Goal: Task Accomplishment & Management: Use online tool/utility

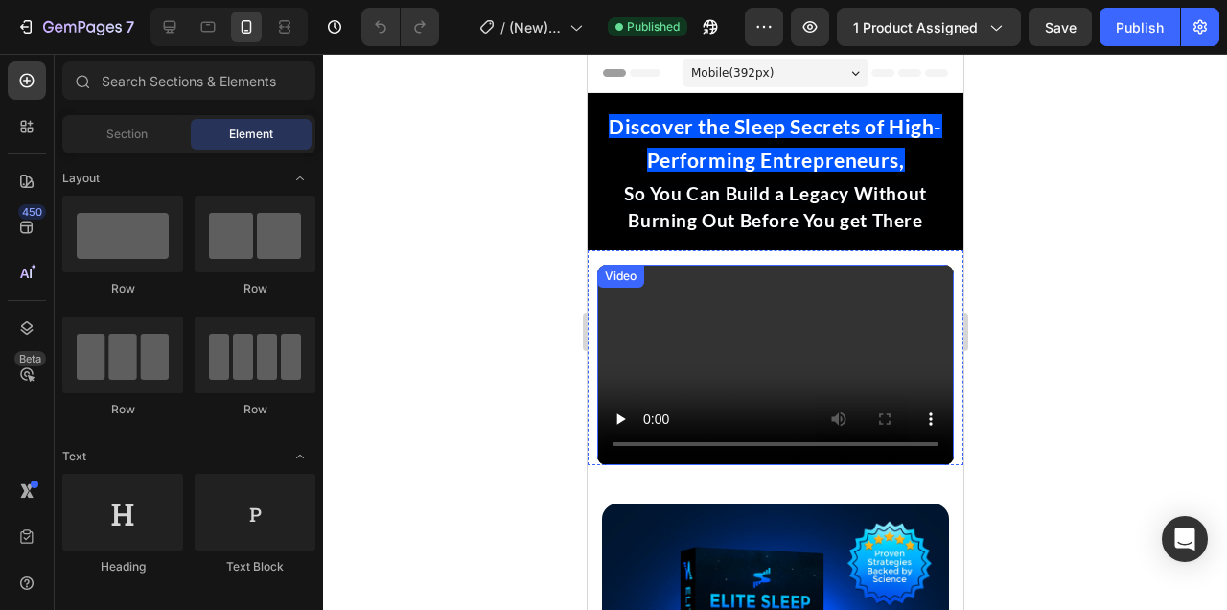
click at [688, 314] on video at bounding box center [774, 365] width 357 height 200
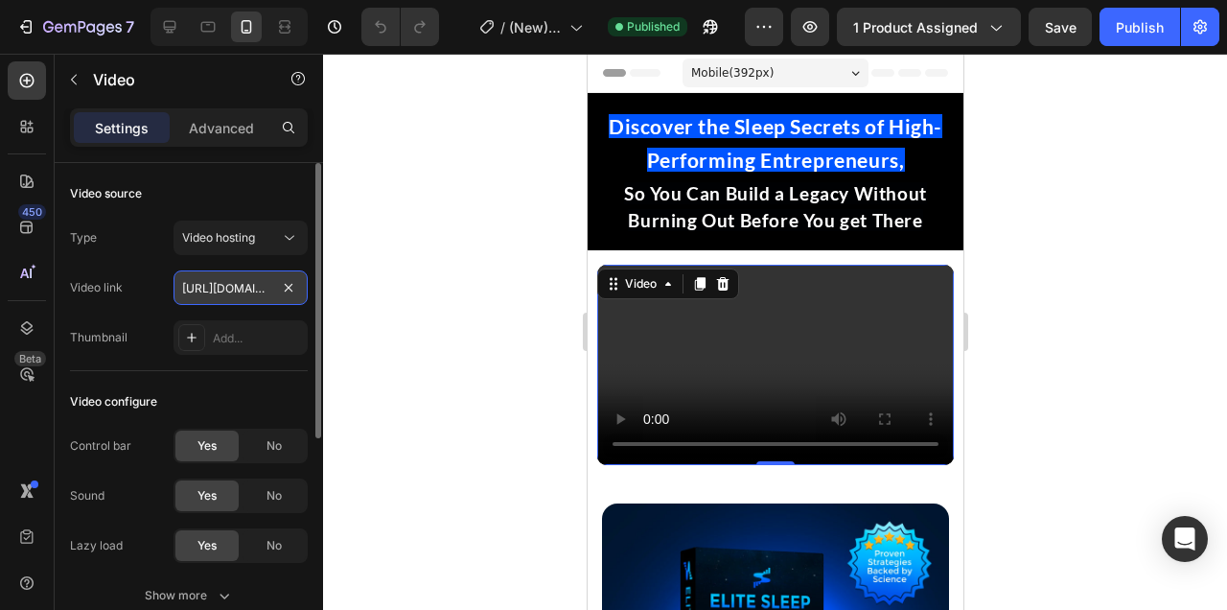
click at [215, 288] on input "https://cdn.shopify.com/videos/c/o/v/0536abda5ab6436d9a3d1bd67e979d48.mp4" at bounding box center [241, 287] width 134 height 35
paste input "5a059a86cd194886b2635ac501fa8d72"
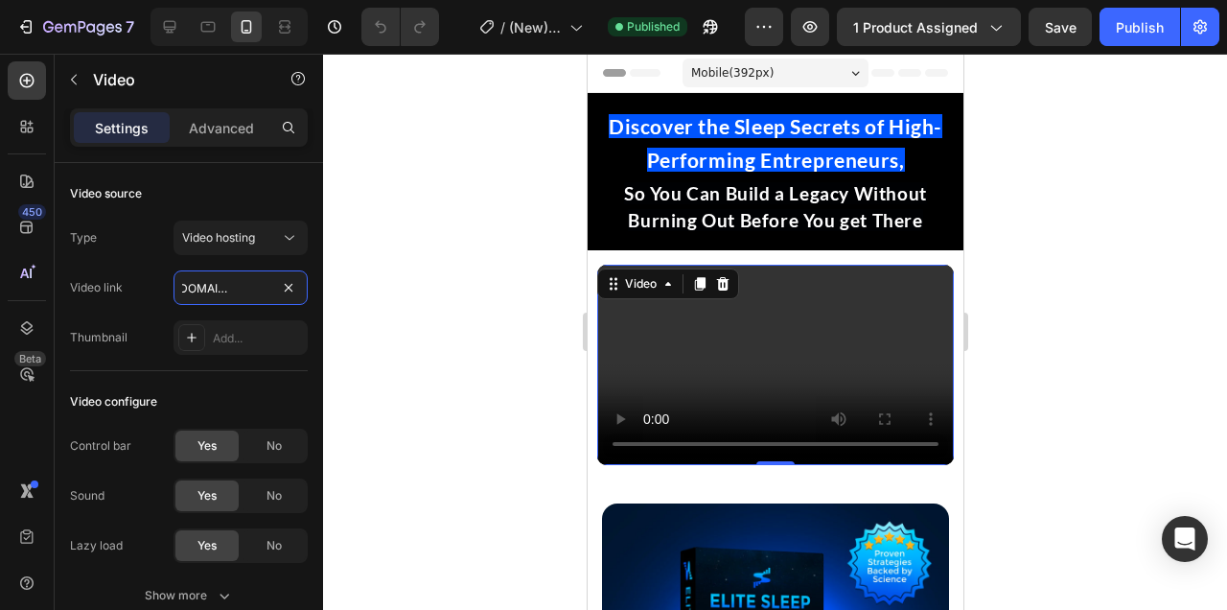
type input "https://cdn.shopify.com/videos/c/o/v/5a059a86cd194886b2635ac501fa8d72.mp4"
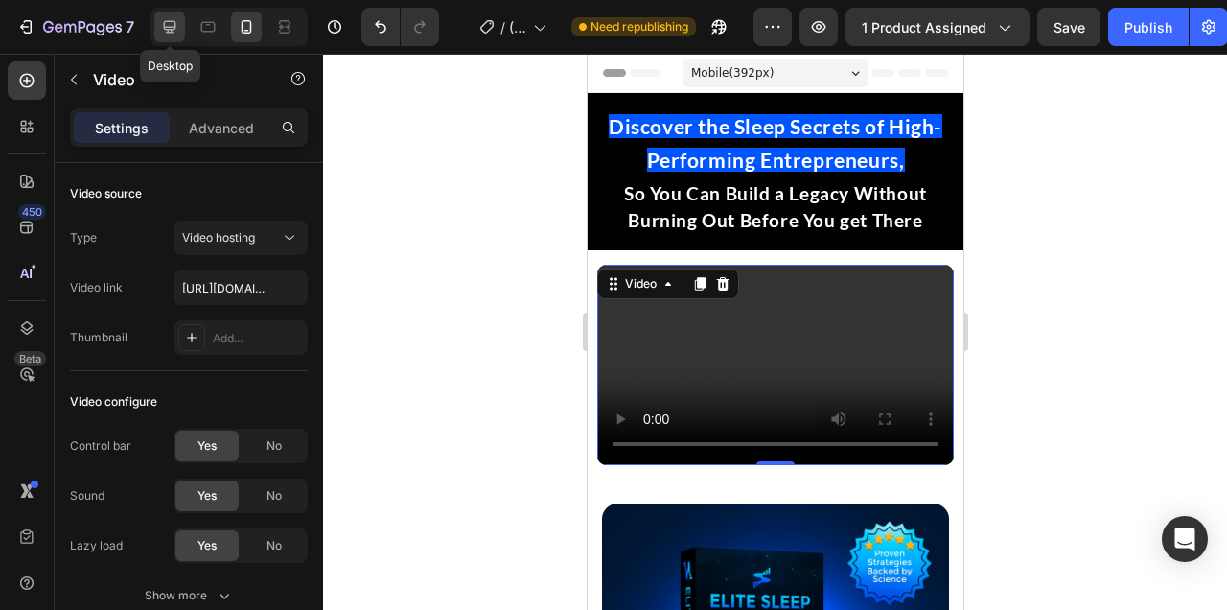
click at [175, 25] on icon at bounding box center [170, 27] width 12 height 12
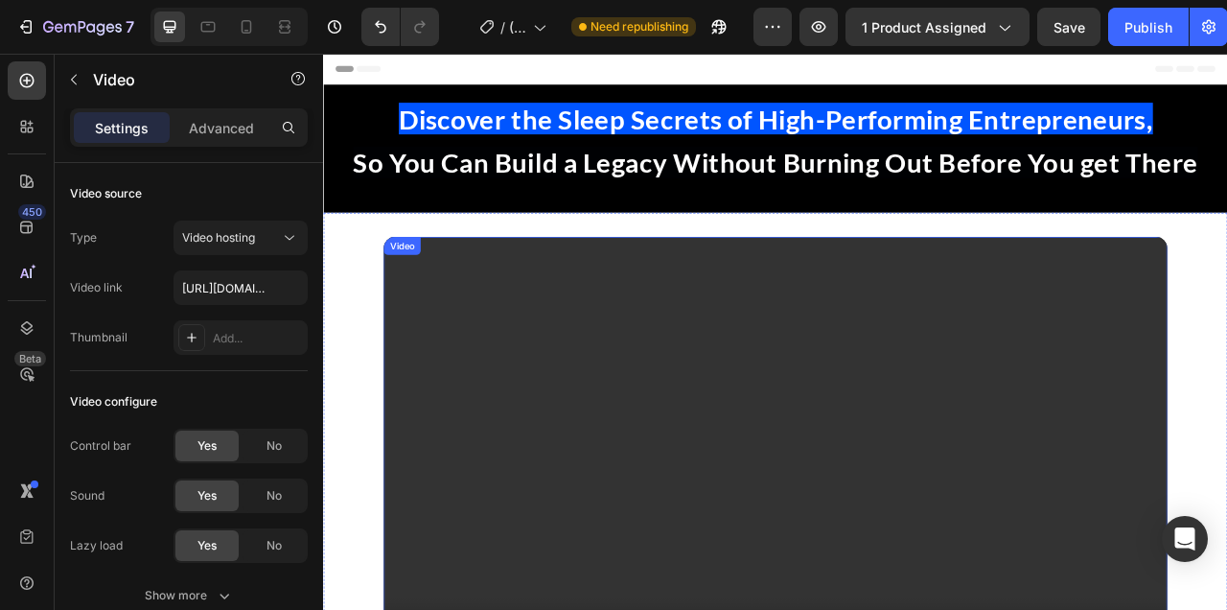
click at [661, 322] on video at bounding box center [898, 567] width 997 height 561
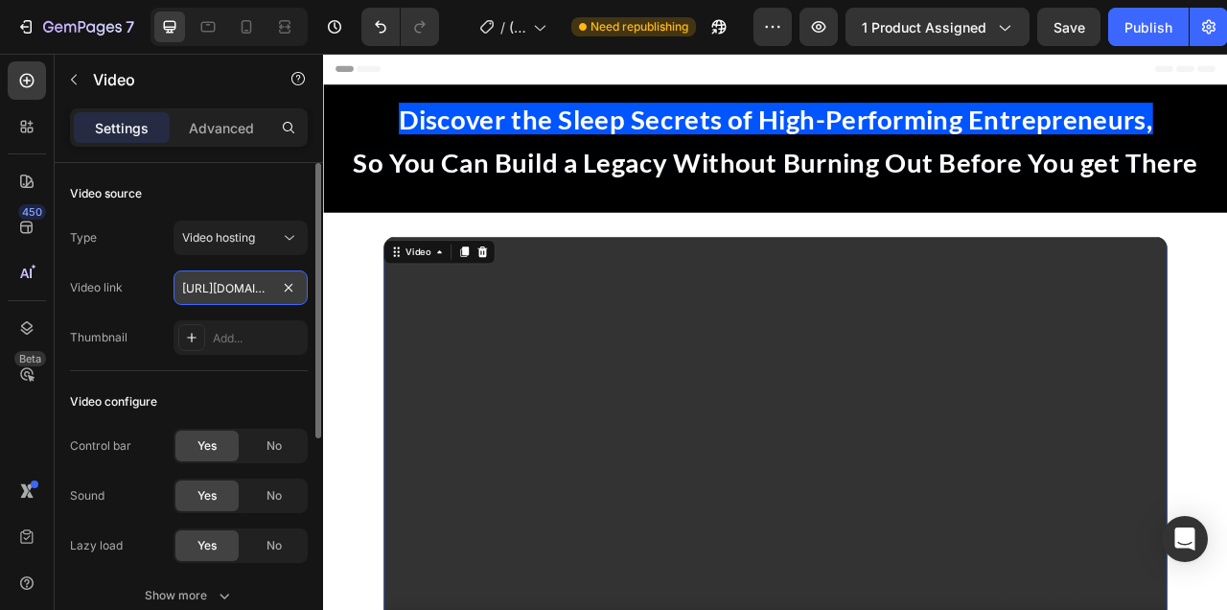
click at [236, 281] on input "https://cdn.shopify.com/videos/c/o/v/0536abda5ab6436d9a3d1bd67e979d48.mp4" at bounding box center [241, 287] width 134 height 35
type input "https://cdn.shopify.com/videos/c/o/v/5a059a86cd194886b2635ac501fa8d72.mp4"
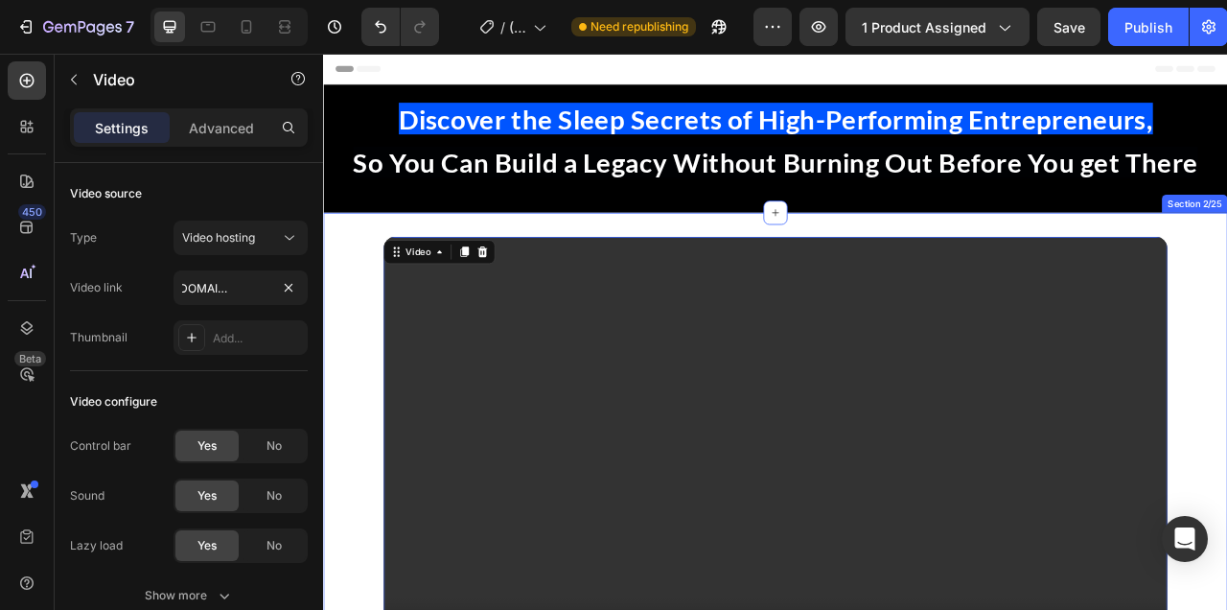
click at [1226, 398] on div "Video Video 0" at bounding box center [898, 567] width 1150 height 561
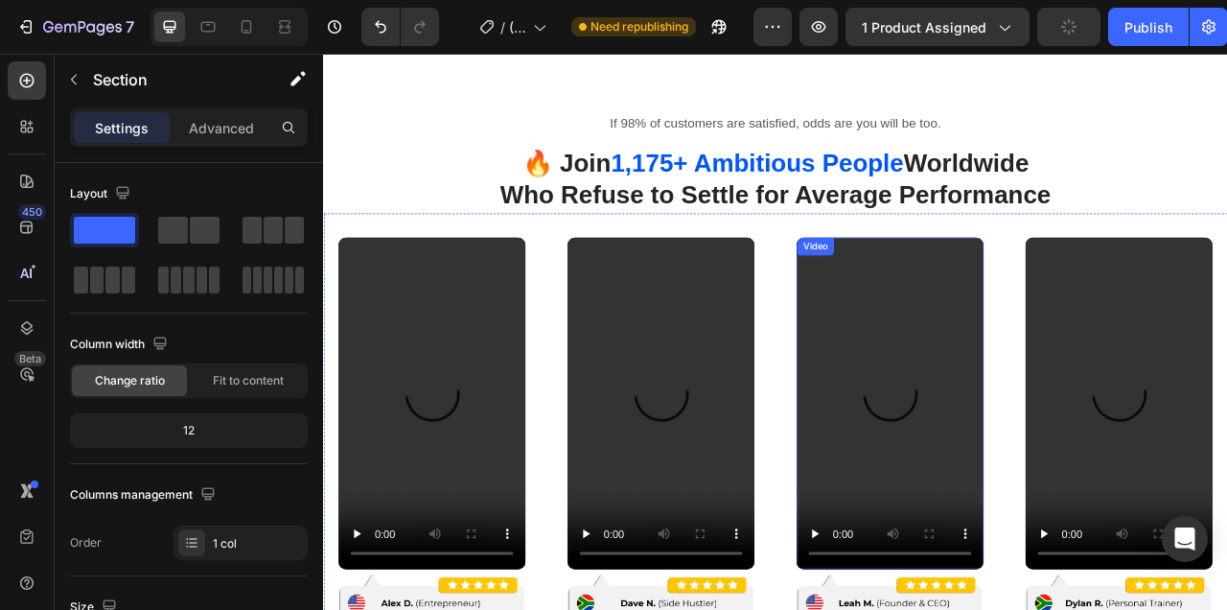
scroll to position [2013, 0]
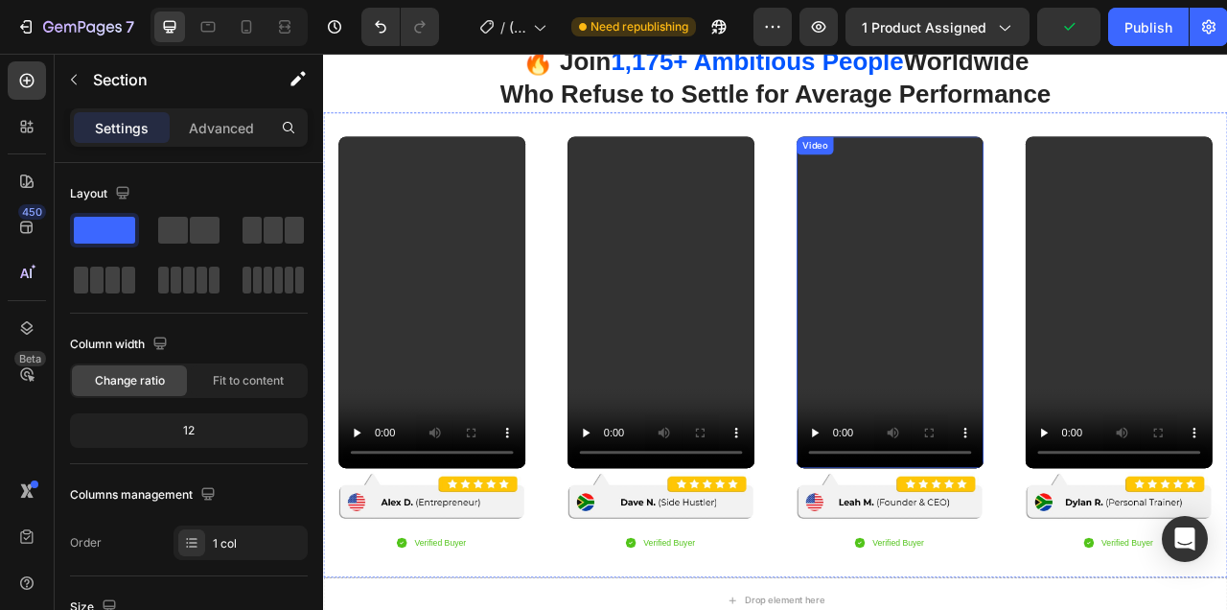
click at [1012, 323] on video at bounding box center [1044, 370] width 238 height 423
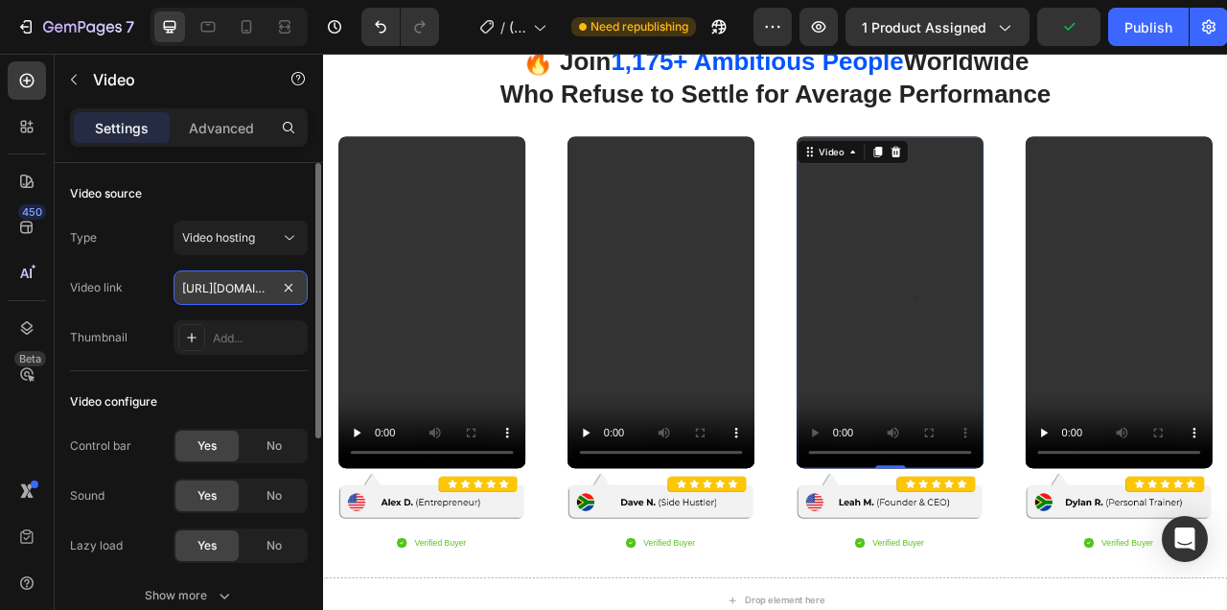
click at [211, 292] on input "https://cdn.shopify.com/videos/c/o/v/f1727b8292b94f749cf8f65f8ea139b3.mp4" at bounding box center [241, 287] width 134 height 35
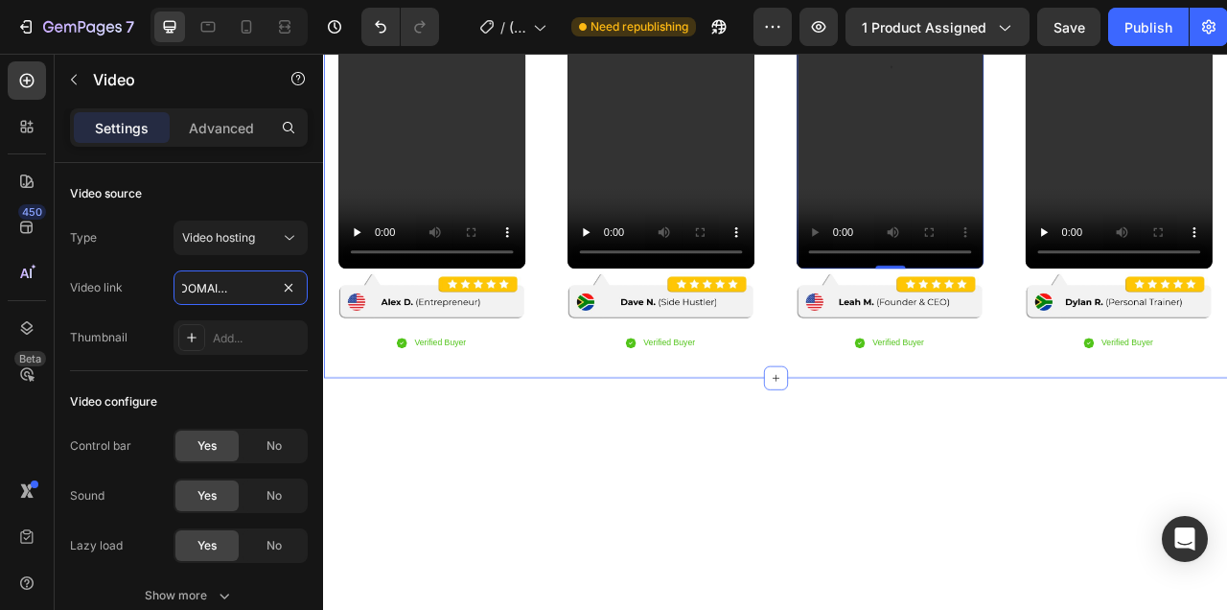
scroll to position [1807, 0]
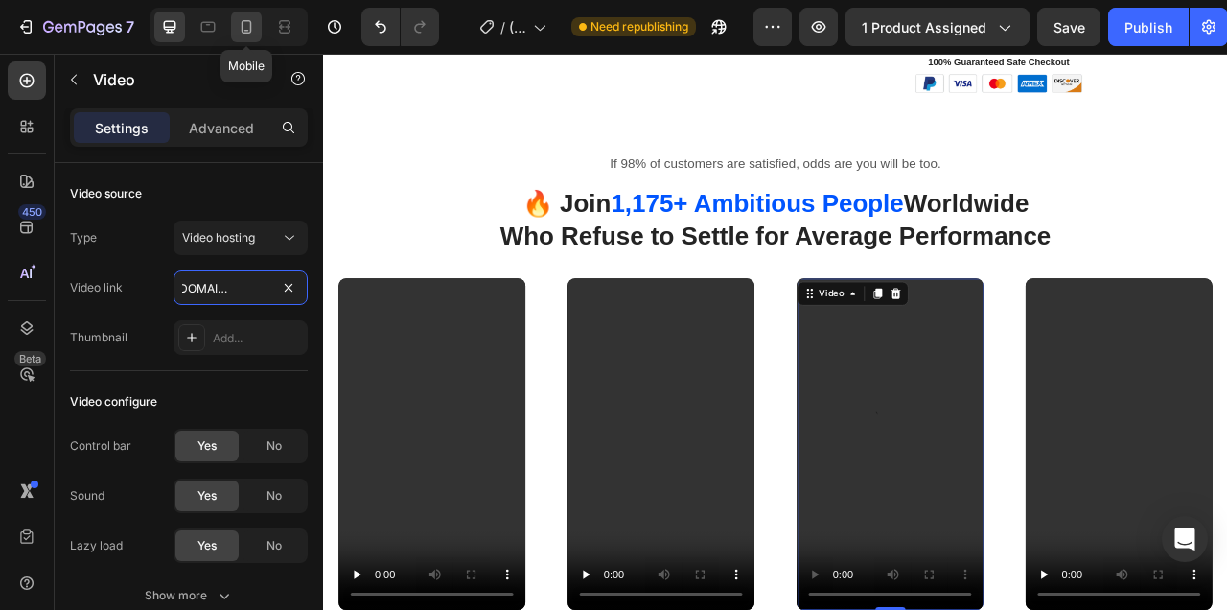
type input "https://cdn.shopify.com/videos/c/o/v/290512fc939e4ae58194a46d9539b443.mp4"
click at [251, 33] on icon at bounding box center [246, 26] width 19 height 19
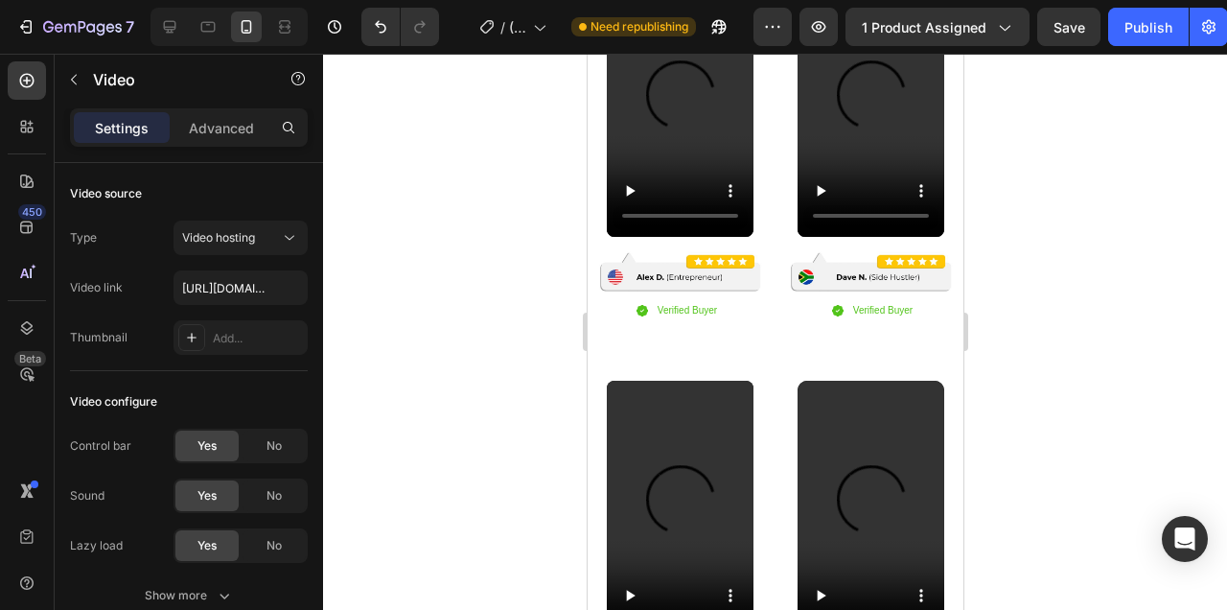
scroll to position [3153, 0]
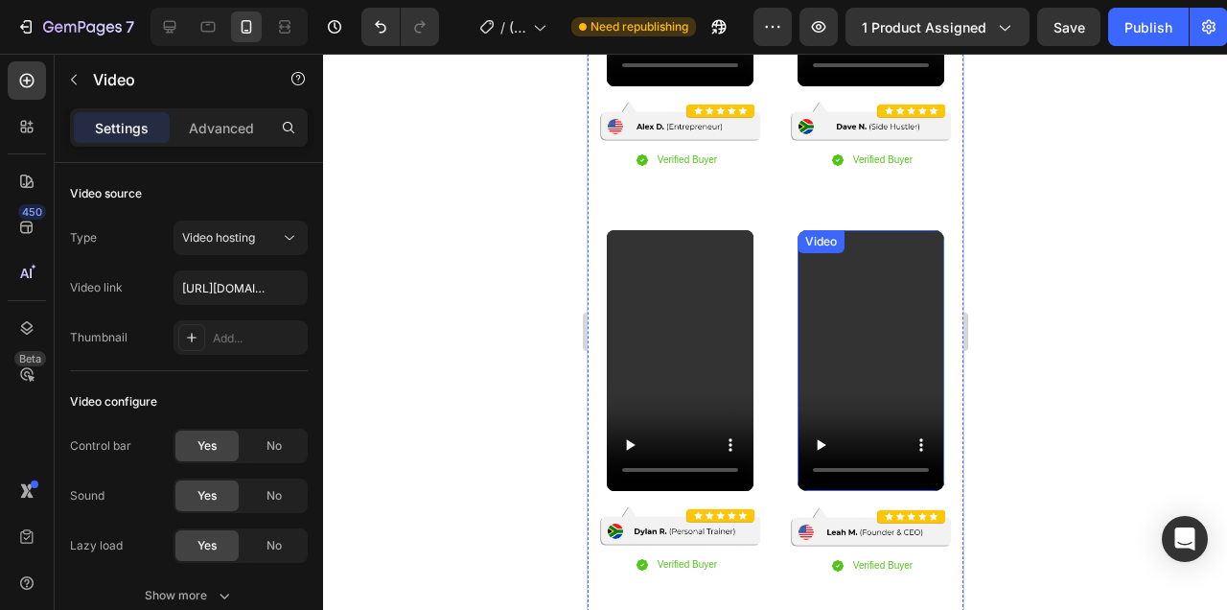
click at [881, 379] on video at bounding box center [870, 360] width 147 height 261
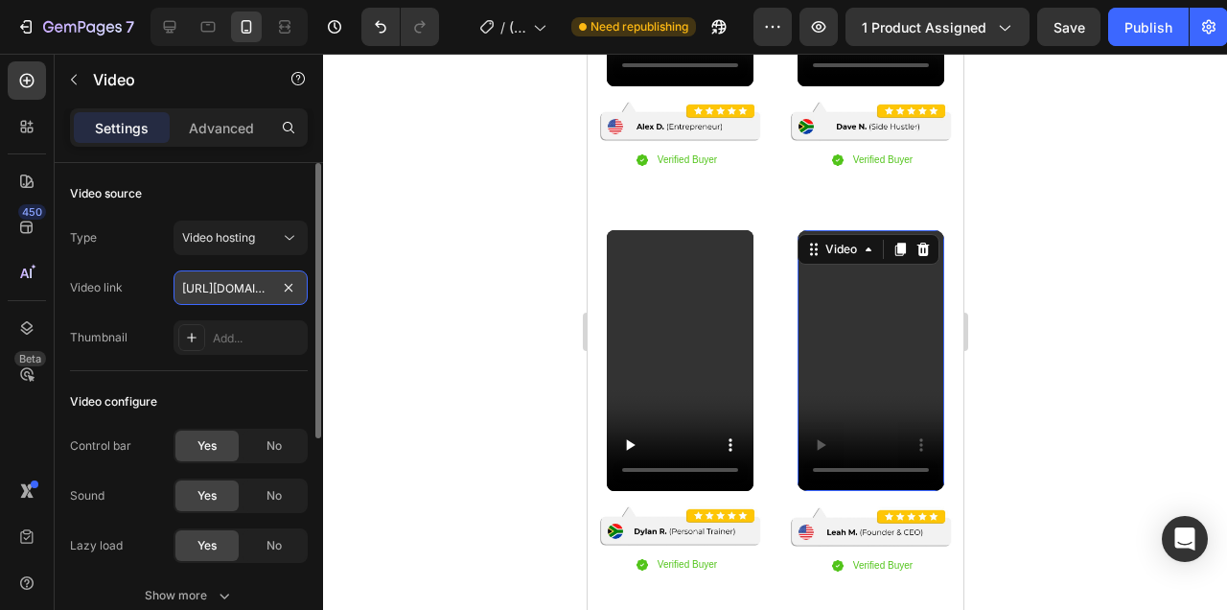
click at [221, 294] on input "https://cdn.shopify.com/videos/c/o/v/f1727b8292b94f749cf8f65f8ea139b3.mp4" at bounding box center [241, 287] width 134 height 35
type input "https://cdn.shopify.com/videos/c/o/v/290512fc939e4ae58194a46d9539b443.mp4"
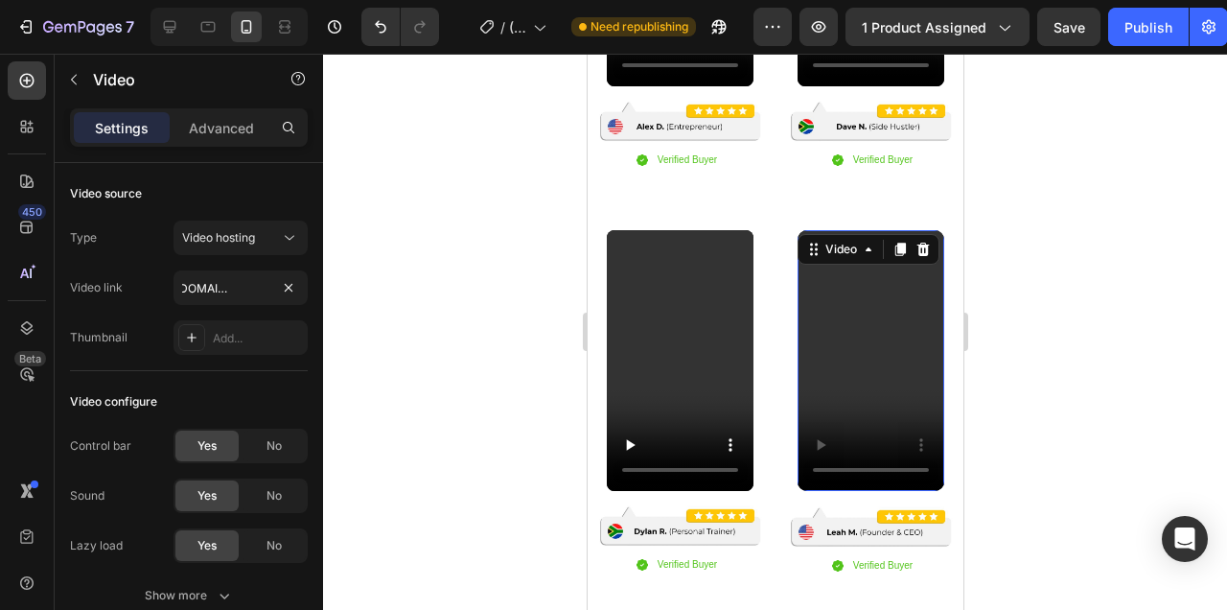
click at [1109, 325] on div at bounding box center [775, 332] width 904 height 556
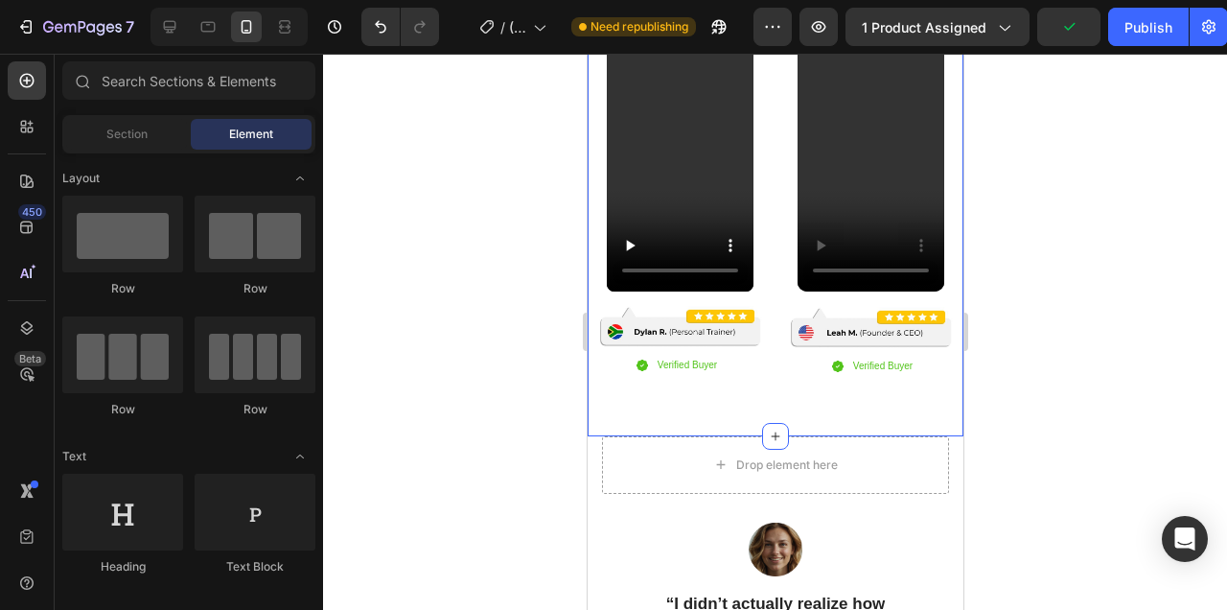
scroll to position [2925, 0]
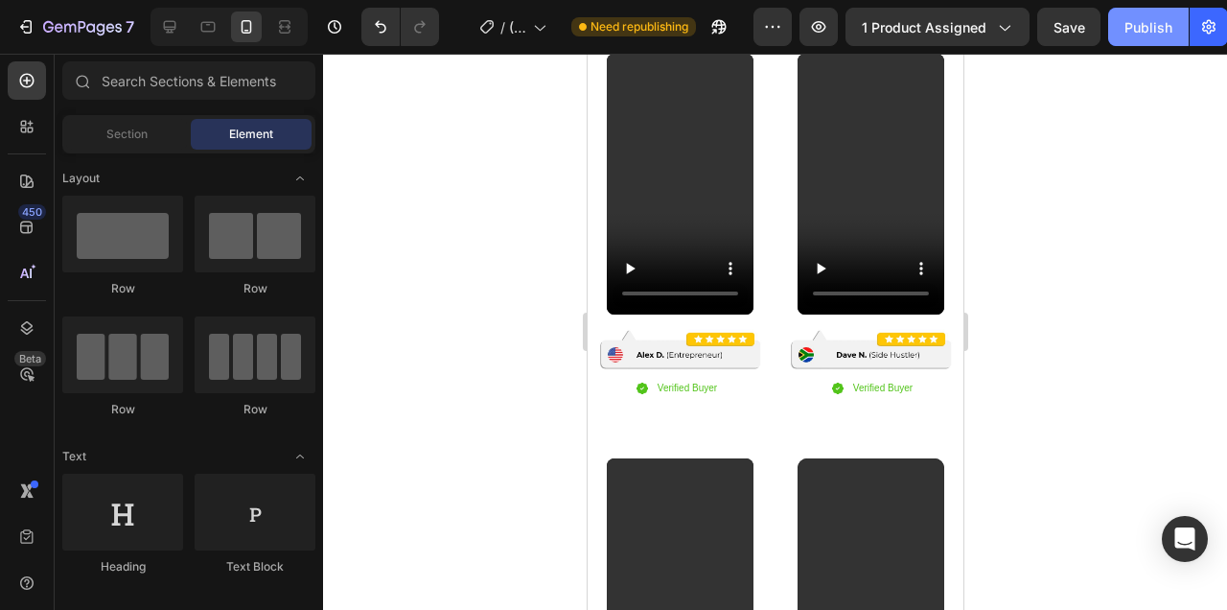
click at [1151, 21] on div "Publish" at bounding box center [1148, 27] width 48 height 20
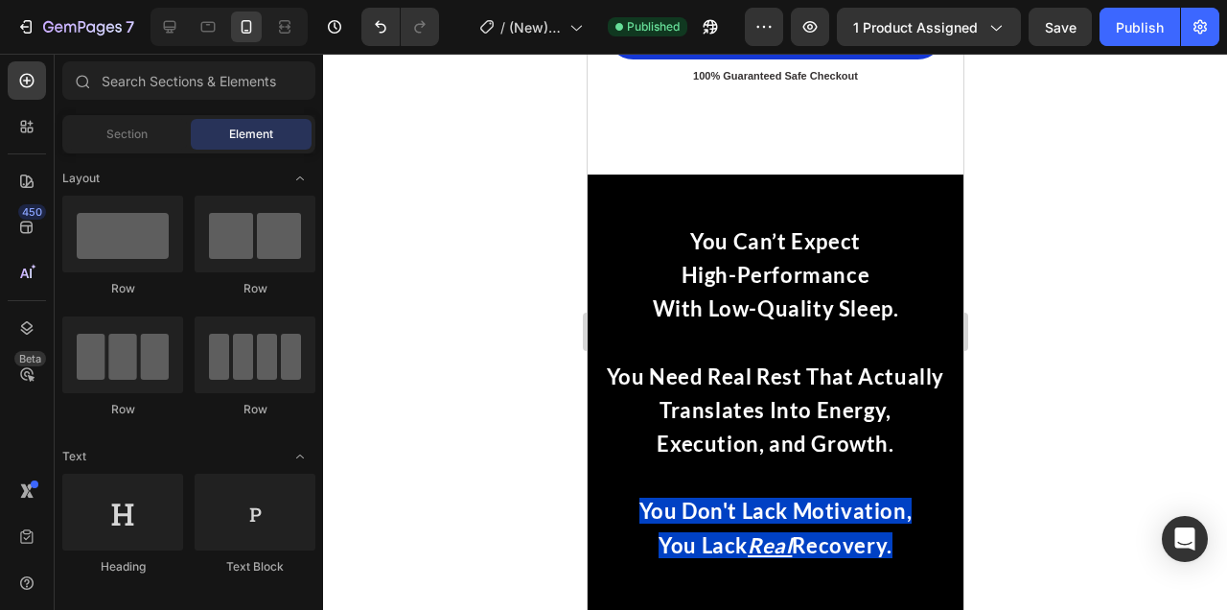
scroll to position [4126, 0]
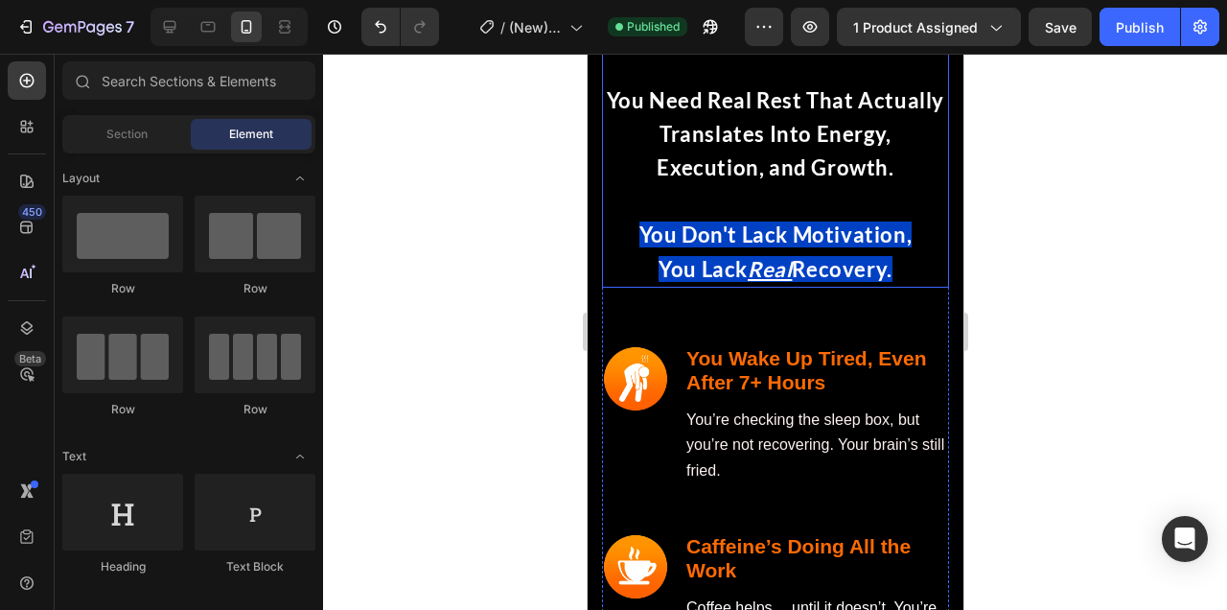
click at [781, 240] on span "You Don't Lack Motivation," at bounding box center [774, 234] width 273 height 26
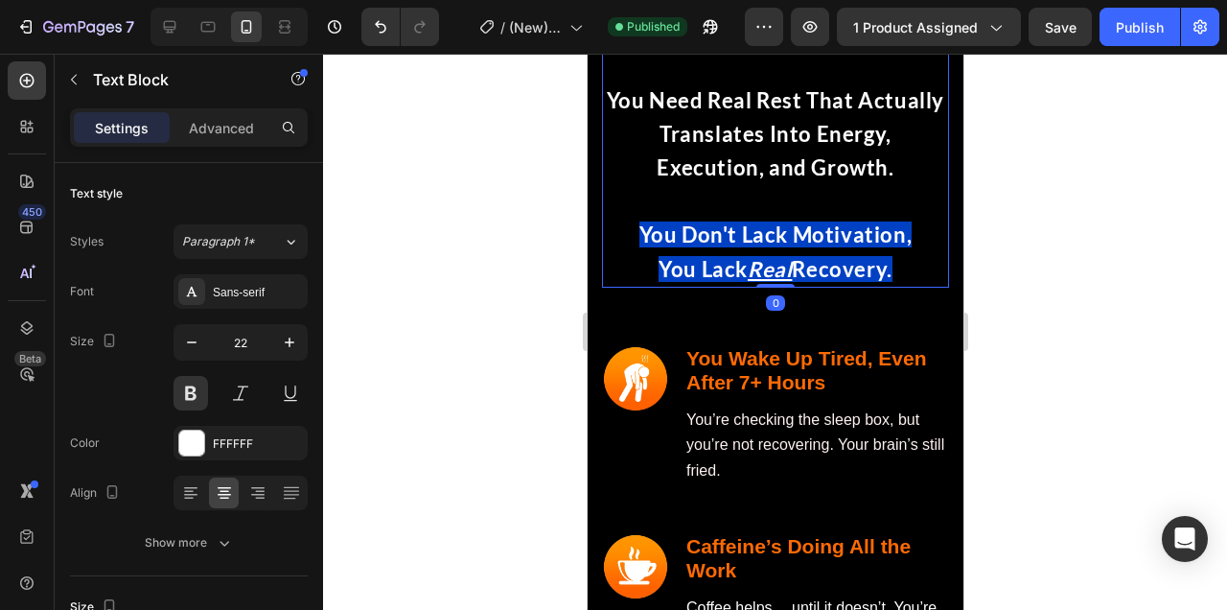
scroll to position [3892, 0]
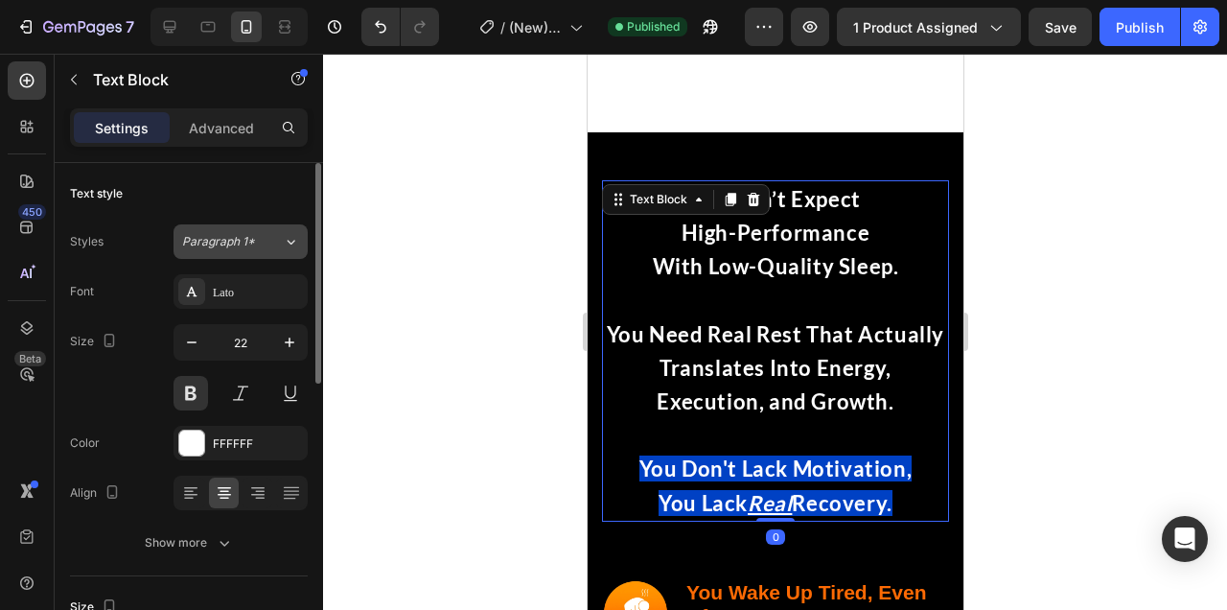
click at [287, 243] on icon at bounding box center [291, 241] width 16 height 19
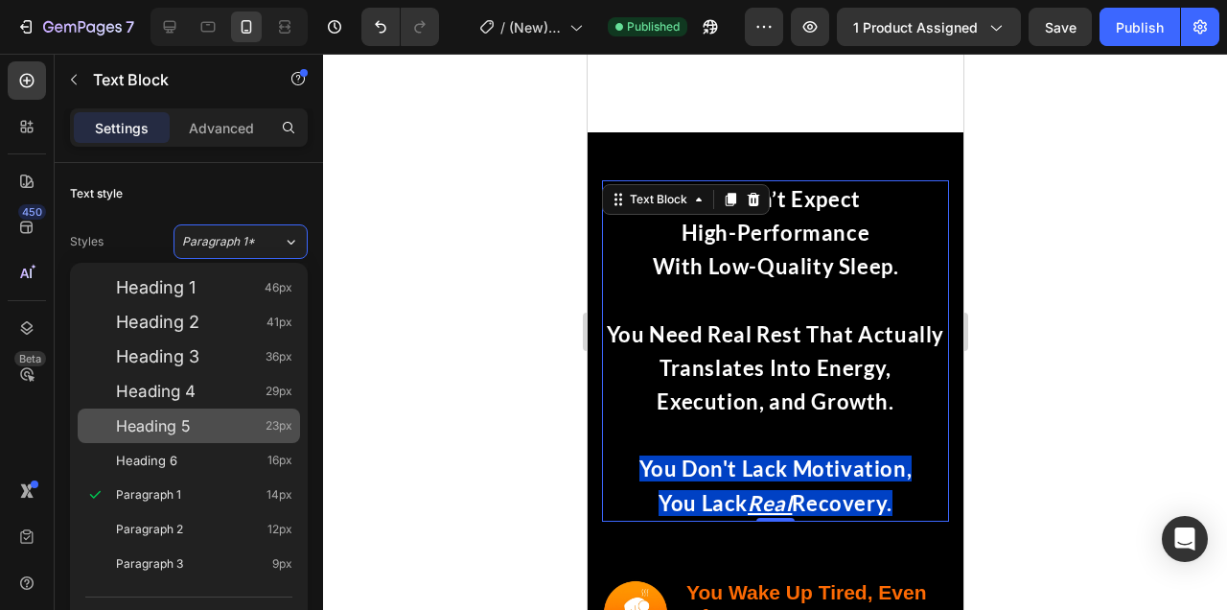
click at [244, 422] on div "Heading 5 23px" at bounding box center [204, 425] width 176 height 19
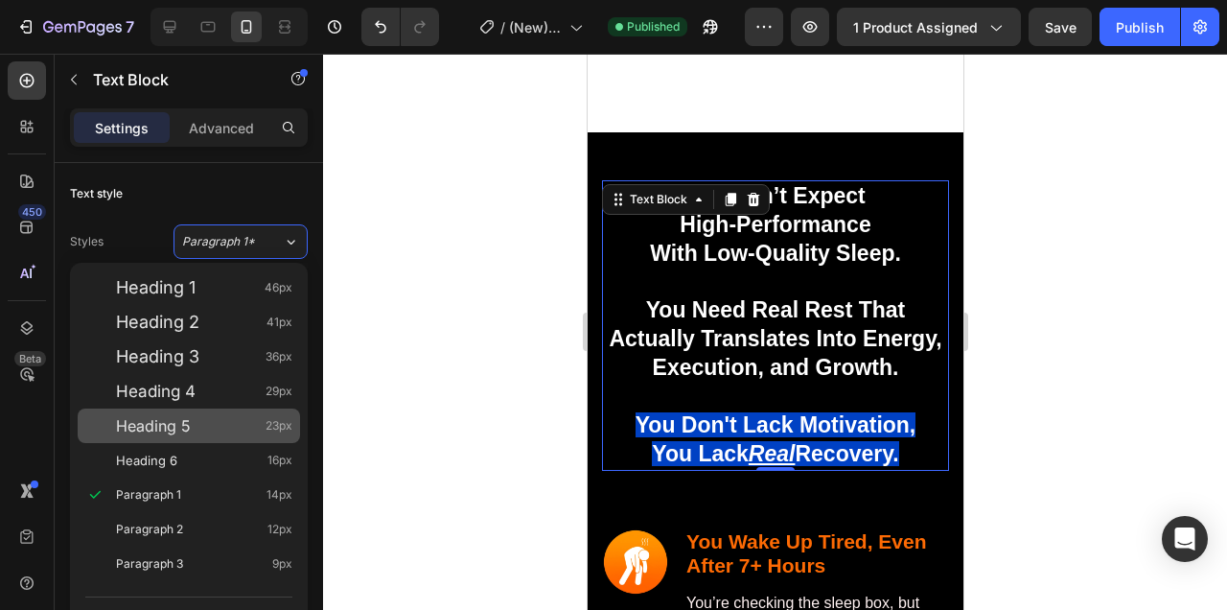
type input "23"
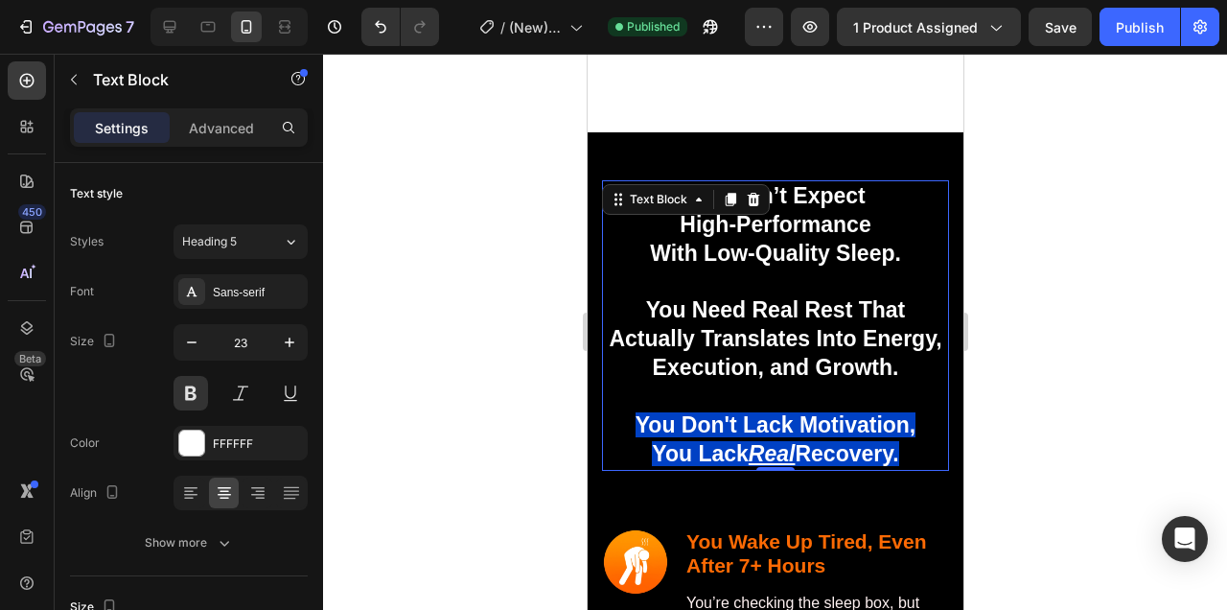
click at [1023, 282] on div at bounding box center [775, 332] width 904 height 556
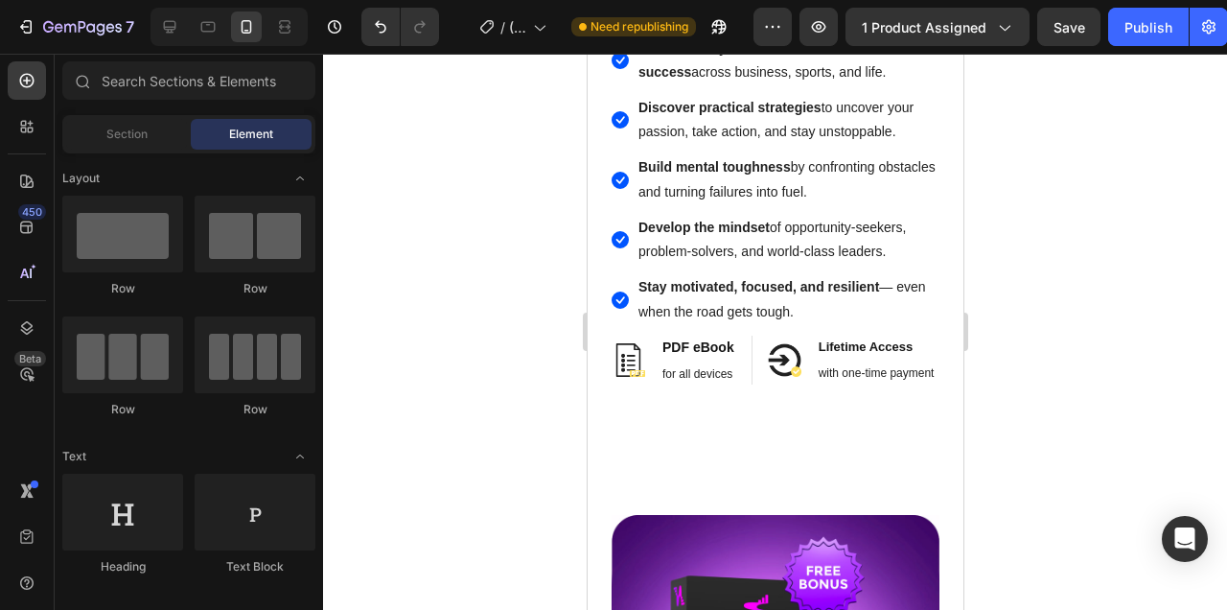
scroll to position [13874, 0]
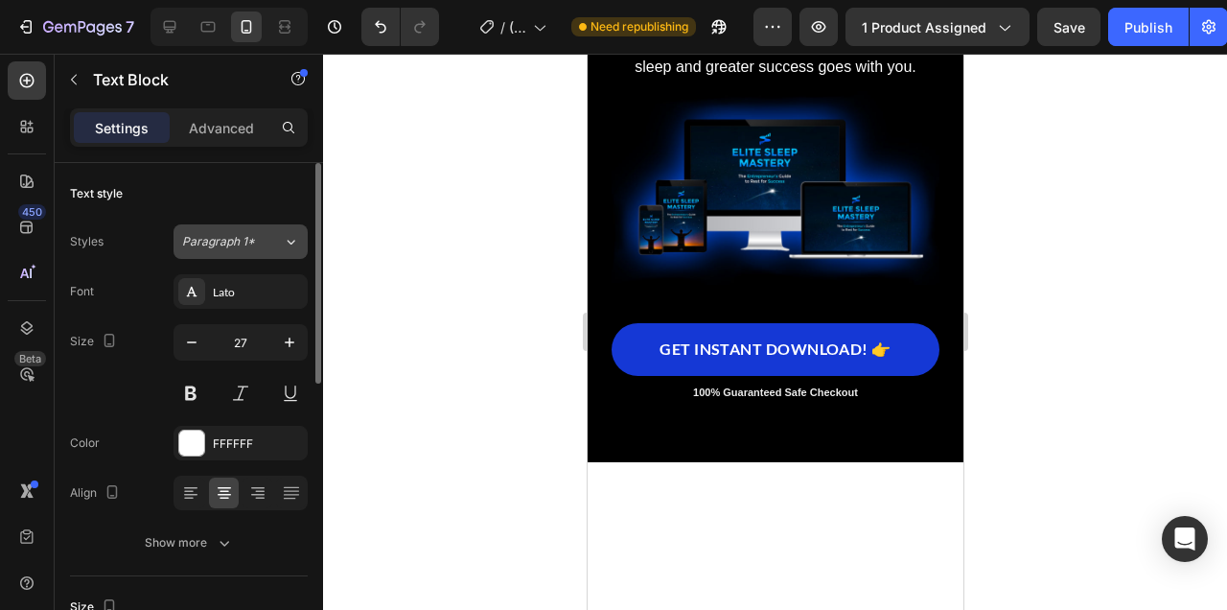
click at [280, 243] on div "Paragraph 1*" at bounding box center [232, 241] width 101 height 17
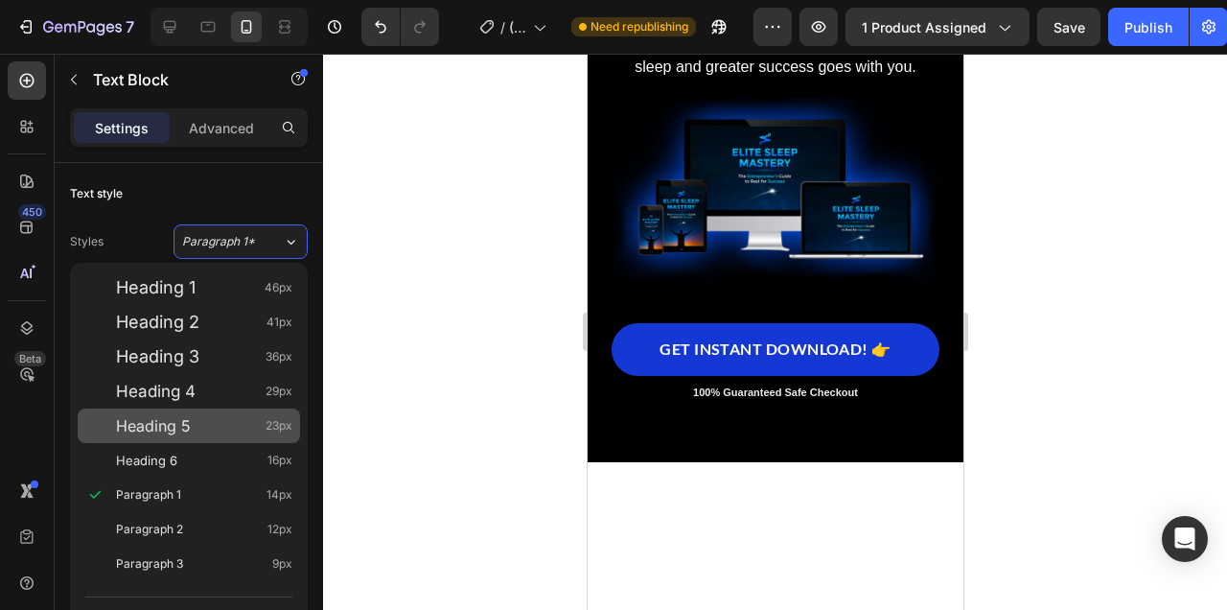
click at [226, 426] on div "Heading 5 23px" at bounding box center [204, 425] width 176 height 19
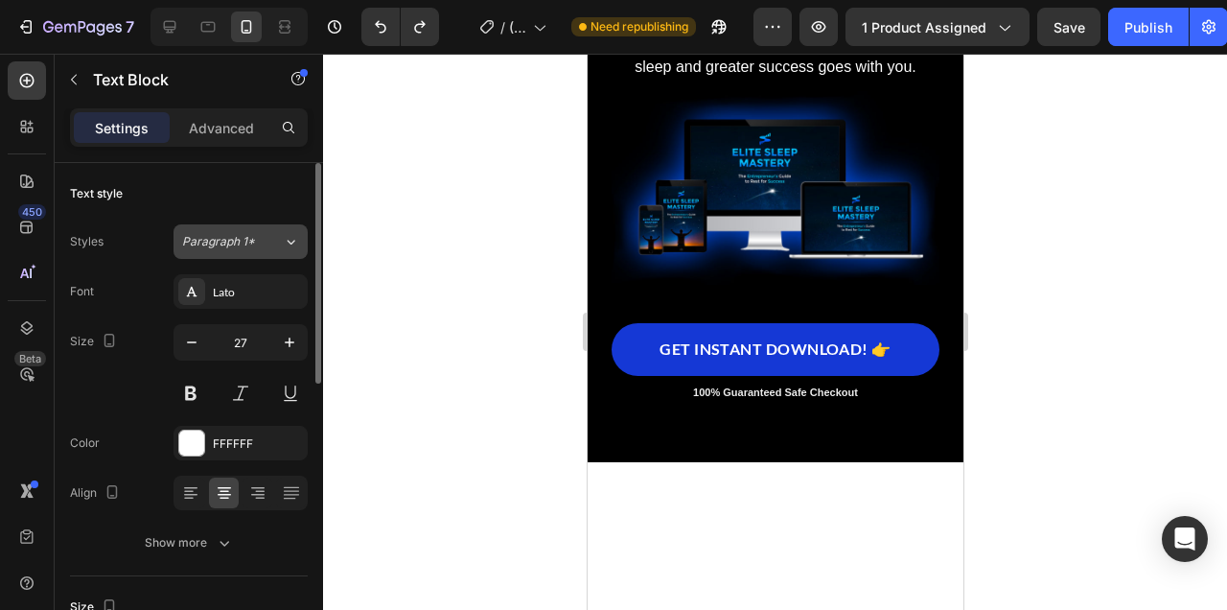
click at [270, 251] on button "Paragraph 1*" at bounding box center [241, 241] width 134 height 35
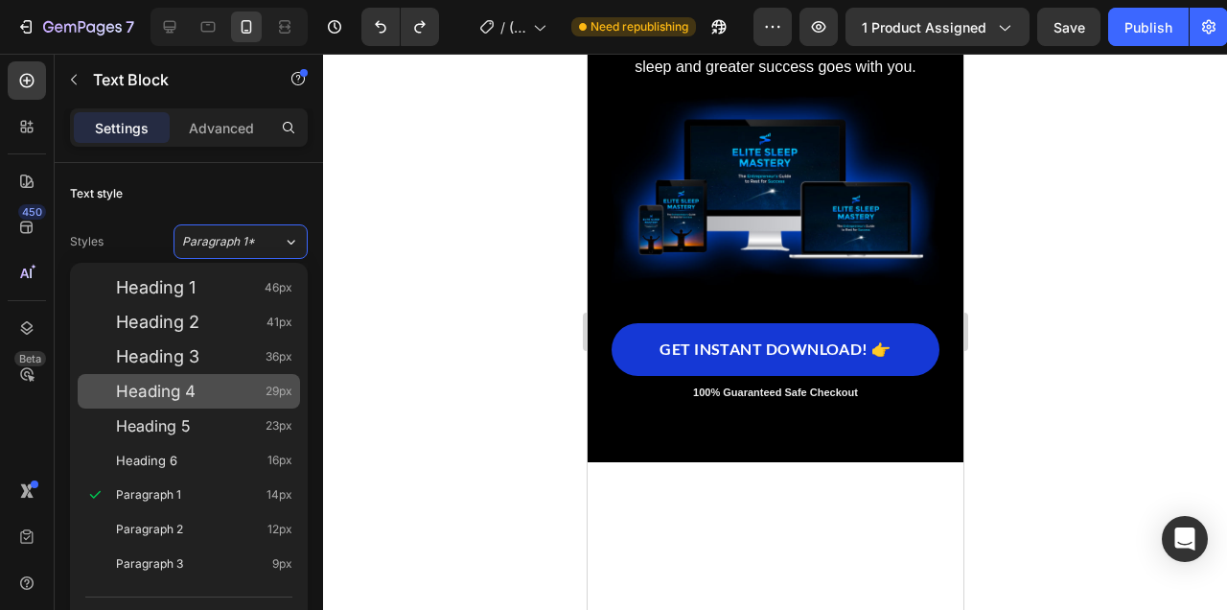
click at [230, 400] on div "Heading 4 29px" at bounding box center [204, 391] width 176 height 19
type input "29"
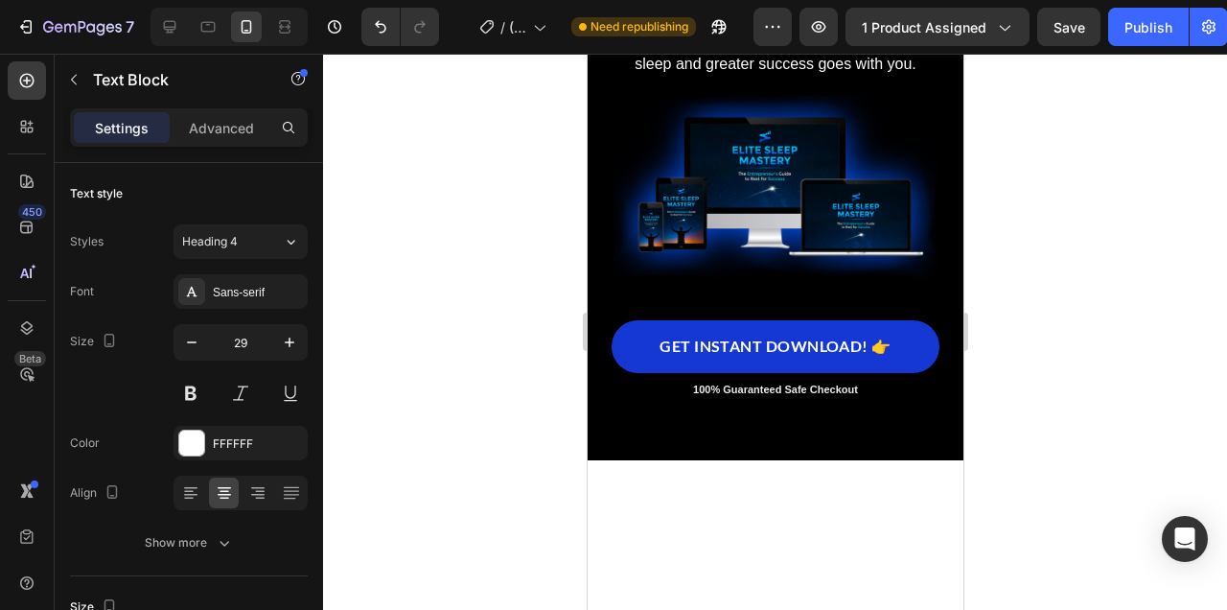
click at [1038, 496] on div at bounding box center [775, 332] width 904 height 556
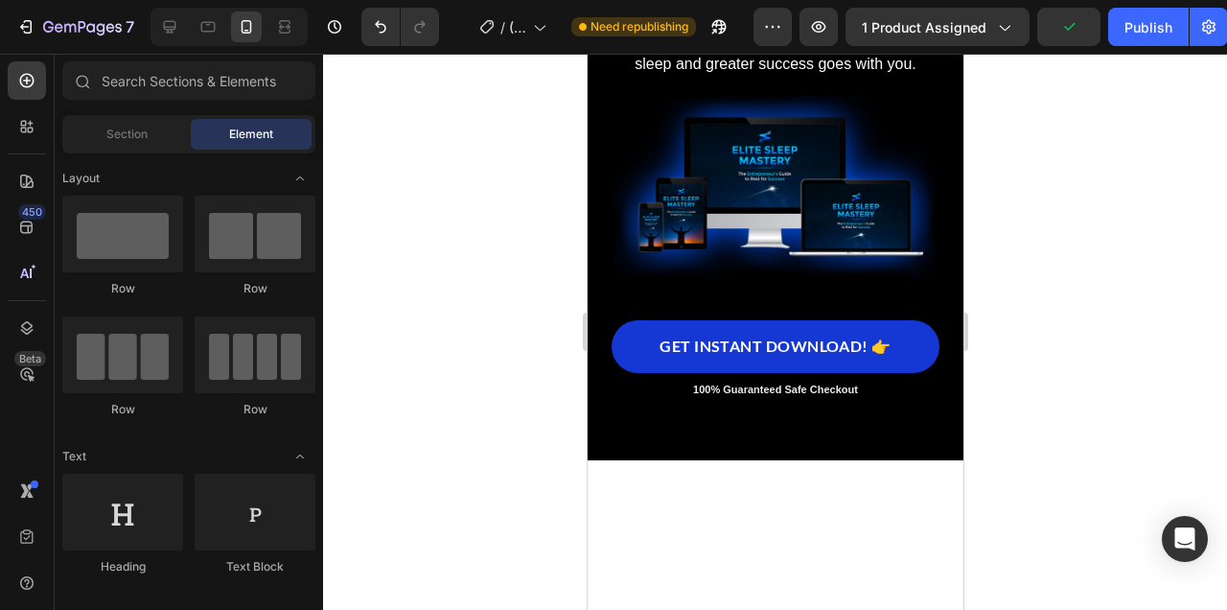
scroll to position [14061, 0]
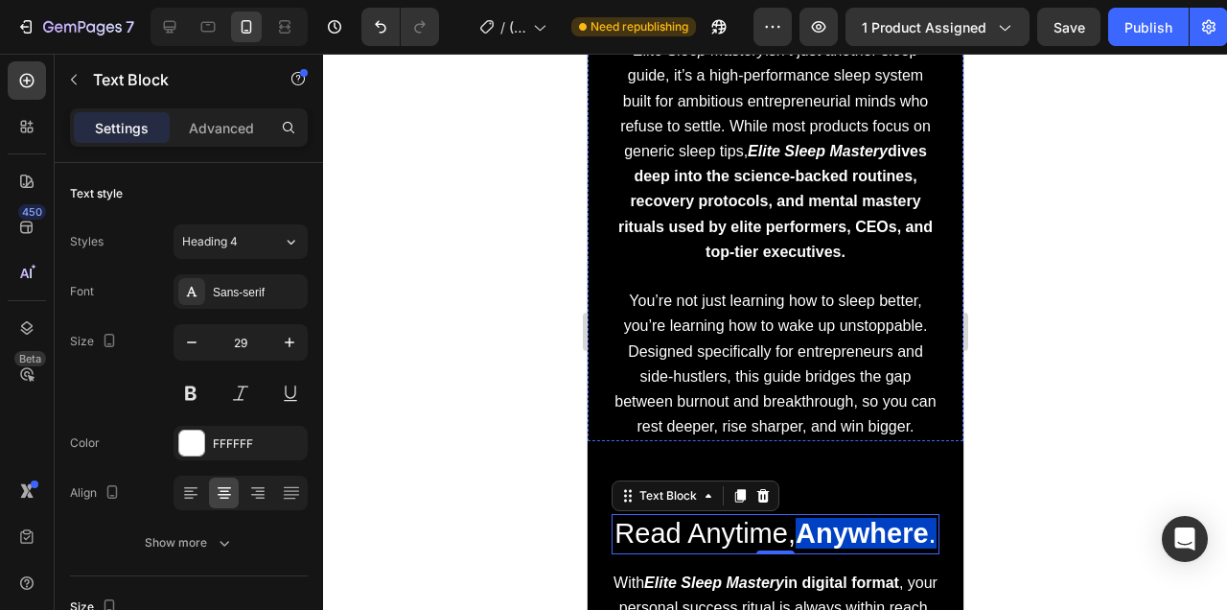
scroll to position [13140, 0]
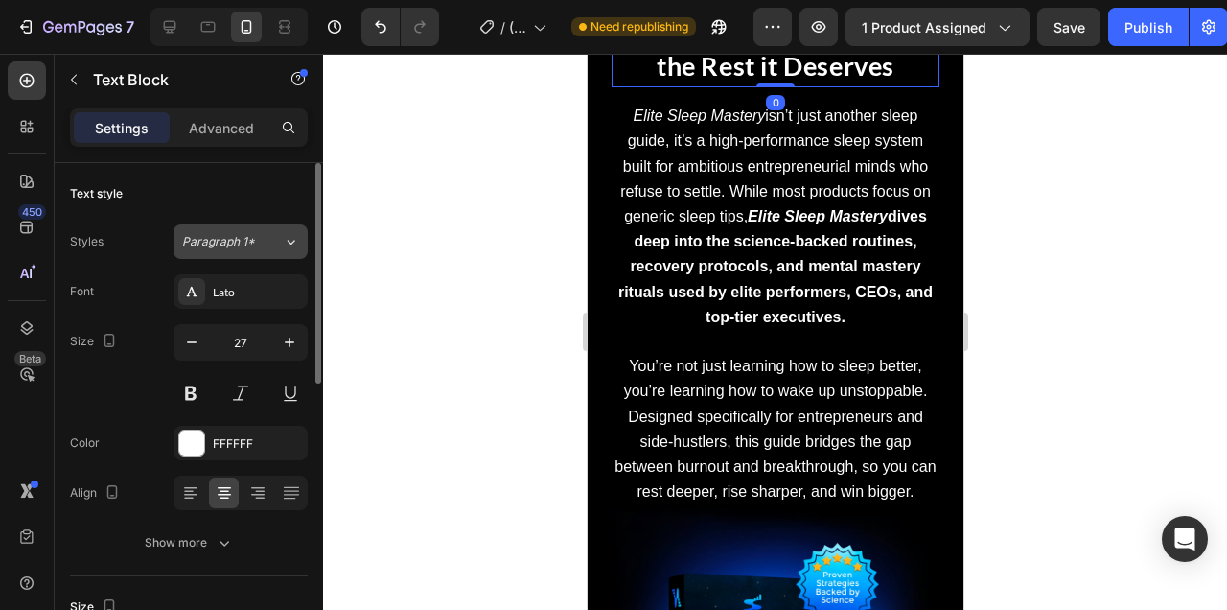
click at [278, 234] on div "Paragraph 1*" at bounding box center [232, 241] width 101 height 17
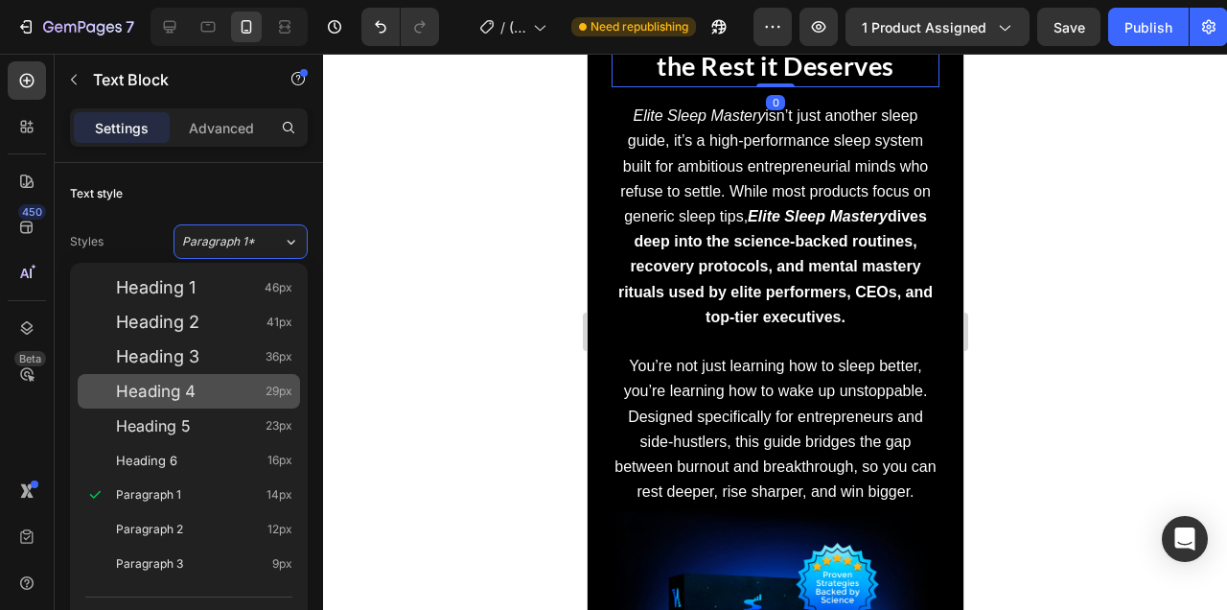
click at [229, 397] on div "Heading 4 29px" at bounding box center [204, 391] width 176 height 19
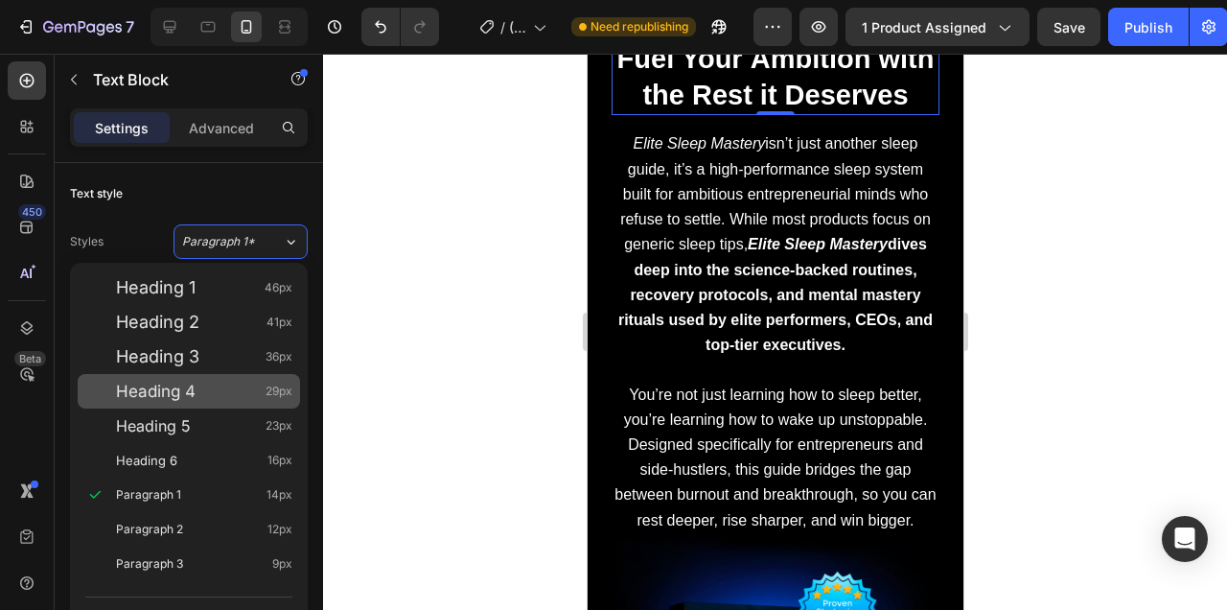
type input "29"
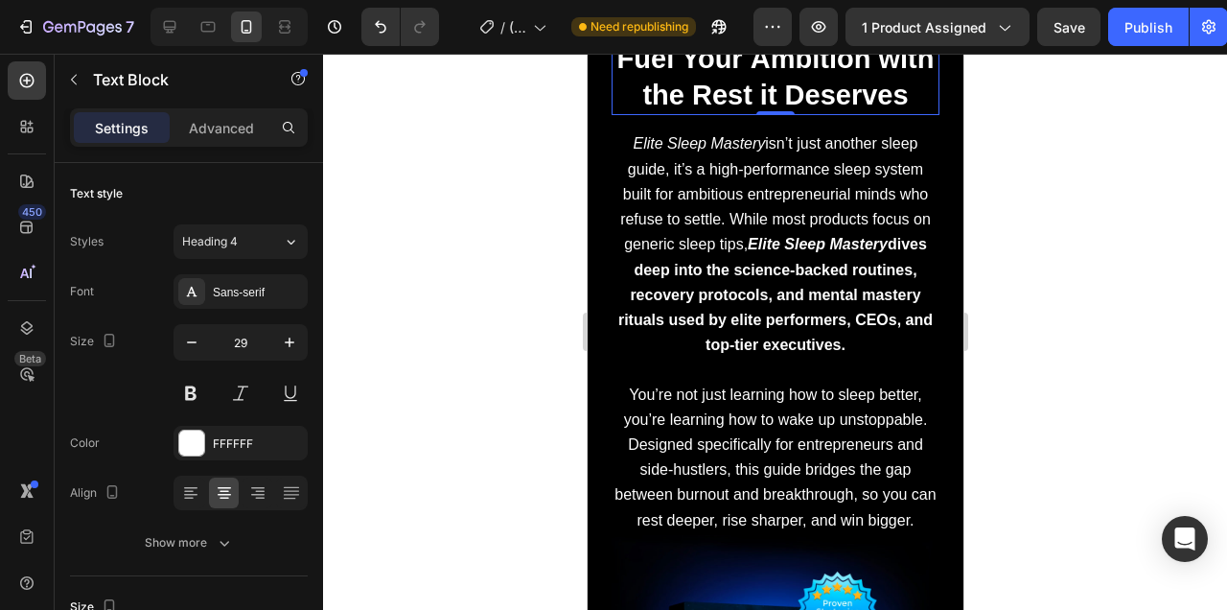
click at [1045, 384] on div at bounding box center [775, 332] width 904 height 556
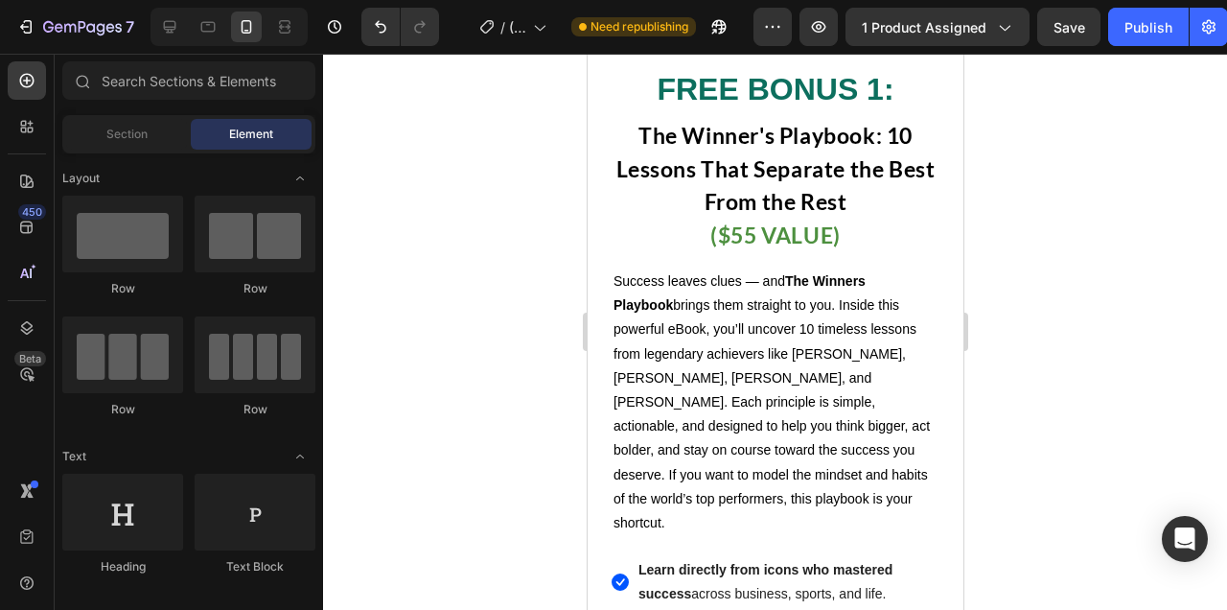
scroll to position [15454, 0]
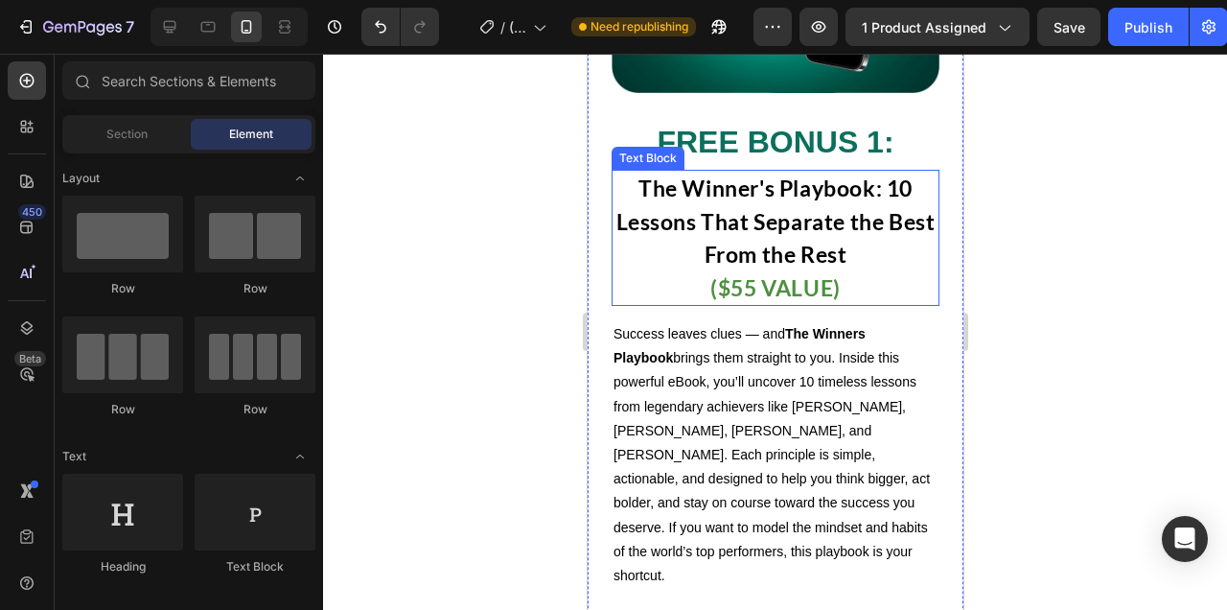
click at [789, 247] on strong "The Winner's Playbook: 10 Lessons That Separate the Best From the Rest" at bounding box center [774, 220] width 319 height 93
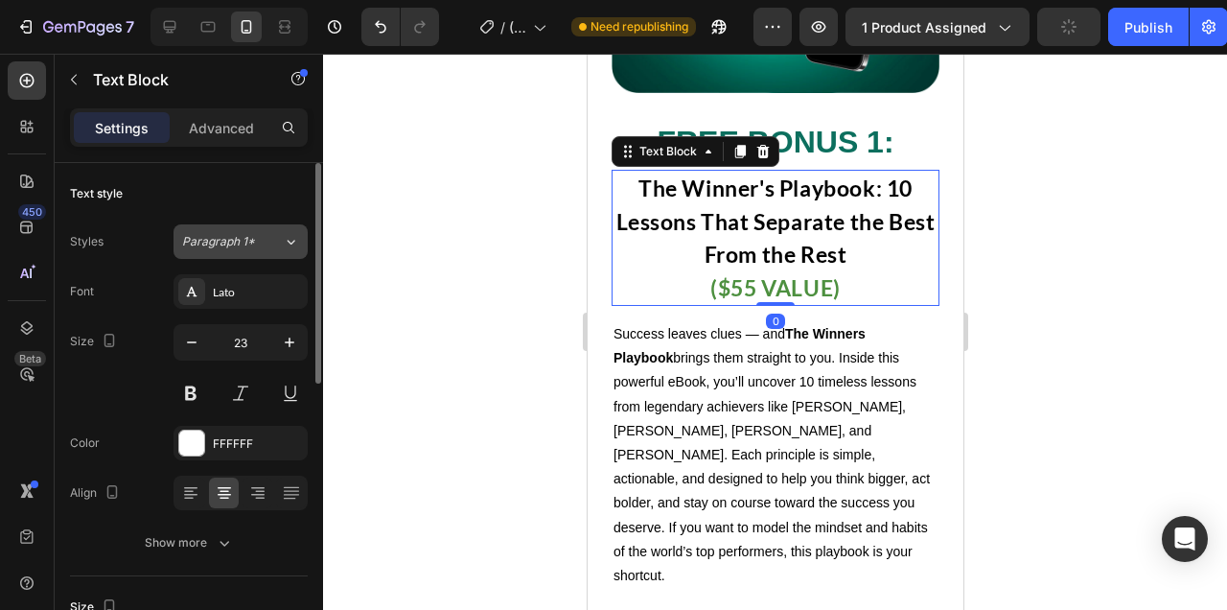
click at [249, 251] on button "Paragraph 1*" at bounding box center [241, 241] width 134 height 35
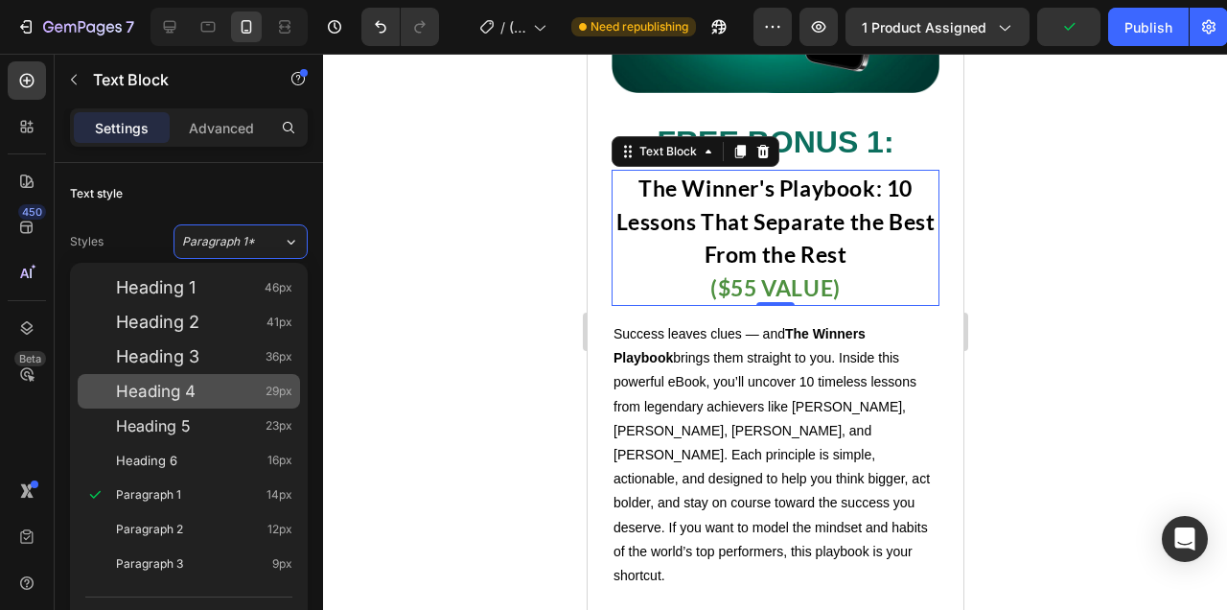
click at [243, 378] on div "Heading 4 29px" at bounding box center [189, 391] width 222 height 35
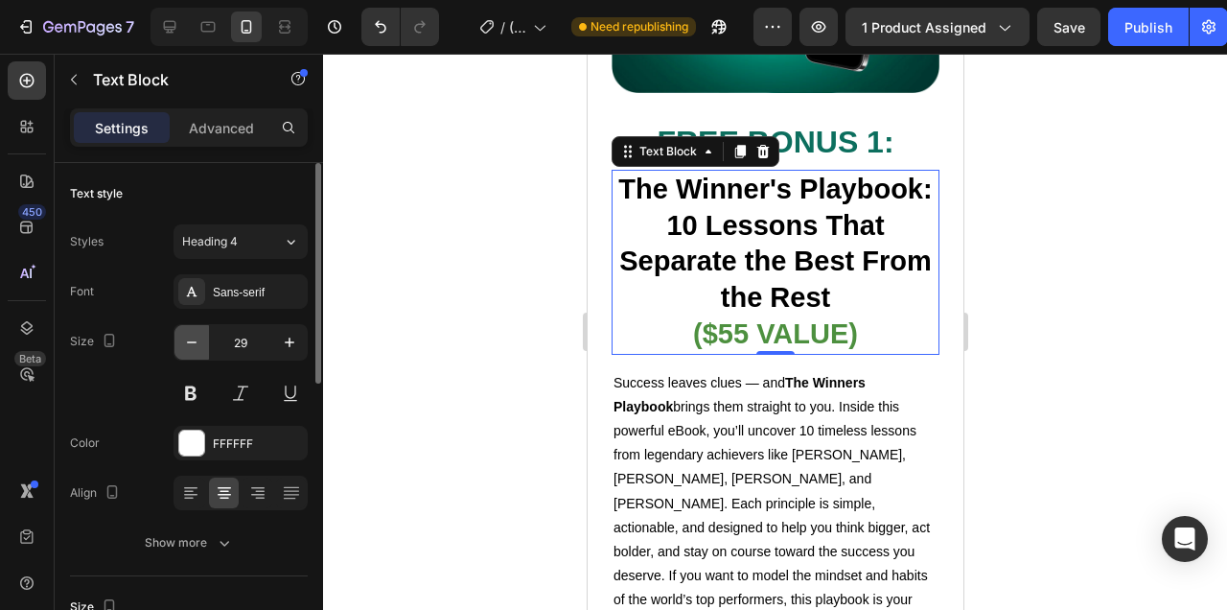
click at [187, 344] on icon "button" at bounding box center [191, 342] width 19 height 19
type input "28"
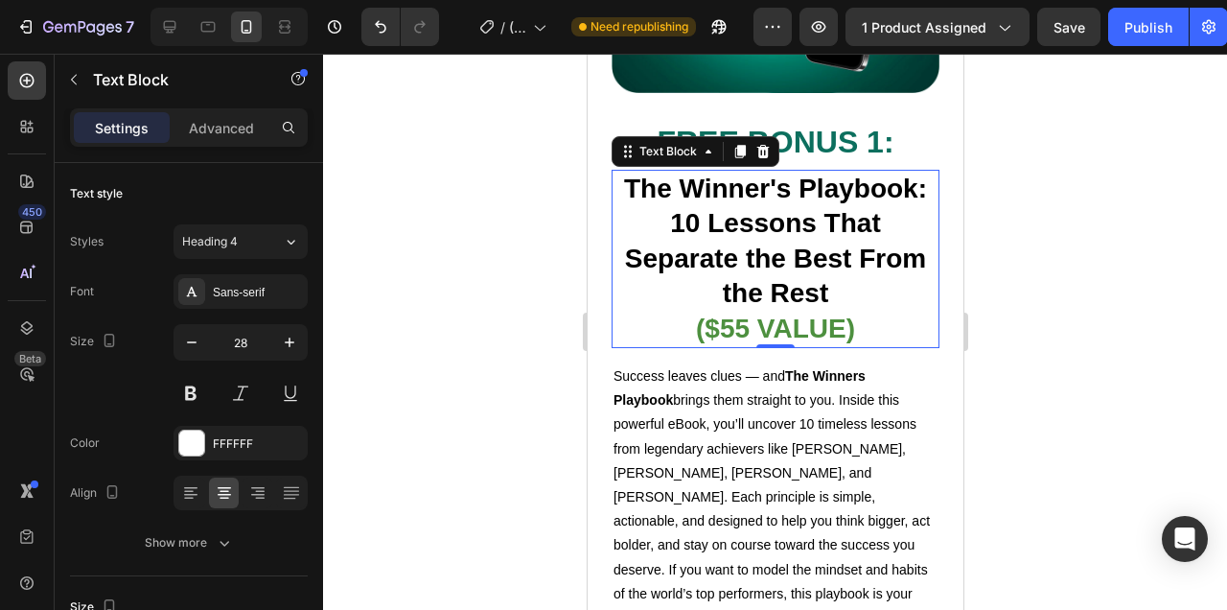
click at [1014, 279] on div at bounding box center [775, 332] width 904 height 556
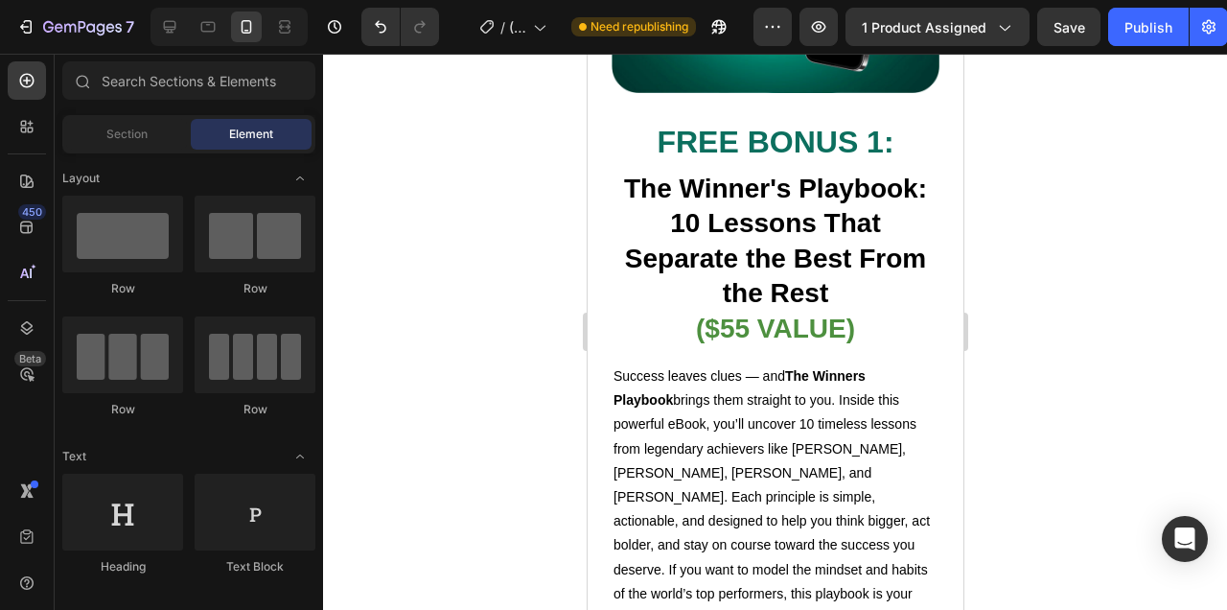
click at [786, 253] on strong "The Winner's Playbook: 10 Lessons That Separate the Best From the Rest" at bounding box center [774, 241] width 303 height 134
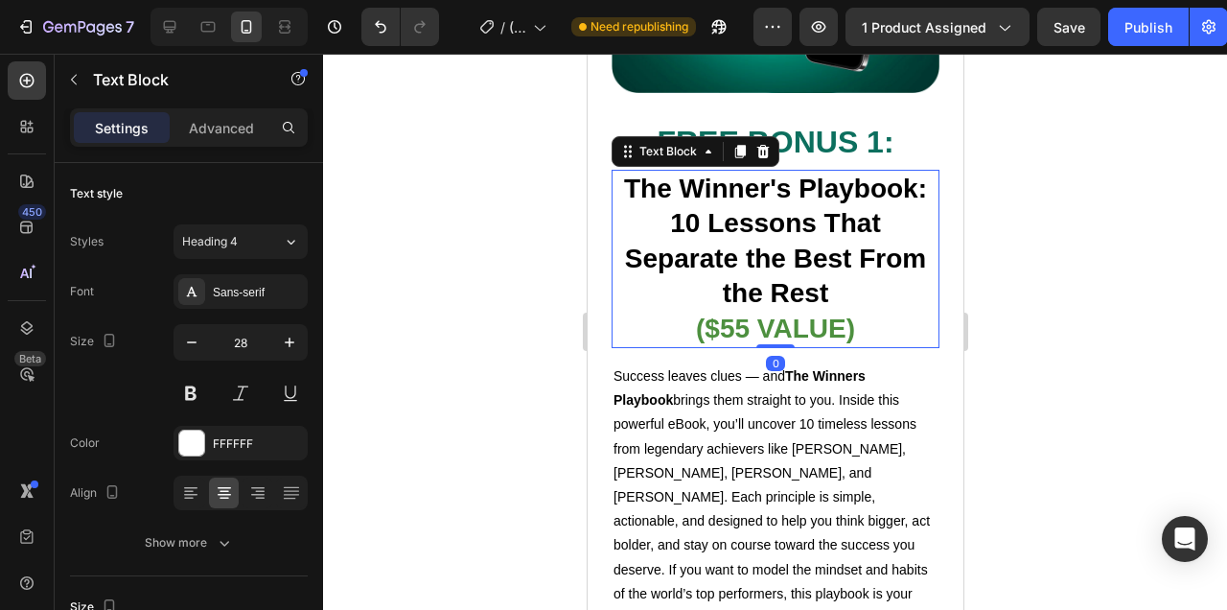
click at [1029, 254] on div at bounding box center [775, 332] width 904 height 556
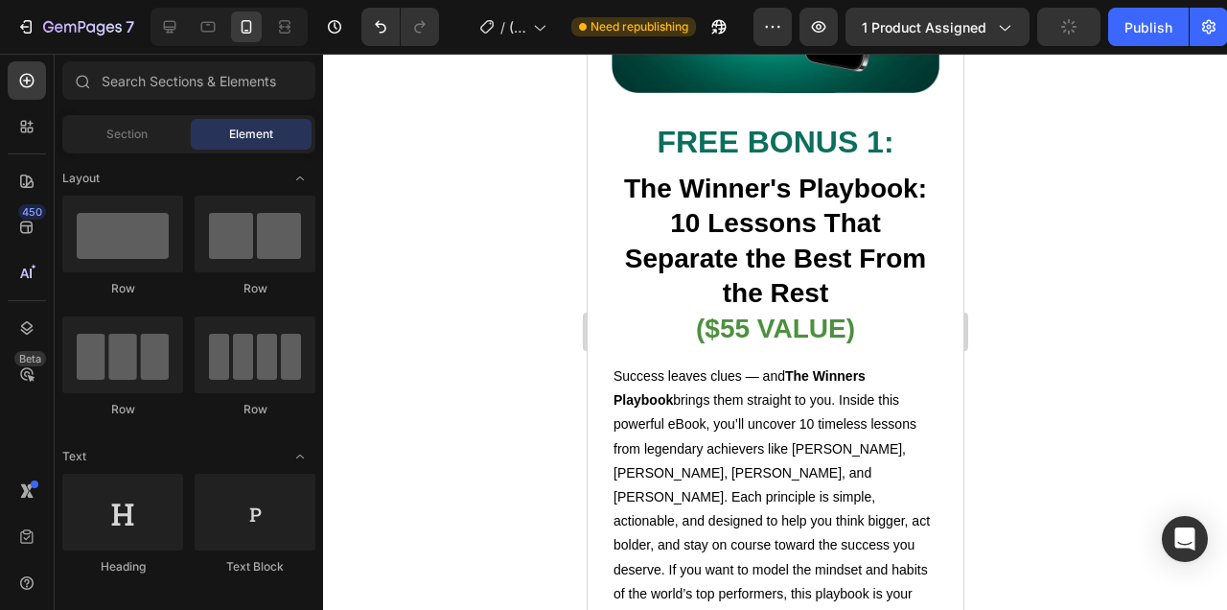
click at [720, 275] on p "The Winner's Playbook: 10 Lessons That Separate the Best From the Rest" at bounding box center [775, 242] width 324 height 140
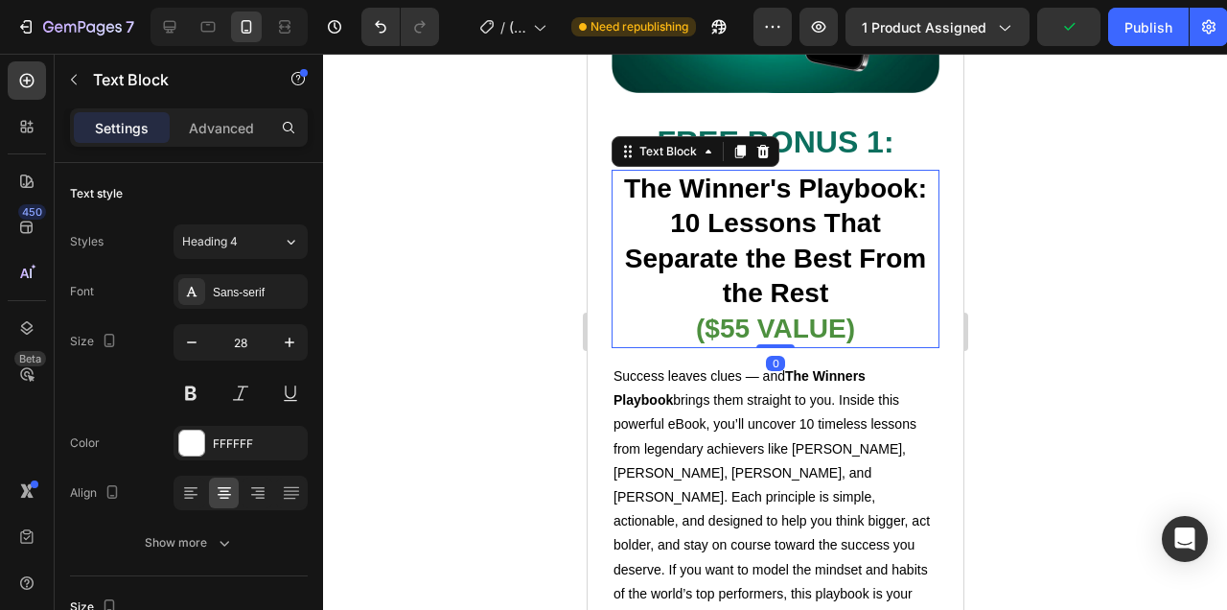
click at [1002, 299] on div at bounding box center [775, 332] width 904 height 556
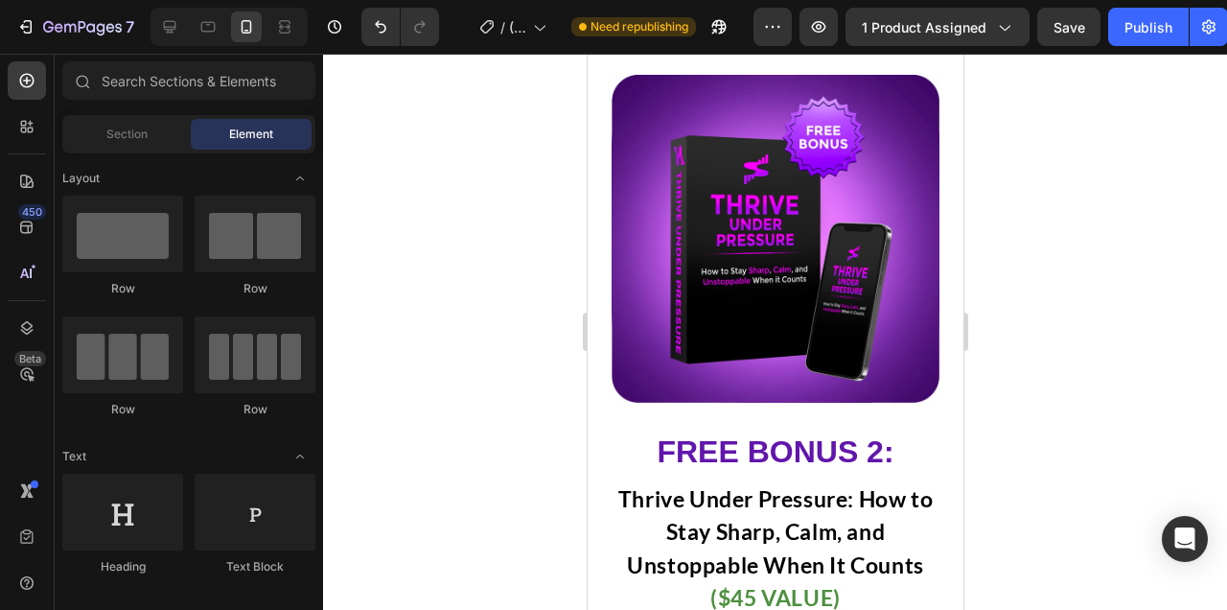
scroll to position [16717, 0]
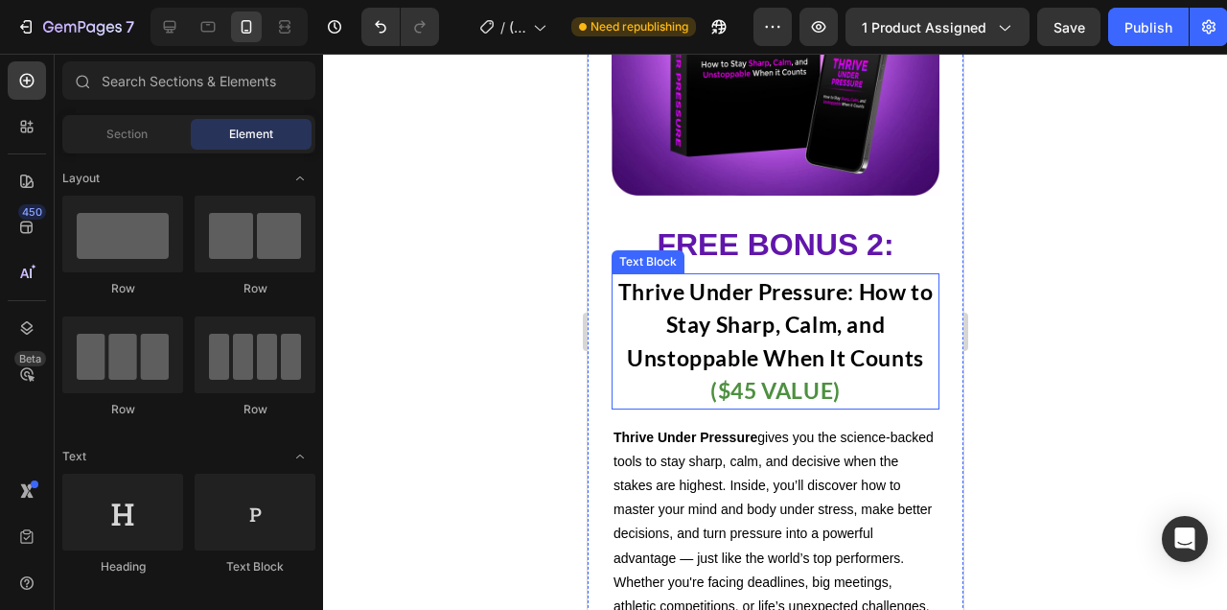
click at [783, 311] on strong "Thrive Under Pressure: How to Stay Sharp, Calm, and Unstoppable When It Counts" at bounding box center [774, 324] width 314 height 93
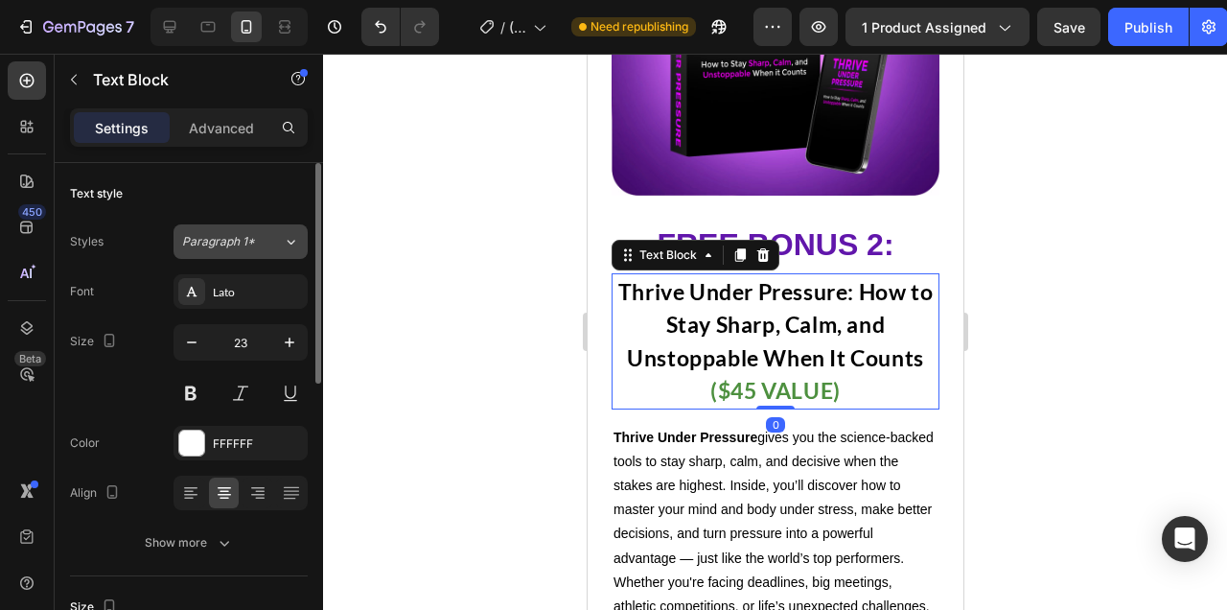
click at [277, 244] on div "Paragraph 1*" at bounding box center [232, 241] width 101 height 17
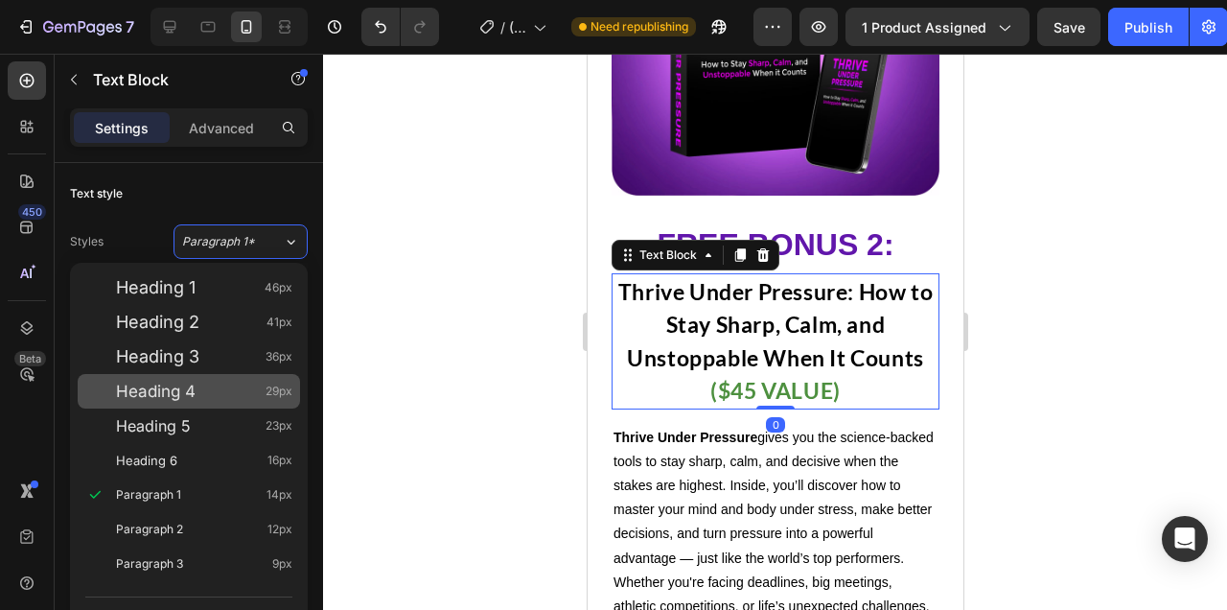
click at [238, 388] on div "Heading 4 29px" at bounding box center [204, 391] width 176 height 19
type input "29"
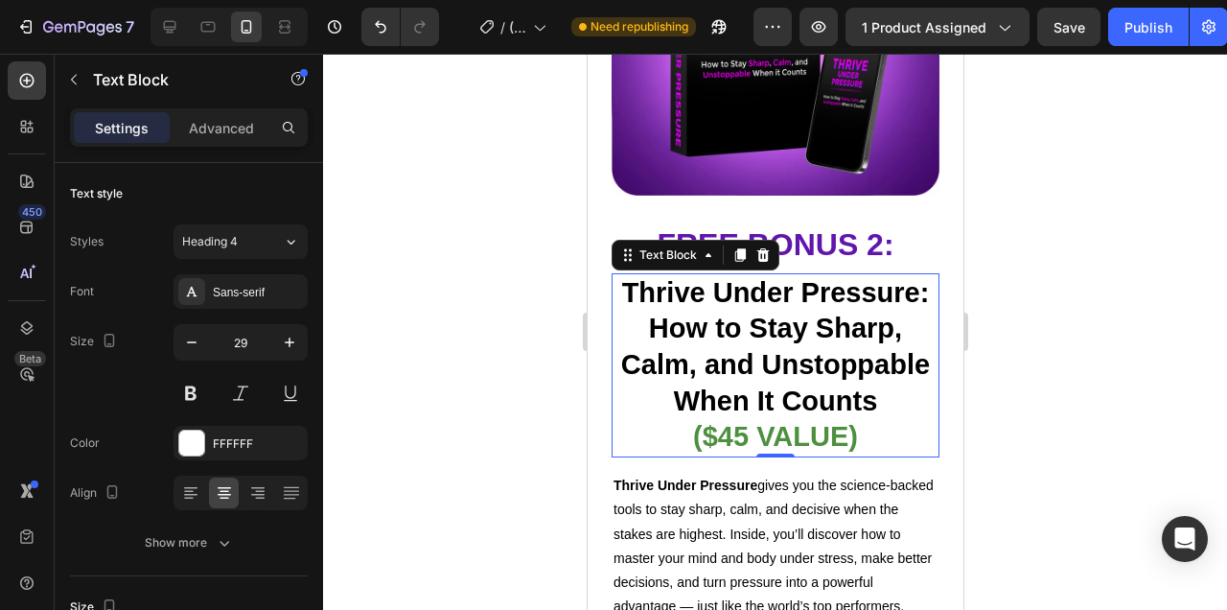
click at [1030, 372] on div at bounding box center [775, 332] width 904 height 556
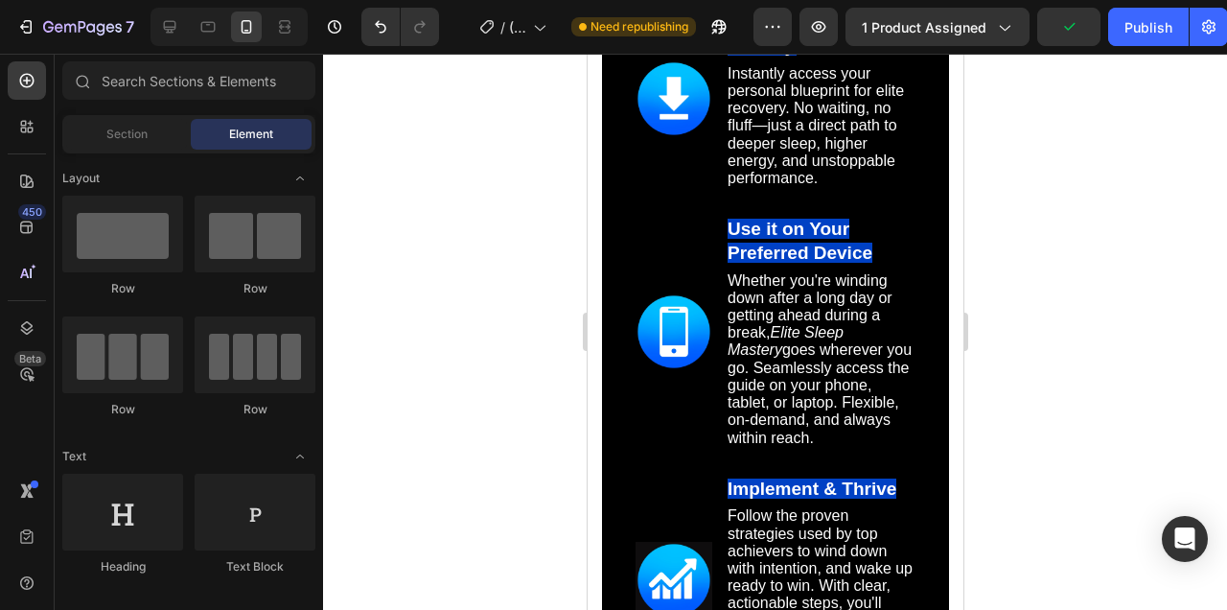
scroll to position [17988, 0]
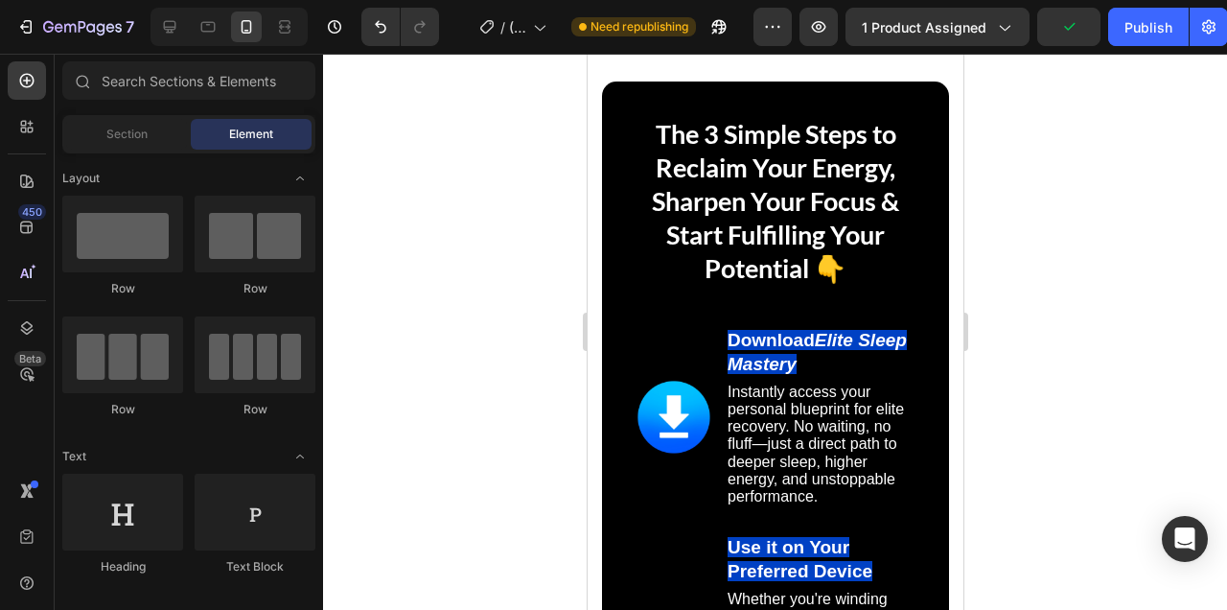
click at [781, 181] on h2 "The 3 Simple Steps to Reclaim Your Energy, Sharpen Your Focus & Start Fulfillin…" at bounding box center [775, 201] width 280 height 172
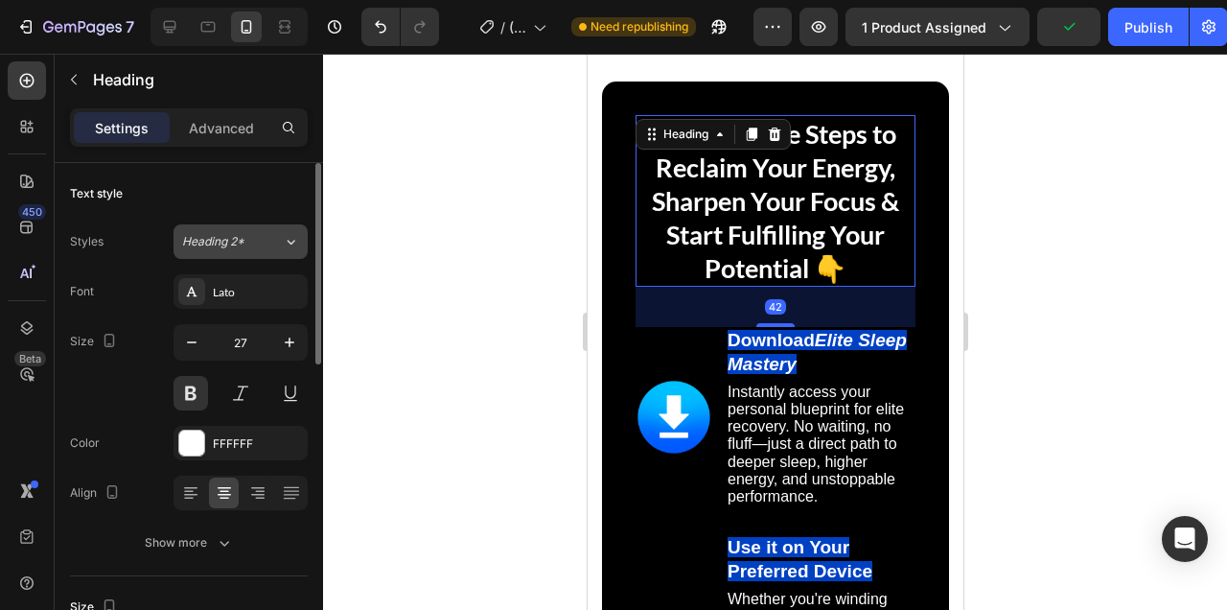
click at [286, 237] on icon at bounding box center [291, 241] width 16 height 19
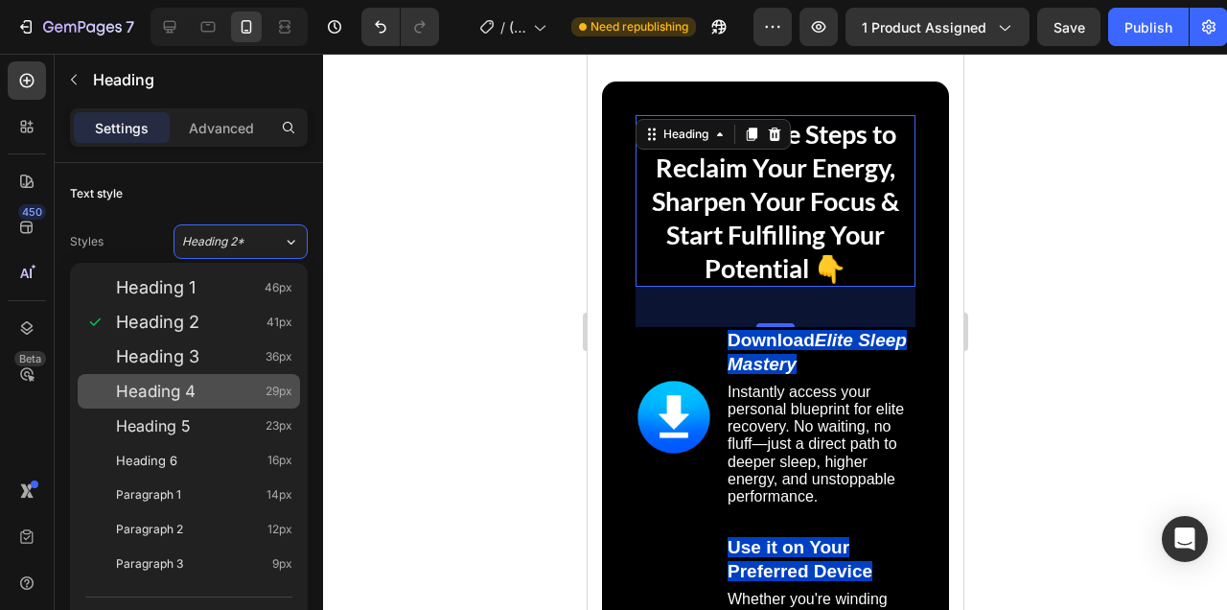
click at [262, 387] on div "Heading 4 29px" at bounding box center [204, 391] width 176 height 19
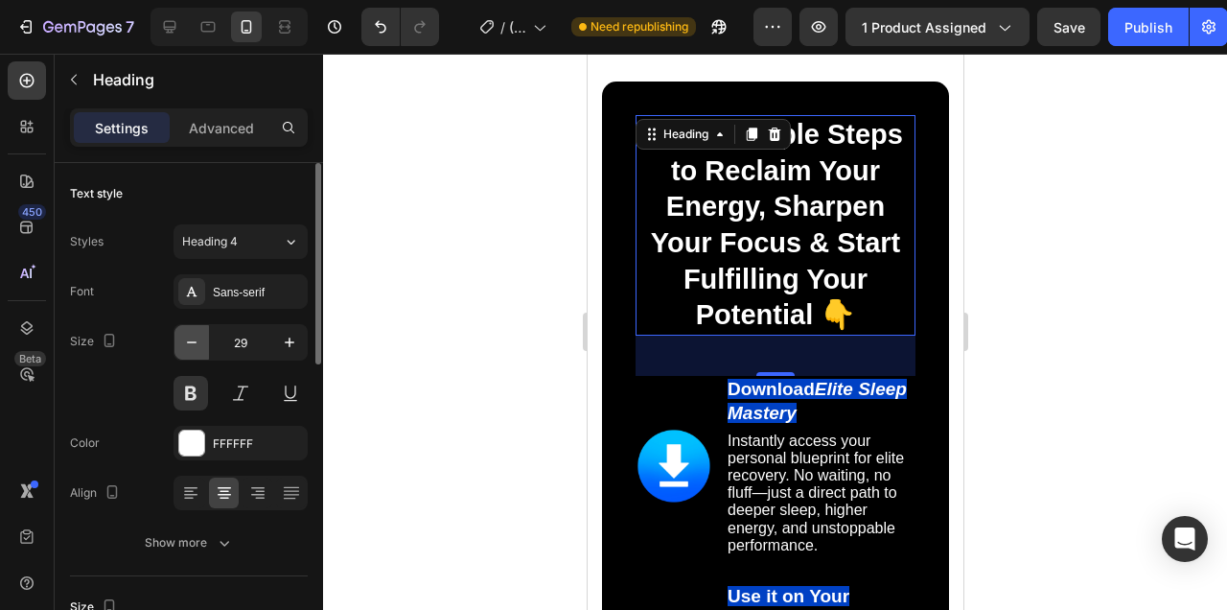
click at [196, 345] on icon "button" at bounding box center [191, 342] width 19 height 19
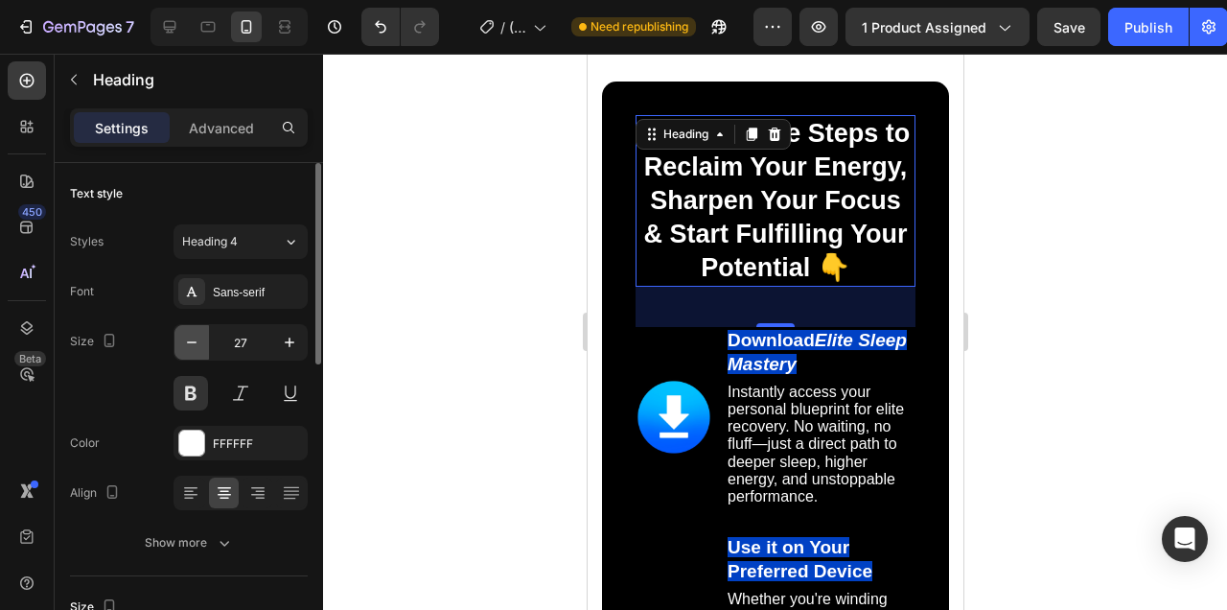
click at [192, 340] on icon "button" at bounding box center [191, 342] width 19 height 19
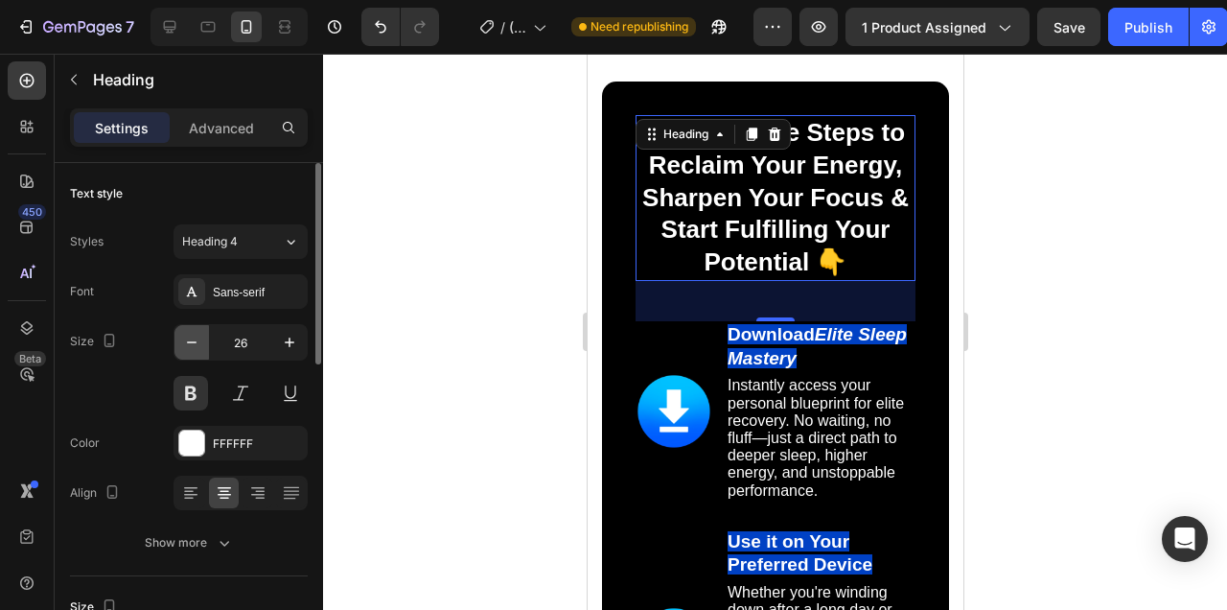
click at [192, 340] on icon "button" at bounding box center [191, 342] width 19 height 19
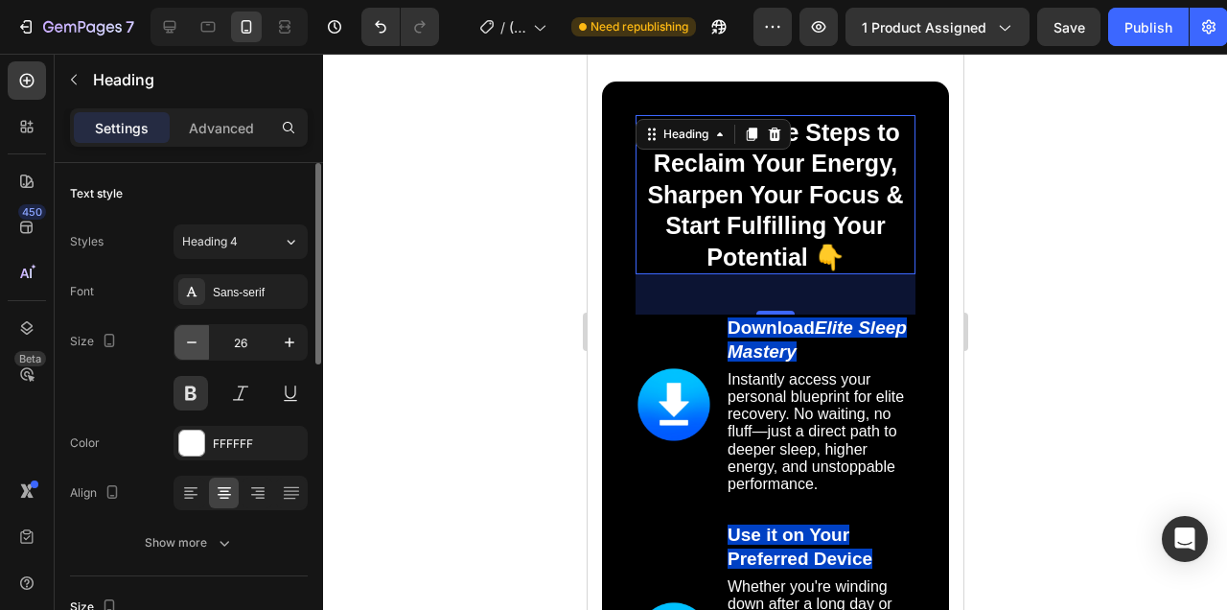
type input "25"
click at [1082, 315] on div at bounding box center [775, 332] width 904 height 556
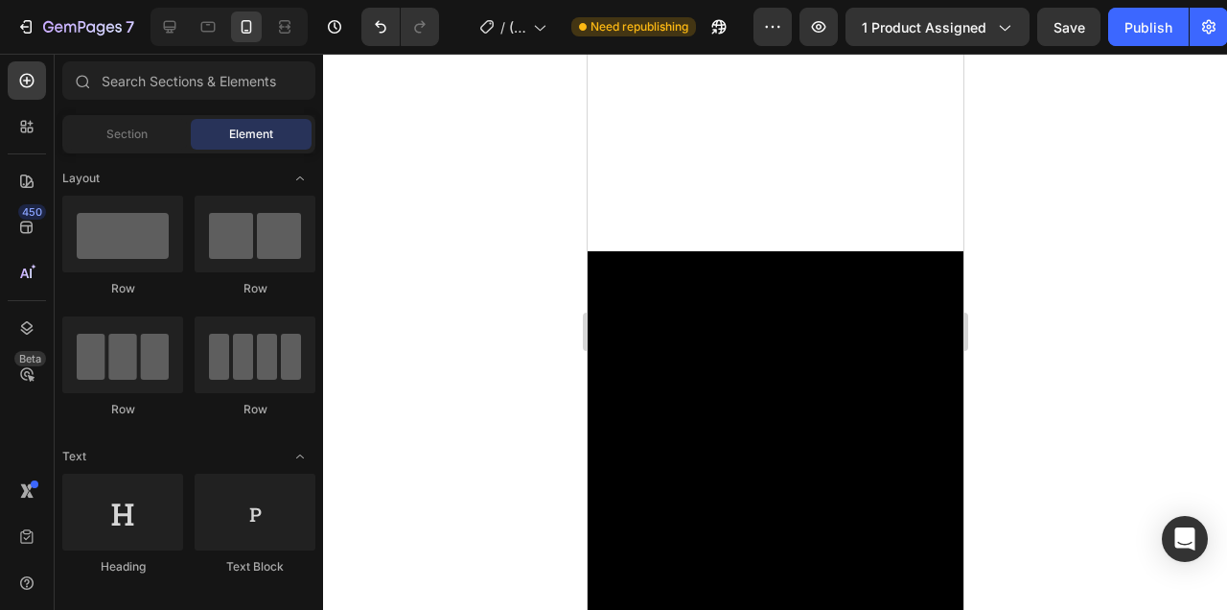
scroll to position [20003, 0]
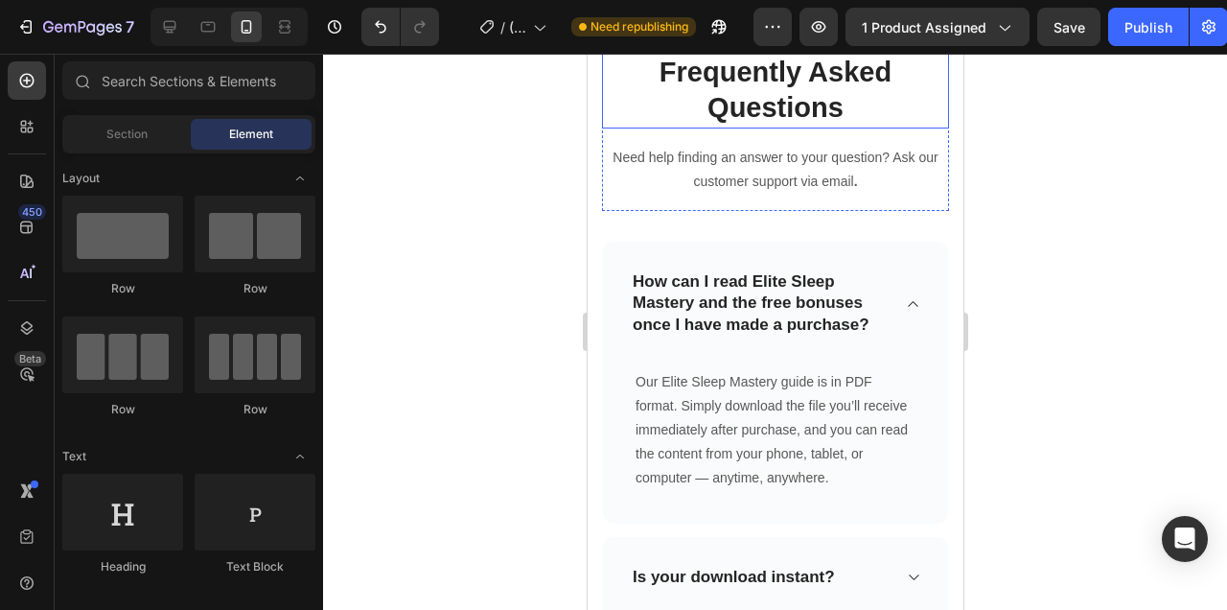
click at [768, 127] on p "Frequently Asked Questions" at bounding box center [774, 91] width 343 height 72
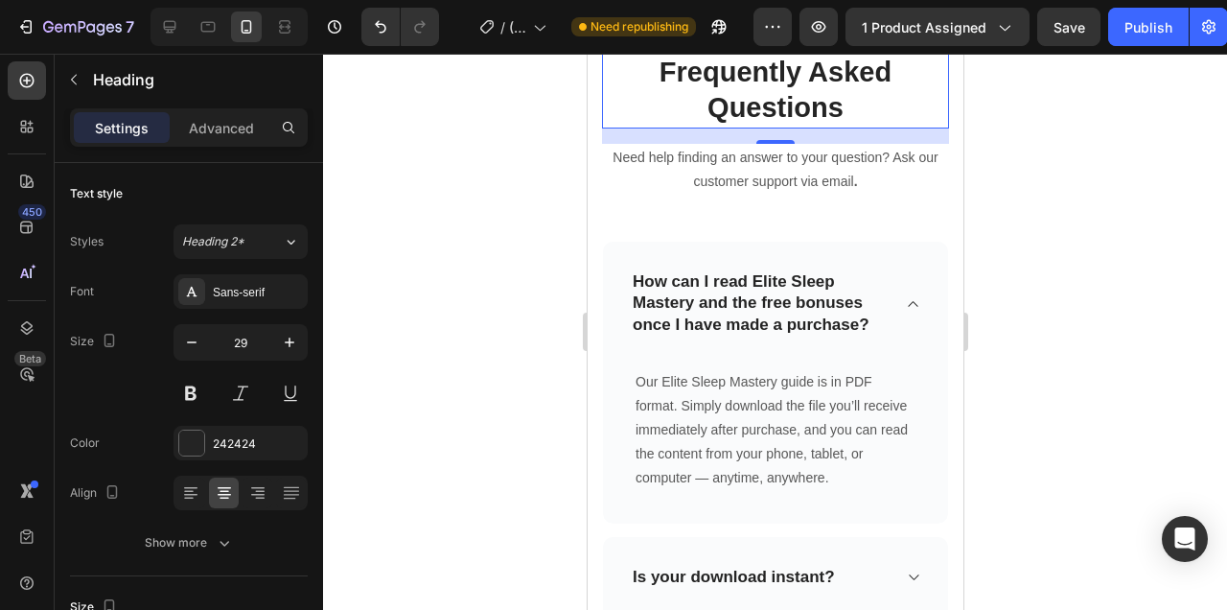
click at [1017, 243] on div at bounding box center [775, 332] width 904 height 556
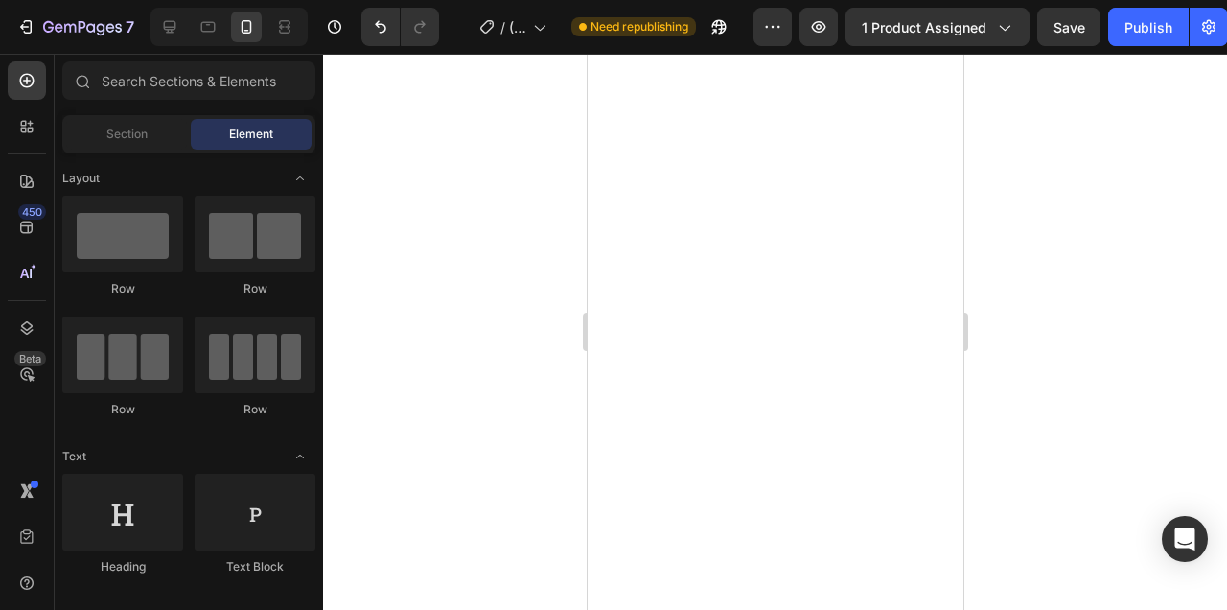
scroll to position [0, 0]
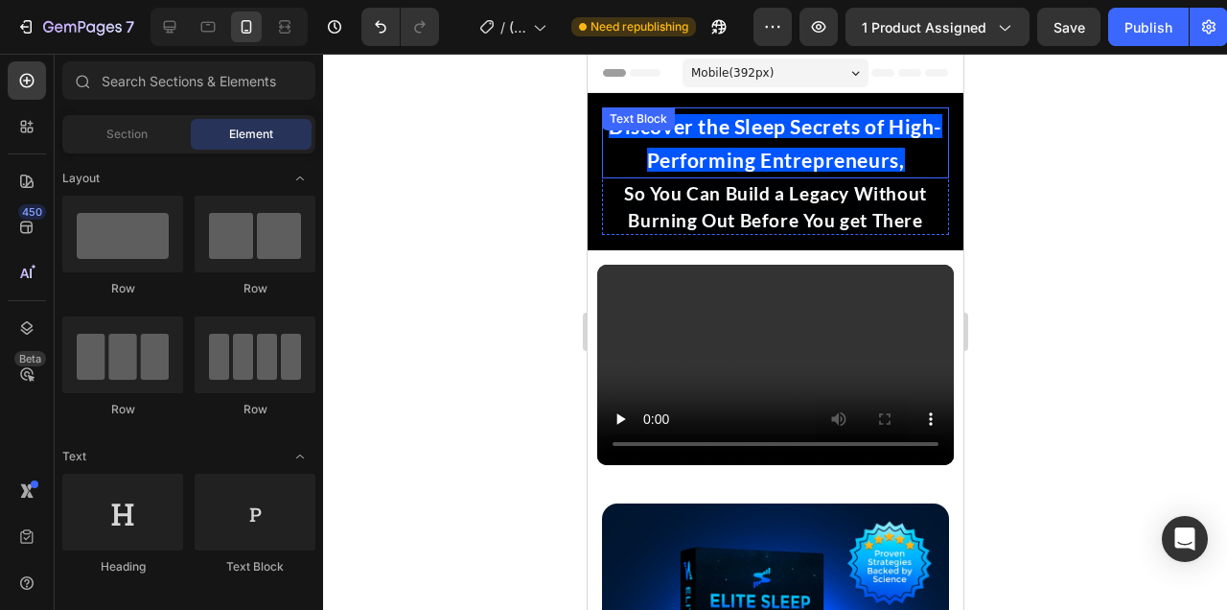
click at [786, 178] on div "Discover the Sleep Secrets of High-Performing Entrepreneurs," at bounding box center [774, 142] width 347 height 71
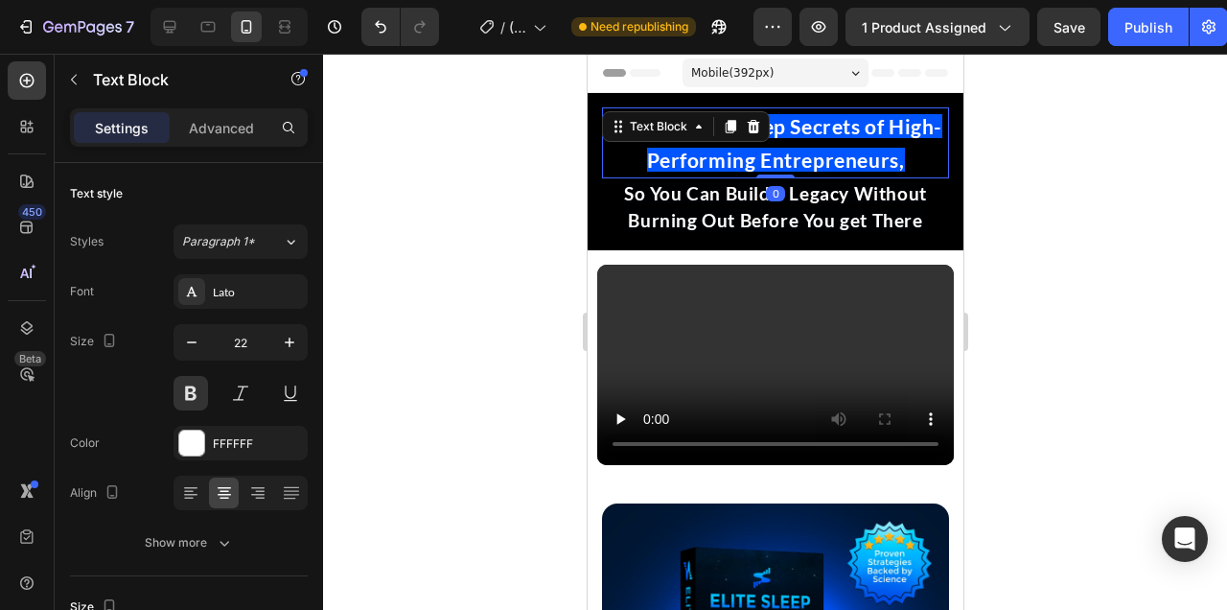
click at [856, 143] on p "Discover the Sleep Secrets of High-Performing Entrepreneurs," at bounding box center [774, 142] width 343 height 67
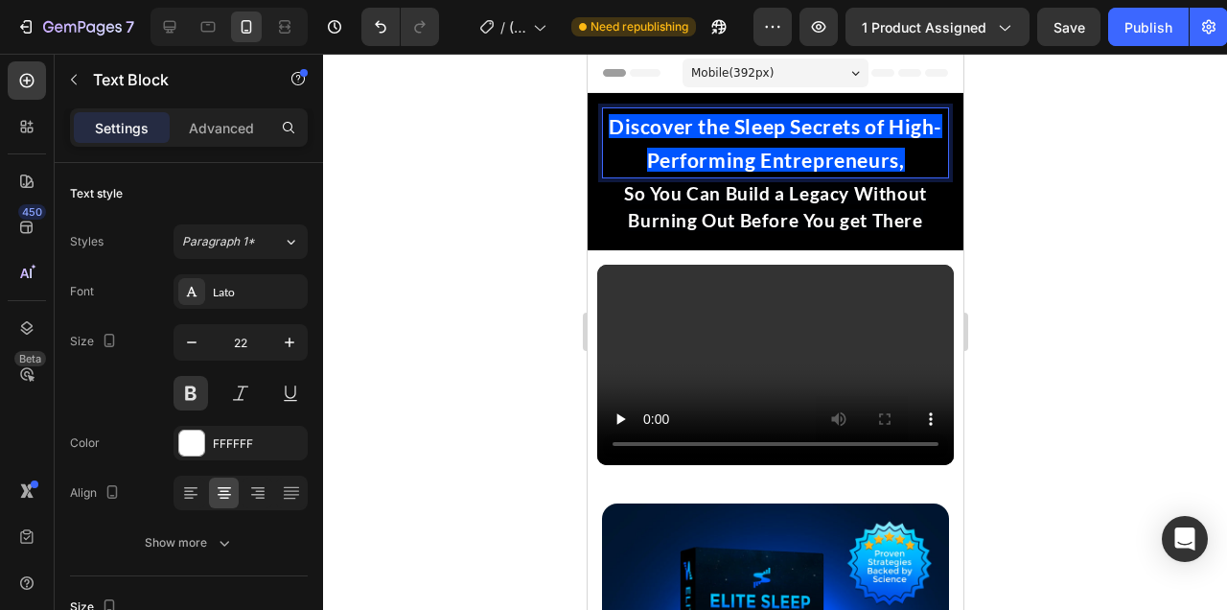
click at [1067, 156] on div at bounding box center [775, 332] width 904 height 556
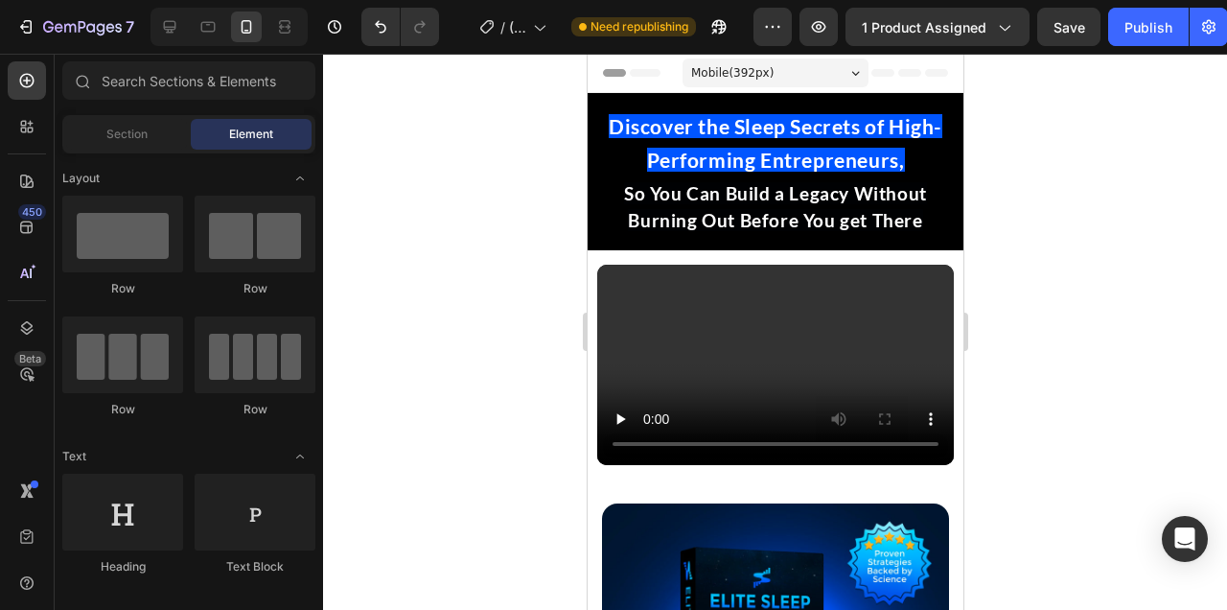
click at [842, 151] on span "Discover the Sleep Secrets of High-Performing Entrepreneurs," at bounding box center [775, 143] width 334 height 58
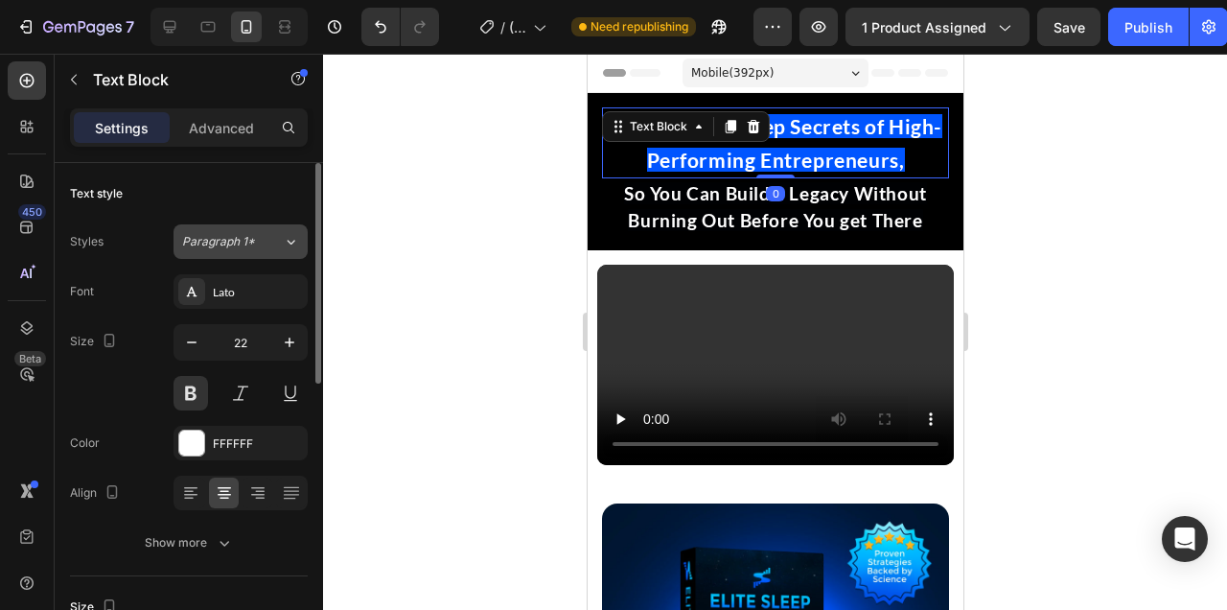
click at [263, 243] on div "Paragraph 1*" at bounding box center [232, 241] width 101 height 17
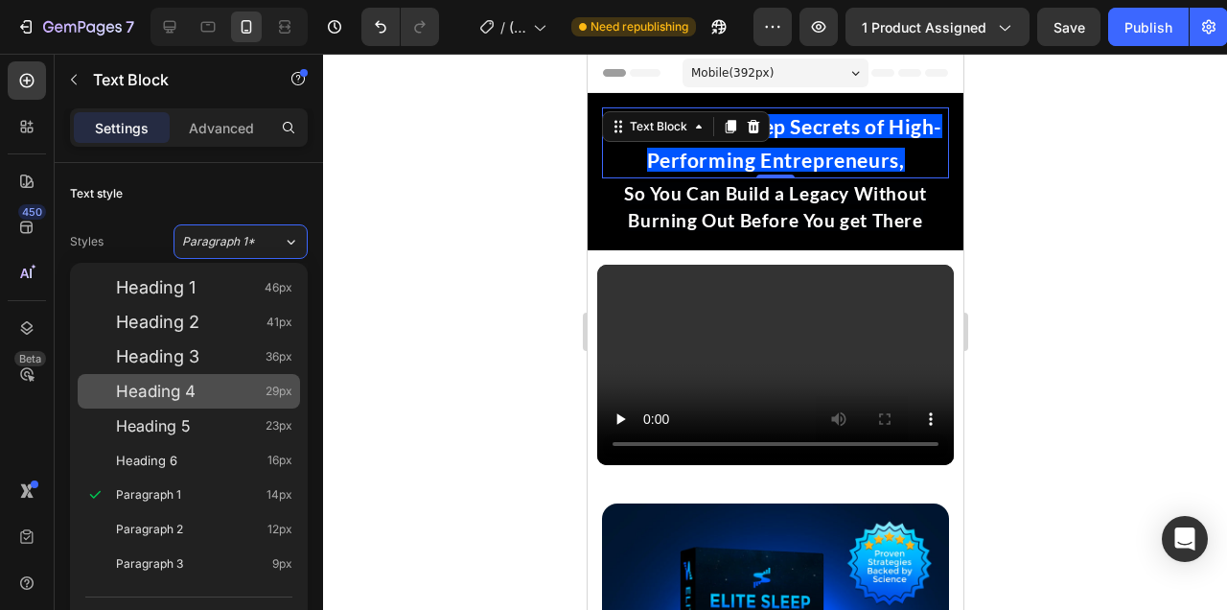
click at [250, 396] on div "Heading 4 29px" at bounding box center [204, 391] width 176 height 19
type input "29"
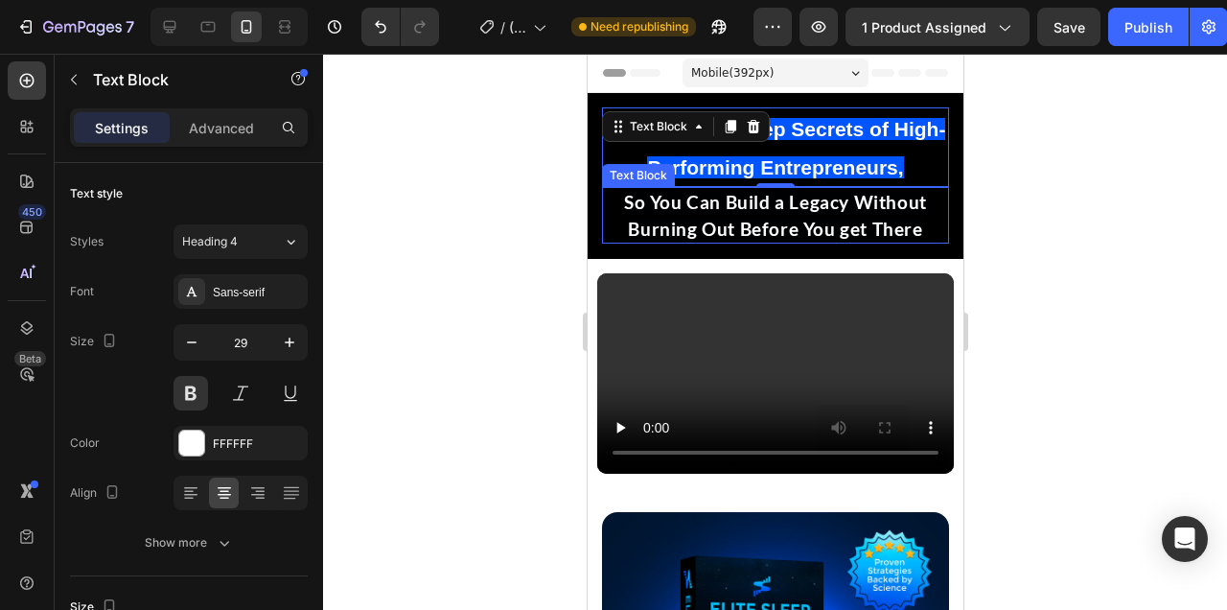
click at [872, 224] on span "So You Can Build a Legacy Without Burning Out Before You get There" at bounding box center [774, 215] width 303 height 48
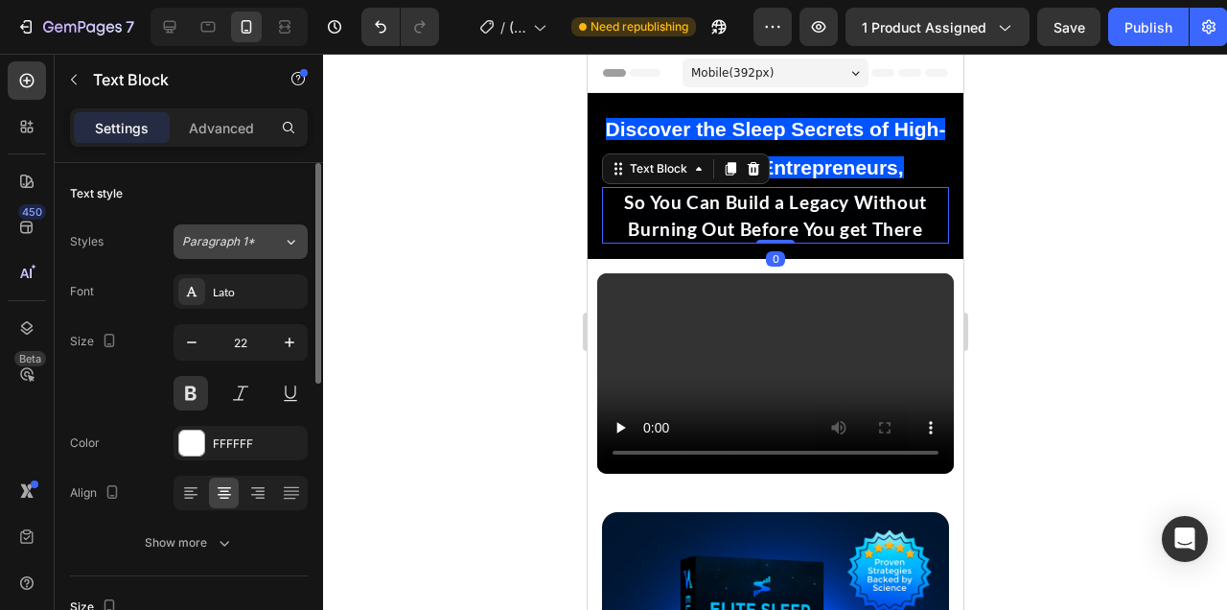
click at [296, 247] on icon at bounding box center [291, 241] width 16 height 19
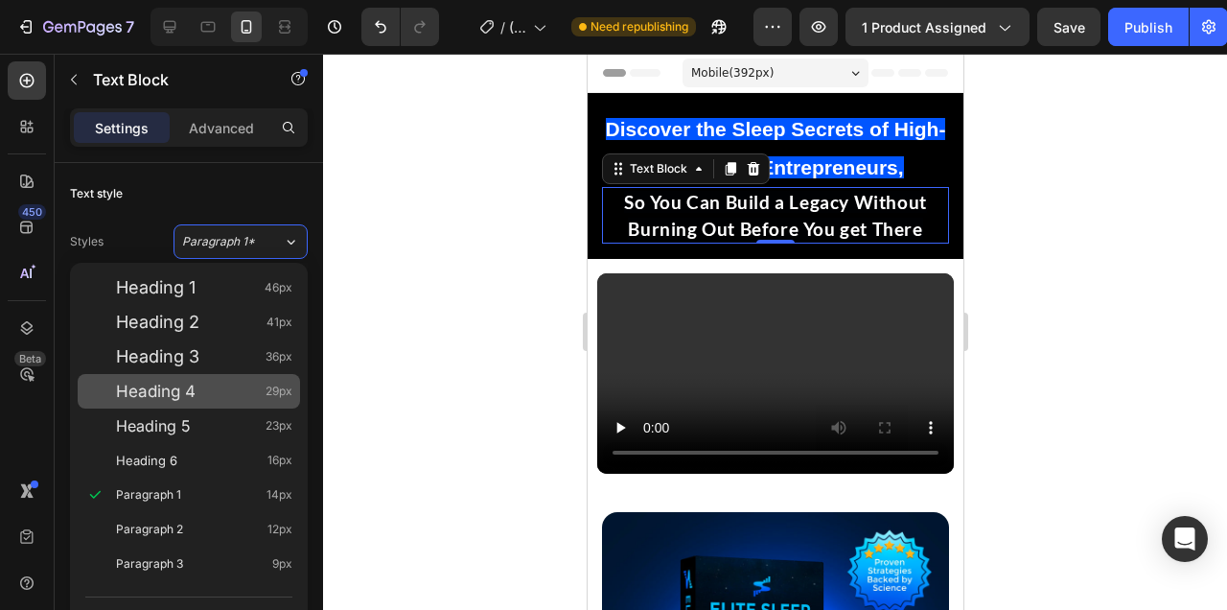
click at [267, 392] on span "29px" at bounding box center [279, 391] width 27 height 19
type input "29"
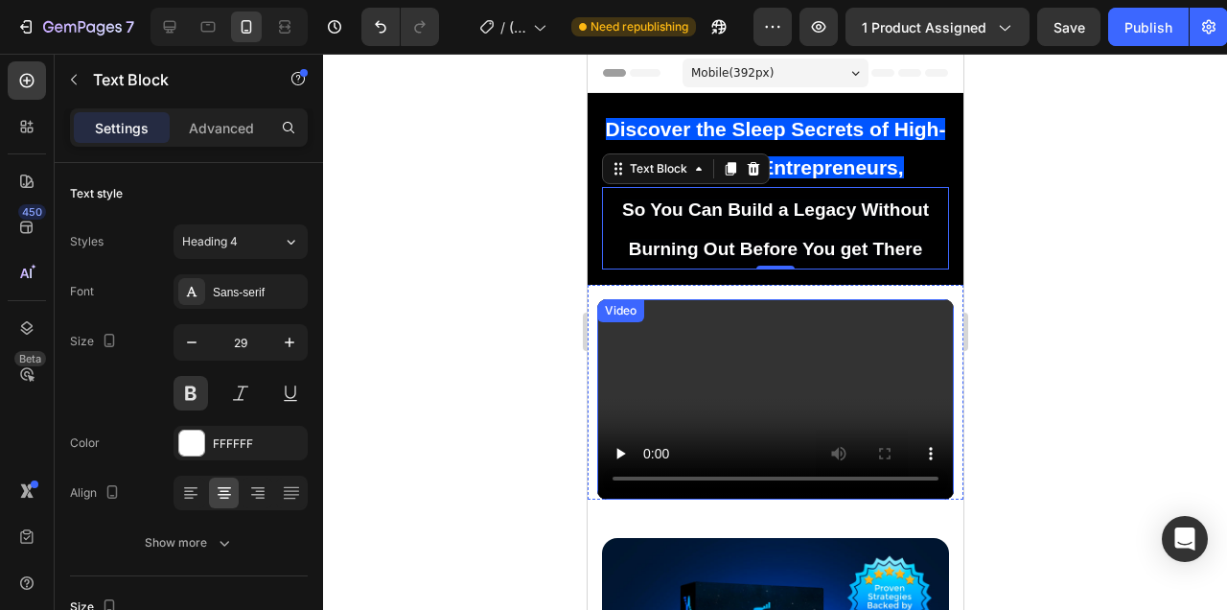
click at [1052, 313] on div at bounding box center [775, 332] width 904 height 556
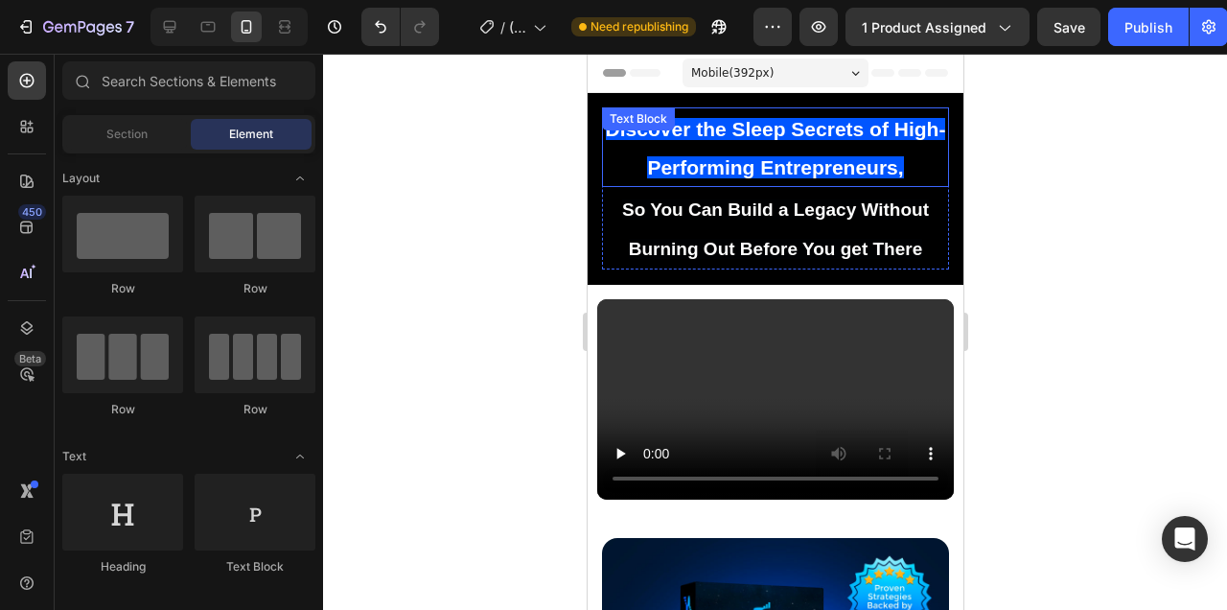
click at [837, 178] on span "Discover the Sleep Secrets of High-Performing Entrepreneurs," at bounding box center [775, 148] width 340 height 60
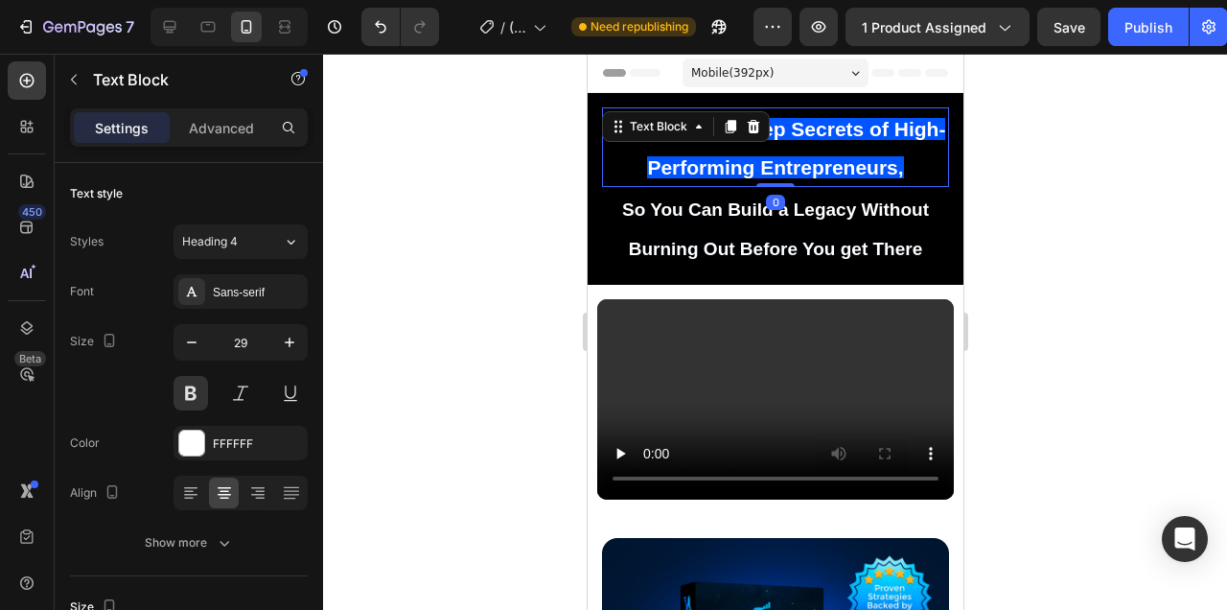
click at [837, 178] on span "Discover the Sleep Secrets of High-Performing Entrepreneurs," at bounding box center [775, 148] width 340 height 60
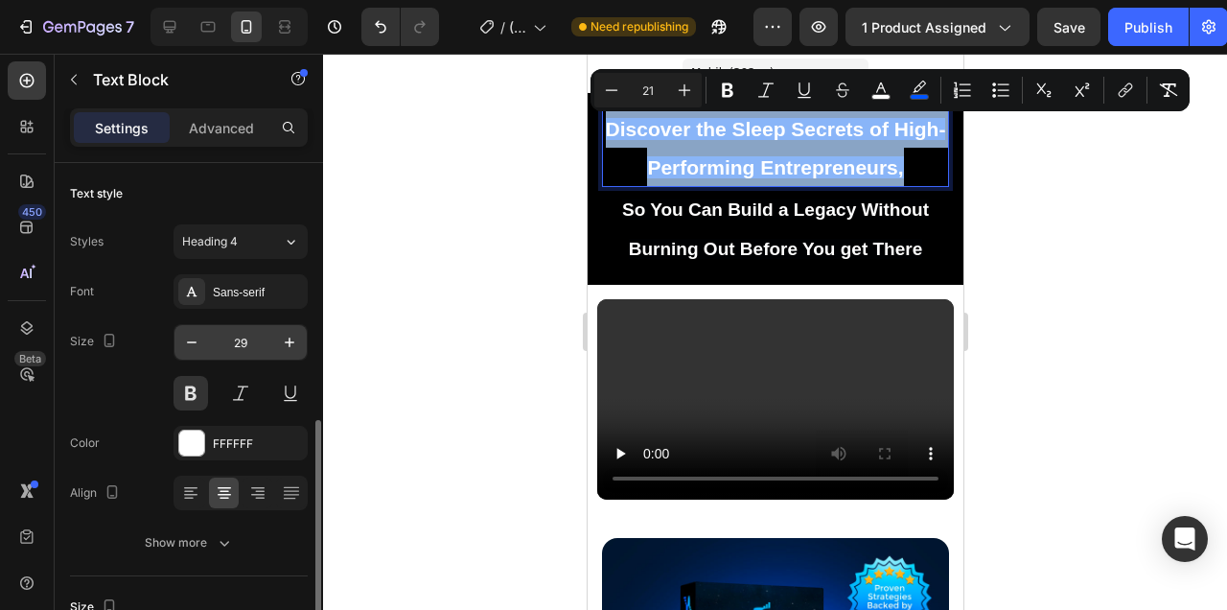
scroll to position [182, 0]
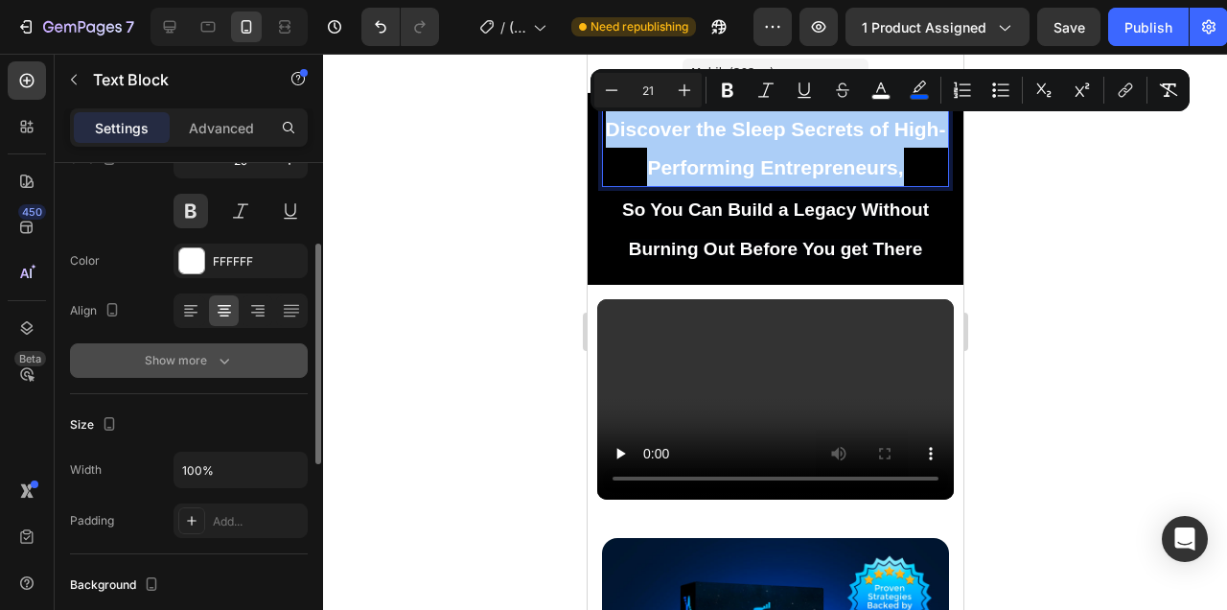
click at [226, 371] on button "Show more" at bounding box center [189, 360] width 238 height 35
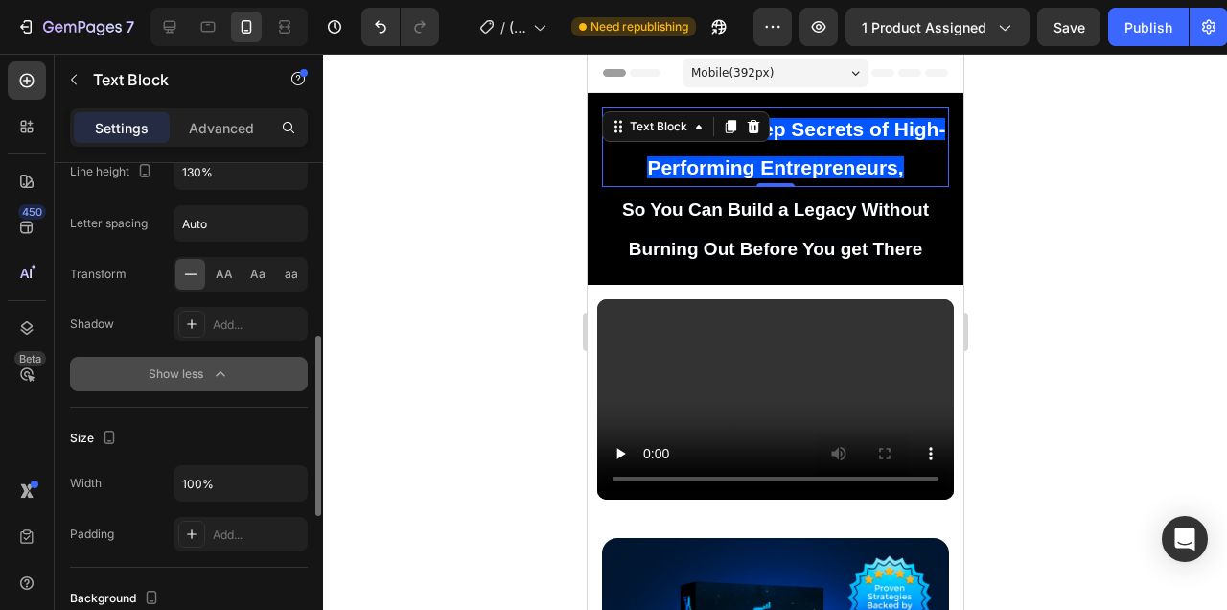
scroll to position [424, 0]
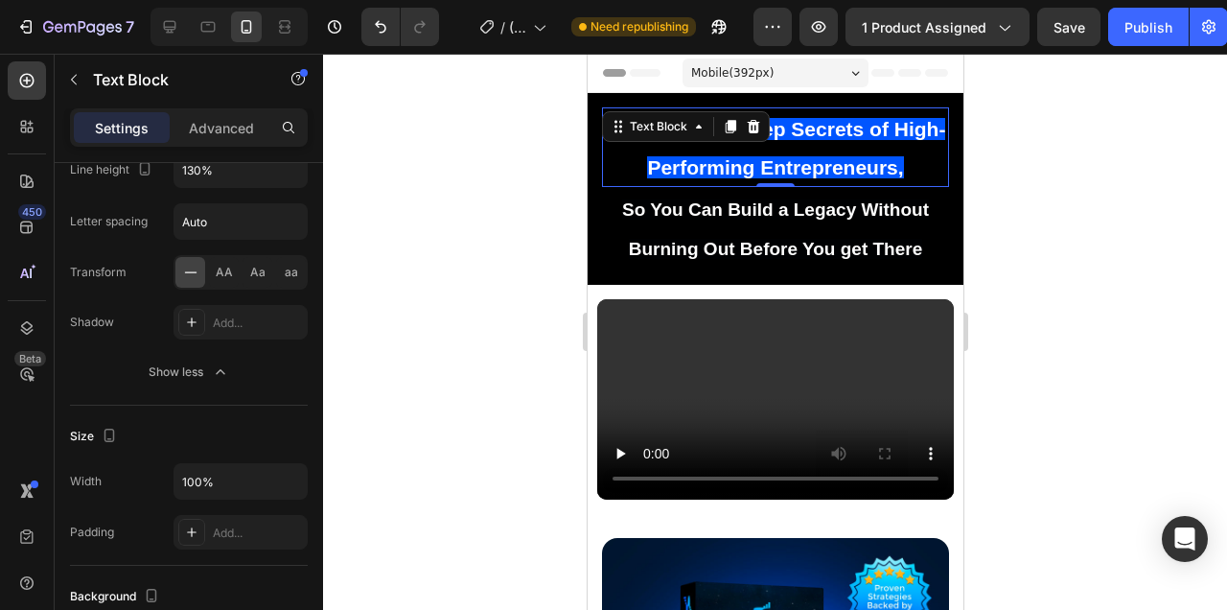
click at [1007, 170] on div at bounding box center [775, 332] width 904 height 556
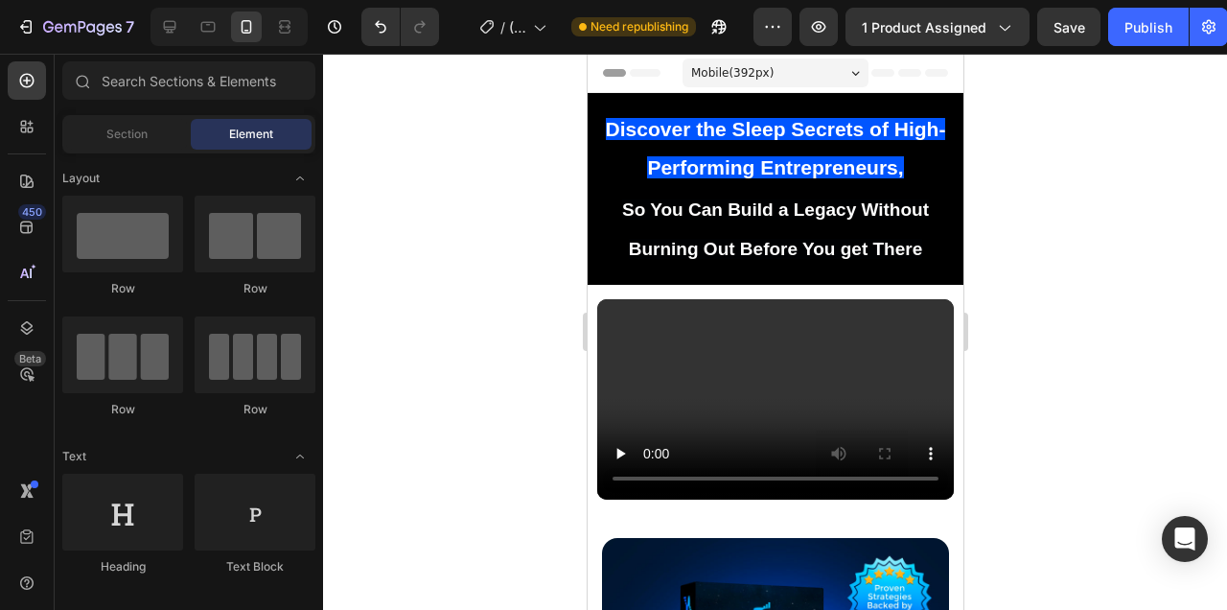
click at [780, 159] on span "Discover the Sleep Secrets of High-Performing Entrepreneurs," at bounding box center [775, 148] width 340 height 60
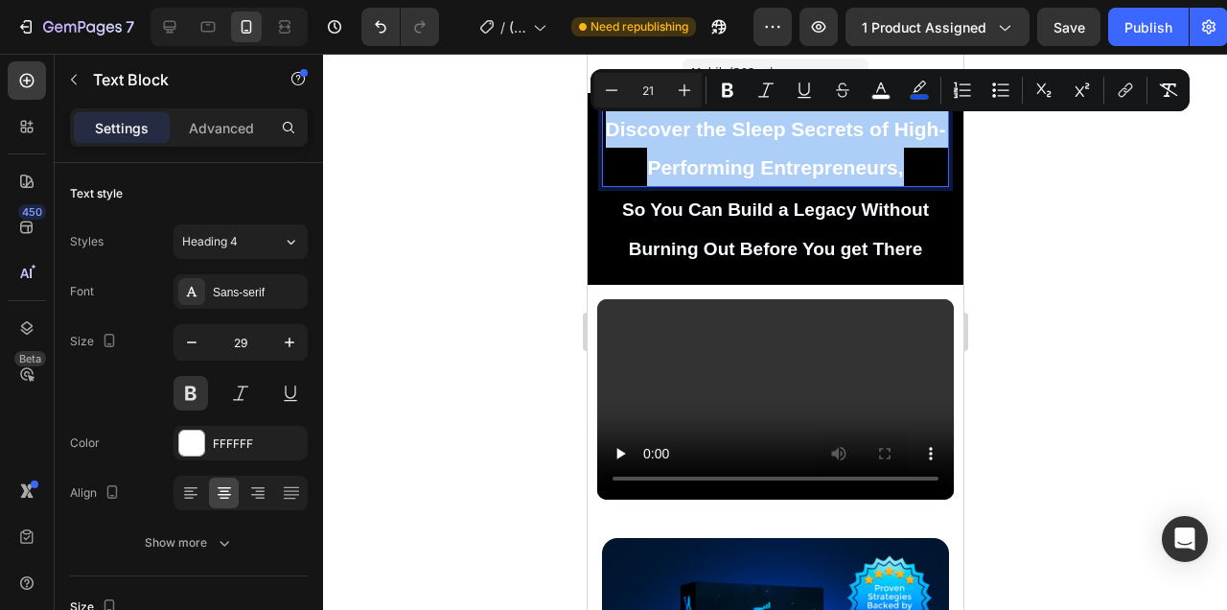
click at [437, 294] on div at bounding box center [775, 332] width 904 height 556
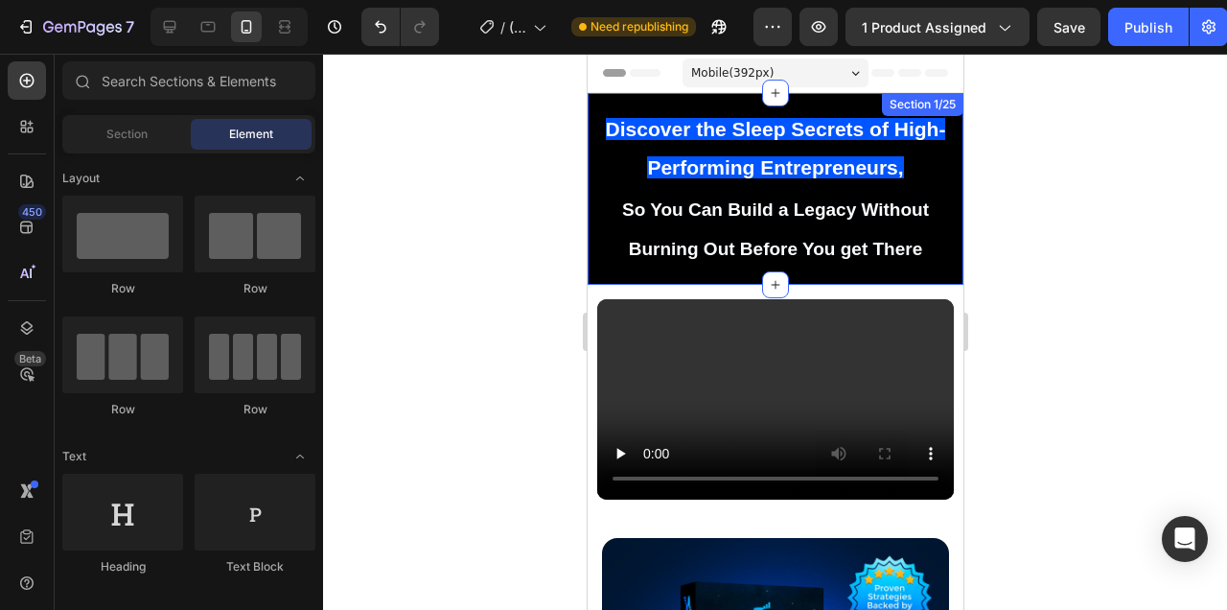
click at [845, 145] on p "Discover the Sleep Secrets of High-Performing Entrepreneurs," at bounding box center [774, 147] width 343 height 76
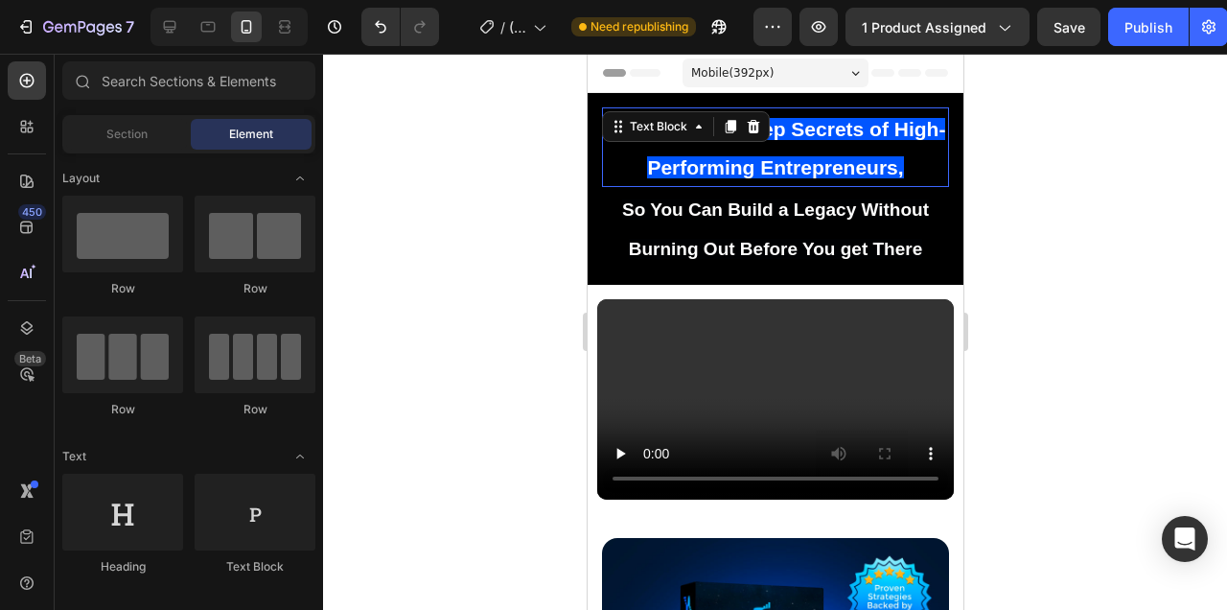
click at [845, 145] on p "Discover the Sleep Secrets of High-Performing Entrepreneurs," at bounding box center [774, 147] width 343 height 76
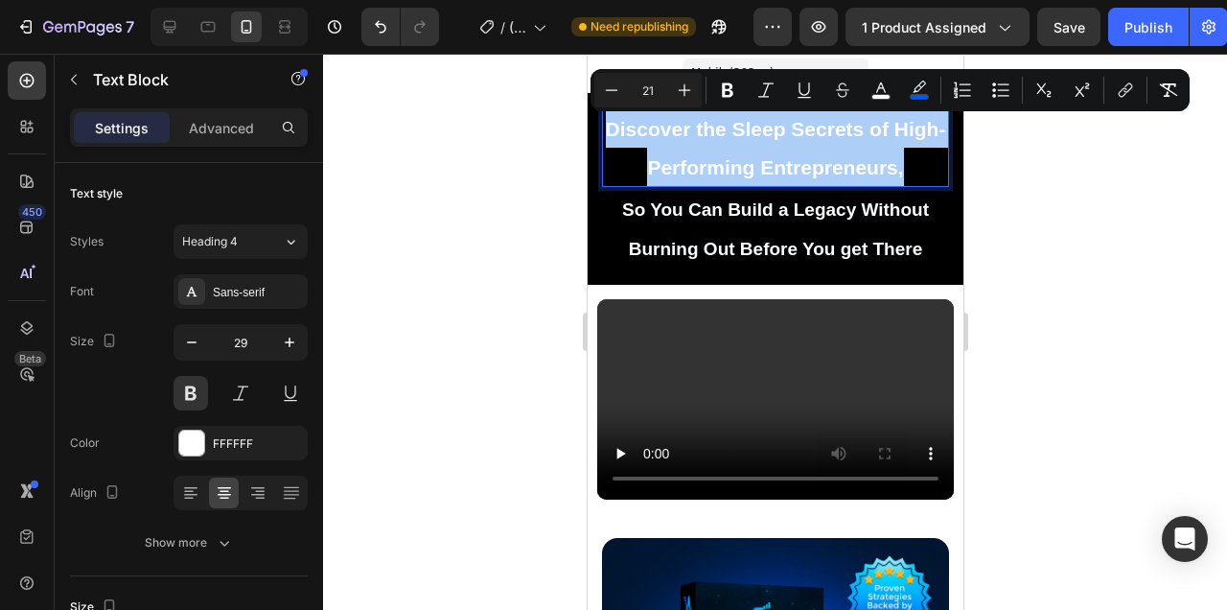
click at [1043, 161] on div at bounding box center [775, 332] width 904 height 556
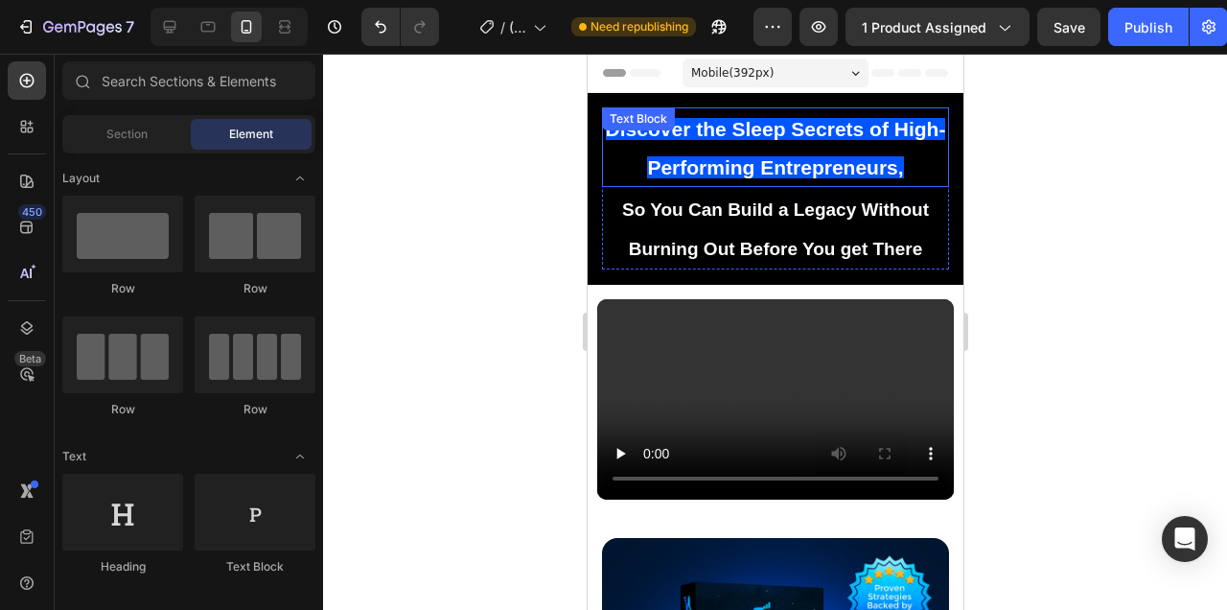
click at [864, 164] on span "Discover the Sleep Secrets of High-Performing Entrepreneurs," at bounding box center [775, 148] width 340 height 60
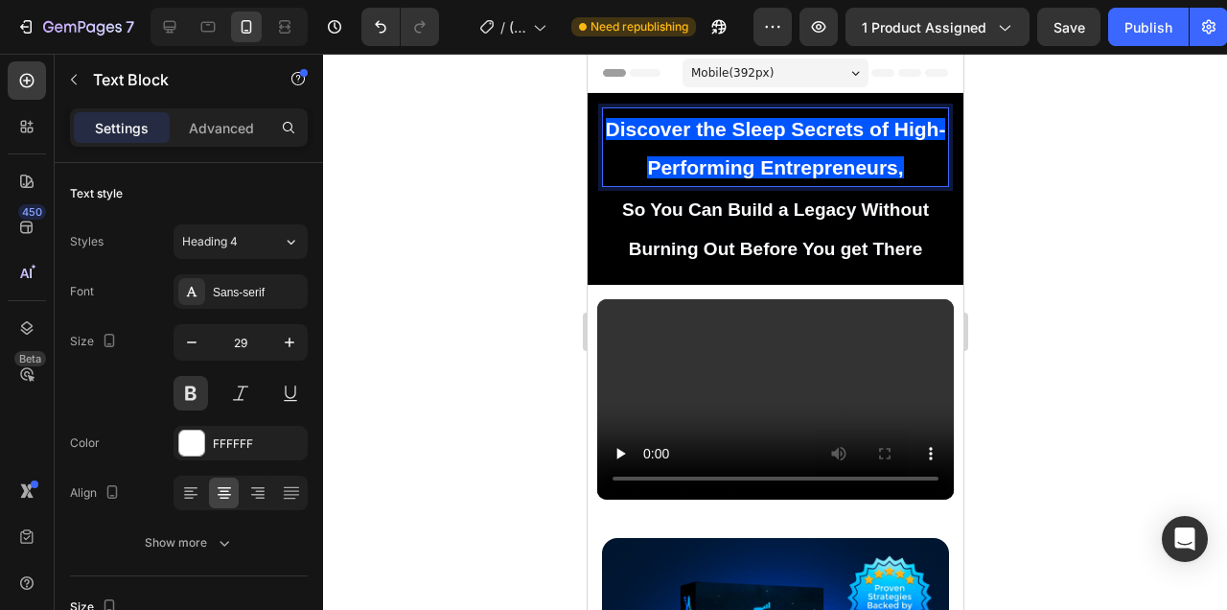
click at [864, 164] on span "Discover the Sleep Secrets of High-Performing Entrepreneurs," at bounding box center [775, 148] width 340 height 60
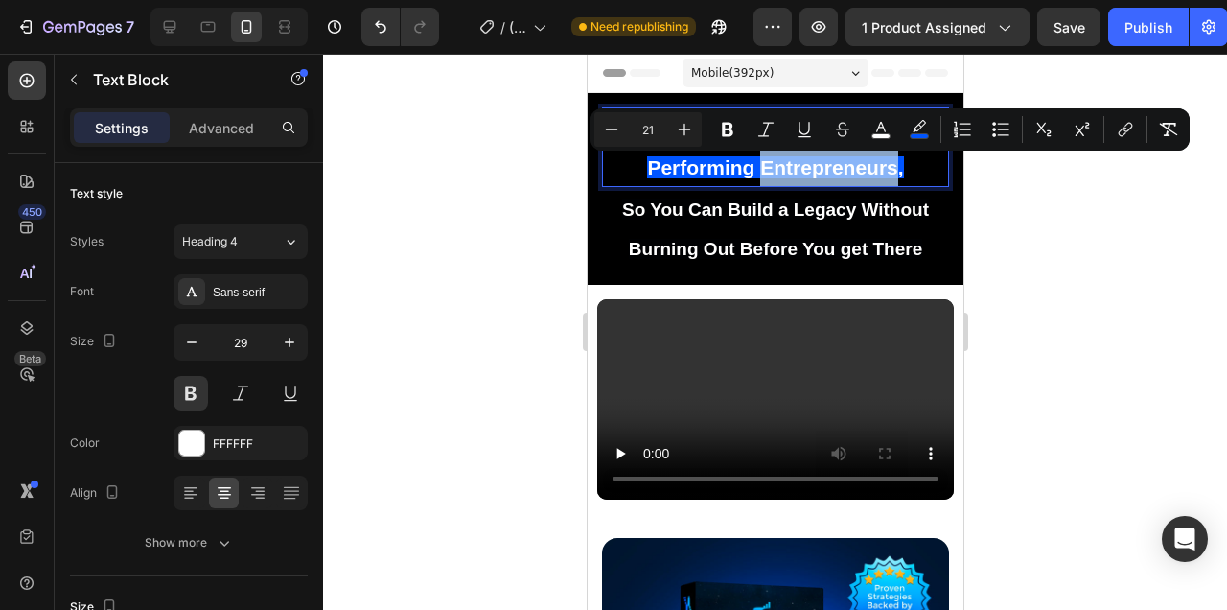
click at [864, 164] on span "Discover the Sleep Secrets of High-Performing Entrepreneurs," at bounding box center [775, 148] width 340 height 60
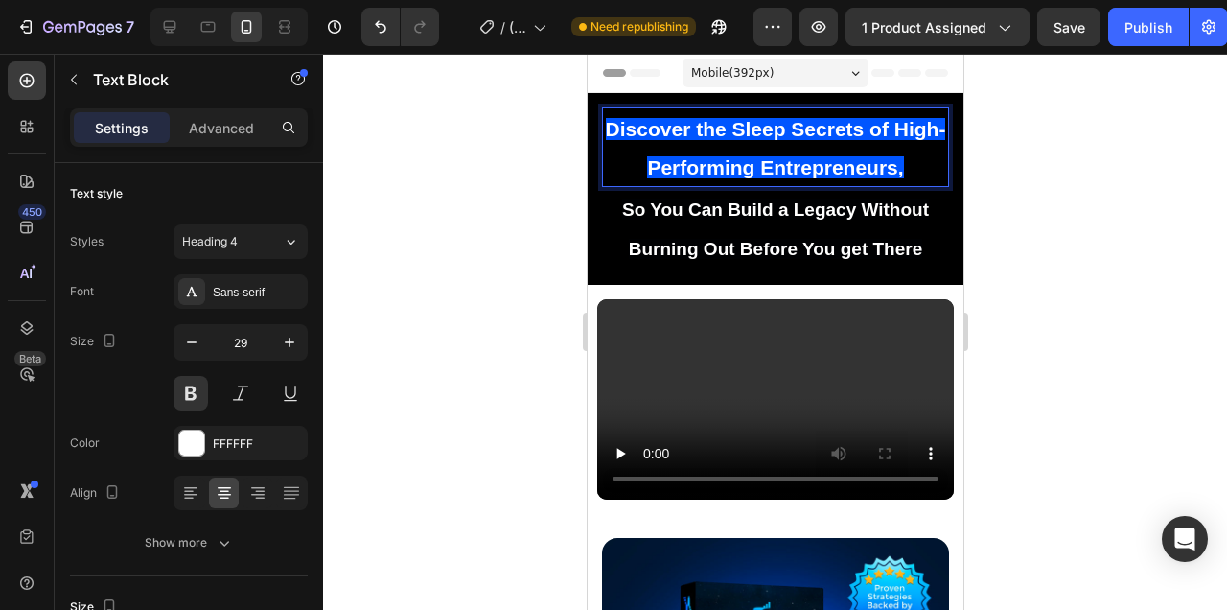
click at [864, 164] on span "Discover the Sleep Secrets of High-Performing Entrepreneurs," at bounding box center [775, 148] width 340 height 60
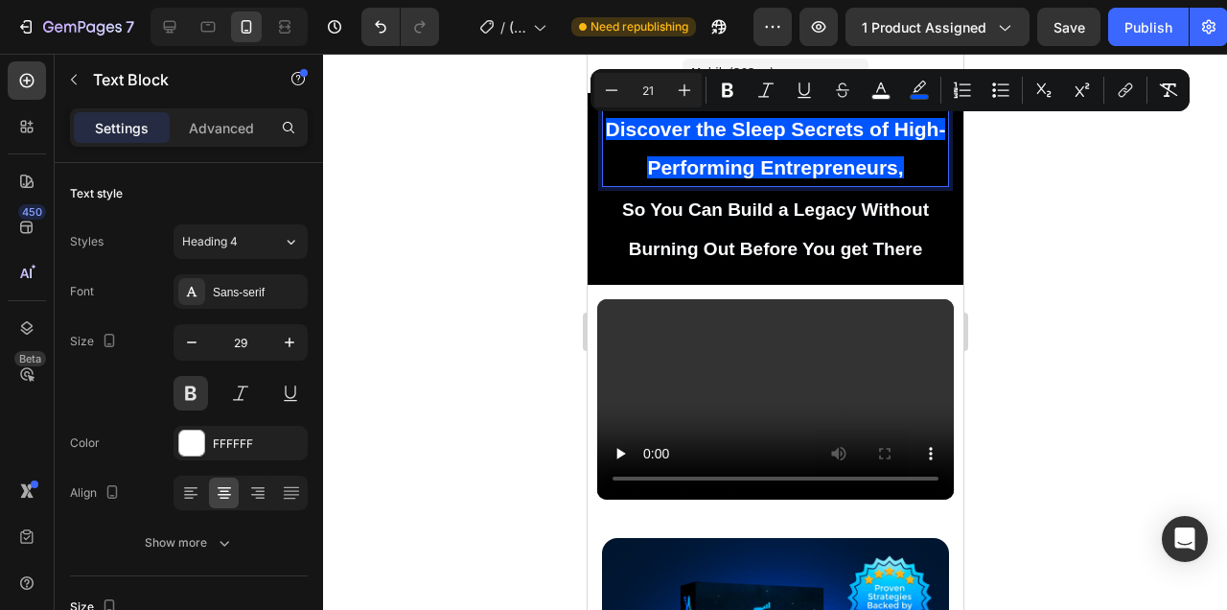
click at [1112, 251] on div at bounding box center [775, 332] width 904 height 556
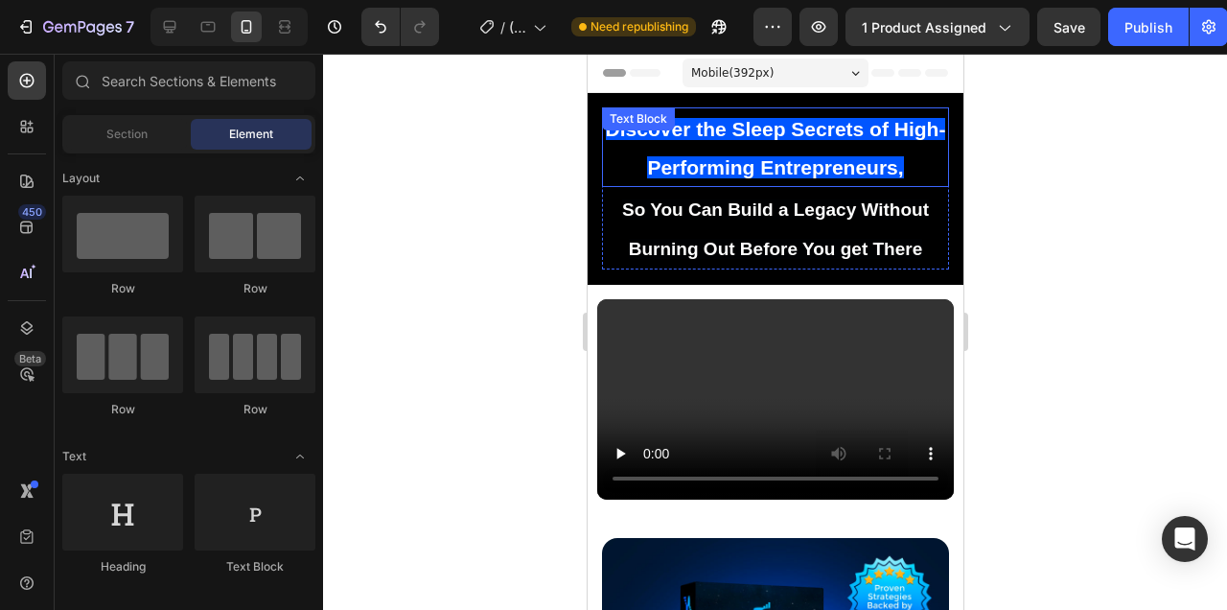
click at [821, 167] on span "Discover the Sleep Secrets of High-Performing Entrepreneurs," at bounding box center [775, 148] width 340 height 60
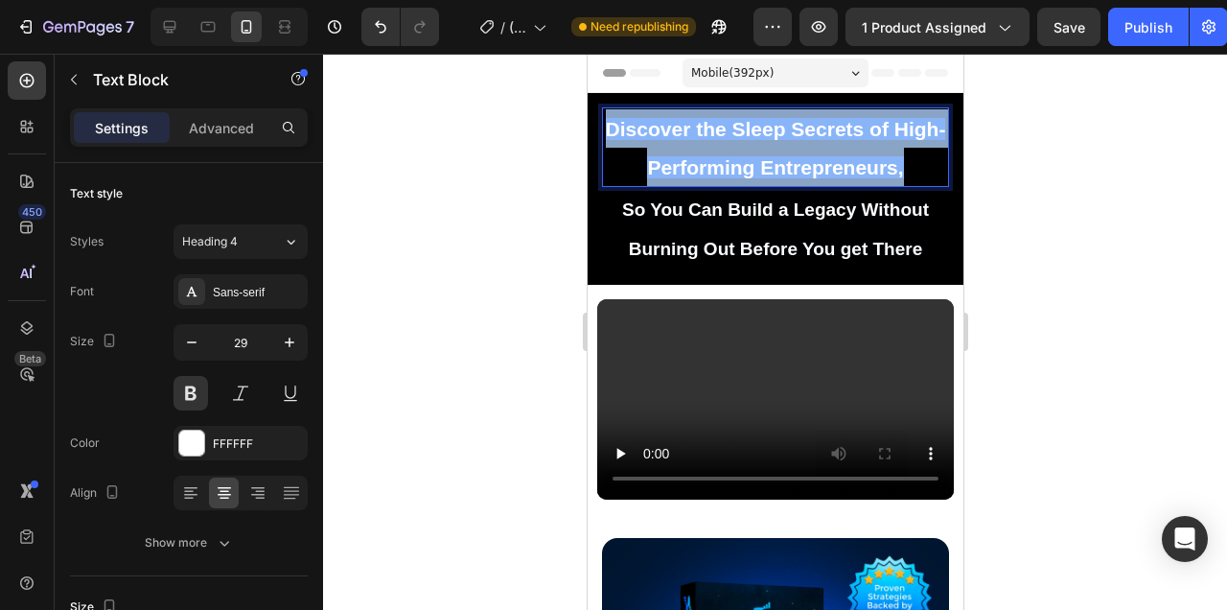
click at [821, 167] on span "Discover the Sleep Secrets of High-Performing Entrepreneurs," at bounding box center [775, 148] width 340 height 60
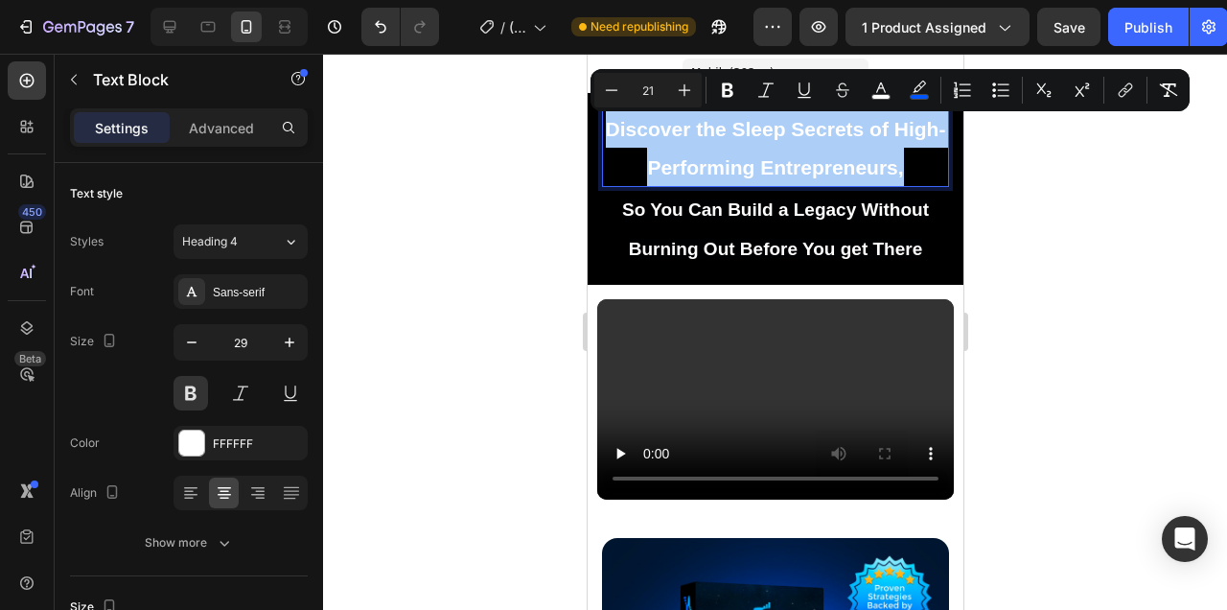
click at [1030, 185] on div at bounding box center [775, 332] width 904 height 556
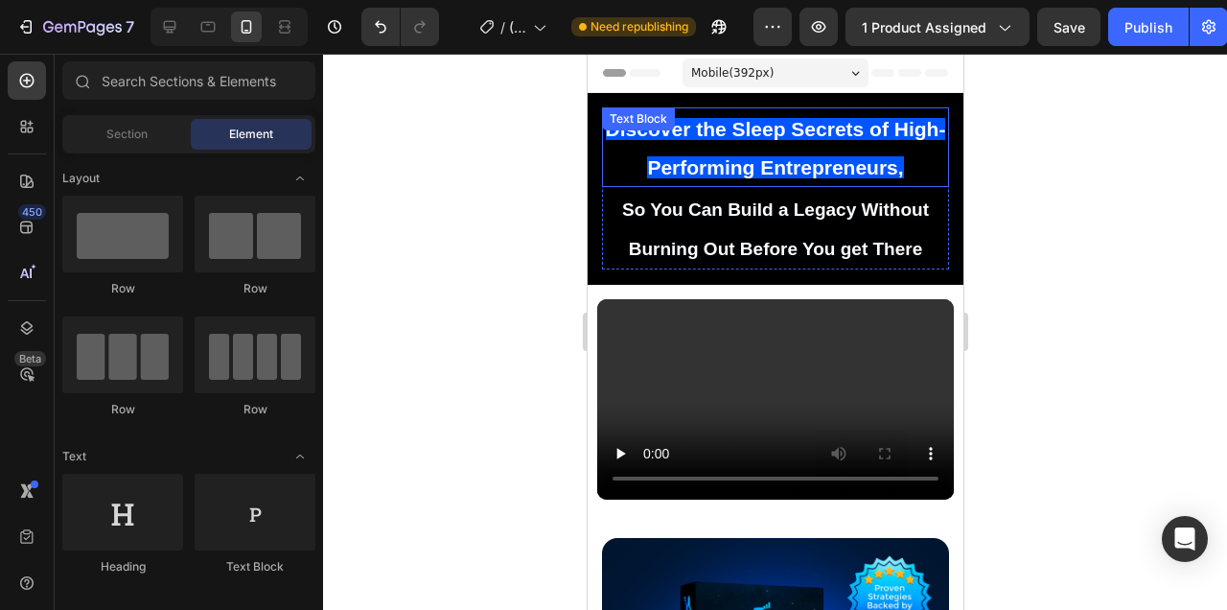
click at [833, 141] on span "Discover the Sleep Secrets of High-Performing Entrepreneurs," at bounding box center [775, 148] width 340 height 60
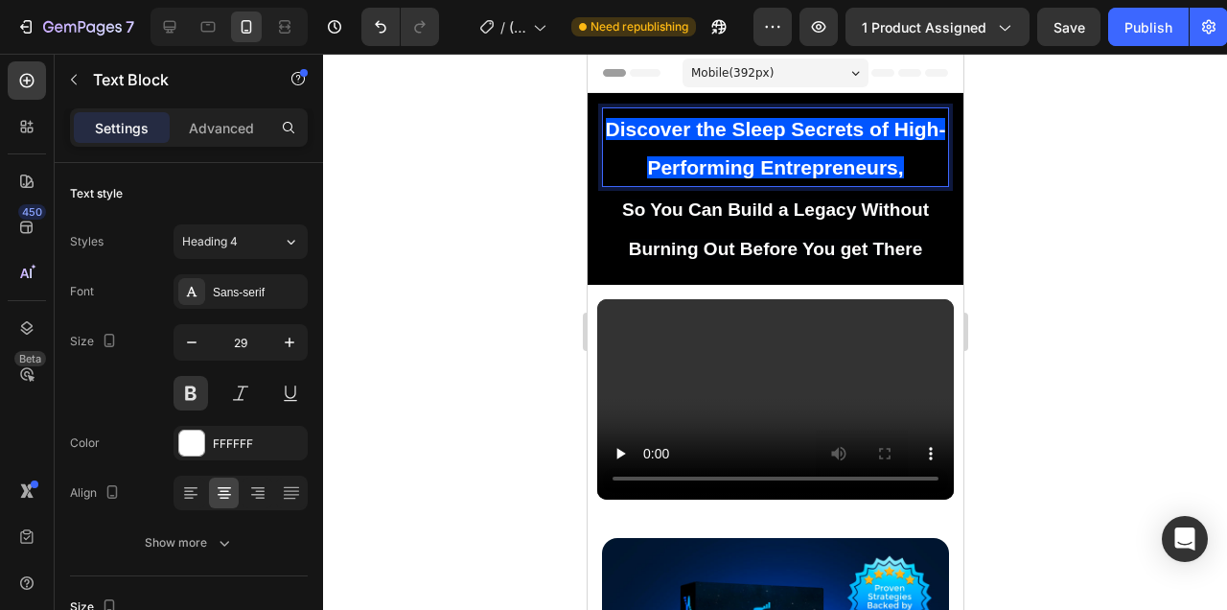
click at [833, 141] on span "Discover the Sleep Secrets of High-Performing Entrepreneurs," at bounding box center [775, 148] width 340 height 60
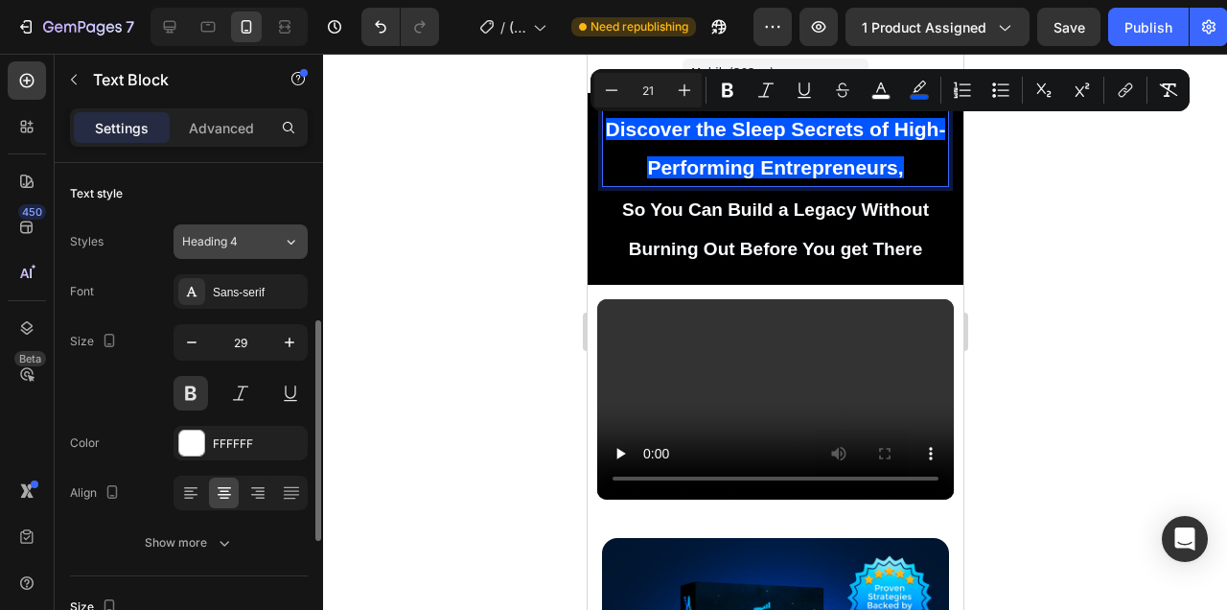
scroll to position [209, 0]
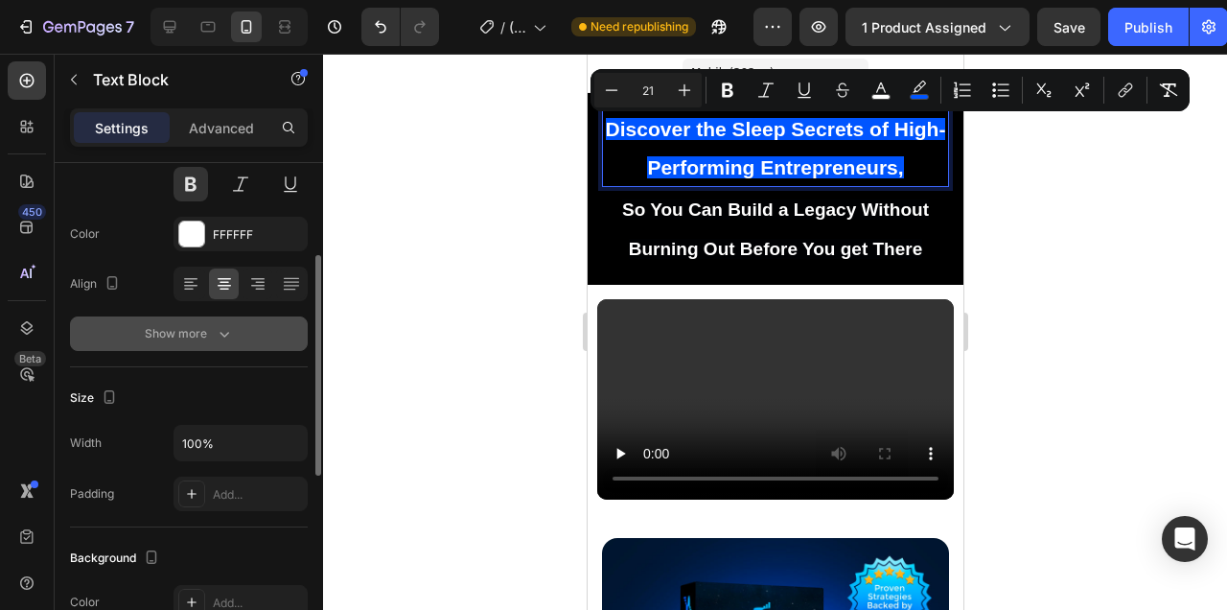
click at [217, 332] on icon "button" at bounding box center [224, 333] width 19 height 19
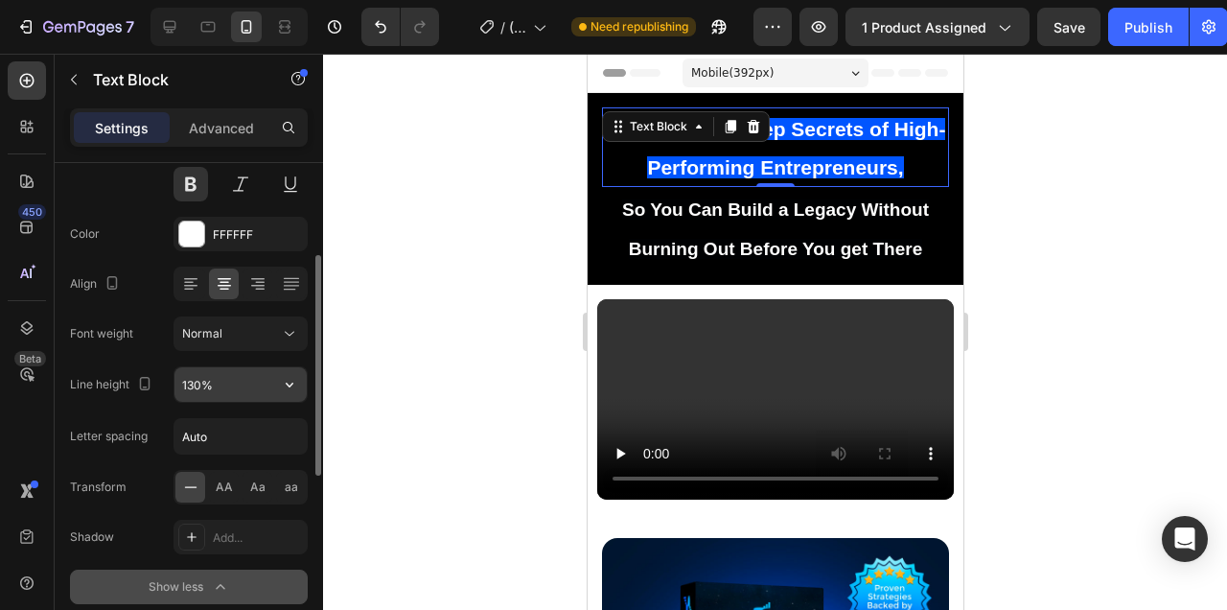
click at [225, 377] on input "130%" at bounding box center [240, 384] width 132 height 35
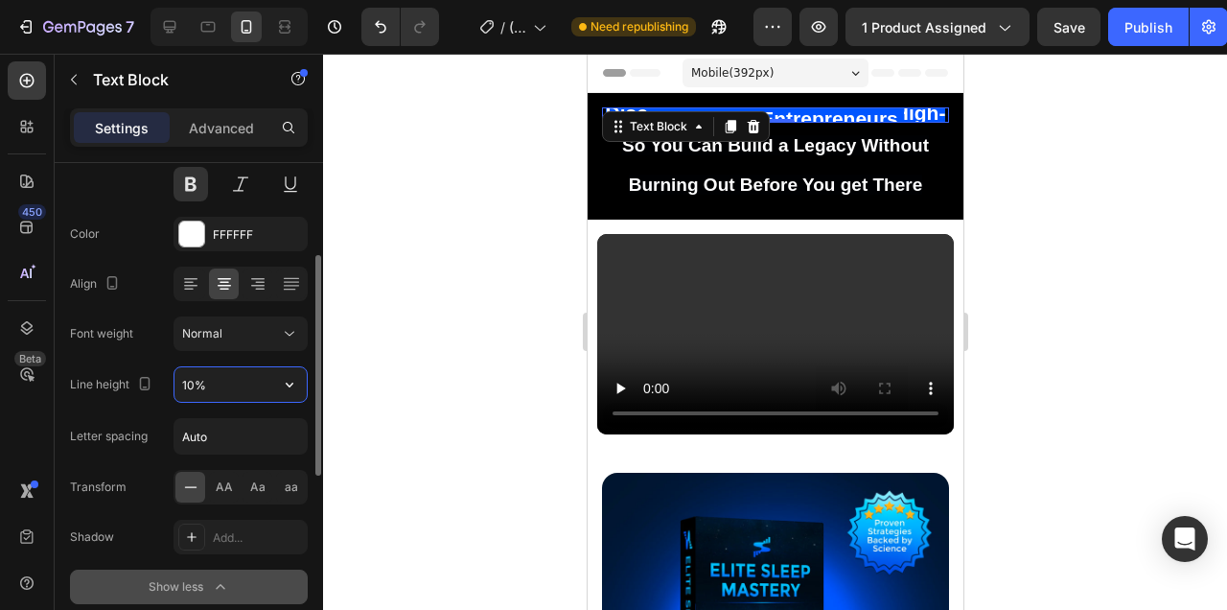
type input "100%"
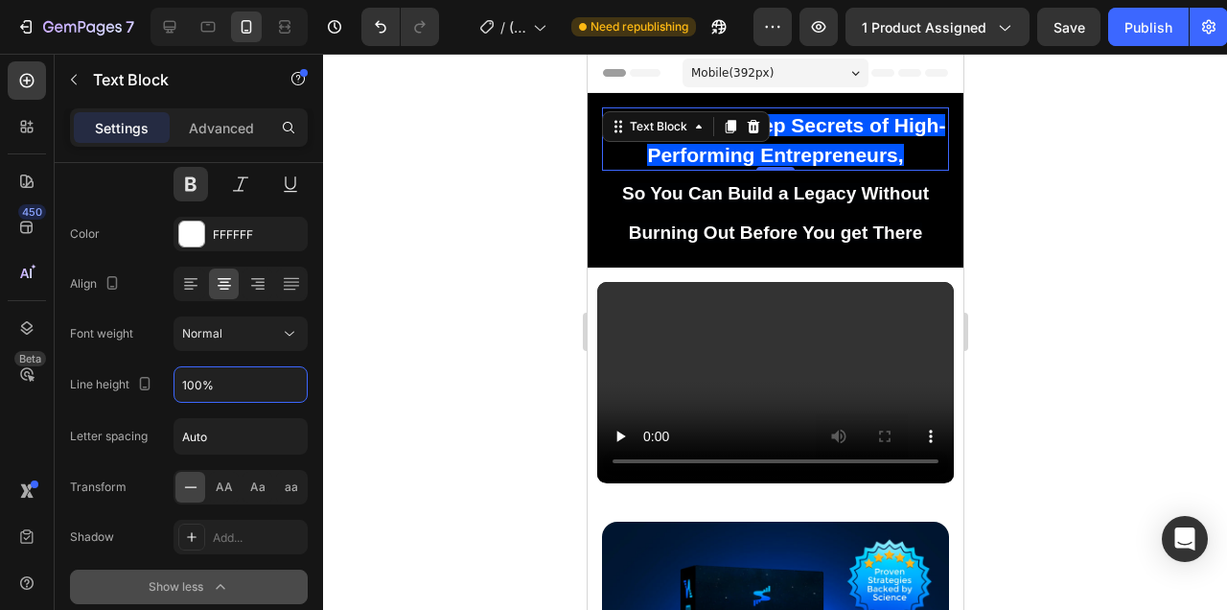
click at [1105, 276] on div at bounding box center [775, 332] width 904 height 556
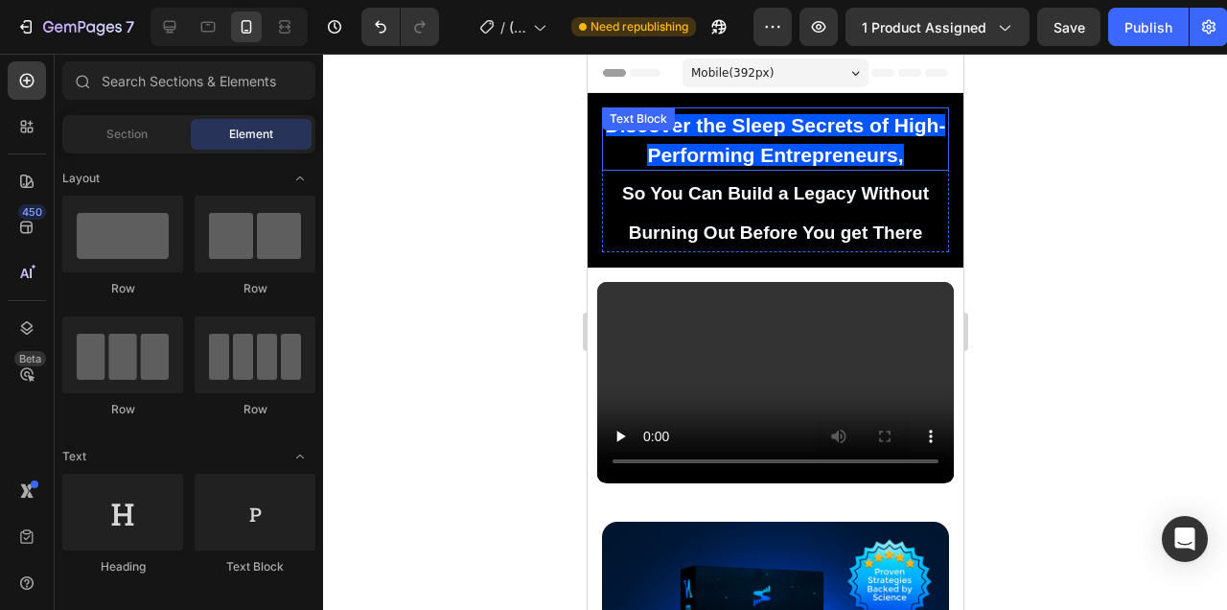
click at [1002, 152] on div at bounding box center [775, 332] width 904 height 556
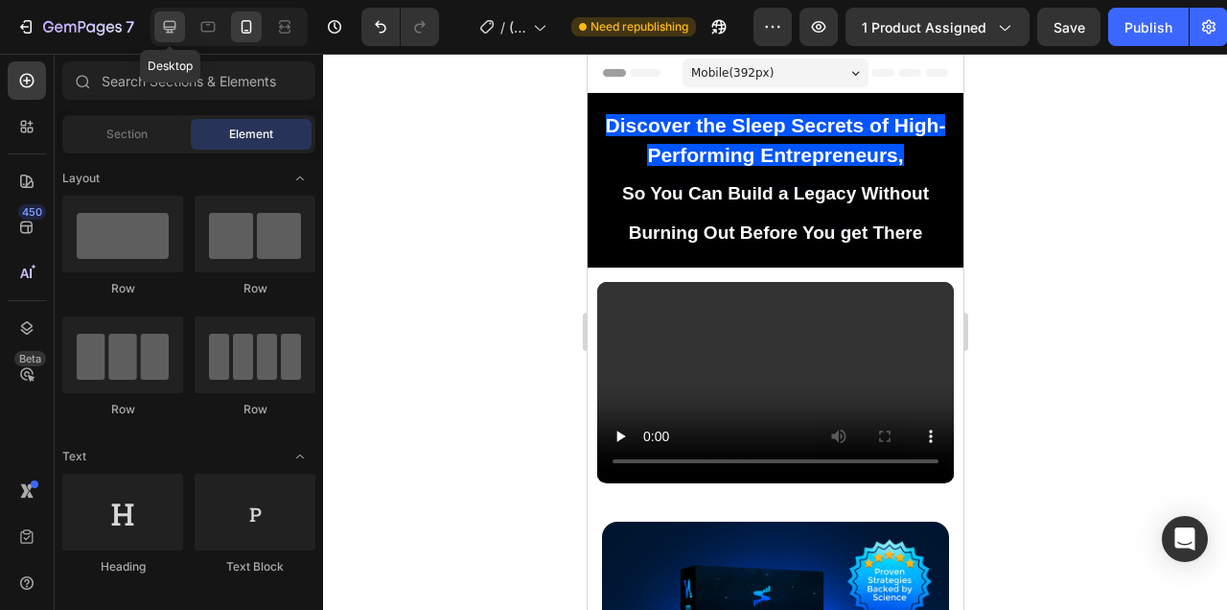
click at [168, 26] on icon at bounding box center [170, 27] width 12 height 12
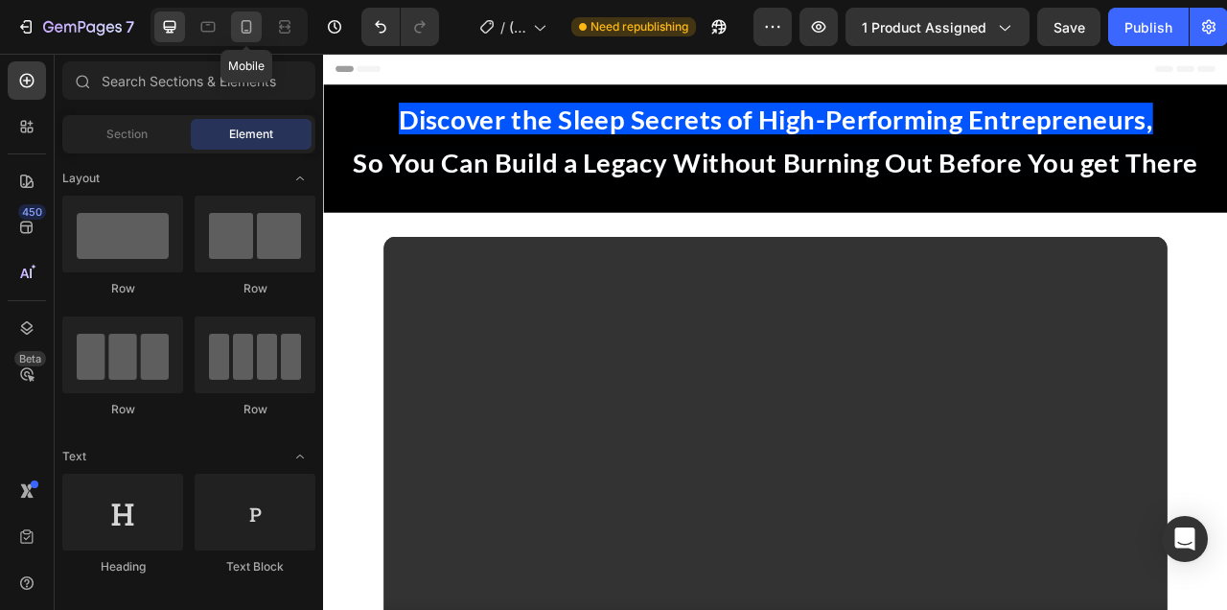
click at [250, 26] on icon at bounding box center [247, 26] width 11 height 13
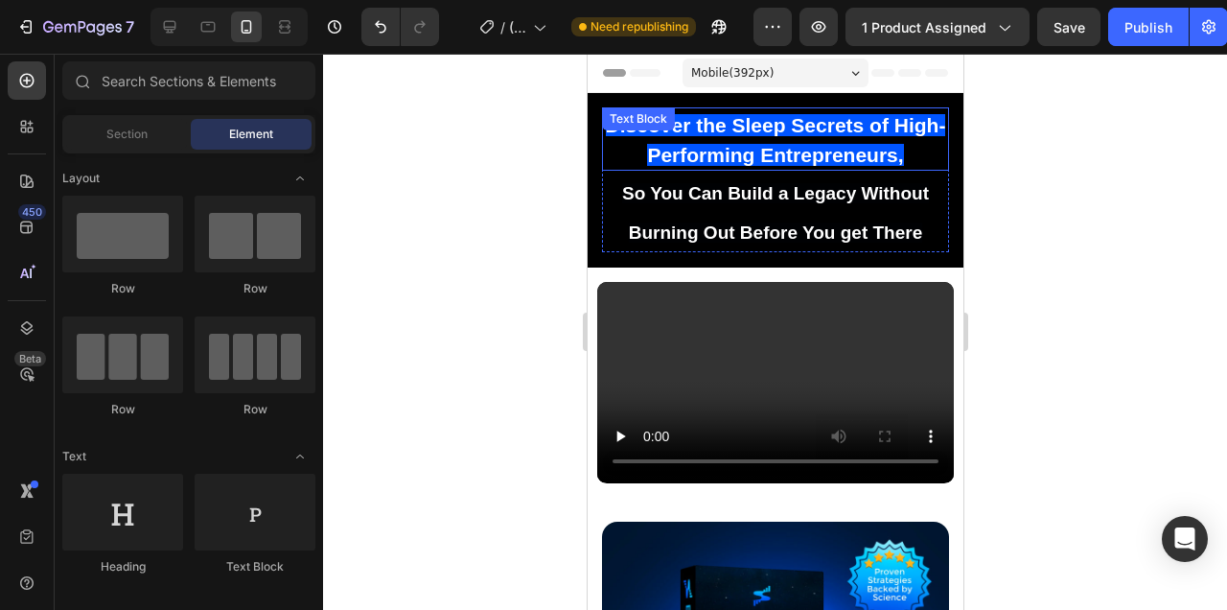
click at [1053, 146] on div at bounding box center [775, 332] width 904 height 556
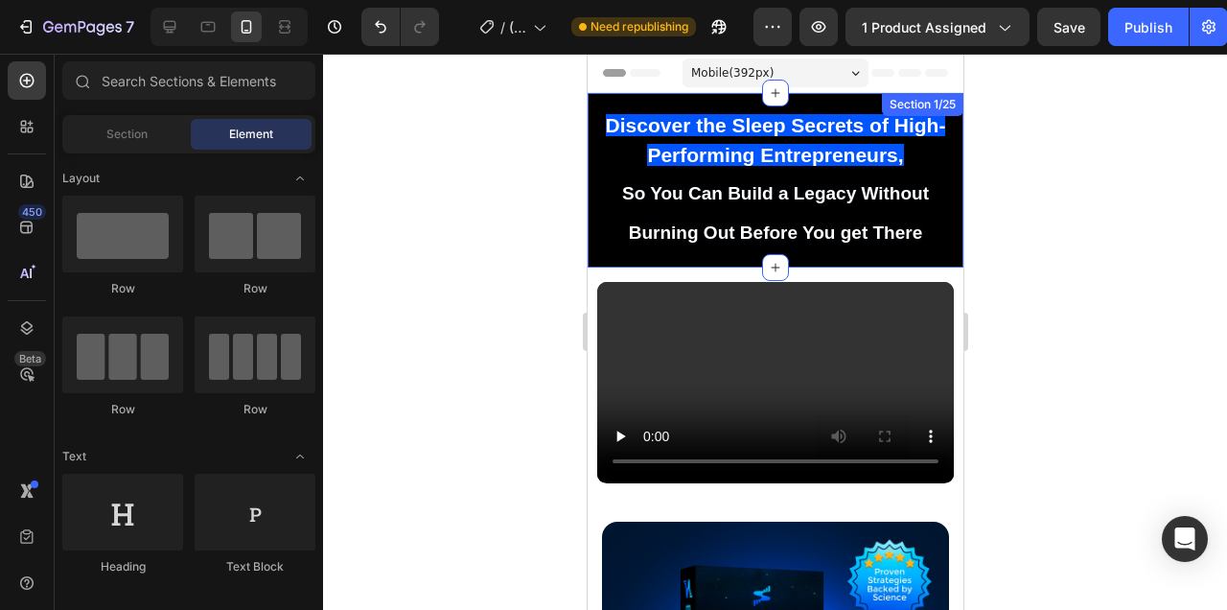
click at [860, 102] on div "Discover the Sleep Secrets of High-Performing Entrepreneurs, So You Can Build a…" at bounding box center [775, 180] width 376 height 174
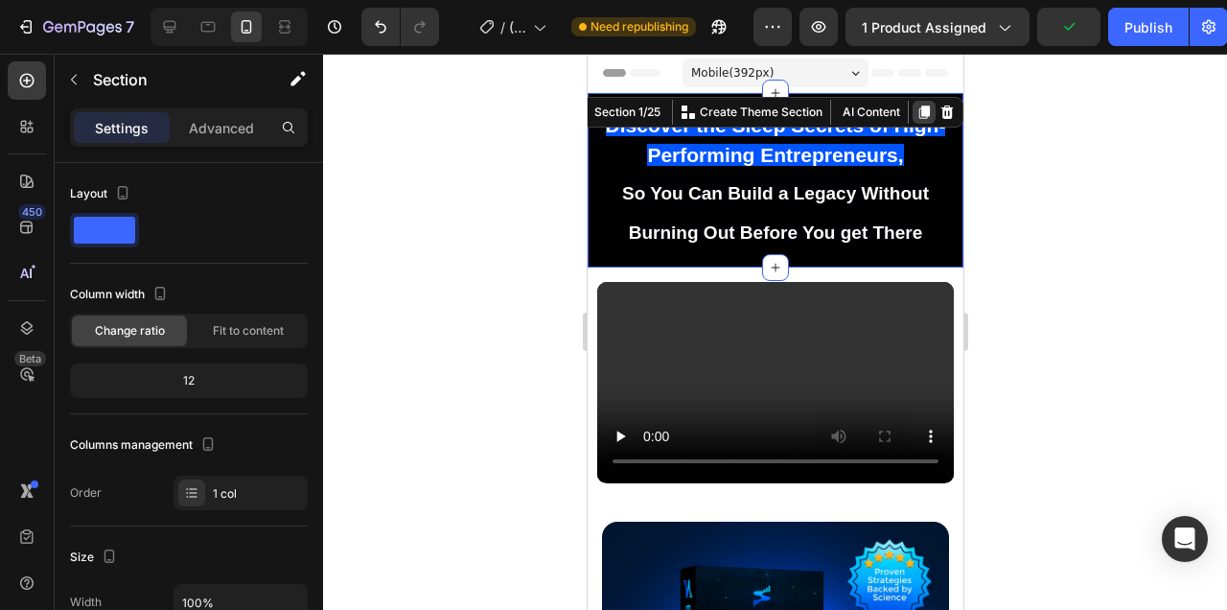
click at [914, 111] on div at bounding box center [923, 112] width 23 height 23
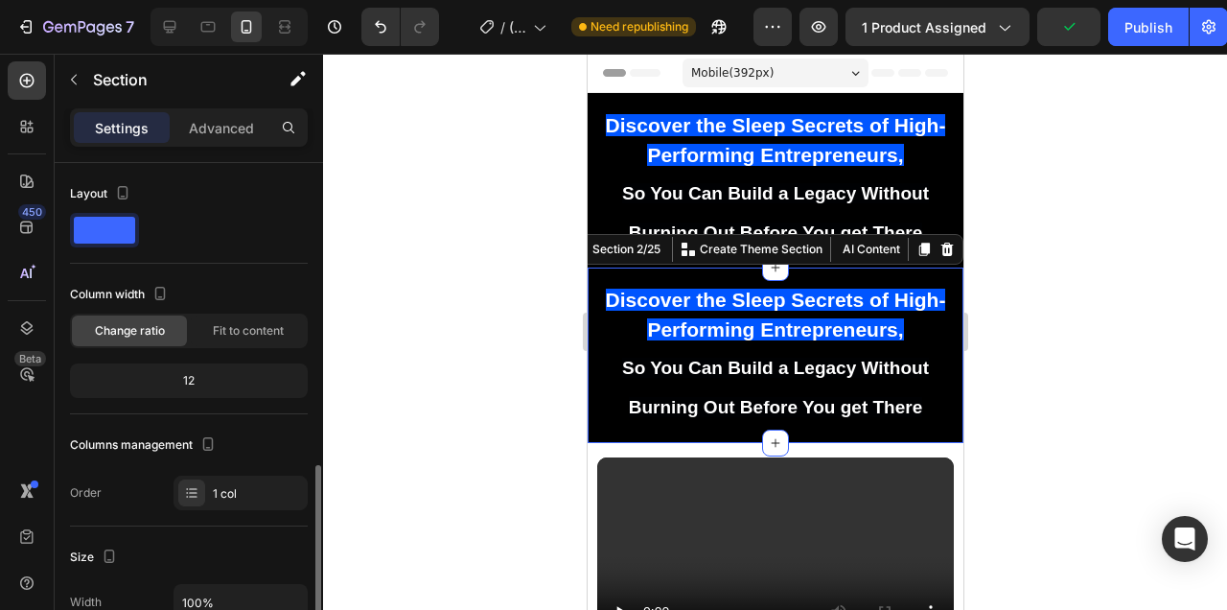
scroll to position [209, 0]
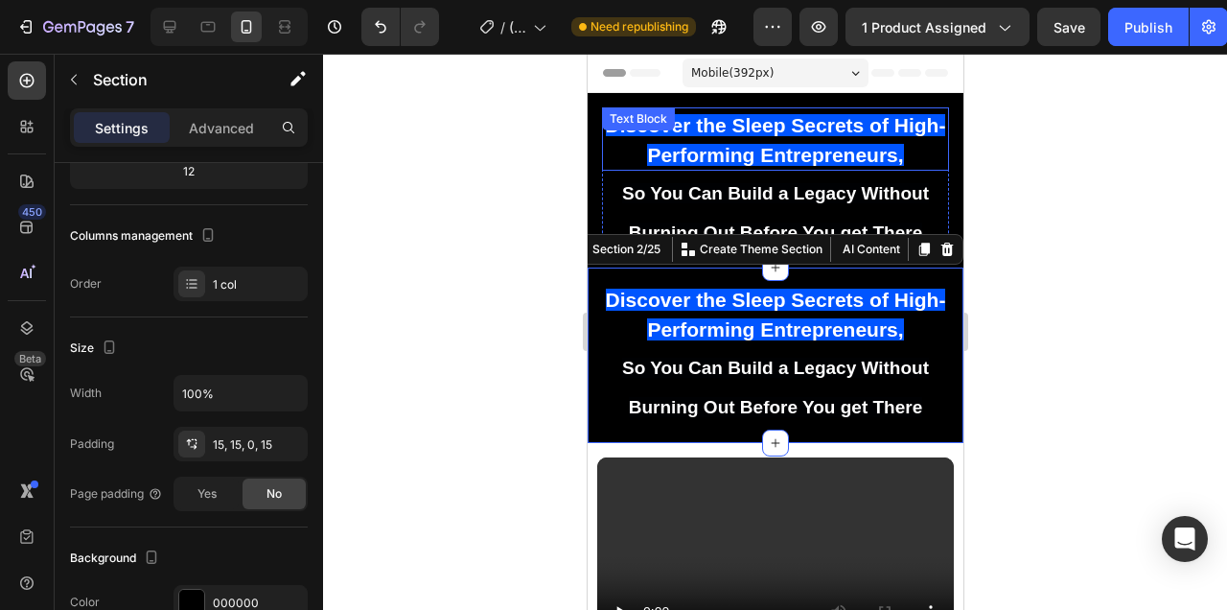
click at [817, 127] on span "Discover the Sleep Secrets of High-Performing Entrepreneurs," at bounding box center [775, 140] width 340 height 52
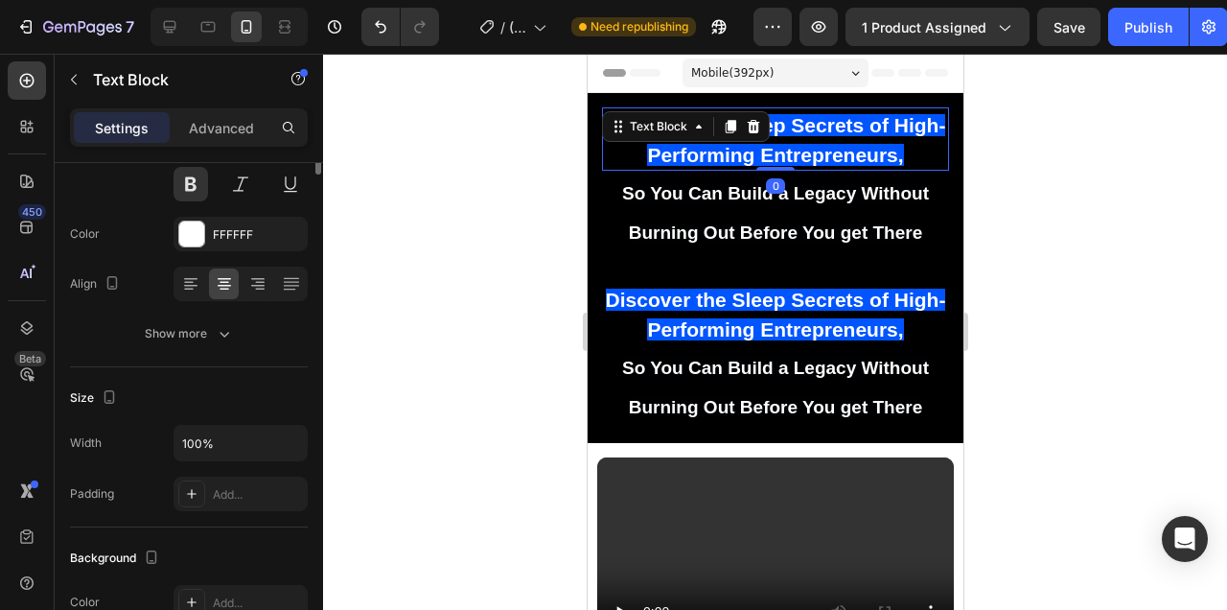
scroll to position [0, 0]
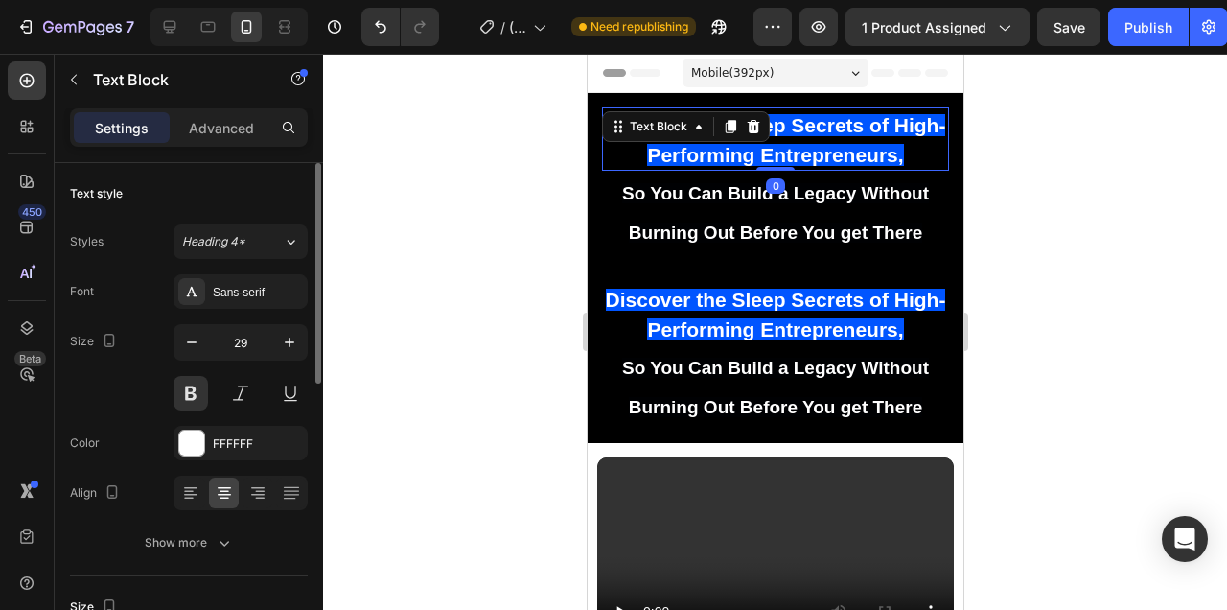
click at [817, 127] on span "Discover the Sleep Secrets of High-Performing Entrepreneurs," at bounding box center [775, 140] width 340 height 52
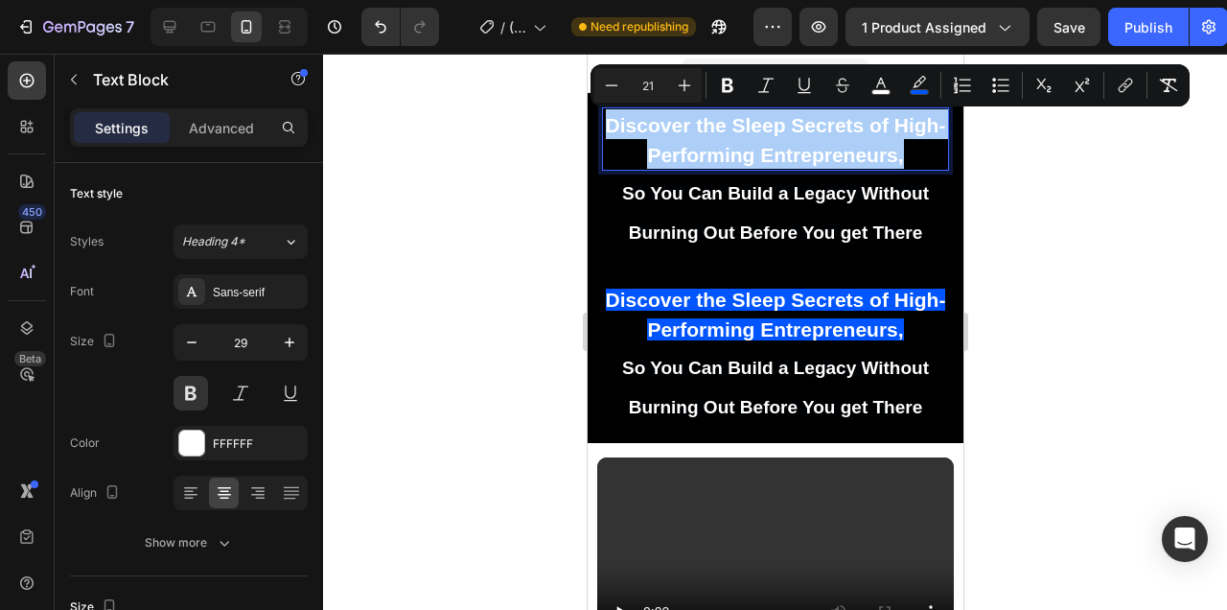
click at [1027, 161] on div at bounding box center [775, 332] width 904 height 556
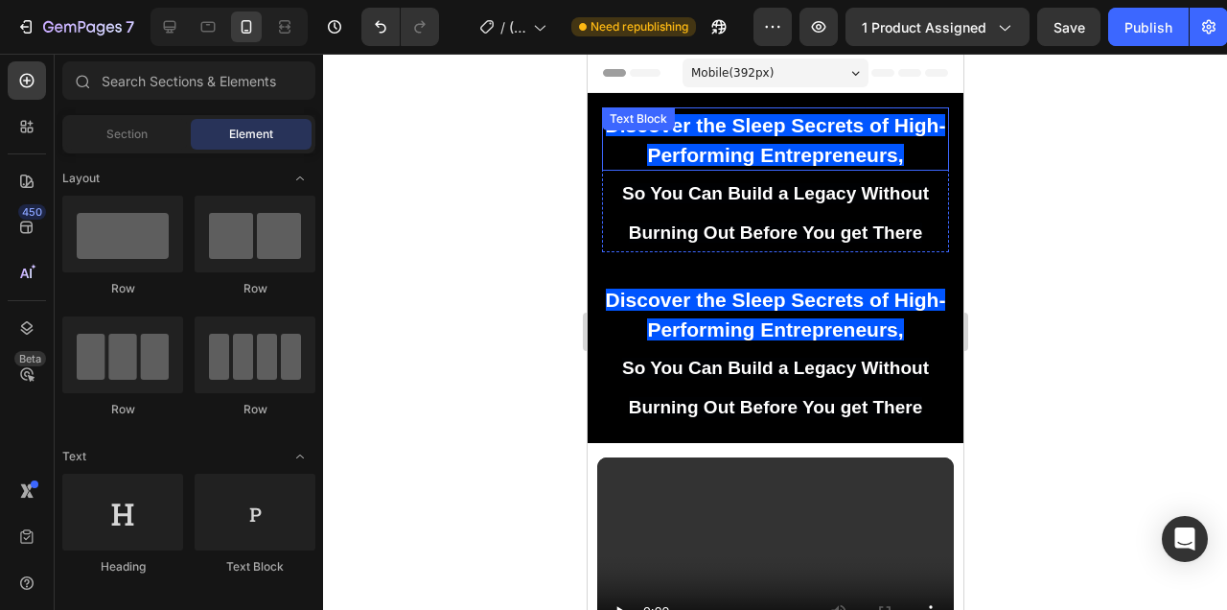
click at [911, 150] on p "Discover the Sleep Secrets of High-Performing Entrepreneurs," at bounding box center [774, 138] width 343 height 59
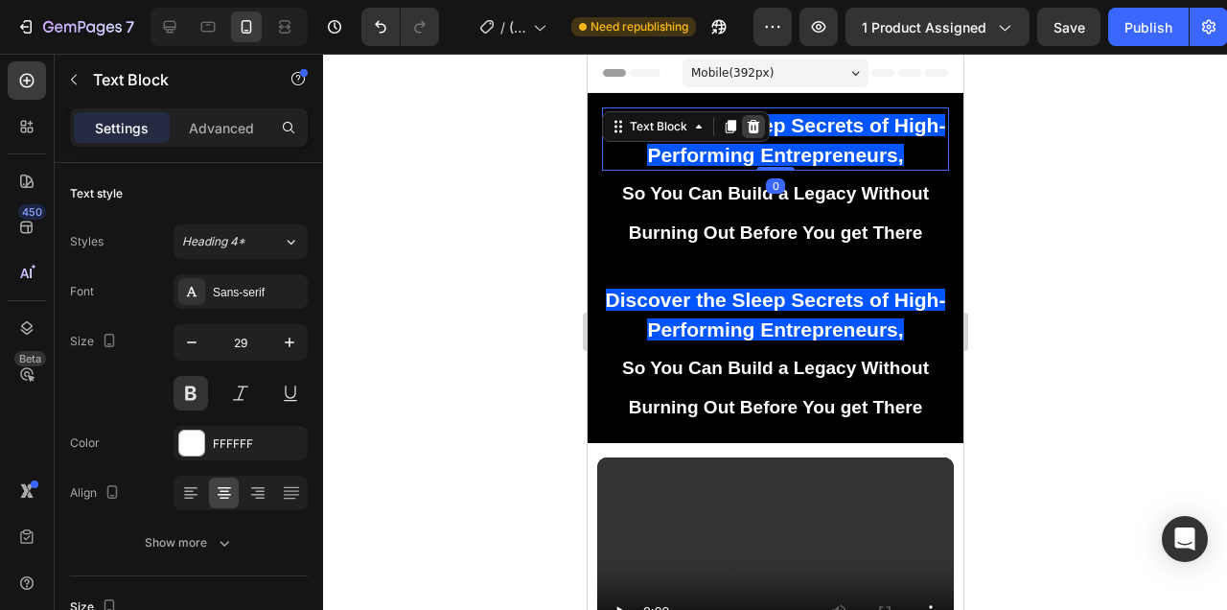
click at [756, 123] on icon at bounding box center [753, 126] width 12 height 13
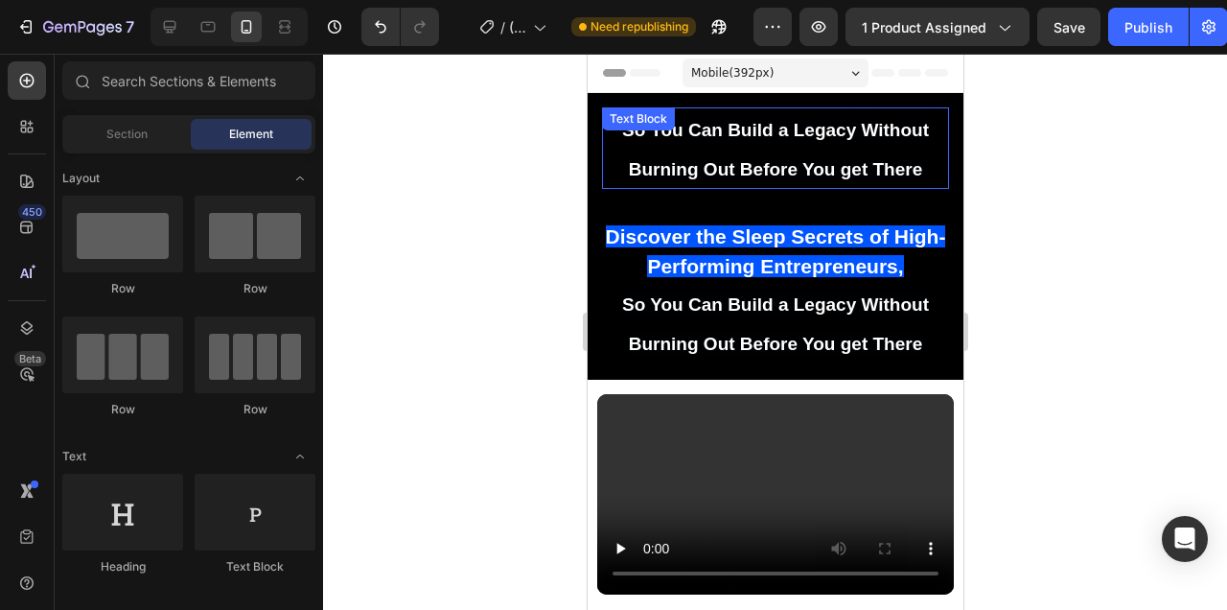
click at [857, 145] on p "So You Can Build a Legacy Without Burning Out Before You get There" at bounding box center [774, 148] width 343 height 78
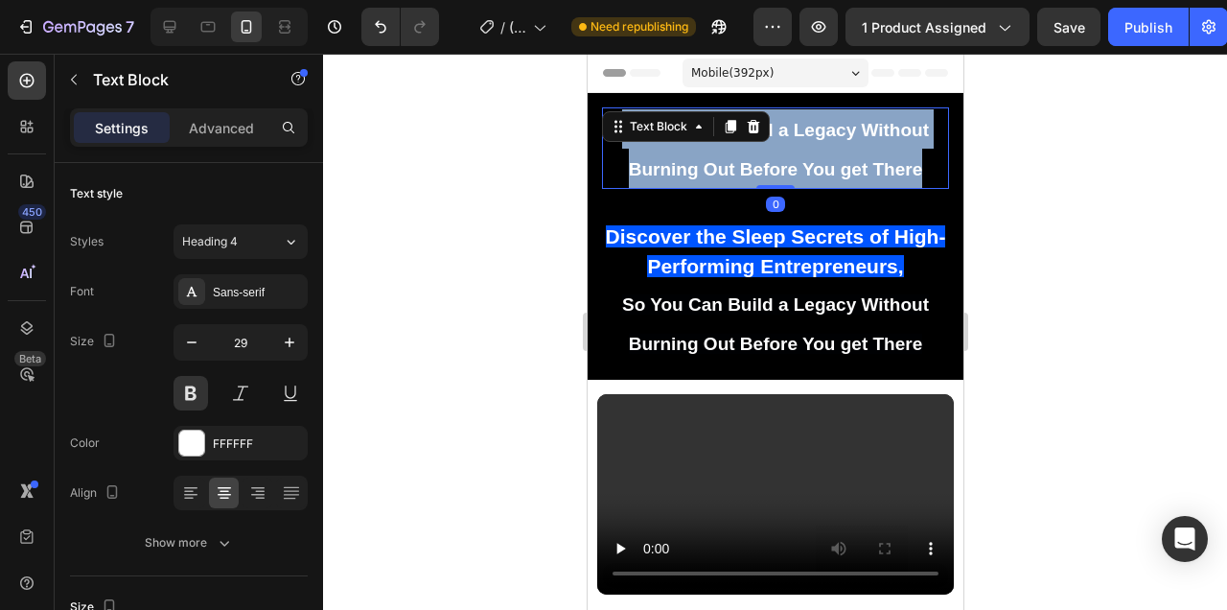
click at [857, 145] on p "So You Can Build a Legacy Without Burning Out Before You get There" at bounding box center [774, 148] width 343 height 78
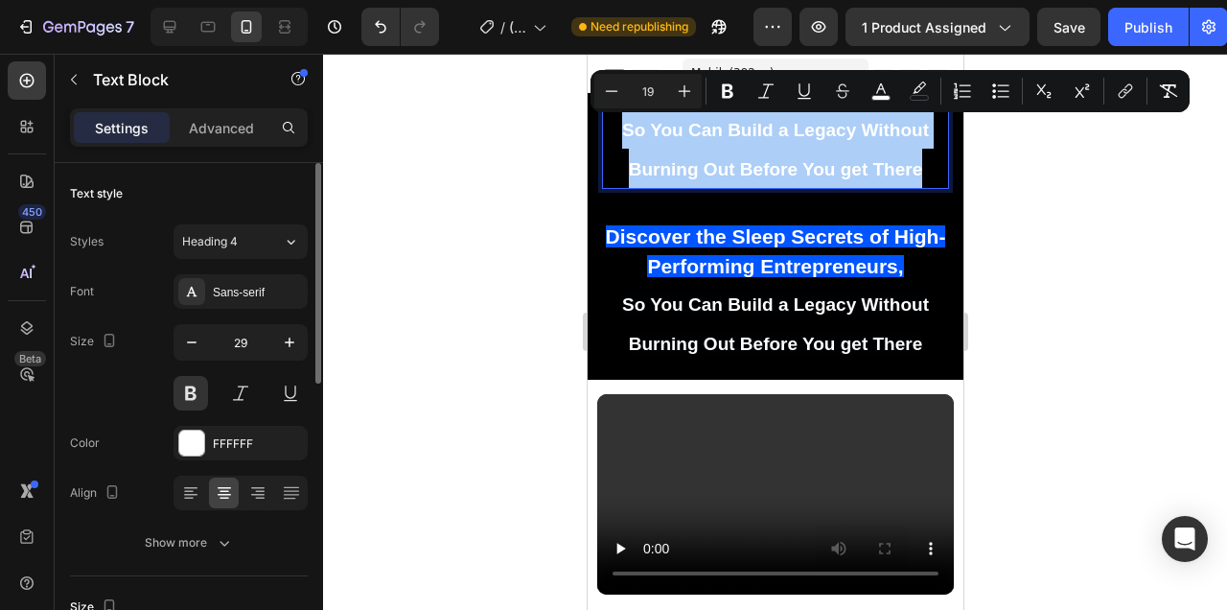
click at [288, 222] on div "Styles Heading 4 Font Sans-serif Size 29 Color FFFFFF Align Show more" at bounding box center [189, 389] width 238 height 339
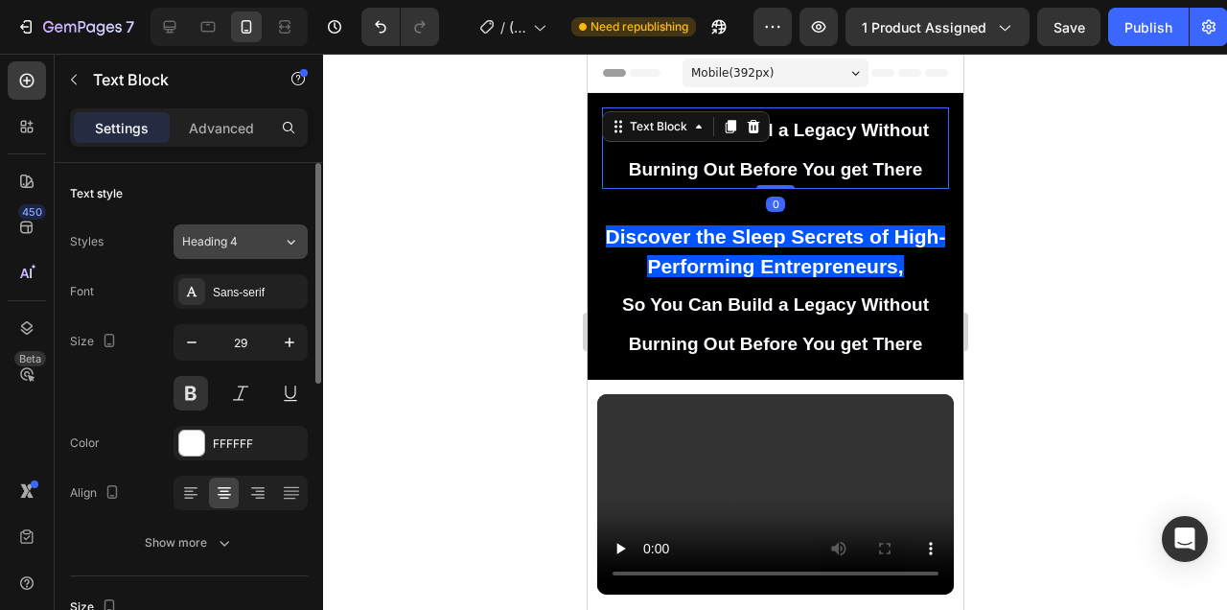
click at [291, 232] on icon at bounding box center [291, 241] width 16 height 19
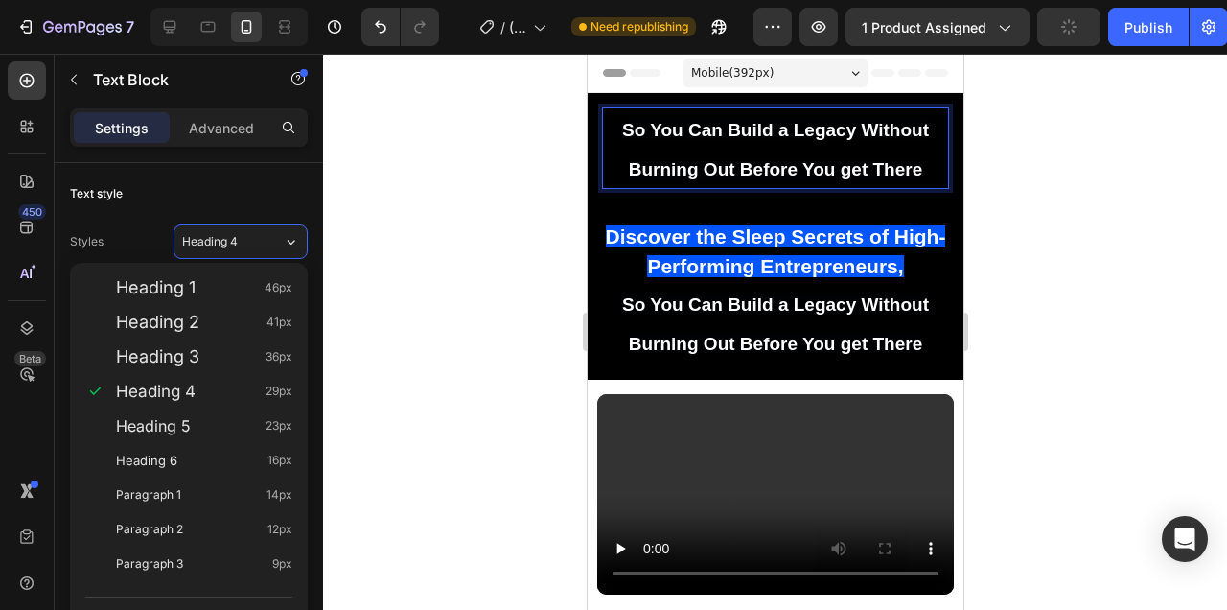
click at [796, 128] on span "So You Can Build a Legacy Without Burning Out Before You get There" at bounding box center [774, 149] width 307 height 59
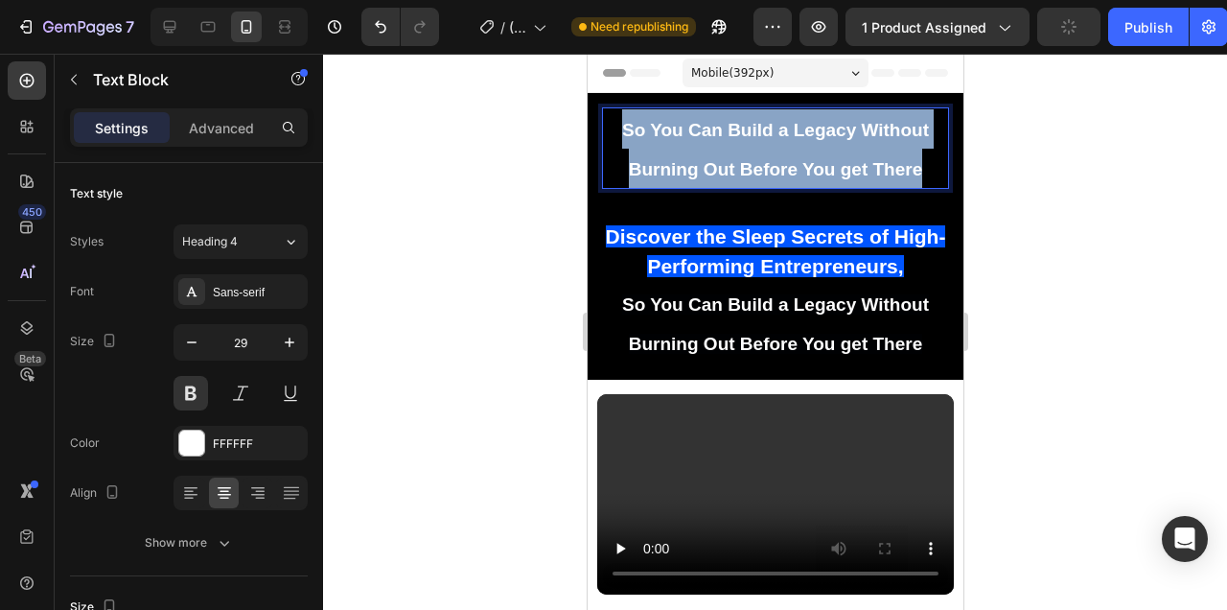
click at [796, 128] on span "So You Can Build a Legacy Without Burning Out Before You get There" at bounding box center [774, 149] width 307 height 59
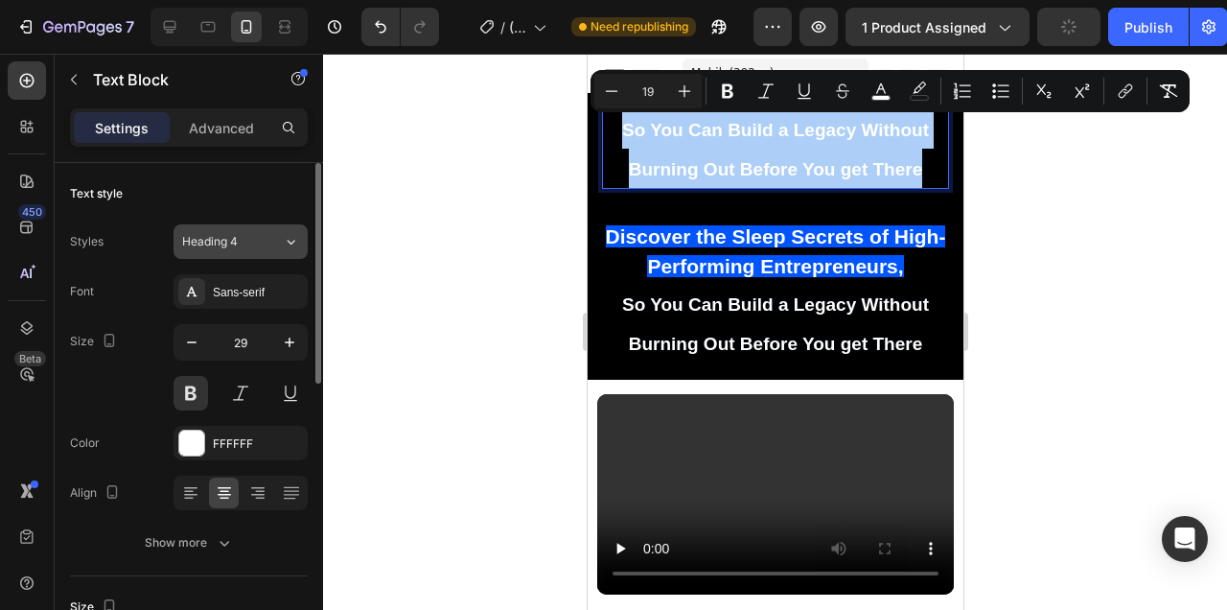
click at [292, 244] on icon at bounding box center [291, 241] width 16 height 19
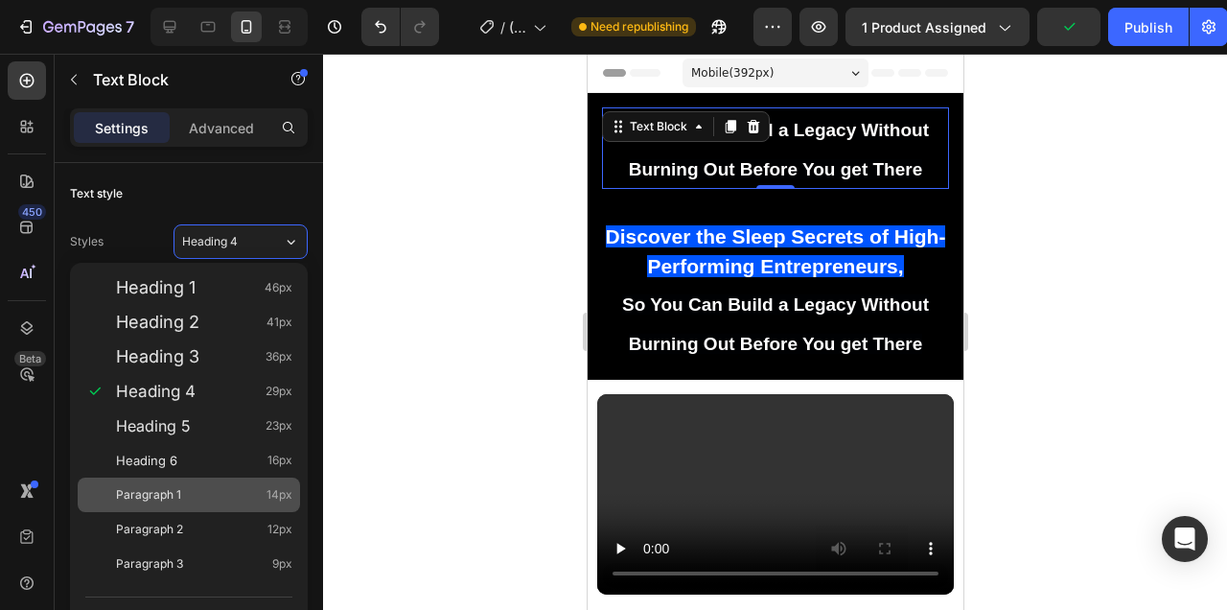
click at [239, 489] on div "Paragraph 1 14px" at bounding box center [204, 494] width 176 height 19
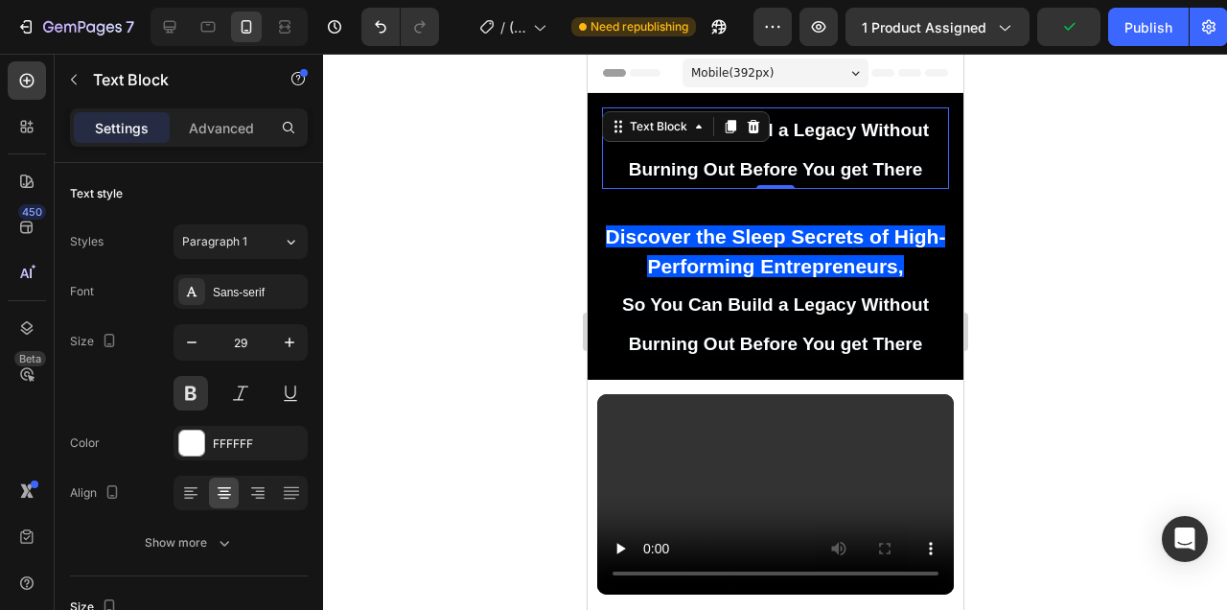
type input "14"
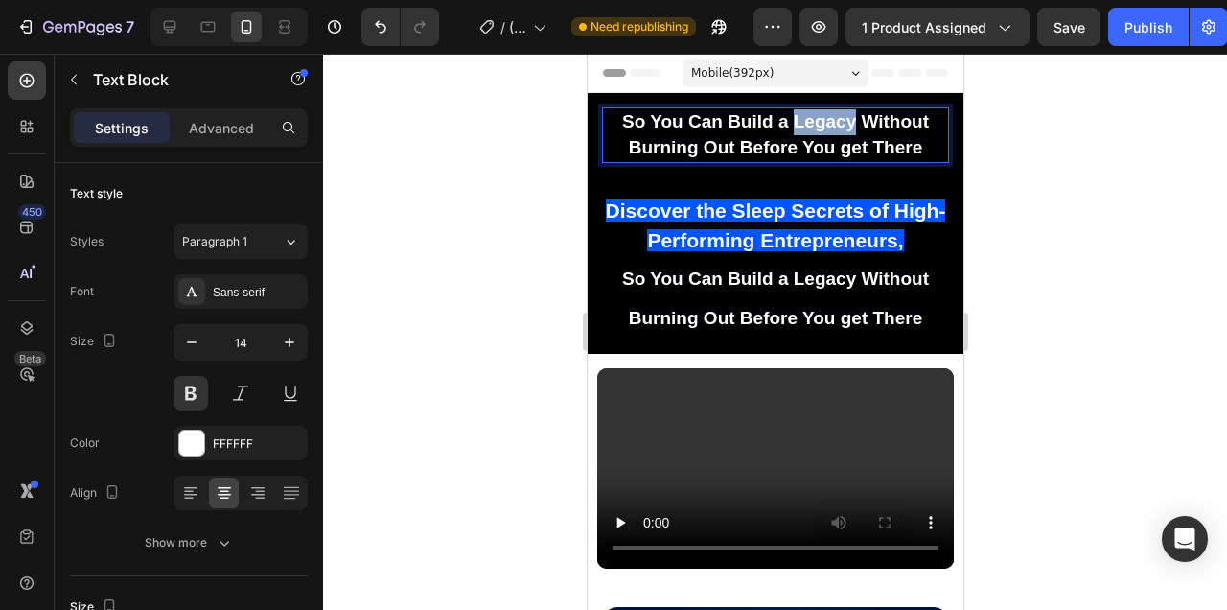
click at [849, 127] on span "So You Can Build a Legacy Without Burning Out Before You get There" at bounding box center [774, 134] width 307 height 46
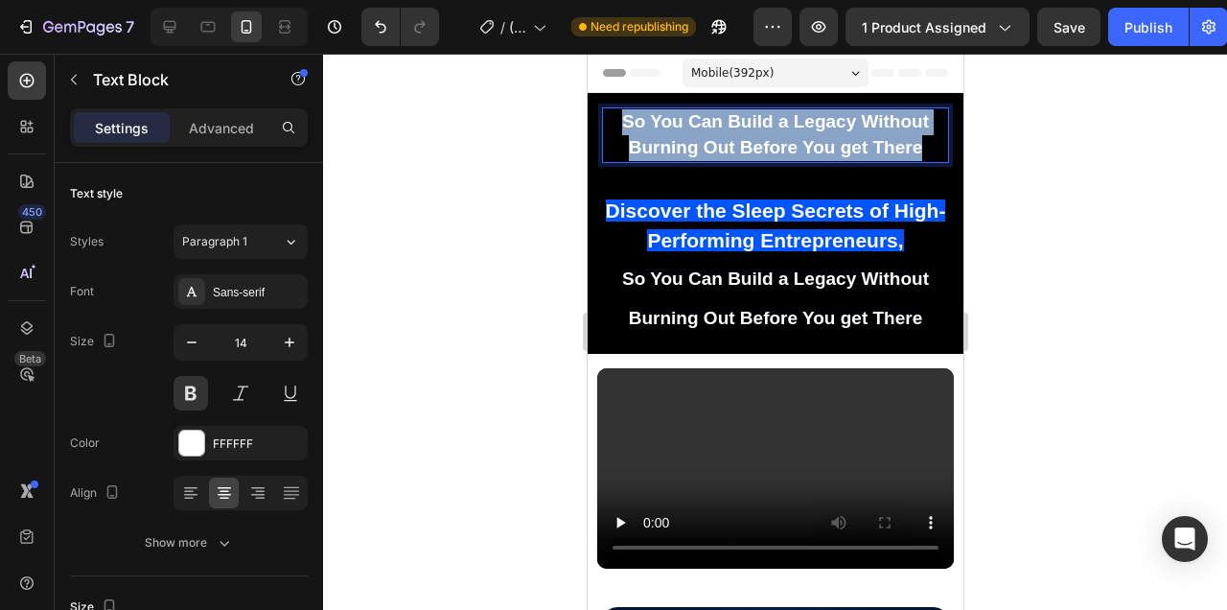
click at [849, 127] on span "So You Can Build a Legacy Without Burning Out Before You get There" at bounding box center [774, 134] width 307 height 46
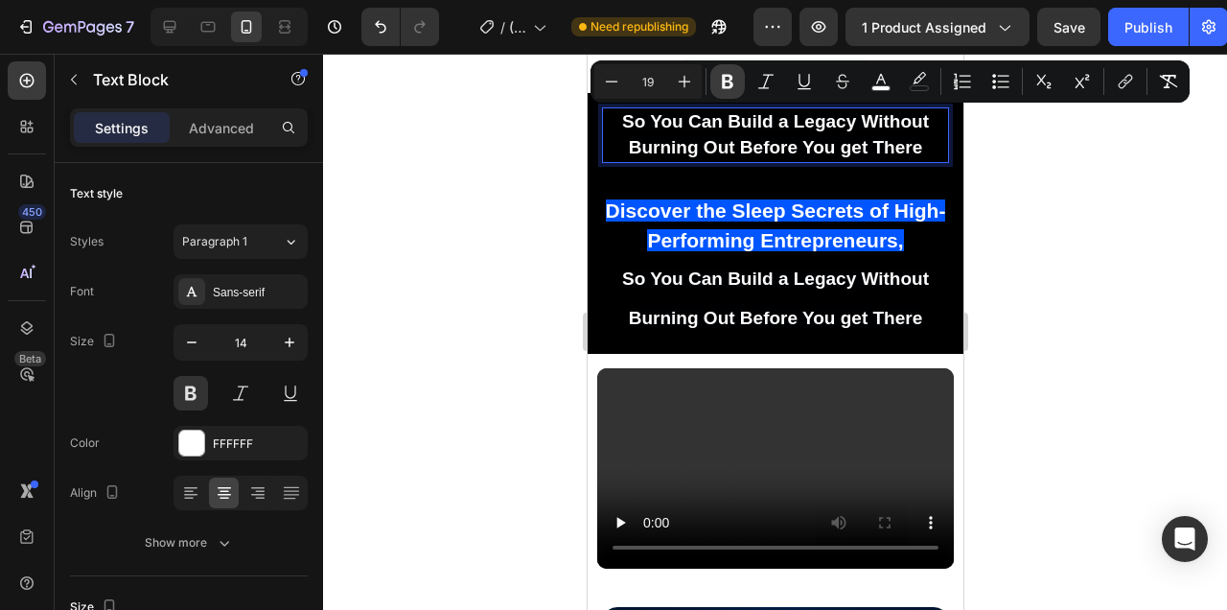
click at [728, 70] on button "Bold" at bounding box center [727, 81] width 35 height 35
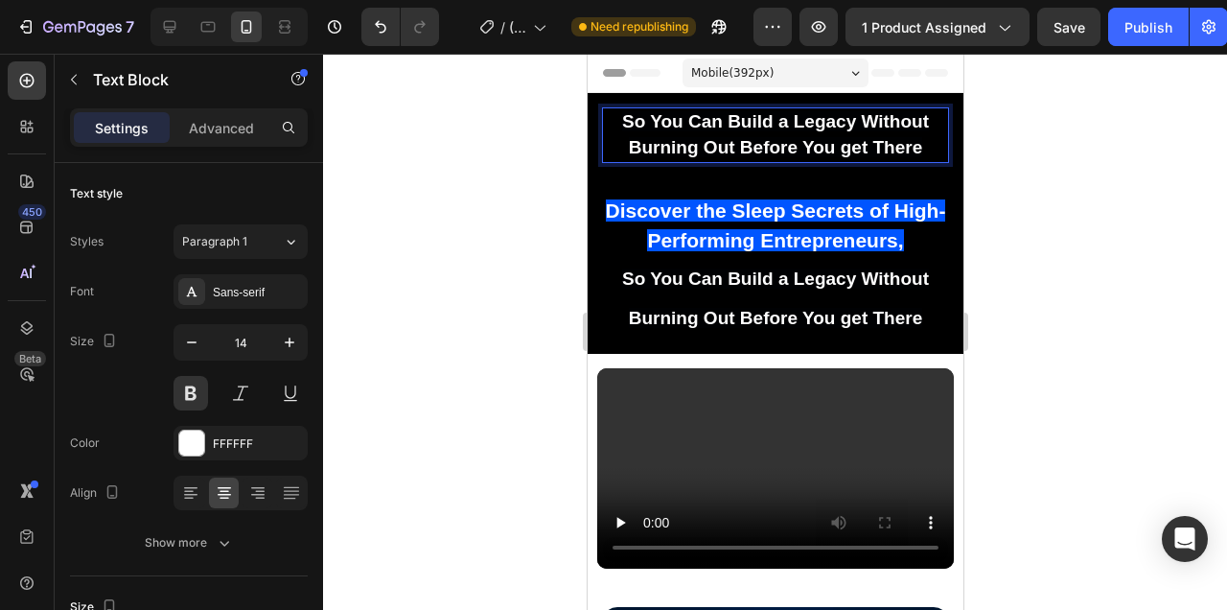
click at [727, 70] on span "Mobile ( 392 px)" at bounding box center [731, 72] width 82 height 19
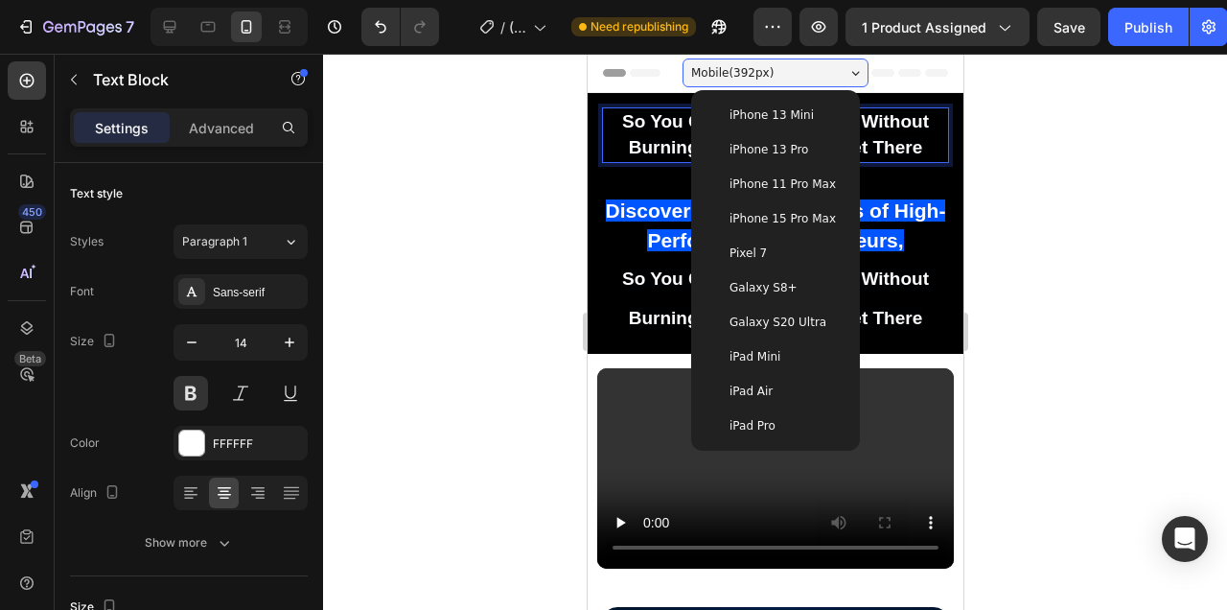
click at [1077, 142] on div at bounding box center [775, 332] width 904 height 556
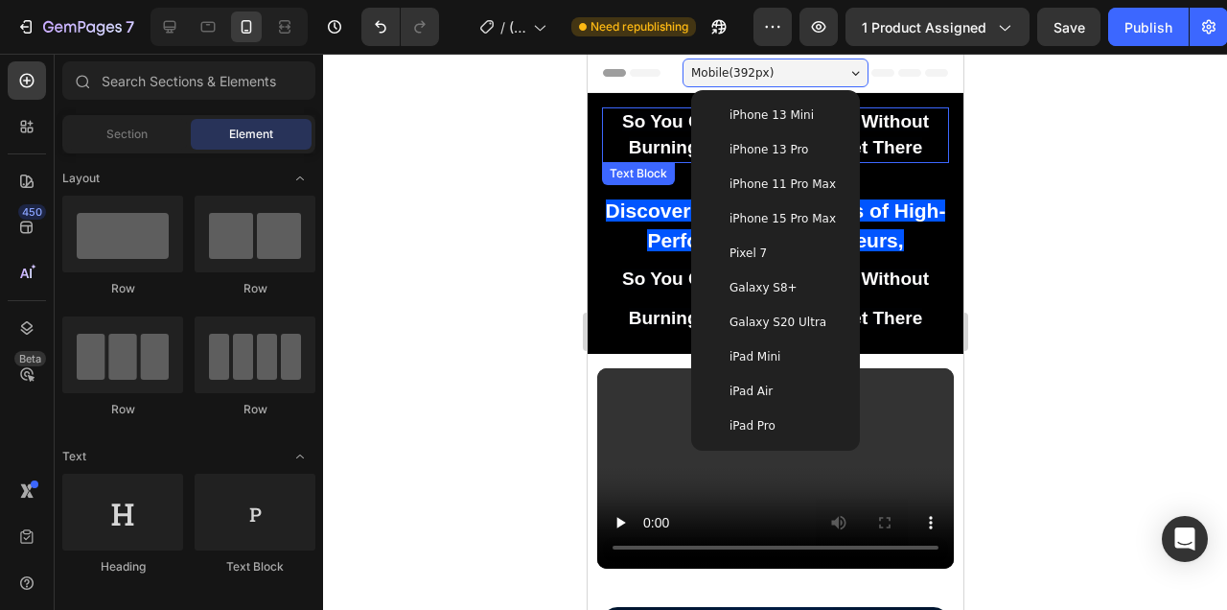
click at [895, 137] on strong "So You Can Build a Legacy Without Burning Out Before You get There" at bounding box center [774, 134] width 307 height 46
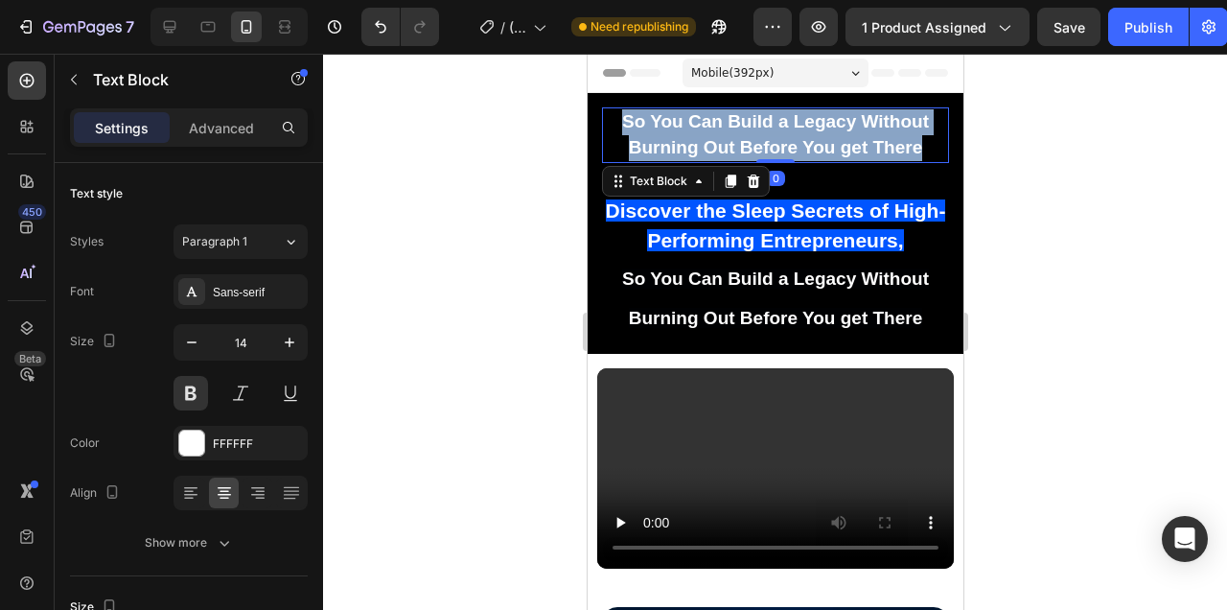
click at [895, 137] on strong "So You Can Build a Legacy Without Burning Out Before You get There" at bounding box center [774, 134] width 307 height 46
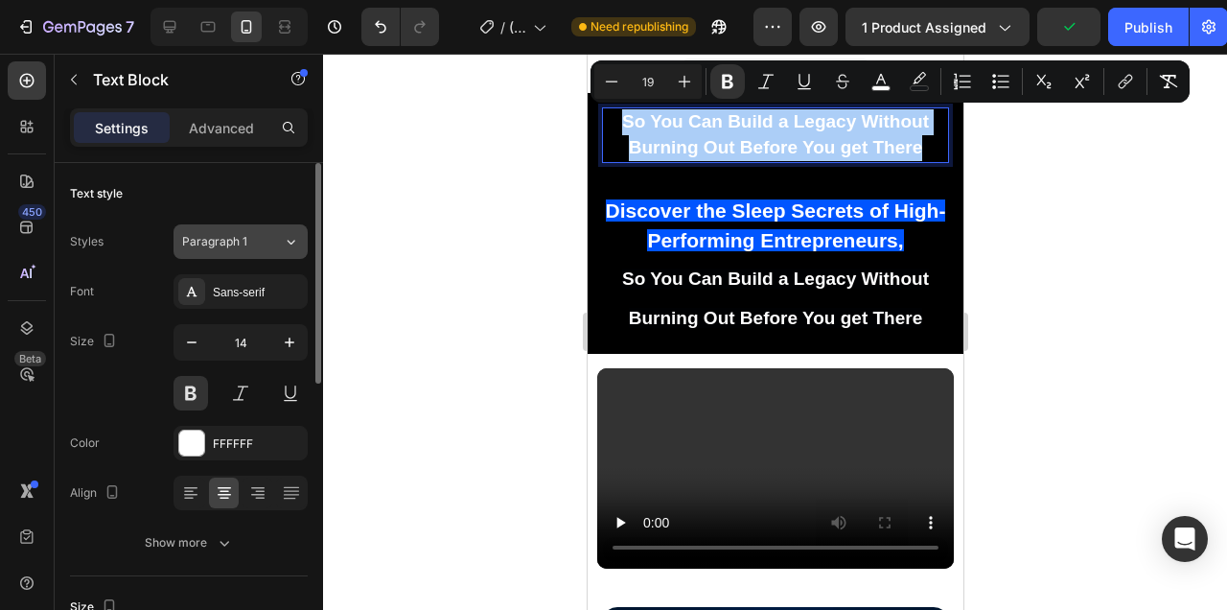
click at [287, 244] on icon at bounding box center [291, 241] width 16 height 19
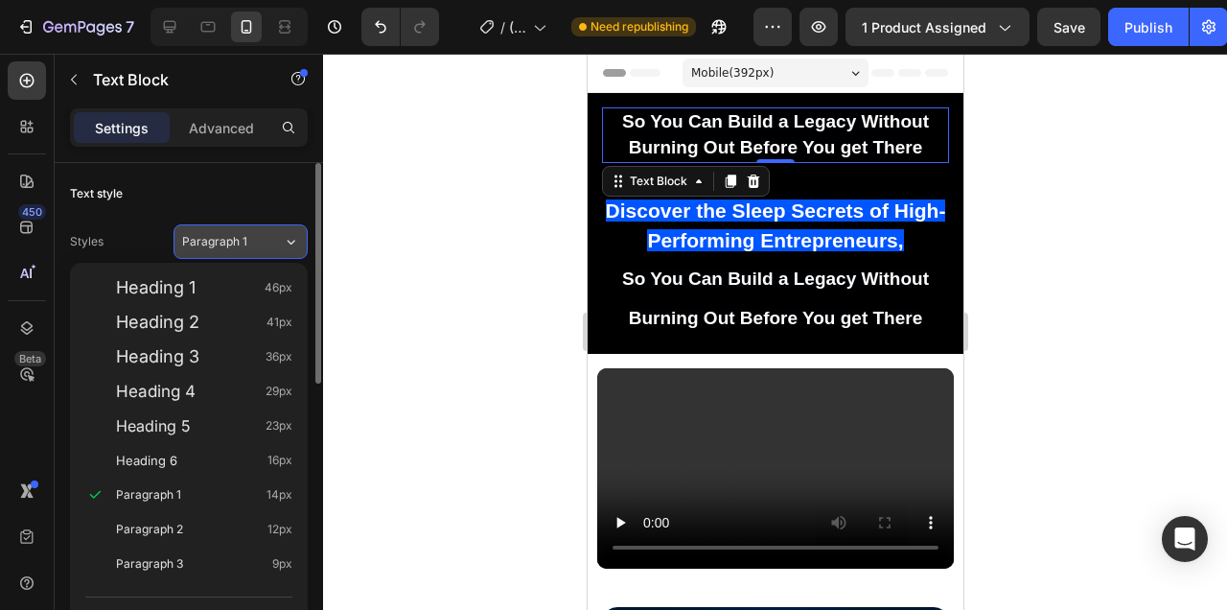
click at [281, 236] on div "Paragraph 1" at bounding box center [232, 241] width 101 height 17
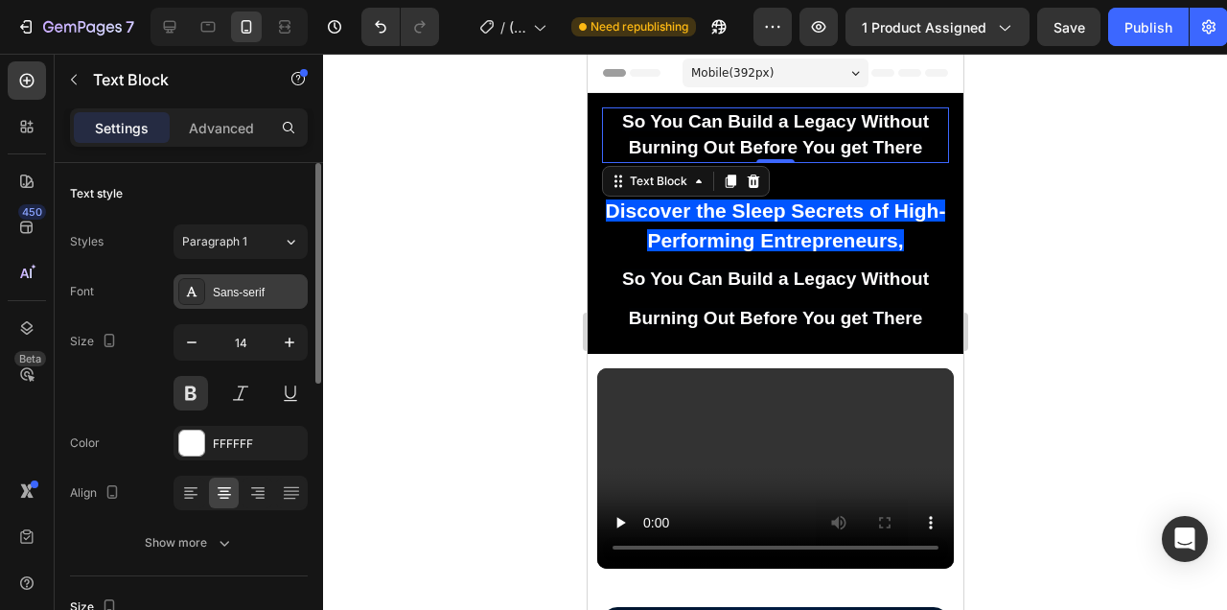
click at [274, 295] on div "Sans-serif" at bounding box center [258, 292] width 90 height 17
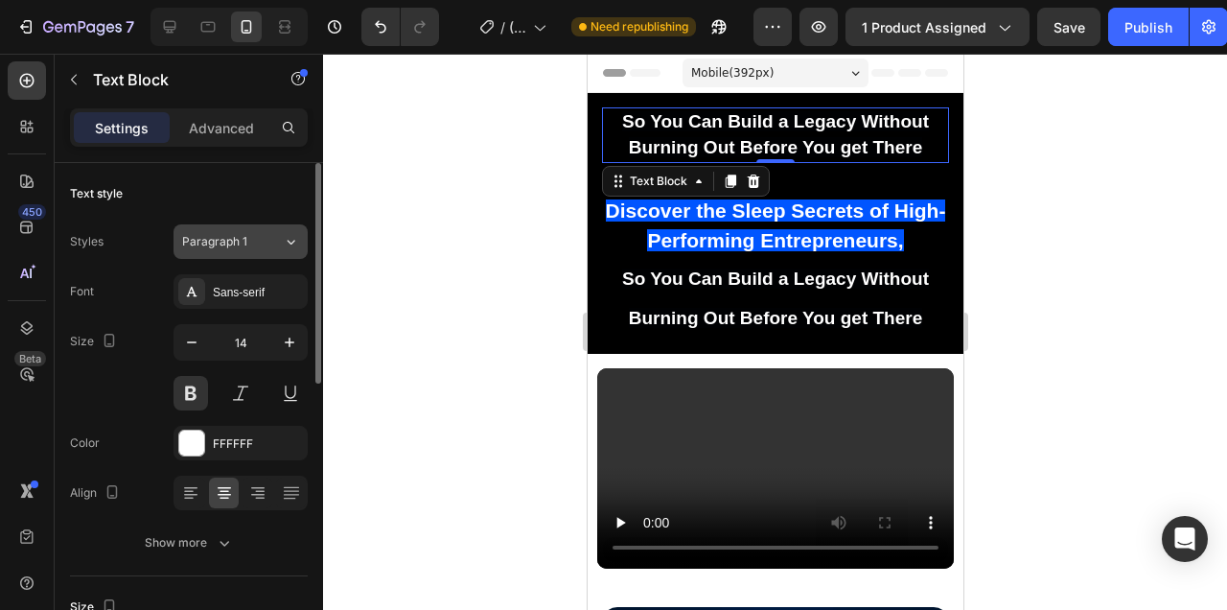
click at [250, 226] on button "Paragraph 1" at bounding box center [241, 241] width 134 height 35
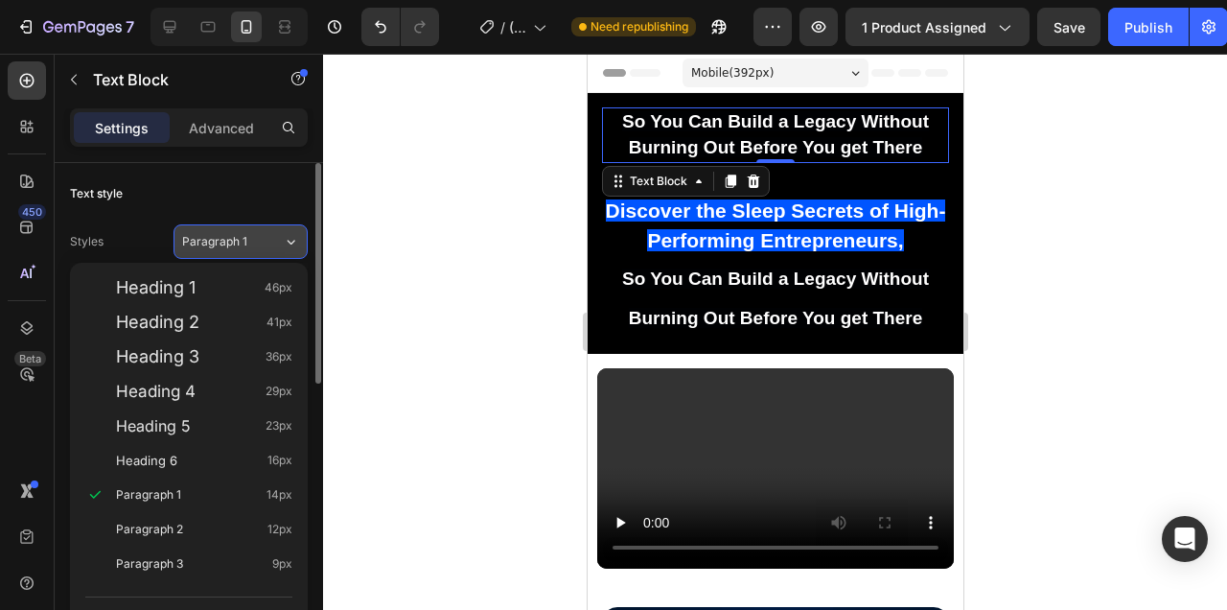
click at [277, 239] on div "Paragraph 1" at bounding box center [232, 241] width 101 height 17
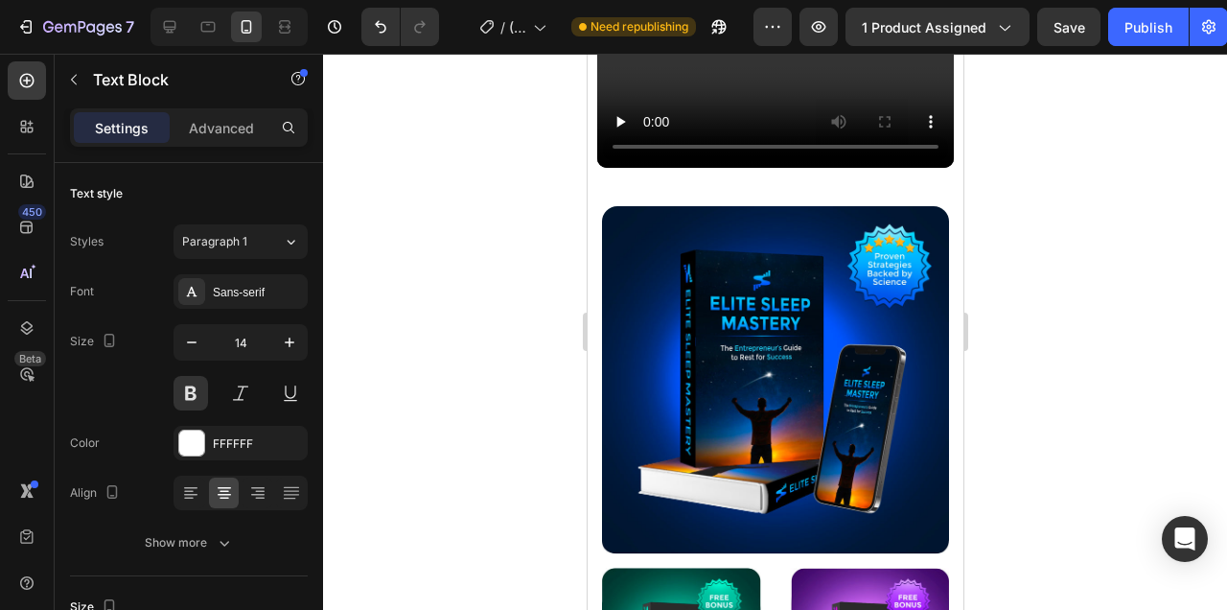
scroll to position [852, 0]
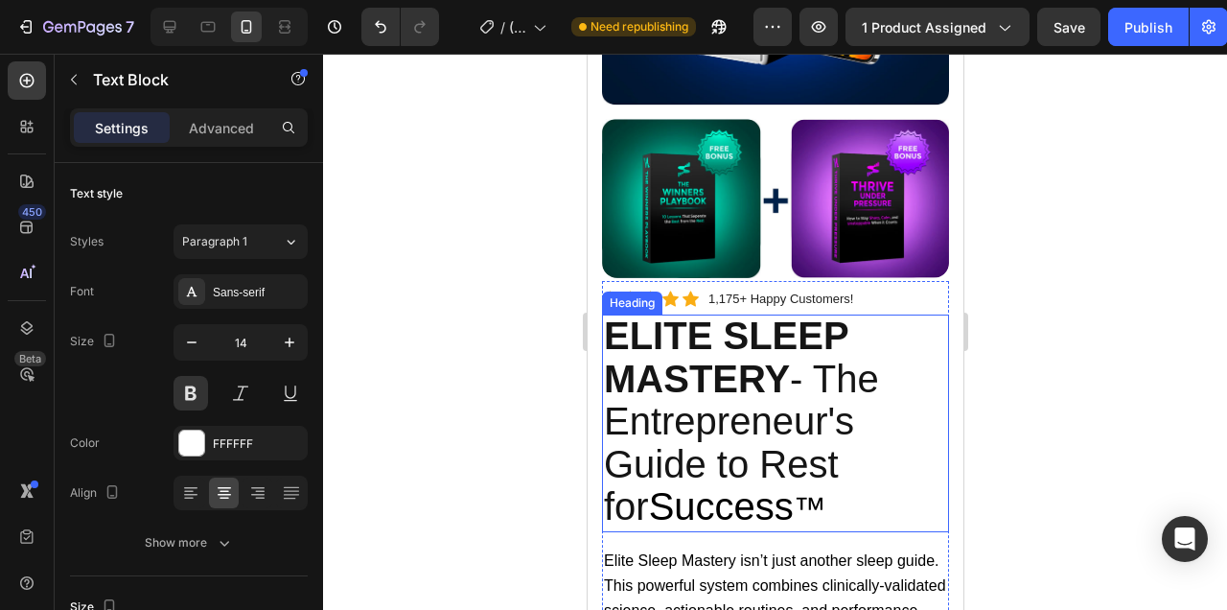
click at [802, 383] on span "ELITE SLEEP MASTERY - The Entrepreneur's Guide to Rest for" at bounding box center [740, 420] width 275 height 213
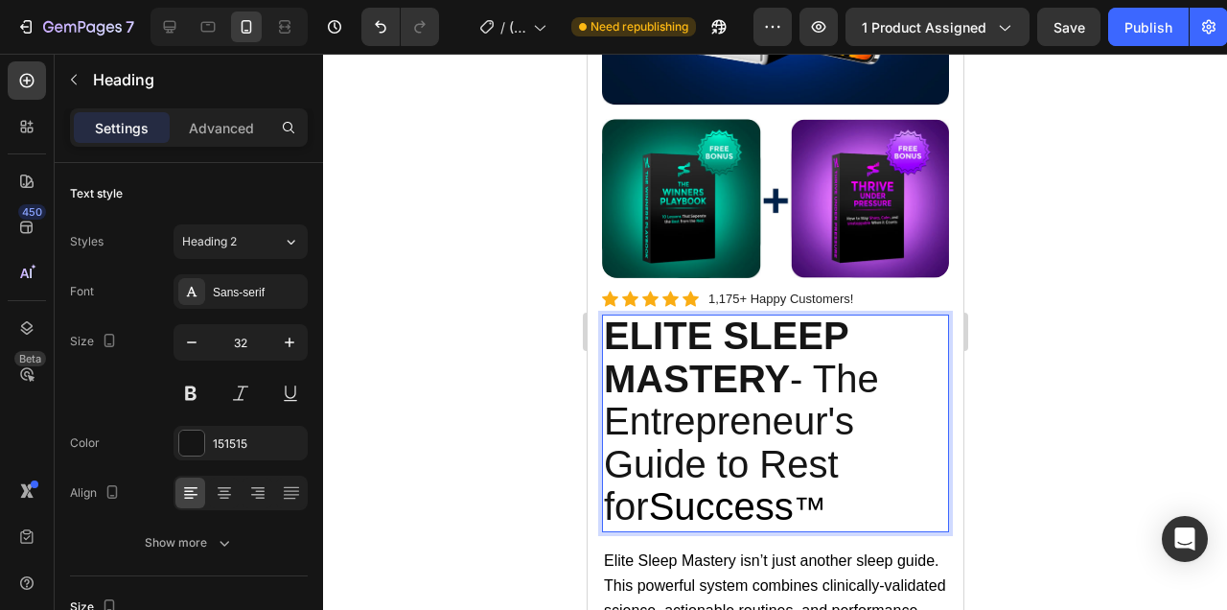
click at [1076, 394] on div at bounding box center [775, 332] width 904 height 556
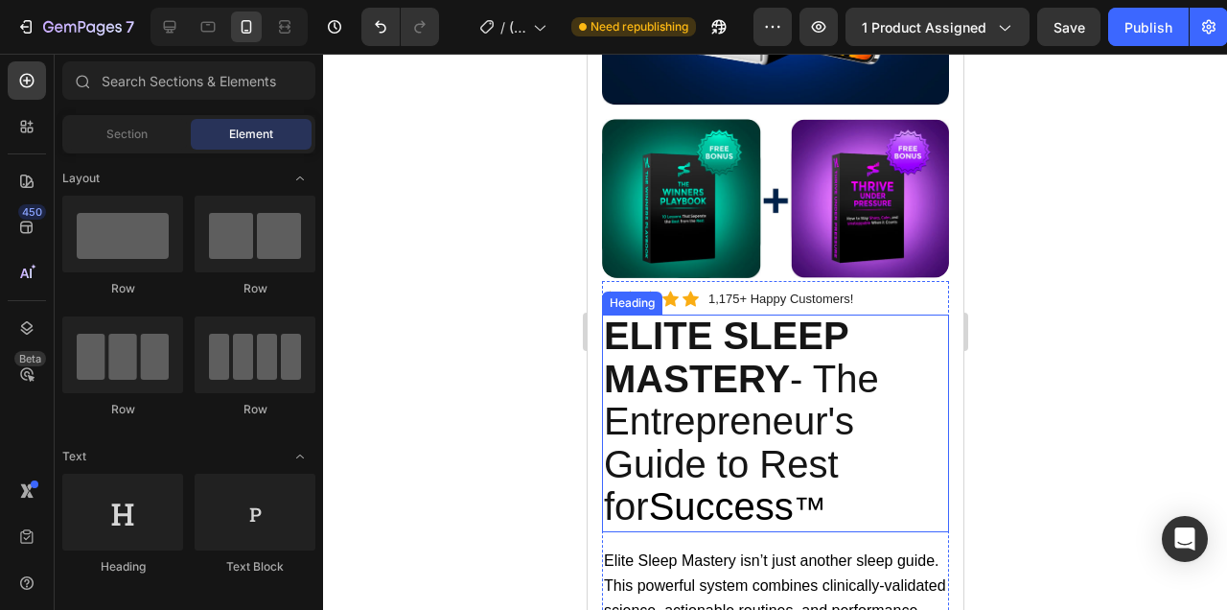
scroll to position [1221, 0]
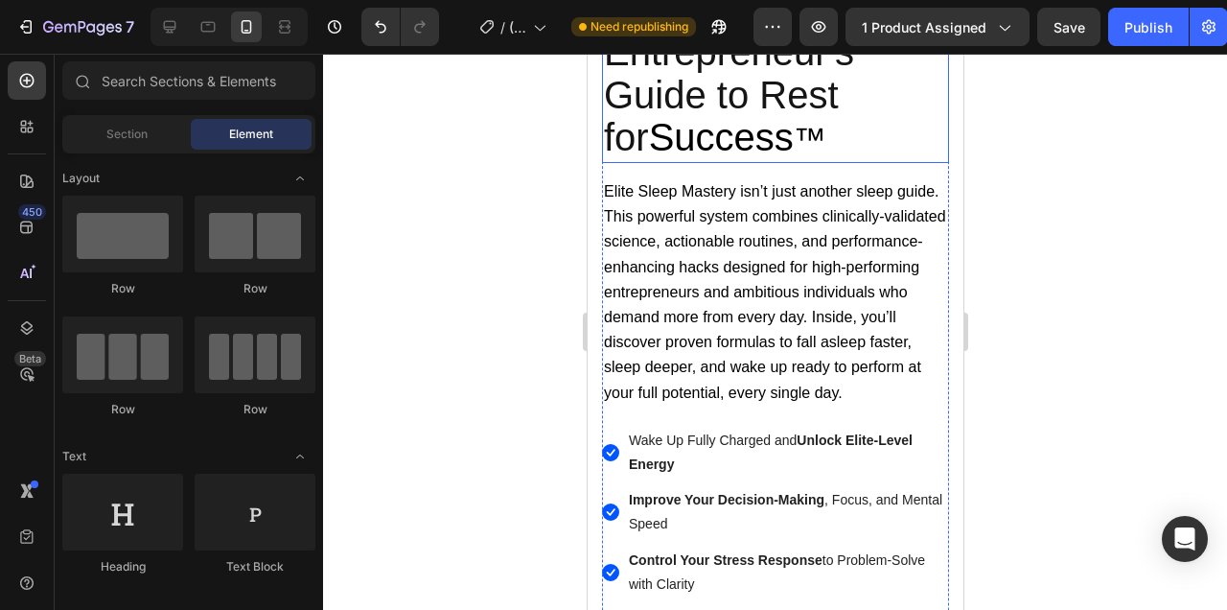
click at [799, 329] on p "Elite Sleep Mastery isn’t just another sleep guide. This powerful system combin…" at bounding box center [774, 292] width 343 height 226
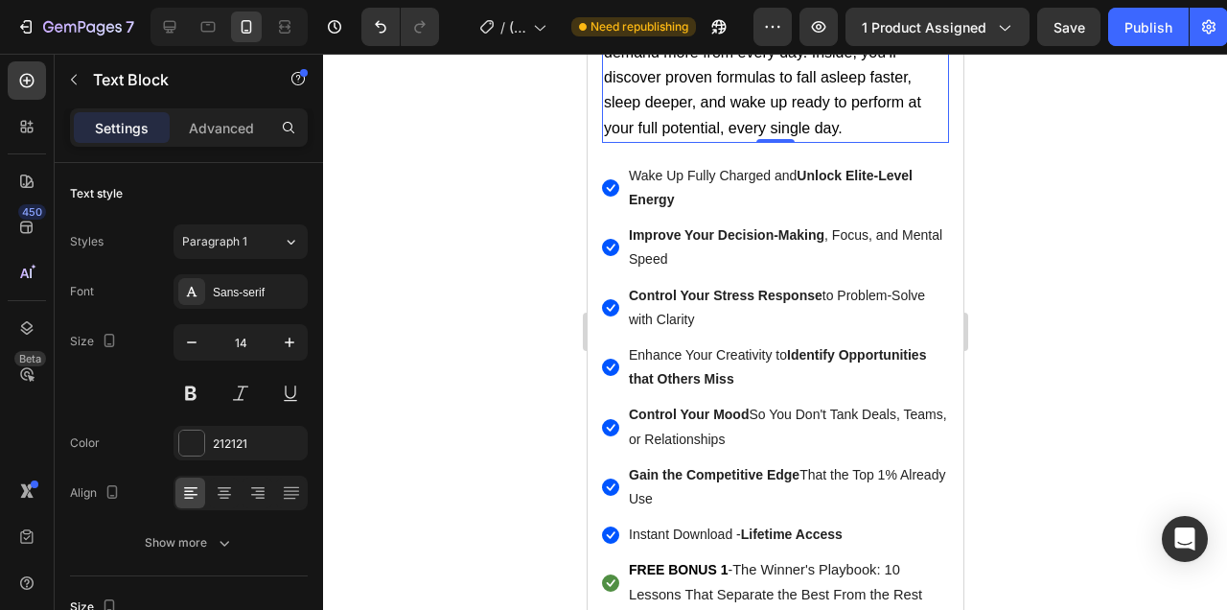
scroll to position [0, 0]
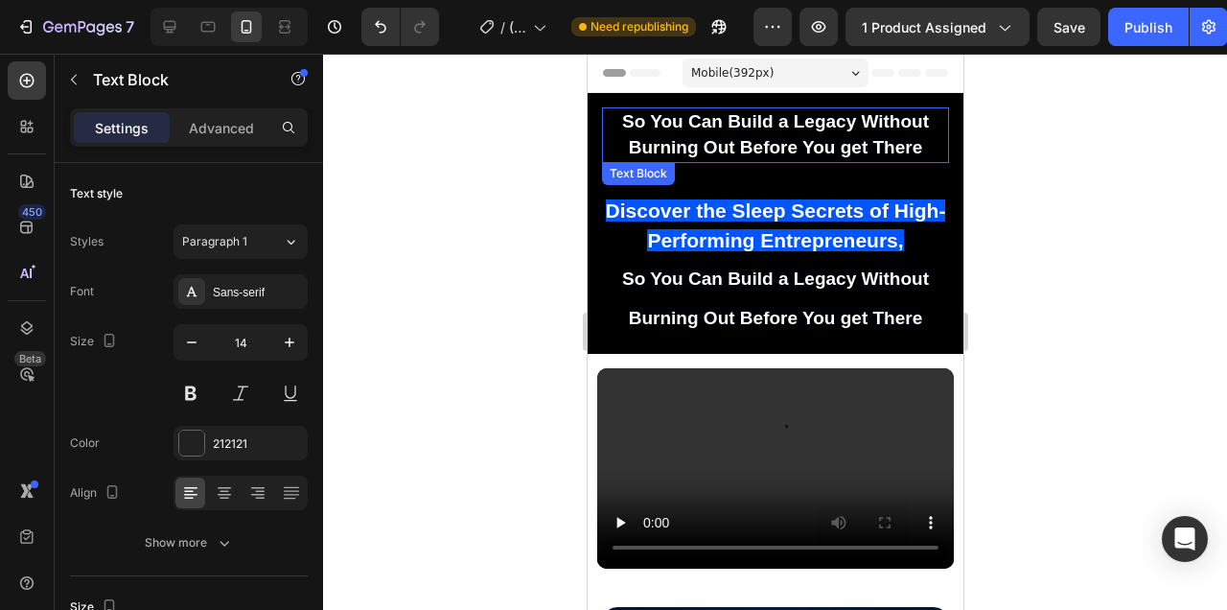
click at [781, 122] on strong "So You Can Build a Legacy Without Burning Out Before You get There" at bounding box center [774, 134] width 307 height 46
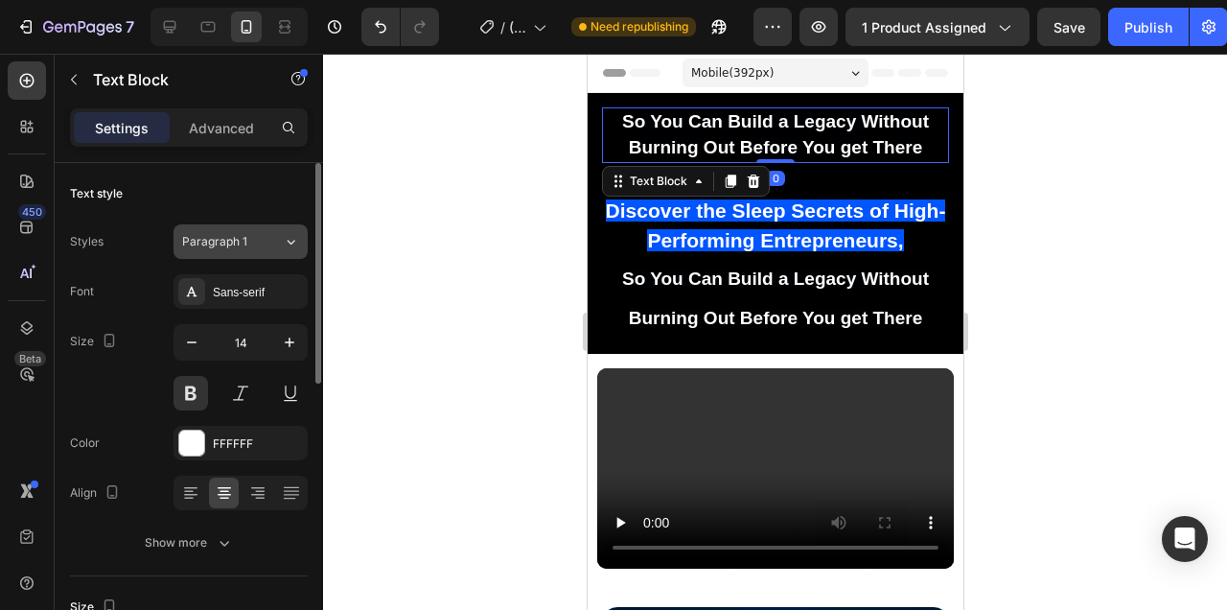
click at [289, 244] on icon at bounding box center [291, 241] width 16 height 19
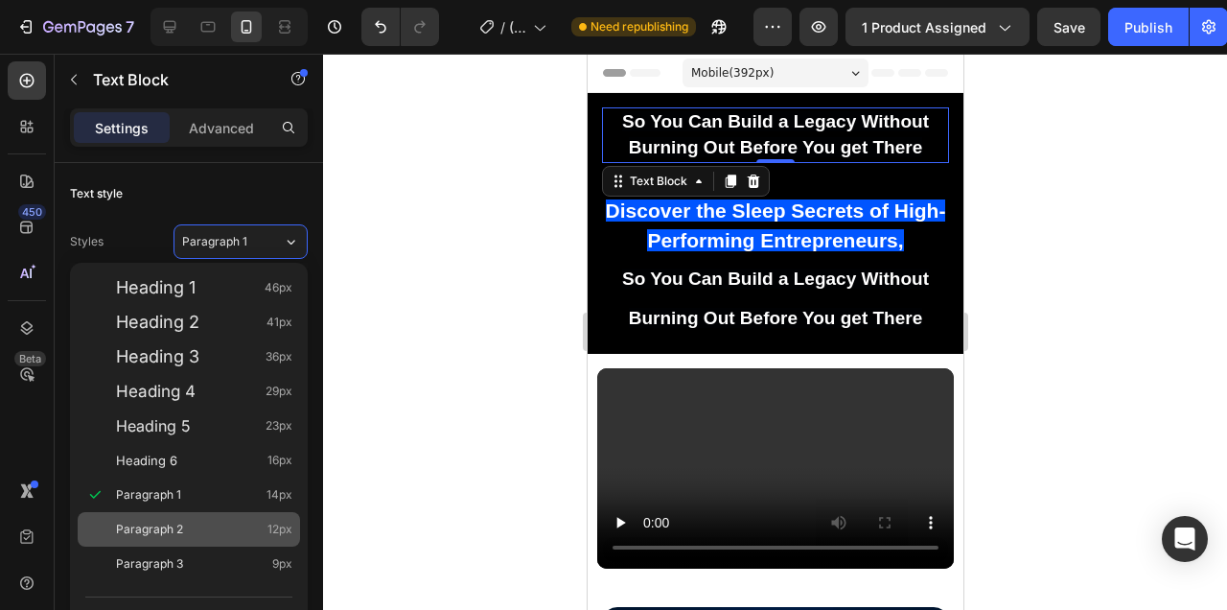
click at [225, 523] on div "Paragraph 2 12px" at bounding box center [204, 529] width 176 height 19
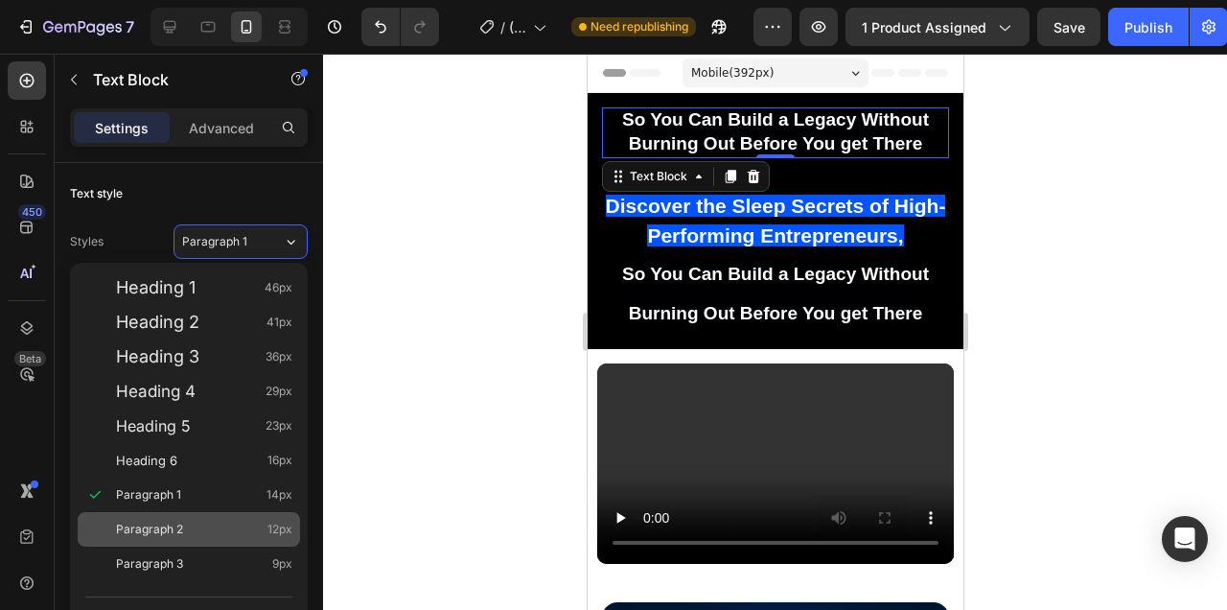
type input "12"
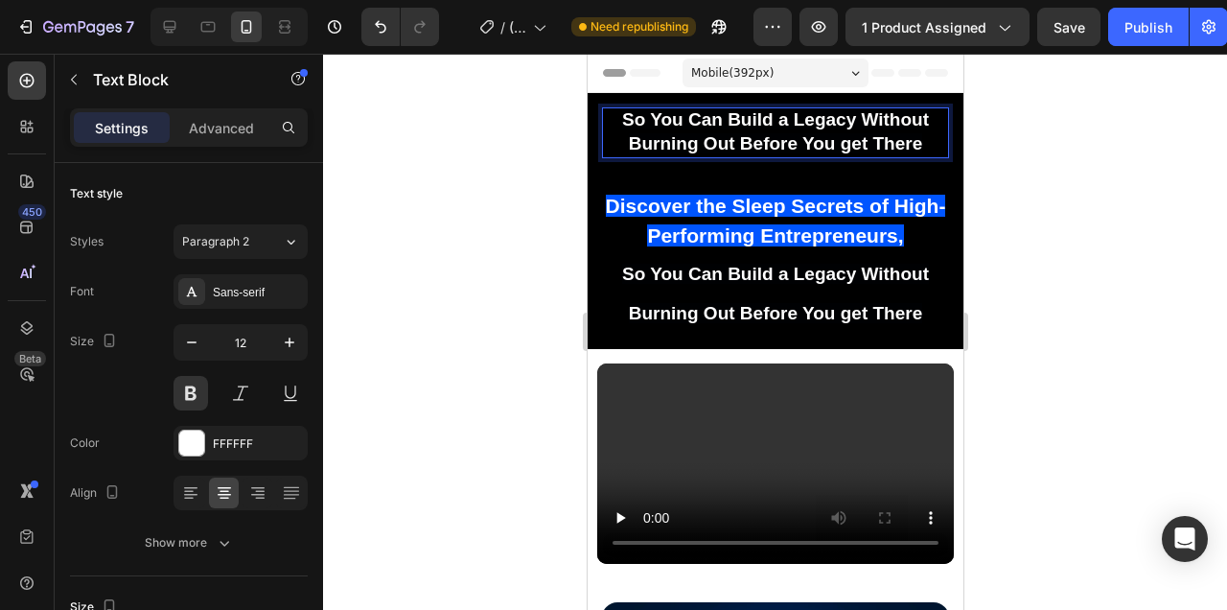
click at [828, 141] on strong "So You Can Build a Legacy Without Burning Out Before You get There" at bounding box center [774, 131] width 307 height 44
click at [852, 131] on strong "So You Can Build a Legacy Without Burning Out Before You get There" at bounding box center [774, 131] width 307 height 44
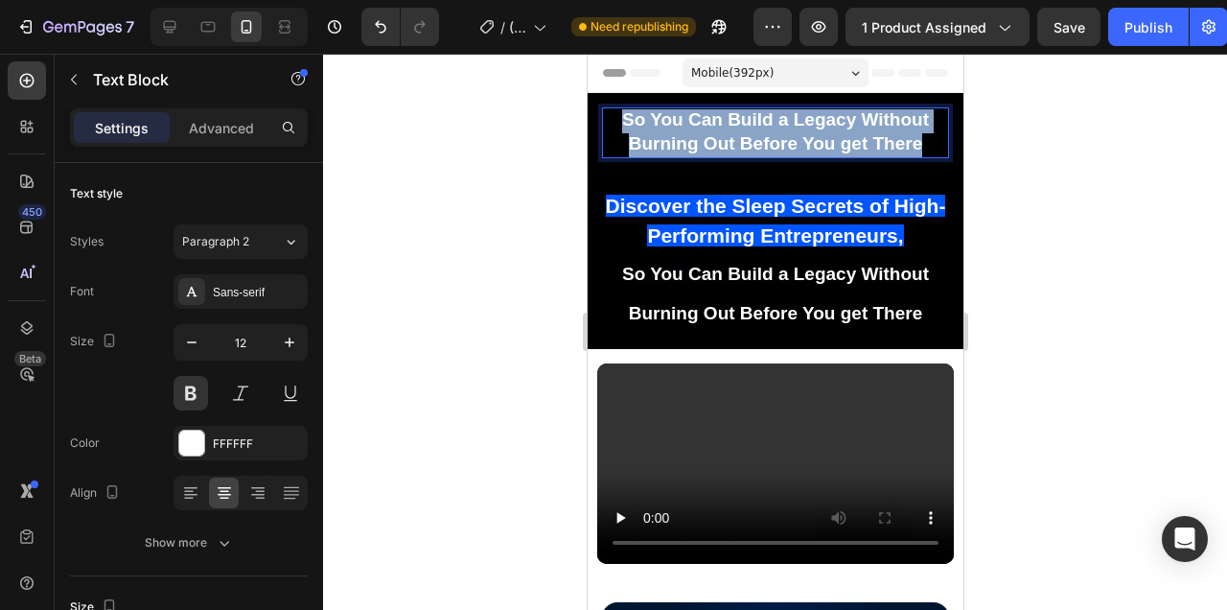
click at [852, 131] on strong "So You Can Build a Legacy Without Burning Out Before You get There" at bounding box center [774, 131] width 307 height 44
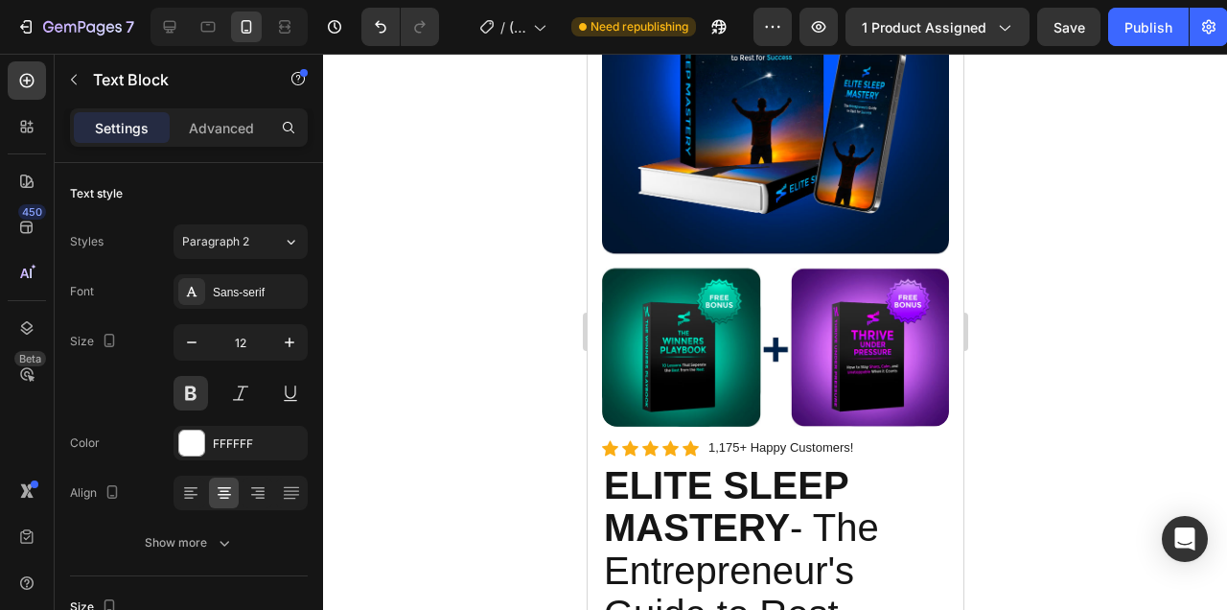
scroll to position [879, 0]
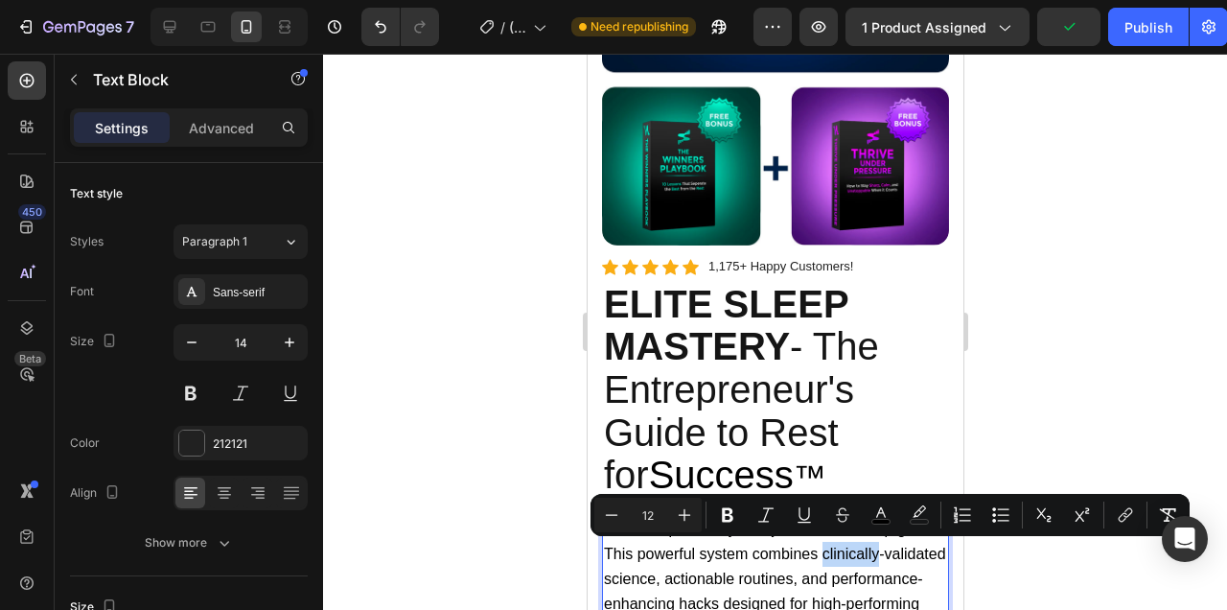
copy span "clinically"
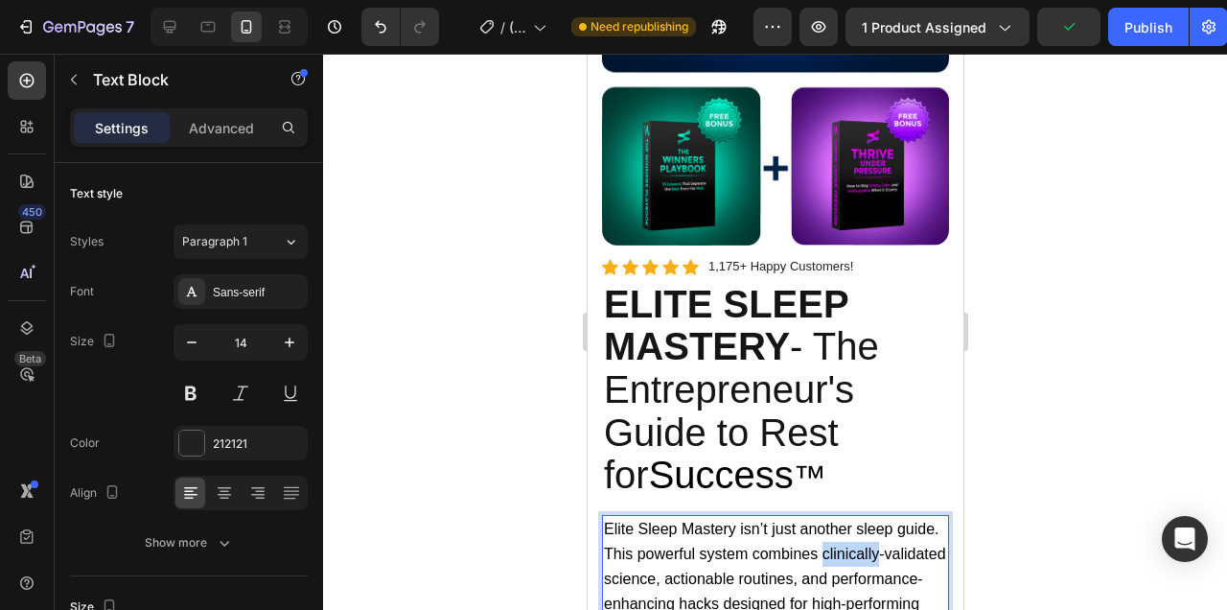
scroll to position [0, 0]
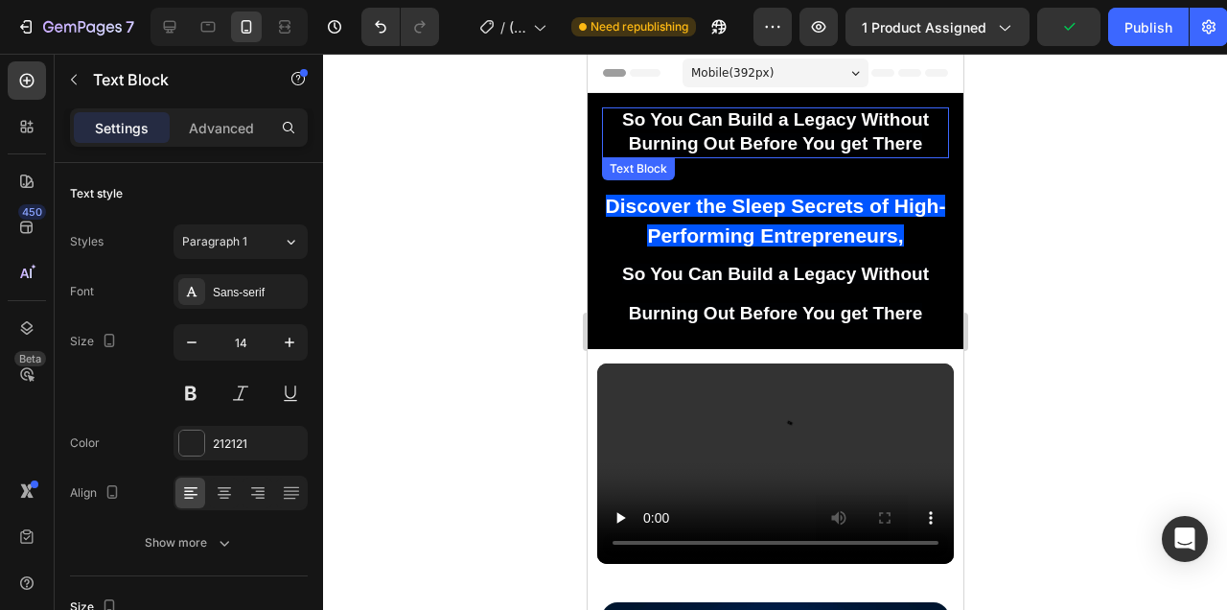
click at [801, 129] on strong "So You Can Build a Legacy Without Burning Out Before You get There" at bounding box center [774, 131] width 307 height 44
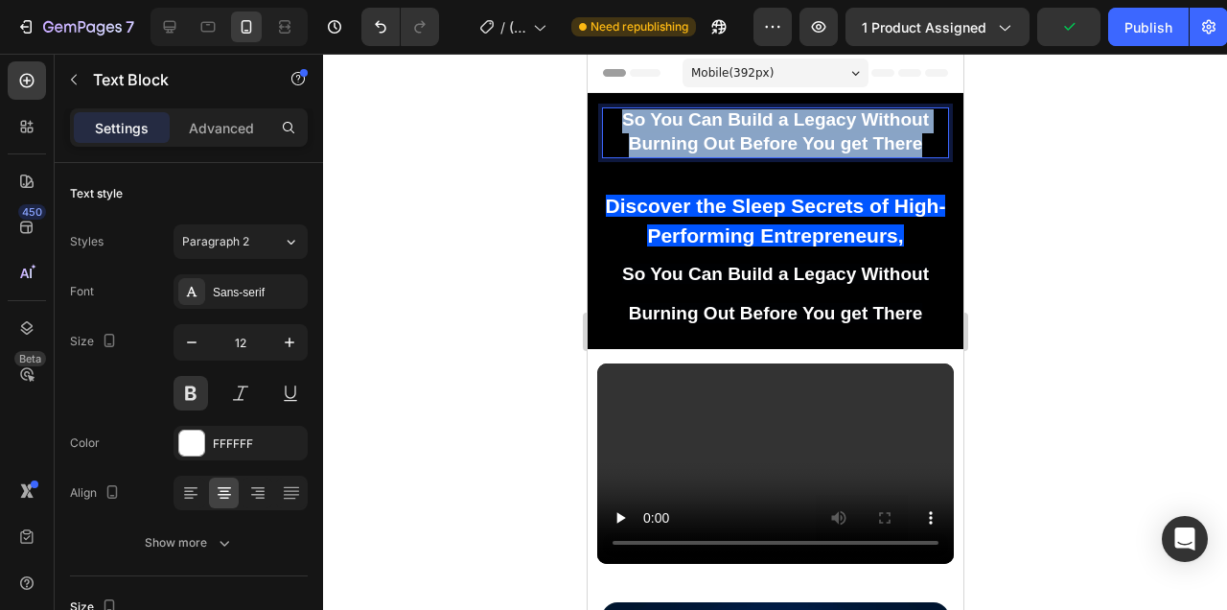
click at [801, 129] on strong "So You Can Build a Legacy Without Burning Out Before You get There" at bounding box center [774, 131] width 307 height 44
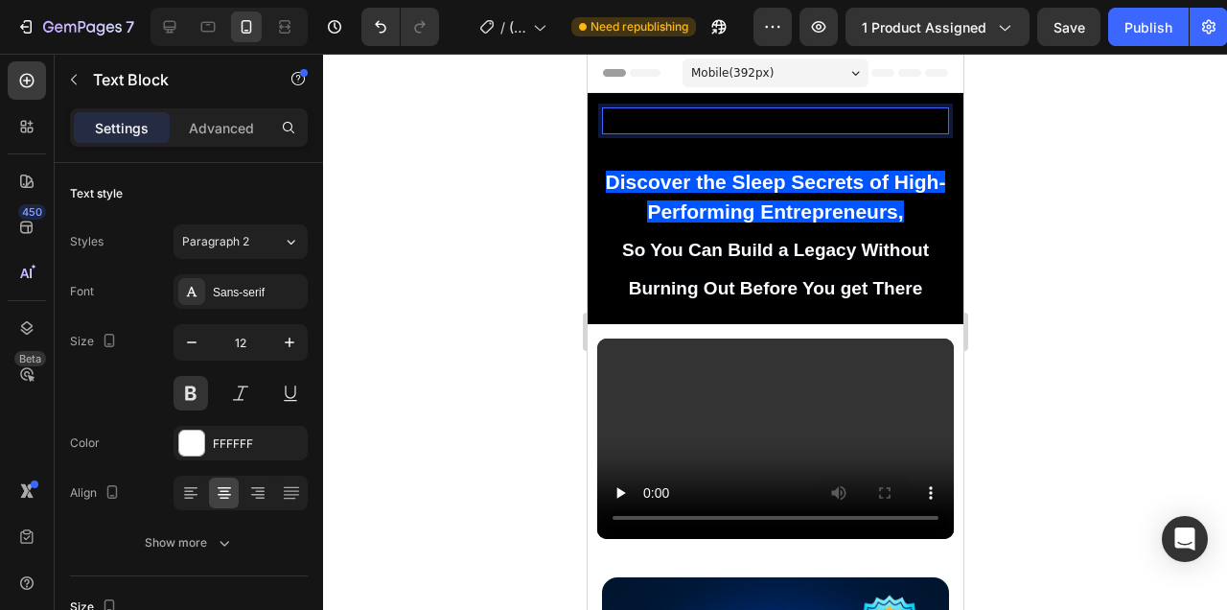
click at [796, 126] on span "clinically" at bounding box center [774, 119] width 65 height 16
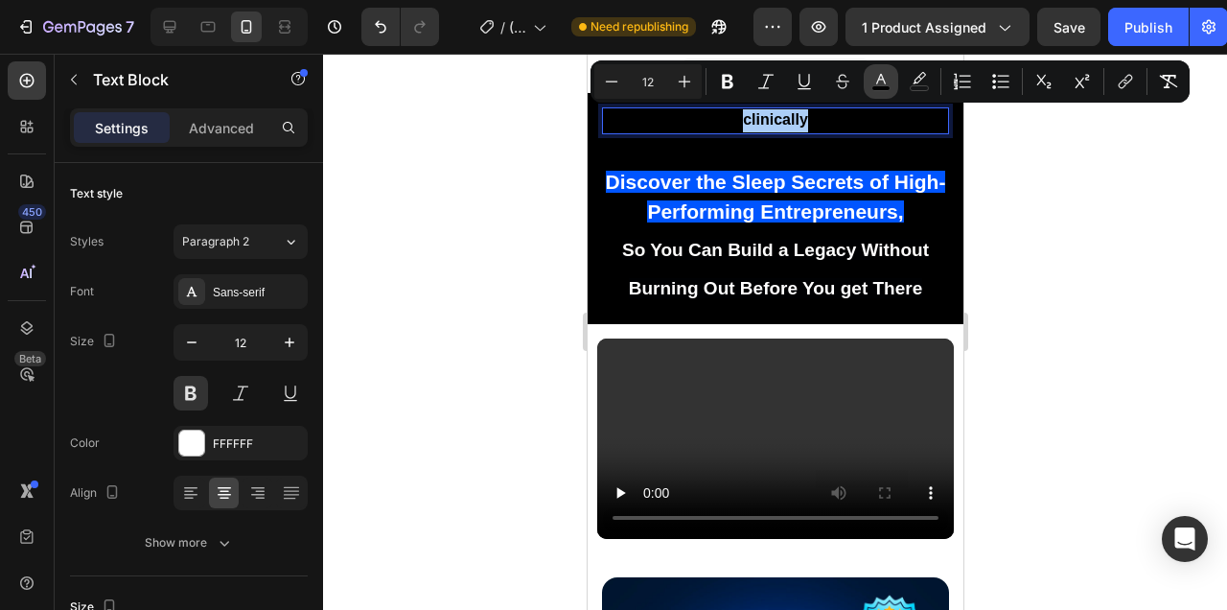
click at [880, 88] on rect "Editor contextual toolbar" at bounding box center [881, 88] width 18 height 5
type input "000000"
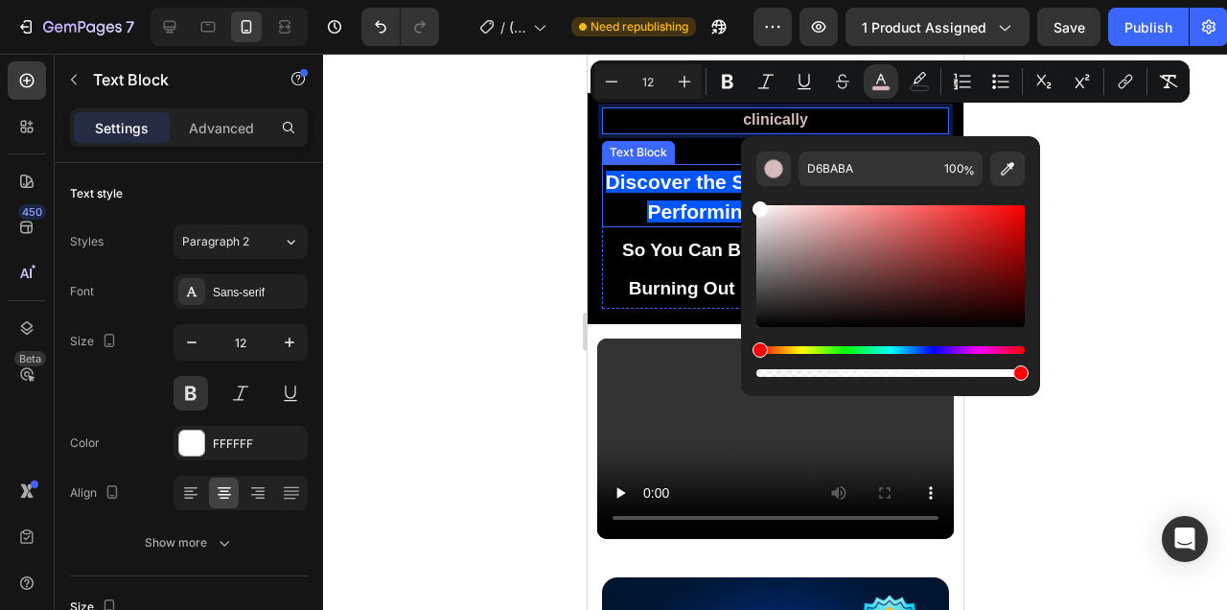
type input "FFFFFF"
drag, startPoint x: 1378, startPoint y: 277, endPoint x: 729, endPoint y: 175, distance: 657.8
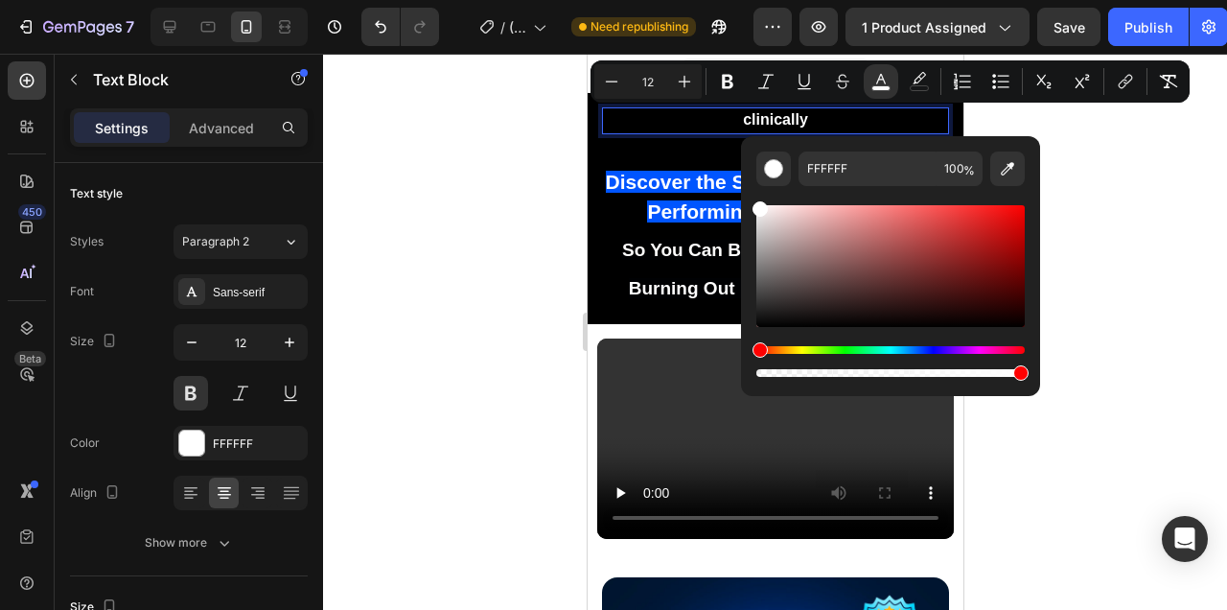
click at [1139, 179] on div at bounding box center [775, 332] width 904 height 556
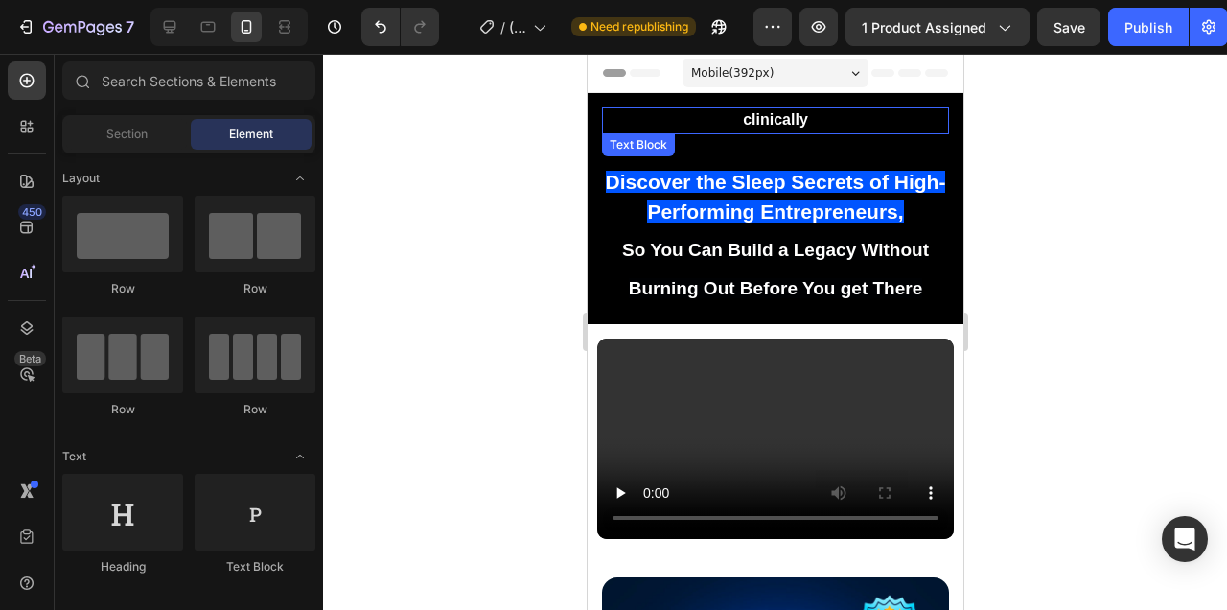
click at [815, 114] on p "clinically" at bounding box center [774, 120] width 343 height 23
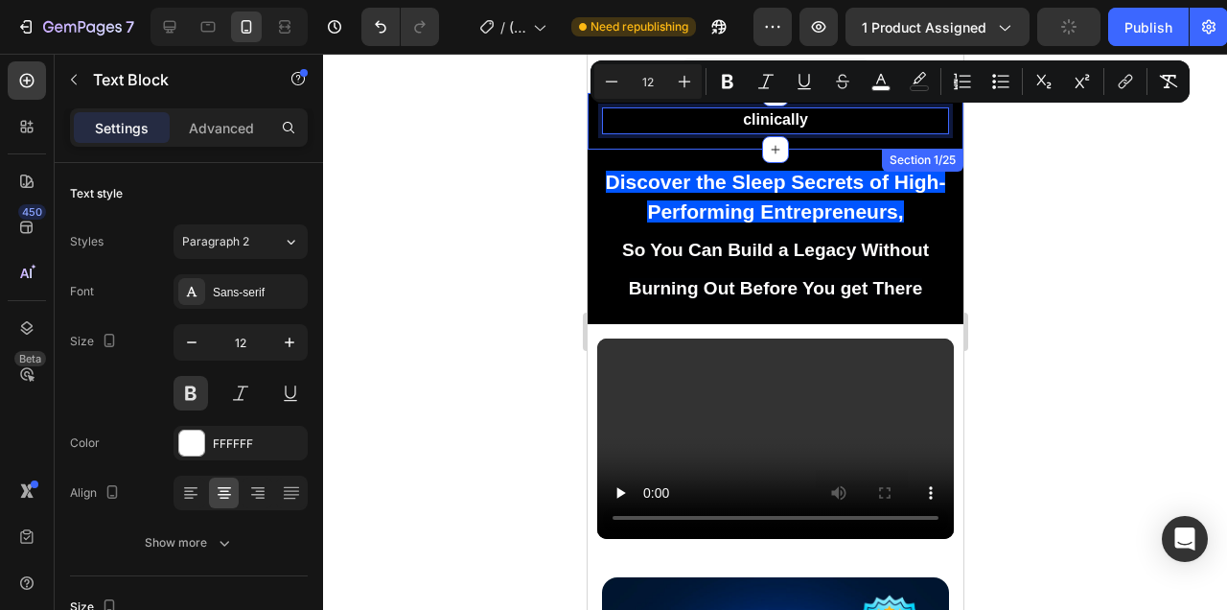
click at [1043, 165] on div at bounding box center [775, 332] width 904 height 556
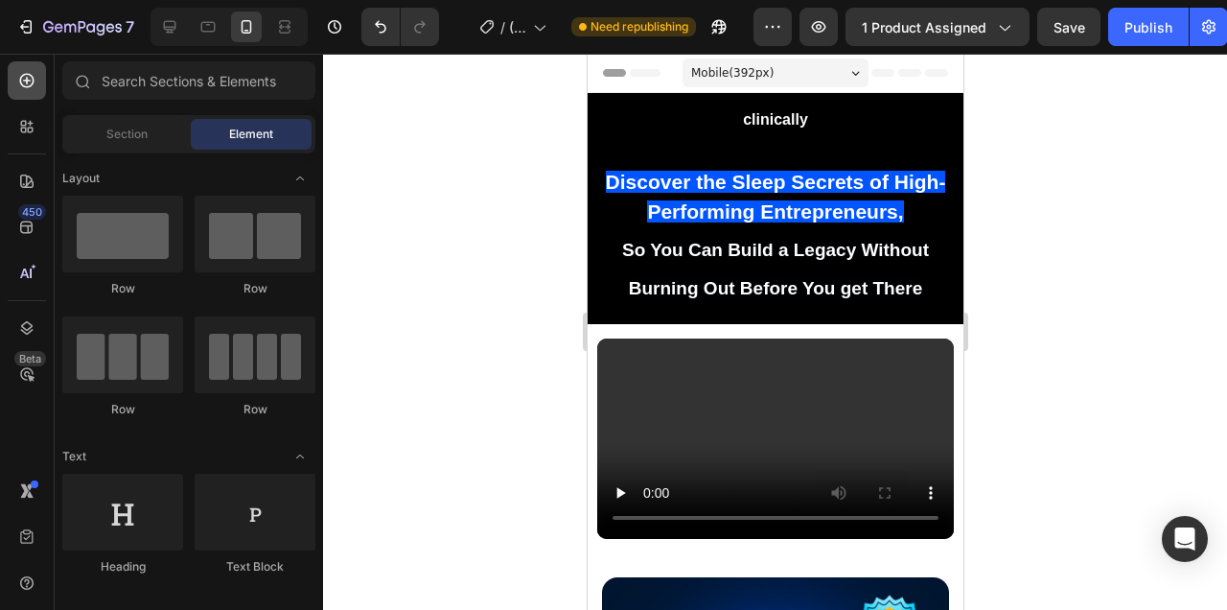
click at [32, 88] on icon at bounding box center [26, 80] width 19 height 19
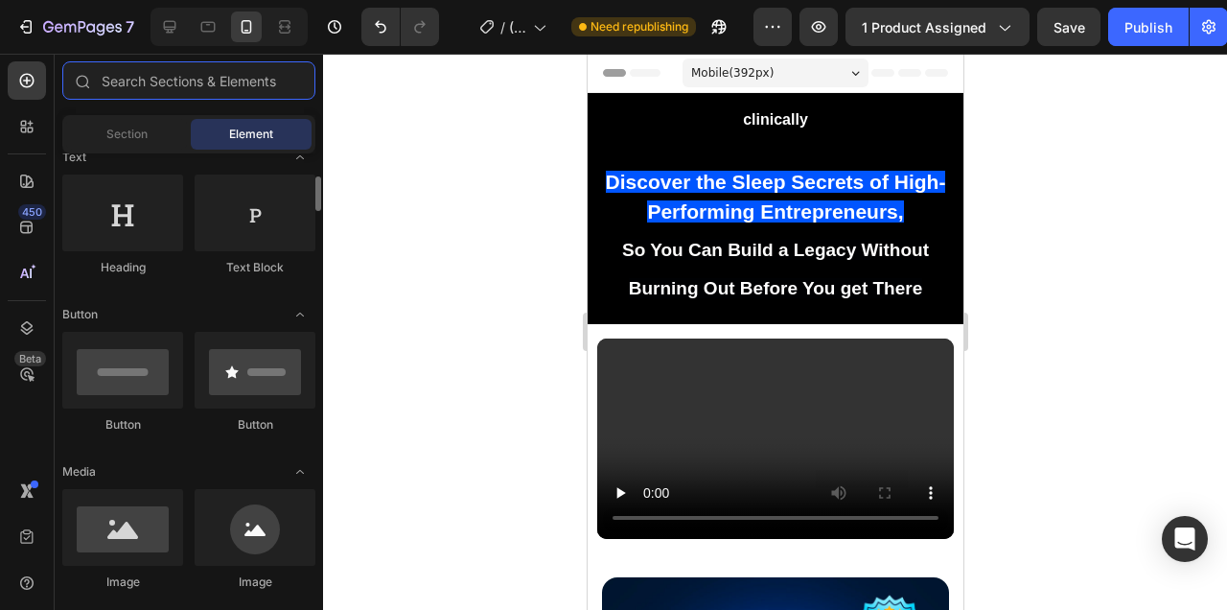
scroll to position [288, 0]
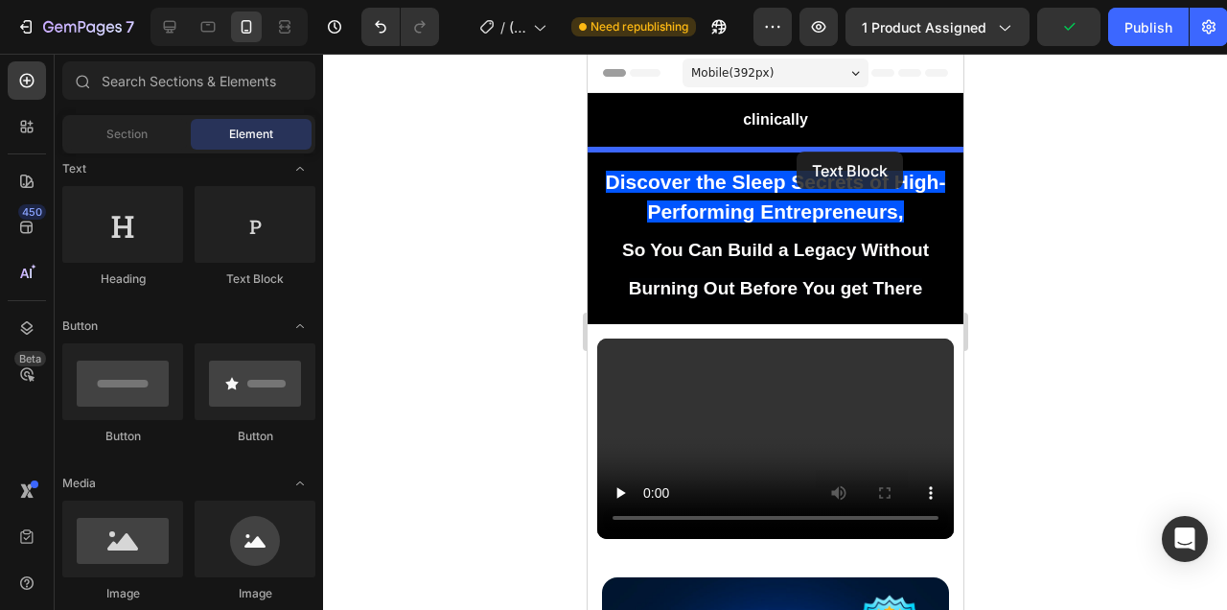
drag, startPoint x: 841, startPoint y: 285, endPoint x: 796, endPoint y: 151, distance: 140.7
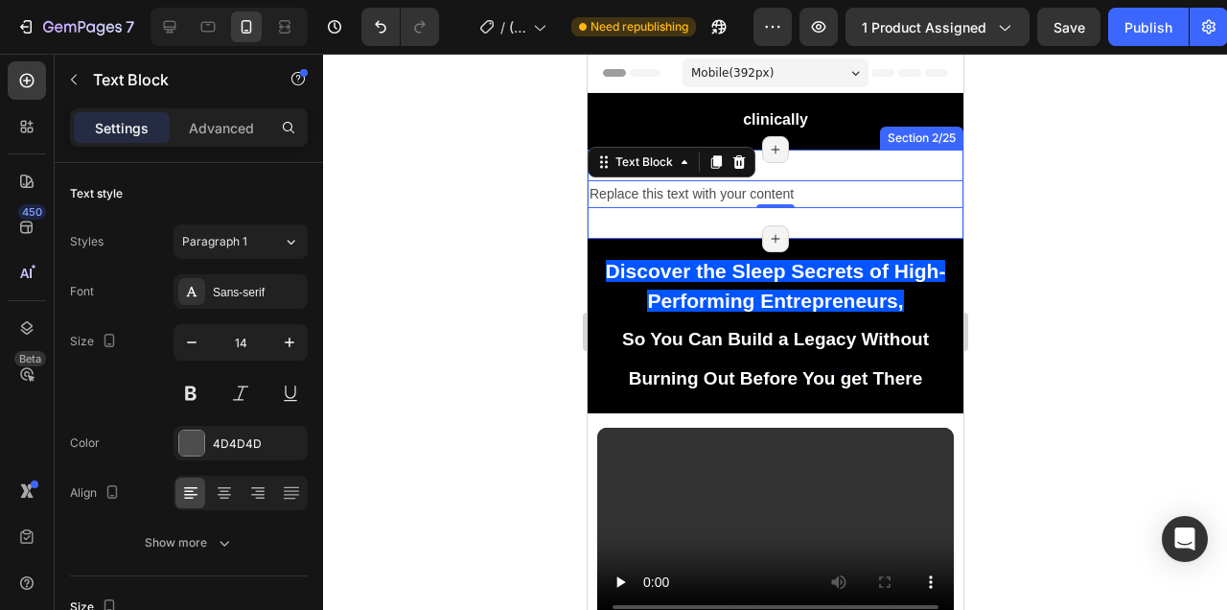
click at [799, 164] on div "Replace this text with your content Text Block 0 Section 2/25 Page has reached …" at bounding box center [775, 194] width 376 height 89
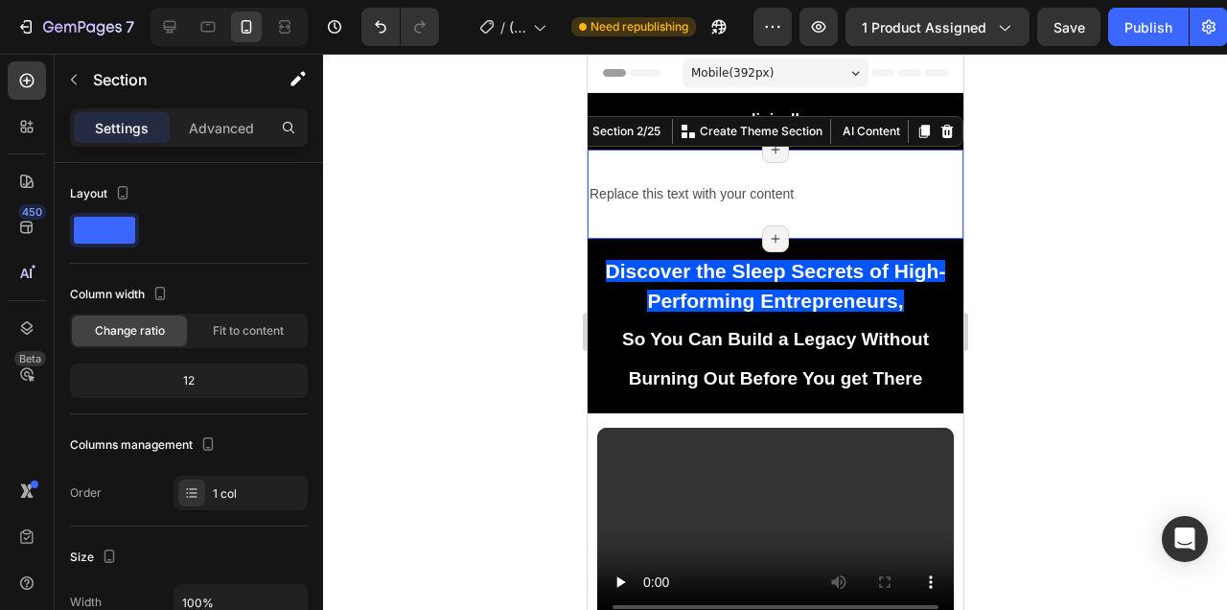
click at [1066, 176] on div at bounding box center [775, 332] width 904 height 556
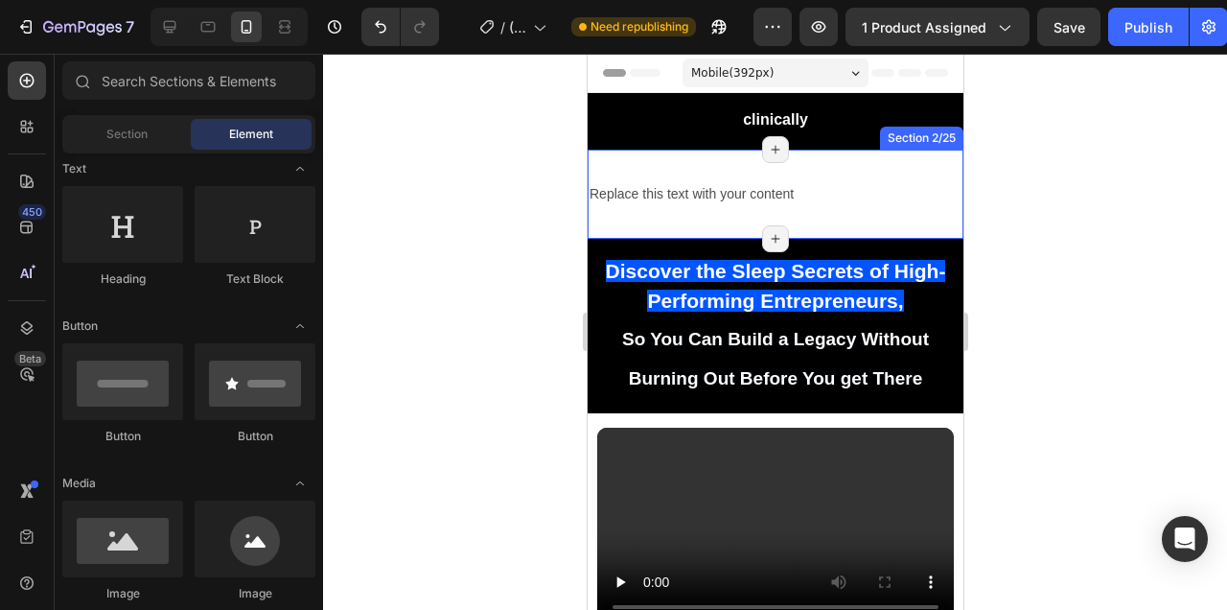
click at [891, 164] on div "Replace this text with your content Text Block Section 2/25 Page has reached Sh…" at bounding box center [775, 194] width 376 height 89
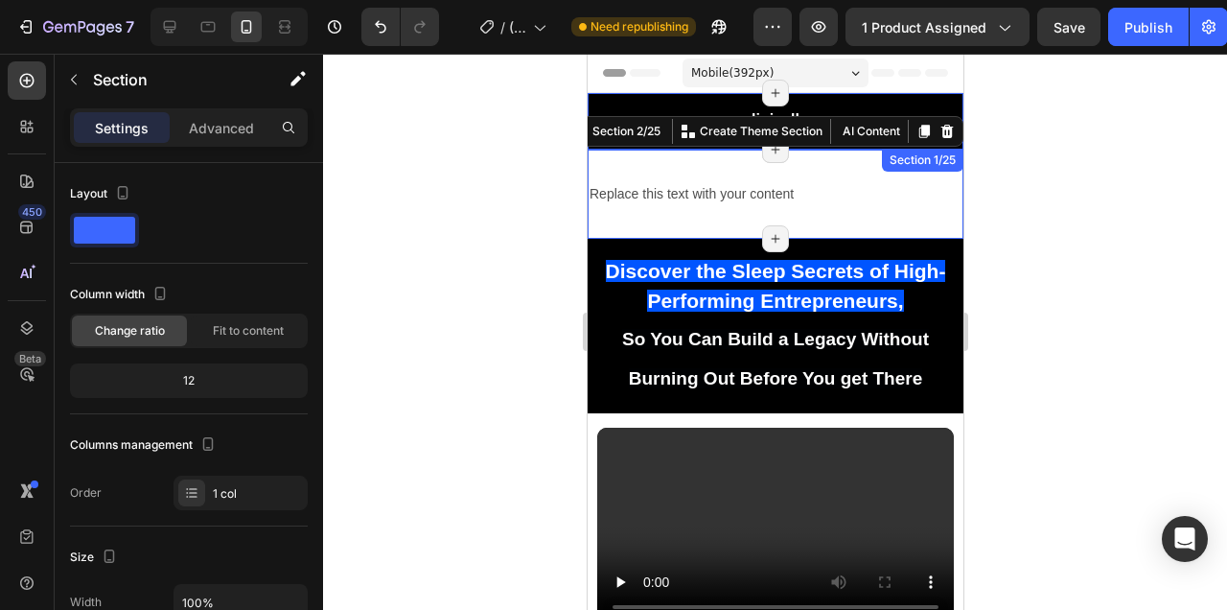
click at [945, 99] on div "Discover the Sleep Secrets of High-Performing Entrepreneurs, So You Can Build a…" at bounding box center [775, 121] width 376 height 57
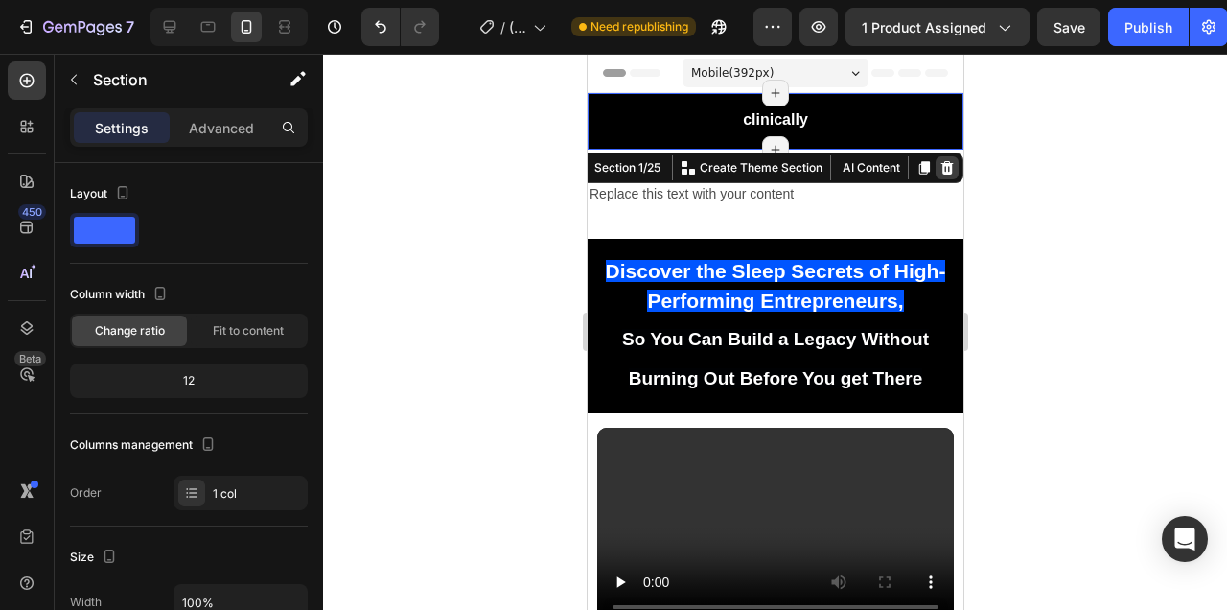
click at [950, 171] on icon at bounding box center [946, 166] width 12 height 13
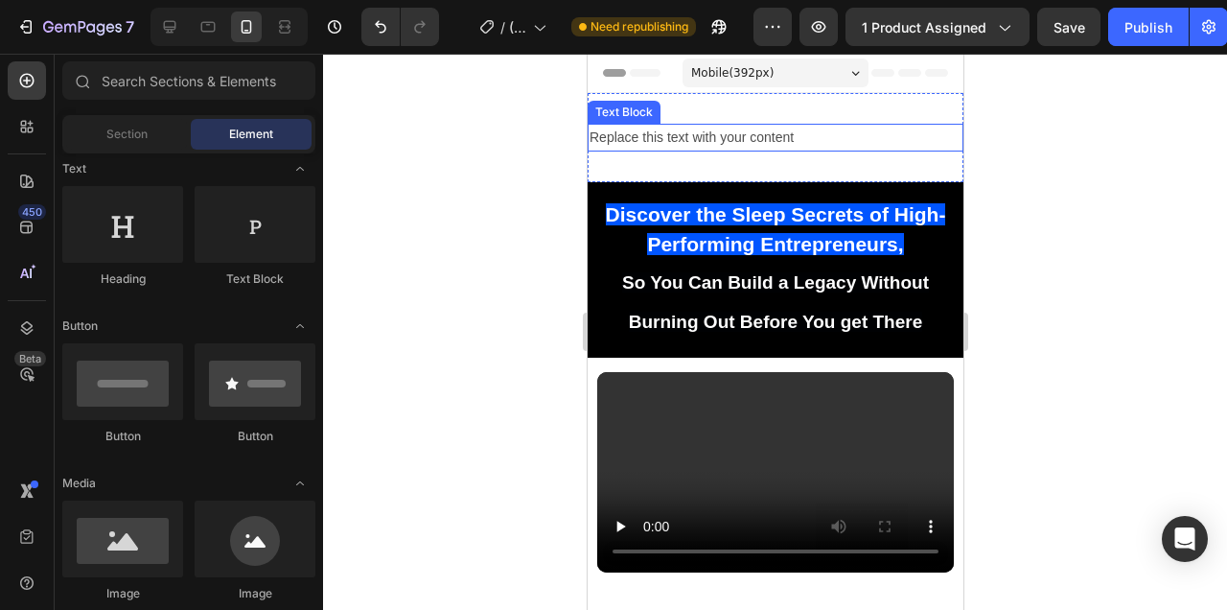
click at [847, 129] on div "Replace this text with your content" at bounding box center [775, 138] width 376 height 28
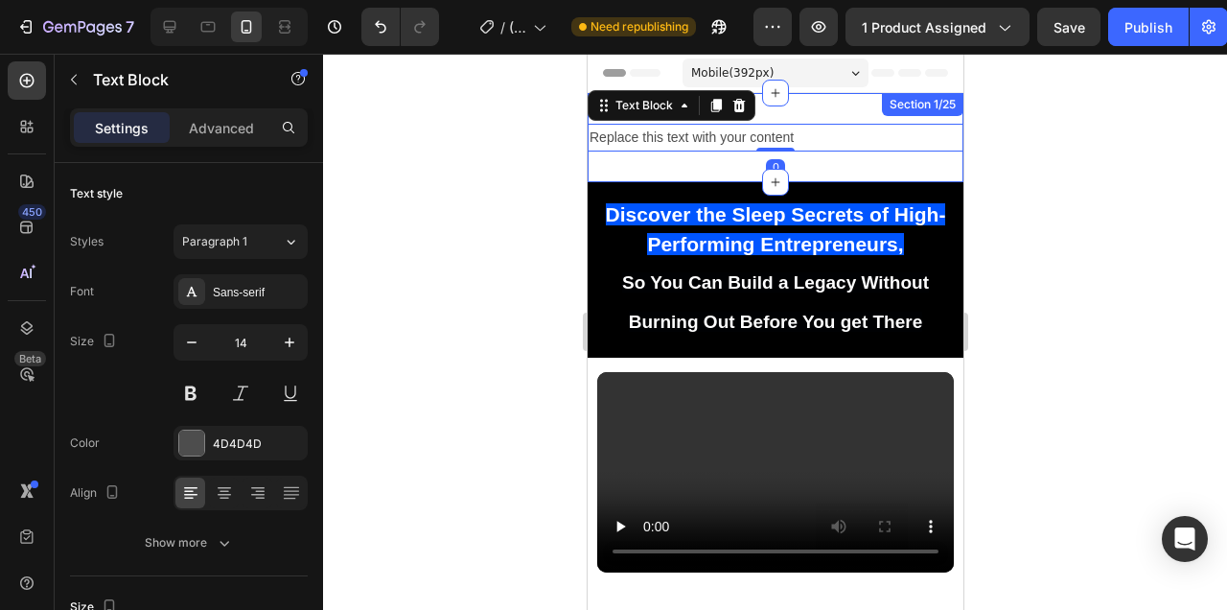
click at [874, 104] on div "Replace this text with your content Text Block 0 Section 1/25" at bounding box center [775, 137] width 376 height 89
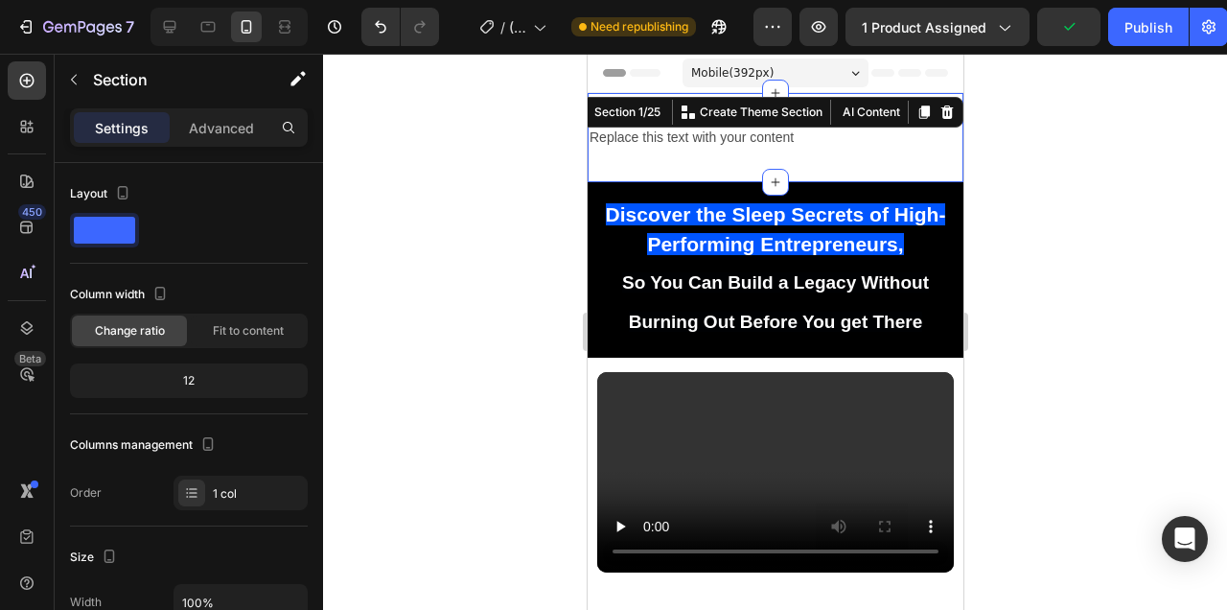
click at [824, 170] on div "Replace this text with your content Text Block Section 1/25 You can create reus…" at bounding box center [775, 137] width 376 height 89
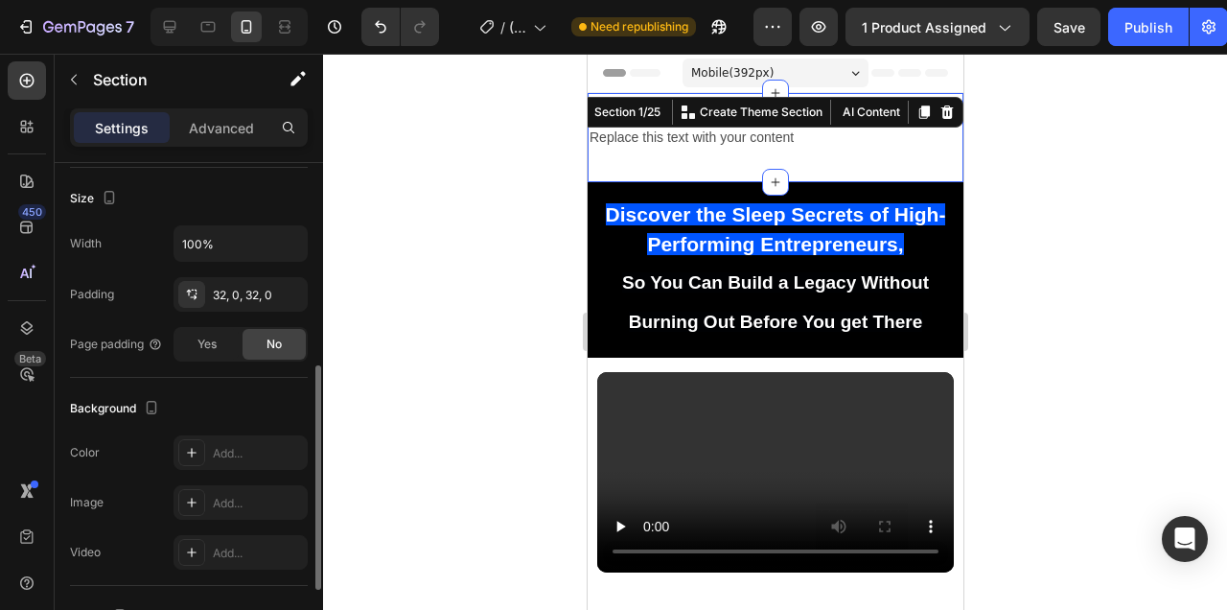
scroll to position [445, 0]
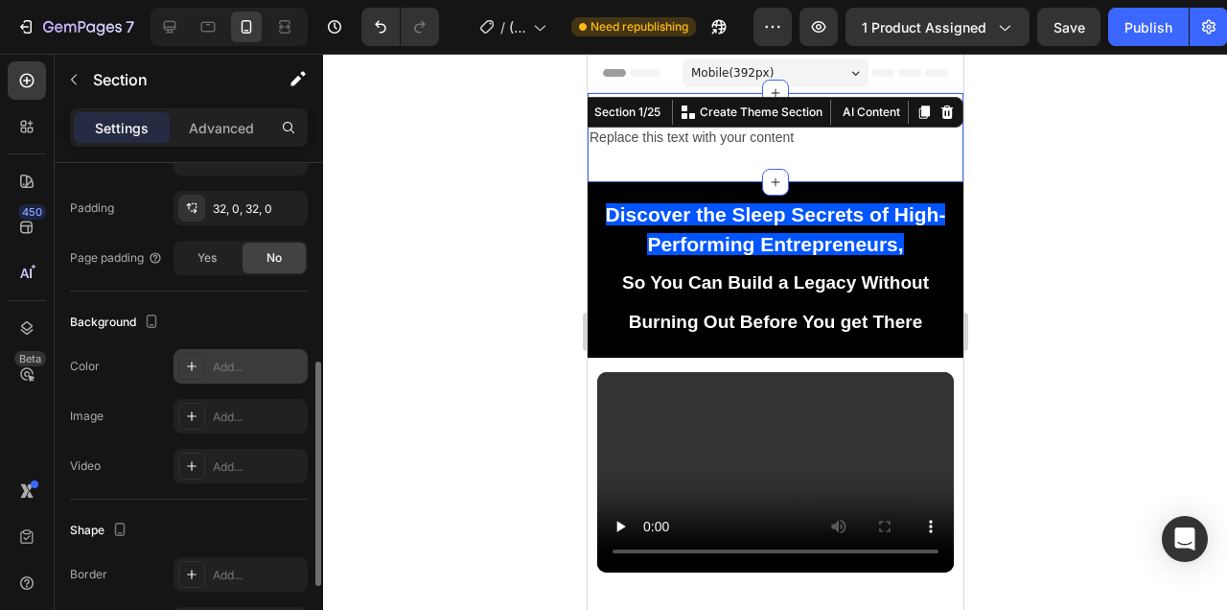
click at [197, 367] on icon at bounding box center [191, 366] width 15 height 15
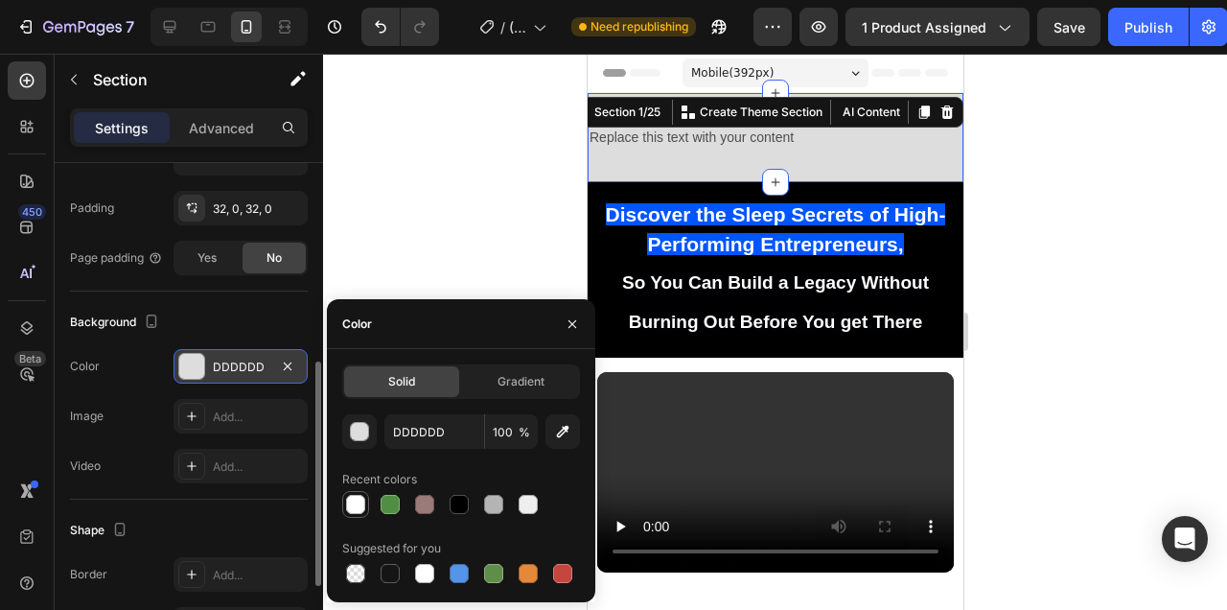
click at [353, 509] on div at bounding box center [355, 504] width 19 height 19
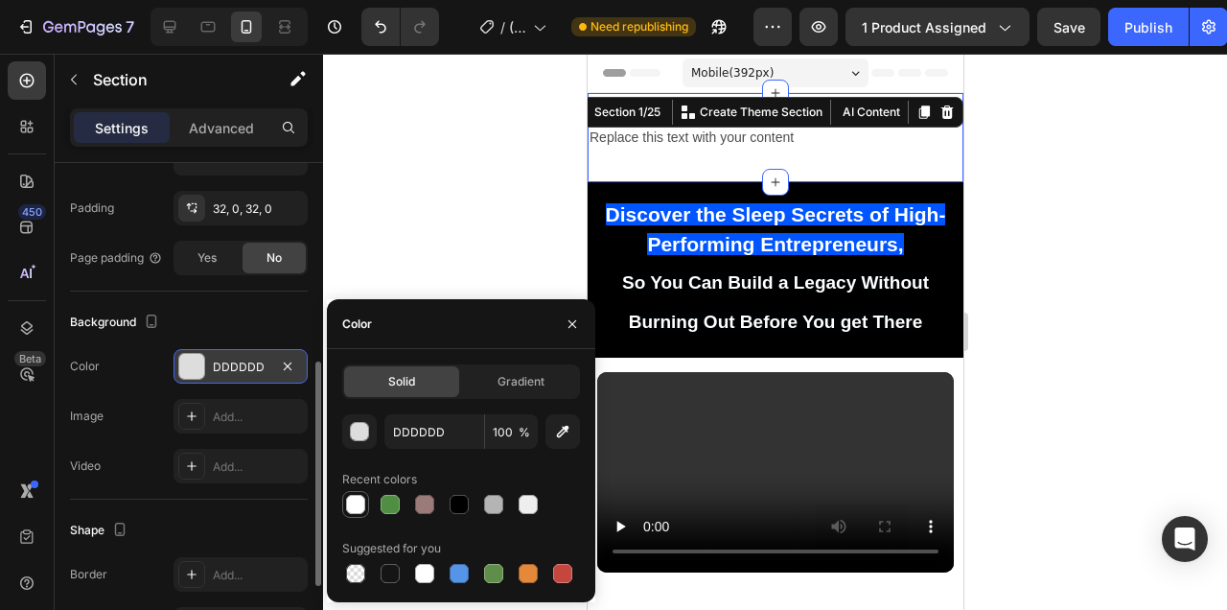
type input "FFFFFF"
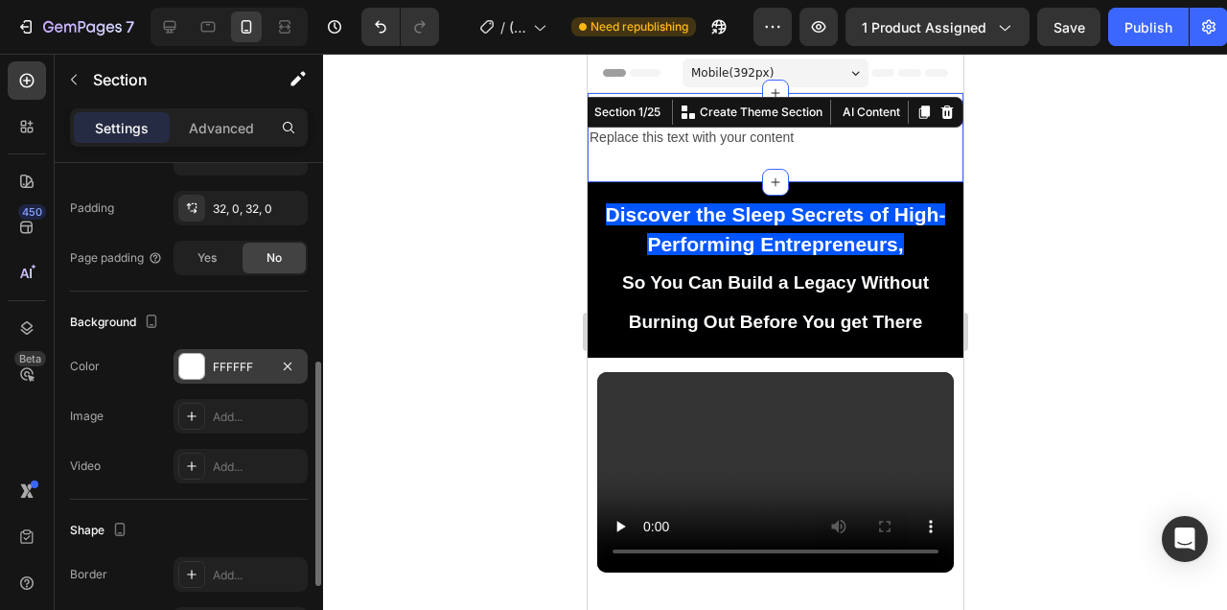
click at [462, 204] on div at bounding box center [775, 332] width 904 height 556
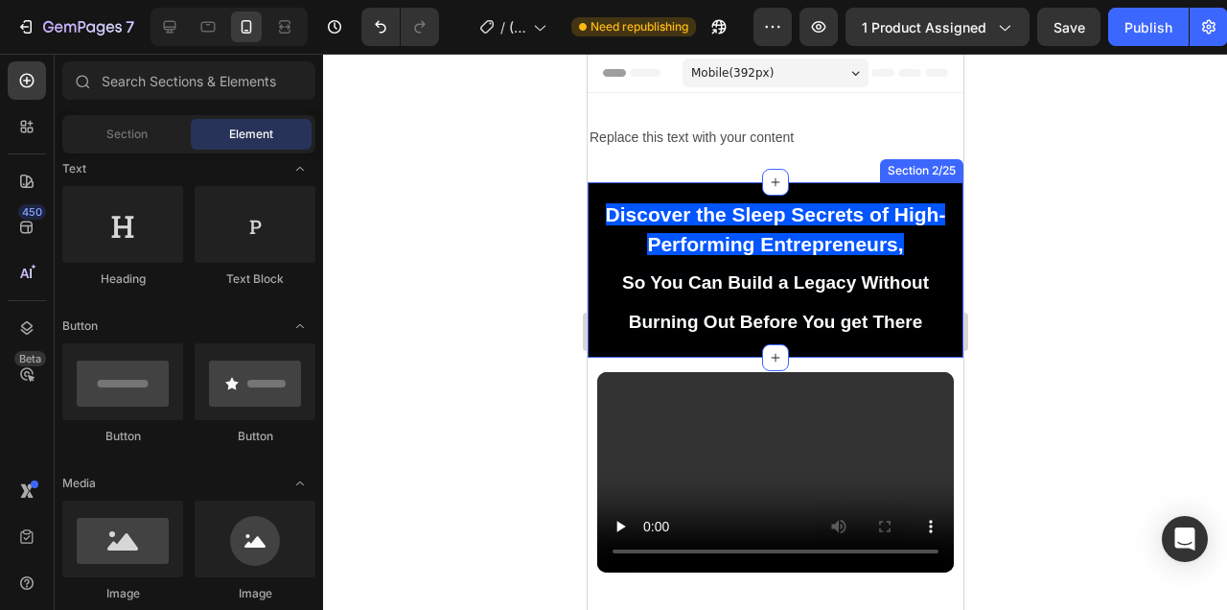
click at [1041, 185] on div at bounding box center [775, 332] width 904 height 556
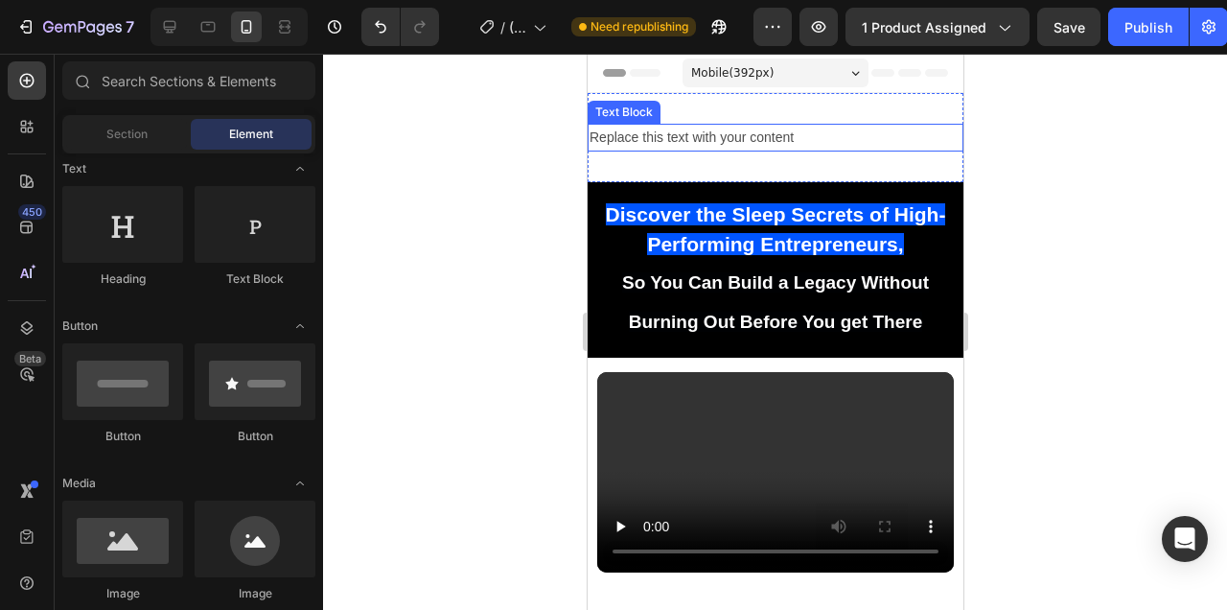
click at [779, 142] on div "Replace this text with your content" at bounding box center [775, 138] width 376 height 28
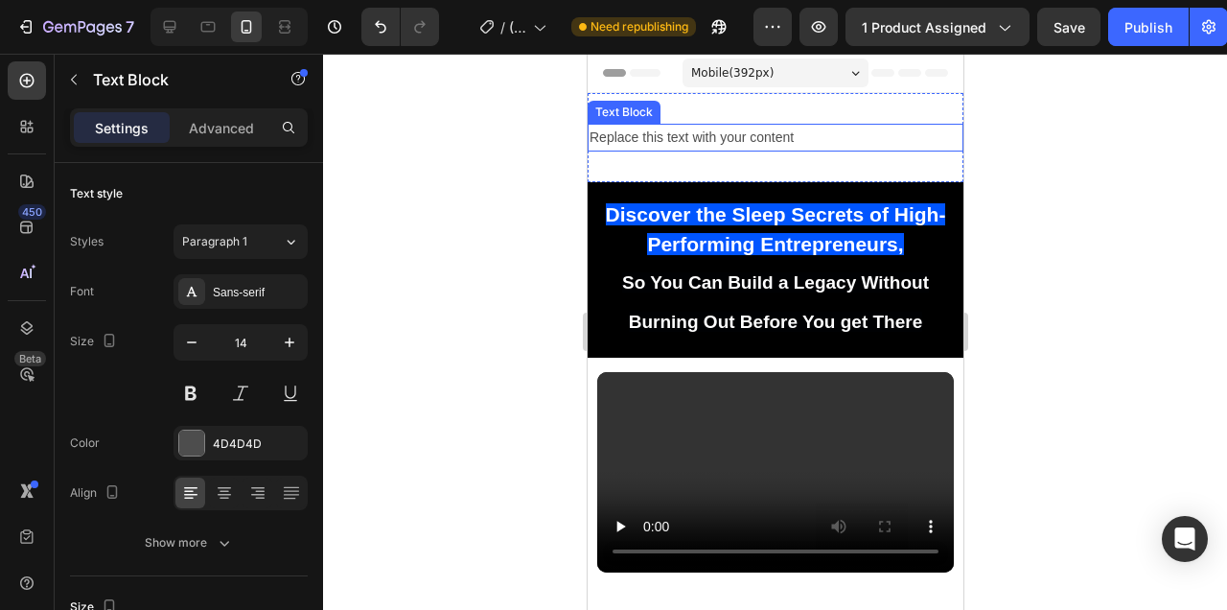
click at [779, 142] on div "Replace this text with your content" at bounding box center [775, 138] width 376 height 28
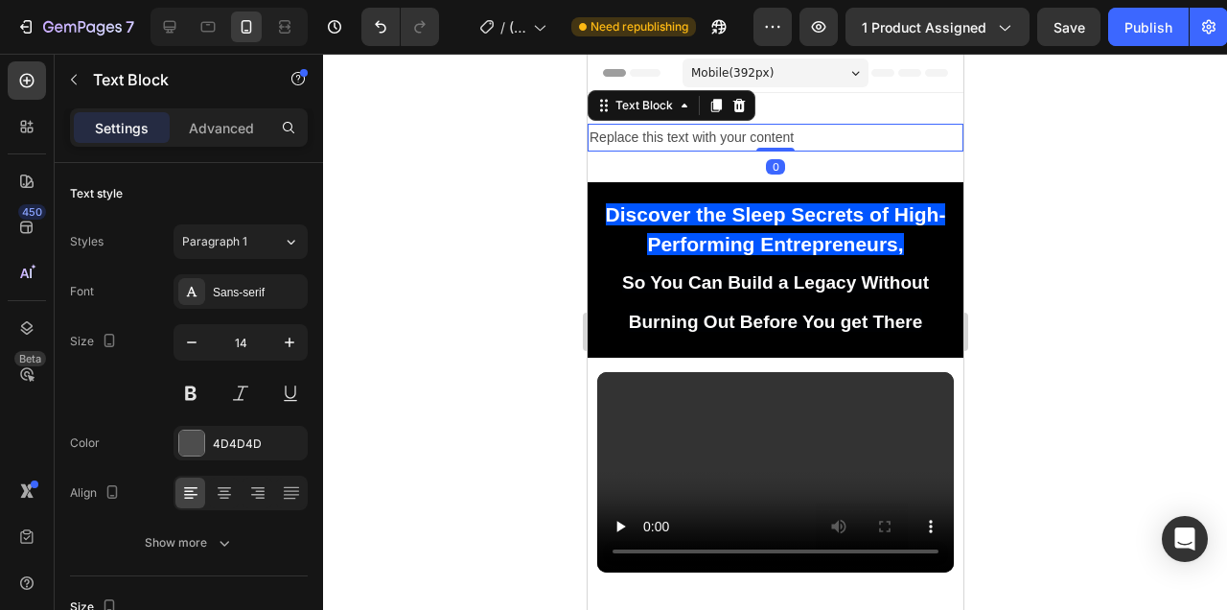
click at [779, 142] on p "Replace this text with your content" at bounding box center [775, 138] width 372 height 24
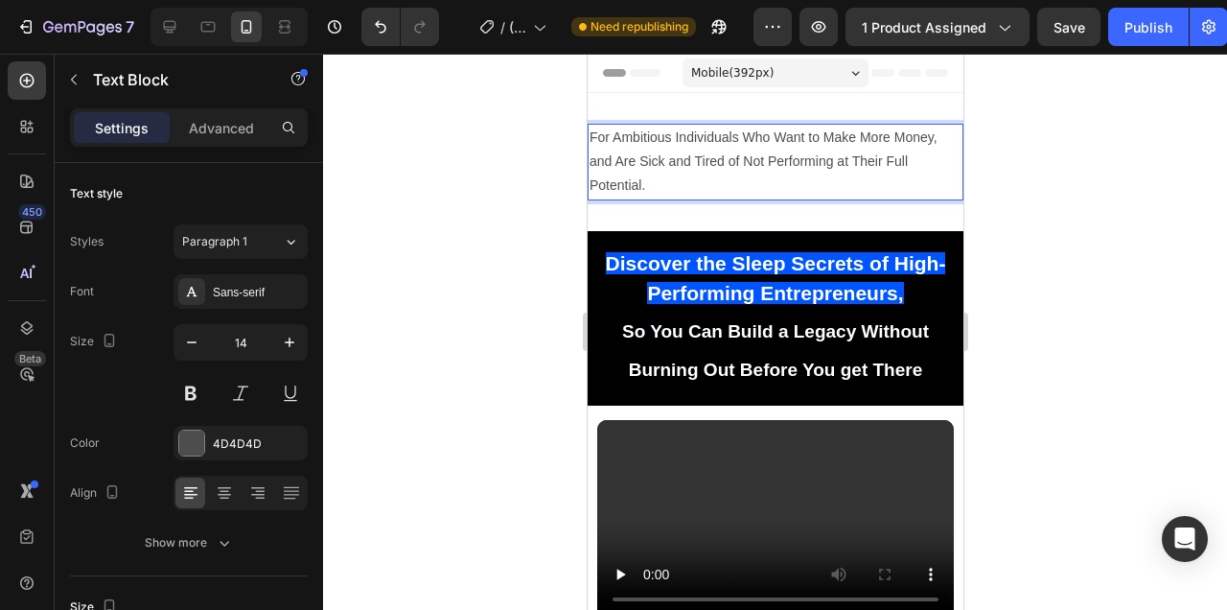
click at [1062, 204] on div at bounding box center [775, 332] width 904 height 556
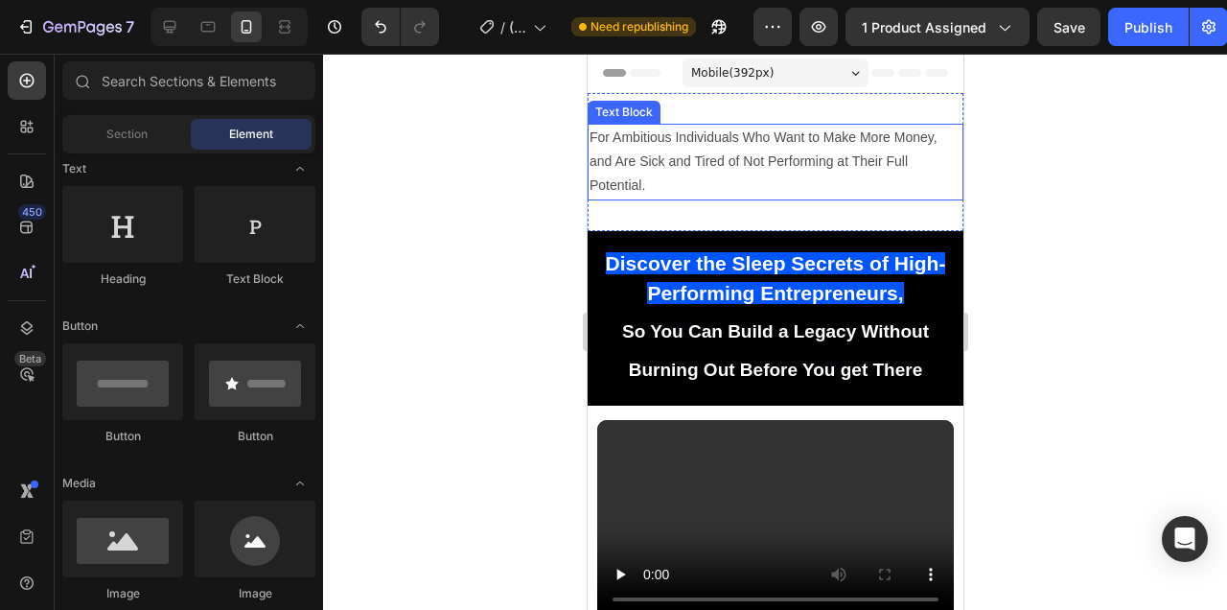
click at [753, 142] on p "For Ambitious Individuals Who Want to Make More Money, and Are Sick and Tired o…" at bounding box center [775, 162] width 372 height 73
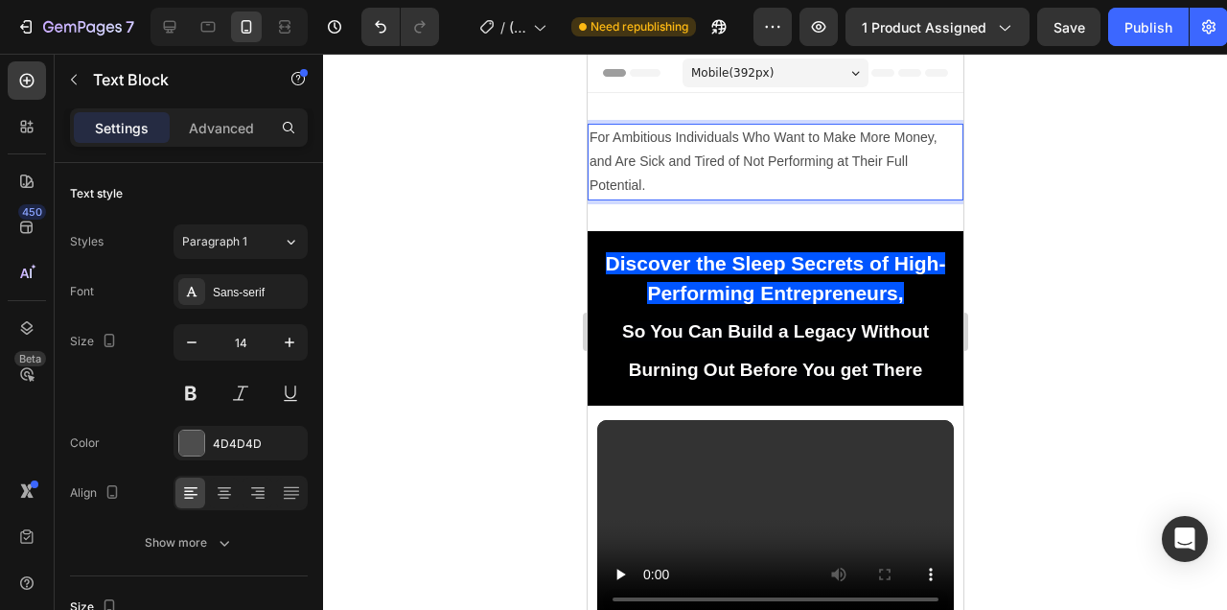
click at [753, 141] on p "For Ambitious Individuals Who Want to Make More Money, and Are Sick and Tired o…" at bounding box center [775, 162] width 372 height 73
click at [829, 139] on p "For Ambitious Individuals Trying to Want to Make More Money, and Are Sick and T…" at bounding box center [775, 162] width 372 height 73
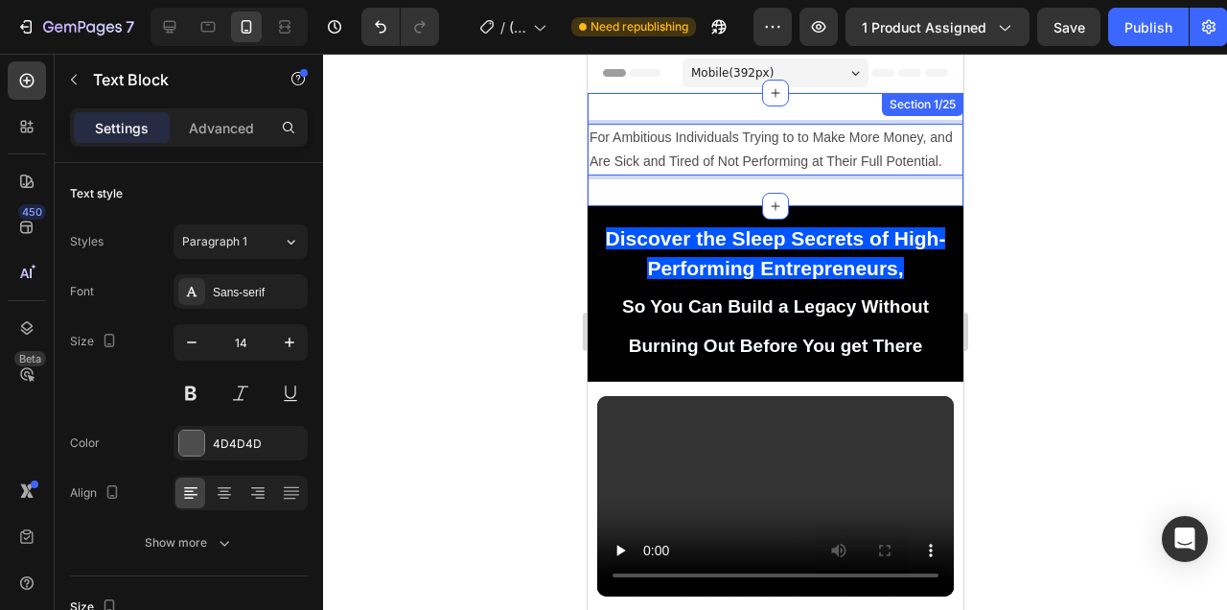
click at [1044, 213] on div at bounding box center [775, 332] width 904 height 556
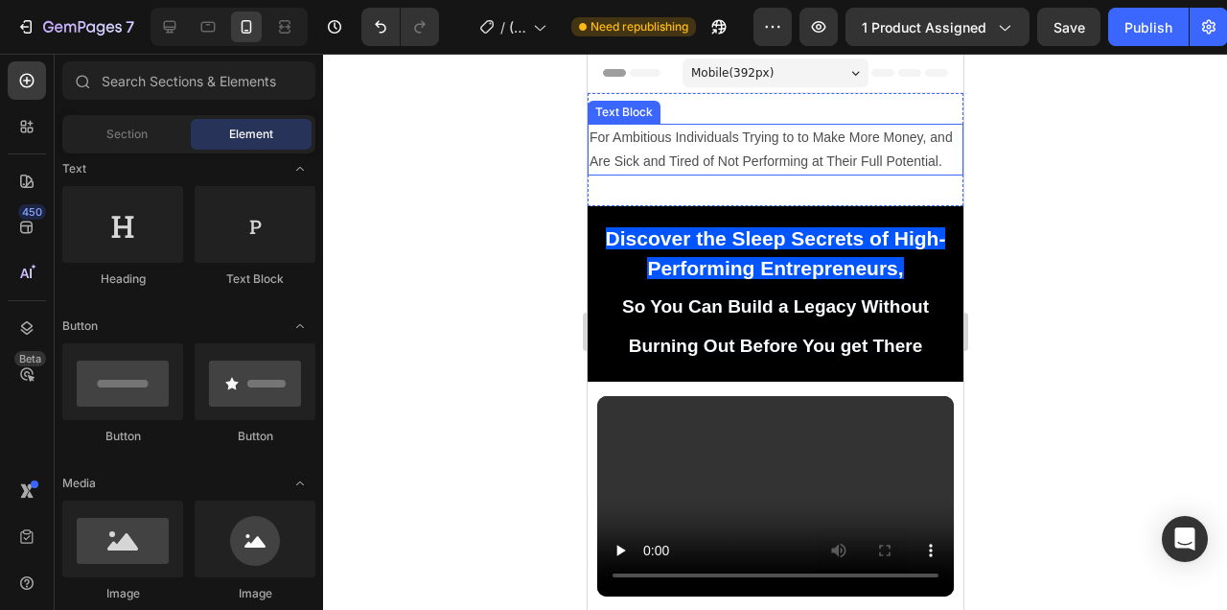
click at [930, 131] on p "For Ambitious Individuals Trying to to Make More Money, and Are Sick and Tired …" at bounding box center [775, 150] width 372 height 48
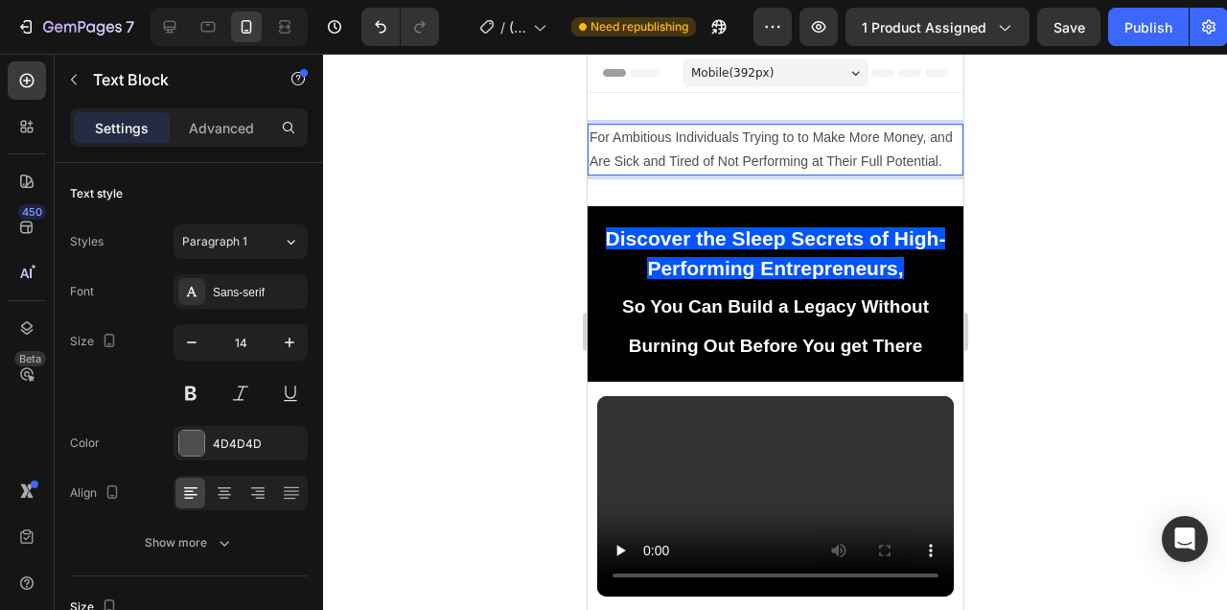
click at [947, 140] on p "For Ambitious Individuals Trying to to Make More Money, and Are Sick and Tired …" at bounding box center [775, 150] width 372 height 48
click at [1048, 248] on div at bounding box center [775, 332] width 904 height 556
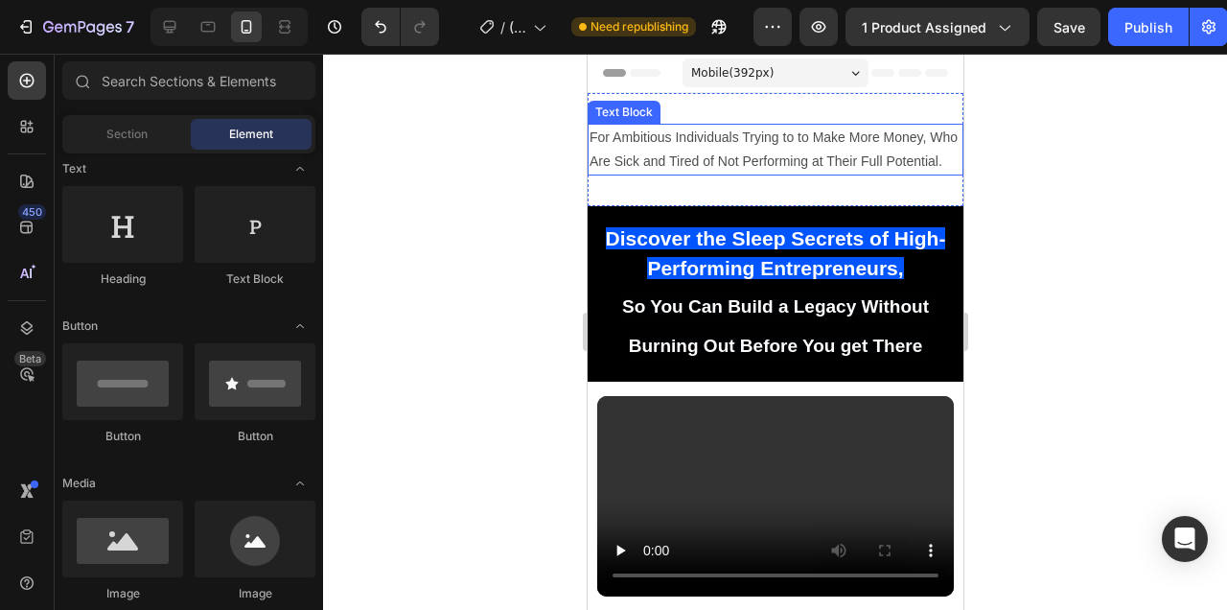
click at [744, 127] on p "For Ambitious Individuals Trying to to Make More Money, Who Are Sick and Tired …" at bounding box center [775, 150] width 372 height 48
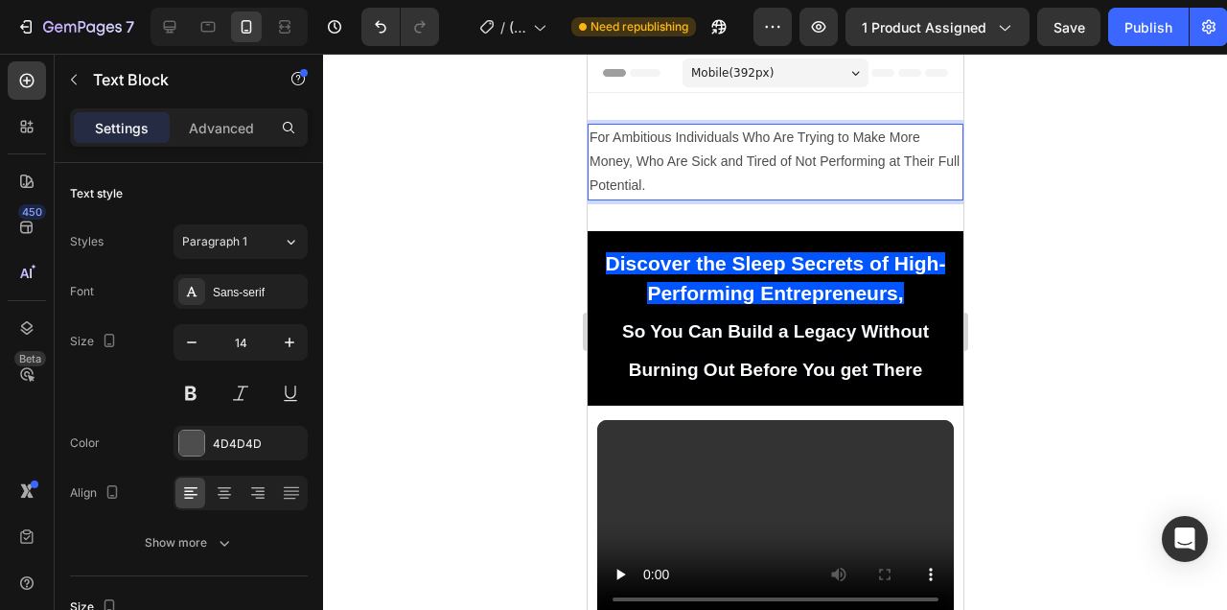
click at [839, 174] on p "For Ambitious Individuals Who Are Trying to Make More Money, Who Are Sick and T…" at bounding box center [775, 162] width 372 height 73
click at [656, 156] on p "For Ambitious Individuals Who Are Trying to Make More Money, Who Are Sick and T…" at bounding box center [775, 162] width 372 height 73
click at [741, 195] on p "For Ambitious Individuals Who Are Trying to Make More Money, and Are Sick and T…" at bounding box center [775, 162] width 372 height 73
click at [1072, 207] on div at bounding box center [775, 332] width 904 height 556
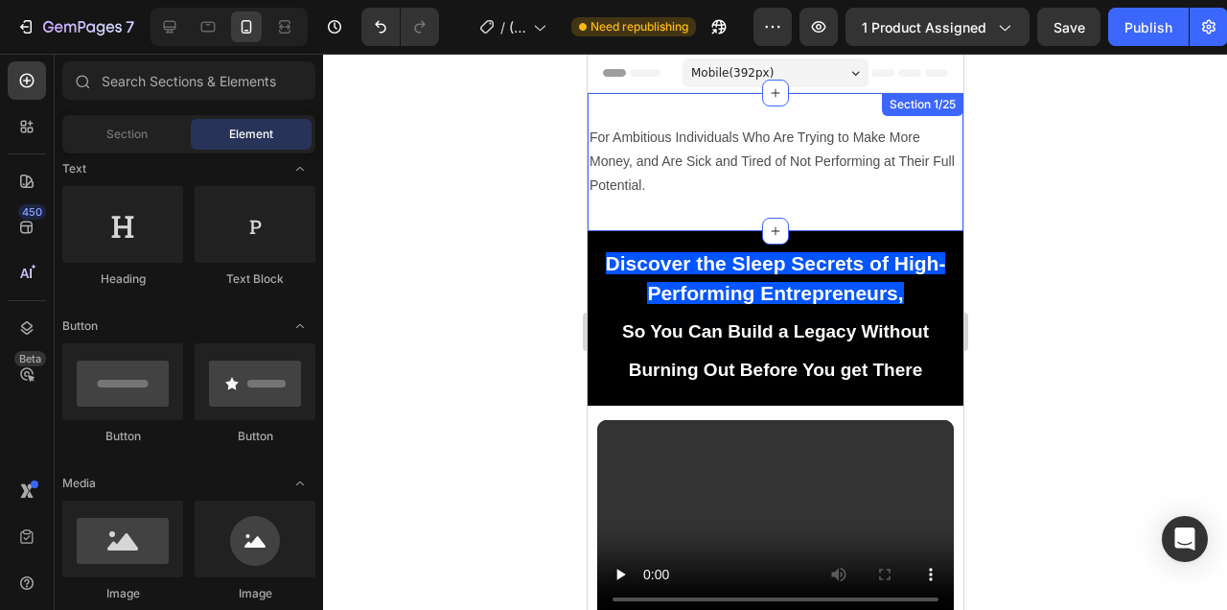
click at [827, 150] on p "For Ambitious Individuals Who Are Trying to Make More Money, and Are Sick and T…" at bounding box center [775, 162] width 372 height 73
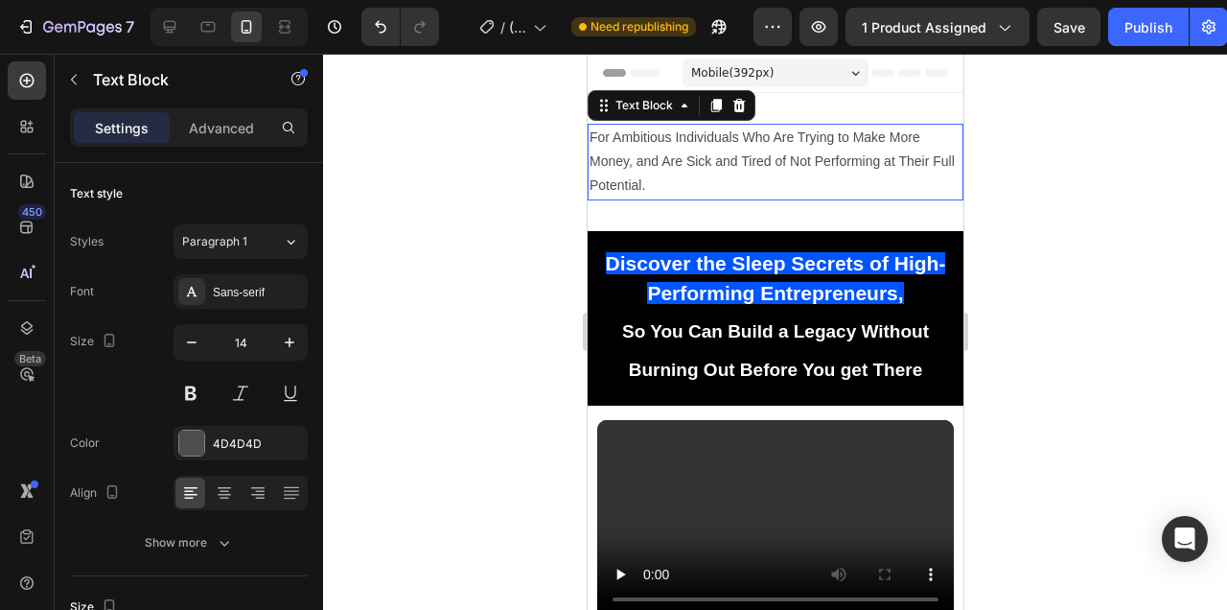
click at [827, 150] on p "For Ambitious Individuals Who Are Trying to Make More Money, and Are Sick and T…" at bounding box center [775, 162] width 372 height 73
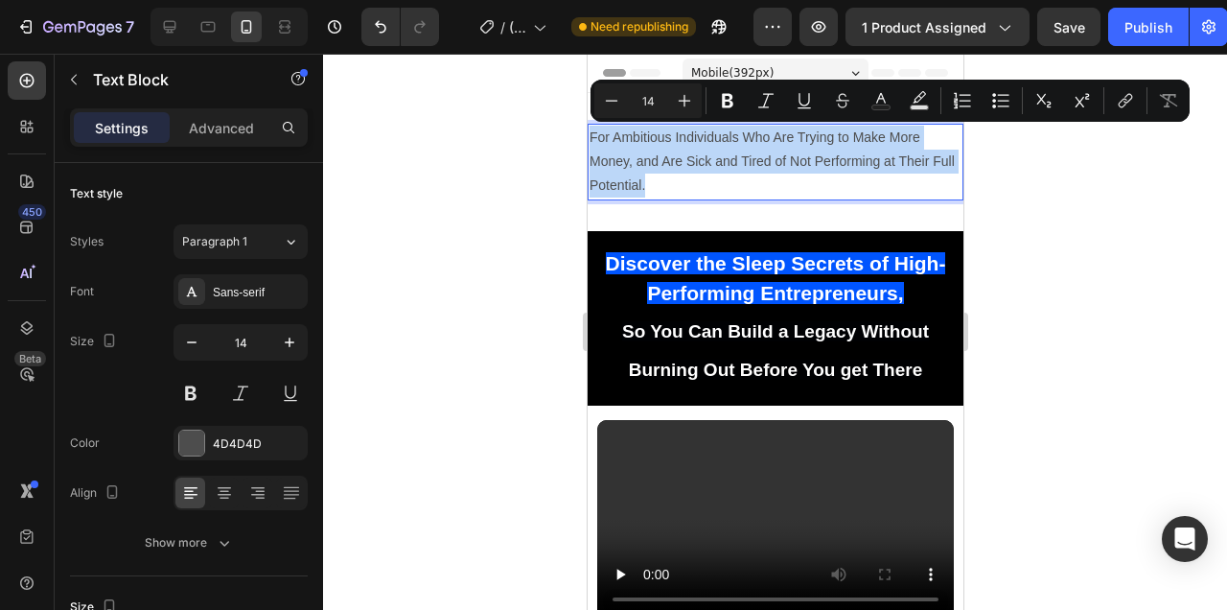
copy p "For Ambitious Individuals Who Are Trying to Make More Money, and Are Sick and T…"
click at [751, 163] on p "For Ambitious Individuals Who Are Trying to Make More Money, and Are Sick and T…" at bounding box center [775, 162] width 372 height 73
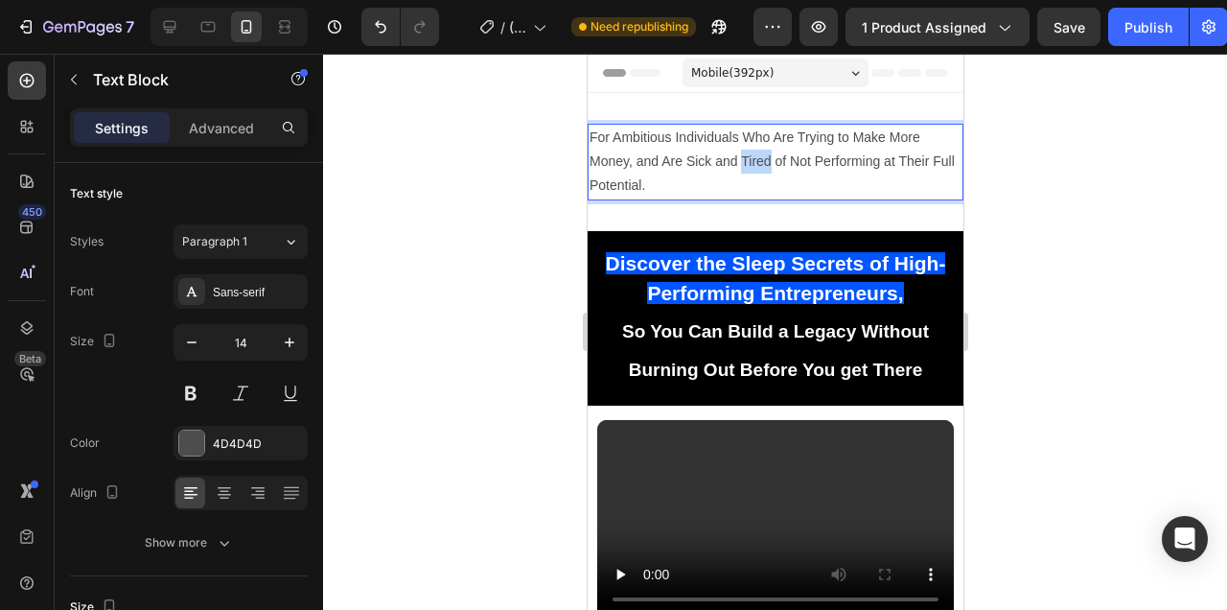
click at [751, 163] on p "For Ambitious Individuals Who Are Trying to Make More Money, and Are Sick and T…" at bounding box center [775, 162] width 372 height 73
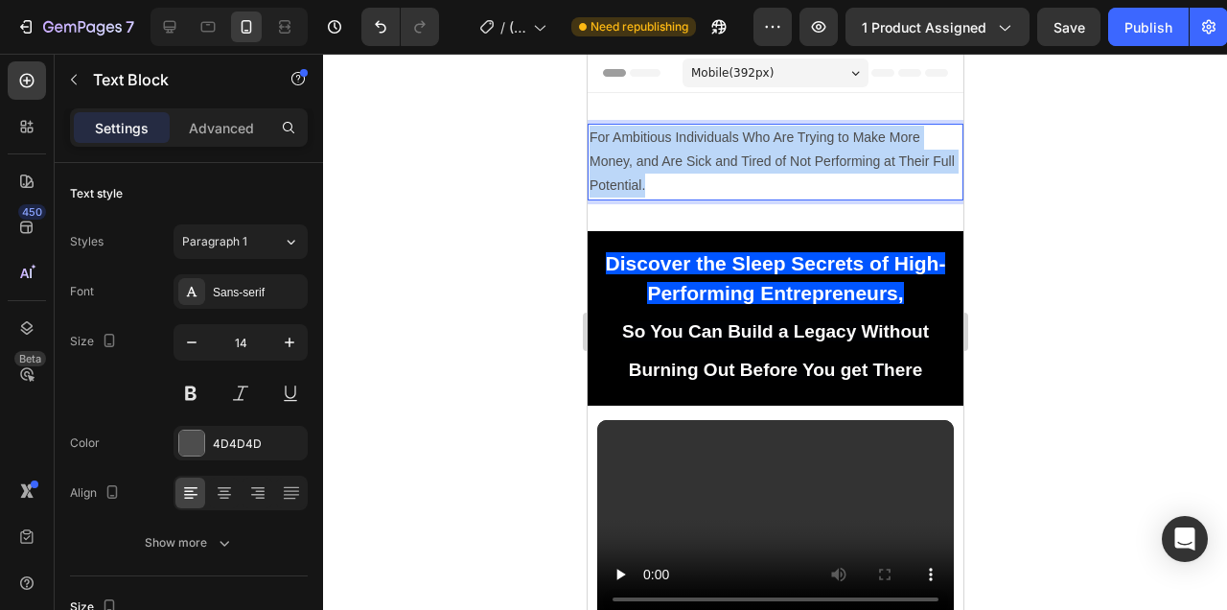
click at [751, 163] on p "For Ambitious Individuals Who Are Trying to Make More Money, and Are Sick and T…" at bounding box center [775, 162] width 372 height 73
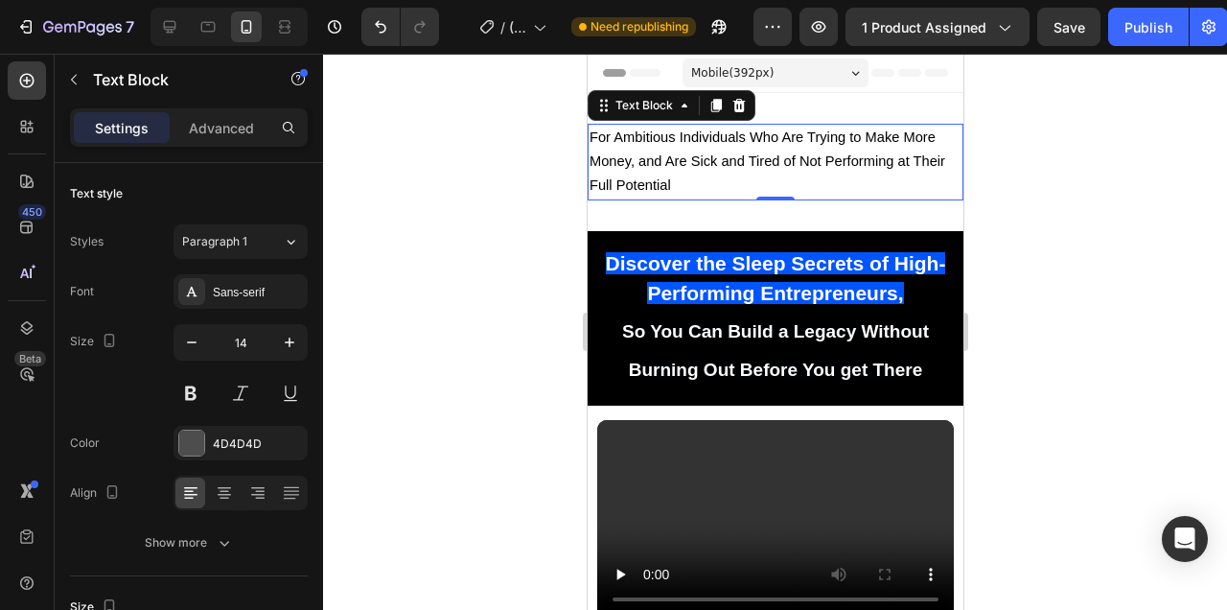
click at [1125, 229] on div at bounding box center [775, 332] width 904 height 556
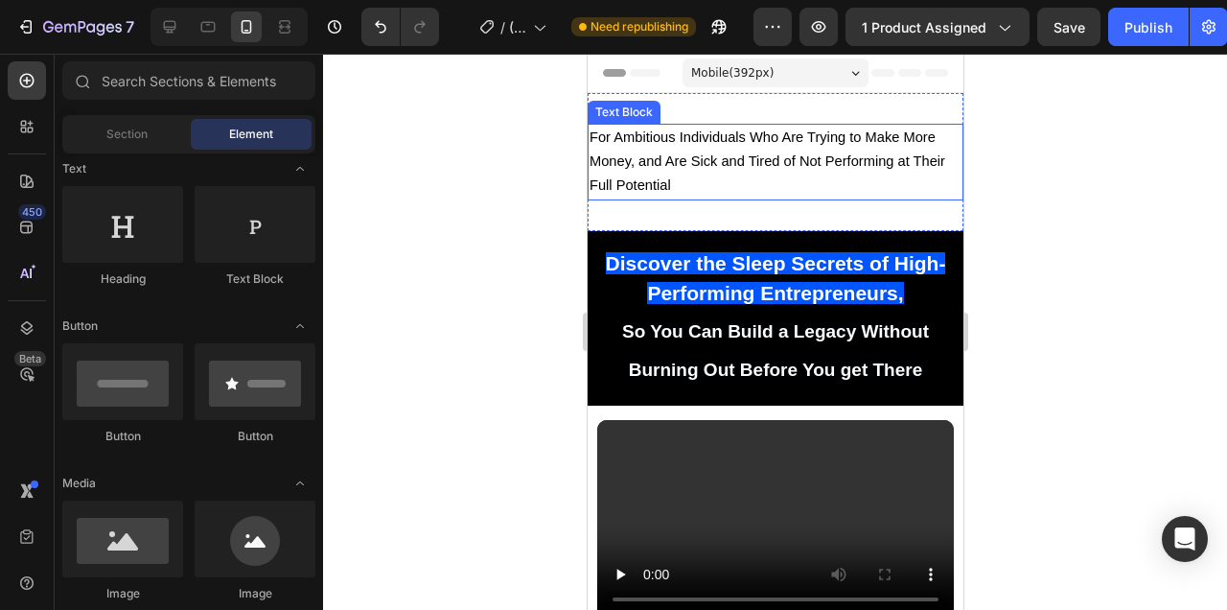
click at [814, 174] on p "For Ambitious Individuals Who Are Trying to Make More Money, and Are Sick and T…" at bounding box center [775, 162] width 372 height 73
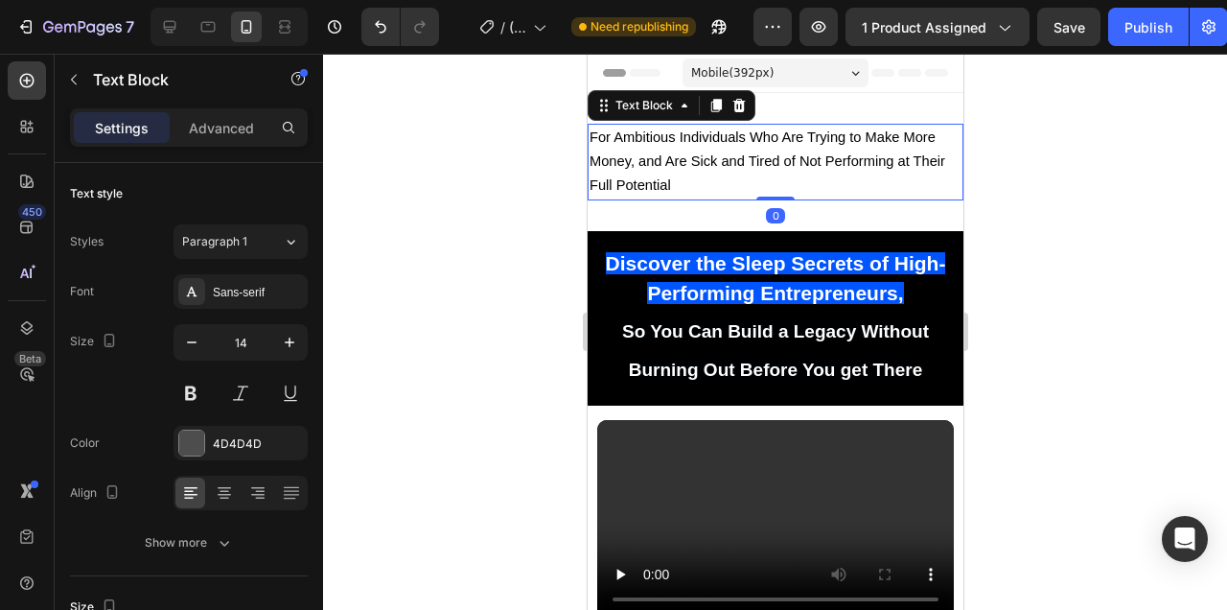
click at [1051, 181] on div at bounding box center [775, 332] width 904 height 556
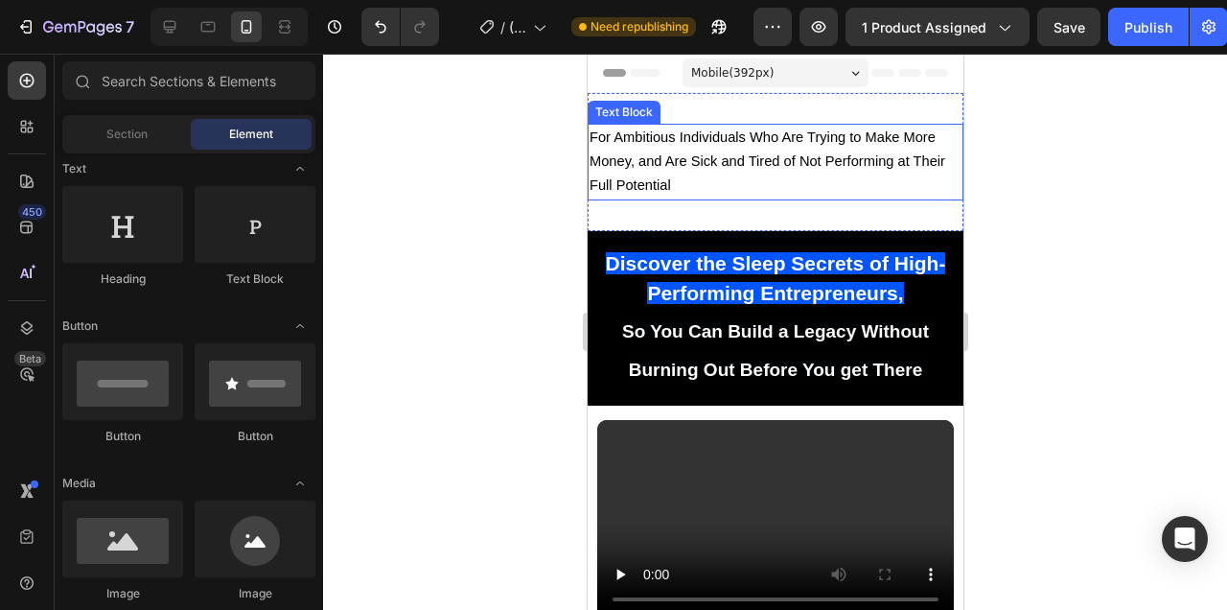
click at [840, 174] on p "For Ambitious Individuals Who Are Trying to Make More Money, and Are Sick and T…" at bounding box center [775, 162] width 372 height 73
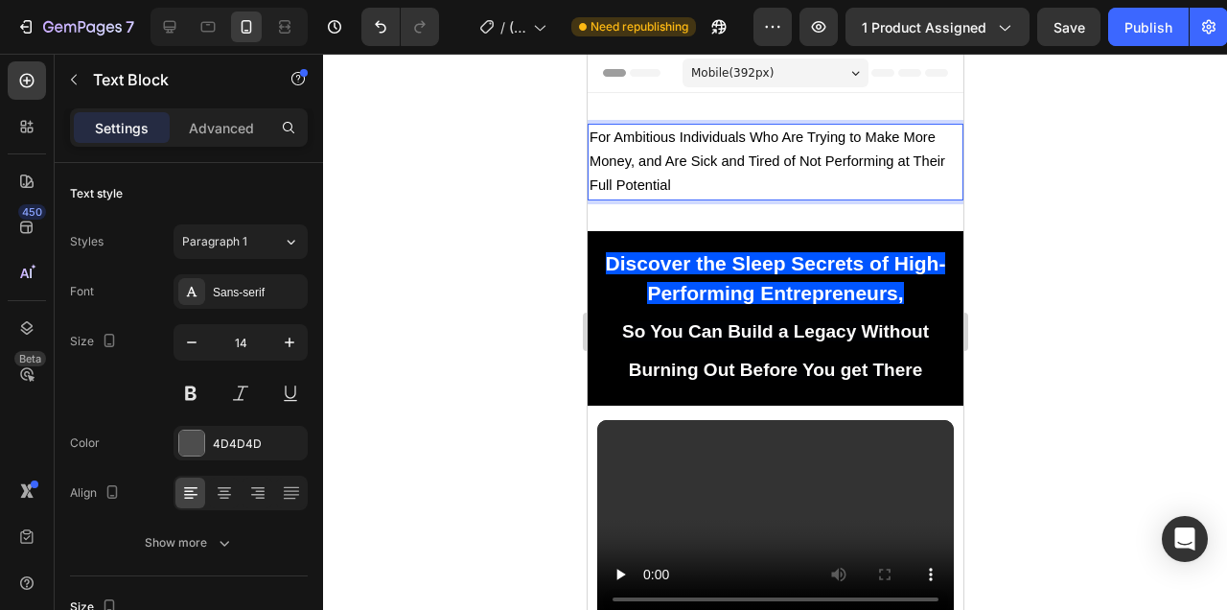
click at [840, 174] on p "For Ambitious Individuals Who Are Trying to Make More Money, and Are Sick and T…" at bounding box center [775, 162] width 372 height 73
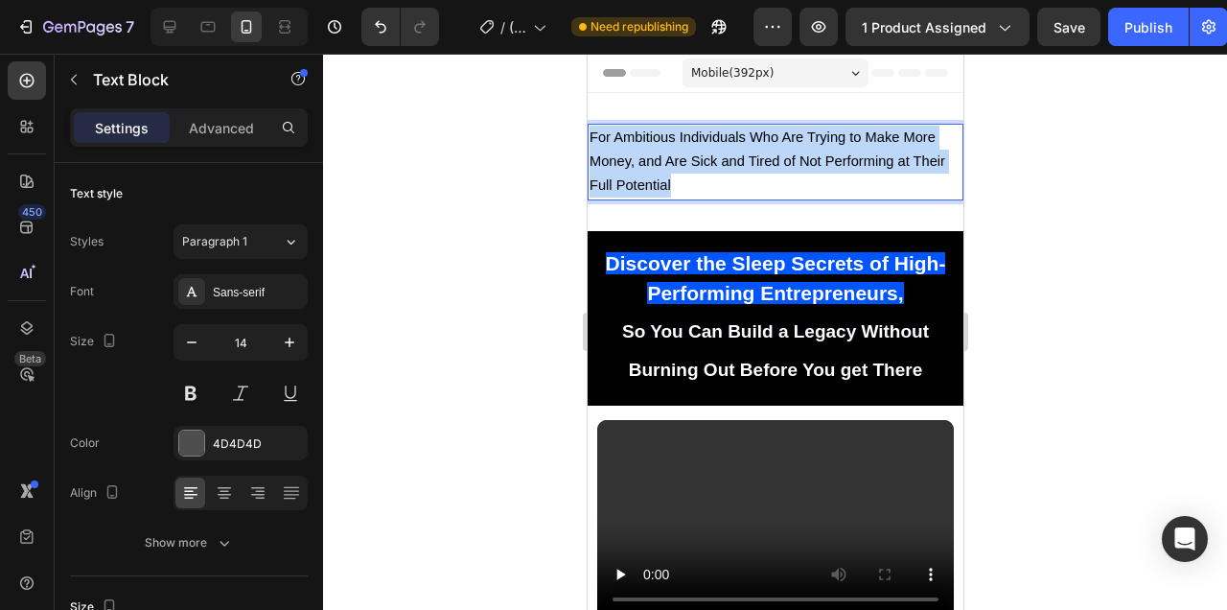
click at [840, 174] on p "For Ambitious Individuals Who Are Trying to Make More Money, and Are Sick and T…" at bounding box center [775, 162] width 372 height 73
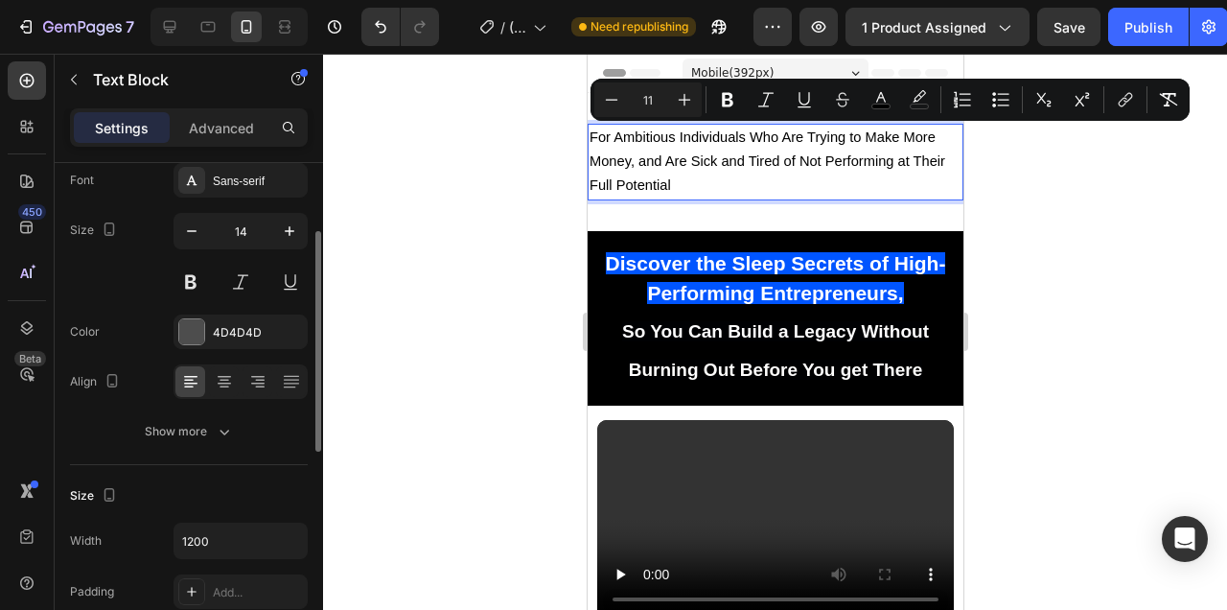
scroll to position [125, 0]
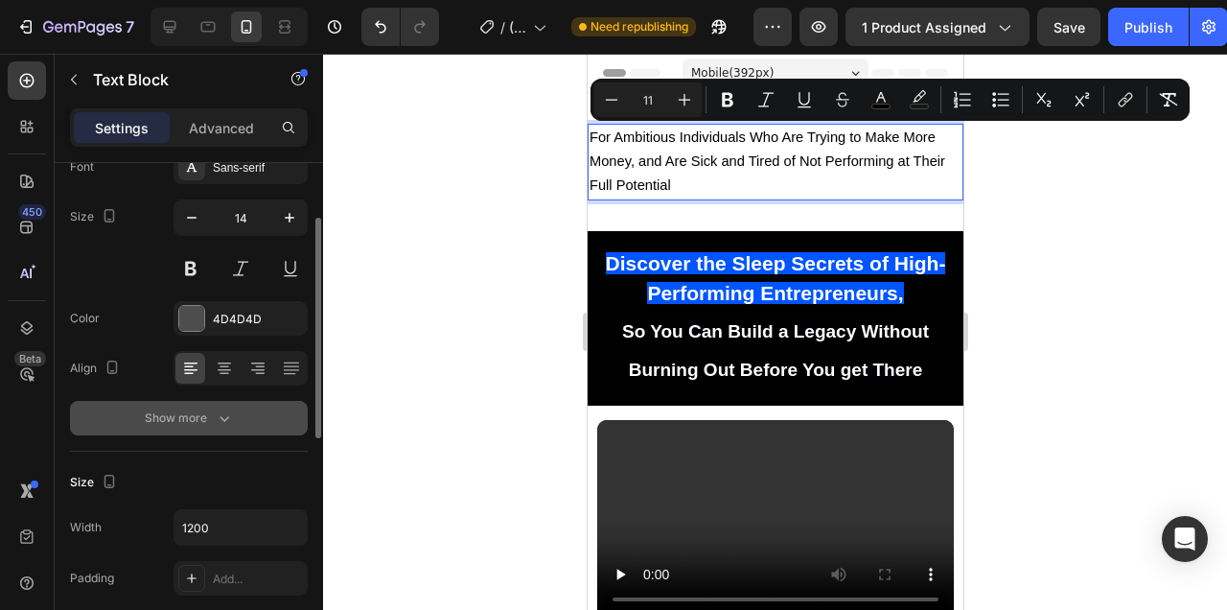
click at [201, 410] on div "Show more" at bounding box center [189, 417] width 89 height 19
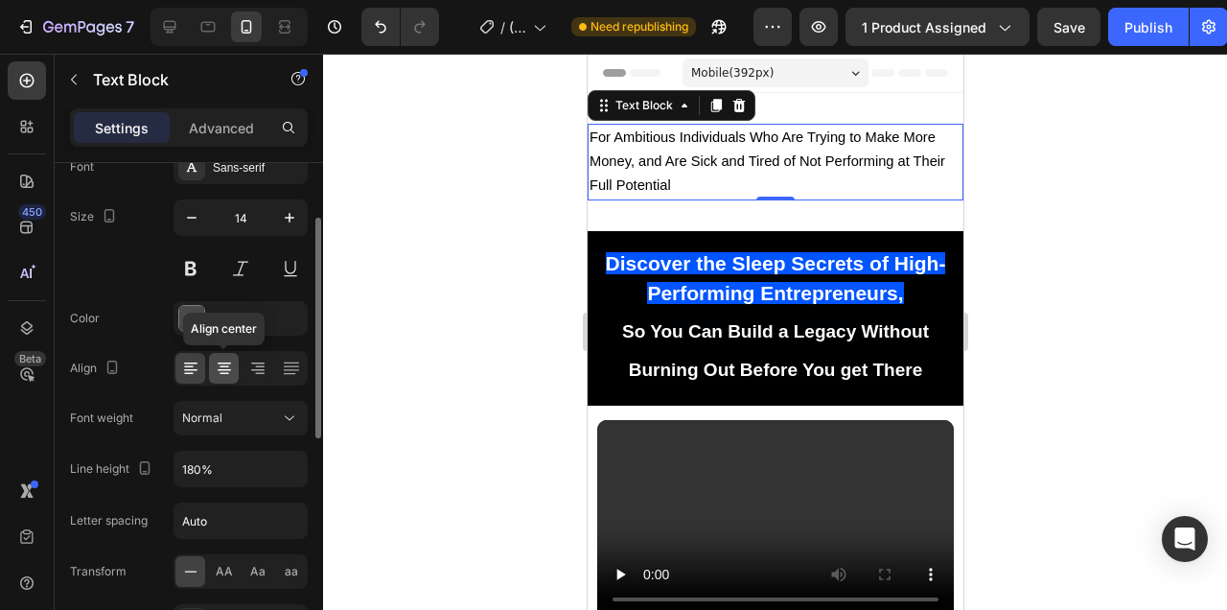
click at [227, 370] on icon at bounding box center [224, 368] width 19 height 19
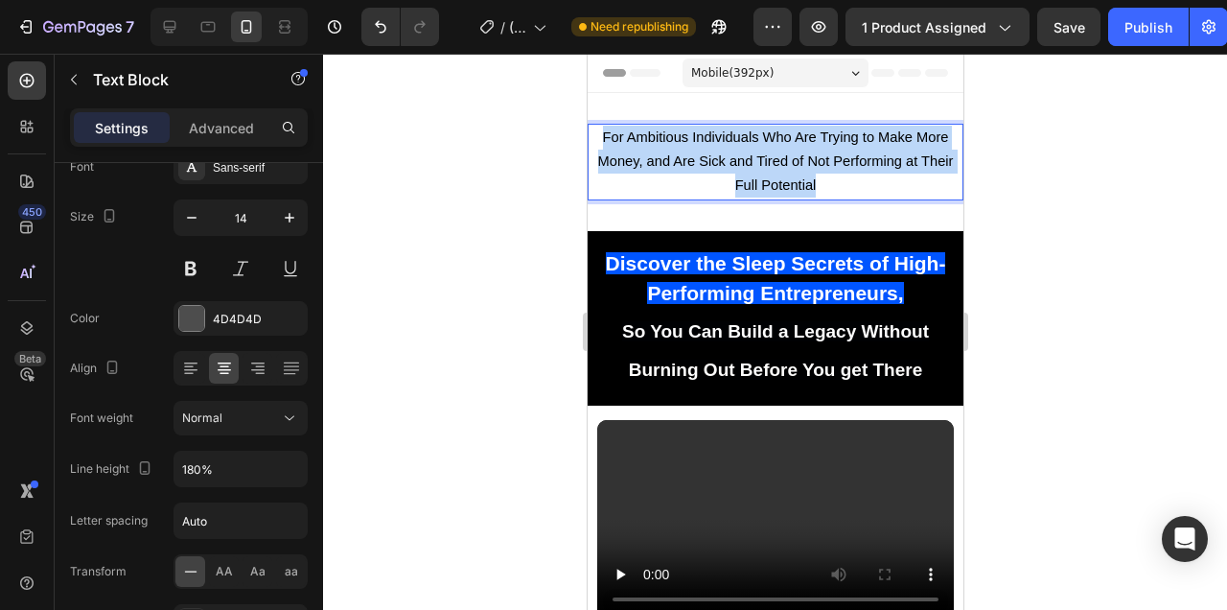
click at [785, 163] on span "For Ambitious Individuals Who Are Trying to Make More Money, and Are Sick and T…" at bounding box center [775, 160] width 356 height 63
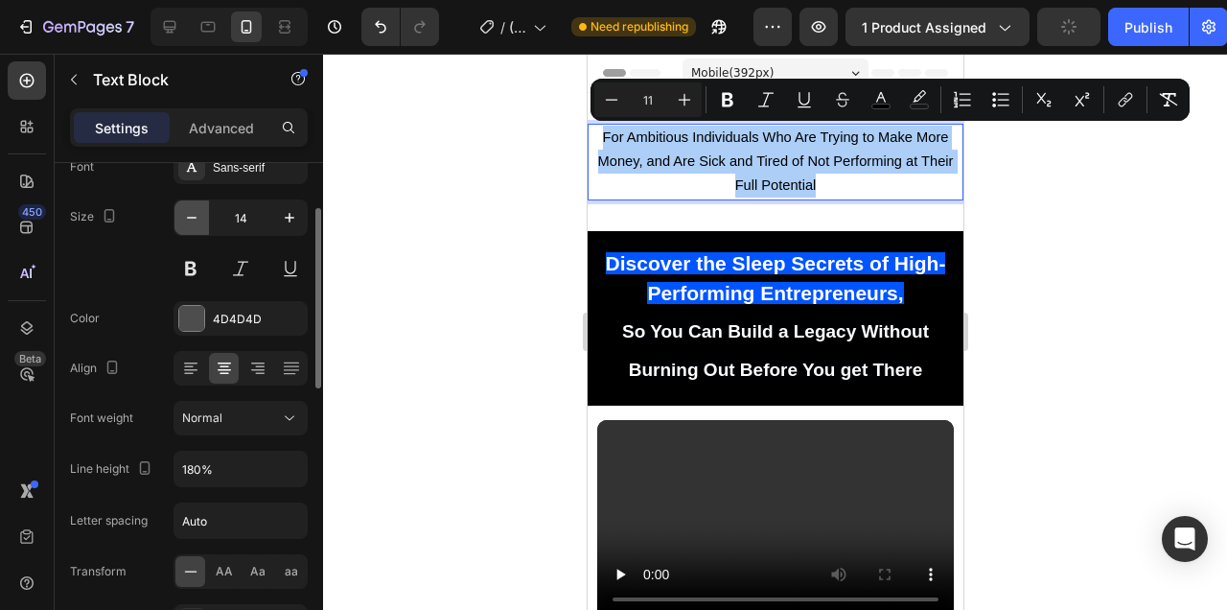
click at [201, 219] on button "button" at bounding box center [191, 217] width 35 height 35
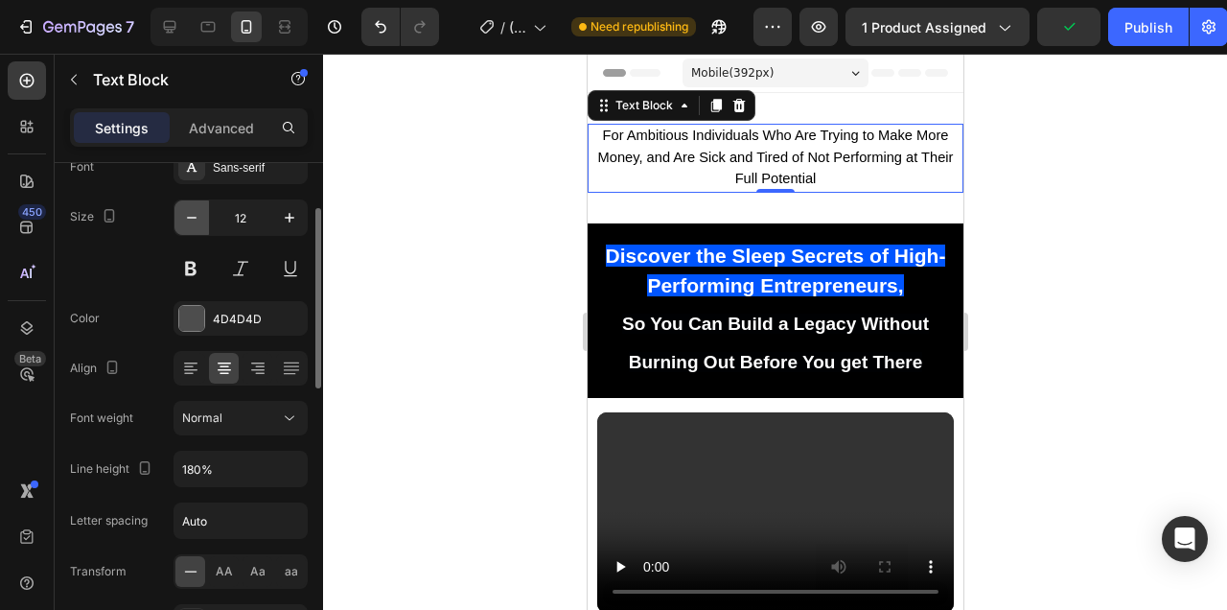
click at [200, 219] on icon "button" at bounding box center [191, 217] width 19 height 19
type input "11"
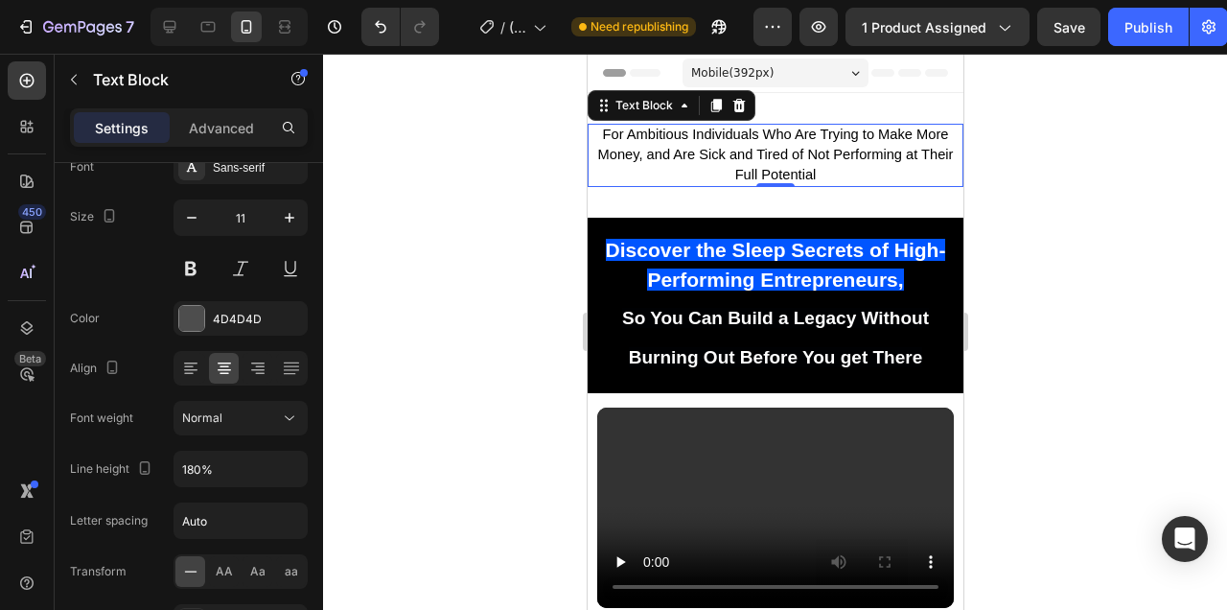
click at [828, 180] on p "For Ambitious Individuals Who Are Trying to Make More Money, and Are Sick and T…" at bounding box center [775, 155] width 372 height 59
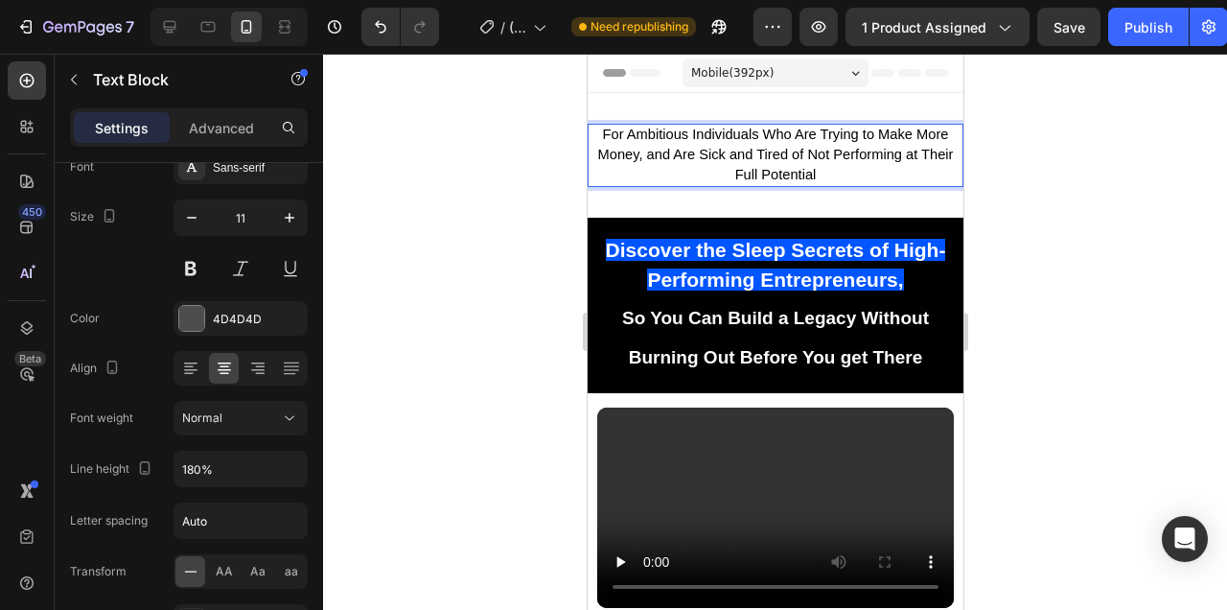
click at [828, 180] on p "For Ambitious Individuals Who Are Trying to Make More Money, and Are Sick and T…" at bounding box center [775, 155] width 372 height 59
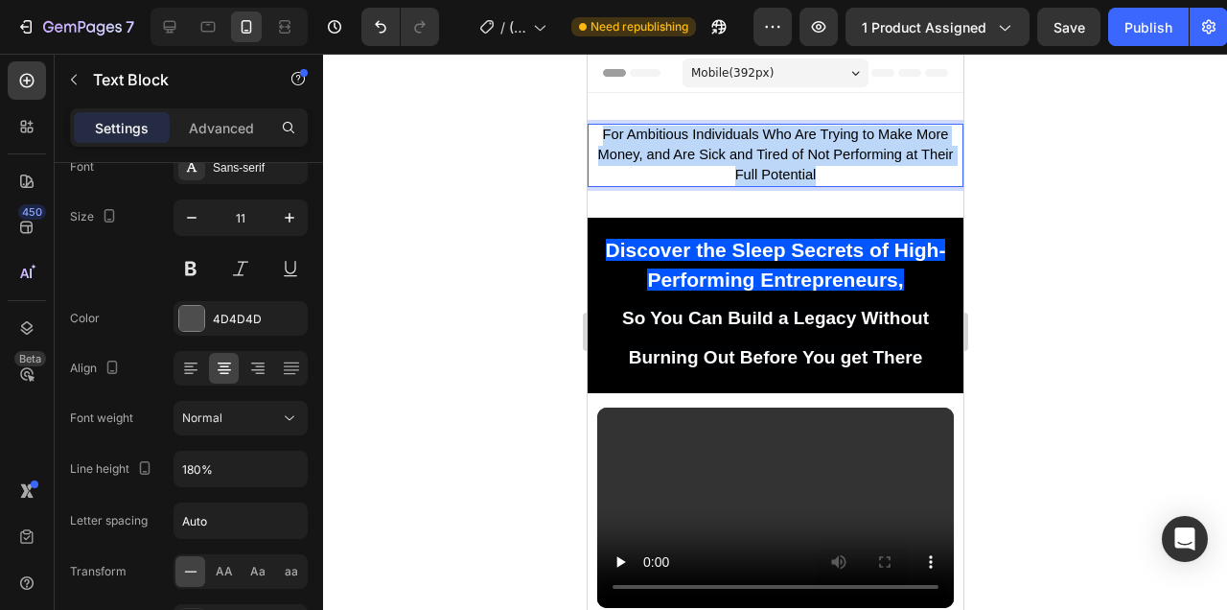
click at [828, 180] on p "For Ambitious Individuals Who Are Trying to Make More Money, and Are Sick and T…" at bounding box center [775, 155] width 372 height 59
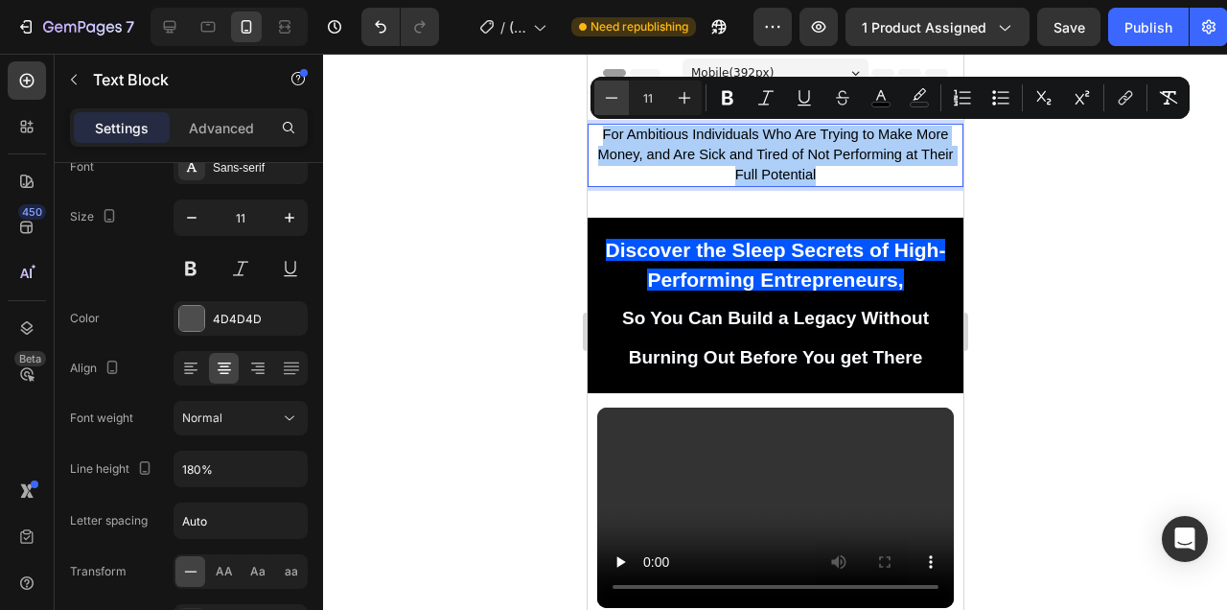
click at [614, 104] on icon "Editor contextual toolbar" at bounding box center [611, 97] width 19 height 19
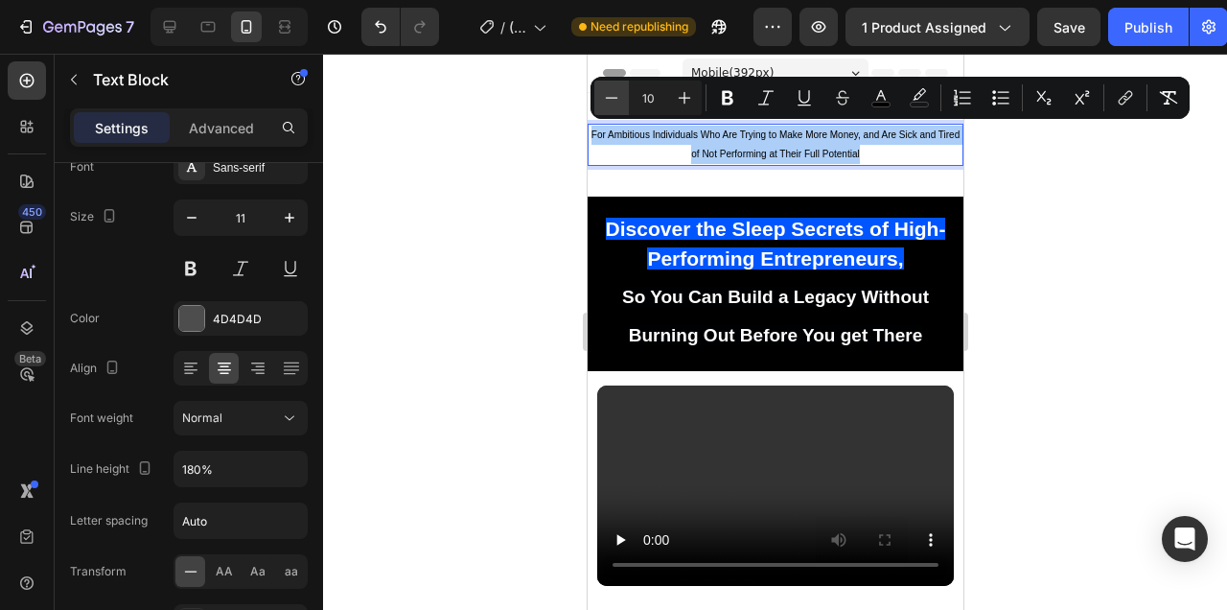
click at [614, 104] on icon "Editor contextual toolbar" at bounding box center [611, 97] width 19 height 19
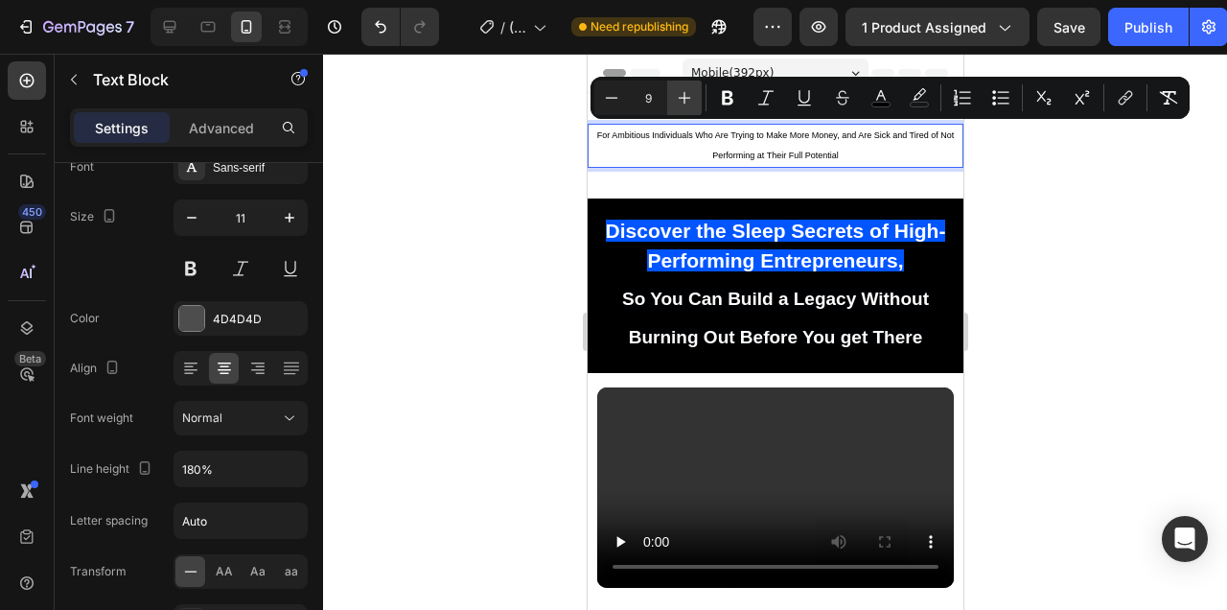
click at [693, 93] on icon "Editor contextual toolbar" at bounding box center [684, 97] width 19 height 19
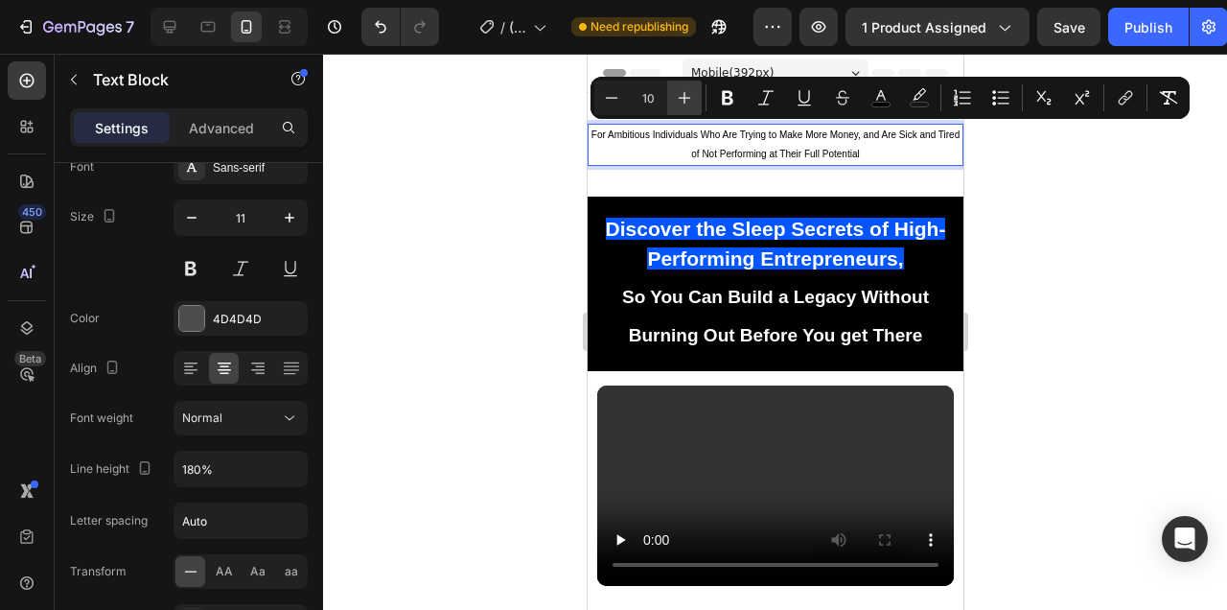
click at [693, 93] on icon "Editor contextual toolbar" at bounding box center [684, 97] width 19 height 19
type input "13"
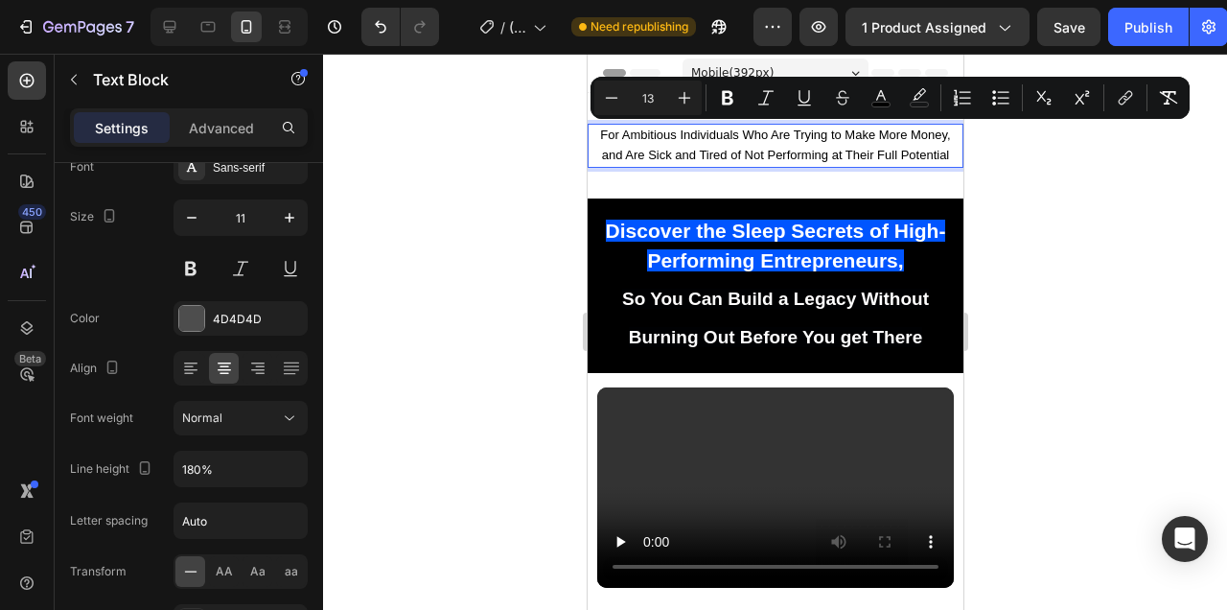
click at [1040, 250] on div at bounding box center [775, 332] width 904 height 556
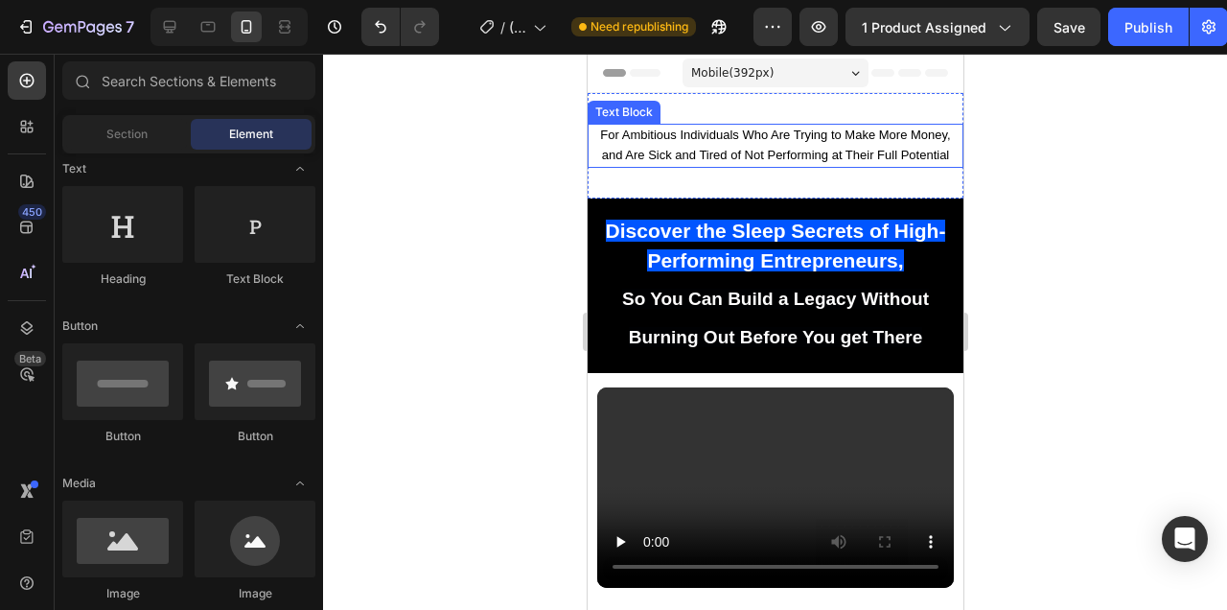
click at [766, 144] on p "For Ambitious Individuals Who Are Trying to Make More Money, and Are Sick and T…" at bounding box center [775, 146] width 372 height 40
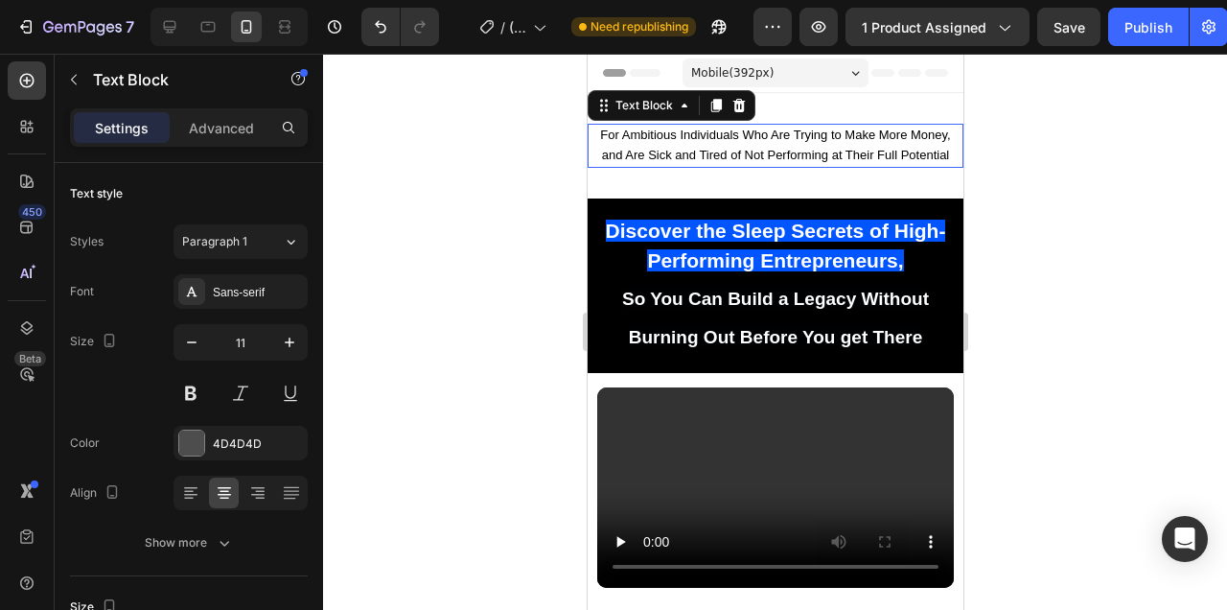
click at [766, 144] on p "For Ambitious Individuals Who Are Trying to Make More Money, and Are Sick and T…" at bounding box center [775, 146] width 372 height 40
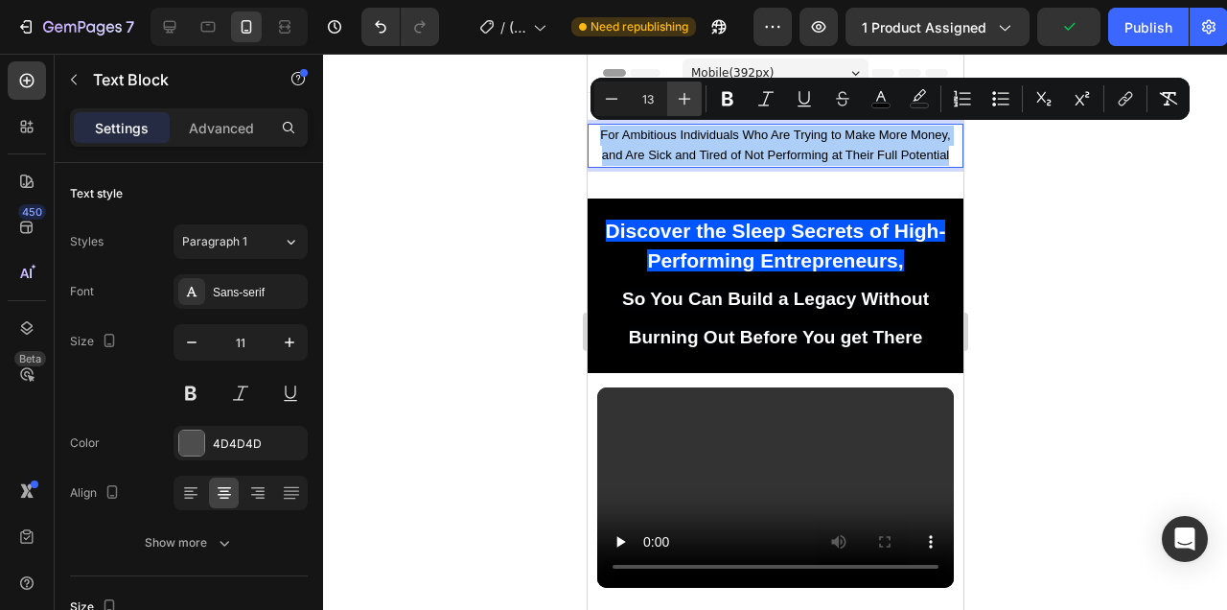
click at [683, 99] on icon "Editor contextual toolbar" at bounding box center [685, 99] width 12 height 12
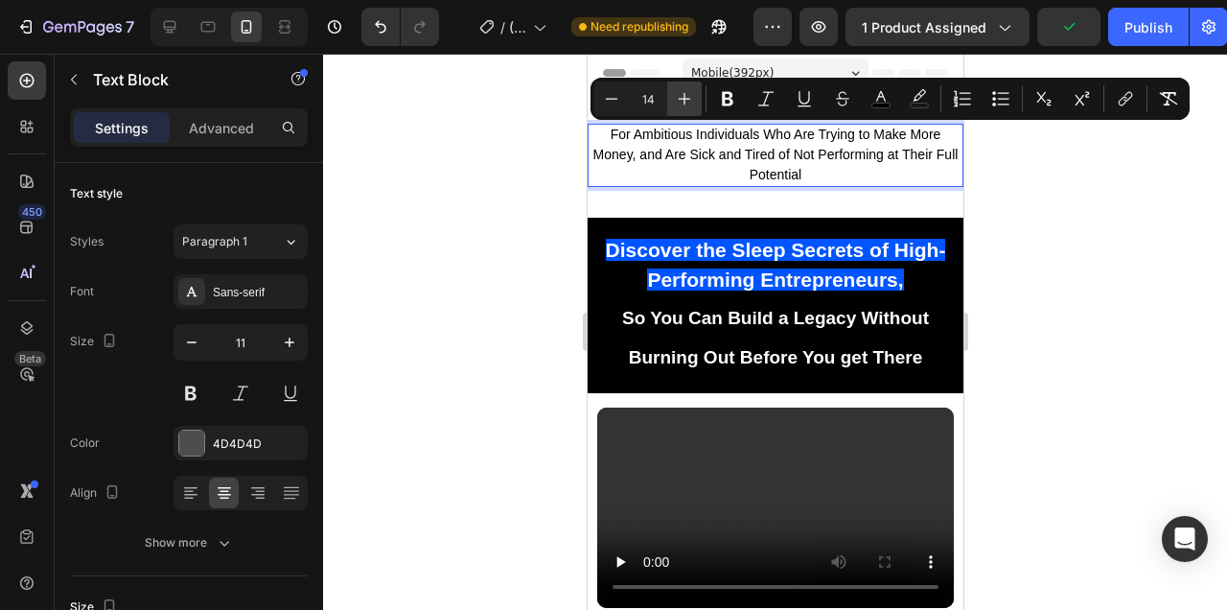
click at [683, 99] on icon "Editor contextual toolbar" at bounding box center [685, 99] width 12 height 12
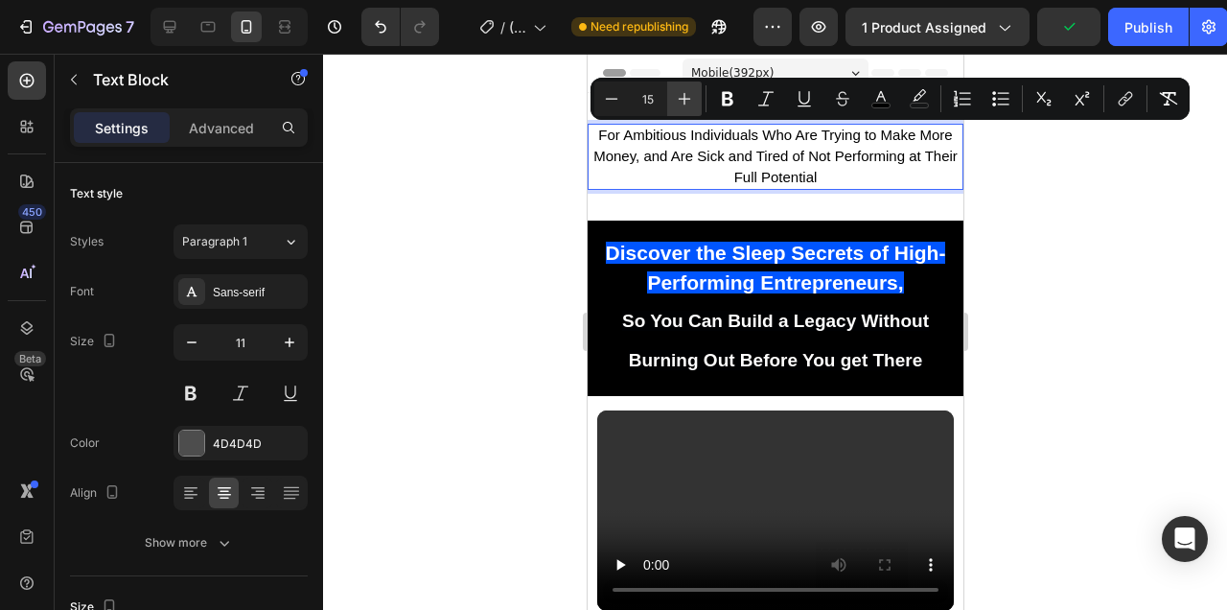
click at [683, 99] on icon "Editor contextual toolbar" at bounding box center [685, 99] width 12 height 12
type input "16"
click at [1035, 194] on div at bounding box center [775, 332] width 904 height 556
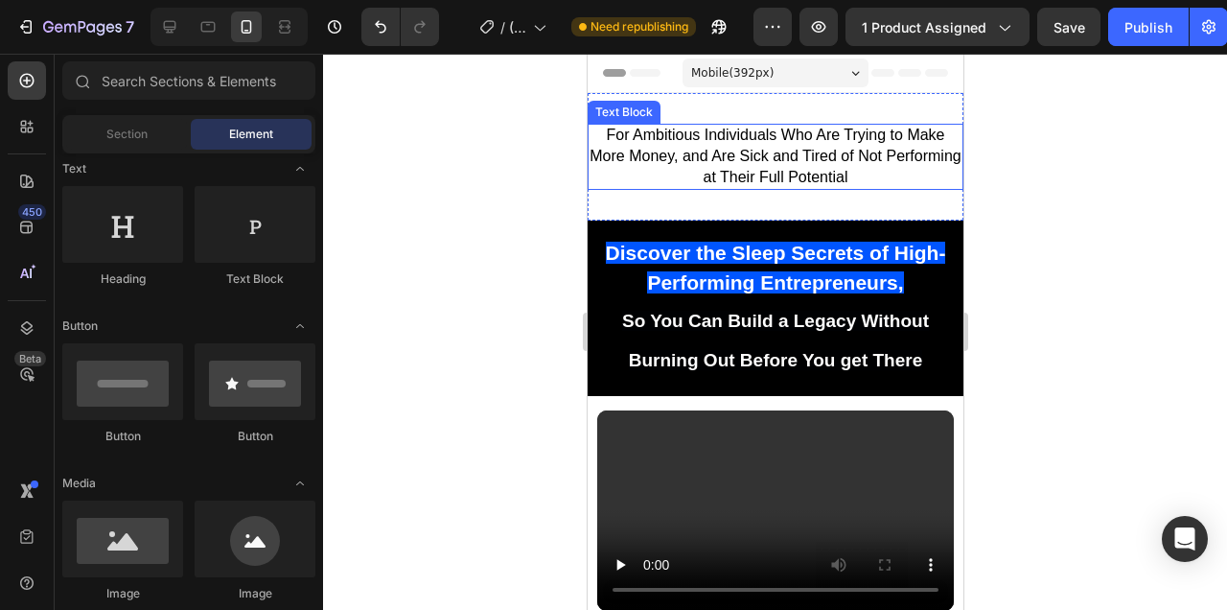
click at [895, 173] on p "For Ambitious Individuals Who Are Trying to Make More Money, and Are Sick and T…" at bounding box center [775, 157] width 372 height 62
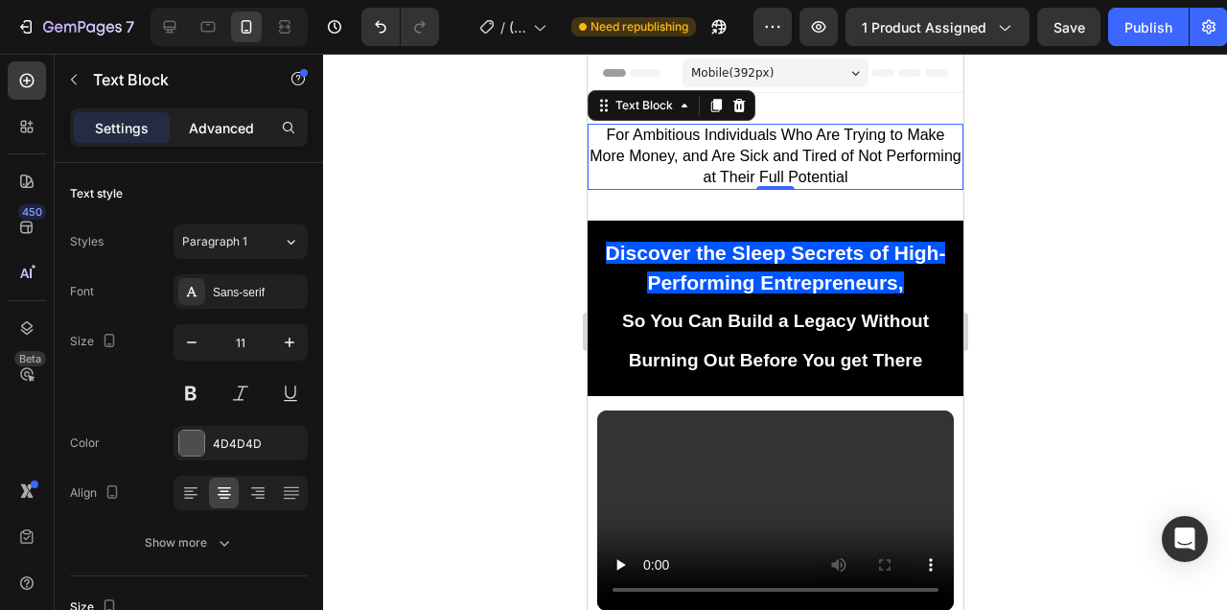
click at [226, 115] on div "Advanced" at bounding box center [222, 127] width 96 height 31
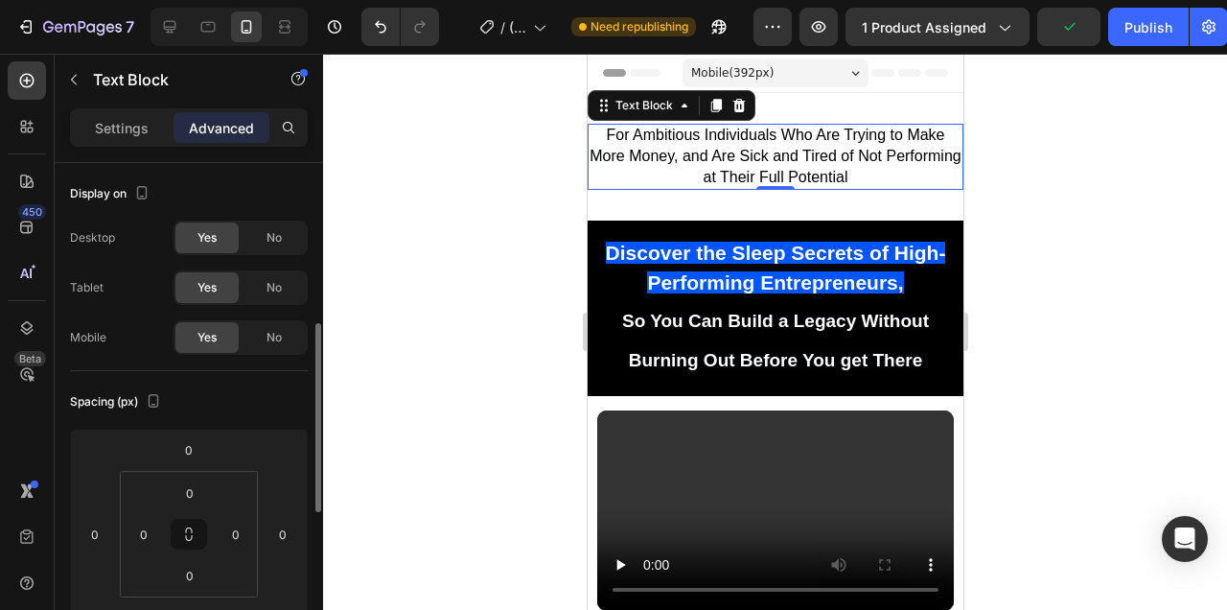
scroll to position [117, 0]
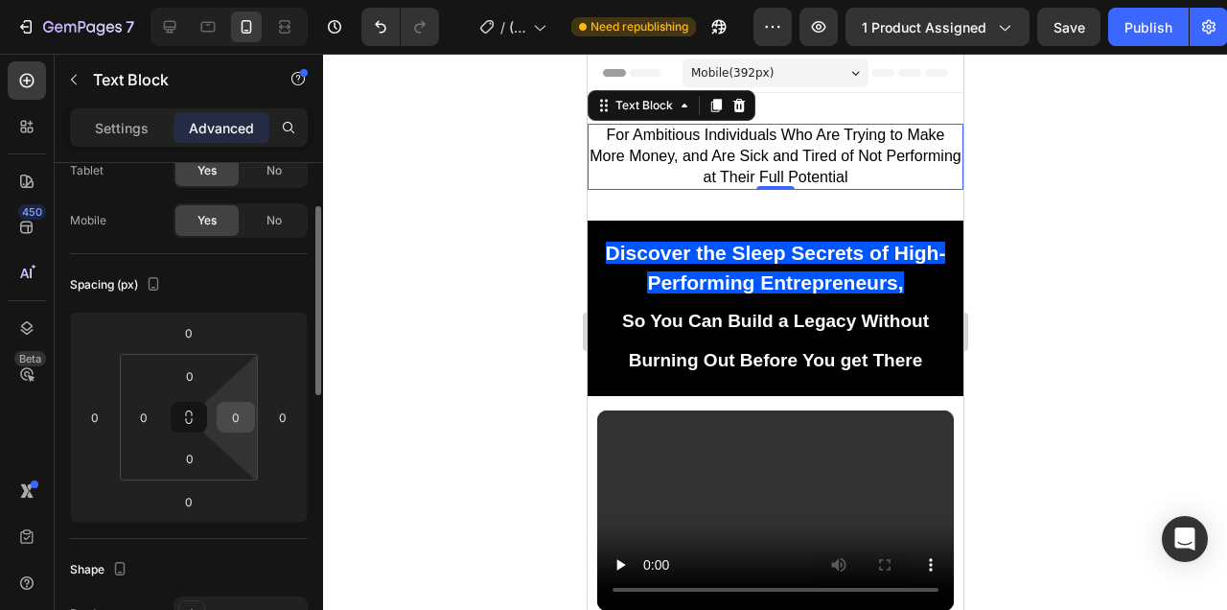
click at [236, 410] on input "0" at bounding box center [235, 417] width 29 height 29
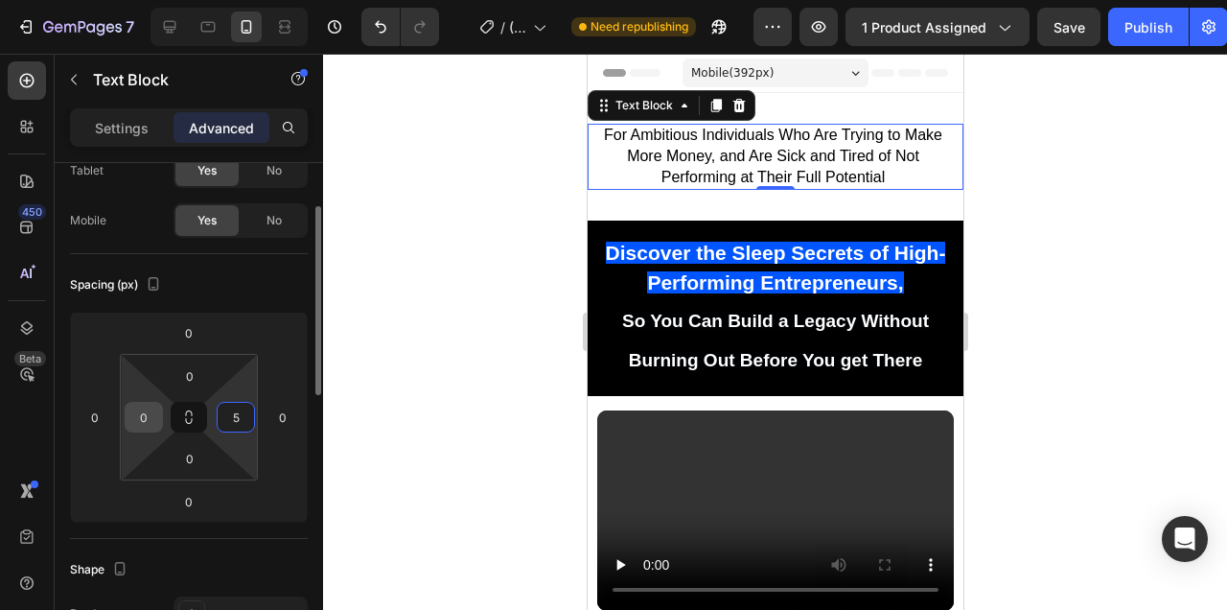
type input "5"
click at [142, 414] on input "0" at bounding box center [143, 417] width 29 height 29
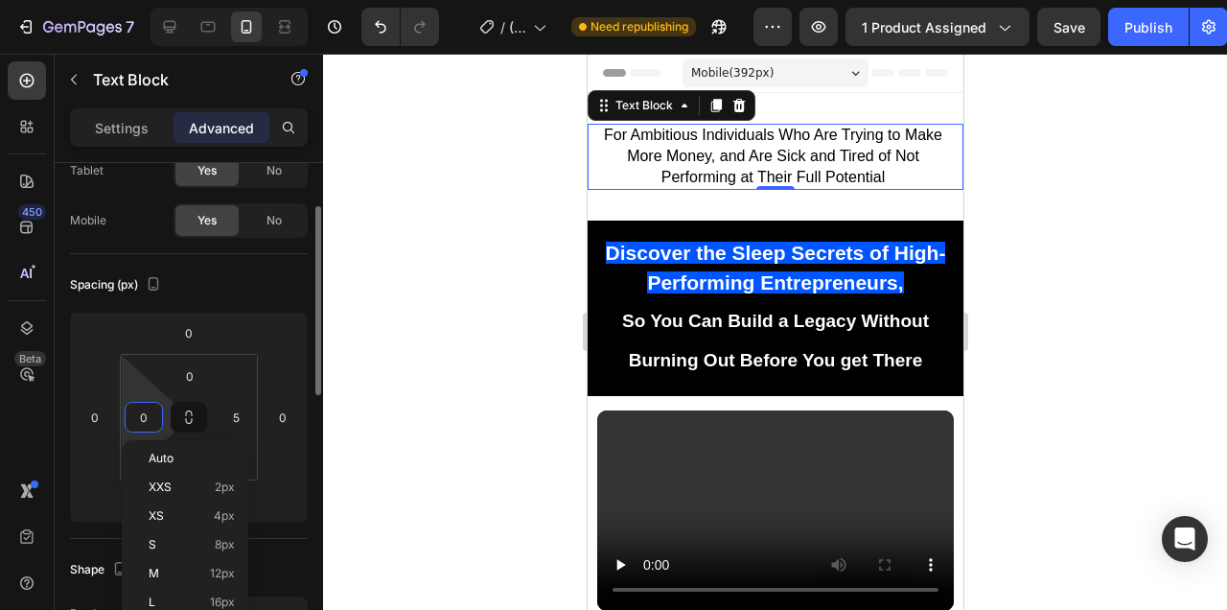
type input "5"
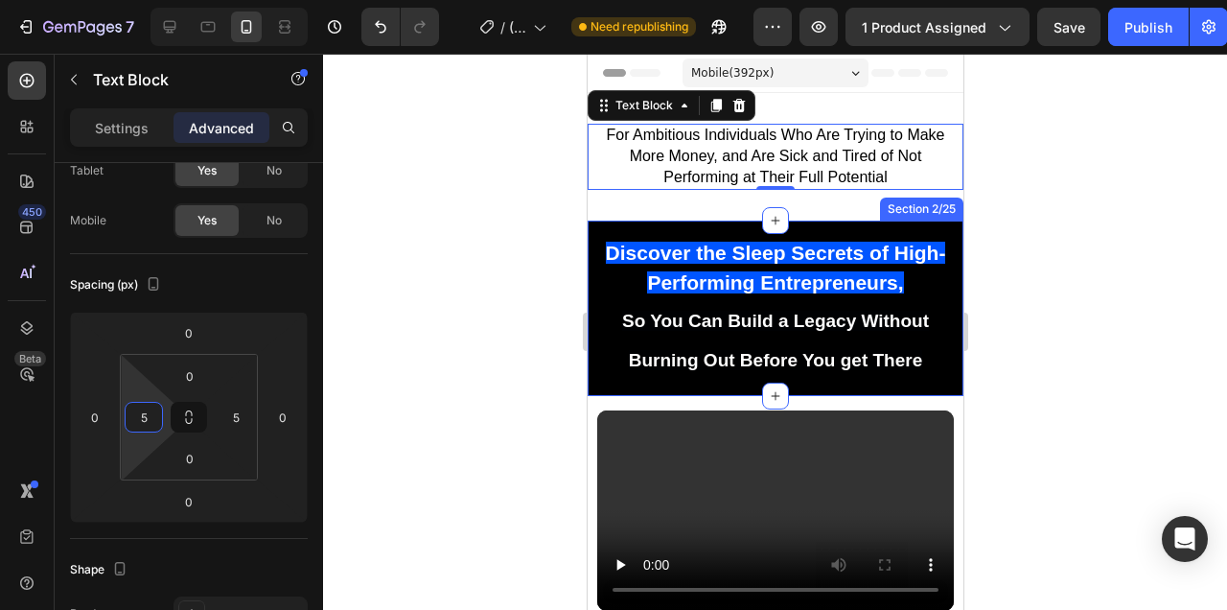
click at [1082, 266] on div at bounding box center [775, 332] width 904 height 556
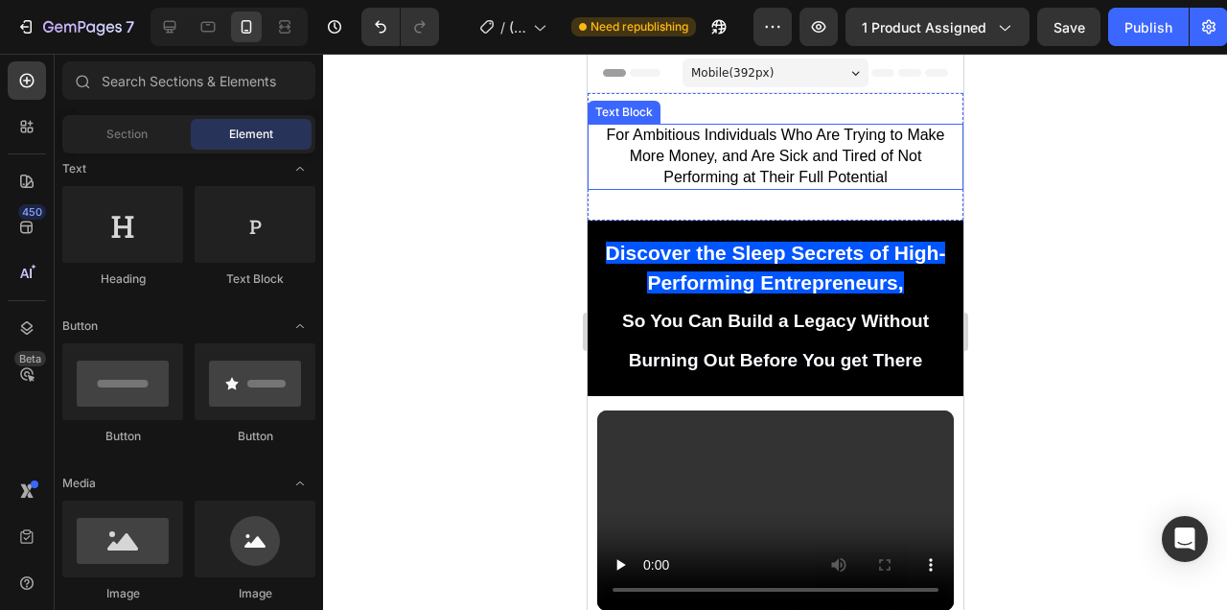
click at [872, 148] on span "For Ambitious Individuals Who Are Trying to Make More Money, and Are Sick and T…" at bounding box center [774, 156] width 338 height 58
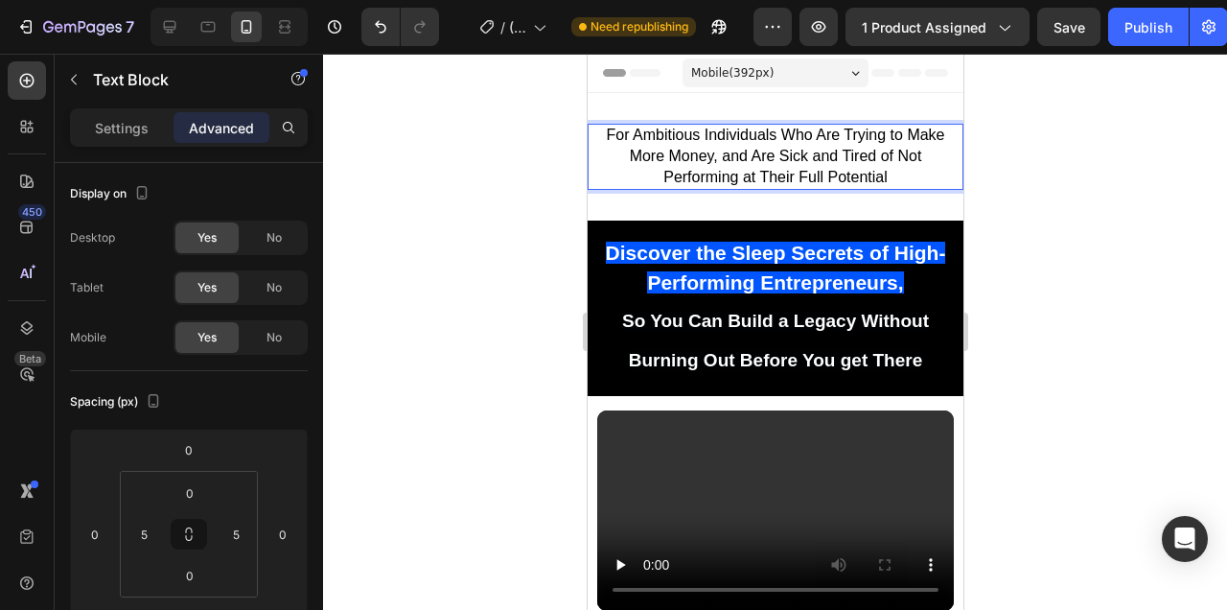
click at [872, 148] on span "For Ambitious Individuals Who Are Trying to Make More Money, and Are Sick and T…" at bounding box center [774, 156] width 338 height 58
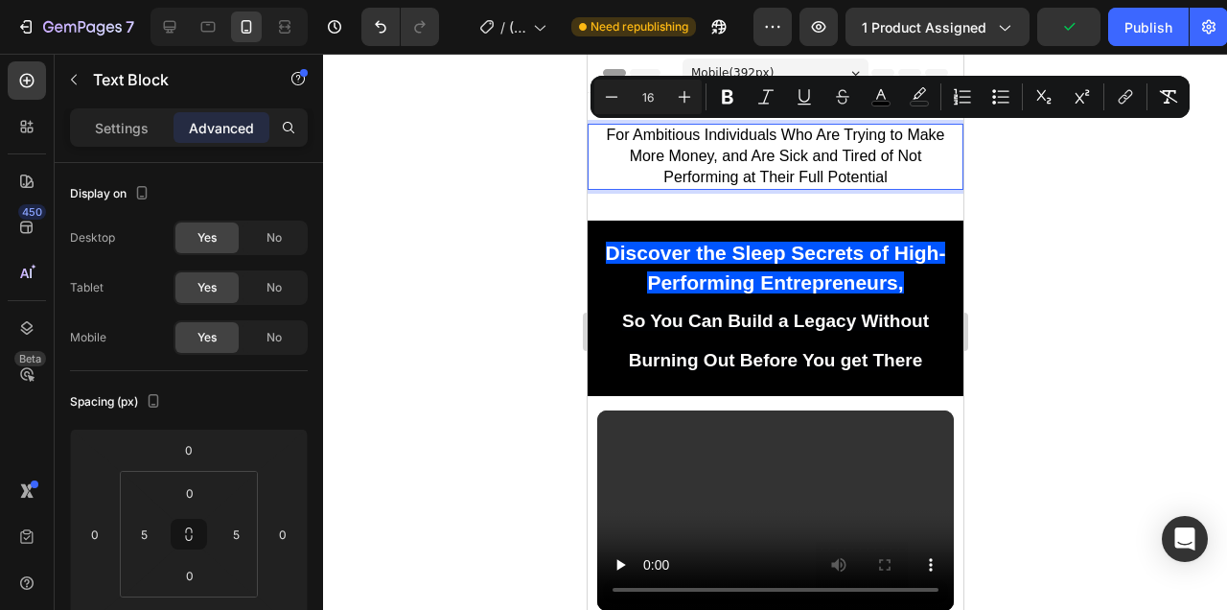
click at [1075, 208] on div at bounding box center [775, 332] width 904 height 556
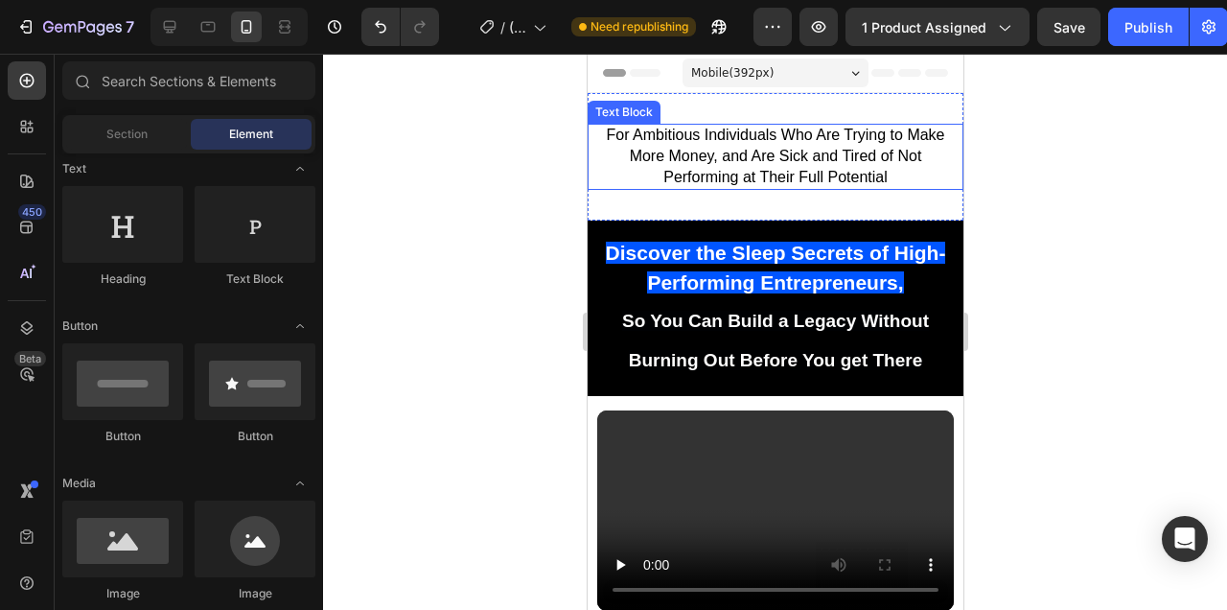
click at [865, 142] on span "For Ambitious Individuals Who Are Trying to Make More Money, and Are Sick and T…" at bounding box center [774, 156] width 338 height 58
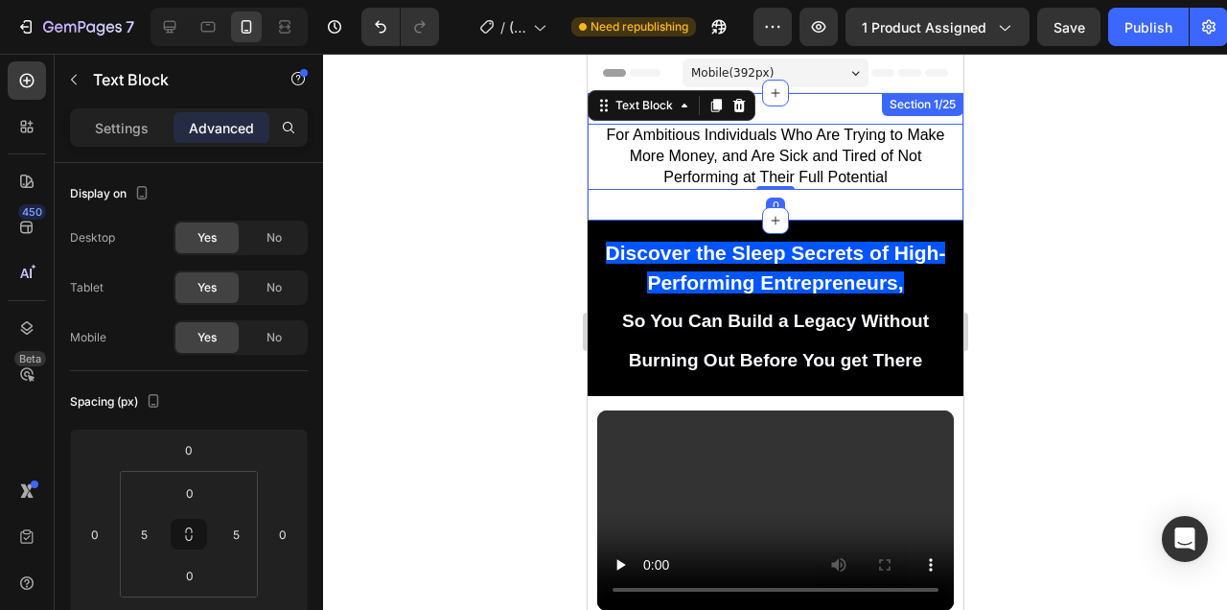
click at [850, 109] on div "For Ambitious Individuals Who Are Trying to Make More Money, and Are Sick and T…" at bounding box center [775, 156] width 376 height 127
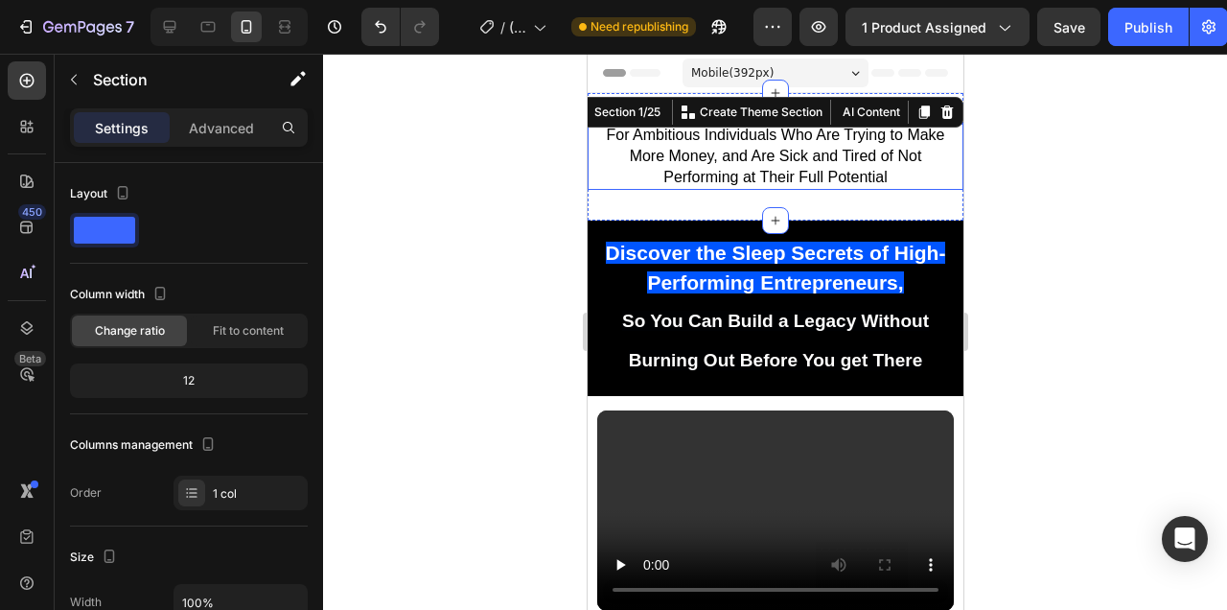
click at [841, 154] on span "For Ambitious Individuals Who Are Trying to Make More Money, and Are Sick and T…" at bounding box center [774, 156] width 338 height 58
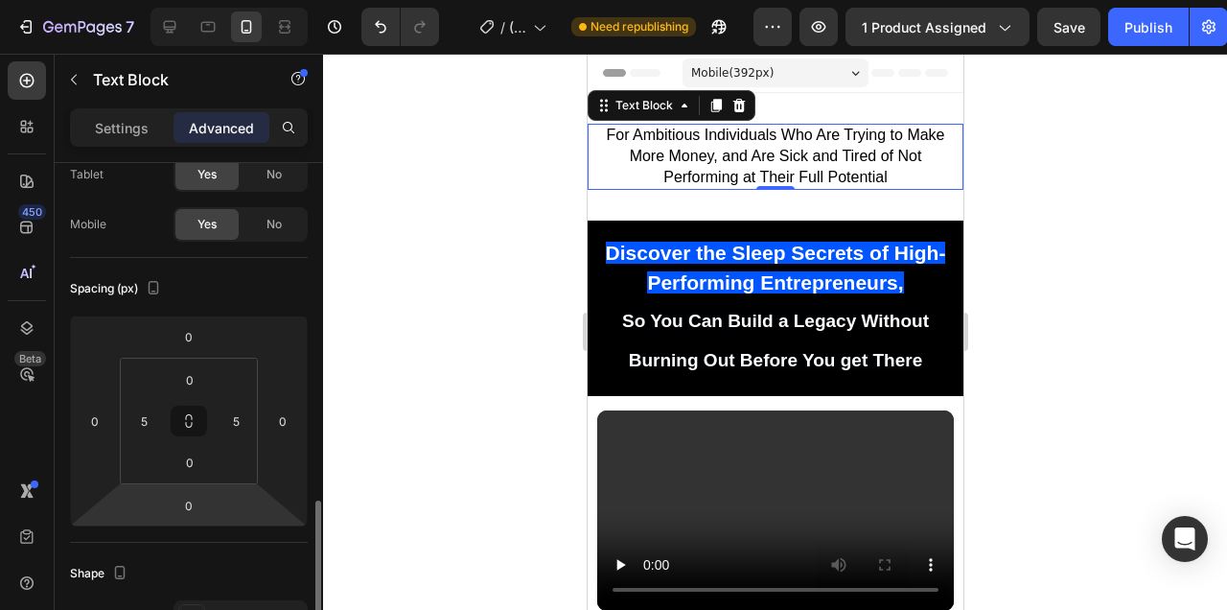
scroll to position [328, 0]
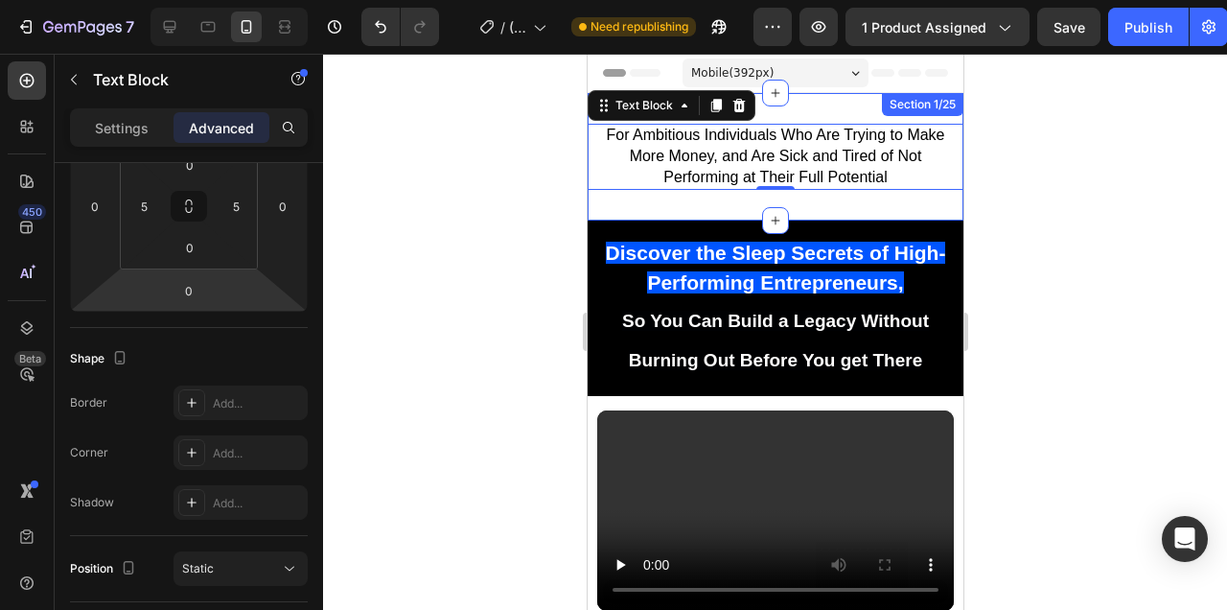
click at [811, 205] on div "For Ambitious Individuals Who Are Trying to Make More Money, and Are Sick and T…" at bounding box center [775, 156] width 376 height 127
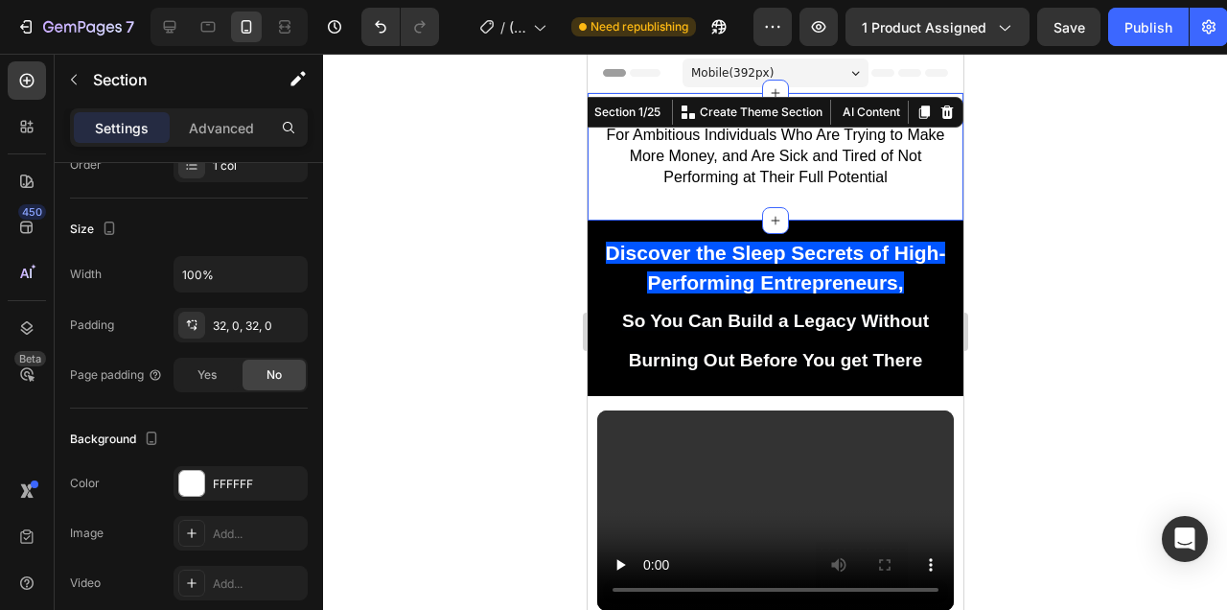
scroll to position [0, 0]
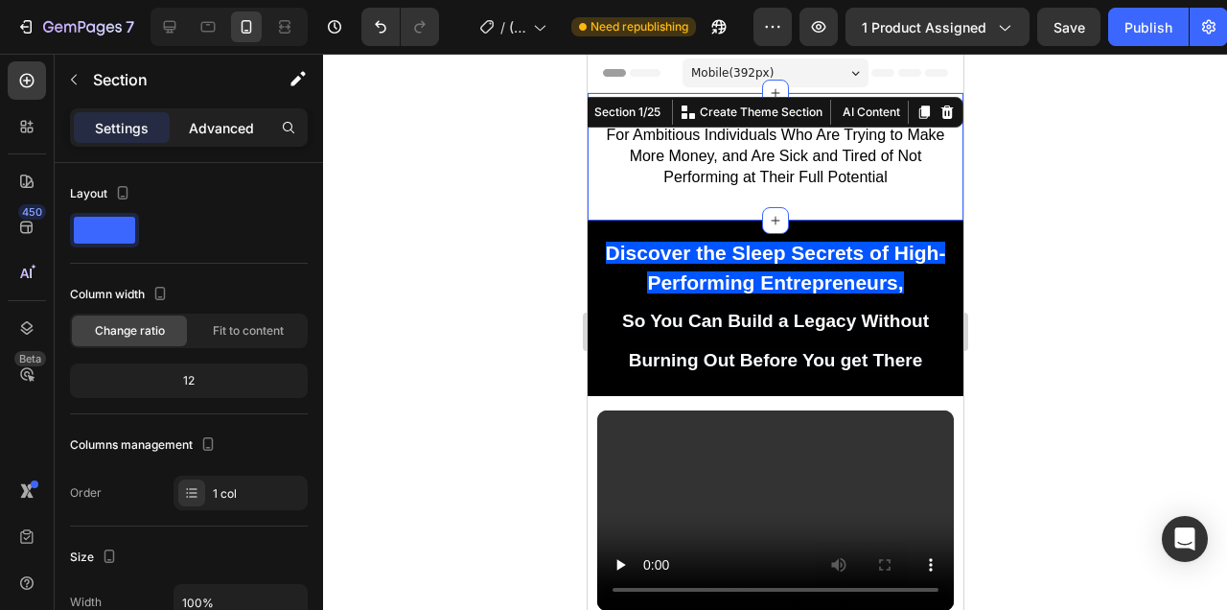
click at [226, 135] on p "Advanced" at bounding box center [221, 128] width 65 height 20
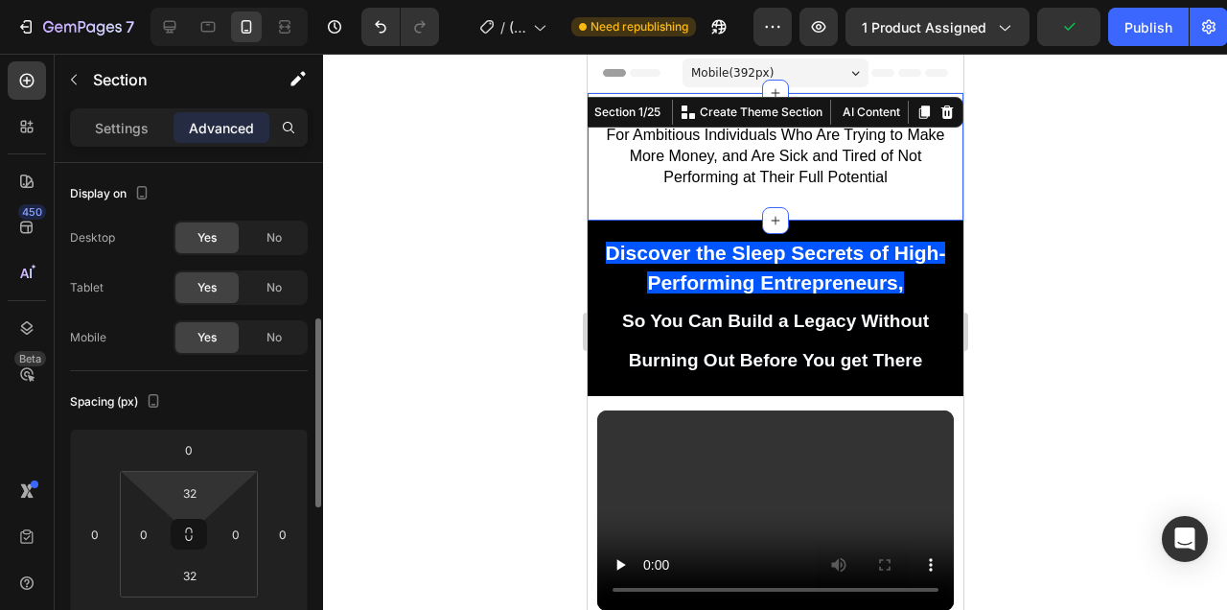
scroll to position [113, 0]
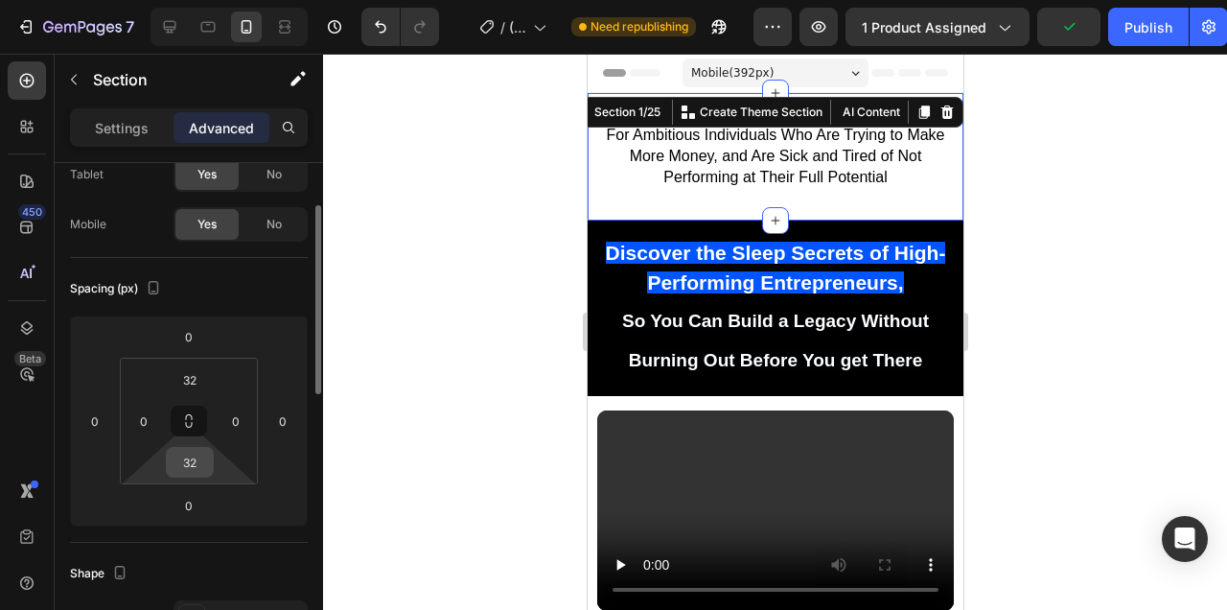
click at [191, 463] on input "32" at bounding box center [190, 462] width 38 height 29
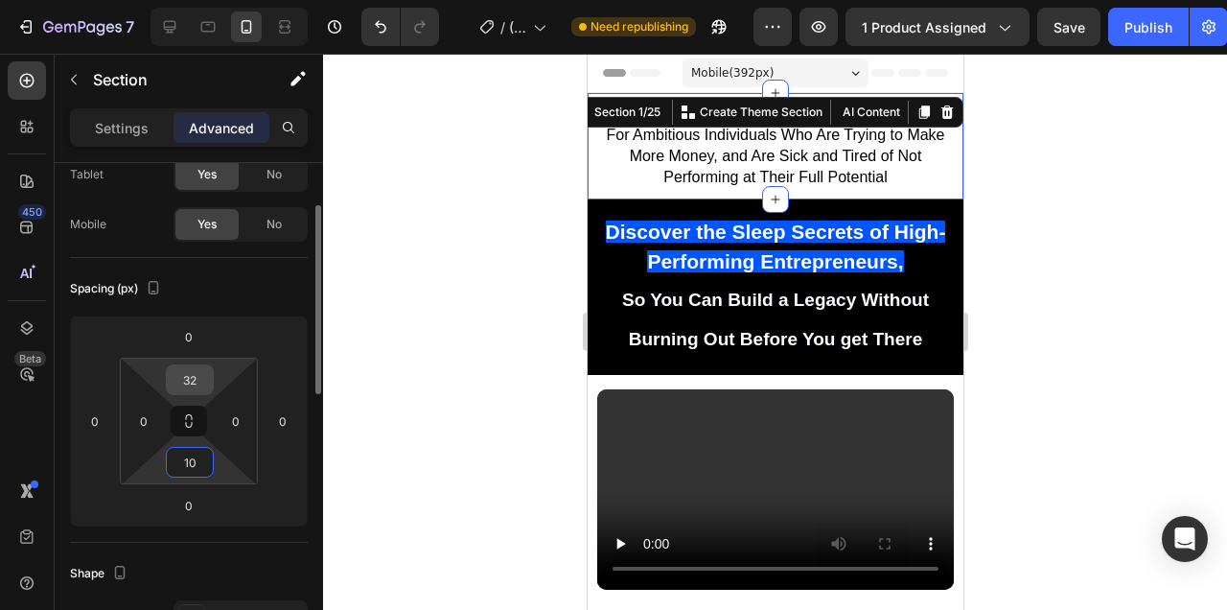
type input "10"
click at [188, 374] on input "32" at bounding box center [190, 379] width 38 height 29
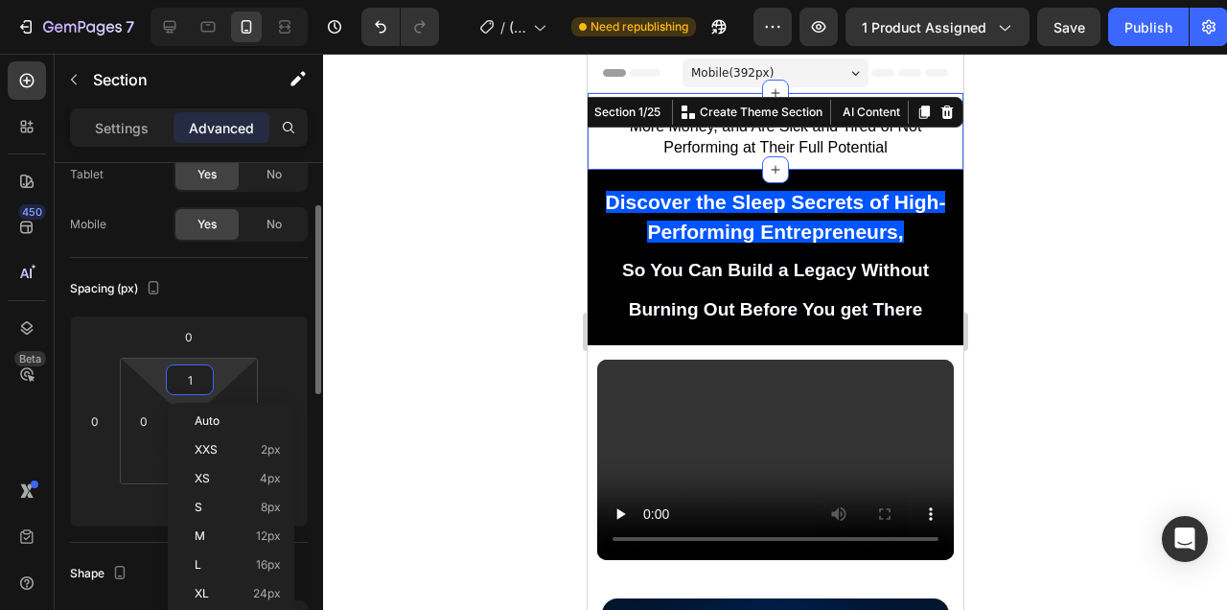
type input "10"
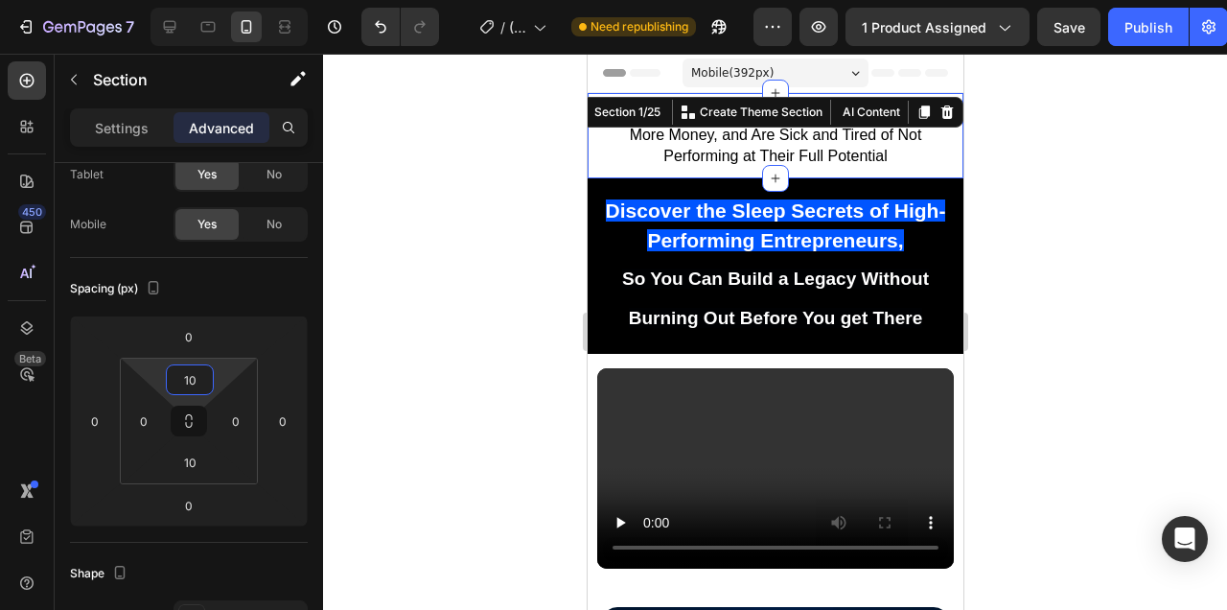
click at [1113, 256] on div at bounding box center [775, 332] width 904 height 556
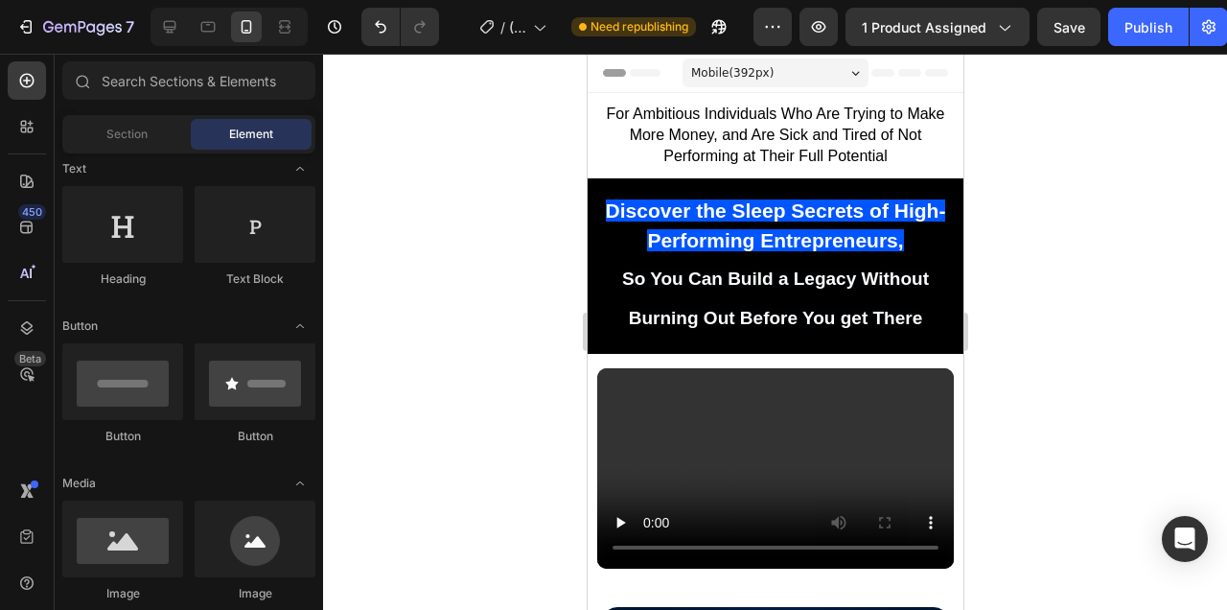
click at [945, 164] on p "For Ambitious Individuals Who Are Trying to Make More Money, and Are Sick and T…" at bounding box center [774, 135] width 362 height 62
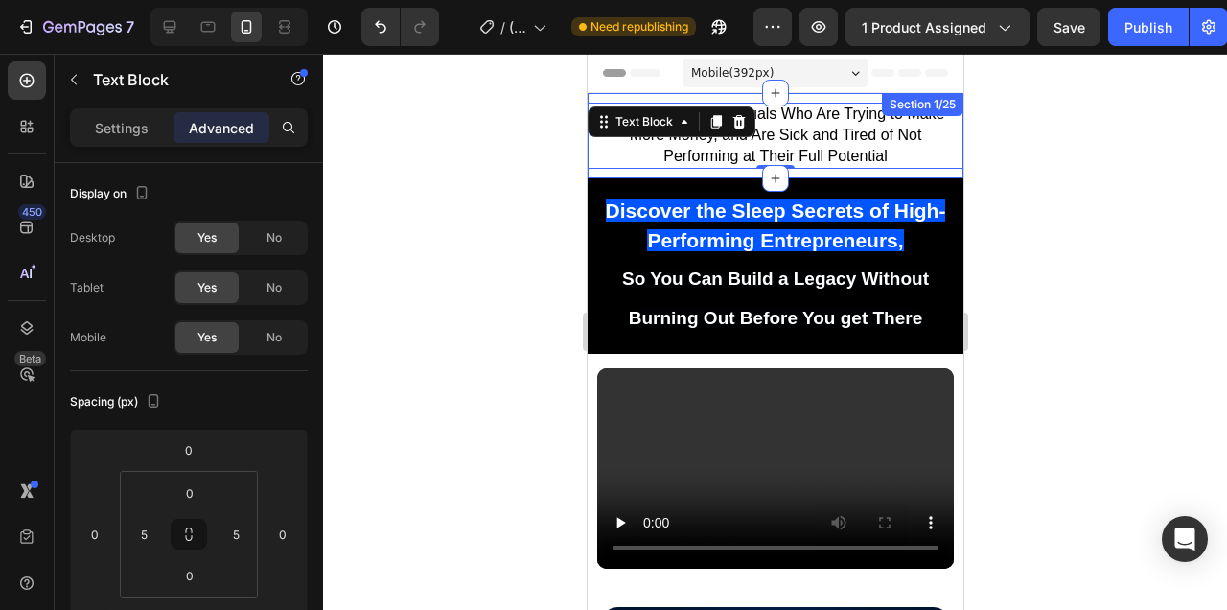
click at [850, 174] on div "For Ambitious Individuals Who Are Trying to Make More Money, and Are Sick and T…" at bounding box center [775, 135] width 376 height 85
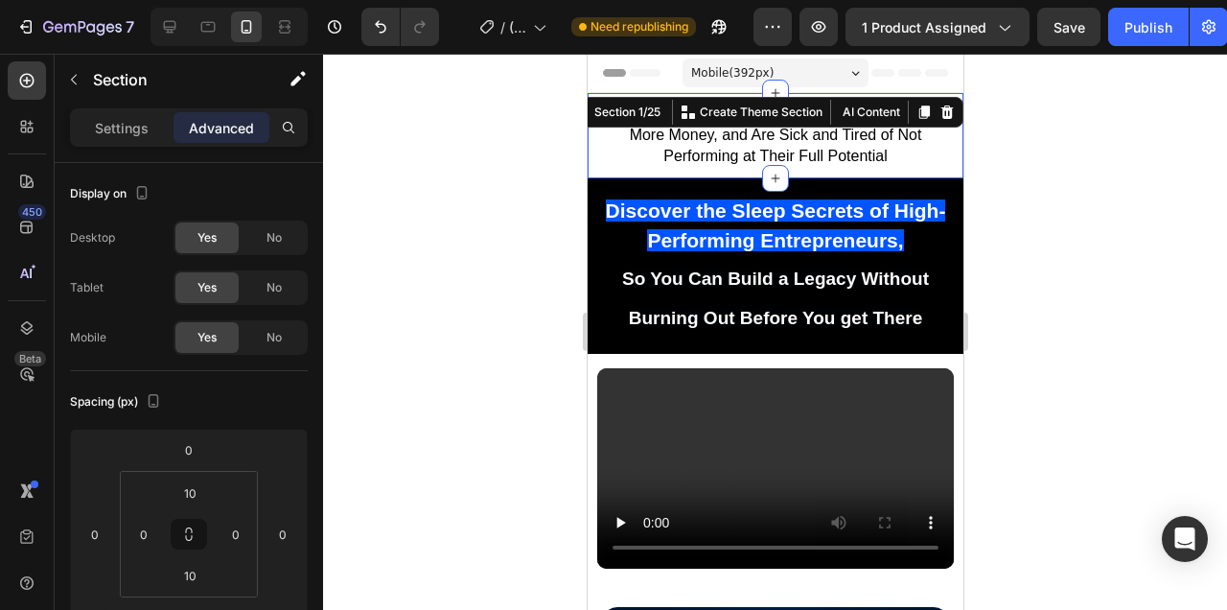
click at [1065, 195] on div at bounding box center [775, 332] width 904 height 556
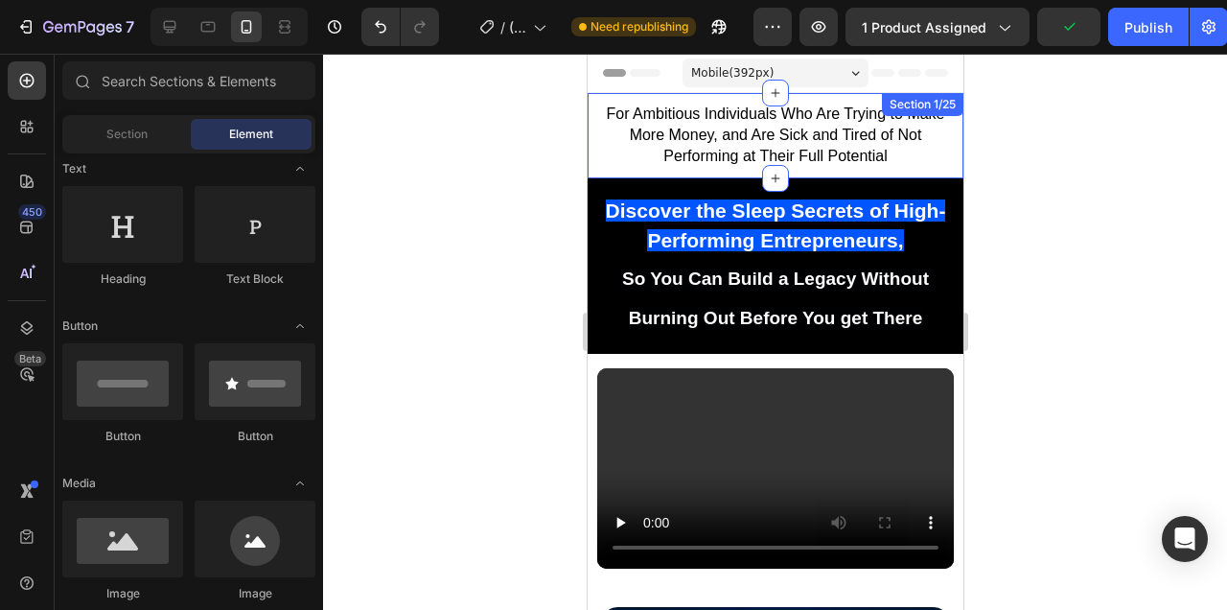
click at [945, 175] on div "For Ambitious Individuals Who Are Trying to Make More Money, and Are Sick and T…" at bounding box center [775, 135] width 376 height 85
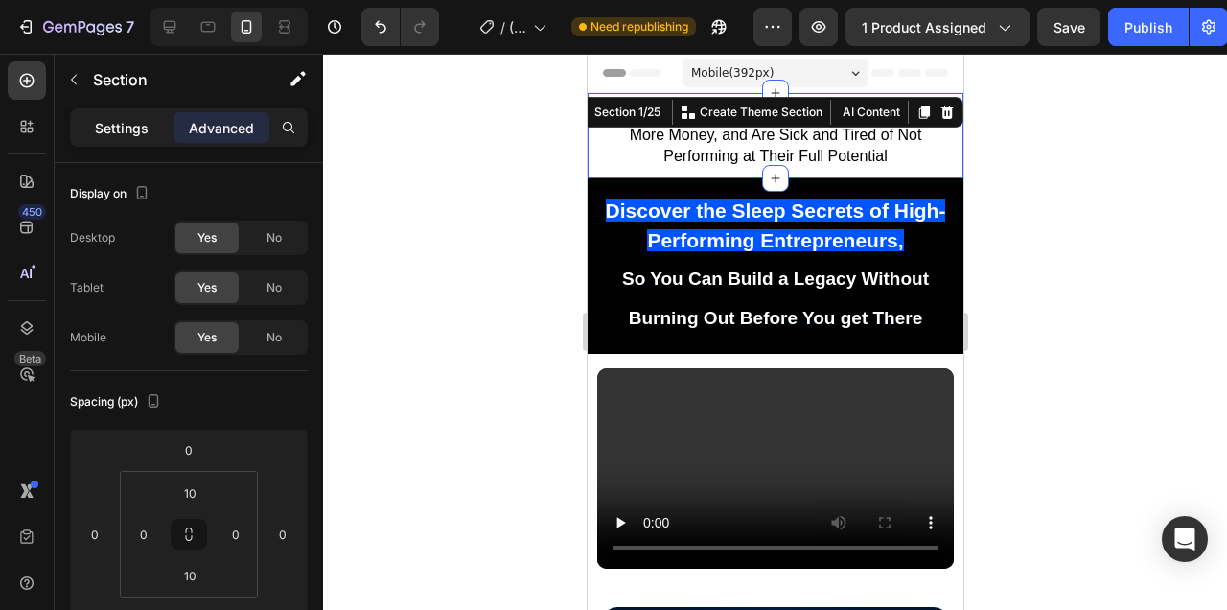
click at [127, 131] on p "Settings" at bounding box center [122, 128] width 54 height 20
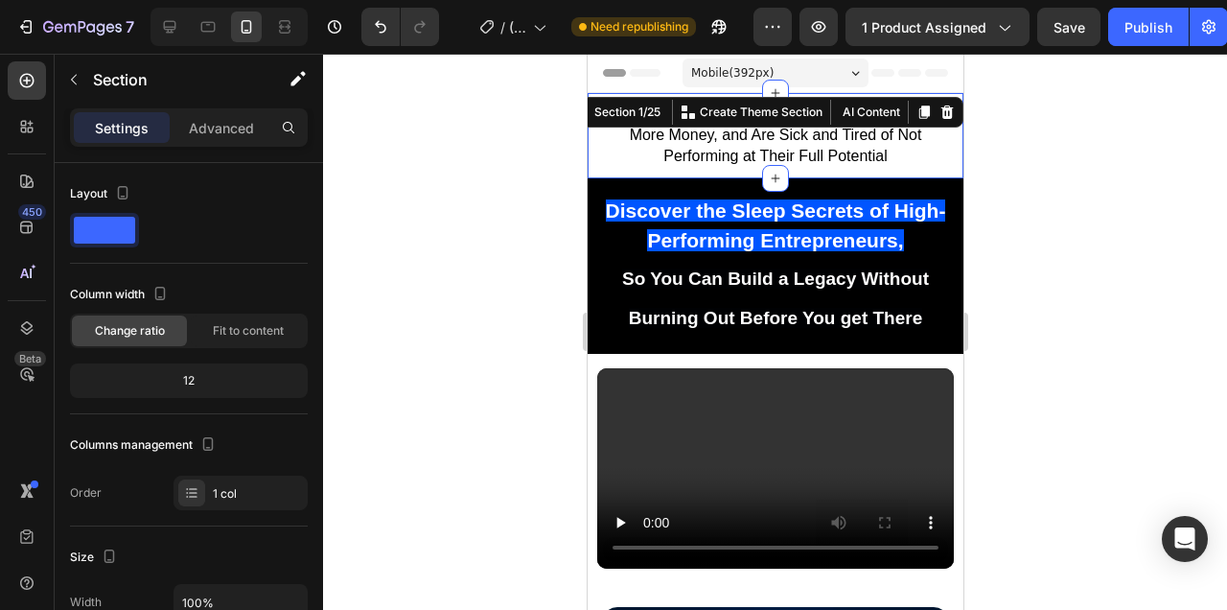
click at [1081, 146] on div at bounding box center [775, 332] width 904 height 556
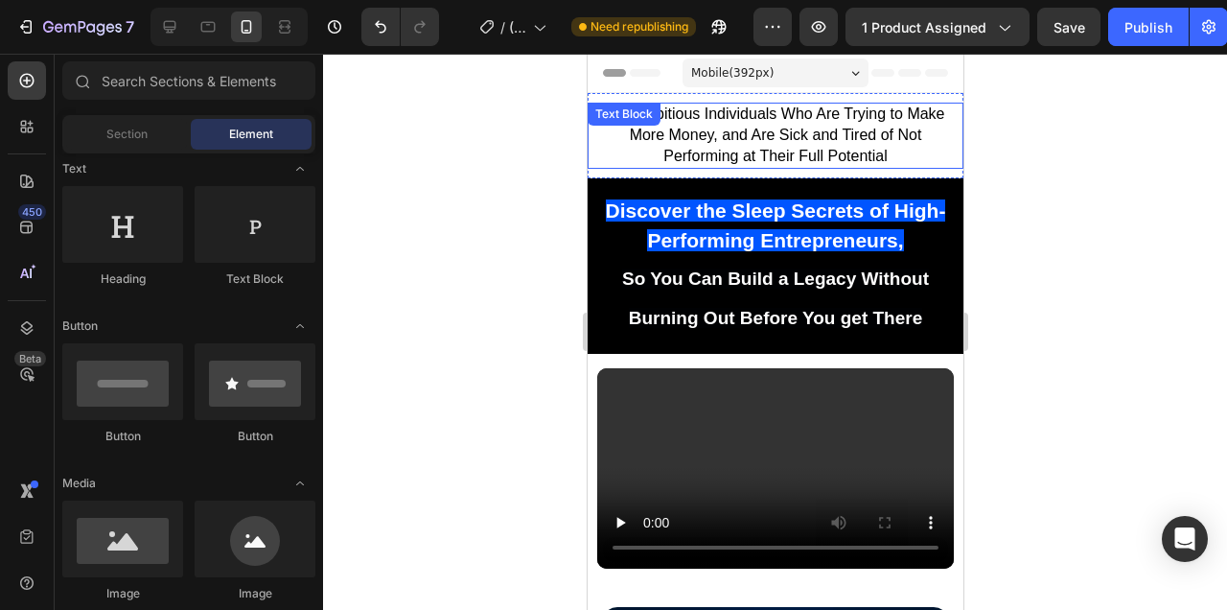
click at [791, 118] on span "For Ambitious Individuals Who Are Trying to Make More Money, and Are Sick and T…" at bounding box center [774, 134] width 338 height 58
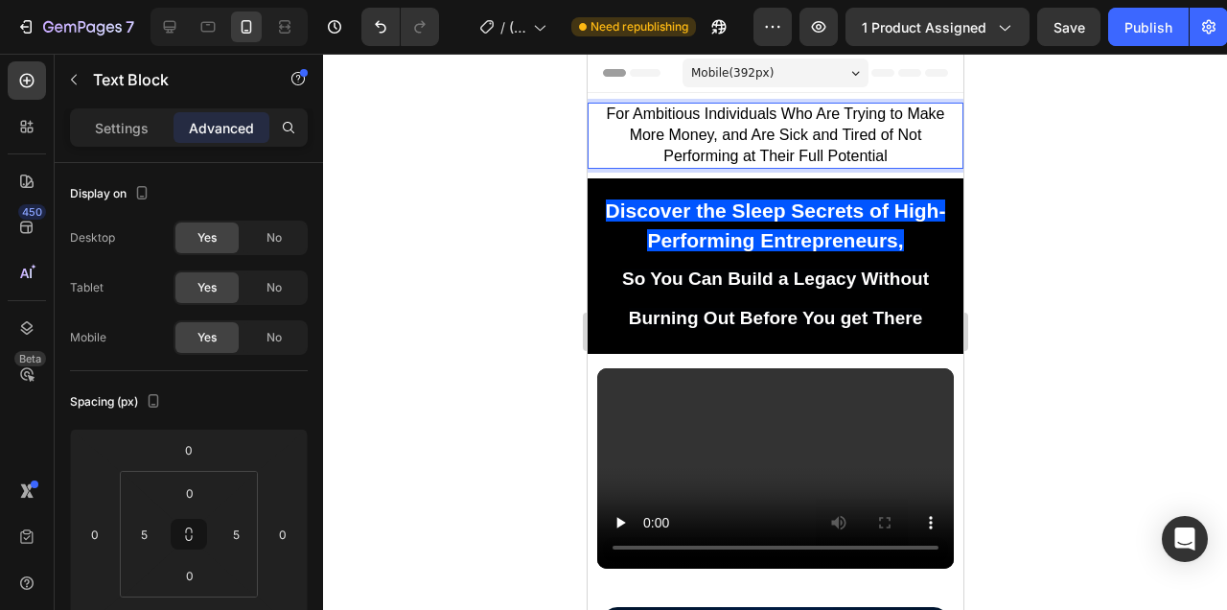
click at [777, 115] on span "For Ambitious Individuals Who Are Trying to Make More Money, and Are Sick and T…" at bounding box center [774, 134] width 338 height 58
click at [774, 115] on span "For Ambitious Individuals Who Are Trying to Make More Money, and Are Sick and T…" at bounding box center [774, 134] width 338 height 58
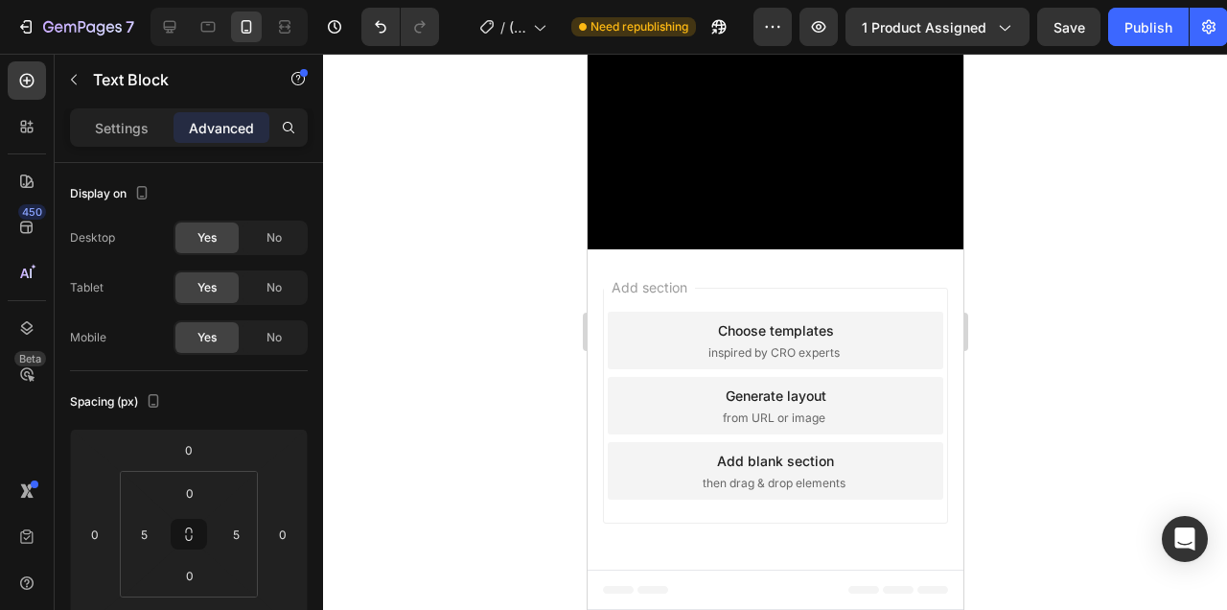
scroll to position [0, 0]
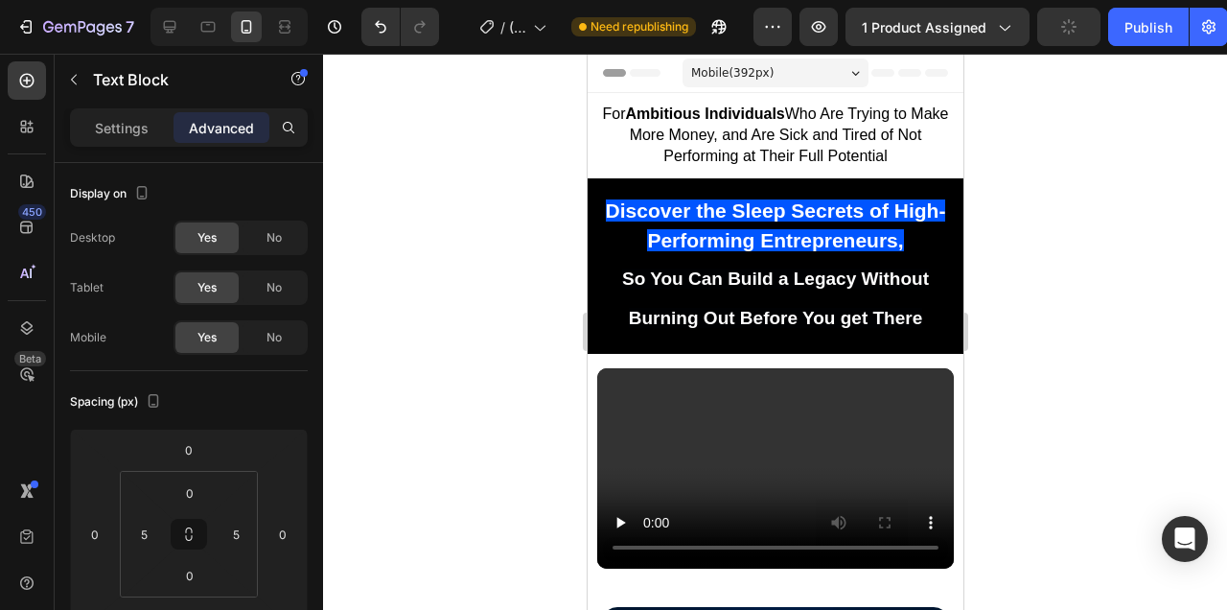
click at [899, 124] on p "For Ambitious Individuals Who Are Trying to Make More Money, and Are Sick and T…" at bounding box center [774, 135] width 362 height 62
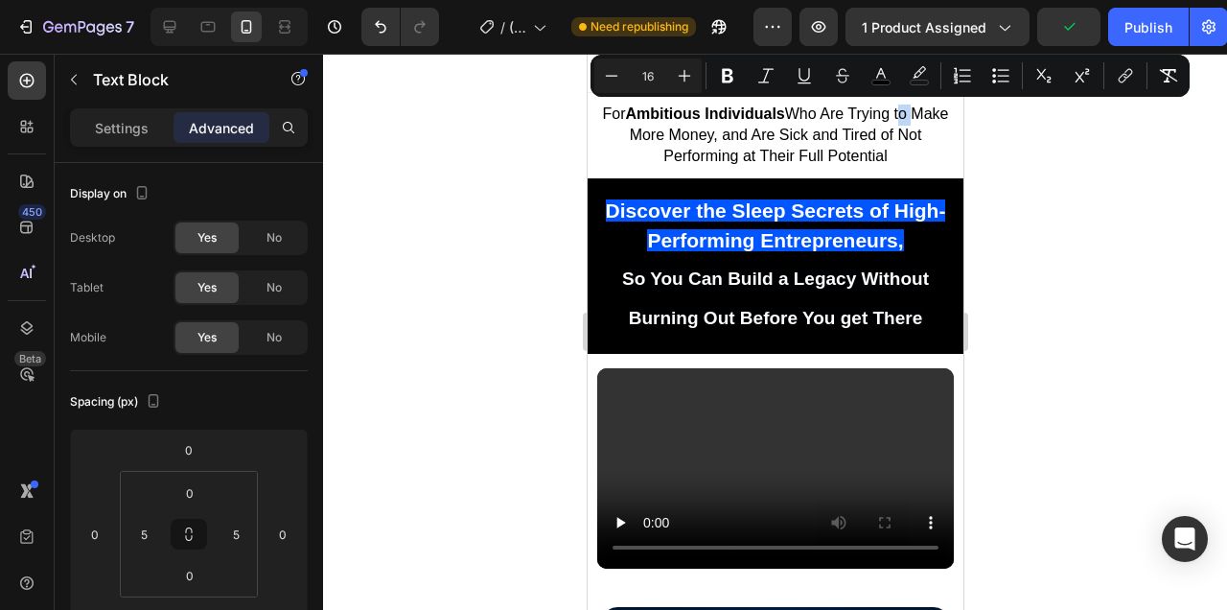
click at [915, 128] on span "For Ambitious Individuals Who Are Trying to Make More Money, and Are Sick and T…" at bounding box center [775, 134] width 346 height 58
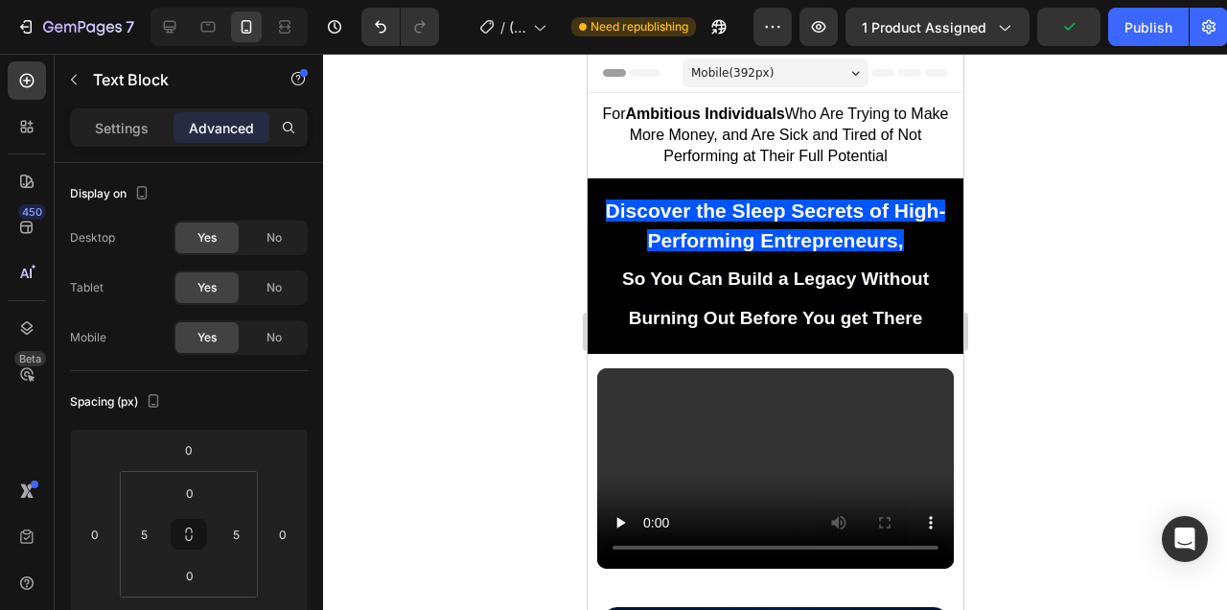
click at [918, 109] on span "For Ambitious Individuals Who Are Trying to Make More Money, and Are Sick and T…" at bounding box center [775, 134] width 346 height 58
click at [880, 155] on span "For Ambitious Individuals Who Are Trying to Make More Money , and Are Sick and …" at bounding box center [774, 134] width 342 height 58
drag, startPoint x: 889, startPoint y: 158, endPoint x: 798, endPoint y: 155, distance: 91.1
click at [798, 155] on p "For Ambitious Individuals Who Are Trying to Make More Money , and Are Sick and …" at bounding box center [774, 135] width 362 height 62
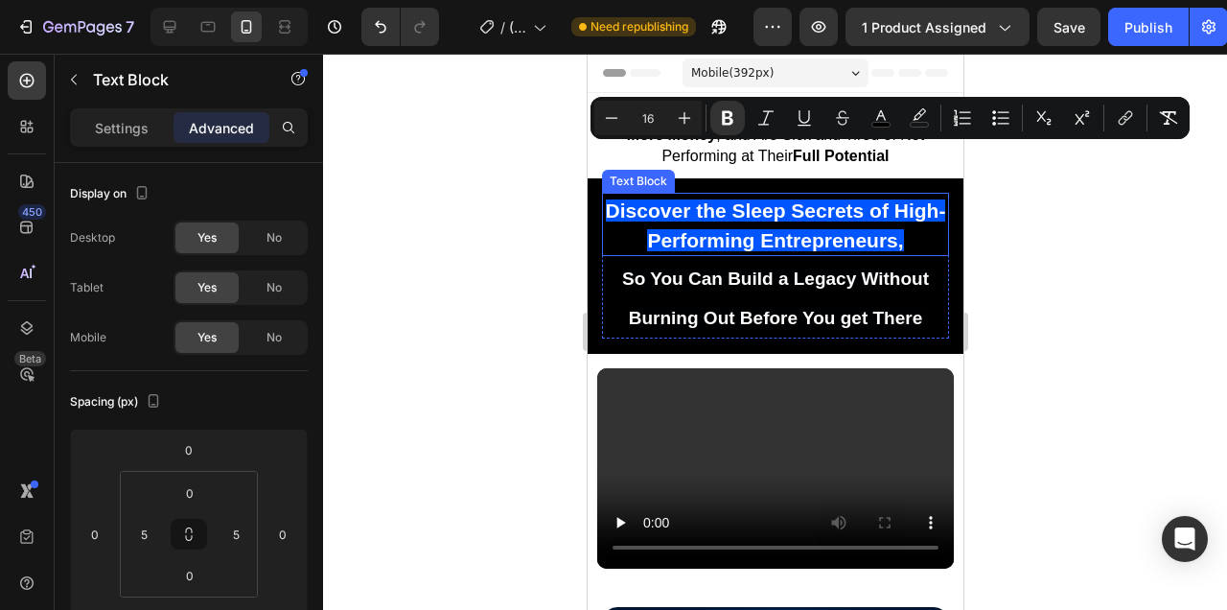
click at [1025, 220] on div at bounding box center [775, 332] width 904 height 556
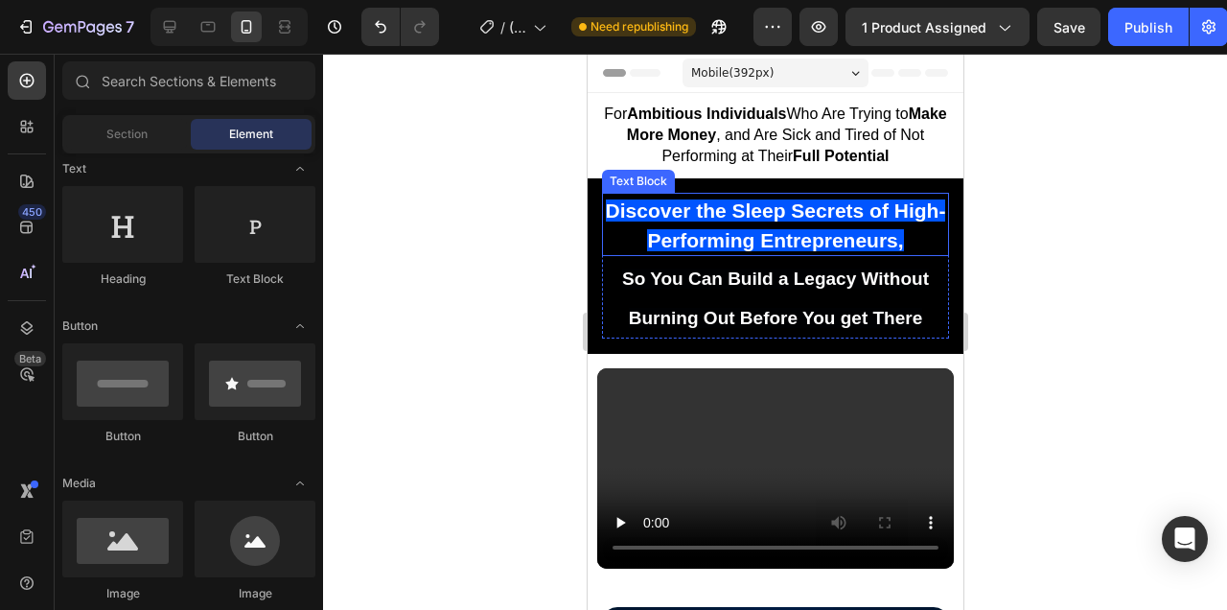
click at [1054, 250] on div at bounding box center [775, 332] width 904 height 556
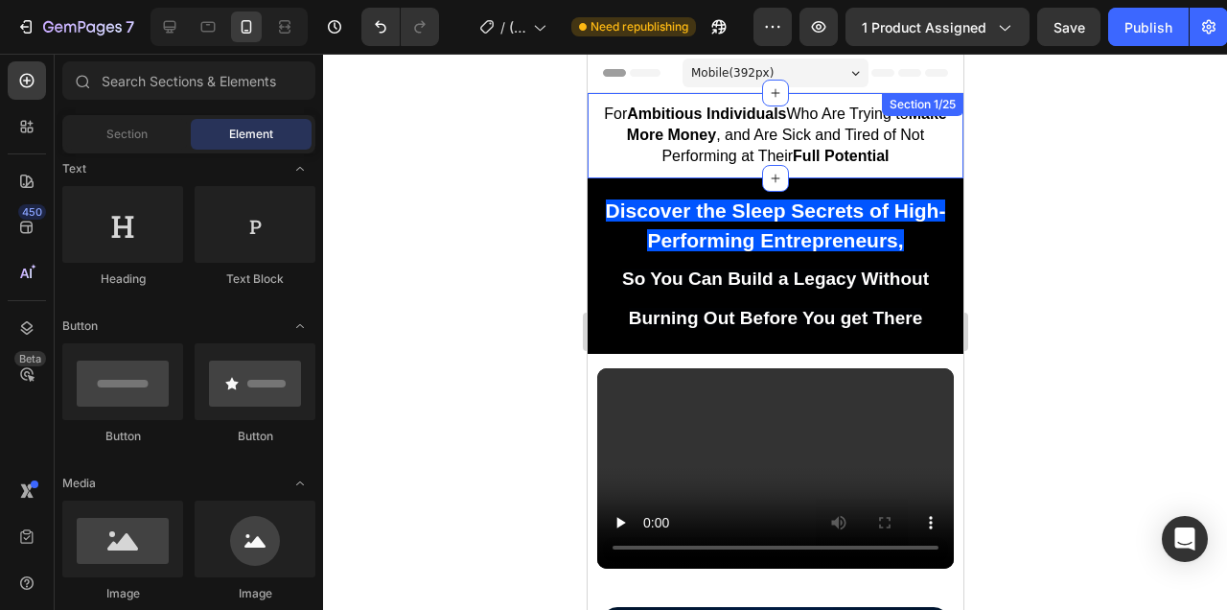
click at [892, 173] on div "For Ambitious Individuals Who Are Trying to Make More Money , and Are Sick and …" at bounding box center [775, 135] width 376 height 85
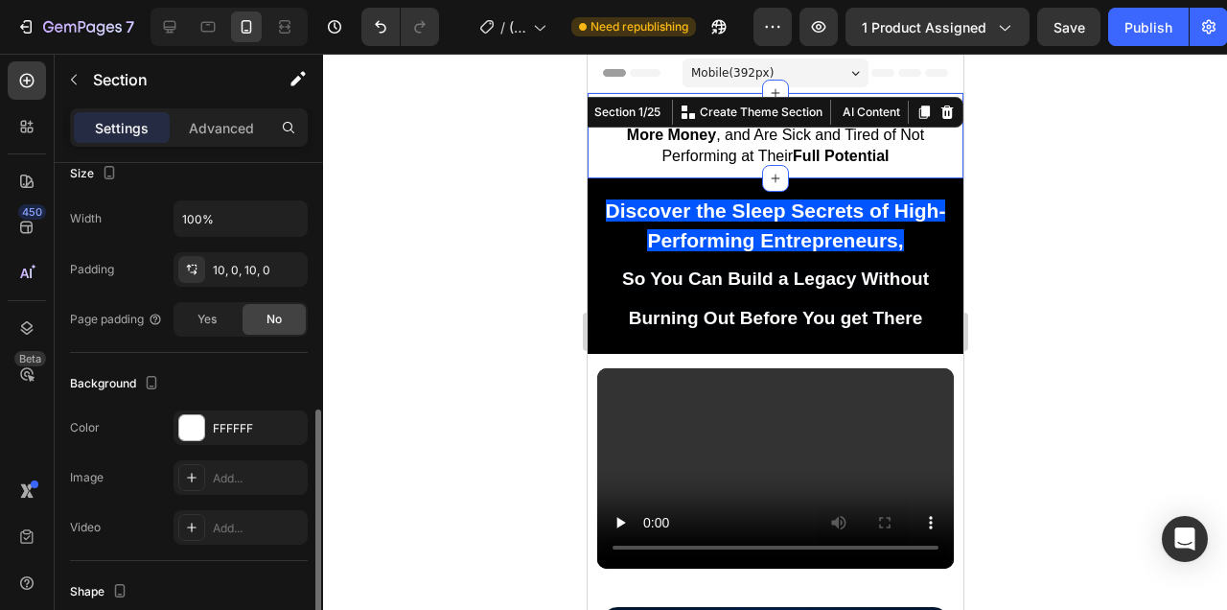
scroll to position [441, 0]
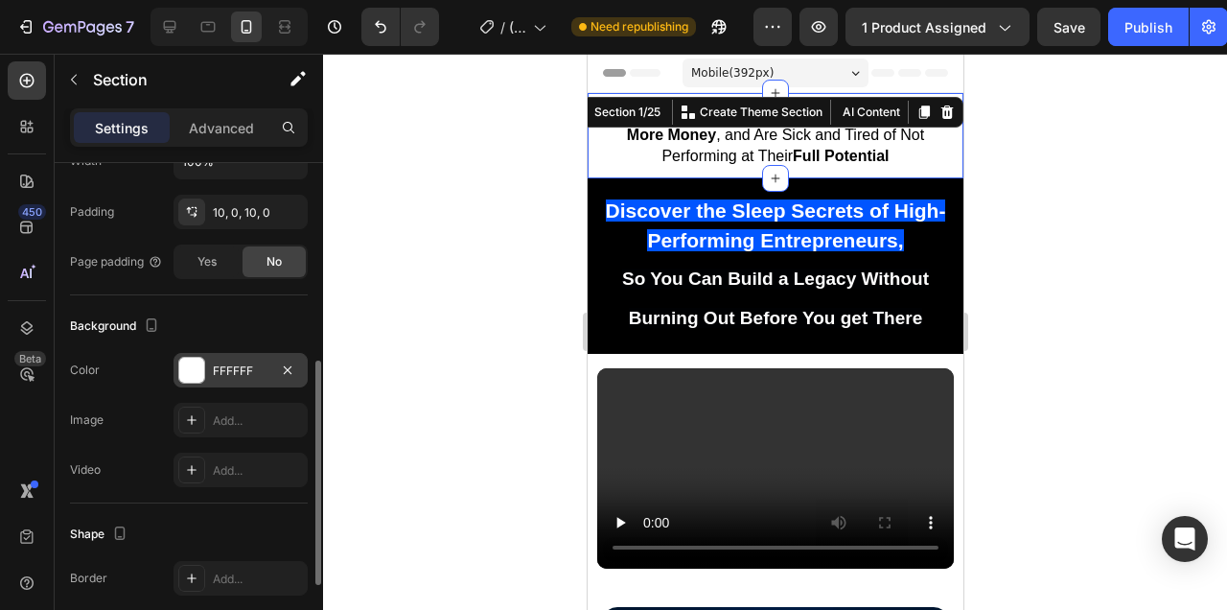
click at [186, 367] on div at bounding box center [191, 370] width 25 height 25
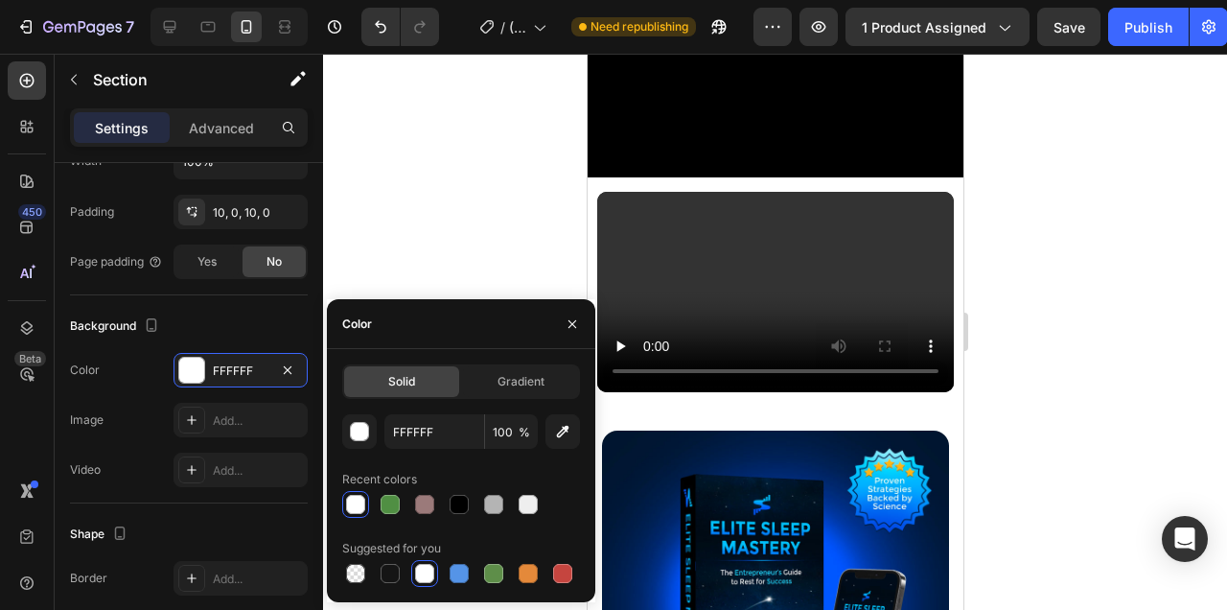
scroll to position [322, 0]
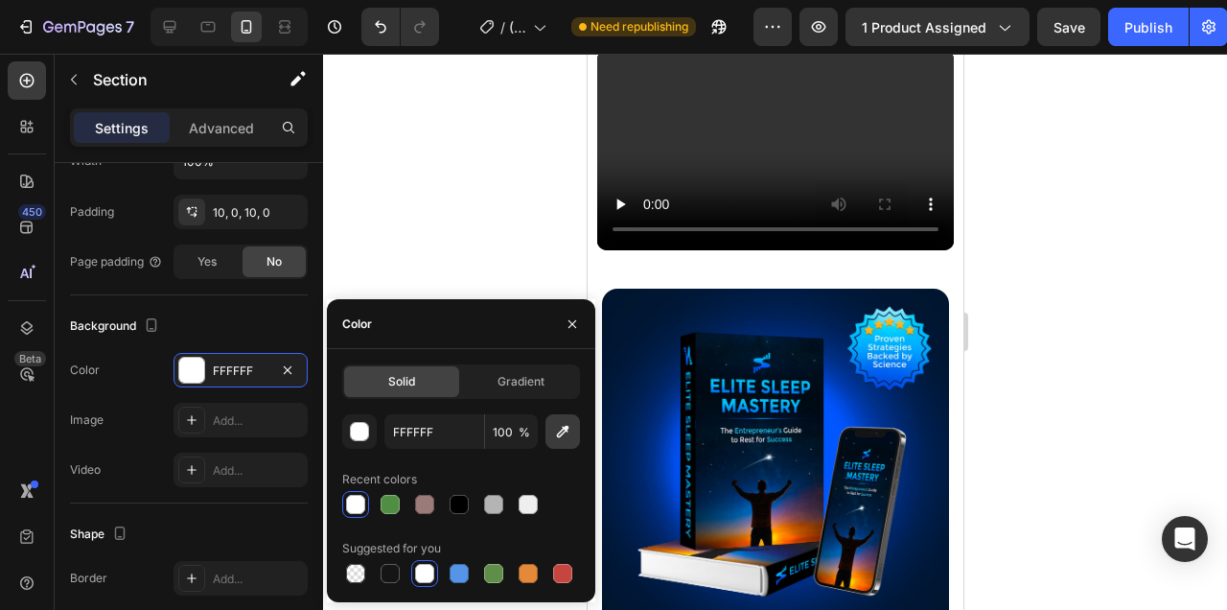
click at [571, 430] on icon "button" at bounding box center [562, 431] width 19 height 19
type input "04317F"
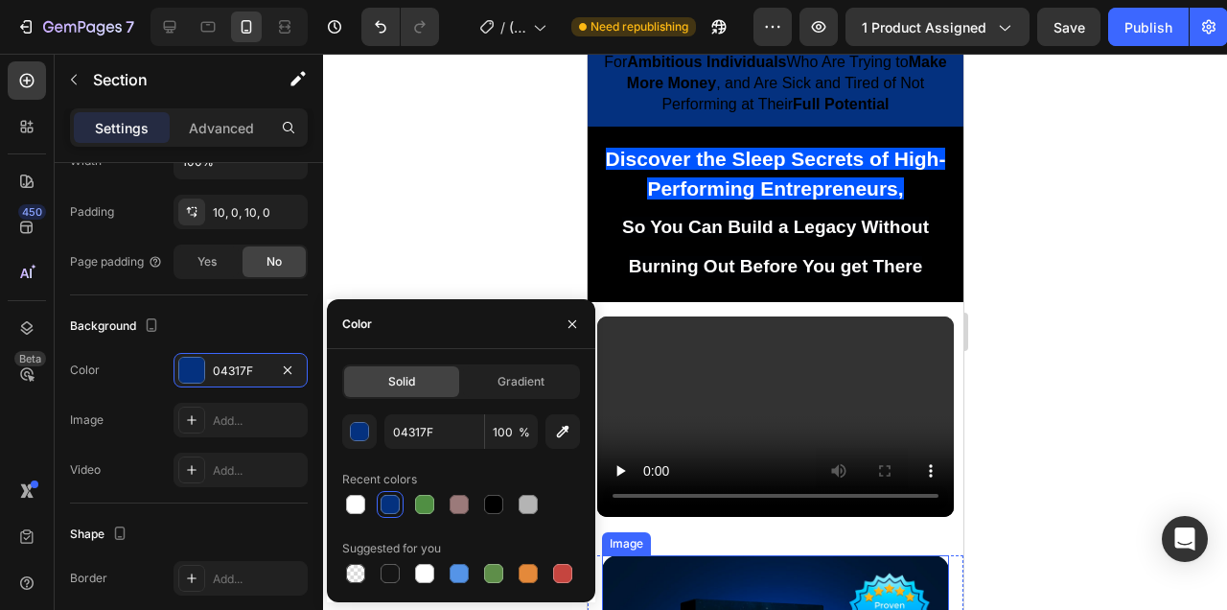
scroll to position [0, 0]
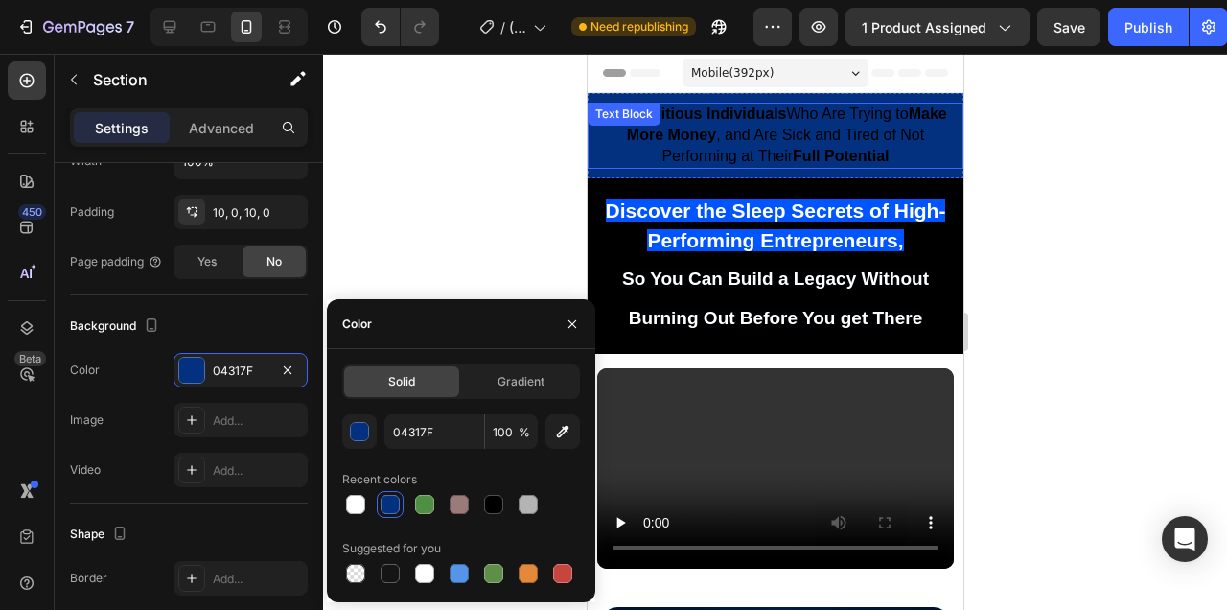
click at [822, 137] on span "For Ambitious Individuals Who Are Trying to Make More Money , and Are Sick and …" at bounding box center [774, 134] width 342 height 58
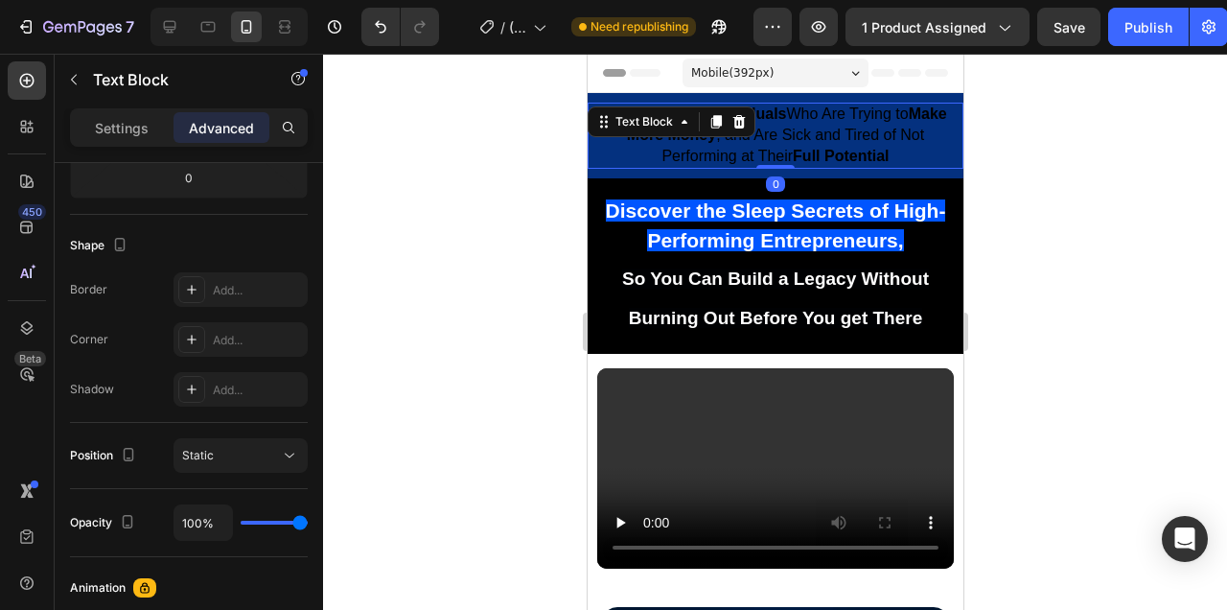
click at [822, 137] on span "For Ambitious Individuals Who Are Trying to Make More Money , and Are Sick and …" at bounding box center [774, 134] width 342 height 58
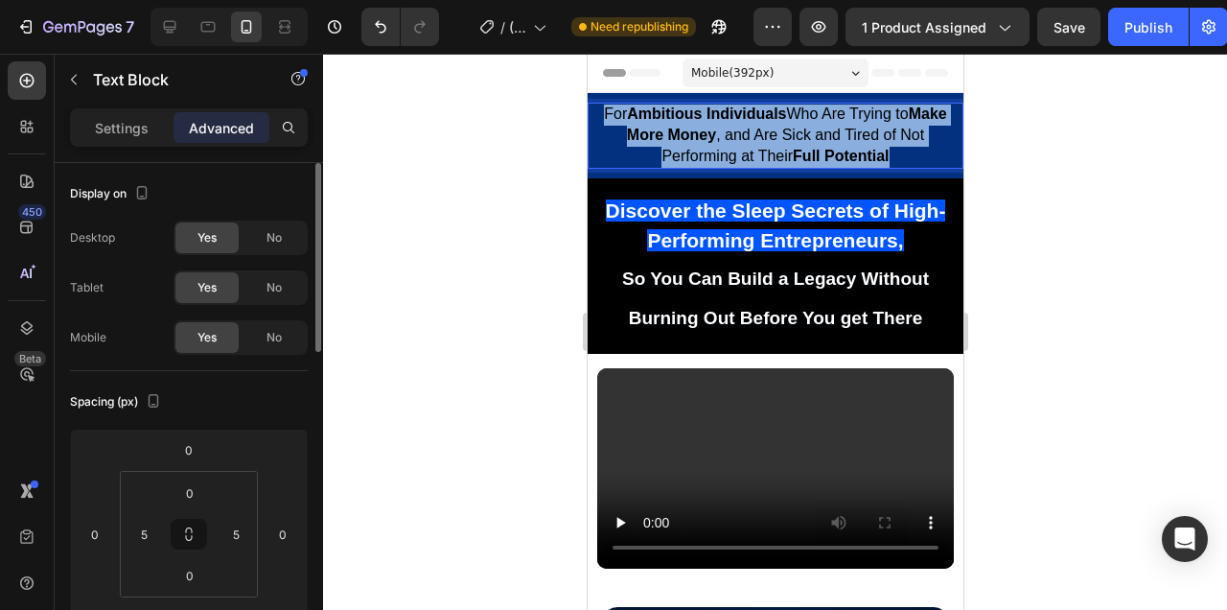
click at [822, 137] on span "For Ambitious Individuals Who Are Trying to Make More Money , and Are Sick and …" at bounding box center [774, 134] width 342 height 58
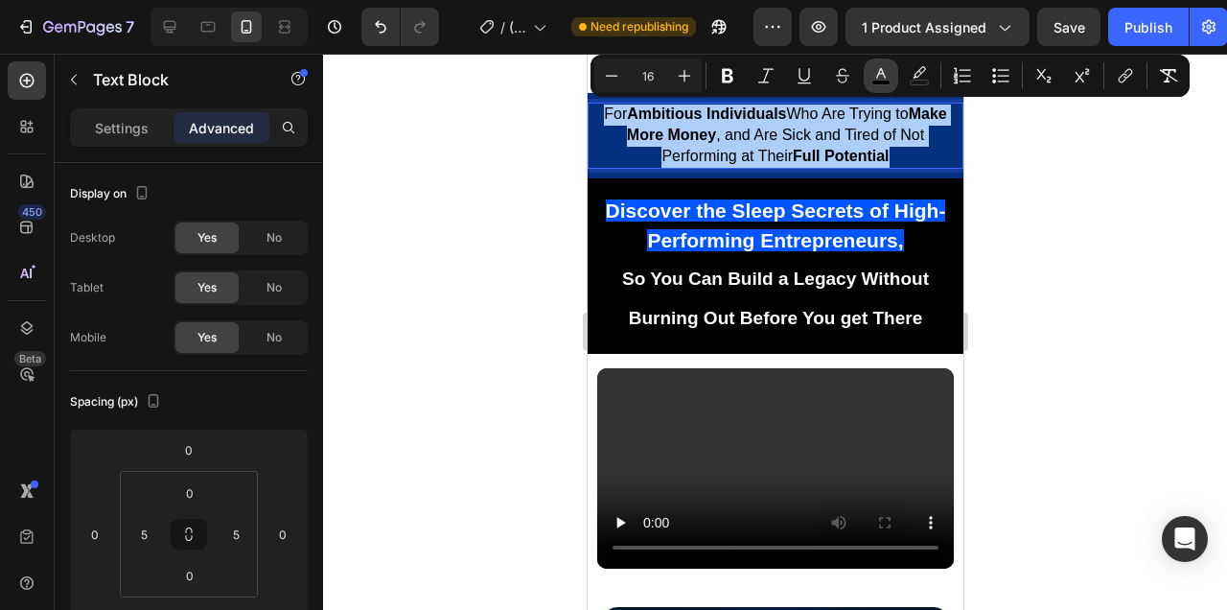
click at [877, 77] on icon "Editor contextual toolbar" at bounding box center [881, 73] width 10 height 11
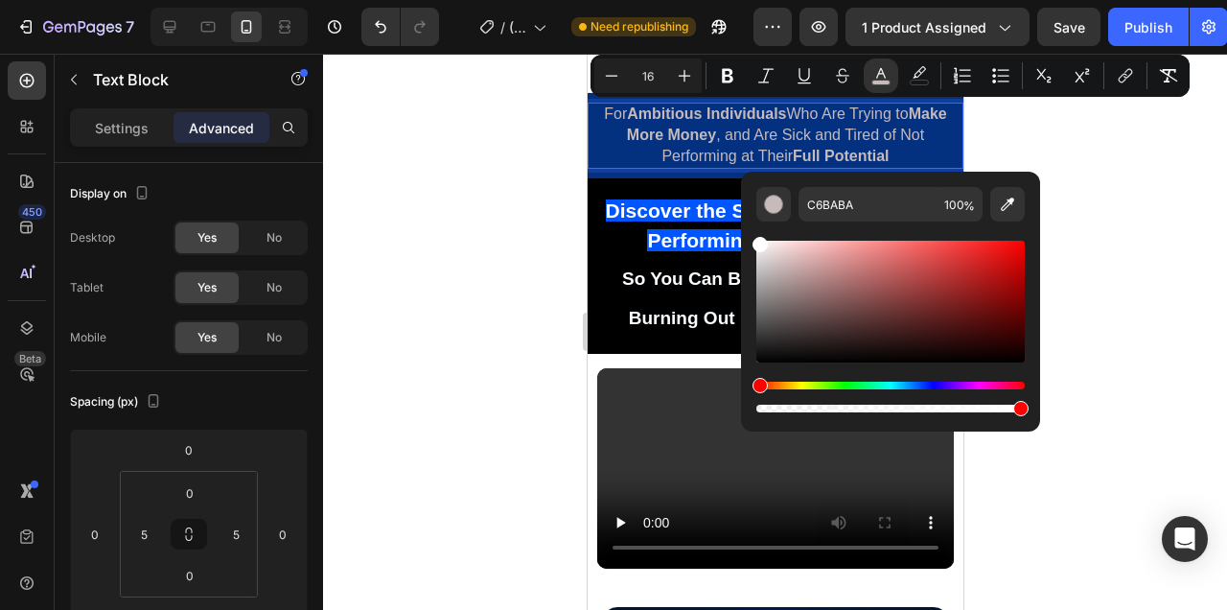
drag, startPoint x: 775, startPoint y: 266, endPoint x: 744, endPoint y: 212, distance: 62.7
click at [744, 212] on div "C6BABA 100 %" at bounding box center [890, 294] width 299 height 244
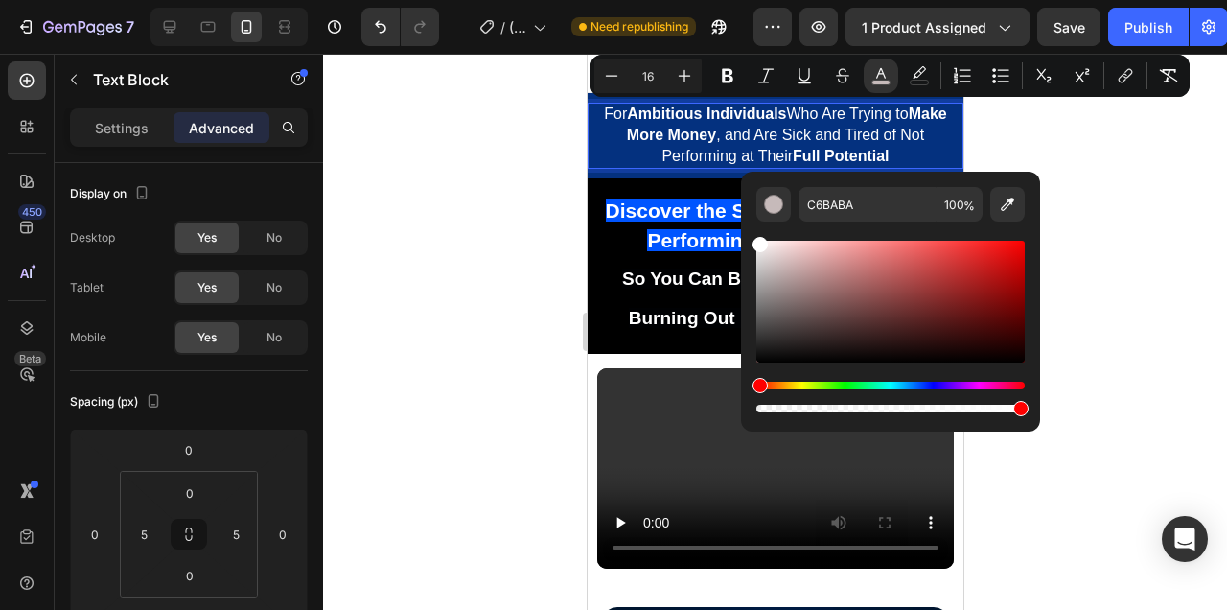
type input "FFFFFF"
click at [1121, 196] on div at bounding box center [775, 332] width 904 height 556
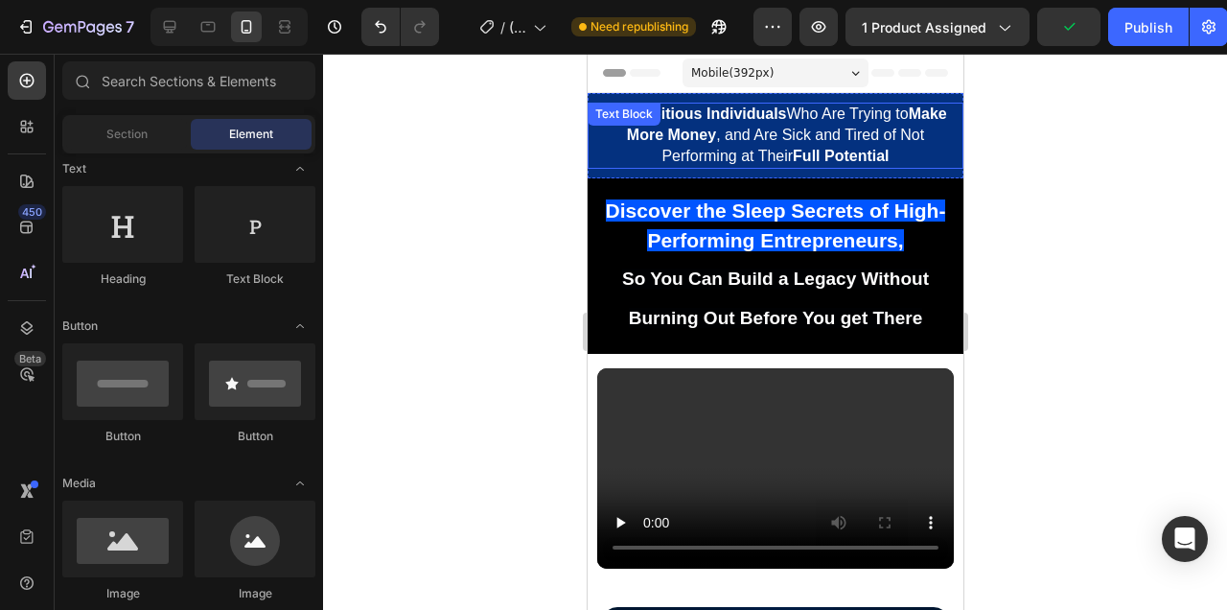
click at [1069, 161] on div at bounding box center [775, 332] width 904 height 556
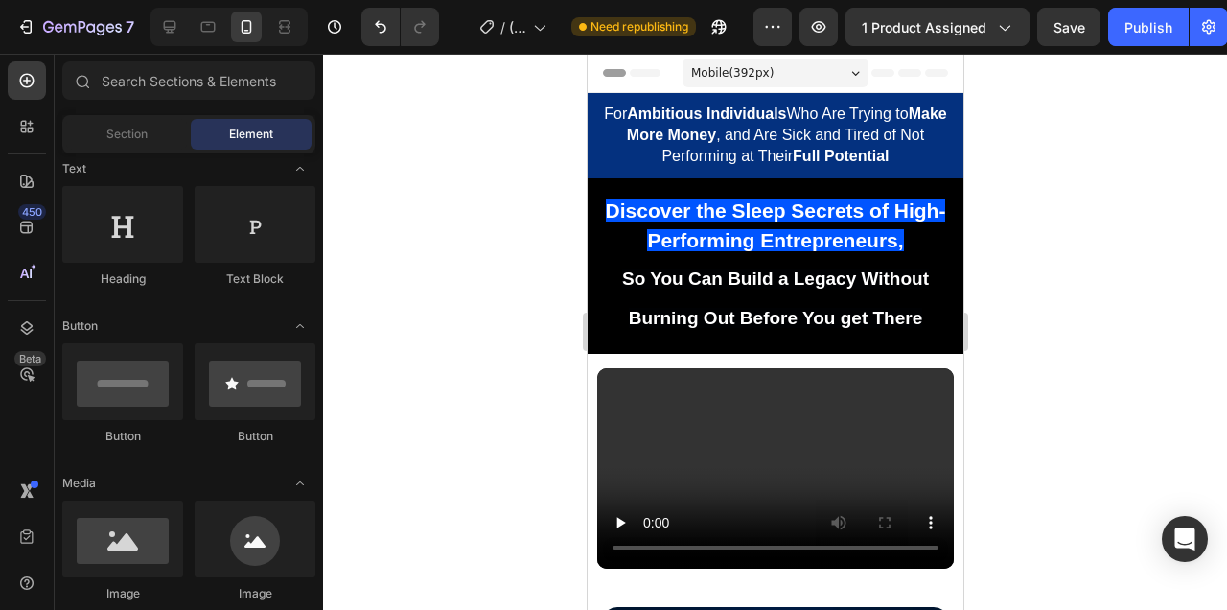
click at [1138, 221] on div at bounding box center [775, 332] width 904 height 556
click at [1089, 322] on div at bounding box center [775, 332] width 904 height 556
click at [1031, 234] on div at bounding box center [775, 332] width 904 height 556
click at [856, 175] on div "For Ambitious Individuals Who Are Trying to Make More Money , and Are Sick and …" at bounding box center [775, 135] width 376 height 85
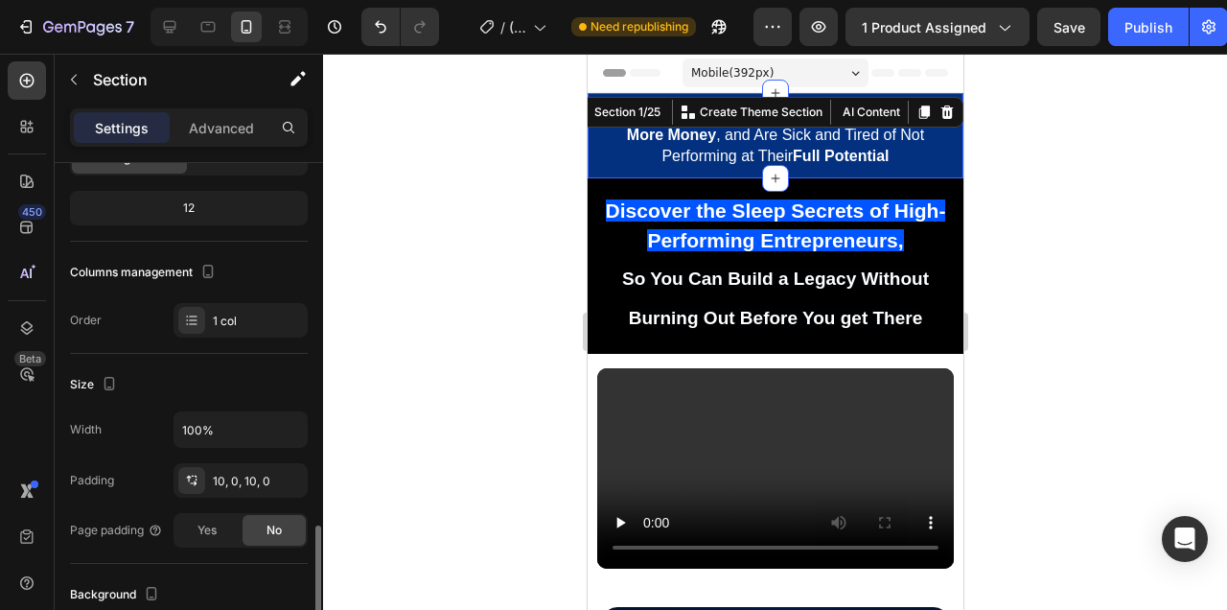
scroll to position [376, 0]
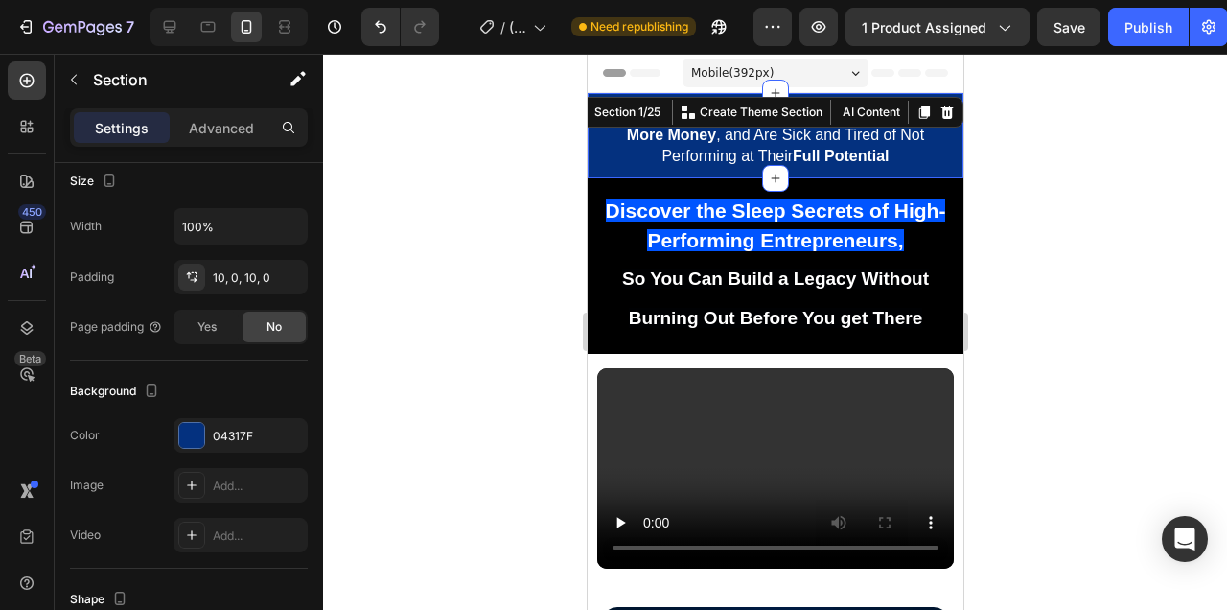
click at [1064, 363] on div at bounding box center [775, 332] width 904 height 556
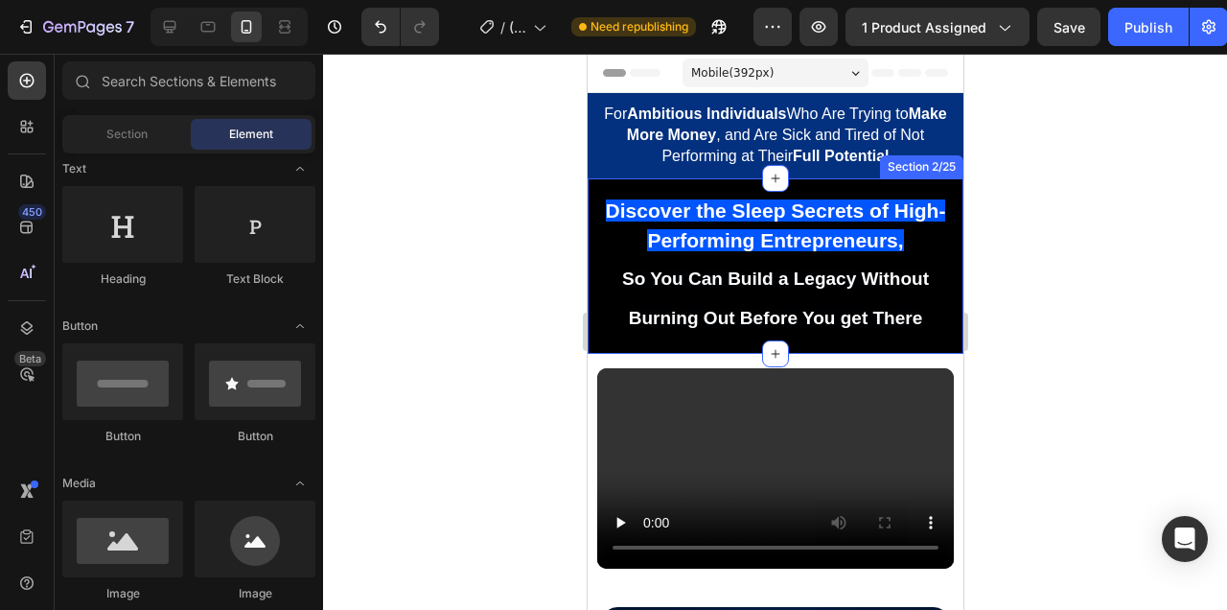
click at [860, 350] on div "Discover the Sleep Secrets of High-Performing Entrepreneurs, So You Can Build a…" at bounding box center [774, 273] width 347 height 160
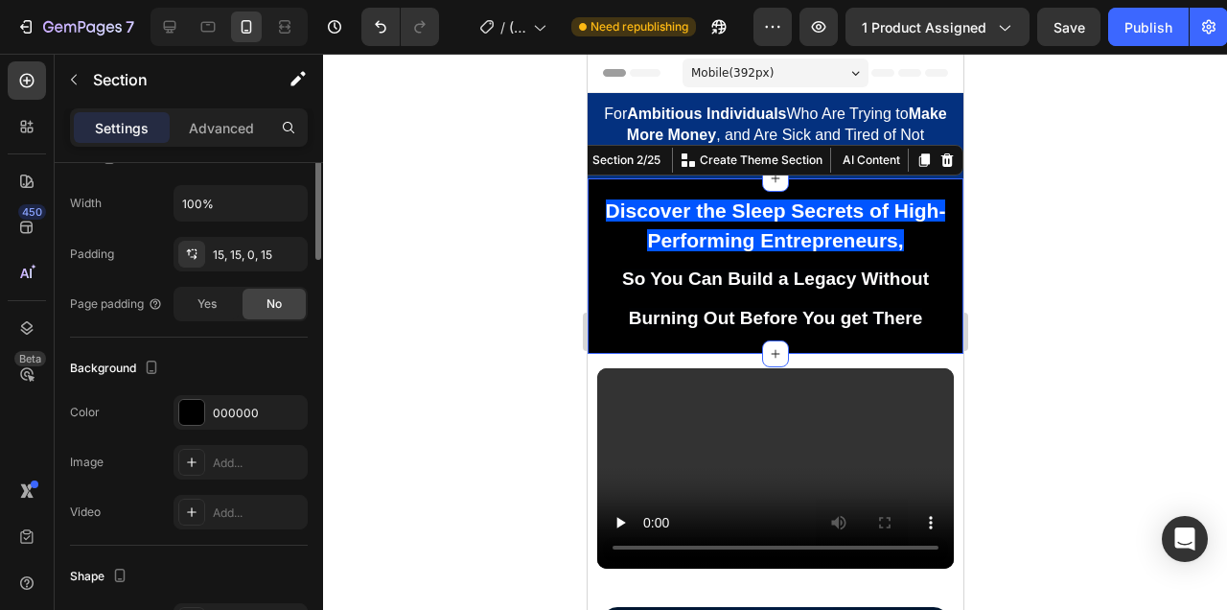
scroll to position [451, 0]
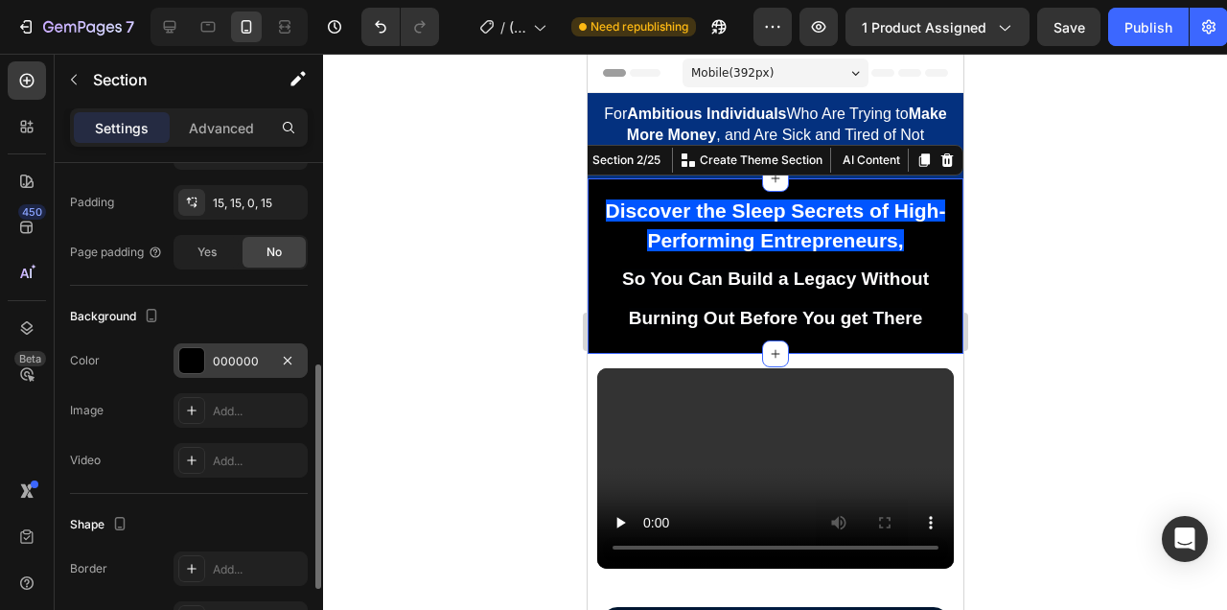
click at [191, 360] on div at bounding box center [191, 360] width 25 height 25
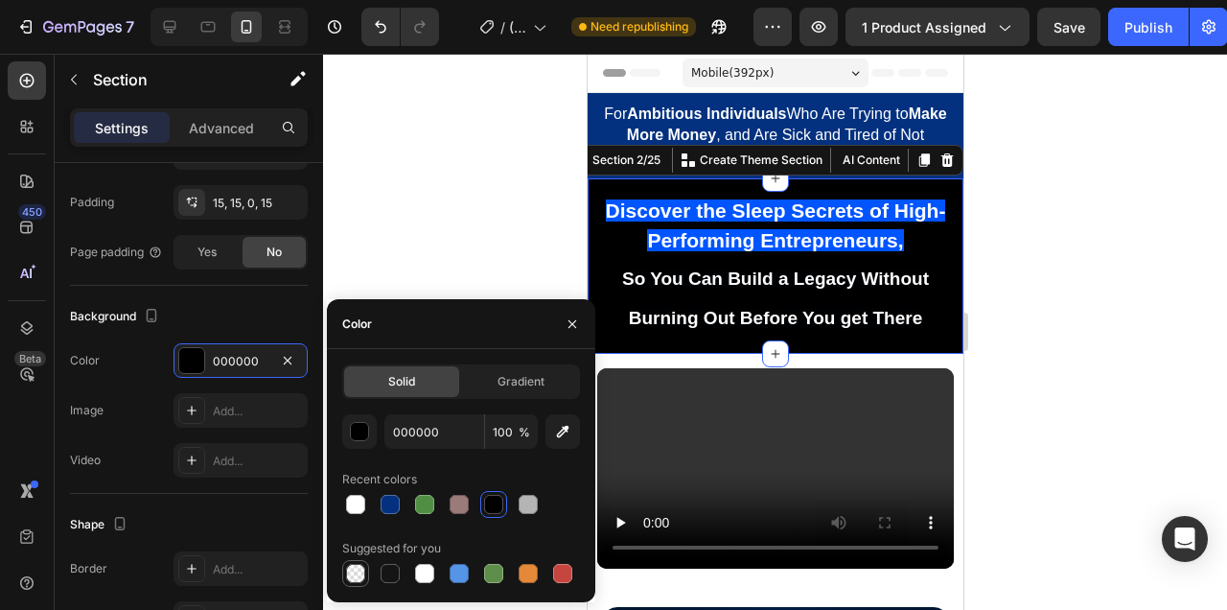
click at [355, 577] on div at bounding box center [355, 573] width 19 height 19
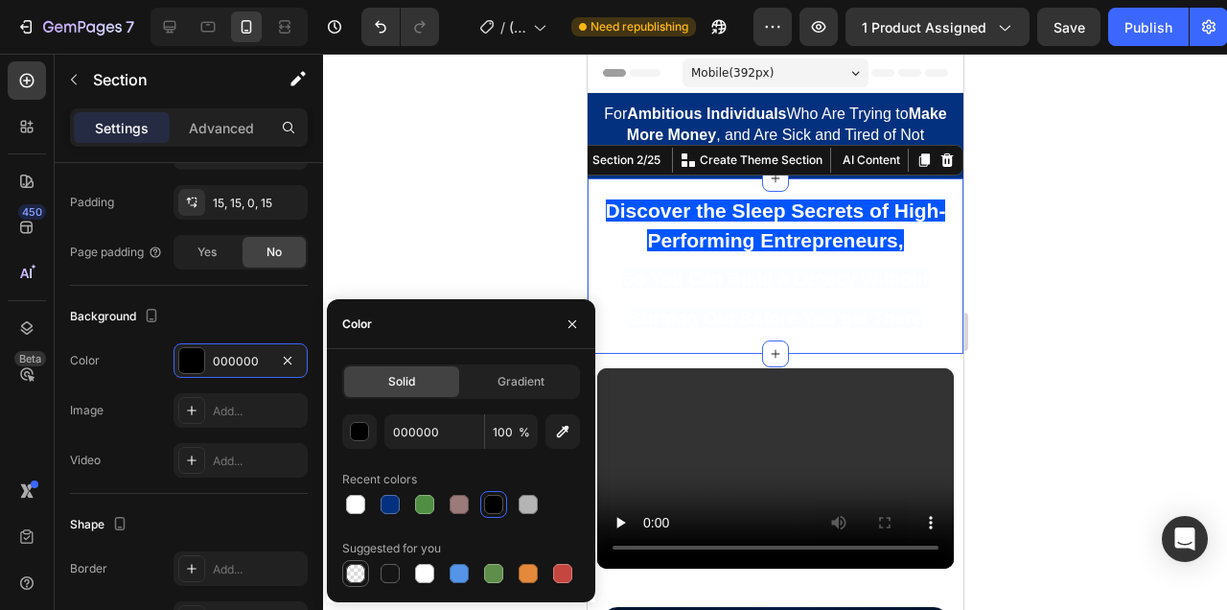
type input "0"
click at [1052, 284] on div at bounding box center [775, 332] width 904 height 556
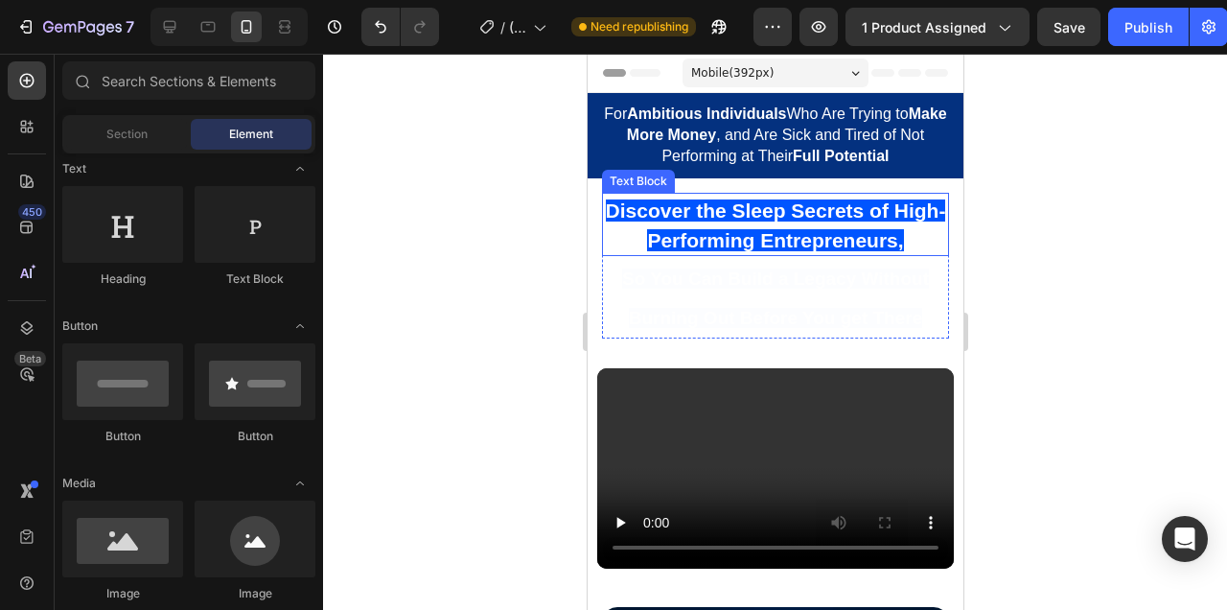
click at [874, 237] on span "Discover the Sleep Secrets of High-Performing Entrepreneurs," at bounding box center [775, 225] width 340 height 52
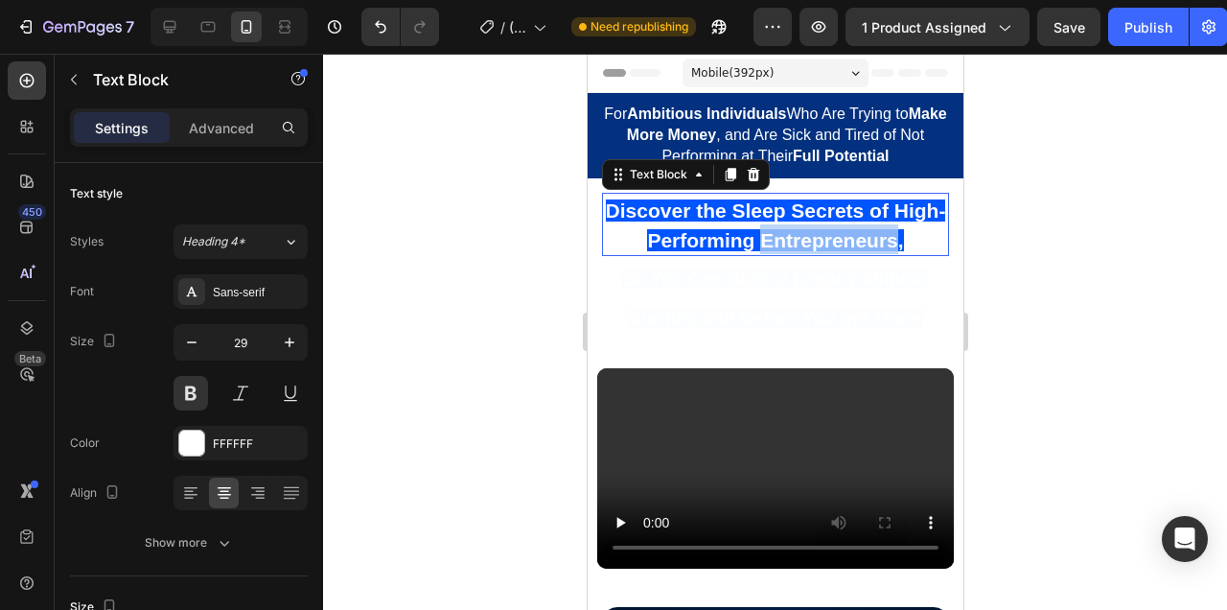
click at [874, 237] on span "Discover the Sleep Secrets of High-Performing Entrepreneurs," at bounding box center [775, 225] width 340 height 52
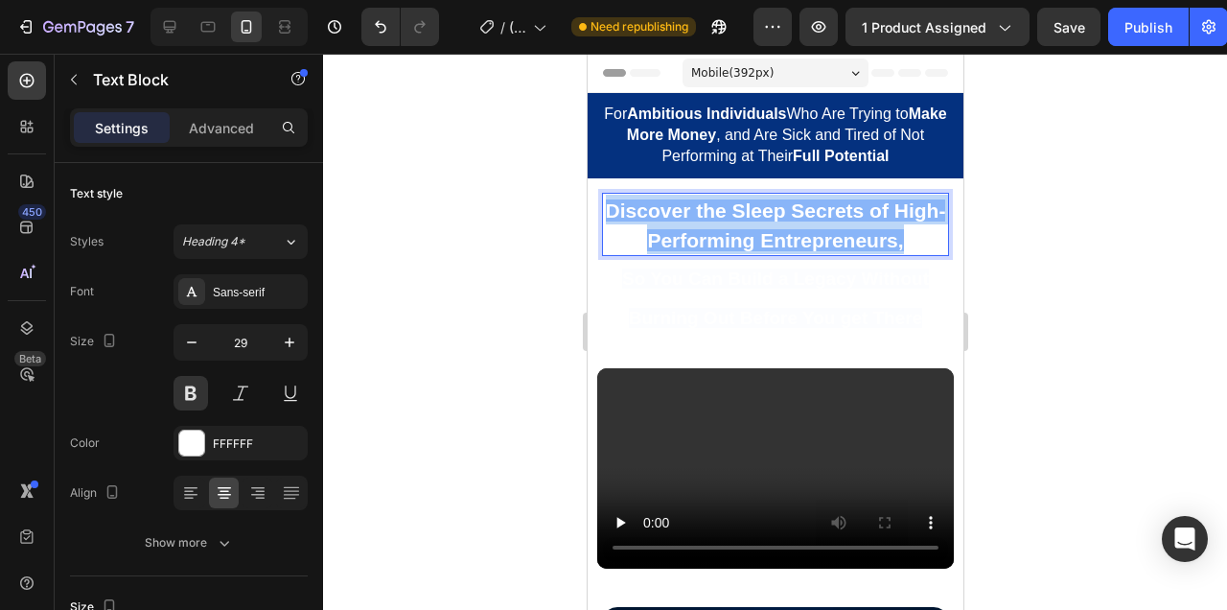
click at [874, 237] on span "Discover the Sleep Secrets of High-Performing Entrepreneurs," at bounding box center [775, 225] width 340 height 52
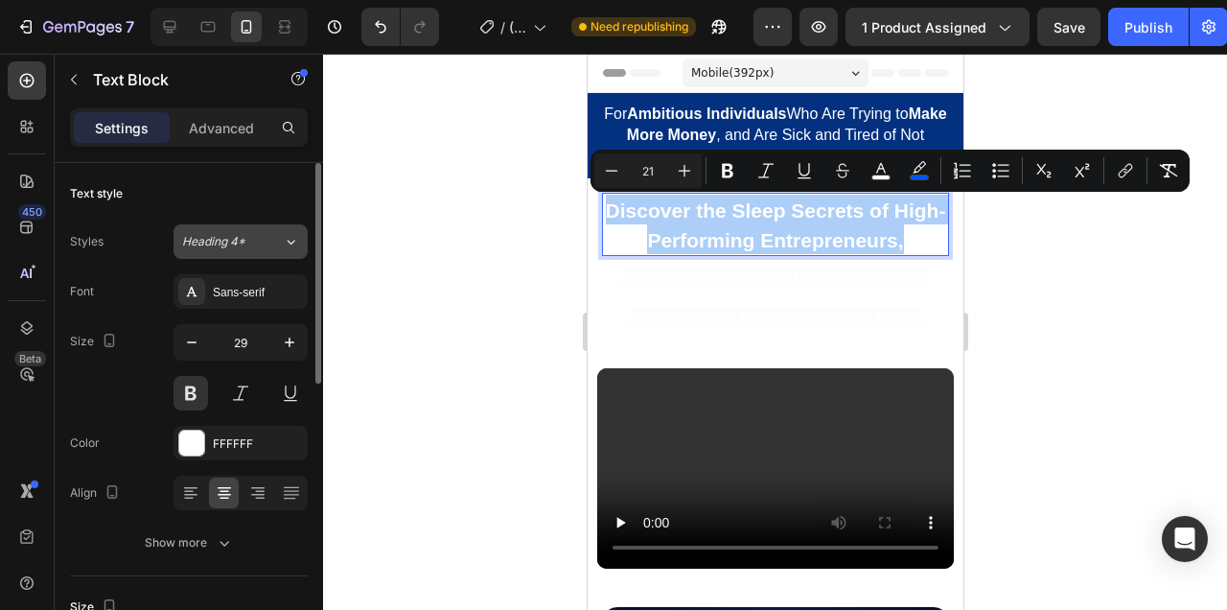
click at [289, 242] on icon at bounding box center [292, 242] width 8 height 5
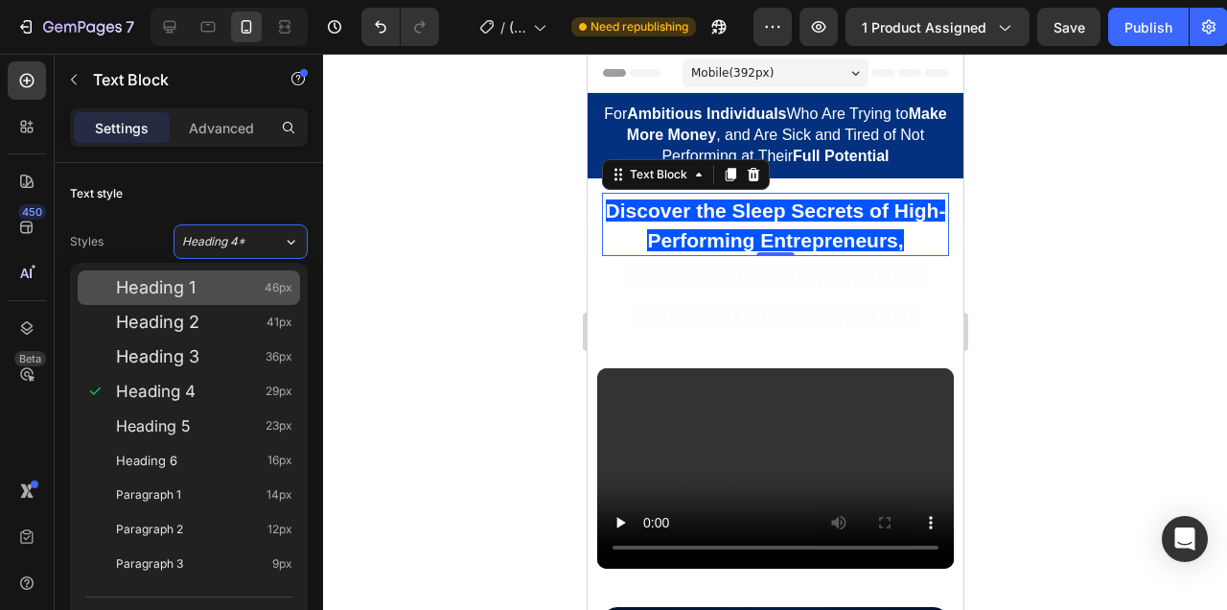
click at [253, 283] on div "Heading 1 46px" at bounding box center [204, 287] width 176 height 19
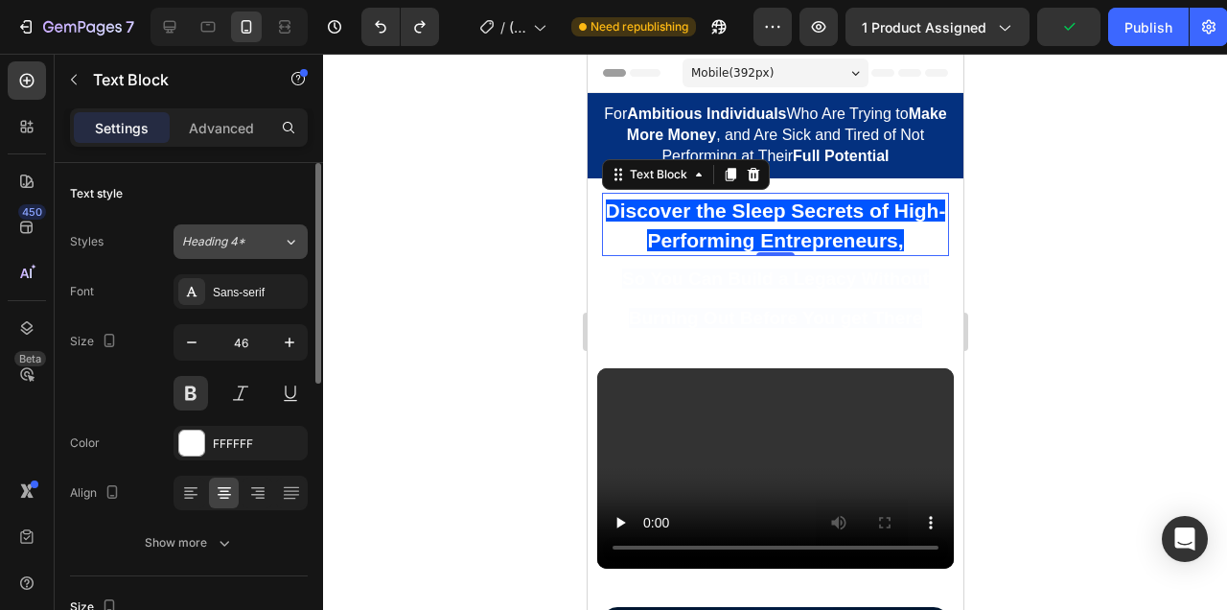
type input "29"
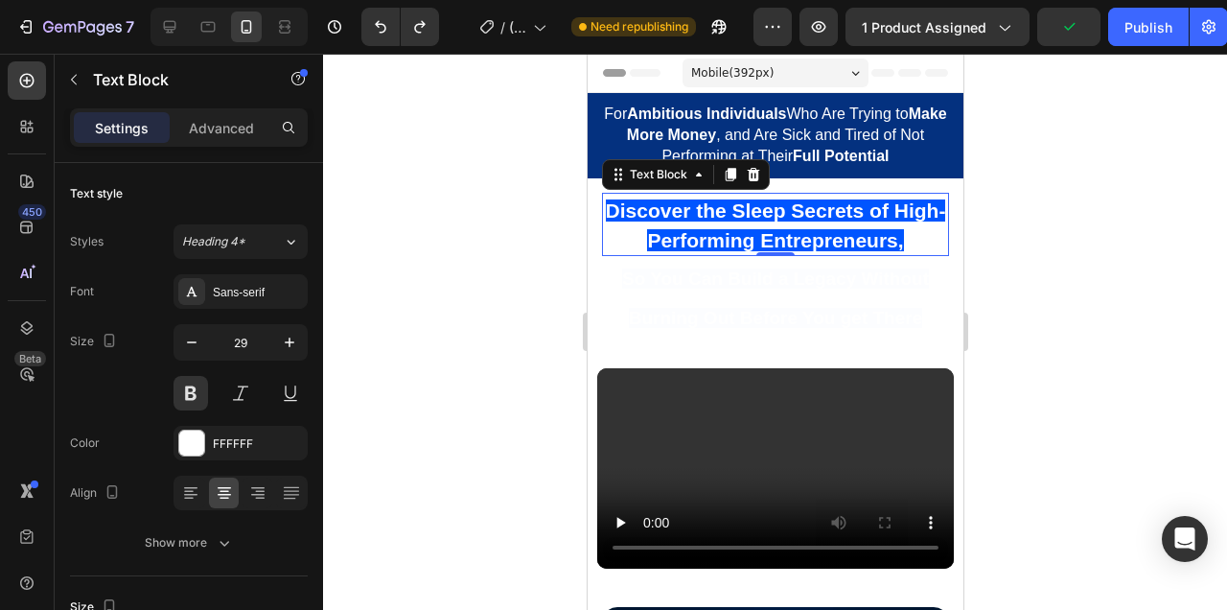
click at [1099, 266] on div at bounding box center [775, 332] width 904 height 556
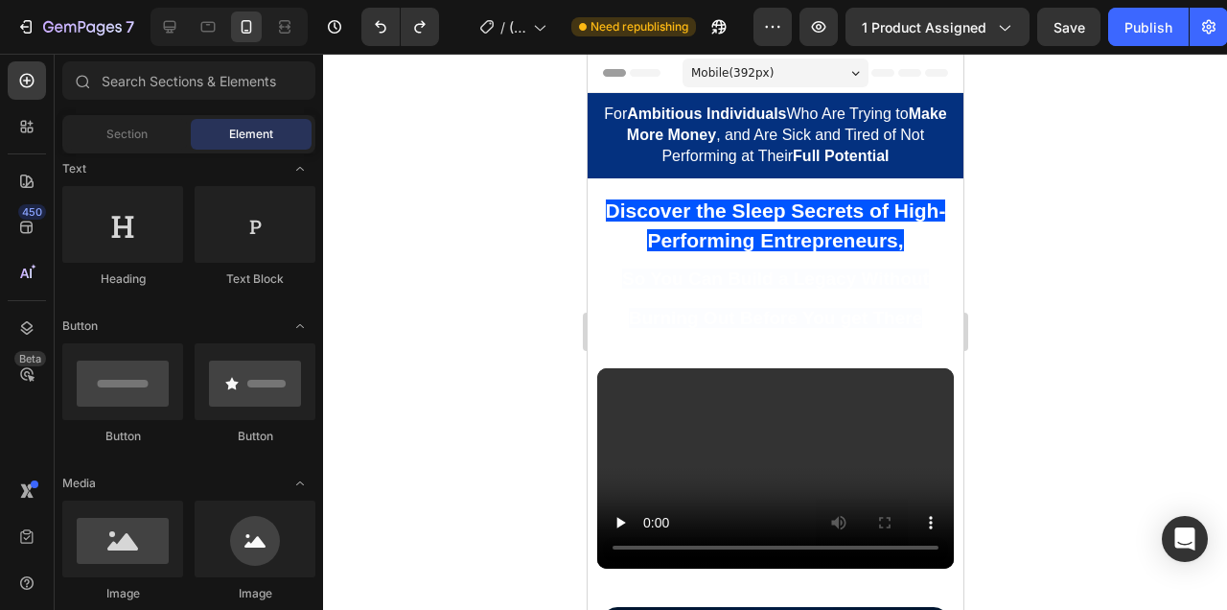
click at [1051, 307] on div at bounding box center [775, 332] width 904 height 556
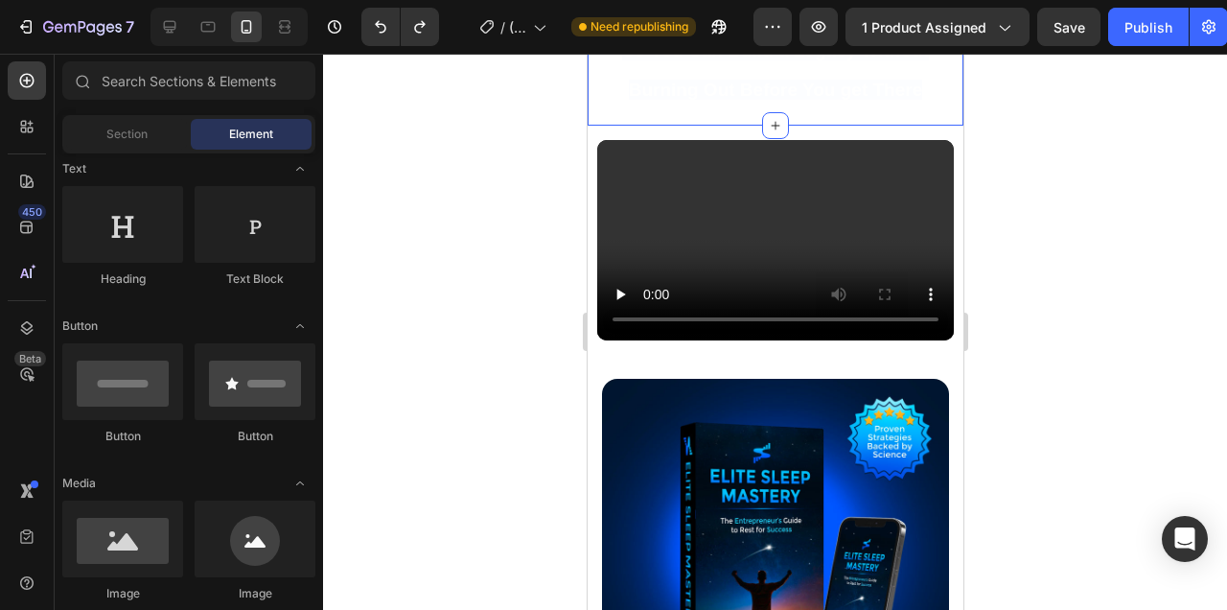
scroll to position [0, 0]
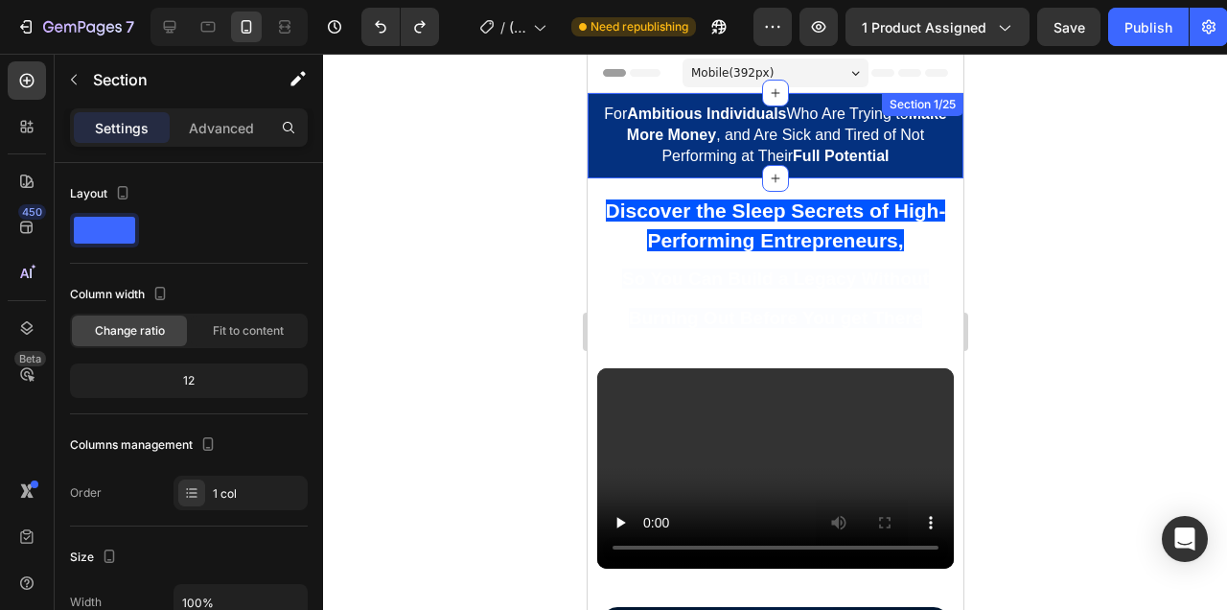
click at [951, 173] on div "For Ambitious Individuals Who Are Trying to Make More Money , and Are Sick and …" at bounding box center [775, 135] width 376 height 85
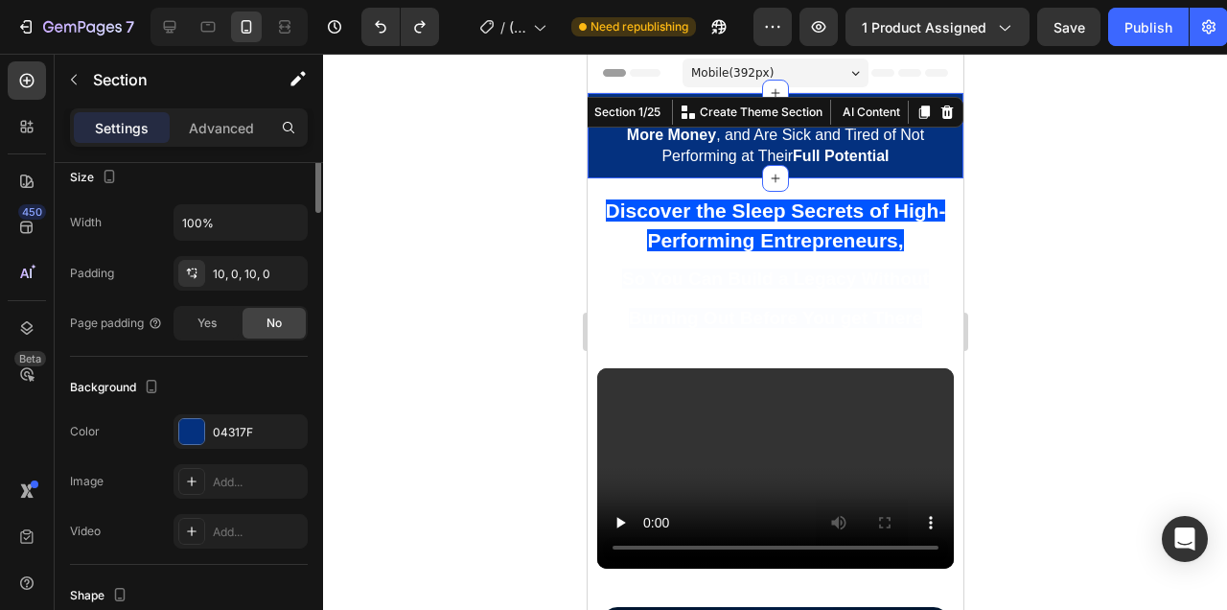
scroll to position [401, 0]
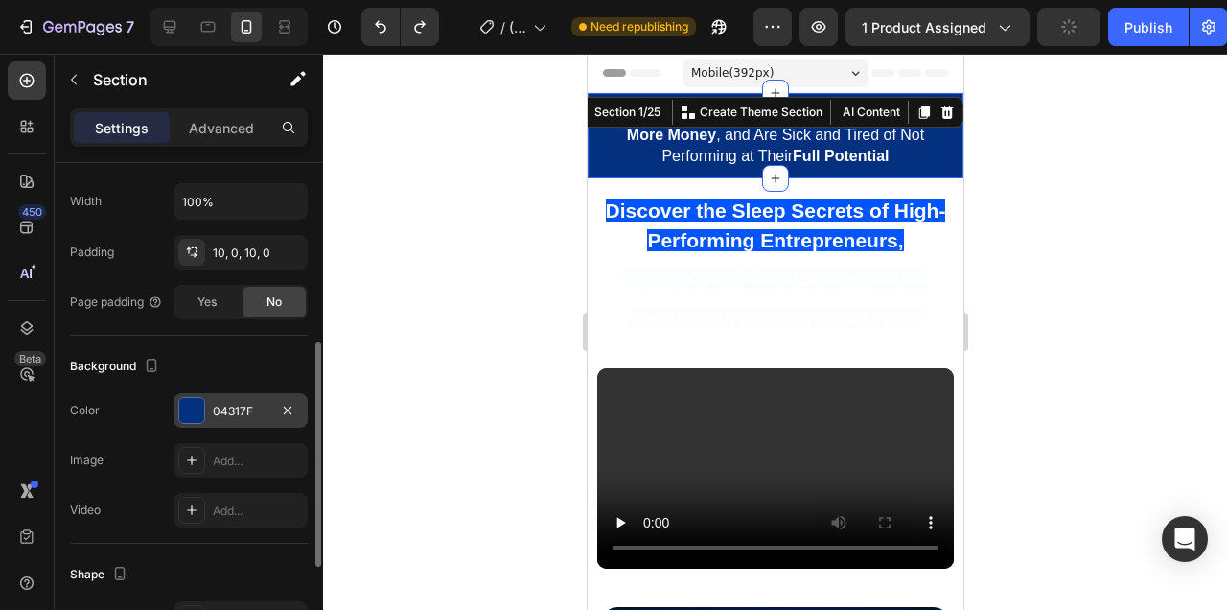
click at [183, 406] on div at bounding box center [191, 410] width 25 height 25
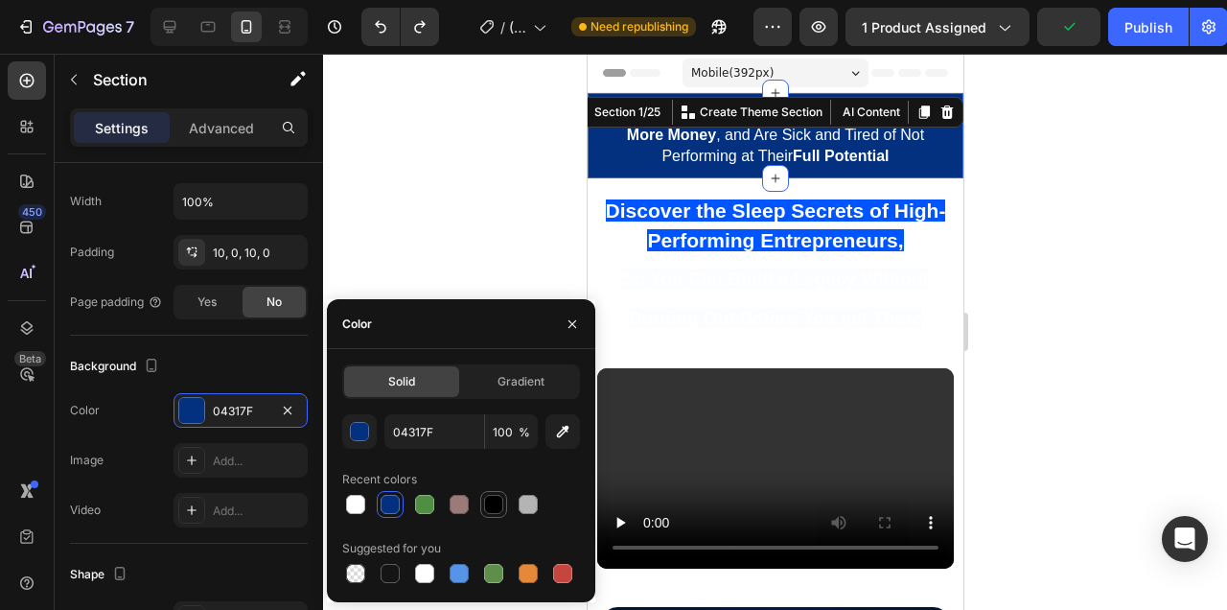
click at [486, 505] on div at bounding box center [493, 504] width 19 height 19
type input "000000"
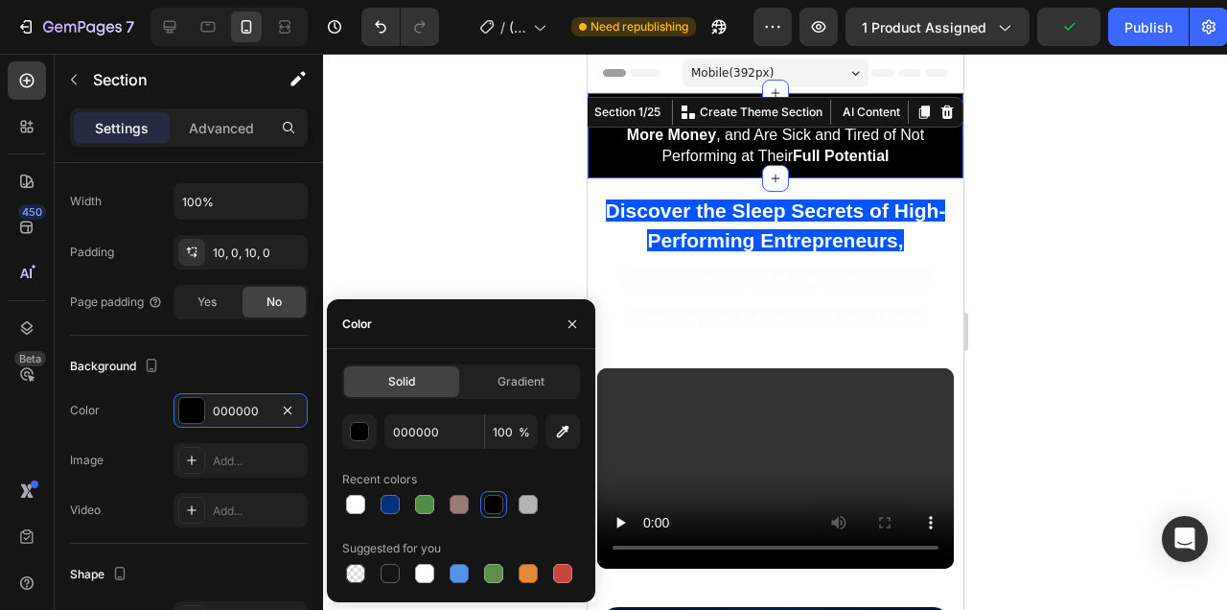
click at [1062, 265] on div at bounding box center [775, 332] width 904 height 556
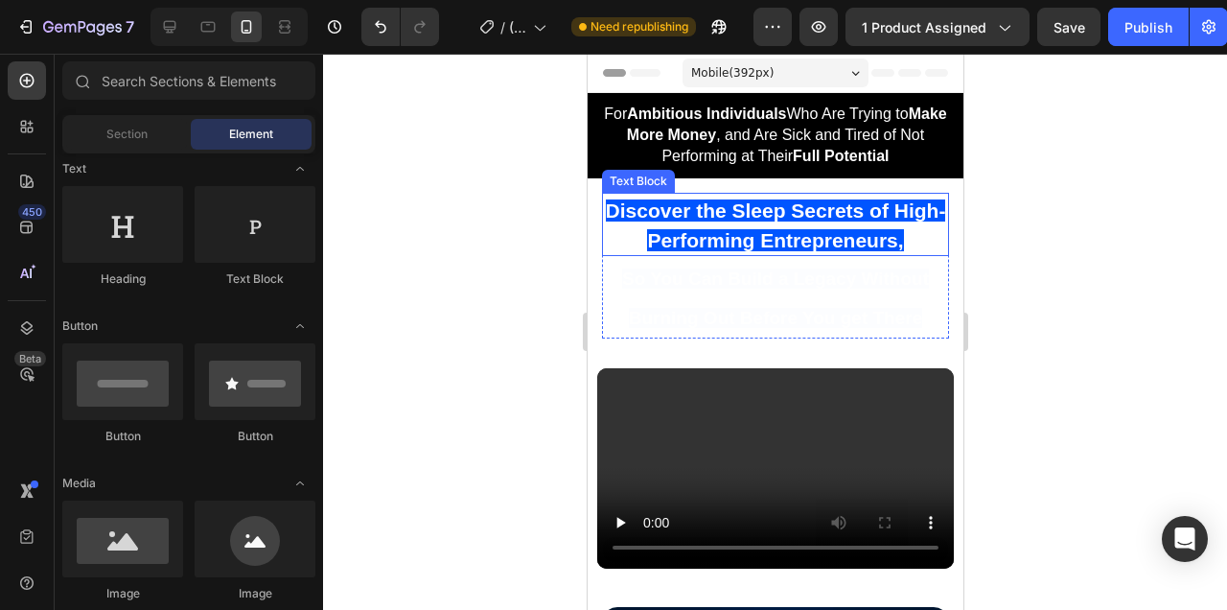
click at [848, 216] on span "Discover the Sleep Secrets of High-Performing Entrepreneurs," at bounding box center [775, 225] width 340 height 52
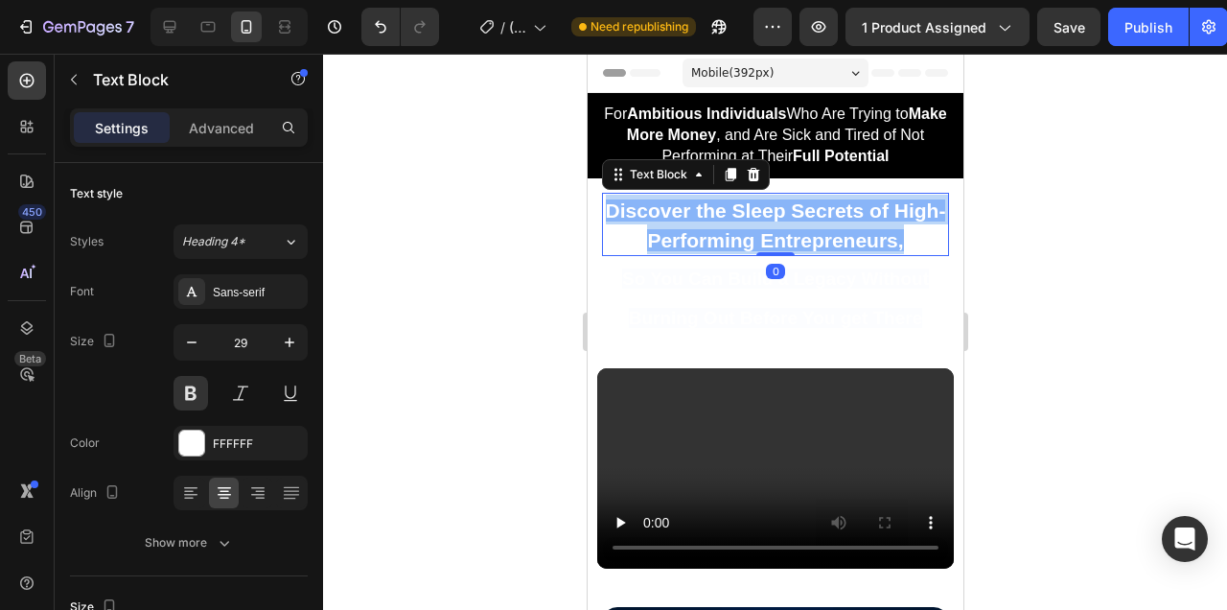
click at [848, 216] on span "Discover the Sleep Secrets of High-Performing Entrepreneurs," at bounding box center [775, 225] width 340 height 52
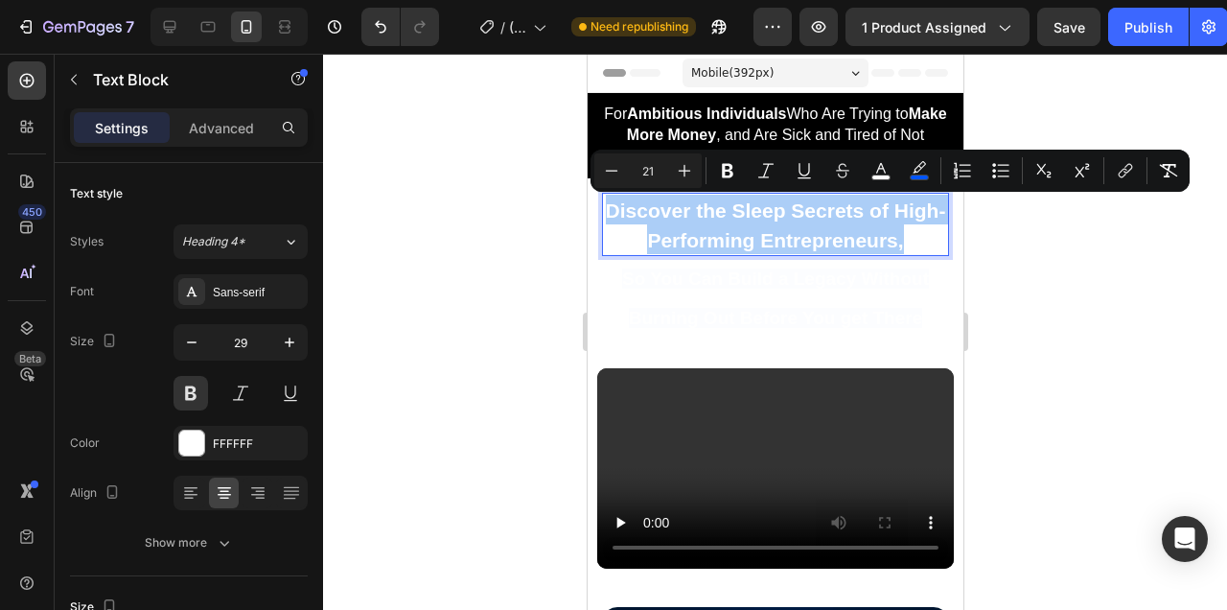
click at [1038, 240] on div at bounding box center [775, 332] width 904 height 556
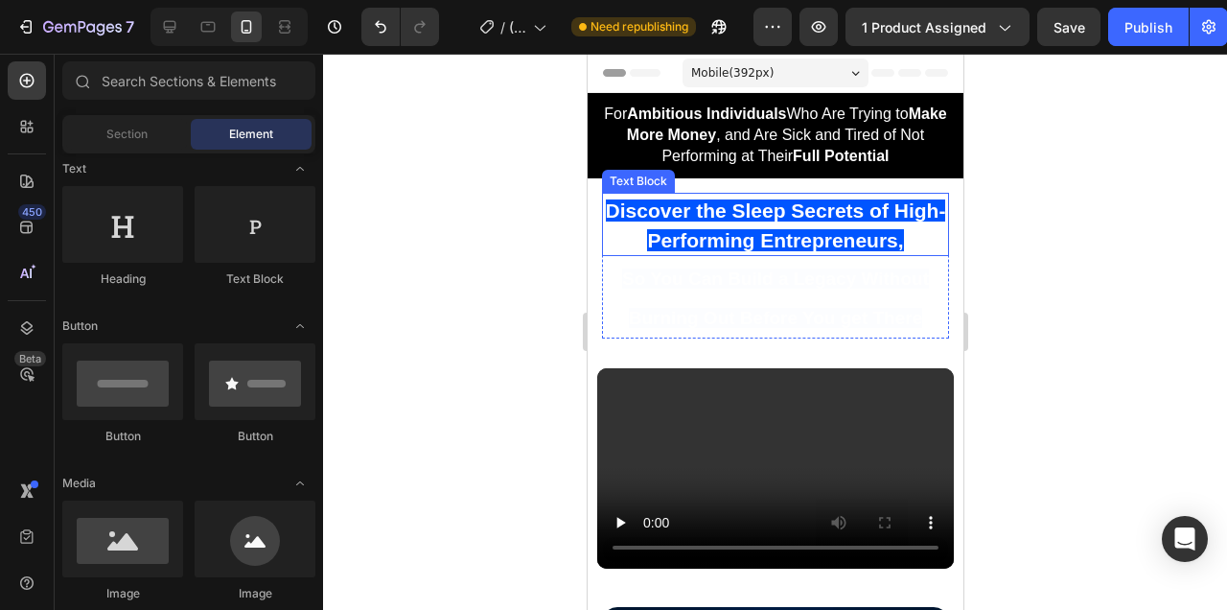
click at [876, 231] on span "Discover the Sleep Secrets of High-Performing Entrepreneurs," at bounding box center [775, 225] width 340 height 52
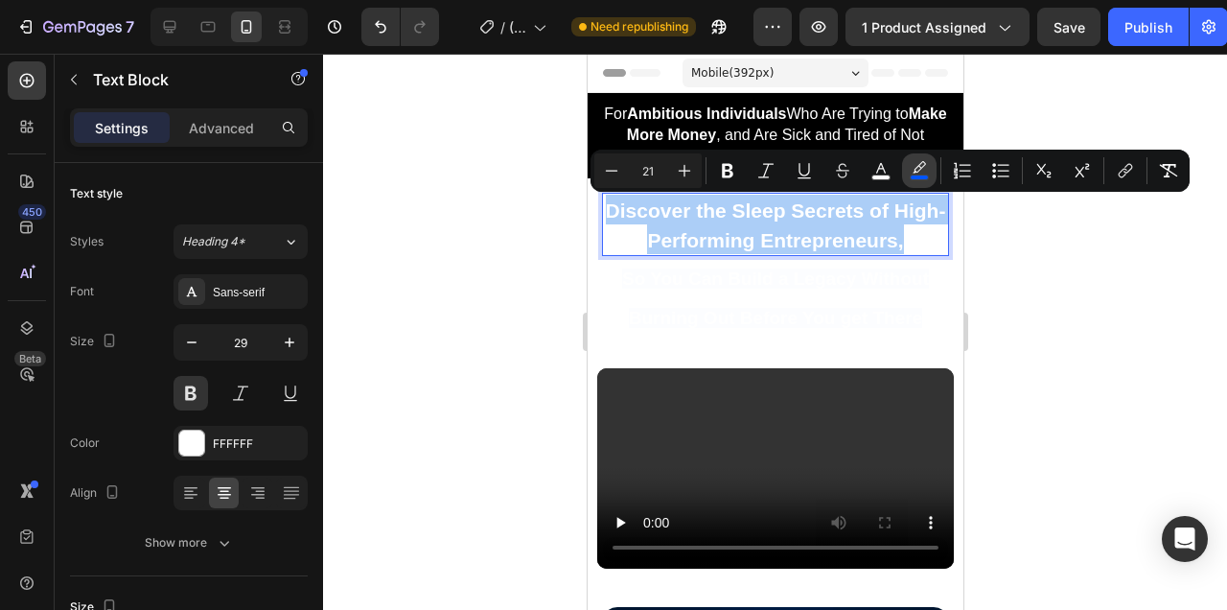
click at [917, 162] on icon "Editor contextual toolbar" at bounding box center [919, 170] width 19 height 19
type input "0055FF"
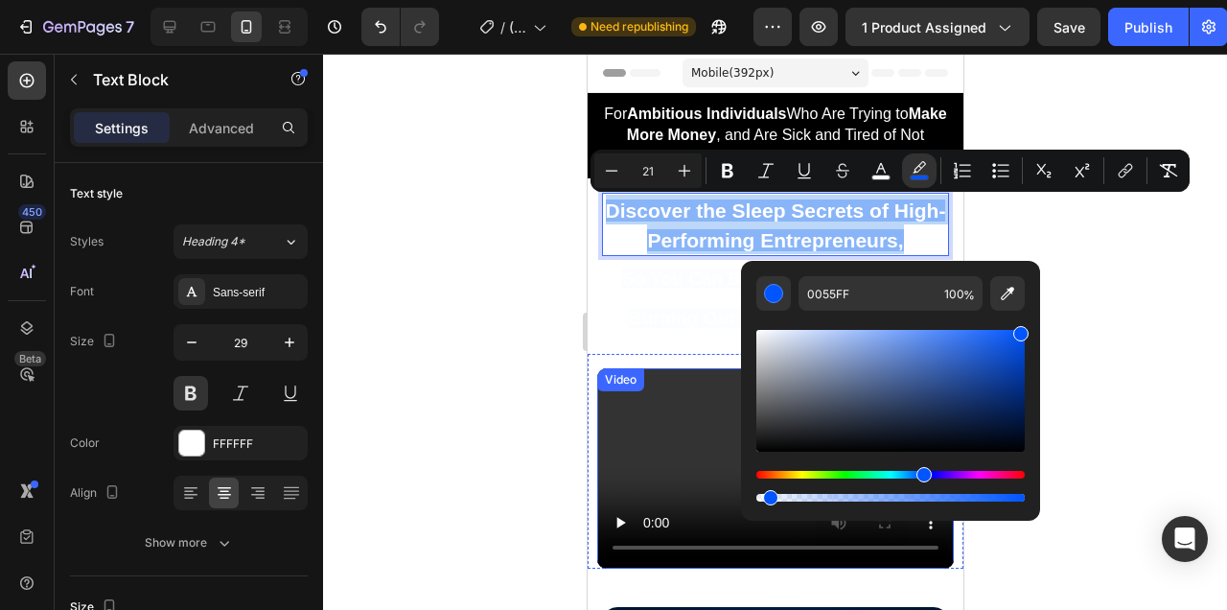
drag, startPoint x: 1424, startPoint y: 554, endPoint x: 666, endPoint y: 498, distance: 760.4
type input "0"
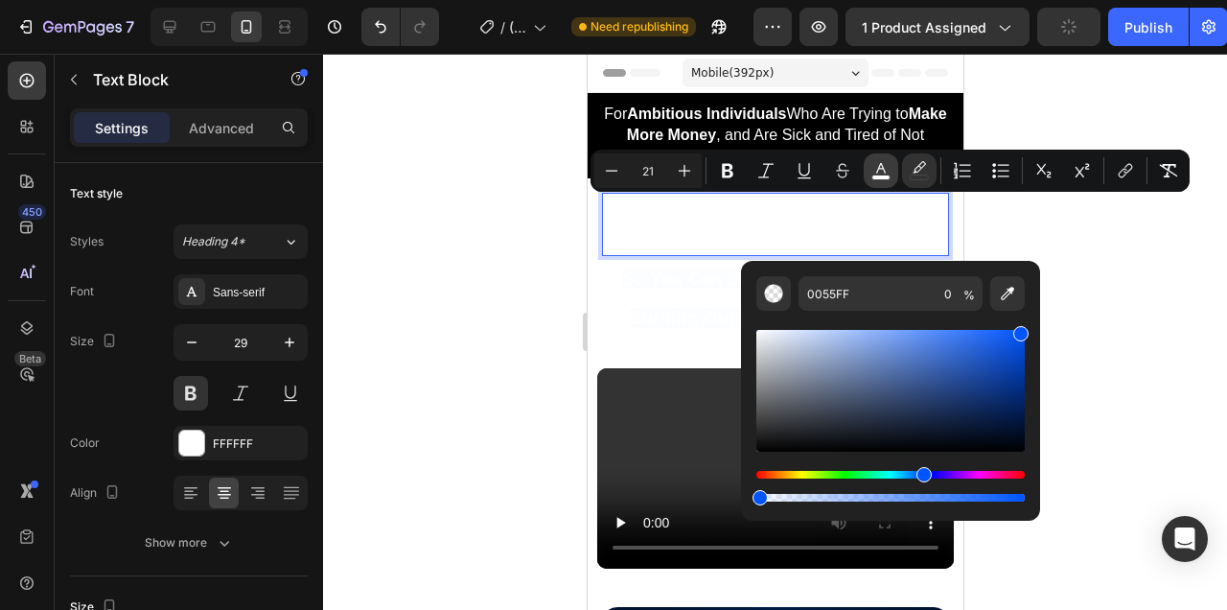
click at [886, 171] on icon "Editor contextual toolbar" at bounding box center [880, 170] width 19 height 19
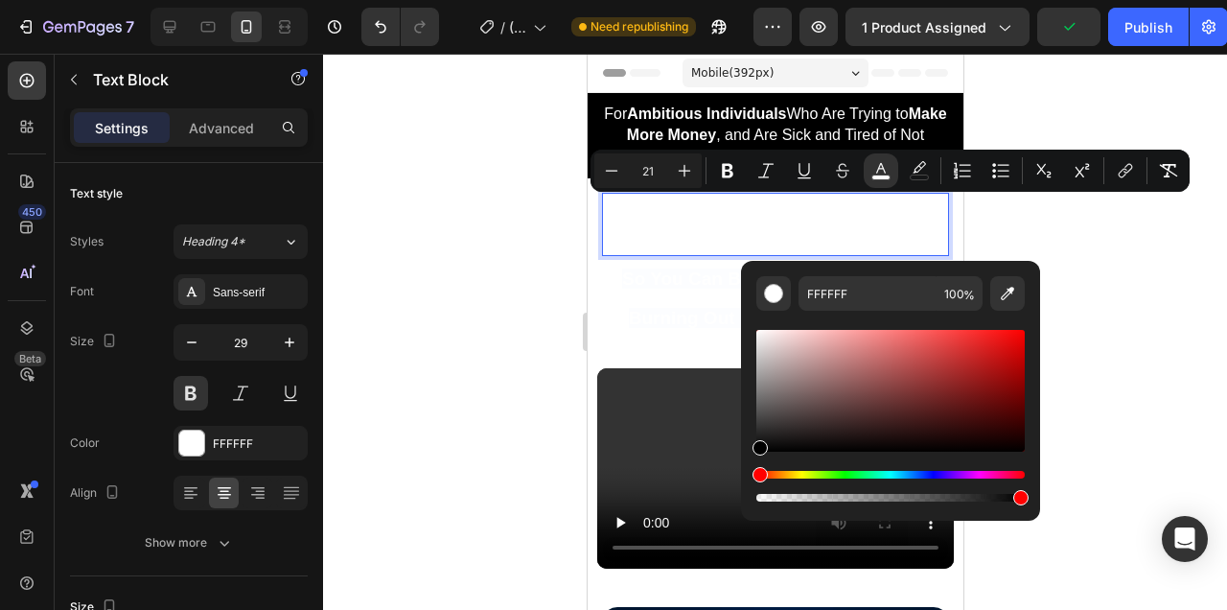
drag, startPoint x: 794, startPoint y: 359, endPoint x: 749, endPoint y: 480, distance: 129.8
click at [749, 480] on div "FFFFFF 100 %" at bounding box center [890, 383] width 299 height 244
type input "000000"
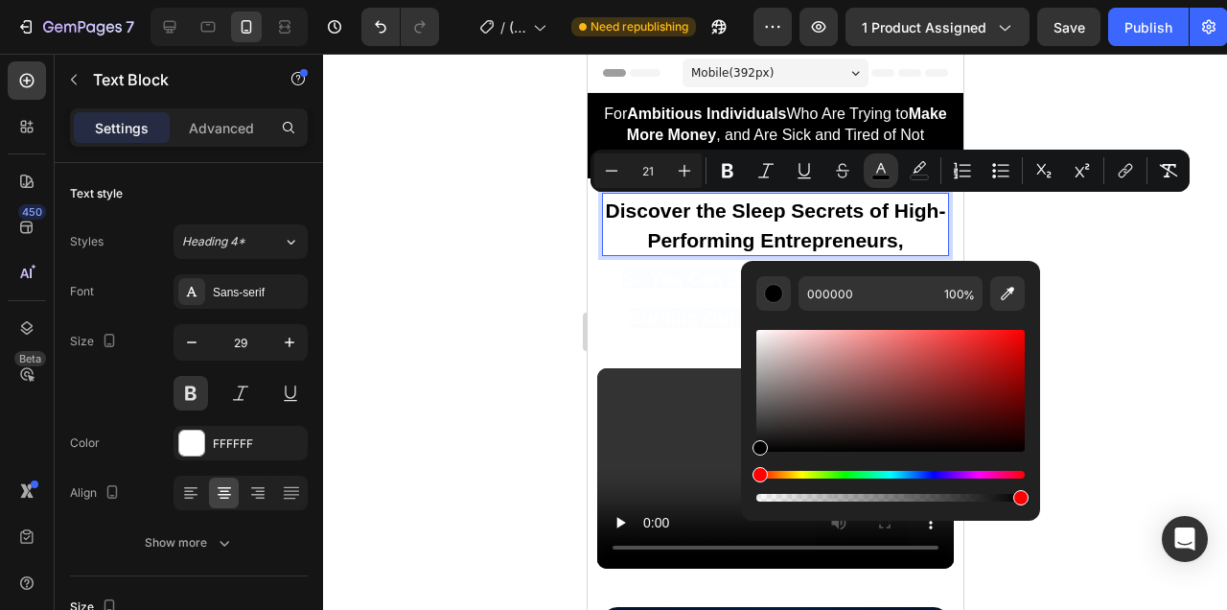
click at [1098, 308] on div at bounding box center [775, 332] width 904 height 556
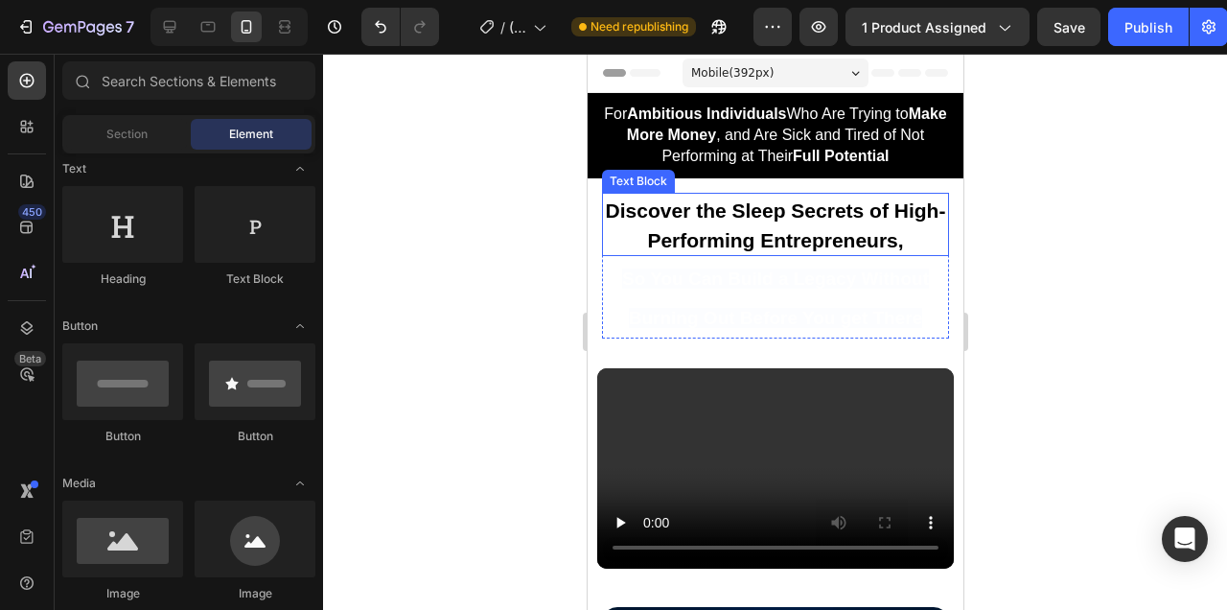
click at [822, 220] on span "Discover the Sleep Secrets of High-Performing Entrepreneurs," at bounding box center [775, 225] width 340 height 52
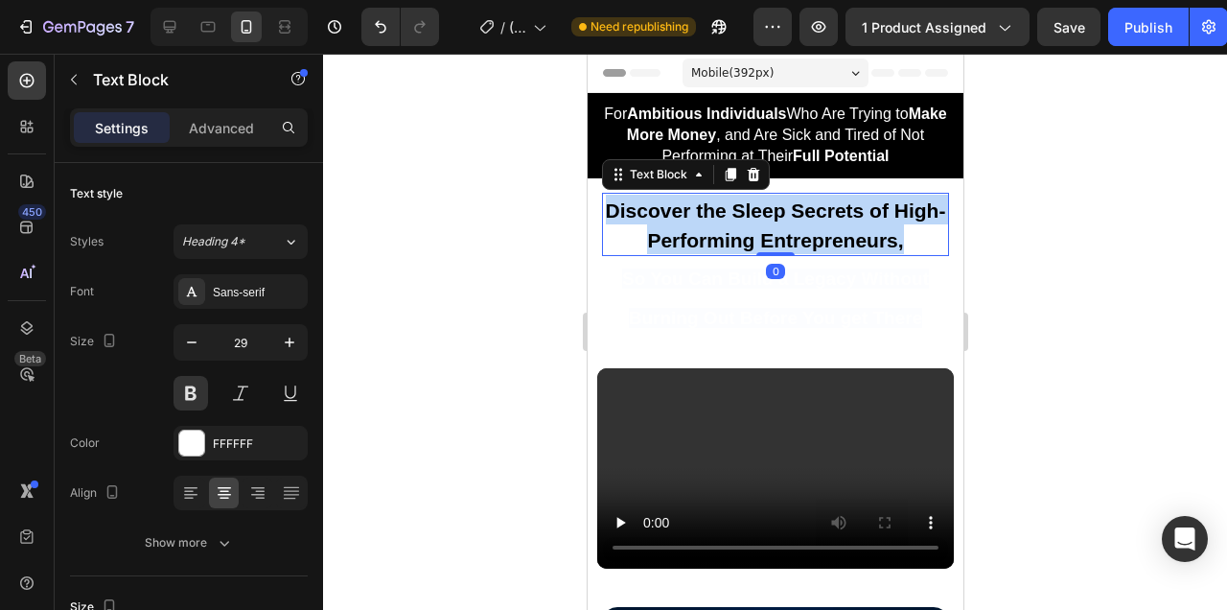
click at [822, 220] on span "Discover the Sleep Secrets of High-Performing Entrepreneurs," at bounding box center [775, 225] width 340 height 52
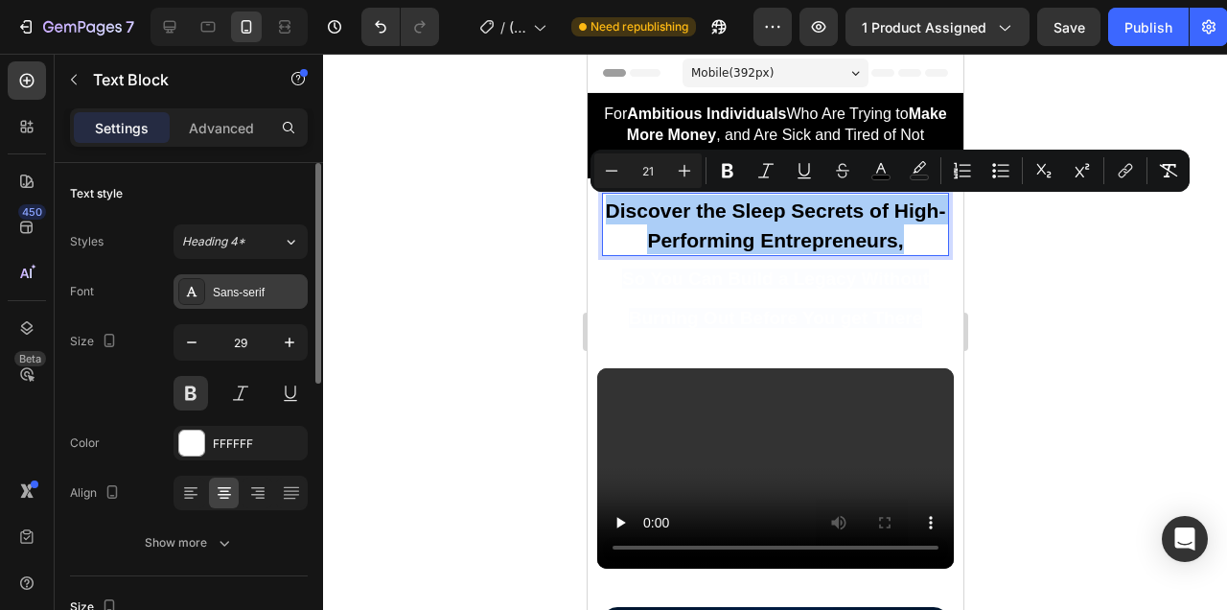
click at [279, 280] on div "Sans-serif" at bounding box center [241, 291] width 134 height 35
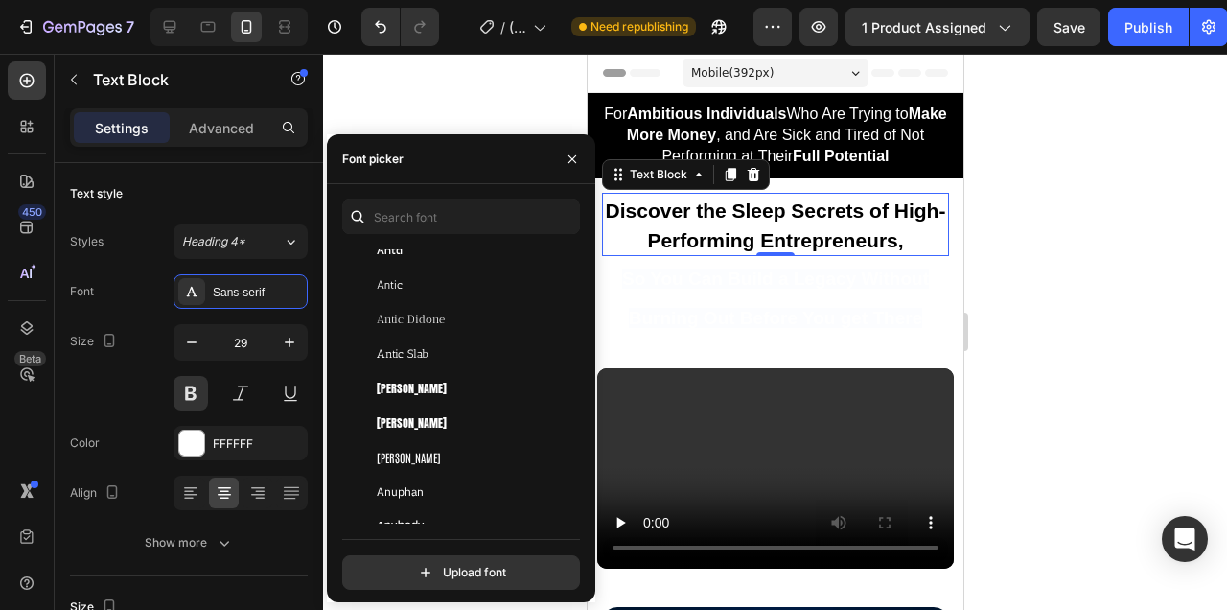
scroll to position [2985, 0]
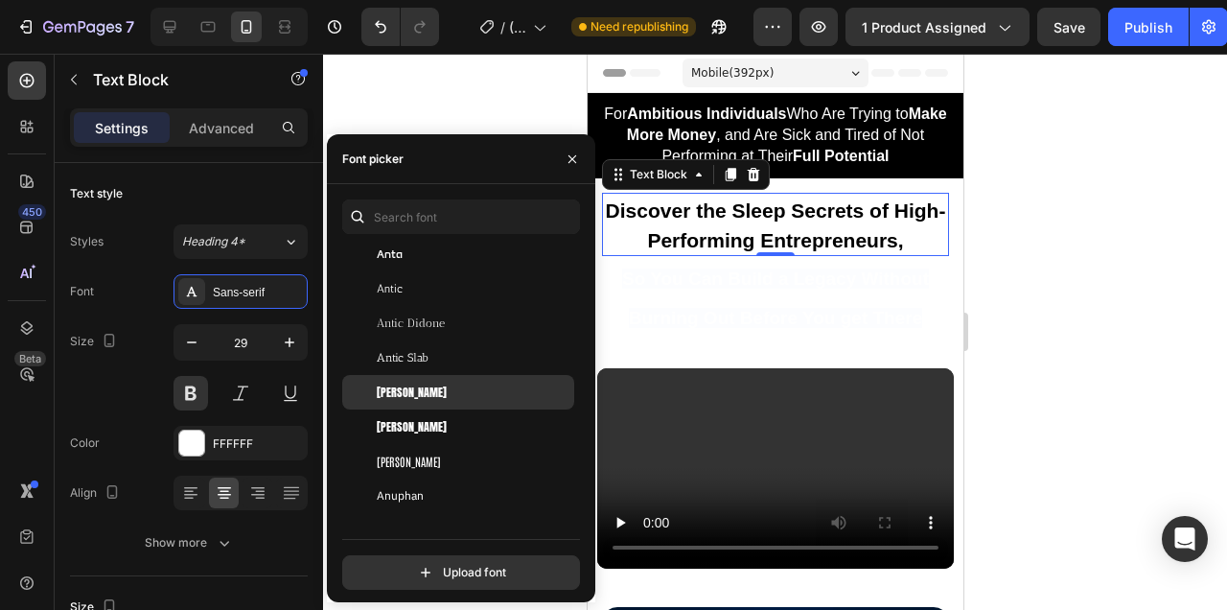
click at [463, 385] on div "[PERSON_NAME]" at bounding box center [474, 391] width 194 height 17
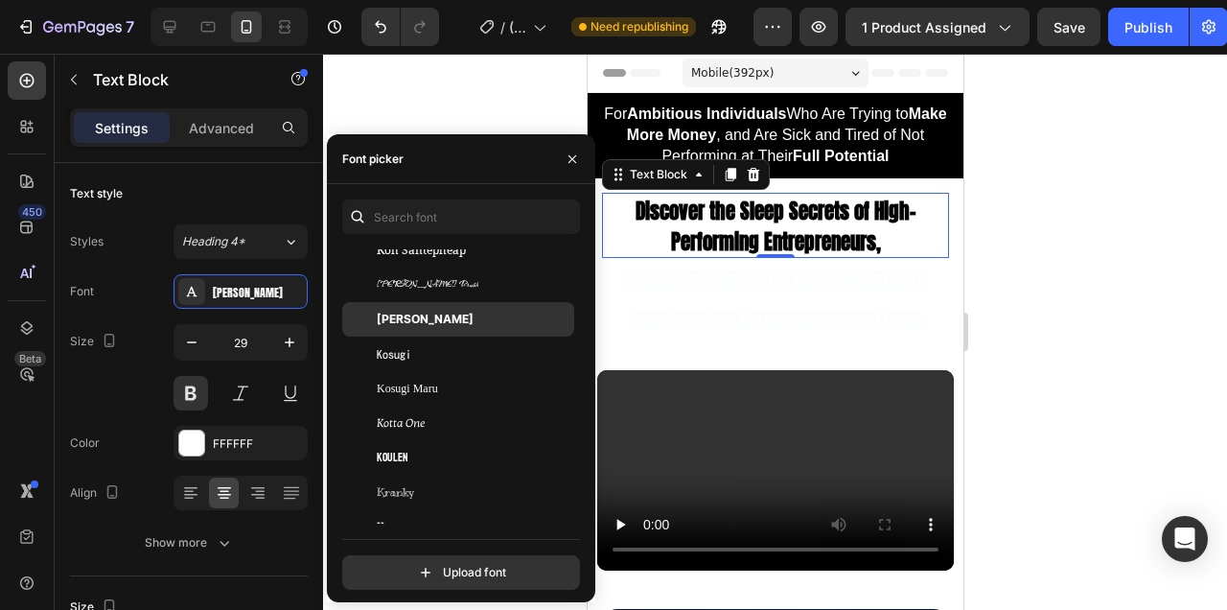
scroll to position [26183, 0]
click at [474, 307] on span "[PERSON_NAME]" at bounding box center [425, 315] width 97 height 17
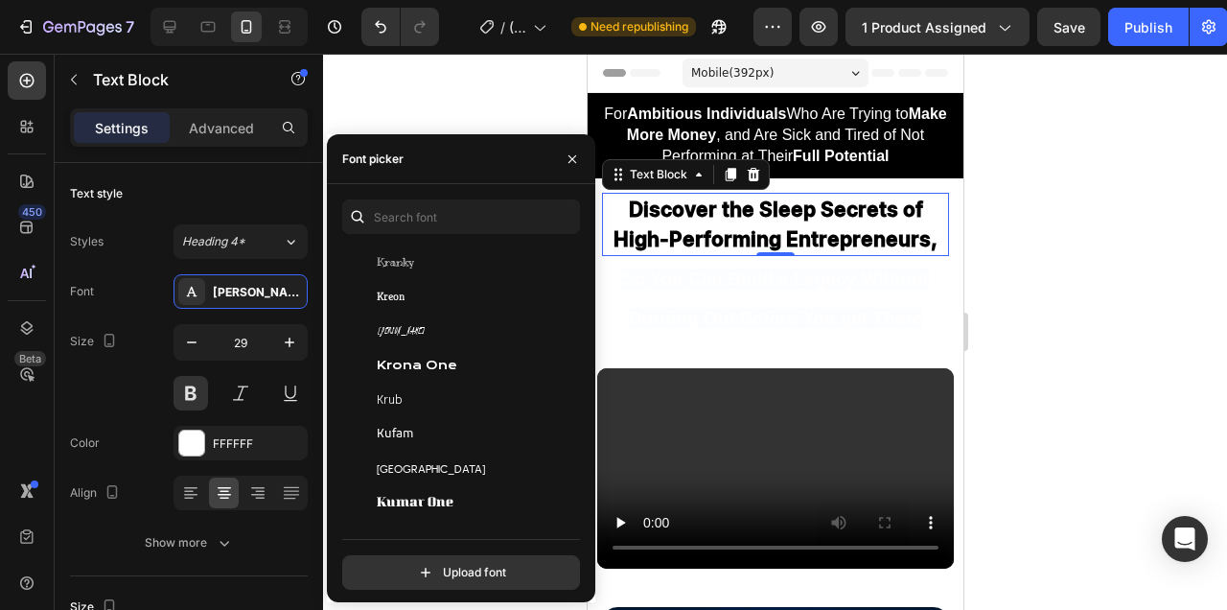
scroll to position [26364, 0]
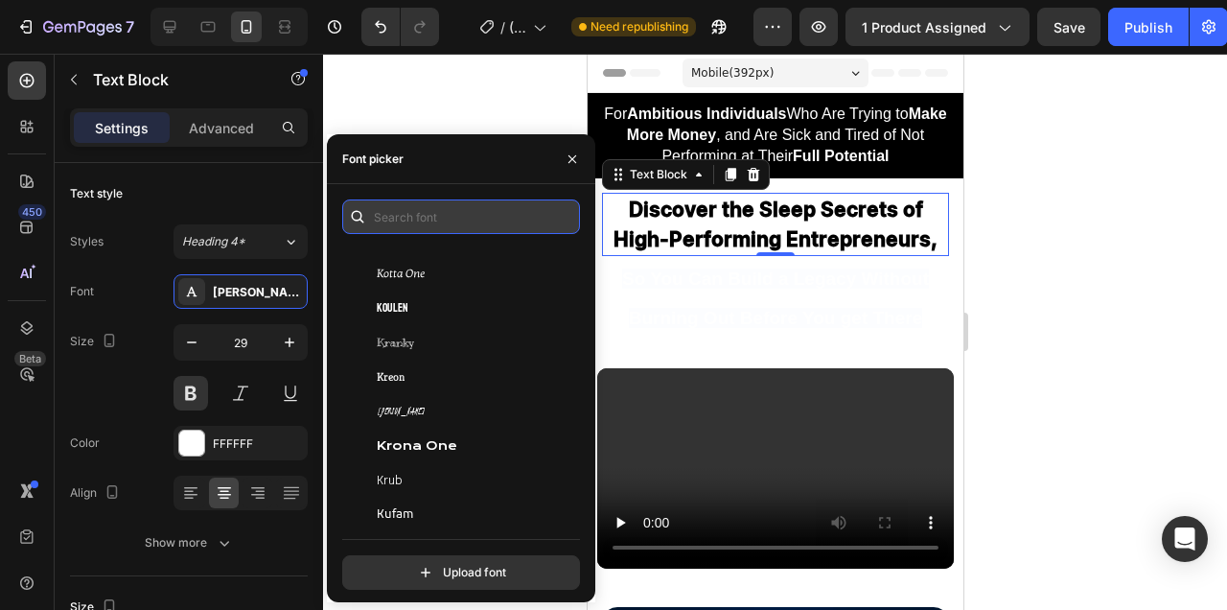
click at [477, 223] on input "text" at bounding box center [461, 216] width 238 height 35
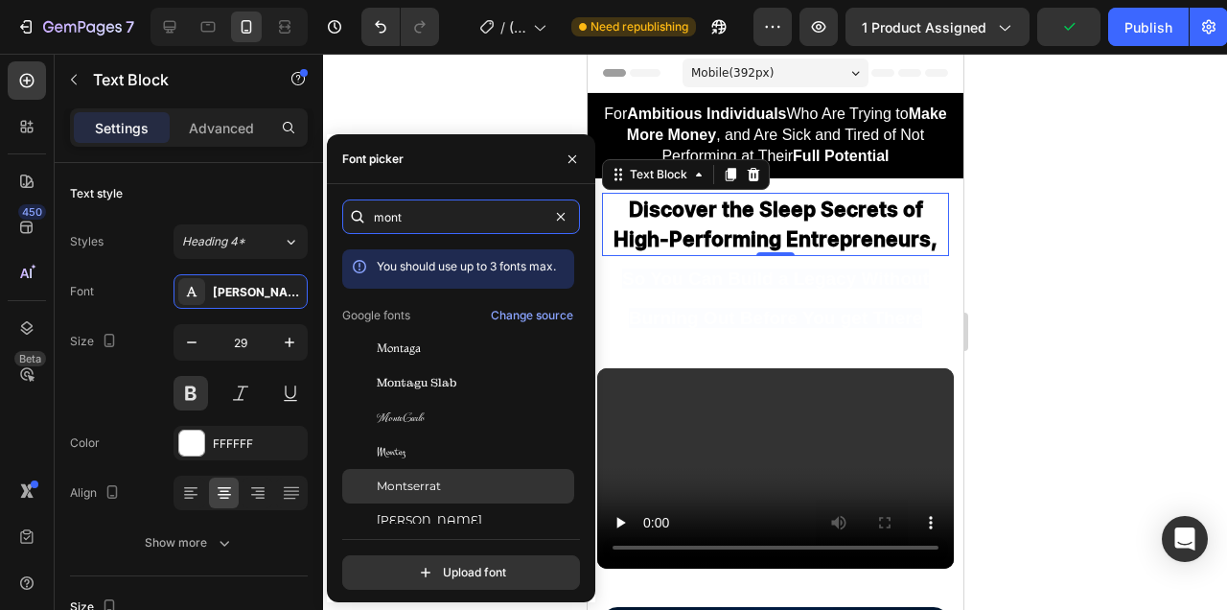
type input "mont"
click at [434, 479] on span "Montserrat" at bounding box center [409, 485] width 64 height 17
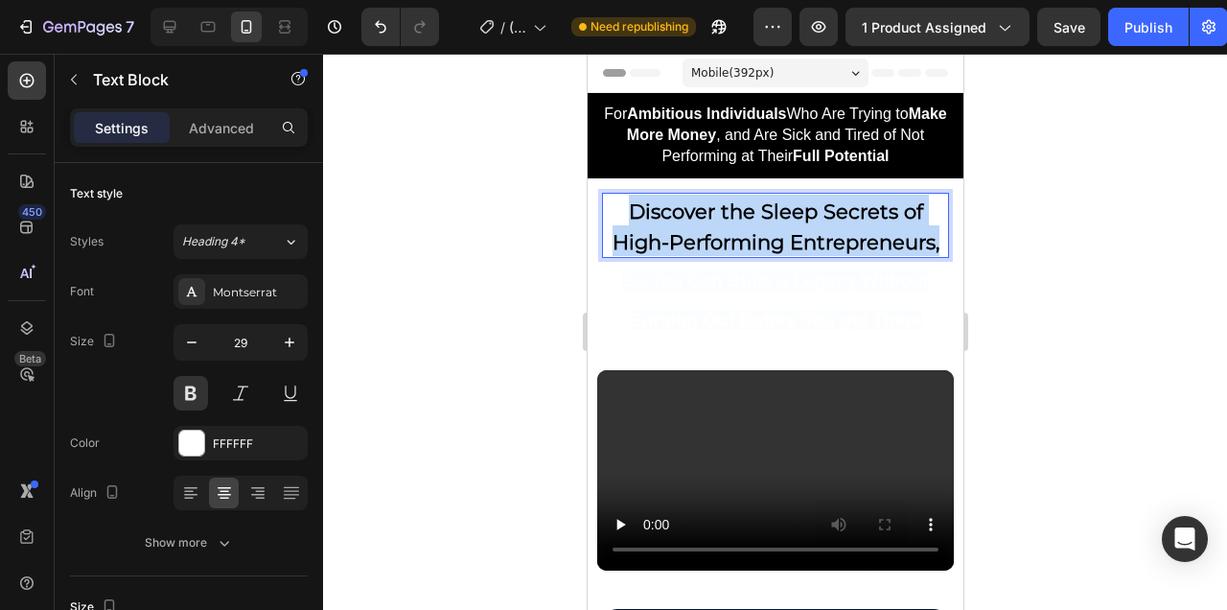
click at [849, 214] on span "Discover the Sleep Secrets of High-Performing Entrepreneurs," at bounding box center [775, 226] width 327 height 55
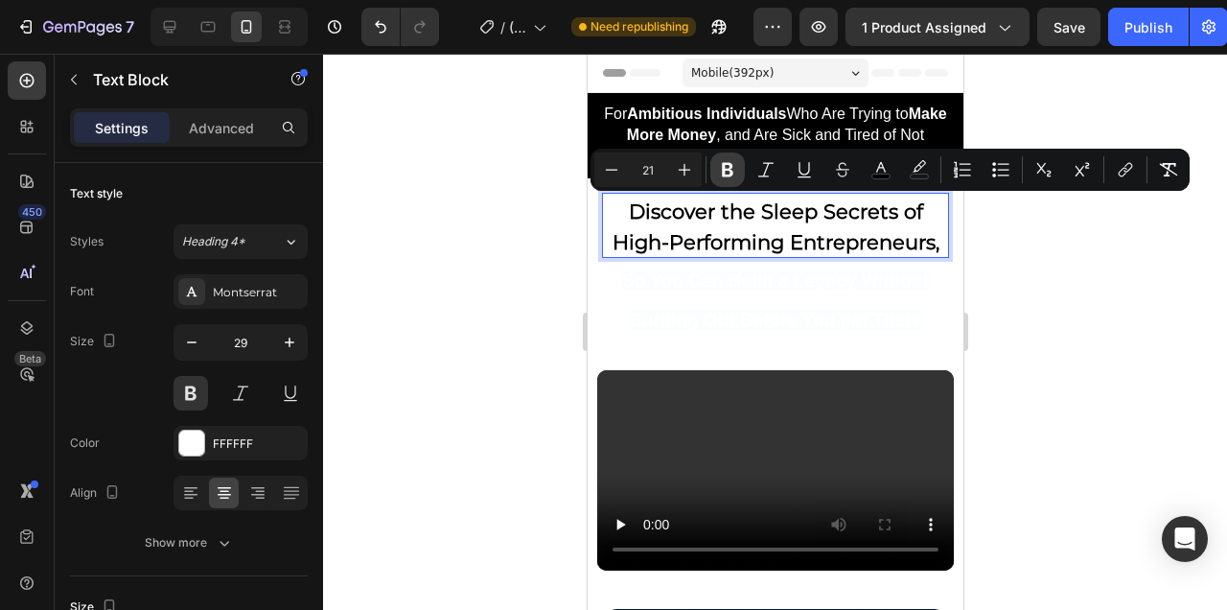
click at [727, 172] on icon "Editor contextual toolbar" at bounding box center [727, 169] width 19 height 19
click at [731, 161] on icon "Editor contextual toolbar" at bounding box center [727, 169] width 19 height 19
click at [753, 289] on span "So You Can Build a Legacy Without Burning Out Before You get There" at bounding box center [774, 299] width 307 height 59
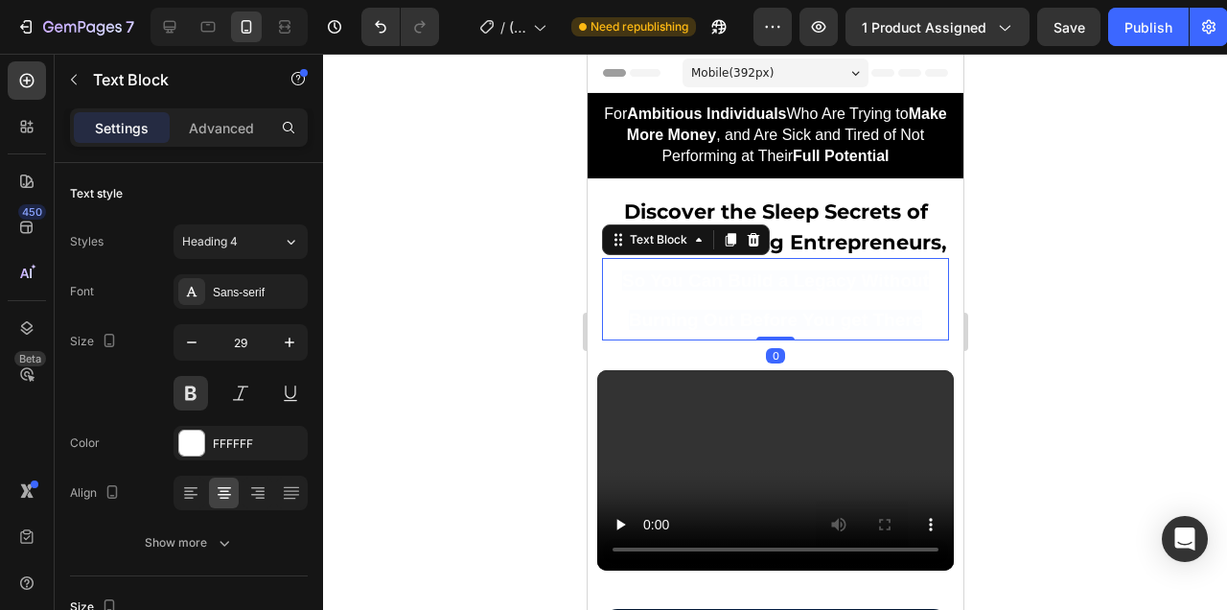
scroll to position [401, 0]
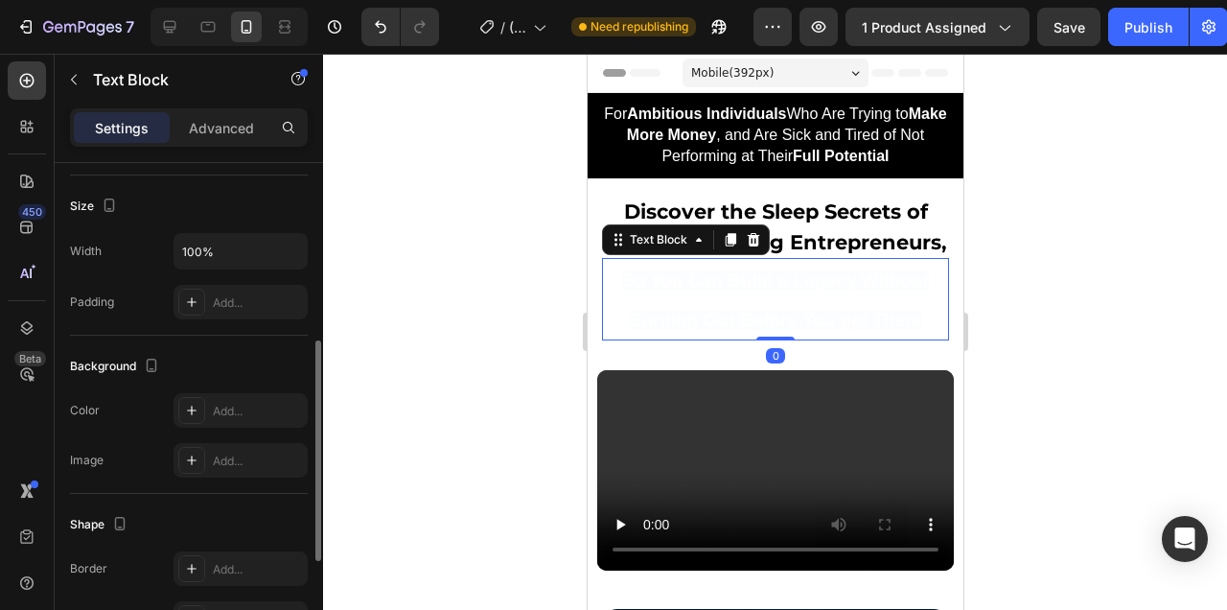
click at [1073, 291] on div at bounding box center [775, 332] width 904 height 556
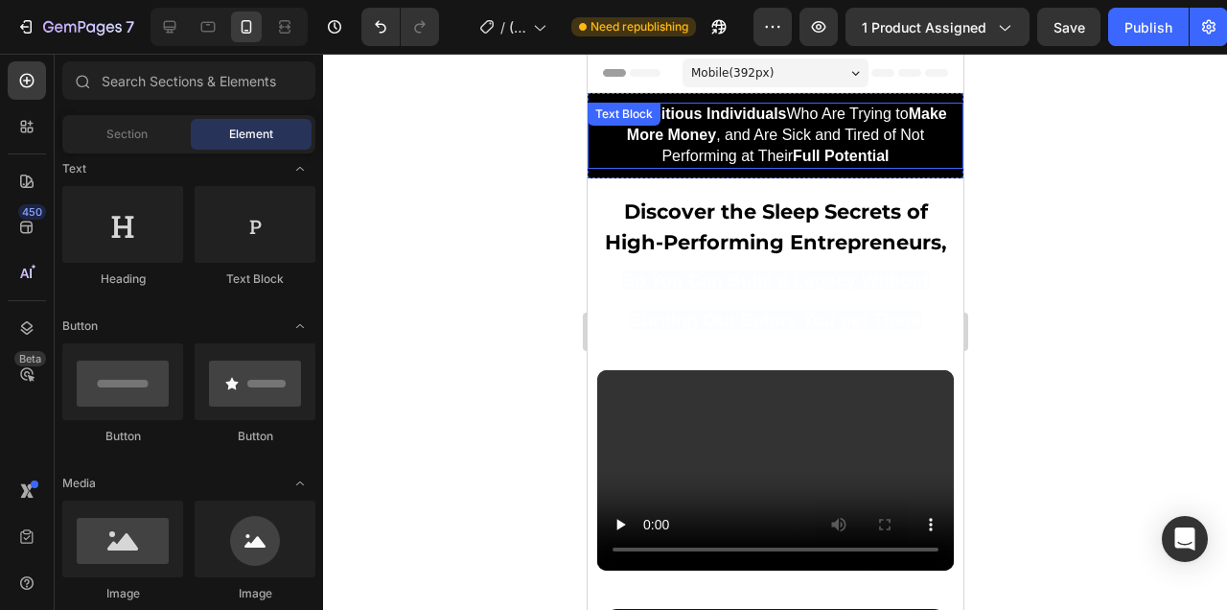
click at [838, 126] on span "For Ambitious Individuals Who Are Trying to Make More Money , and Are Sick and …" at bounding box center [774, 134] width 342 height 58
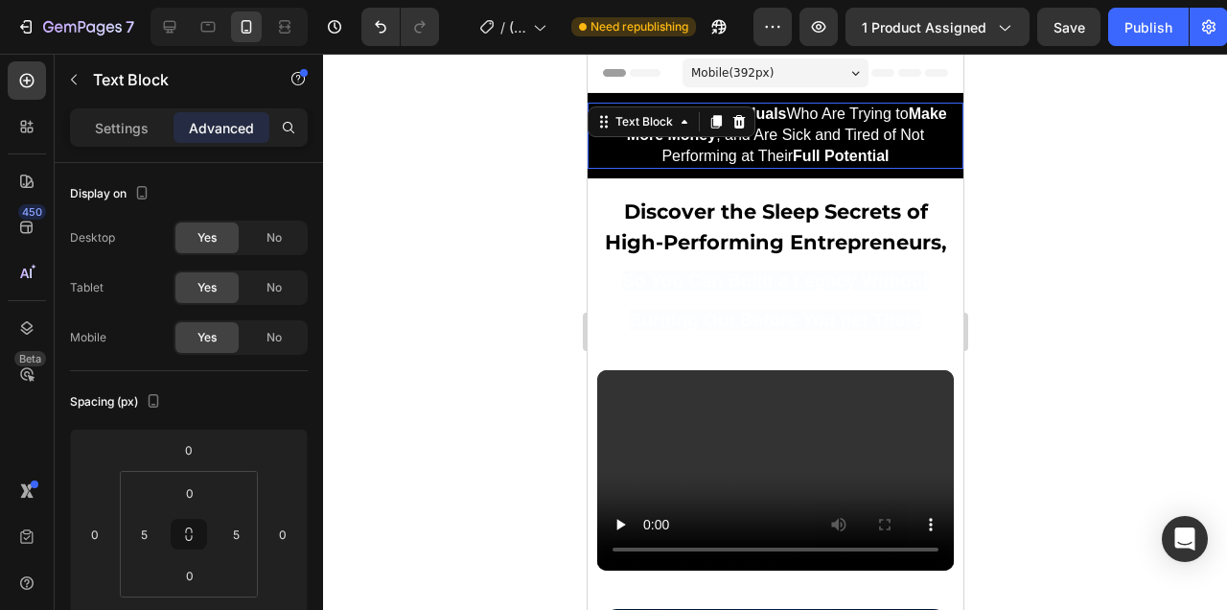
click at [838, 126] on span "For Ambitious Individuals Who Are Trying to Make More Money , and Are Sick and …" at bounding box center [774, 134] width 342 height 58
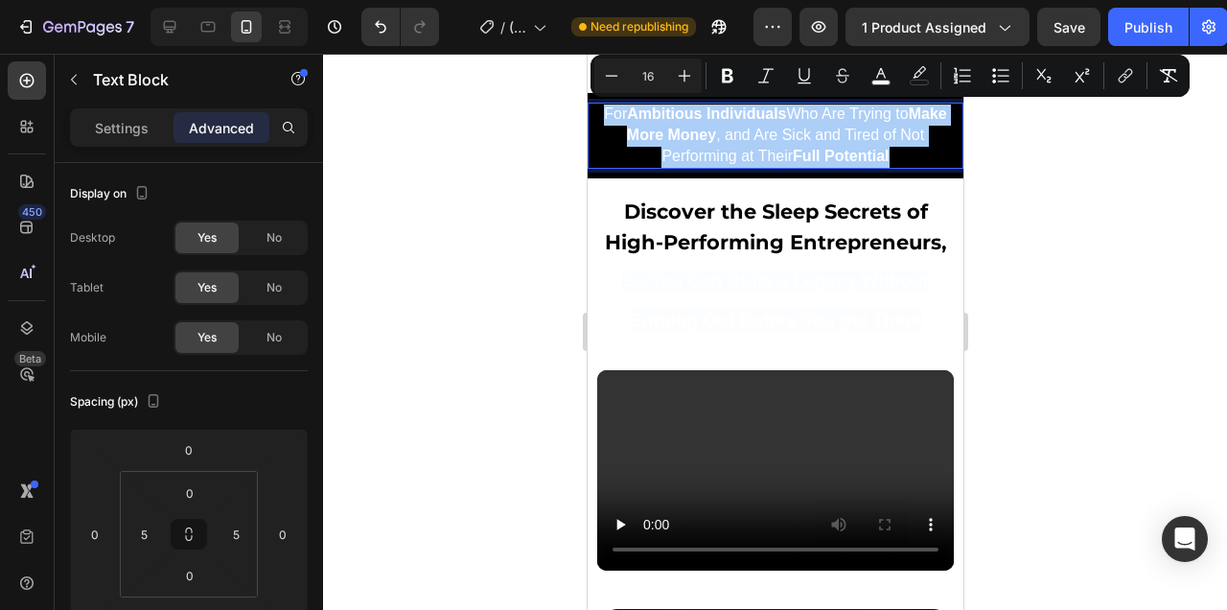
click at [1063, 252] on div at bounding box center [775, 332] width 904 height 556
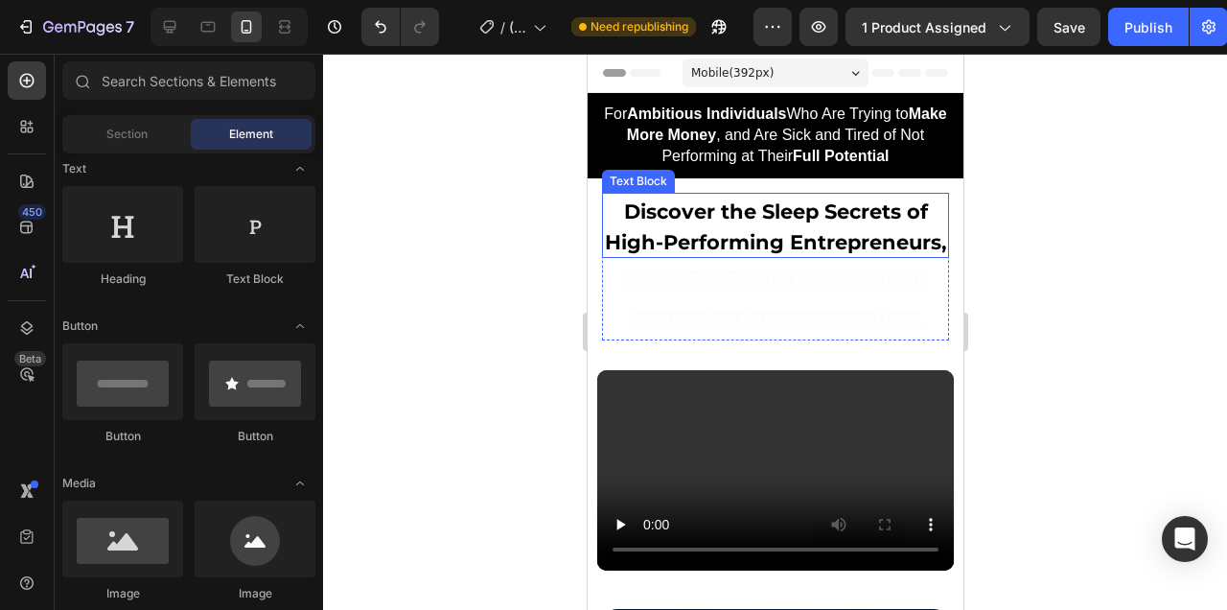
click at [835, 217] on span "Discover the Sleep Secrets of High-Performing Entrepreneurs," at bounding box center [775, 226] width 342 height 55
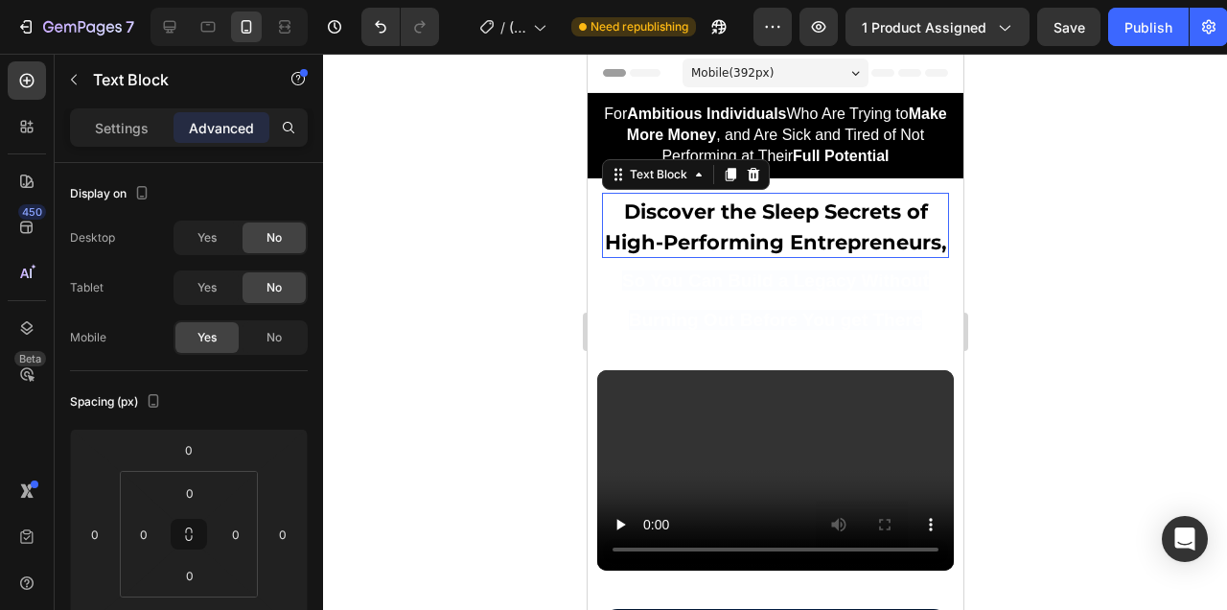
click at [835, 217] on span "Discover the Sleep Secrets of High-Performing Entrepreneurs," at bounding box center [775, 226] width 342 height 55
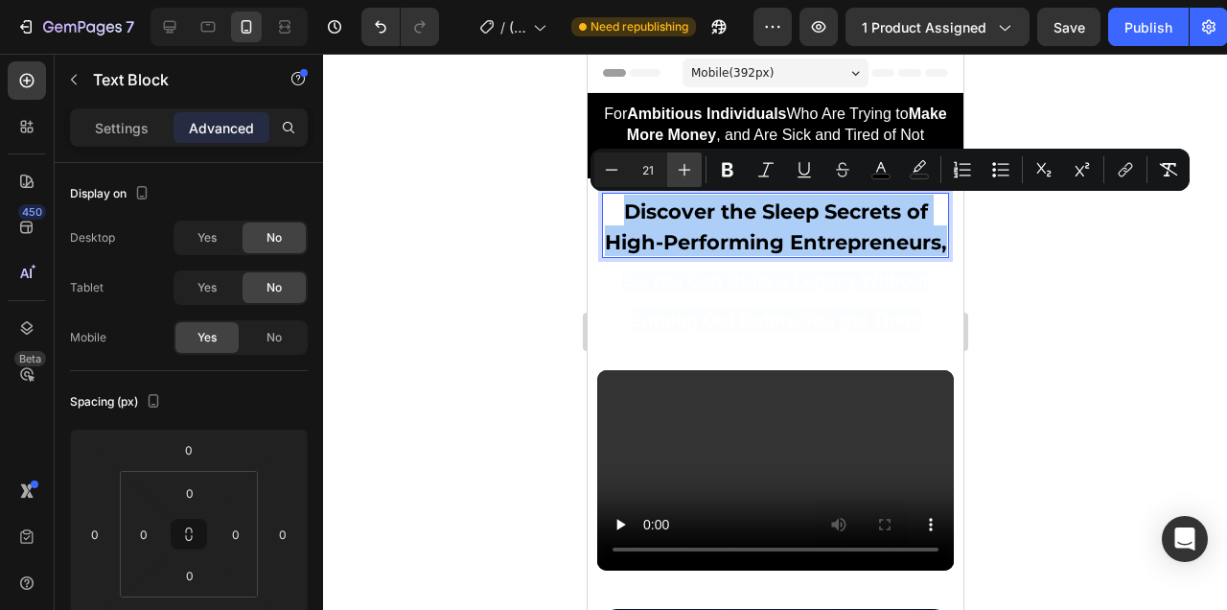
click at [688, 174] on icon "Editor contextual toolbar" at bounding box center [684, 169] width 19 height 19
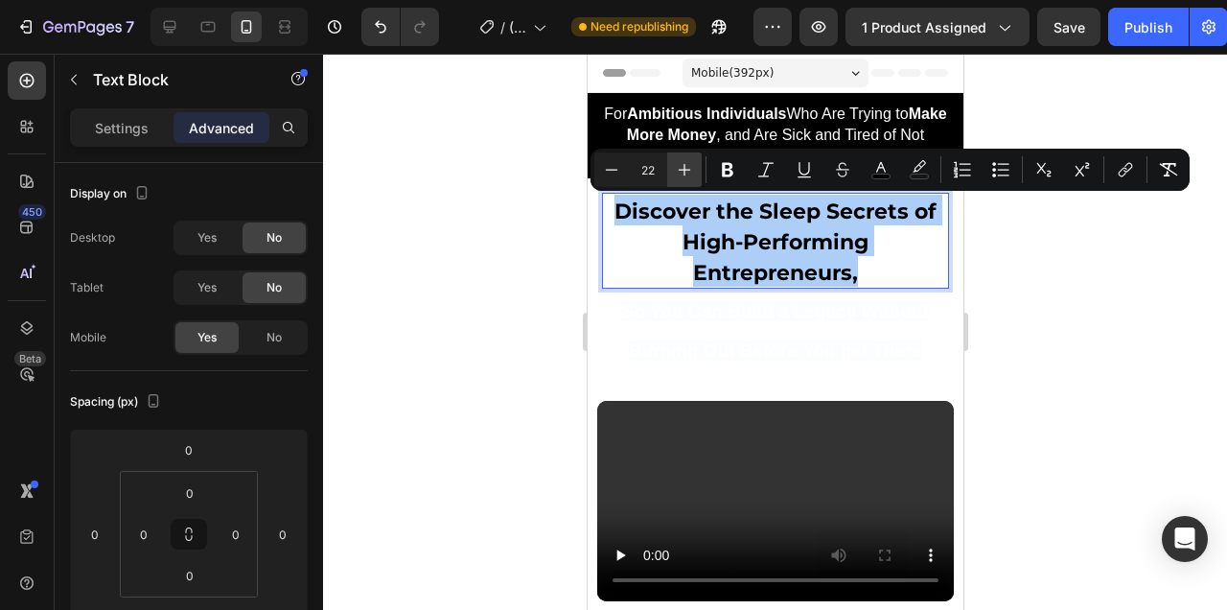
click at [688, 174] on icon "Editor contextual toolbar" at bounding box center [684, 169] width 19 height 19
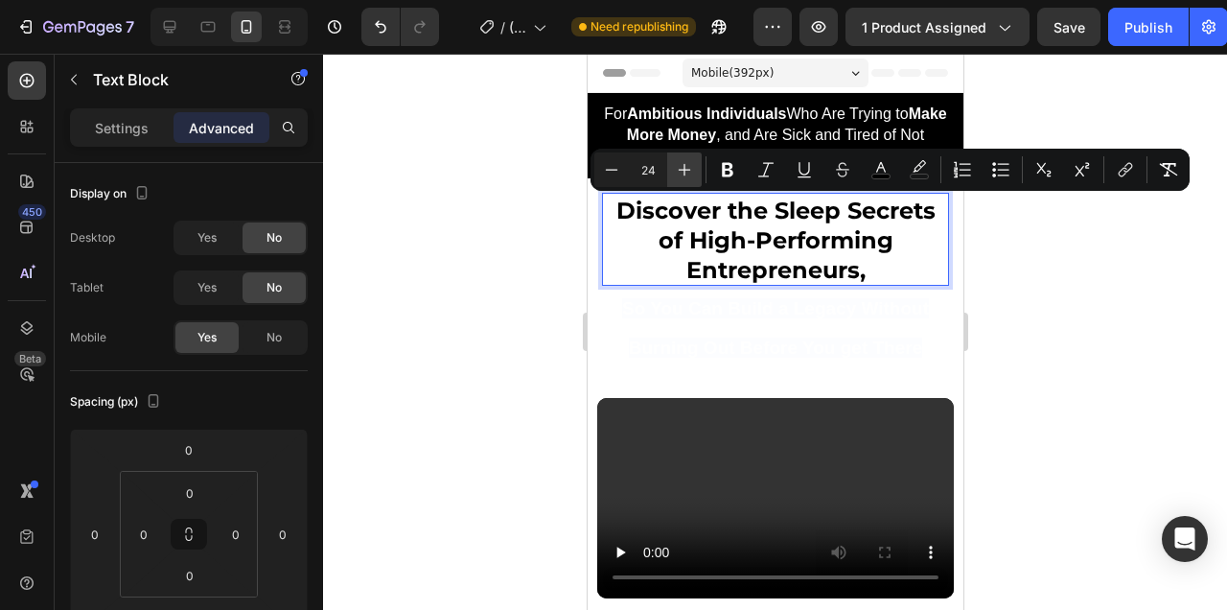
click at [688, 174] on icon "Editor contextual toolbar" at bounding box center [684, 169] width 19 height 19
type input "25"
click at [1189, 343] on div at bounding box center [775, 332] width 904 height 556
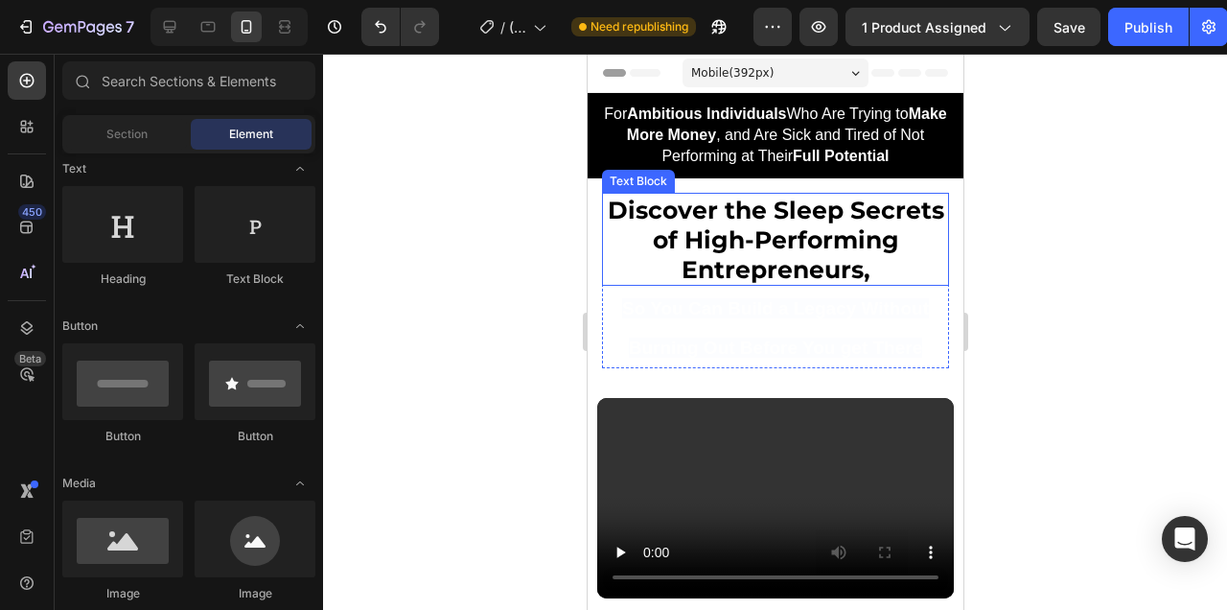
click at [844, 243] on span "Discover the Sleep Secrets of High-Performing Entrepreneurs," at bounding box center [775, 240] width 336 height 88
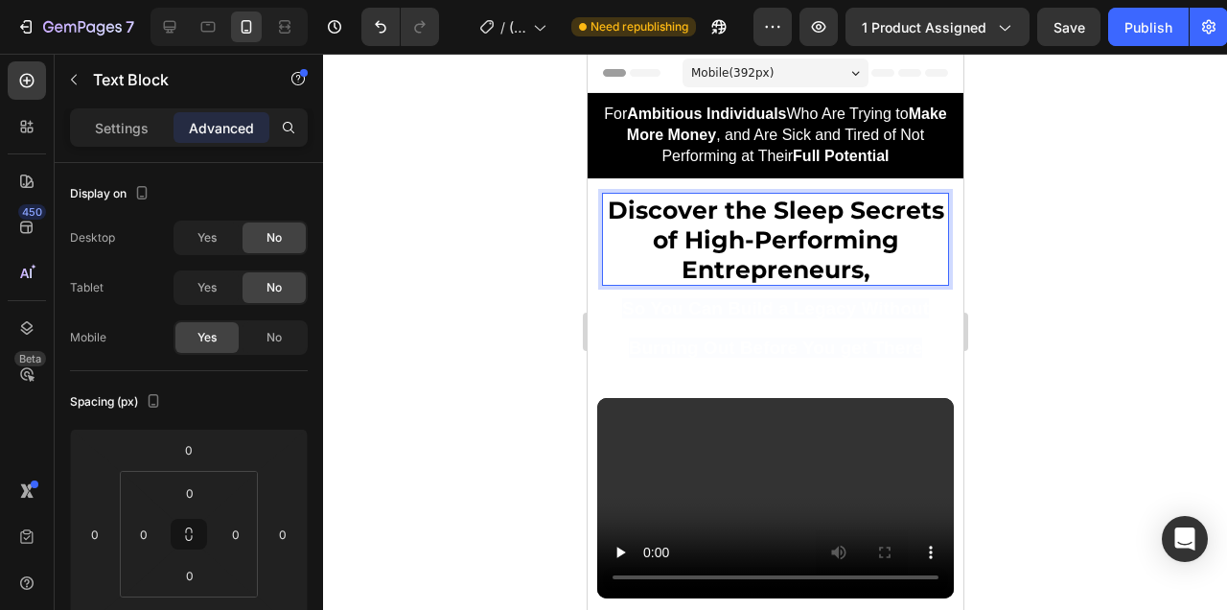
click at [844, 243] on span "Discover the Sleep Secrets of High-Performing Entrepreneurs," at bounding box center [775, 240] width 336 height 88
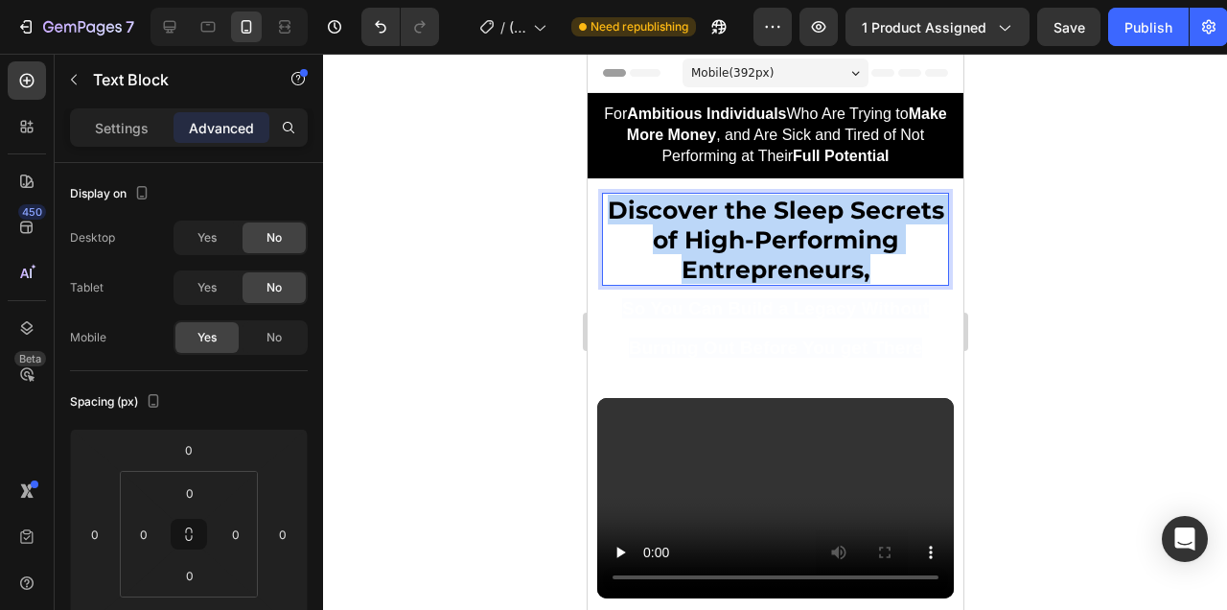
click at [844, 243] on span "Discover the Sleep Secrets of High-Performing Entrepreneurs," at bounding box center [775, 240] width 336 height 88
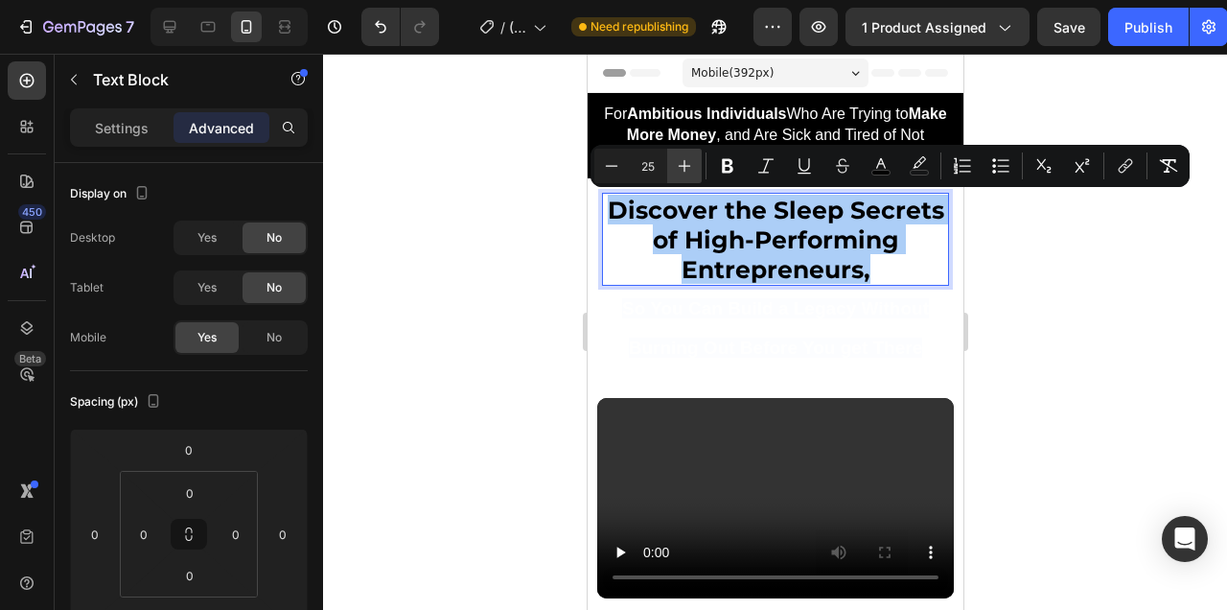
click at [683, 178] on button "Plus" at bounding box center [684, 166] width 35 height 35
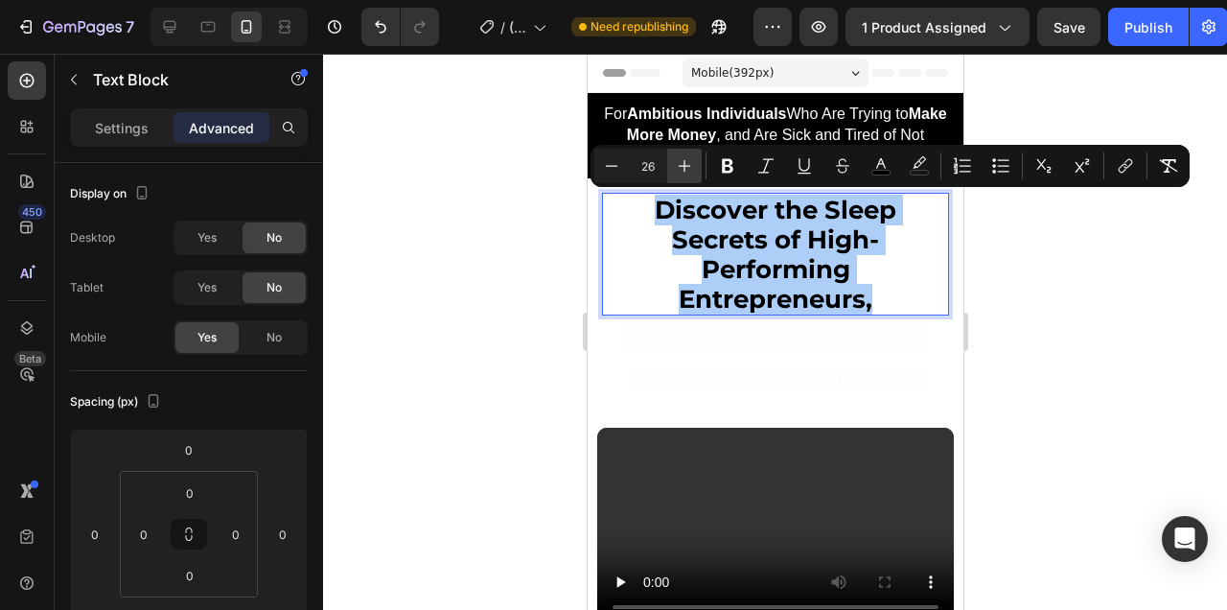
click at [683, 178] on button "Plus" at bounding box center [684, 166] width 35 height 35
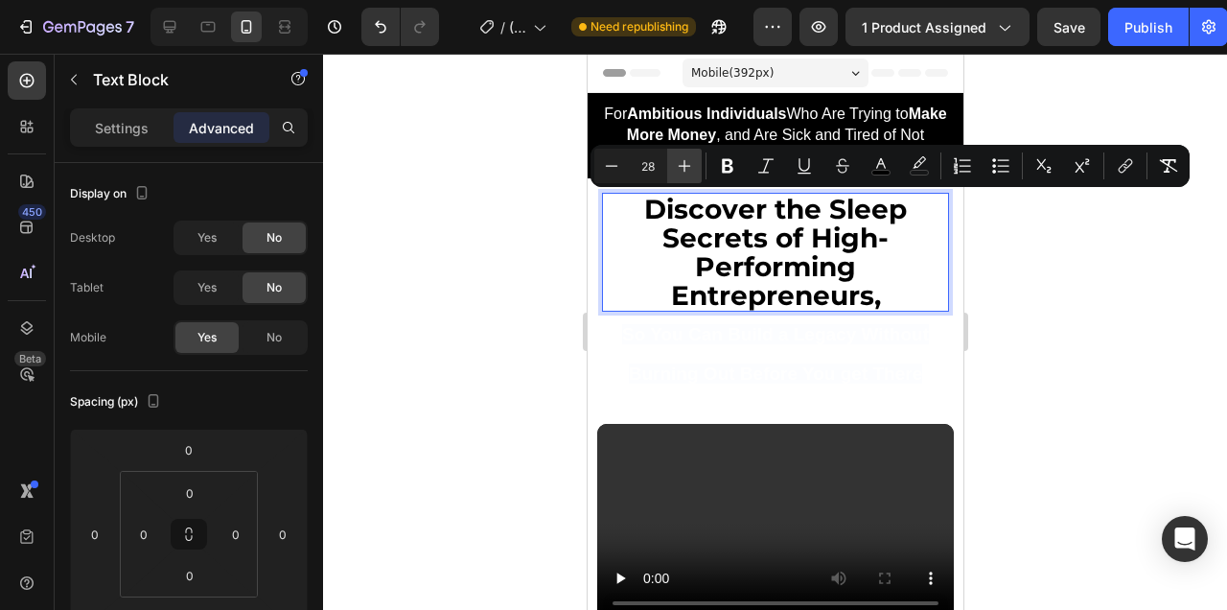
click at [683, 178] on button "Plus" at bounding box center [684, 166] width 35 height 35
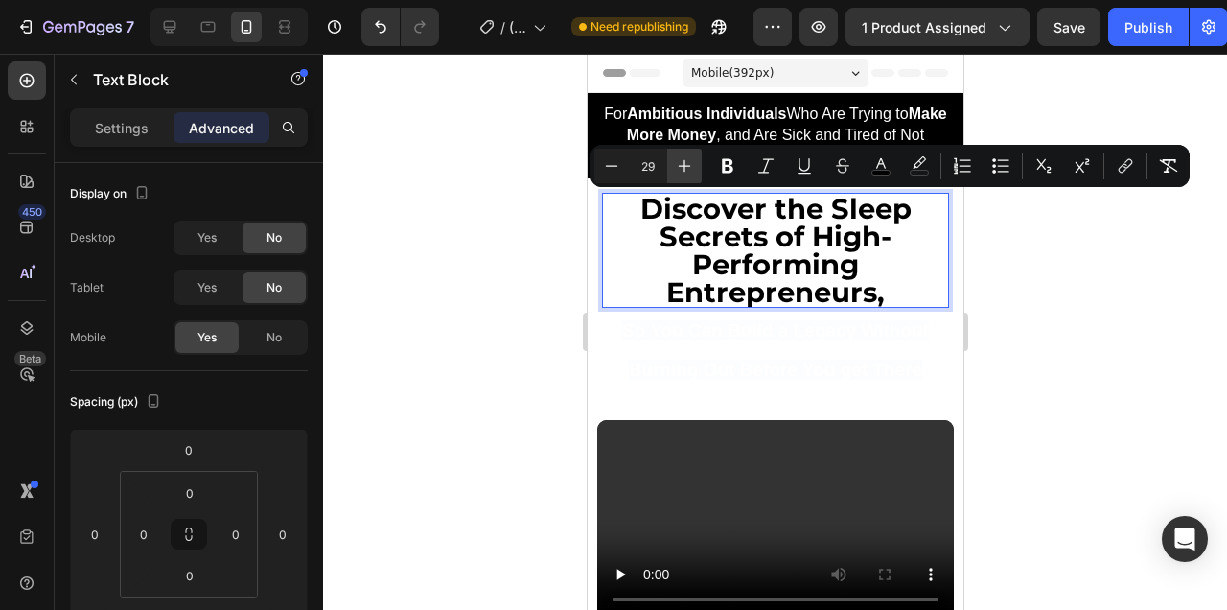
click at [683, 178] on button "Plus" at bounding box center [684, 166] width 35 height 35
type input "30"
click at [1029, 293] on div at bounding box center [775, 332] width 904 height 556
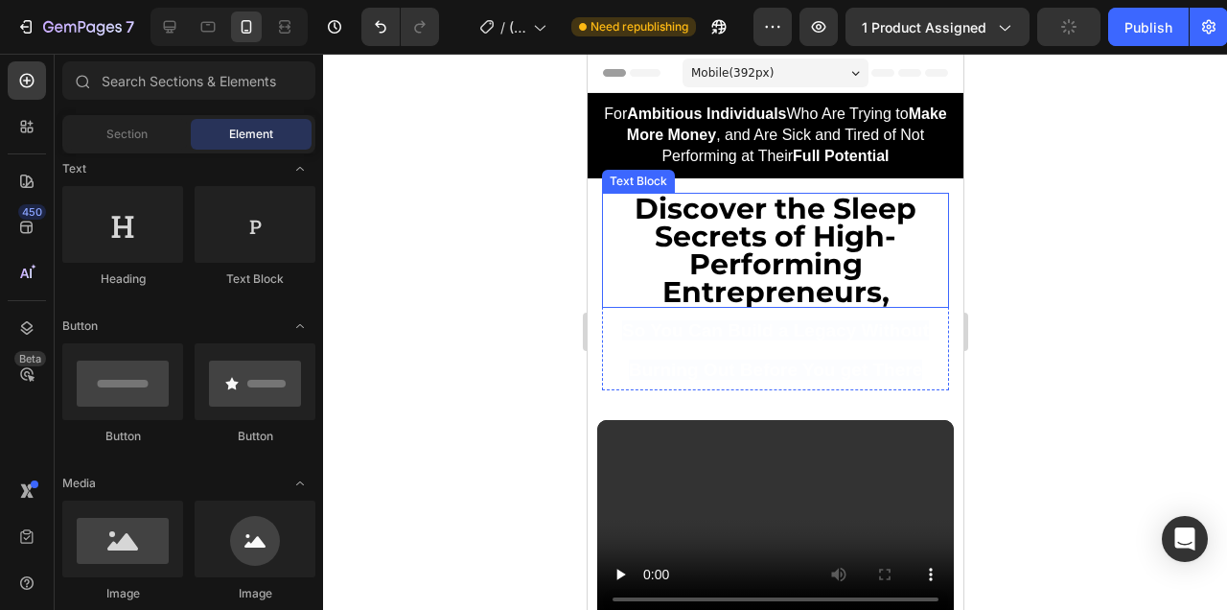
click at [812, 267] on span "Discover the Sleep Secrets of High-Performing Entrepreneurs," at bounding box center [775, 250] width 282 height 119
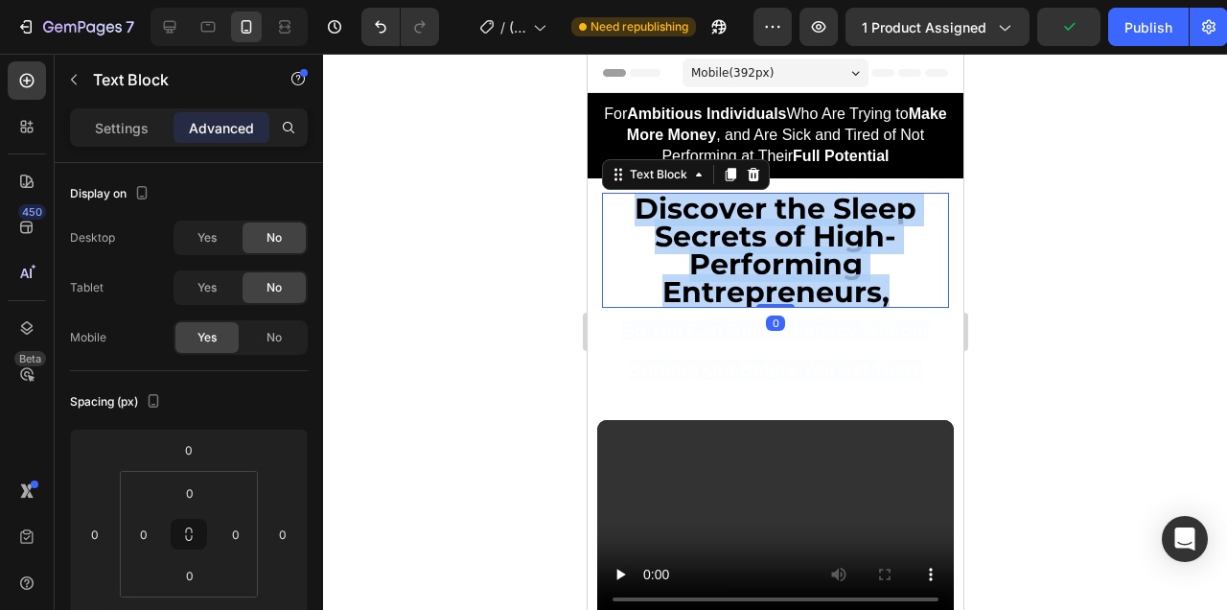
click at [812, 267] on span "Discover the Sleep Secrets of High-Performing Entrepreneurs," at bounding box center [775, 250] width 282 height 119
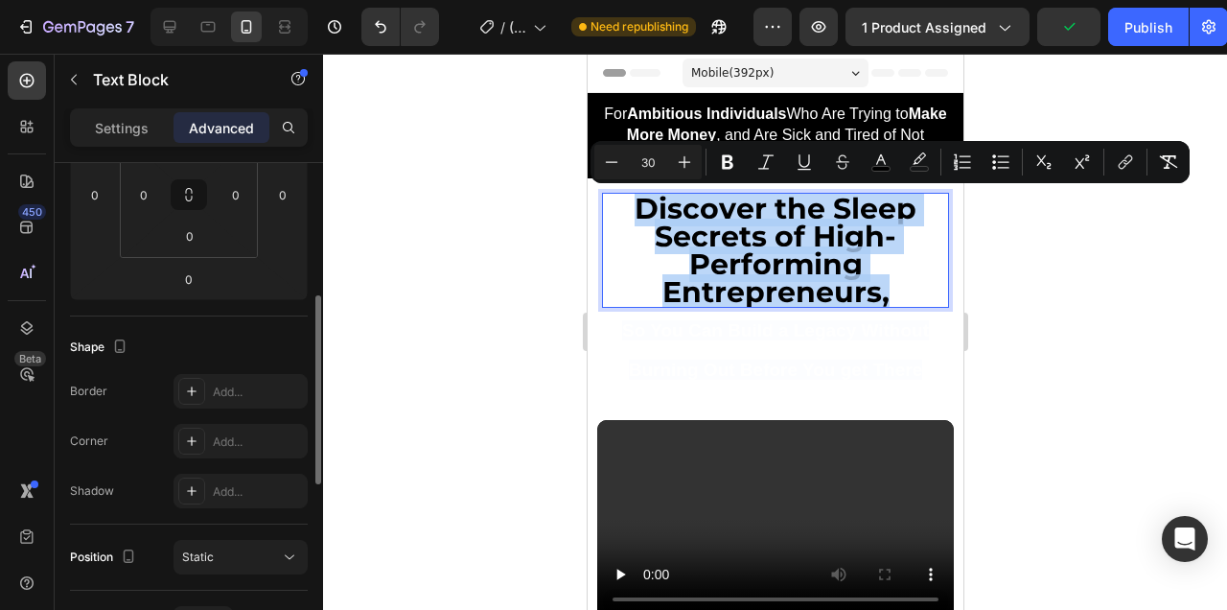
scroll to position [343, 0]
click at [699, 247] on span "Discover the Sleep Secrets of High-Performing Entrepreneurs," at bounding box center [775, 250] width 282 height 119
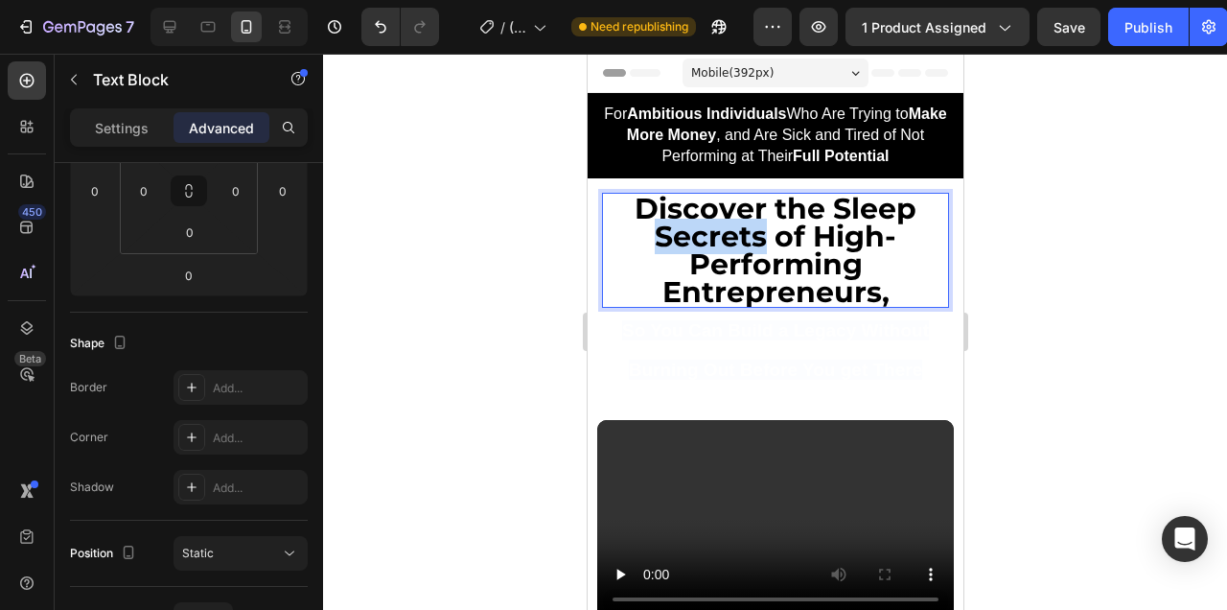
click at [699, 247] on span "Discover the Sleep Secrets of High-Performing Entrepreneurs," at bounding box center [775, 250] width 282 height 119
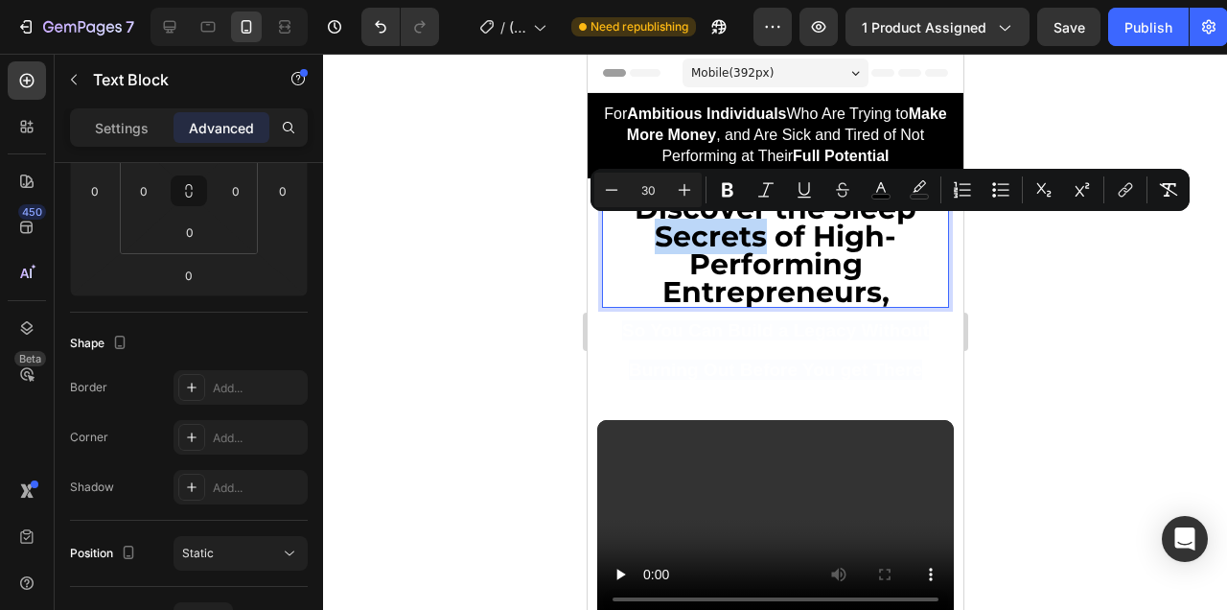
click at [699, 247] on span "Discover the Sleep Secrets of High-Performing Entrepreneurs," at bounding box center [775, 250] width 282 height 119
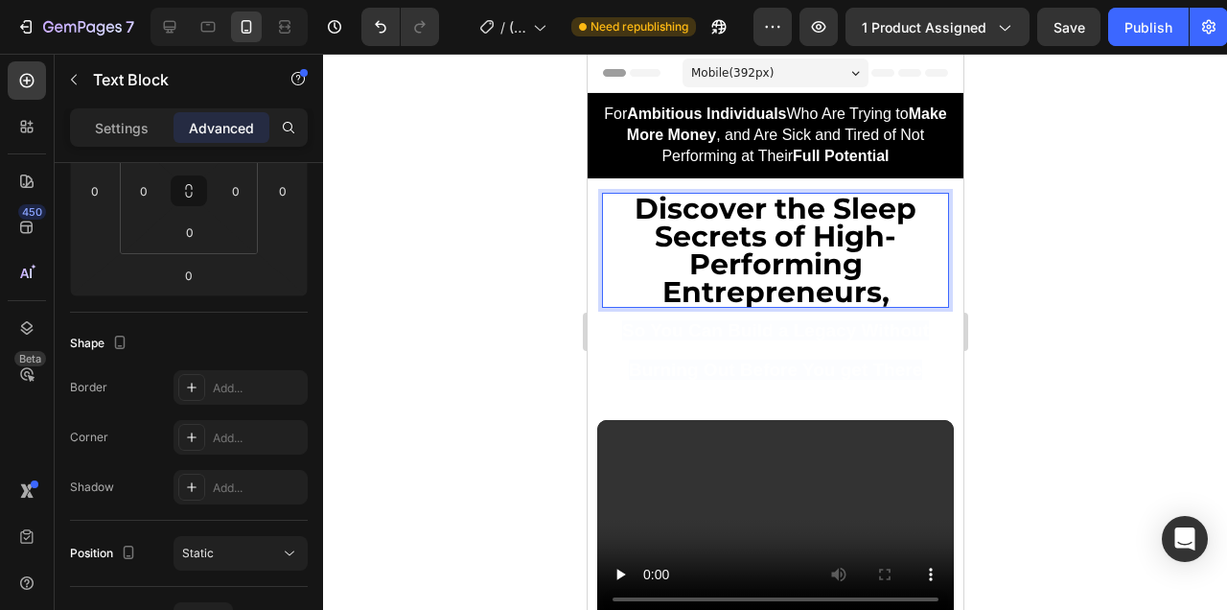
click at [699, 247] on span "Discover the Sleep Secrets of High-Performing Entrepreneurs," at bounding box center [775, 250] width 282 height 119
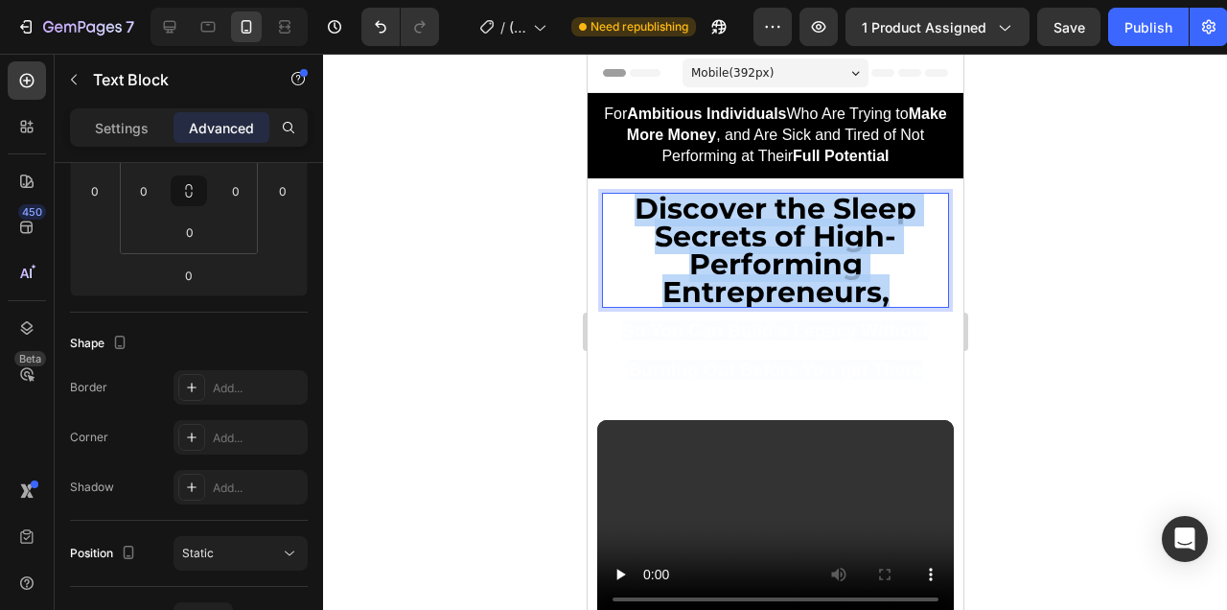
click at [699, 247] on span "Discover the Sleep Secrets of High-Performing Entrepreneurs," at bounding box center [775, 250] width 282 height 119
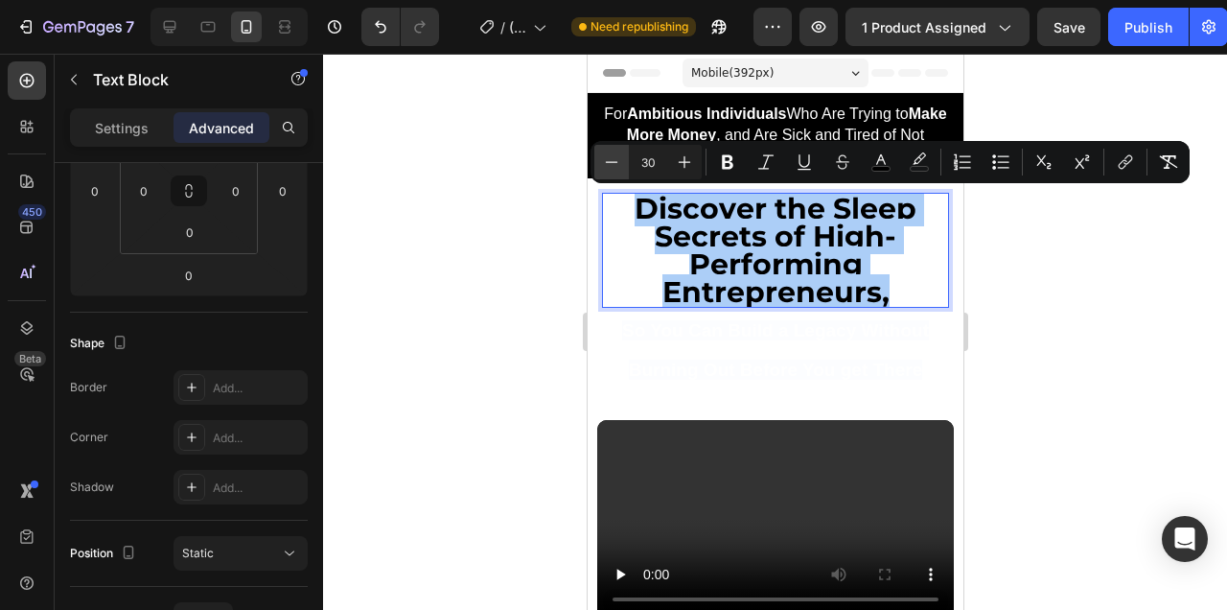
click at [614, 161] on icon "Editor contextual toolbar" at bounding box center [611, 161] width 19 height 19
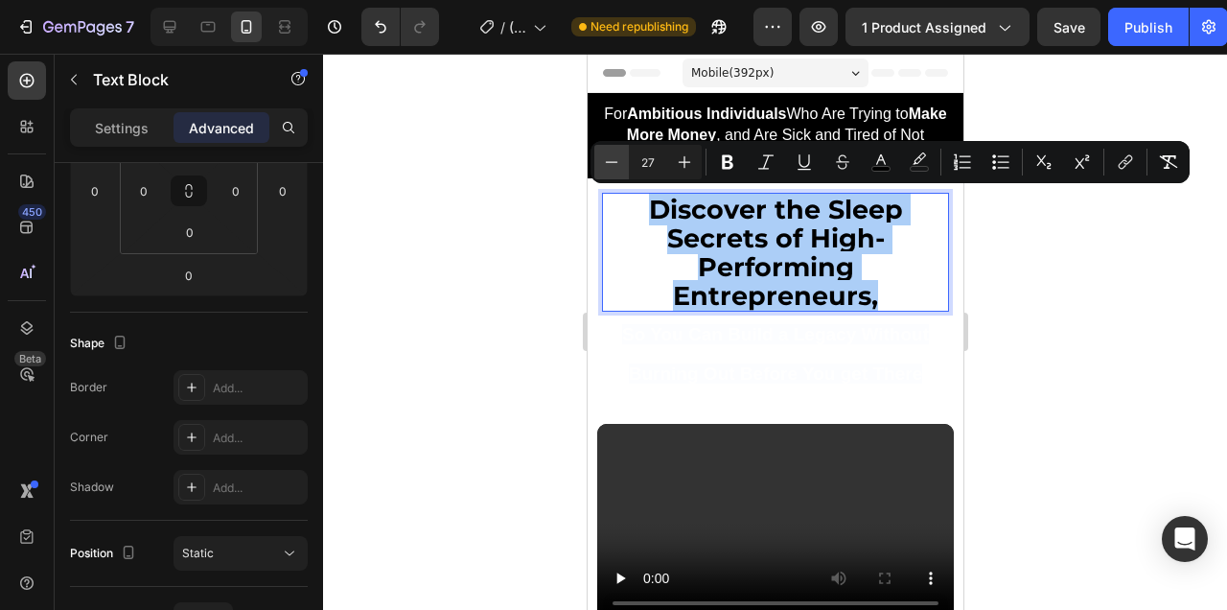
click at [614, 161] on icon "Editor contextual toolbar" at bounding box center [611, 161] width 19 height 19
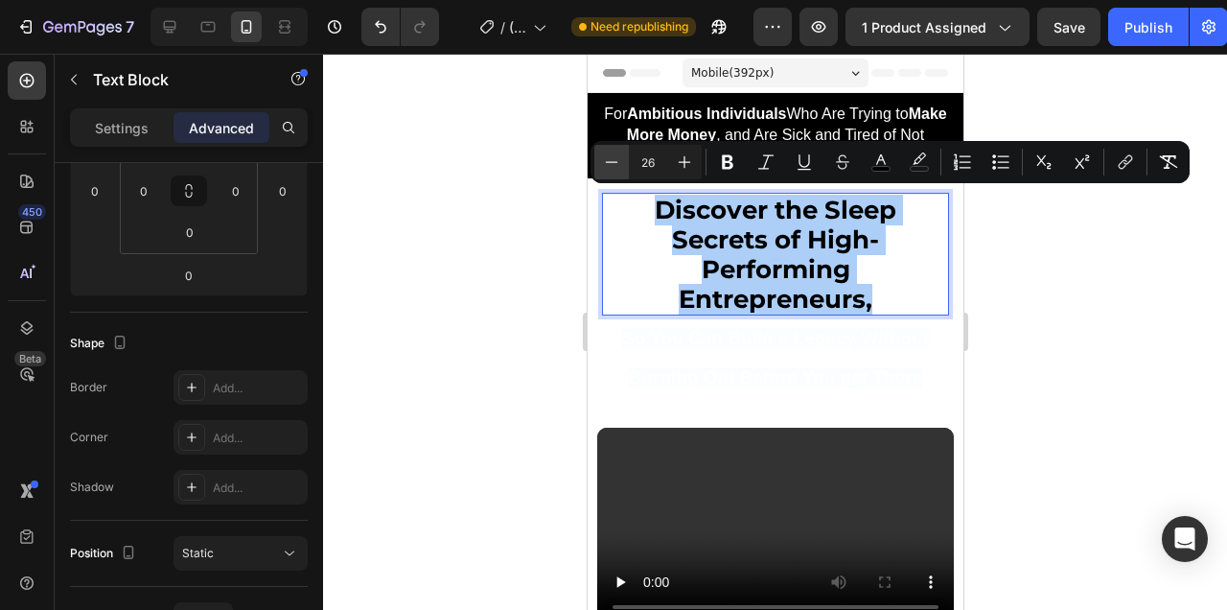
click at [614, 161] on icon "Editor contextual toolbar" at bounding box center [611, 161] width 19 height 19
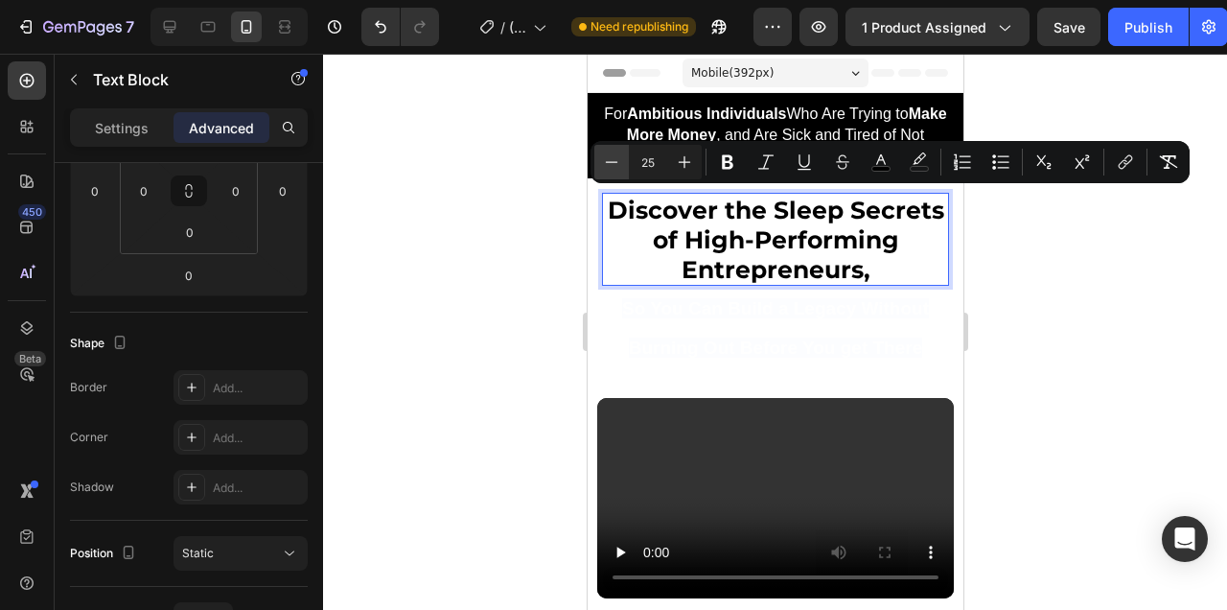
click at [614, 161] on icon "Editor contextual toolbar" at bounding box center [611, 161] width 19 height 19
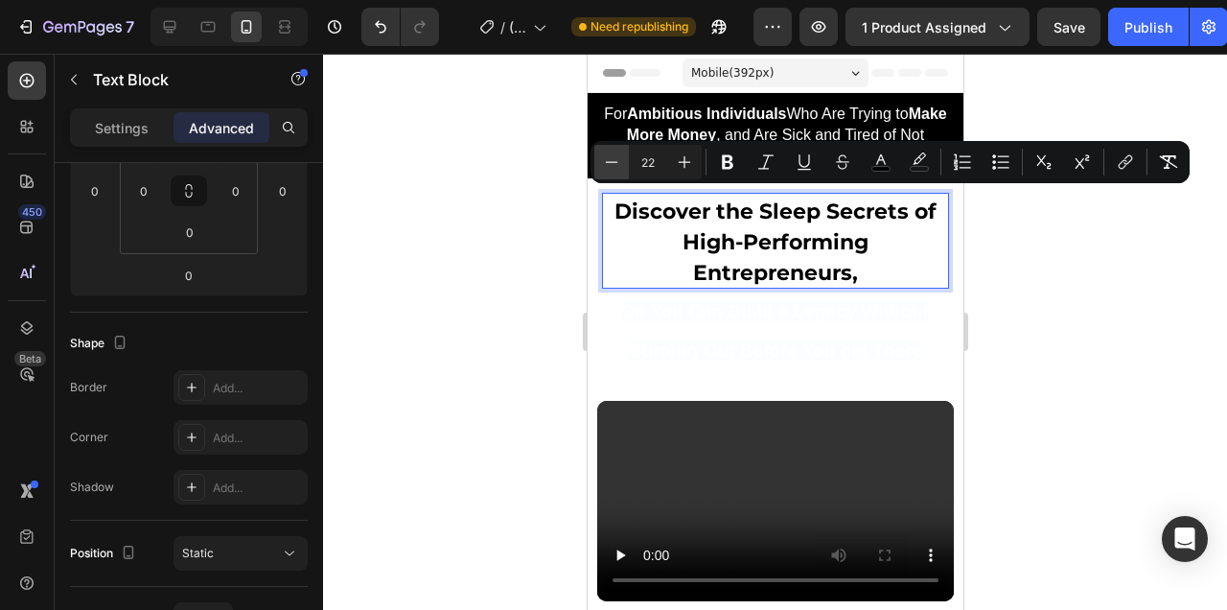
click at [614, 161] on icon "Editor contextual toolbar" at bounding box center [611, 161] width 19 height 19
type input "20"
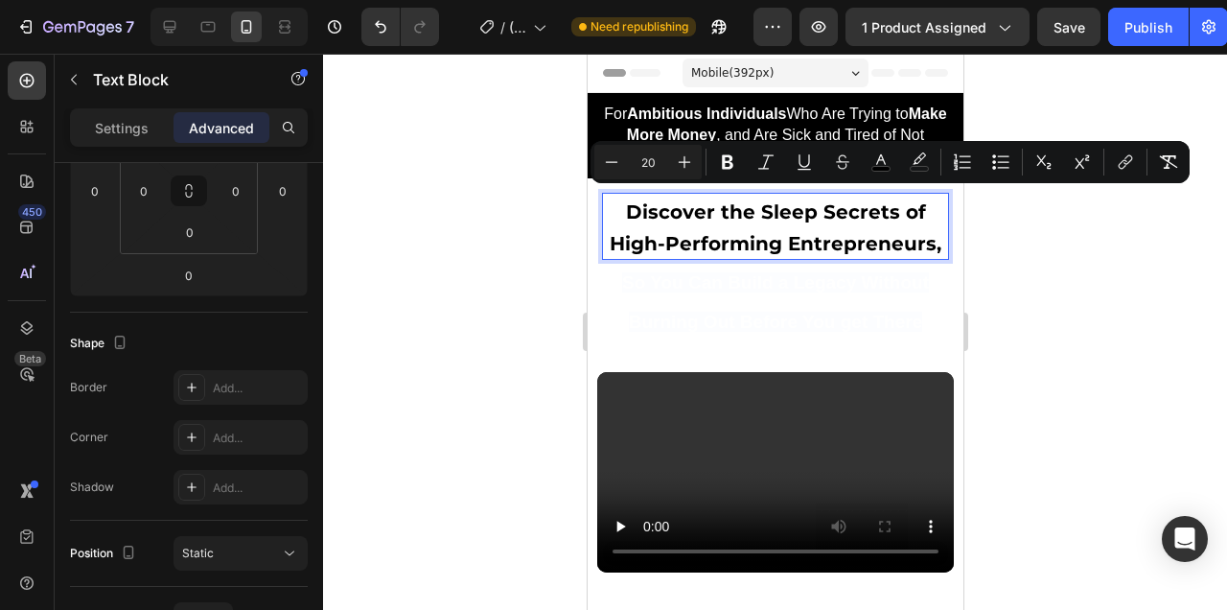
click at [900, 229] on p "Discover the Sleep Secrets of High-Performing Entrepreneurs," at bounding box center [774, 226] width 343 height 63
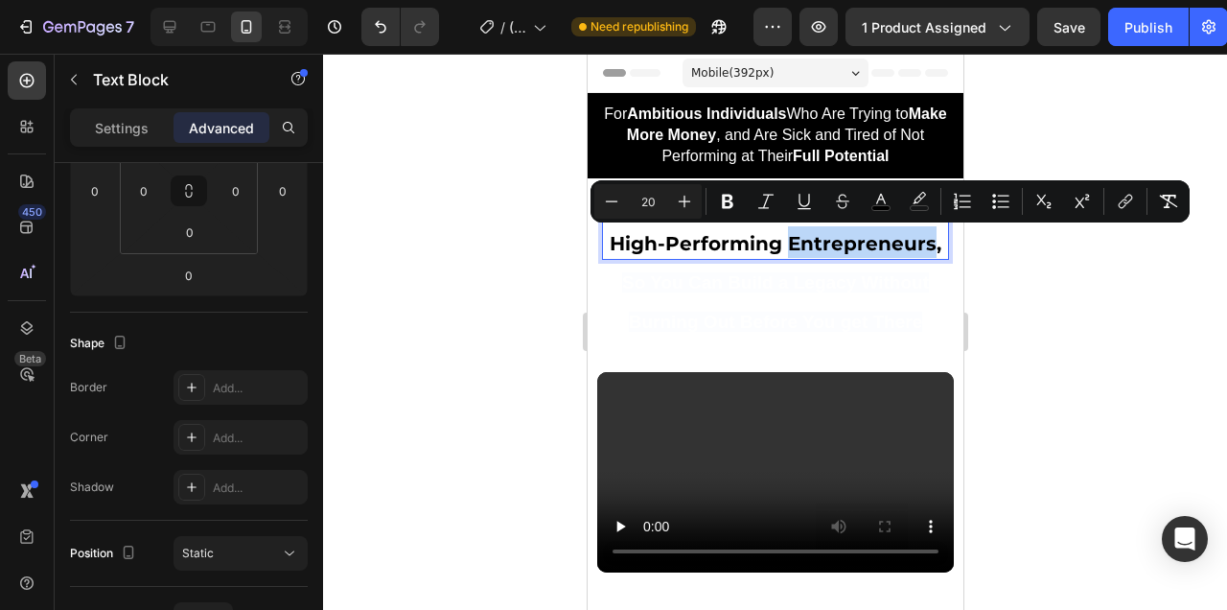
click at [906, 229] on p "Discover the Sleep Secrets of High-Performing Entrepreneurs," at bounding box center [774, 226] width 343 height 63
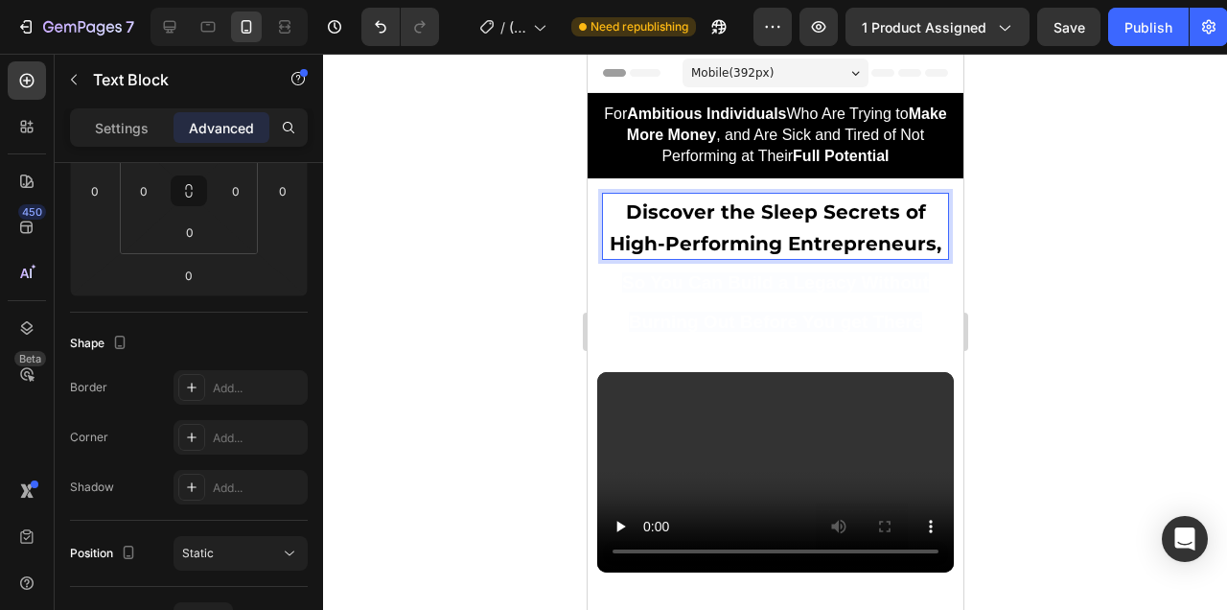
click at [896, 211] on span "Discover the Sleep Secrets of High-Performing Entrepreneurs," at bounding box center [775, 227] width 332 height 55
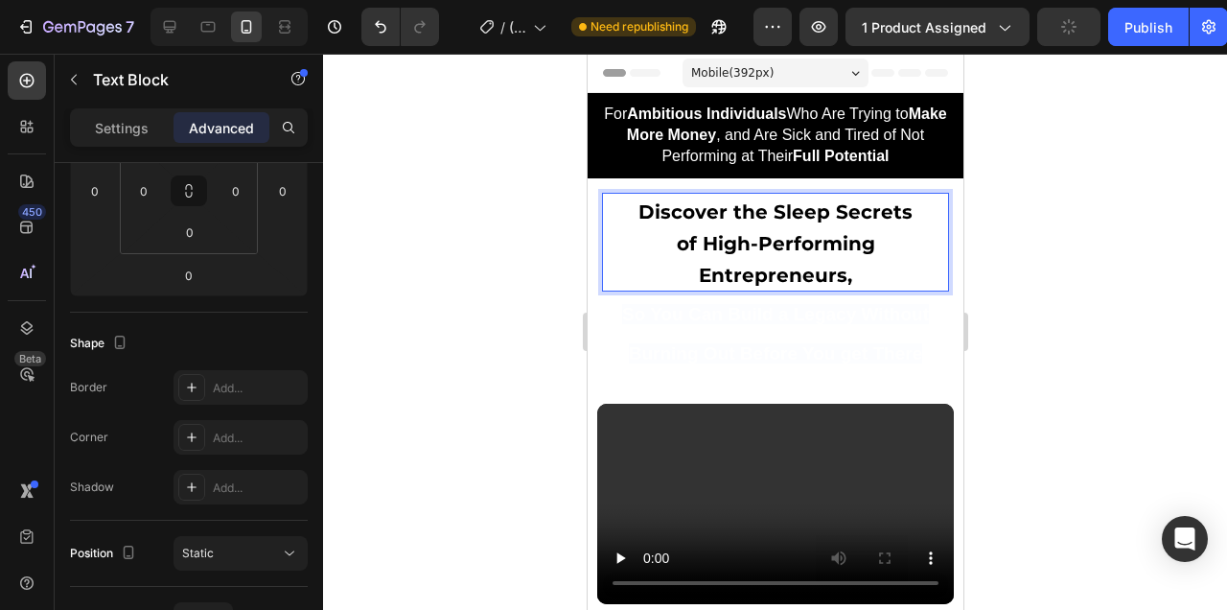
click at [696, 275] on p "of High-Performing Entrepreneurs," at bounding box center [774, 257] width 343 height 63
click at [1011, 261] on div at bounding box center [775, 332] width 904 height 556
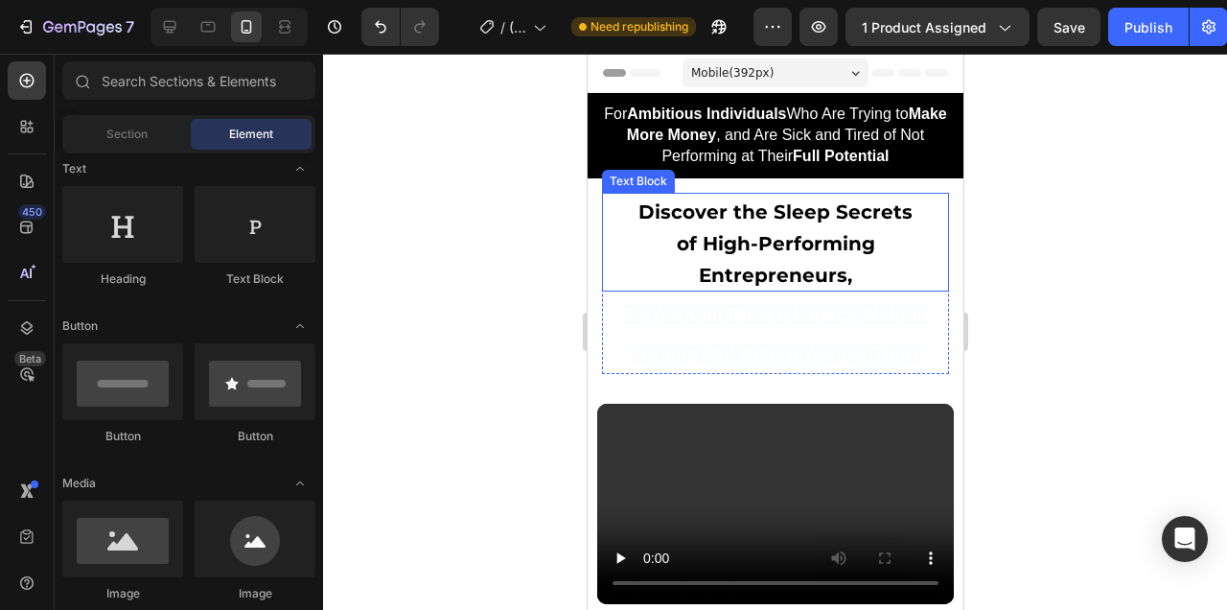
click at [812, 221] on span "Discover the Sleep Secrets" at bounding box center [774, 211] width 274 height 23
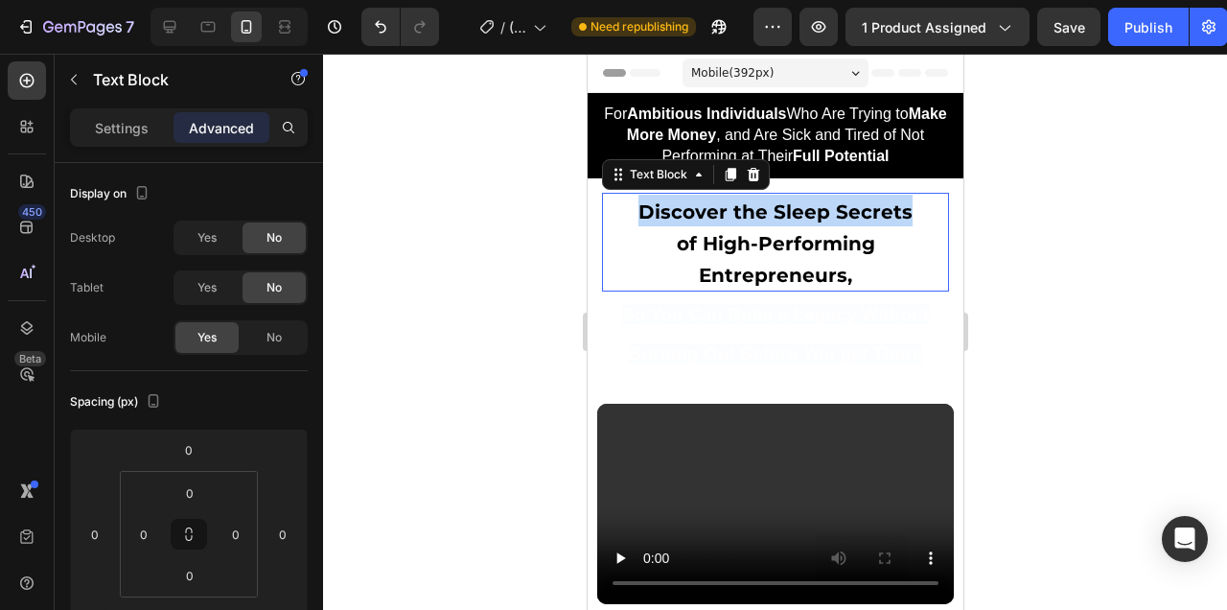
click at [812, 221] on span "Discover the Sleep Secrets" at bounding box center [774, 211] width 274 height 23
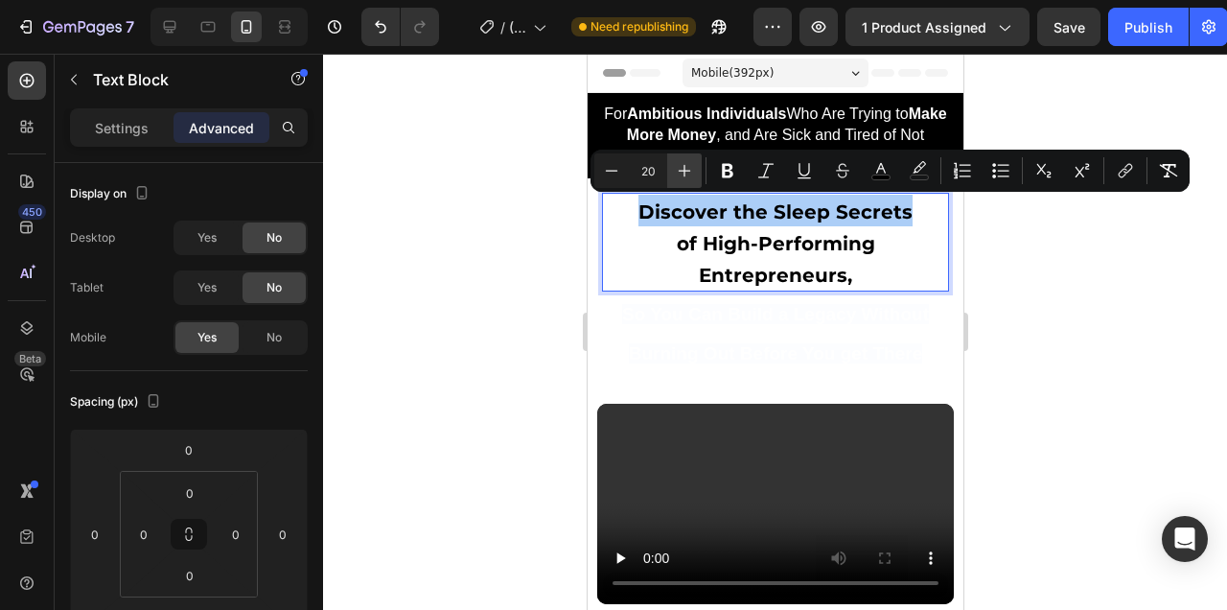
click at [683, 176] on icon "Editor contextual toolbar" at bounding box center [684, 170] width 19 height 19
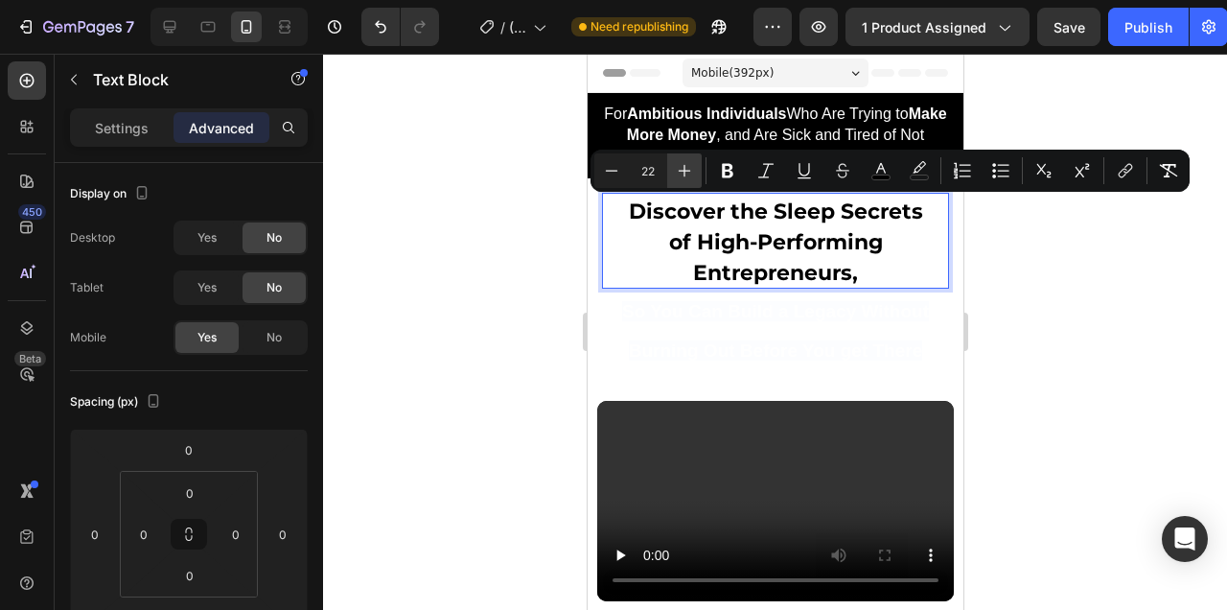
click at [683, 176] on icon "Editor contextual toolbar" at bounding box center [684, 170] width 19 height 19
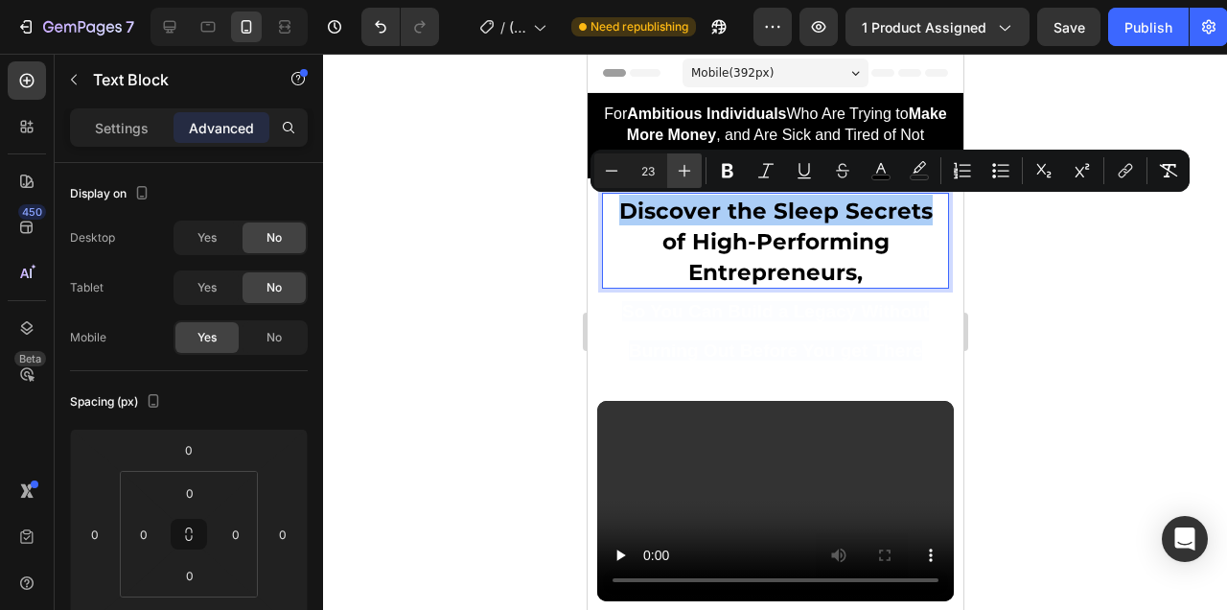
click at [683, 176] on icon "Editor contextual toolbar" at bounding box center [684, 170] width 19 height 19
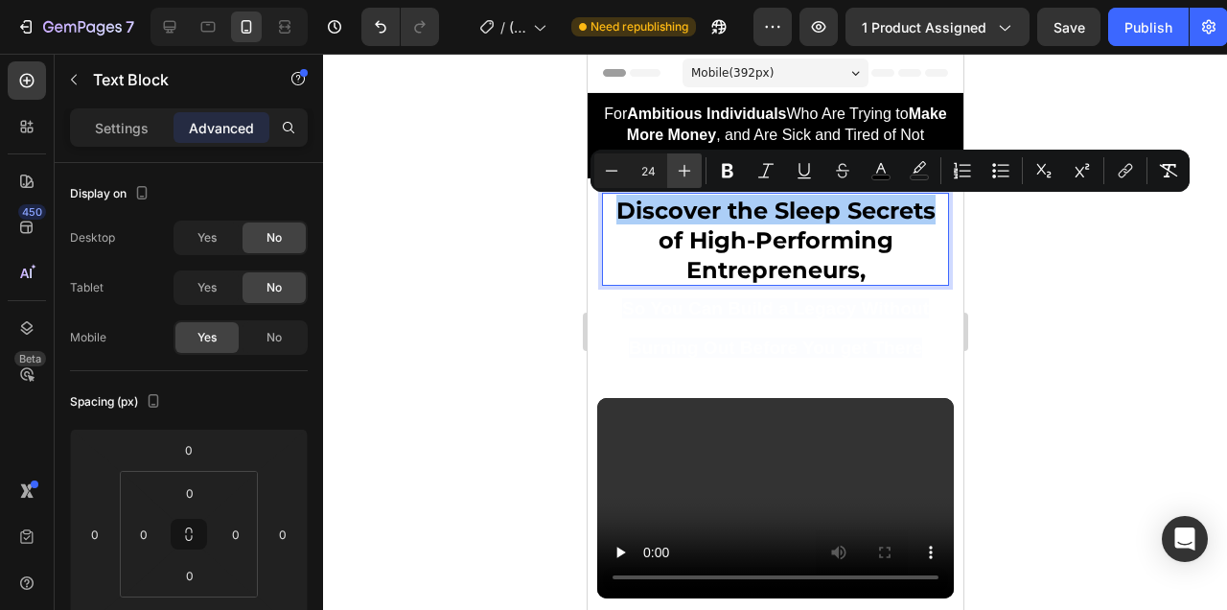
click at [683, 176] on icon "Editor contextual toolbar" at bounding box center [684, 170] width 19 height 19
type input "25"
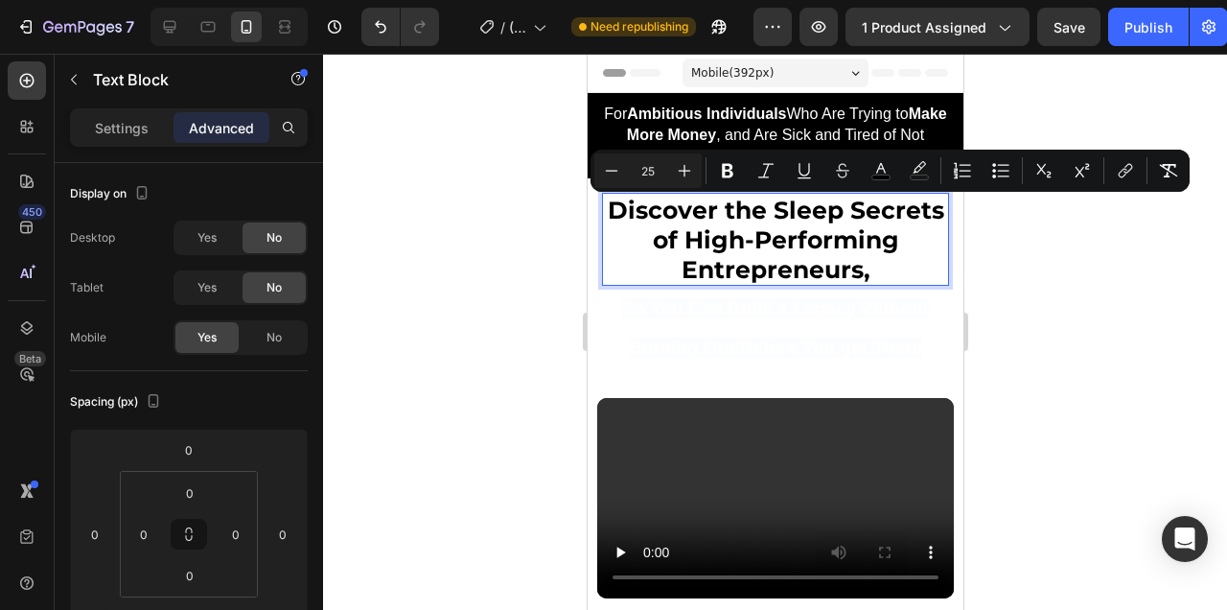
click at [947, 286] on div "So You Can Build a Legacy Without Burning Out Before You get There" at bounding box center [774, 326] width 347 height 81
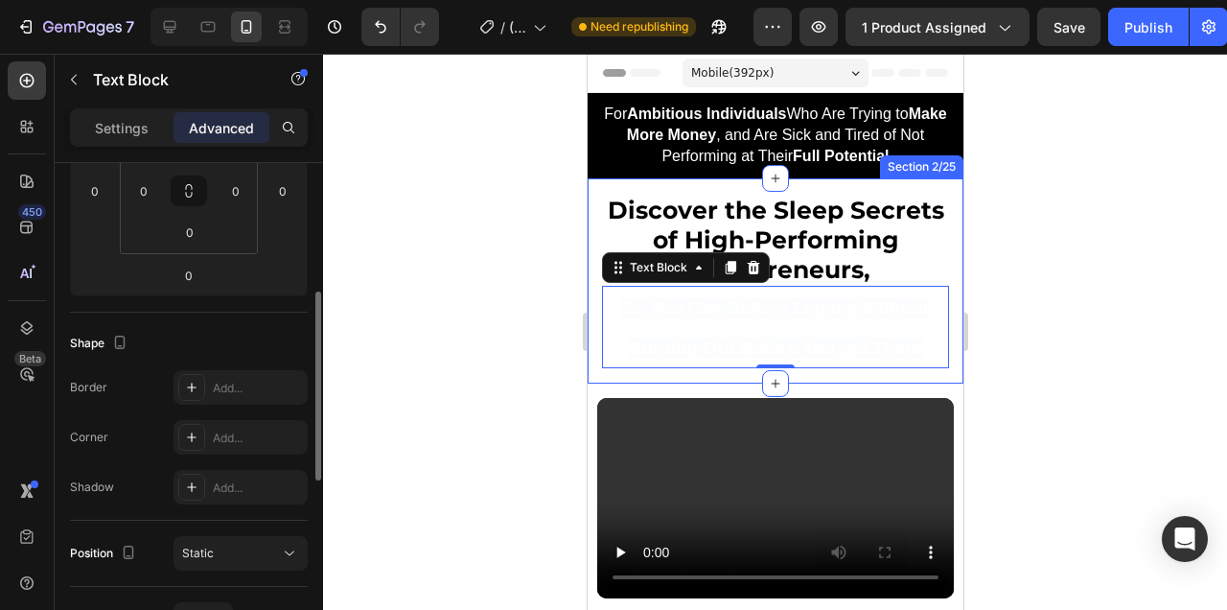
click at [1046, 292] on div at bounding box center [775, 332] width 904 height 556
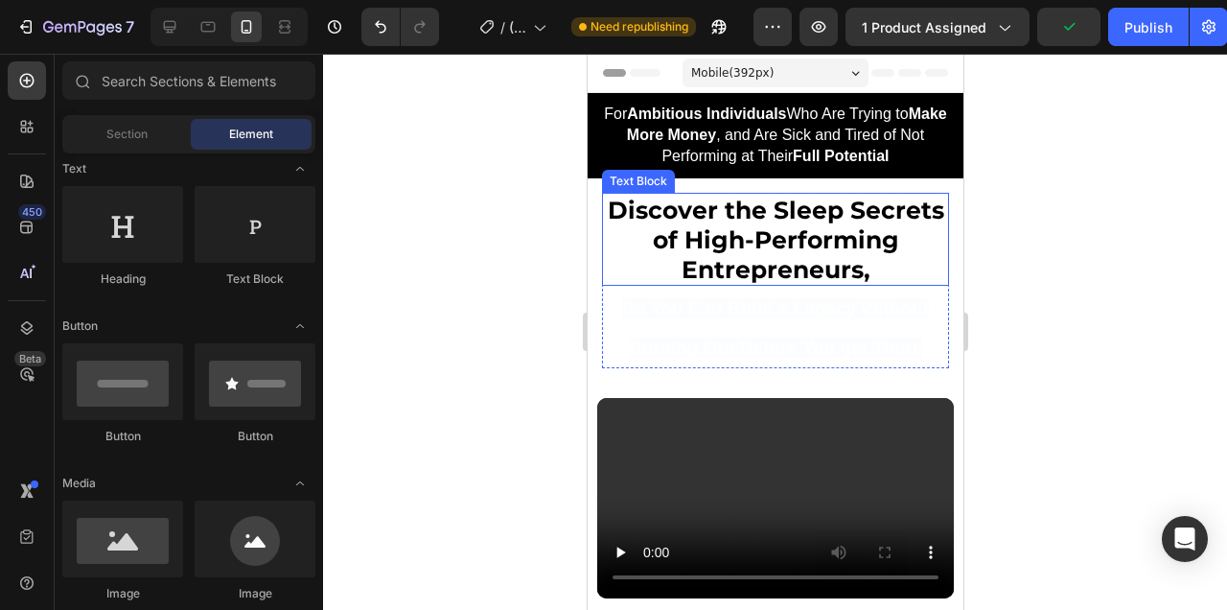
click at [847, 266] on span "of High-Performing Entrepreneurs," at bounding box center [775, 254] width 246 height 58
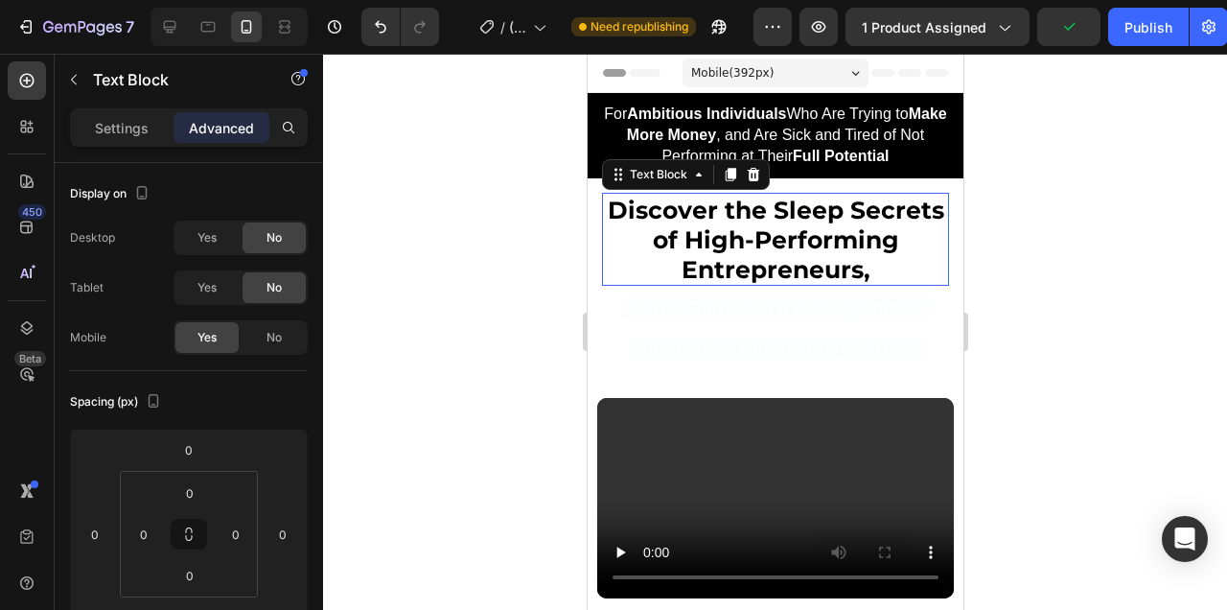
click at [847, 266] on span "of High-Performing Entrepreneurs," at bounding box center [775, 254] width 246 height 58
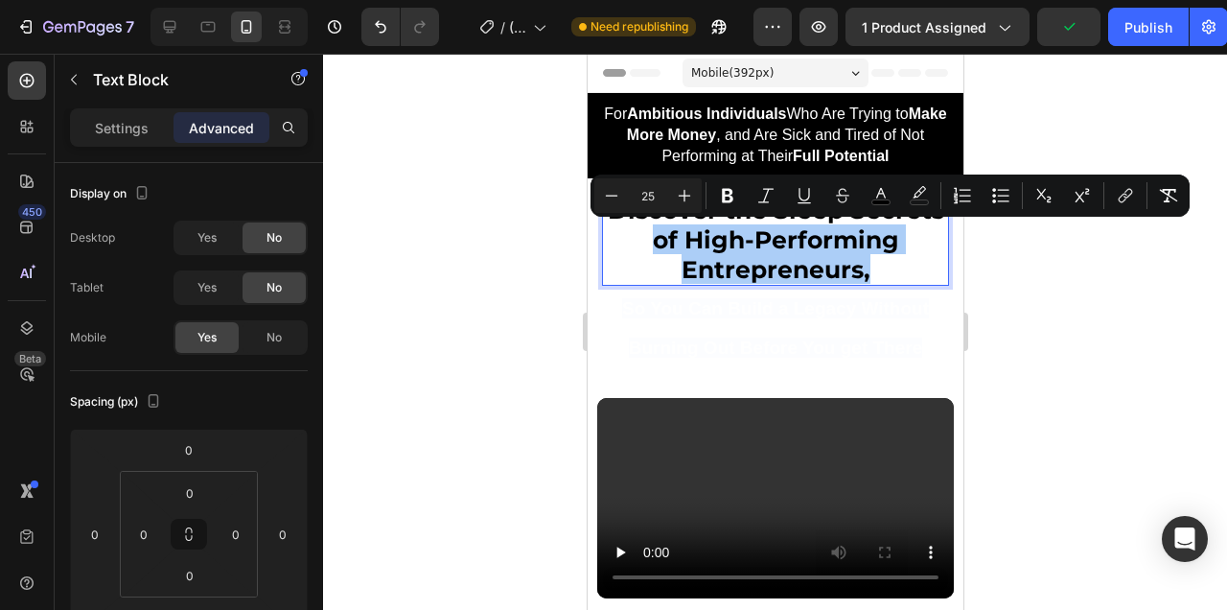
click at [1001, 282] on div at bounding box center [775, 332] width 904 height 556
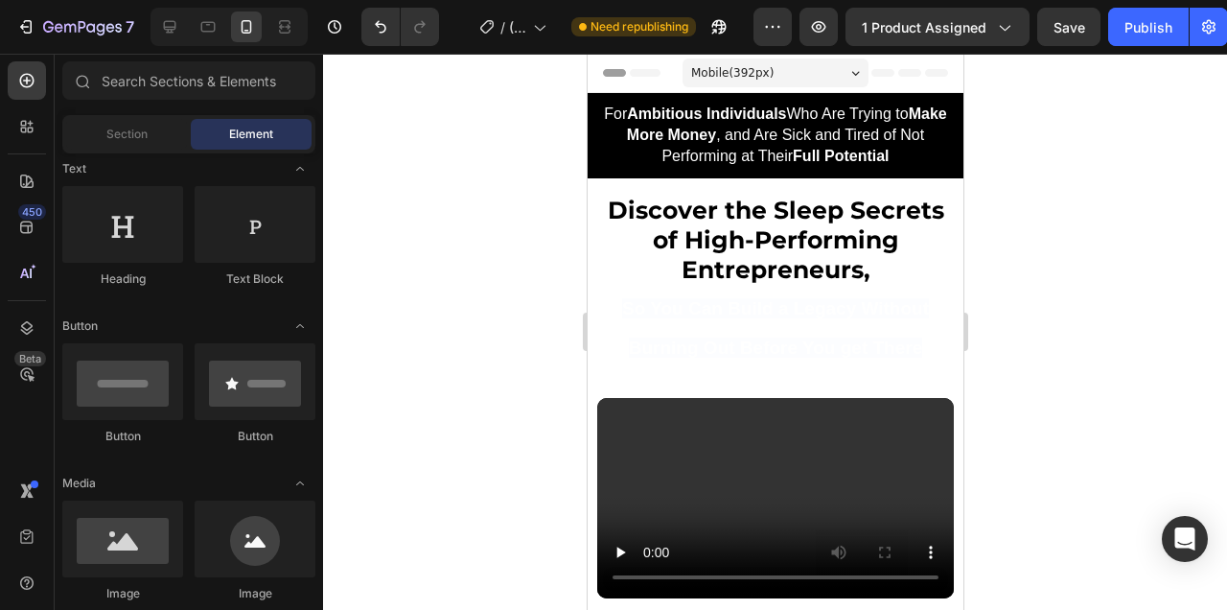
click at [826, 237] on span "of High-Performing Entrepreneurs," at bounding box center [775, 254] width 246 height 58
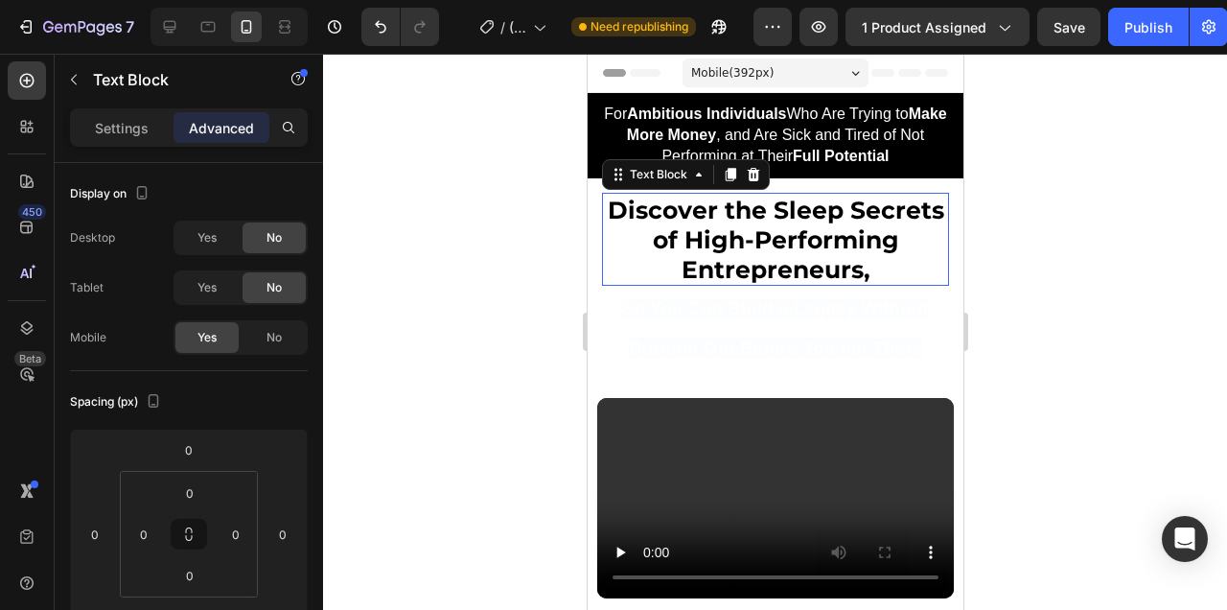
click at [826, 237] on span "of High-Performing Entrepreneurs," at bounding box center [775, 254] width 246 height 58
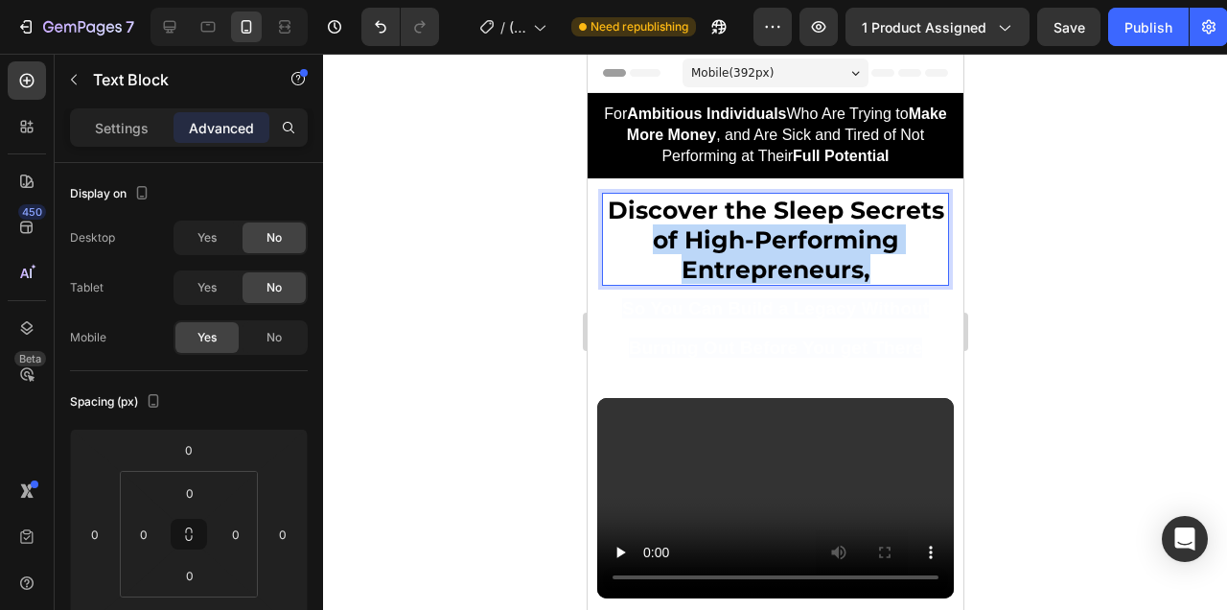
click at [826, 237] on span "of High-Performing Entrepreneurs," at bounding box center [775, 254] width 246 height 58
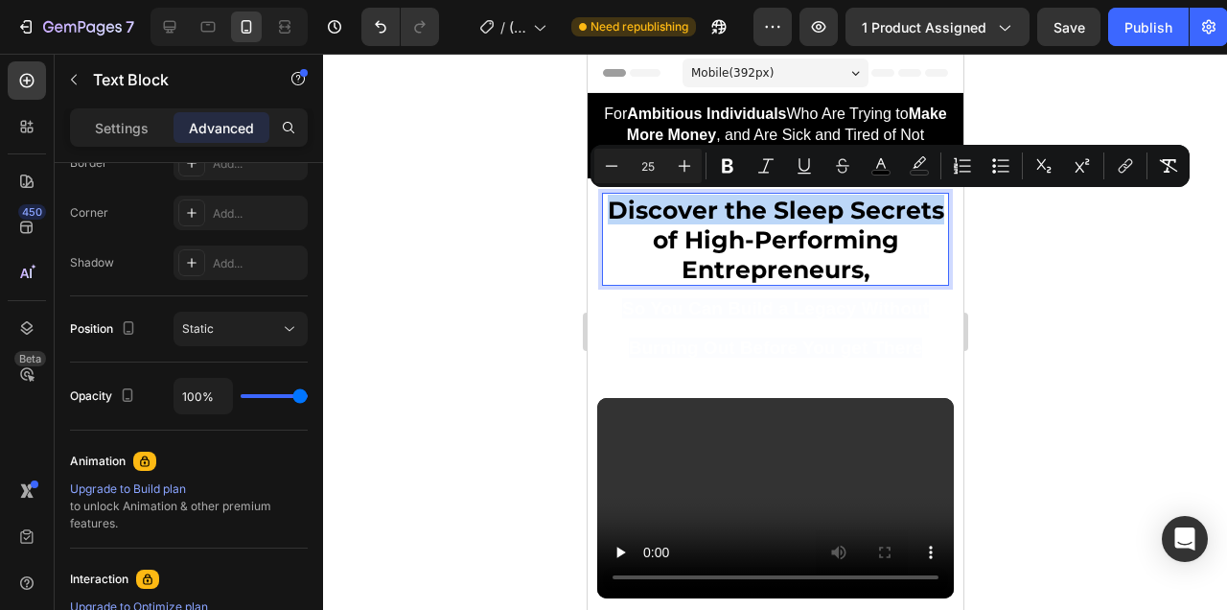
scroll to position [40, 0]
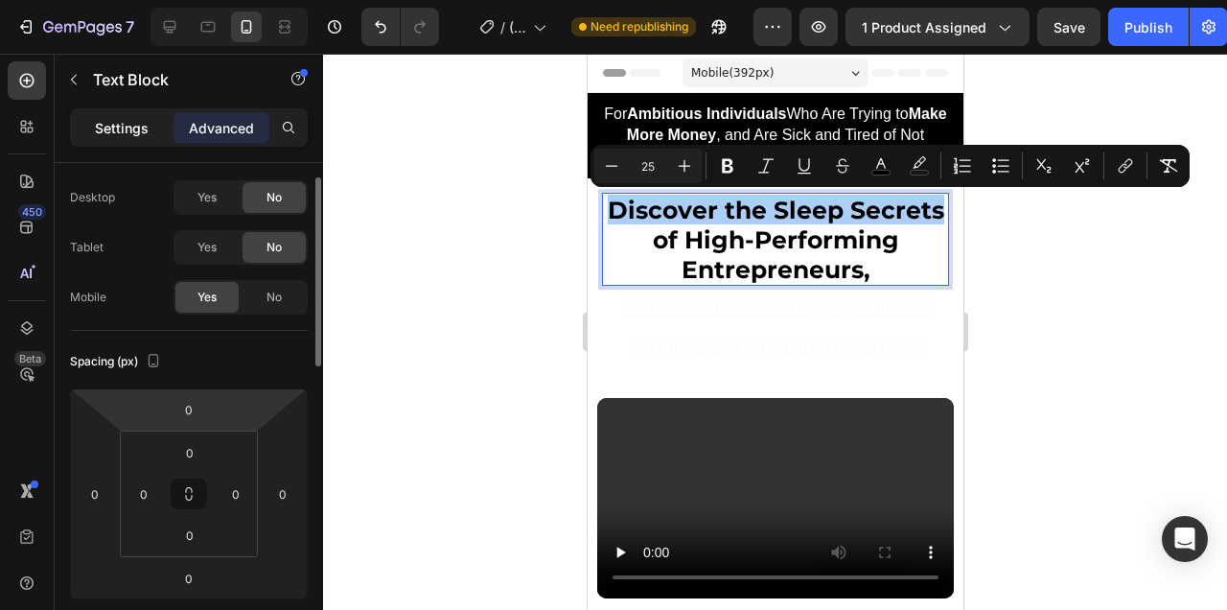
click at [141, 121] on p "Settings" at bounding box center [122, 128] width 54 height 20
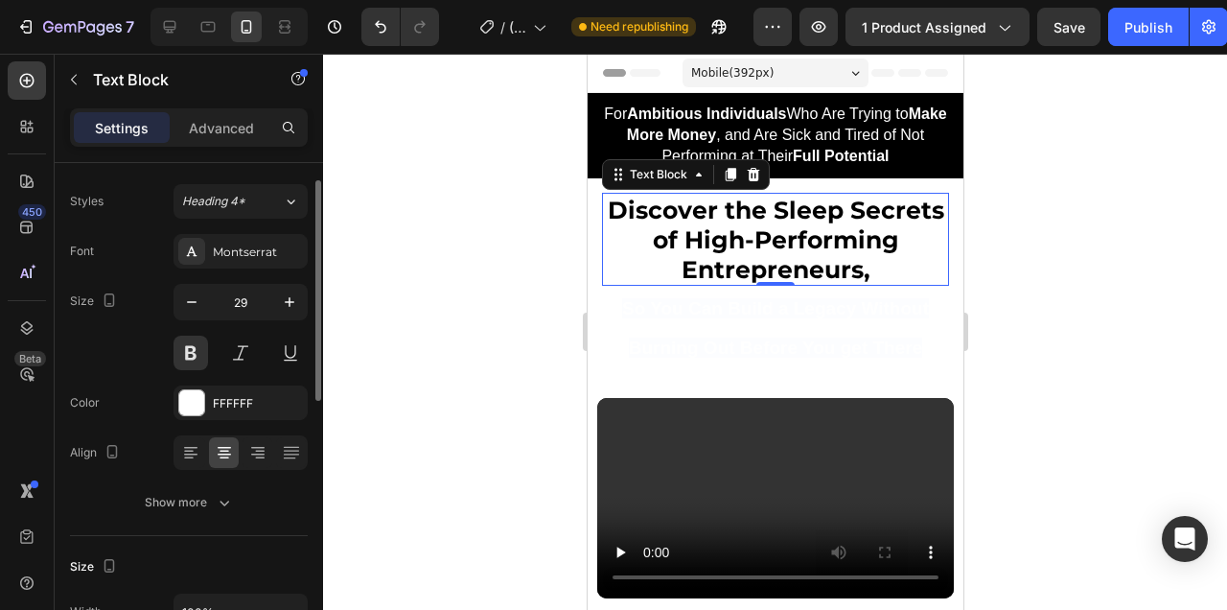
scroll to position [228, 0]
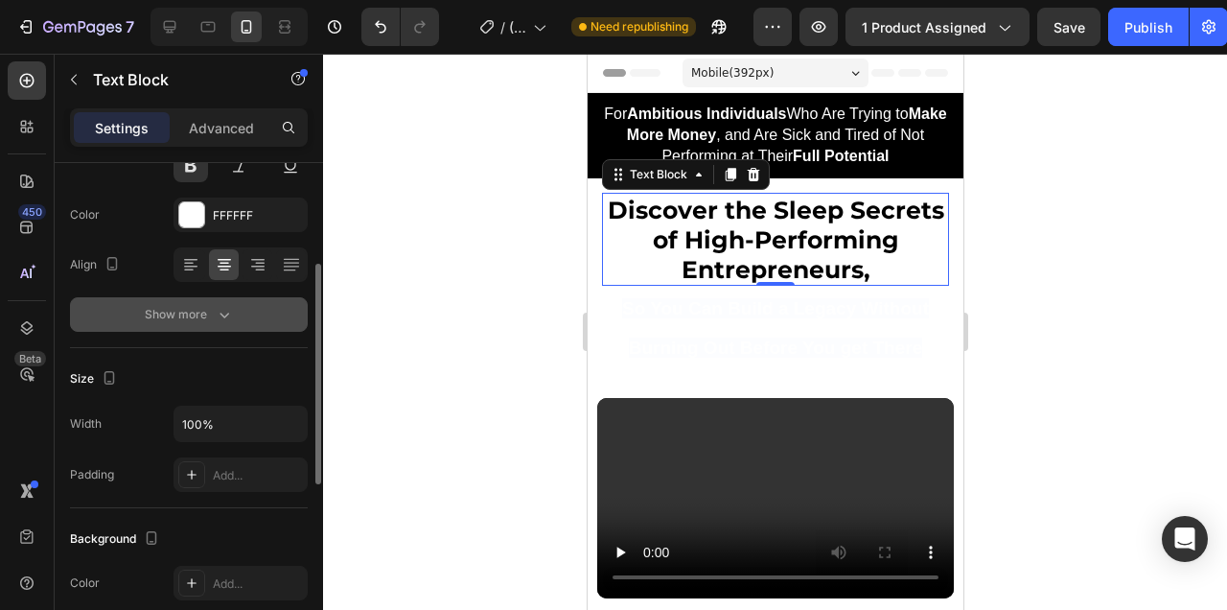
click at [226, 323] on icon "button" at bounding box center [224, 314] width 19 height 19
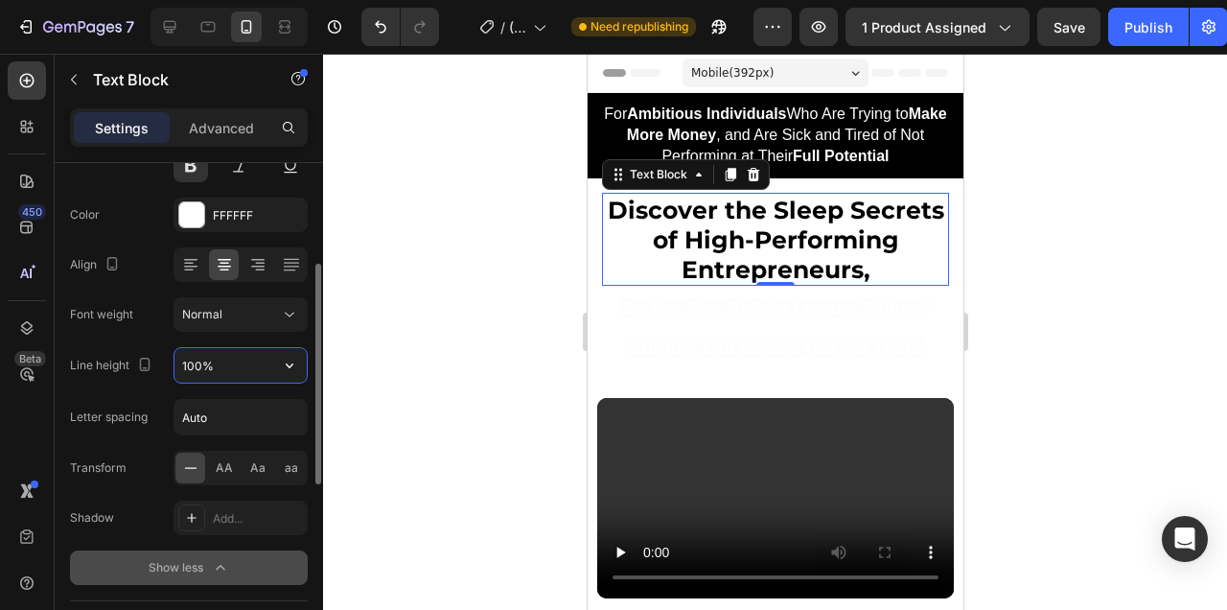
click at [223, 356] on input "100%" at bounding box center [240, 365] width 132 height 35
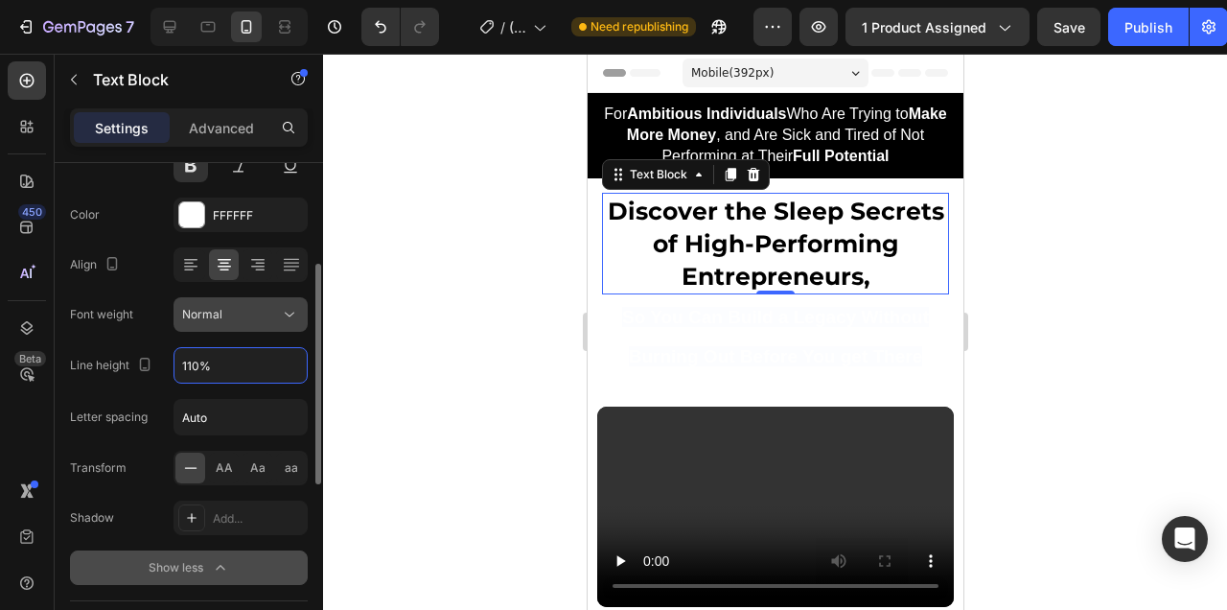
type input "110%"
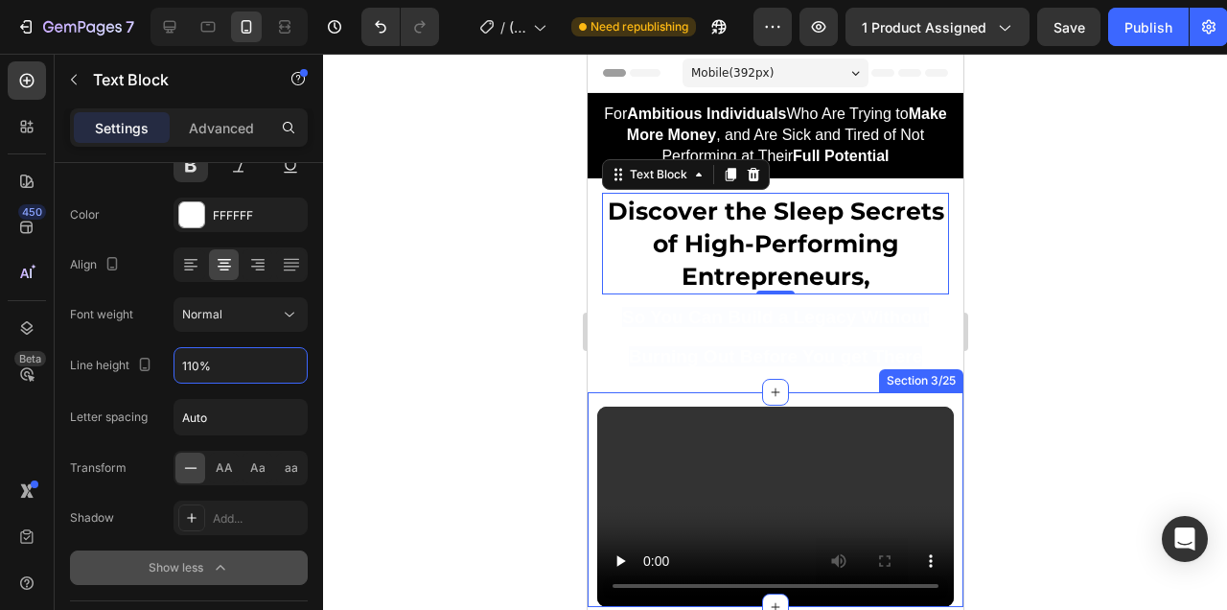
click at [1097, 371] on div at bounding box center [775, 332] width 904 height 556
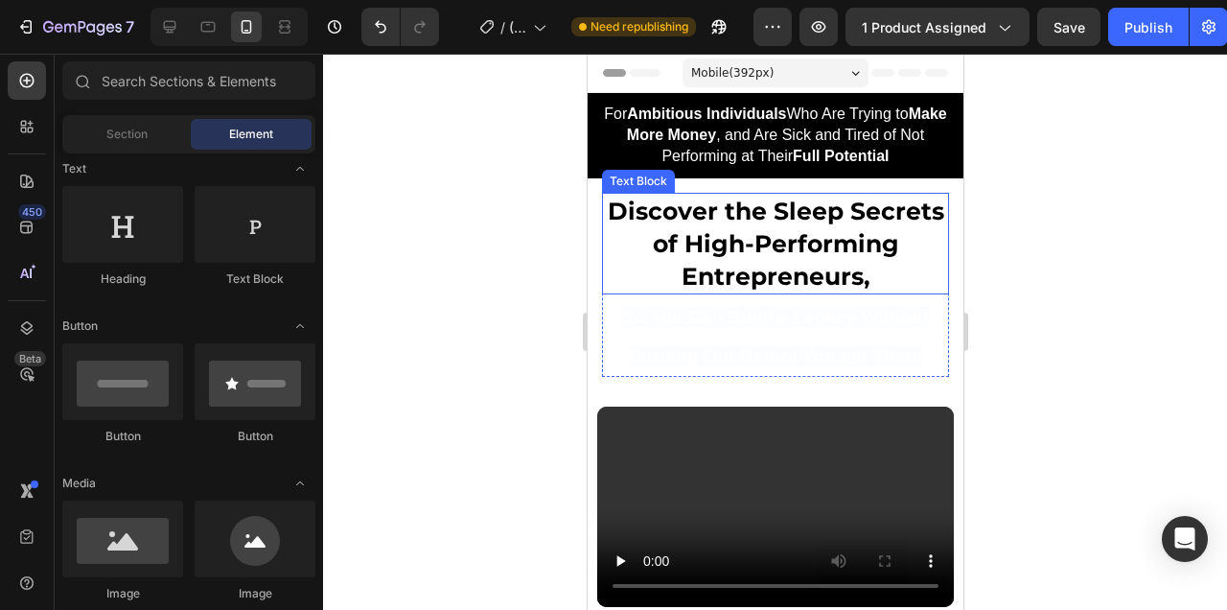
click at [818, 215] on span "Discover the Sleep Secrets" at bounding box center [775, 211] width 336 height 29
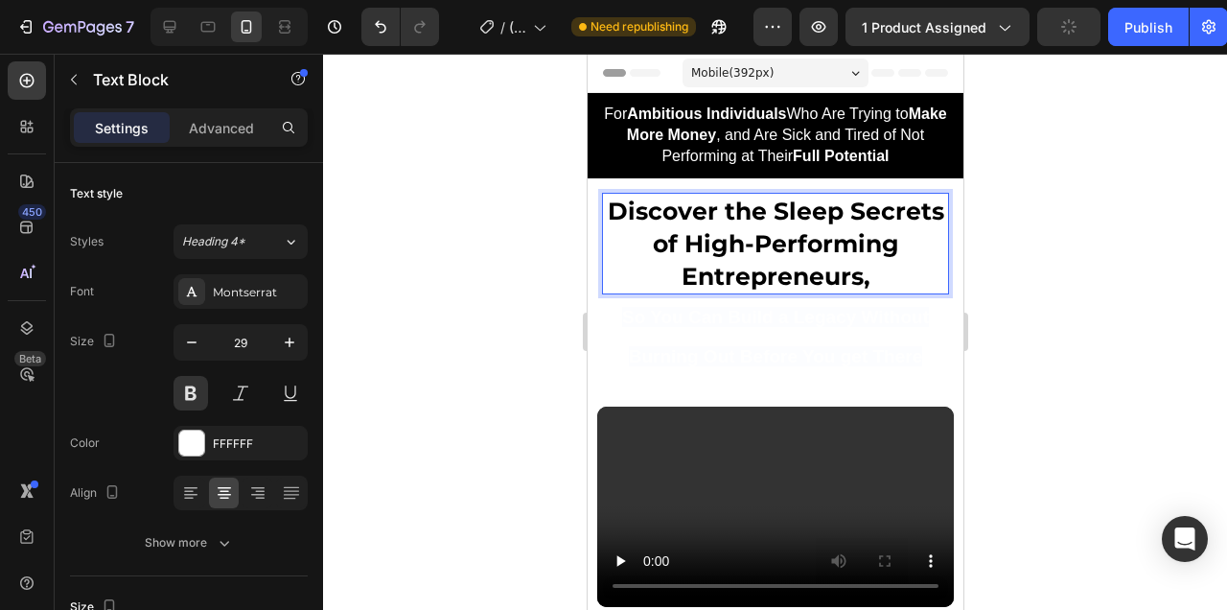
click at [776, 215] on span "Discover the Sleep Secrets" at bounding box center [775, 211] width 336 height 29
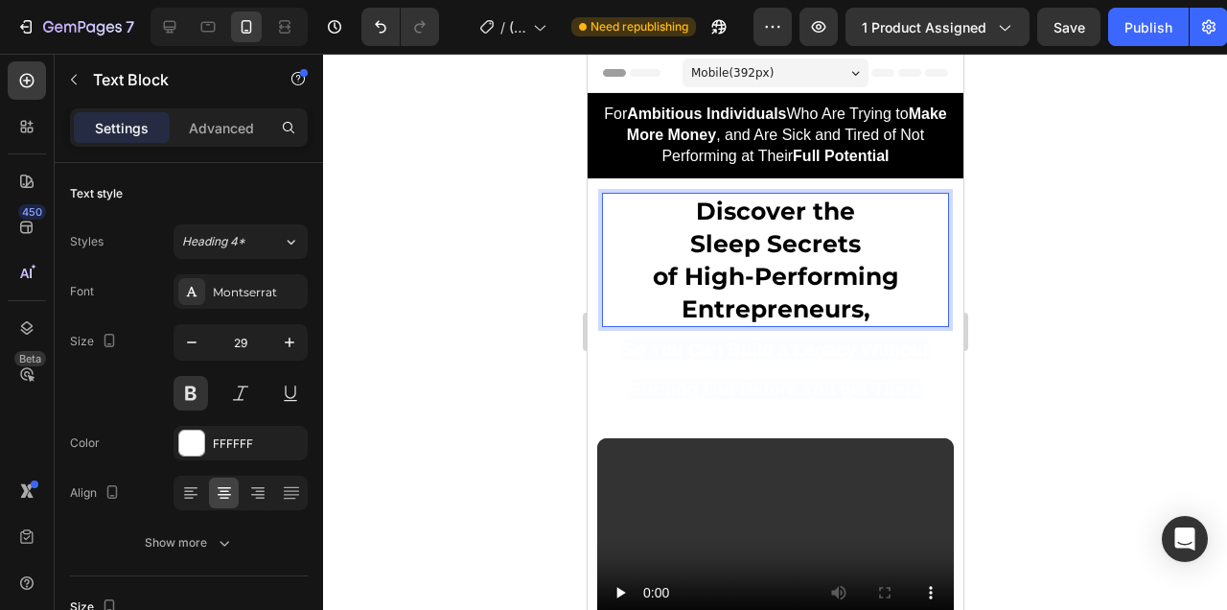
click at [648, 281] on p "of High-Performing Entrepreneurs," at bounding box center [774, 292] width 343 height 65
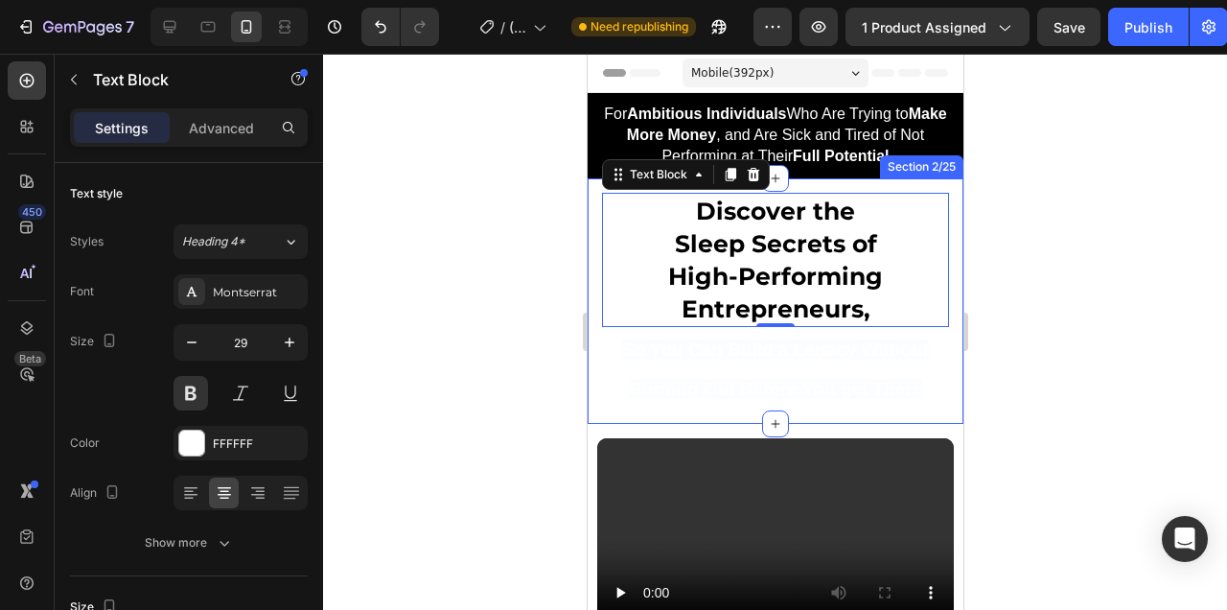
click at [1051, 235] on div at bounding box center [775, 332] width 904 height 556
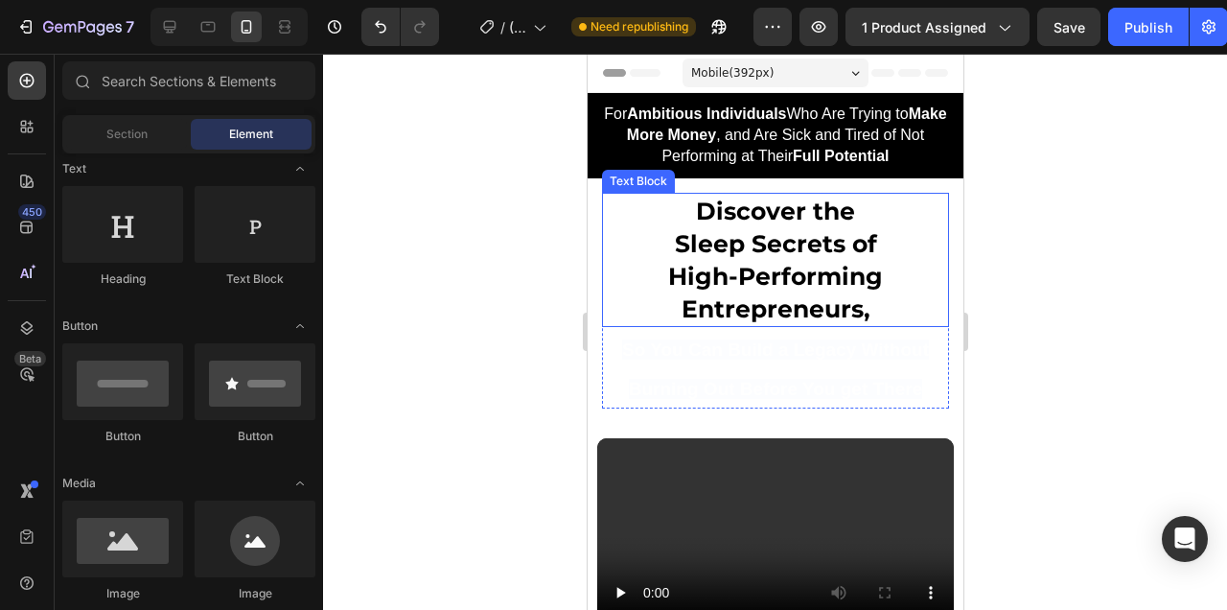
click at [844, 243] on span "Sleep Secrets of" at bounding box center [775, 243] width 202 height 29
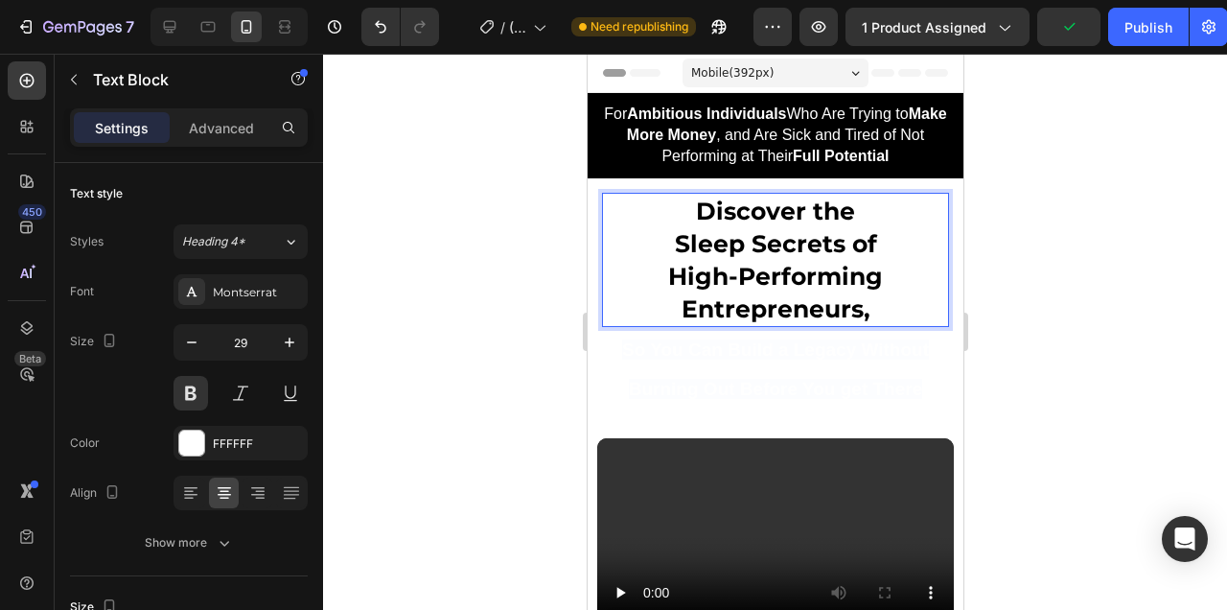
click at [812, 210] on span "Discover the" at bounding box center [774, 211] width 159 height 29
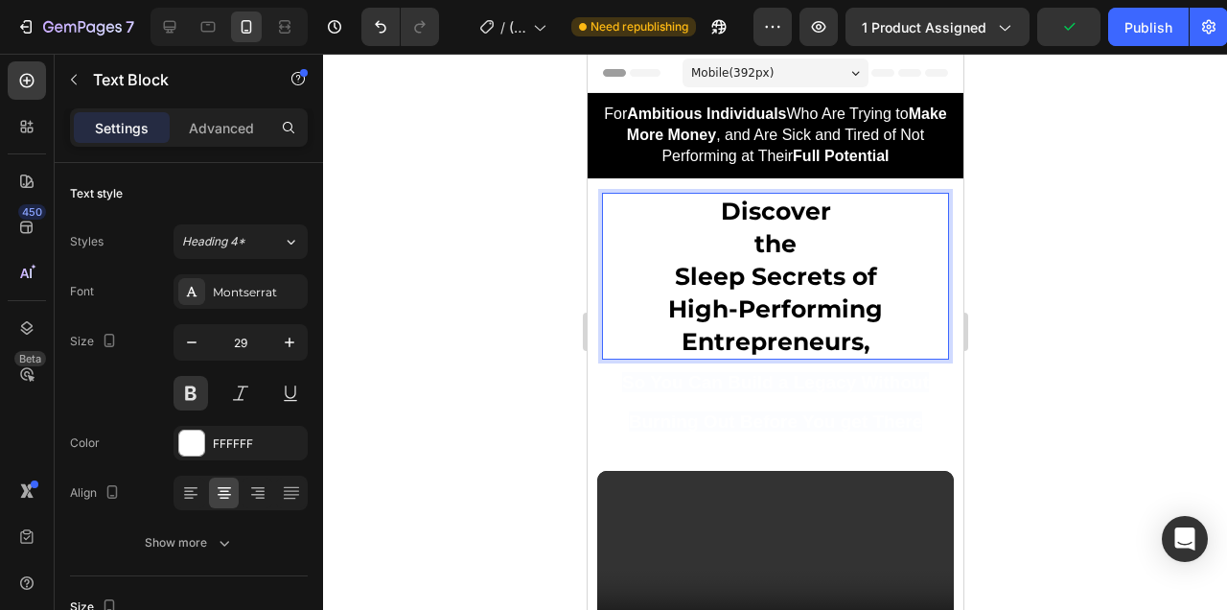
click at [662, 272] on p "Sleep Secrets of" at bounding box center [774, 276] width 343 height 33
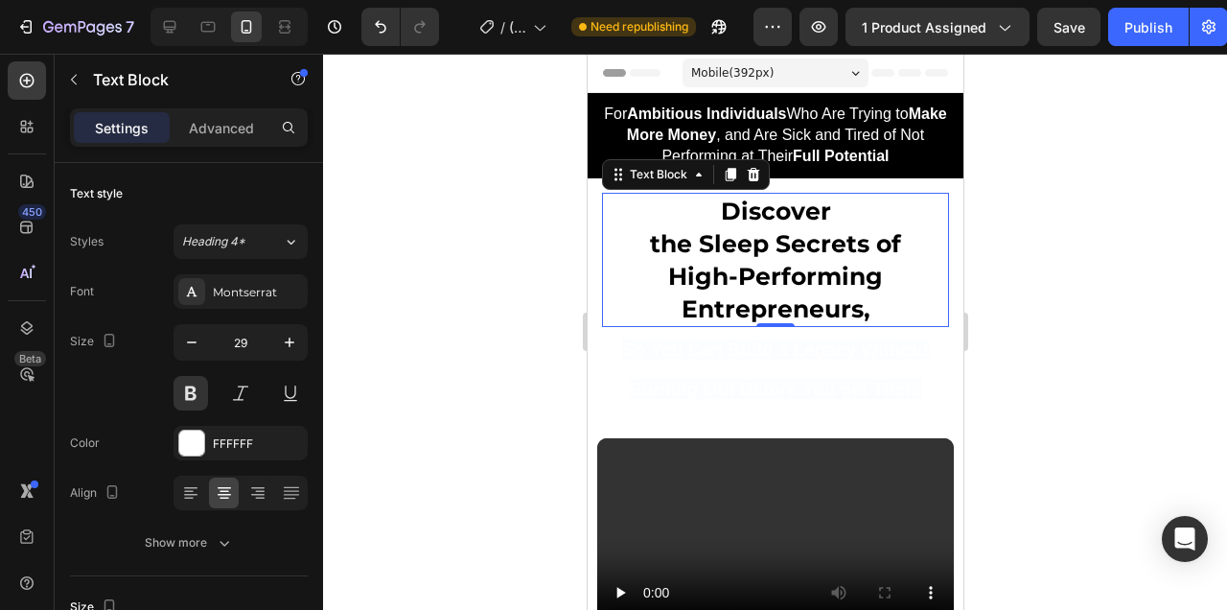
click at [1062, 282] on div at bounding box center [775, 332] width 904 height 556
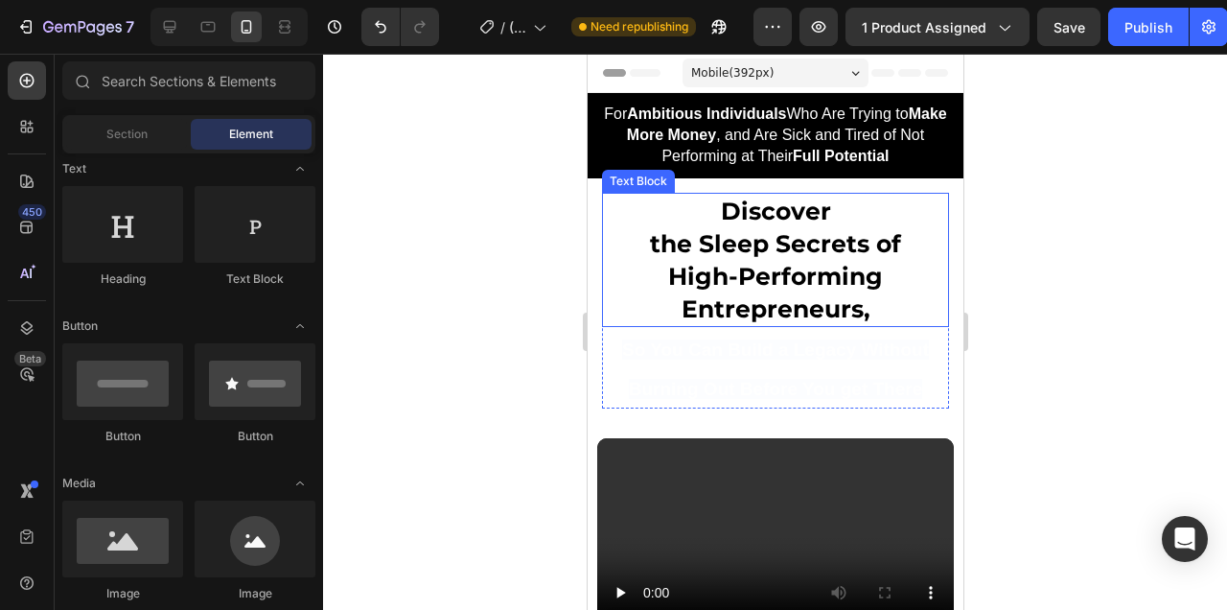
click at [836, 296] on span "High-Performing Entrepreneurs," at bounding box center [774, 292] width 215 height 61
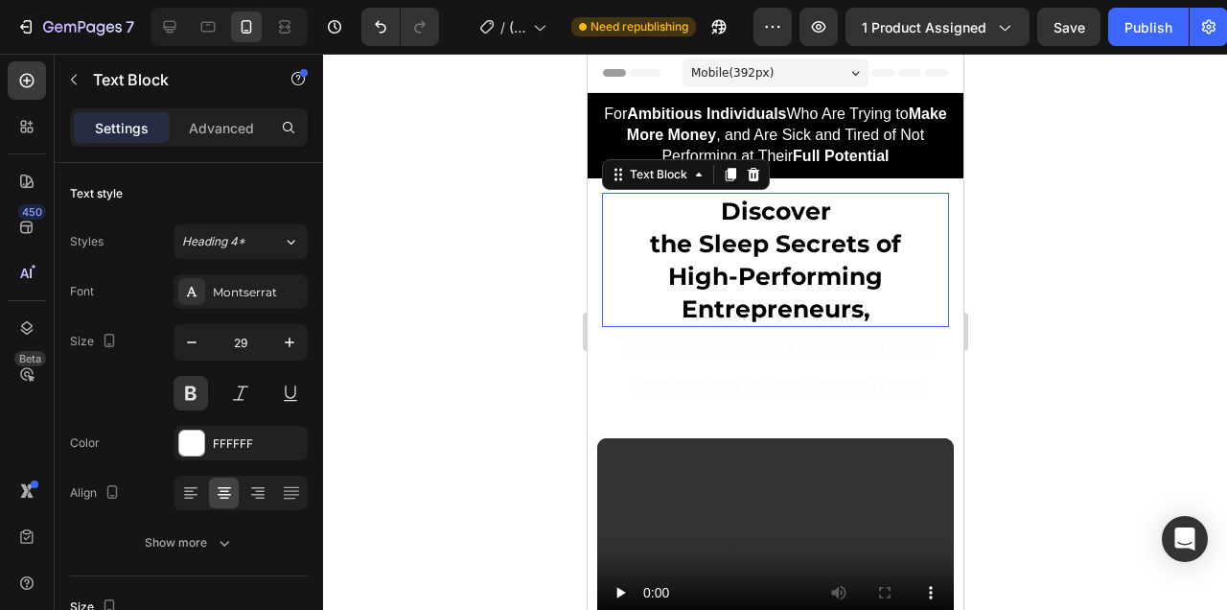
click at [836, 296] on span "High-Performing Entrepreneurs," at bounding box center [774, 292] width 215 height 61
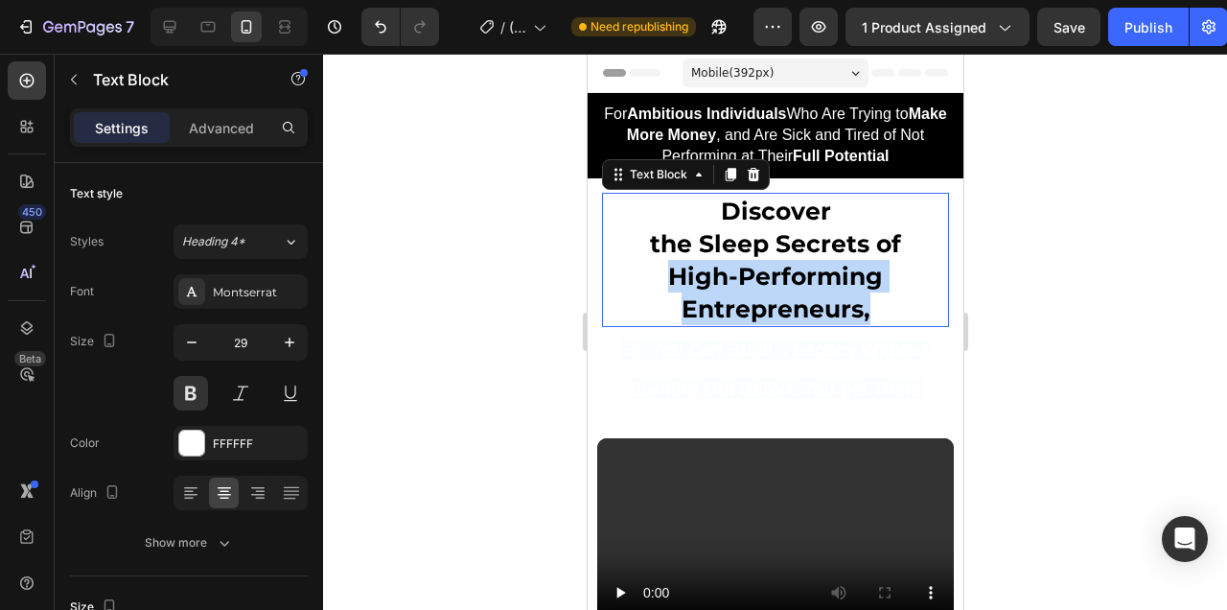
click at [836, 296] on span "High-Performing Entrepreneurs," at bounding box center [774, 292] width 215 height 61
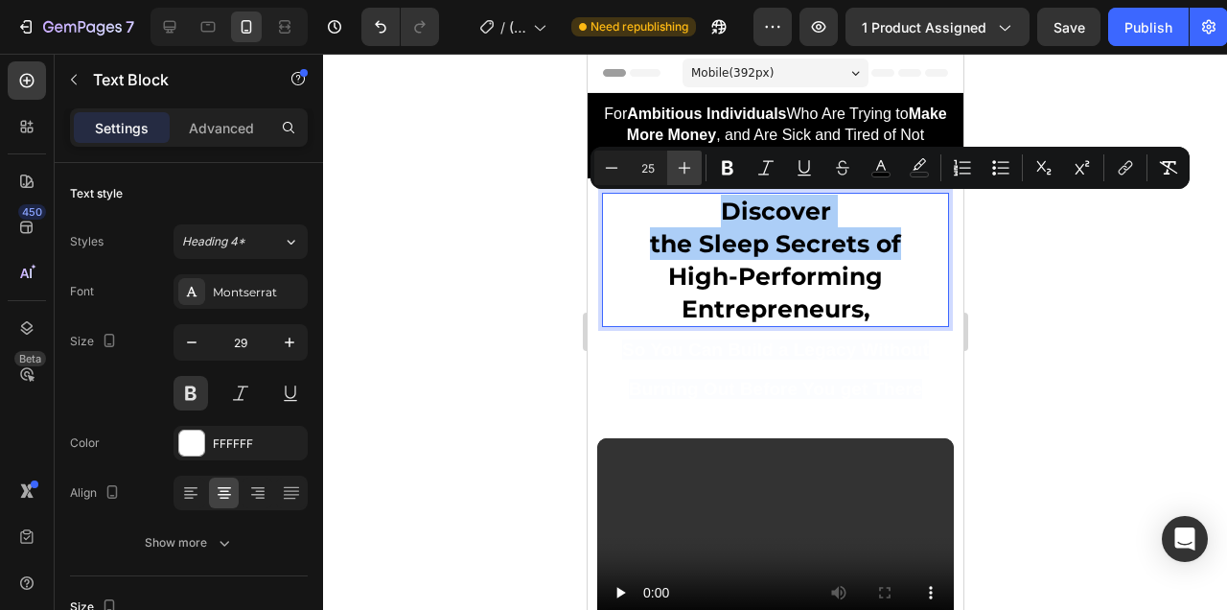
click at [690, 171] on icon "Editor contextual toolbar" at bounding box center [684, 167] width 19 height 19
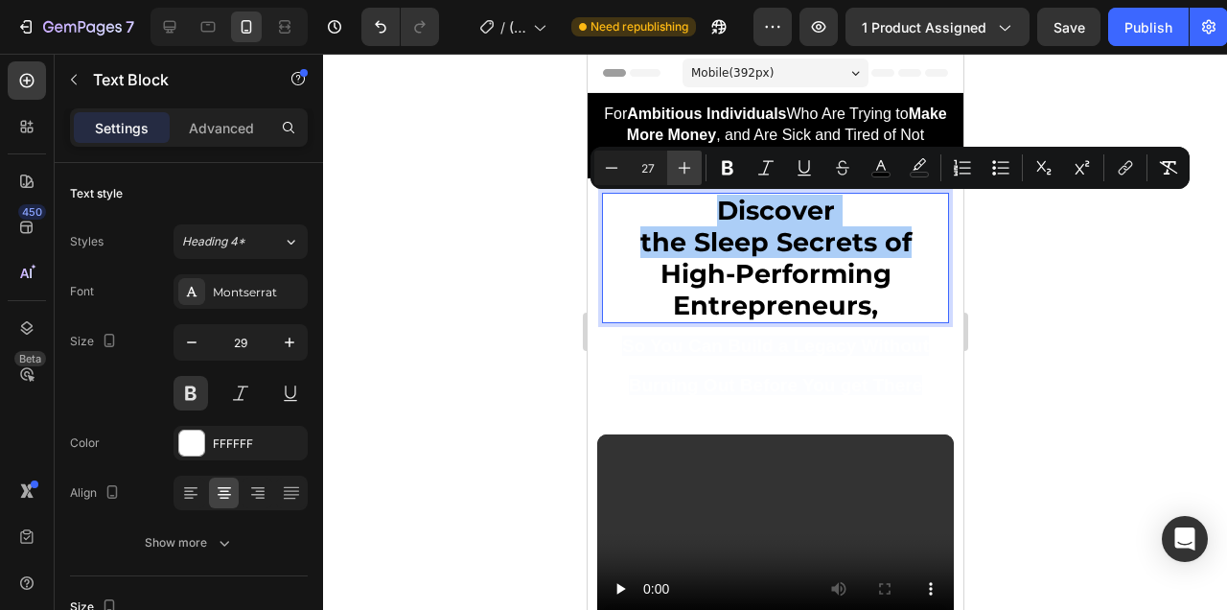
click at [690, 171] on icon "Editor contextual toolbar" at bounding box center [684, 167] width 19 height 19
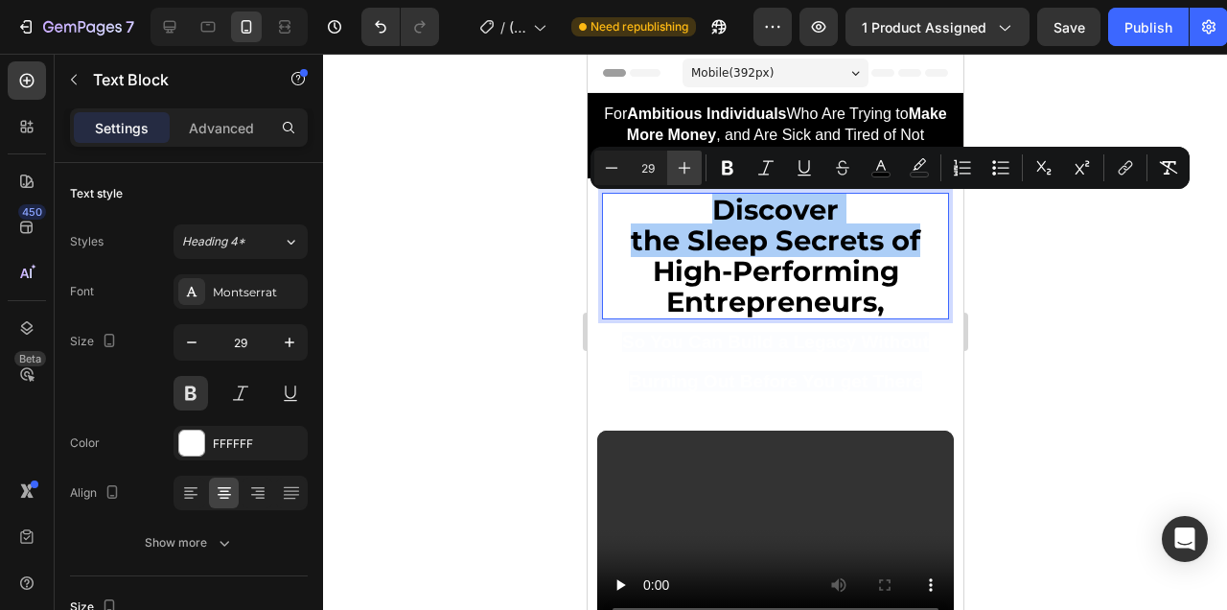
click at [690, 171] on icon "Editor contextual toolbar" at bounding box center [684, 167] width 19 height 19
type input "30"
drag, startPoint x: 1081, startPoint y: 268, endPoint x: 294, endPoint y: 155, distance: 795.1
click at [1081, 268] on div at bounding box center [775, 332] width 904 height 556
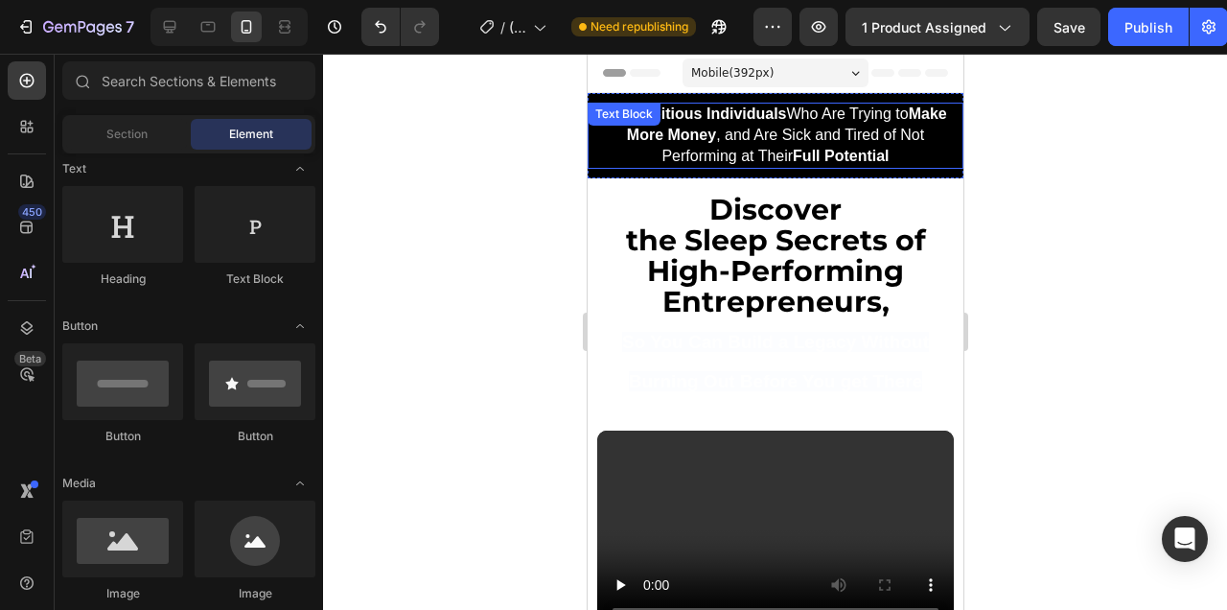
click at [798, 126] on span "For Ambitious Individuals Who Are Trying to Make More Money , and Are Sick and …" at bounding box center [774, 134] width 342 height 58
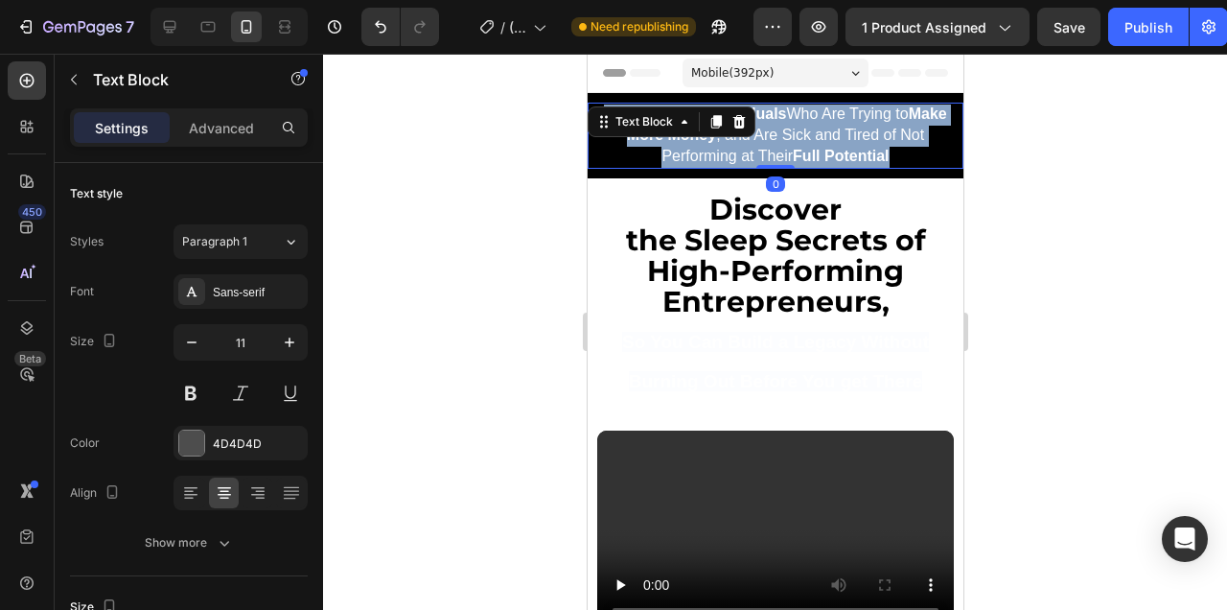
click at [798, 126] on span "For Ambitious Individuals Who Are Trying to Make More Money , and Are Sick and …" at bounding box center [774, 134] width 342 height 58
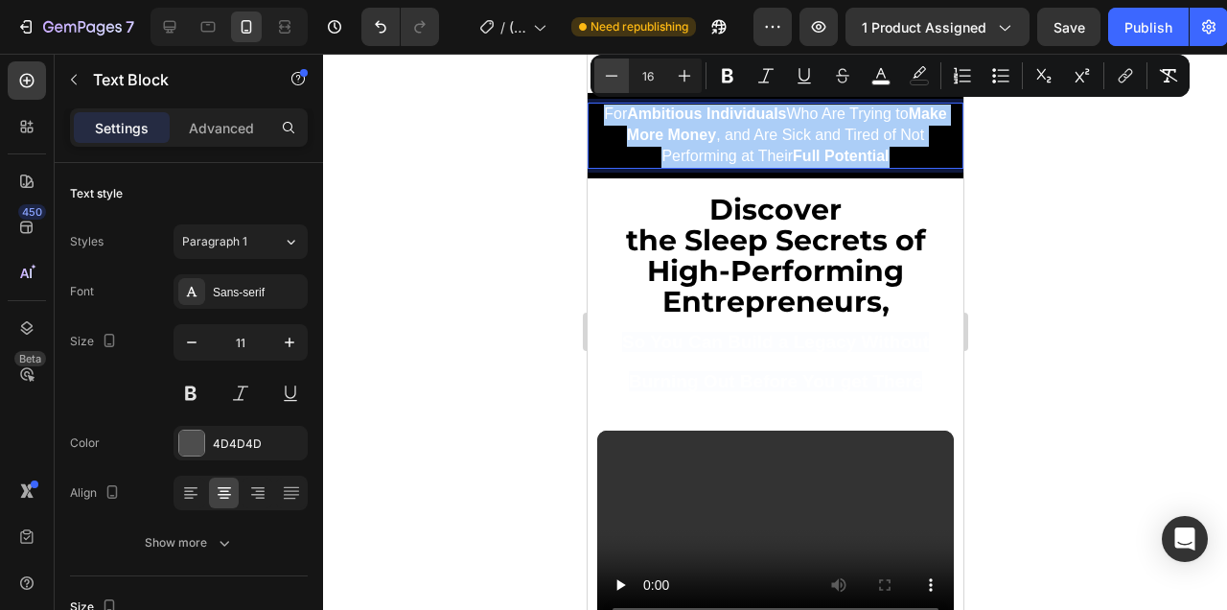
click at [611, 72] on icon "Editor contextual toolbar" at bounding box center [611, 75] width 19 height 19
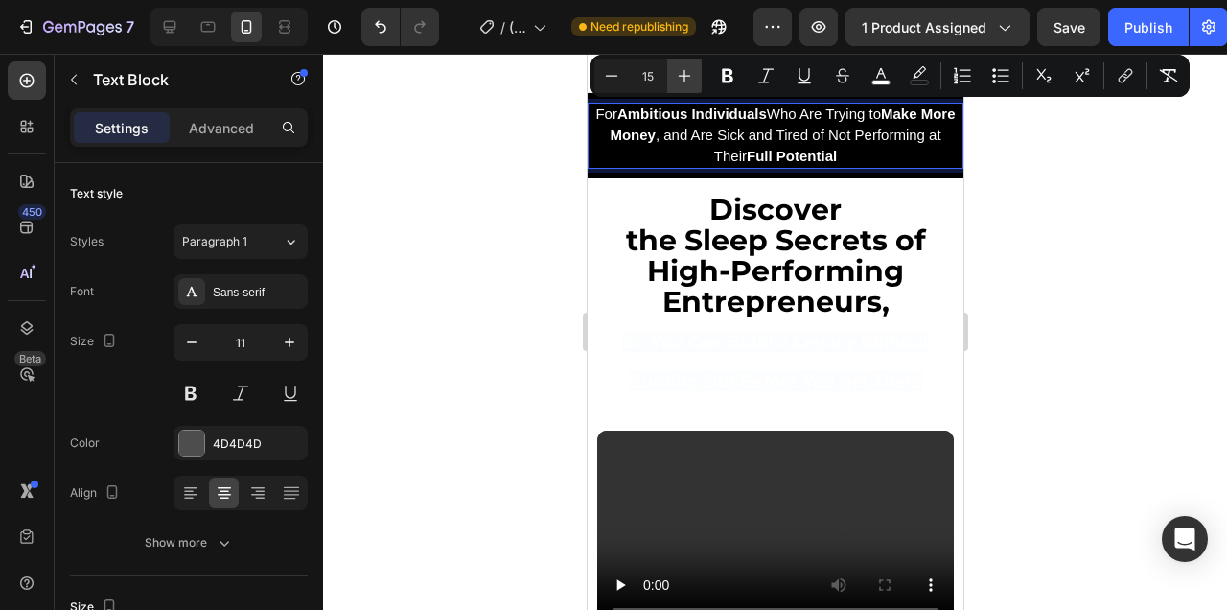
click at [701, 73] on button "Plus" at bounding box center [684, 75] width 35 height 35
type input "16"
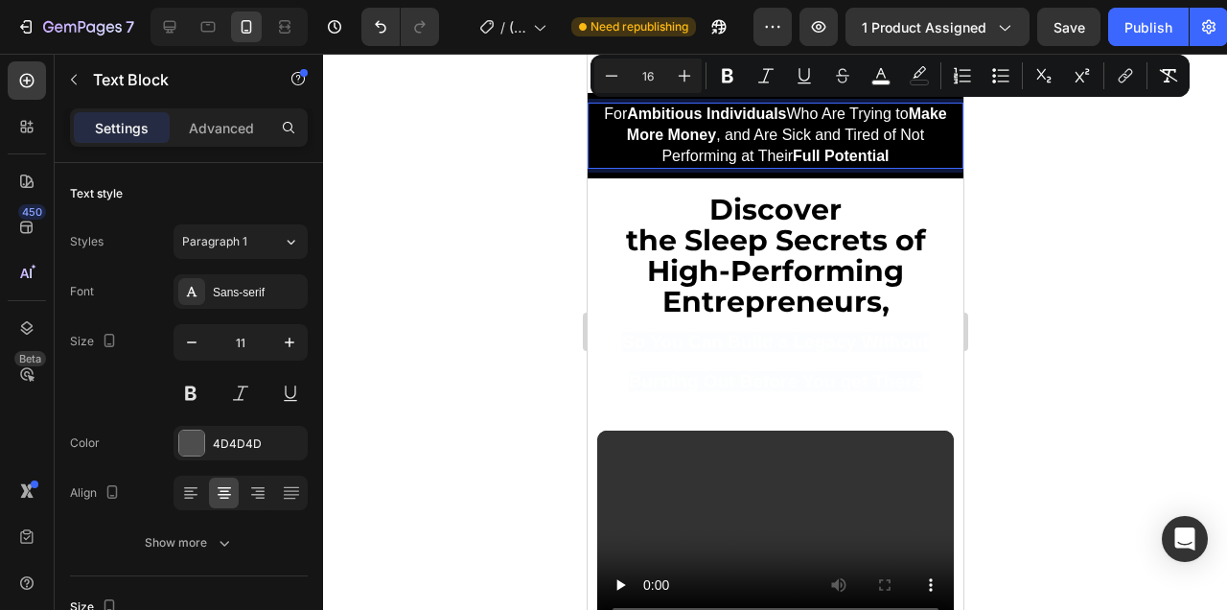
click at [1038, 216] on div at bounding box center [775, 332] width 904 height 556
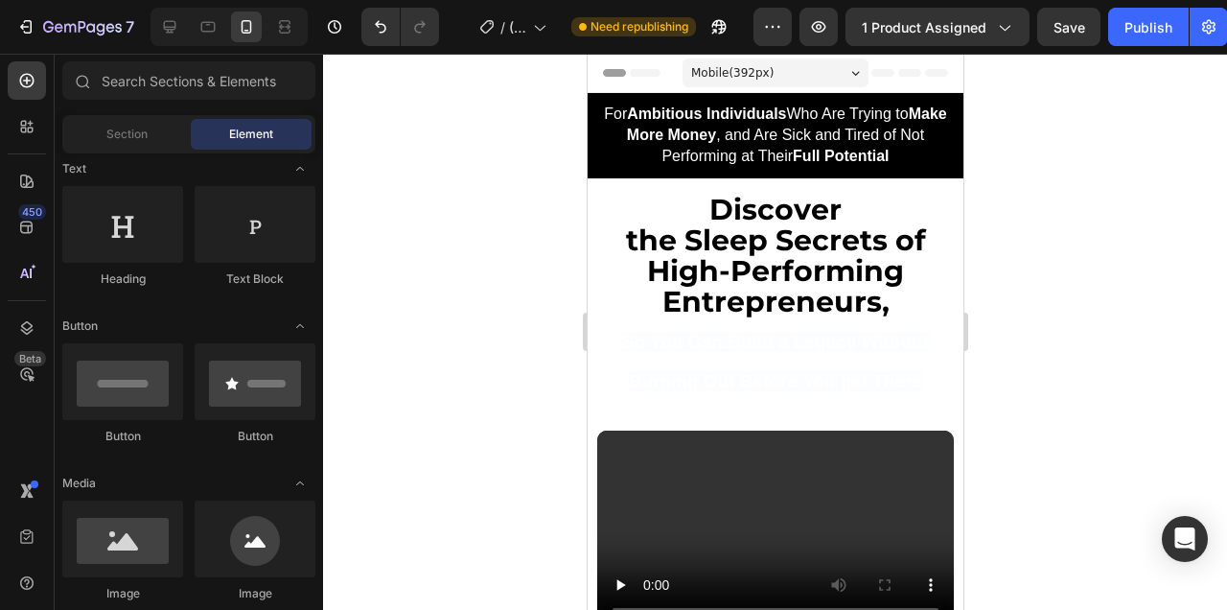
click at [814, 264] on span "High-Performing Entrepreneurs," at bounding box center [774, 286] width 257 height 66
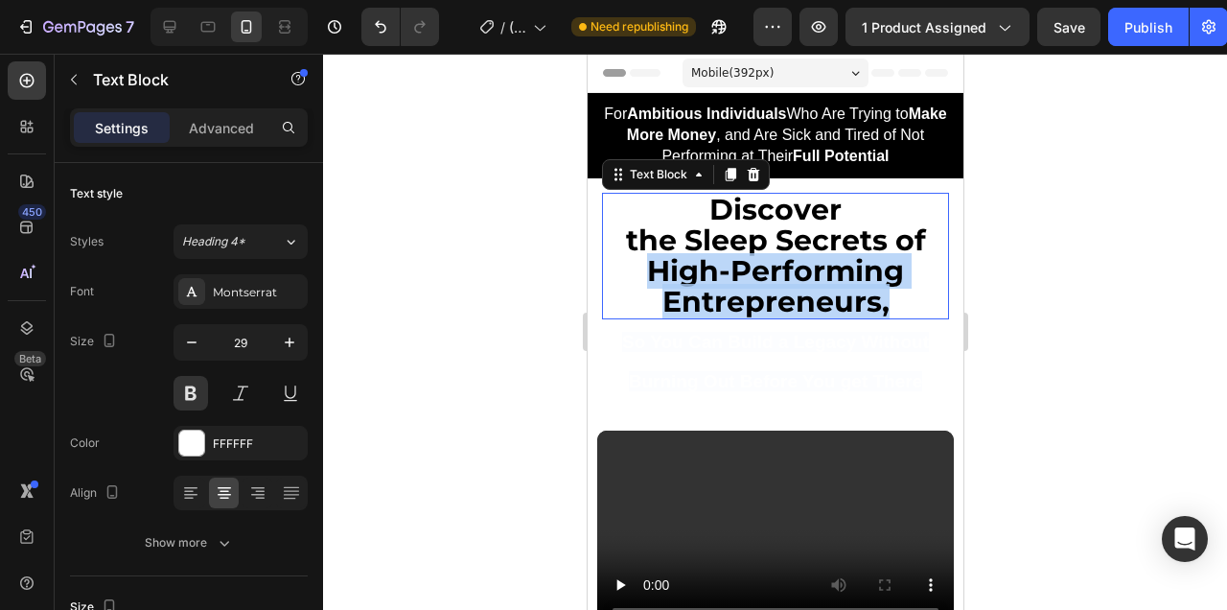
click at [814, 264] on span "High-Performing Entrepreneurs," at bounding box center [774, 286] width 257 height 66
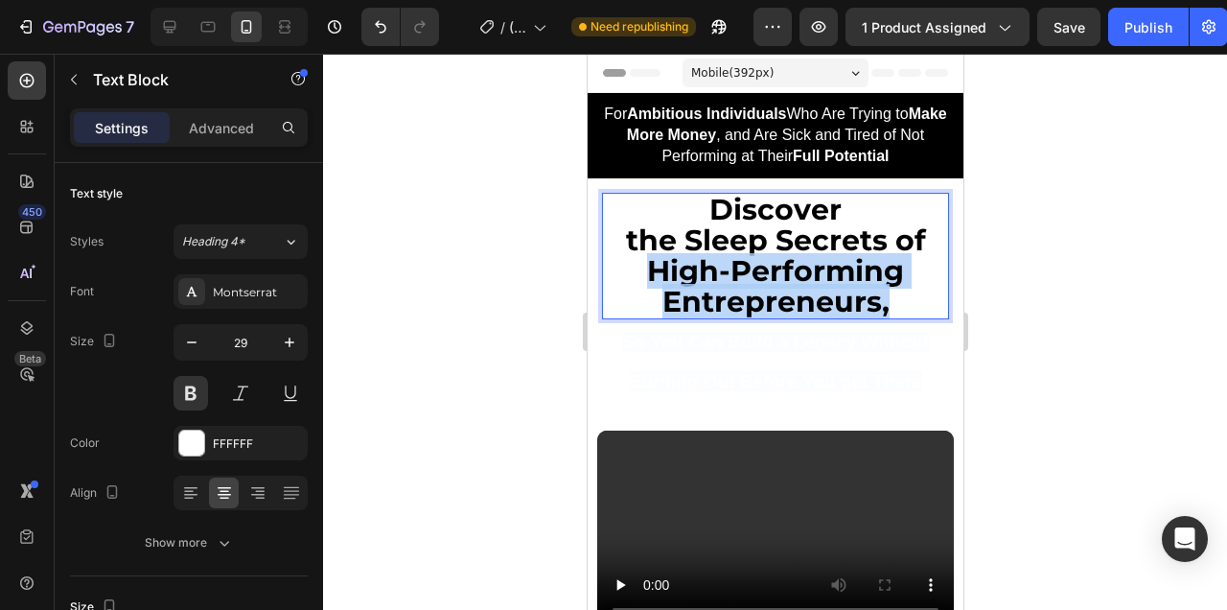
click at [814, 264] on span "High-Performing Entrepreneurs," at bounding box center [774, 286] width 257 height 66
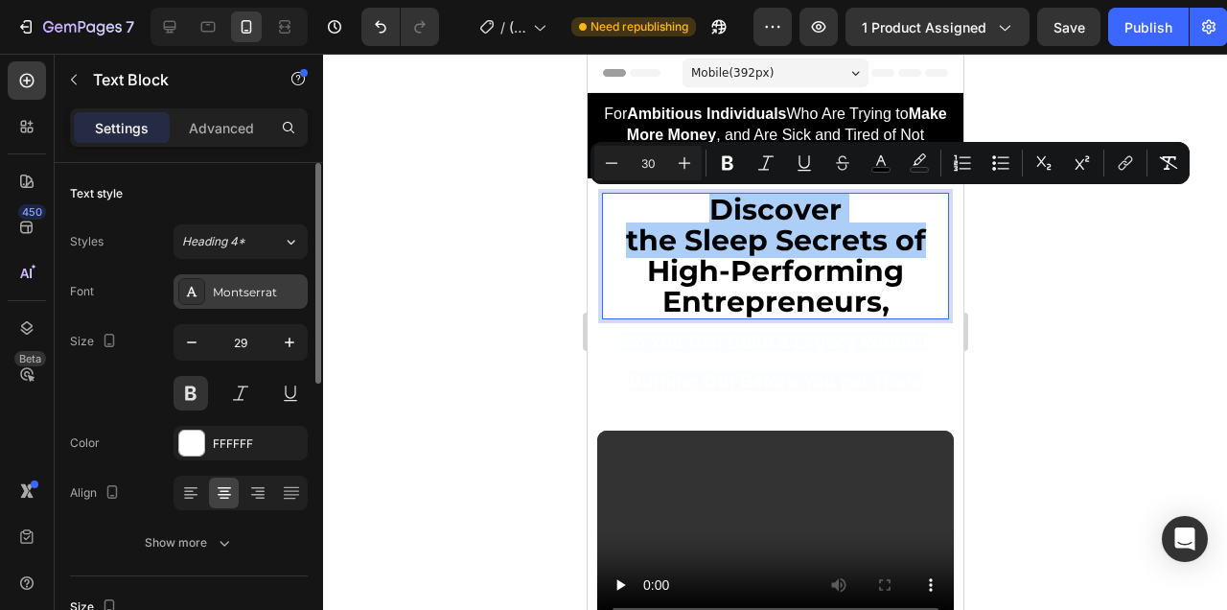
click at [251, 289] on div "Montserrat" at bounding box center [258, 292] width 90 height 17
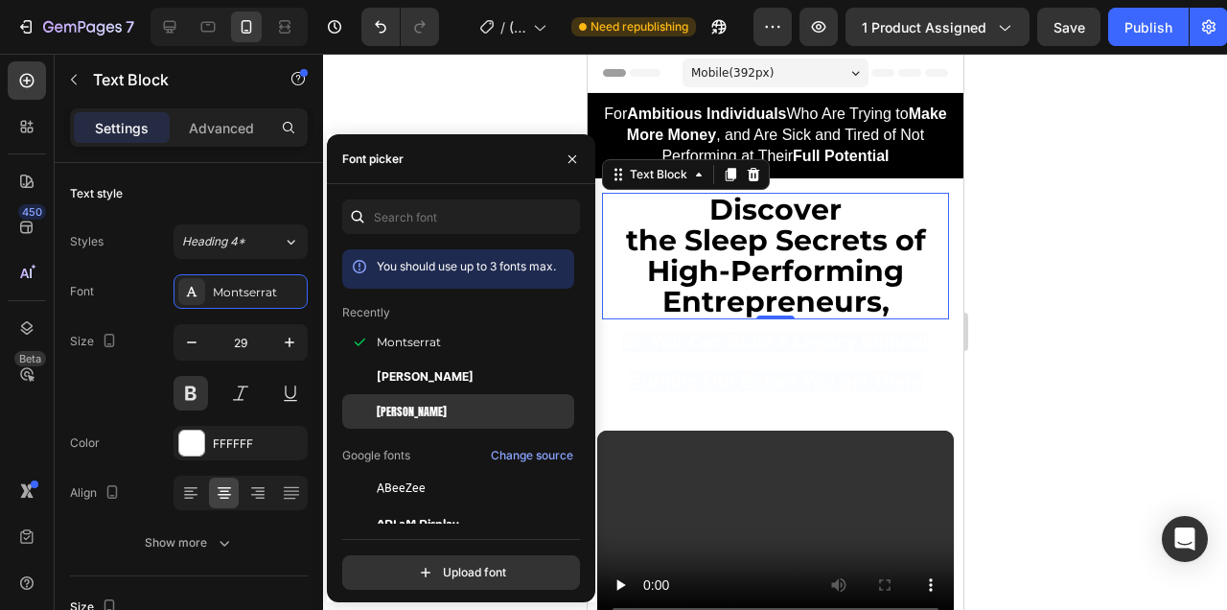
click at [451, 409] on div "[PERSON_NAME]" at bounding box center [474, 411] width 194 height 17
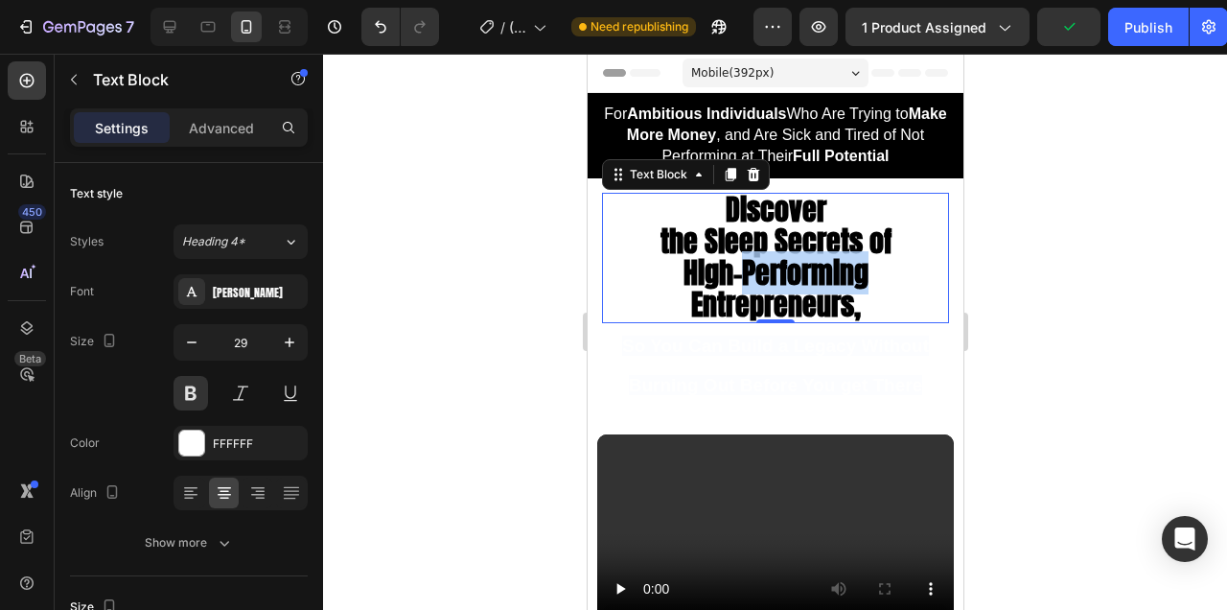
click at [776, 274] on span "High-Performing Entrepreneurs," at bounding box center [775, 288] width 185 height 75
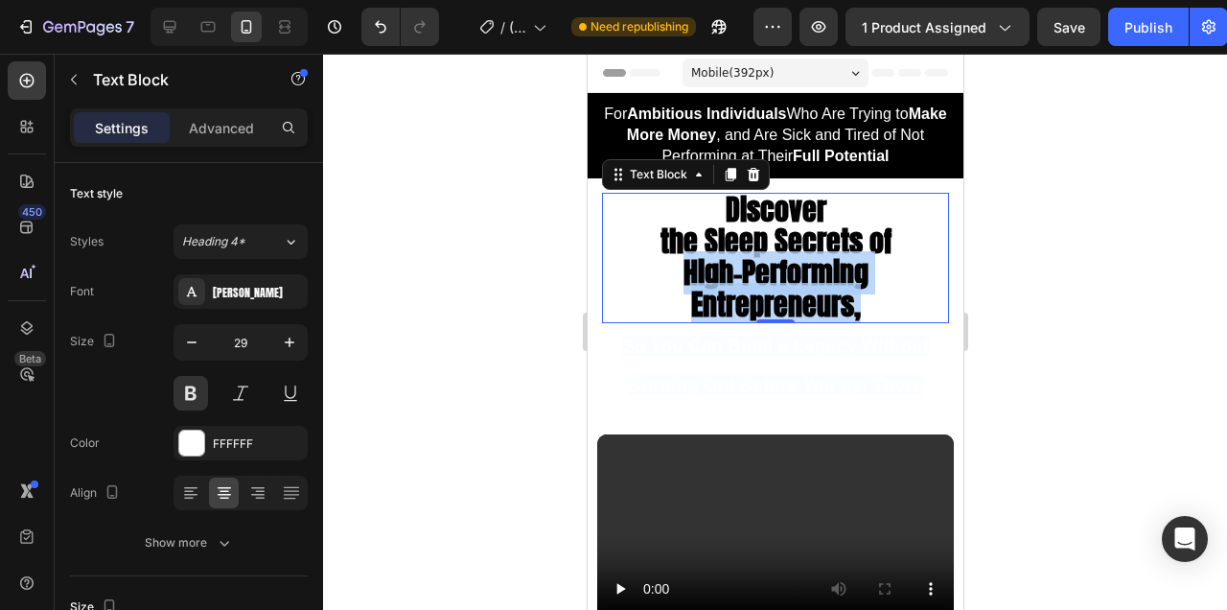
click at [776, 274] on span "High-Performing Entrepreneurs," at bounding box center [775, 288] width 185 height 75
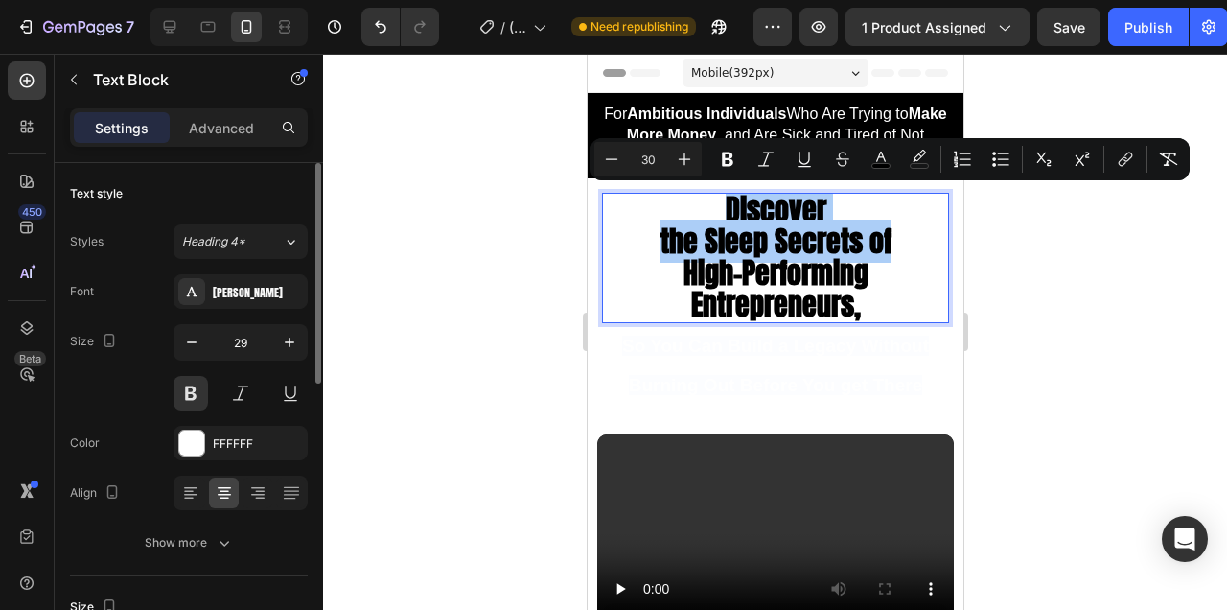
click at [271, 271] on div "Styles Heading 4* Font Anton Size 29 Color FFFFFF Align Show more" at bounding box center [189, 392] width 238 height 336
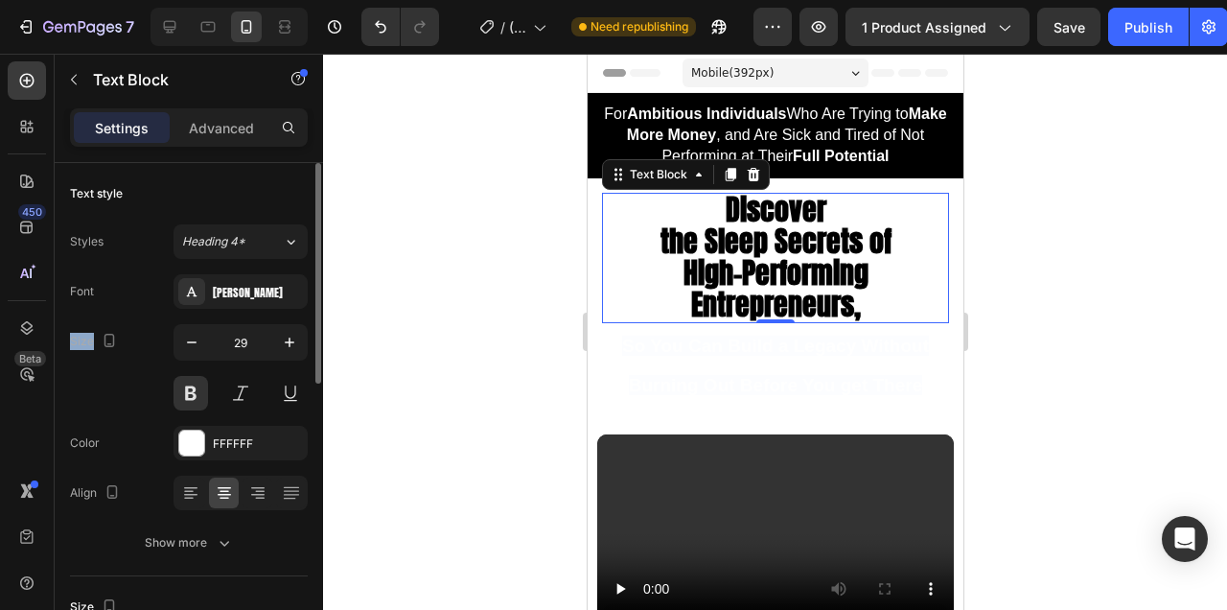
click at [271, 270] on div "Styles Heading 4* Font Anton Size 29 Color FFFFFF Align Show more" at bounding box center [189, 392] width 238 height 336
click at [272, 308] on div "[PERSON_NAME]" at bounding box center [241, 291] width 134 height 35
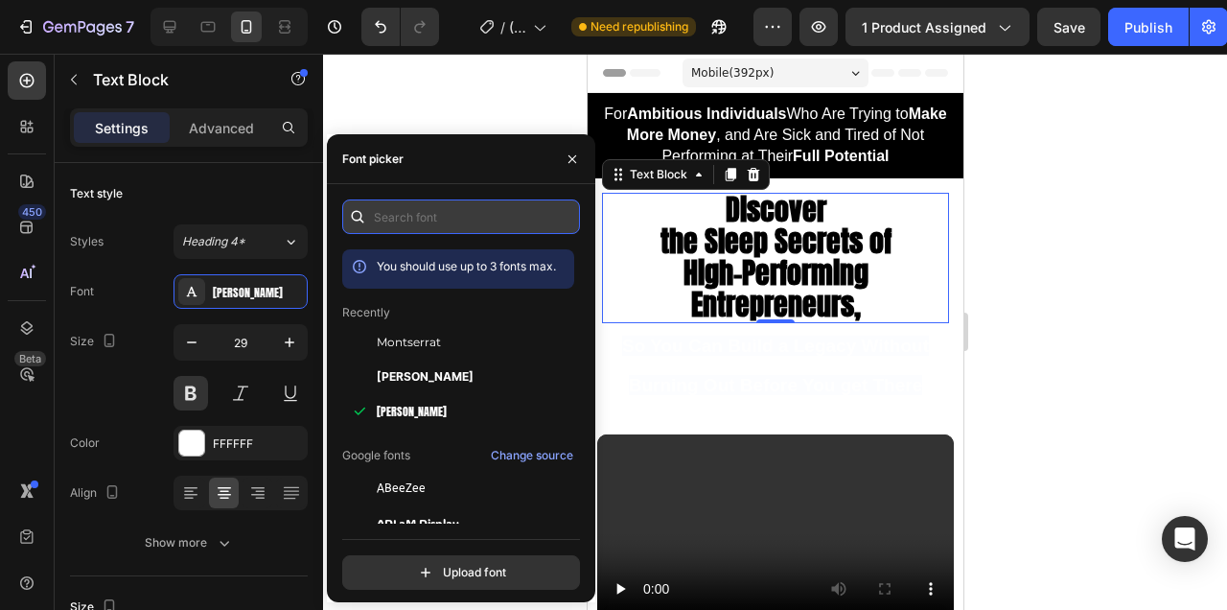
click at [442, 208] on input "text" at bounding box center [461, 216] width 238 height 35
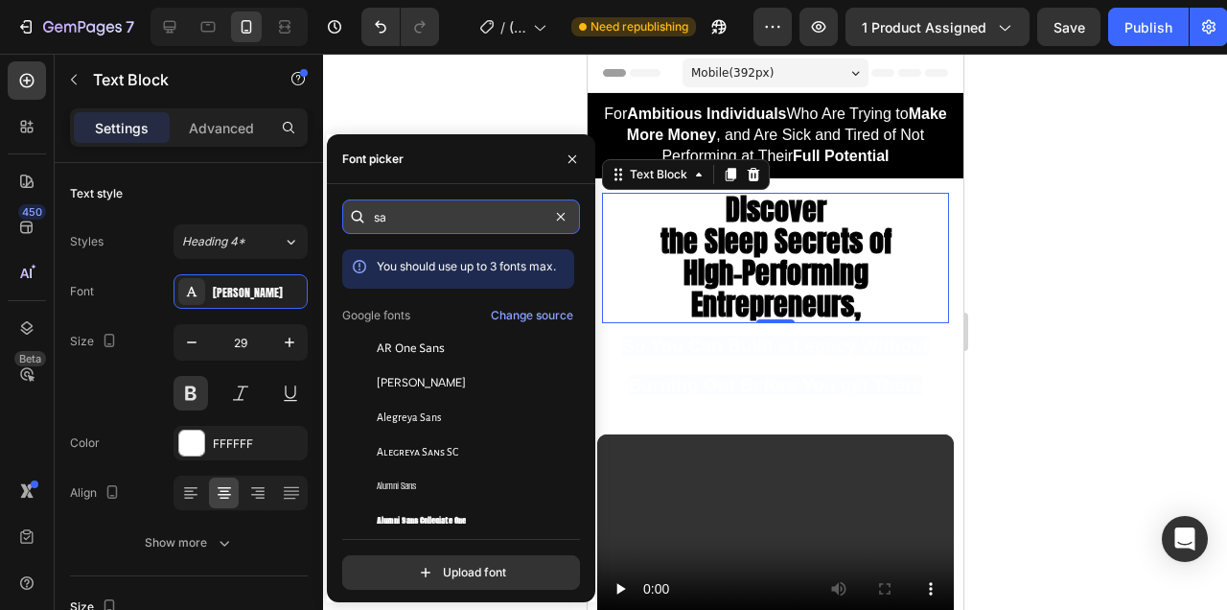
type input "s"
type input "serif"
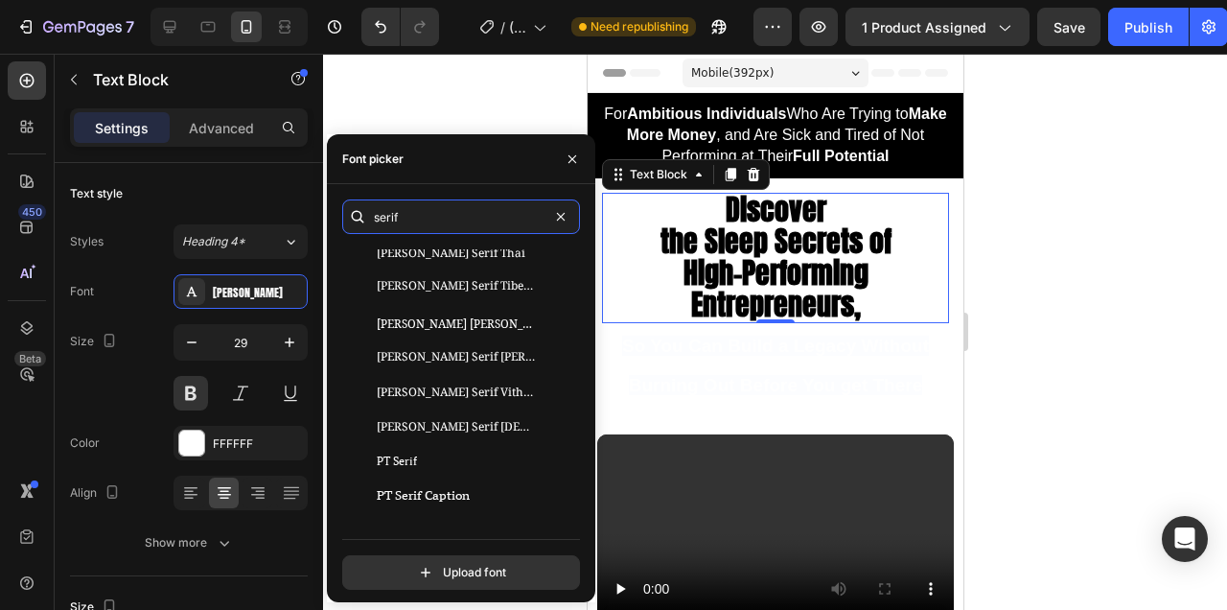
scroll to position [1870, 0]
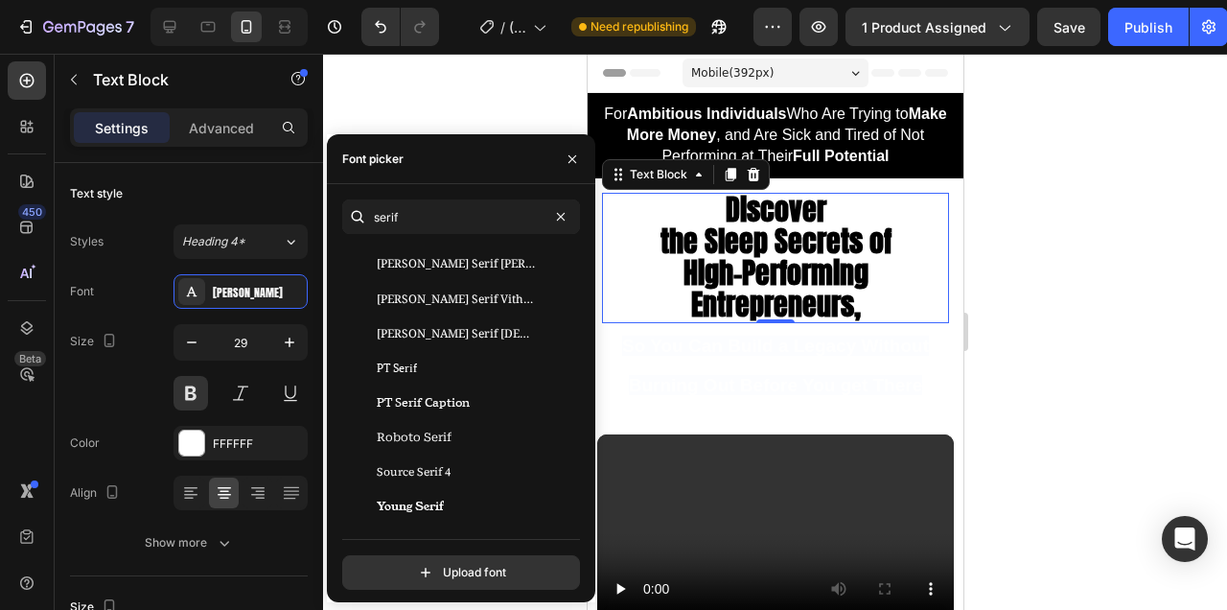
click at [977, 371] on div at bounding box center [775, 332] width 904 height 556
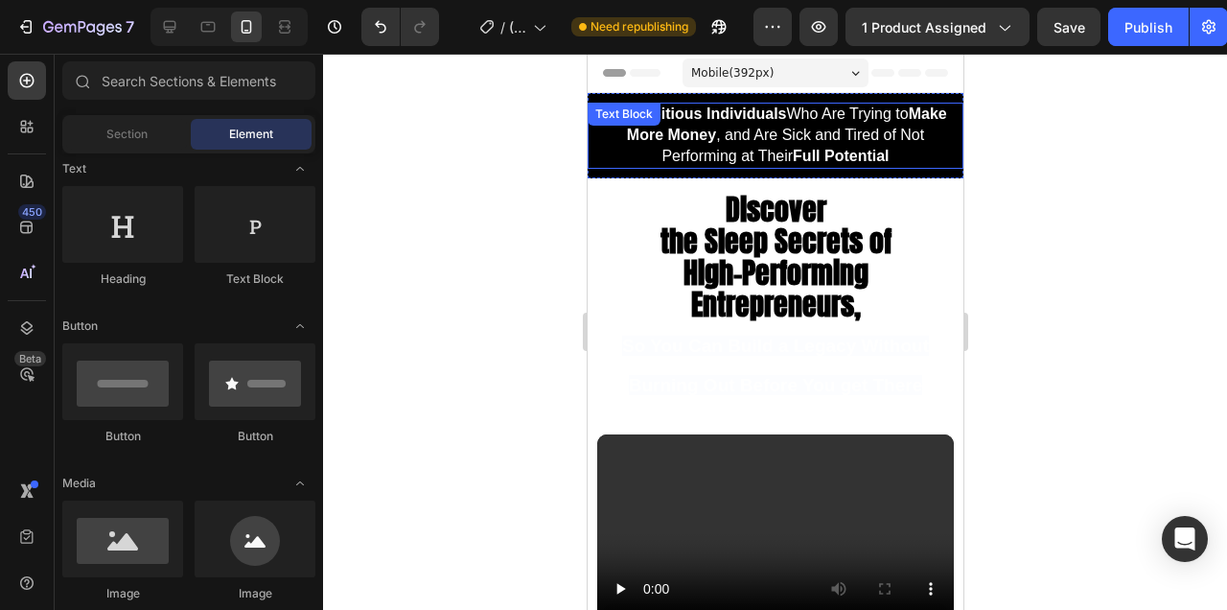
click at [814, 129] on span "For Ambitious Individuals Who Are Trying to Make More Money , and Are Sick and …" at bounding box center [774, 134] width 342 height 58
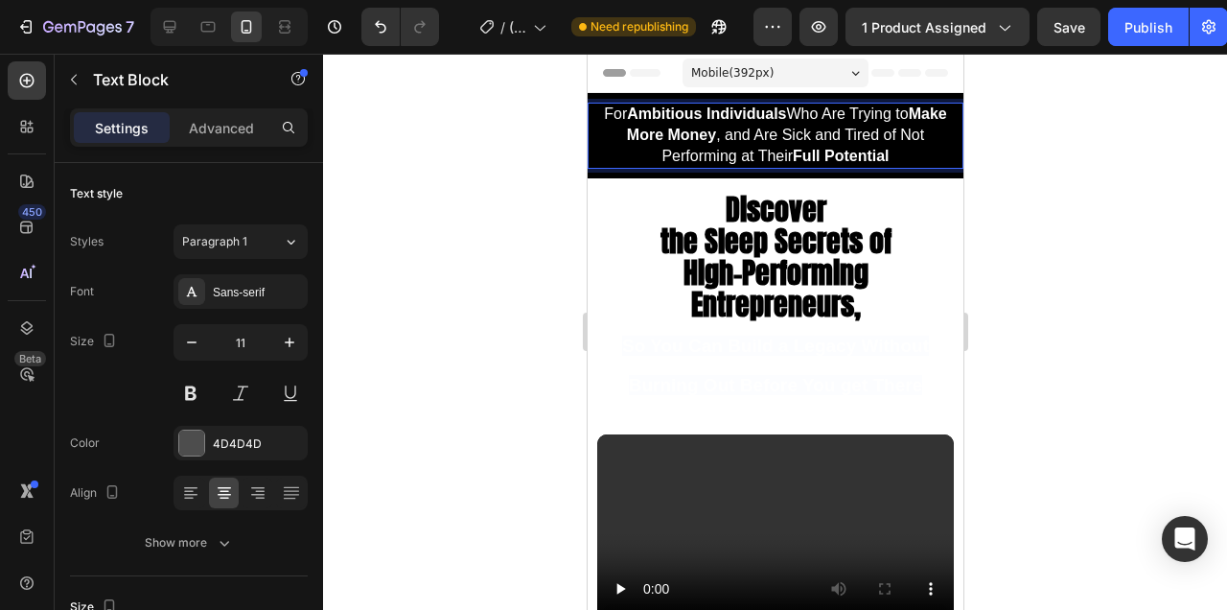
click at [814, 129] on span "For Ambitious Individuals Who Are Trying to Make More Money , and Are Sick and …" at bounding box center [774, 134] width 342 height 58
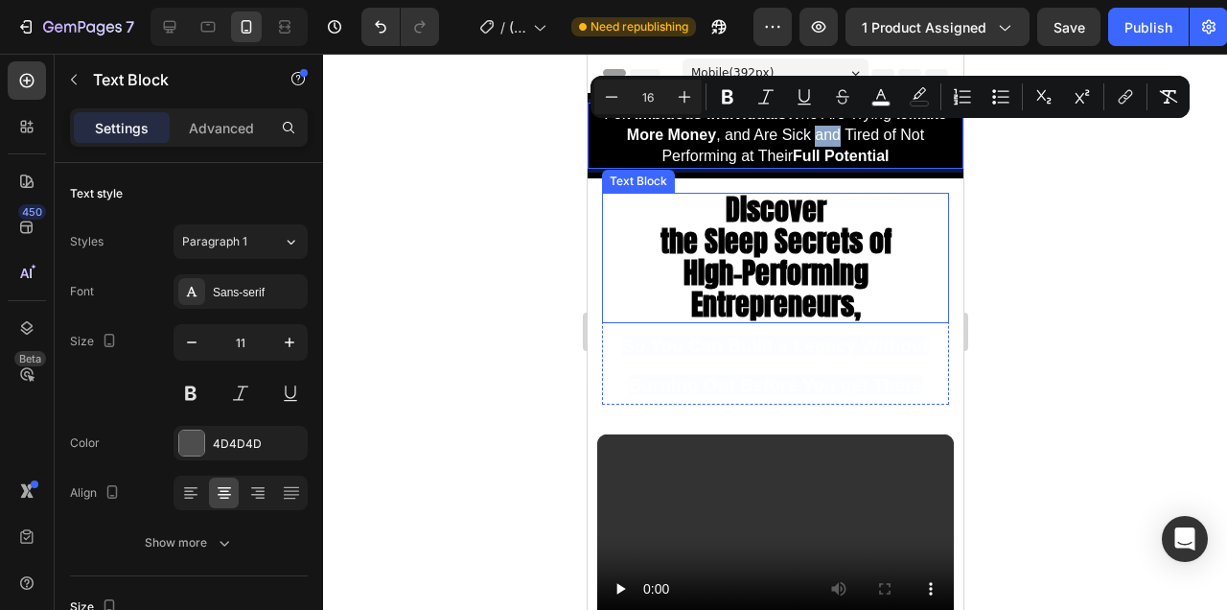
click at [769, 279] on span "High-Performing Entrepreneurs," at bounding box center [775, 288] width 185 height 75
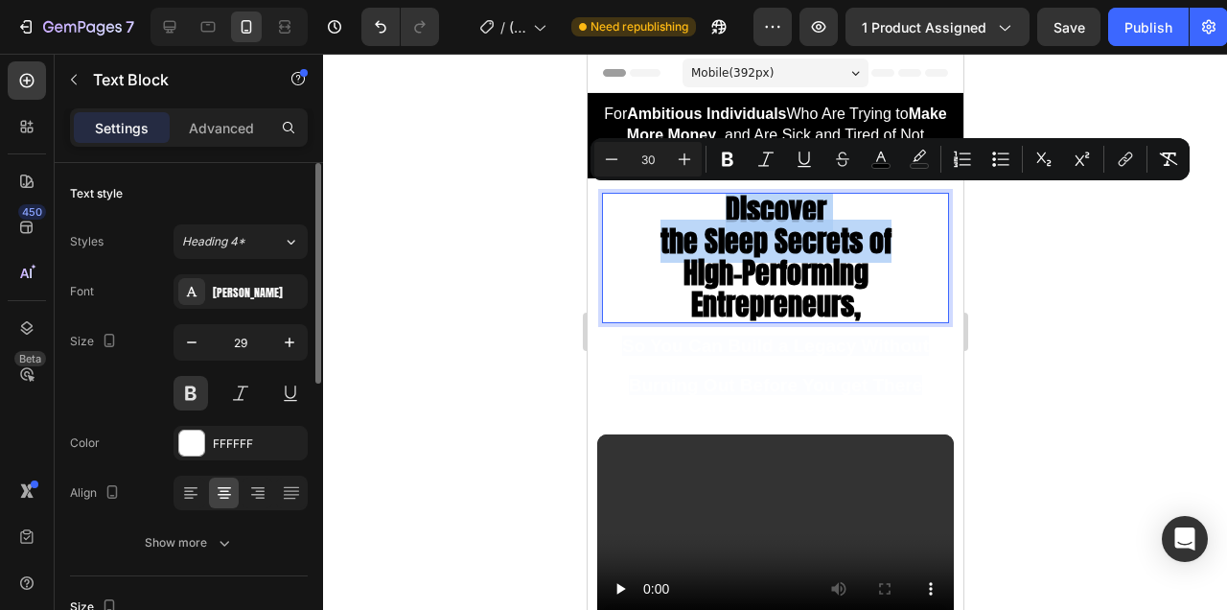
scroll to position [6, 0]
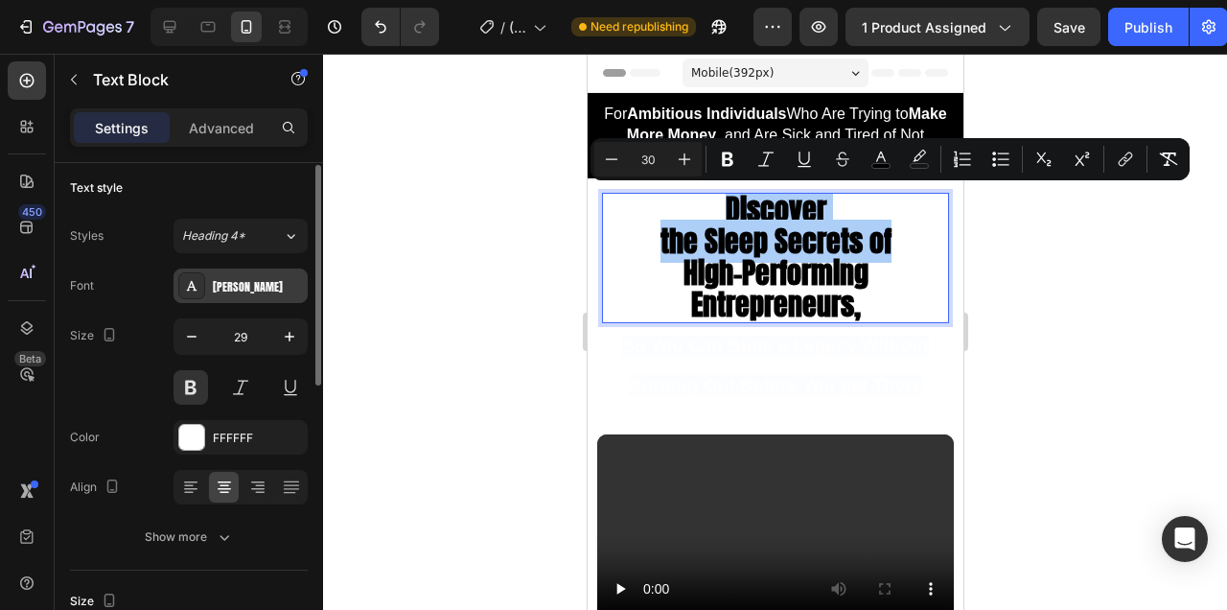
click at [257, 285] on div "[PERSON_NAME]" at bounding box center [258, 286] width 90 height 17
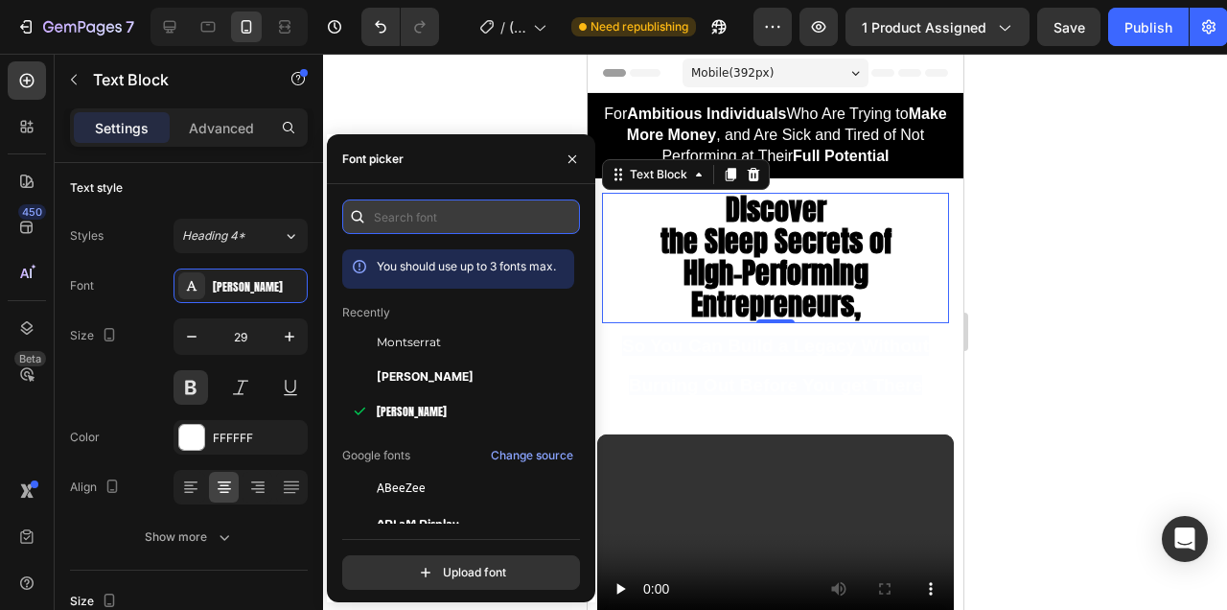
click at [445, 218] on input "text" at bounding box center [461, 216] width 238 height 35
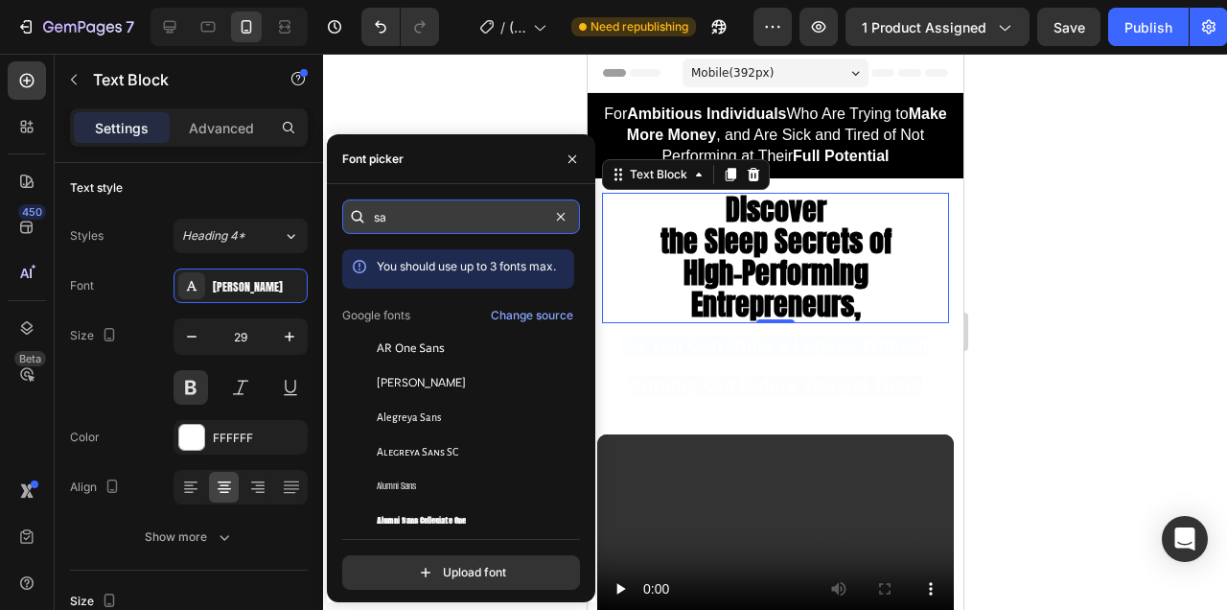
type input "s"
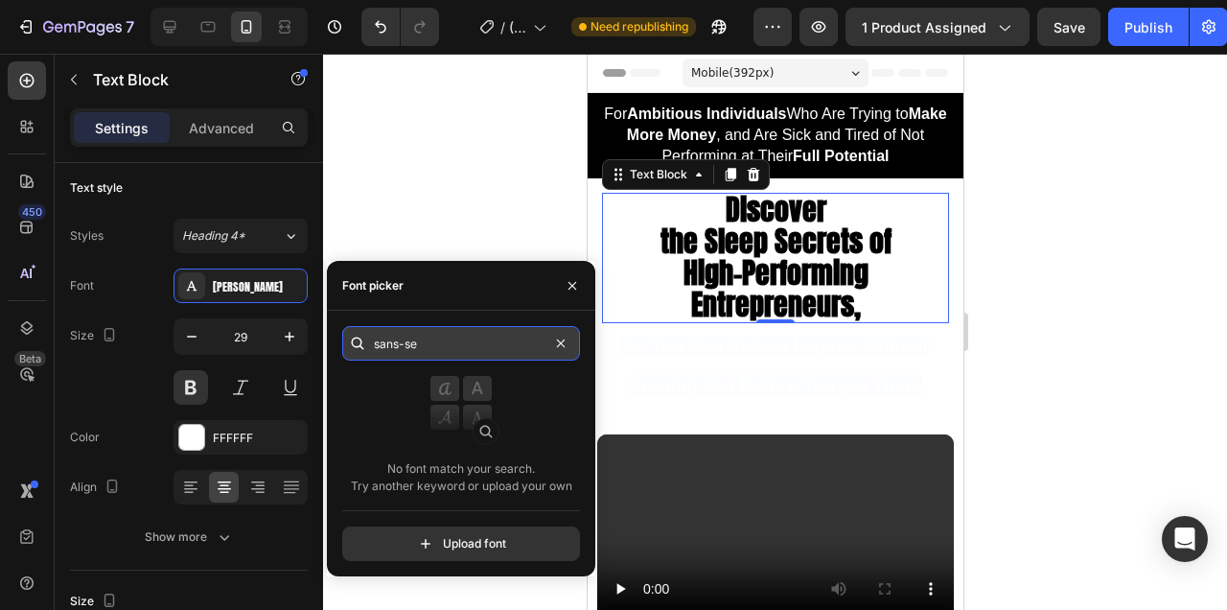
type input "sans-ser"
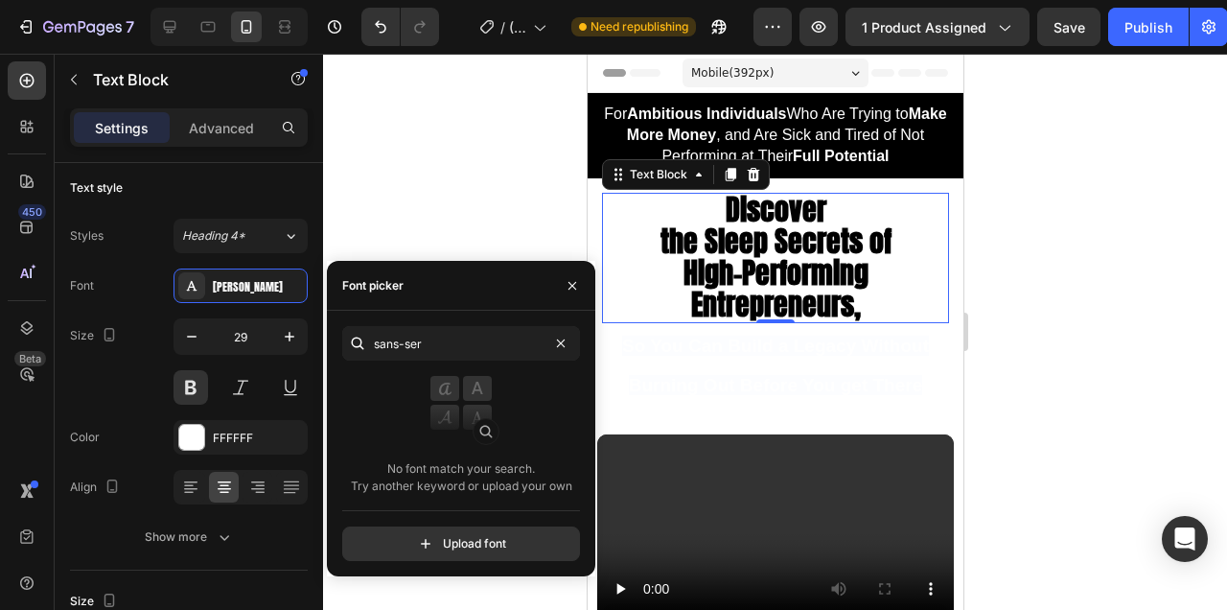
click at [1045, 340] on div at bounding box center [775, 332] width 904 height 556
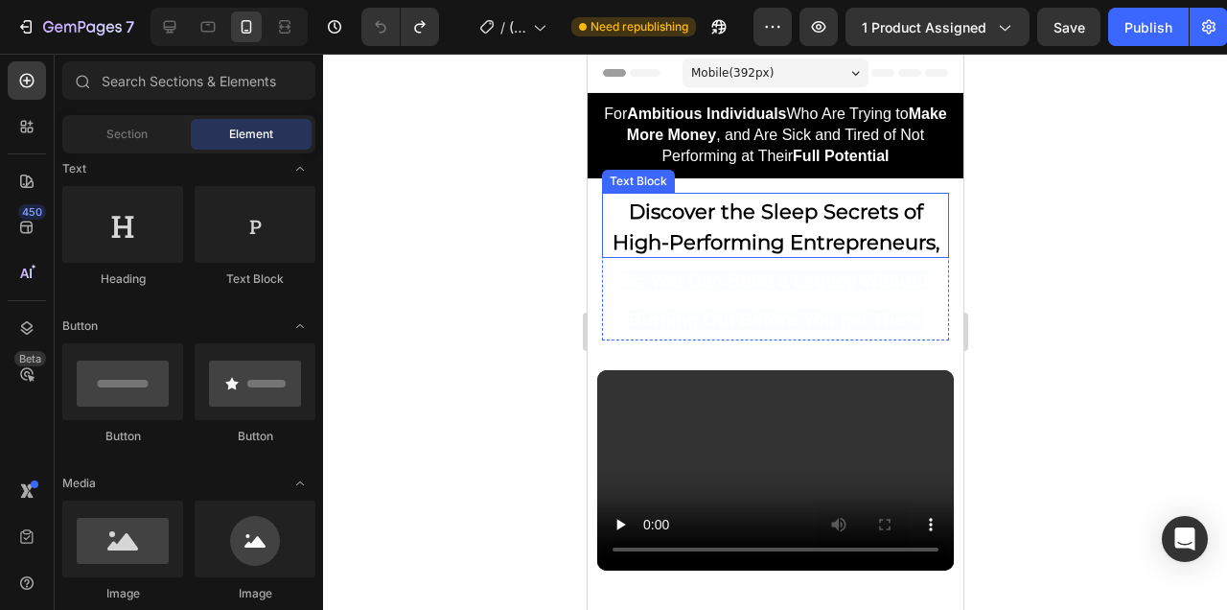
click at [863, 245] on span "Discover the Sleep Secrets of High-Performing Entrepreneurs," at bounding box center [775, 226] width 327 height 55
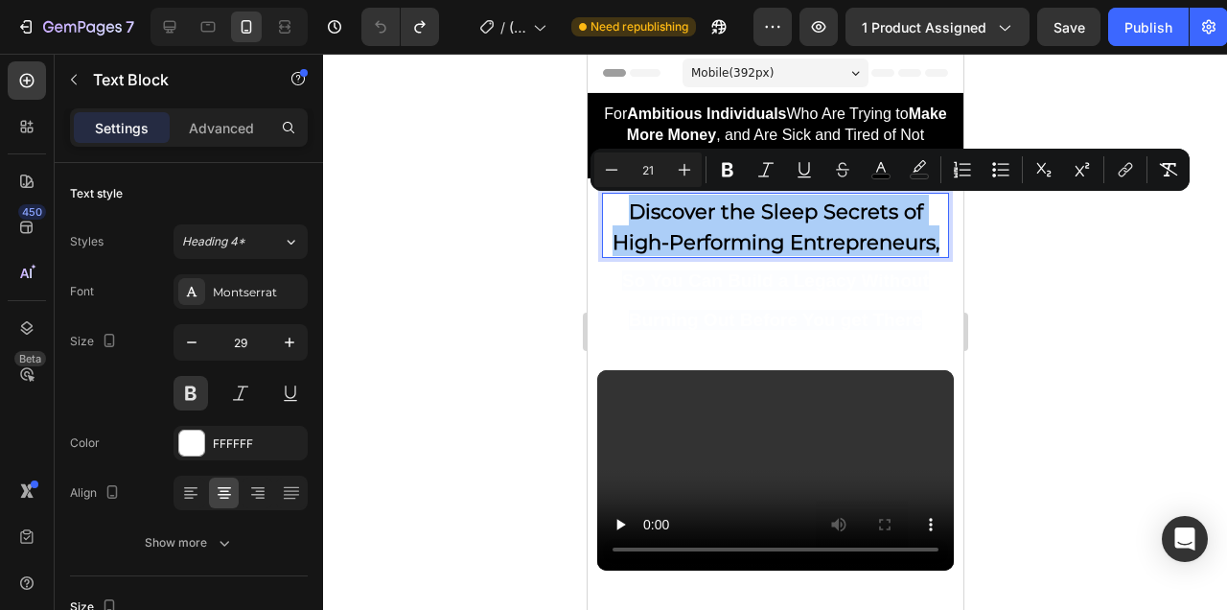
click at [1036, 291] on div at bounding box center [775, 332] width 904 height 556
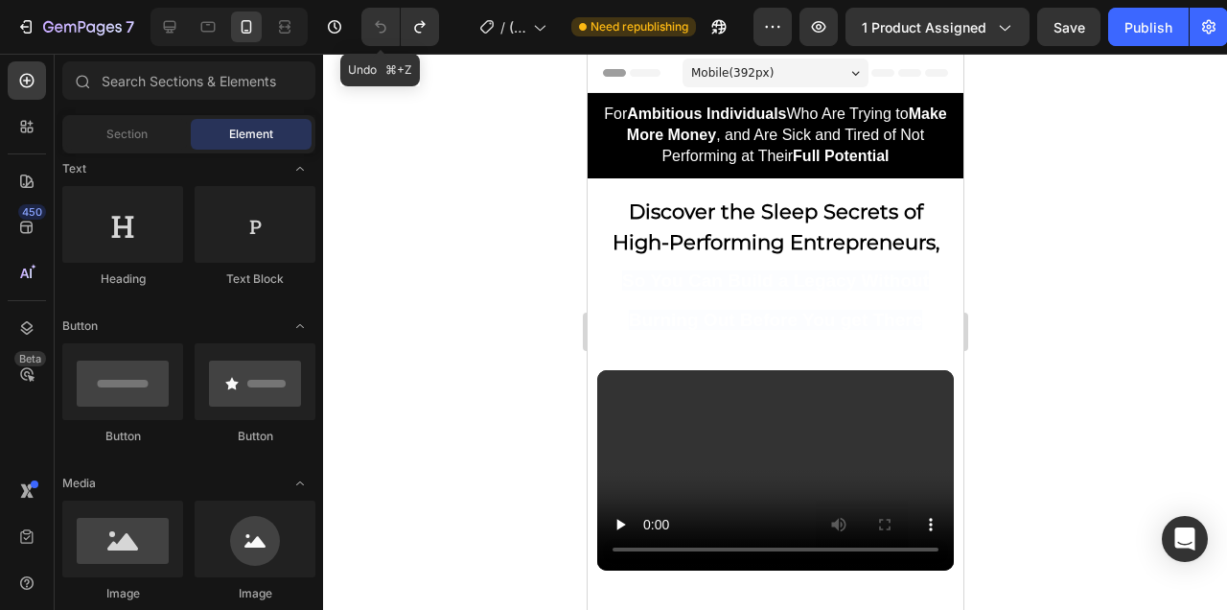
click at [378, 22] on icon "Undo/Redo" at bounding box center [381, 27] width 12 height 12
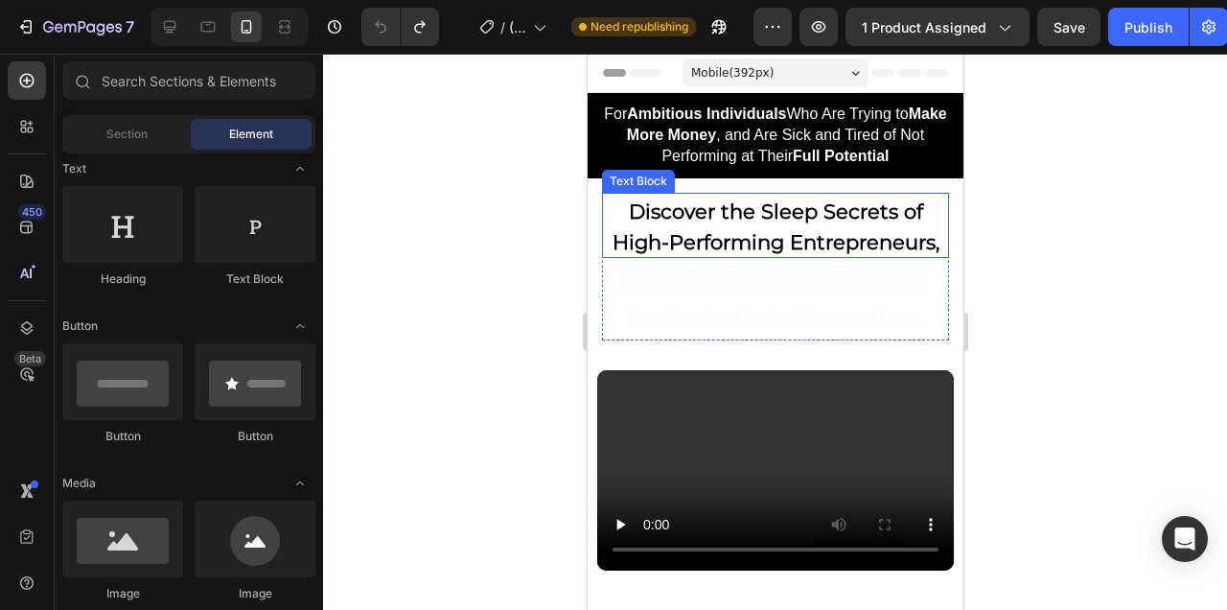
click at [785, 240] on span "Discover the Sleep Secrets of High-Performing Entrepreneurs," at bounding box center [775, 226] width 327 height 55
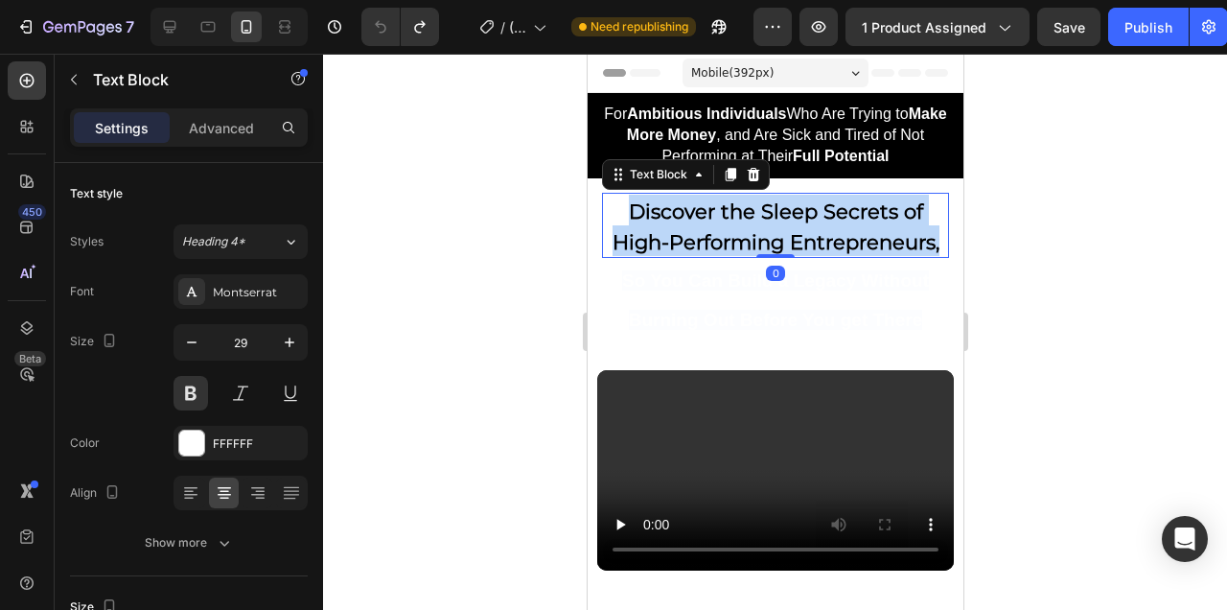
click at [785, 240] on span "Discover the Sleep Secrets of High-Performing Entrepreneurs," at bounding box center [775, 226] width 327 height 55
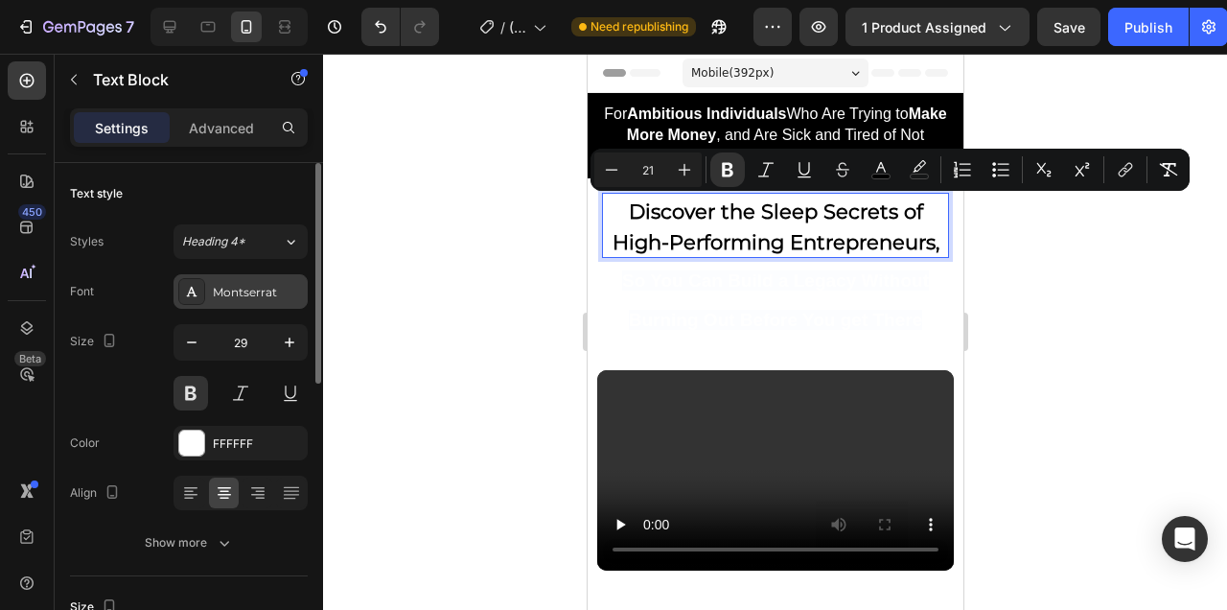
click at [270, 278] on div "Montserrat" at bounding box center [241, 291] width 134 height 35
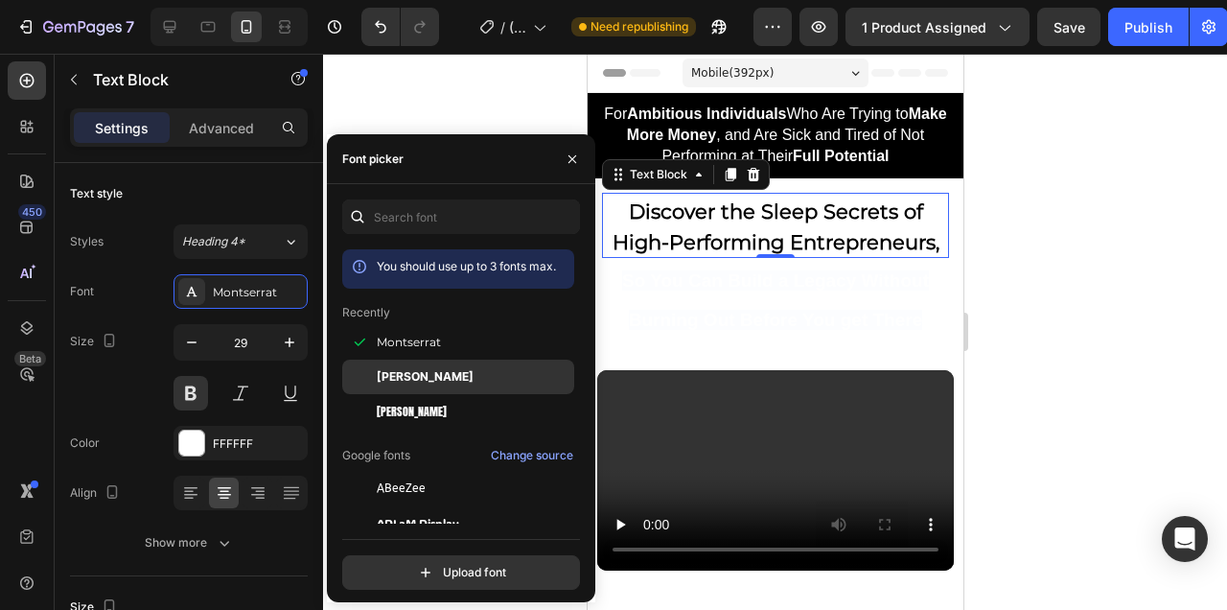
click at [450, 370] on span "[PERSON_NAME]" at bounding box center [425, 376] width 97 height 17
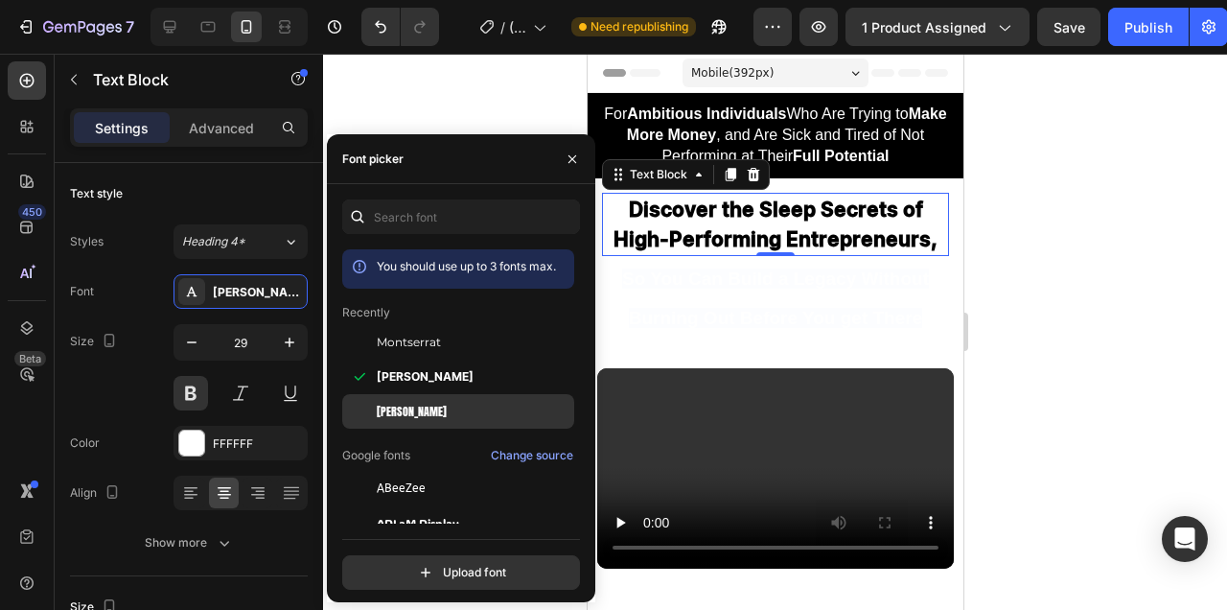
click at [441, 413] on div "[PERSON_NAME]" at bounding box center [474, 411] width 194 height 17
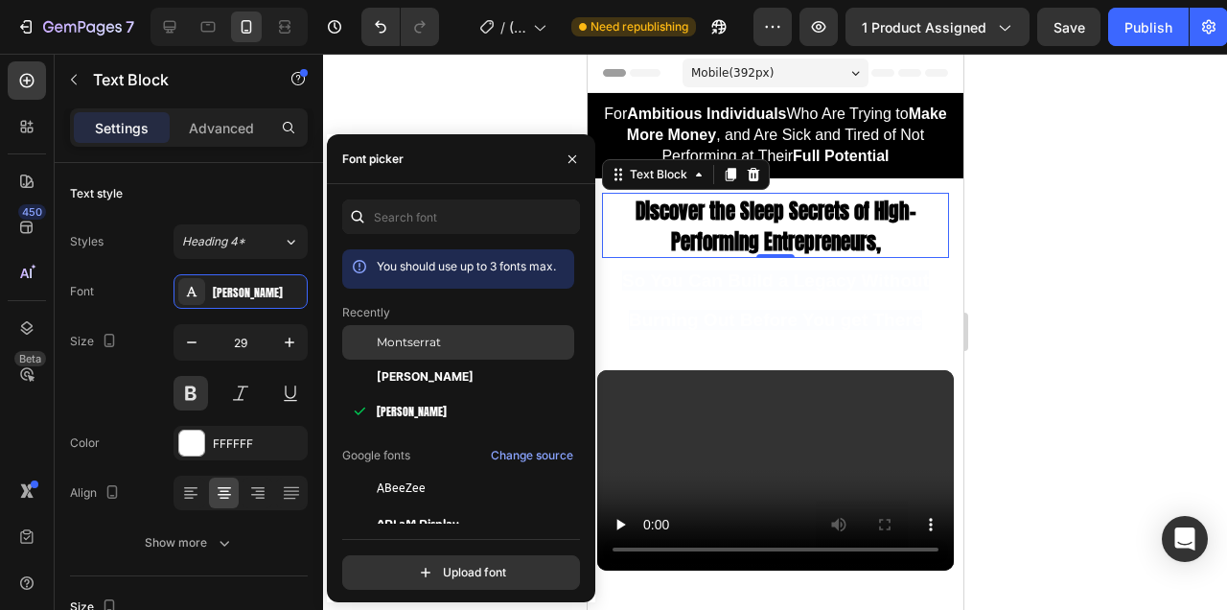
click at [449, 340] on div "Montserrat" at bounding box center [474, 342] width 194 height 17
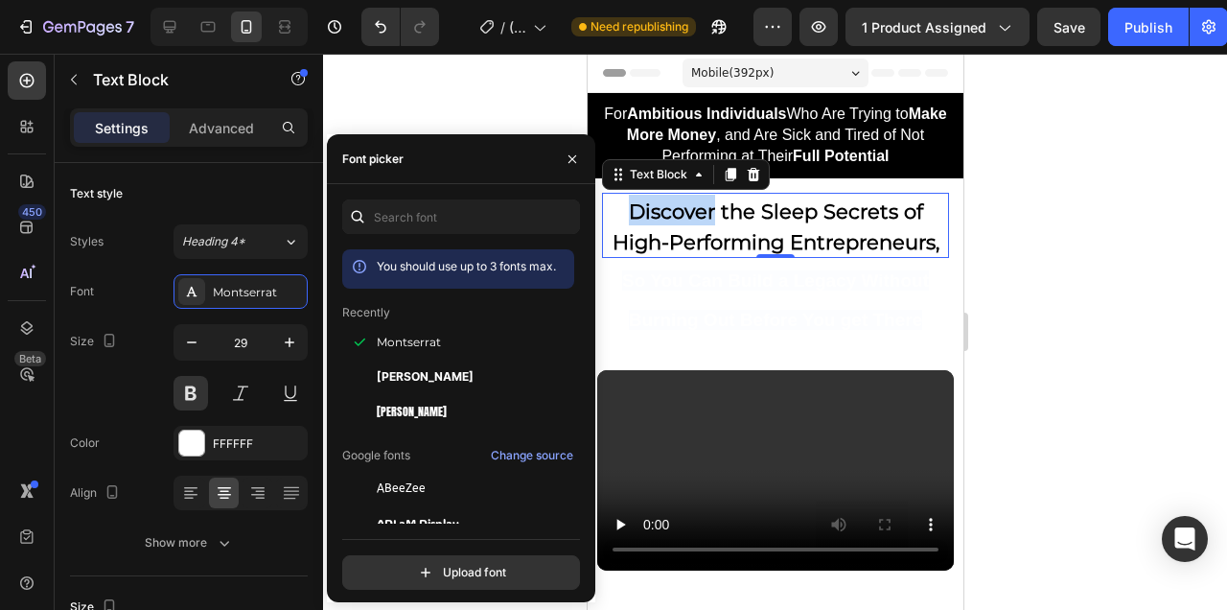
click at [695, 222] on strong "Discover the Sleep Secrets of High-Performing Entrepreneurs," at bounding box center [775, 226] width 327 height 55
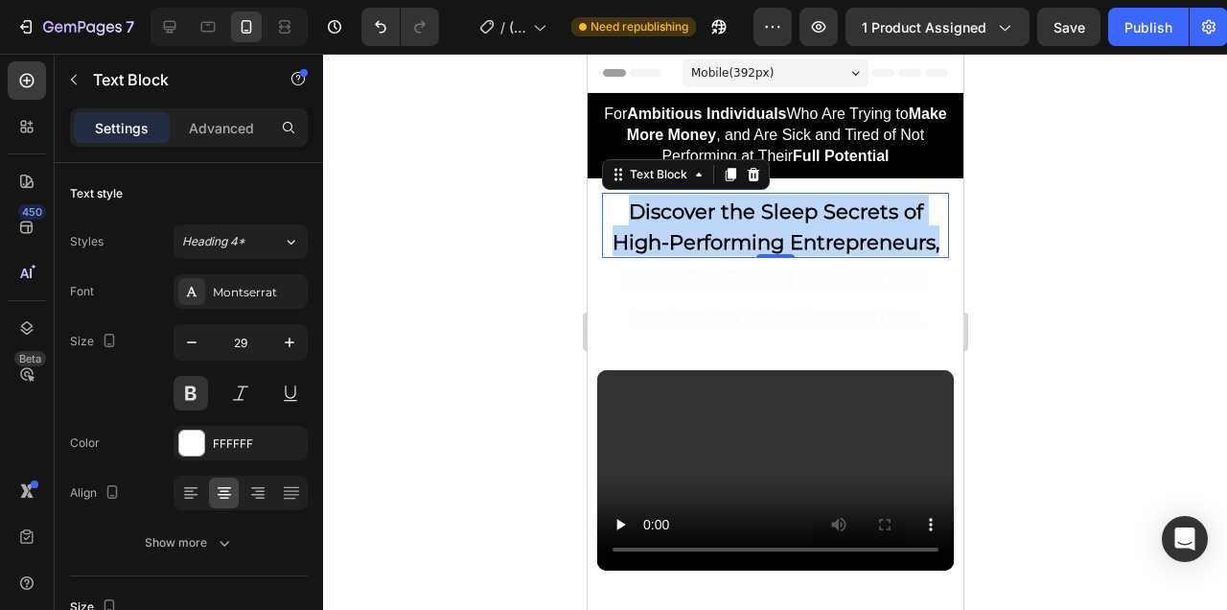
click at [695, 222] on strong "Discover the Sleep Secrets of High-Performing Entrepreneurs," at bounding box center [775, 226] width 327 height 55
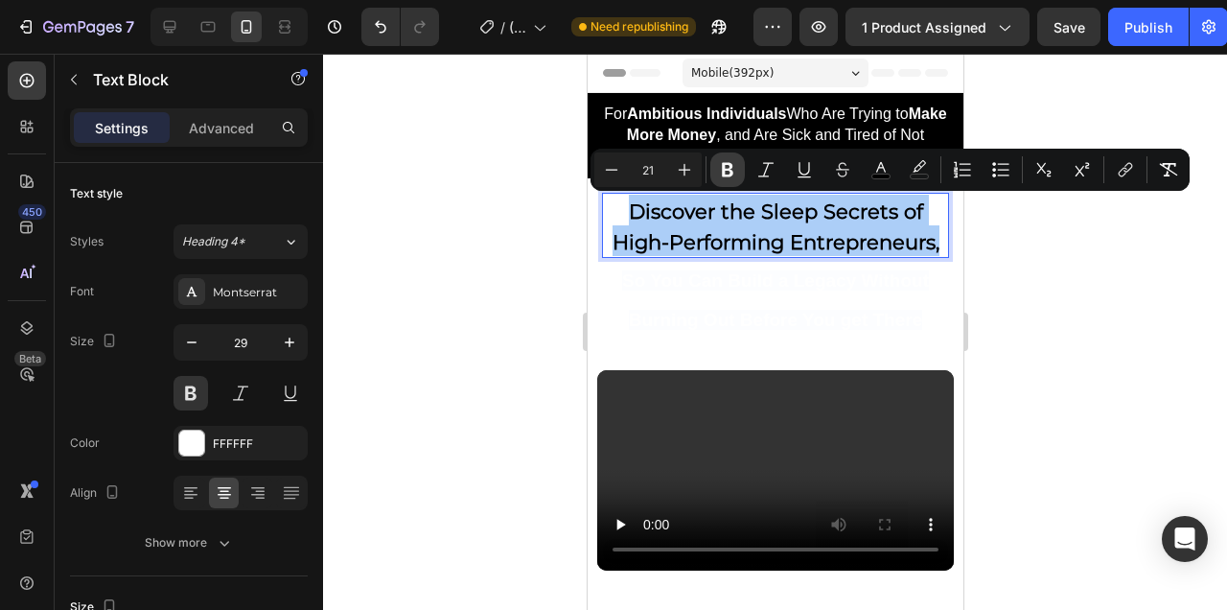
click at [728, 165] on icon "Editor contextual toolbar" at bounding box center [727, 169] width 19 height 19
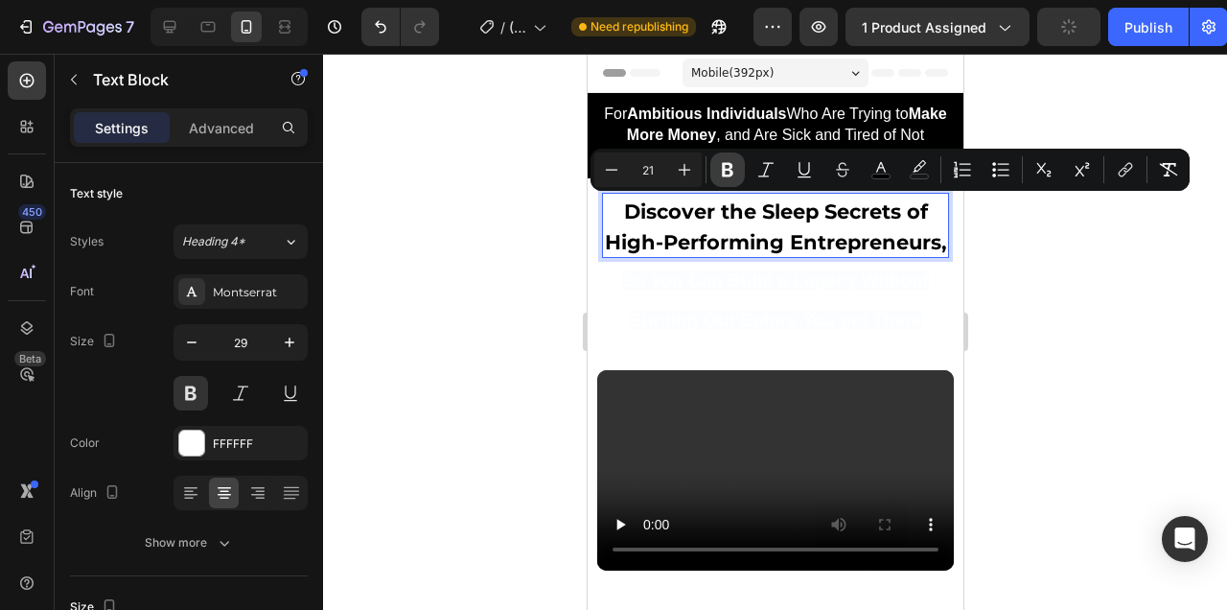
click at [728, 165] on icon "Editor contextual toolbar" at bounding box center [727, 169] width 19 height 19
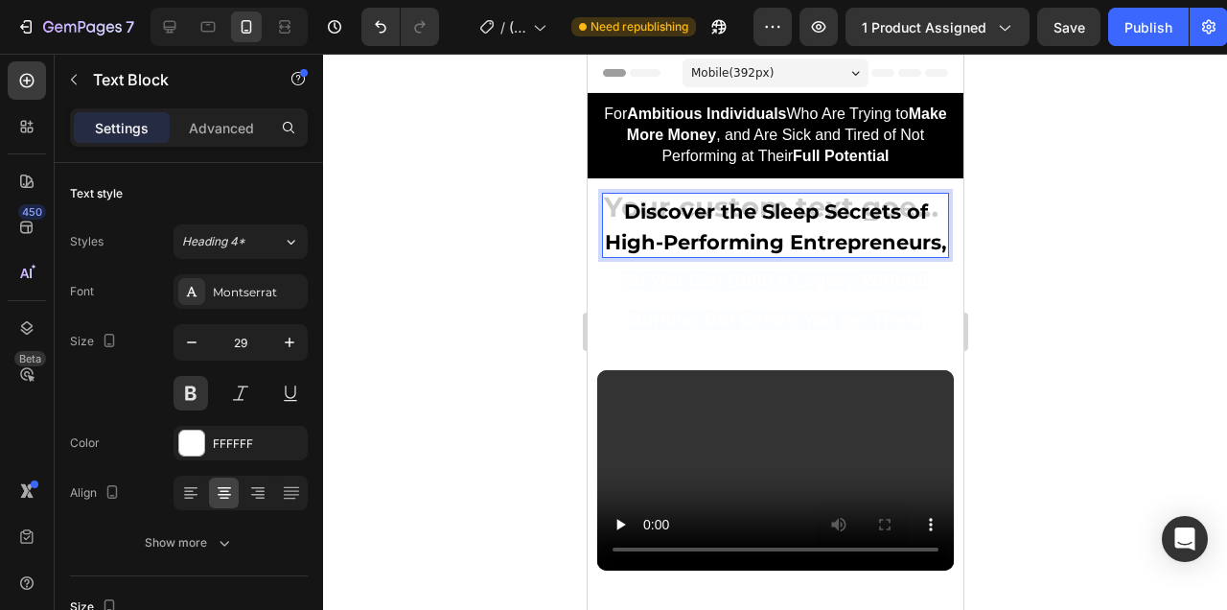
click at [1019, 254] on div at bounding box center [775, 332] width 904 height 556
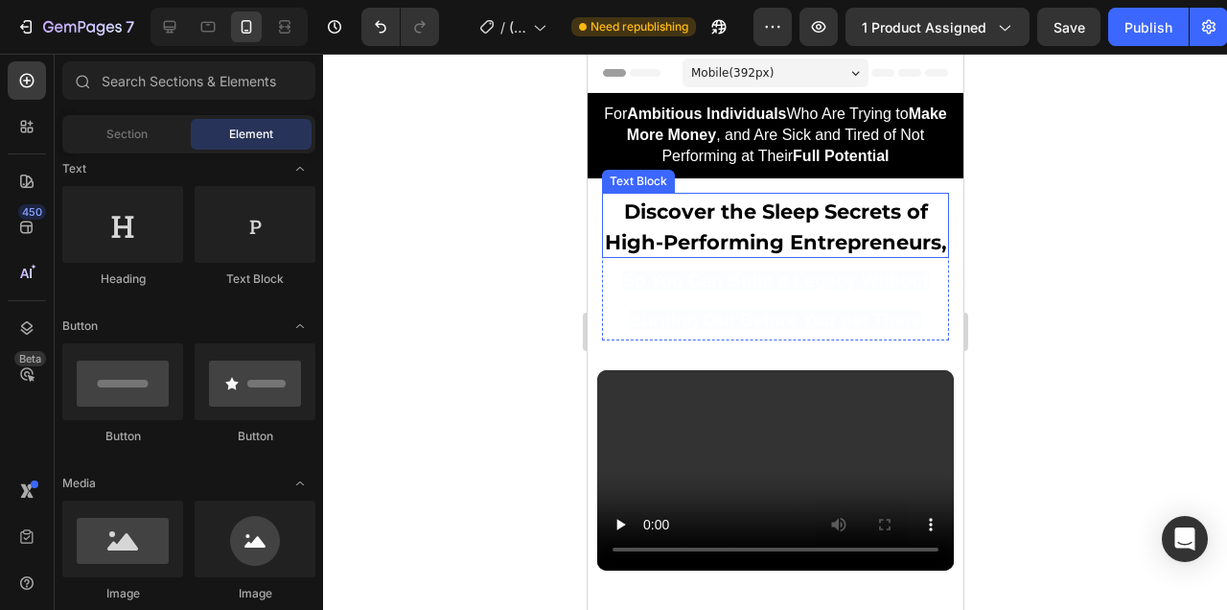
click at [818, 235] on strong "Discover the Sleep Secrets of High-Performing Entrepreneurs," at bounding box center [775, 226] width 342 height 55
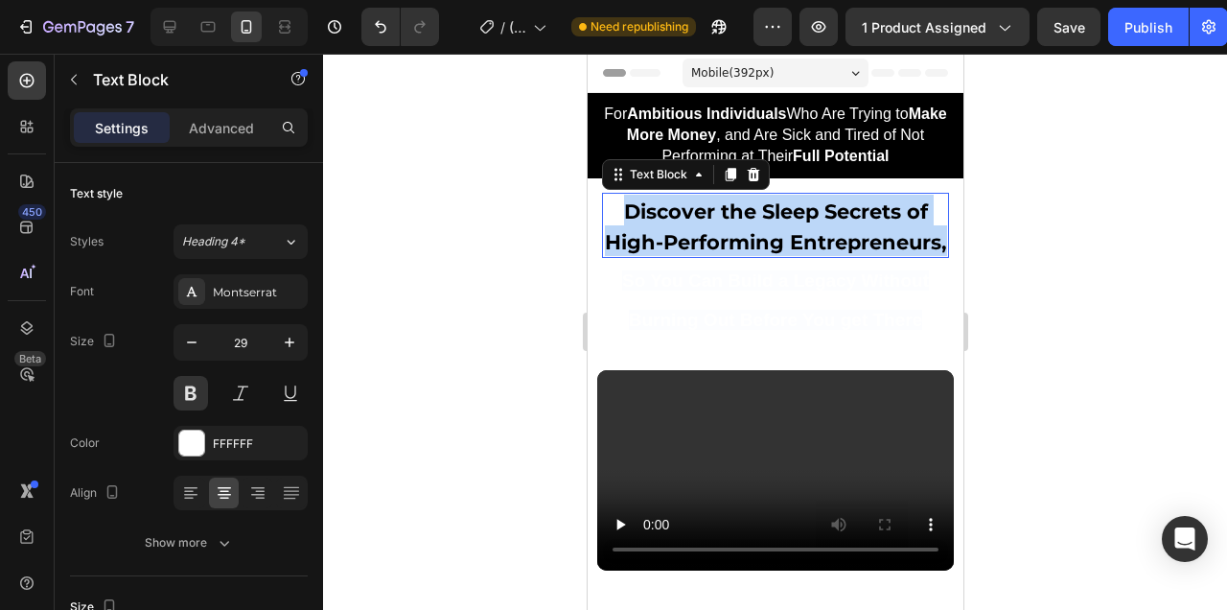
click at [818, 235] on strong "Discover the Sleep Secrets of High-Performing Entrepreneurs," at bounding box center [775, 226] width 342 height 55
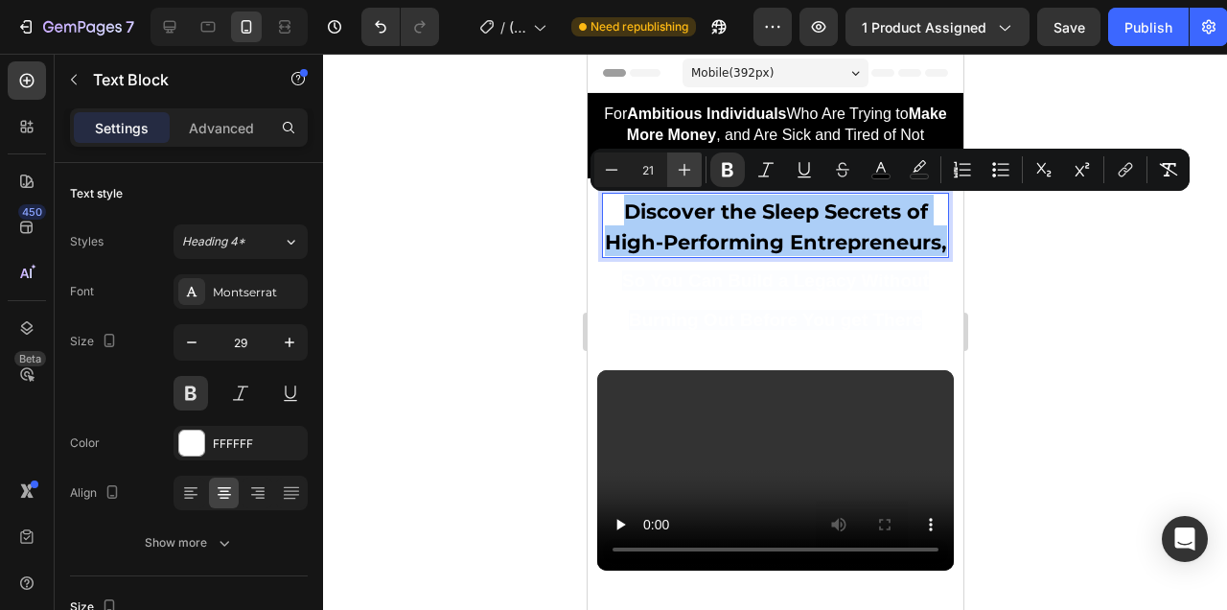
click at [688, 177] on icon "Editor contextual toolbar" at bounding box center [684, 169] width 19 height 19
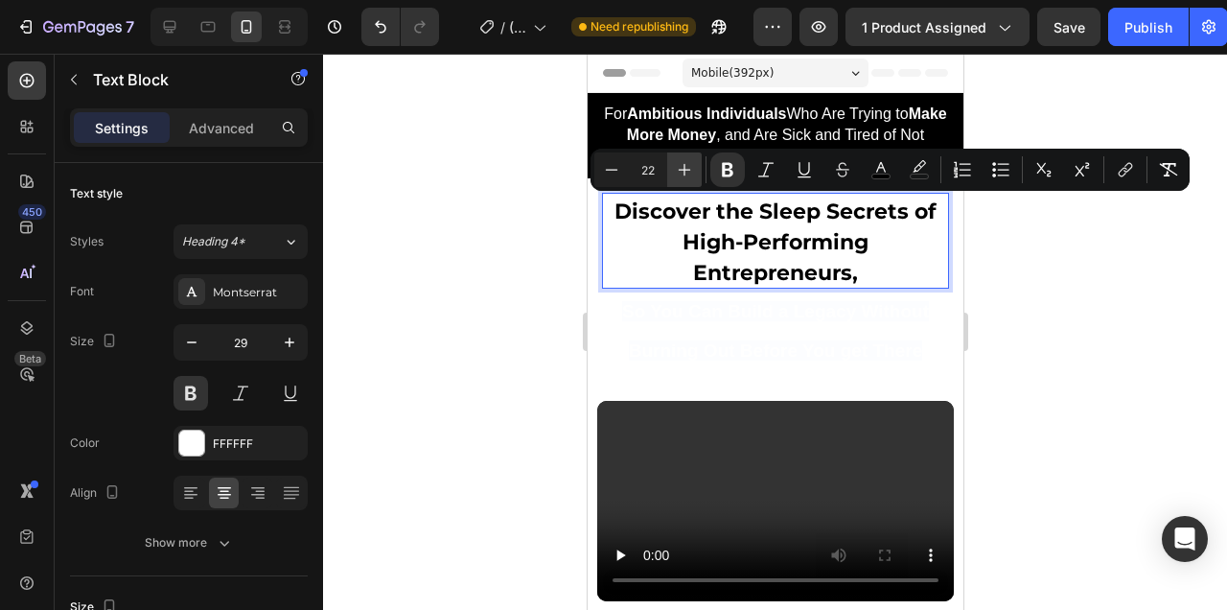
click at [688, 177] on icon "Editor contextual toolbar" at bounding box center [684, 169] width 19 height 19
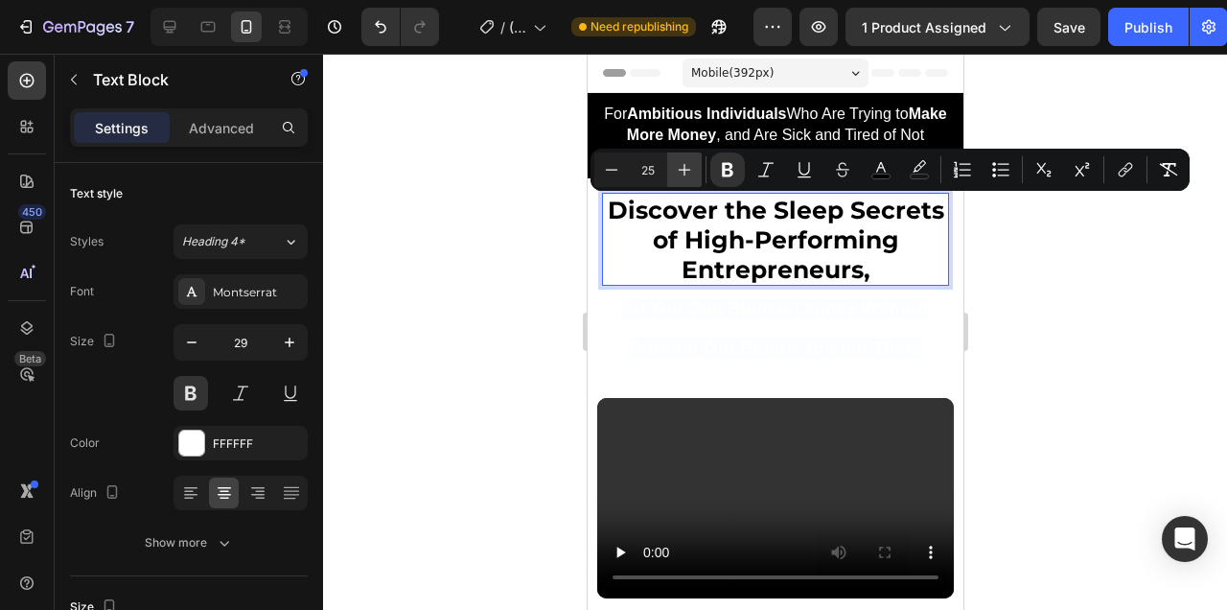
click at [688, 177] on icon "Editor contextual toolbar" at bounding box center [684, 169] width 19 height 19
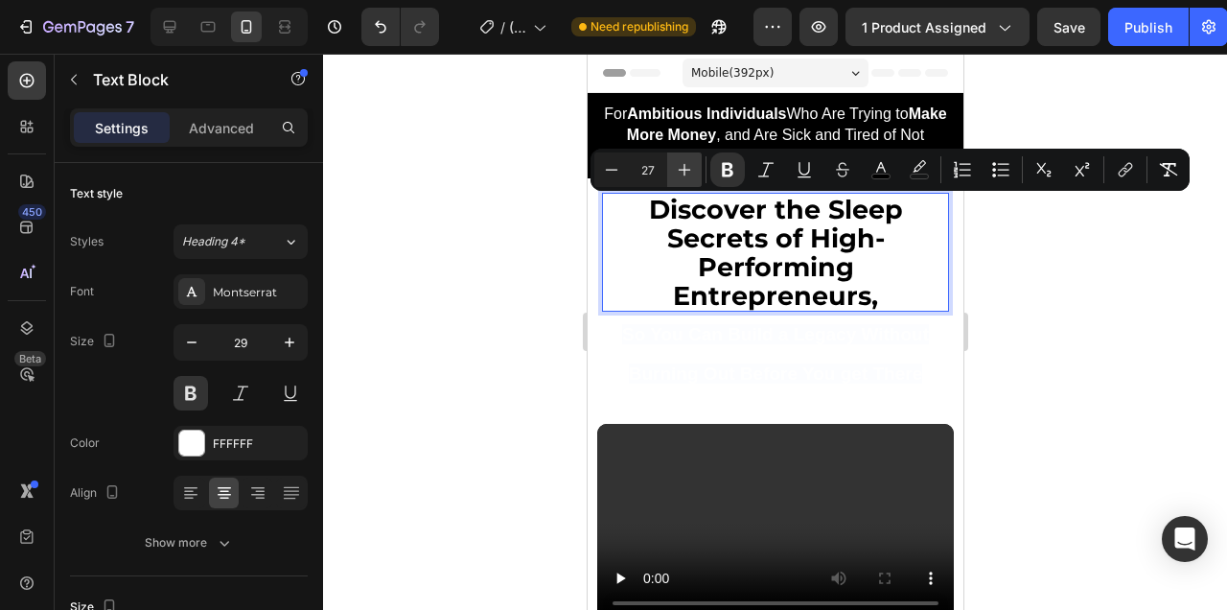
click at [688, 177] on icon "Editor contextual toolbar" at bounding box center [684, 169] width 19 height 19
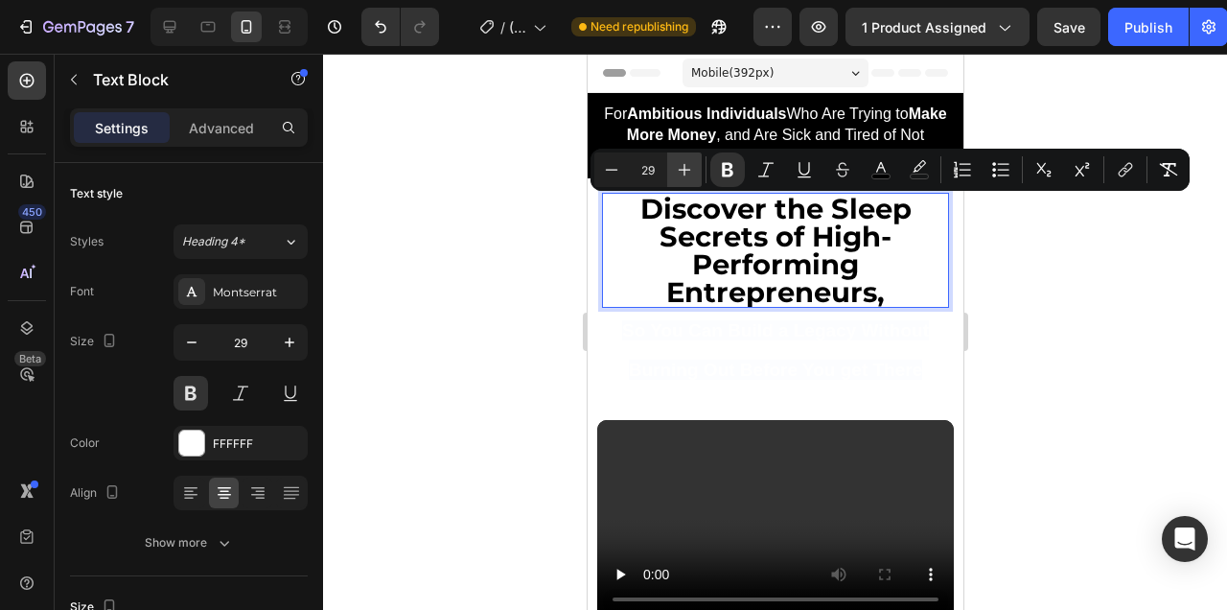
click at [688, 177] on icon "Editor contextual toolbar" at bounding box center [684, 169] width 19 height 19
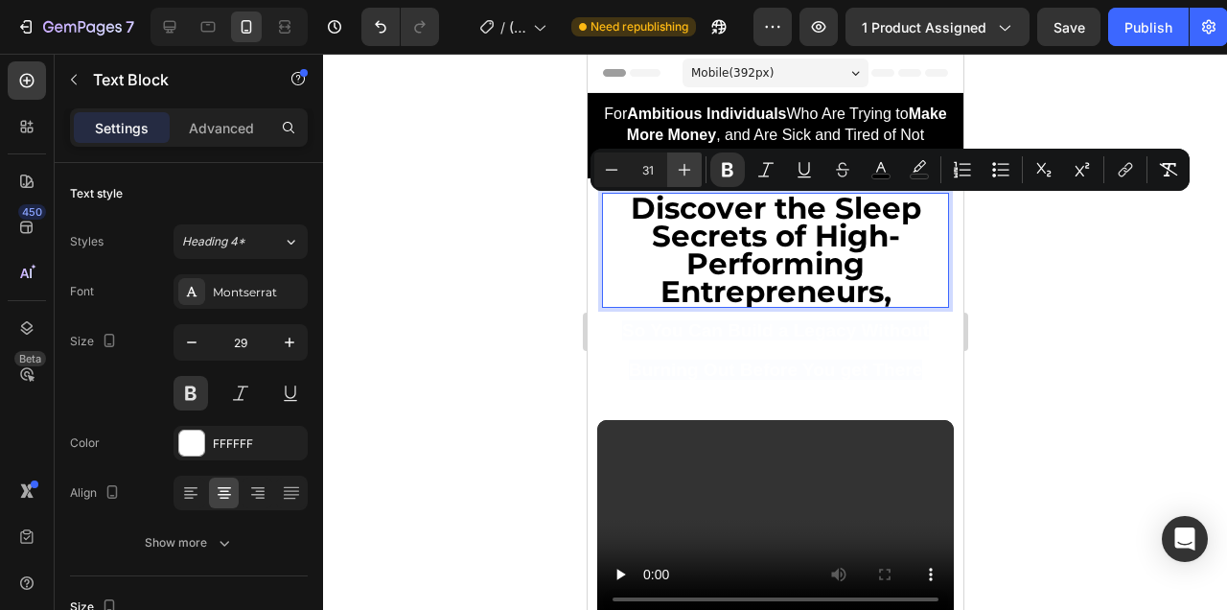
click at [688, 177] on icon "Editor contextual toolbar" at bounding box center [684, 169] width 19 height 19
type input "32"
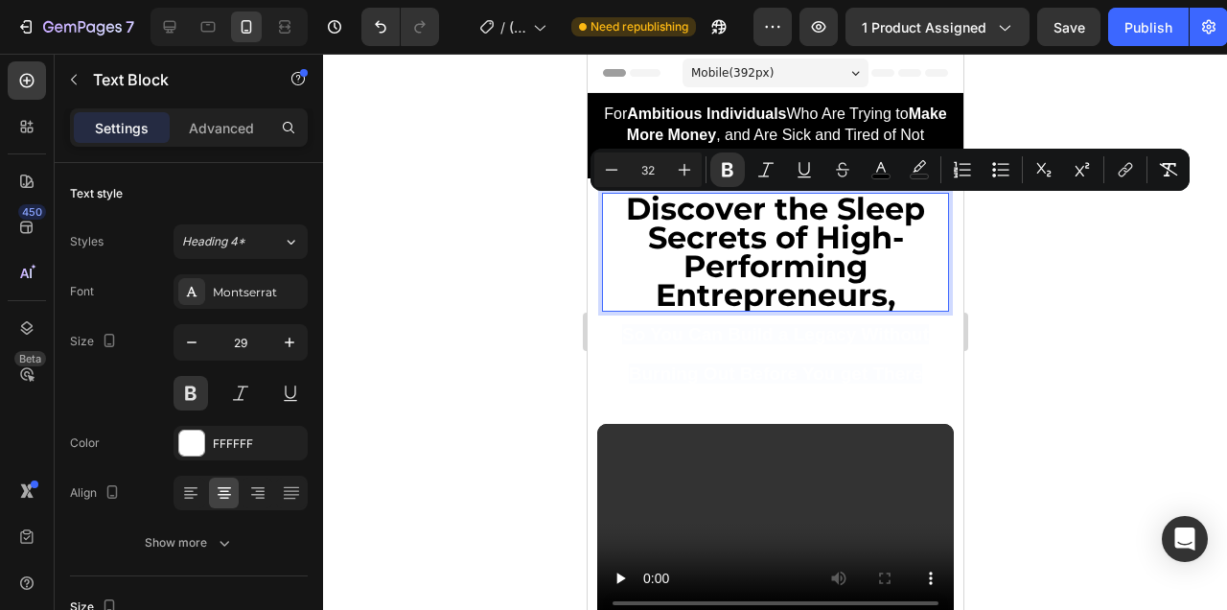
click at [1059, 303] on div at bounding box center [775, 332] width 904 height 556
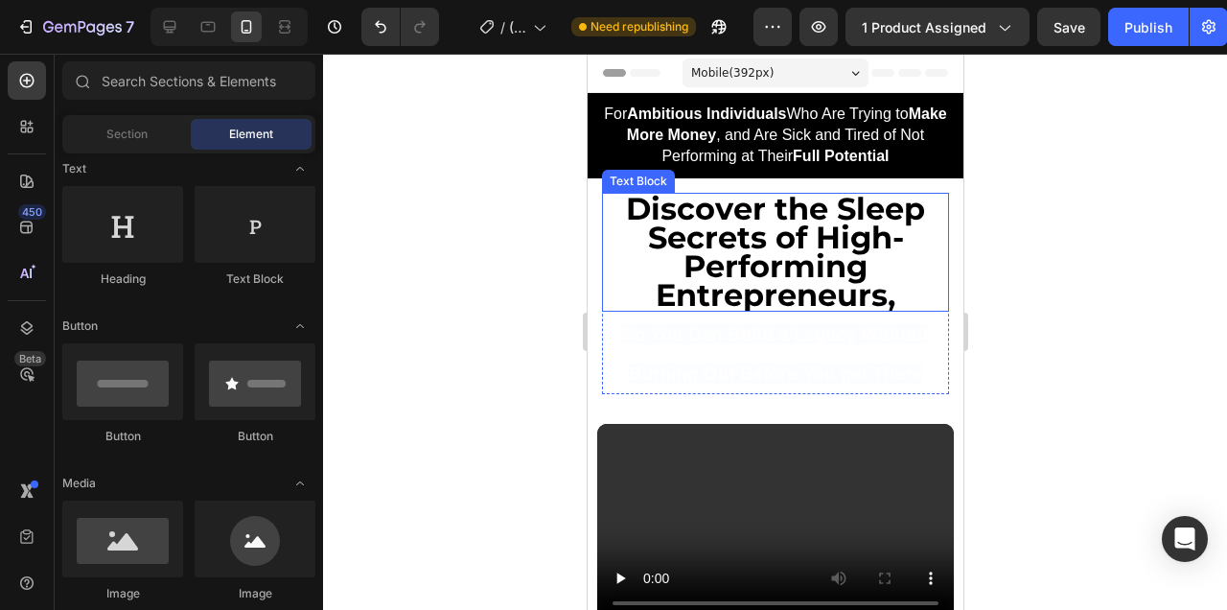
click at [886, 290] on strong "Discover the Sleep Secrets of High-Performing Entrepreneurs," at bounding box center [774, 252] width 299 height 124
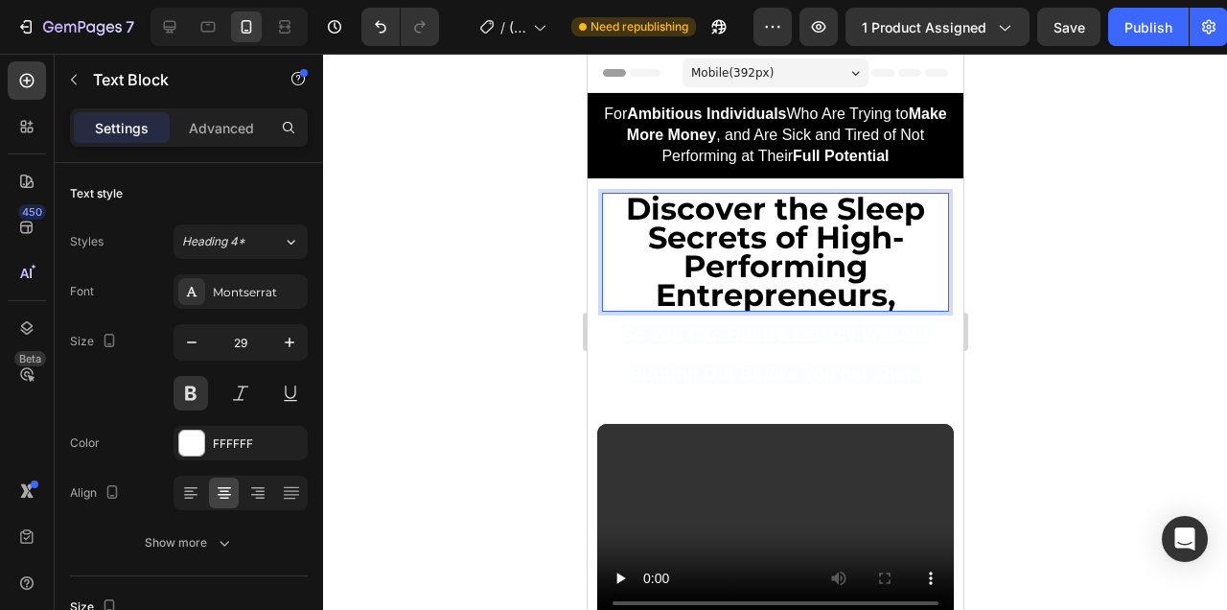
click at [835, 201] on strong "Discover the Sleep Secrets of High-Performing Entrepreneurs," at bounding box center [774, 252] width 299 height 124
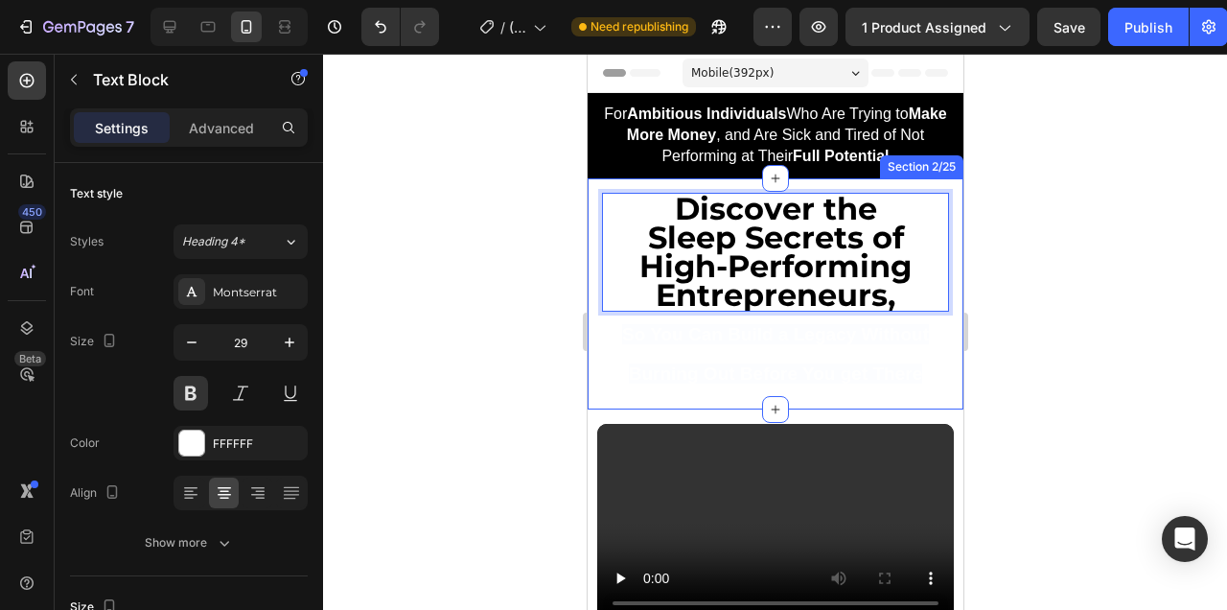
click at [1007, 268] on div at bounding box center [775, 332] width 904 height 556
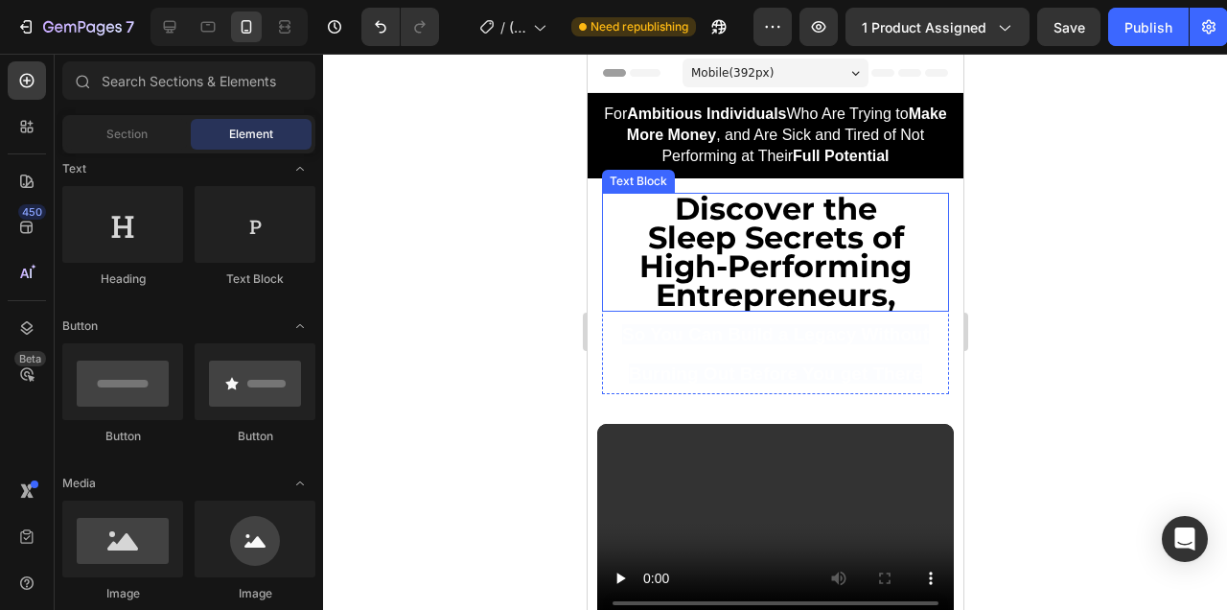
click at [763, 268] on strong "Sleep Secrets of High-Performing Entrepreneurs," at bounding box center [774, 266] width 272 height 95
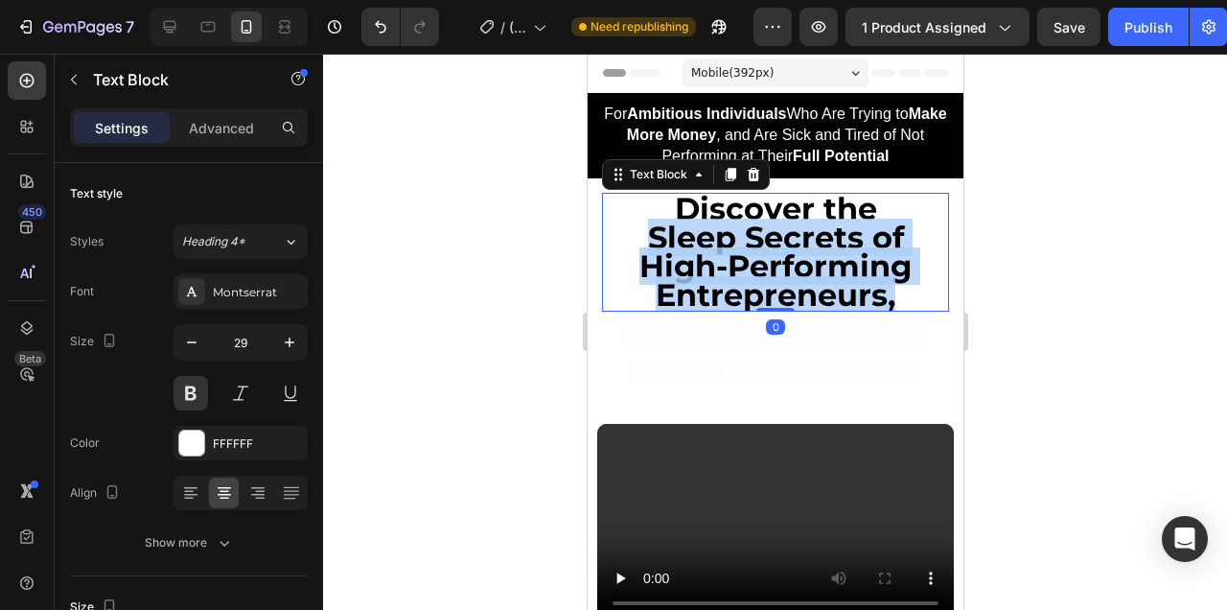
click at [763, 268] on strong "Sleep Secrets of High-Performing Entrepreneurs," at bounding box center [774, 266] width 272 height 95
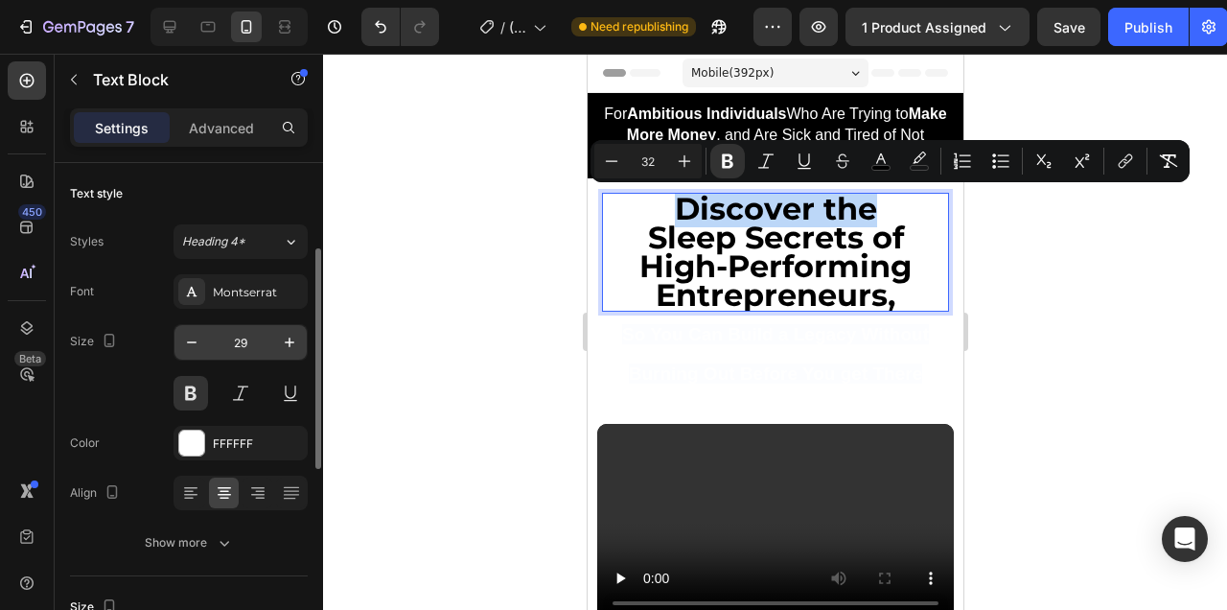
scroll to position [121, 0]
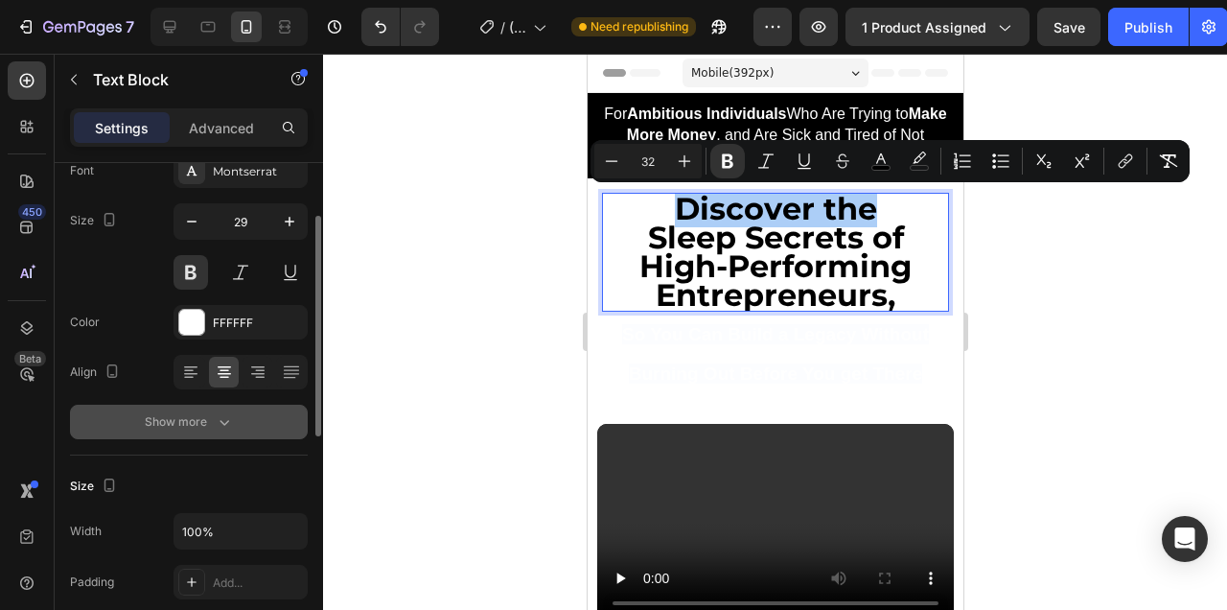
click at [225, 438] on button "Show more" at bounding box center [189, 422] width 238 height 35
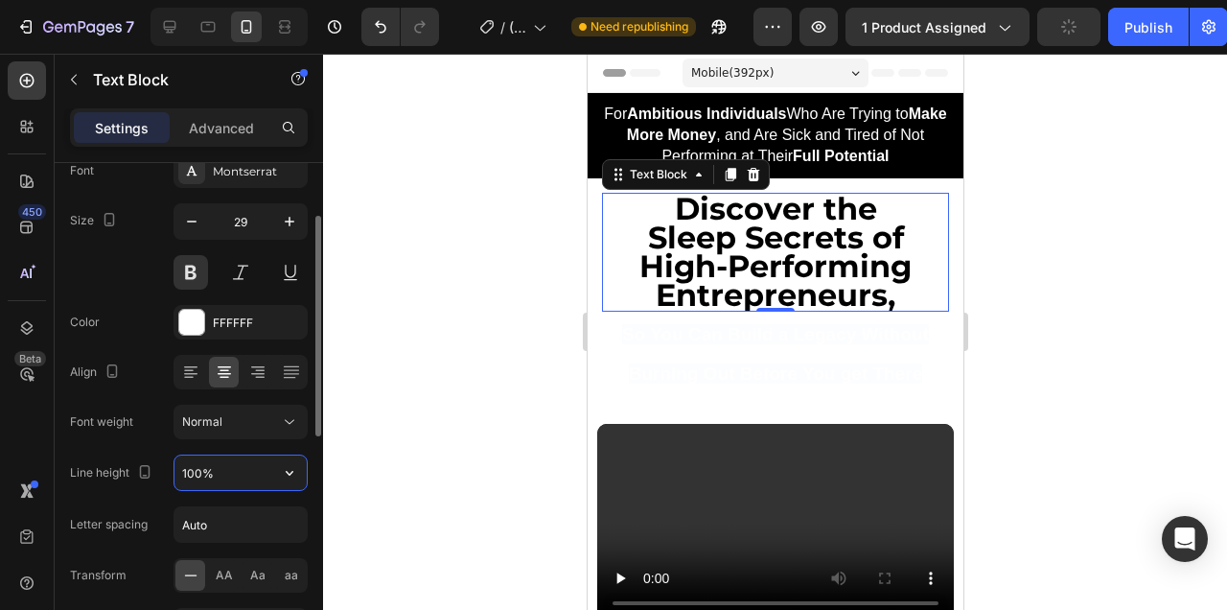
click at [225, 481] on input "100%" at bounding box center [240, 472] width 132 height 35
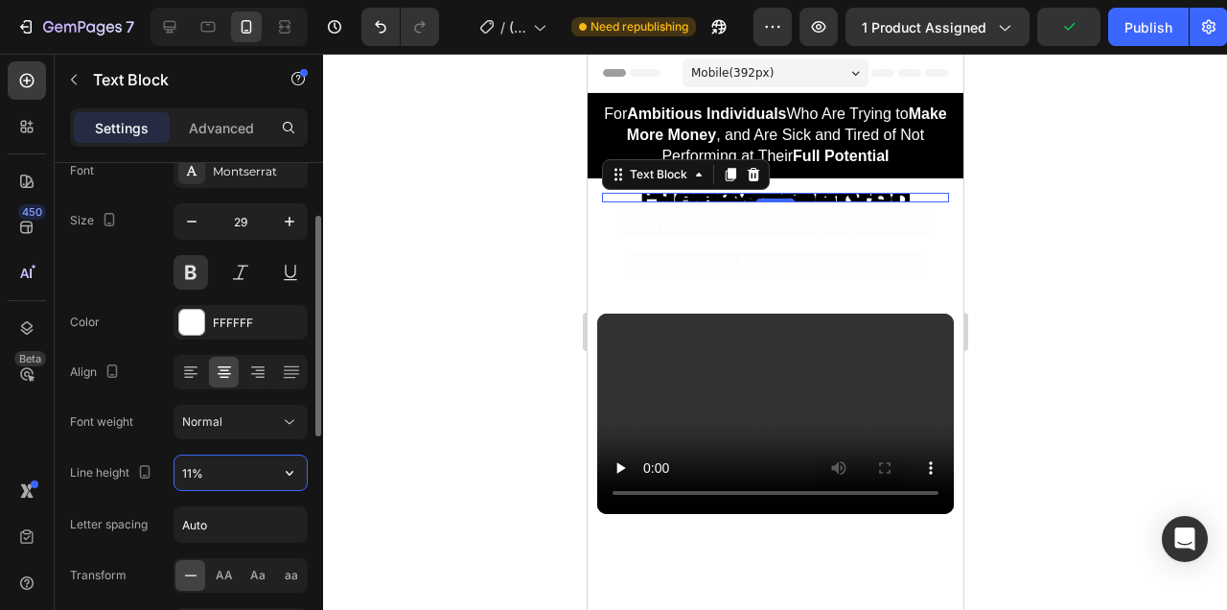
type input "110%"
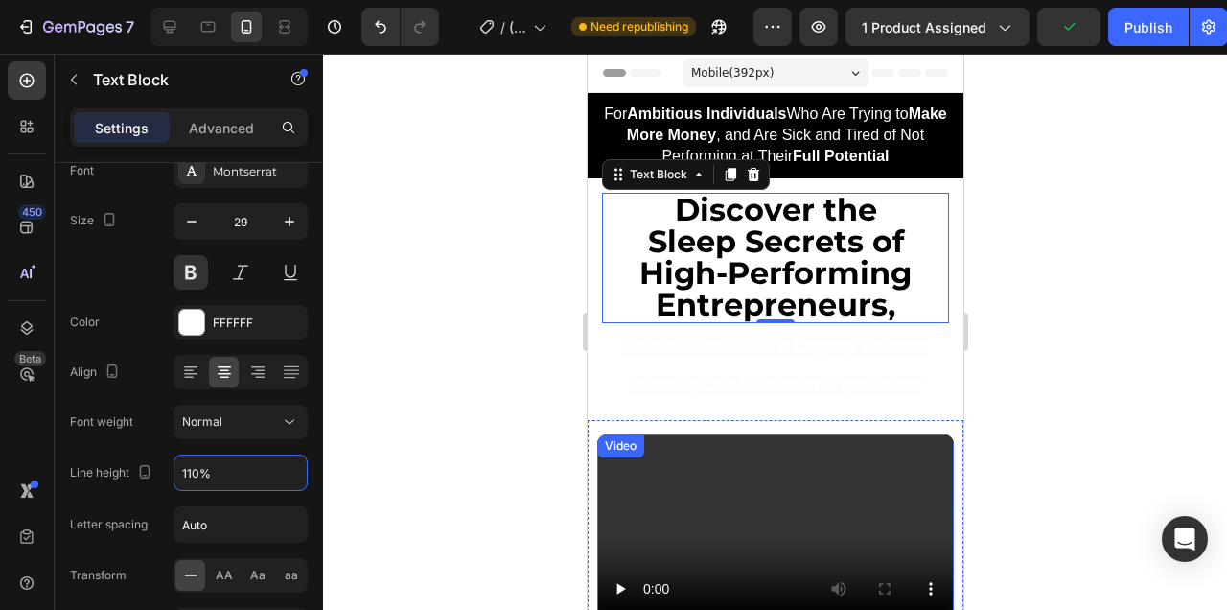
click at [1099, 380] on div at bounding box center [775, 332] width 904 height 556
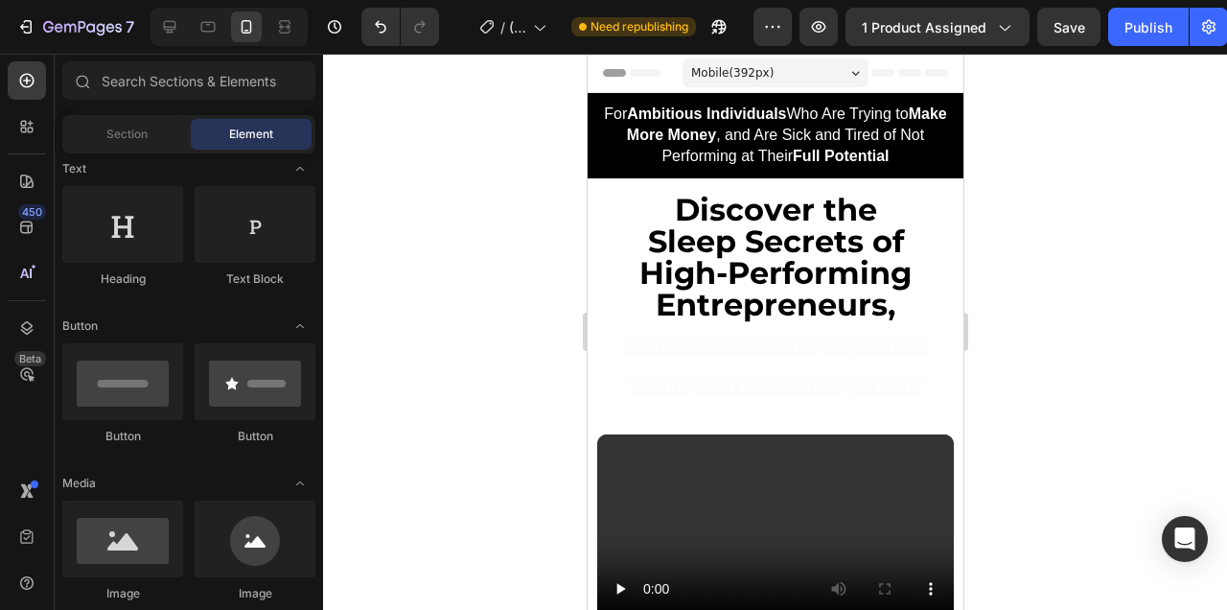
click at [798, 259] on strong "Sleep Secrets of High-Performing Entrepreneurs," at bounding box center [774, 272] width 272 height 101
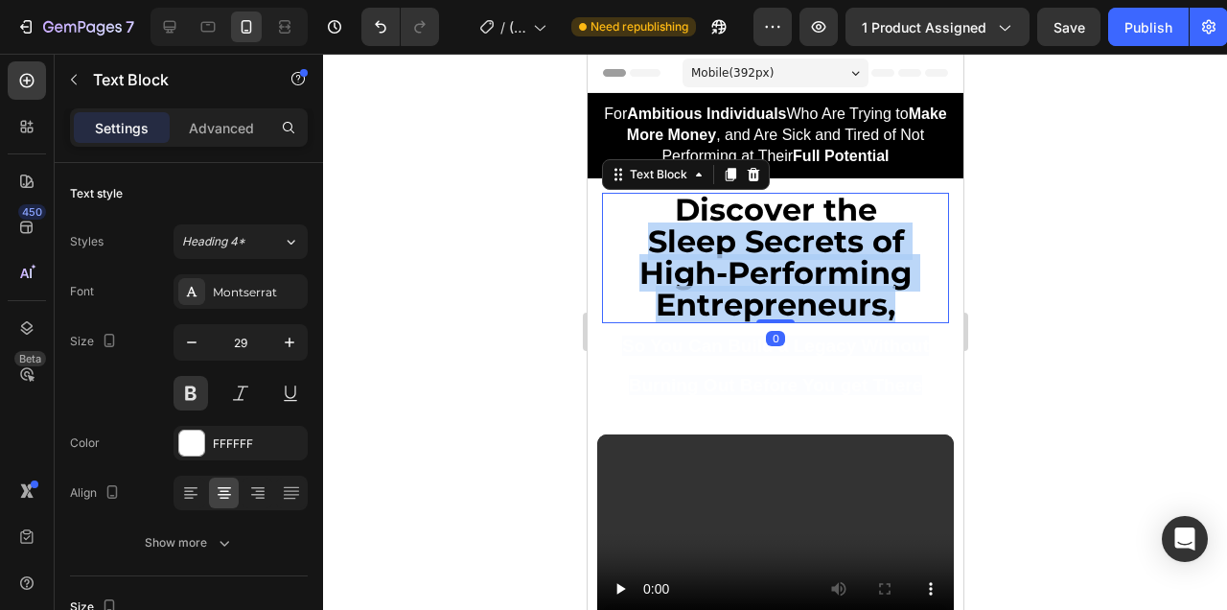
click at [798, 259] on strong "Sleep Secrets of High-Performing Entrepreneurs," at bounding box center [774, 272] width 272 height 101
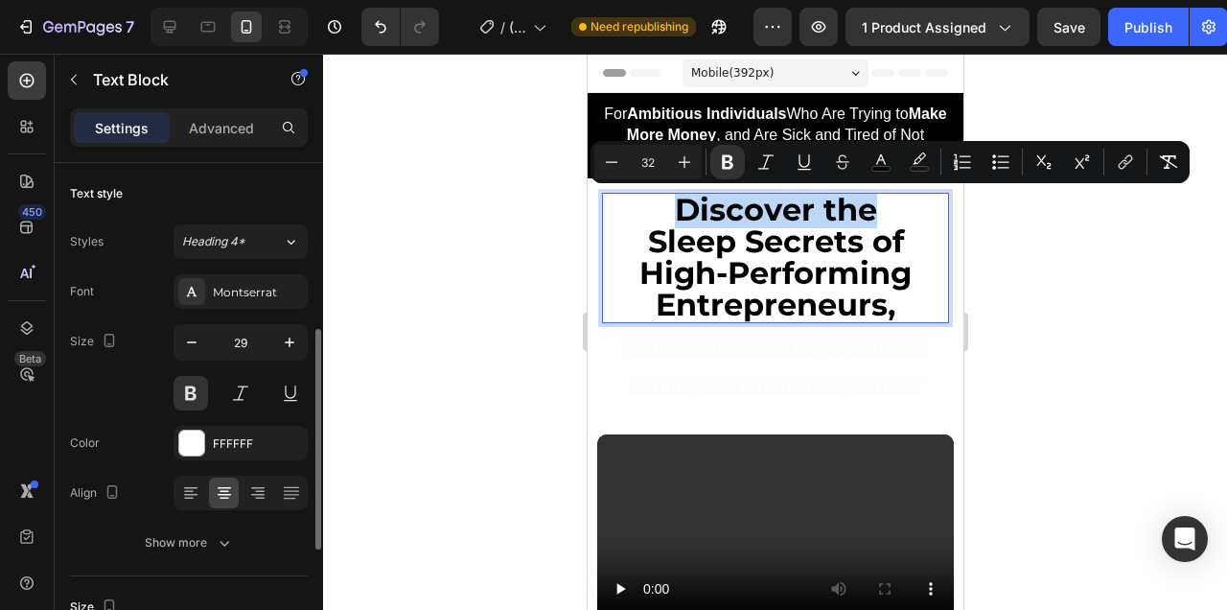
scroll to position [117, 0]
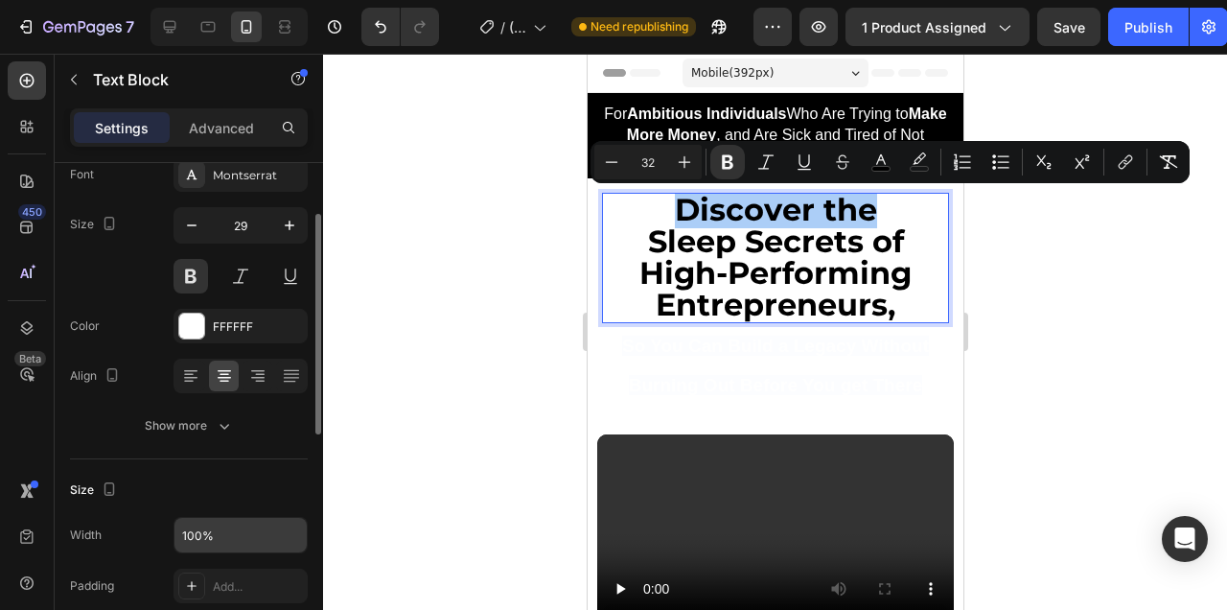
click at [213, 528] on input "100%" at bounding box center [240, 535] width 132 height 35
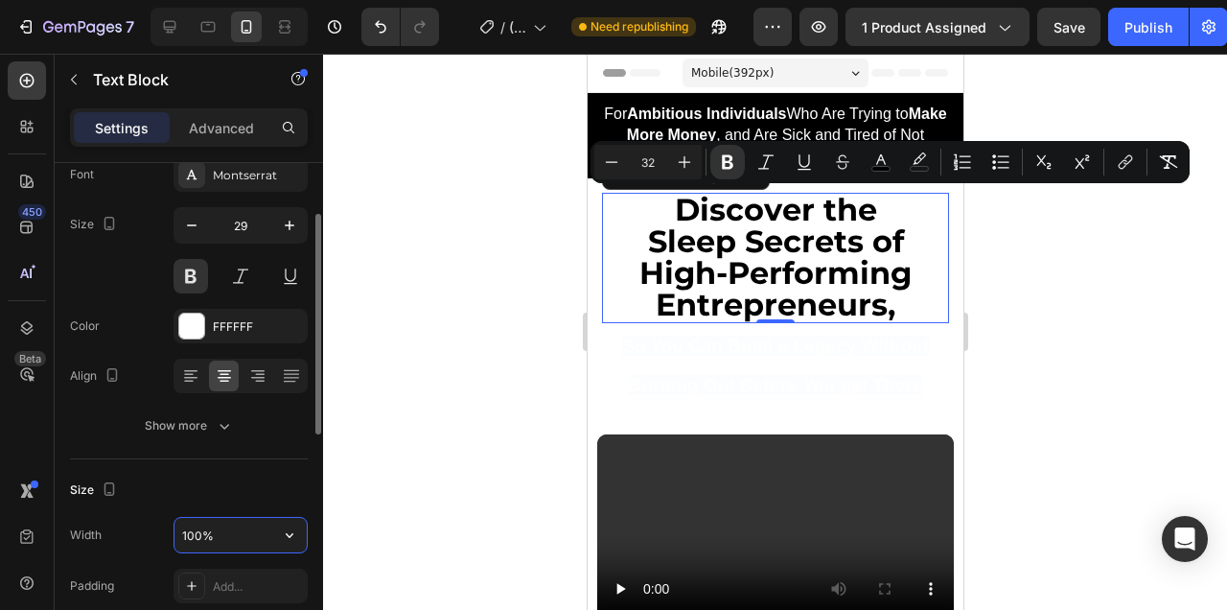
click at [213, 528] on input "100%" at bounding box center [240, 535] width 132 height 35
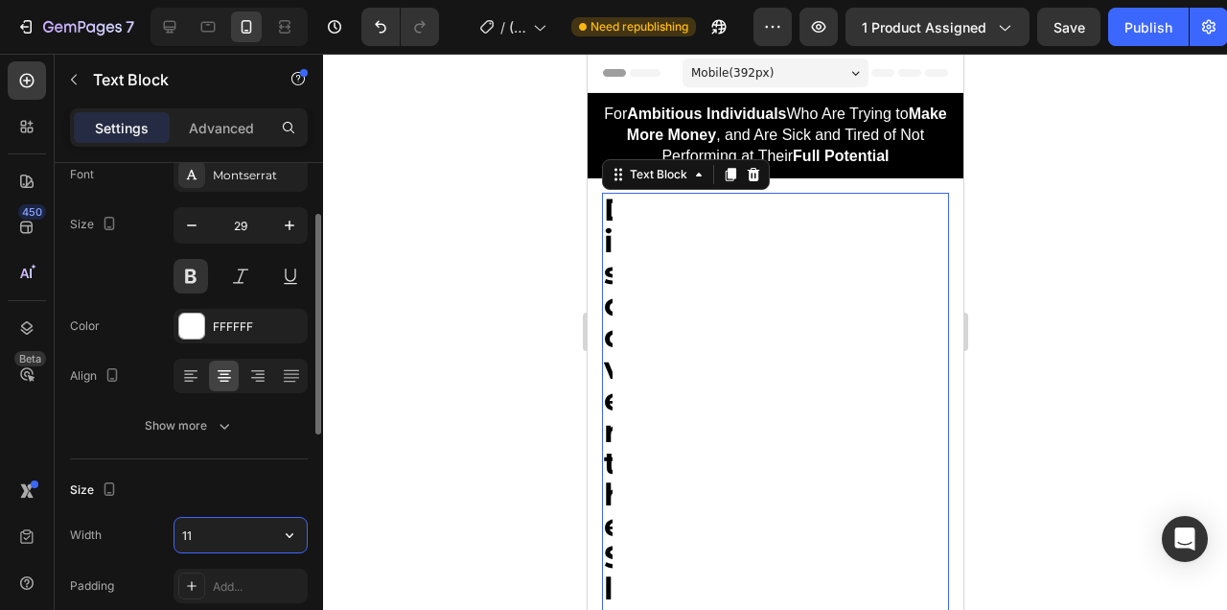
type input "1"
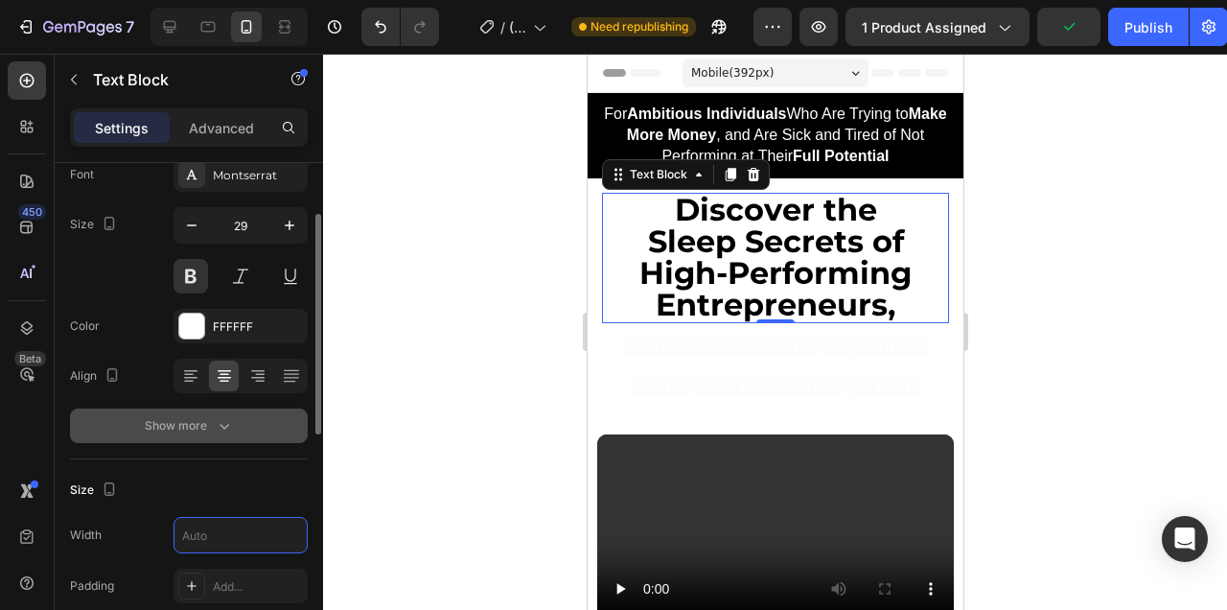
click at [242, 428] on button "Show more" at bounding box center [189, 425] width 238 height 35
type input "100%"
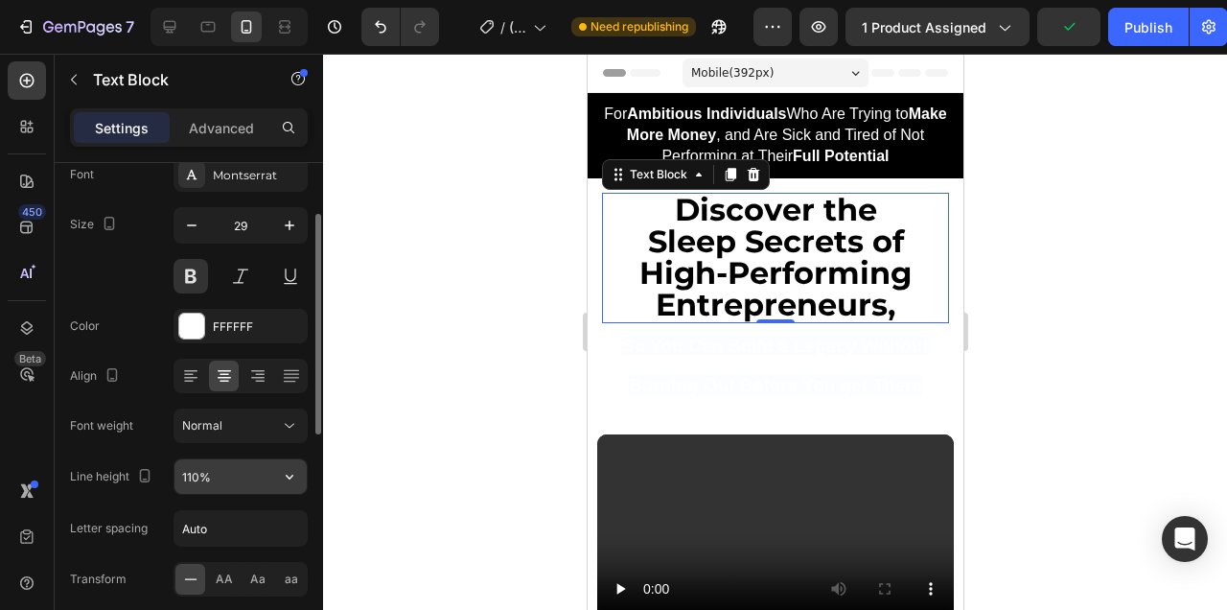
click at [210, 481] on input "110%" at bounding box center [240, 476] width 132 height 35
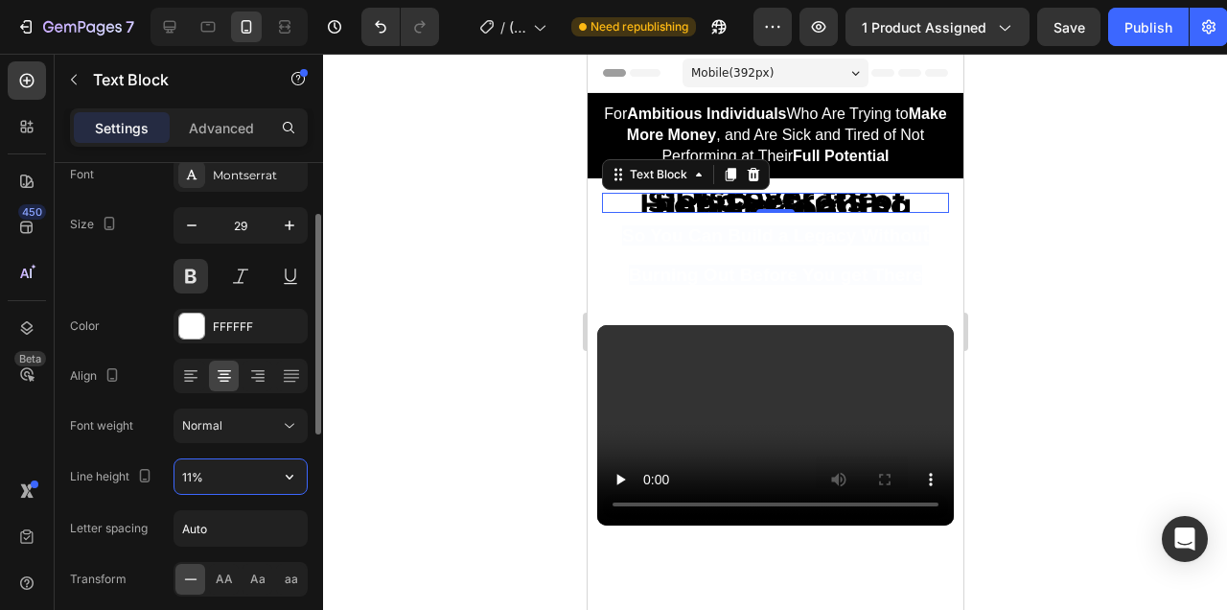
type input "115%"
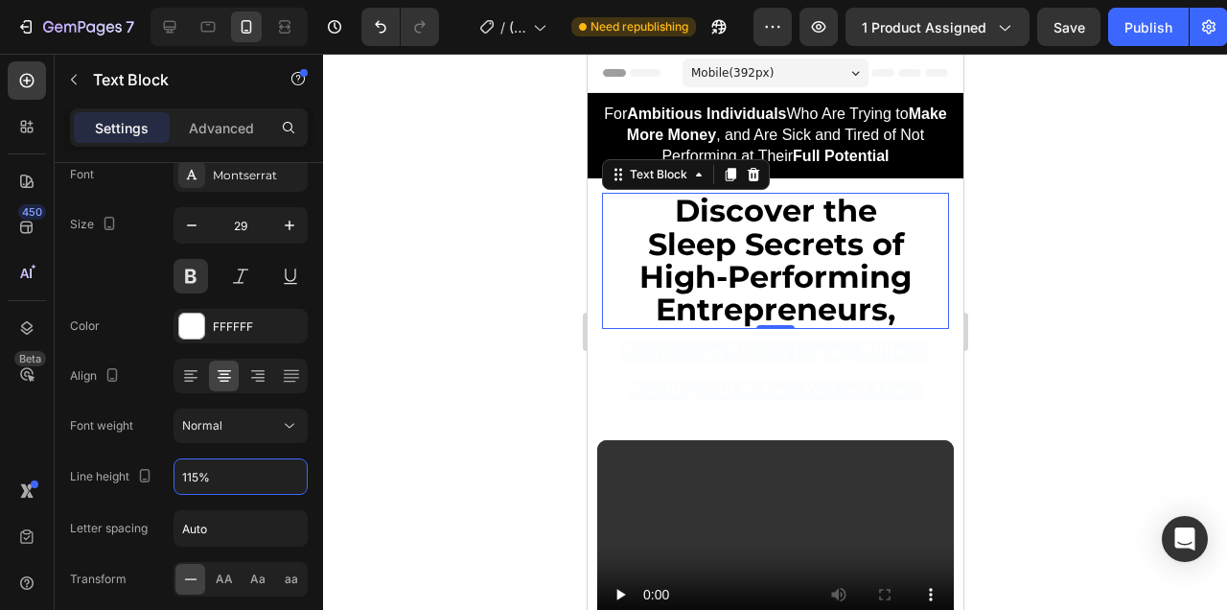
click at [1109, 354] on div at bounding box center [775, 332] width 904 height 556
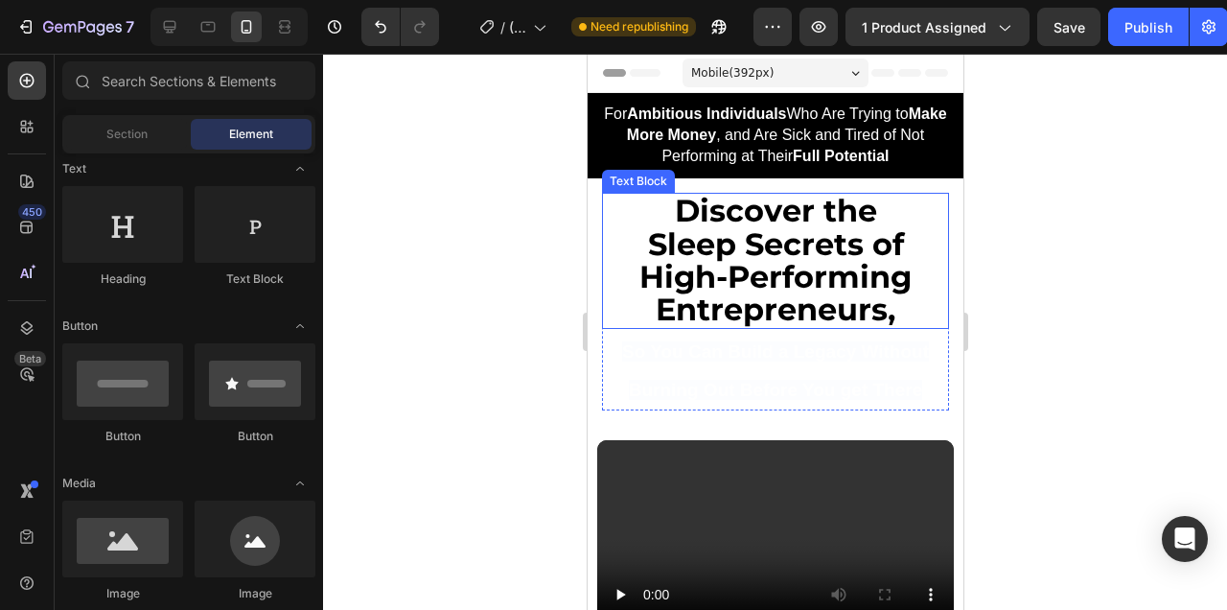
click at [861, 243] on strong "Sleep Secrets of High-Performing Entrepreneurs," at bounding box center [774, 277] width 272 height 104
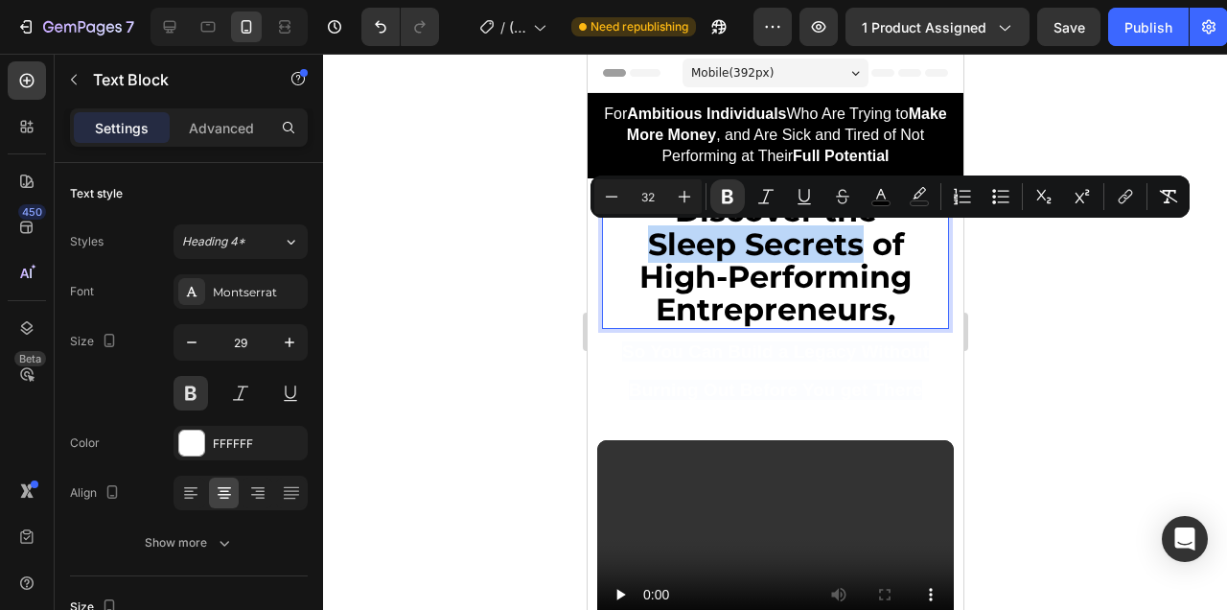
drag, startPoint x: 856, startPoint y: 247, endPoint x: 648, endPoint y: 243, distance: 208.1
click at [648, 243] on strong "Sleep Secrets of High-Performing Entrepreneurs," at bounding box center [774, 277] width 272 height 104
click at [888, 197] on icon "Editor contextual toolbar" at bounding box center [880, 196] width 19 height 19
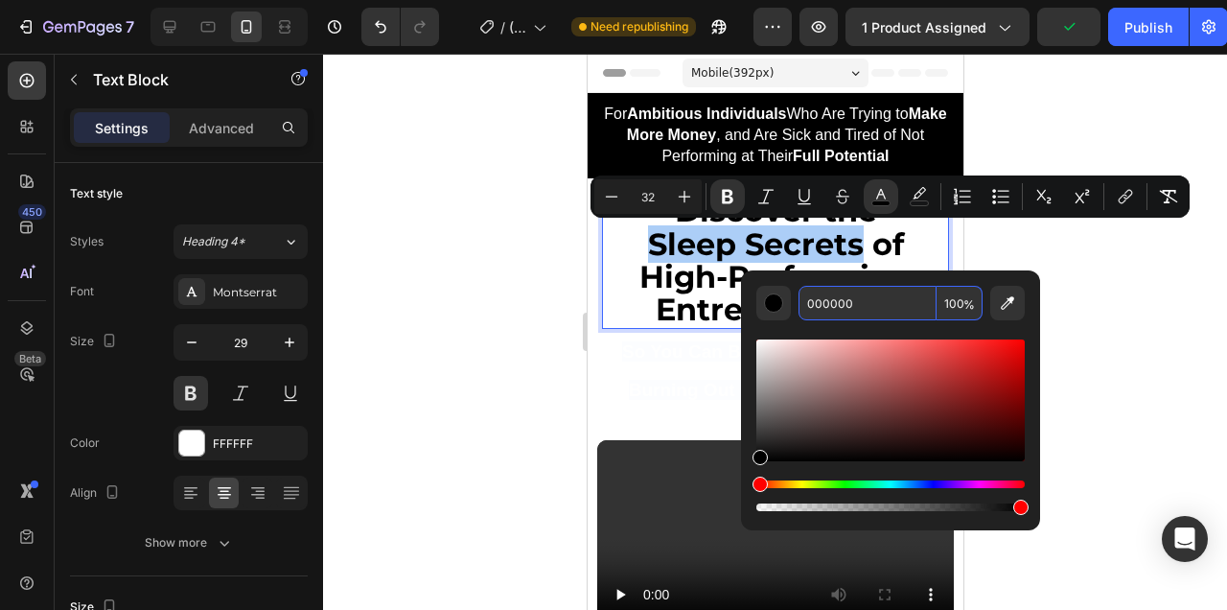
click at [865, 316] on input "000000" at bounding box center [868, 303] width 138 height 35
type input "0055FF"
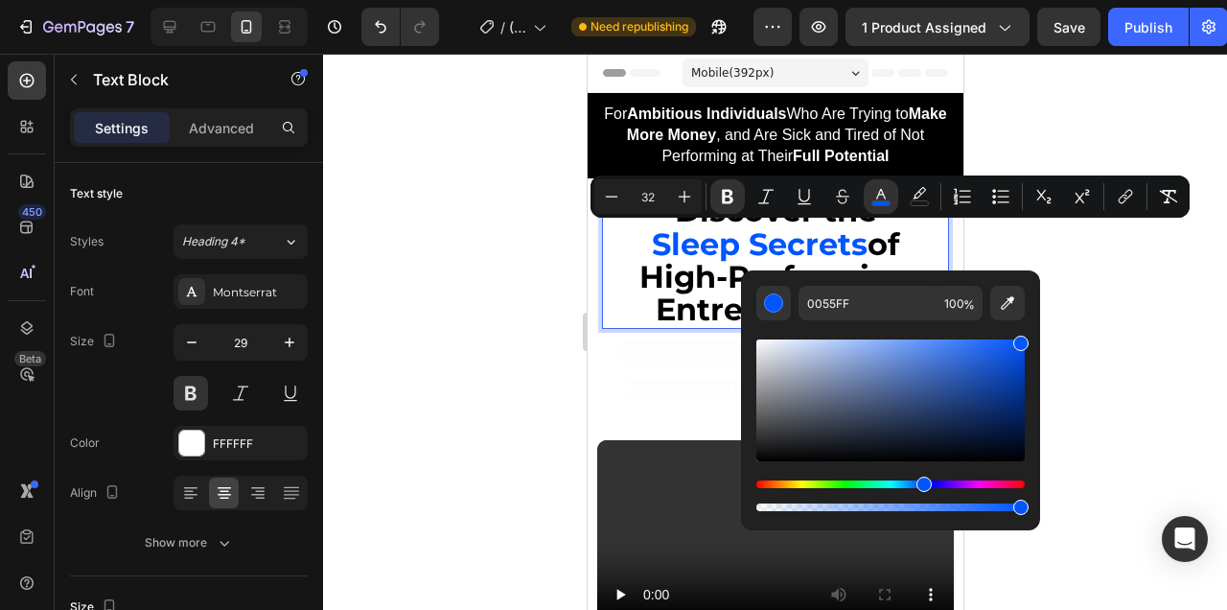
click at [1127, 289] on div at bounding box center [775, 332] width 904 height 556
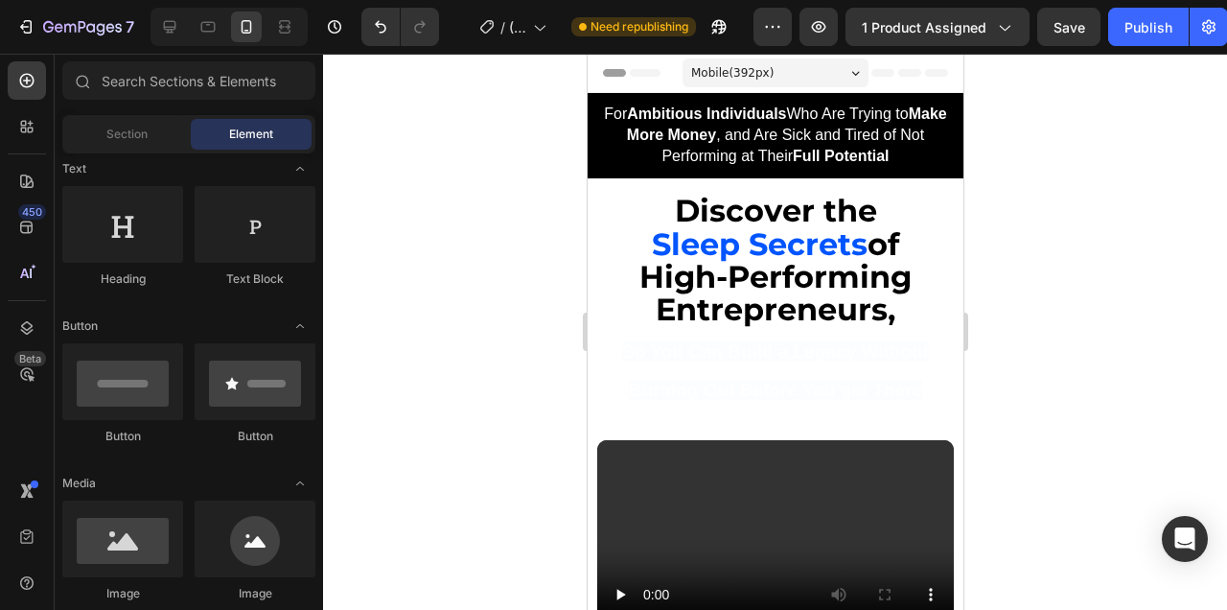
click at [1058, 260] on div at bounding box center [775, 332] width 904 height 556
click at [836, 252] on strong "Sleep Secrets" at bounding box center [759, 243] width 216 height 37
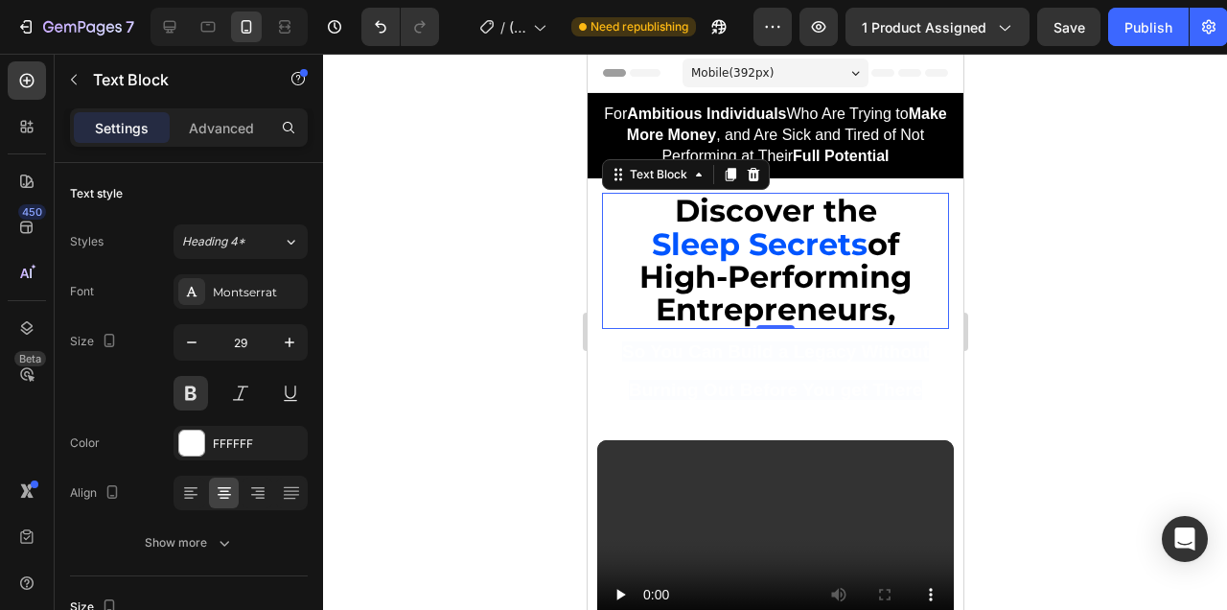
click at [836, 252] on strong "Sleep Secrets" at bounding box center [759, 243] width 216 height 37
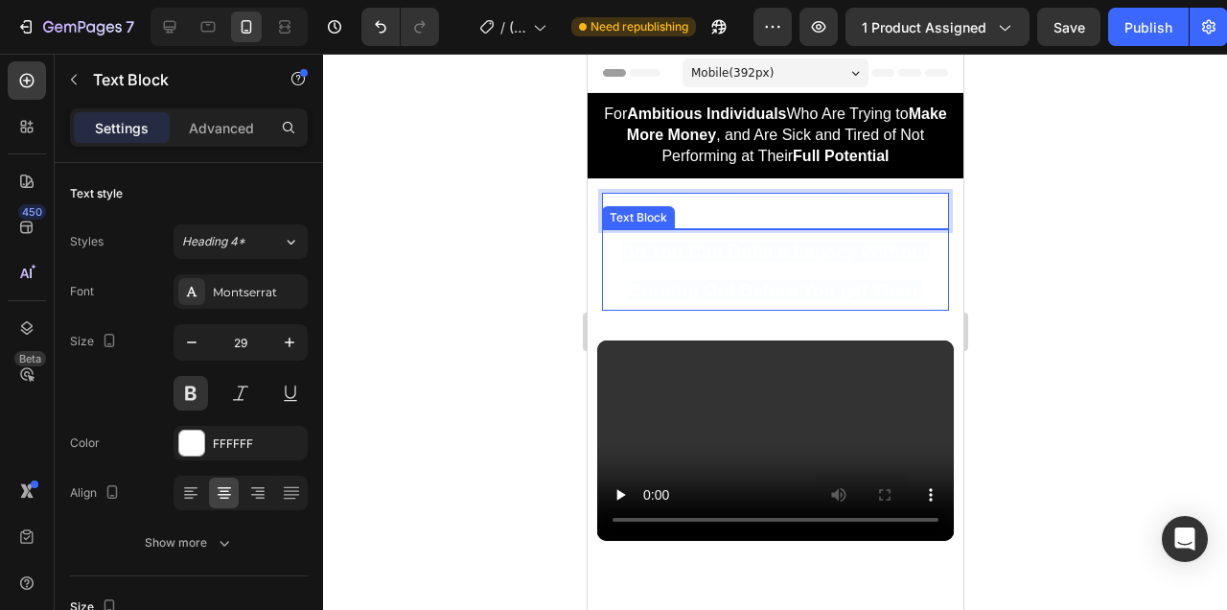
click at [1014, 234] on div at bounding box center [775, 332] width 904 height 556
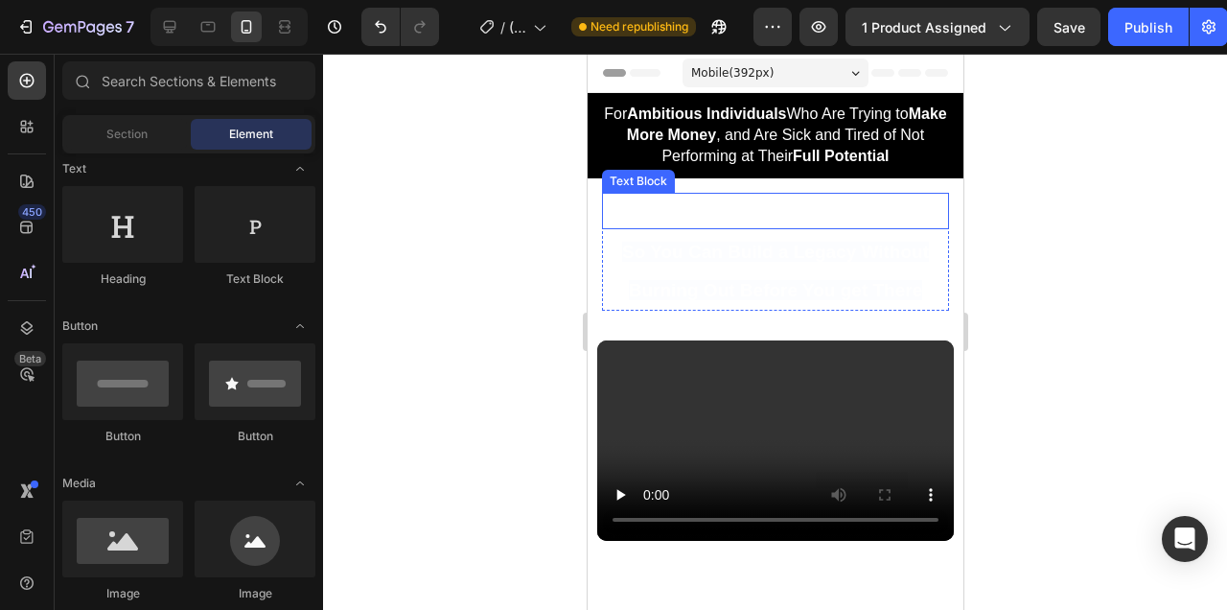
click at [856, 209] on p "DID" at bounding box center [774, 211] width 343 height 32
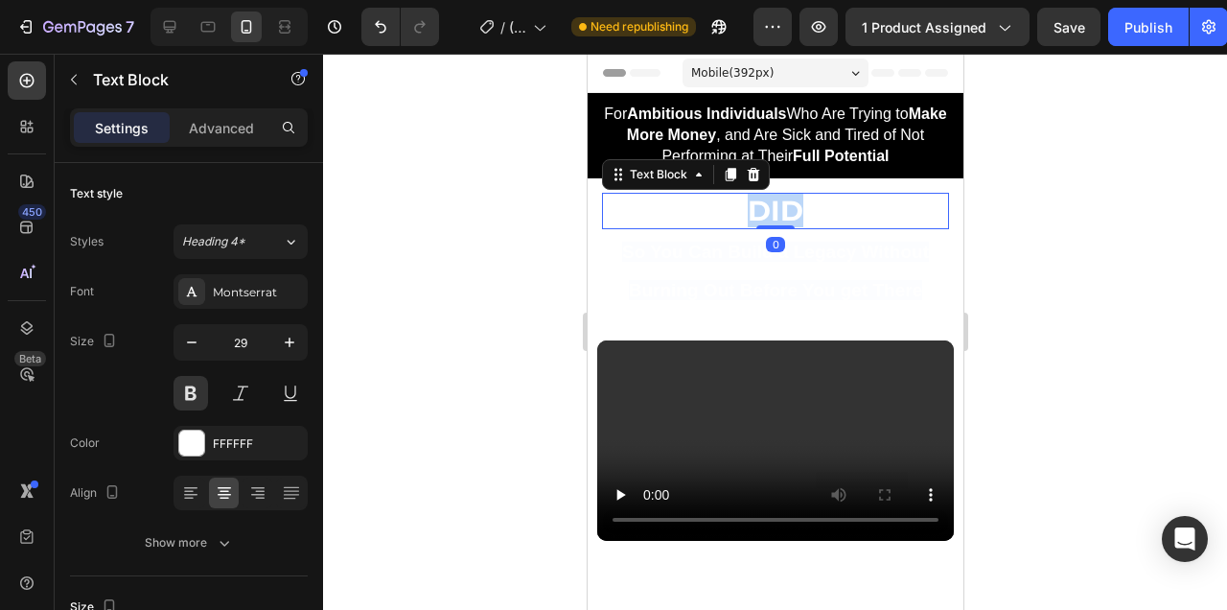
click at [856, 209] on p "DID" at bounding box center [774, 211] width 343 height 32
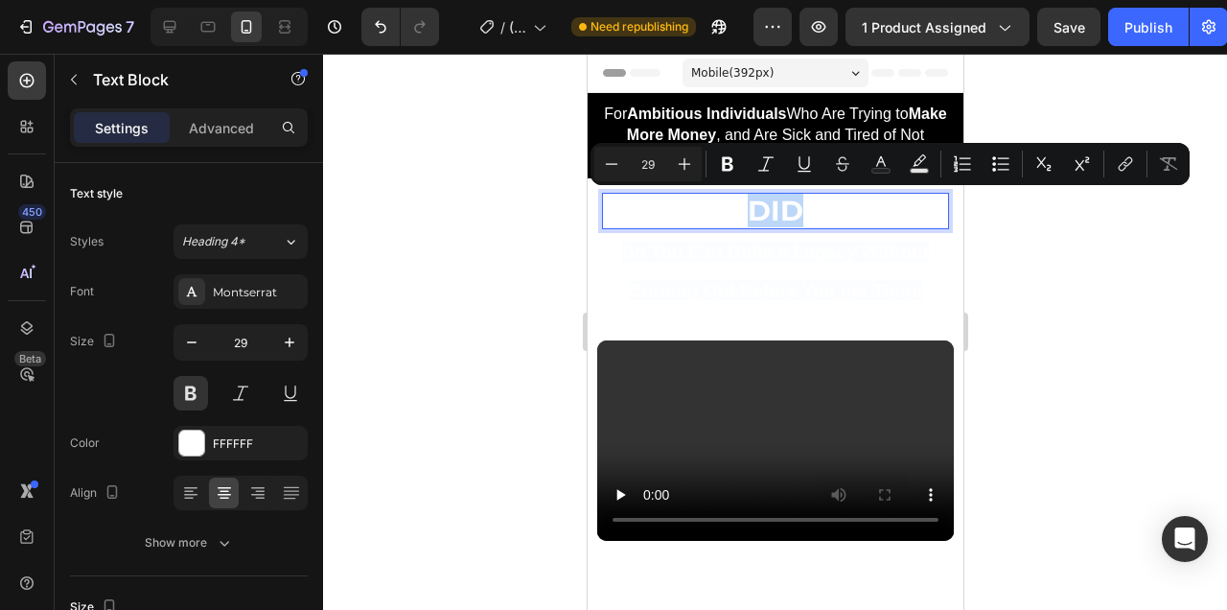
click at [861, 213] on p "DID" at bounding box center [774, 211] width 343 height 32
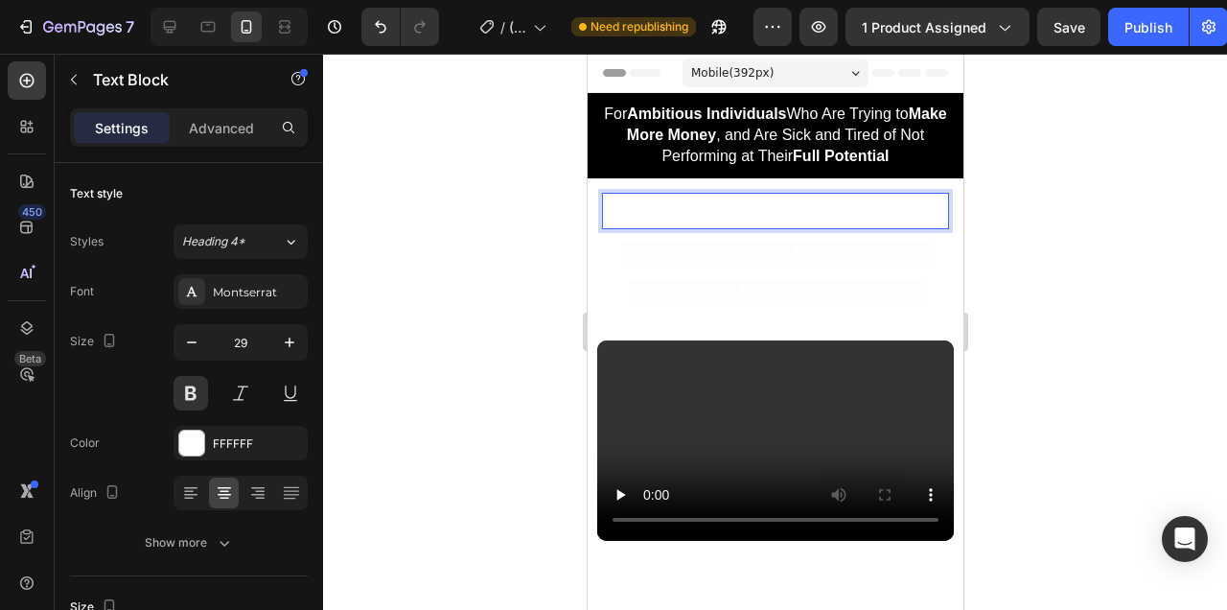
click at [861, 213] on p "DID" at bounding box center [774, 211] width 343 height 32
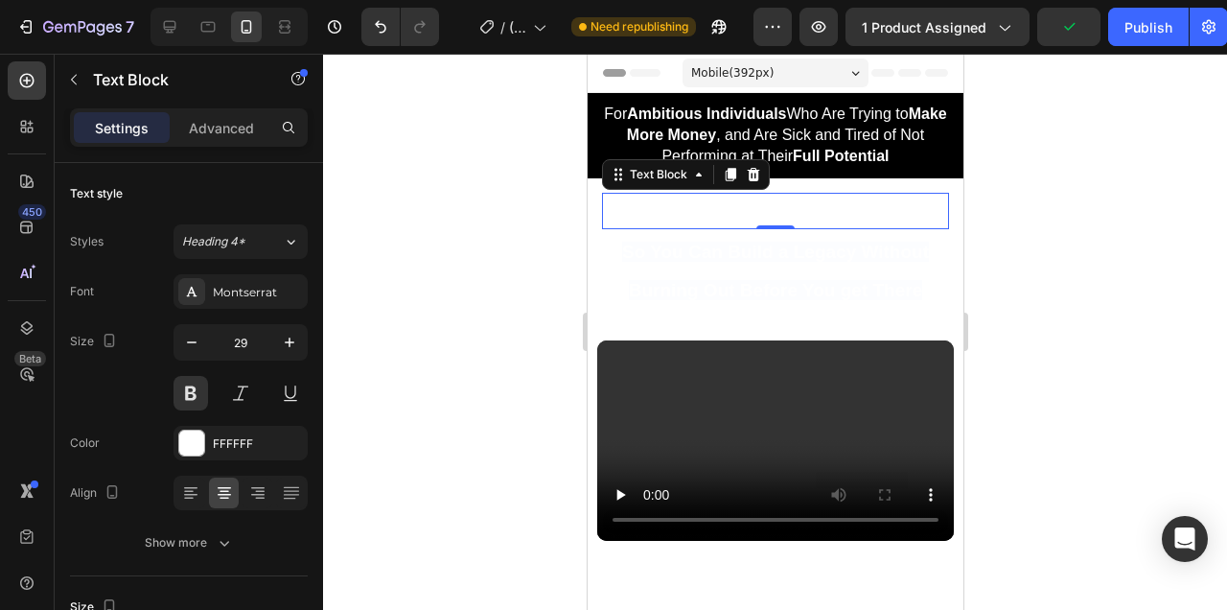
click at [1039, 232] on div at bounding box center [775, 332] width 904 height 556
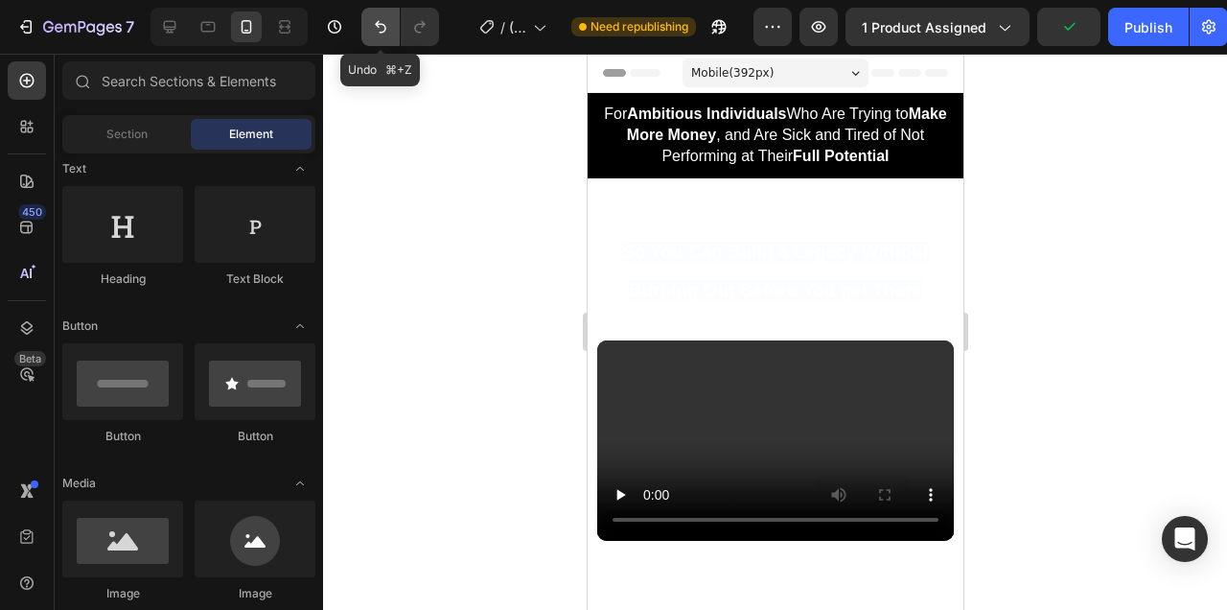
click at [387, 16] on button "Undo/Redo" at bounding box center [380, 27] width 38 height 38
click at [385, 34] on icon "Undo/Redo" at bounding box center [380, 26] width 19 height 19
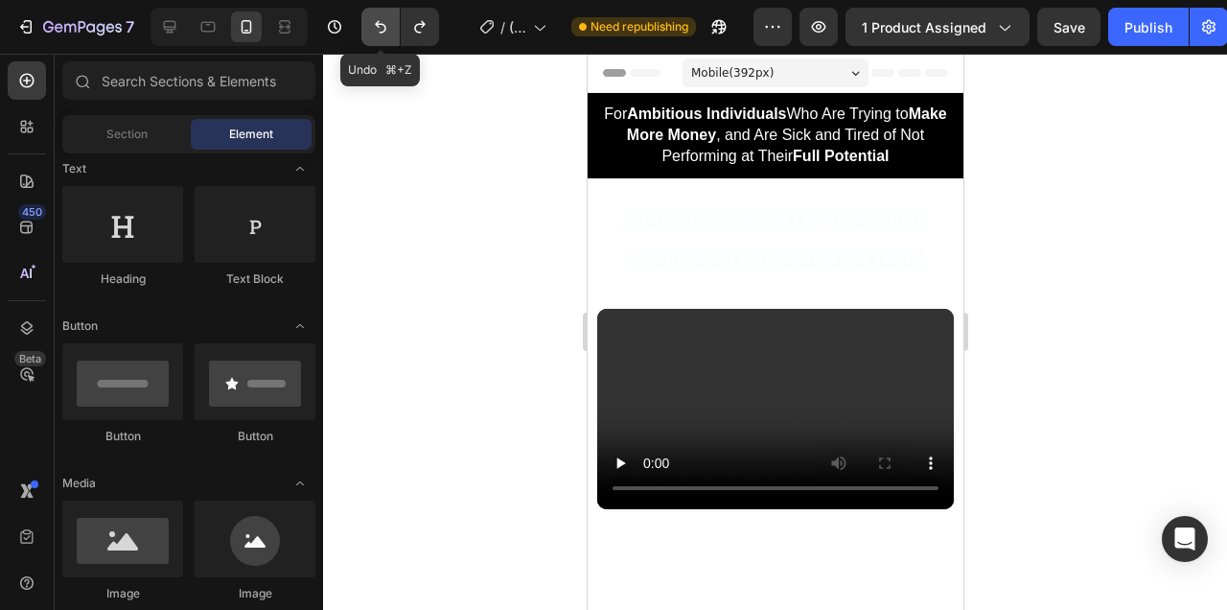
click at [385, 34] on icon "Undo/Redo" at bounding box center [380, 26] width 19 height 19
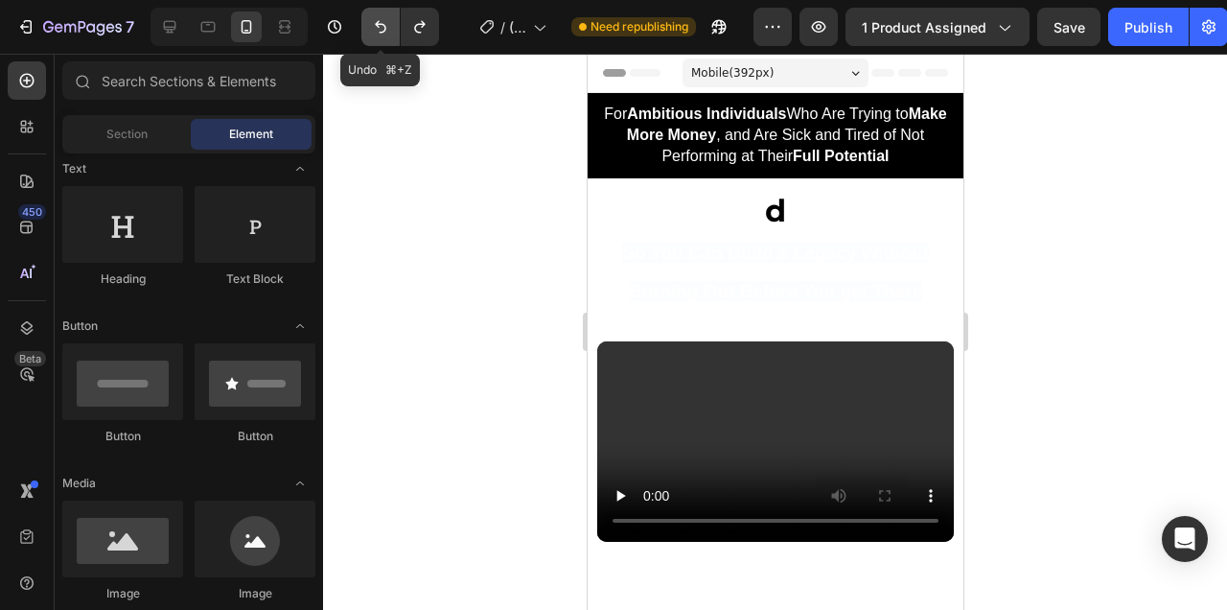
click at [385, 34] on icon "Undo/Redo" at bounding box center [380, 26] width 19 height 19
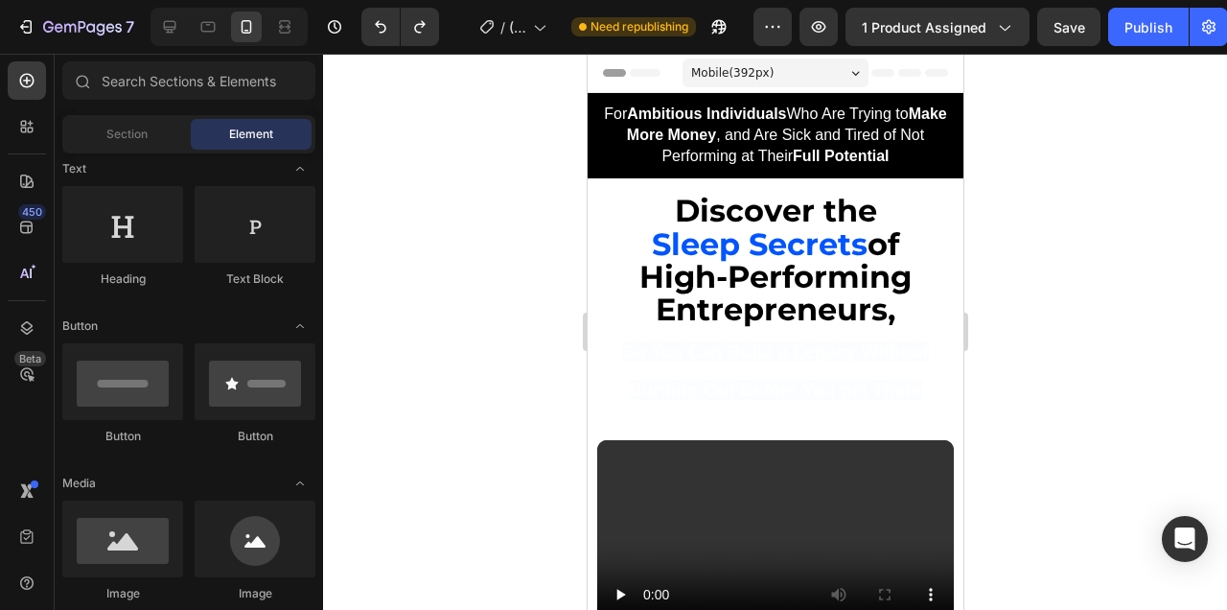
click at [1061, 288] on div at bounding box center [775, 332] width 904 height 556
click at [800, 282] on strong "of High-Performing Entrepreneurs," at bounding box center [774, 277] width 272 height 104
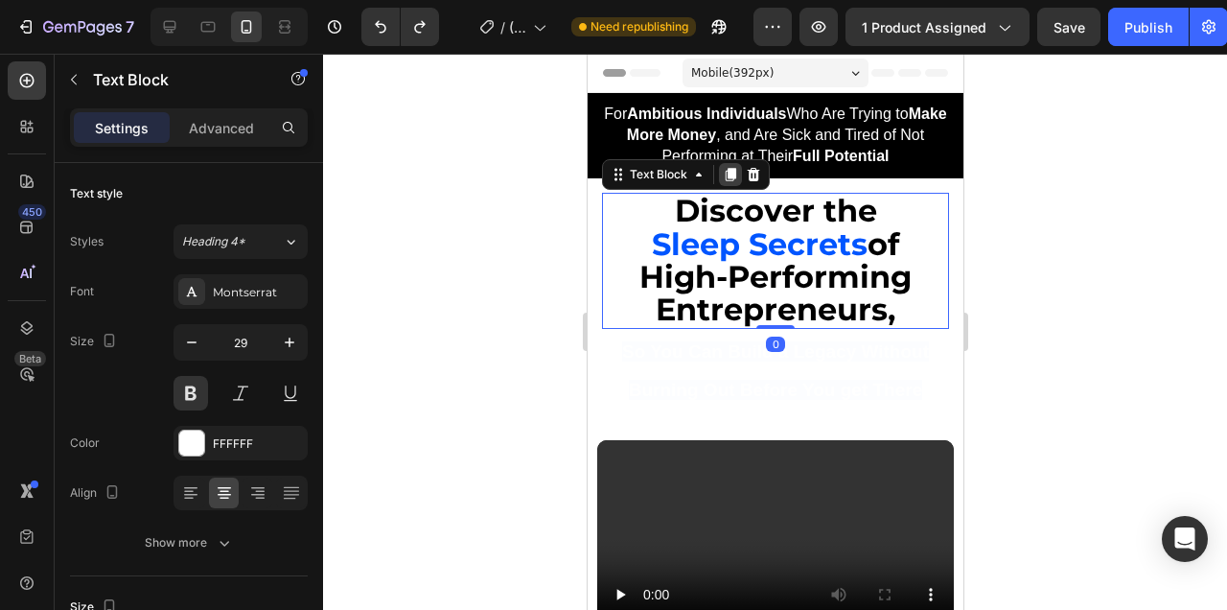
click at [727, 174] on icon at bounding box center [730, 175] width 11 height 13
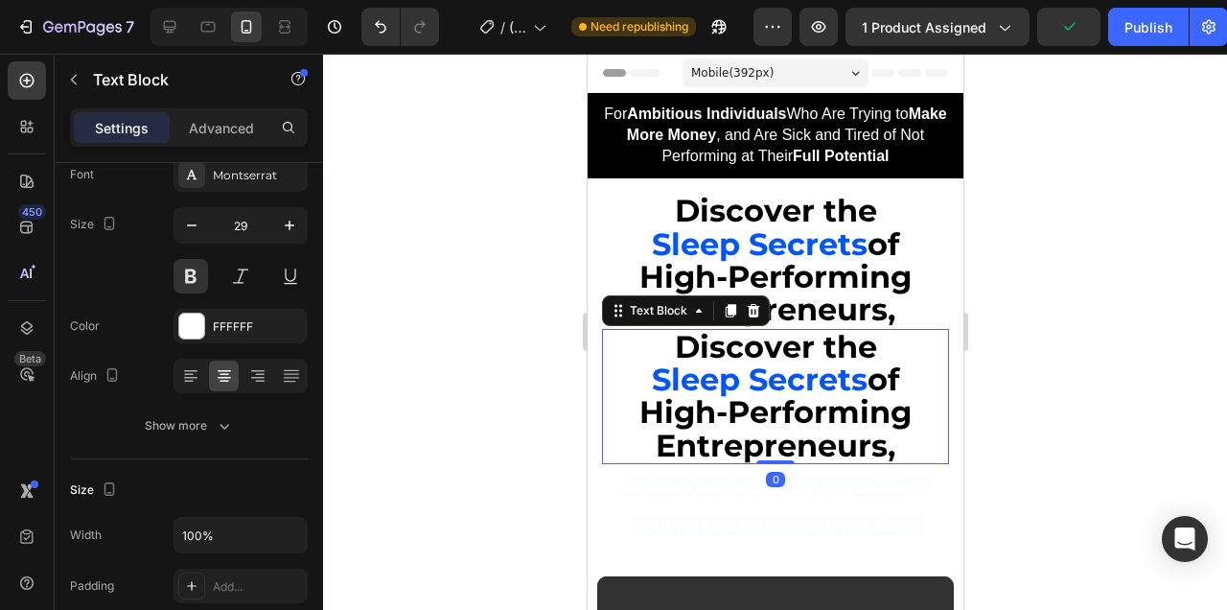
click at [828, 405] on strong "of High-Performing Entrepreneurs," at bounding box center [774, 412] width 272 height 104
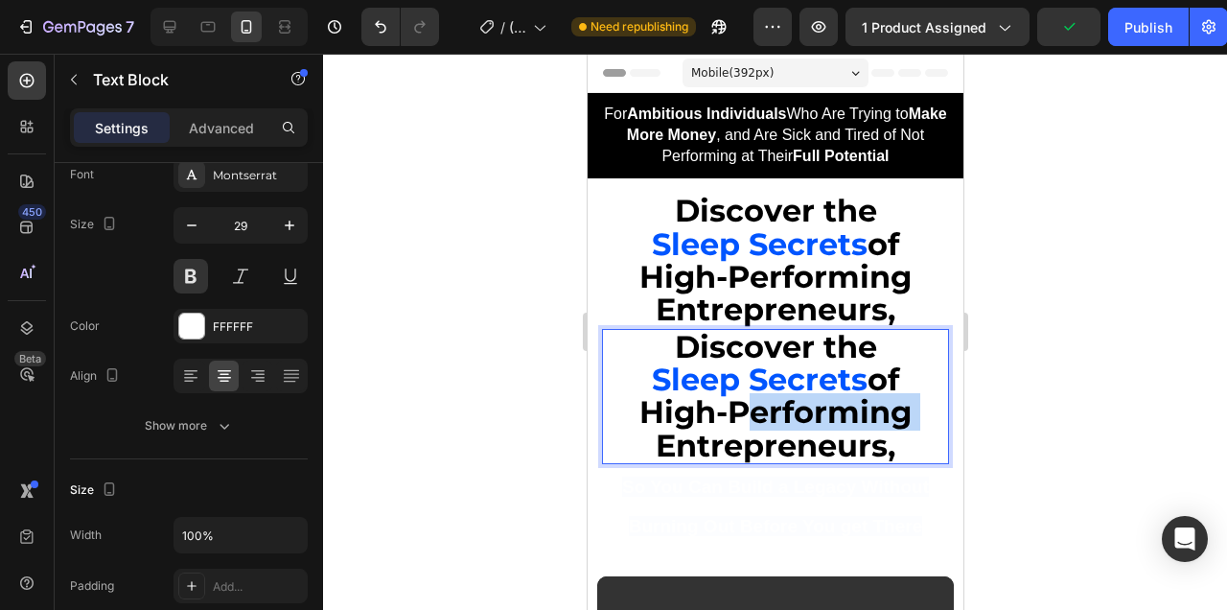
click at [828, 405] on strong "of High-Performing Entrepreneurs," at bounding box center [774, 412] width 272 height 104
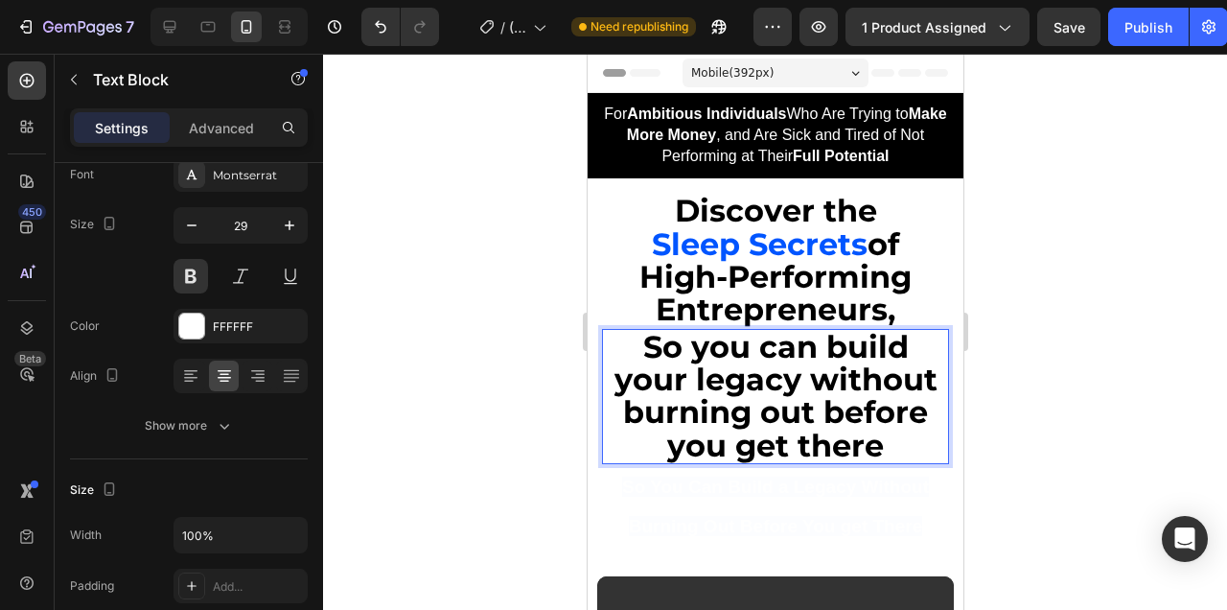
click at [856, 416] on strong "So you can build your legacy without burning out before you get there" at bounding box center [775, 396] width 323 height 136
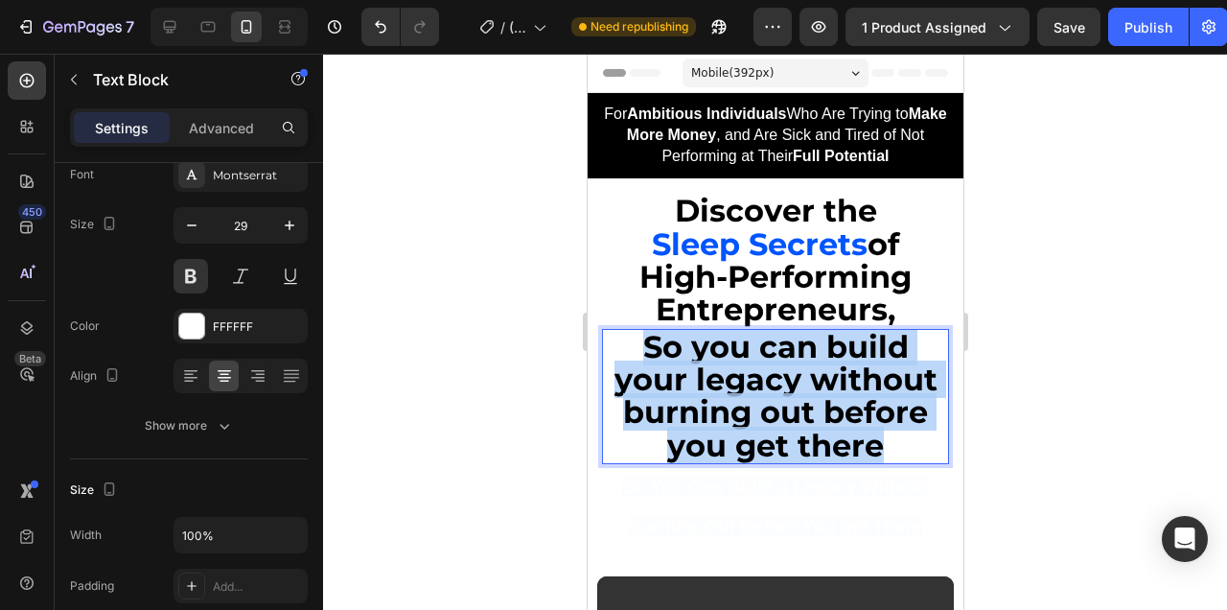
click at [856, 416] on strong "So you can build your legacy without burning out before you get there" at bounding box center [775, 396] width 323 height 136
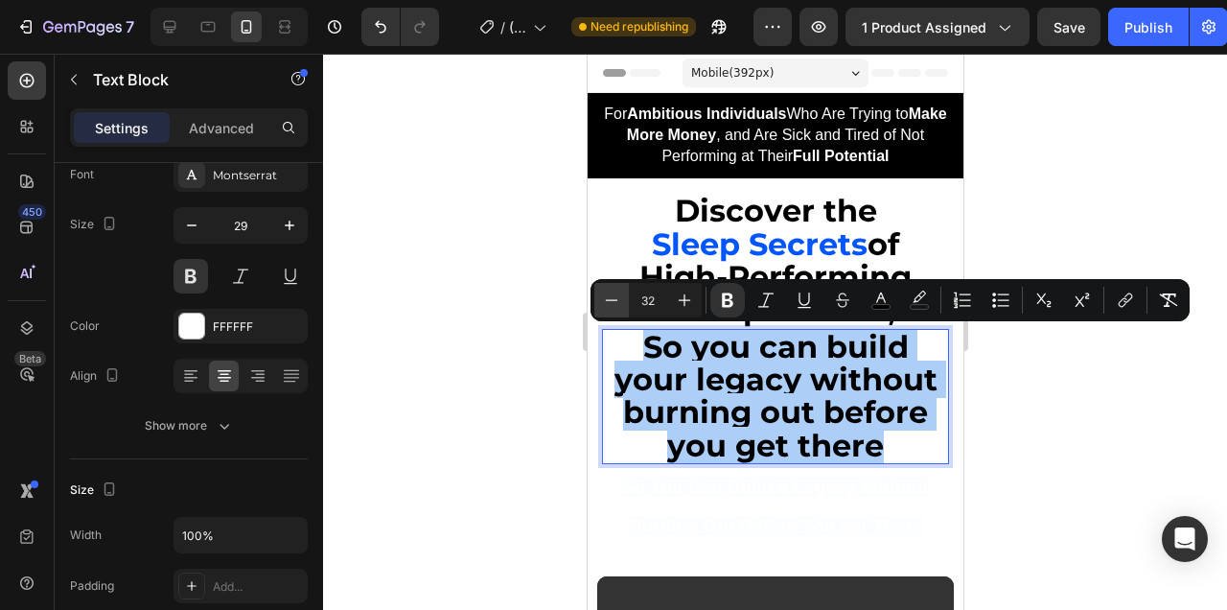
click at [607, 309] on icon "Editor contextual toolbar" at bounding box center [611, 299] width 19 height 19
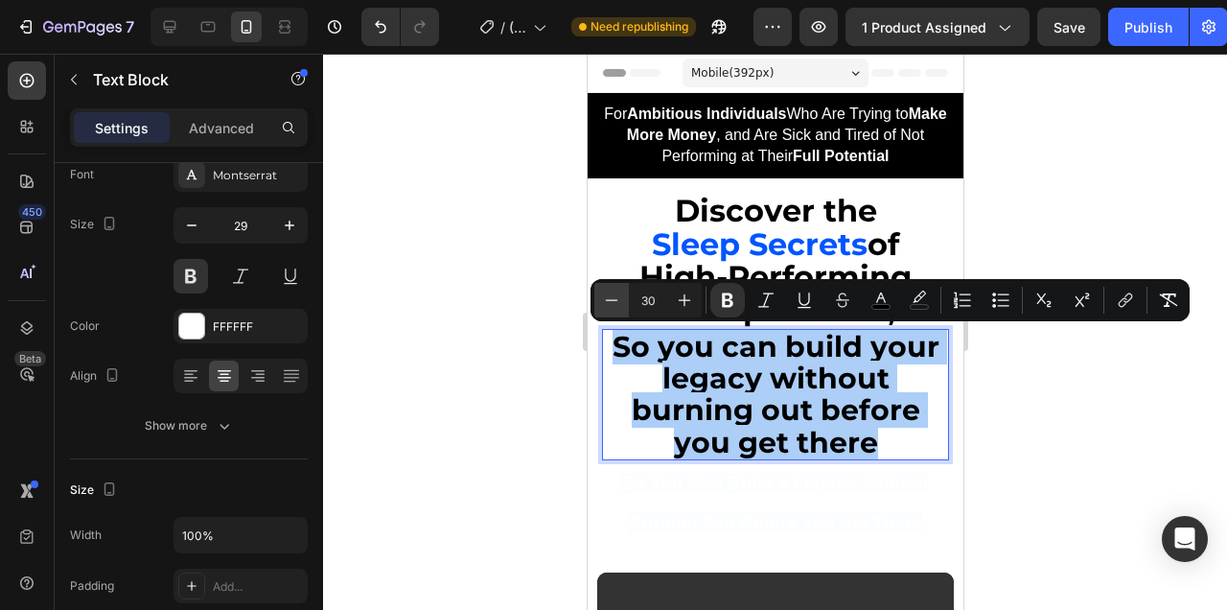
click at [607, 309] on icon "Editor contextual toolbar" at bounding box center [611, 299] width 19 height 19
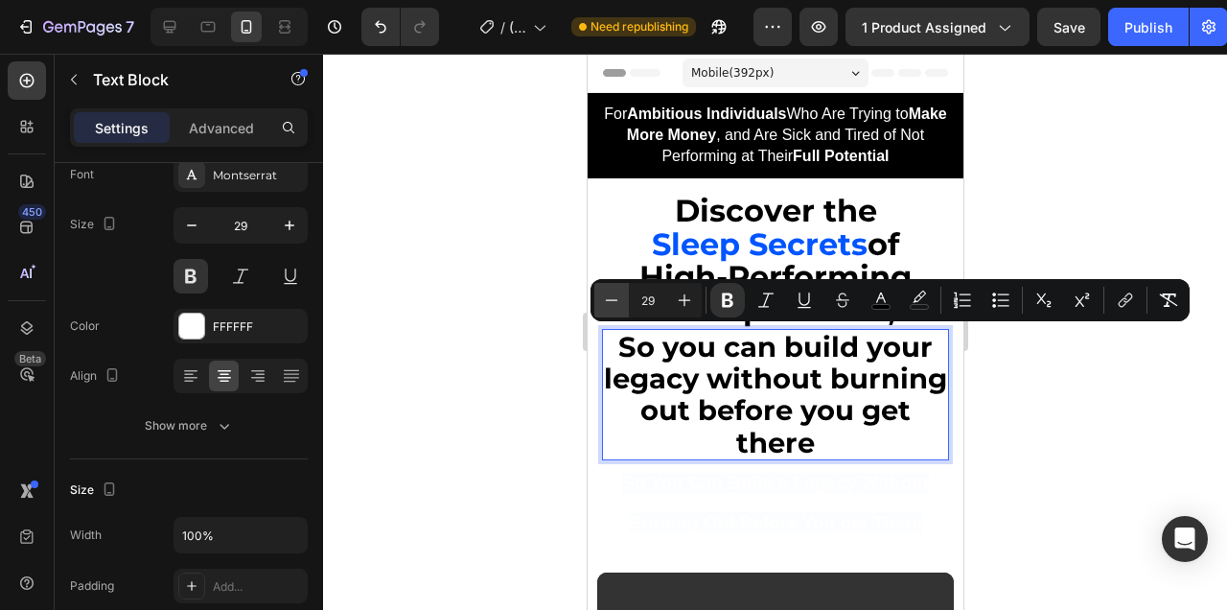
click at [607, 309] on icon "Editor contextual toolbar" at bounding box center [611, 299] width 19 height 19
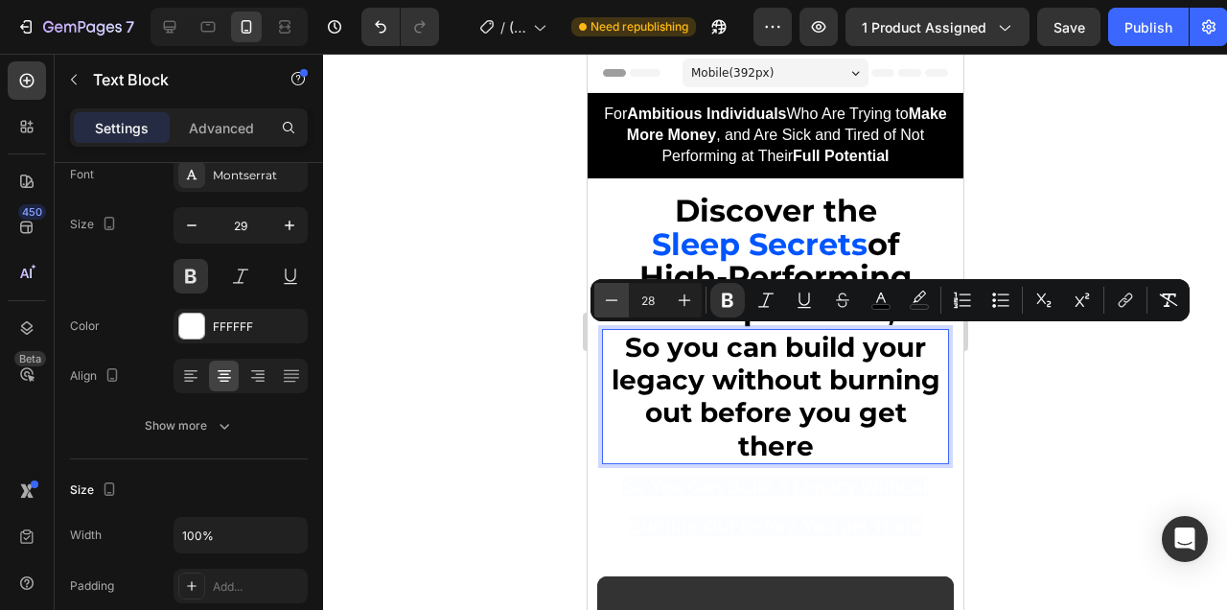
click at [607, 309] on icon "Editor contextual toolbar" at bounding box center [611, 299] width 19 height 19
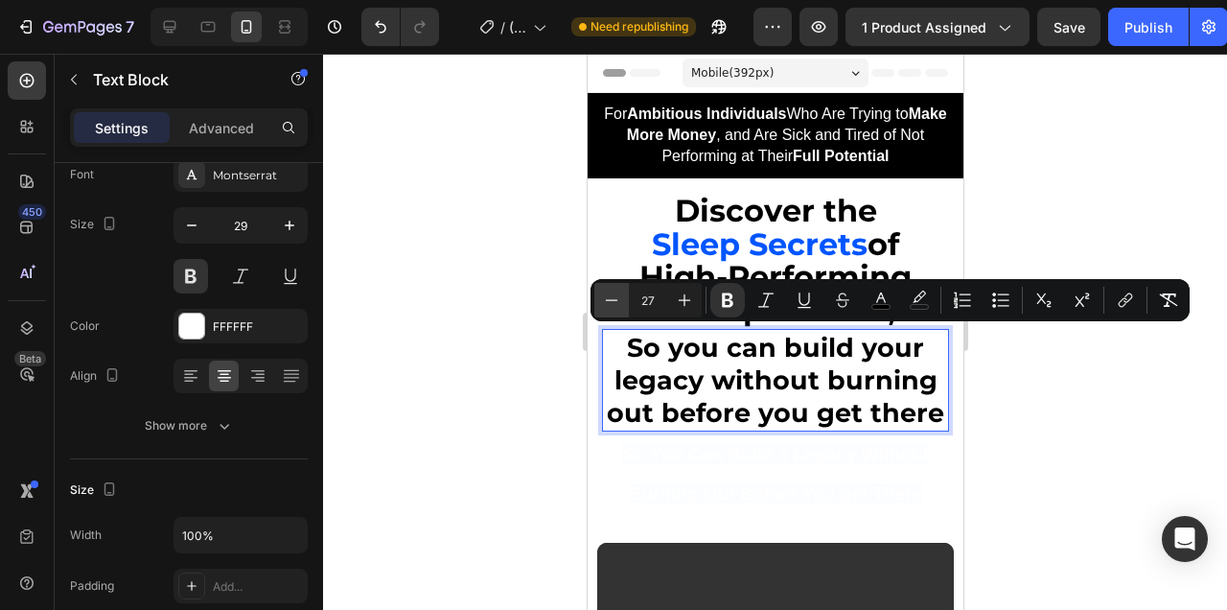
click at [607, 309] on icon "Editor contextual toolbar" at bounding box center [611, 299] width 19 height 19
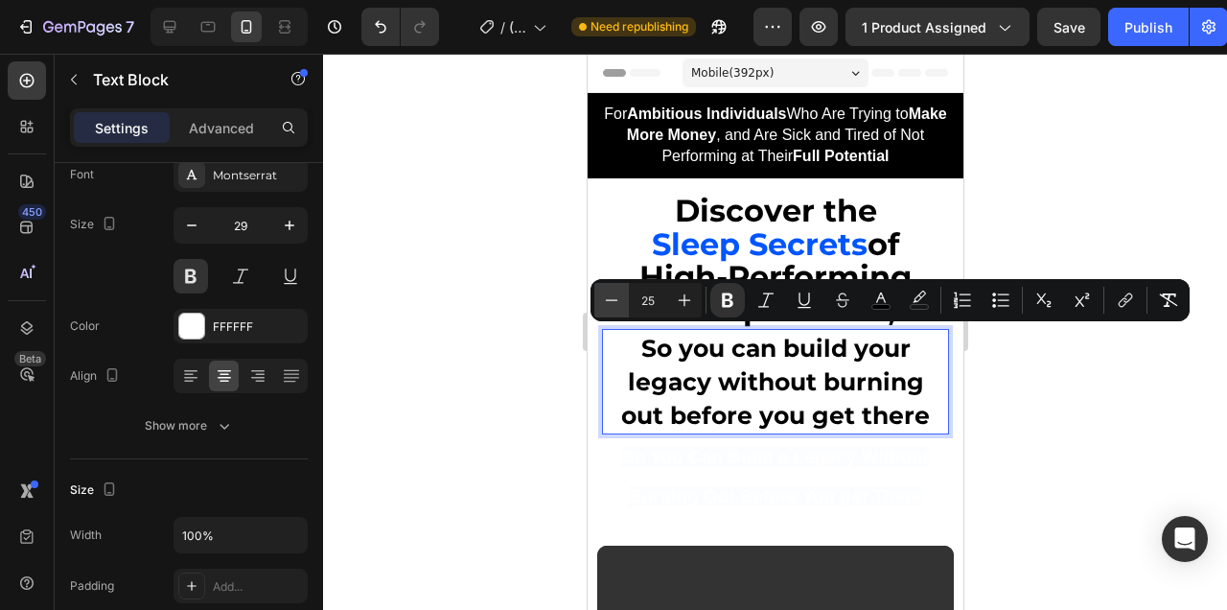
click at [607, 309] on icon "Editor contextual toolbar" at bounding box center [611, 299] width 19 height 19
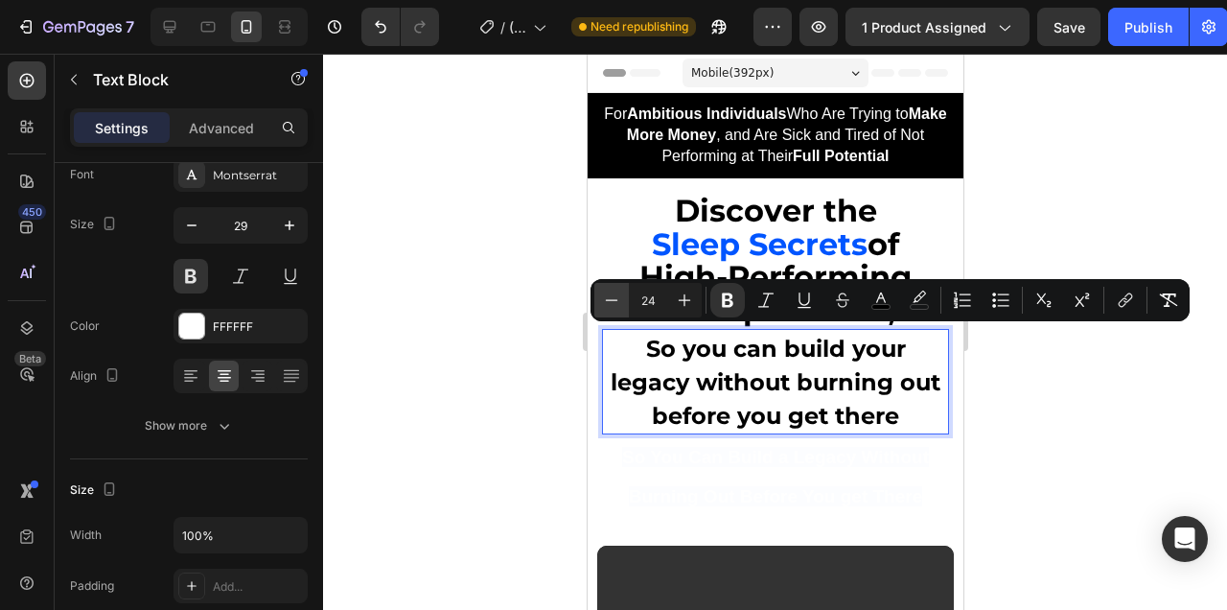
click at [607, 309] on icon "Editor contextual toolbar" at bounding box center [611, 299] width 19 height 19
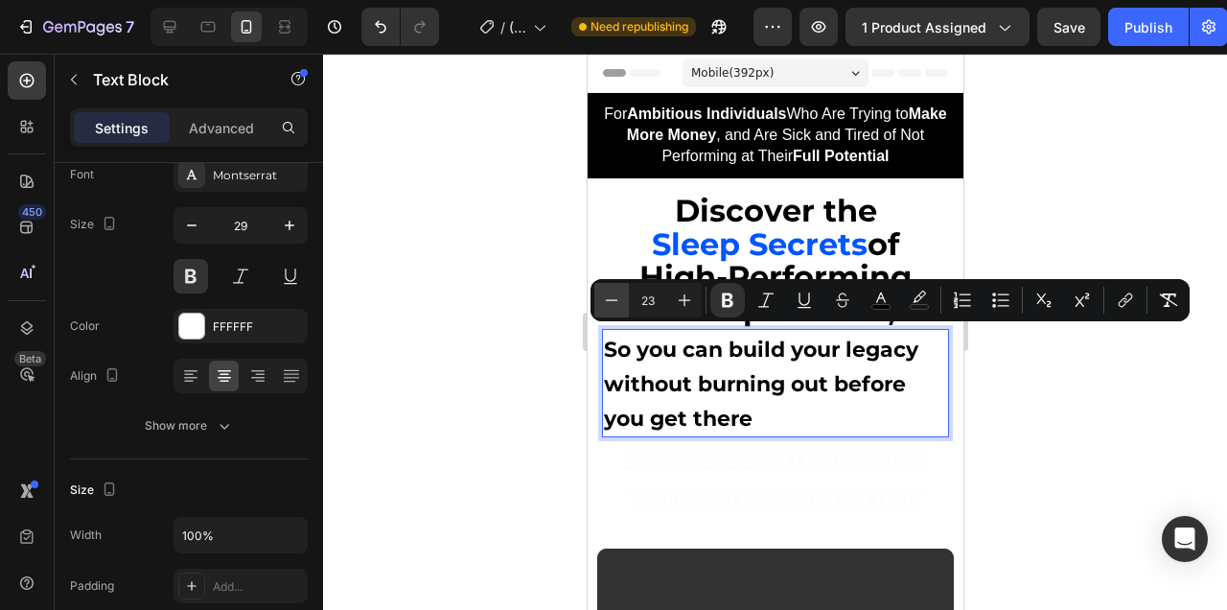
click at [607, 309] on icon "Editor contextual toolbar" at bounding box center [611, 299] width 19 height 19
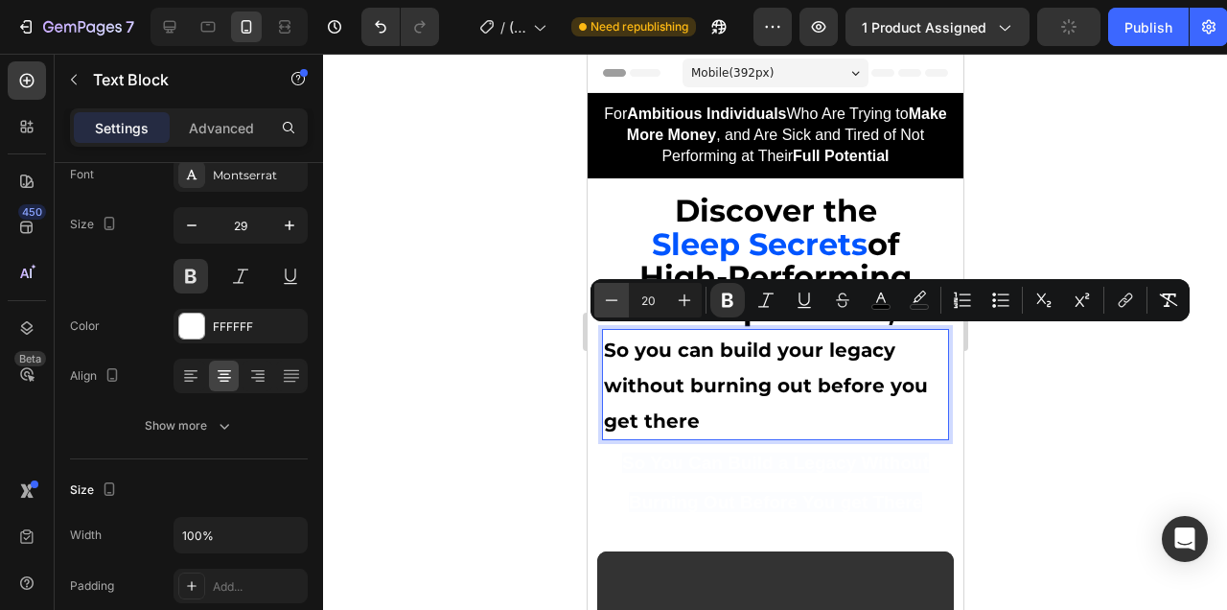
click at [607, 309] on icon "Editor contextual toolbar" at bounding box center [611, 299] width 19 height 19
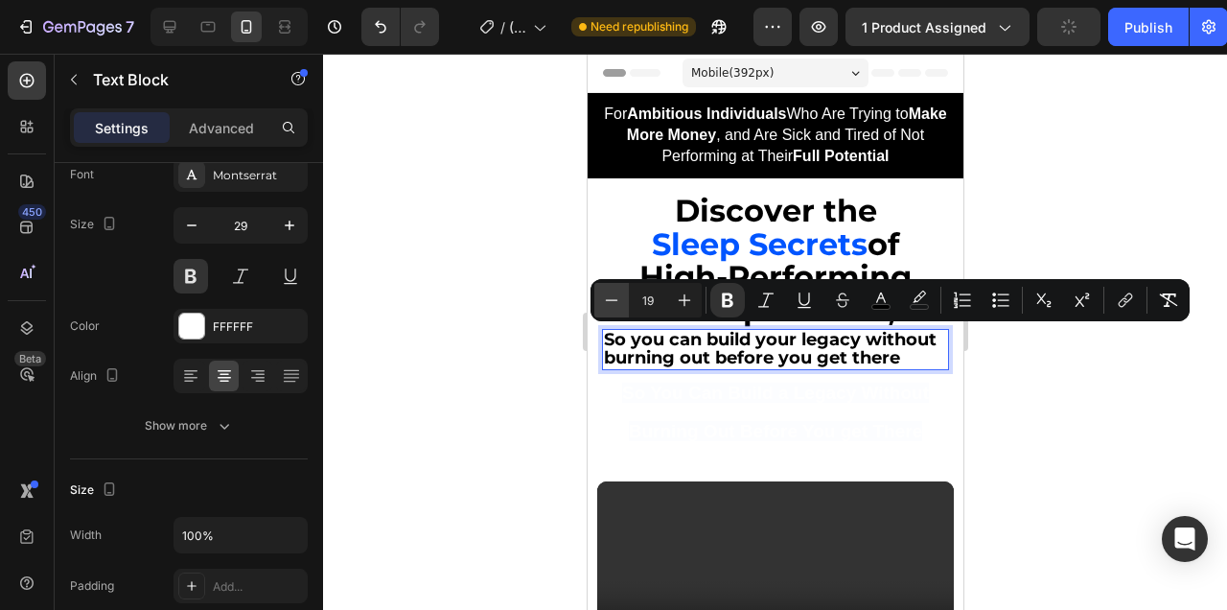
type input "18"
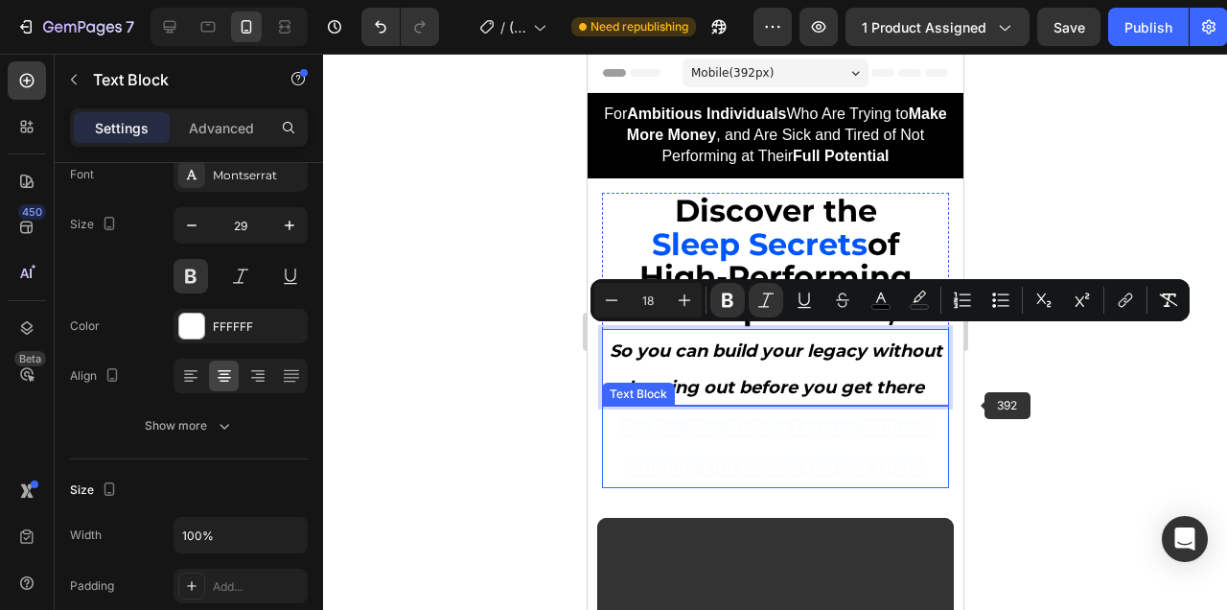
click at [1019, 399] on div at bounding box center [775, 332] width 904 height 556
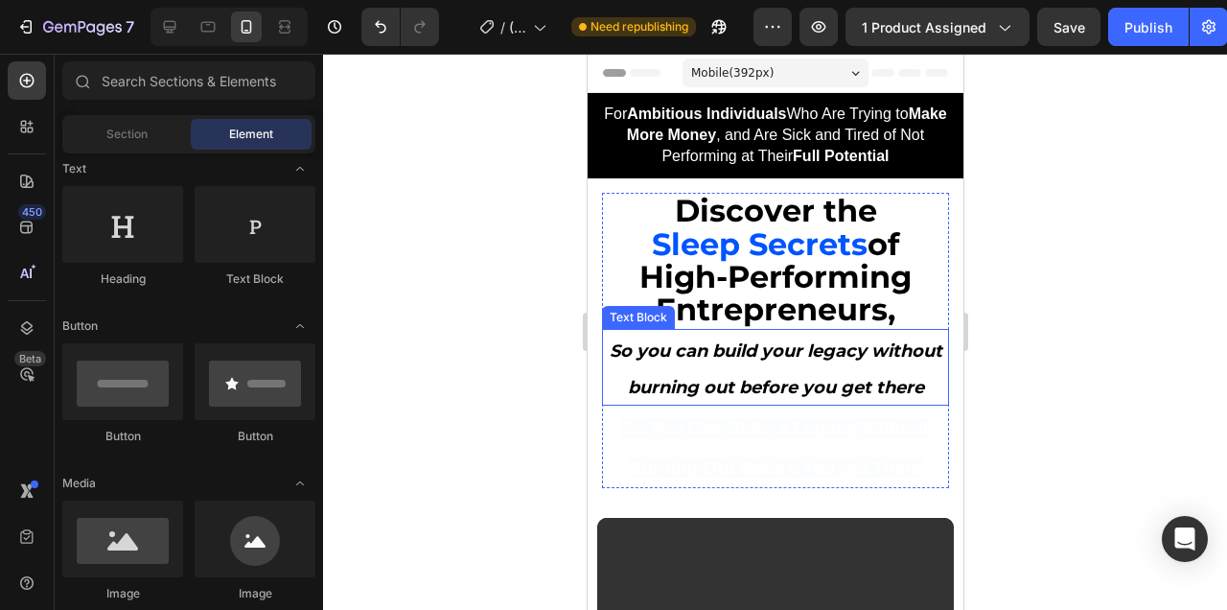
click at [796, 384] on strong "So you can build your legacy without burning out before you get there" at bounding box center [775, 369] width 333 height 58
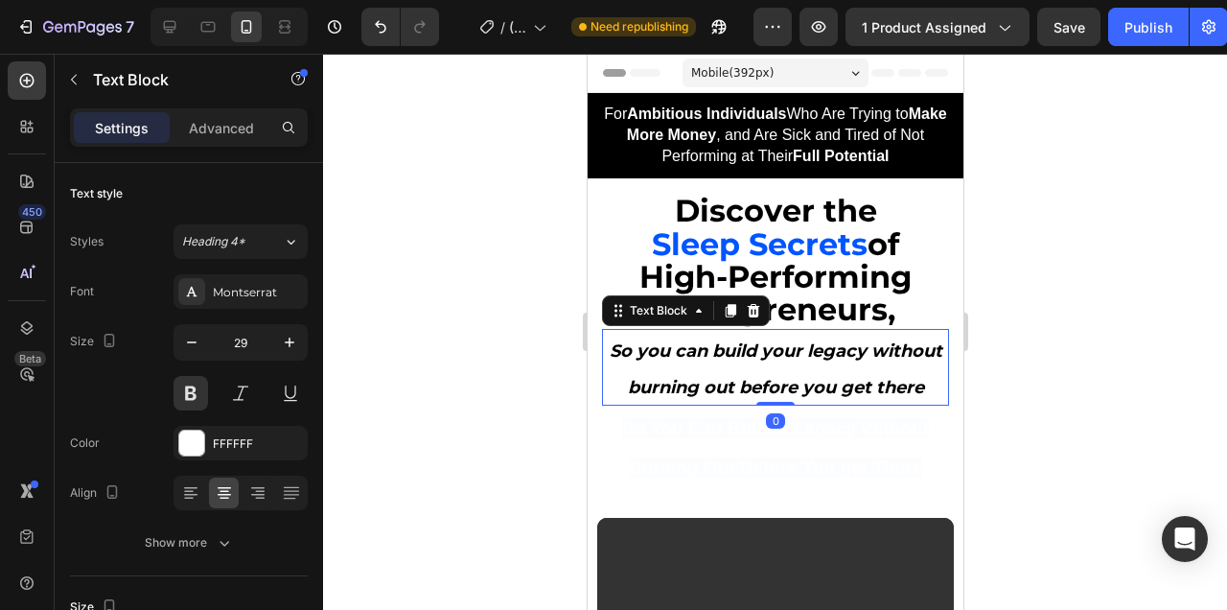
click at [796, 384] on strong "So you can build your legacy without burning out before you get there" at bounding box center [775, 369] width 333 height 58
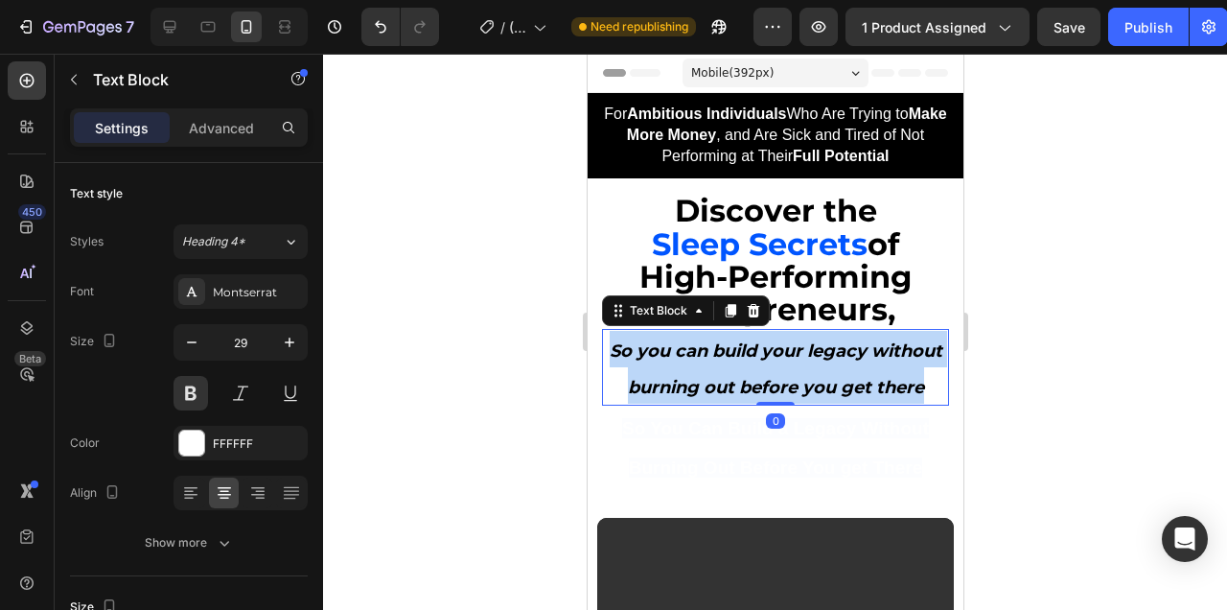
click at [796, 384] on strong "So you can build your legacy without burning out before you get there" at bounding box center [775, 369] width 333 height 58
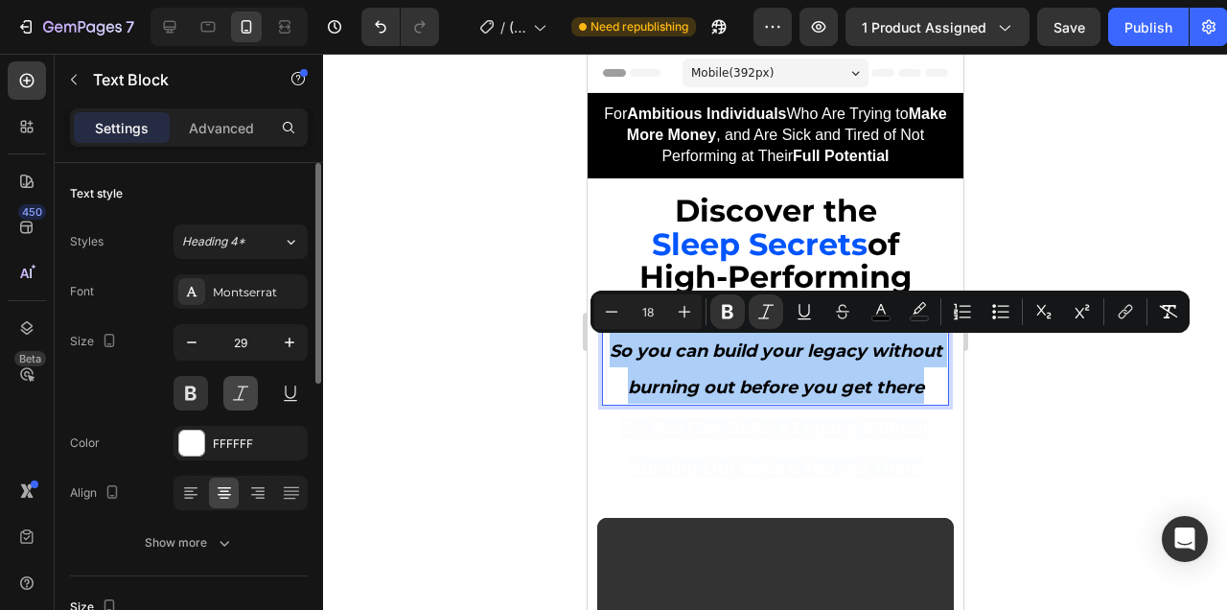
click at [237, 385] on button at bounding box center [240, 393] width 35 height 35
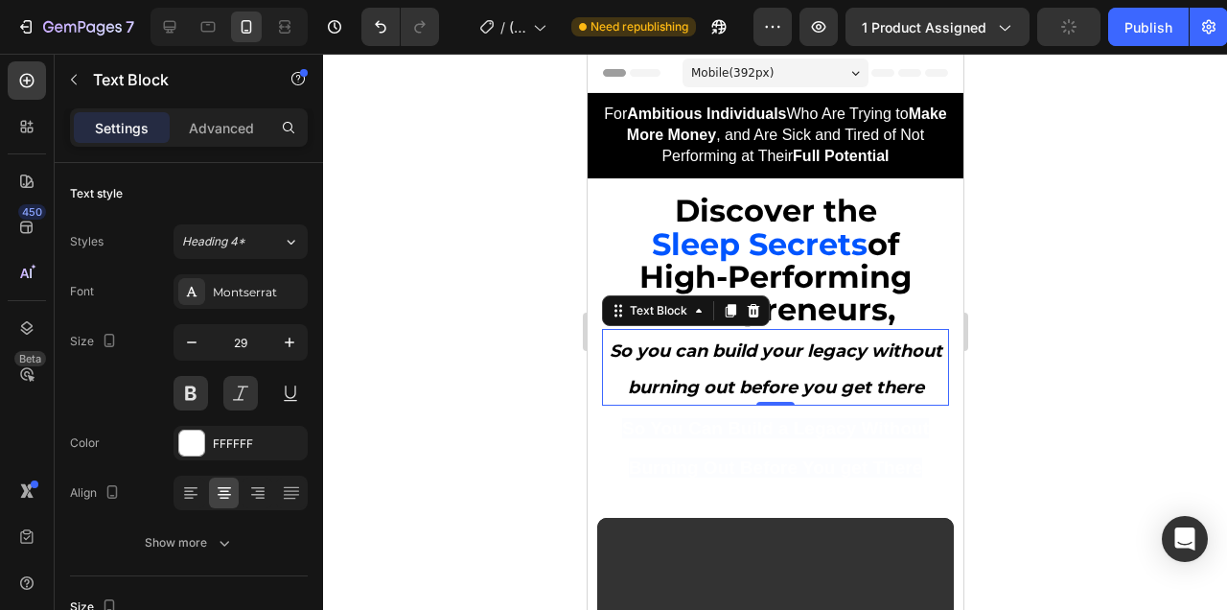
click at [1026, 276] on div at bounding box center [775, 332] width 904 height 556
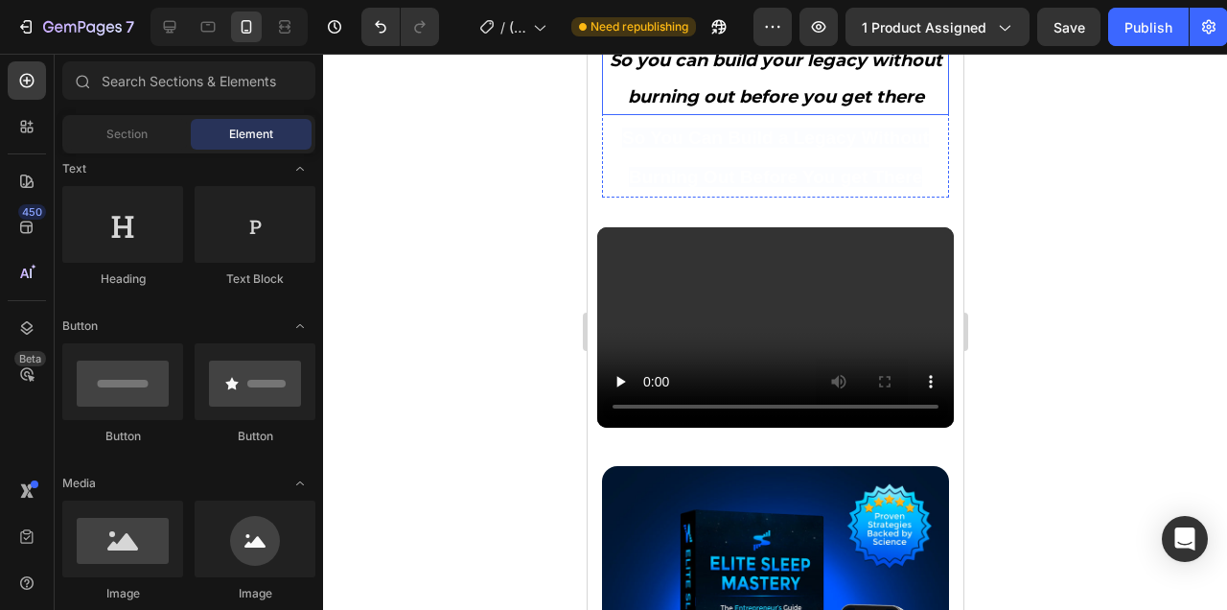
scroll to position [0, 0]
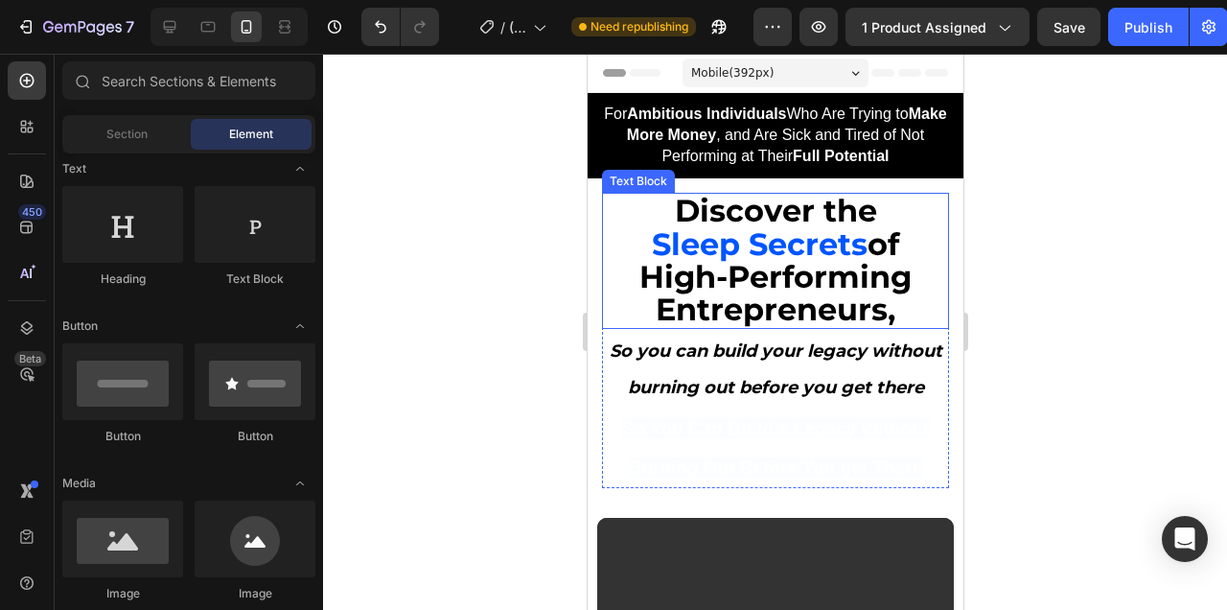
click at [801, 243] on strong "Sleep Secrets" at bounding box center [759, 243] width 216 height 37
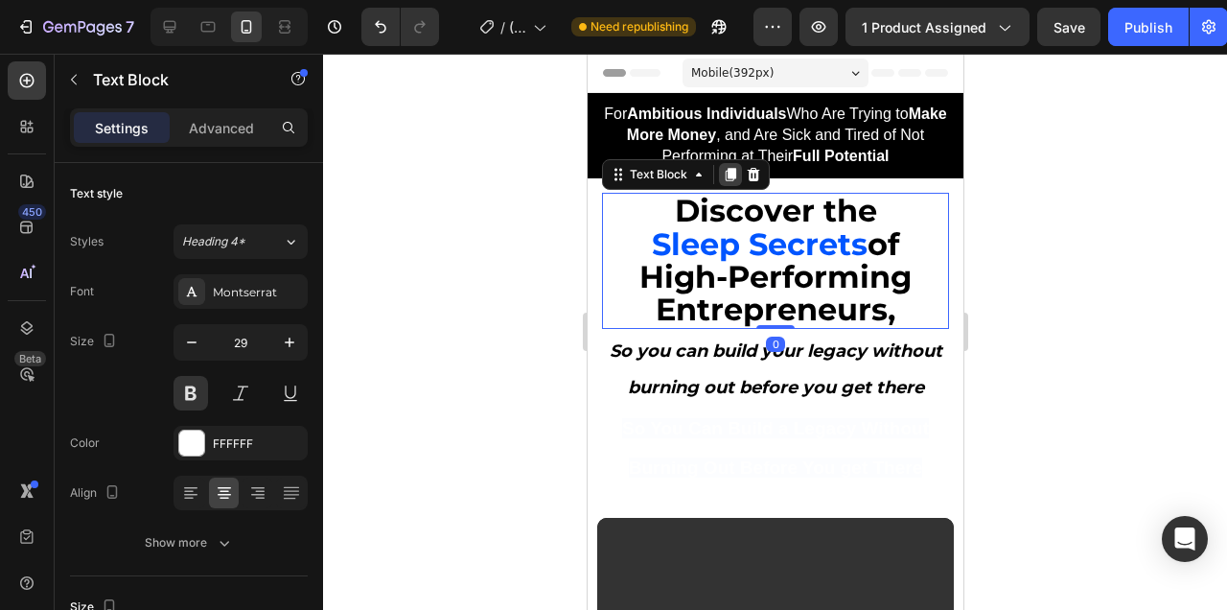
click at [726, 177] on icon at bounding box center [729, 174] width 15 height 15
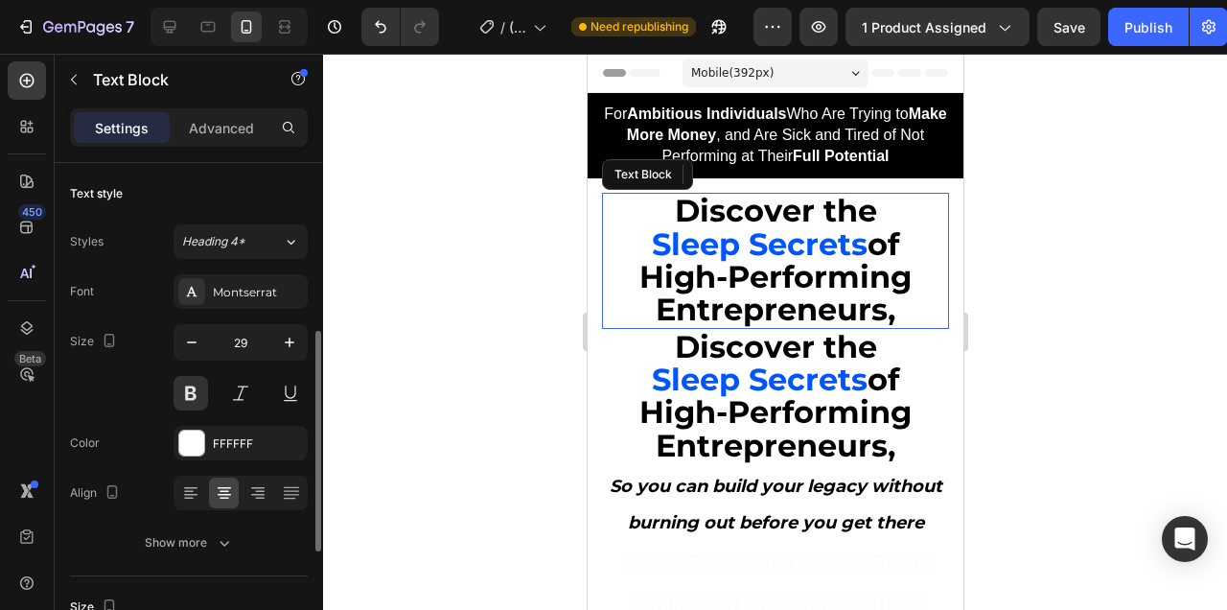
scroll to position [117, 0]
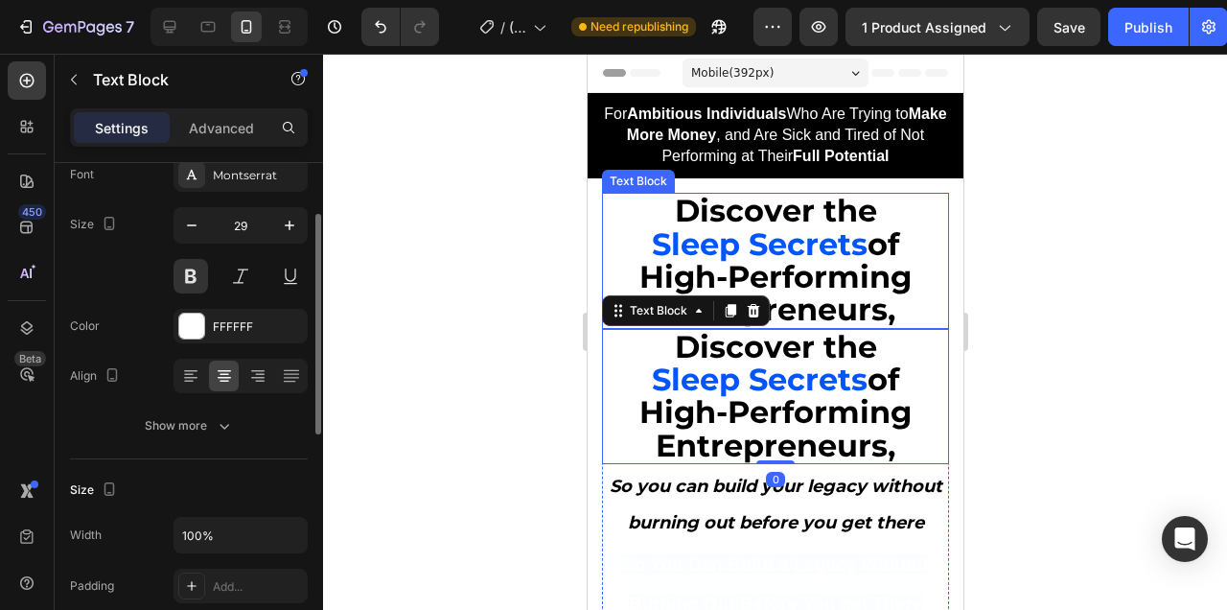
click at [777, 240] on strong "Sleep Secrets" at bounding box center [759, 243] width 216 height 37
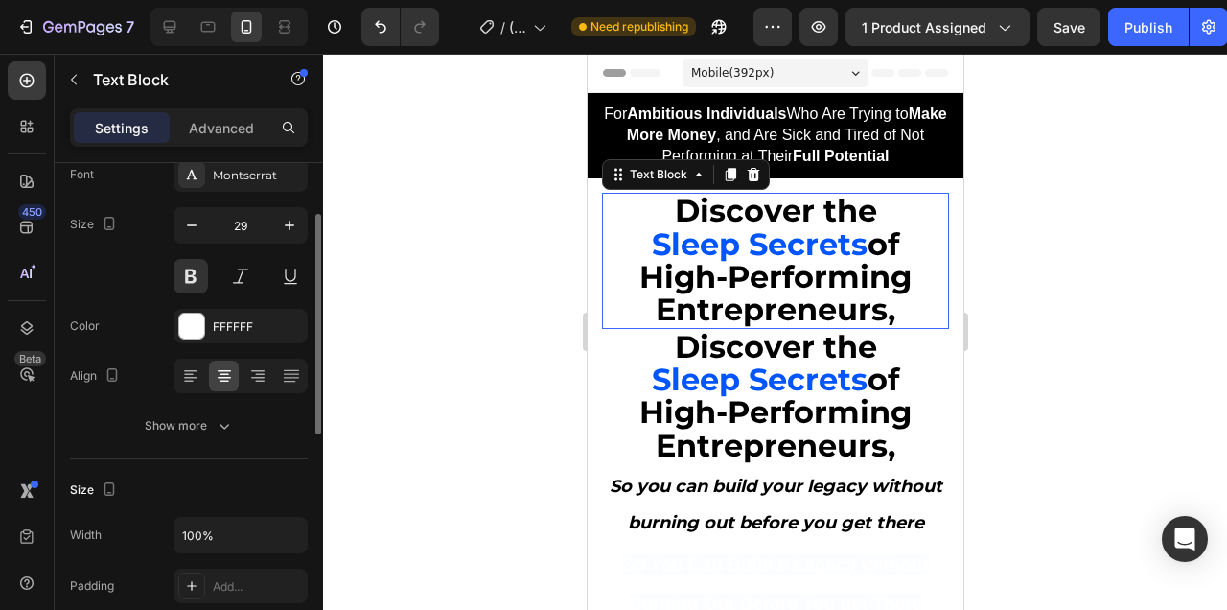
click at [777, 240] on strong "Sleep Secrets" at bounding box center [759, 243] width 216 height 37
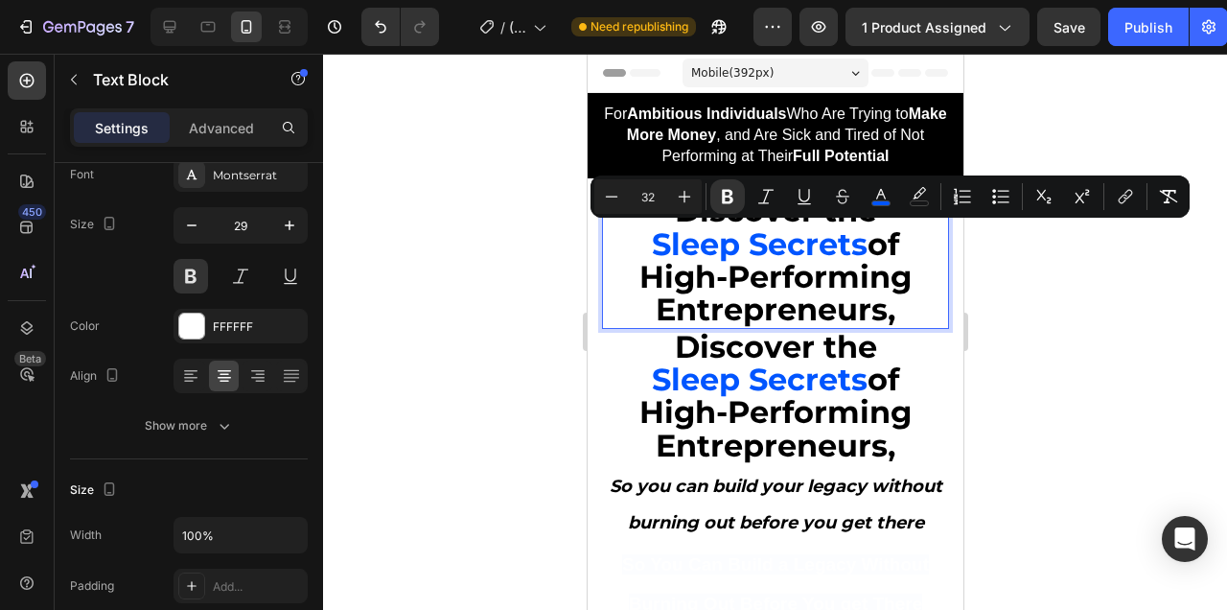
click at [777, 240] on strong "Sleep Secrets" at bounding box center [759, 243] width 216 height 37
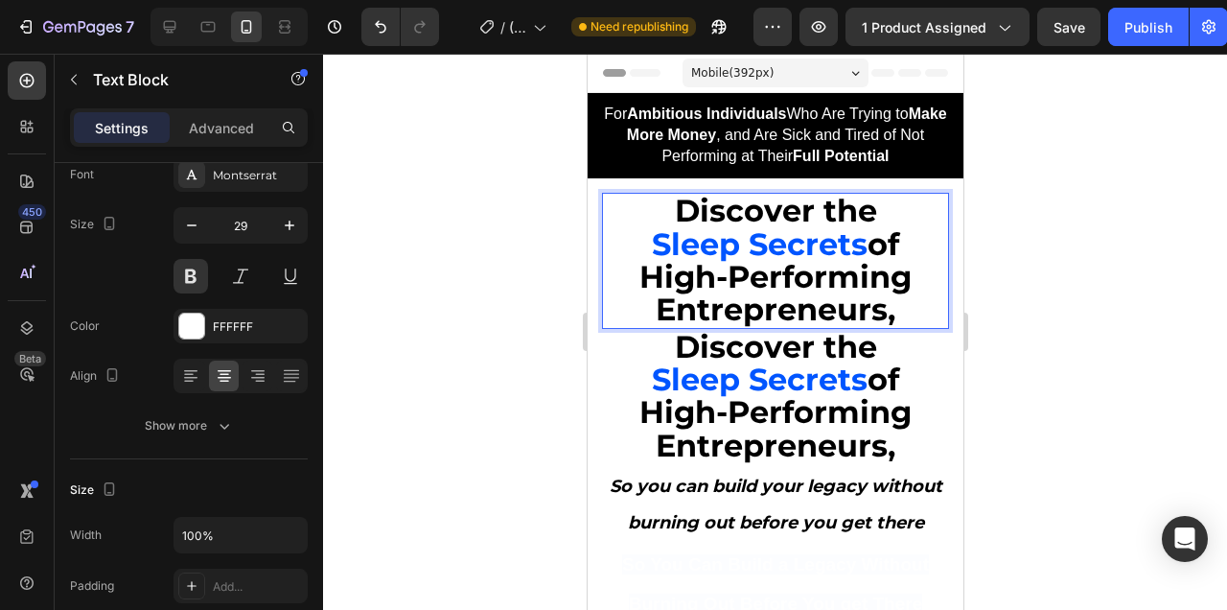
click at [693, 215] on strong "Discover the" at bounding box center [775, 210] width 202 height 37
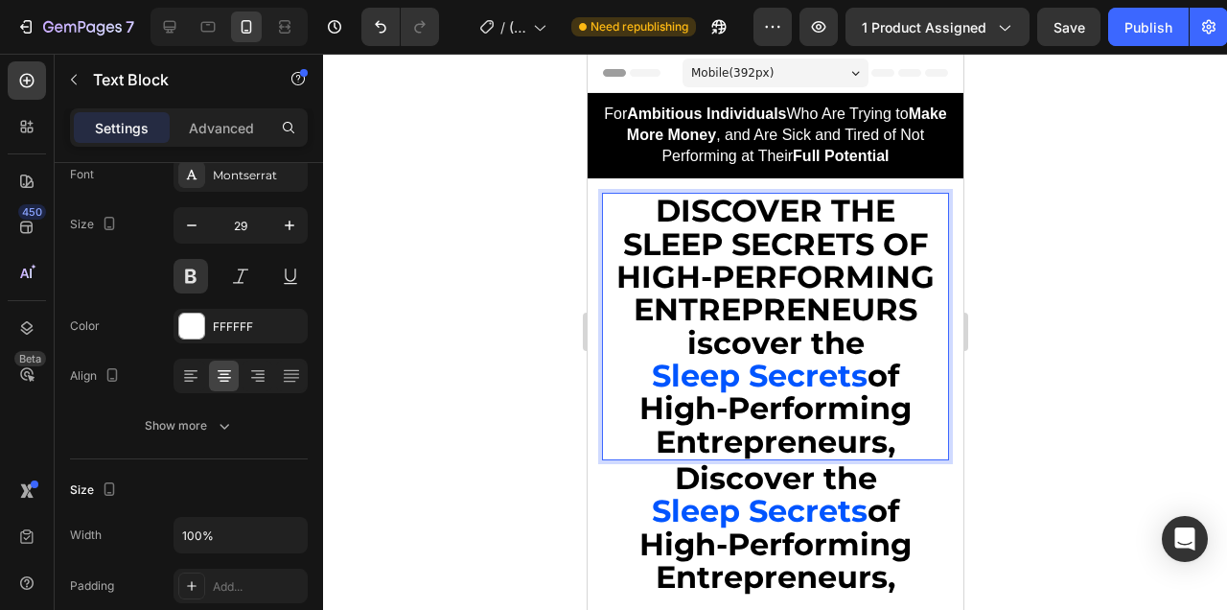
drag, startPoint x: 897, startPoint y: 448, endPoint x: 663, endPoint y: 345, distance: 255.4
click at [663, 345] on div "DISCOVER THE SLEEP SECRETS OF HIGH-PERFORMING ENTREPRENEURS iscover the Sleep S…" at bounding box center [774, 326] width 347 height 267
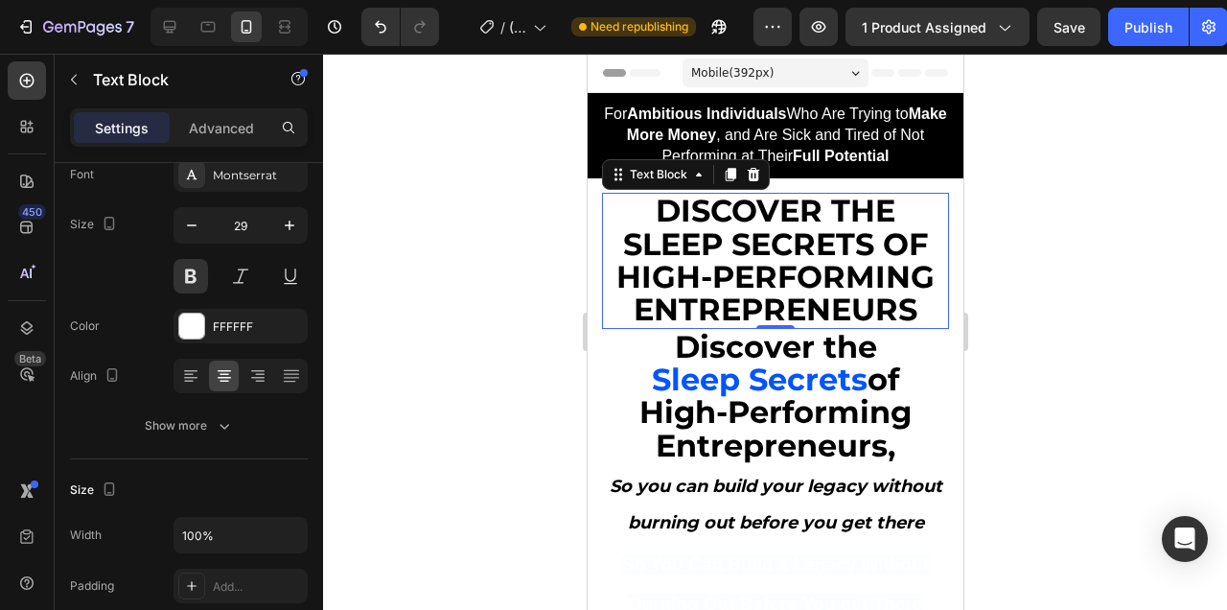
click at [1089, 312] on div at bounding box center [775, 332] width 904 height 556
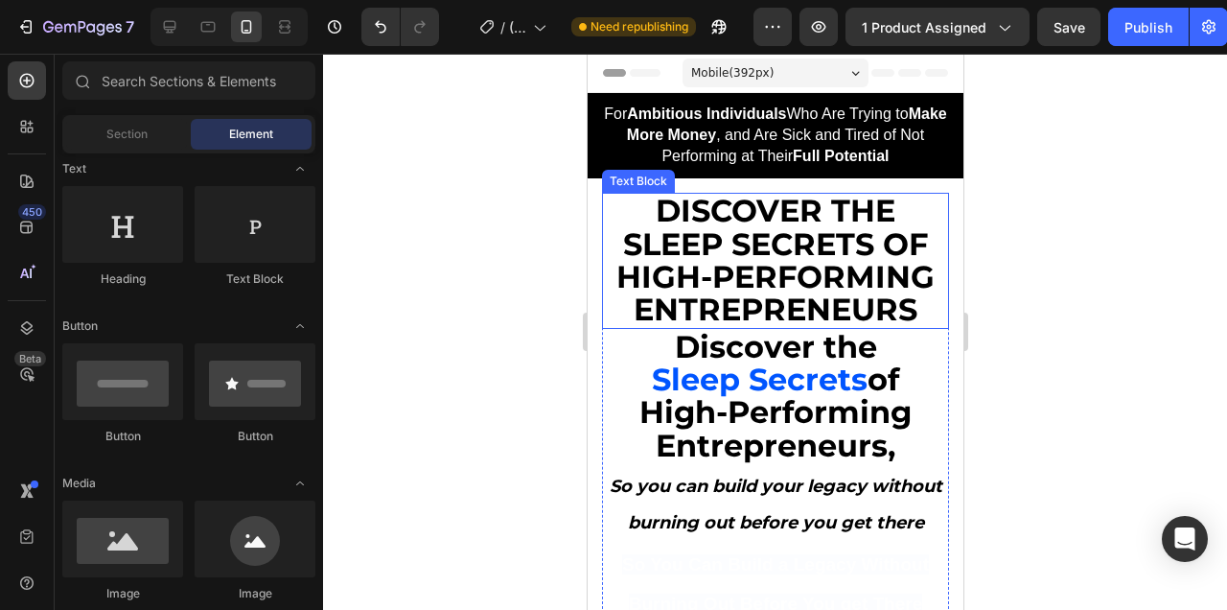
click at [892, 252] on strong "DISCOVER THE SLEEP SECRETS OF HIGH-PERFORMING ENTREPRENEURS" at bounding box center [774, 260] width 318 height 136
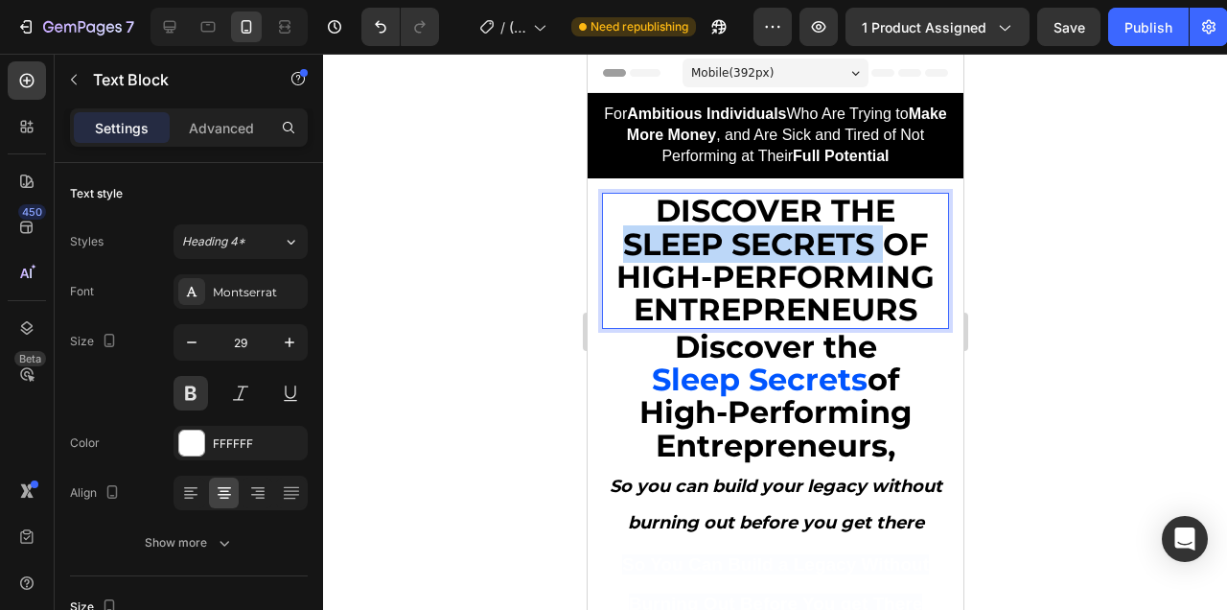
drag, startPoint x: 882, startPoint y: 248, endPoint x: 622, endPoint y: 240, distance: 259.9
click at [622, 240] on strong "DISCOVER THE SLEEP SECRETS OF HIGH-PERFORMING ENTREPRENEURS" at bounding box center [774, 260] width 318 height 136
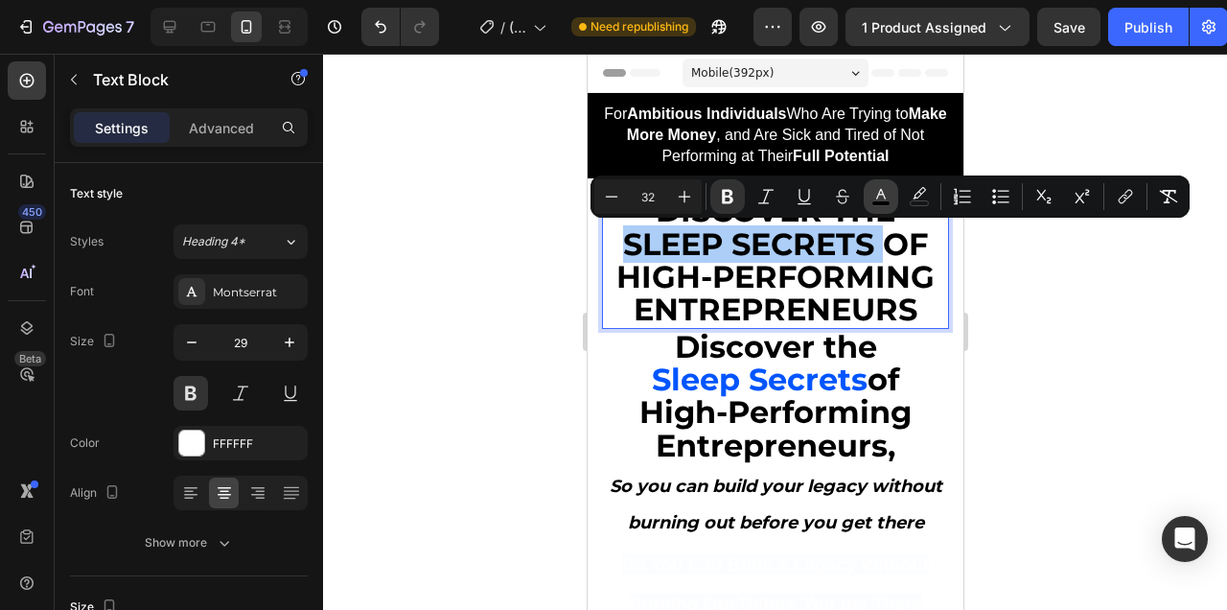
click at [888, 194] on icon "Editor contextual toolbar" at bounding box center [880, 196] width 19 height 19
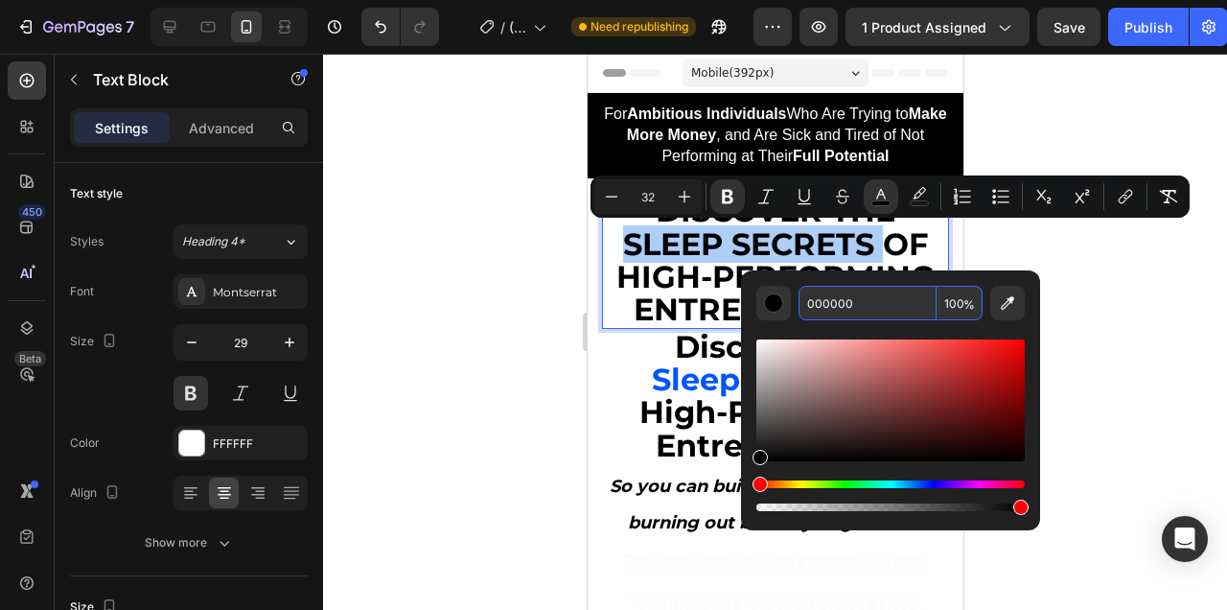
click at [867, 294] on input "000000" at bounding box center [868, 303] width 138 height 35
type input "0055FF"
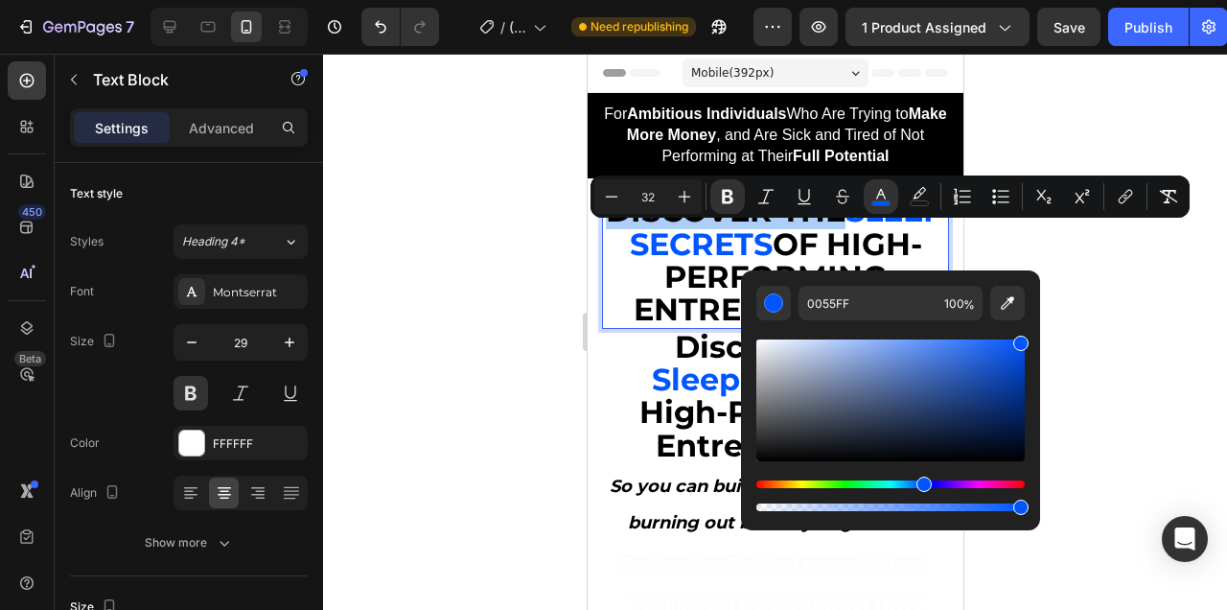
click at [1110, 260] on div at bounding box center [775, 332] width 904 height 556
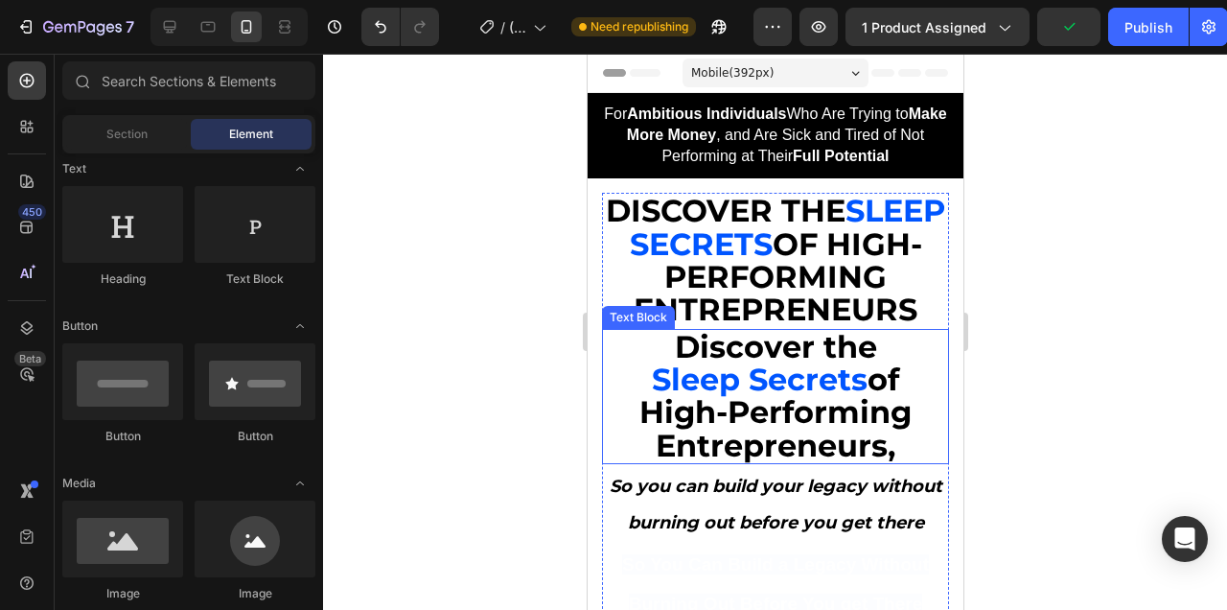
click at [813, 420] on strong "of High-Performing Entrepreneurs," at bounding box center [774, 412] width 272 height 104
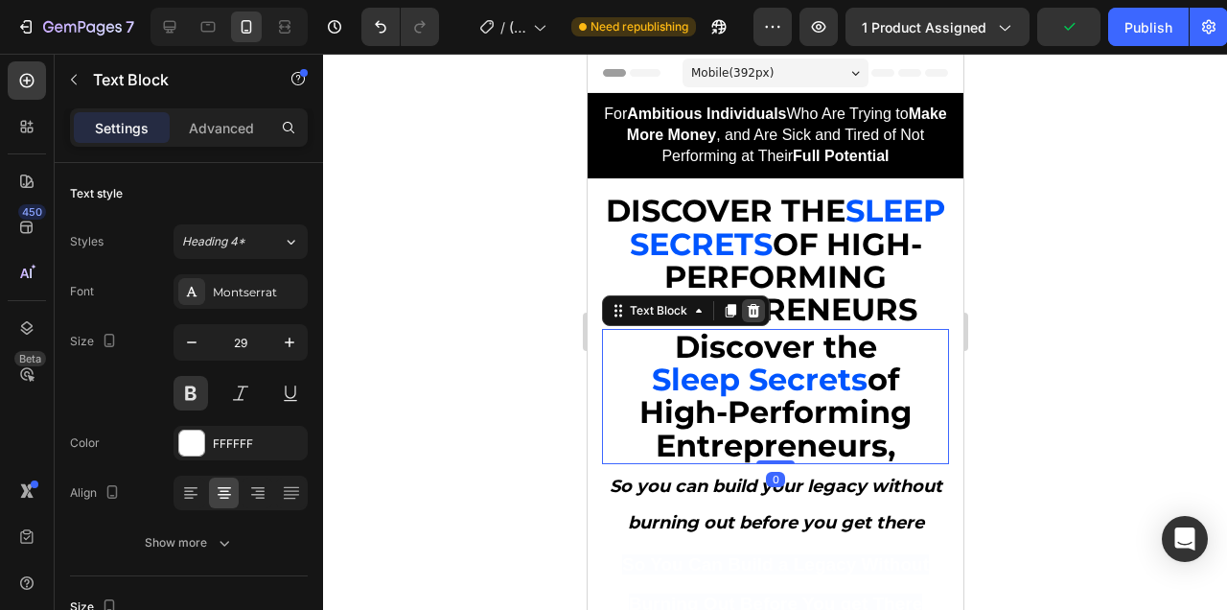
click at [752, 304] on icon at bounding box center [752, 310] width 15 height 15
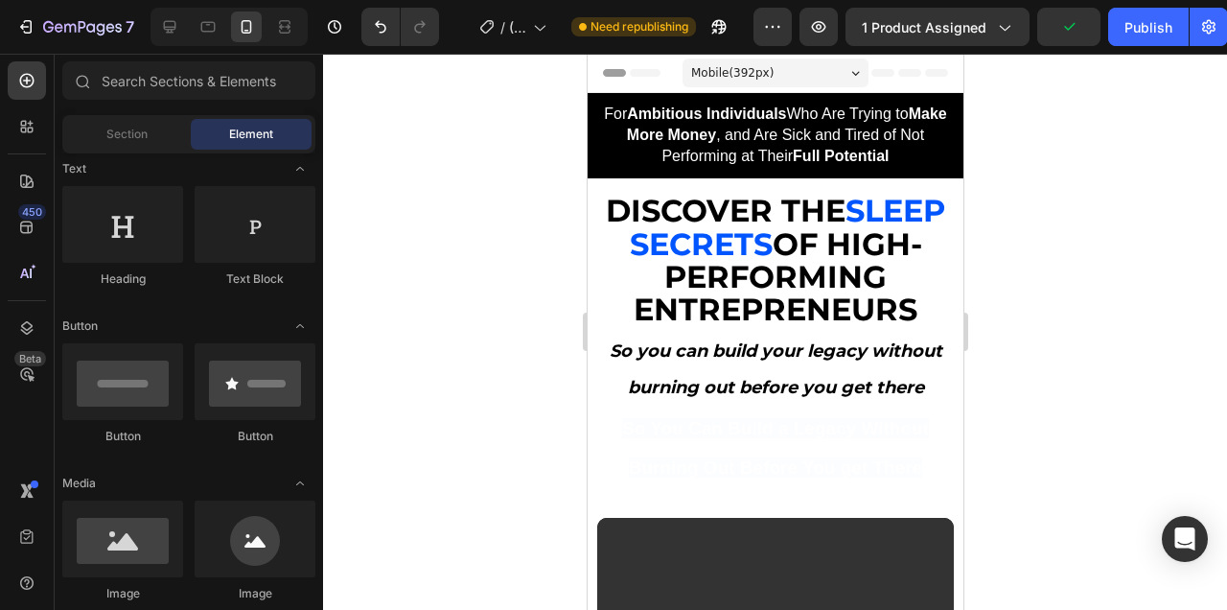
click at [1137, 305] on div at bounding box center [775, 332] width 904 height 556
click at [855, 269] on strong "OF HIGH-PERFORMING ENTREPRENEURS" at bounding box center [777, 277] width 289 height 104
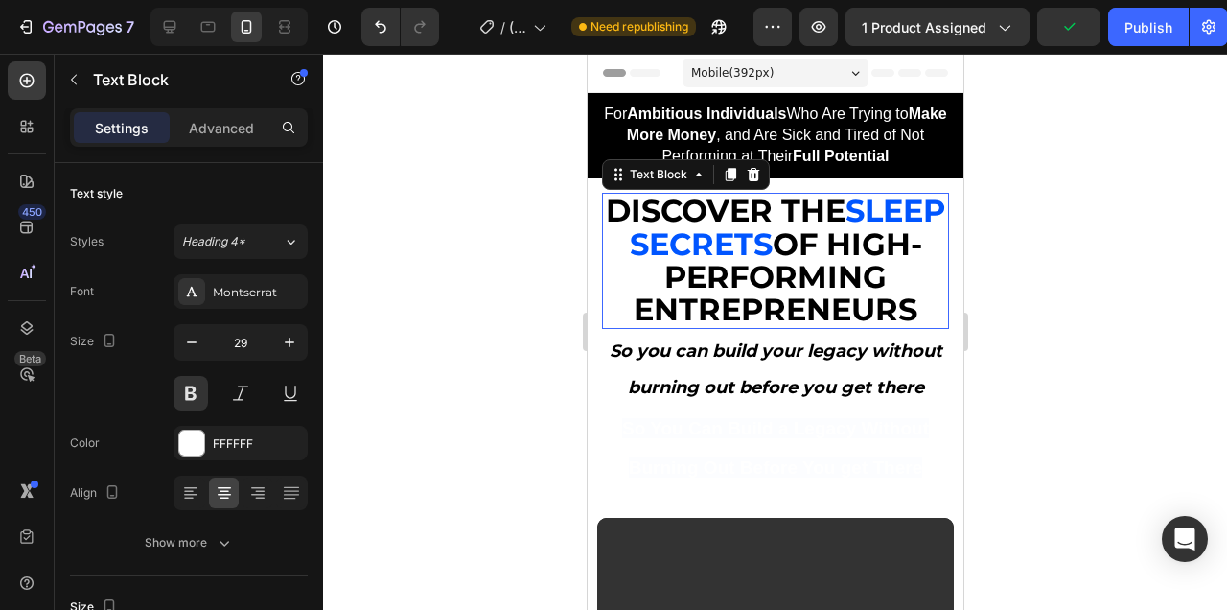
click at [855, 269] on strong "OF HIGH-PERFORMING ENTREPRENEURS" at bounding box center [777, 277] width 289 height 104
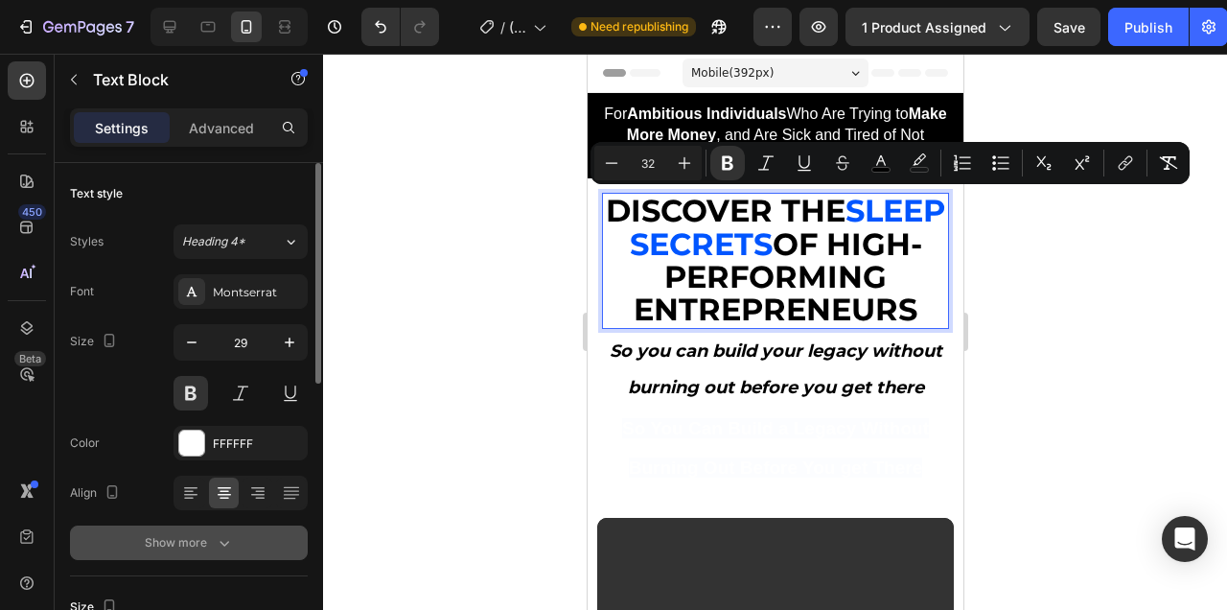
click at [210, 549] on div "Show more" at bounding box center [189, 542] width 89 height 19
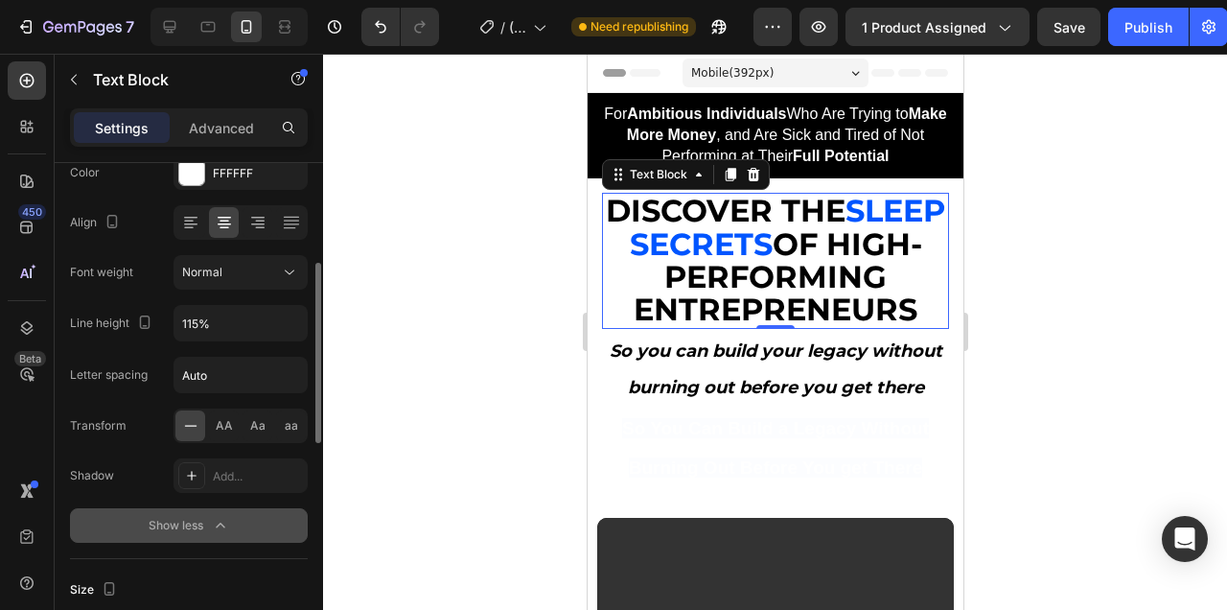
scroll to position [272, 0]
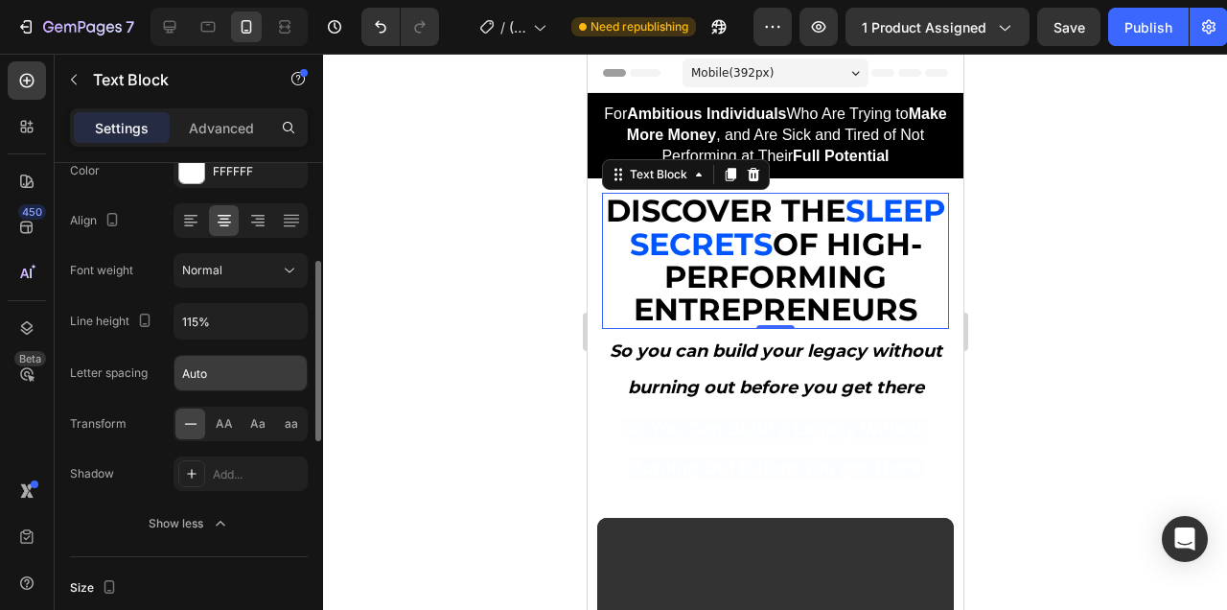
click at [204, 377] on input "Auto" at bounding box center [240, 373] width 132 height 35
click at [145, 423] on div "Transform AA Aa aa" at bounding box center [189, 423] width 238 height 35
click at [224, 425] on span "AA" at bounding box center [224, 423] width 17 height 17
click at [258, 422] on span "Aa" at bounding box center [257, 423] width 15 height 17
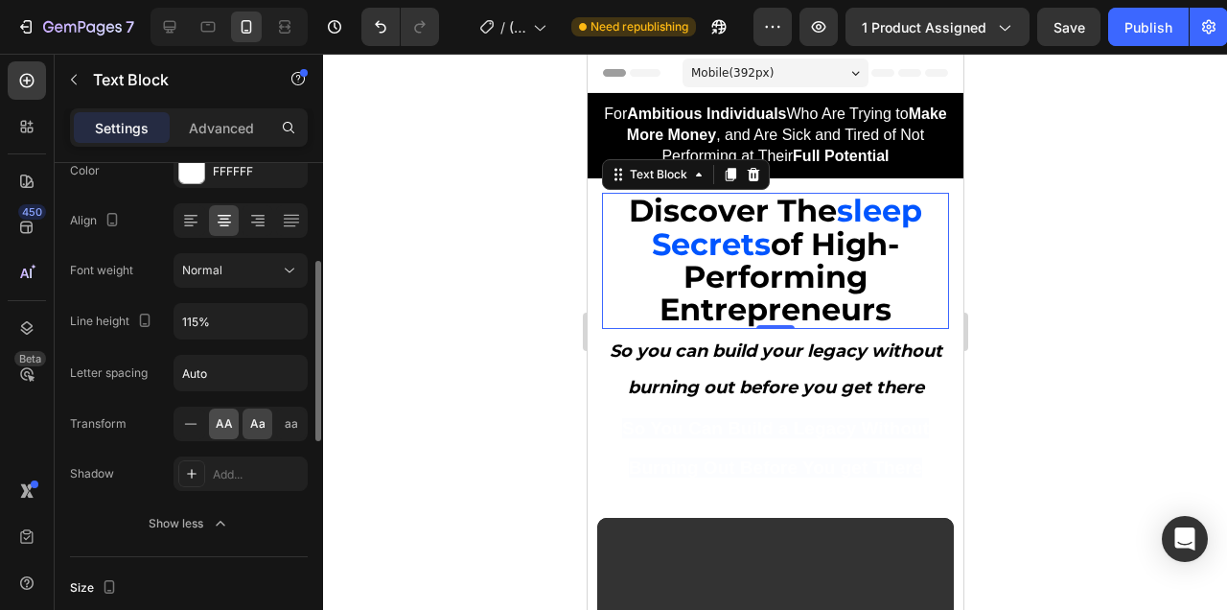
click at [216, 427] on span "AA" at bounding box center [224, 423] width 17 height 17
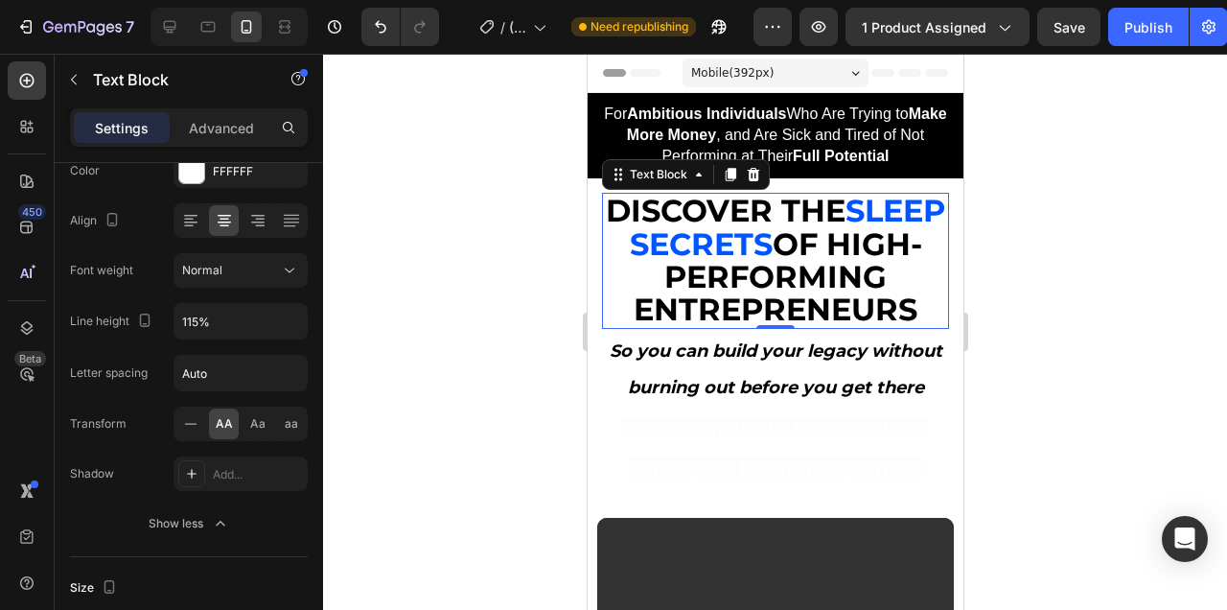
click at [1039, 291] on div at bounding box center [775, 332] width 904 height 556
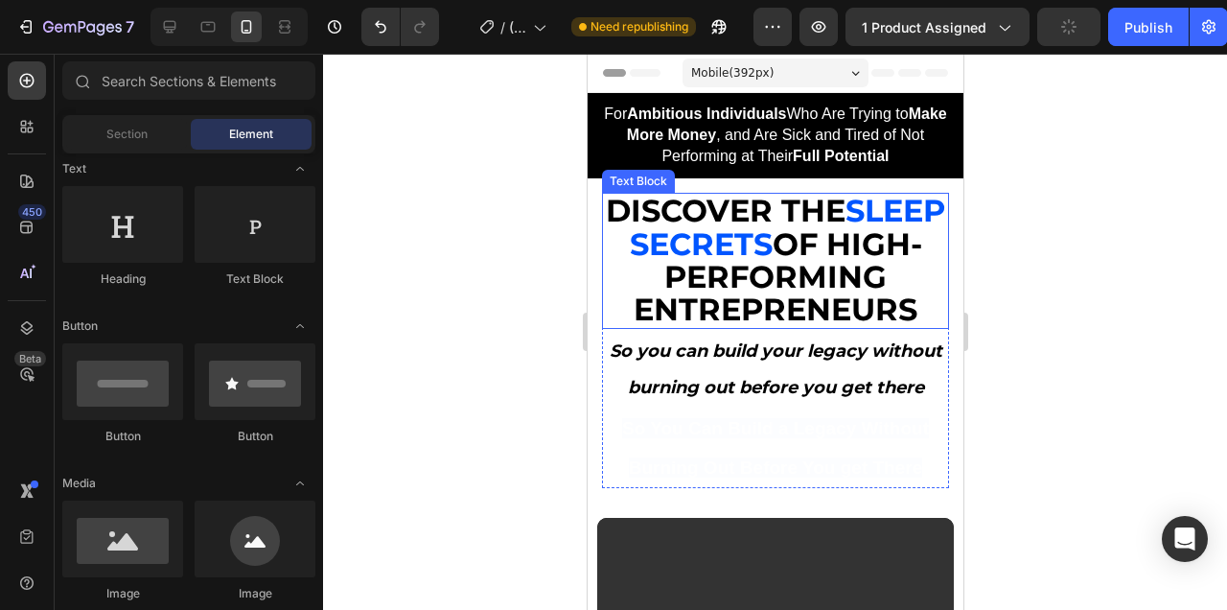
click at [888, 282] on strong "OF HIGH-PERFORMING ENTREPRENEURS" at bounding box center [777, 277] width 289 height 104
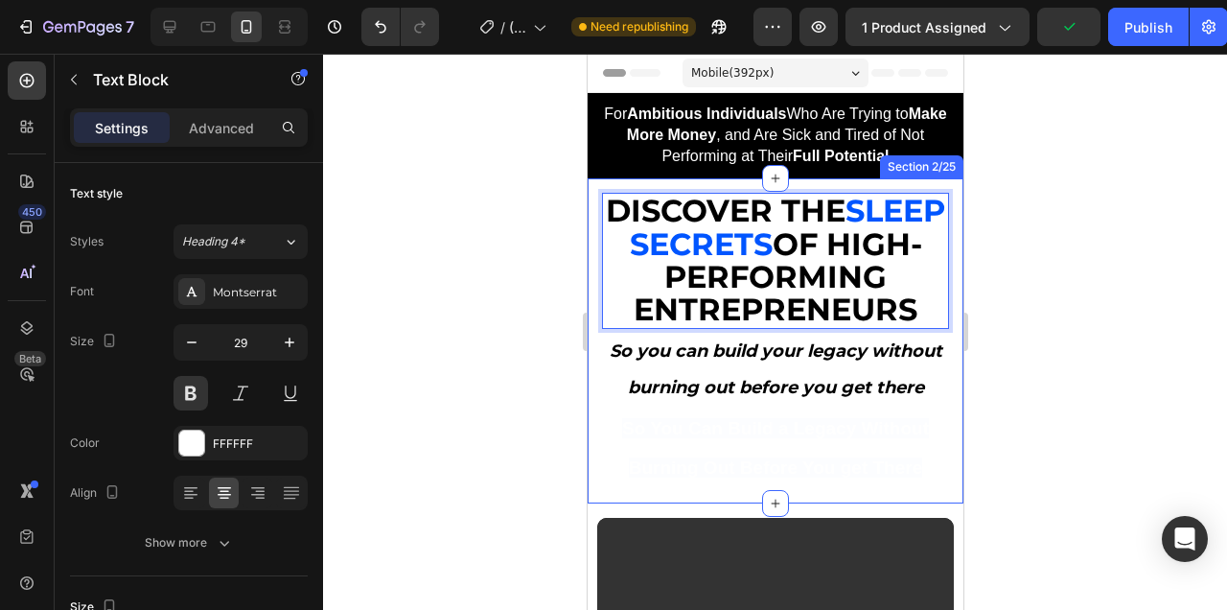
click at [1033, 277] on div at bounding box center [775, 332] width 904 height 556
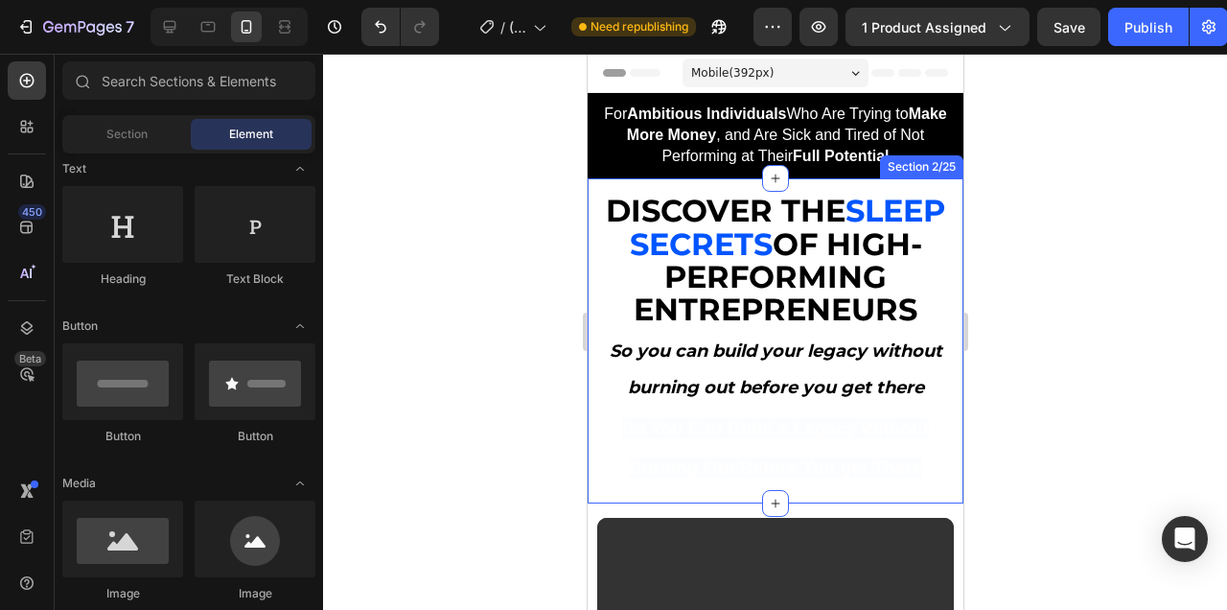
click at [1125, 279] on div at bounding box center [775, 332] width 904 height 556
click at [1123, 98] on div at bounding box center [775, 332] width 904 height 556
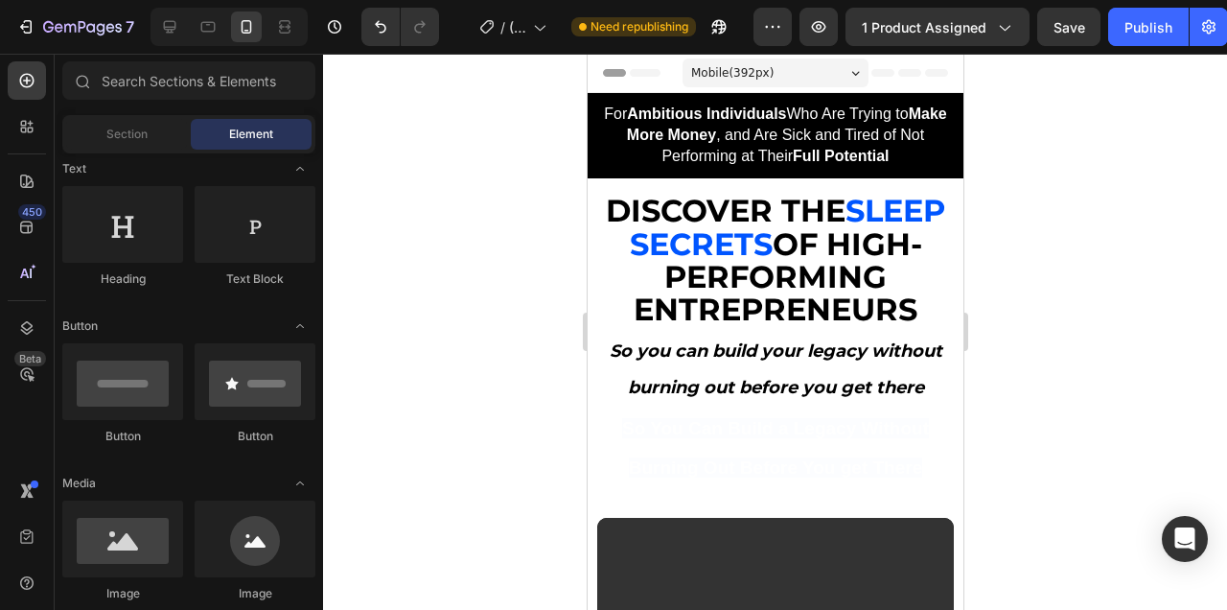
click at [485, 124] on div at bounding box center [775, 332] width 904 height 556
click at [748, 356] on strong "So you can build your legacy without burning out before you get there" at bounding box center [775, 369] width 333 height 58
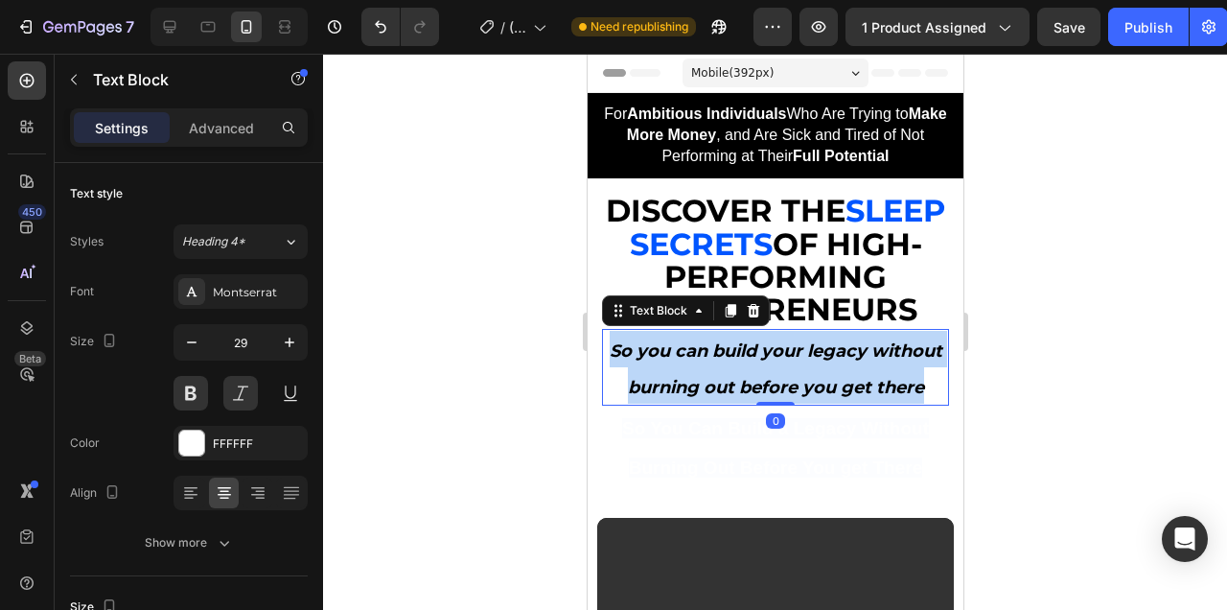
click at [748, 356] on strong "So you can build your legacy without burning out before you get there" at bounding box center [775, 369] width 333 height 58
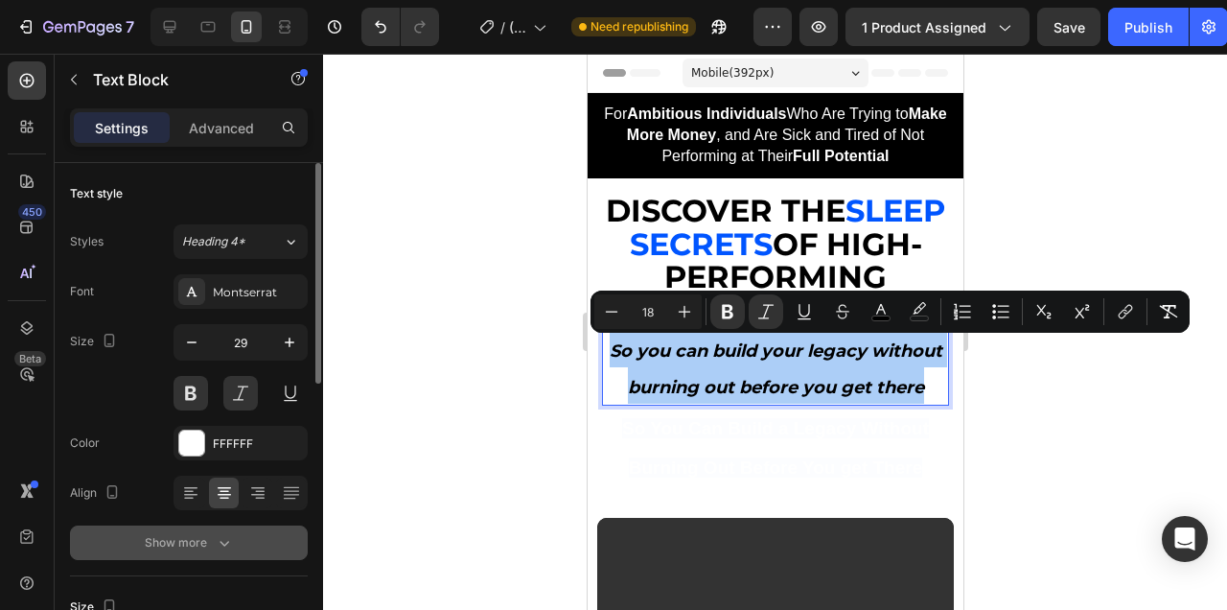
click at [221, 543] on icon "button" at bounding box center [224, 542] width 19 height 19
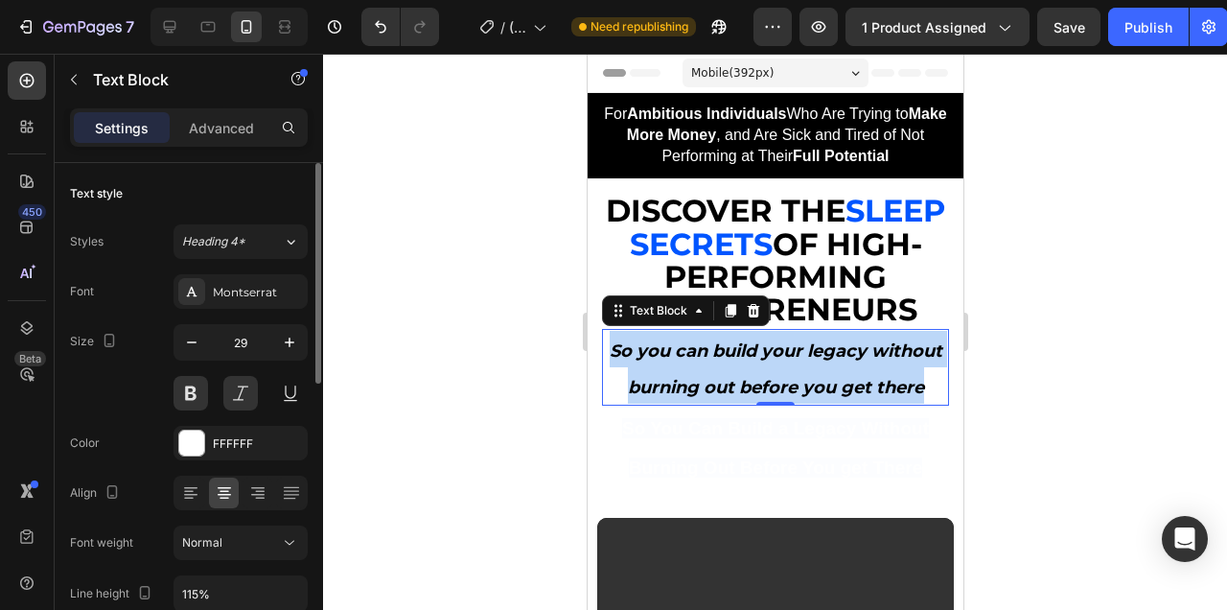
click at [725, 378] on strong "So you can build your legacy without burning out before you get there" at bounding box center [775, 369] width 333 height 58
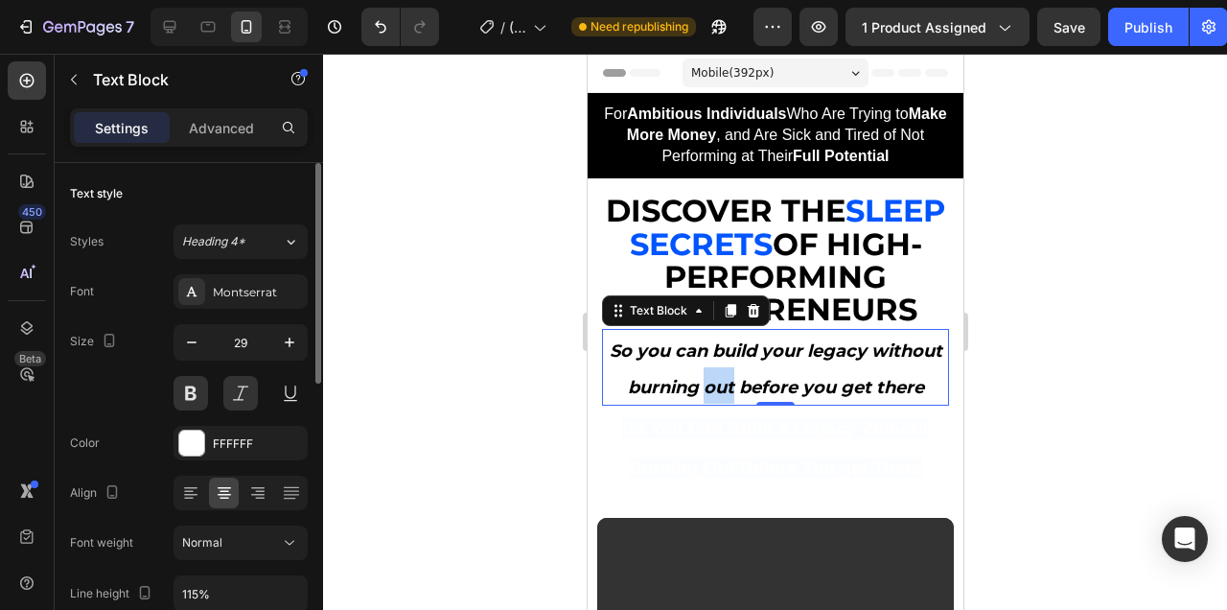
click at [725, 378] on strong "So you can build your legacy without burning out before you get there" at bounding box center [775, 369] width 333 height 58
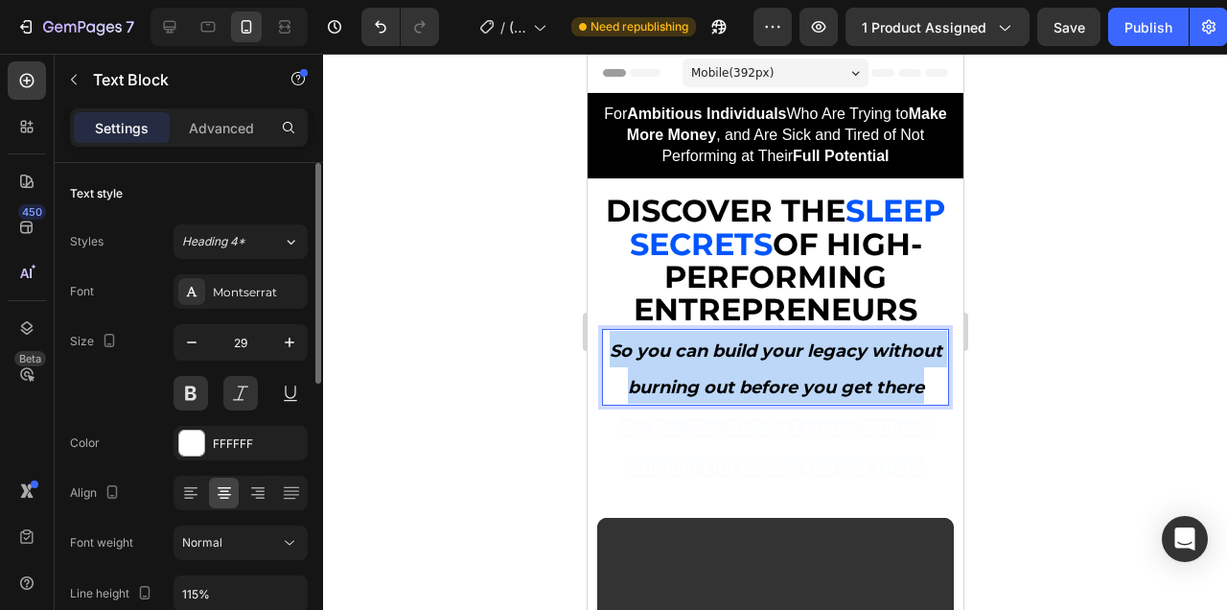
click at [725, 378] on strong "So you can build your legacy without burning out before you get there" at bounding box center [775, 369] width 333 height 58
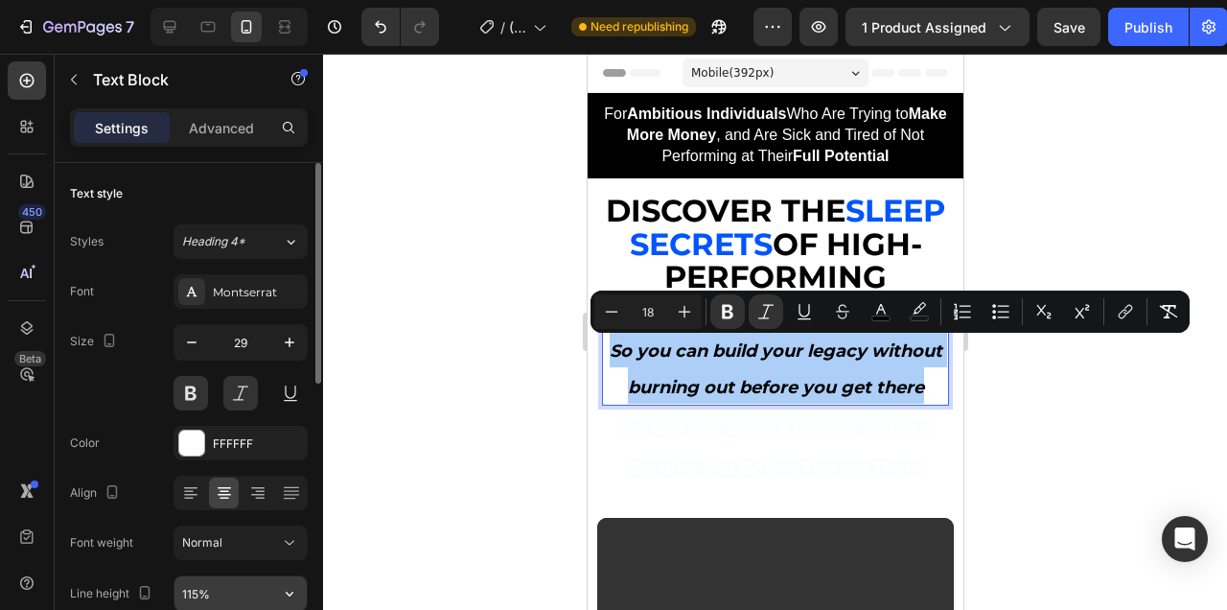
click at [242, 595] on input "115%" at bounding box center [240, 593] width 132 height 35
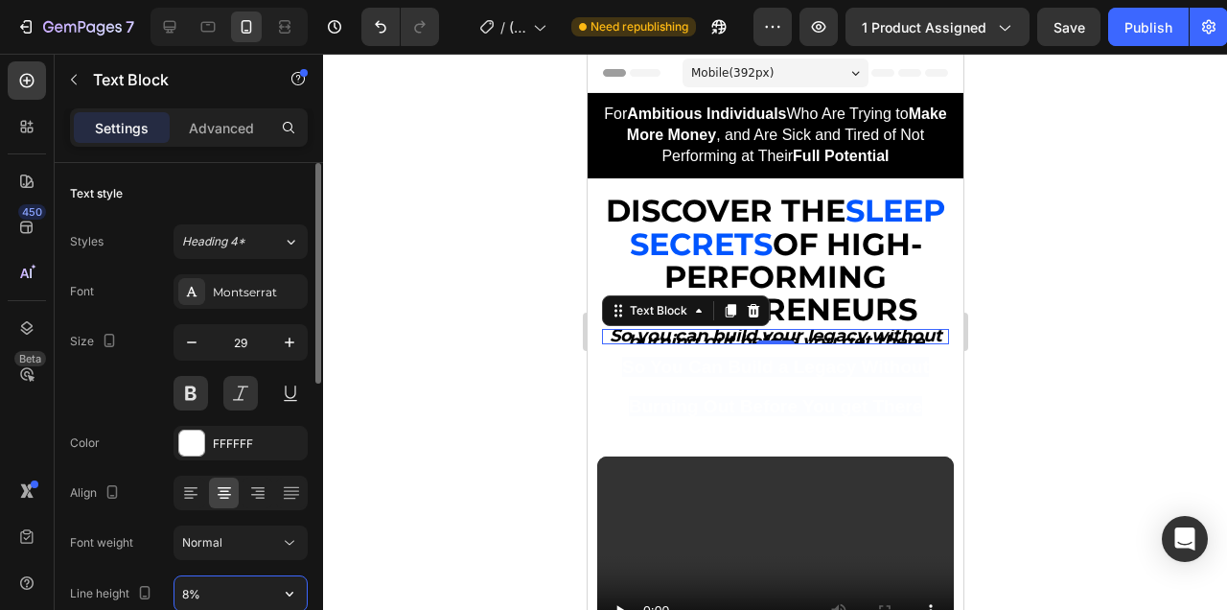
type input "80%"
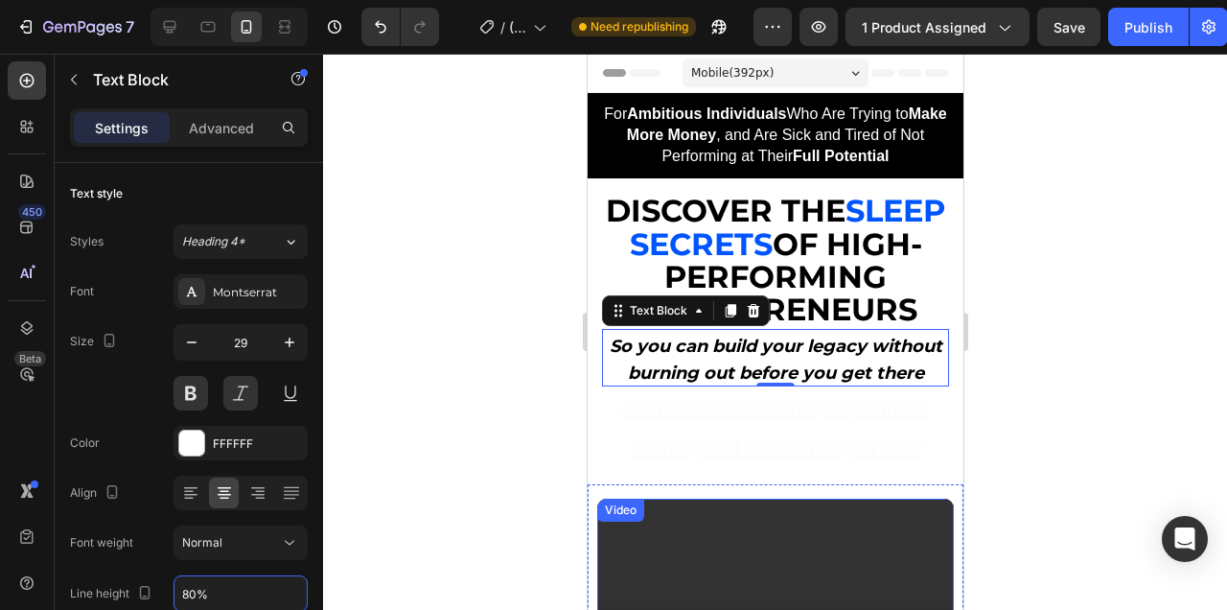
click at [1140, 391] on div at bounding box center [775, 332] width 904 height 556
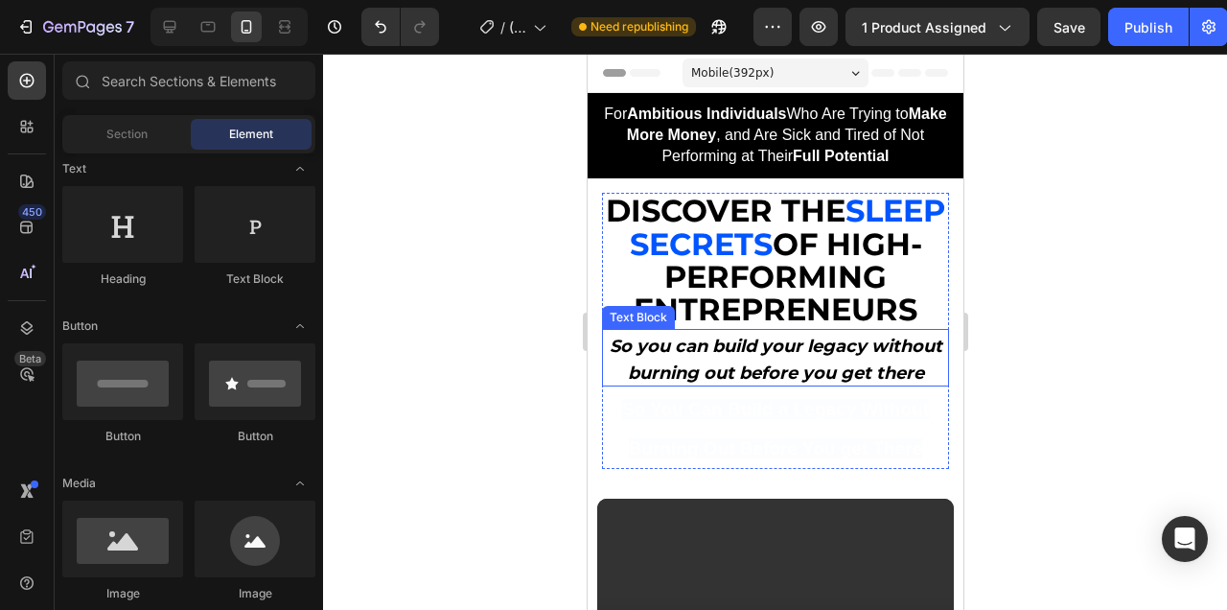
click at [910, 351] on strong "So you can build your legacy without burning out before you get there" at bounding box center [775, 360] width 333 height 48
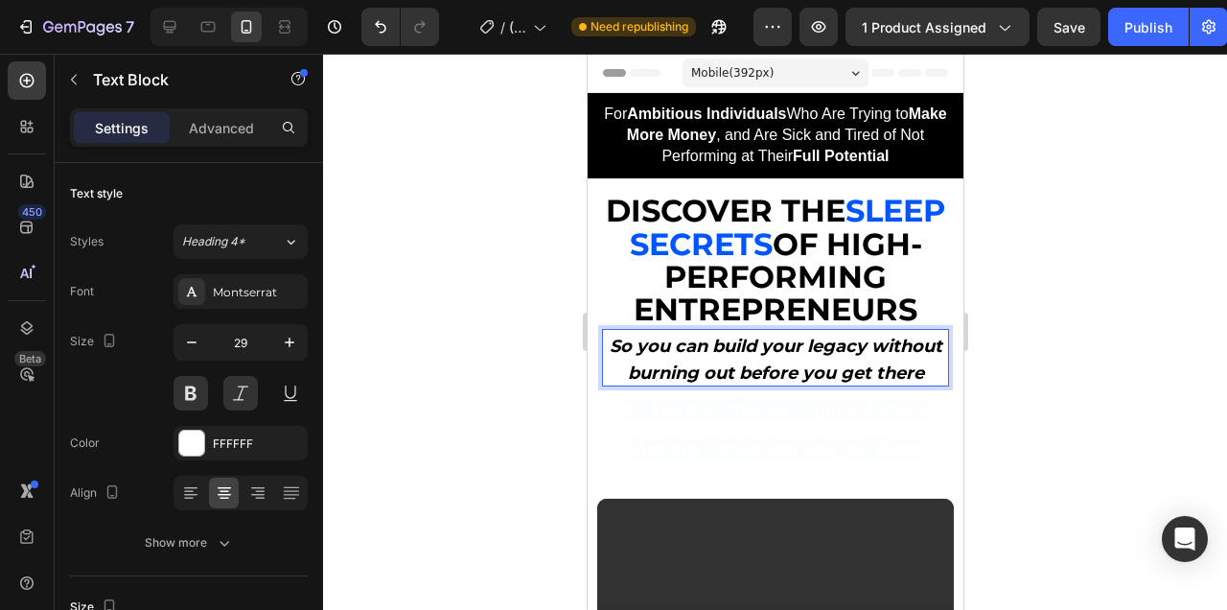
click at [861, 346] on strong "So you can build your legacy without burning out before you get there" at bounding box center [775, 360] width 333 height 48
click at [868, 349] on strong "So you can build your legacy without burning out before you get there" at bounding box center [775, 360] width 333 height 48
drag, startPoint x: 868, startPoint y: 348, endPoint x: 714, endPoint y: 351, distance: 153.4
click at [714, 351] on strong "So you can build your legacy without burning out before you get there" at bounding box center [775, 360] width 333 height 48
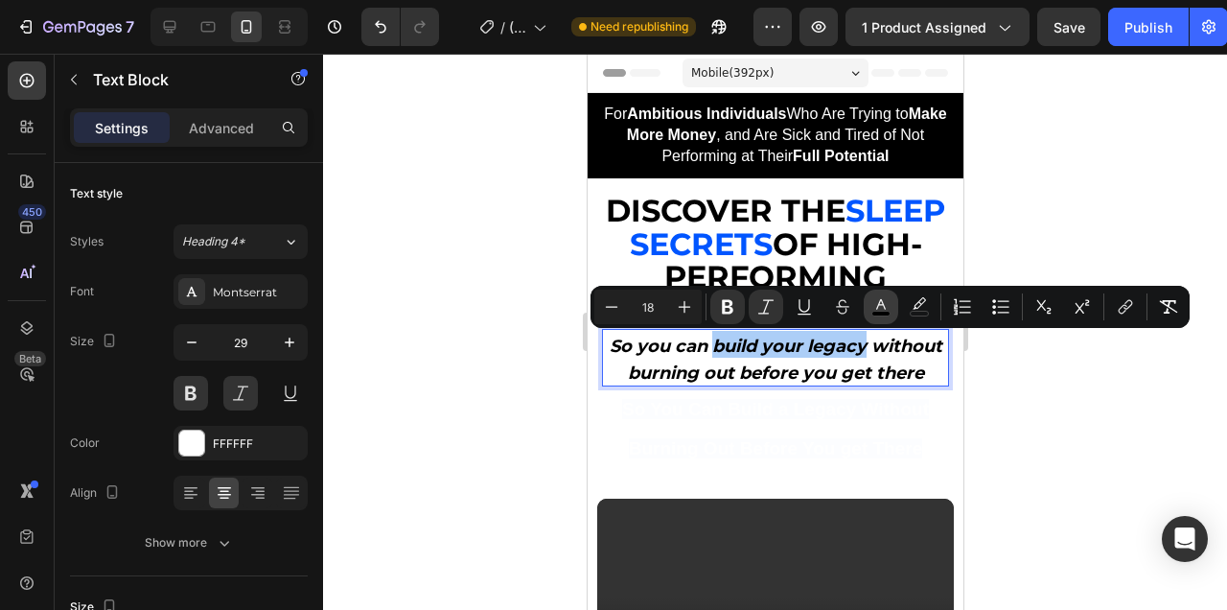
click at [872, 305] on icon "Editor contextual toolbar" at bounding box center [880, 306] width 19 height 19
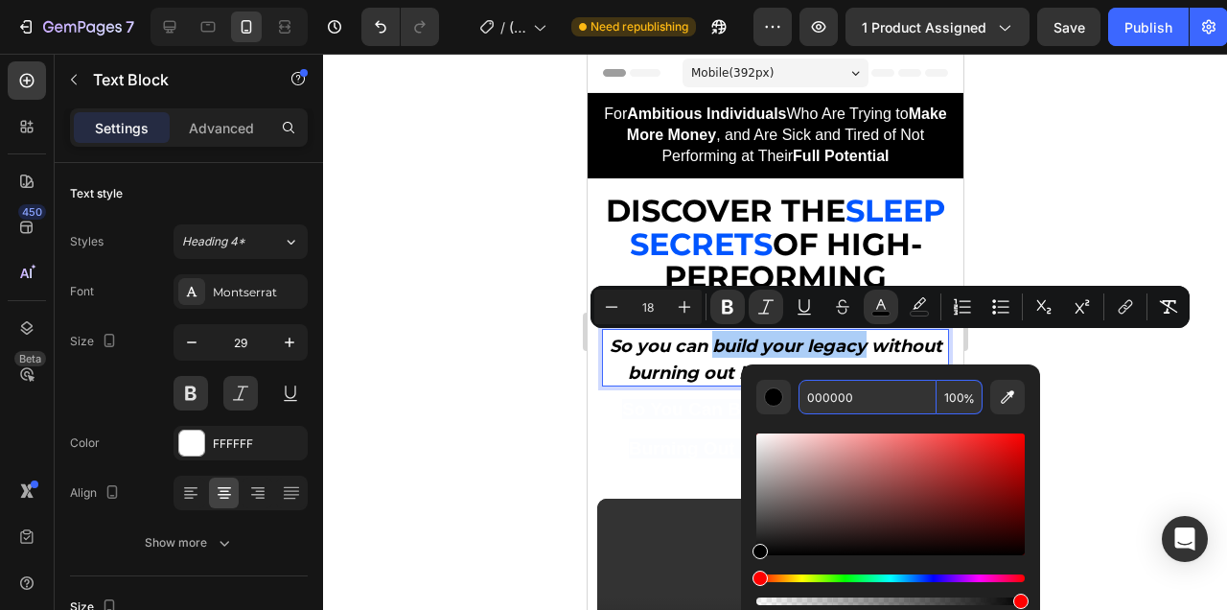
click at [877, 393] on input "000000" at bounding box center [868, 397] width 138 height 35
type input "0055FF"
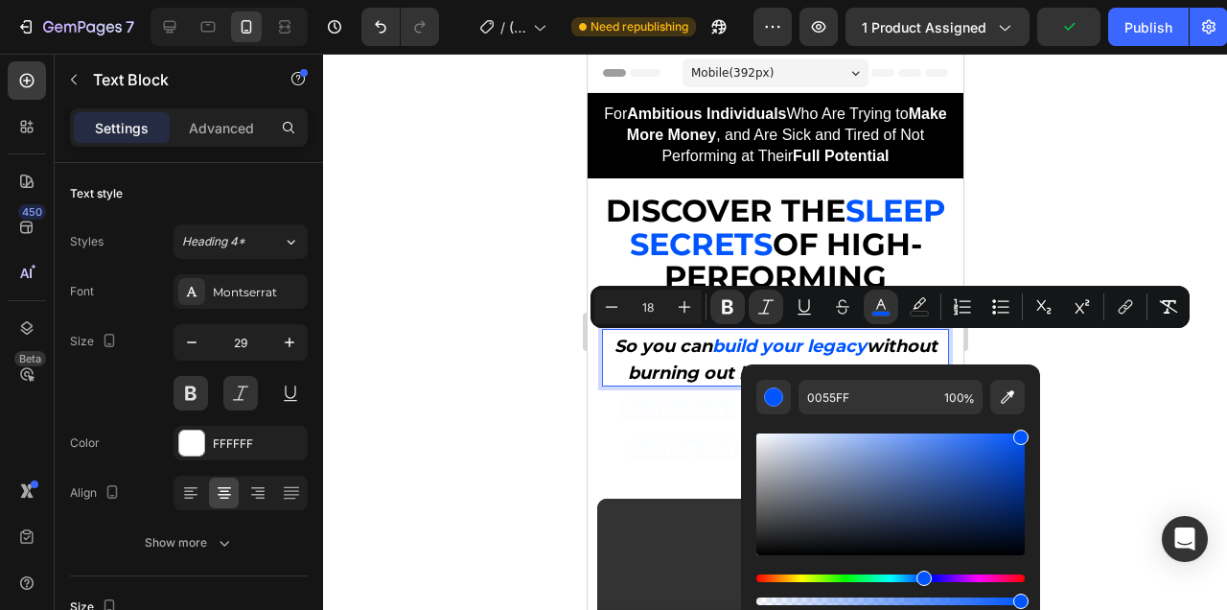
click at [1158, 368] on div at bounding box center [775, 332] width 904 height 556
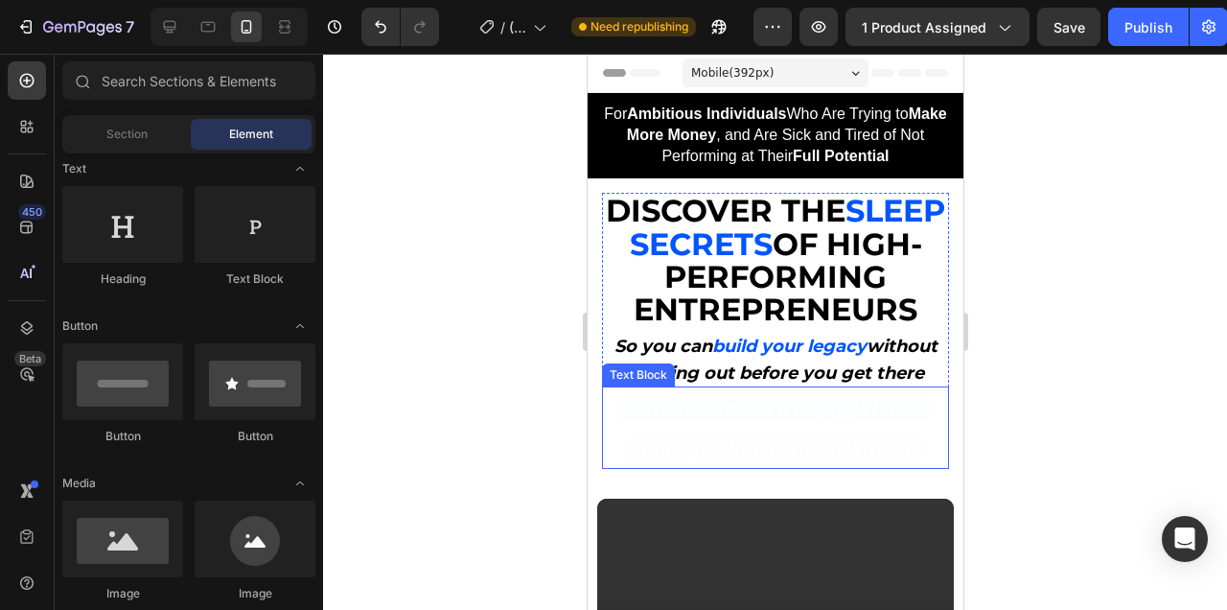
click at [826, 434] on p "So You Can Build a Legacy Without Burning Out Before You get There" at bounding box center [774, 427] width 343 height 78
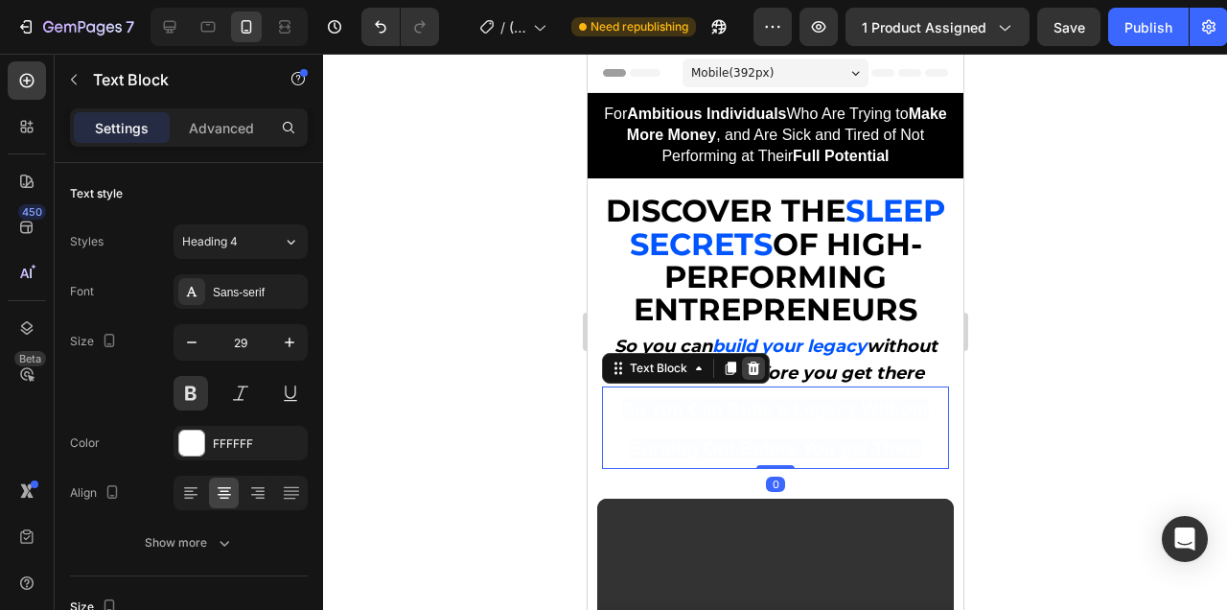
click at [751, 364] on icon at bounding box center [753, 367] width 12 height 13
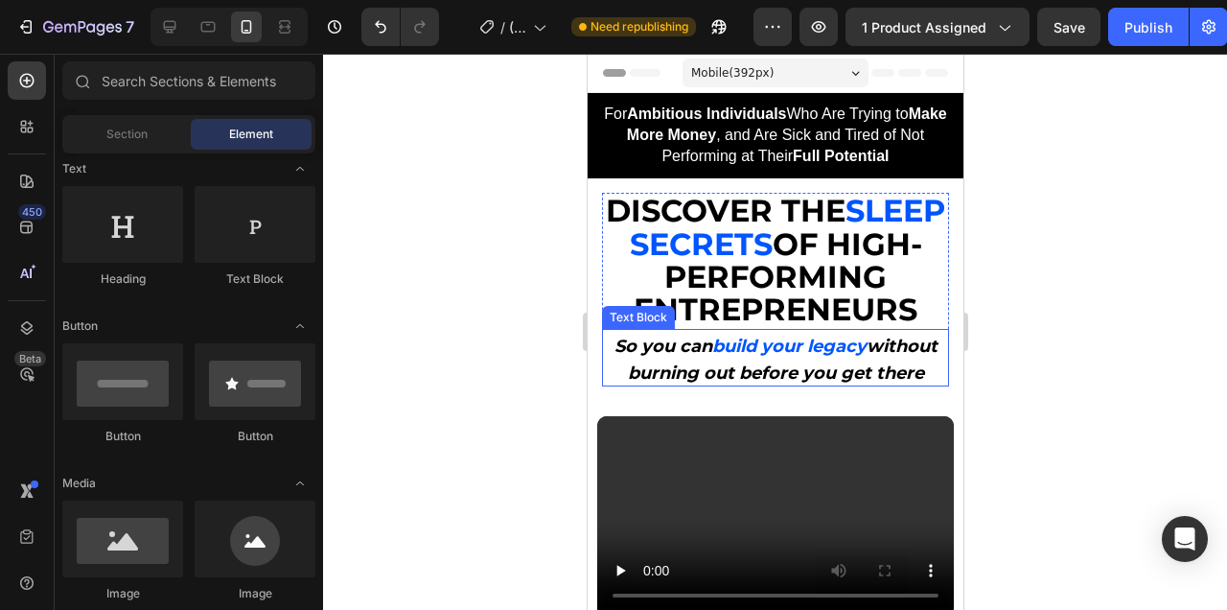
click at [1076, 348] on div at bounding box center [775, 332] width 904 height 556
click at [1122, 398] on div at bounding box center [775, 332] width 904 height 556
click at [1003, 237] on div at bounding box center [775, 332] width 904 height 556
click at [1115, 281] on div at bounding box center [775, 332] width 904 height 556
click at [1141, 351] on div at bounding box center [775, 332] width 904 height 556
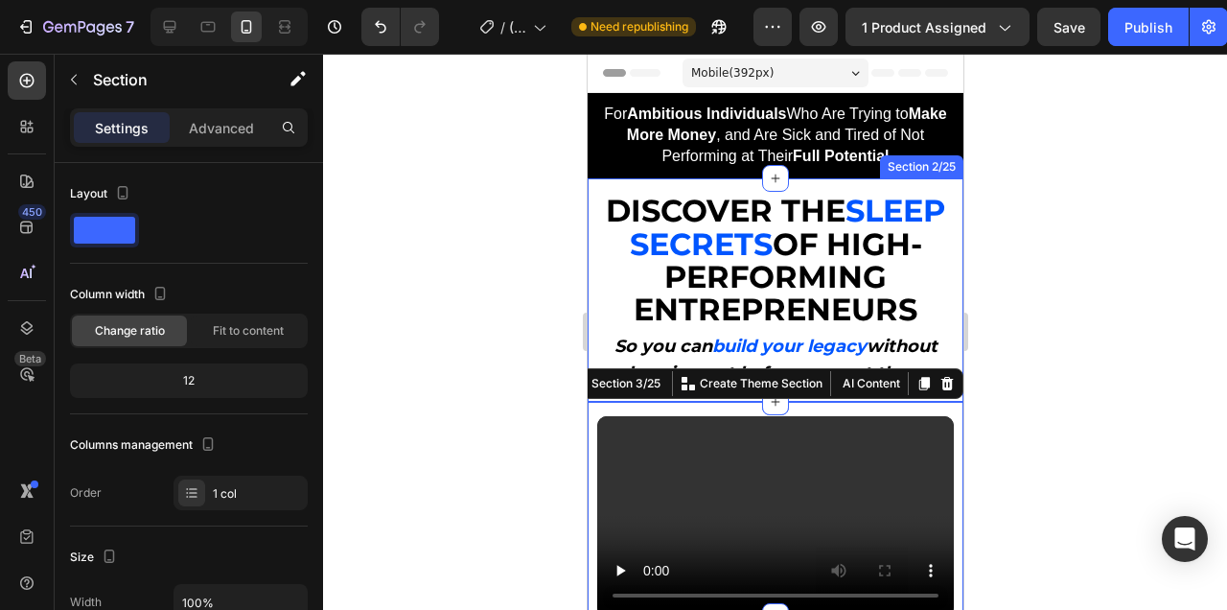
click at [1056, 394] on div at bounding box center [775, 332] width 904 height 556
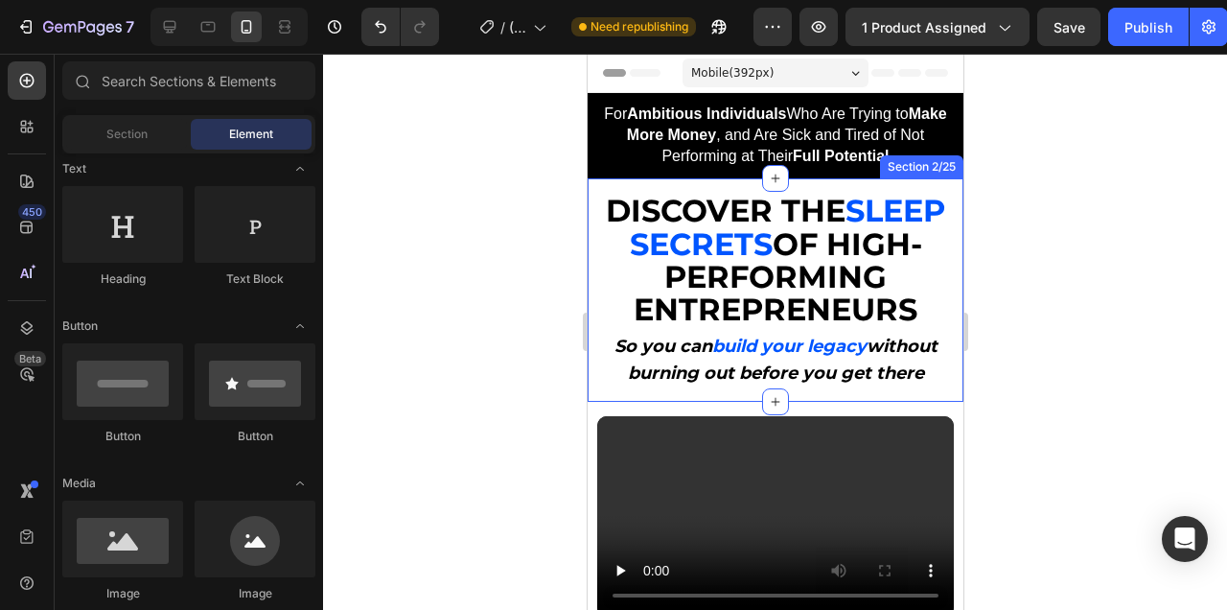
click at [1129, 405] on div at bounding box center [775, 332] width 904 height 556
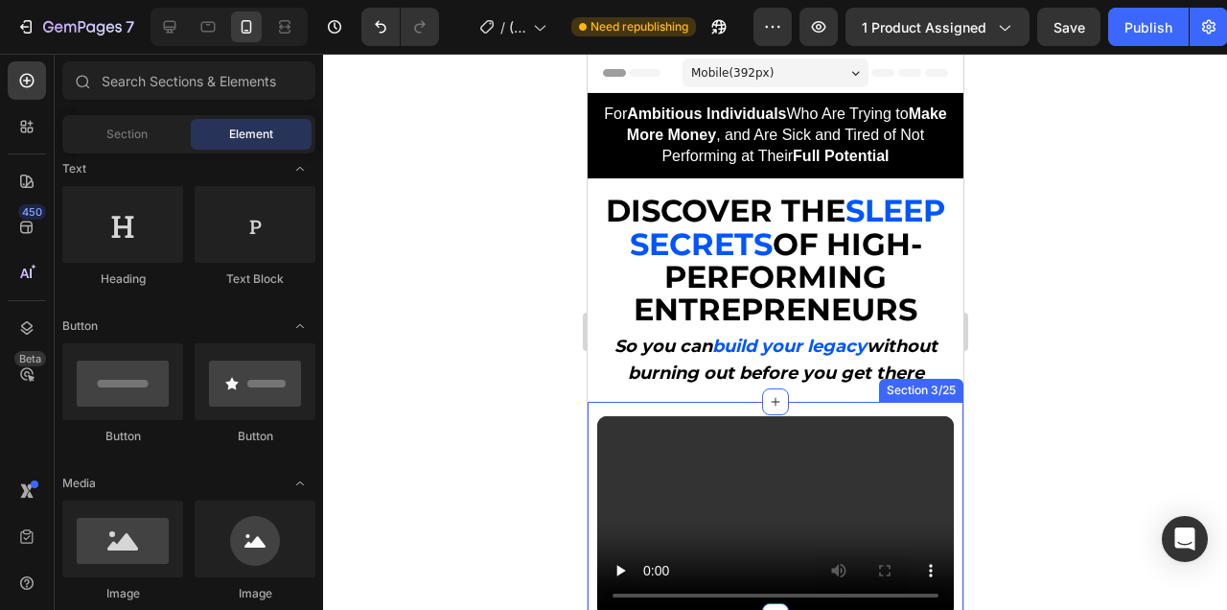
click at [842, 411] on div "Video Video Section 3/25" at bounding box center [775, 509] width 376 height 215
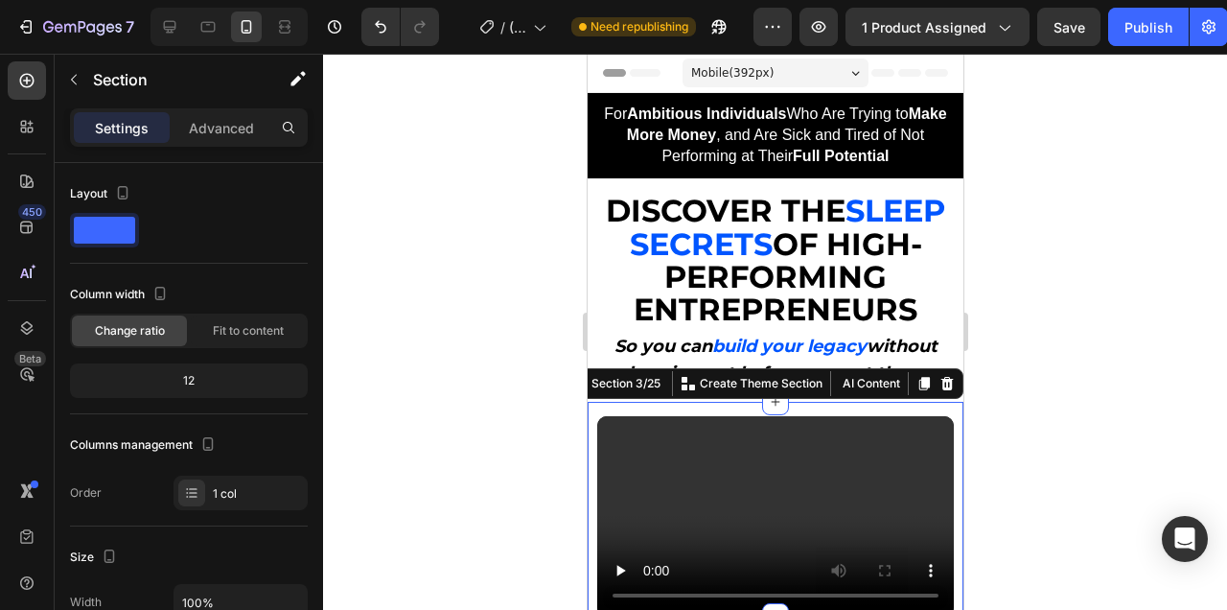
click at [217, 106] on div "Section" at bounding box center [154, 81] width 199 height 55
click at [233, 118] on p "Advanced" at bounding box center [221, 128] width 65 height 20
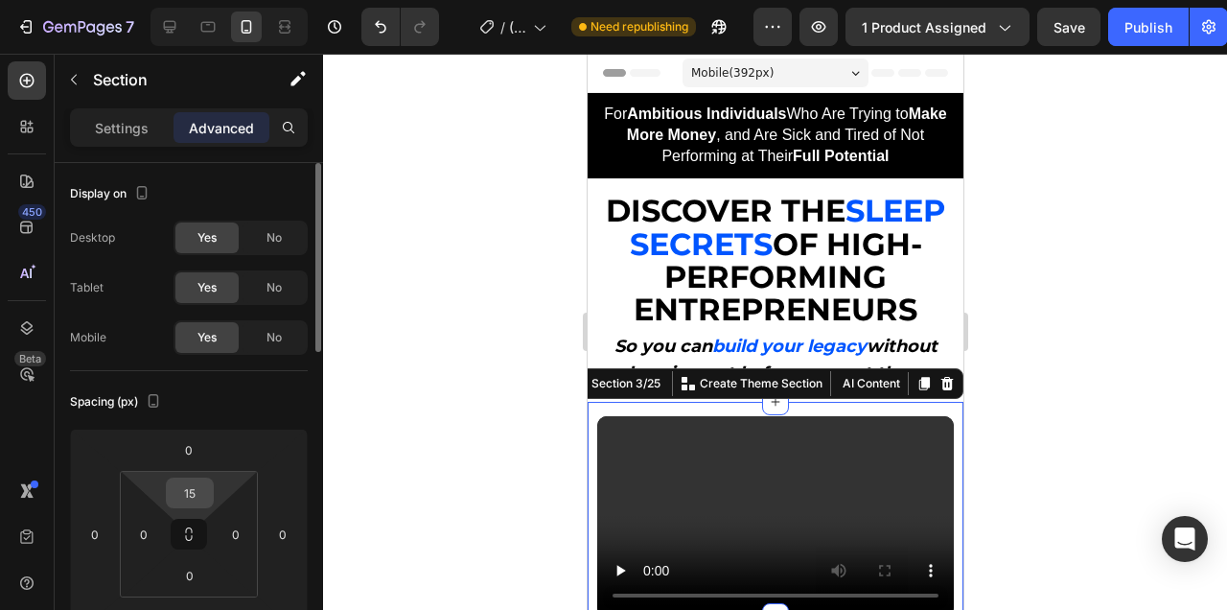
click at [186, 487] on input "15" at bounding box center [190, 492] width 38 height 29
type input "0"
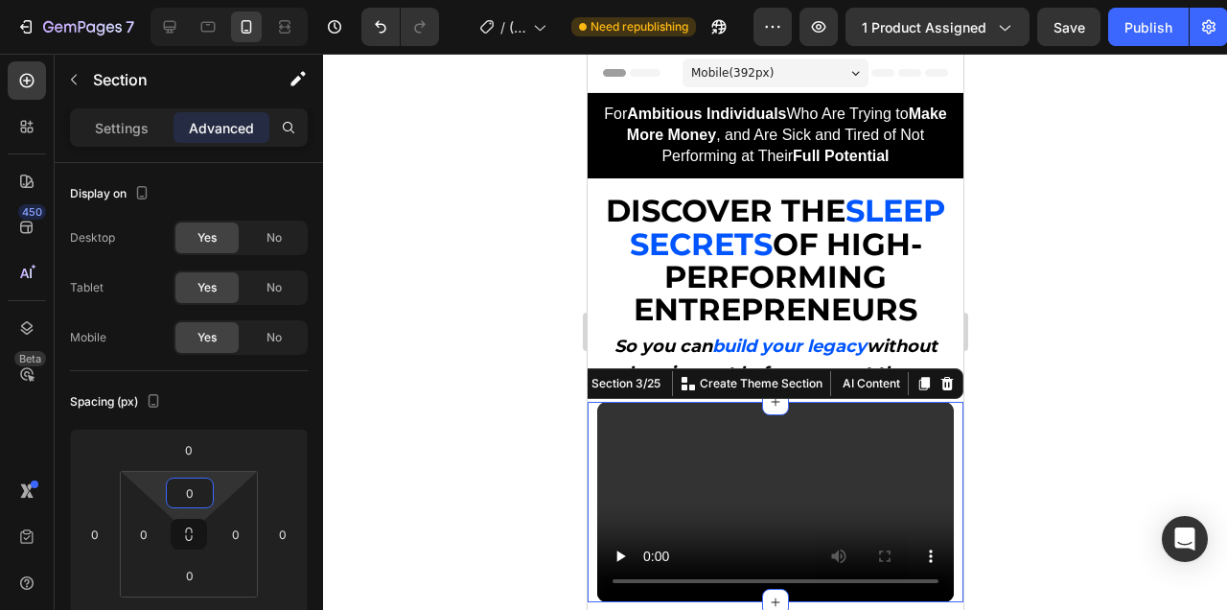
click at [1093, 381] on div at bounding box center [775, 332] width 904 height 556
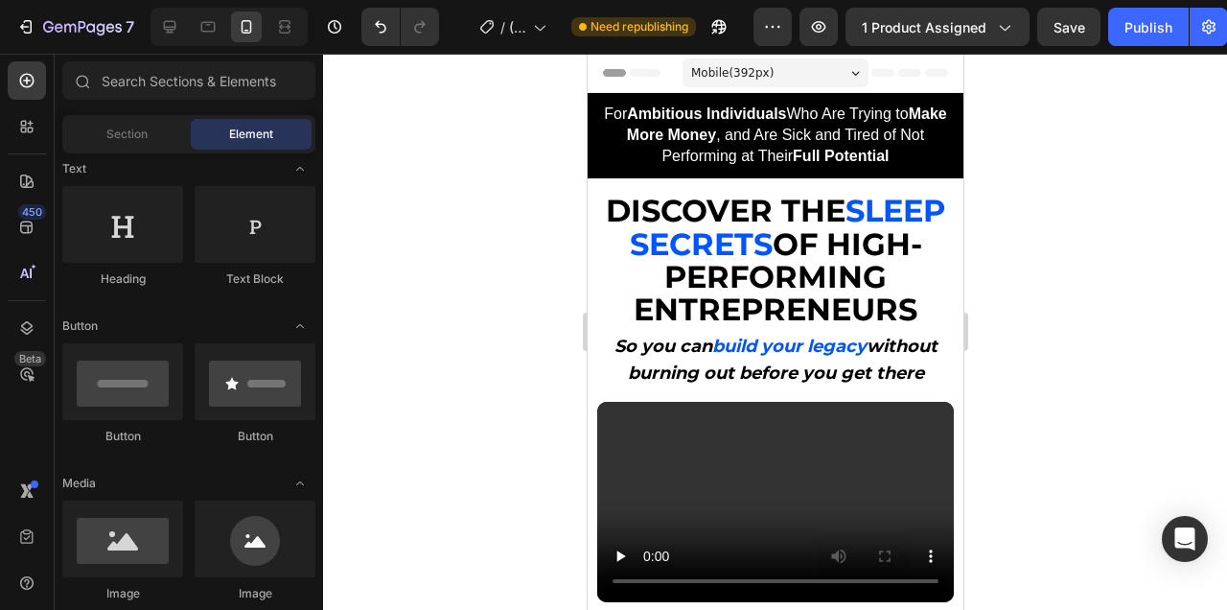
click at [1146, 382] on div at bounding box center [775, 332] width 904 height 556
click at [836, 254] on strong "SLEEP SECRETS" at bounding box center [787, 227] width 316 height 70
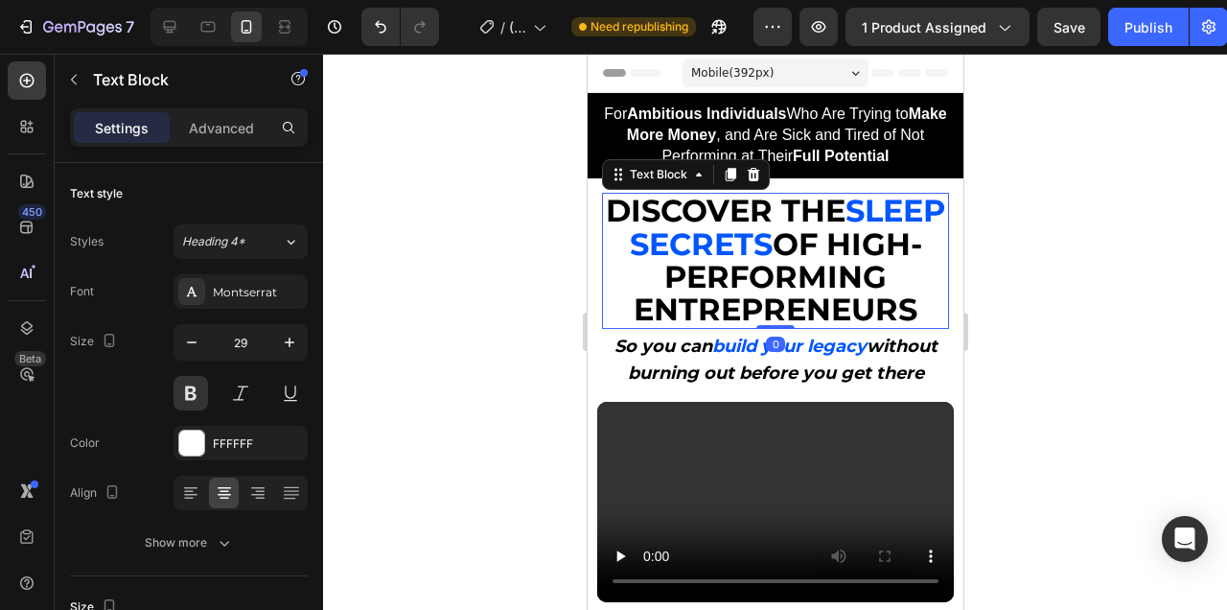
click at [836, 254] on strong "SLEEP SECRETS" at bounding box center [787, 227] width 316 height 70
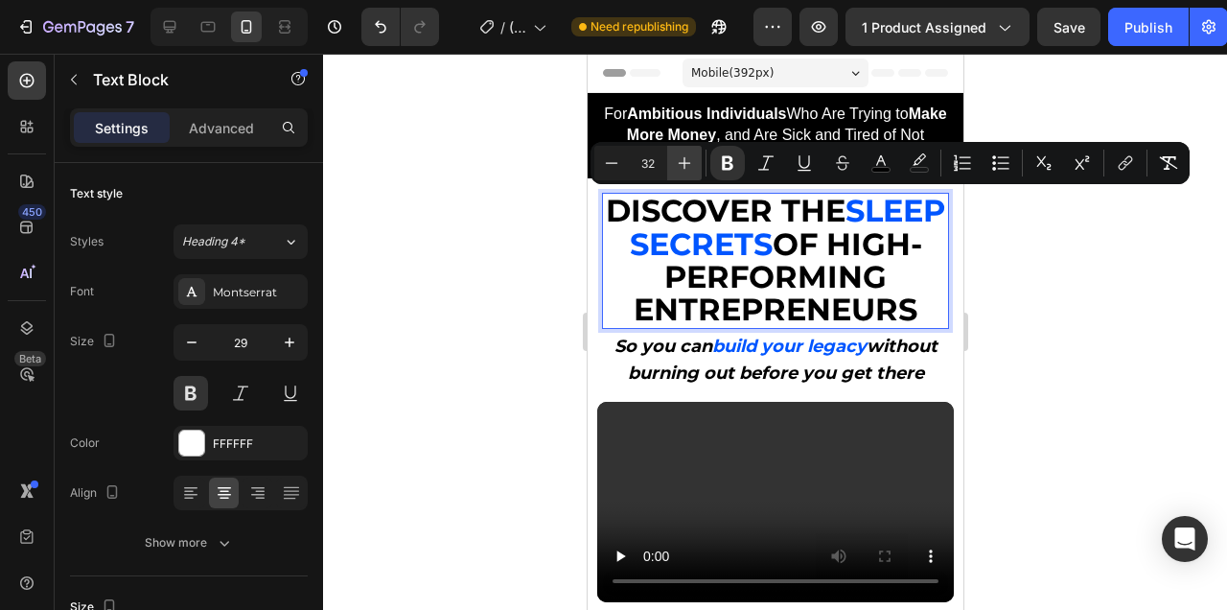
click at [685, 169] on icon "Editor contextual toolbar" at bounding box center [684, 162] width 19 height 19
type input "33"
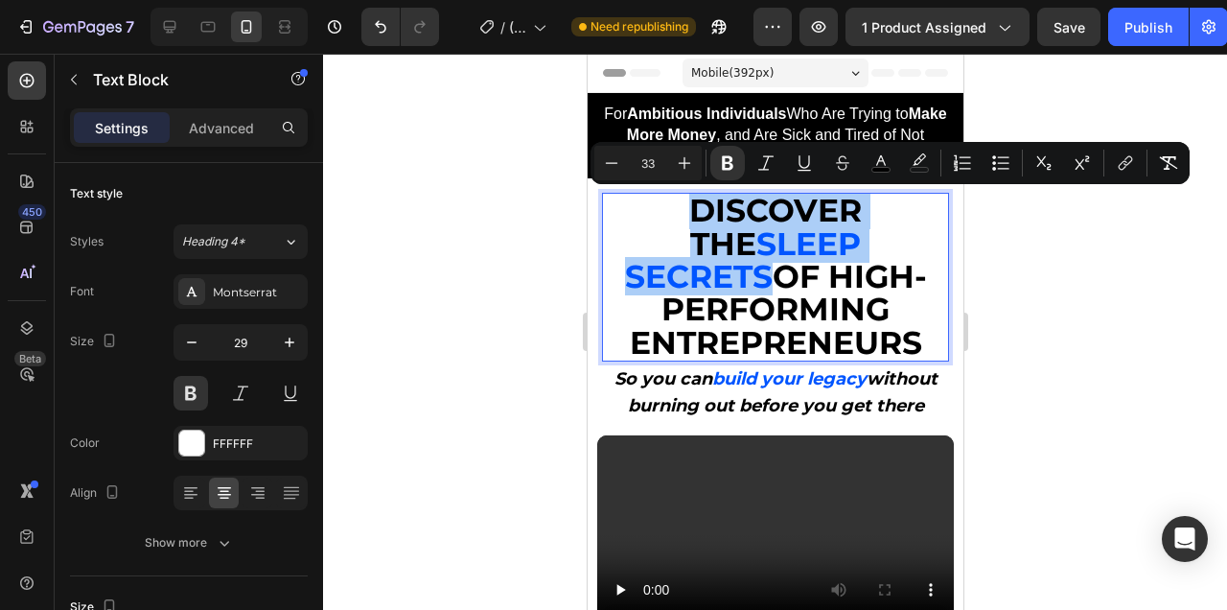
click at [1070, 299] on div at bounding box center [775, 332] width 904 height 556
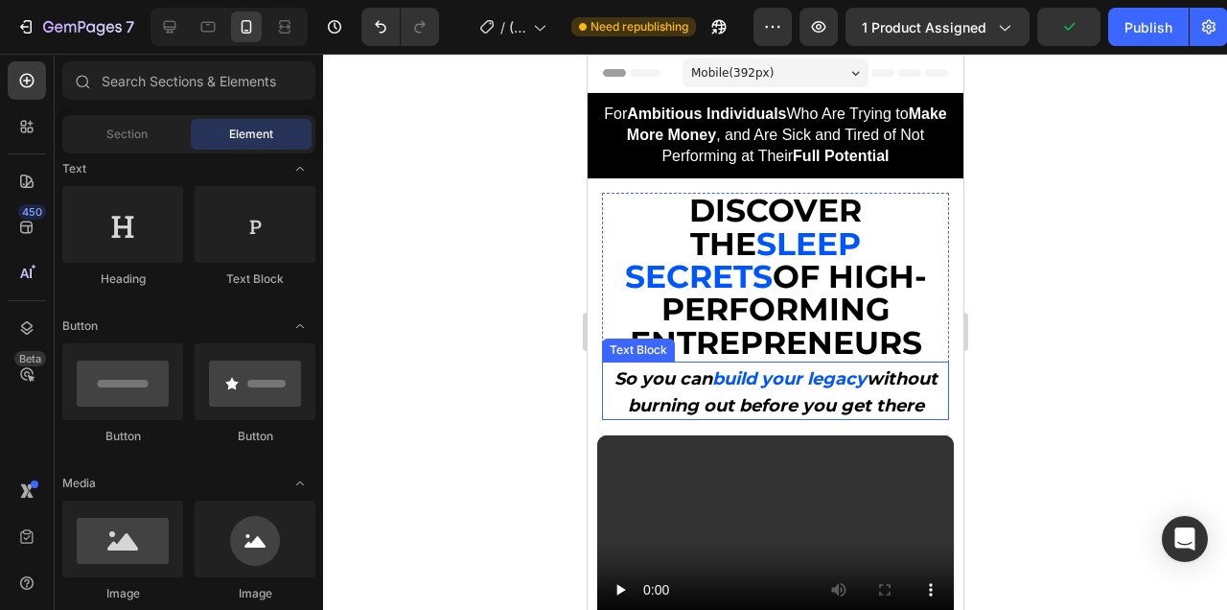
click at [849, 368] on strong "build your legacy" at bounding box center [788, 378] width 154 height 21
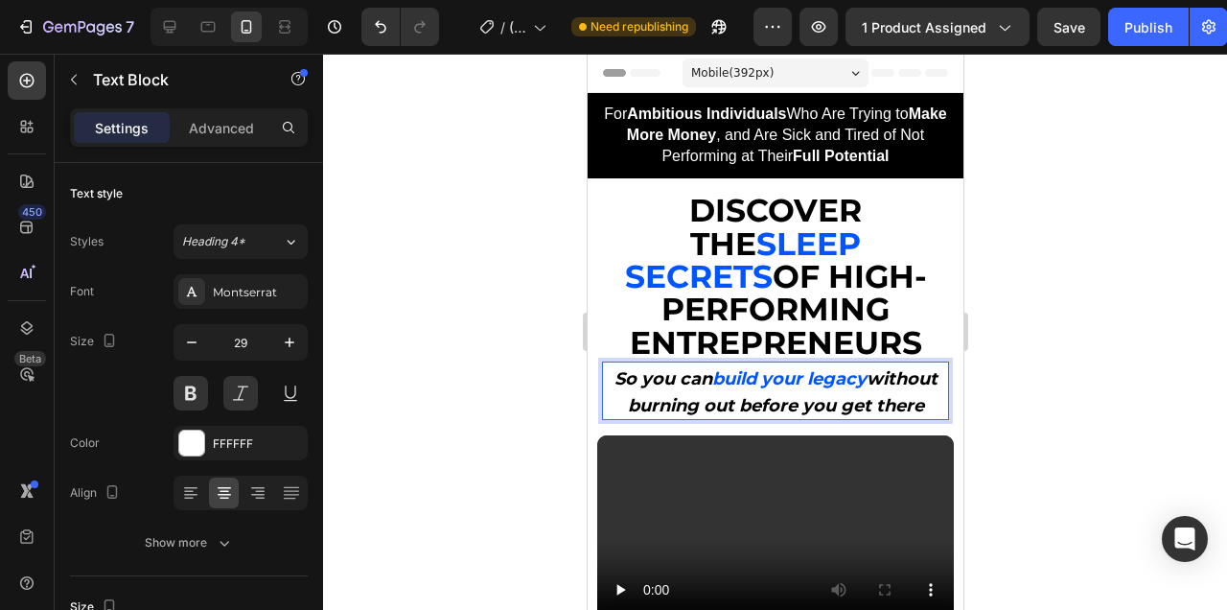
click at [617, 381] on p "So you can build your legacy without burning out before you get there" at bounding box center [774, 390] width 343 height 54
click at [725, 390] on p "burning out before you get there" at bounding box center [774, 403] width 343 height 27
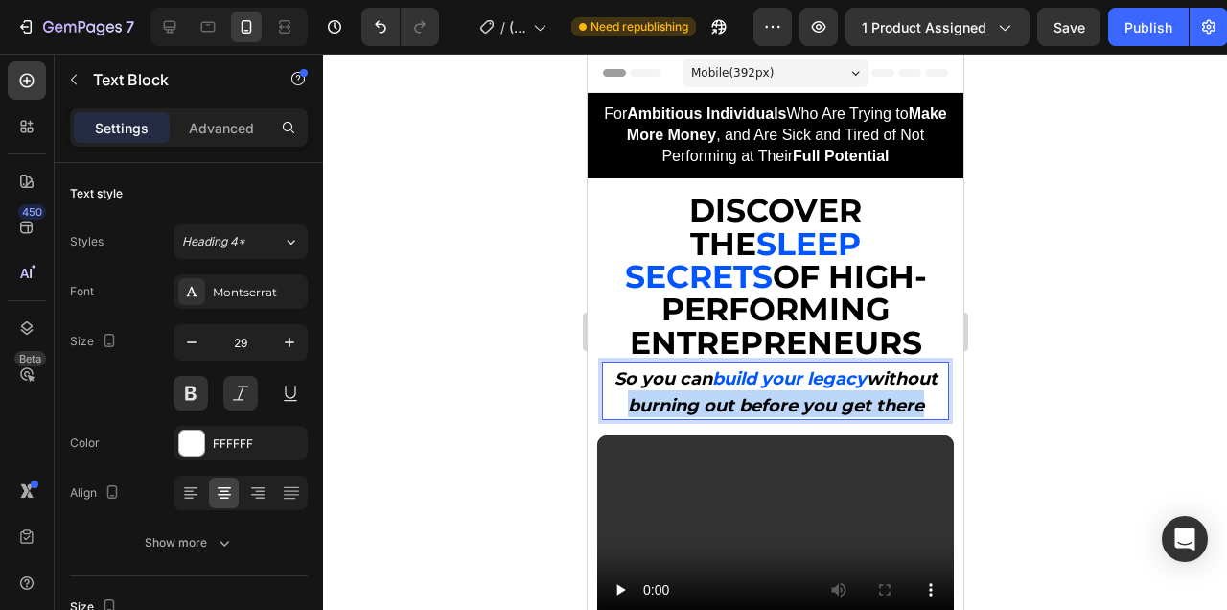
click at [725, 390] on p "burning out before you get there" at bounding box center [774, 403] width 343 height 27
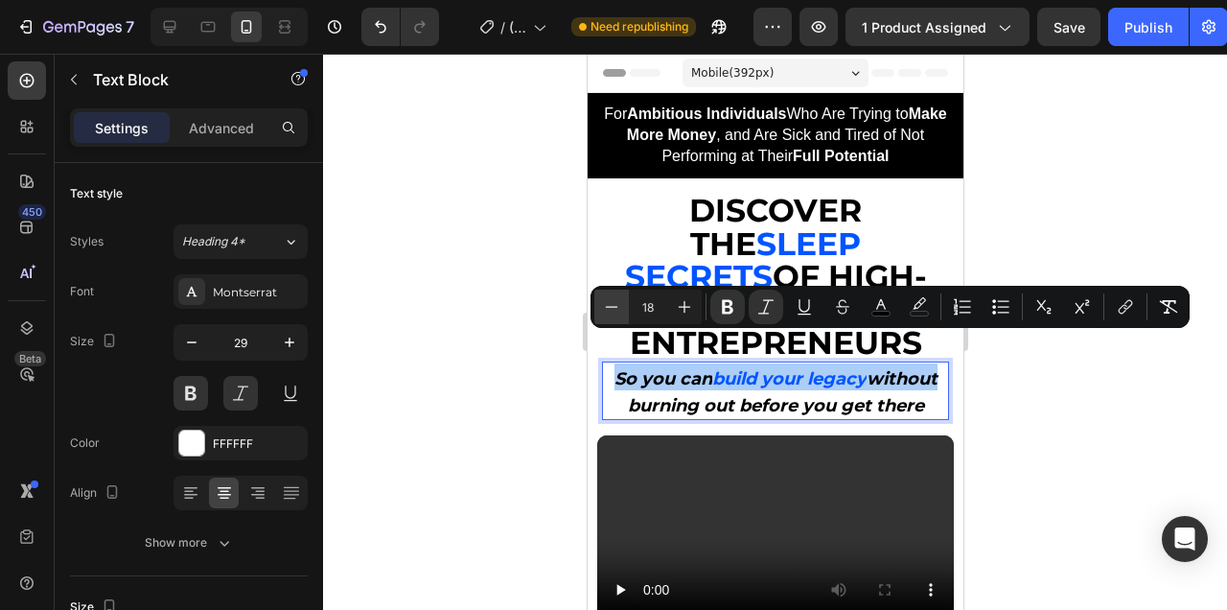
click at [606, 303] on icon "Editor contextual toolbar" at bounding box center [611, 306] width 19 height 19
type input "16"
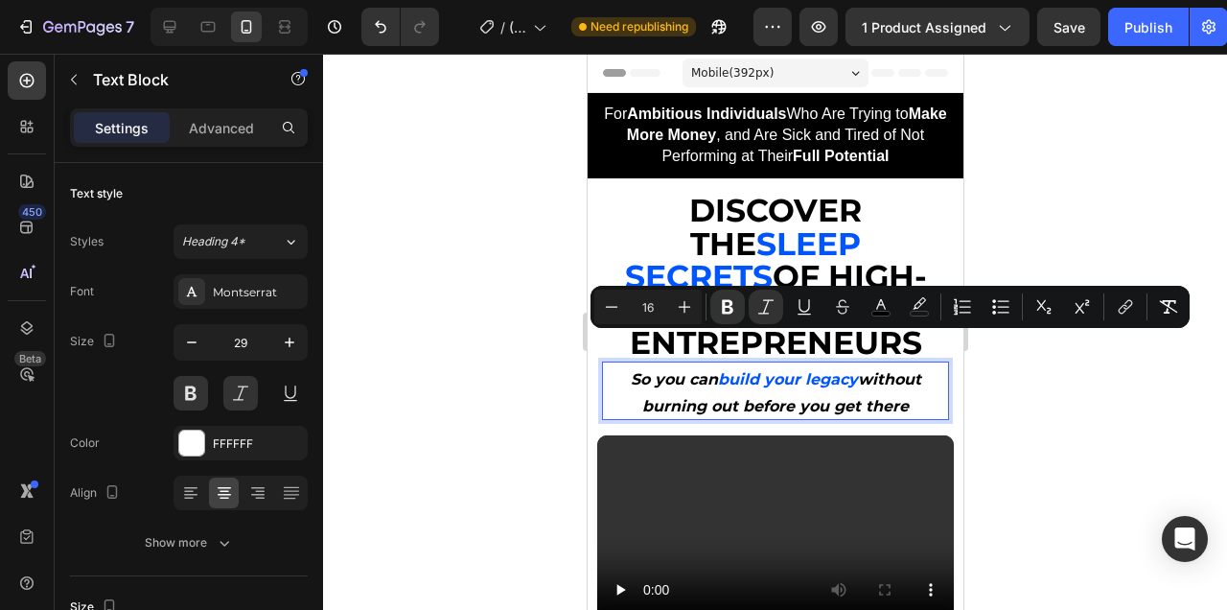
click at [1005, 377] on div at bounding box center [775, 332] width 904 height 556
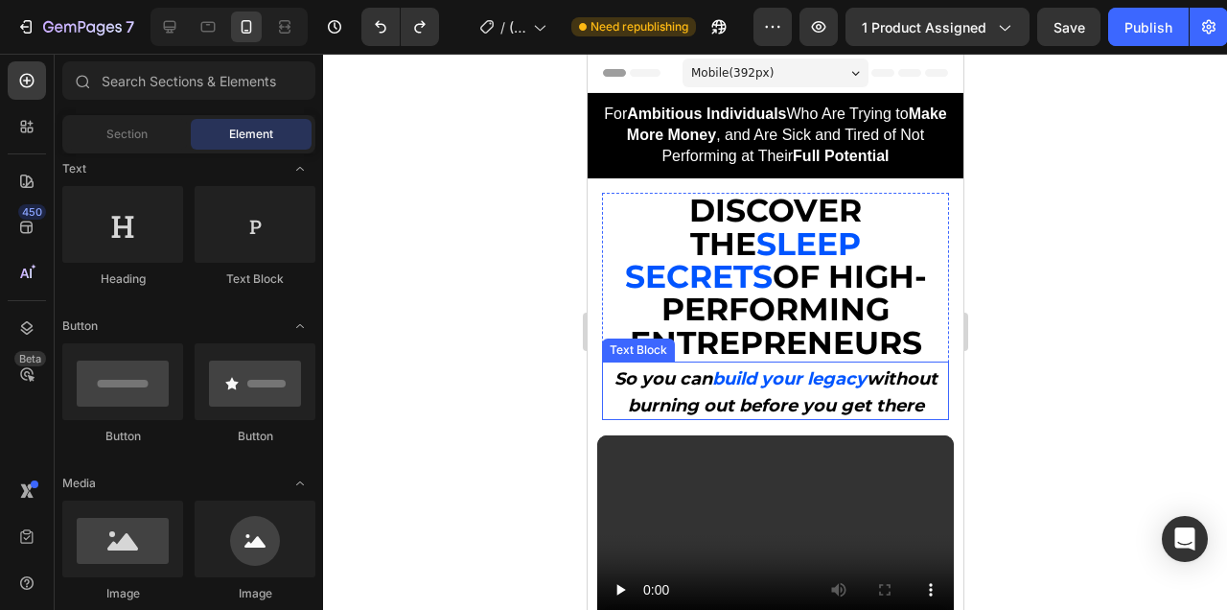
click at [1102, 370] on div at bounding box center [775, 332] width 904 height 556
click at [877, 368] on strong "without" at bounding box center [901, 378] width 71 height 21
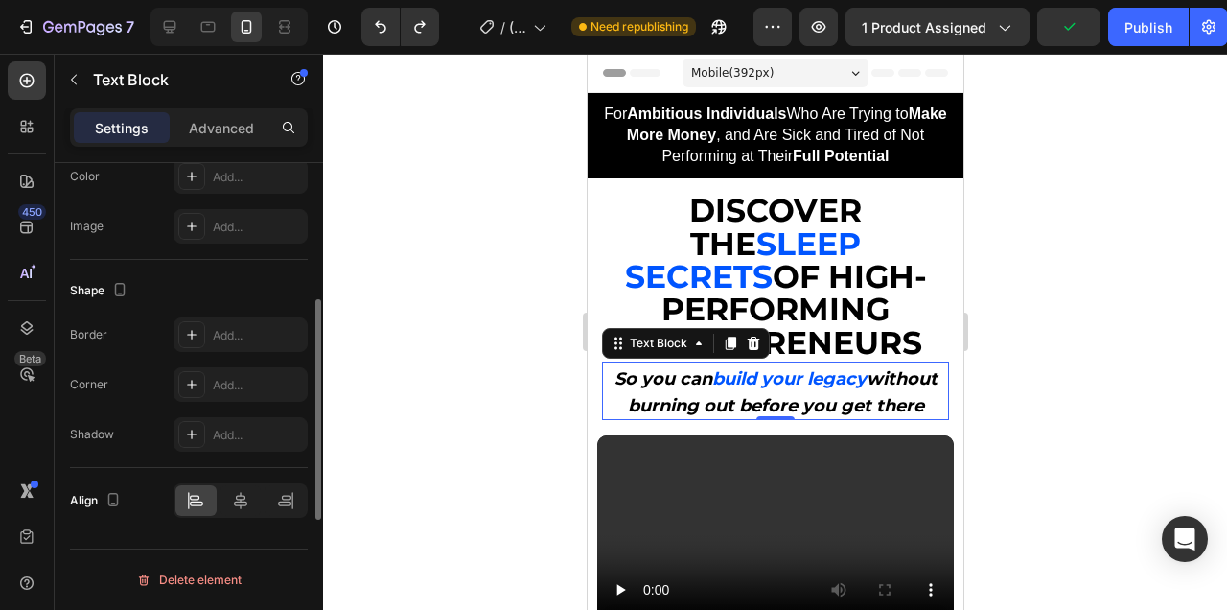
scroll to position [0, 0]
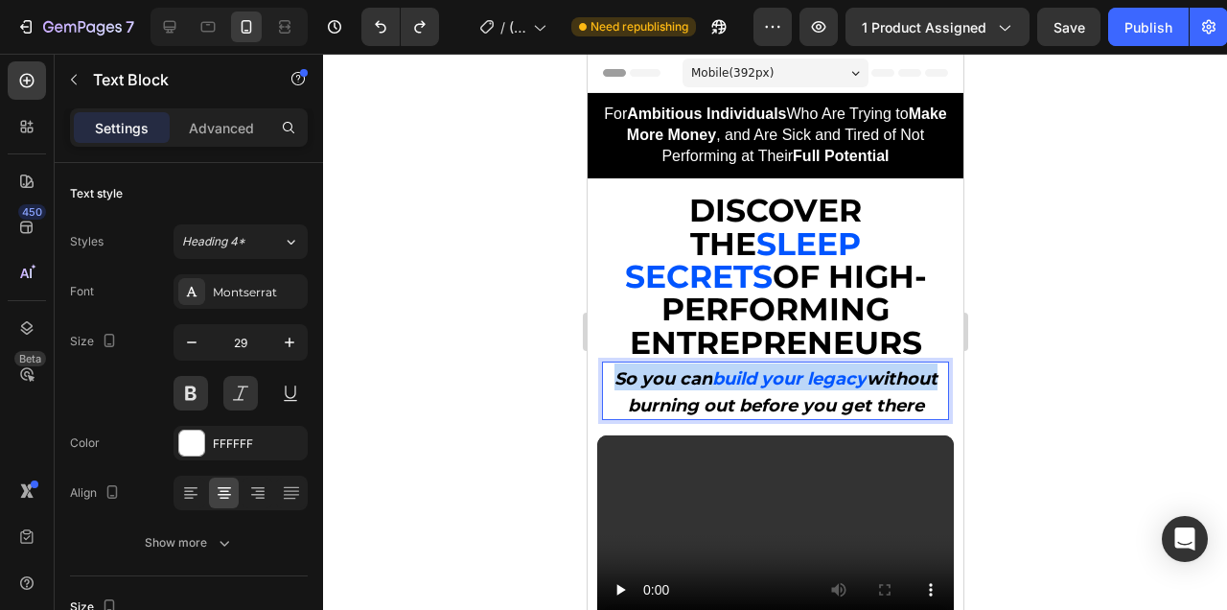
click at [732, 368] on strong "build your legacy" at bounding box center [788, 378] width 154 height 21
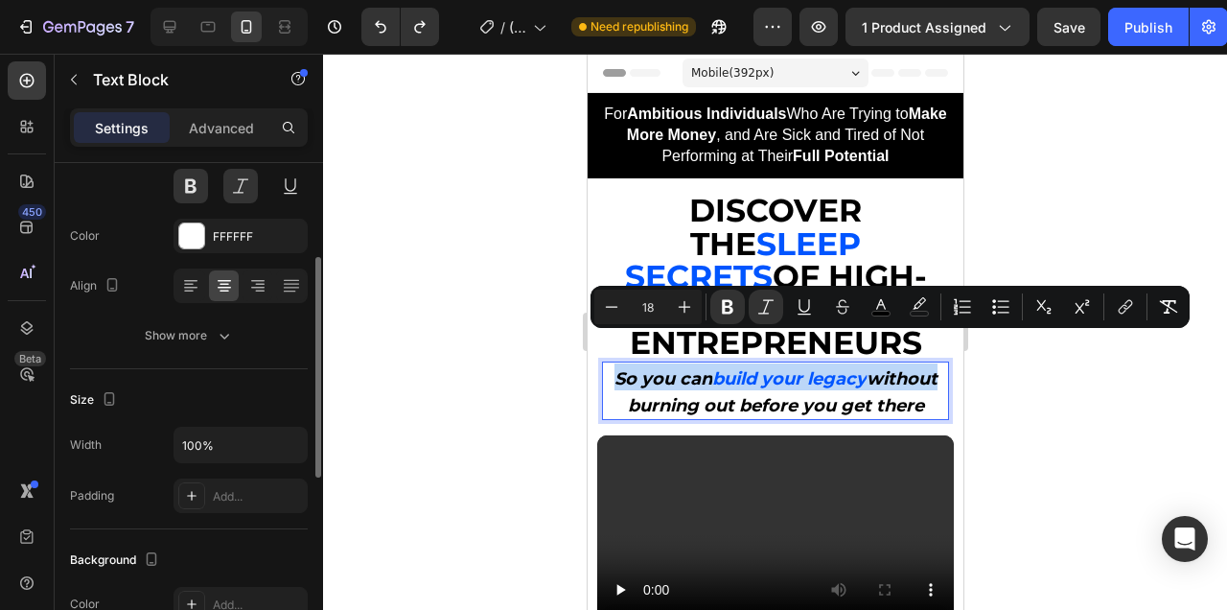
scroll to position [209, 0]
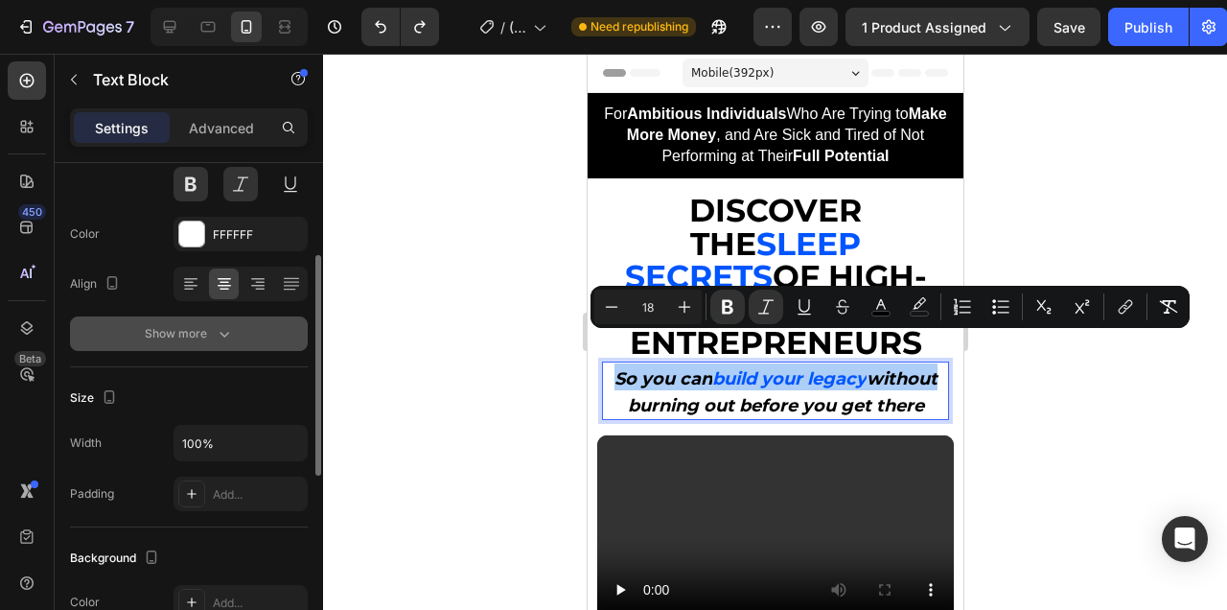
click at [159, 340] on div "Show more" at bounding box center [189, 333] width 89 height 19
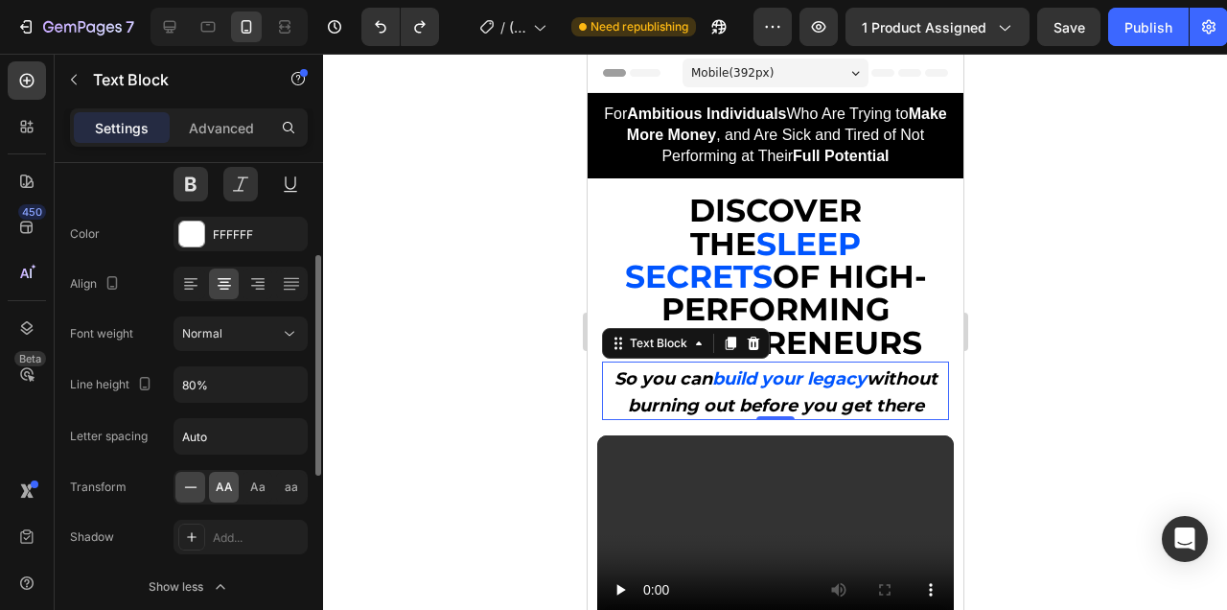
click at [230, 487] on span "AA" at bounding box center [224, 486] width 17 height 17
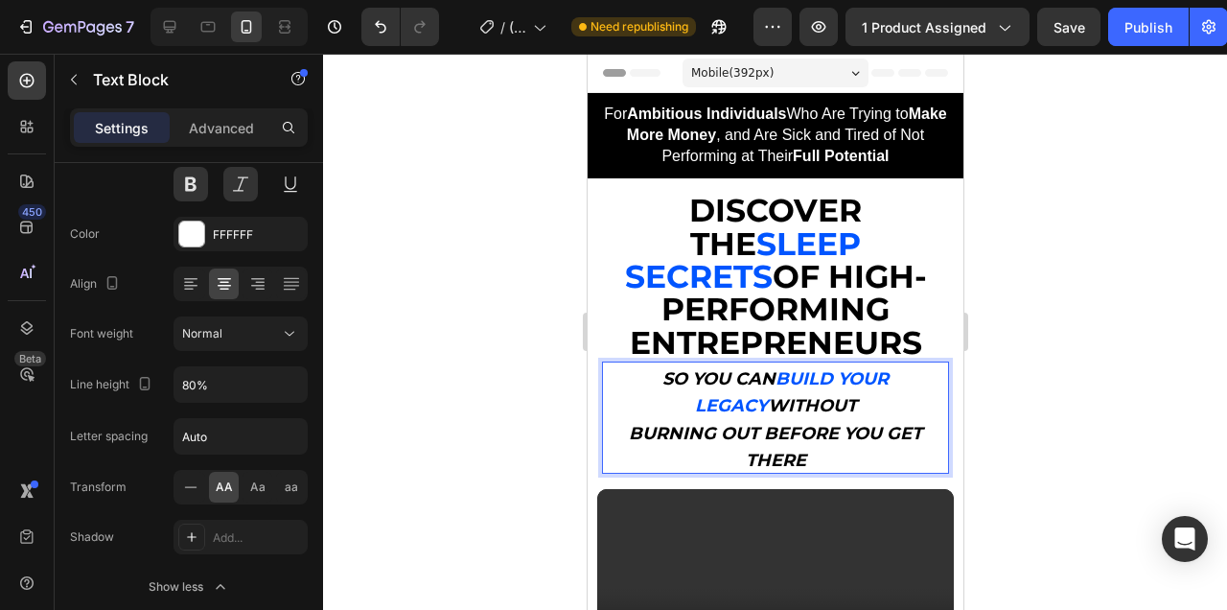
click at [627, 418] on p "burning out before you get there" at bounding box center [774, 445] width 343 height 54
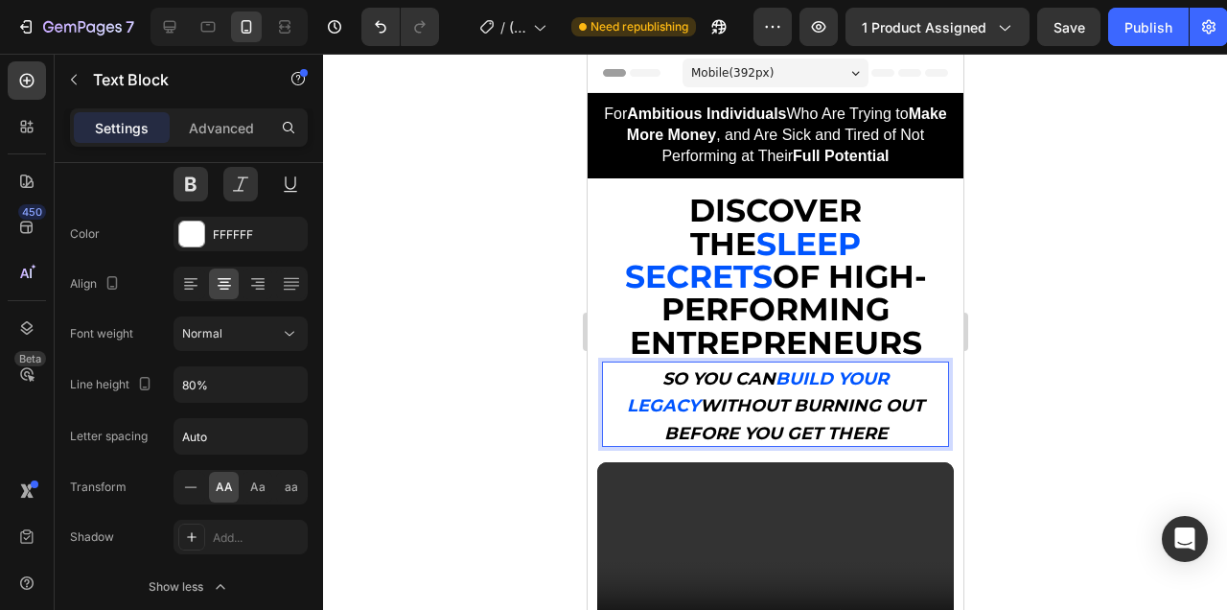
click at [1016, 326] on div at bounding box center [775, 332] width 904 height 556
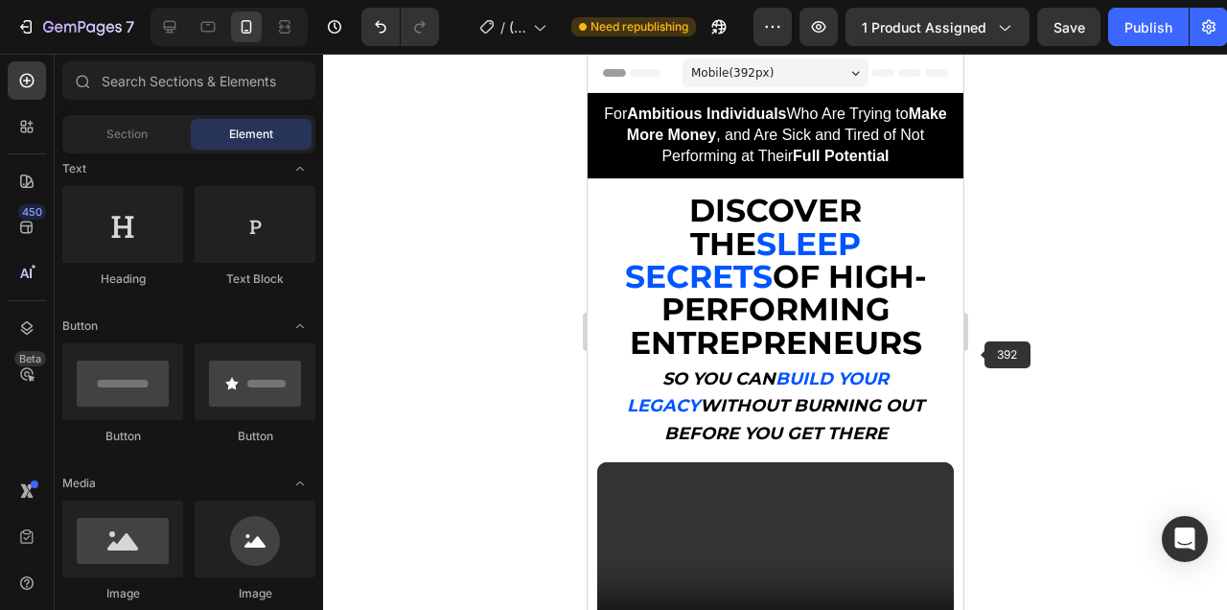
click at [855, 395] on strong "without burning out before you get there" at bounding box center [793, 419] width 261 height 48
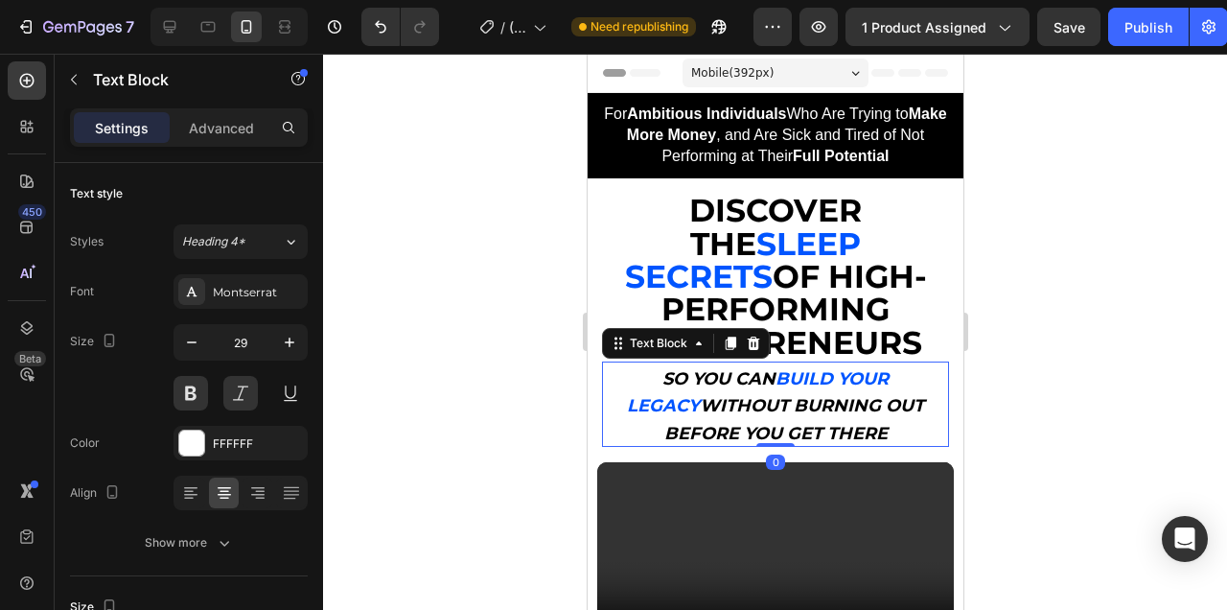
click at [855, 395] on strong "without burning out before you get there" at bounding box center [793, 419] width 261 height 48
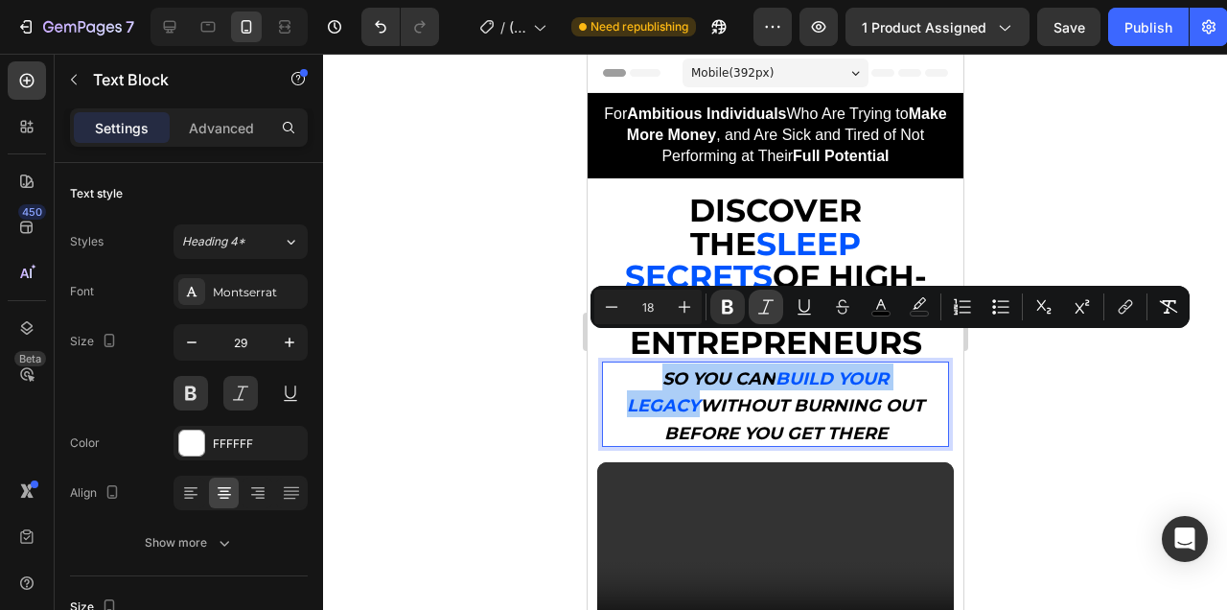
click at [758, 312] on icon "Editor contextual toolbar" at bounding box center [765, 306] width 19 height 19
click at [245, 391] on button at bounding box center [240, 393] width 35 height 35
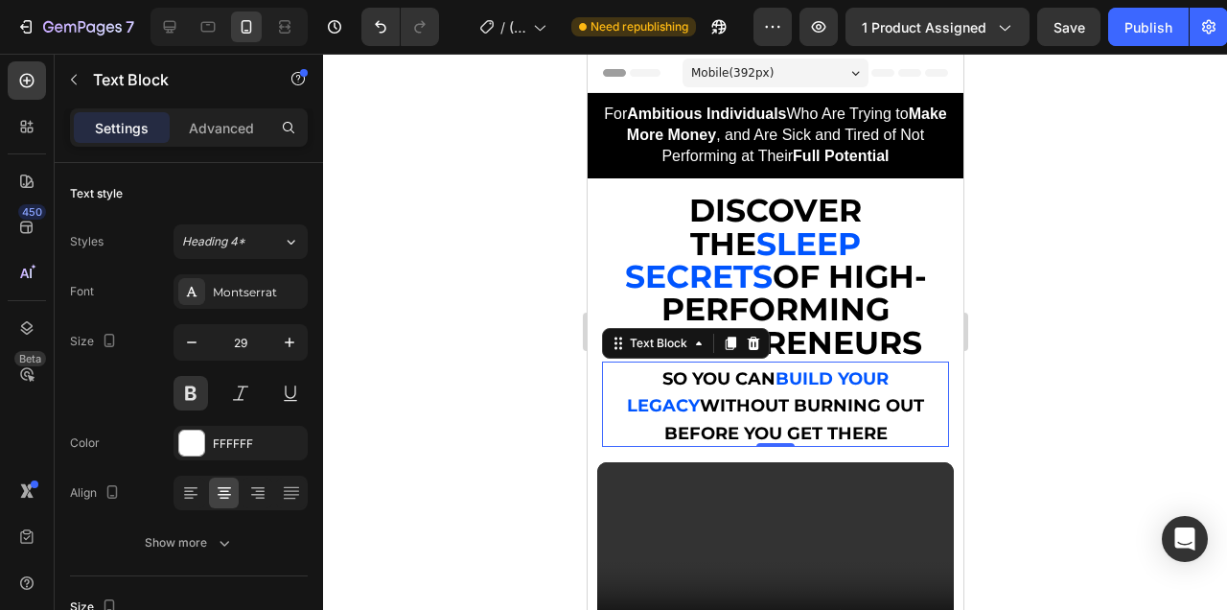
click at [1121, 338] on div at bounding box center [775, 332] width 904 height 556
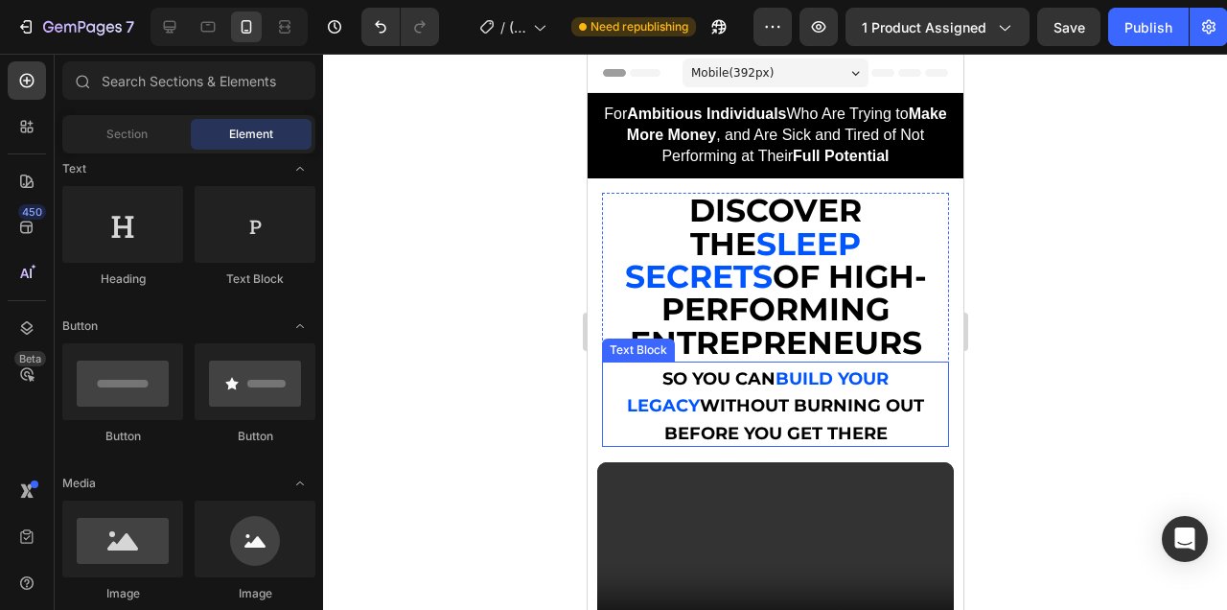
click at [832, 395] on strong "without burning out before you get there" at bounding box center [793, 419] width 261 height 48
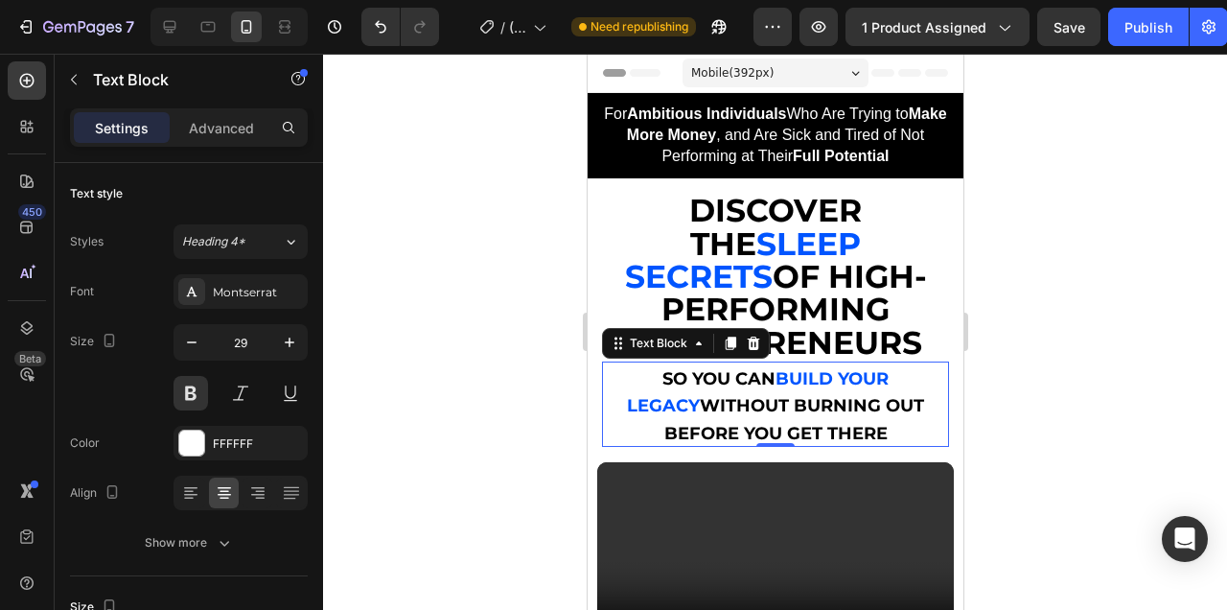
click at [832, 395] on strong "without burning out before you get there" at bounding box center [793, 419] width 261 height 48
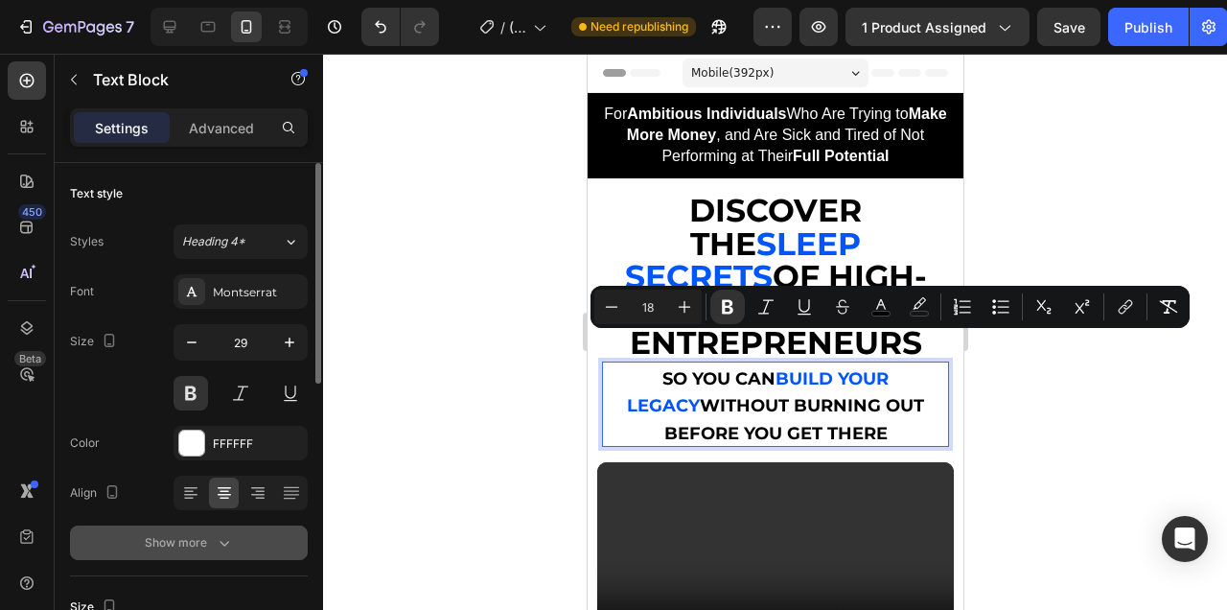
click at [225, 547] on icon "button" at bounding box center [224, 542] width 19 height 19
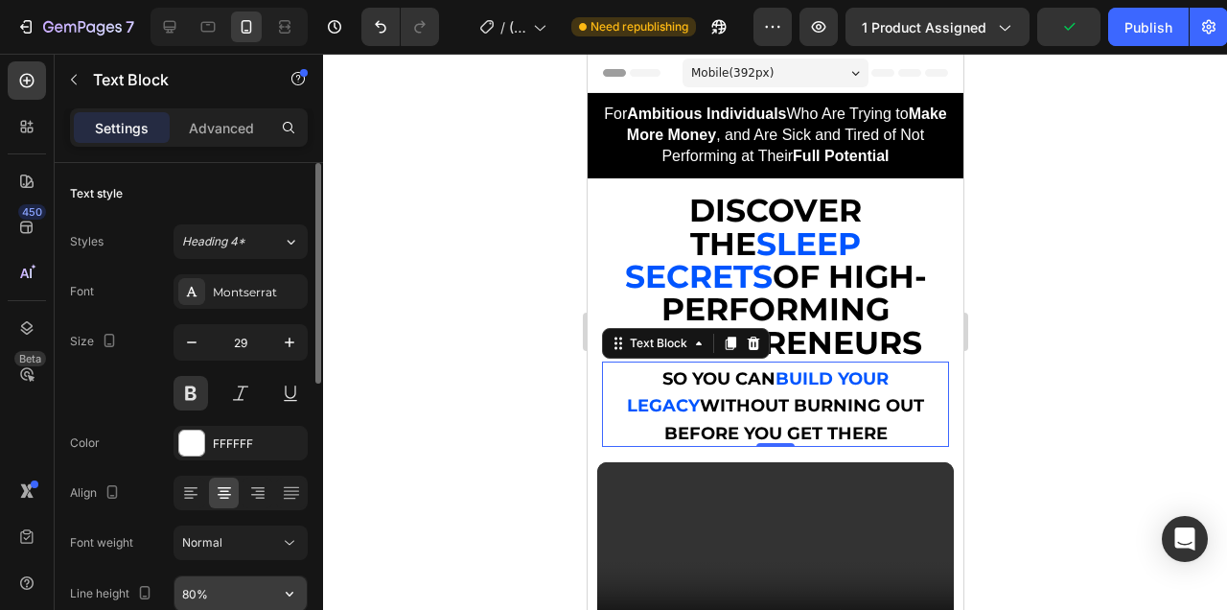
click at [224, 591] on input "80%" at bounding box center [240, 593] width 132 height 35
type input "70%"
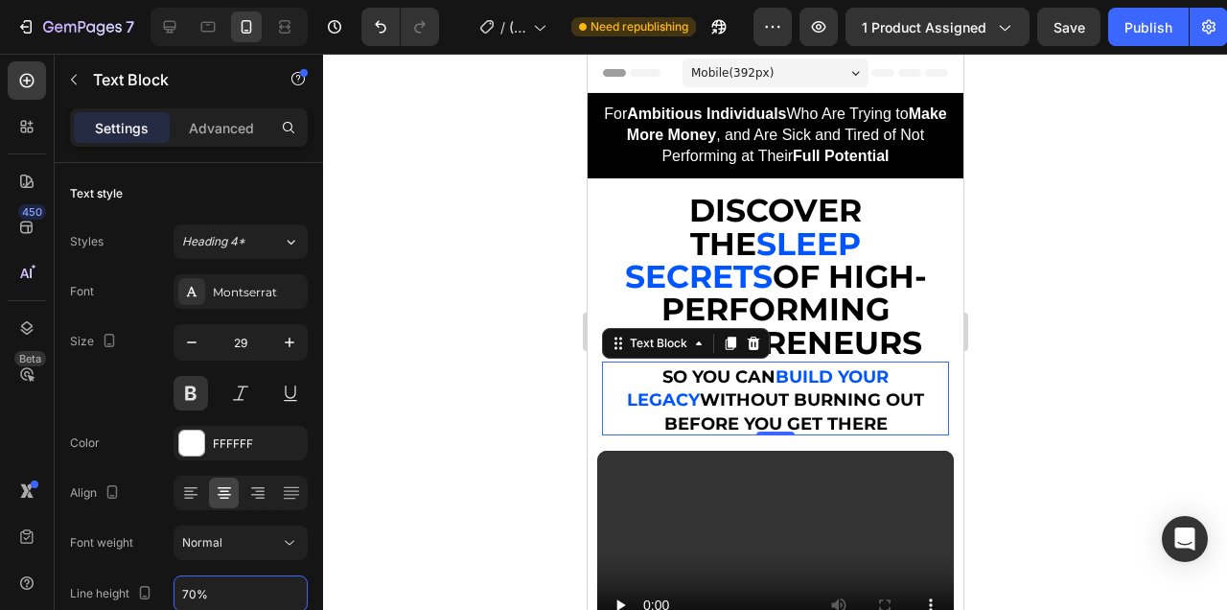
click at [1076, 469] on div at bounding box center [775, 332] width 904 height 556
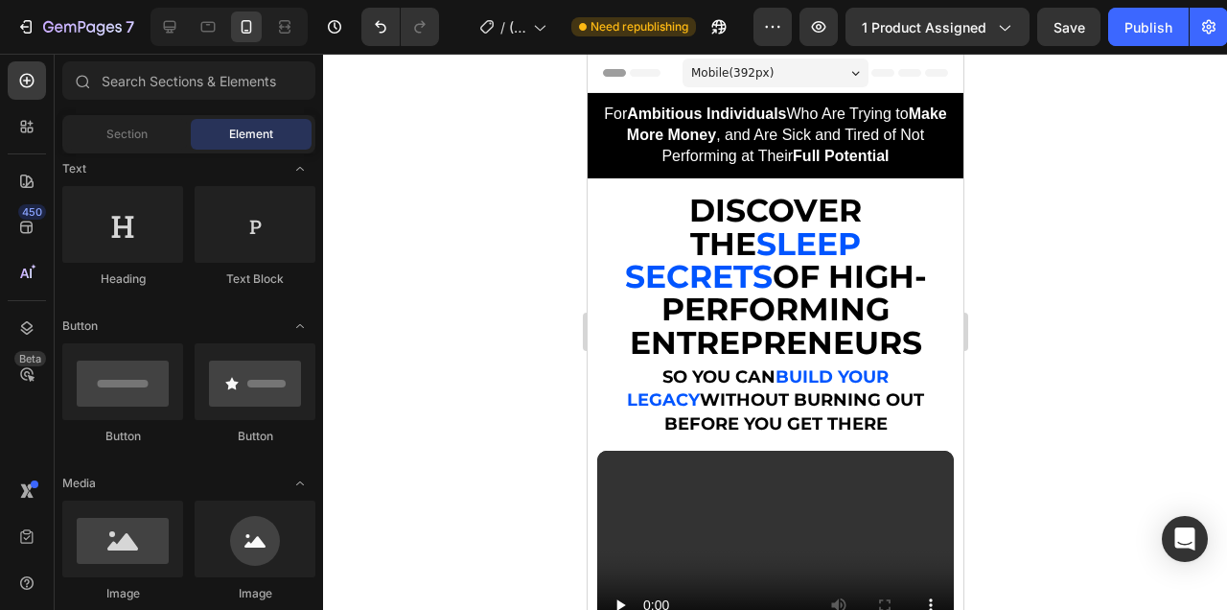
click at [1088, 341] on div at bounding box center [775, 332] width 904 height 556
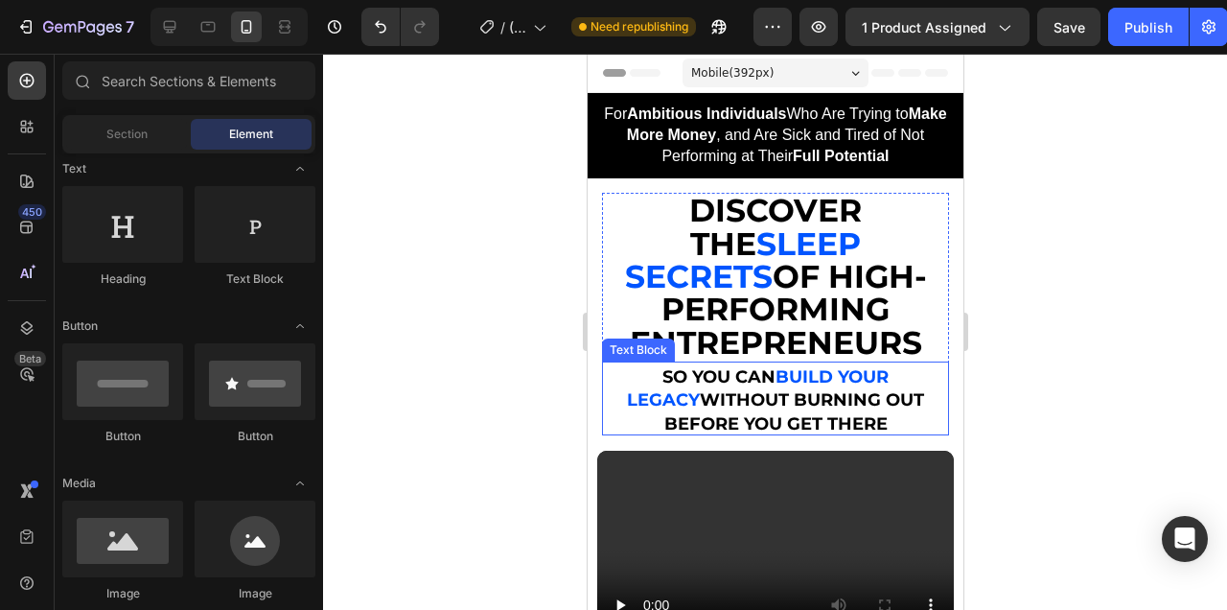
click at [863, 366] on strong "build your legacy" at bounding box center [757, 388] width 262 height 44
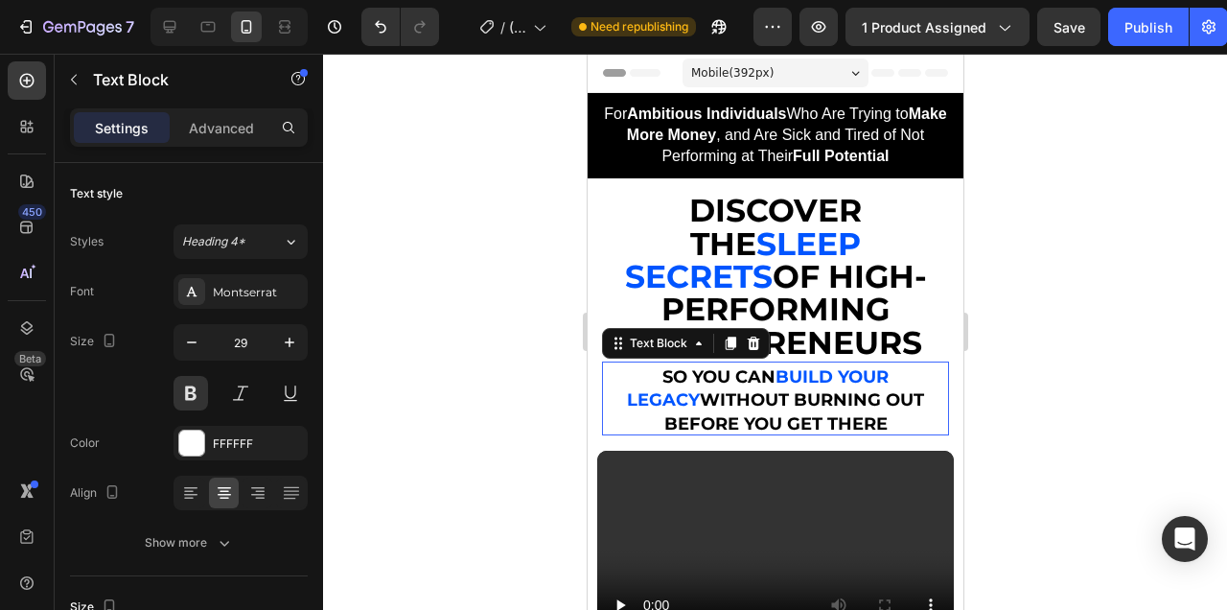
click at [863, 366] on strong "build your legacy" at bounding box center [757, 388] width 262 height 44
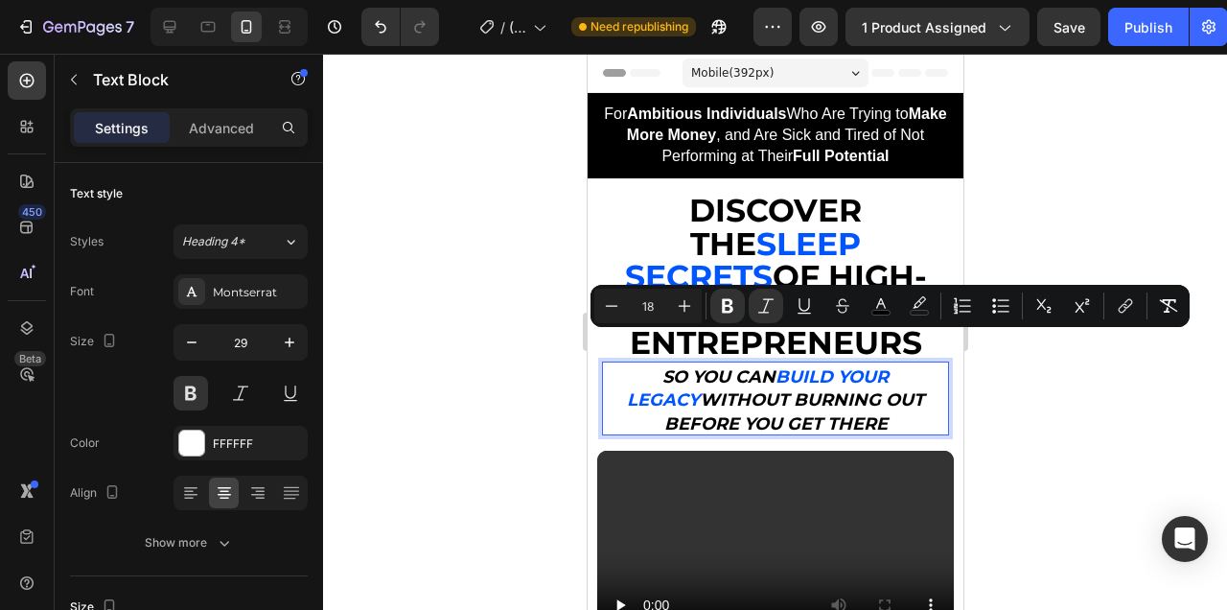
click at [1186, 450] on div at bounding box center [775, 332] width 904 height 556
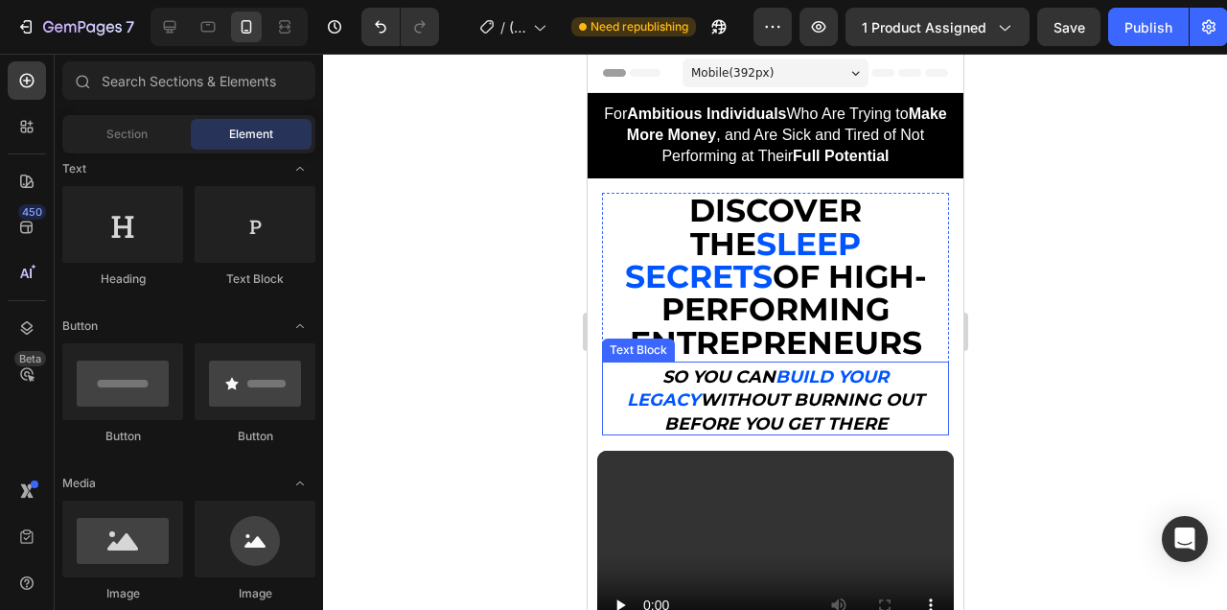
click at [817, 389] on strong "without burning out before you get there" at bounding box center [793, 411] width 261 height 44
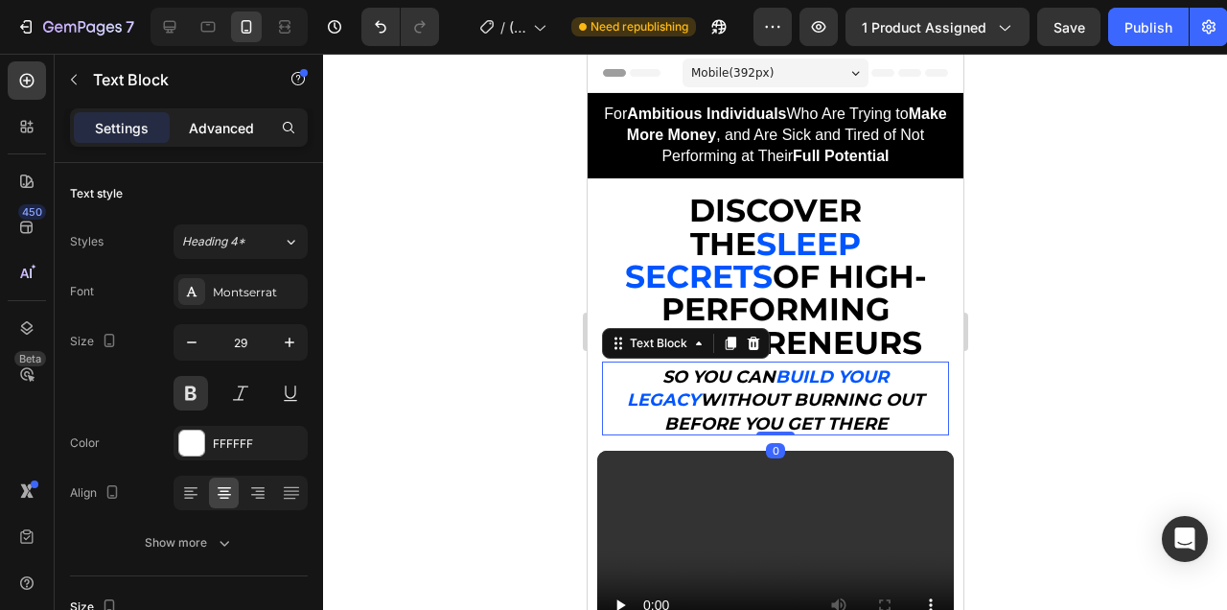
click at [225, 128] on p "Advanced" at bounding box center [221, 128] width 65 height 20
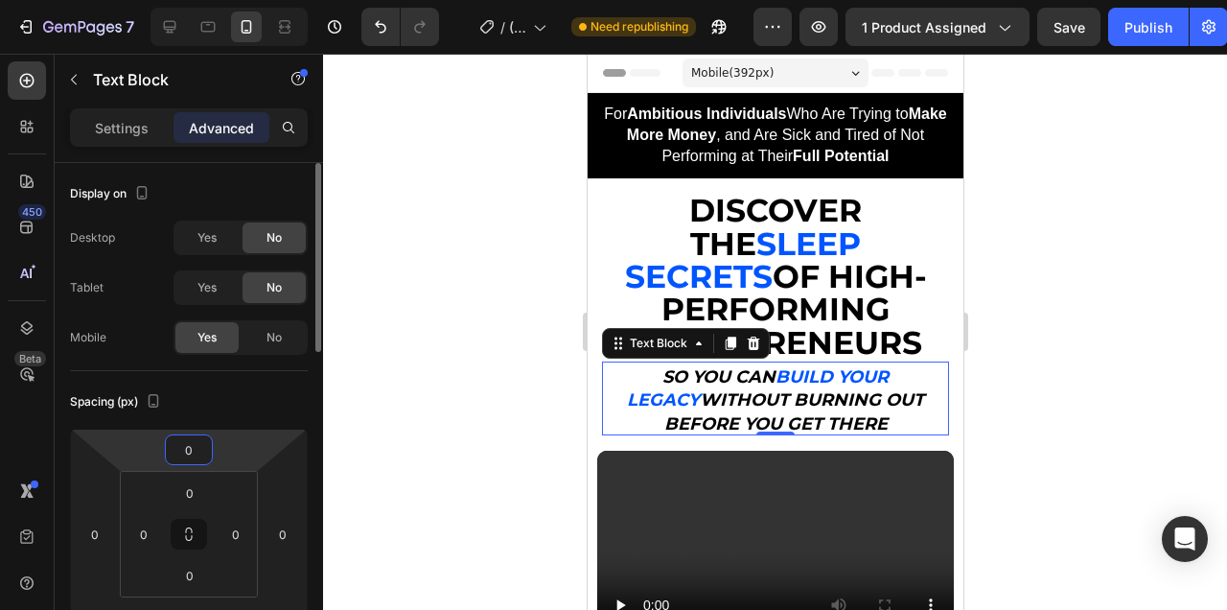
click at [193, 449] on input "0" at bounding box center [189, 449] width 38 height 29
type input "5"
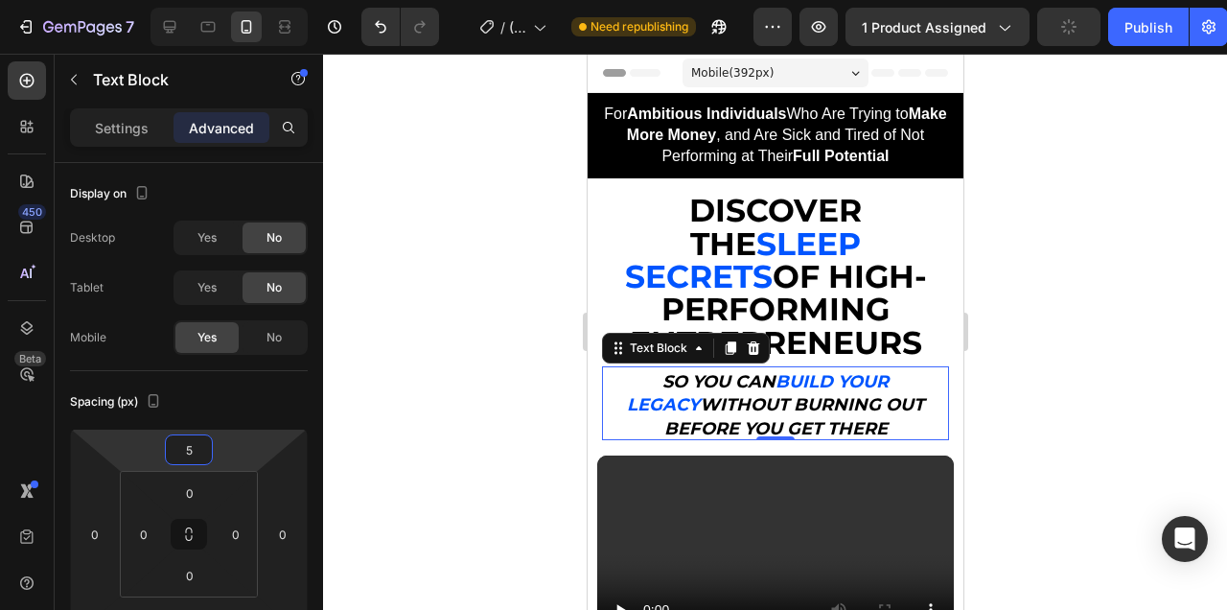
click at [1127, 274] on div at bounding box center [775, 332] width 904 height 556
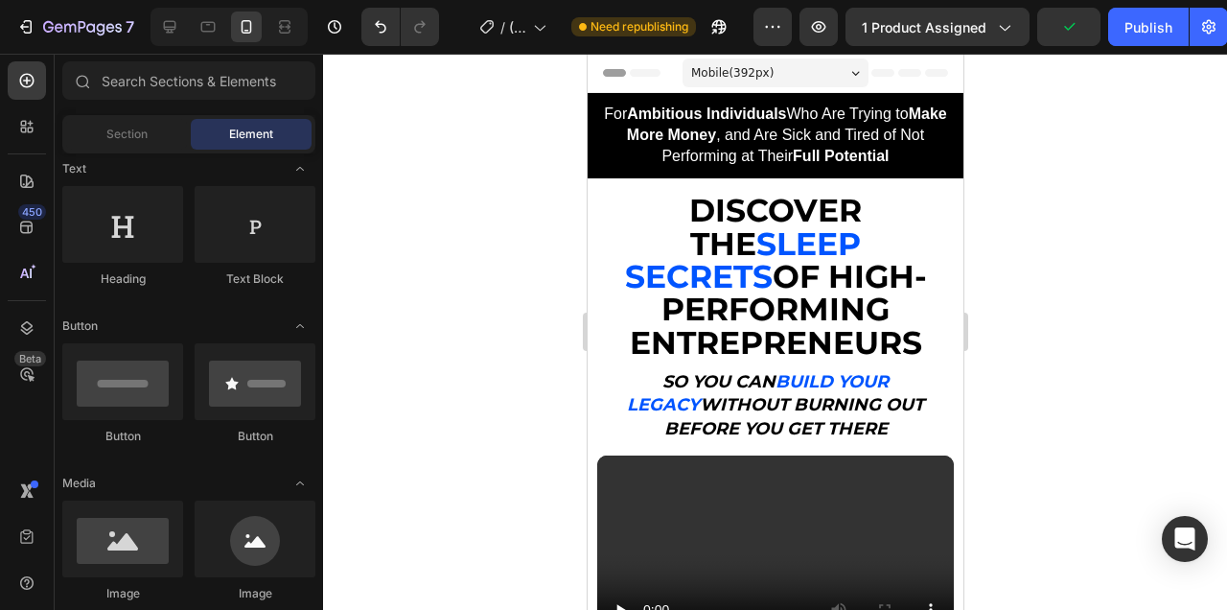
click at [1107, 364] on div at bounding box center [775, 332] width 904 height 556
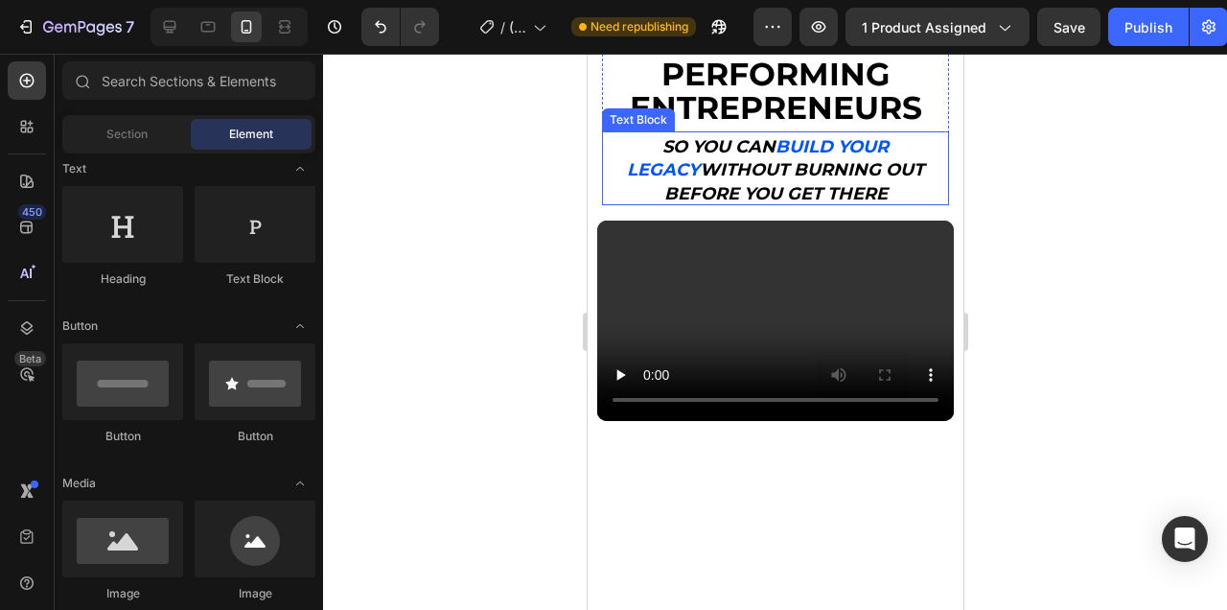
scroll to position [0, 0]
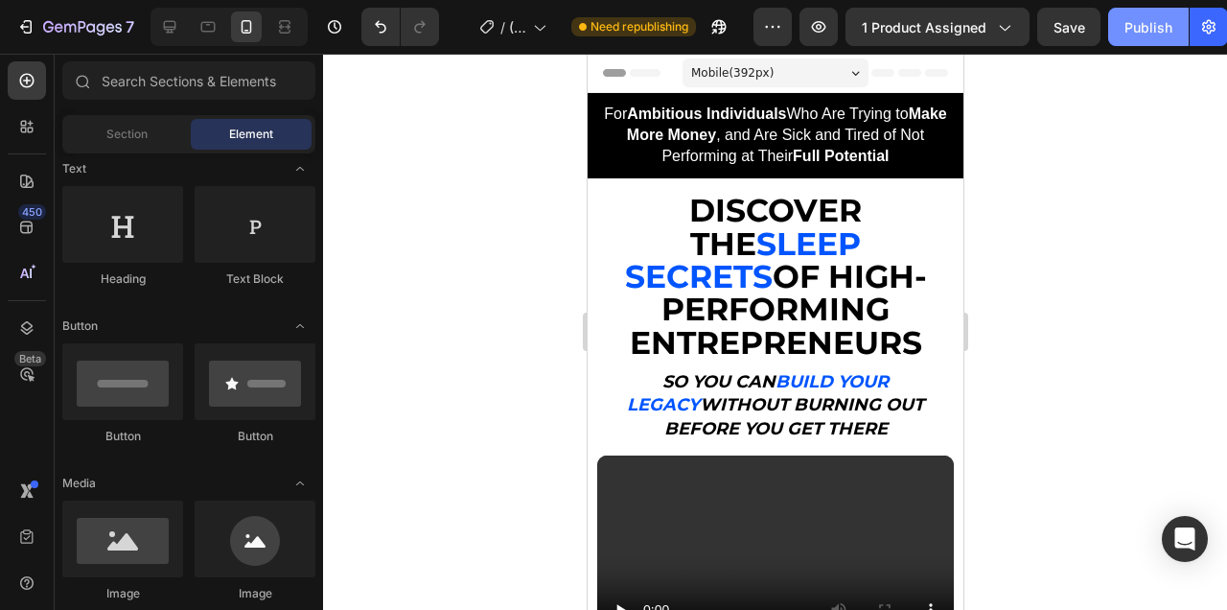
click at [1147, 39] on button "Publish" at bounding box center [1148, 27] width 81 height 38
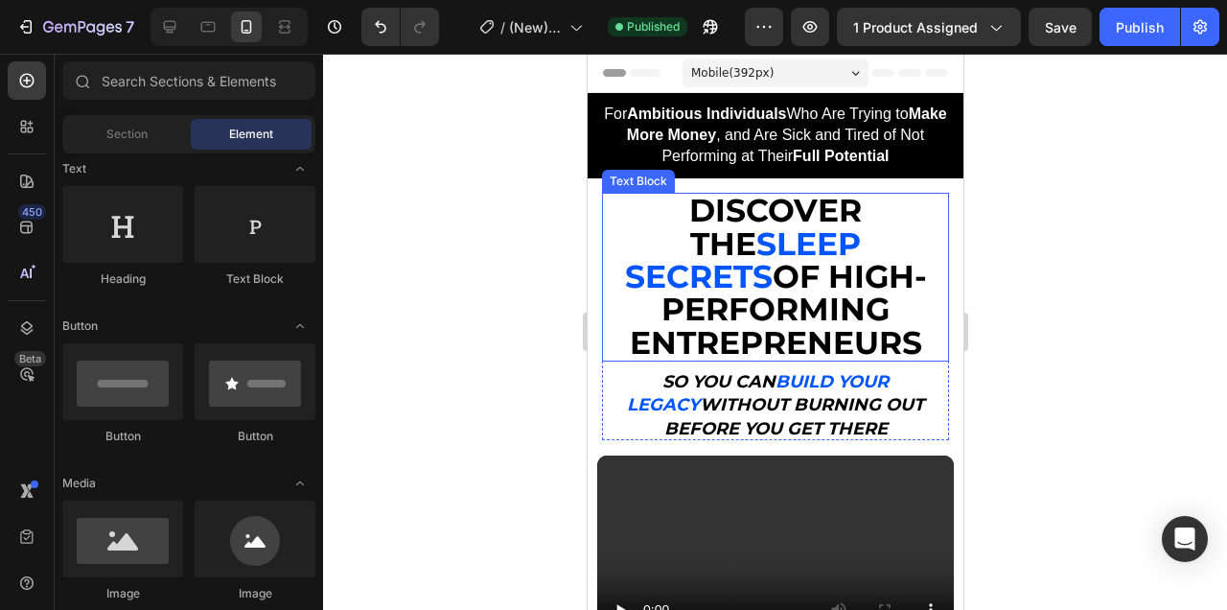
click at [846, 249] on strong "SLEEP SECRETS" at bounding box center [742, 259] width 237 height 71
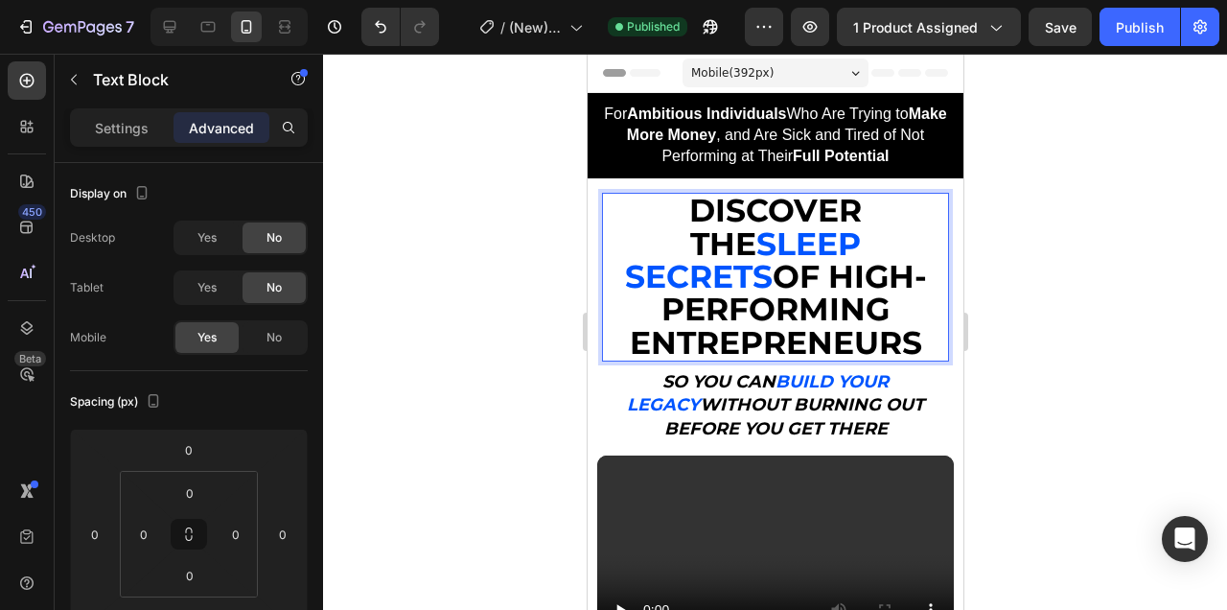
click at [846, 249] on strong "SLEEP SECRETS" at bounding box center [742, 259] width 237 height 71
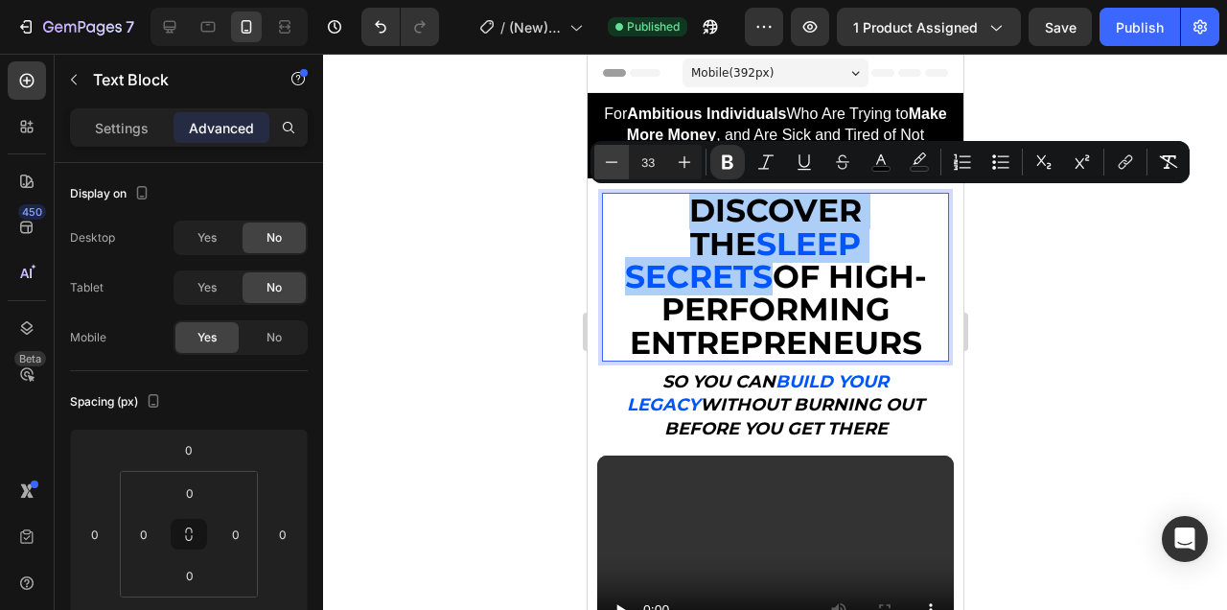
click at [607, 164] on icon "Editor contextual toolbar" at bounding box center [611, 161] width 19 height 19
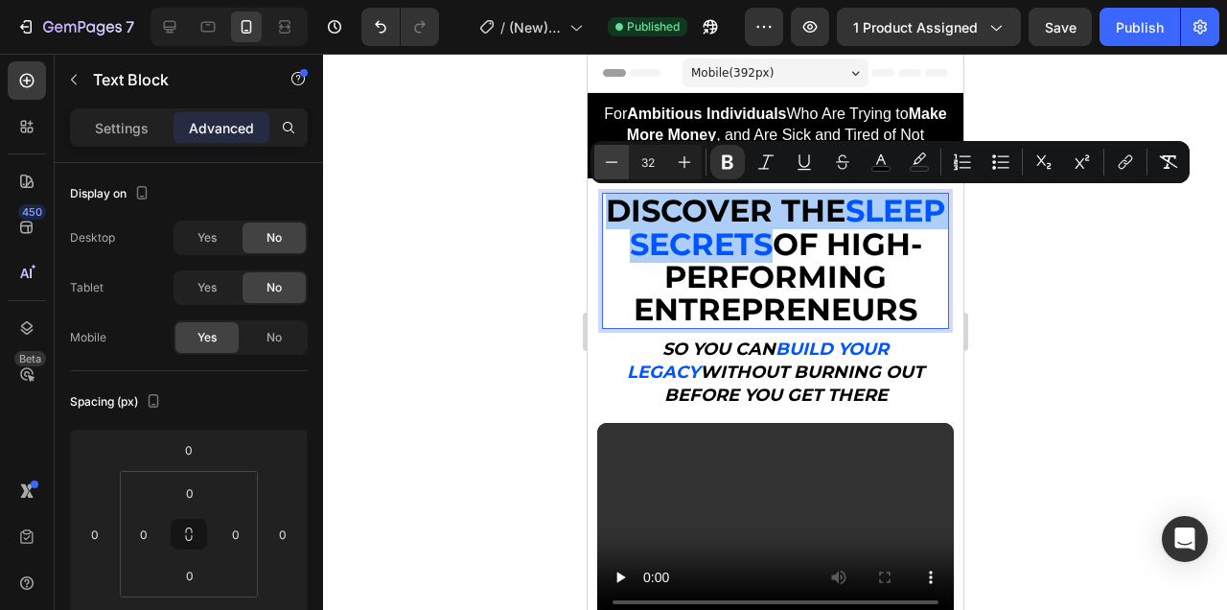
click at [607, 164] on icon "Editor contextual toolbar" at bounding box center [611, 161] width 19 height 19
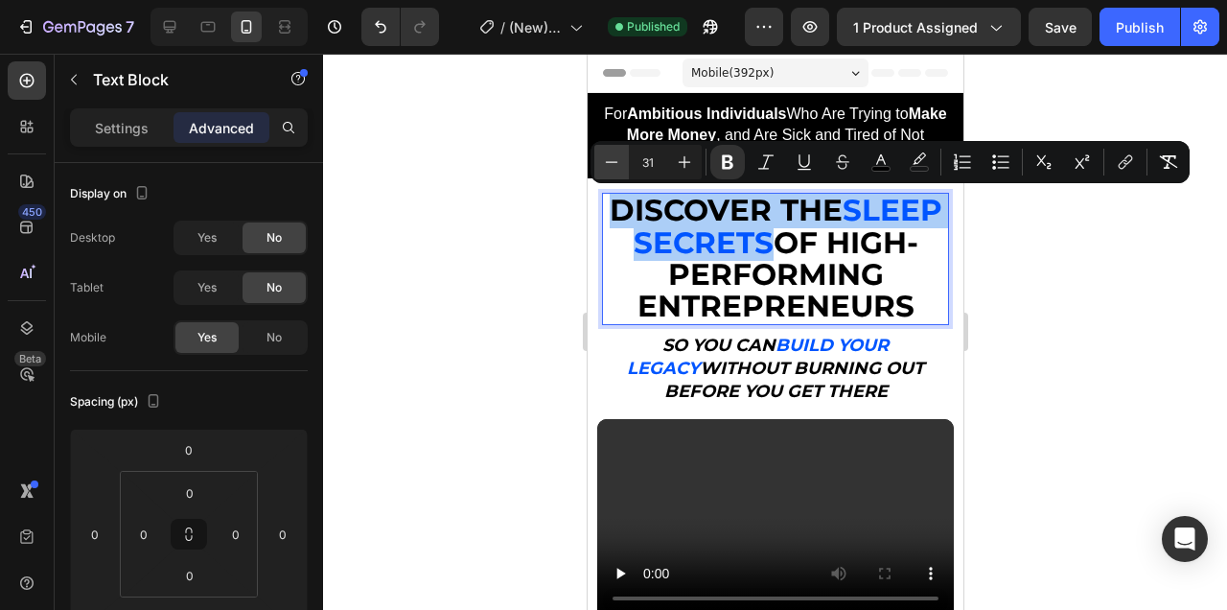
click at [607, 164] on icon "Editor contextual toolbar" at bounding box center [611, 161] width 19 height 19
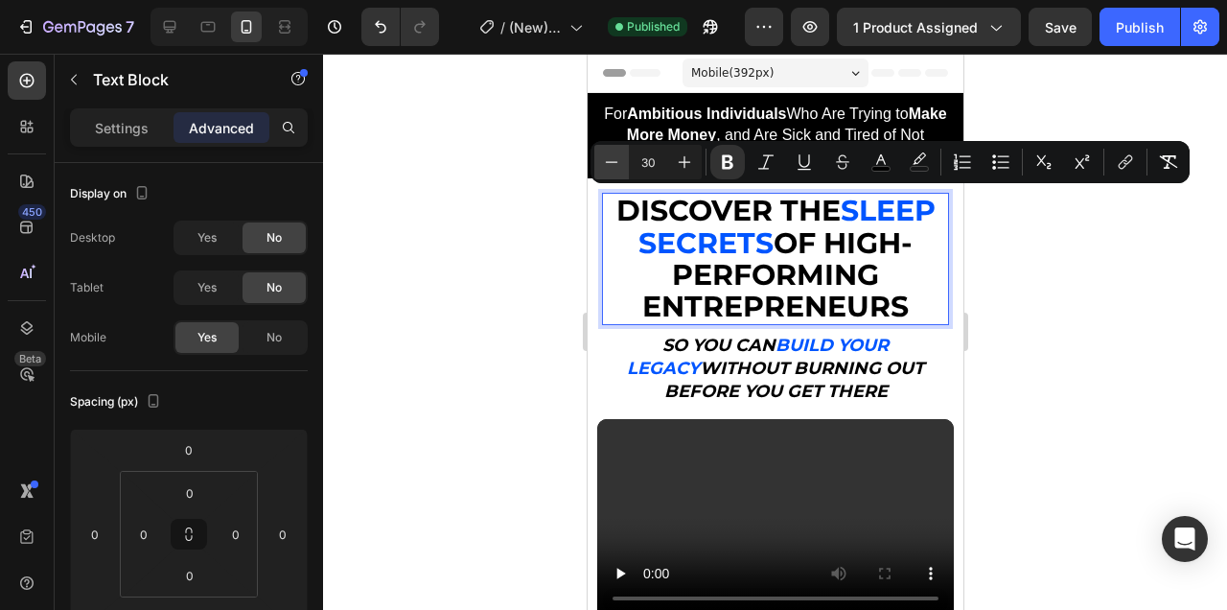
click at [607, 164] on icon "Editor contextual toolbar" at bounding box center [611, 161] width 19 height 19
type input "28"
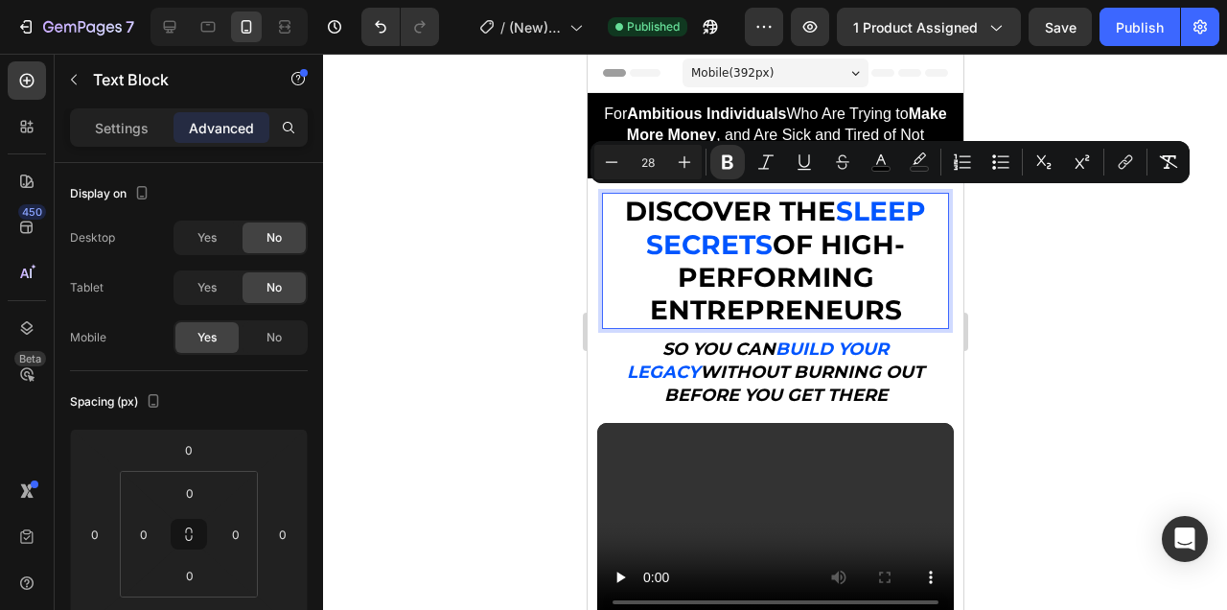
click at [862, 249] on strong "OF HIGH-PERFORMING ENTREPRENEURS" at bounding box center [777, 277] width 256 height 99
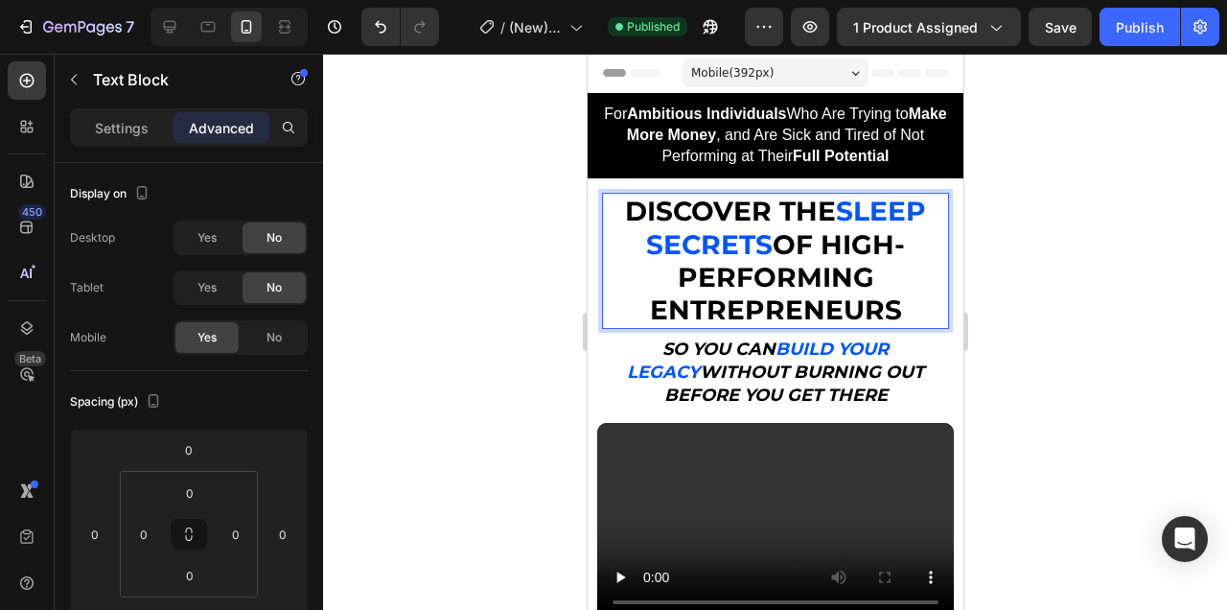
click at [825, 242] on strong "OF HIGH-PERFORMING ENTREPRENEURS" at bounding box center [777, 277] width 256 height 99
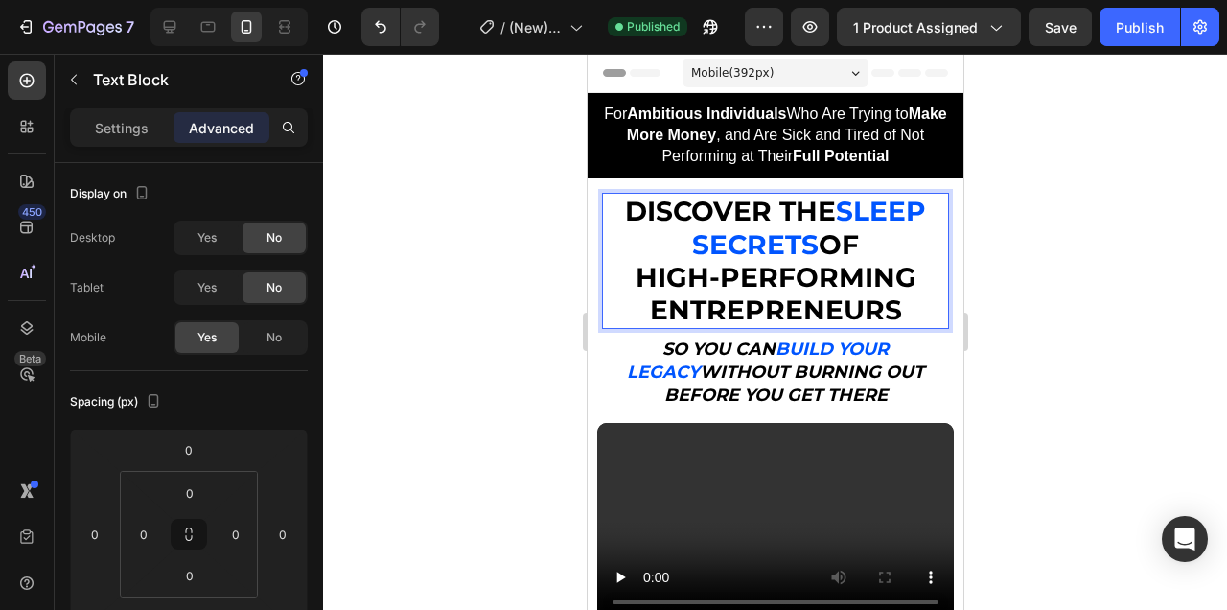
click at [835, 215] on strong "DISCOVER THE" at bounding box center [729, 211] width 211 height 33
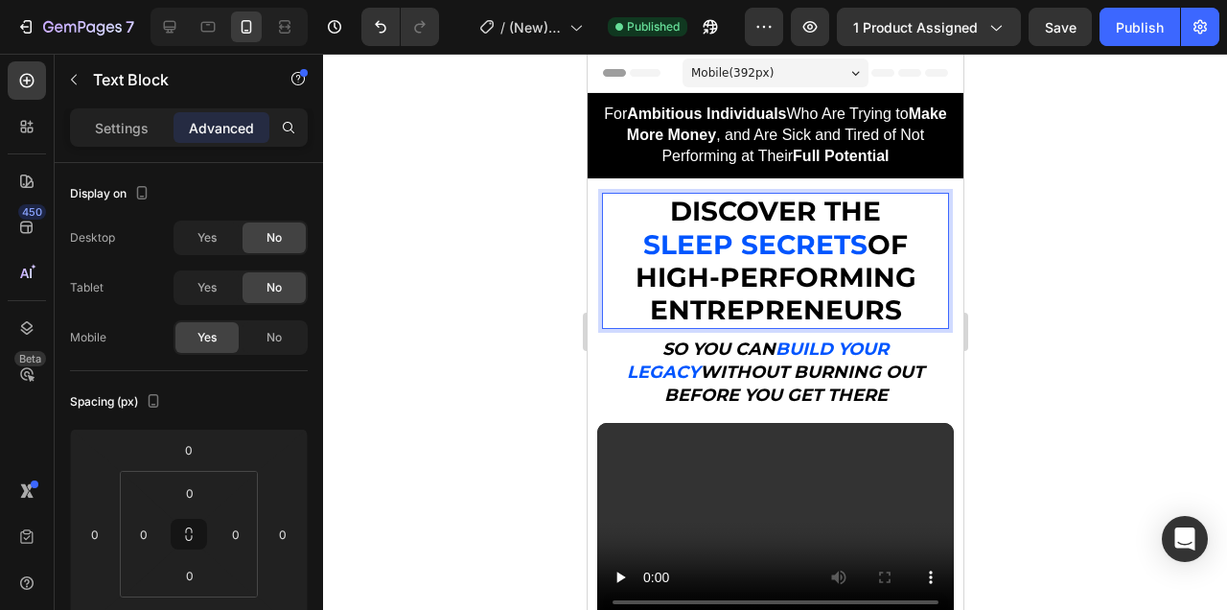
click at [1124, 231] on div at bounding box center [775, 332] width 904 height 556
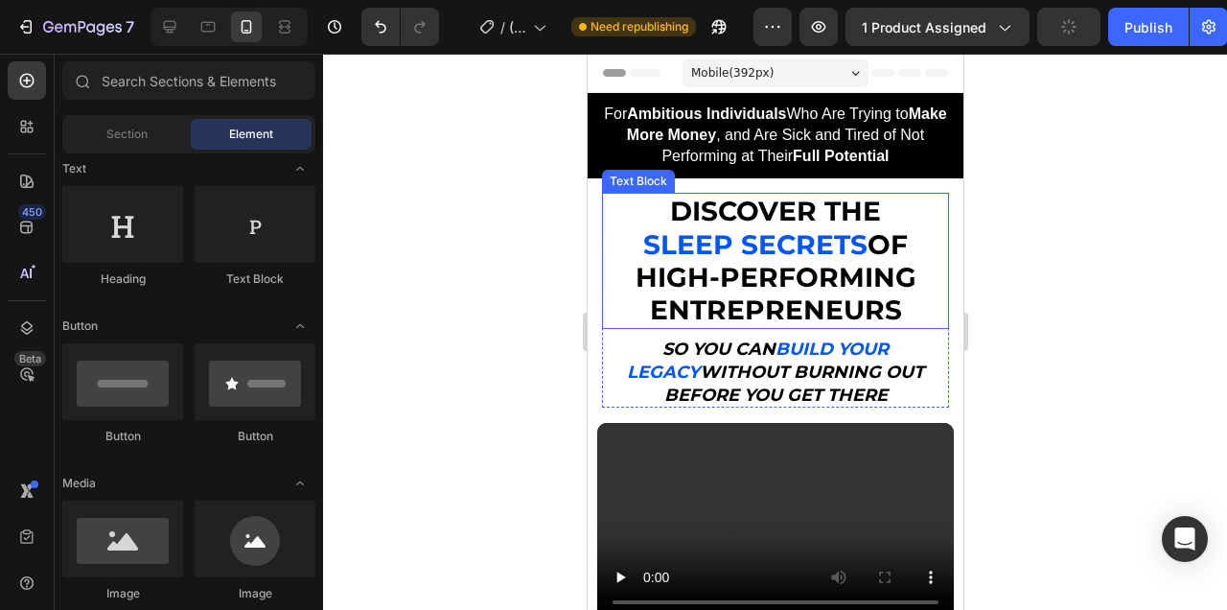
click at [843, 265] on strong "HIGH-PERFORMING ENTREPRENEURS" at bounding box center [775, 293] width 281 height 65
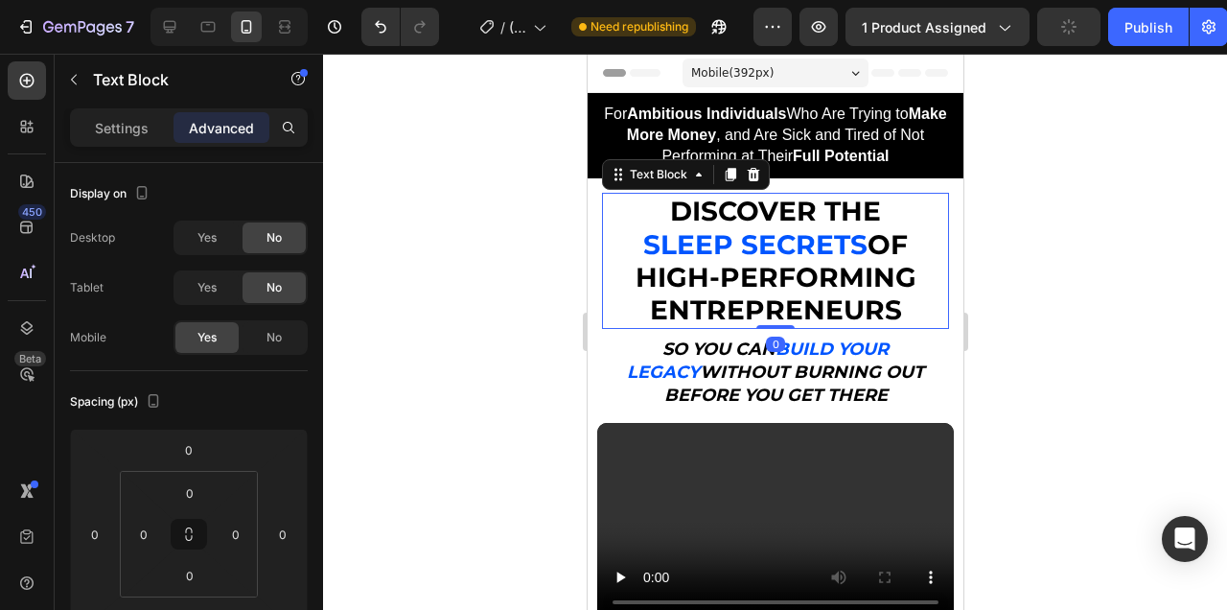
click at [843, 265] on strong "HIGH-PERFORMING ENTREPRENEURS" at bounding box center [775, 293] width 281 height 65
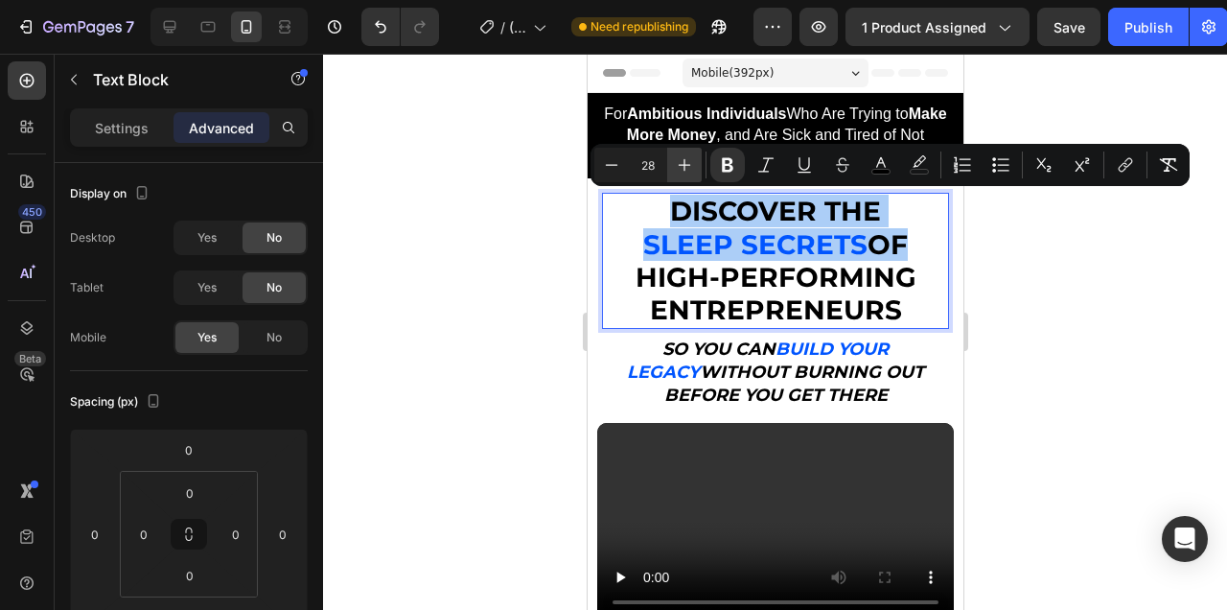
click at [682, 158] on icon "Editor contextual toolbar" at bounding box center [684, 164] width 19 height 19
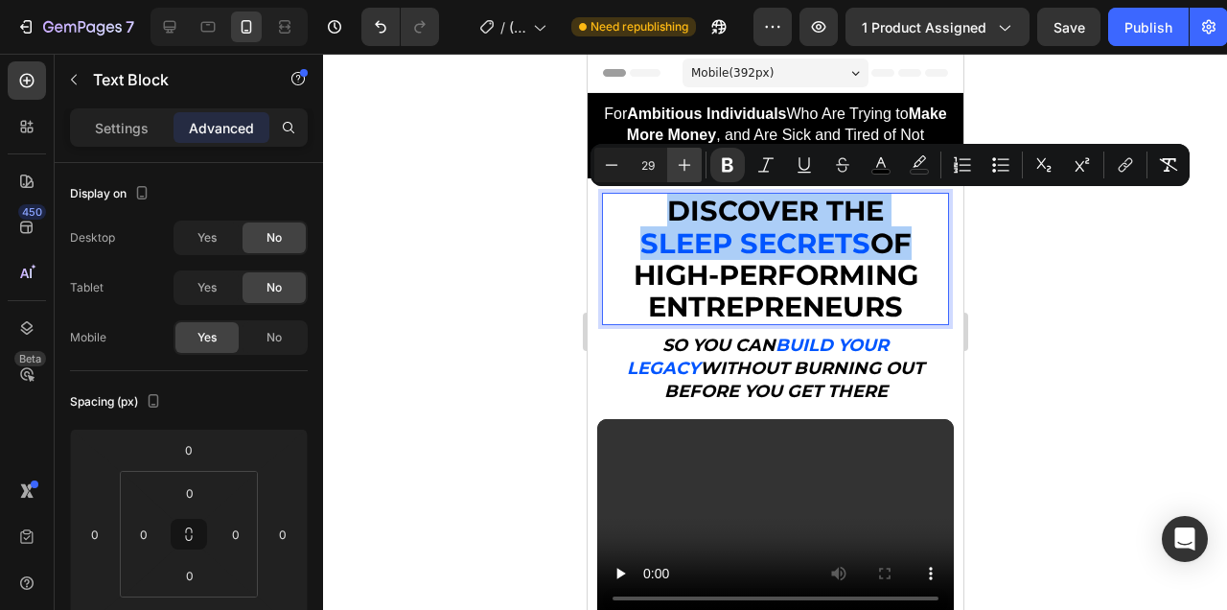
click at [682, 158] on icon "Editor contextual toolbar" at bounding box center [684, 164] width 19 height 19
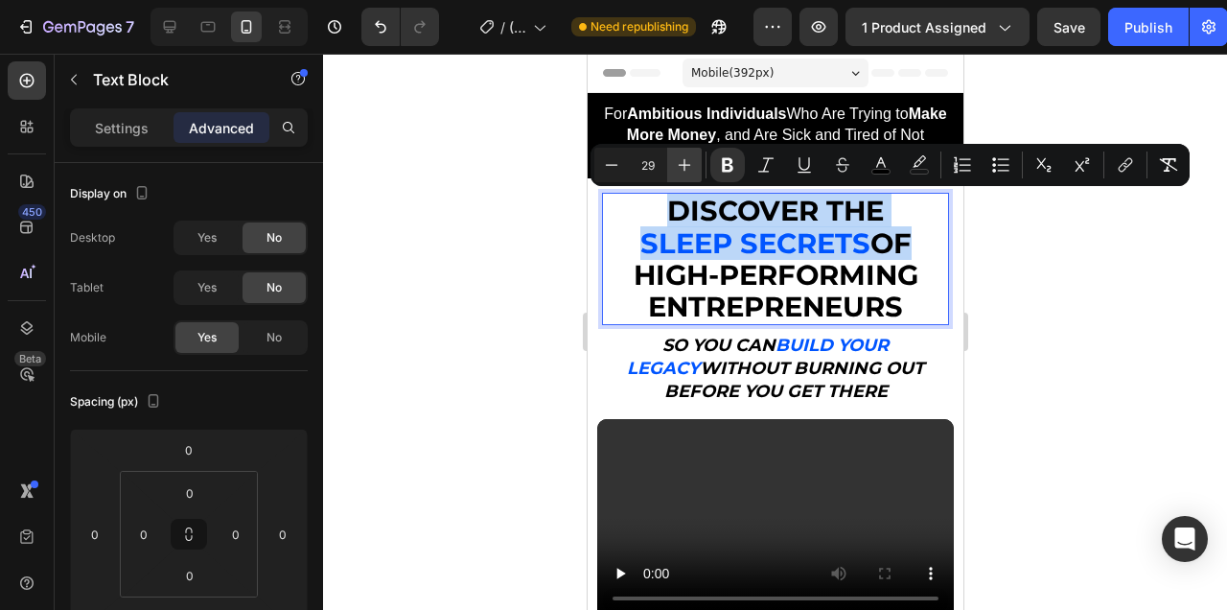
type input "30"
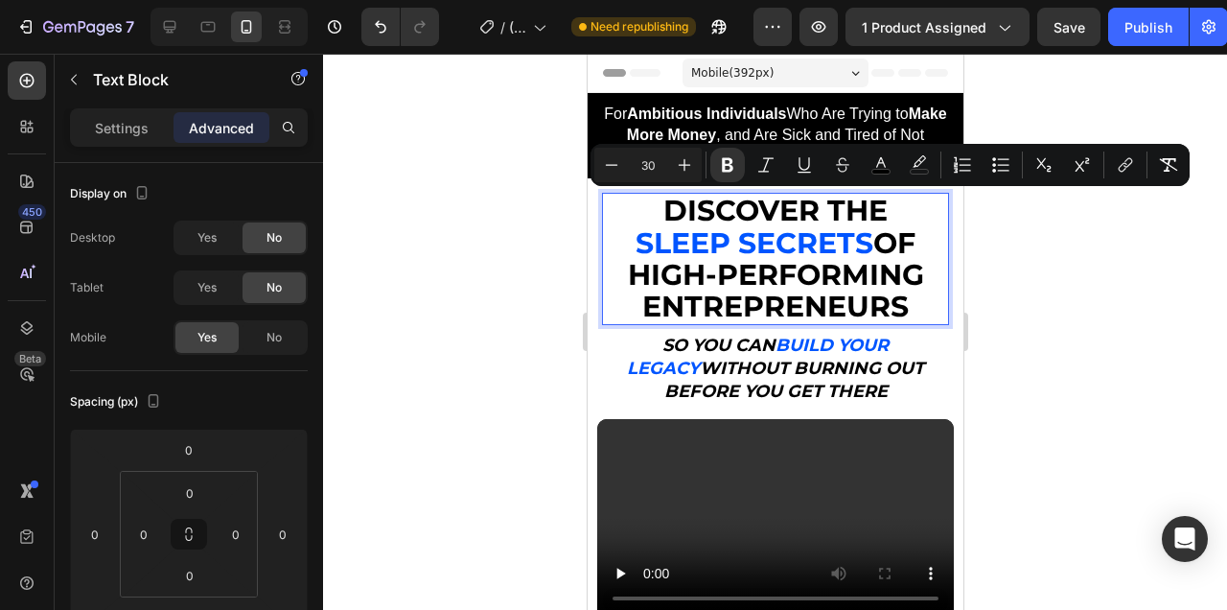
click at [1148, 348] on div at bounding box center [775, 332] width 904 height 556
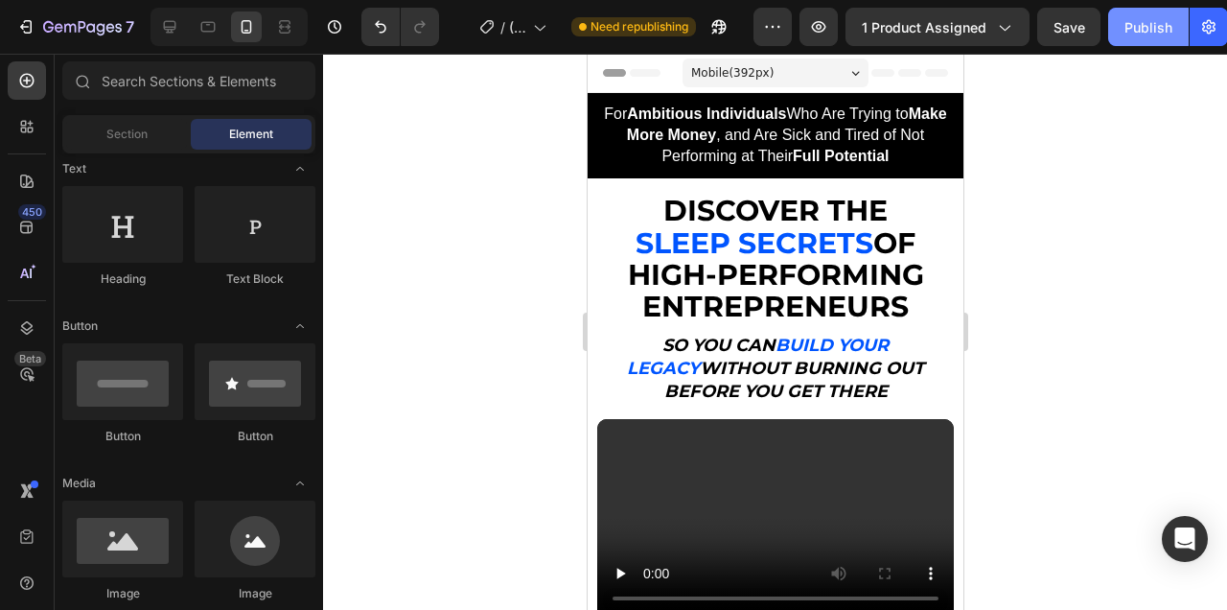
click at [1139, 32] on div "Publish" at bounding box center [1148, 27] width 48 height 20
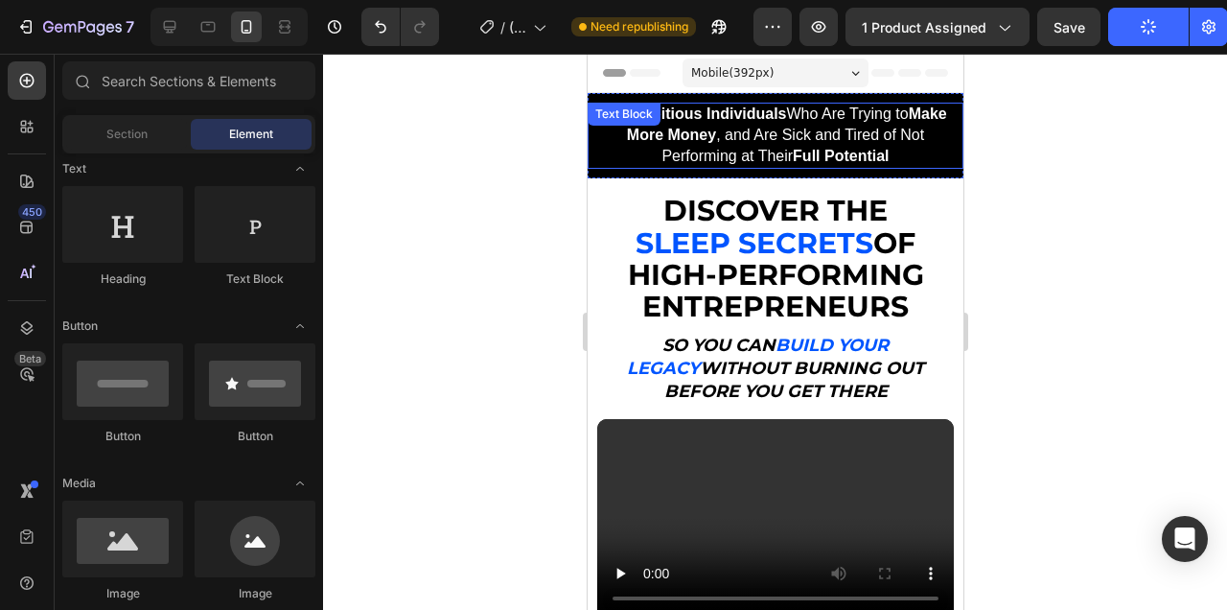
click at [882, 130] on span "For Ambitious Individuals Who Are Trying to Make More Money , and Are Sick and …" at bounding box center [774, 134] width 342 height 58
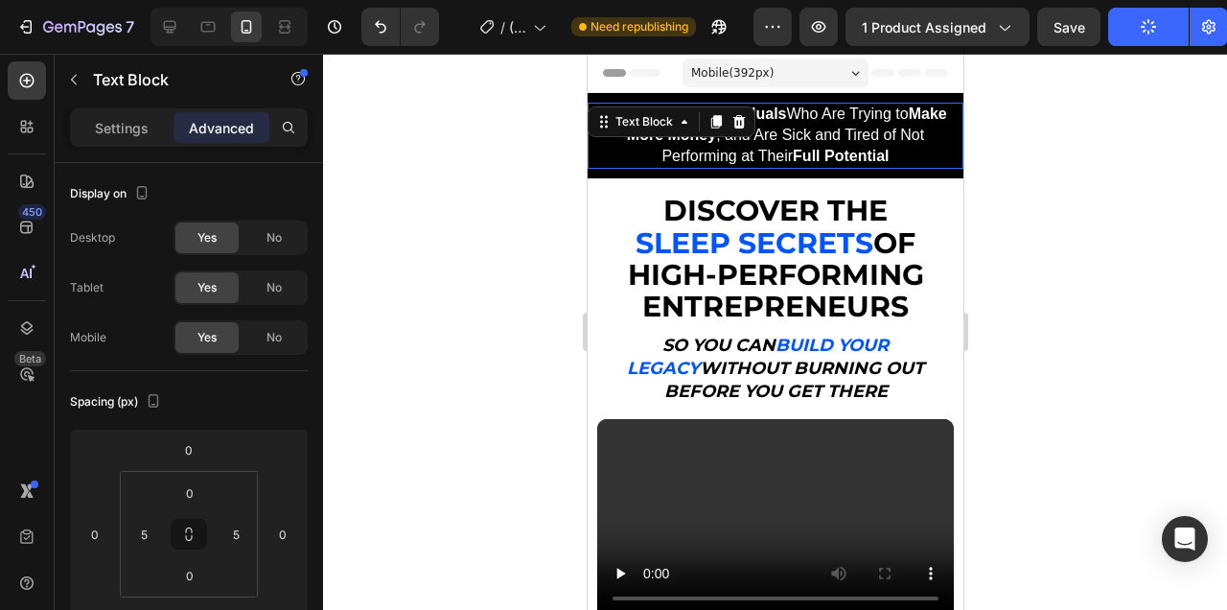
click at [882, 130] on span "For Ambitious Individuals Who Are Trying to Make More Money , and Are Sick and …" at bounding box center [774, 134] width 342 height 58
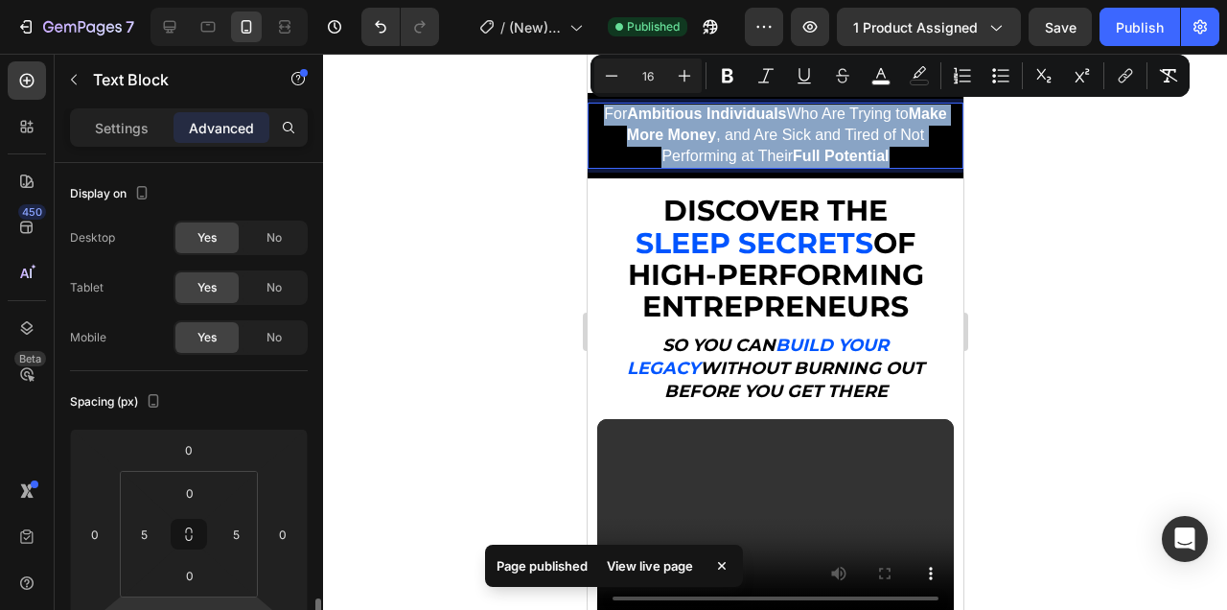
scroll to position [316, 0]
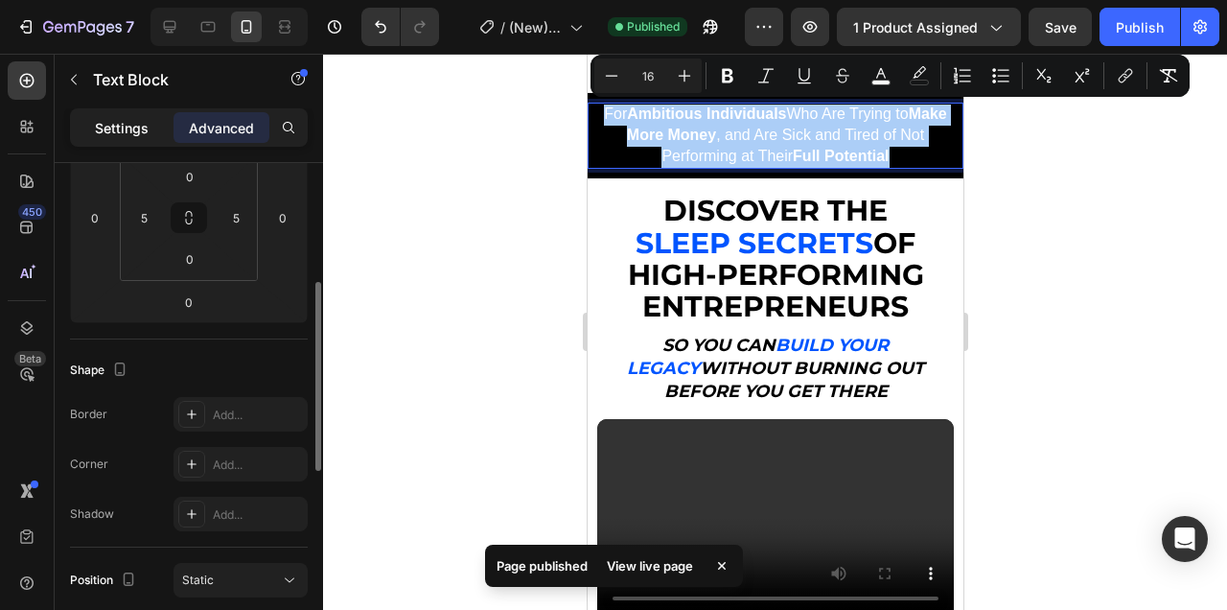
click at [118, 128] on p "Settings" at bounding box center [122, 128] width 54 height 20
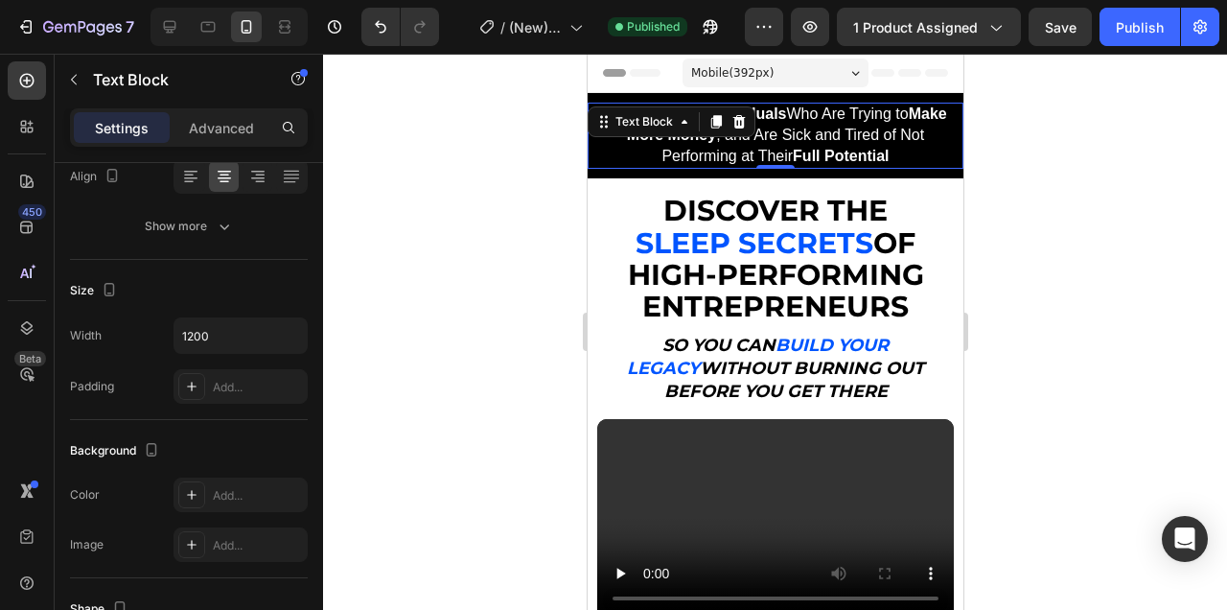
scroll to position [0, 0]
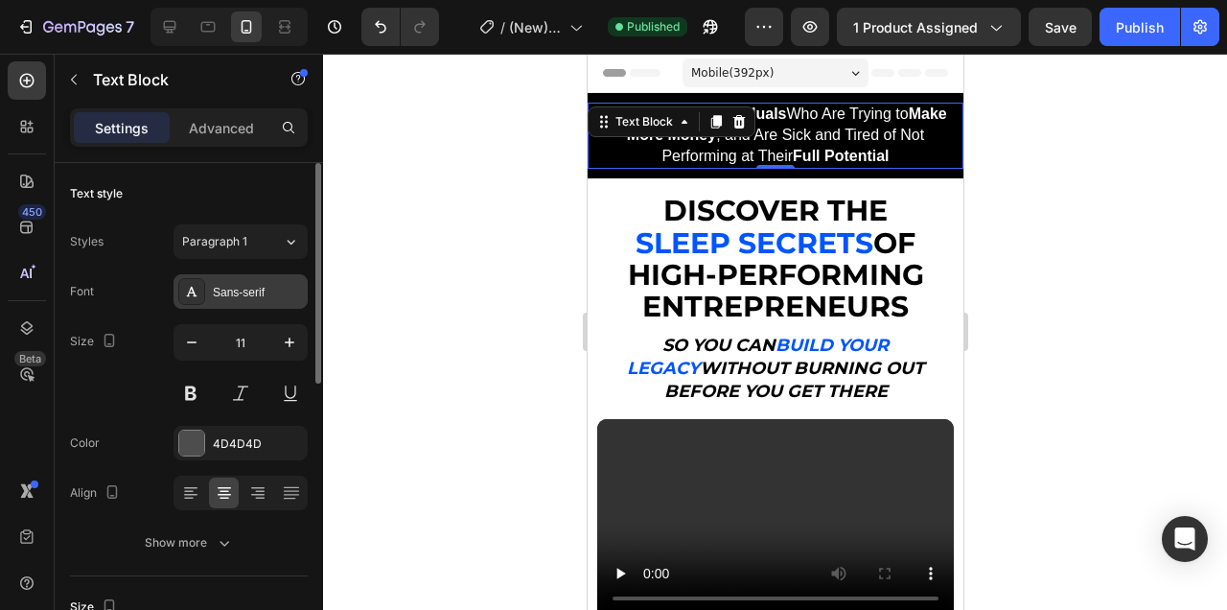
click at [252, 292] on div "Sans-serif" at bounding box center [258, 292] width 90 height 17
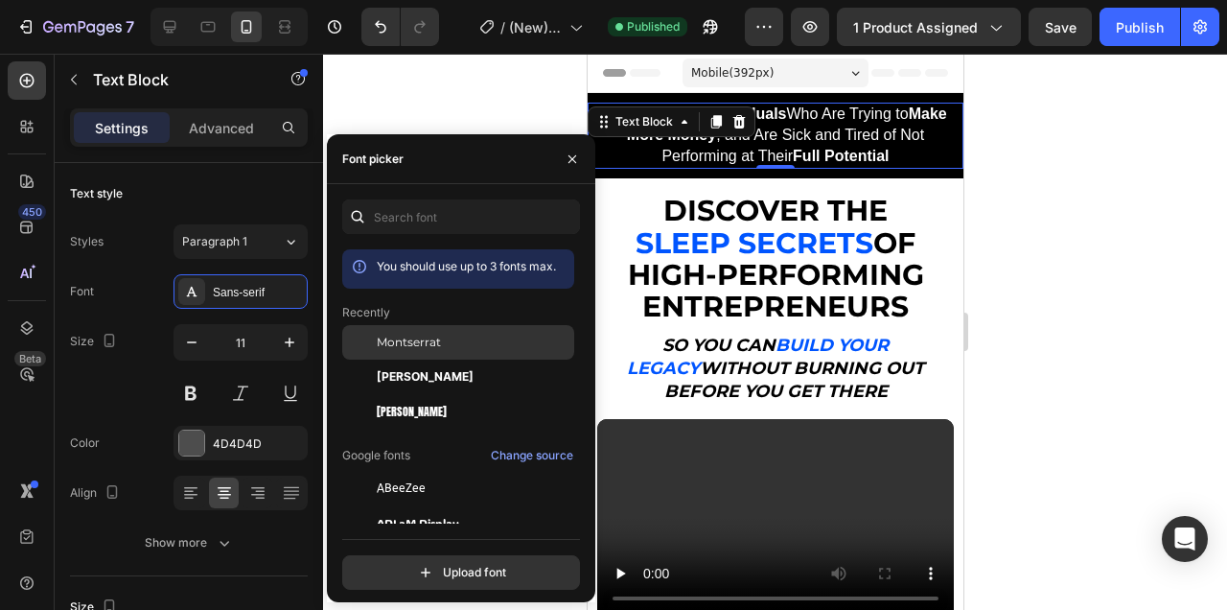
click at [427, 342] on span "Montserrat" at bounding box center [409, 342] width 64 height 17
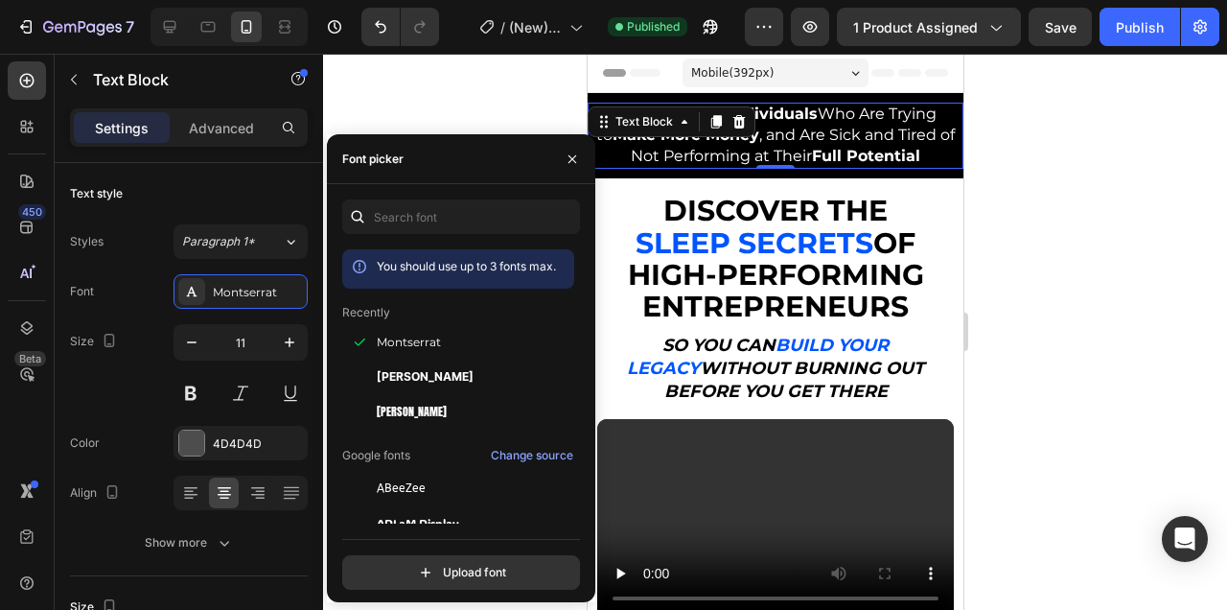
click at [1075, 188] on div at bounding box center [775, 332] width 904 height 556
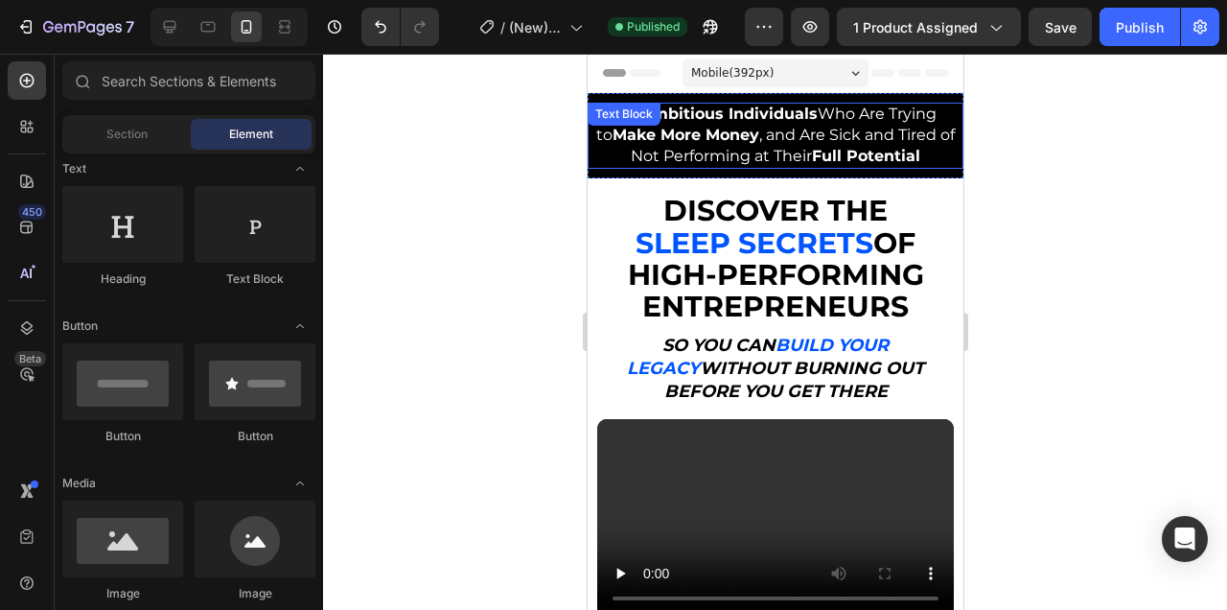
click at [857, 138] on span "For Ambitious Individuals Who Are Trying to Make More Money , and Are Sick and …" at bounding box center [774, 134] width 359 height 60
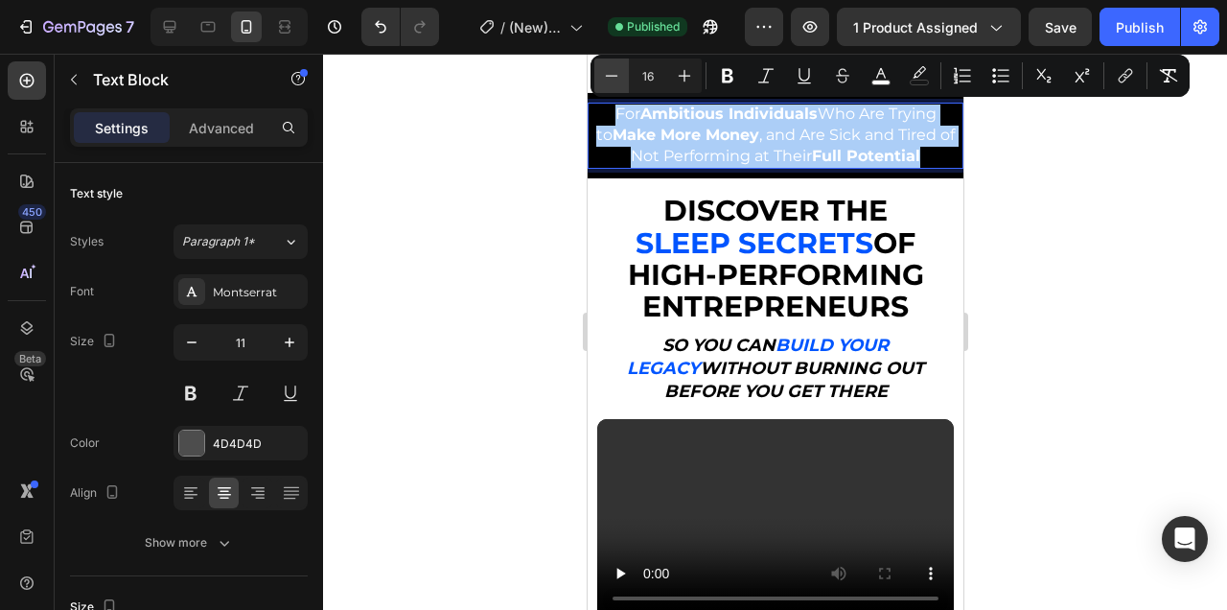
click at [605, 73] on icon "Editor contextual toolbar" at bounding box center [611, 75] width 19 height 19
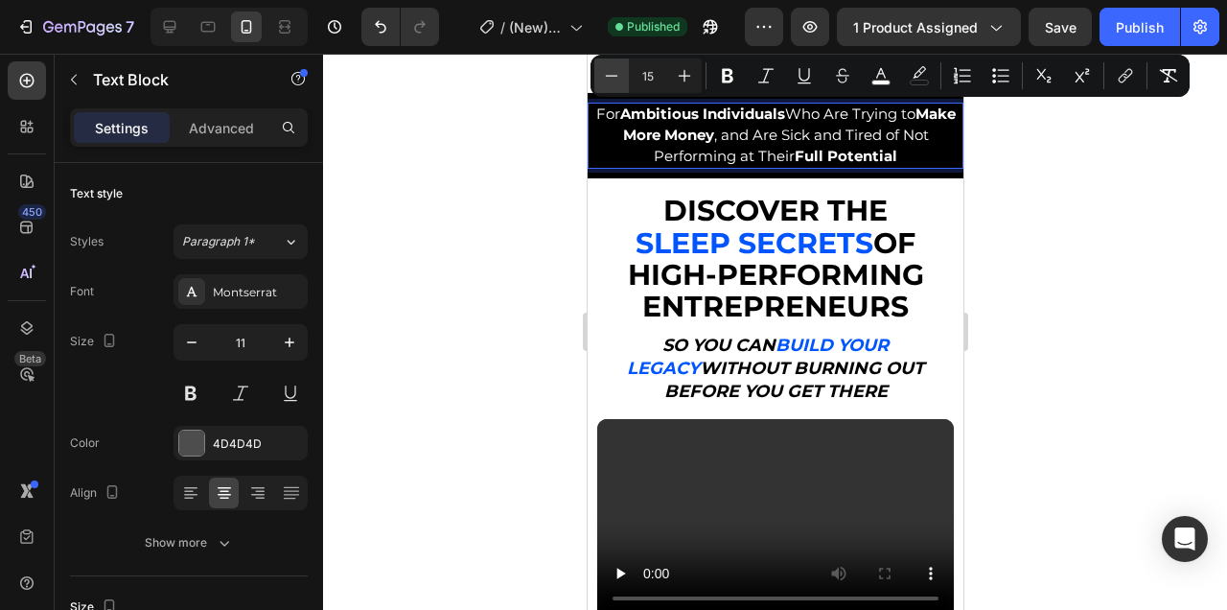
click at [605, 73] on icon "Editor contextual toolbar" at bounding box center [611, 75] width 19 height 19
type input "14"
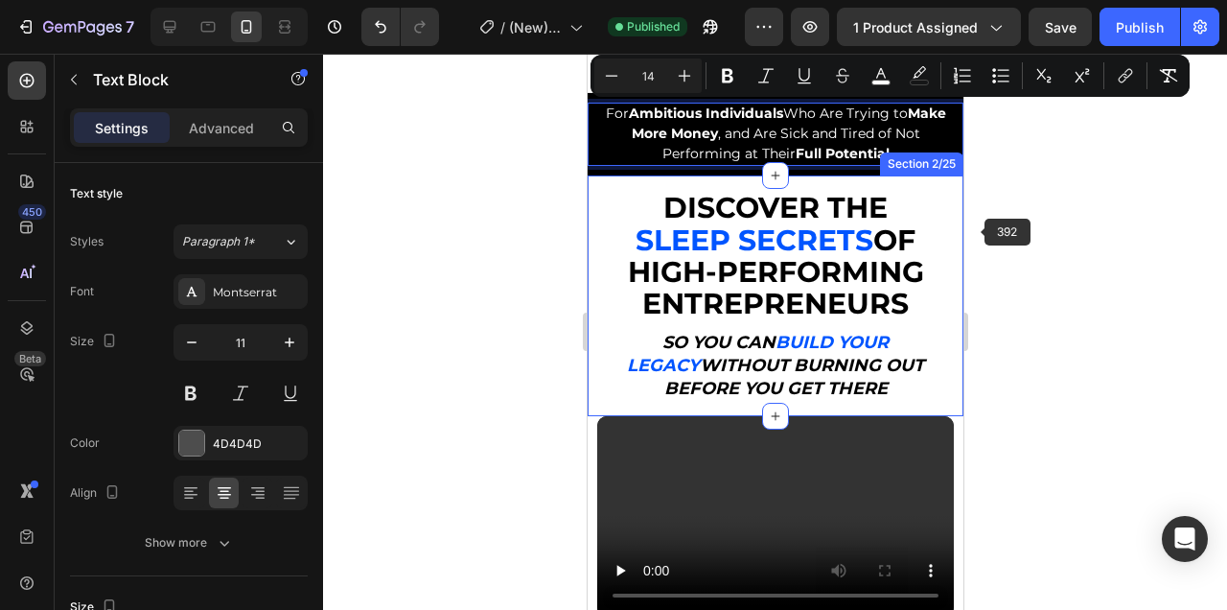
click at [1007, 232] on div at bounding box center [775, 332] width 904 height 556
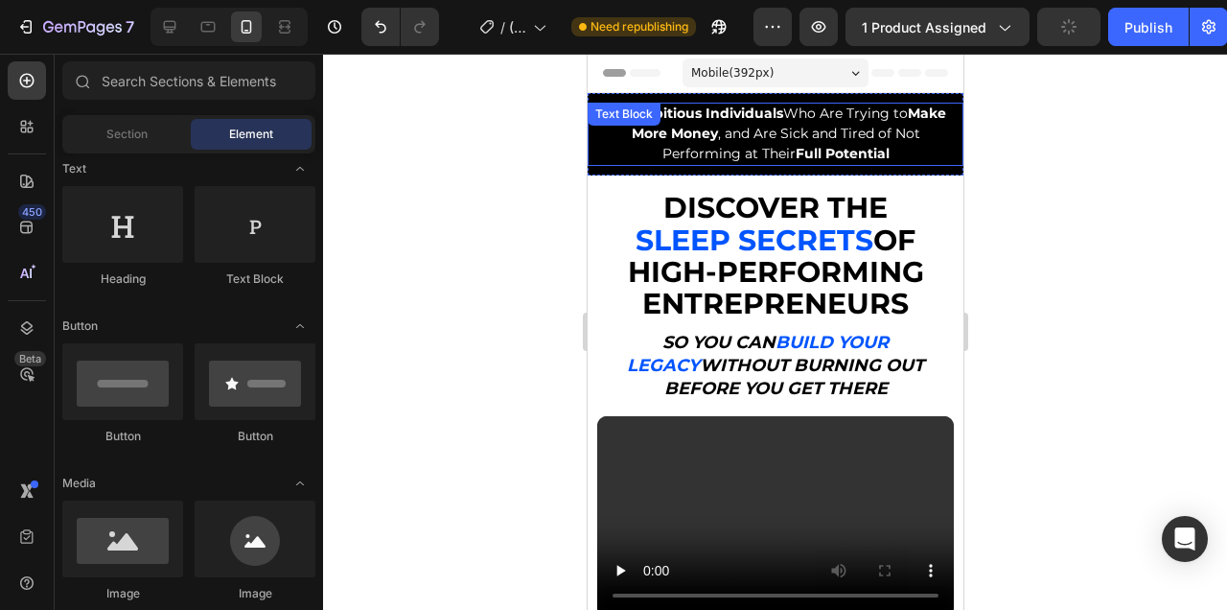
click at [807, 120] on span "For Ambitious Individuals Who Are Trying to Make More Money , and Are Sick and …" at bounding box center [775, 133] width 340 height 58
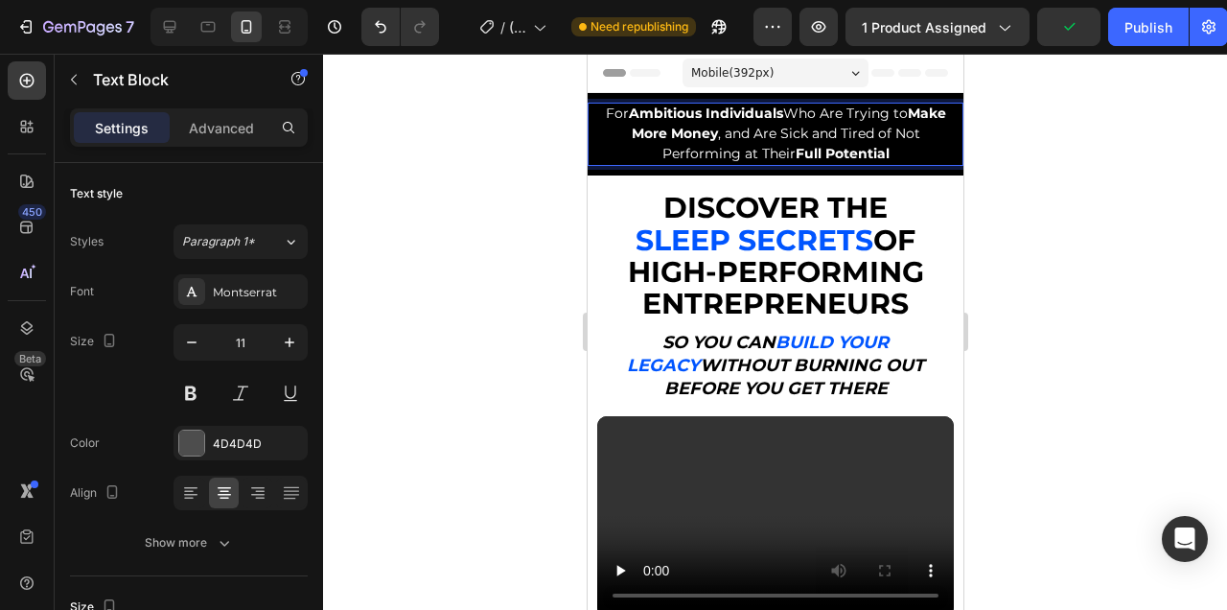
click at [1066, 175] on div at bounding box center [775, 332] width 904 height 556
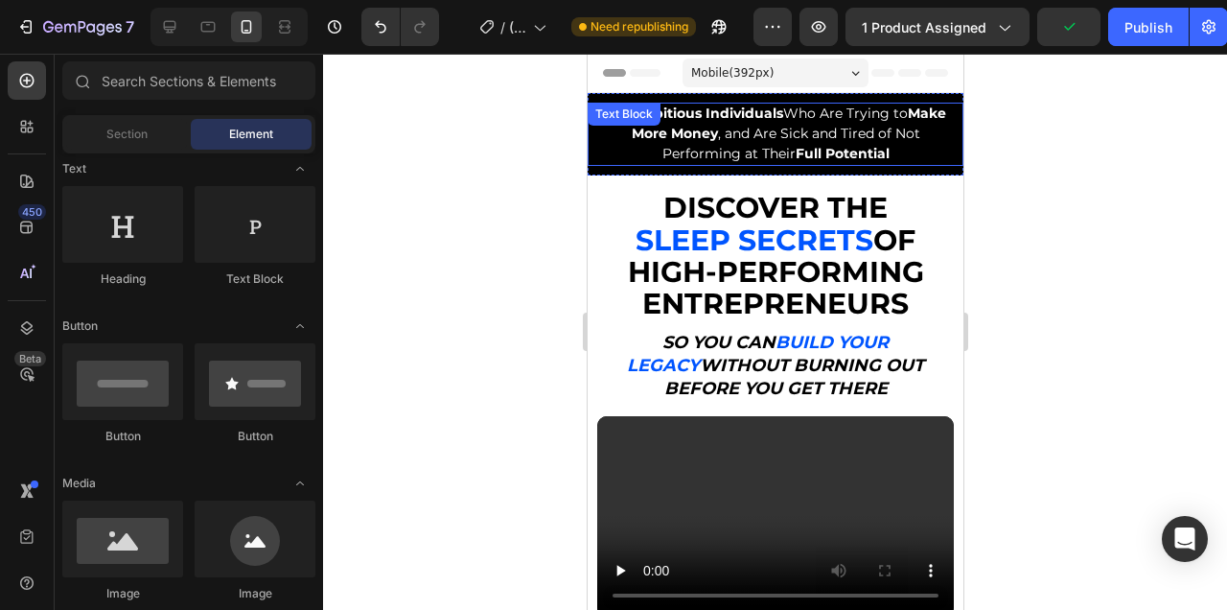
click at [848, 107] on span "For Ambitious Individuals Who Are Trying to Make More Money , and Are Sick and …" at bounding box center [775, 133] width 340 height 58
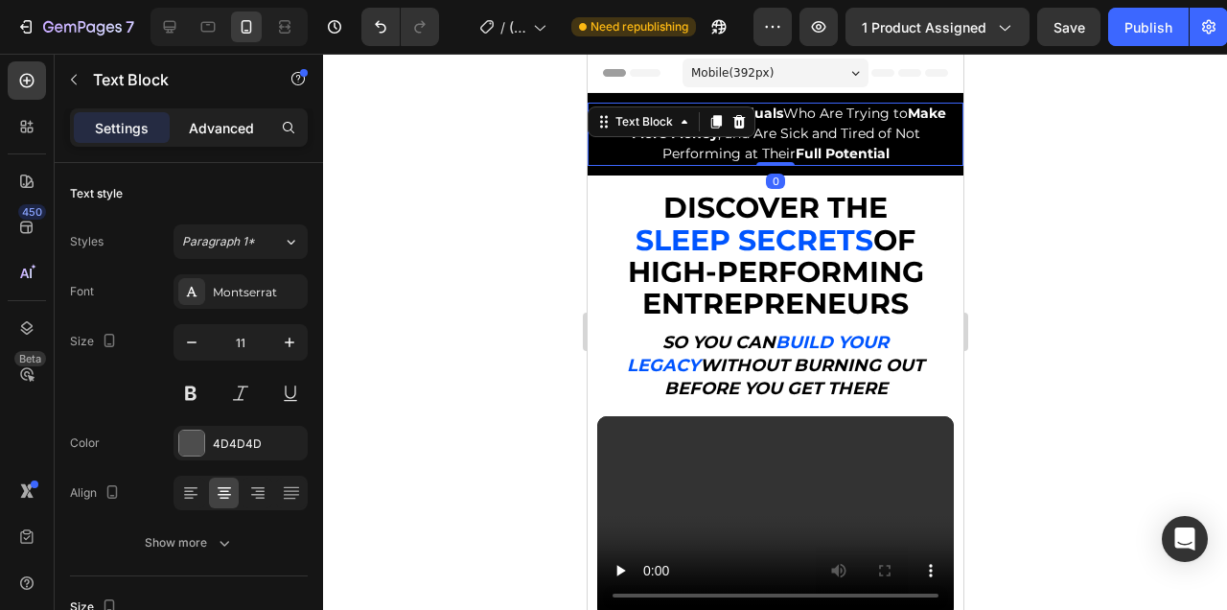
click at [226, 120] on p "Advanced" at bounding box center [221, 128] width 65 height 20
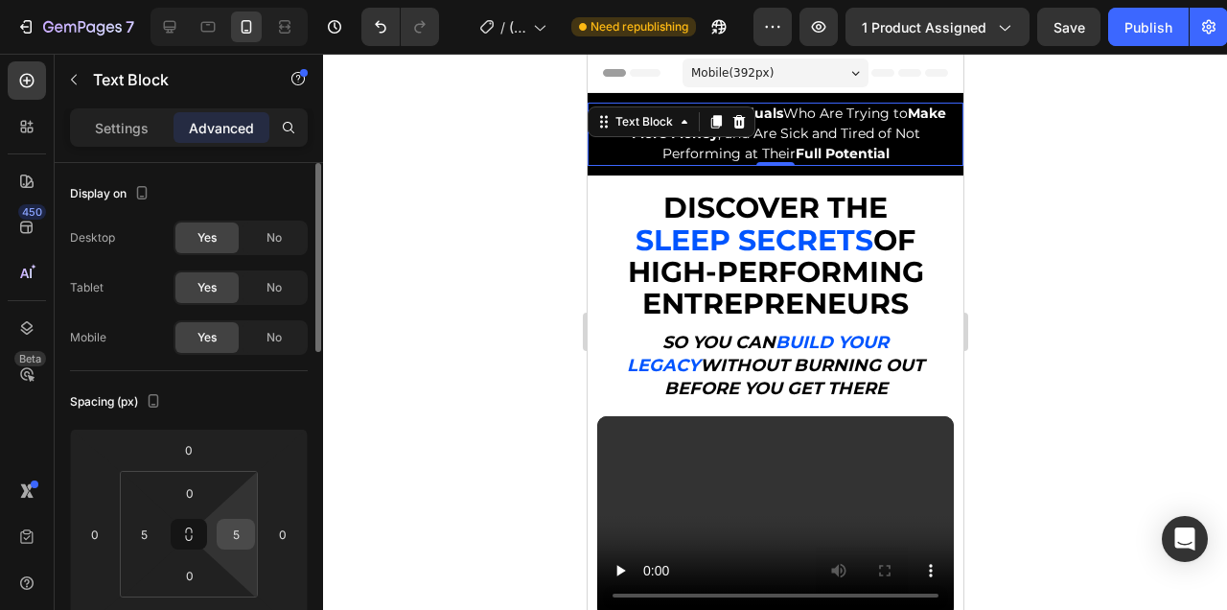
click at [234, 530] on input "5" at bounding box center [235, 534] width 29 height 29
type input "15"
click at [139, 534] on input "5" at bounding box center [143, 534] width 29 height 29
type input "15"
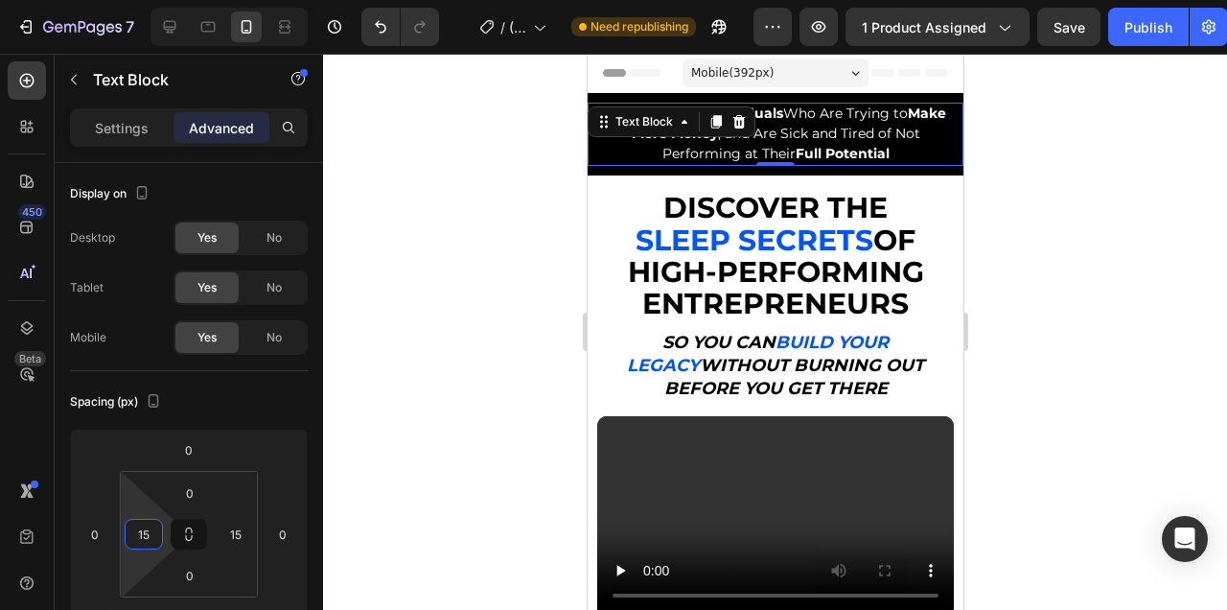
click at [1082, 299] on div at bounding box center [775, 332] width 904 height 556
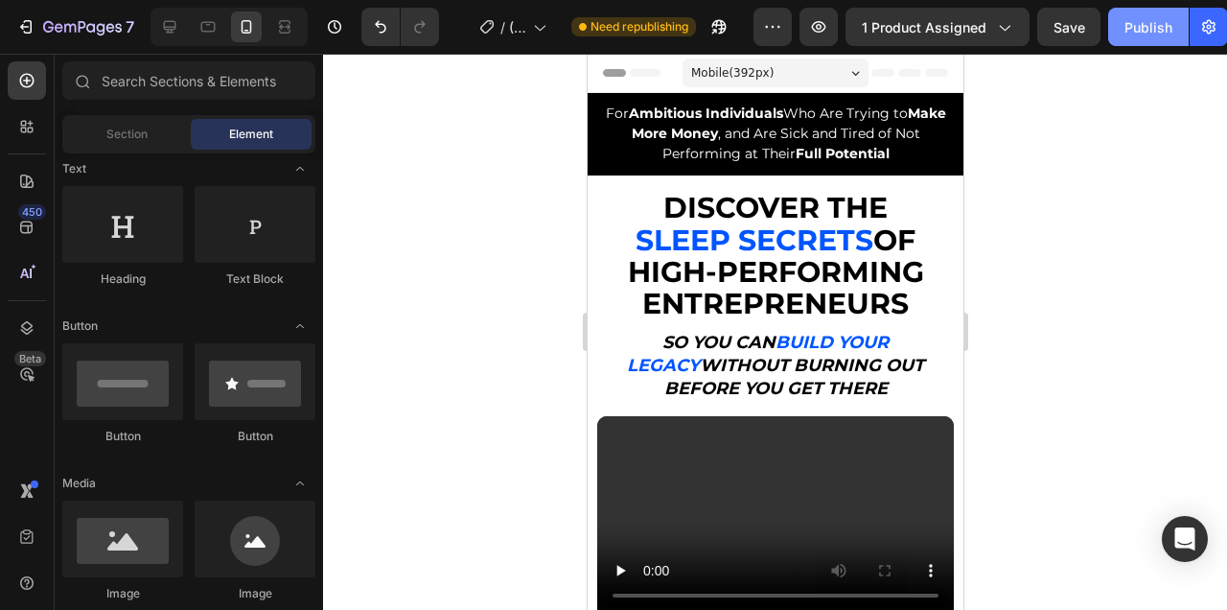
click at [1138, 43] on button "Publish" at bounding box center [1148, 27] width 81 height 38
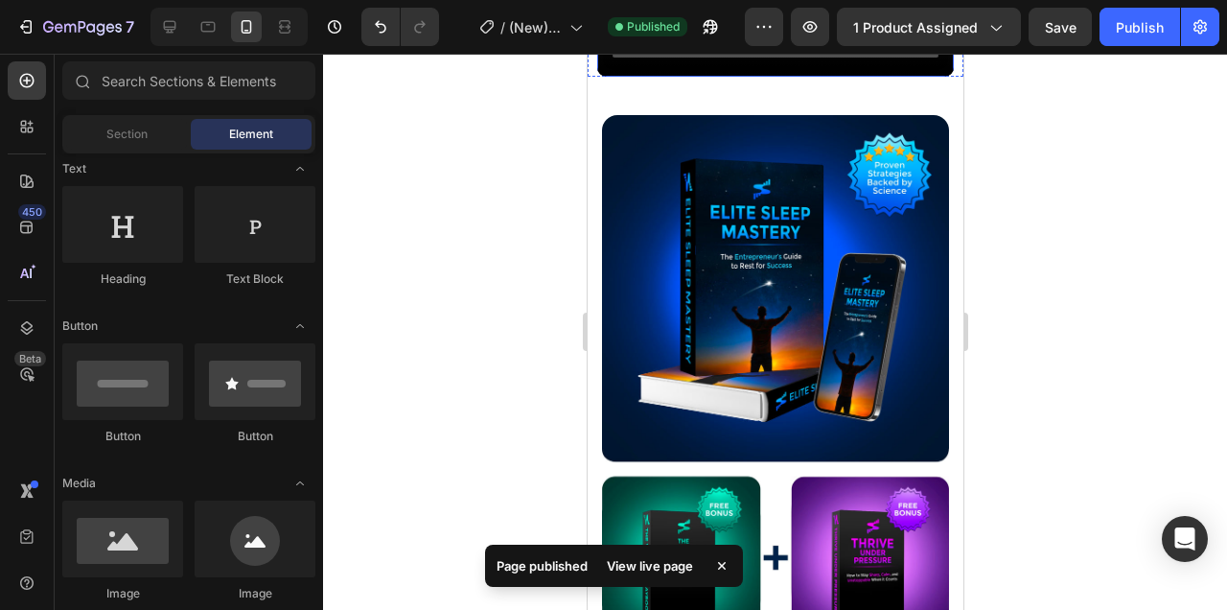
scroll to position [336, 0]
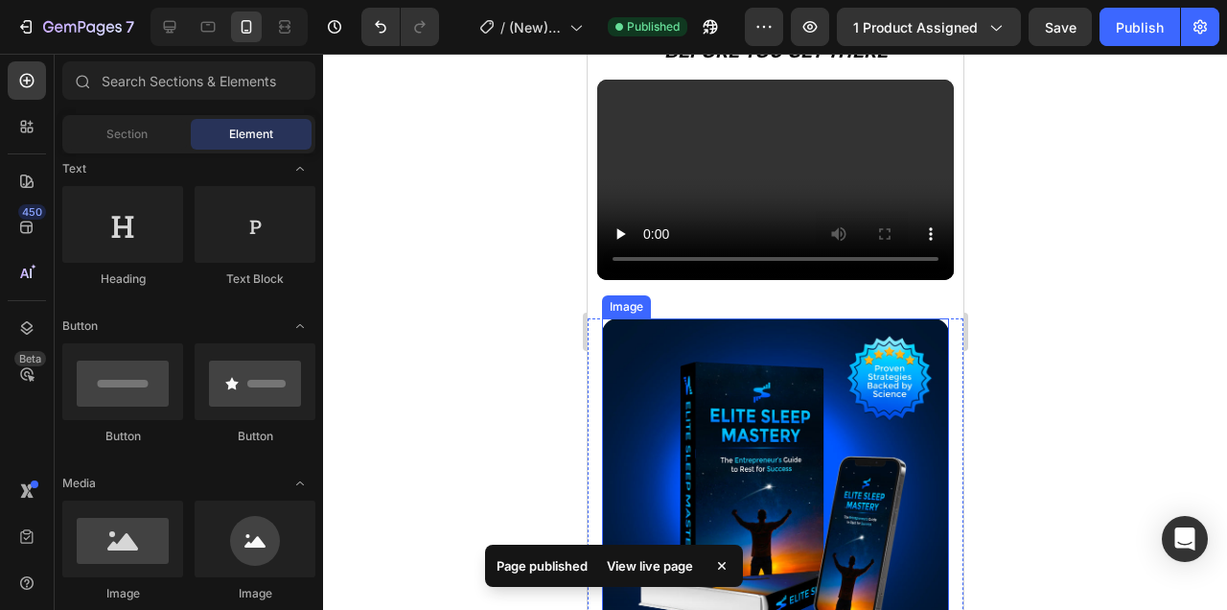
click at [847, 350] on img at bounding box center [774, 578] width 347 height 521
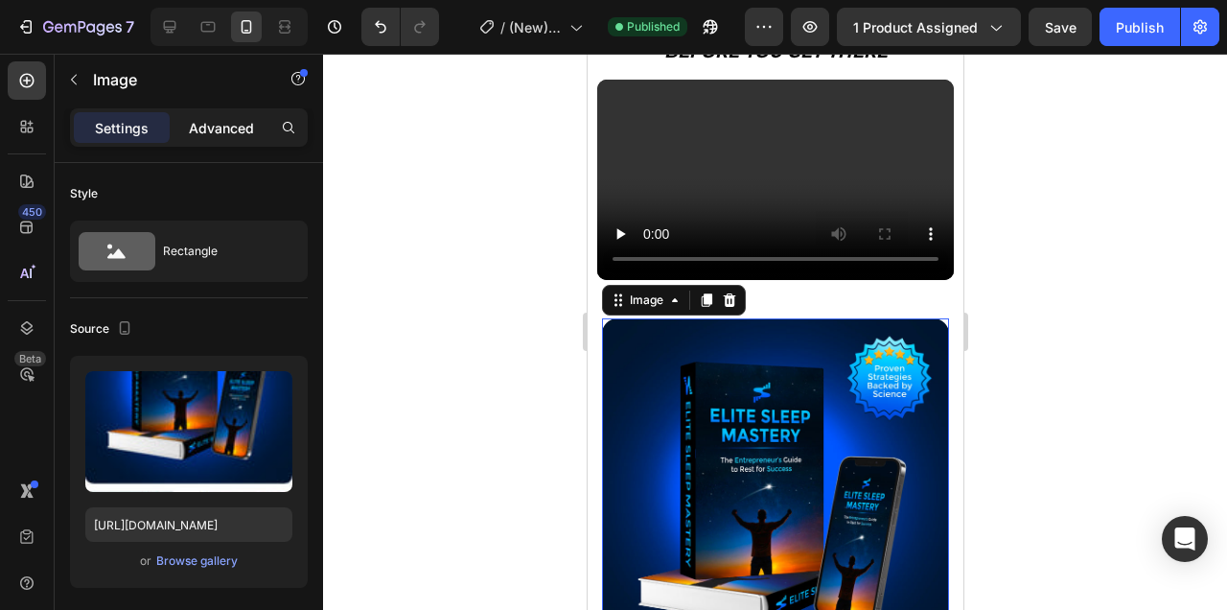
click at [203, 128] on p "Advanced" at bounding box center [221, 128] width 65 height 20
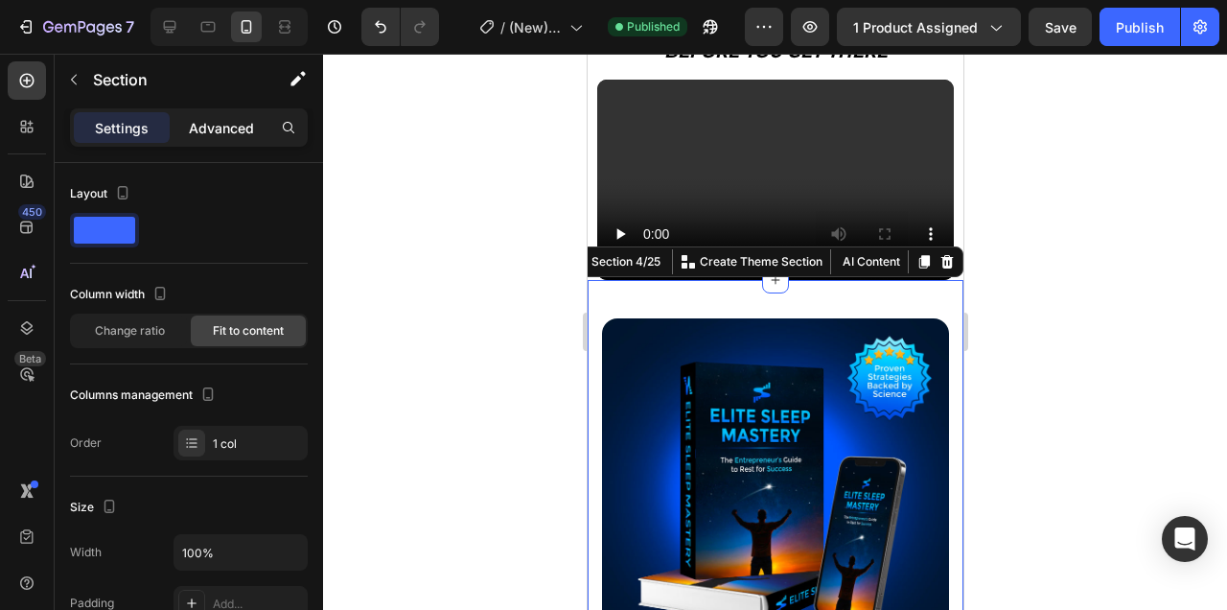
click at [223, 141] on div "Advanced" at bounding box center [222, 127] width 96 height 31
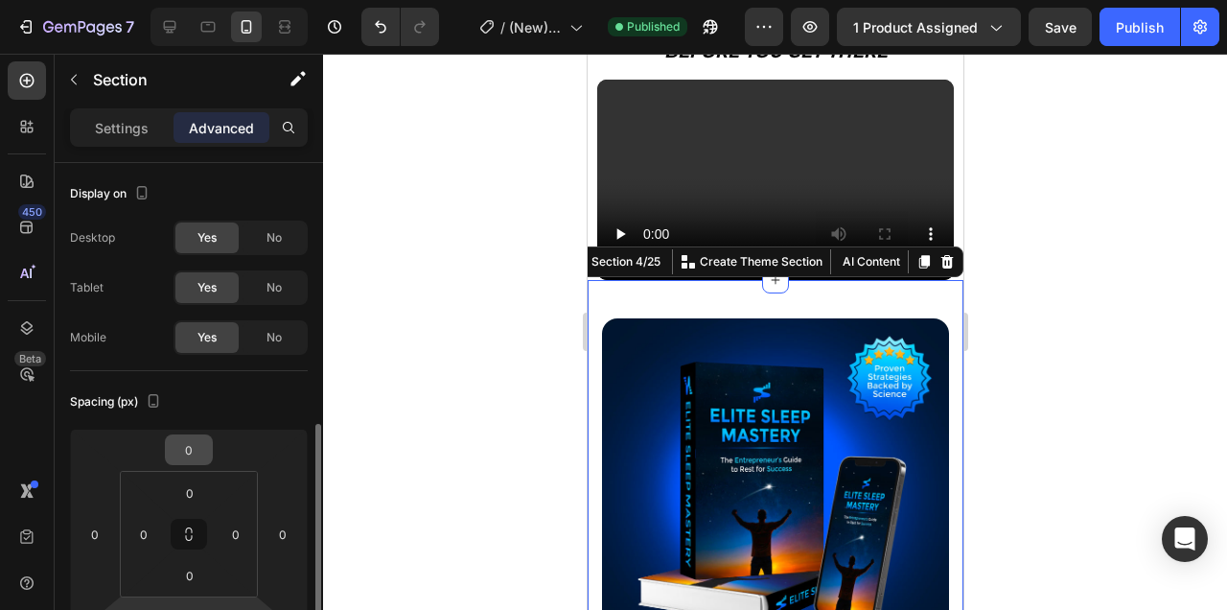
scroll to position [207, 0]
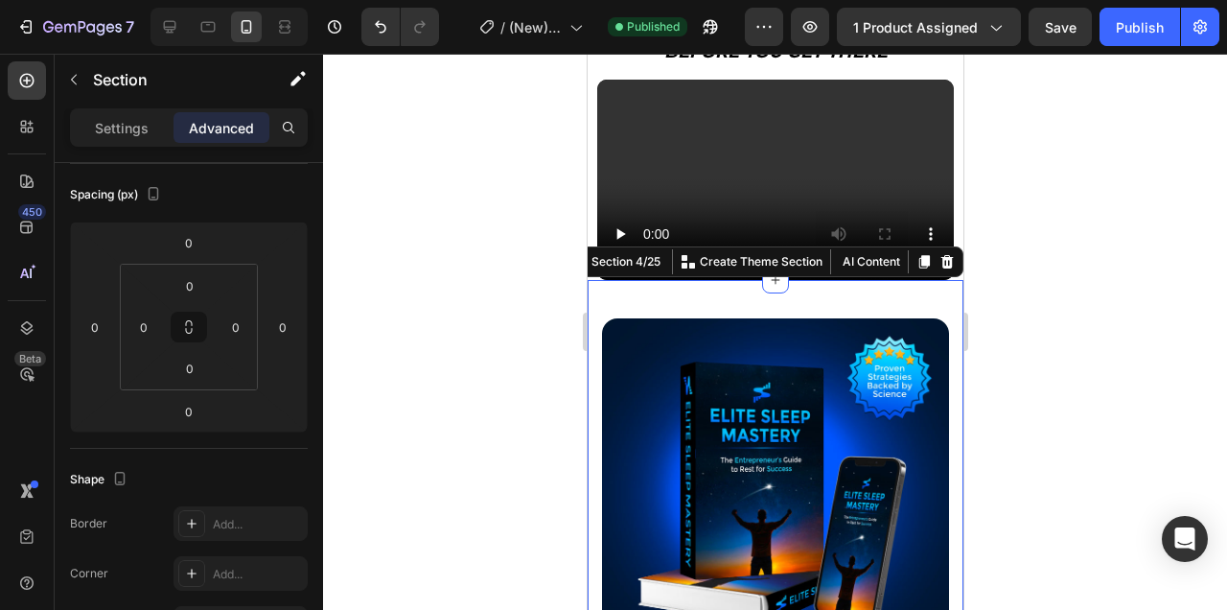
click at [184, 273] on input "0" at bounding box center [190, 285] width 38 height 29
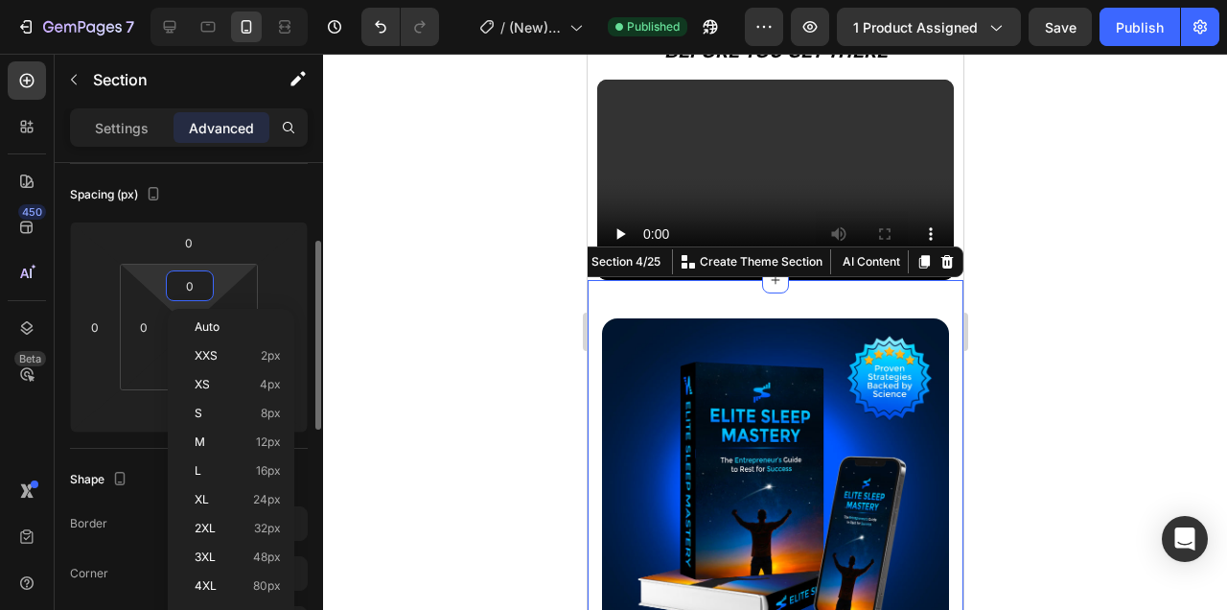
type input "9"
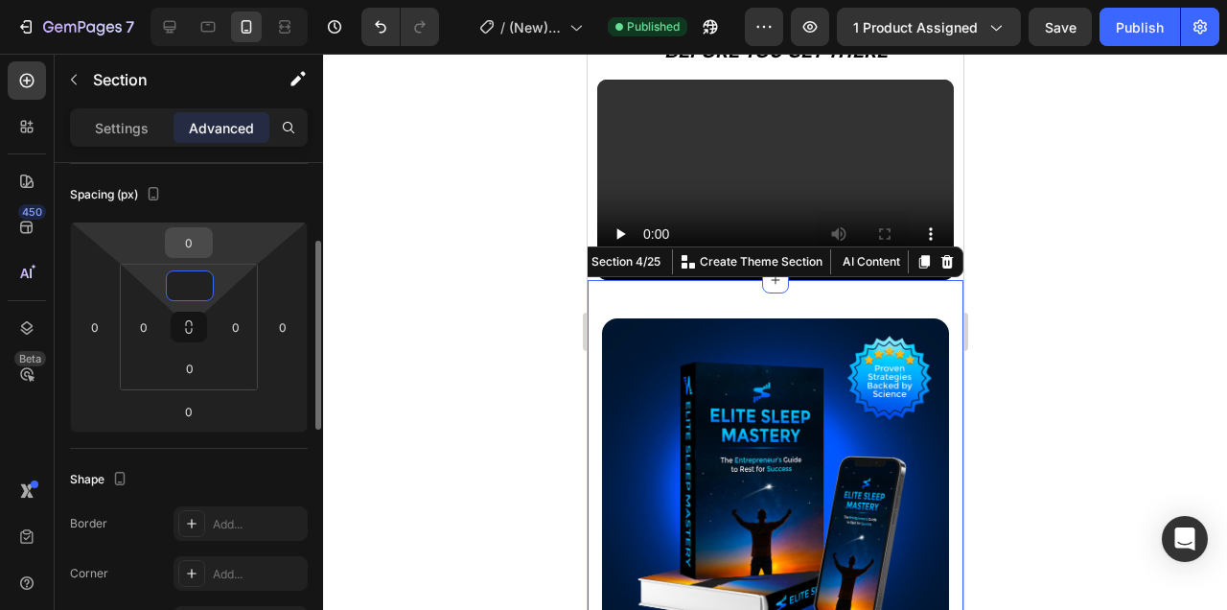
click at [196, 250] on input "0" at bounding box center [189, 242] width 38 height 29
type input "0"
click at [1086, 356] on div at bounding box center [775, 332] width 904 height 556
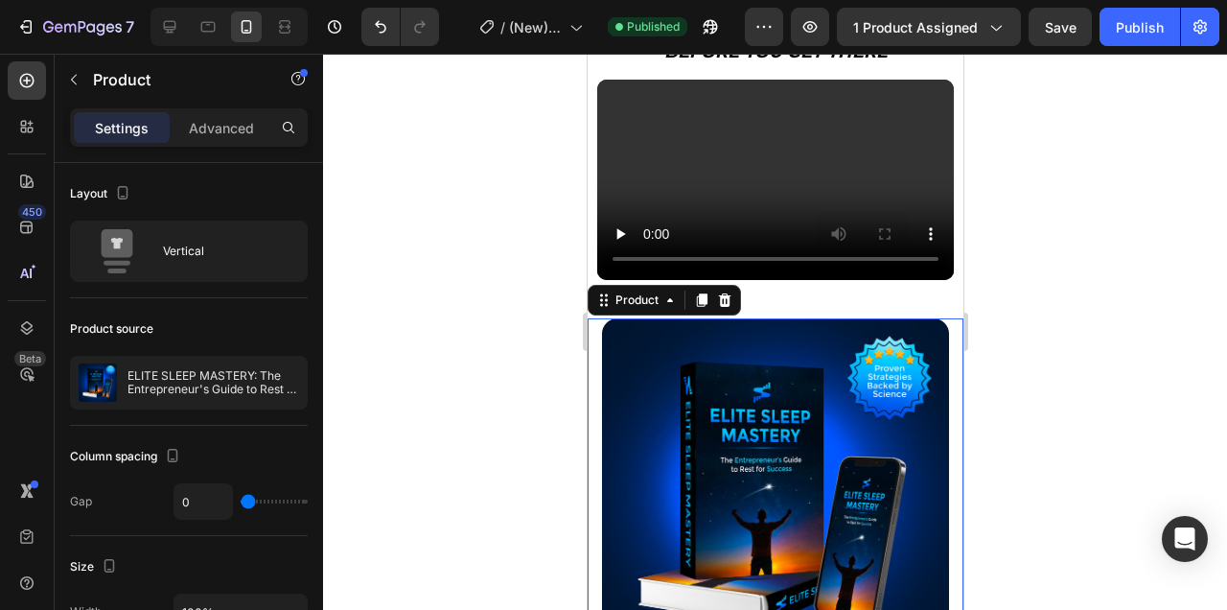
click at [221, 109] on div "Settings Advanced" at bounding box center [189, 127] width 238 height 38
click at [223, 113] on div "Advanced" at bounding box center [222, 127] width 96 height 31
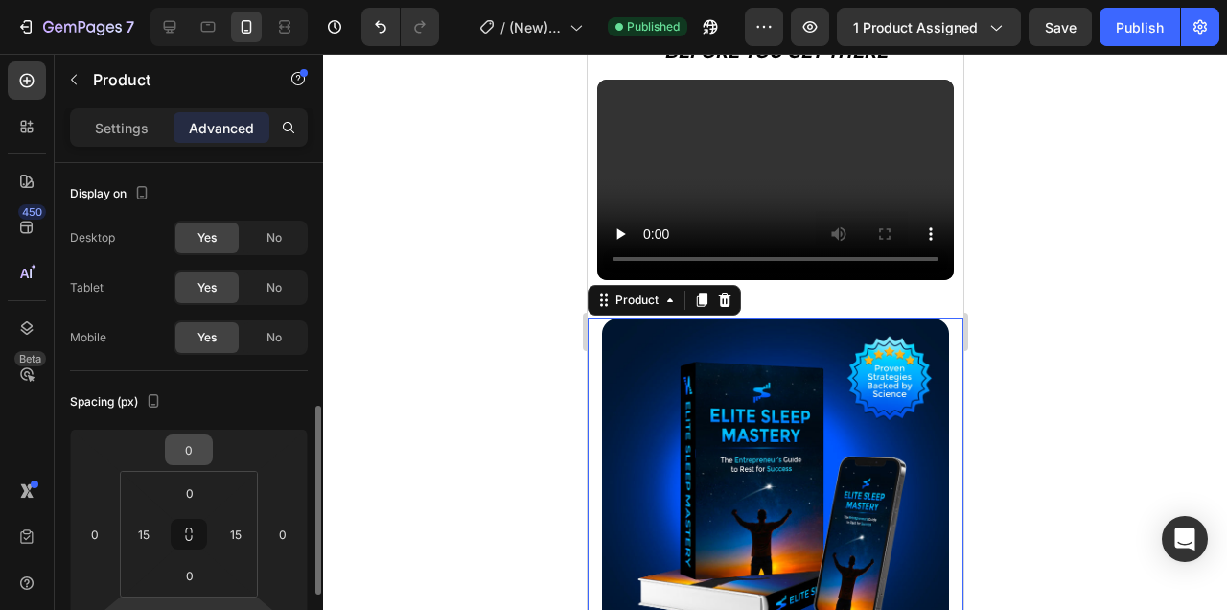
scroll to position [186, 0]
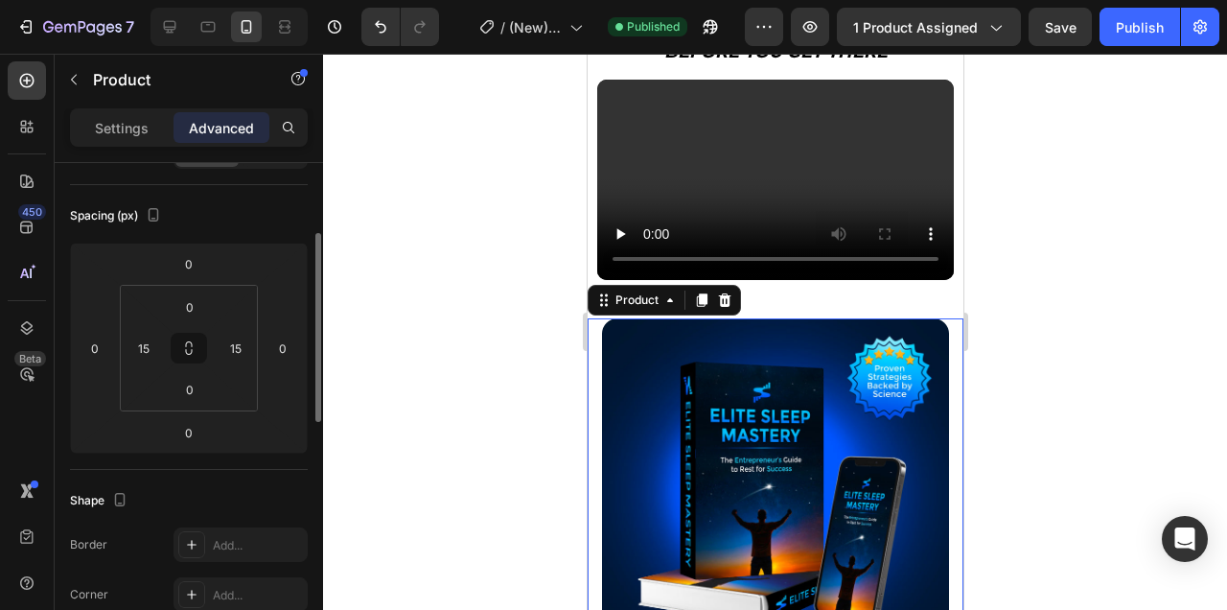
click at [1041, 237] on div at bounding box center [775, 332] width 904 height 556
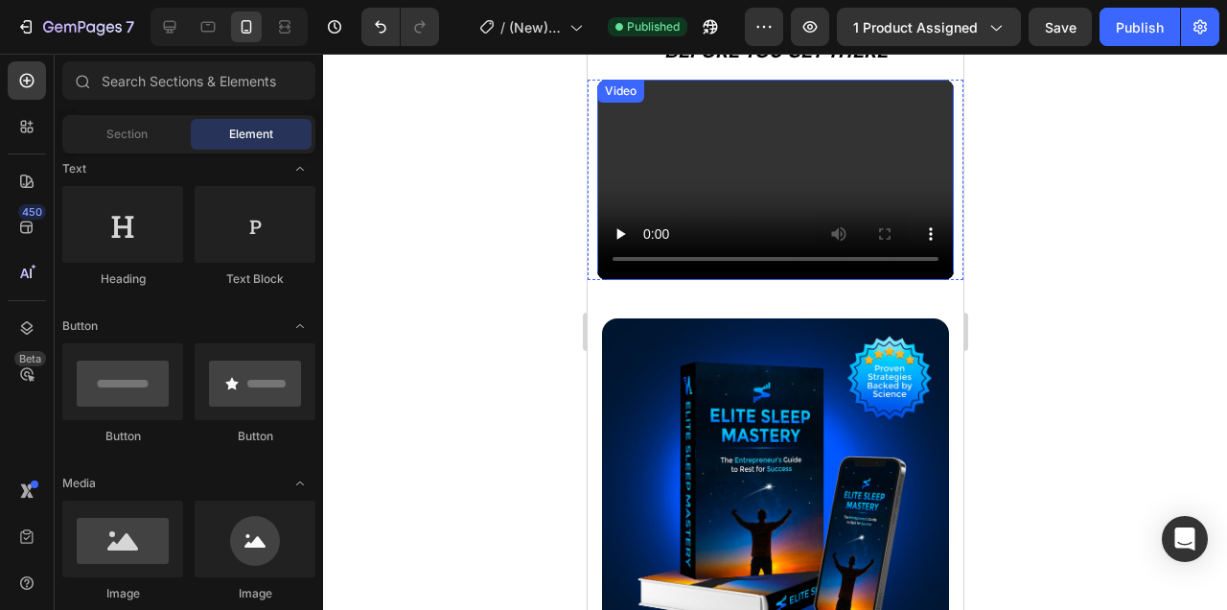
click at [890, 170] on video at bounding box center [774, 180] width 357 height 200
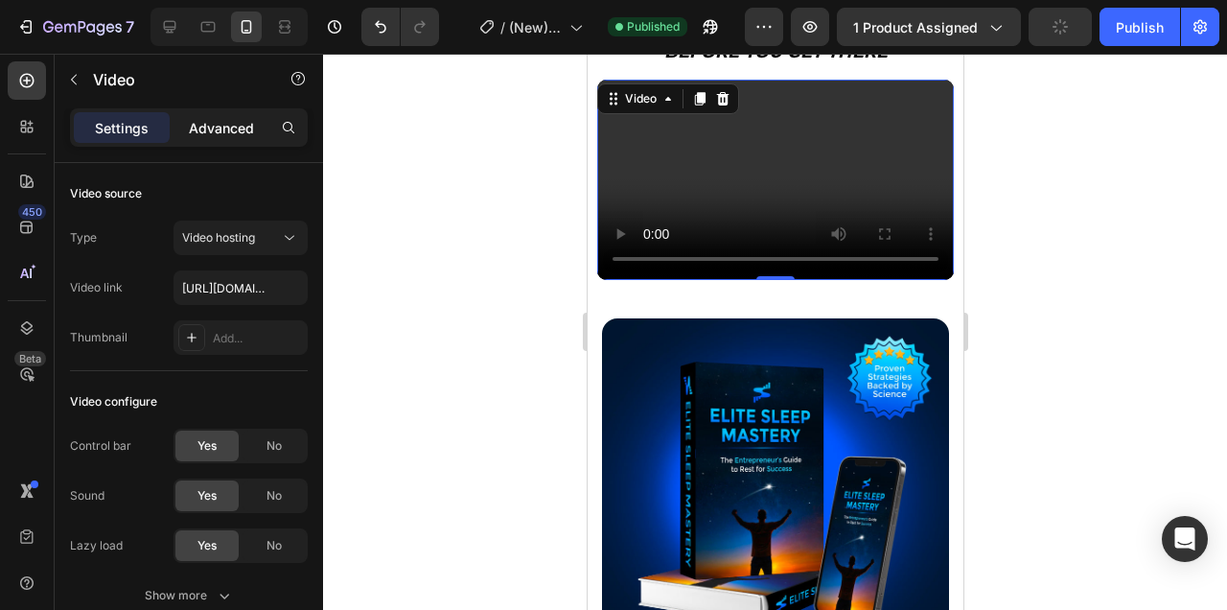
click at [225, 115] on div "Advanced" at bounding box center [222, 127] width 96 height 31
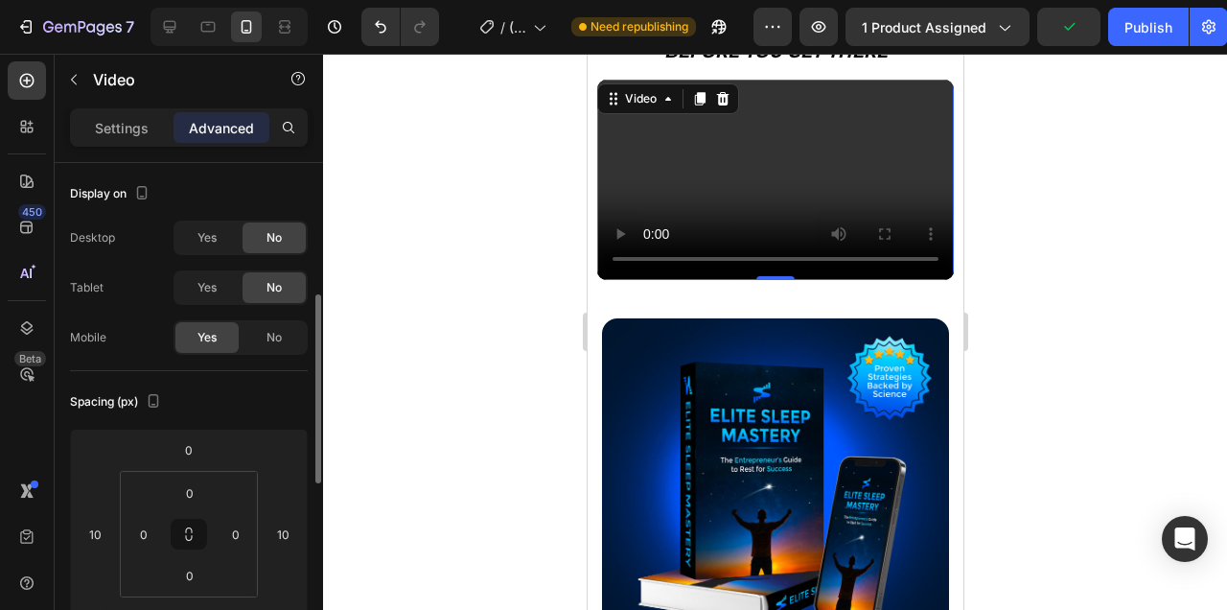
scroll to position [134, 0]
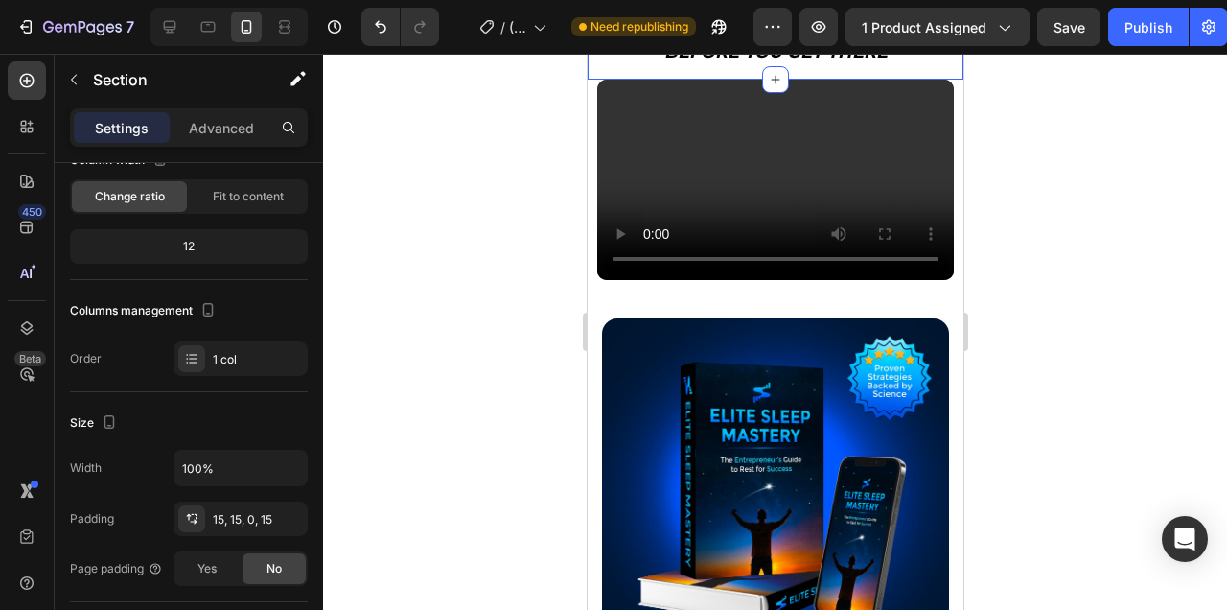
scroll to position [0, 0]
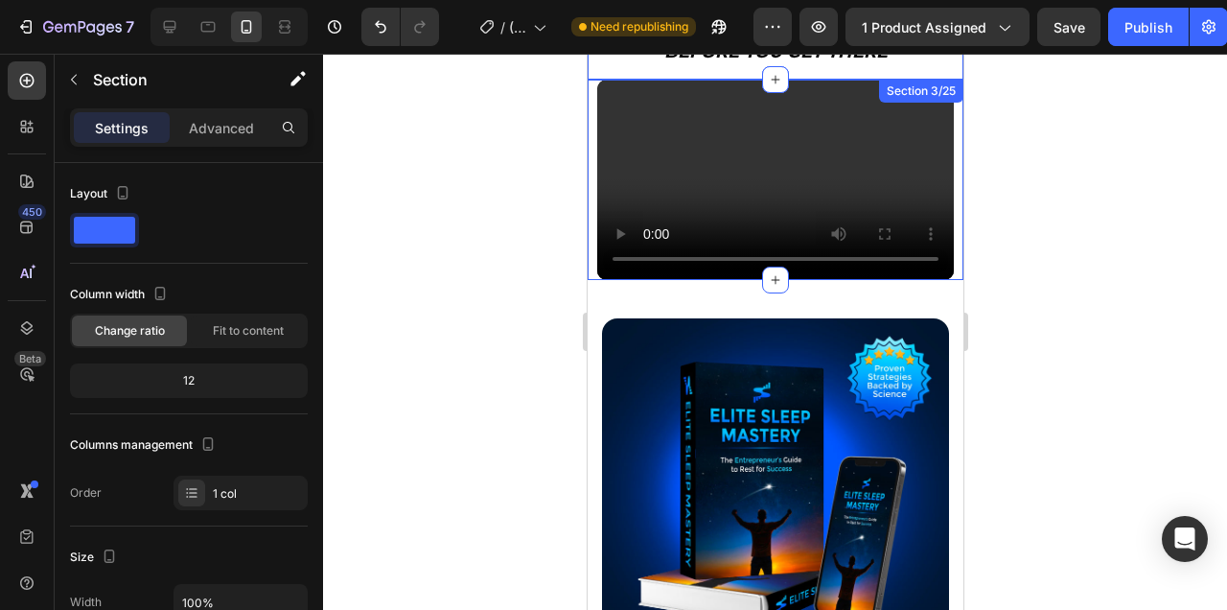
click at [960, 121] on div "Video Video" at bounding box center [775, 180] width 376 height 200
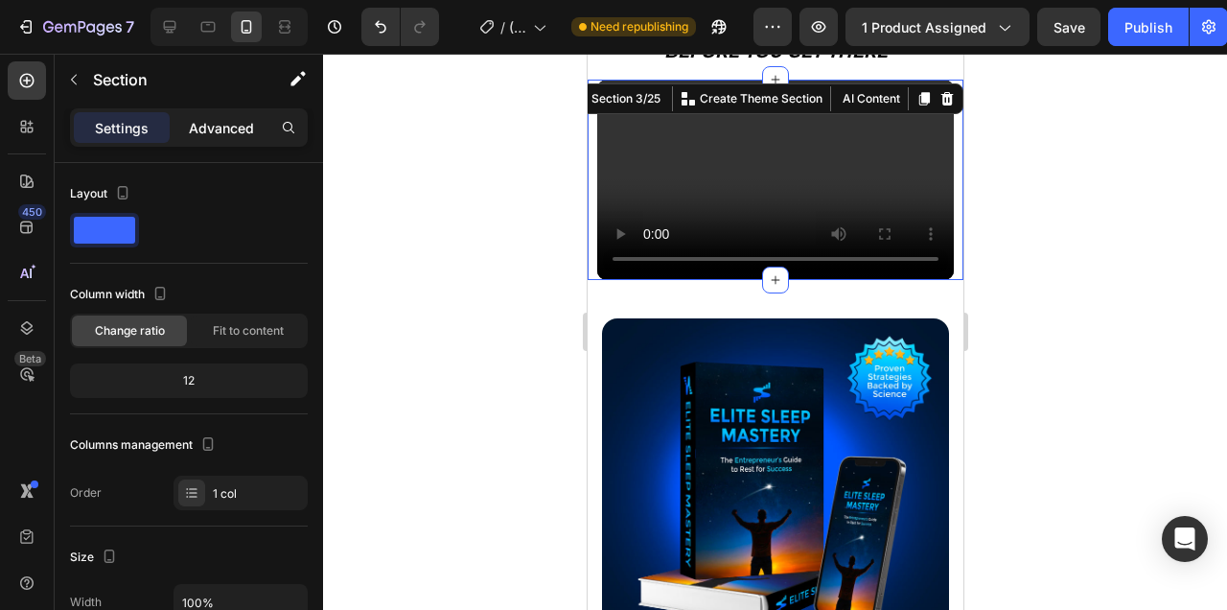
click at [235, 137] on p "Advanced" at bounding box center [221, 128] width 65 height 20
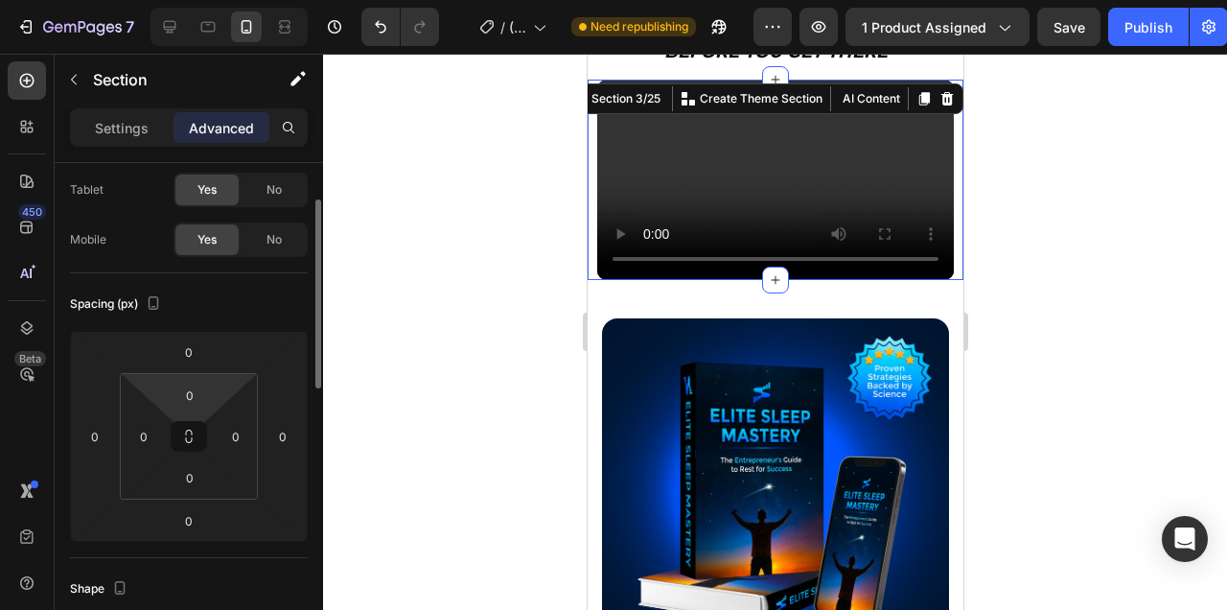
scroll to position [100, 0]
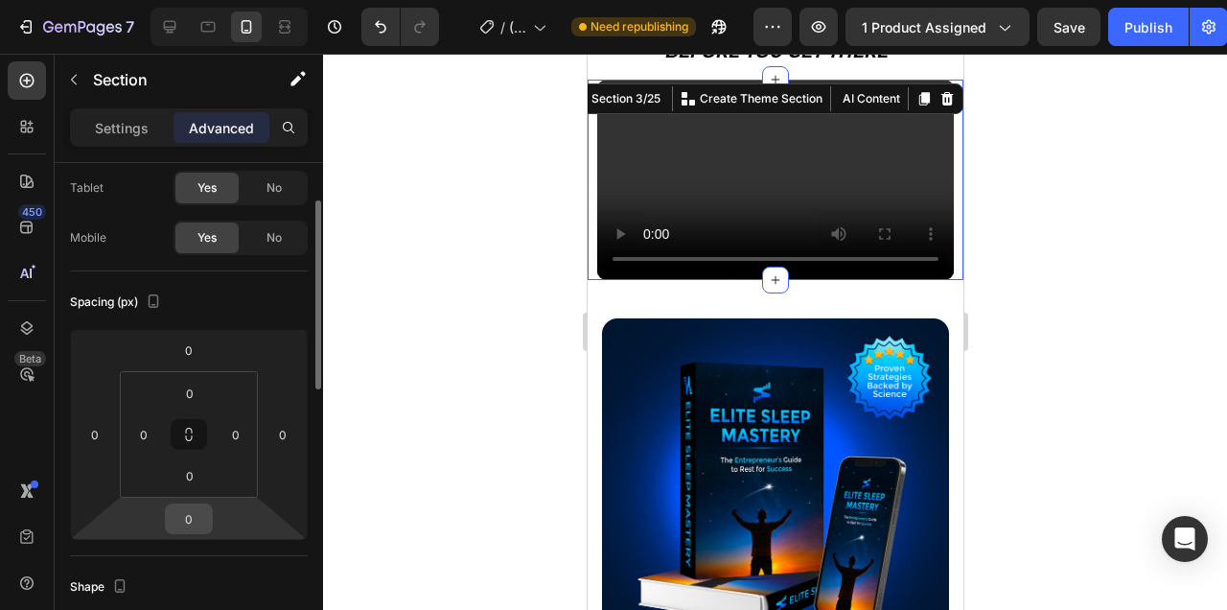
click at [191, 527] on input "0" at bounding box center [189, 518] width 38 height 29
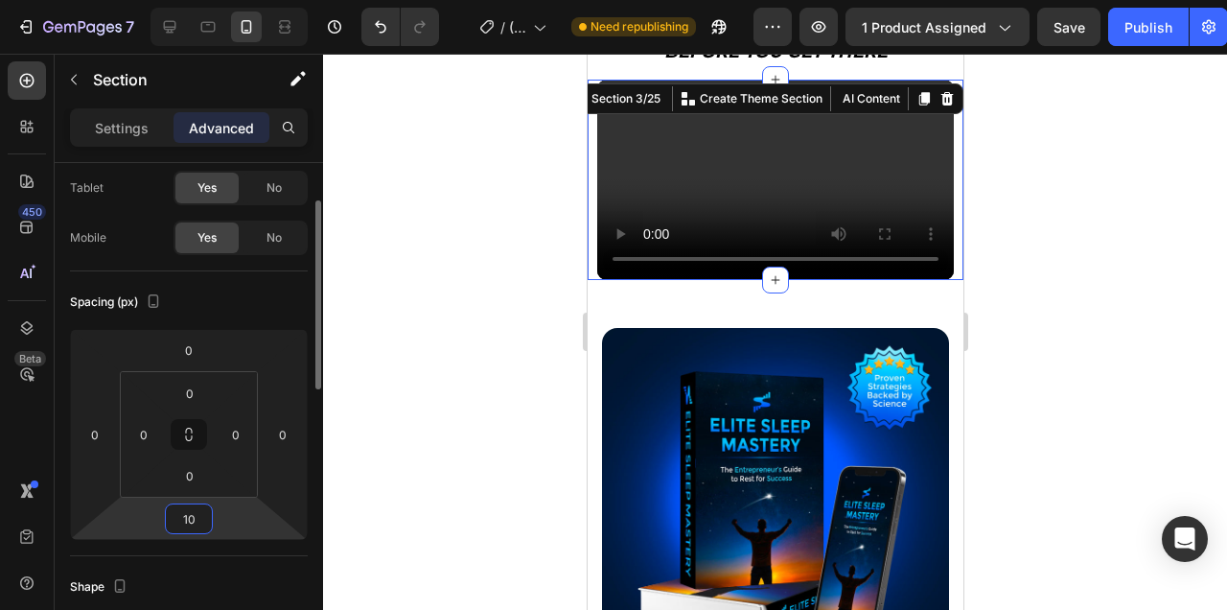
type input "1"
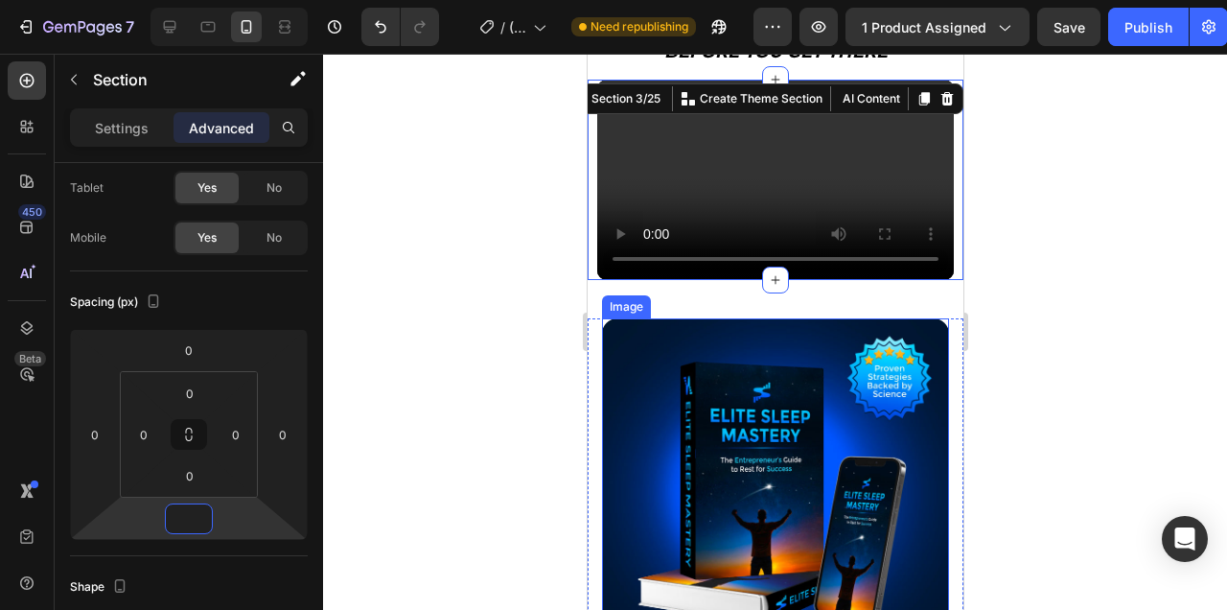
click at [1120, 322] on div at bounding box center [775, 332] width 904 height 556
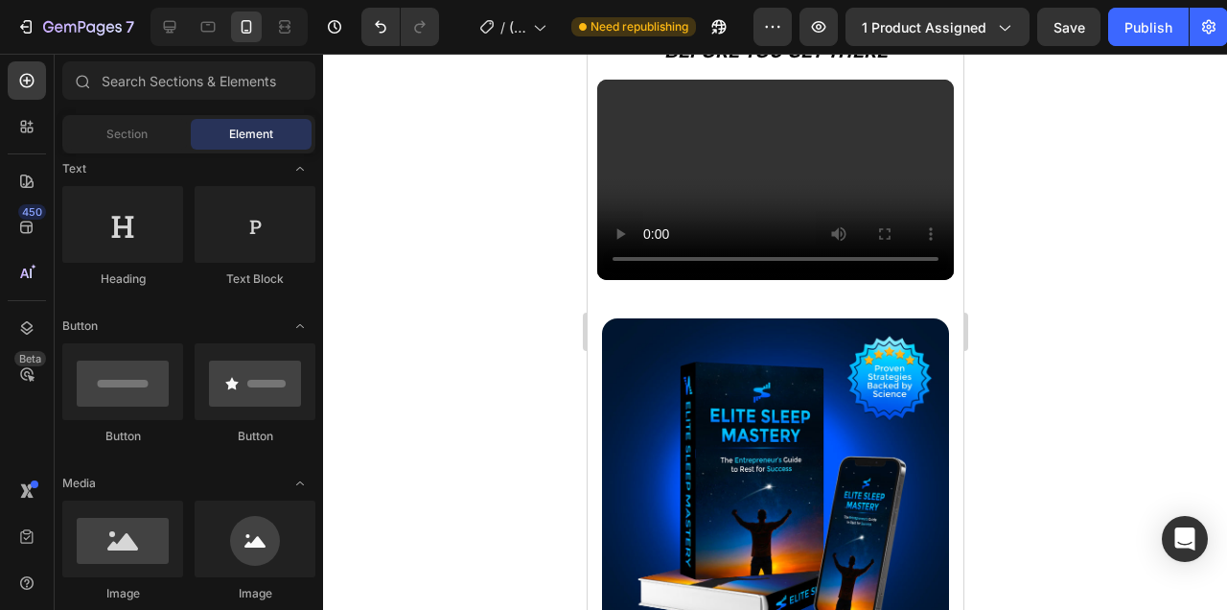
click at [1094, 243] on div at bounding box center [775, 332] width 904 height 556
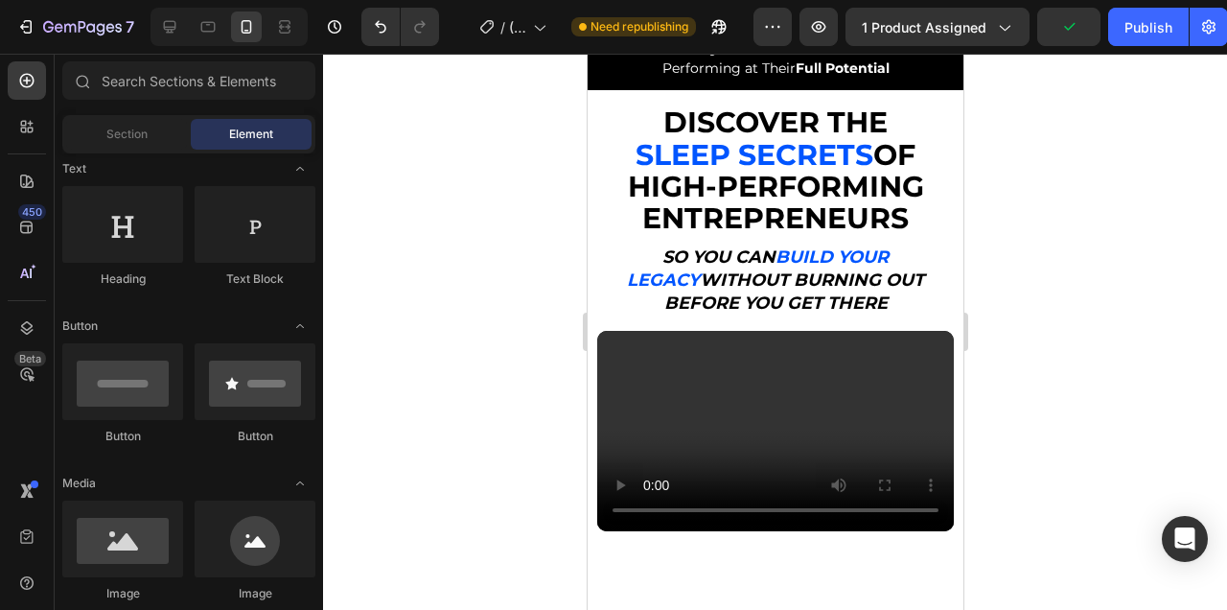
scroll to position [0, 0]
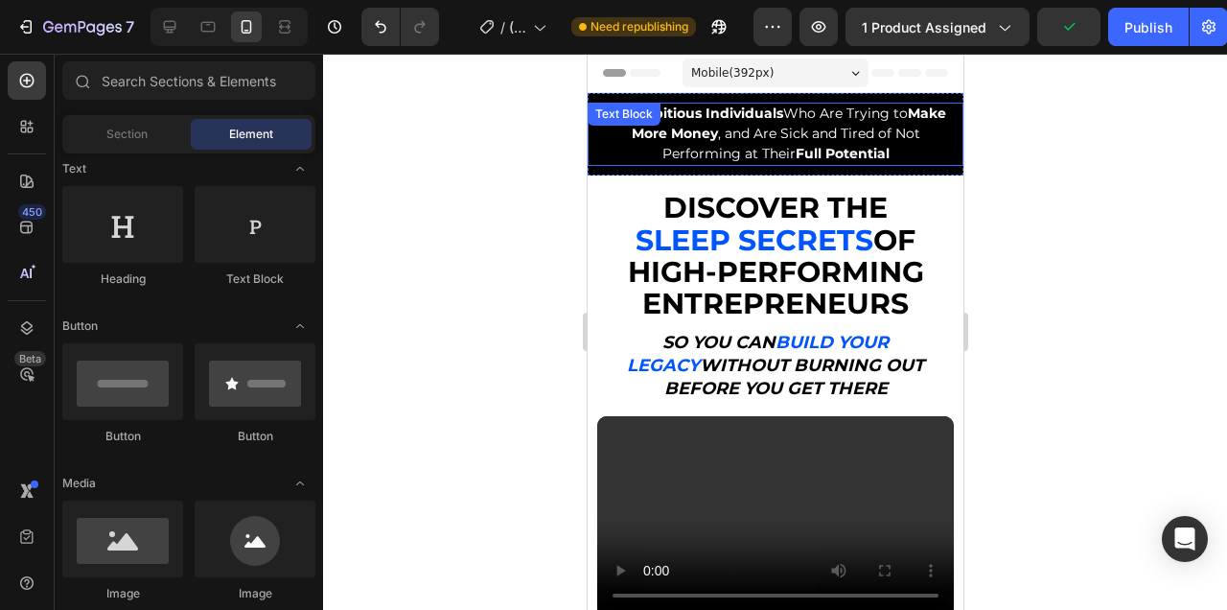
click at [804, 129] on span "For Ambitious Individuals Who Are Trying to Make More Money , and Are Sick and …" at bounding box center [775, 133] width 340 height 58
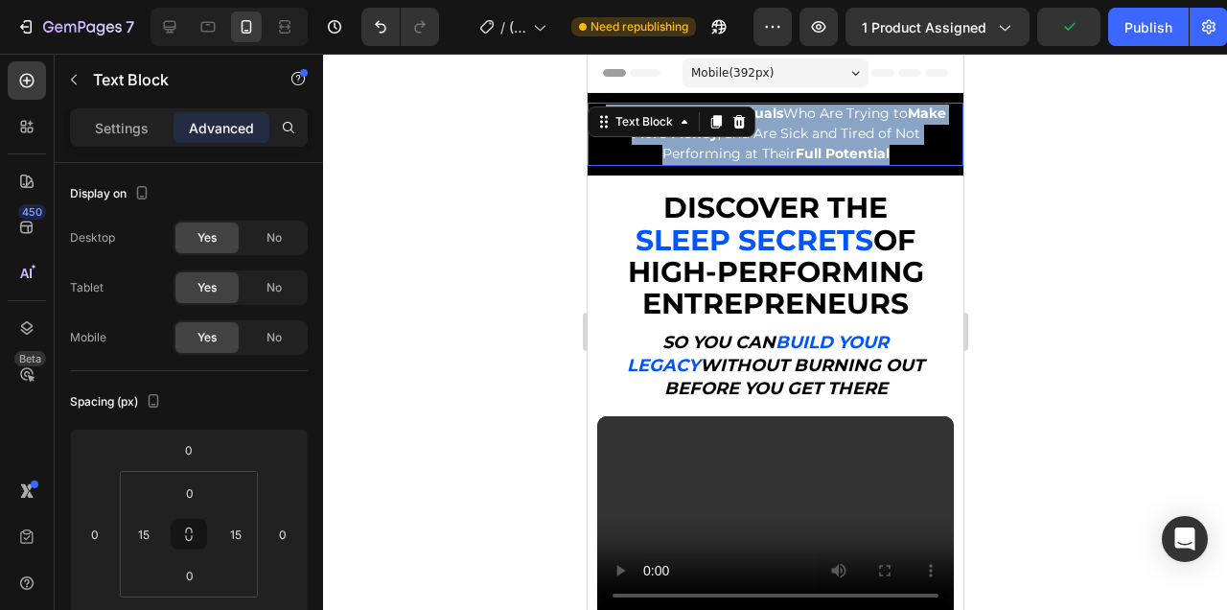
click at [804, 129] on span "For Ambitious Individuals Who Are Trying to Make More Money , and Are Sick and …" at bounding box center [775, 133] width 340 height 58
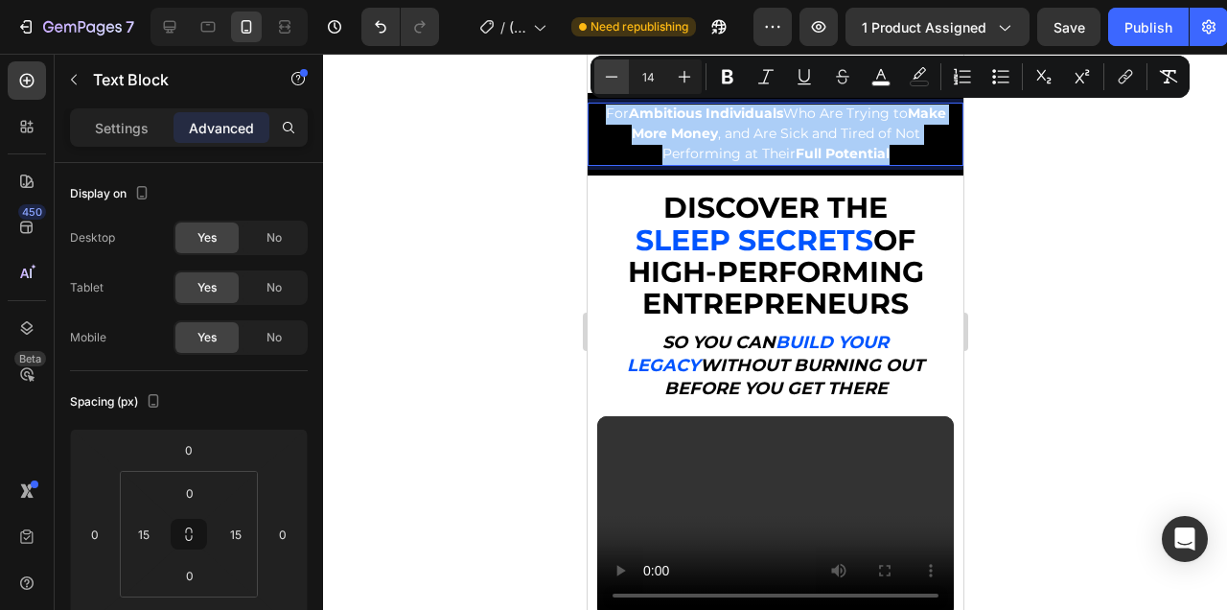
click at [615, 79] on icon "Editor contextual toolbar" at bounding box center [611, 76] width 19 height 19
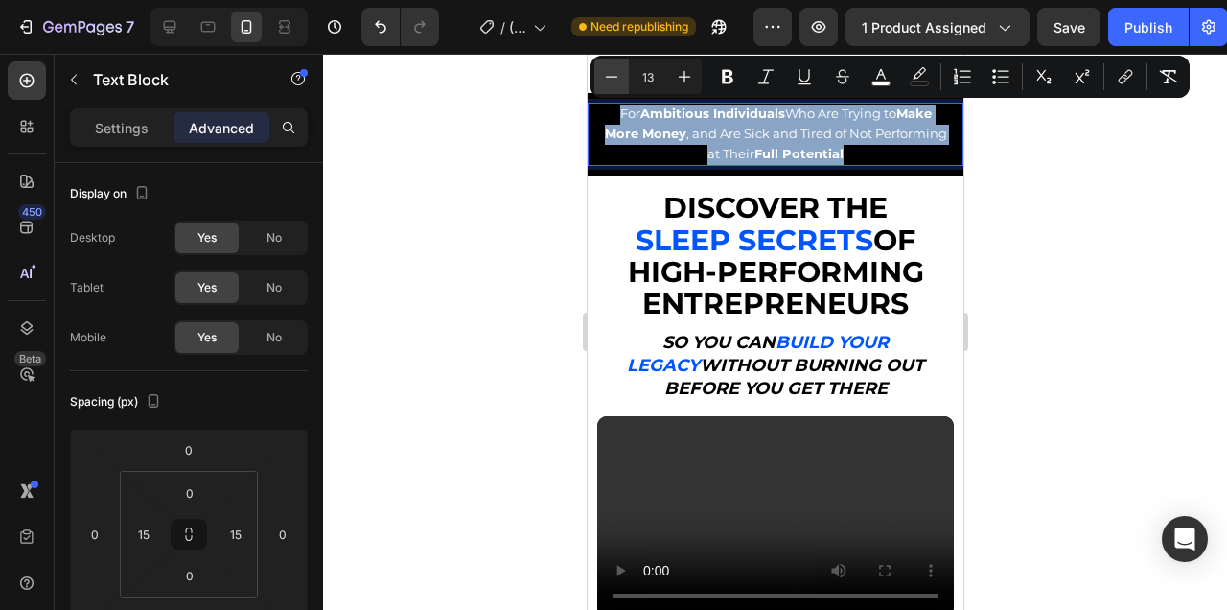
type input "12"
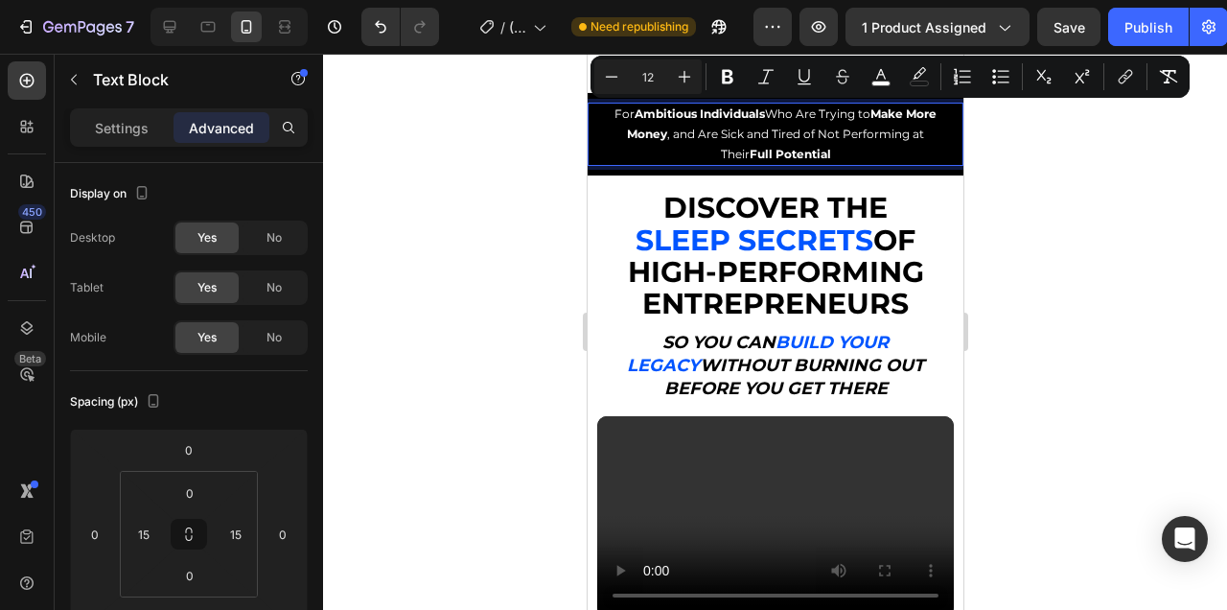
click at [1006, 167] on div at bounding box center [775, 332] width 904 height 556
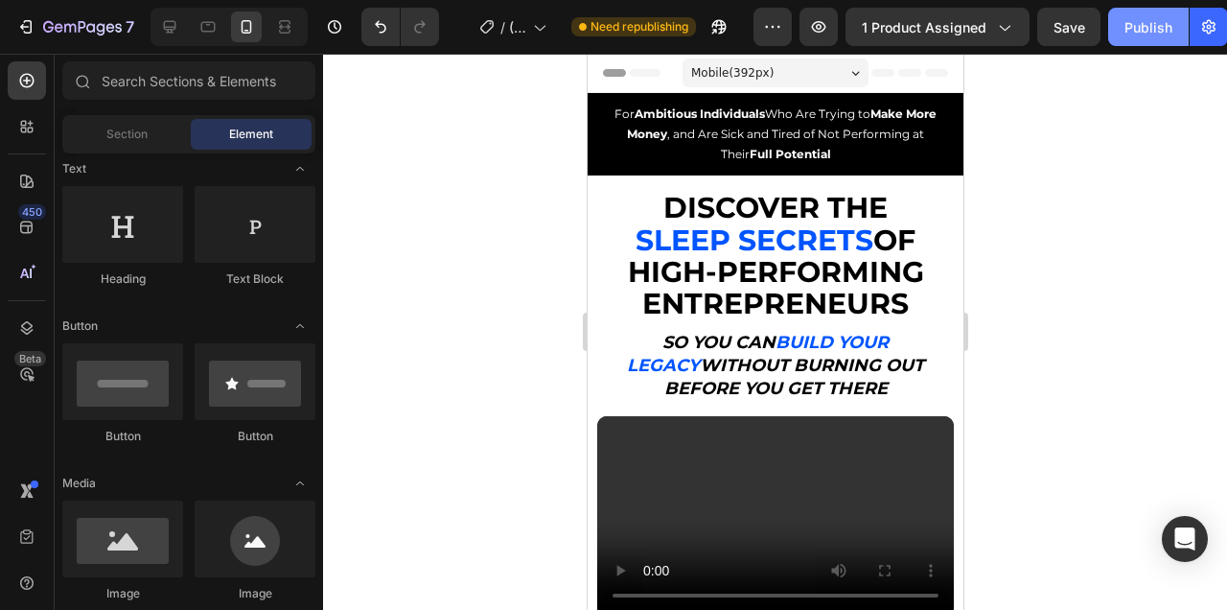
click at [1129, 33] on div "Publish" at bounding box center [1148, 27] width 48 height 20
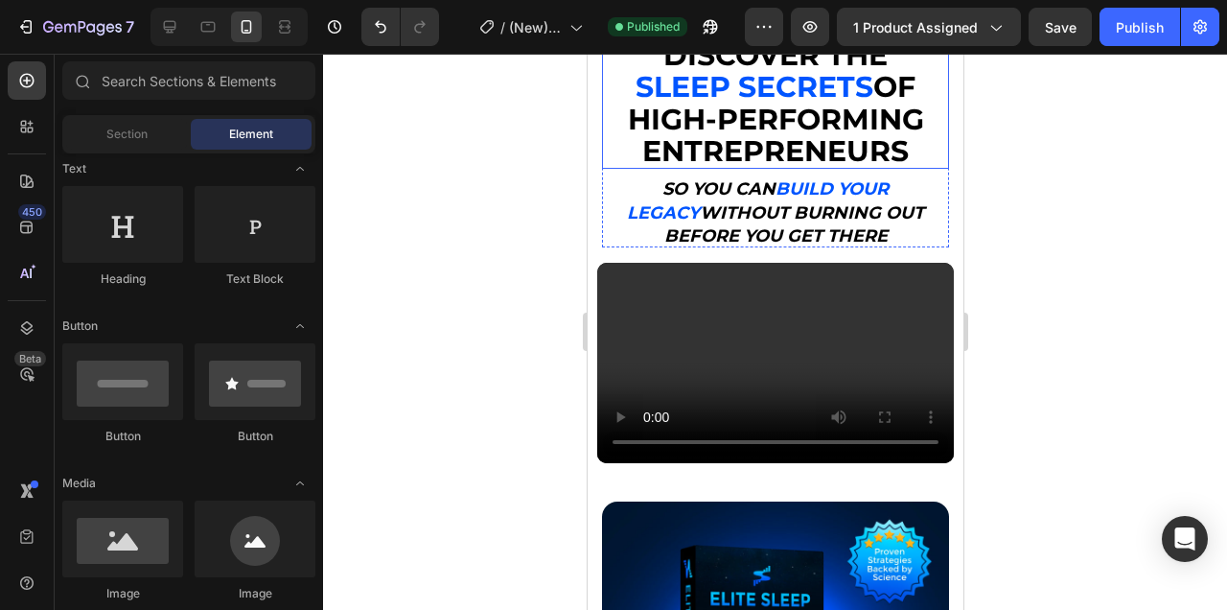
scroll to position [267, 0]
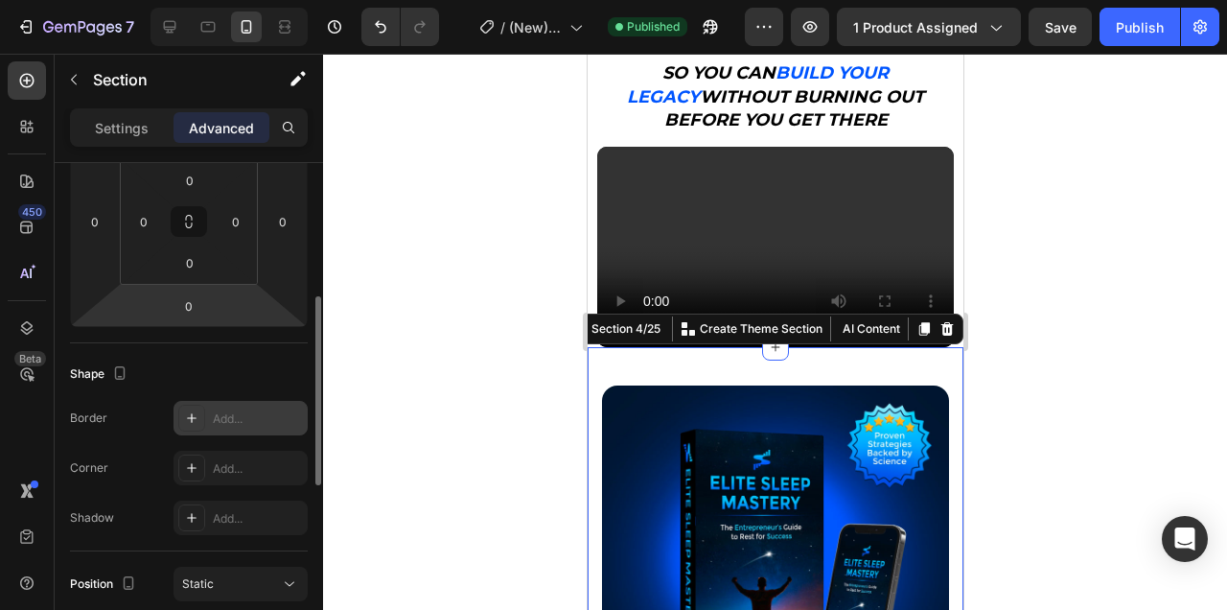
scroll to position [324, 0]
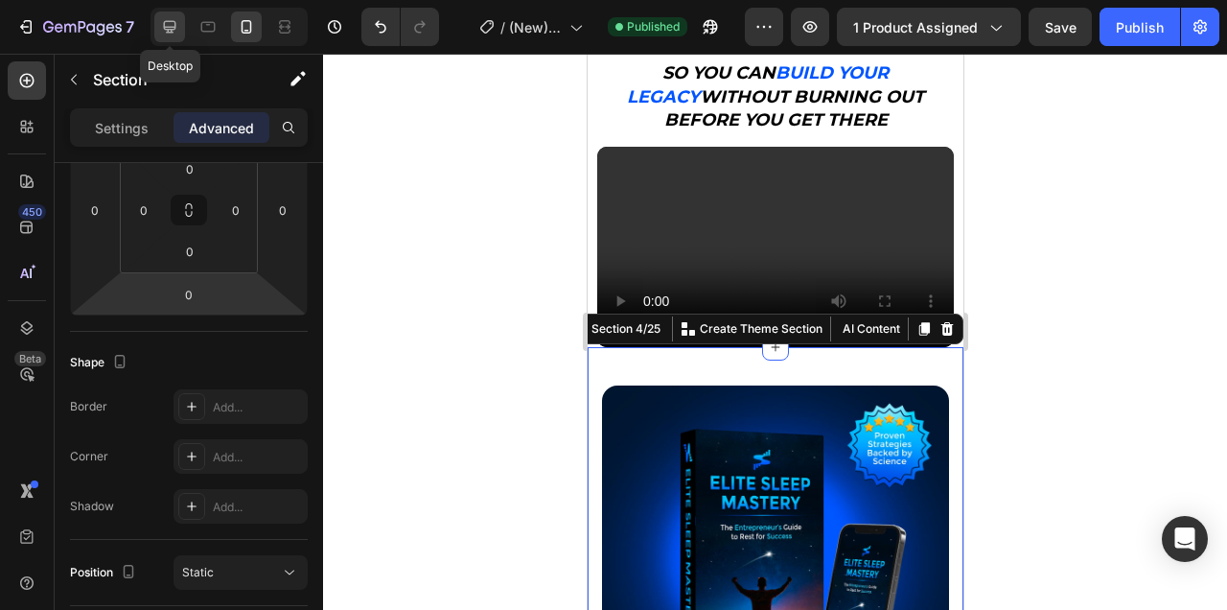
click at [162, 35] on icon at bounding box center [169, 26] width 19 height 19
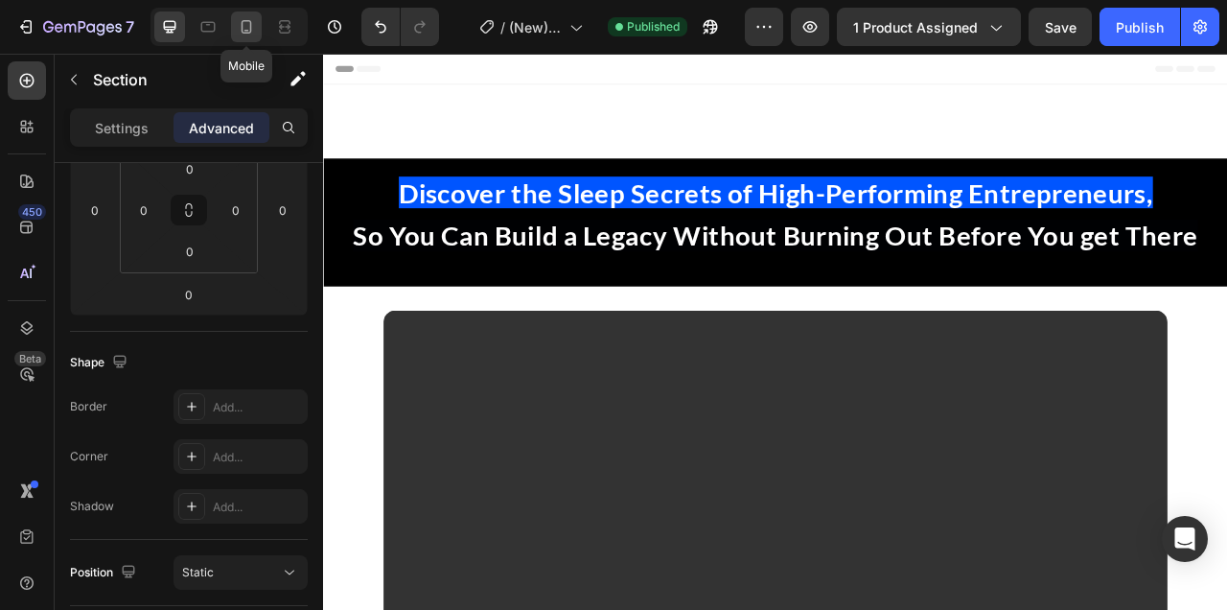
click at [253, 29] on icon at bounding box center [246, 26] width 19 height 19
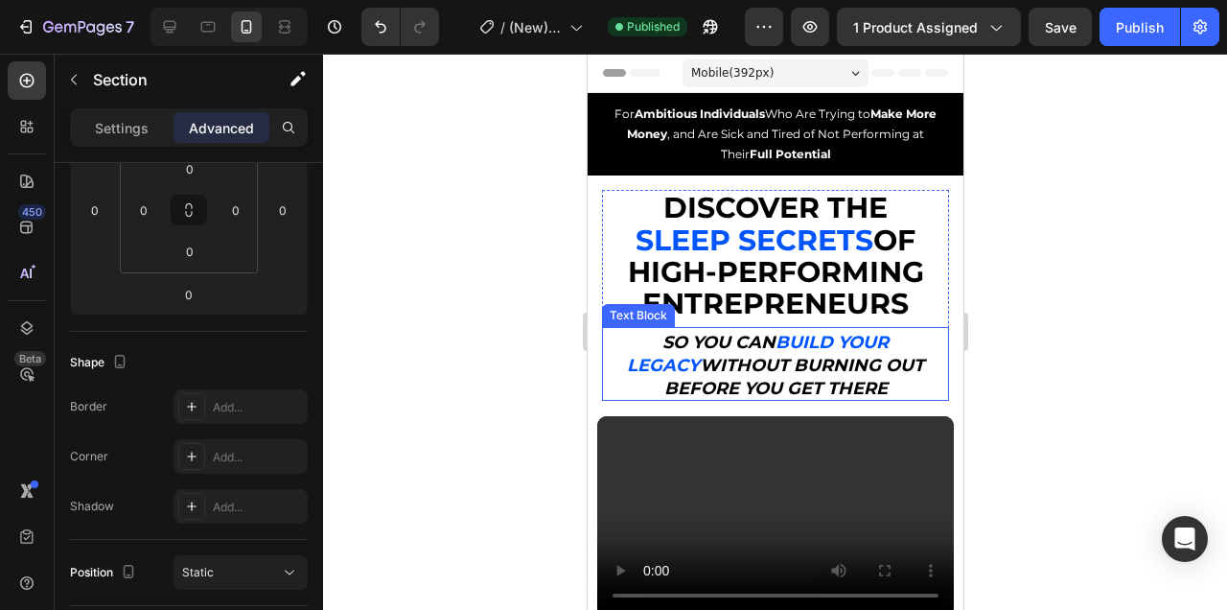
click at [861, 360] on strong "without burning out before you get there" at bounding box center [793, 377] width 261 height 44
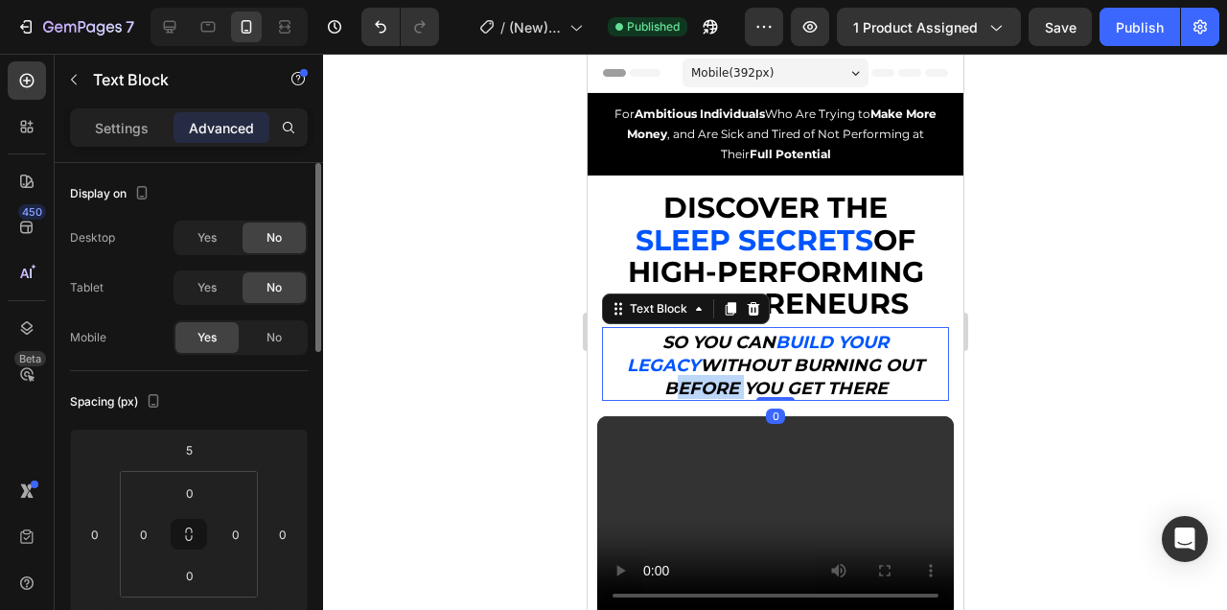
click at [861, 360] on strong "without burning out before you get there" at bounding box center [793, 377] width 261 height 44
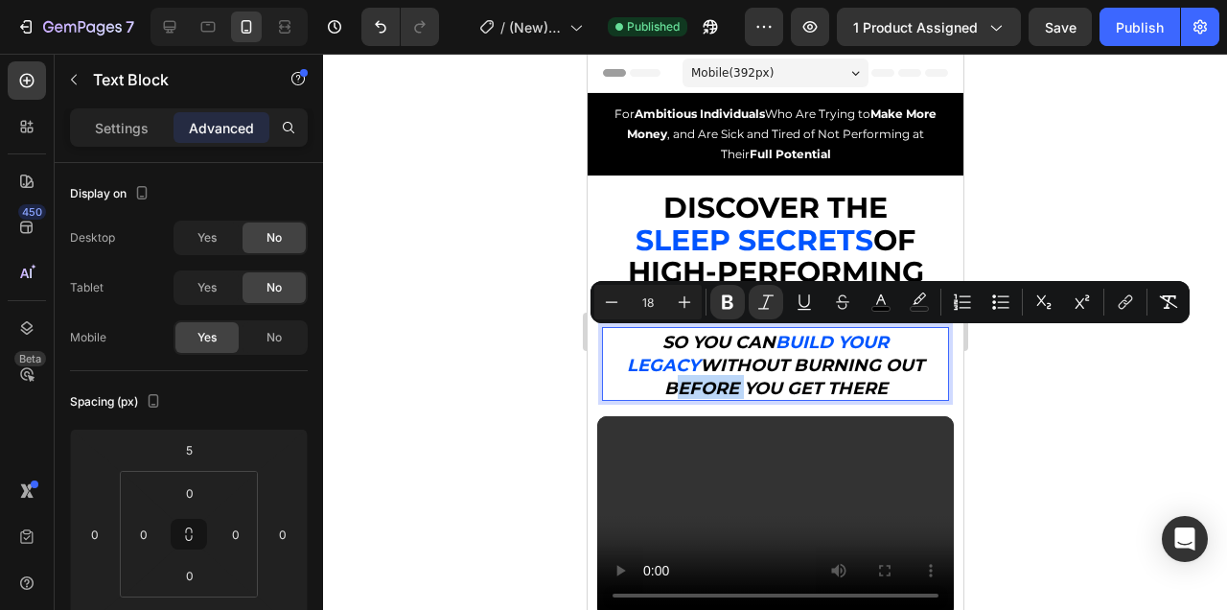
click at [815, 81] on div "Mobile ( 392 px)" at bounding box center [775, 72] width 186 height 29
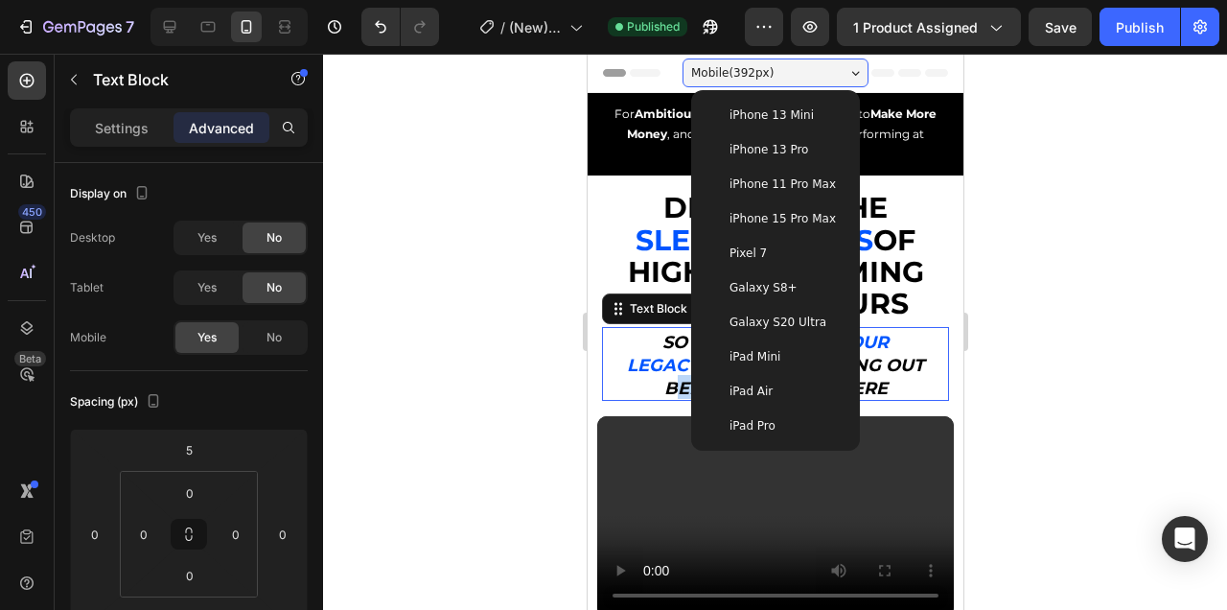
click at [799, 108] on span "iPhone 13 Mini" at bounding box center [771, 114] width 84 height 19
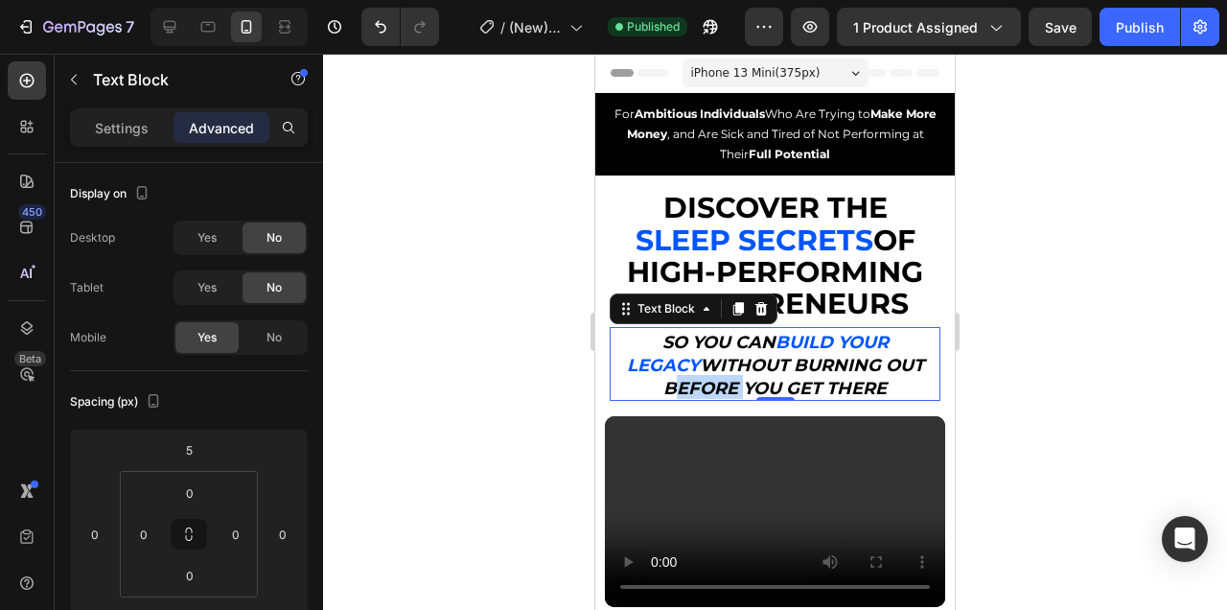
click at [798, 60] on div "iPhone 13 Mini ( 375 px)" at bounding box center [776, 72] width 186 height 29
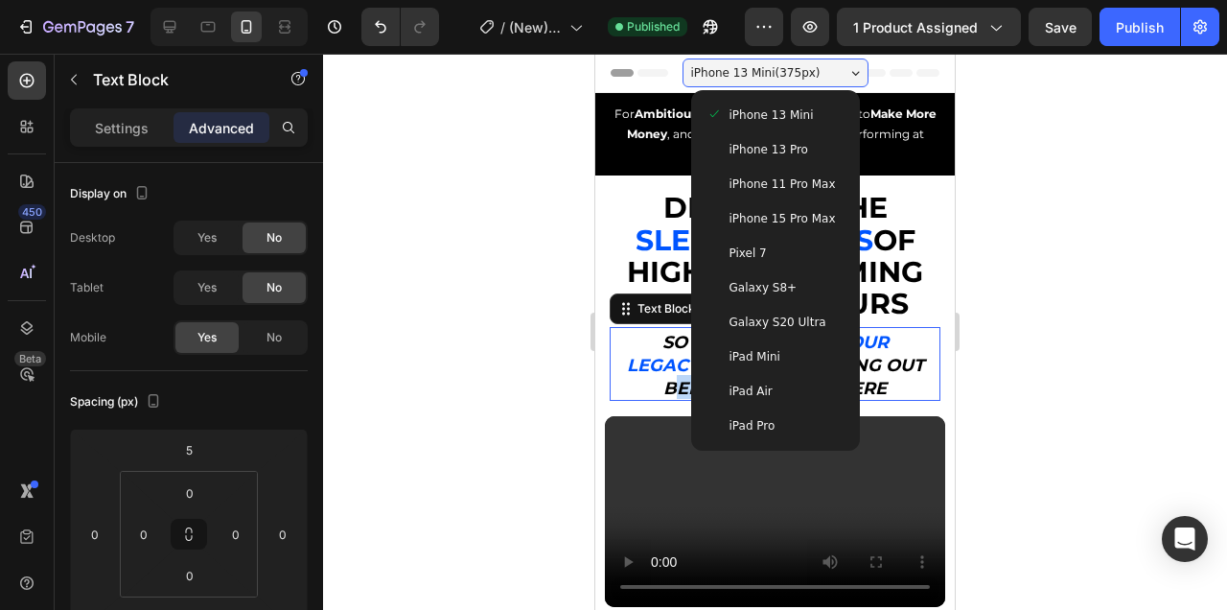
click at [793, 146] on span "iPhone 13 Pro" at bounding box center [769, 149] width 79 height 19
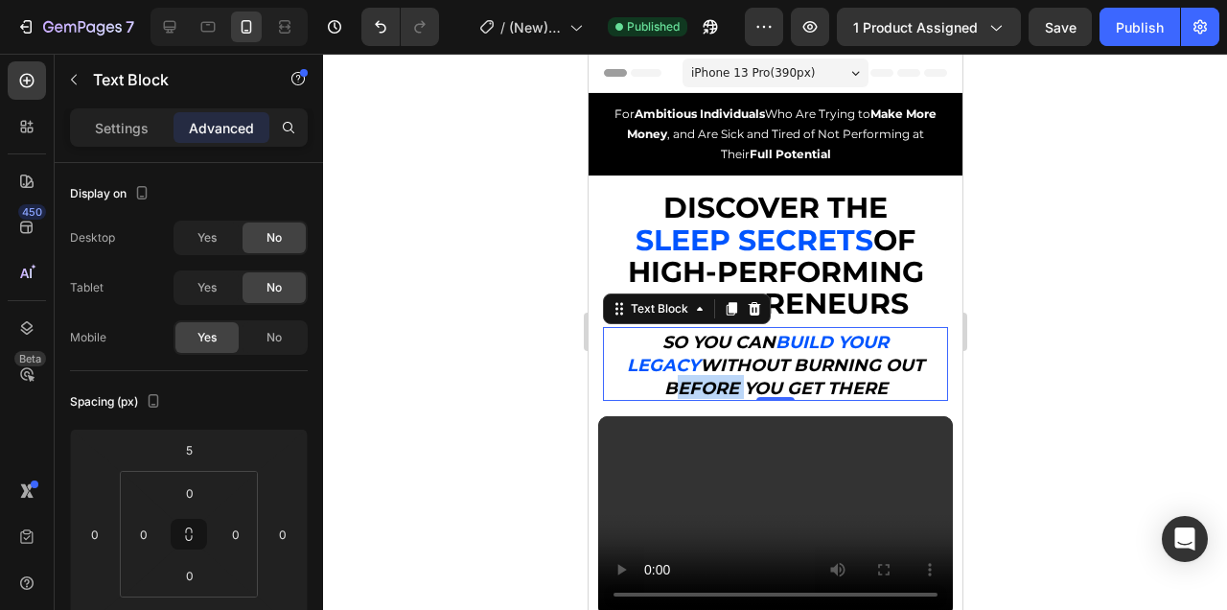
click at [799, 79] on span "iPhone 13 Pro ( 390 px)" at bounding box center [752, 72] width 124 height 19
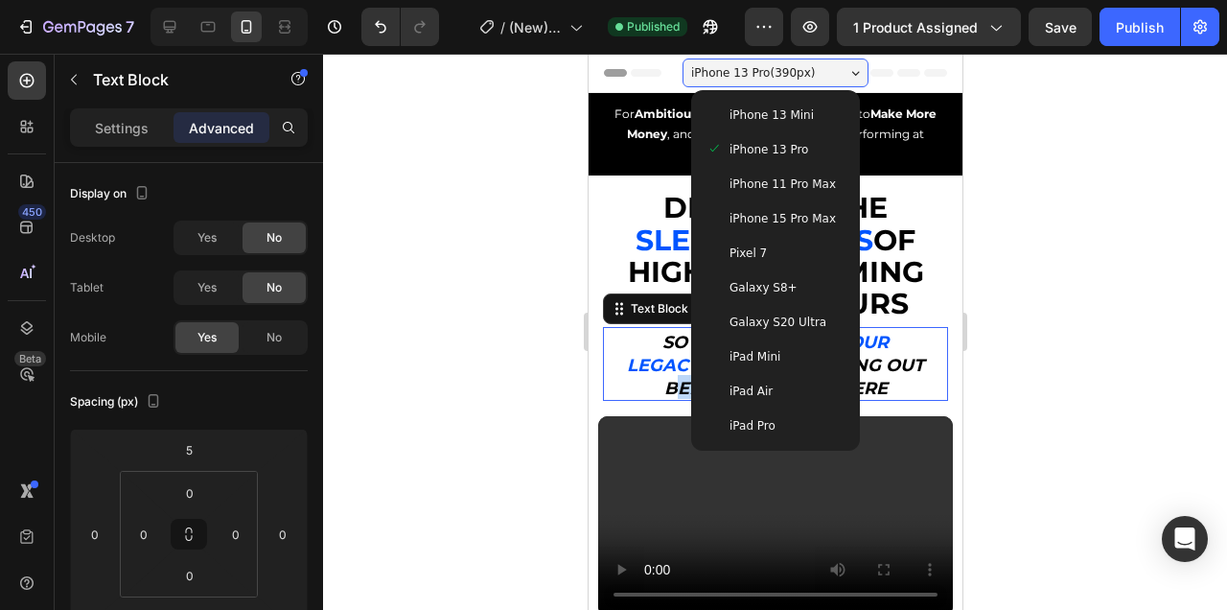
click at [792, 219] on span "iPhone 15 Pro Max" at bounding box center [782, 218] width 106 height 19
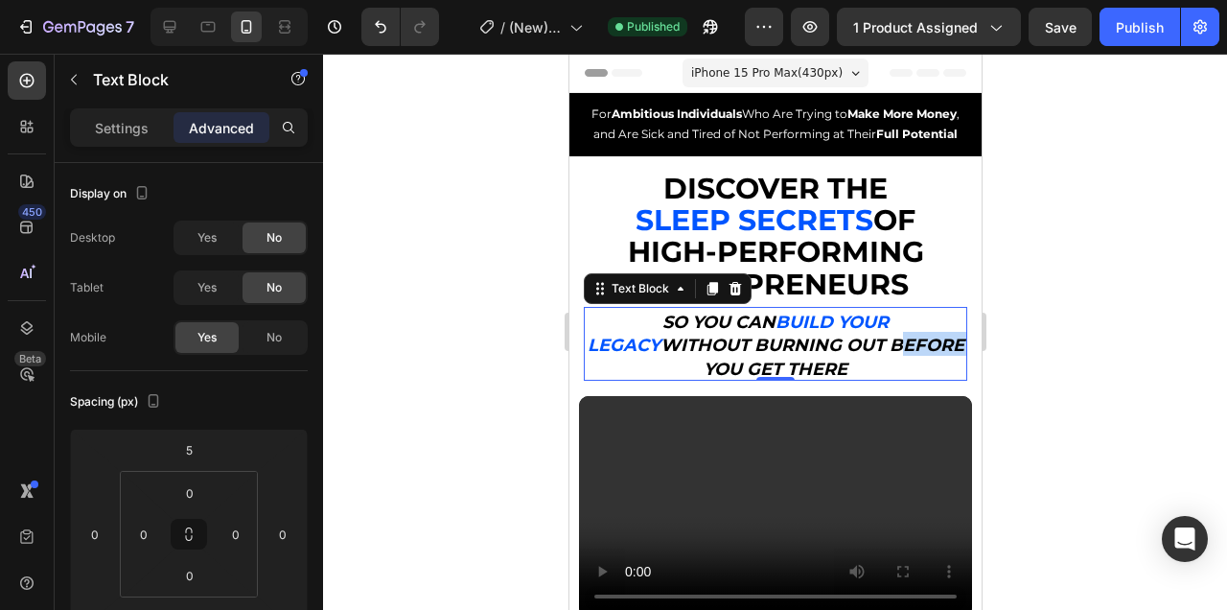
click at [822, 76] on span "iPhone 15 Pro Max ( 430 px)" at bounding box center [765, 72] width 151 height 19
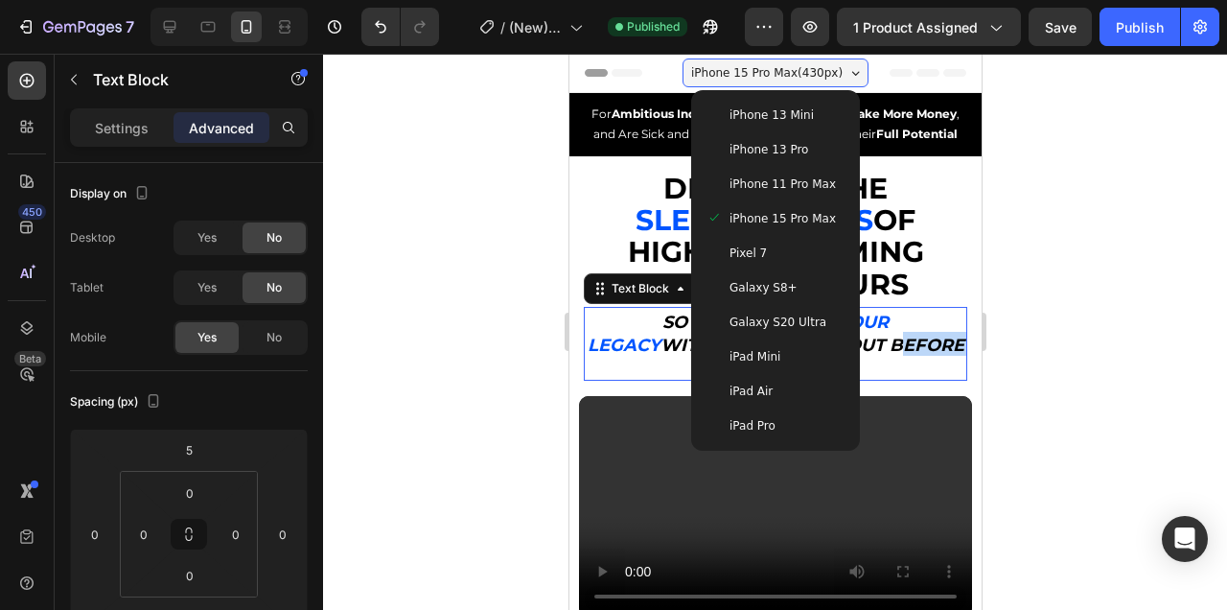
click at [789, 248] on div "Pixel 7" at bounding box center [775, 252] width 138 height 19
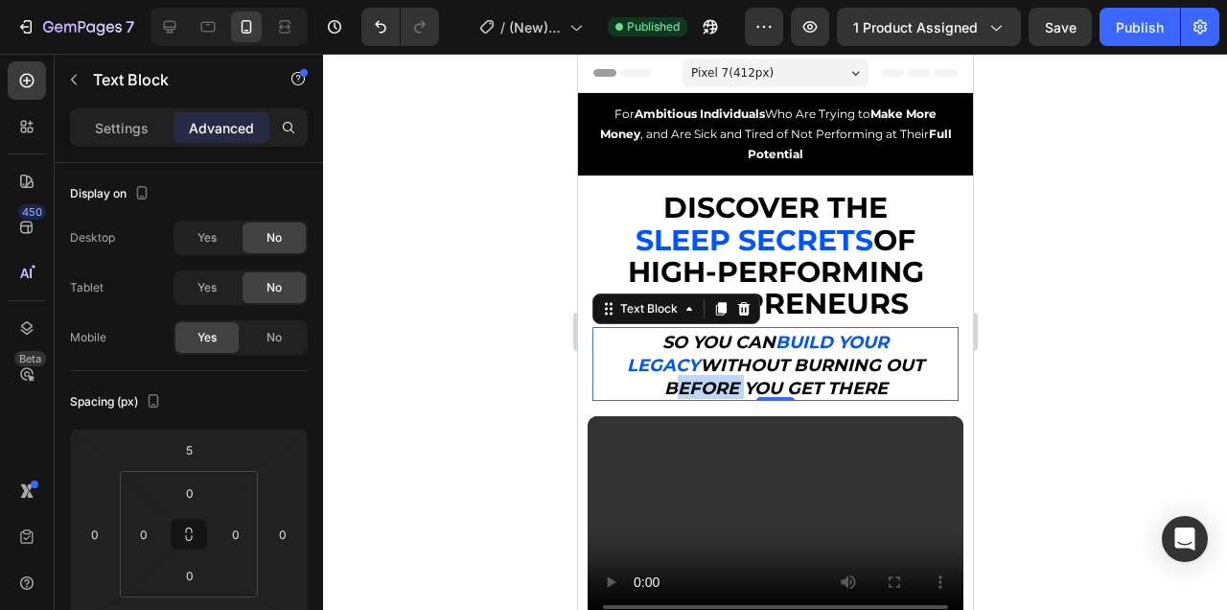
click at [805, 79] on div "Pixel 7 ( 412 px)" at bounding box center [775, 72] width 186 height 29
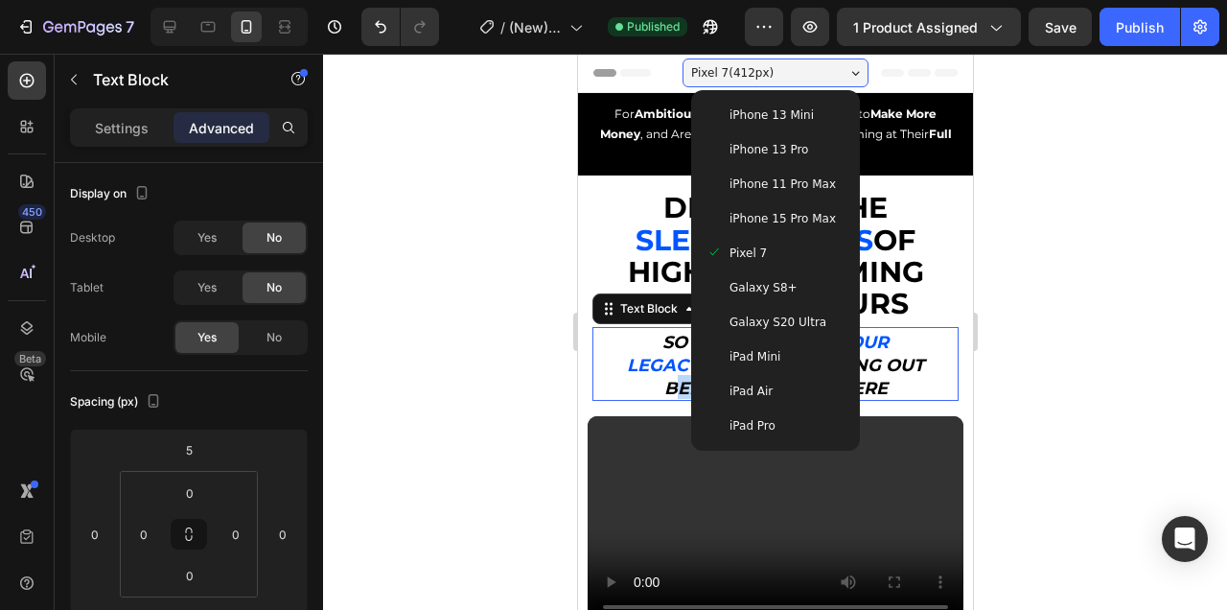
click at [766, 208] on div "iPhone 15 Pro Max" at bounding box center [774, 218] width 153 height 35
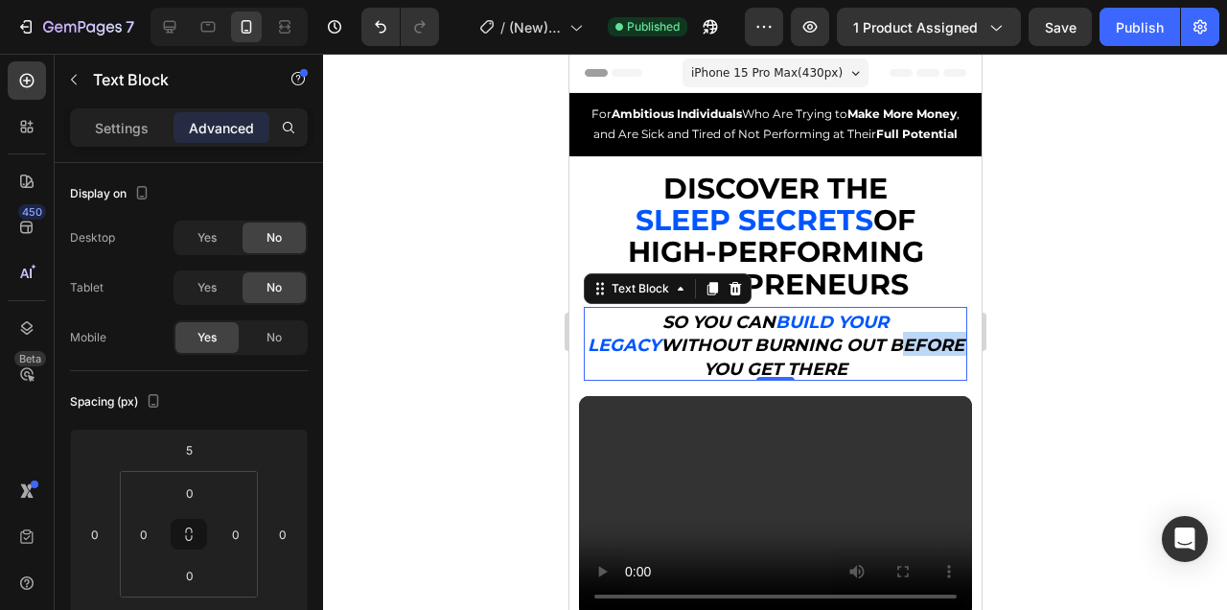
click at [839, 67] on span "iPhone 15 Pro Max ( 430 px)" at bounding box center [765, 72] width 151 height 19
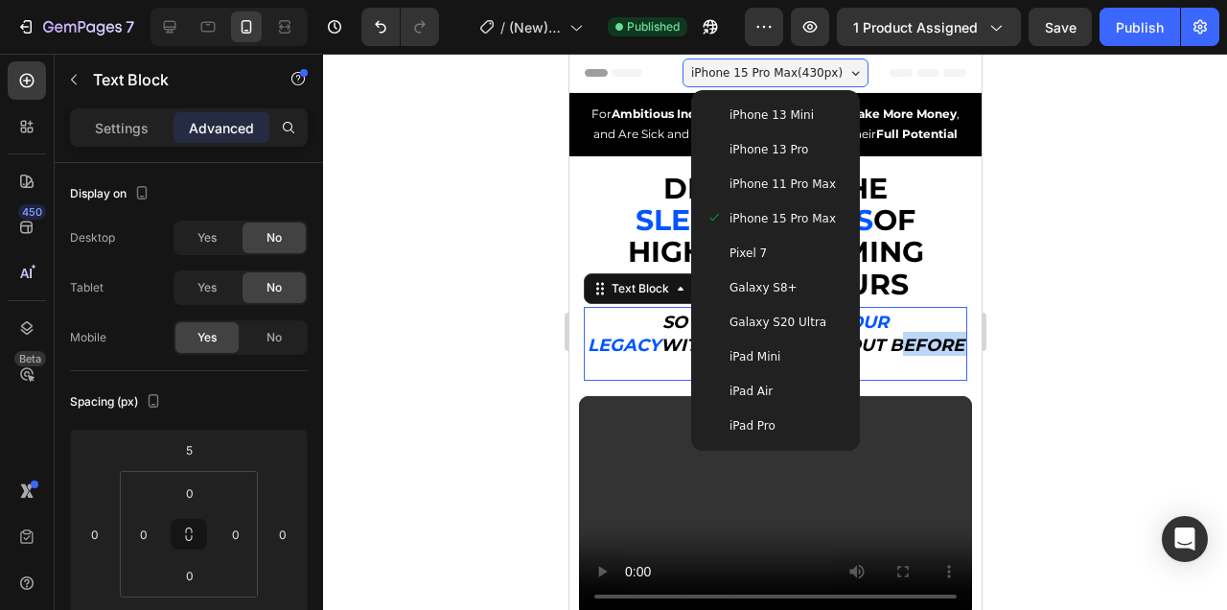
click at [818, 299] on div "Galaxy S8+" at bounding box center [774, 287] width 153 height 35
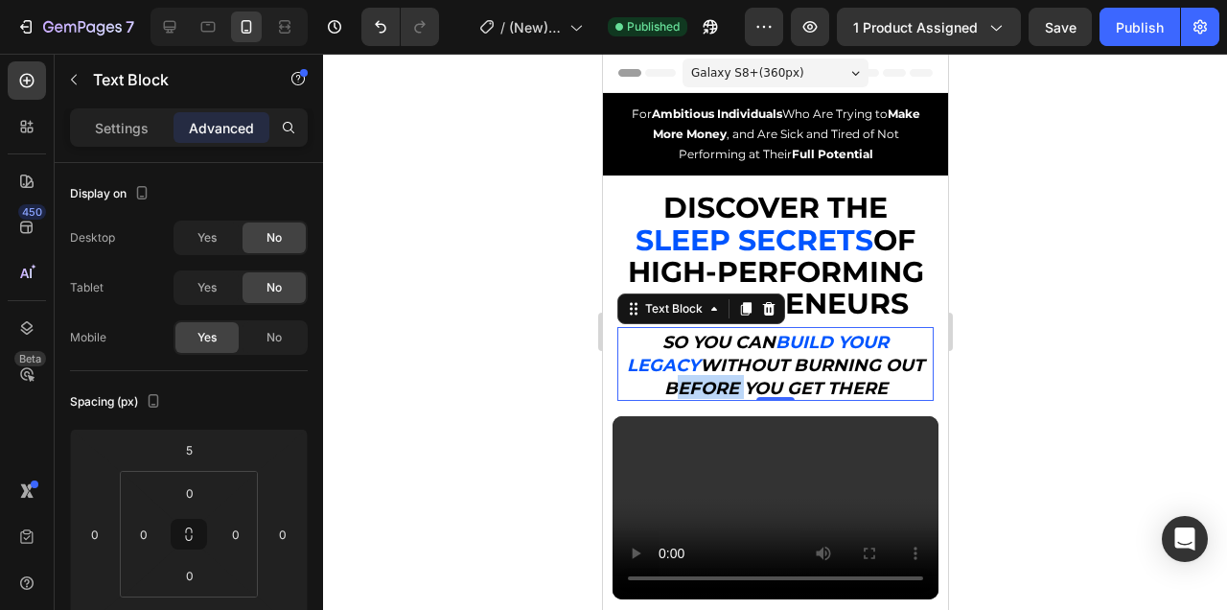
click at [797, 68] on span "Galaxy S8+ ( 360 px)" at bounding box center [746, 72] width 113 height 19
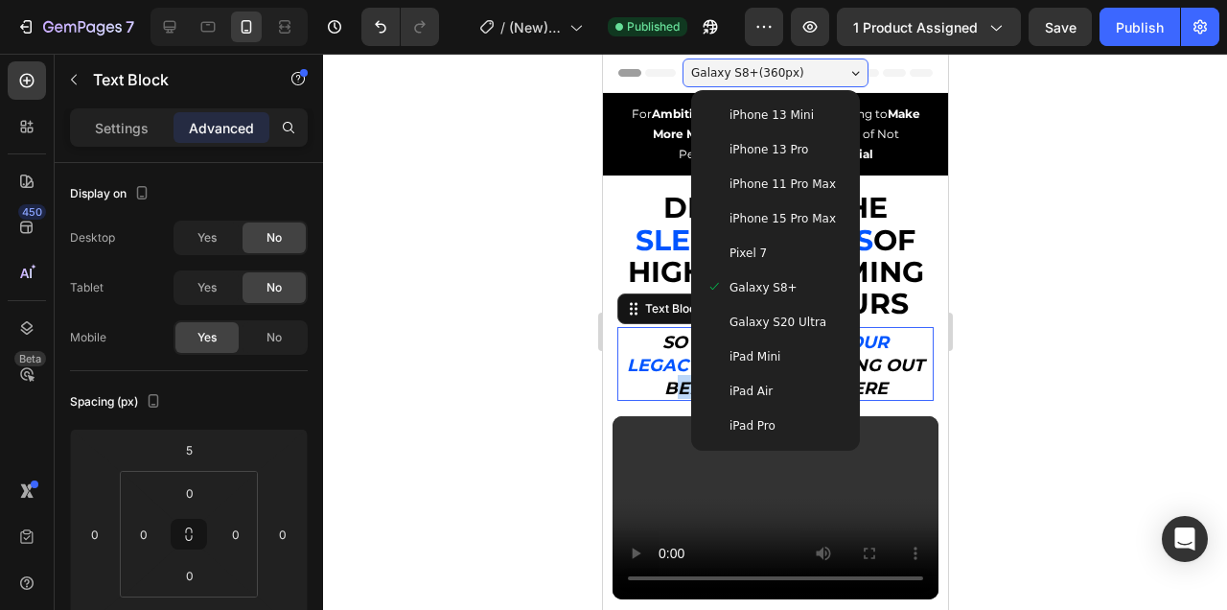
click at [802, 392] on div "iPad Air" at bounding box center [775, 391] width 138 height 19
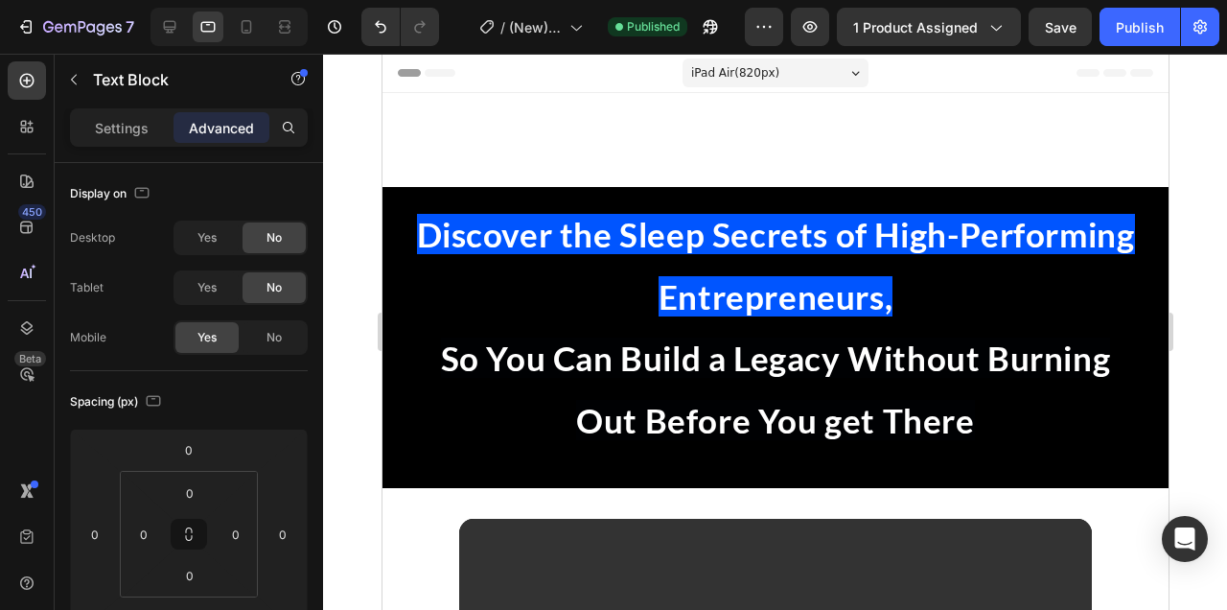
click at [813, 71] on div "iPad Air ( 820 px)" at bounding box center [775, 72] width 186 height 29
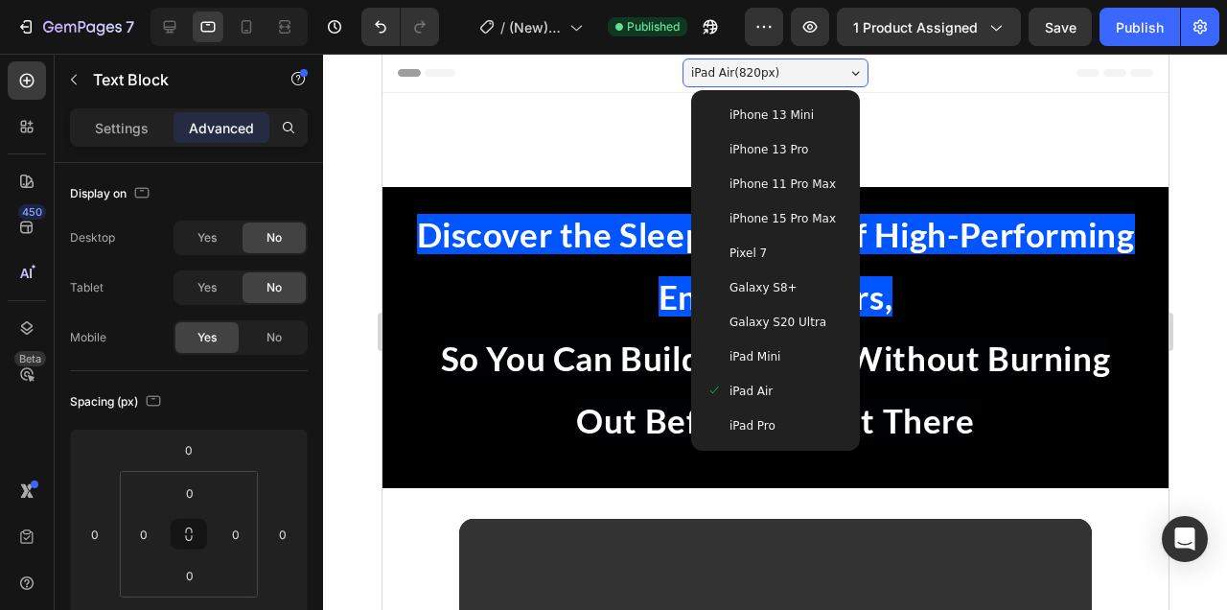
click at [799, 104] on div "iPhone 13 Mini" at bounding box center [774, 115] width 153 height 35
type input "5"
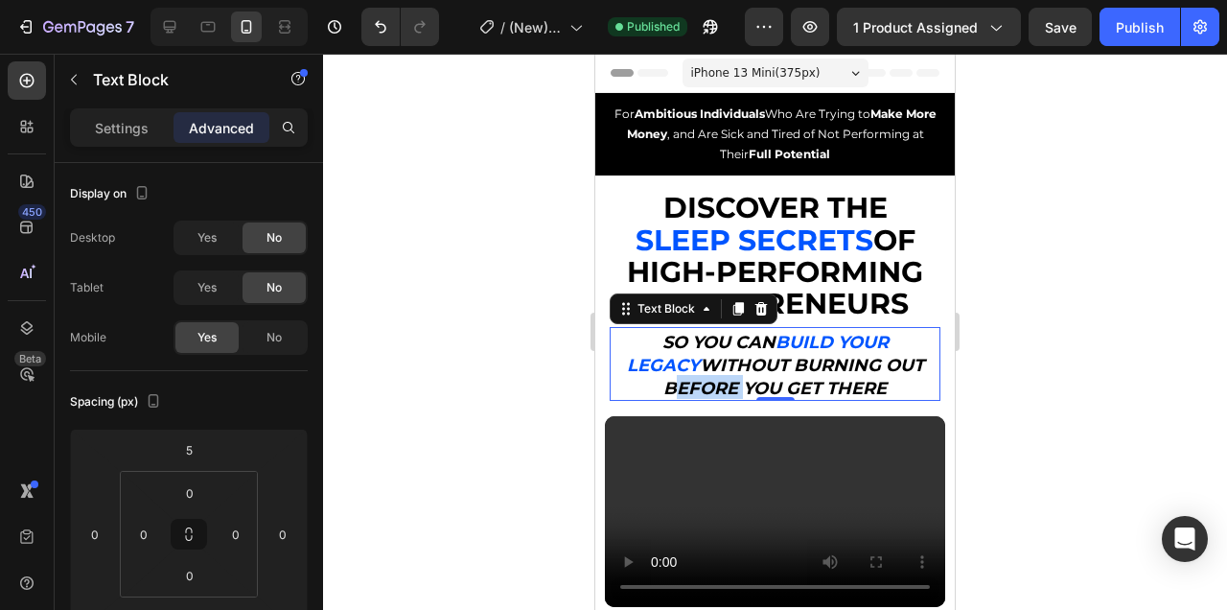
click at [813, 147] on strong "Full Potential" at bounding box center [789, 154] width 81 height 14
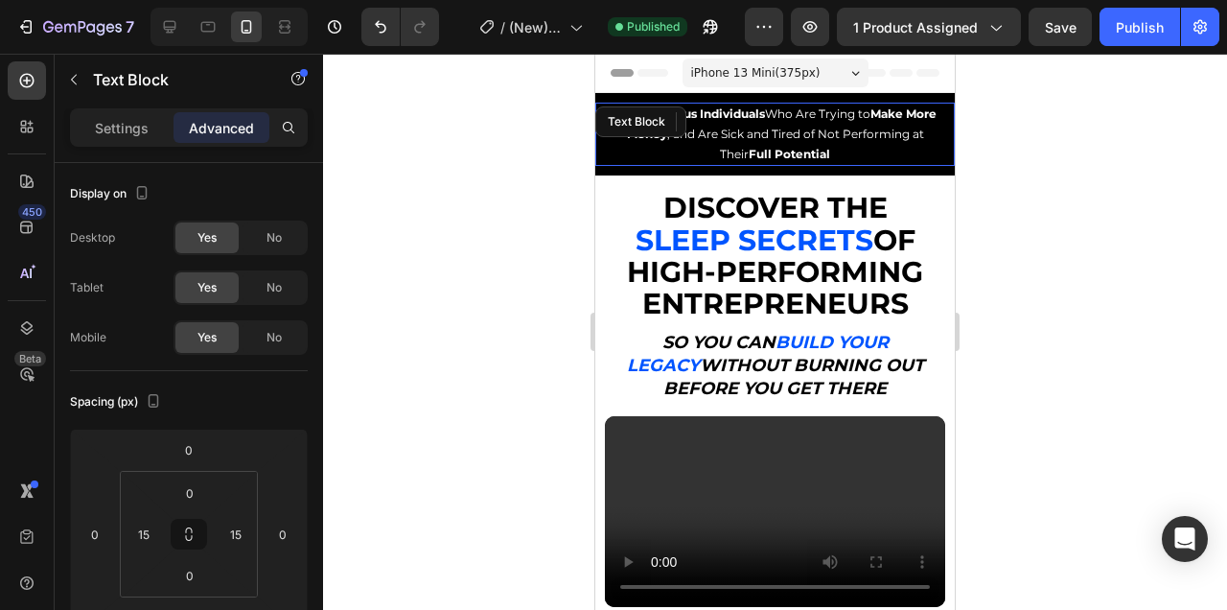
scroll to position [206, 0]
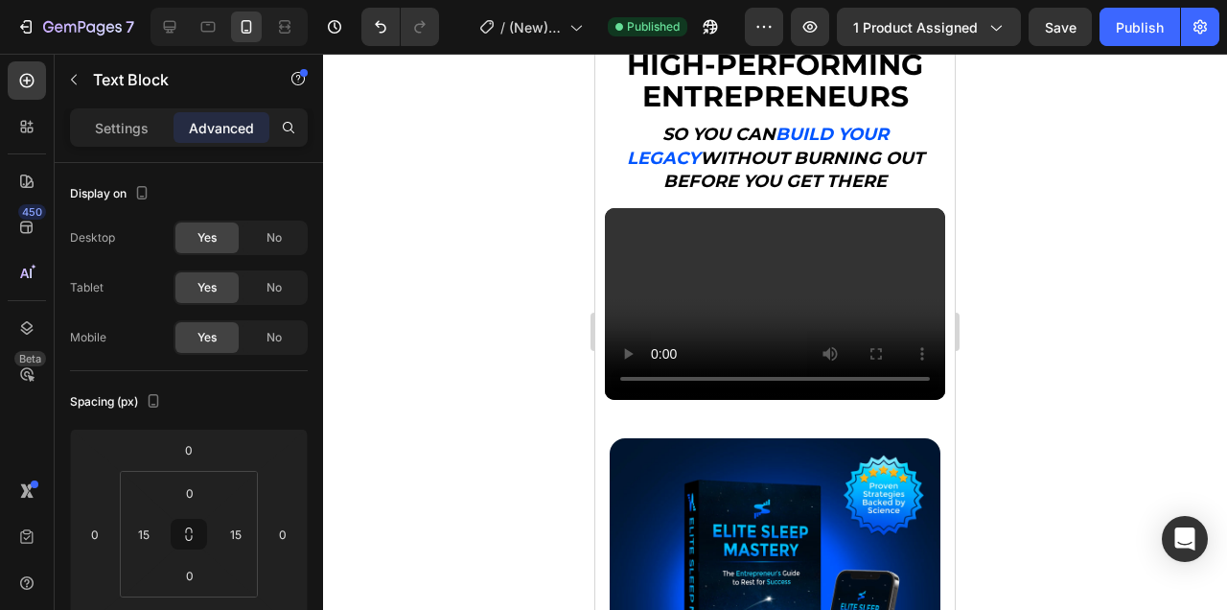
click at [969, 152] on div at bounding box center [775, 332] width 904 height 556
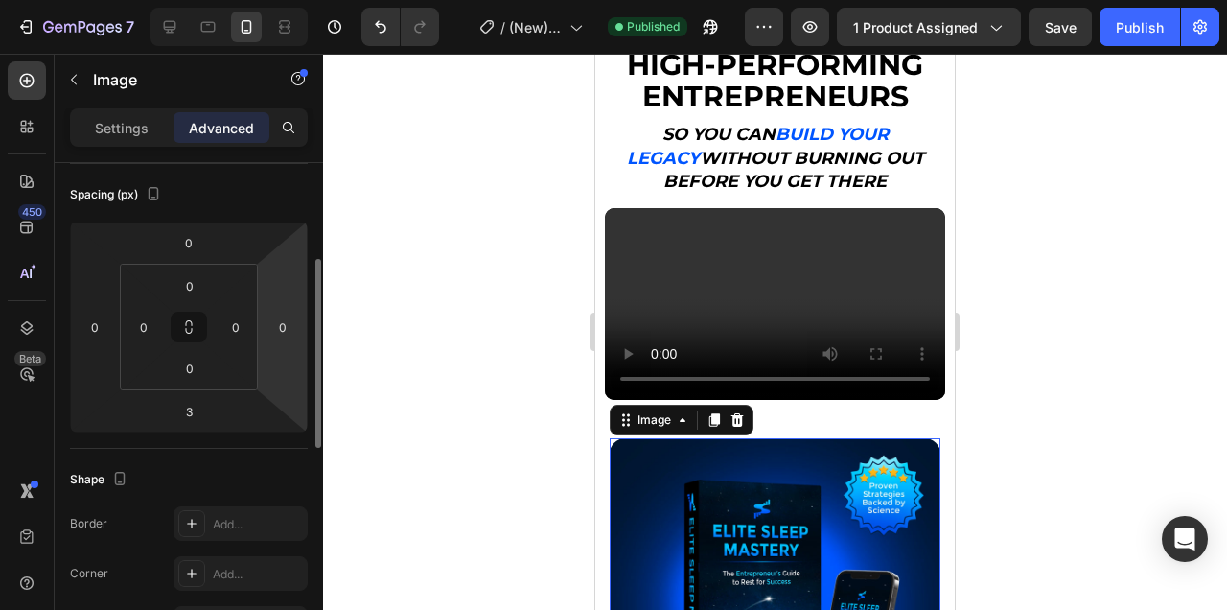
scroll to position [222, 0]
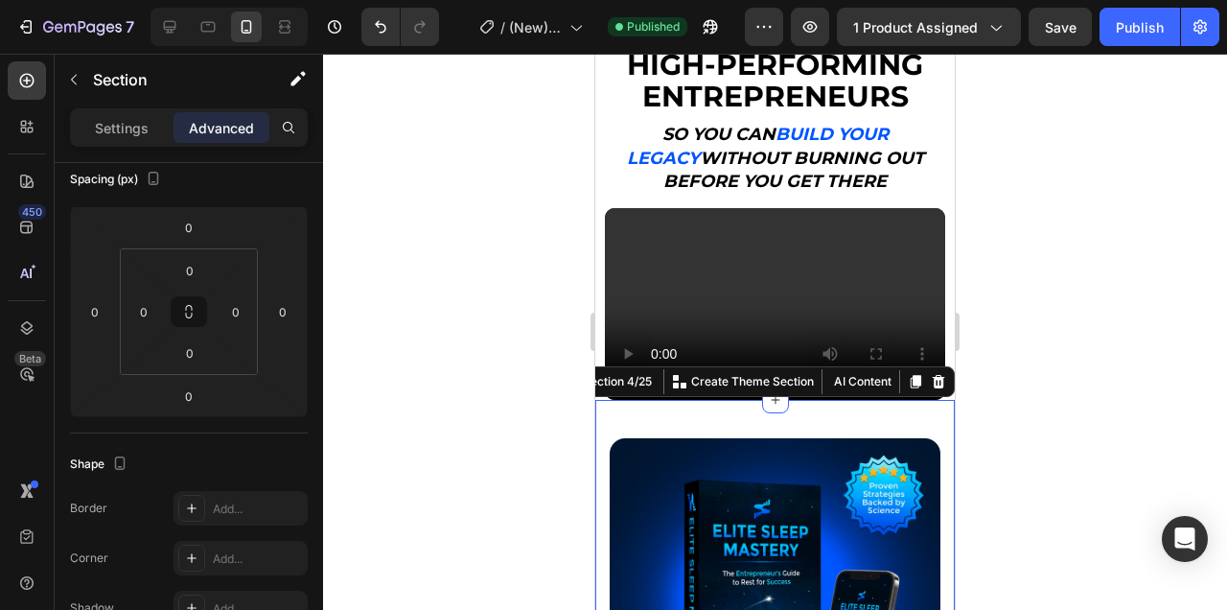
scroll to position [0, 0]
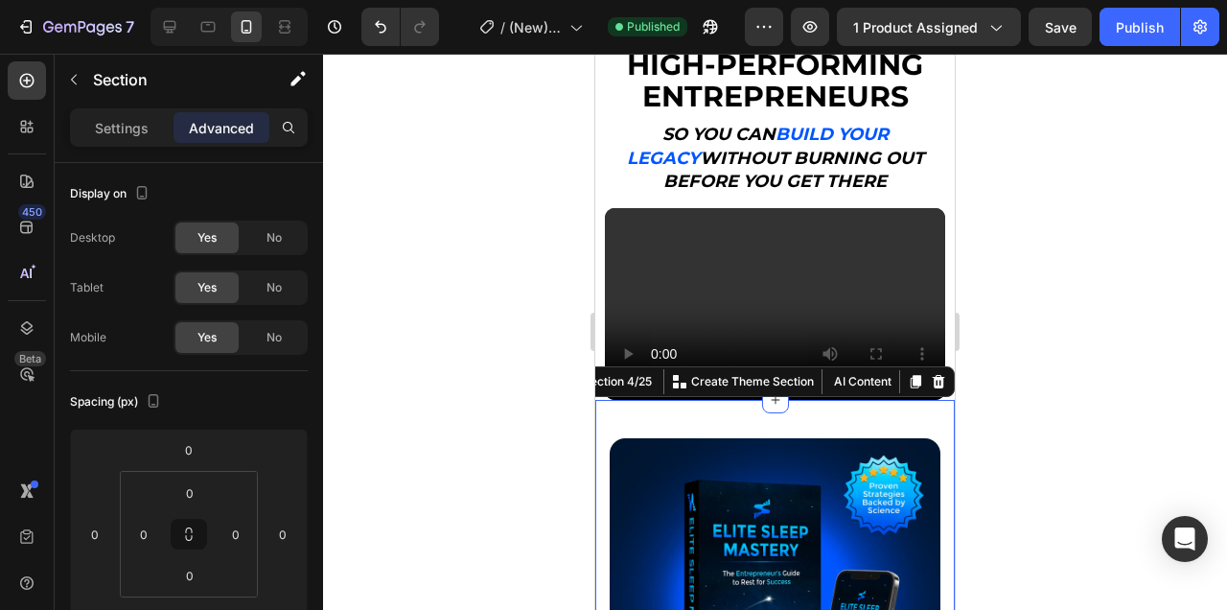
click at [1086, 321] on div at bounding box center [775, 332] width 904 height 556
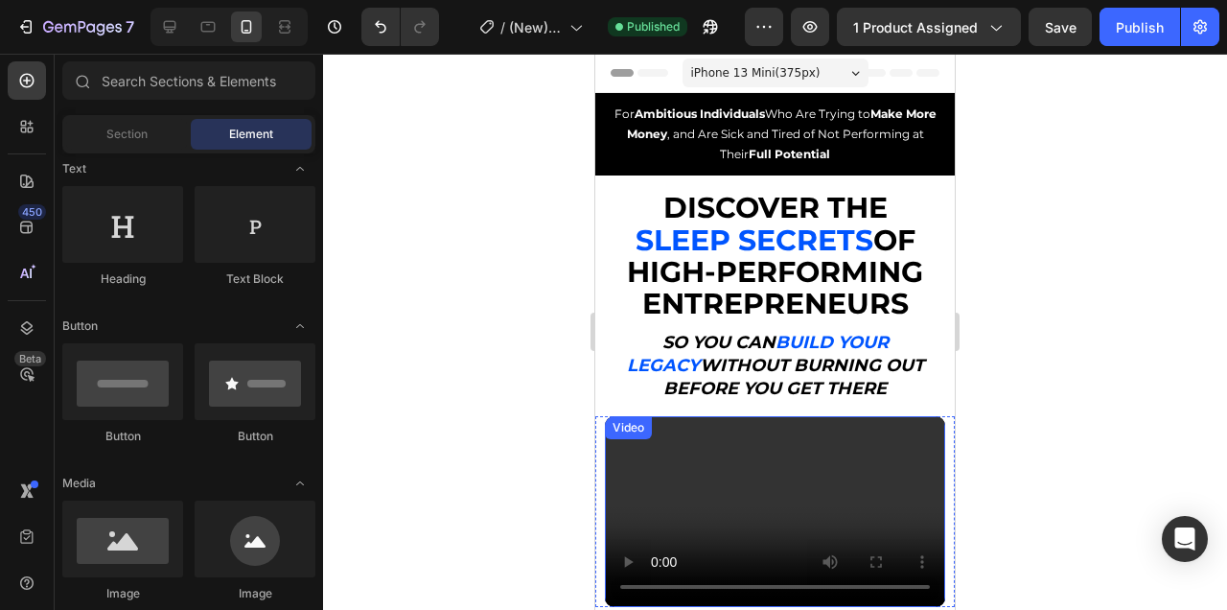
scroll to position [382, 0]
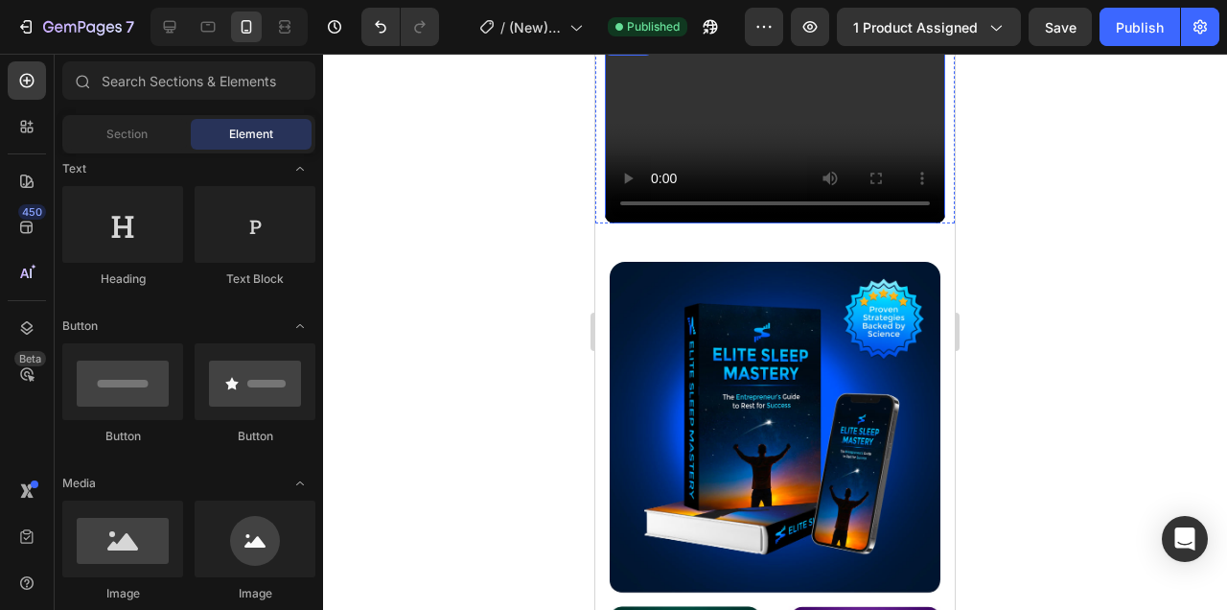
click at [854, 368] on img at bounding box center [775, 510] width 331 height 496
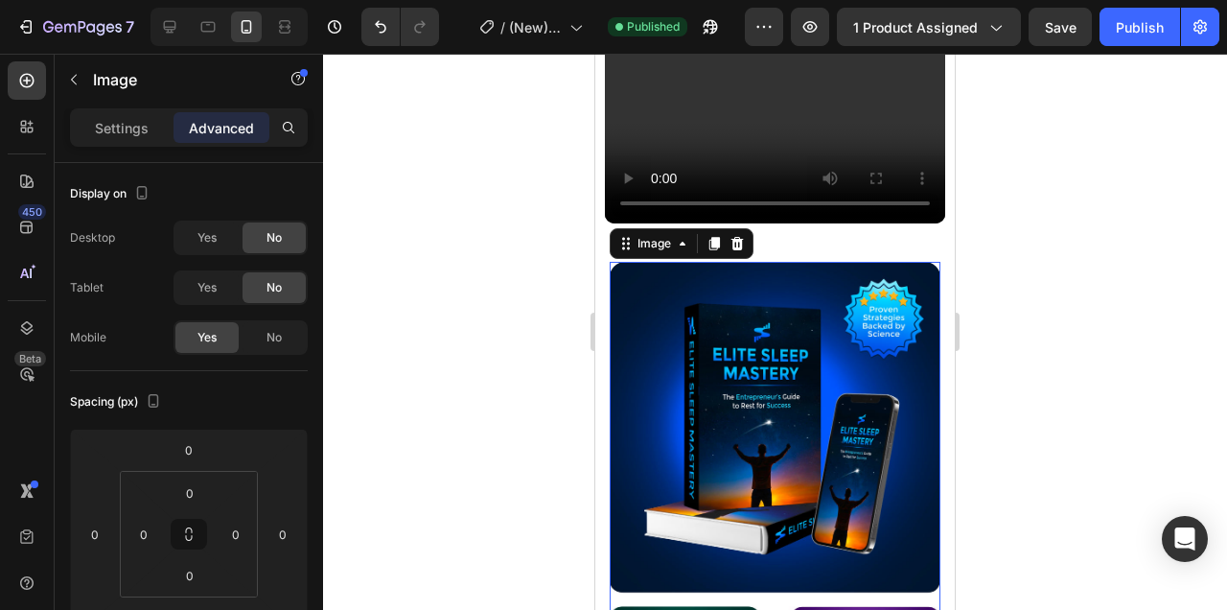
scroll to position [433, 0]
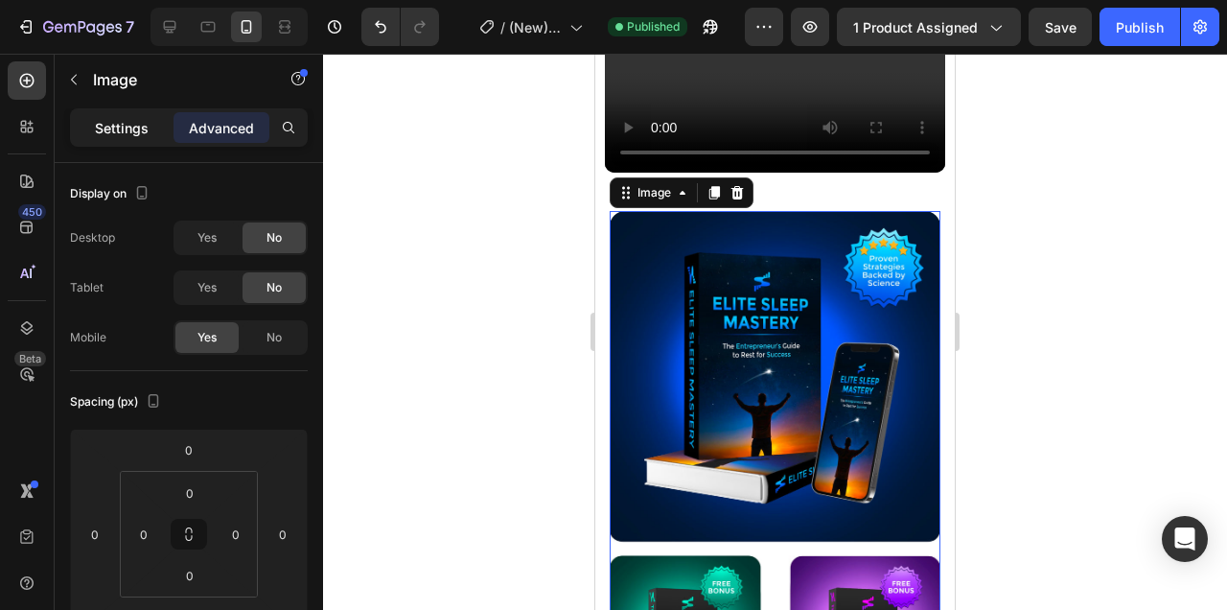
click at [141, 118] on p "Settings" at bounding box center [122, 128] width 54 height 20
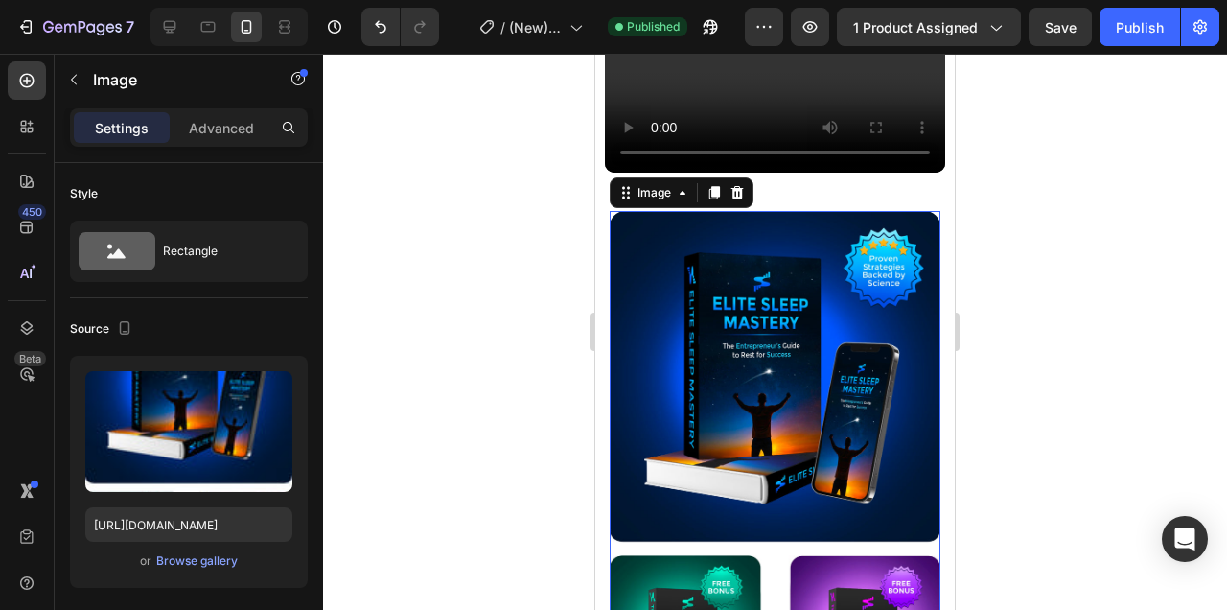
click at [1107, 316] on div at bounding box center [775, 332] width 904 height 556
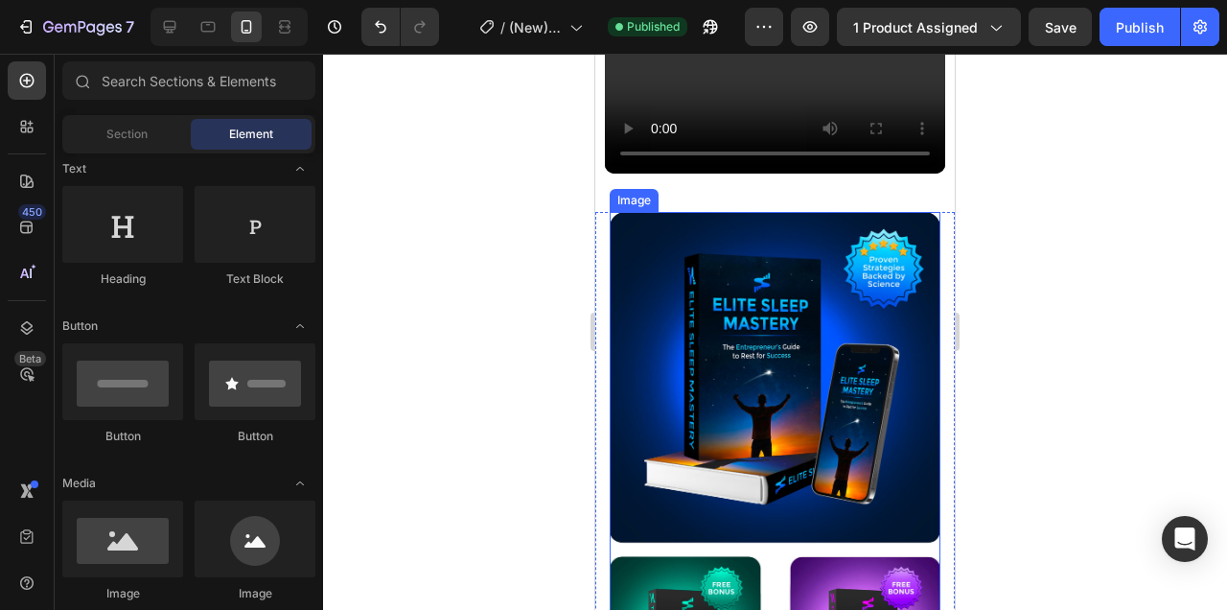
scroll to position [0, 0]
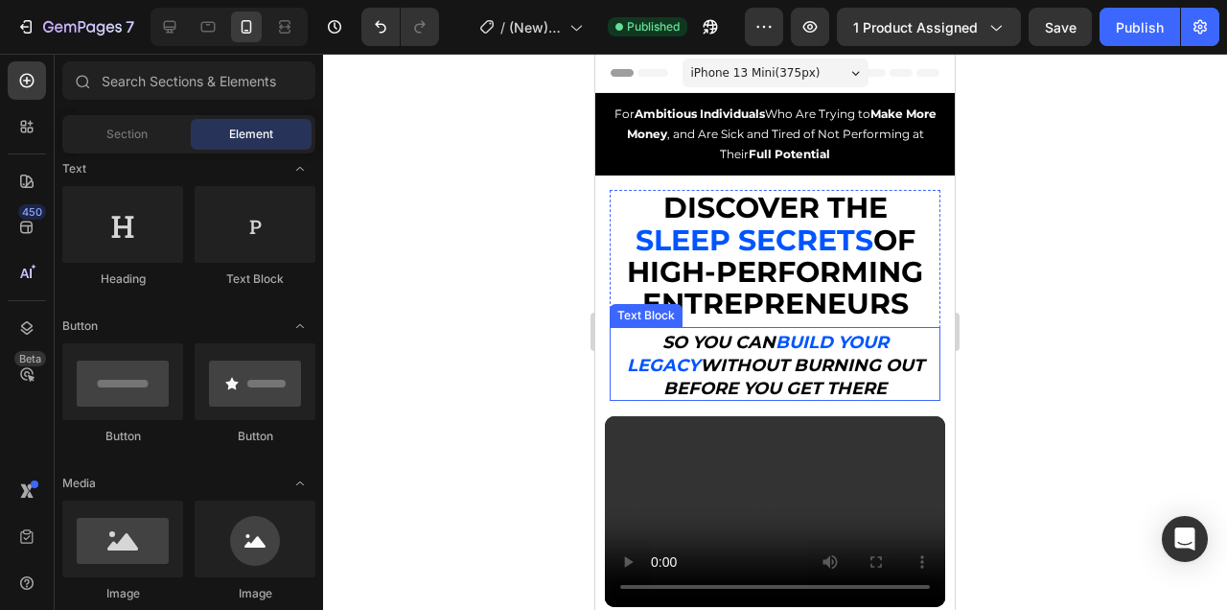
click at [777, 365] on strong "without burning out before you get there" at bounding box center [793, 377] width 261 height 44
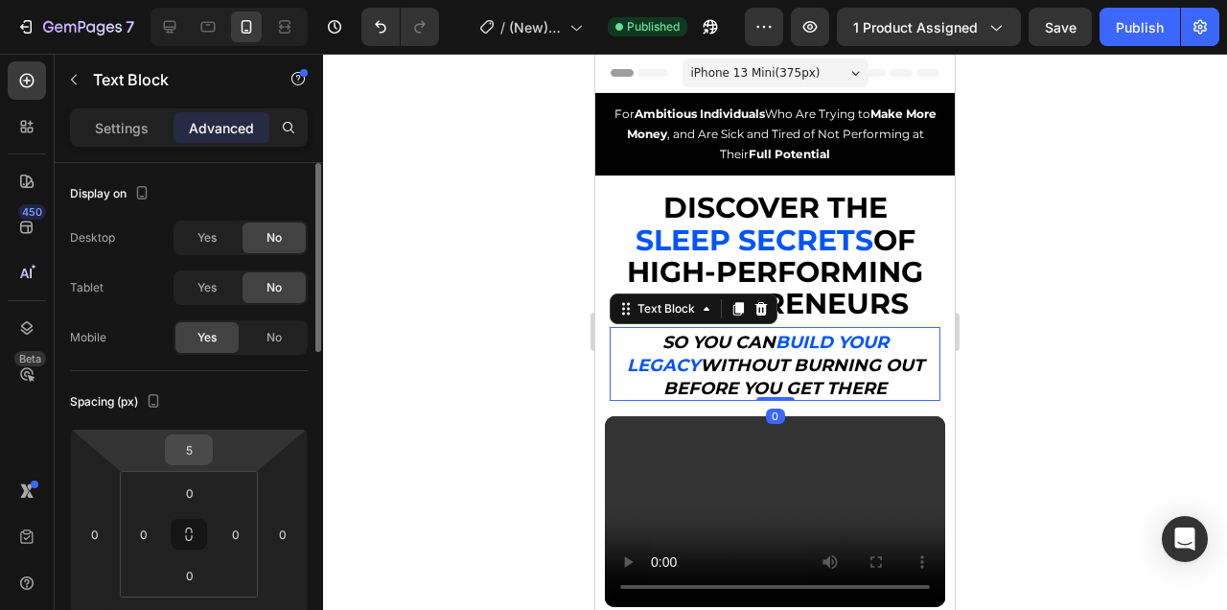
click at [188, 448] on input "5" at bounding box center [189, 449] width 38 height 29
type input "10"
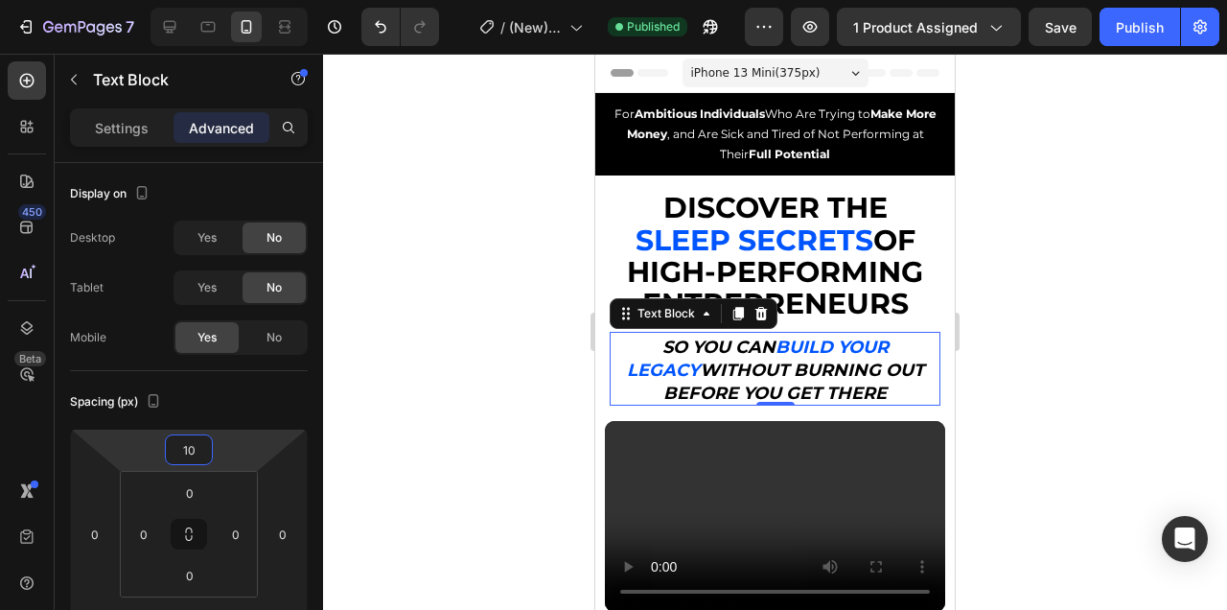
click at [1068, 382] on div at bounding box center [775, 332] width 904 height 556
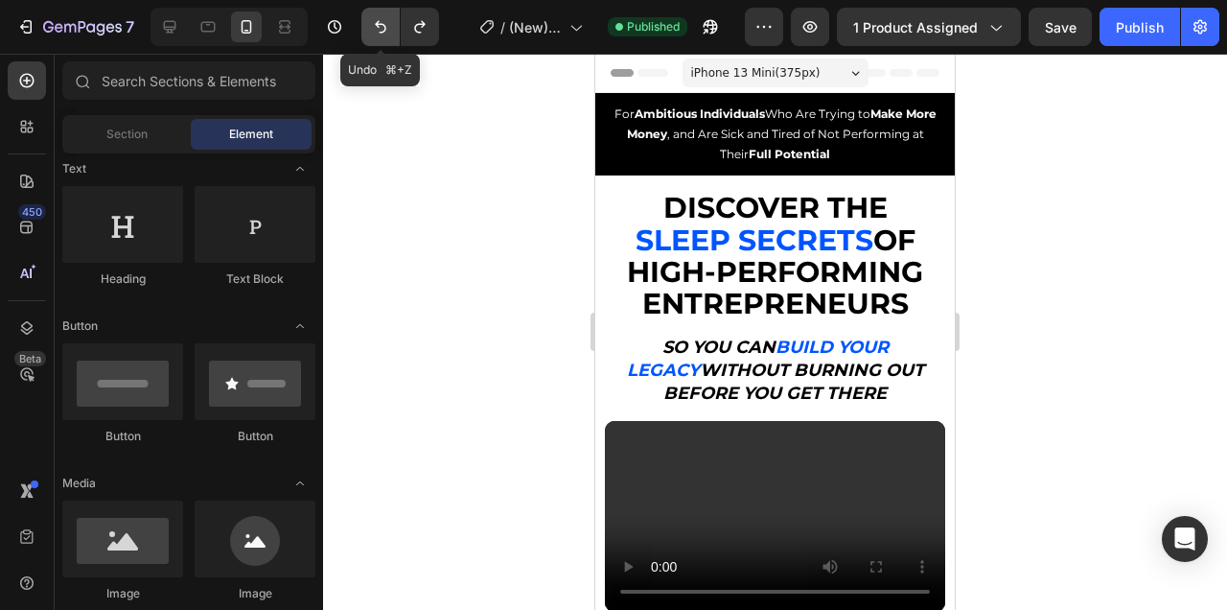
click at [380, 21] on icon "Undo/Redo" at bounding box center [380, 26] width 19 height 19
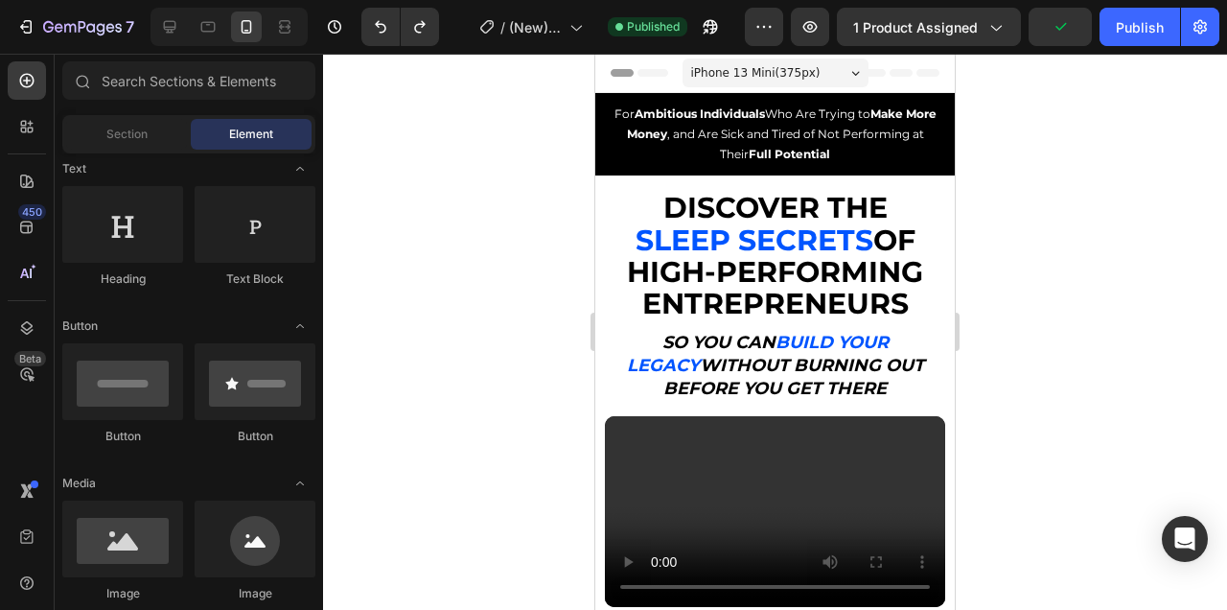
click at [1099, 331] on div at bounding box center [775, 332] width 904 height 556
click at [1129, 33] on div "Publish" at bounding box center [1140, 27] width 48 height 20
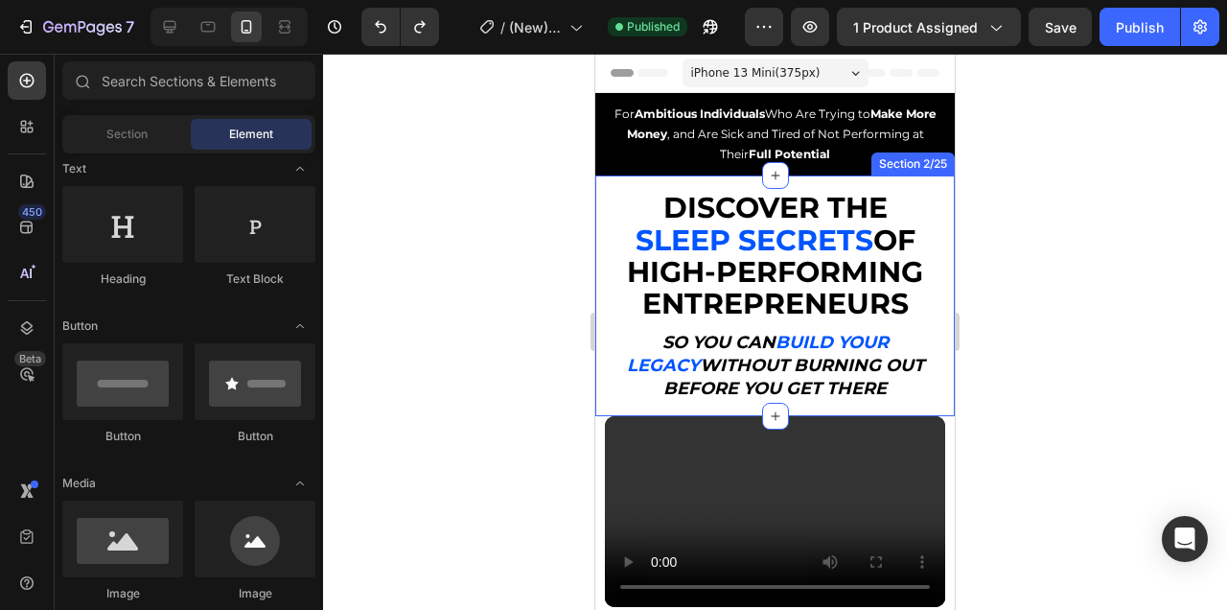
click at [942, 201] on div "Discover the Sleep Secrets of High-Performing Entrepreneurs, So You Can Build a…" at bounding box center [774, 295] width 359 height 240
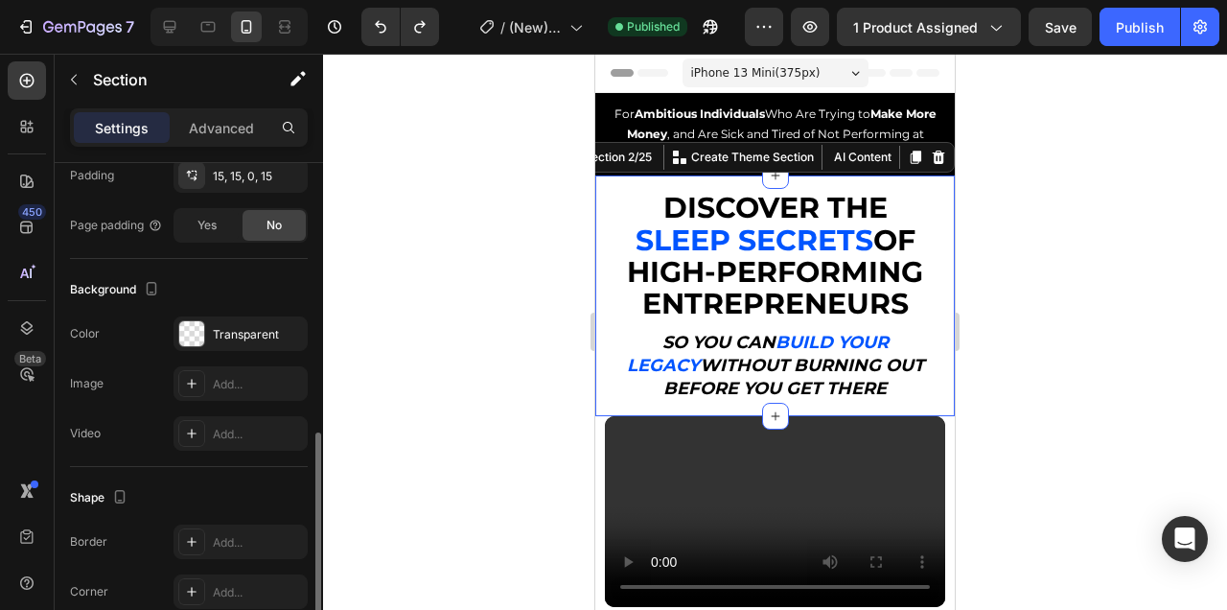
scroll to position [521, 0]
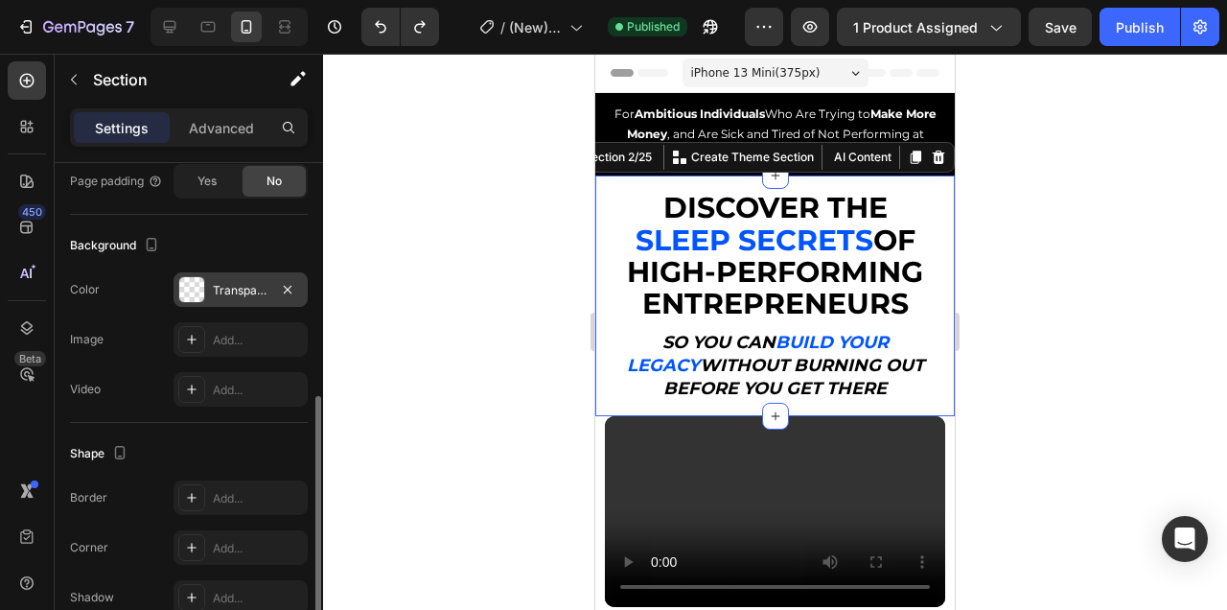
click at [195, 294] on div at bounding box center [191, 289] width 25 height 25
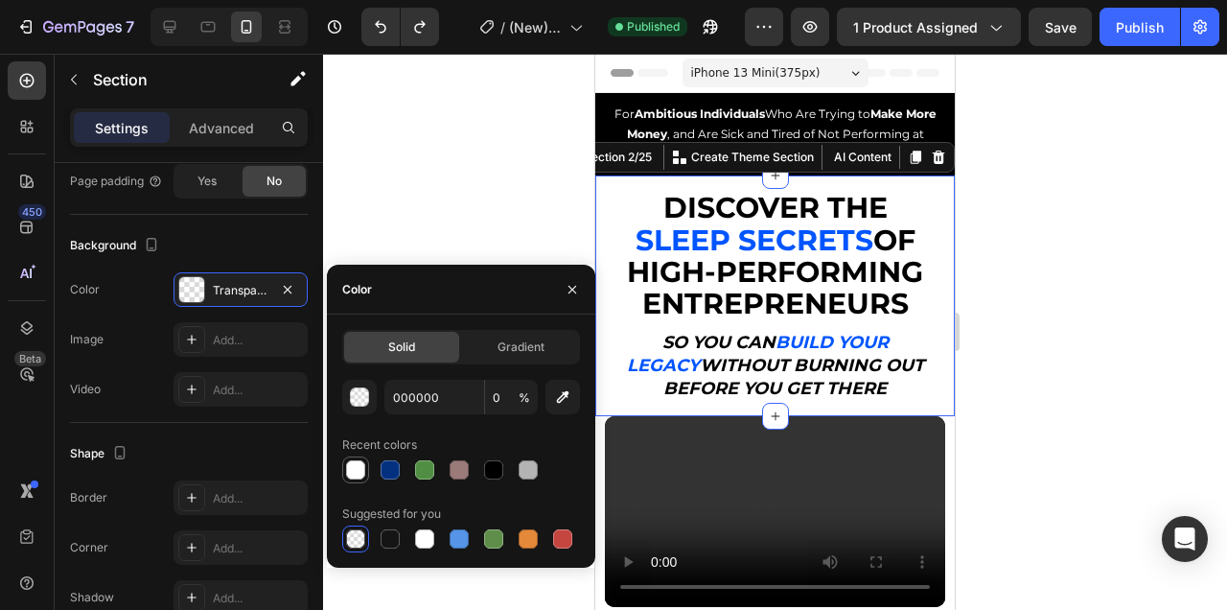
click at [356, 474] on div at bounding box center [355, 469] width 19 height 19
type input "FFFFFF"
type input "100"
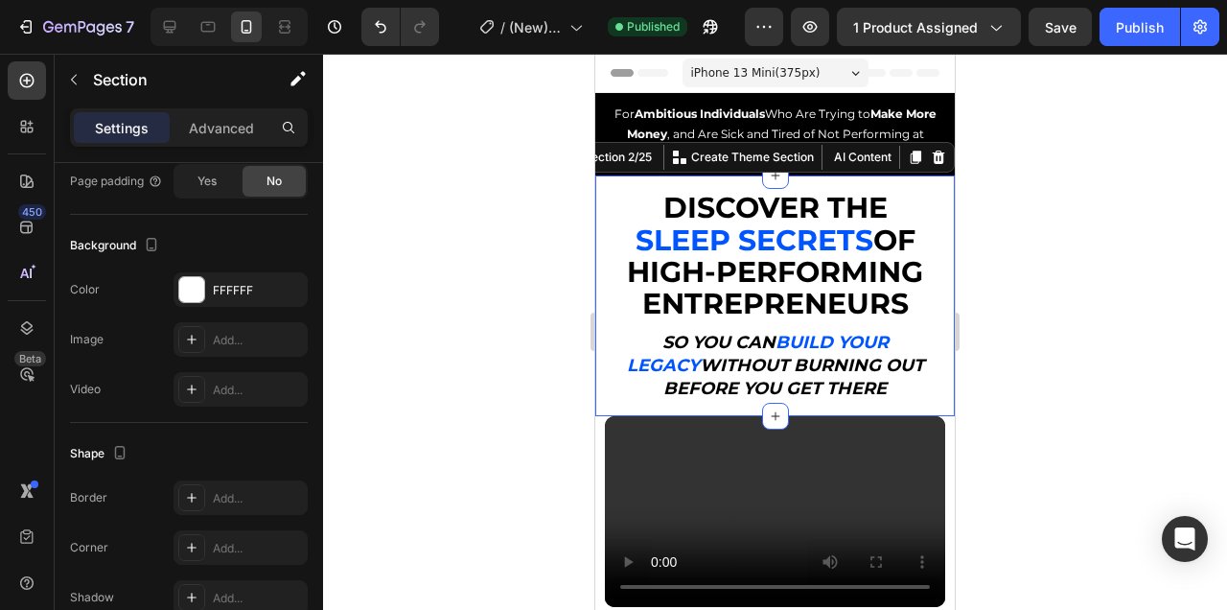
click at [1123, 233] on div at bounding box center [775, 332] width 904 height 556
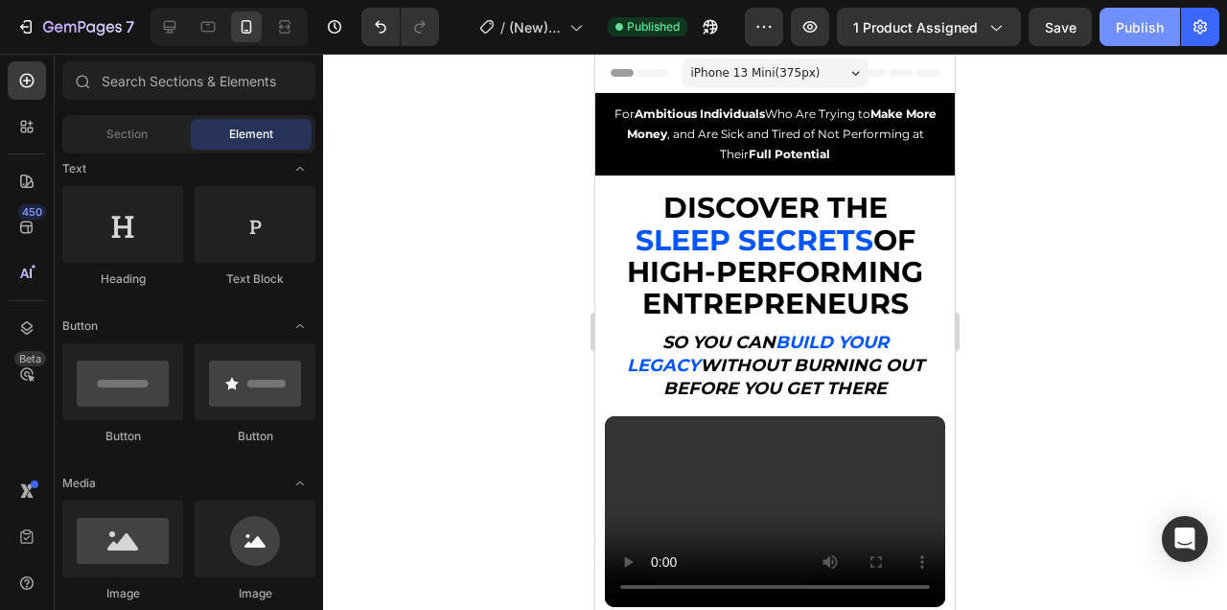
click at [1150, 37] on button "Publish" at bounding box center [1140, 27] width 81 height 38
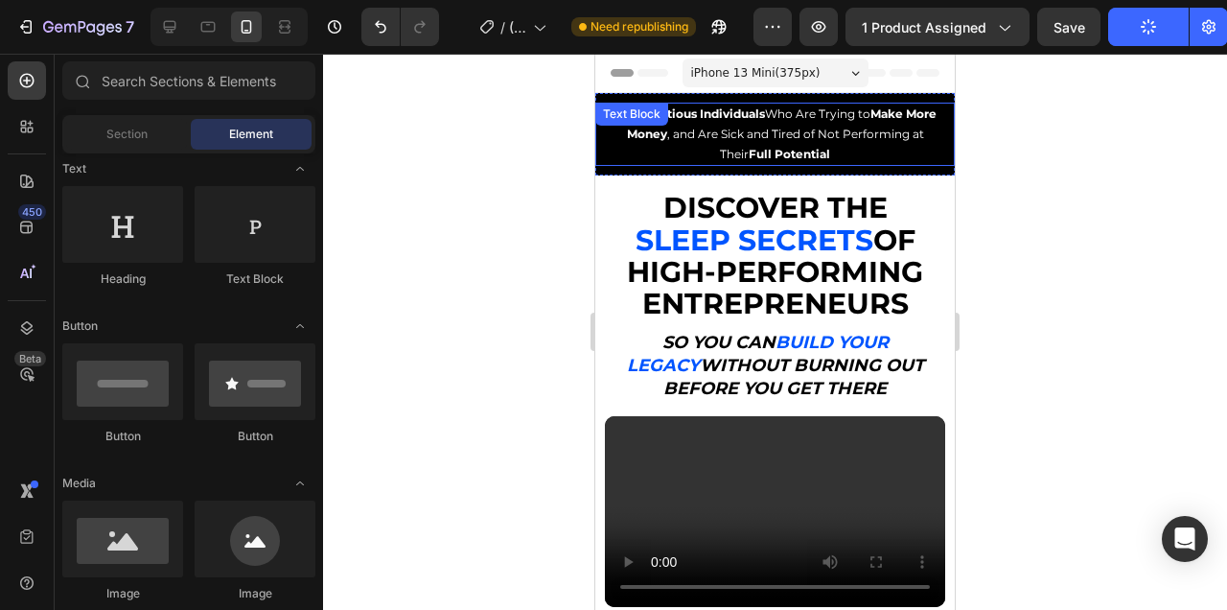
click at [858, 134] on span "For Ambitious Individuals Who Are Trying to Make More Money , and Are Sick and …" at bounding box center [775, 133] width 322 height 55
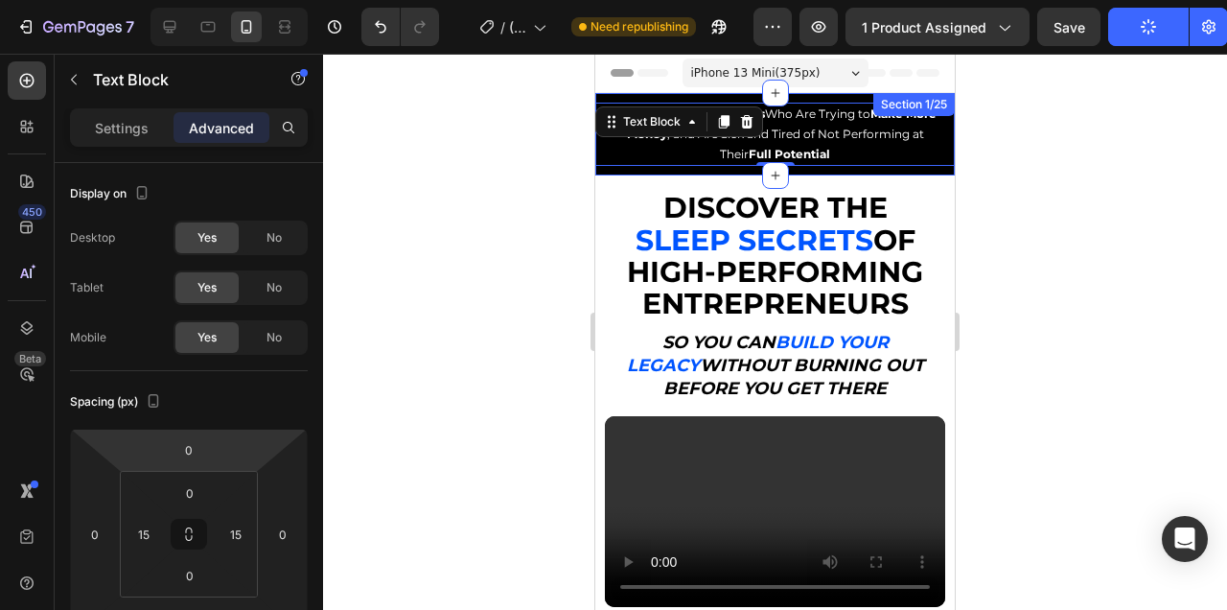
click at [906, 169] on div "For Ambitious Individuals Who Are Trying to Make More Money , and Are Sick and …" at bounding box center [774, 134] width 359 height 82
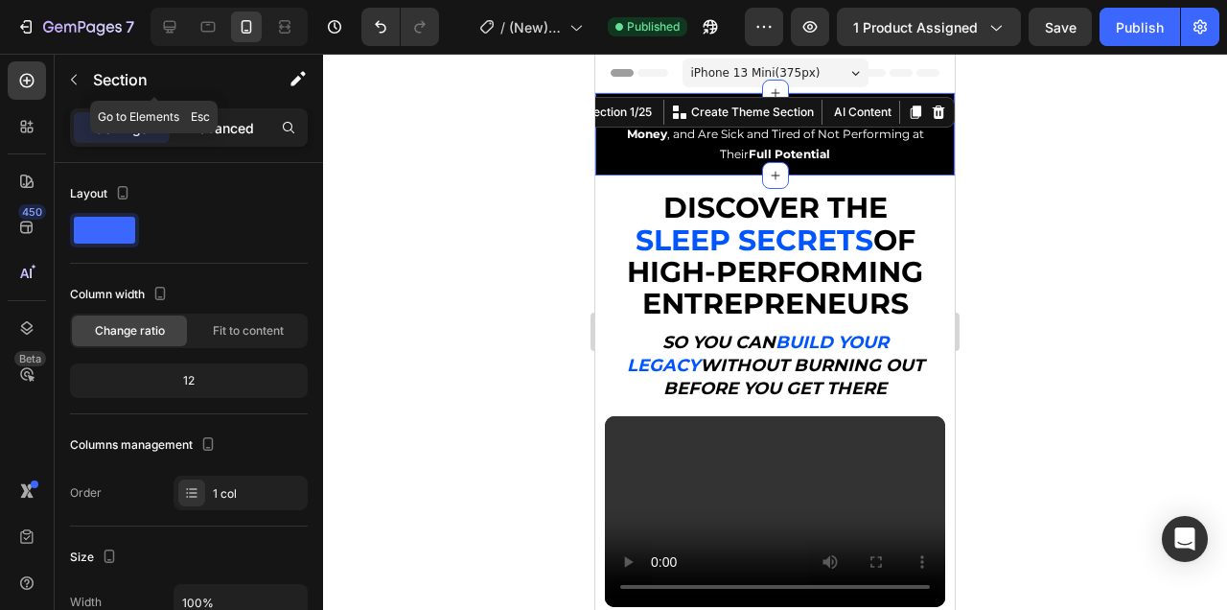
click at [233, 124] on p "Advanced" at bounding box center [221, 128] width 65 height 20
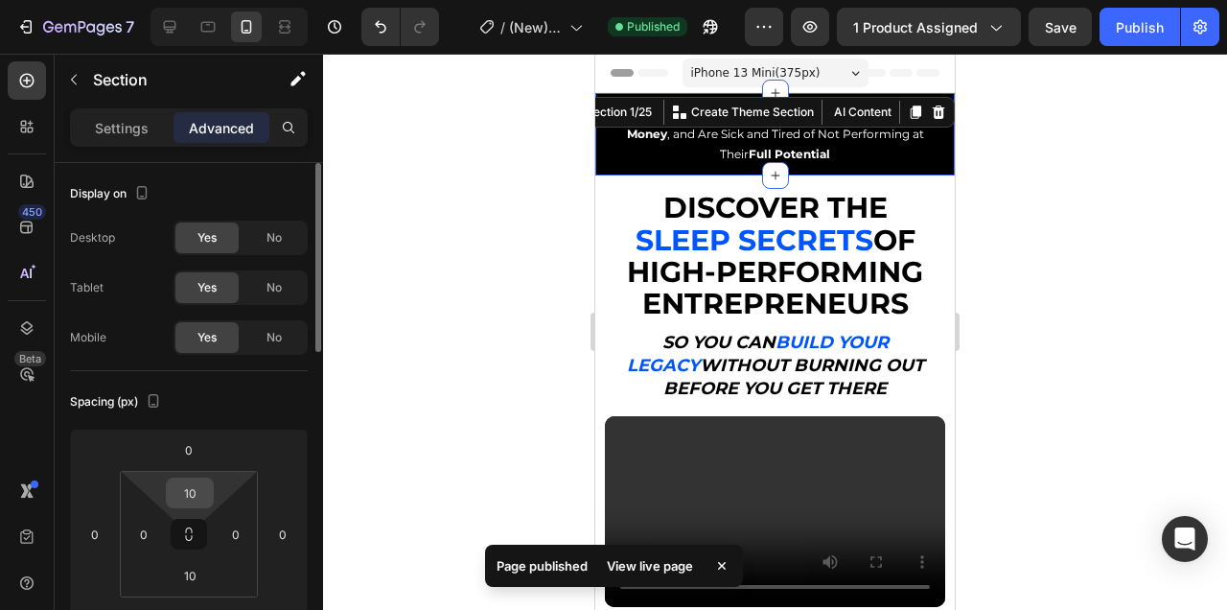
click at [195, 489] on input "10" at bounding box center [190, 492] width 38 height 29
type input "0"
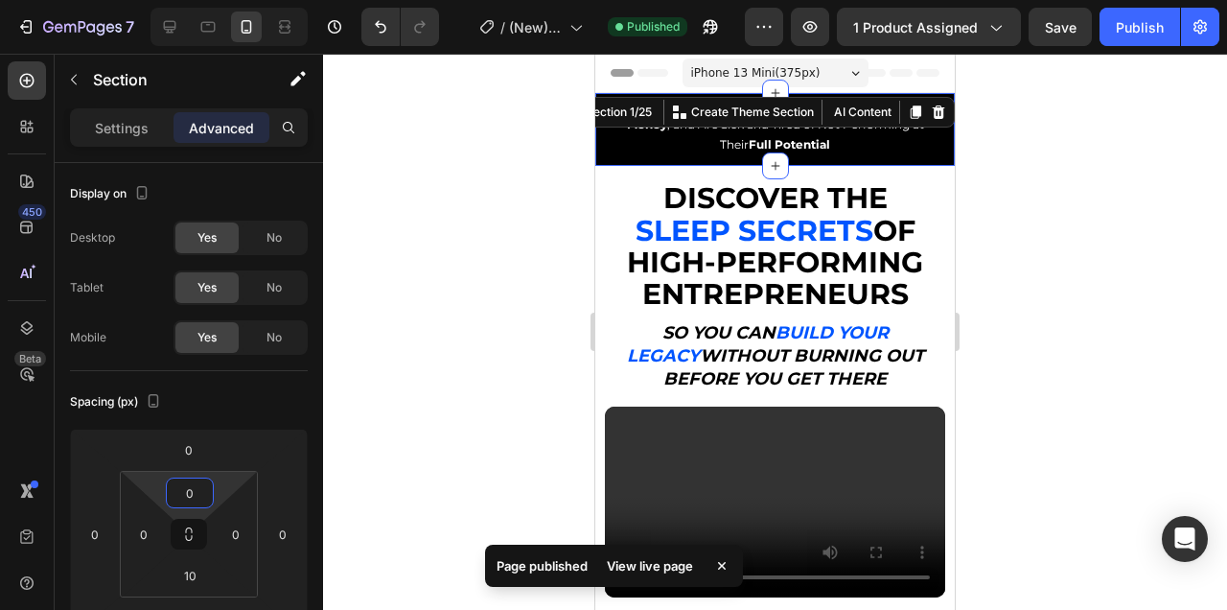
click at [1136, 244] on div at bounding box center [775, 332] width 904 height 556
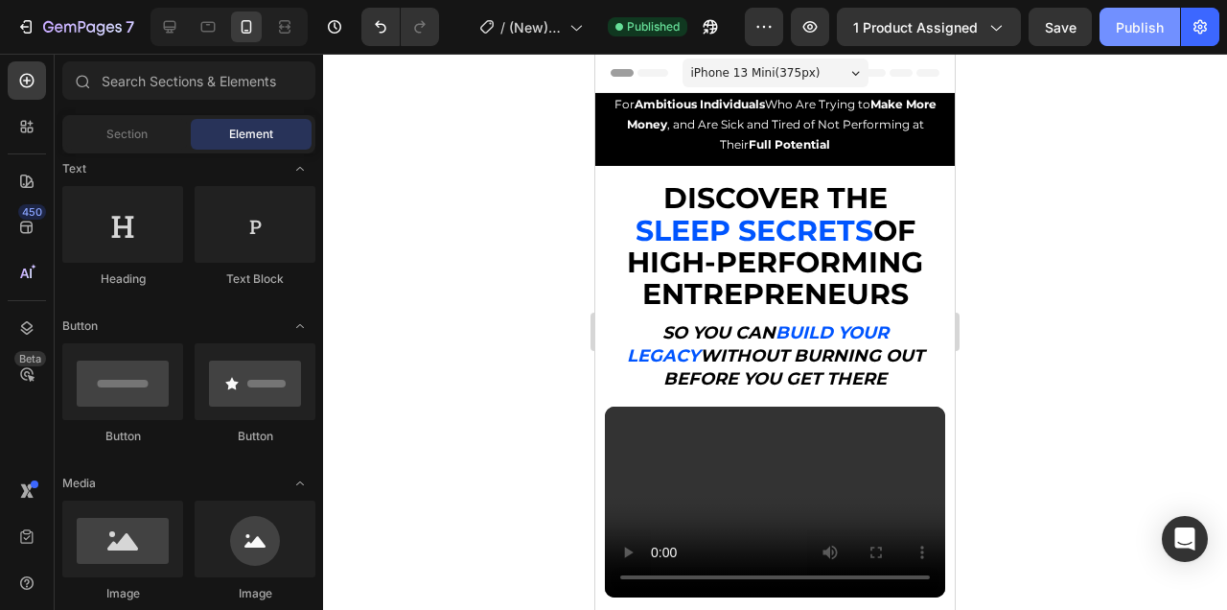
click at [1142, 32] on div "Publish" at bounding box center [1140, 27] width 48 height 20
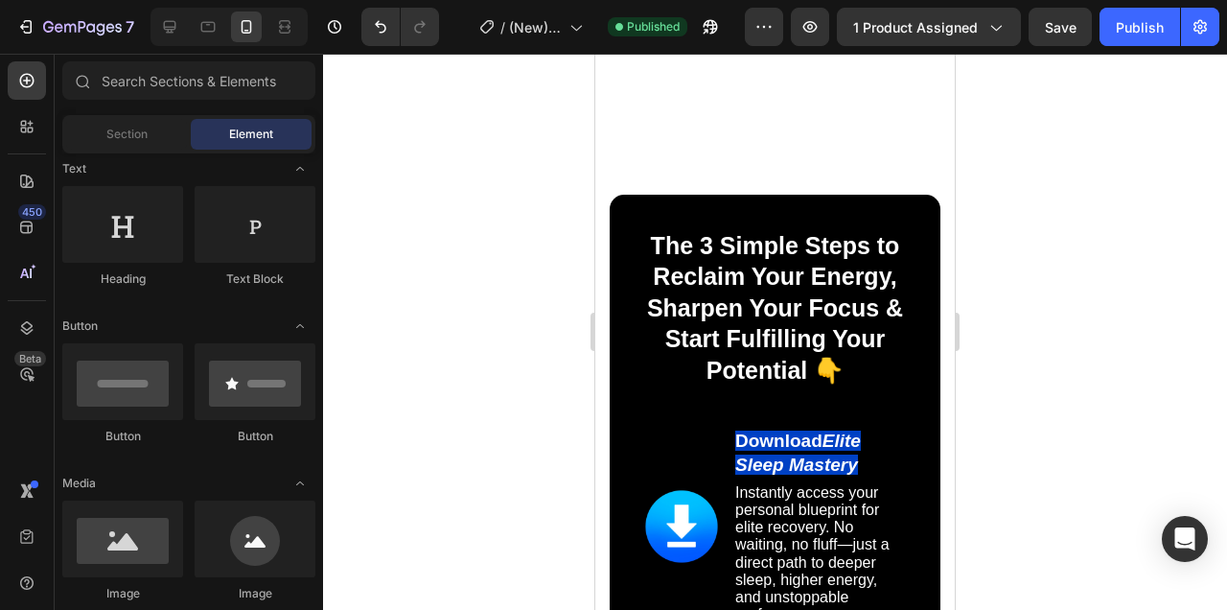
scroll to position [19161, 0]
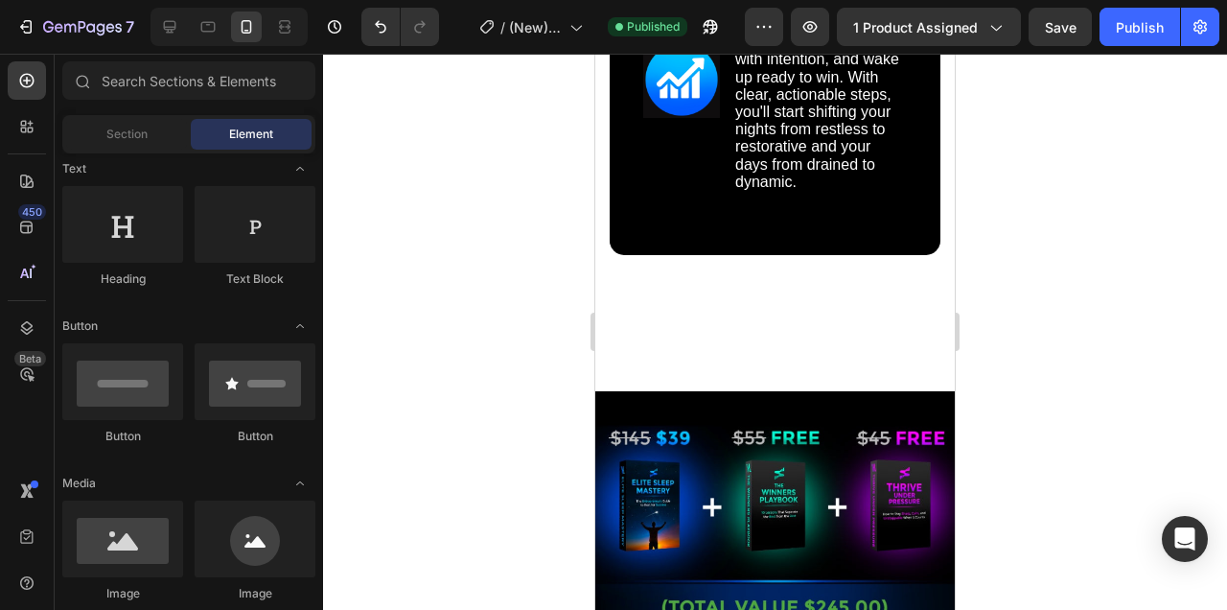
click at [873, 207] on div "Image Implement & Thrive Text Block Follow the proven strategies used by top ac…" at bounding box center [775, 86] width 264 height 241
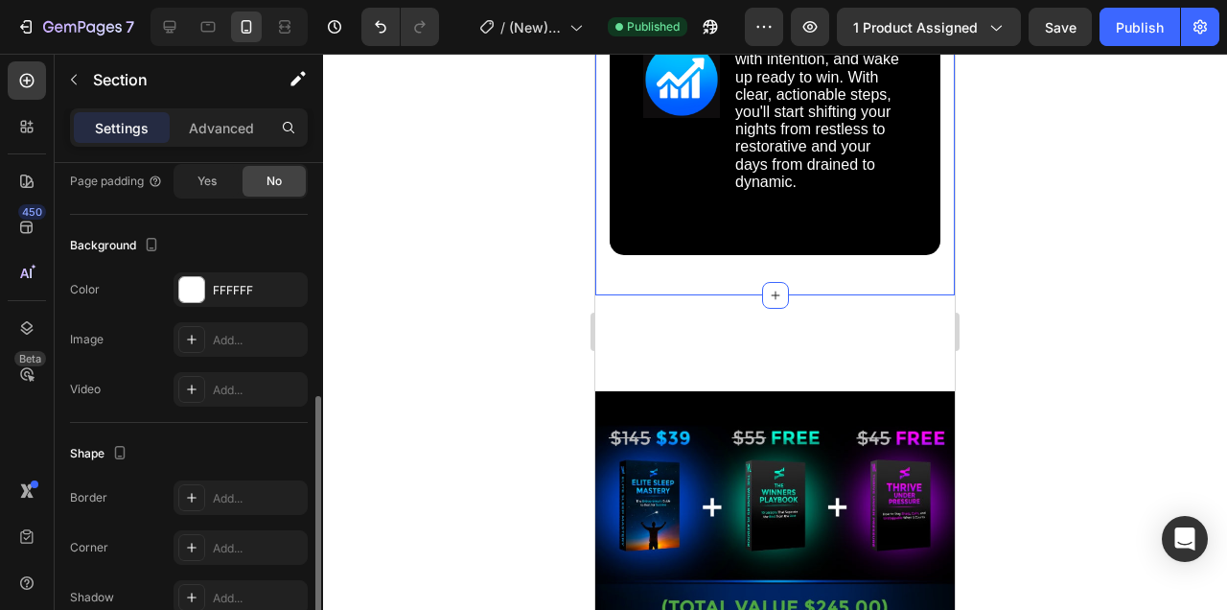
scroll to position [0, 0]
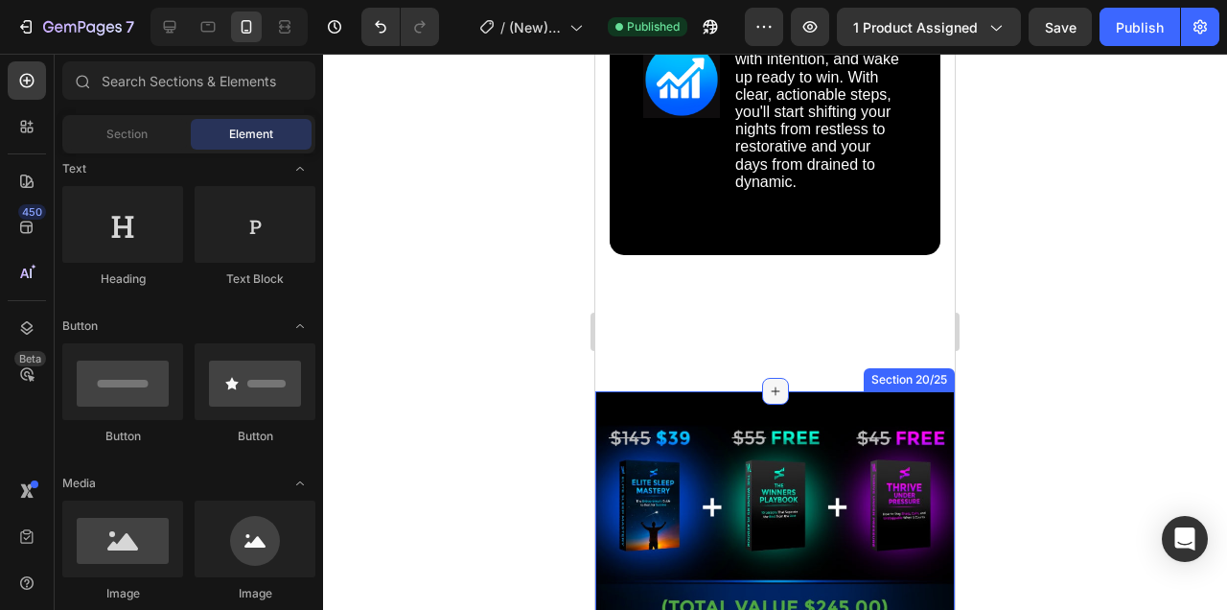
click at [776, 399] on icon at bounding box center [775, 390] width 15 height 15
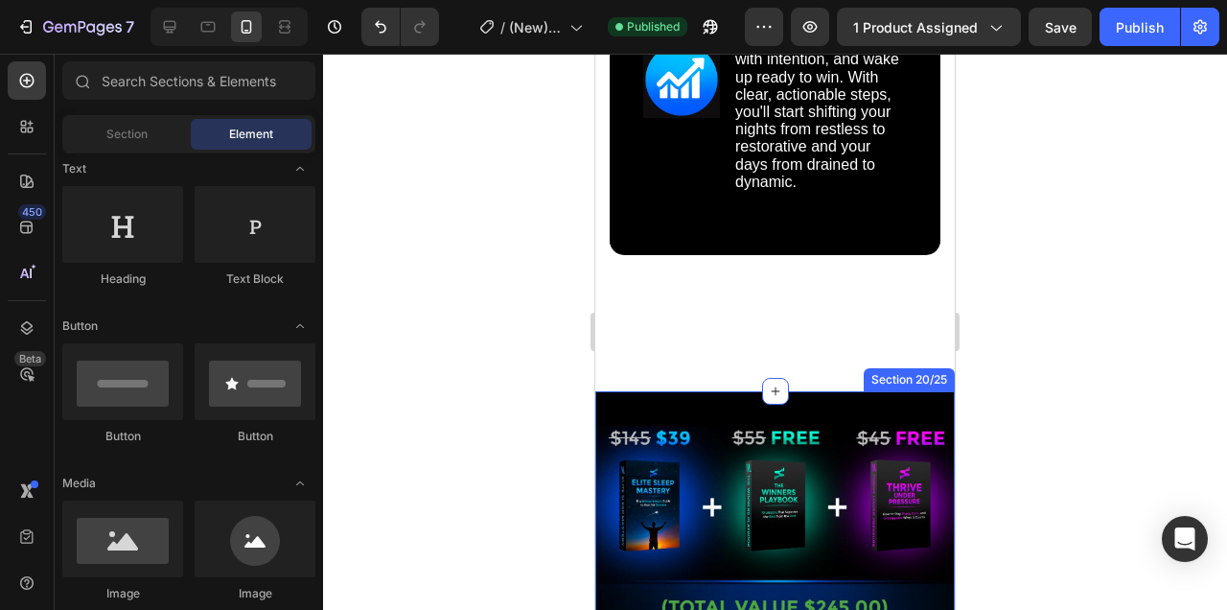
click at [833, 409] on div "Image Image GET INSTANT DOWNLOAD! 👉 Add to Cart 100% Guaranteed Safe Checkout T…" at bounding box center [774, 600] width 359 height 418
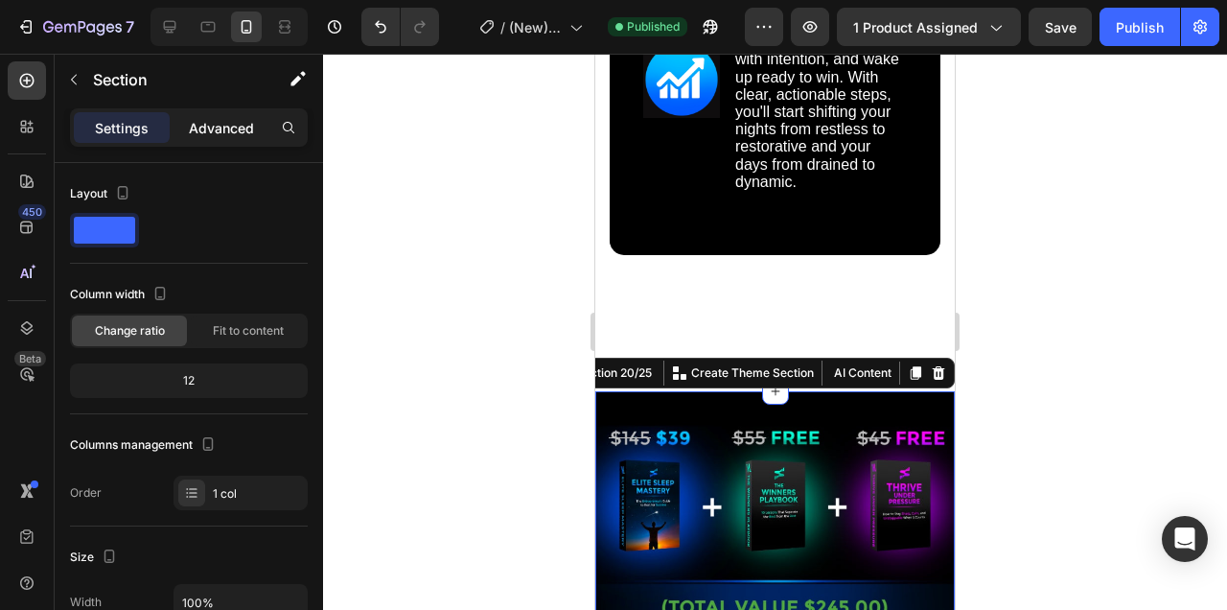
click at [239, 130] on p "Advanced" at bounding box center [221, 128] width 65 height 20
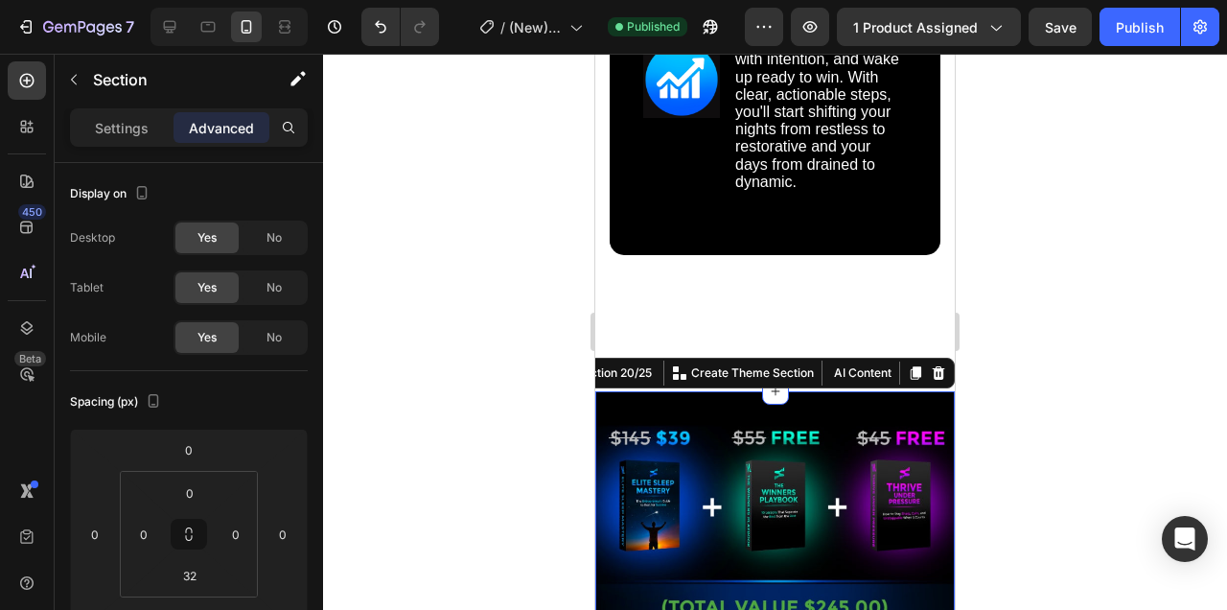
click at [785, 302] on div at bounding box center [775, 295] width 27 height 27
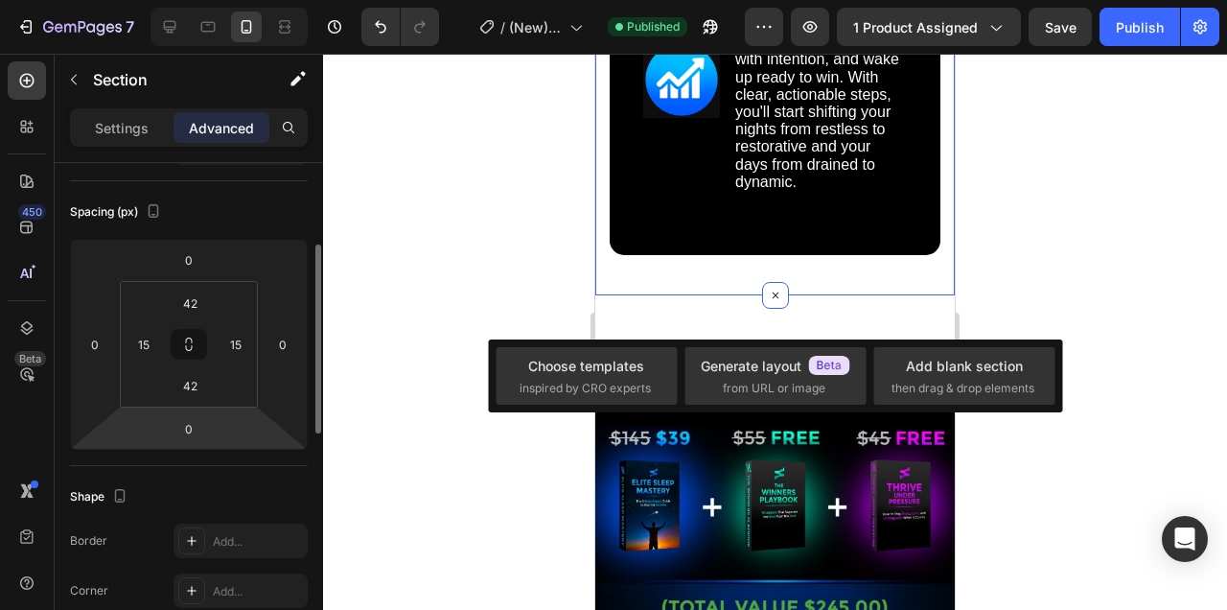
scroll to position [197, 0]
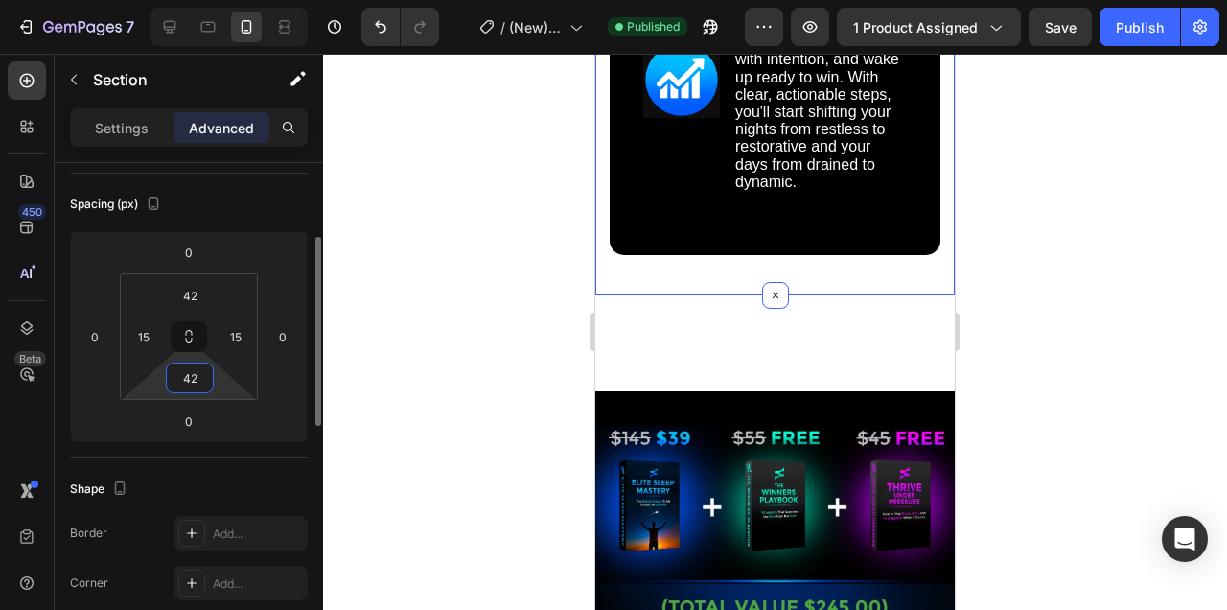
click at [200, 380] on input "42" at bounding box center [190, 377] width 38 height 29
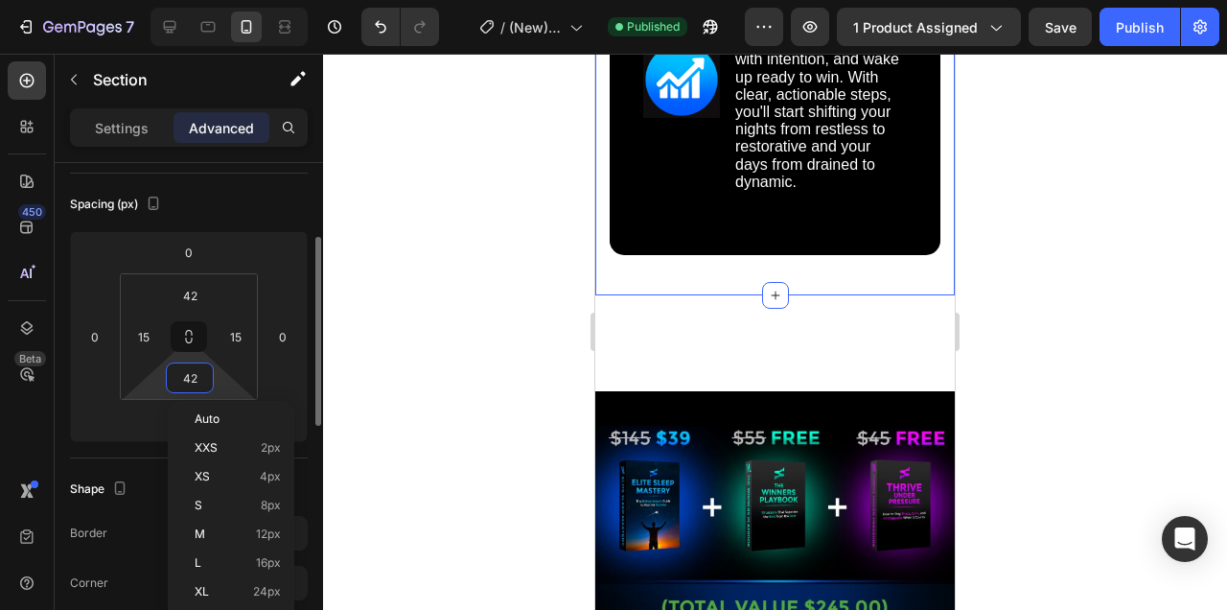
type input "0"
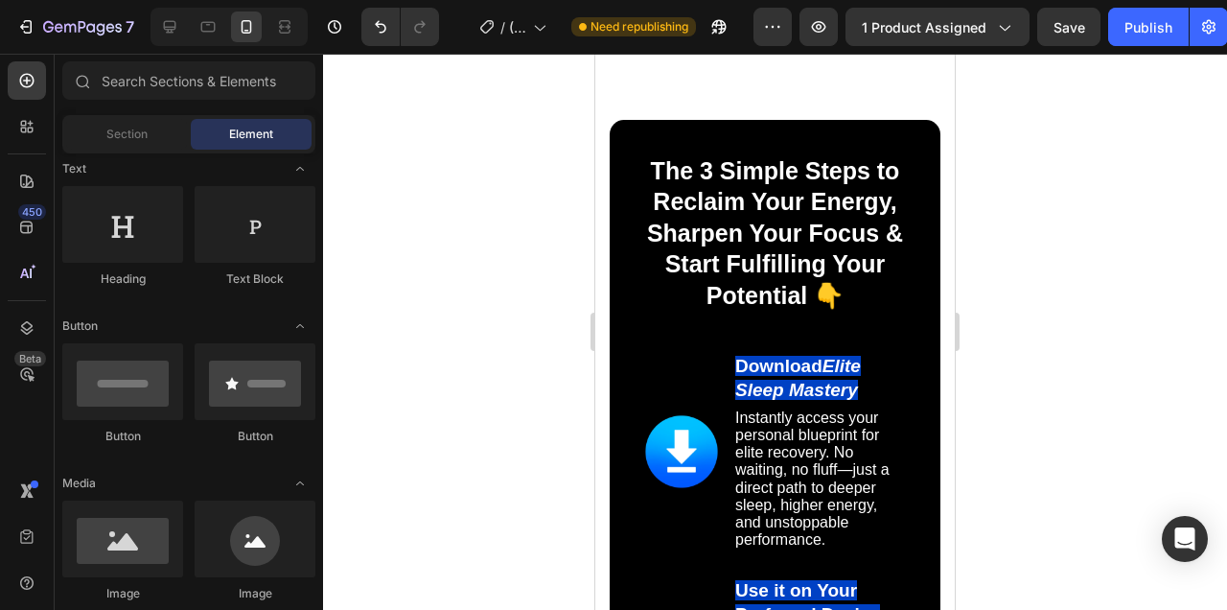
scroll to position [19232, 0]
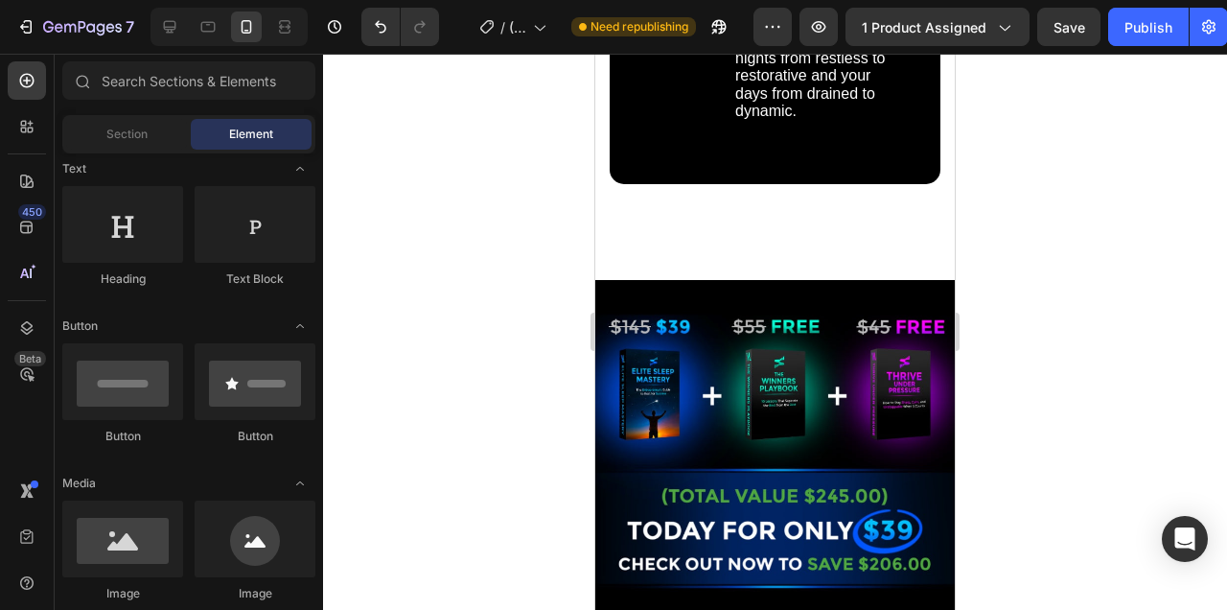
drag, startPoint x: 779, startPoint y: 243, endPoint x: 986, endPoint y: 244, distance: 207.1
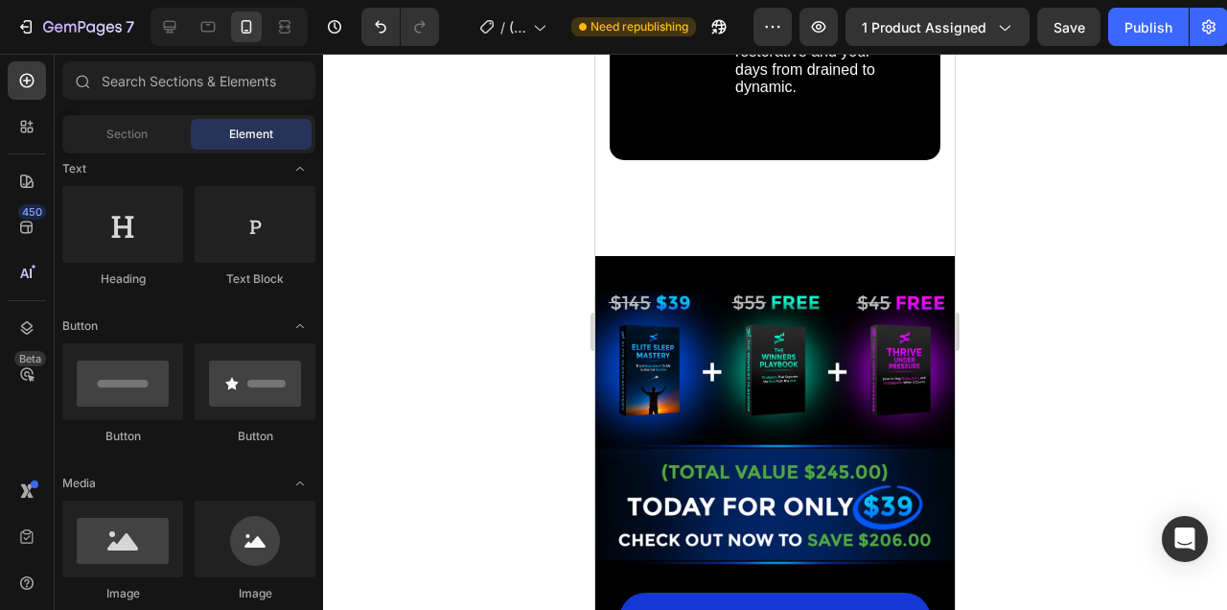
scroll to position [19257, 0]
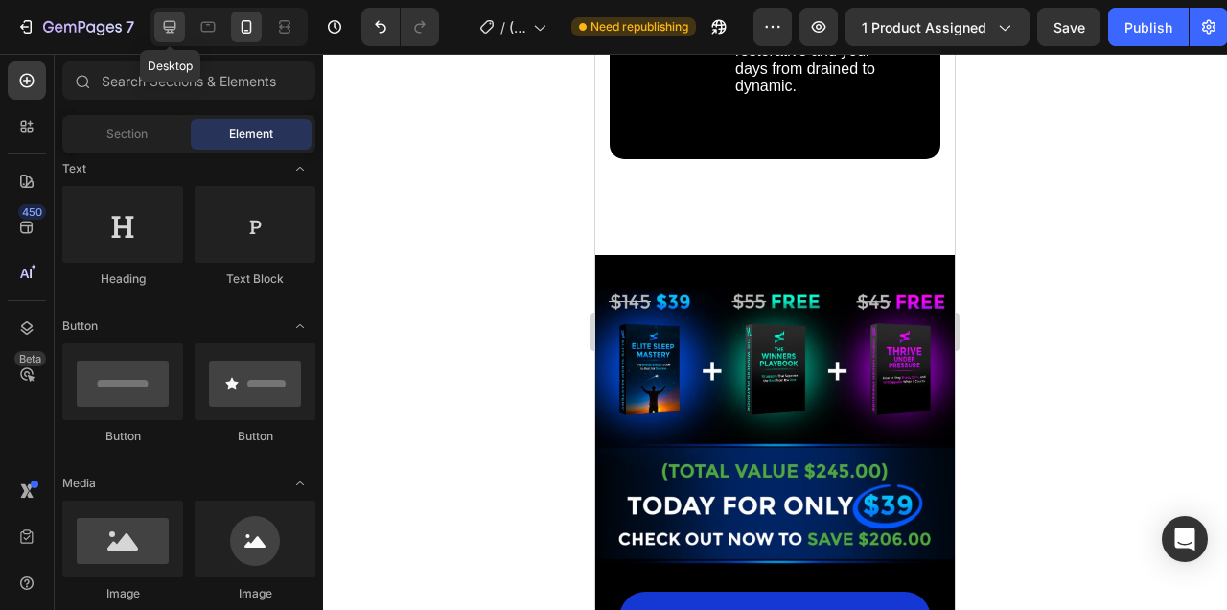
click at [164, 34] on icon at bounding box center [169, 26] width 19 height 19
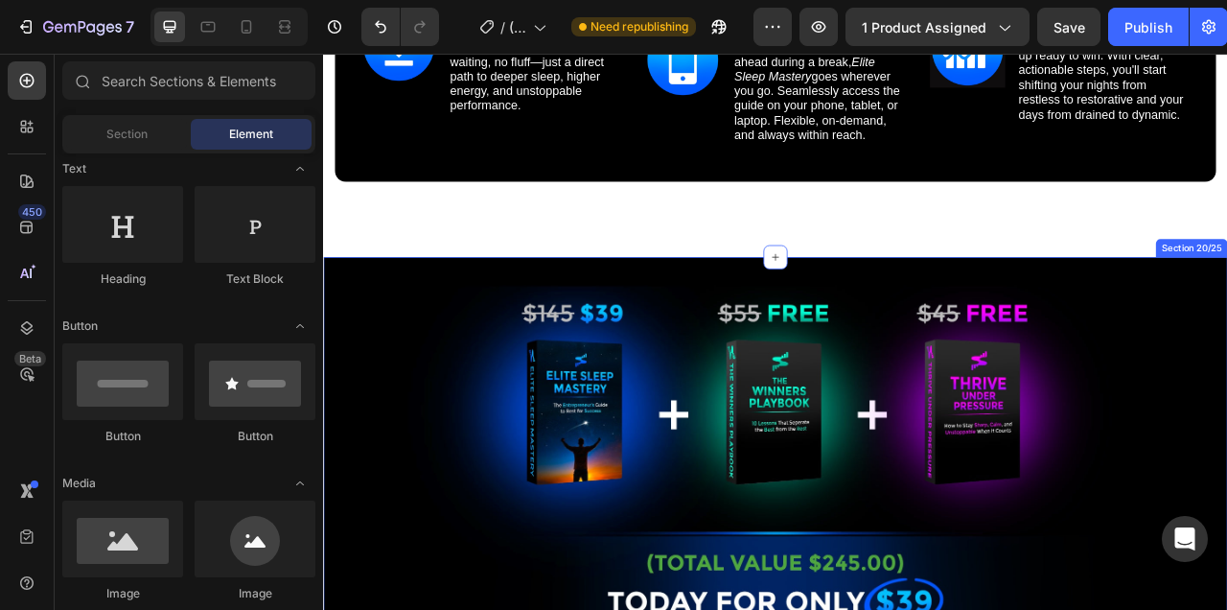
scroll to position [18938, 0]
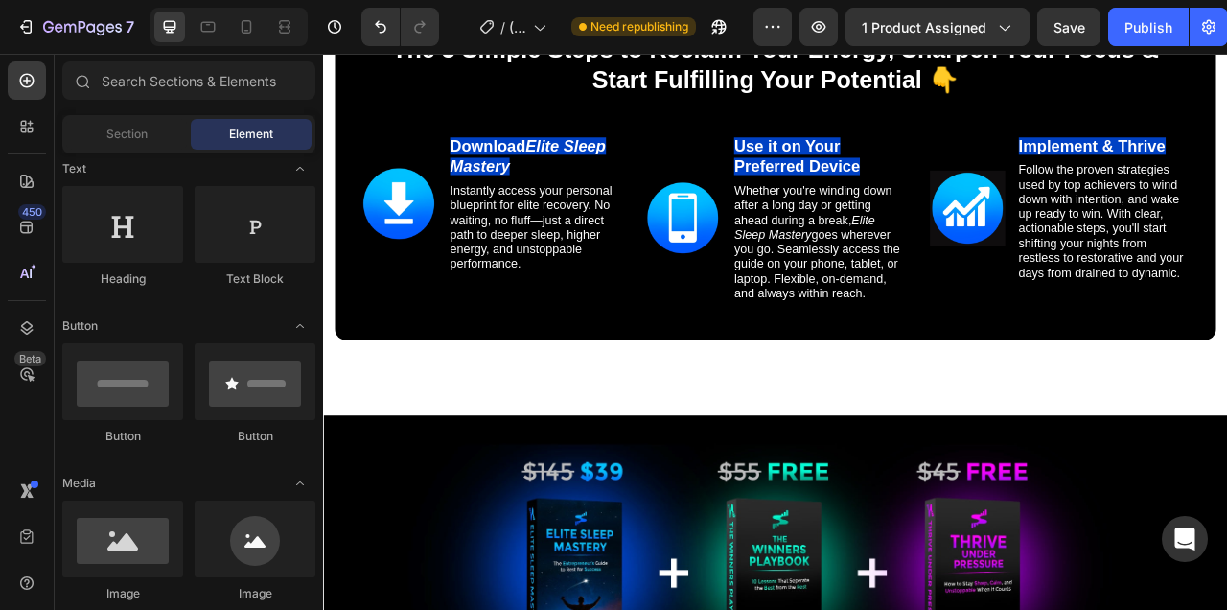
click at [327, 378] on div "The 3 Simple Steps to Reclaim Your Energy, Sharpen Your Focus & Start Fulfillin…" at bounding box center [898, 186] width 1150 height 463
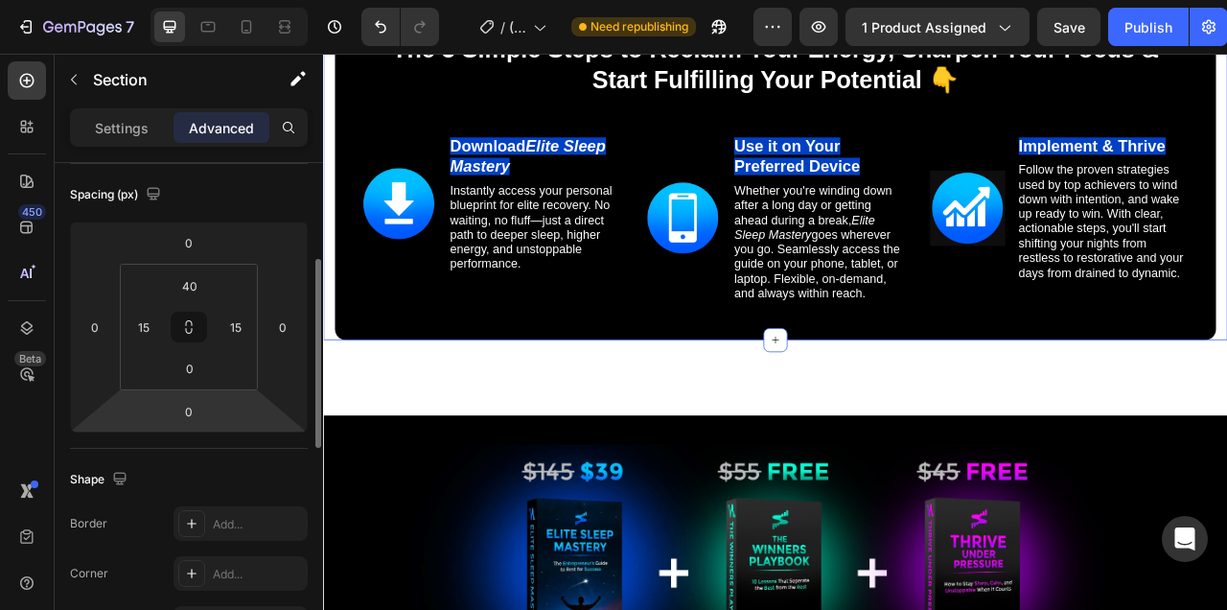
scroll to position [220, 0]
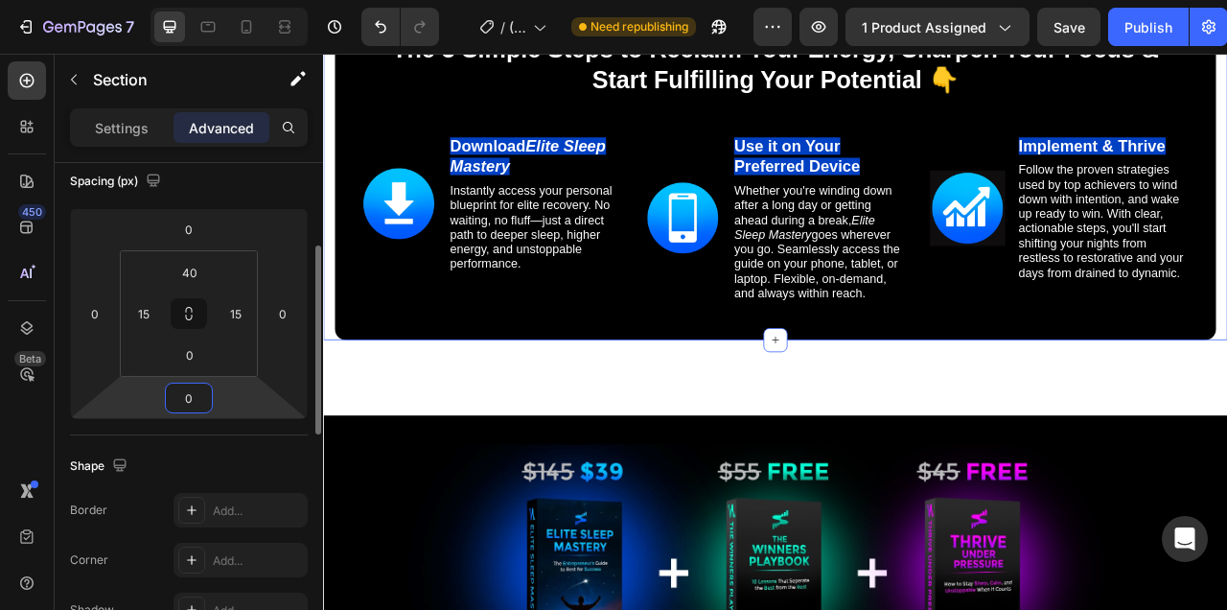
click at [197, 401] on input "0" at bounding box center [189, 397] width 38 height 29
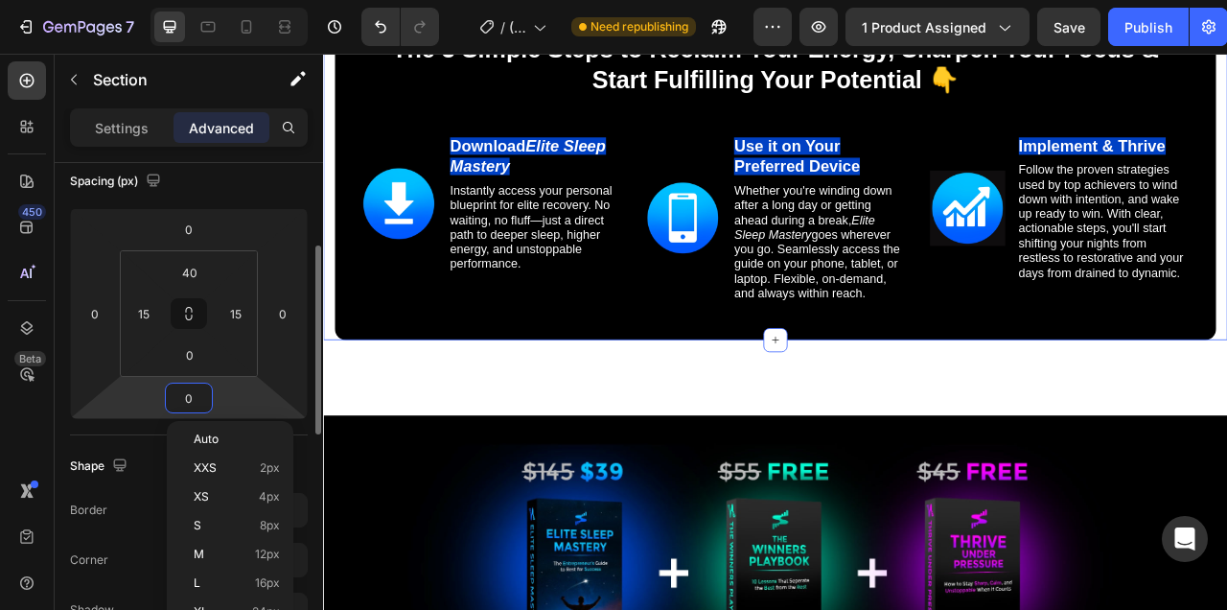
type input "7"
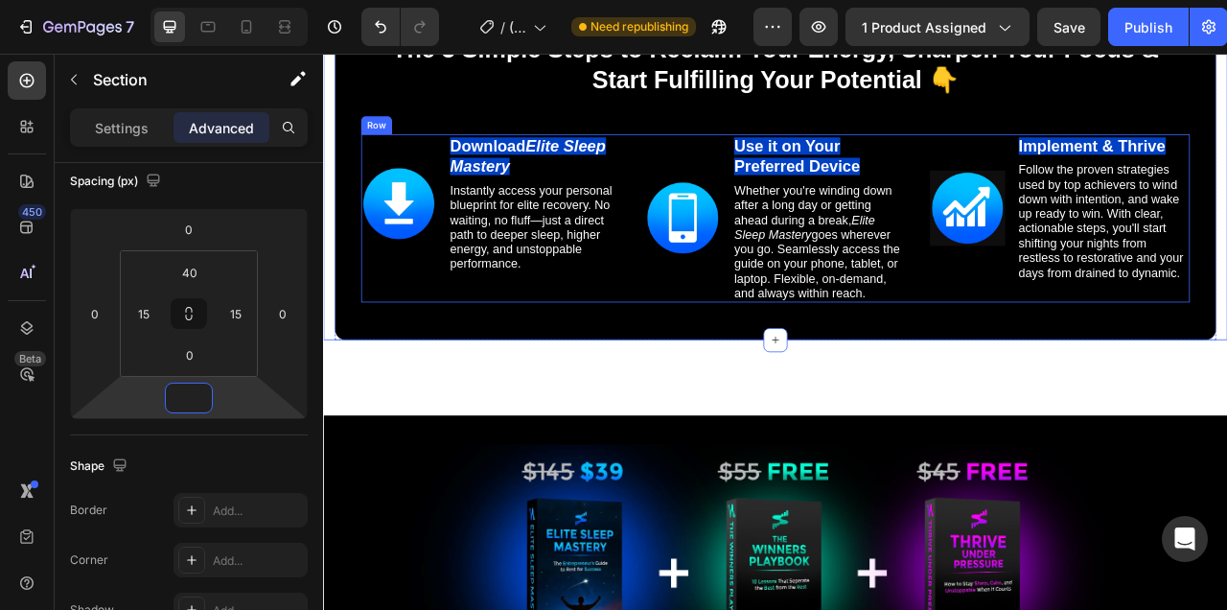
click at [1119, 418] on div "The 3 Simple Steps to Reclaim Your Energy, Sharpen Your Focus & Start Fulfillin…" at bounding box center [898, 205] width 1122 height 425
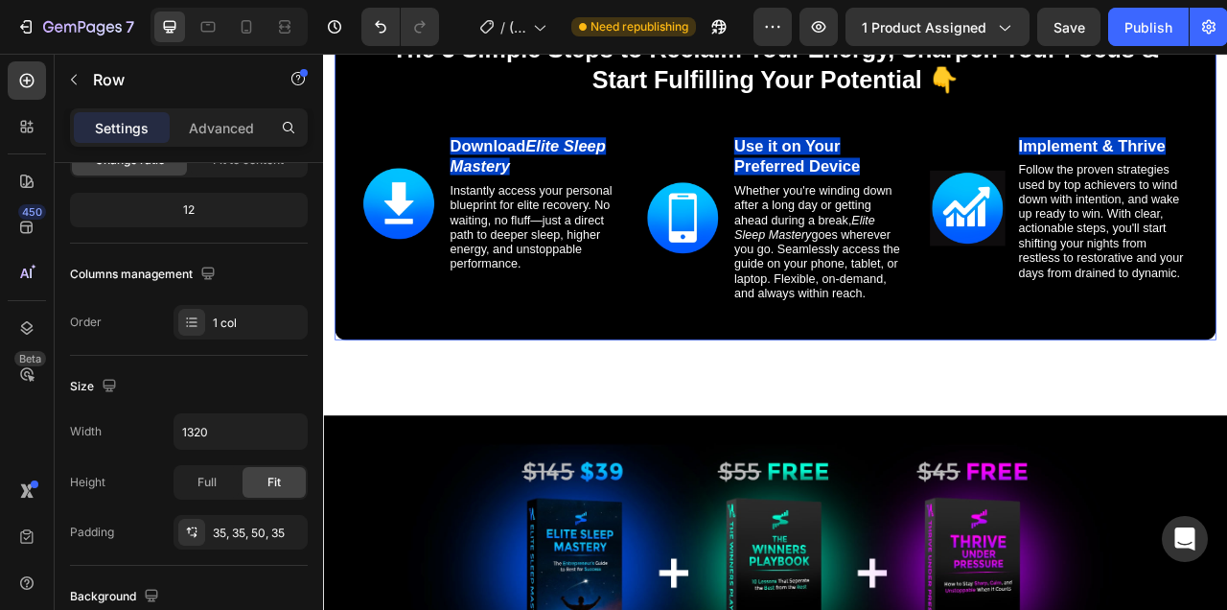
scroll to position [0, 0]
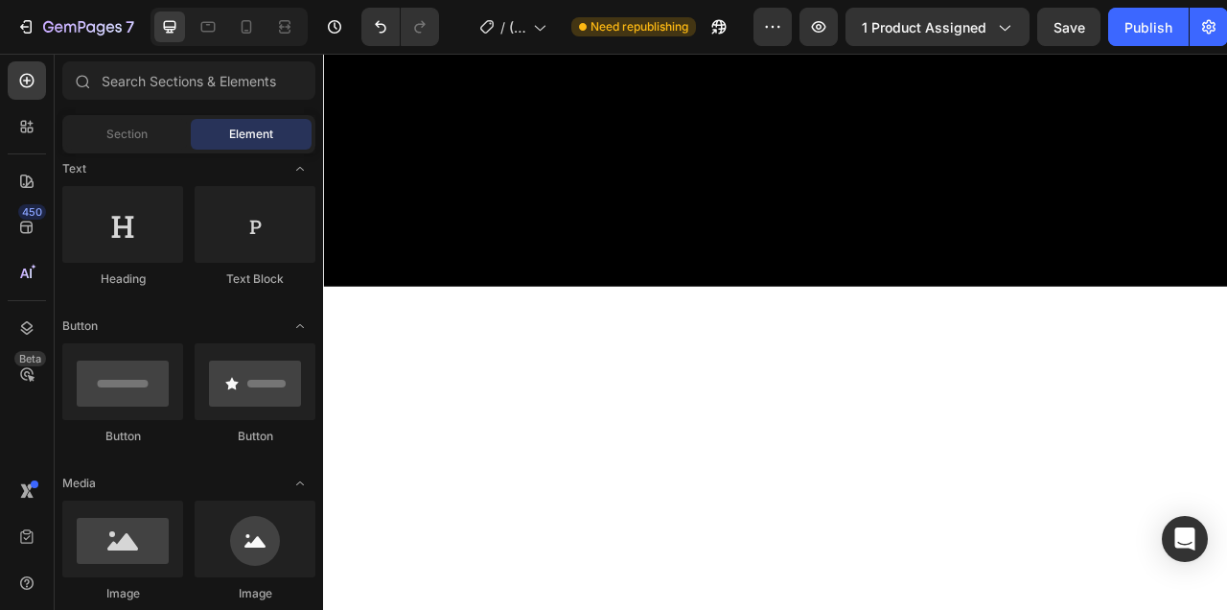
scroll to position [16135, 0]
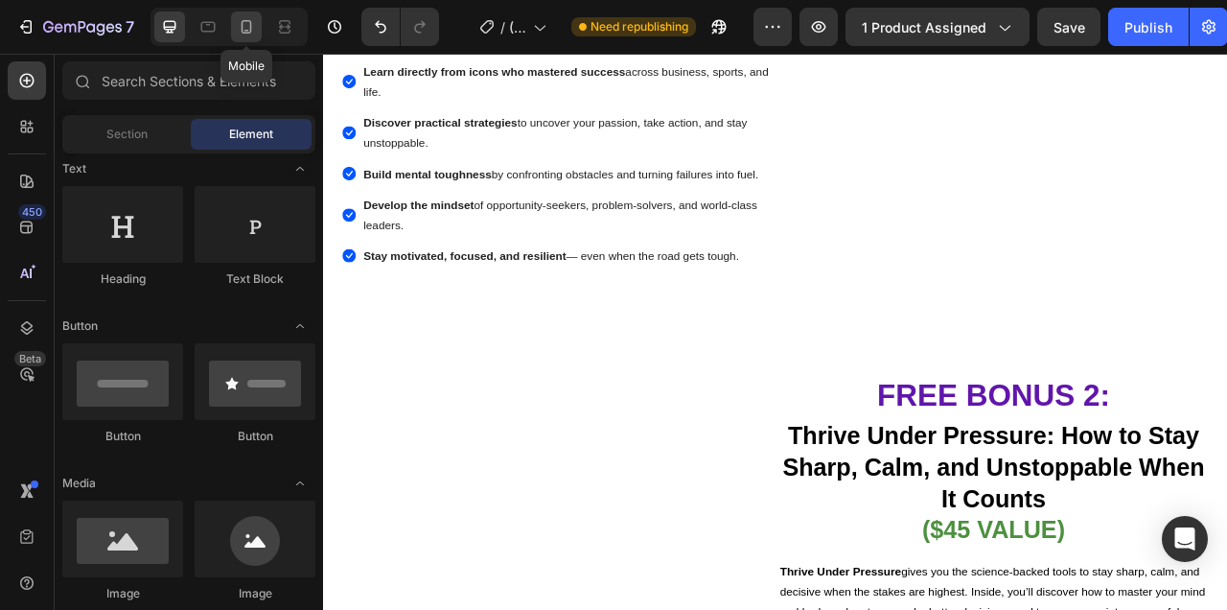
click at [242, 40] on div at bounding box center [246, 27] width 31 height 31
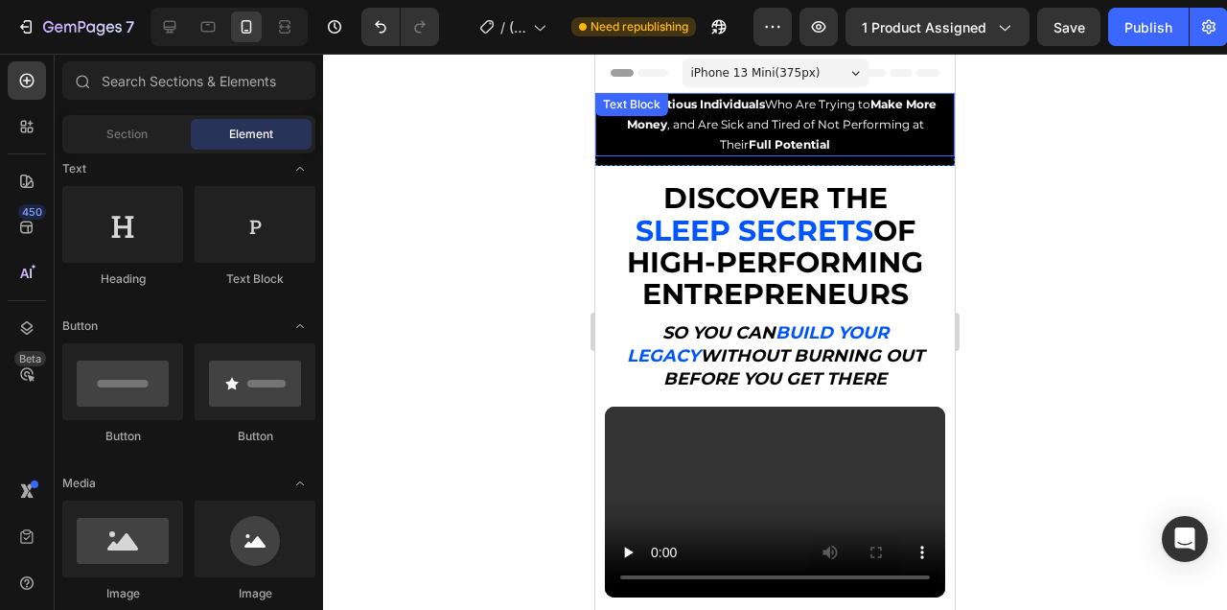
click at [823, 117] on span "For Ambitious Individuals Who Are Trying to Make More Money , and Are Sick and …" at bounding box center [775, 124] width 322 height 55
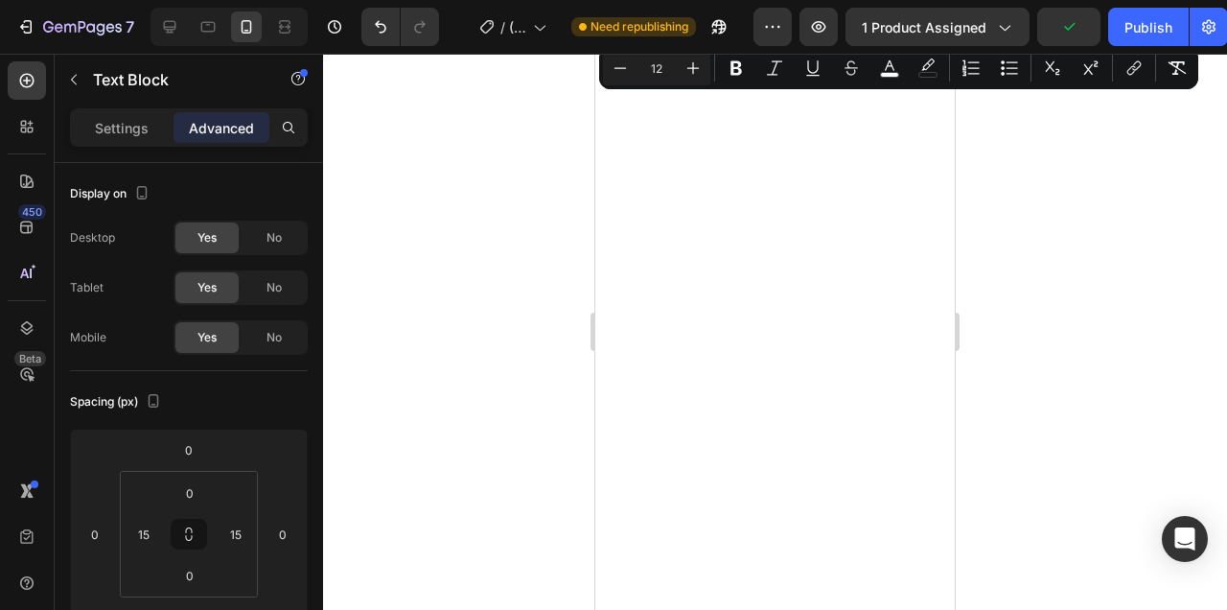
click at [696, 72] on icon "Editor contextual toolbar" at bounding box center [692, 67] width 19 height 19
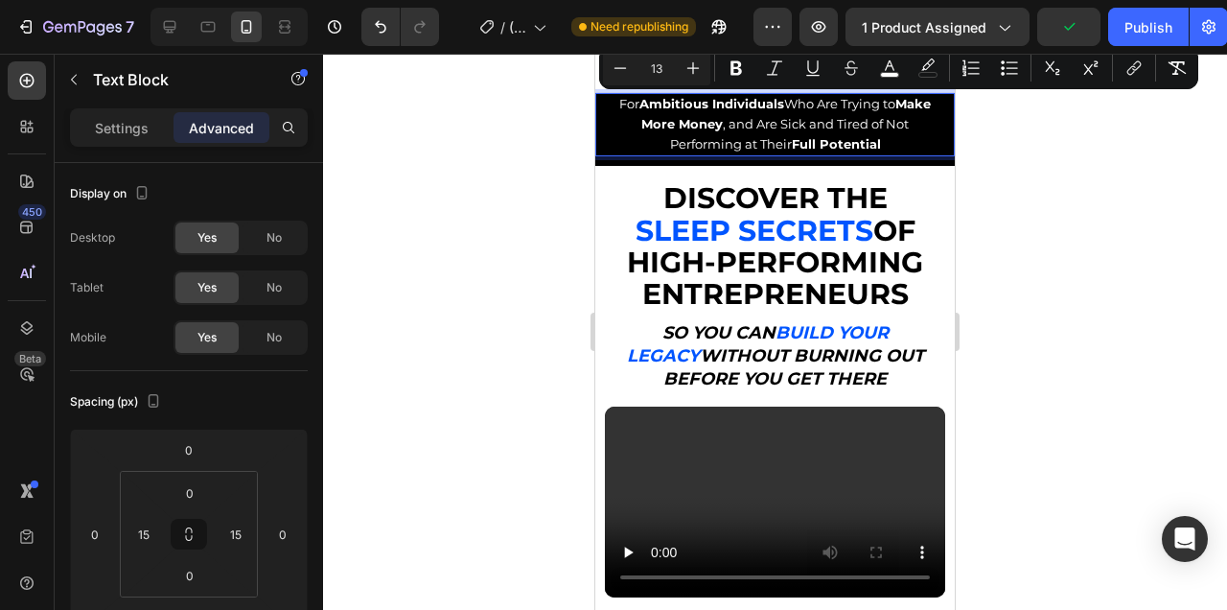
click at [696, 72] on icon "Editor contextual toolbar" at bounding box center [692, 67] width 19 height 19
type input "14"
click at [1125, 197] on div at bounding box center [775, 332] width 904 height 556
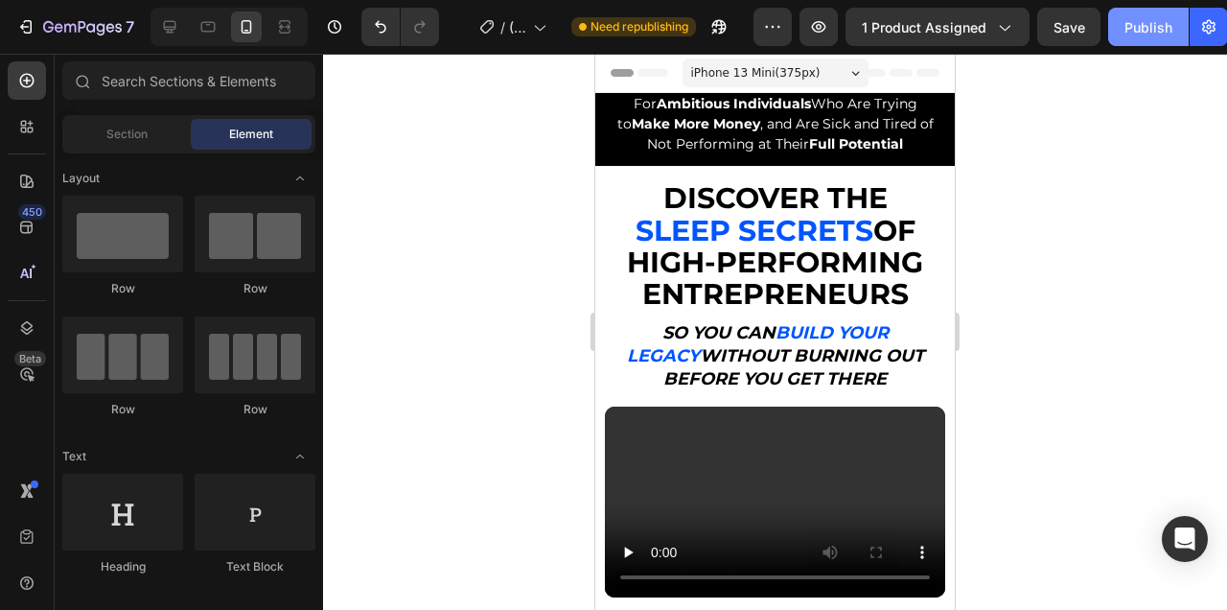
click at [1153, 43] on button "Publish" at bounding box center [1148, 27] width 81 height 38
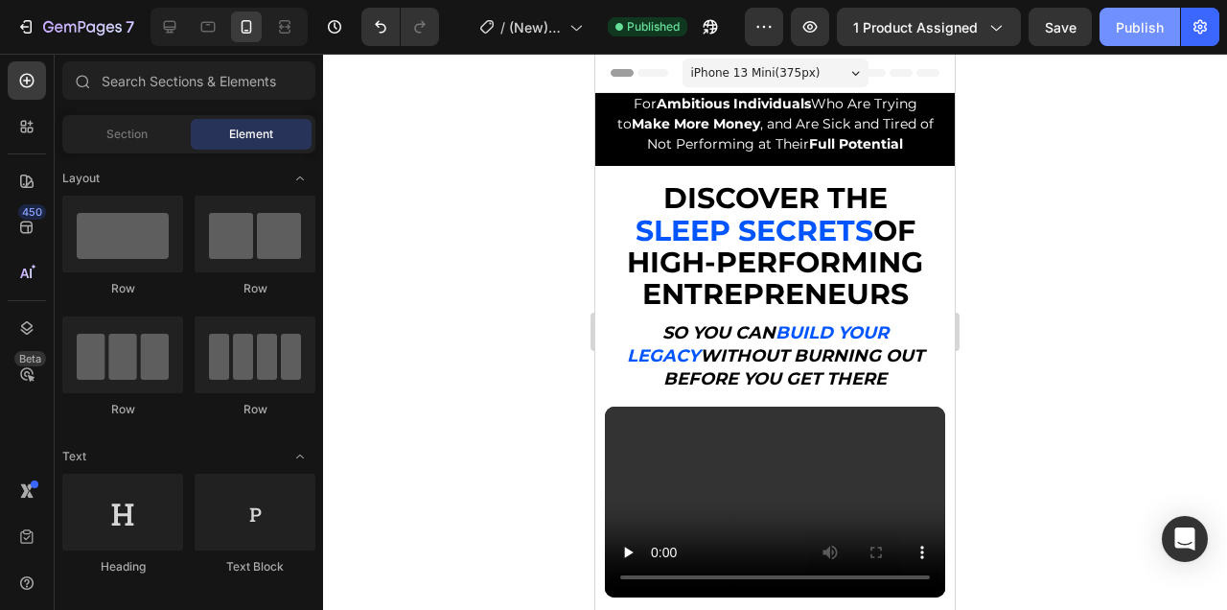
click at [1153, 43] on button "Publish" at bounding box center [1140, 27] width 81 height 38
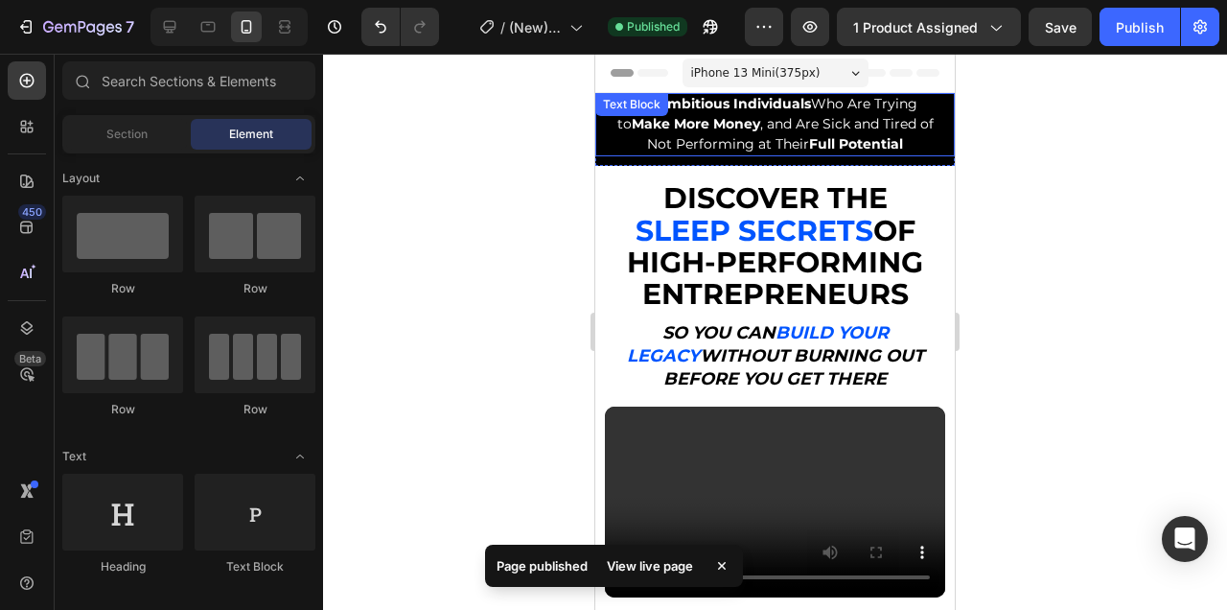
click at [845, 131] on span "For Ambitious Individuals Who Are Trying to Make More Money , and Are Sick and …" at bounding box center [775, 124] width 316 height 58
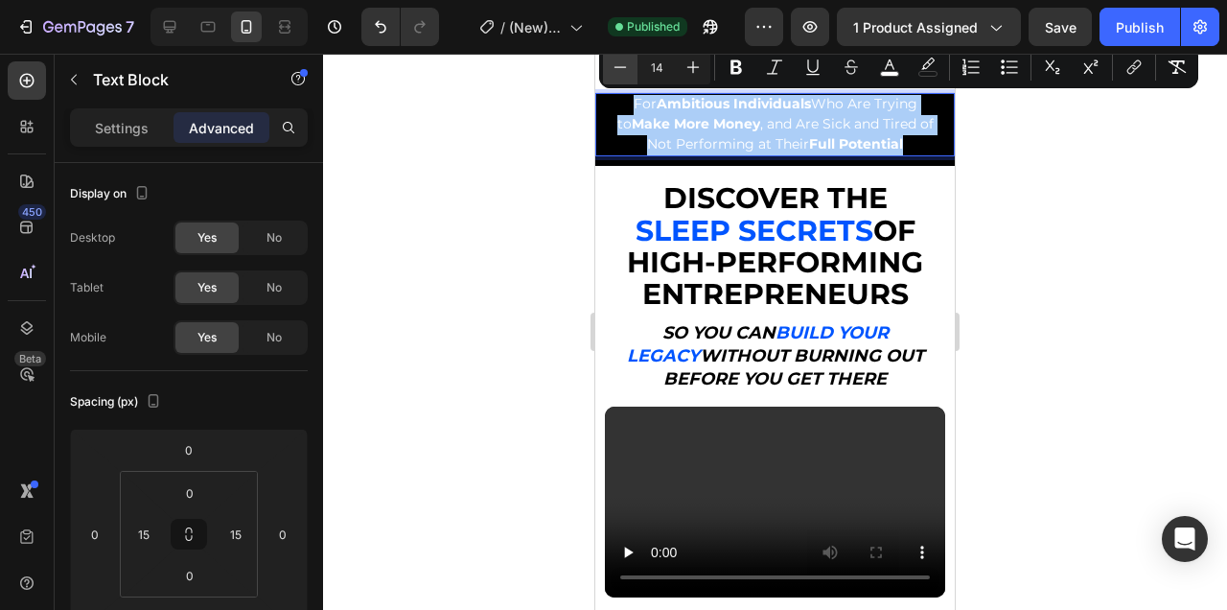
click at [614, 74] on icon "Editor contextual toolbar" at bounding box center [620, 67] width 19 height 19
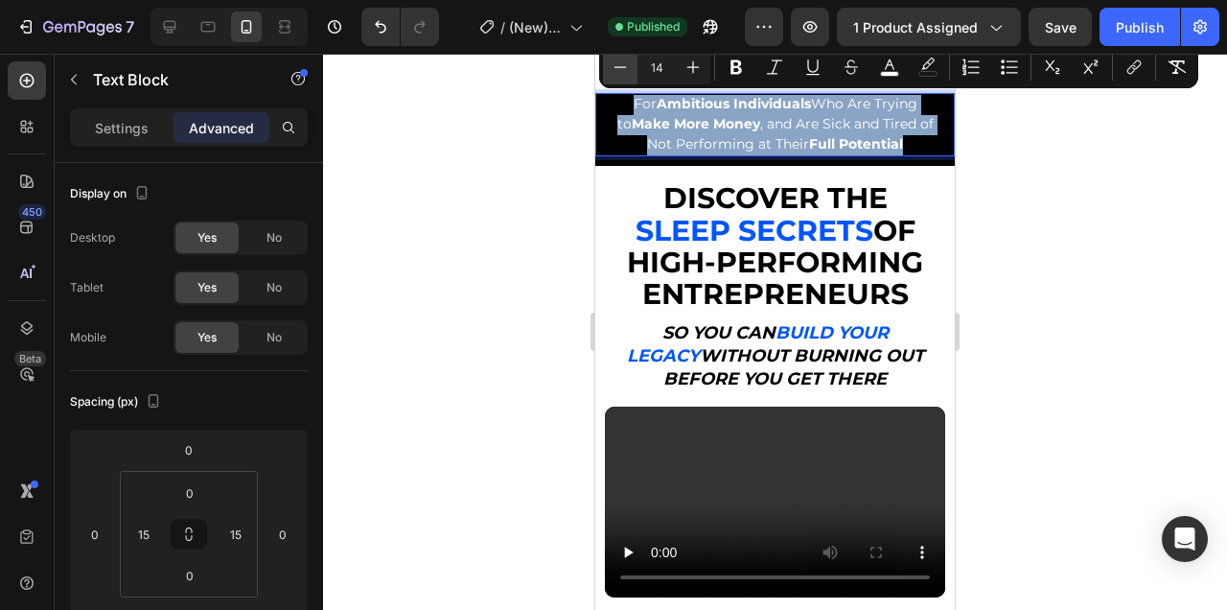
type input "13"
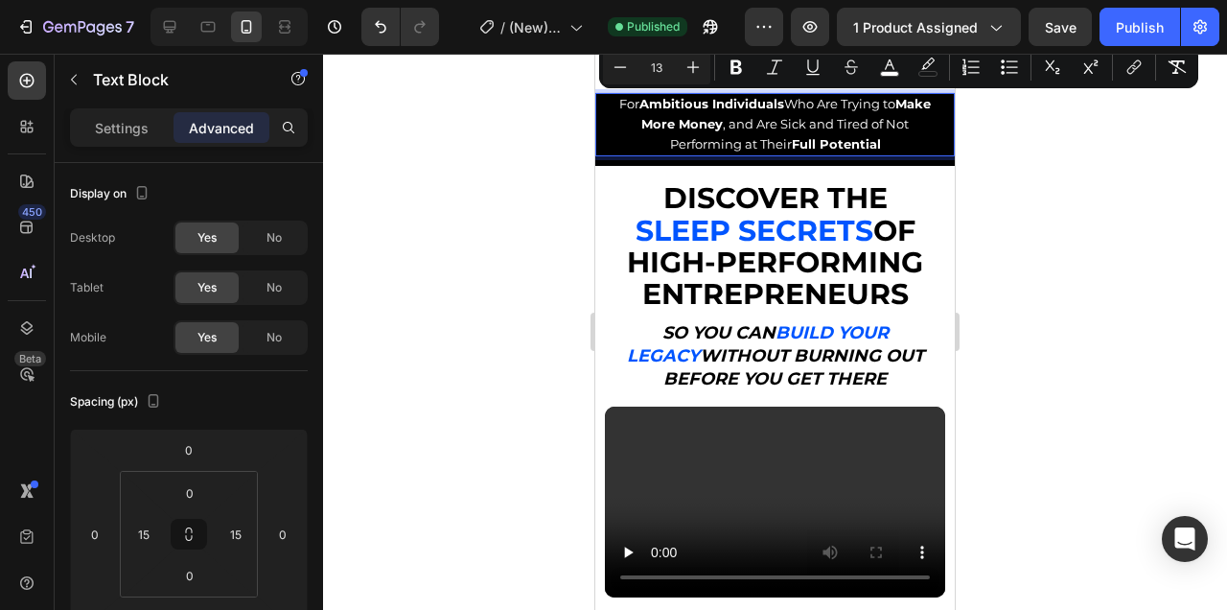
click at [1033, 148] on div at bounding box center [775, 332] width 904 height 556
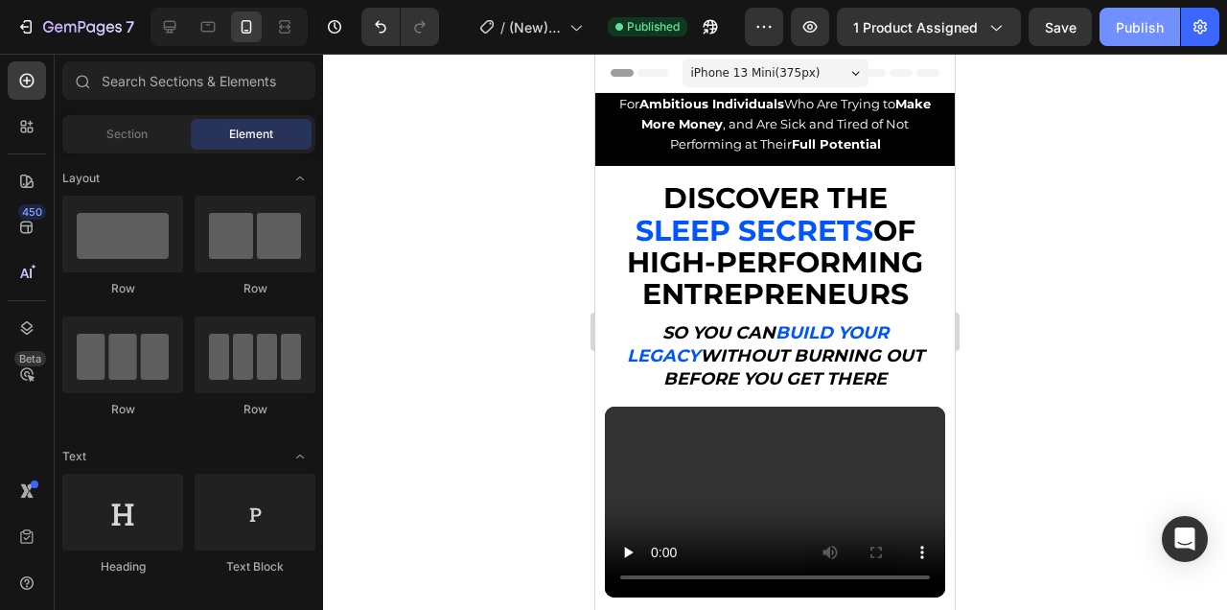
click at [1139, 21] on div "Publish" at bounding box center [1140, 27] width 48 height 20
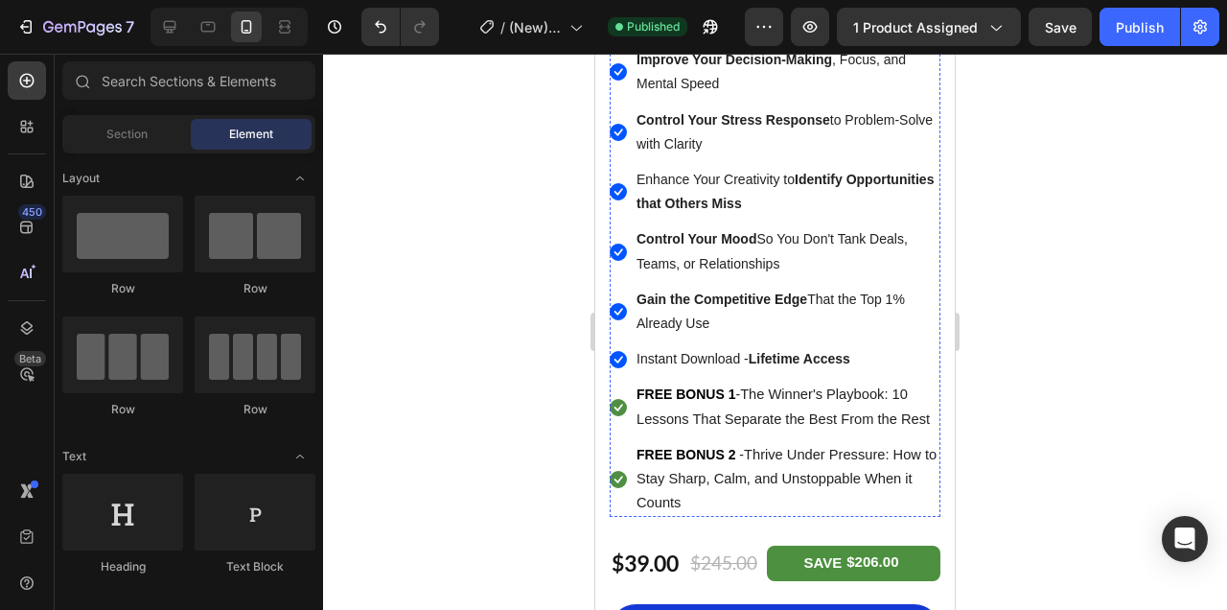
scroll to position [1765, 0]
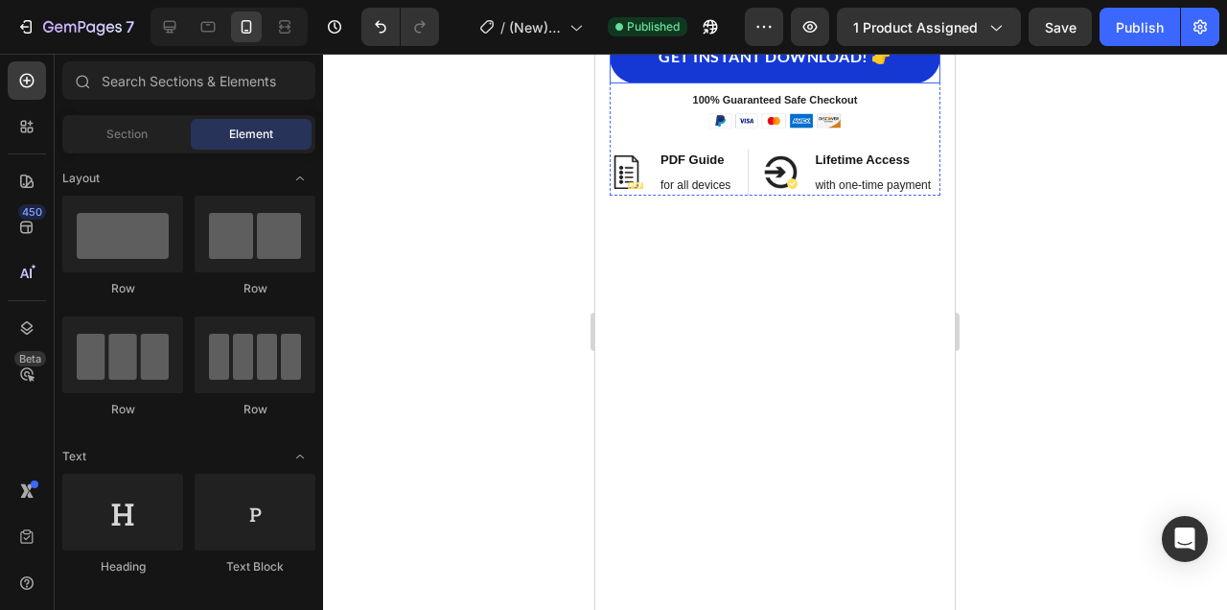
click at [937, 83] on div "GET INSTANT DOWNLOAD! 👉 Add to Cart" at bounding box center [775, 57] width 331 height 53
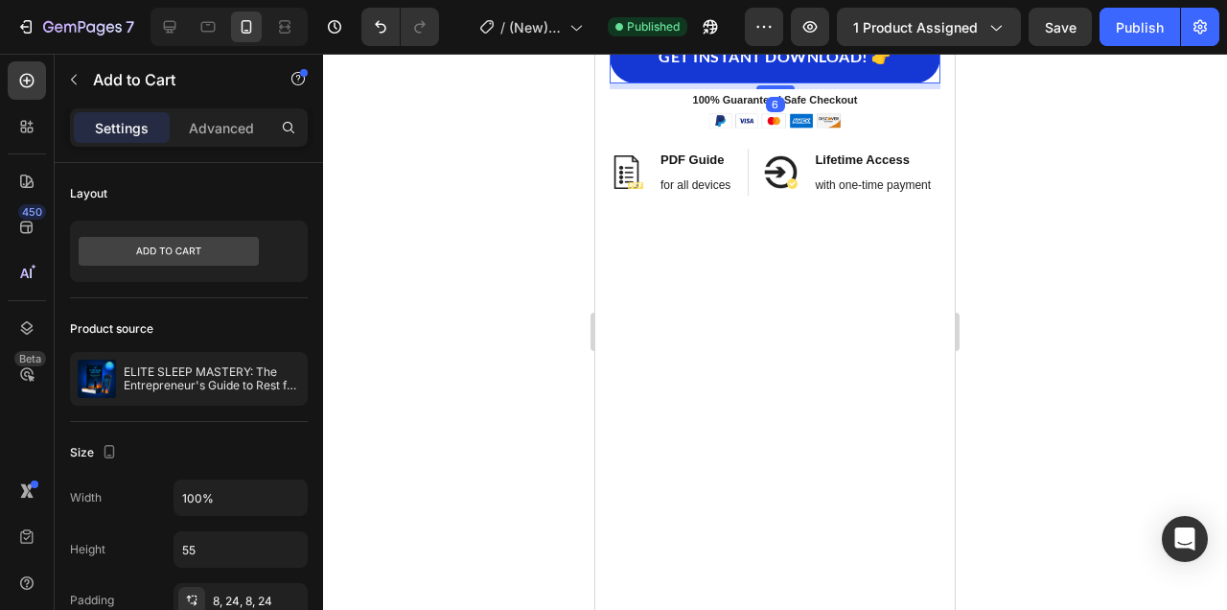
click at [738, 19] on icon at bounding box center [743, 12] width 11 height 13
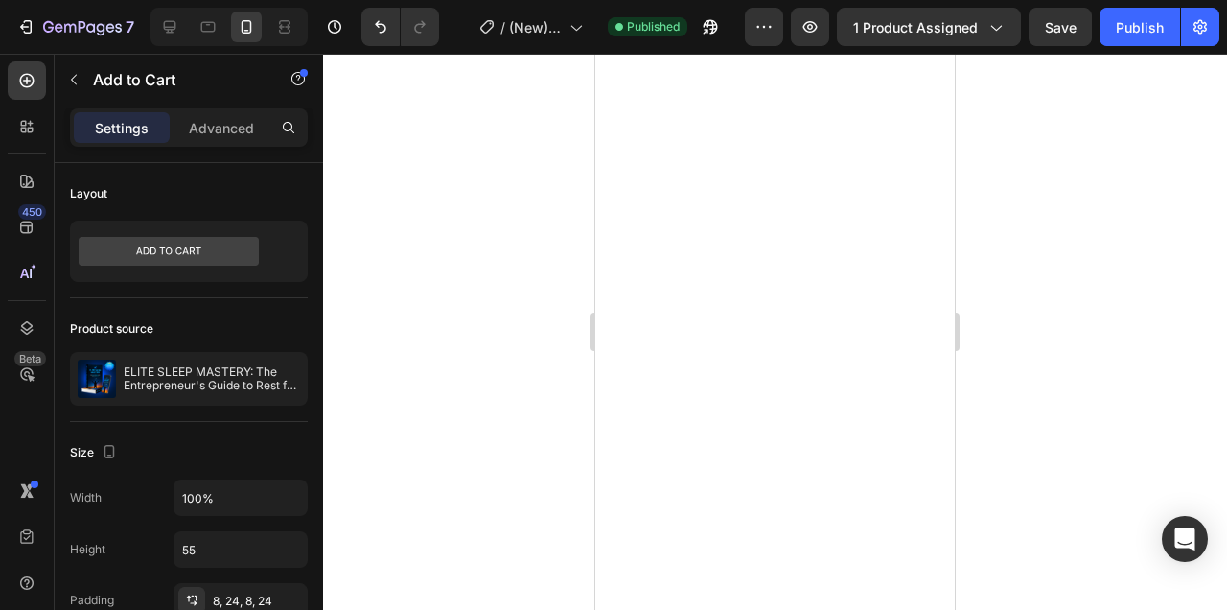
scroll to position [1895, 0]
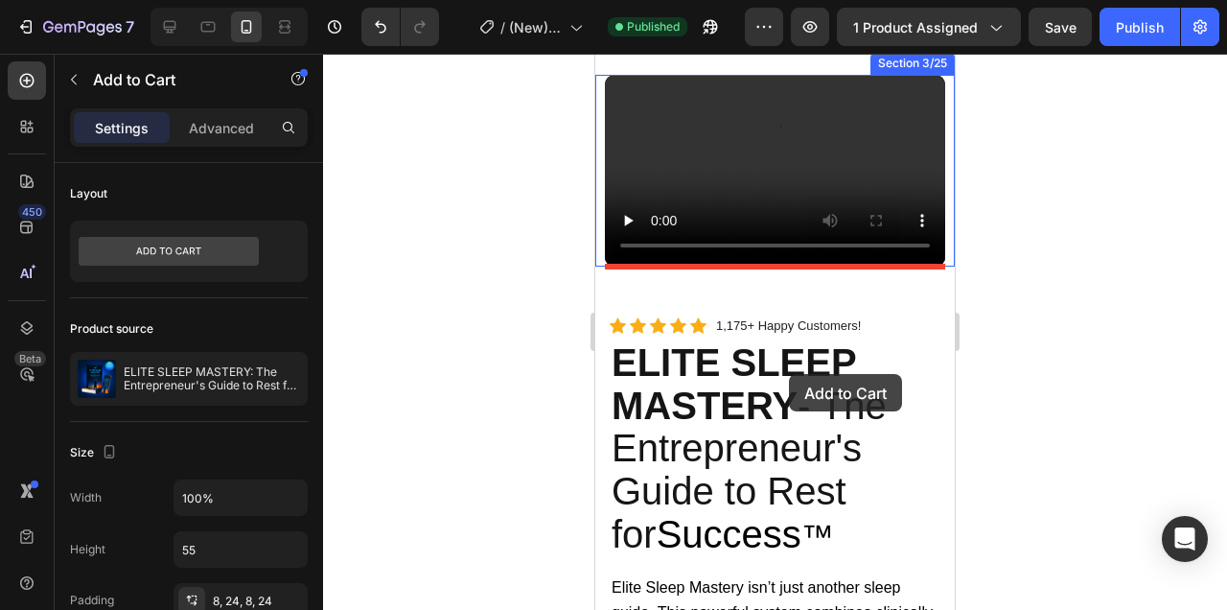
drag, startPoint x: 926, startPoint y: 490, endPoint x: 788, endPoint y: 371, distance: 182.2
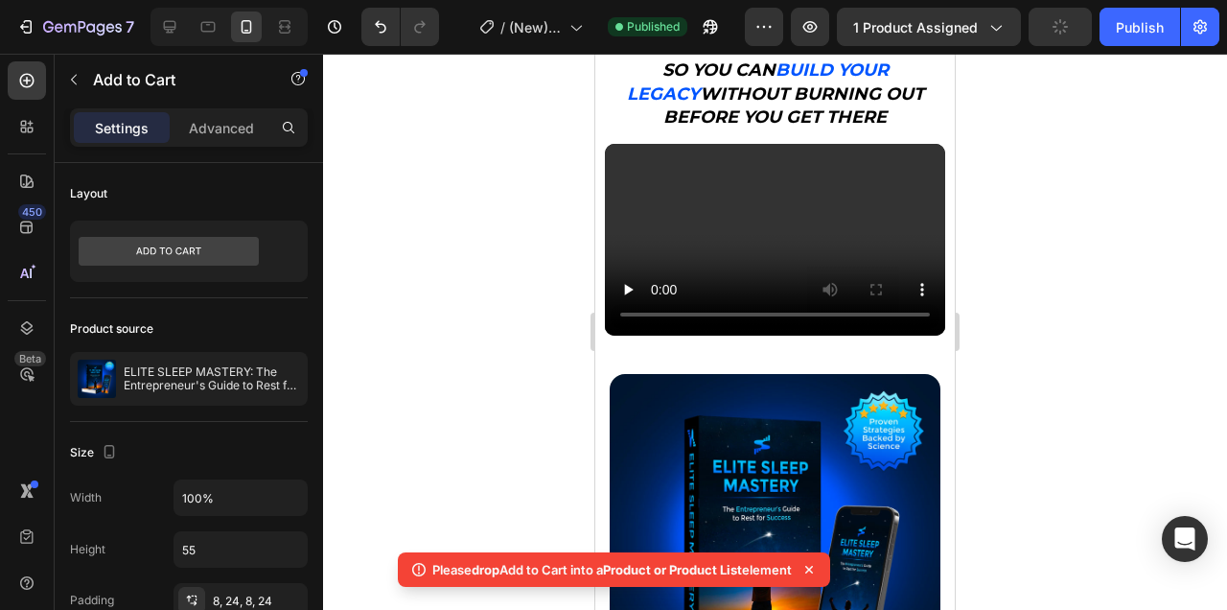
scroll to position [292, 0]
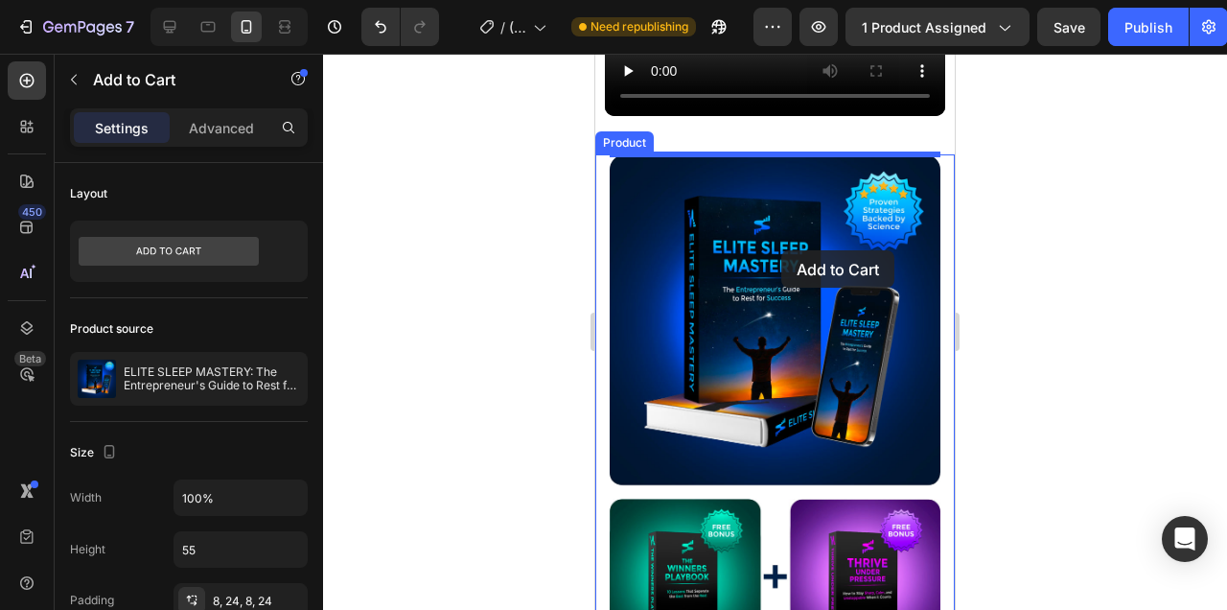
scroll to position [471, 0]
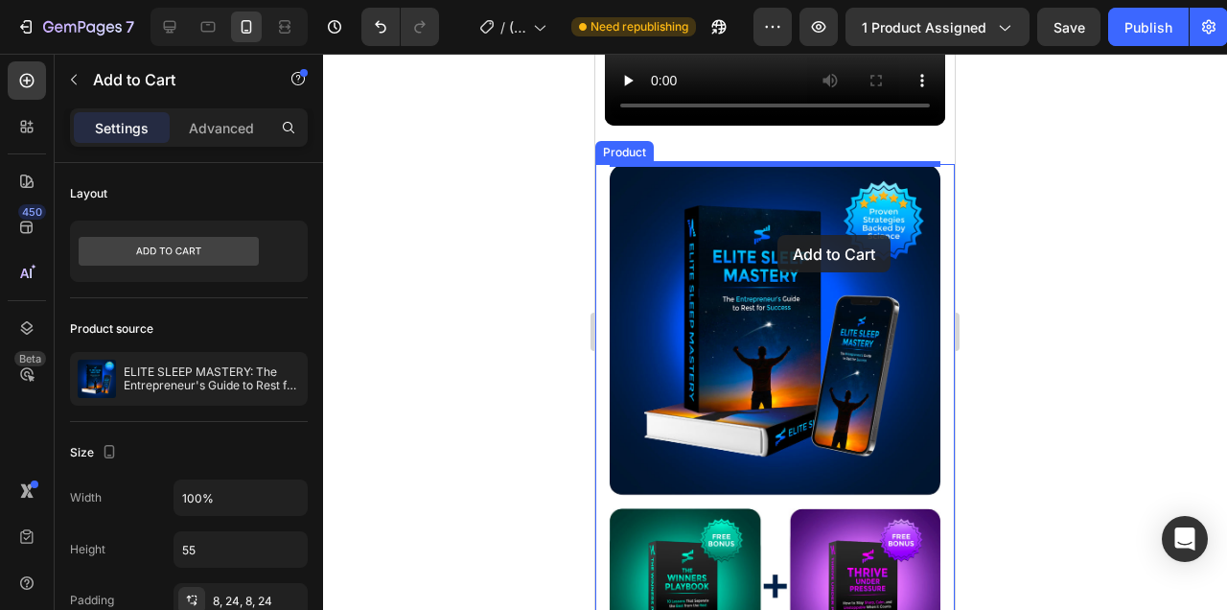
drag, startPoint x: 909, startPoint y: 538, endPoint x: 777, endPoint y: 235, distance: 330.2
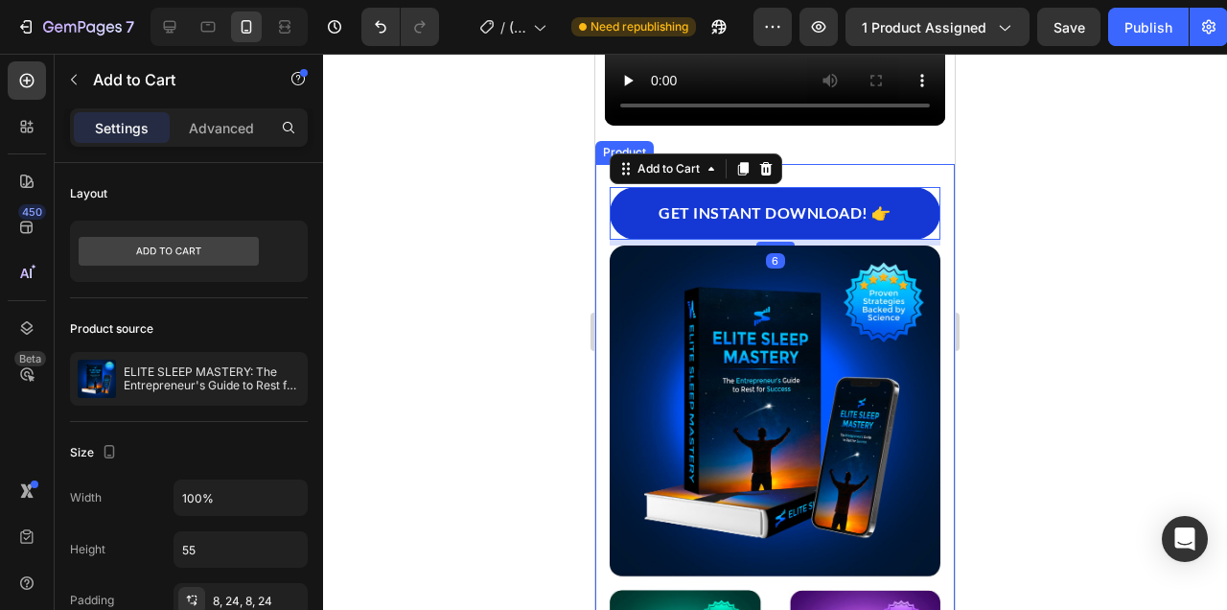
click at [885, 174] on div "GET INSTANT DOWNLOAD! 👉 Add to Cart 6" at bounding box center [775, 204] width 331 height 81
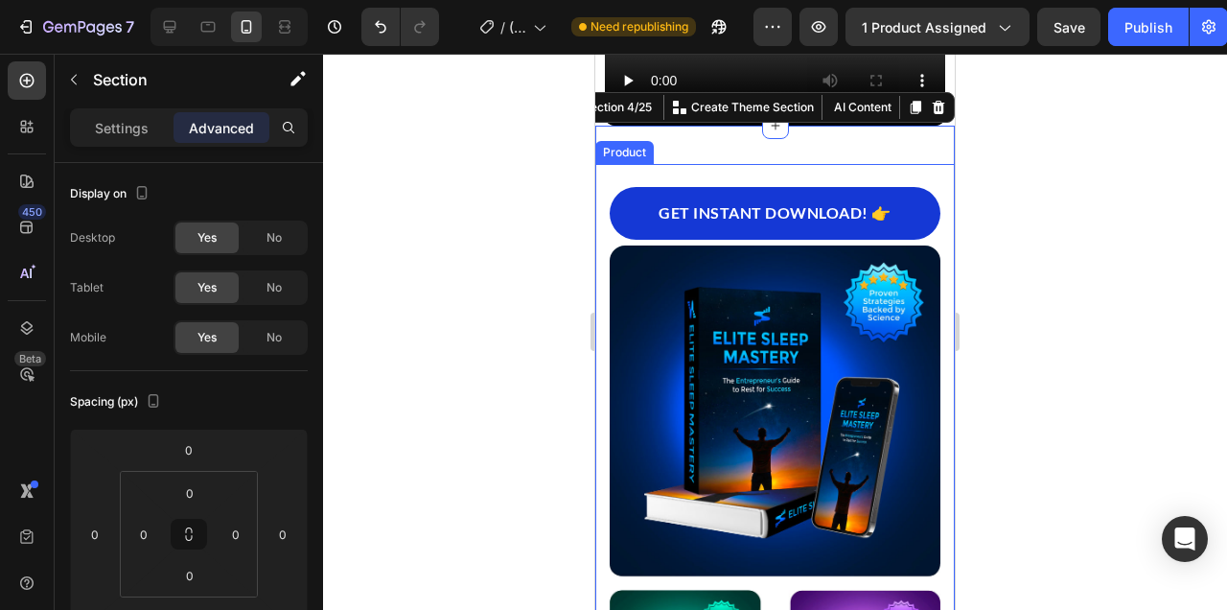
click at [795, 170] on div "GET INSTANT DOWNLOAD! 👉 Add to Cart" at bounding box center [775, 204] width 331 height 81
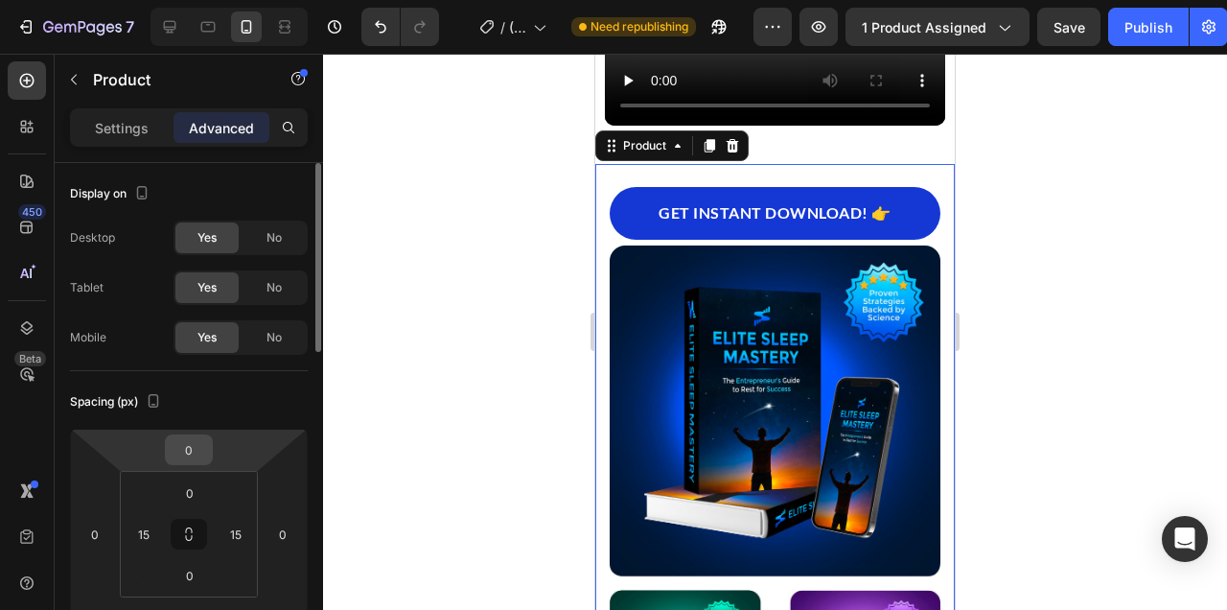
click at [195, 448] on input "0" at bounding box center [189, 449] width 38 height 29
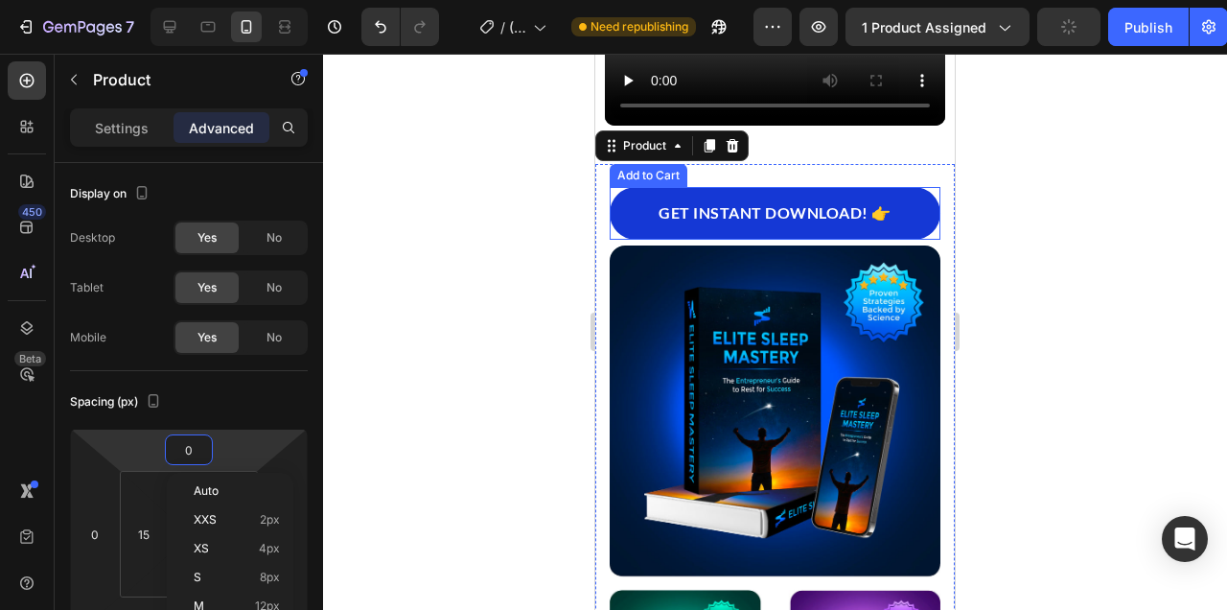
click at [937, 190] on div "GET INSTANT DOWNLOAD! 👉 Add to Cart" at bounding box center [775, 213] width 331 height 53
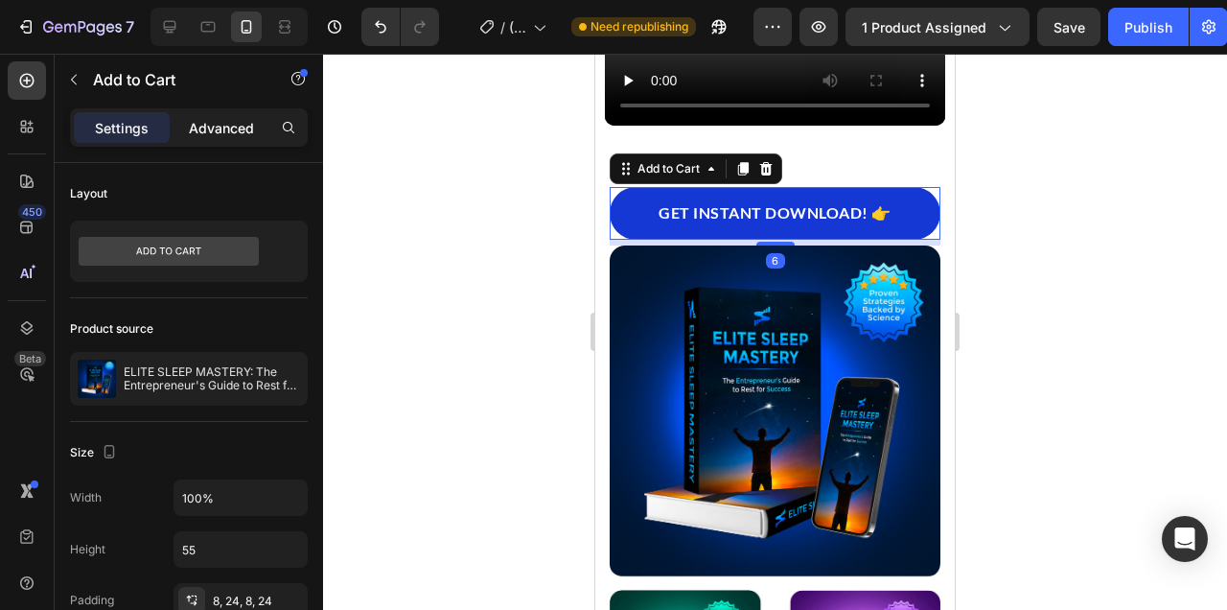
click at [223, 131] on p "Advanced" at bounding box center [221, 128] width 65 height 20
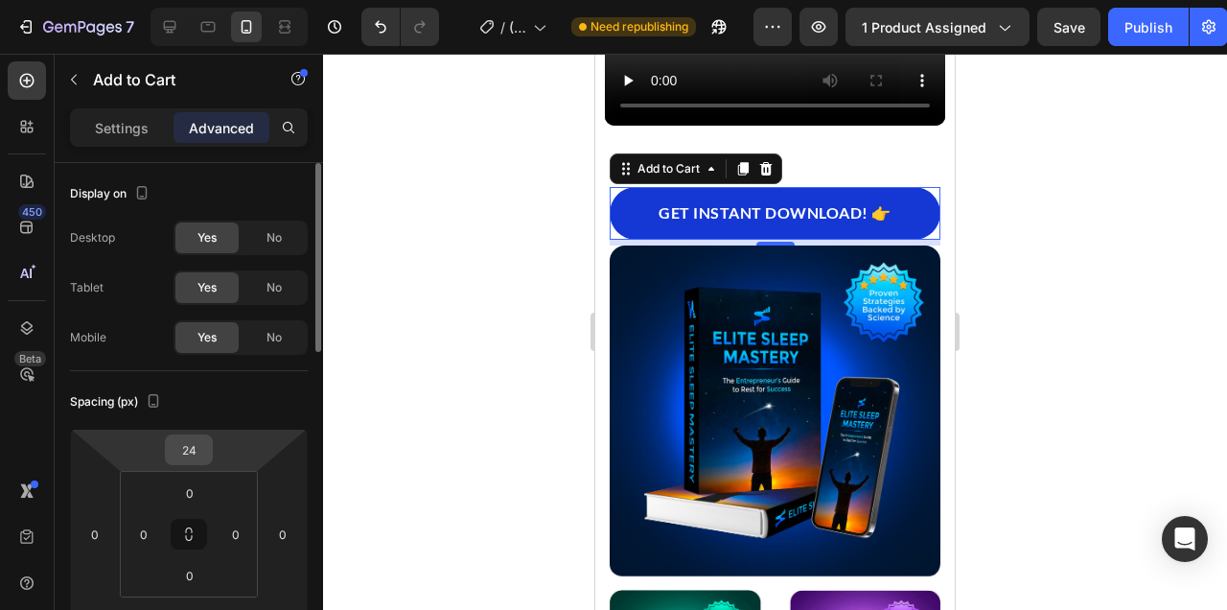
click at [195, 454] on input "24" at bounding box center [189, 449] width 38 height 29
type input "0"
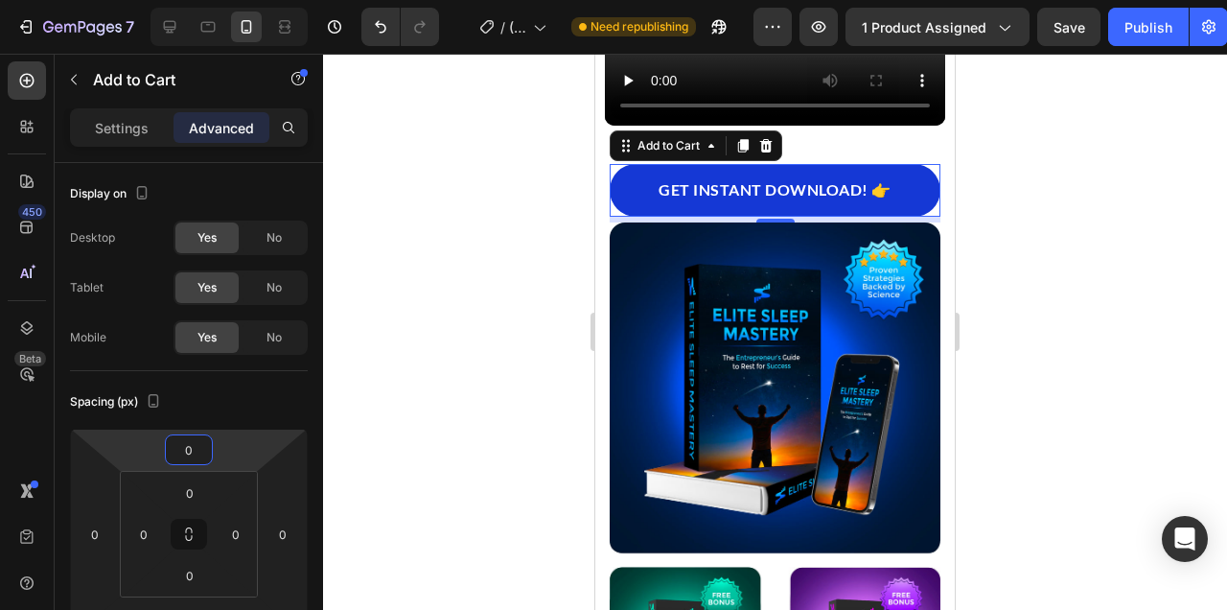
click at [1083, 236] on div at bounding box center [775, 332] width 904 height 556
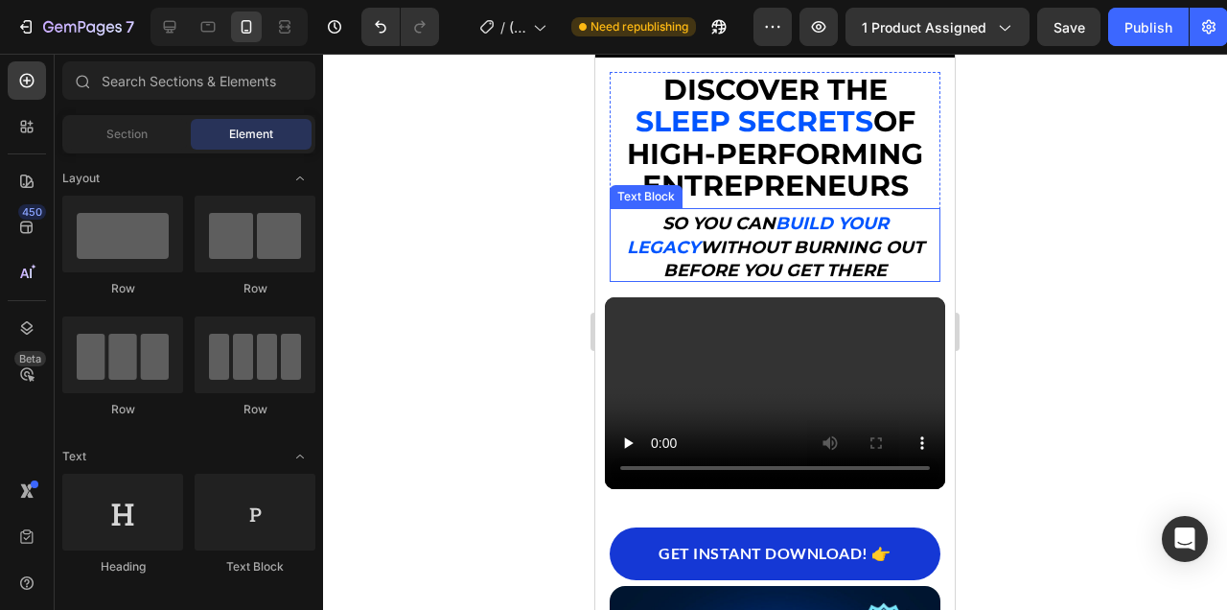
scroll to position [237, 0]
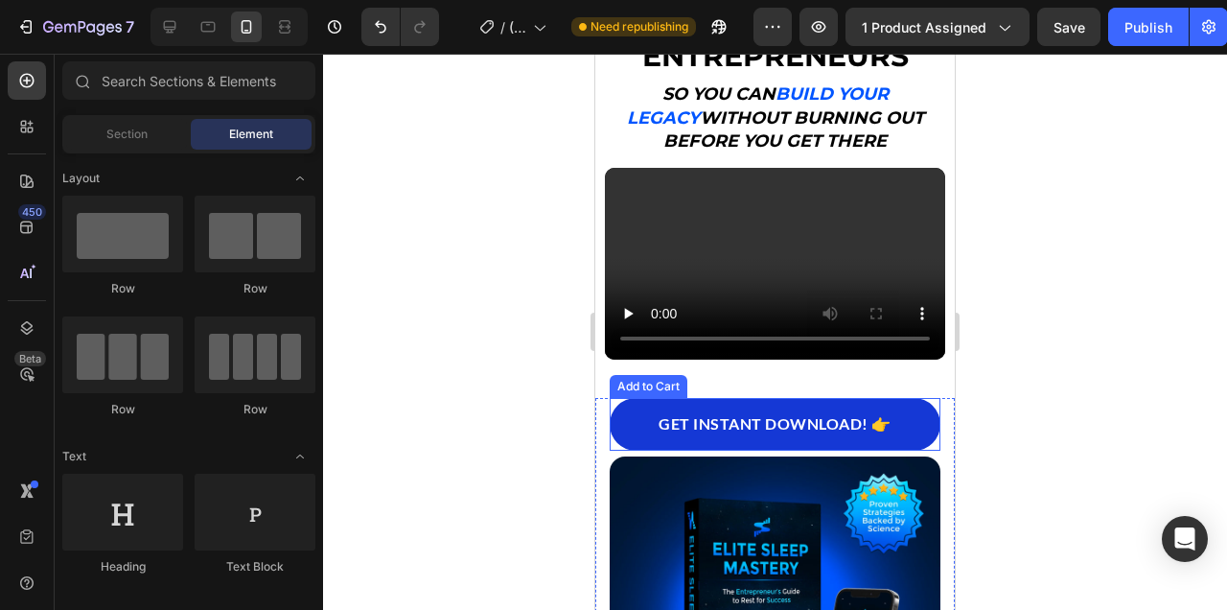
click at [937, 401] on div "GET INSTANT DOWNLOAD! 👉 Add to Cart" at bounding box center [775, 424] width 331 height 53
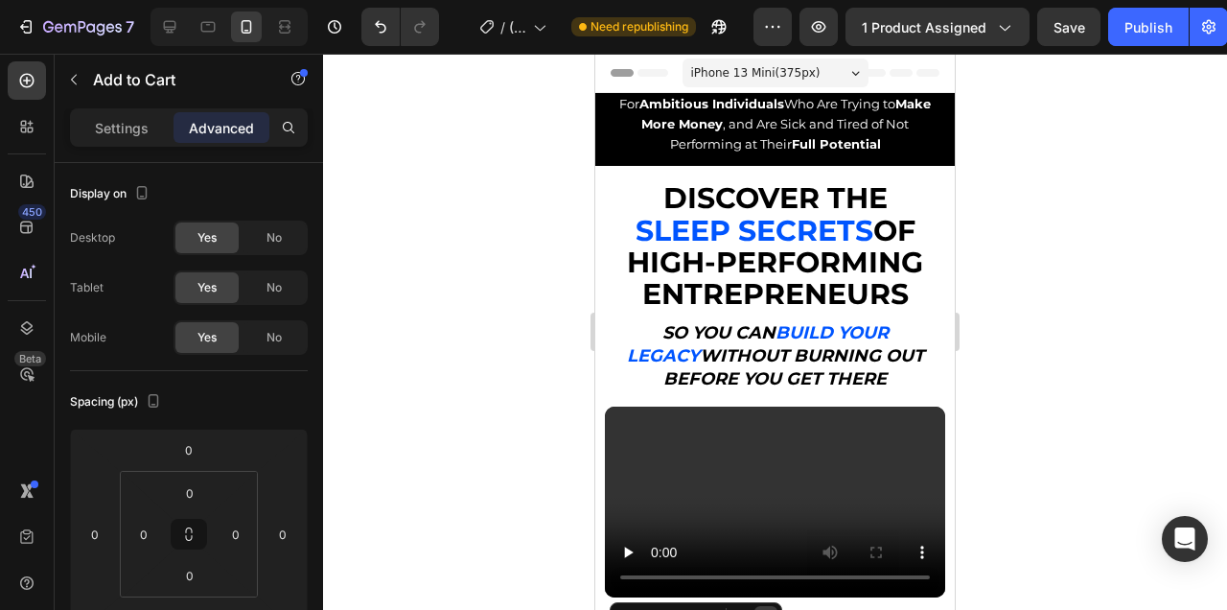
scroll to position [173, 0]
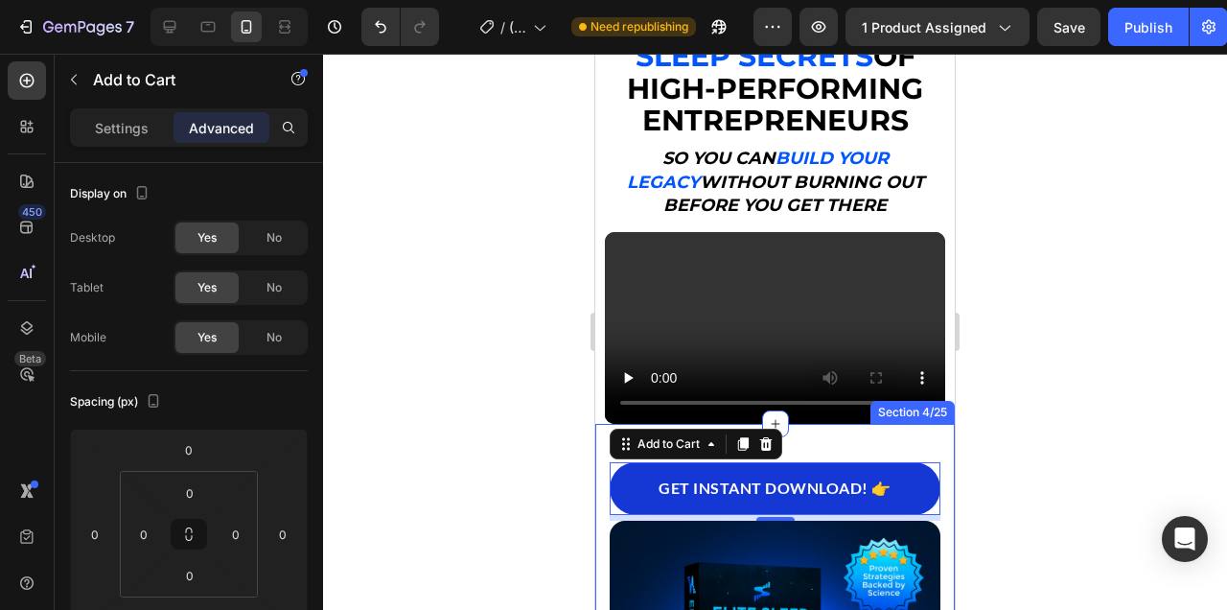
click at [1019, 427] on div at bounding box center [775, 332] width 904 height 556
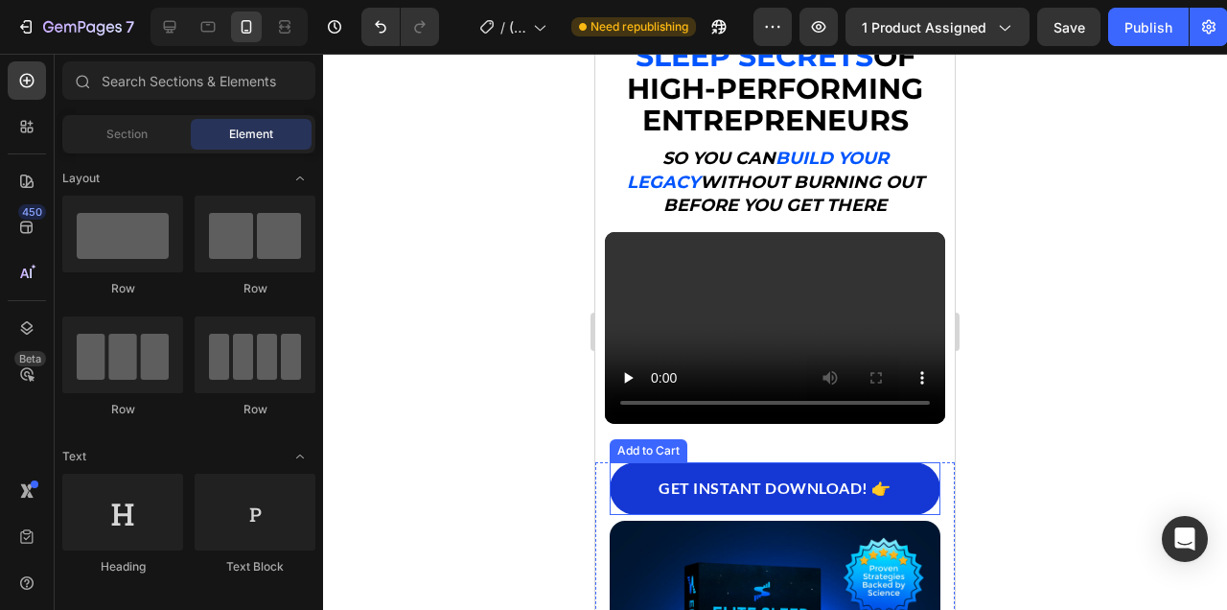
click at [934, 468] on div "GET INSTANT DOWNLOAD! 👉 Add to Cart" at bounding box center [775, 488] width 331 height 53
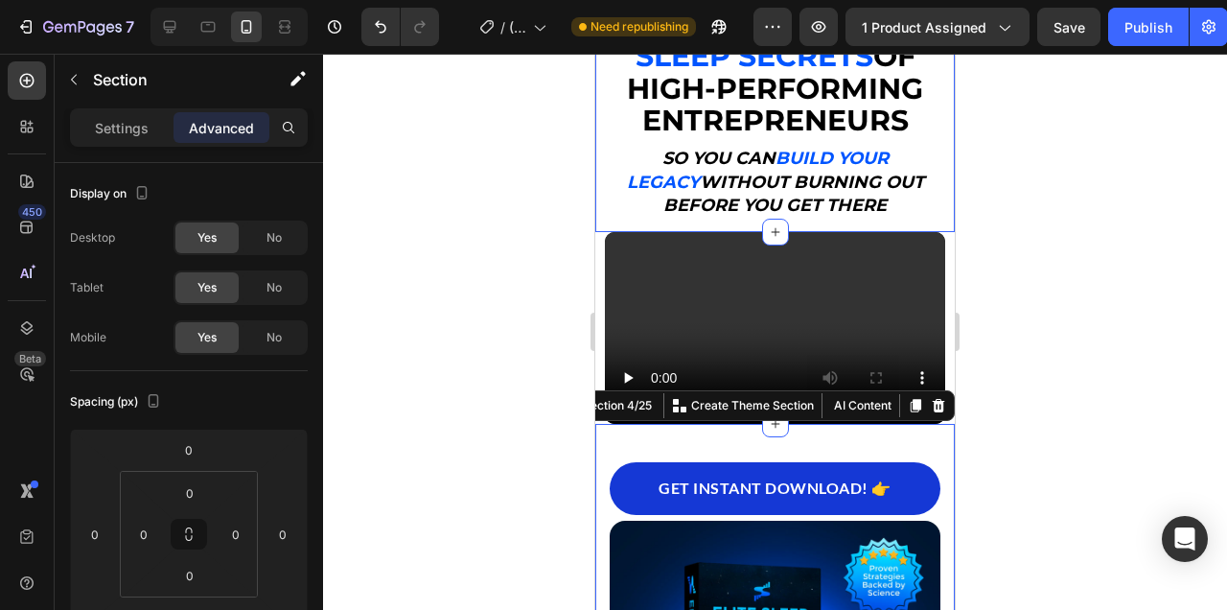
click at [950, 133] on div "Discover the Sleep Secrets of High-Performing Entrepreneurs, So You Can Build a…" at bounding box center [774, 112] width 359 height 240
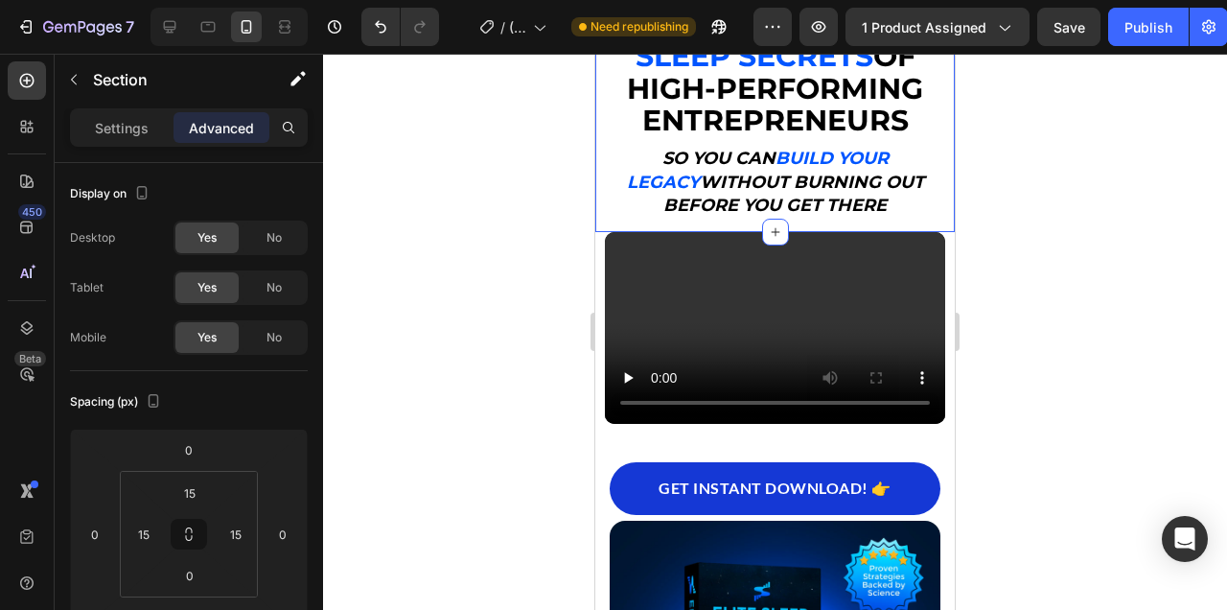
scroll to position [69, 0]
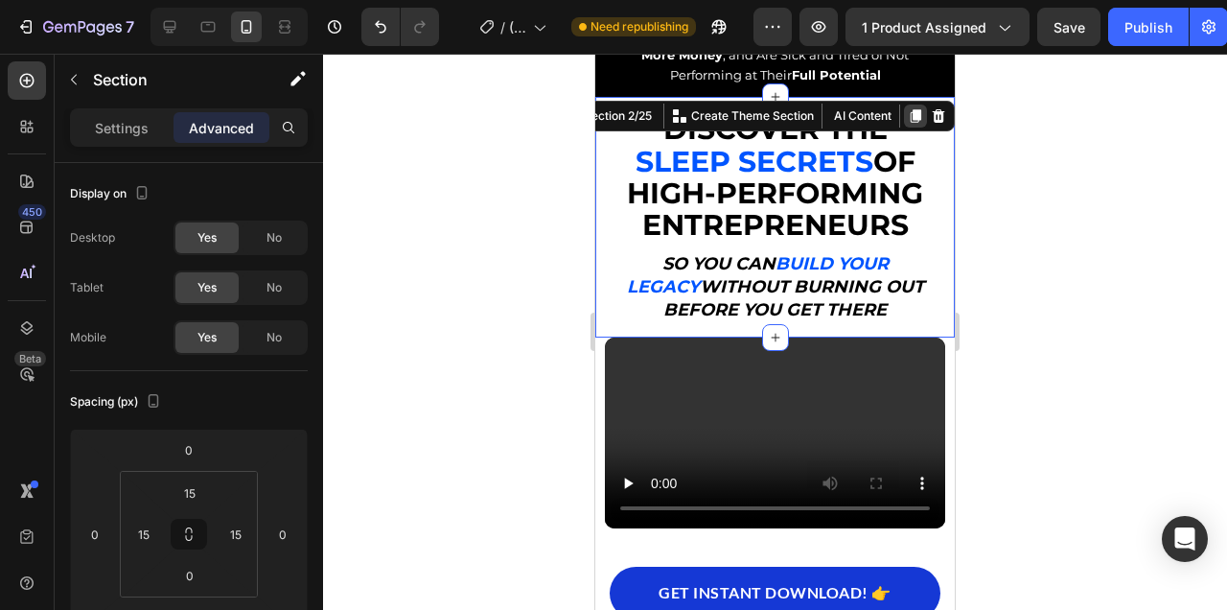
click at [915, 110] on icon at bounding box center [916, 116] width 11 height 13
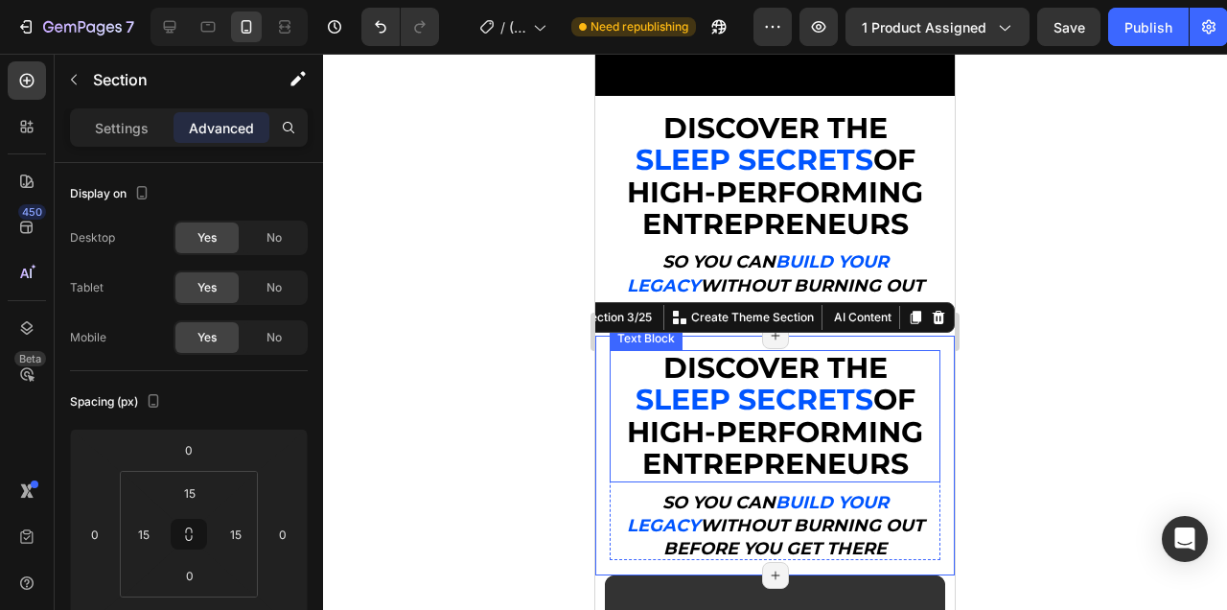
scroll to position [306, 0]
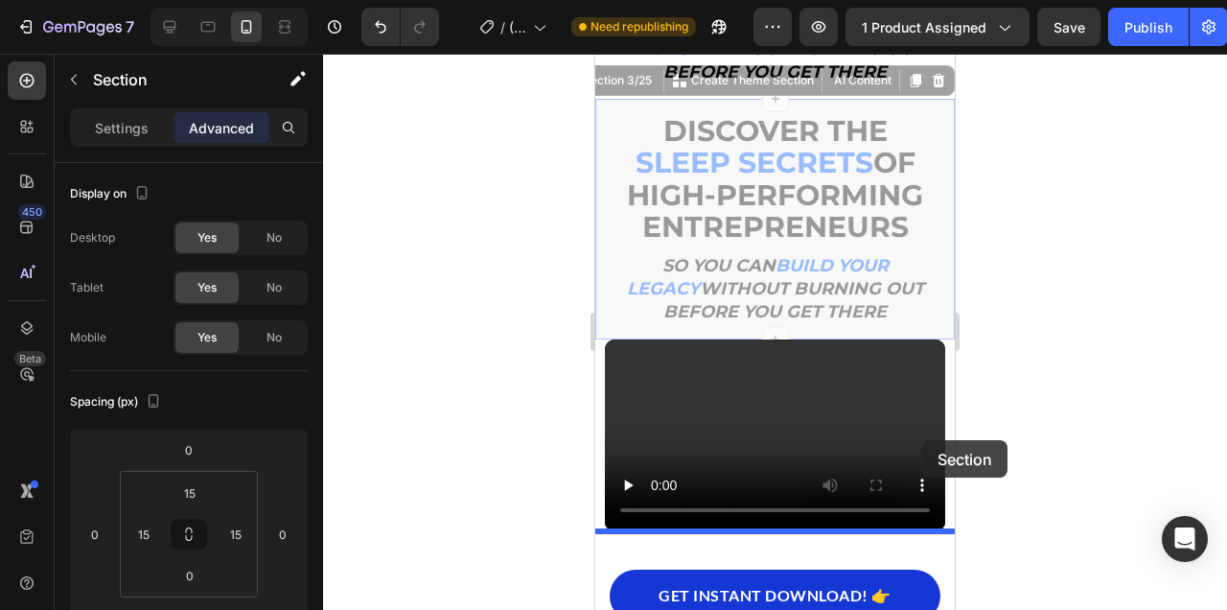
drag, startPoint x: 932, startPoint y: 112, endPoint x: 922, endPoint y: 440, distance: 328.0
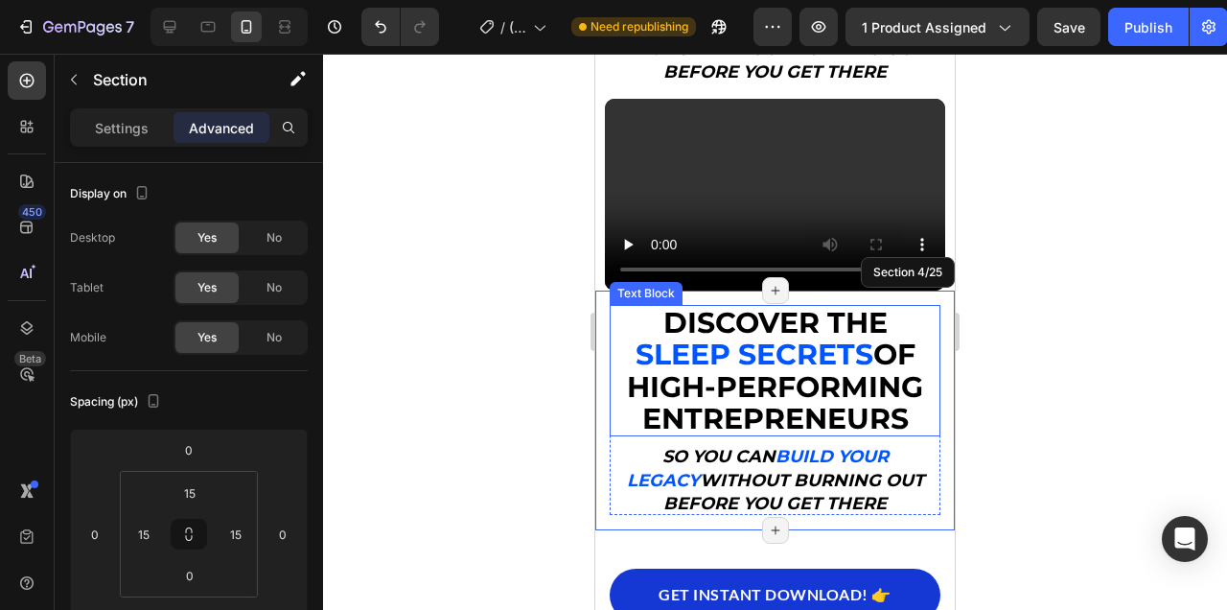
click at [1109, 370] on div at bounding box center [775, 332] width 904 height 556
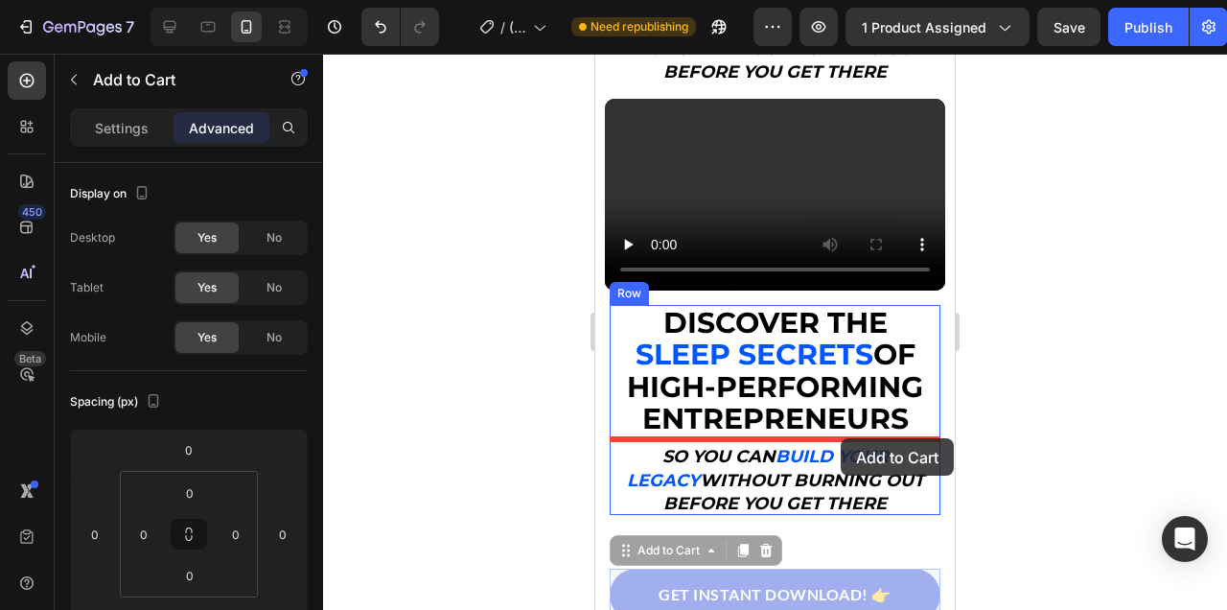
drag, startPoint x: 909, startPoint y: 581, endPoint x: 841, endPoint y: 438, distance: 158.2
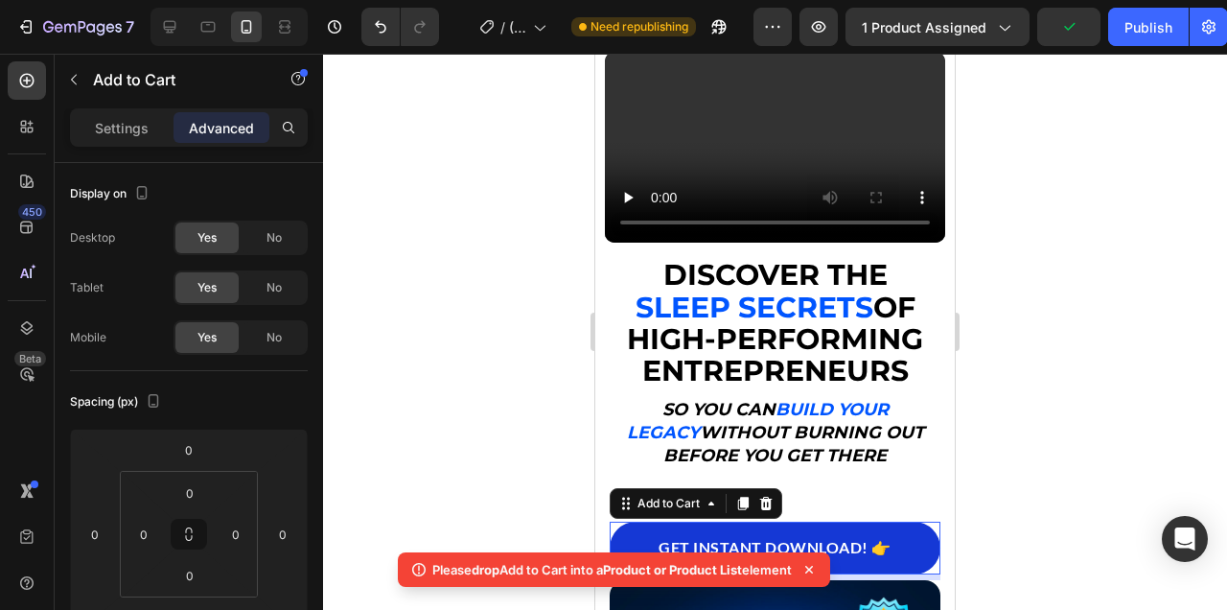
scroll to position [430, 0]
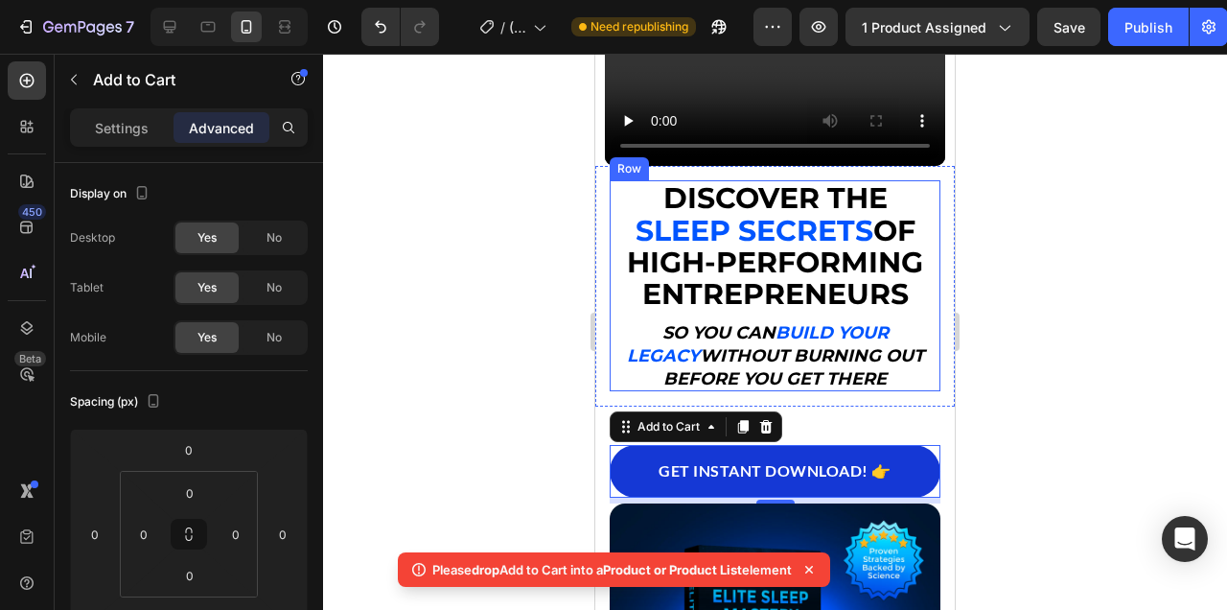
click at [843, 315] on div "Discover the Sleep Secrets of High-Performing Entrepreneurs, So You Can Build a…" at bounding box center [775, 285] width 331 height 210
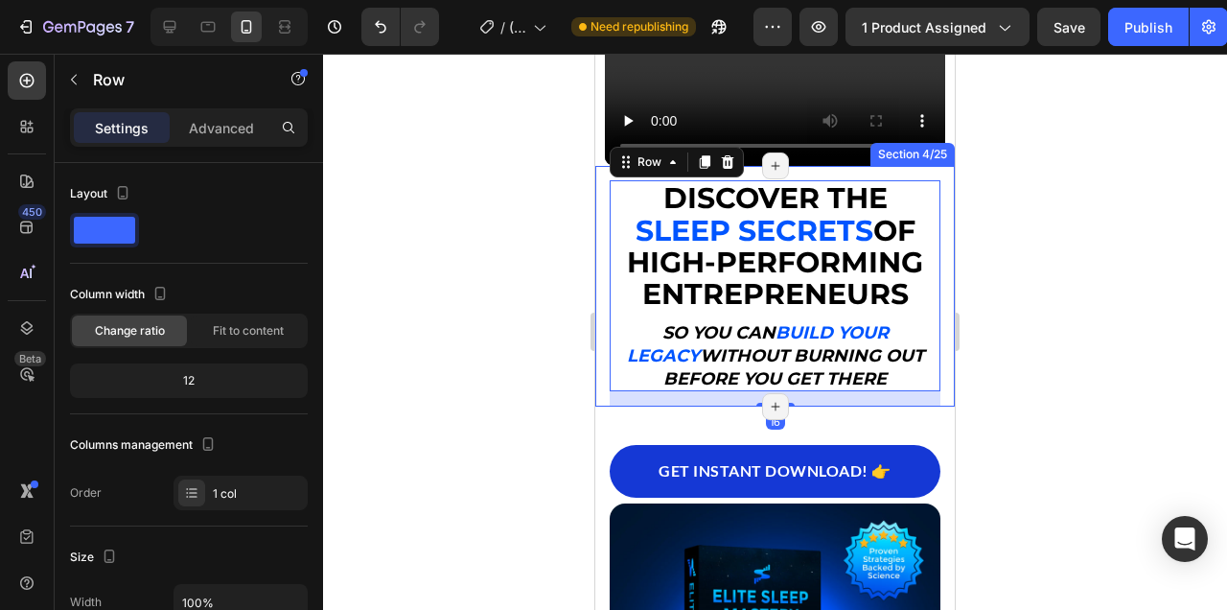
click at [948, 374] on div "Discover the Sleep Secrets of High-Performing Entrepreneurs, So You Can Build a…" at bounding box center [774, 286] width 359 height 240
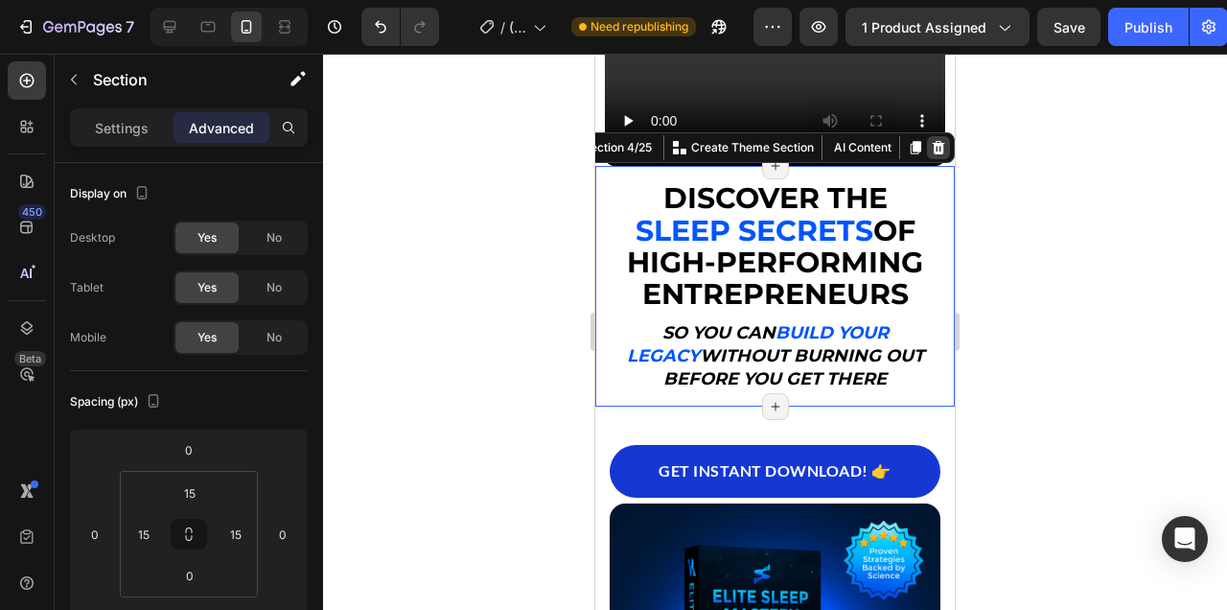
click at [942, 140] on icon at bounding box center [938, 147] width 15 height 15
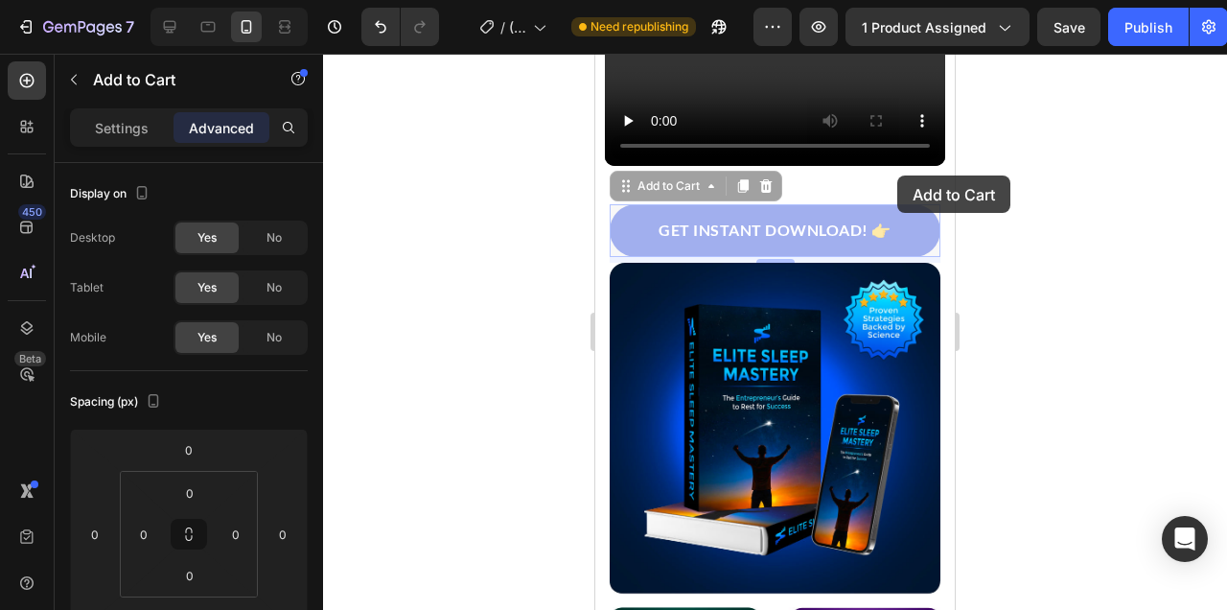
drag, startPoint x: 915, startPoint y: 228, endPoint x: 896, endPoint y: 175, distance: 56.1
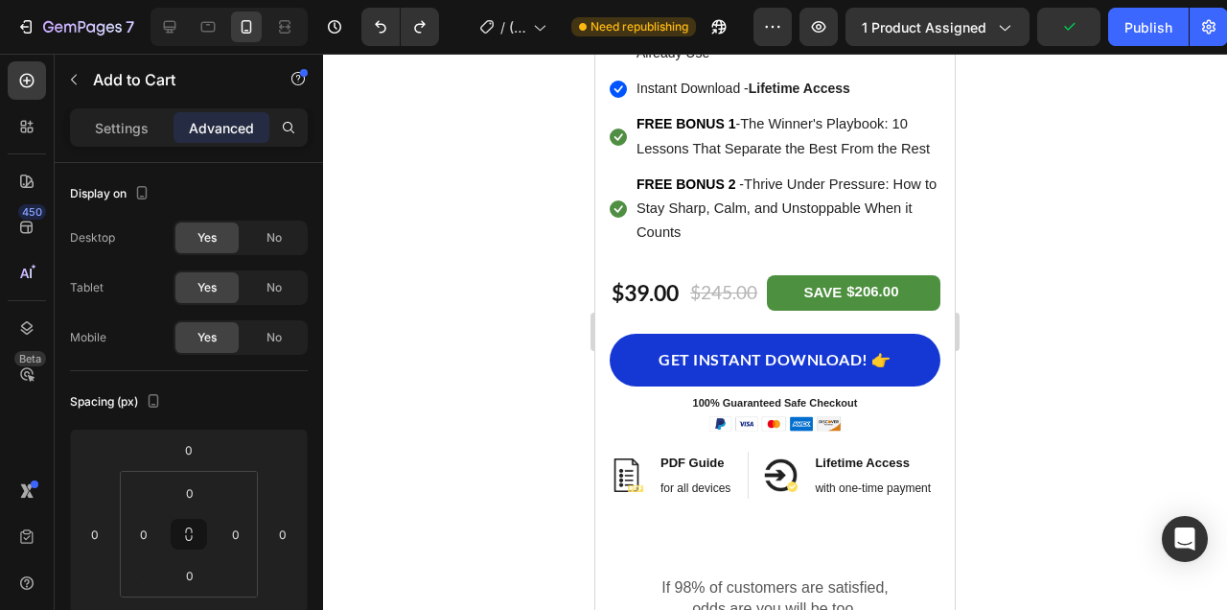
scroll to position [2074, 0]
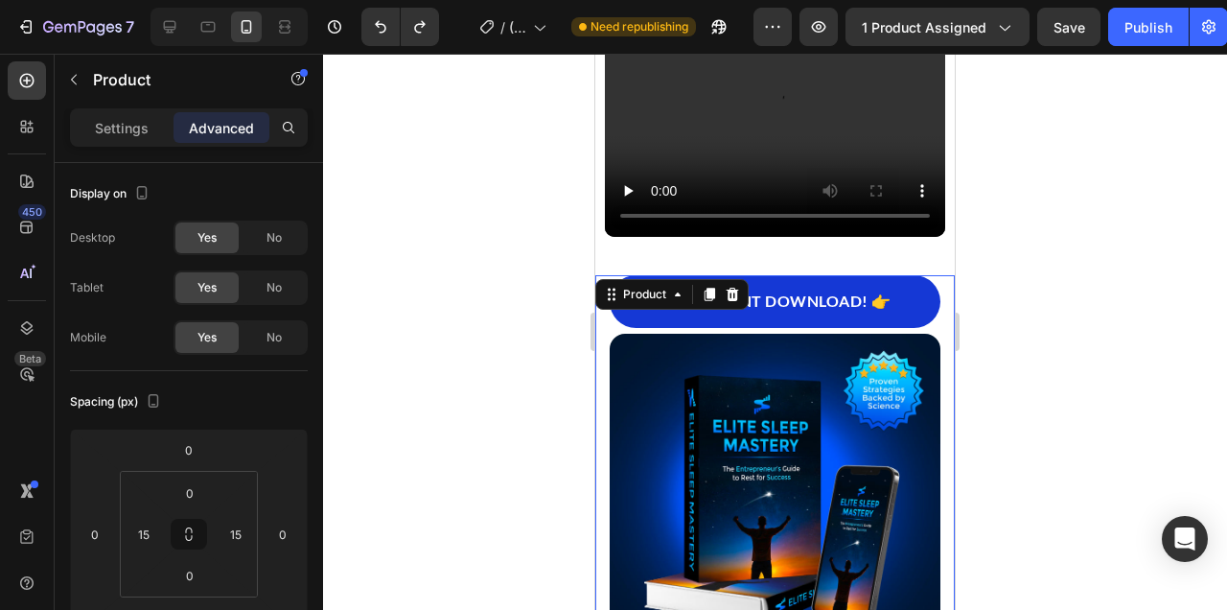
scroll to position [289, 0]
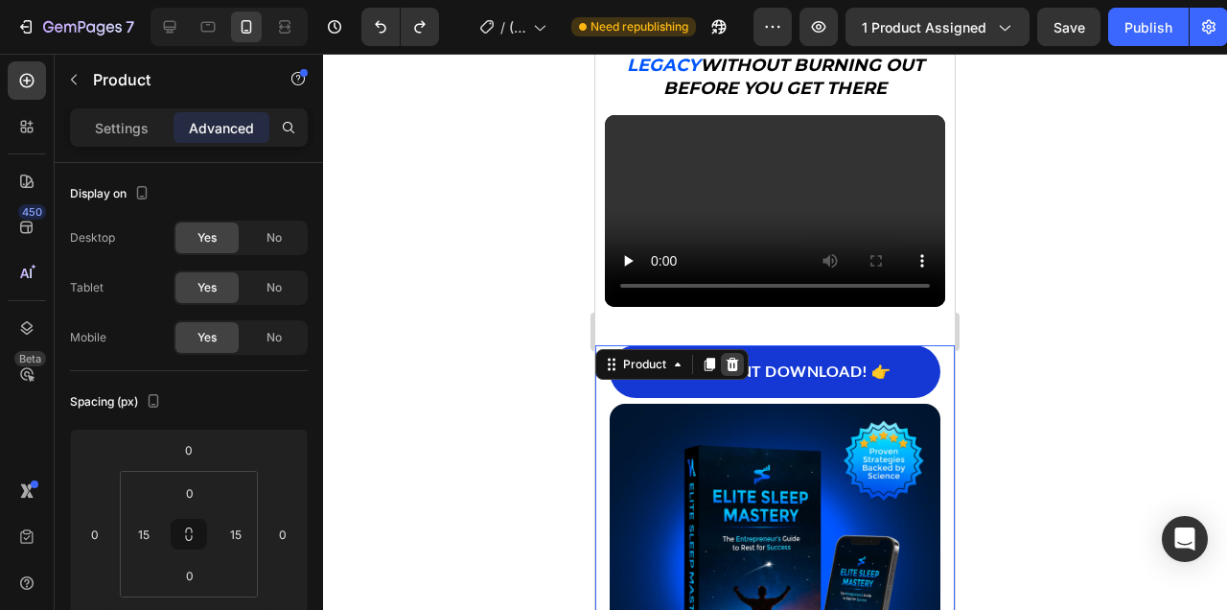
click at [735, 363] on icon at bounding box center [733, 364] width 12 height 13
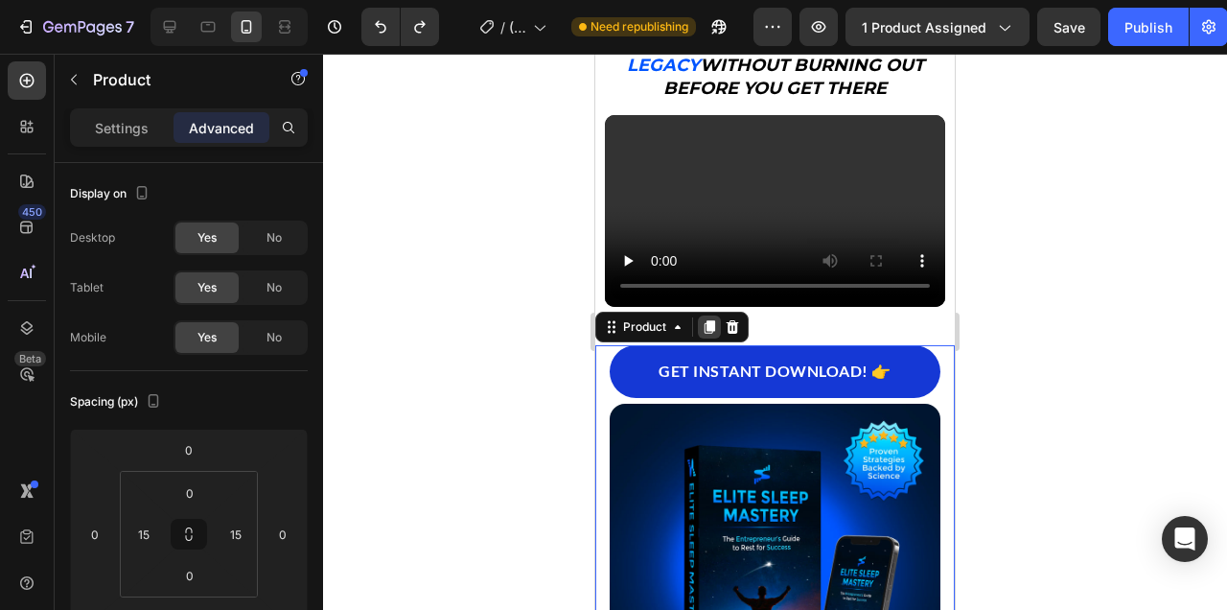
click at [711, 328] on icon at bounding box center [710, 326] width 11 height 13
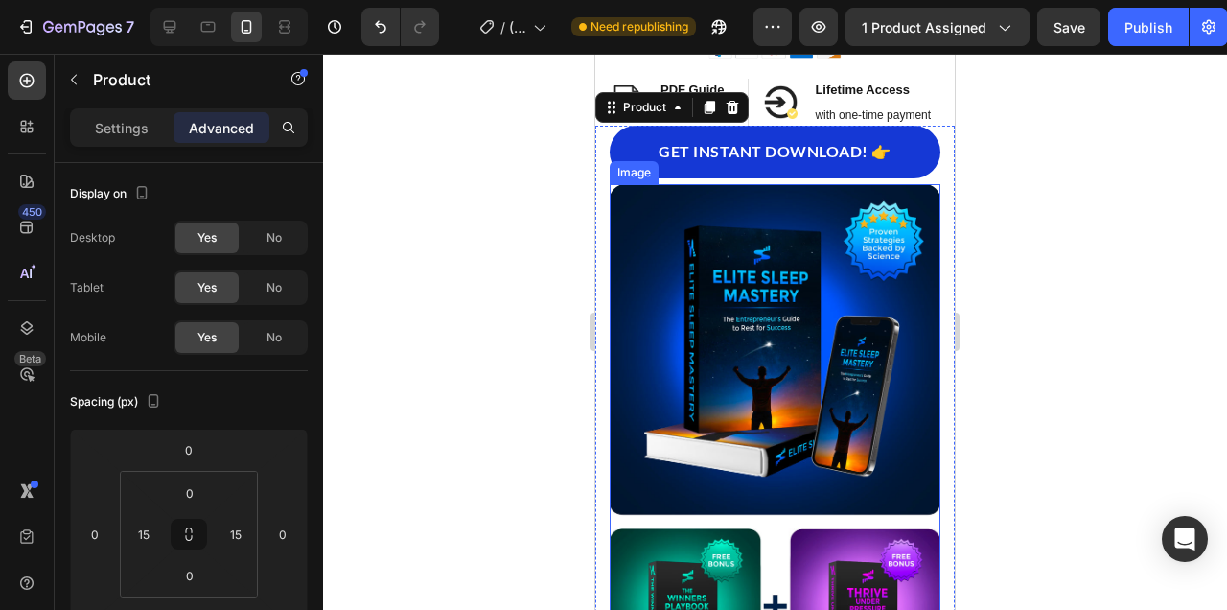
scroll to position [2072, 0]
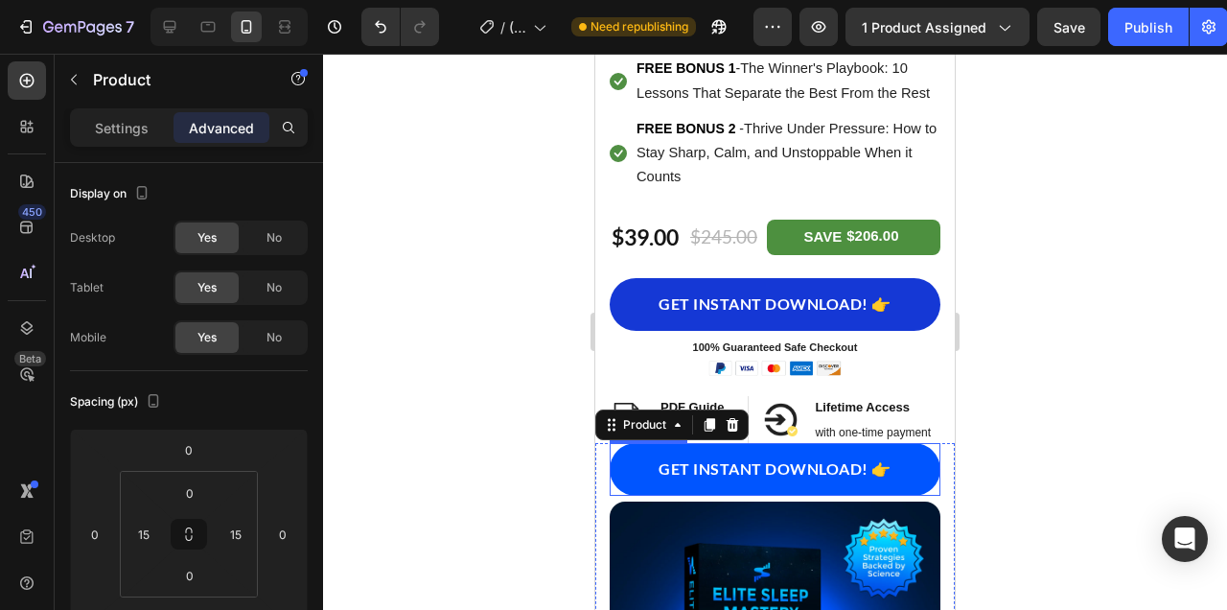
click at [918, 459] on button "GET INSTANT DOWNLOAD! 👉" at bounding box center [775, 469] width 331 height 53
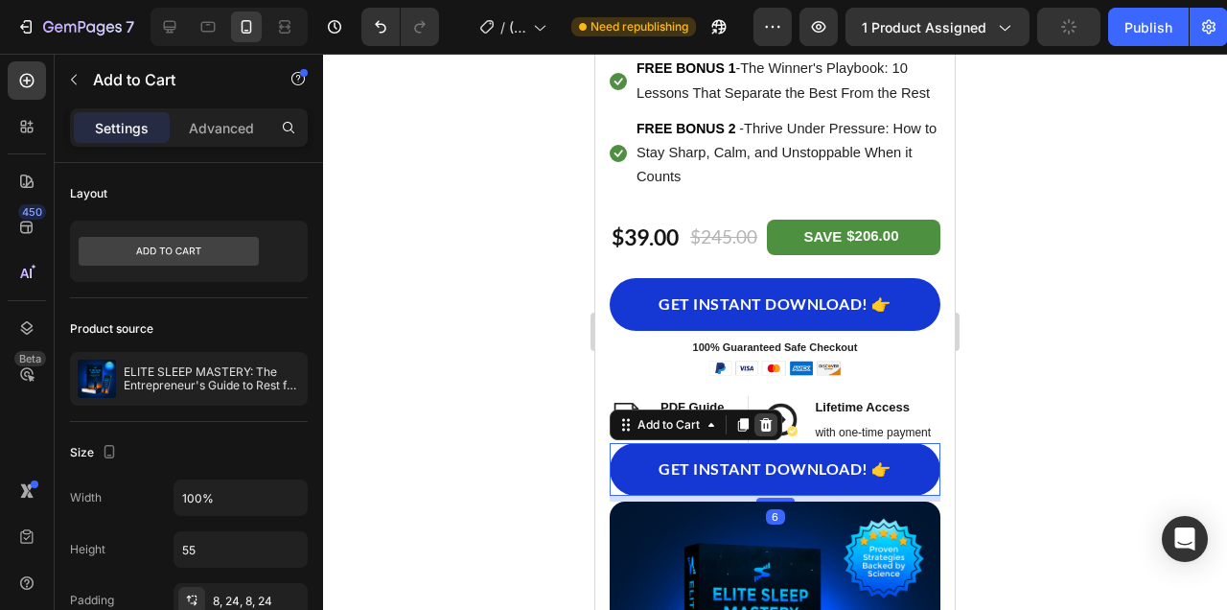
click at [767, 420] on icon at bounding box center [766, 424] width 12 height 13
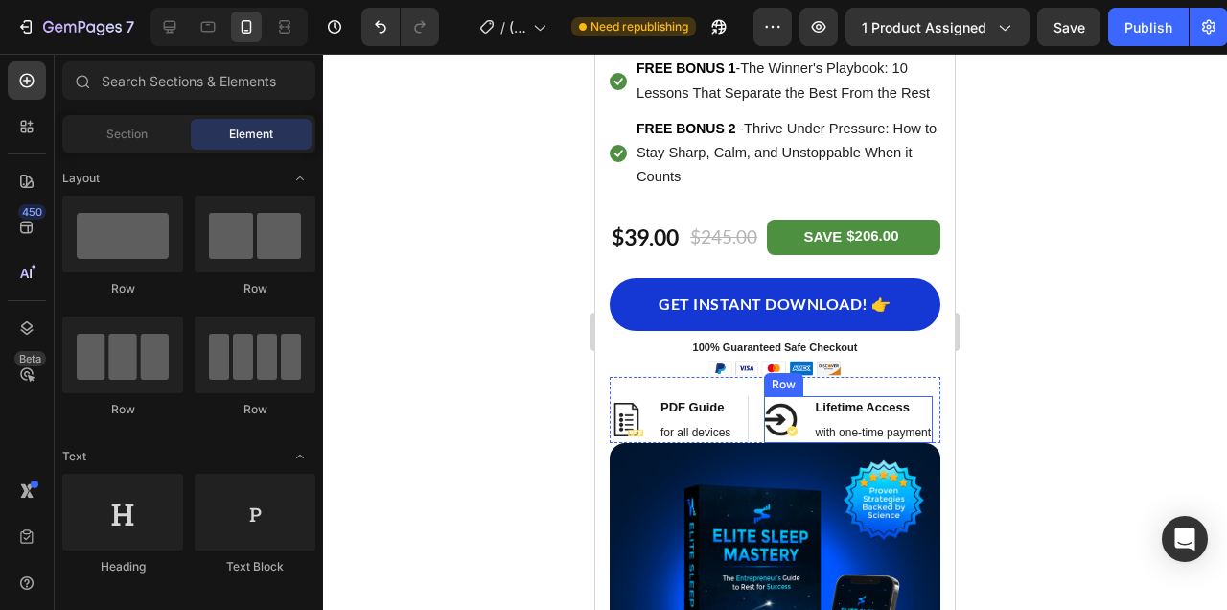
click at [805, 406] on div "Image Lifetime Access Heading with one-time payment Text block Row" at bounding box center [848, 420] width 169 height 48
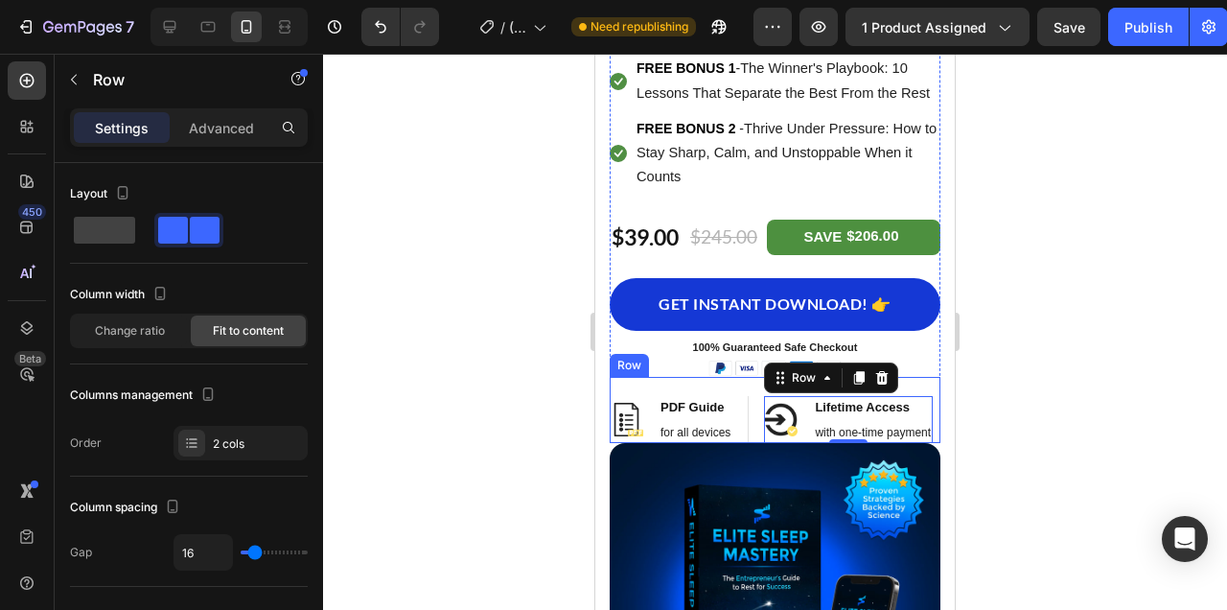
click at [754, 391] on div "Image PDF Guide Heading for all devices Text block Row Image Lifetime Access He…" at bounding box center [775, 410] width 331 height 67
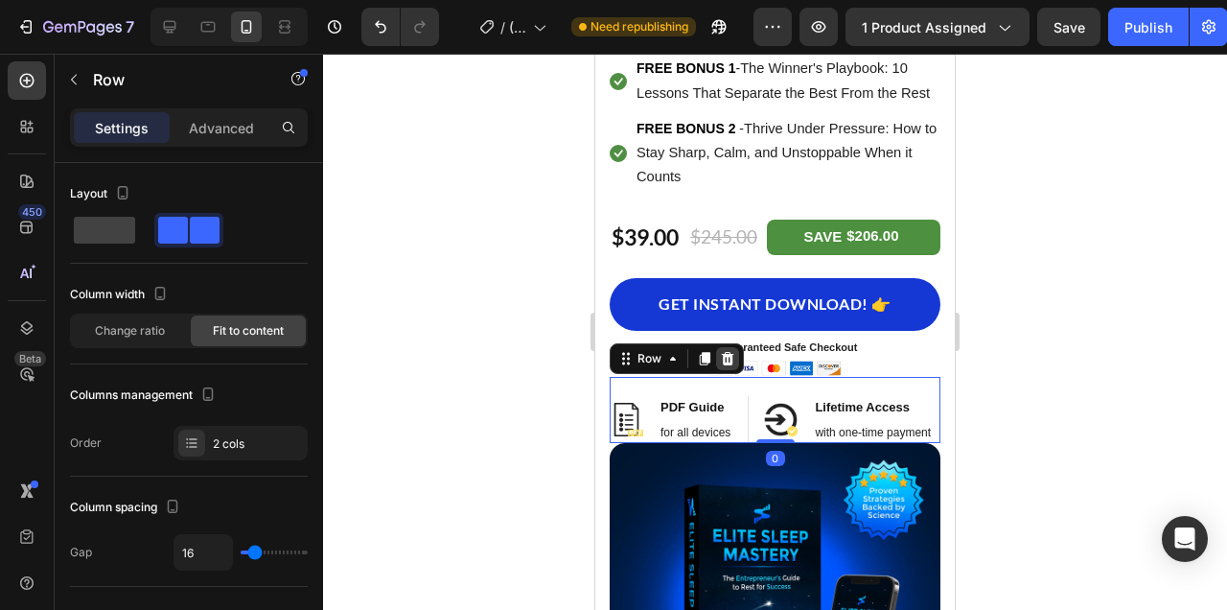
click at [727, 351] on icon at bounding box center [728, 357] width 12 height 13
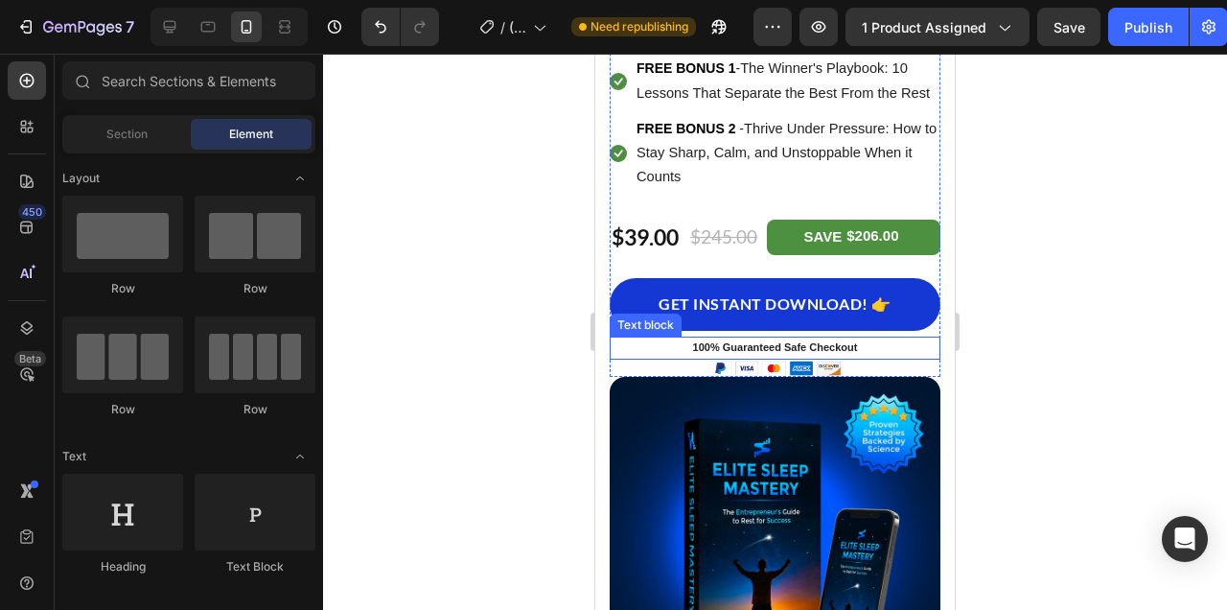
click at [909, 344] on p "100% Guaranteed Safe Checkout" at bounding box center [775, 347] width 327 height 19
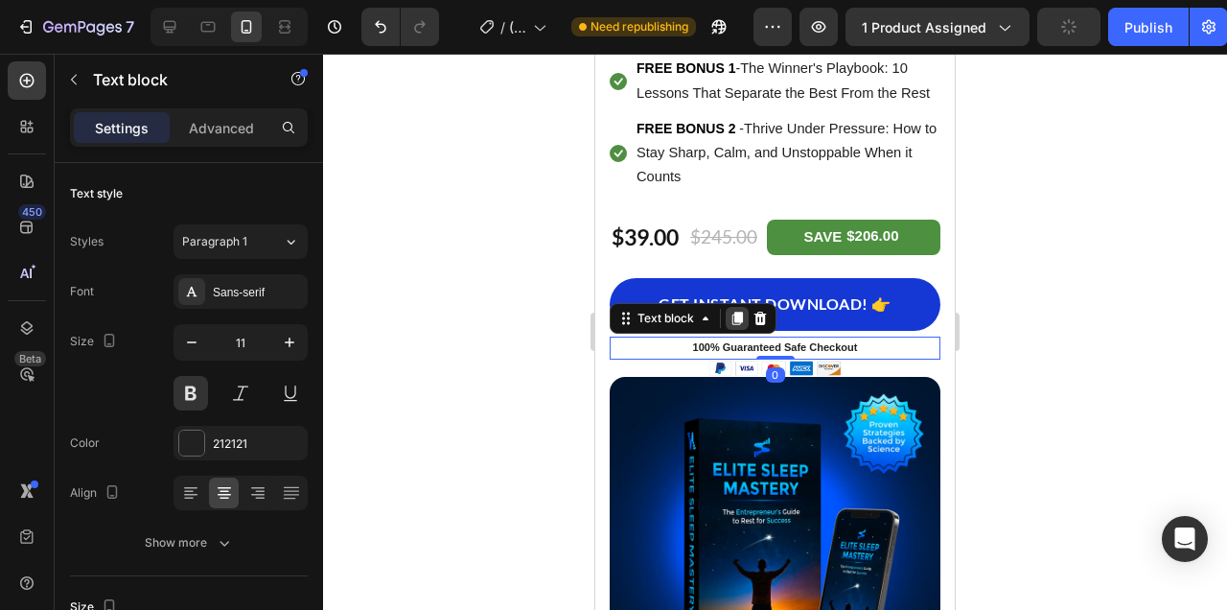
click at [737, 316] on icon at bounding box center [737, 318] width 11 height 13
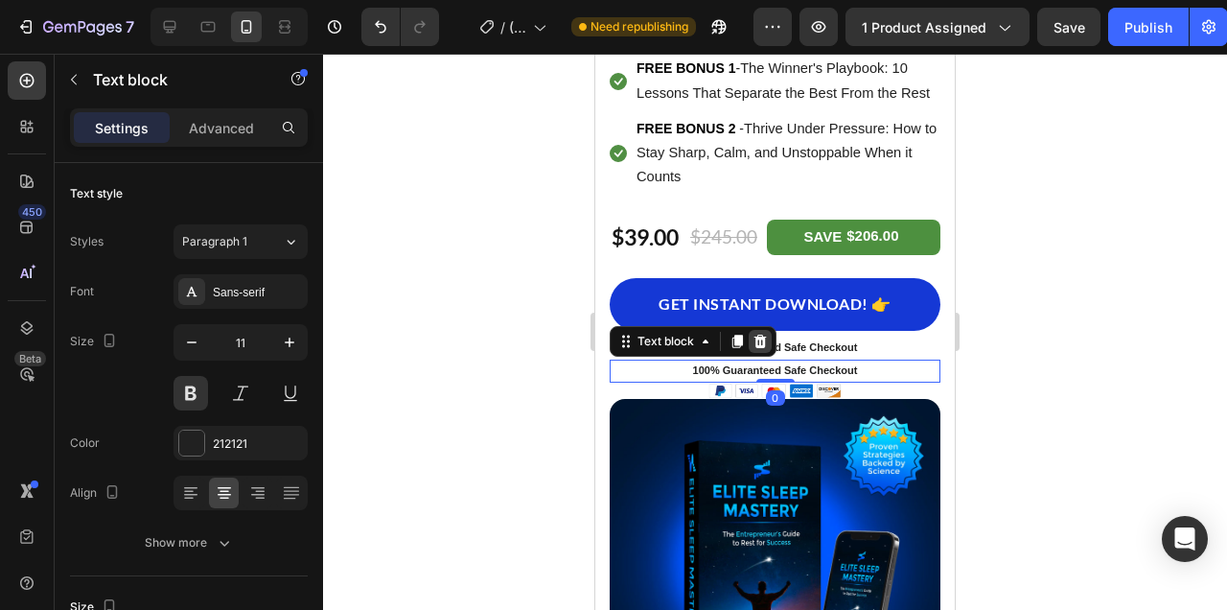
click at [767, 338] on icon at bounding box center [760, 341] width 15 height 15
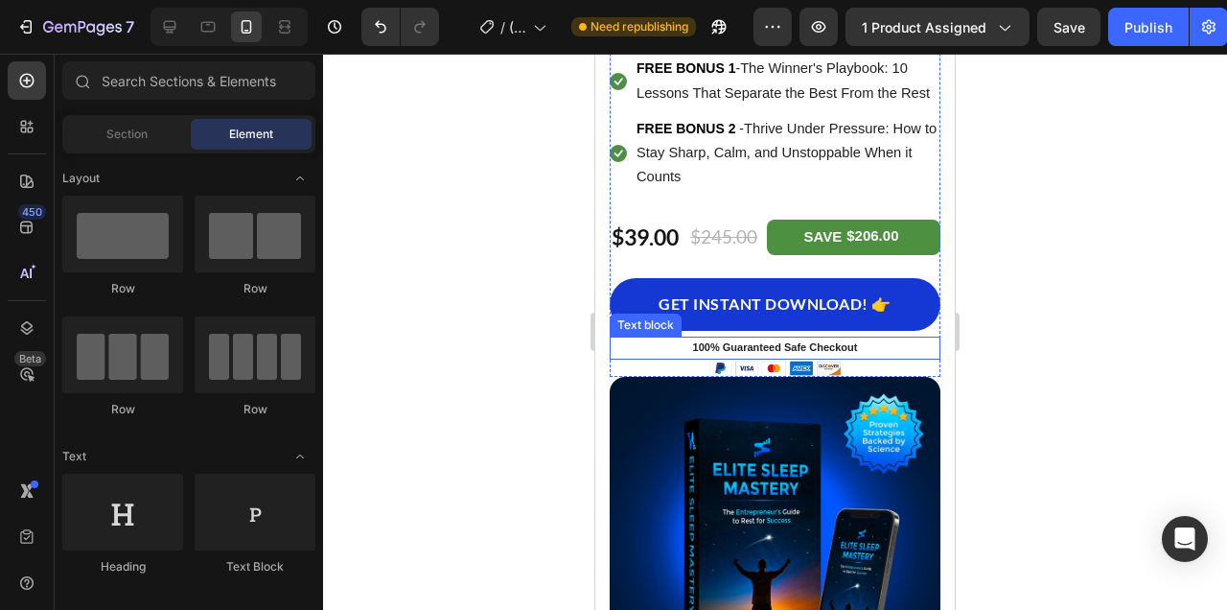
click at [875, 344] on p "100% Guaranteed Safe Checkout" at bounding box center [775, 347] width 327 height 19
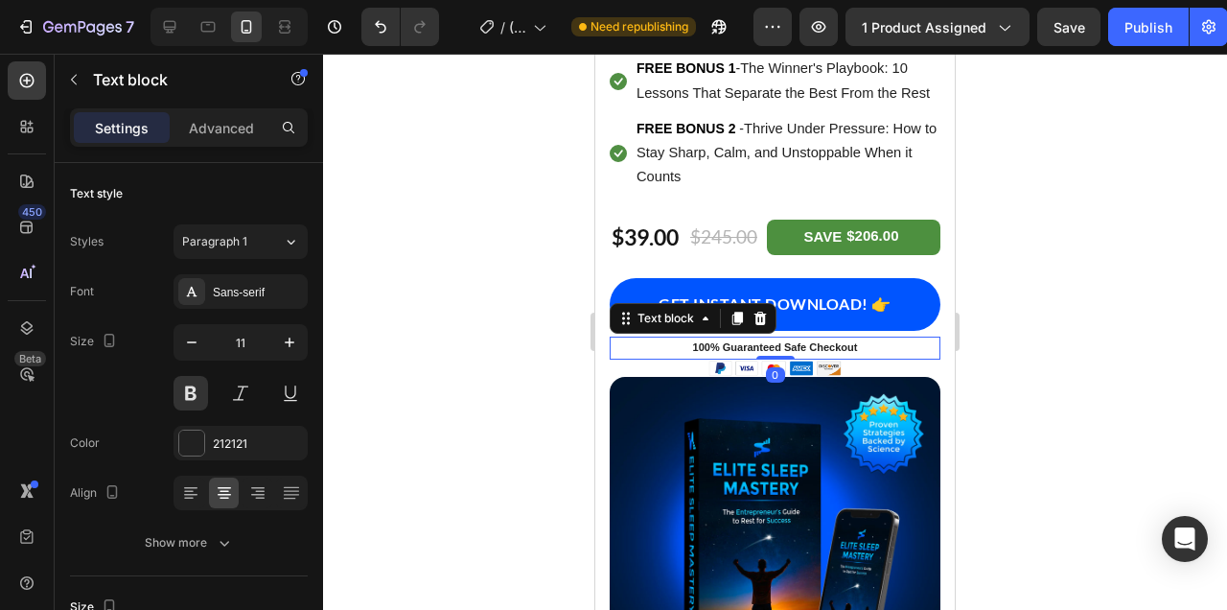
click at [763, 314] on icon at bounding box center [760, 318] width 12 height 13
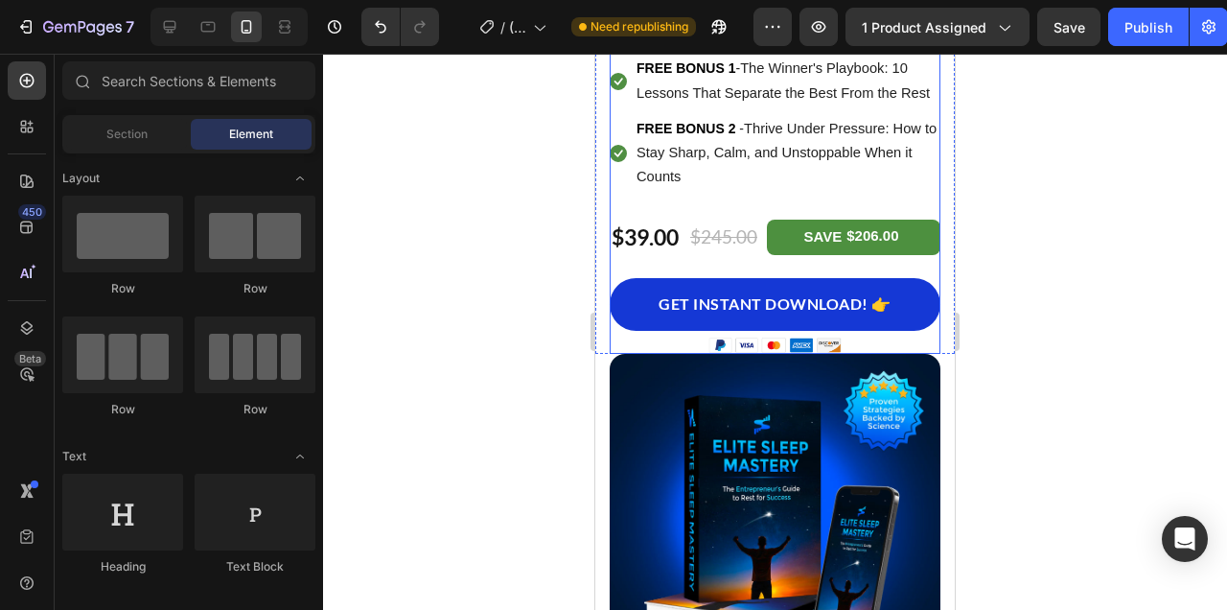
click at [896, 330] on div "GET INSTANT DOWNLOAD! 👉 Add to Cart" at bounding box center [775, 295] width 331 height 81
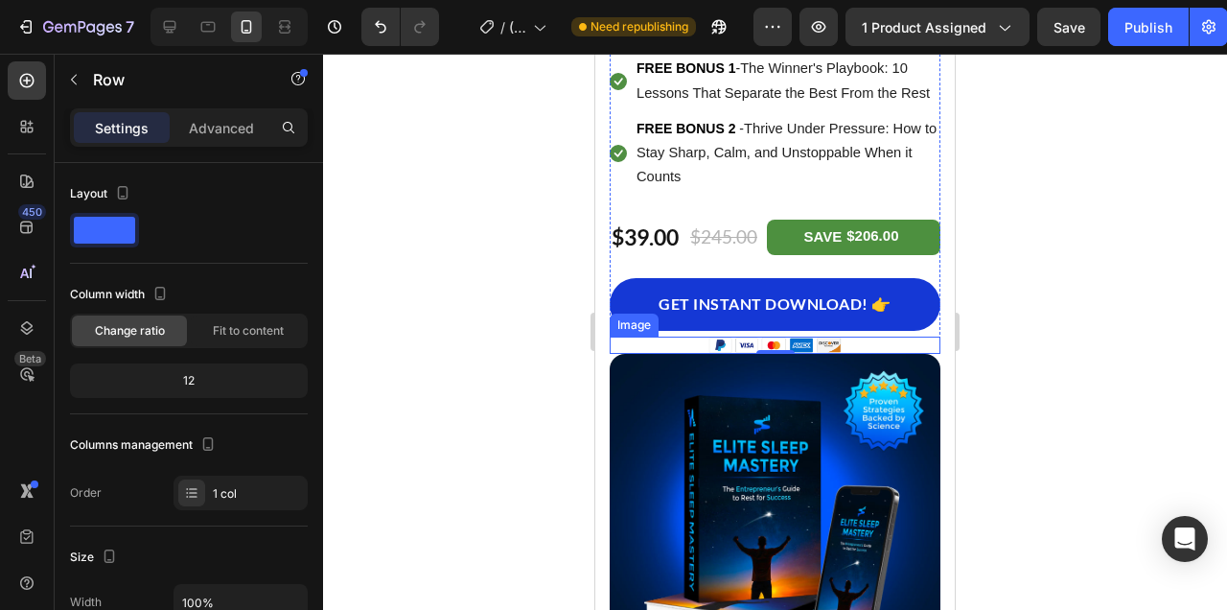
click at [846, 337] on div at bounding box center [775, 344] width 331 height 17
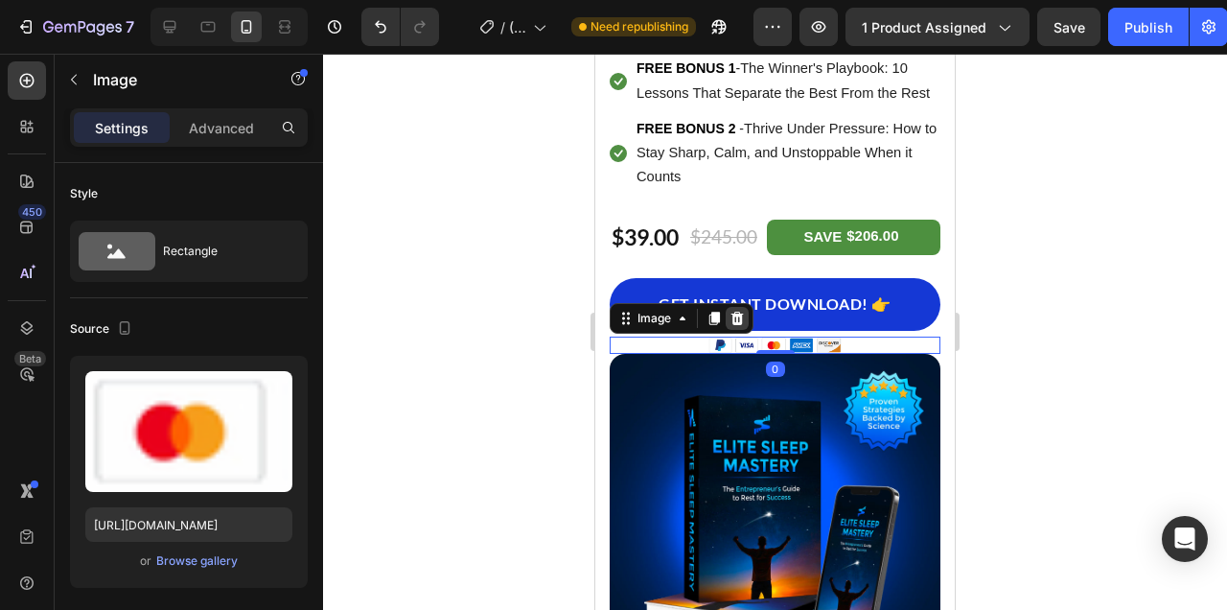
click at [738, 313] on icon at bounding box center [737, 318] width 15 height 15
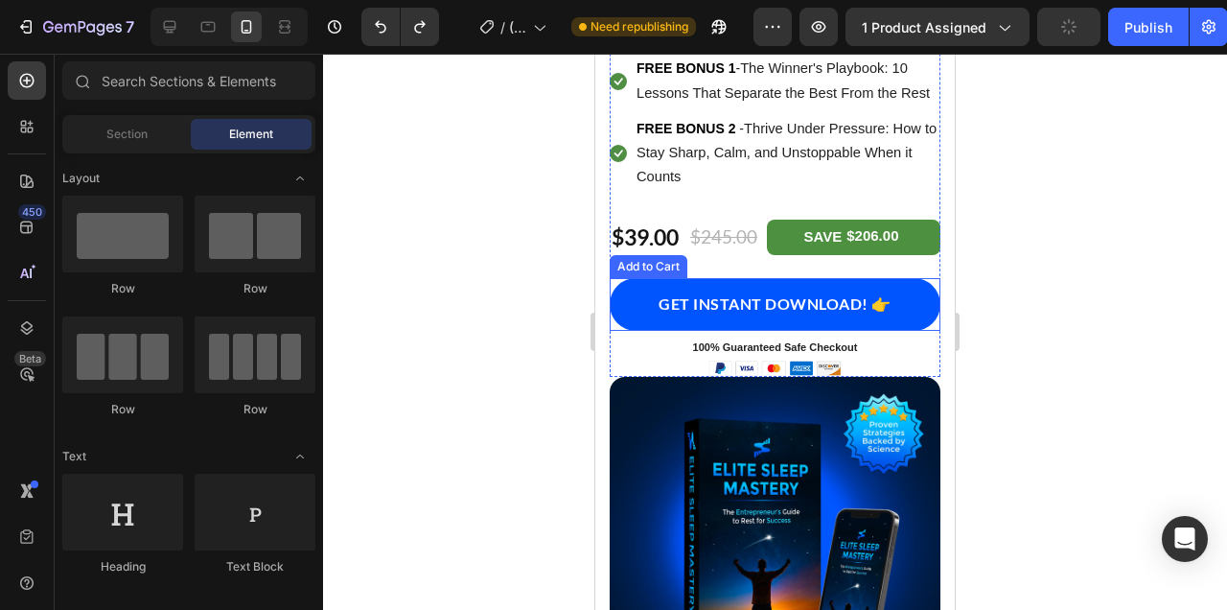
scroll to position [1961, 0]
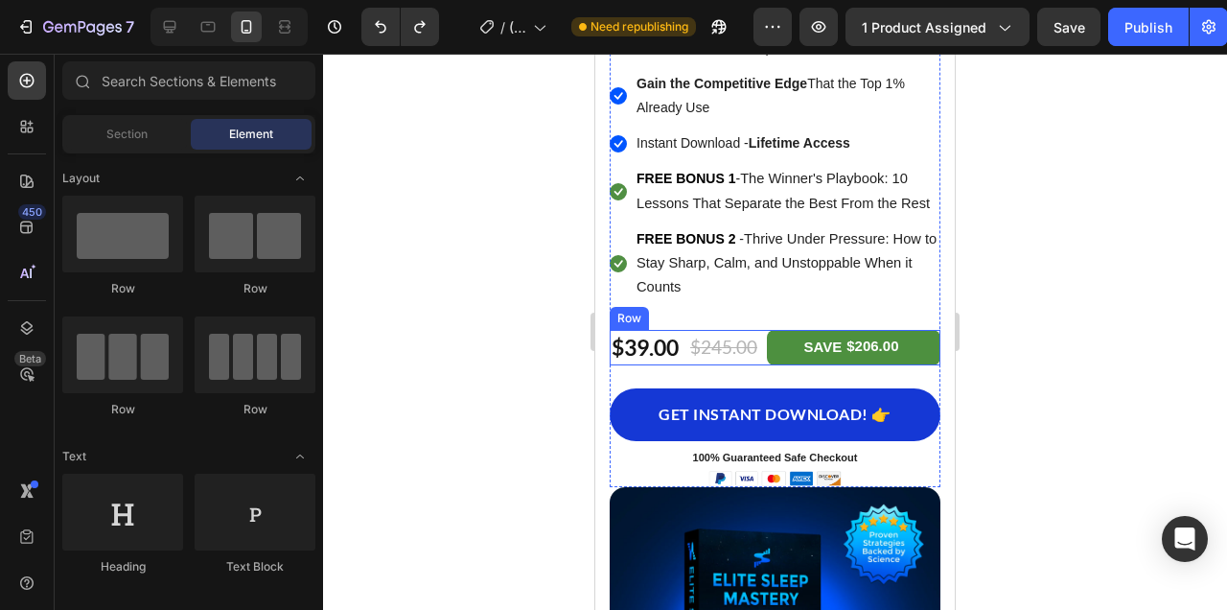
click at [764, 332] on div "$39.00 (P) Price (P) Price $245.00 (P) Price (P) Price SAVE $206.00 Product Tag…" at bounding box center [775, 347] width 331 height 35
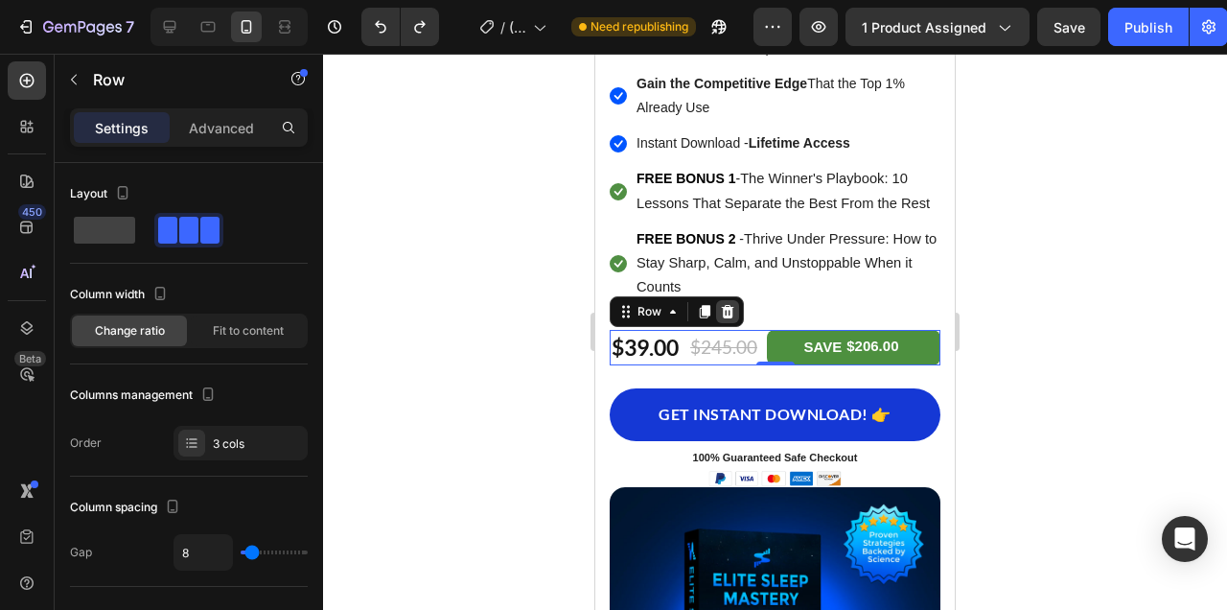
click at [731, 305] on icon at bounding box center [728, 311] width 12 height 13
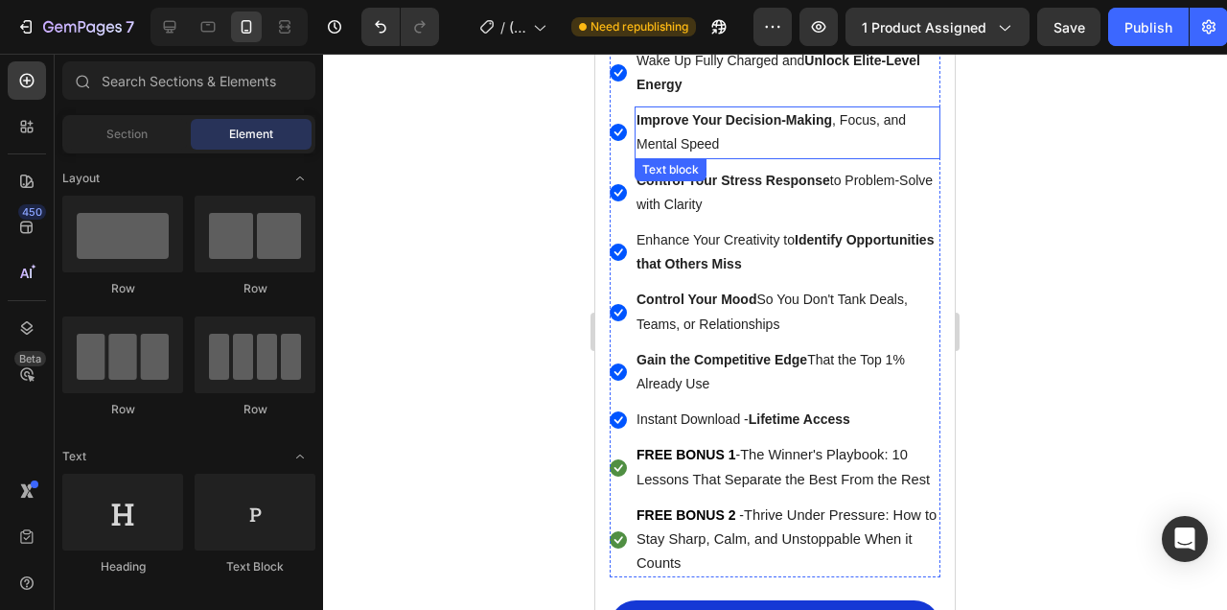
scroll to position [1403, 0]
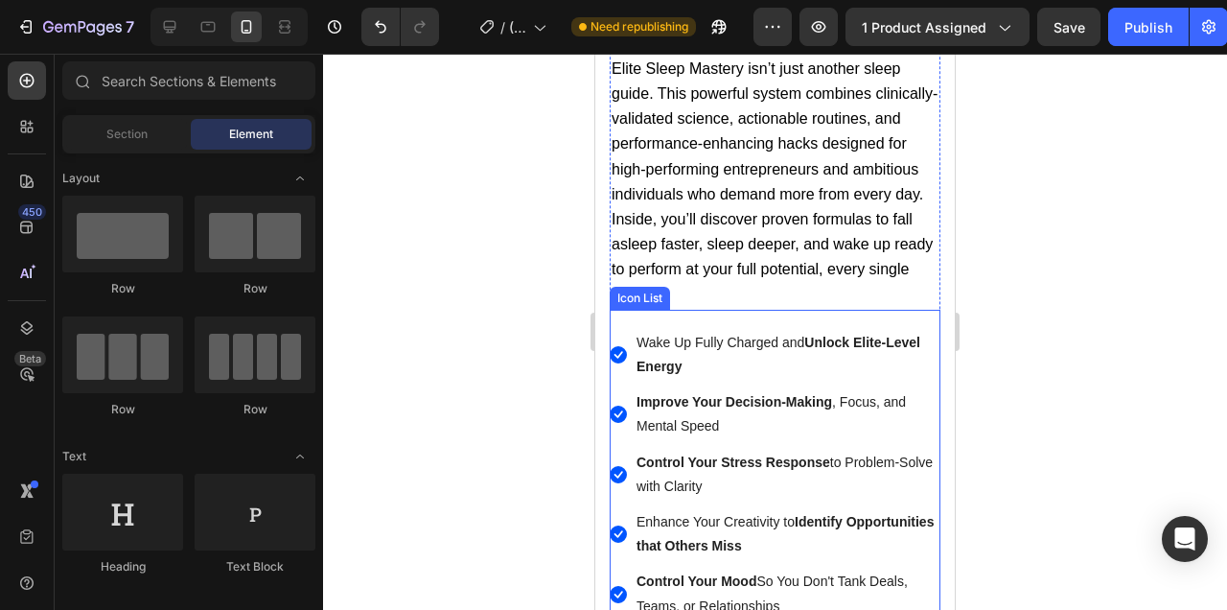
click at [625, 319] on div "Icon Wake Up Fully Charged and Unlock Elite-Level Energy Text block Icon Improv…" at bounding box center [775, 585] width 331 height 550
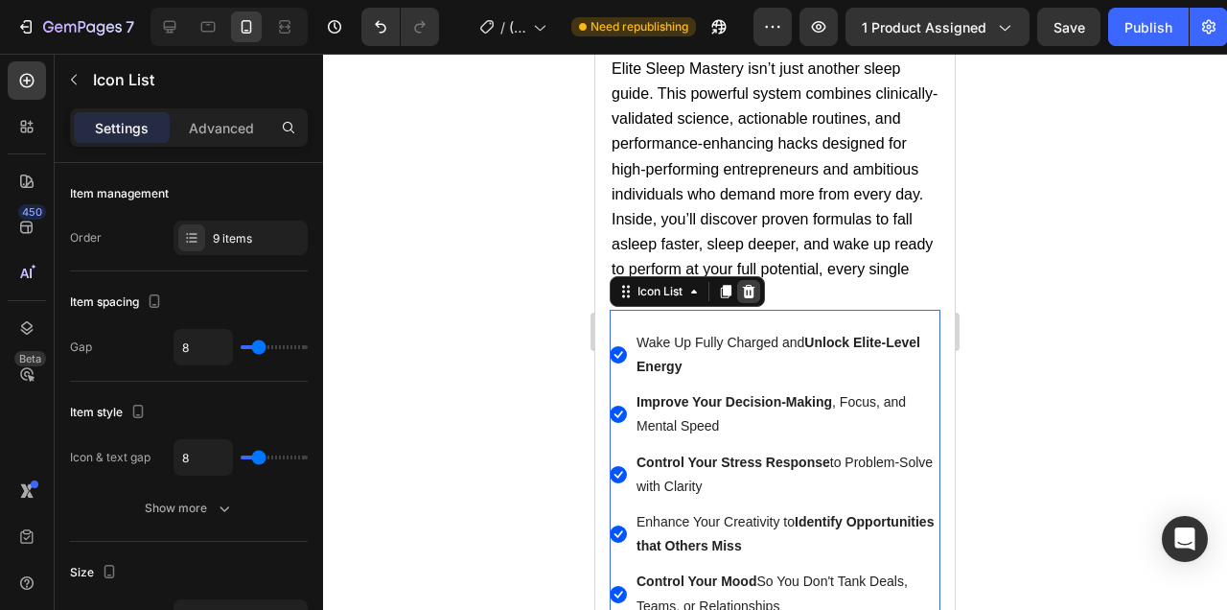
click at [749, 288] on icon at bounding box center [749, 291] width 12 height 13
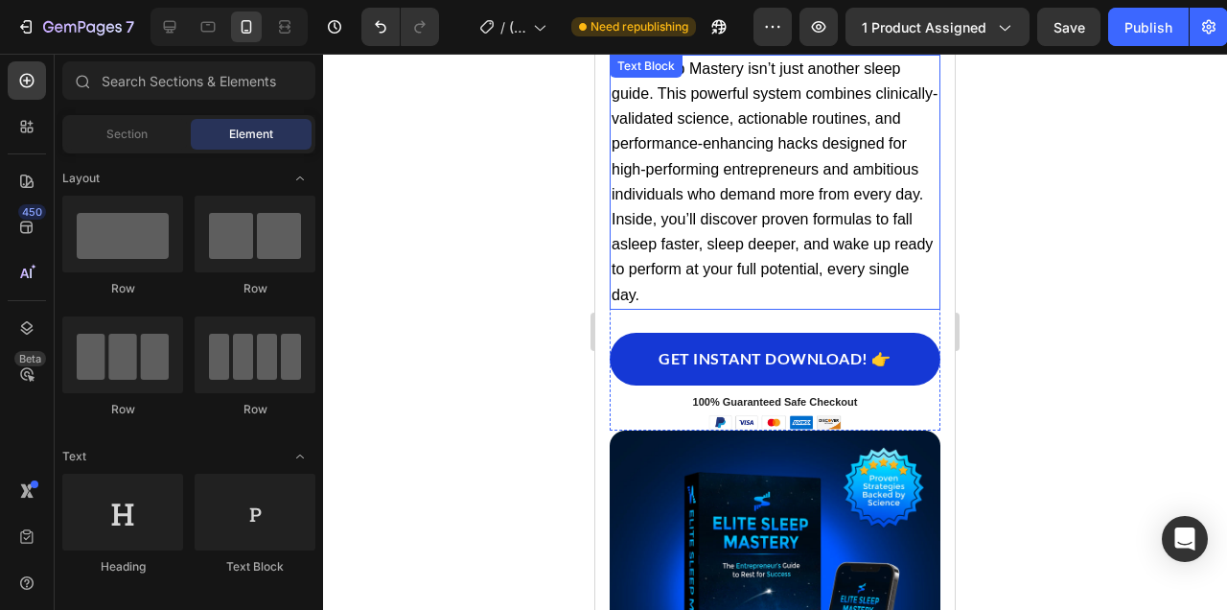
click at [751, 282] on p "Elite Sleep Mastery isn’t just another sleep guide. This powerful system combin…" at bounding box center [775, 182] width 327 height 251
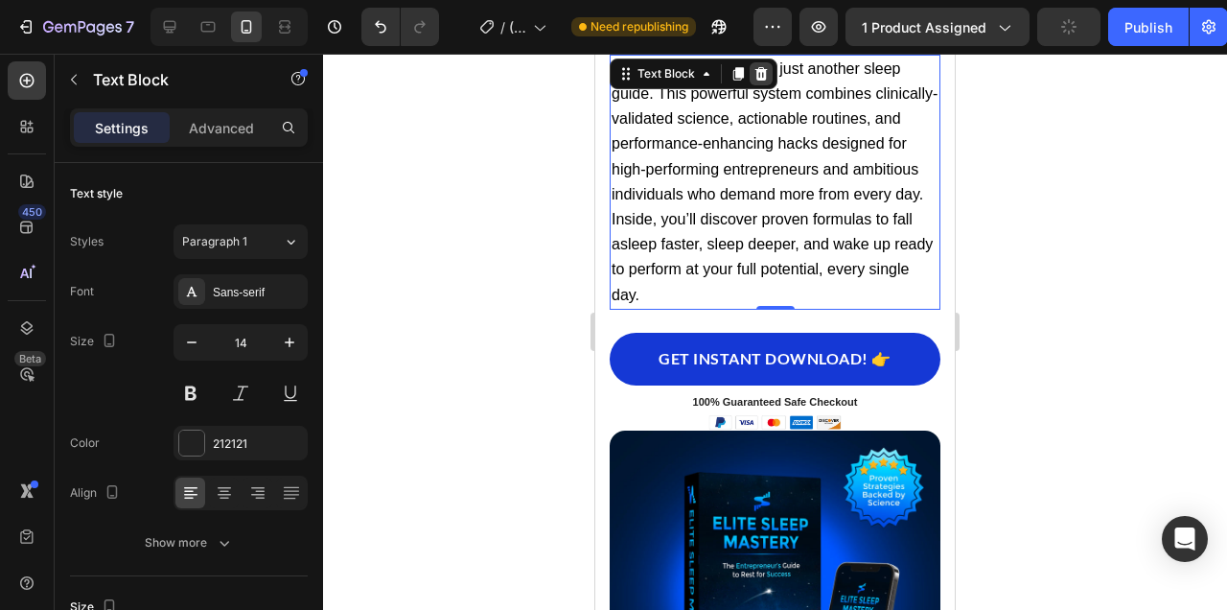
click at [760, 76] on icon at bounding box center [761, 73] width 12 height 13
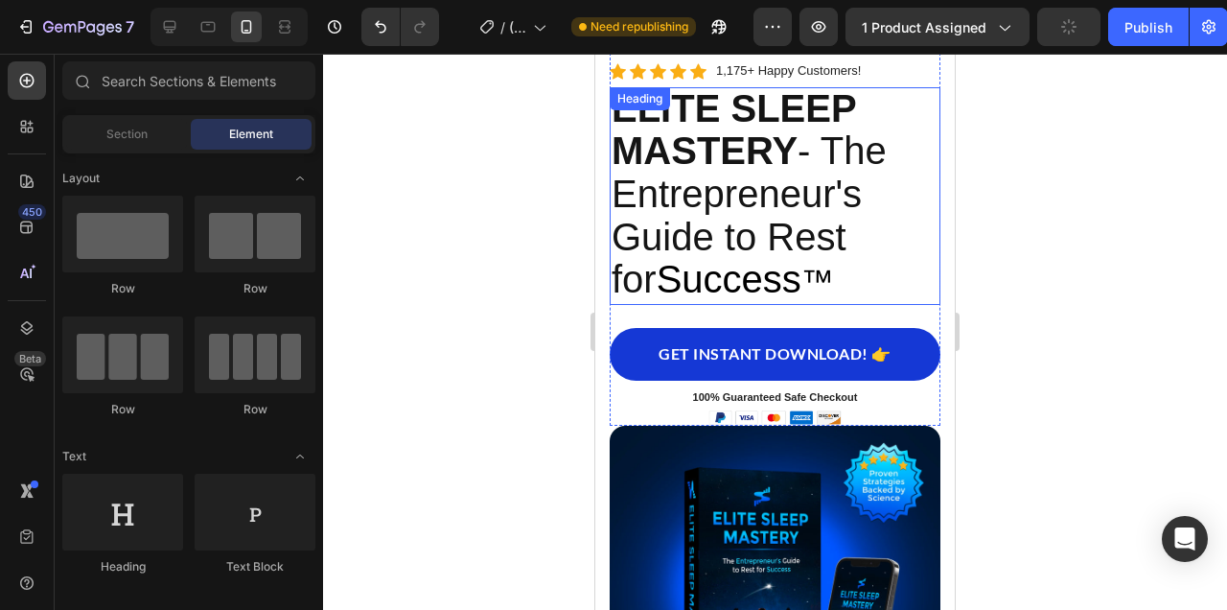
scroll to position [897, 0]
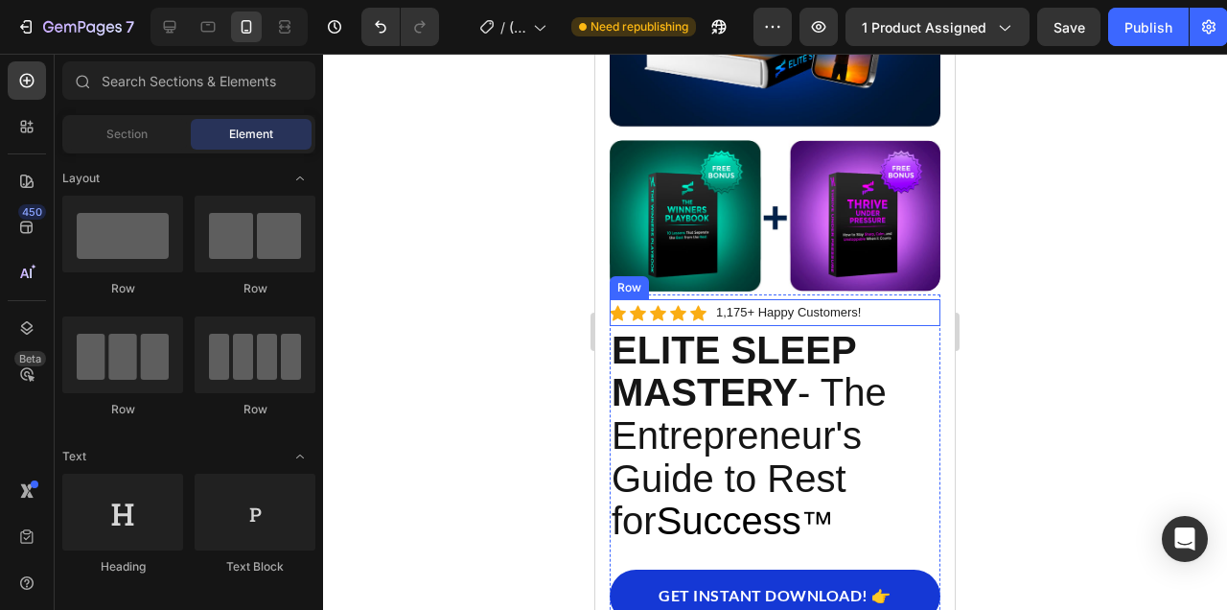
click at [919, 302] on div "Icon Icon Icon Icon Icon Icon List Hoz 1,175+ Happy Customers! Text block Row" at bounding box center [775, 312] width 331 height 26
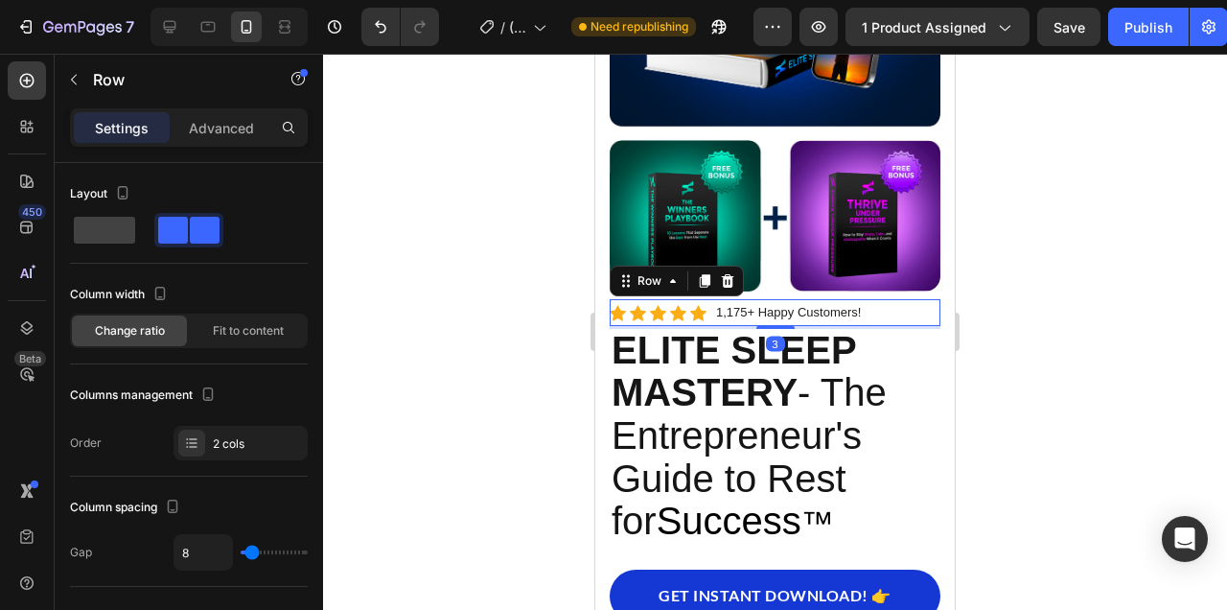
click at [920, 344] on h2 "ELITE SLEEP MASTERY - The Entrepreneur's Guide to Rest for Success ™" at bounding box center [775, 438] width 331 height 218
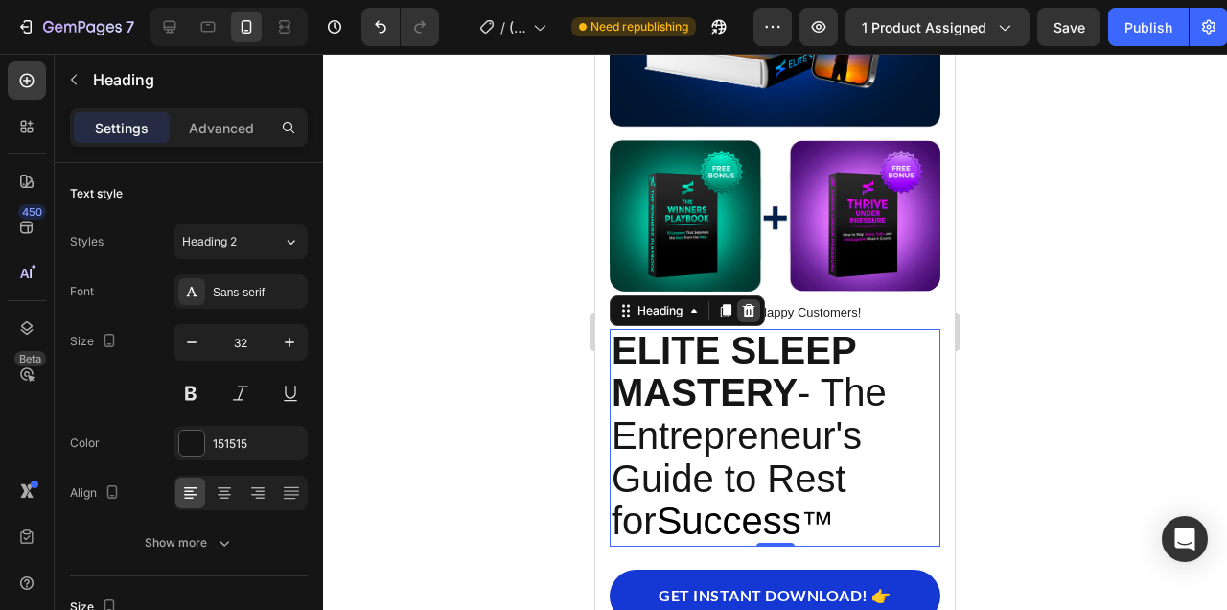
click at [751, 314] on icon at bounding box center [749, 310] width 12 height 13
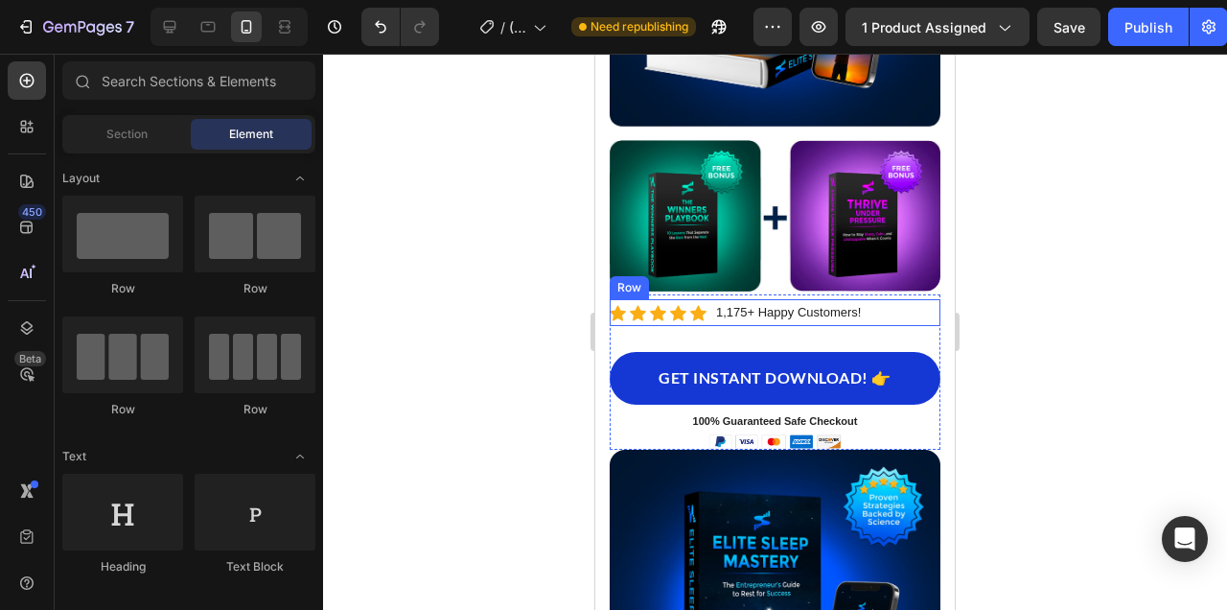
click at [909, 313] on div "Icon Icon Icon Icon Icon Icon List Hoz 1,175+ Happy Customers! Text block Row" at bounding box center [775, 312] width 331 height 26
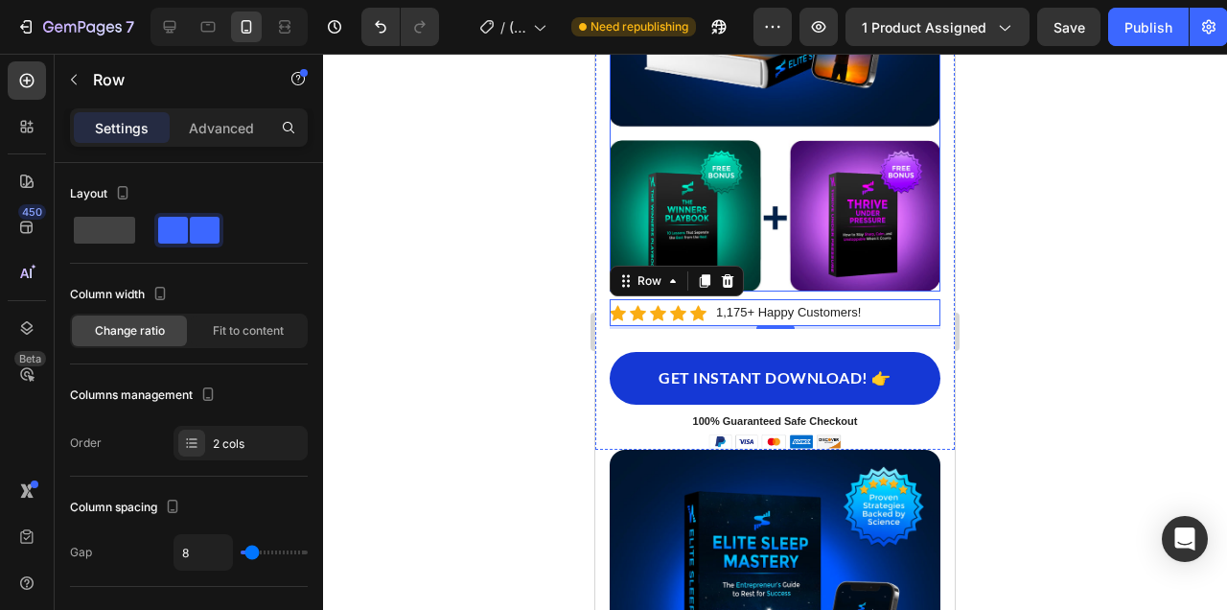
click at [784, 244] on img at bounding box center [775, 44] width 331 height 496
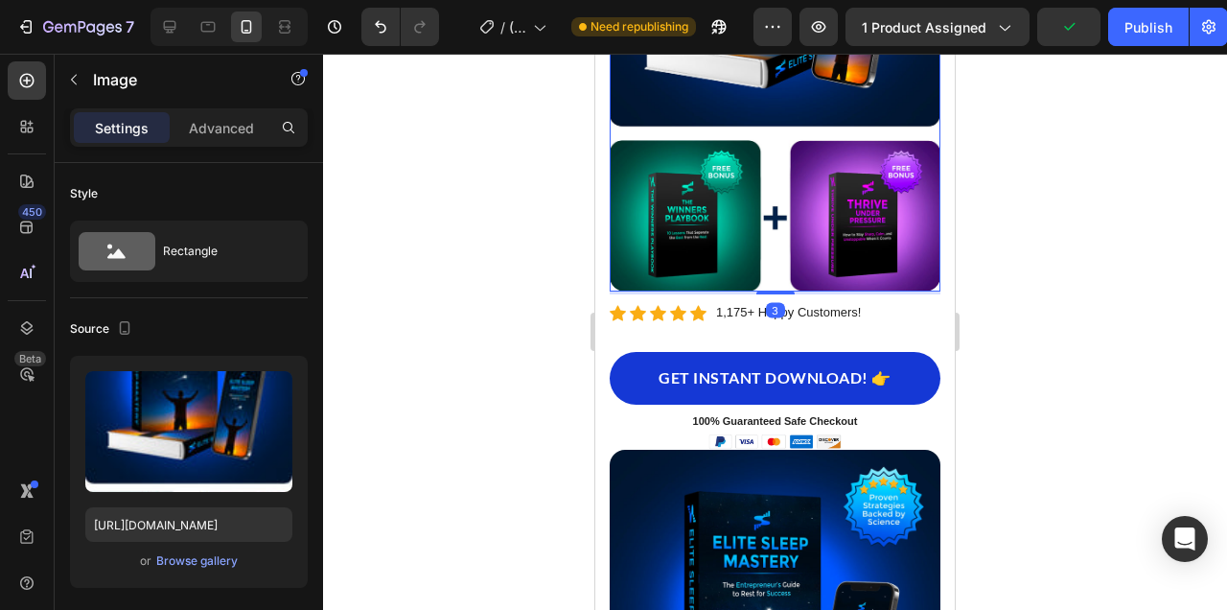
scroll to position [526, 0]
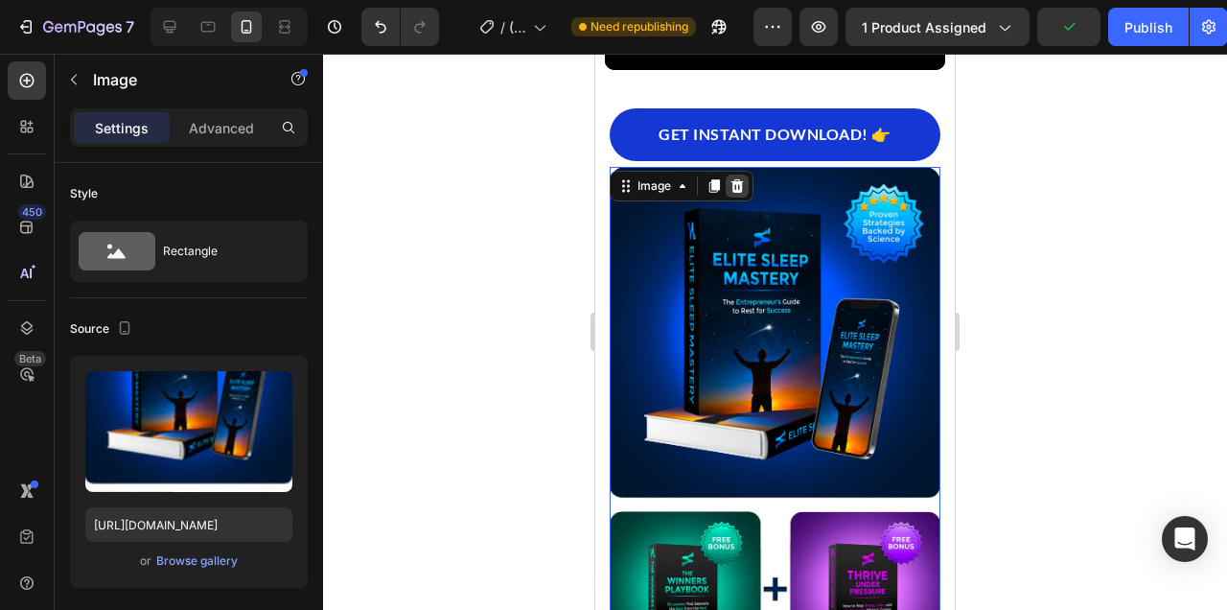
click at [742, 184] on icon at bounding box center [737, 185] width 15 height 15
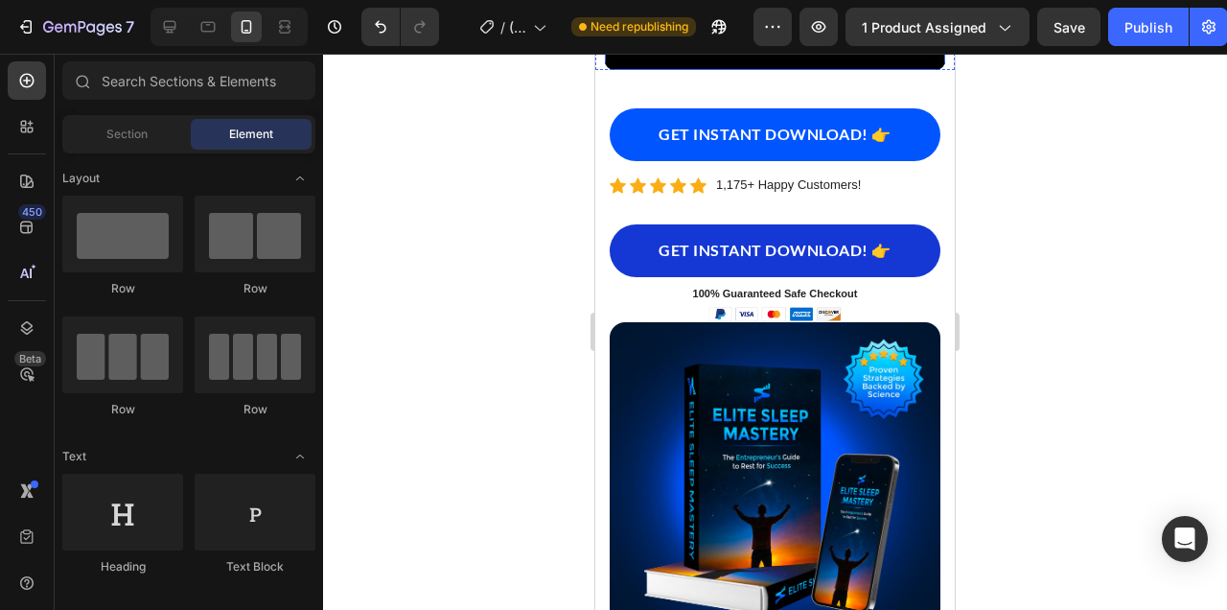
scroll to position [342, 0]
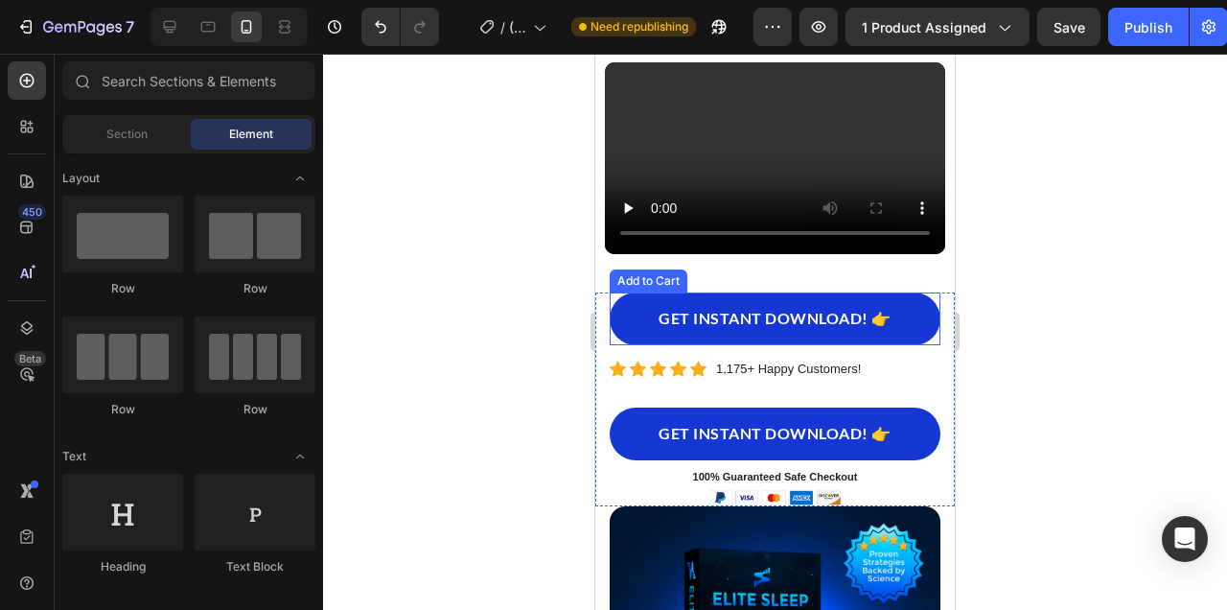
click at [933, 292] on div "GET INSTANT DOWNLOAD! 👉 Add to Cart" at bounding box center [775, 318] width 331 height 53
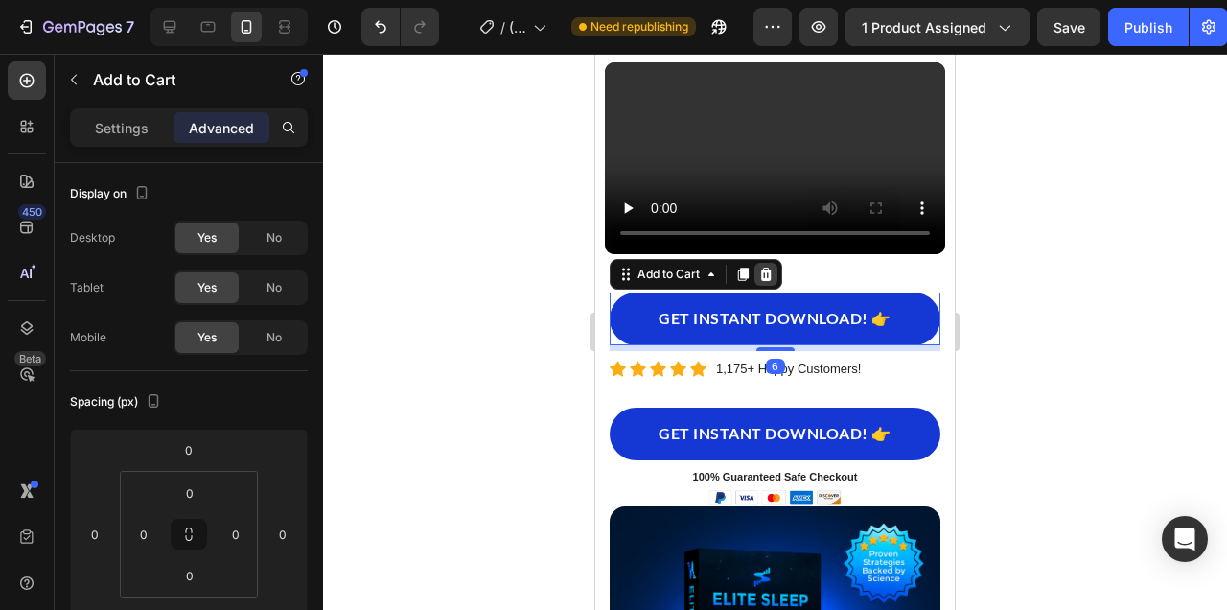
click at [767, 265] on div at bounding box center [765, 274] width 23 height 23
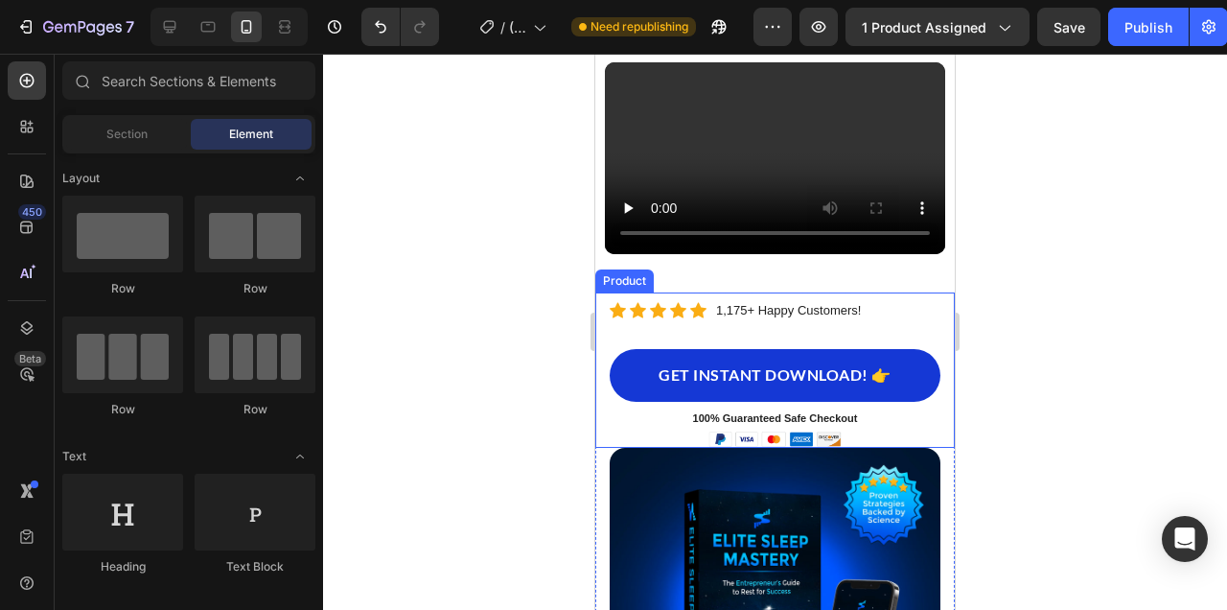
click at [948, 307] on div "Image Image PDF Guide Heading for all devices Text block Row Image Lifetime Acc…" at bounding box center [774, 369] width 359 height 155
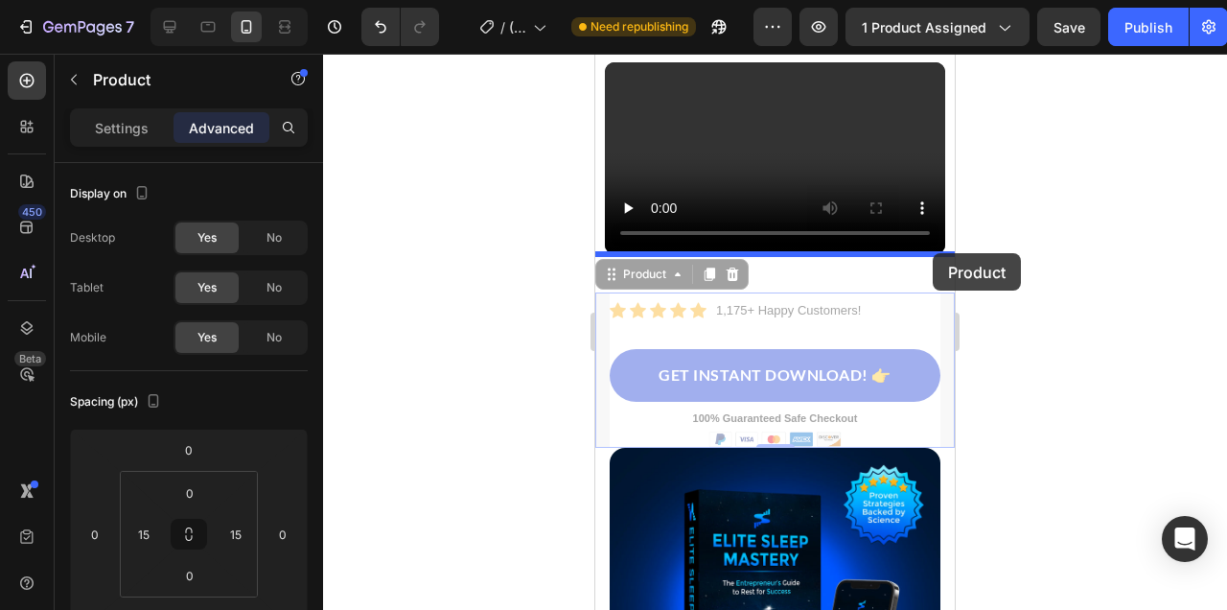
drag, startPoint x: 948, startPoint y: 307, endPoint x: 933, endPoint y: 253, distance: 55.8
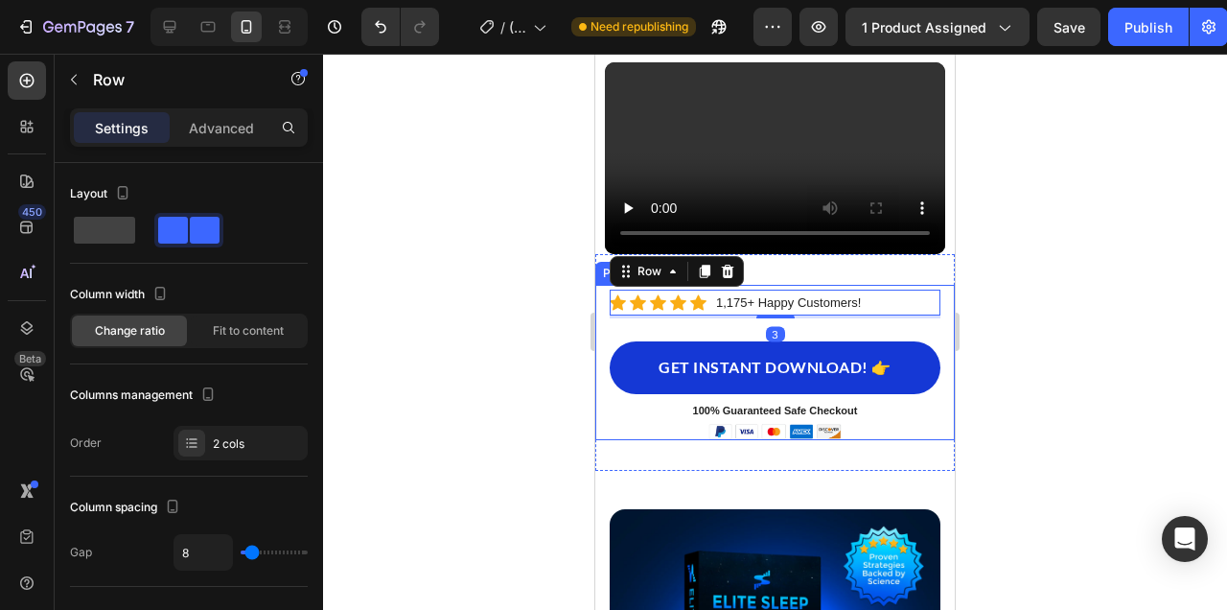
click at [1057, 277] on div at bounding box center [775, 332] width 904 height 556
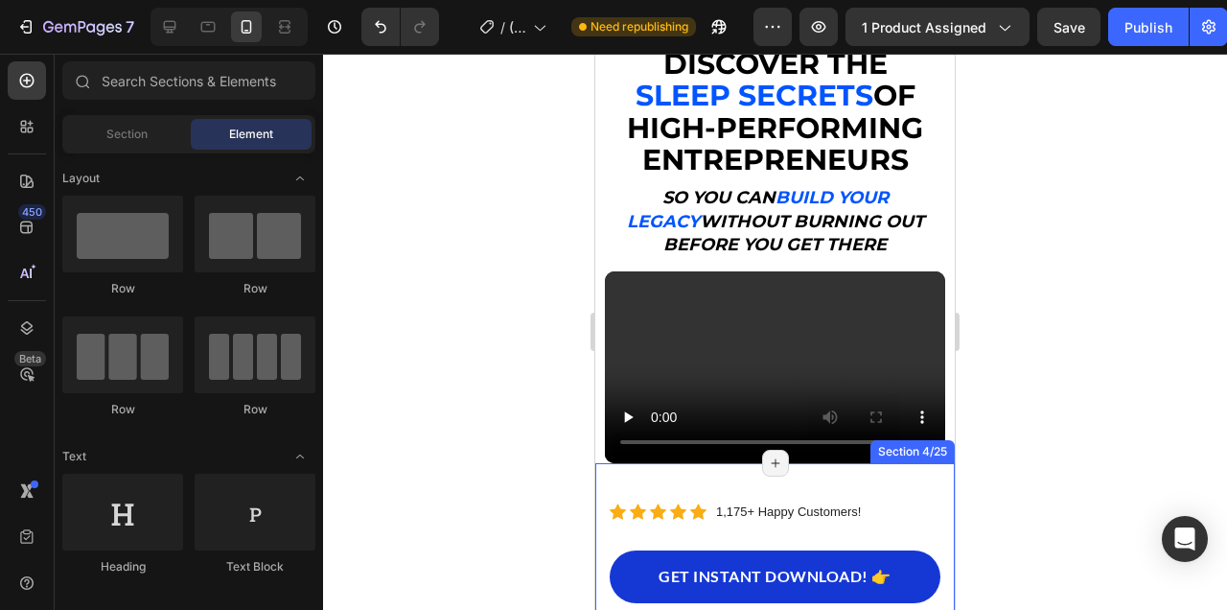
scroll to position [283, 0]
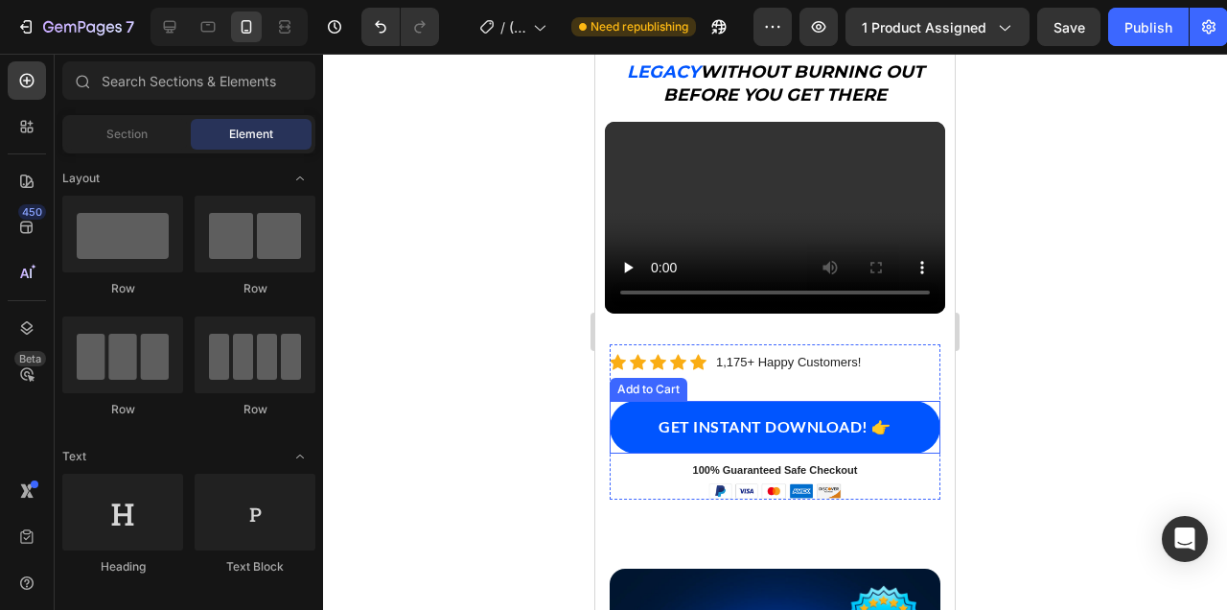
click at [919, 403] on button "GET INSTANT DOWNLOAD! 👉" at bounding box center [775, 427] width 331 height 53
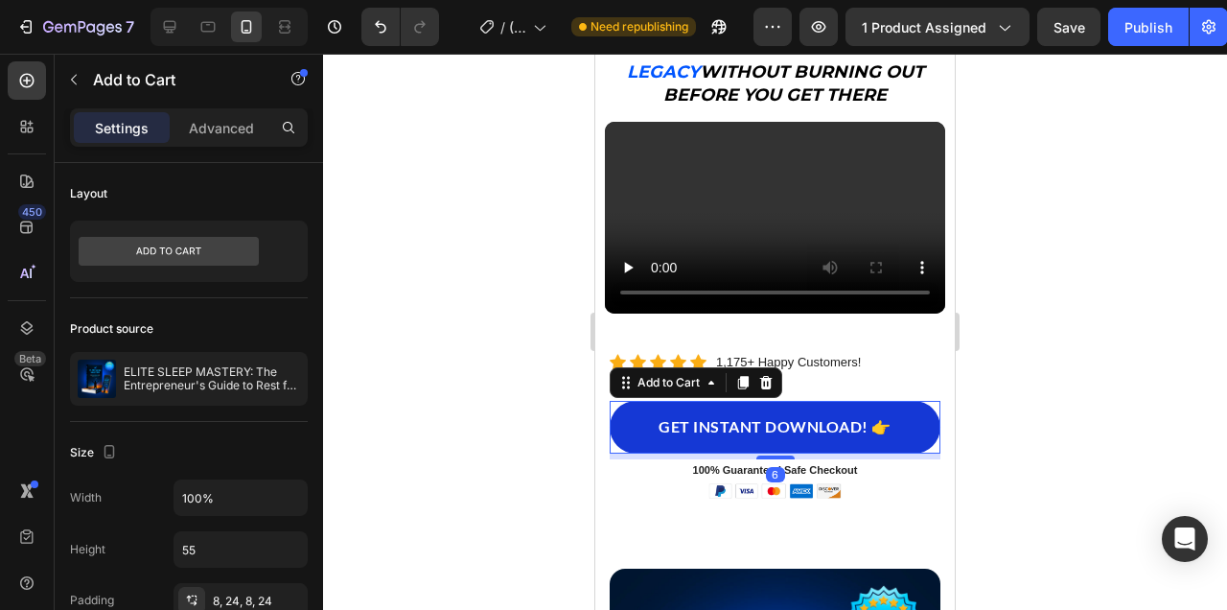
click at [937, 405] on div "GET INSTANT DOWNLOAD! 👉 Add to Cart 6" at bounding box center [775, 427] width 331 height 53
click at [901, 346] on div "Icon Icon Icon Icon Icon Icon List Hoz 1,175+ Happy Customers! Text block Row G…" at bounding box center [775, 421] width 331 height 155
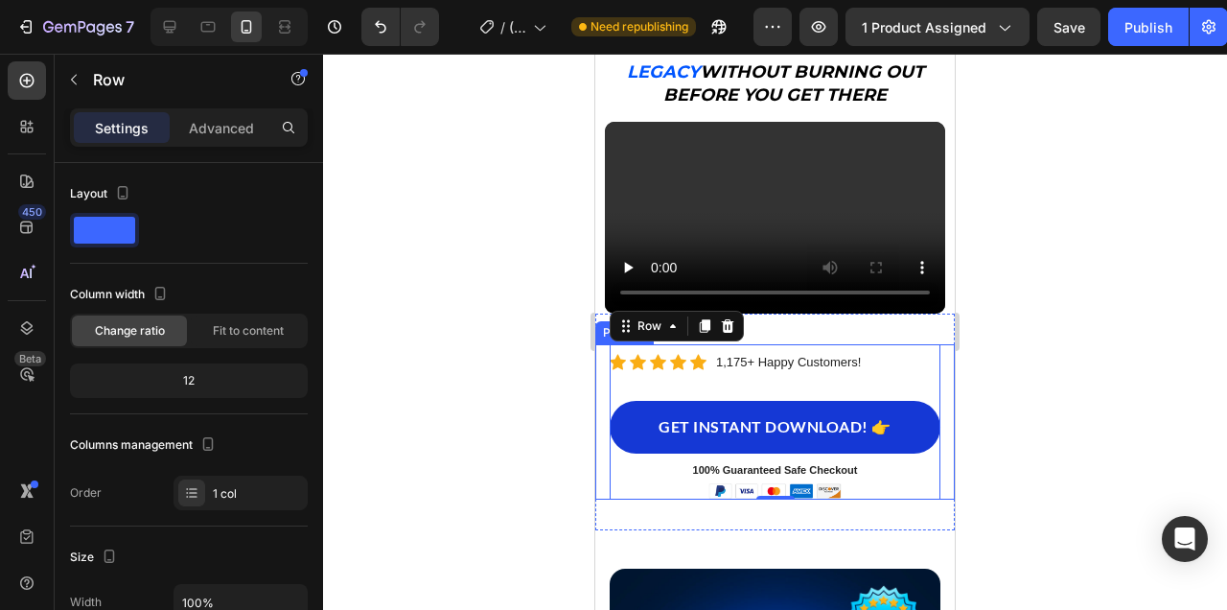
click at [946, 358] on div "Image Image PDF Guide Heading for all devices Text block Row Image Lifetime Acc…" at bounding box center [774, 421] width 359 height 155
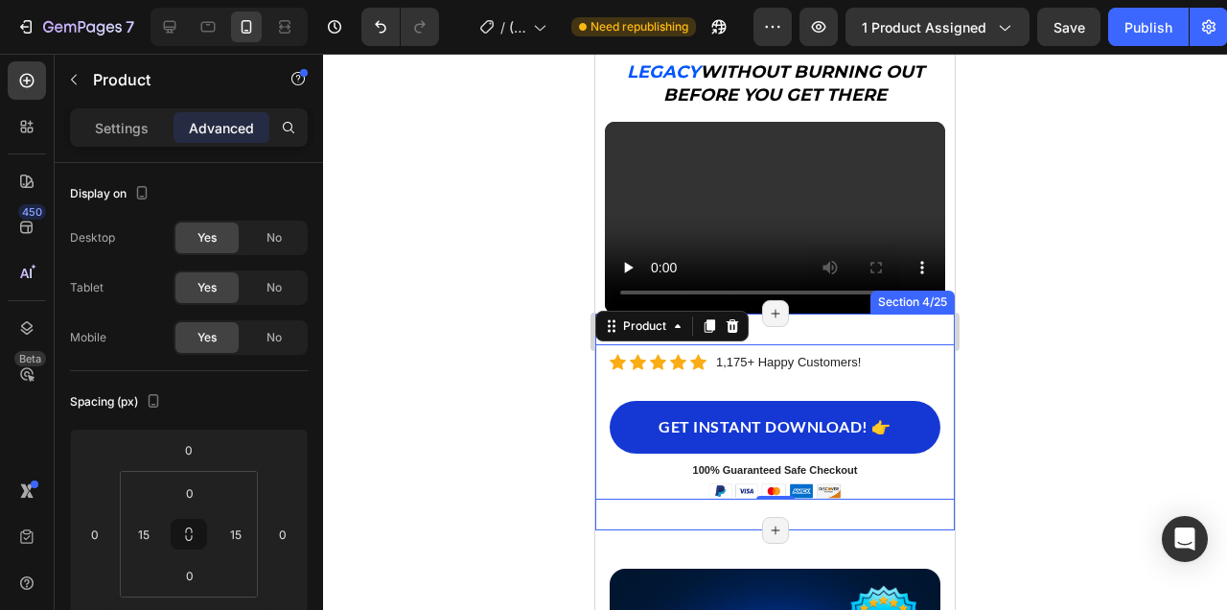
click at [894, 332] on div "Image Image PDF Guide Heading for all devices Text block Row Image Lifetime Acc…" at bounding box center [774, 421] width 359 height 217
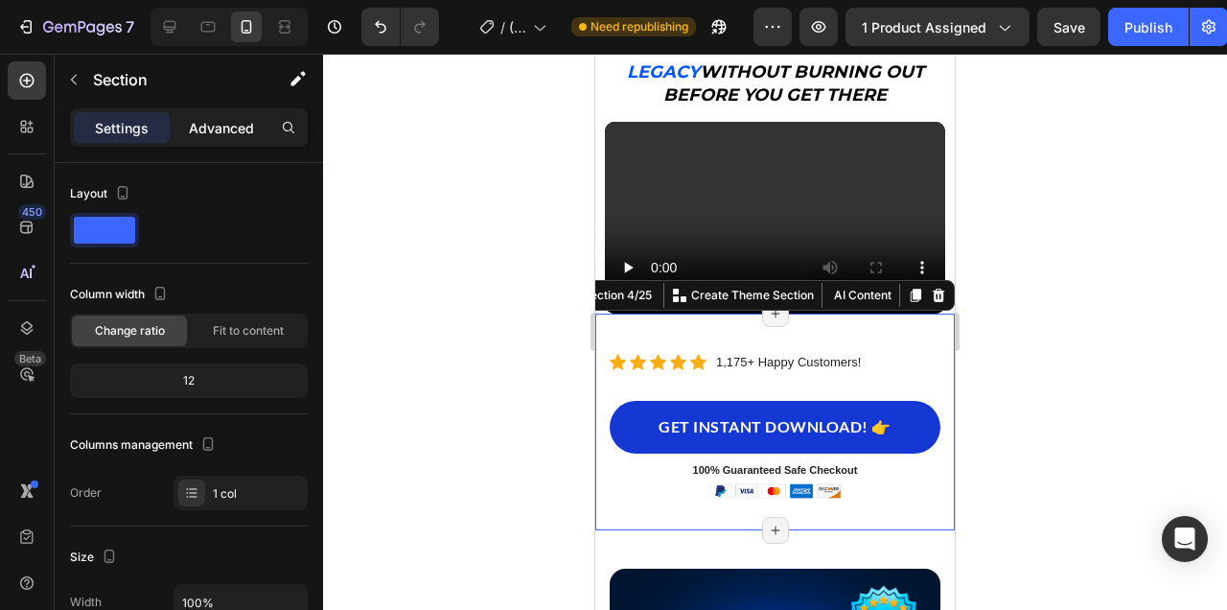
click at [237, 136] on p "Advanced" at bounding box center [221, 128] width 65 height 20
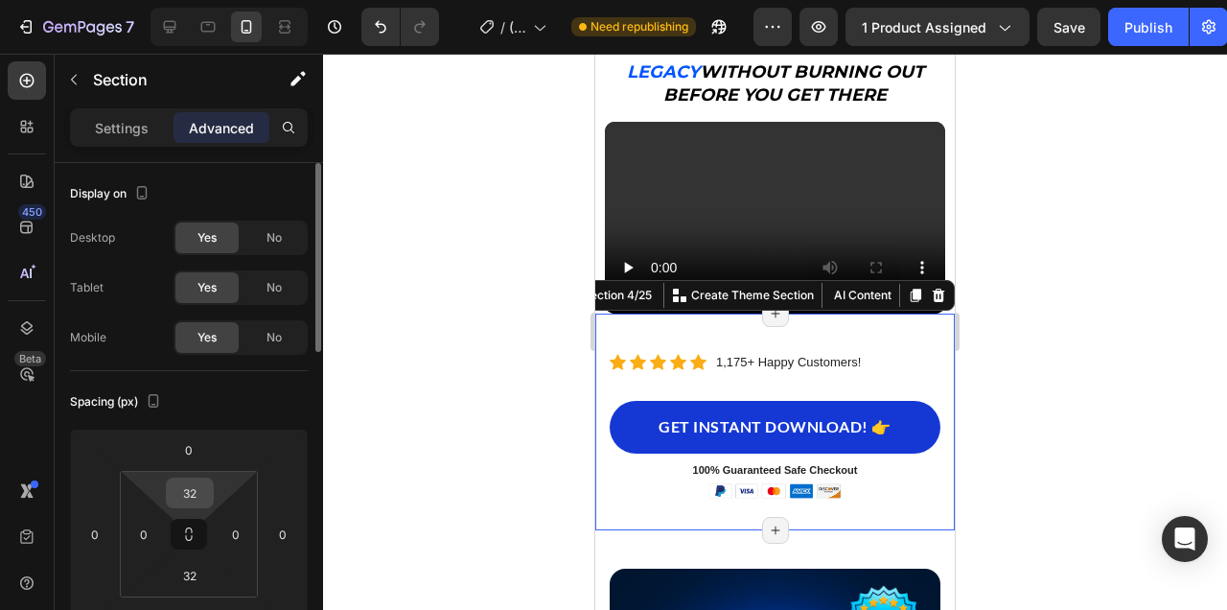
click at [187, 495] on input "32" at bounding box center [190, 492] width 38 height 29
type input "0"
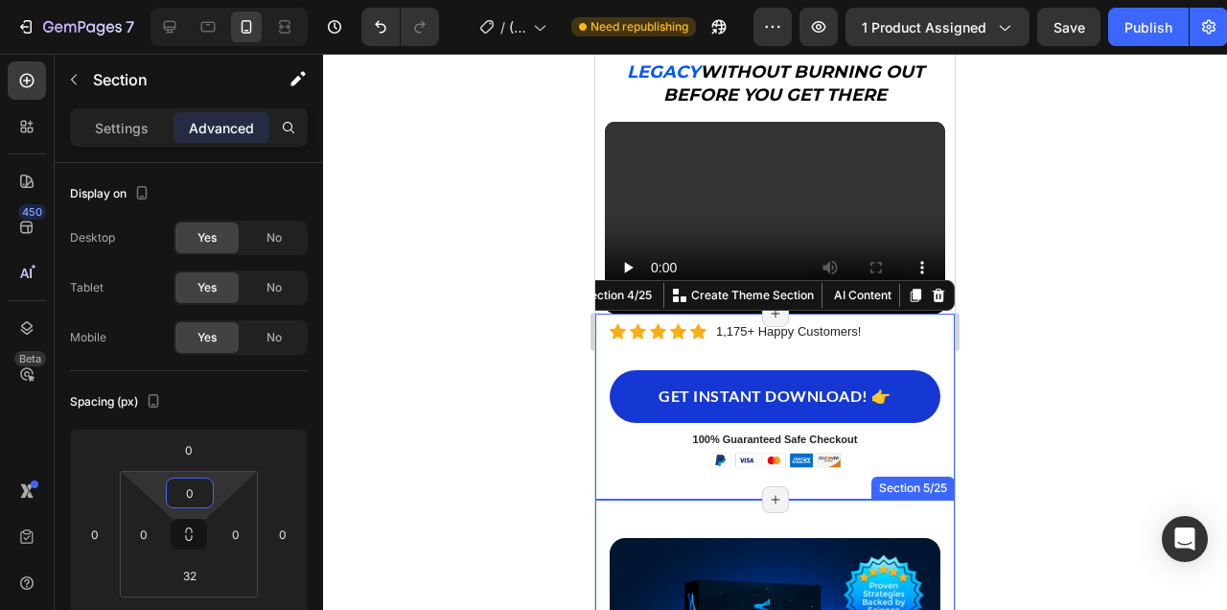
click at [1074, 405] on div at bounding box center [775, 332] width 904 height 556
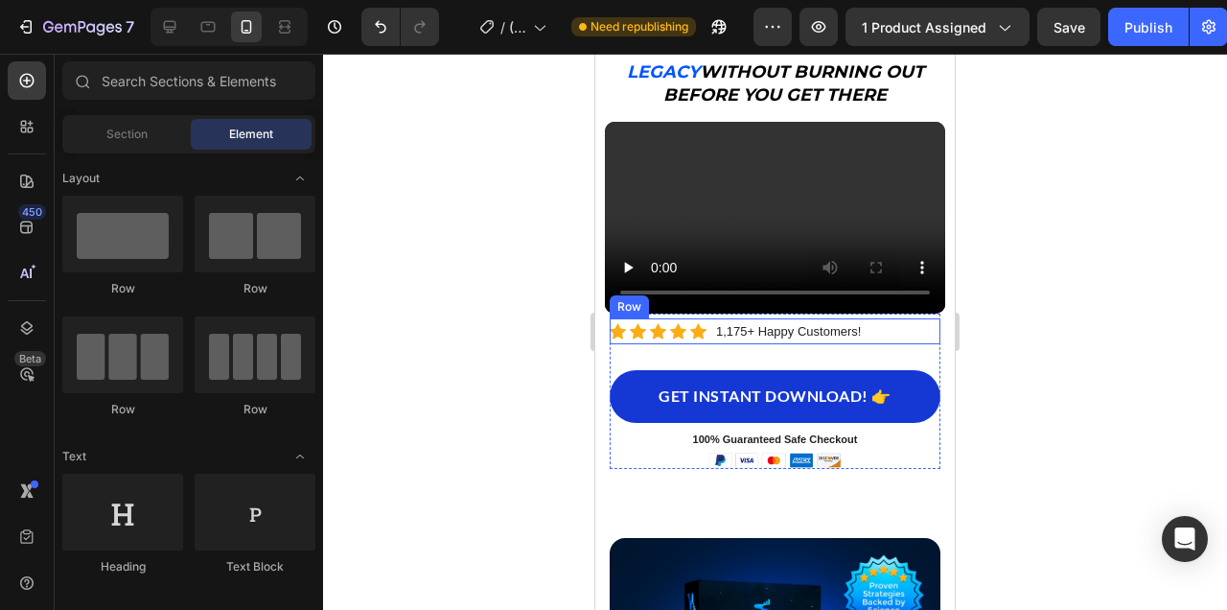
scroll to position [154, 0]
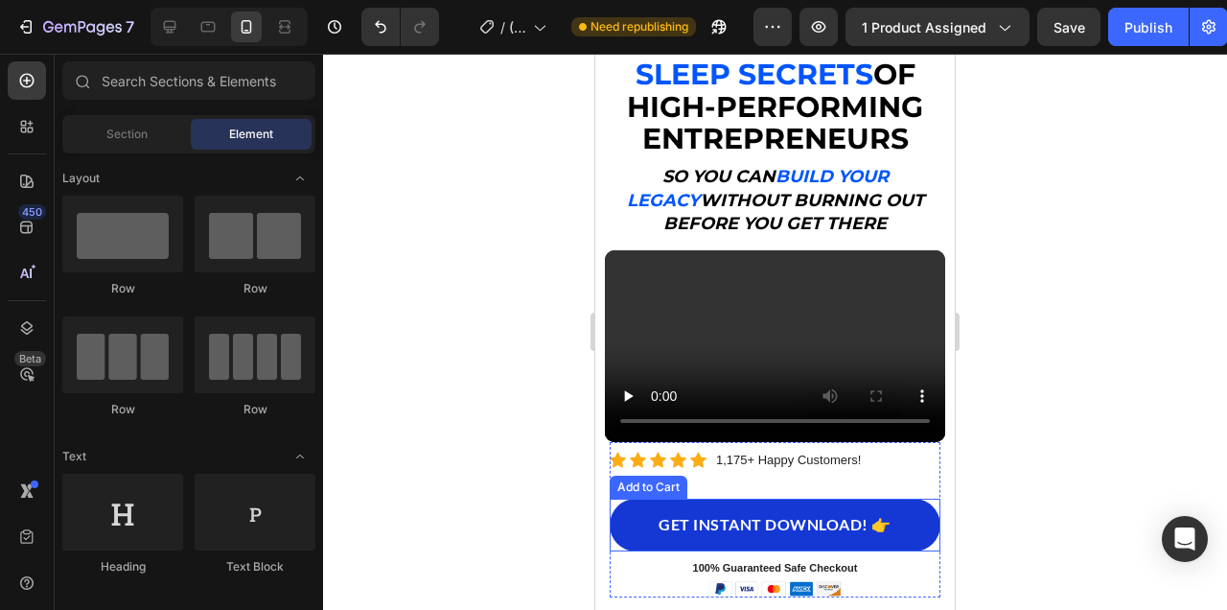
click at [931, 504] on div "GET INSTANT DOWNLOAD! 👉 Add to Cart" at bounding box center [775, 524] width 331 height 53
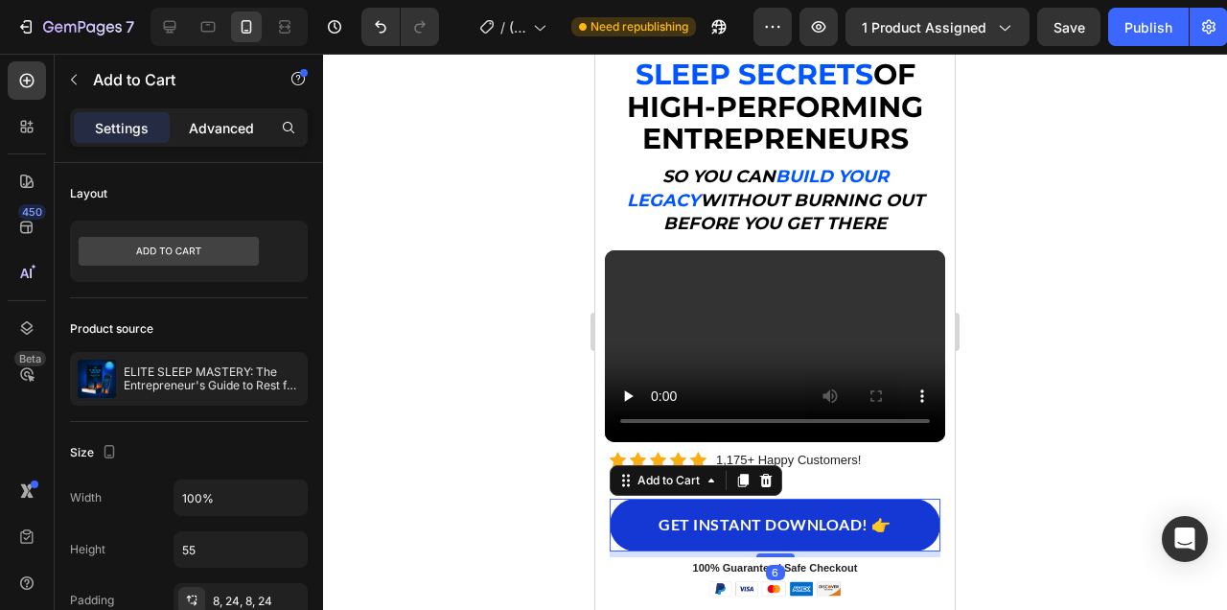
click at [222, 113] on div "Advanced" at bounding box center [222, 127] width 96 height 31
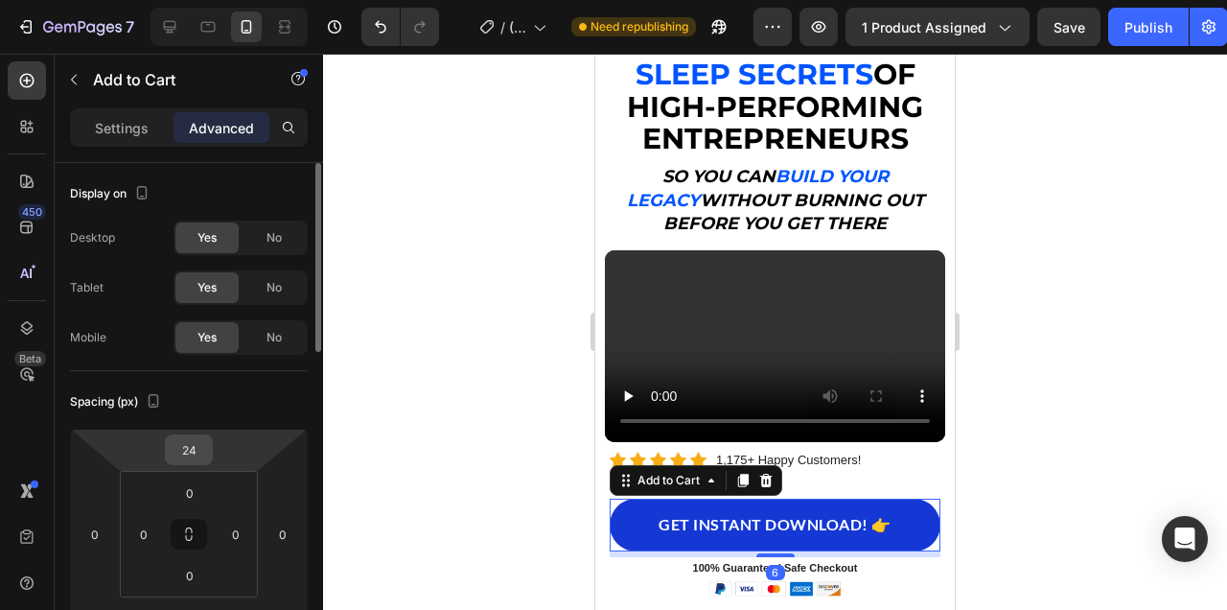
click at [195, 444] on input "24" at bounding box center [189, 449] width 38 height 29
type input "10"
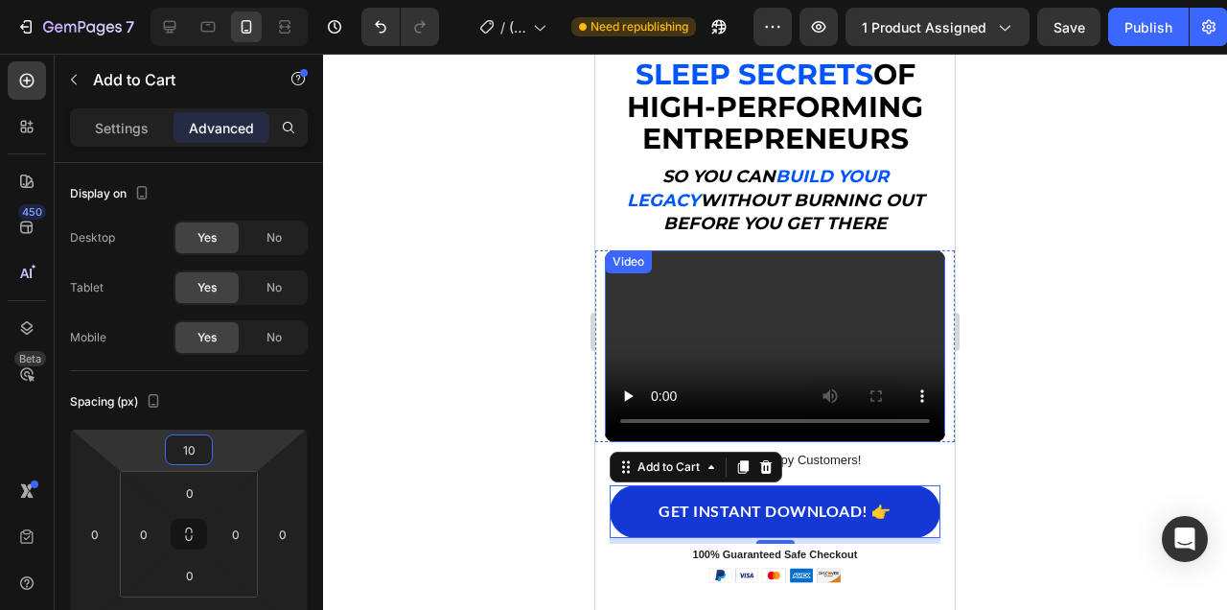
click at [1122, 358] on div at bounding box center [775, 332] width 904 height 556
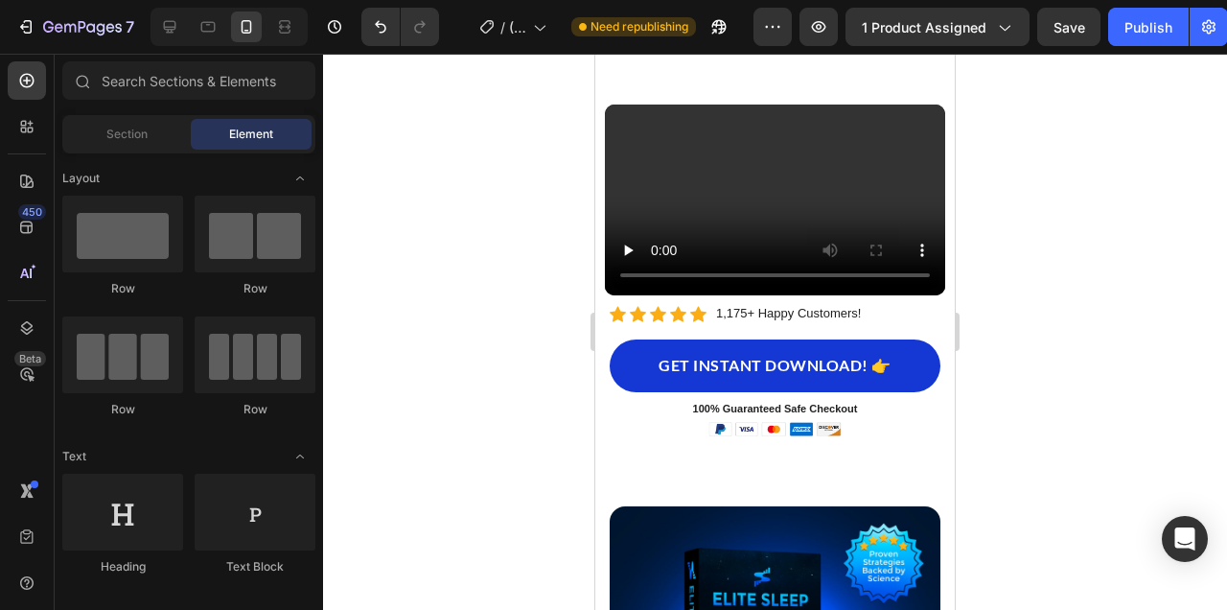
scroll to position [419, 0]
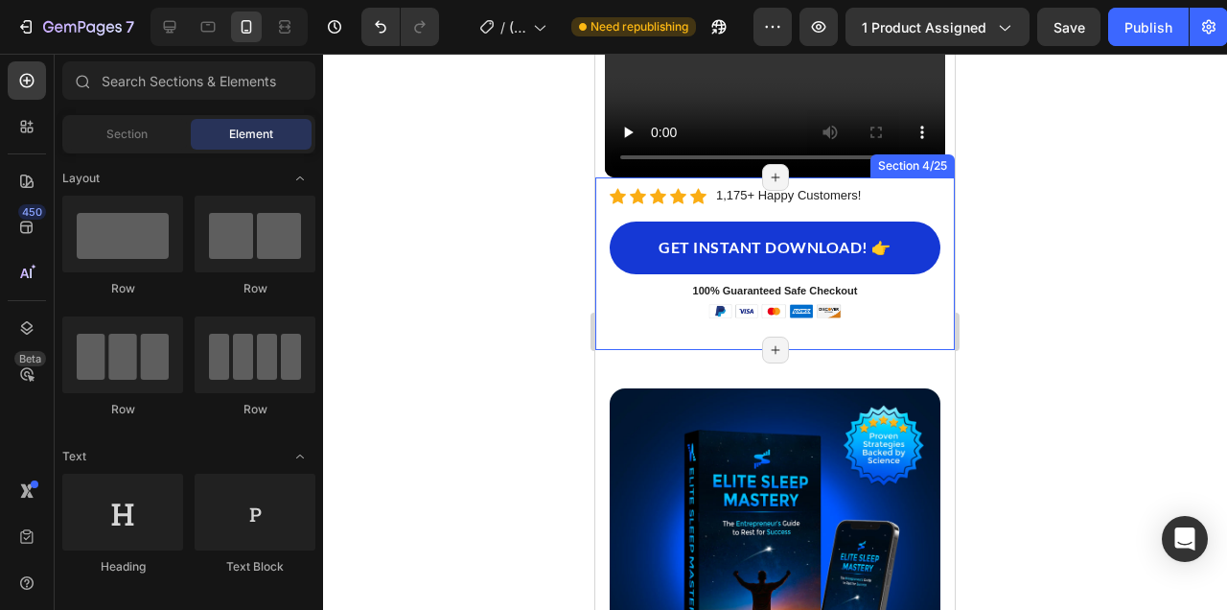
click at [859, 332] on div "Image Image PDF Guide Heading for all devices Text block Row Image Lifetime Acc…" at bounding box center [774, 263] width 359 height 173
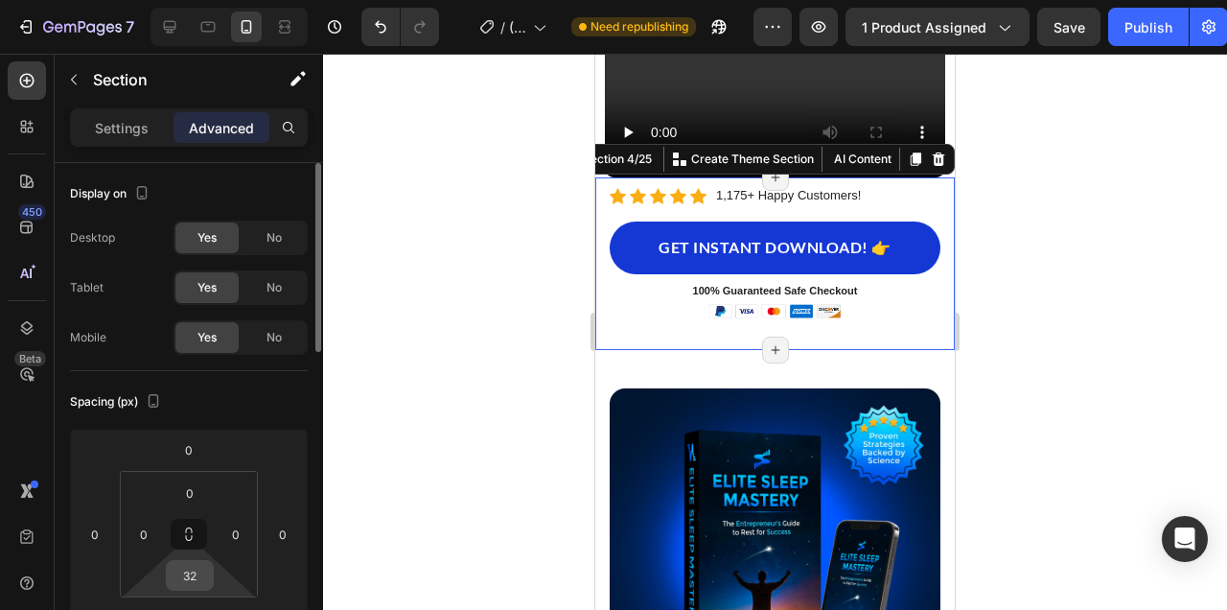
click at [201, 576] on input "32" at bounding box center [190, 575] width 38 height 29
type input "0"
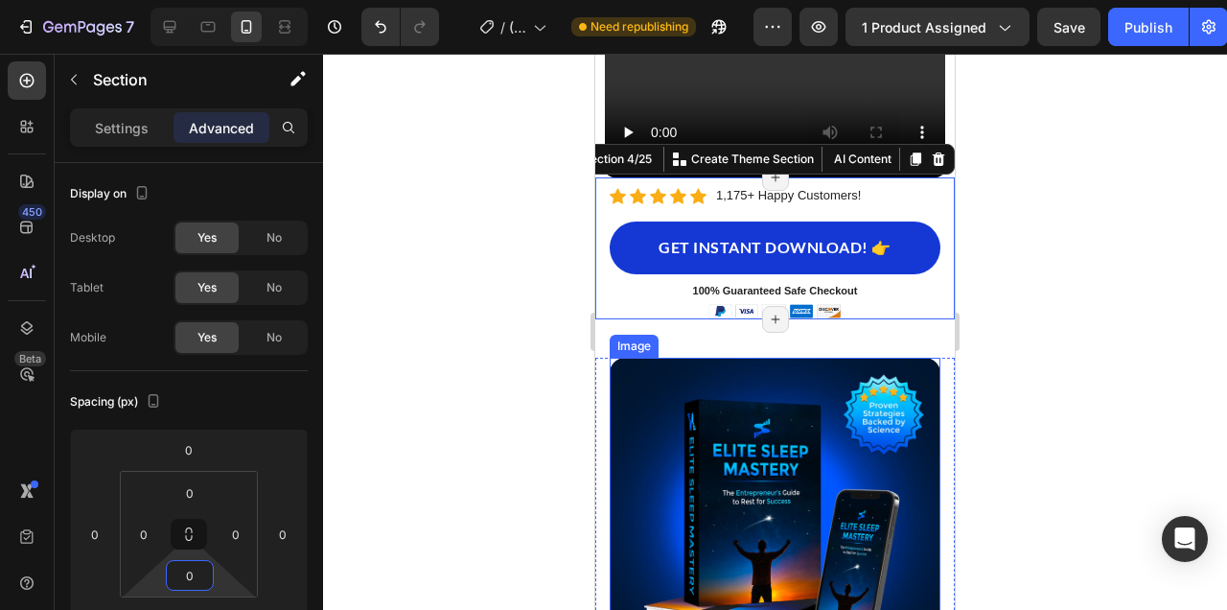
click at [1105, 325] on div at bounding box center [775, 332] width 904 height 556
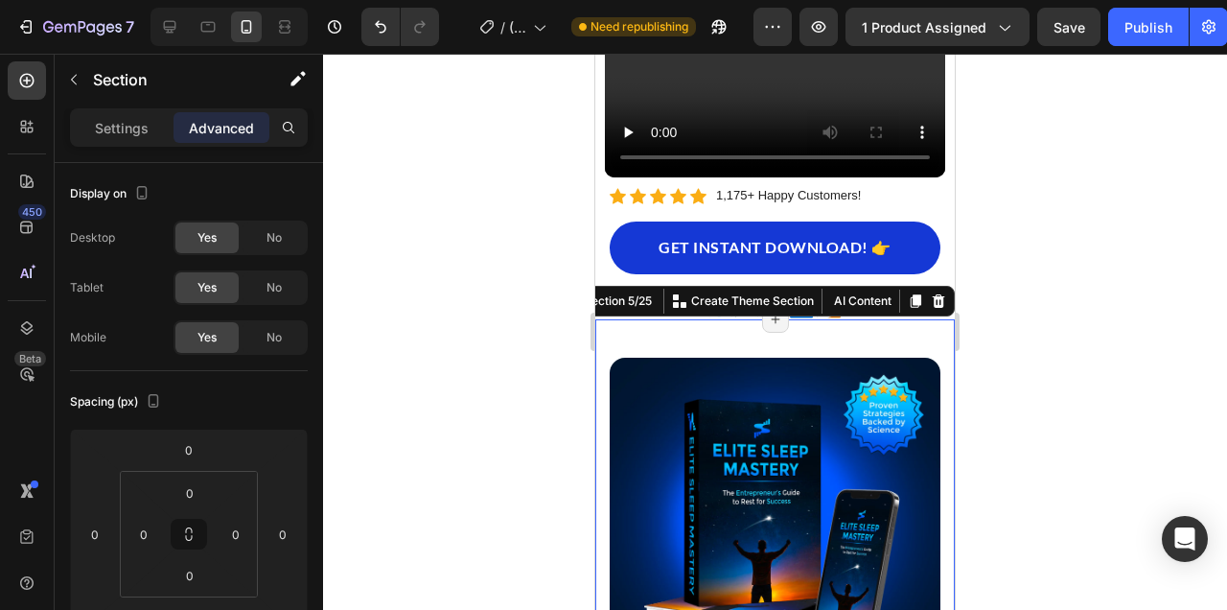
click at [1067, 297] on div at bounding box center [775, 332] width 904 height 556
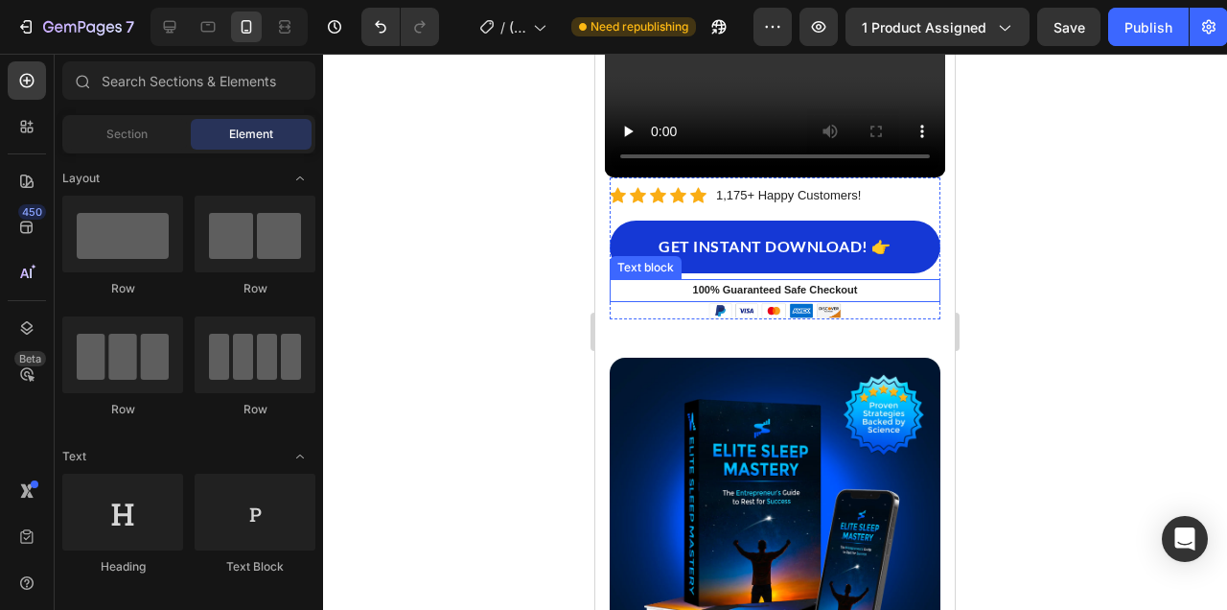
scroll to position [245, 0]
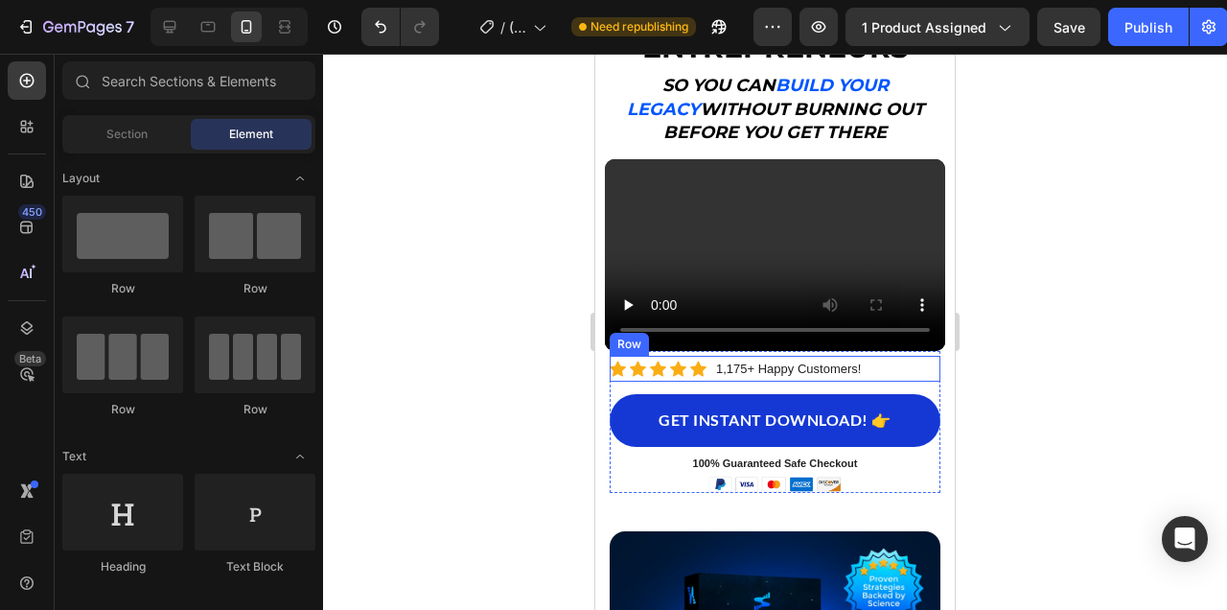
click at [869, 370] on div "Icon Icon Icon Icon Icon Icon List Hoz 1,175+ Happy Customers! Text block Row" at bounding box center [775, 369] width 331 height 26
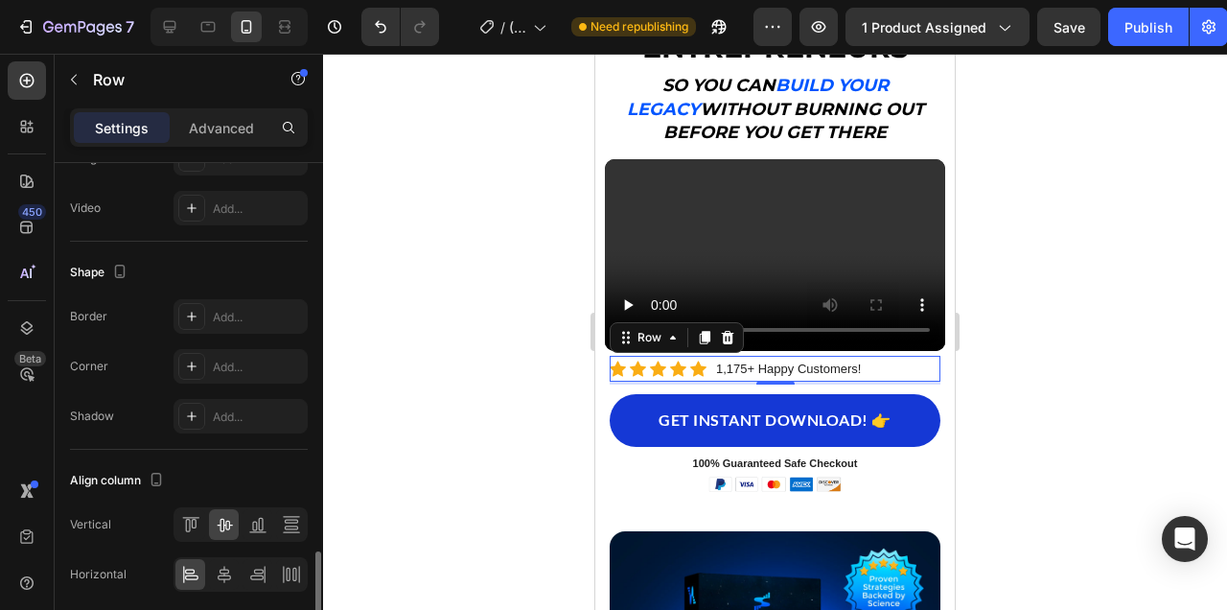
scroll to position [837, 0]
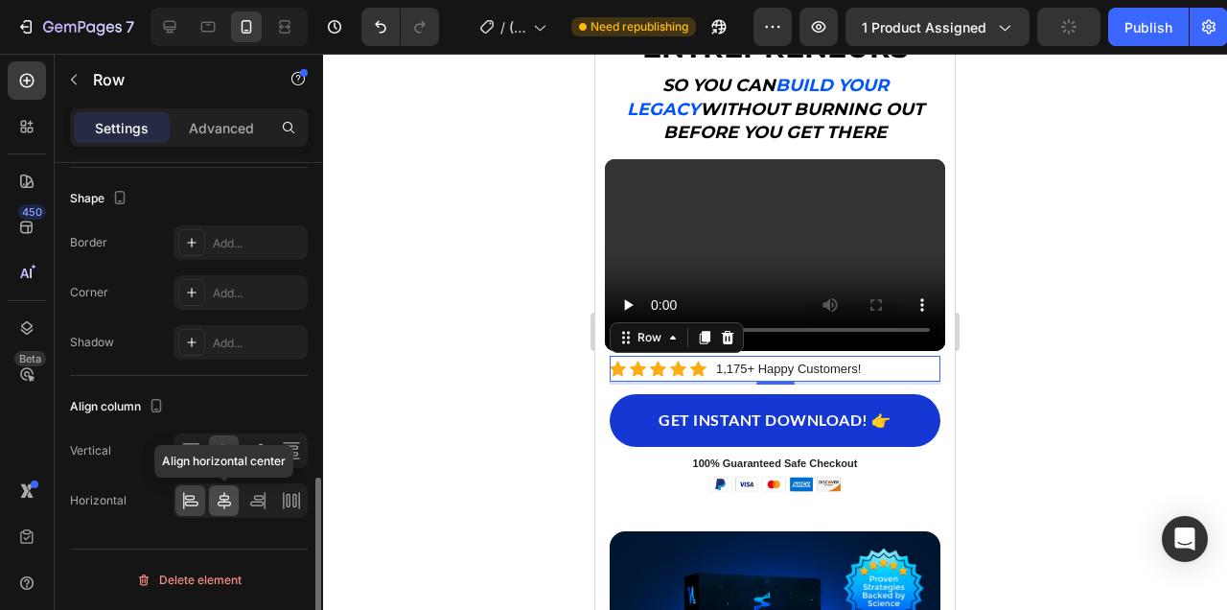
click at [222, 501] on icon at bounding box center [224, 500] width 13 height 17
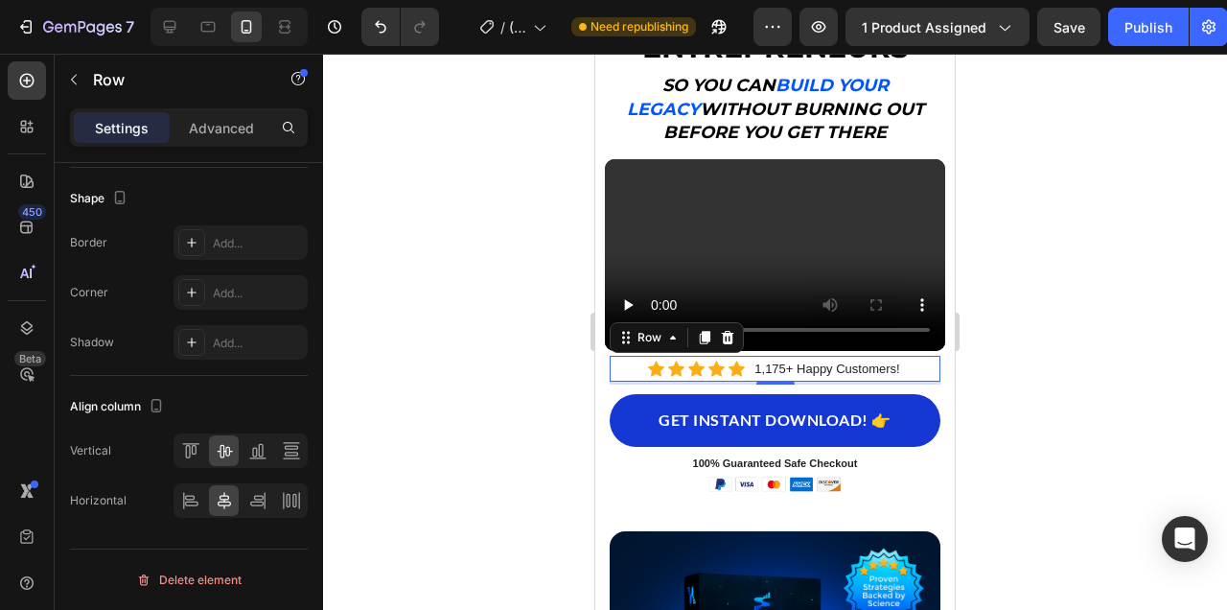
click at [1080, 336] on div at bounding box center [775, 332] width 904 height 556
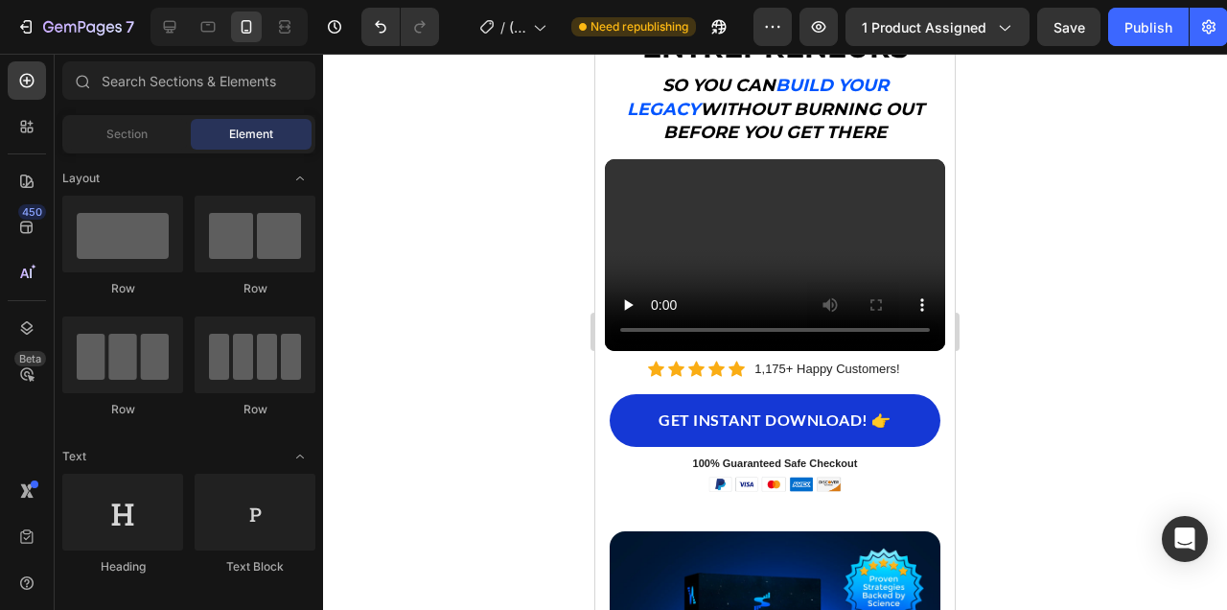
click at [1130, 389] on div at bounding box center [775, 332] width 904 height 556
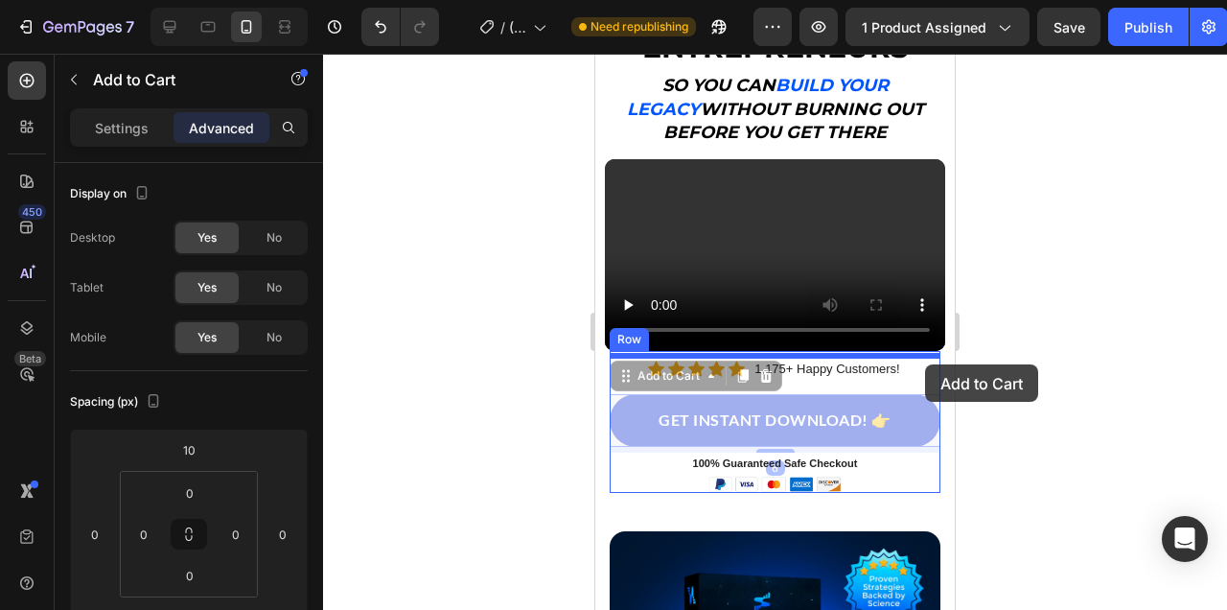
drag, startPoint x: 934, startPoint y: 398, endPoint x: 925, endPoint y: 364, distance: 34.6
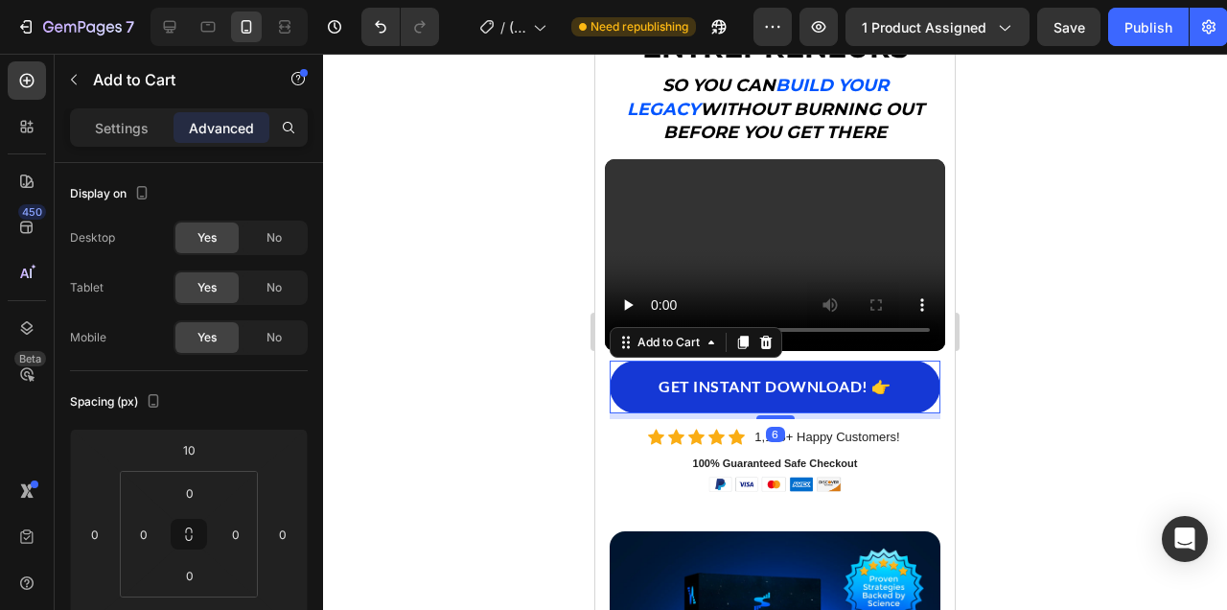
click at [1051, 382] on div at bounding box center [775, 332] width 904 height 556
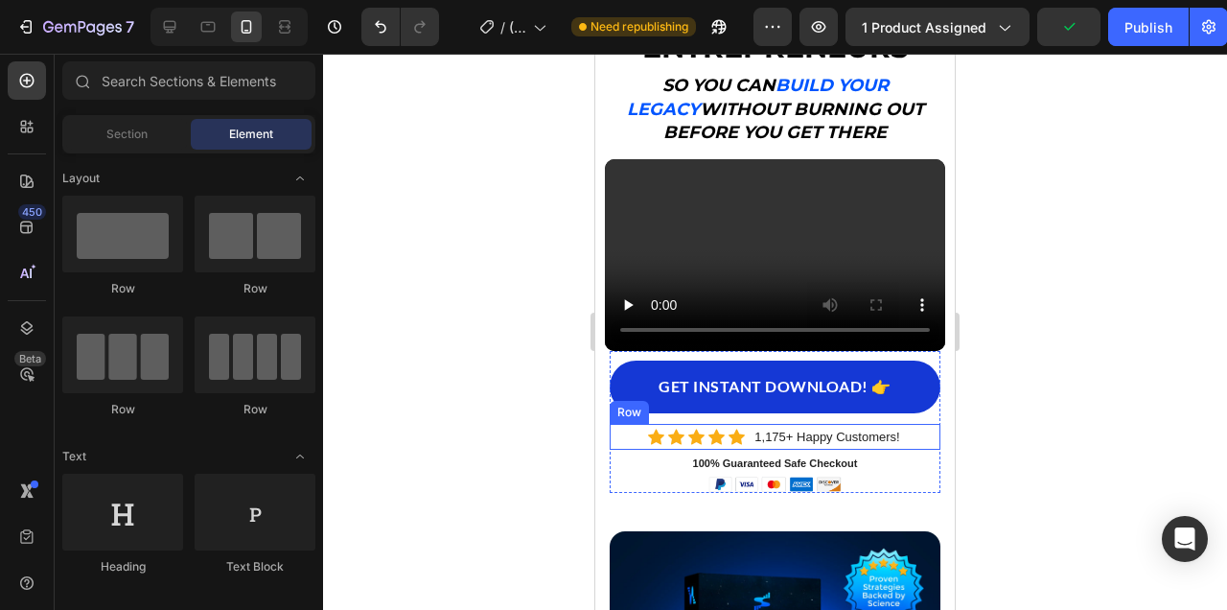
click at [907, 434] on div "Icon Icon Icon Icon Icon Icon List Hoz 1,175+ Happy Customers! Text block Row" at bounding box center [775, 437] width 331 height 26
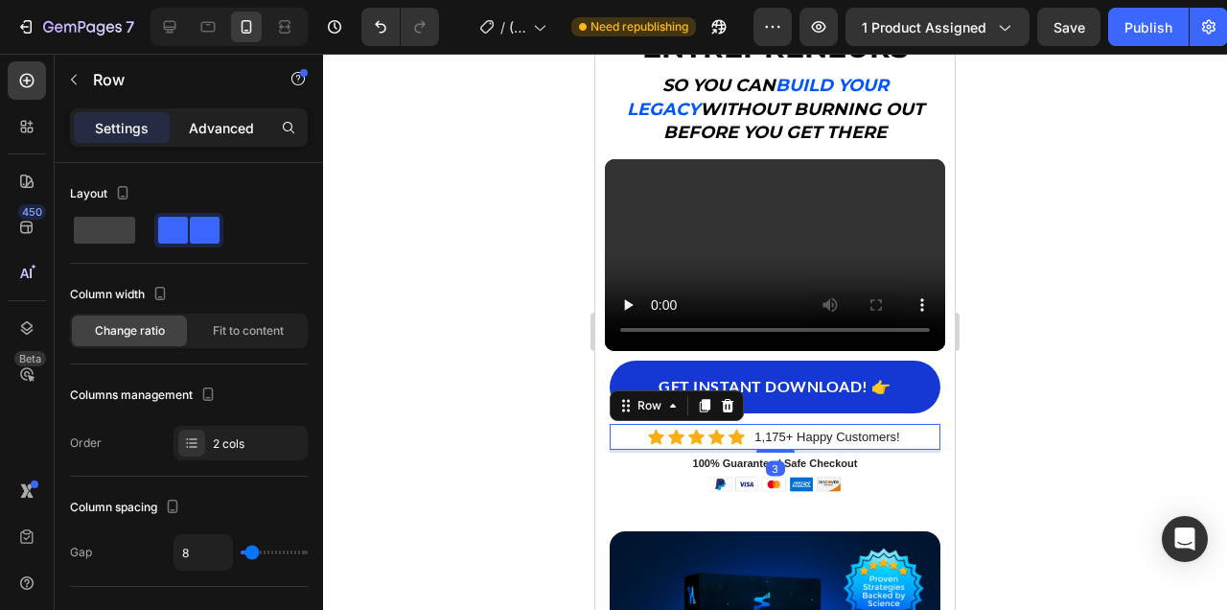
click at [208, 129] on p "Advanced" at bounding box center [221, 128] width 65 height 20
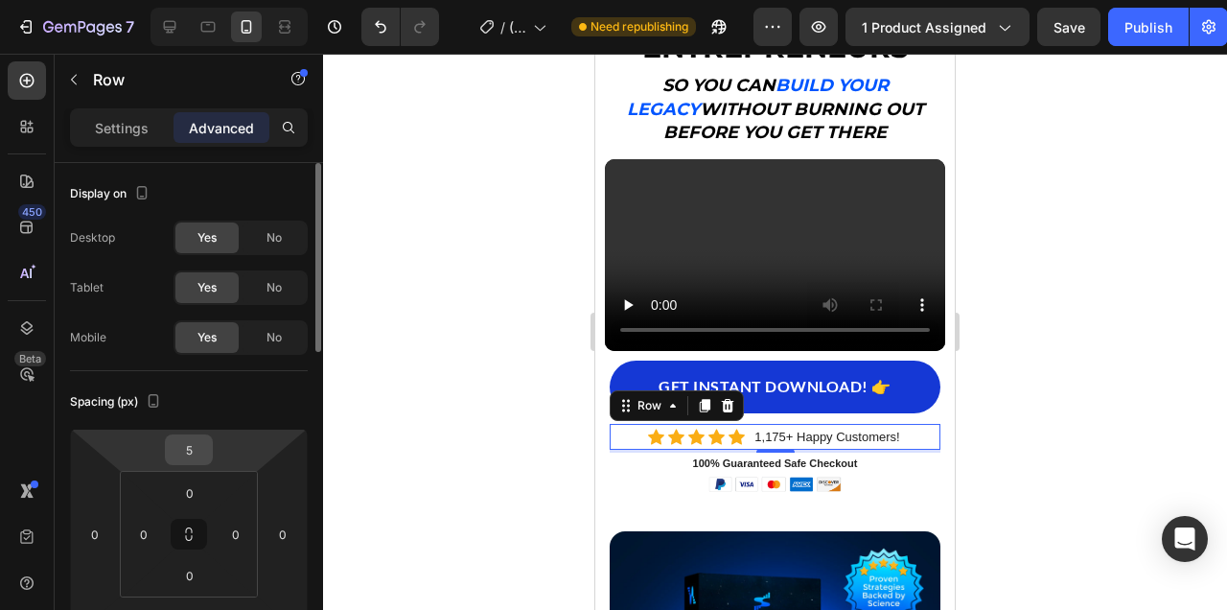
click at [188, 439] on input "5" at bounding box center [189, 449] width 38 height 29
type input "0"
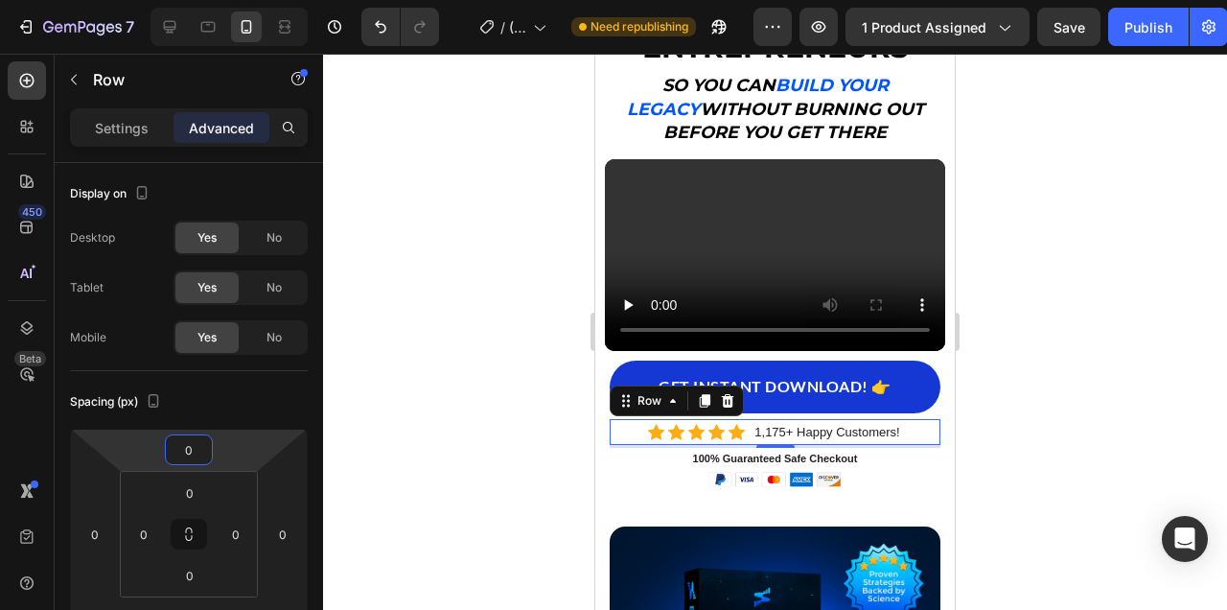
click at [1112, 405] on div at bounding box center [775, 332] width 904 height 556
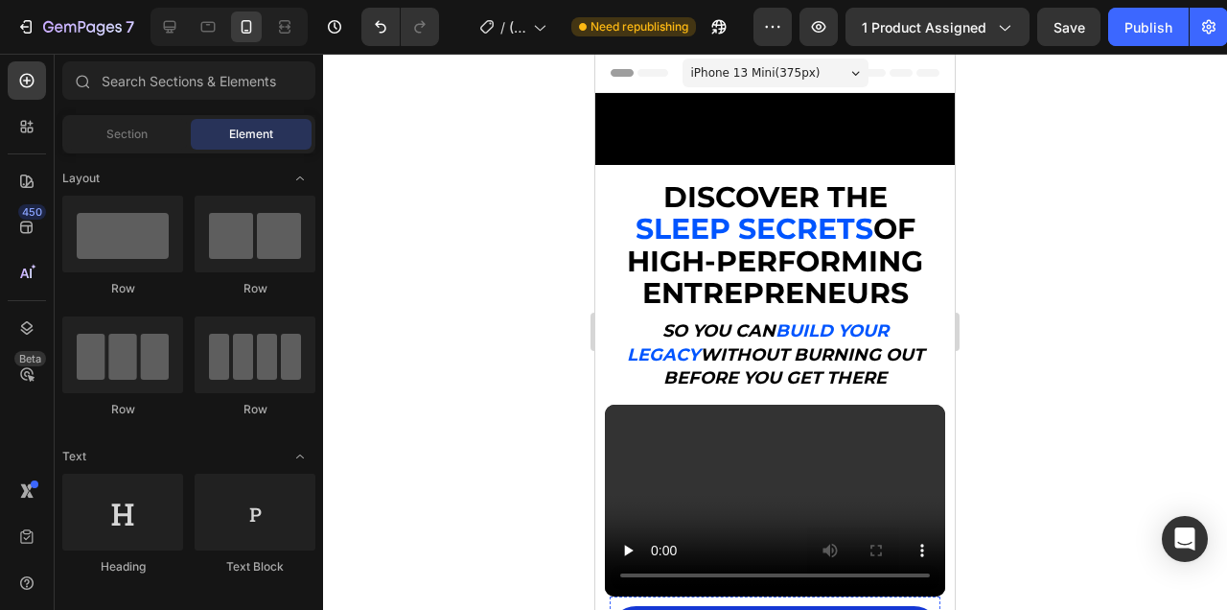
scroll to position [177, 0]
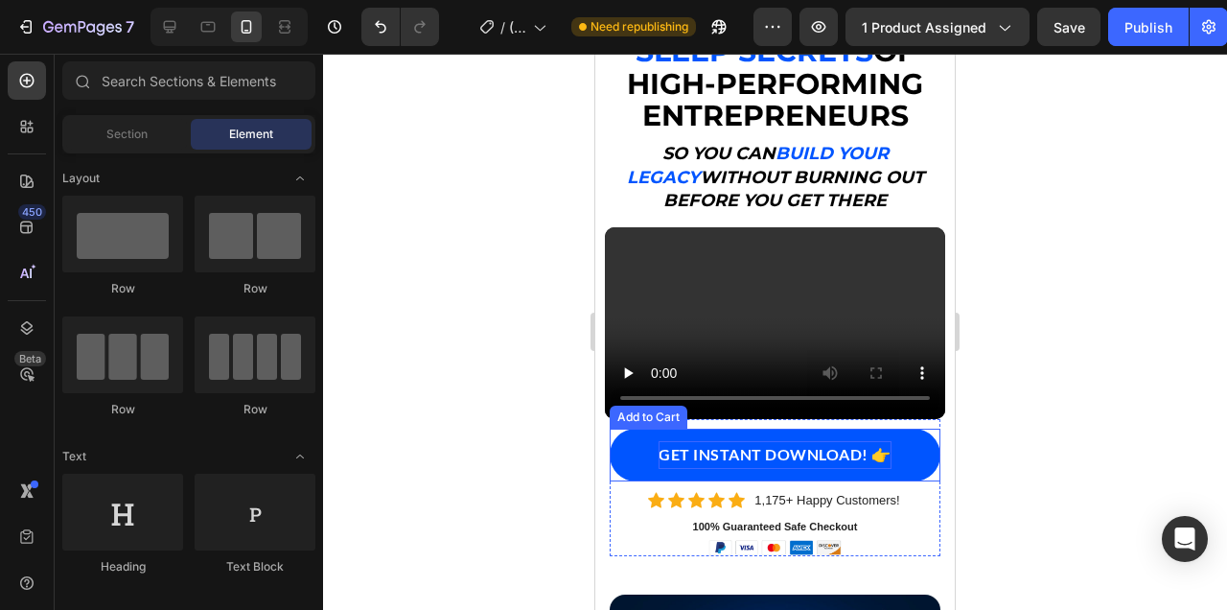
click at [827, 452] on div "GET INSTANT DOWNLOAD! 👉" at bounding box center [775, 455] width 233 height 28
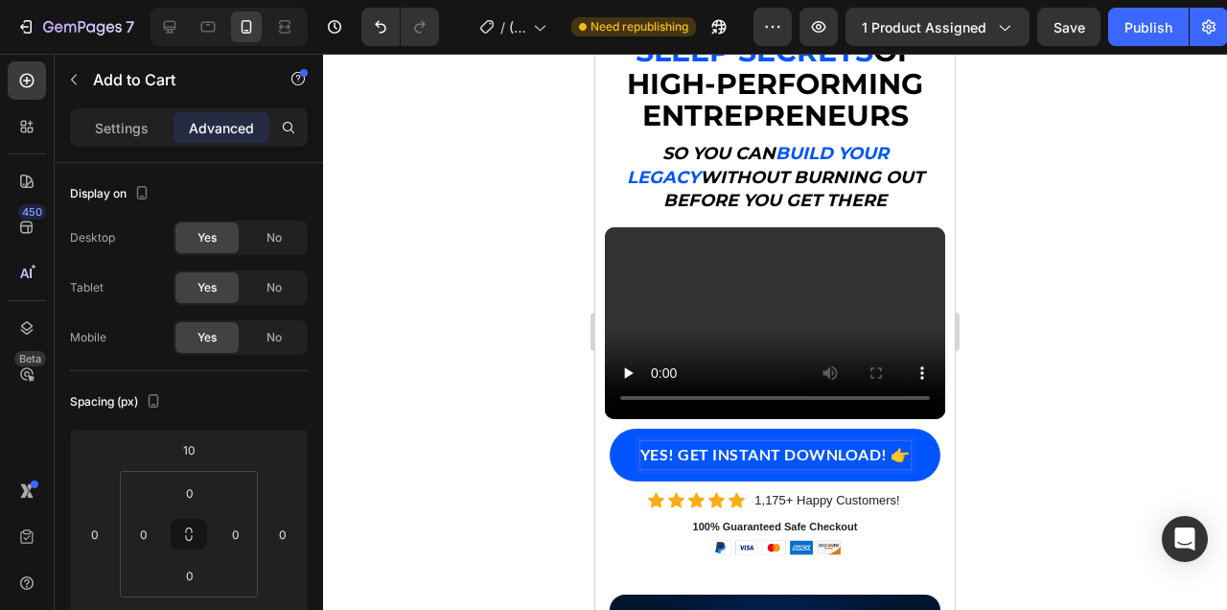
click at [610, 428] on button "YES! GET INSTANT DOWNLOAD! 👉" at bounding box center [775, 454] width 331 height 53
click at [610, 428] on button "YES! IGET INSTANT DOWNLOAD! 👉" at bounding box center [775, 454] width 331 height 53
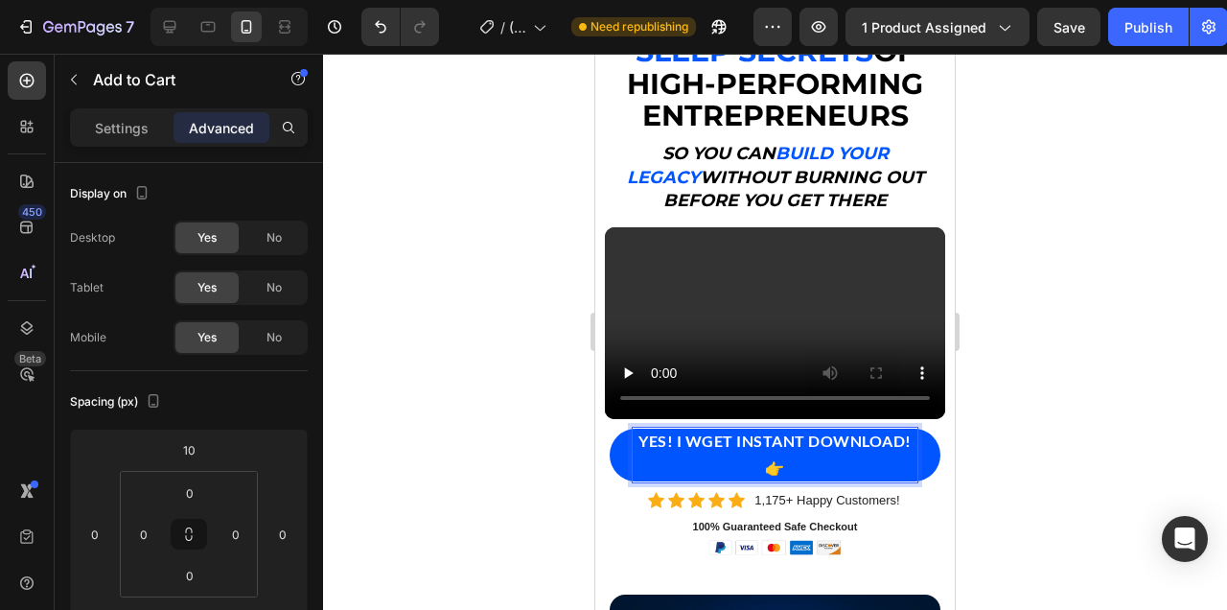
scroll to position [163, 0]
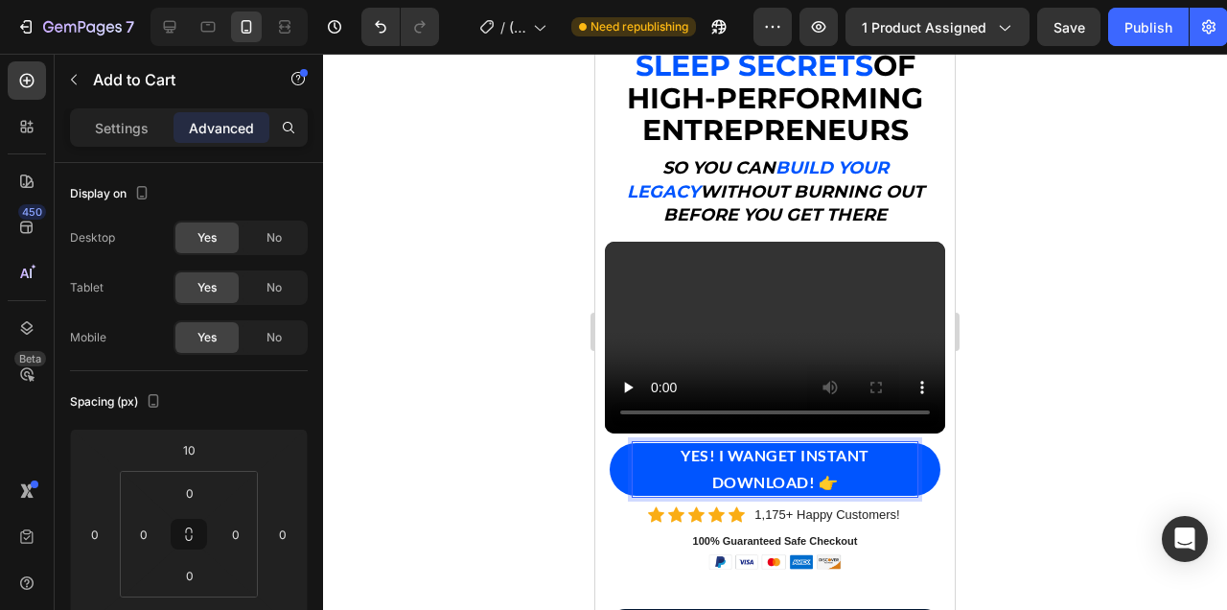
click at [610, 443] on button "YES! I WANGET INSTANT DOWNLOAD! 👉" at bounding box center [775, 469] width 331 height 53
click at [610, 443] on button "YES! I WANRGET INSTANT DOWNLOAD! 👉" at bounding box center [775, 469] width 331 height 53
click at [610, 443] on button "YES! I WANT TOGET INSTANT DOWNLOAD! 👉" at bounding box center [775, 469] width 331 height 53
click at [610, 443] on button "YES! I WANT TO UNLOVGET INSTANT DOWNLOAD! 👉" at bounding box center [775, 469] width 331 height 53
click at [610, 443] on button "YES! I WANT TO UNLOCGET INSTANT DOWNLOAD! 👉" at bounding box center [775, 469] width 331 height 53
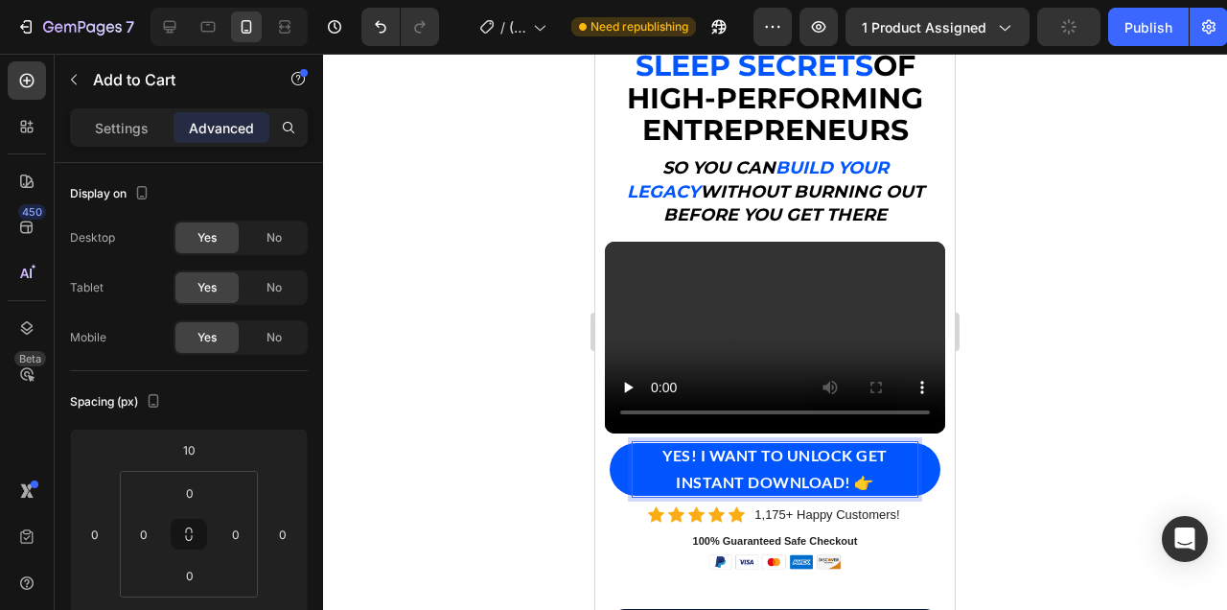
click at [610, 443] on button "YES! I WANT TO UNLOCK GET INSTANT DOWNLOAD! 👉" at bounding box center [775, 469] width 331 height 53
click at [610, 443] on button "YES! I WANT TO UNLOCK MY FULLGET INSTANT DOWNLOAD! 👉" at bounding box center [775, 469] width 331 height 53
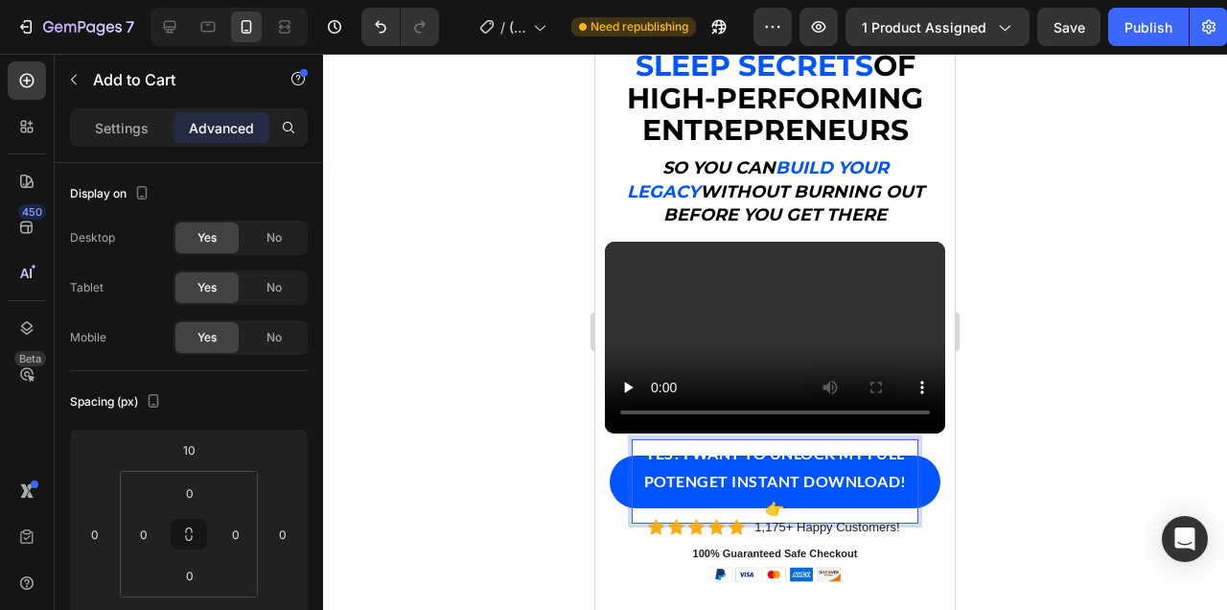
scroll to position [162, 0]
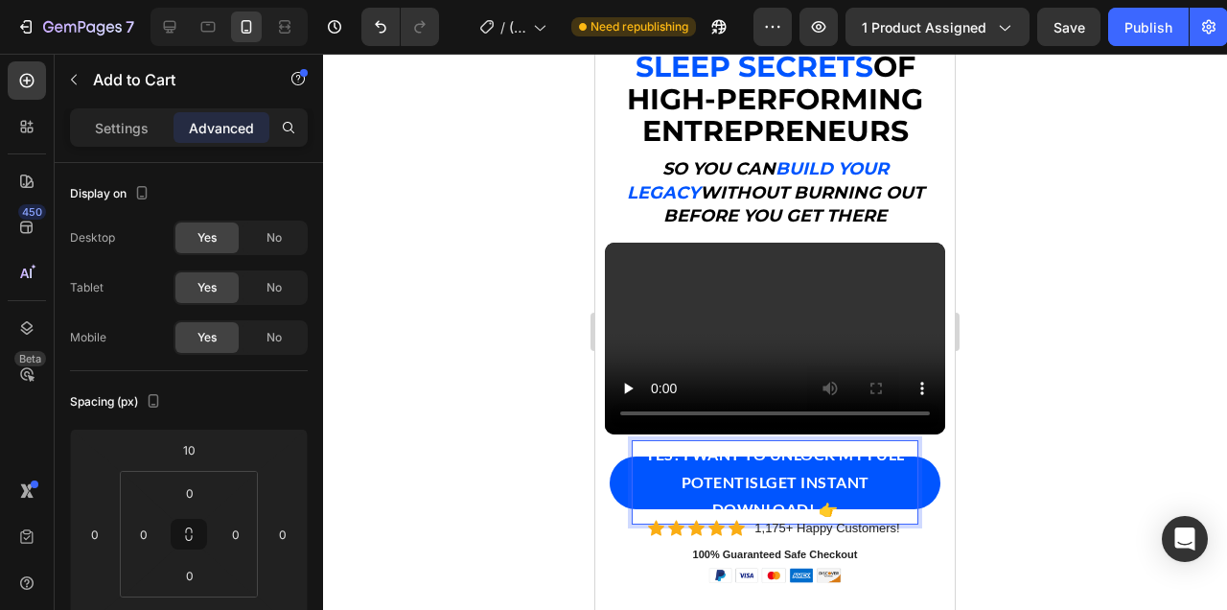
click at [837, 507] on p "YES! I WANT TO UNLOCK MY FULL POTENTISLGET INSTANT DOWNLOAD! 👉" at bounding box center [775, 482] width 285 height 82
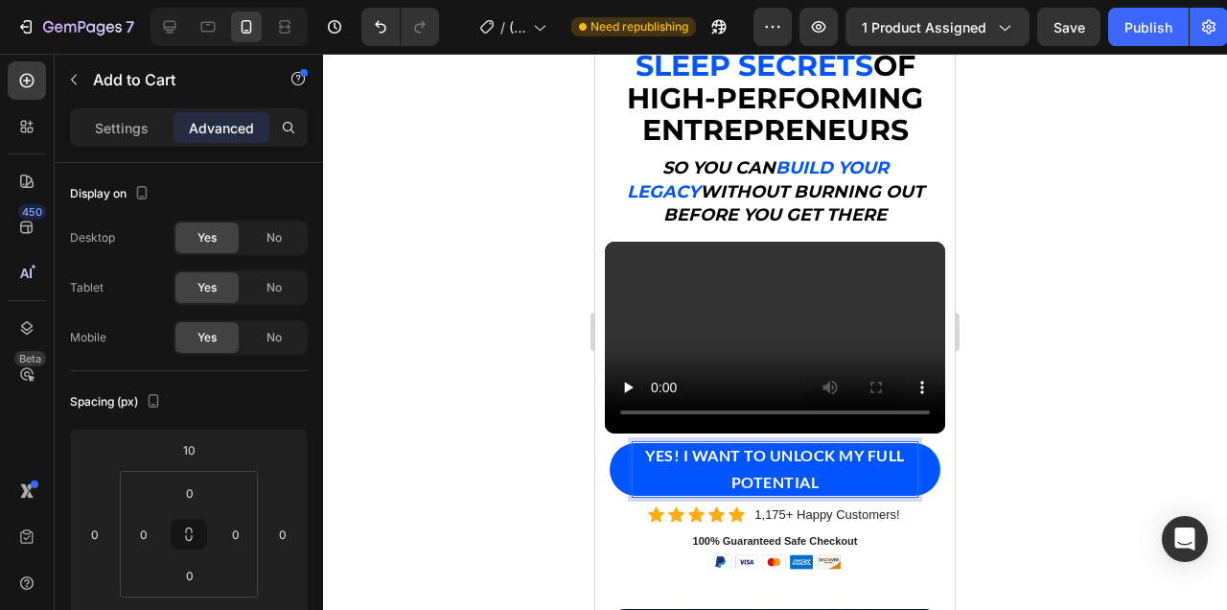
click at [1062, 489] on div at bounding box center [775, 332] width 904 height 556
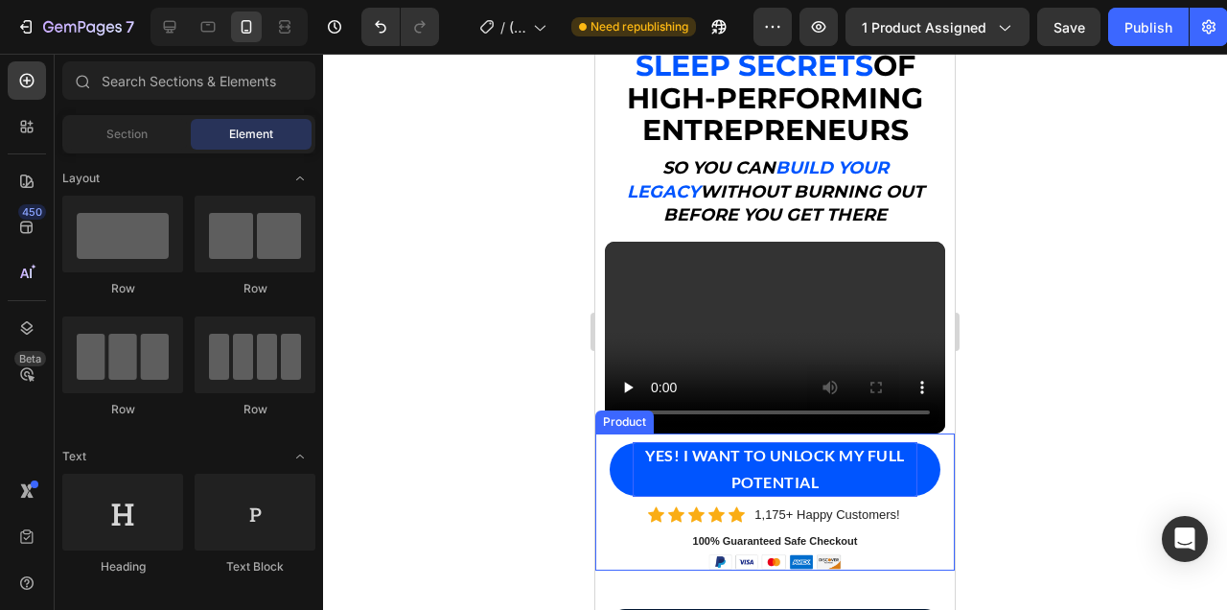
click at [1031, 402] on div at bounding box center [775, 332] width 904 height 556
click at [928, 476] on button "YES! I WANT TO UNLOCK MY FULL POTENTIAL" at bounding box center [775, 469] width 331 height 53
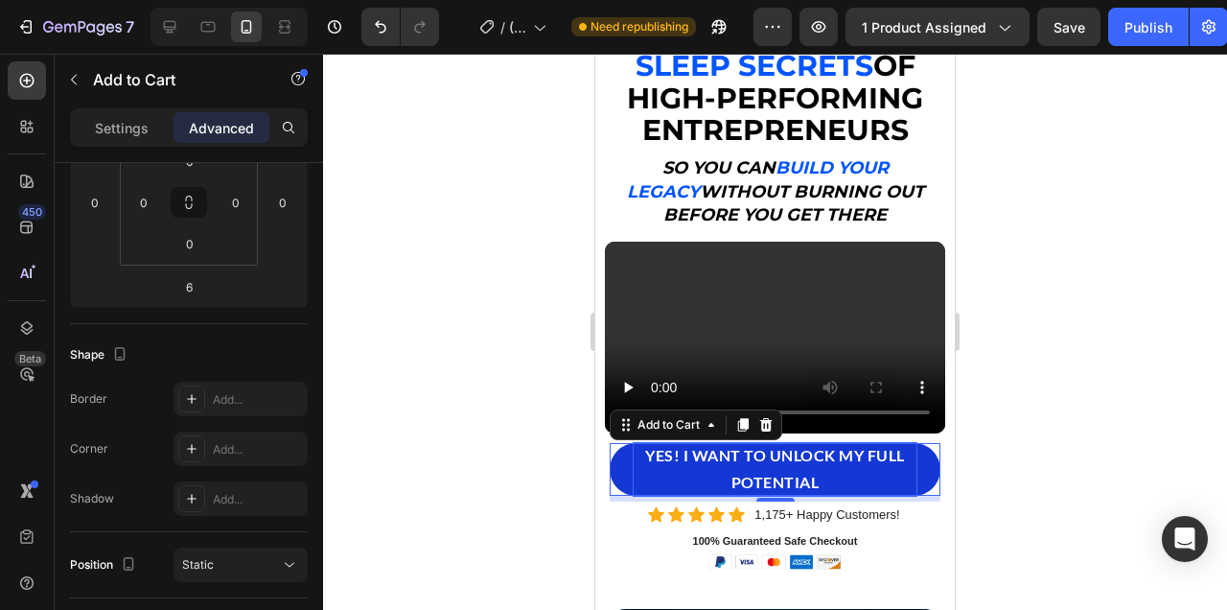
scroll to position [829, 0]
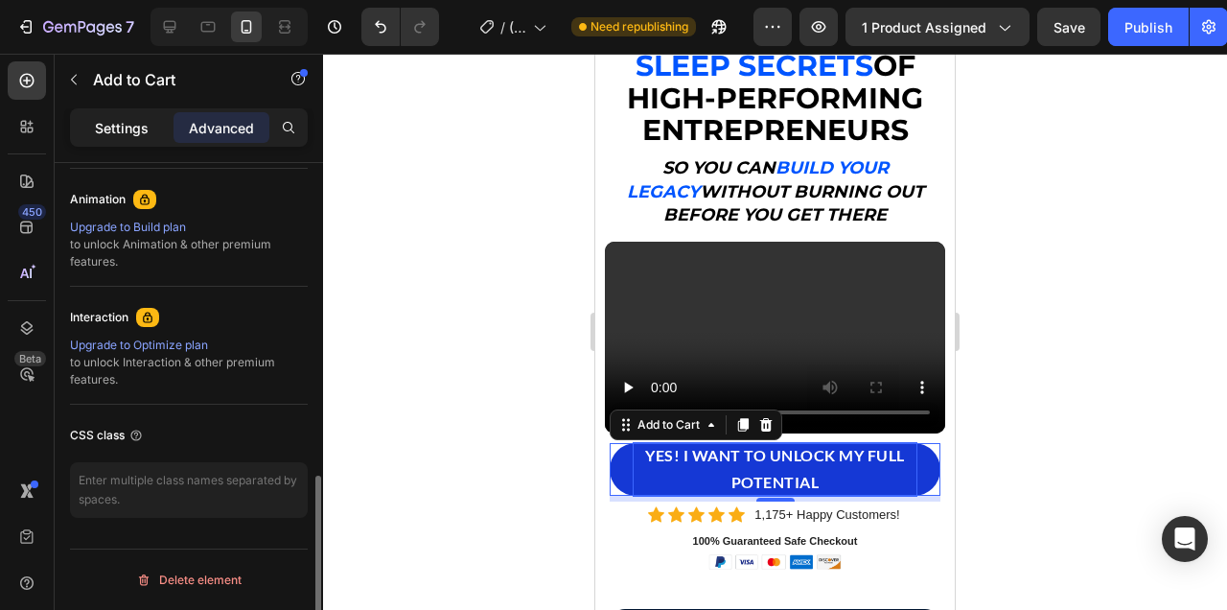
click at [121, 130] on p "Settings" at bounding box center [122, 128] width 54 height 20
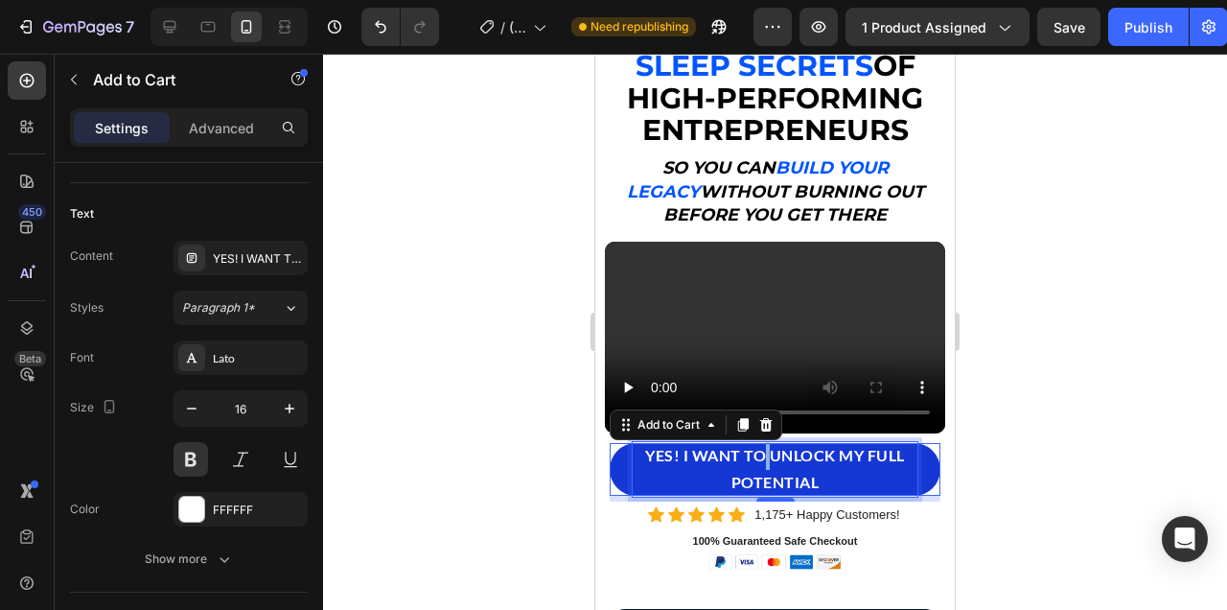
click at [766, 468] on p "YES! I WANT TO UNLOCK MY FULL POTENTIAL" at bounding box center [775, 470] width 285 height 56
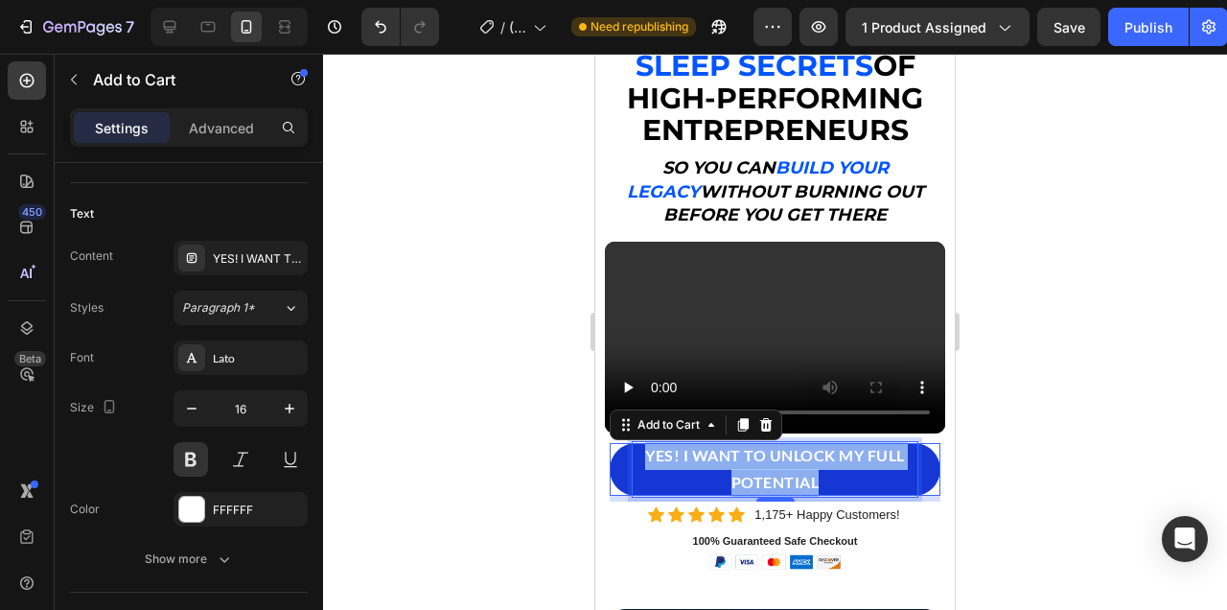
click at [766, 468] on p "YES! I WANT TO UNLOCK MY FULL POTENTIAL" at bounding box center [775, 470] width 285 height 56
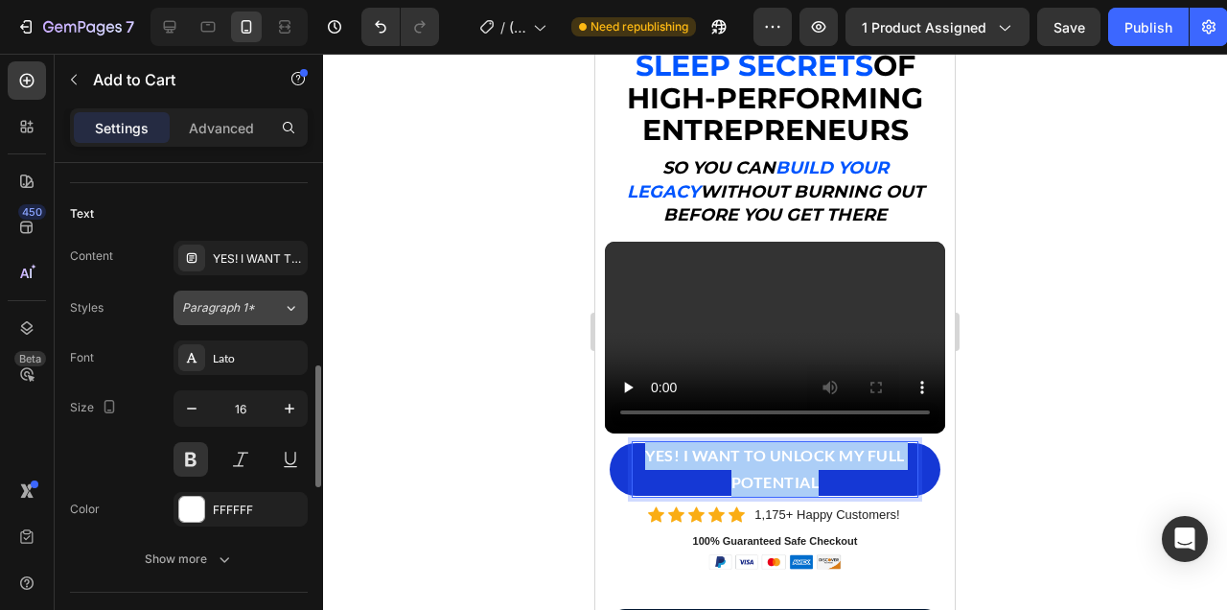
click at [253, 309] on span "Paragraph 1*" at bounding box center [218, 307] width 73 height 17
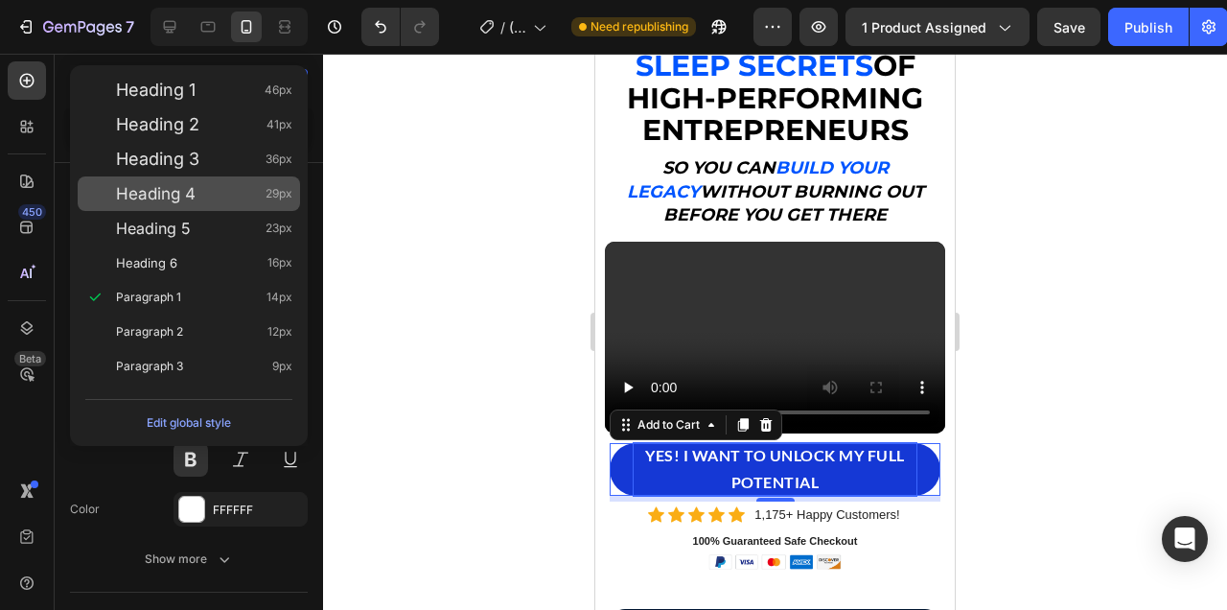
click at [243, 198] on div "Heading 4 29px" at bounding box center [204, 193] width 176 height 19
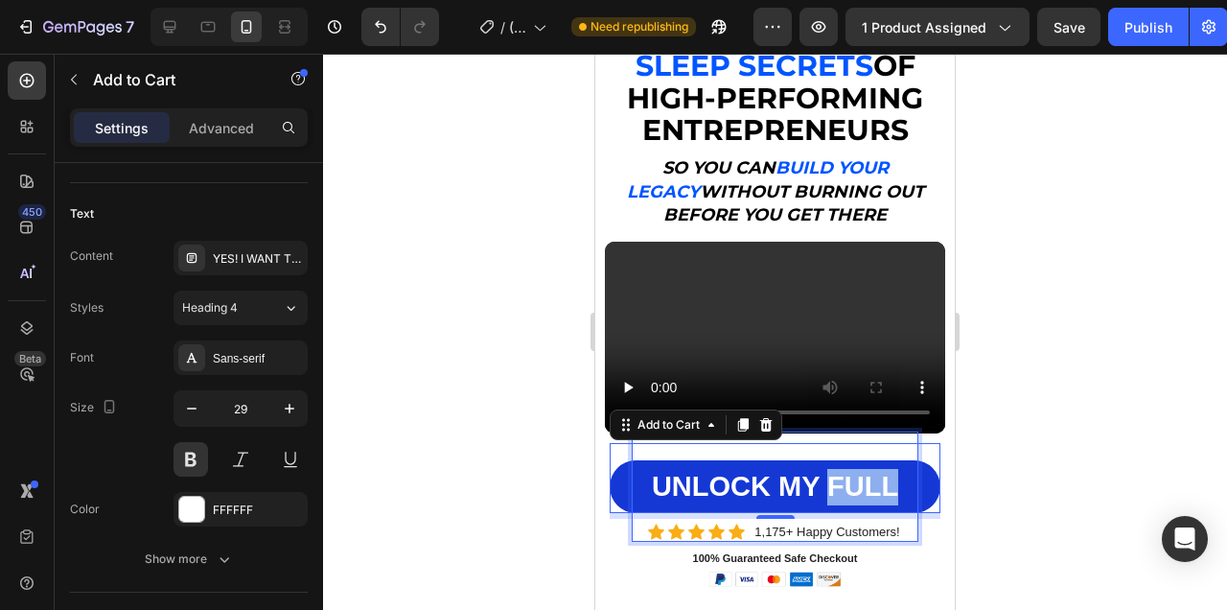
click at [847, 488] on p "YES! I WANT TO UNLOCK MY FULL POTENTIAL" at bounding box center [775, 486] width 285 height 108
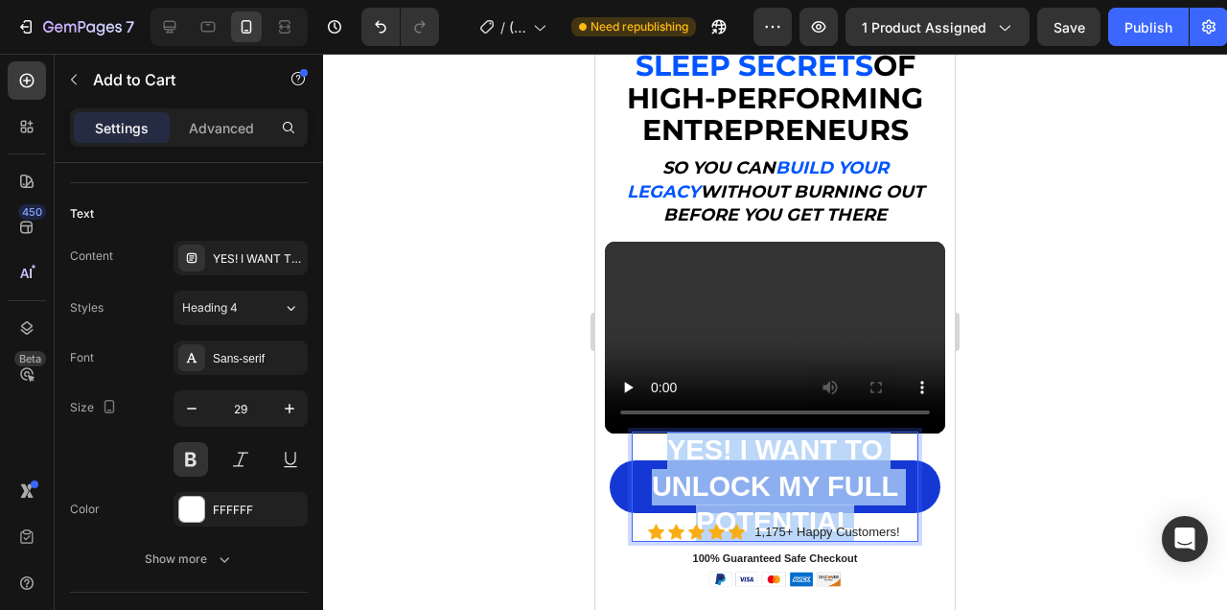
click at [847, 488] on p "YES! I WANT TO UNLOCK MY FULL POTENTIAL" at bounding box center [775, 486] width 285 height 108
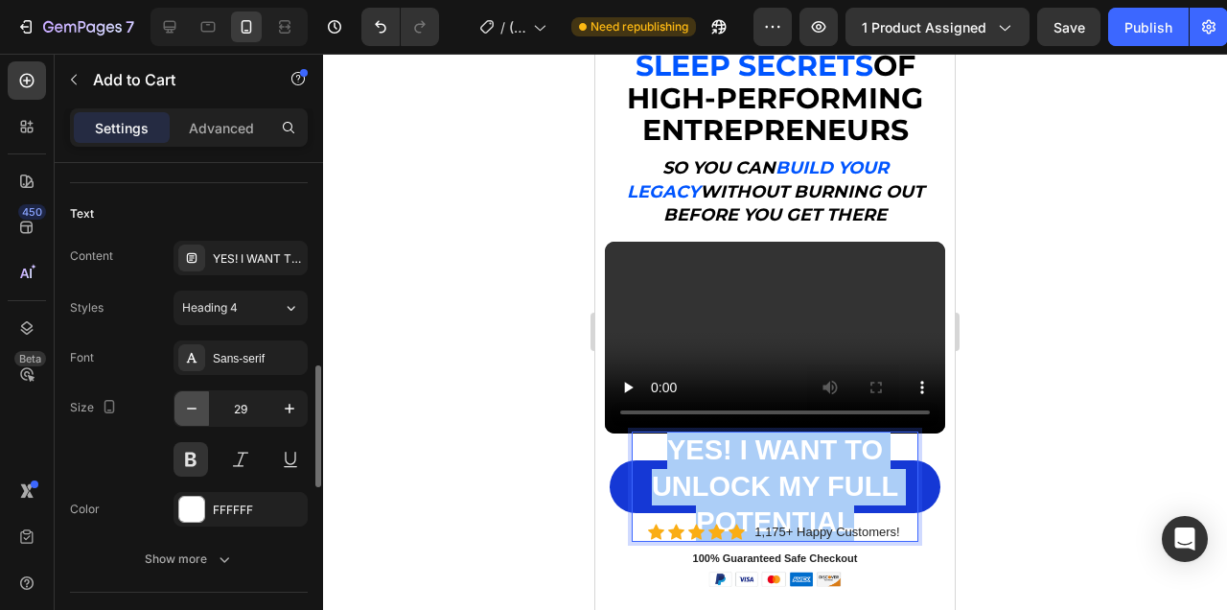
click at [194, 403] on icon "button" at bounding box center [191, 408] width 19 height 19
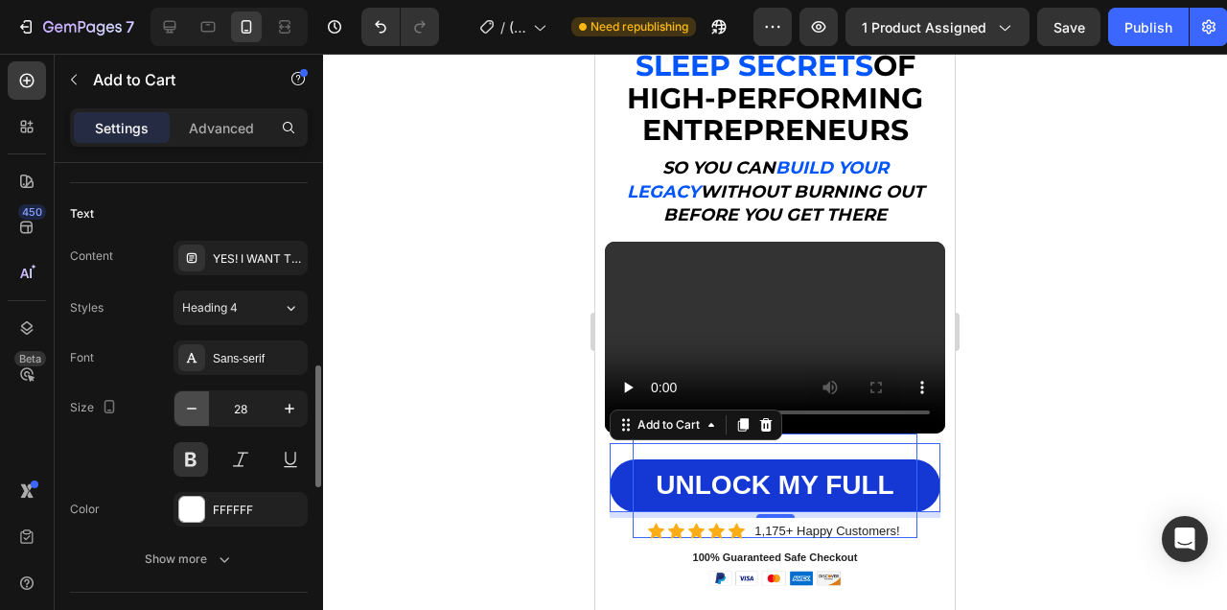
click at [194, 403] on icon "button" at bounding box center [191, 408] width 19 height 19
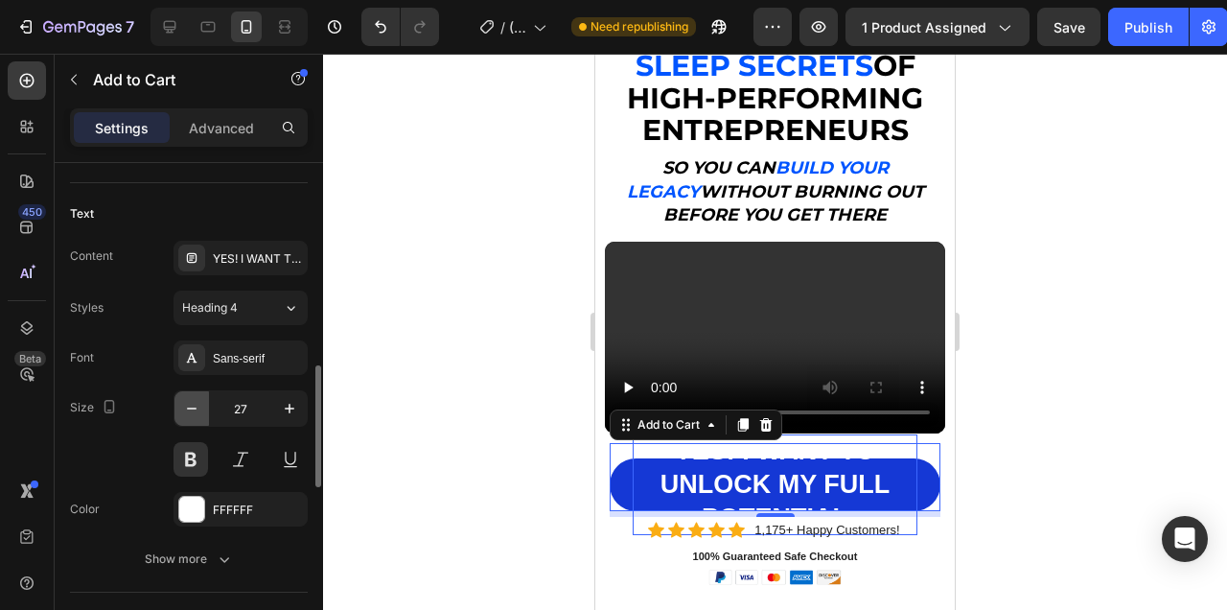
click at [194, 403] on icon "button" at bounding box center [191, 408] width 19 height 19
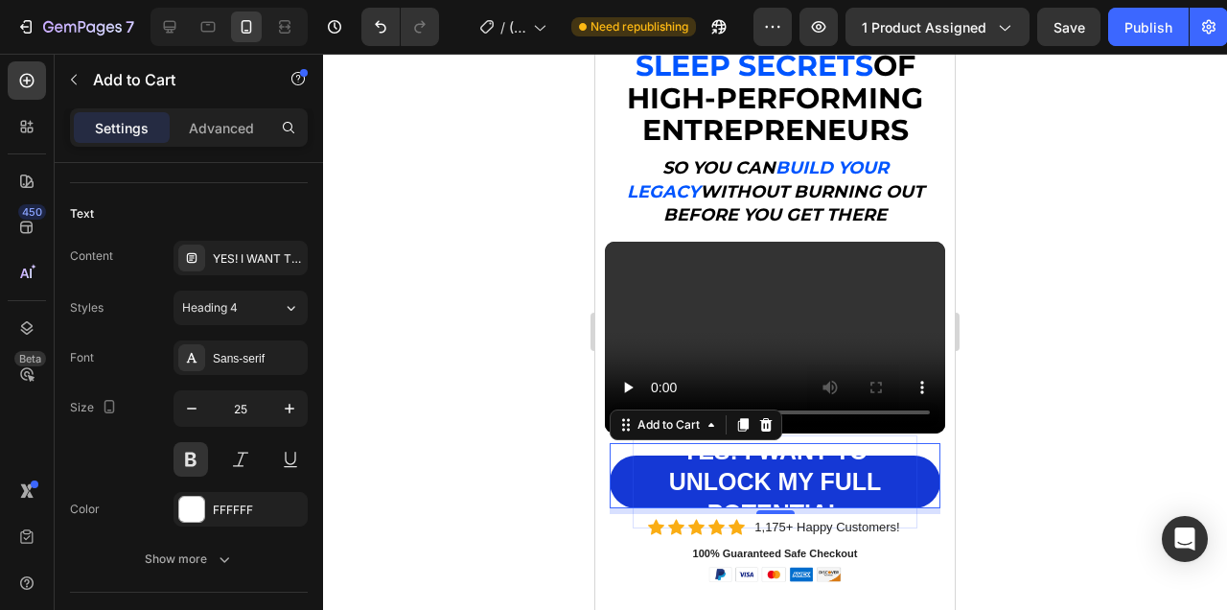
click at [828, 485] on p "YES! I WANT TO UNLOCK MY FULL POTENTIAL" at bounding box center [775, 482] width 285 height 94
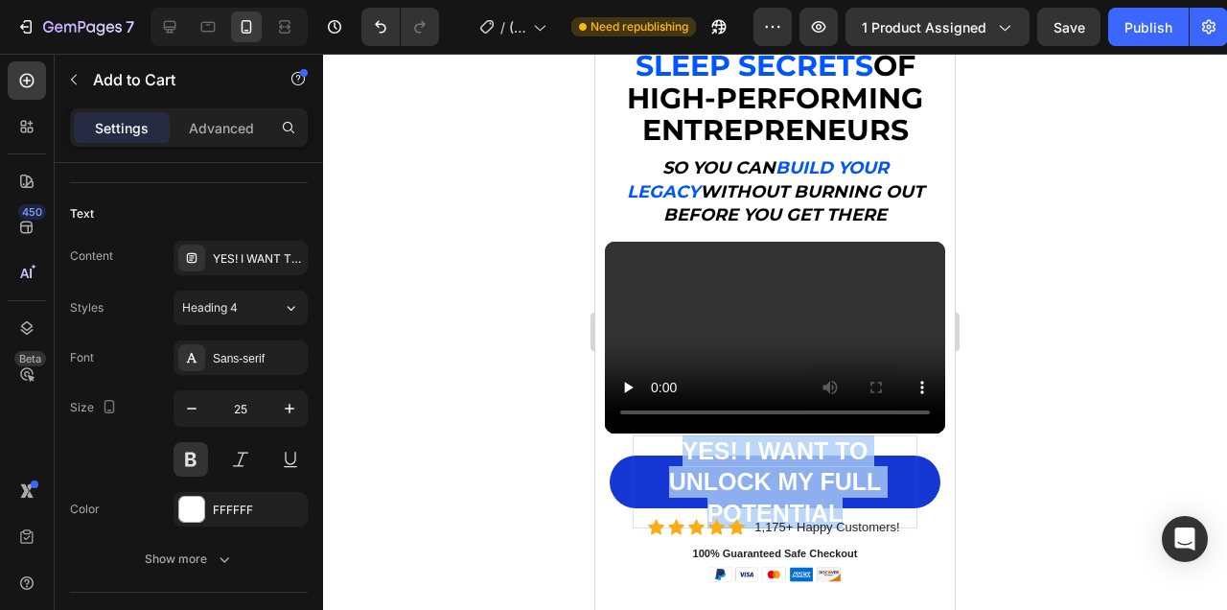
click at [828, 485] on p "YES! I WANT TO UNLOCK MY FULL POTENTIAL" at bounding box center [775, 482] width 285 height 94
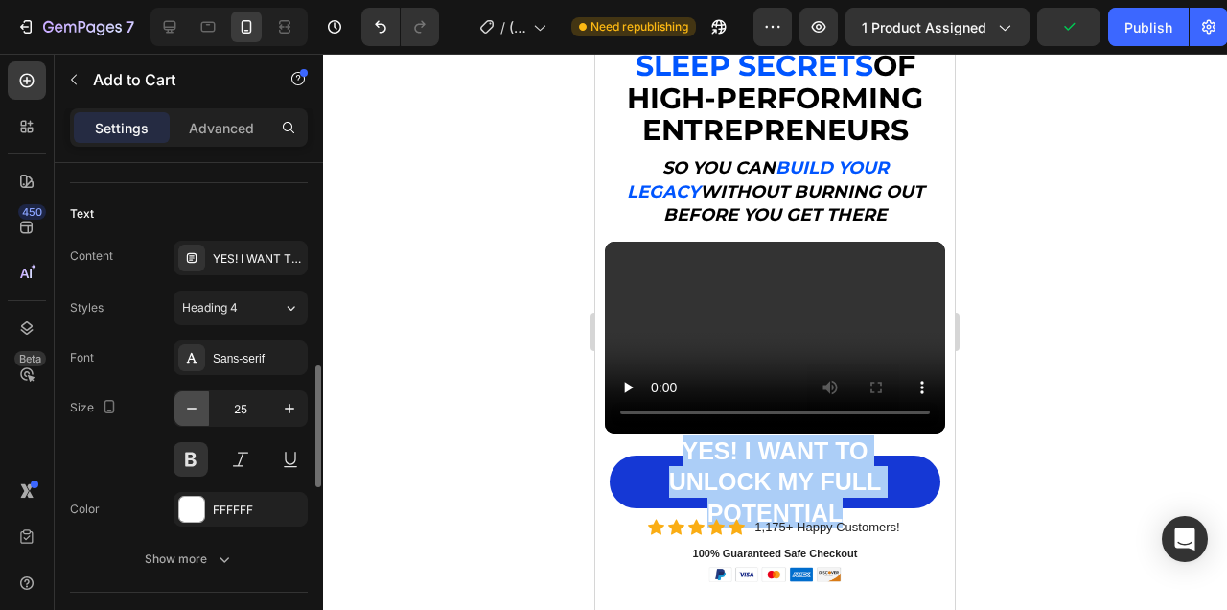
click at [189, 421] on button "button" at bounding box center [191, 408] width 35 height 35
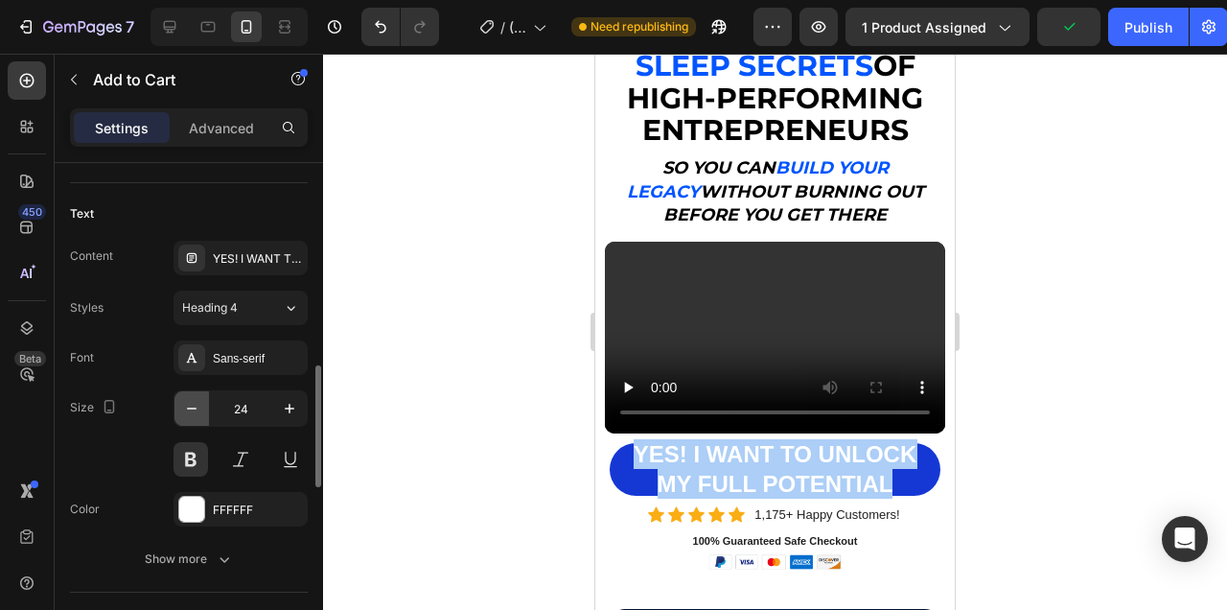
click at [189, 421] on button "button" at bounding box center [191, 408] width 35 height 35
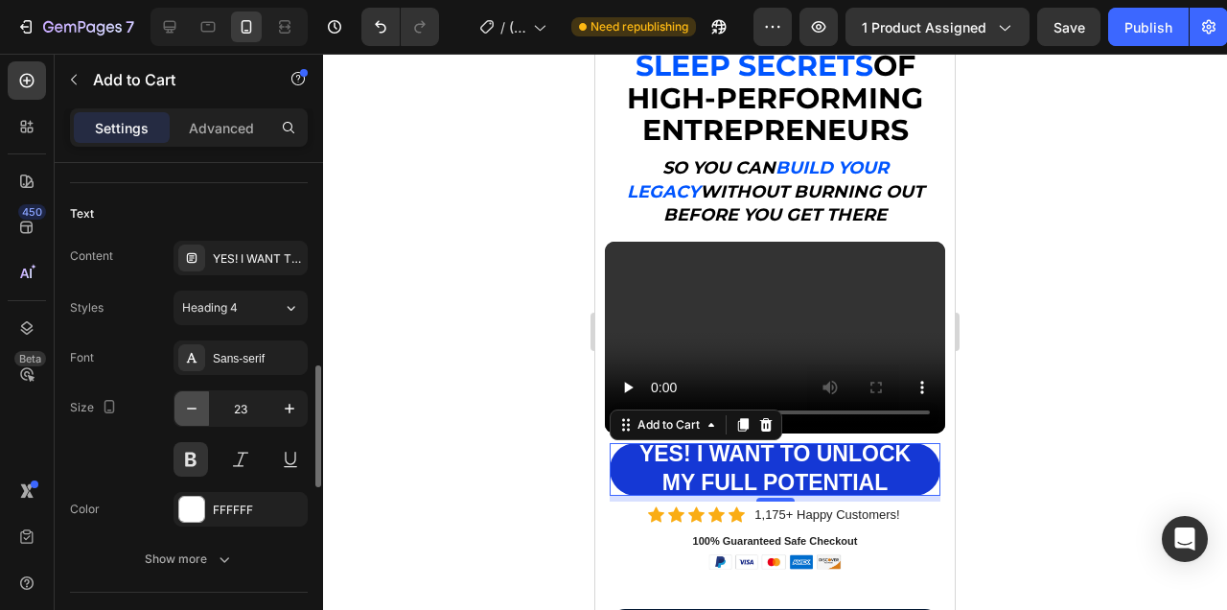
click at [191, 419] on button "button" at bounding box center [191, 408] width 35 height 35
type input "21"
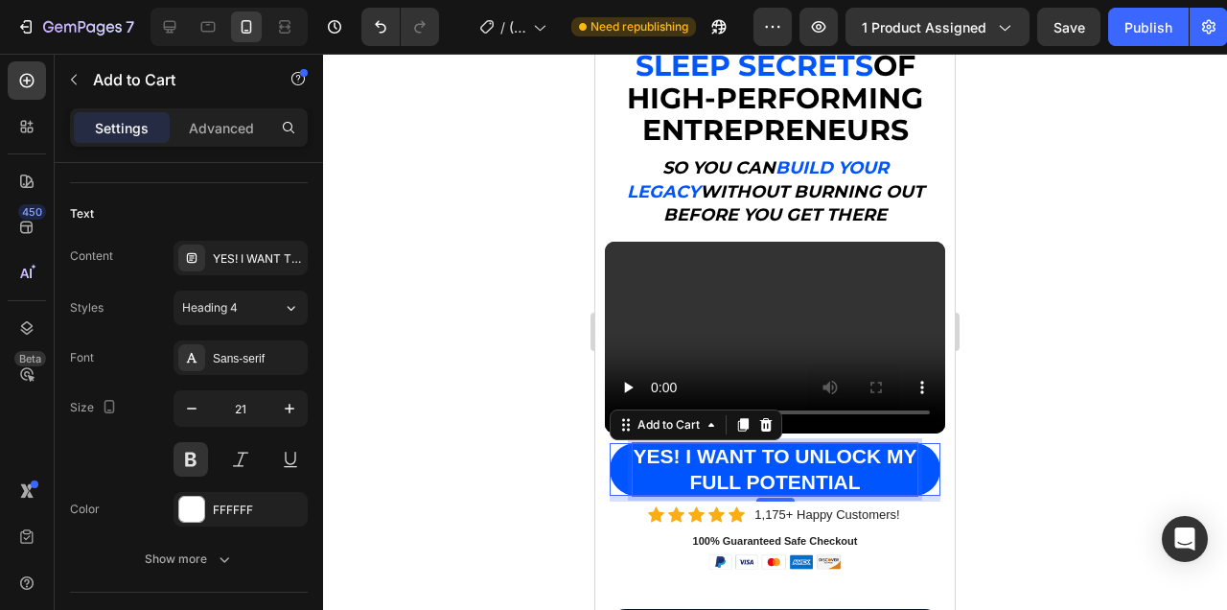
click at [887, 448] on p "YES! I WANT TO UNLOCK MY FULL POTENTIAL" at bounding box center [775, 469] width 285 height 53
click at [888, 457] on p "YES! I WANT TO UNLOCK MY FULL POTENTIAL" at bounding box center [775, 469] width 285 height 53
click at [610, 443] on button "YES! I WANT TO UNLOCKMY FULL POTENTIAL" at bounding box center [775, 469] width 331 height 53
click at [826, 458] on p "YES! I WANT TO UNLOCK MY FULL POTENTIAL" at bounding box center [775, 469] width 285 height 53
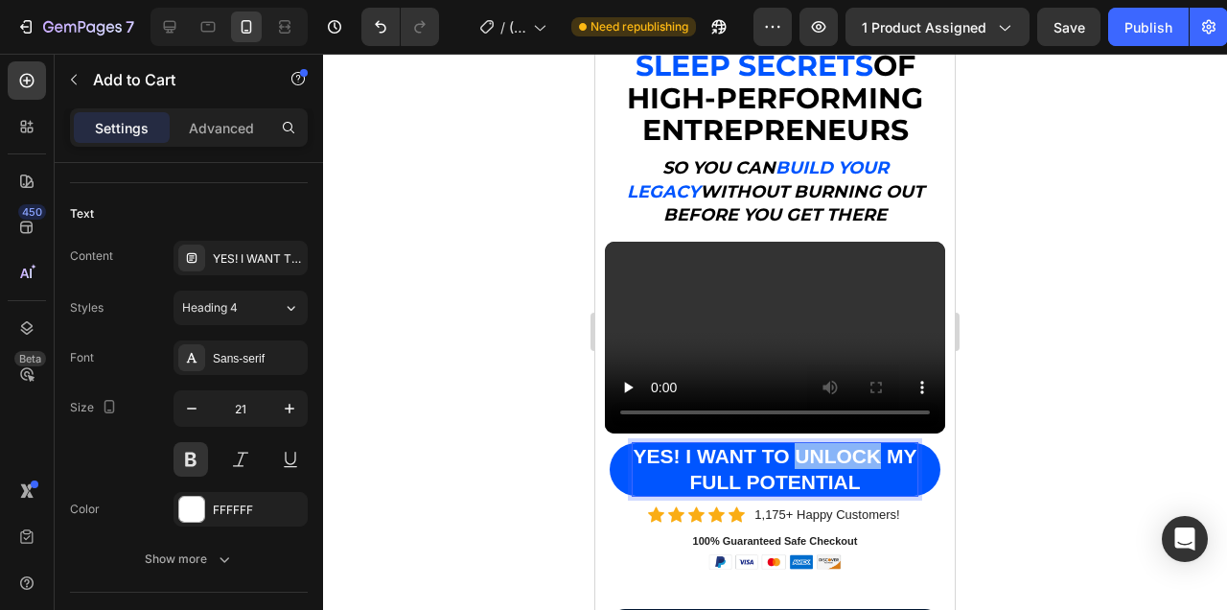
click at [826, 458] on p "YES! I WANT TO UNLOCK MY FULL POTENTIAL" at bounding box center [775, 469] width 285 height 53
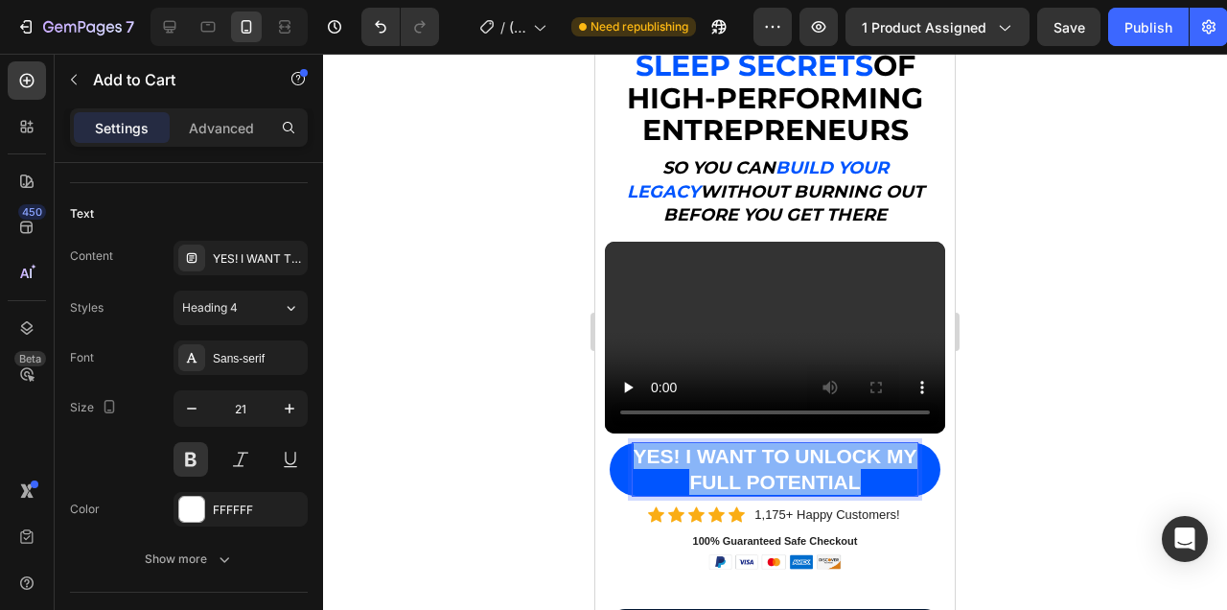
click at [826, 458] on p "YES! I WANT TO UNLOCK MY FULL POTENTIAL" at bounding box center [775, 469] width 285 height 53
click at [895, 483] on p "YES! I WANT TO UNLOCK MY FULL POTENTIAL" at bounding box center [775, 469] width 285 height 53
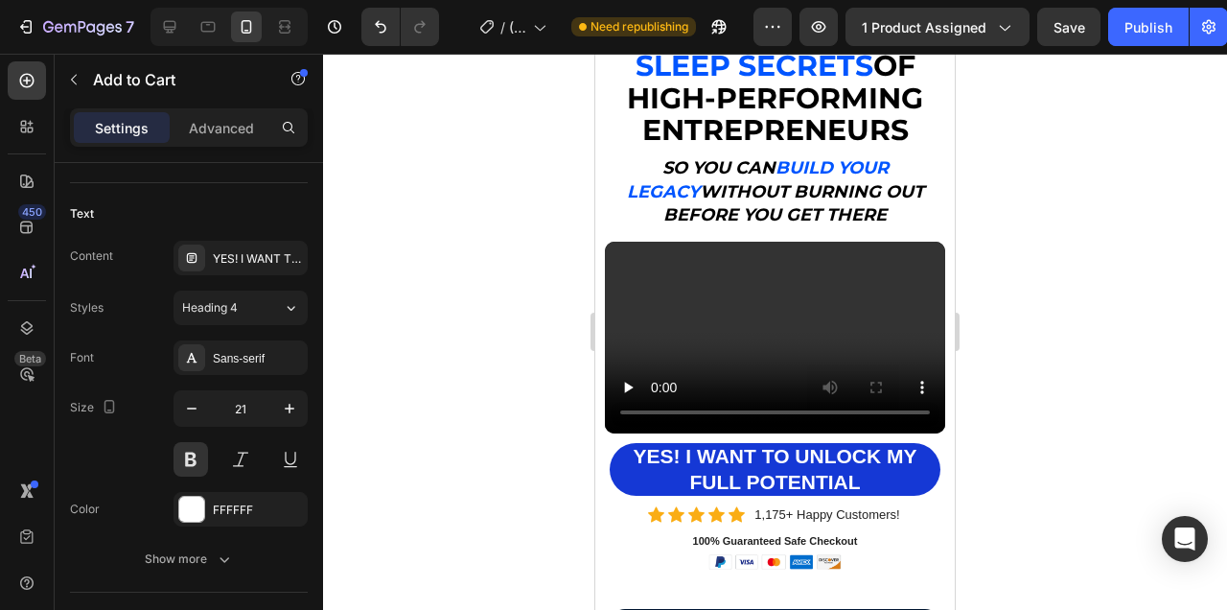
click at [1080, 471] on div at bounding box center [775, 332] width 904 height 556
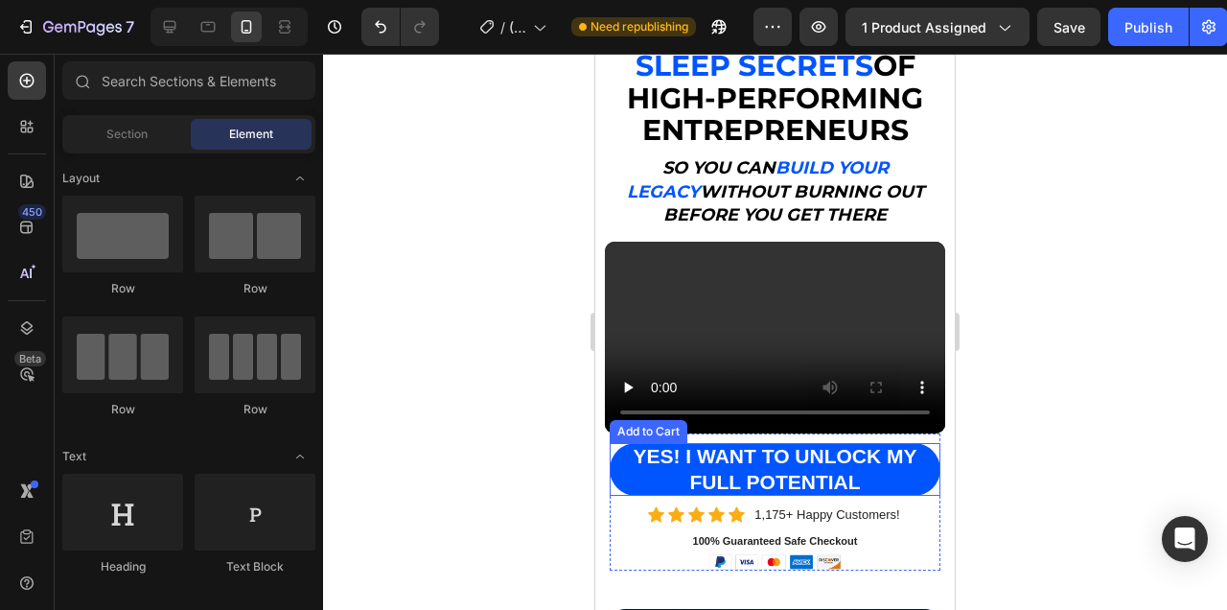
click at [936, 475] on button "YES! I WANT TO UNLOCK MY FULL POTENTIAL" at bounding box center [775, 469] width 331 height 53
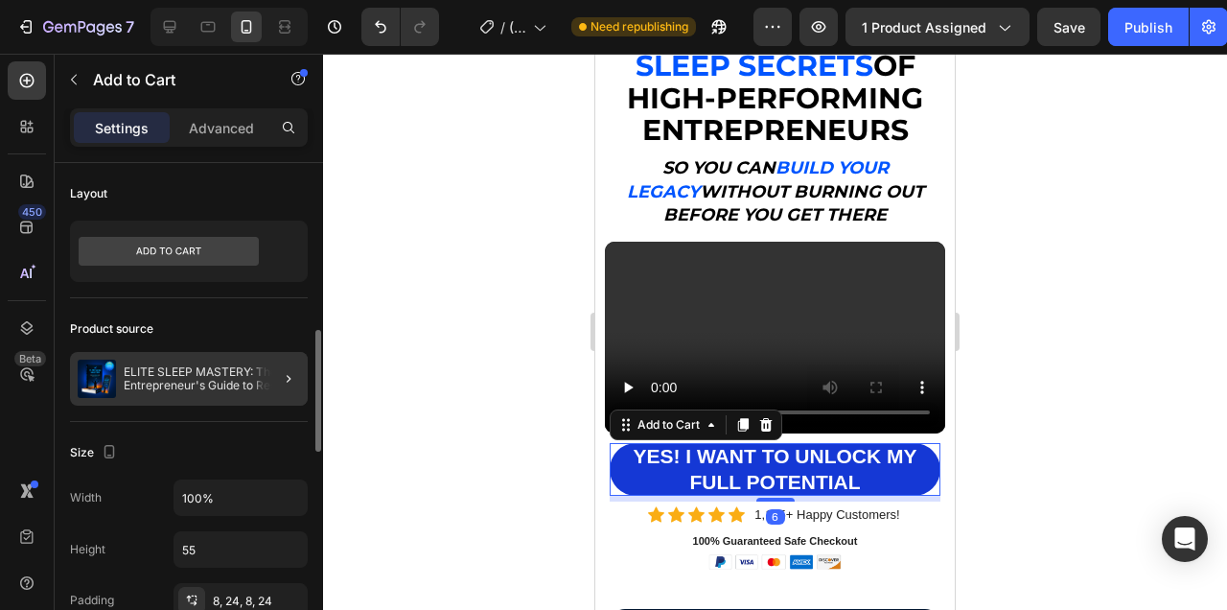
scroll to position [138, 0]
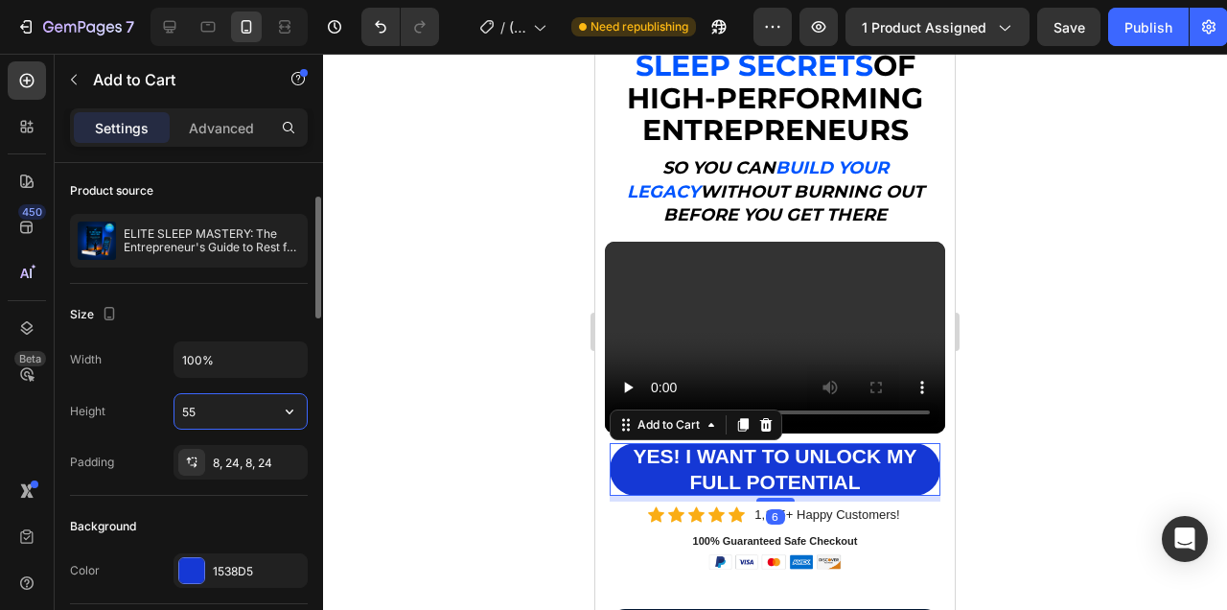
click at [204, 396] on input "55" at bounding box center [240, 411] width 132 height 35
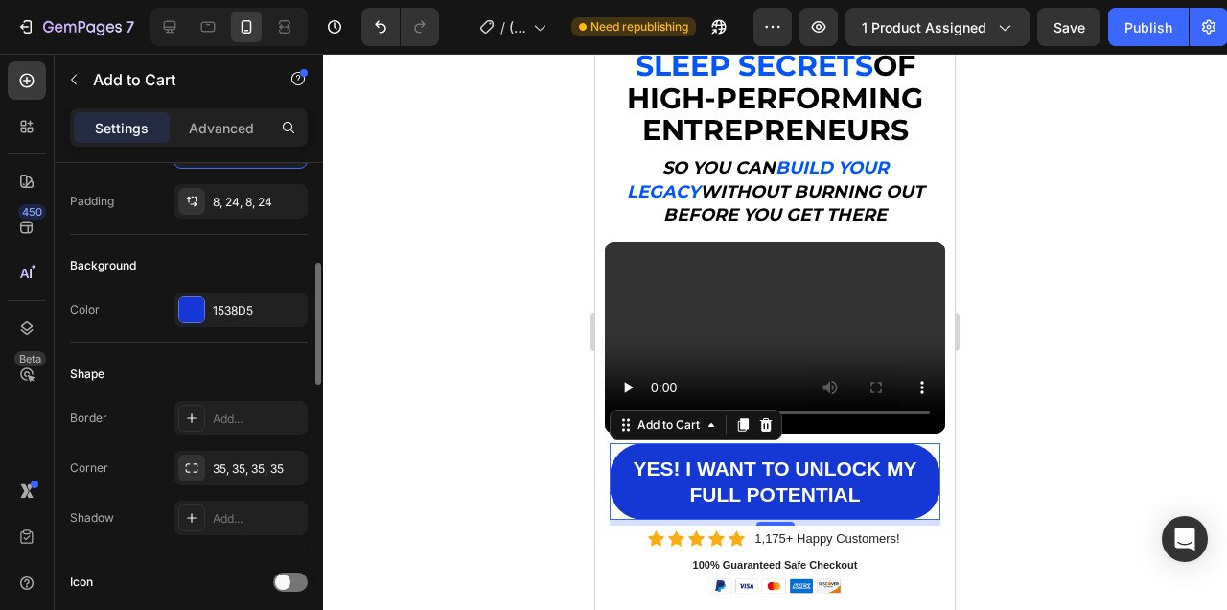
scroll to position [401, 0]
type input "80"
click at [191, 458] on icon at bounding box center [191, 465] width 15 height 15
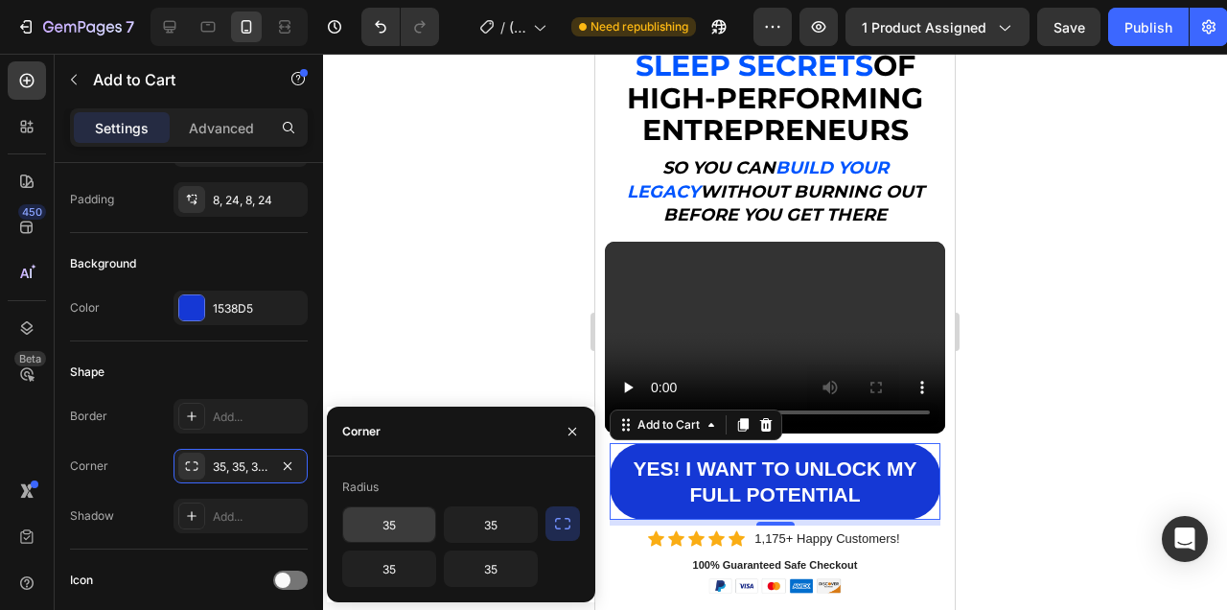
click at [389, 516] on input "35" at bounding box center [389, 524] width 92 height 35
type input "1"
type input "20"
click at [404, 572] on input "35" at bounding box center [389, 568] width 92 height 35
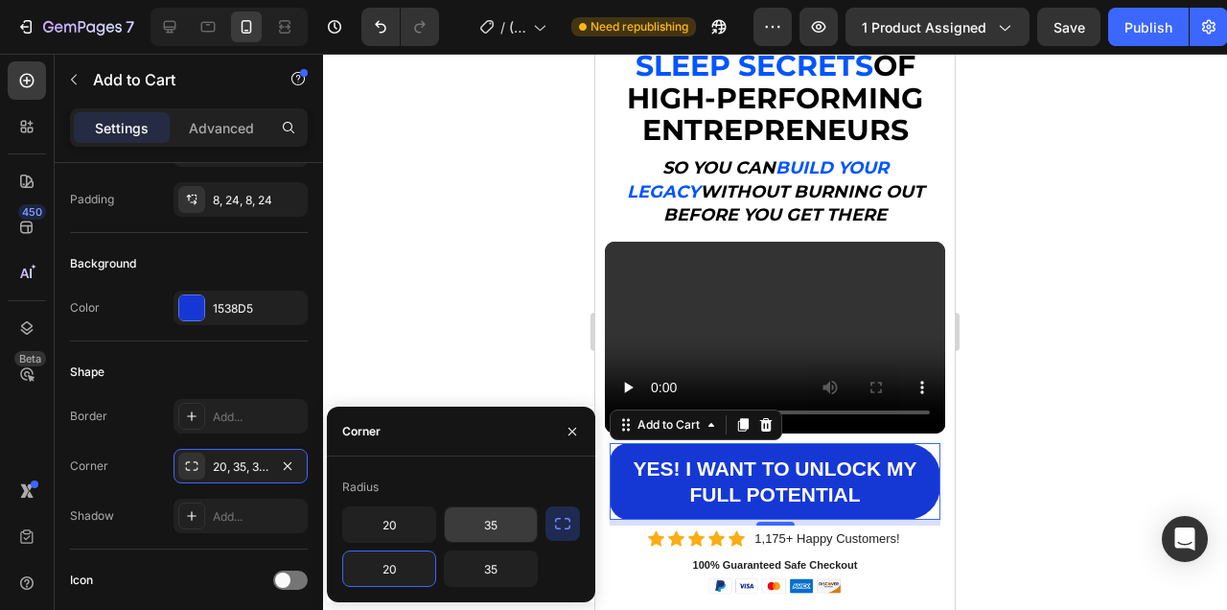
type input "20"
click at [490, 530] on input "35" at bounding box center [491, 524] width 92 height 35
type input "20"
click at [501, 593] on div "Radius 20 20 20 35" at bounding box center [461, 529] width 268 height 146
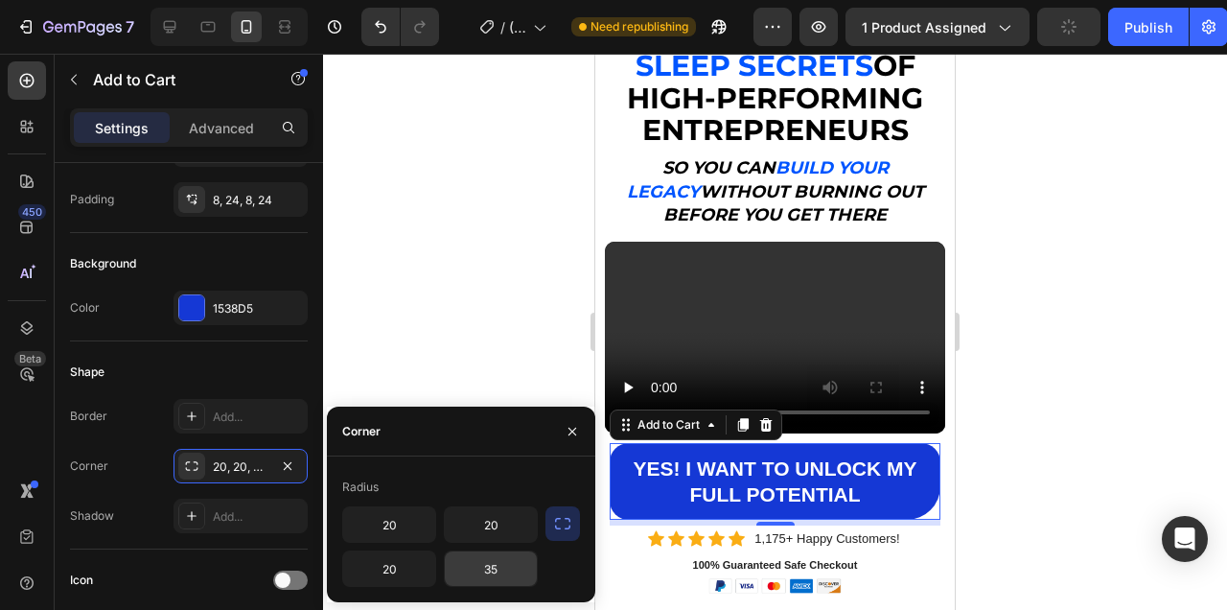
click at [504, 559] on input "35" at bounding box center [491, 568] width 92 height 35
type input "20"
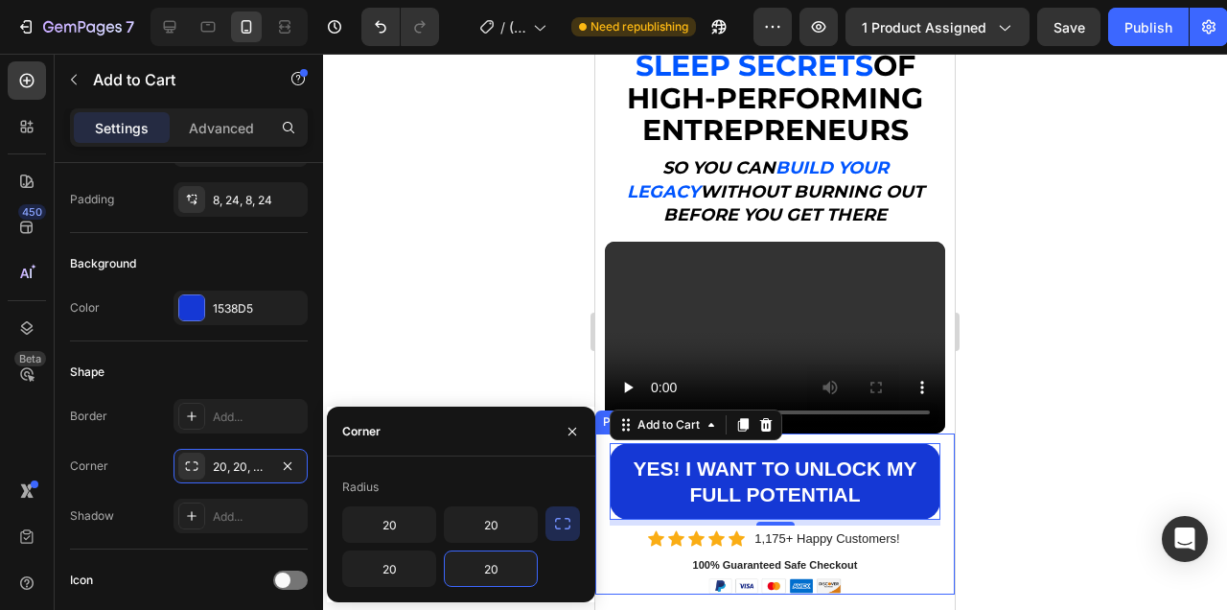
click at [1005, 466] on div at bounding box center [775, 332] width 904 height 556
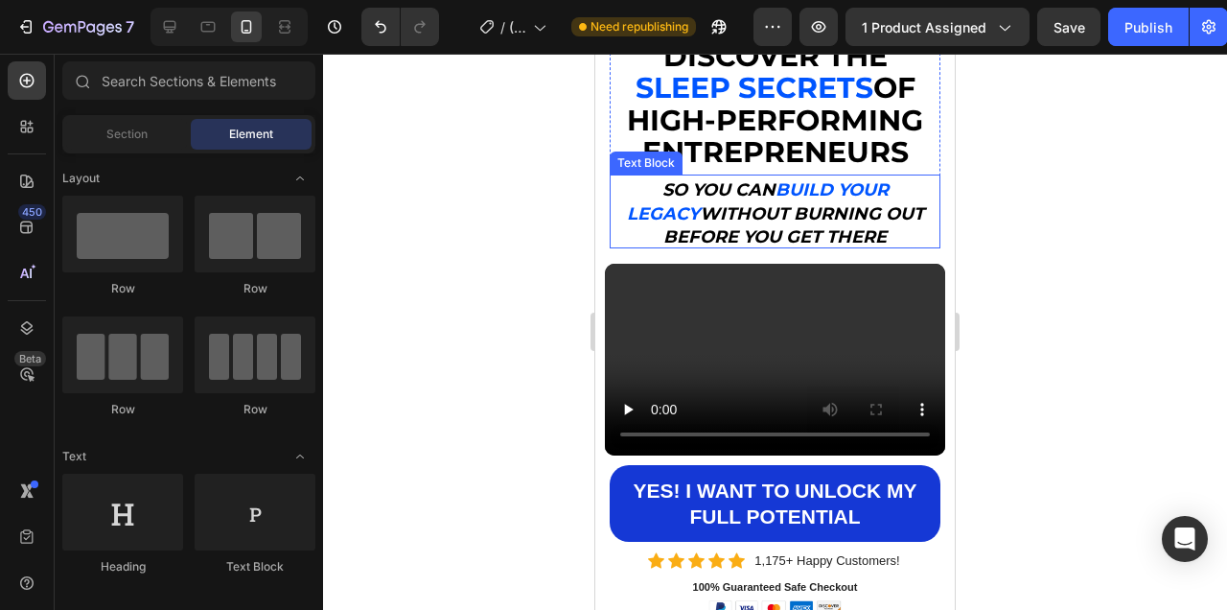
scroll to position [142, 0]
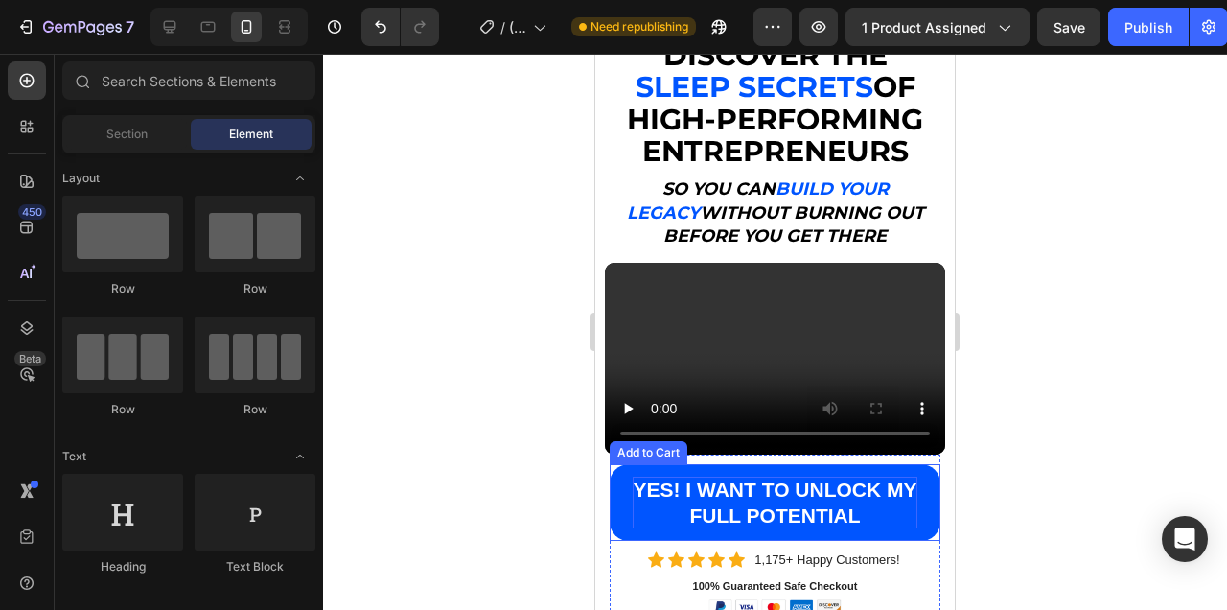
click at [869, 514] on p "YES! I WANT TO UNLOCK MY FULL POTENTIAL" at bounding box center [775, 502] width 285 height 53
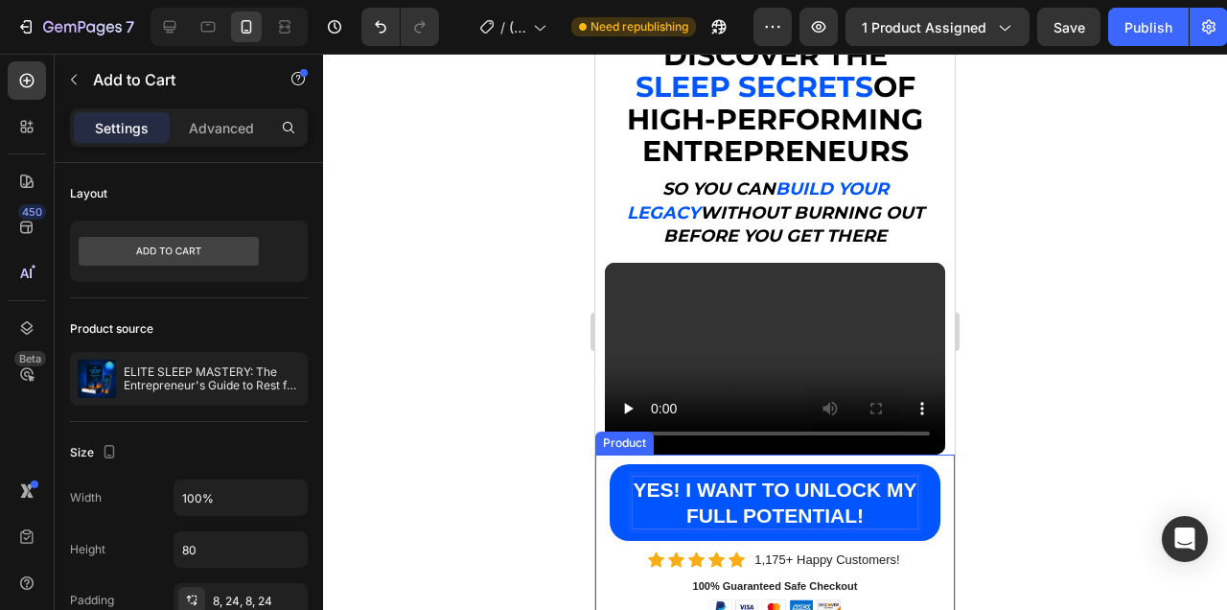
click at [991, 522] on div at bounding box center [775, 332] width 904 height 556
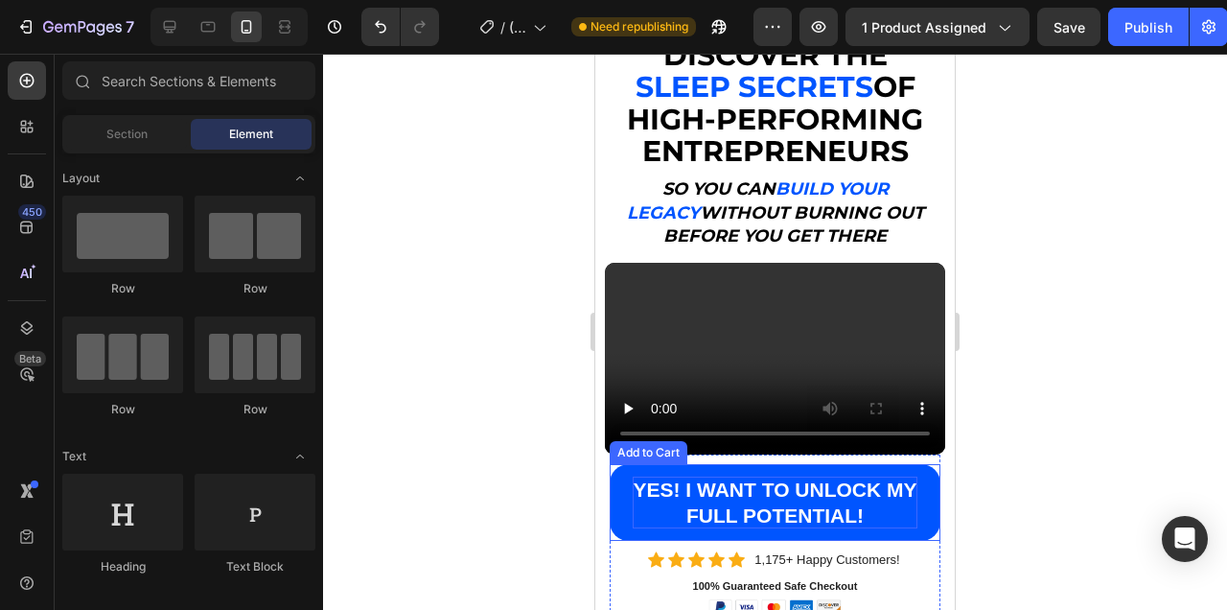
click at [894, 518] on p "YES! I WANT TO UNLOCK MY FULL POTENTIAL!" at bounding box center [775, 502] width 285 height 53
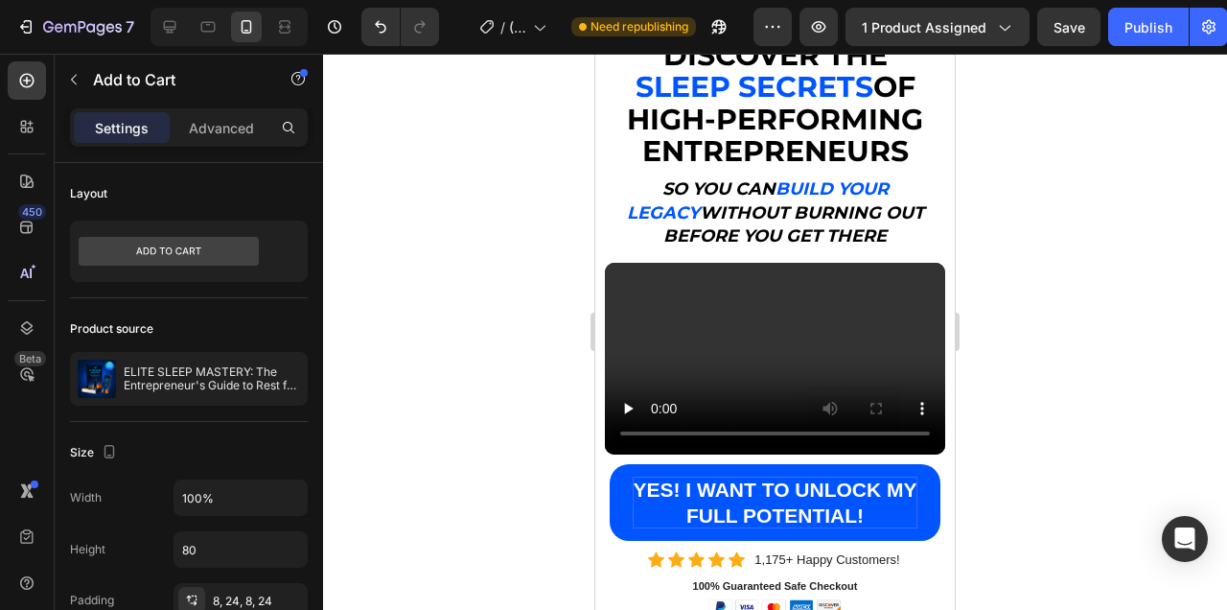
click at [928, 509] on button "YES! I WANT TO UNLOCK MY FULL POTENTIAL!" at bounding box center [775, 502] width 331 height 77
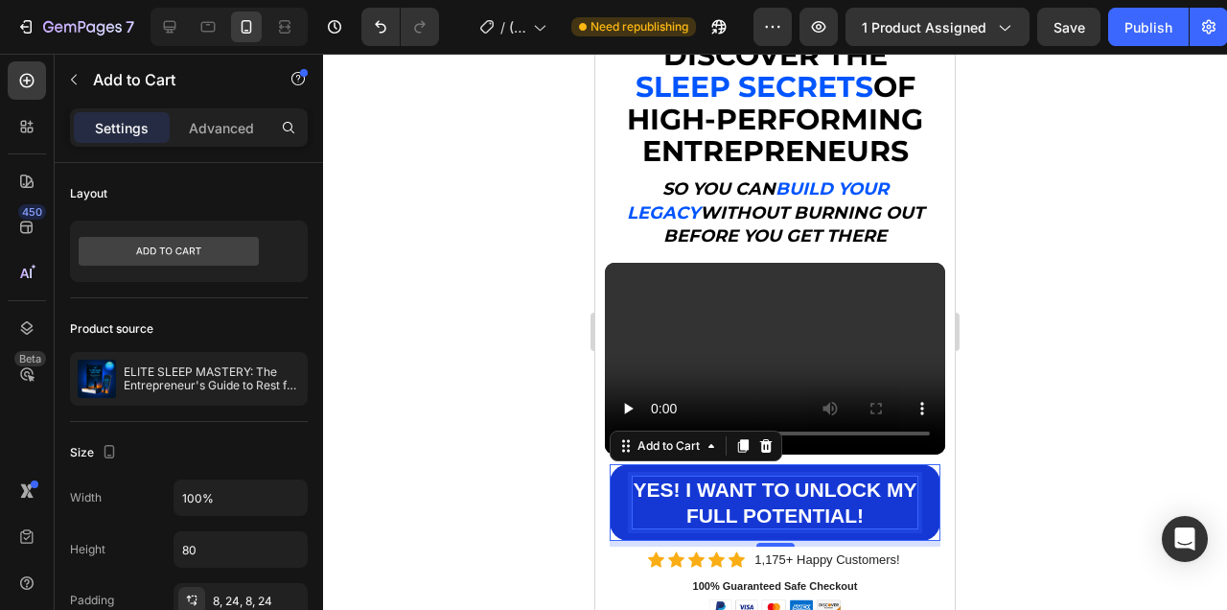
click at [910, 508] on p "YES! I WANT TO UNLOCK MY FULL POTENTIAL!" at bounding box center [775, 502] width 285 height 53
click at [1019, 489] on div at bounding box center [775, 332] width 904 height 556
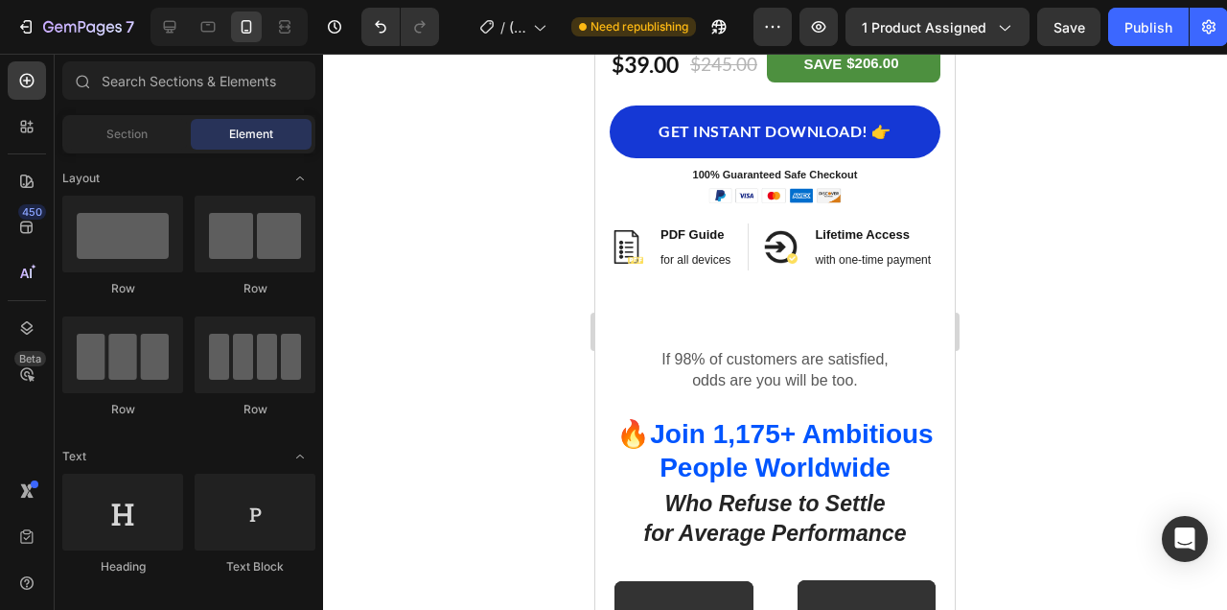
scroll to position [2050, 0]
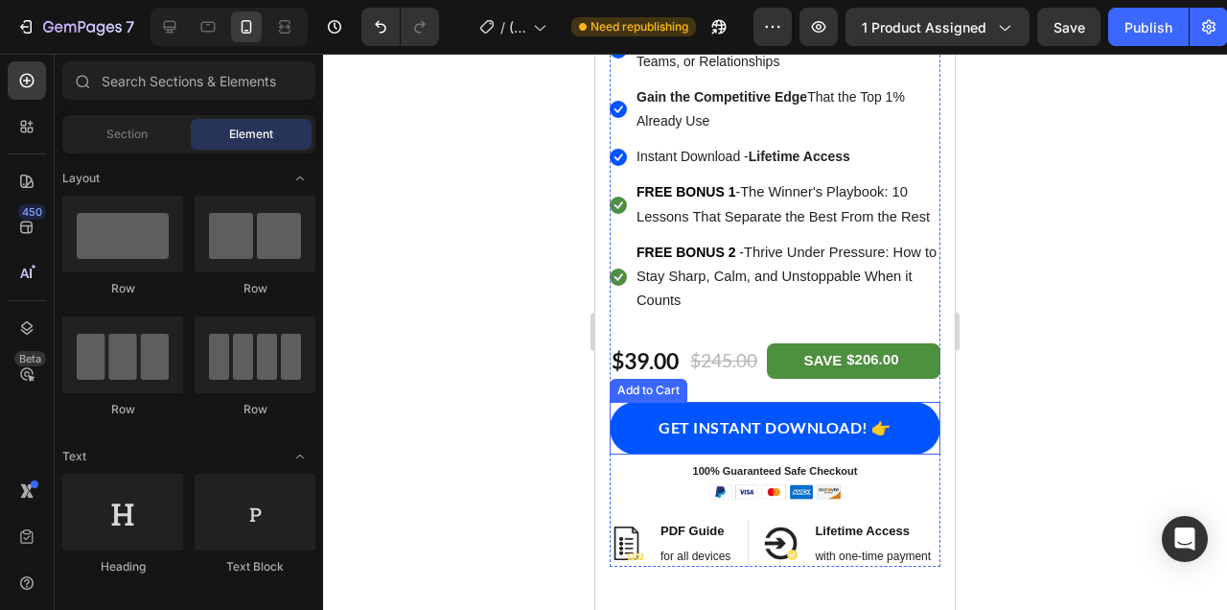
click at [891, 424] on button "GET INSTANT DOWNLOAD! 👉" at bounding box center [775, 428] width 331 height 53
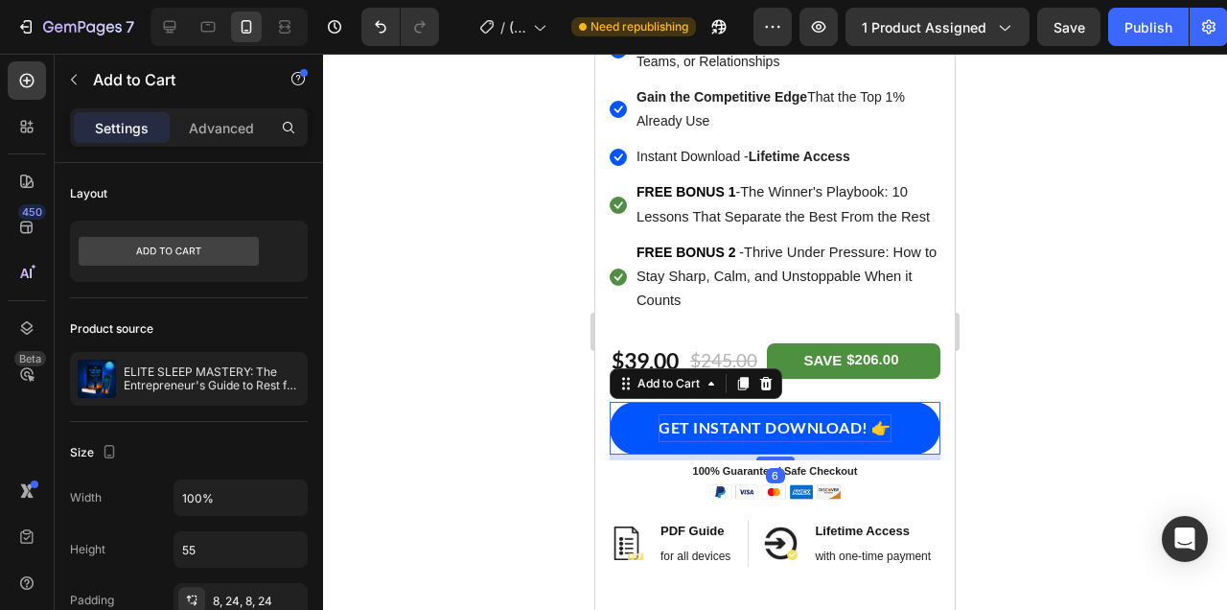
click at [885, 422] on div "GET INSTANT DOWNLOAD! 👉" at bounding box center [775, 428] width 233 height 28
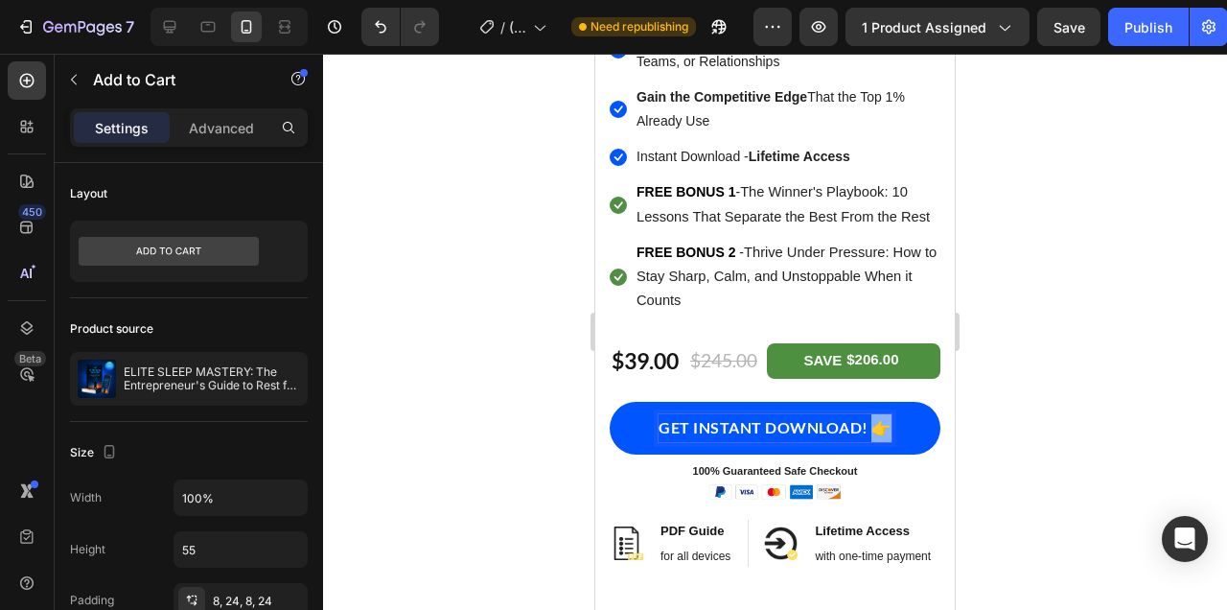
drag, startPoint x: 878, startPoint y: 422, endPoint x: 891, endPoint y: 422, distance: 12.5
click at [891, 422] on button "GET INSTANT DOWNLOAD! 👉" at bounding box center [775, 428] width 331 height 53
copy p "👉"
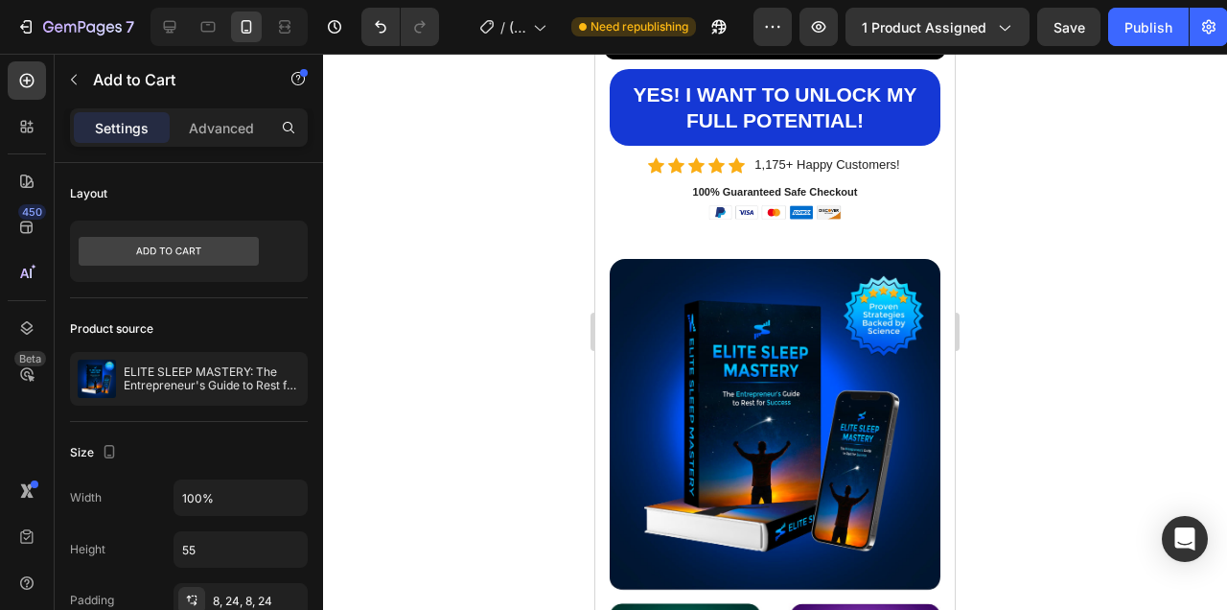
scroll to position [243, 0]
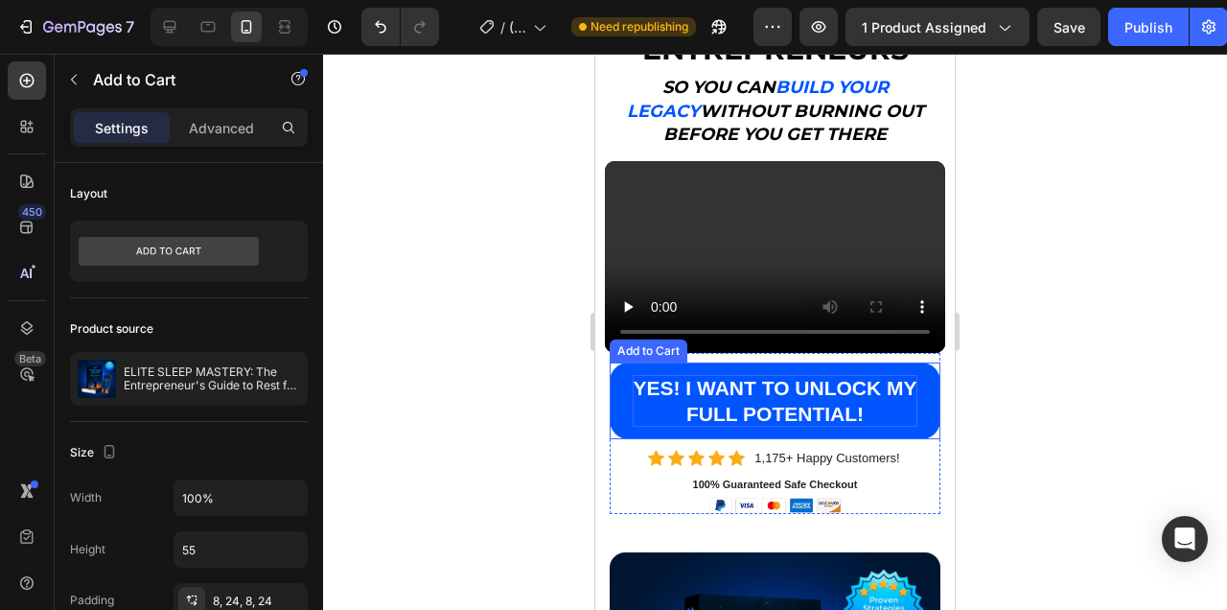
click at [888, 406] on div "YES! I WANT TO UNLOCK MY FULL POTENTIAL!" at bounding box center [775, 401] width 285 height 53
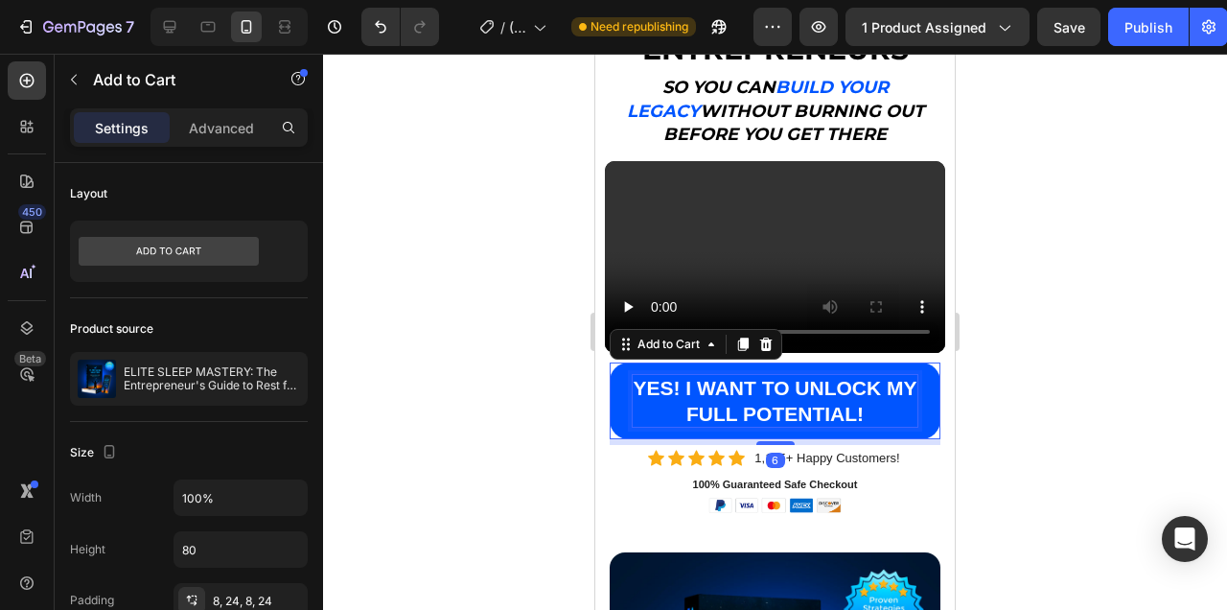
scroll to position [401, 0]
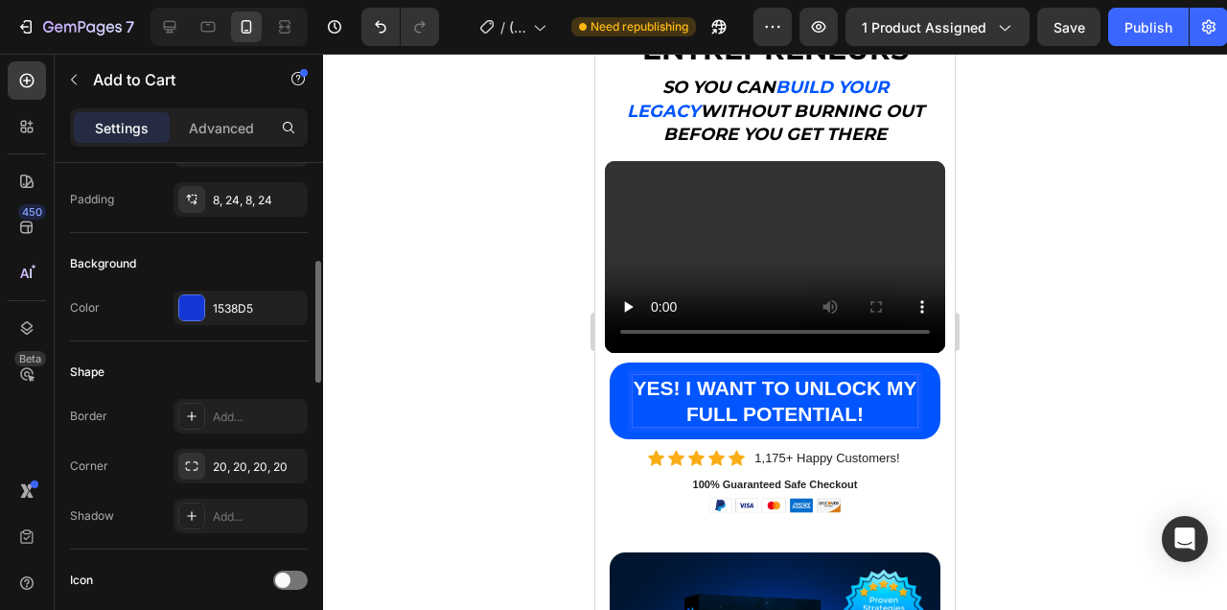
click at [610, 362] on button "YES! I WANT TO UNLOCK MY FULL POTENTIAL!" at bounding box center [775, 400] width 331 height 77
click at [1035, 445] on div at bounding box center [775, 332] width 904 height 556
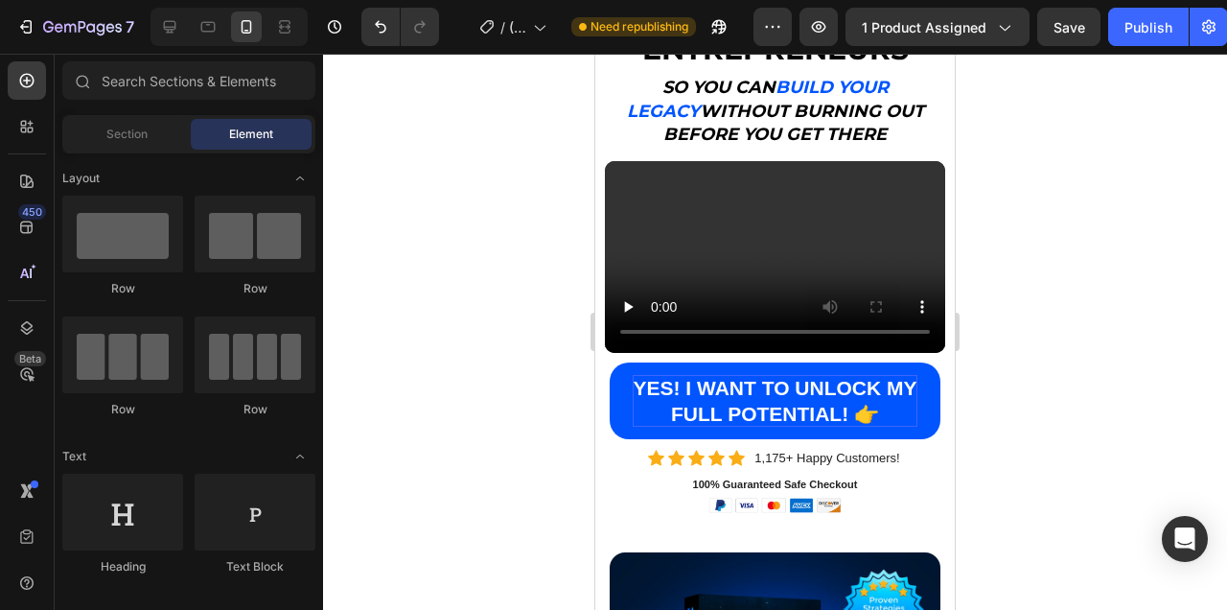
click at [1028, 411] on div at bounding box center [775, 332] width 904 height 556
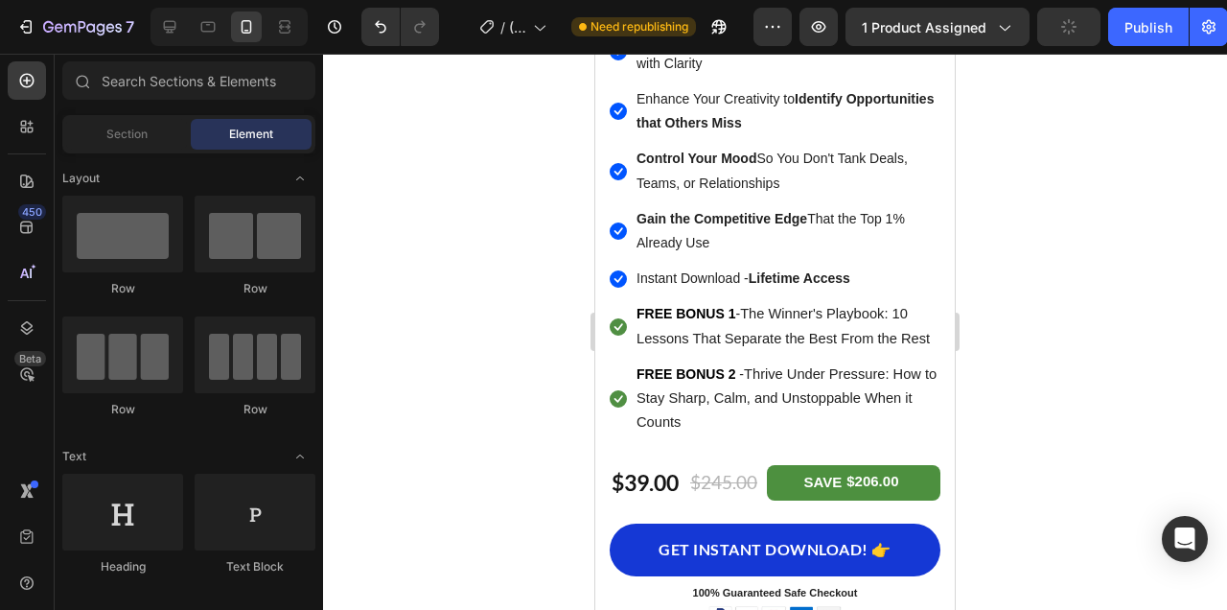
scroll to position [1933, 0]
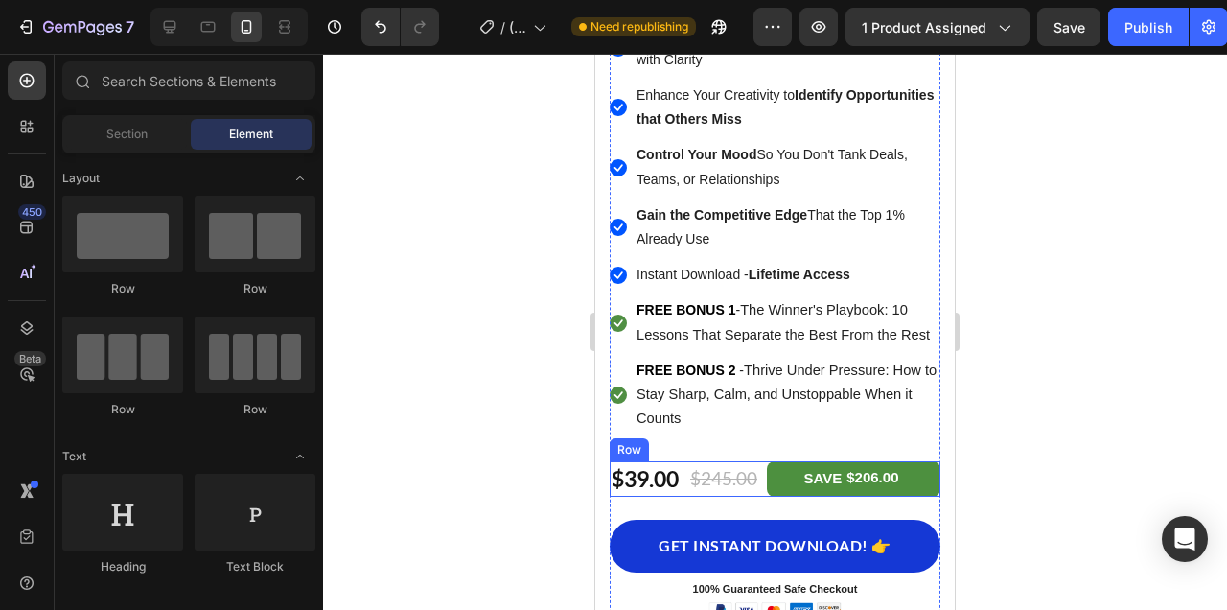
click at [686, 461] on div "$39.00 (P) Price (P) Price $245.00 (P) Price (P) Price SAVE $206.00 Product Tag…" at bounding box center [775, 478] width 331 height 35
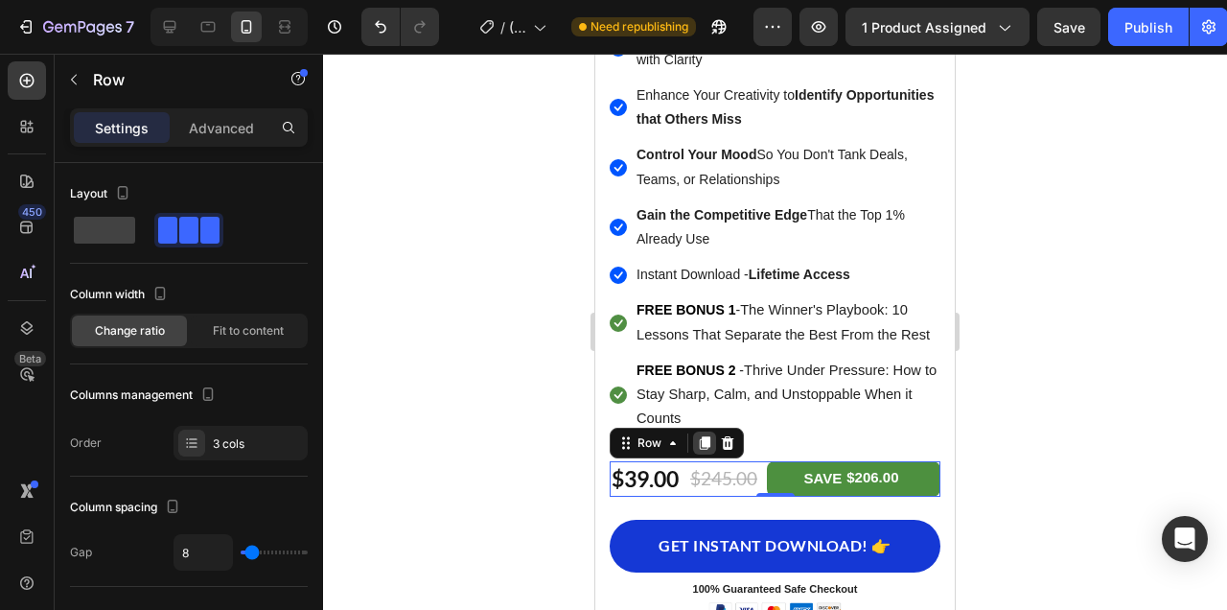
click at [707, 438] on icon at bounding box center [705, 443] width 11 height 13
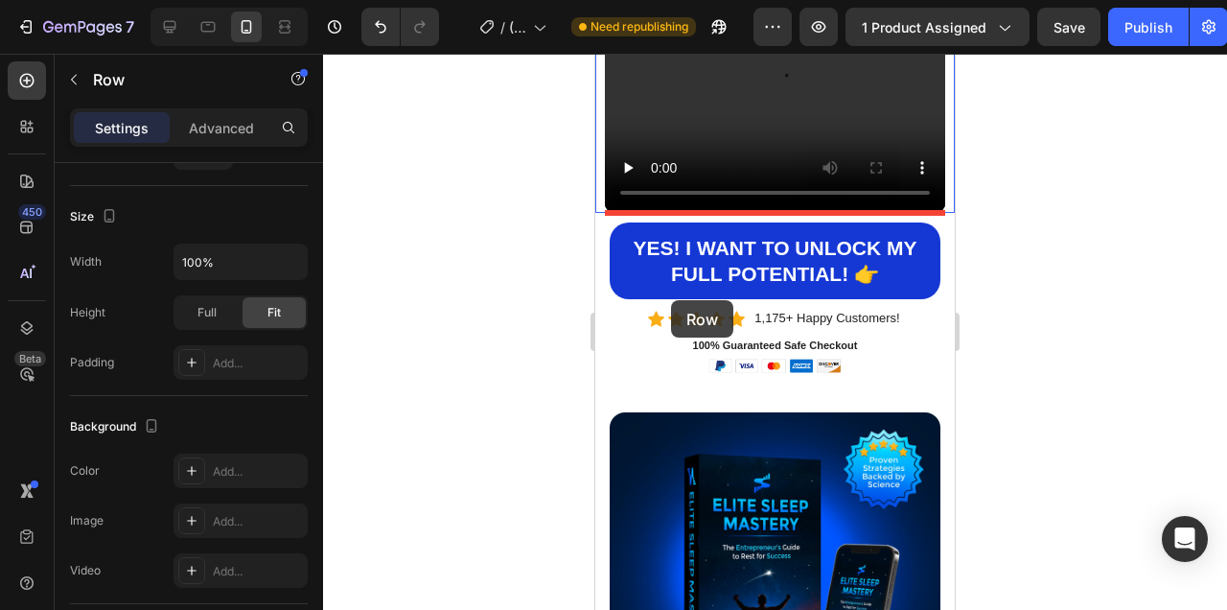
scroll to position [349, 0]
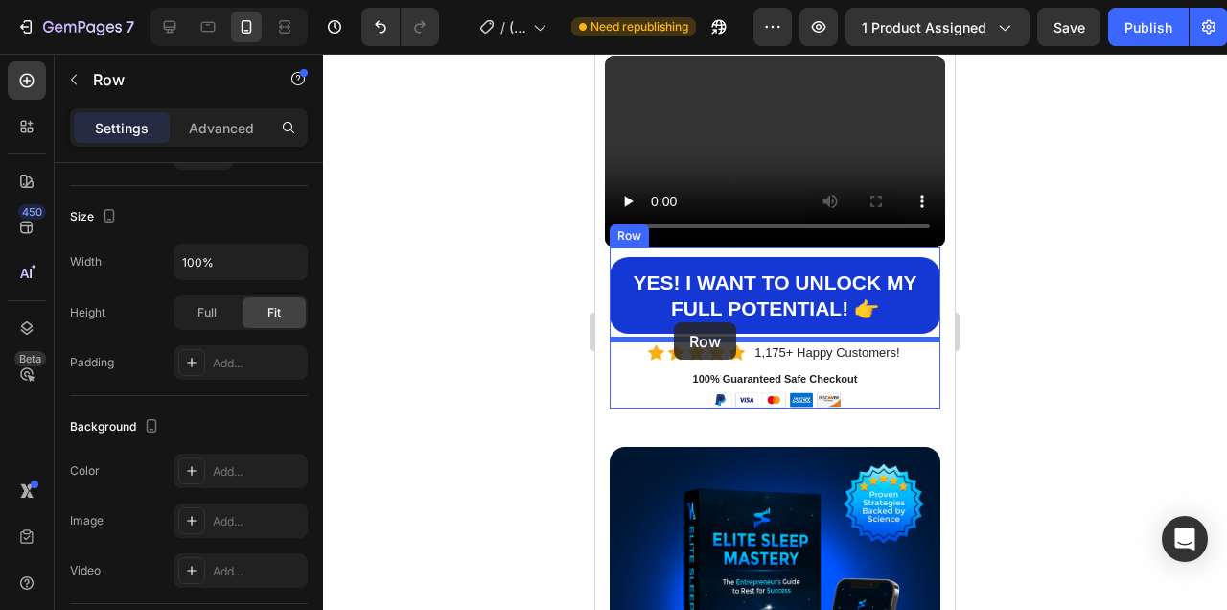
drag, startPoint x: 685, startPoint y: 524, endPoint x: 674, endPoint y: 322, distance: 202.6
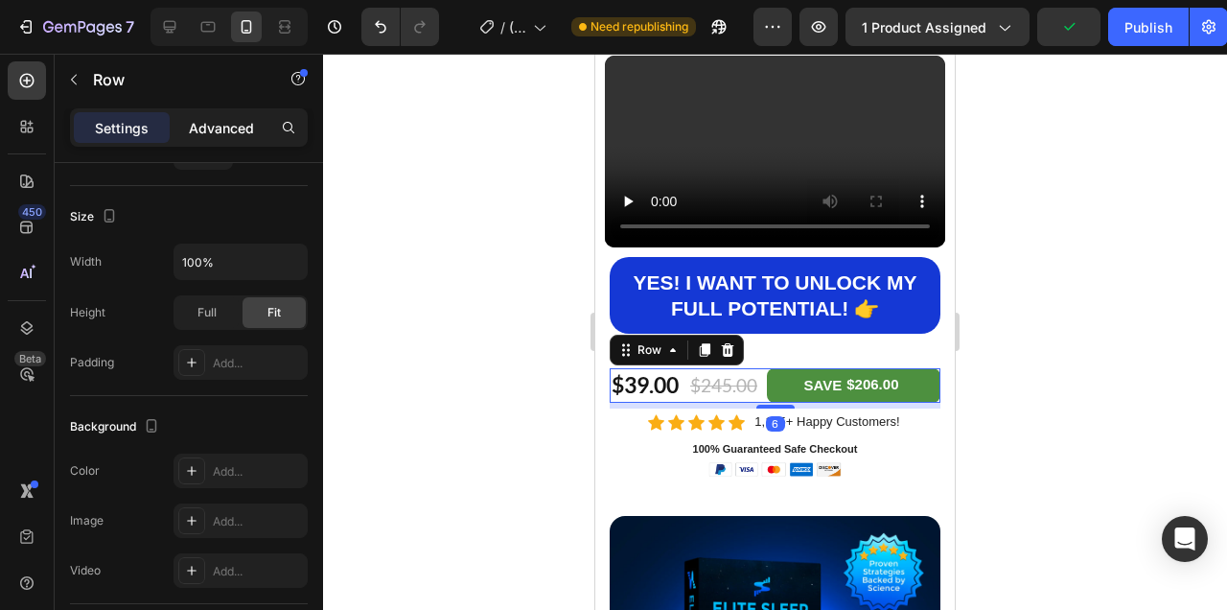
click at [246, 133] on p "Advanced" at bounding box center [221, 128] width 65 height 20
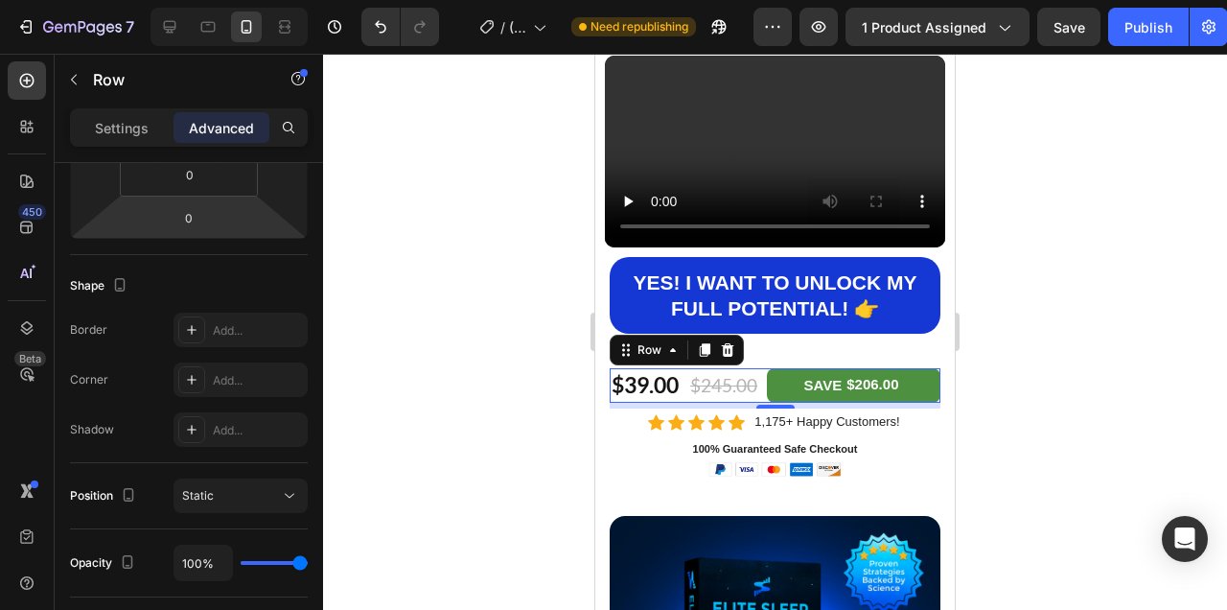
scroll to position [35, 0]
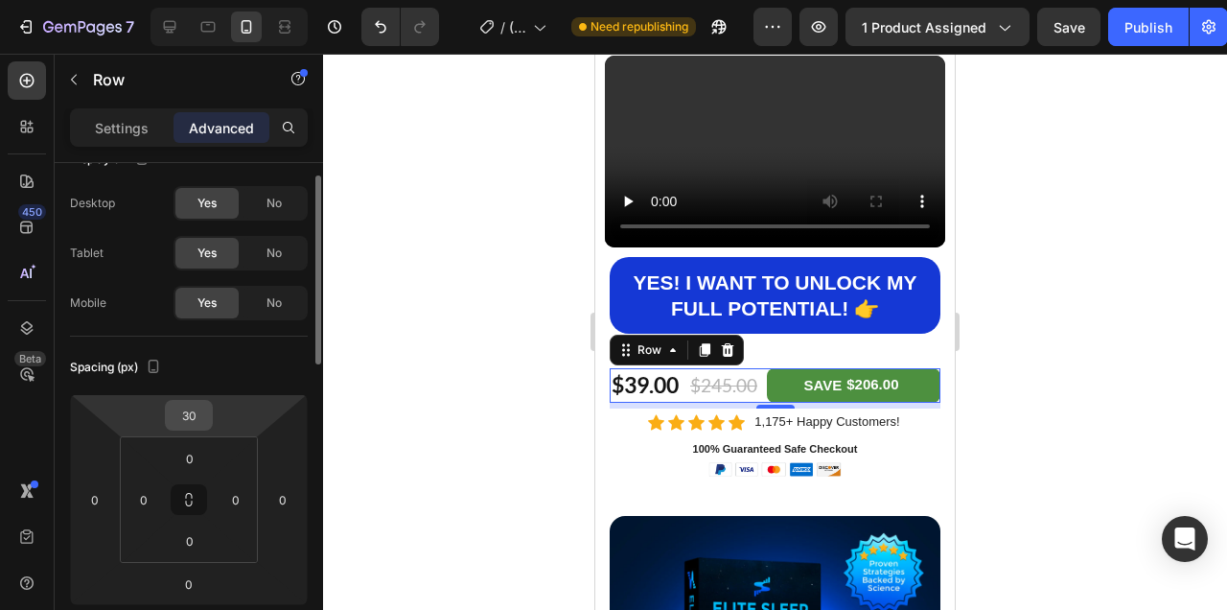
click at [190, 405] on input "30" at bounding box center [189, 415] width 38 height 29
type input "0"
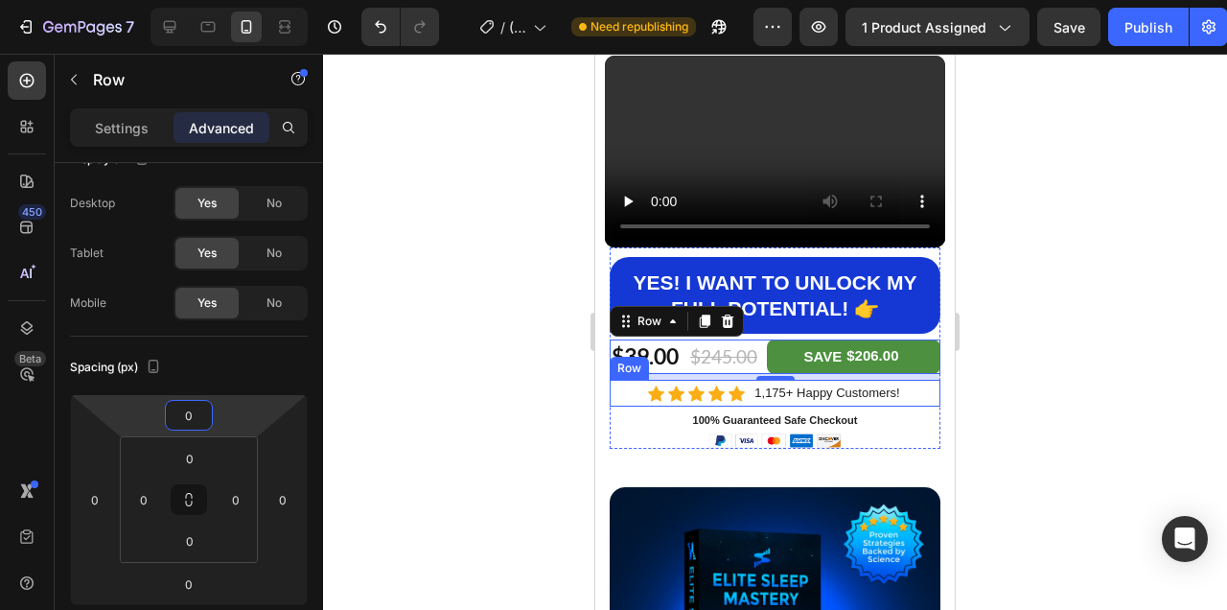
click at [1062, 370] on div at bounding box center [775, 332] width 904 height 556
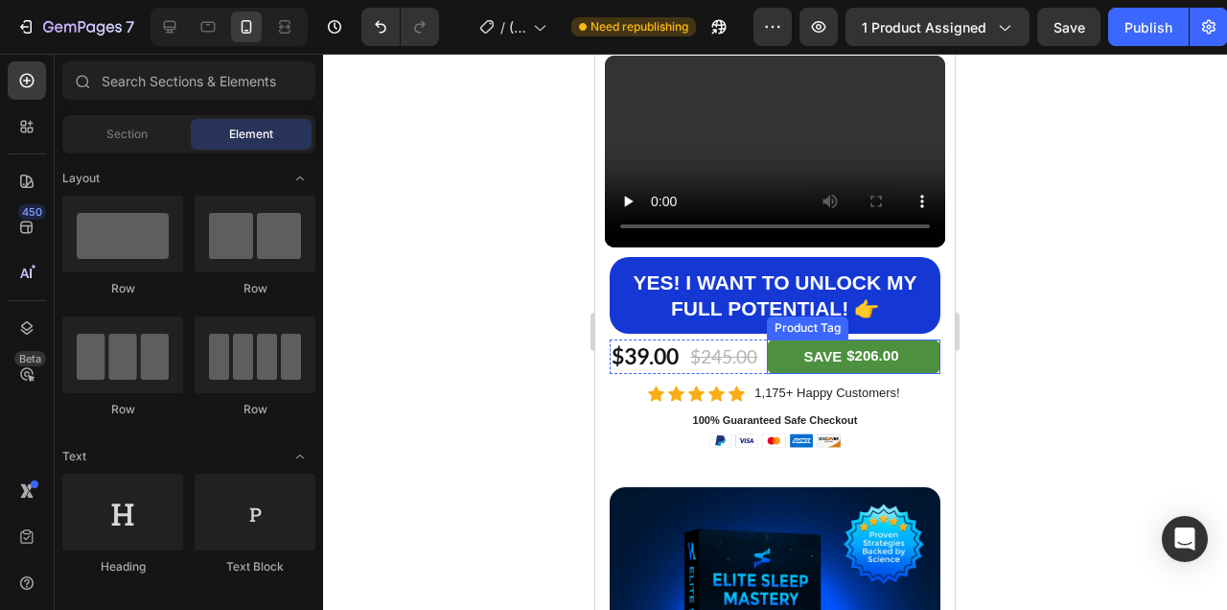
click at [929, 359] on div "SAVE $206.00" at bounding box center [854, 356] width 174 height 35
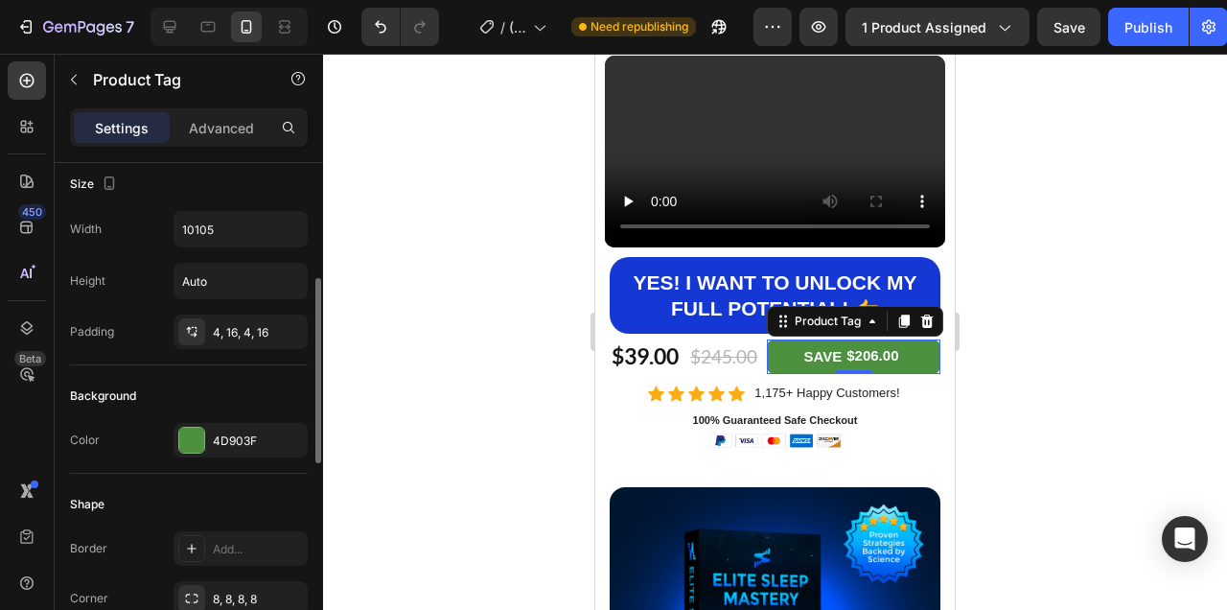
scroll to position [291, 0]
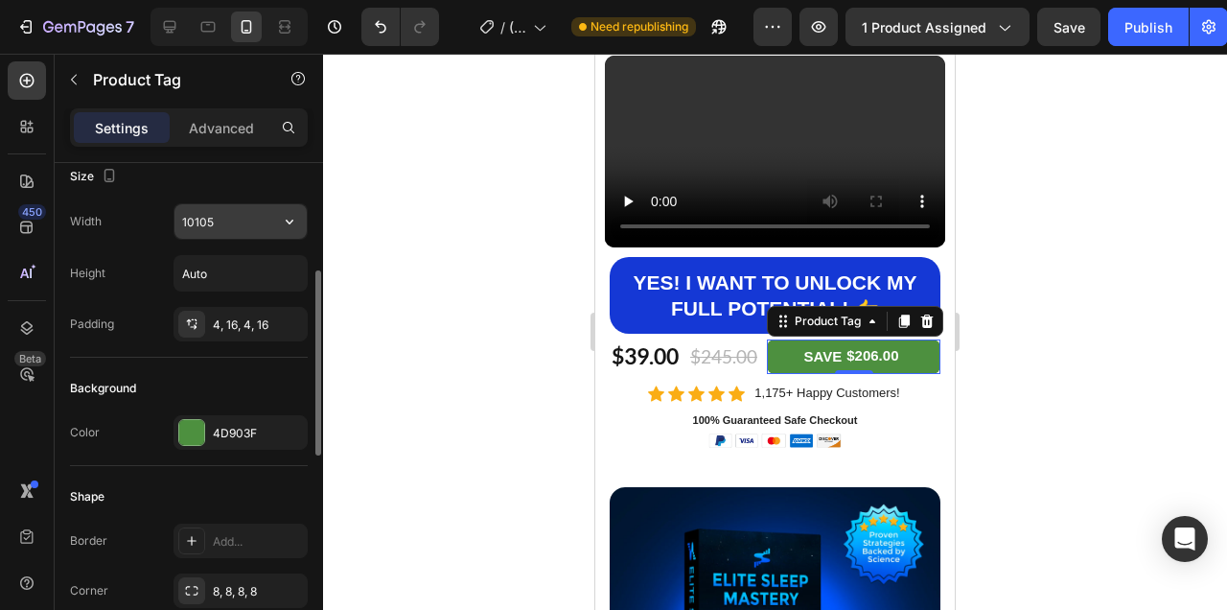
click at [218, 233] on input "10105" at bounding box center [240, 221] width 132 height 35
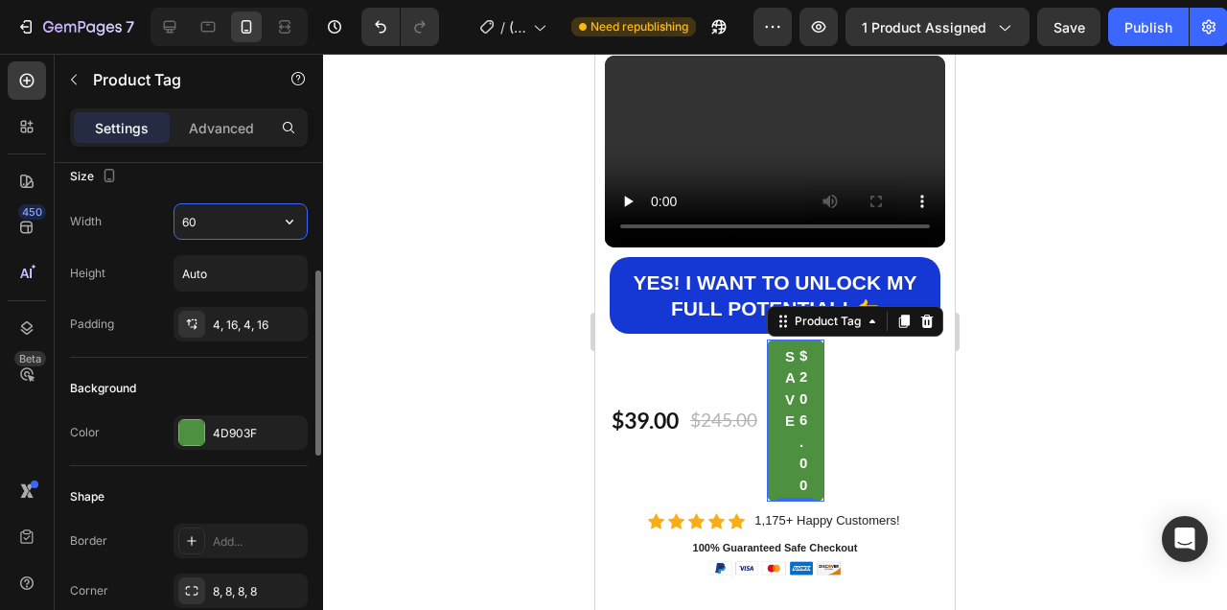
type input "6"
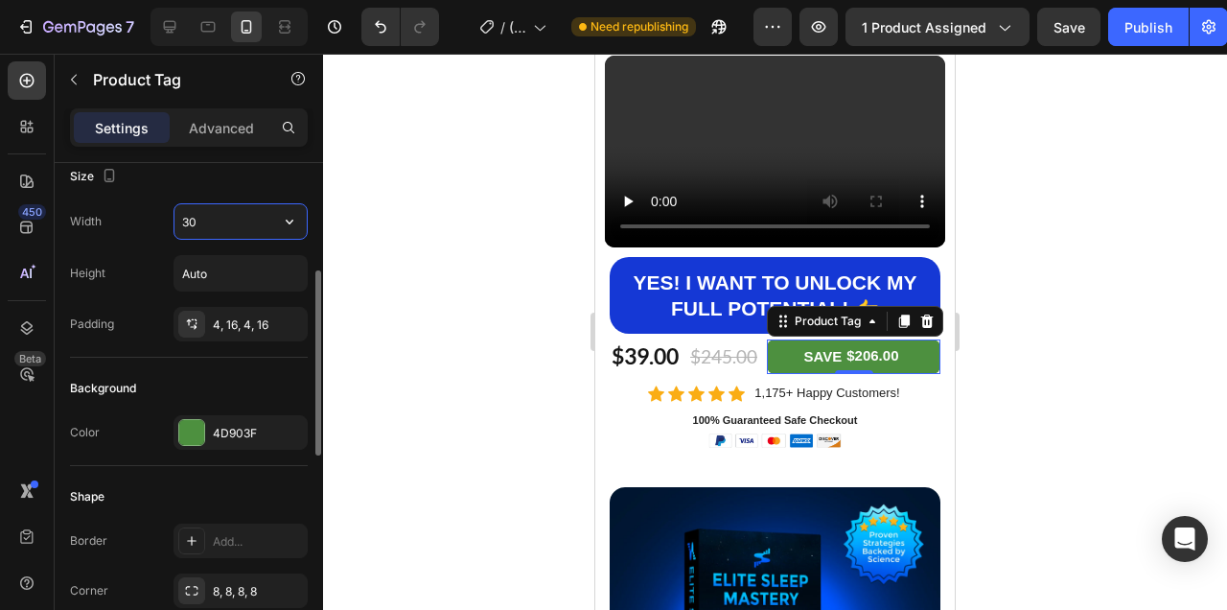
type input "3"
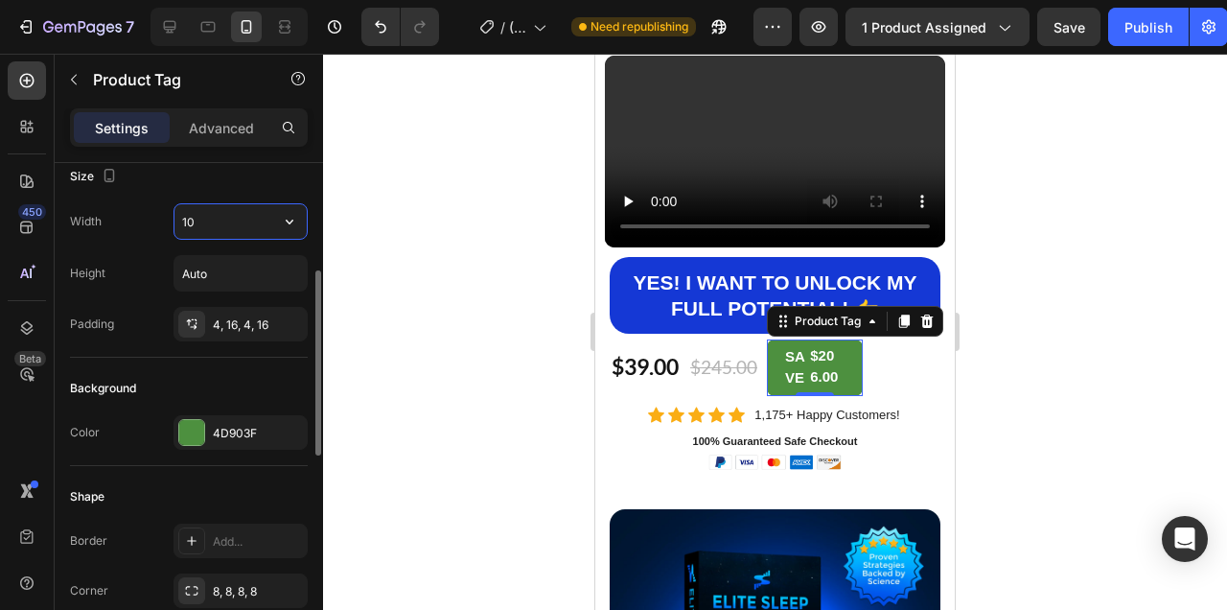
type input "1"
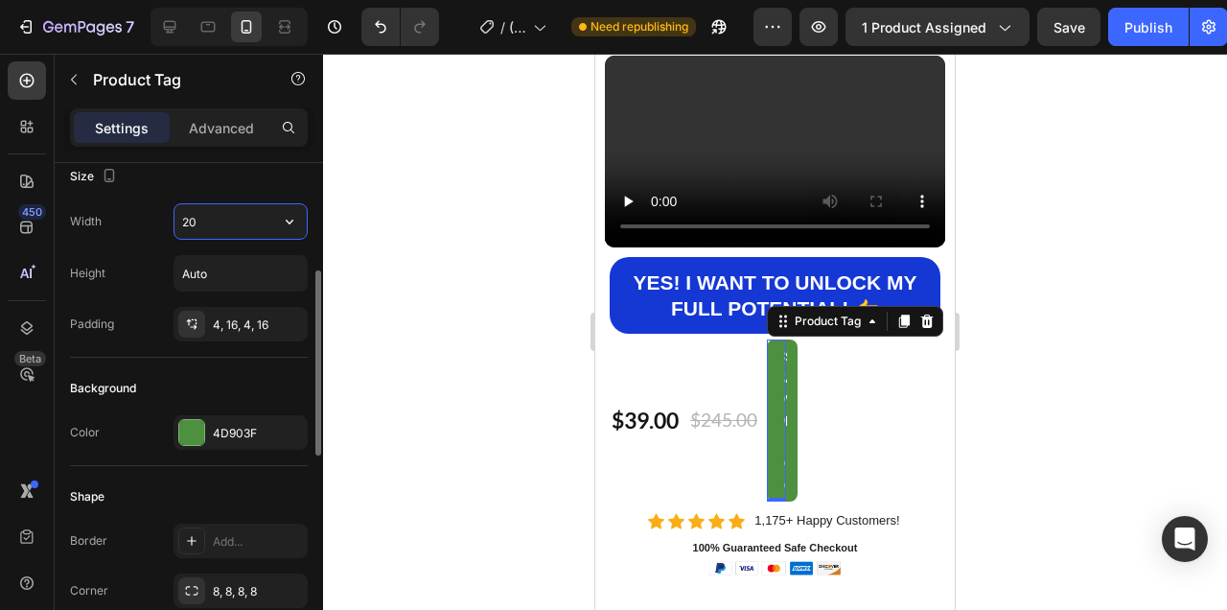
type input "200"
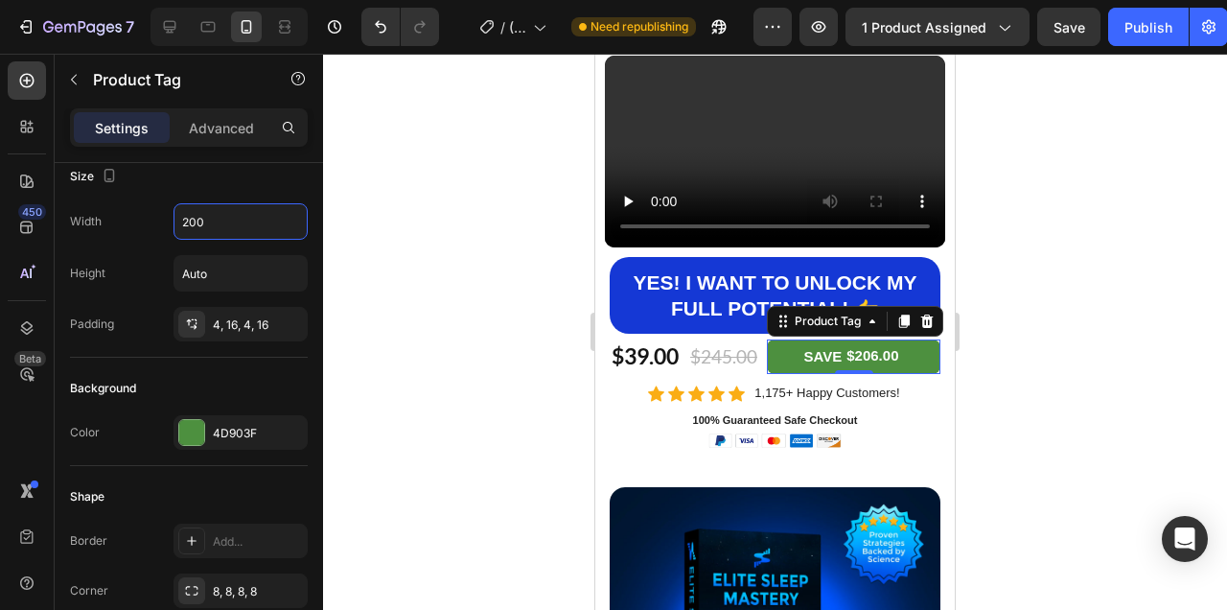
click at [1040, 294] on div at bounding box center [775, 332] width 904 height 556
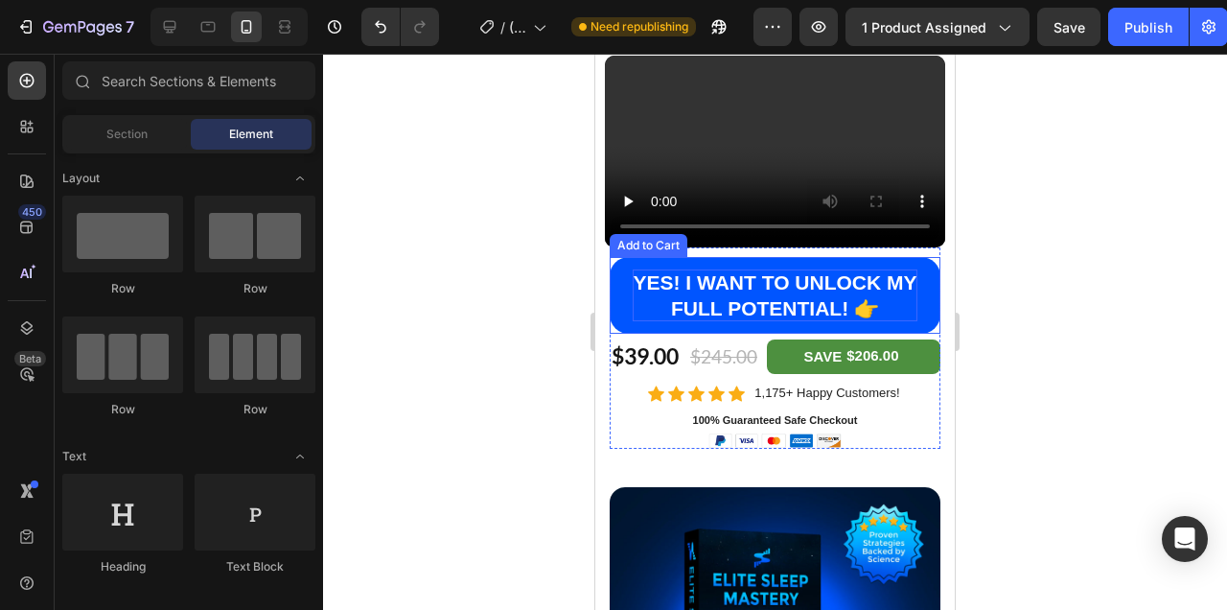
click at [887, 301] on div "YES! I WANT TO UNLOCK MY FULL POTENTIAL! 👉" at bounding box center [775, 295] width 285 height 53
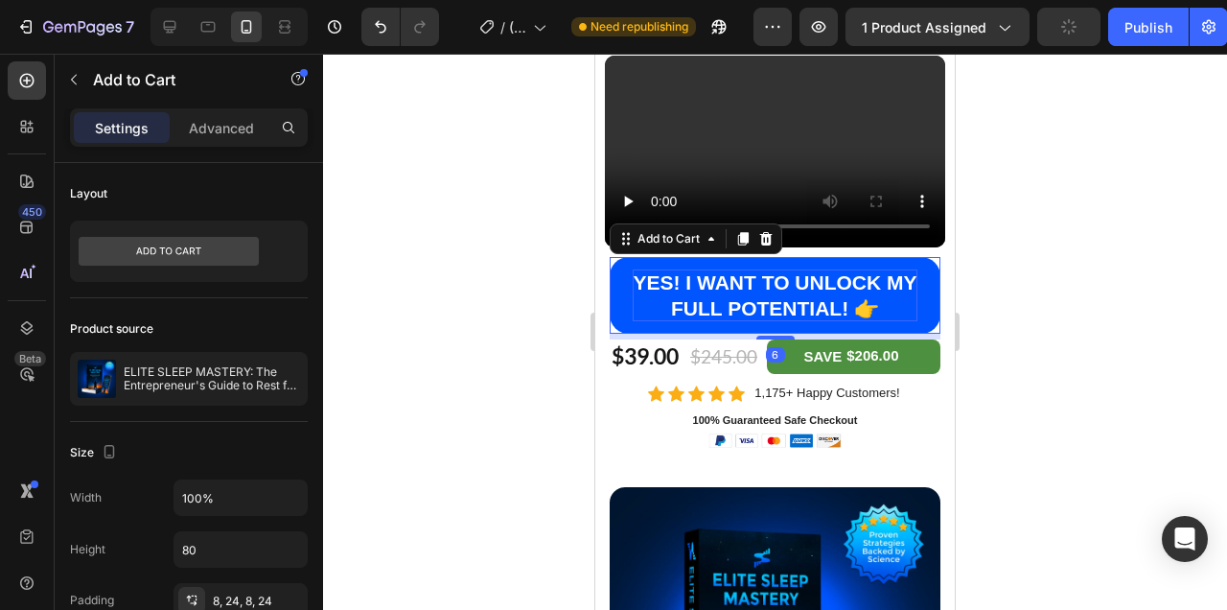
click at [887, 301] on div "YES! I WANT TO UNLOCK MY FULL POTENTIAL! 👉" at bounding box center [775, 295] width 285 height 53
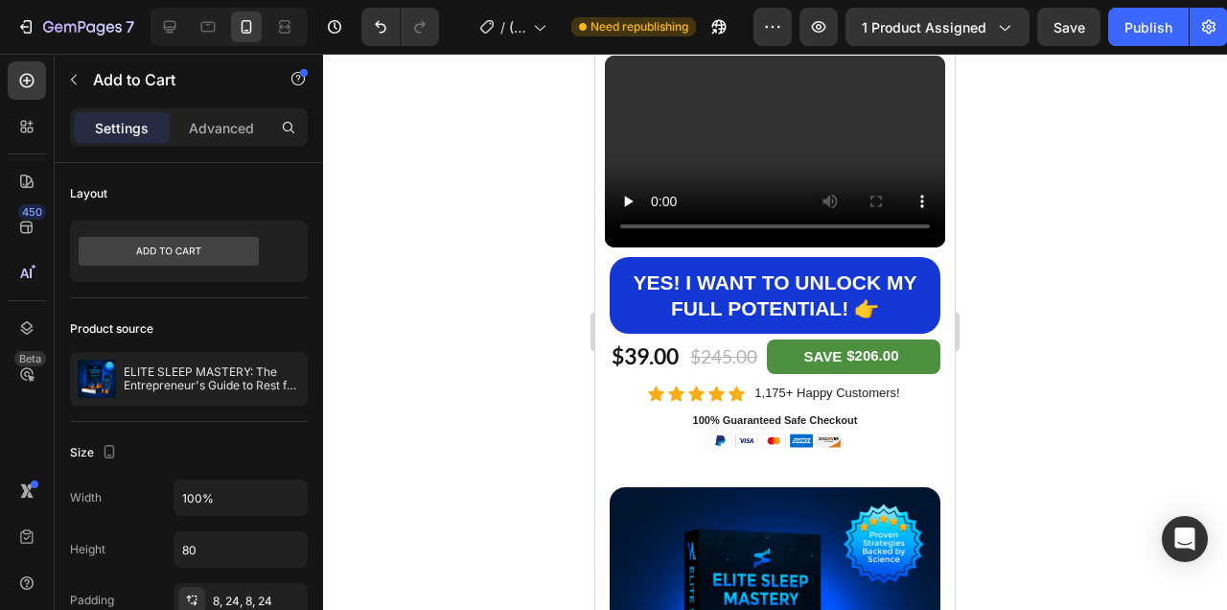
click at [1005, 286] on div at bounding box center [775, 332] width 904 height 556
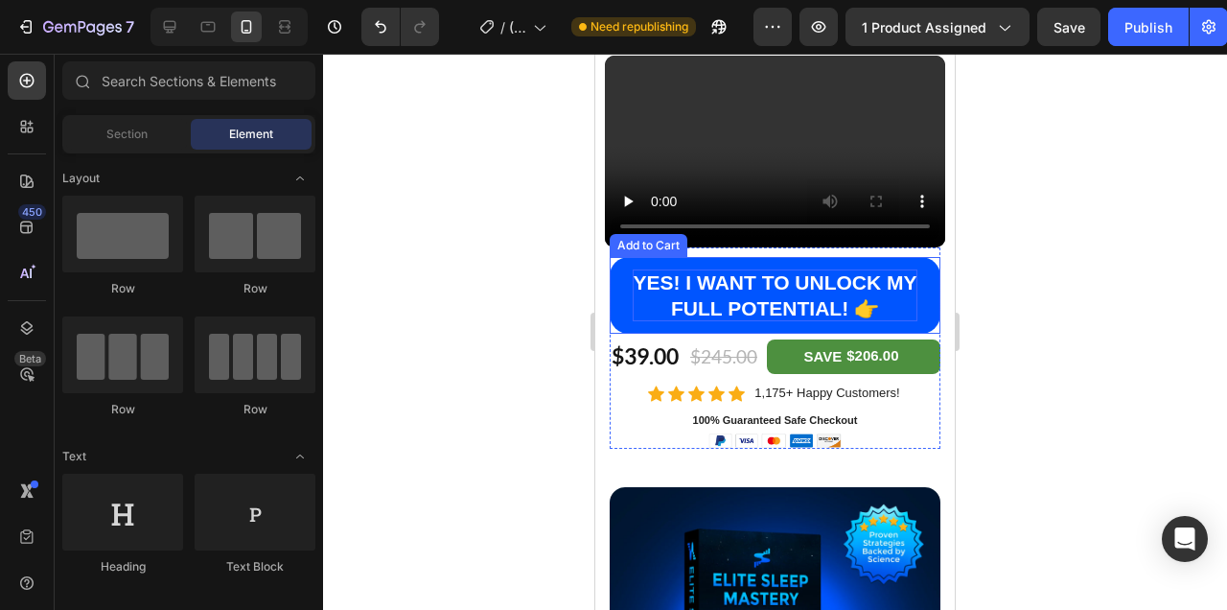
click at [886, 297] on p "YES! I WANT TO UNLOCK MY FULL POTENTIAL! 👉" at bounding box center [775, 295] width 285 height 53
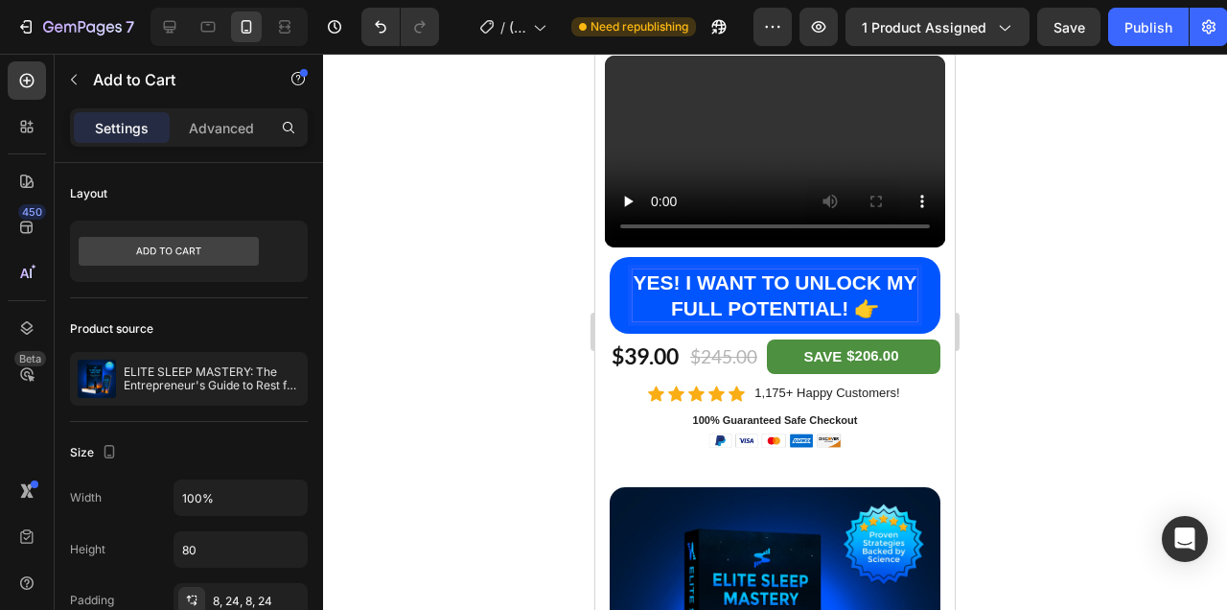
click at [915, 295] on p "YES! I WANT TO UNLOCK MY FULL POTENTIAL! 👉" at bounding box center [775, 295] width 285 height 53
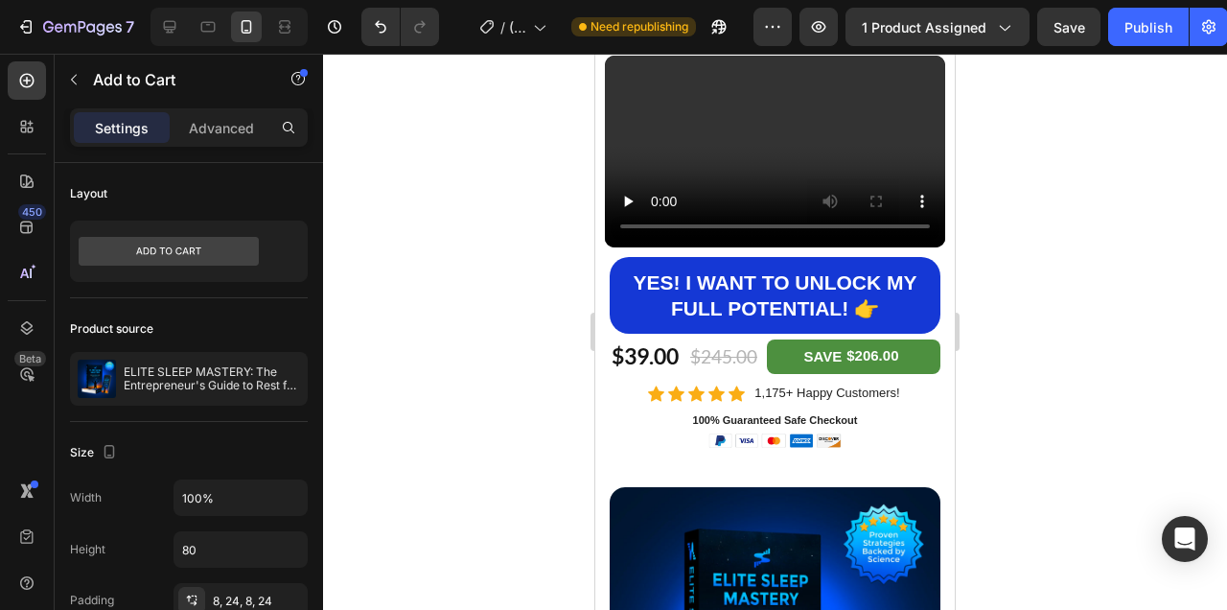
click at [1041, 296] on div at bounding box center [775, 332] width 904 height 556
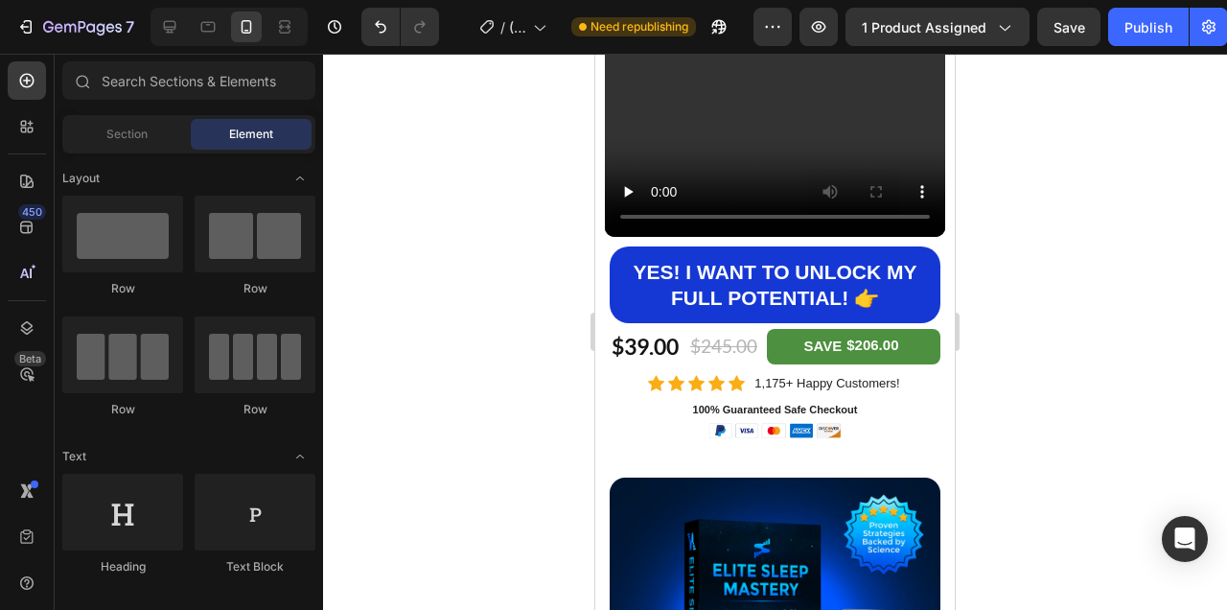
scroll to position [470, 0]
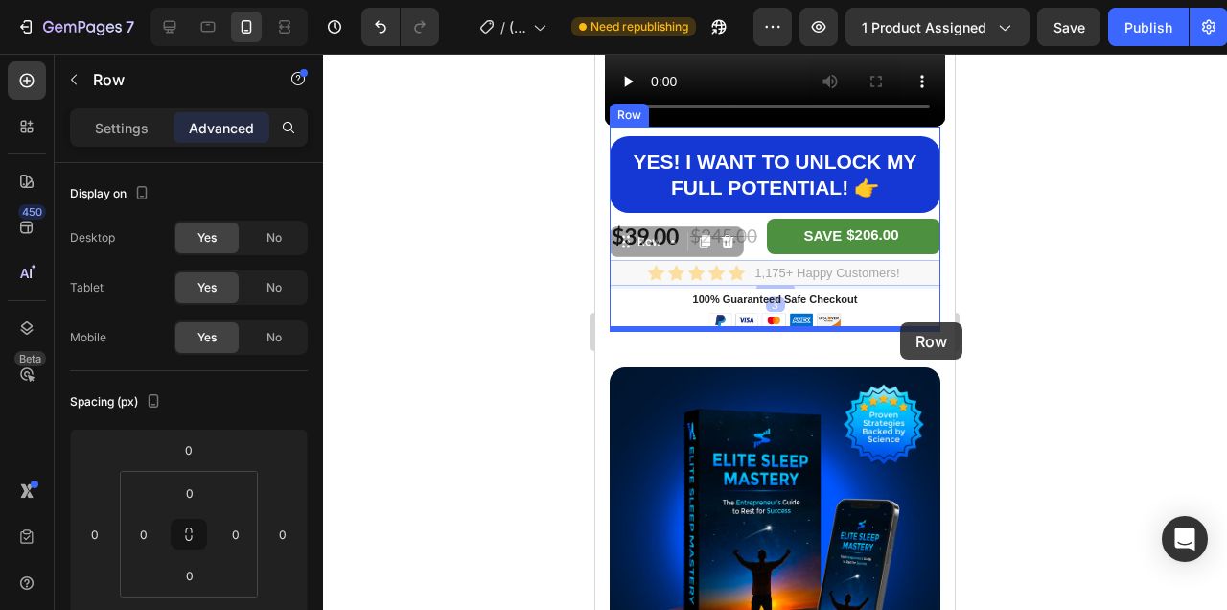
drag, startPoint x: 920, startPoint y: 268, endPoint x: 900, endPoint y: 322, distance: 57.3
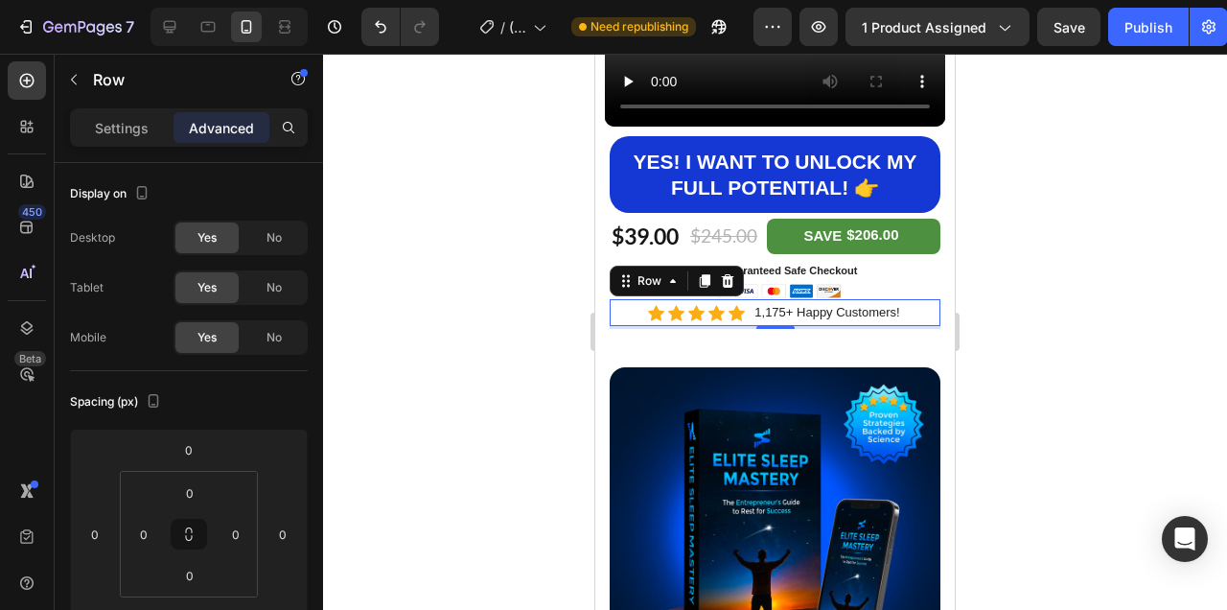
click at [1044, 339] on div at bounding box center [775, 332] width 904 height 556
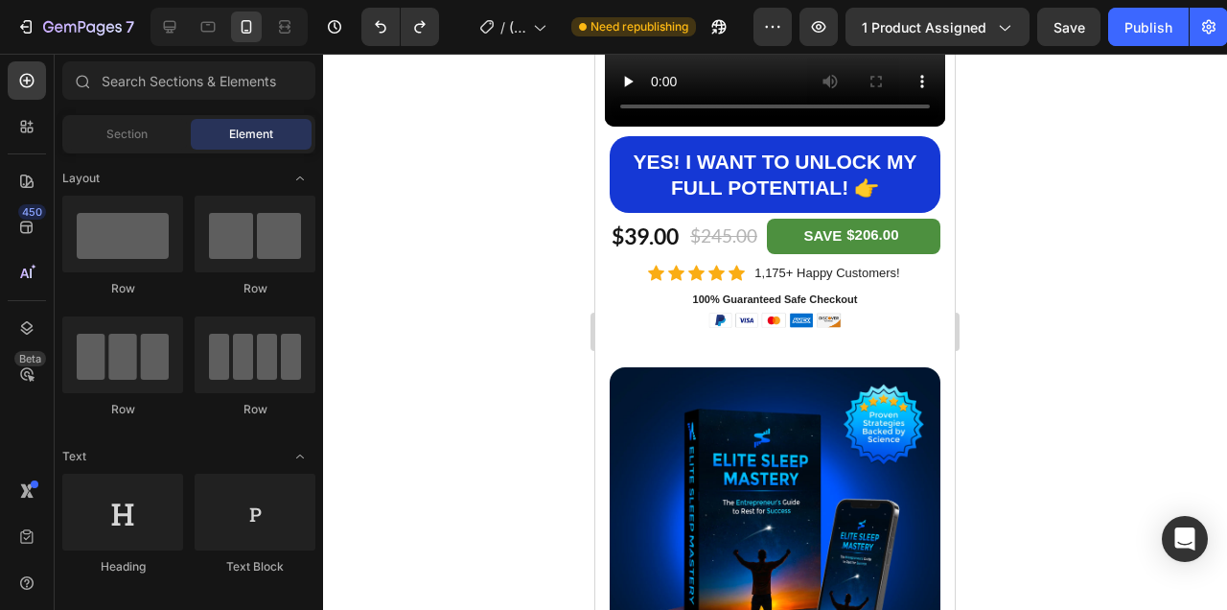
click at [1084, 341] on div at bounding box center [775, 332] width 904 height 556
click at [891, 273] on p "1,175+ Happy Customers!" at bounding box center [826, 273] width 145 height 22
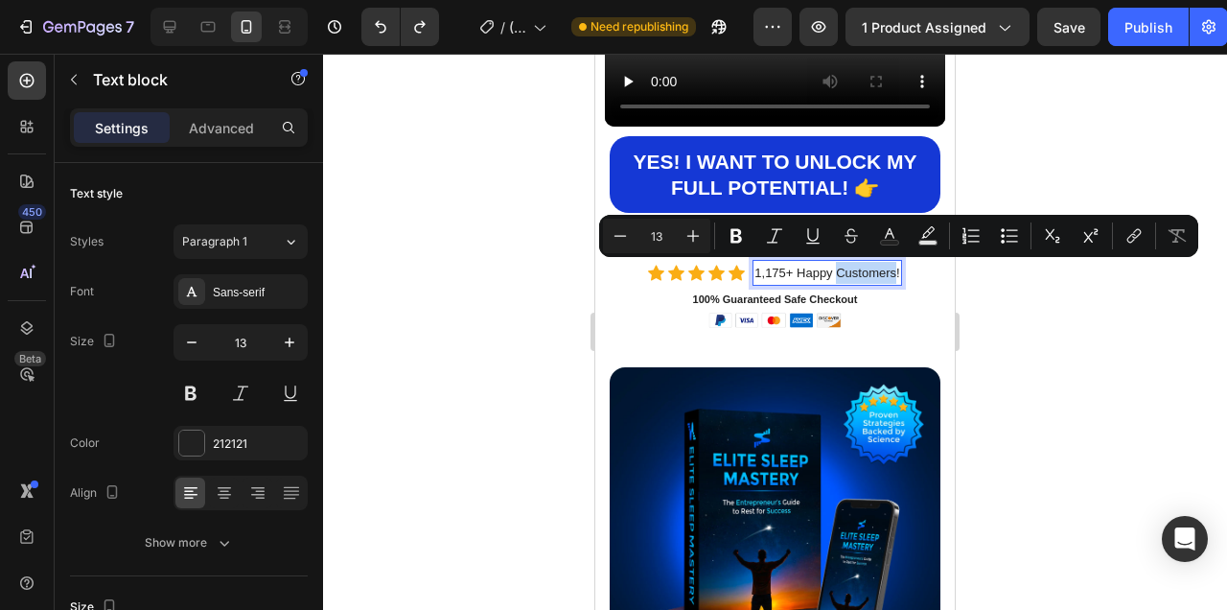
click at [887, 273] on p "1,175+ Happy Customers!" at bounding box center [826, 273] width 145 height 22
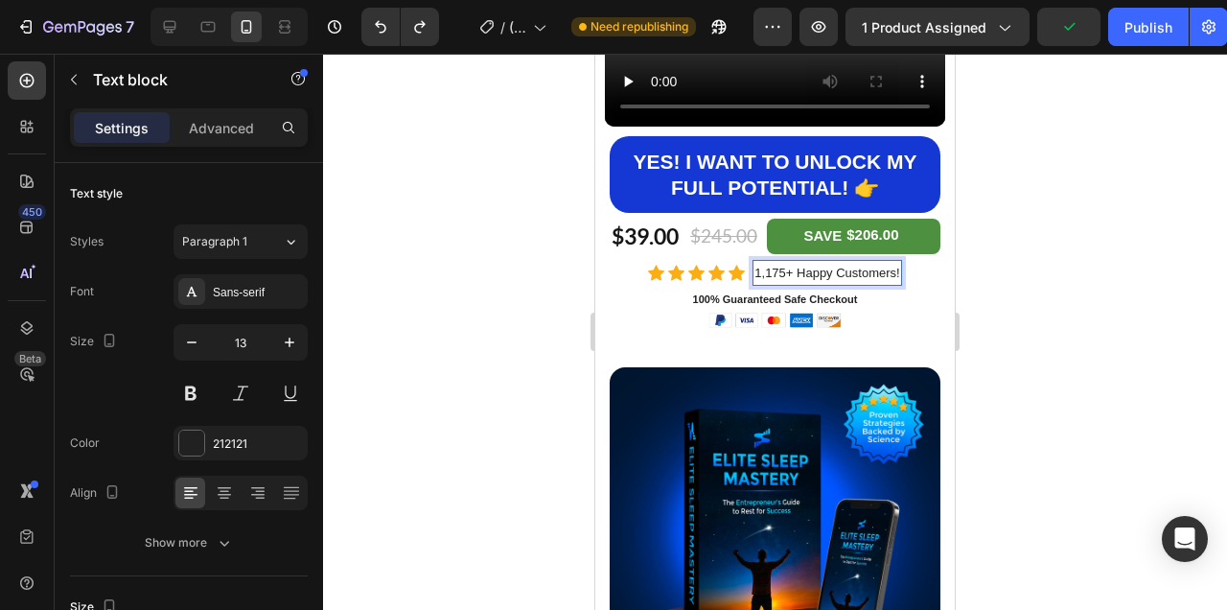
click at [756, 273] on p "1,175+ Happy Customers!" at bounding box center [826, 273] width 145 height 22
click at [1053, 264] on div at bounding box center [775, 332] width 904 height 556
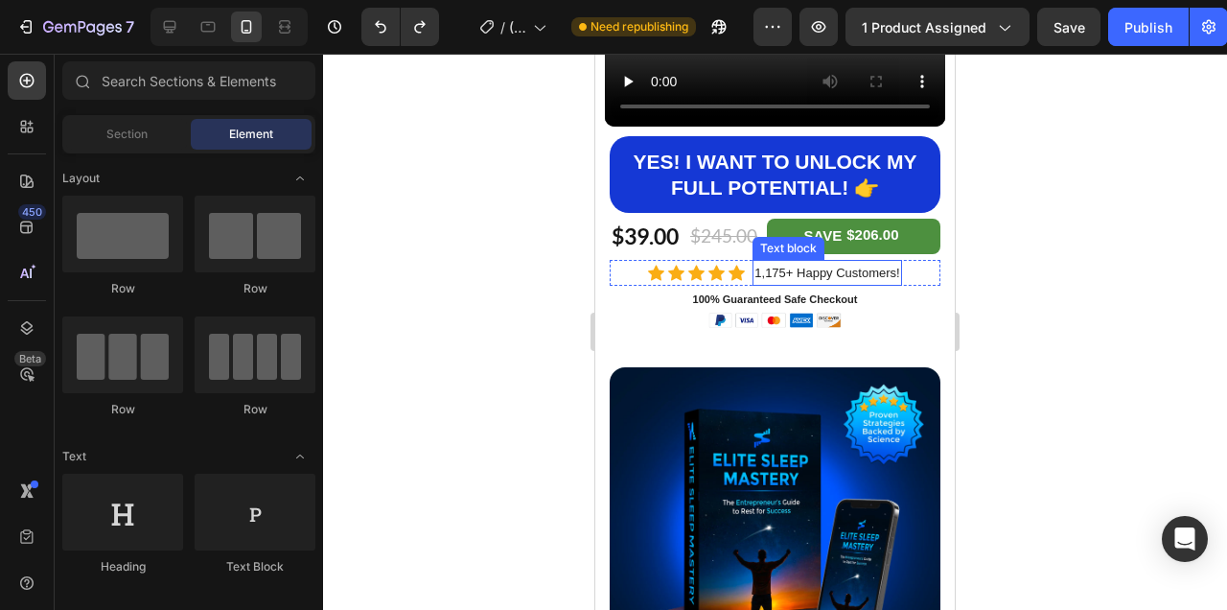
click at [892, 271] on p "1,175+ Happy Customers!" at bounding box center [826, 273] width 145 height 22
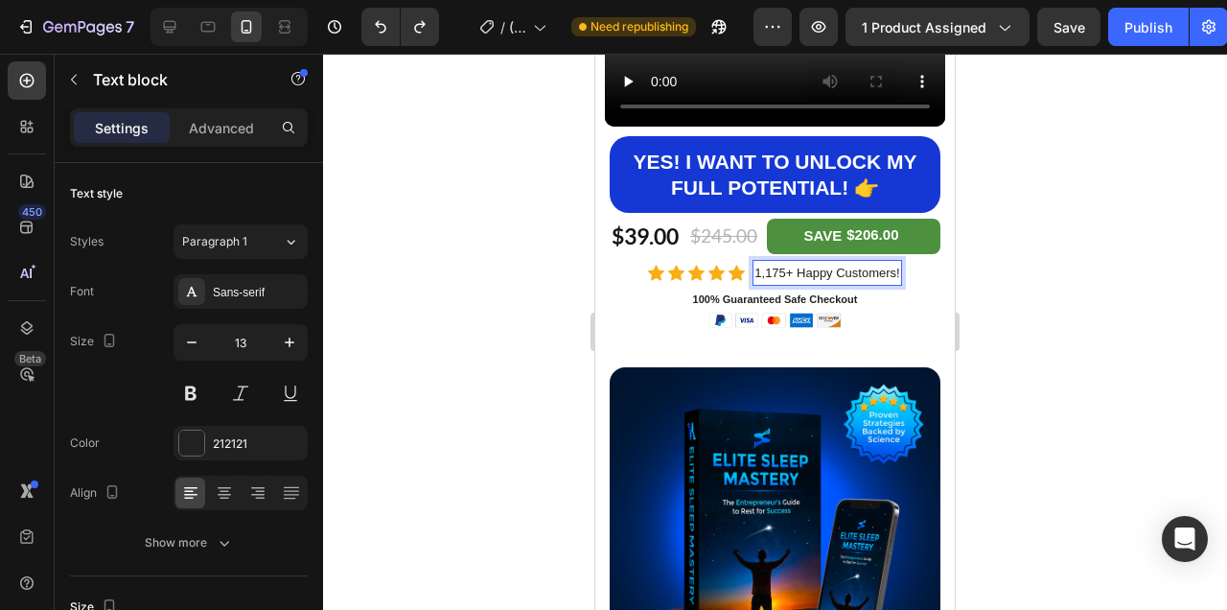
click at [893, 276] on p "1,175+ Happy Customers!" at bounding box center [826, 273] width 145 height 22
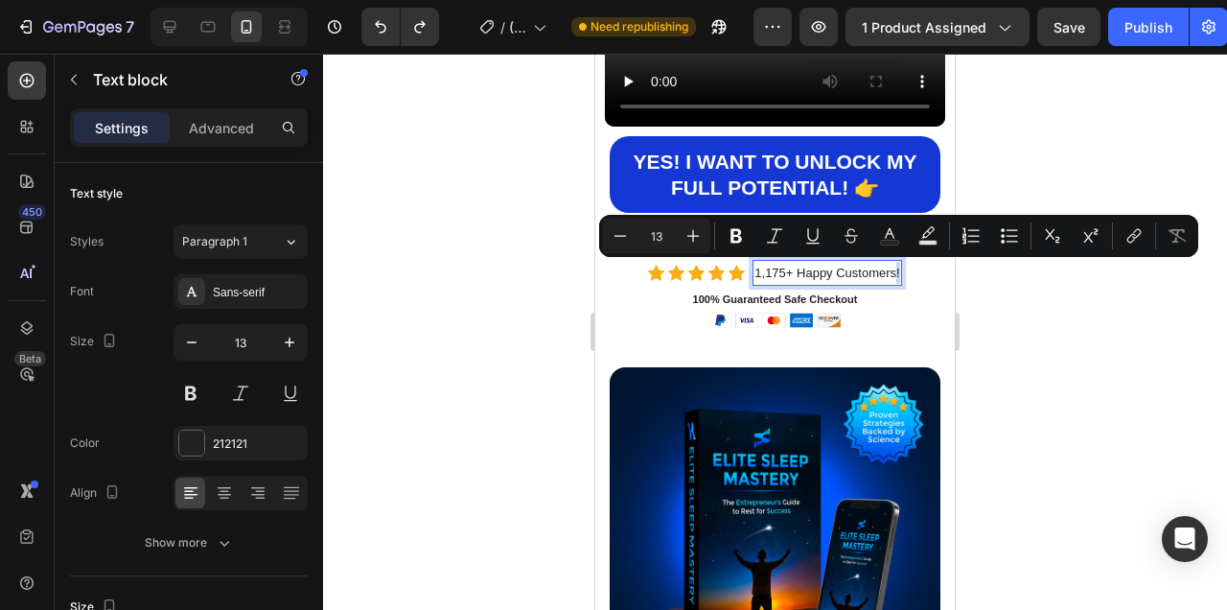
click at [893, 276] on p "1,175+ Happy Customers!" at bounding box center [826, 273] width 145 height 22
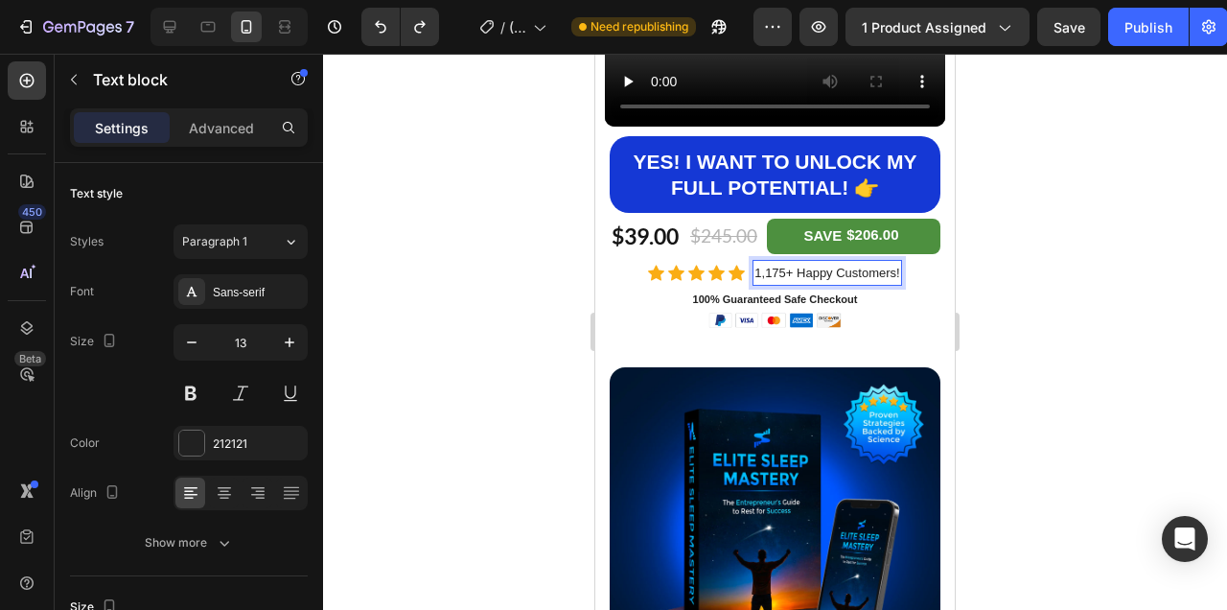
click at [755, 271] on p "1,175+ Happy Customers!" at bounding box center [826, 273] width 145 height 22
click at [1172, 239] on div at bounding box center [775, 332] width 904 height 556
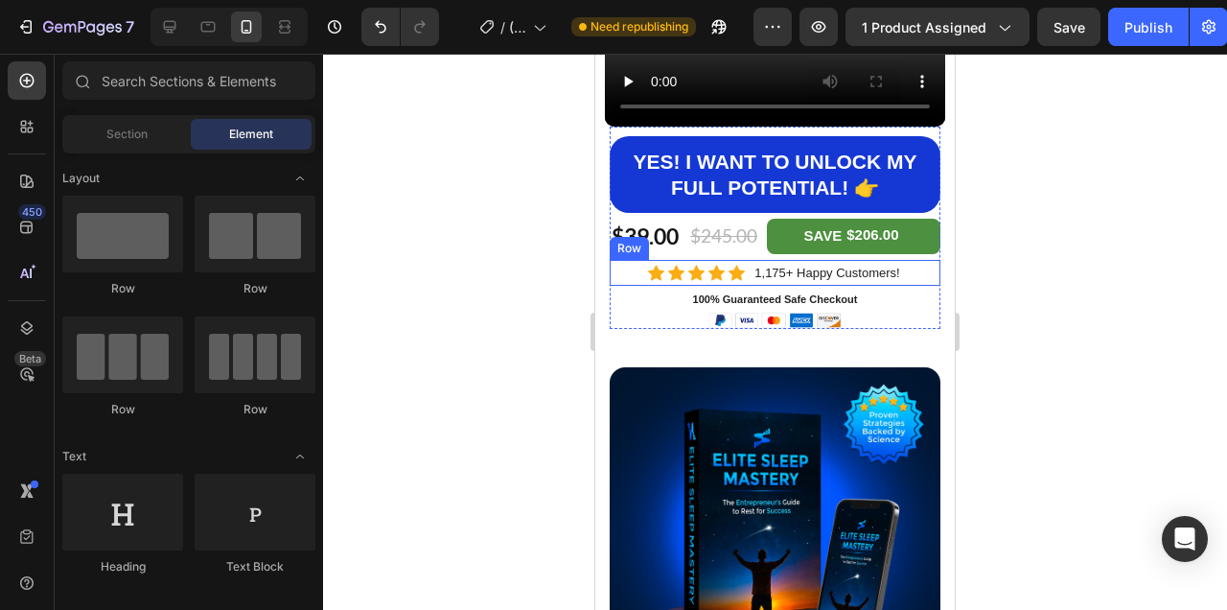
click at [1111, 286] on div at bounding box center [775, 332] width 904 height 556
click at [1111, 405] on div at bounding box center [775, 332] width 904 height 556
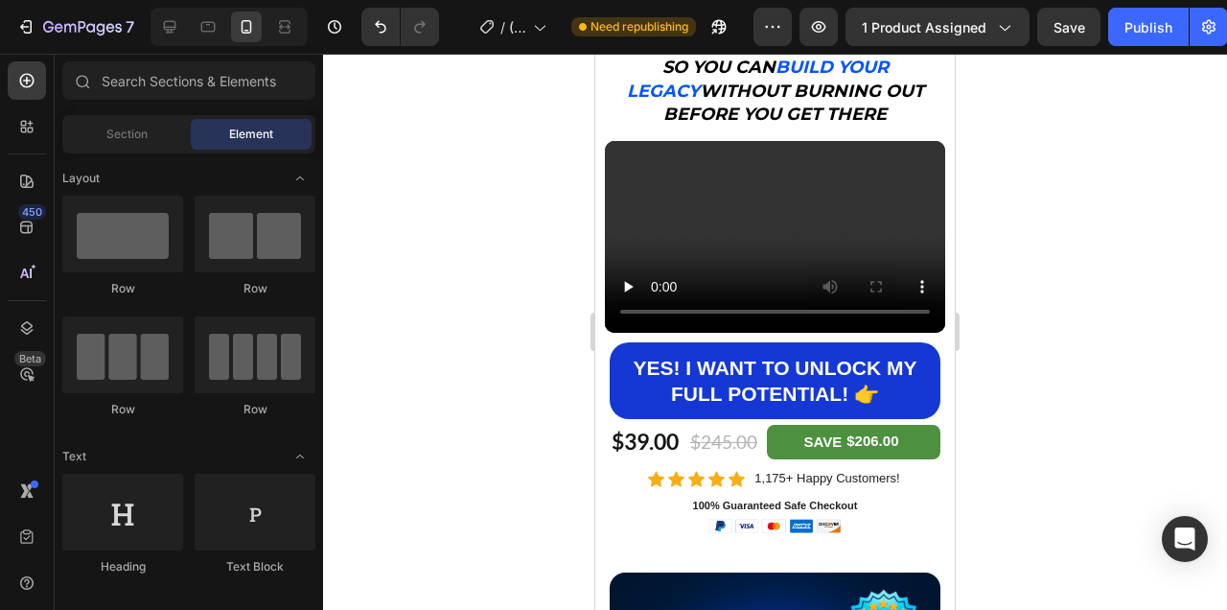
scroll to position [298, 0]
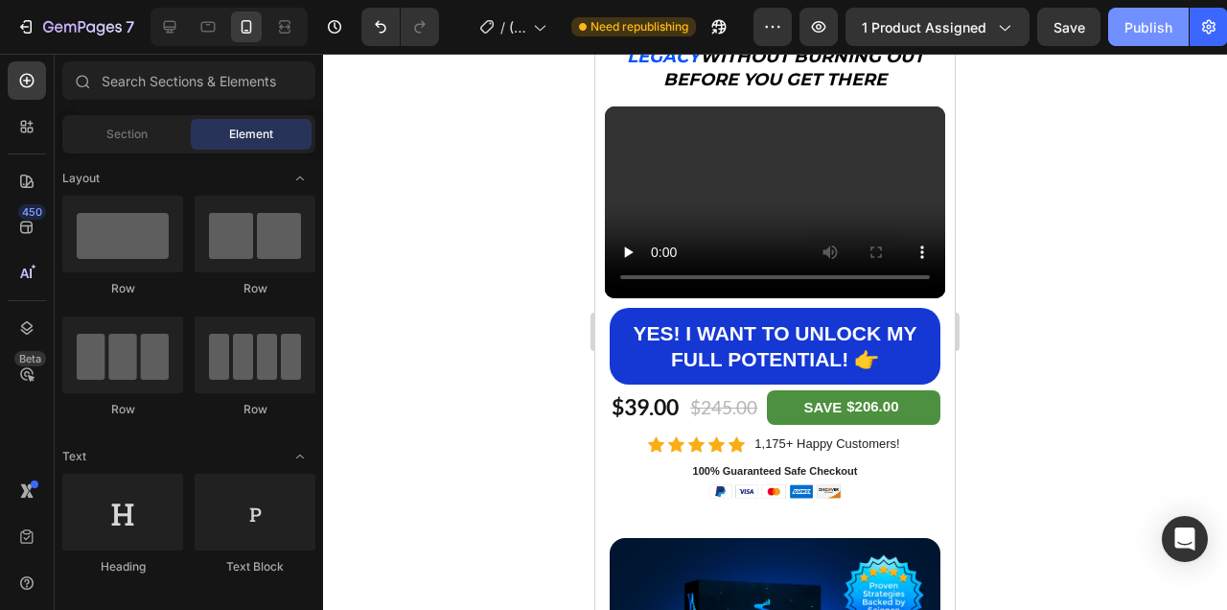
click at [1146, 24] on div "Publish" at bounding box center [1148, 27] width 48 height 20
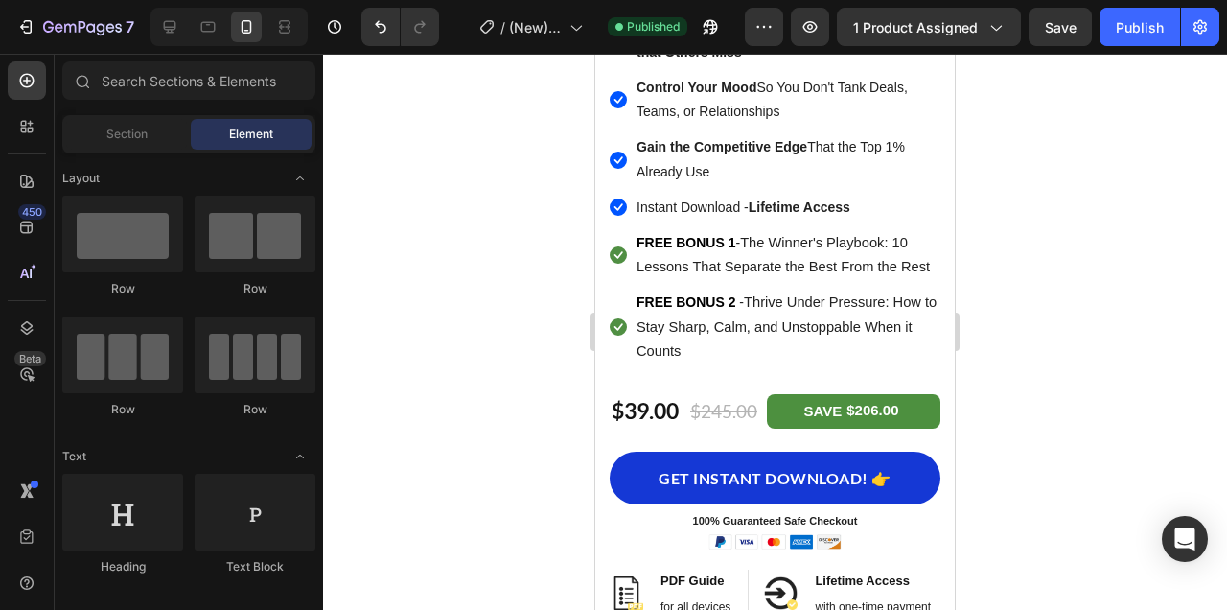
scroll to position [2202, 0]
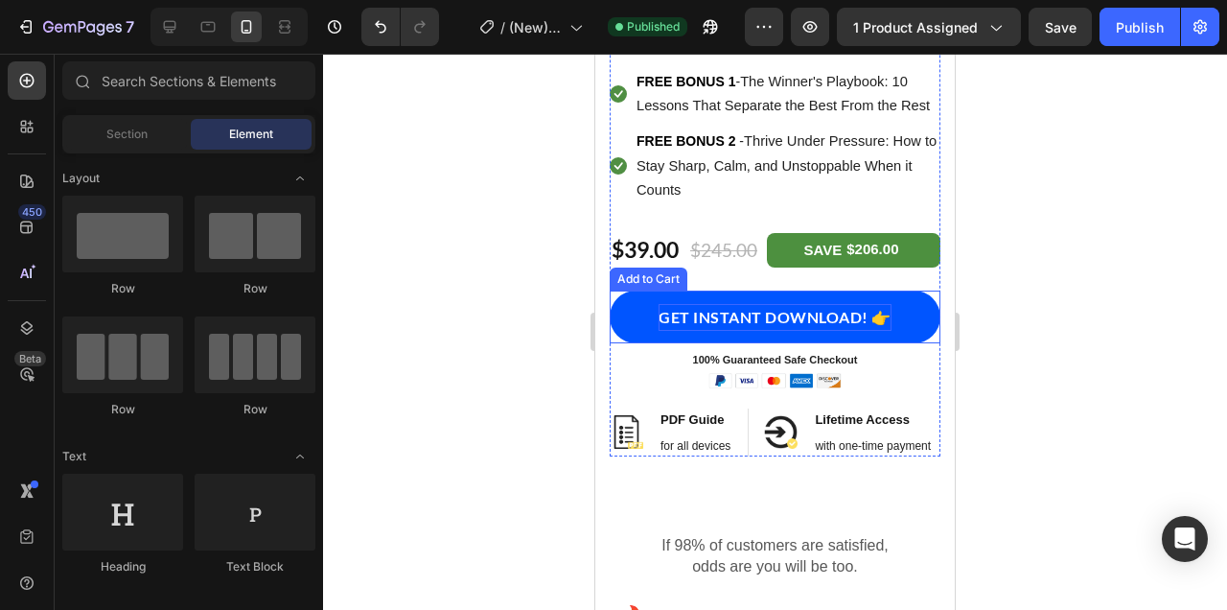
click at [827, 311] on div "GET INSTANT DOWNLOAD! 👉" at bounding box center [775, 318] width 233 height 28
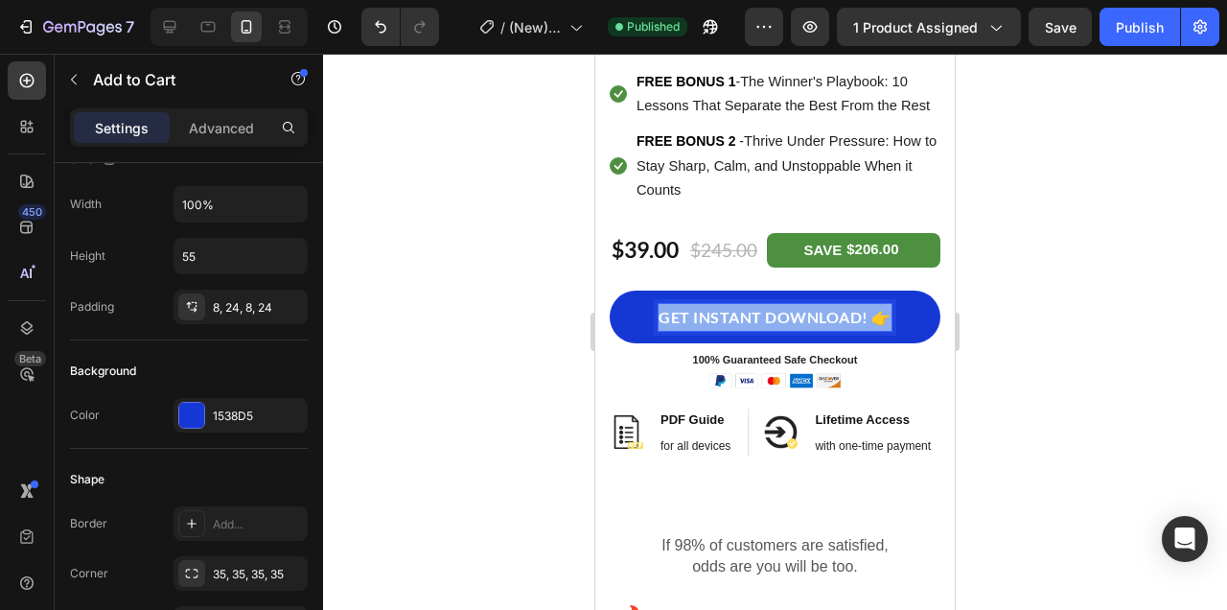
scroll to position [792, 0]
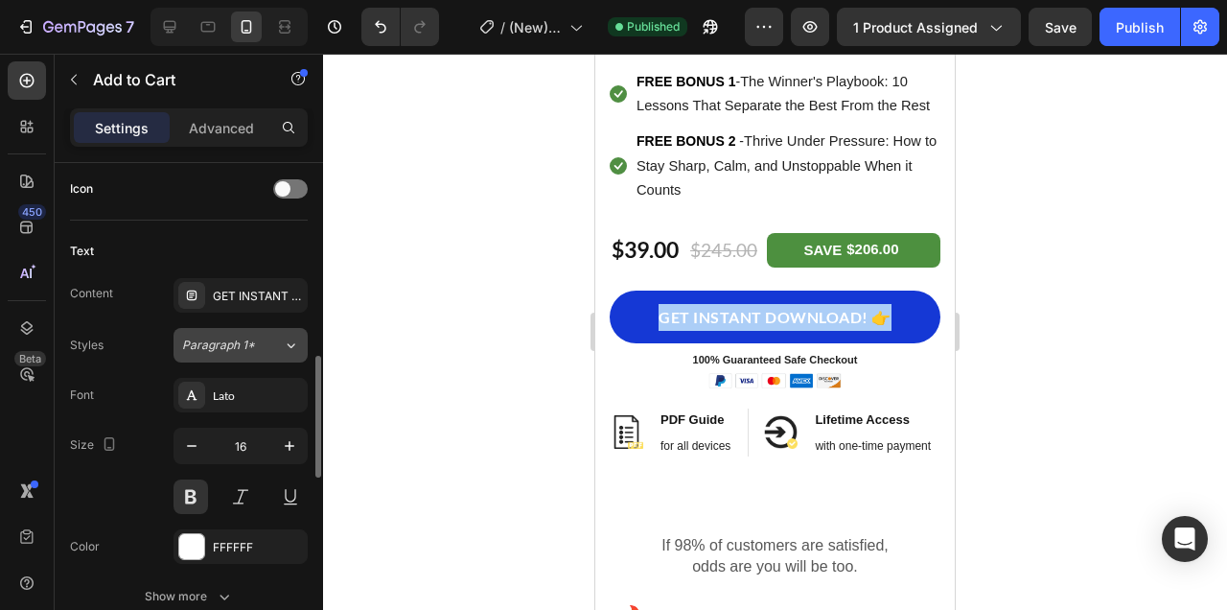
click at [257, 344] on div "Paragraph 1*" at bounding box center [221, 344] width 78 height 17
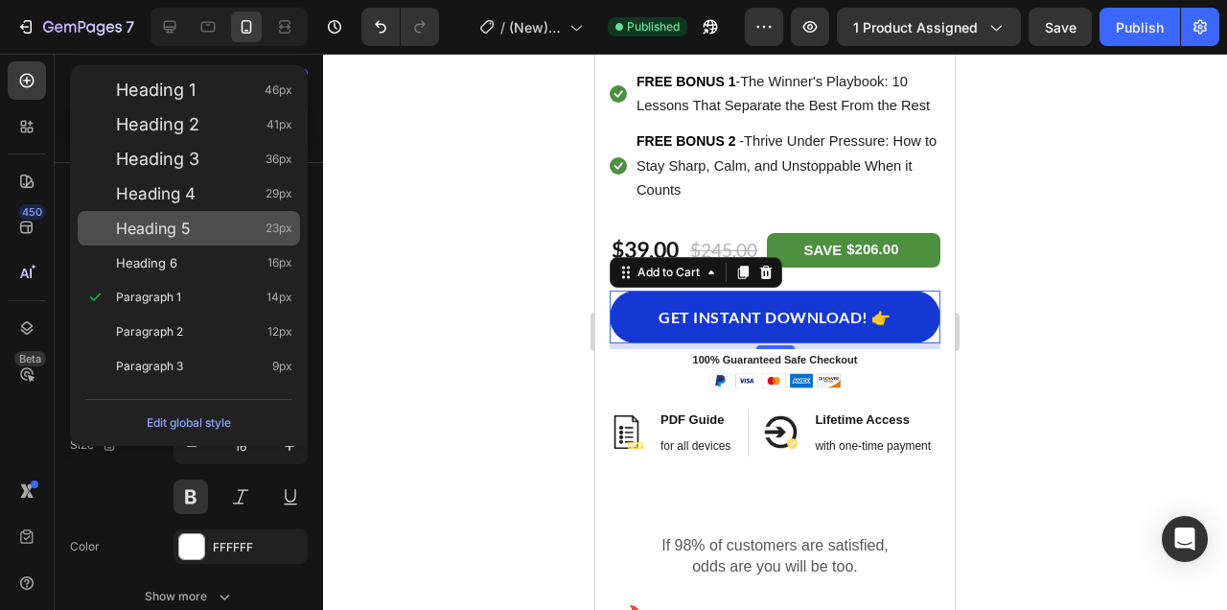
click at [242, 227] on div "Heading 5 23px" at bounding box center [204, 228] width 176 height 19
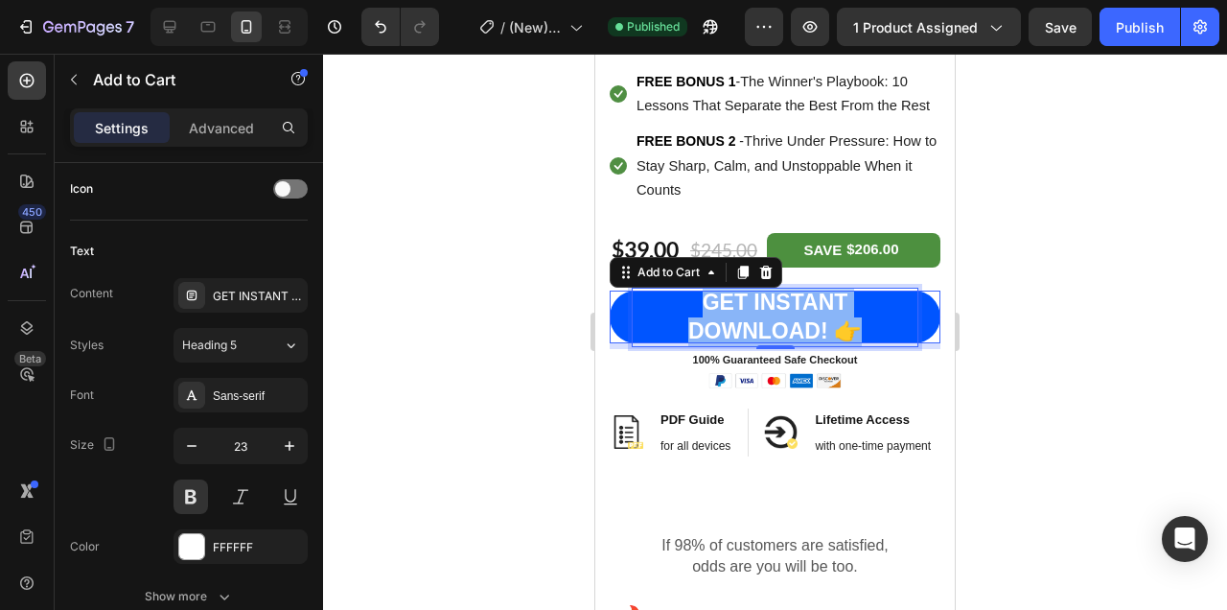
click at [732, 313] on p "GET INSTANT DOWNLOAD! 👉" at bounding box center [775, 318] width 285 height 58
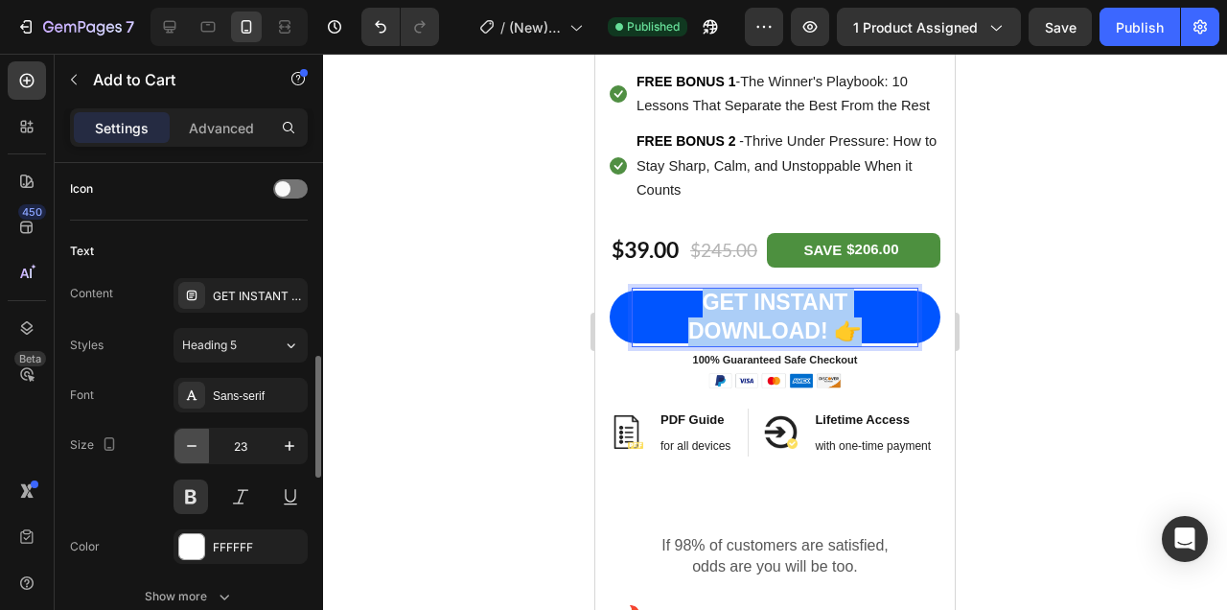
click at [190, 445] on icon "button" at bounding box center [192, 446] width 10 height 2
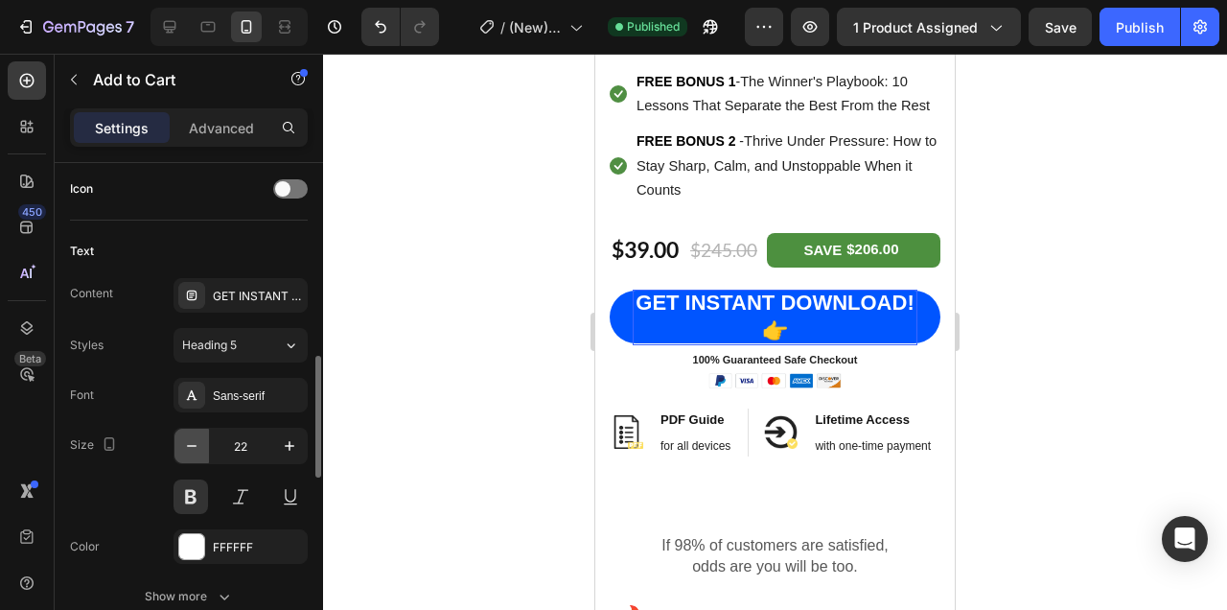
click at [190, 445] on icon "button" at bounding box center [192, 446] width 10 height 2
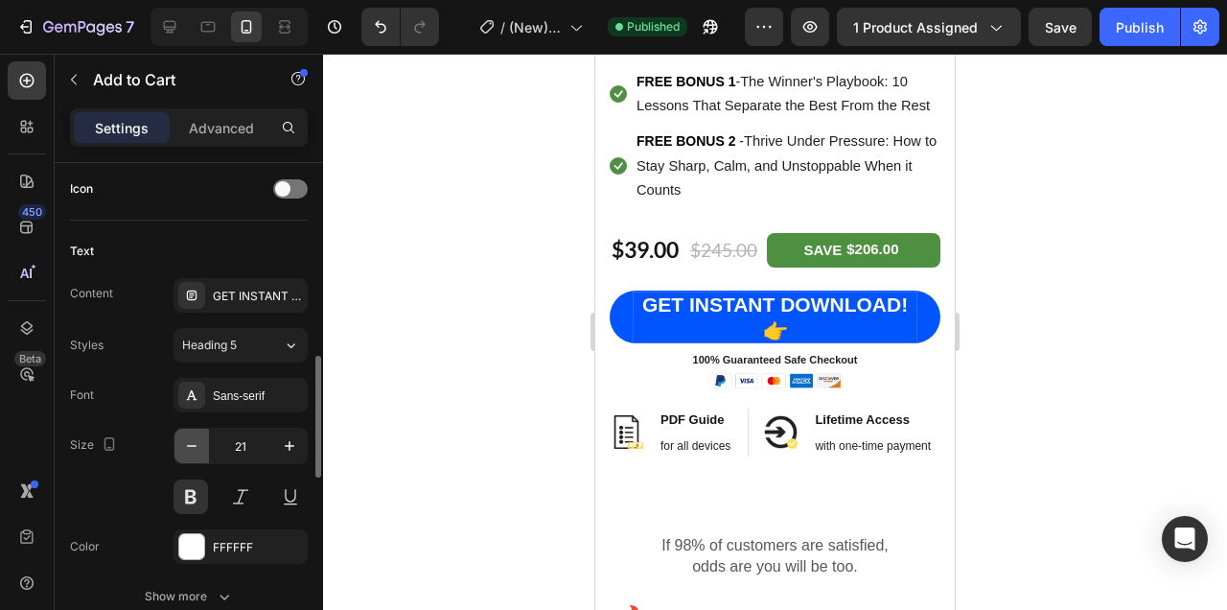
click at [190, 445] on icon "button" at bounding box center [192, 446] width 10 height 2
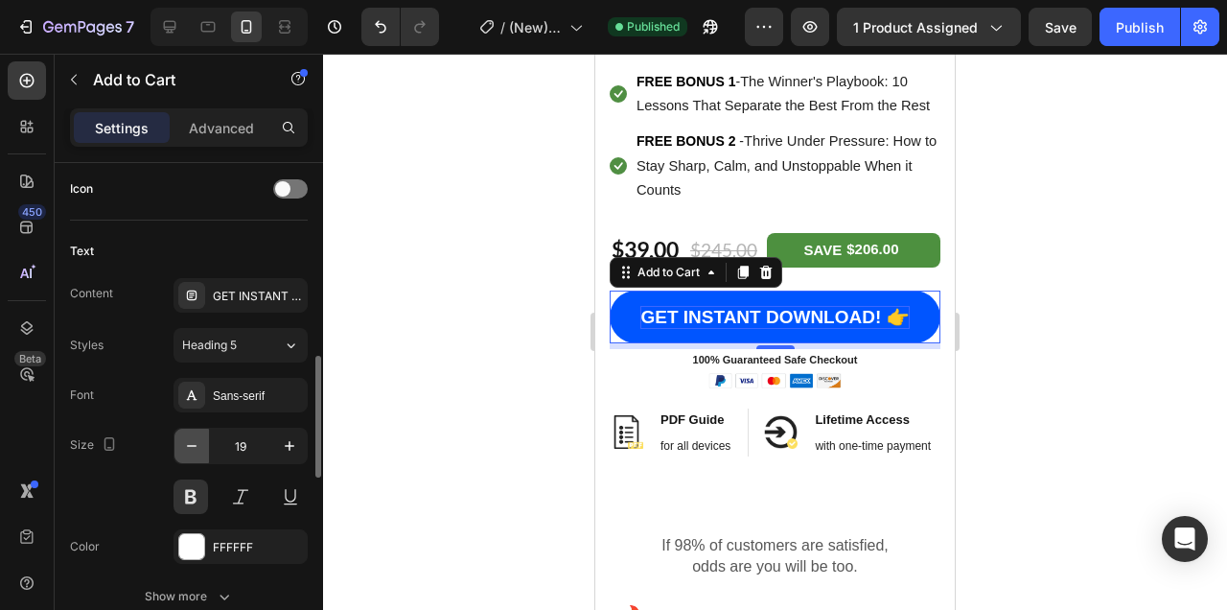
click at [190, 445] on icon "button" at bounding box center [192, 446] width 10 height 2
type input "17"
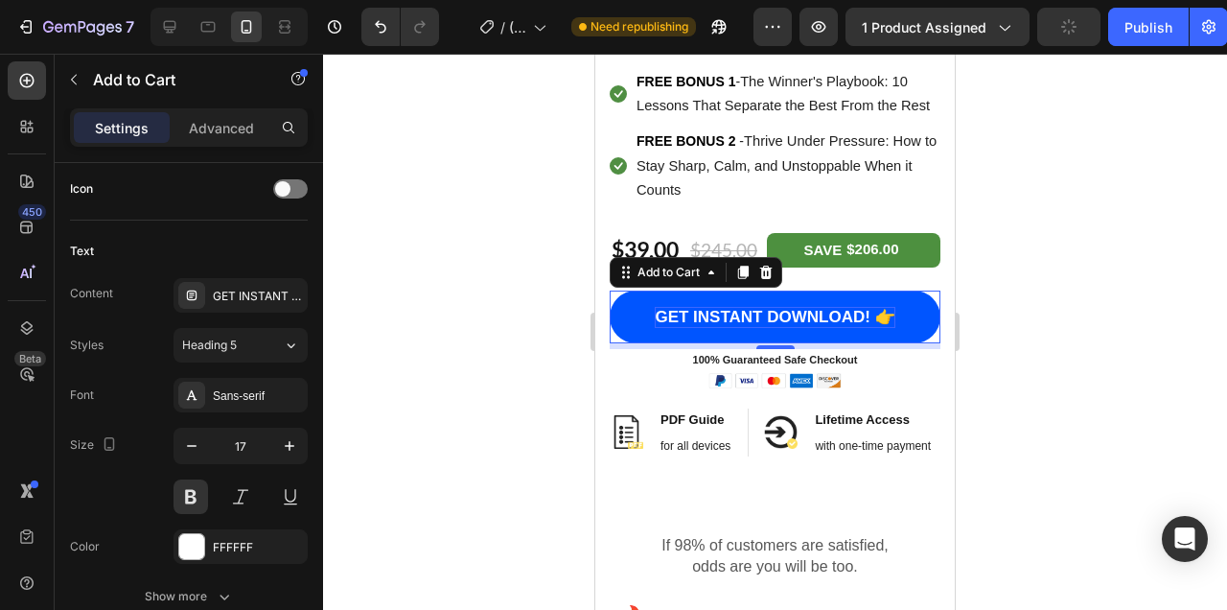
click at [1098, 316] on div at bounding box center [775, 332] width 904 height 556
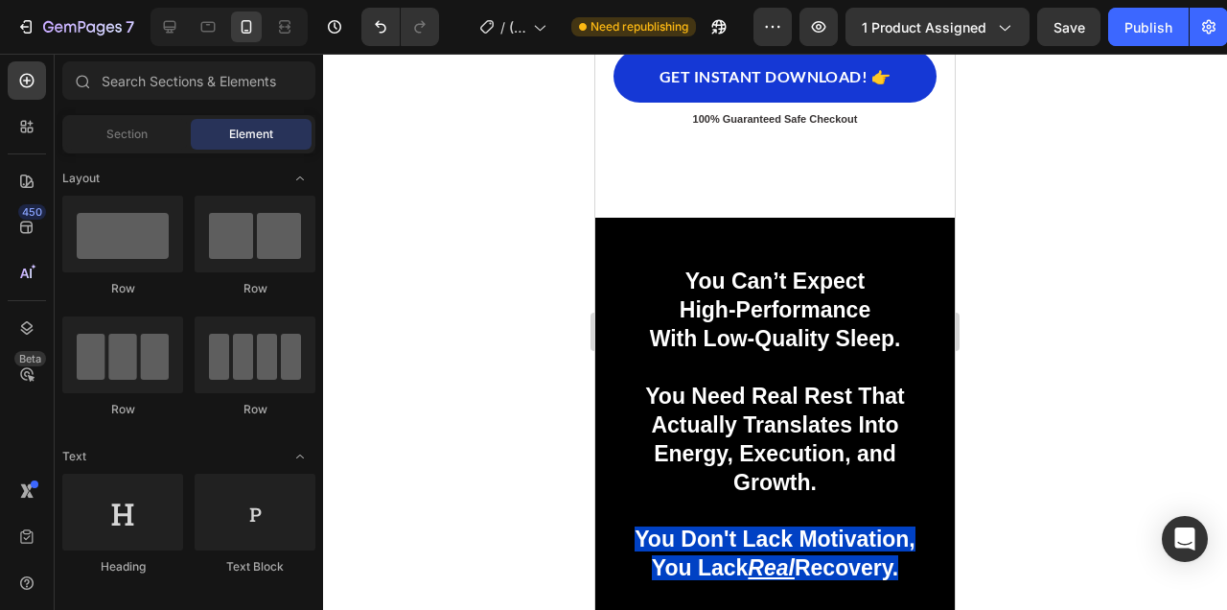
scroll to position [4103, 0]
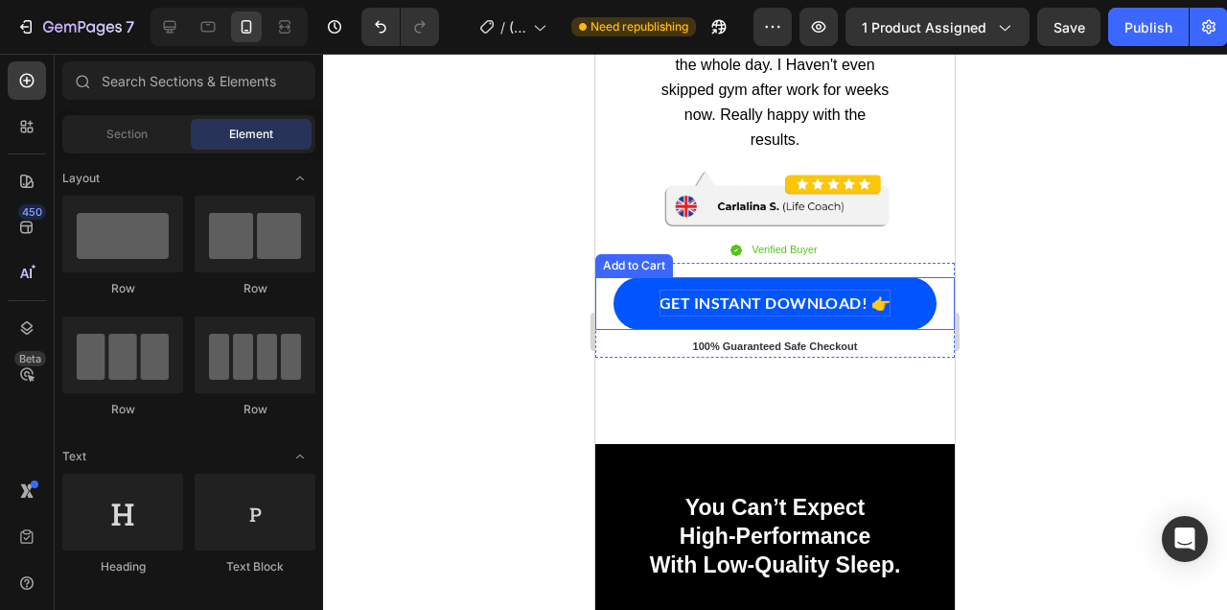
click at [818, 293] on div "GET INSTANT DOWNLOAD! 👉" at bounding box center [775, 303] width 231 height 28
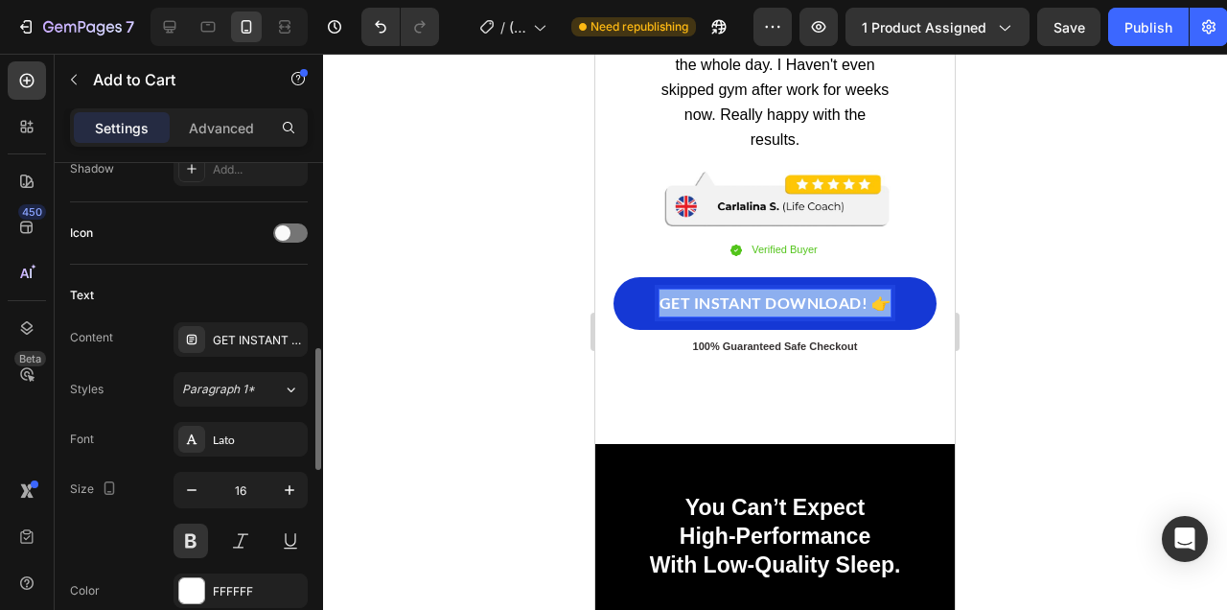
scroll to position [759, 0]
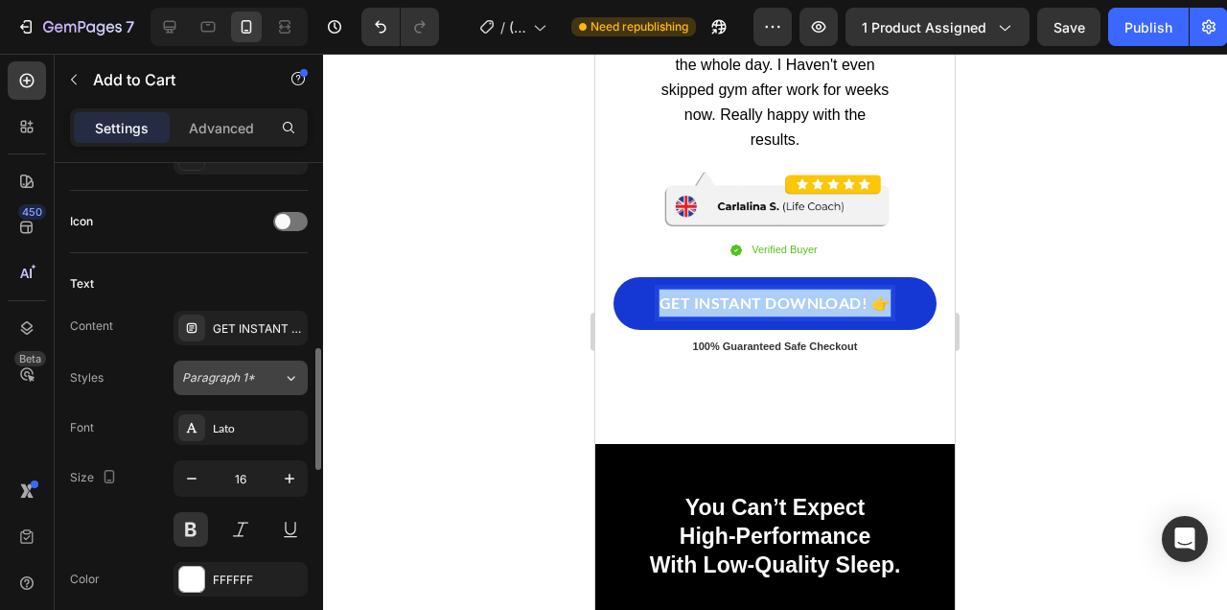
click at [265, 385] on div "Paragraph 1*" at bounding box center [232, 377] width 101 height 17
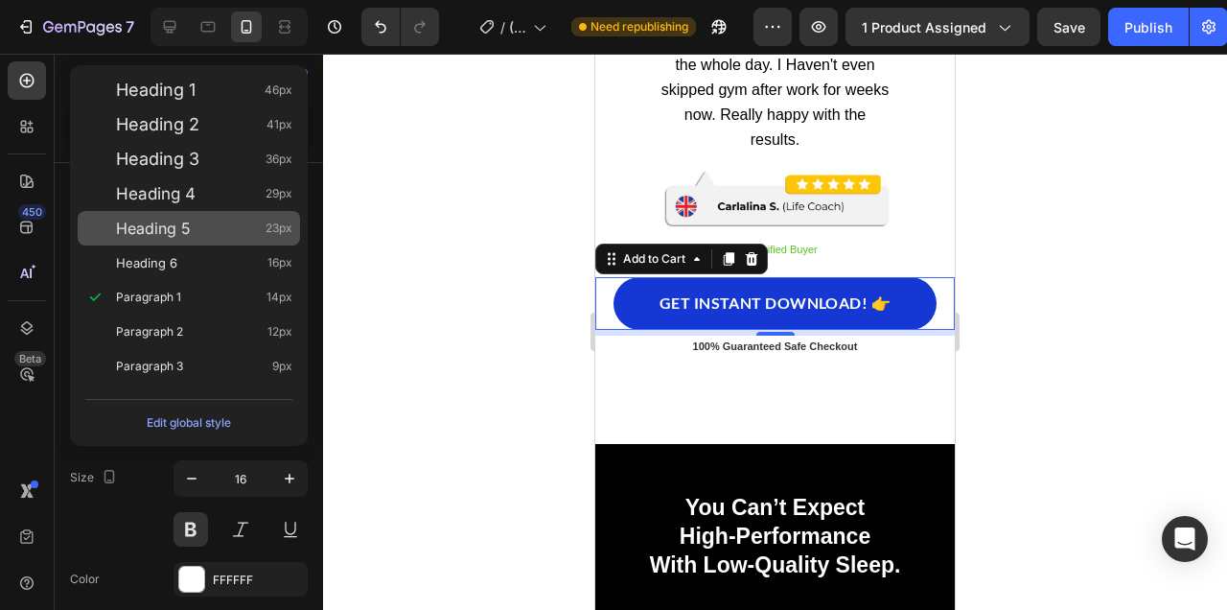
click at [232, 220] on div "Heading 5 23px" at bounding box center [204, 228] width 176 height 19
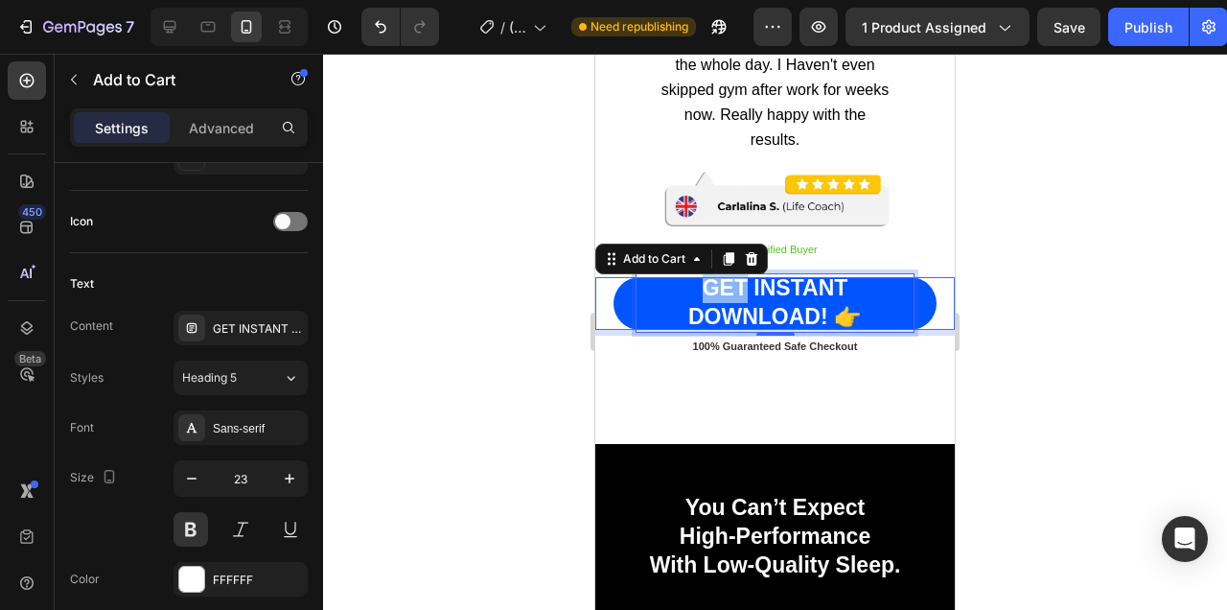
click at [699, 294] on p "GET INSTANT DOWNLOAD! 👉" at bounding box center [776, 303] width 278 height 58
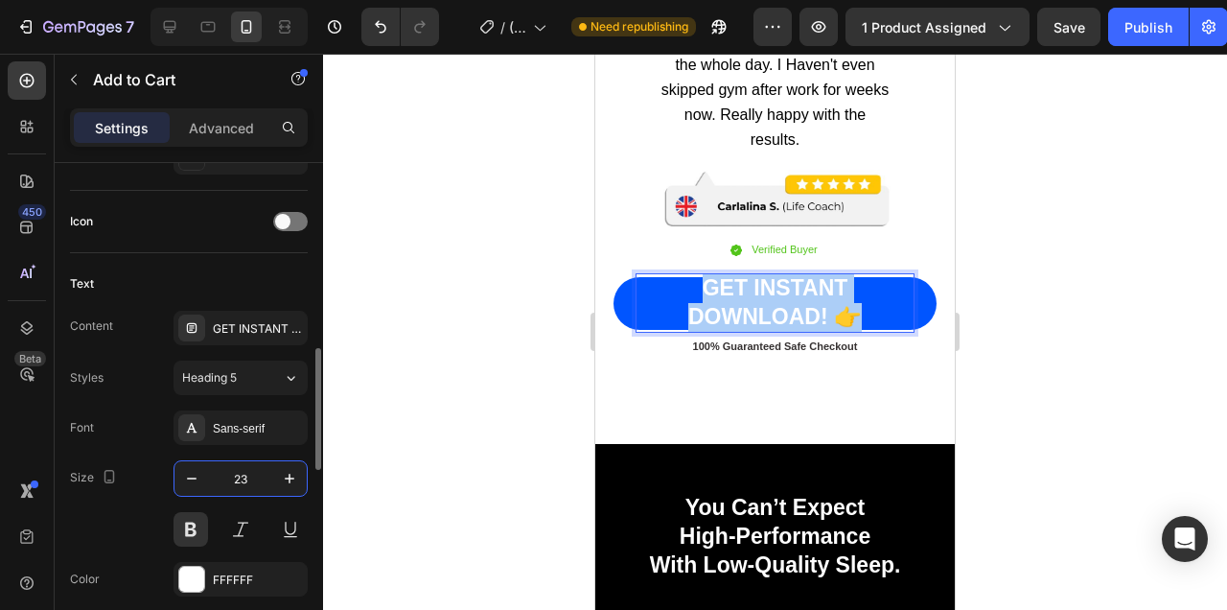
click at [245, 465] on input "23" at bounding box center [240, 478] width 63 height 35
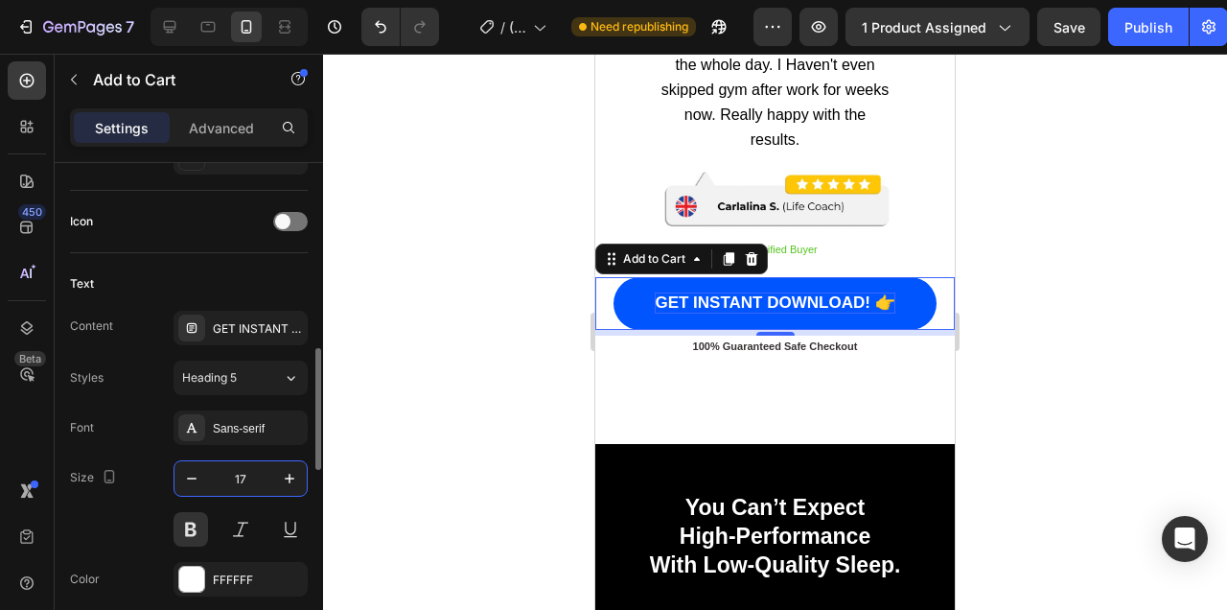
type input "17"
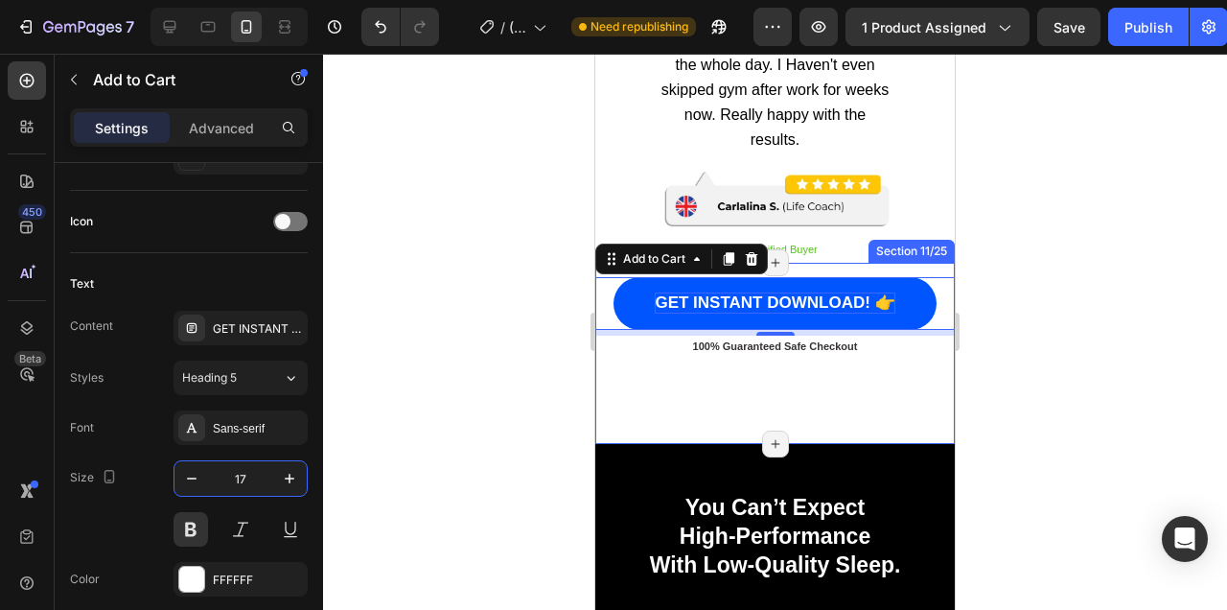
click at [1123, 315] on div at bounding box center [775, 332] width 904 height 556
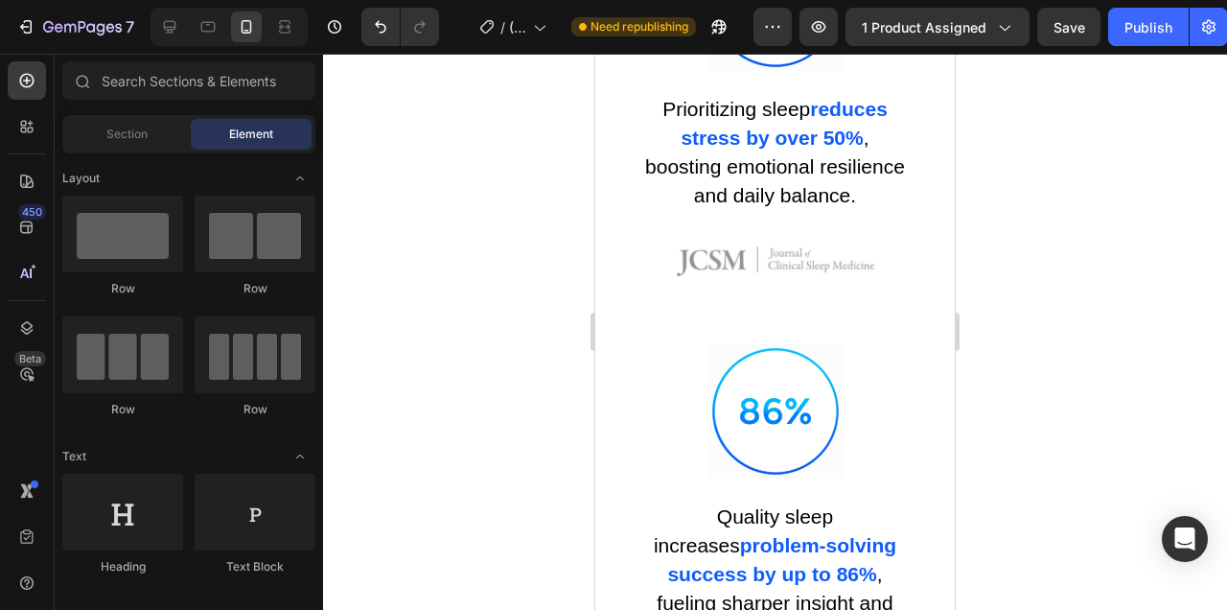
scroll to position [8624, 0]
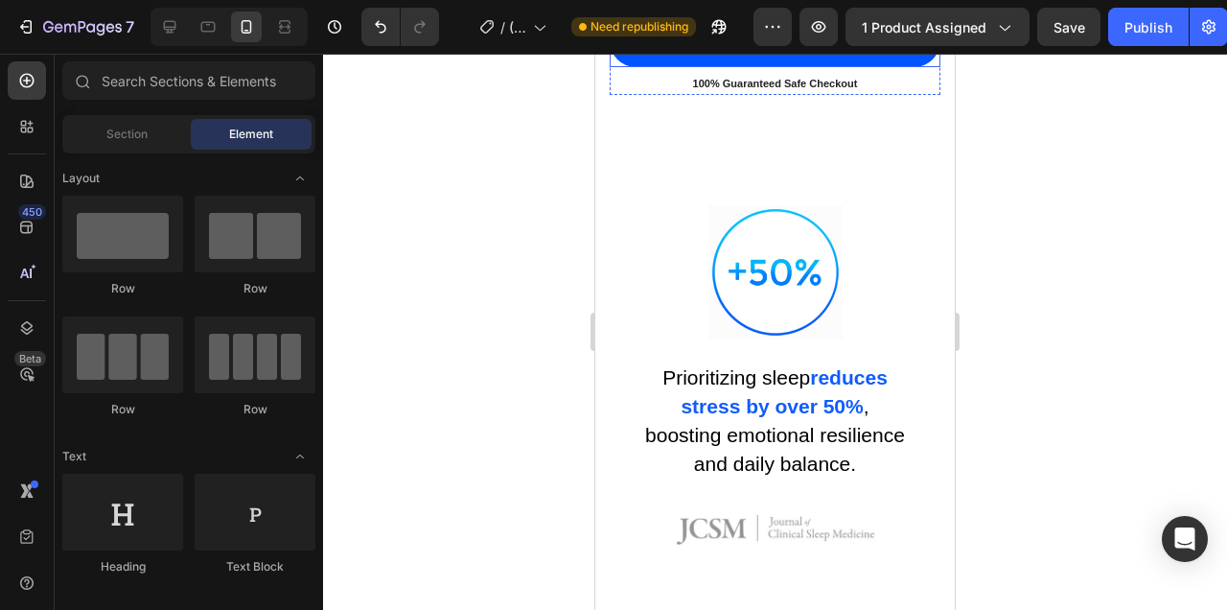
click at [851, 55] on div "GET INSTANT DOWNLOAD! 👉" at bounding box center [775, 41] width 233 height 28
click at [851, 55] on p "GET INSTANT DOWNLOAD! 👉" at bounding box center [775, 41] width 233 height 28
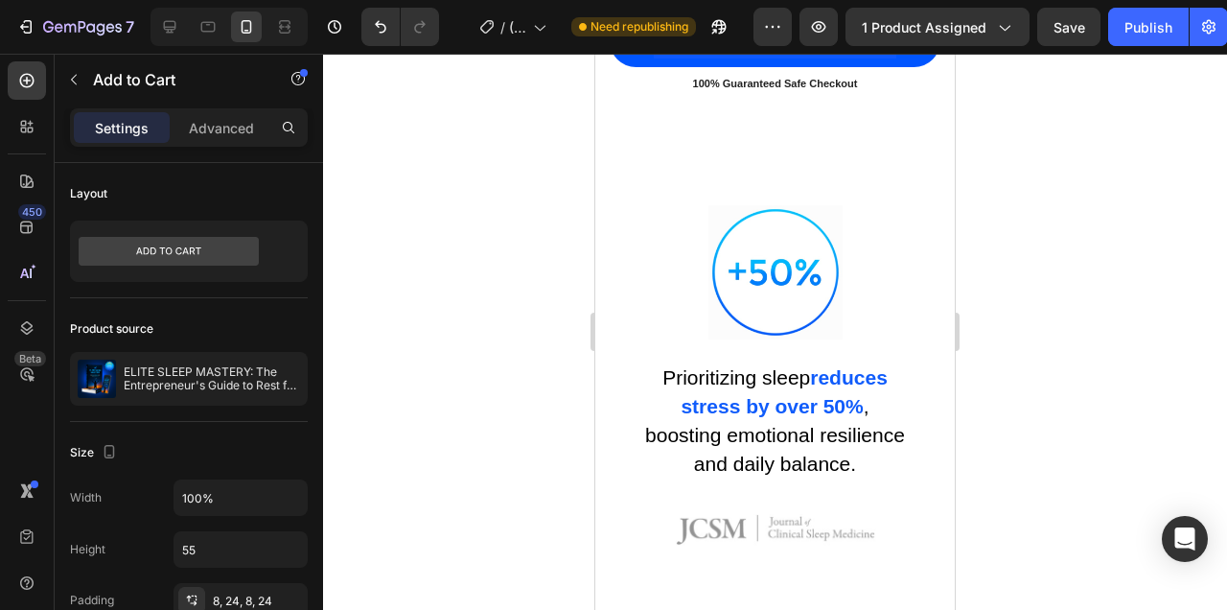
click at [778, 55] on p "GET INSTANT DOWNLOAD! 👉" at bounding box center [775, 41] width 233 height 28
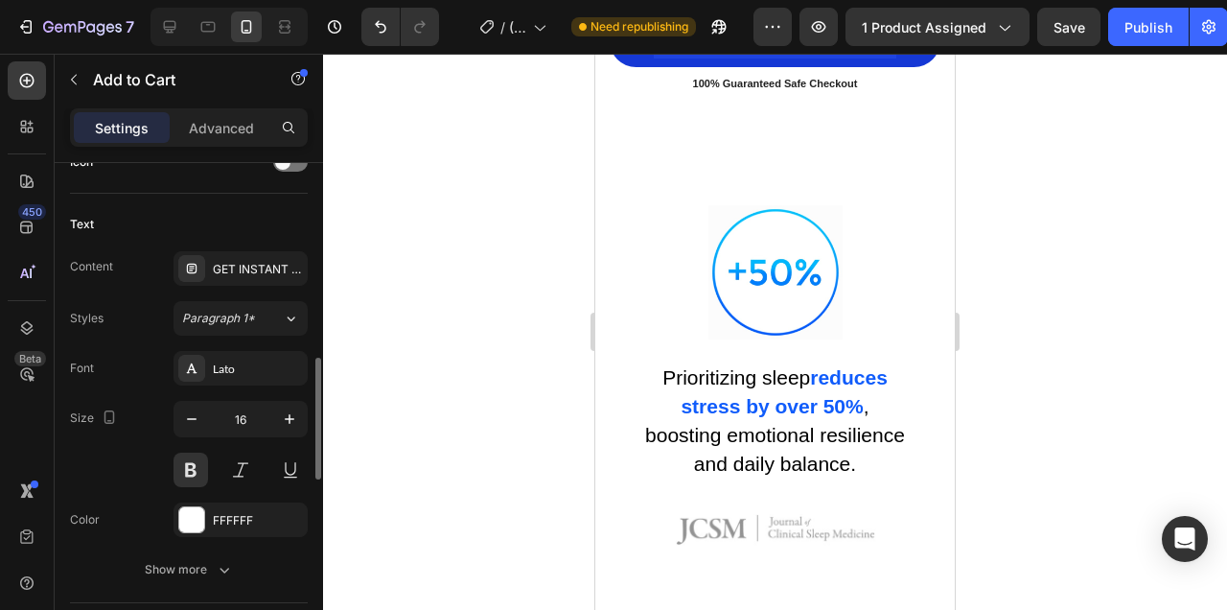
scroll to position [867, 0]
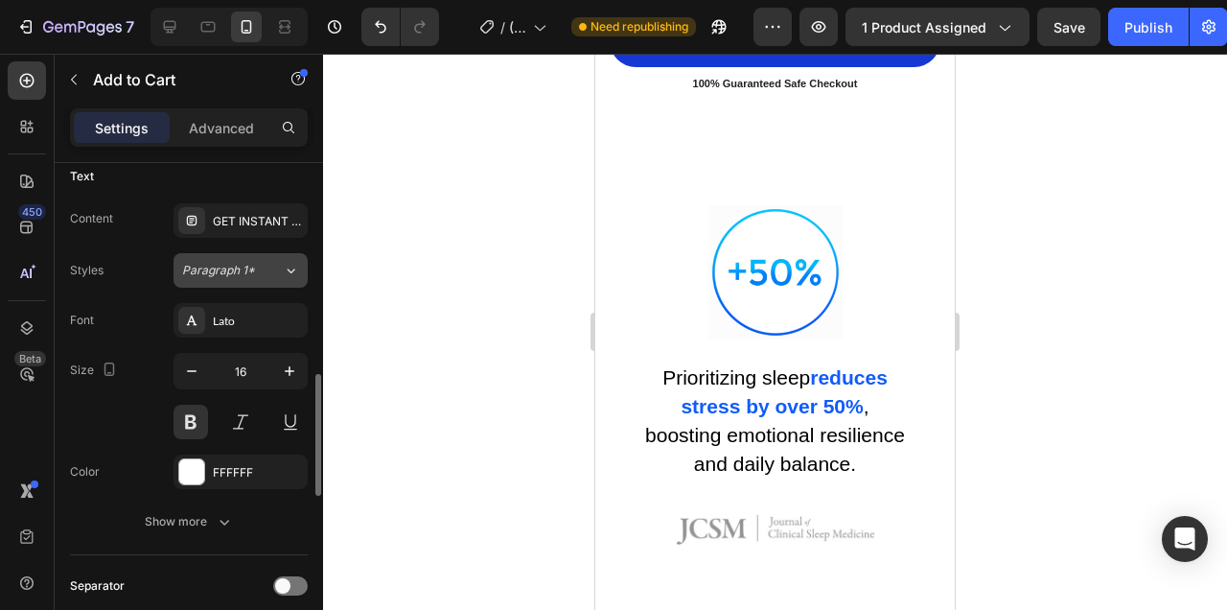
click at [276, 259] on button "Paragraph 1*" at bounding box center [241, 270] width 134 height 35
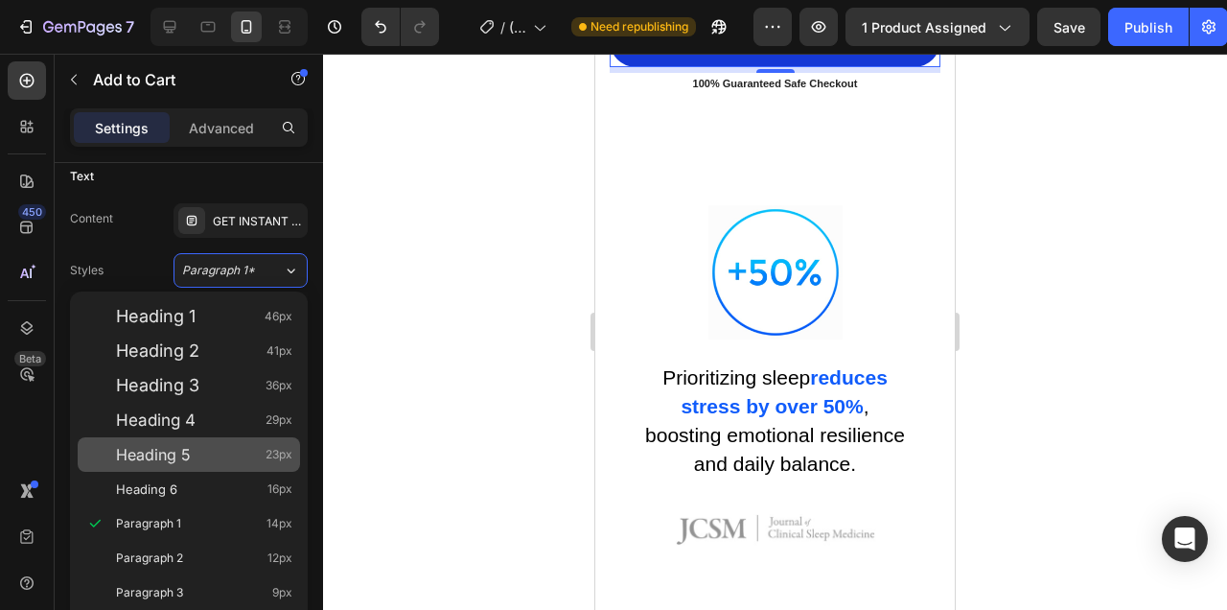
click at [229, 447] on div "Heading 5 23px" at bounding box center [204, 454] width 176 height 19
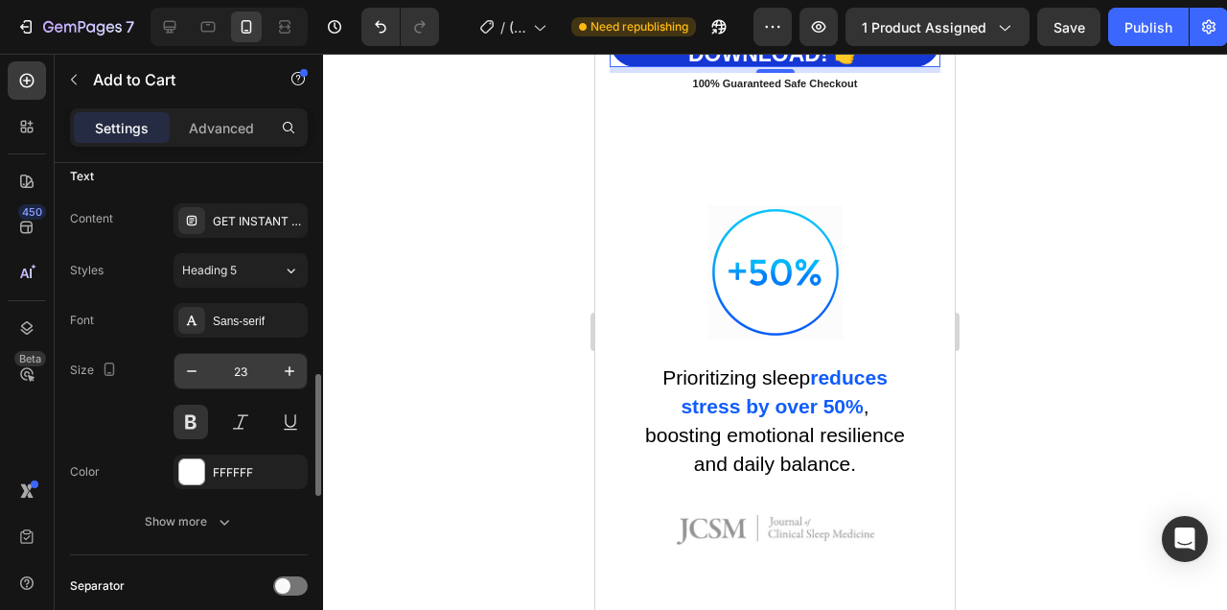
click at [252, 374] on input "23" at bounding box center [240, 371] width 63 height 35
type input "17"
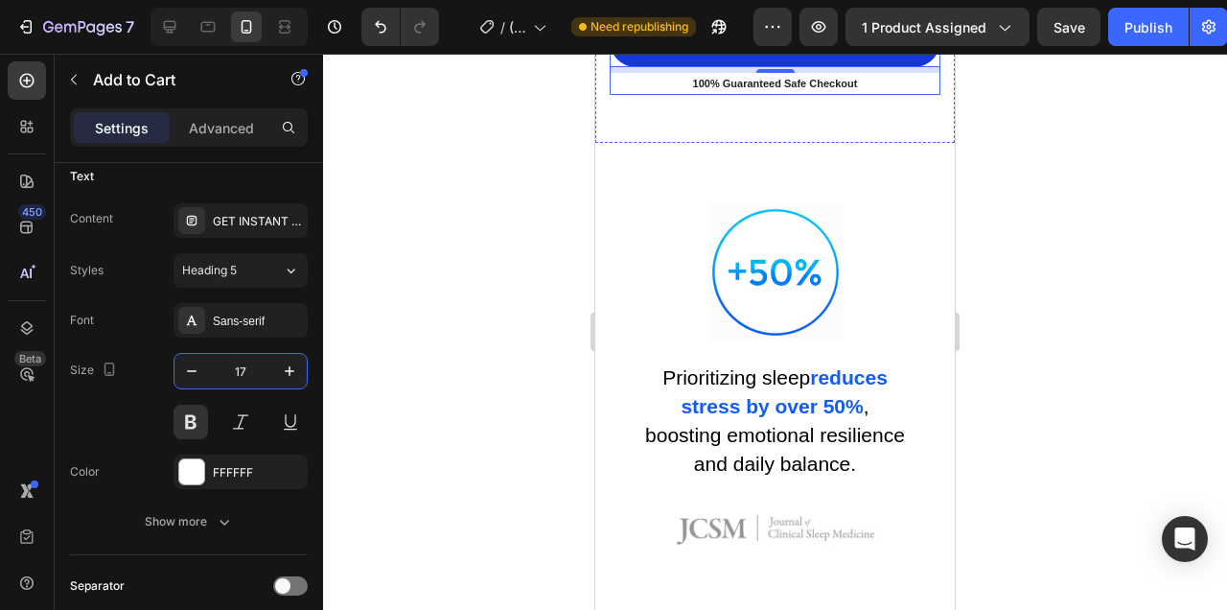
click at [1050, 358] on div at bounding box center [775, 332] width 904 height 556
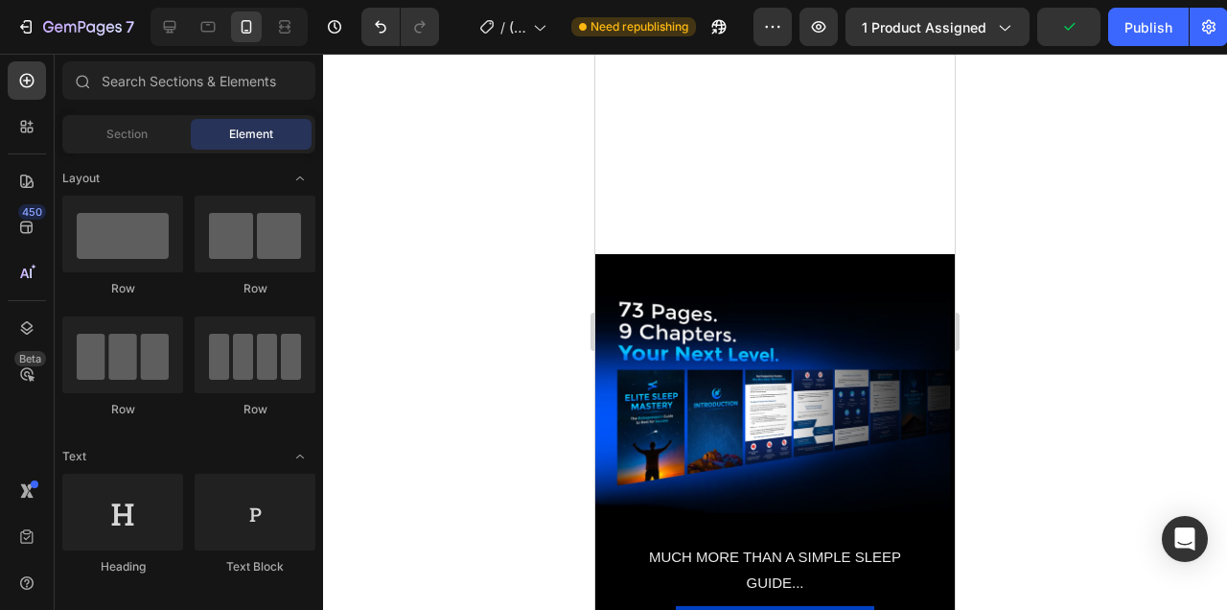
scroll to position [15508, 0]
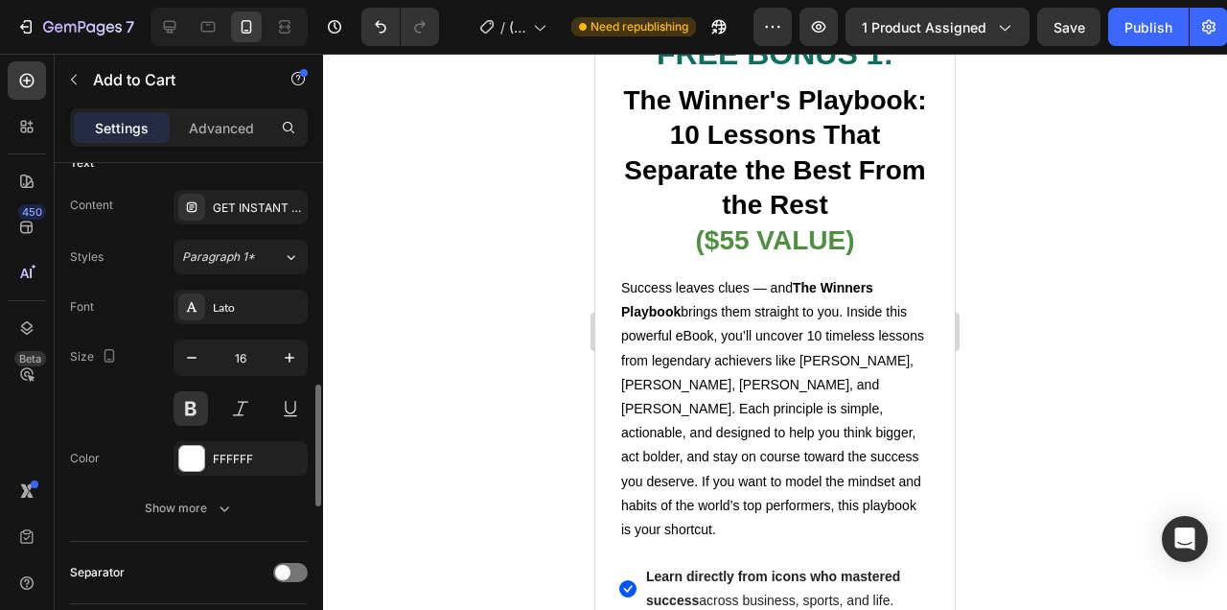
scroll to position [897, 0]
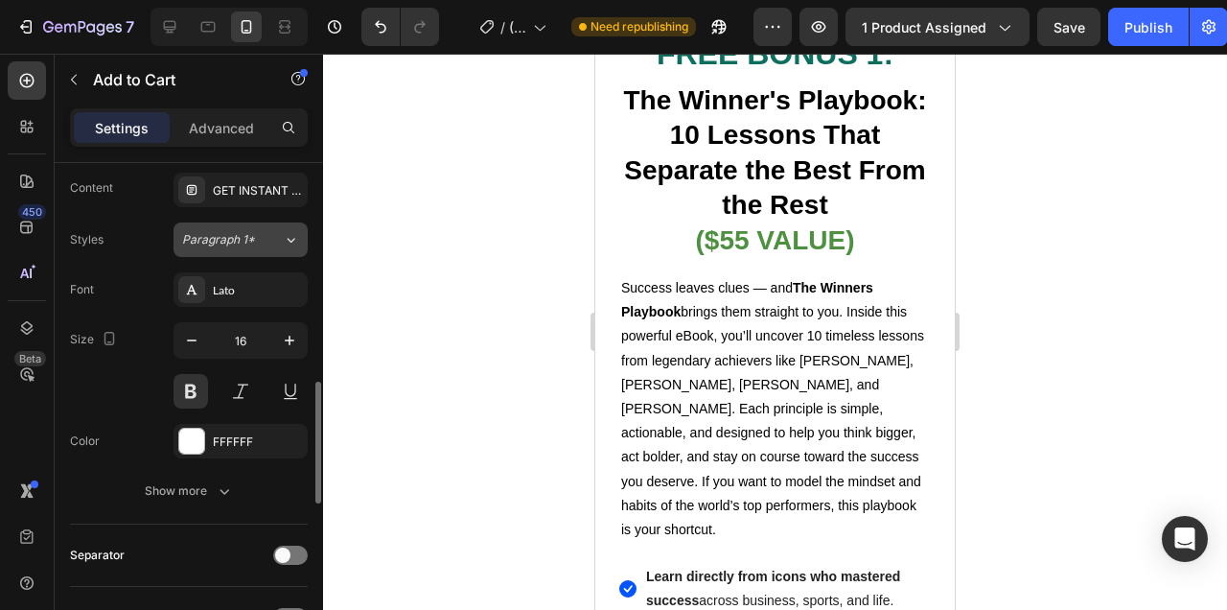
click at [285, 230] on icon at bounding box center [291, 239] width 16 height 19
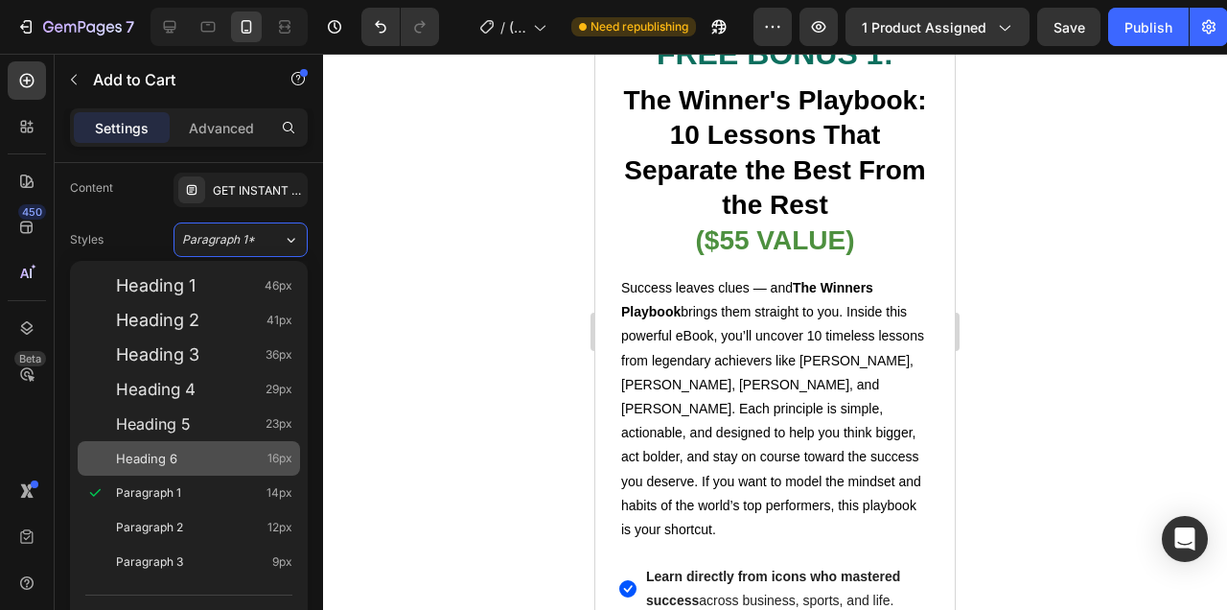
click at [221, 455] on div "Heading 6 16px" at bounding box center [204, 458] width 176 height 19
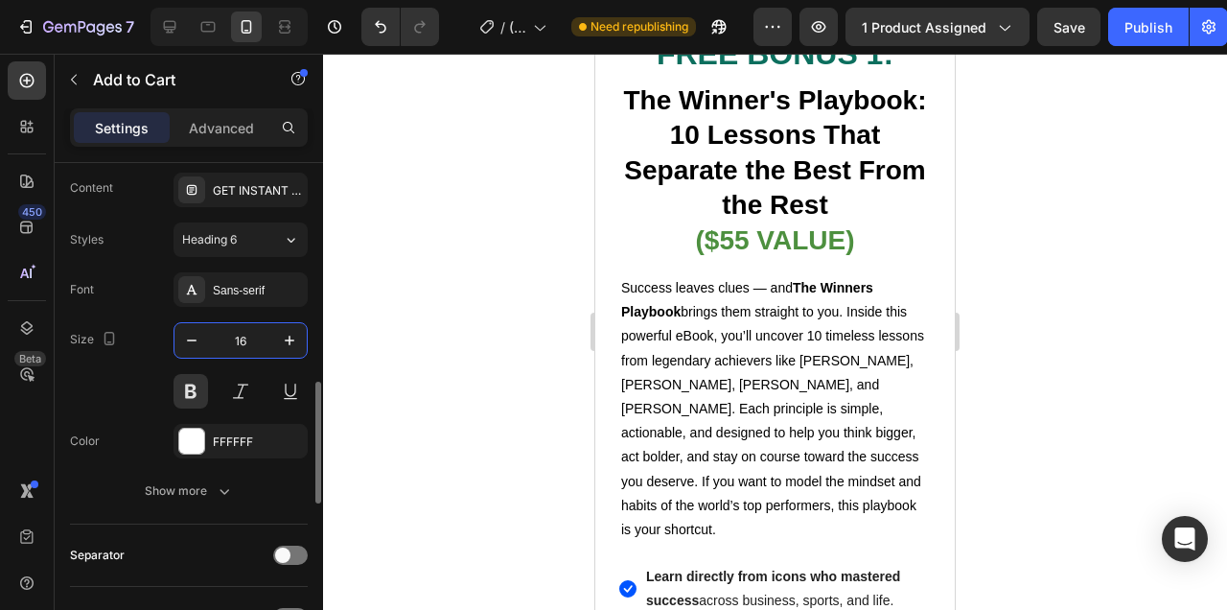
click at [251, 339] on input "16" at bounding box center [240, 340] width 63 height 35
type input "17"
click at [1063, 220] on div at bounding box center [775, 332] width 904 height 556
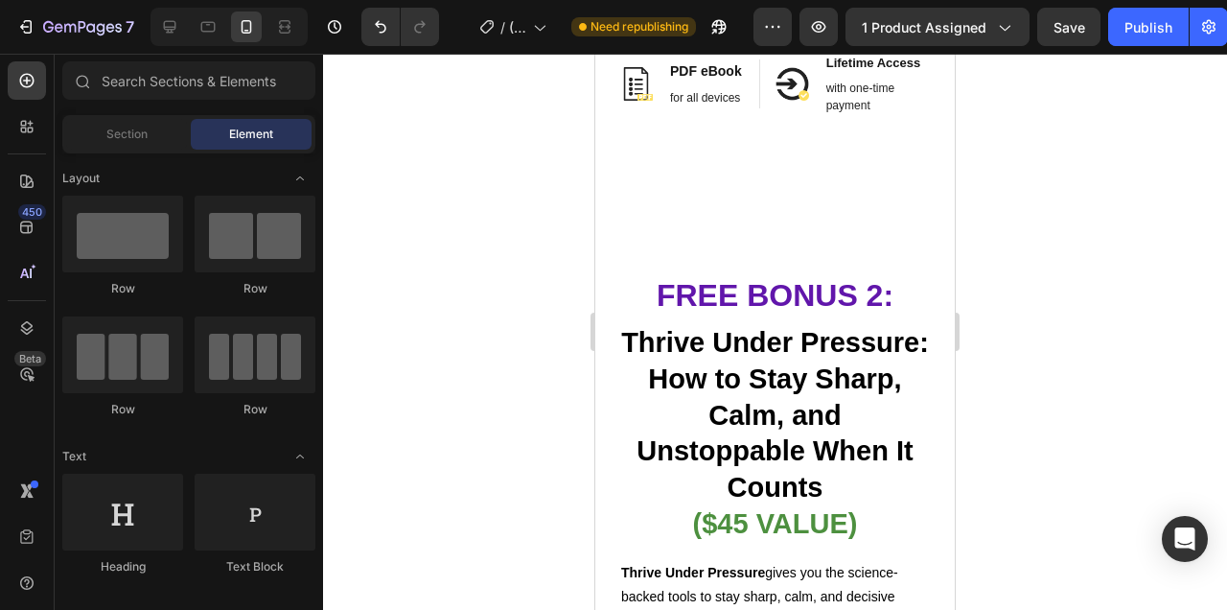
scroll to position [18499, 0]
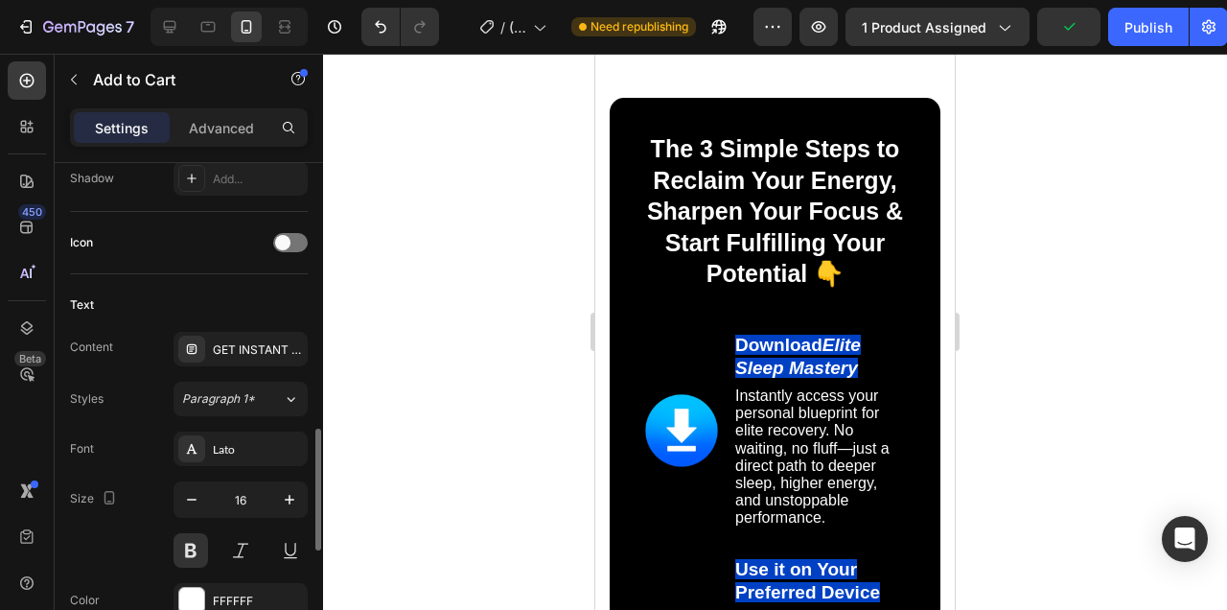
scroll to position [830, 0]
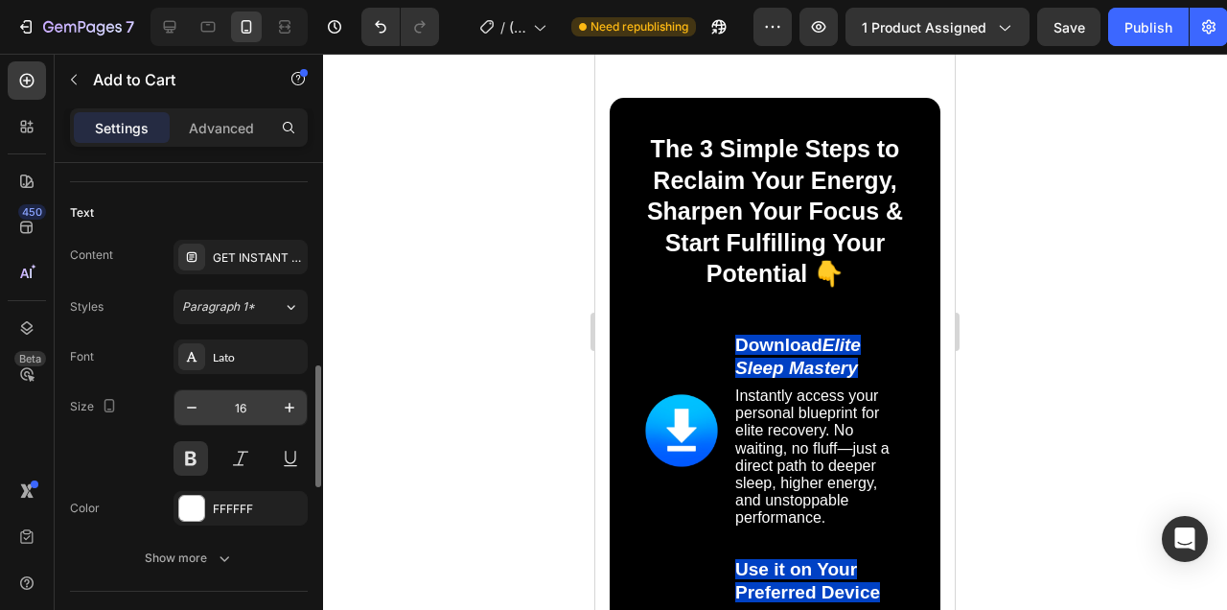
click at [256, 402] on input "16" at bounding box center [240, 407] width 63 height 35
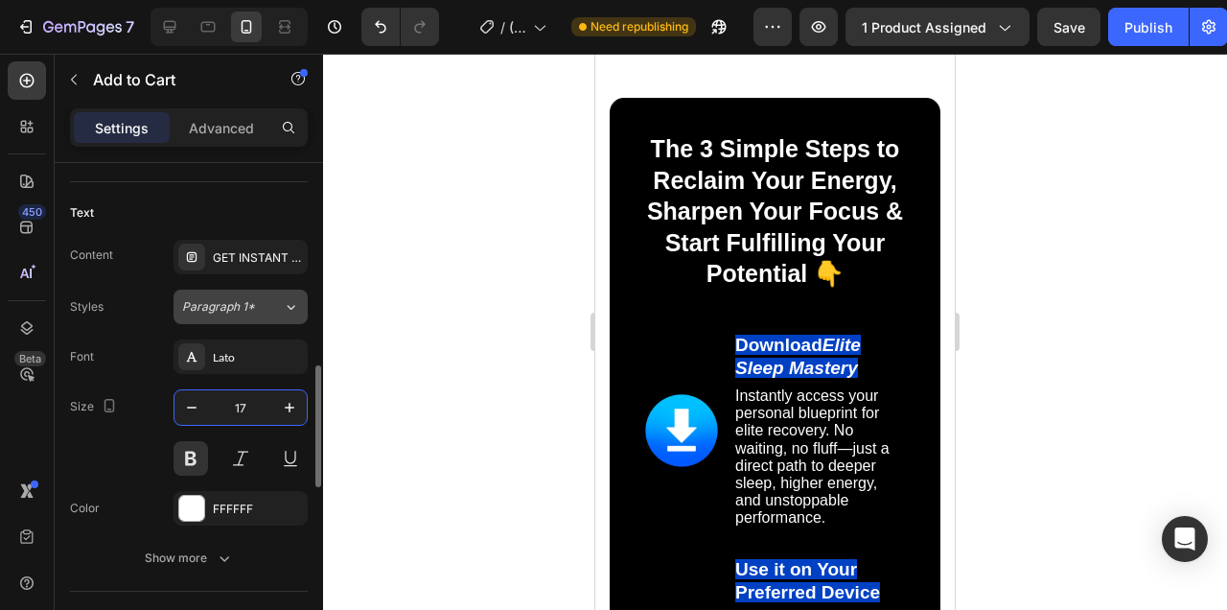
click at [268, 320] on button "Paragraph 1*" at bounding box center [241, 306] width 134 height 35
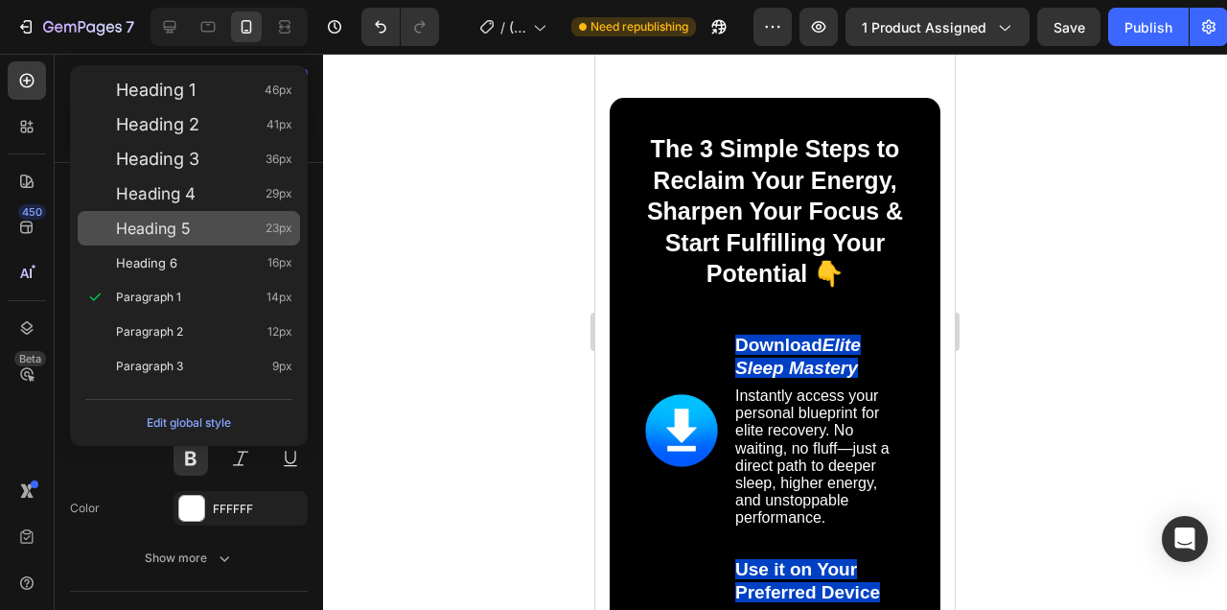
click at [224, 227] on div "Heading 5 23px" at bounding box center [204, 228] width 176 height 19
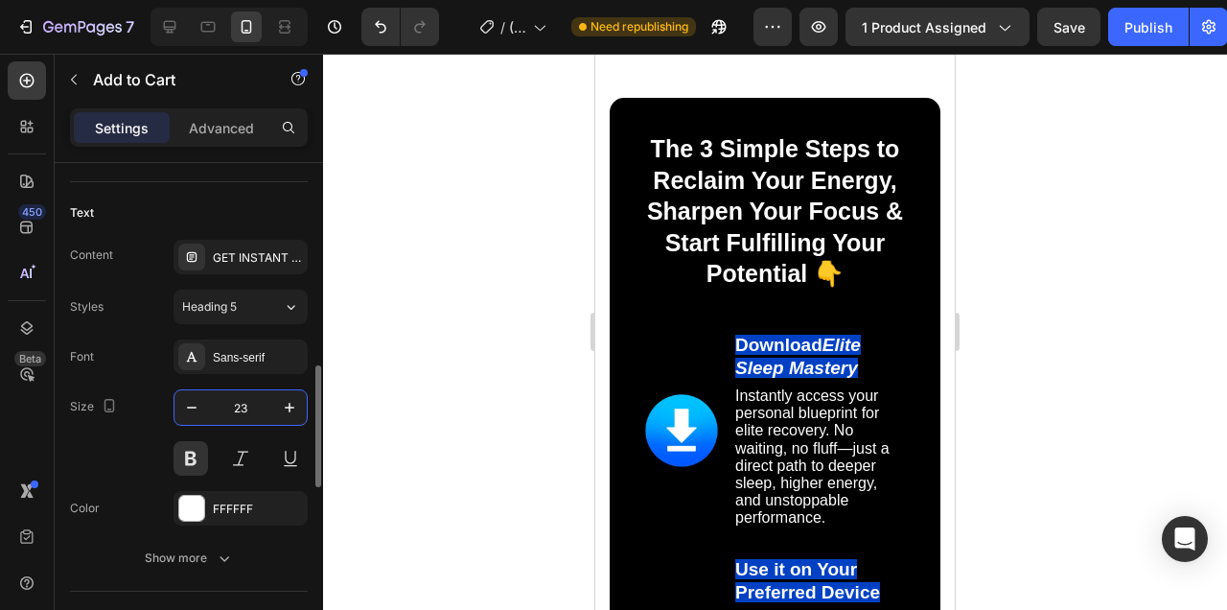
click at [249, 420] on input "23" at bounding box center [240, 407] width 63 height 35
type input "17"
click at [486, 336] on div at bounding box center [775, 332] width 904 height 556
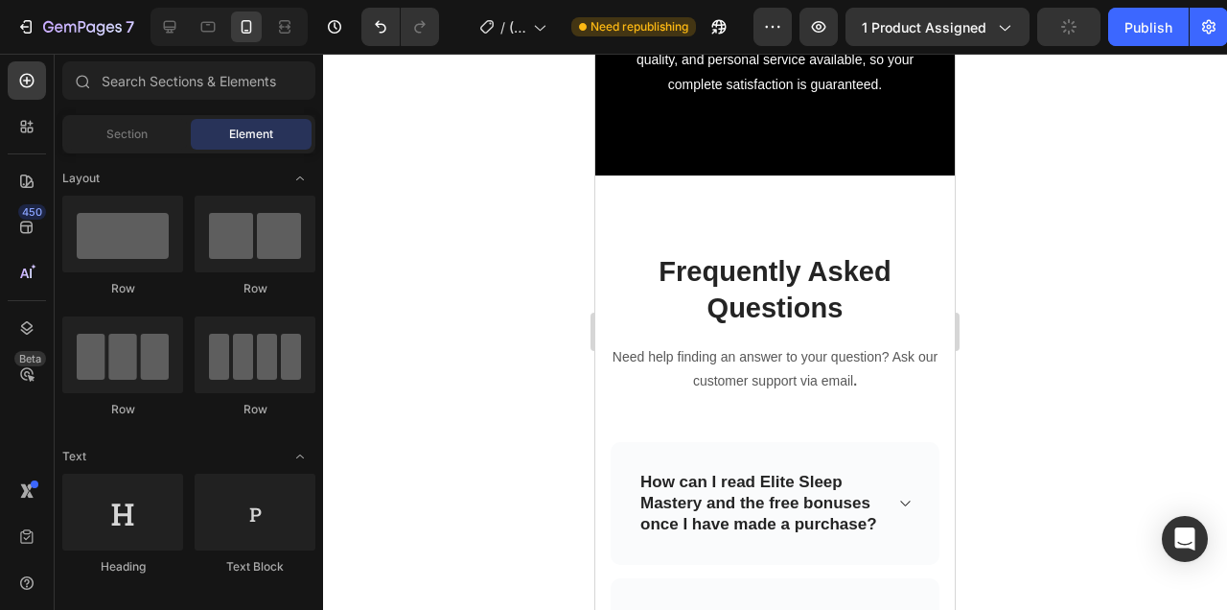
scroll to position [20158, 0]
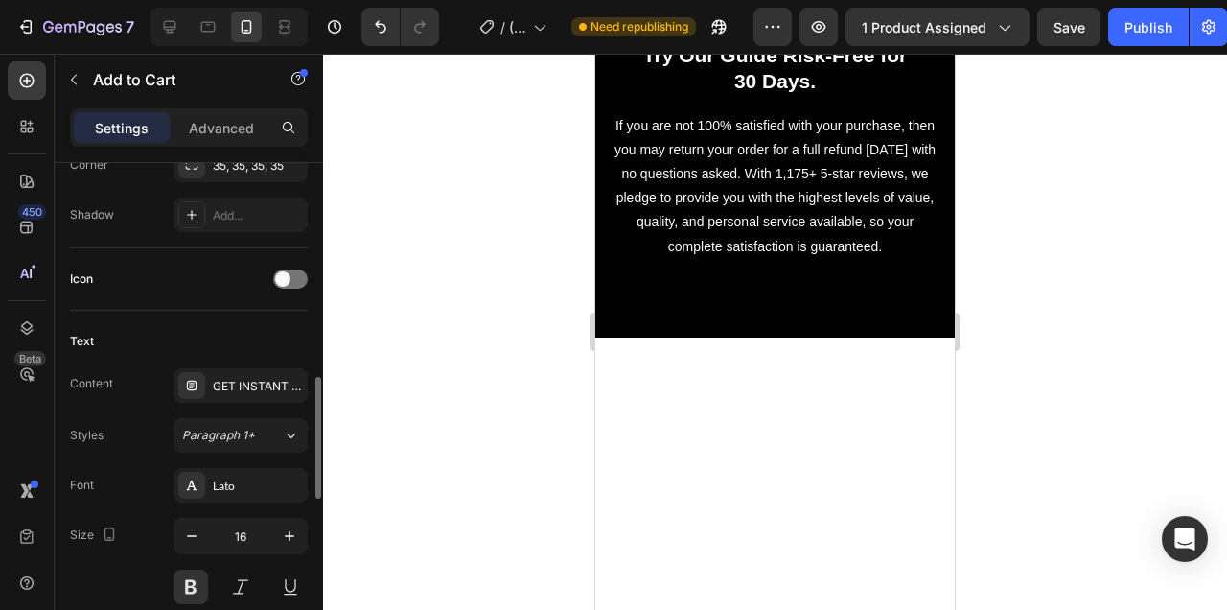
scroll to position [736, 0]
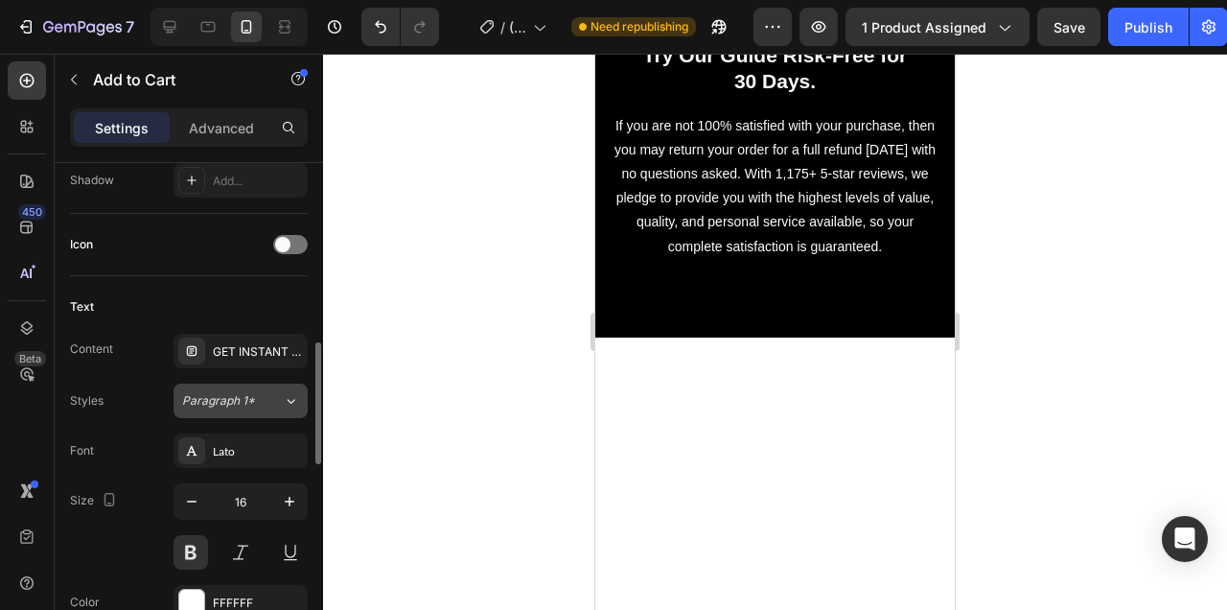
click at [256, 387] on button "Paragraph 1*" at bounding box center [241, 400] width 134 height 35
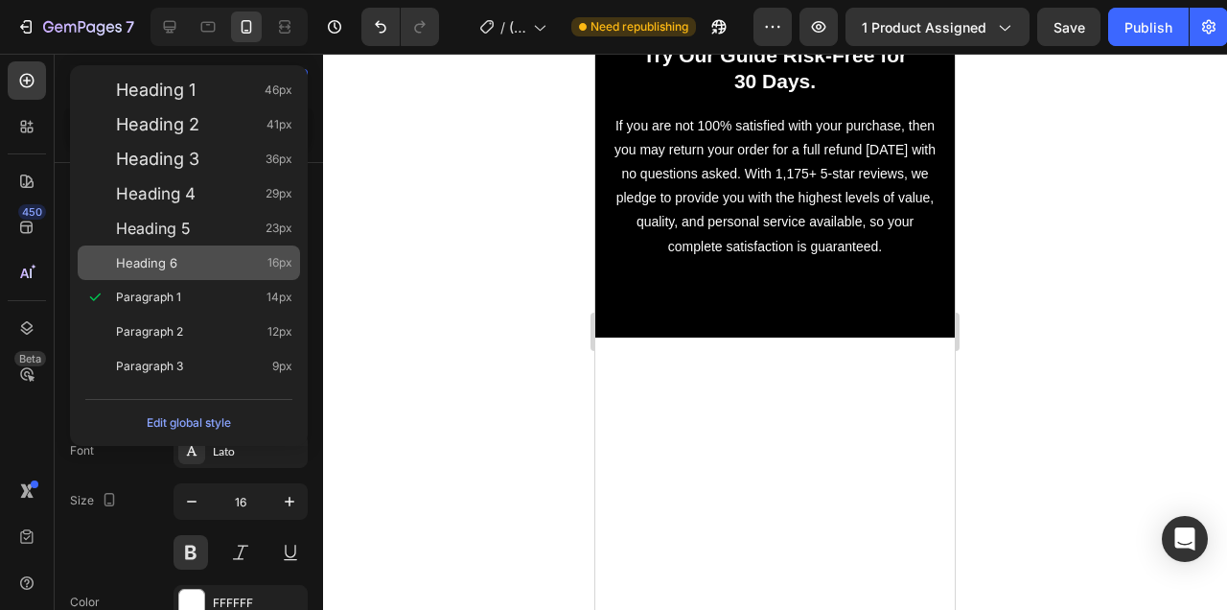
click at [243, 264] on div "Heading 6 16px" at bounding box center [204, 262] width 176 height 19
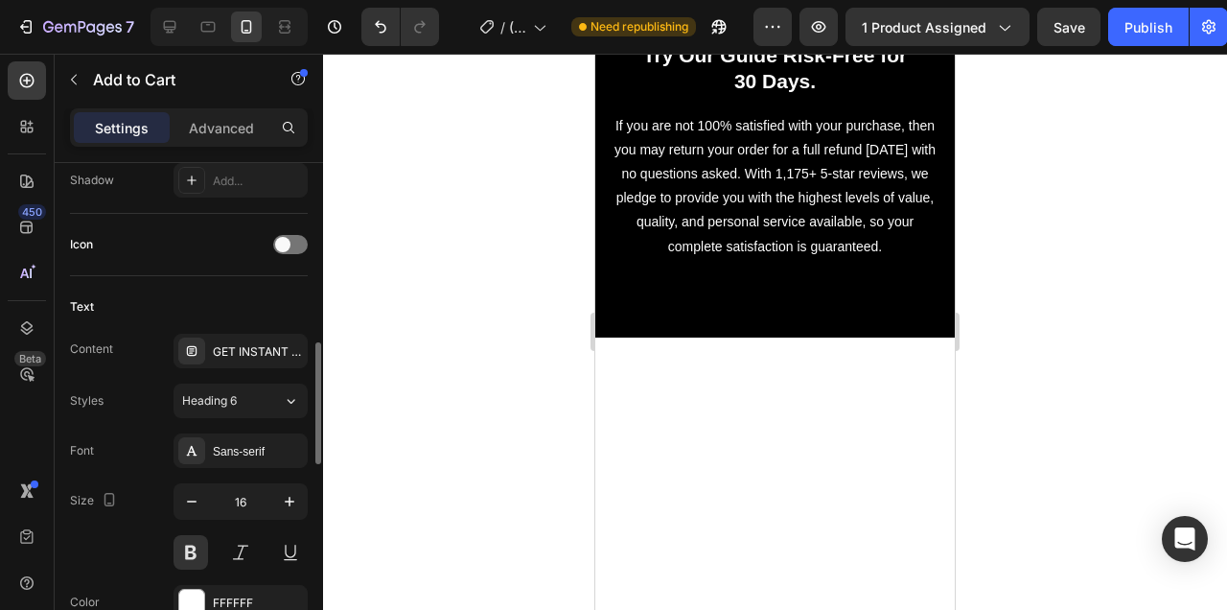
click at [249, 520] on div "16" at bounding box center [241, 526] width 134 height 86
click at [245, 498] on input "16" at bounding box center [240, 501] width 63 height 35
type input "17"
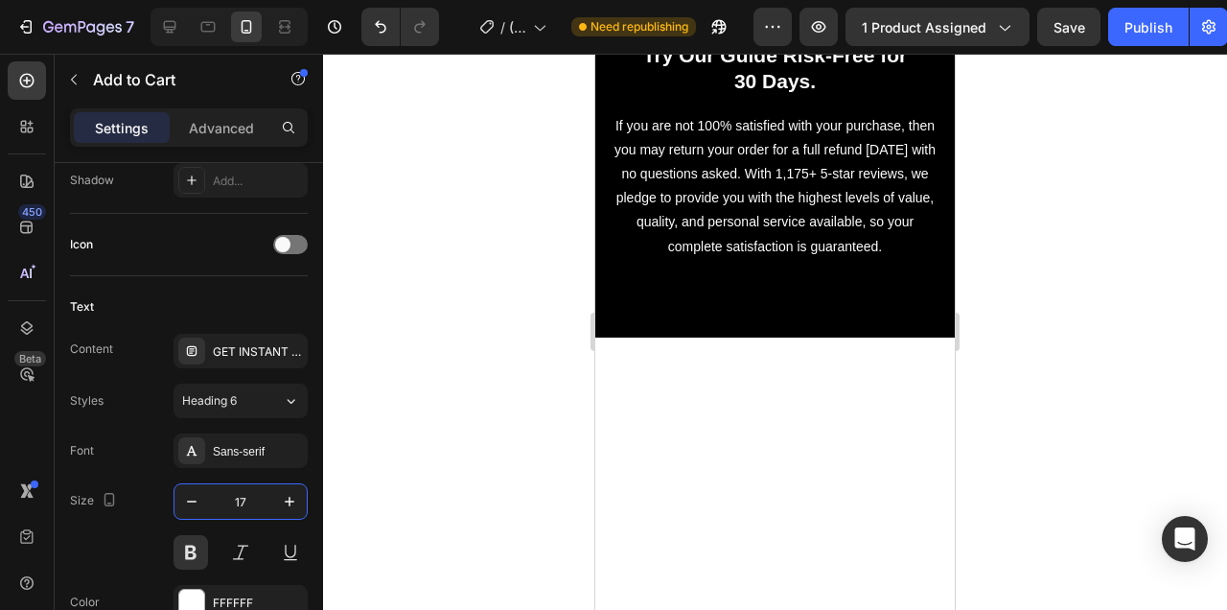
click at [372, 478] on div at bounding box center [775, 332] width 904 height 556
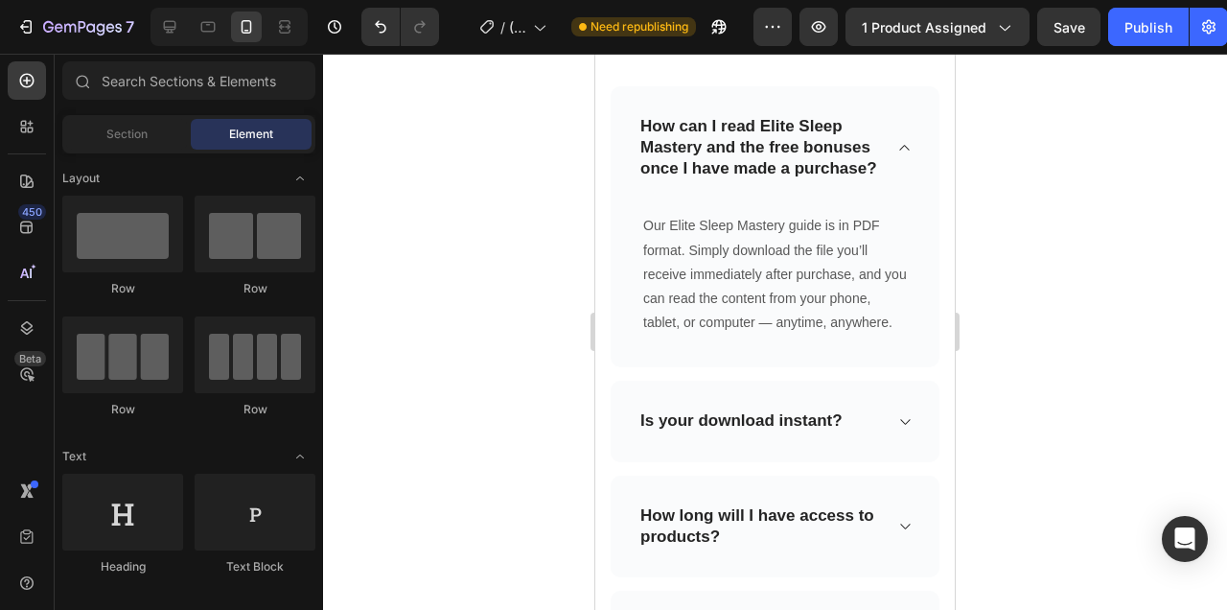
scroll to position [22228, 0]
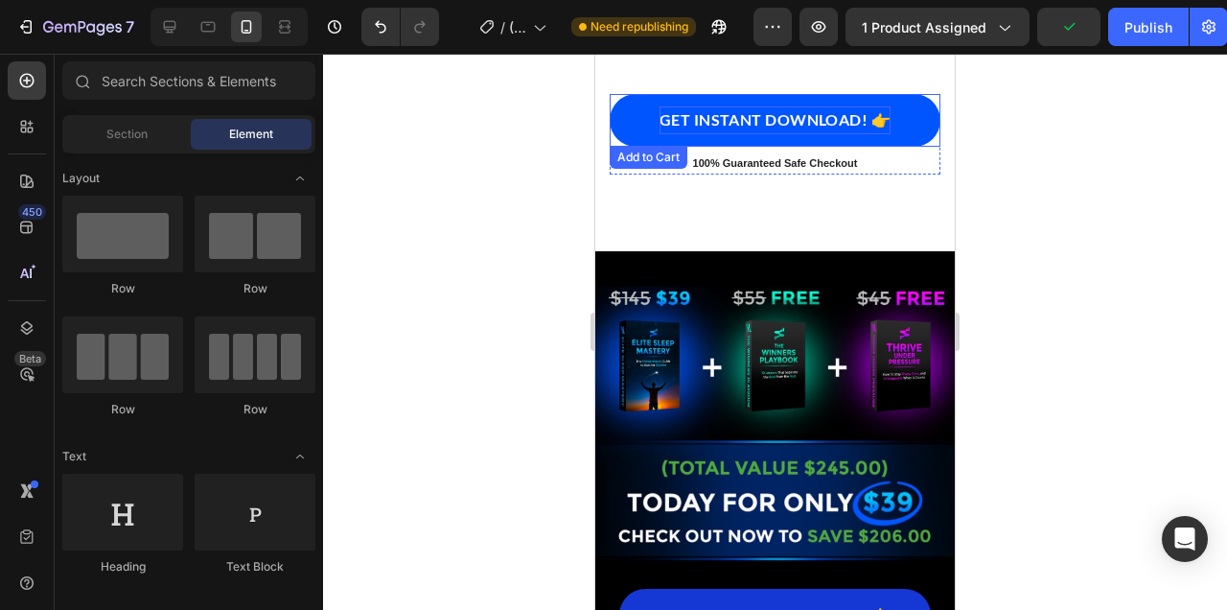
click at [836, 115] on div "GET INSTANT DOWNLOAD! 👉" at bounding box center [775, 120] width 231 height 28
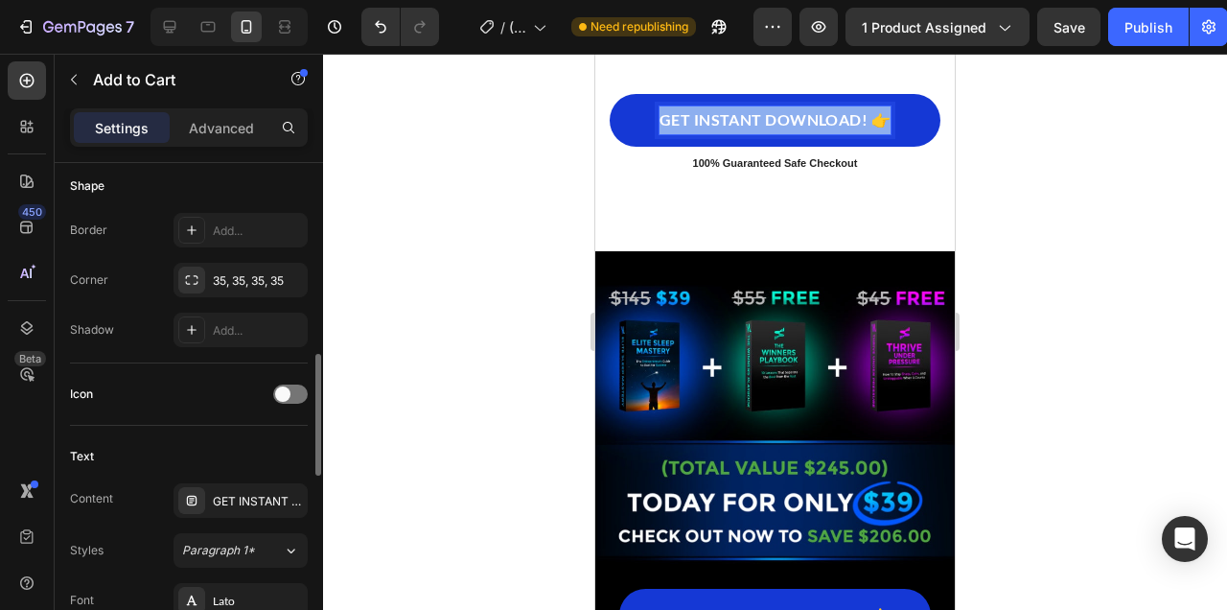
scroll to position [819, 0]
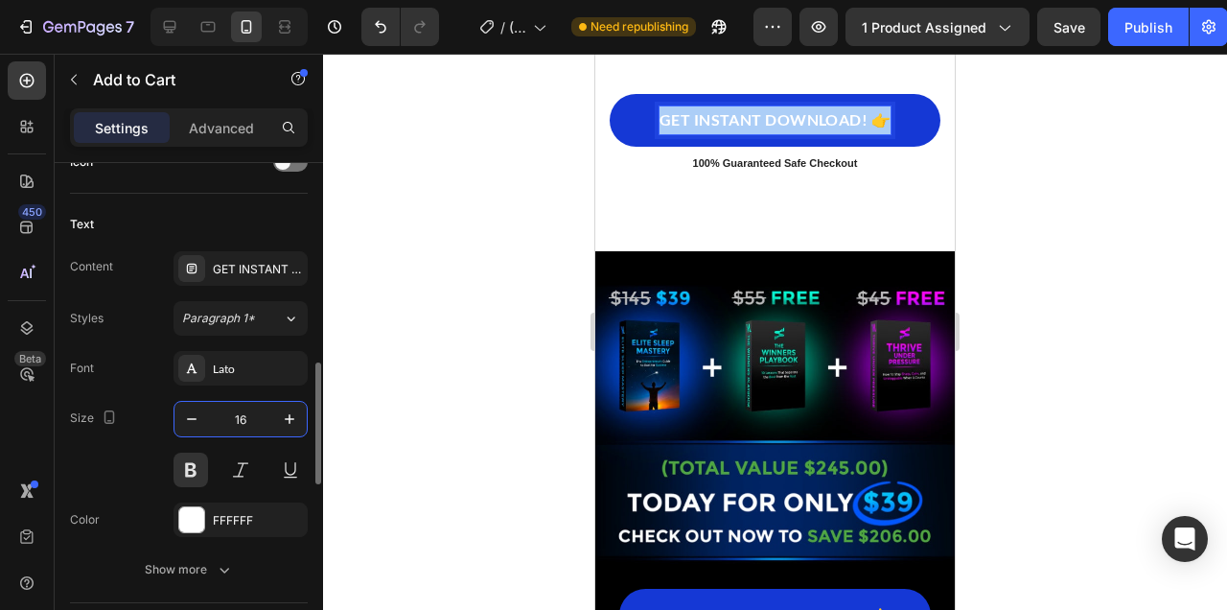
click at [240, 414] on input "16" at bounding box center [240, 419] width 63 height 35
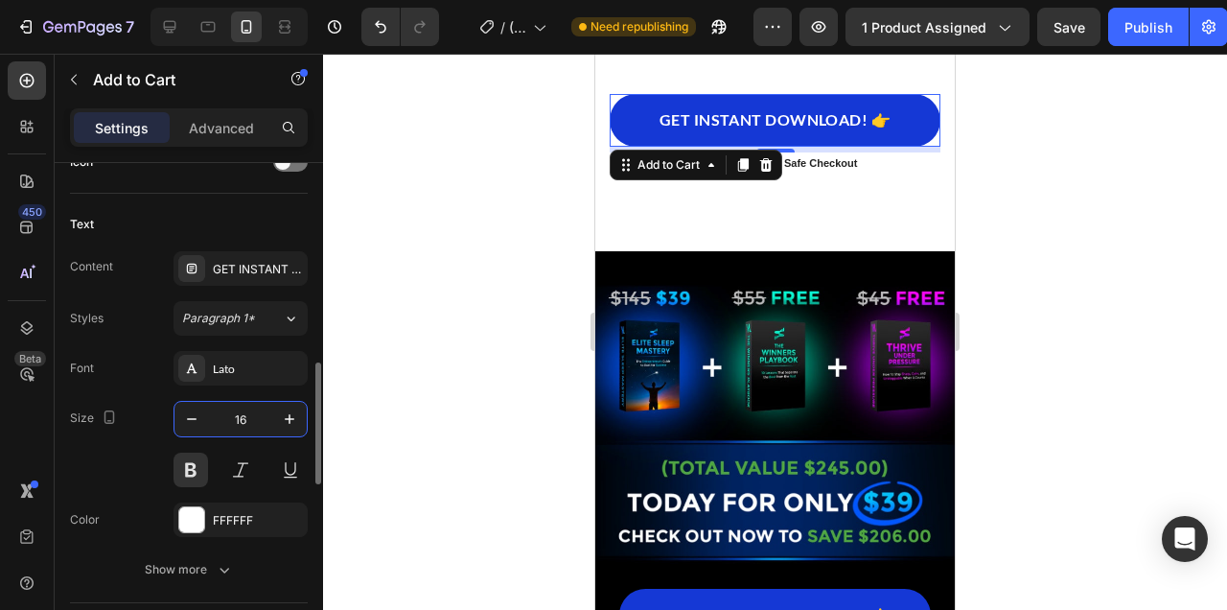
click at [240, 414] on input "16" at bounding box center [240, 419] width 63 height 35
click at [253, 305] on button "Paragraph 1*" at bounding box center [241, 318] width 134 height 35
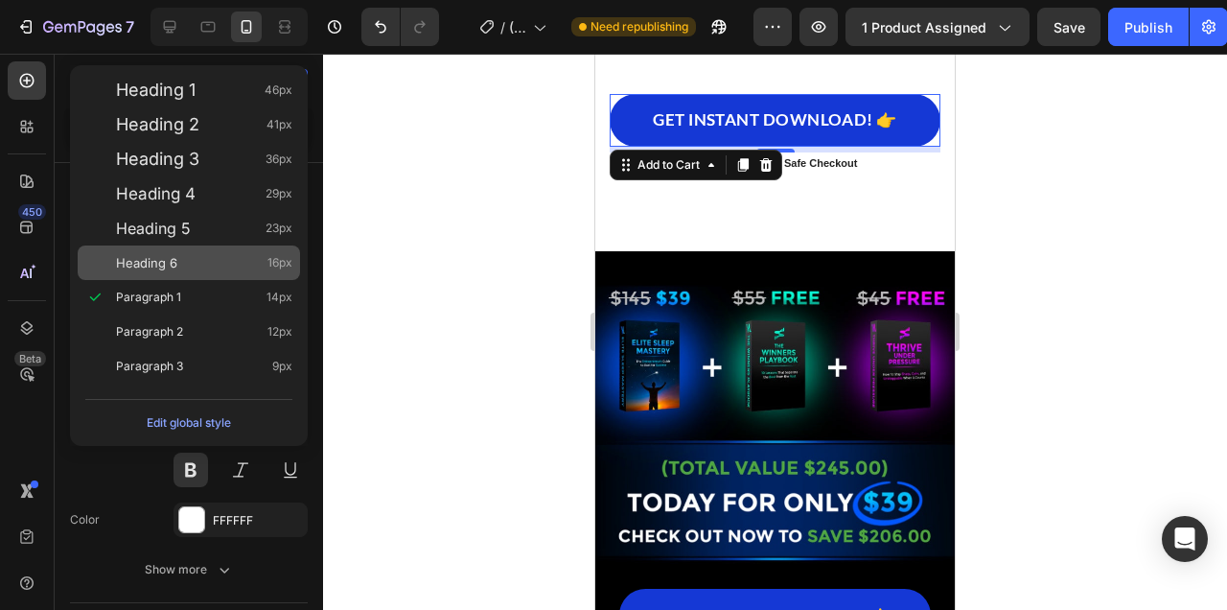
click at [243, 257] on div "Heading 6 16px" at bounding box center [204, 262] width 176 height 19
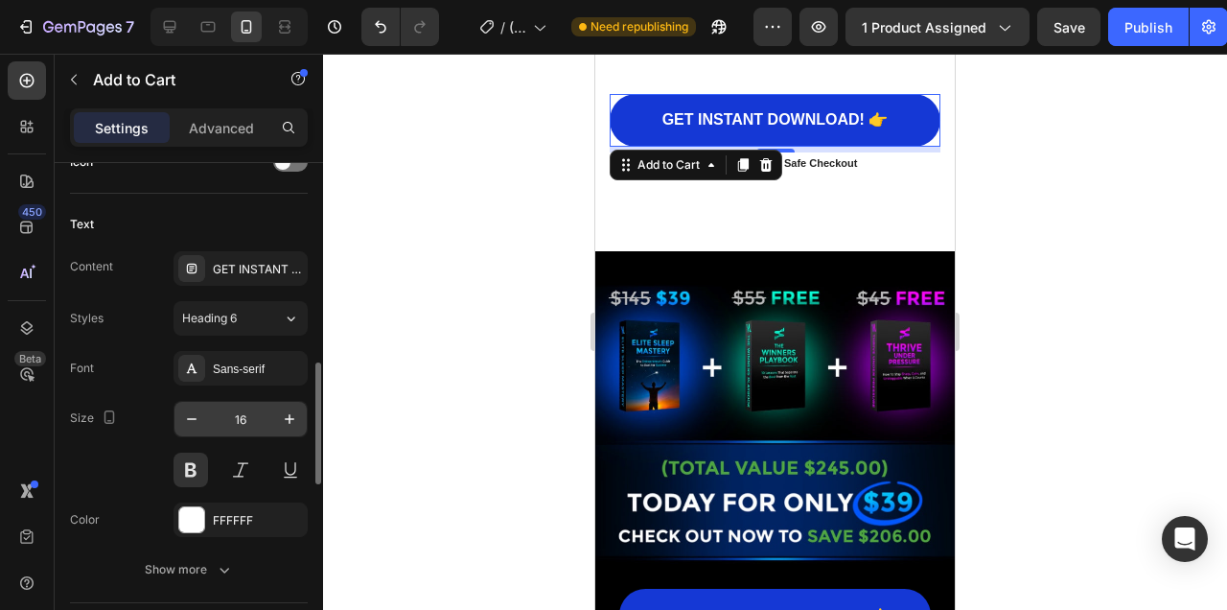
click at [245, 420] on input "16" at bounding box center [240, 419] width 63 height 35
type input "17"
click at [494, 337] on div at bounding box center [775, 332] width 904 height 556
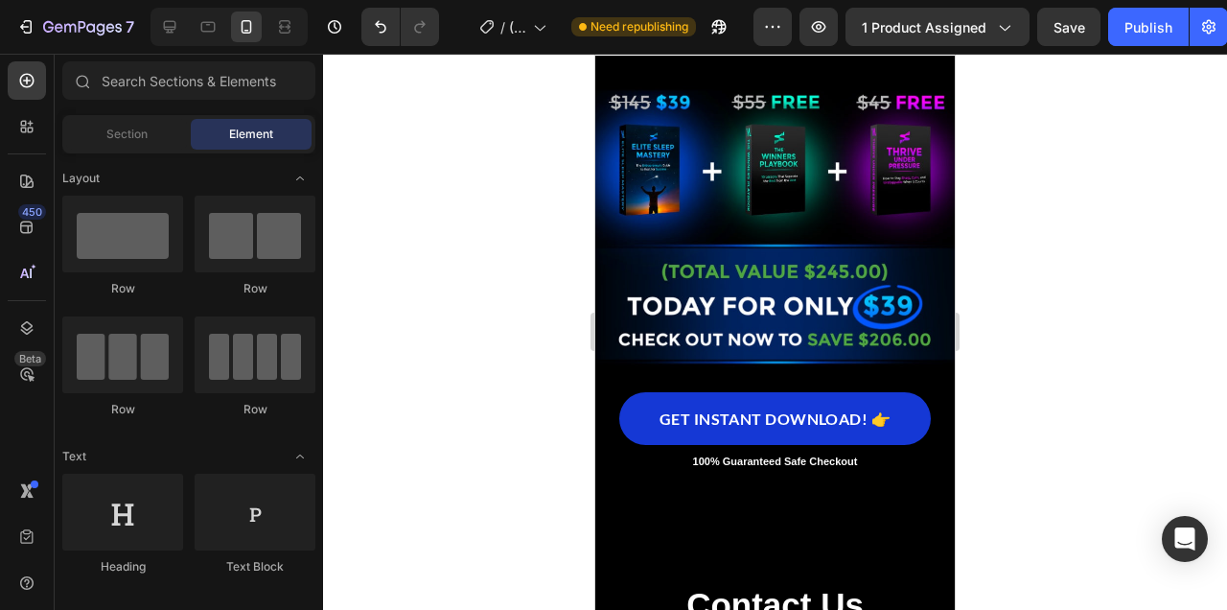
scroll to position [22483, 0]
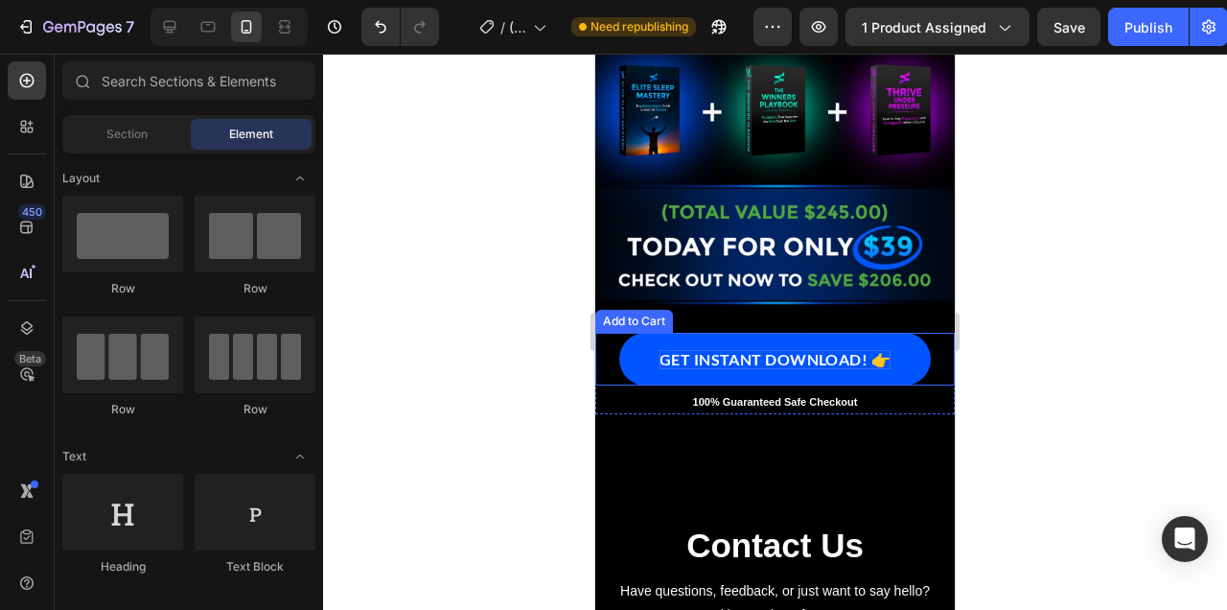
click at [819, 359] on div "GET INSTANT DOWNLOAD! 👉" at bounding box center [775, 359] width 231 height 18
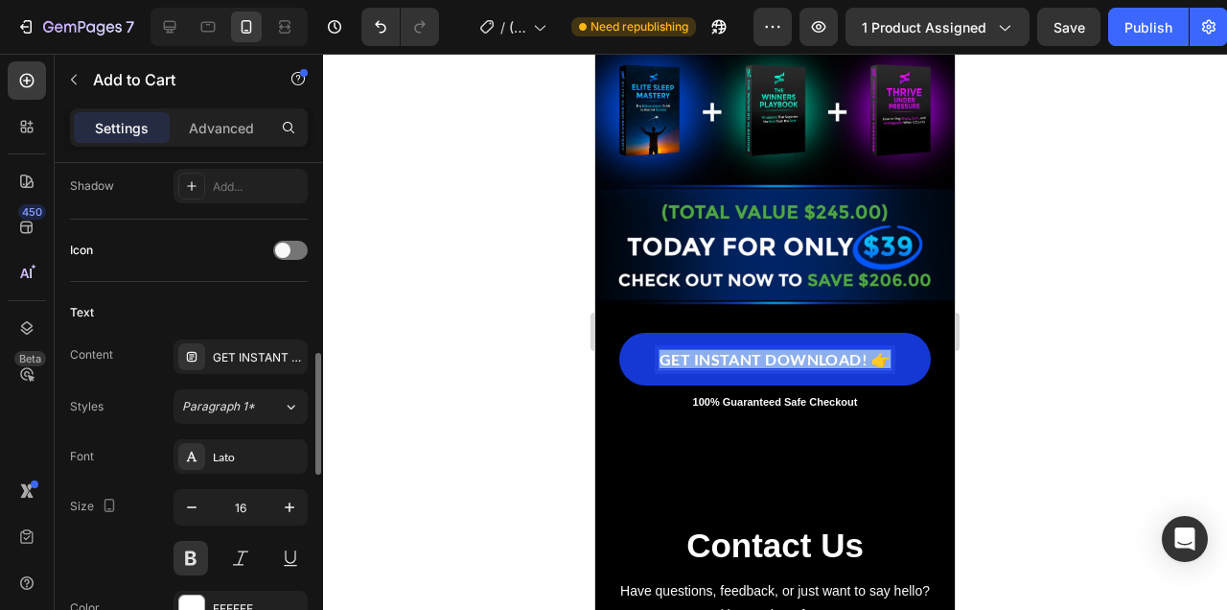
scroll to position [748, 0]
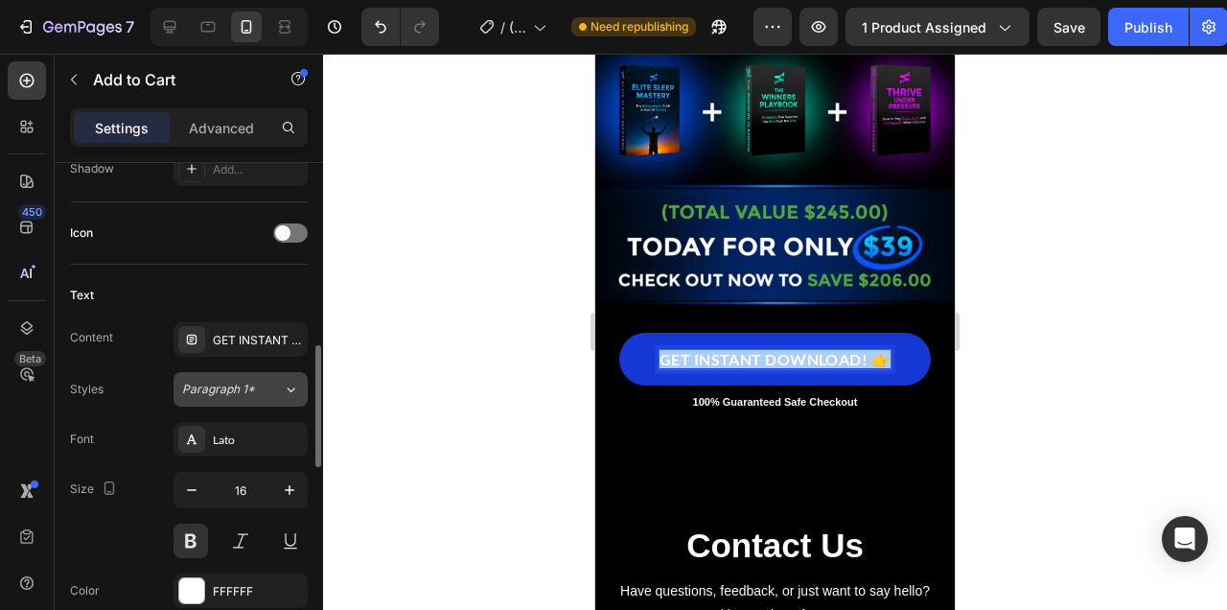
click at [289, 397] on icon at bounding box center [291, 389] width 16 height 19
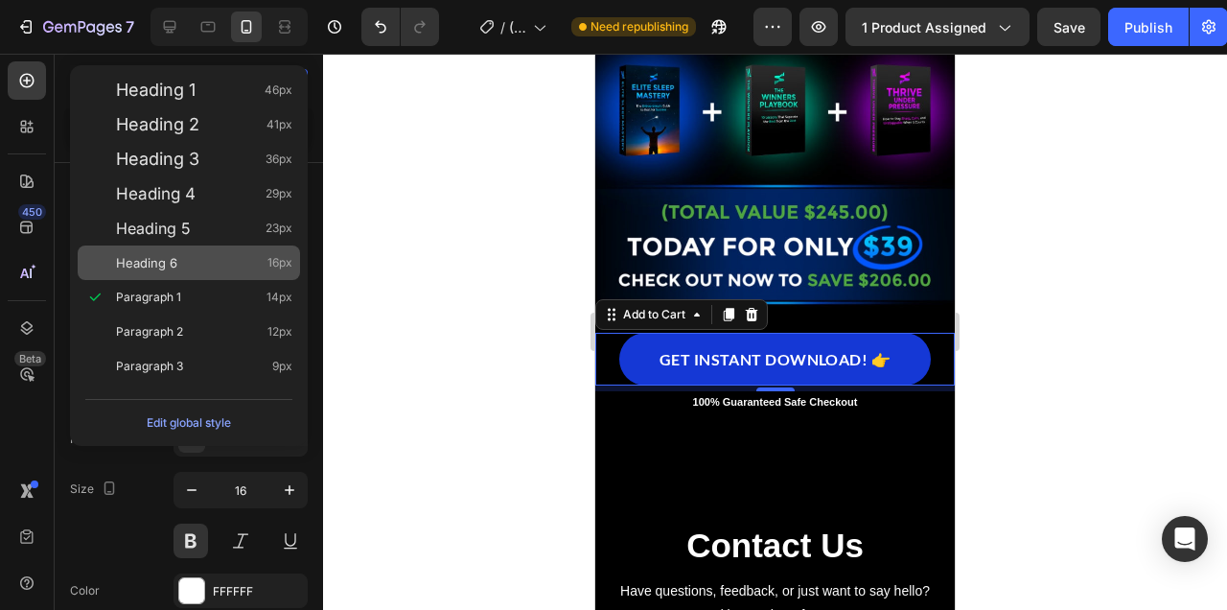
click at [230, 256] on div "Heading 6 16px" at bounding box center [204, 262] width 176 height 19
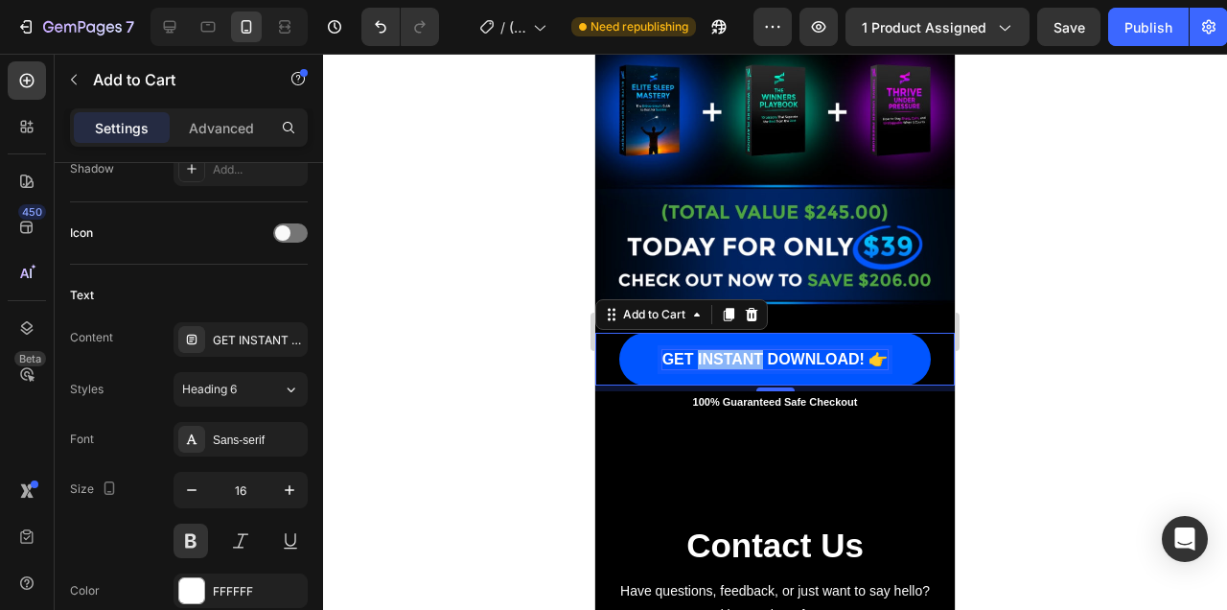
click at [737, 354] on p "GET INSTANT DOWNLOAD! 👉" at bounding box center [775, 360] width 226 height 20
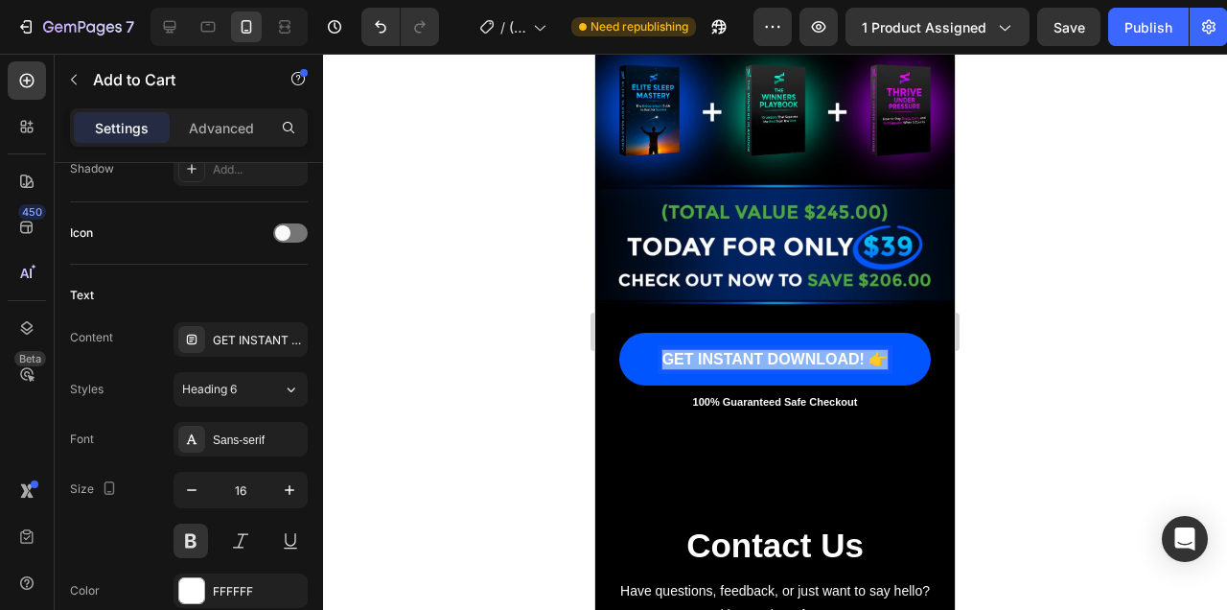
click at [735, 354] on p "GET INSTANT DOWNLOAD! 👉" at bounding box center [775, 360] width 226 height 20
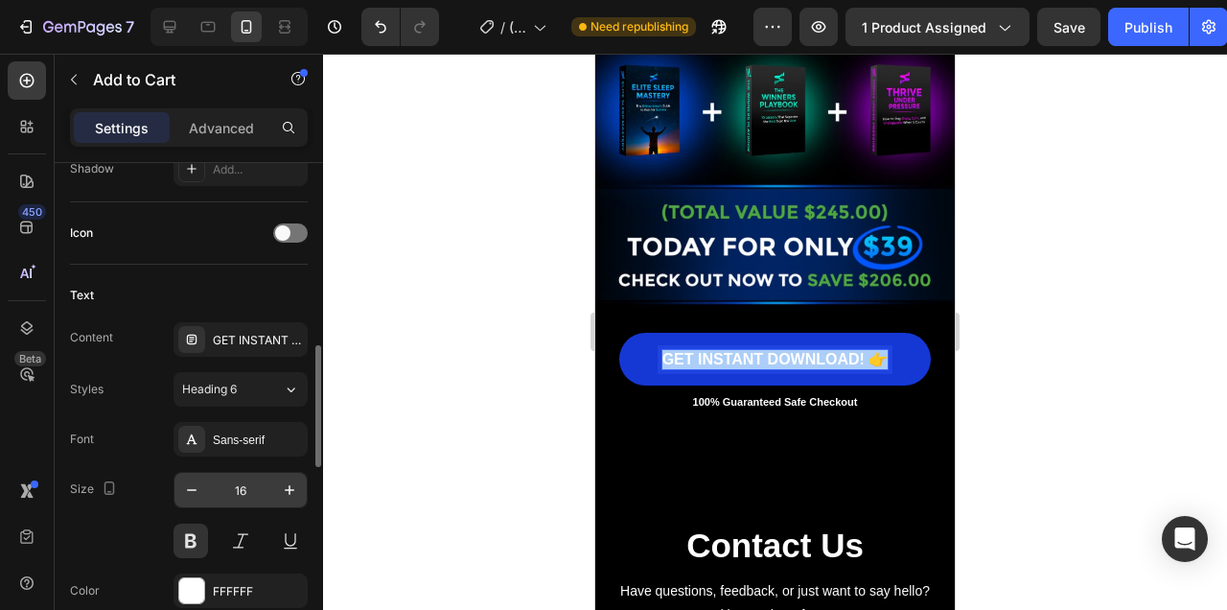
click at [242, 480] on input "16" at bounding box center [240, 490] width 63 height 35
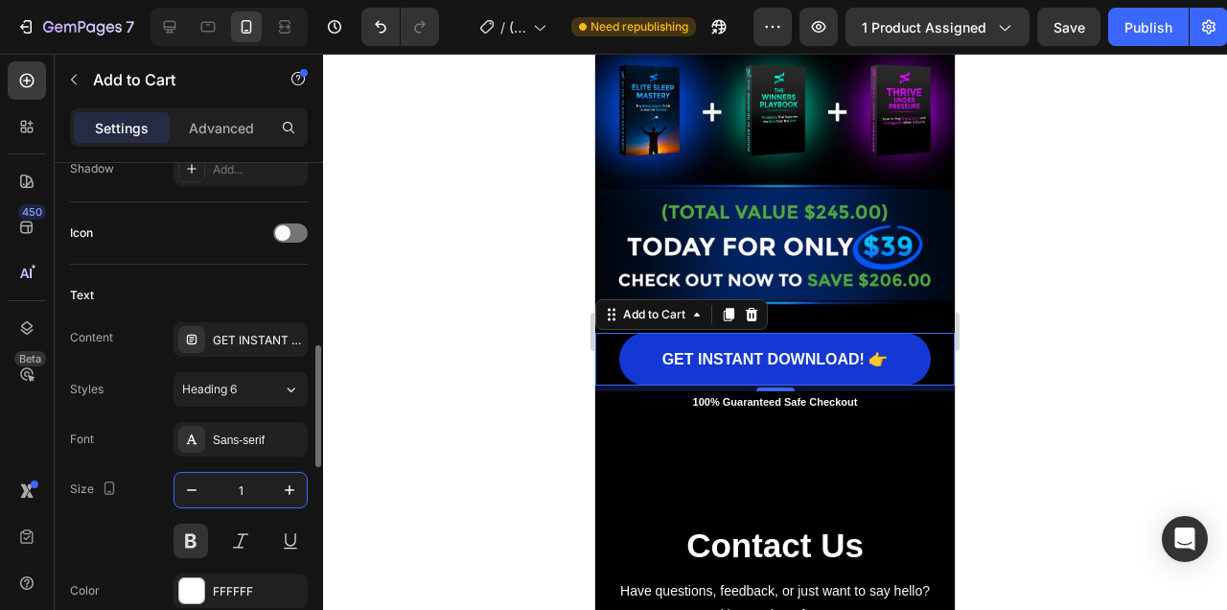
type input "17"
click at [524, 359] on div at bounding box center [775, 332] width 904 height 556
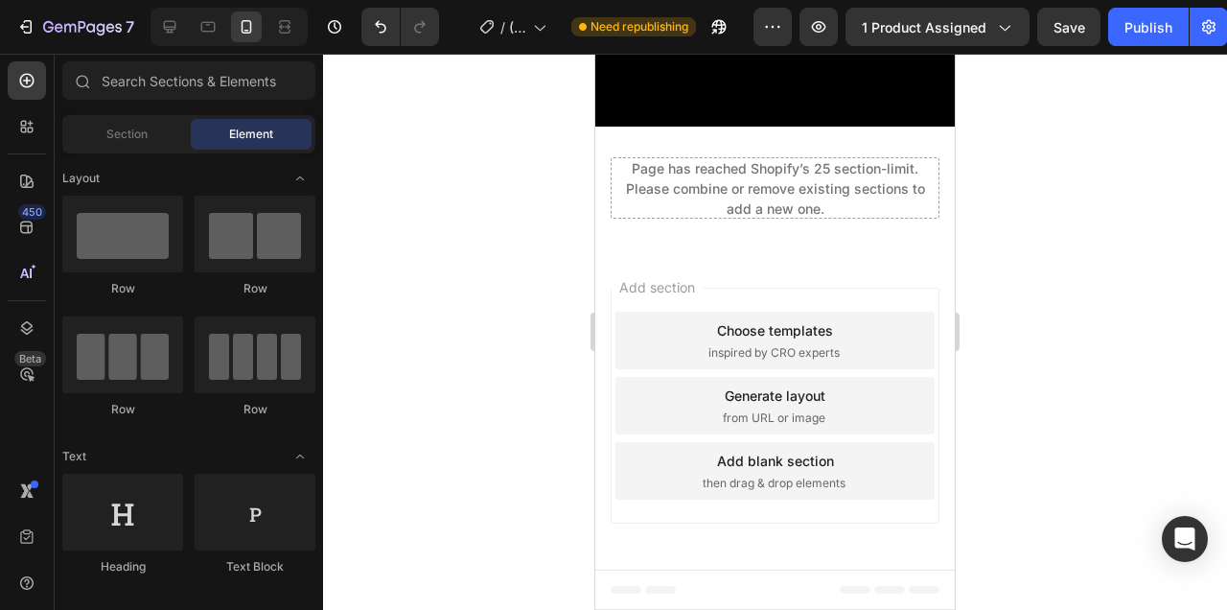
scroll to position [23216, 0]
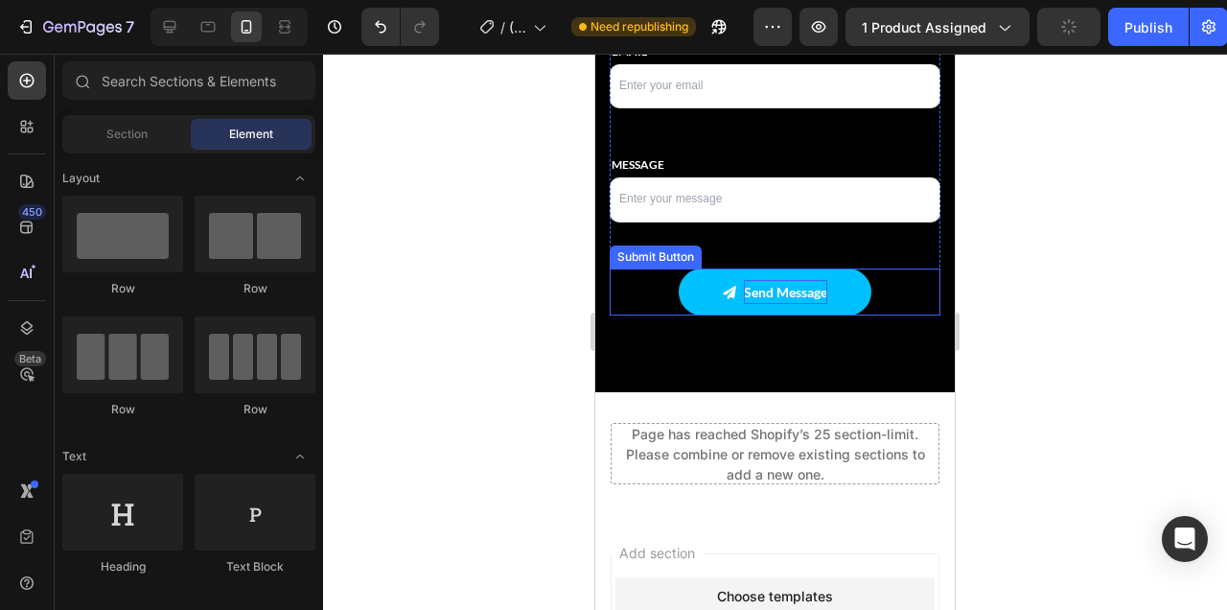
click at [812, 291] on div "Send Message" at bounding box center [785, 292] width 83 height 24
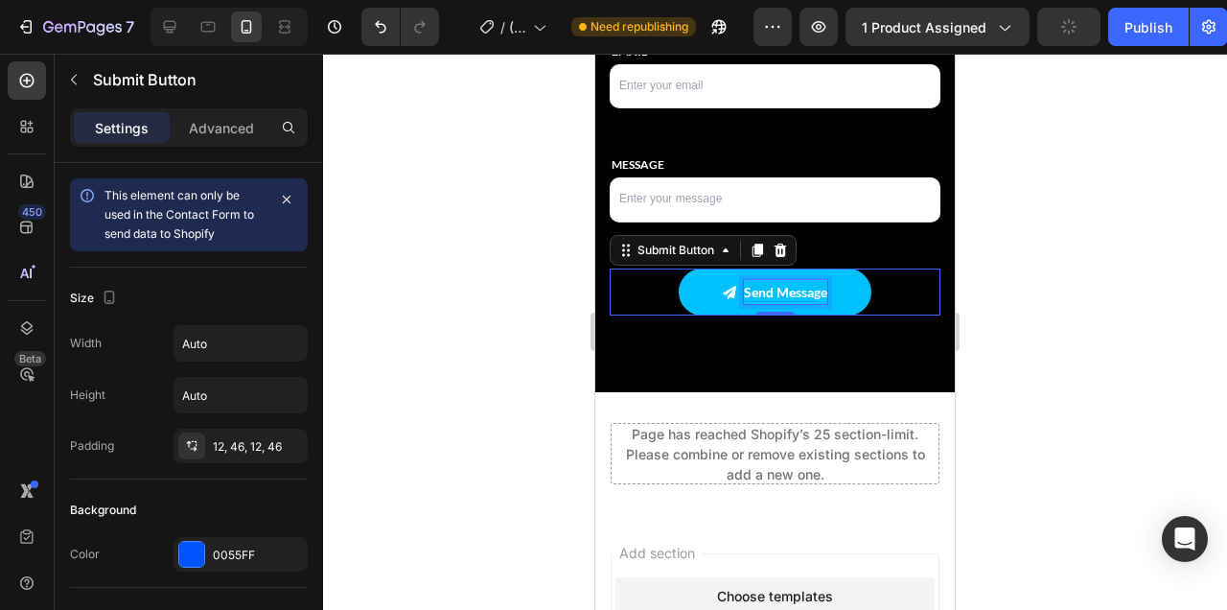
click at [812, 291] on p "Send Message" at bounding box center [785, 292] width 83 height 24
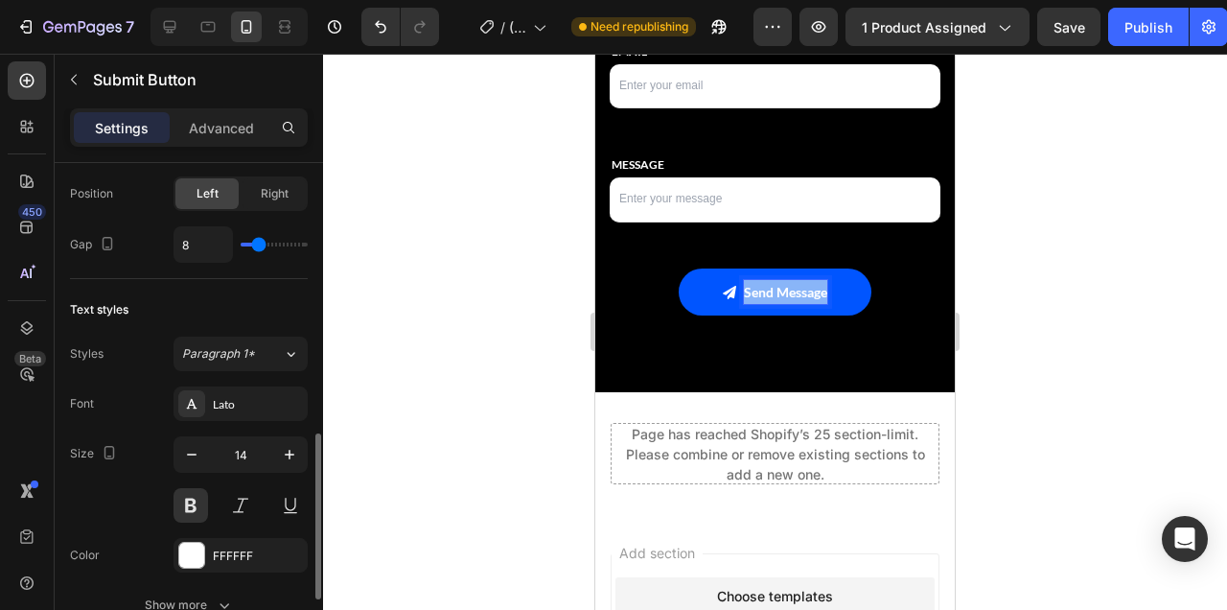
scroll to position [757, 0]
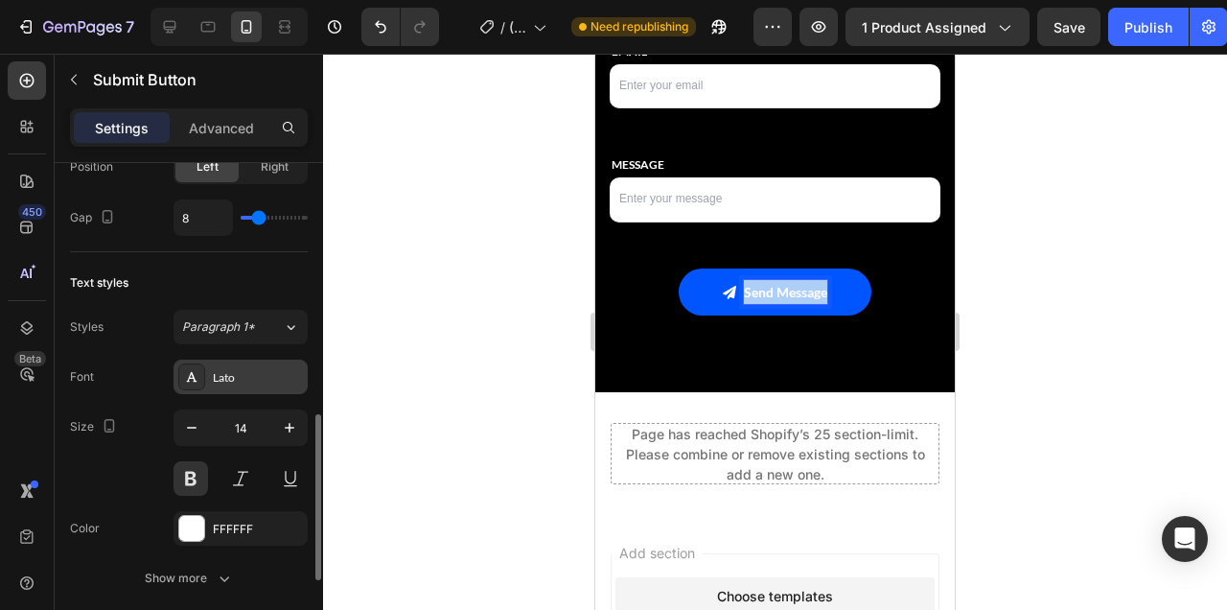
click at [274, 375] on div "Lato" at bounding box center [258, 377] width 90 height 17
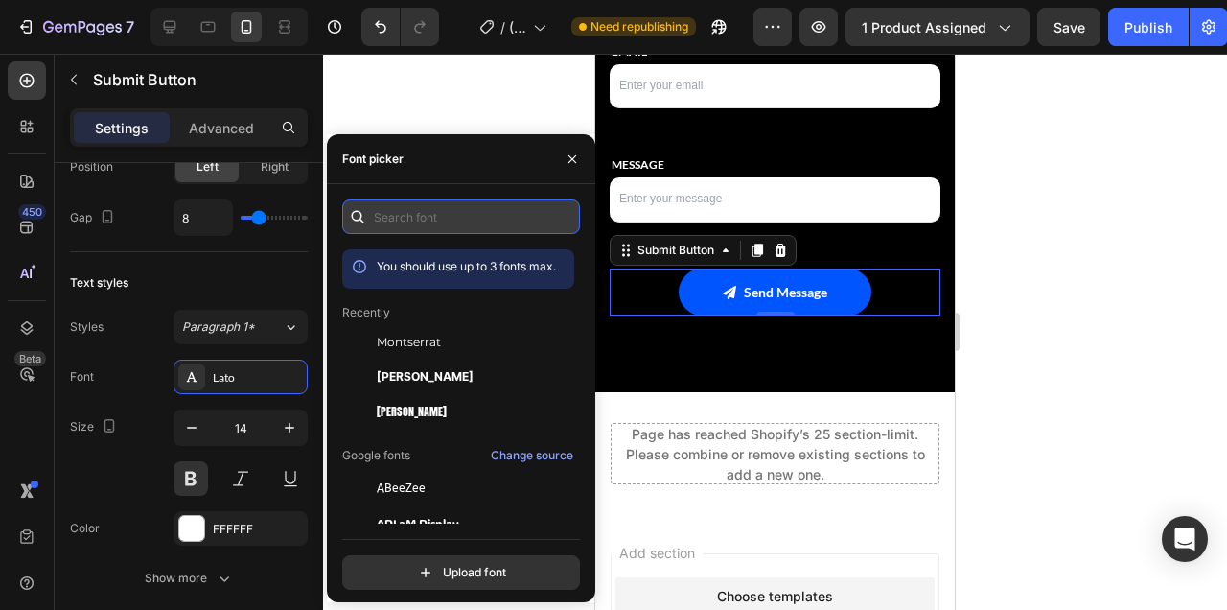
click at [489, 220] on input "text" at bounding box center [461, 216] width 238 height 35
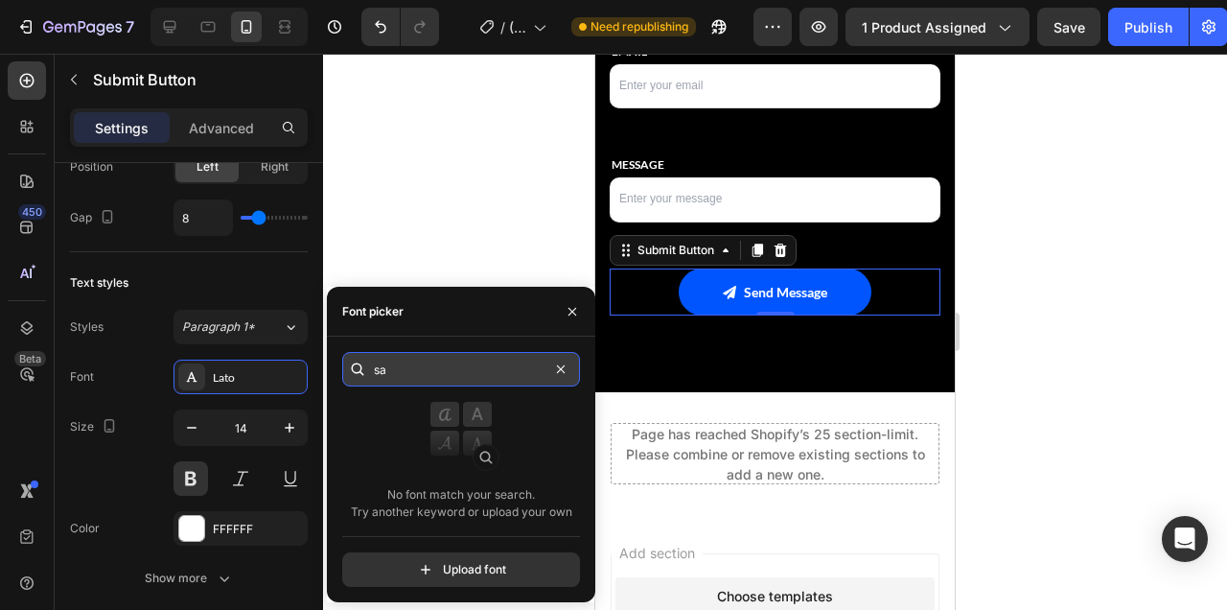
type input "s"
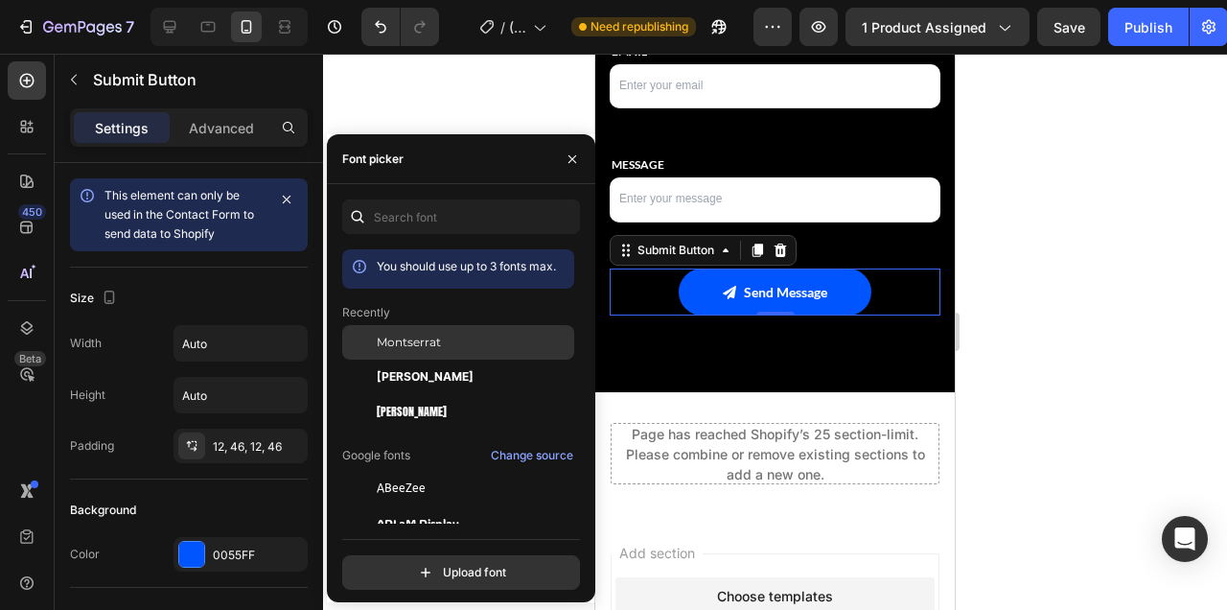
scroll to position [757, 0]
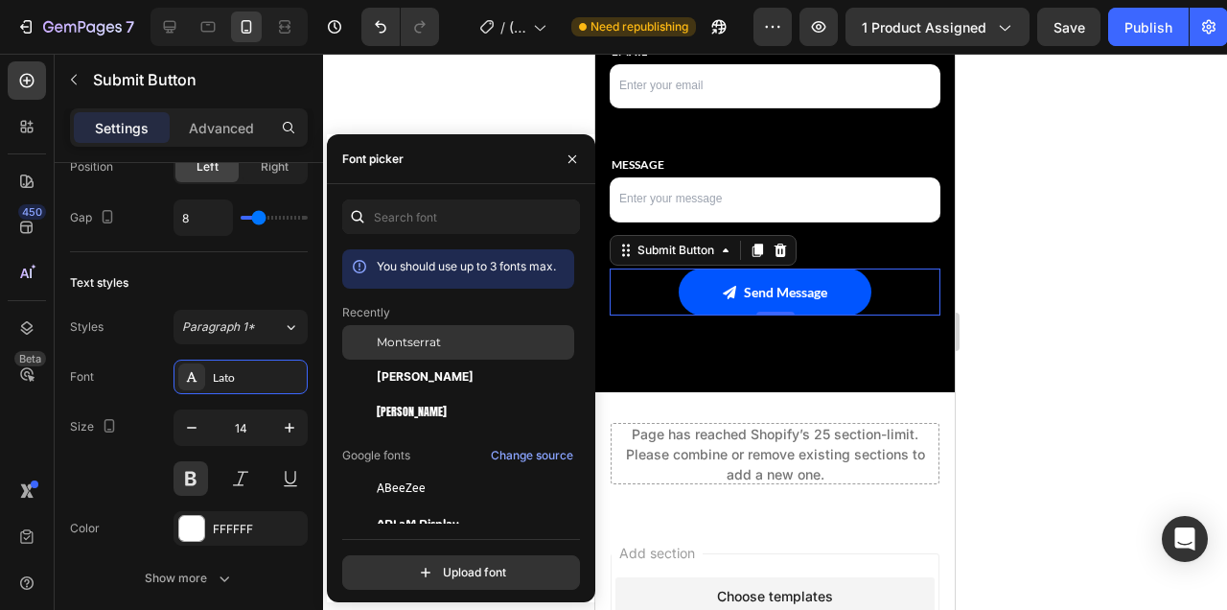
click at [443, 344] on div "Montserrat" at bounding box center [474, 342] width 194 height 17
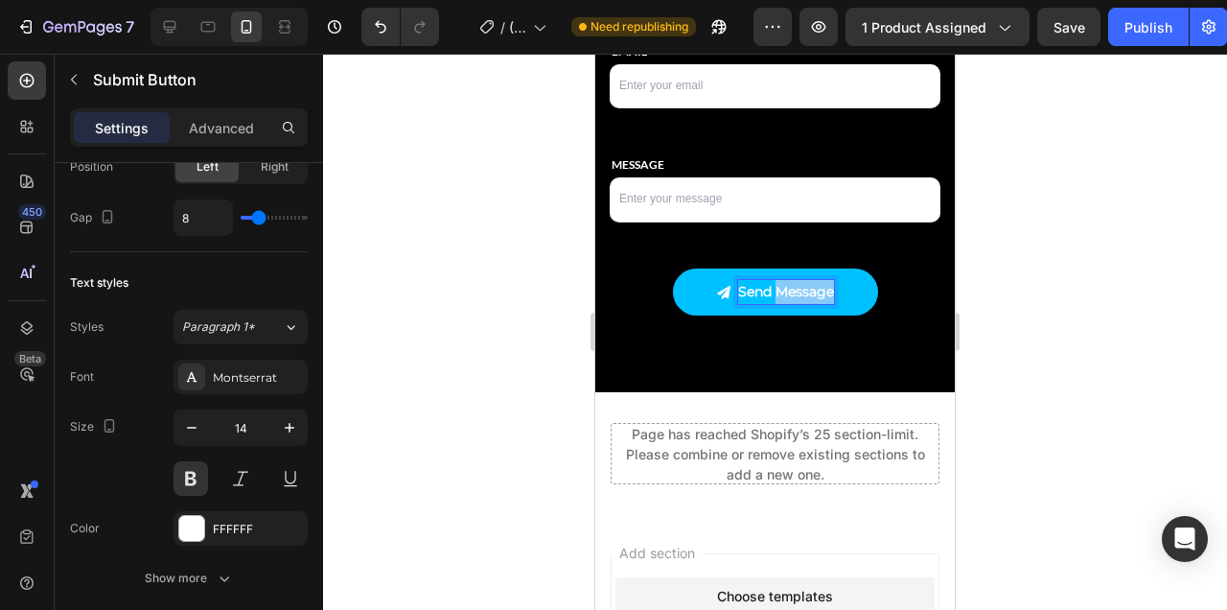
click at [818, 291] on p "Send Message" at bounding box center [786, 292] width 96 height 24
click at [198, 479] on button at bounding box center [191, 478] width 35 height 35
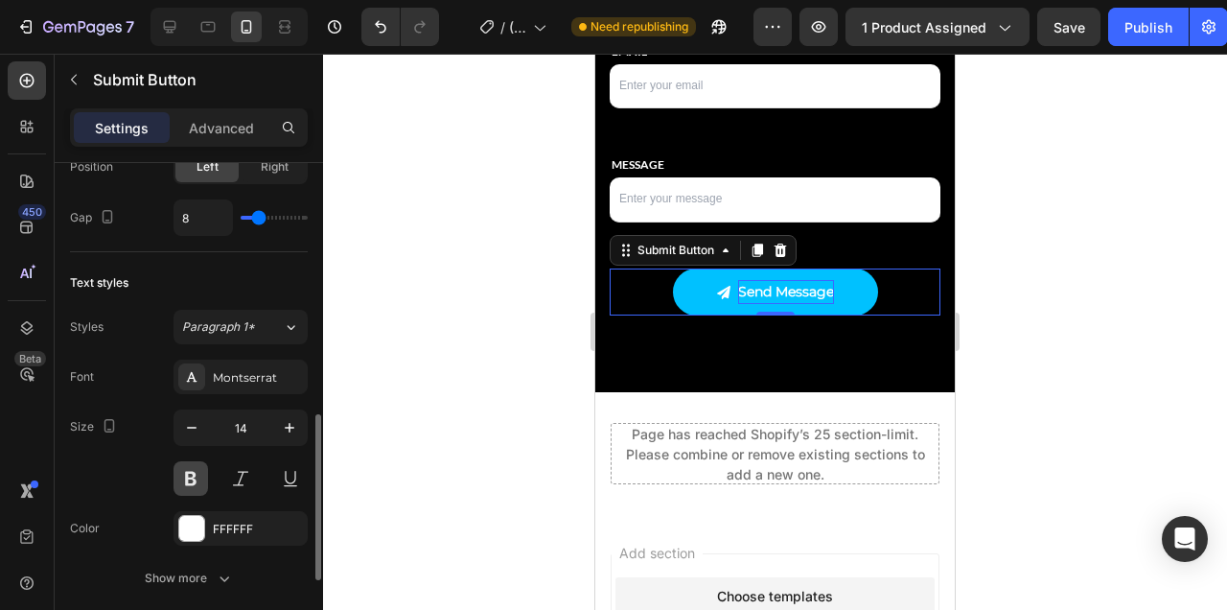
click at [198, 479] on button at bounding box center [191, 478] width 35 height 35
click at [822, 289] on strong "Send Message" at bounding box center [786, 291] width 96 height 17
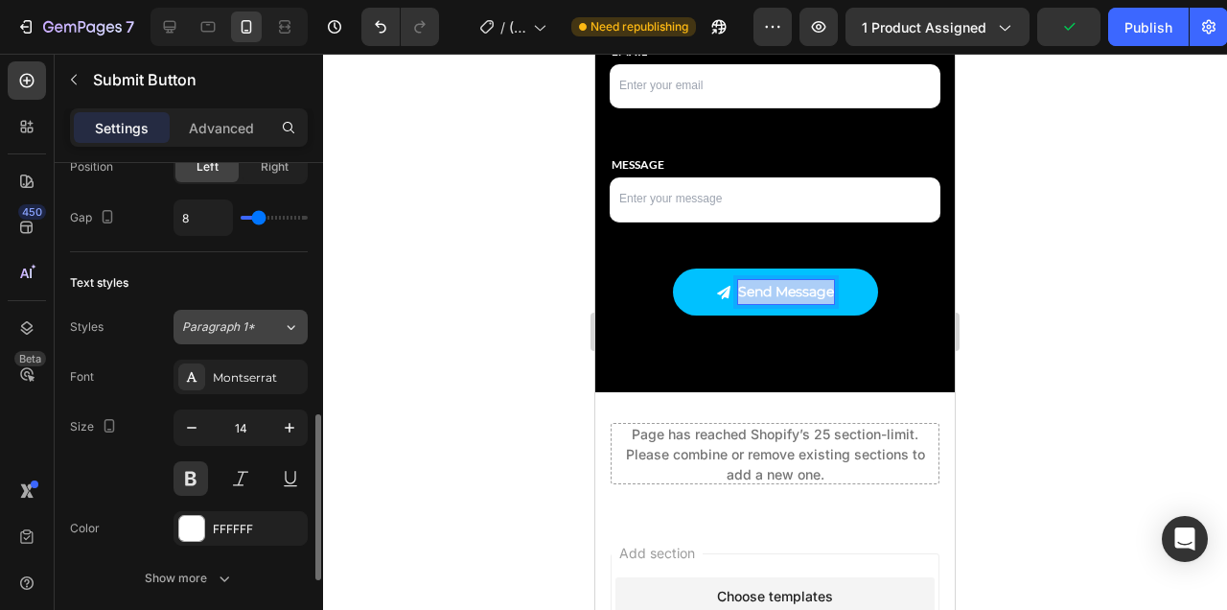
click at [274, 321] on div "Paragraph 1*" at bounding box center [232, 326] width 101 height 17
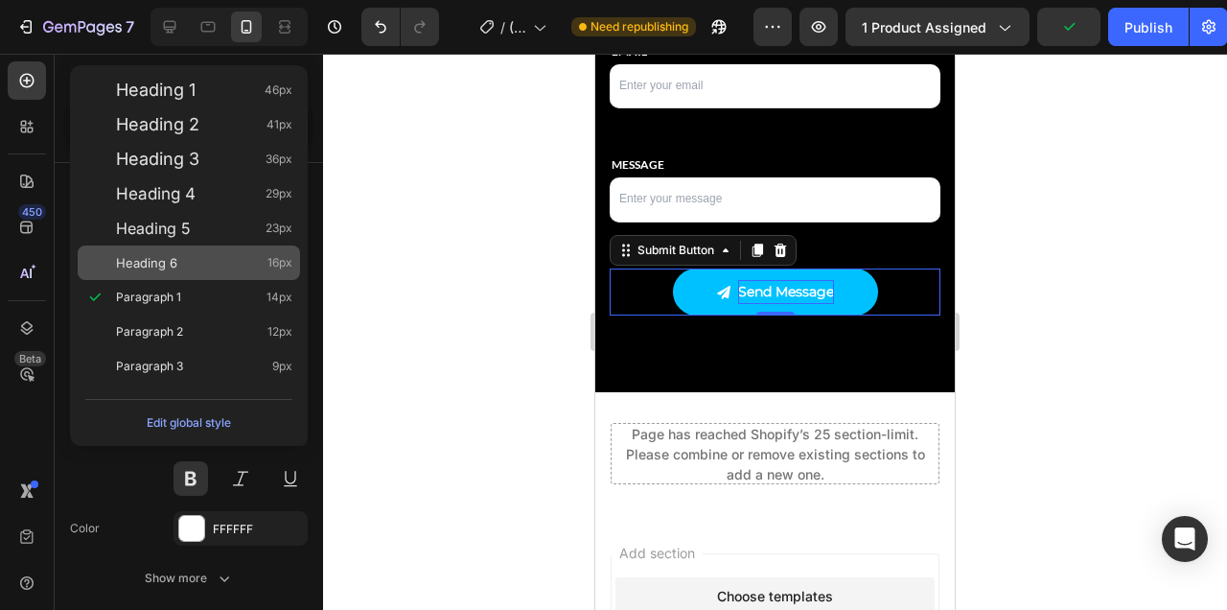
click at [222, 264] on div "Heading 6 16px" at bounding box center [204, 262] width 176 height 19
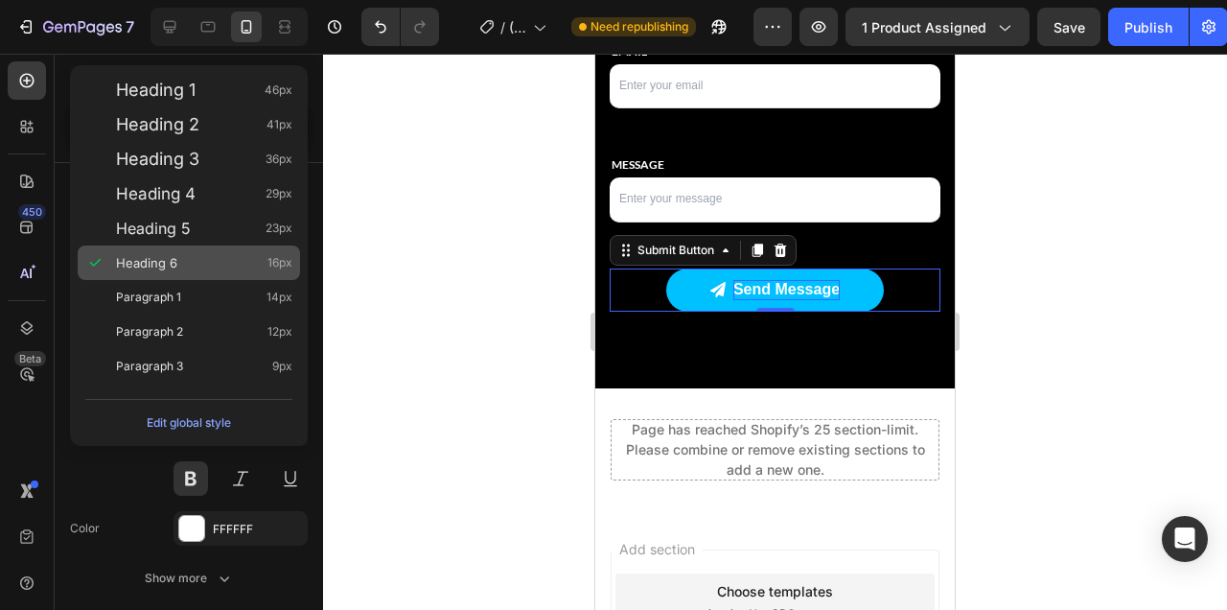
type input "16"
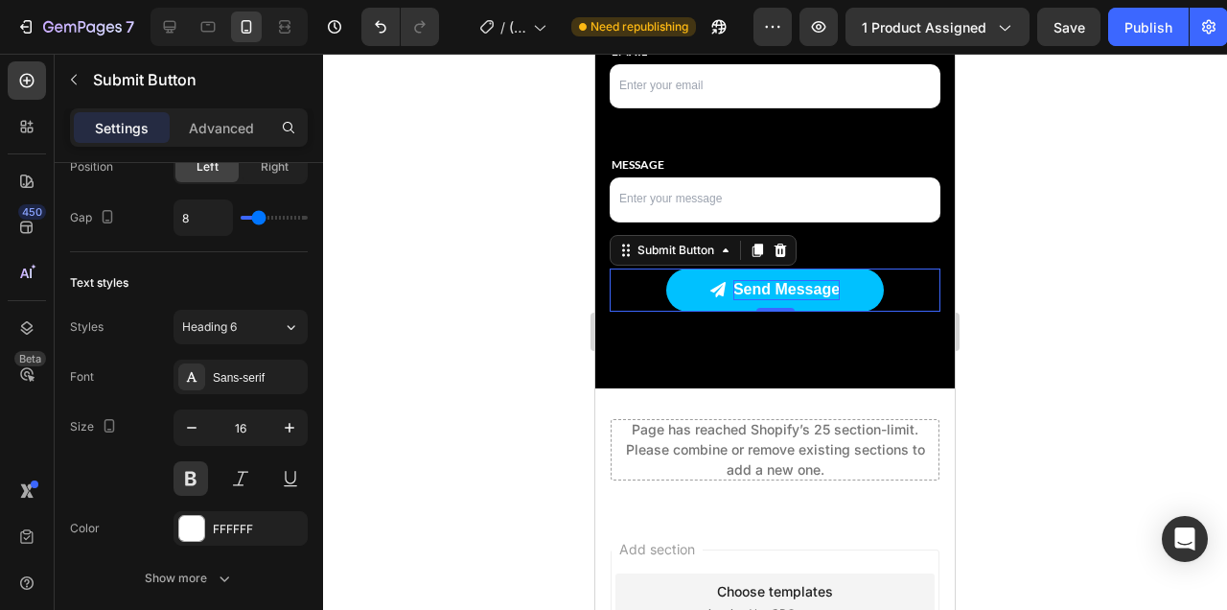
click at [1033, 276] on div at bounding box center [775, 332] width 904 height 556
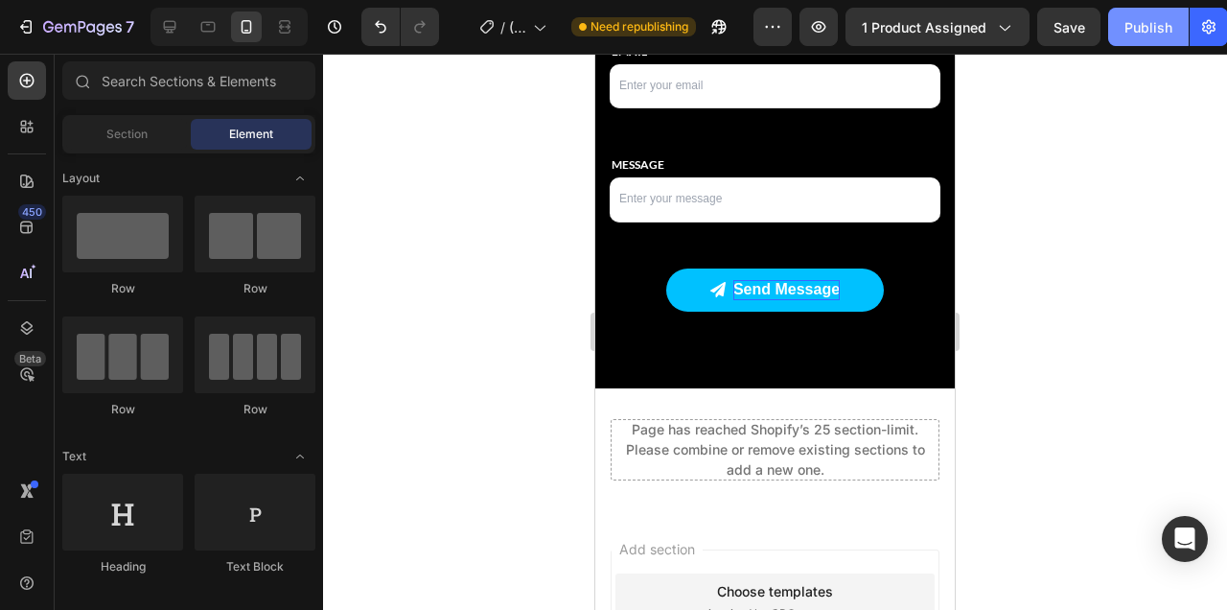
click at [1141, 20] on div "Publish" at bounding box center [1148, 27] width 48 height 20
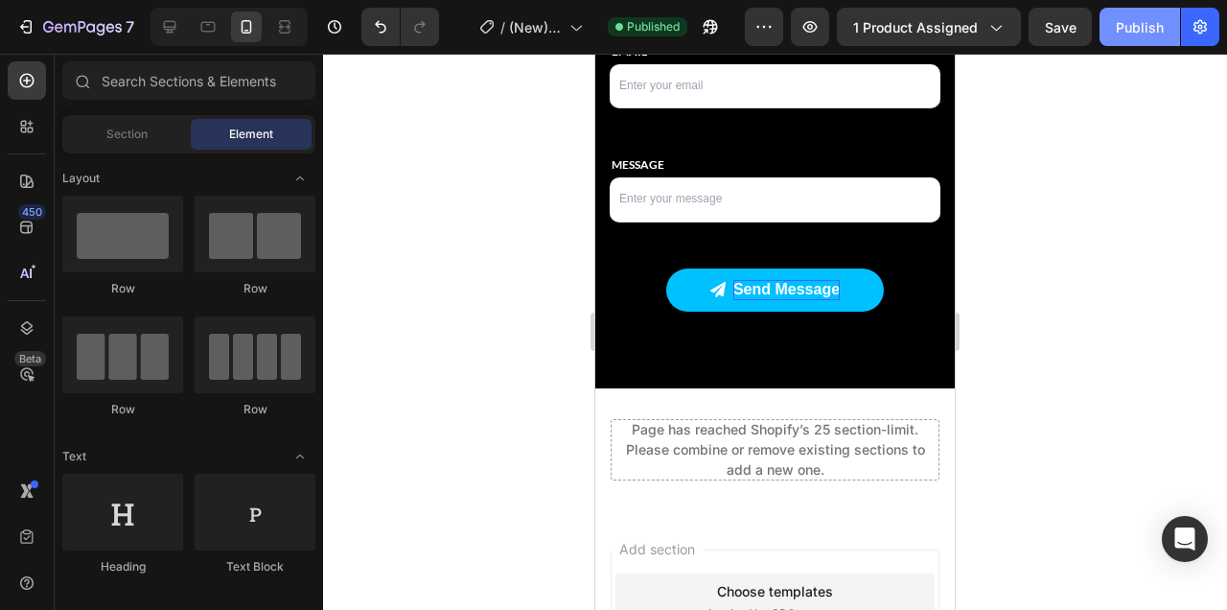
click at [1100, 8] on button "Publish" at bounding box center [1140, 27] width 81 height 38
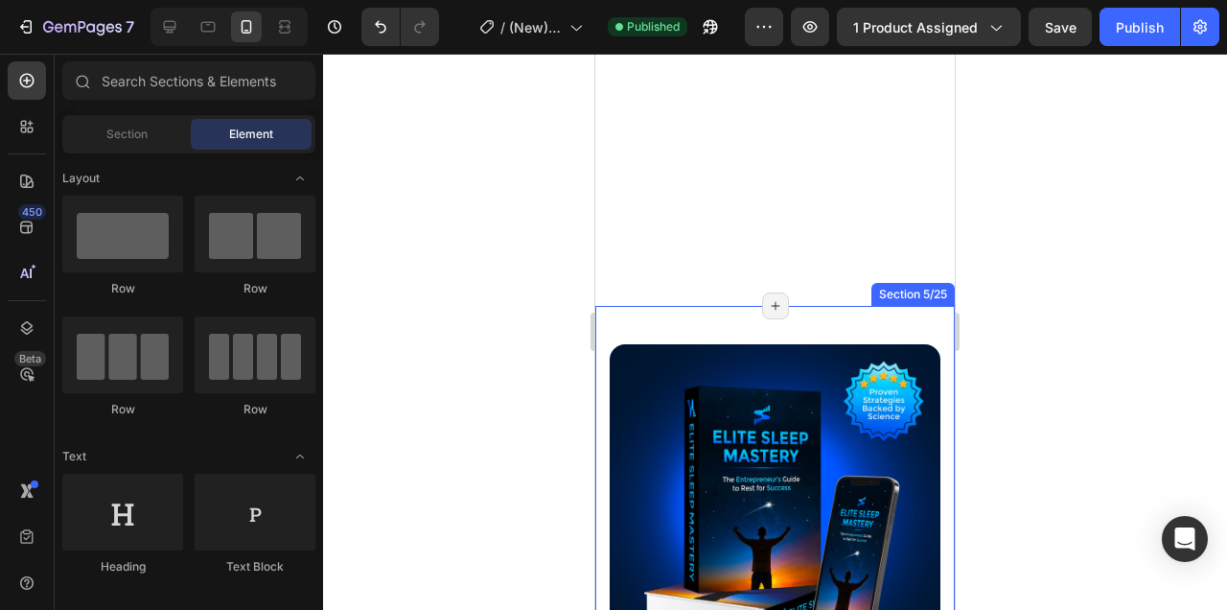
scroll to position [1175, 0]
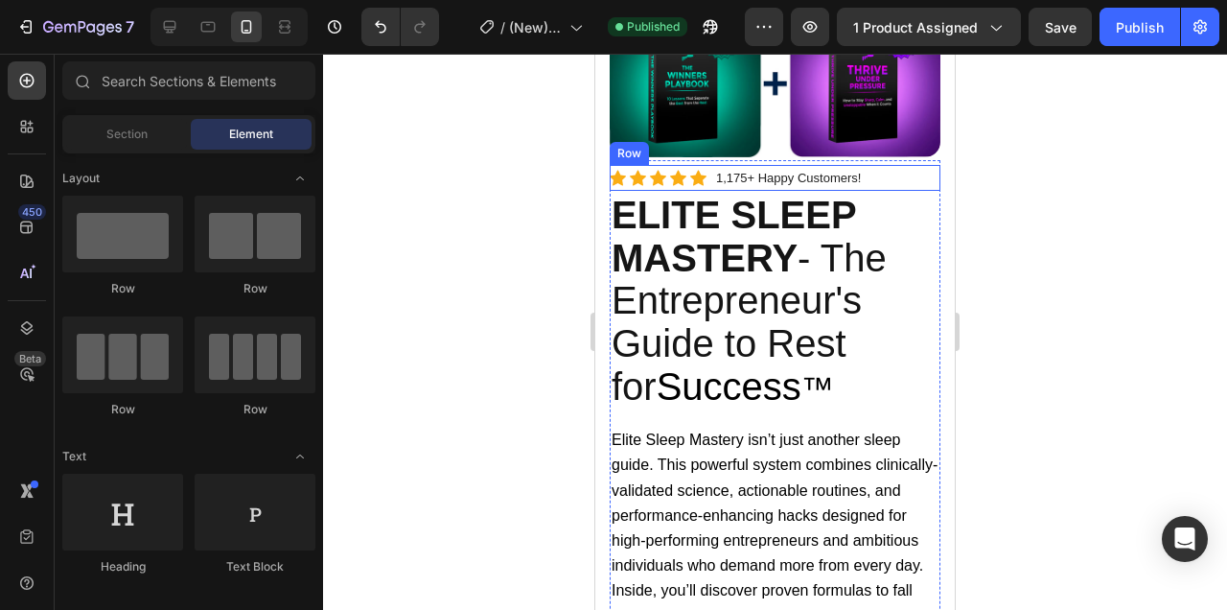
click at [884, 180] on div "Icon Icon Icon Icon Icon Icon List Hoz 1,175+ Happy Customers! Text block Row" at bounding box center [775, 178] width 331 height 26
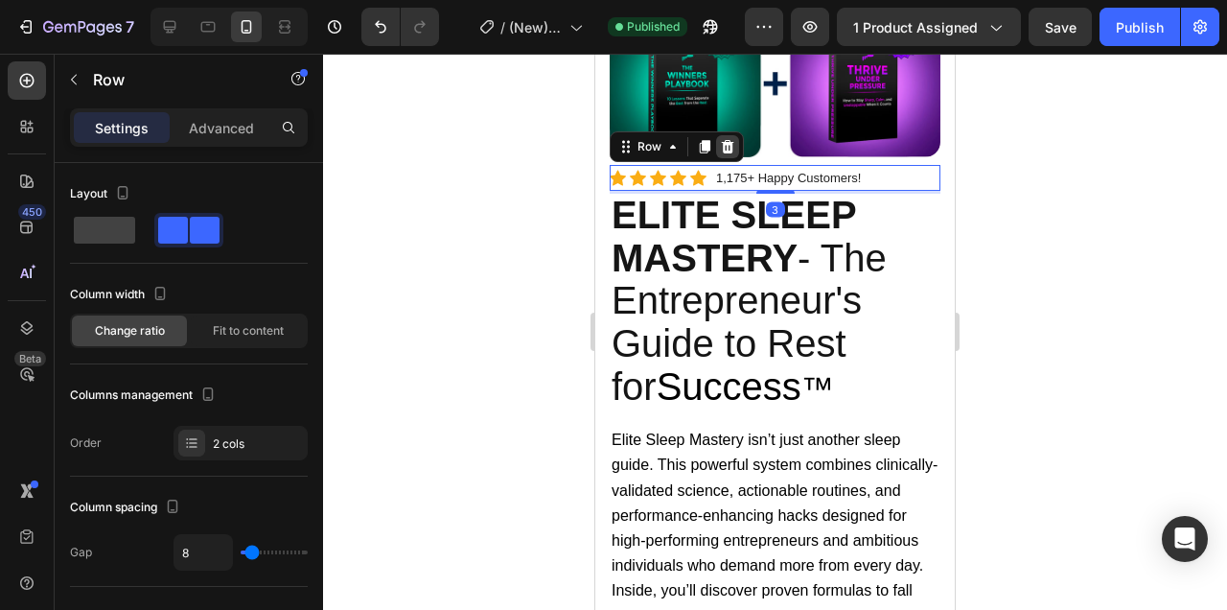
click at [730, 142] on icon at bounding box center [728, 146] width 12 height 13
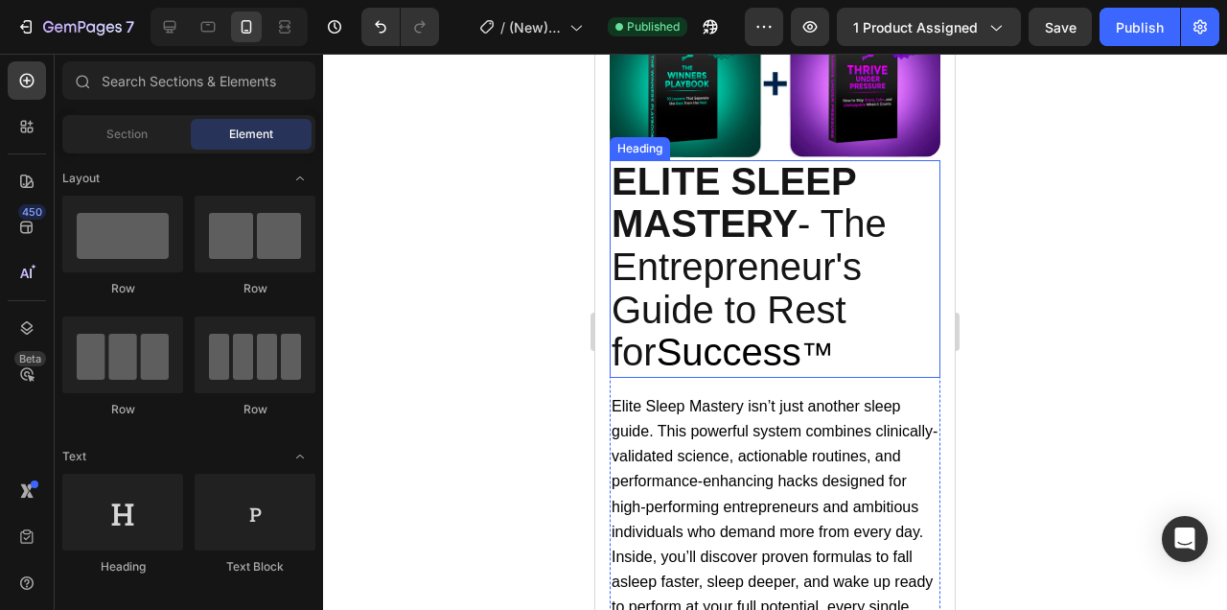
click at [888, 184] on h2 "ELITE SLEEP MASTERY - The Entrepreneur's Guide to Rest for Success ™" at bounding box center [775, 269] width 331 height 218
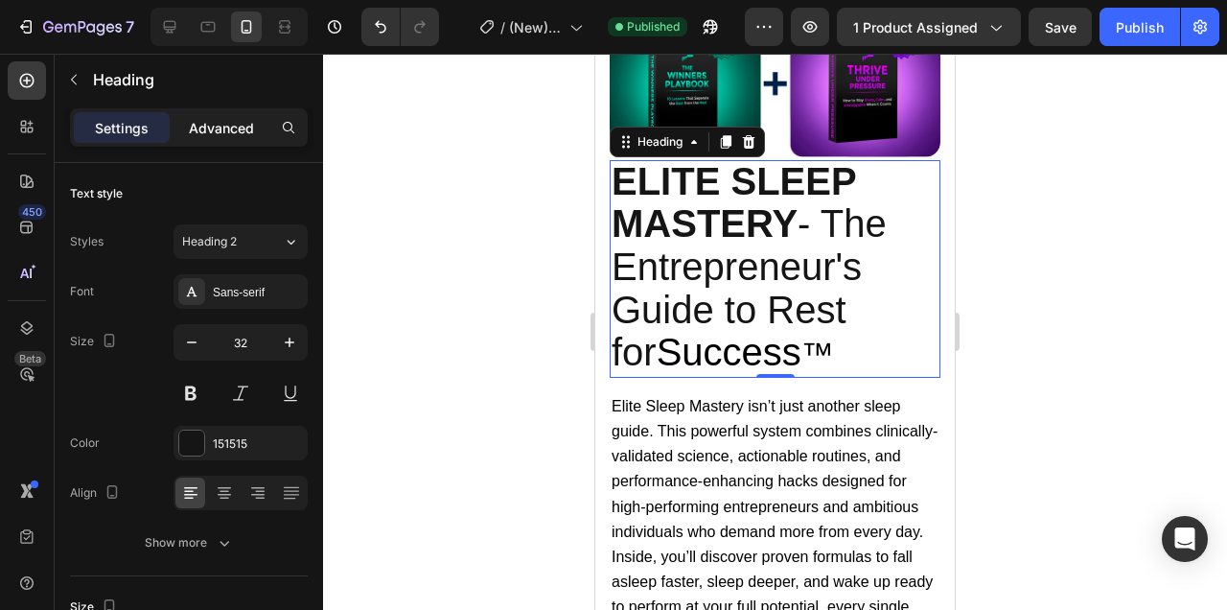
click at [238, 122] on p "Advanced" at bounding box center [221, 128] width 65 height 20
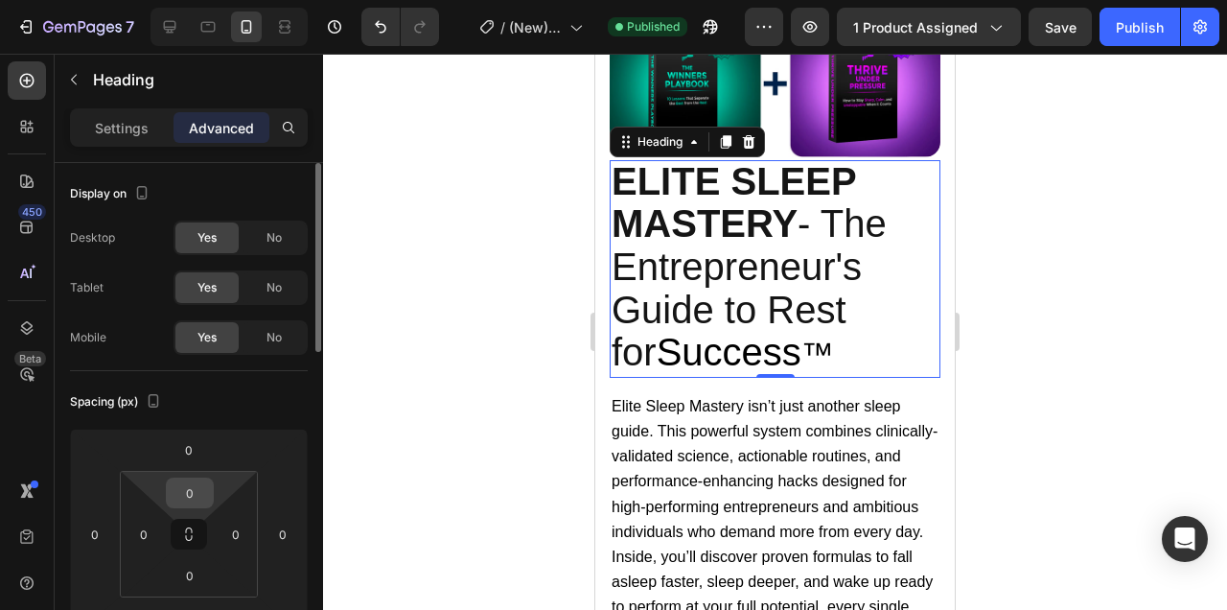
click at [193, 485] on input "0" at bounding box center [190, 492] width 38 height 29
type input "5"
type input "10"
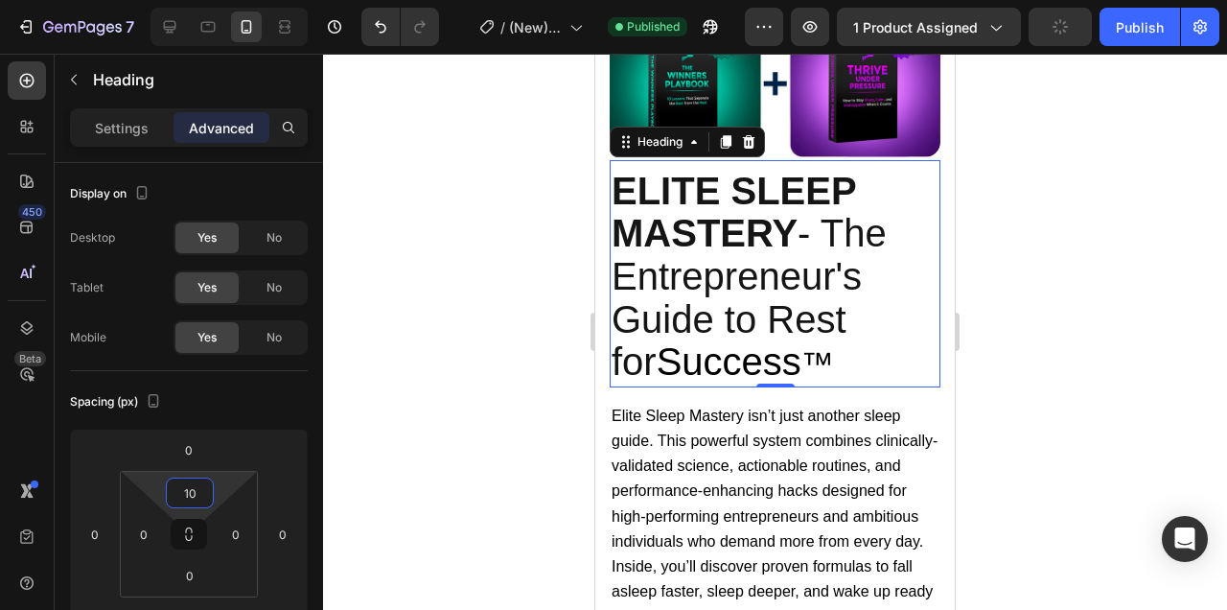
click at [1096, 305] on div at bounding box center [775, 332] width 904 height 556
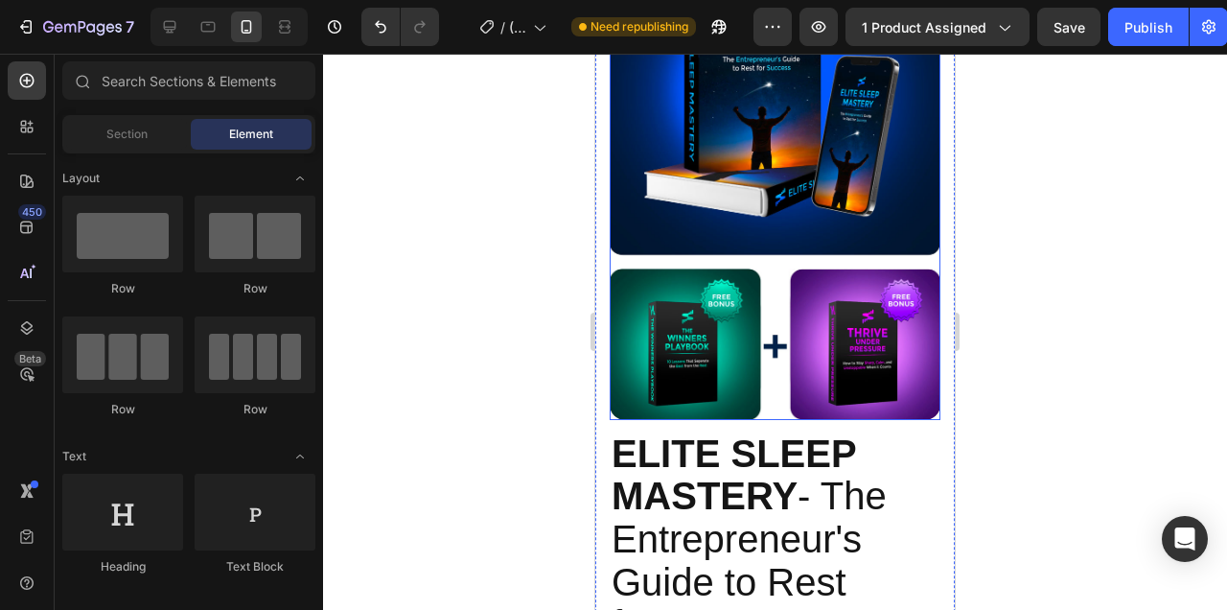
scroll to position [1032, 0]
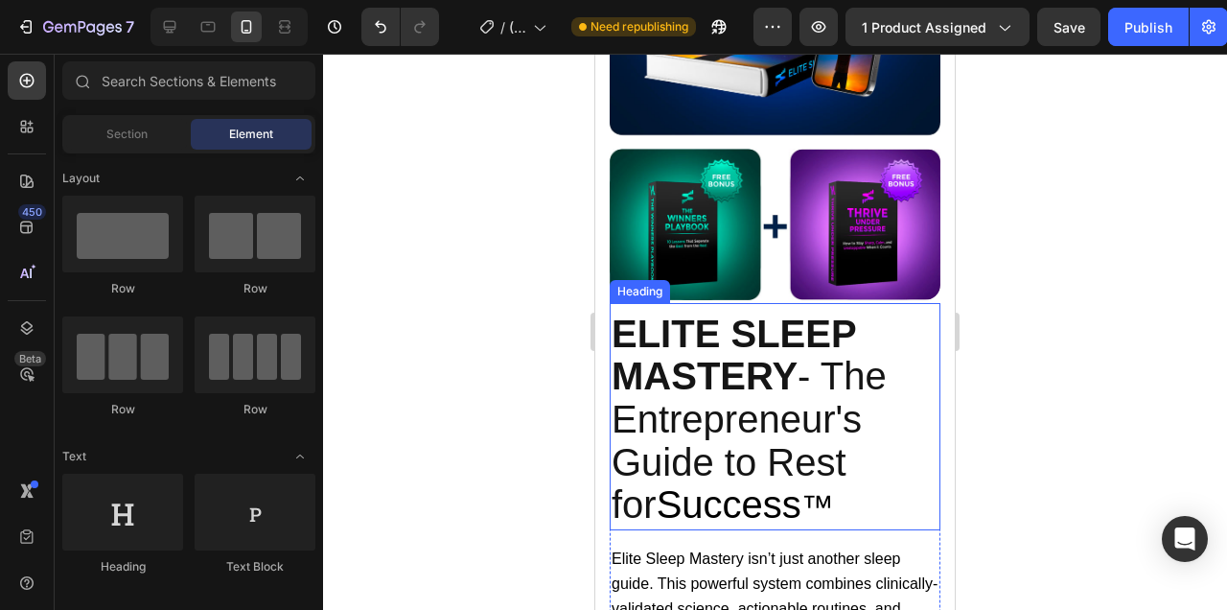
click at [868, 330] on h2 "ELITE SLEEP MASTERY - The Entrepreneur's Guide to Rest for Success ™" at bounding box center [775, 422] width 331 height 218
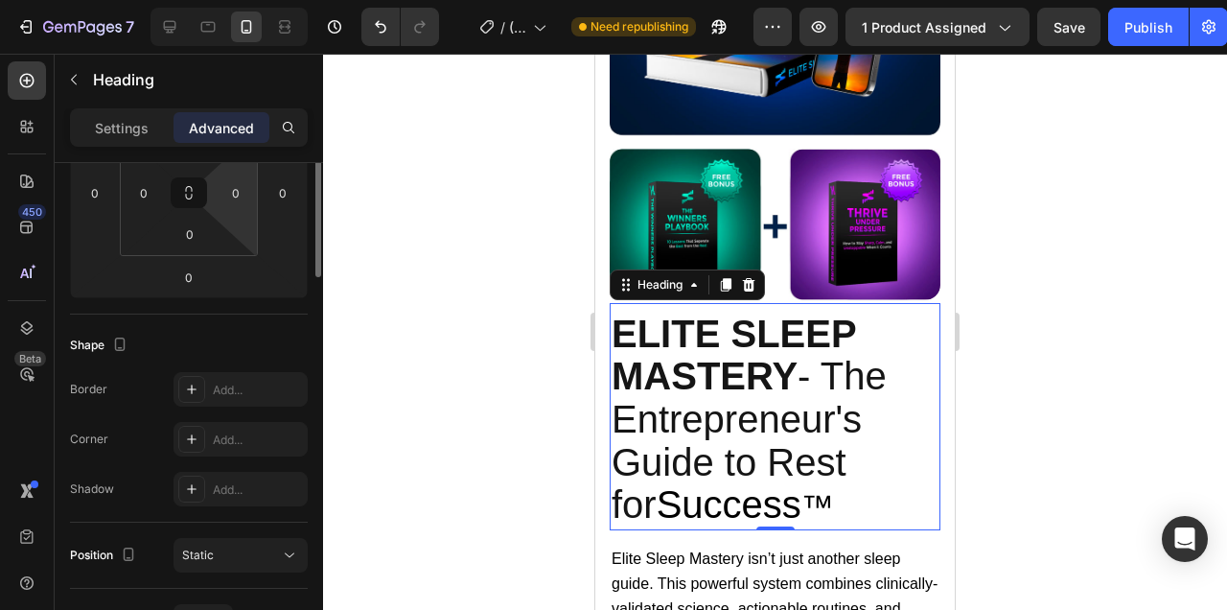
scroll to position [194, 0]
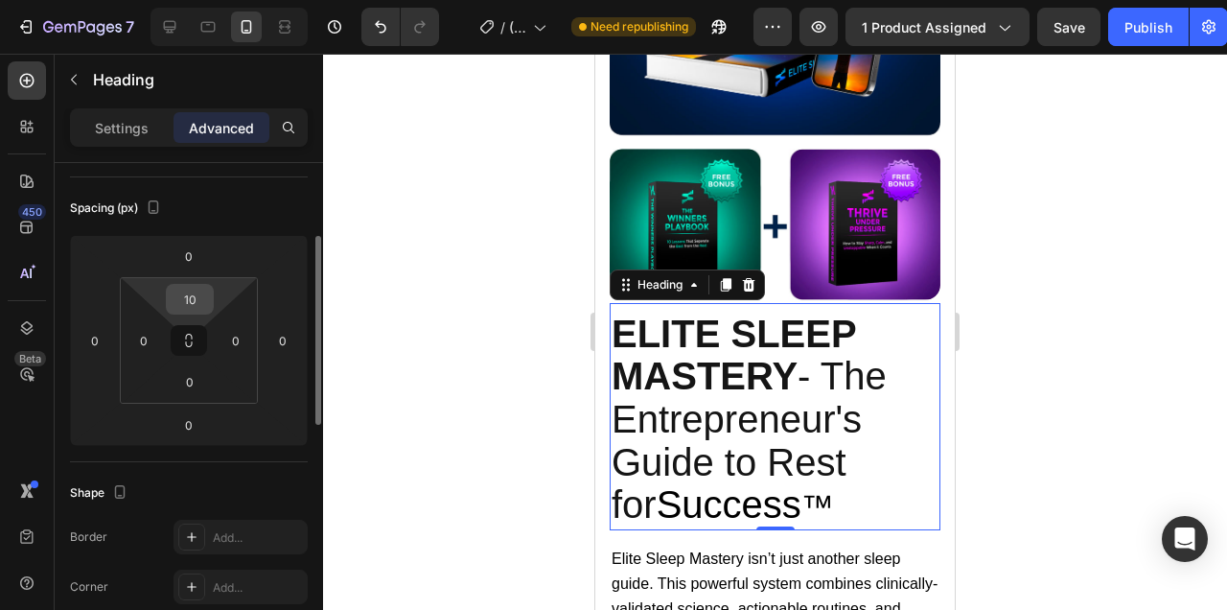
click at [194, 300] on input "10" at bounding box center [190, 299] width 38 height 29
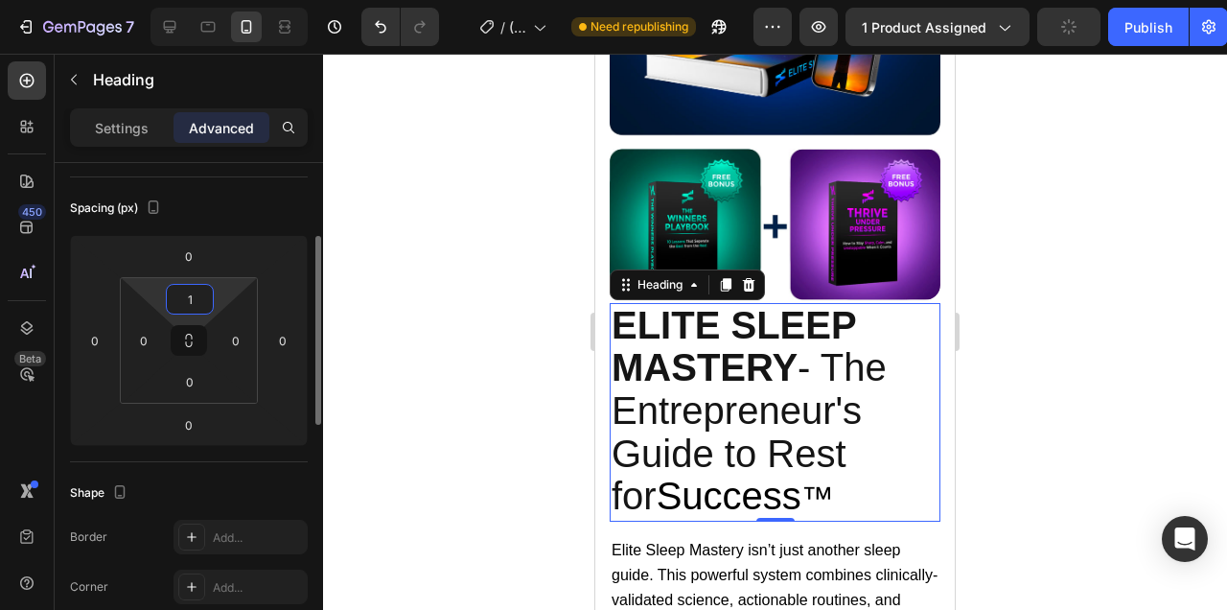
type input "15"
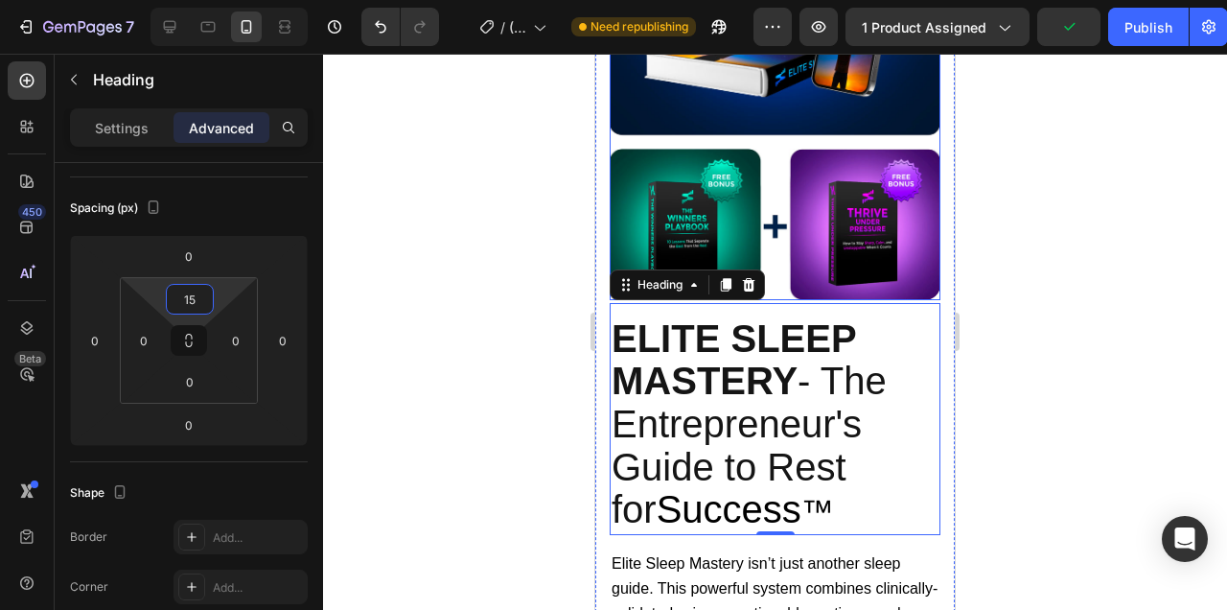
click at [1047, 266] on div at bounding box center [775, 332] width 904 height 556
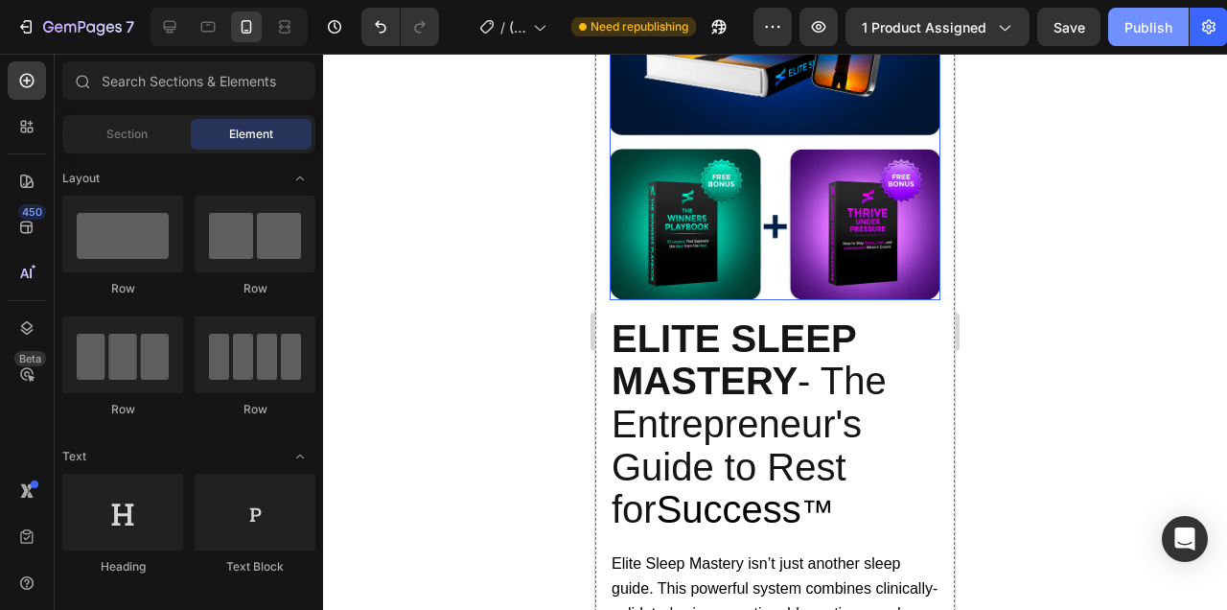
click at [1147, 43] on button "Publish" at bounding box center [1148, 27] width 81 height 38
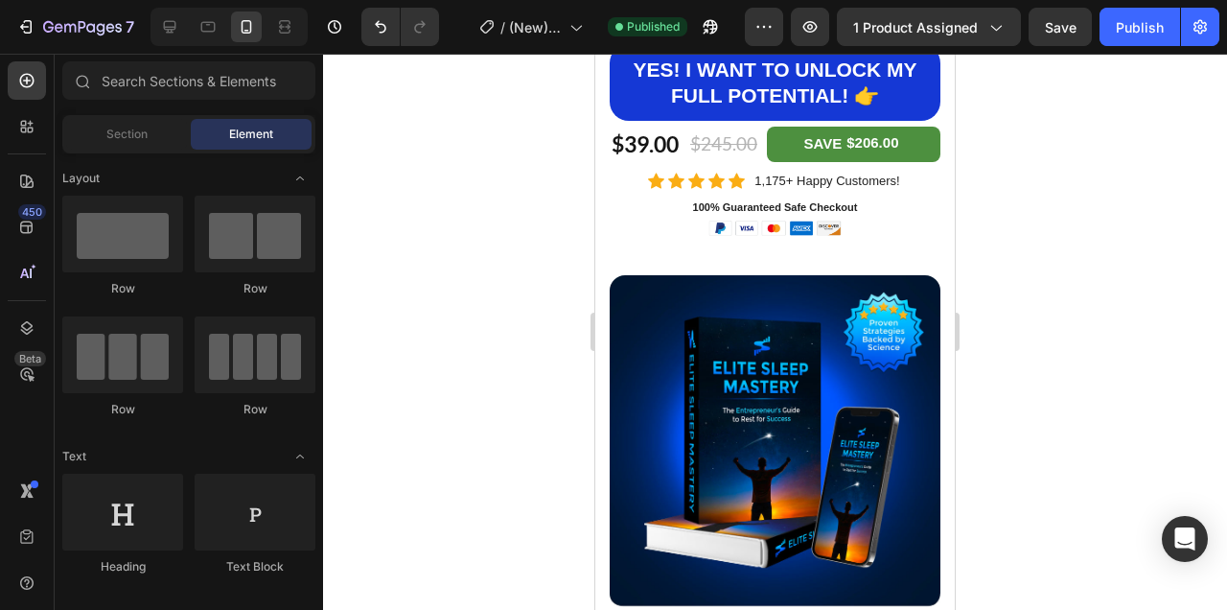
scroll to position [375, 0]
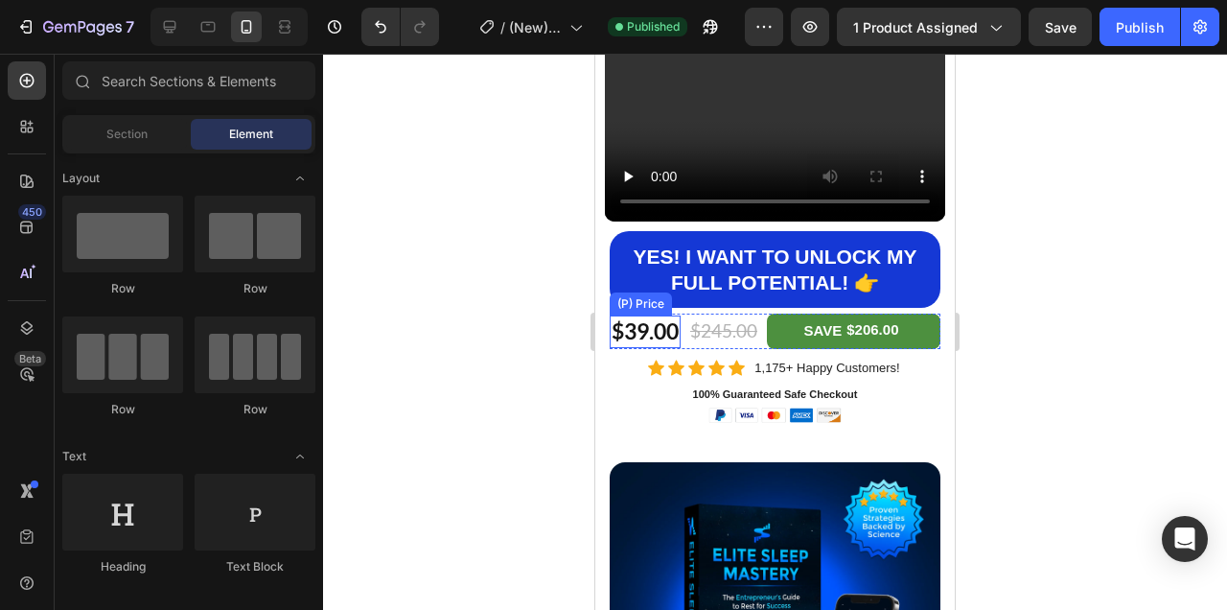
click at [681, 344] on div "$39.00" at bounding box center [645, 331] width 71 height 33
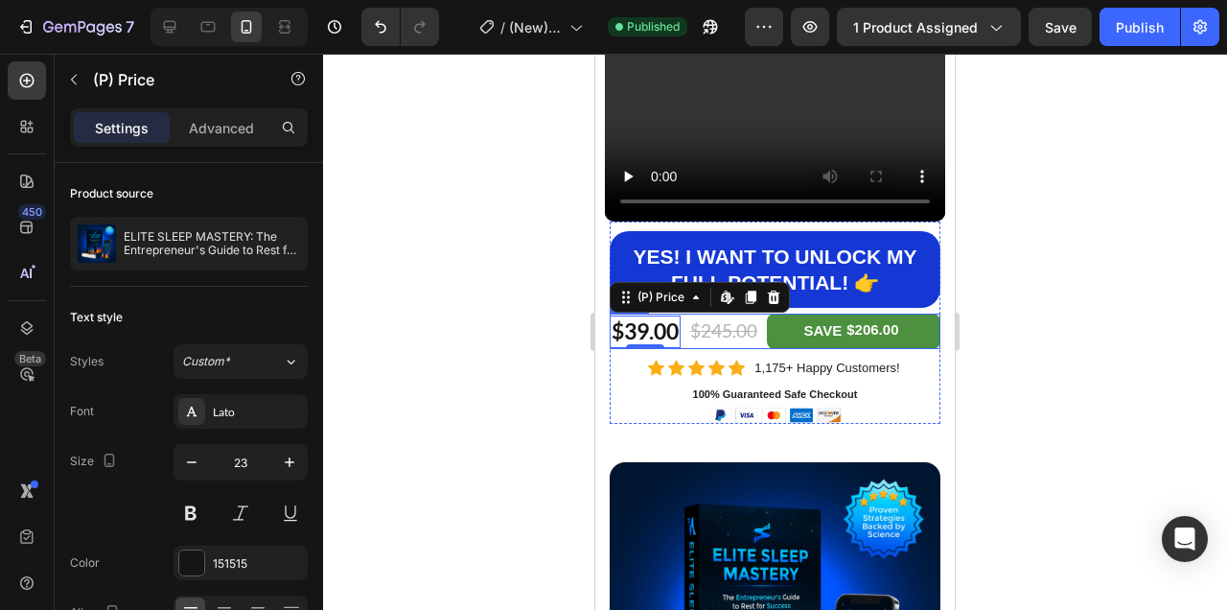
click at [688, 347] on div "$39.00 (P) Price Edit content in Shopify 0 (P) Price Edit content in Shopify 0 …" at bounding box center [775, 330] width 331 height 35
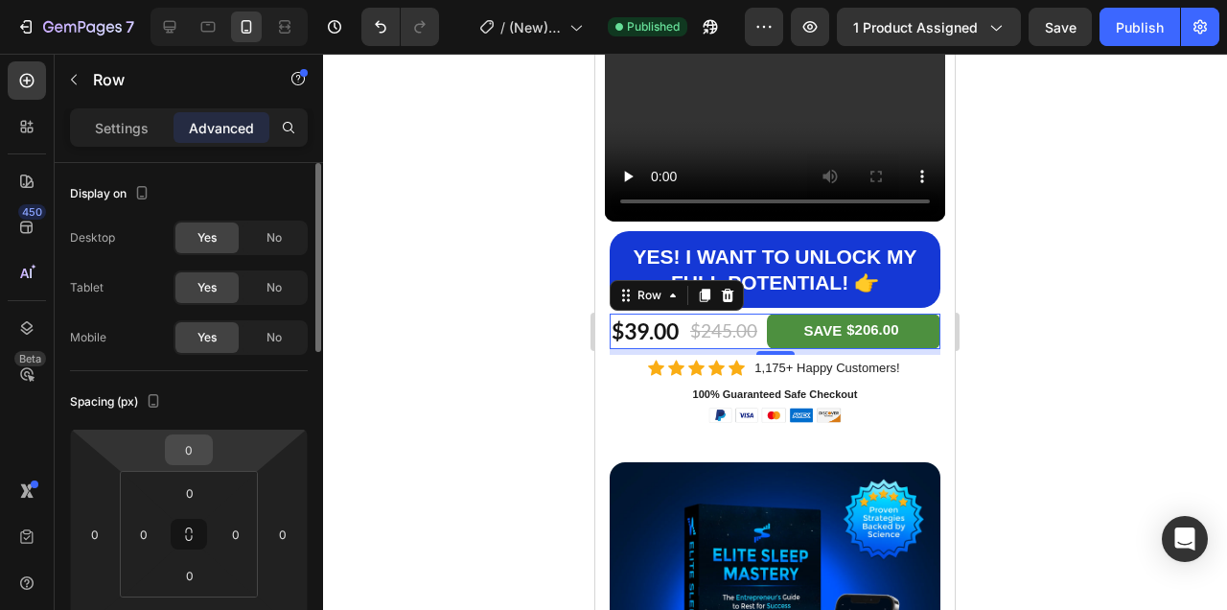
click at [192, 458] on input "0" at bounding box center [189, 449] width 38 height 29
type input "5"
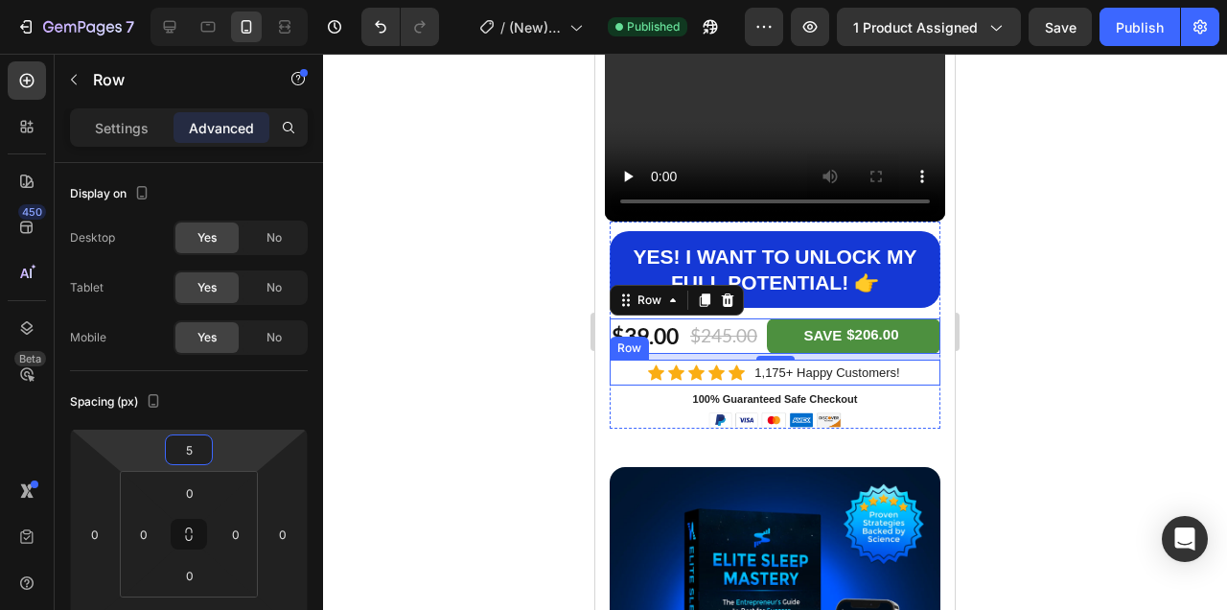
click at [915, 370] on div "Icon Icon Icon Icon Icon Icon List Hoz 1,175+ Happy Customers! Text block Row" at bounding box center [775, 372] width 331 height 26
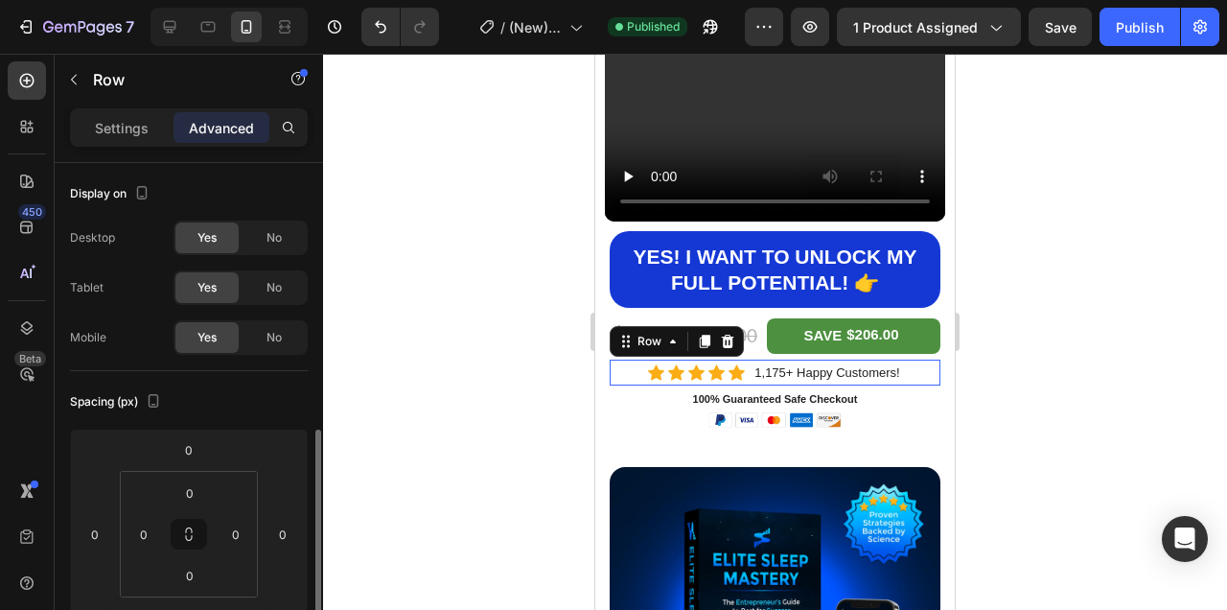
scroll to position [194, 0]
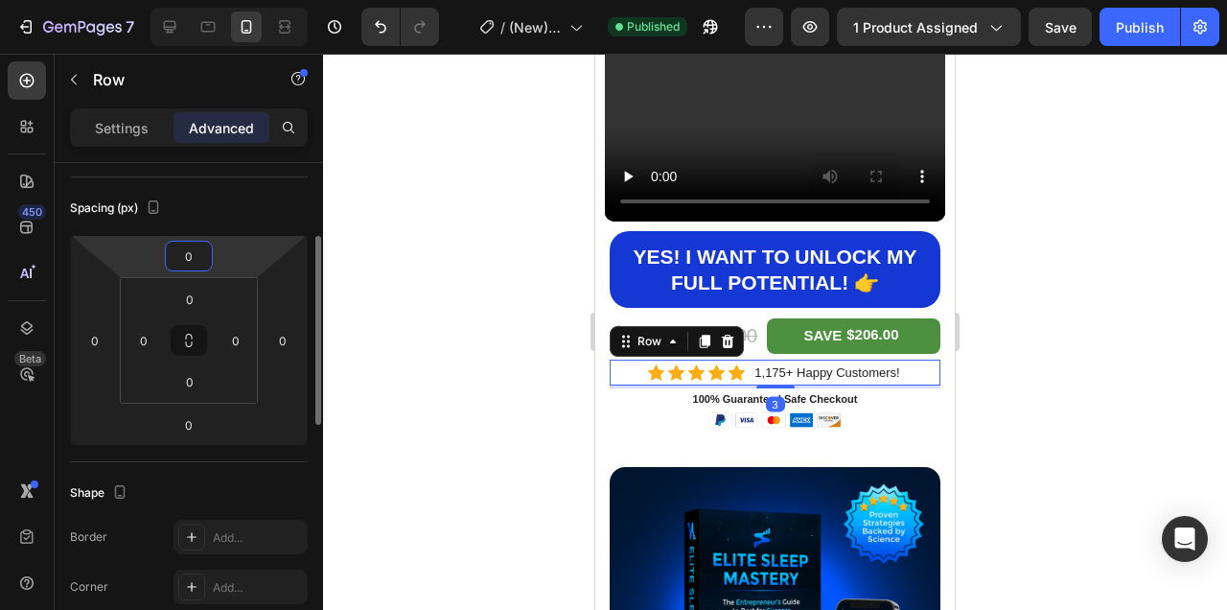
click at [187, 261] on input "0" at bounding box center [189, 256] width 38 height 29
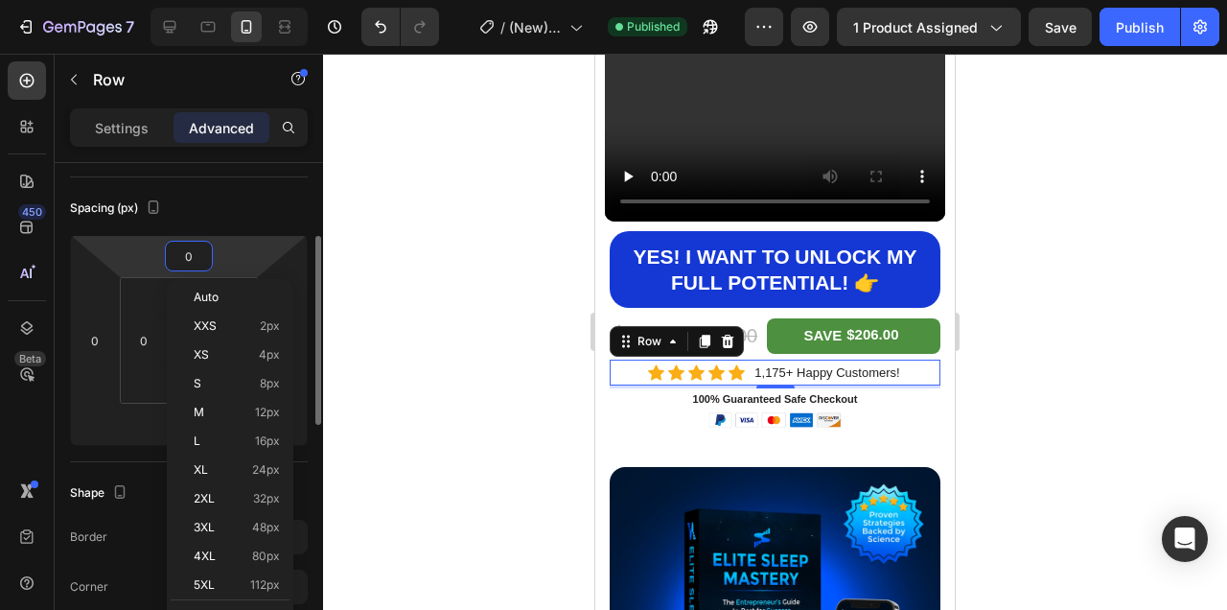
type input "5"
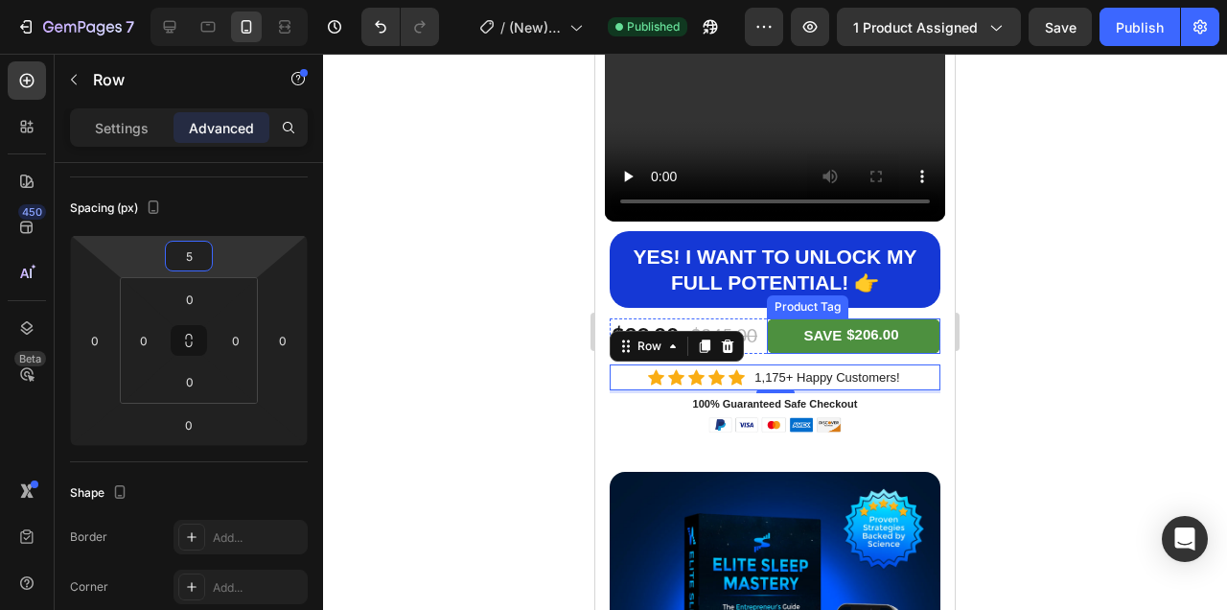
click at [1092, 345] on div at bounding box center [775, 332] width 904 height 556
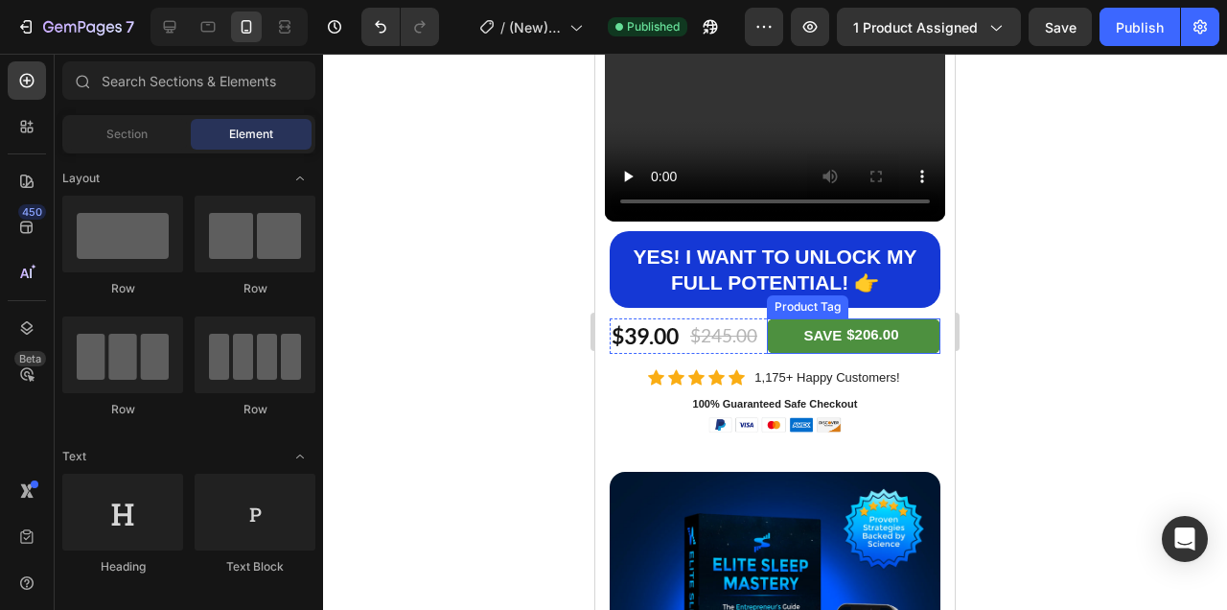
click at [1106, 380] on div at bounding box center [775, 332] width 904 height 556
click at [1140, 35] on div "Publish" at bounding box center [1140, 27] width 48 height 20
click at [165, 26] on icon at bounding box center [170, 27] width 12 height 12
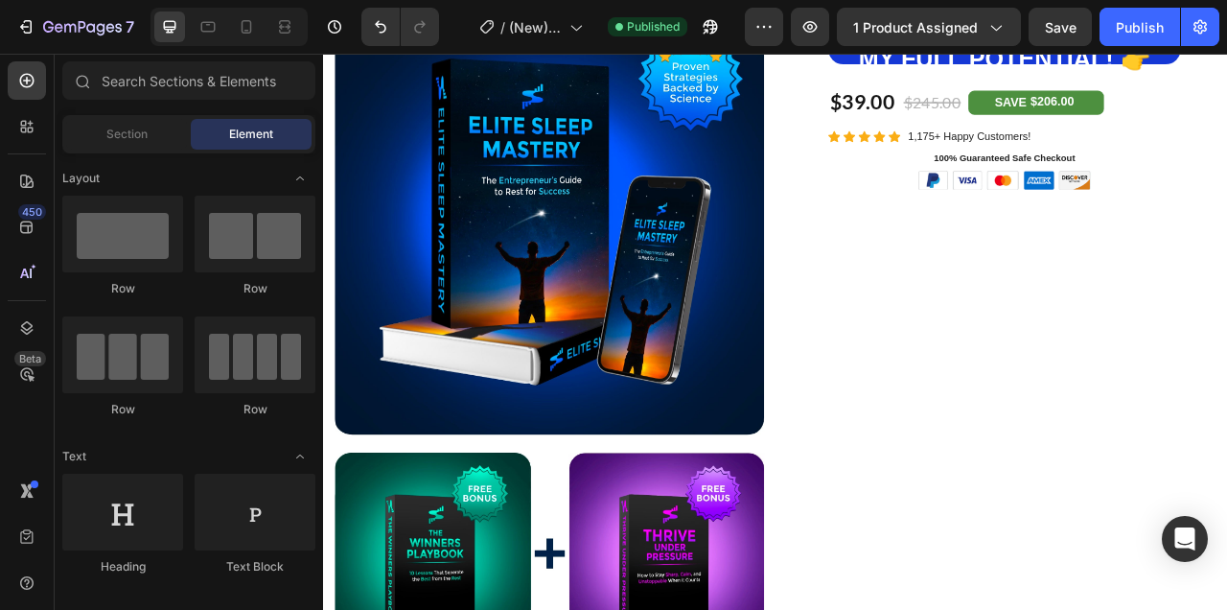
scroll to position [845, 0]
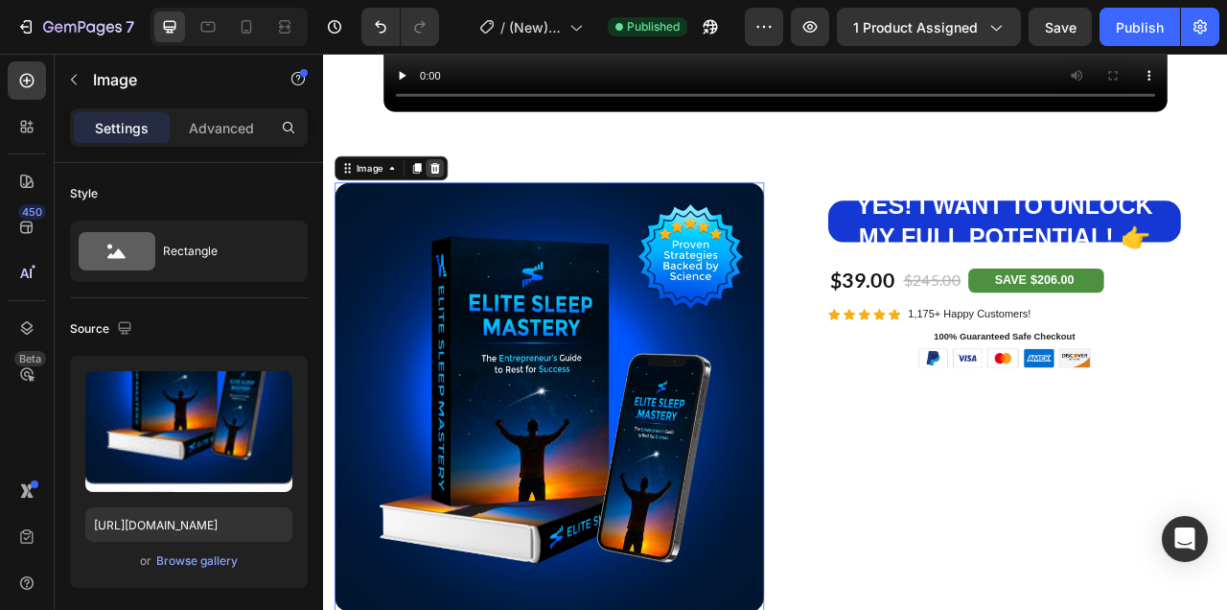
click at [470, 193] on icon at bounding box center [464, 199] width 15 height 15
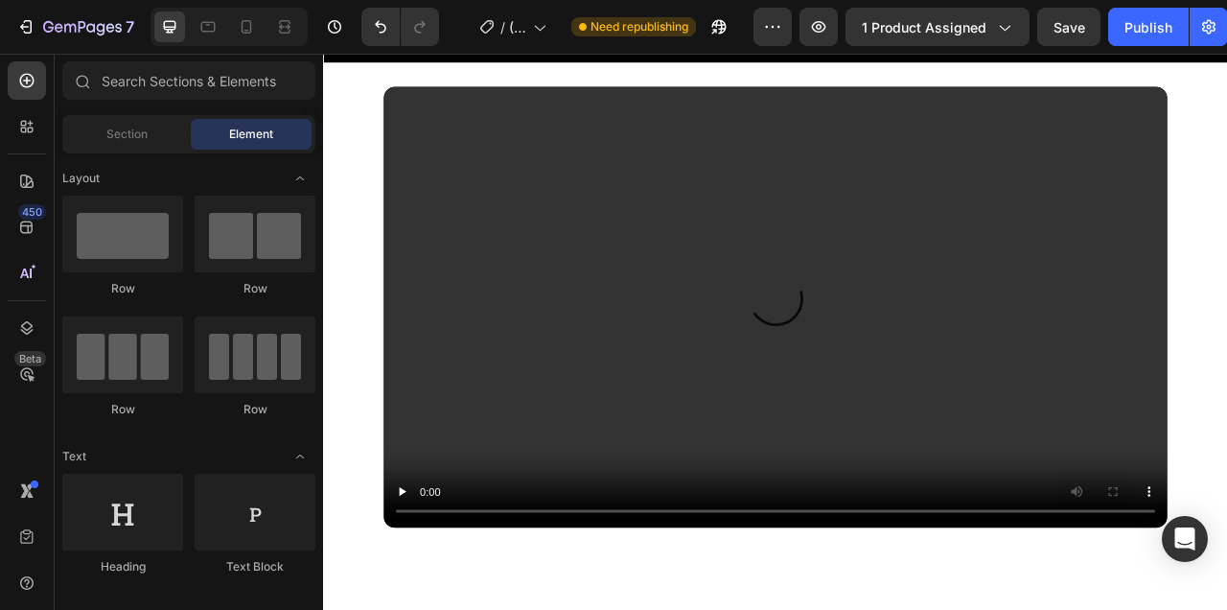
scroll to position [460, 0]
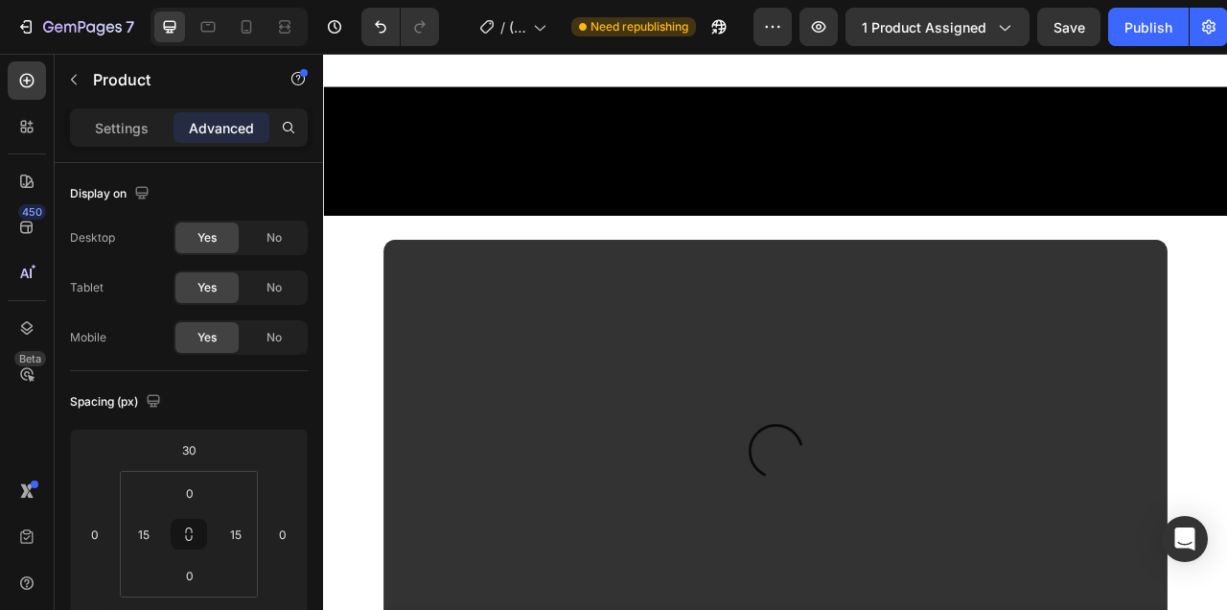
scroll to position [696, 0]
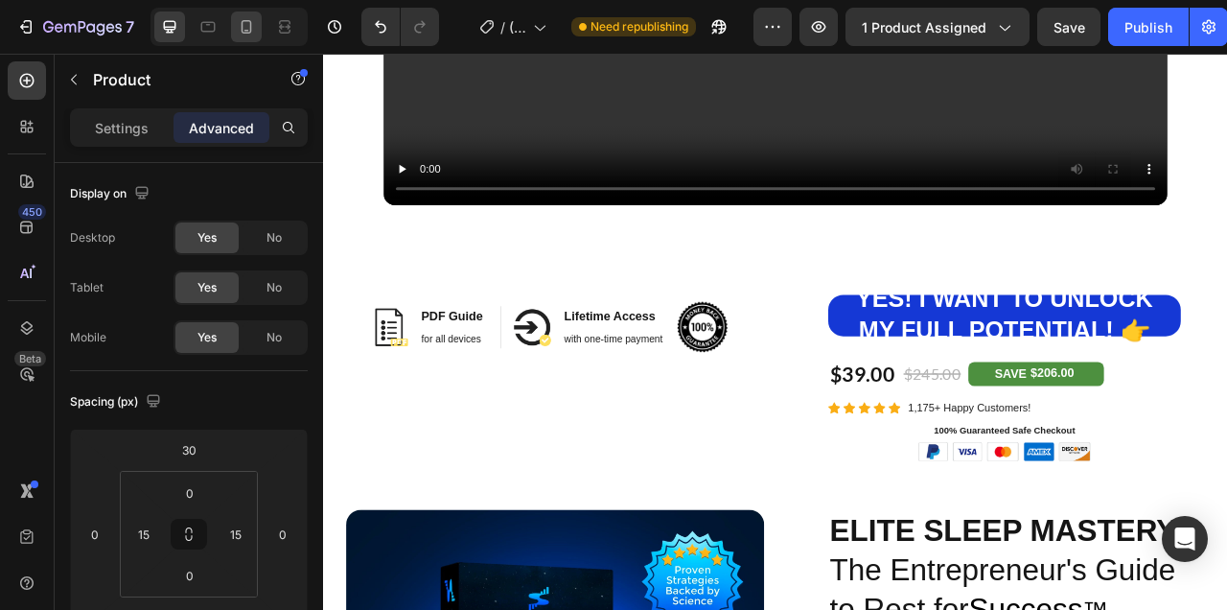
click at [246, 24] on icon at bounding box center [246, 26] width 19 height 19
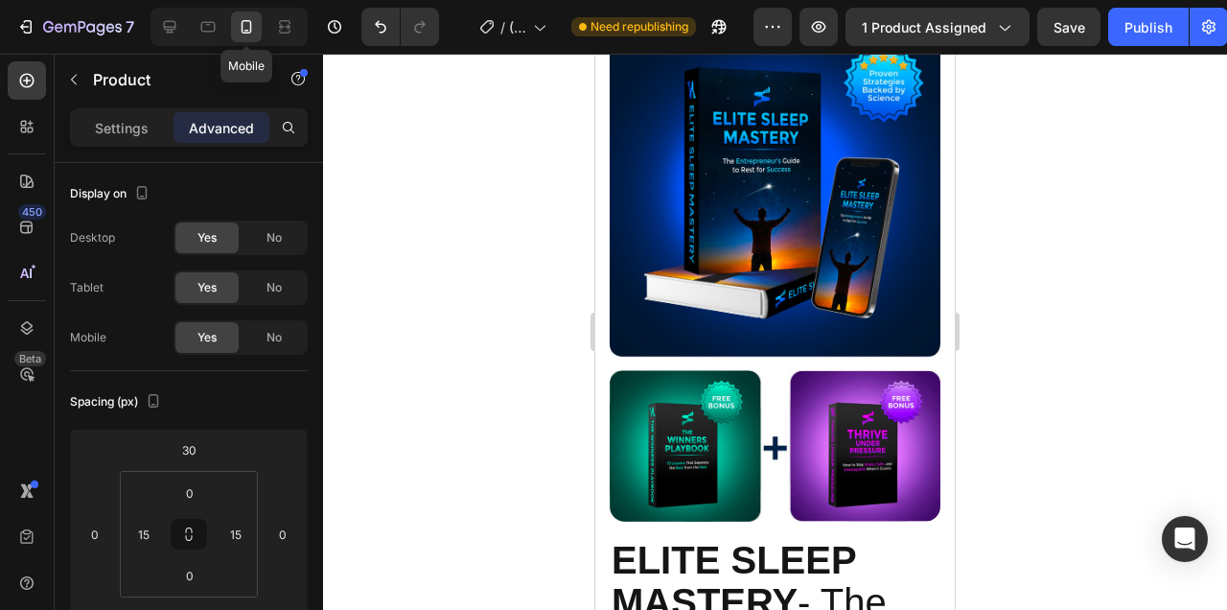
type input "0"
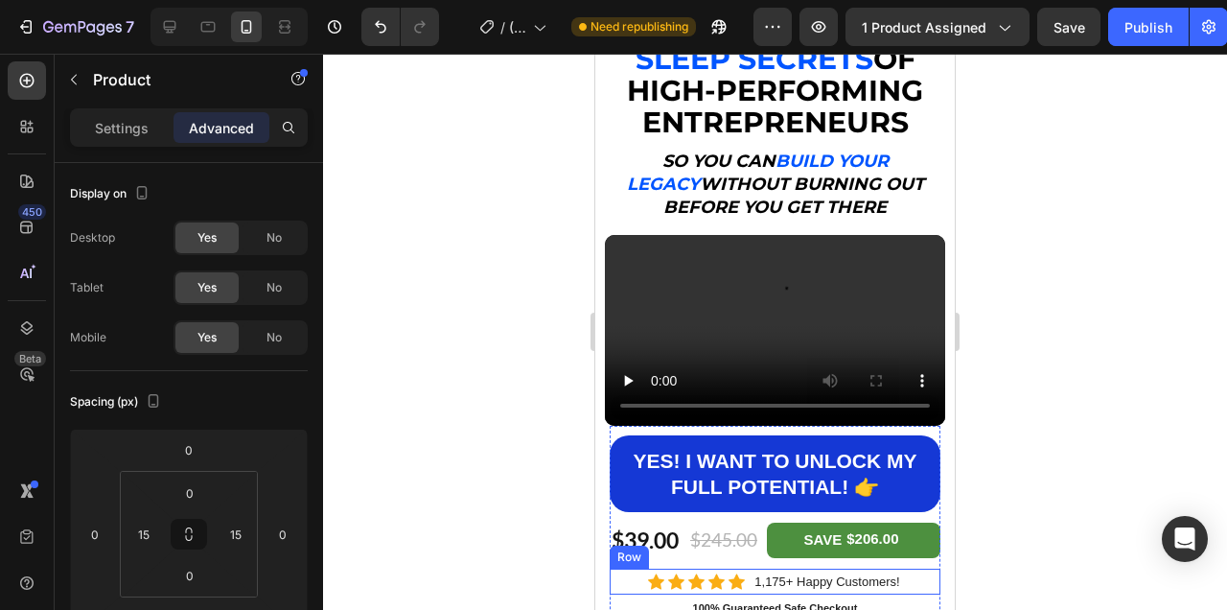
scroll to position [316, 0]
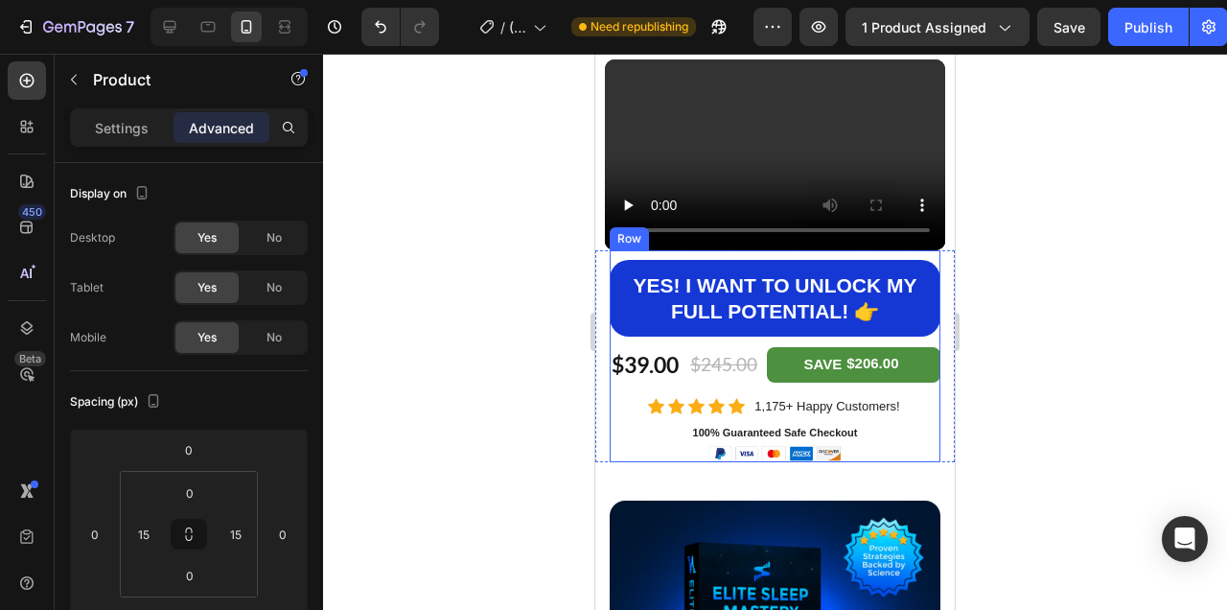
click at [937, 337] on div "YES! I WANT TO UNLOCK MY FULL POTENTIAL! 👉 Add to Cart" at bounding box center [775, 296] width 331 height 92
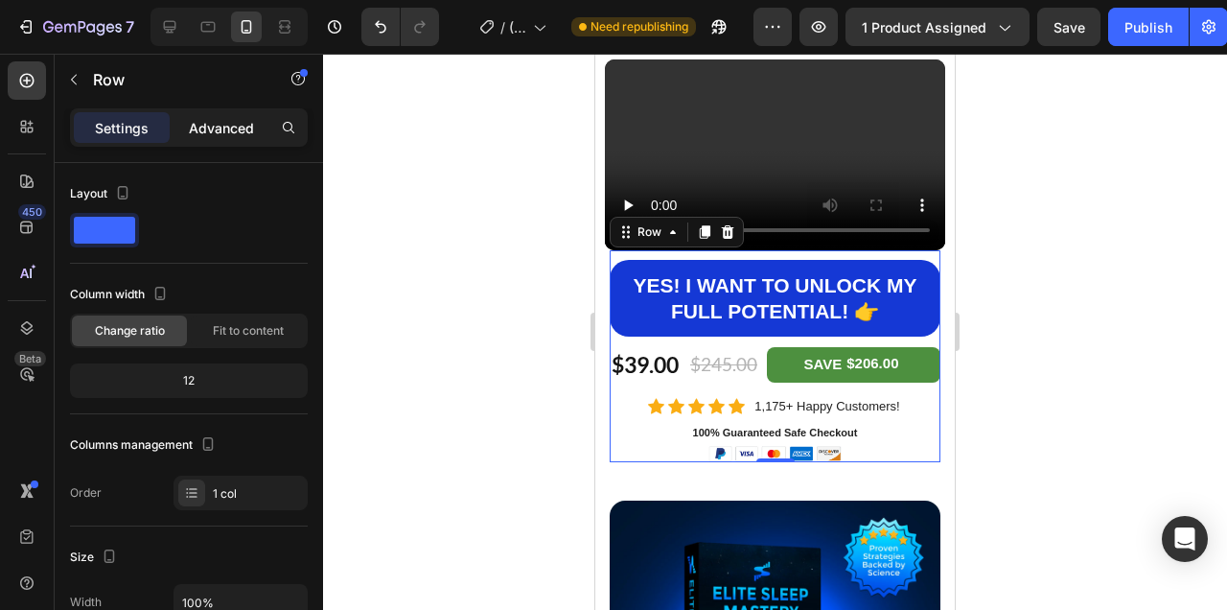
click at [226, 121] on p "Advanced" at bounding box center [221, 128] width 65 height 20
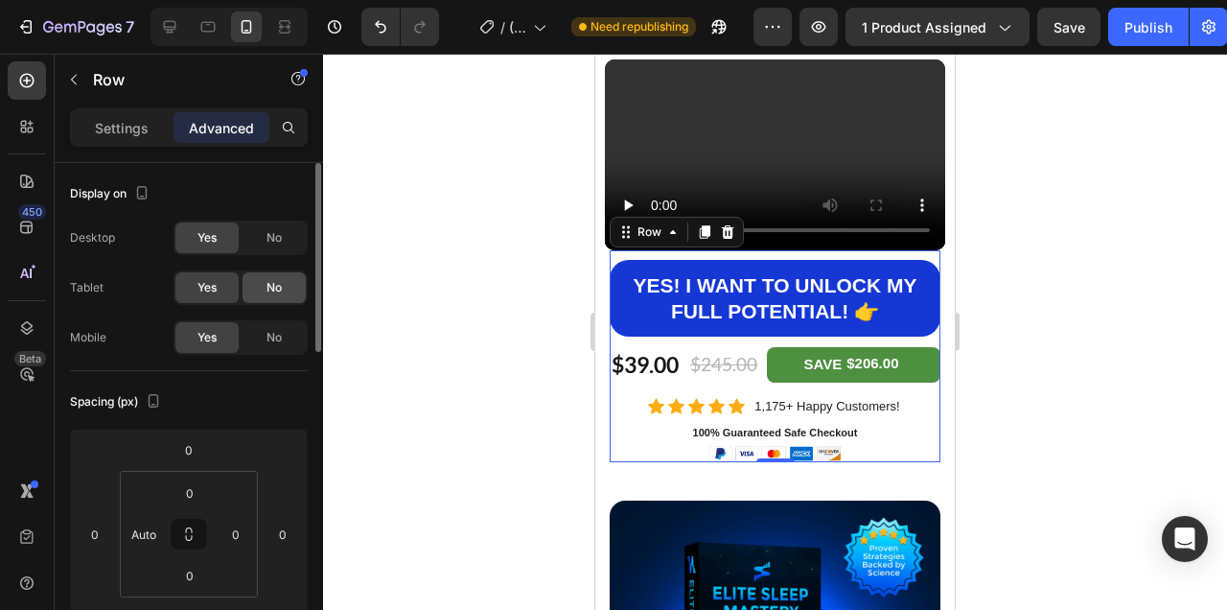
click at [271, 236] on span "No" at bounding box center [273, 237] width 15 height 17
click at [273, 290] on span "No" at bounding box center [273, 287] width 15 height 17
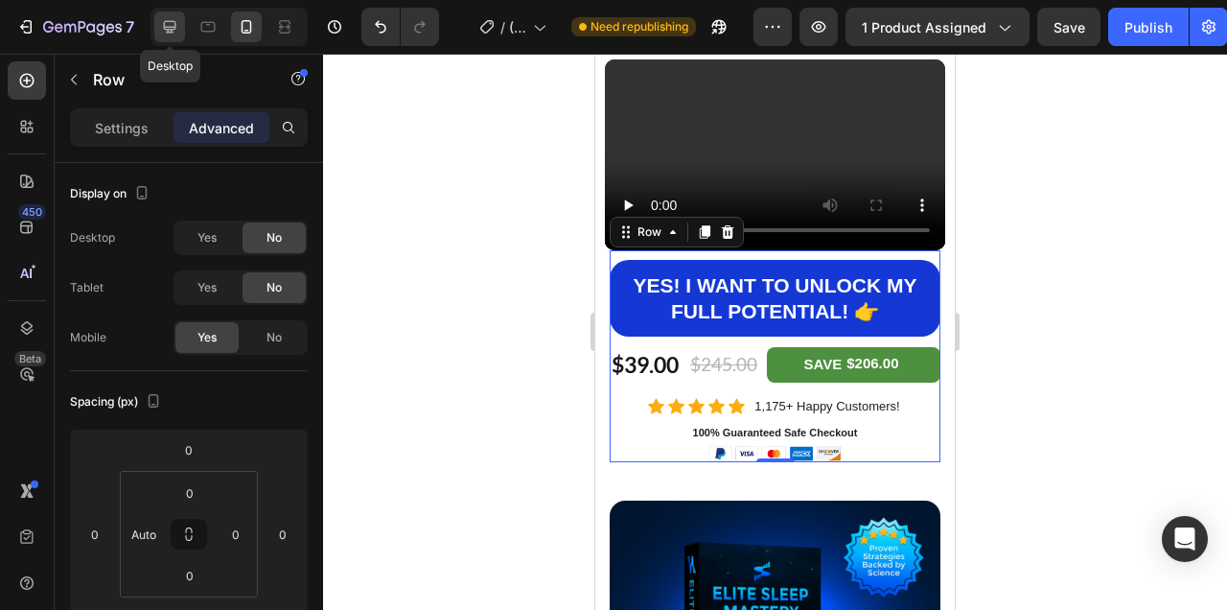
click at [165, 17] on icon at bounding box center [169, 26] width 19 height 19
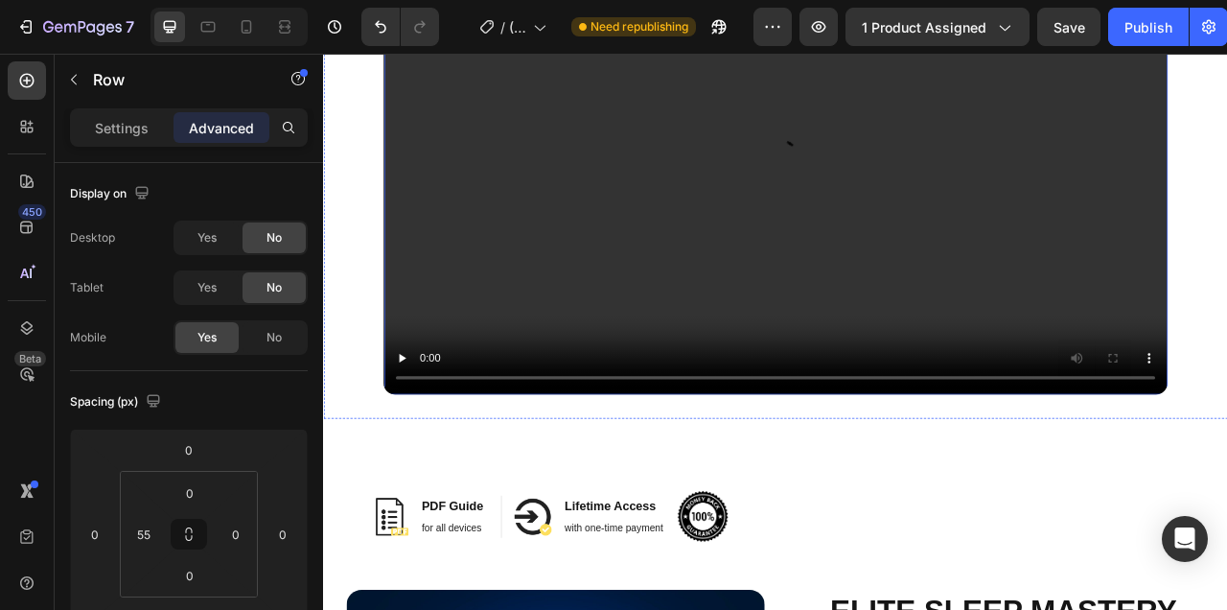
scroll to position [644, 0]
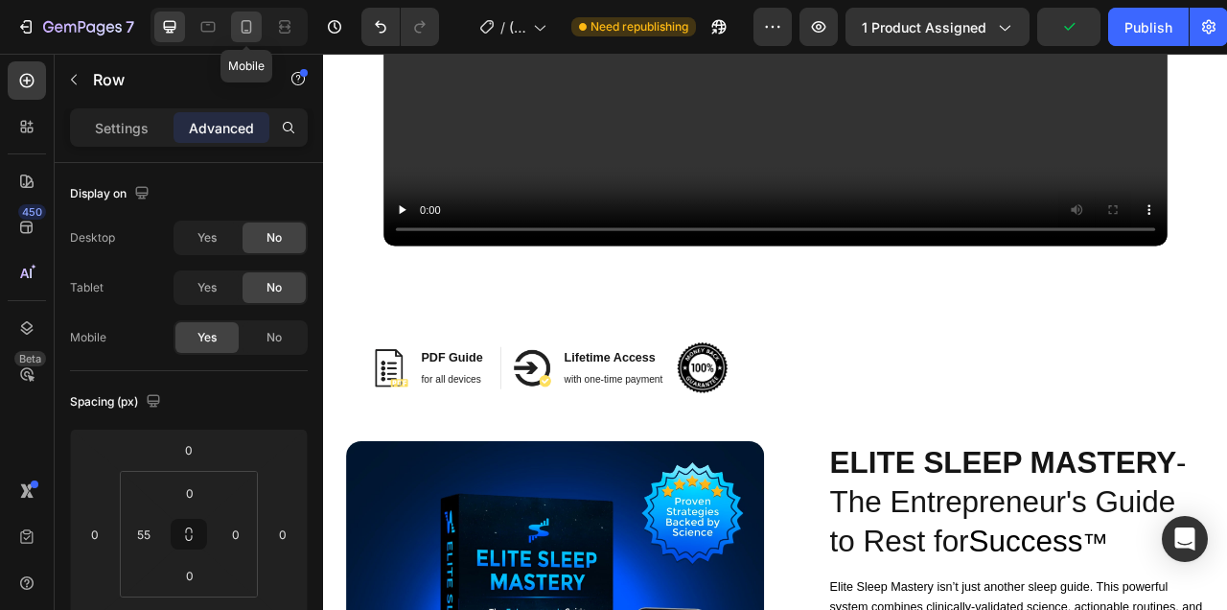
click at [249, 21] on icon at bounding box center [246, 26] width 19 height 19
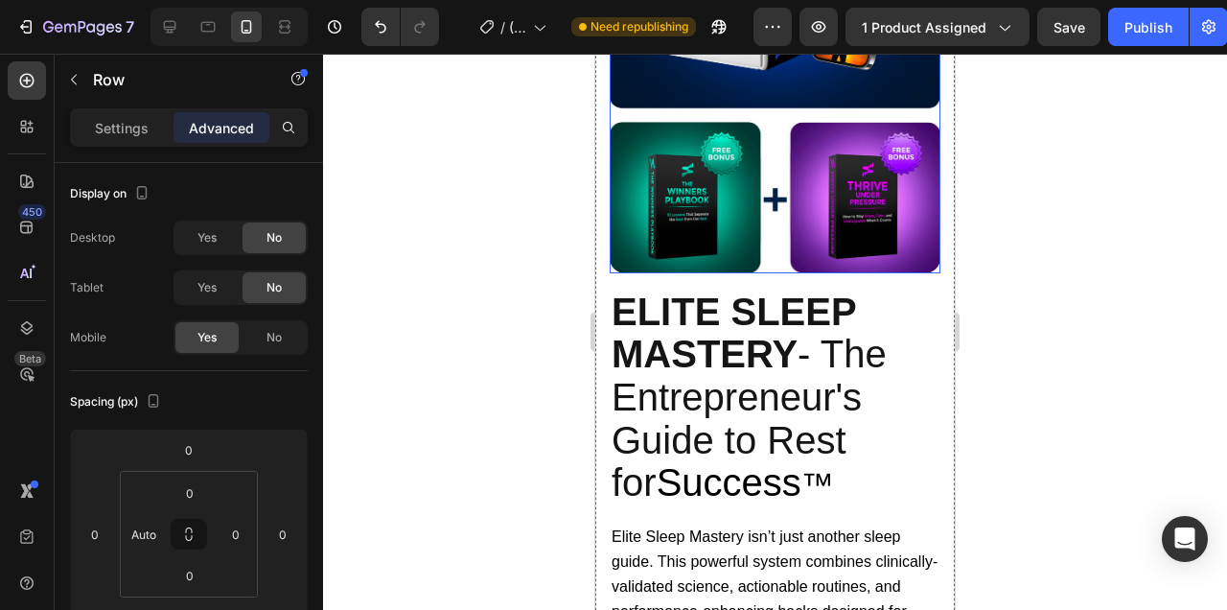
scroll to position [238, 0]
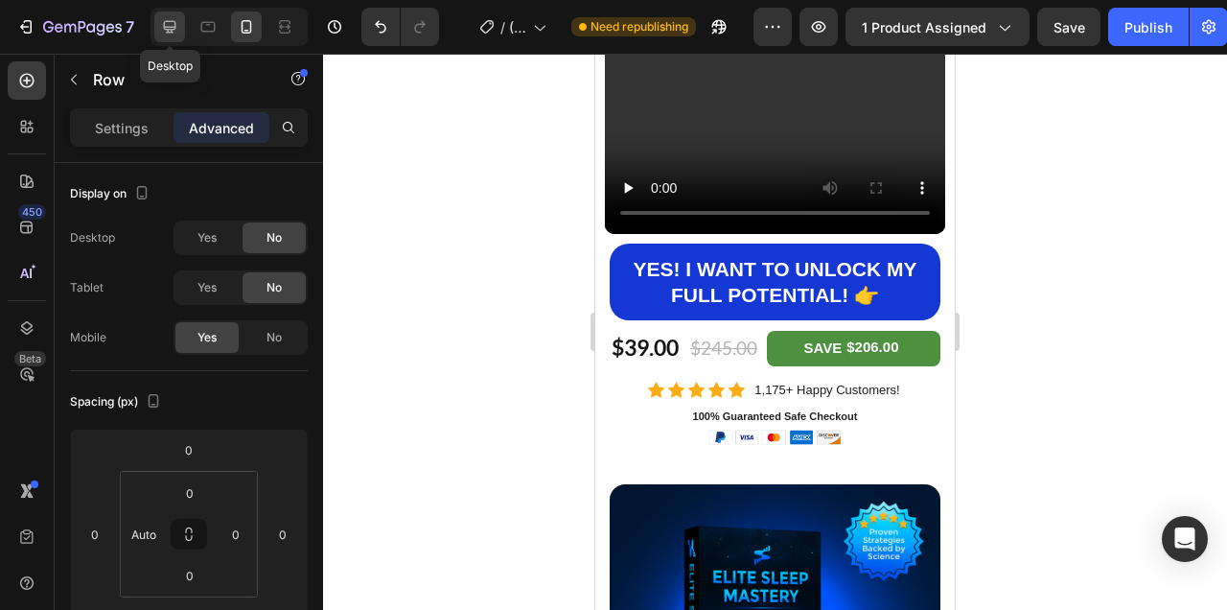
click at [174, 22] on icon at bounding box center [170, 27] width 12 height 12
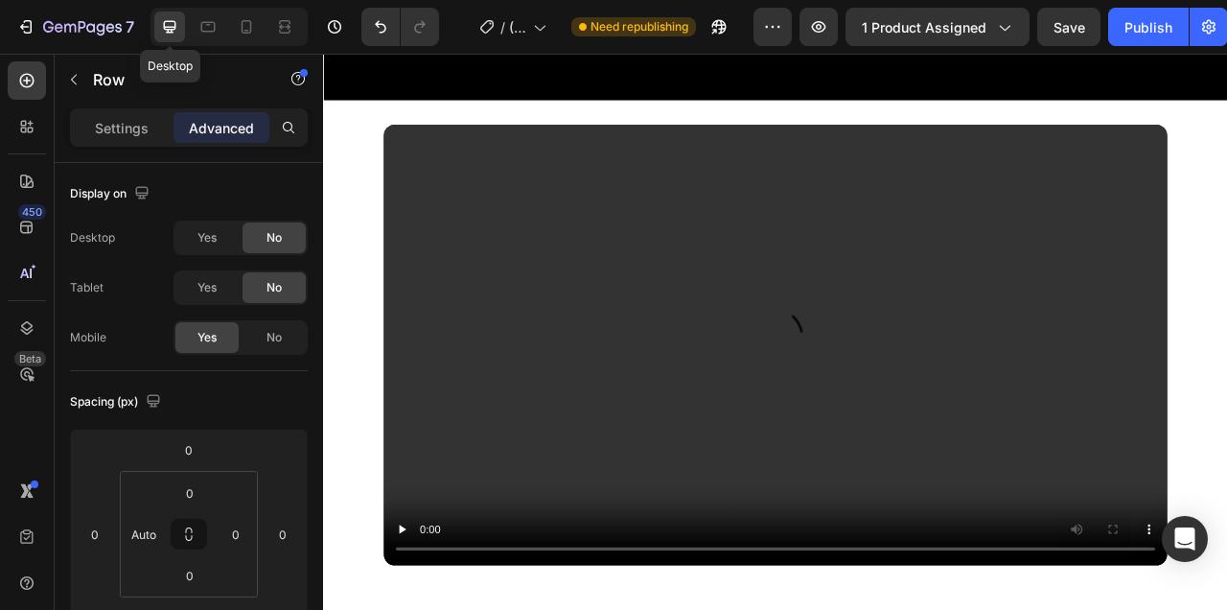
type input "55"
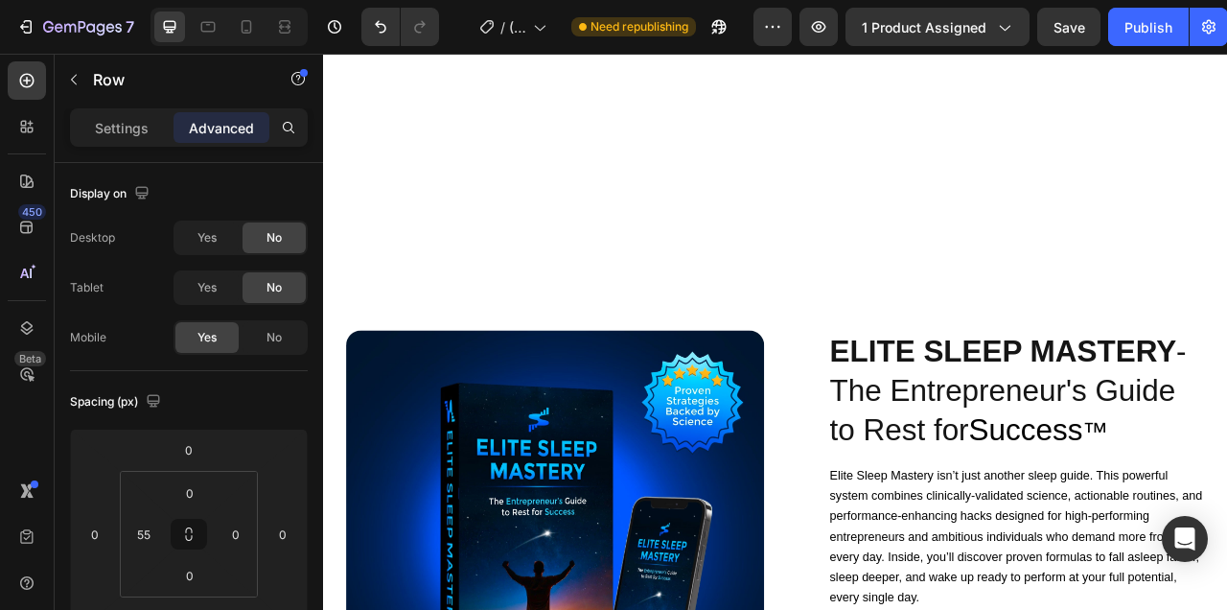
scroll to position [1569, 0]
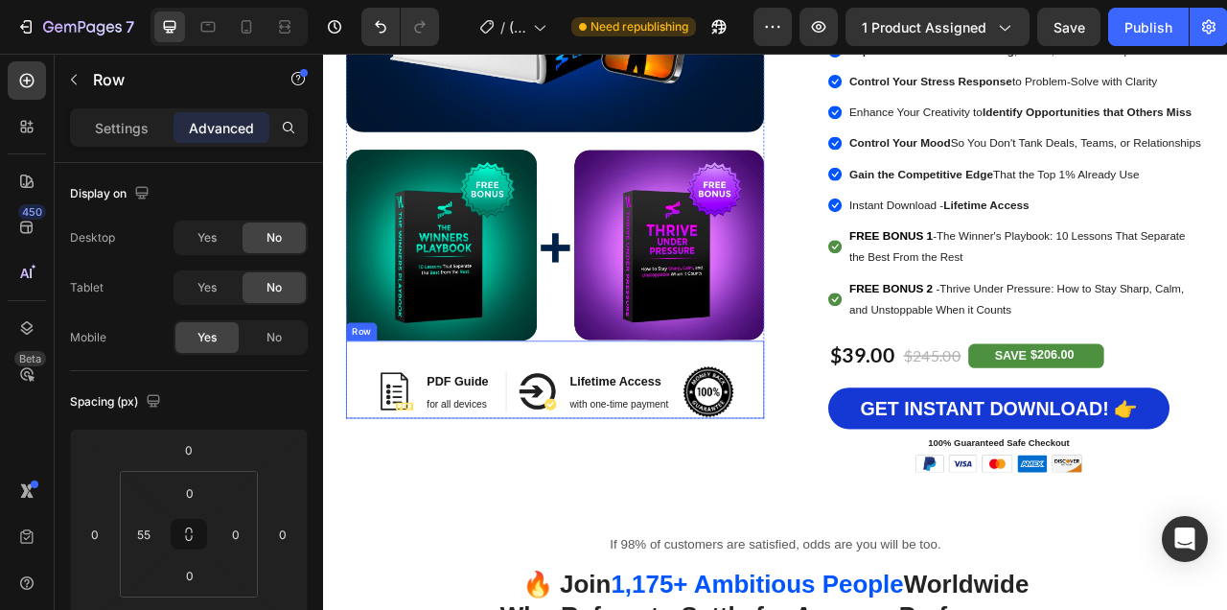
click at [864, 475] on div "Image PDF Guide Heading for all devices Text block Row Image Lifetime Access He…" at bounding box center [618, 468] width 532 height 99
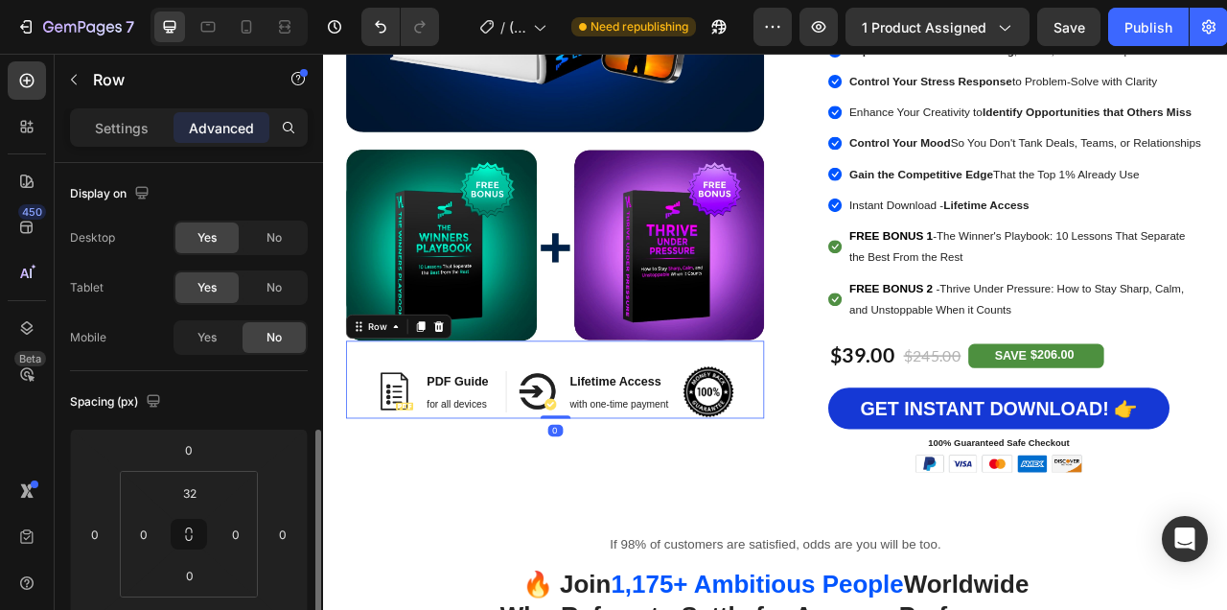
scroll to position [194, 0]
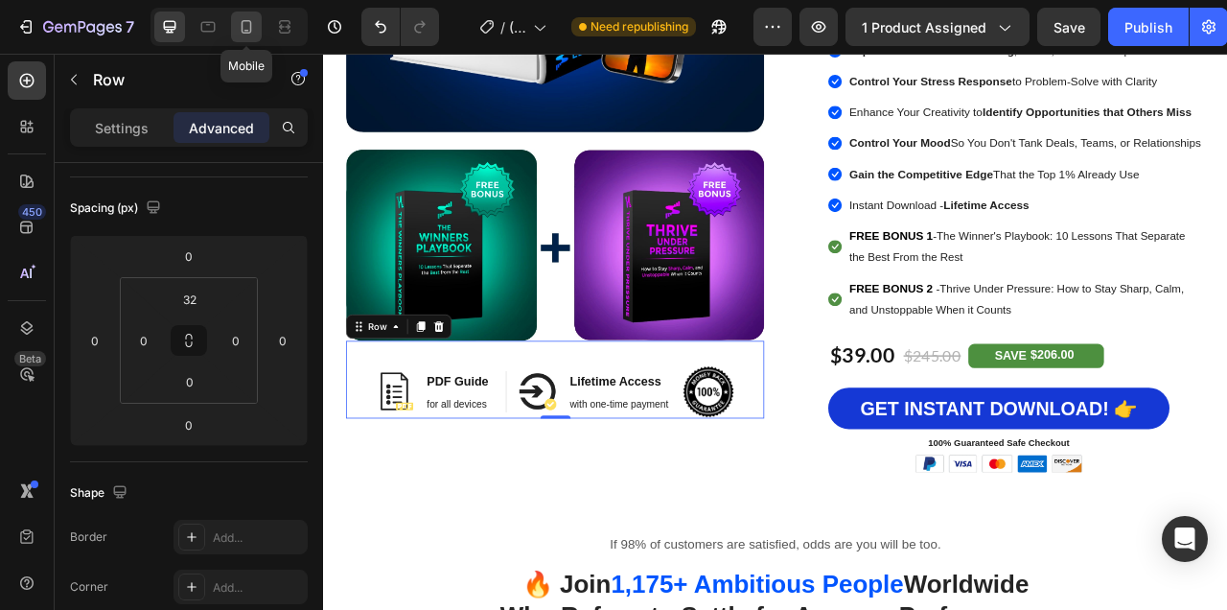
click at [245, 29] on icon at bounding box center [246, 26] width 19 height 19
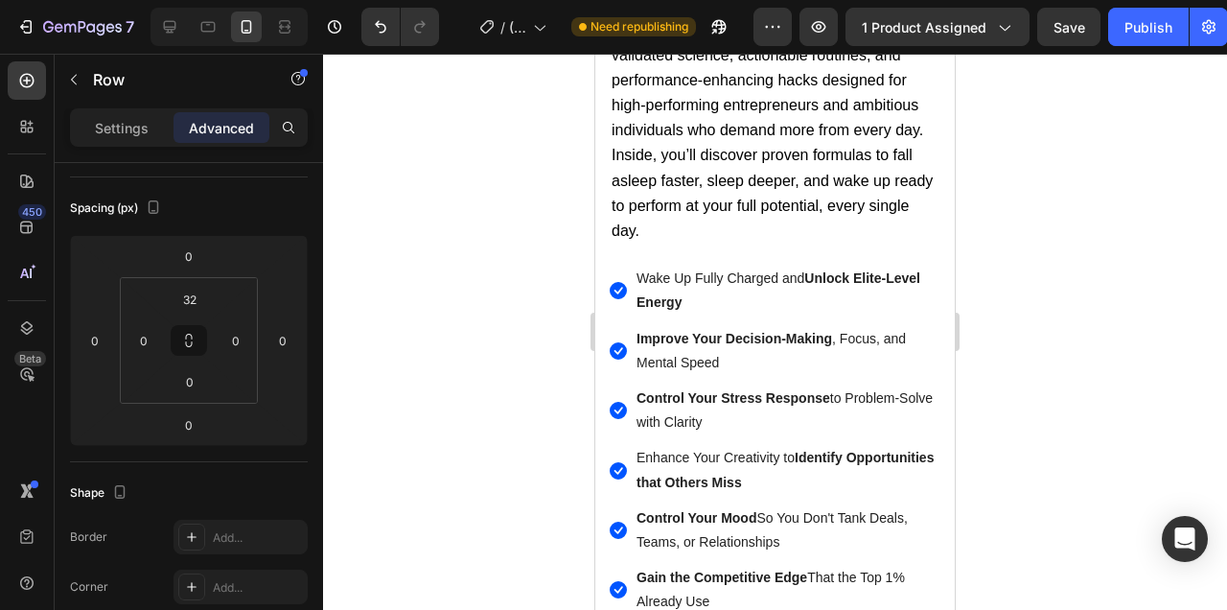
scroll to position [1719, 0]
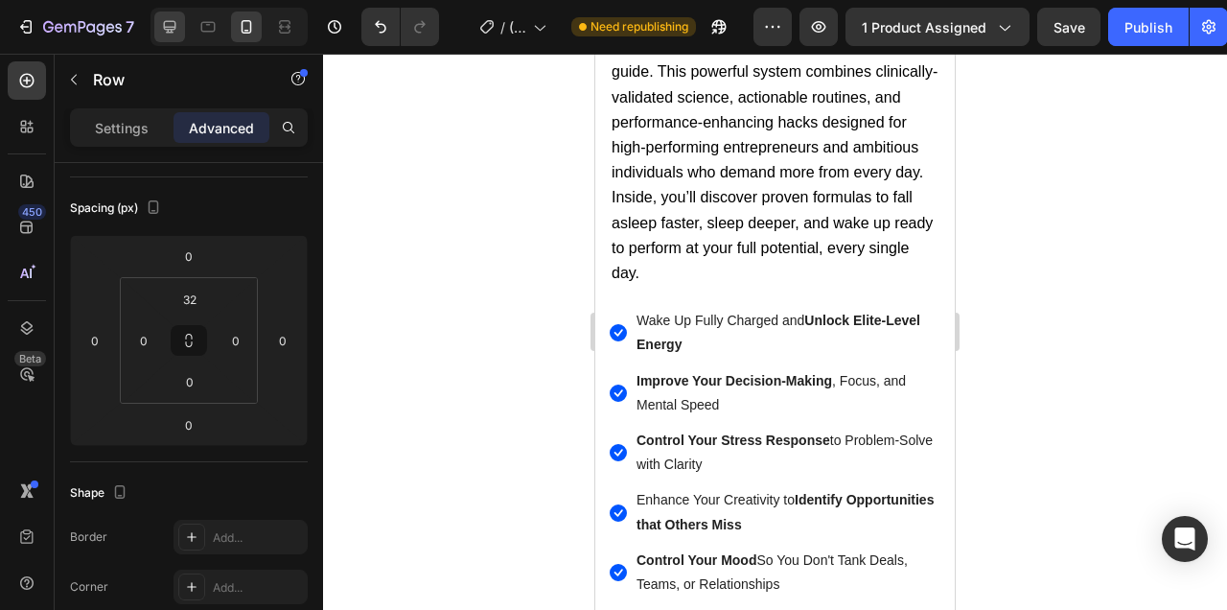
click at [166, 25] on icon at bounding box center [169, 26] width 19 height 19
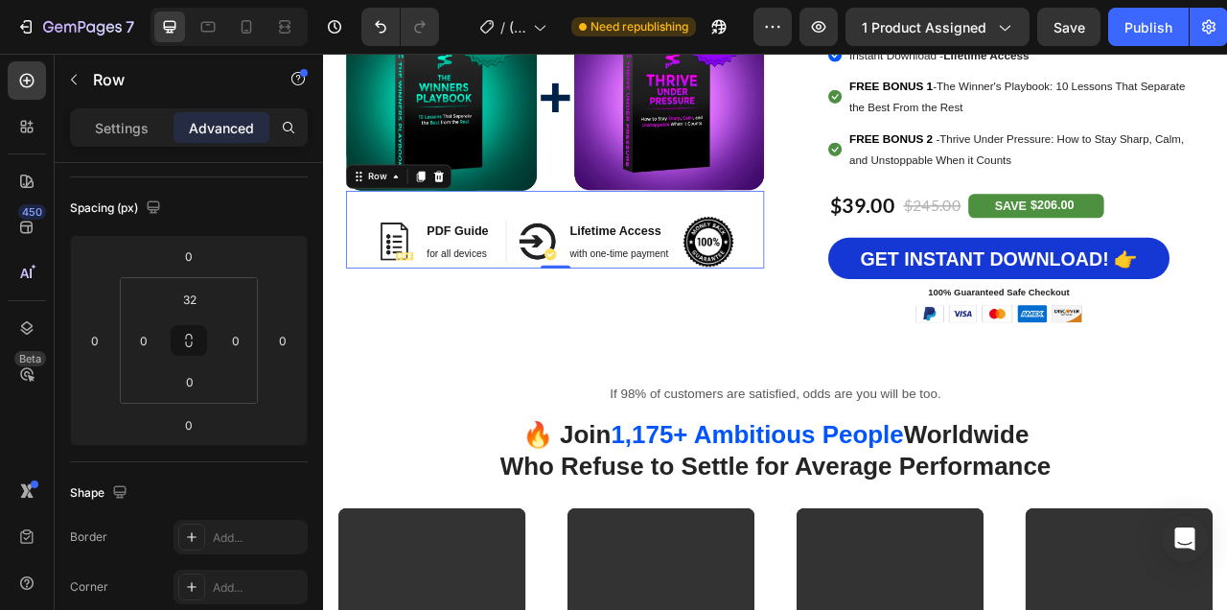
scroll to position [1867, 0]
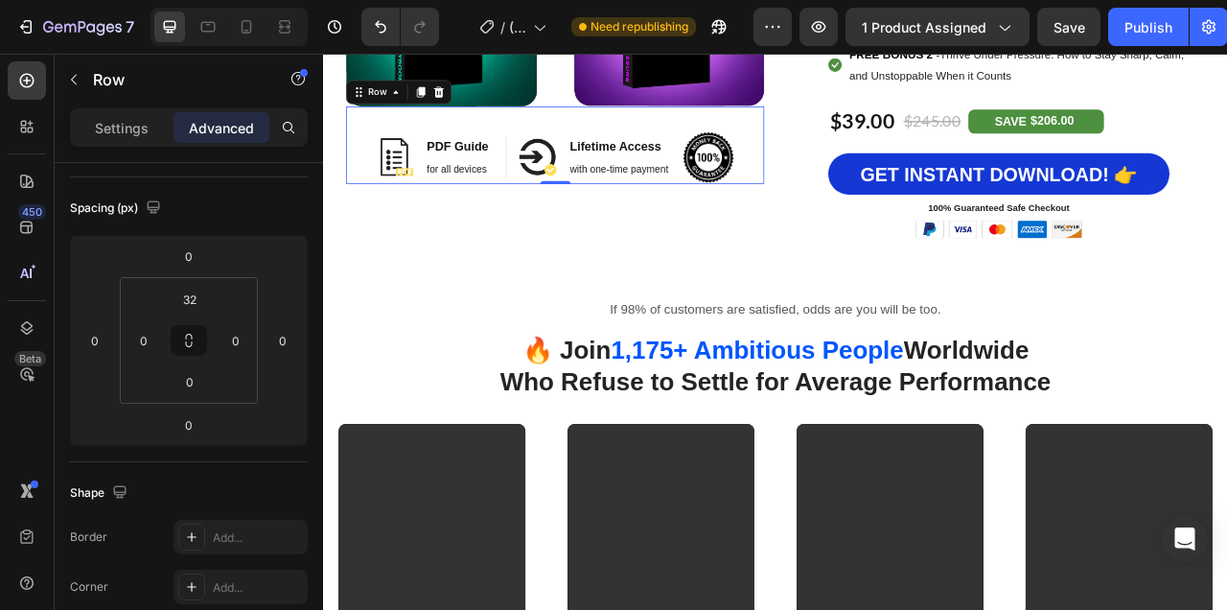
click at [868, 167] on div "Image PDF Guide Heading for all devices Text block Row Image Lifetime Access He…" at bounding box center [618, 170] width 532 height 99
click at [238, 124] on p "Advanced" at bounding box center [221, 128] width 65 height 20
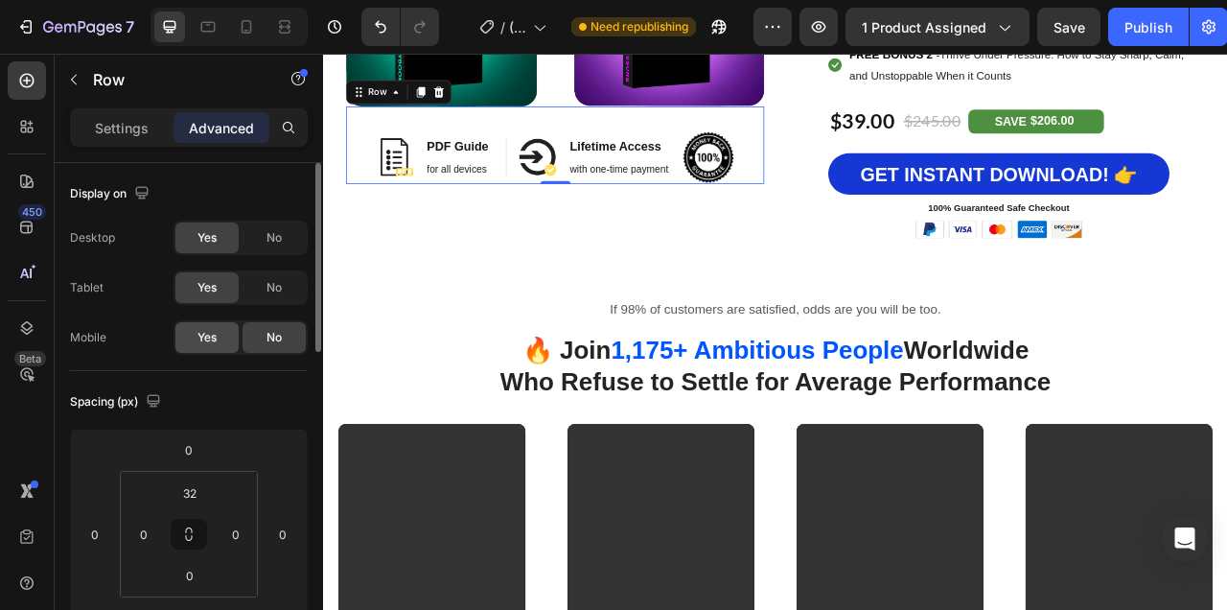
click at [203, 336] on span "Yes" at bounding box center [206, 337] width 19 height 17
click at [249, 24] on icon at bounding box center [246, 26] width 19 height 19
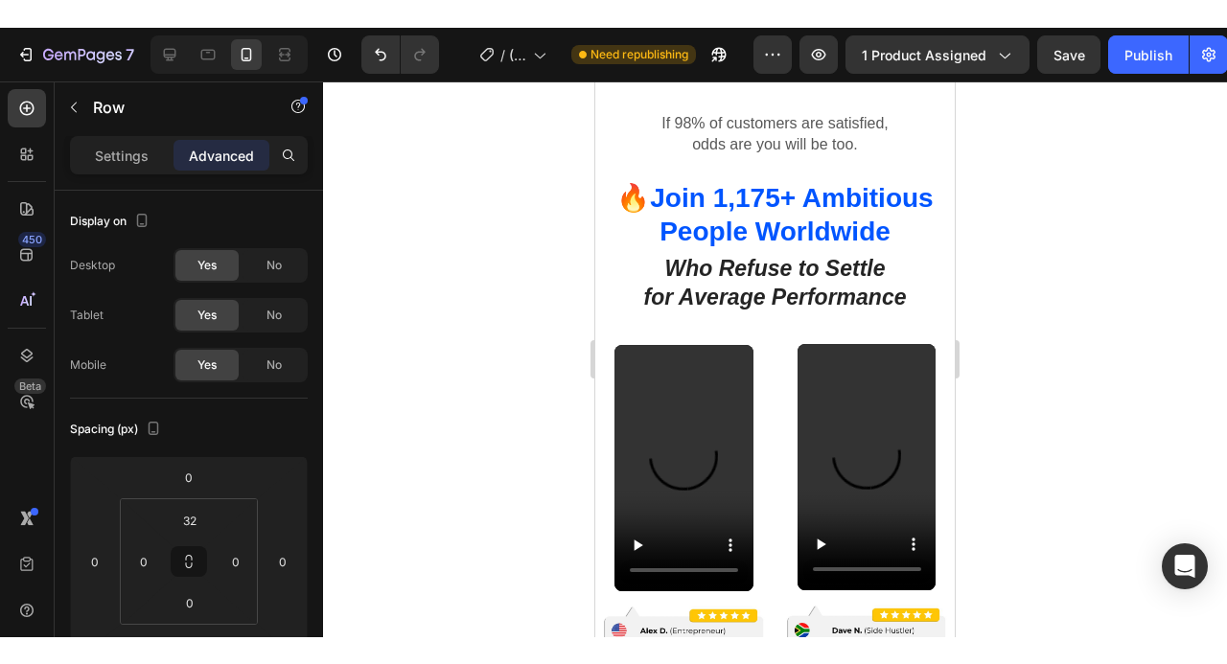
scroll to position [2351, 0]
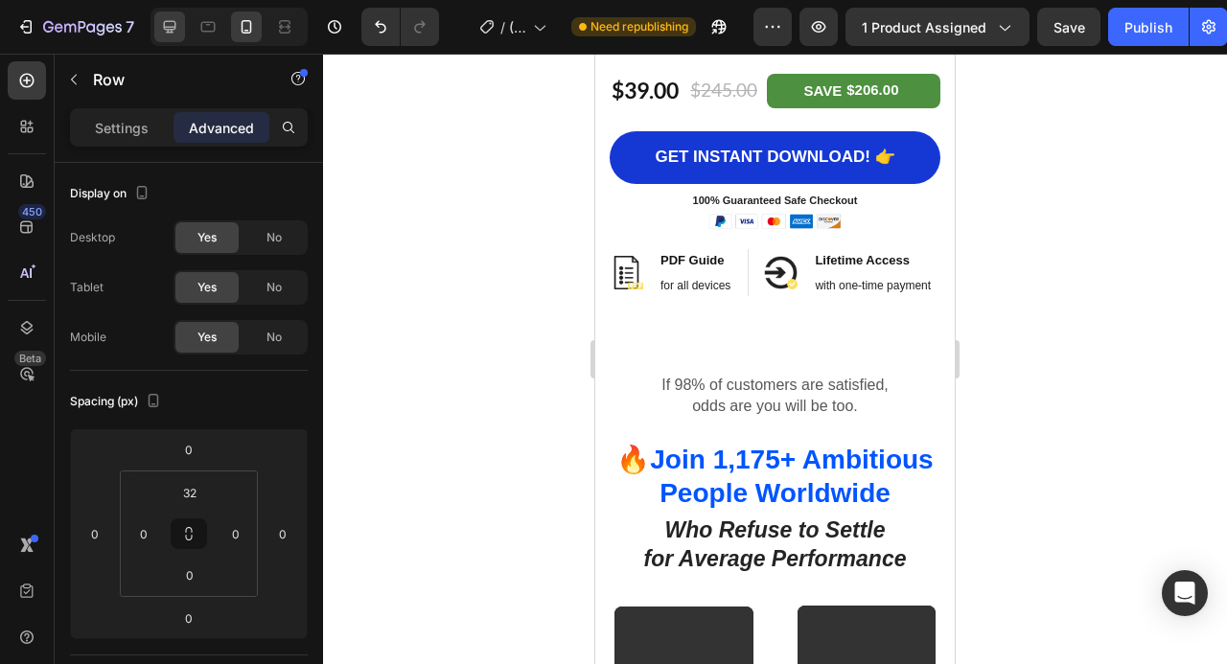
click at [162, 26] on icon at bounding box center [169, 26] width 19 height 19
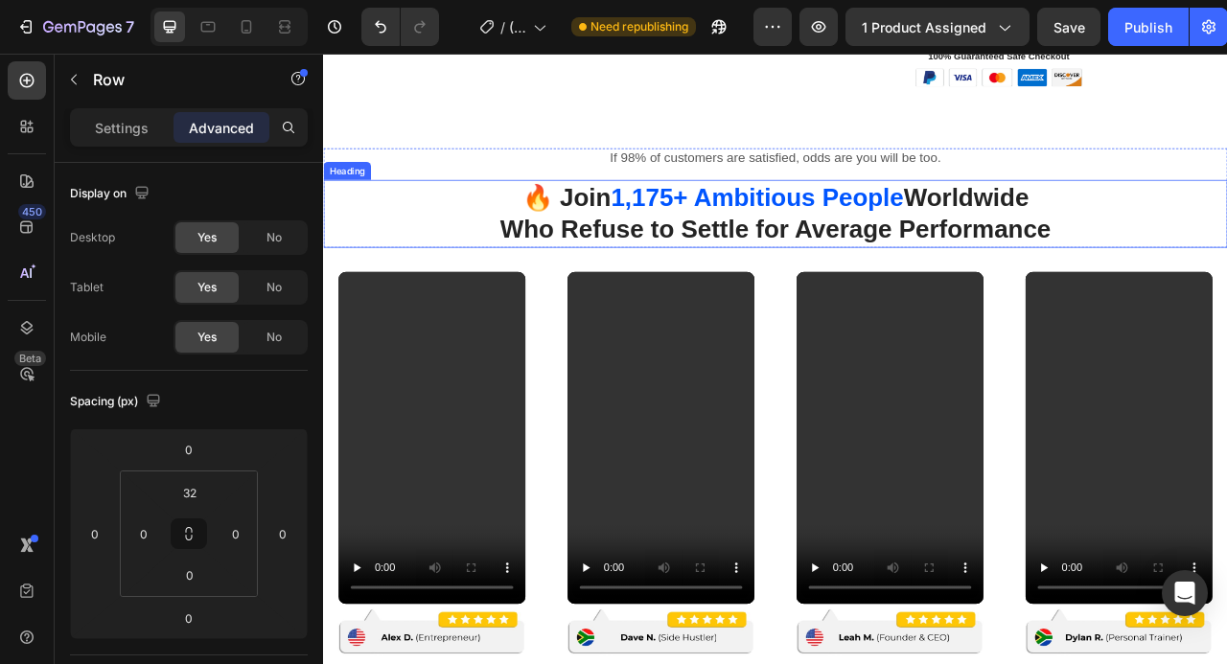
scroll to position [1642, 0]
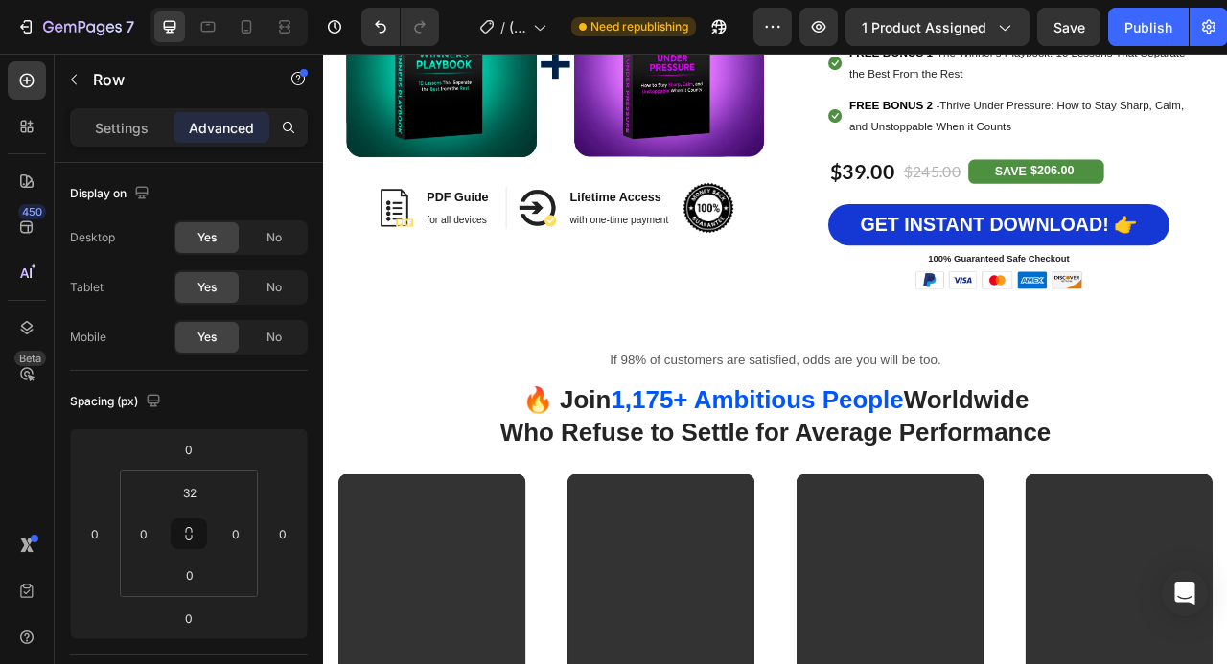
click at [855, 243] on div "Image PDF Guide Heading for all devices Text block Row Image Lifetime Access He…" at bounding box center [618, 235] width 532 height 99
click at [765, 274] on div "Image PDF Guide Heading for all devices Text block Row Image Lifetime Access He…" at bounding box center [618, 235] width 532 height 99
click at [834, 204] on div "Image PDF Guide Heading for all devices Text block Row Image Lifetime Access He…" at bounding box center [618, 235] width 532 height 99
click at [861, 219] on div "Image PDF Guide Heading for all devices Text block Row Image Lifetime Access He…" at bounding box center [618, 235] width 532 height 99
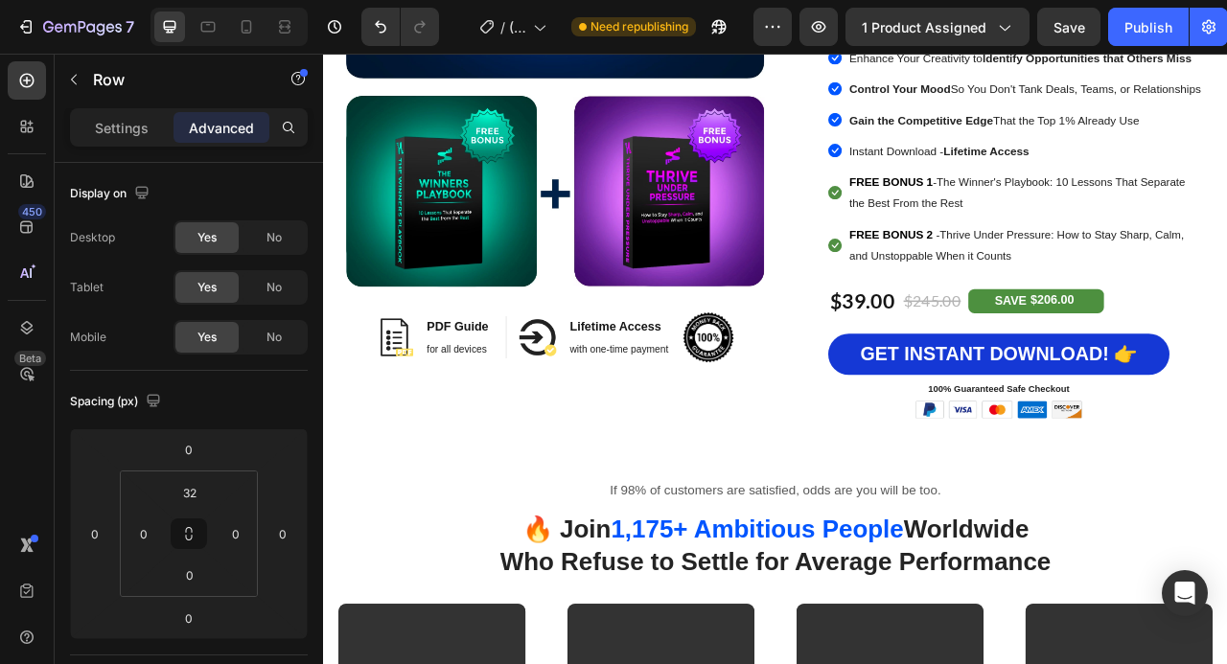
click at [791, 369] on div "Image PDF Guide Heading for all devices Text block Row Image Lifetime Access He…" at bounding box center [618, 400] width 532 height 99
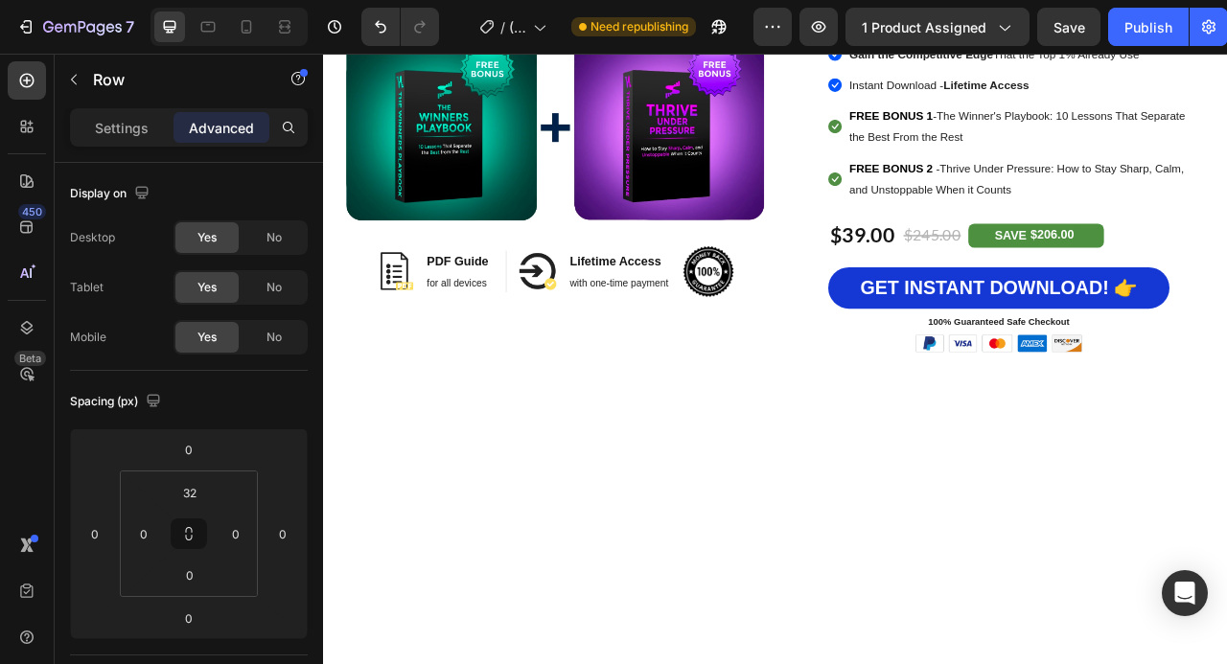
scroll to position [739, 0]
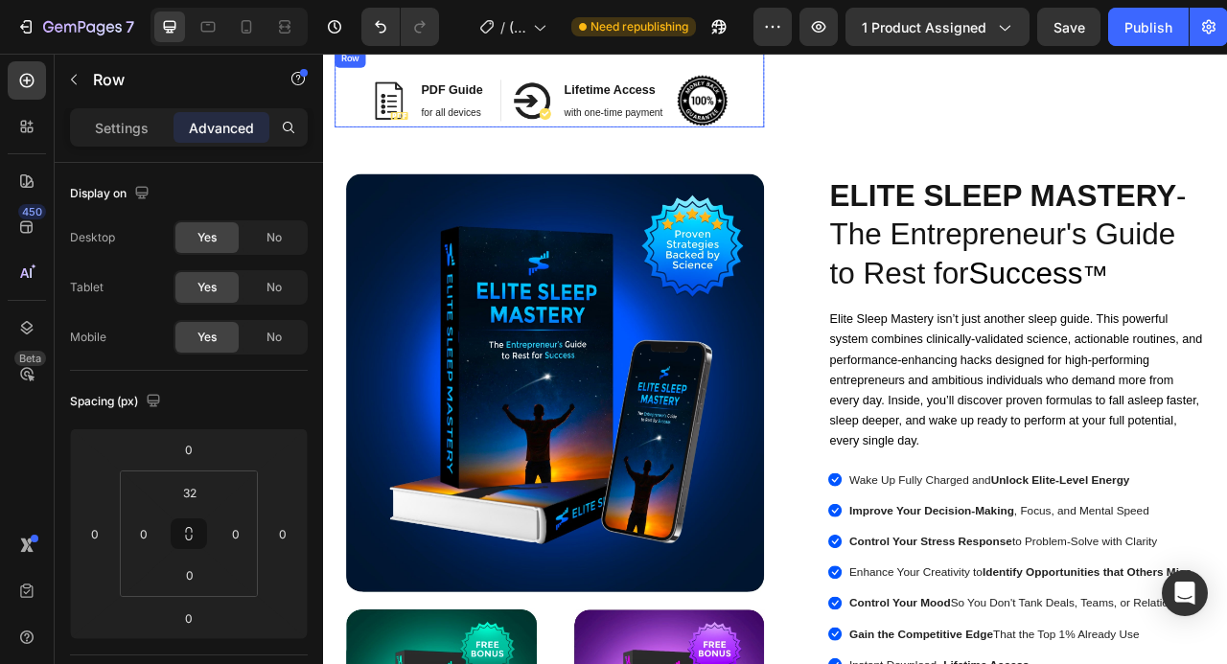
click at [849, 115] on div "Image PDF Guide Heading for all devices Text block Row Image Lifetime Access He…" at bounding box center [610, 98] width 546 height 99
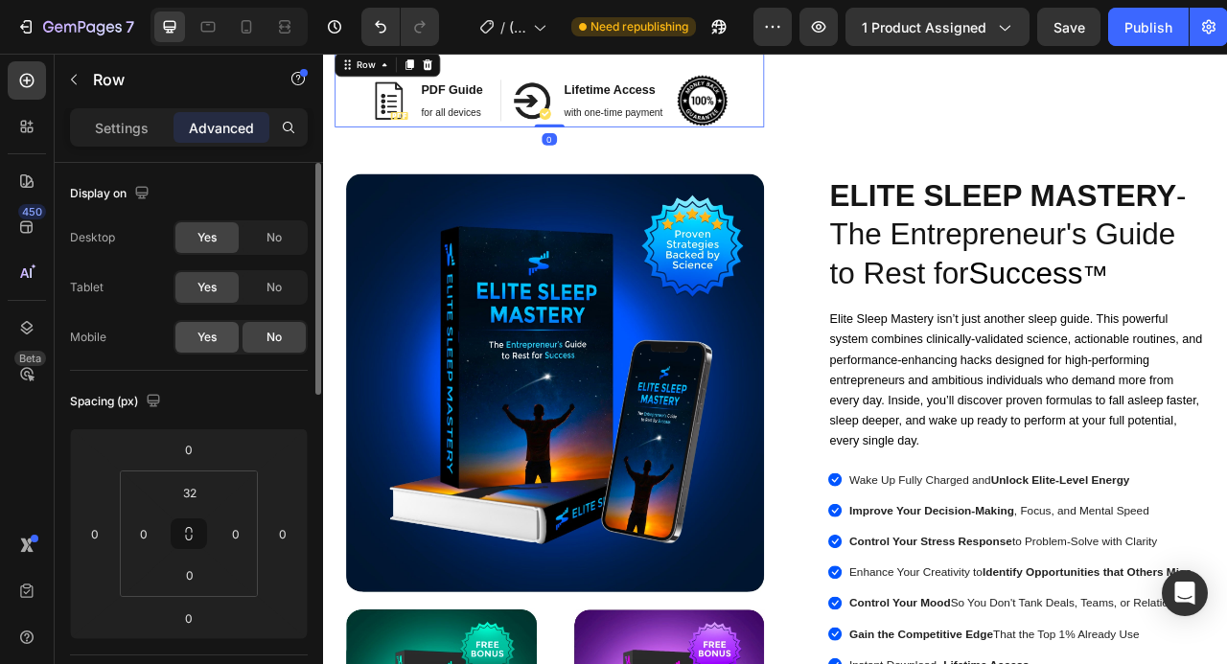
click at [209, 336] on span "Yes" at bounding box center [206, 337] width 19 height 17
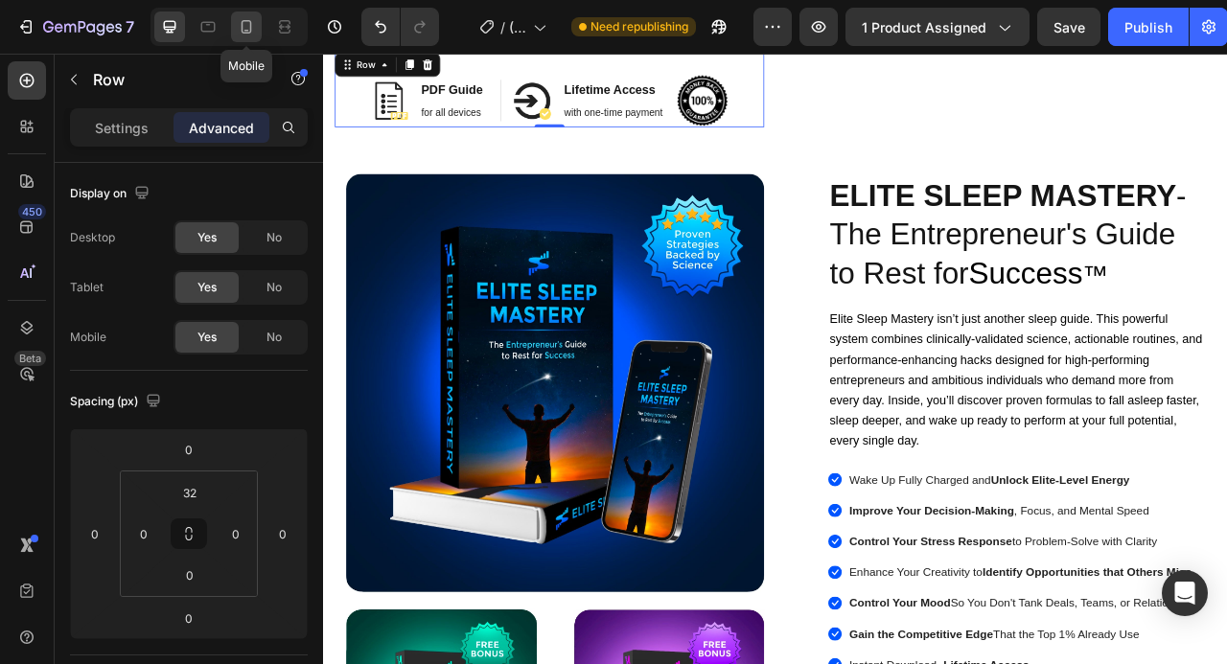
click at [255, 17] on icon at bounding box center [246, 26] width 19 height 19
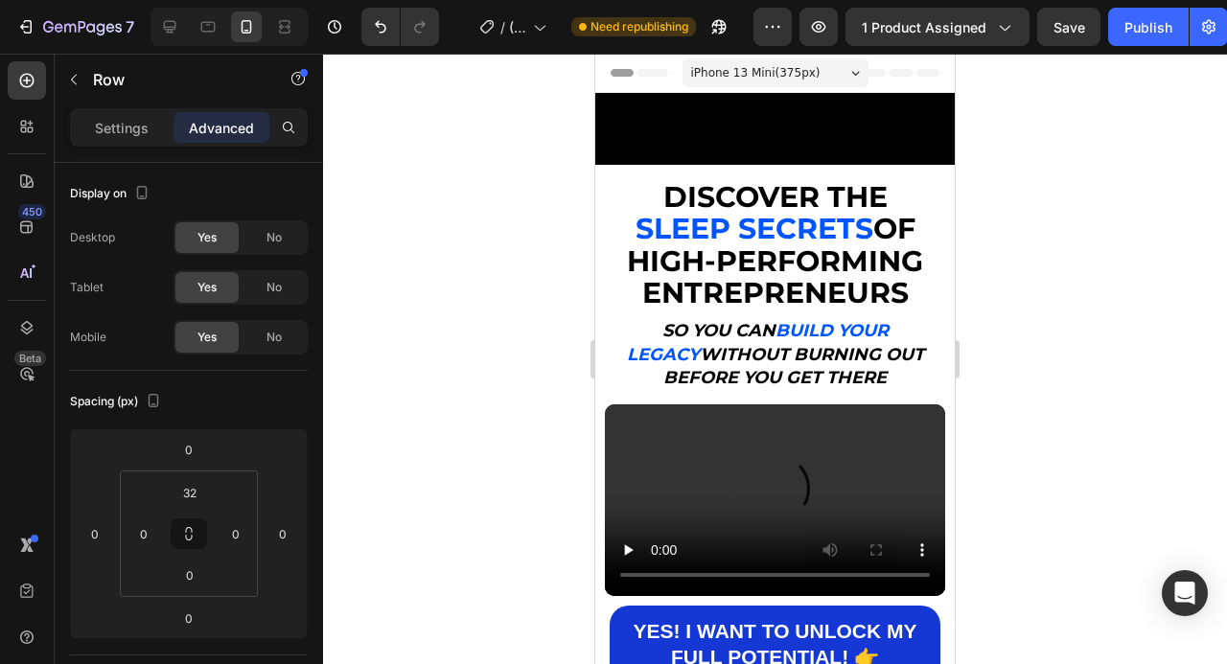
scroll to position [237, 0]
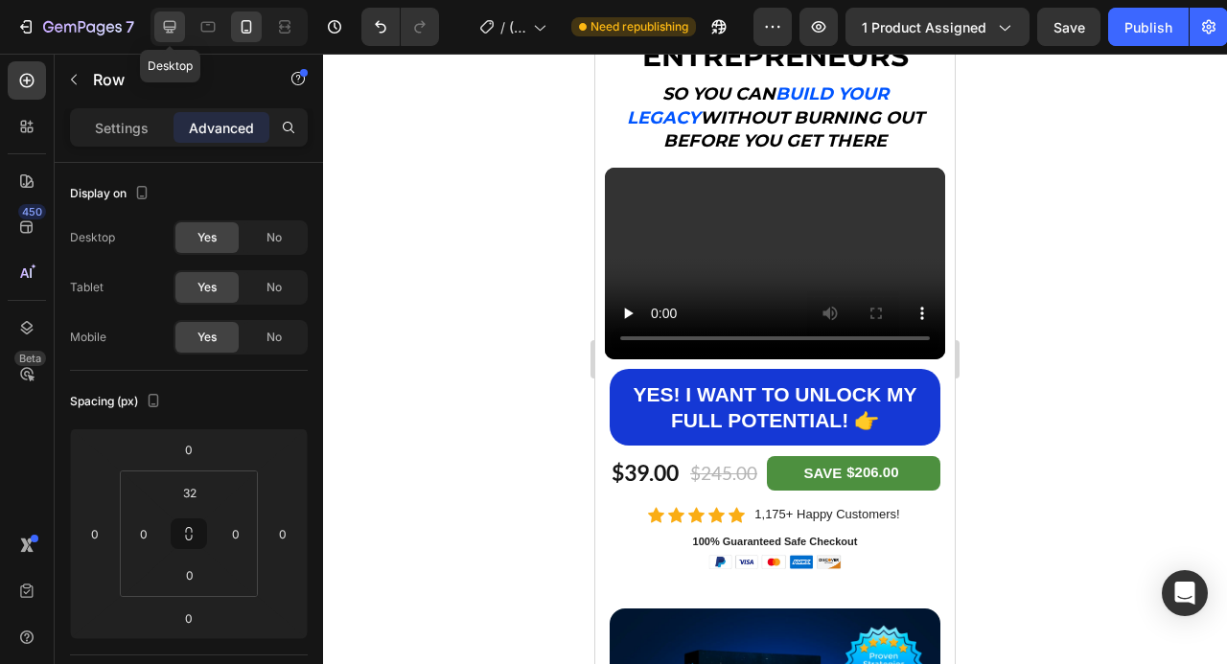
click at [159, 34] on div at bounding box center [169, 27] width 31 height 31
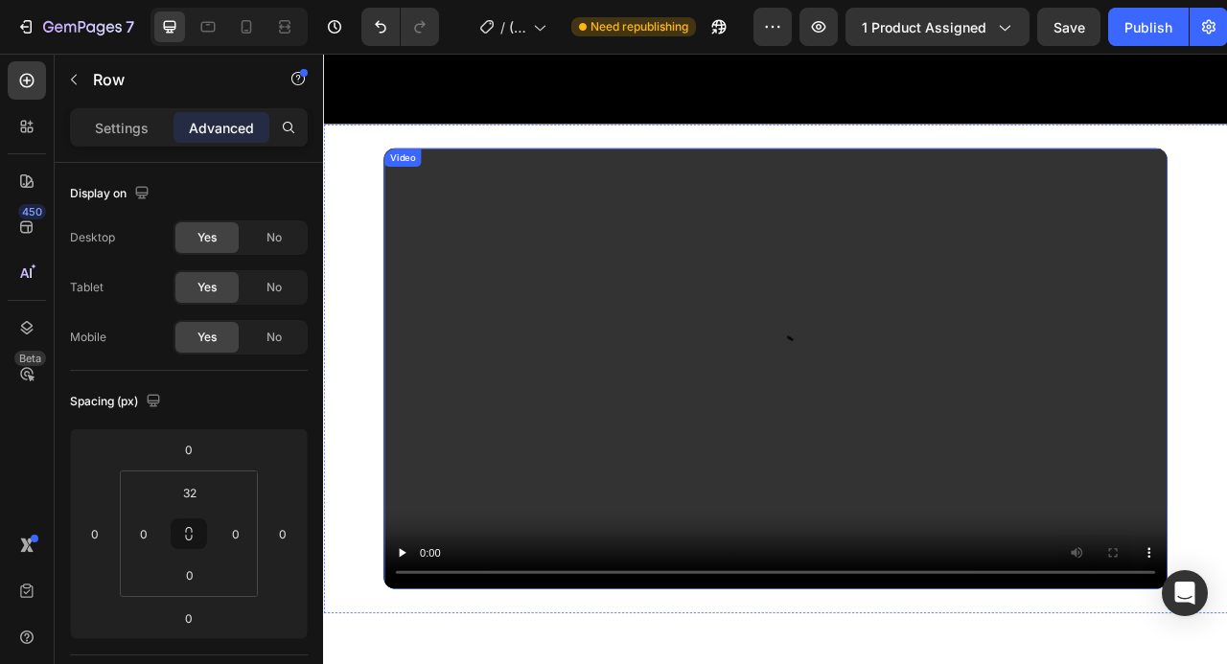
scroll to position [941, 0]
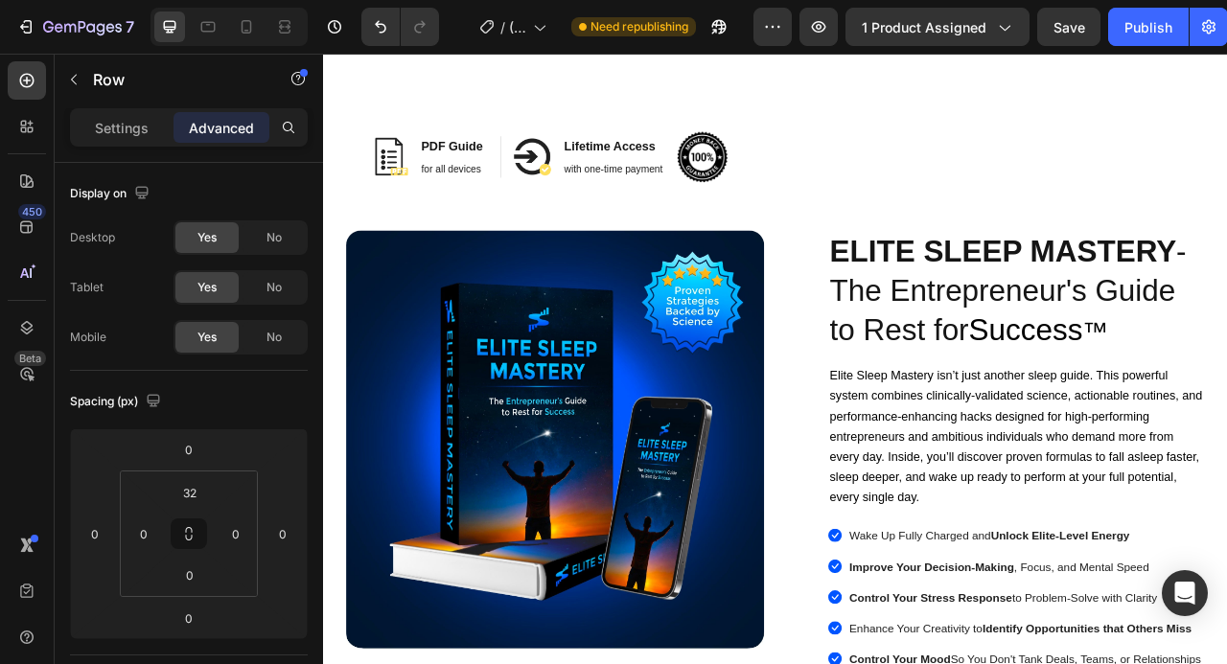
click at [732, 146] on div "Image PDF Guide Heading for all devices Text block Row Image Lifetime Access He…" at bounding box center [610, 170] width 546 height 99
click at [765, 196] on div "Image PDF Guide Heading for all devices Text block Row Image Lifetime Access He…" at bounding box center [610, 170] width 546 height 99
click at [715, 196] on p "with one-time payment" at bounding box center [693, 201] width 126 height 19
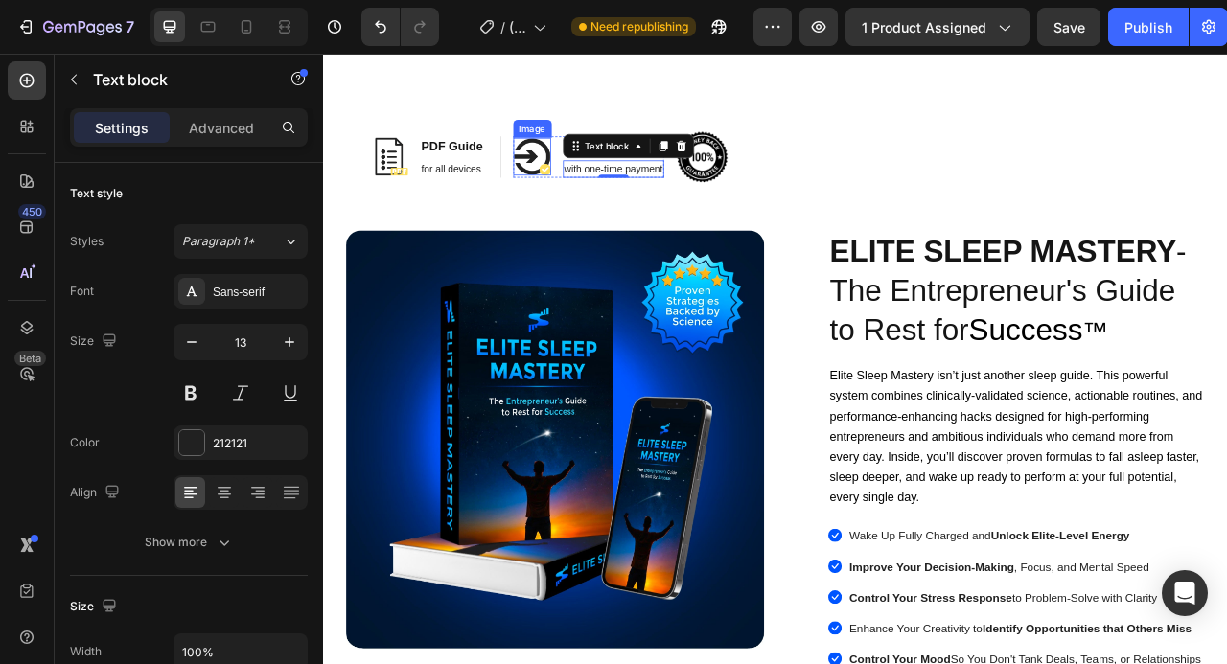
click at [586, 180] on img at bounding box center [589, 185] width 48 height 48
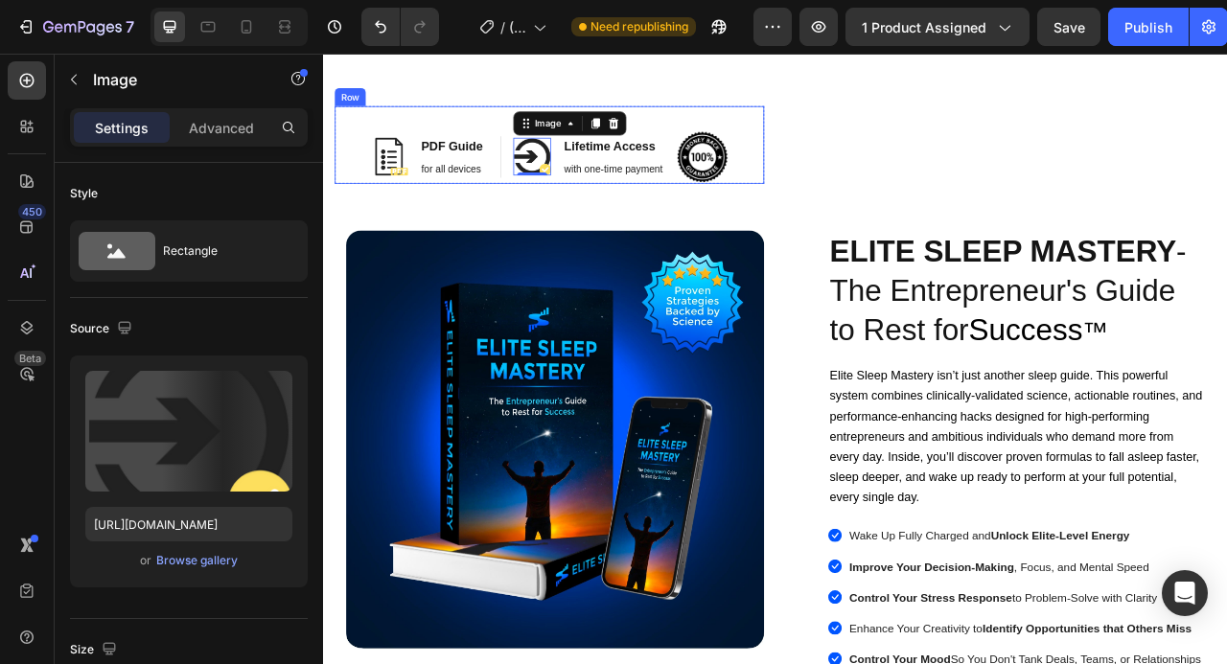
click at [538, 182] on div "Image PDF Guide Heading for all devices Text block Row" at bounding box center [465, 186] width 167 height 54
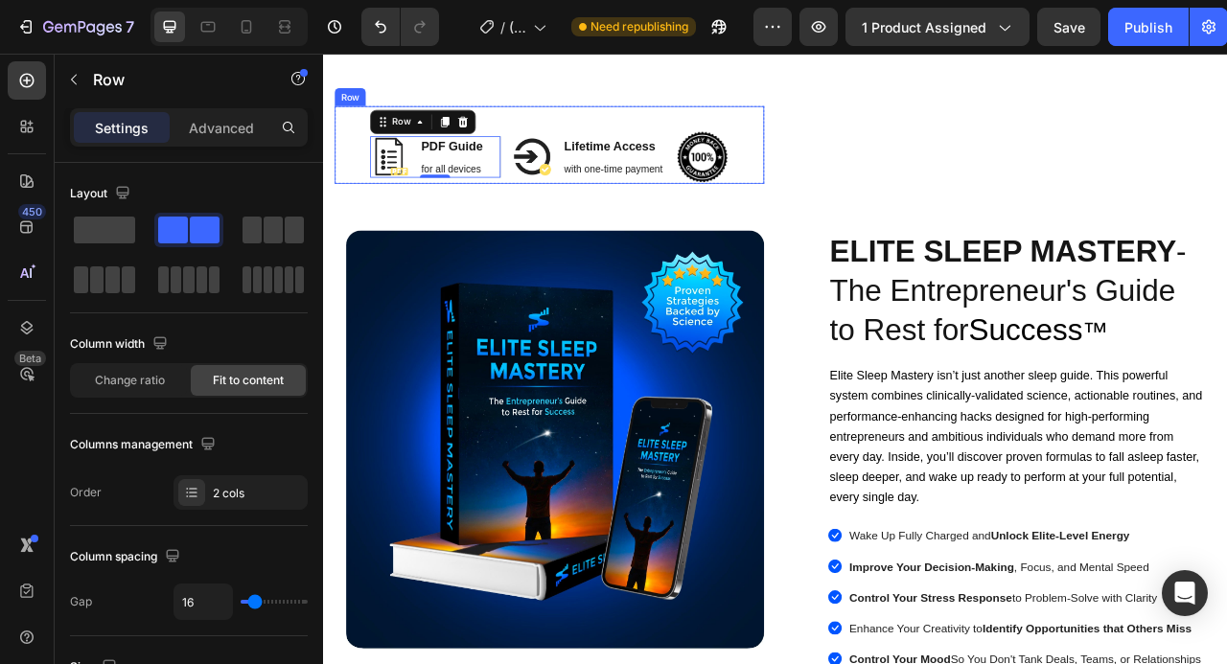
click at [556, 188] on div "Image PDF Guide Heading for all devices Text block Row 0 Image Lifetime Access …" at bounding box center [610, 170] width 546 height 99
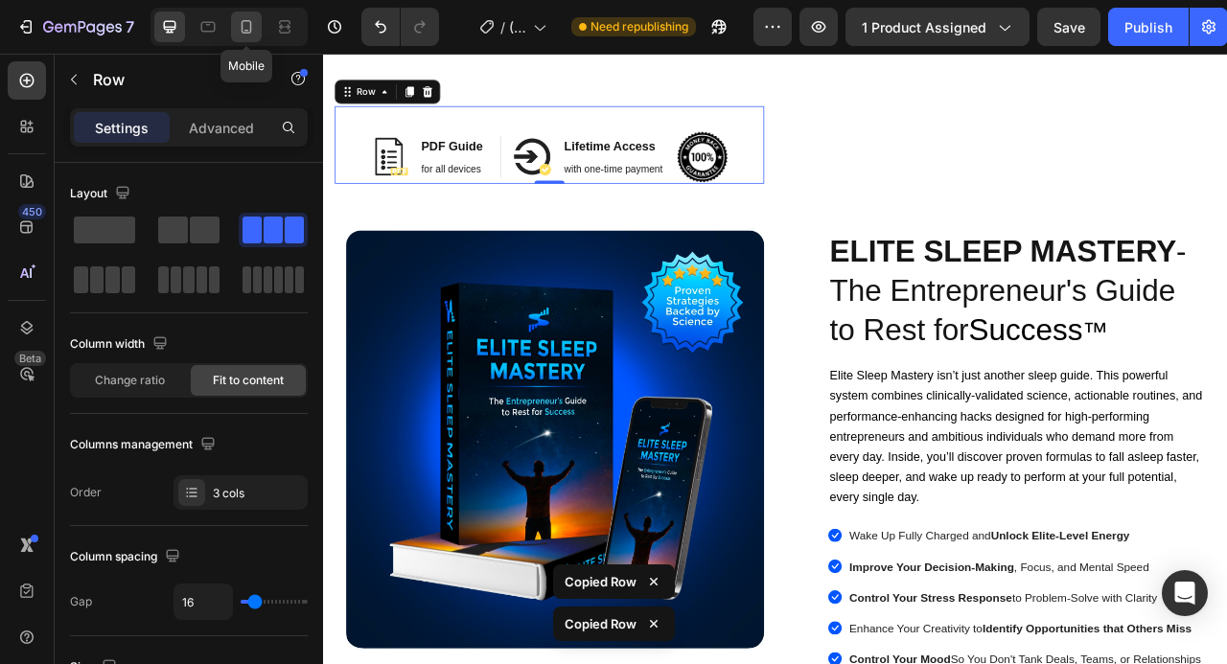
click at [238, 23] on icon at bounding box center [246, 26] width 19 height 19
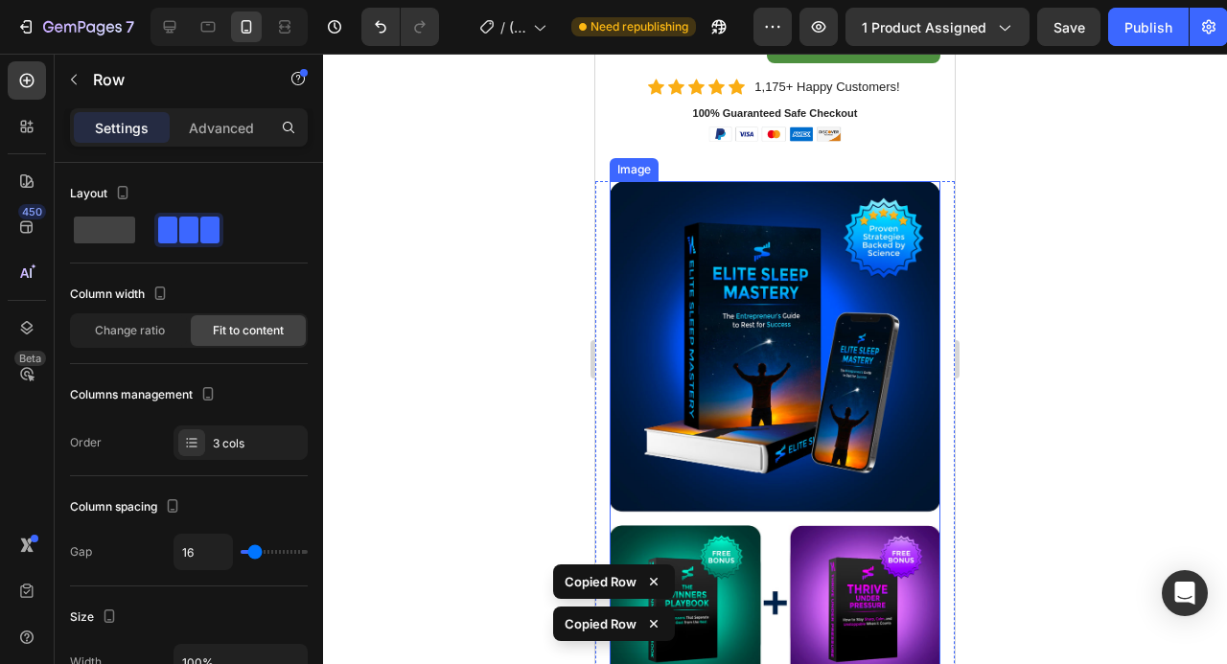
scroll to position [1421, 0]
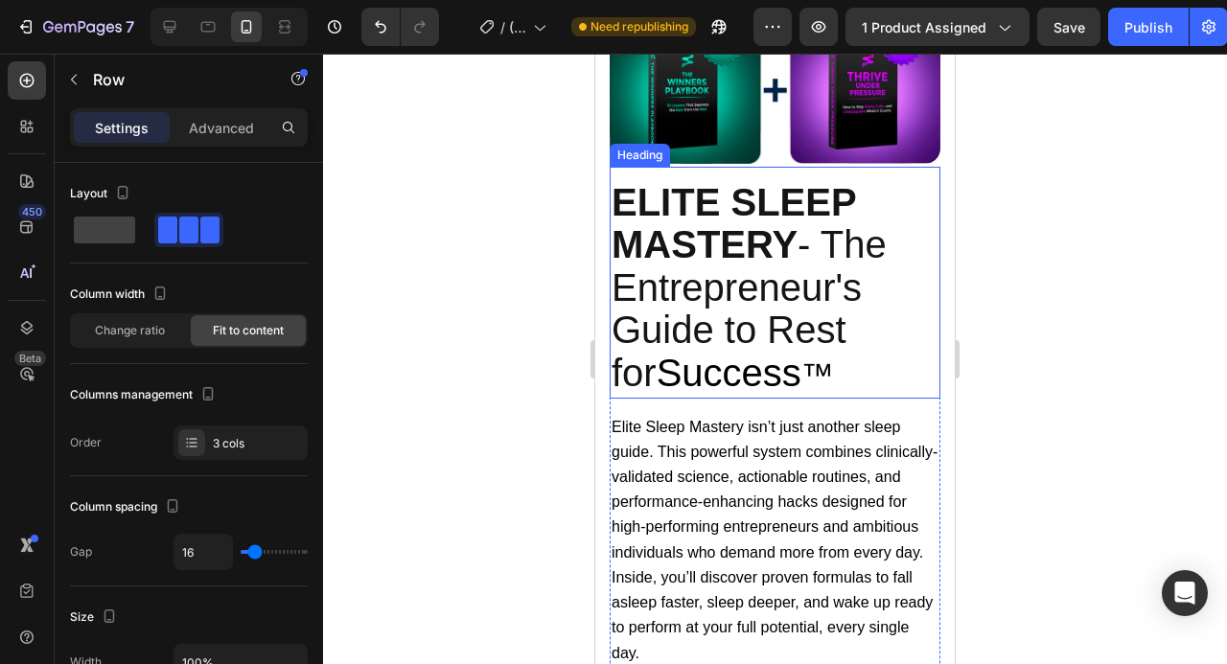
click at [861, 174] on div "ELITE SLEEP MASTERY - The Entrepreneur's Guide to Rest for Success ™ Heading" at bounding box center [775, 283] width 331 height 232
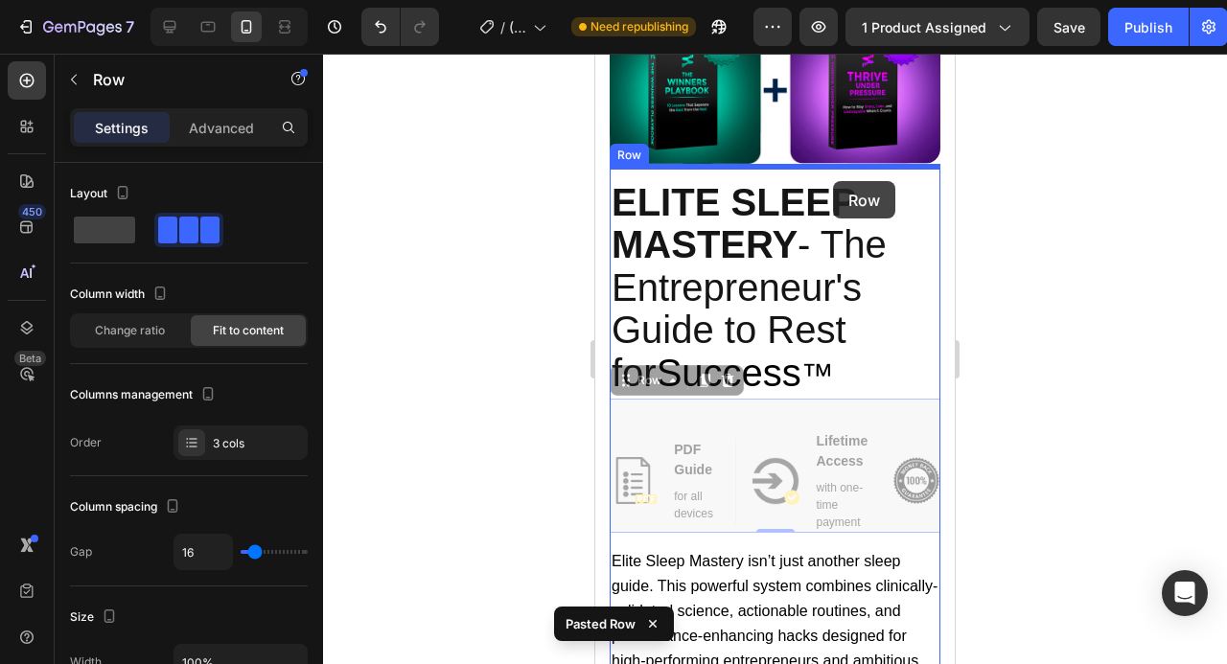
drag, startPoint x: 874, startPoint y: 421, endPoint x: 833, endPoint y: 181, distance: 243.2
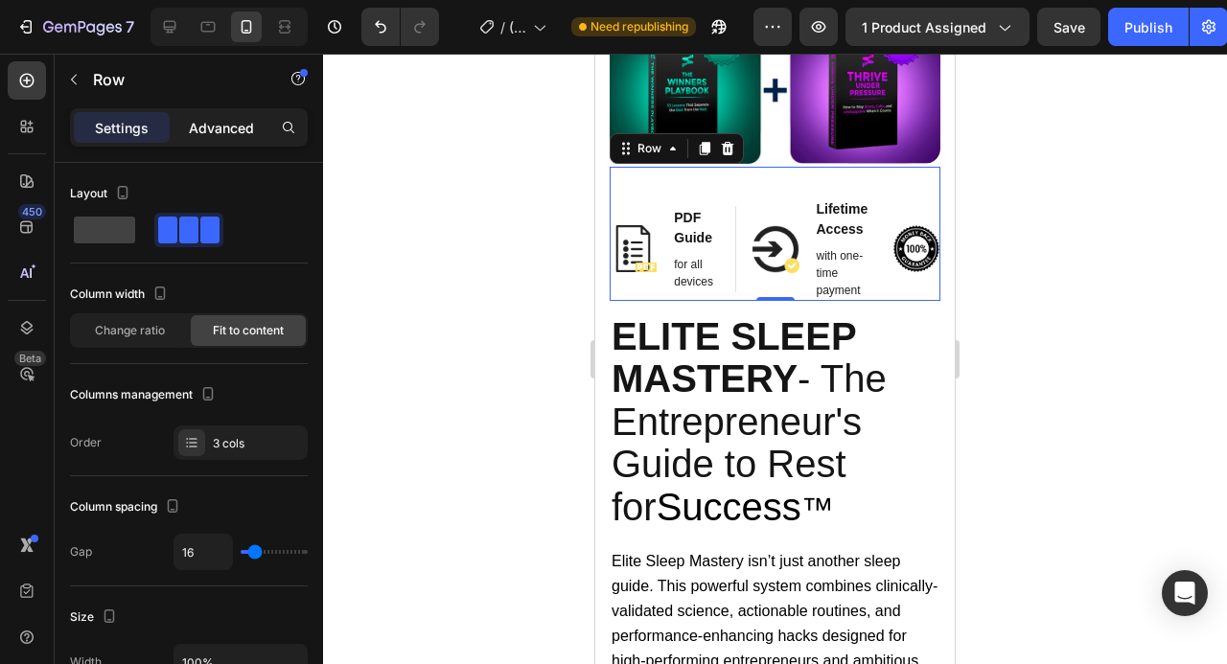
click at [235, 118] on p "Advanced" at bounding box center [221, 128] width 65 height 20
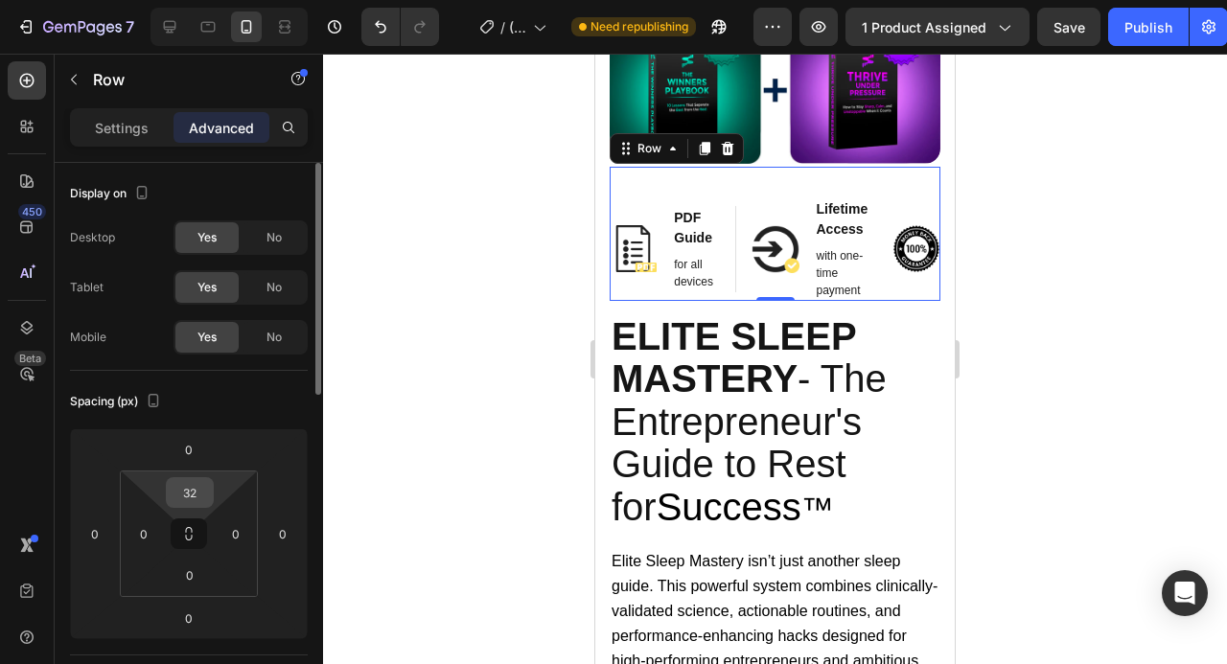
click at [192, 498] on input "32" at bounding box center [190, 492] width 38 height 29
type input "0"
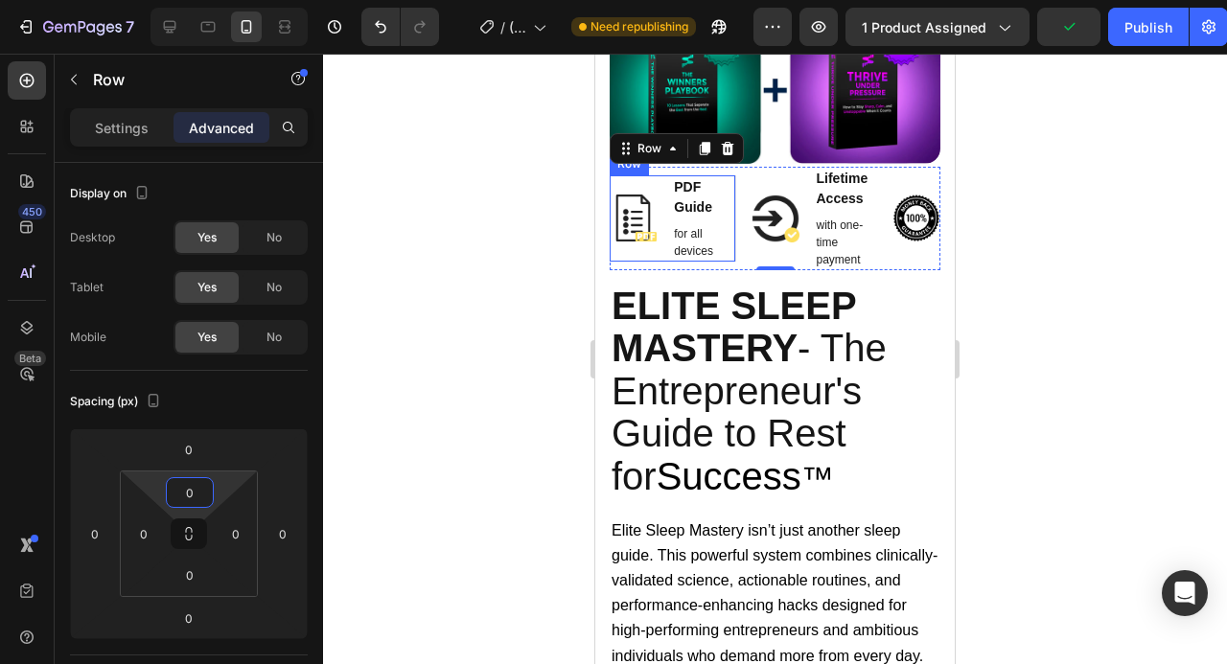
click at [645, 214] on img at bounding box center [633, 218] width 47 height 47
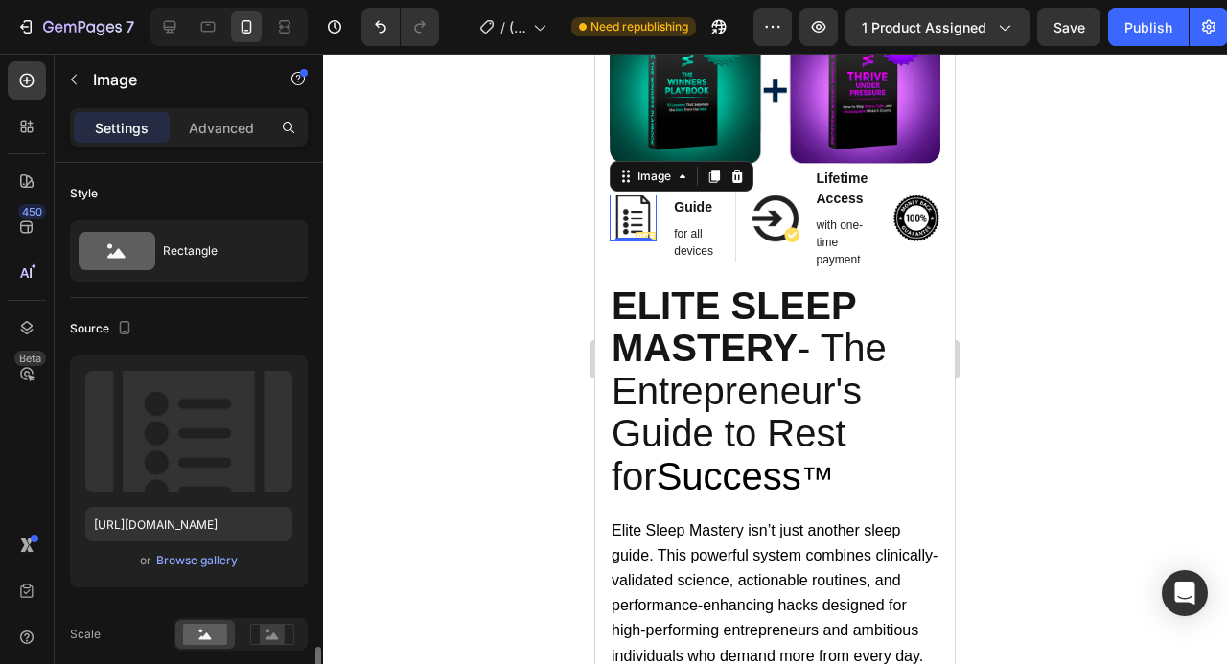
scroll to position [353, 0]
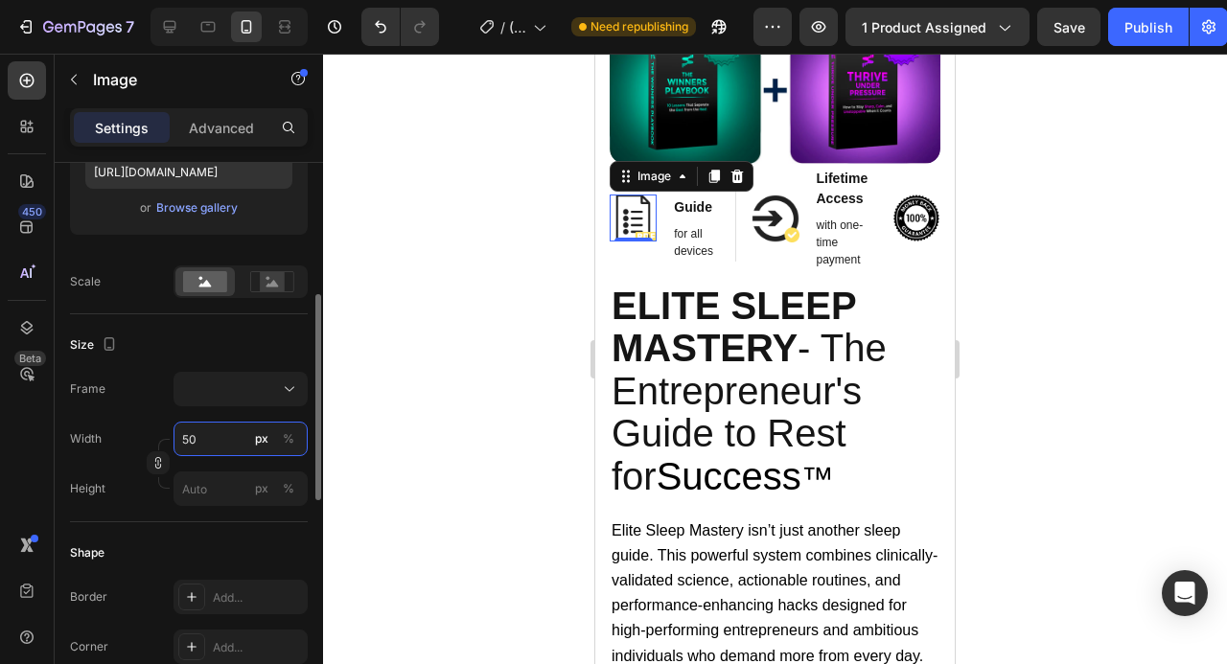
click at [203, 436] on input "50" at bounding box center [241, 439] width 134 height 35
type input "2"
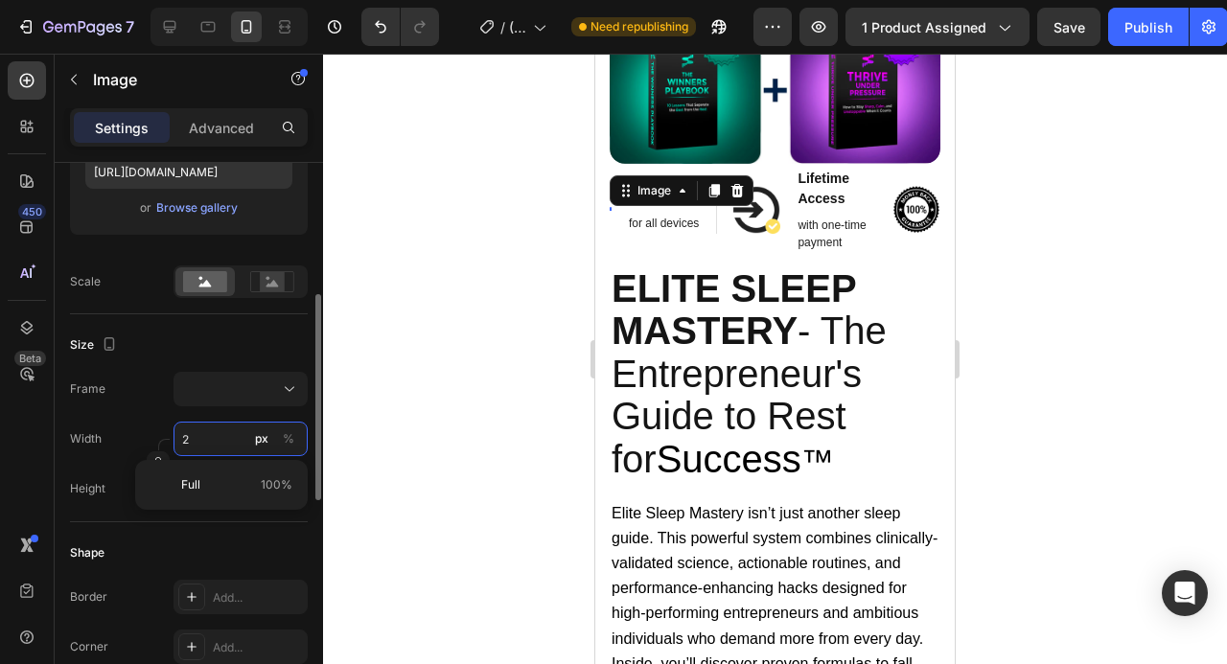
type input "20"
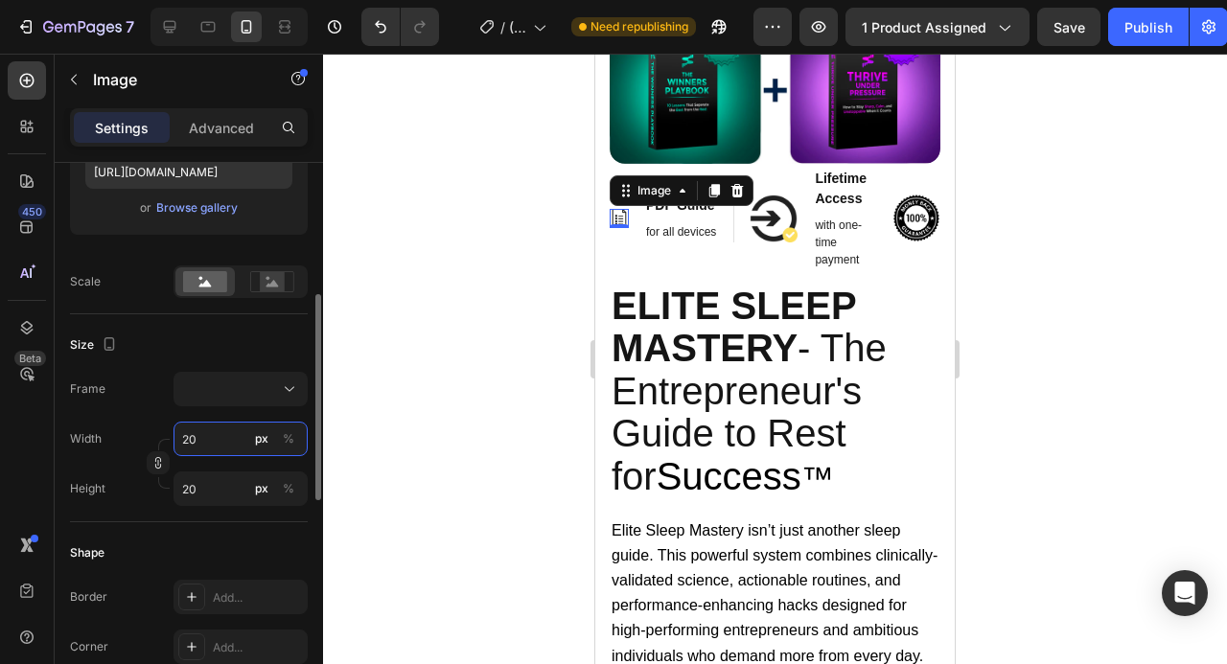
type input "2"
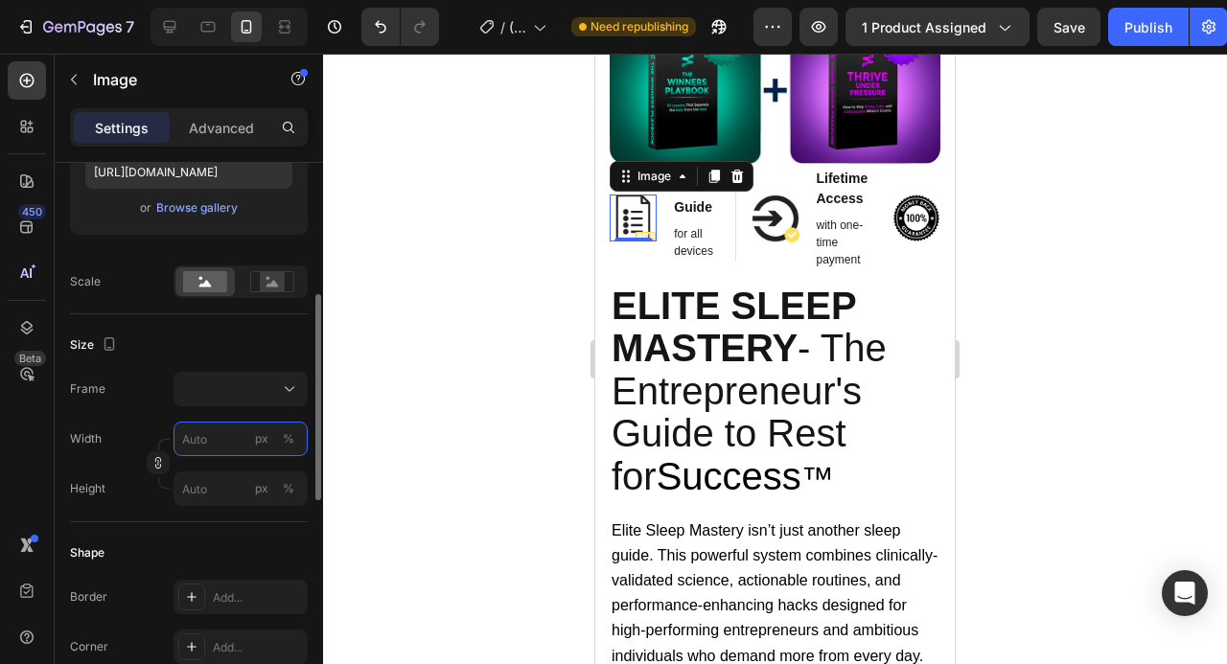
type input "4"
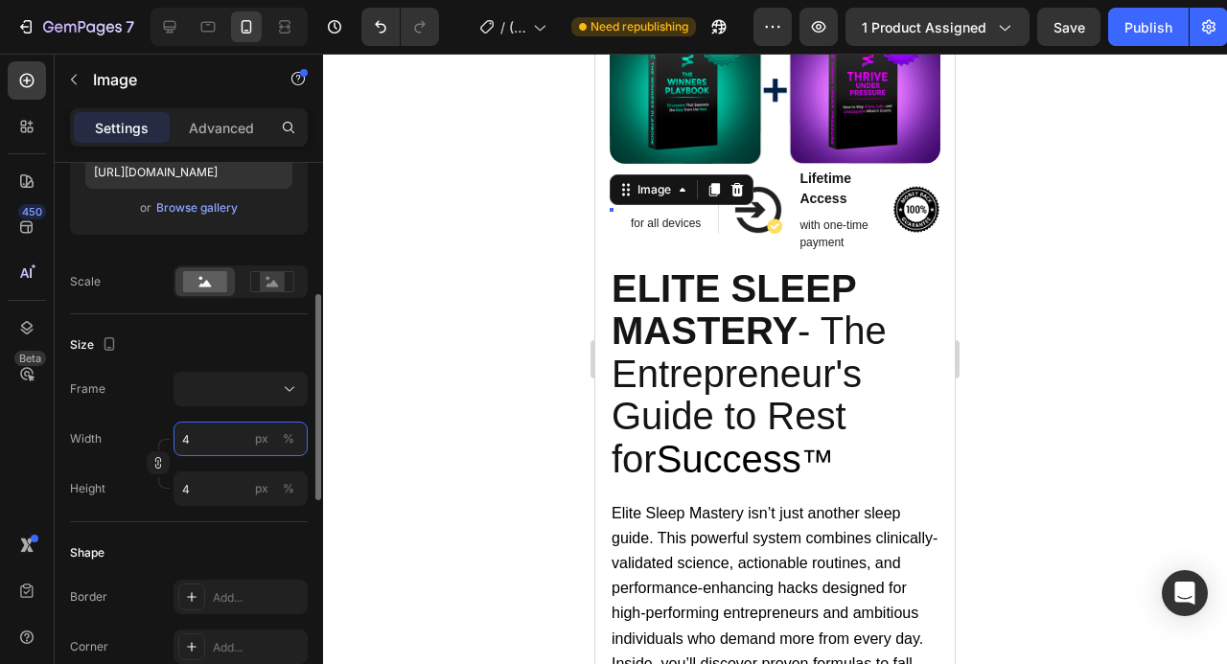
type input "40"
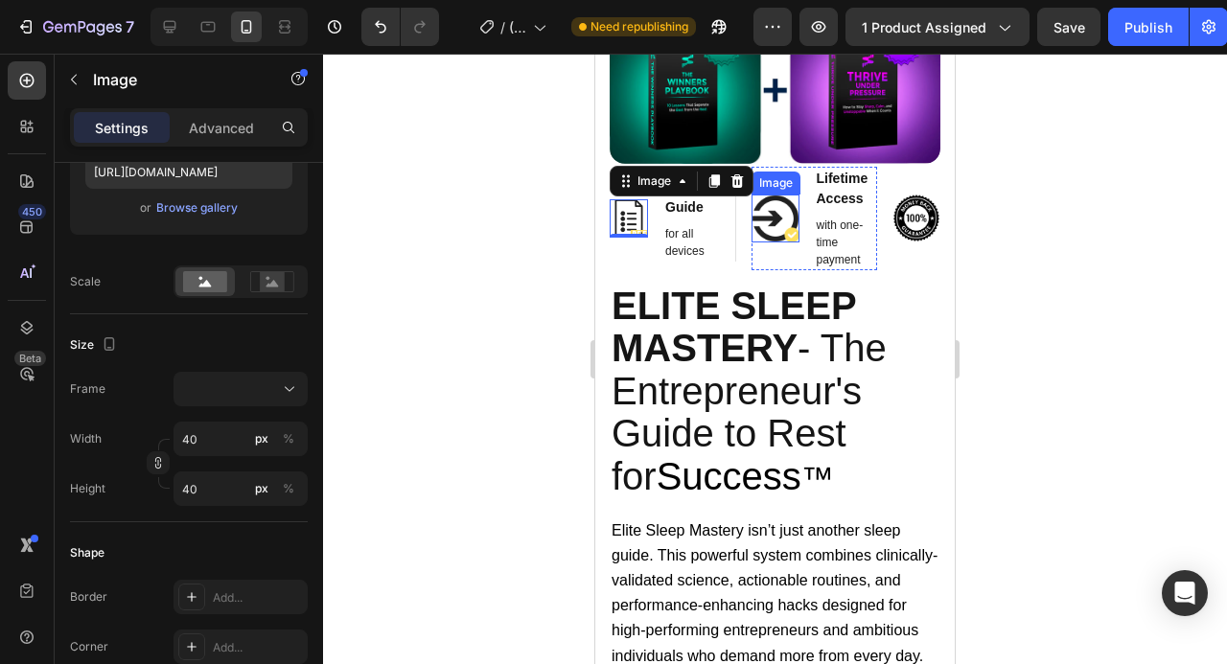
click at [776, 223] on img at bounding box center [776, 219] width 48 height 48
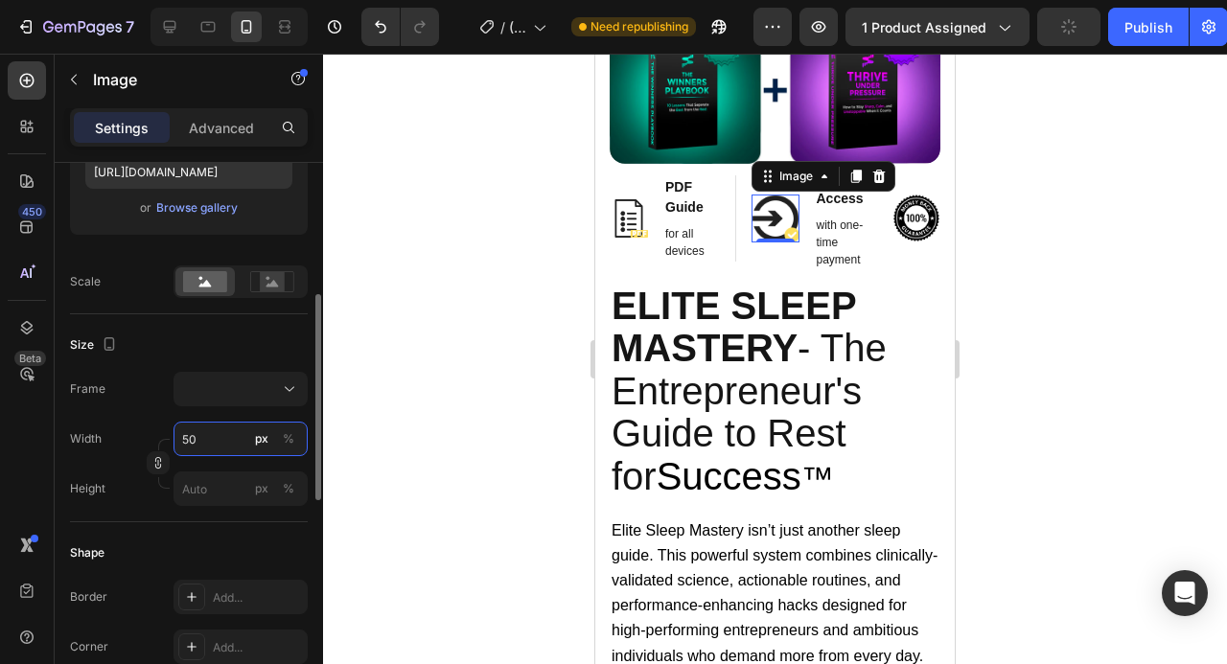
click at [205, 436] on input "50" at bounding box center [241, 439] width 134 height 35
type input "4"
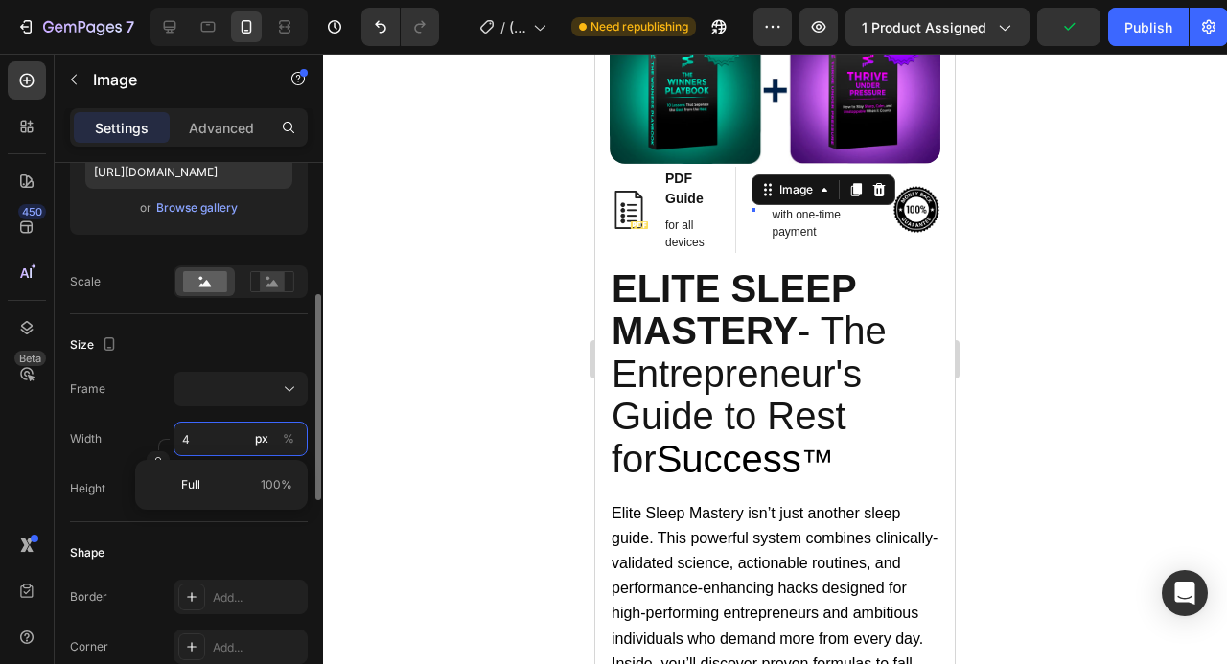
type input "40"
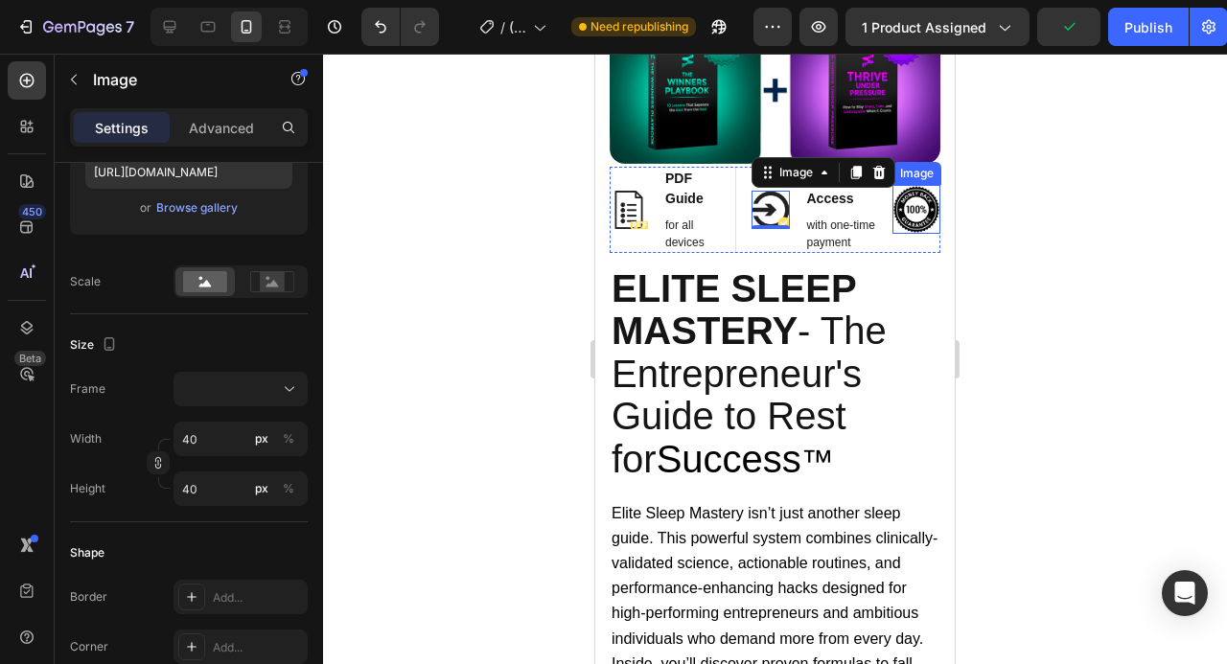
click at [918, 207] on img at bounding box center [916, 209] width 48 height 48
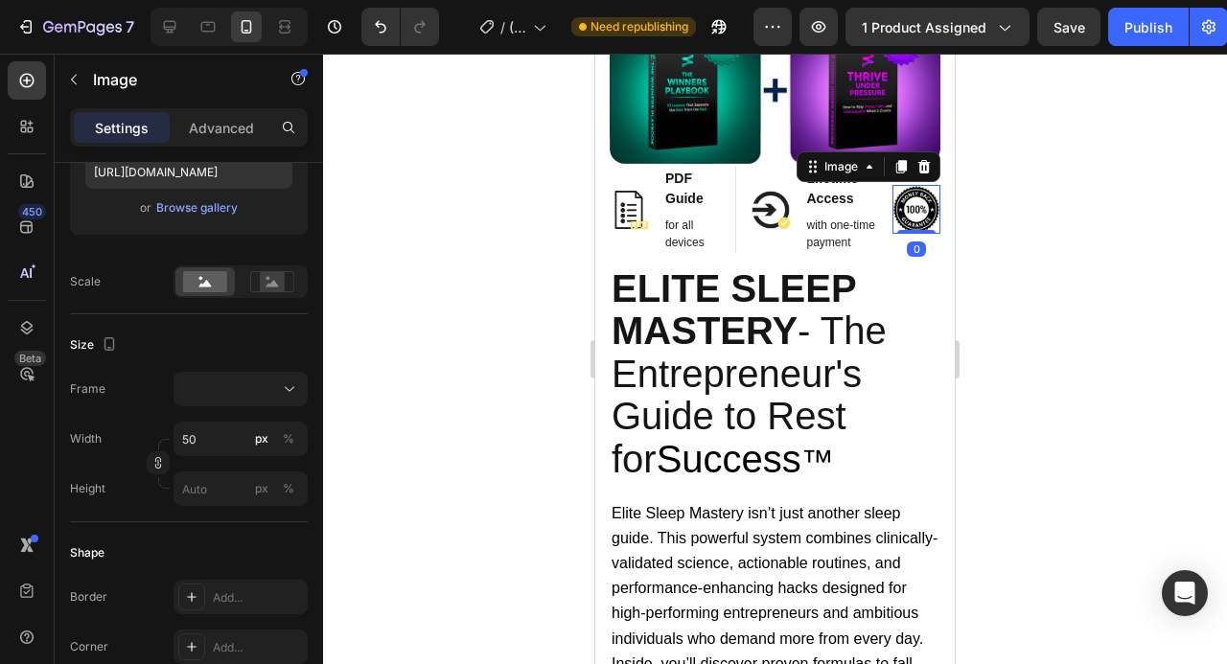
click at [1016, 225] on div at bounding box center [775, 359] width 904 height 611
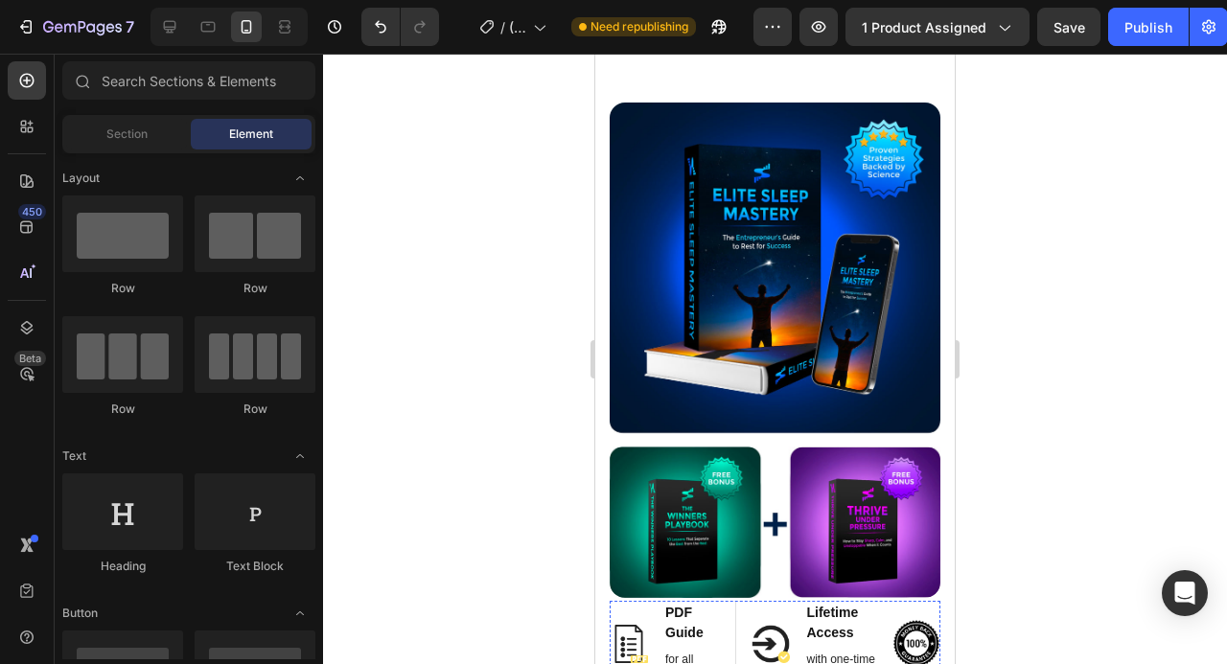
scroll to position [1225, 0]
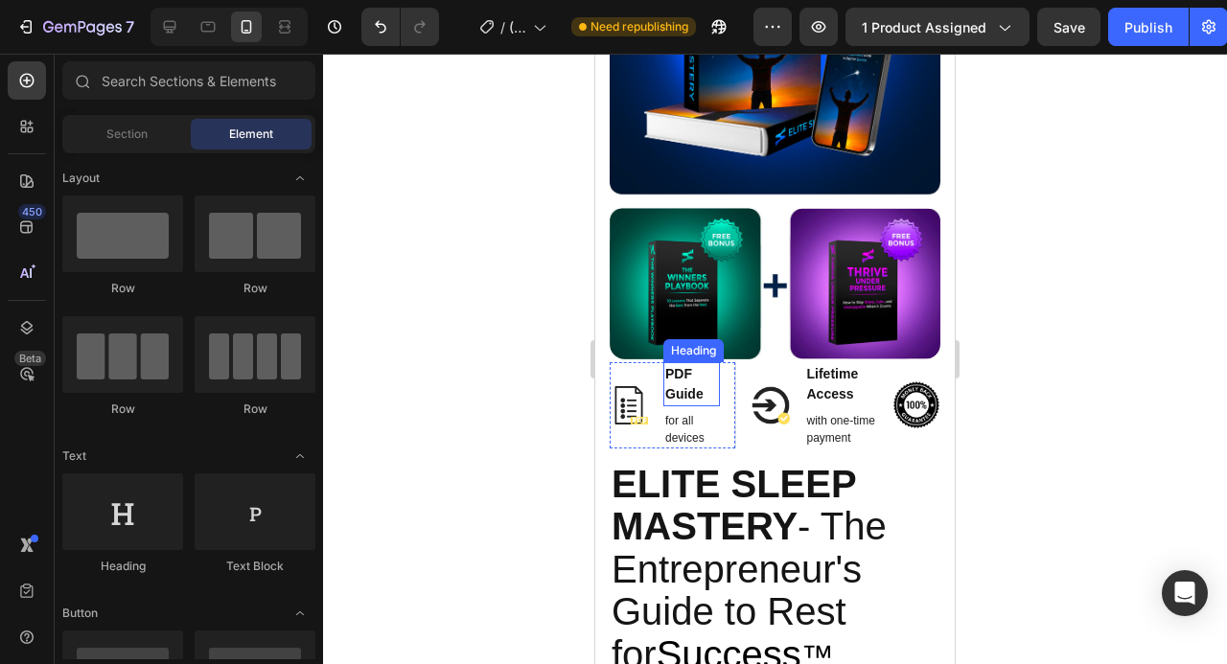
click at [698, 393] on h2 "PDF Guide" at bounding box center [691, 384] width 57 height 44
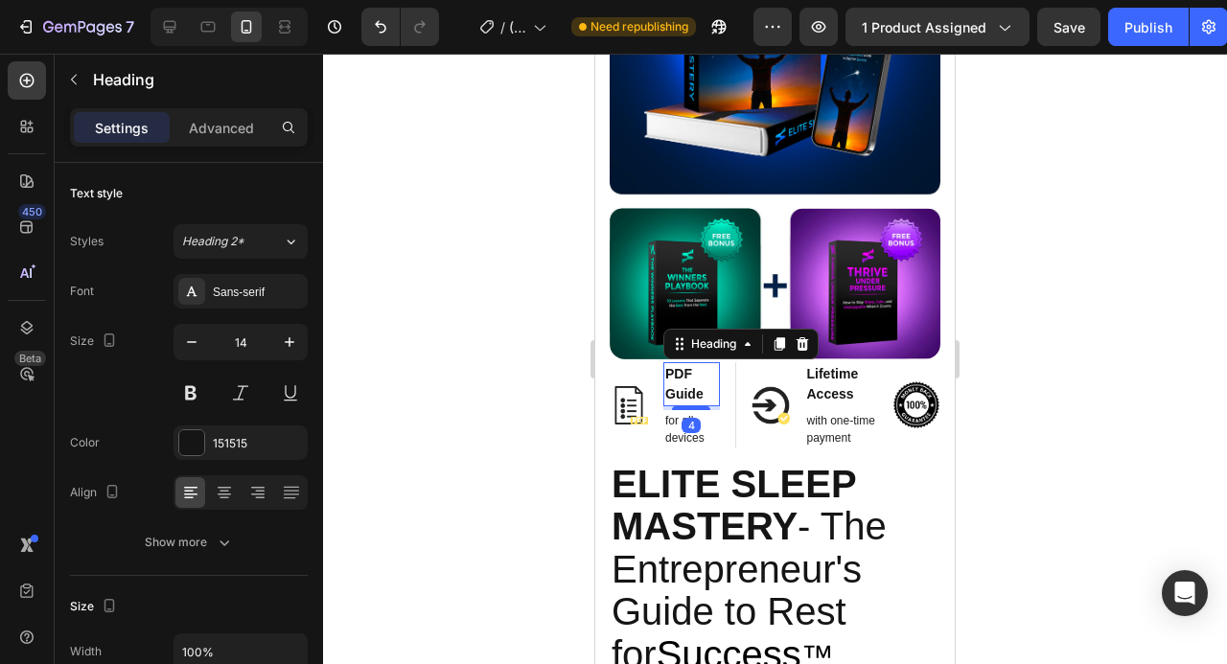
click at [698, 393] on h2 "PDF Guide" at bounding box center [691, 384] width 57 height 44
click at [698, 393] on p "PDF Guide" at bounding box center [691, 384] width 53 height 40
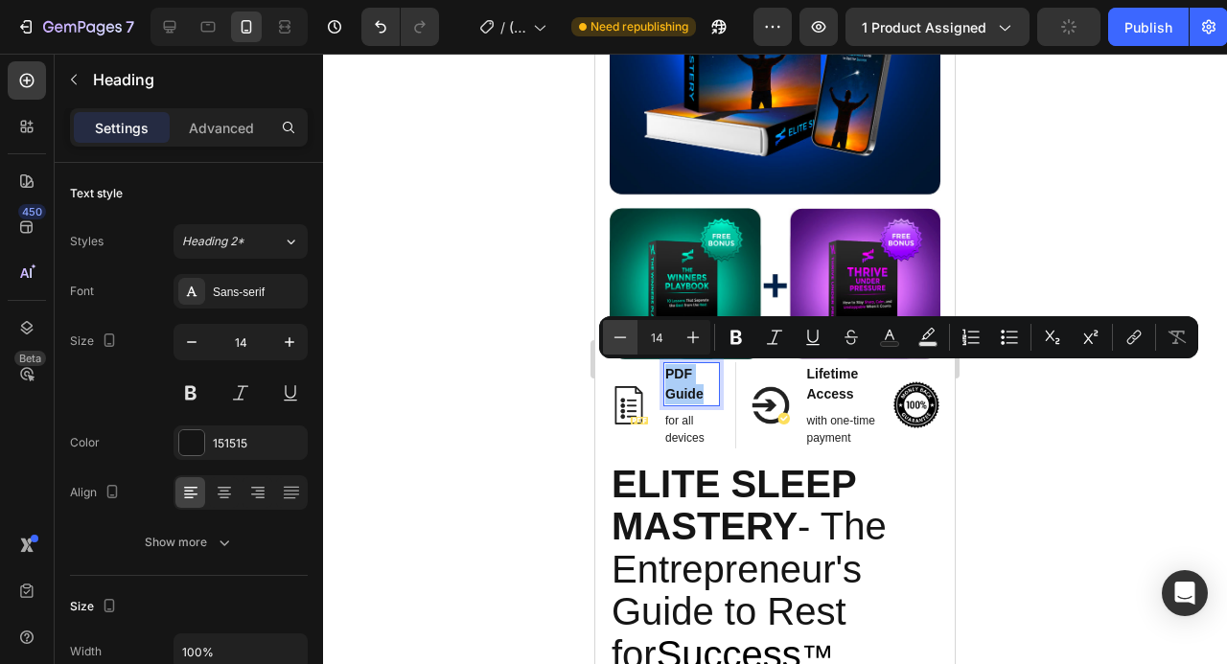
click at [616, 331] on icon "Editor contextual toolbar" at bounding box center [620, 337] width 19 height 19
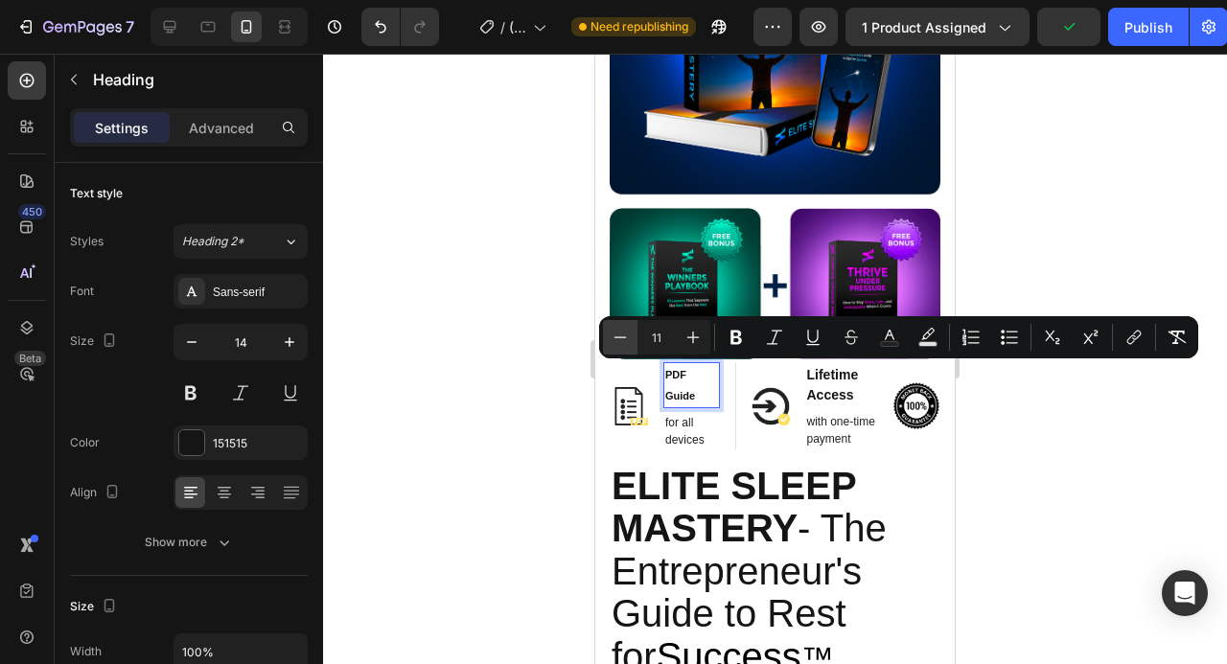
click at [616, 331] on icon "Editor contextual toolbar" at bounding box center [620, 337] width 19 height 19
type input "10"
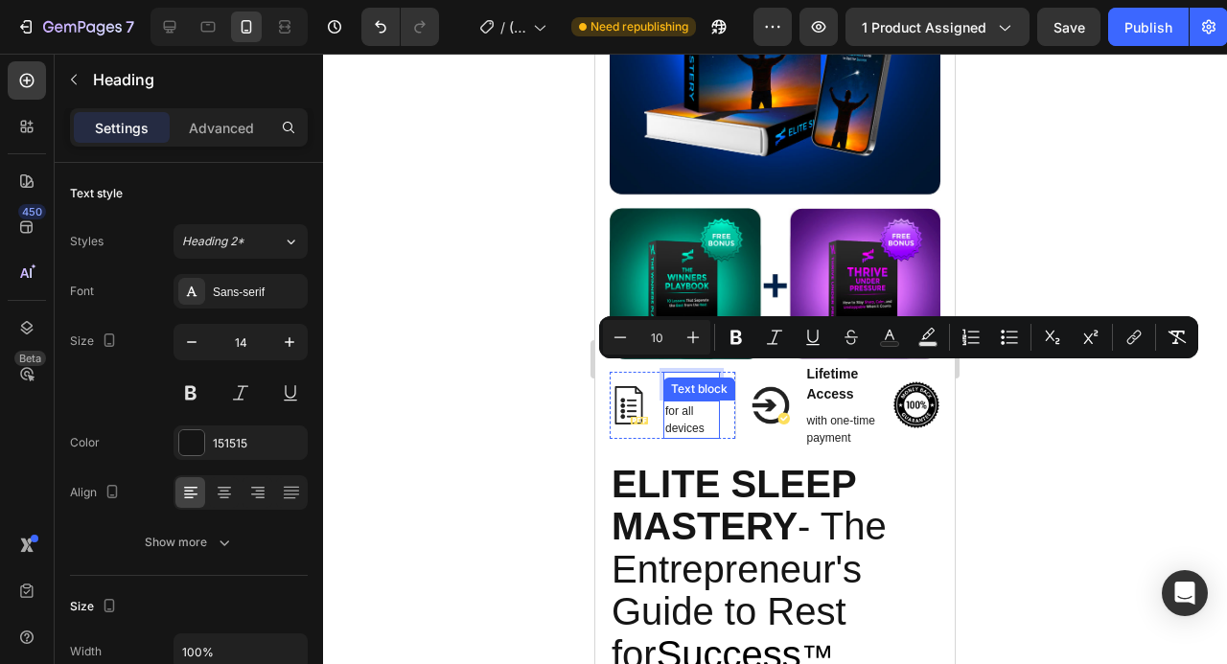
click at [685, 417] on p "for all devices" at bounding box center [691, 420] width 53 height 35
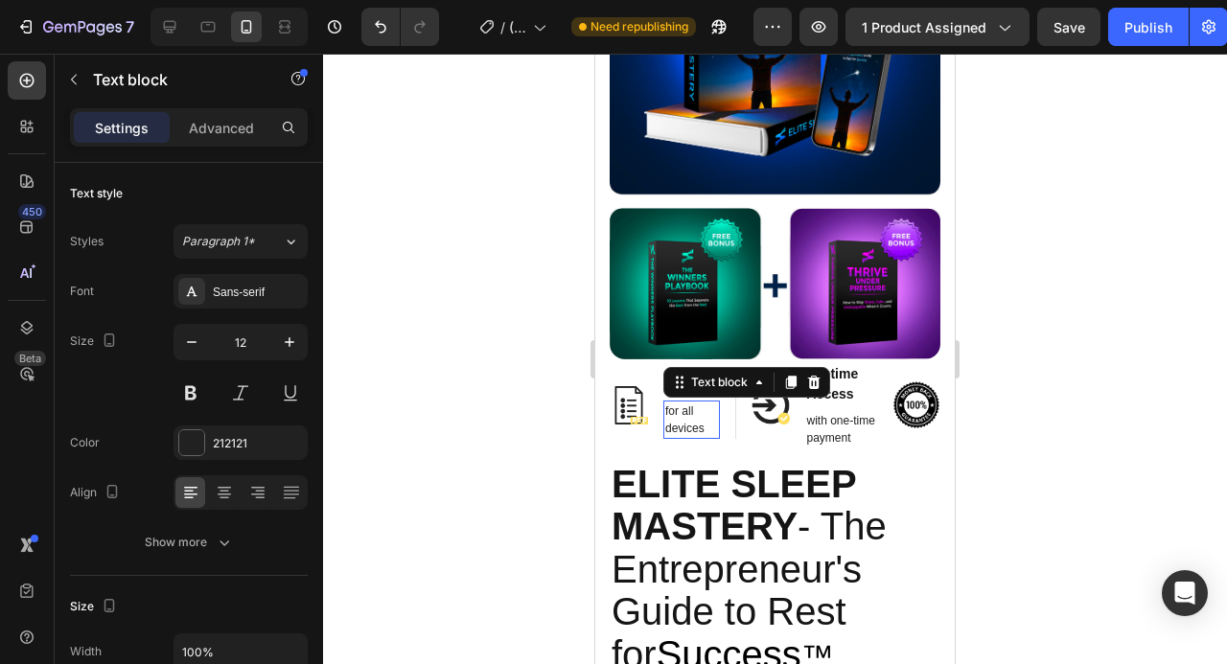
click at [685, 417] on p "for all devices" at bounding box center [691, 420] width 53 height 35
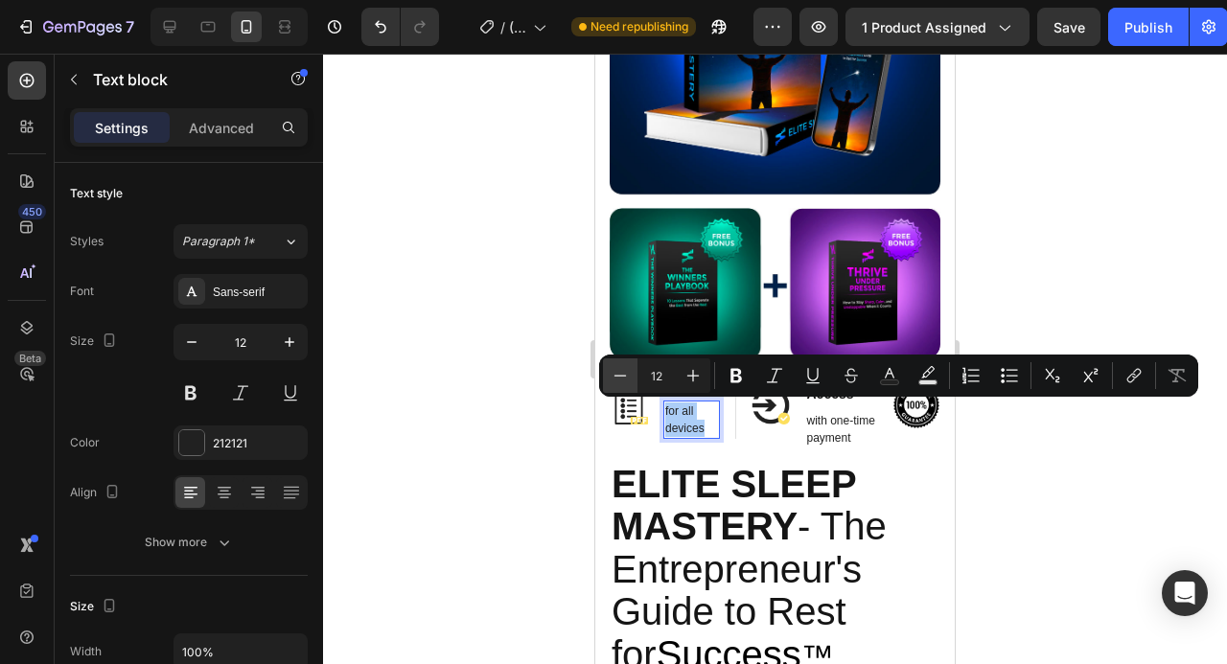
click at [621, 382] on icon "Editor contextual toolbar" at bounding box center [620, 375] width 19 height 19
type input "8"
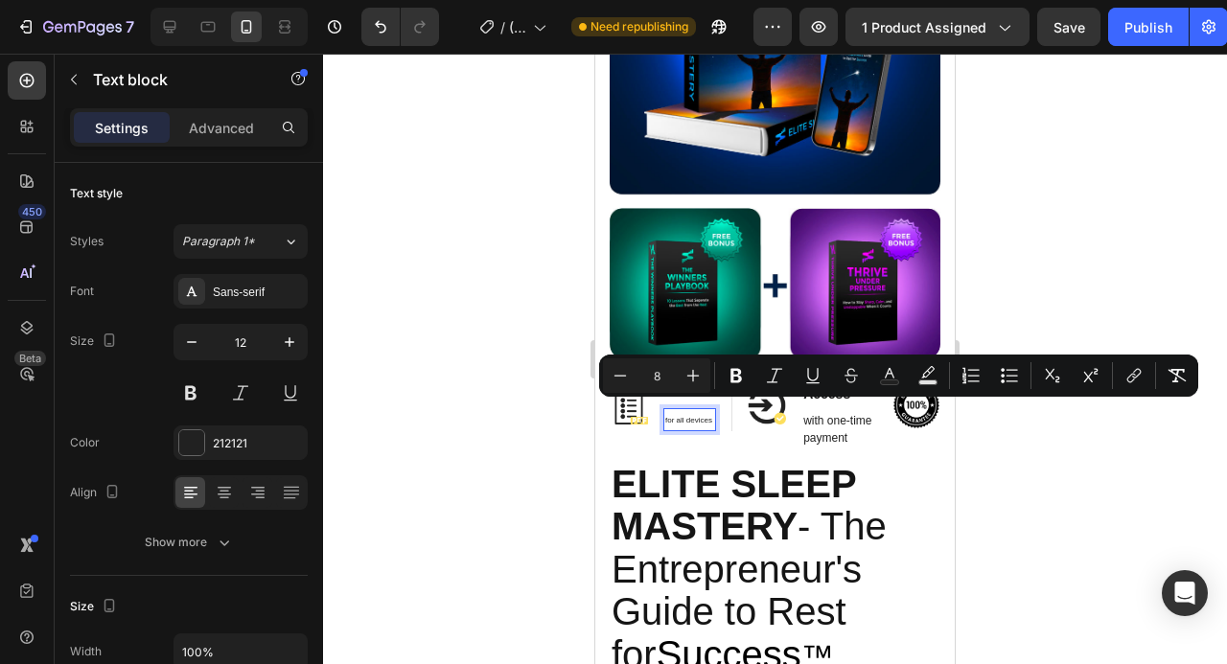
click at [1024, 451] on div at bounding box center [775, 359] width 904 height 611
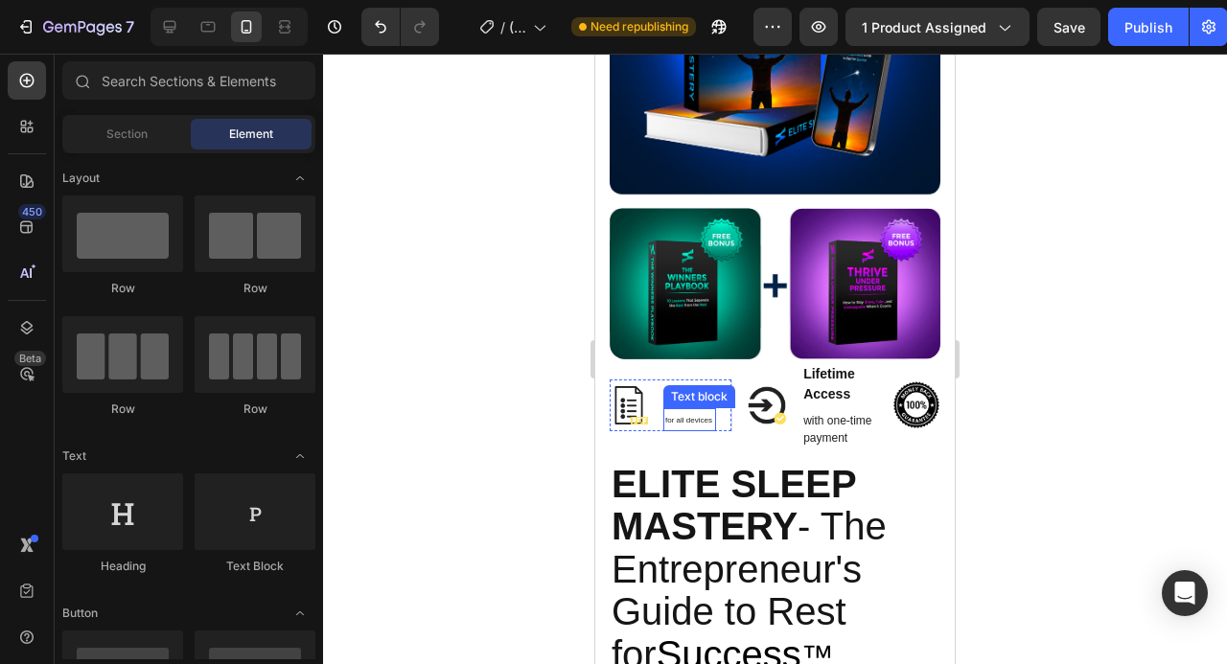
click at [697, 420] on span "for all devices" at bounding box center [688, 420] width 47 height 9
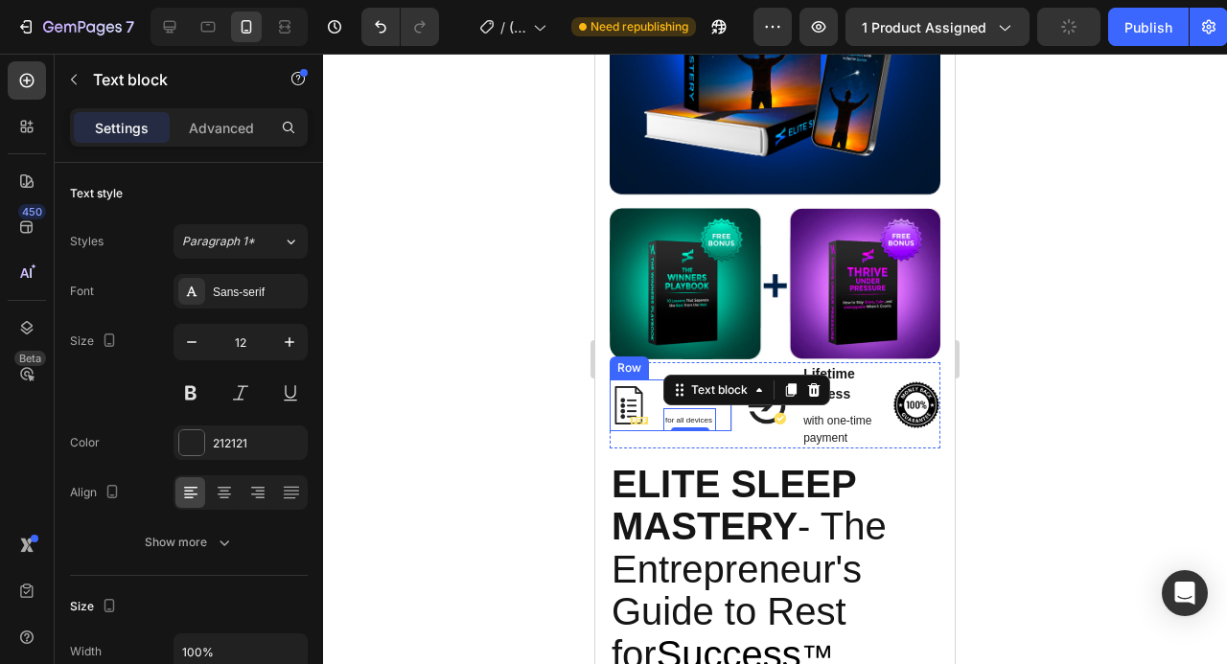
click at [727, 408] on div "Image ⁠⁠⁠⁠⁠⁠⁠ PDF Guide Heading for all devices Text block 0 Row" at bounding box center [671, 406] width 123 height 52
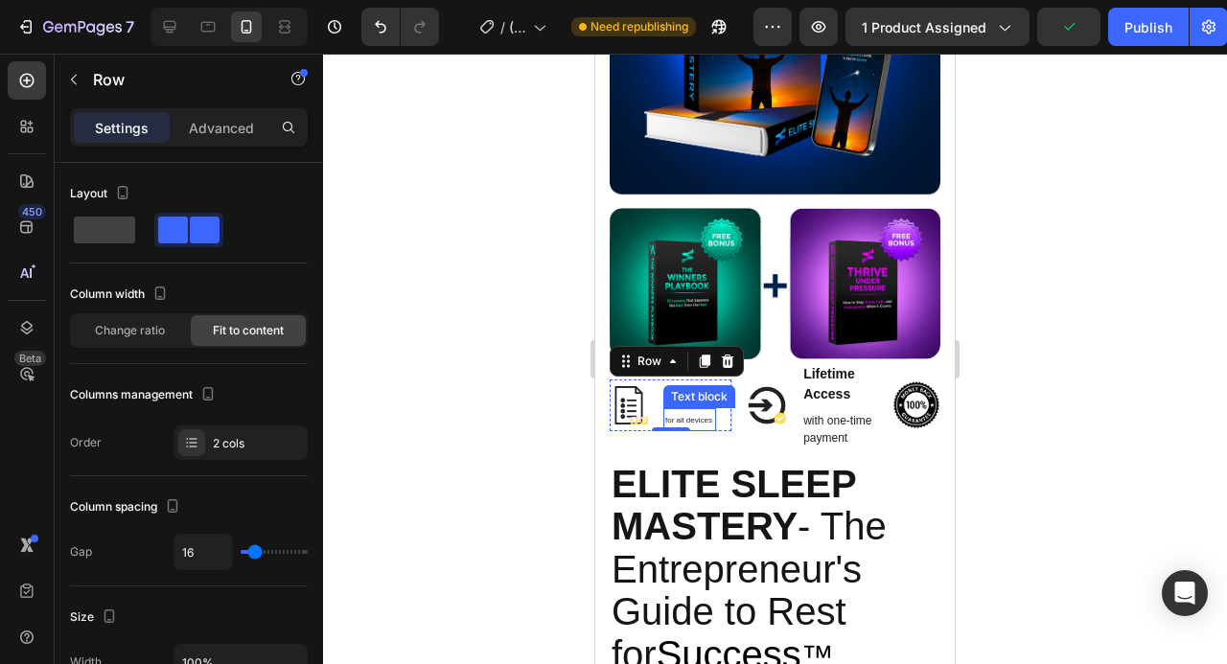
click at [692, 427] on p "for all devices" at bounding box center [689, 419] width 49 height 19
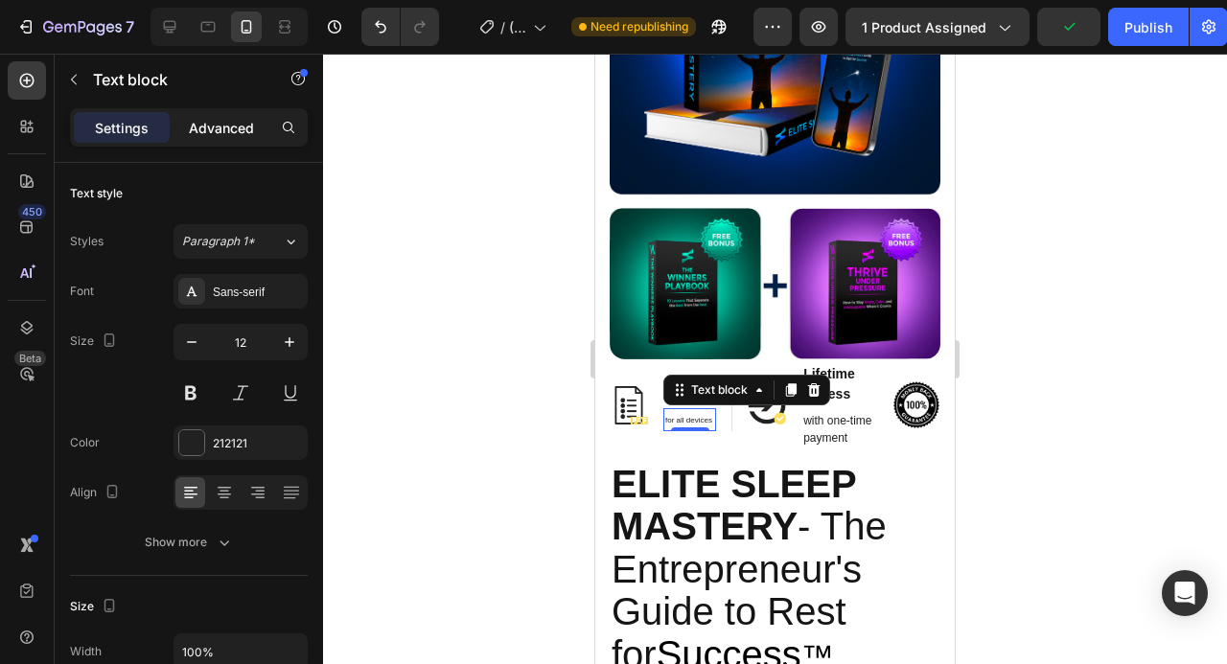
click at [236, 118] on p "Advanced" at bounding box center [221, 128] width 65 height 20
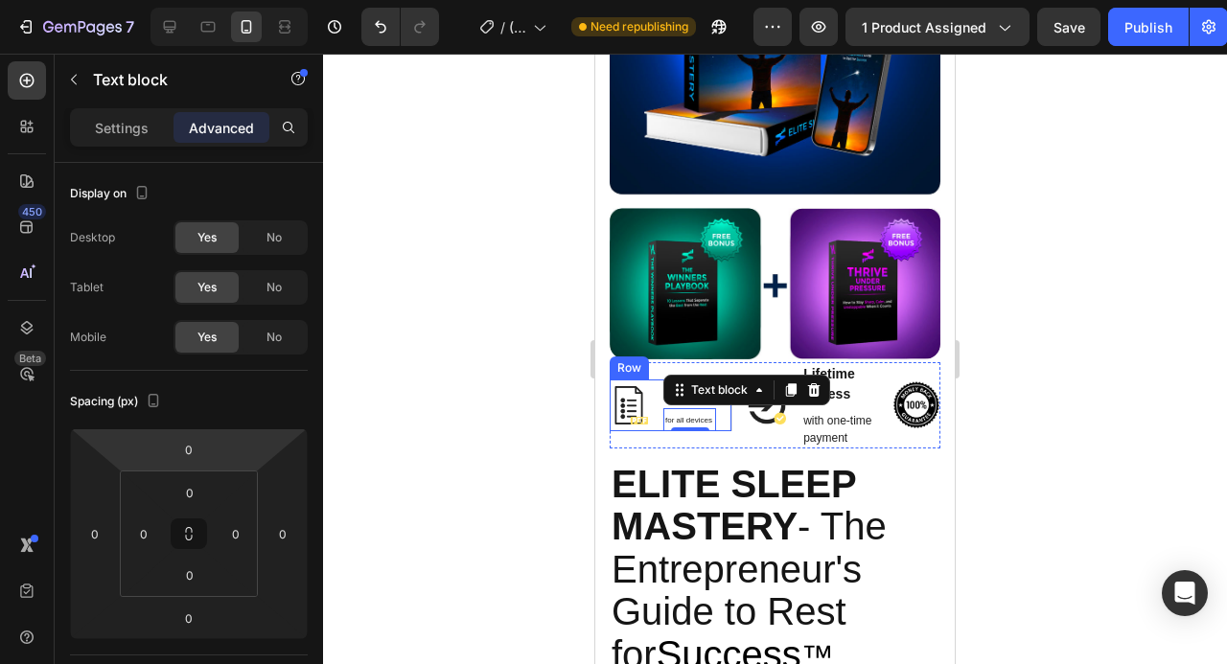
click at [726, 420] on div "Image ⁠⁠⁠⁠⁠⁠⁠ PDF Guide Heading for all devices Text block 0 Row" at bounding box center [671, 406] width 123 height 52
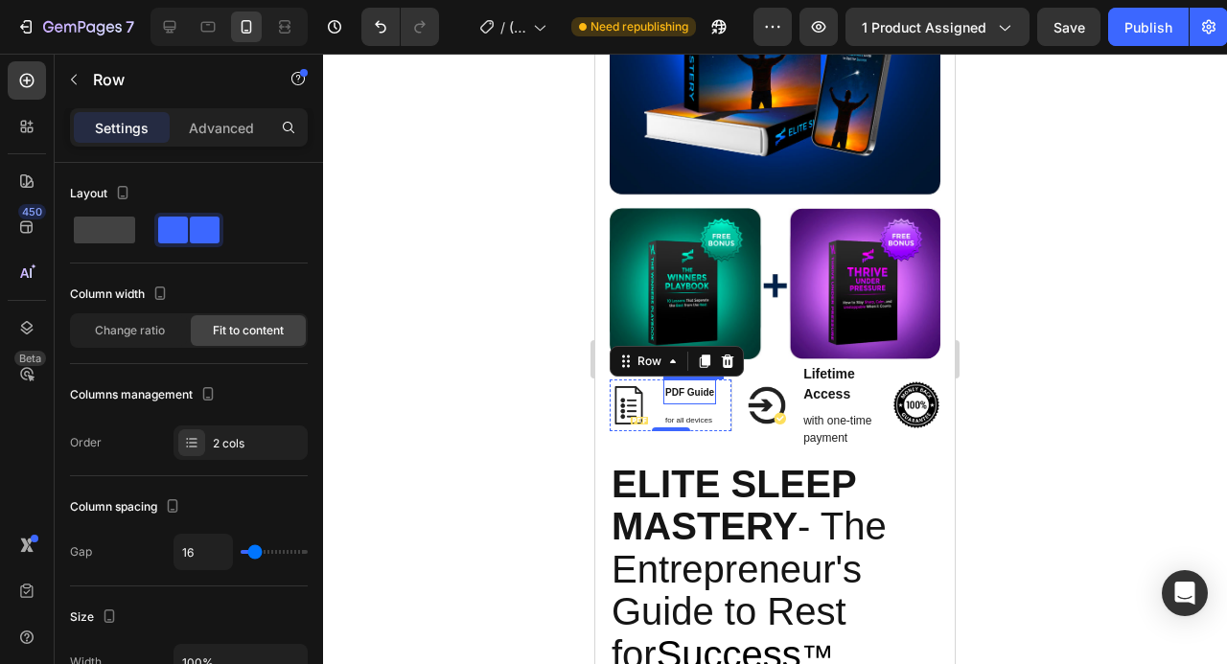
click at [700, 390] on span "PDF Guide" at bounding box center [689, 392] width 49 height 11
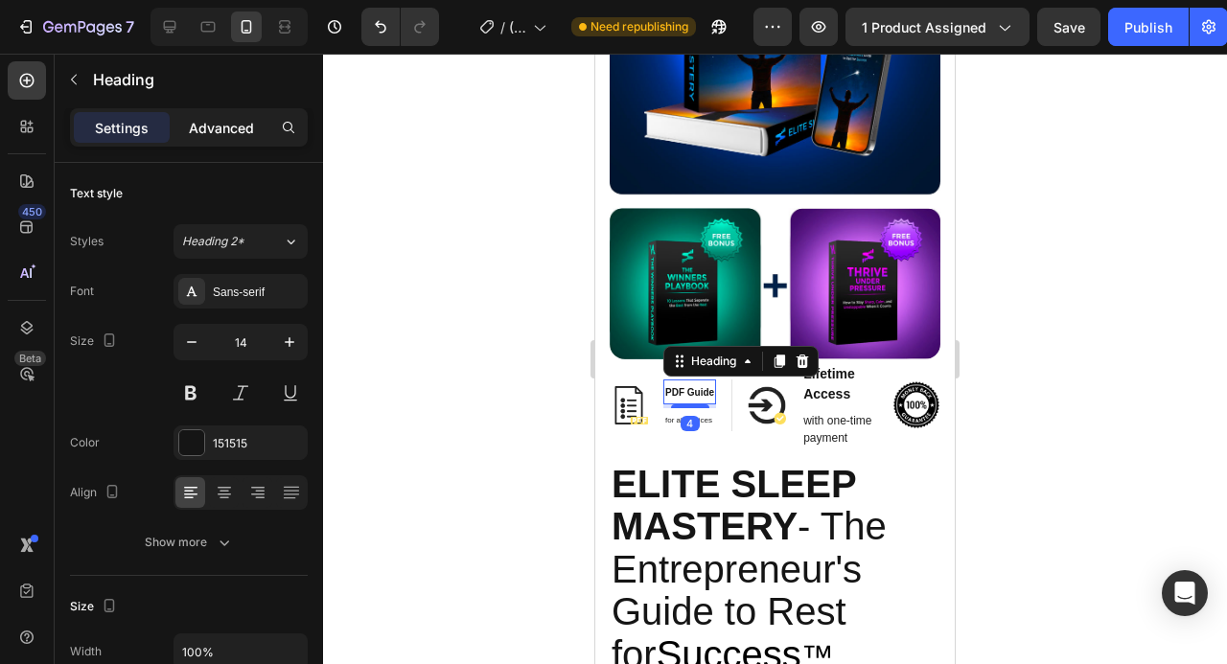
click at [243, 131] on p "Advanced" at bounding box center [221, 128] width 65 height 20
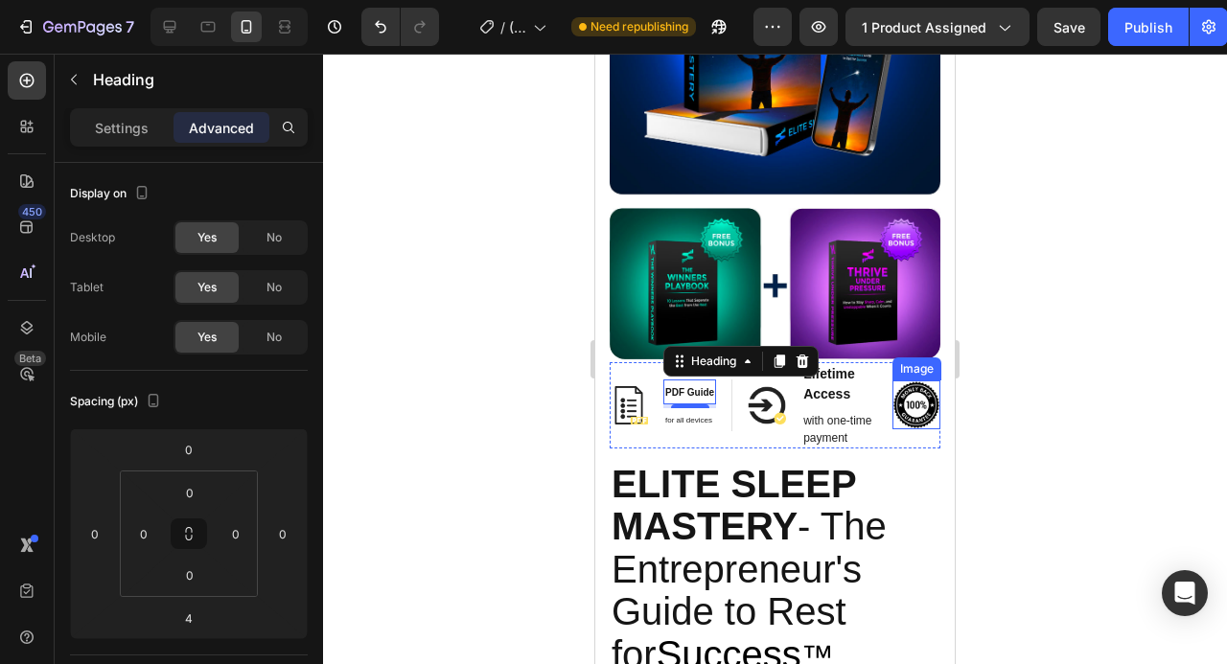
click at [1008, 385] on div at bounding box center [775, 359] width 904 height 611
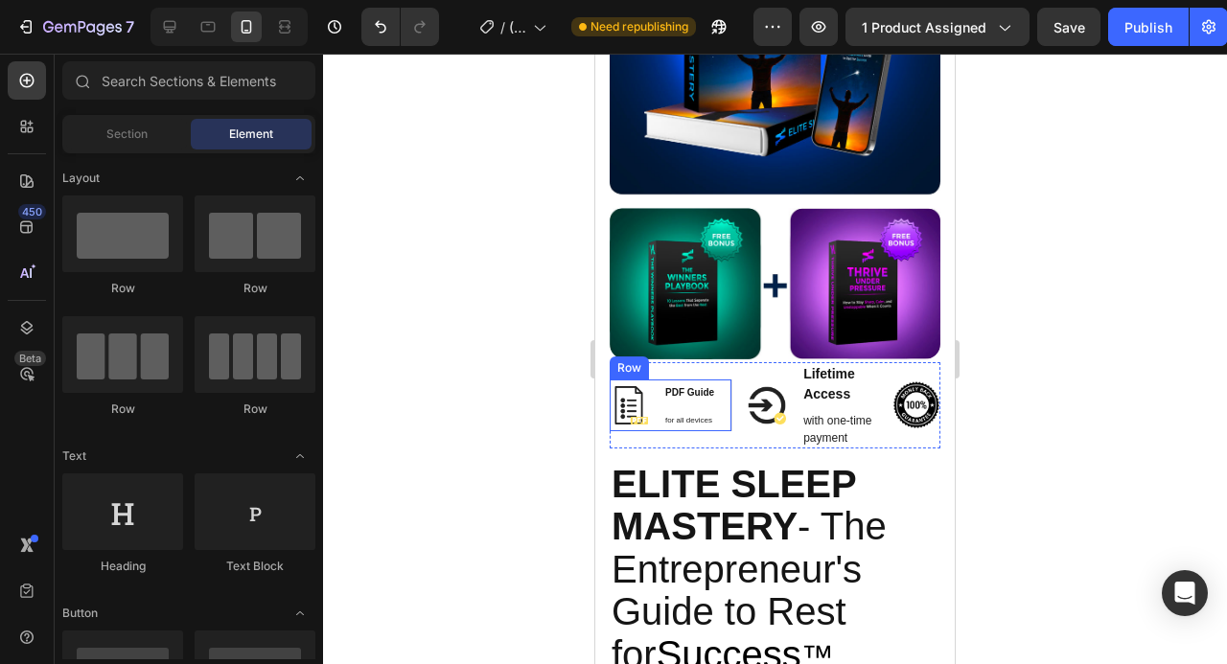
click at [724, 411] on div "Image ⁠⁠⁠⁠⁠⁠⁠ PDF Guide Heading for all devices Text block Row" at bounding box center [671, 406] width 123 height 52
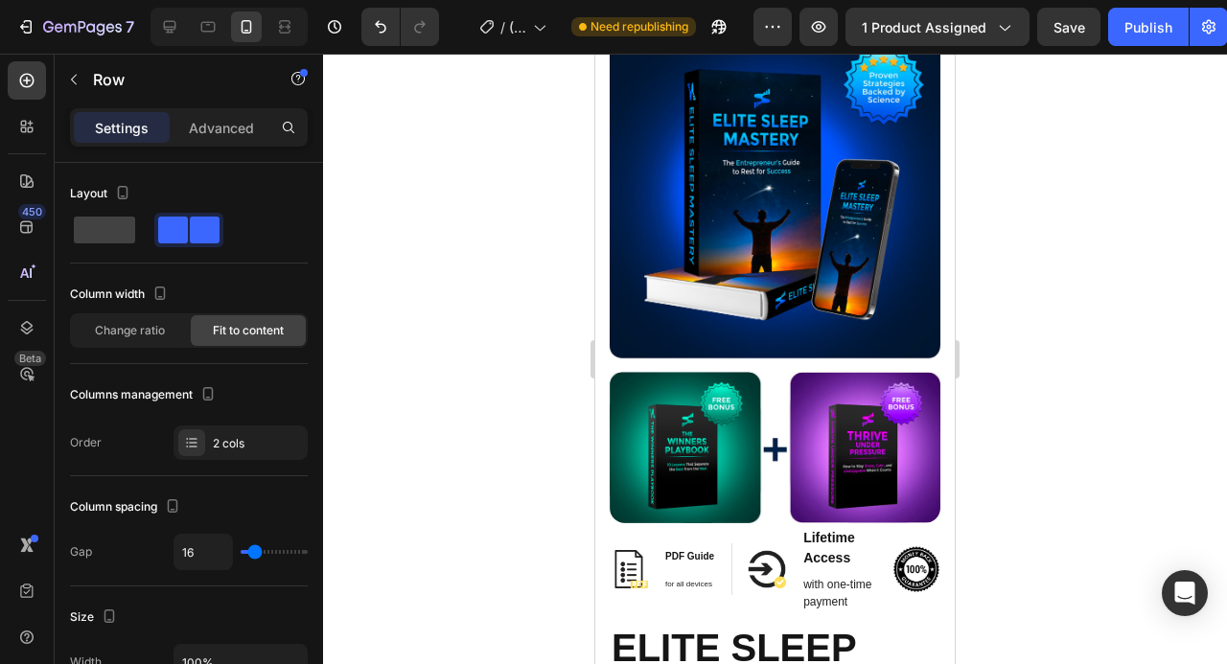
scroll to position [1087, 0]
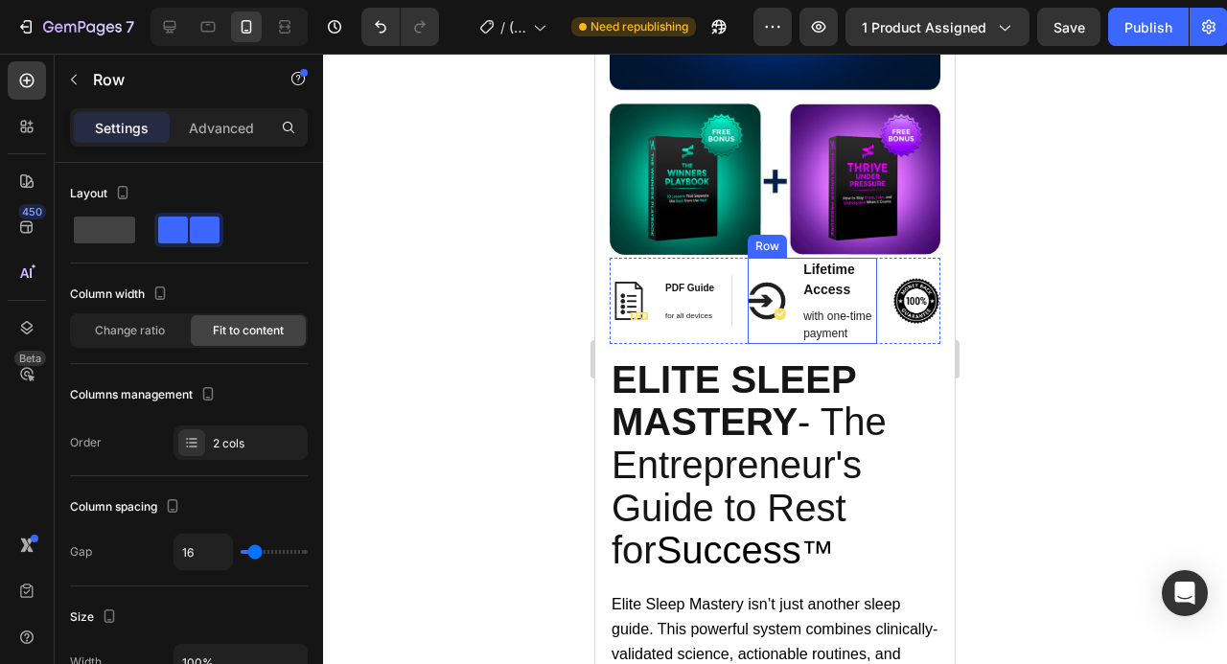
click at [791, 286] on div "Image Lifetime Access Heading with one-time payment Text block Row" at bounding box center [812, 301] width 129 height 86
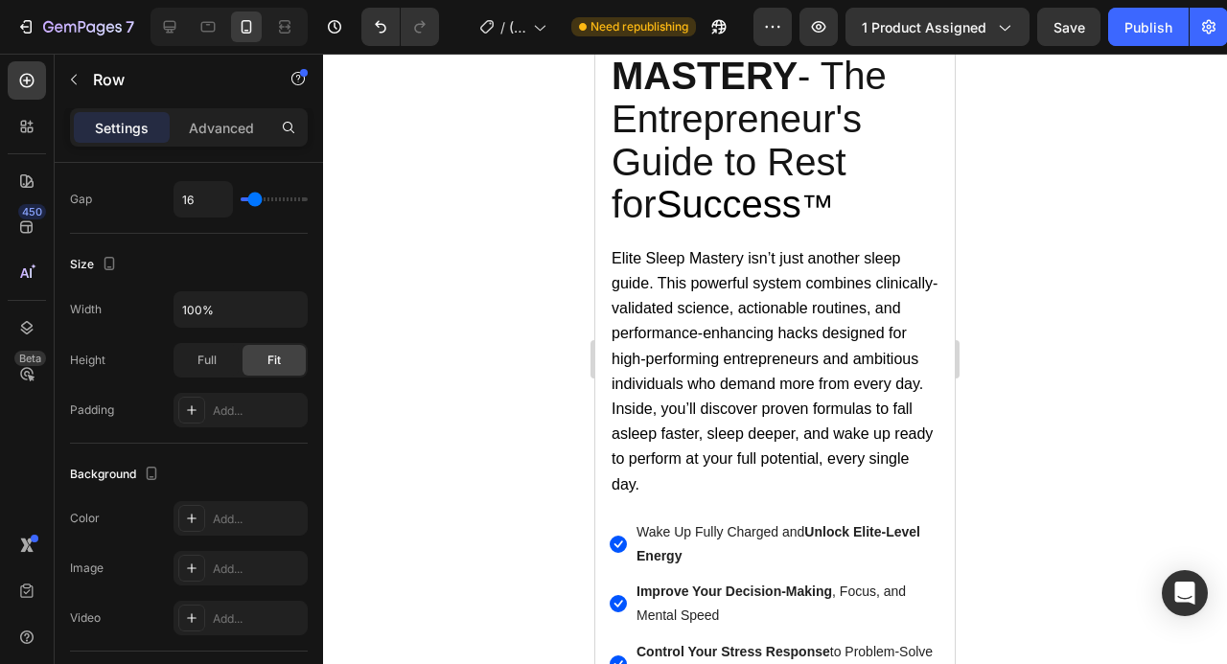
scroll to position [2207, 0]
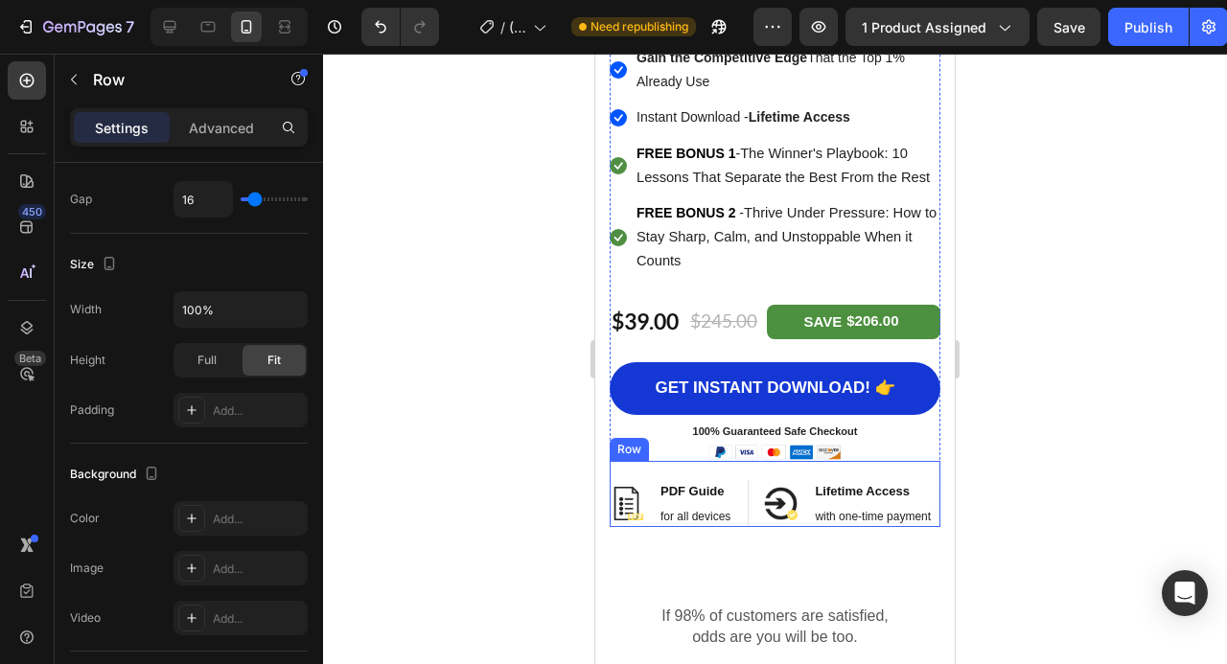
click at [934, 499] on div "Image PDF Guide Heading for all devices Text block Row Image Lifetime Access He…" at bounding box center [775, 494] width 331 height 67
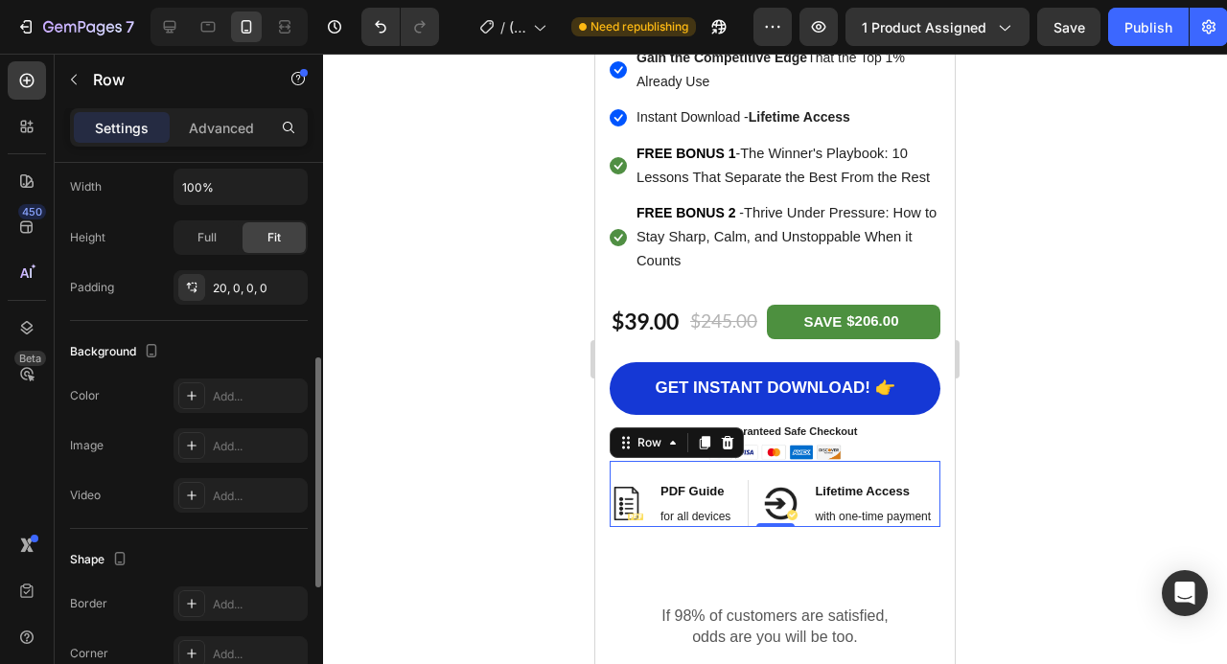
scroll to position [474, 0]
click at [1093, 274] on div at bounding box center [775, 359] width 904 height 611
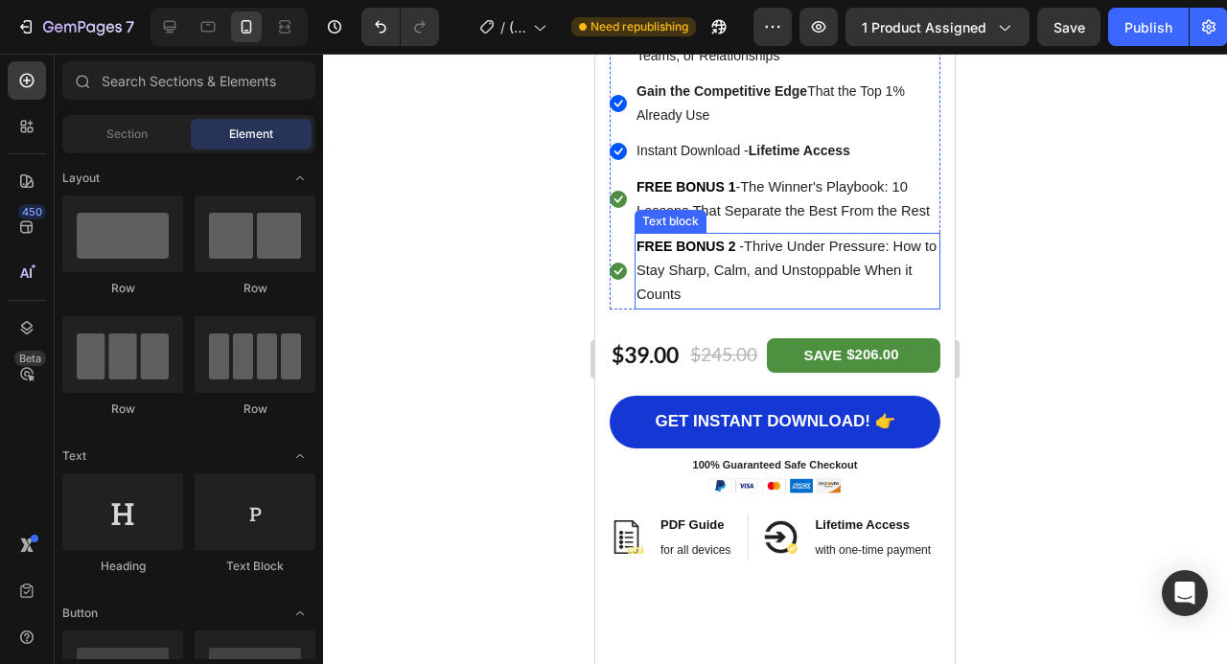
scroll to position [1058, 0]
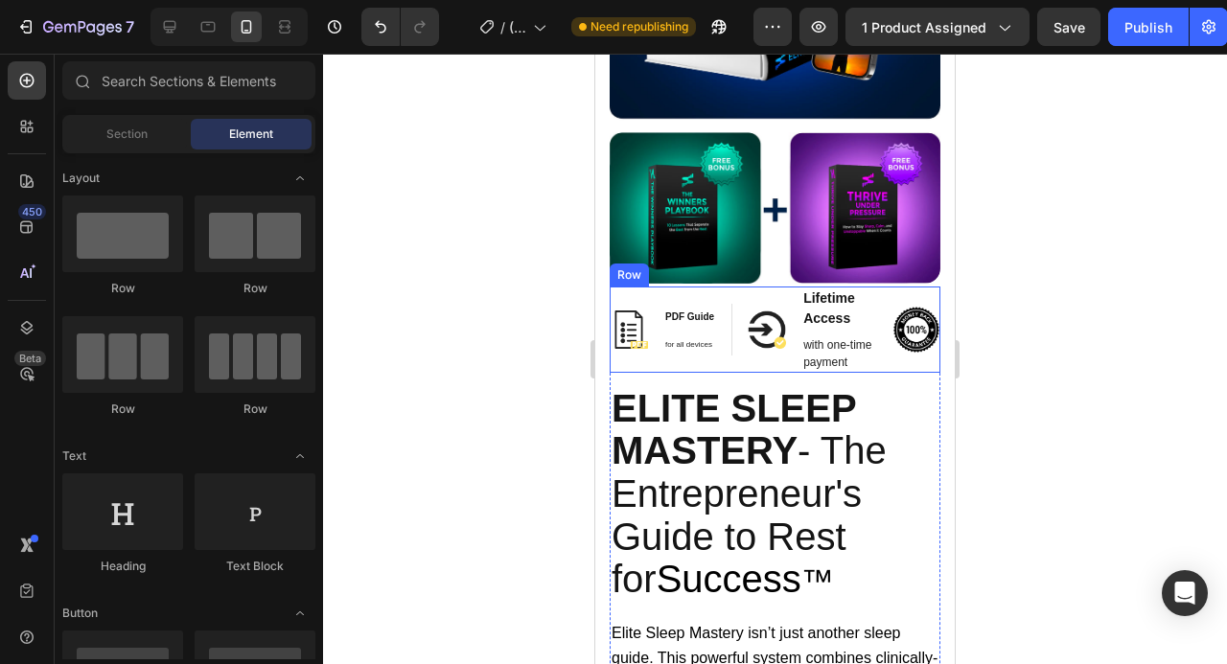
click at [886, 300] on div "Image PDF Guide Heading for all devices Text block Row Image Lifetime Access He…" at bounding box center [775, 330] width 331 height 86
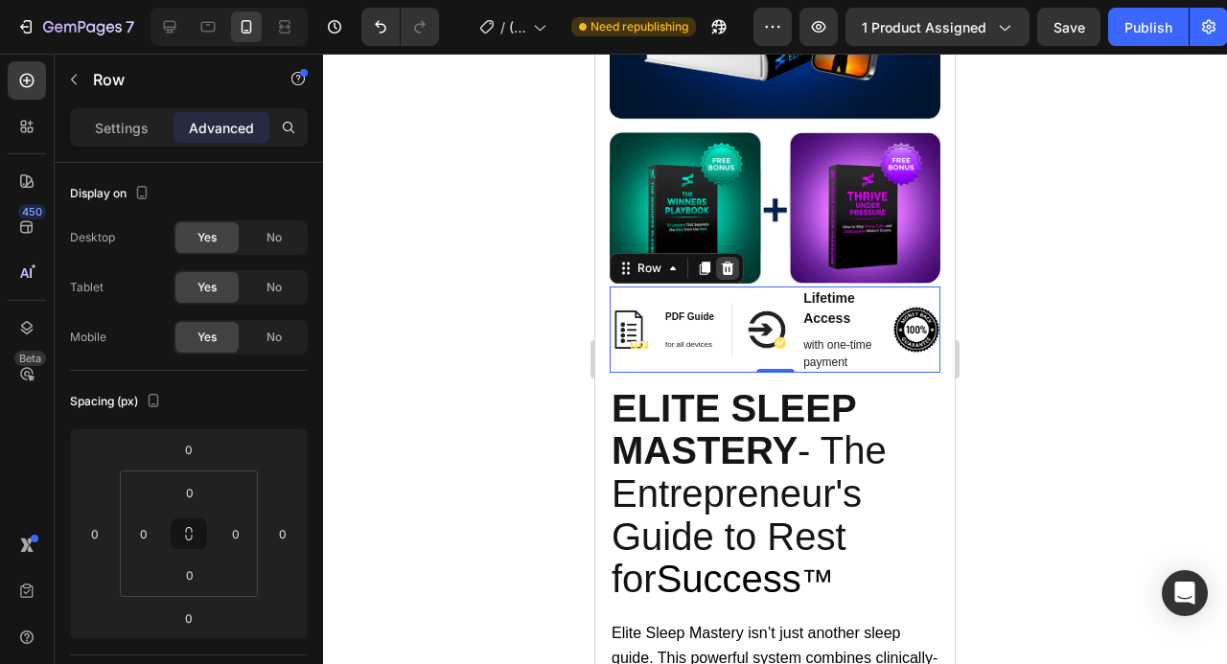
click at [728, 266] on icon at bounding box center [727, 268] width 15 height 15
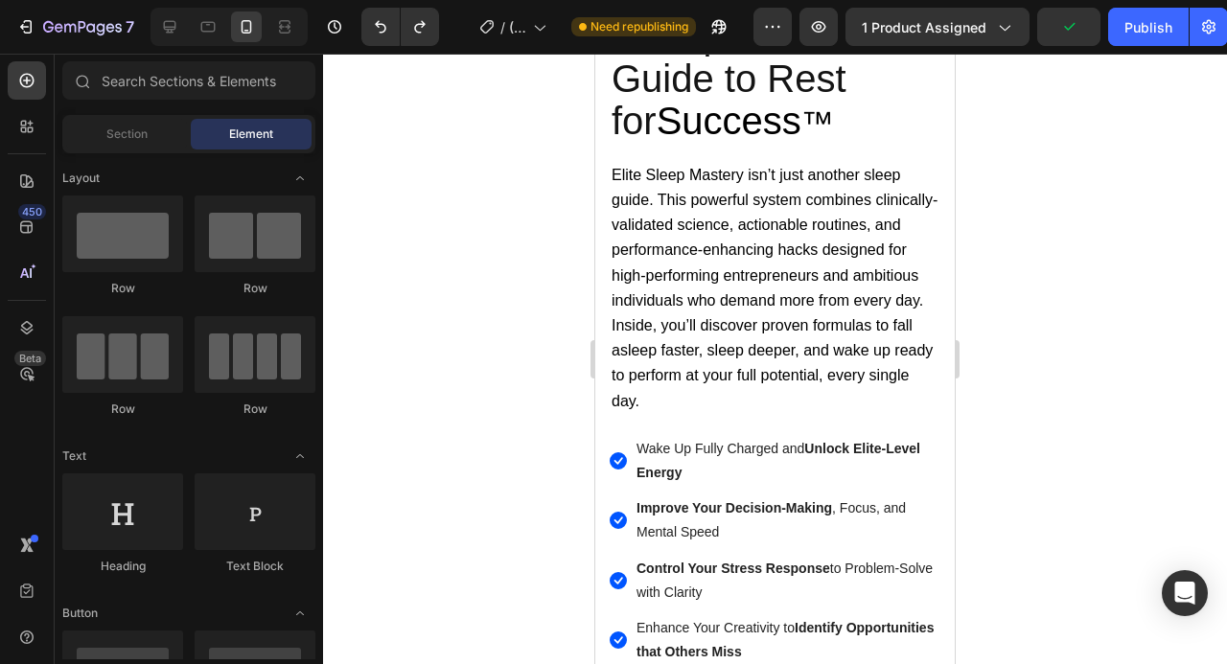
scroll to position [1042, 0]
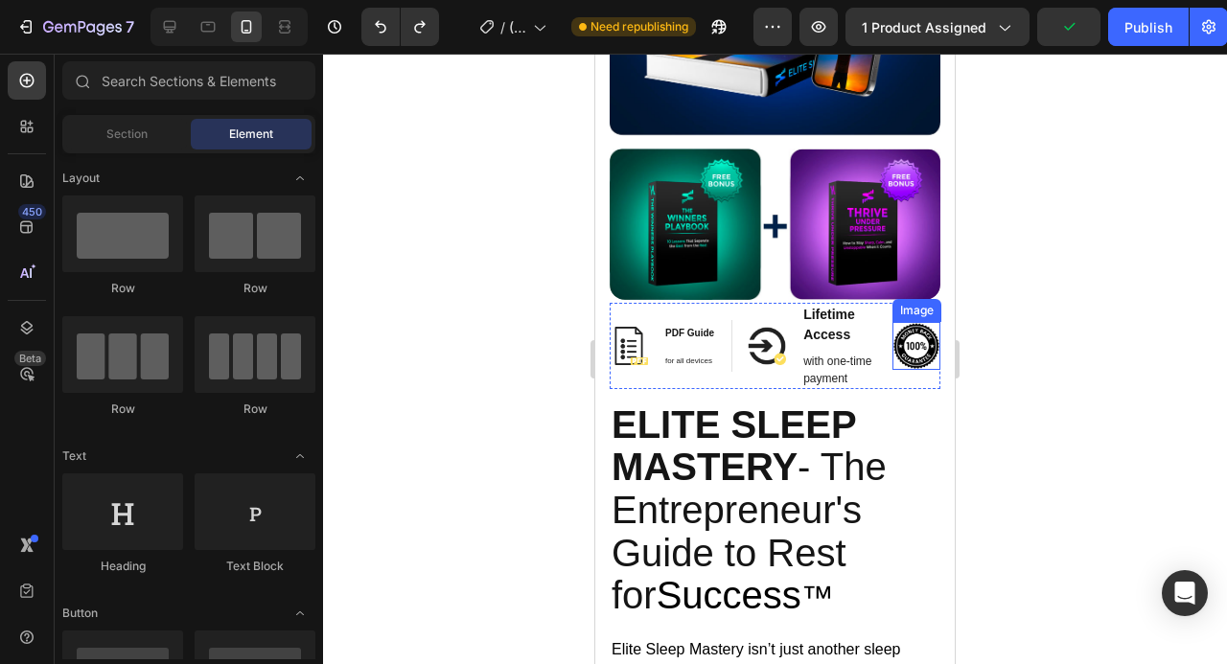
click at [925, 349] on img at bounding box center [916, 346] width 48 height 48
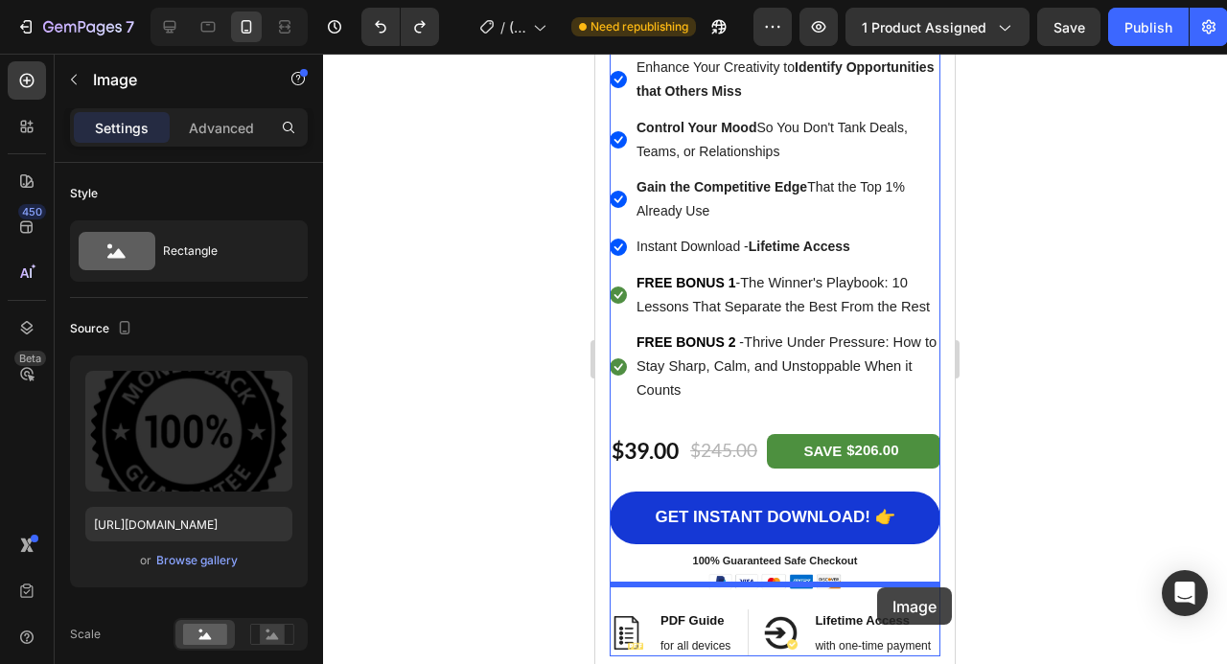
scroll to position [2097, 0]
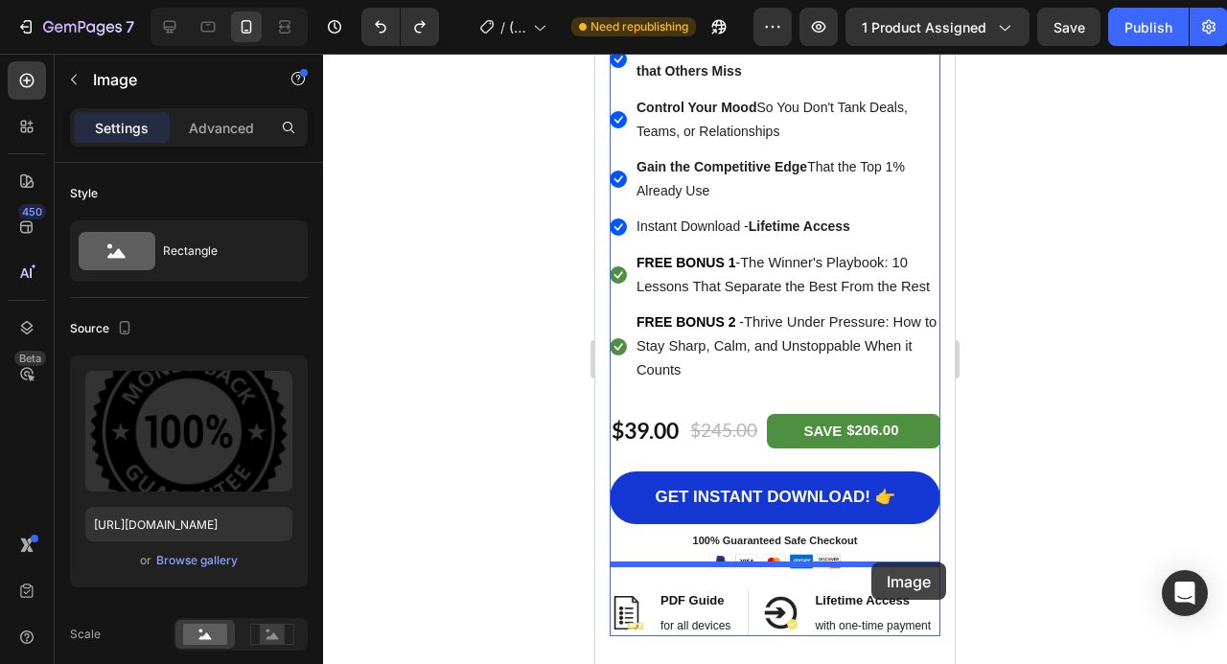
drag, startPoint x: 925, startPoint y: 349, endPoint x: 871, endPoint y: 563, distance: 220.4
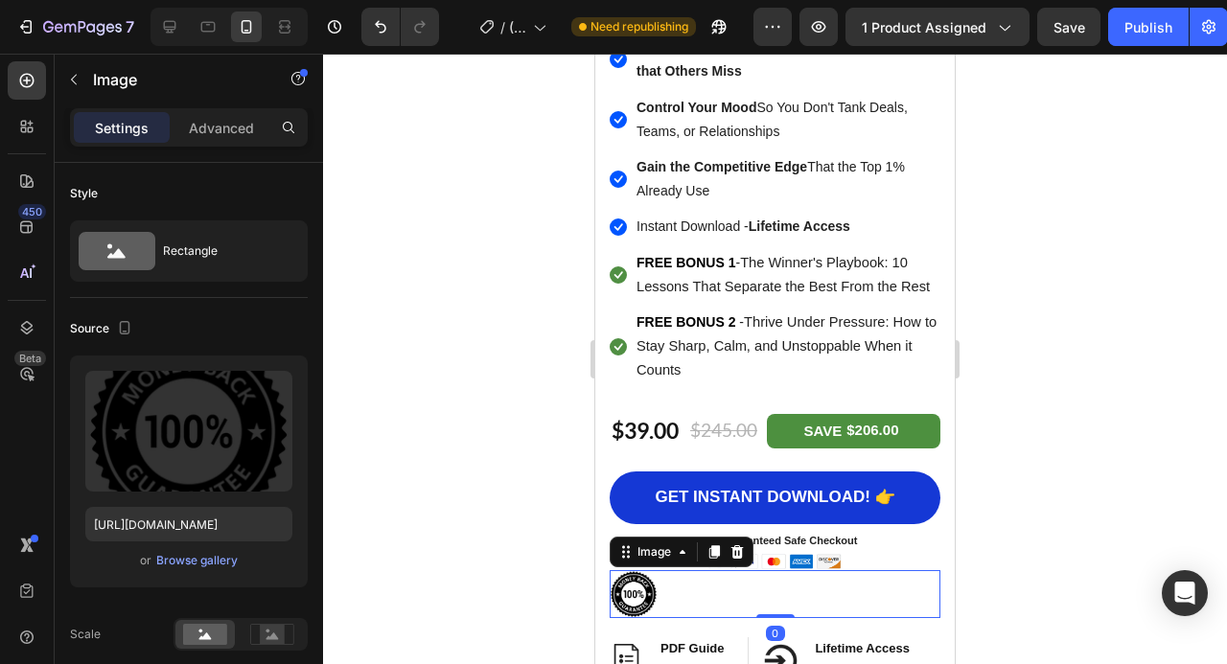
click at [1050, 517] on div at bounding box center [775, 359] width 904 height 611
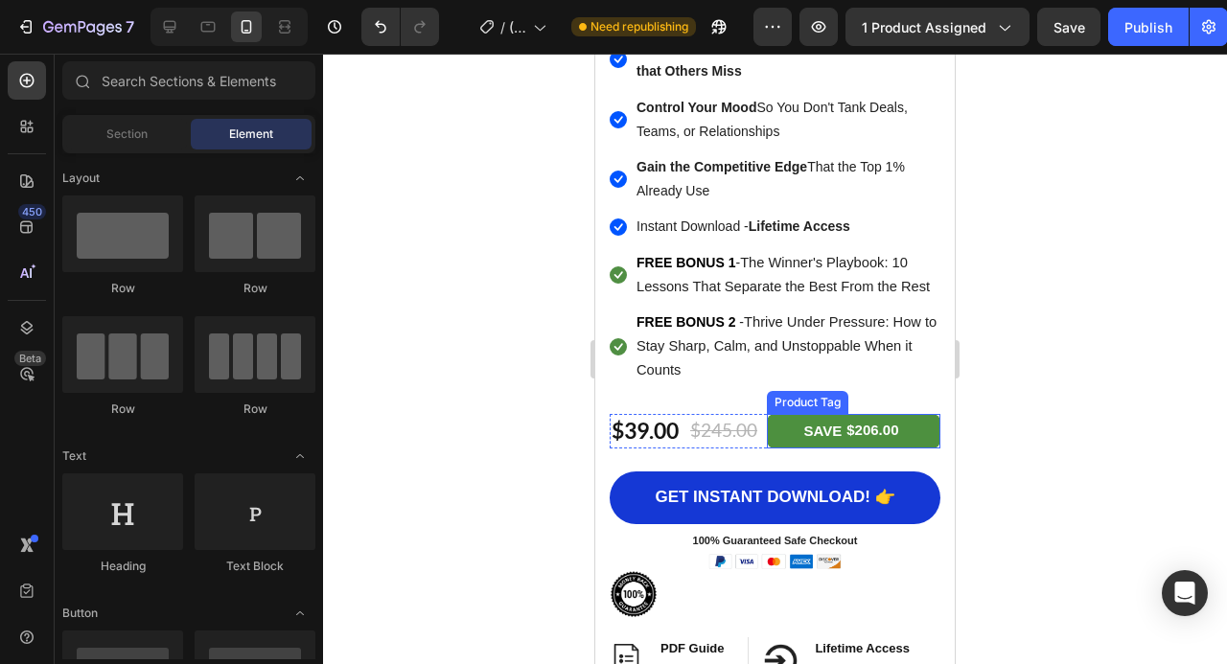
scroll to position [2224, 0]
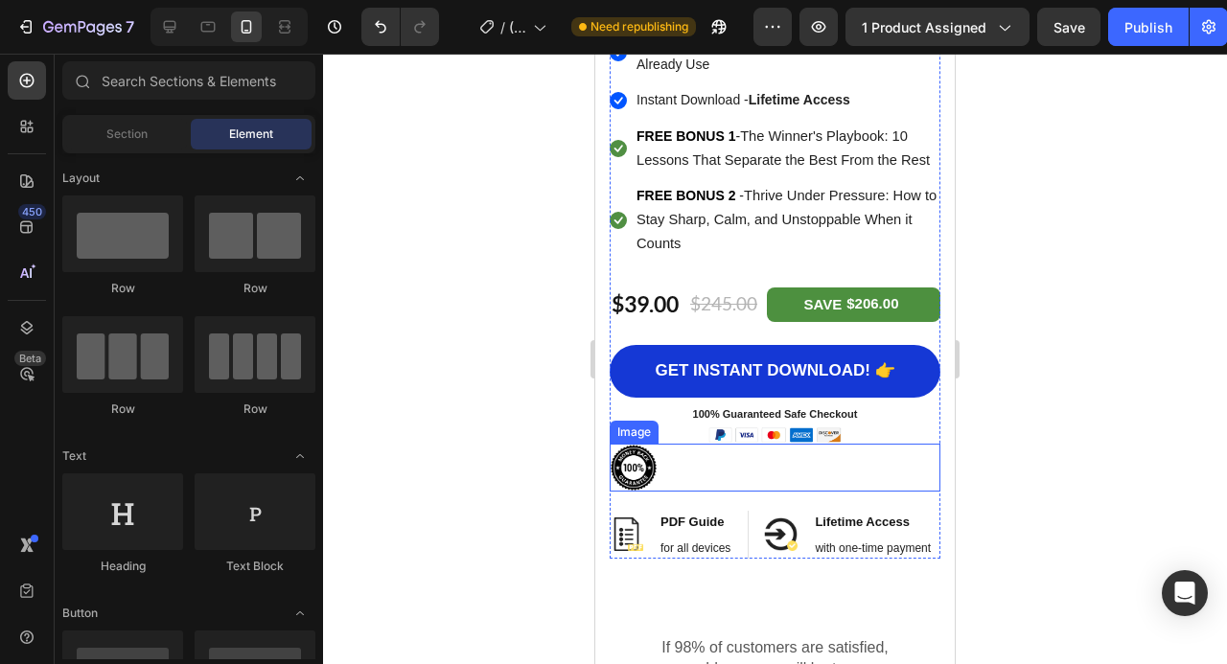
click at [871, 472] on div at bounding box center [775, 468] width 331 height 48
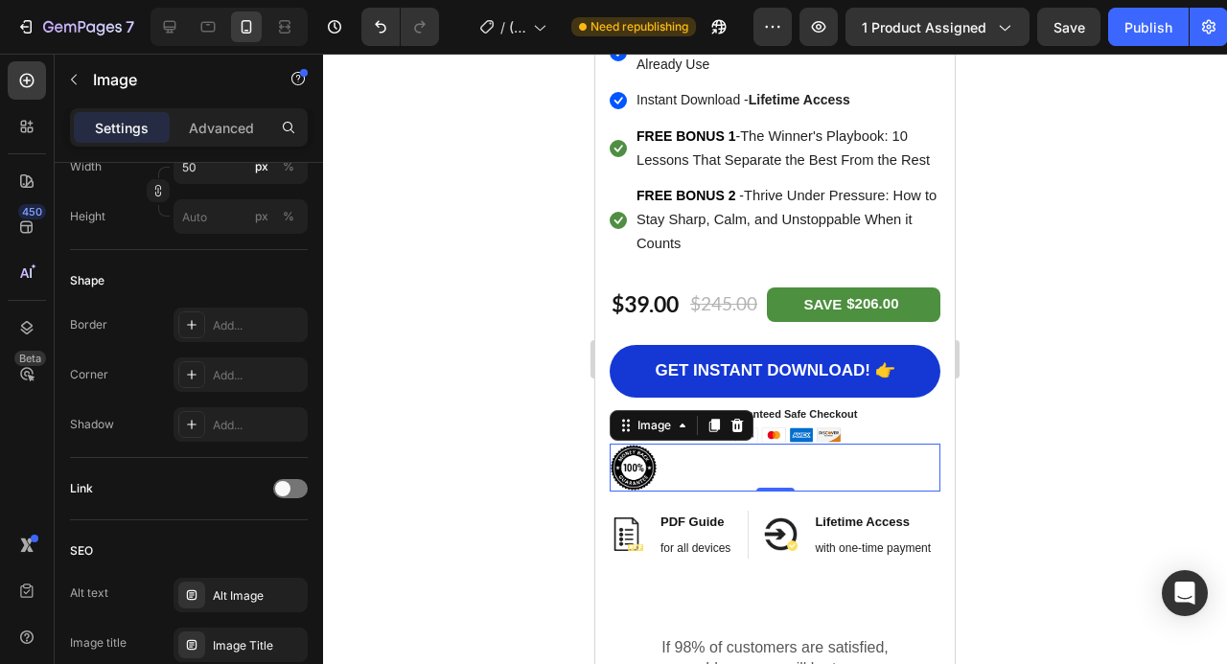
scroll to position [939, 0]
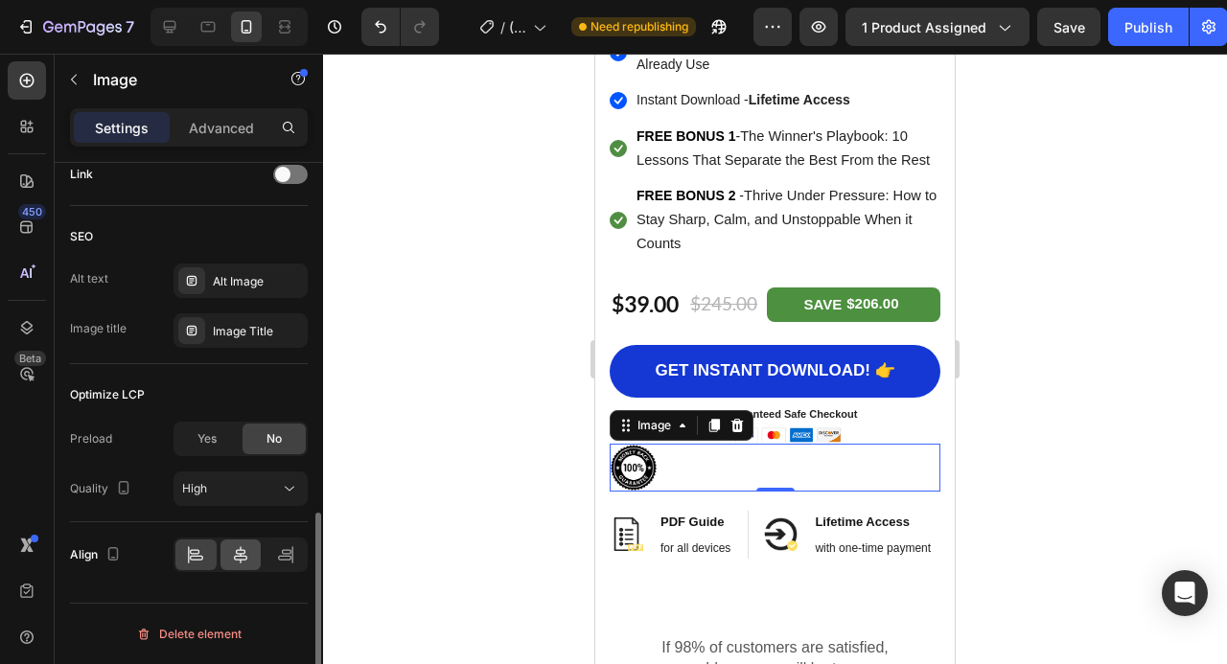
click at [234, 547] on icon at bounding box center [240, 554] width 19 height 19
click at [242, 559] on icon at bounding box center [240, 554] width 19 height 19
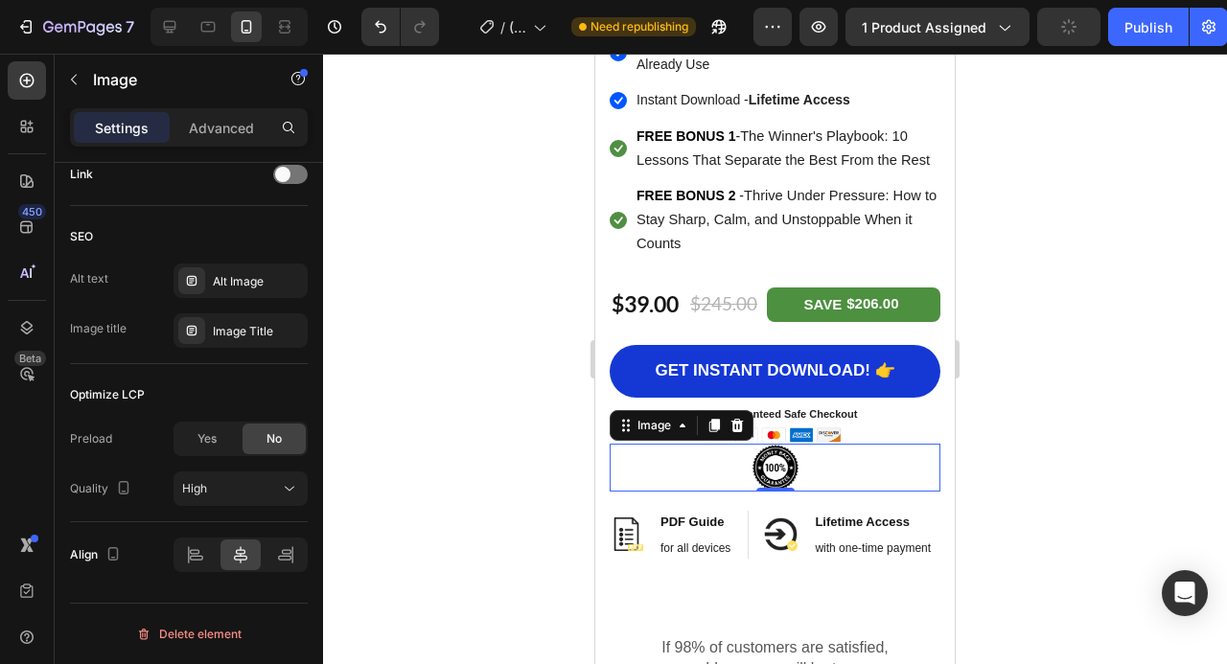
click at [1083, 395] on div at bounding box center [775, 359] width 904 height 611
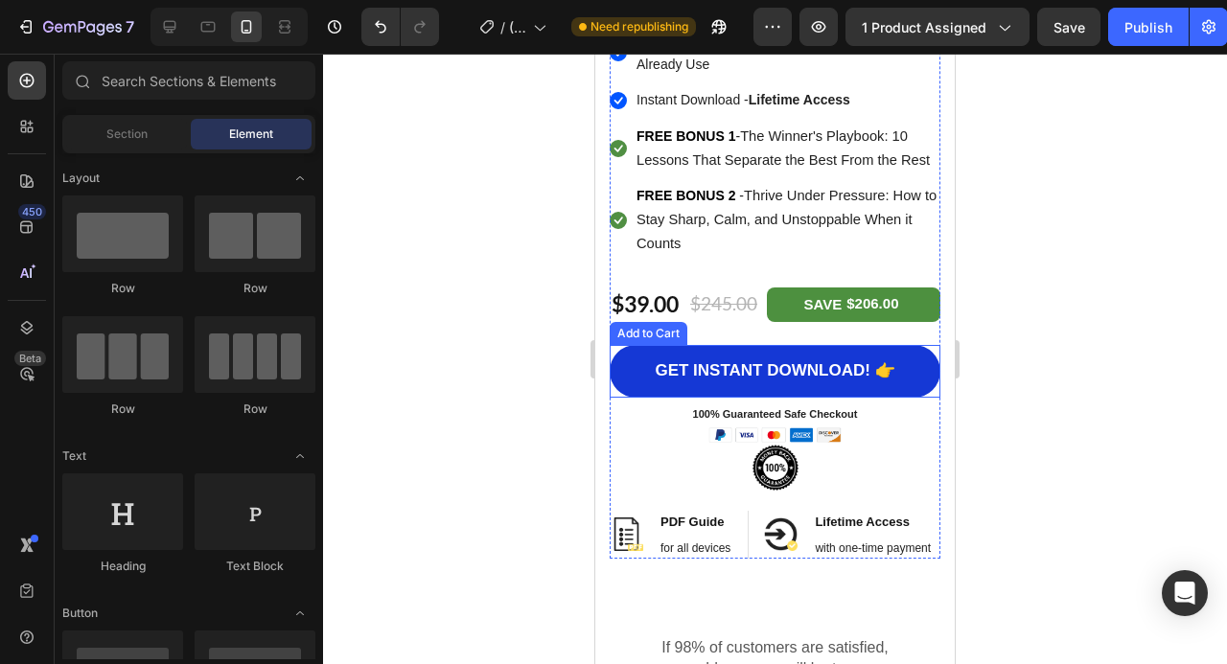
click at [935, 347] on div "GET INSTANT DOWNLOAD! 👉 Add to Cart" at bounding box center [775, 371] width 331 height 53
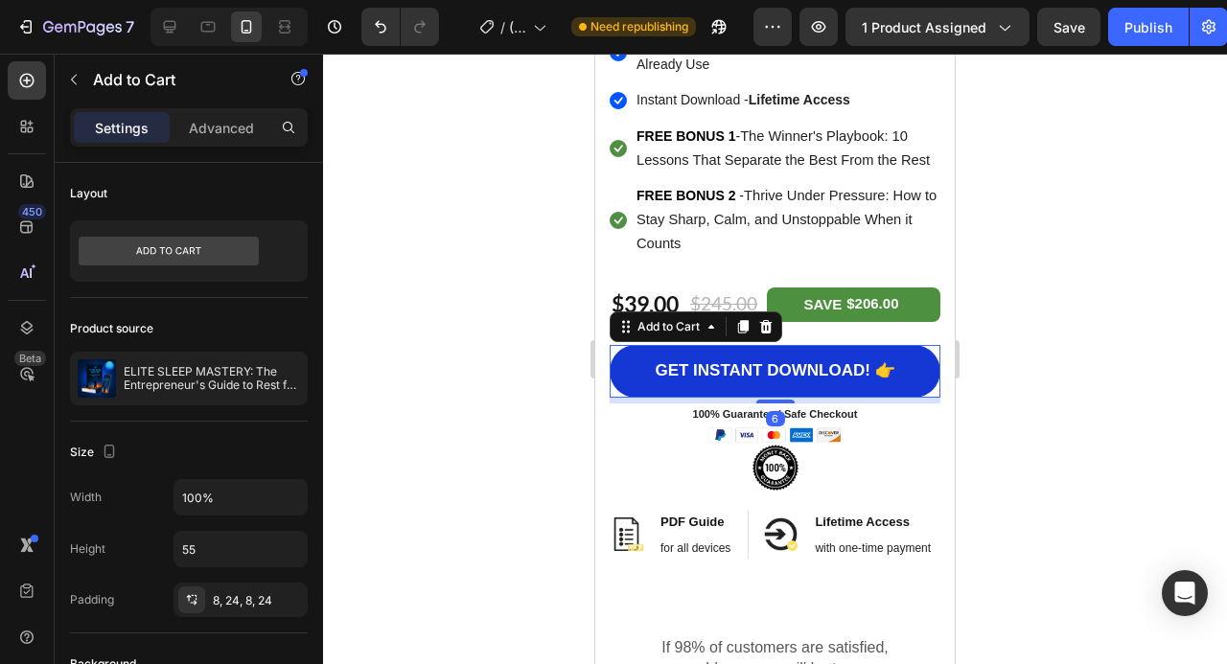
click at [234, 108] on div "Settings Advanced" at bounding box center [189, 127] width 238 height 38
click at [236, 135] on p "Advanced" at bounding box center [221, 128] width 65 height 20
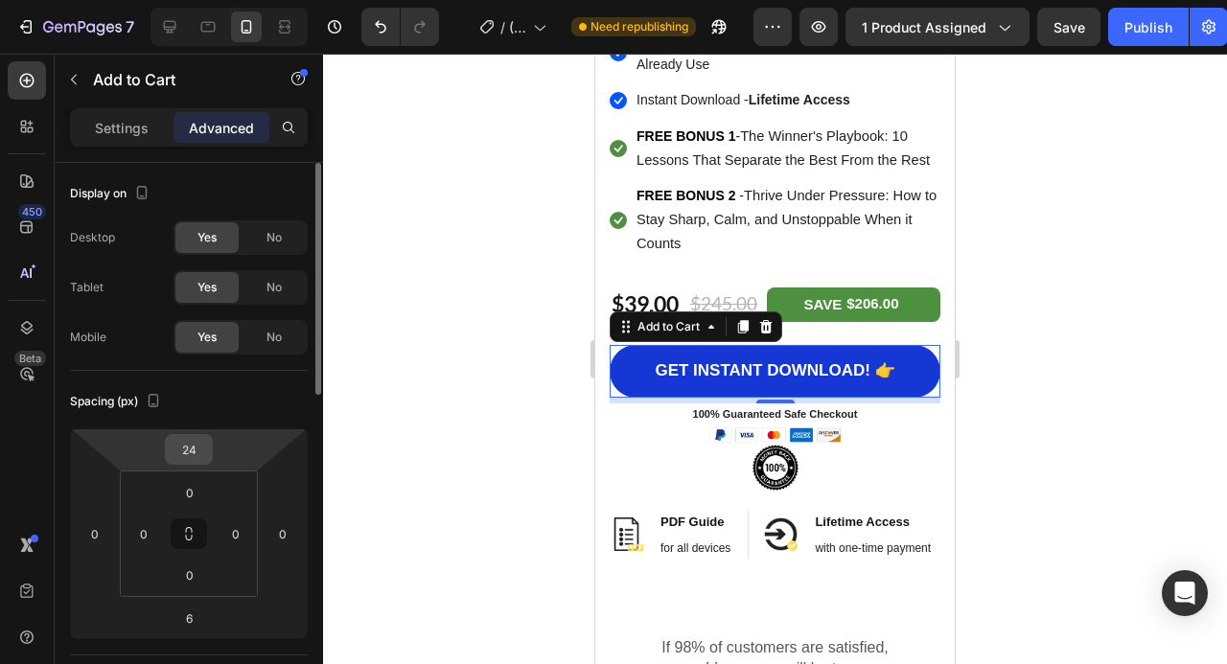
click at [192, 452] on input "24" at bounding box center [189, 449] width 38 height 29
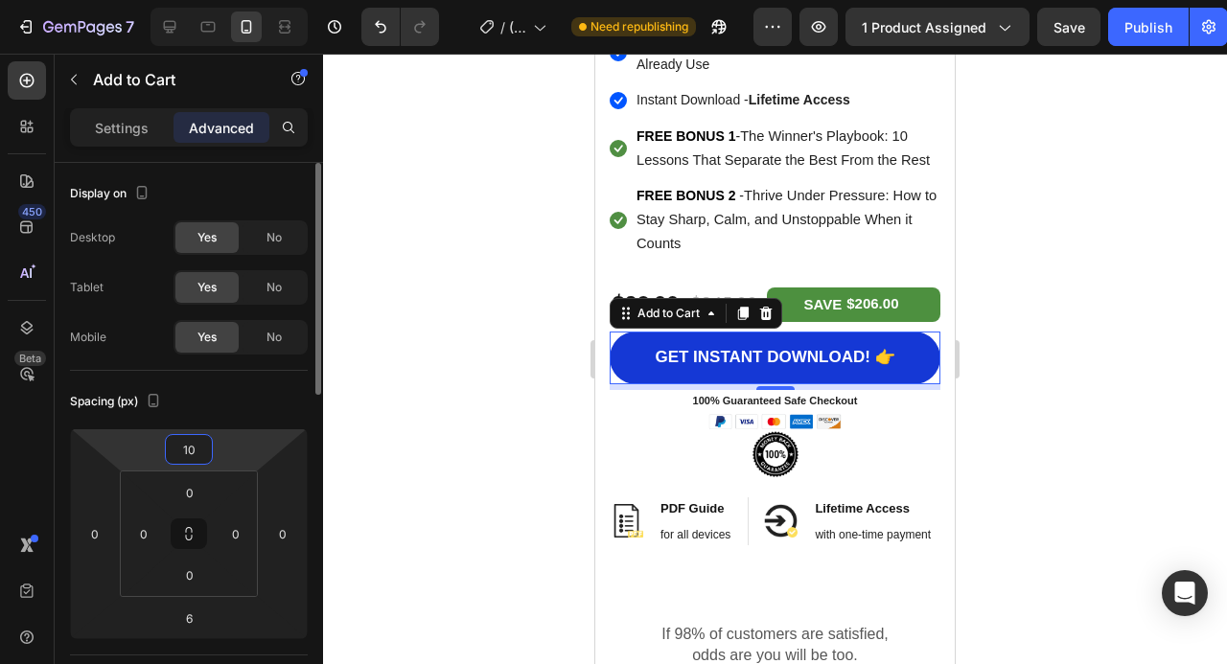
type input "1"
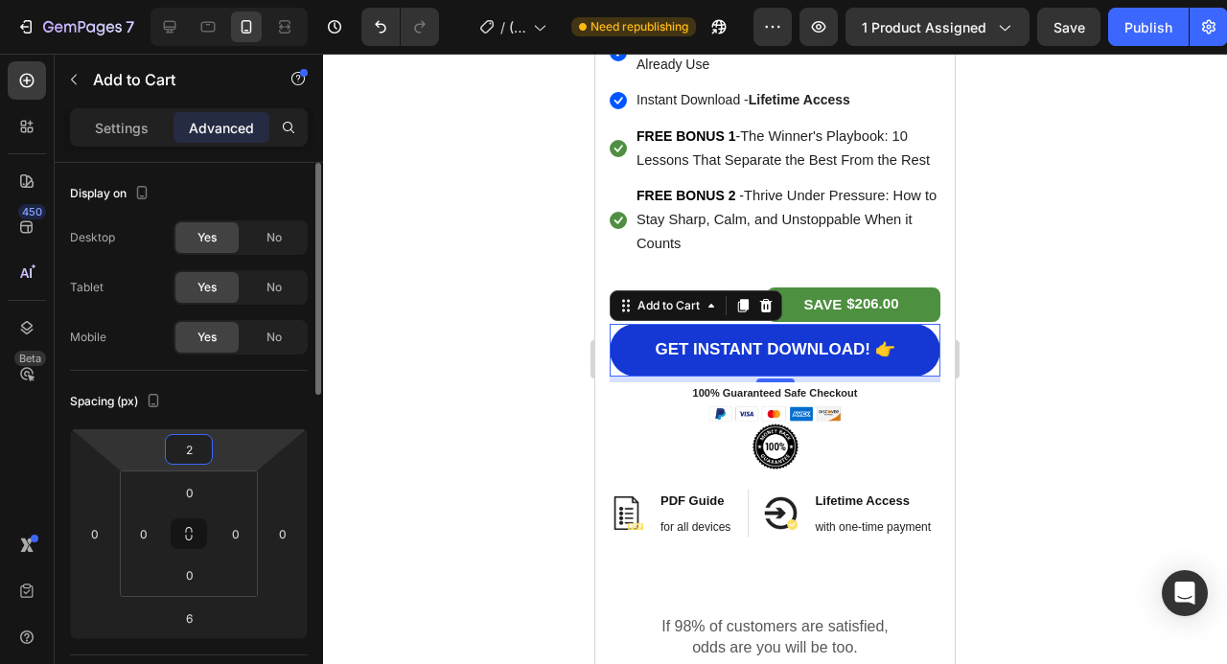
type input "20"
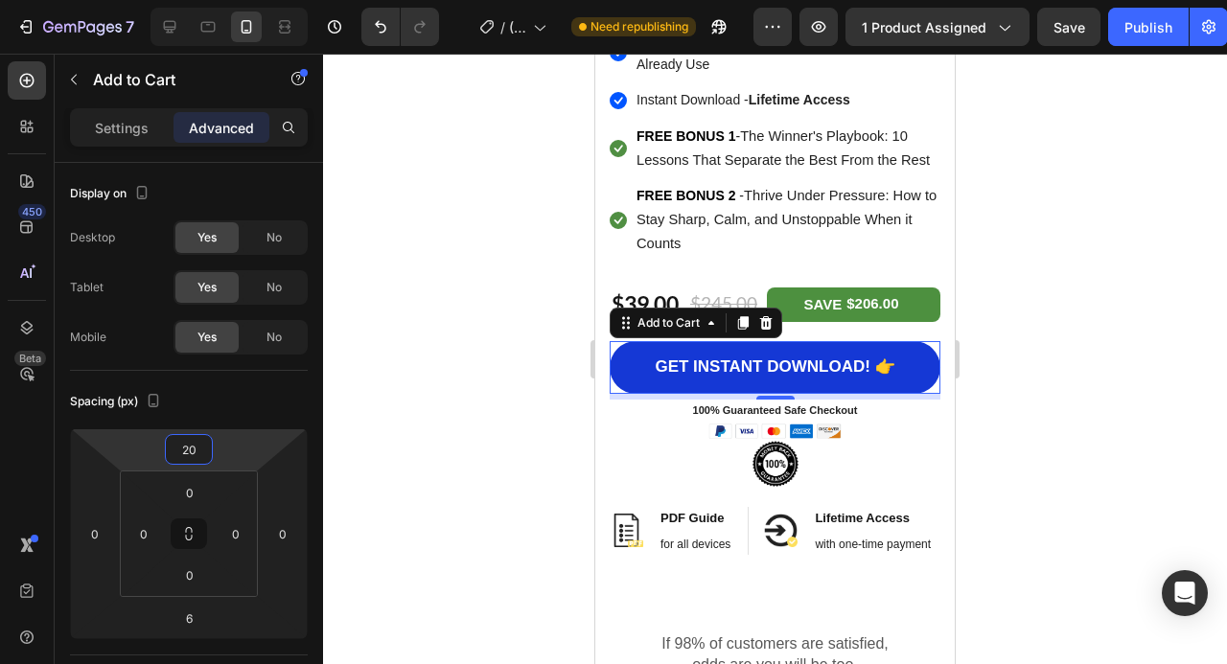
click at [1087, 313] on div at bounding box center [775, 359] width 904 height 611
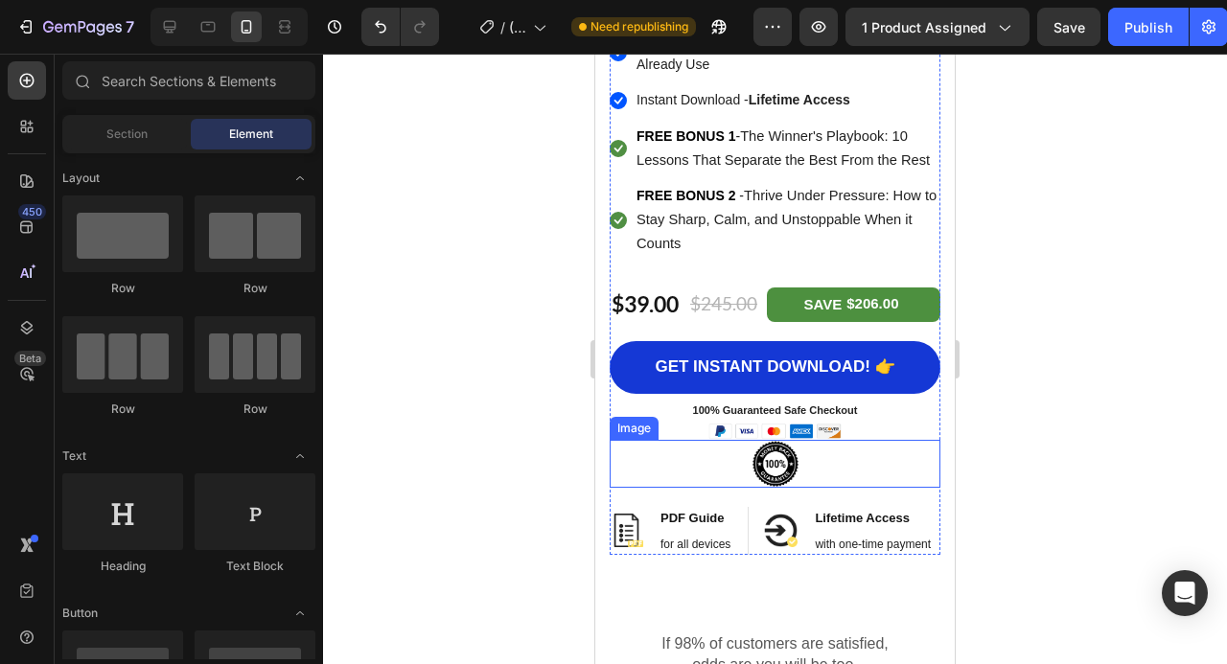
click at [815, 451] on div at bounding box center [775, 464] width 331 height 48
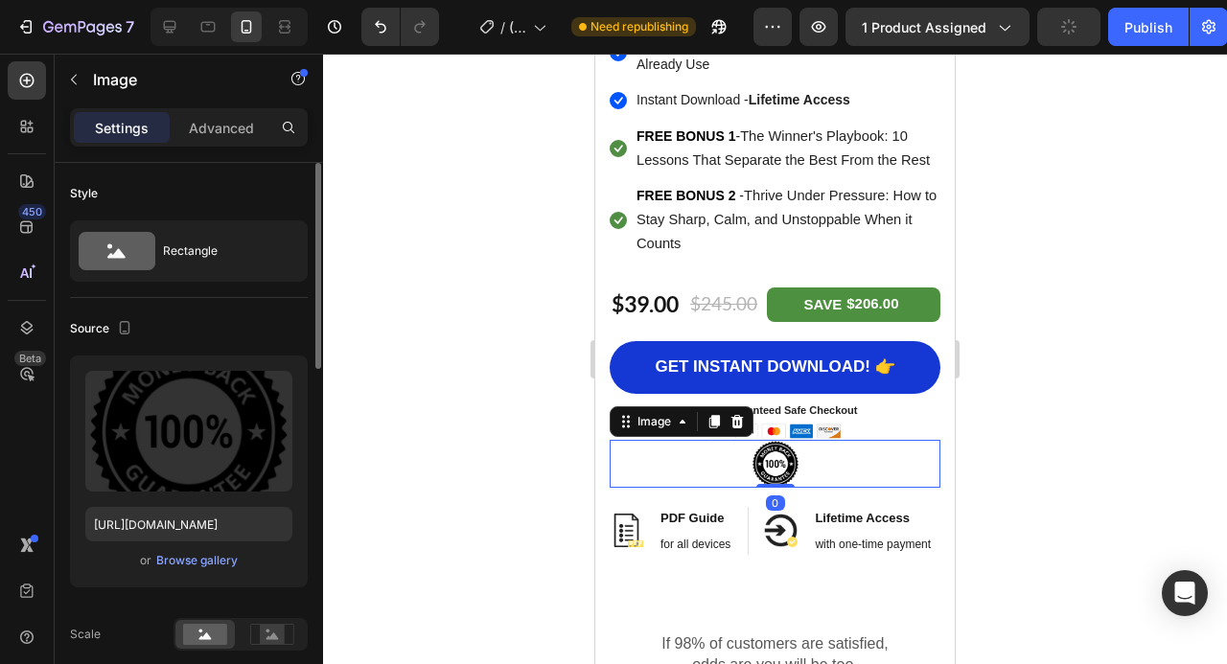
click at [221, 112] on div "Advanced" at bounding box center [222, 127] width 96 height 31
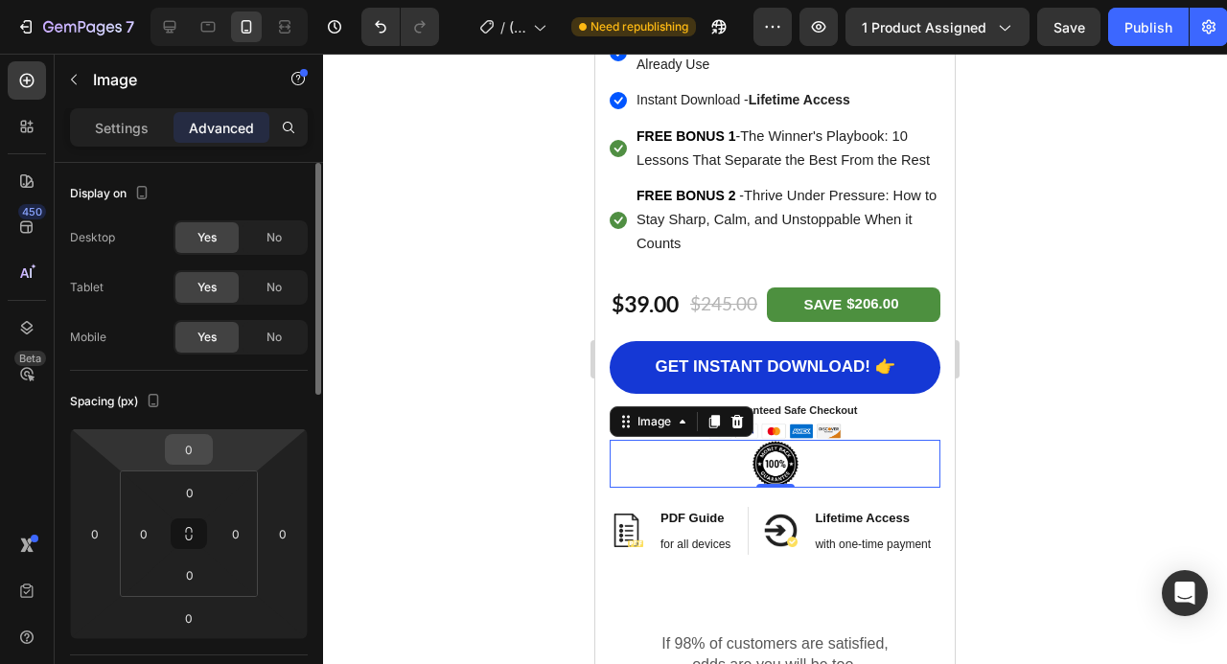
click at [194, 444] on input "0" at bounding box center [189, 449] width 38 height 29
type input "15"
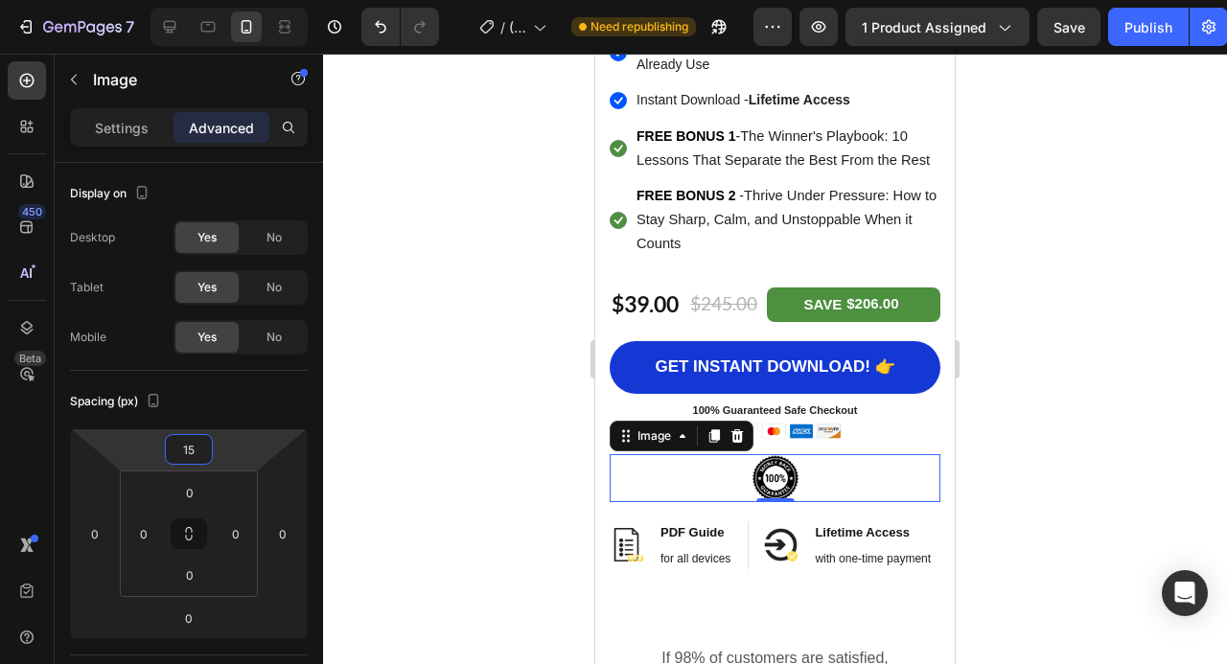
click at [1146, 339] on div at bounding box center [775, 359] width 904 height 611
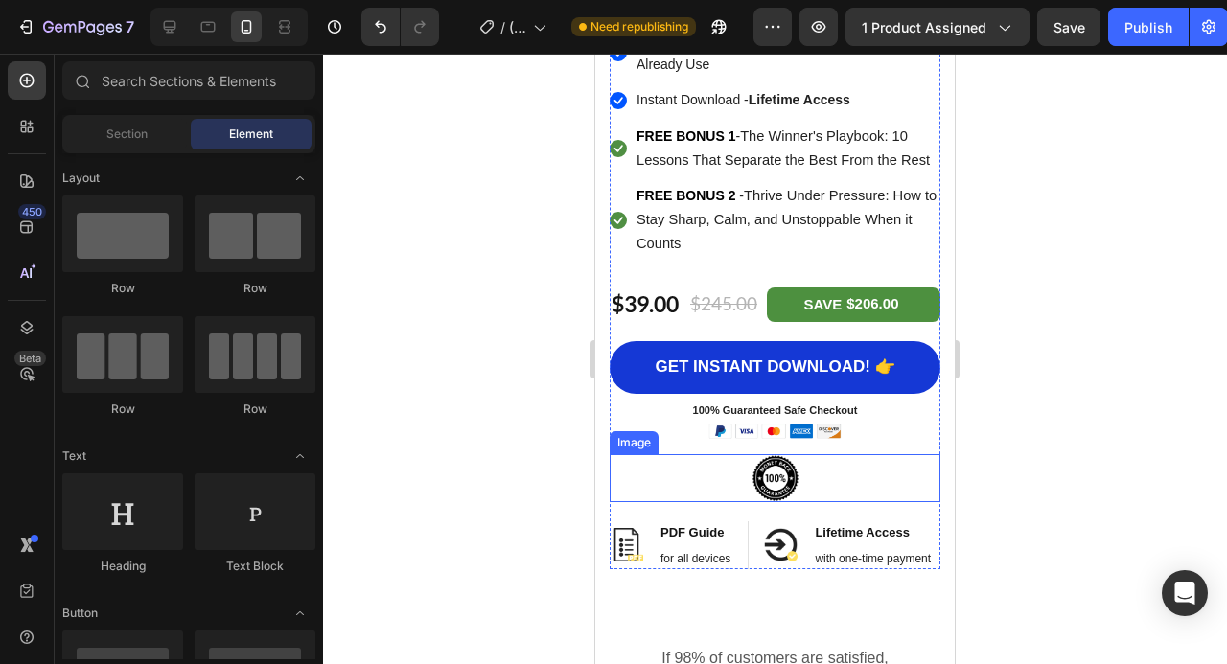
click at [888, 458] on div at bounding box center [775, 478] width 331 height 48
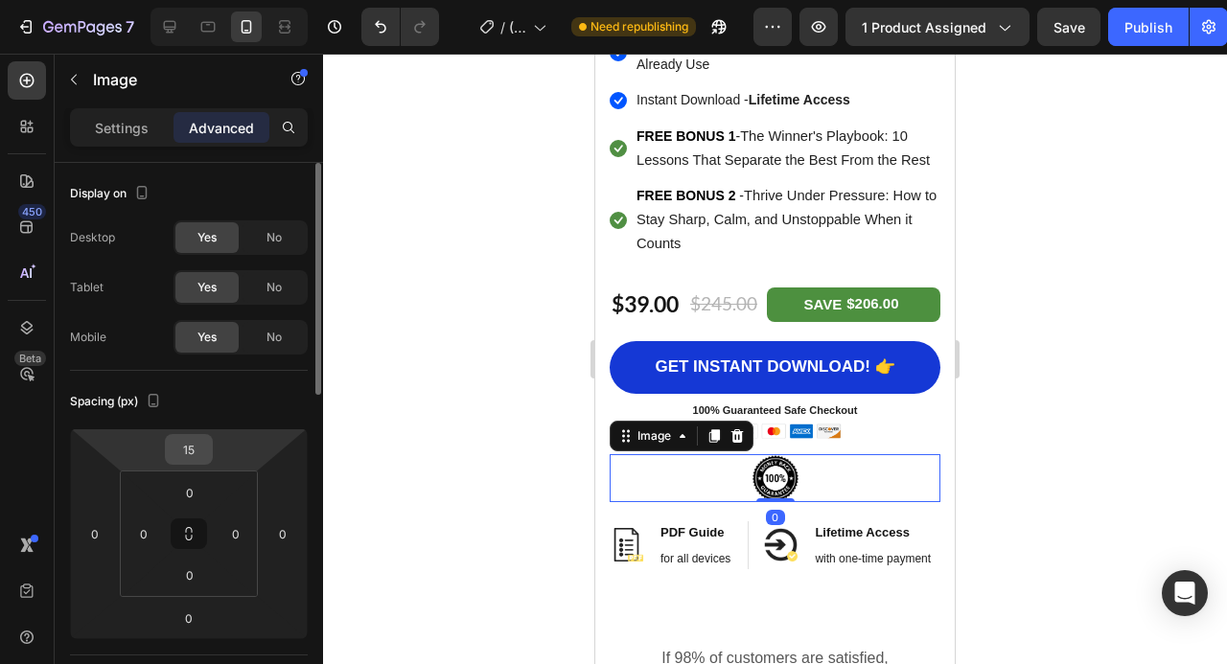
click at [191, 453] on input "15" at bounding box center [189, 449] width 38 height 29
type input "10"
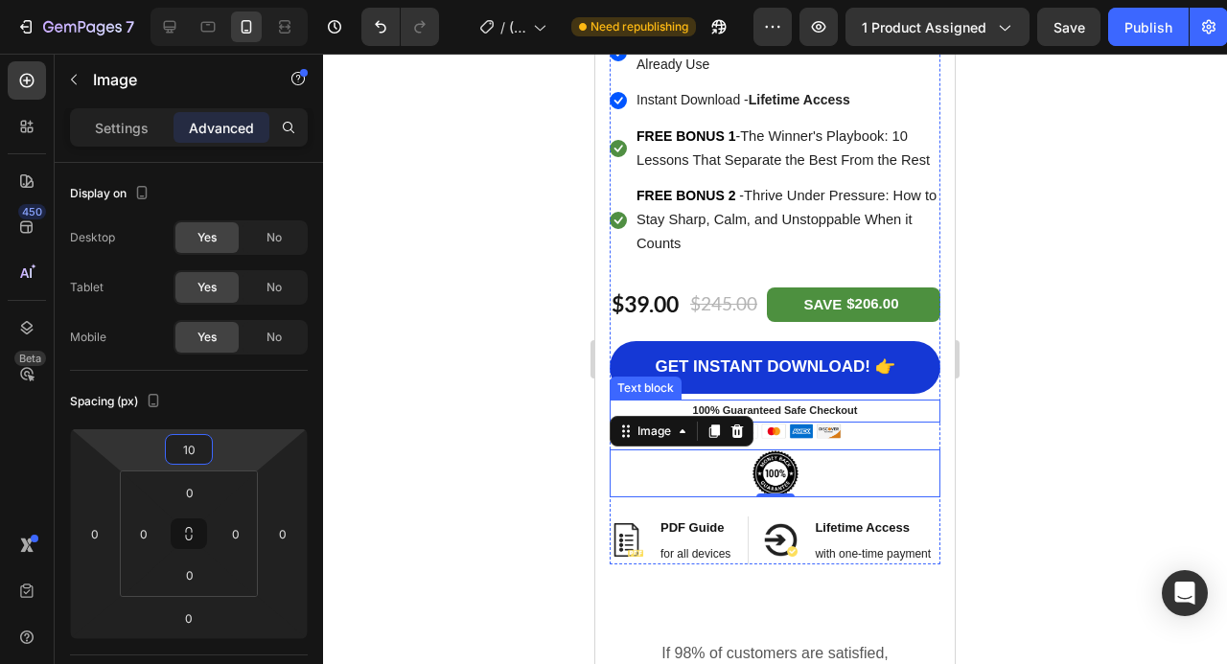
click at [1132, 410] on div at bounding box center [775, 359] width 904 height 611
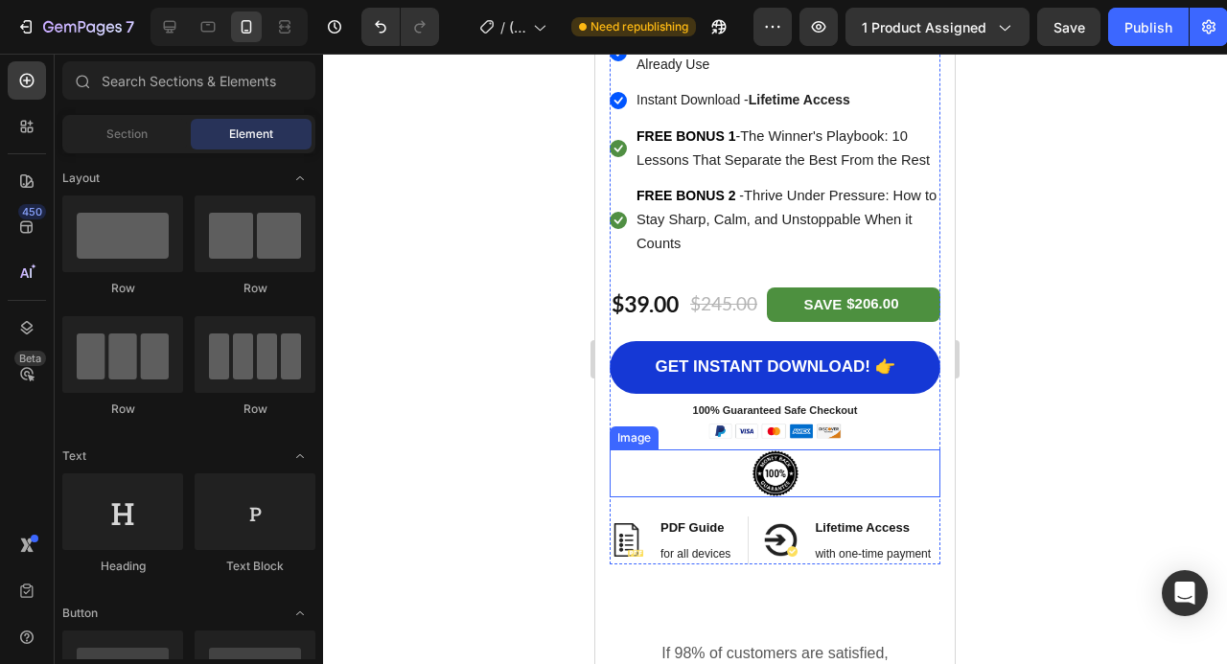
click at [769, 475] on img at bounding box center [776, 474] width 48 height 48
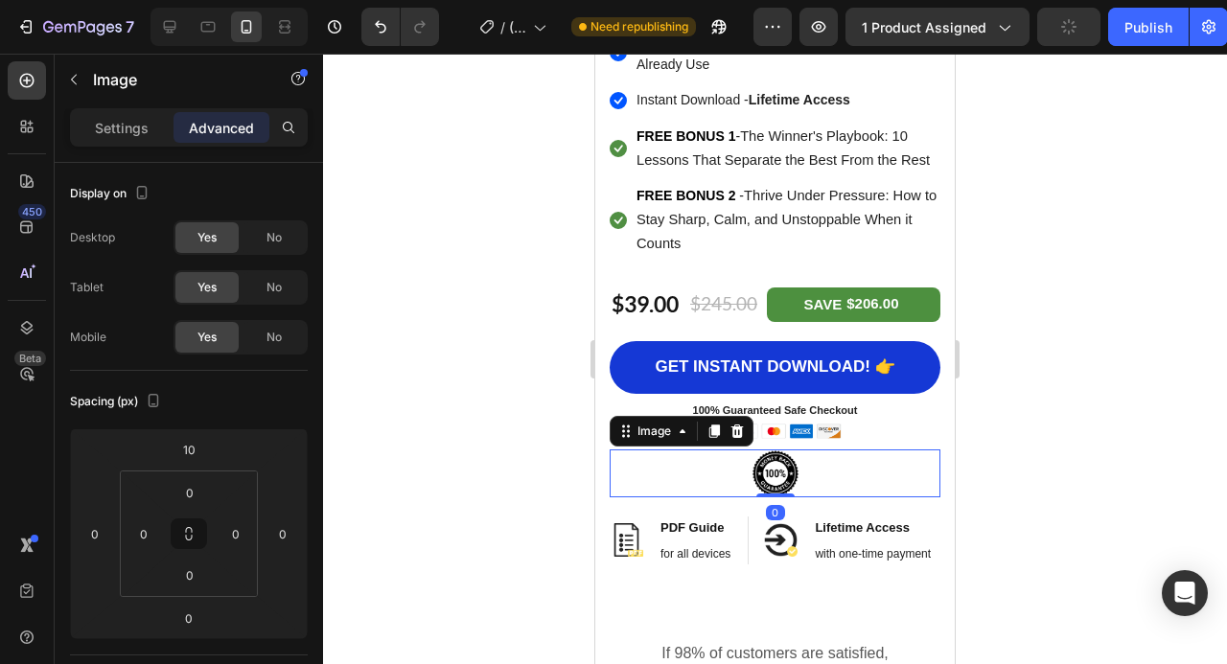
scroll to position [535, 0]
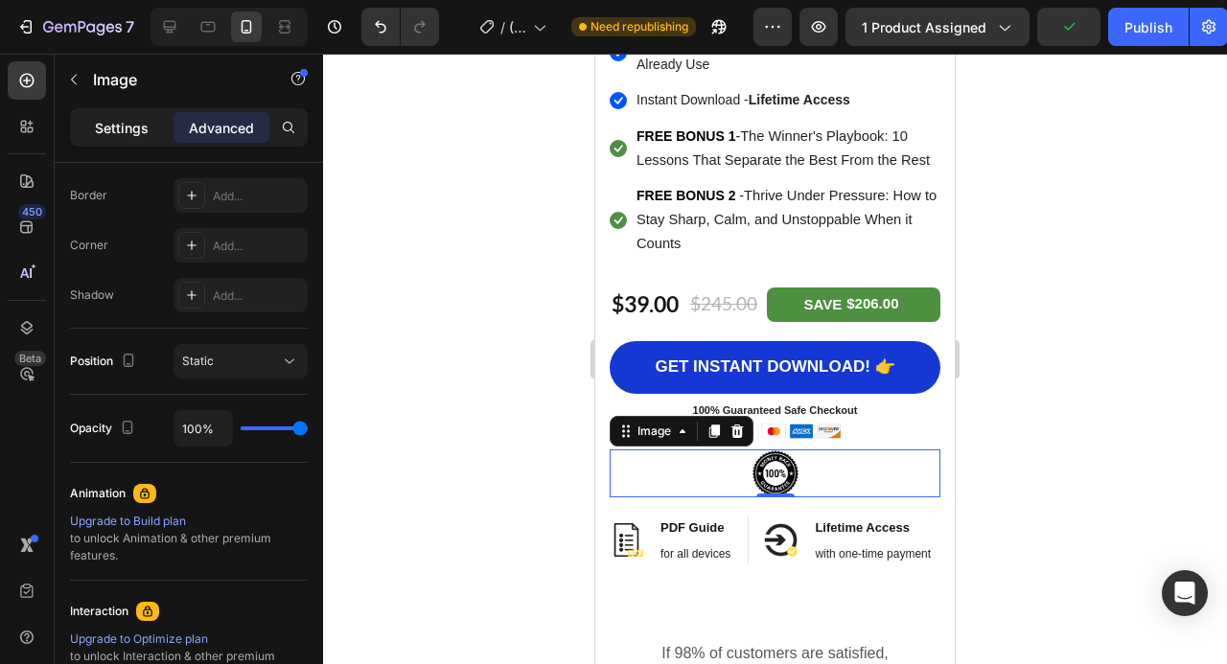
click at [125, 129] on p "Settings" at bounding box center [122, 128] width 54 height 20
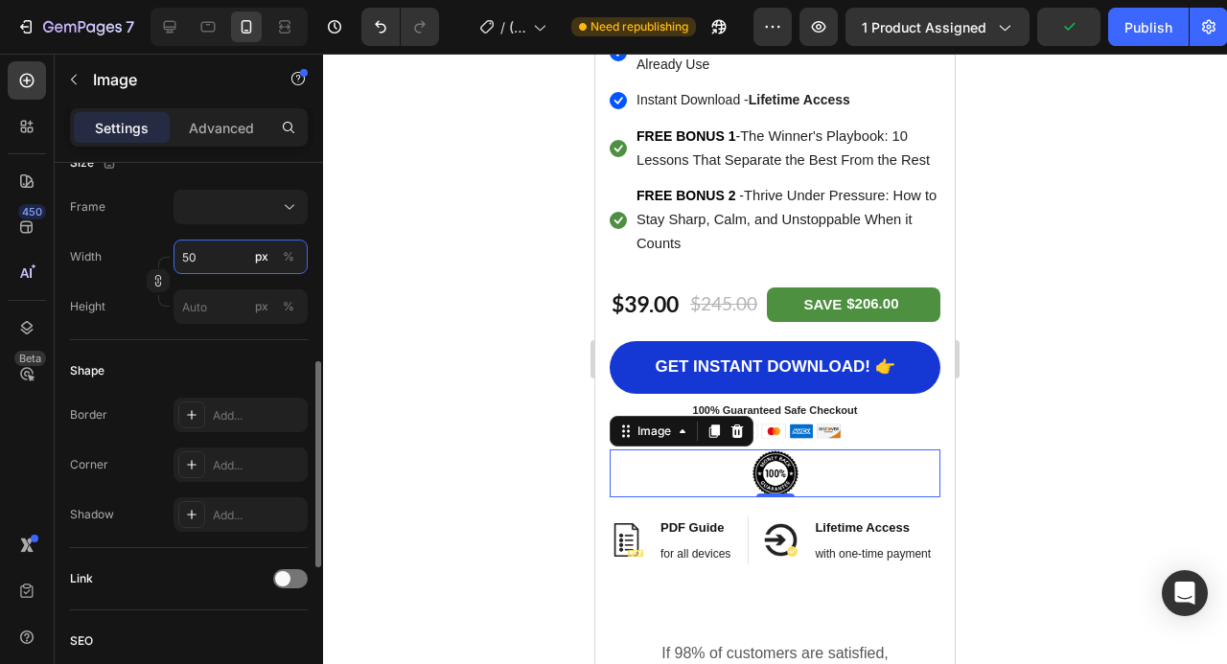
click at [197, 248] on input "50" at bounding box center [241, 257] width 134 height 35
type input "7"
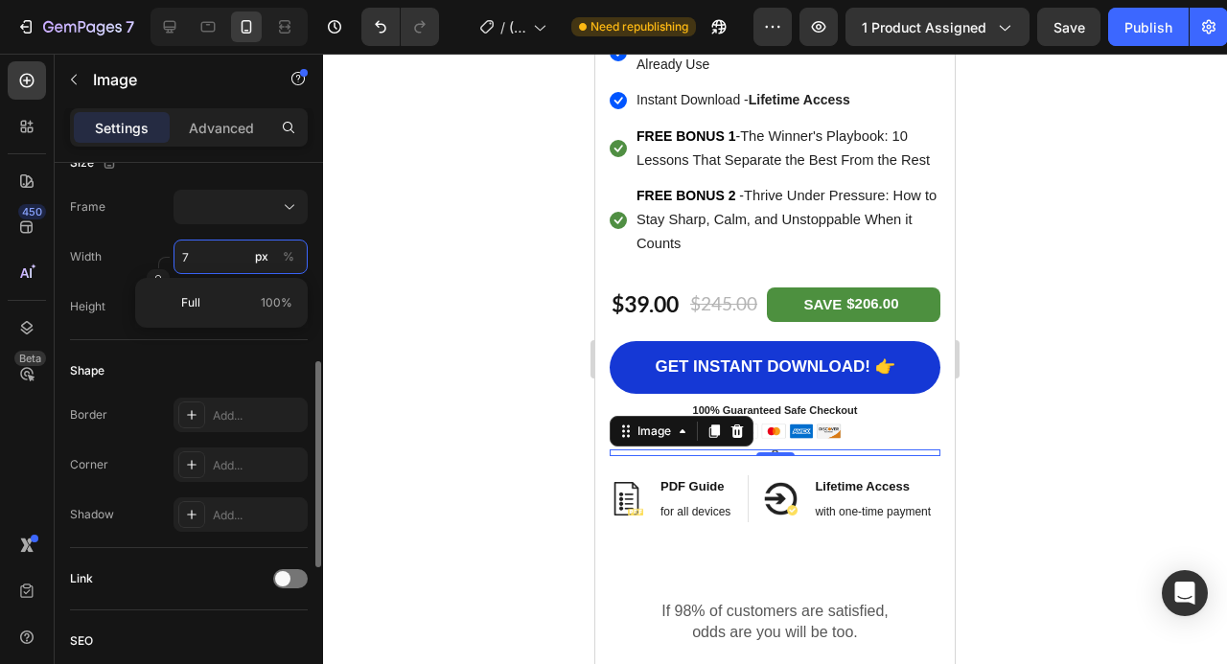
type input "70"
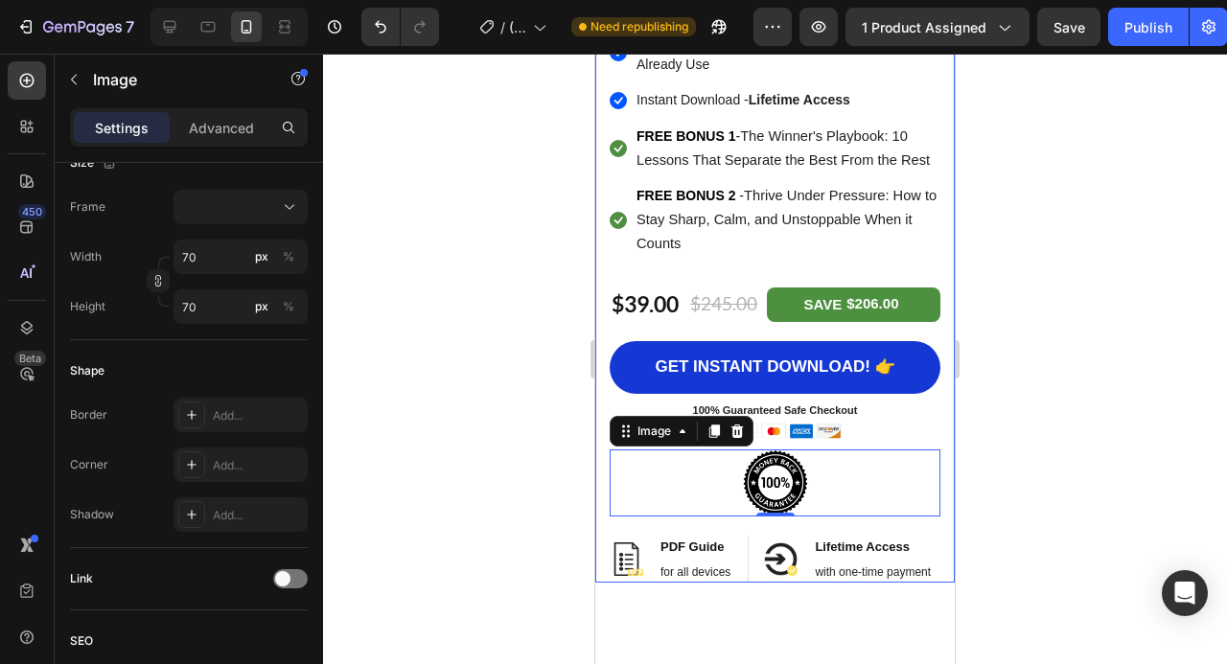
click at [1054, 333] on div at bounding box center [775, 359] width 904 height 611
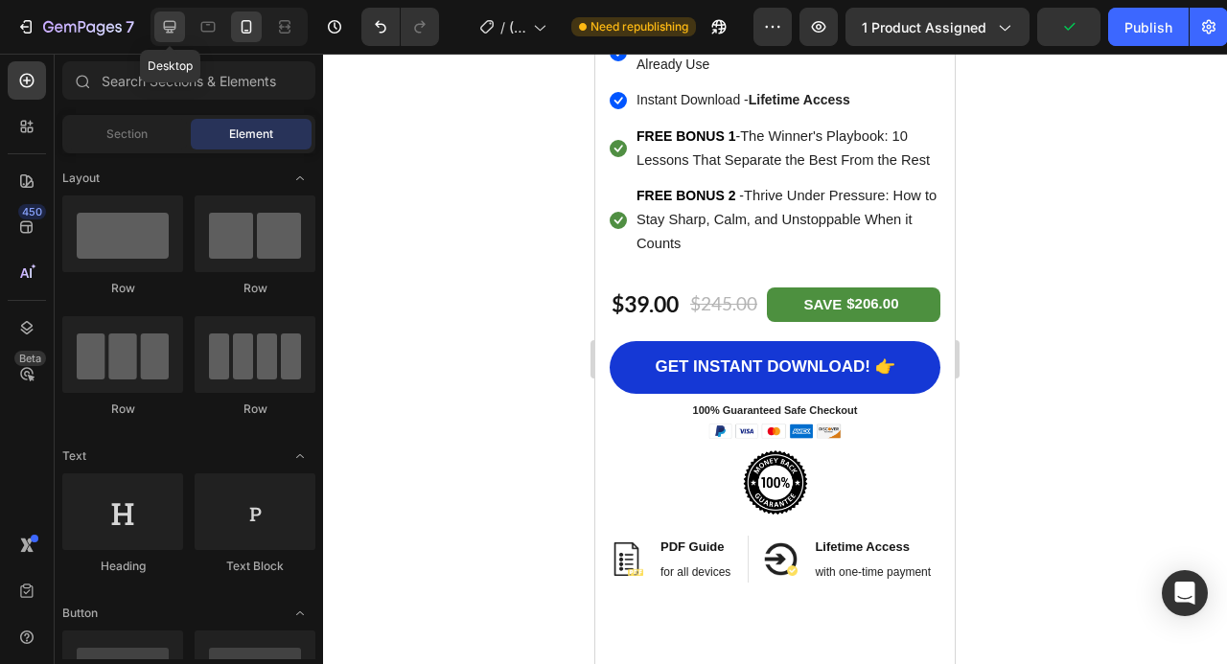
click at [164, 35] on icon at bounding box center [169, 26] width 19 height 19
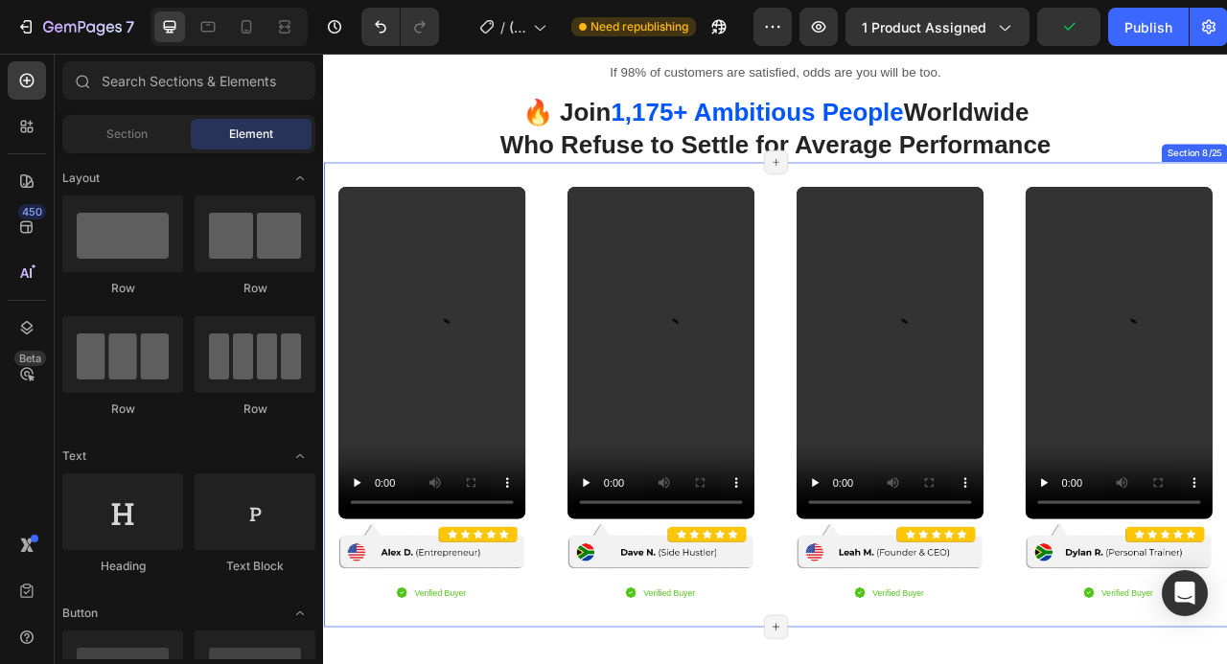
scroll to position [1886, 0]
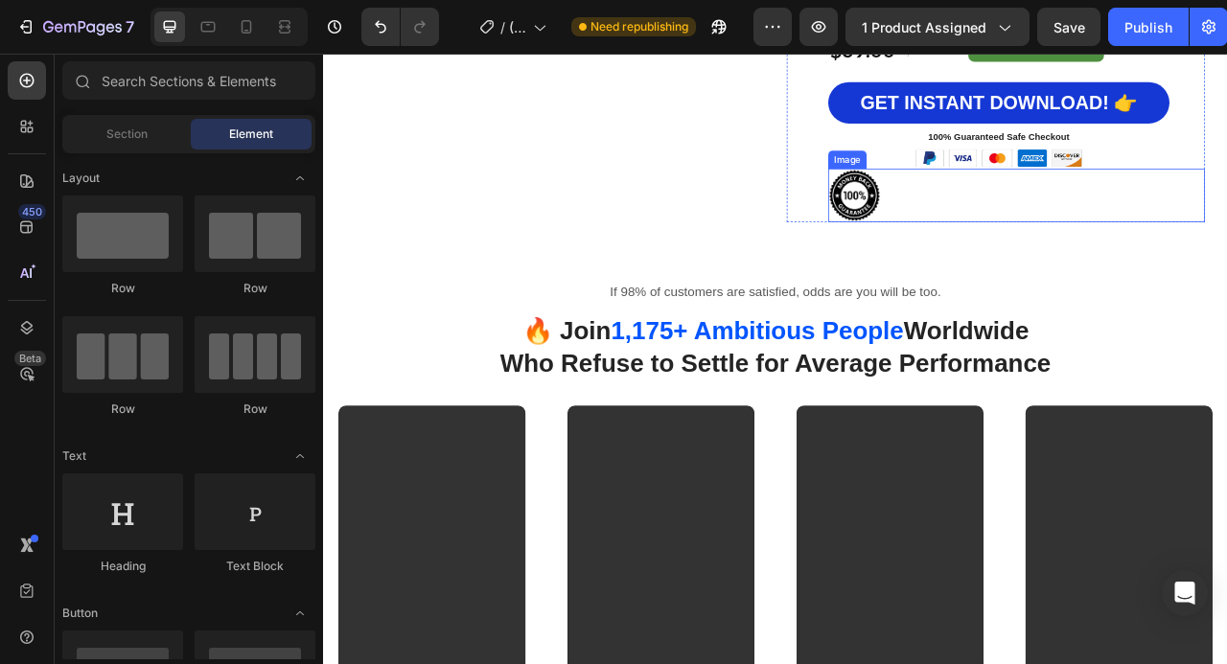
click at [1015, 260] on img at bounding box center [998, 234] width 67 height 68
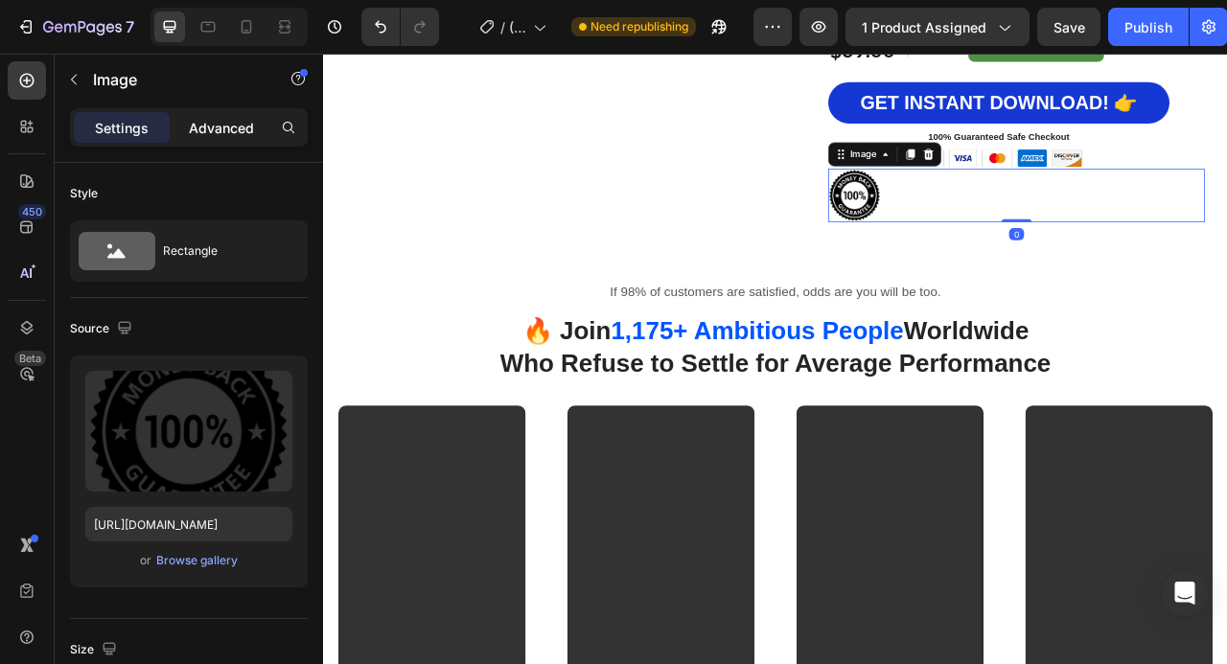
click at [224, 121] on p "Advanced" at bounding box center [221, 128] width 65 height 20
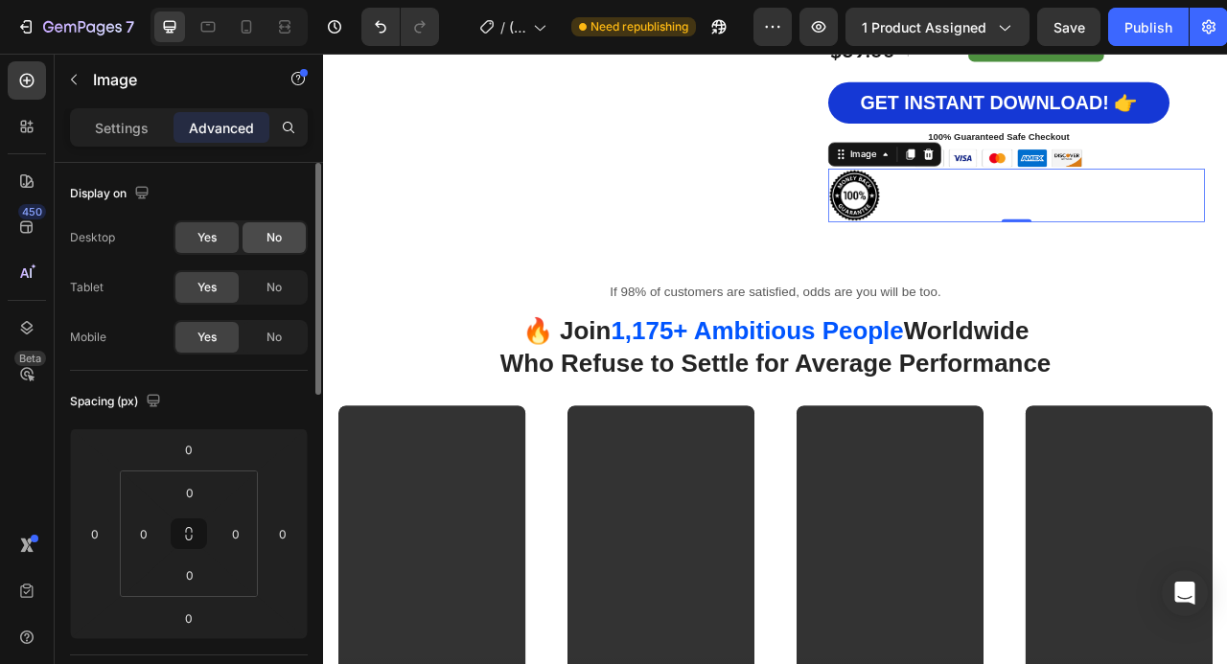
click at [268, 280] on span "No" at bounding box center [273, 287] width 15 height 17
click at [283, 233] on div "No" at bounding box center [274, 237] width 63 height 31
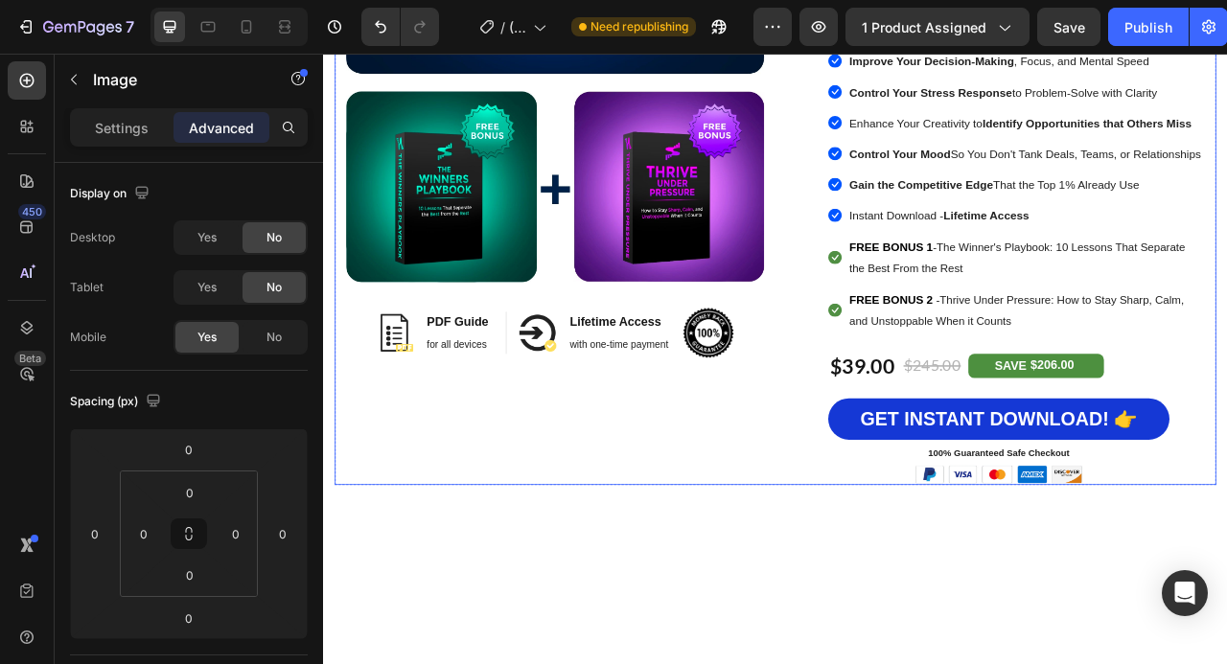
scroll to position [626, 0]
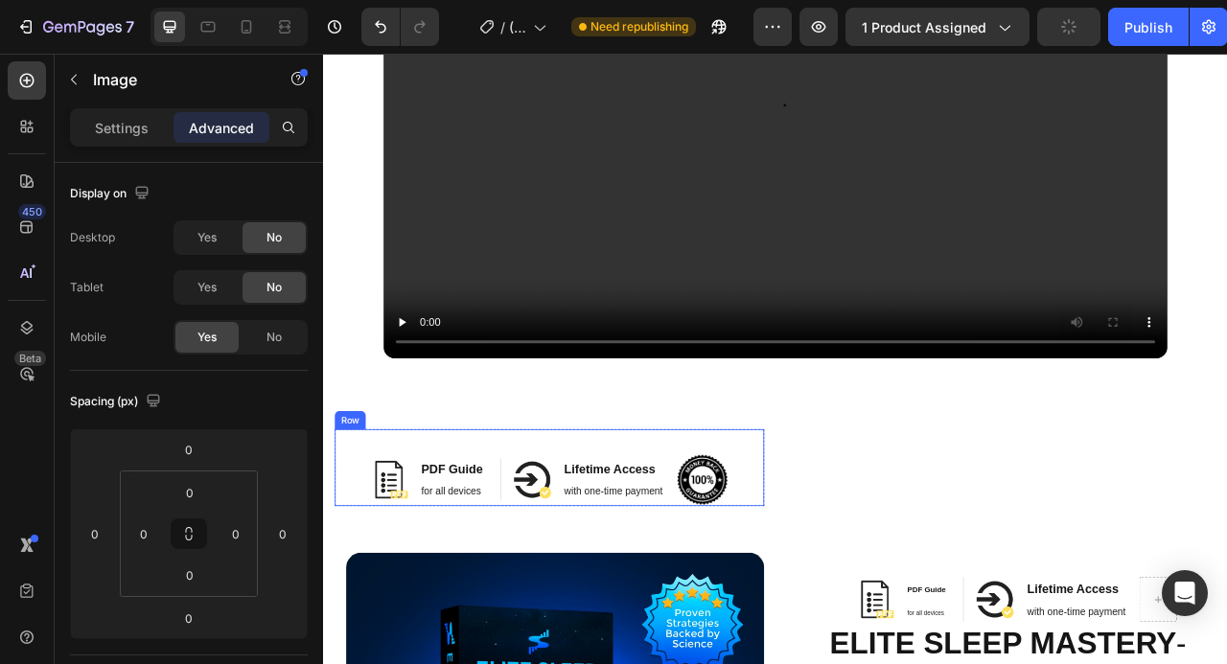
click at [862, 597] on div "Image PDF Guide Heading for all devices Text block Row Image Lifetime Access He…" at bounding box center [610, 581] width 546 height 99
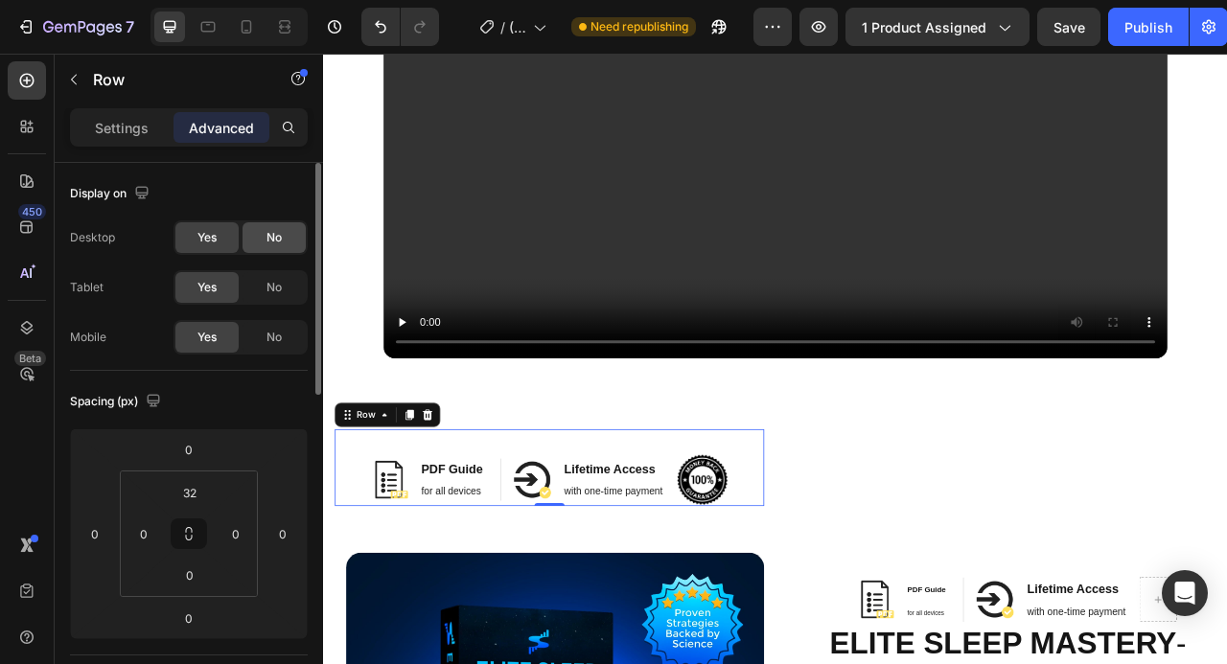
click at [283, 235] on div "No" at bounding box center [274, 237] width 63 height 31
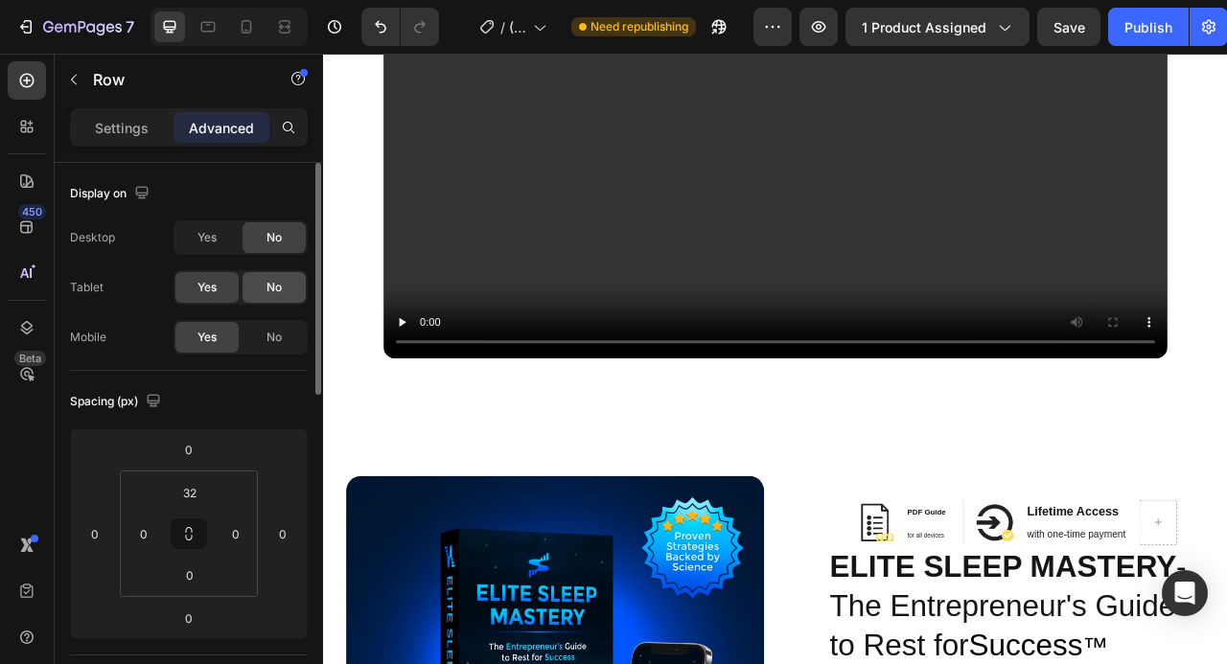
click at [285, 291] on div "No" at bounding box center [274, 287] width 63 height 31
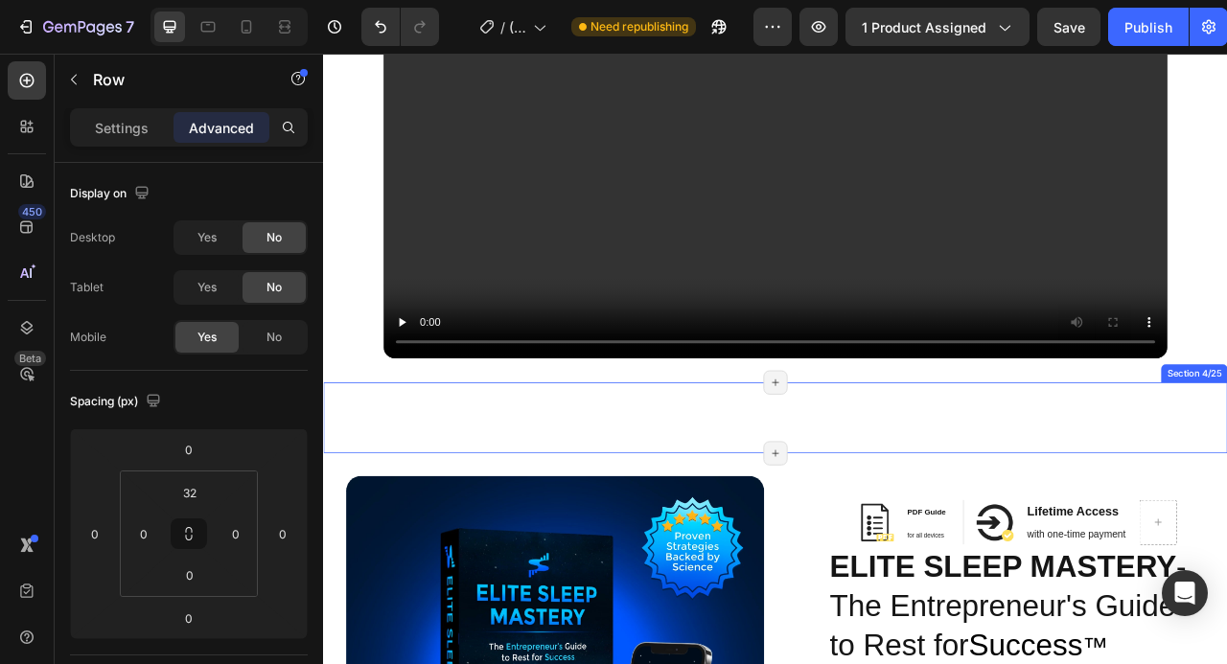
click at [967, 528] on div "Image PDF Guide Heading for all devices Text block Row Image Lifetime Access He…" at bounding box center [898, 517] width 1150 height 29
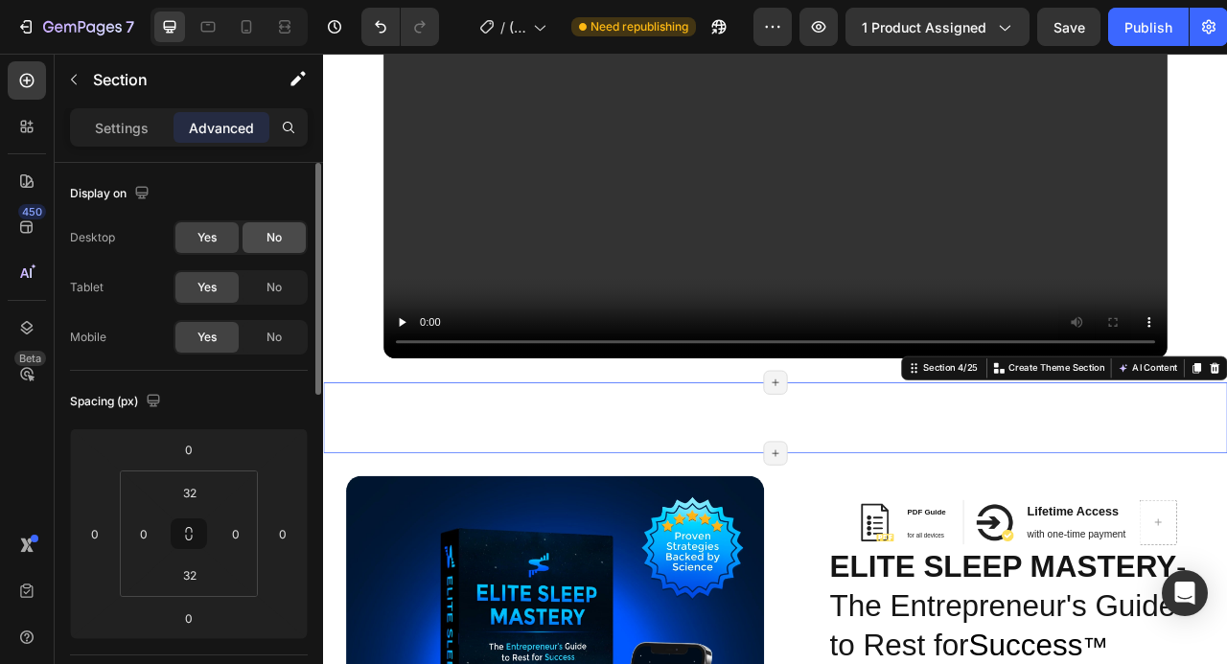
click at [265, 242] on div "No" at bounding box center [274, 237] width 63 height 31
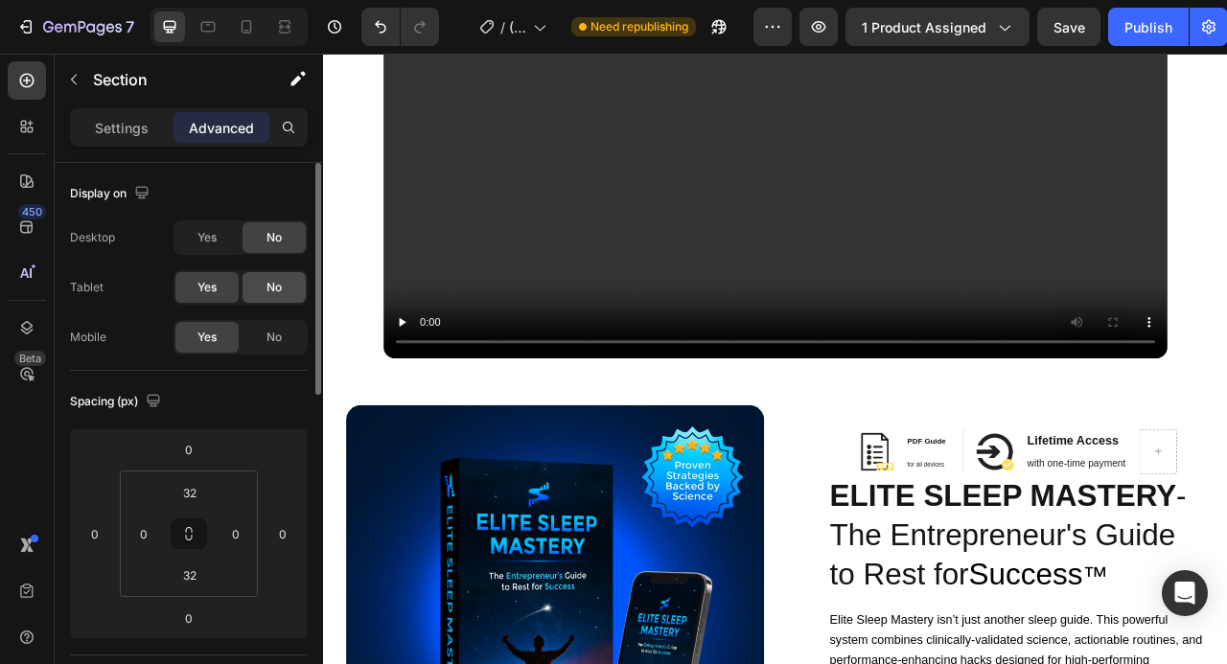
click at [277, 286] on span "No" at bounding box center [273, 287] width 15 height 17
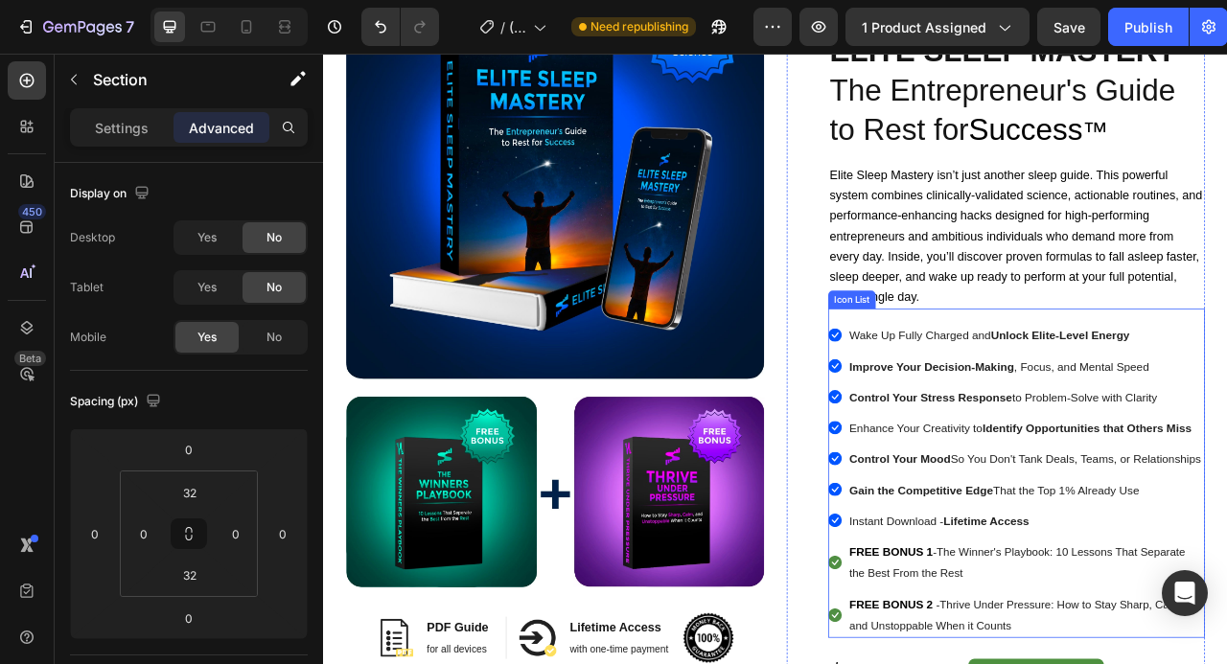
scroll to position [1030, 0]
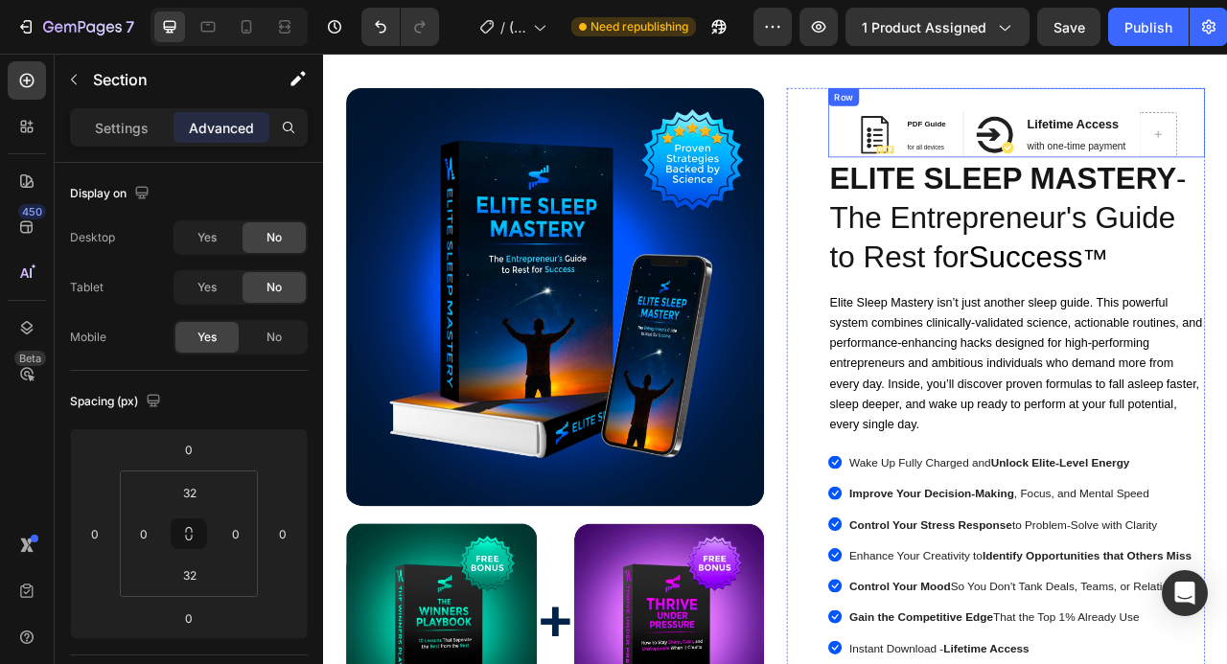
click at [1226, 141] on div "Image PDF Guide Heading for all devices Text block Row Image Lifetime Access He…" at bounding box center [1204, 142] width 479 height 88
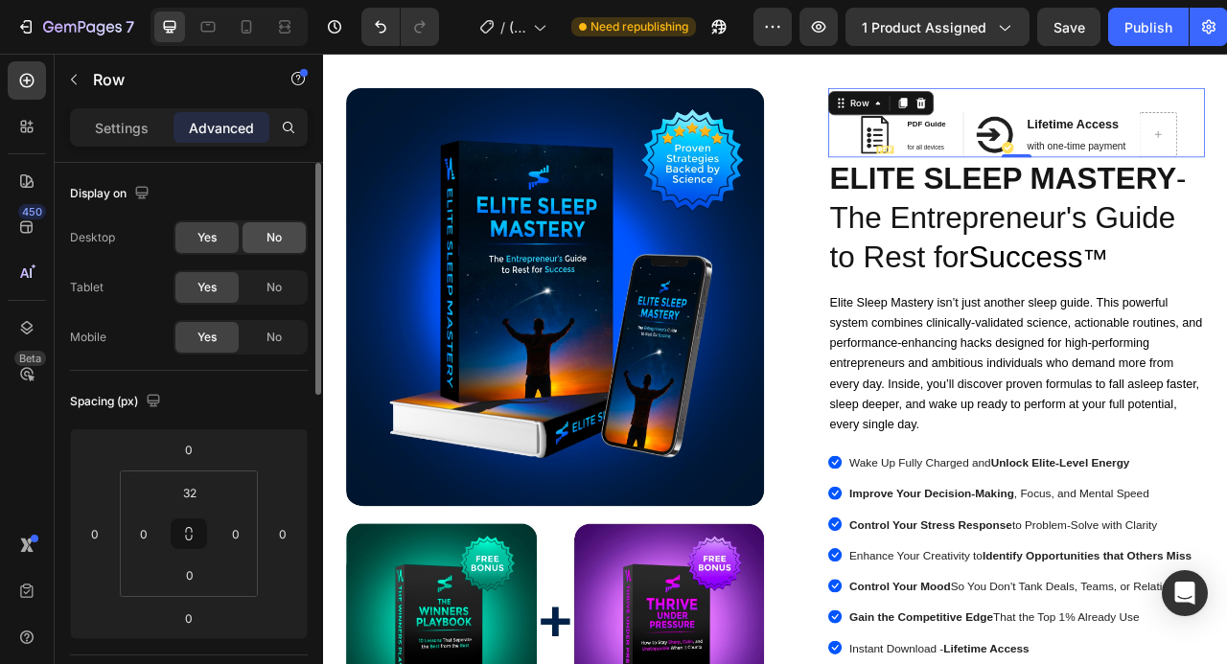
click at [284, 231] on div "No" at bounding box center [274, 237] width 63 height 31
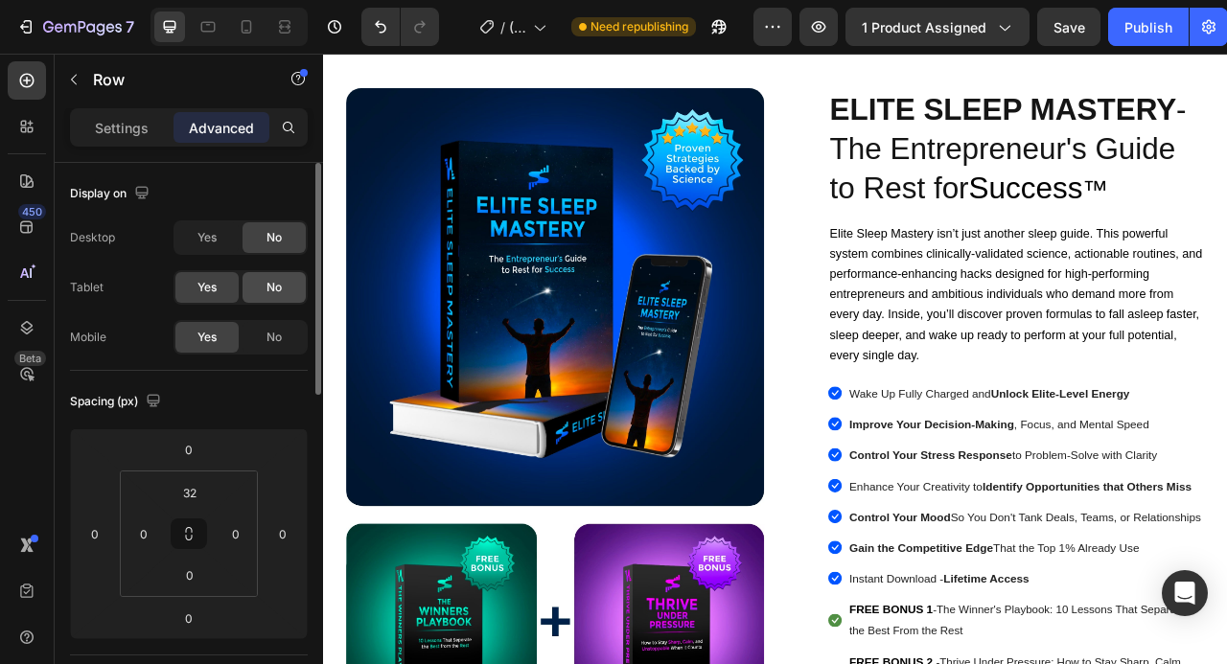
click at [285, 279] on div "No" at bounding box center [274, 287] width 63 height 31
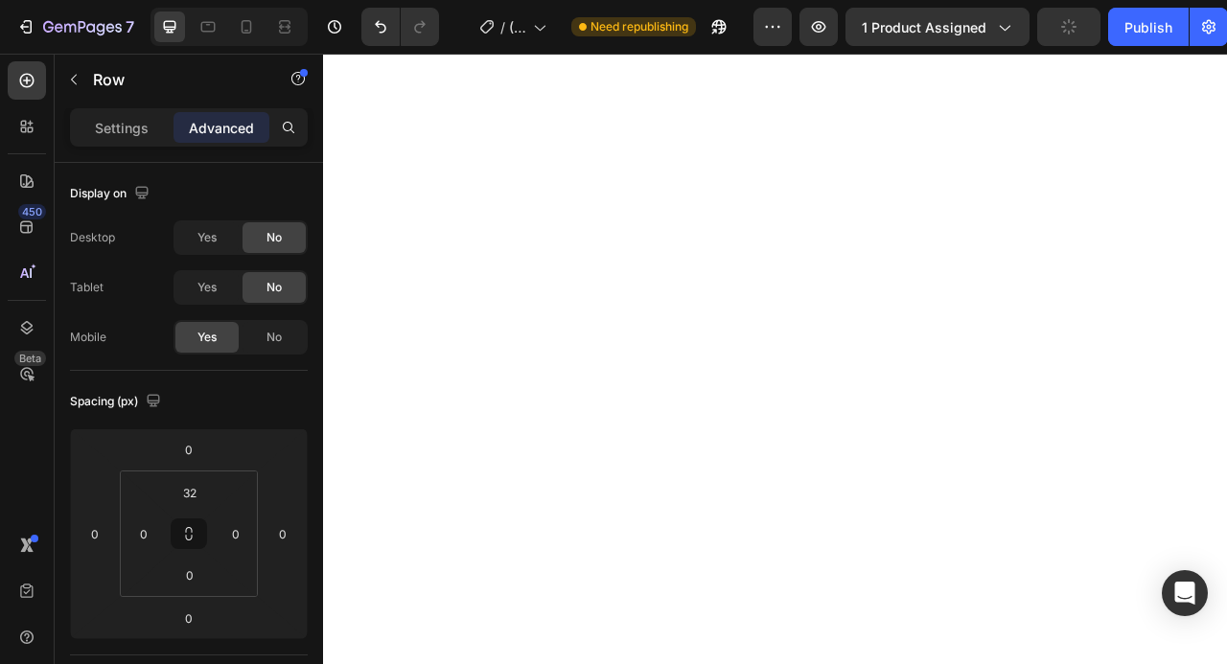
scroll to position [0, 0]
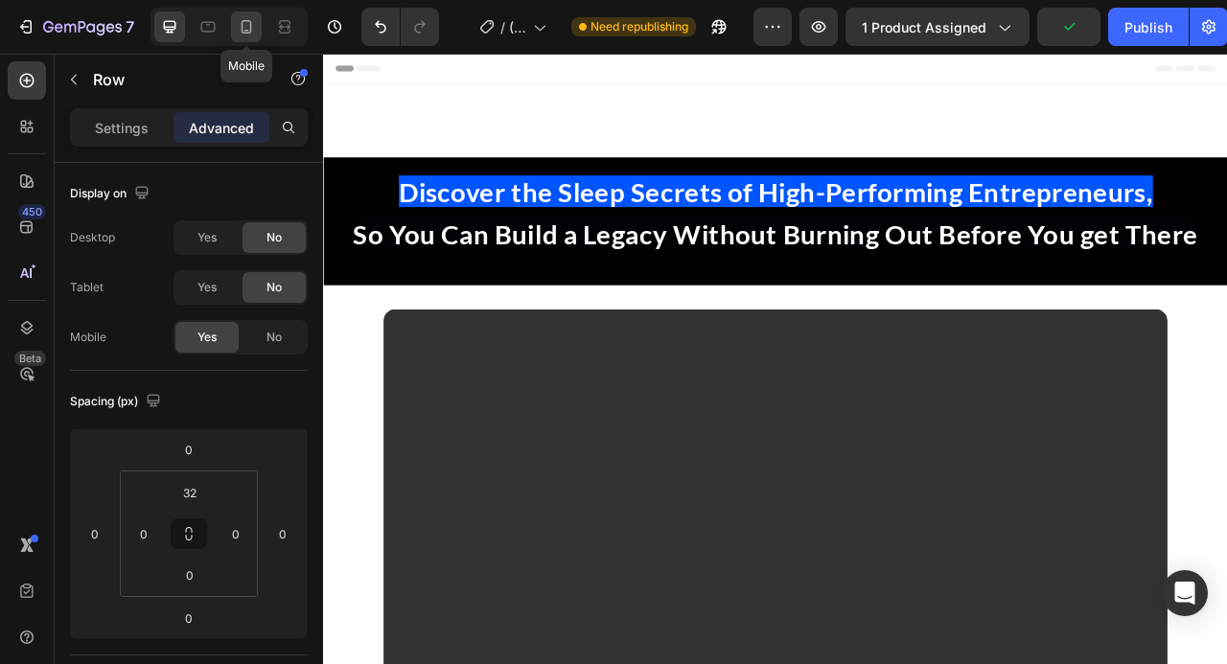
click at [246, 33] on icon at bounding box center [247, 26] width 11 height 13
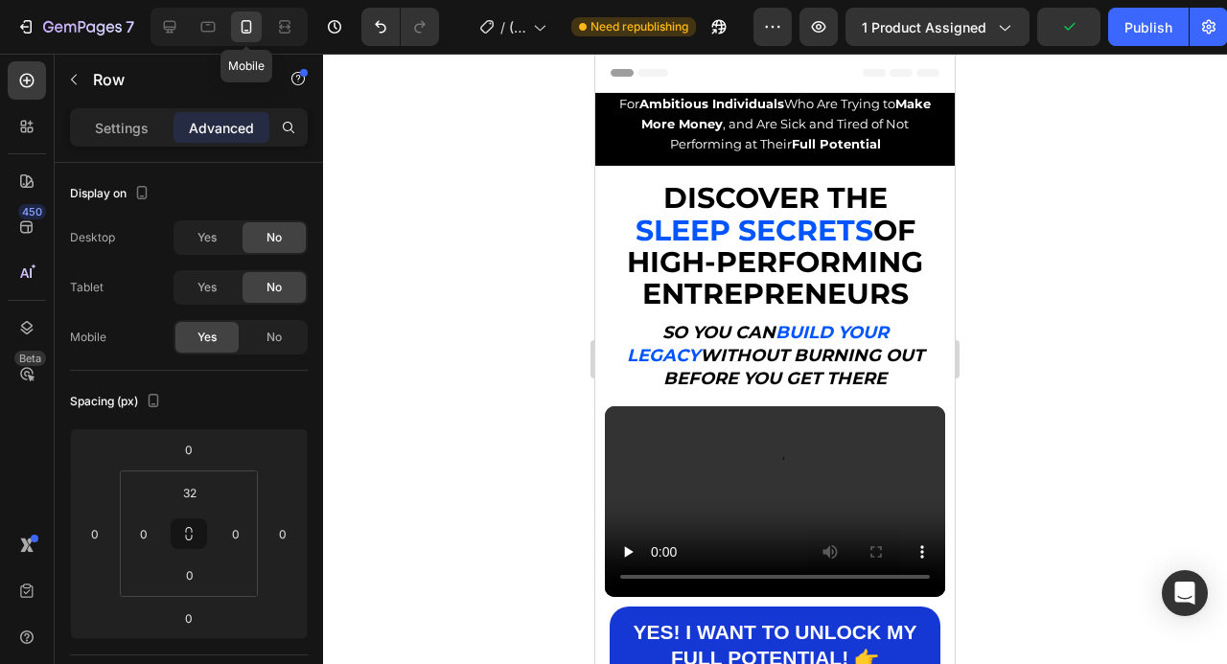
type input "0"
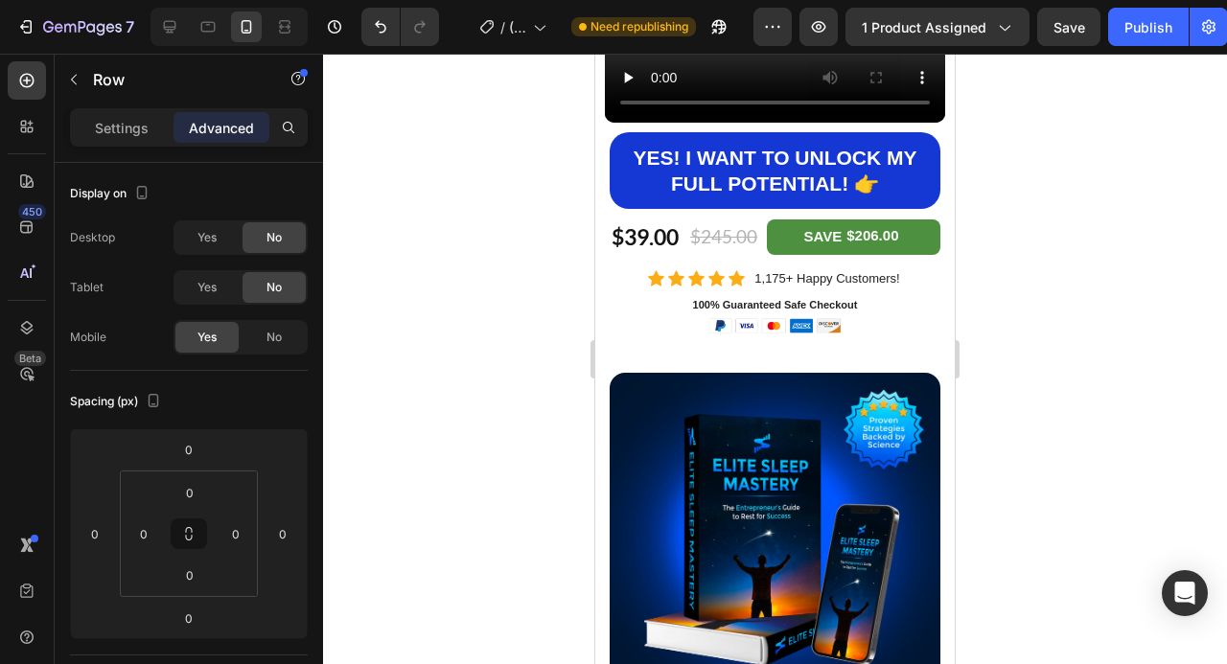
scroll to position [861, 0]
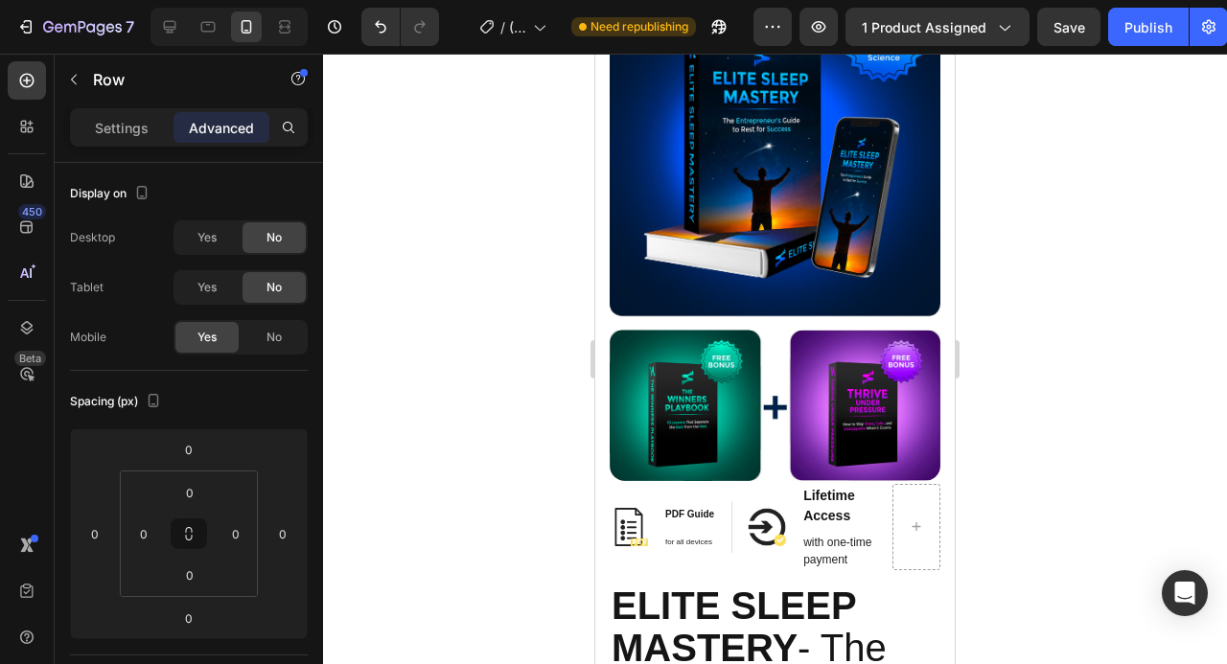
click at [880, 511] on div "Image PDF Guide Heading for all devices Text block Row Image Lifetime Access He…" at bounding box center [775, 527] width 331 height 86
click at [743, 492] on div "Image PDF Guide Heading for all devices Text block Row Image Lifetime Access He…" at bounding box center [775, 527] width 331 height 86
click at [735, 541] on div "Image PDF Guide Heading for all devices Text block Row Image Lifetime Access He…" at bounding box center [775, 527] width 331 height 86
click at [883, 498] on div "Image PDF Guide Heading for all devices Text block Row Image Lifetime Access He…" at bounding box center [775, 527] width 331 height 86
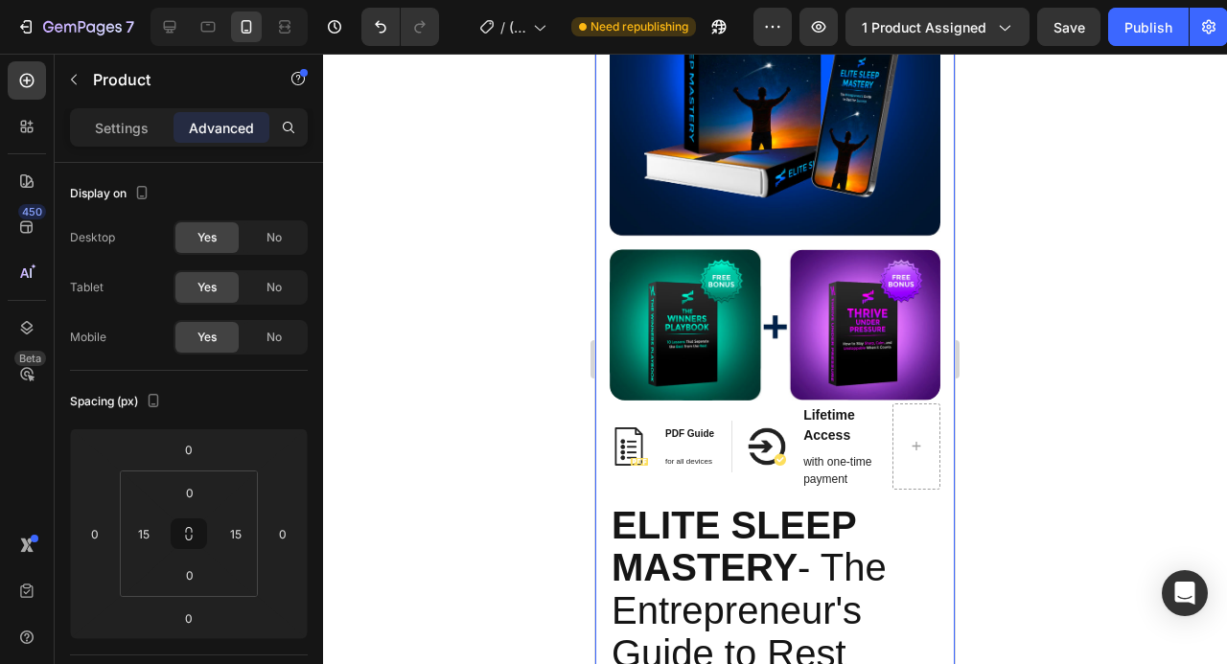
scroll to position [942, 0]
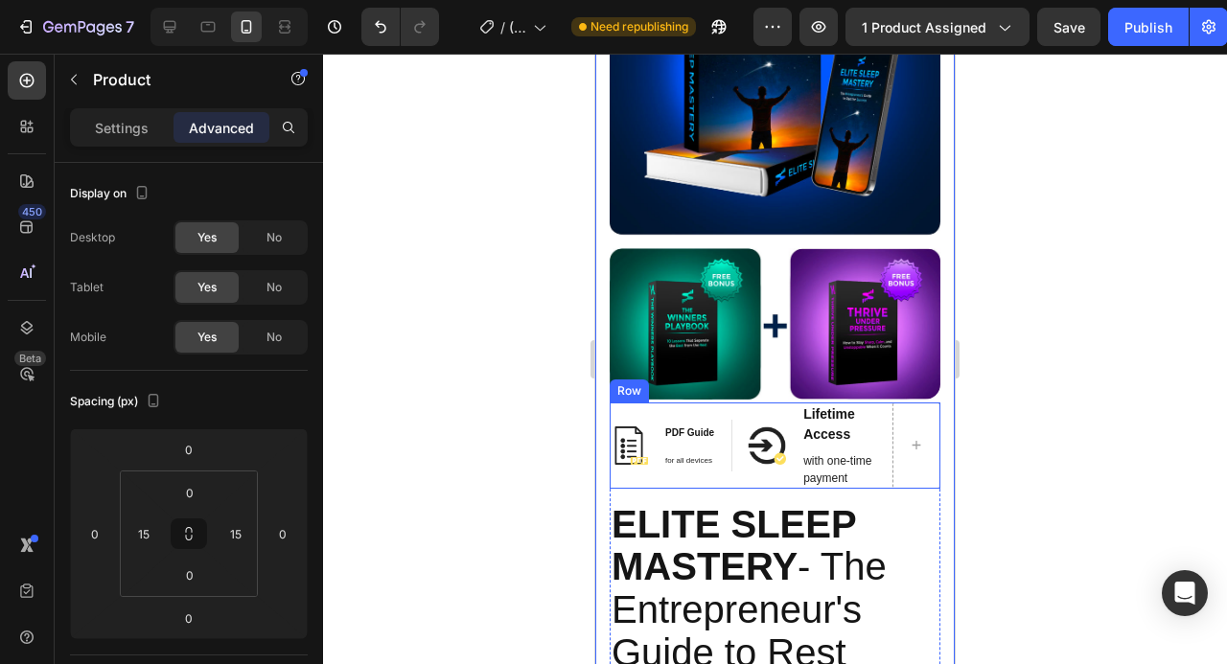
click at [729, 484] on div "Image PDF Guide Heading for all devices Text block Row" at bounding box center [671, 446] width 123 height 86
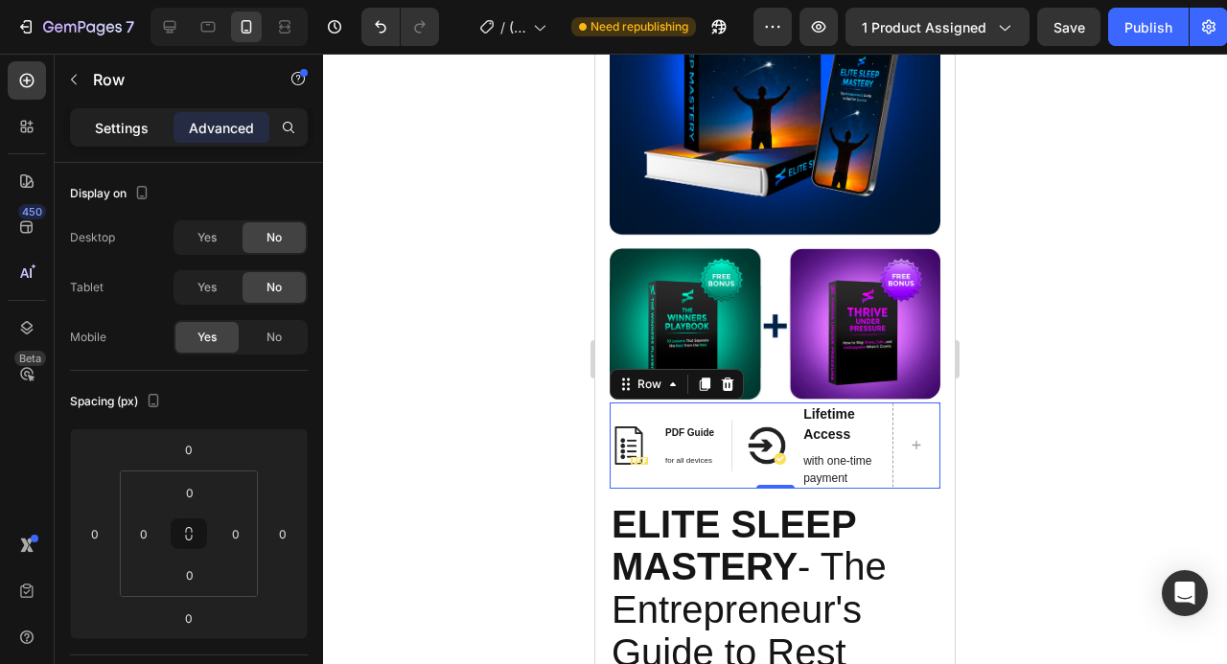
click at [118, 126] on p "Settings" at bounding box center [122, 128] width 54 height 20
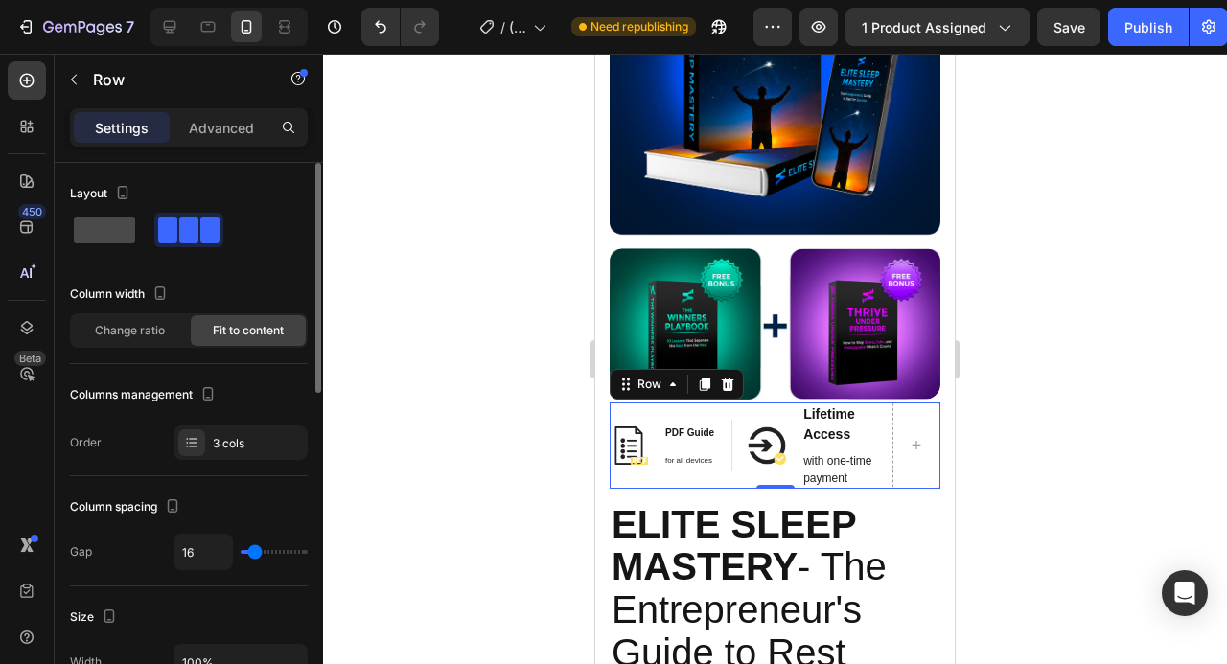
click at [119, 233] on span at bounding box center [104, 230] width 61 height 27
type input "0"
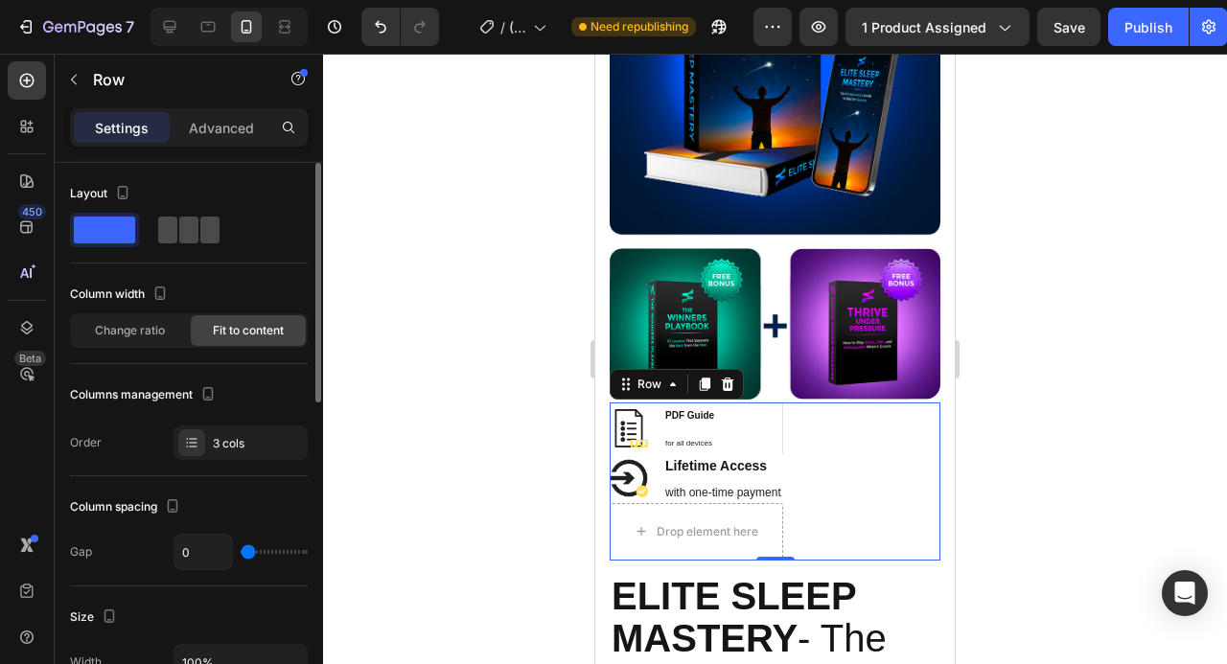
click at [179, 232] on span at bounding box center [188, 230] width 19 height 27
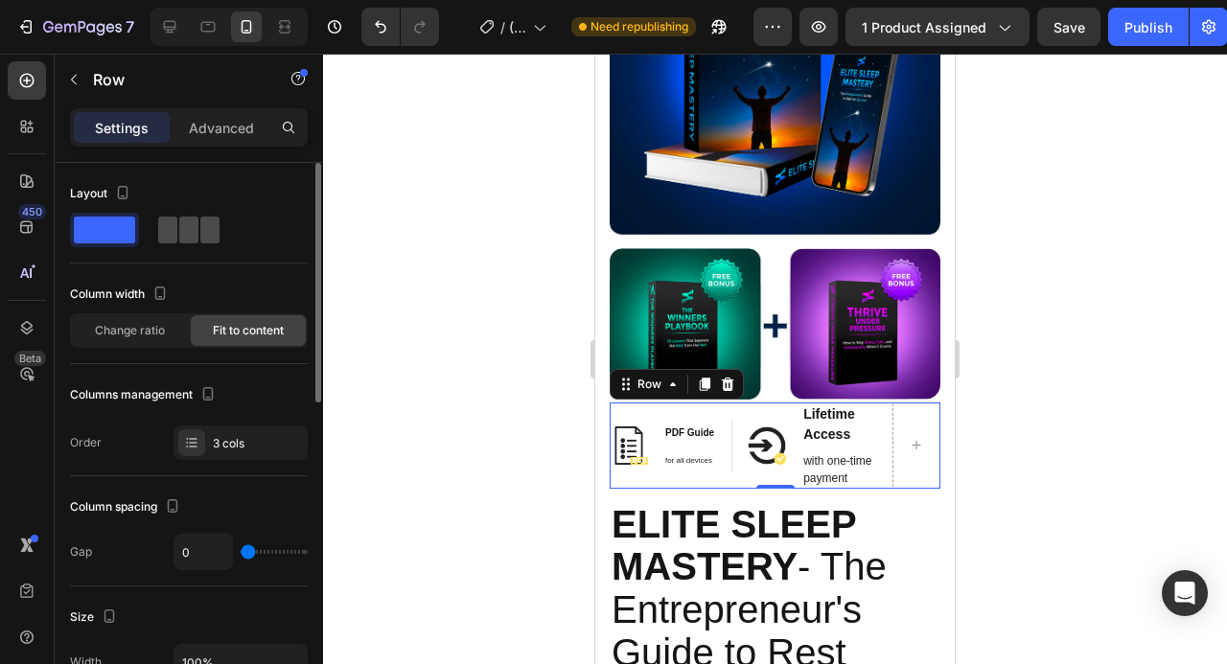
type input "16"
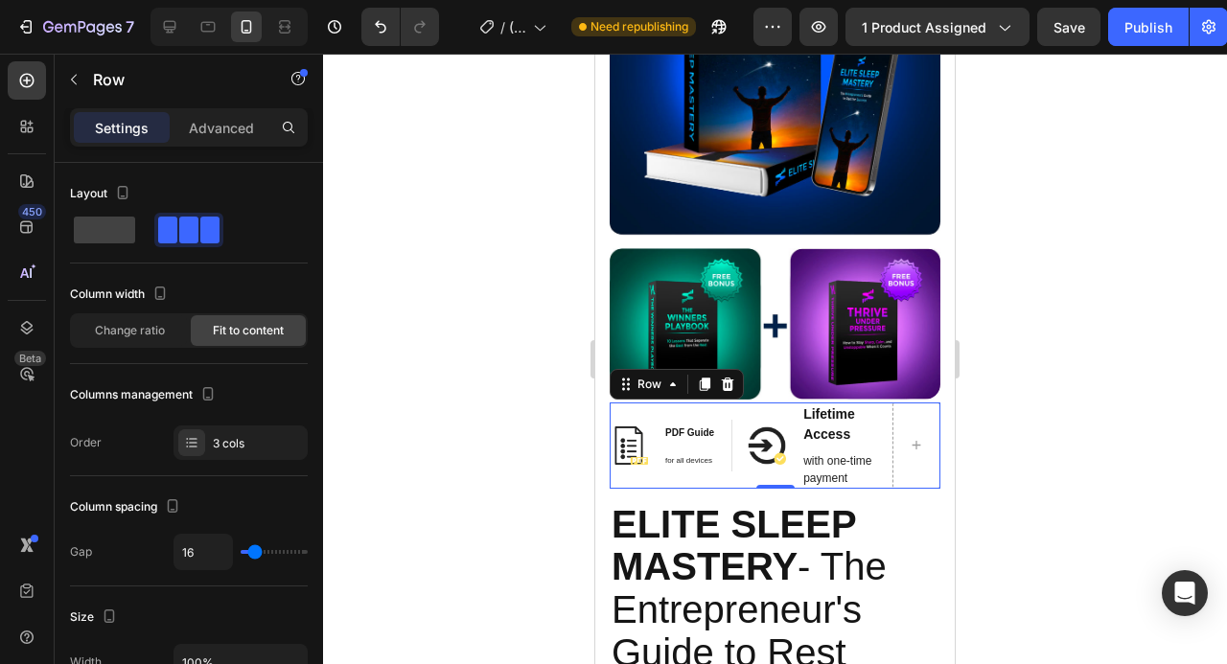
click at [1010, 402] on div at bounding box center [775, 359] width 904 height 611
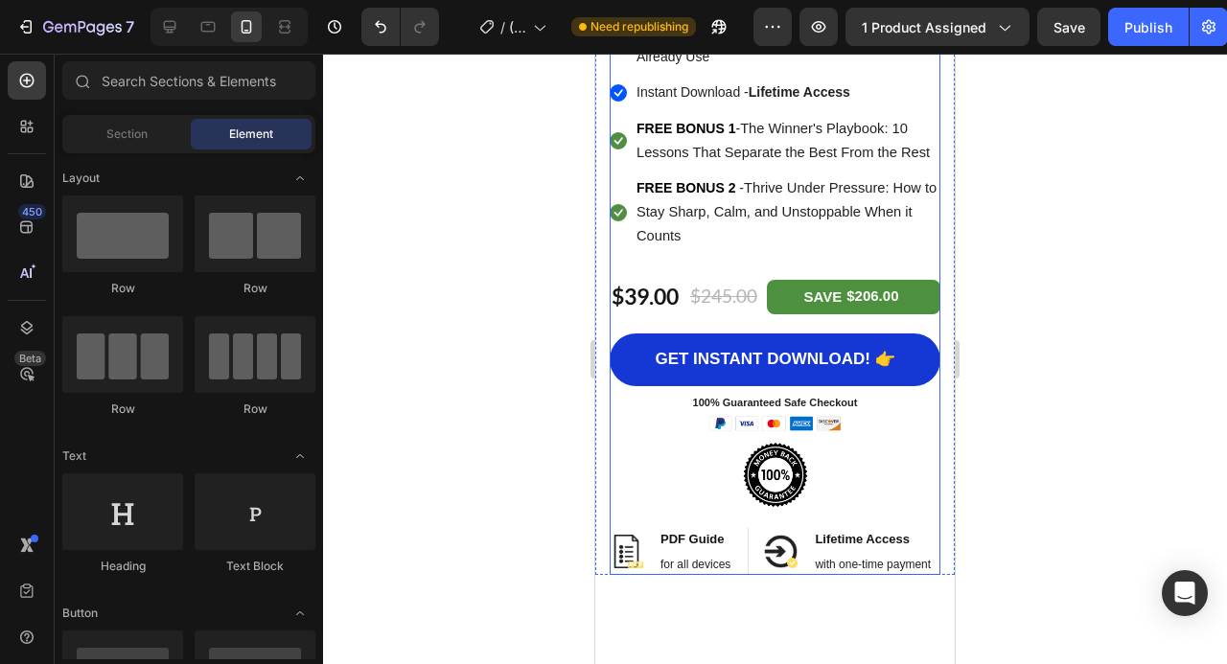
scroll to position [1200, 0]
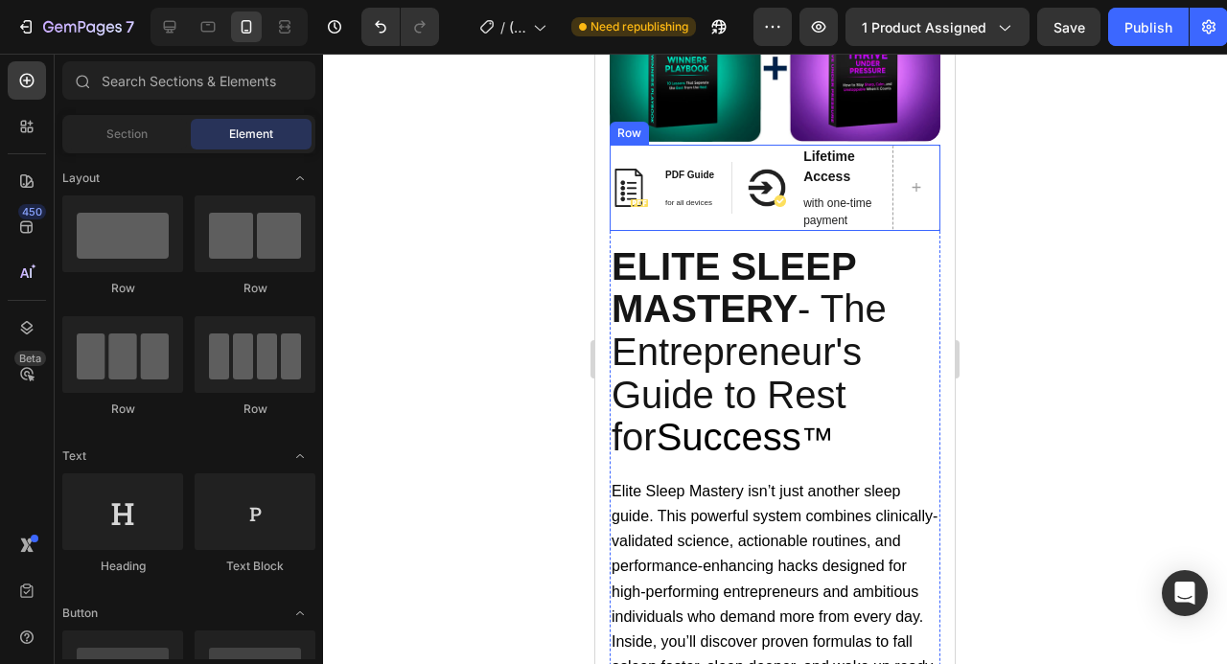
click at [731, 224] on div "Image PDF Guide Heading for all devices Text block Row" at bounding box center [671, 188] width 123 height 86
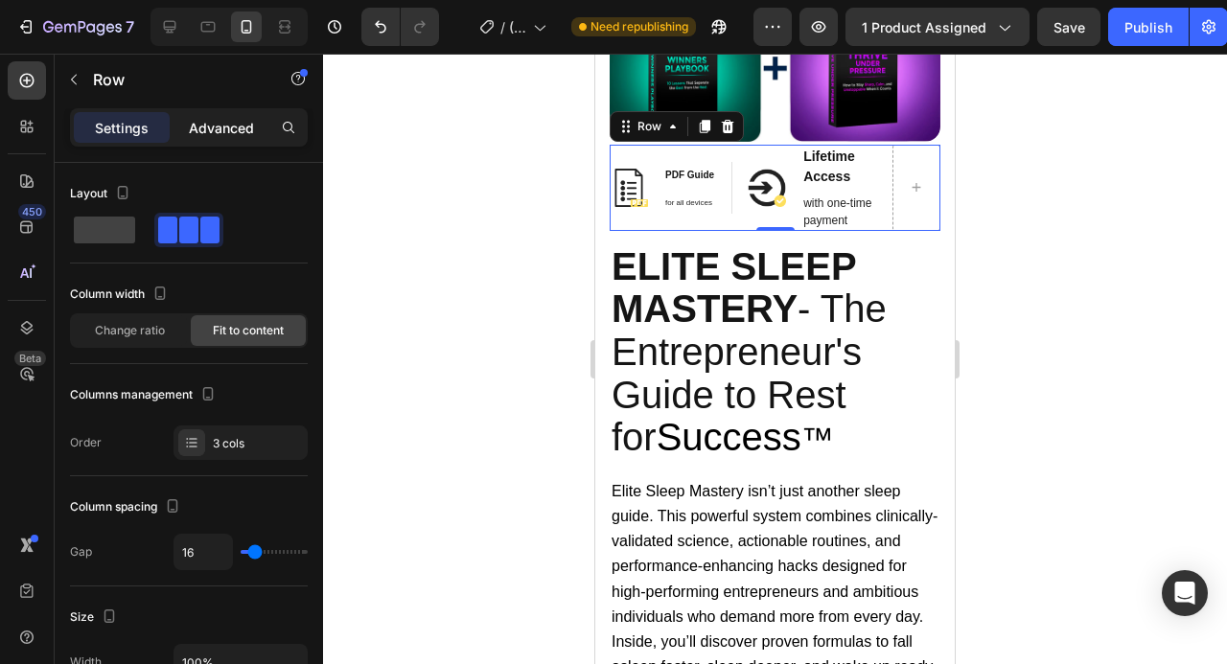
click at [226, 116] on div "Advanced" at bounding box center [222, 127] width 96 height 31
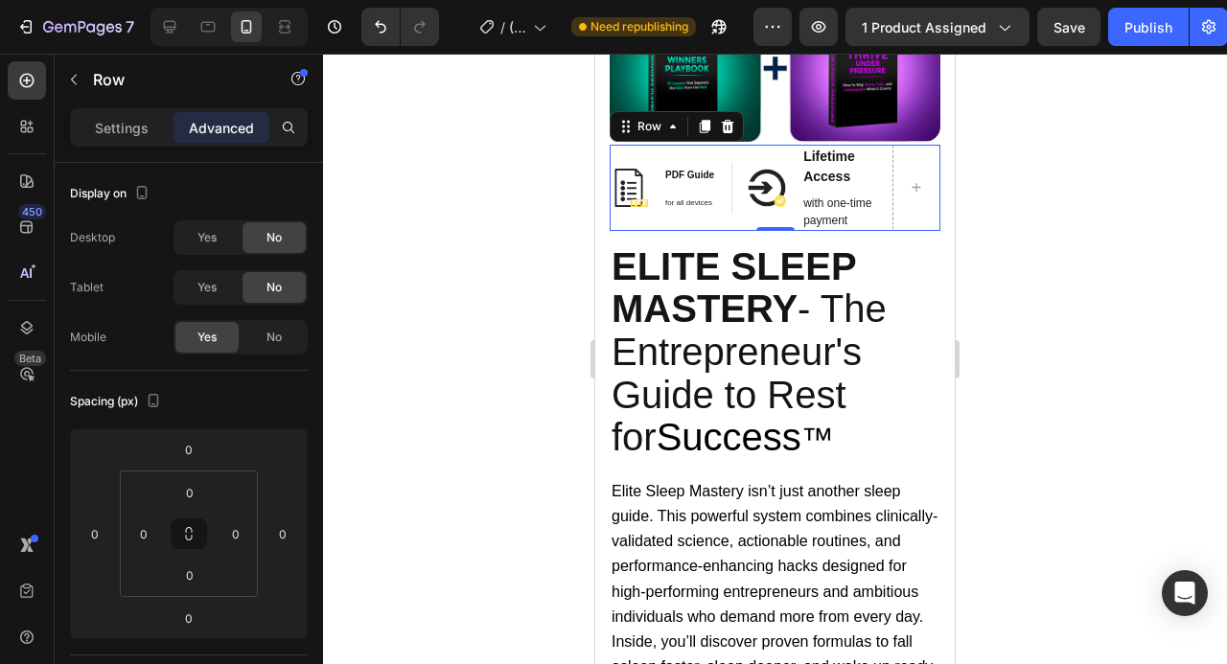
click at [226, 116] on div "Advanced" at bounding box center [222, 127] width 96 height 31
click at [738, 222] on div "Image PDF Guide Heading for all devices Text block Row Image Lifetime Access He…" at bounding box center [775, 188] width 331 height 86
click at [729, 121] on icon at bounding box center [727, 126] width 15 height 15
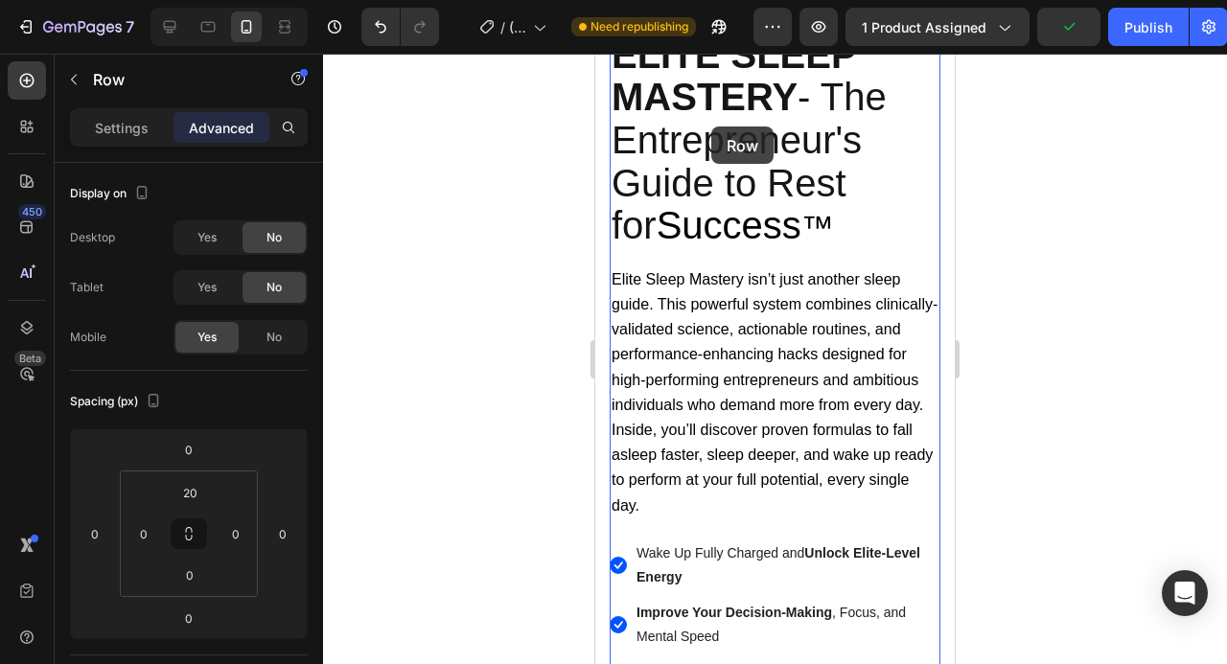
scroll to position [1249, 0]
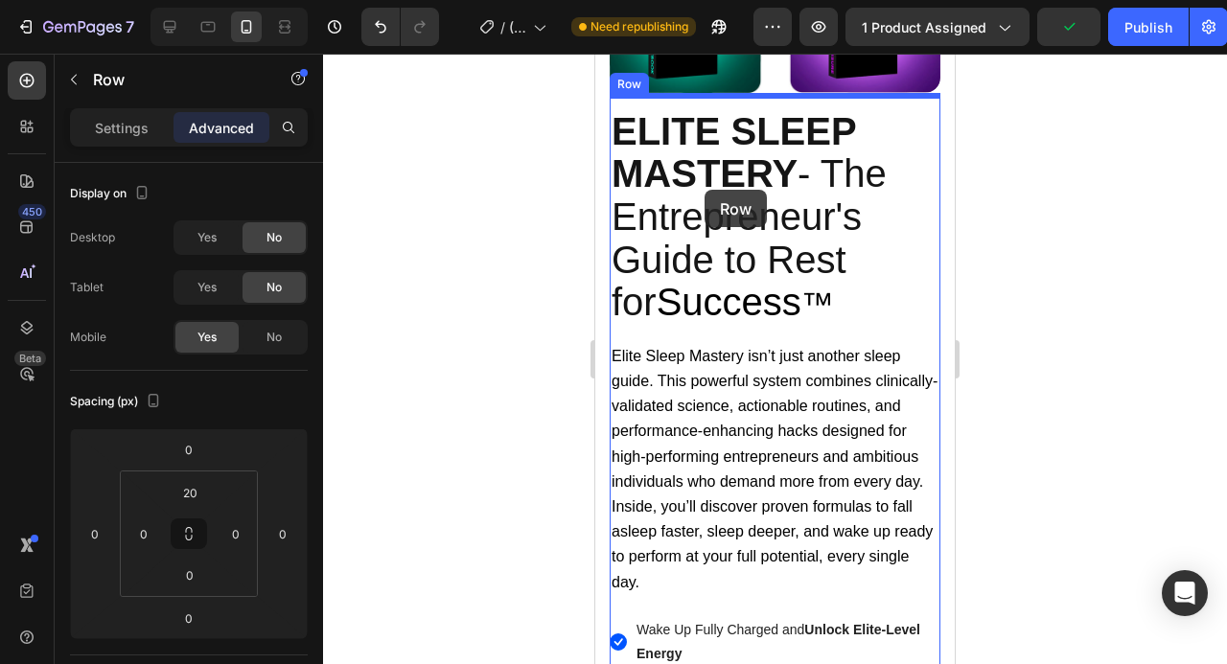
drag, startPoint x: 756, startPoint y: 484, endPoint x: 705, endPoint y: 189, distance: 299.8
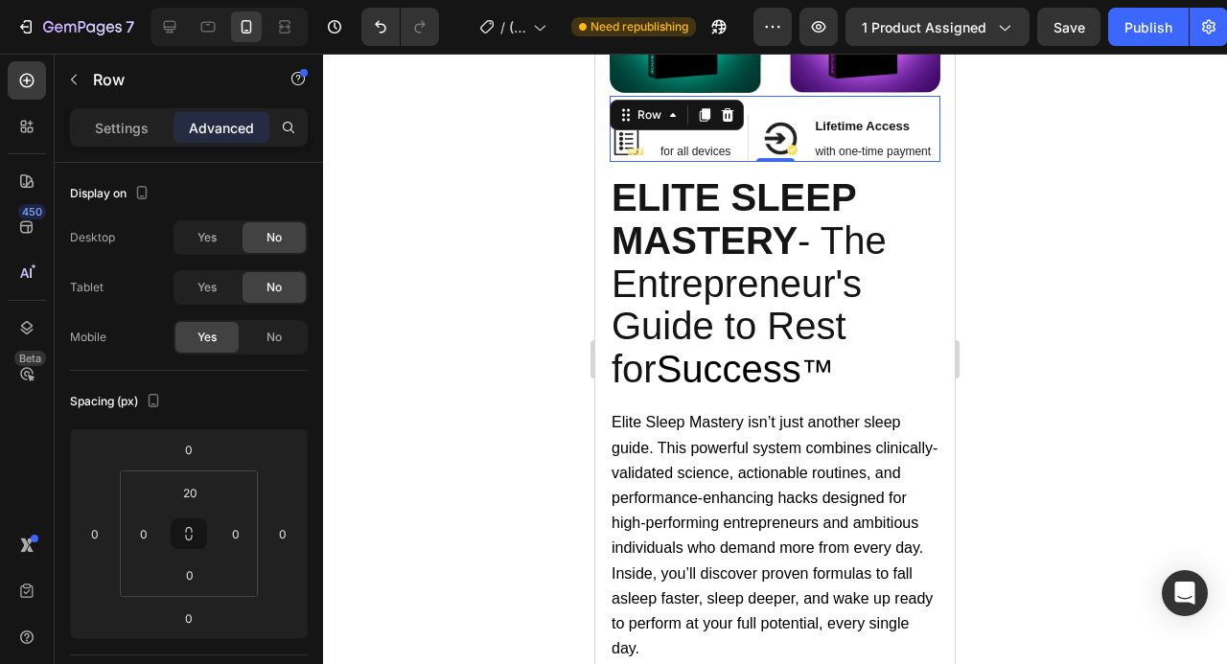
click at [1048, 167] on div at bounding box center [775, 359] width 904 height 611
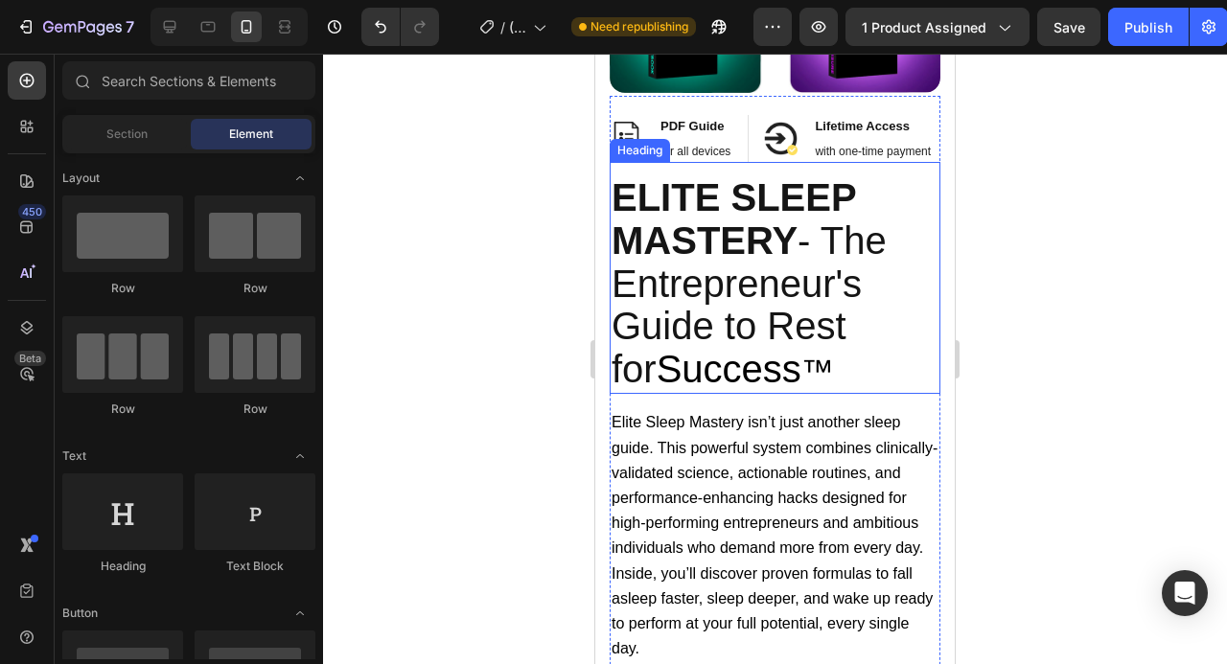
scroll to position [1067, 0]
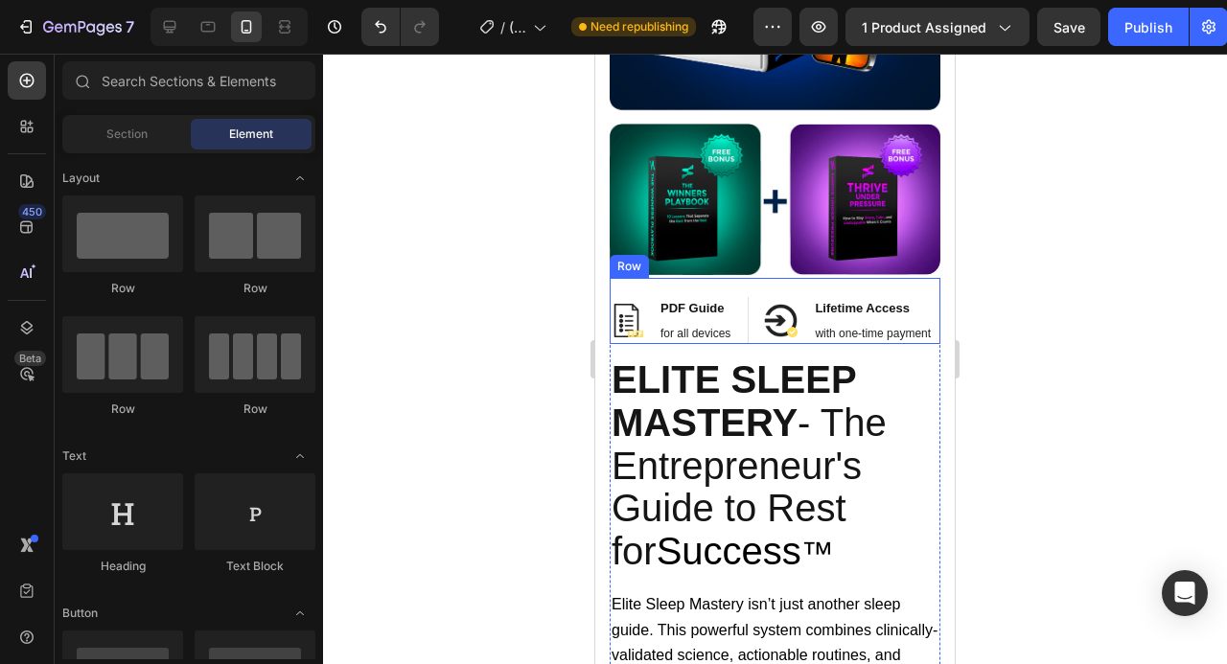
click at [756, 340] on div "Image PDF Guide Heading for all devices Text block Row Image Lifetime Access He…" at bounding box center [775, 311] width 331 height 67
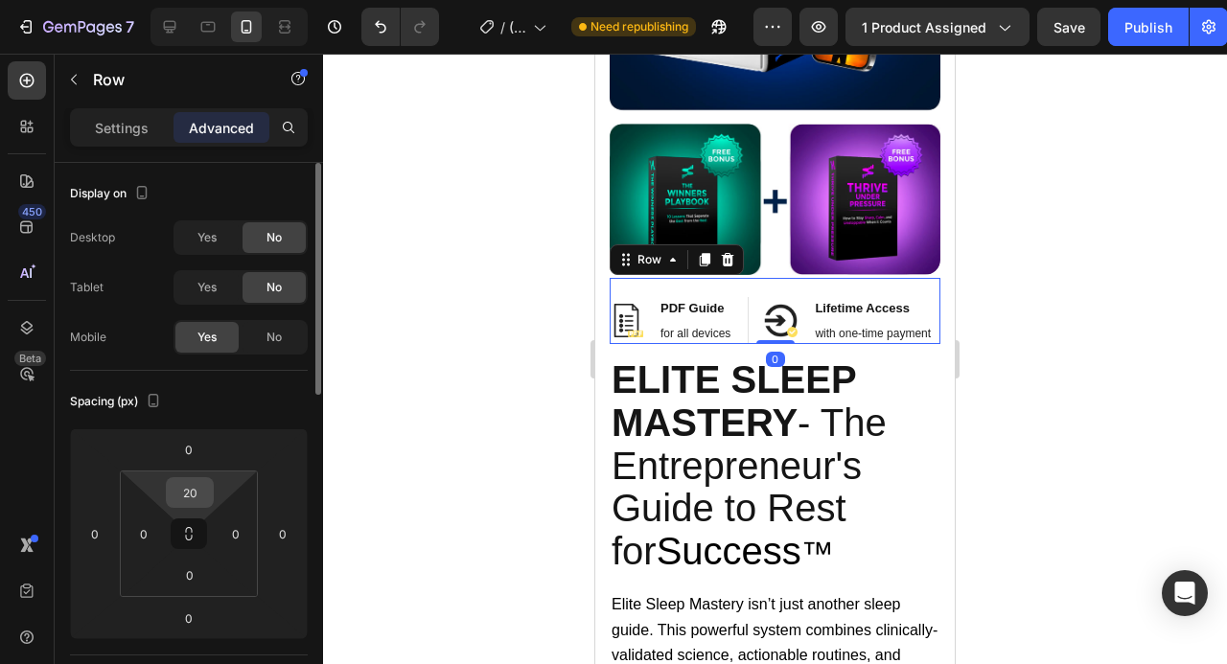
click at [191, 484] on input "20" at bounding box center [190, 492] width 38 height 29
type input "10"
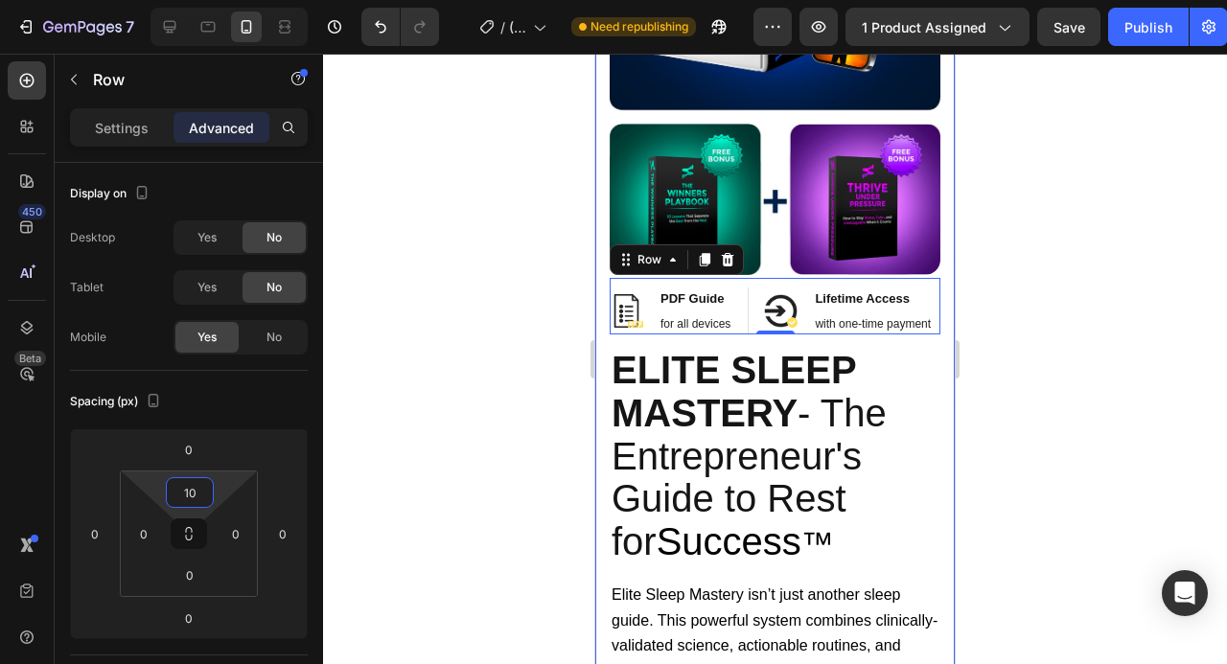
click at [1191, 329] on div at bounding box center [775, 359] width 904 height 611
click at [1158, 328] on div at bounding box center [775, 359] width 904 height 611
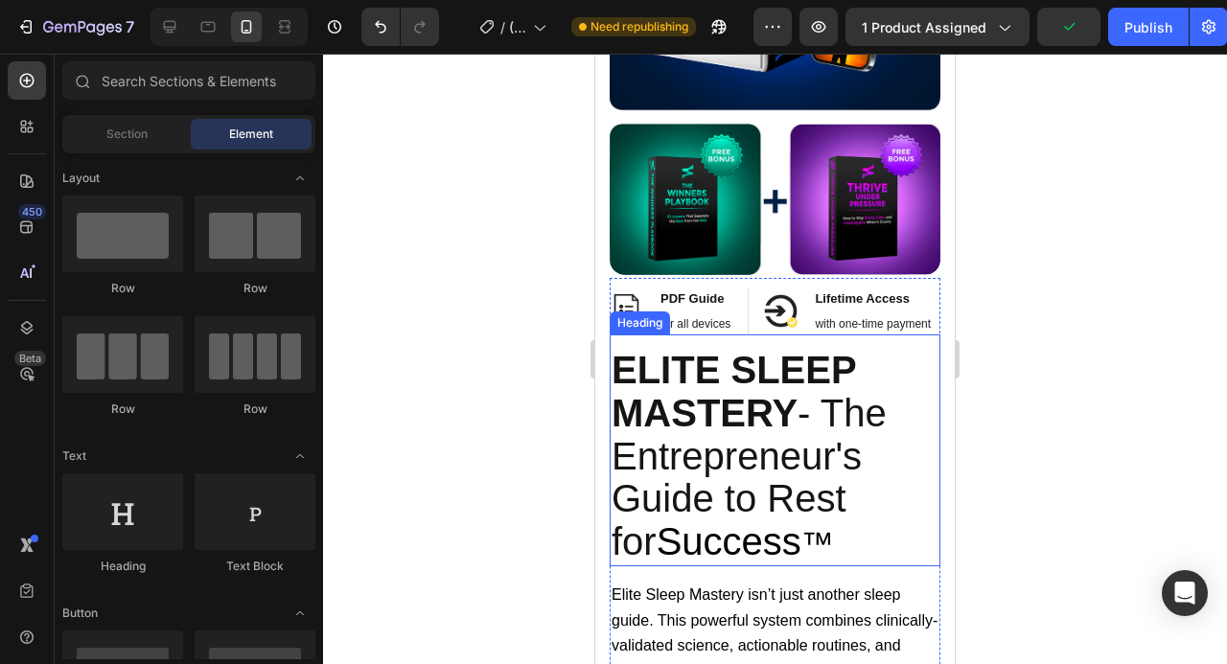
click at [893, 368] on h2 "ELITE SLEEP MASTERY - The Entrepreneur's Guide to Rest for Success ™" at bounding box center [775, 458] width 331 height 218
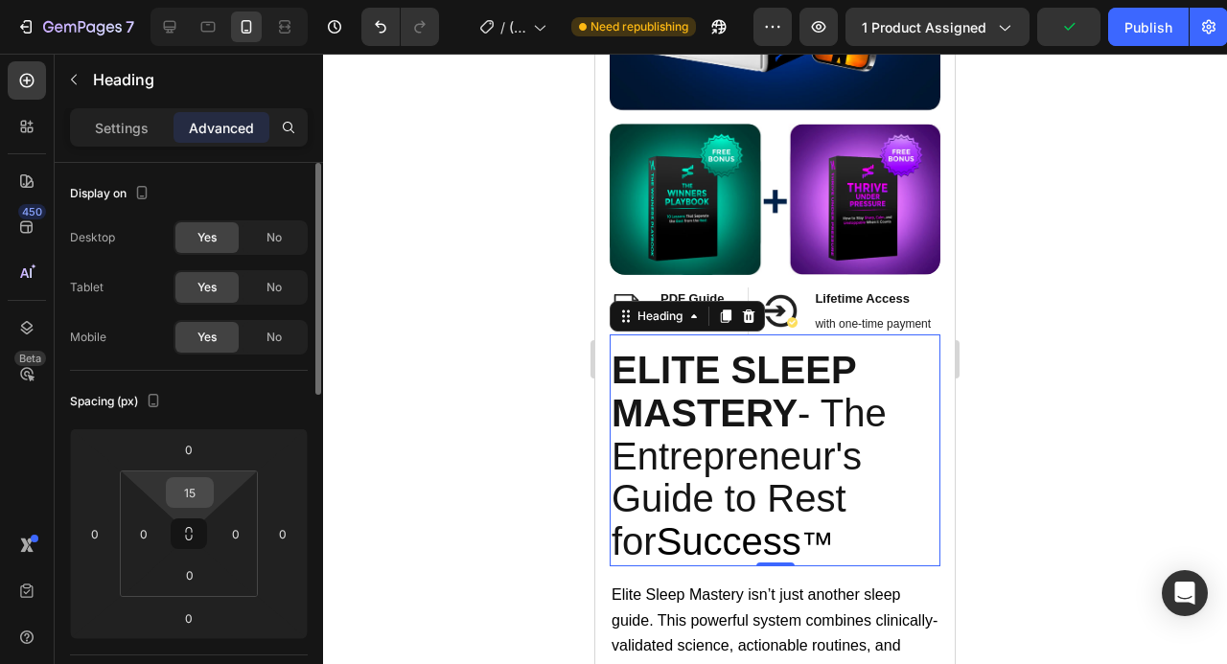
click at [183, 497] on input "15" at bounding box center [190, 492] width 38 height 29
type input "20"
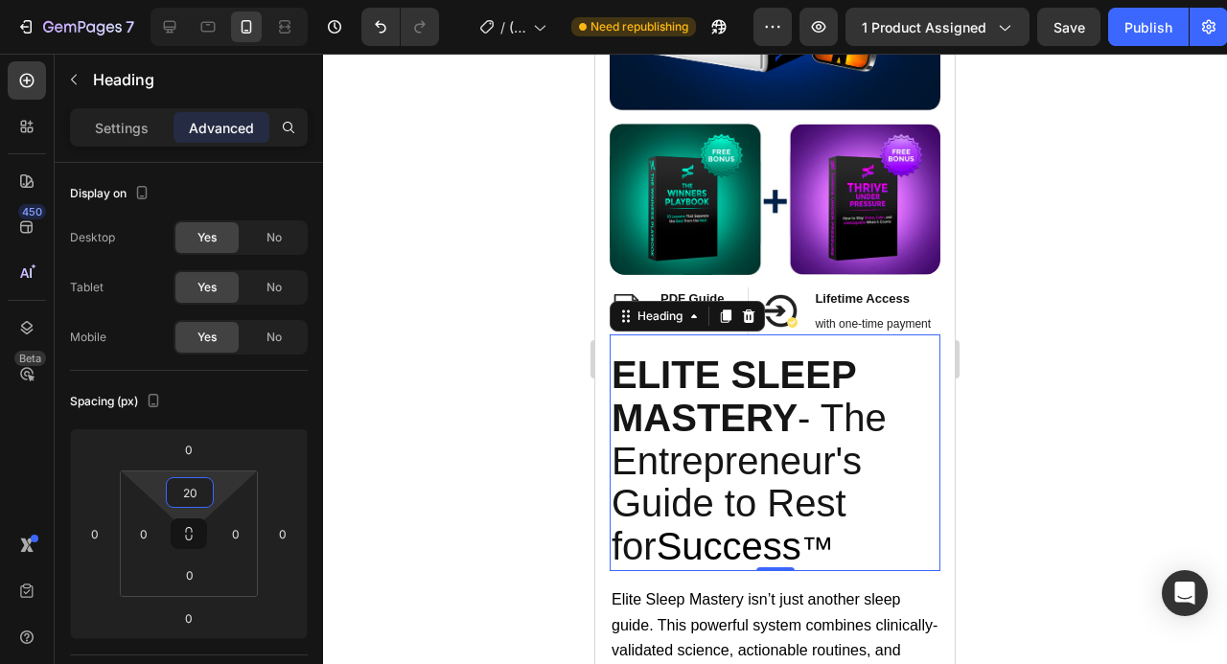
click at [1013, 395] on div at bounding box center [775, 359] width 904 height 611
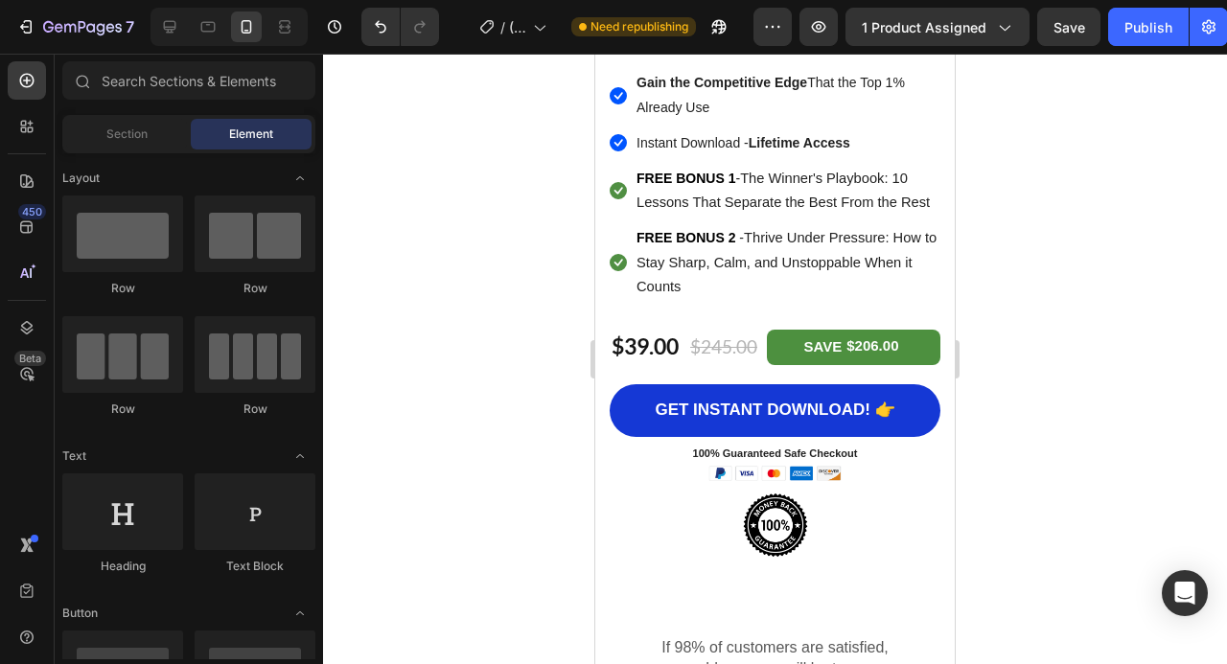
scroll to position [2301, 0]
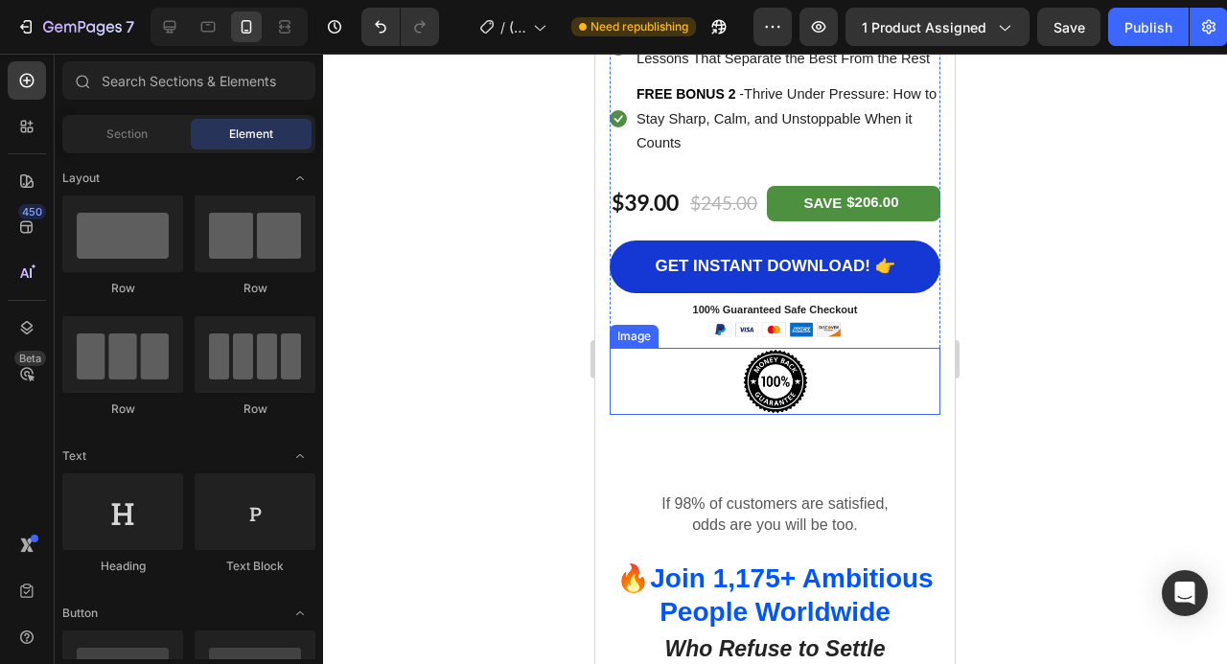
click at [781, 382] on img at bounding box center [775, 381] width 67 height 67
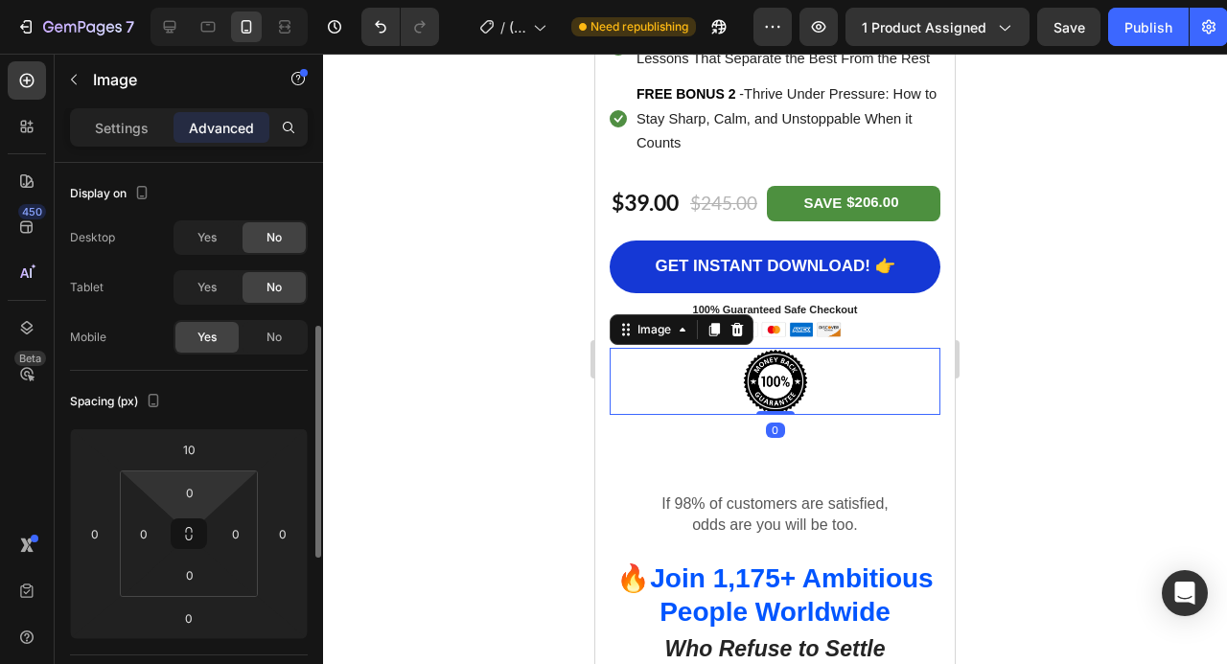
scroll to position [128, 0]
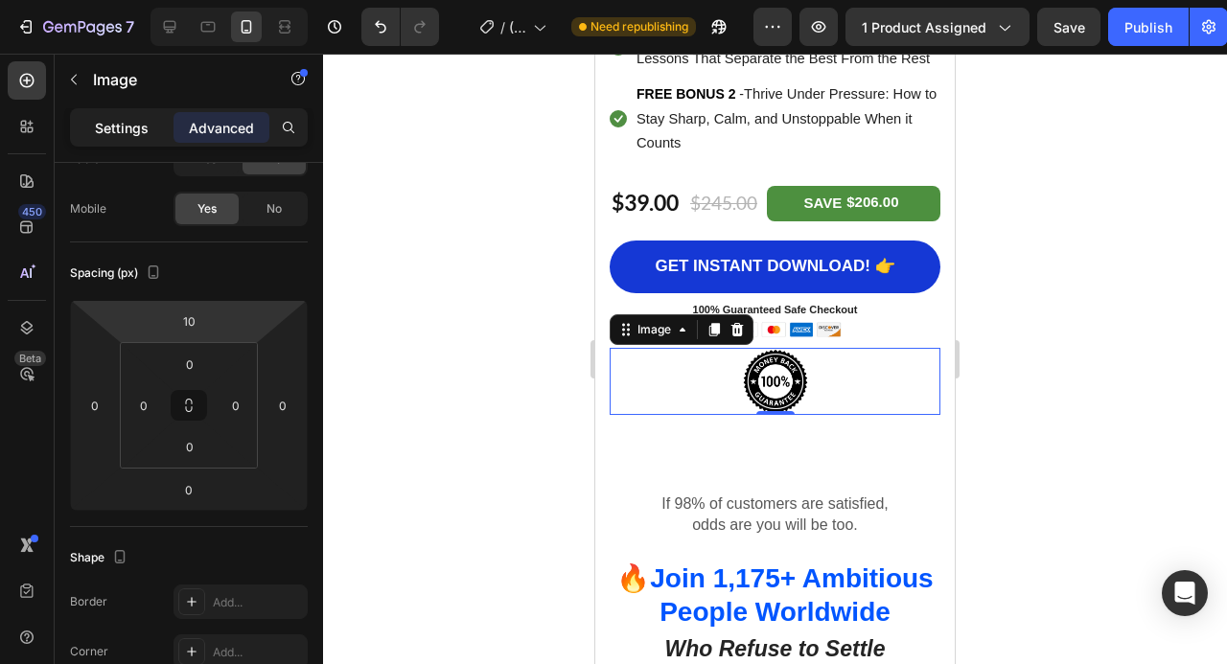
click at [116, 124] on p "Settings" at bounding box center [122, 128] width 54 height 20
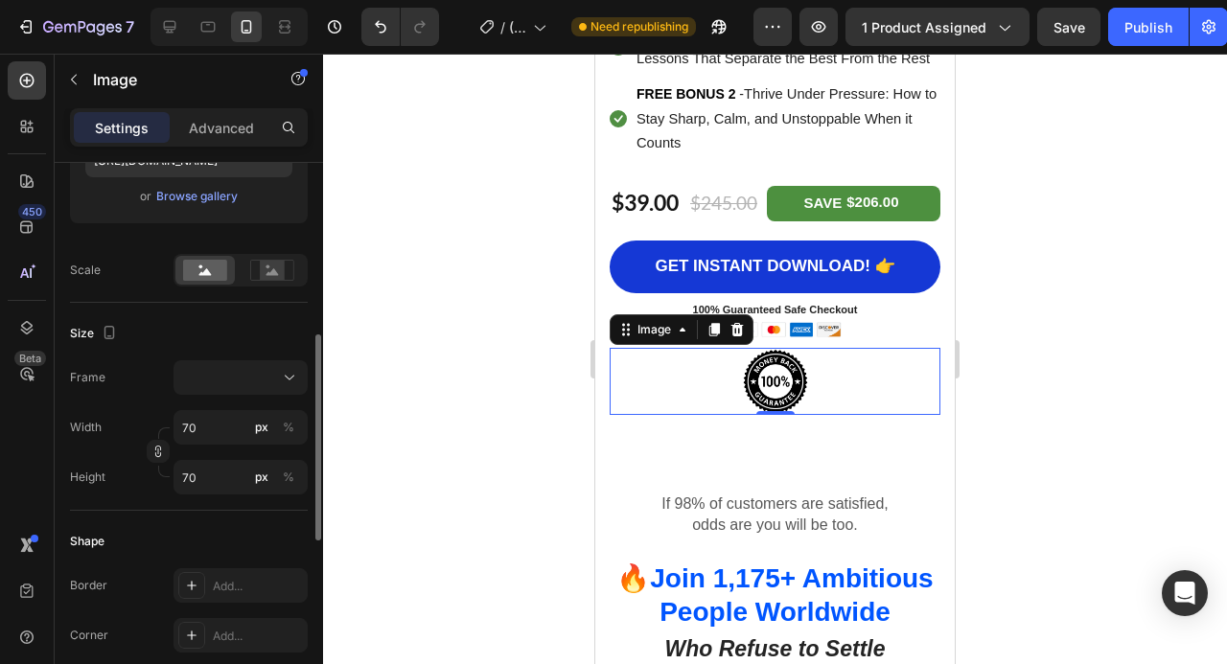
scroll to position [395, 0]
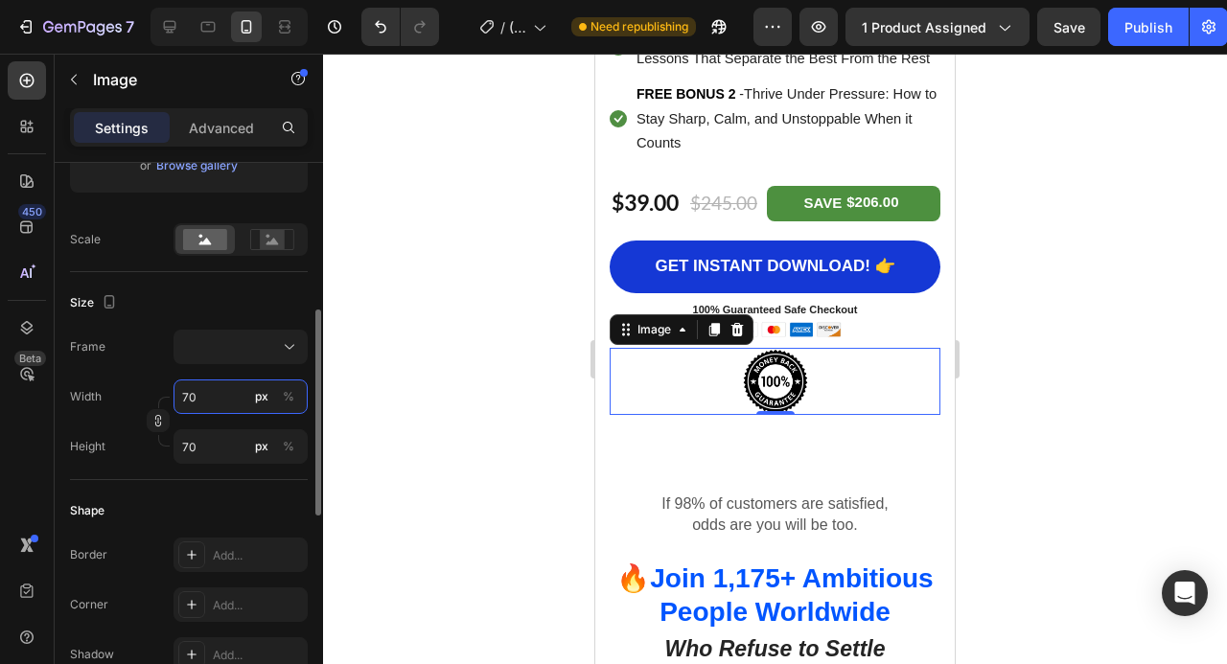
click at [192, 408] on input "70" at bounding box center [241, 397] width 134 height 35
type input "1"
type input "10"
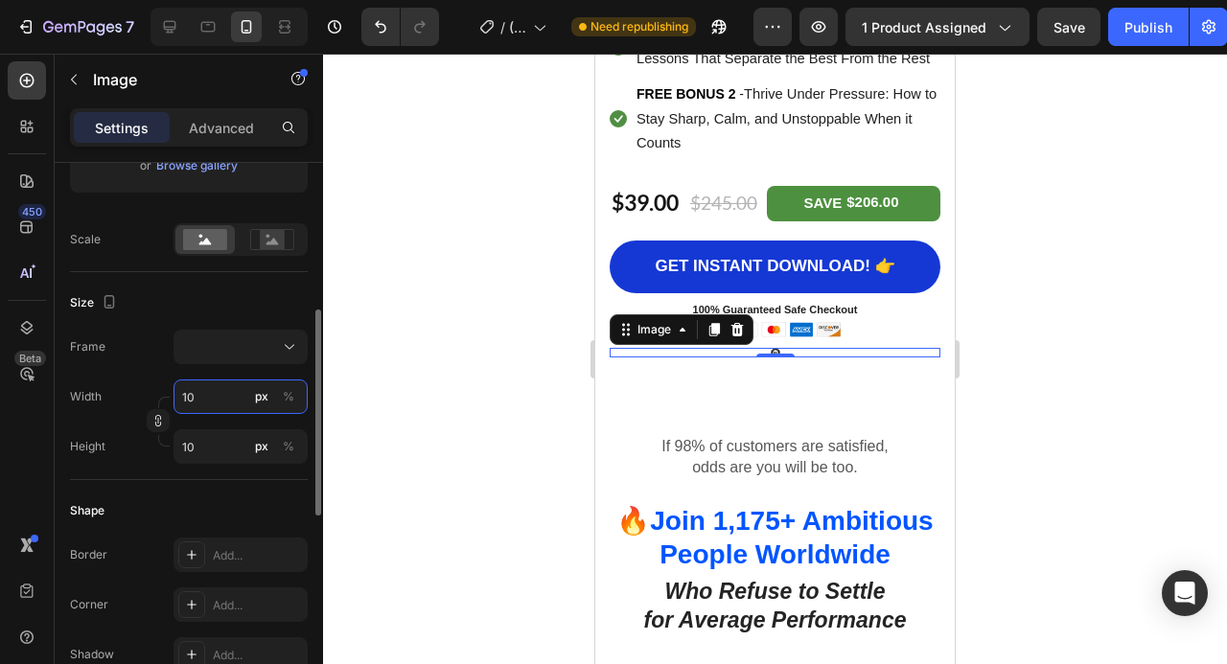
type input "100"
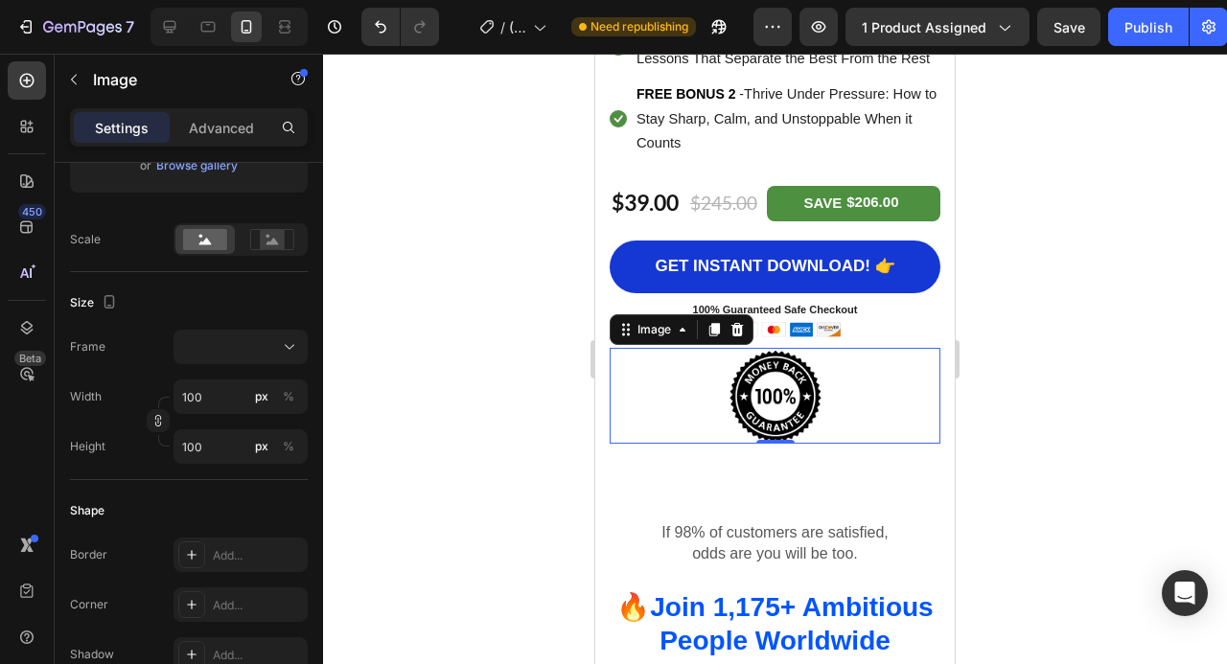
click at [1118, 394] on div at bounding box center [775, 359] width 904 height 611
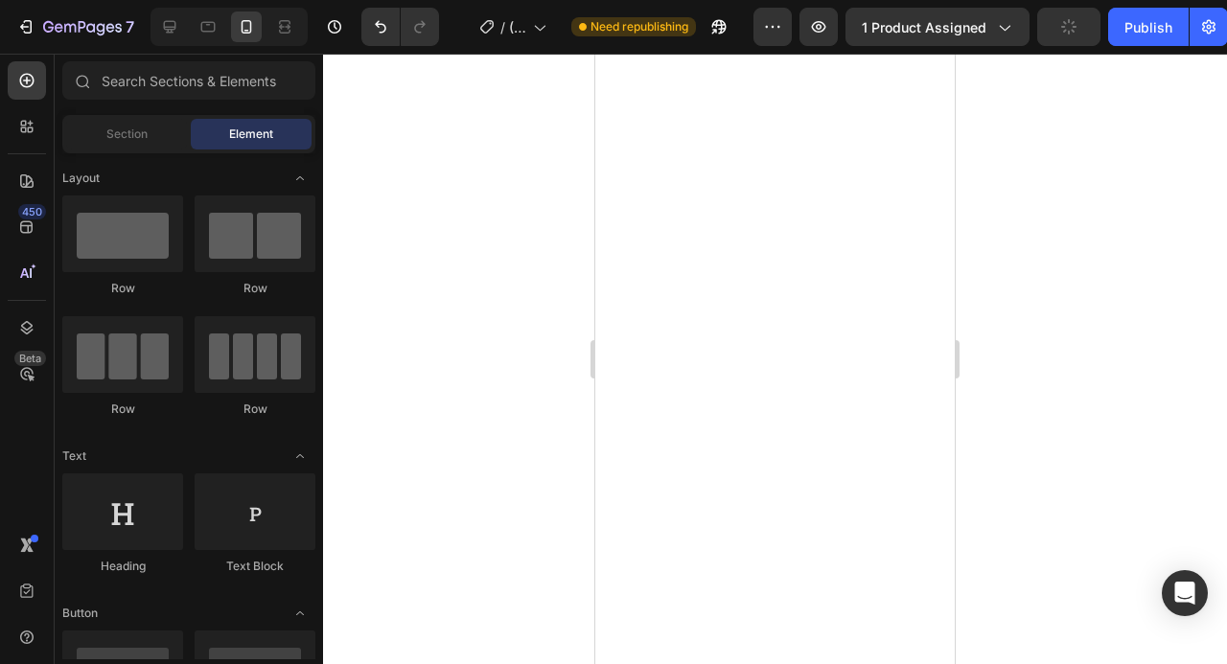
scroll to position [0, 0]
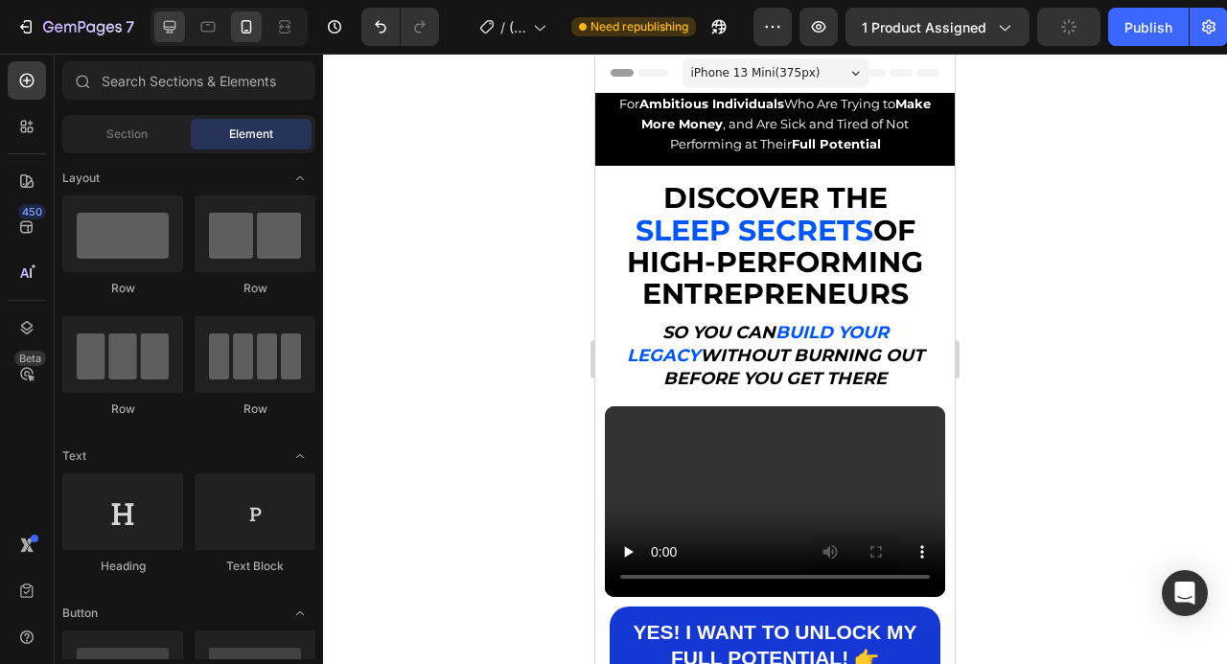
click at [172, 35] on icon at bounding box center [169, 26] width 19 height 19
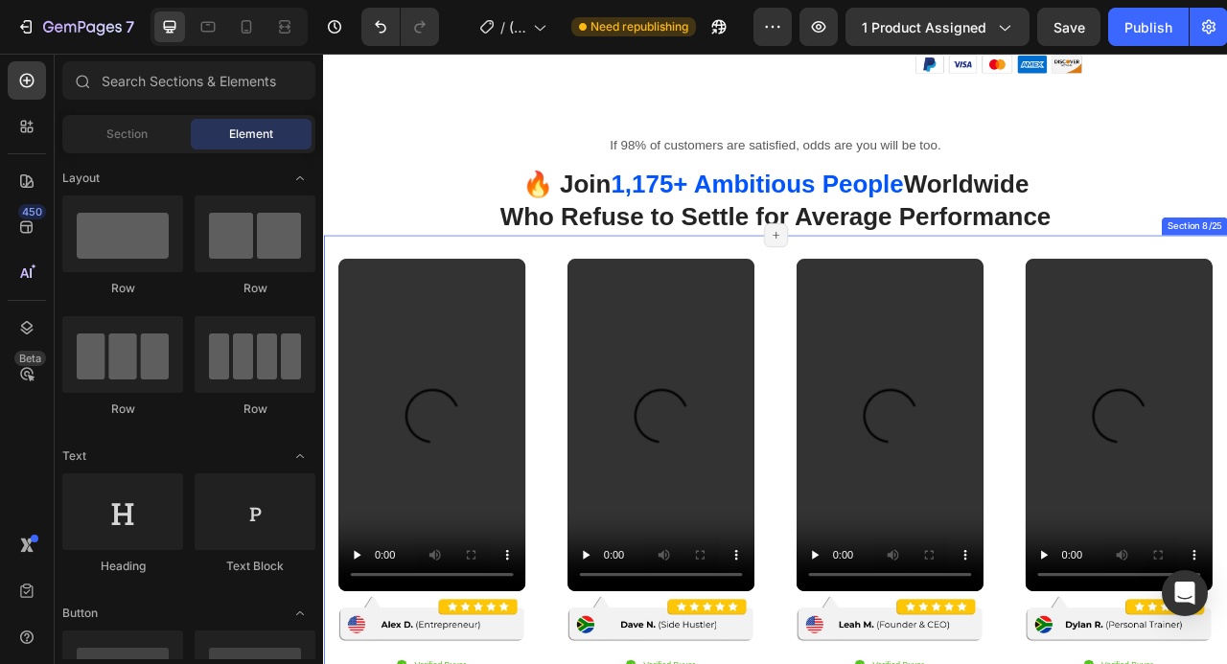
scroll to position [1890, 0]
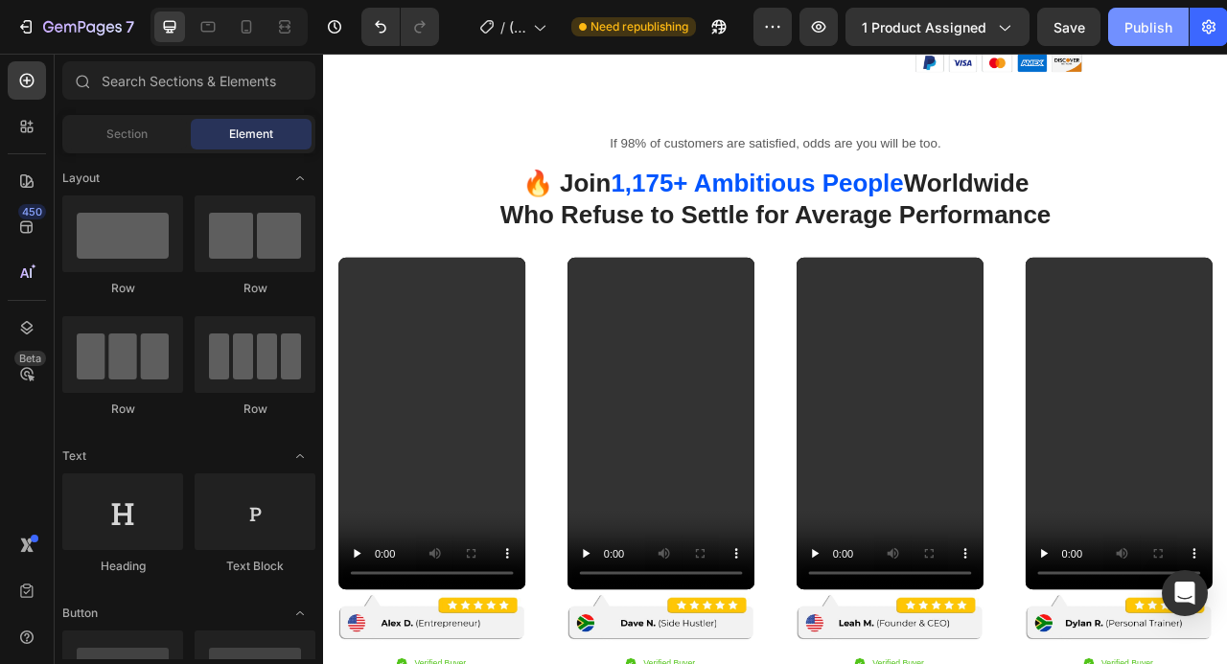
click at [1154, 37] on button "Publish" at bounding box center [1148, 27] width 81 height 38
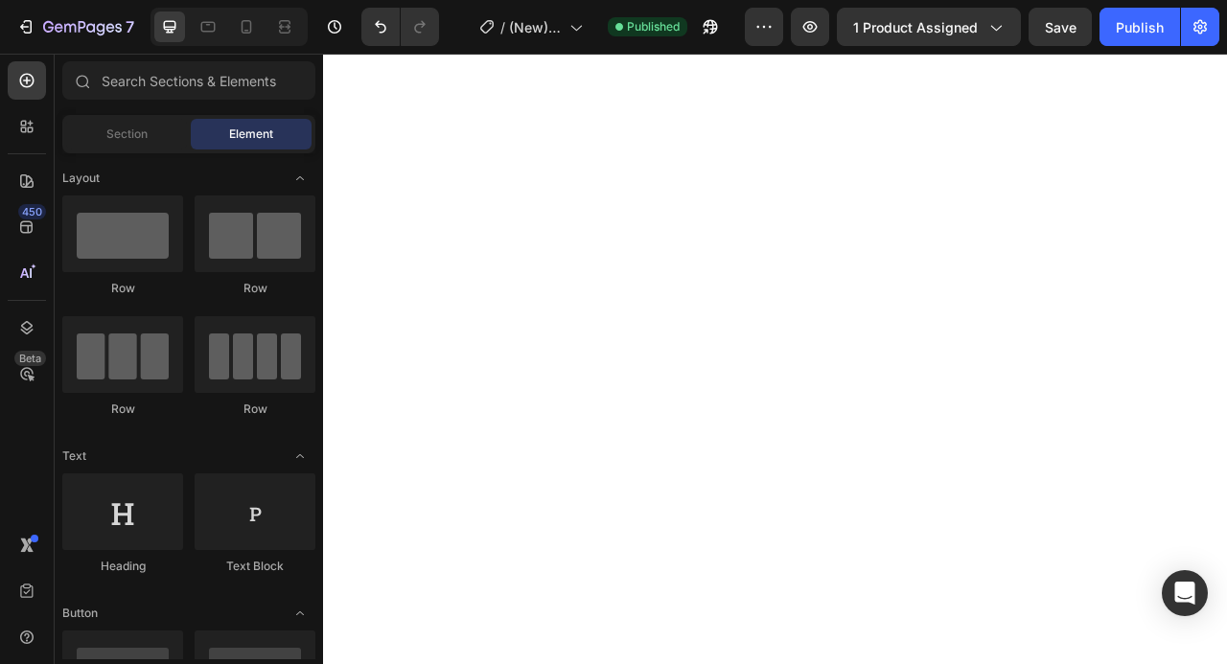
scroll to position [0, 0]
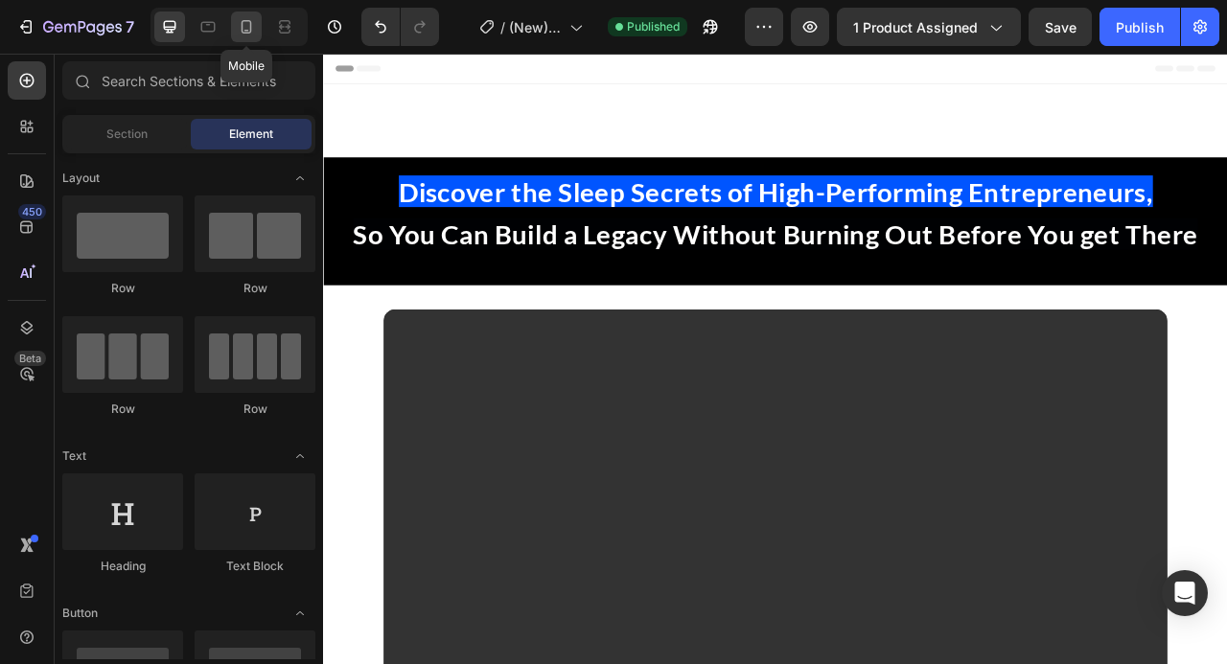
click at [250, 29] on icon at bounding box center [247, 26] width 11 height 13
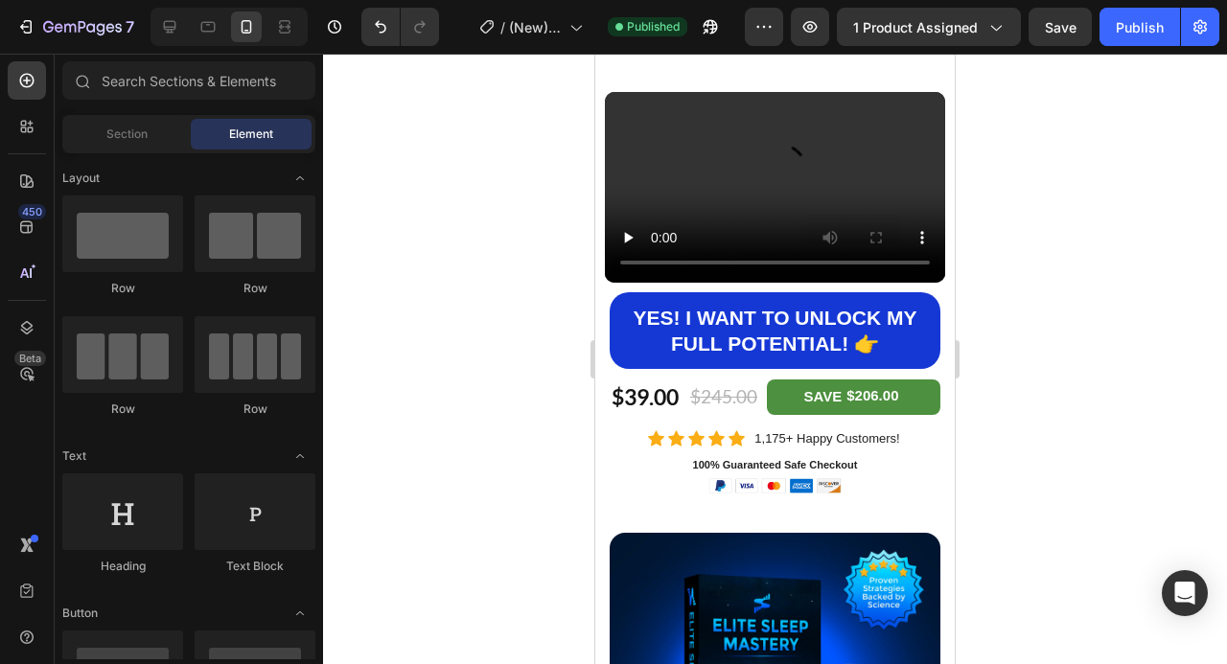
scroll to position [423, 0]
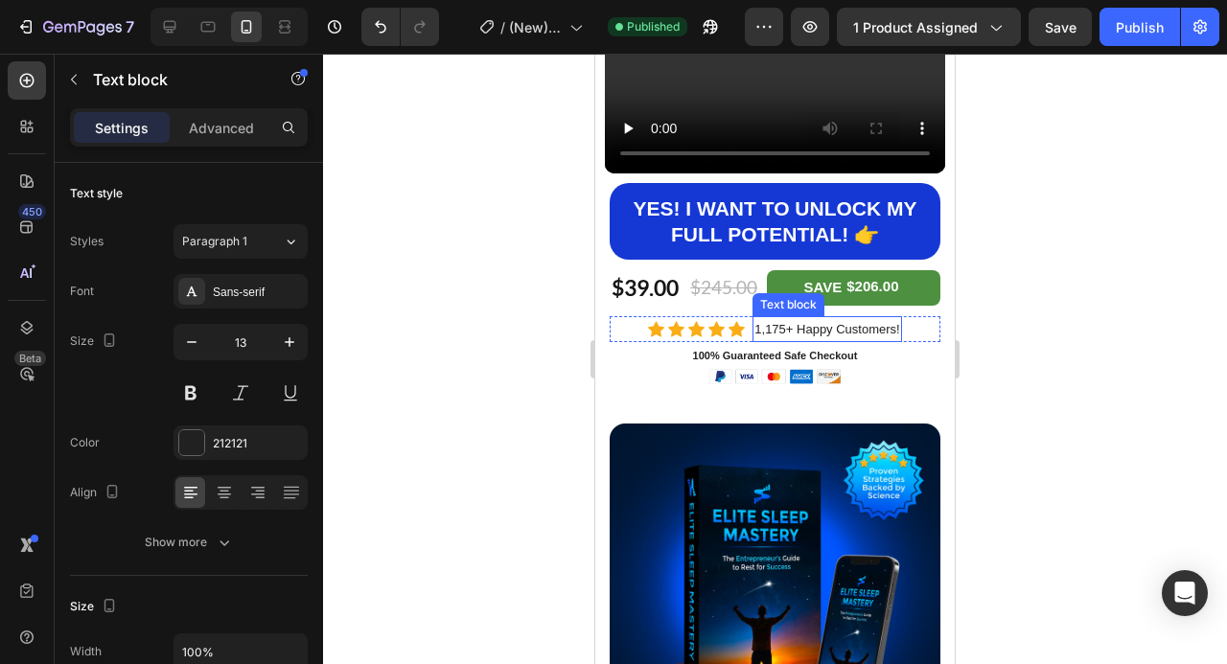
click at [827, 332] on p "1,175+ Happy Customers!" at bounding box center [826, 329] width 145 height 22
click at [1050, 356] on div at bounding box center [775, 359] width 904 height 611
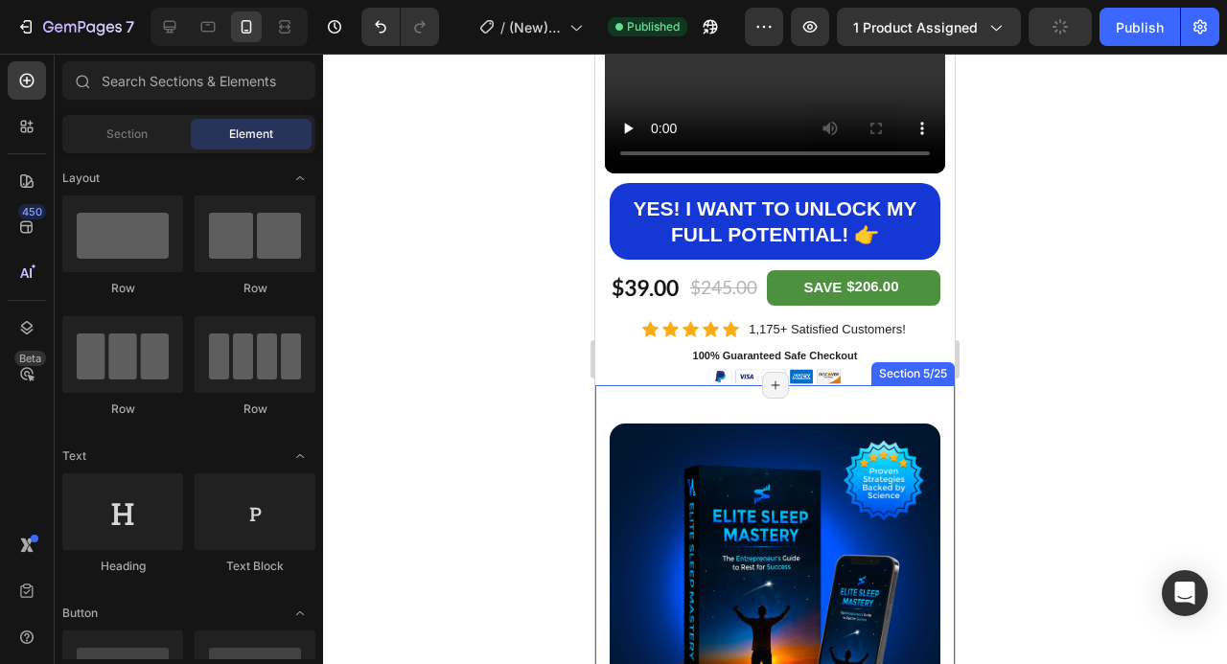
click at [1060, 348] on div at bounding box center [775, 359] width 904 height 611
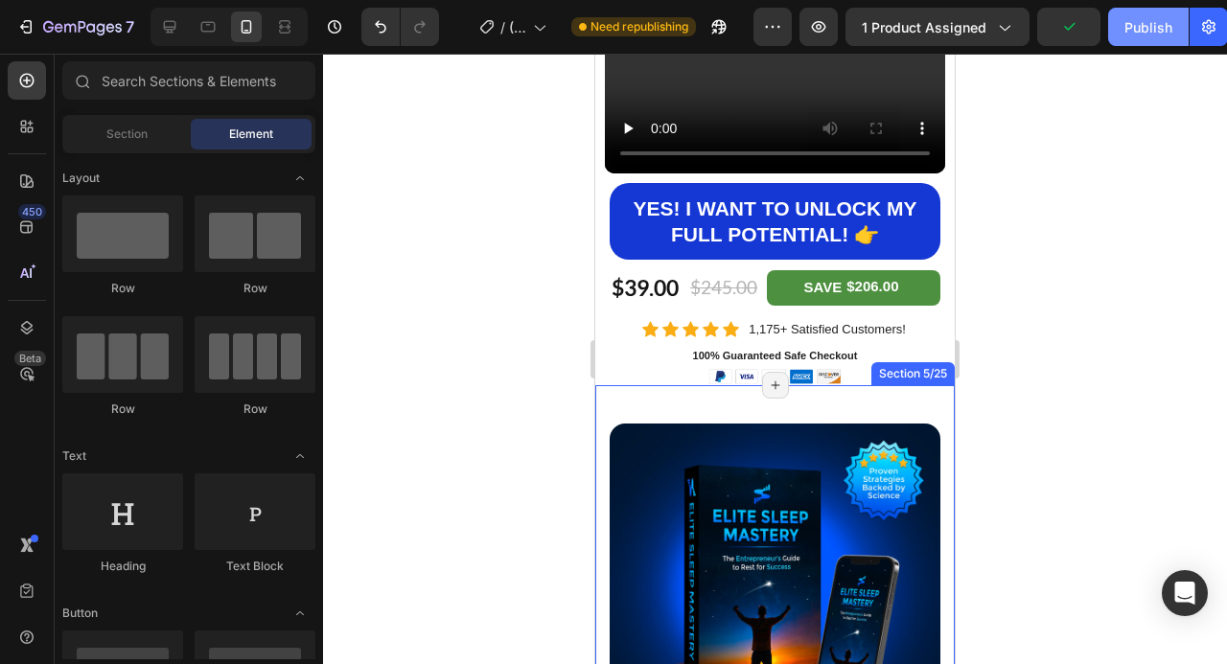
click at [1146, 32] on div "Publish" at bounding box center [1148, 27] width 48 height 20
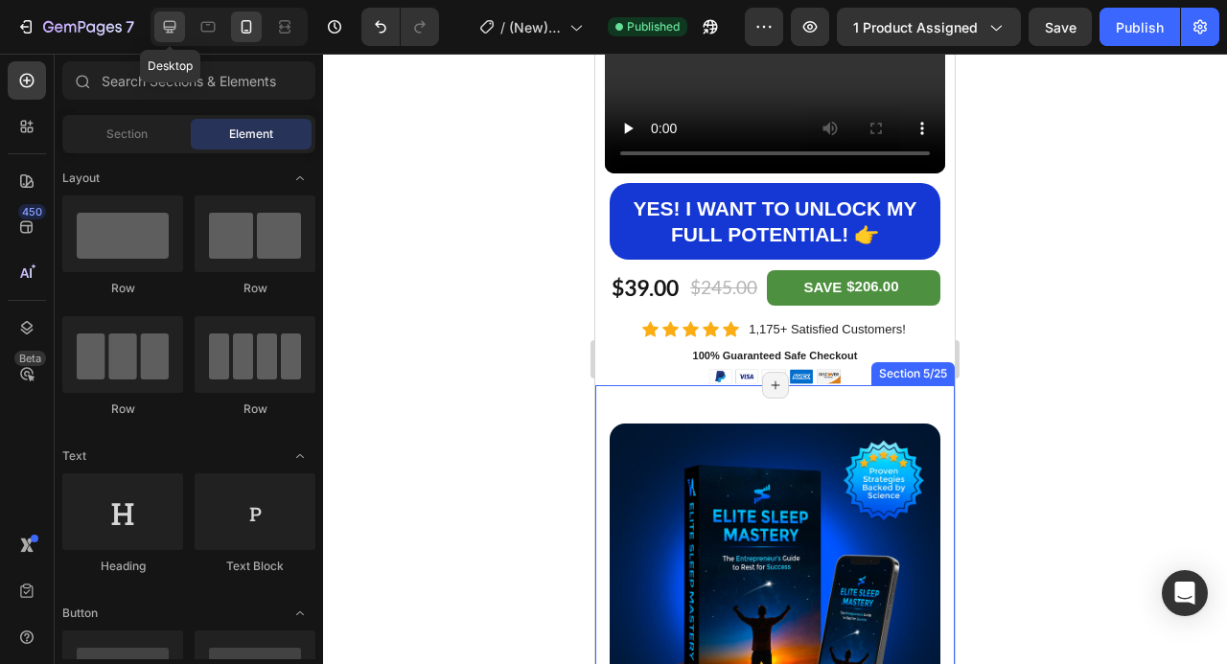
click at [176, 29] on icon at bounding box center [169, 26] width 19 height 19
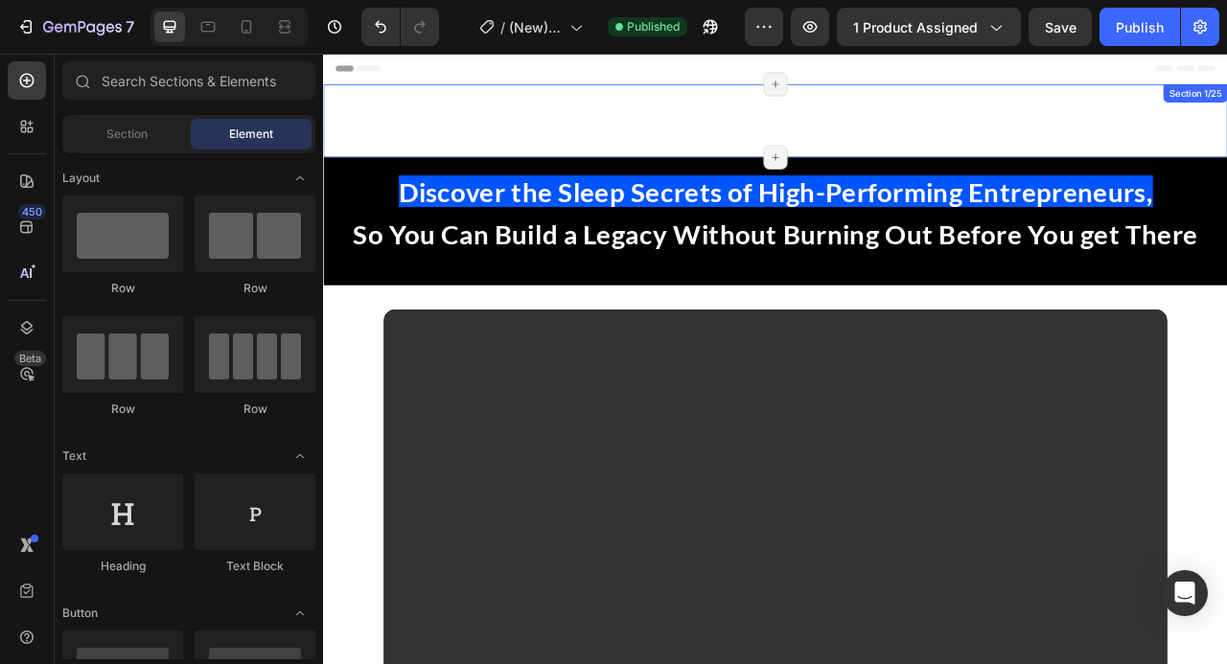
click at [729, 121] on div "For Ambitious Individuals Who Are Trying to Make More Money , and Are Sick and …" at bounding box center [898, 139] width 1150 height 93
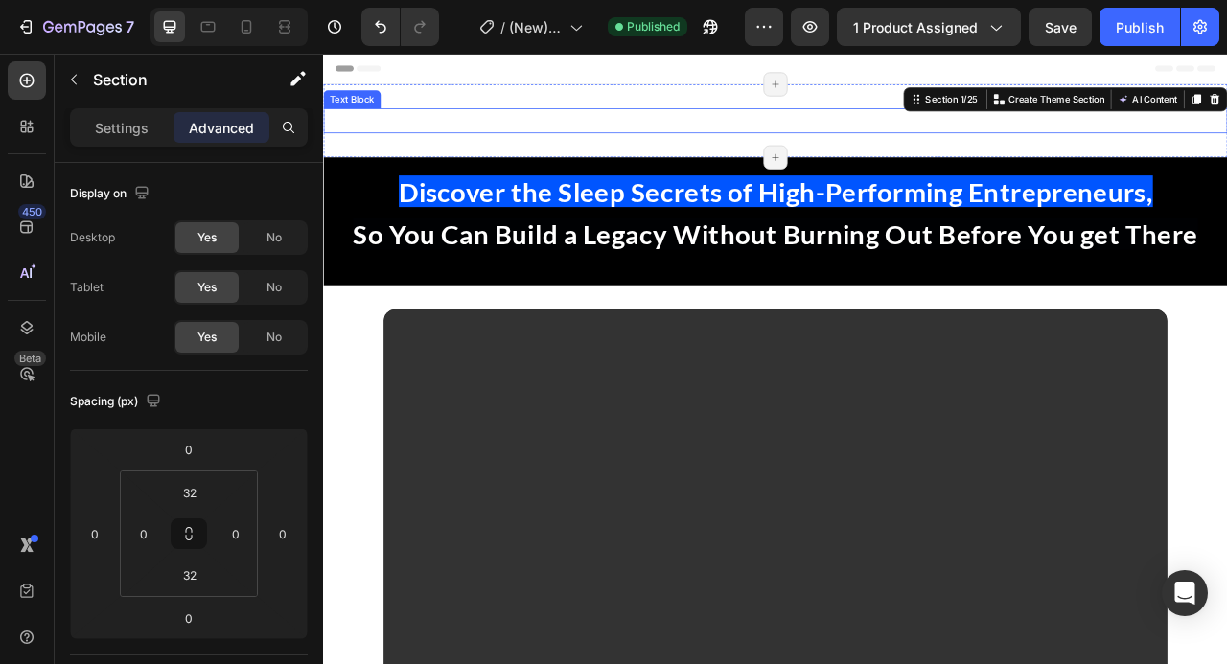
click at [764, 126] on p "For Ambitious Individuals Who Are Trying to Make More Money , and Are Sick and …" at bounding box center [898, 140] width 1146 height 28
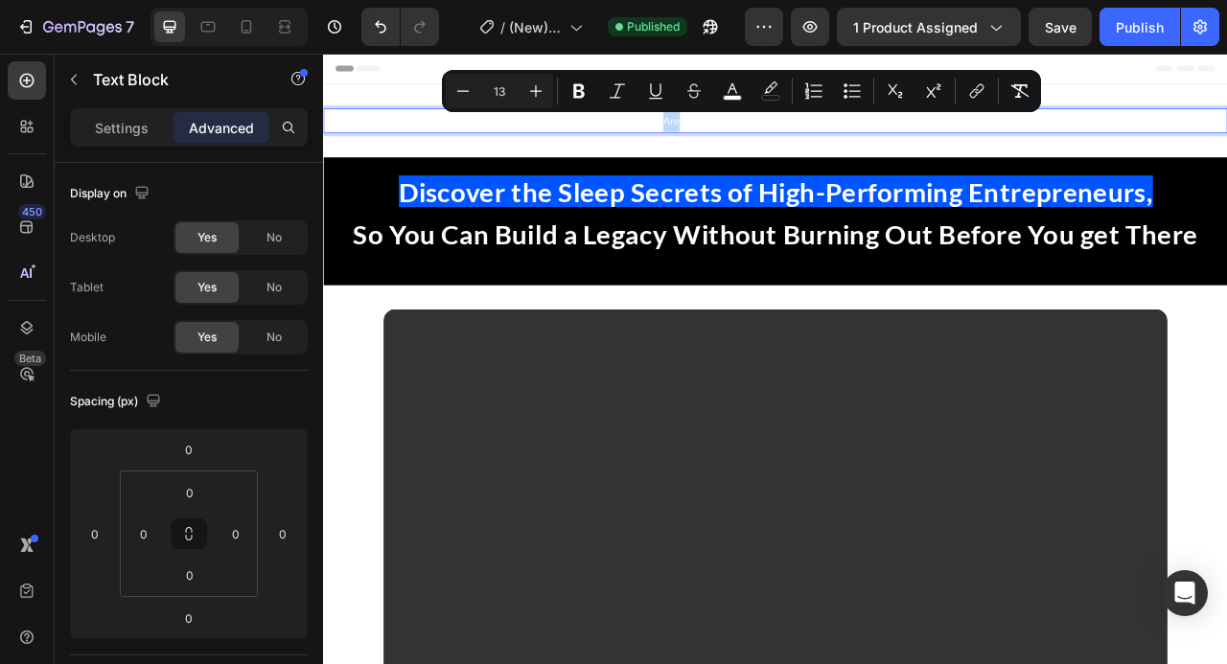
click at [777, 133] on span "For Ambitious Individuals Who Are Trying to Make More Money , and Are Sick and …" at bounding box center [723, 138] width 797 height 15
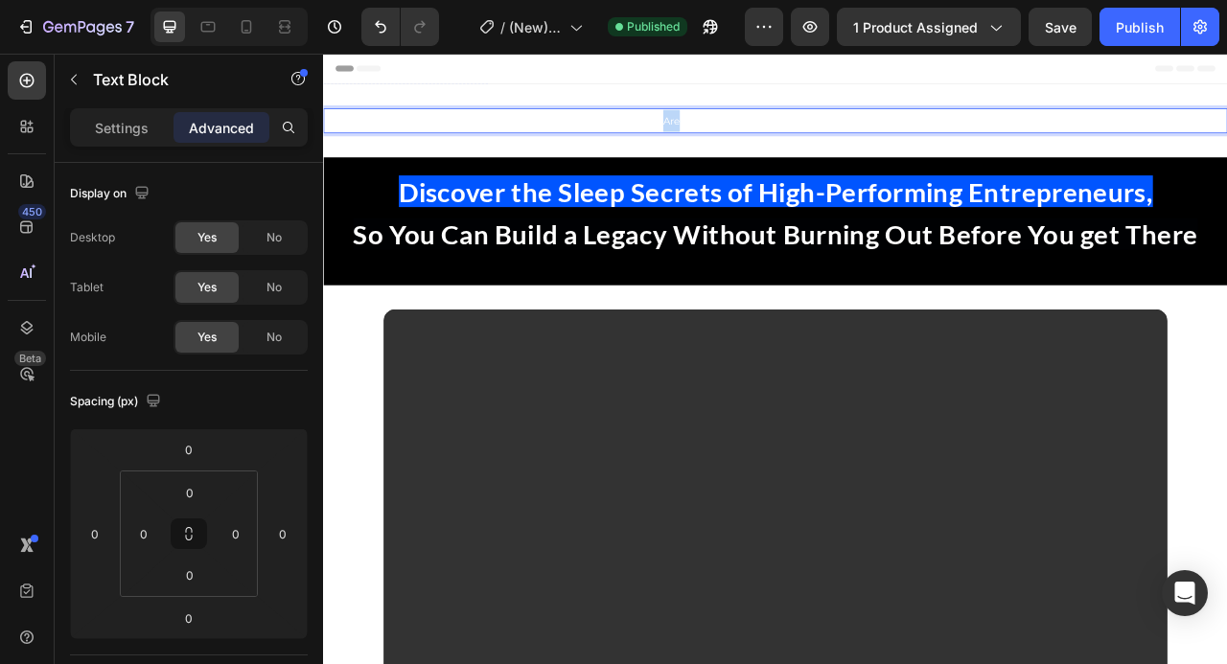
click at [777, 133] on span "For Ambitious Individuals Who Are Trying to Make More Money , and Are Sick and …" at bounding box center [723, 138] width 797 height 15
click at [791, 134] on span "For Ambitious Individuals Who Are Trying to Make More Money , and Are Sick and …" at bounding box center [723, 138] width 797 height 15
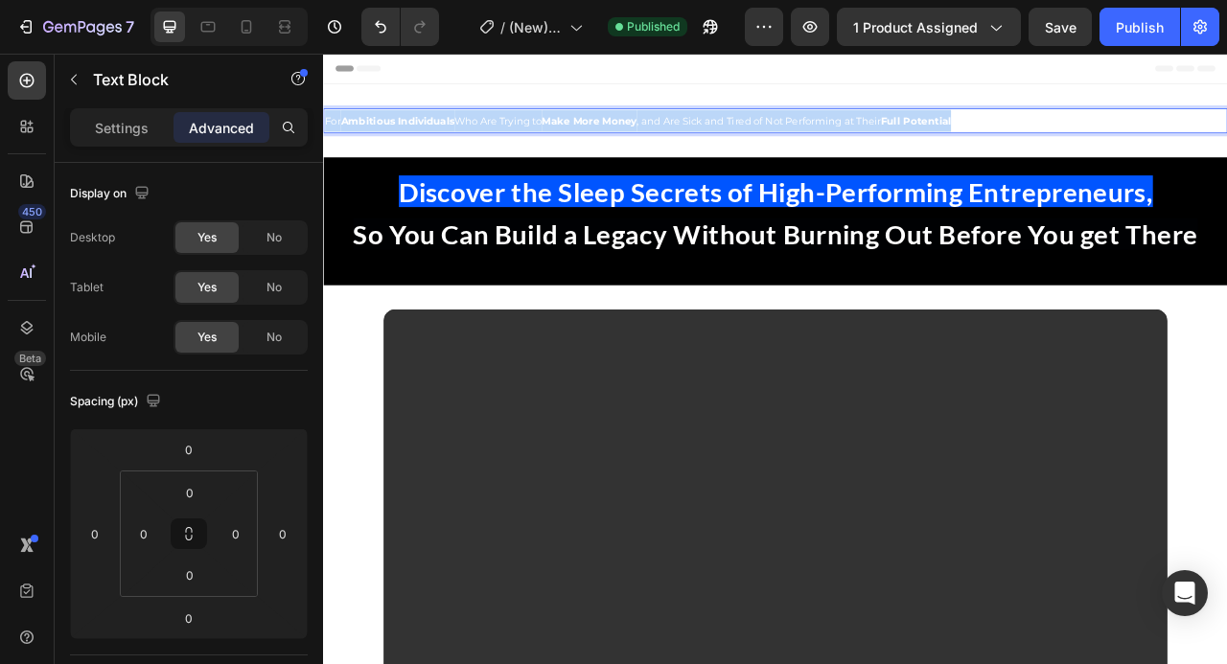
click at [791, 134] on span "For Ambitious Individuals Who Are Trying to Make More Money , and Are Sick and …" at bounding box center [723, 138] width 797 height 15
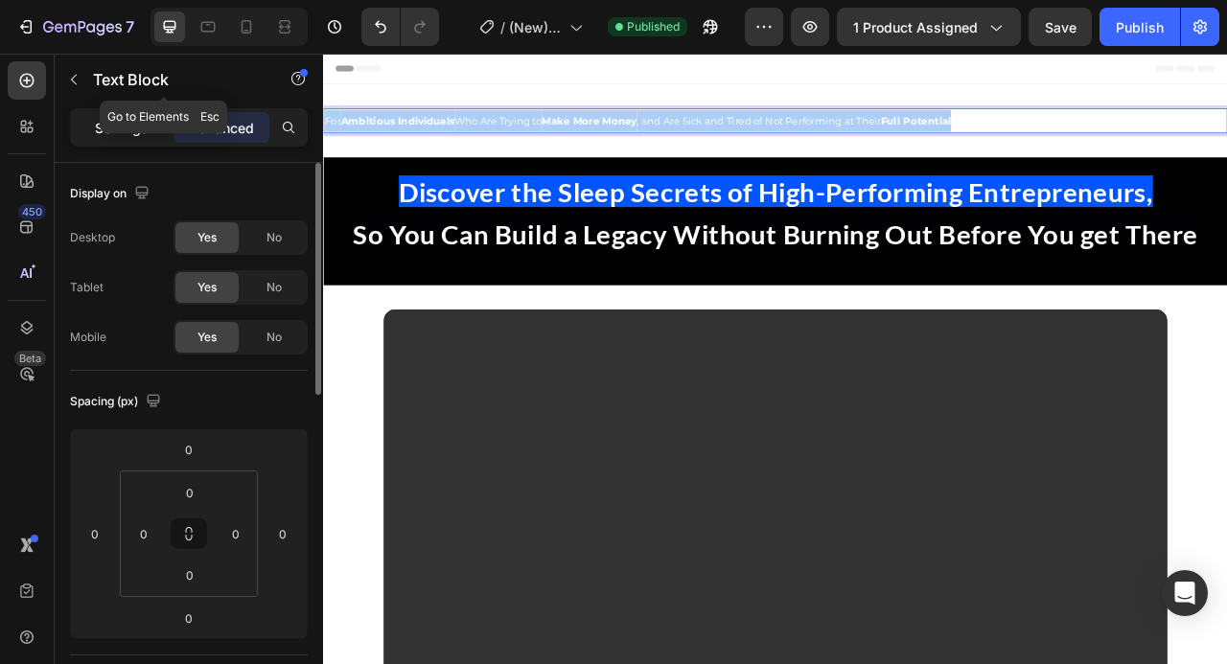
click at [131, 114] on div "Settings" at bounding box center [122, 127] width 96 height 31
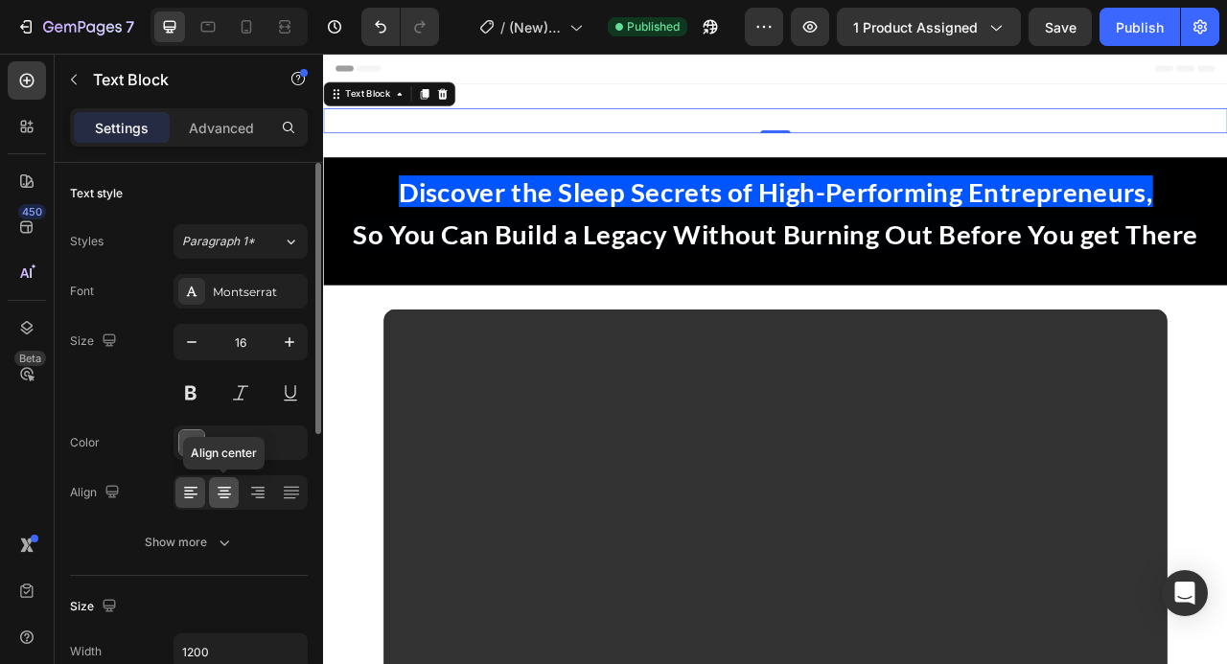
click at [220, 498] on icon at bounding box center [225, 499] width 10 height 2
click at [849, 142] on strong "Make More Money" at bounding box center [836, 138] width 121 height 15
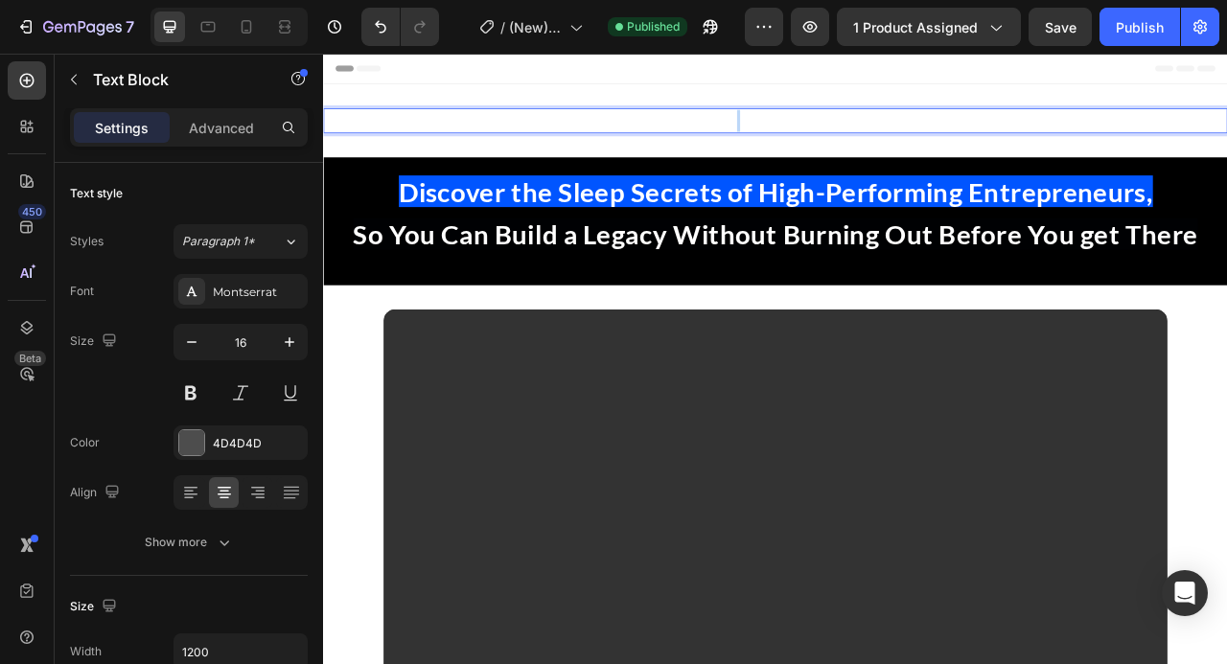
click at [849, 142] on strong "Make More Money" at bounding box center [836, 138] width 121 height 15
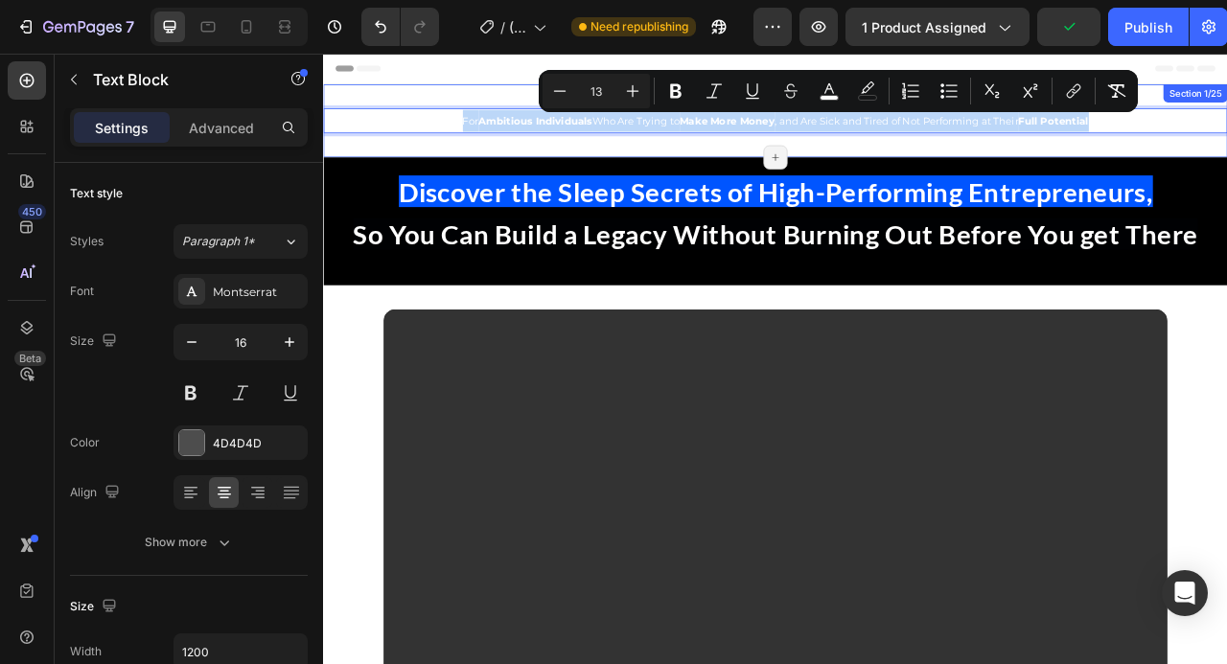
click at [554, 104] on div "For Ambitious Individuals Who Are Trying to Make More Money , and Are Sick and …" at bounding box center [898, 139] width 1150 height 93
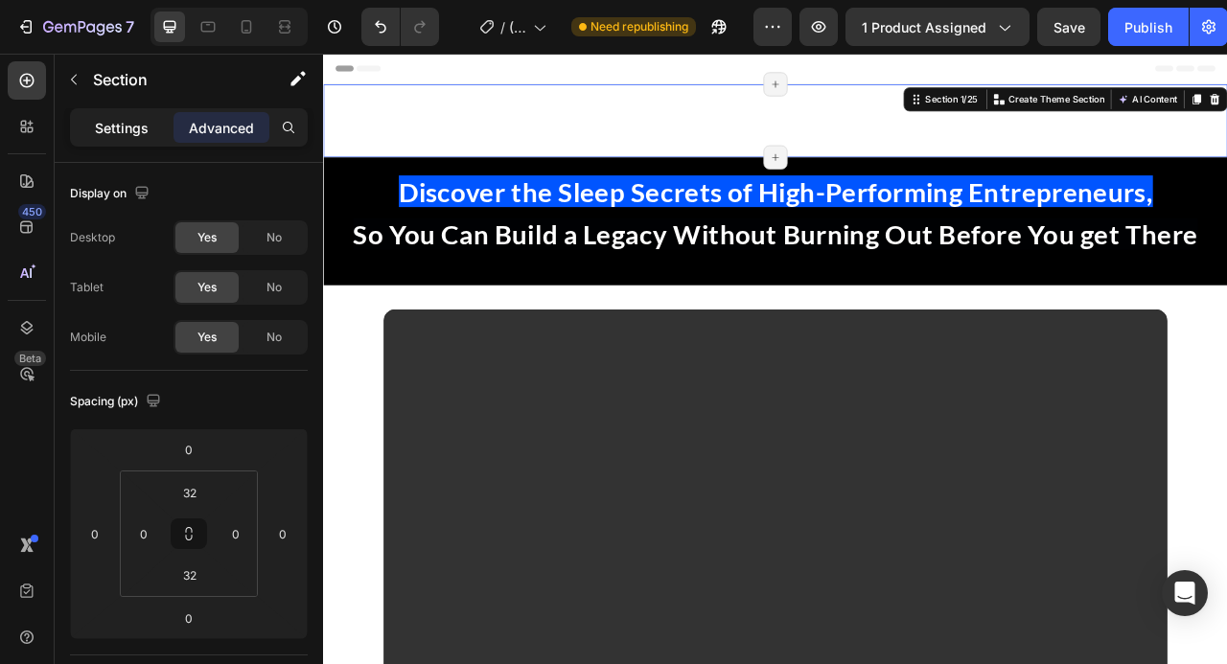
click at [121, 125] on p "Settings" at bounding box center [122, 128] width 54 height 20
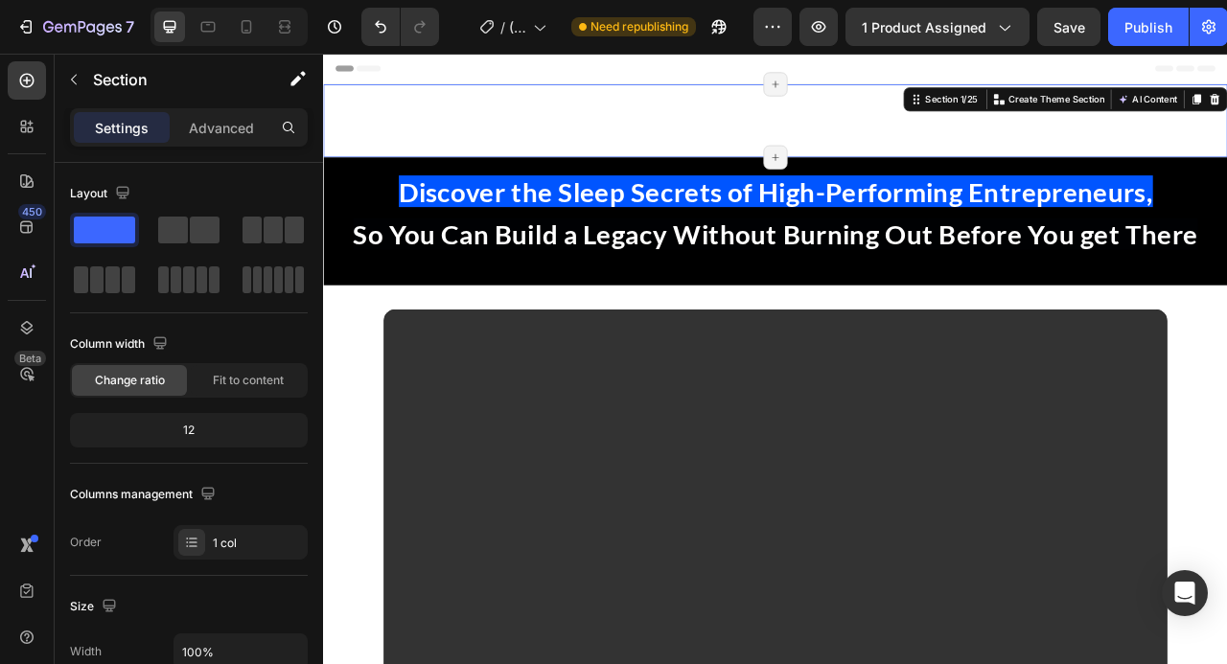
scroll to position [614, 0]
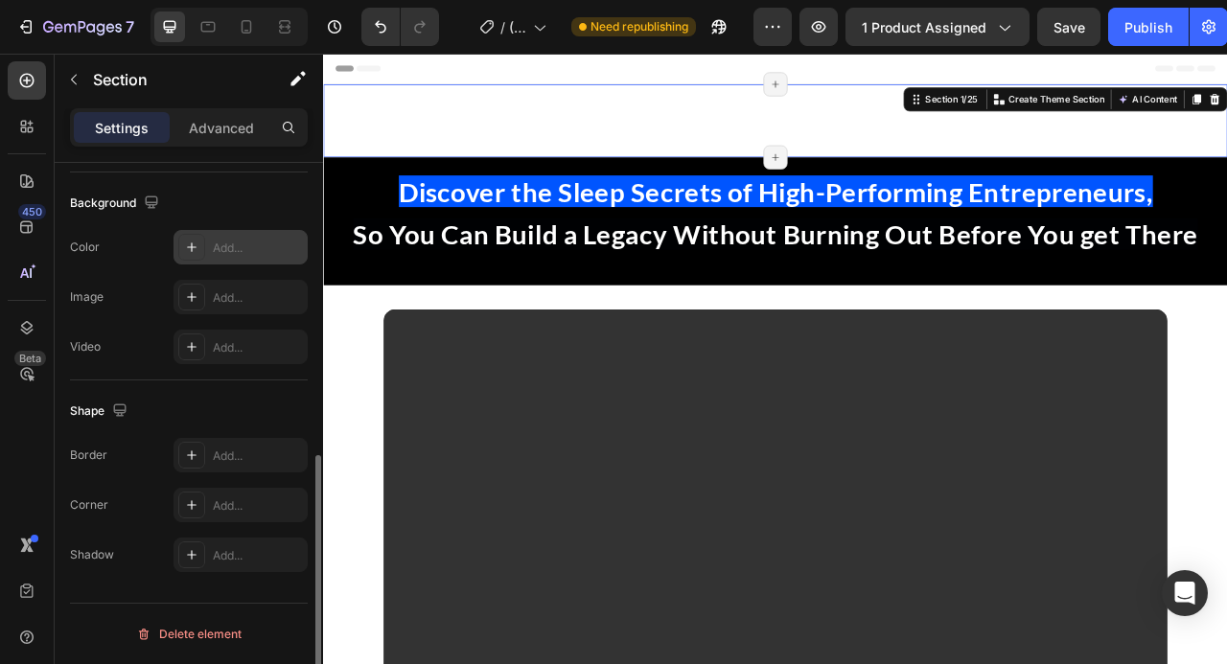
click at [197, 243] on icon at bounding box center [191, 247] width 15 height 15
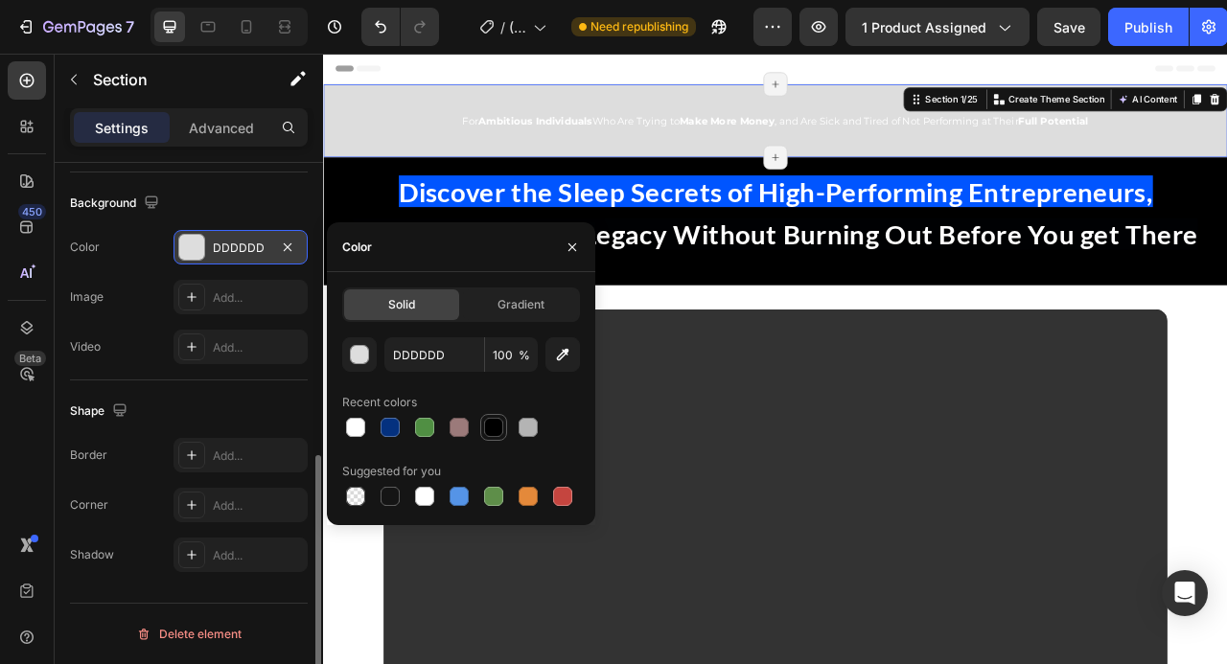
click at [494, 430] on div at bounding box center [493, 427] width 19 height 19
type input "000000"
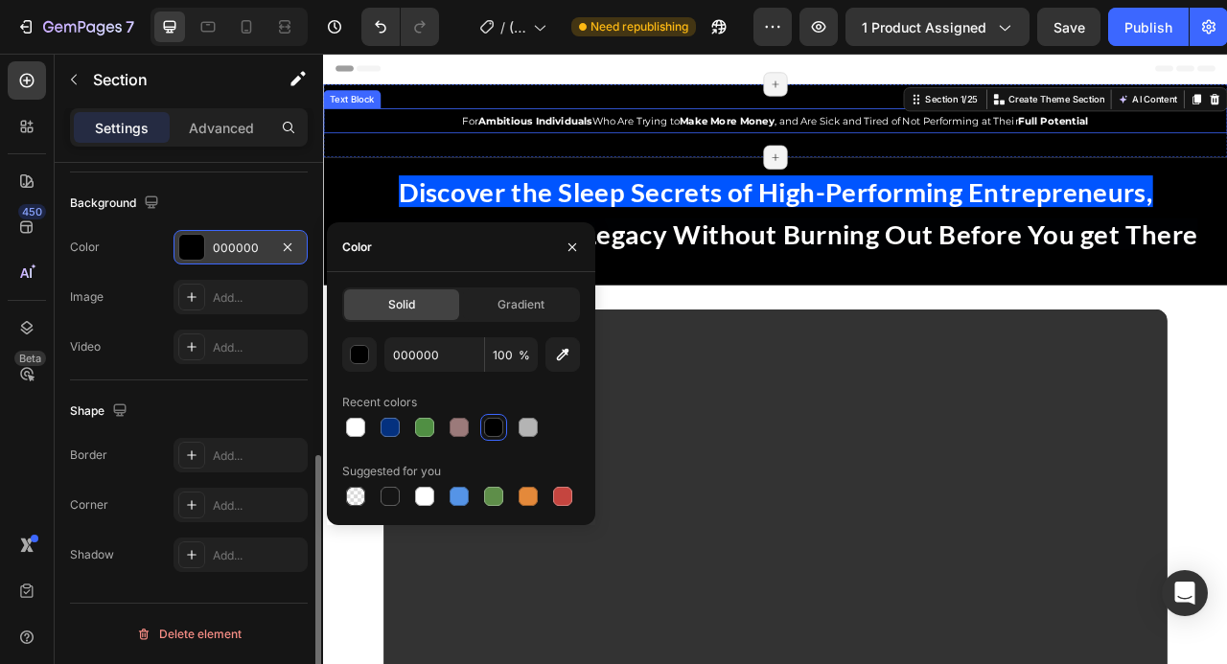
click at [1055, 144] on span "For Ambitious Individuals Who Are Trying to Make More Money , and Are Sick and …" at bounding box center [898, 138] width 797 height 15
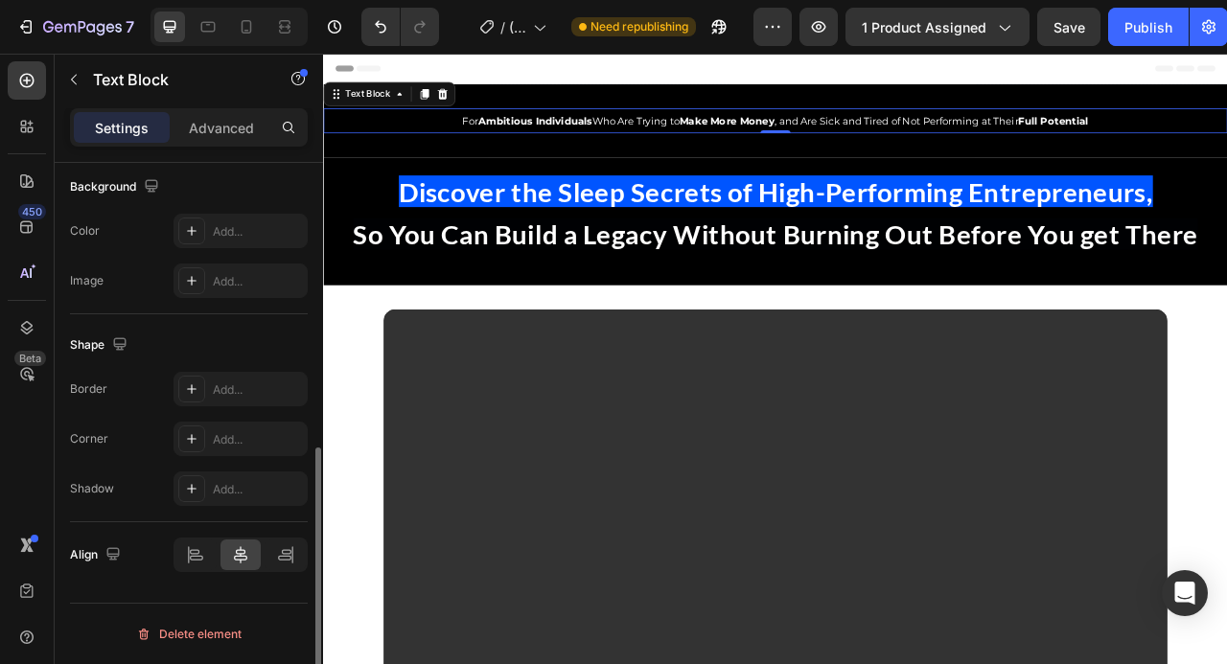
scroll to position [0, 0]
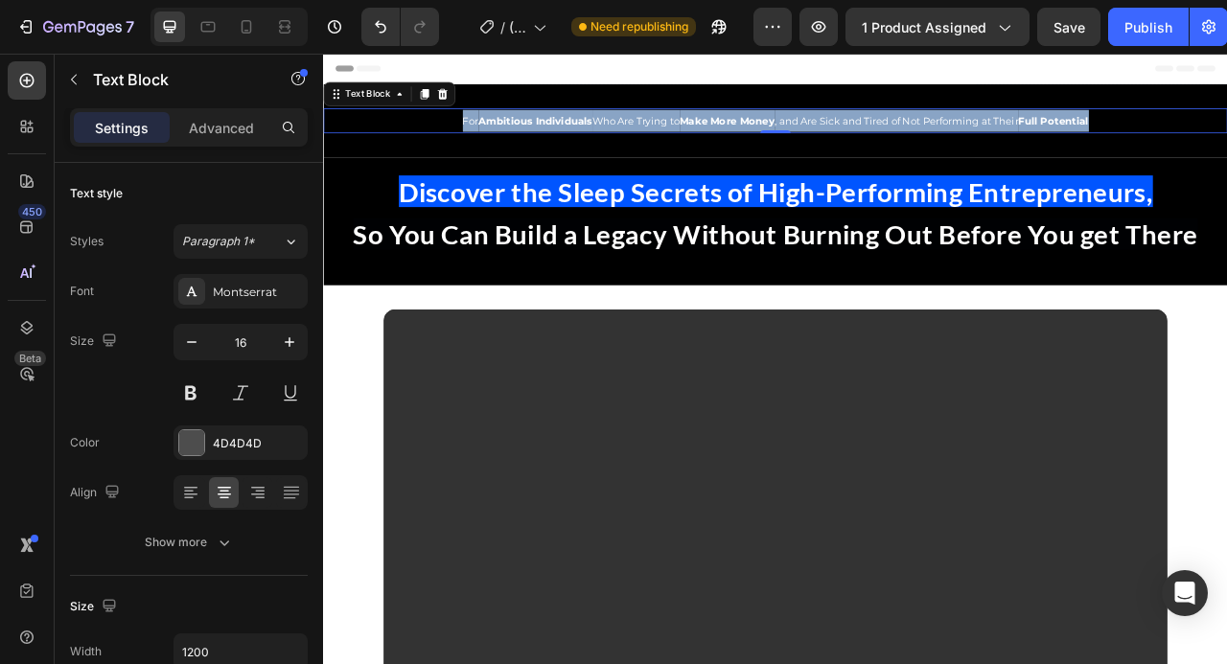
click at [1055, 144] on span "For Ambitious Individuals Who Are Trying to Make More Money , and Are Sick and …" at bounding box center [898, 138] width 797 height 15
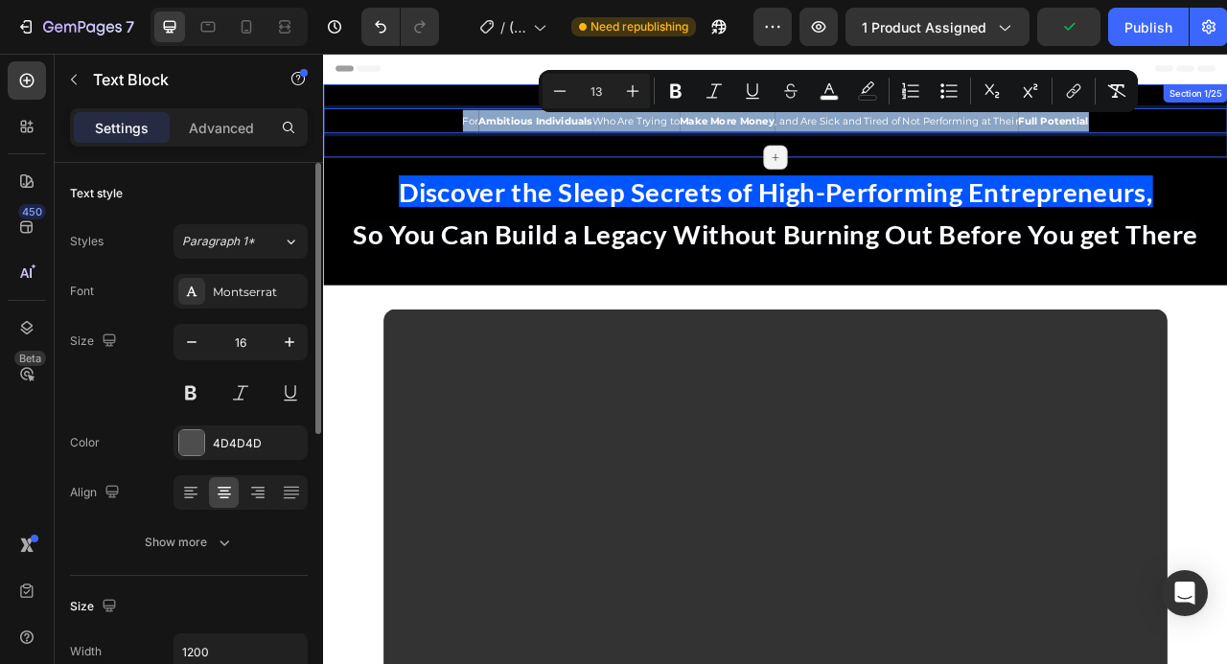
click at [788, 168] on div "For Ambitious Individuals Who Are Trying to Make More Money , and Are Sick and …" at bounding box center [898, 139] width 1150 height 93
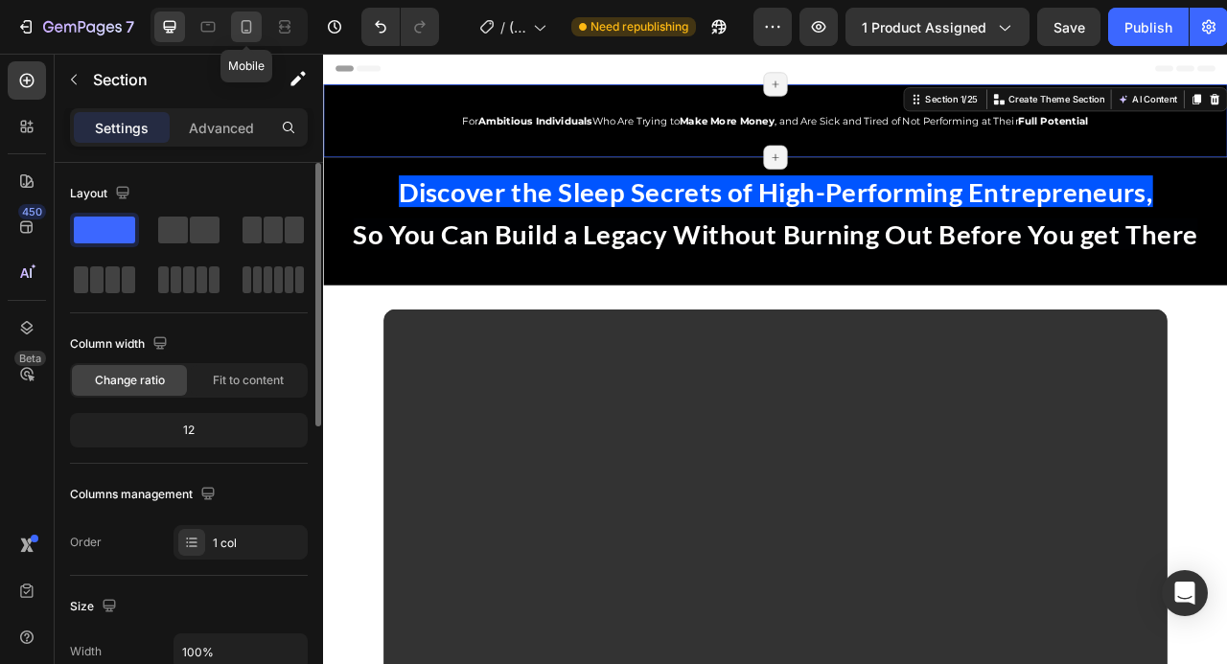
click at [251, 29] on icon at bounding box center [247, 26] width 11 height 13
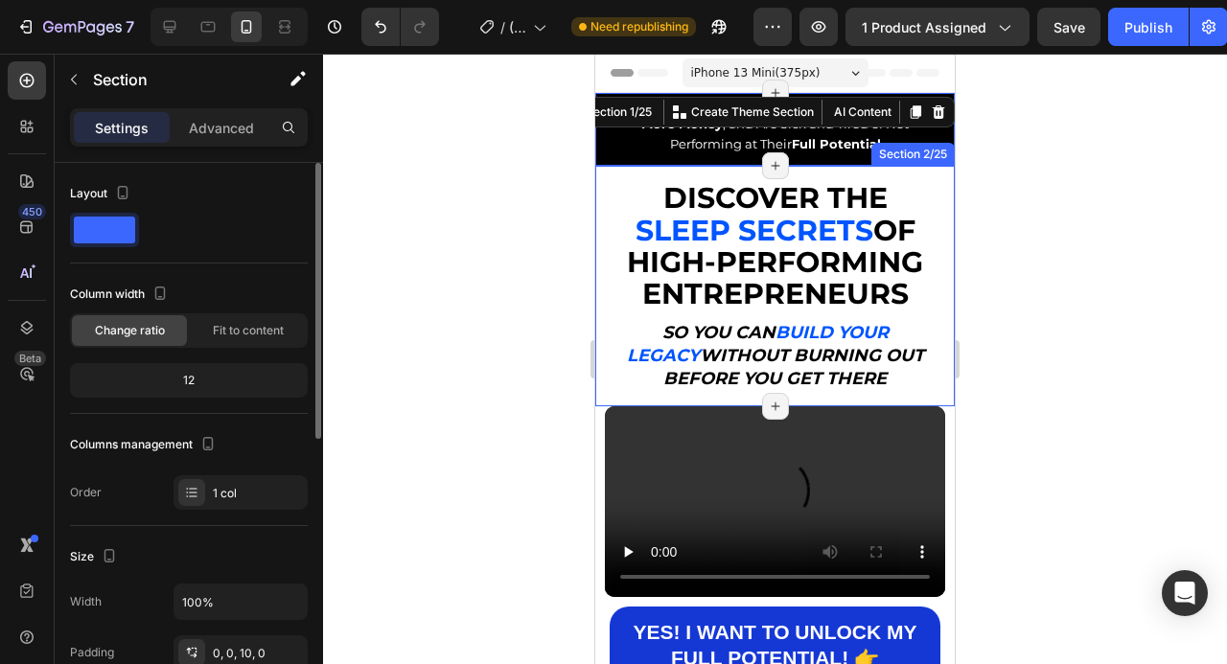
click at [940, 216] on div "Discover the Sleep Secrets of High-Performing Entrepreneurs, So You Can Build a…" at bounding box center [774, 286] width 359 height 240
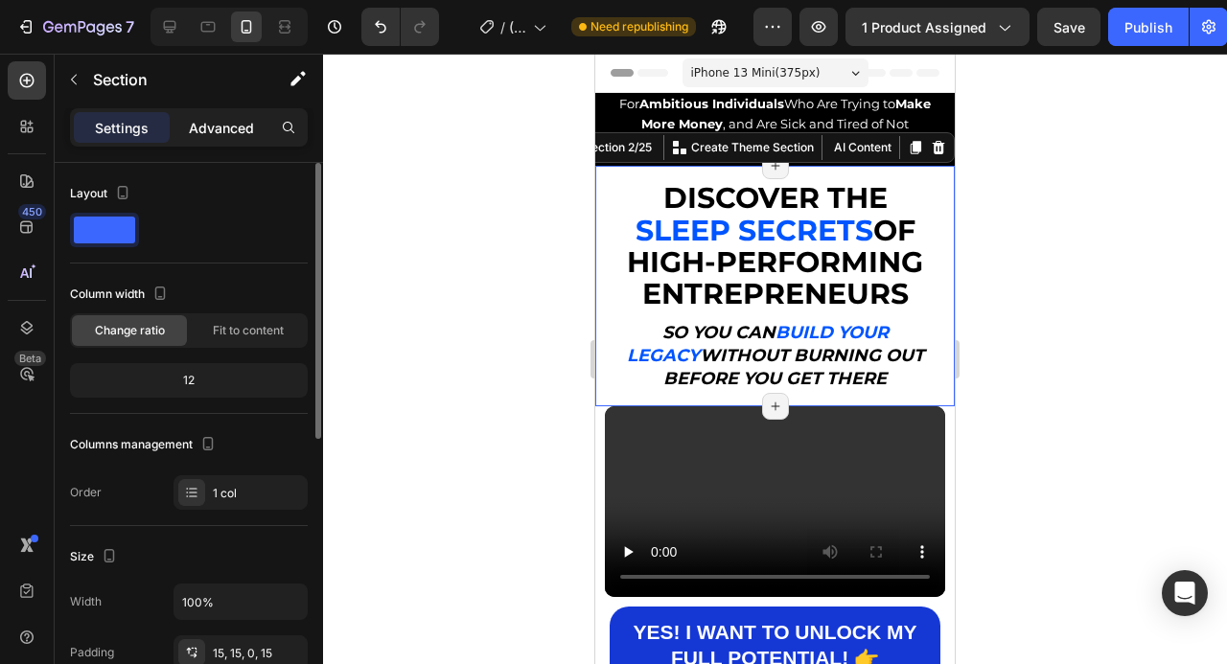
click at [226, 128] on p "Advanced" at bounding box center [221, 128] width 65 height 20
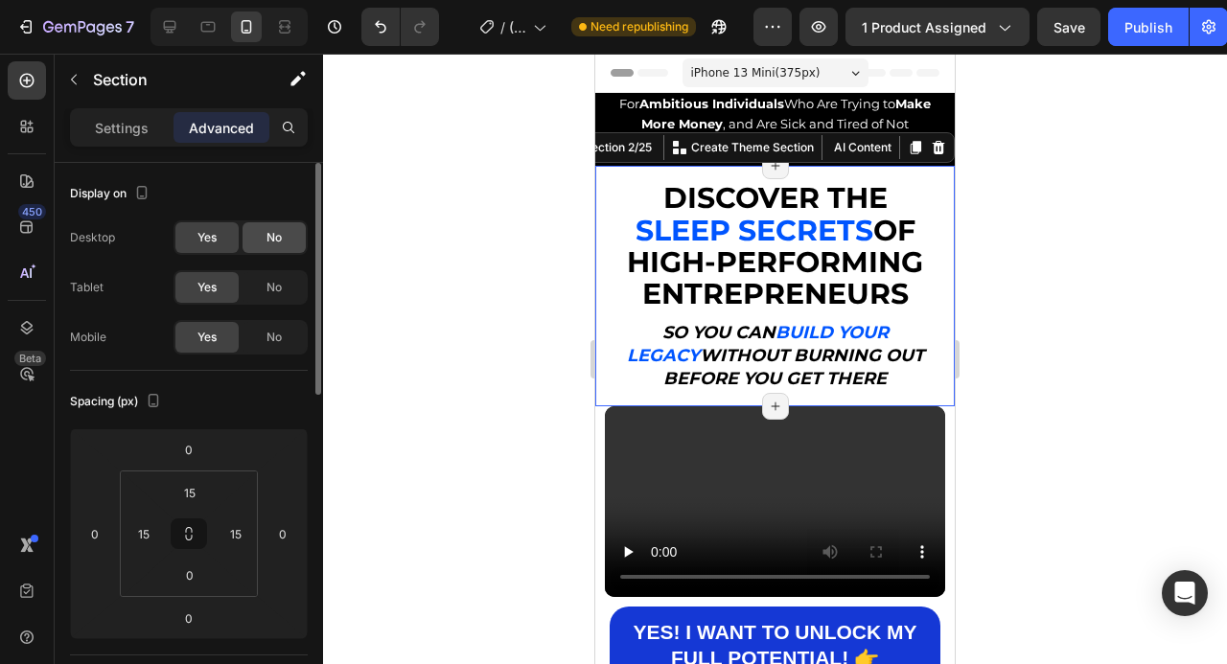
click at [265, 228] on div "No" at bounding box center [274, 237] width 63 height 31
click at [279, 289] on span "No" at bounding box center [273, 287] width 15 height 17
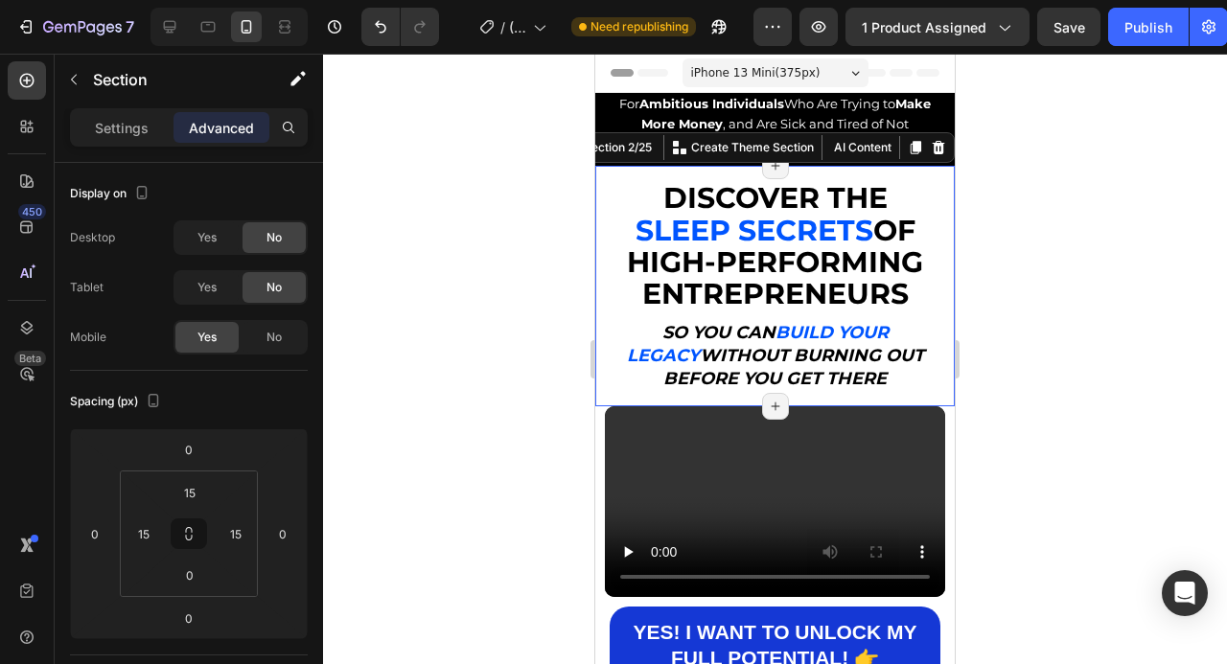
click at [945, 220] on div "Discover the Sleep Secrets of High-Performing Entrepreneurs, So You Can Build a…" at bounding box center [774, 286] width 359 height 240
click at [945, 120] on div "For Ambitious Individuals Who Are Trying to Make More Money , and Are Sick and …" at bounding box center [774, 124] width 359 height 63
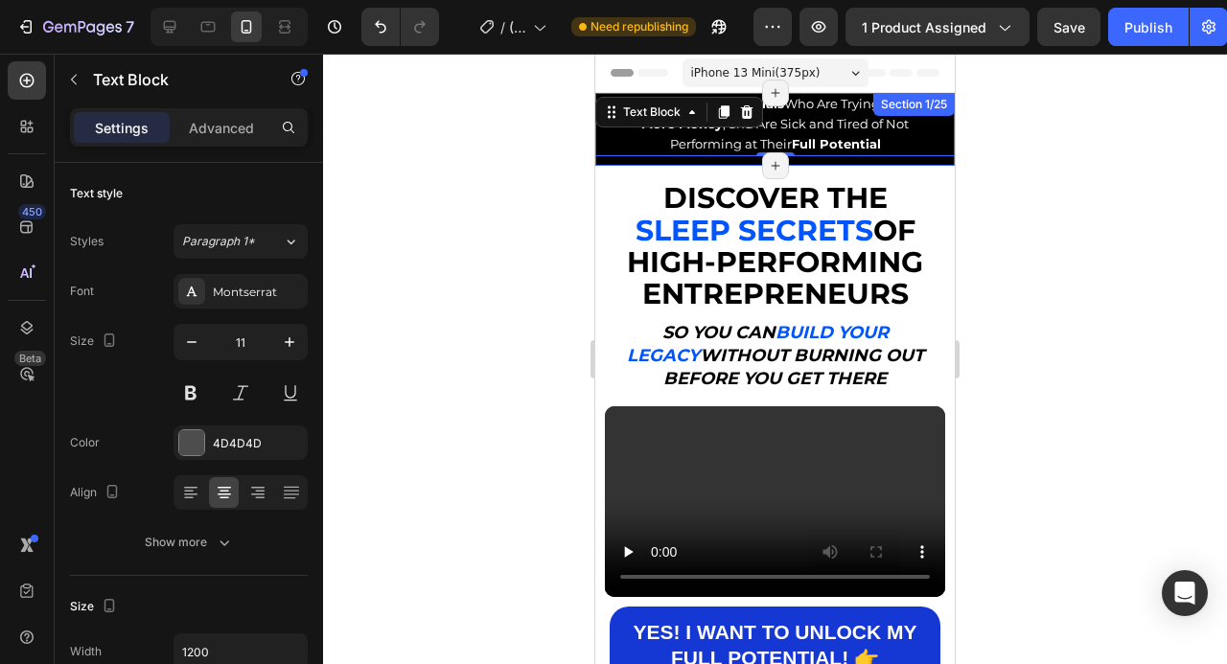
click at [602, 162] on div "For Ambitious Individuals Who Are Trying to Make More Money , and Are Sick and …" at bounding box center [774, 129] width 359 height 73
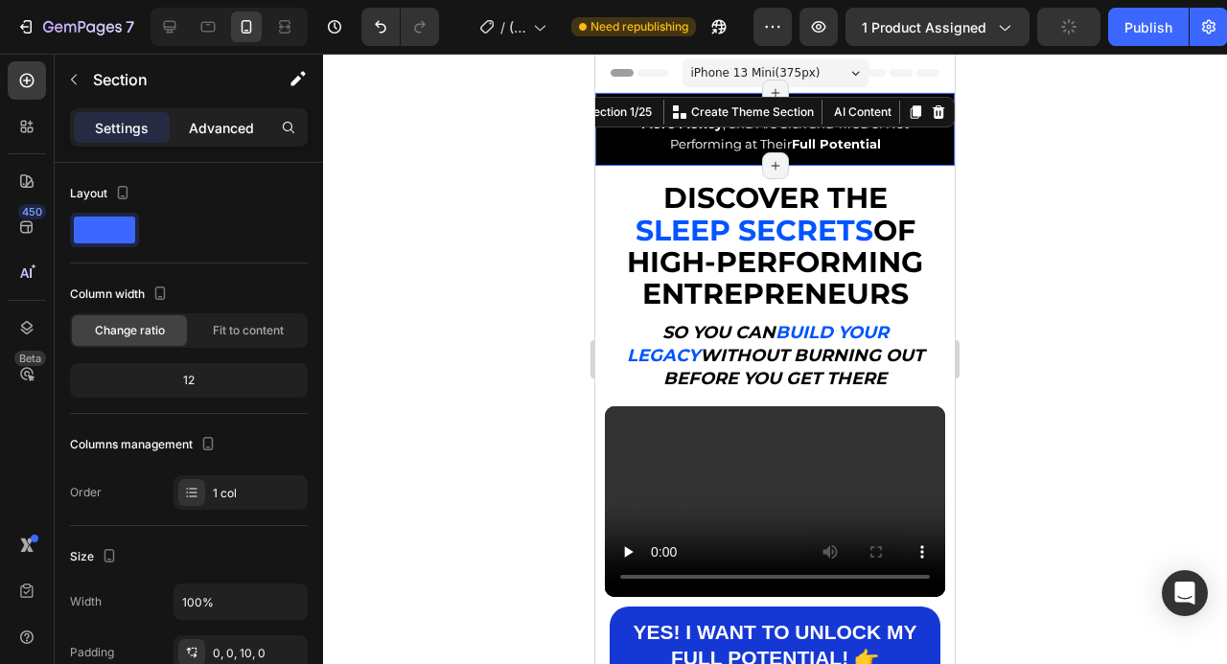
click at [227, 127] on p "Advanced" at bounding box center [221, 128] width 65 height 20
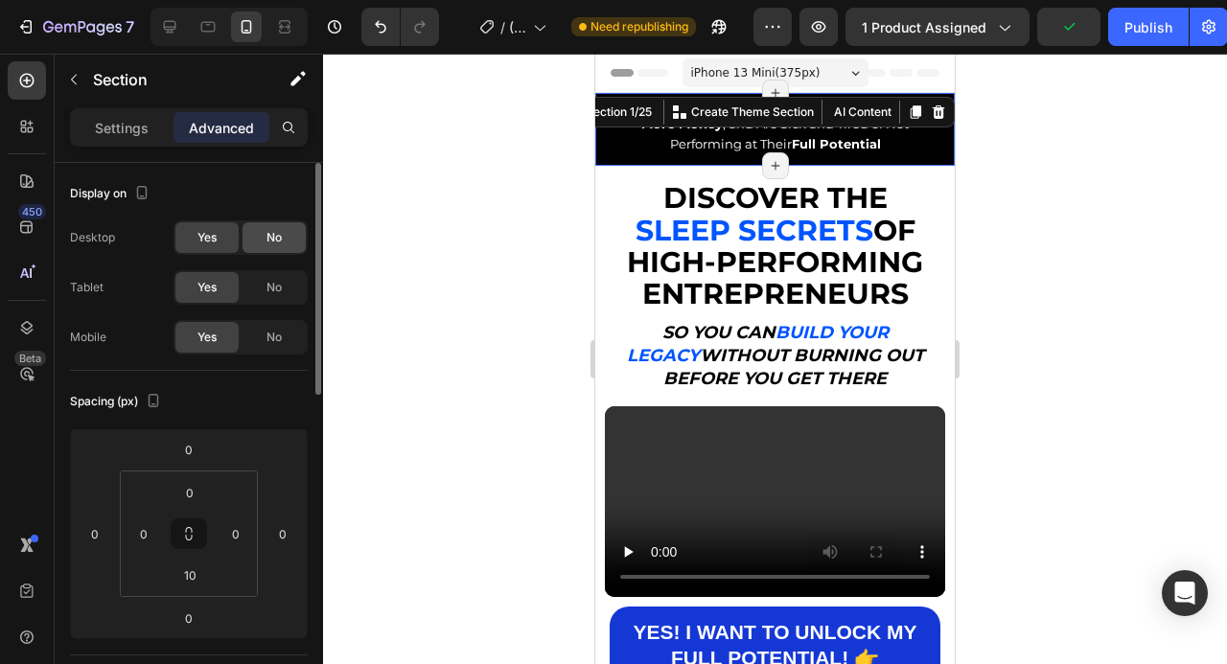
click at [272, 237] on span "No" at bounding box center [273, 237] width 15 height 17
click at [280, 281] on span "No" at bounding box center [273, 287] width 15 height 17
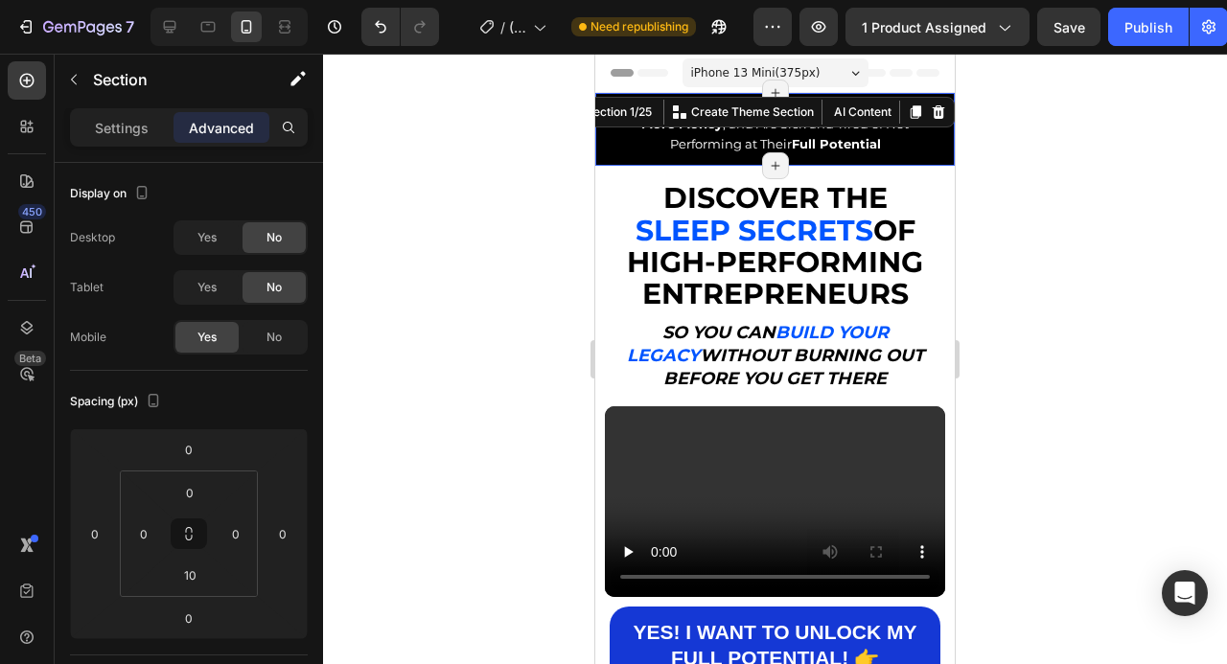
click at [984, 358] on div at bounding box center [775, 359] width 904 height 611
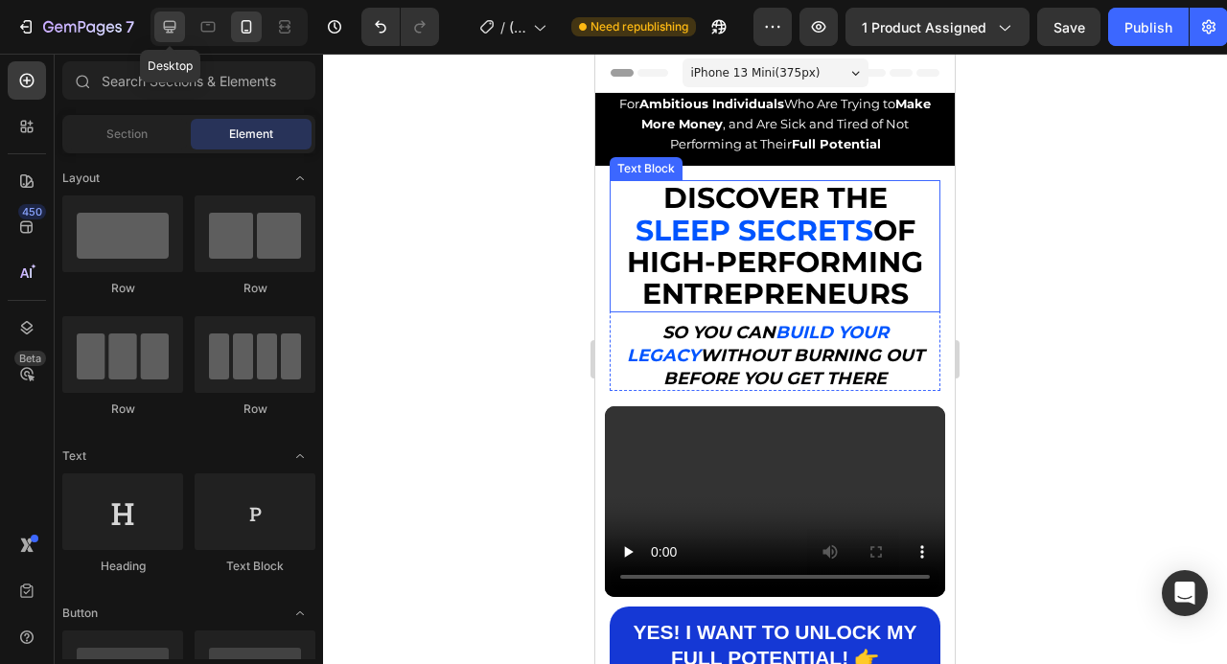
click at [174, 23] on icon at bounding box center [170, 27] width 12 height 12
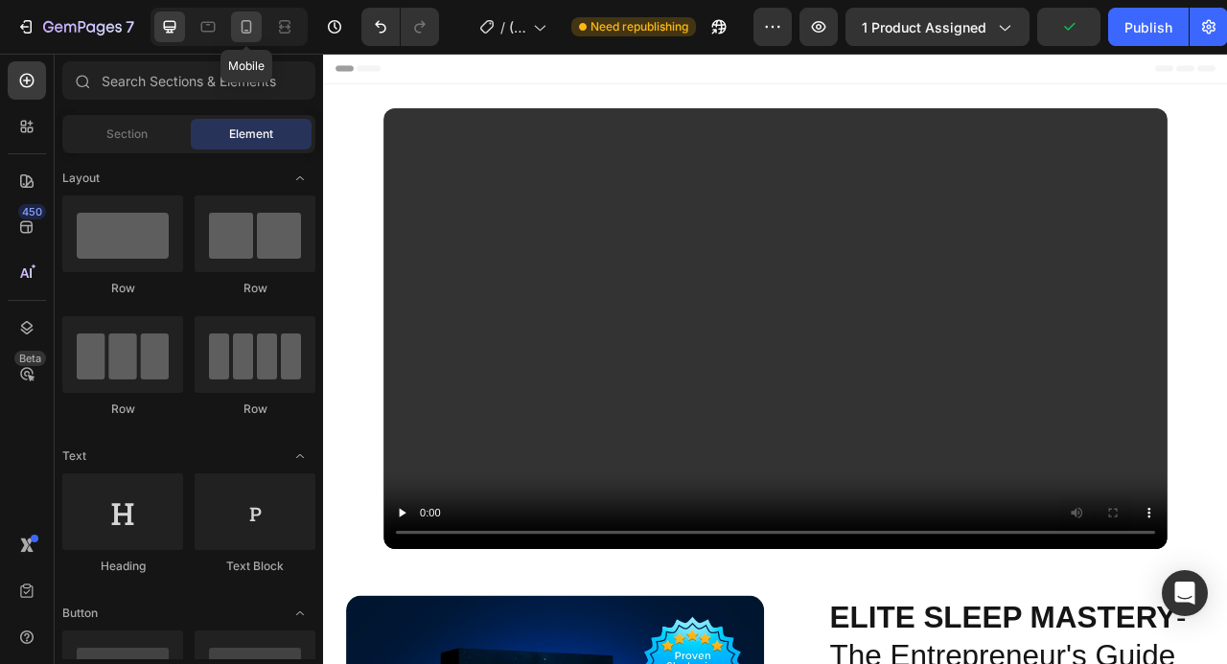
click at [254, 19] on icon at bounding box center [246, 26] width 19 height 19
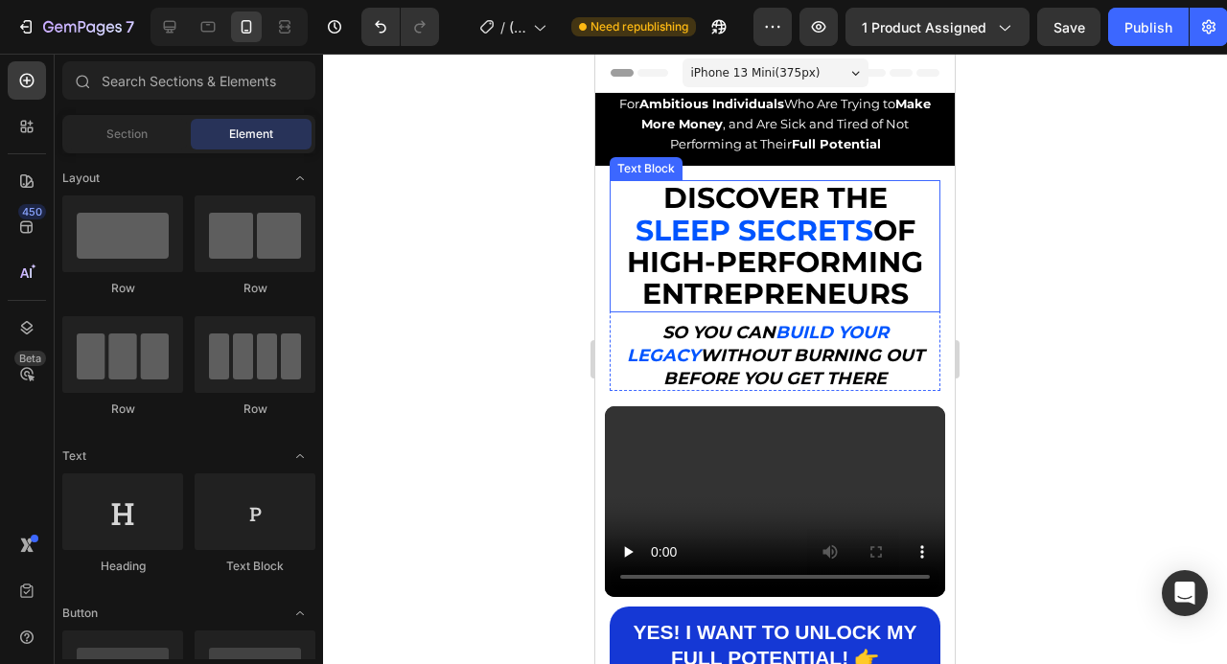
click at [905, 203] on p "DISCOVER THE" at bounding box center [775, 198] width 327 height 32
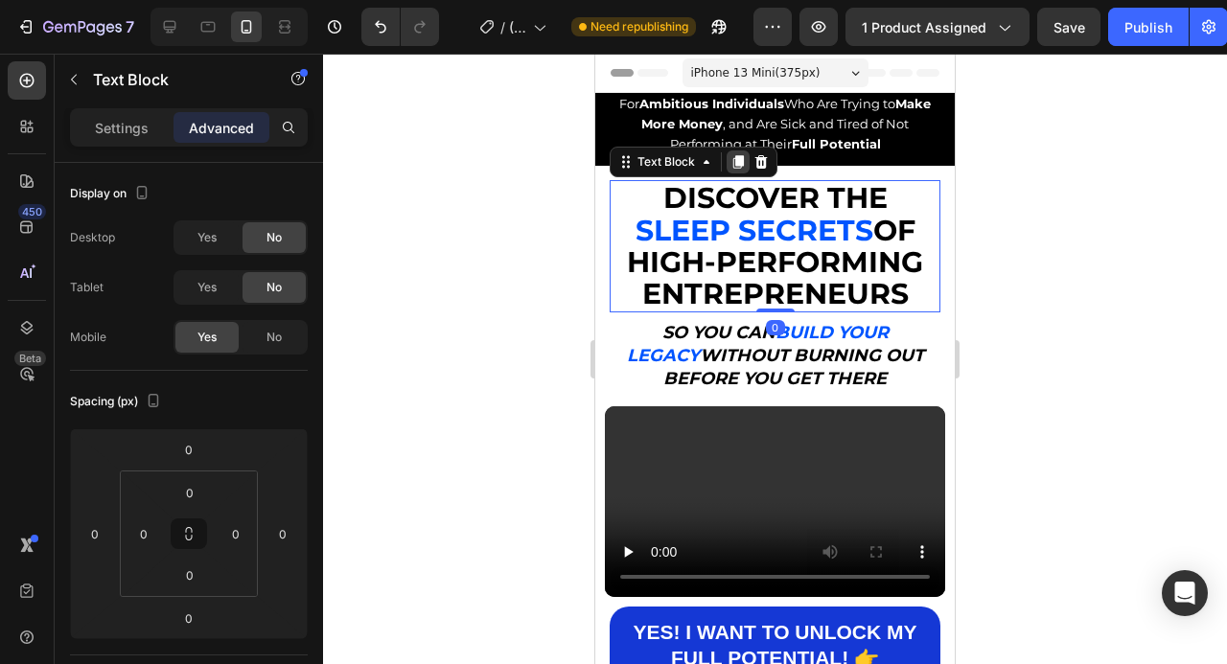
click at [736, 161] on icon at bounding box center [738, 162] width 11 height 13
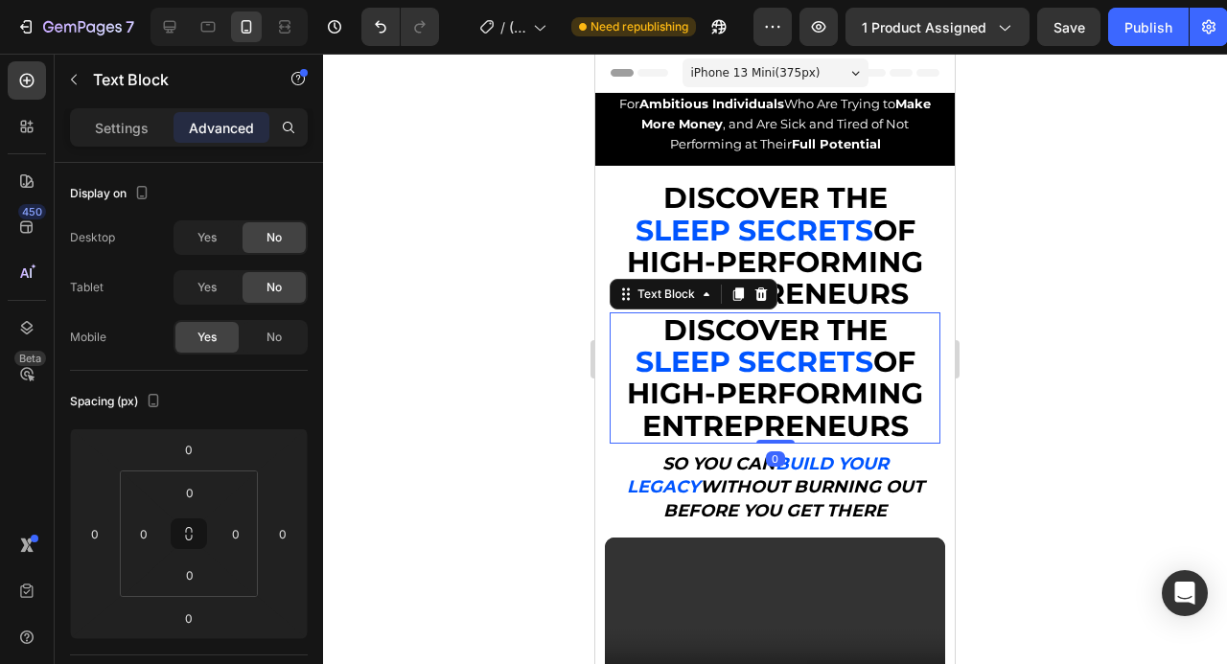
click at [1051, 337] on div at bounding box center [775, 359] width 904 height 611
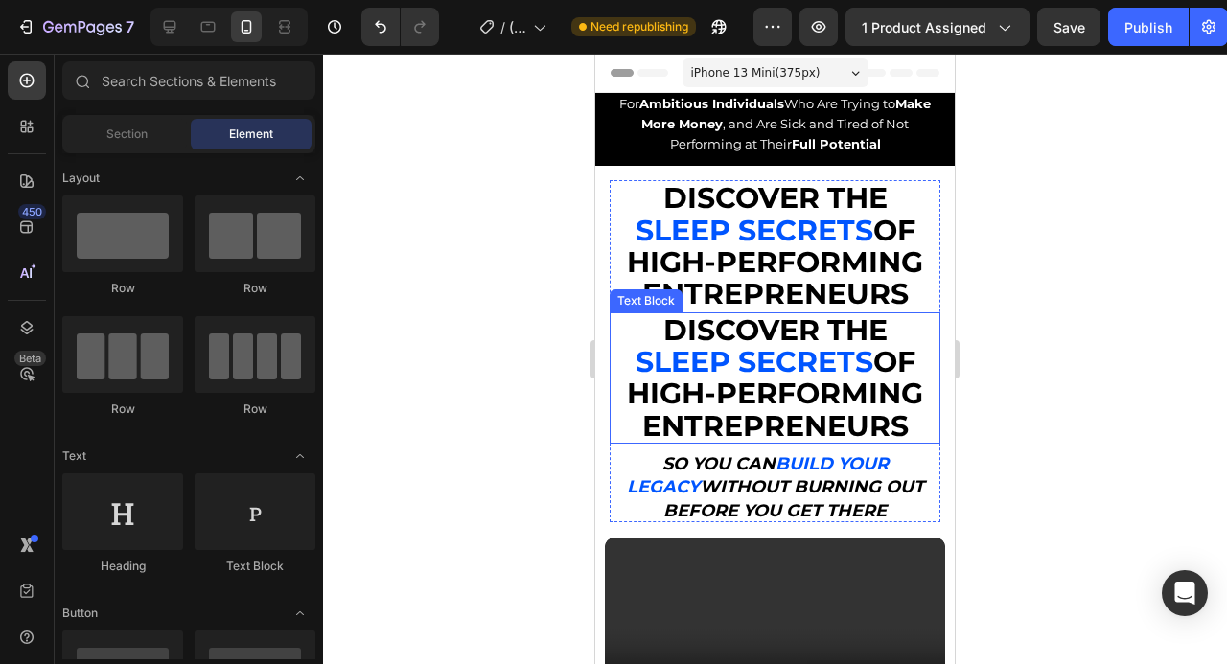
click at [923, 334] on p "DISCOVER THE" at bounding box center [775, 330] width 327 height 32
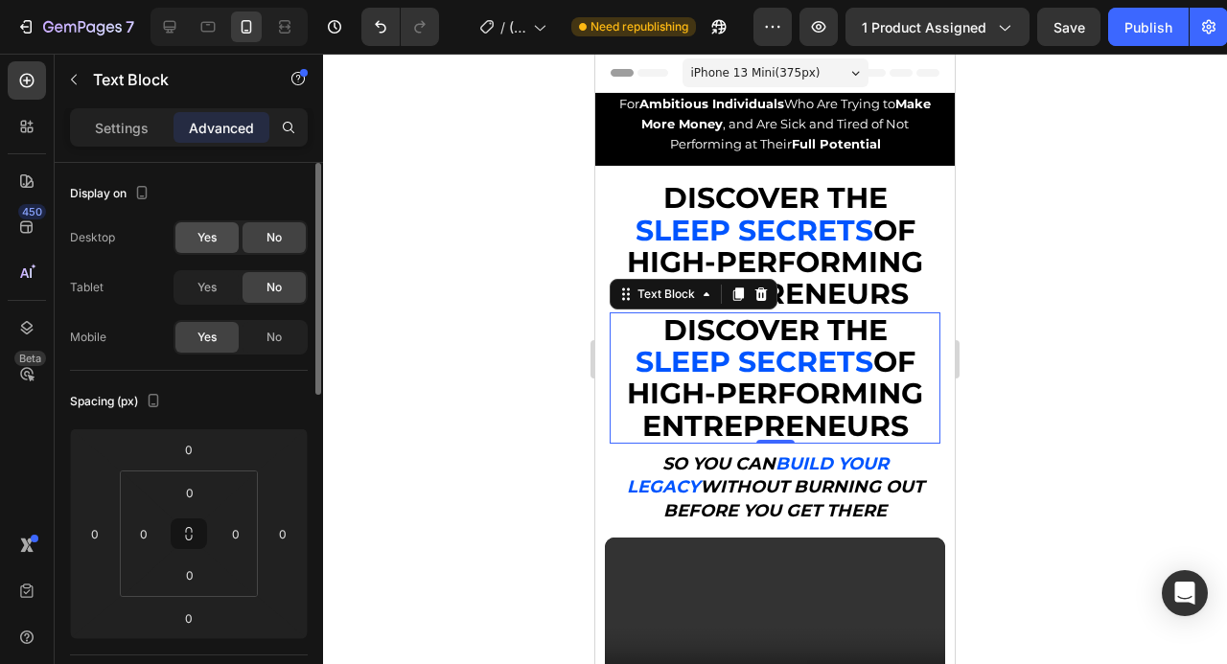
click at [208, 239] on span "Yes" at bounding box center [206, 237] width 19 height 17
click at [214, 276] on div "Yes" at bounding box center [206, 287] width 63 height 31
click at [275, 336] on span "No" at bounding box center [273, 337] width 15 height 17
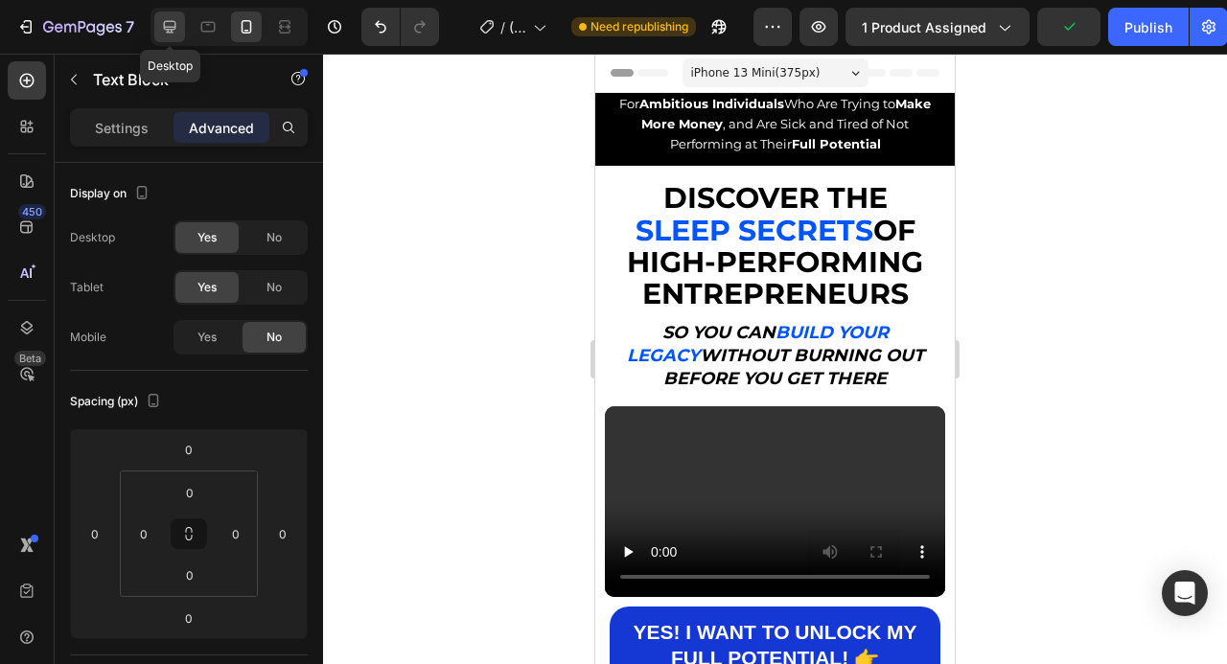
click at [174, 25] on icon at bounding box center [169, 26] width 19 height 19
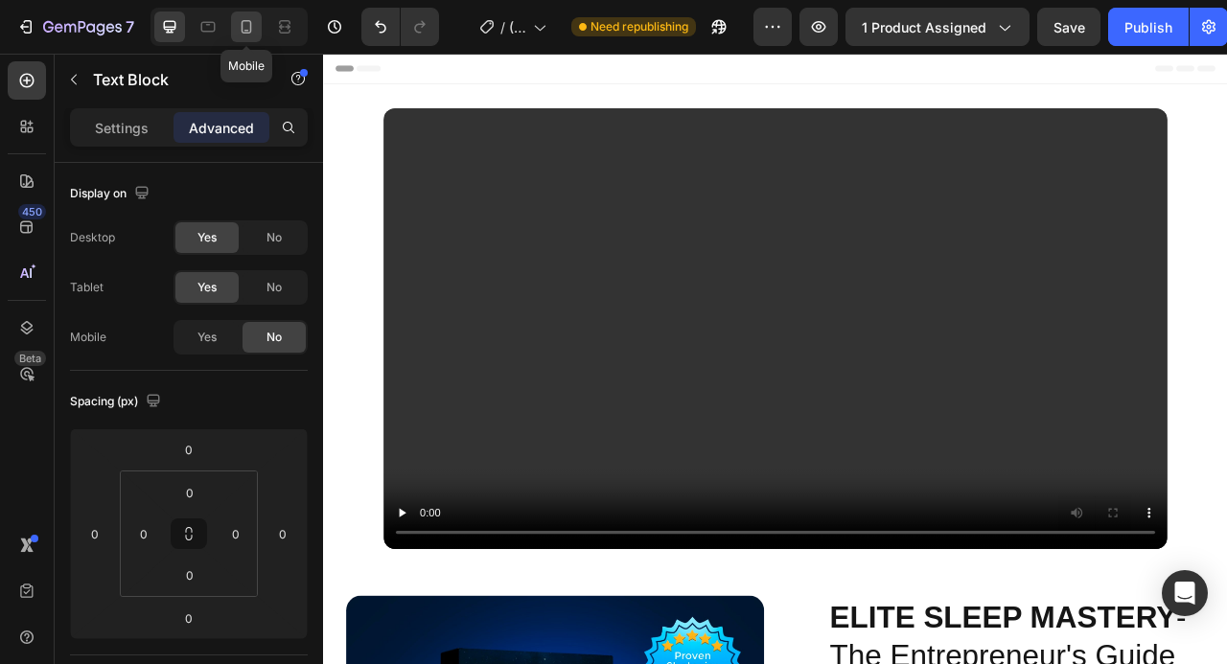
click at [255, 33] on icon at bounding box center [246, 26] width 19 height 19
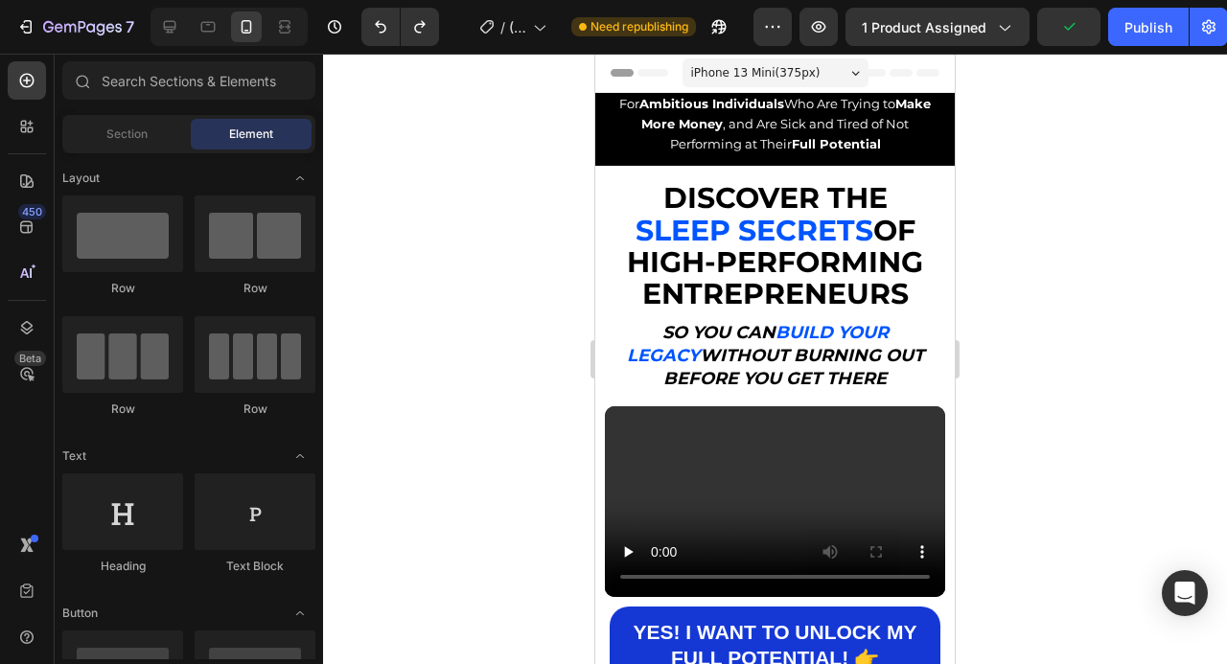
click at [1100, 182] on div at bounding box center [775, 359] width 904 height 611
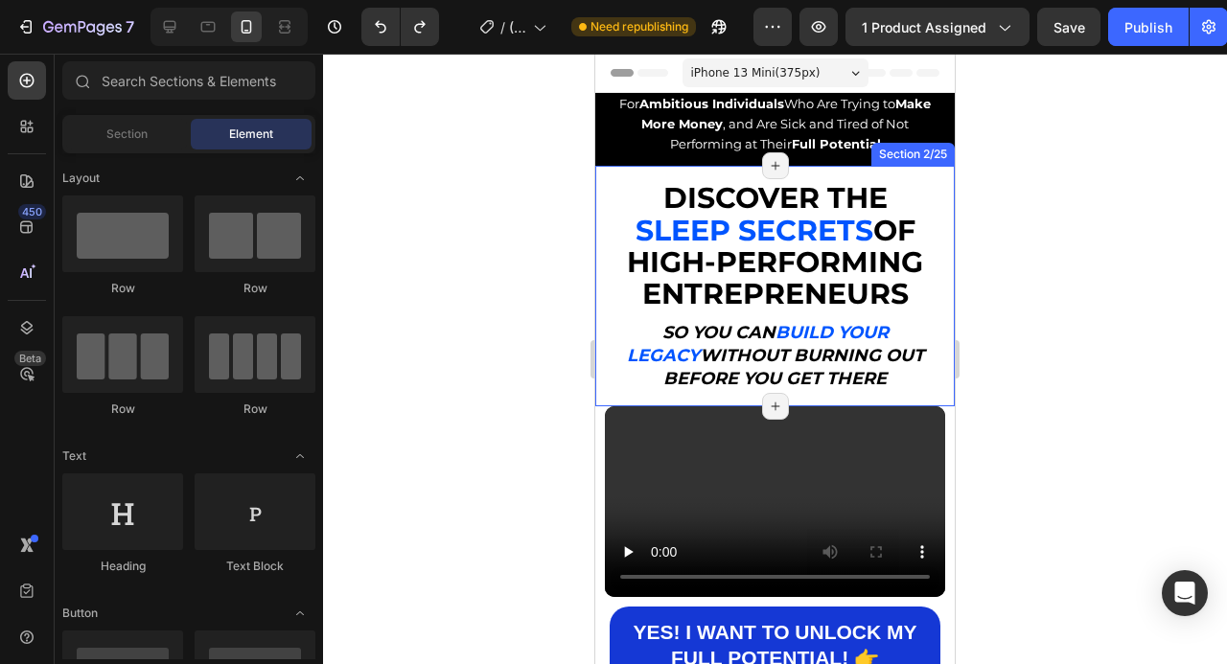
click at [950, 197] on div "Discover the Sleep Secrets of High-Performing Entrepreneurs, So You Can Build a…" at bounding box center [774, 286] width 359 height 240
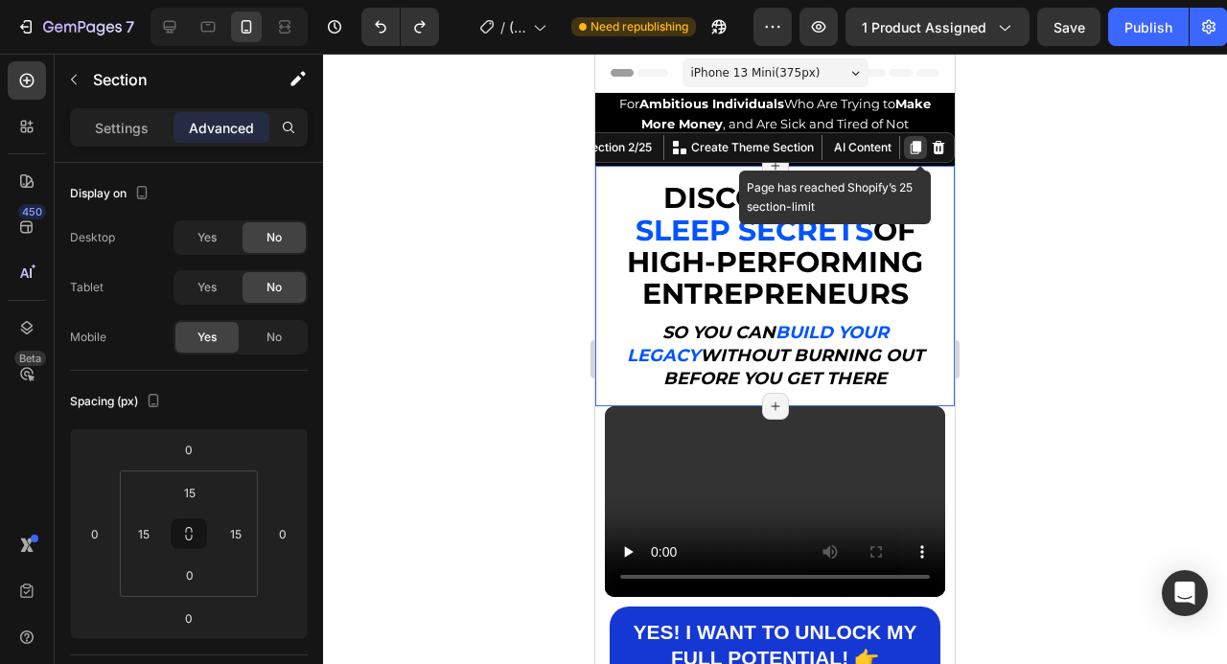
click at [914, 144] on icon at bounding box center [916, 148] width 11 height 13
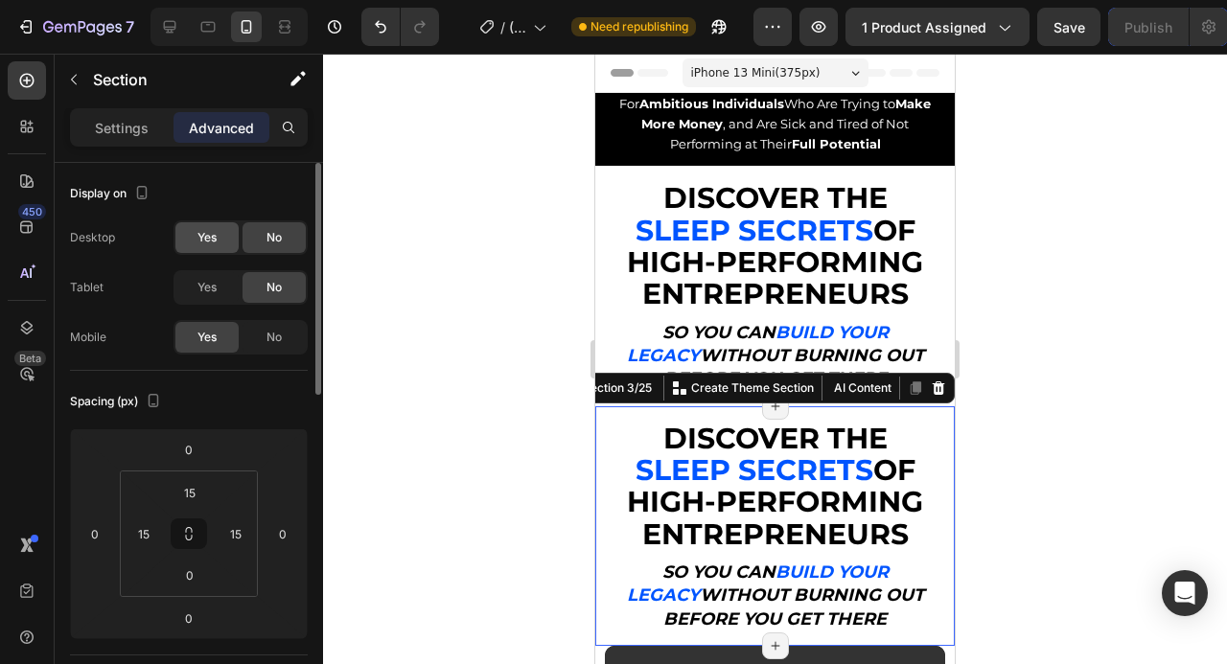
click at [212, 234] on span "Yes" at bounding box center [206, 237] width 19 height 17
click at [212, 275] on div "Yes" at bounding box center [206, 287] width 63 height 31
click at [280, 337] on span "No" at bounding box center [273, 337] width 15 height 17
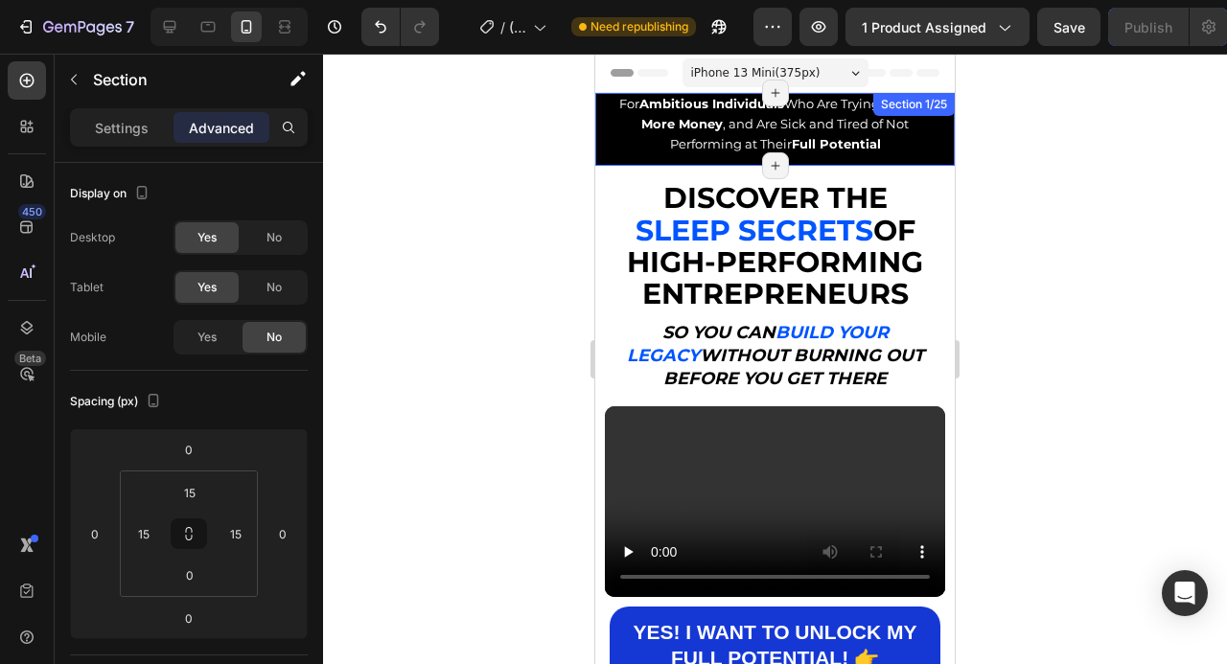
click at [952, 158] on div "For Ambitious Individuals Who Are Trying to Make More Money , and Are Sick and …" at bounding box center [774, 129] width 359 height 73
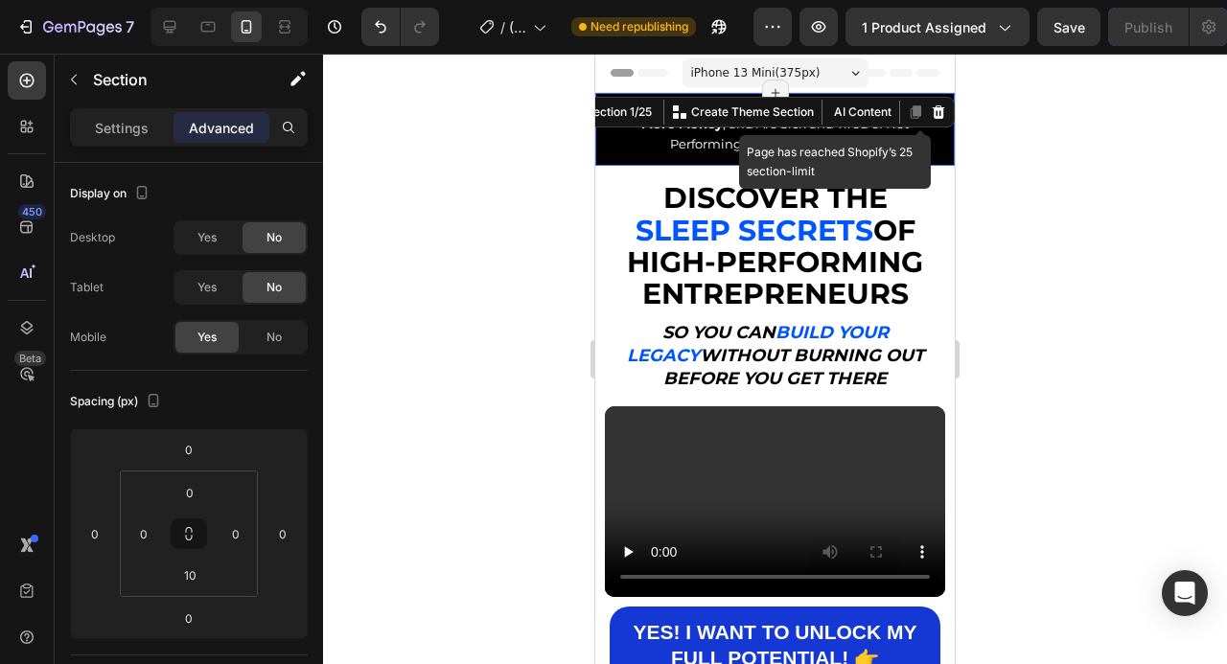
click at [919, 111] on icon at bounding box center [916, 111] width 11 height 13
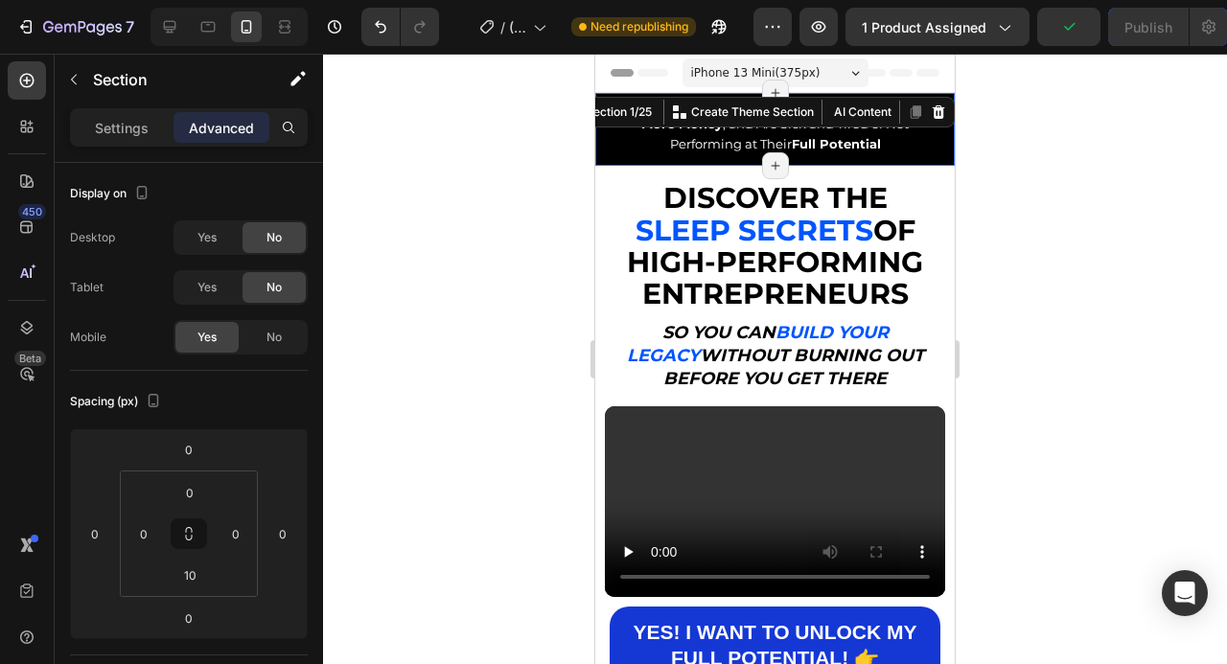
click at [1049, 231] on div at bounding box center [775, 359] width 904 height 611
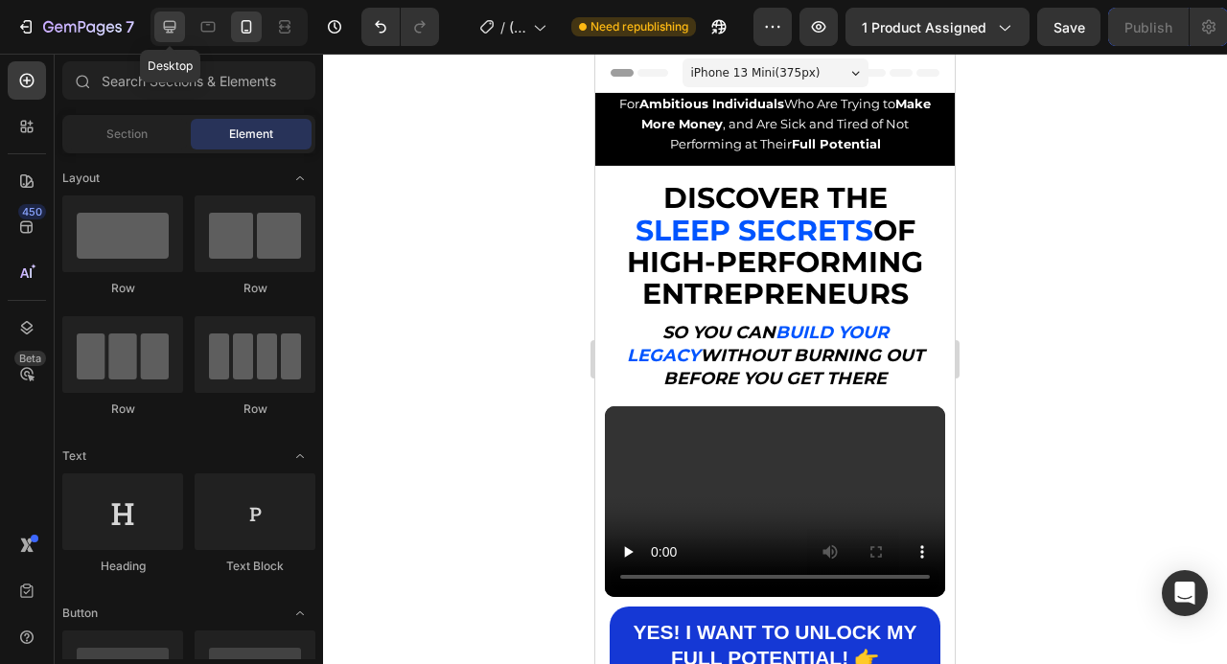
click at [168, 26] on icon at bounding box center [170, 27] width 12 height 12
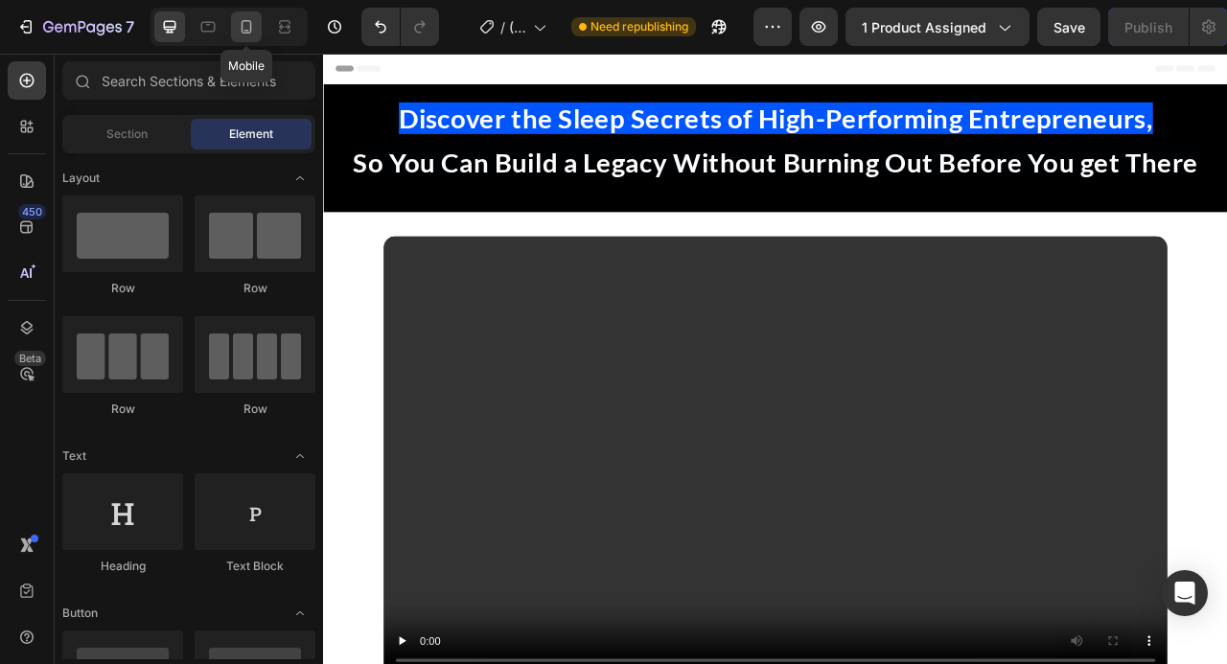
click at [250, 17] on icon at bounding box center [246, 26] width 19 height 19
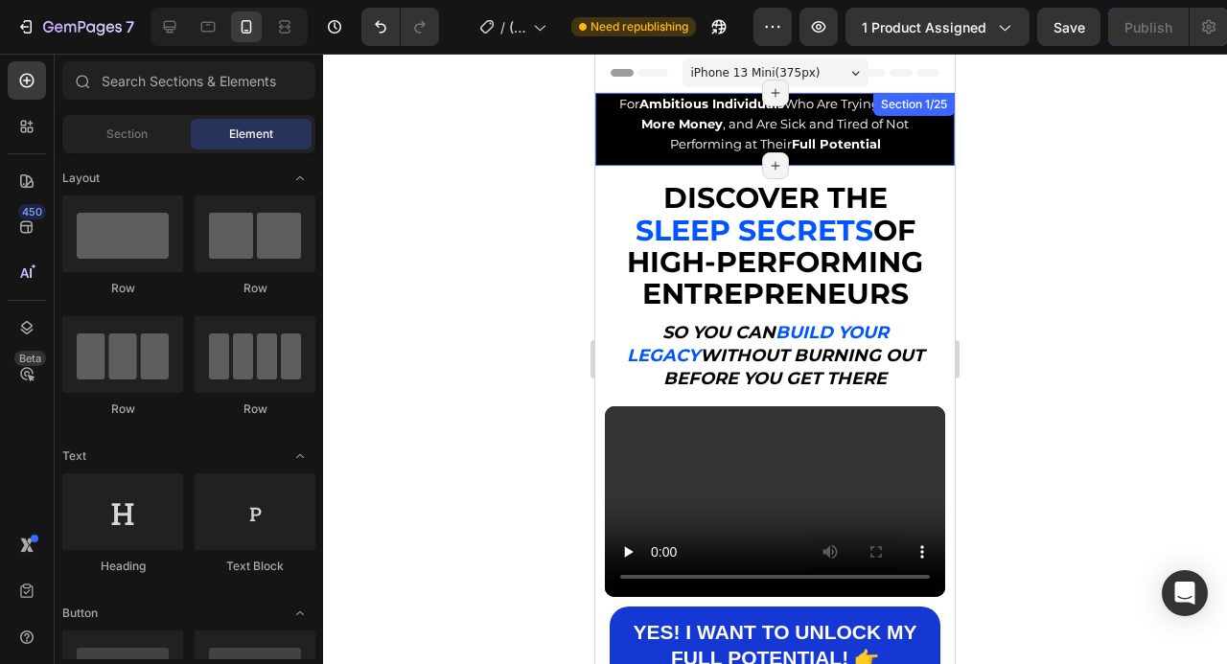
click at [915, 157] on div "For Ambitious Individuals Who Are Trying to Make More Money , and Are Sick and …" at bounding box center [774, 129] width 359 height 73
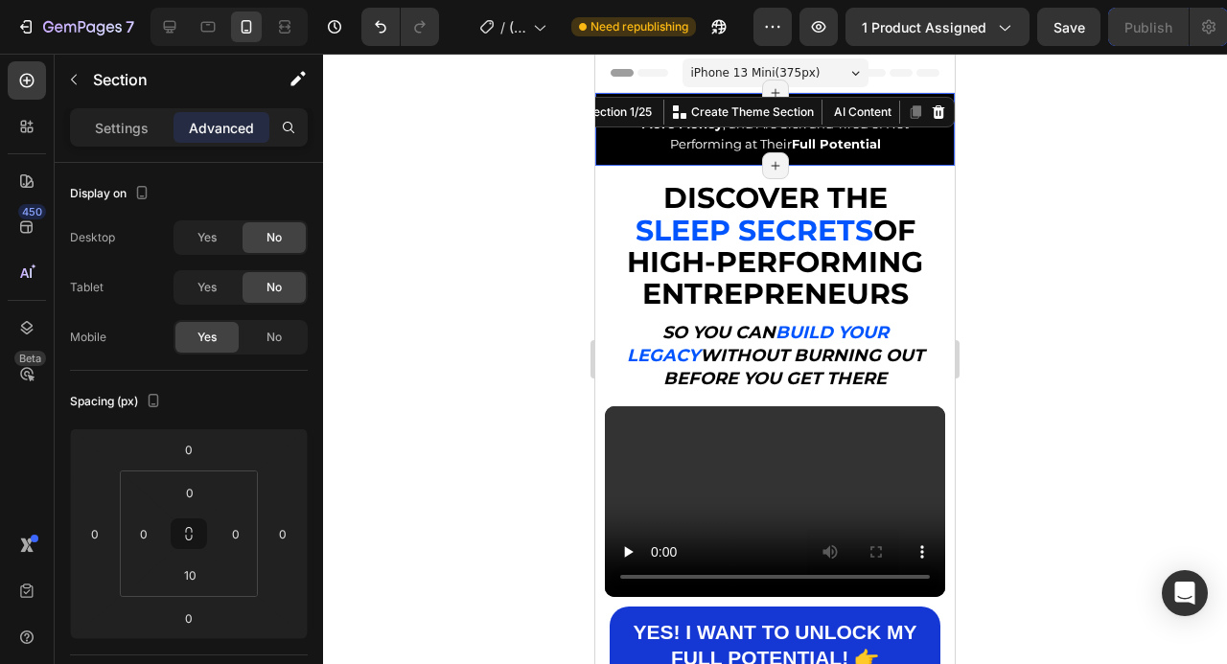
click at [1011, 197] on div at bounding box center [775, 359] width 904 height 611
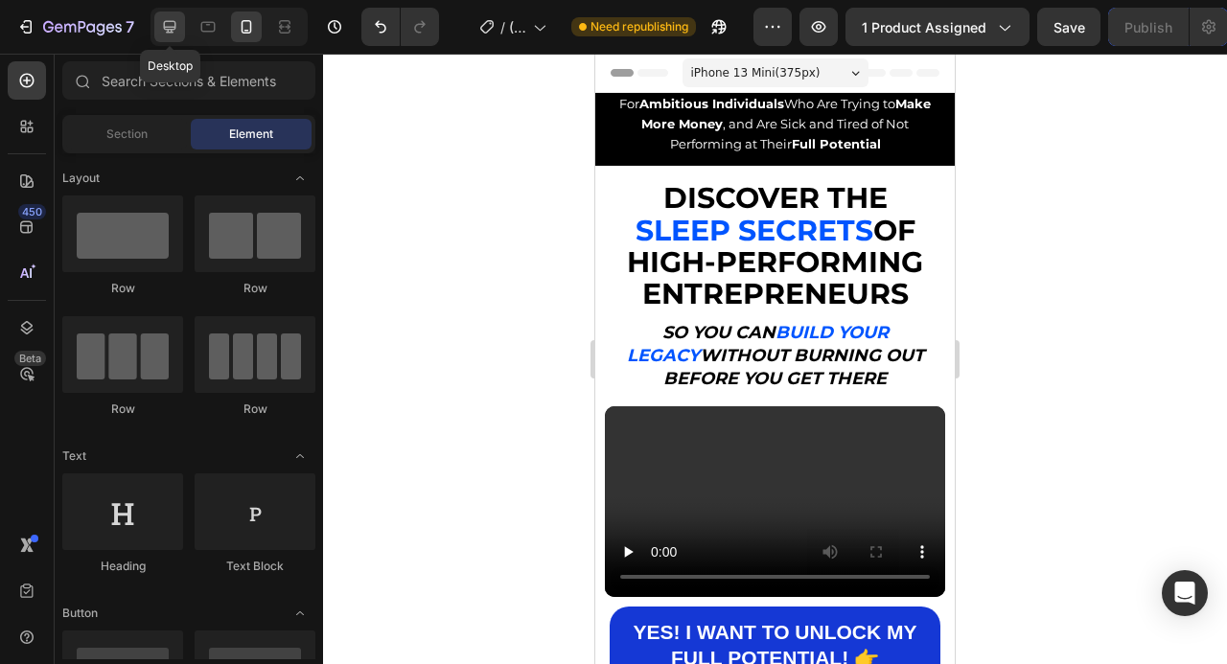
click at [174, 29] on icon at bounding box center [170, 27] width 12 height 12
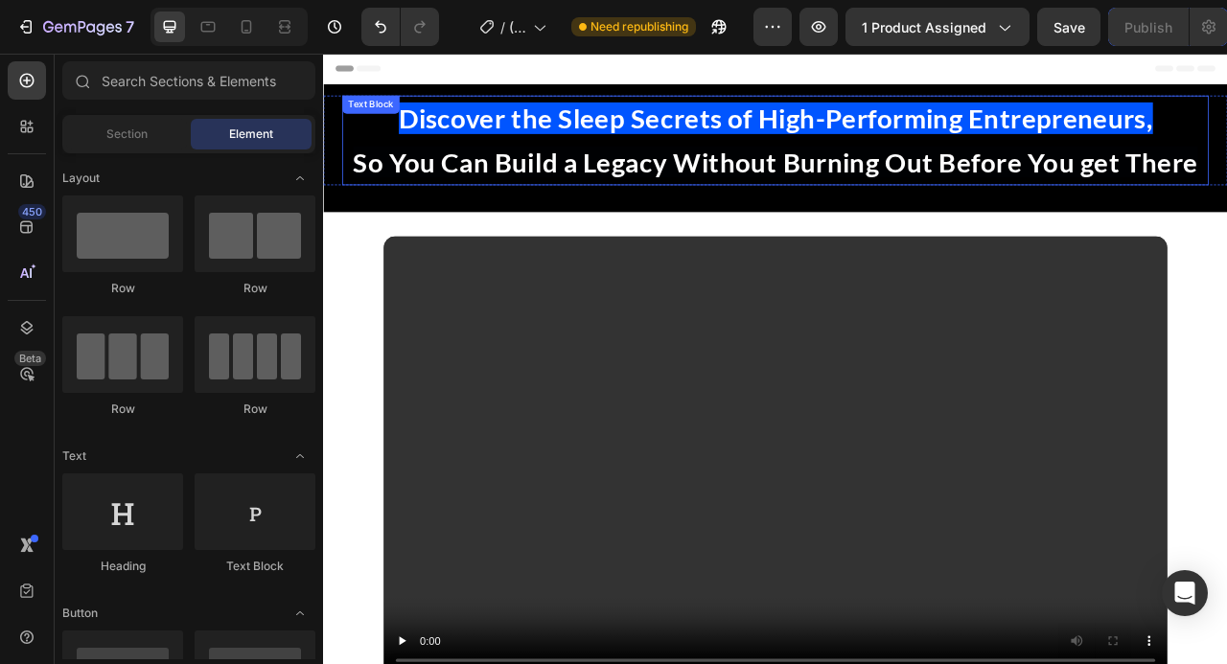
click at [834, 148] on span "Discover the Sleep Secrets of High-Performing Entrepreneurs," at bounding box center [899, 136] width 960 height 40
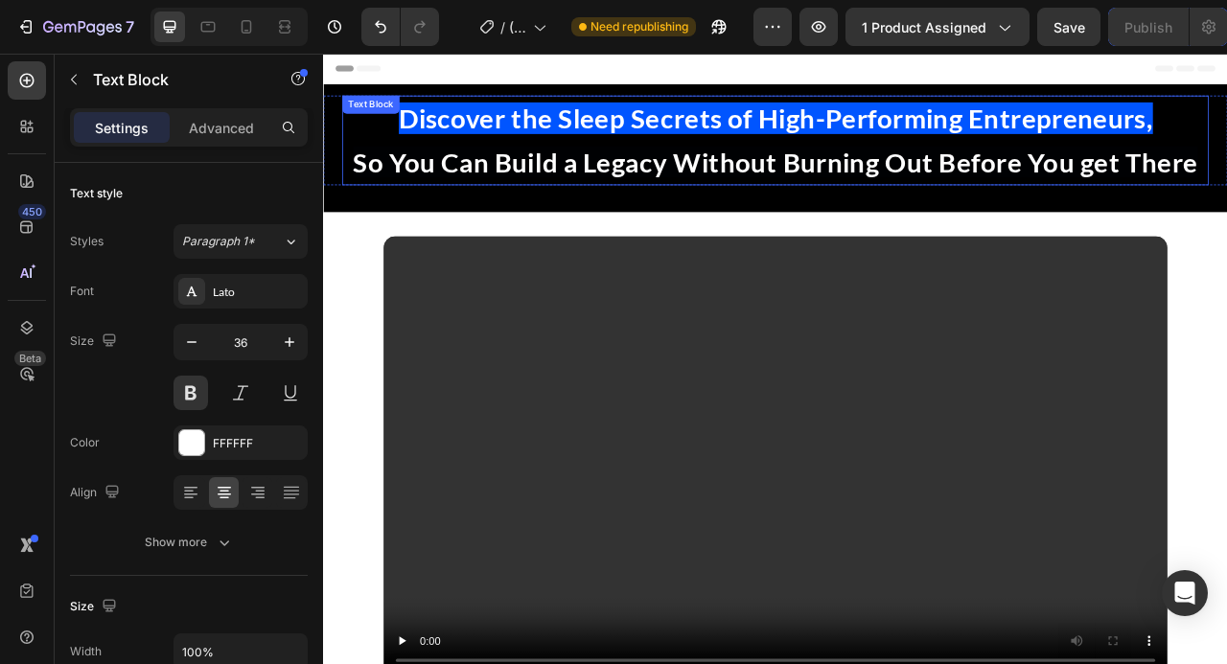
click at [834, 148] on span "Discover the Sleep Secrets of High-Performing Entrepreneurs," at bounding box center [899, 136] width 960 height 40
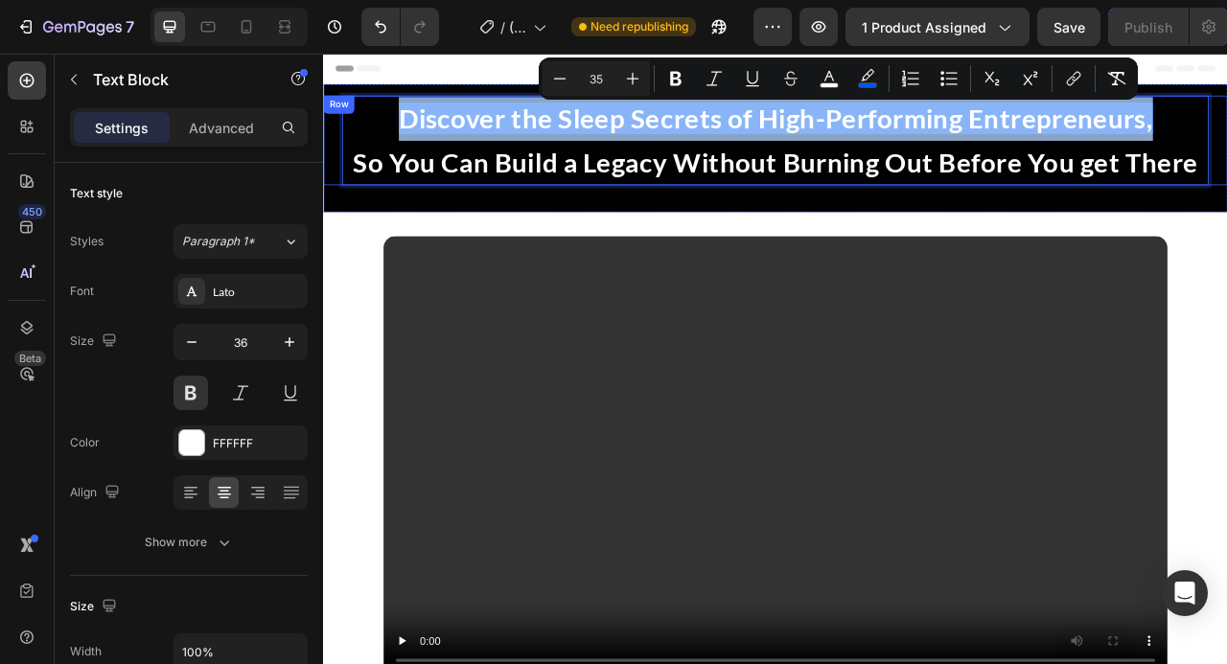
click at [1226, 147] on div "Discover the Sleep Secrets of High-Performing Entrepreneurs, So You Can Build a…" at bounding box center [898, 164] width 1150 height 114
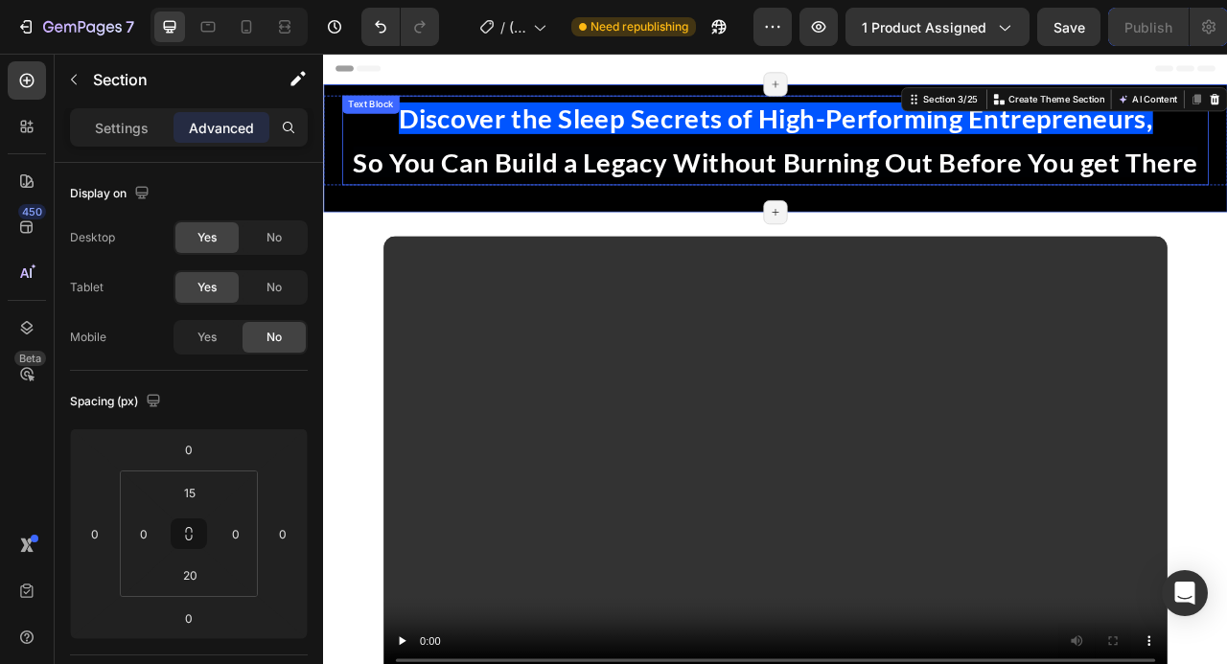
click at [984, 160] on p "Discover the Sleep Secrets of High-Performing Entrepreneurs," at bounding box center [898, 137] width 1099 height 56
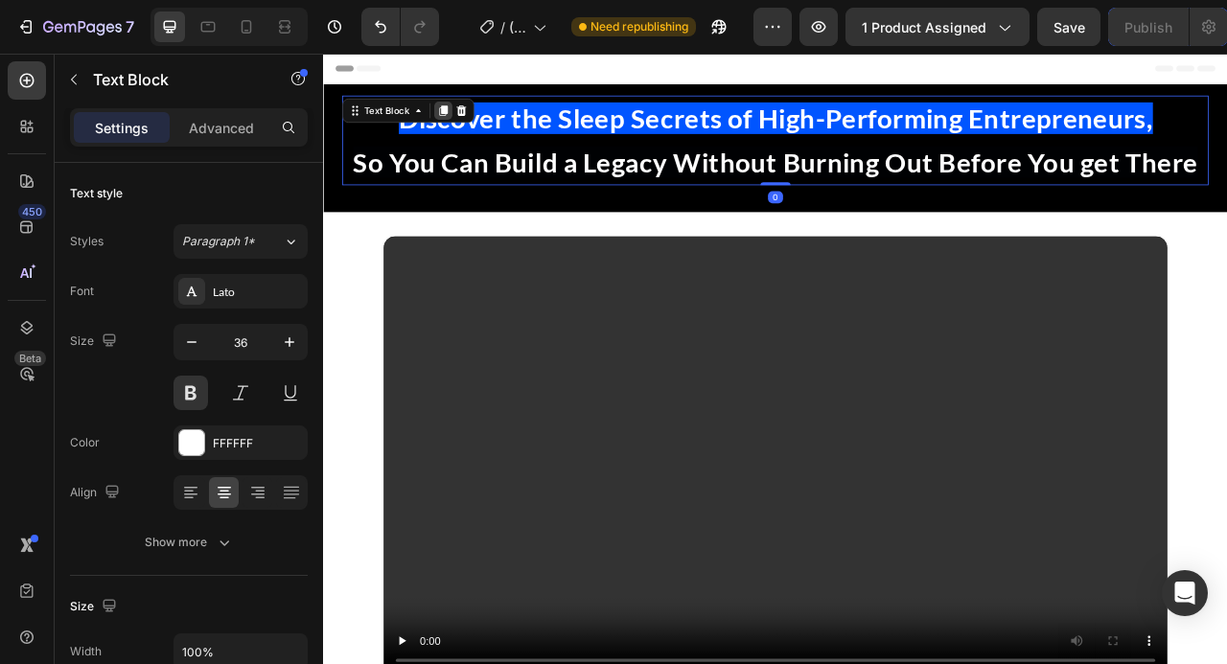
click at [477, 130] on icon at bounding box center [476, 126] width 11 height 13
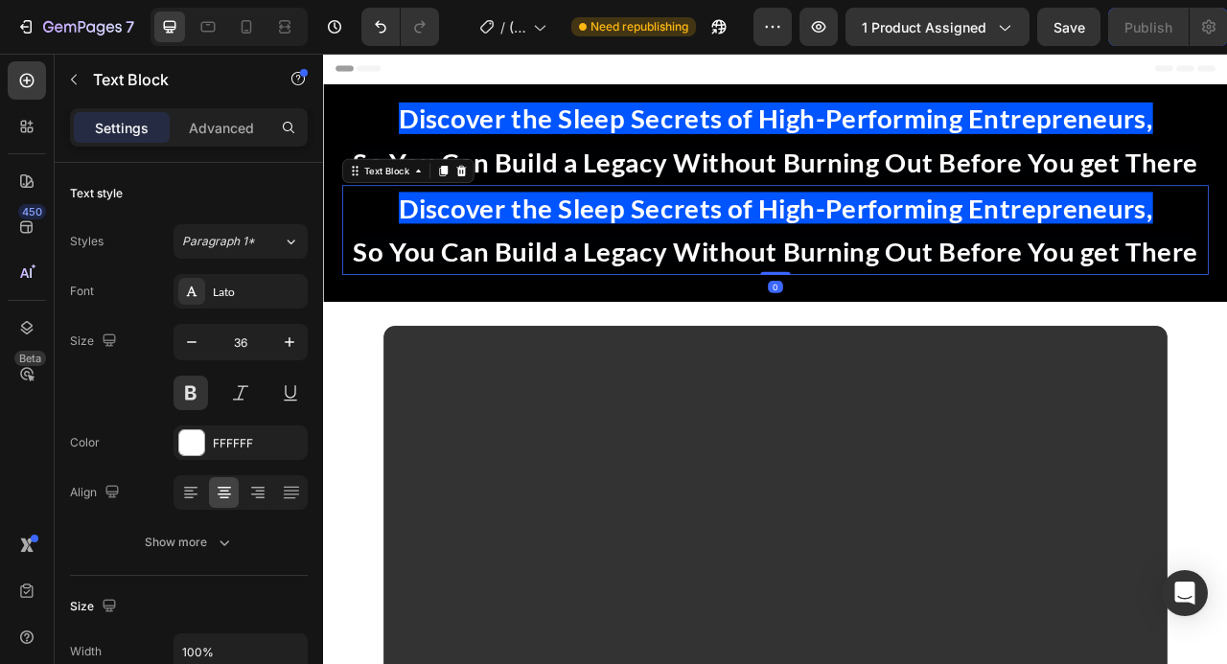
click at [1226, 285] on p "So You Can Build a Legacy Without Burning Out Before You get There" at bounding box center [898, 307] width 1099 height 56
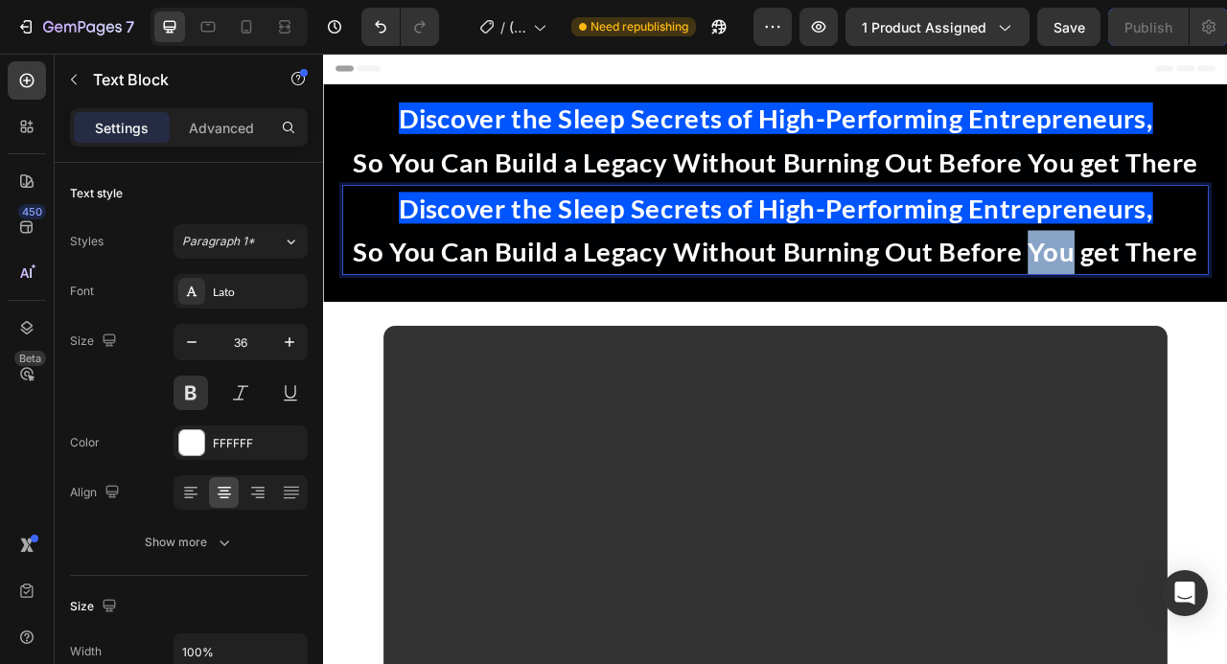
click at [1226, 285] on p "So You Can Build a Legacy Without Burning Out Before You get There" at bounding box center [898, 307] width 1099 height 56
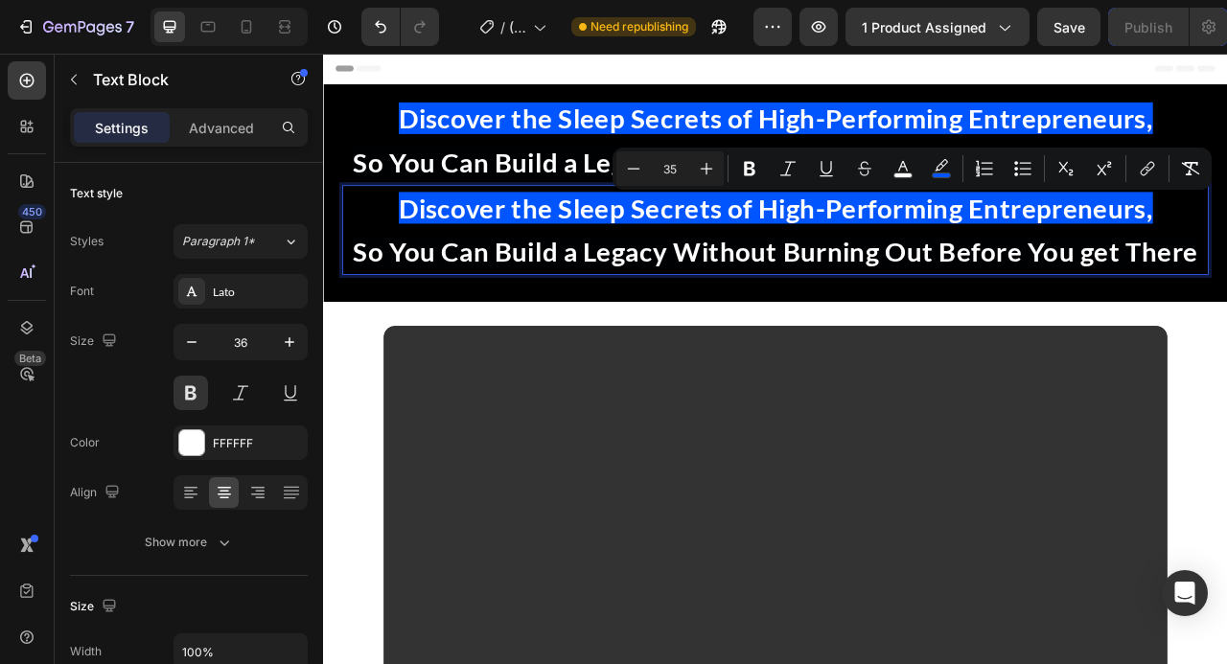
click at [725, 255] on span "Discover the Sleep Secrets of High-Performing Entrepreneurs," at bounding box center [899, 250] width 960 height 40
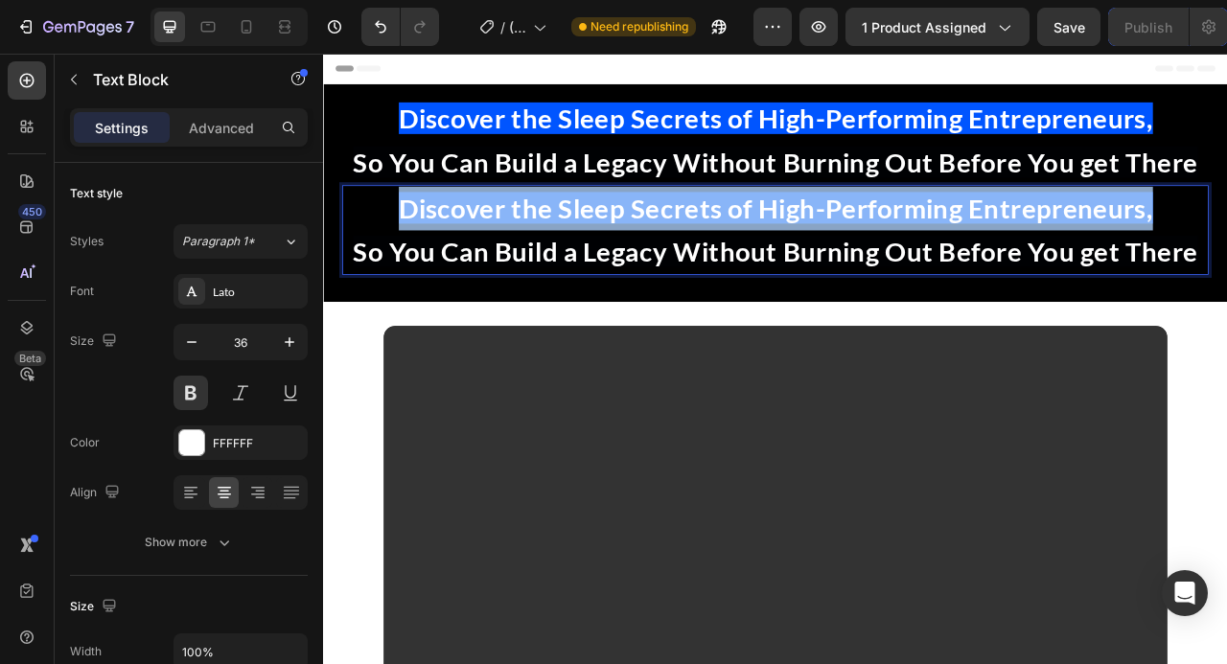
drag, startPoint x: 410, startPoint y: 242, endPoint x: 1379, endPoint y: 251, distance: 969.2
click at [1226, 251] on p "Discover the Sleep Secrets of High-Performing Entrepreneurs," at bounding box center [898, 251] width 1099 height 56
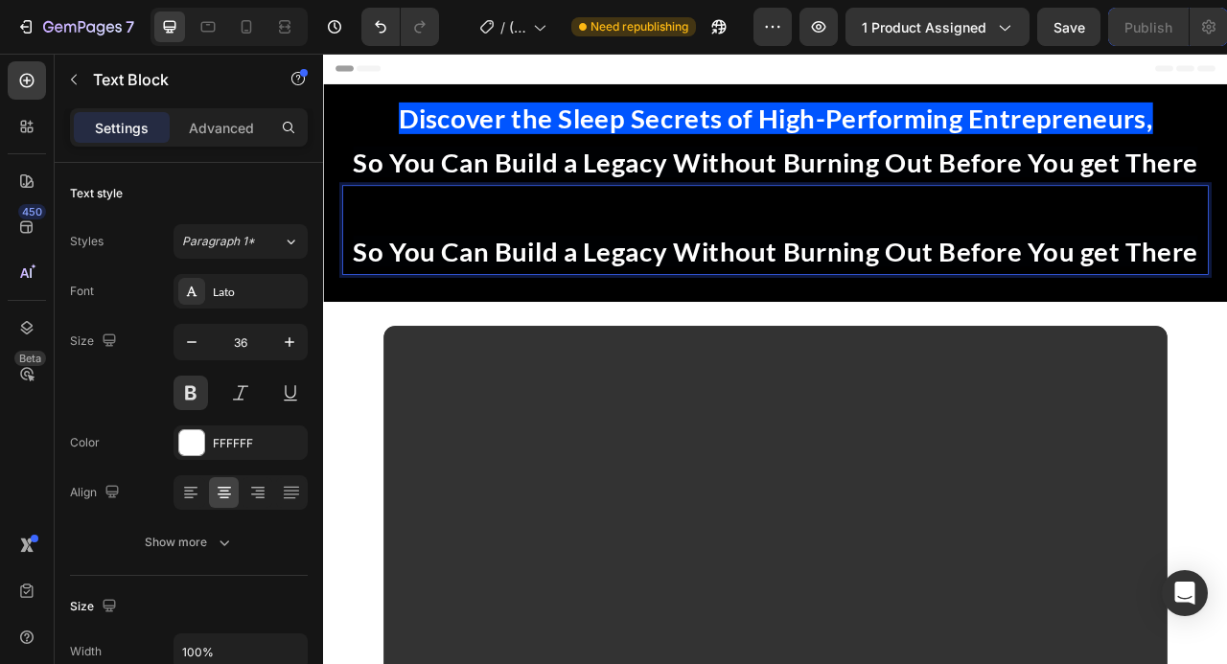
click at [370, 303] on span "So You Can Build a Legacy Without Burning Out Before You get There" at bounding box center [898, 306] width 1076 height 40
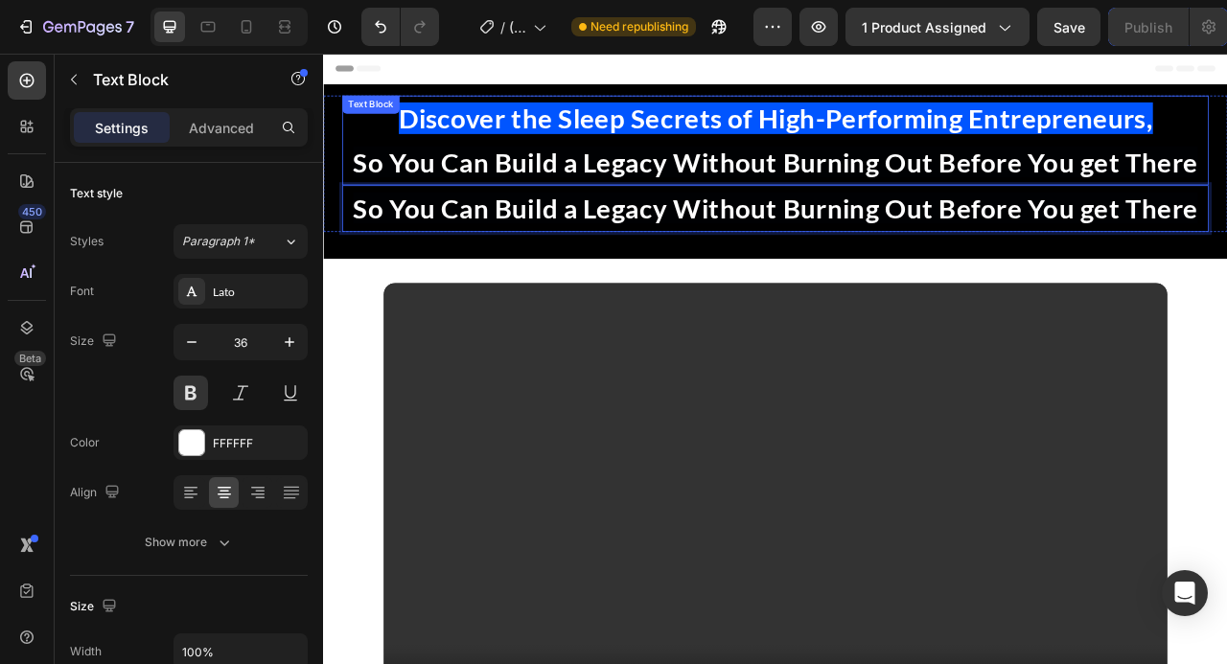
click at [755, 186] on span "So You Can Build a Legacy Without Burning Out Before You get There" at bounding box center [898, 192] width 1076 height 40
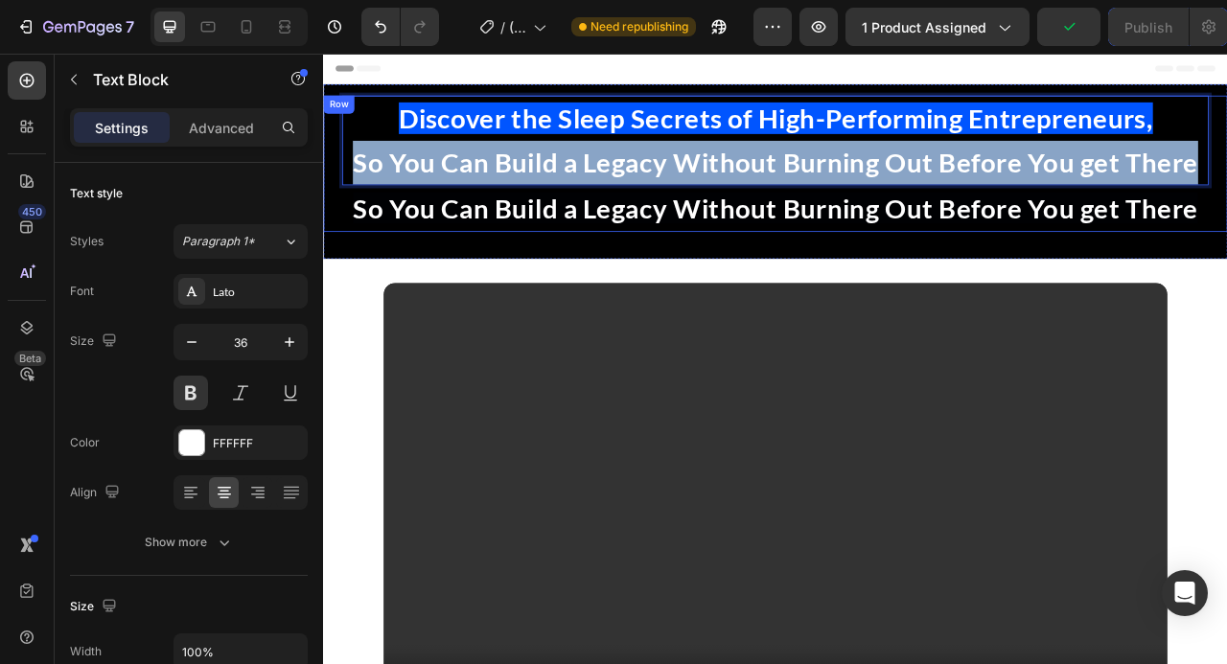
drag, startPoint x: 361, startPoint y: 189, endPoint x: 1450, endPoint y: 195, distance: 1089.0
click at [1226, 195] on div "Discover the Sleep Secrets of High-Performing Entrepreneurs, So You Can Build a…" at bounding box center [898, 194] width 1150 height 174
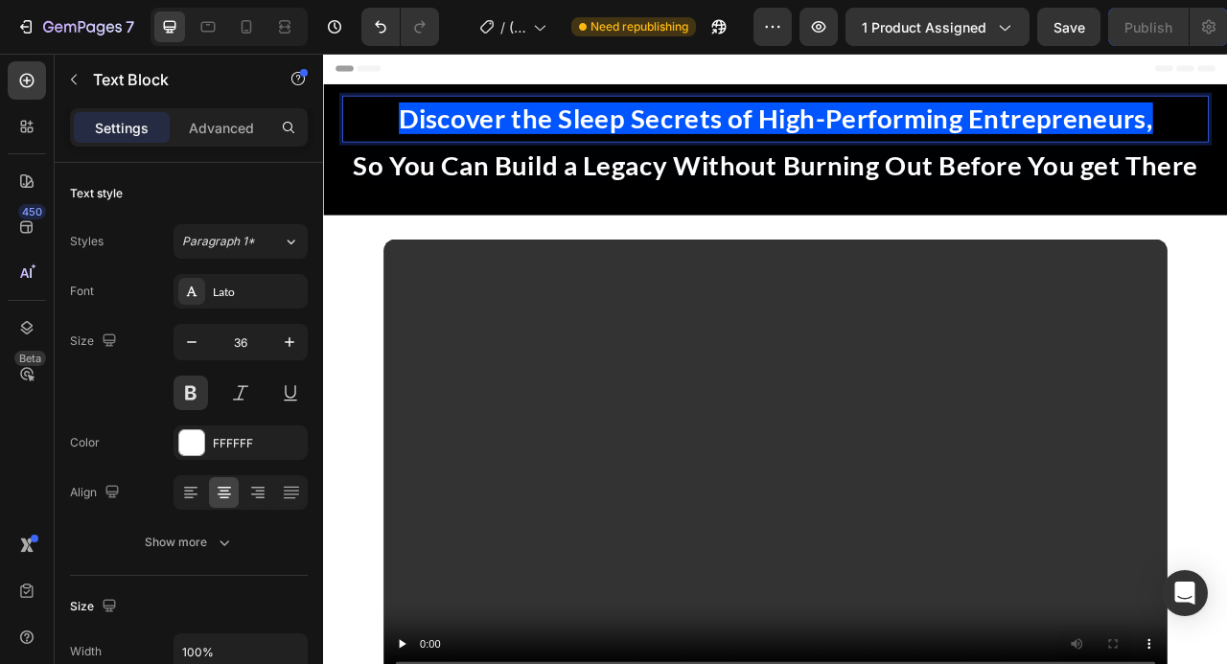
click at [1226, 144] on span "Discover the Sleep Secrets of High-Performing Entrepreneurs," at bounding box center [899, 136] width 960 height 40
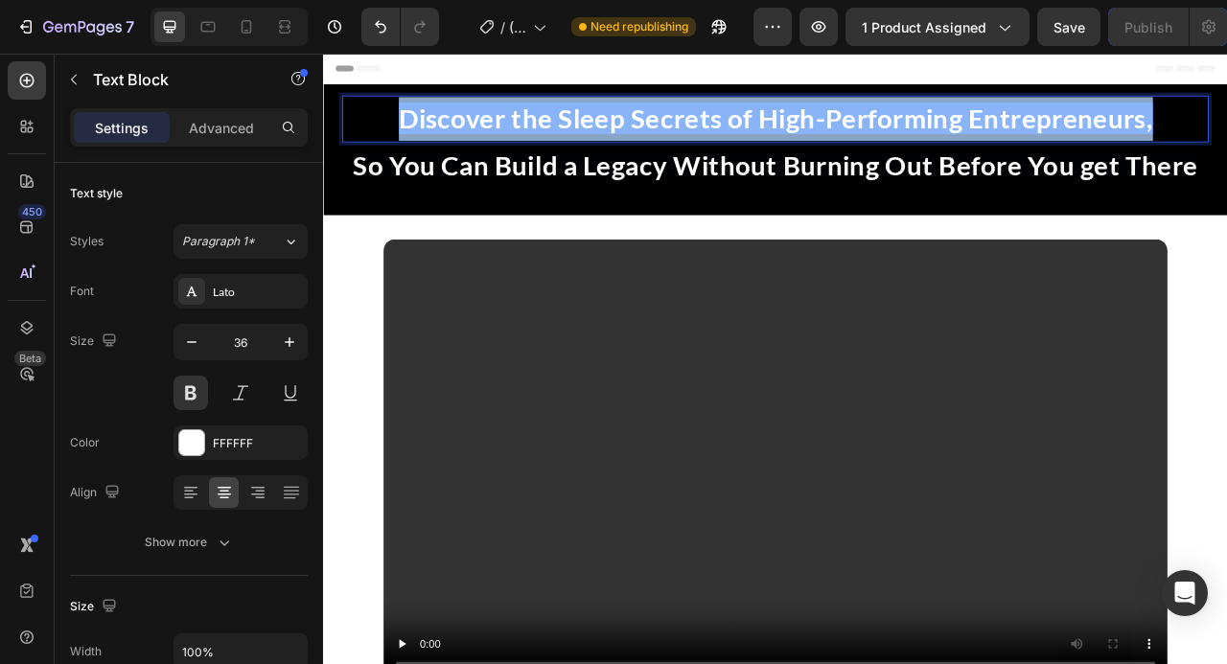
click at [1226, 144] on span "Discover the Sleep Secrets of High-Performing Entrepreneurs," at bounding box center [899, 136] width 960 height 40
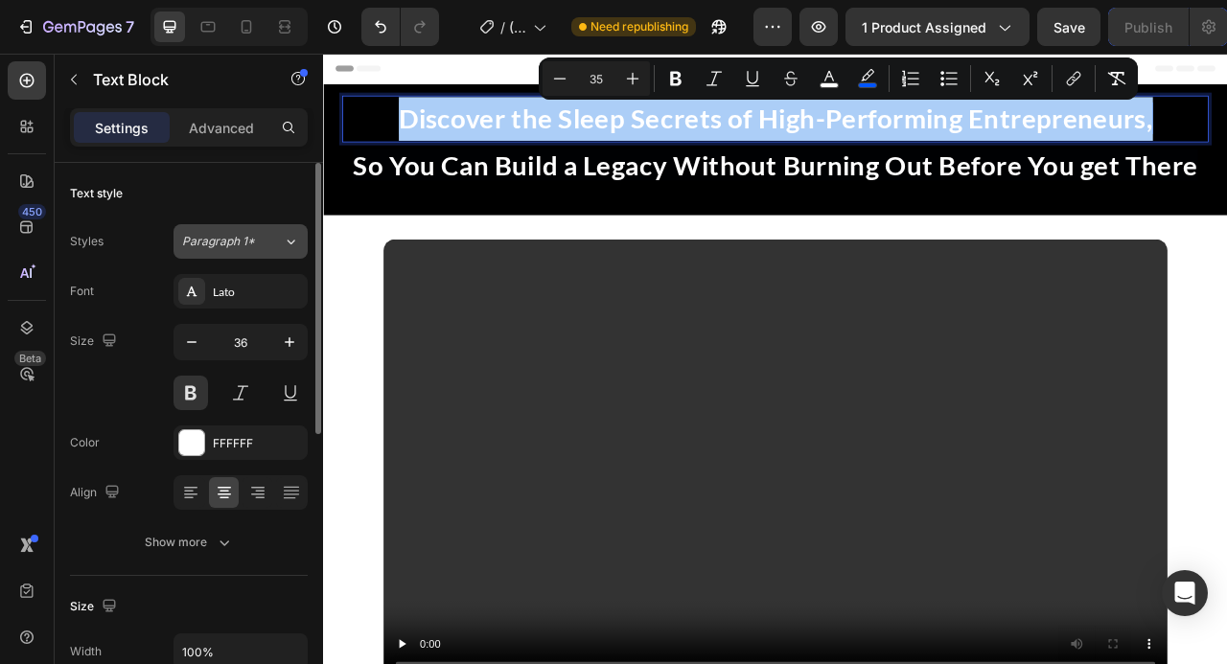
click at [267, 254] on button "Paragraph 1*" at bounding box center [241, 241] width 134 height 35
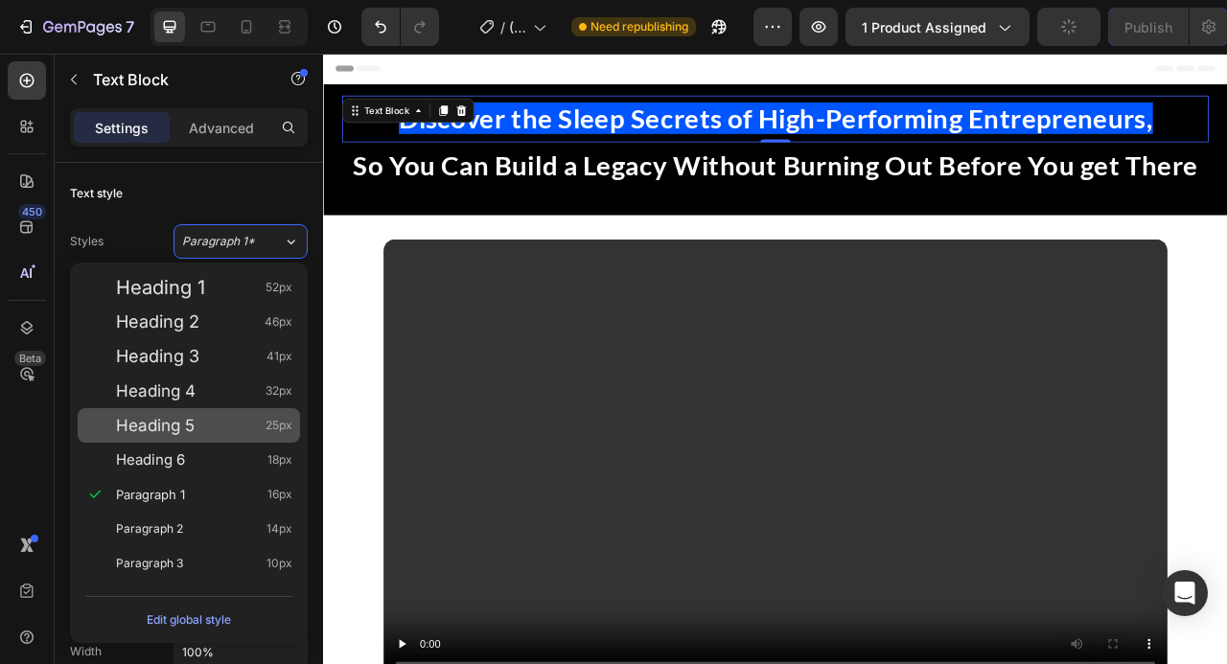
click at [232, 420] on div "Heading 5 25px" at bounding box center [204, 425] width 176 height 19
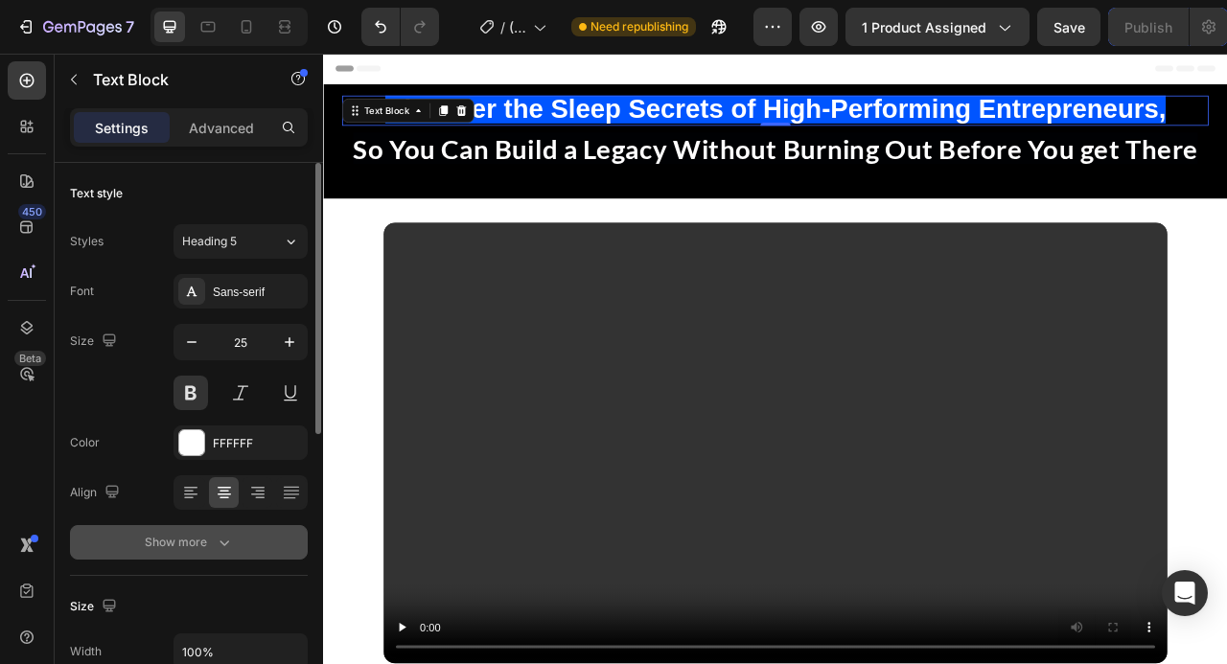
click at [198, 542] on div "Show more" at bounding box center [189, 542] width 89 height 19
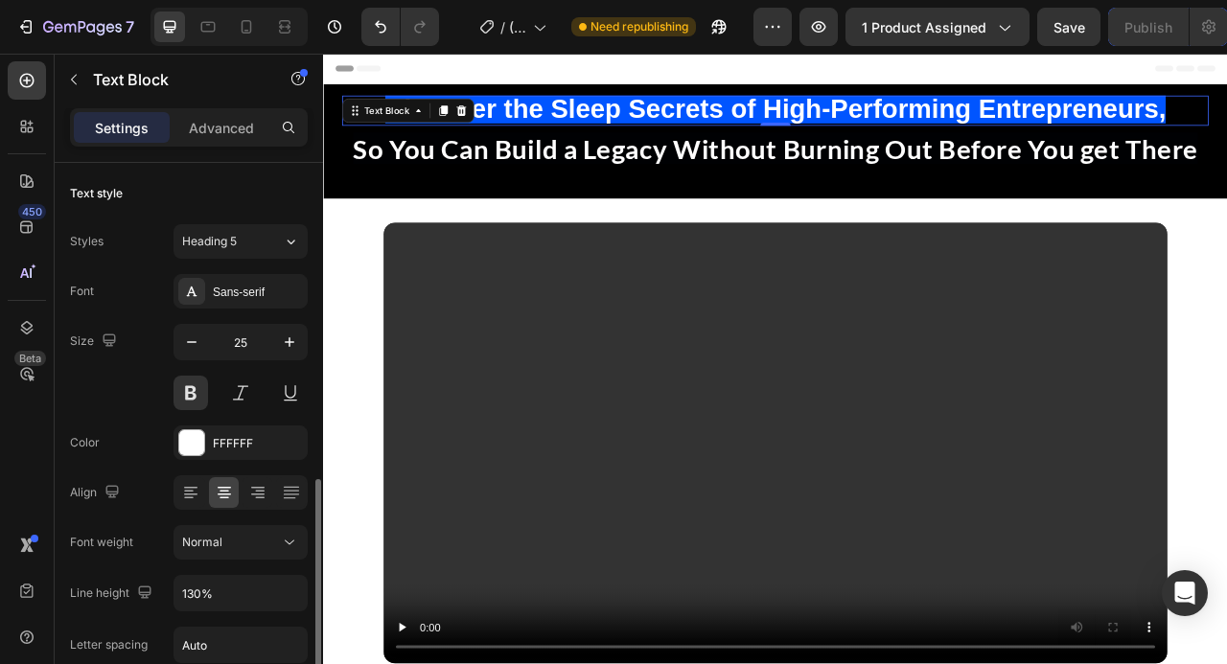
scroll to position [276, 0]
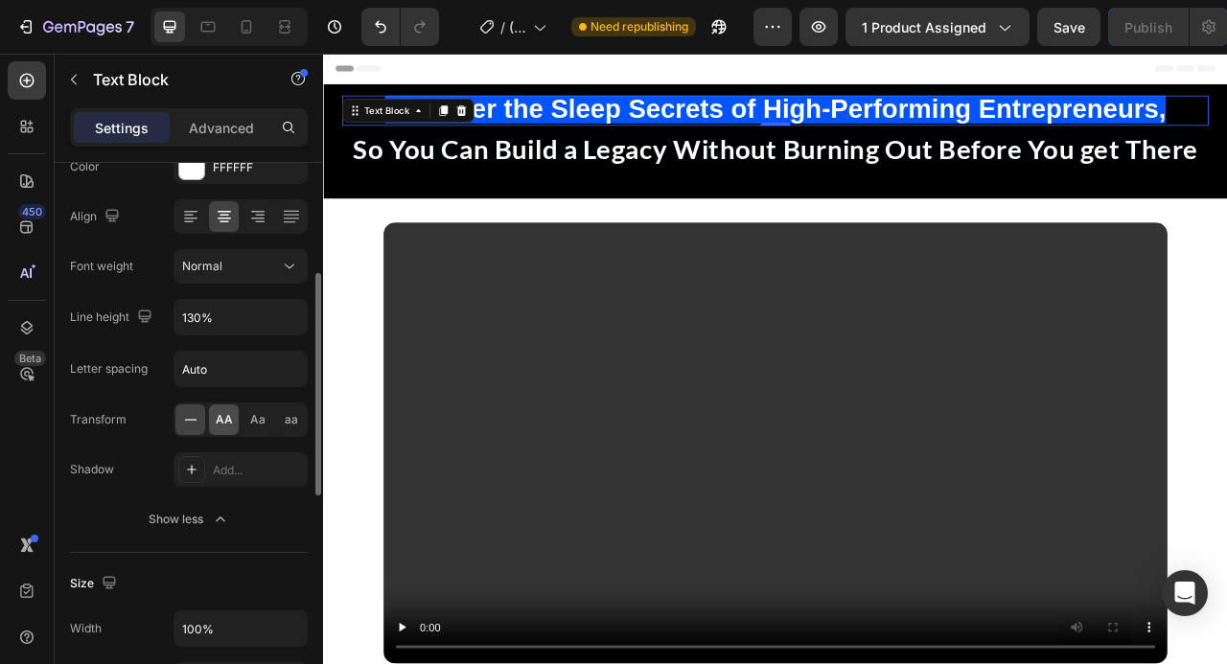
click at [215, 423] on div "AA" at bounding box center [224, 420] width 30 height 31
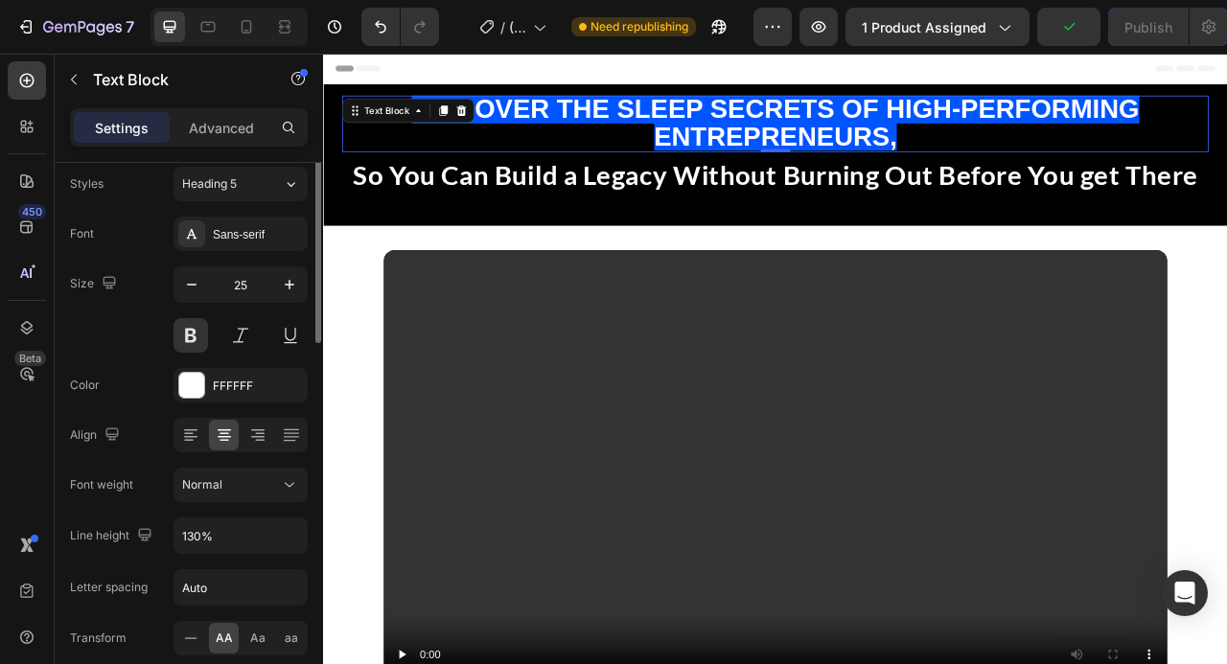
scroll to position [12, 0]
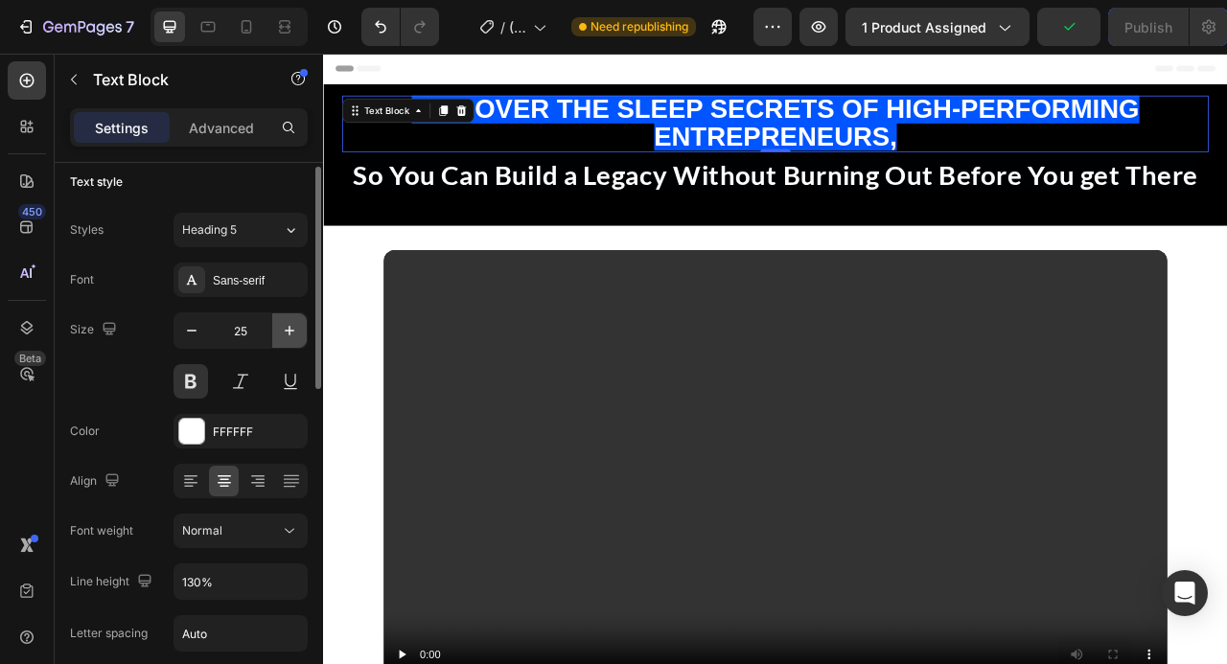
click at [296, 325] on icon "button" at bounding box center [289, 330] width 19 height 19
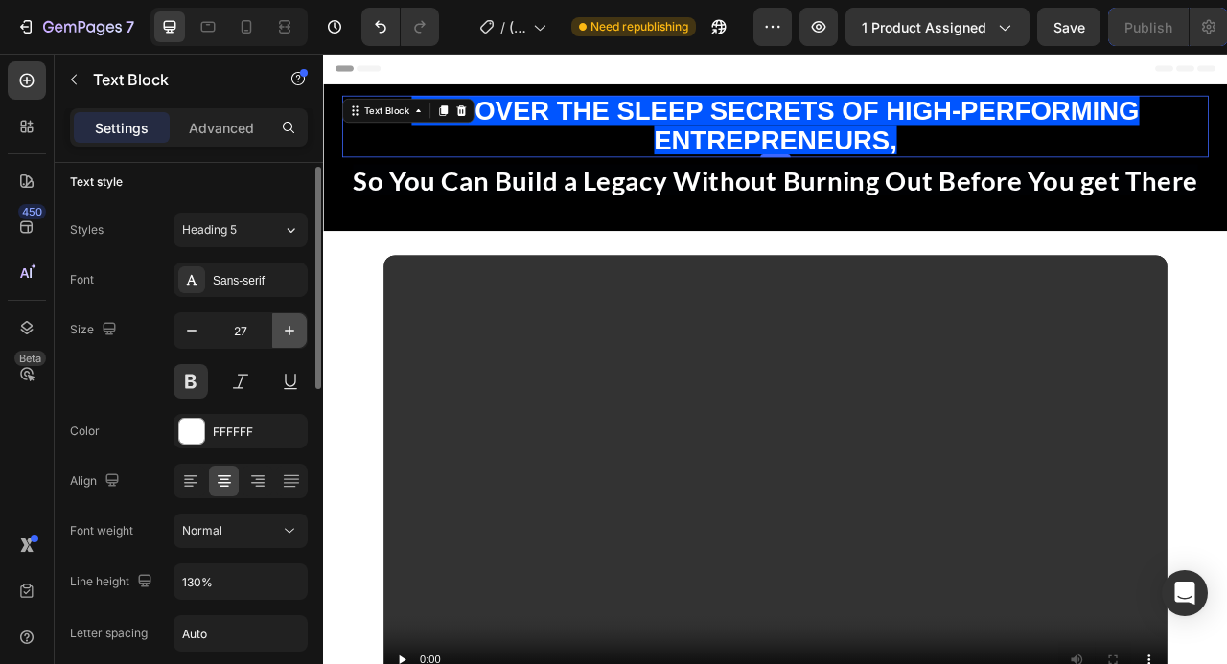
click at [296, 325] on icon "button" at bounding box center [289, 330] width 19 height 19
type input "28"
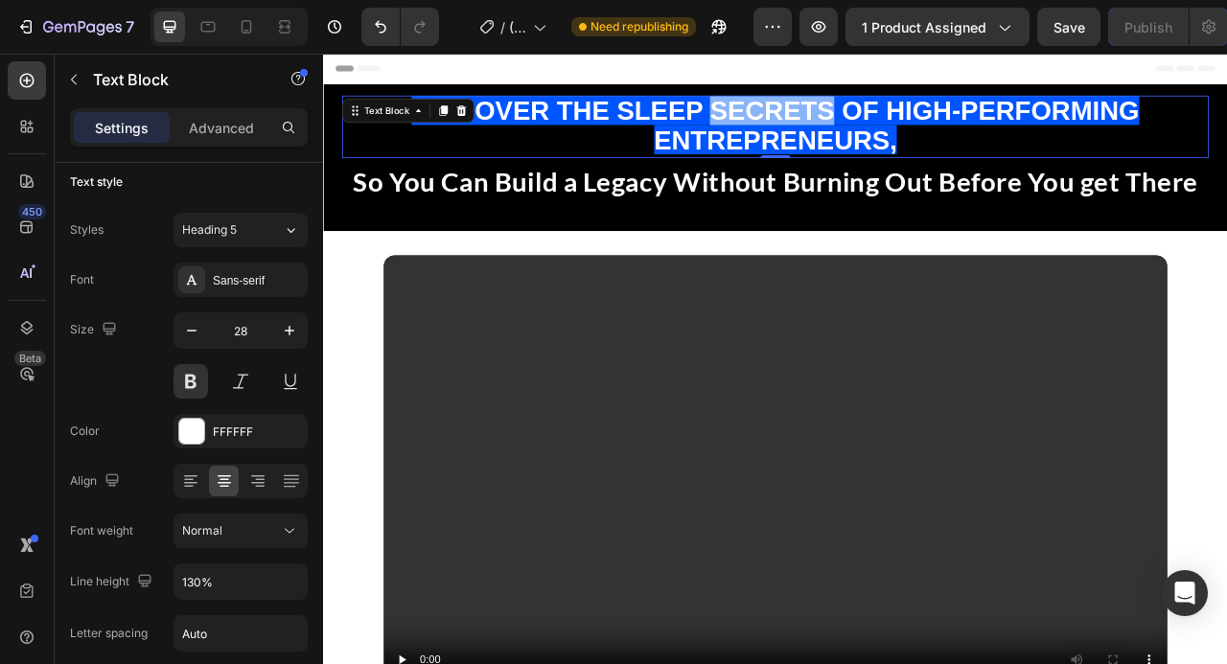
click at [945, 121] on span "Discover the Sleep Secrets of High-Performing Entrepreneurs," at bounding box center [898, 144] width 926 height 75
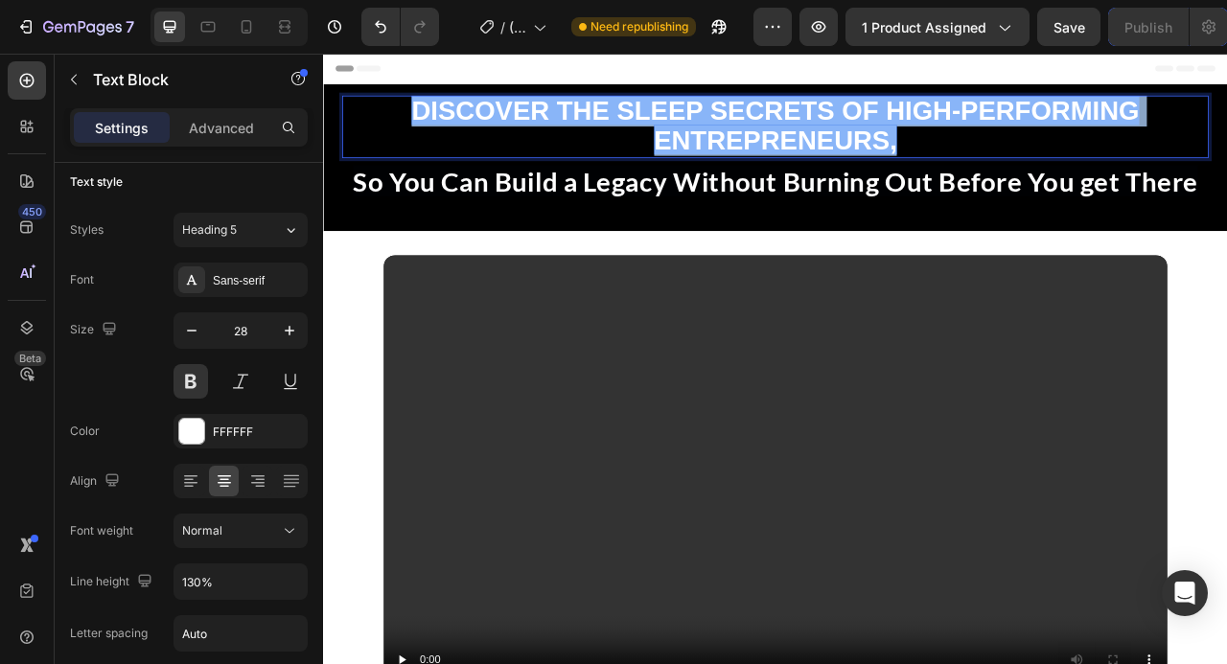
click at [945, 121] on span "Discover the Sleep Secrets of High-Performing Entrepreneurs," at bounding box center [898, 144] width 926 height 75
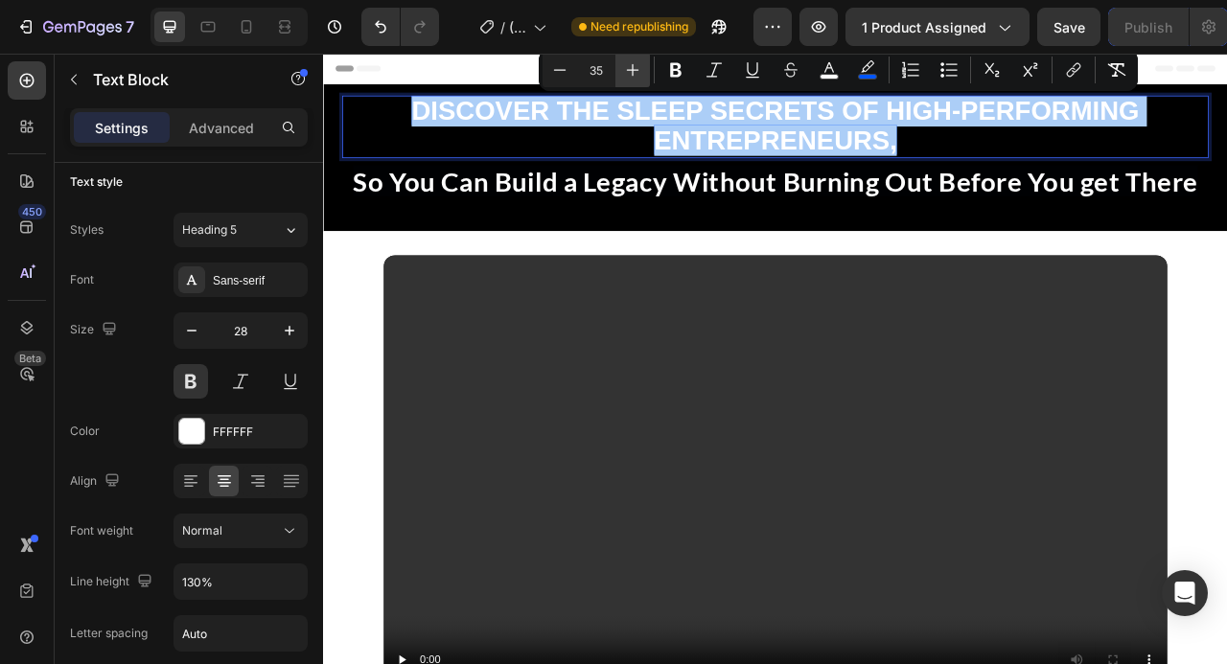
click at [631, 72] on icon "Editor contextual toolbar" at bounding box center [632, 69] width 19 height 19
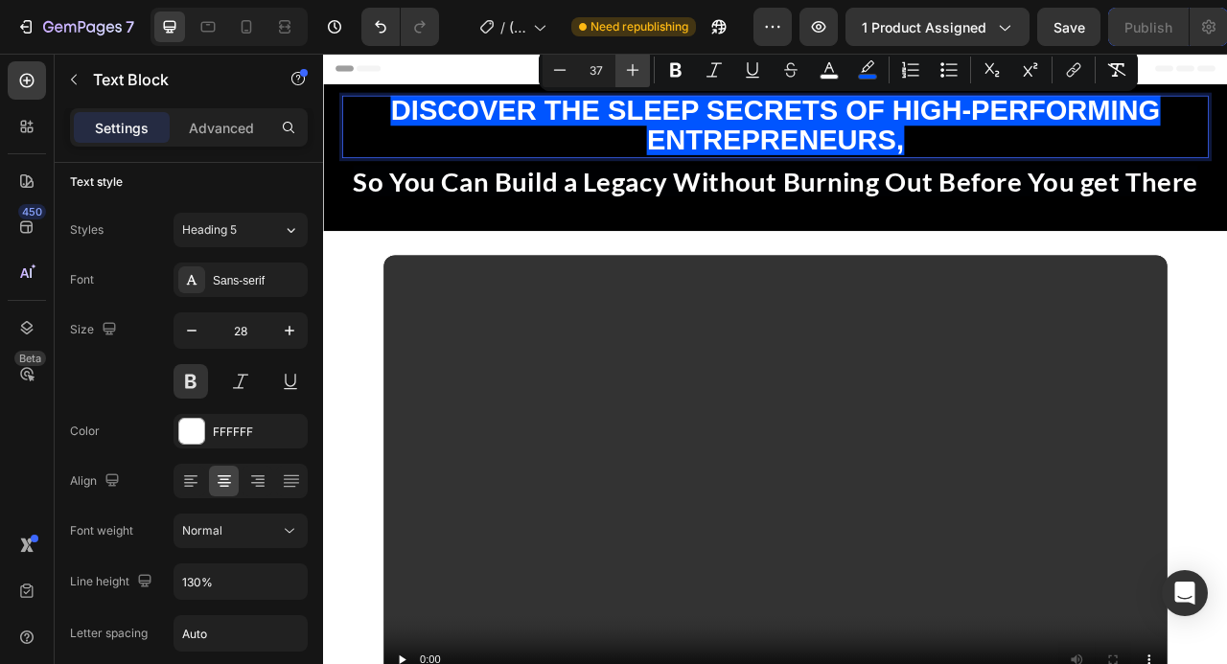
click at [631, 72] on icon "Editor contextual toolbar" at bounding box center [632, 69] width 19 height 19
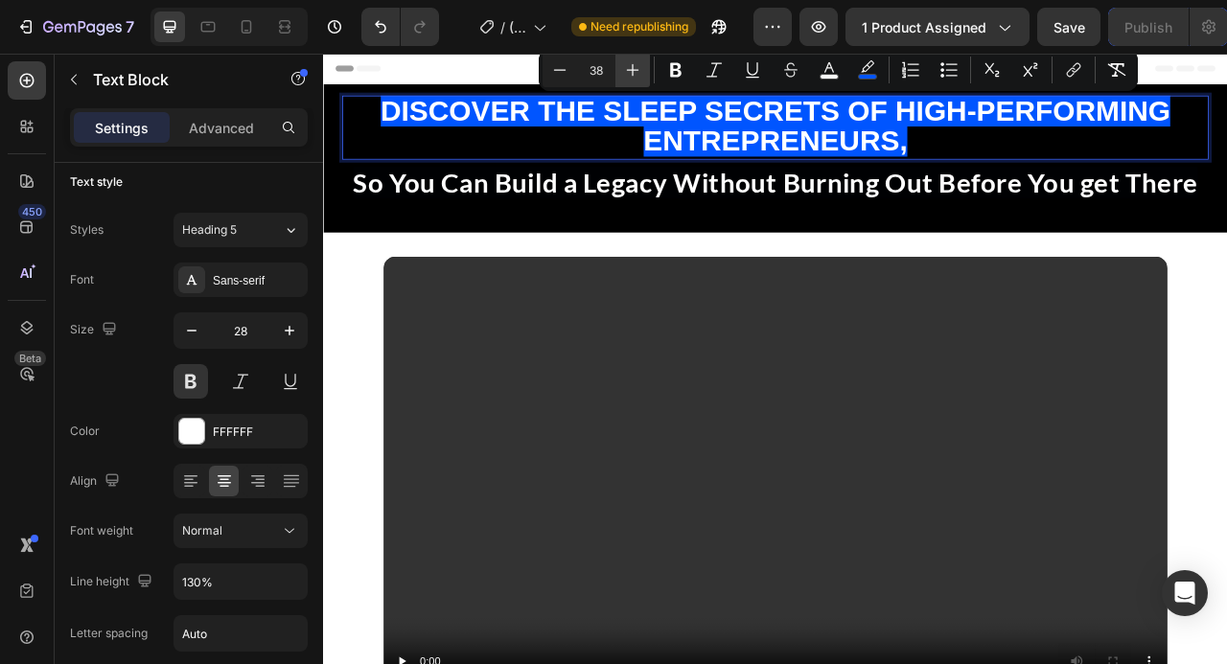
click at [631, 72] on icon "Editor contextual toolbar" at bounding box center [632, 69] width 19 height 19
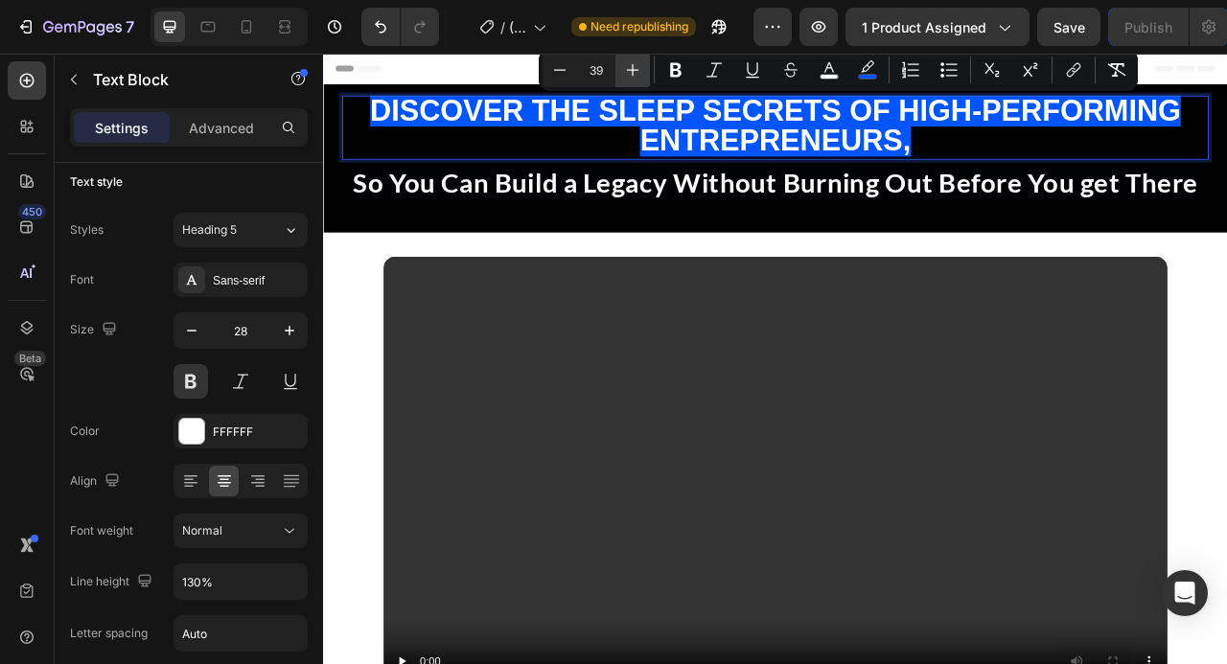
click at [631, 72] on icon "Editor contextual toolbar" at bounding box center [632, 69] width 19 height 19
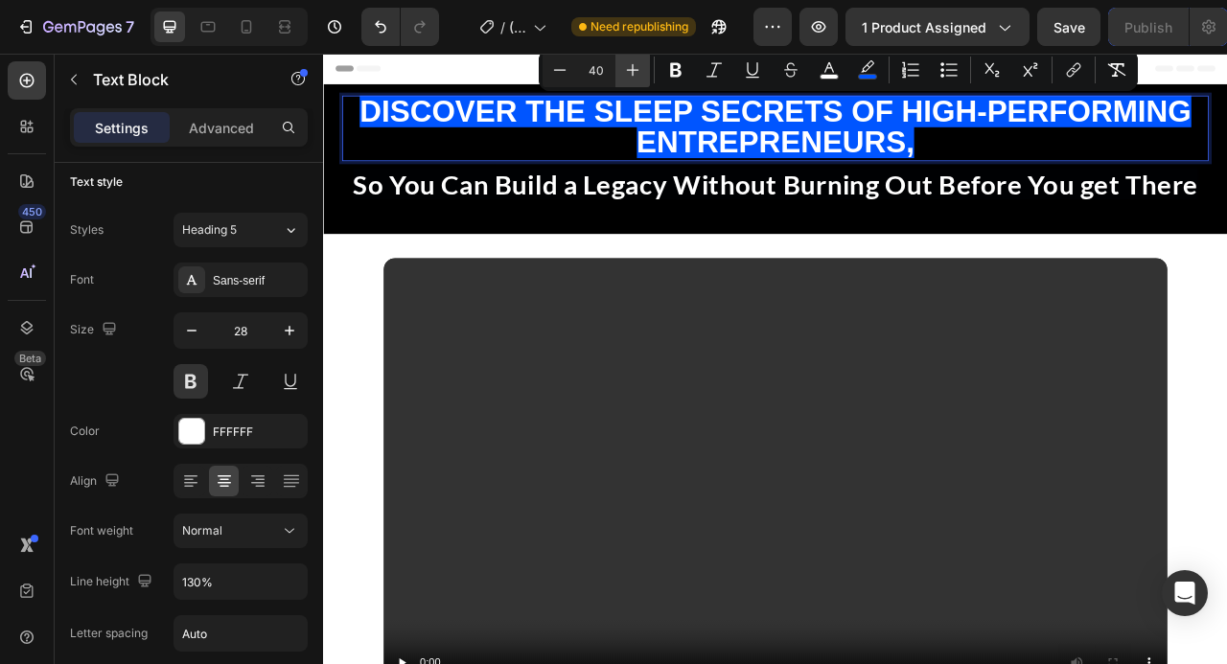
click at [631, 72] on icon "Editor contextual toolbar" at bounding box center [632, 69] width 19 height 19
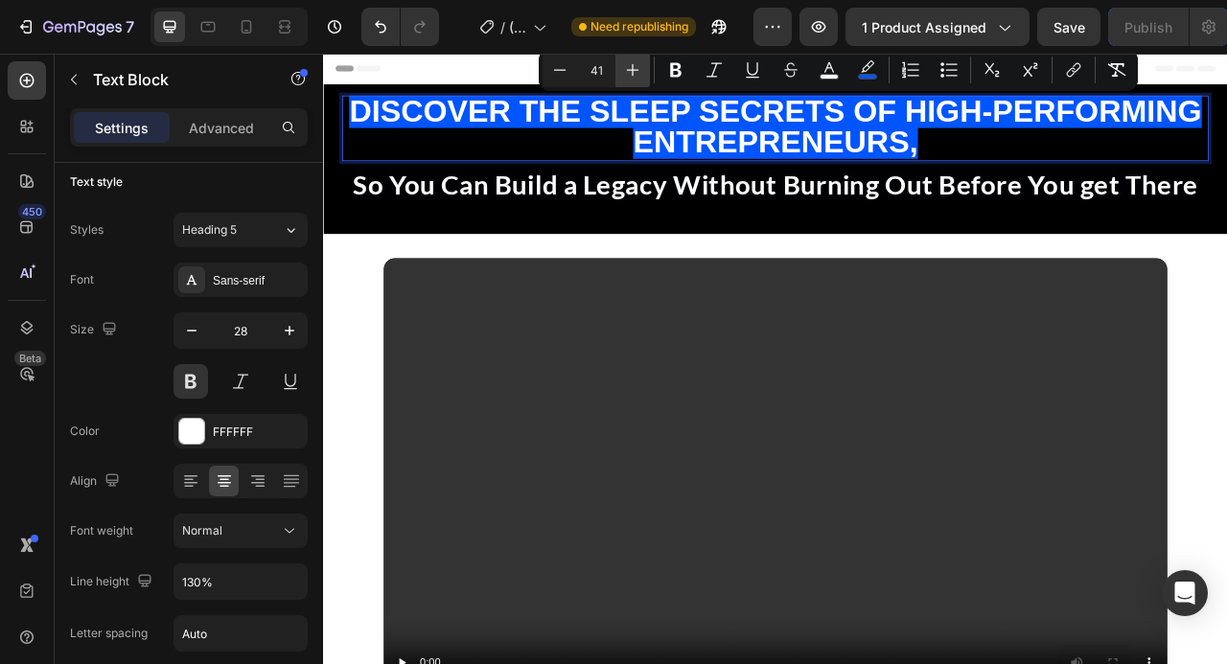
click at [631, 72] on icon "Editor contextual toolbar" at bounding box center [632, 69] width 19 height 19
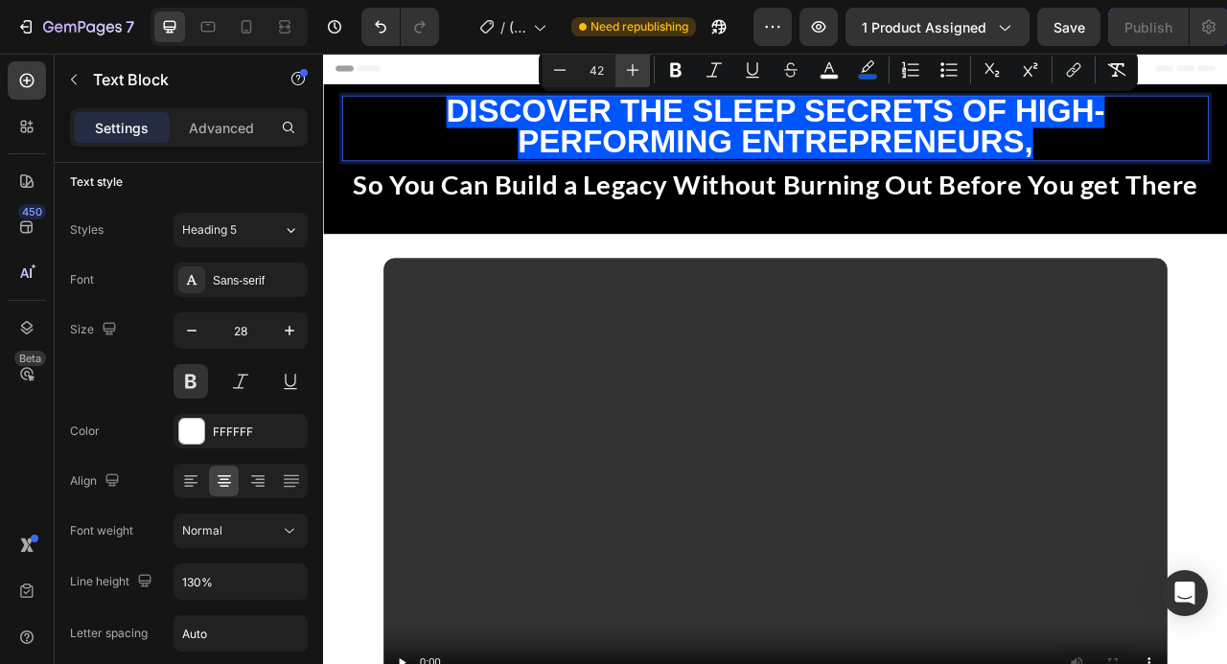
click at [631, 72] on icon "Editor contextual toolbar" at bounding box center [632, 69] width 19 height 19
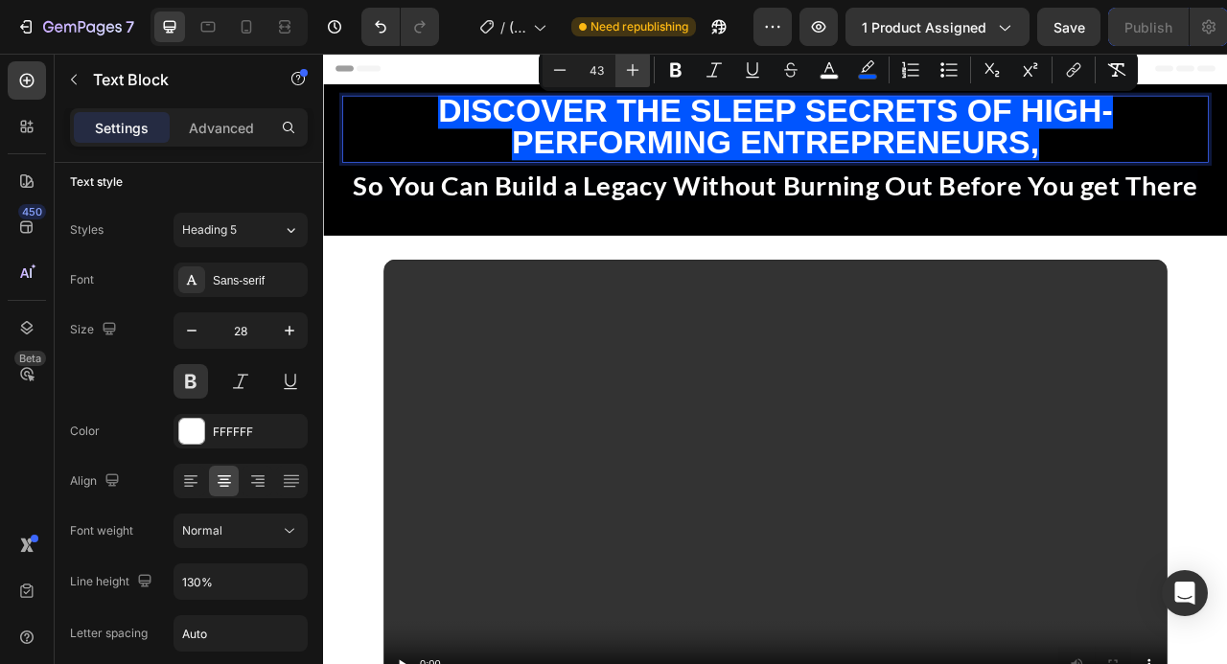
click at [631, 72] on icon "Editor contextual toolbar" at bounding box center [632, 69] width 19 height 19
type input "44"
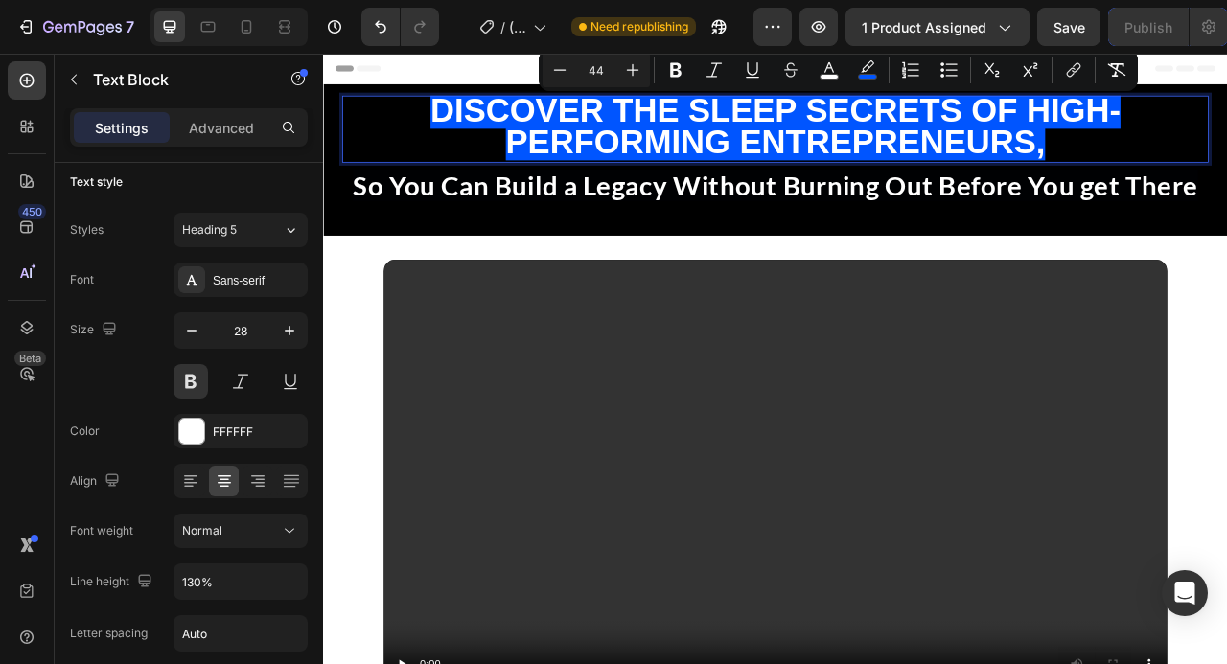
click at [1226, 131] on span "Discover the Sleep Secrets of High-Performing Entrepreneurs," at bounding box center [898, 146] width 878 height 87
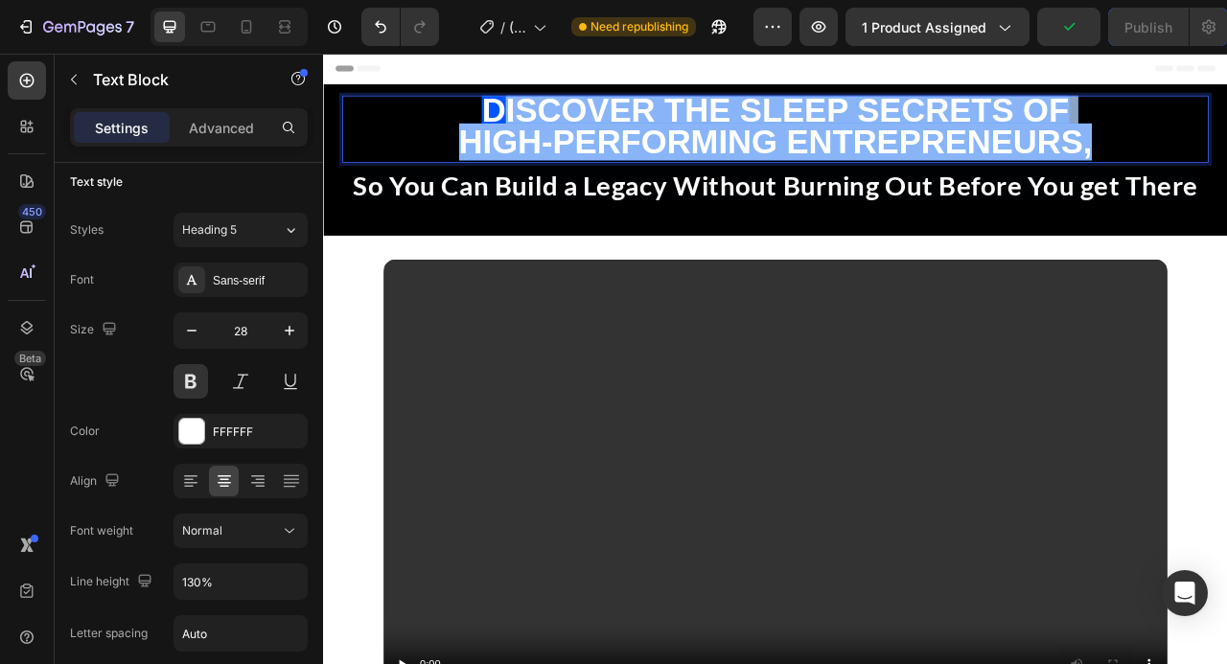
drag, startPoint x: 1309, startPoint y: 162, endPoint x: 539, endPoint y: 114, distance: 772.2
click at [539, 114] on div "Discover the Sleep Secrets of High-Performing Entrepreneurs," at bounding box center [898, 149] width 1102 height 85
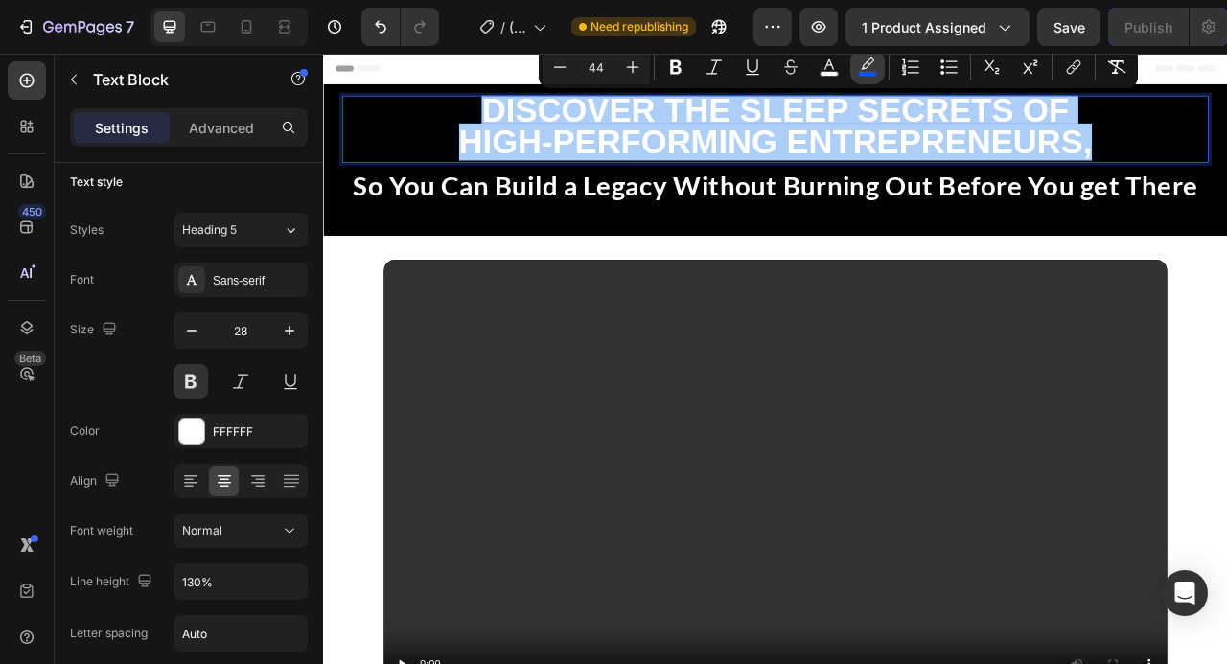
click at [866, 81] on button "color" at bounding box center [867, 67] width 35 height 35
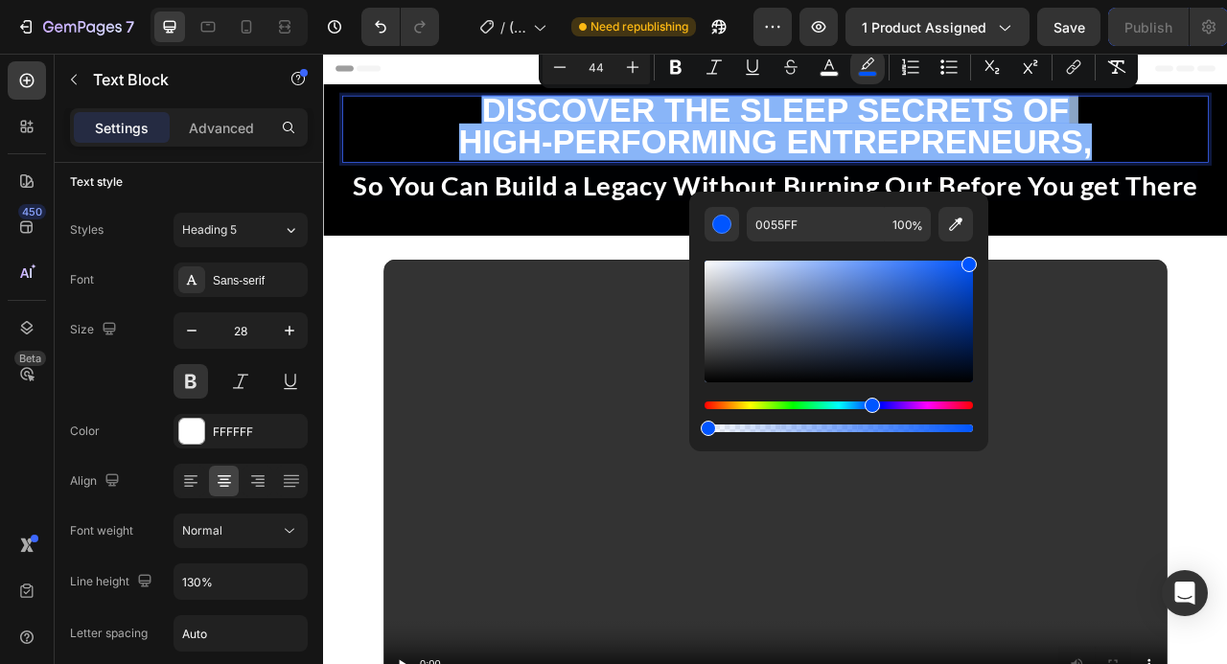
type input "0"
drag, startPoint x: 970, startPoint y: 429, endPoint x: 693, endPoint y: 407, distance: 277.9
click at [693, 407] on div "0055FF 0 %" at bounding box center [838, 314] width 299 height 244
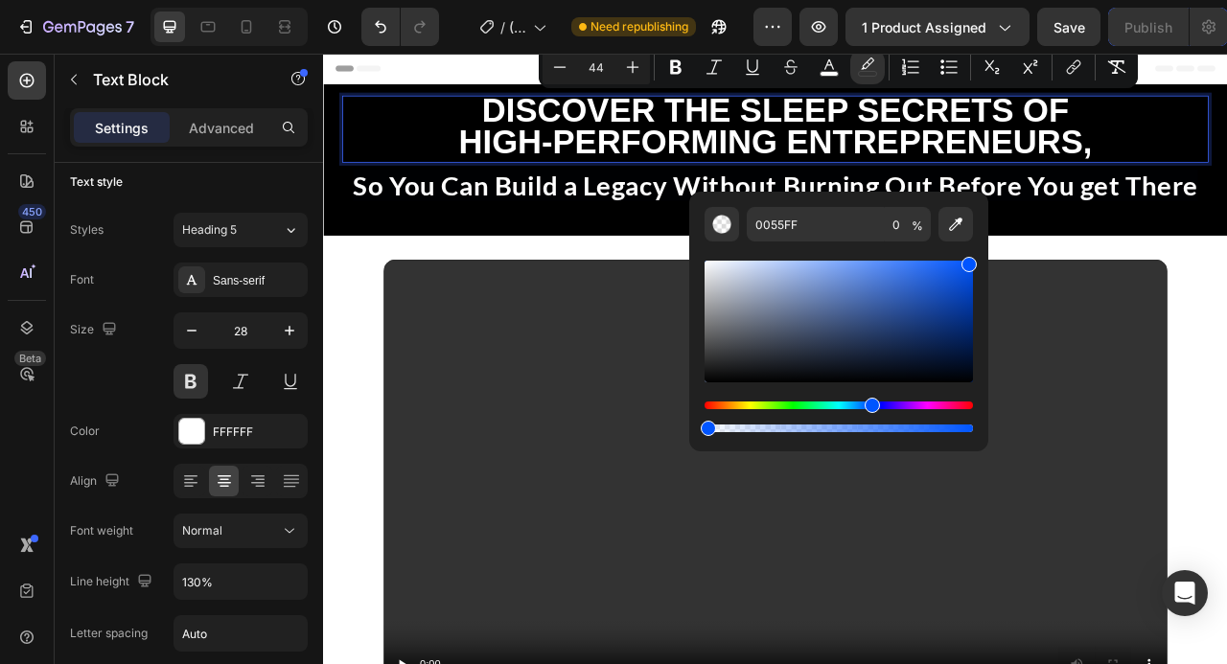
click at [1221, 155] on span "High-Performing Entrepreneurs," at bounding box center [899, 166] width 806 height 47
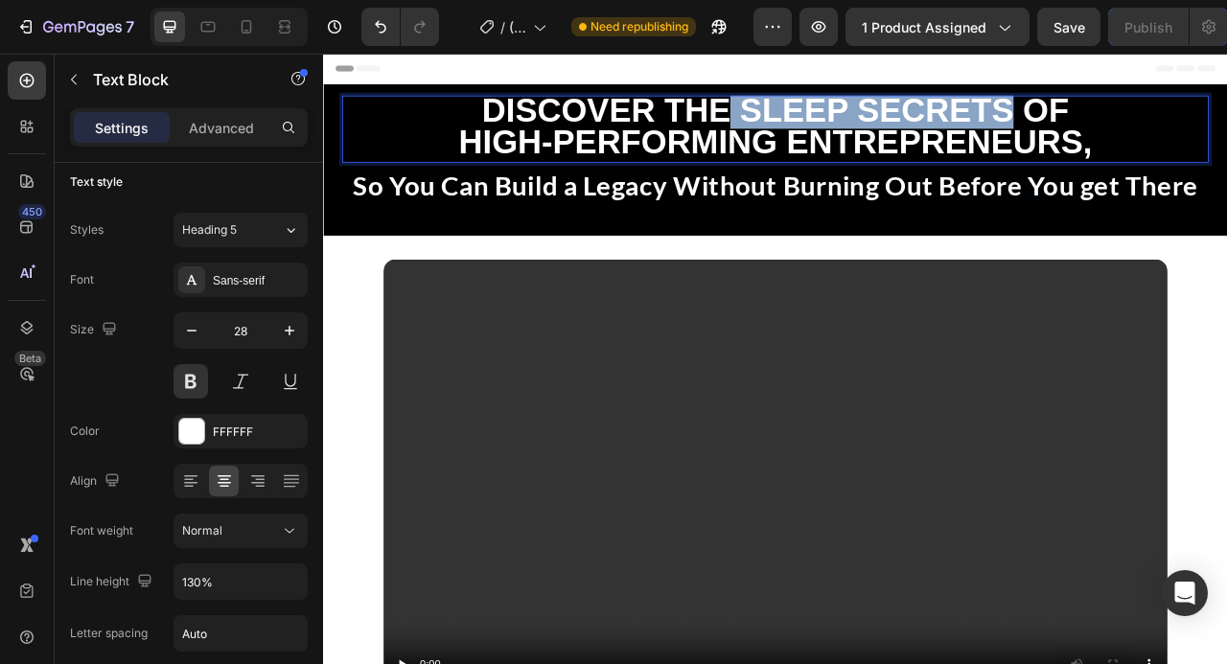
drag, startPoint x: 1199, startPoint y: 120, endPoint x: 843, endPoint y: 113, distance: 356.7
click at [843, 113] on span "Discover the Sleep Secrets of" at bounding box center [897, 126] width 747 height 47
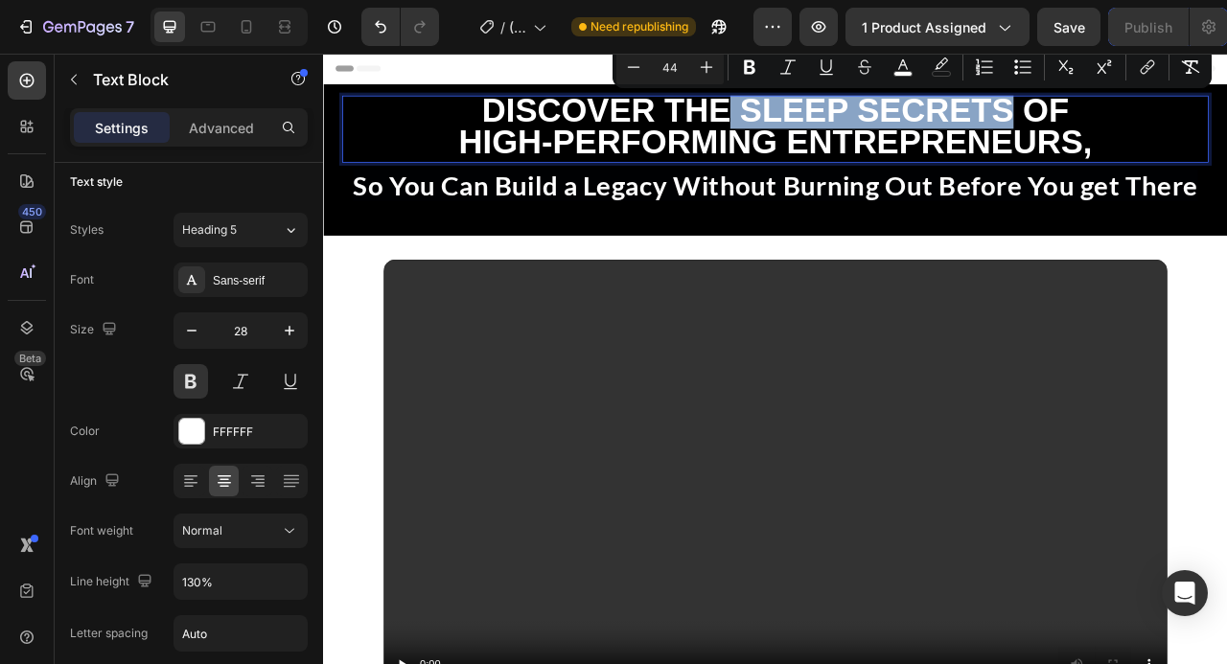
click at [1160, 123] on span "Discover the Sleep Secrets of" at bounding box center [897, 126] width 747 height 47
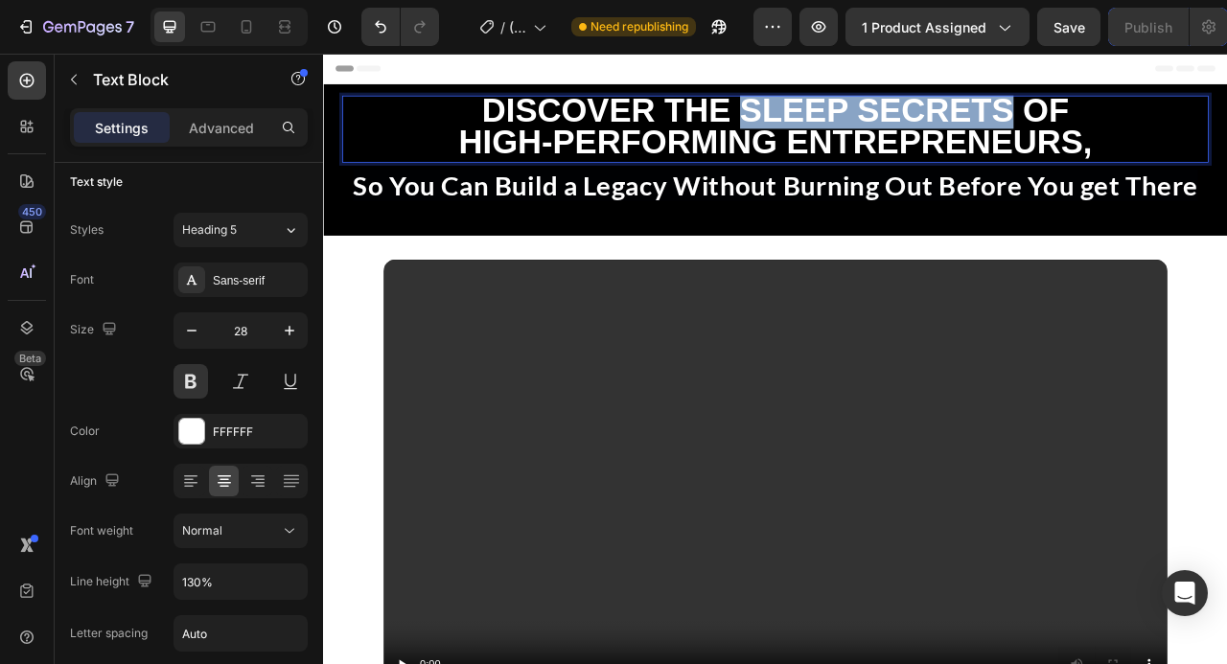
drag, startPoint x: 1199, startPoint y: 125, endPoint x: 859, endPoint y: 126, distance: 340.3
click at [859, 126] on span "Discover the Sleep Secrets of" at bounding box center [897, 126] width 747 height 47
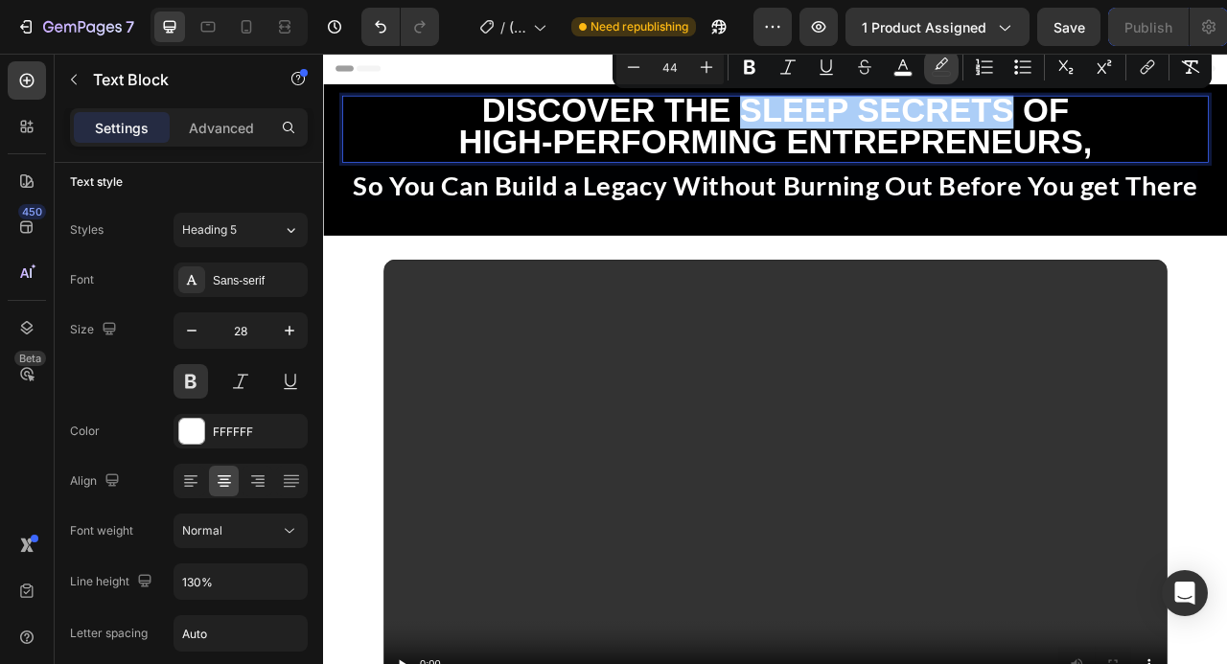
click at [951, 67] on button "color" at bounding box center [941, 67] width 35 height 35
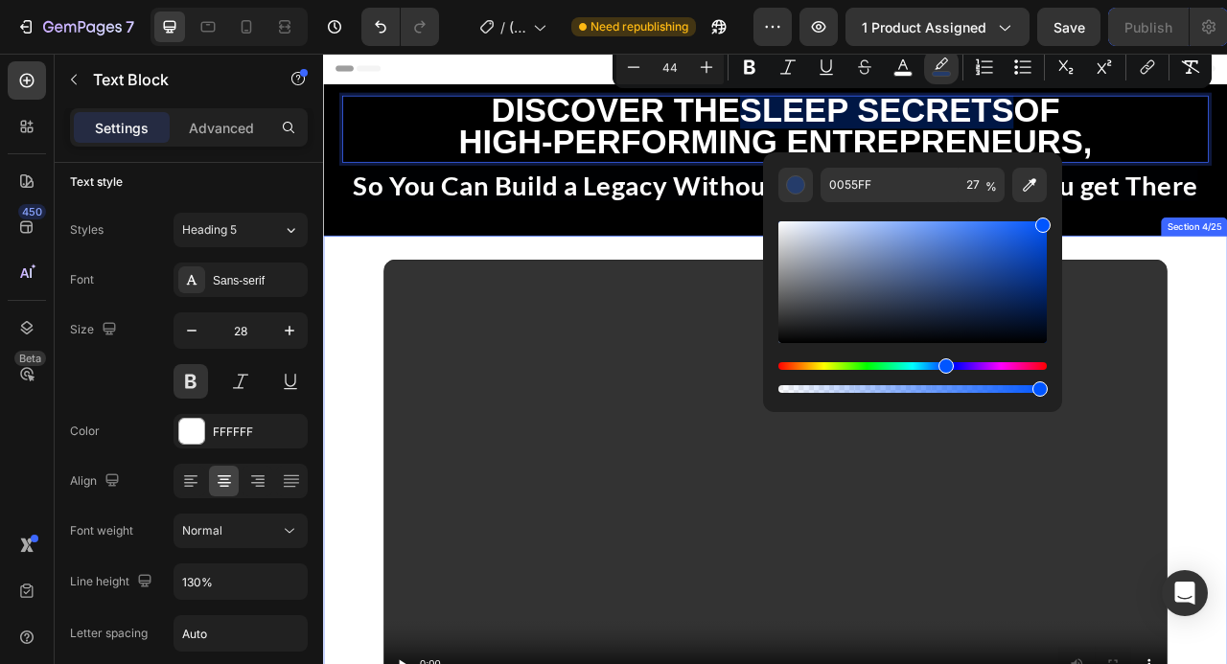
type input "96"
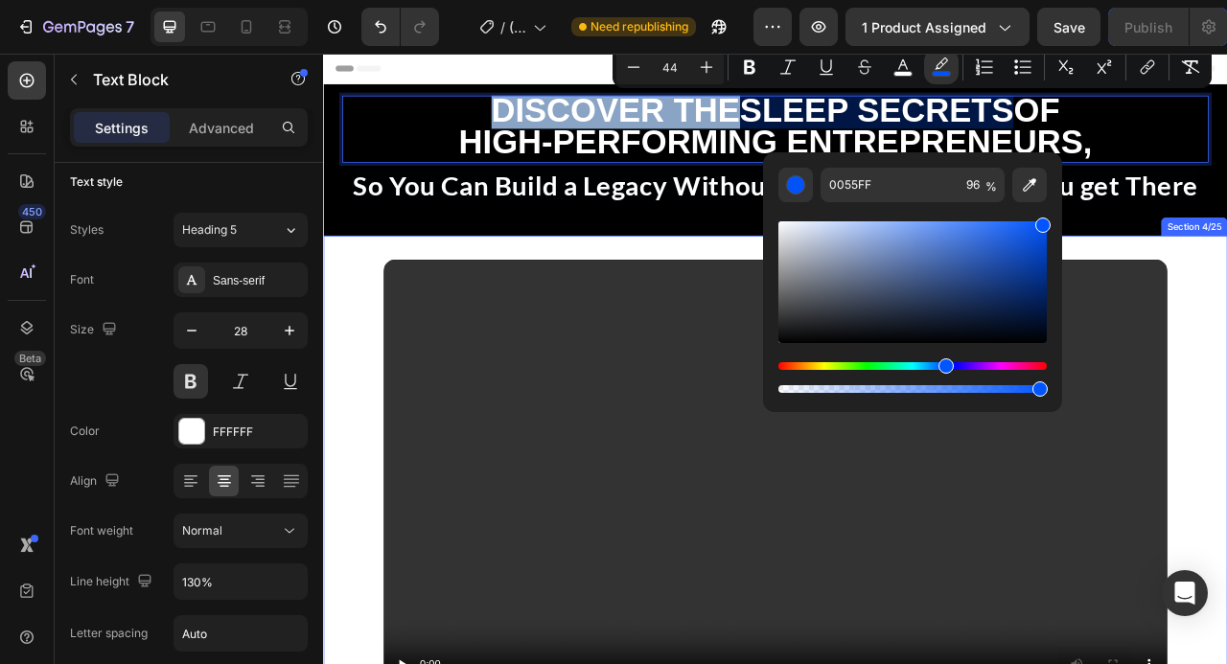
drag, startPoint x: 1174, startPoint y: 445, endPoint x: 1409, endPoint y: 484, distance: 238.1
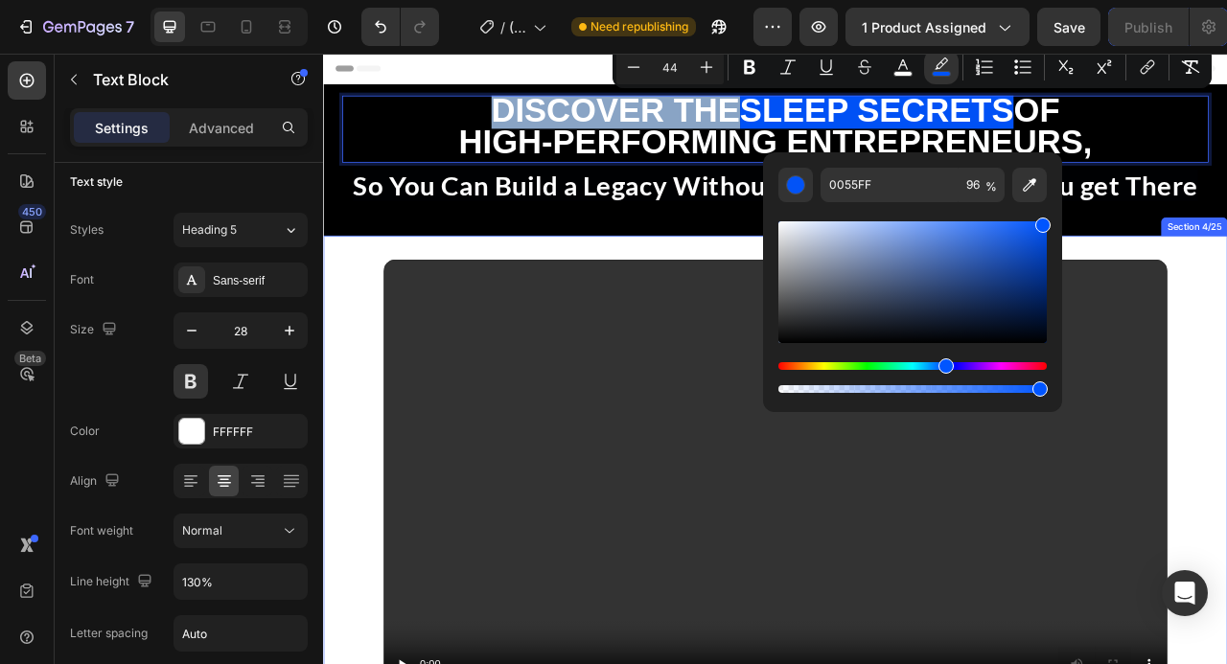
click at [369, 336] on div "Video Video" at bounding box center [898, 596] width 1150 height 561
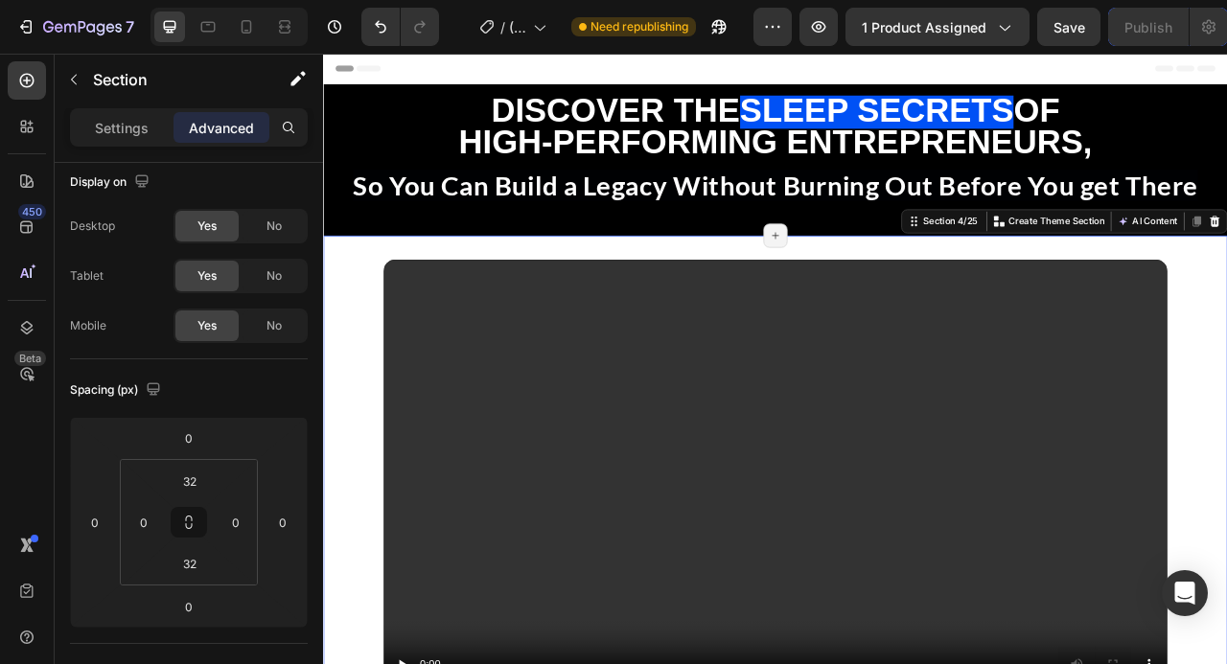
scroll to position [0, 0]
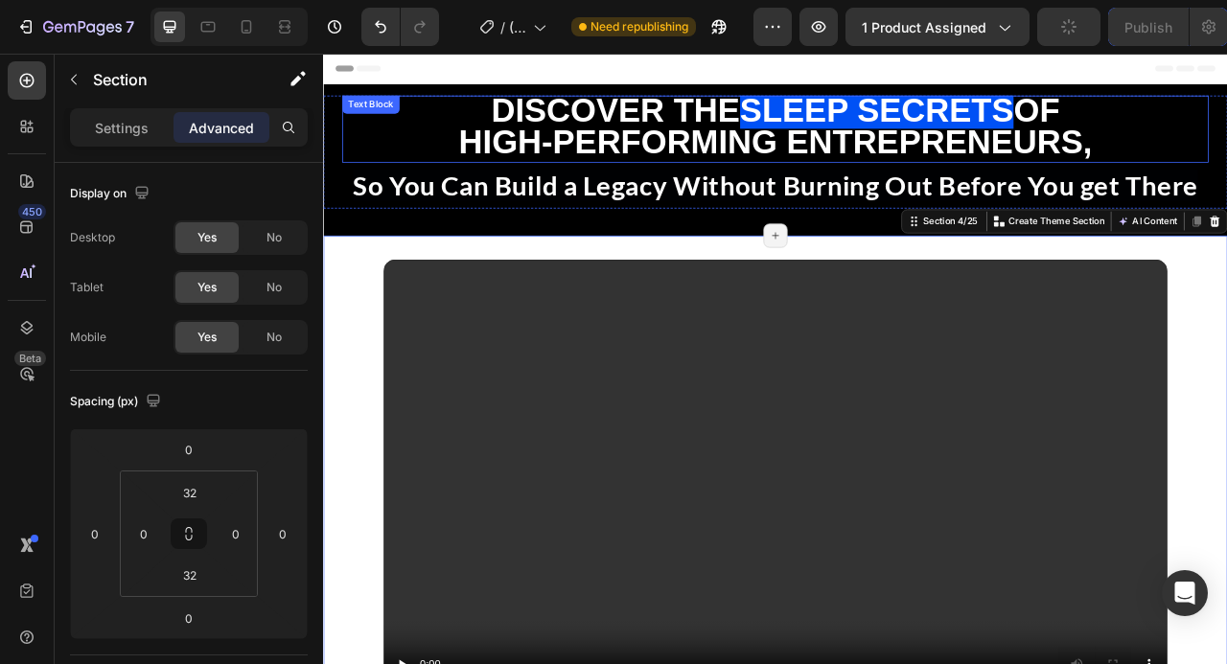
click at [1104, 137] on span "Sleep Secrets" at bounding box center [1027, 126] width 349 height 47
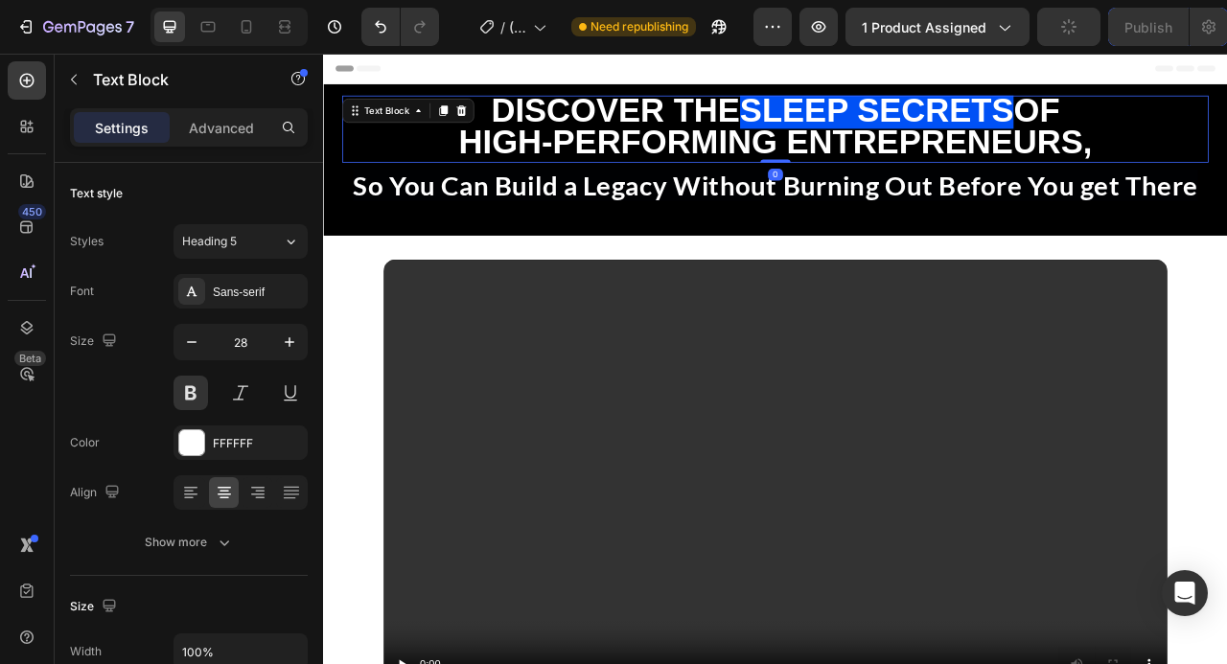
click at [1104, 137] on span "Sleep Secrets" at bounding box center [1027, 126] width 349 height 47
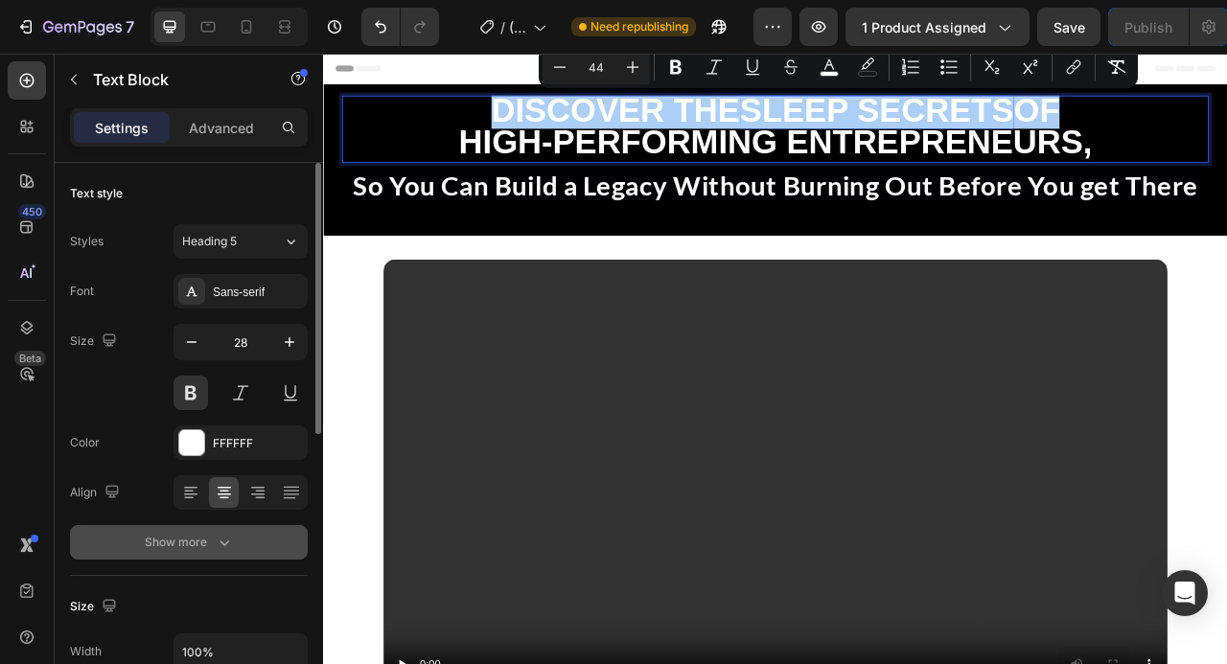
click at [204, 540] on div "Show more" at bounding box center [189, 542] width 89 height 19
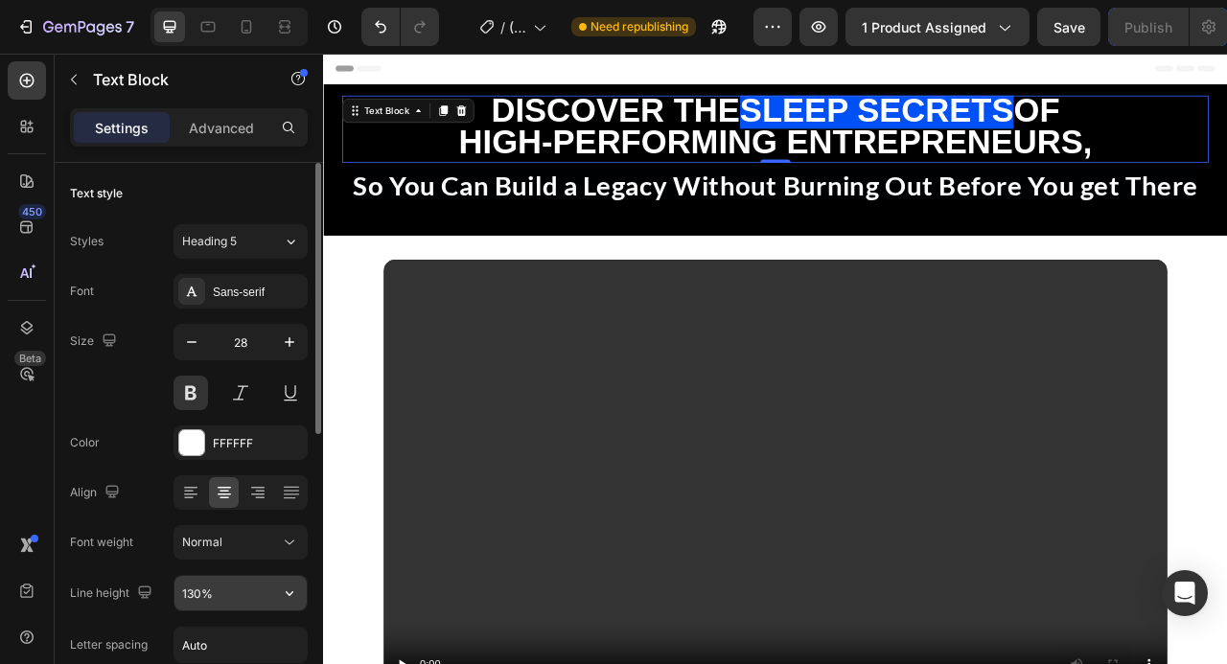
click at [222, 594] on input "130%" at bounding box center [240, 593] width 132 height 35
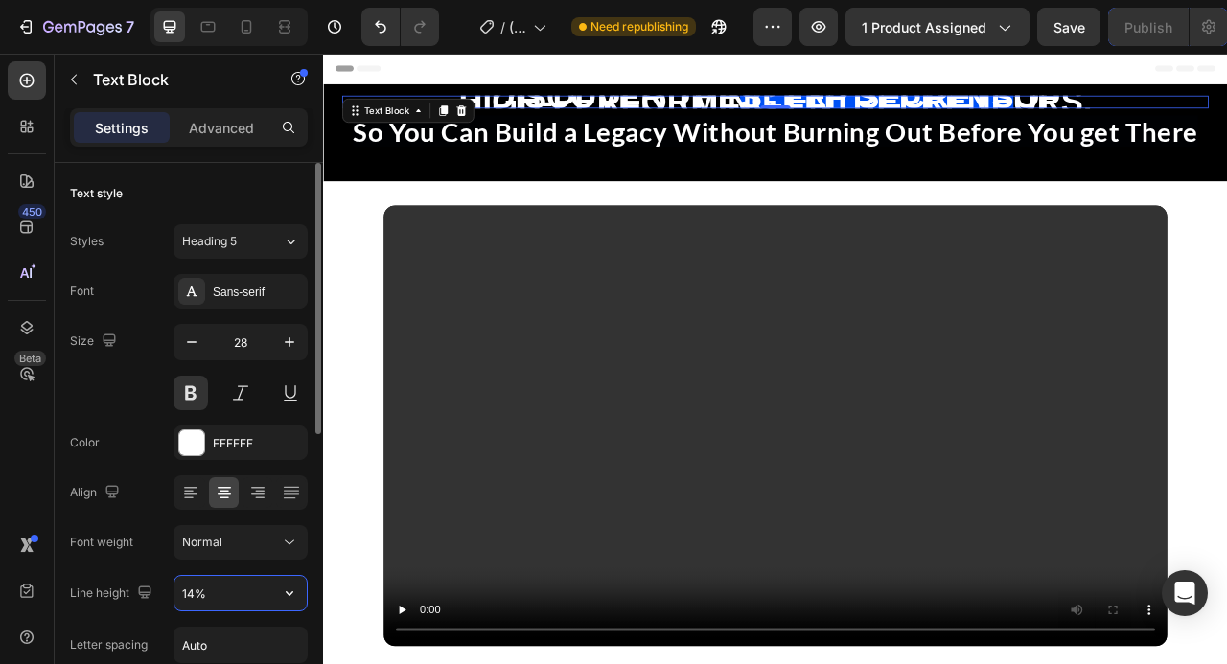
type input "140%"
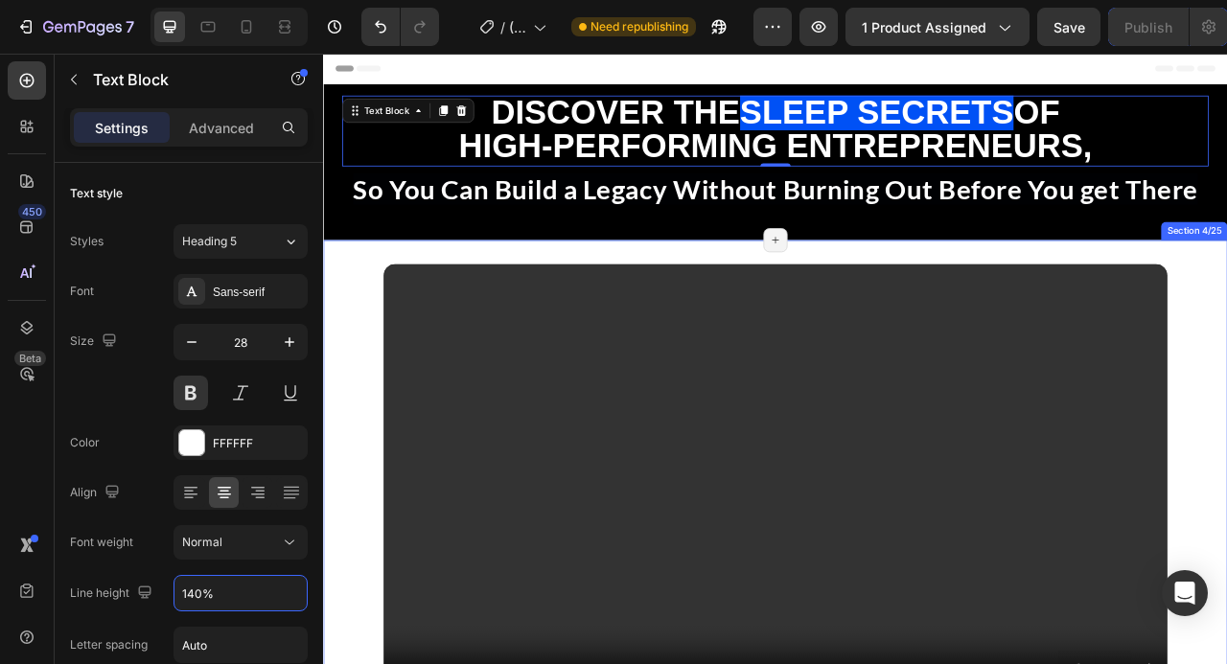
click at [1226, 311] on div "Video Video Section 4/25 Page has reached Shopify’s 25 section-limit Page has r…" at bounding box center [898, 602] width 1150 height 622
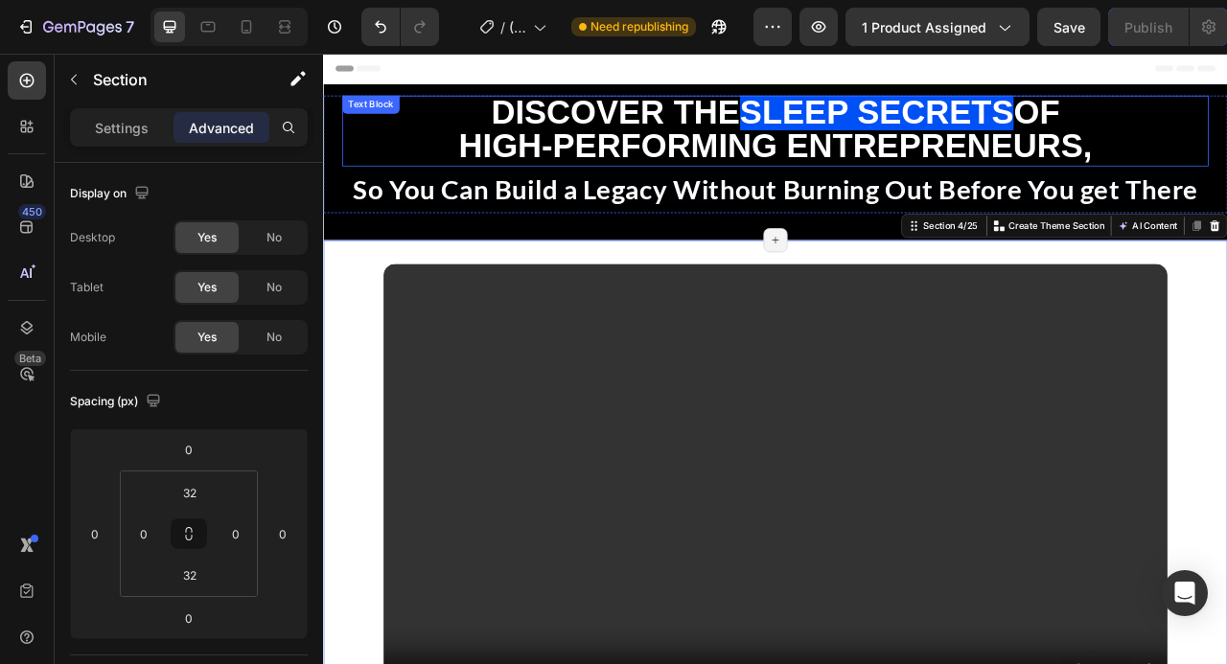
click at [1111, 148] on span "High-Performing Entrepreneurs," at bounding box center [899, 171] width 806 height 47
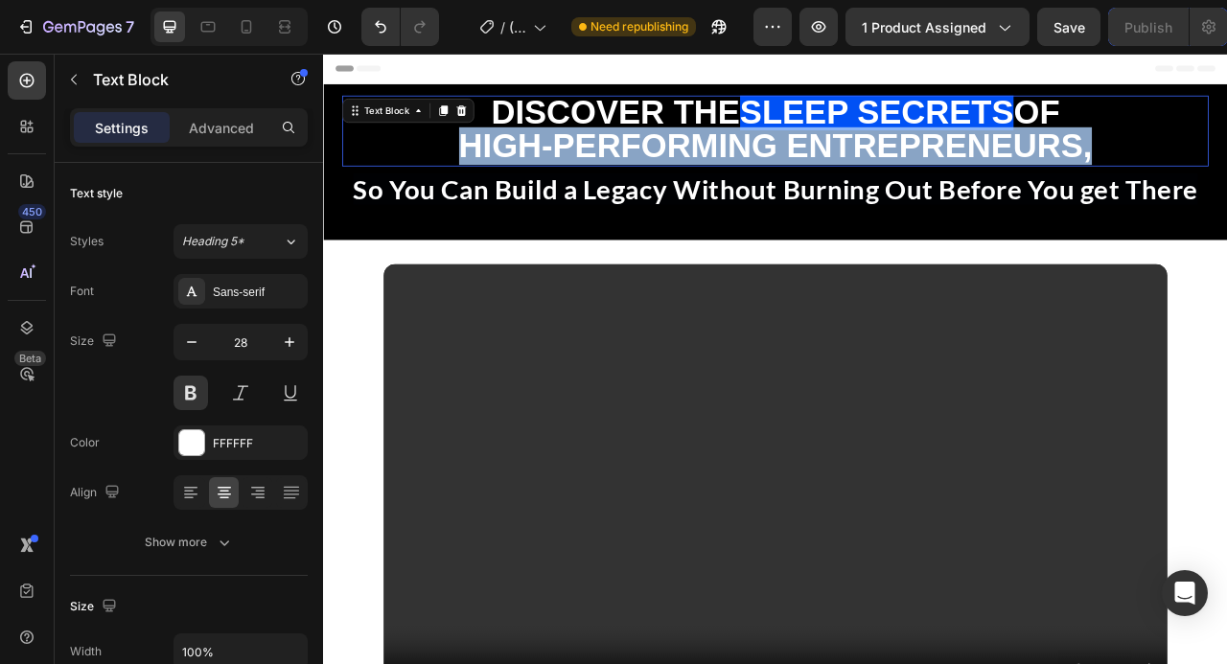
click at [1111, 148] on span "High-Performing Entrepreneurs," at bounding box center [899, 171] width 806 height 47
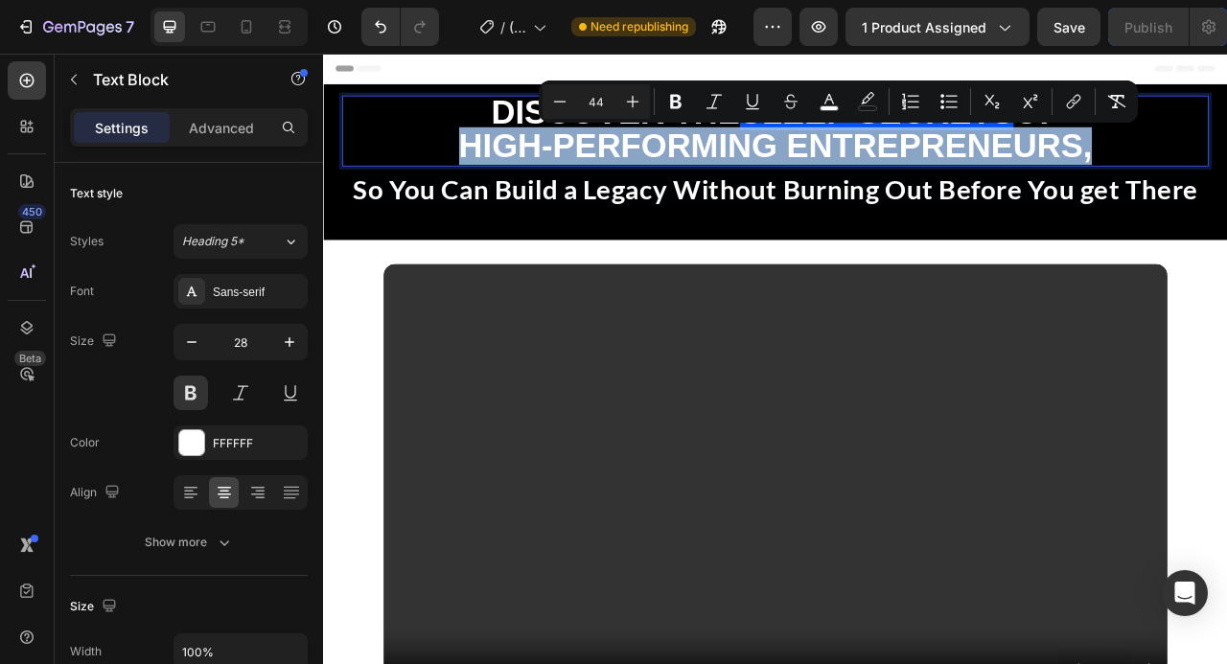
click at [1111, 148] on span "High-Performing Entrepreneurs," at bounding box center [899, 171] width 806 height 47
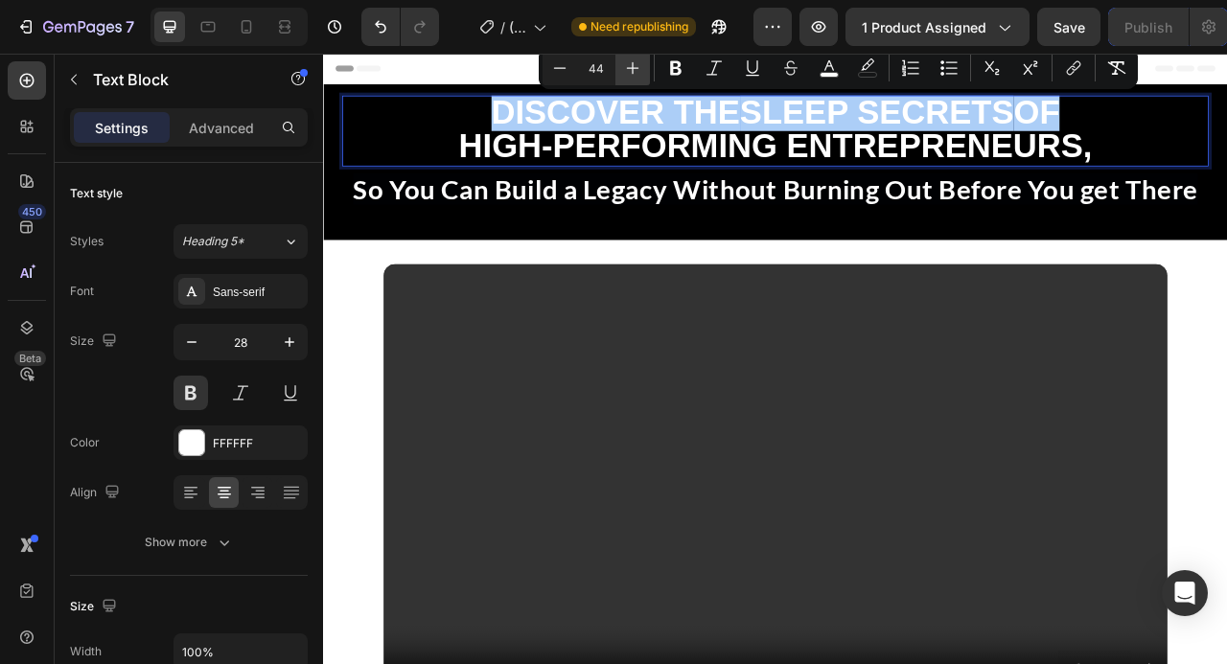
click at [640, 68] on icon "Editor contextual toolbar" at bounding box center [632, 67] width 19 height 19
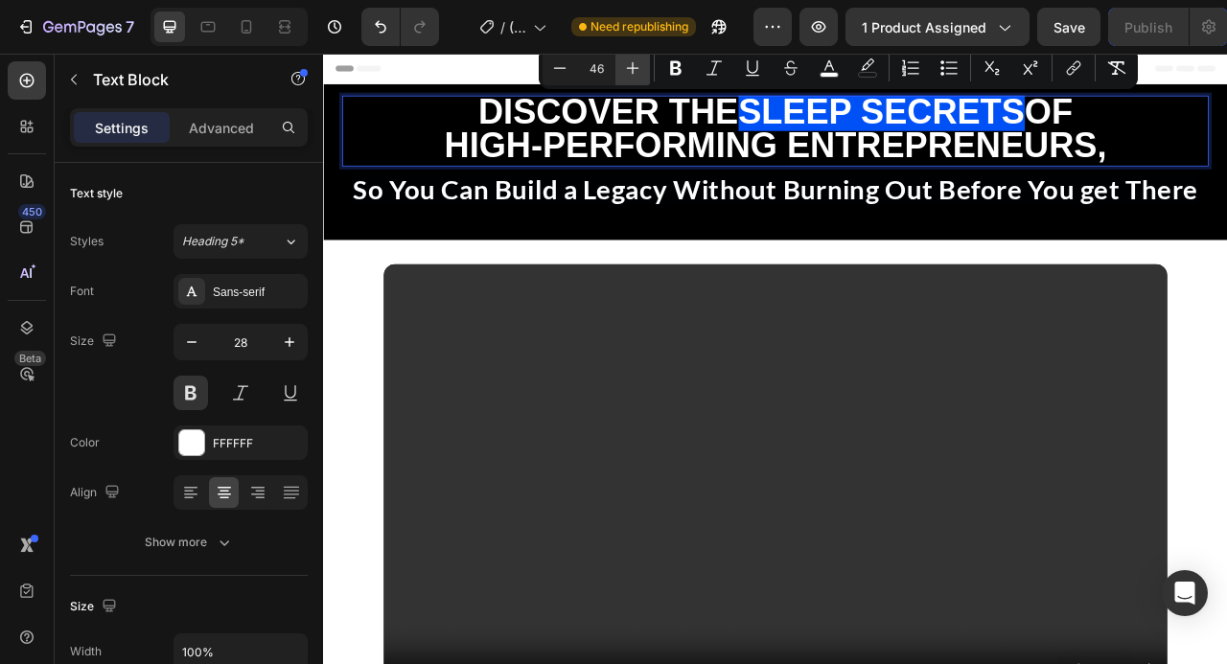
click at [640, 68] on icon "Editor contextual toolbar" at bounding box center [632, 67] width 19 height 19
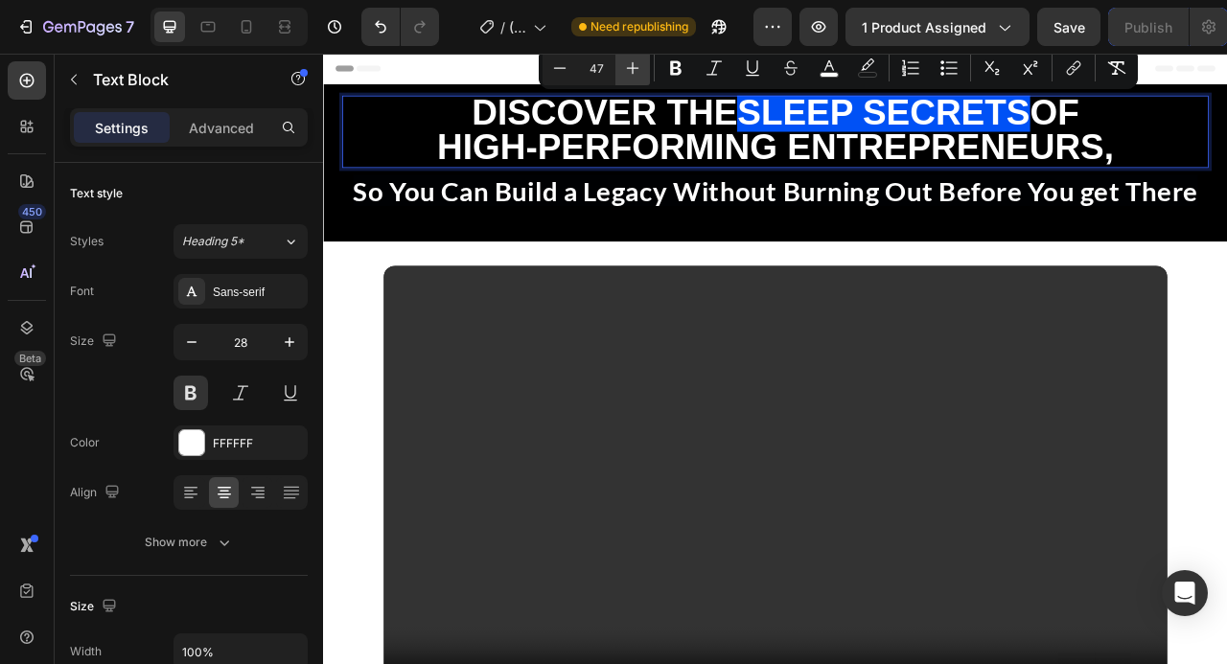
click at [640, 68] on icon "Editor contextual toolbar" at bounding box center [632, 67] width 19 height 19
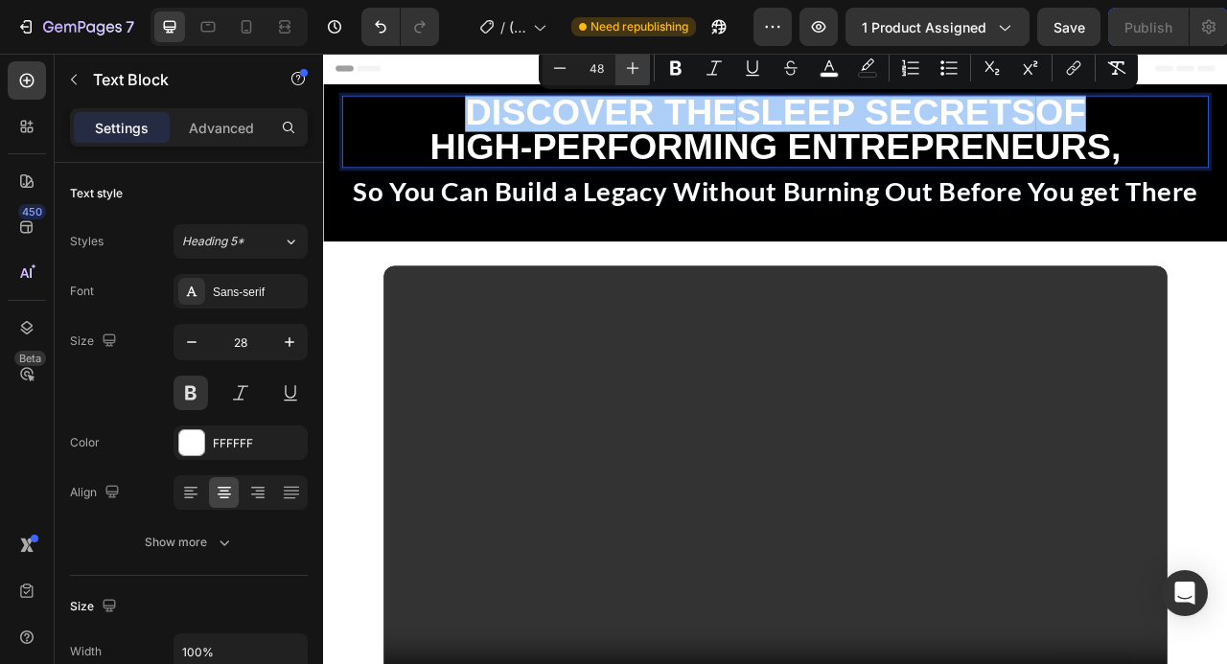
click at [640, 68] on icon "Editor contextual toolbar" at bounding box center [632, 67] width 19 height 19
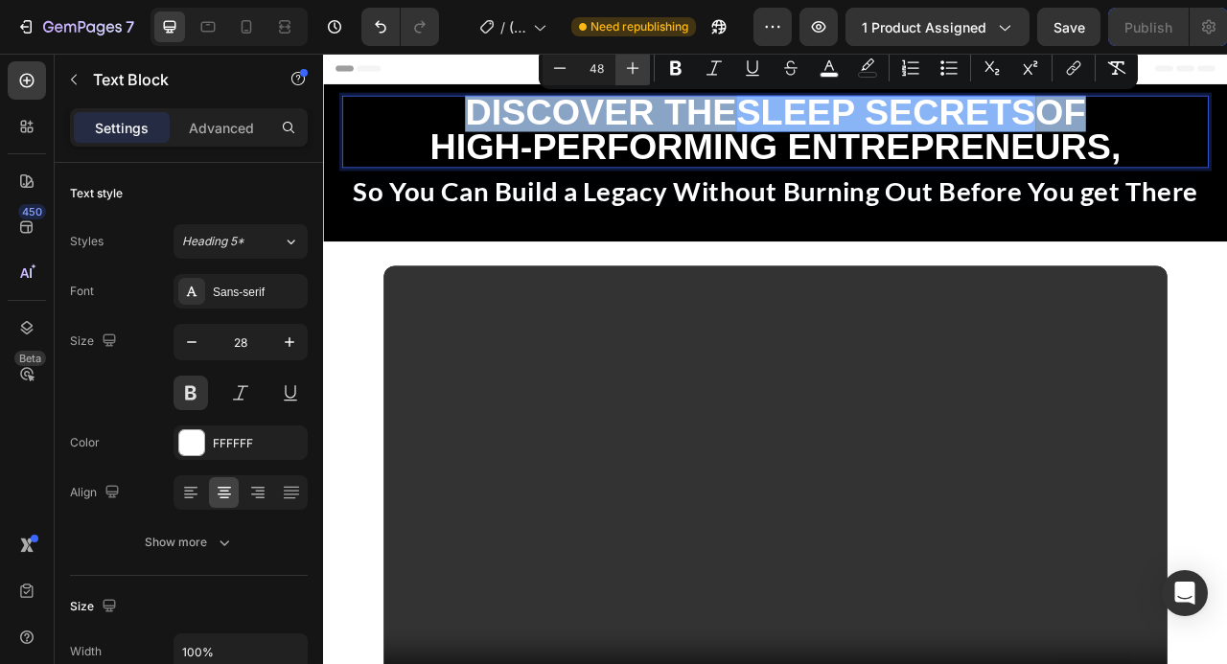
type input "49"
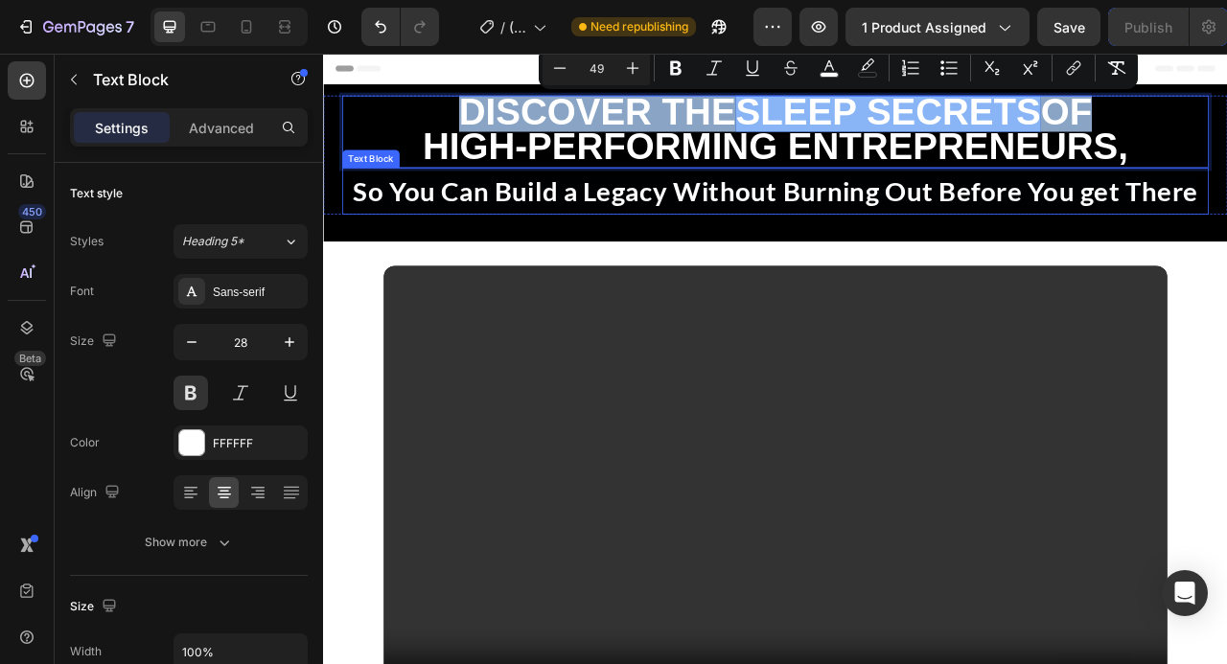
click at [1226, 257] on div "So You Can Build a Legacy Without Burning Out Before You get There" at bounding box center [898, 228] width 1102 height 59
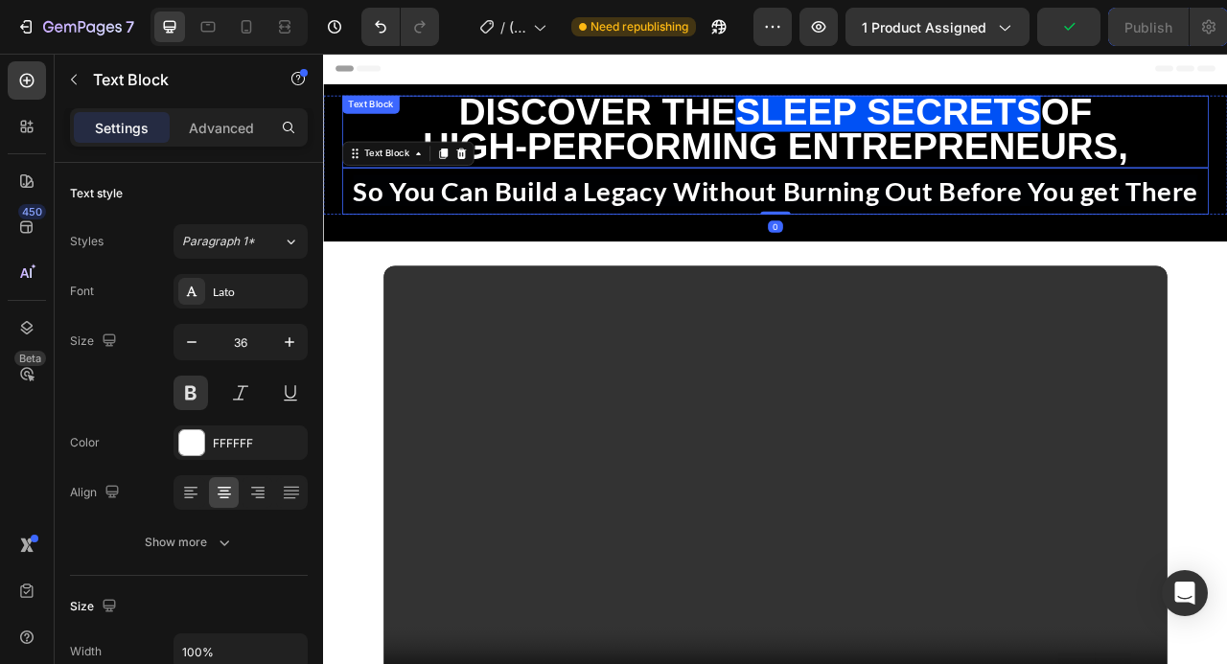
click at [1225, 167] on span "High-Performing Entrepreneurs," at bounding box center [899, 172] width 898 height 52
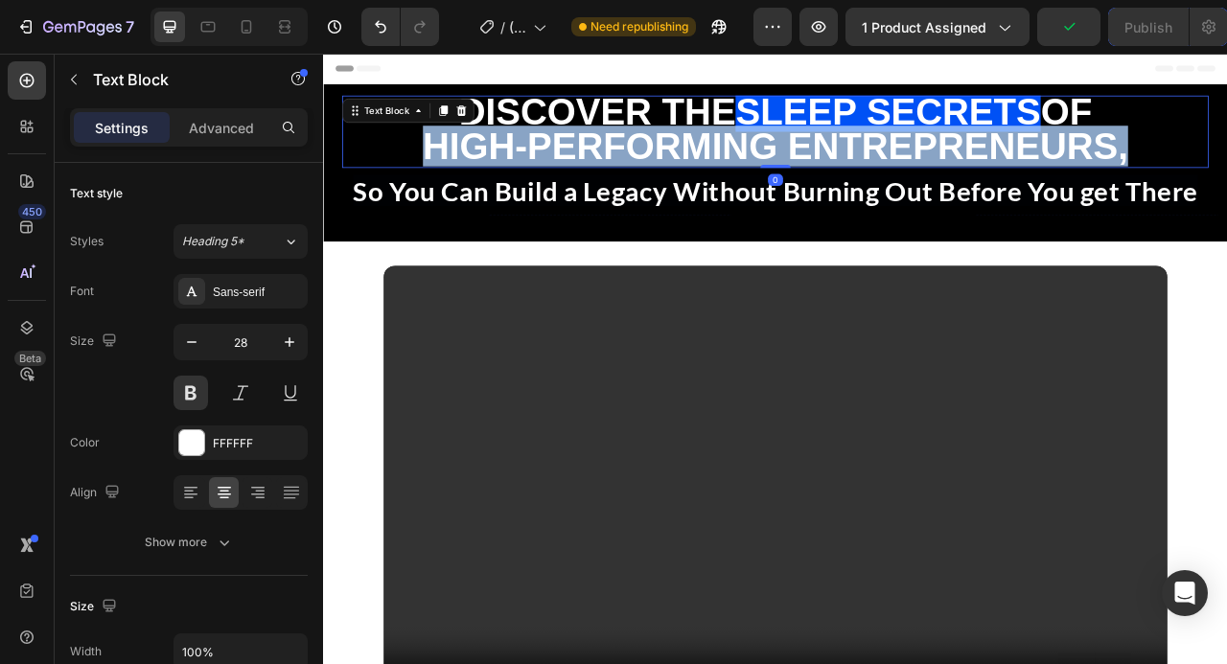
click at [1225, 167] on span "High-Performing Entrepreneurs," at bounding box center [899, 172] width 898 height 52
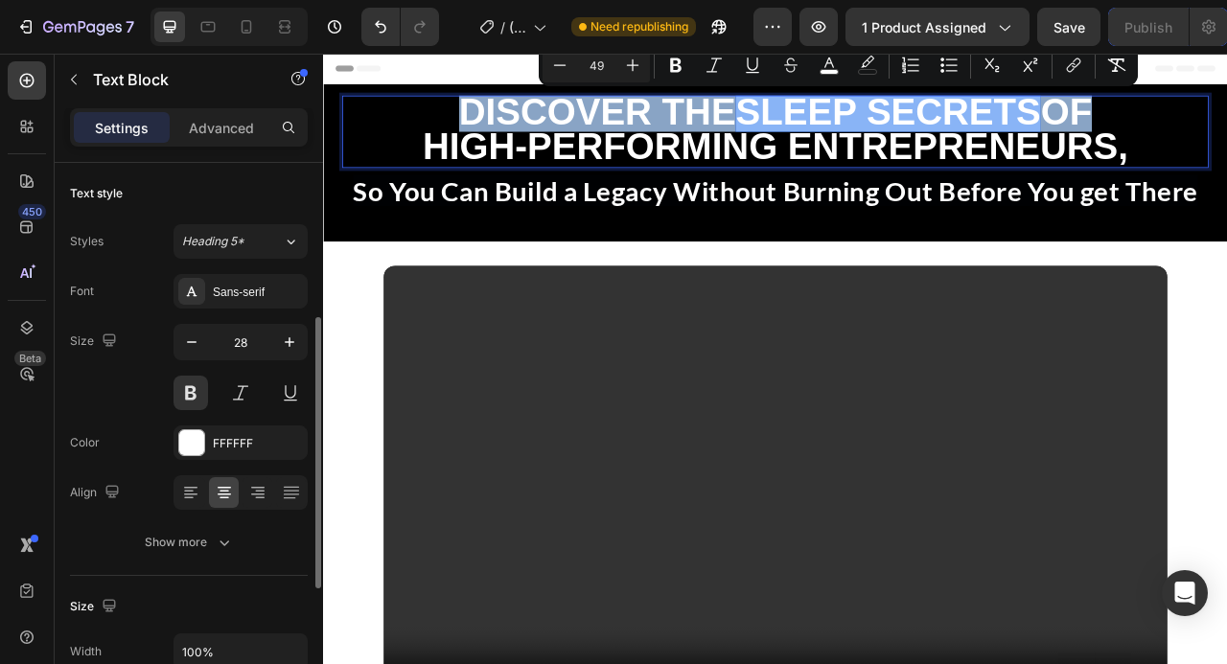
scroll to position [107, 0]
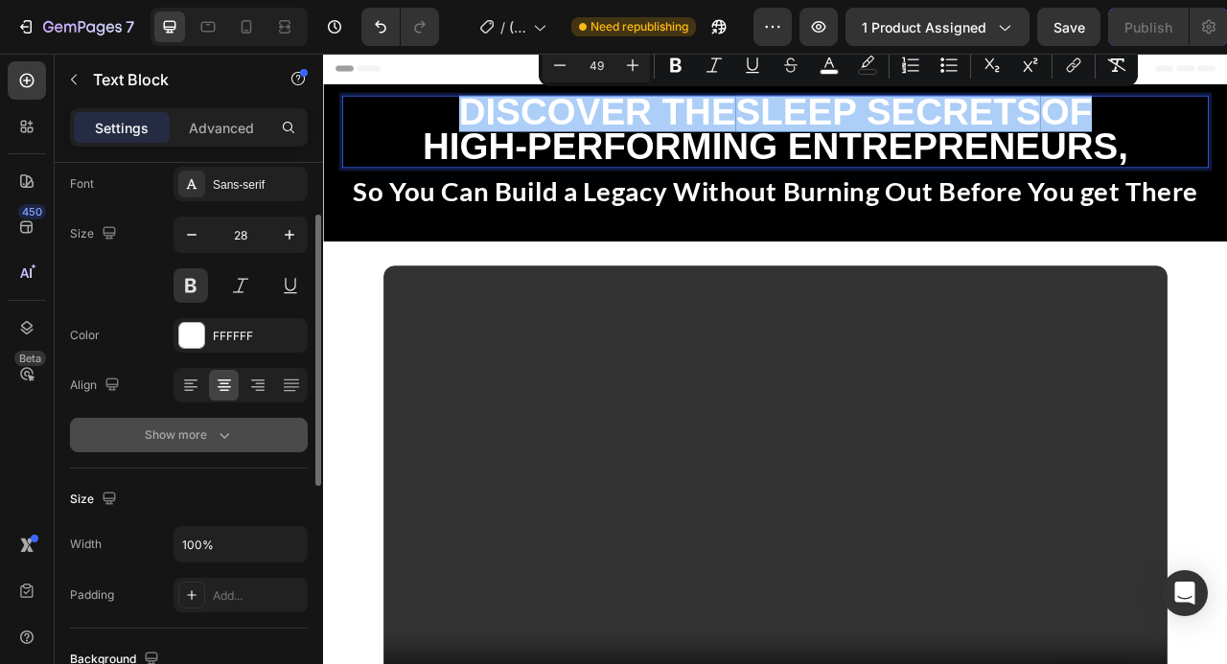
click at [193, 451] on button "Show more" at bounding box center [189, 435] width 238 height 35
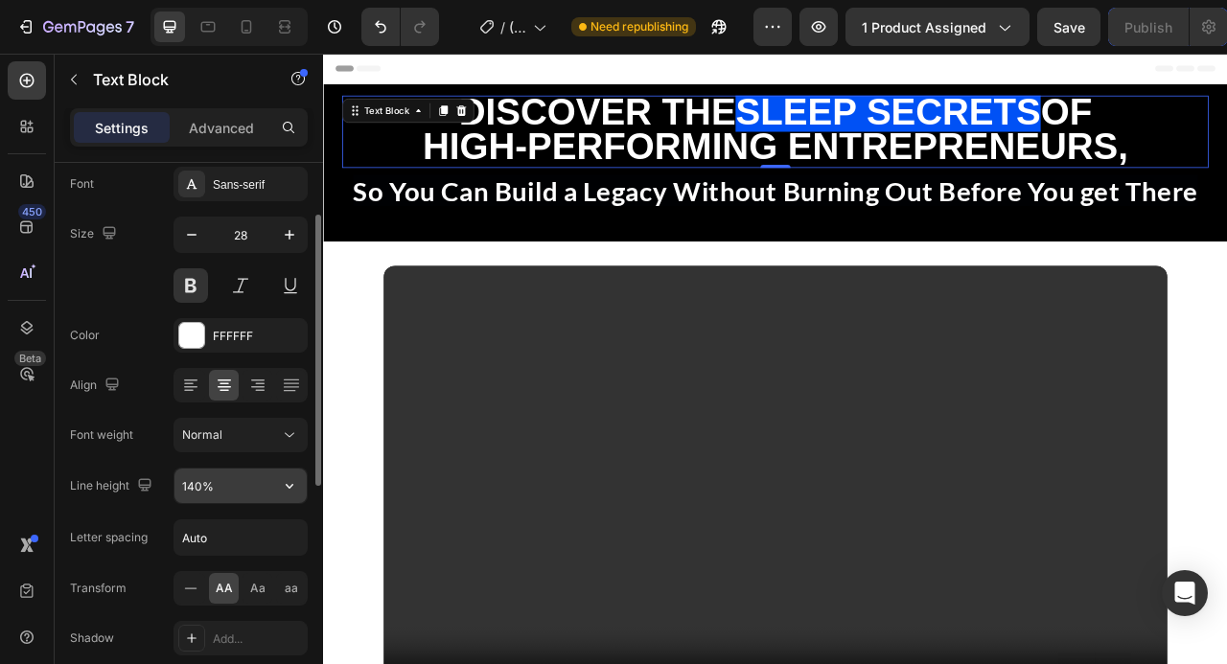
click at [227, 492] on input "140%" at bounding box center [240, 486] width 132 height 35
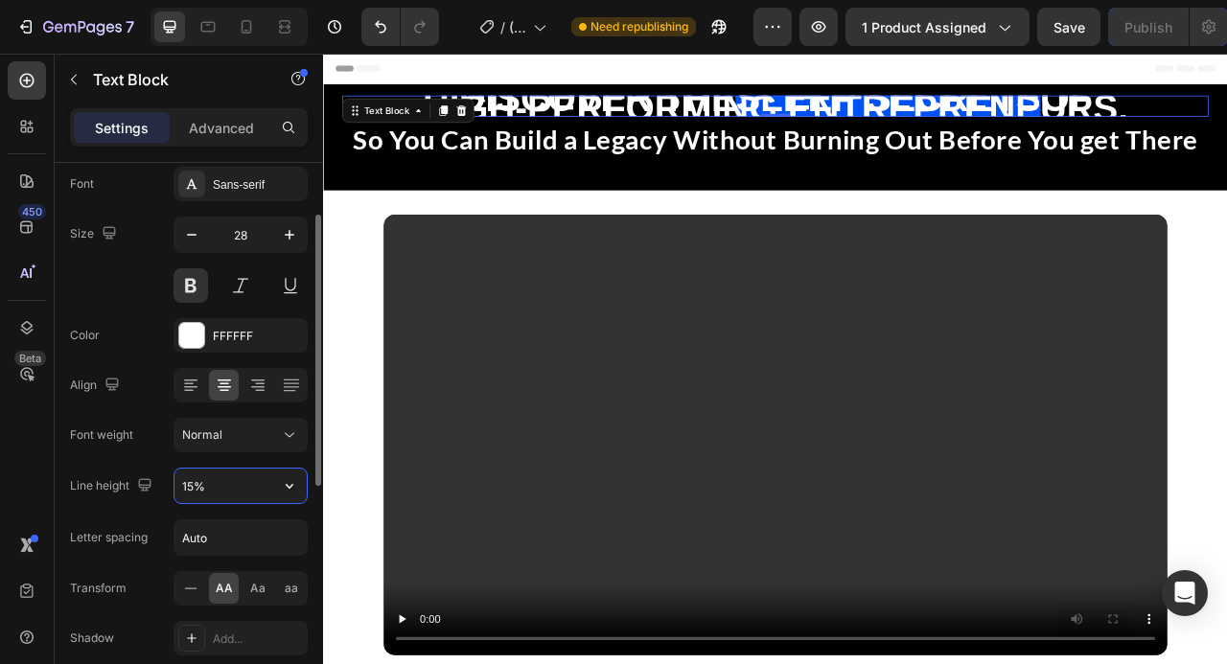
type input "150%"
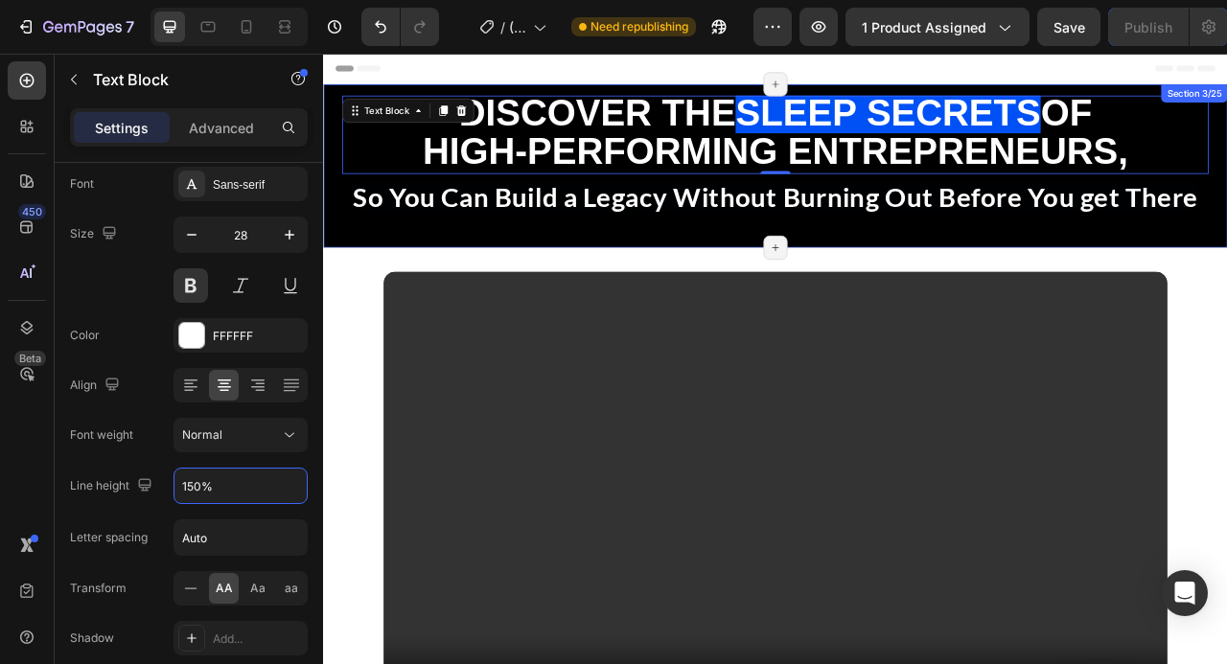
click at [1226, 285] on div "Discover the Sleep Secrets of High-Performing Entrepreneurs, Text Block 0 So Yo…" at bounding box center [898, 197] width 1150 height 208
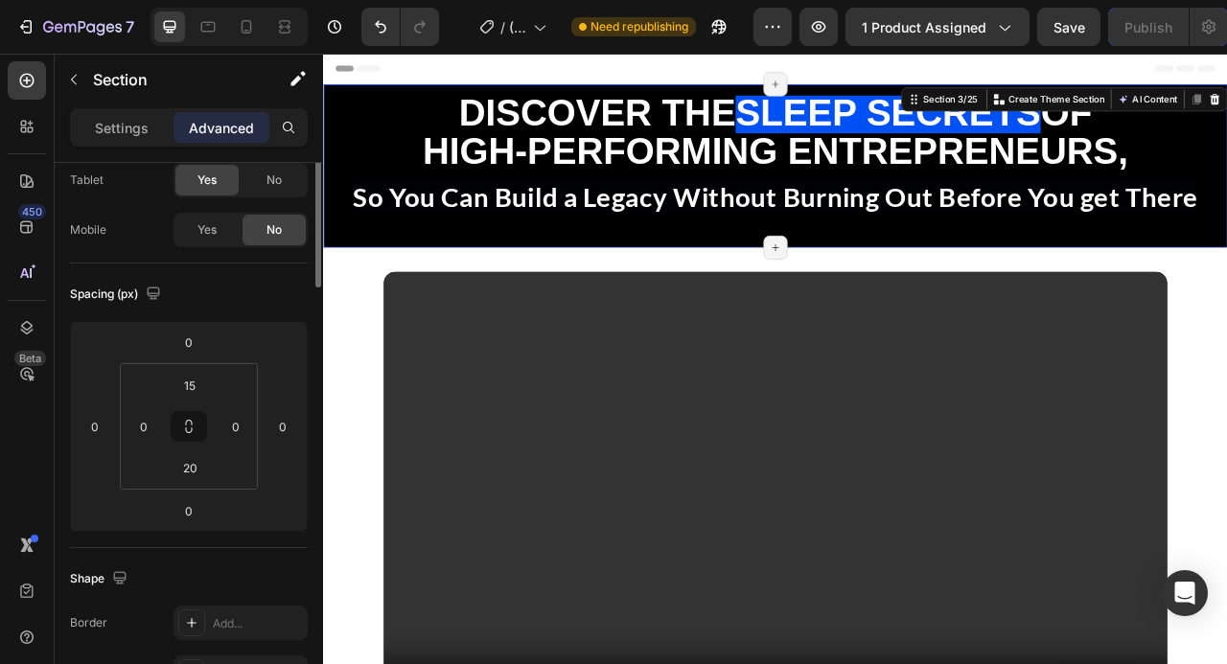
scroll to position [0, 0]
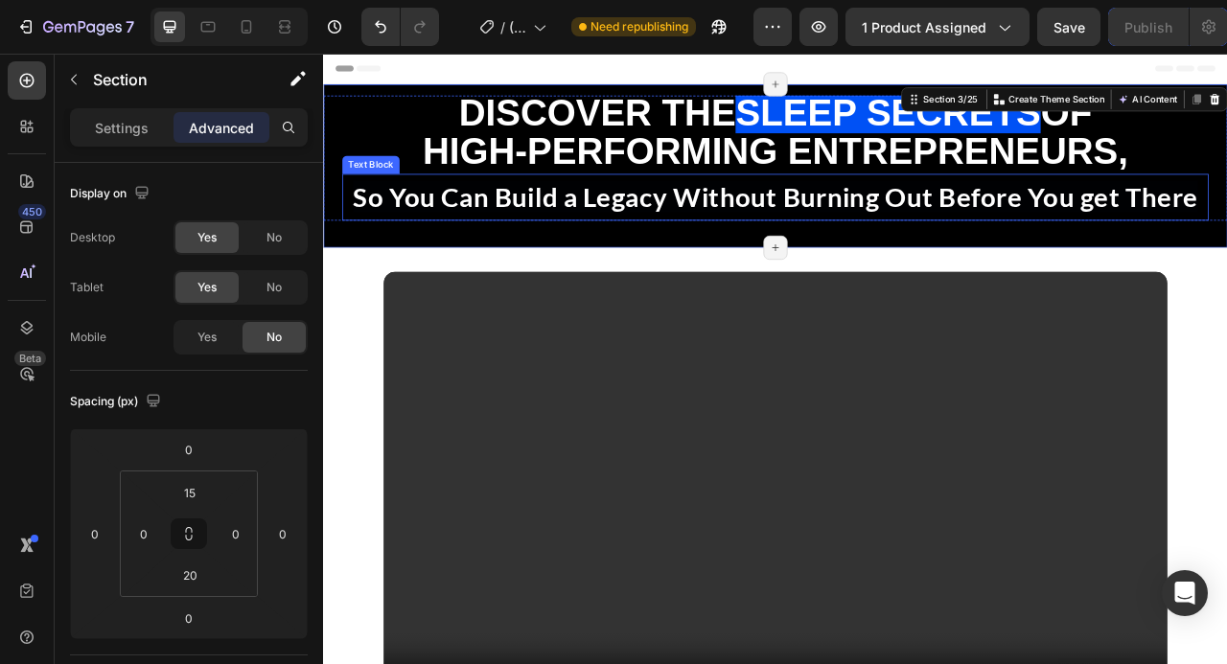
click at [1226, 237] on span "So You Can Build a Legacy Without Burning Out Before You get There" at bounding box center [898, 236] width 1076 height 40
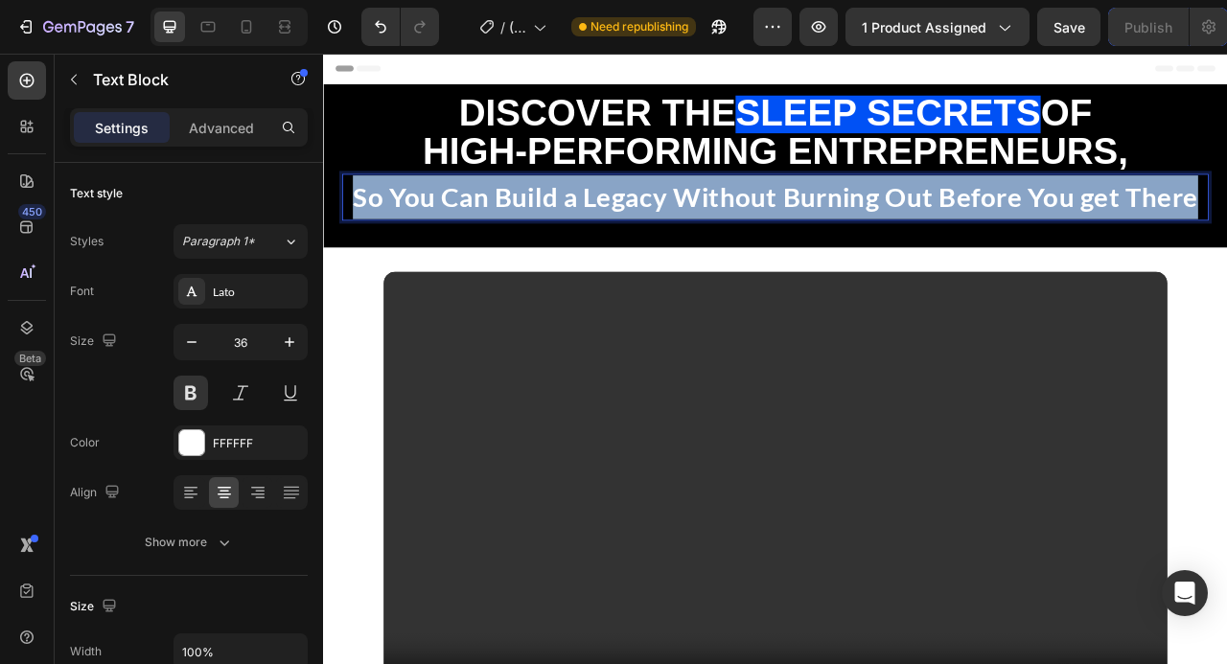
click at [1226, 237] on span "So You Can Build a Legacy Without Burning Out Before You get There" at bounding box center [898, 236] width 1076 height 40
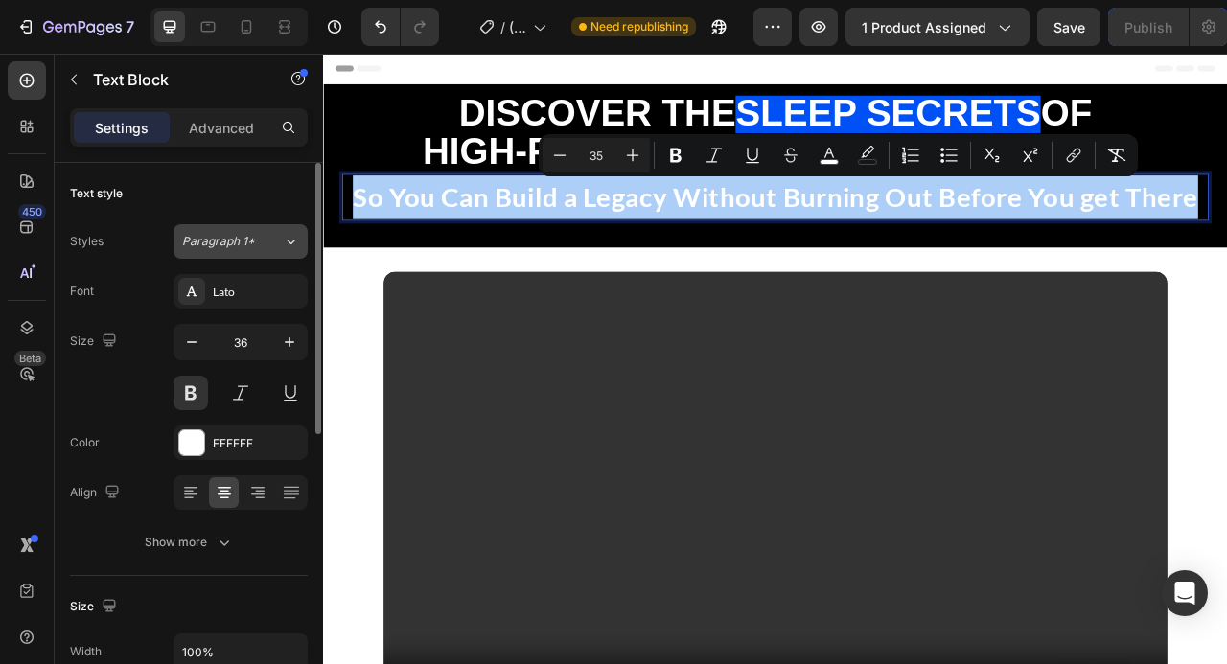
click at [262, 244] on div "Paragraph 1*" at bounding box center [232, 241] width 101 height 17
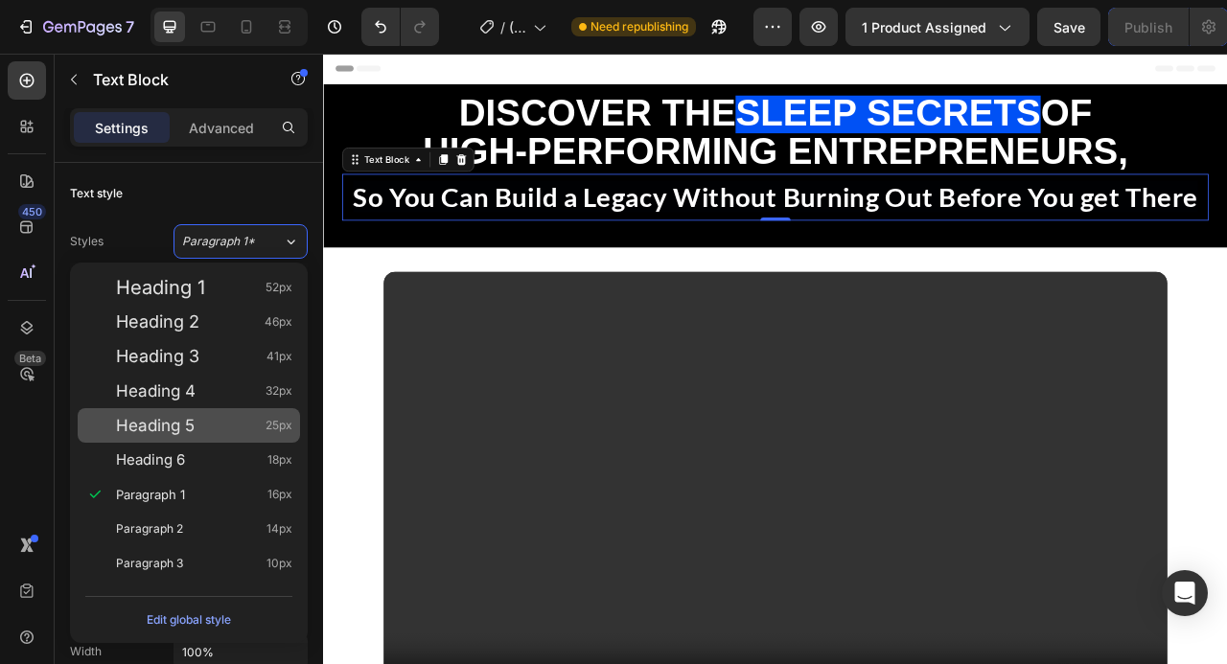
click at [218, 424] on div "Heading 5 25px" at bounding box center [204, 425] width 176 height 19
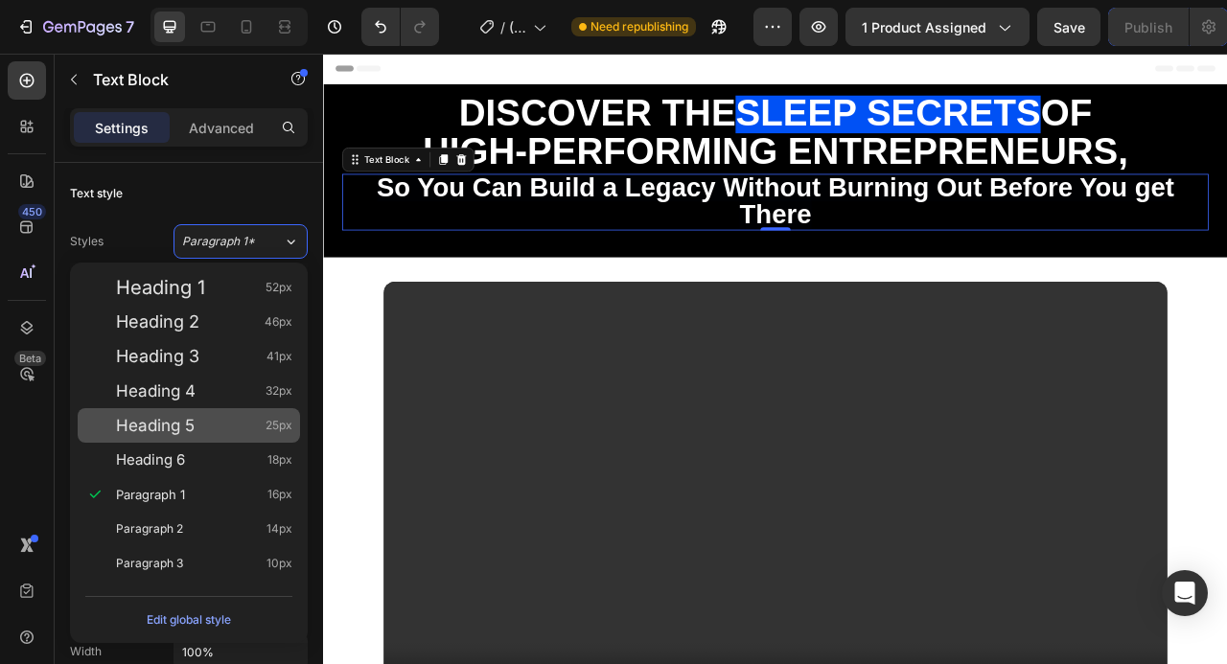
type input "25"
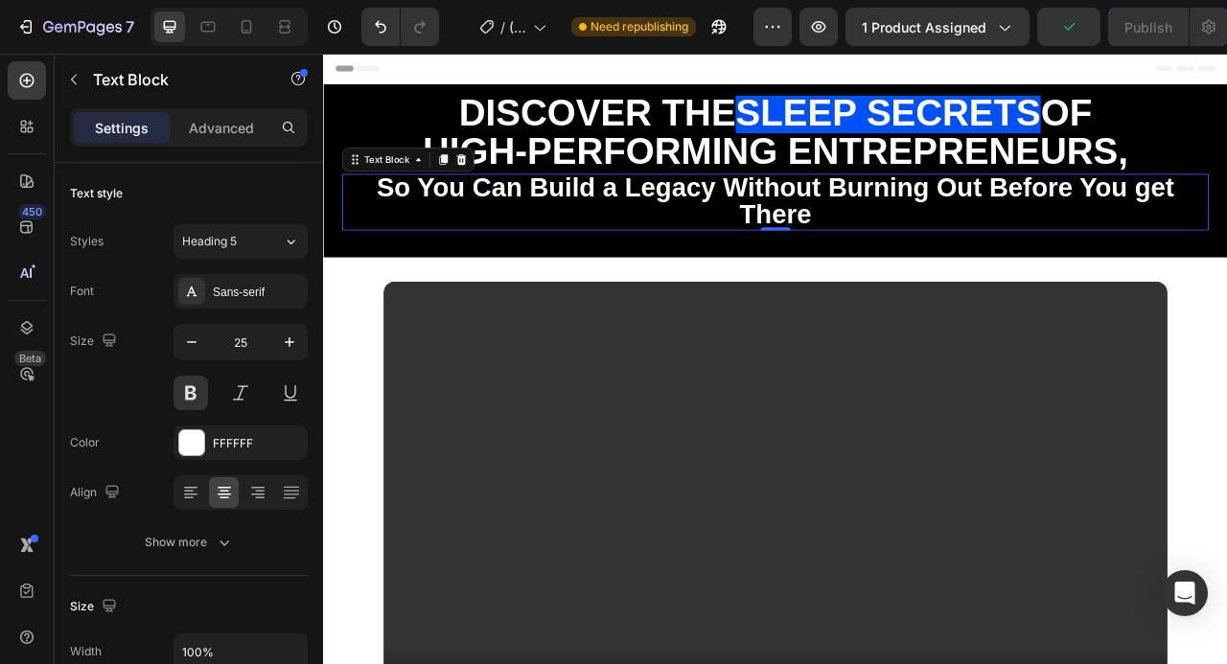
click at [851, 229] on span "So You Can Build a Legacy Without Burning Out Before You get There" at bounding box center [898, 241] width 1015 height 72
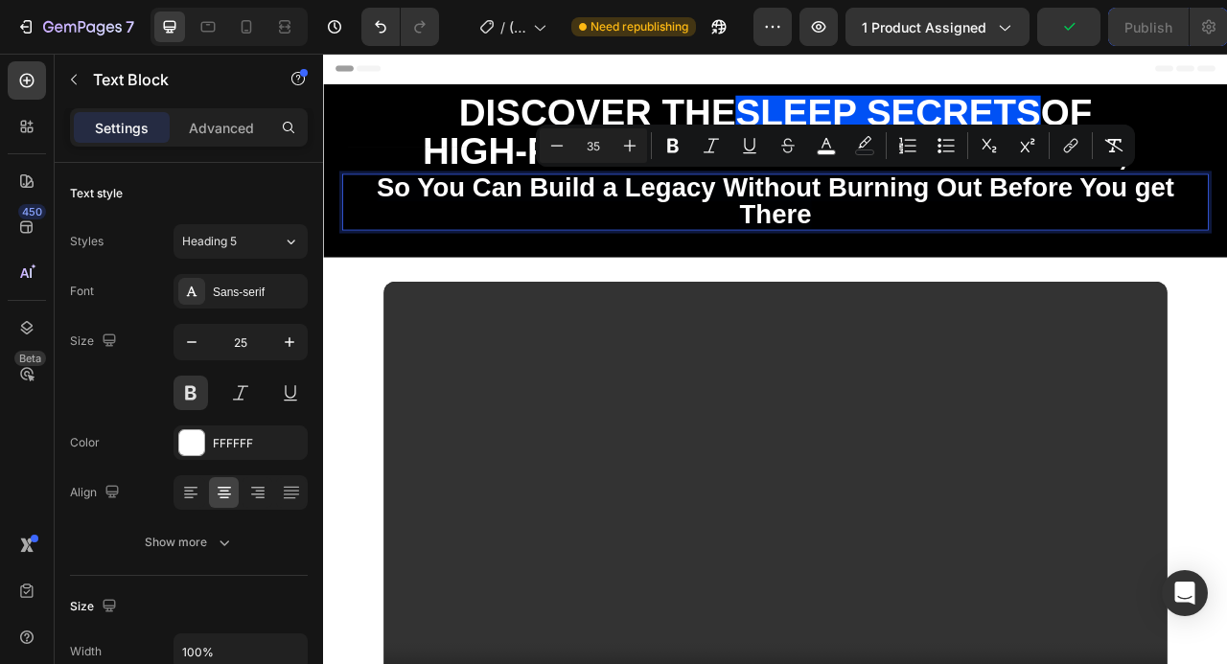
click at [812, 232] on span "So You Can Build a Legacy Without Burning Out Before You get There" at bounding box center [898, 241] width 1015 height 72
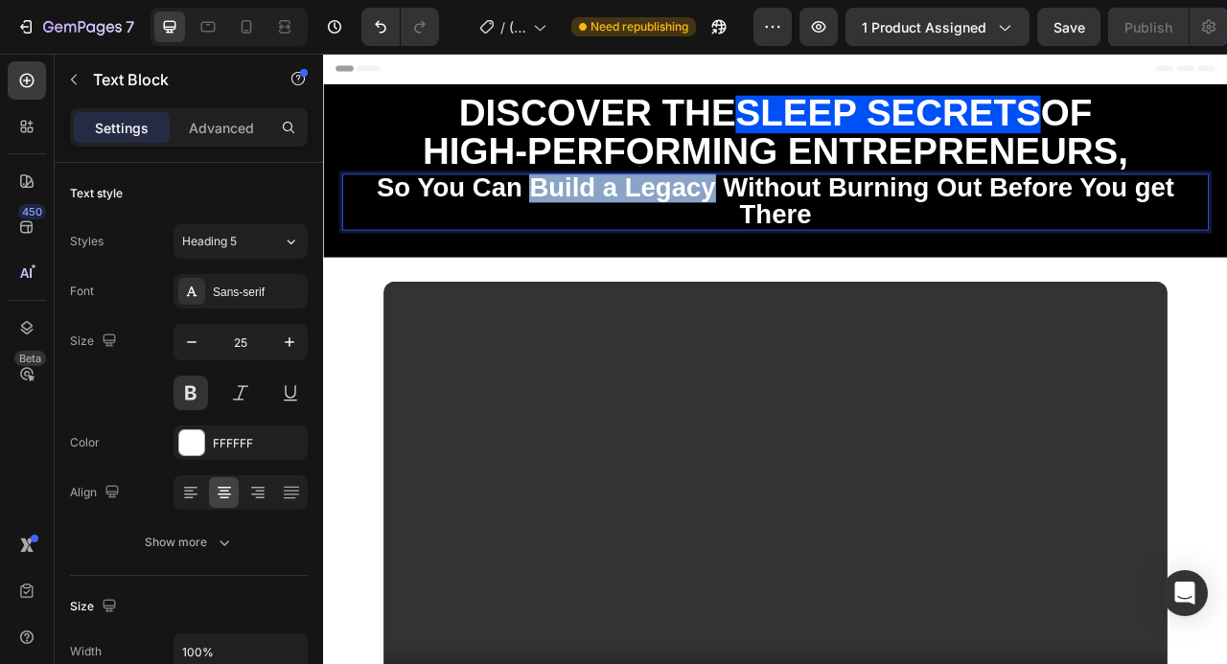
drag, startPoint x: 820, startPoint y: 230, endPoint x: 595, endPoint y: 225, distance: 224.4
click at [595, 225] on span "So You Can Build a Legacy Without Burning Out Before You get There" at bounding box center [898, 241] width 1015 height 72
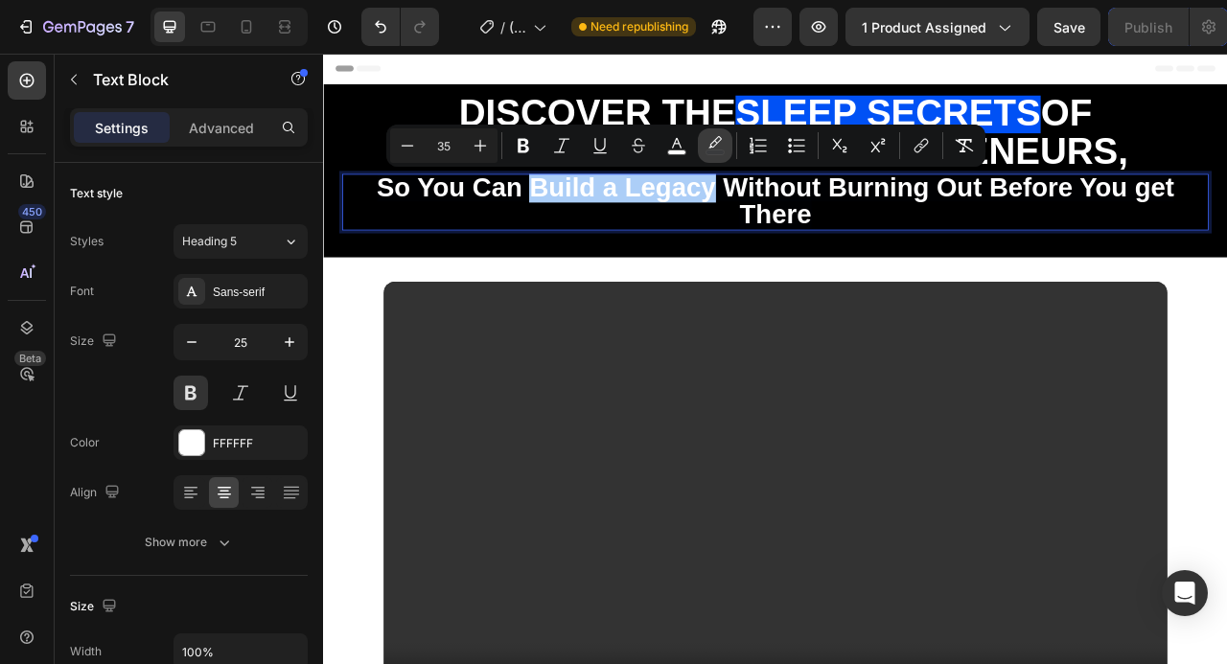
click at [719, 143] on icon "Editor contextual toolbar" at bounding box center [715, 145] width 19 height 19
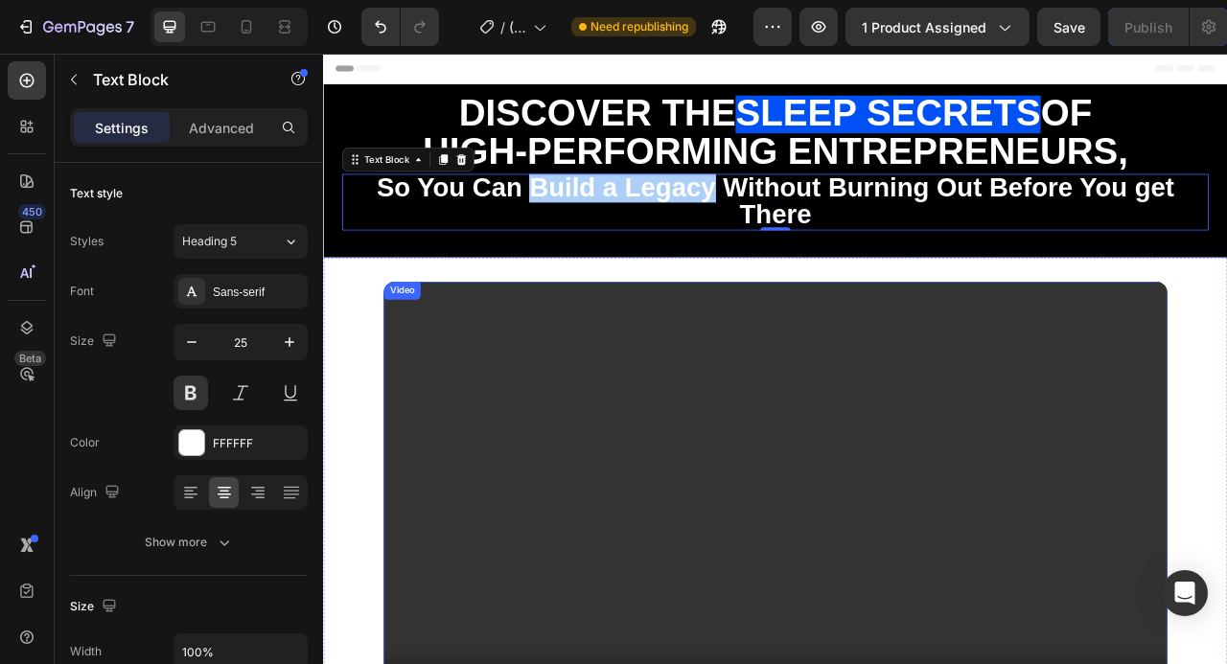
drag, startPoint x: 1035, startPoint y: 518, endPoint x: 917, endPoint y: 574, distance: 130.8
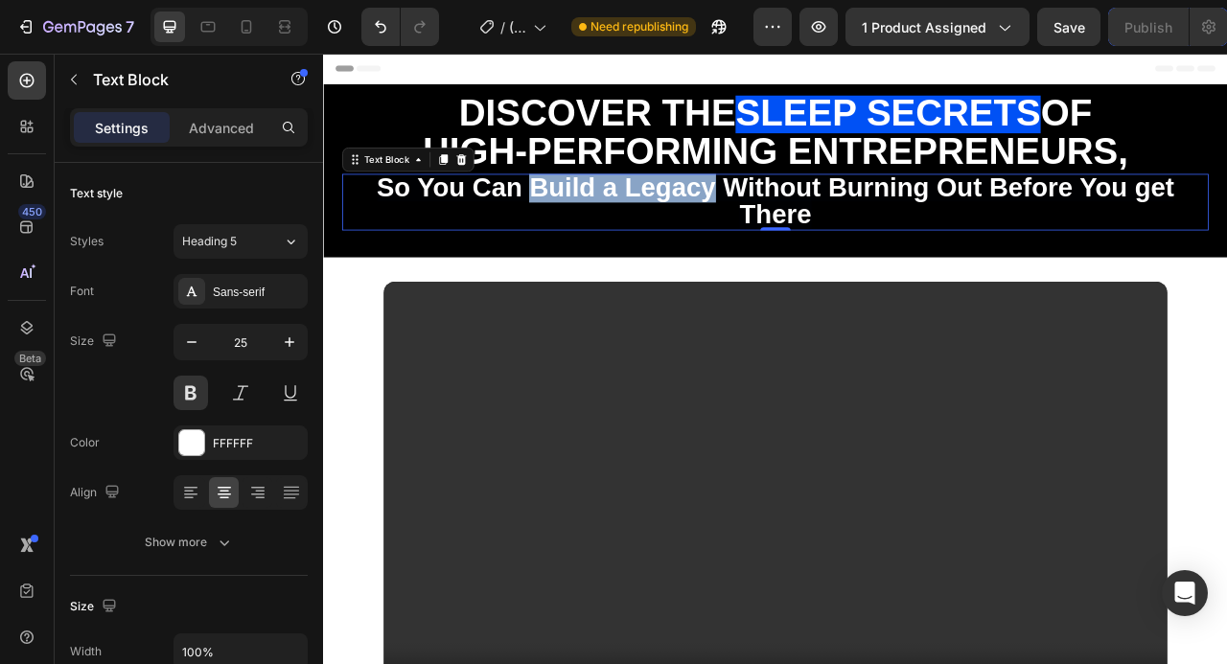
click at [754, 236] on span "So You Can Build a Legacy Without Burning Out Before You get There" at bounding box center [898, 241] width 1015 height 72
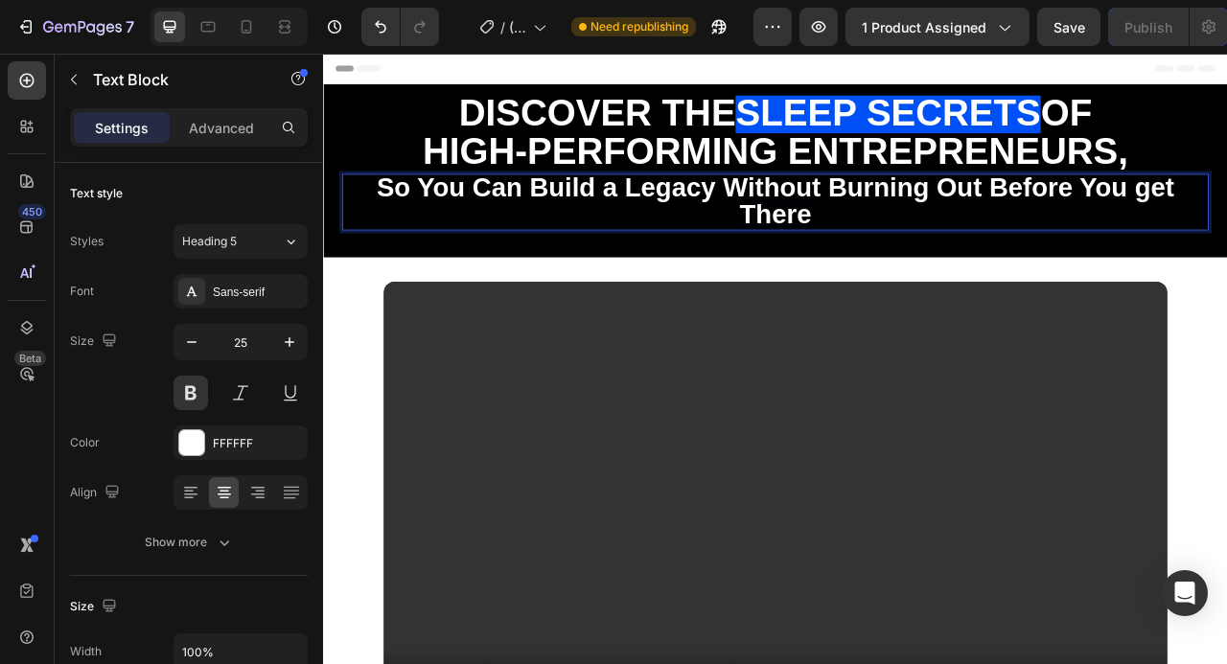
click at [754, 236] on span "So You Can Build a Legacy Without Burning Out Before You get There" at bounding box center [898, 241] width 1015 height 72
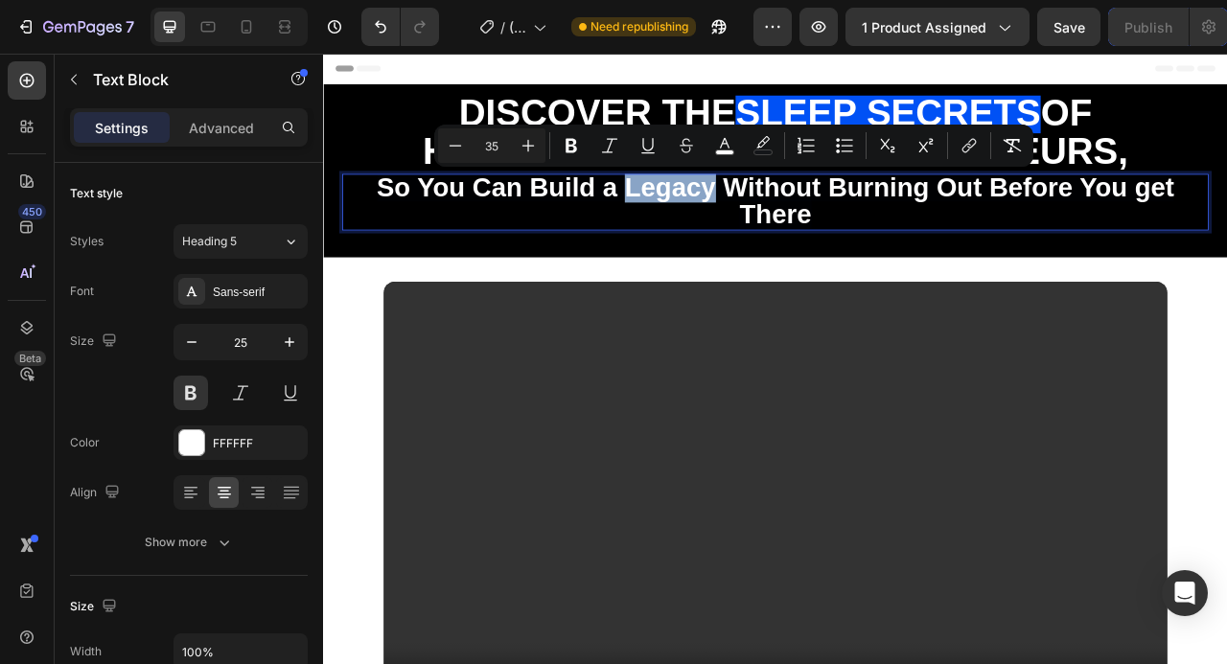
click at [807, 237] on span "So You Can Build a Legacy Without Burning Out Before You get There" at bounding box center [898, 241] width 1015 height 72
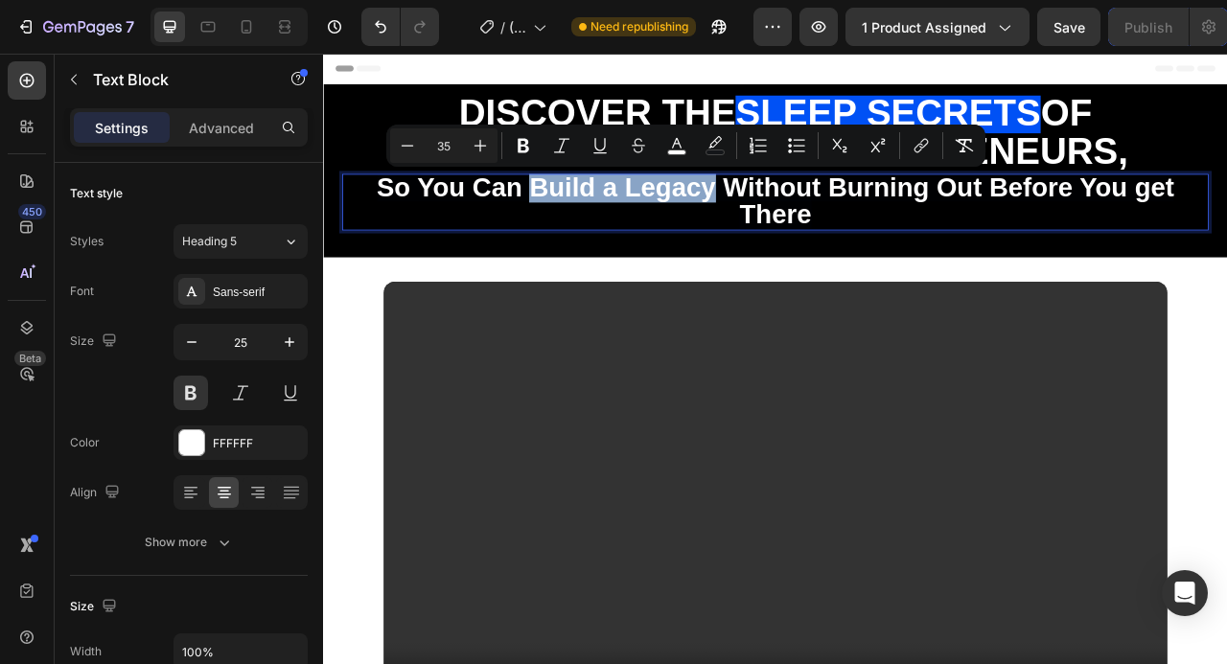
drag, startPoint x: 818, startPoint y: 230, endPoint x: 590, endPoint y: 228, distance: 228.2
click at [590, 228] on span "So You Can Build a Legacy Without Burning Out Before You get There" at bounding box center [898, 241] width 1015 height 72
click at [715, 146] on icon "Editor contextual toolbar" at bounding box center [715, 145] width 19 height 19
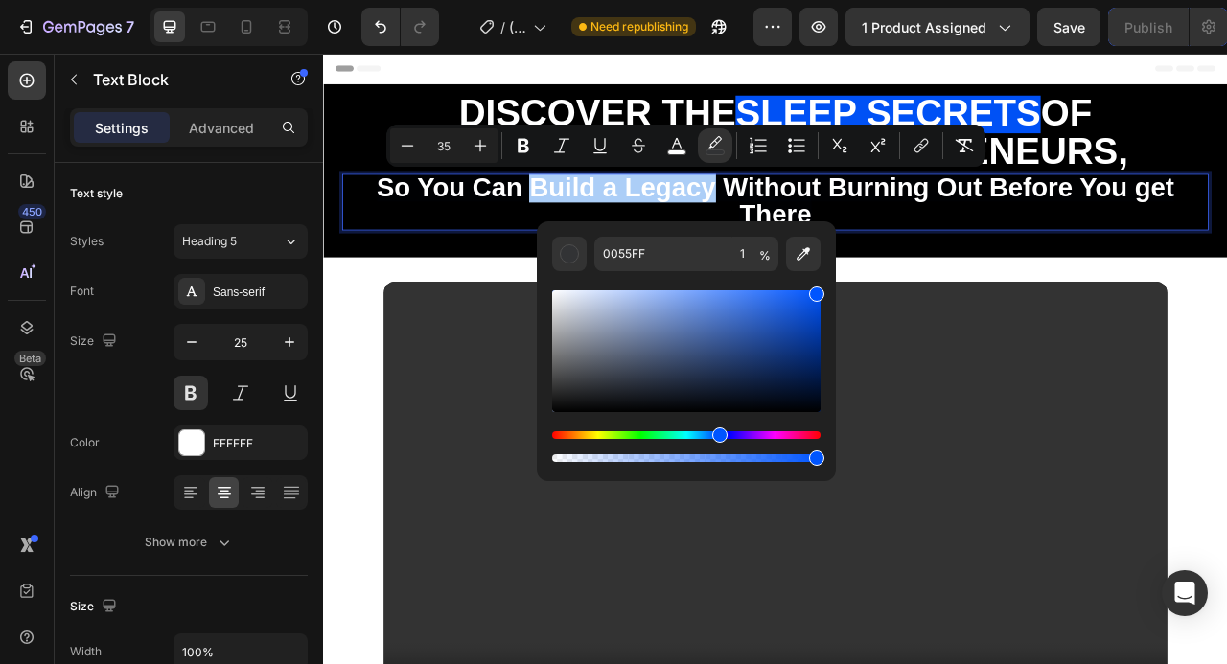
drag, startPoint x: 563, startPoint y: 456, endPoint x: 822, endPoint y: 446, distance: 259.0
click at [822, 446] on div "0055FF 1 %" at bounding box center [686, 343] width 299 height 244
type input "100"
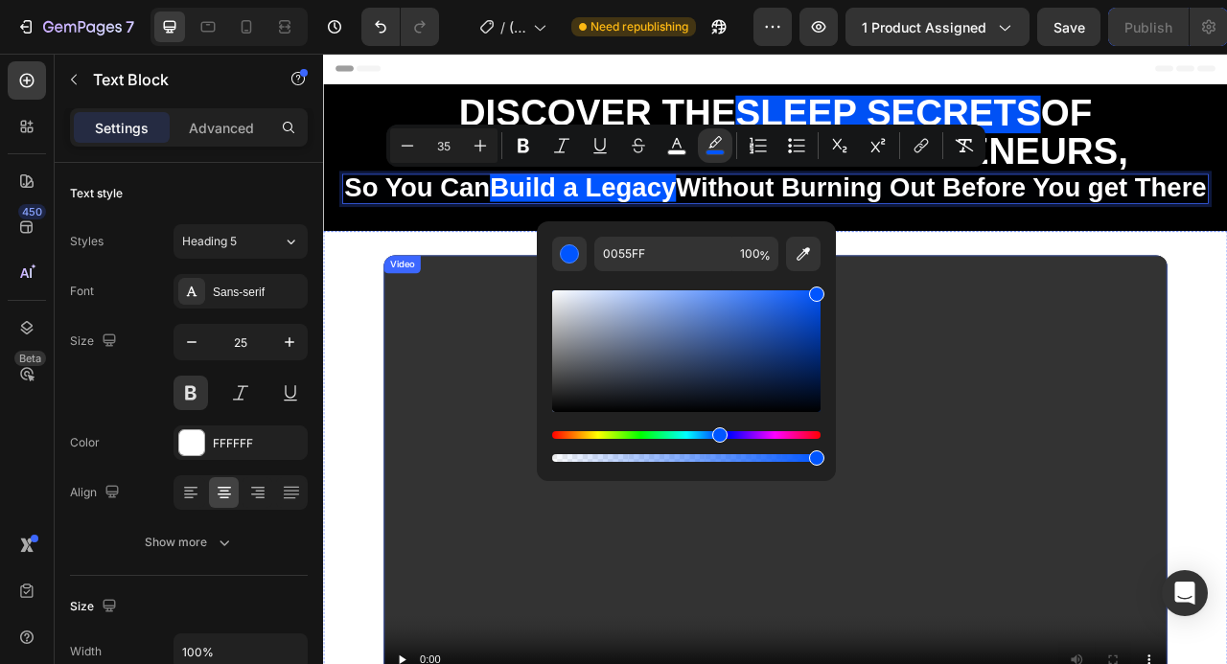
click at [1187, 464] on video at bounding box center [898, 591] width 997 height 561
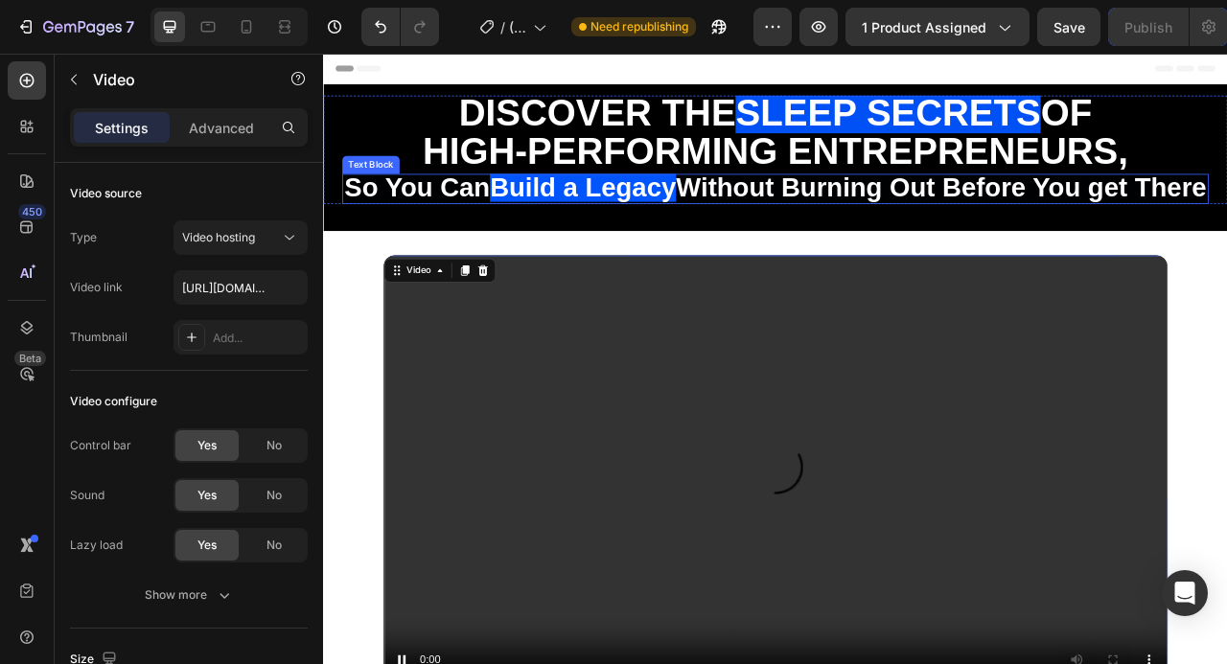
click at [997, 234] on span "Without Burning Out Before You get There" at bounding box center [1109, 223] width 675 height 37
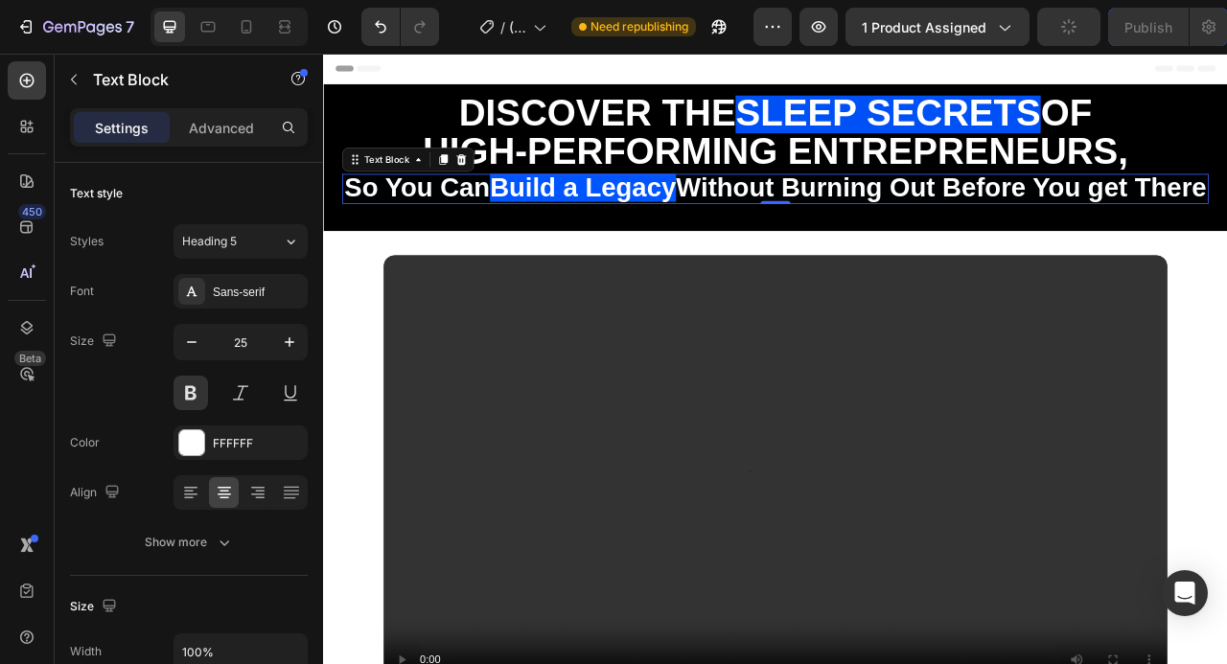
click at [952, 243] on p "So You Can Build a Legacy Without Burning Out Before You get There" at bounding box center [898, 226] width 1099 height 35
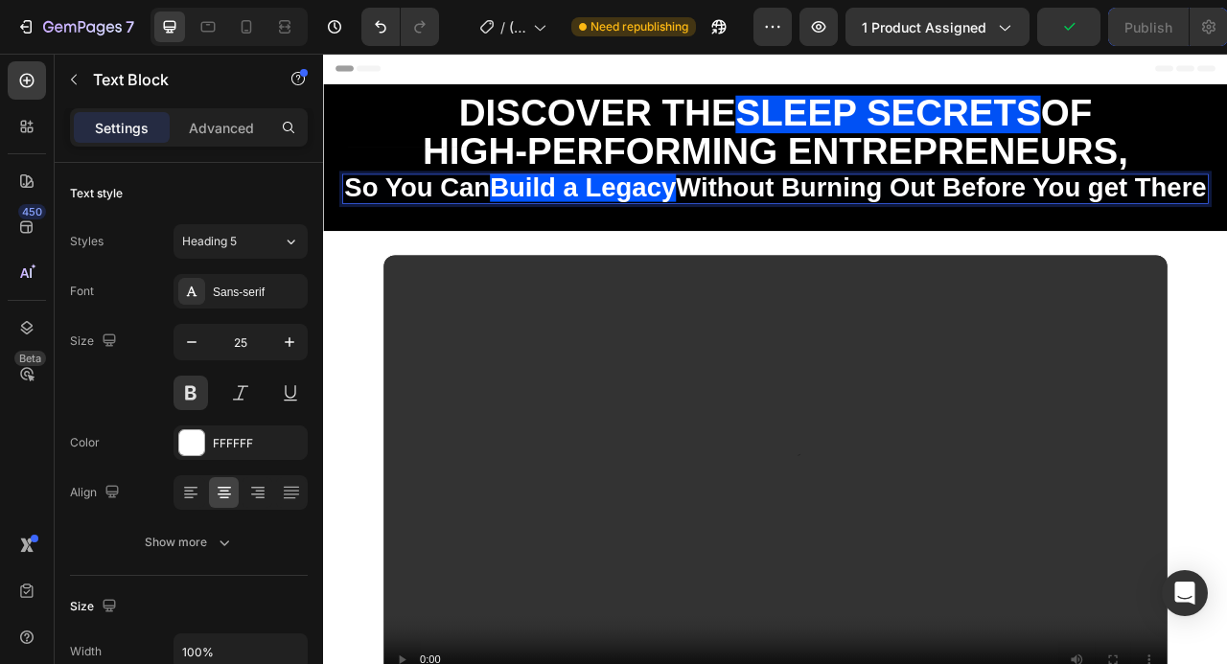
click at [952, 243] on p "So You Can Build a Legacy Without Burning Out Before You get There" at bounding box center [898, 226] width 1099 height 35
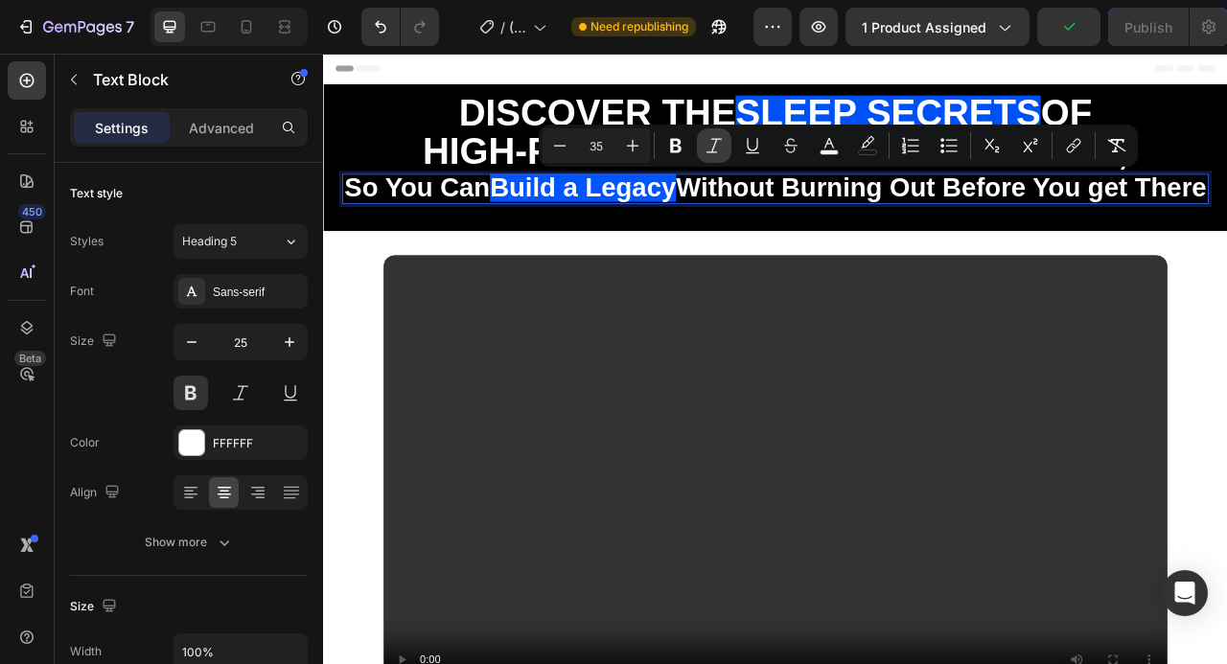
click at [723, 147] on icon "Editor contextual toolbar" at bounding box center [714, 145] width 19 height 19
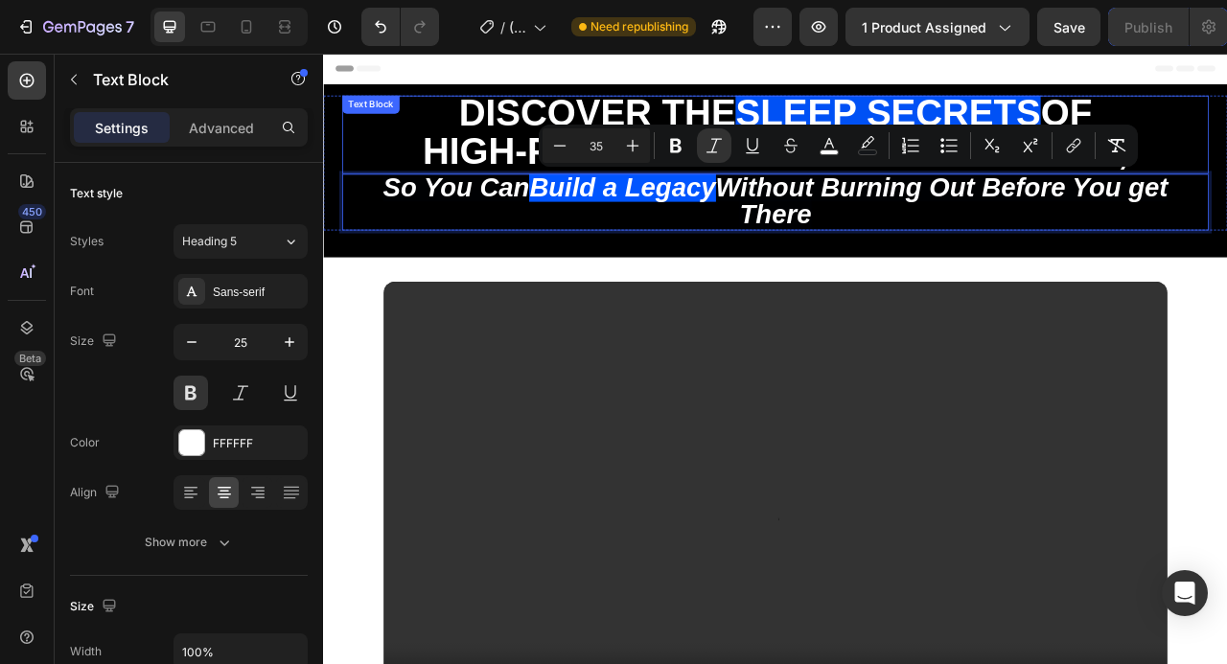
click at [1079, 265] on p "So You Can Build a Legacy Without Burning Out Before You get There" at bounding box center [898, 243] width 1099 height 68
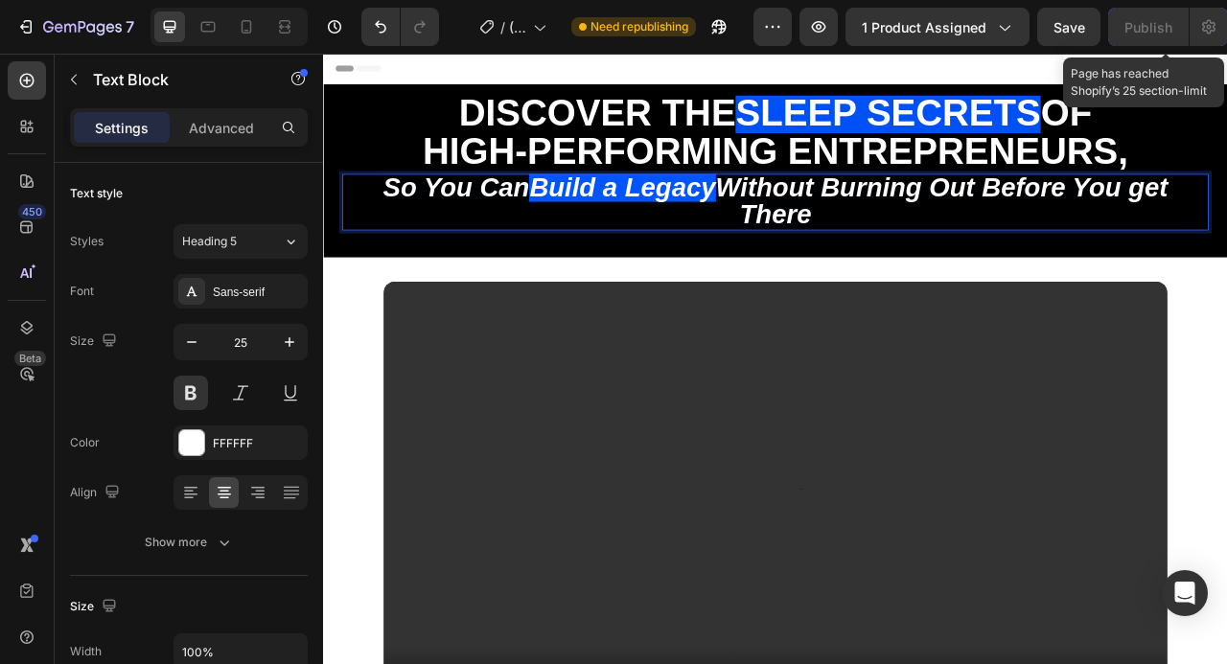
click at [1152, 21] on div "Publish" at bounding box center [1148, 27] width 48 height 20
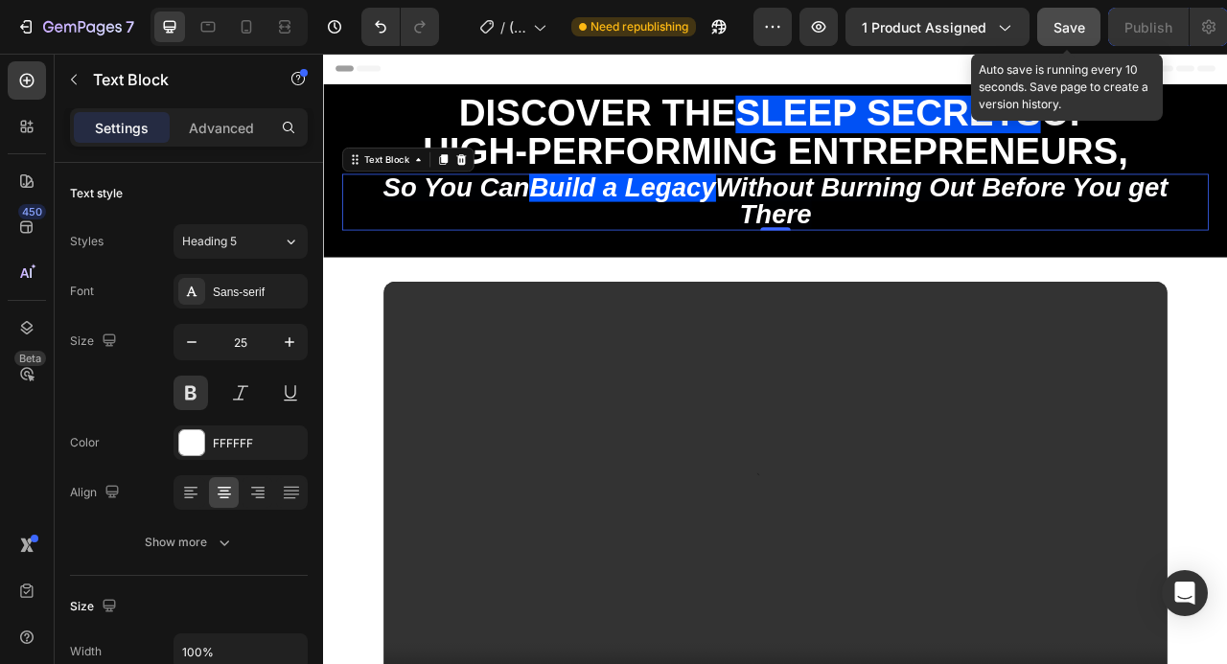
click at [1078, 31] on span "Save" at bounding box center [1070, 27] width 32 height 16
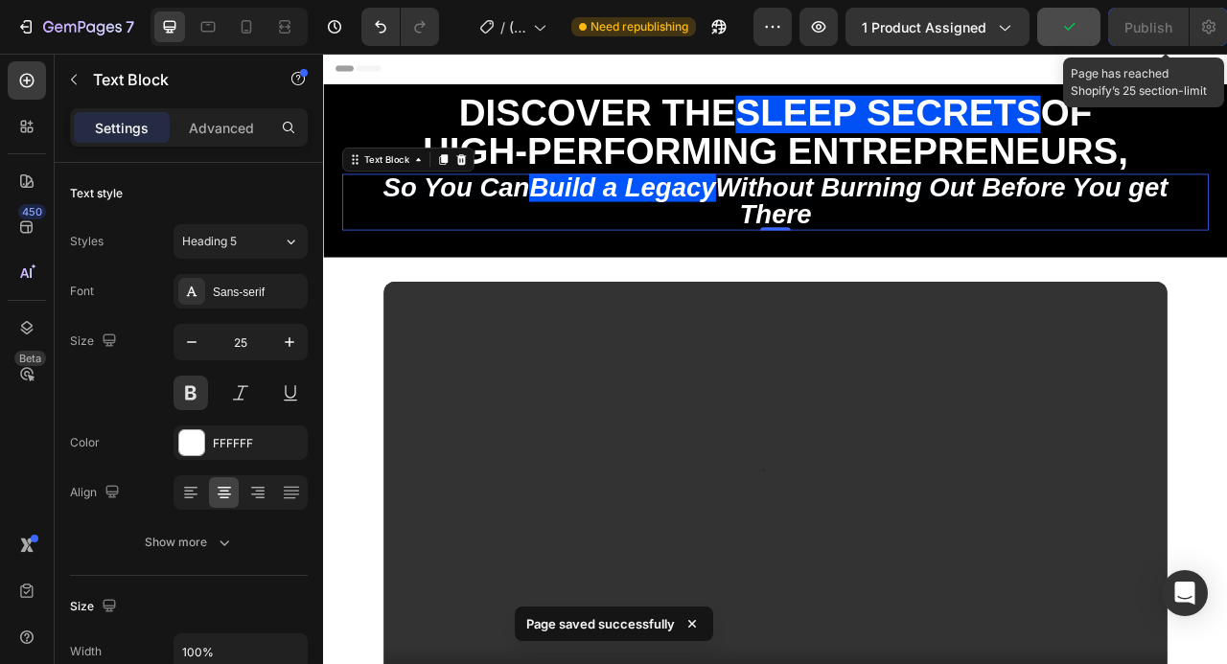
click at [1131, 32] on div "Publish" at bounding box center [1148, 27] width 48 height 20
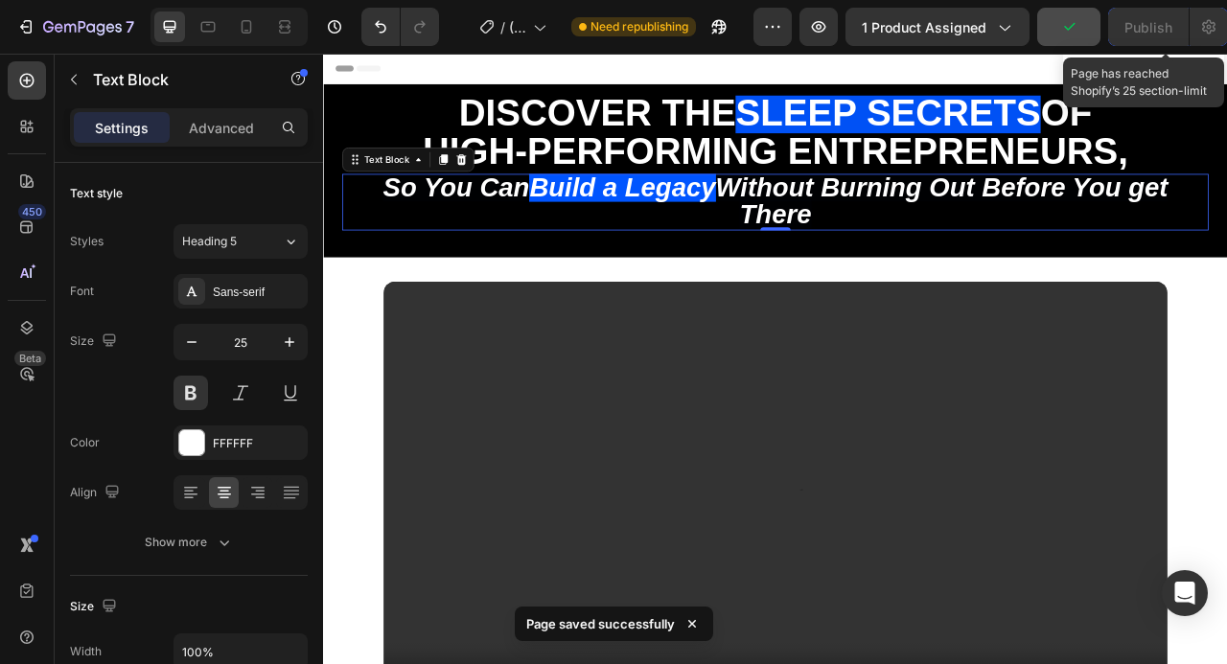
click at [1131, 32] on div "Publish" at bounding box center [1148, 27] width 48 height 20
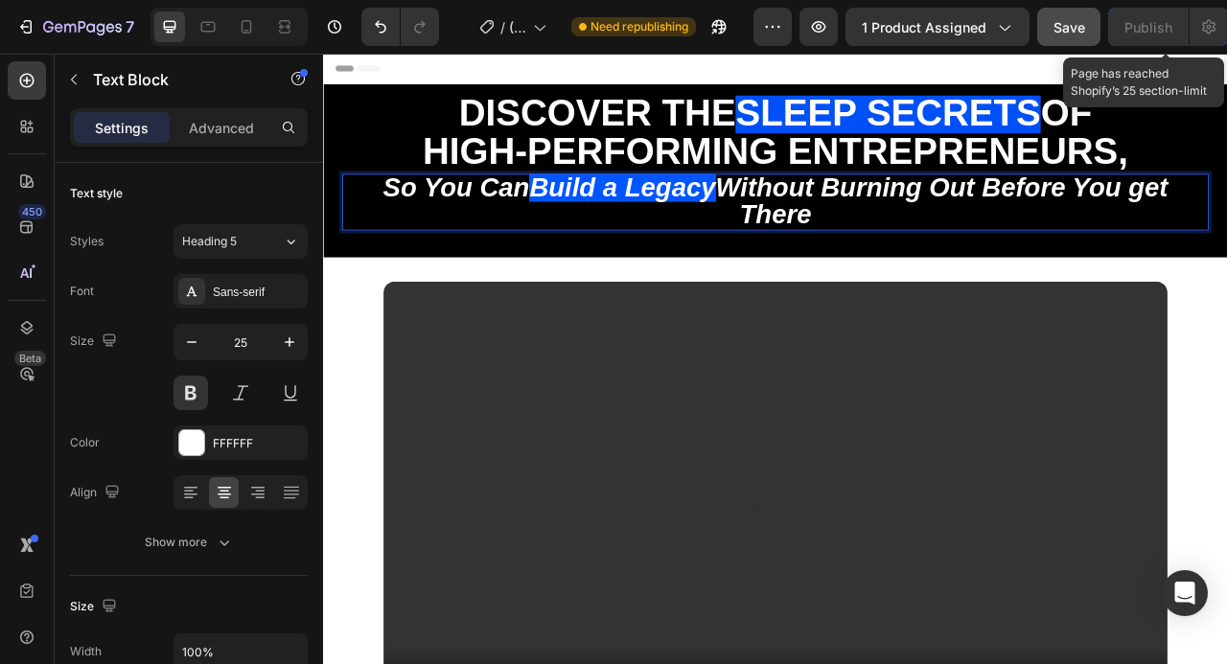
click at [1140, 35] on div "Publish" at bounding box center [1148, 27] width 48 height 20
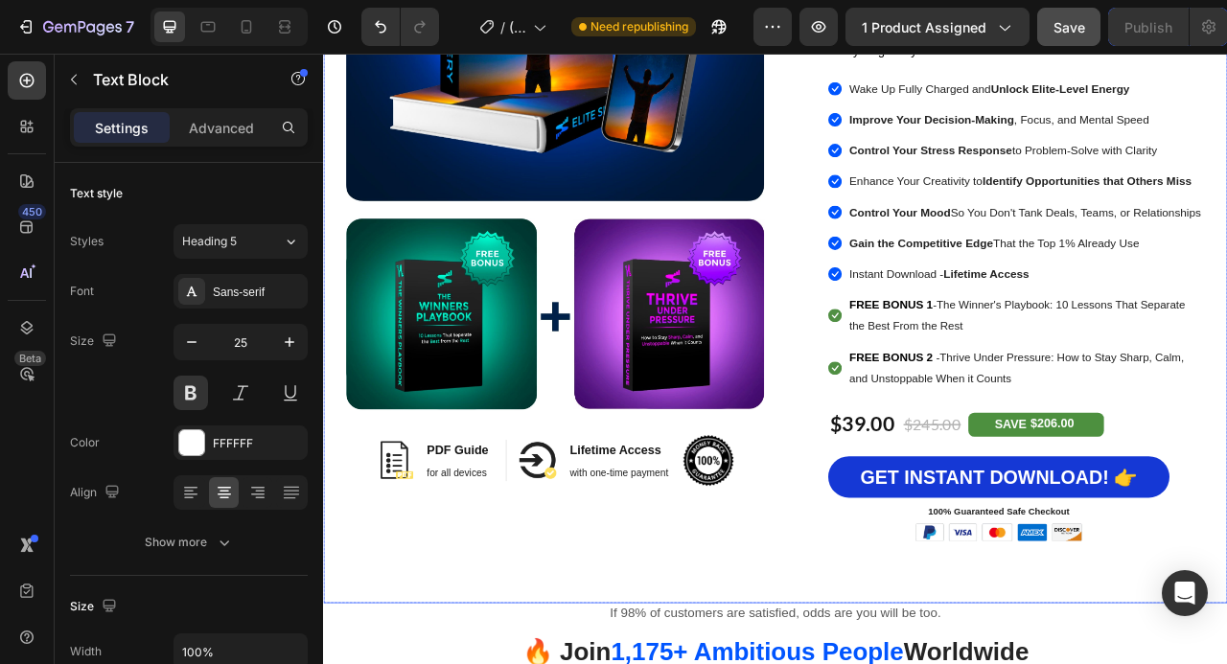
scroll to position [1467, 0]
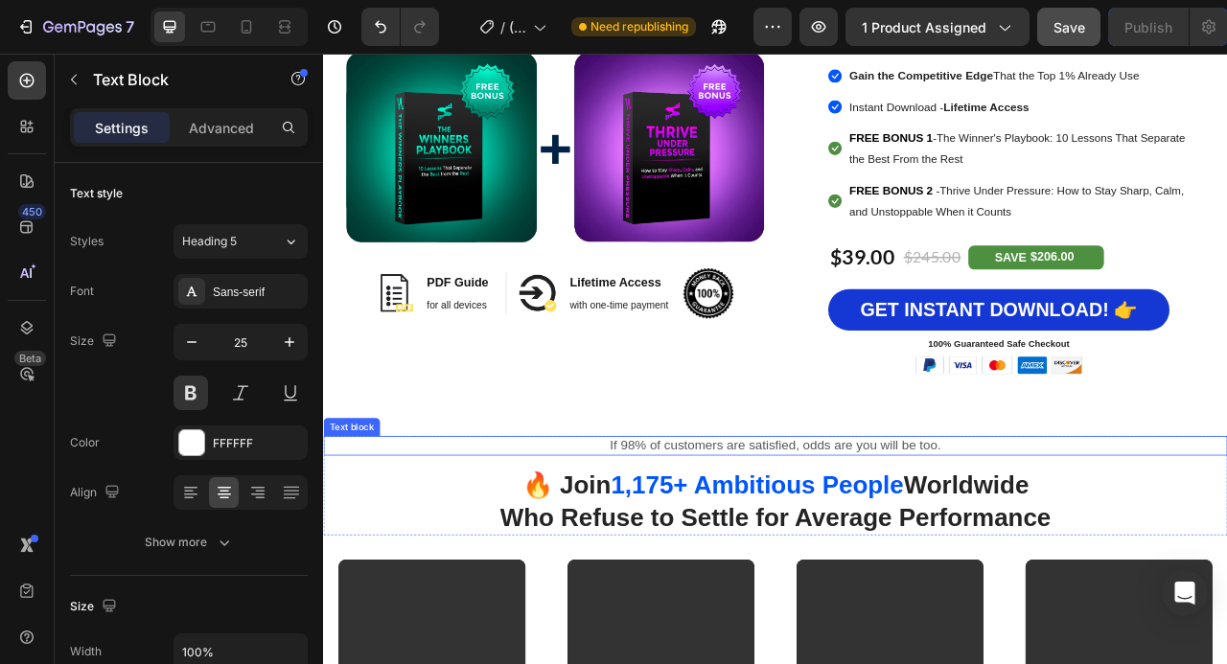
click at [1183, 564] on p "If 98% of customers are satisfied, odds are you will be too." at bounding box center [898, 553] width 1146 height 21
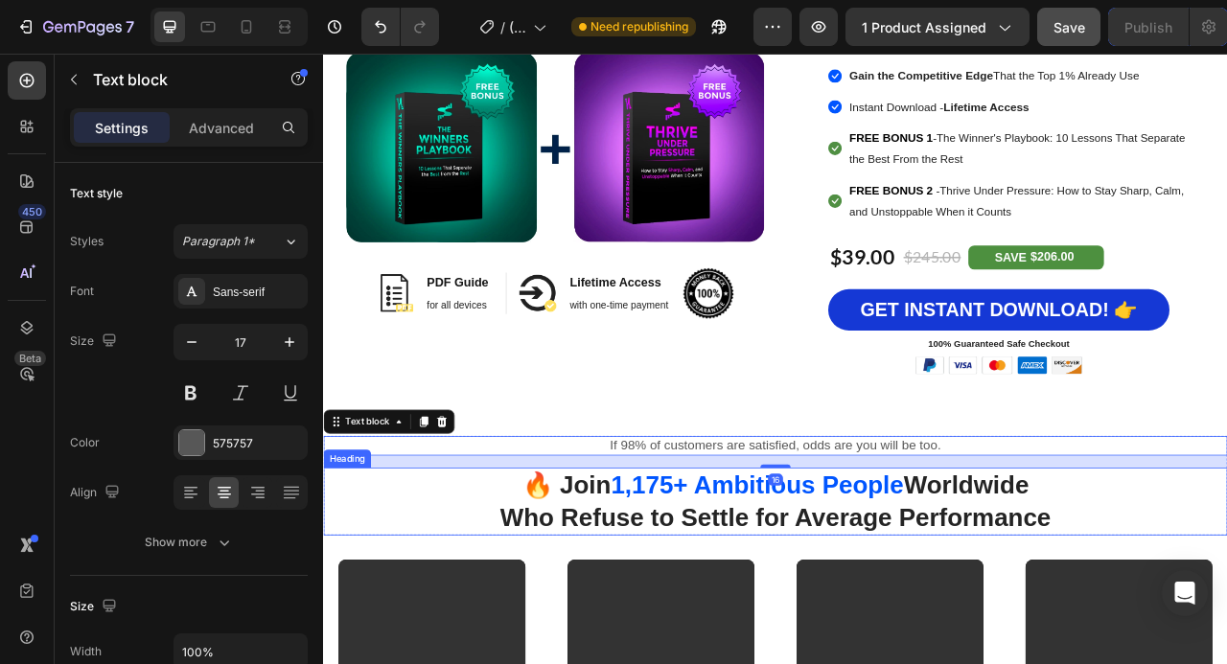
click at [1226, 626] on h2 "🔥 Join 1,175+ Ambitious People Worldwide Who Refuse to Settle for Average Perfo…" at bounding box center [898, 624] width 1150 height 86
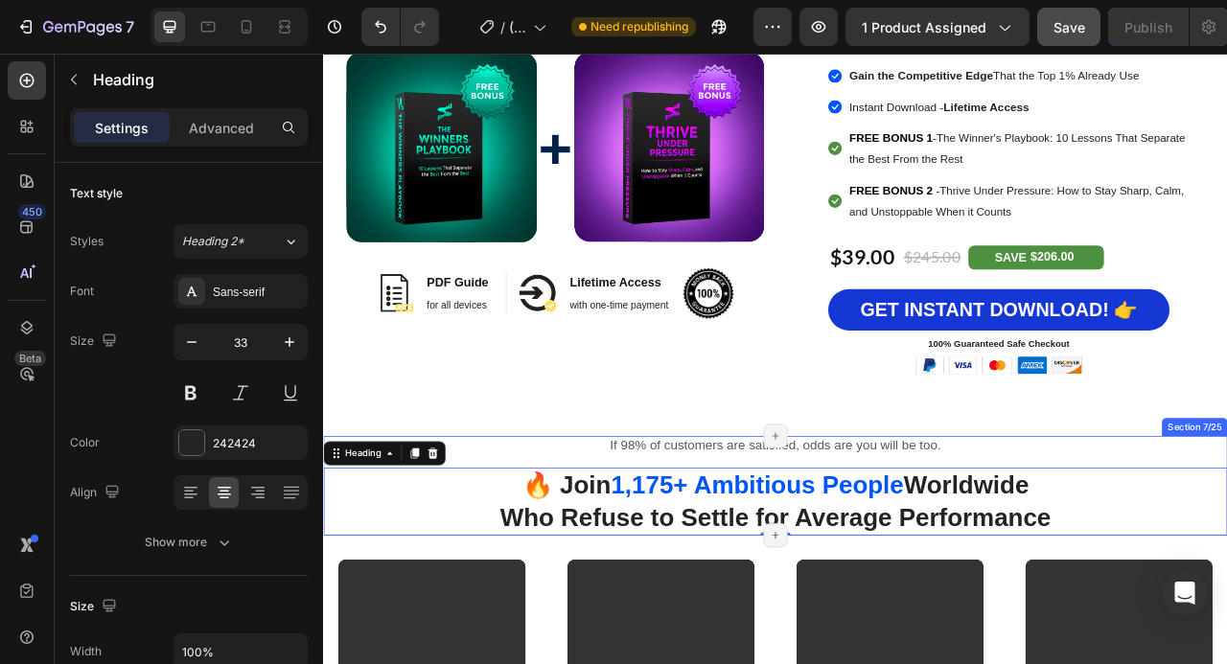
click at [1226, 596] on div "If 98% of customers are satisfied, odds are you will be too. Text block If 98% …" at bounding box center [898, 604] width 1150 height 127
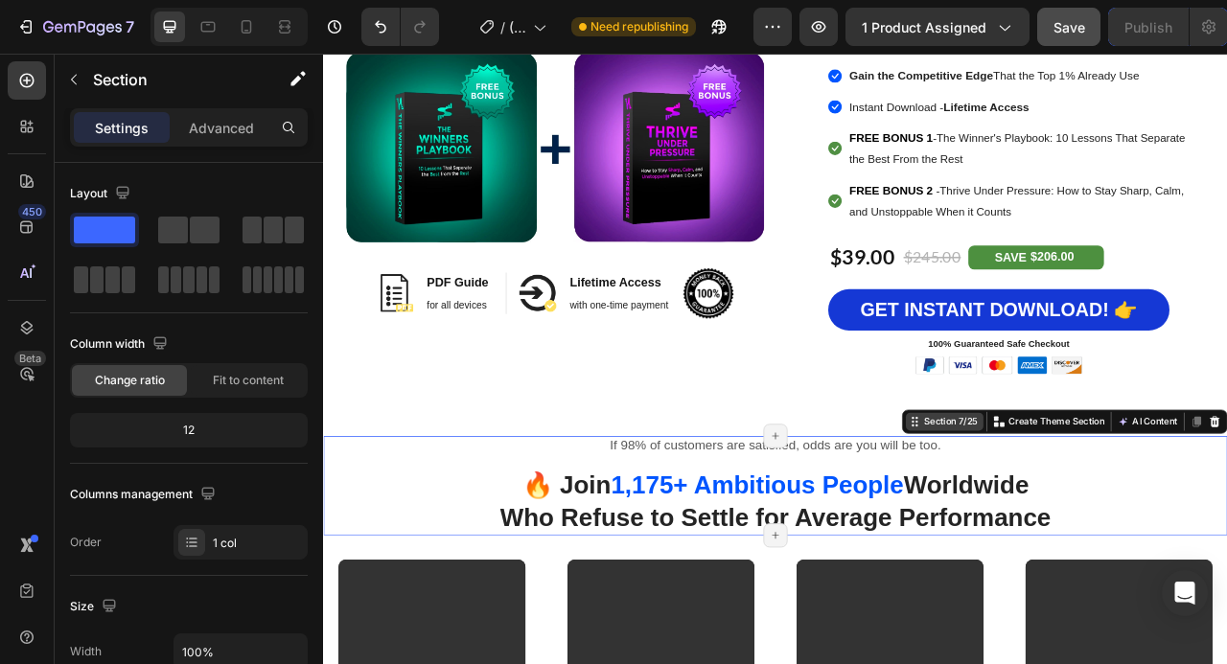
click at [1130, 531] on div "Section 7/25" at bounding box center [1121, 522] width 76 height 17
click at [1118, 531] on div "Section 7/25" at bounding box center [1121, 522] width 76 height 17
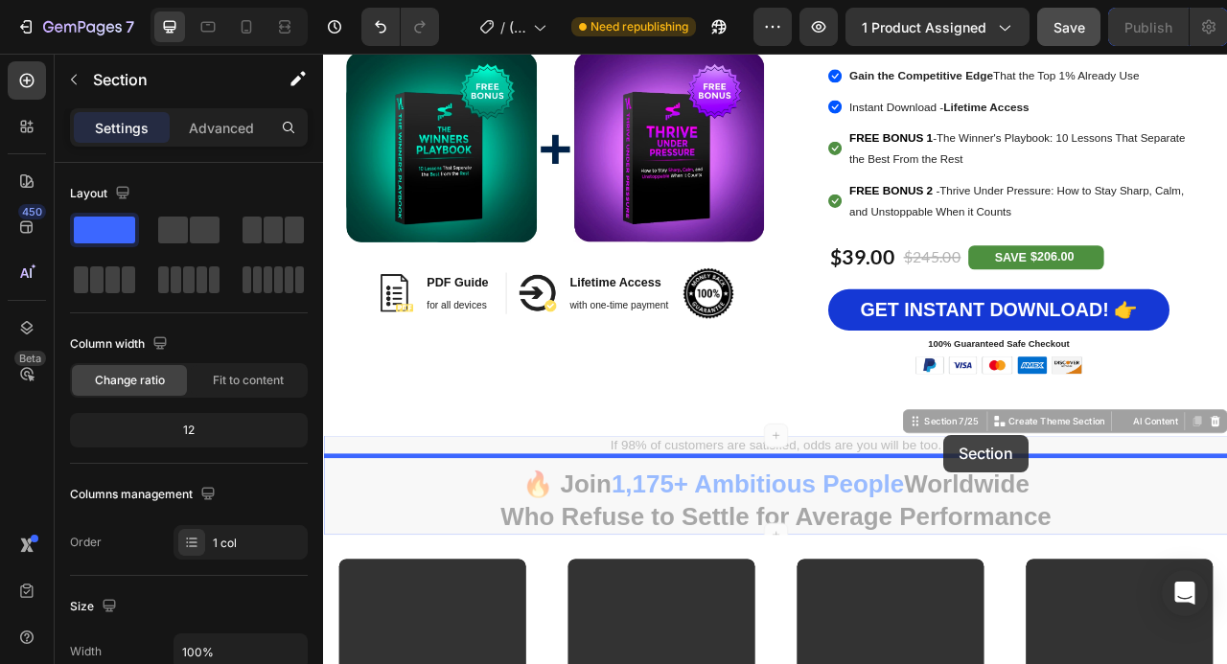
drag, startPoint x: 1118, startPoint y: 551, endPoint x: 1112, endPoint y: 539, distance: 13.7
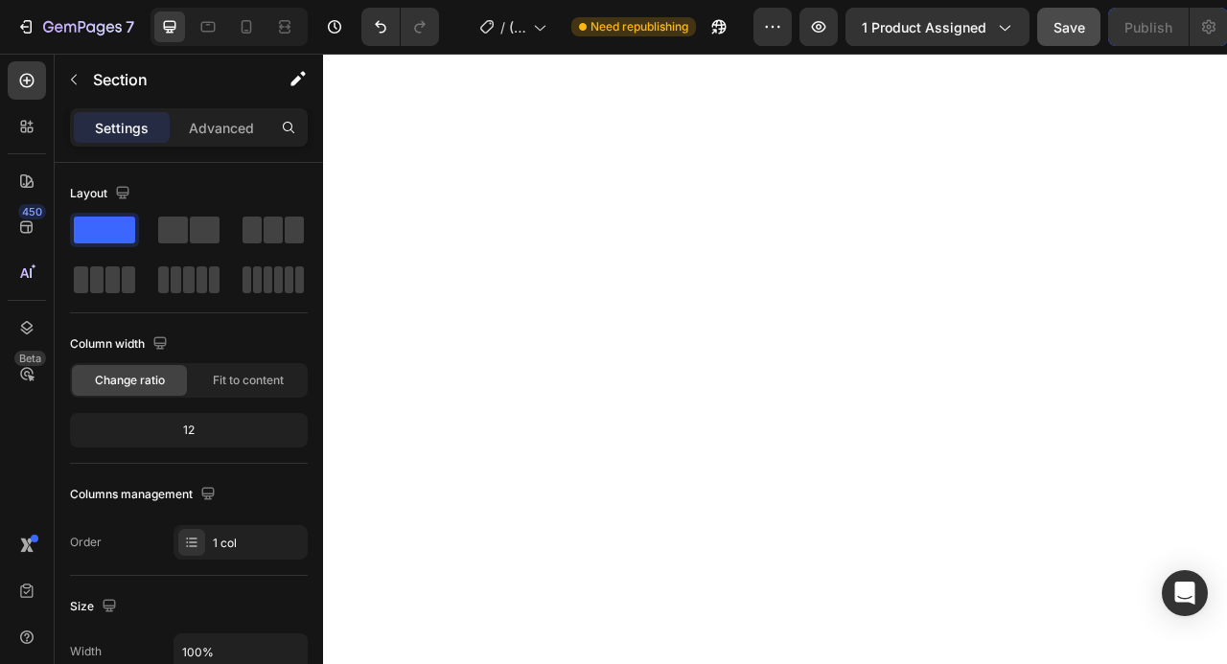
scroll to position [0, 0]
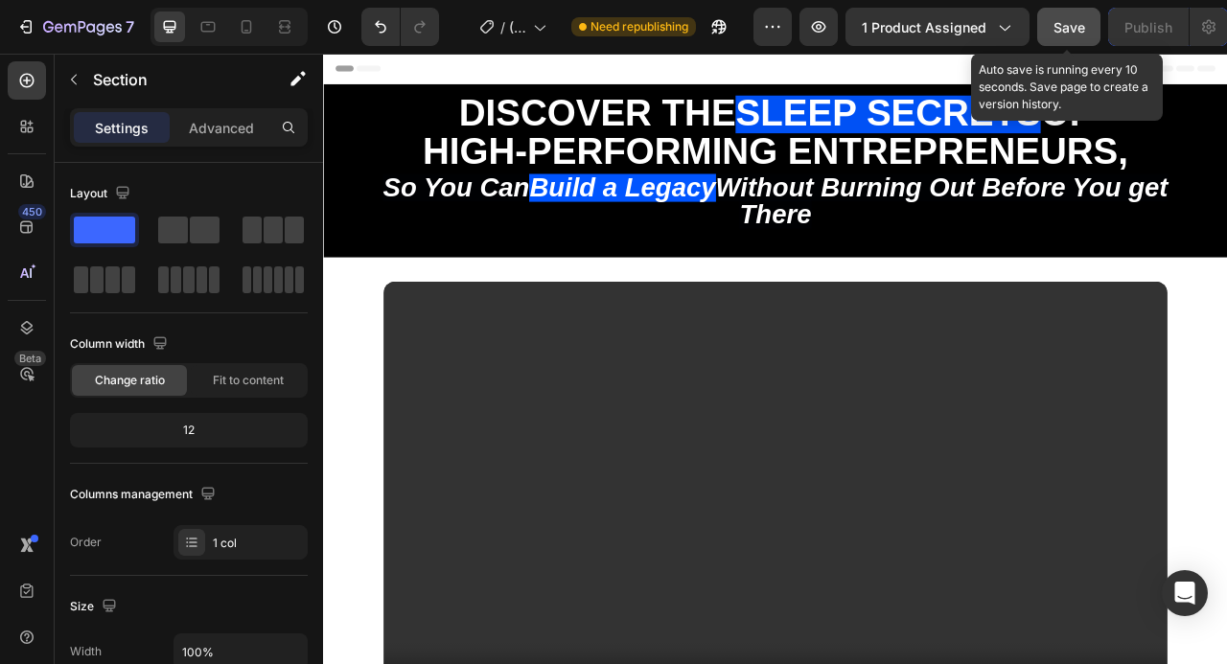
click at [1081, 32] on span "Save" at bounding box center [1070, 27] width 32 height 16
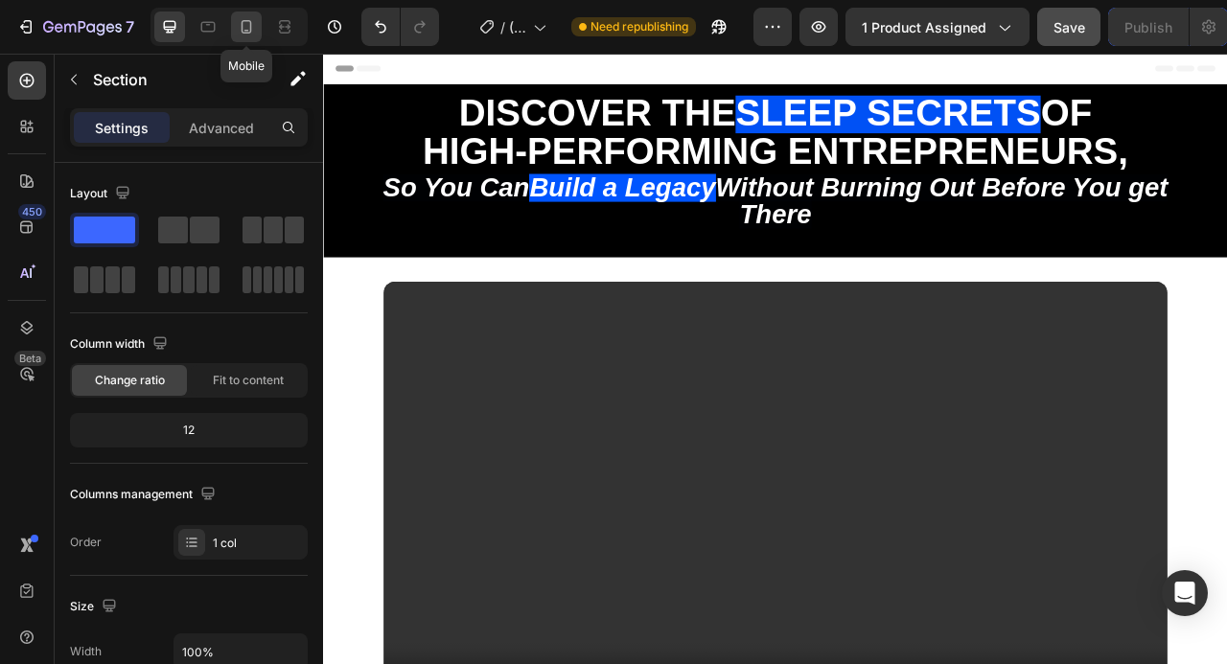
click at [252, 33] on icon at bounding box center [246, 26] width 19 height 19
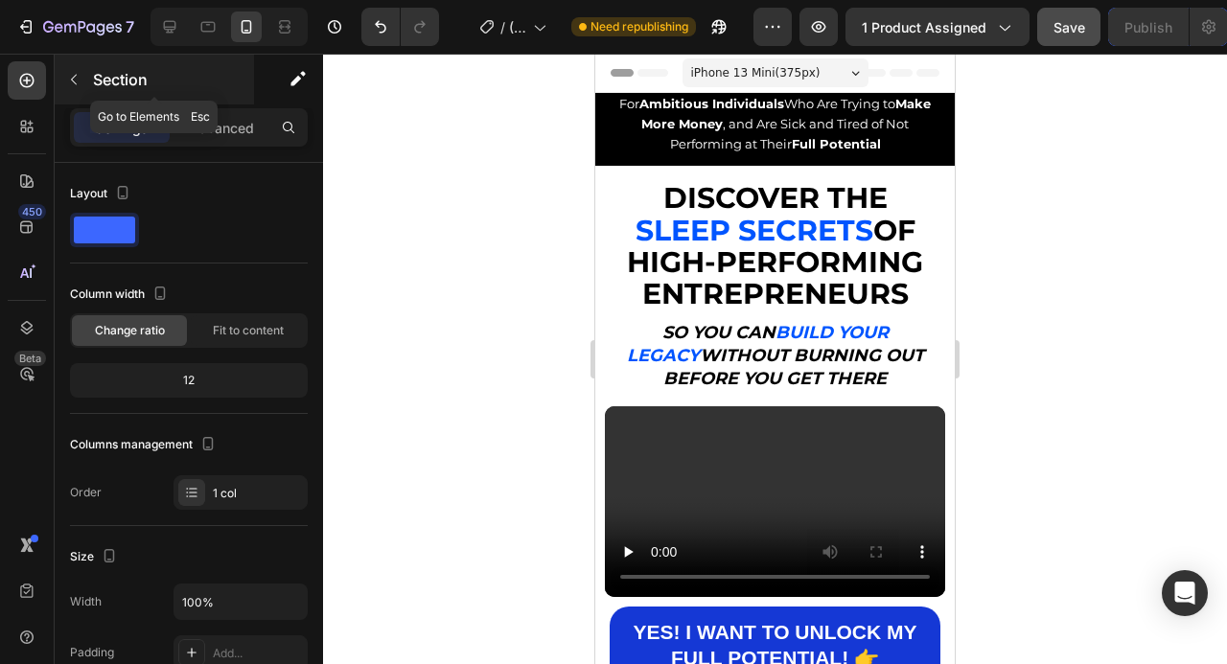
click at [80, 81] on icon "button" at bounding box center [73, 79] width 15 height 15
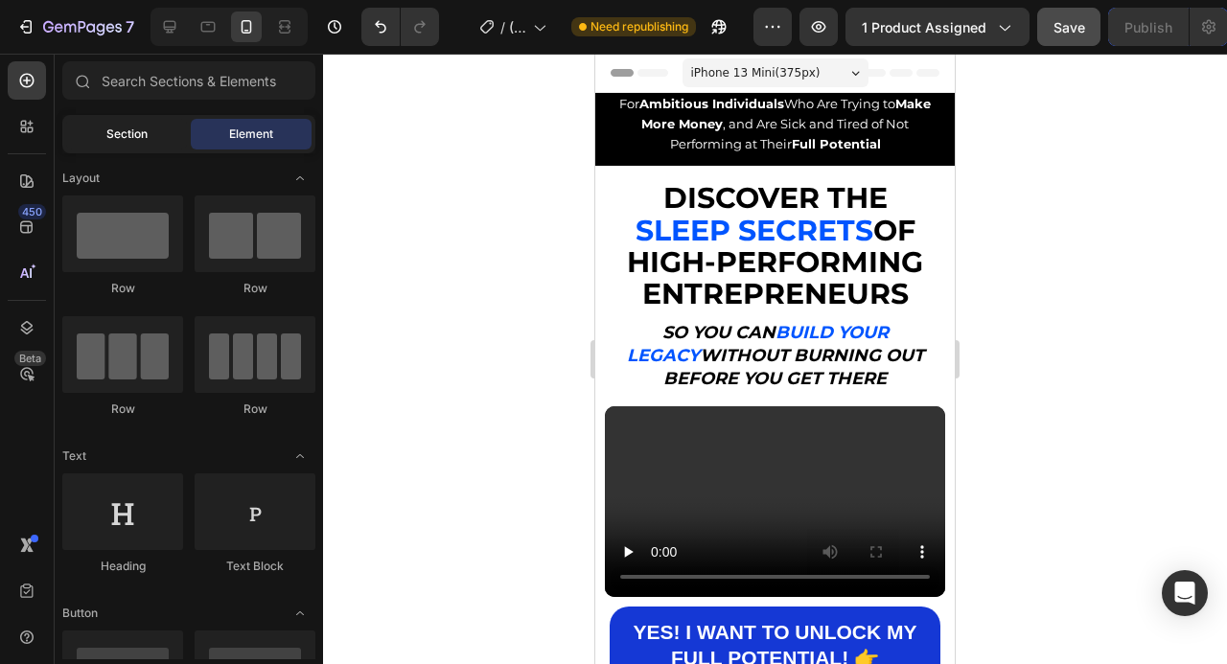
click at [109, 121] on div "Section" at bounding box center [126, 134] width 121 height 31
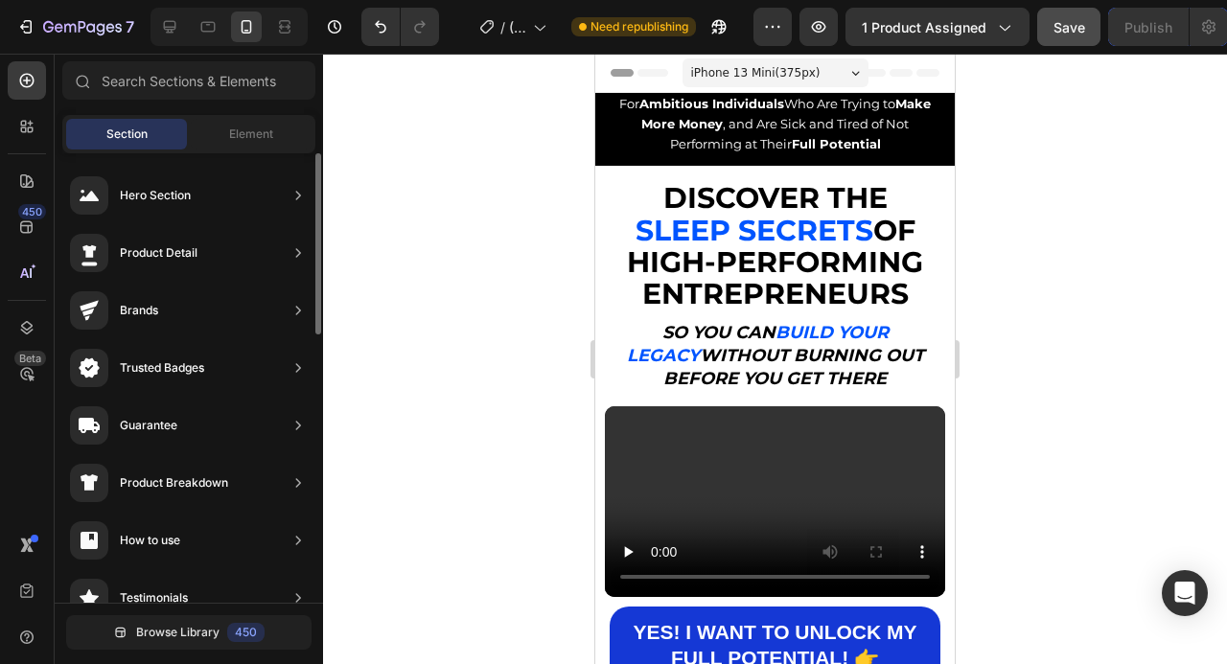
click at [1025, 237] on div at bounding box center [775, 359] width 904 height 611
click at [164, 25] on icon at bounding box center [170, 27] width 12 height 12
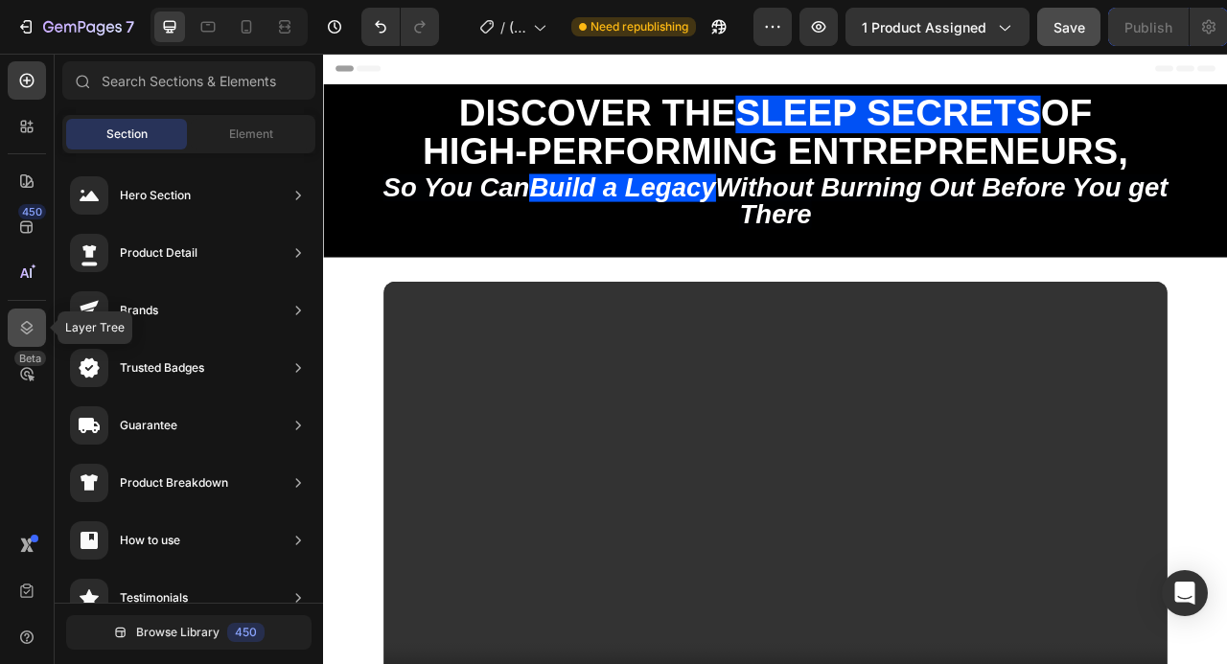
click at [31, 334] on icon at bounding box center [26, 327] width 19 height 19
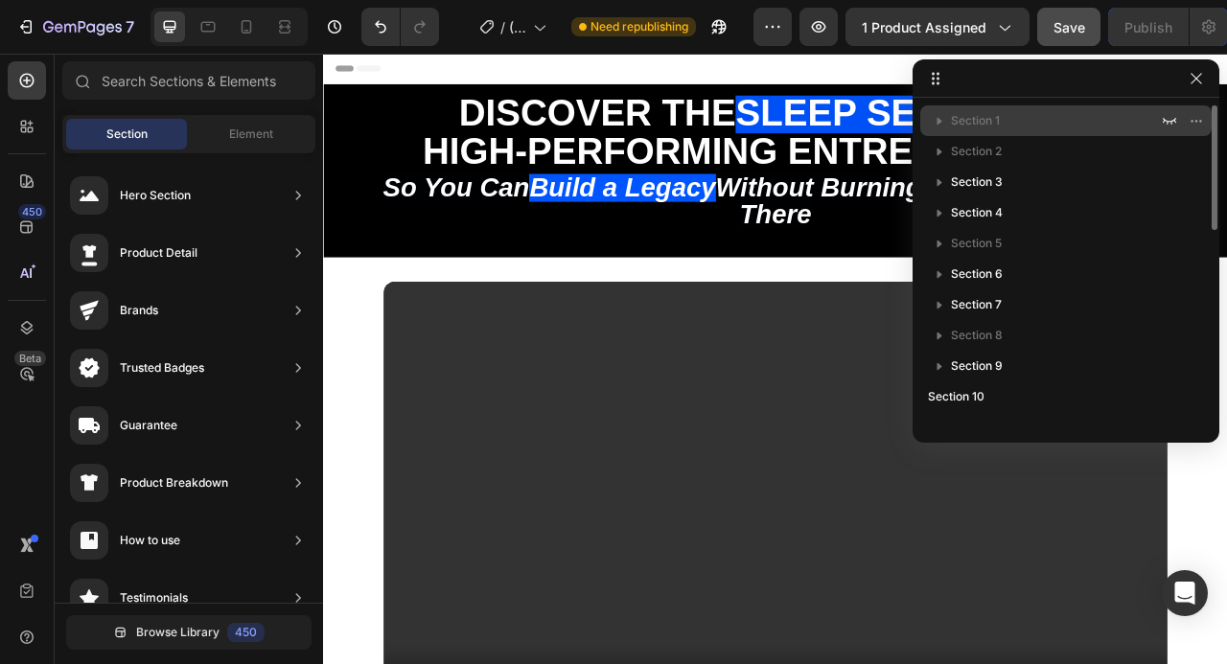
click at [1036, 113] on p "Section 1" at bounding box center [1056, 120] width 211 height 19
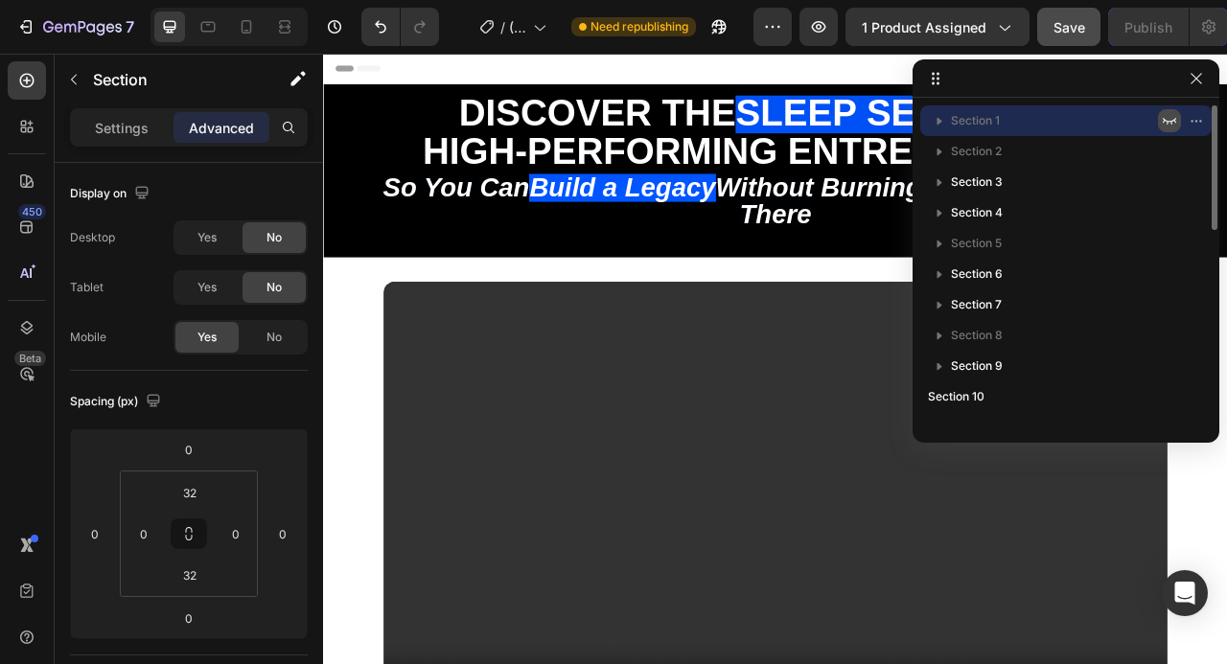
click at [1167, 121] on icon "button" at bounding box center [1169, 121] width 13 height 7
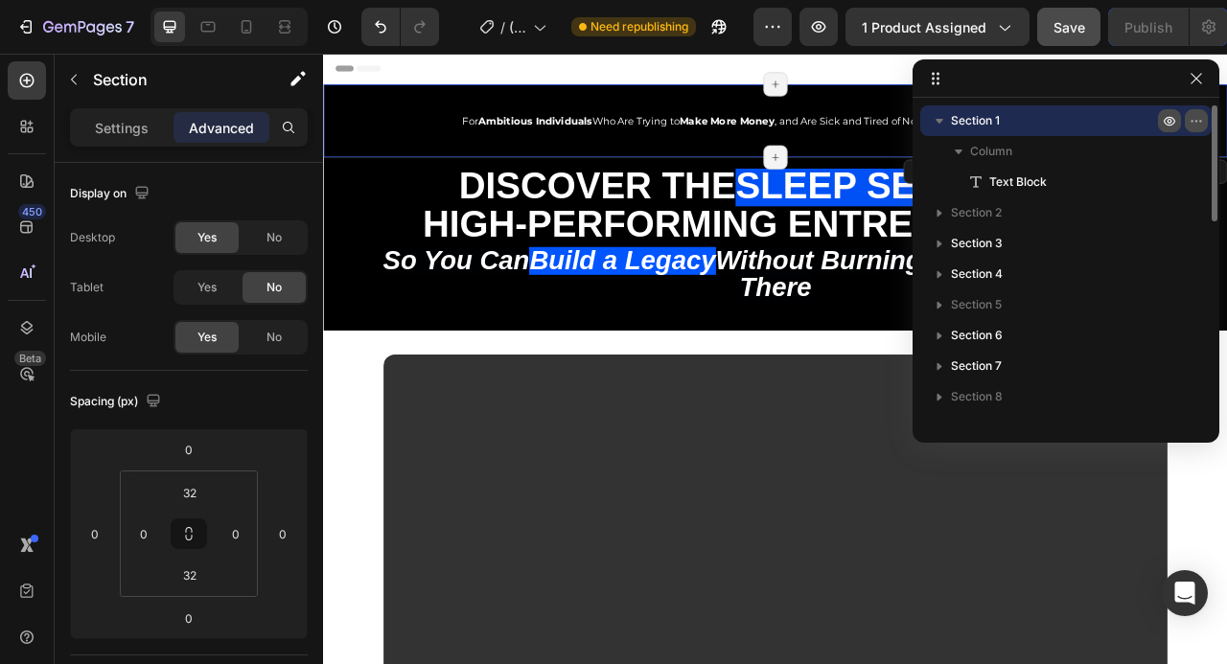
click at [1193, 122] on icon "button" at bounding box center [1196, 120] width 15 height 15
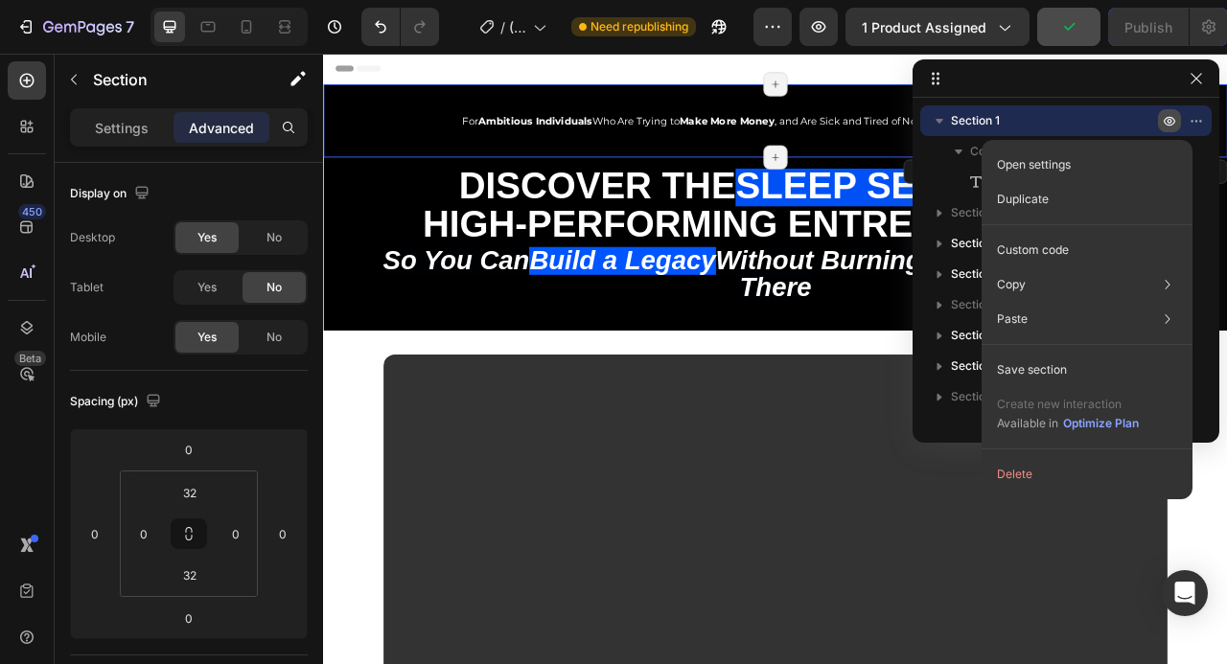
click at [1169, 119] on icon "button" at bounding box center [1170, 121] width 5 height 5
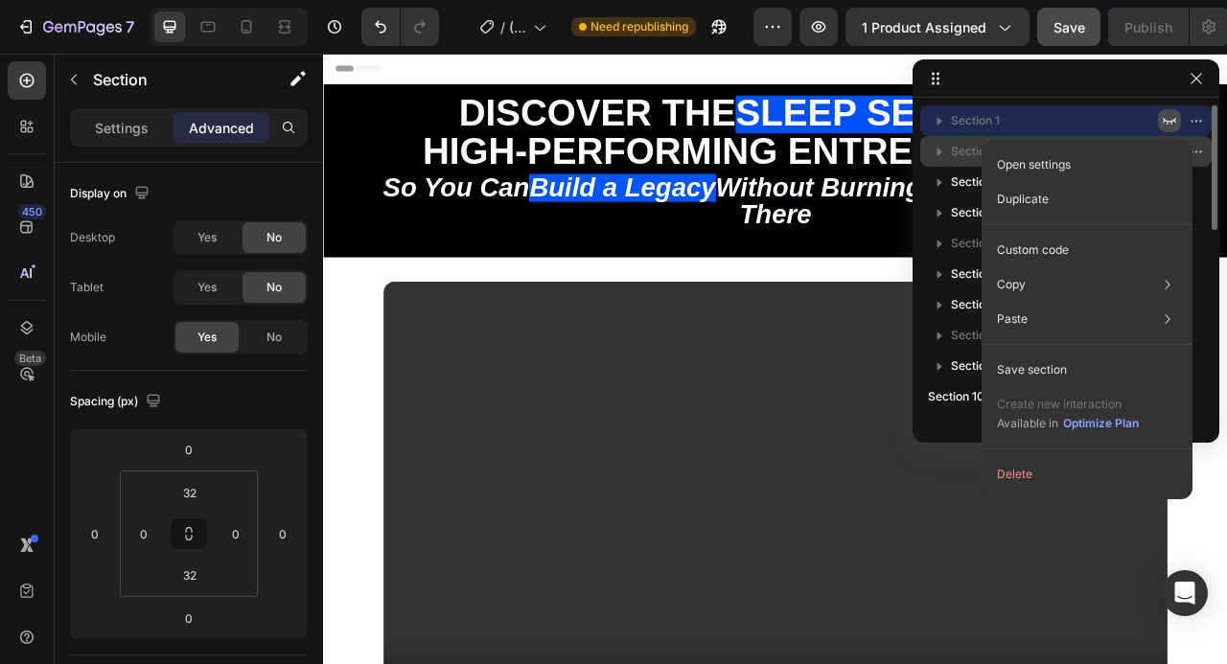
click at [967, 148] on span "Section 2" at bounding box center [976, 151] width 51 height 19
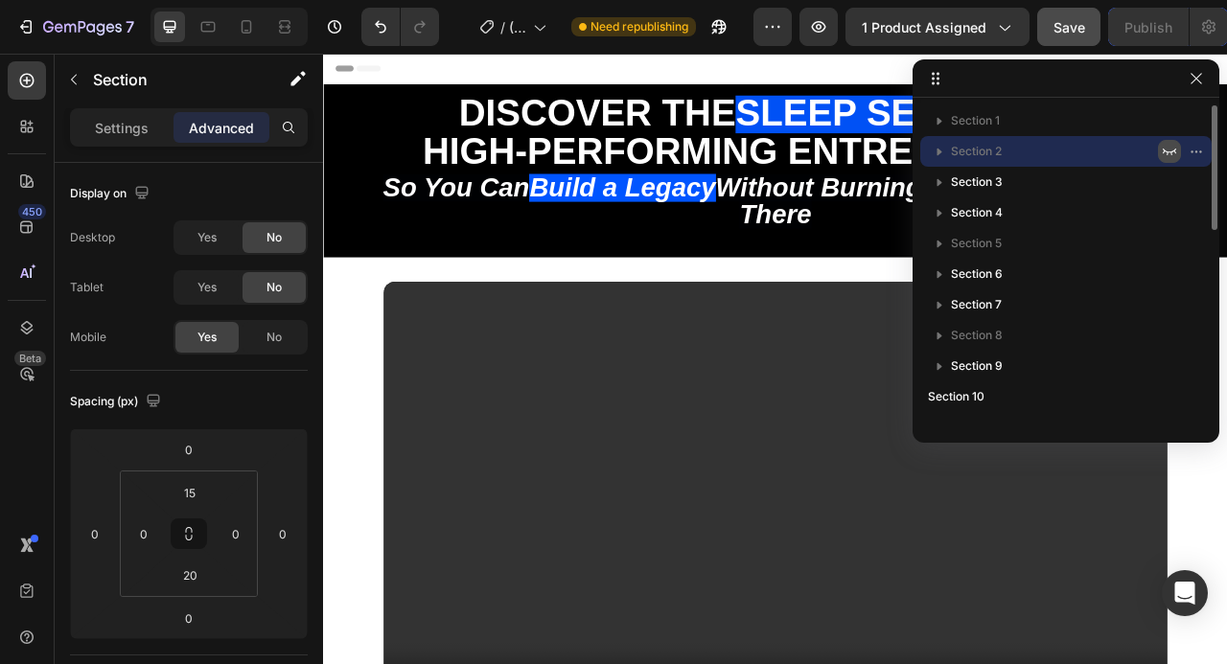
click at [1178, 143] on button "button" at bounding box center [1169, 151] width 23 height 23
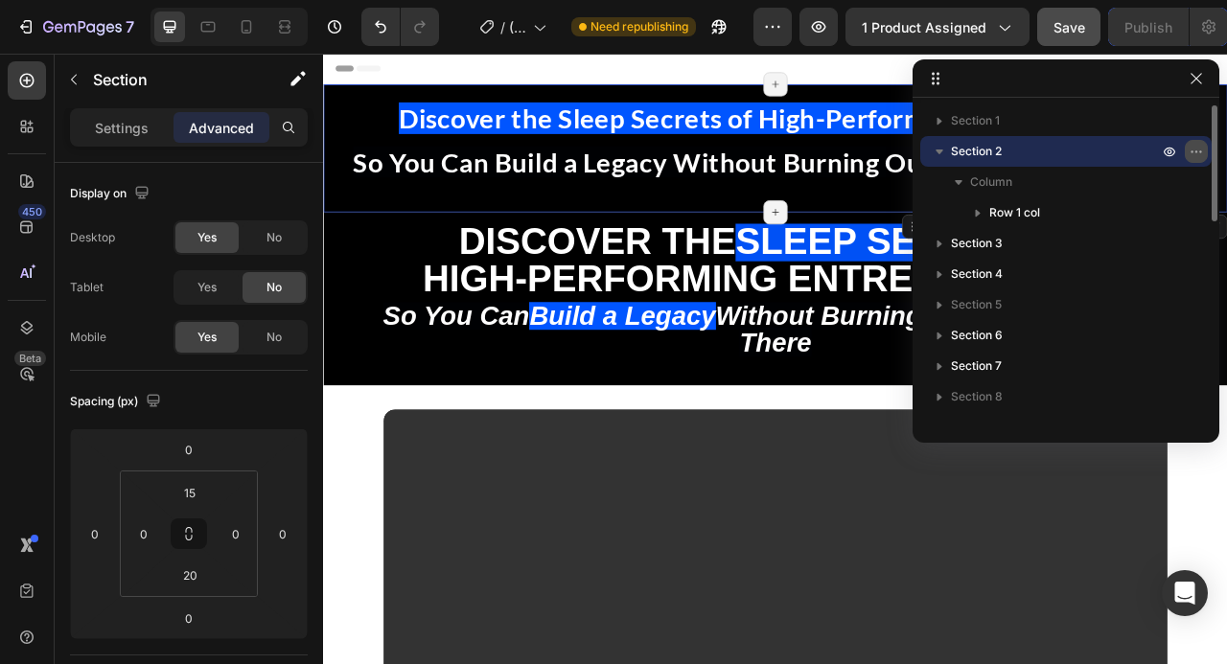
click at [1202, 157] on icon "button" at bounding box center [1196, 151] width 15 height 15
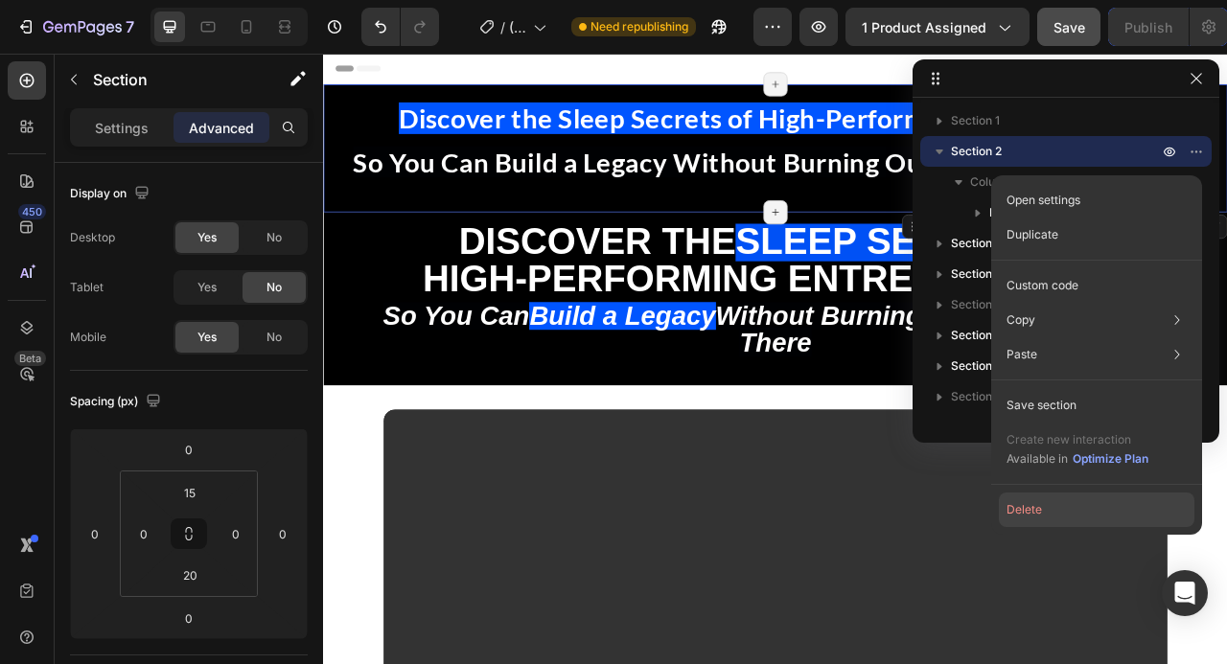
click at [1051, 501] on button "Delete" at bounding box center [1097, 510] width 196 height 35
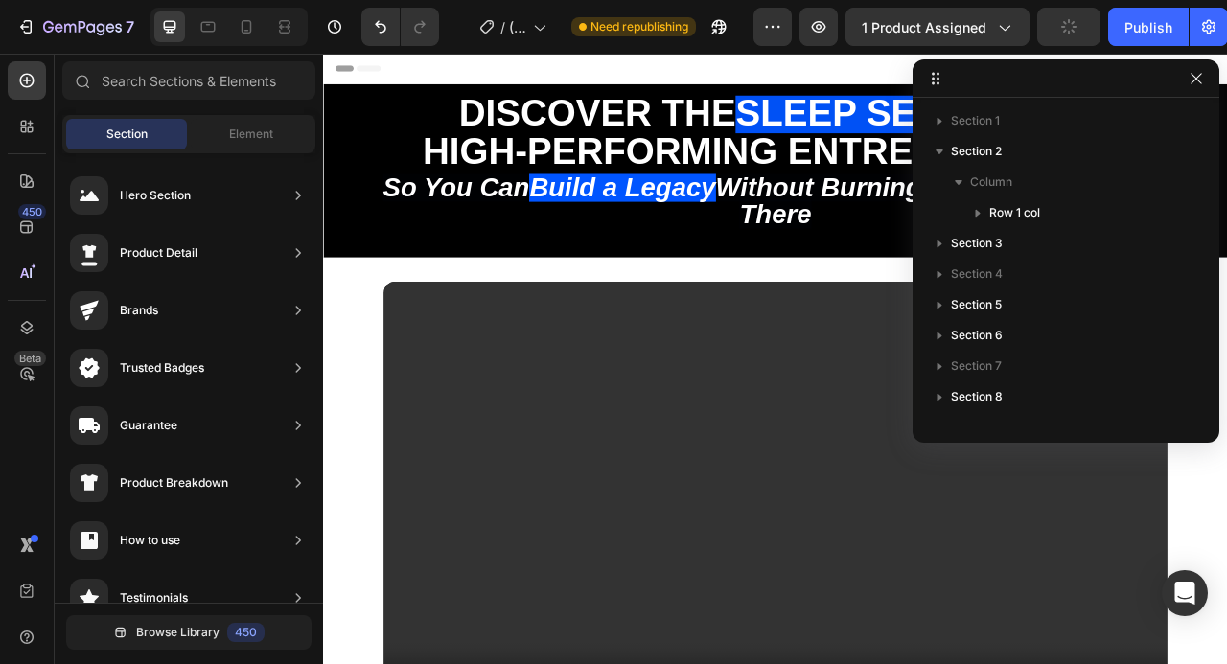
click at [1169, 120] on icon "button" at bounding box center [1169, 120] width 15 height 15
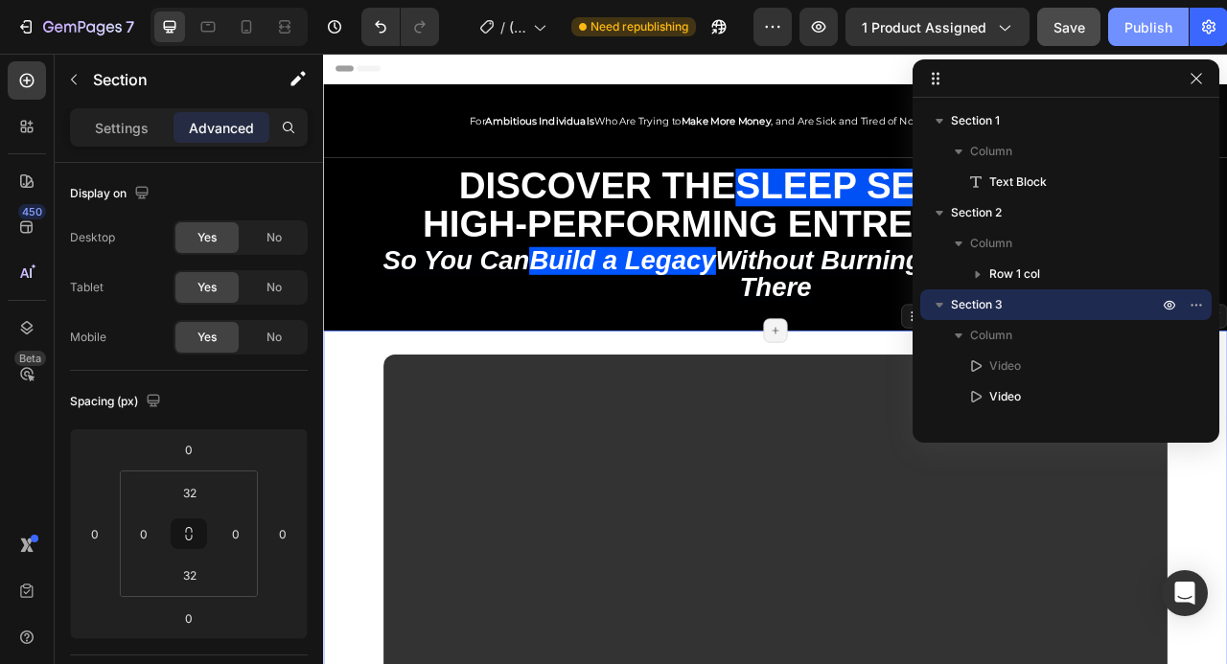
click at [1144, 35] on div "Publish" at bounding box center [1148, 27] width 48 height 20
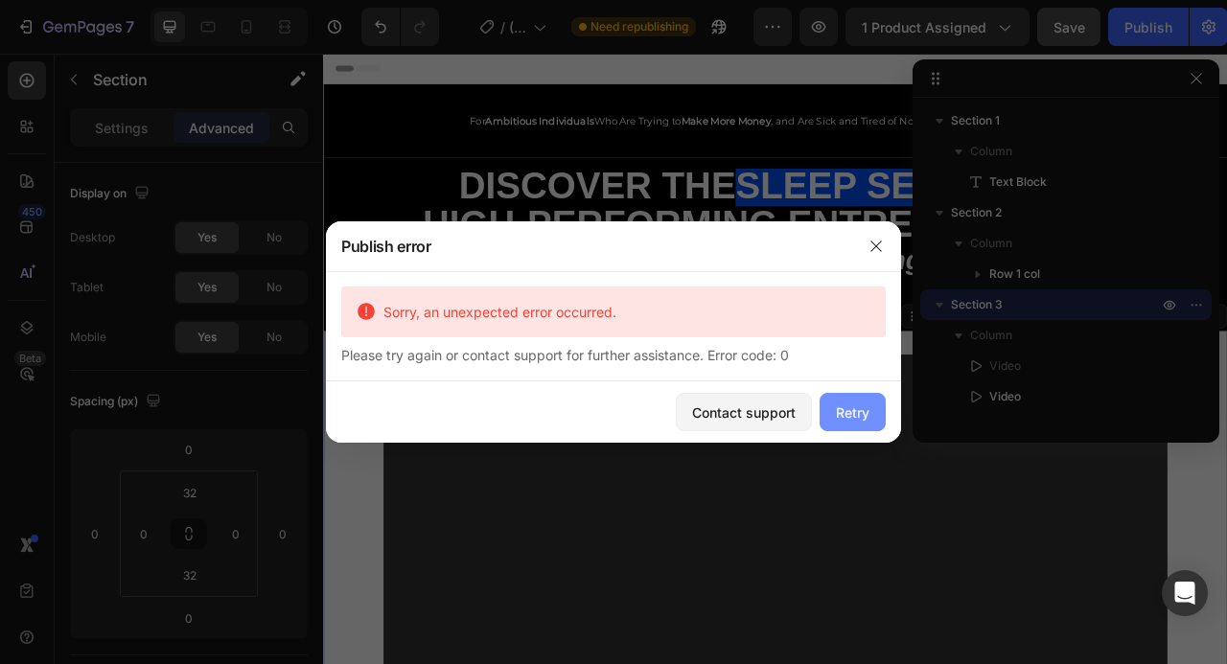
click at [866, 417] on div "Retry" at bounding box center [853, 413] width 34 height 20
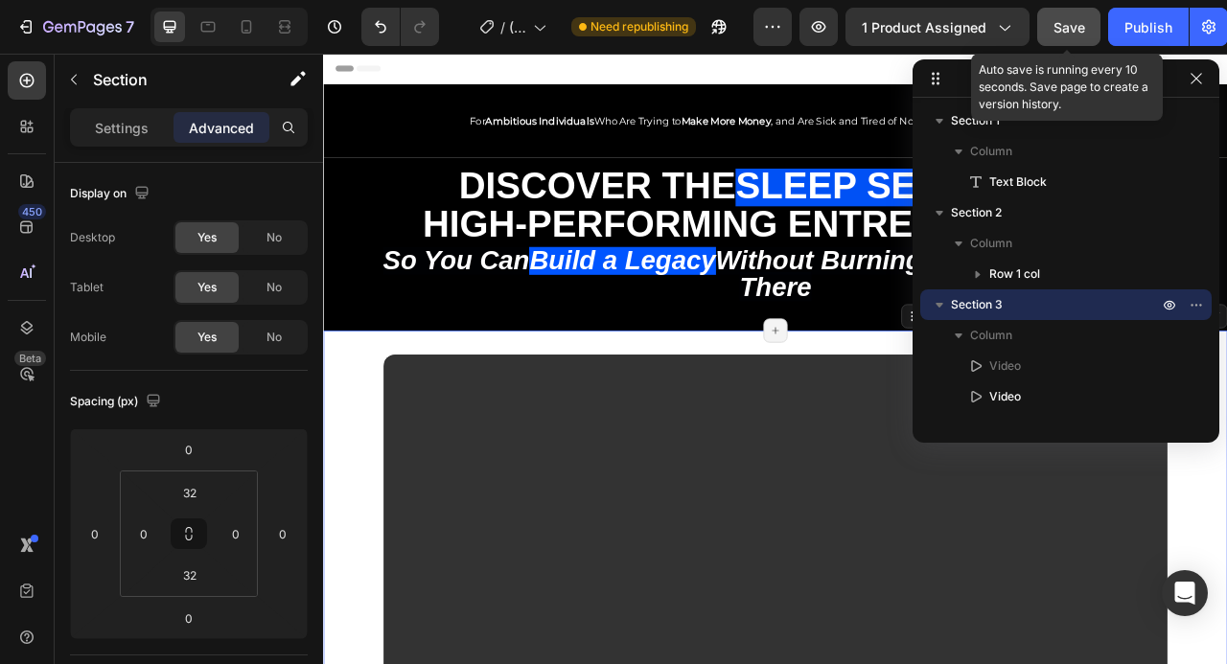
click at [1049, 22] on button "Save" at bounding box center [1068, 27] width 63 height 38
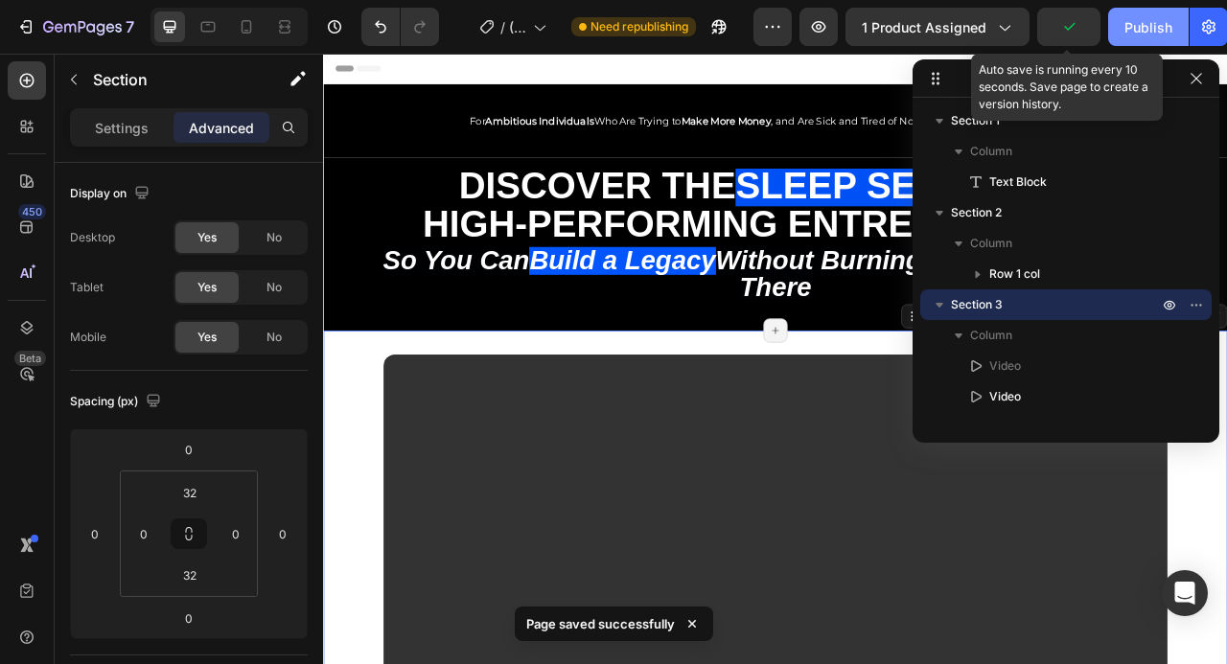
click at [1140, 24] on div "Publish" at bounding box center [1148, 27] width 48 height 20
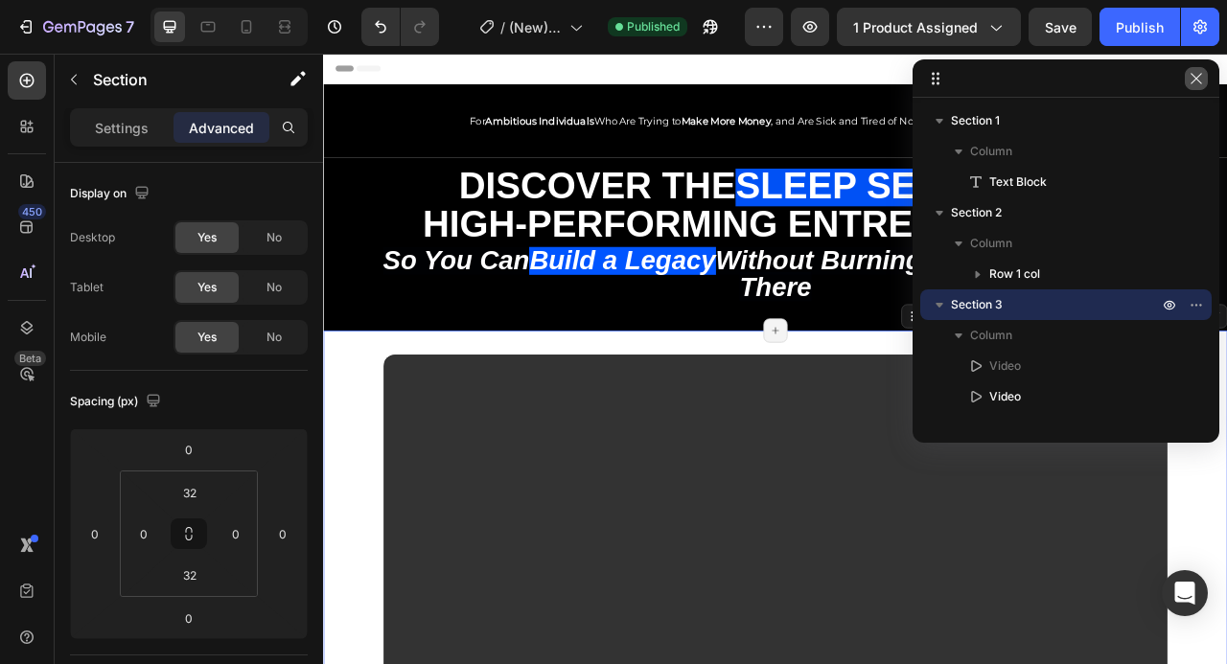
click at [1188, 83] on button "button" at bounding box center [1196, 78] width 23 height 23
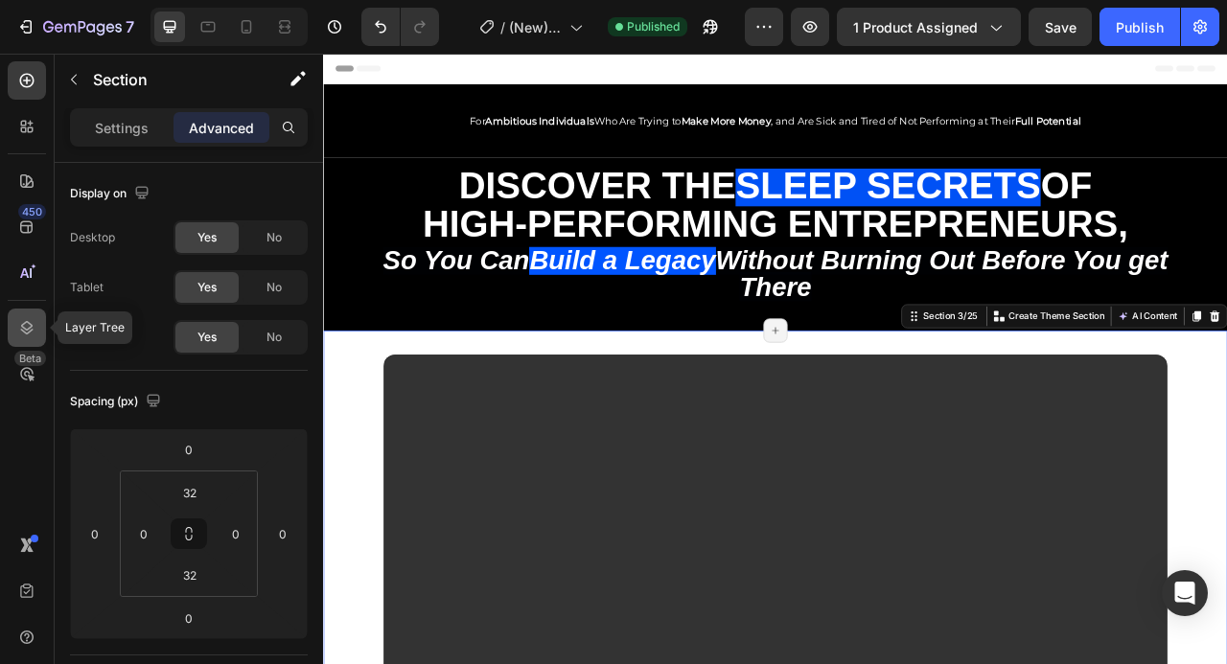
click at [25, 326] on icon at bounding box center [26, 327] width 19 height 19
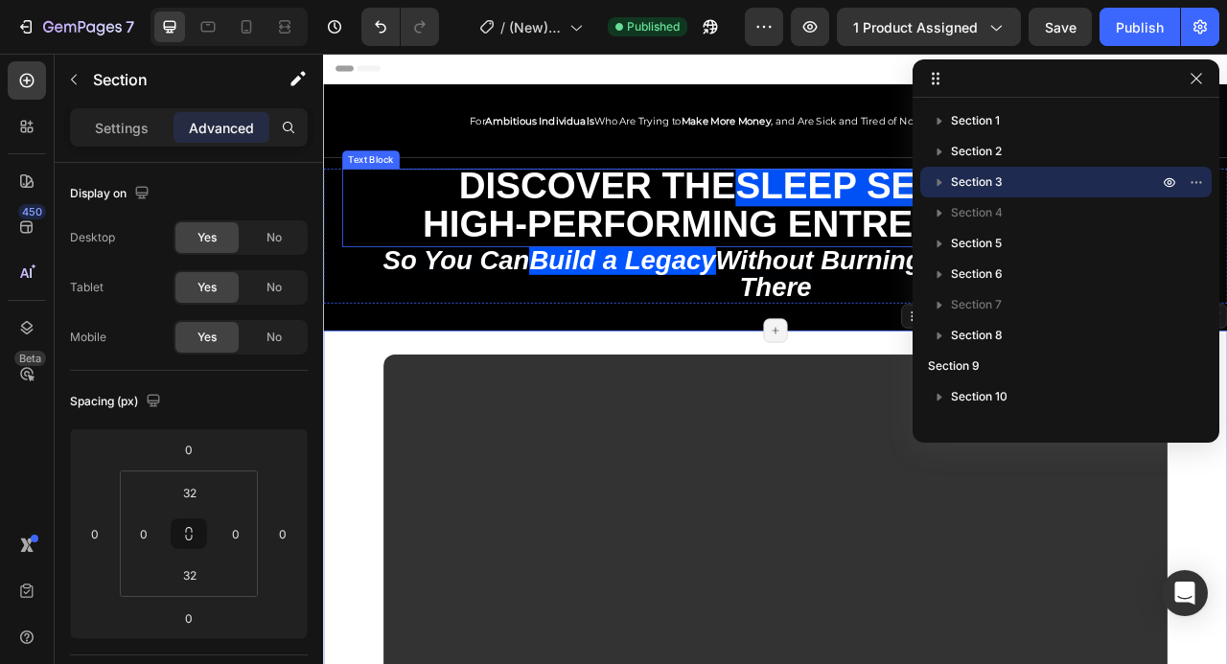
click at [867, 253] on span "High-Performing Entrepreneurs," at bounding box center [899, 270] width 898 height 52
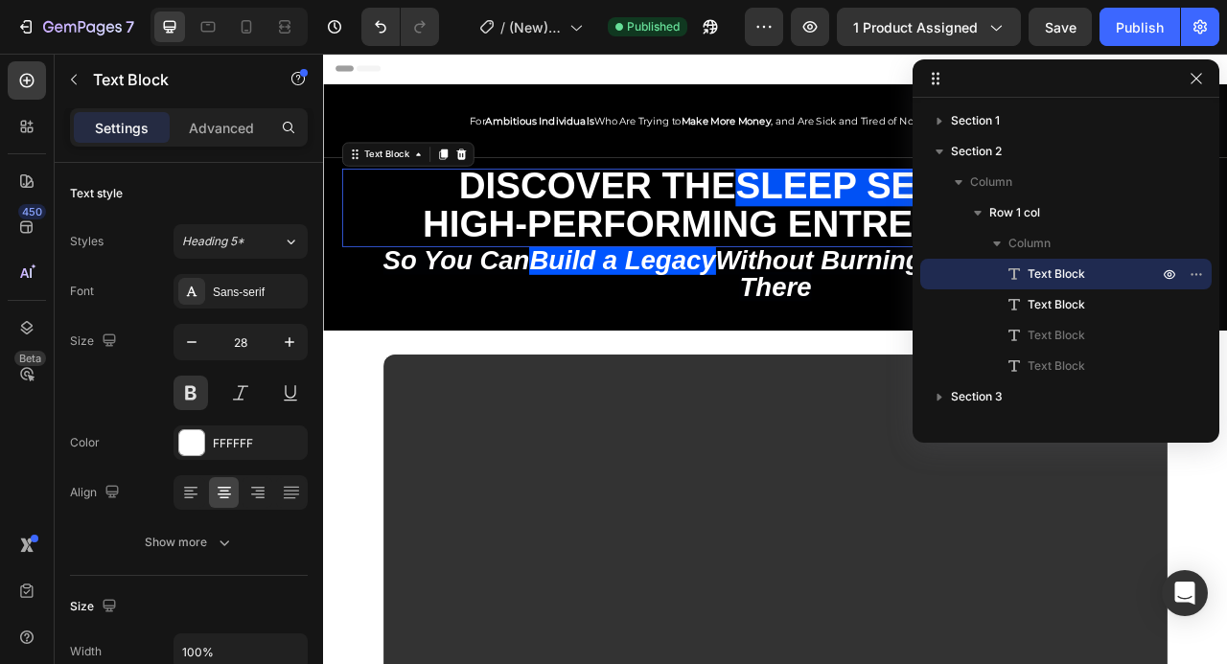
click at [867, 253] on span "High-Performing Entrepreneurs," at bounding box center [899, 270] width 898 height 52
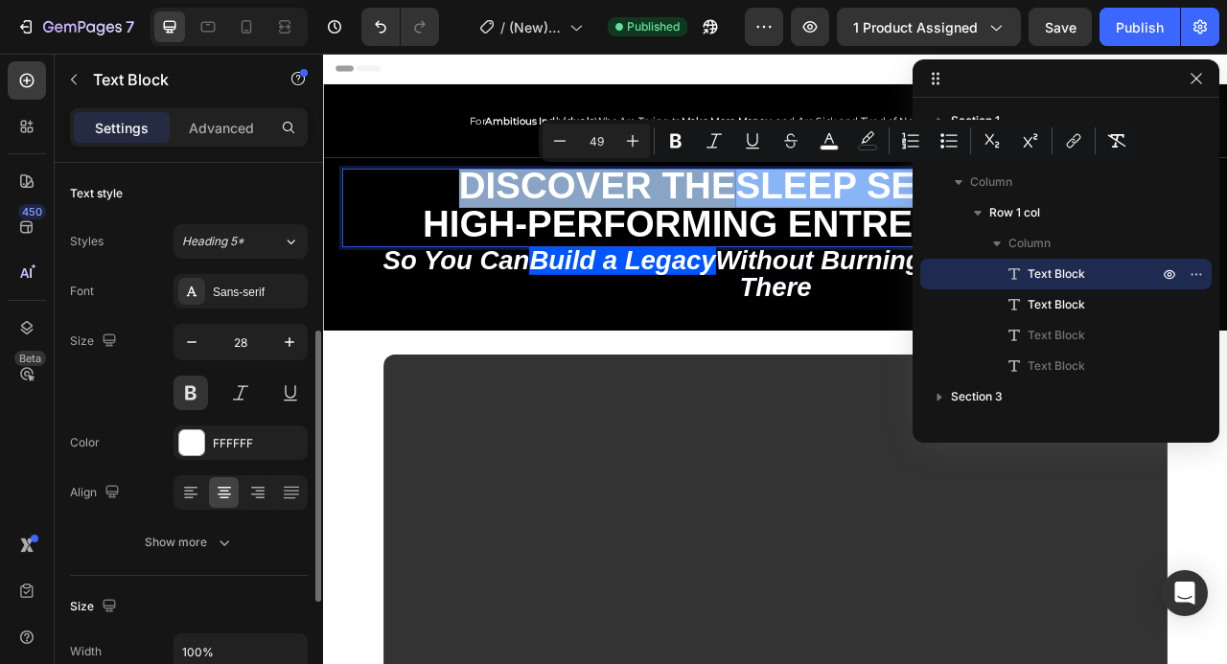
scroll to position [113, 0]
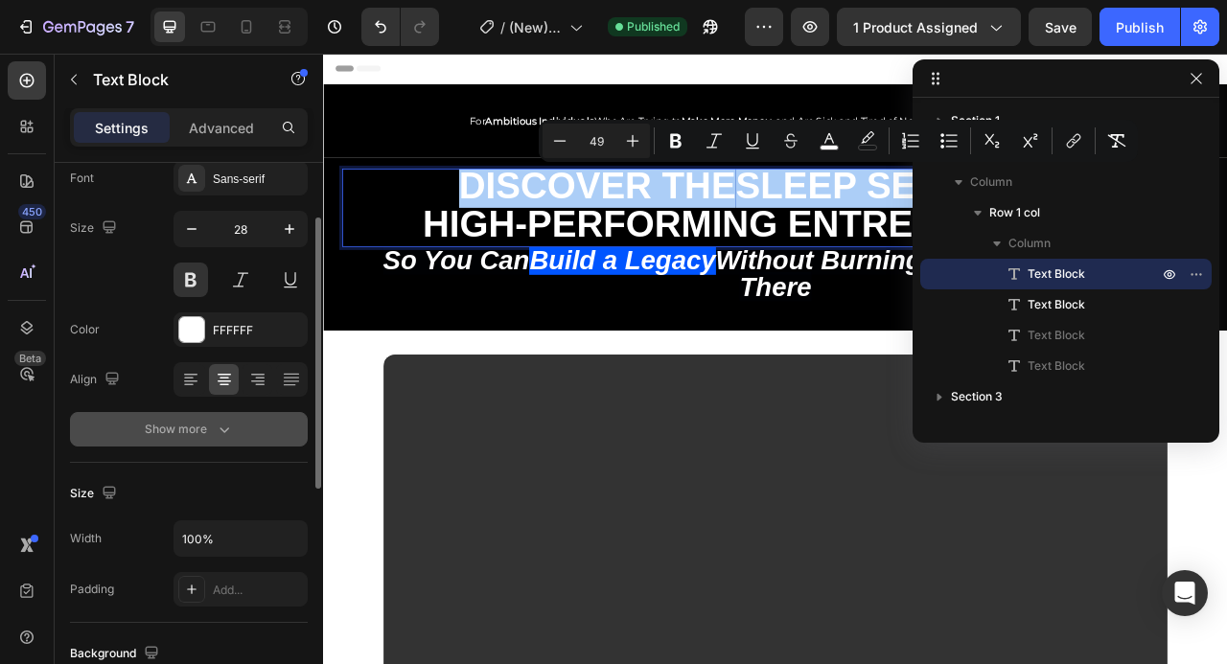
click at [228, 427] on icon "button" at bounding box center [224, 429] width 19 height 19
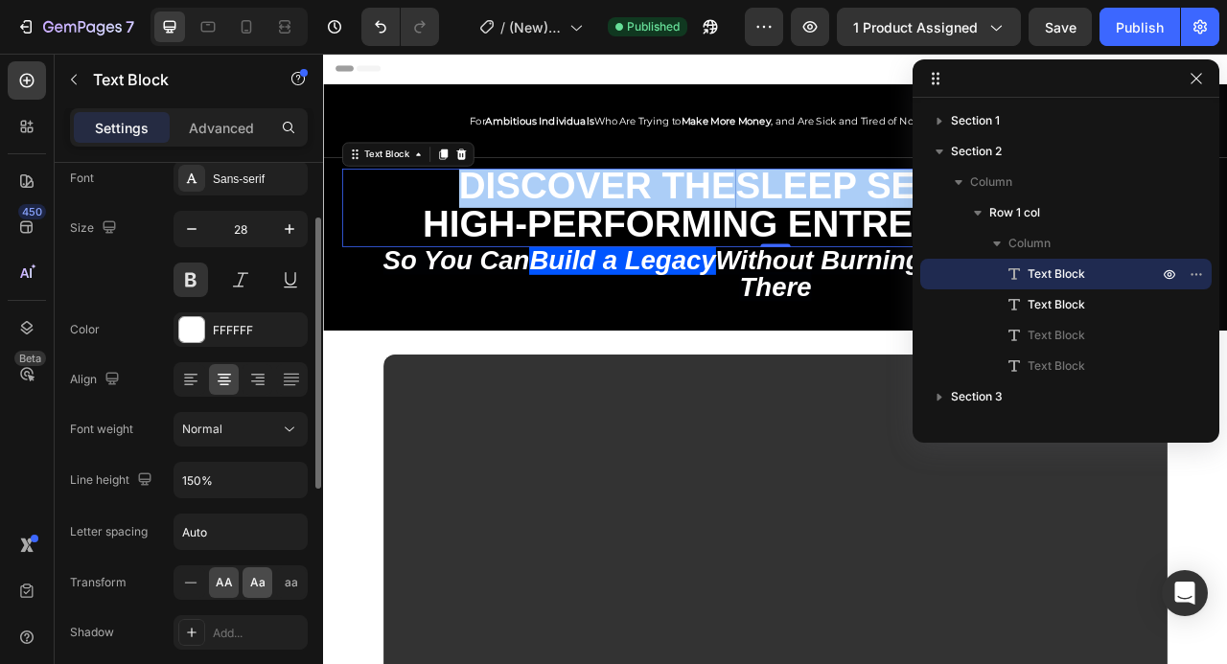
click at [262, 583] on span "Aa" at bounding box center [257, 582] width 15 height 17
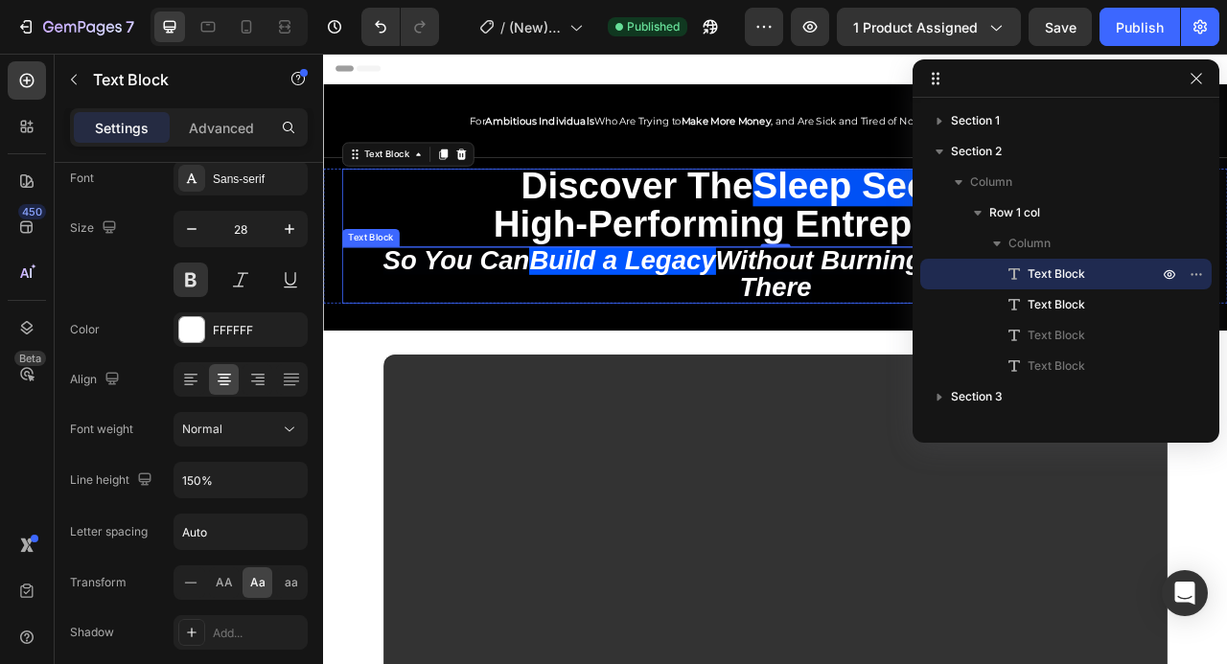
click at [844, 333] on icon "Without Burning Out Before You get There" at bounding box center [1109, 334] width 575 height 72
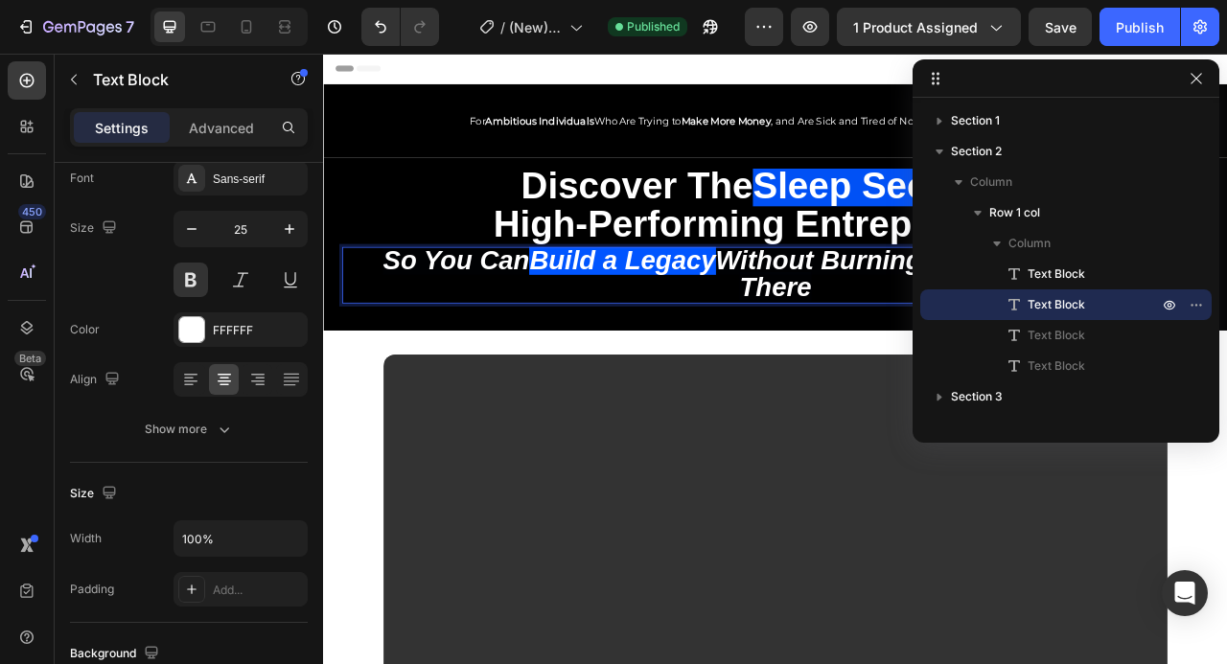
click at [844, 333] on icon "Without Burning Out Before You get There" at bounding box center [1109, 334] width 575 height 72
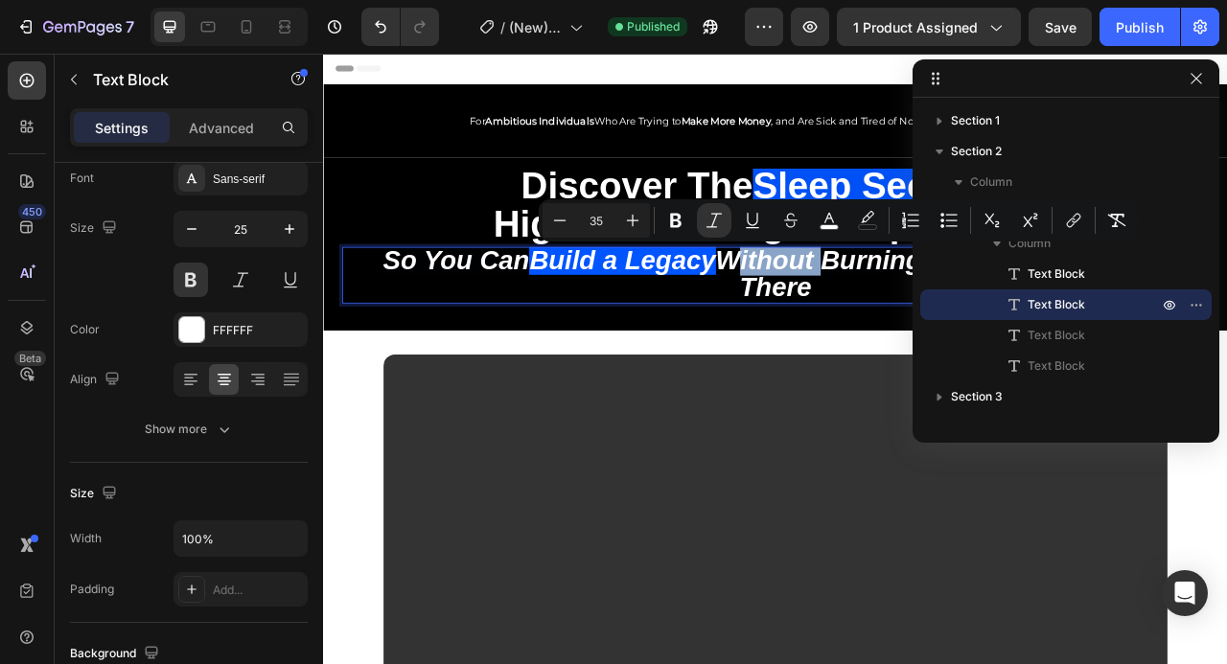
click at [844, 333] on icon "Without Burning Out Before You get There" at bounding box center [1109, 334] width 575 height 72
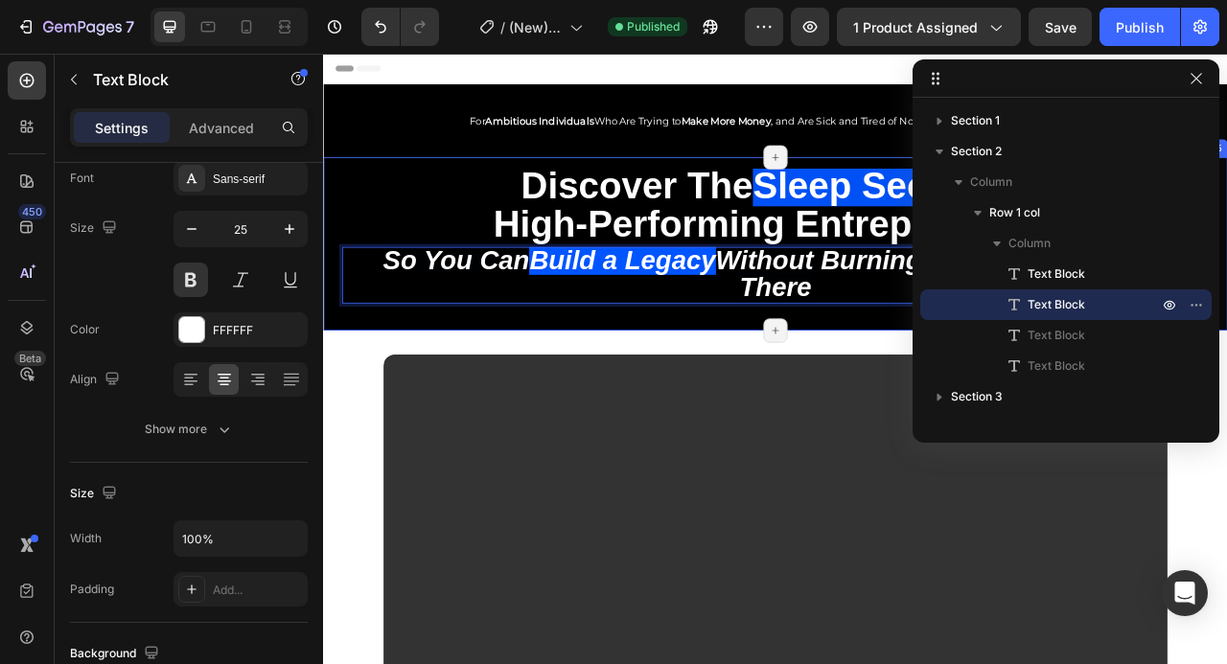
click at [601, 383] on div "Discover the Sleep Secrets of High-Performing Entrepreneurs, Text Block So You …" at bounding box center [898, 293] width 1150 height 187
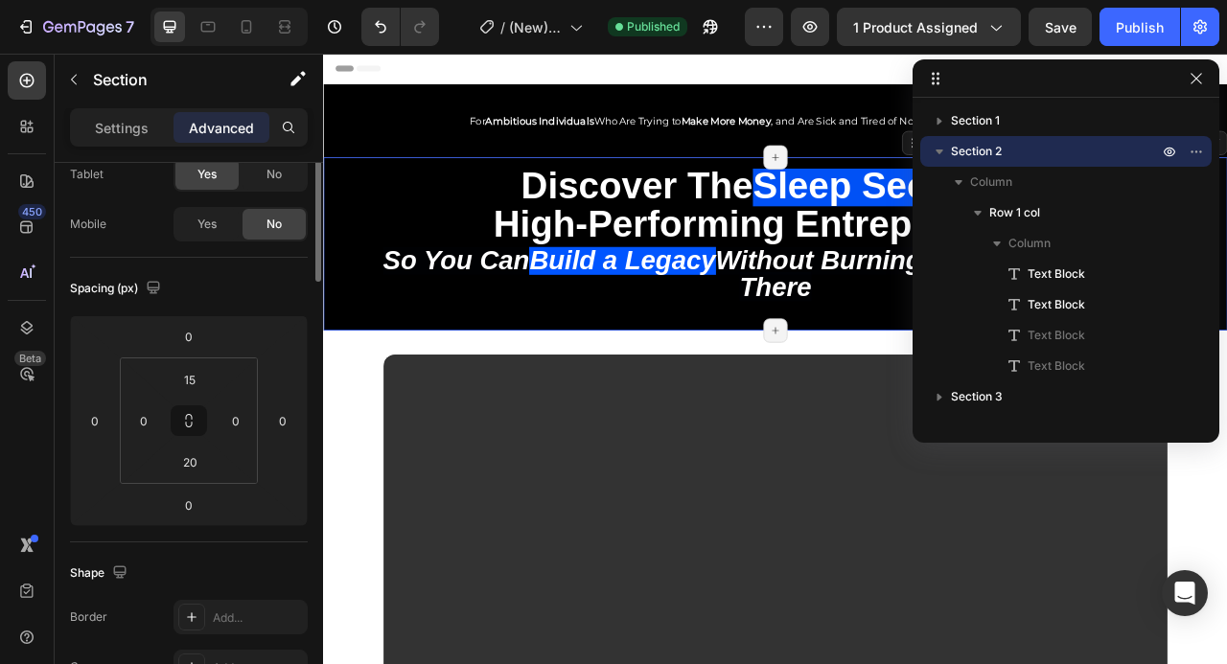
scroll to position [0, 0]
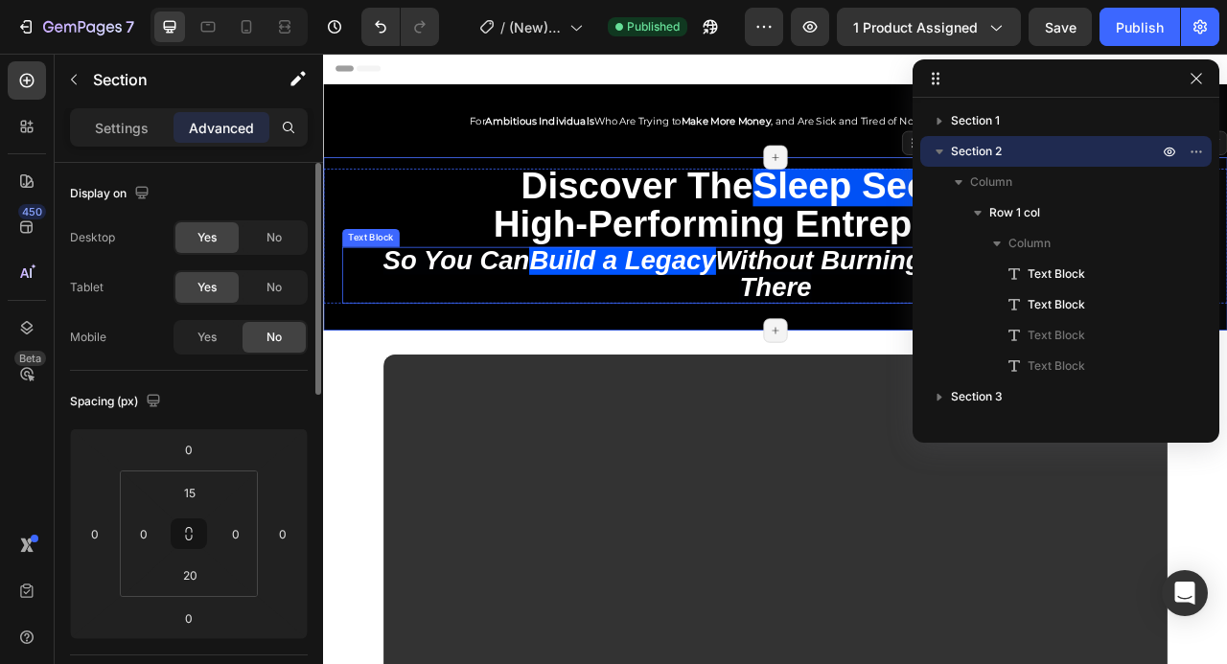
click at [847, 334] on icon "Without Burning Out Before You get There" at bounding box center [1109, 334] width 575 height 72
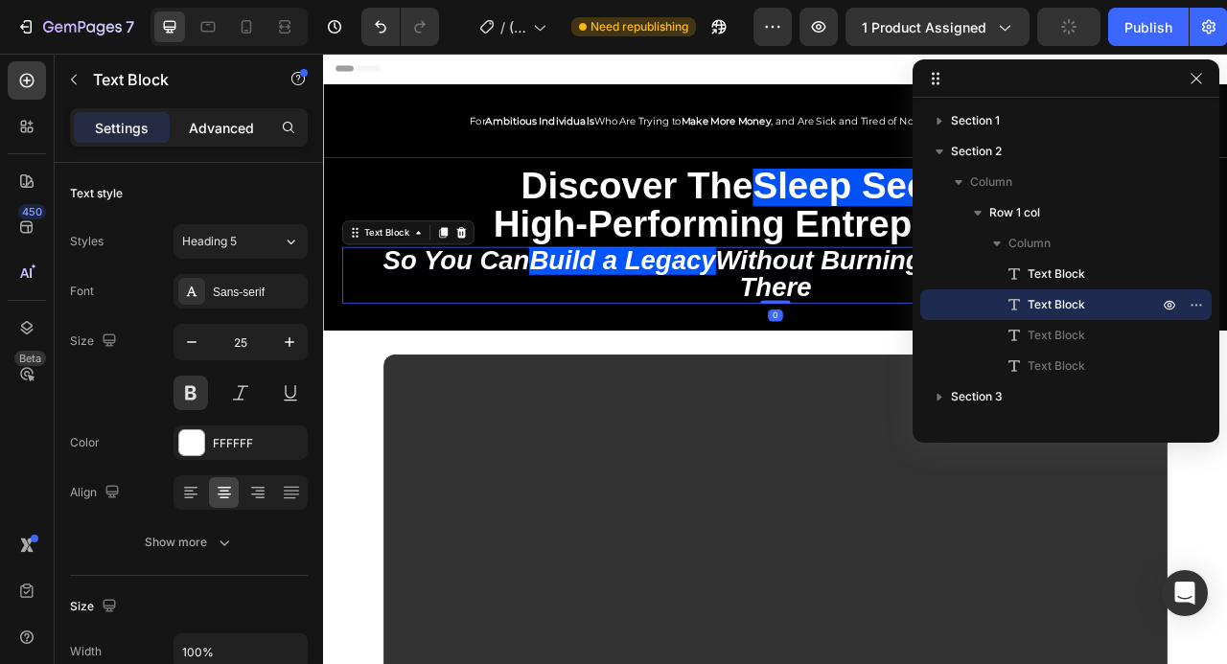
click at [220, 137] on p "Advanced" at bounding box center [221, 128] width 65 height 20
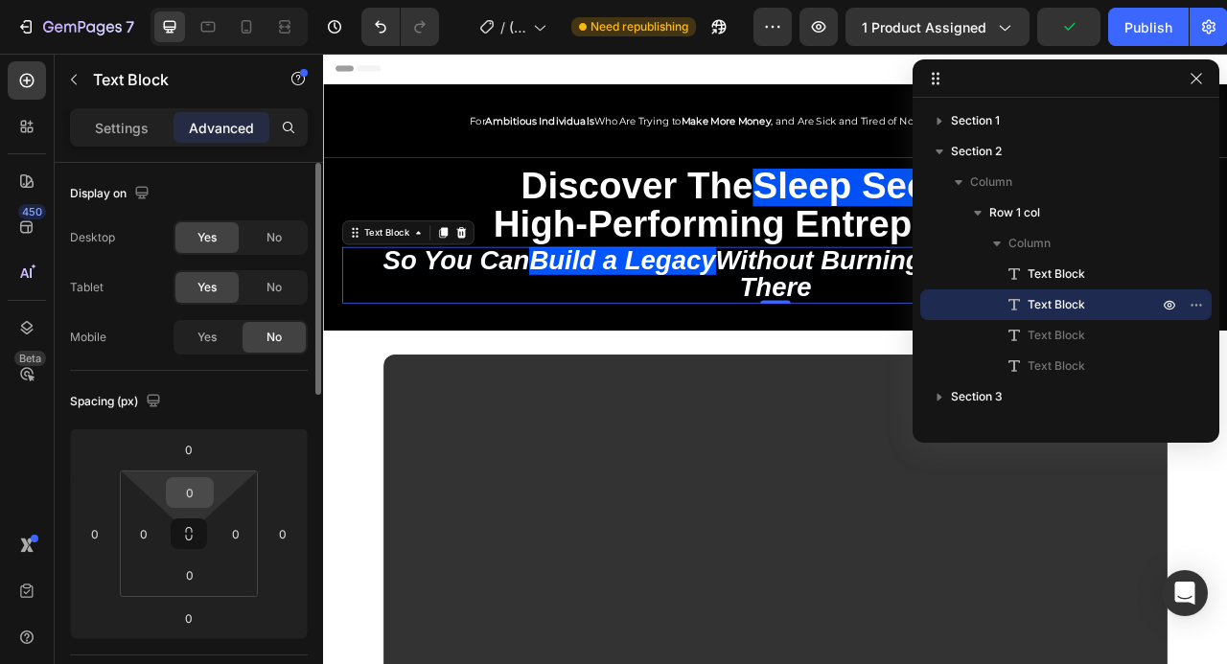
click at [197, 489] on input "0" at bounding box center [190, 492] width 38 height 29
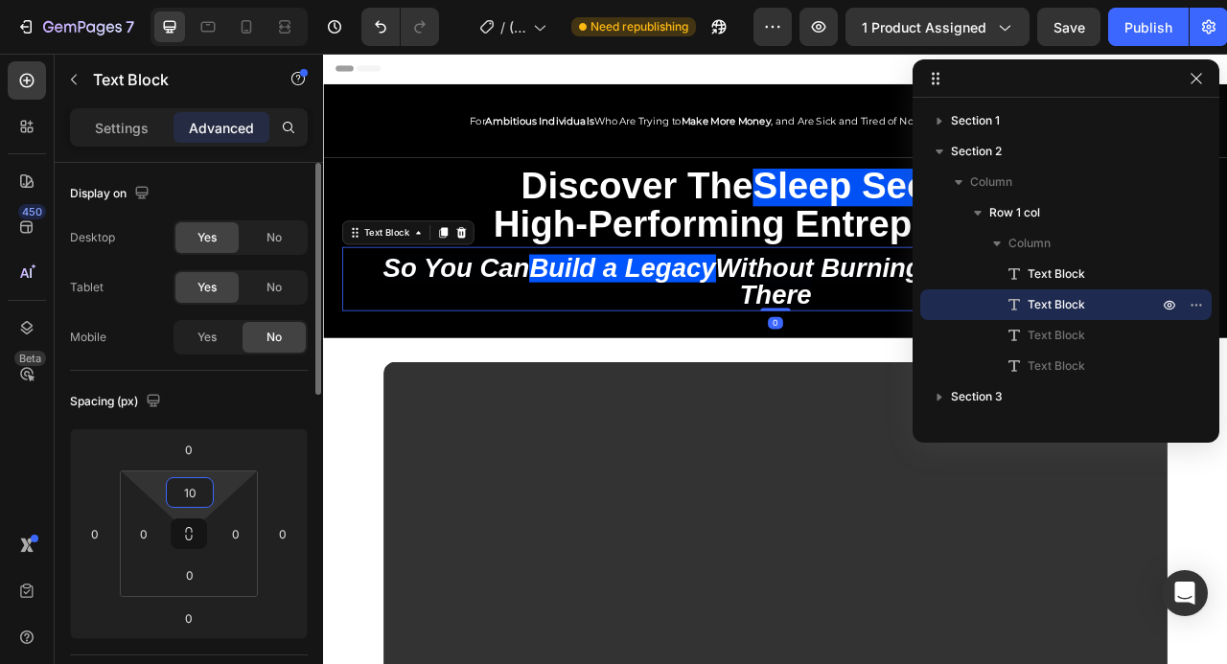
type input "1"
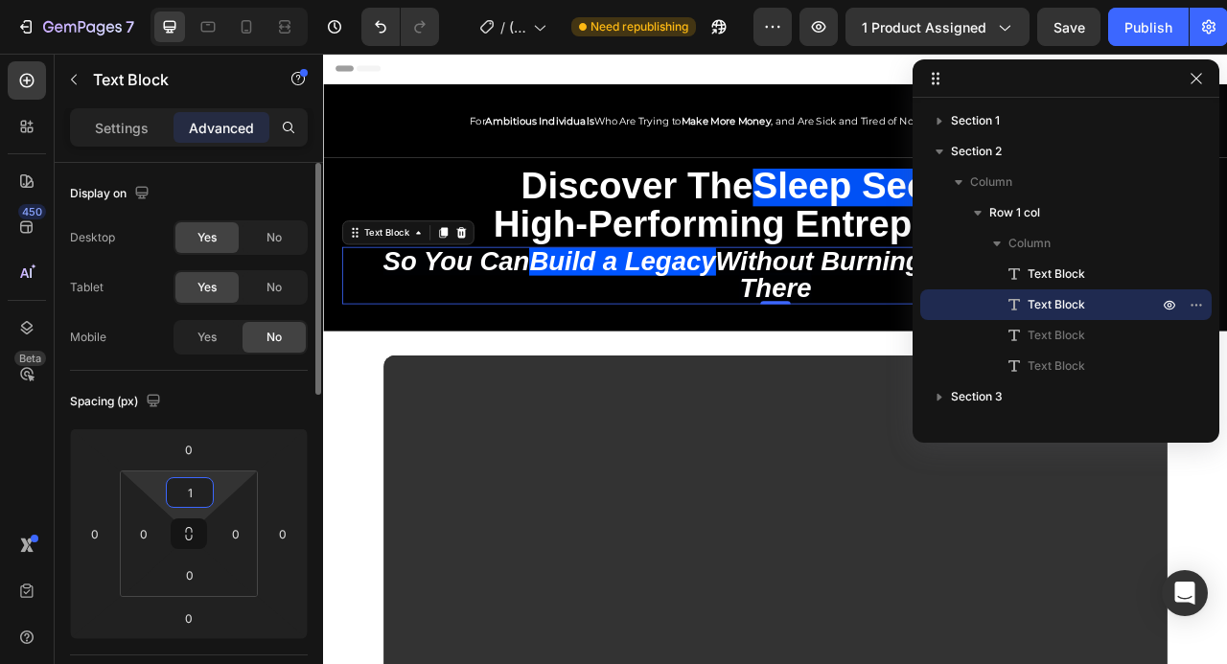
type input "15"
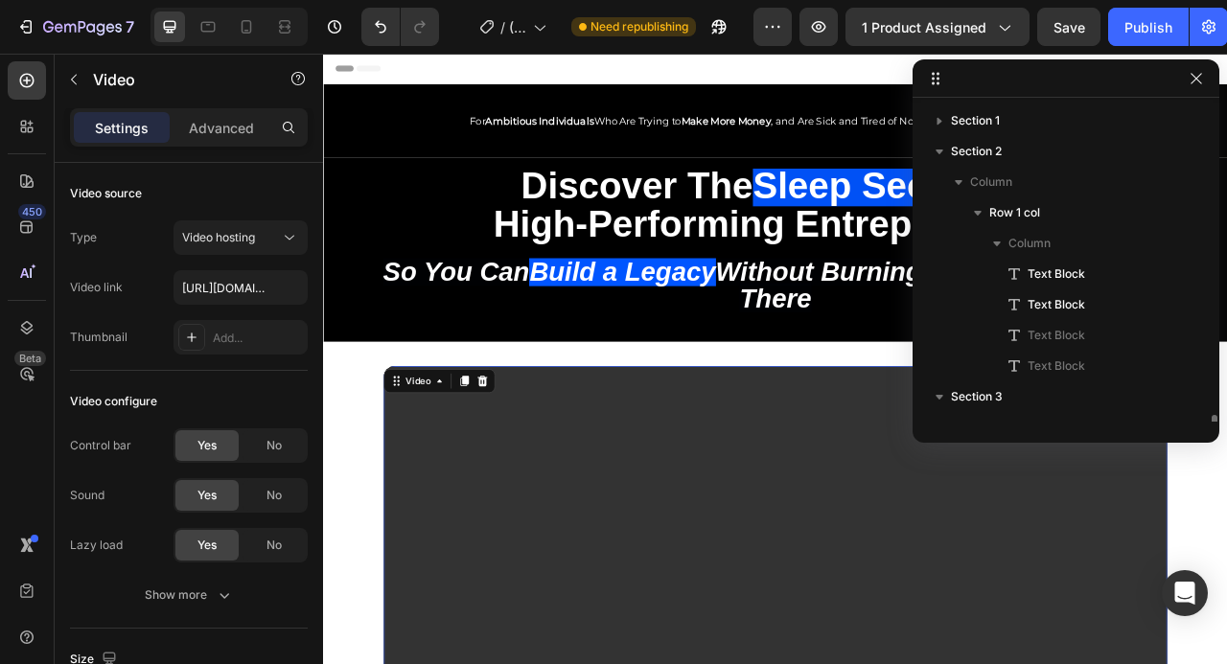
scroll to position [240, 0]
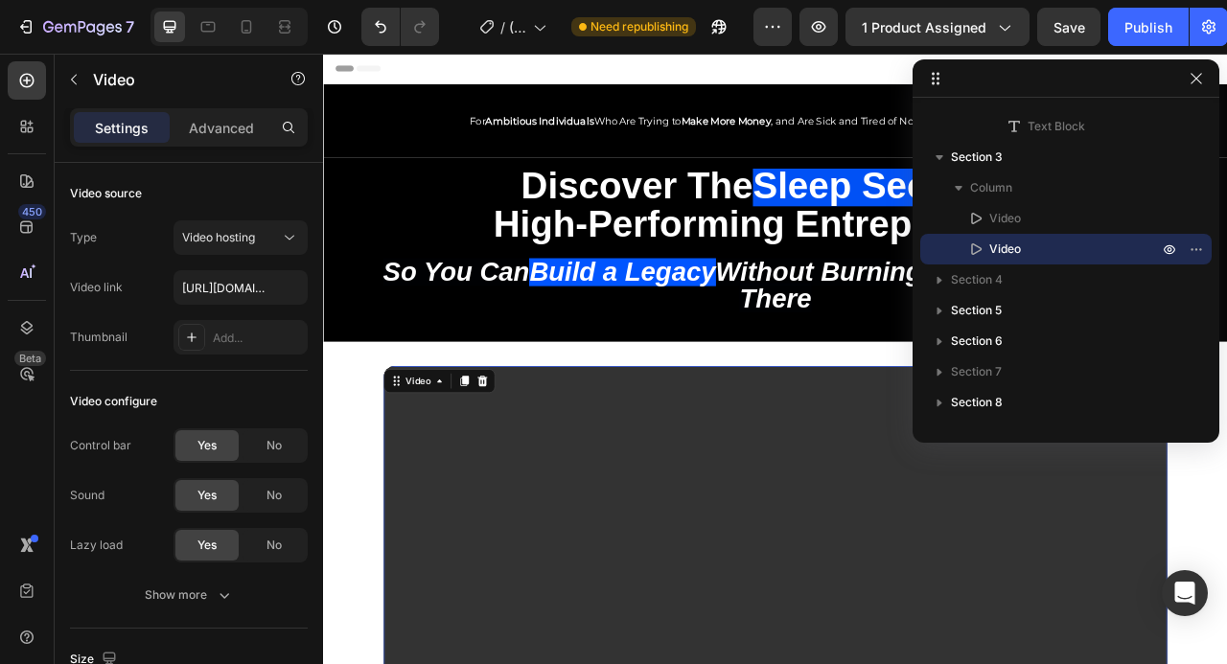
click at [1153, 34] on div "Publish" at bounding box center [1148, 27] width 48 height 20
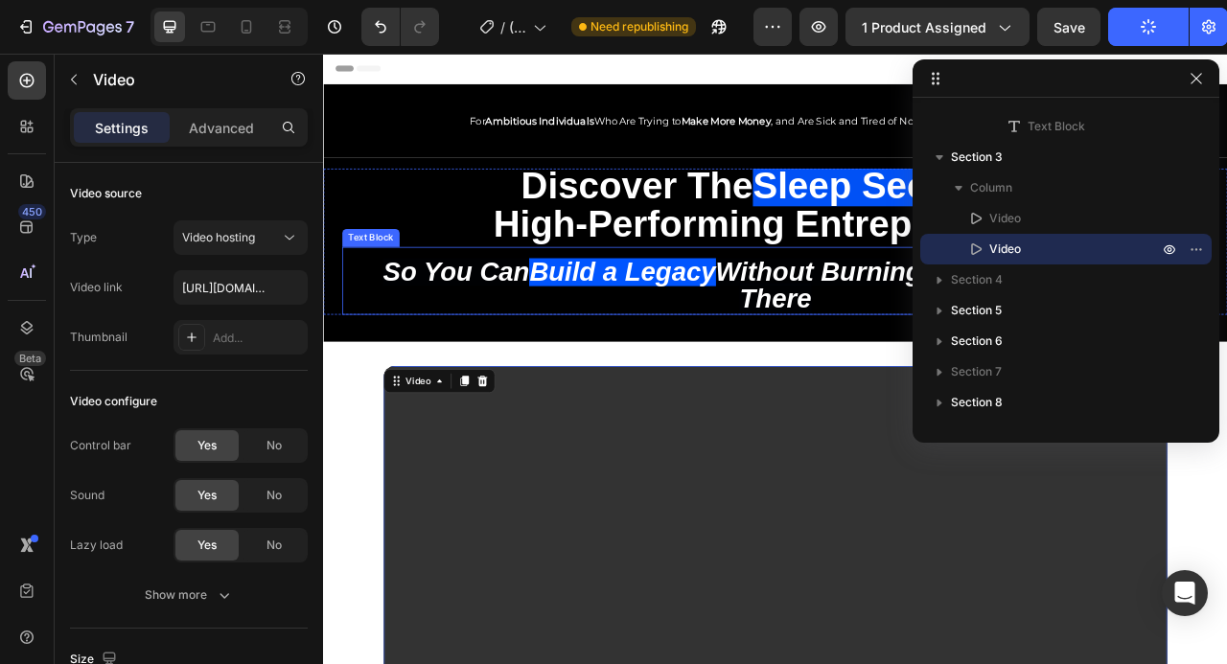
click at [924, 357] on icon "Without Burning Out Before You get There" at bounding box center [1109, 349] width 575 height 72
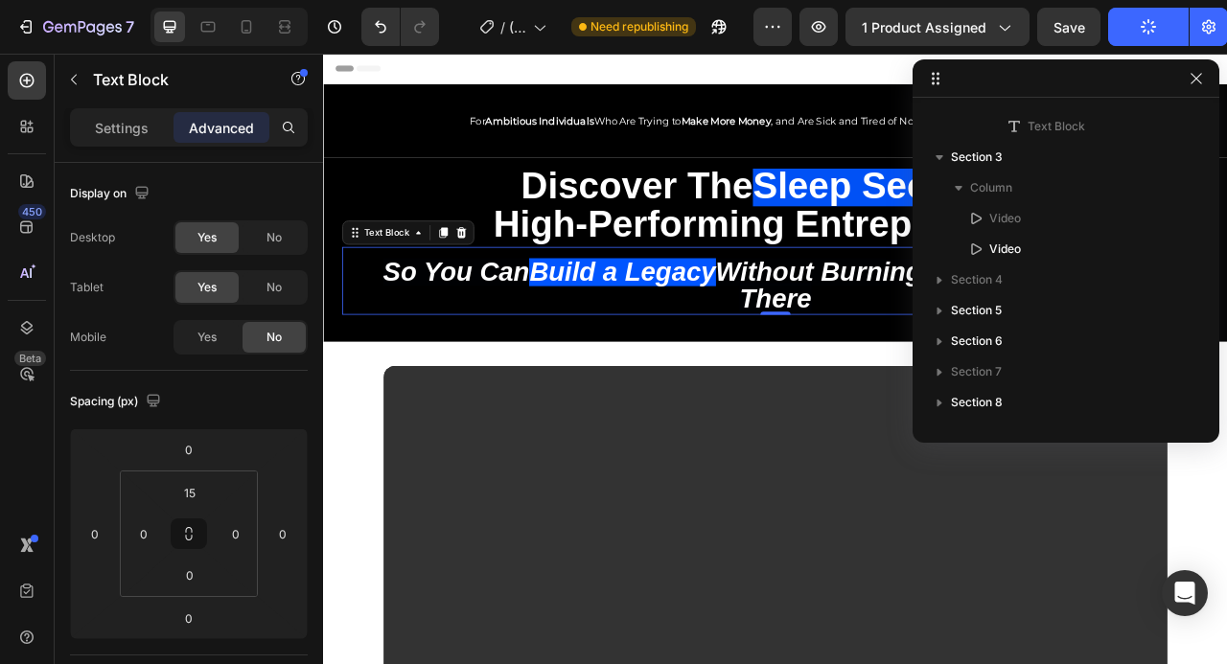
scroll to position [56, 0]
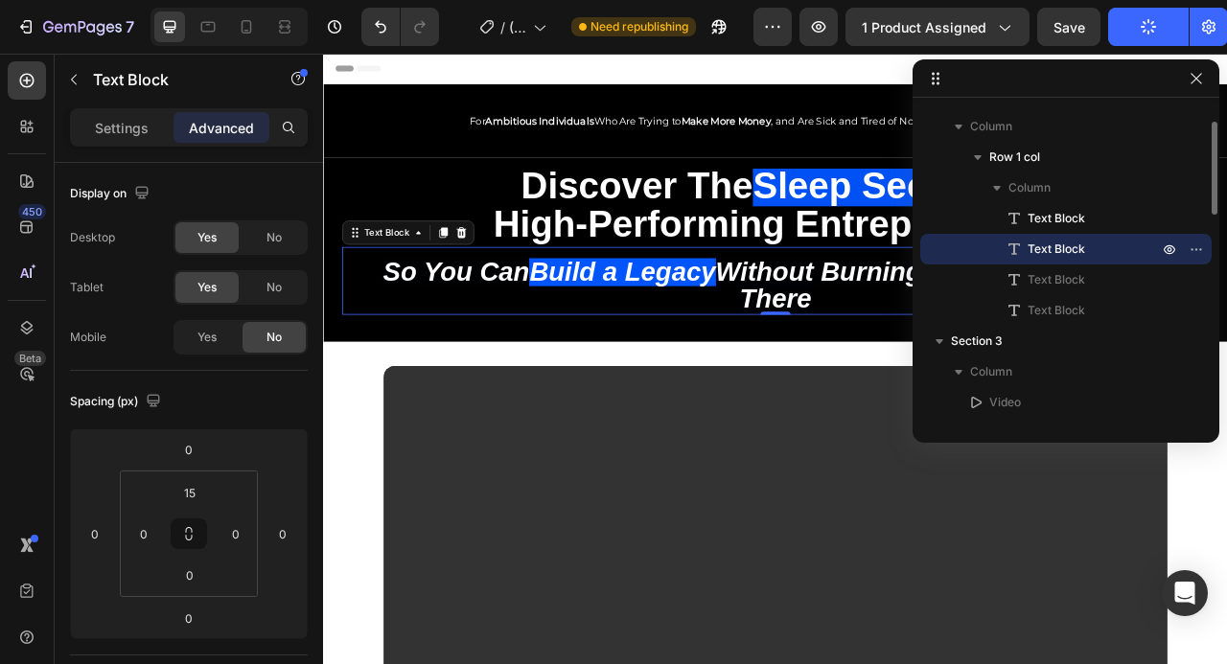
click at [924, 357] on icon "Without Burning Out Before You get There" at bounding box center [1109, 349] width 575 height 72
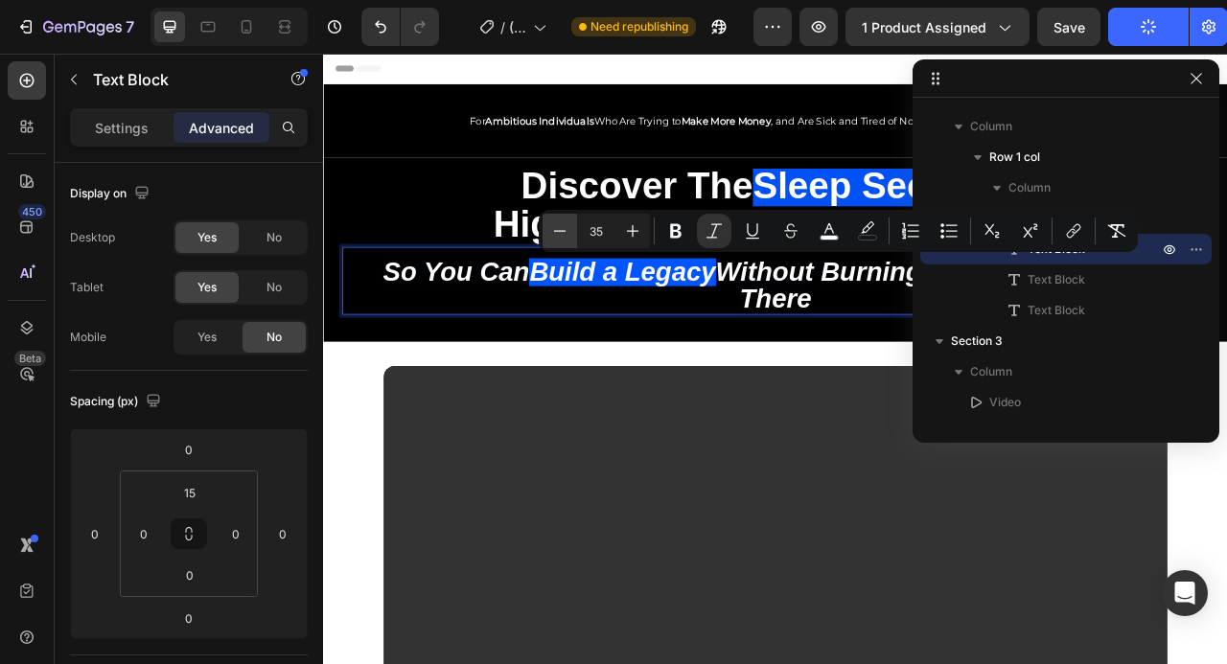
click at [569, 227] on button "Minus" at bounding box center [560, 231] width 35 height 35
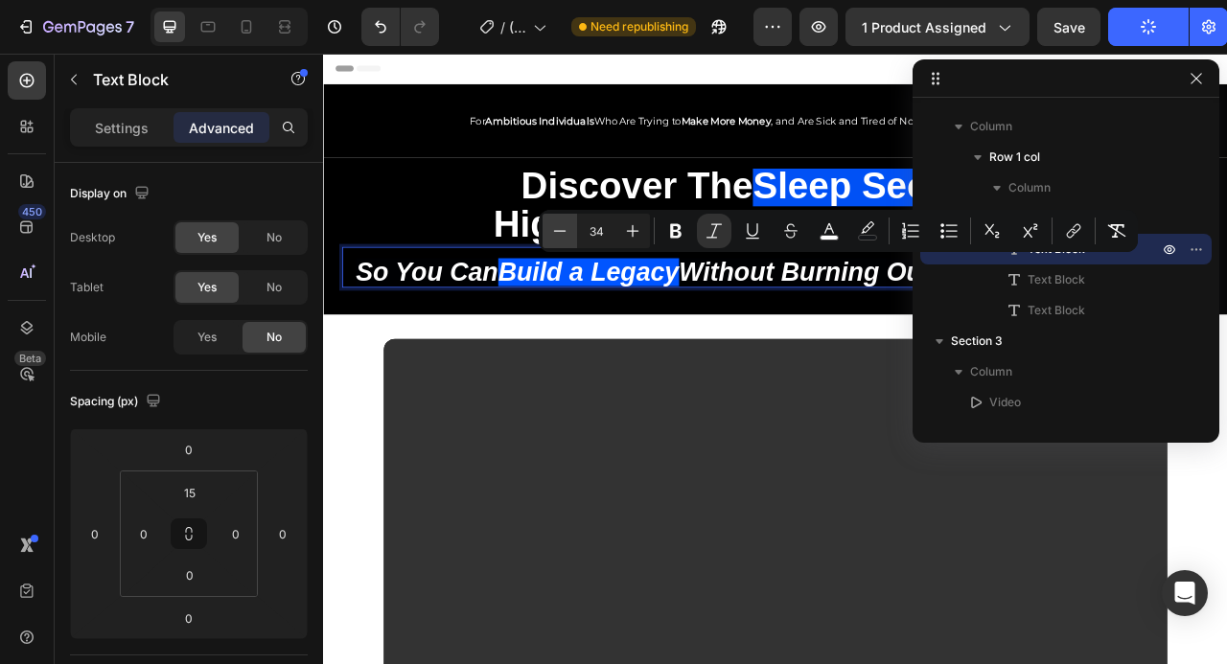
click at [569, 227] on button "Minus" at bounding box center [560, 231] width 35 height 35
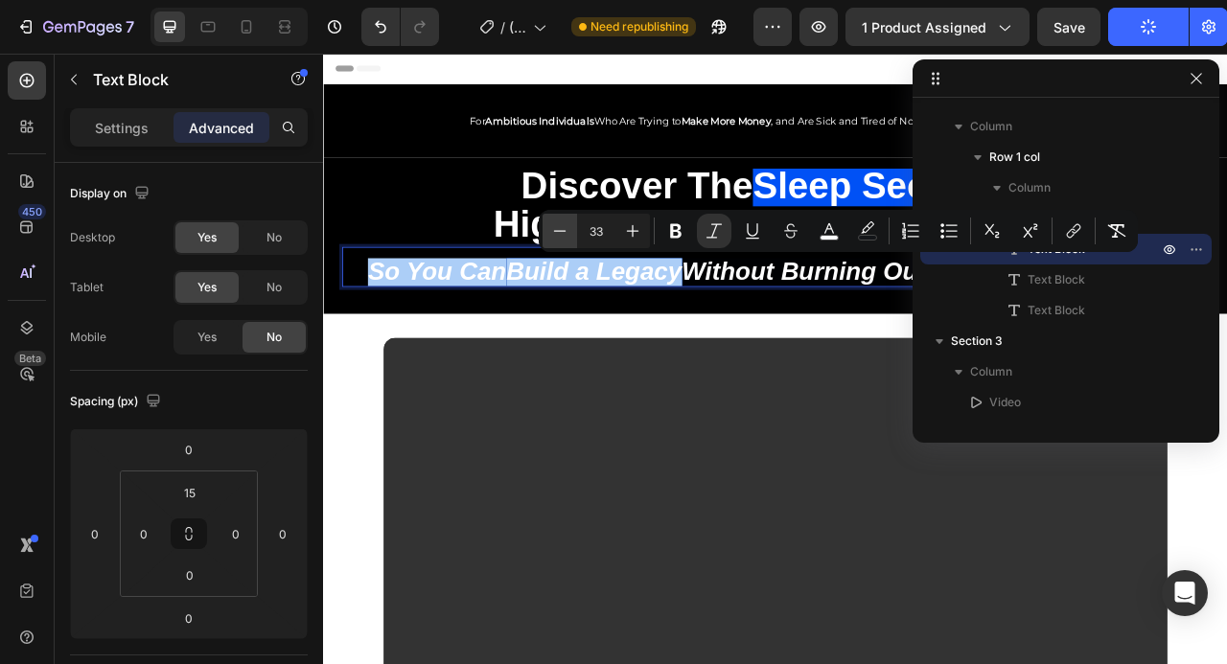
click at [569, 227] on button "Minus" at bounding box center [560, 231] width 35 height 35
type input "32"
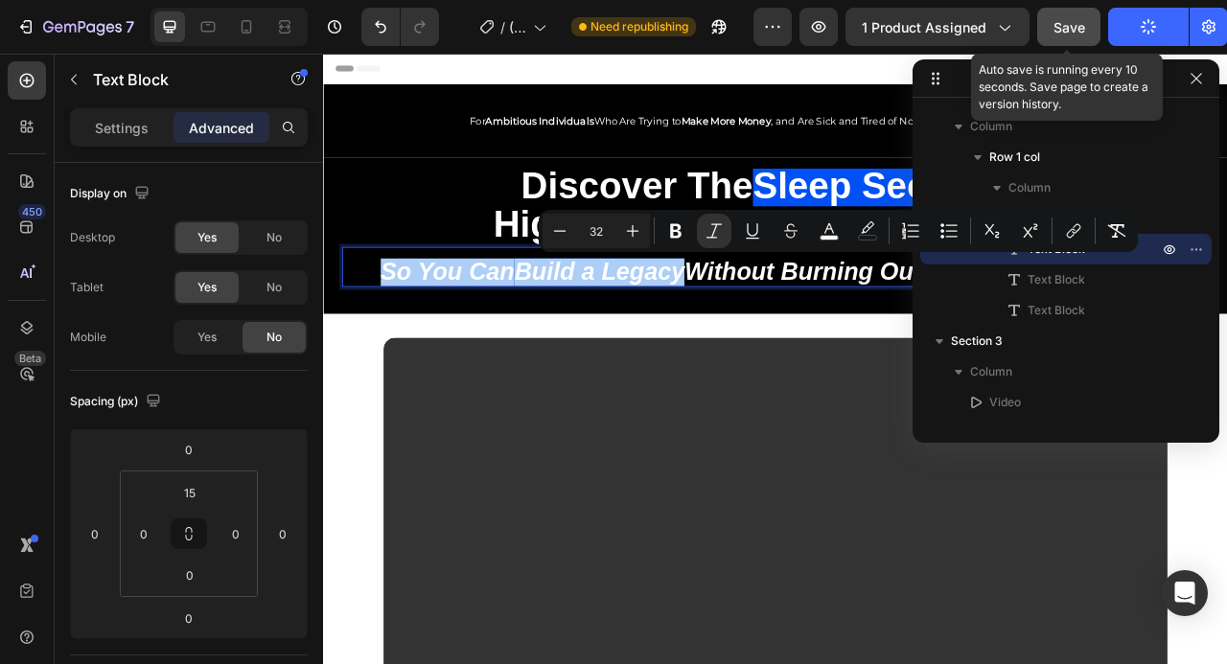
click at [1073, 12] on button "Save" at bounding box center [1068, 27] width 63 height 38
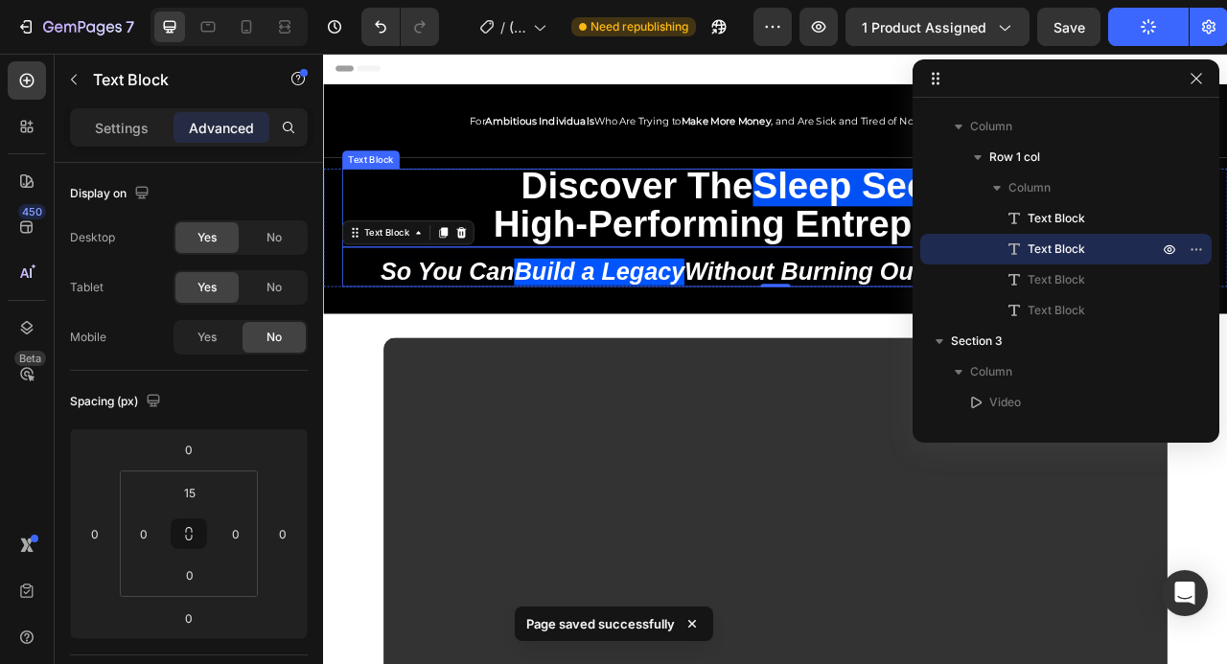
click at [1030, 223] on span "Sleep Secrets" at bounding box center [1023, 223] width 308 height 52
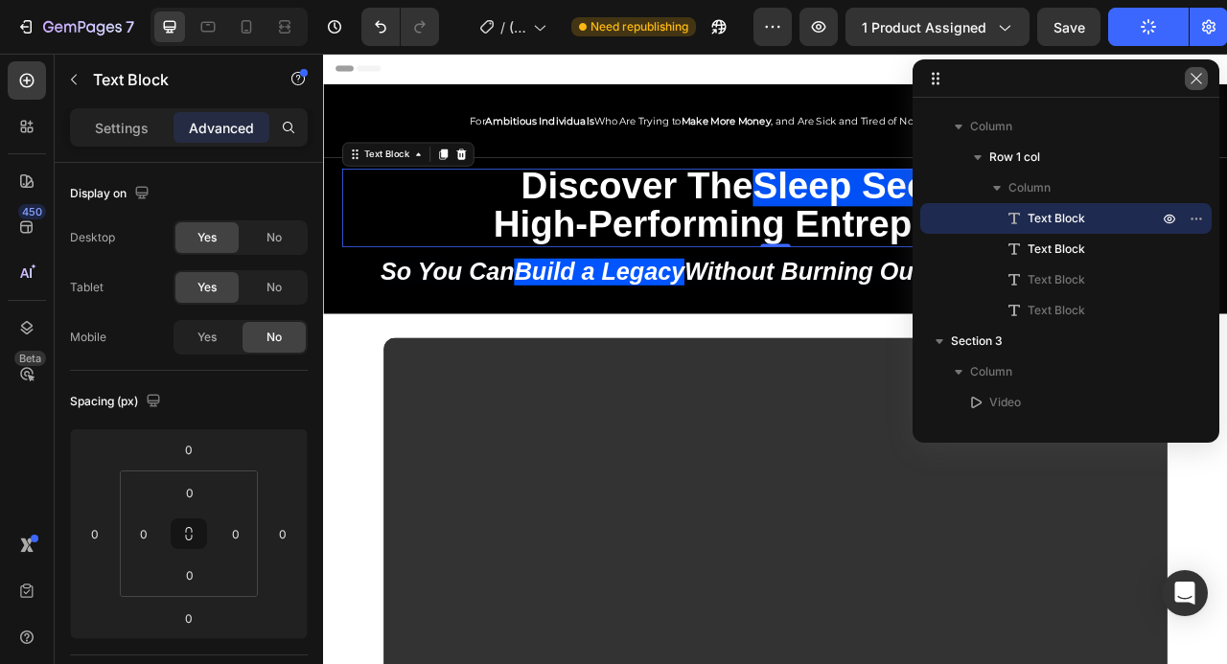
click at [1204, 76] on button "button" at bounding box center [1196, 78] width 23 height 23
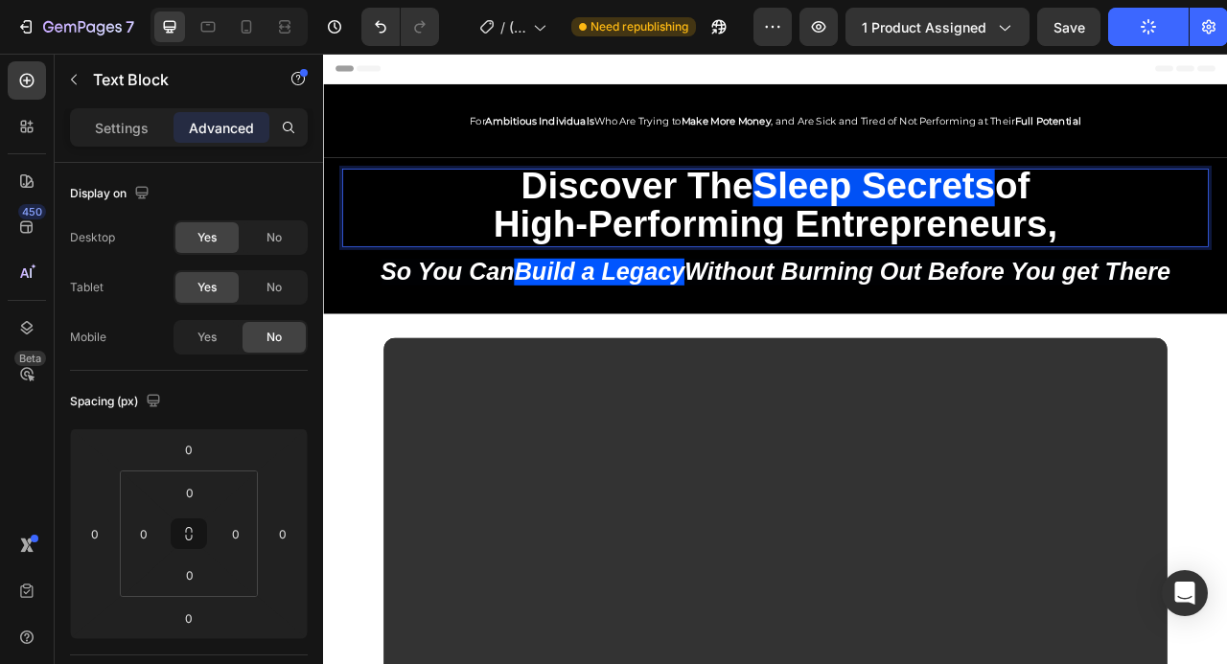
click at [1187, 224] on span "of" at bounding box center [1199, 223] width 44 height 52
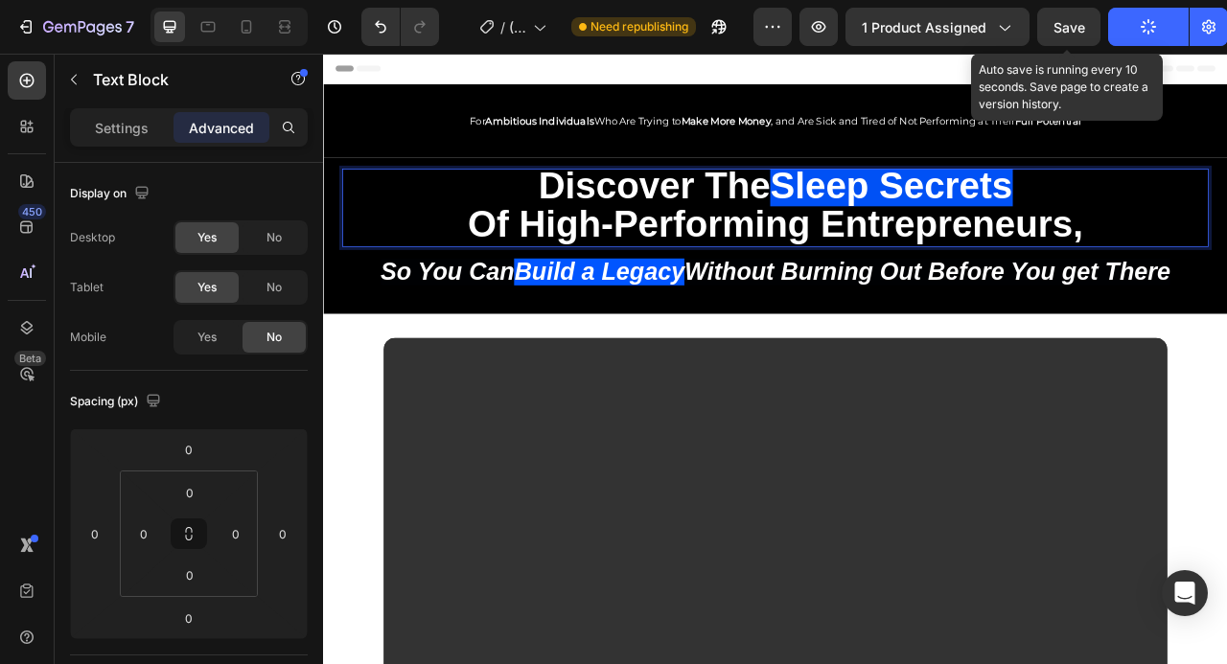
click at [1066, 22] on span "Save" at bounding box center [1070, 27] width 32 height 16
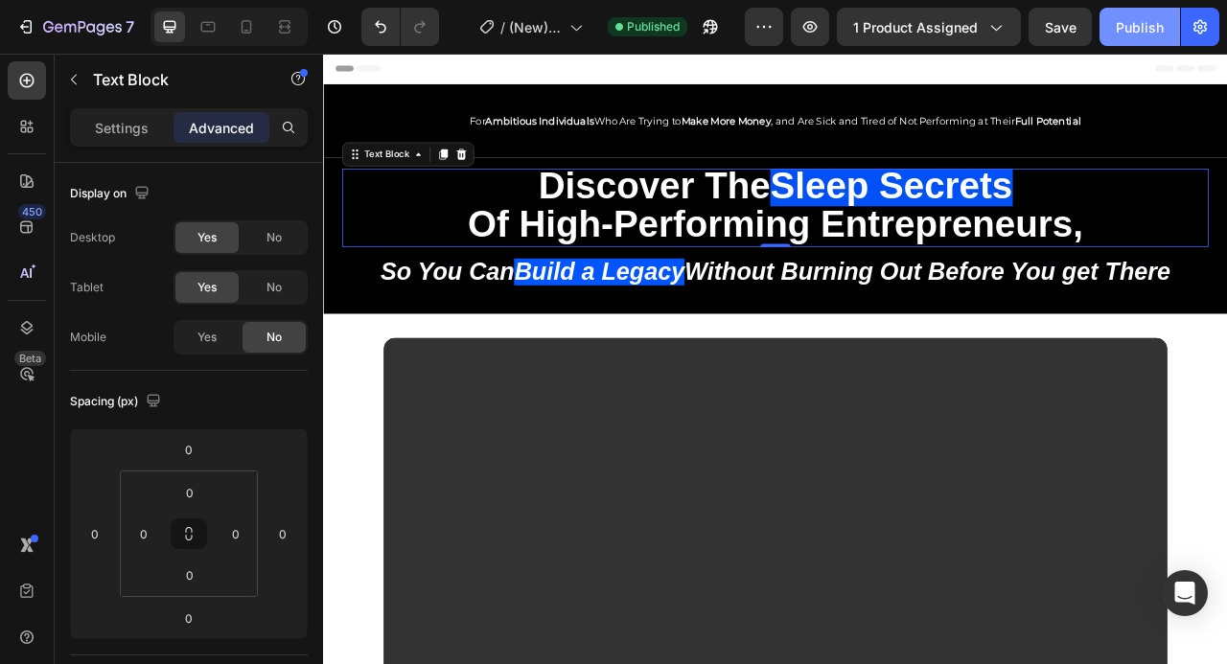
click at [1141, 21] on div "Publish" at bounding box center [1140, 27] width 48 height 20
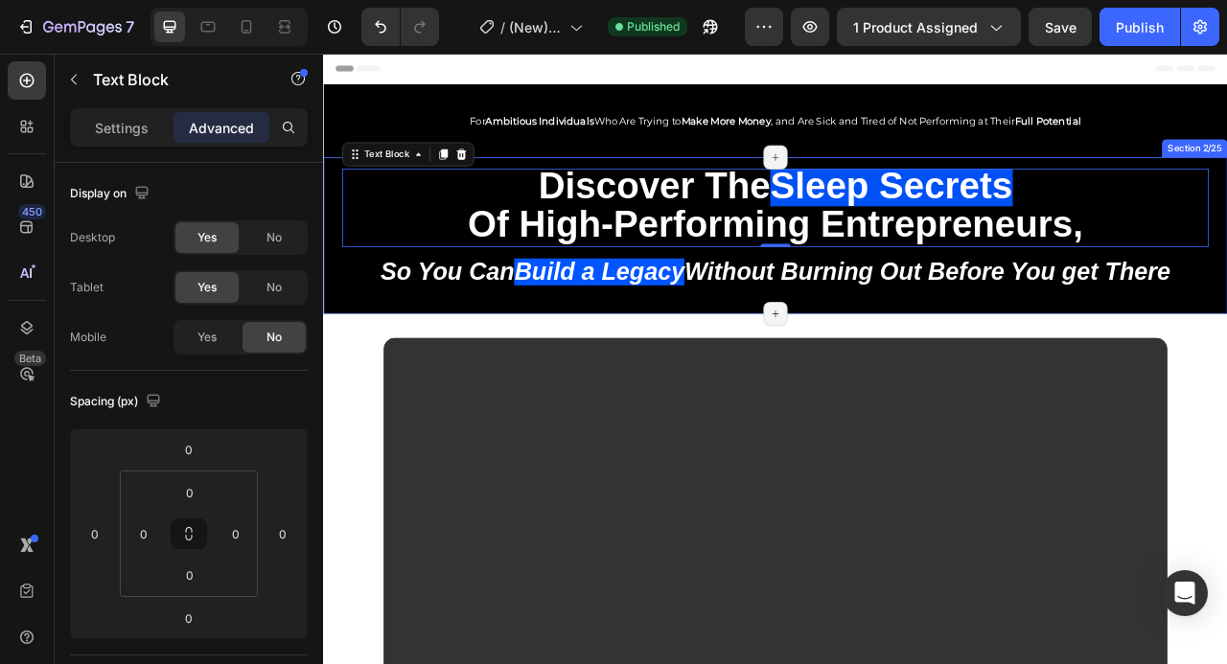
click at [1226, 192] on div "Discover the Sleep Secrets of High-Performing Entrepreneurs, Text Block 0 So Yo…" at bounding box center [898, 286] width 1150 height 200
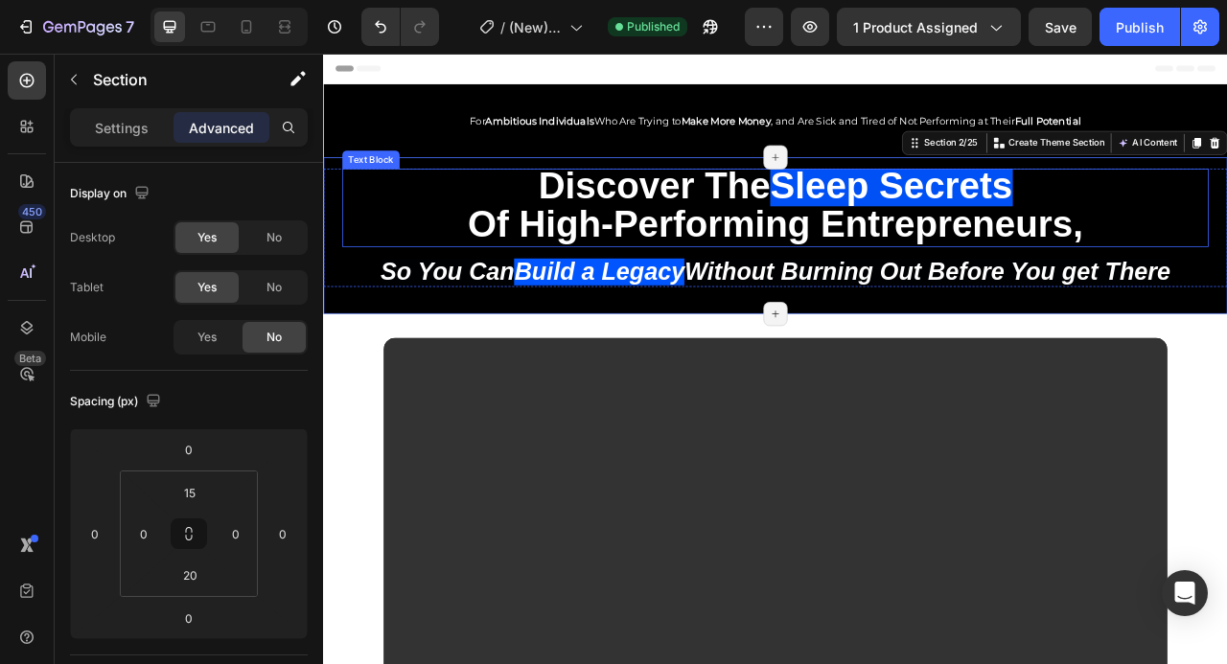
click at [1226, 230] on p "Discover the Sleep Secrets" at bounding box center [898, 226] width 1099 height 48
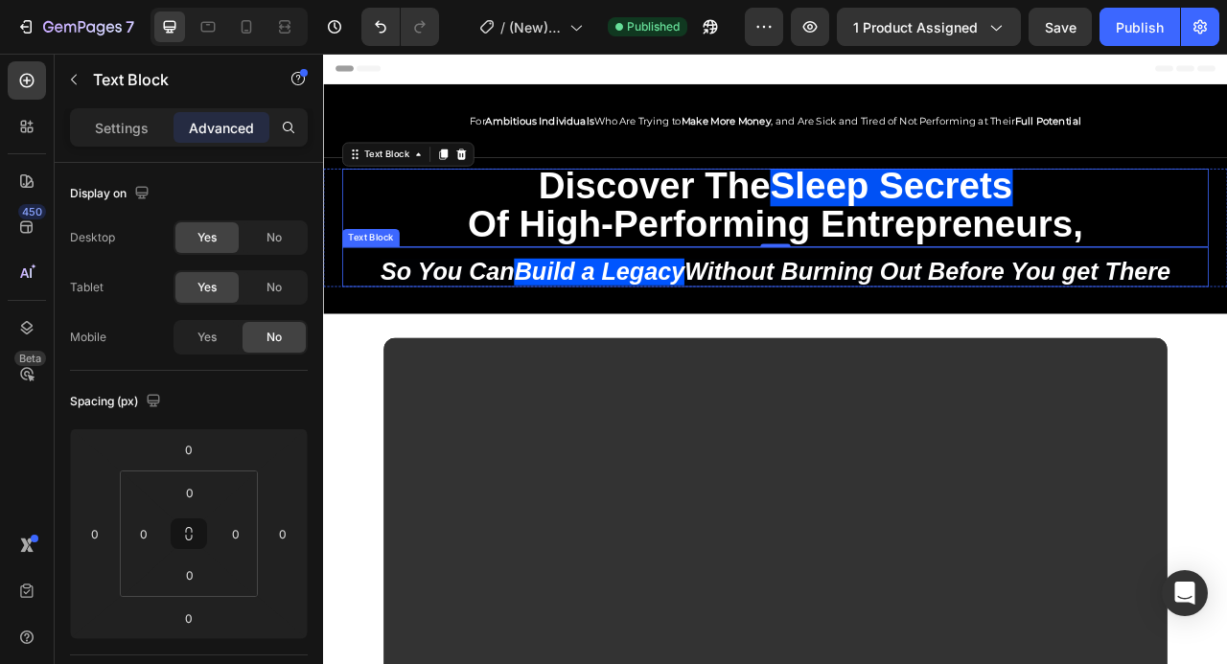
click at [348, 312] on div "So You Can Build a Legacy Without Burning Out Before You get There Text Block" at bounding box center [898, 326] width 1102 height 52
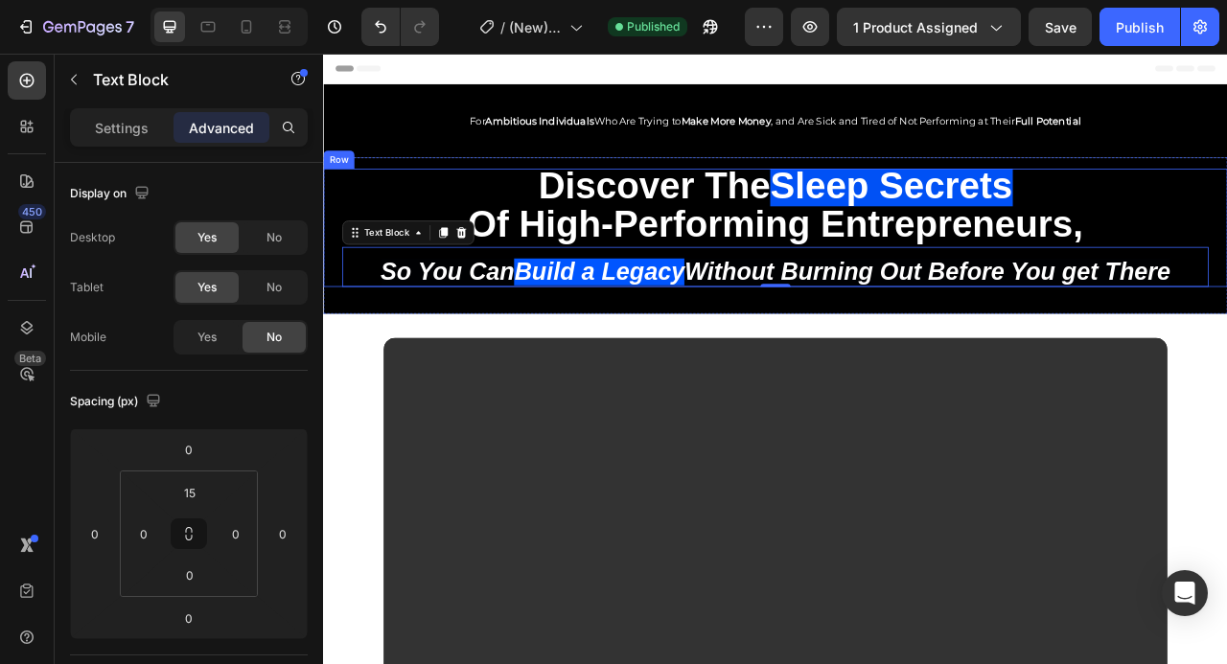
click at [338, 304] on div "Discover the Sleep Secrets of High-Performing Entrepreneurs, Text Block So You …" at bounding box center [898, 275] width 1150 height 151
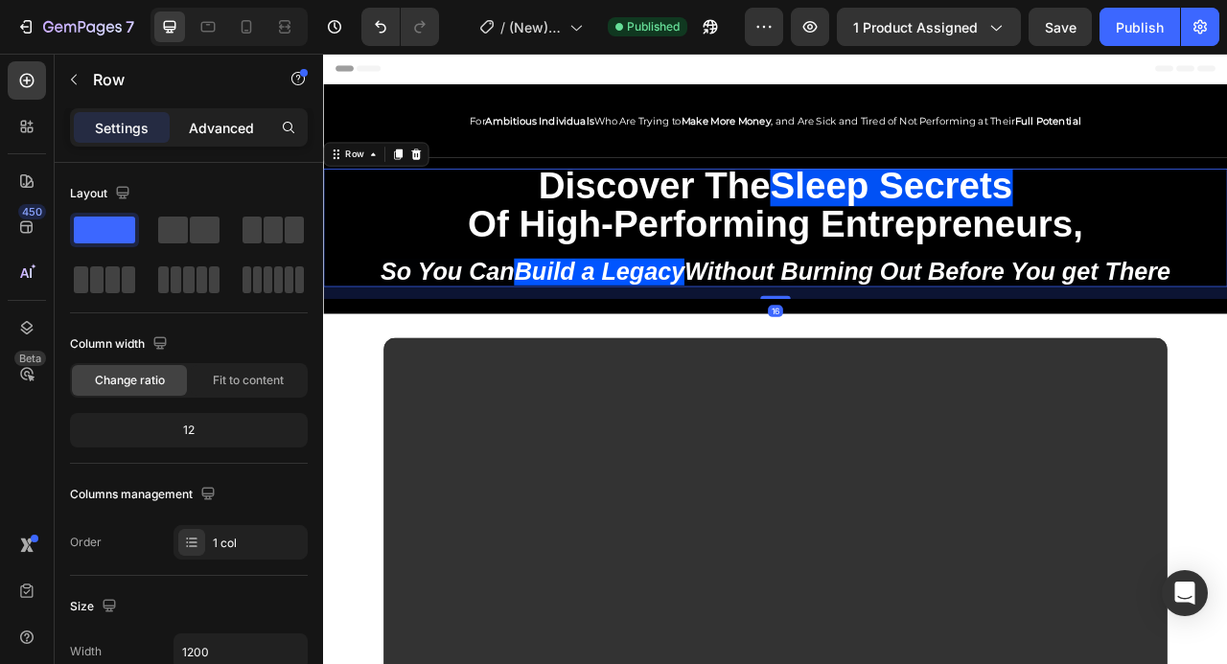
click at [217, 130] on p "Advanced" at bounding box center [221, 128] width 65 height 20
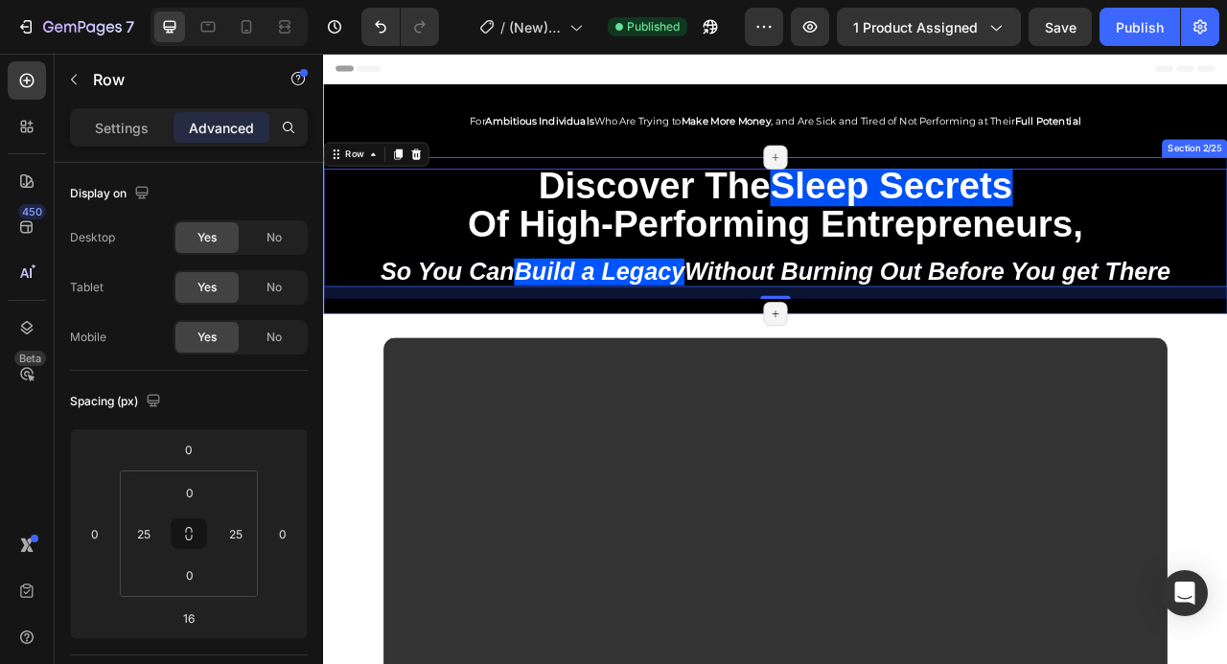
click at [1226, 194] on div "Discover the Sleep Secrets of High-Performing Entrepreneurs, Text Block So You …" at bounding box center [898, 286] width 1150 height 200
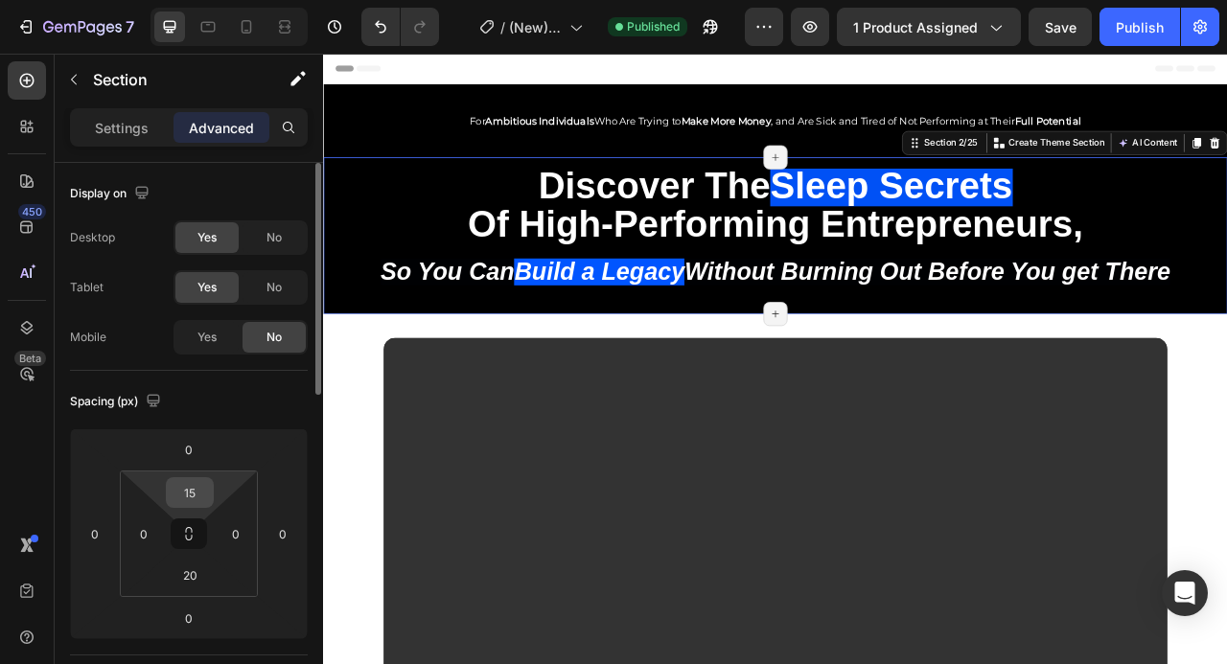
click at [192, 502] on input "15" at bounding box center [190, 492] width 38 height 29
type input "0"
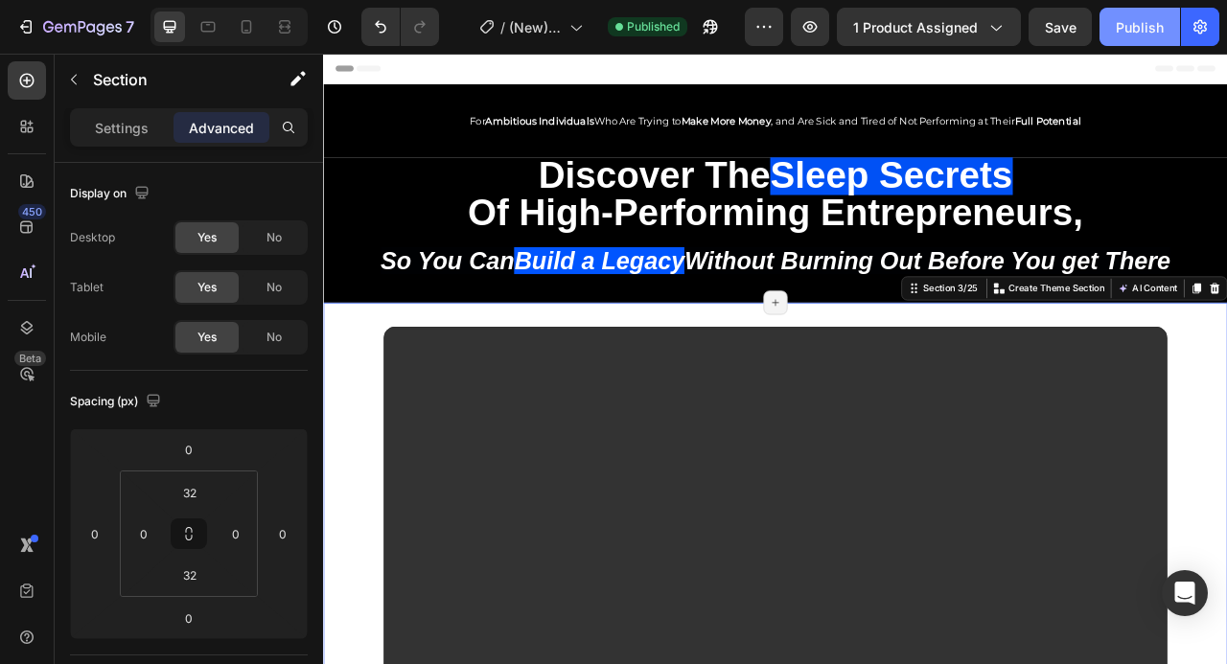
click at [1142, 33] on div "Publish" at bounding box center [1140, 27] width 48 height 20
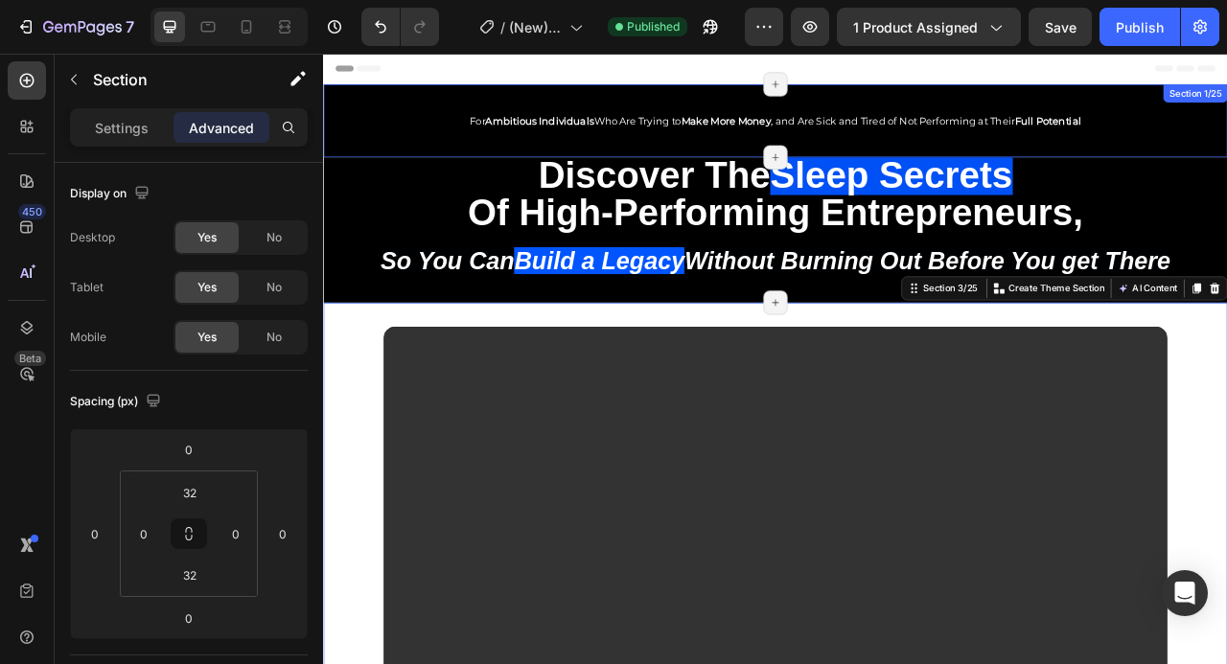
click at [1059, 166] on div "For Ambitious Individuals Who Are Trying to Make More Money , and Are Sick and …" at bounding box center [898, 139] width 1150 height 93
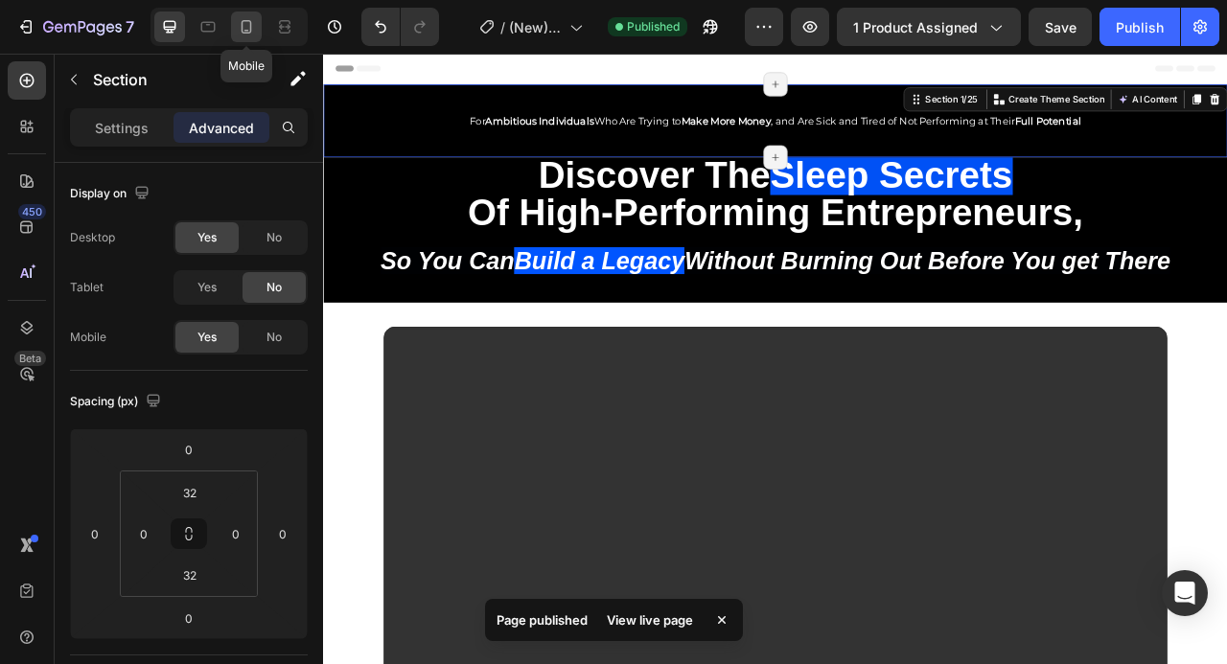
click at [244, 26] on icon at bounding box center [246, 26] width 19 height 19
type input "0"
type input "10"
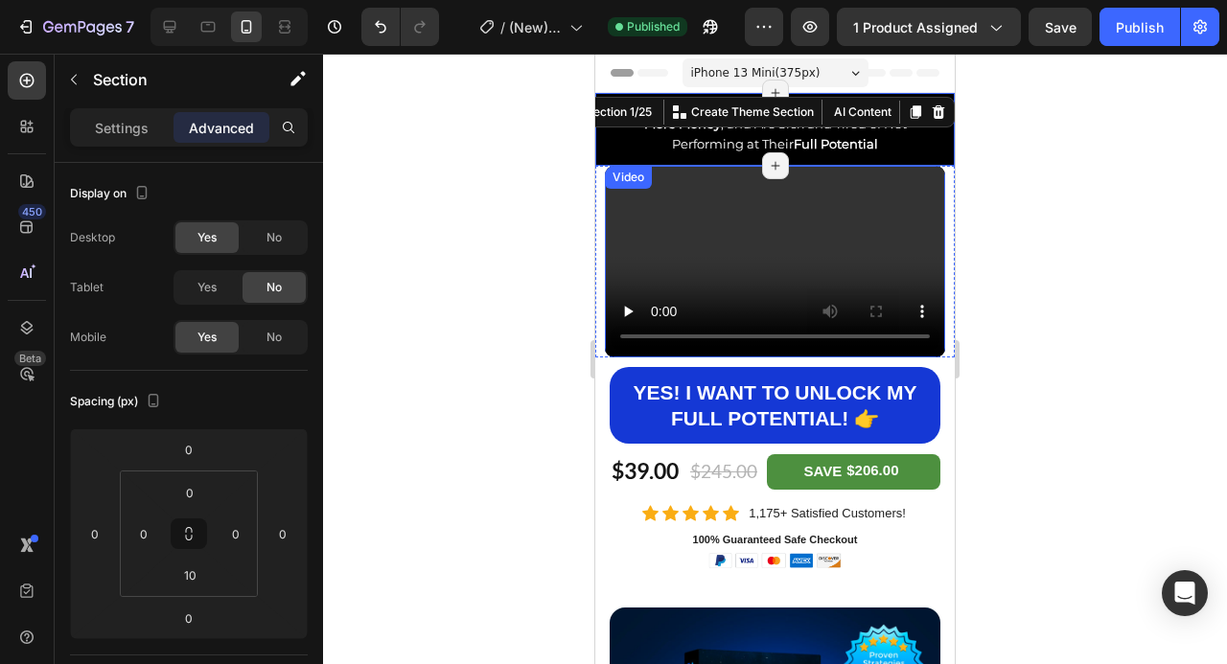
click at [1033, 291] on div at bounding box center [775, 359] width 904 height 611
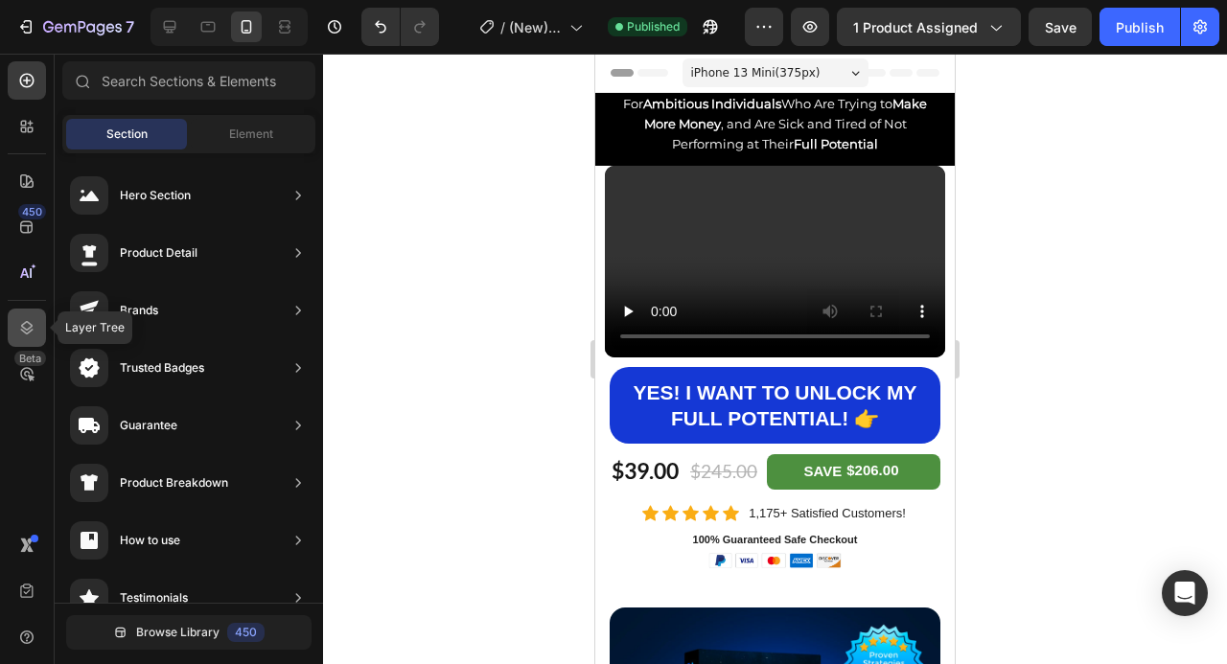
click at [31, 331] on icon at bounding box center [27, 327] width 12 height 13
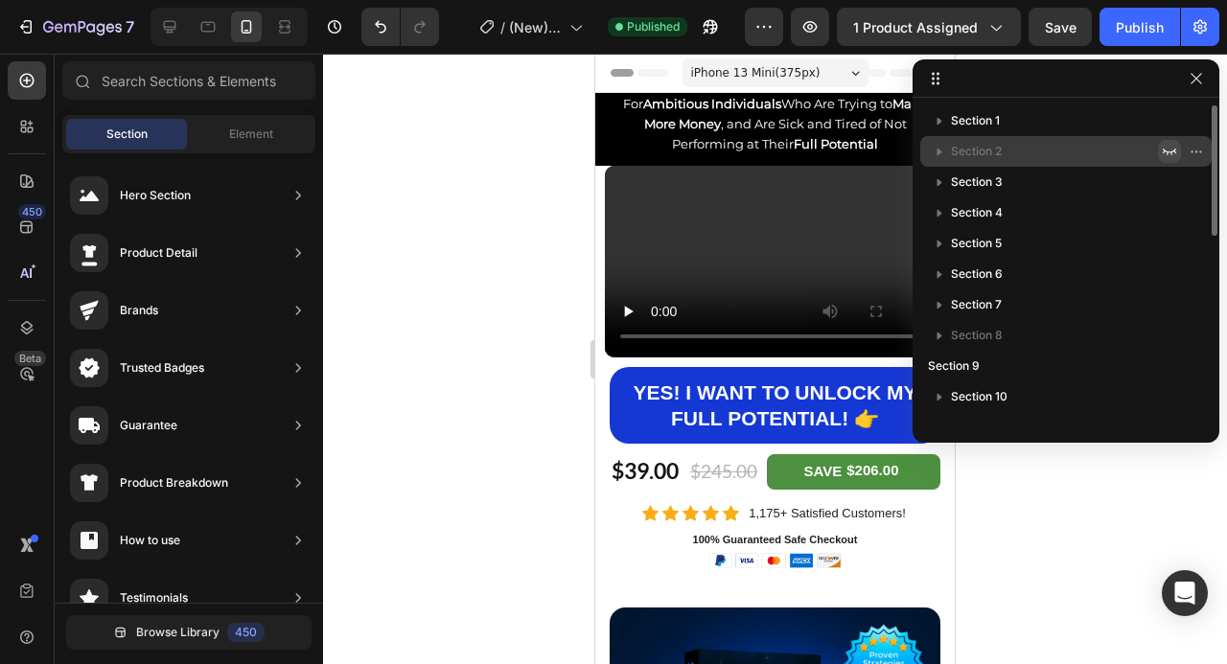
click at [1166, 149] on icon "button" at bounding box center [1169, 151] width 15 height 15
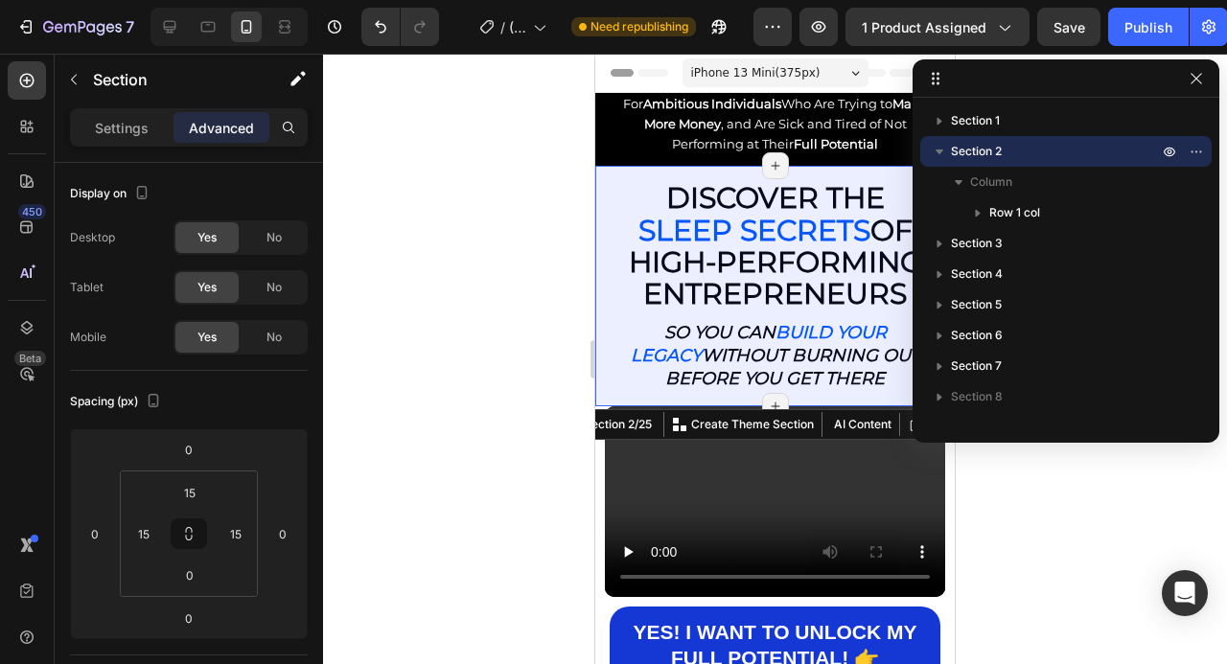
click at [433, 152] on div at bounding box center [775, 359] width 904 height 611
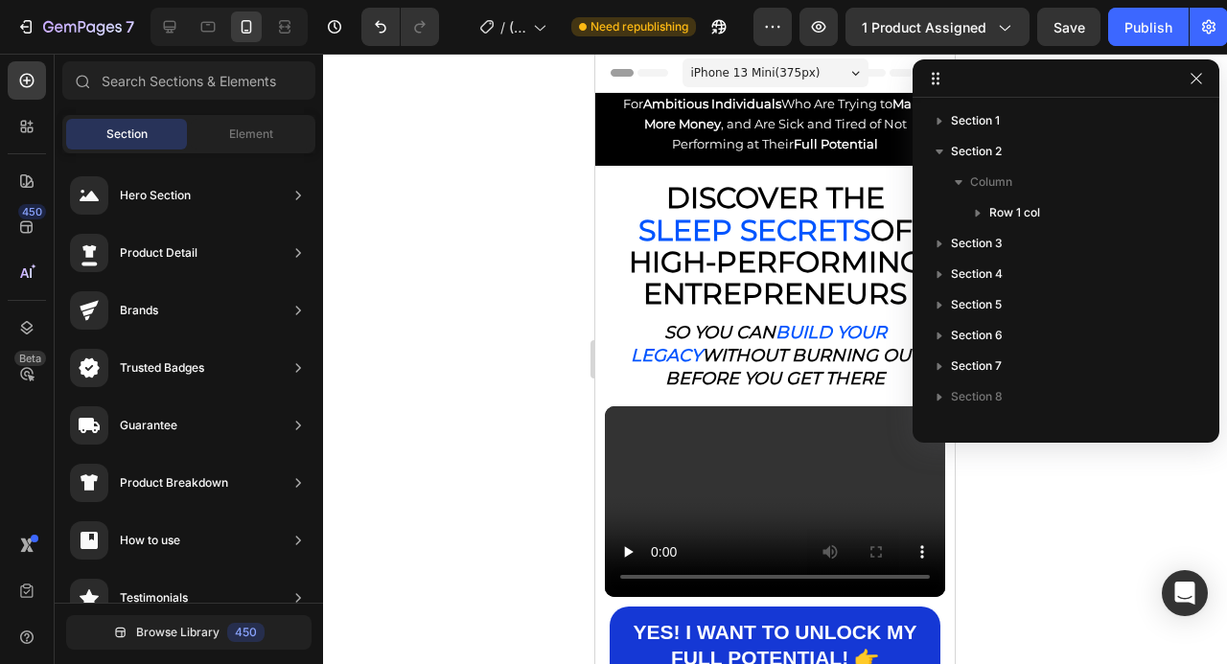
click at [475, 252] on div at bounding box center [775, 359] width 904 height 611
click at [1065, 476] on div at bounding box center [775, 359] width 904 height 611
click at [1200, 73] on icon "button" at bounding box center [1196, 78] width 15 height 15
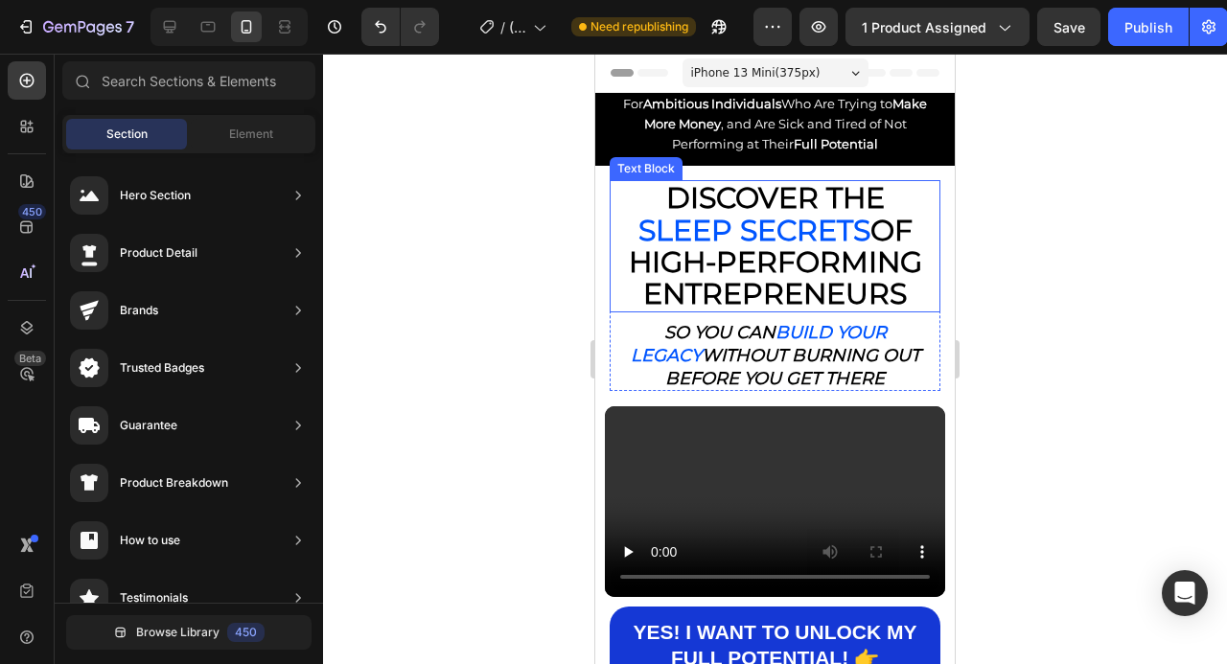
click at [829, 223] on strong "SLEEP SECRETS" at bounding box center [754, 230] width 232 height 35
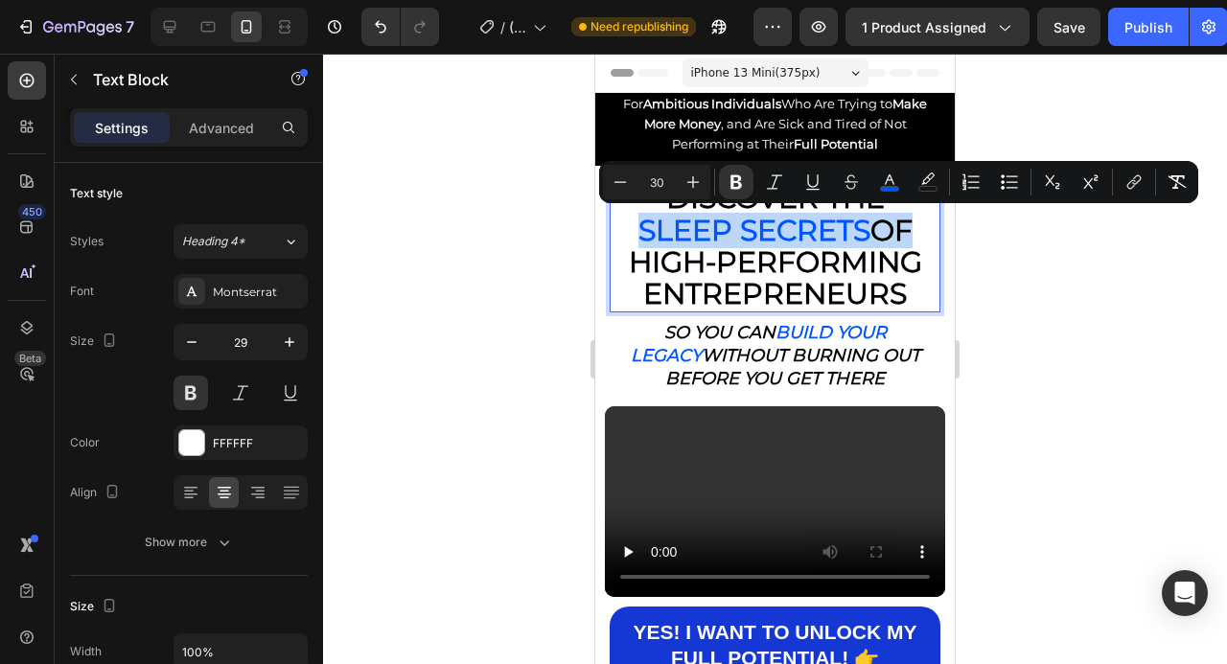
click at [829, 223] on strong "SLEEP SECRETS" at bounding box center [754, 230] width 232 height 35
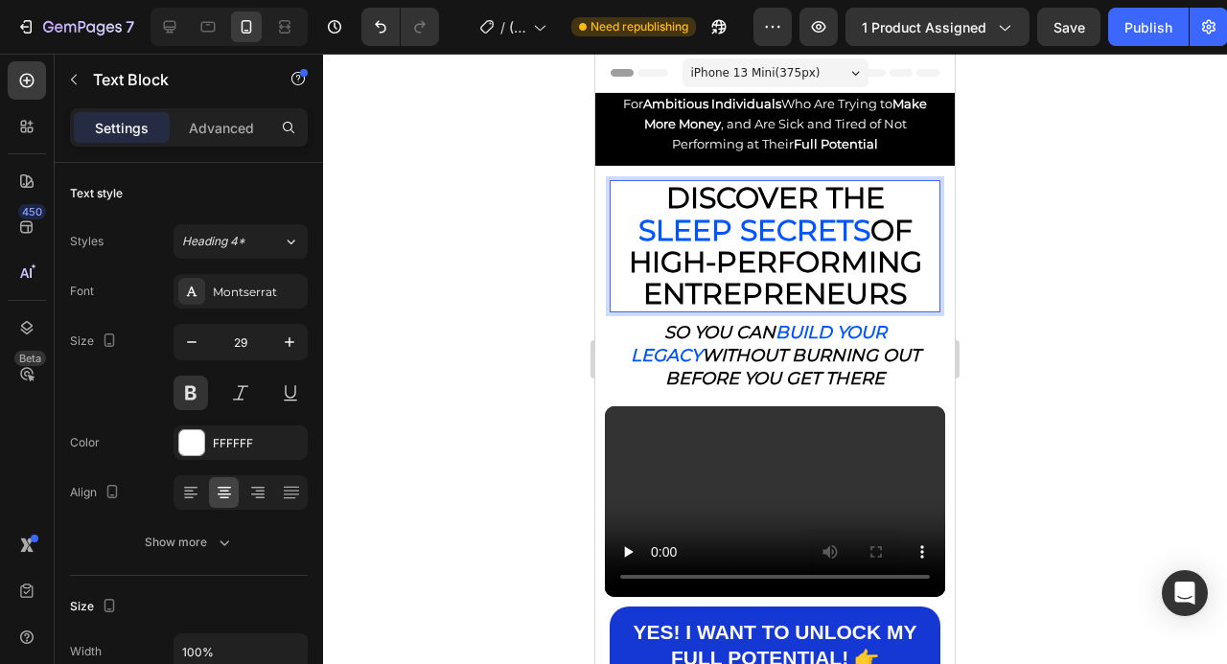
click at [829, 223] on strong "SLEEP SECRETS" at bounding box center [754, 230] width 232 height 35
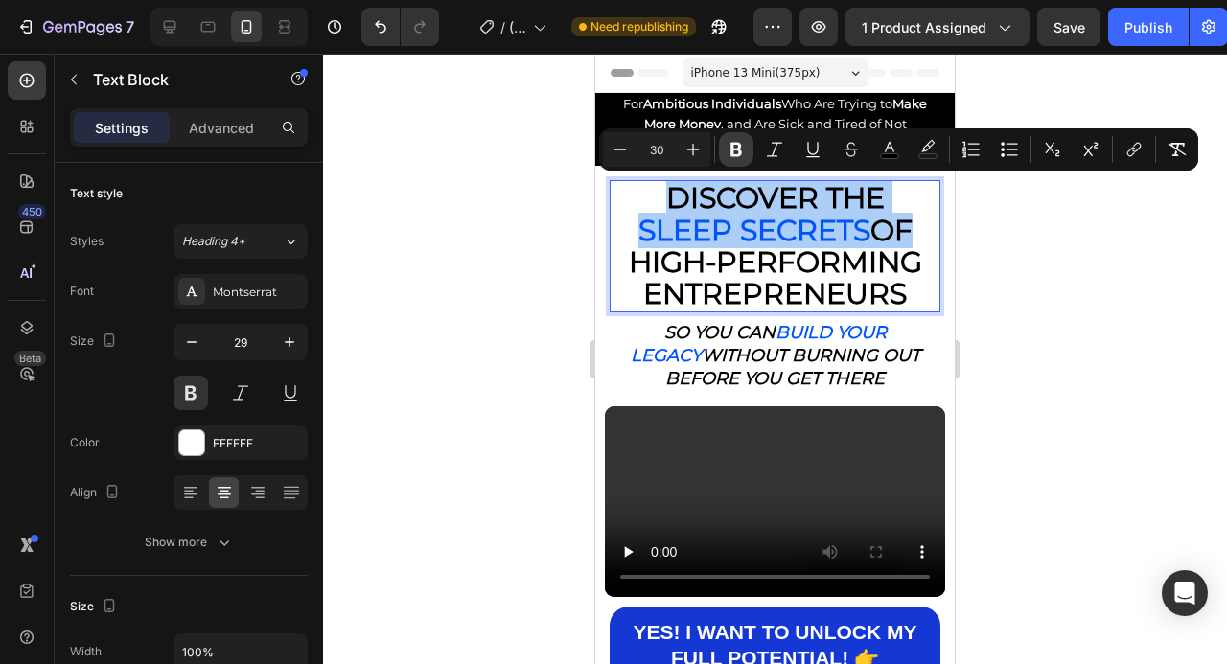
click at [746, 149] on button "Bold" at bounding box center [736, 149] width 35 height 35
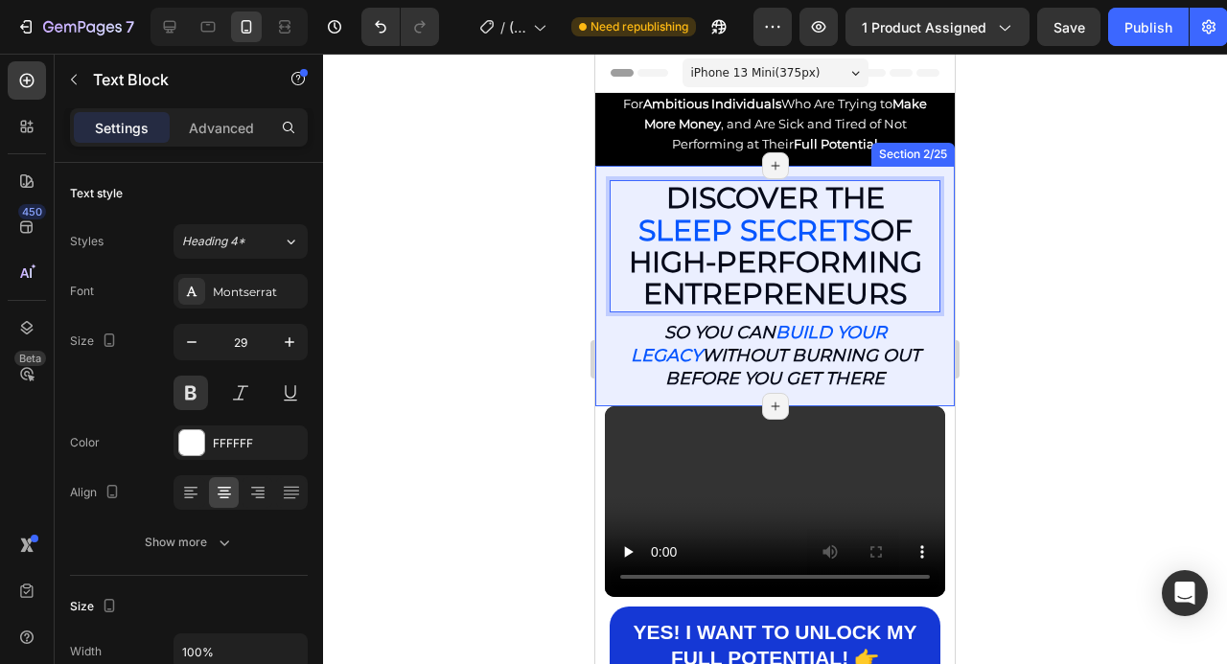
click at [1016, 275] on div at bounding box center [775, 359] width 904 height 611
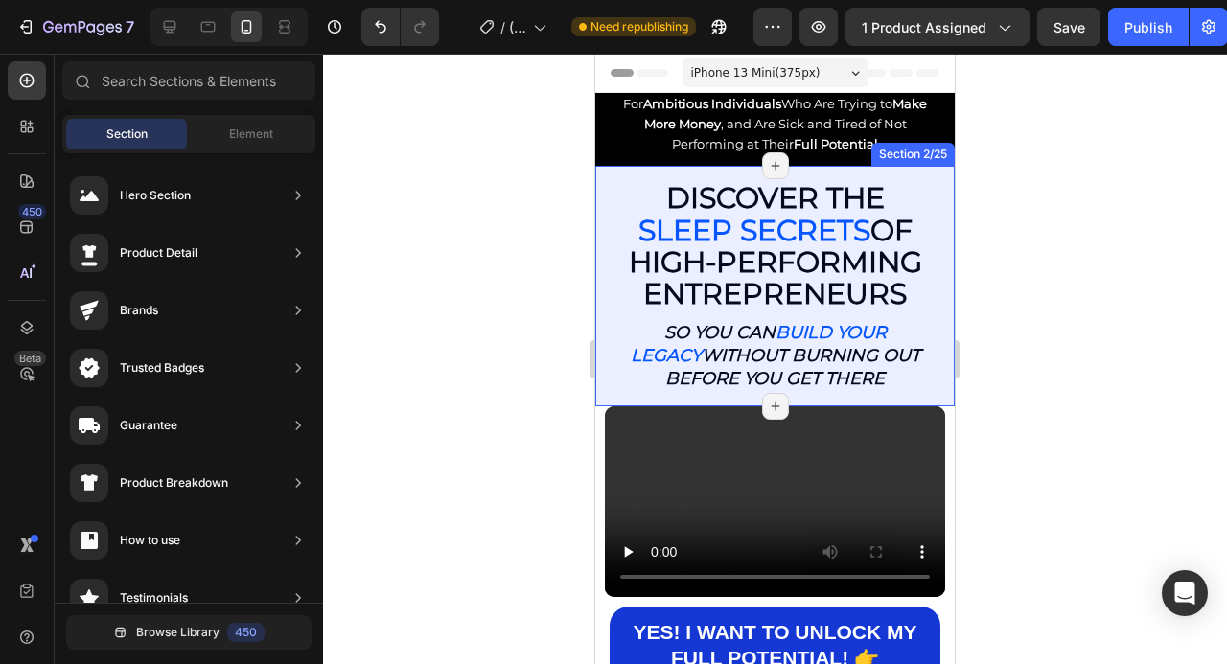
click at [1078, 333] on div at bounding box center [775, 359] width 904 height 611
click at [1168, 313] on div at bounding box center [775, 359] width 904 height 611
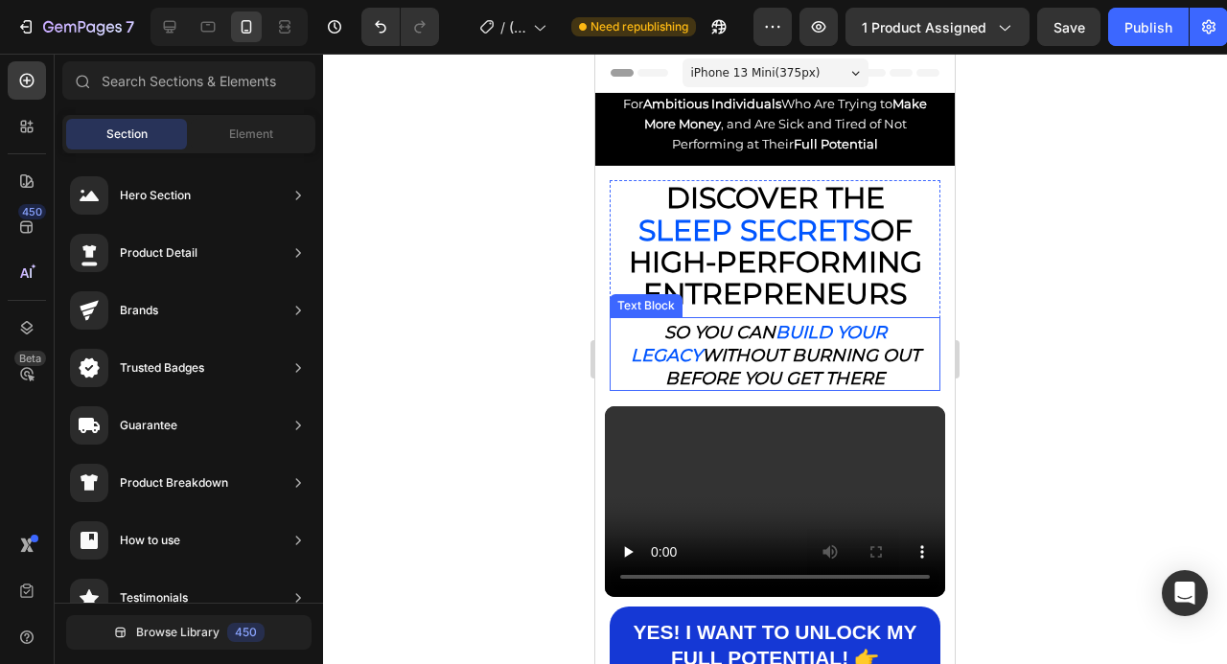
click at [891, 349] on strong "without burning out before you get there" at bounding box center [792, 367] width 255 height 44
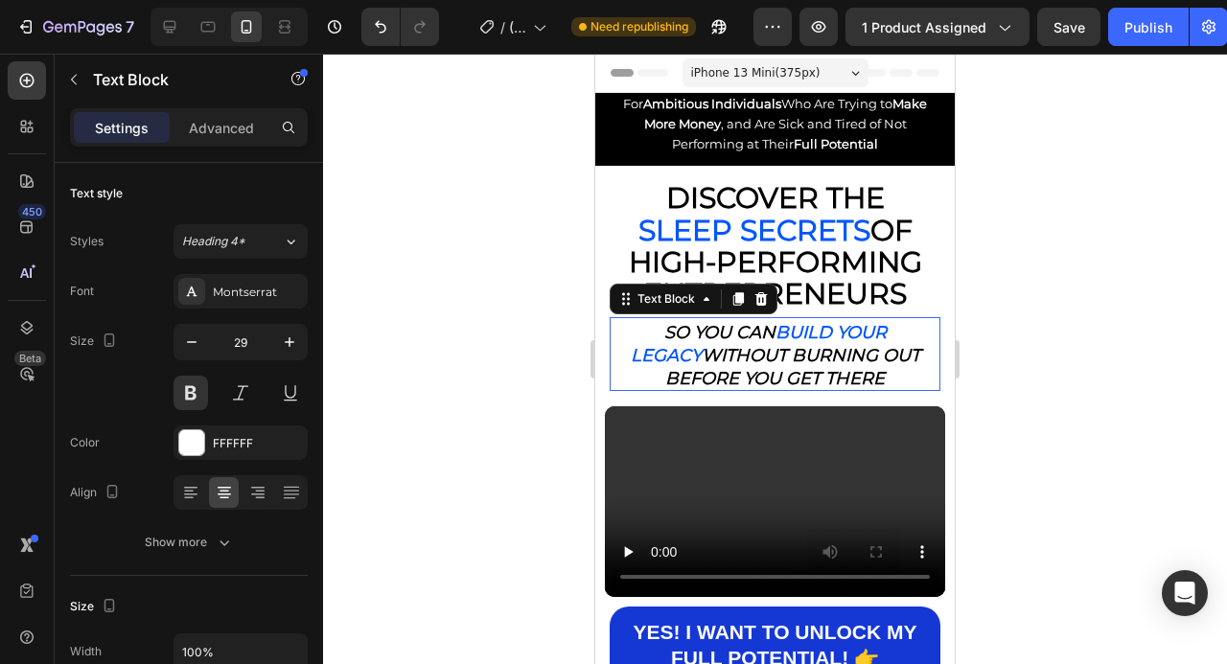
click at [891, 349] on strong "without burning out before you get there" at bounding box center [792, 367] width 255 height 44
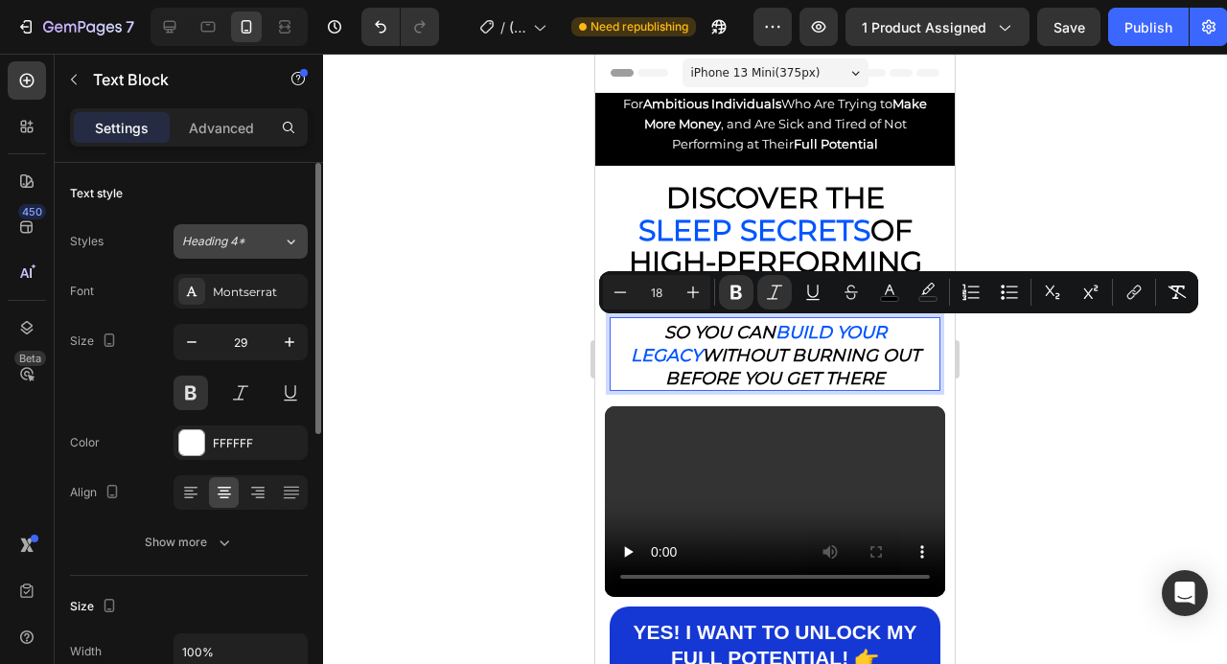
click at [291, 245] on icon at bounding box center [291, 241] width 16 height 19
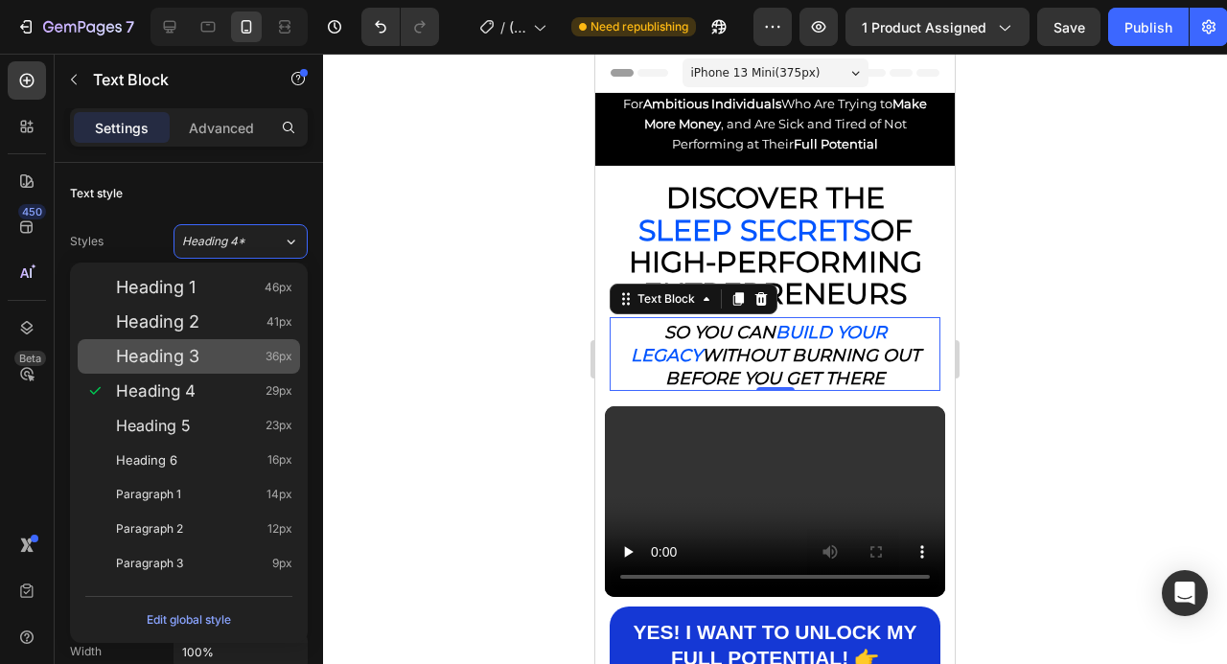
click at [232, 360] on div "Heading 3 36px" at bounding box center [204, 356] width 176 height 19
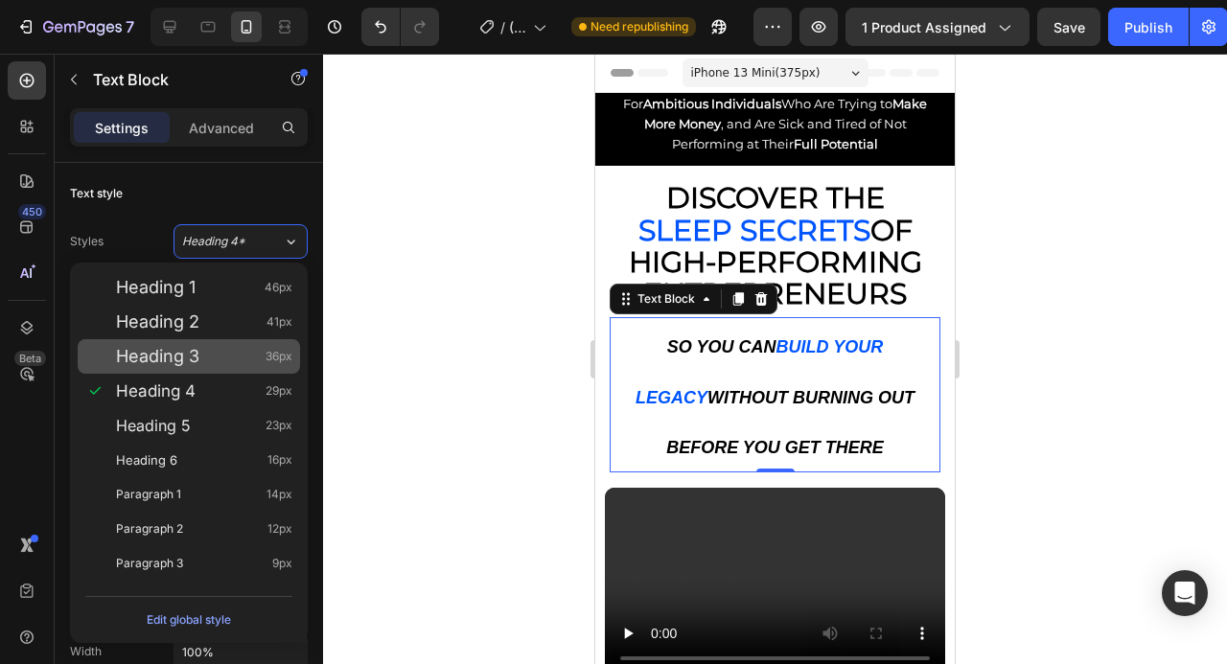
type input "36"
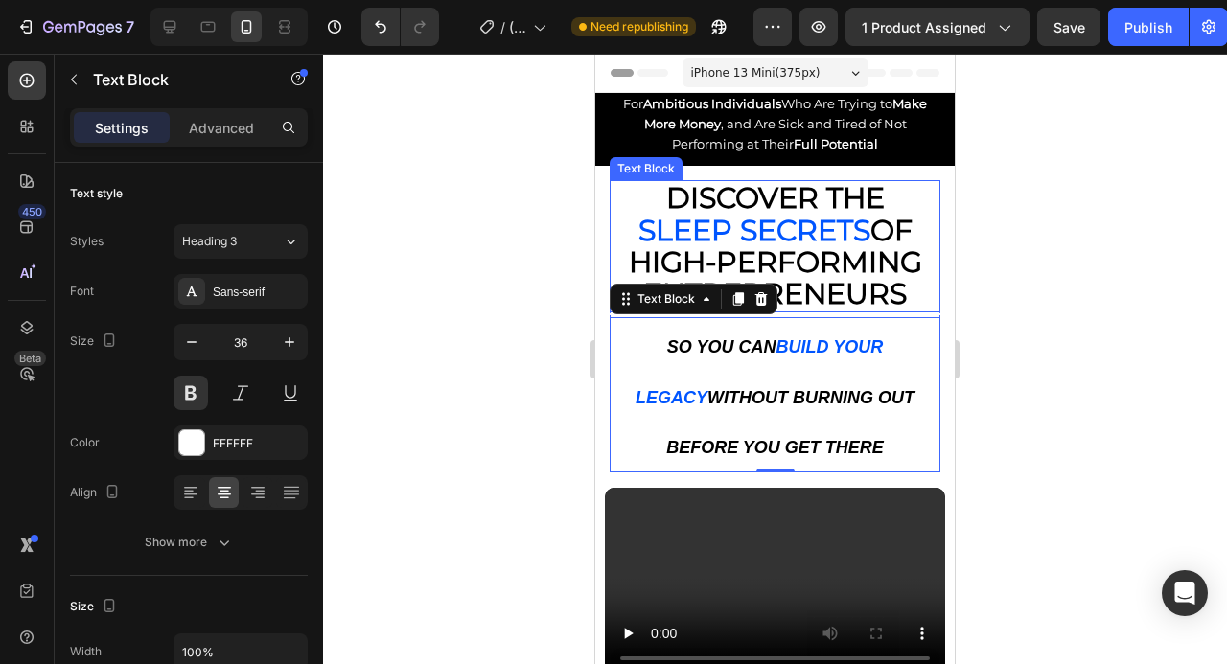
click at [848, 229] on span "SLEEP SECRETS" at bounding box center [754, 230] width 232 height 35
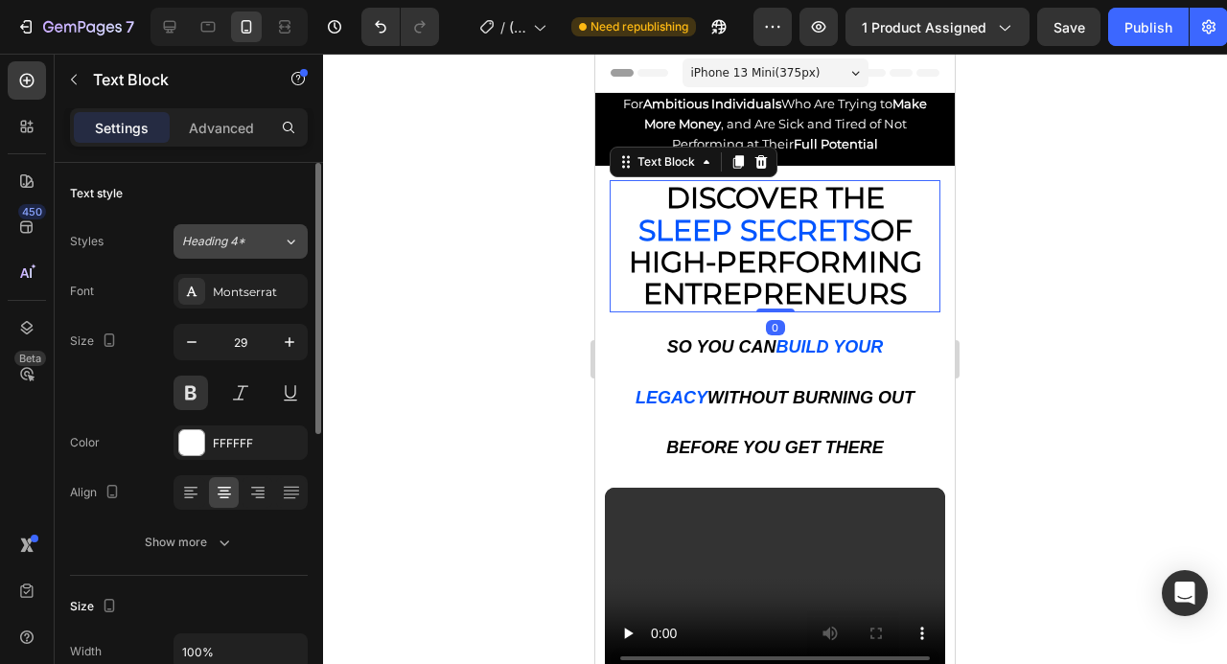
click at [287, 244] on icon at bounding box center [291, 241] width 16 height 19
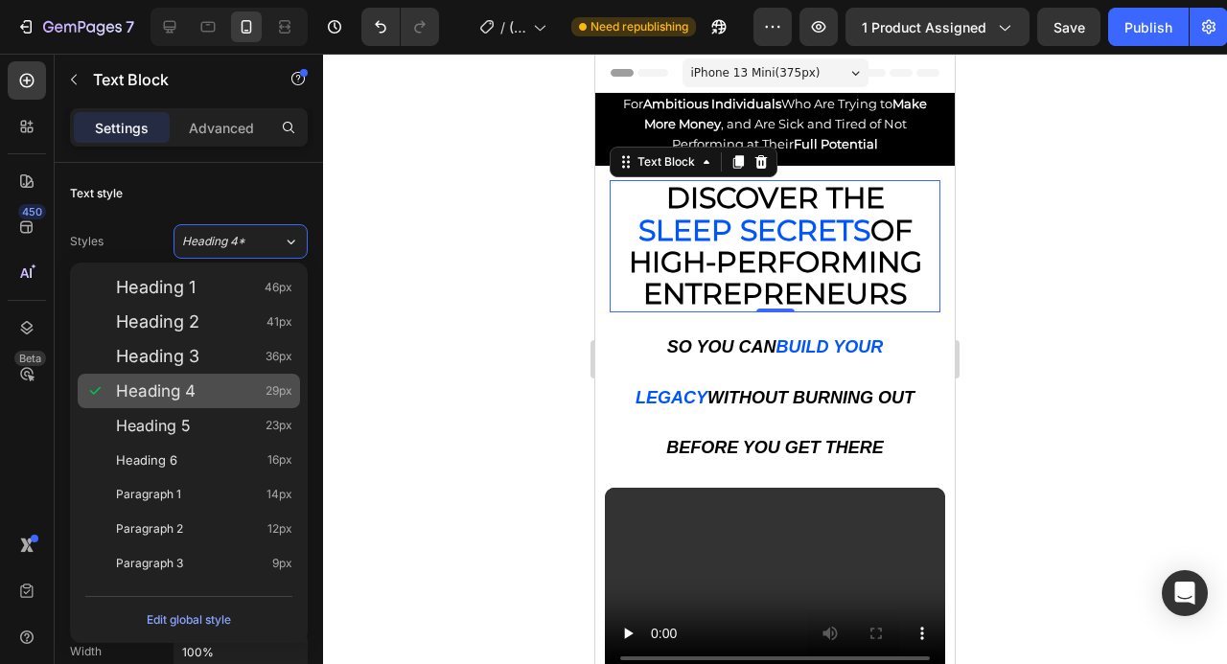
click at [234, 391] on div "Heading 4 29px" at bounding box center [204, 391] width 176 height 19
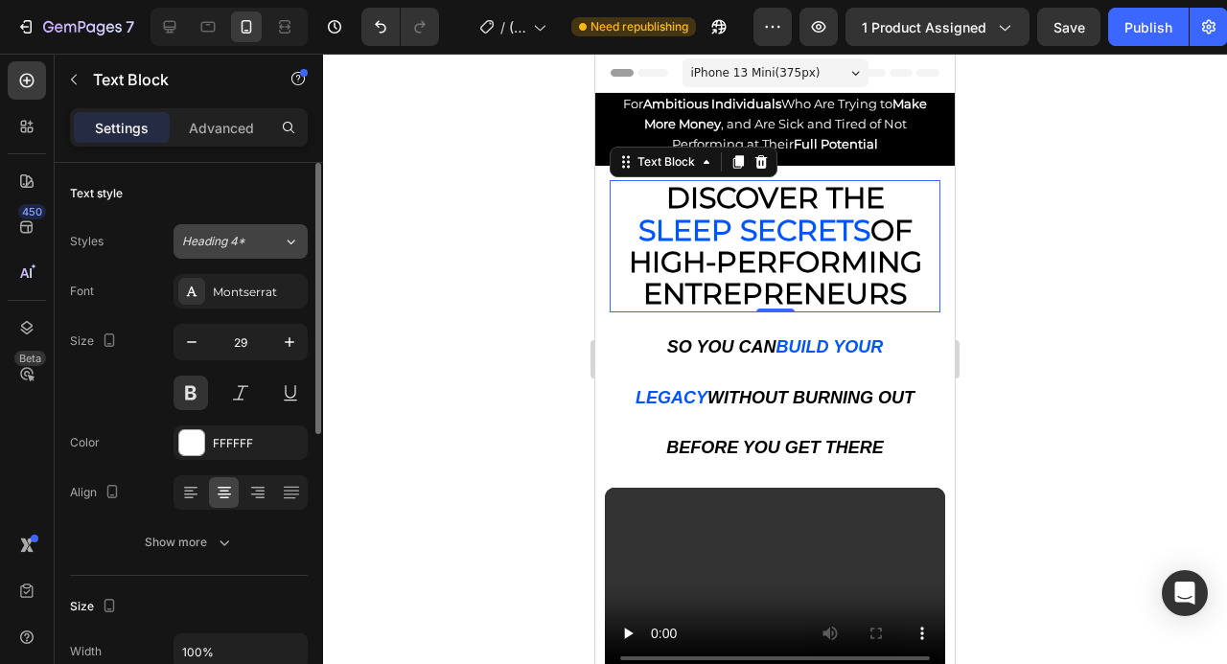
click at [269, 252] on button "Heading 4*" at bounding box center [241, 241] width 134 height 35
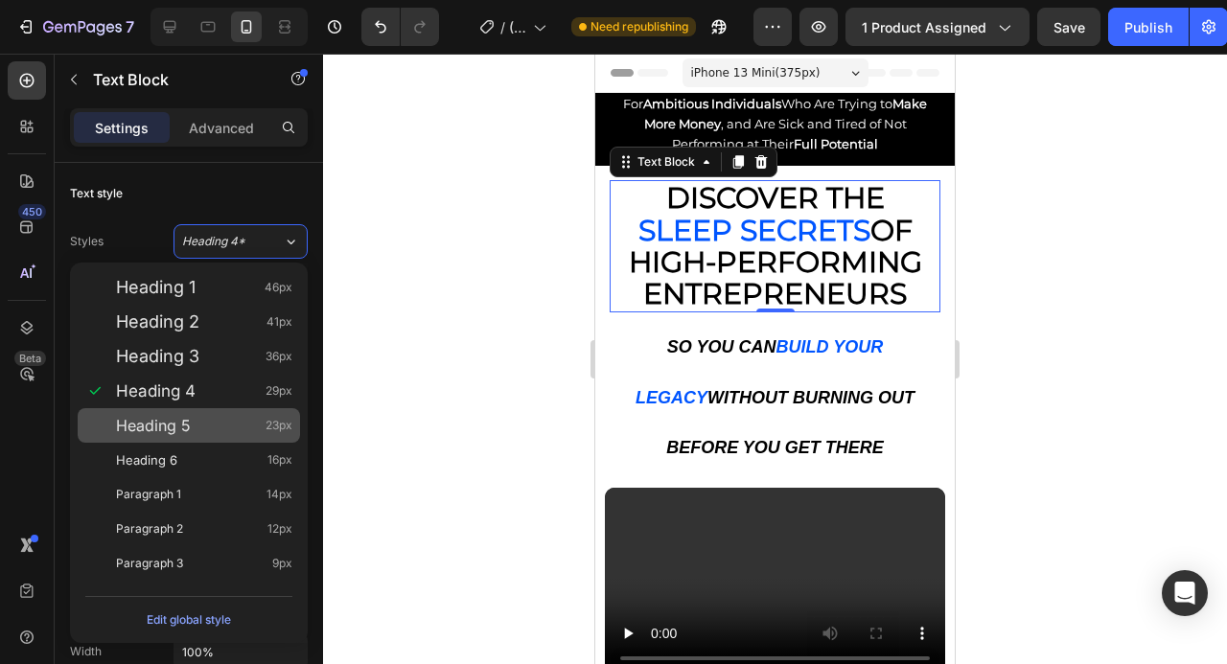
click at [242, 427] on div "Heading 5 23px" at bounding box center [204, 425] width 176 height 19
type input "23"
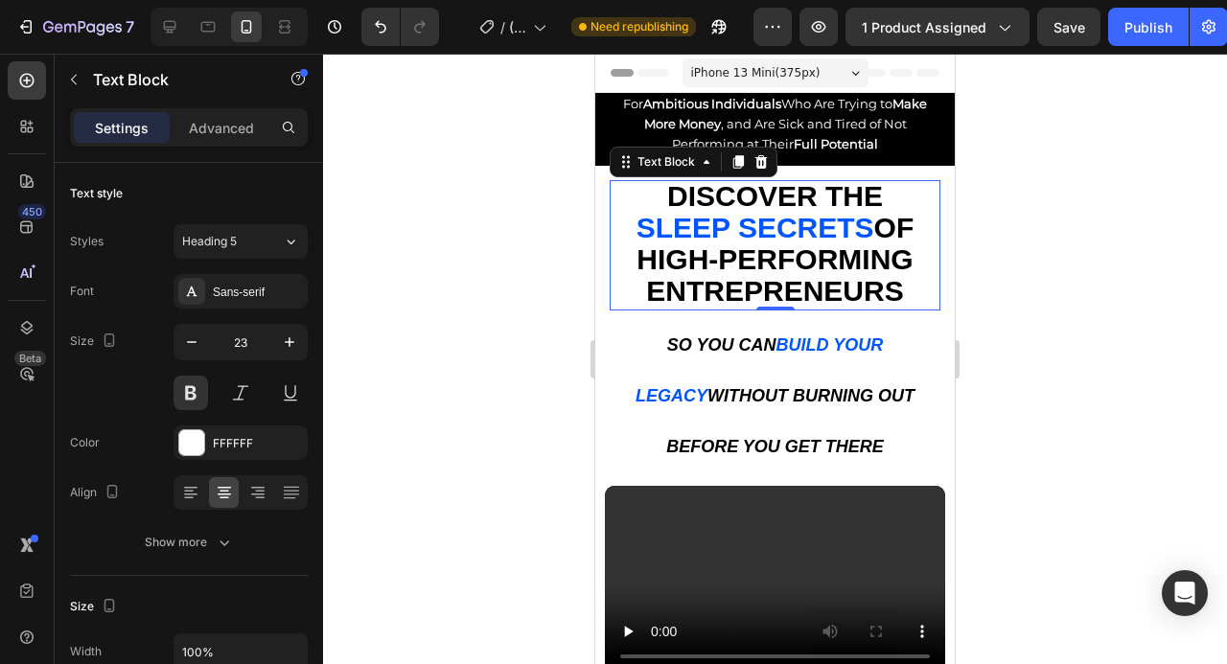
click at [1066, 204] on div at bounding box center [775, 359] width 904 height 611
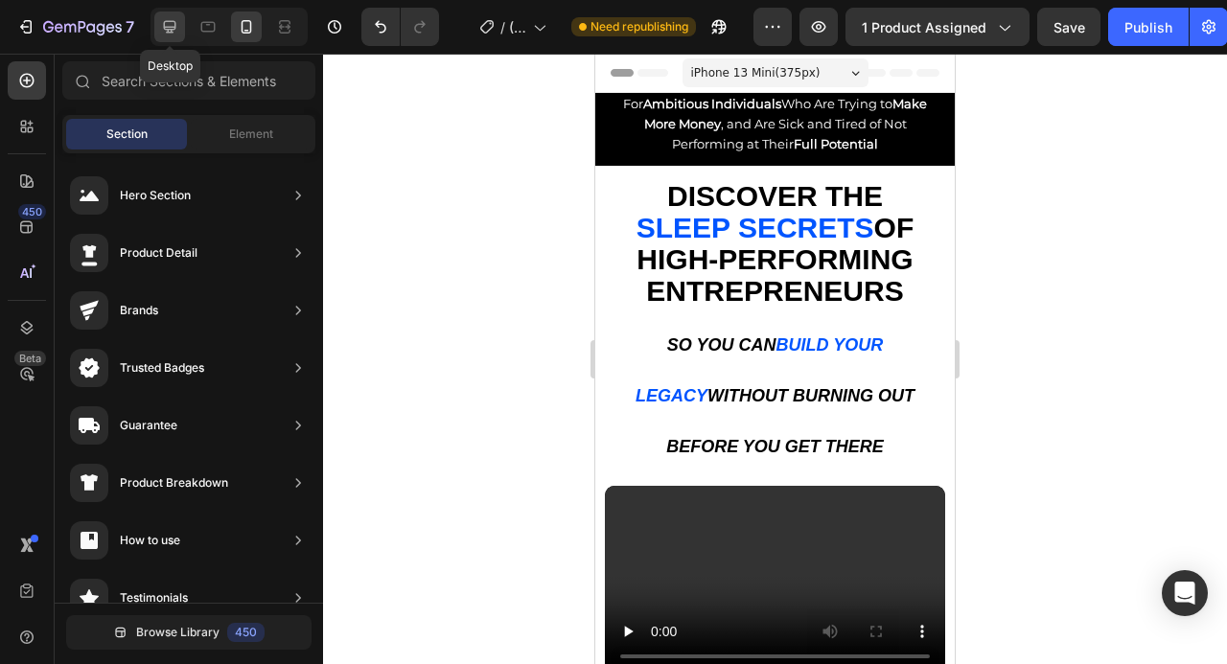
click at [159, 28] on div at bounding box center [169, 27] width 31 height 31
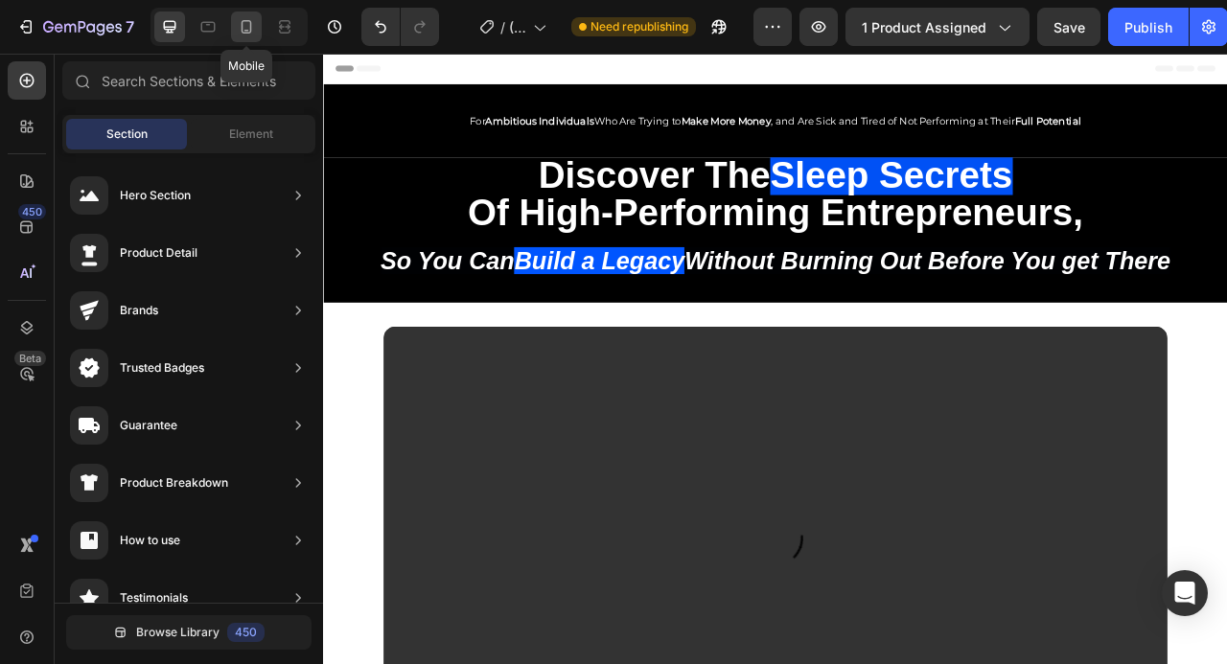
click at [253, 23] on icon at bounding box center [246, 26] width 19 height 19
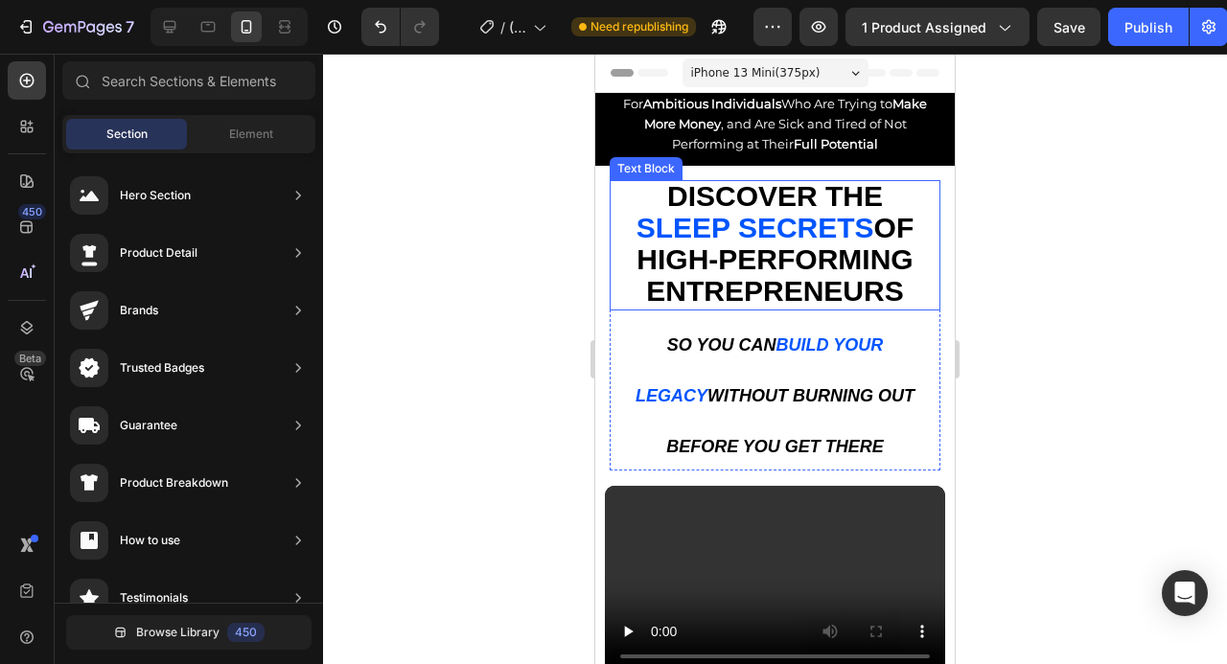
click at [822, 228] on span "SLEEP SECRETS" at bounding box center [756, 228] width 238 height 32
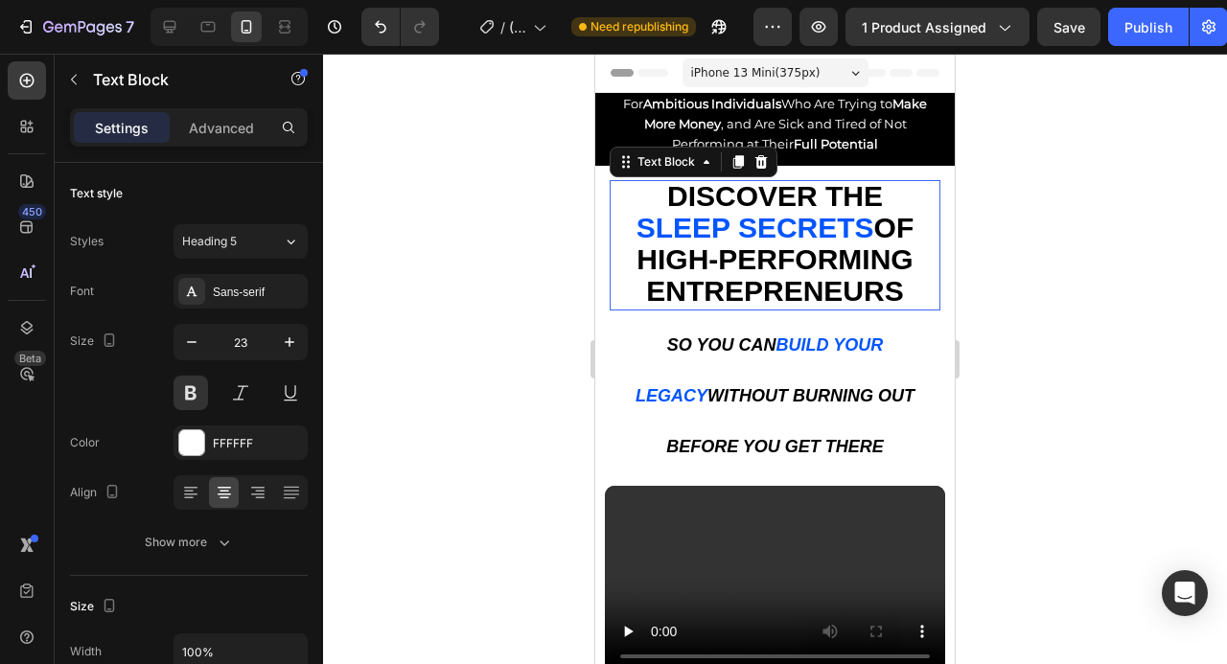
click at [822, 228] on span "SLEEP SECRETS" at bounding box center [756, 228] width 238 height 32
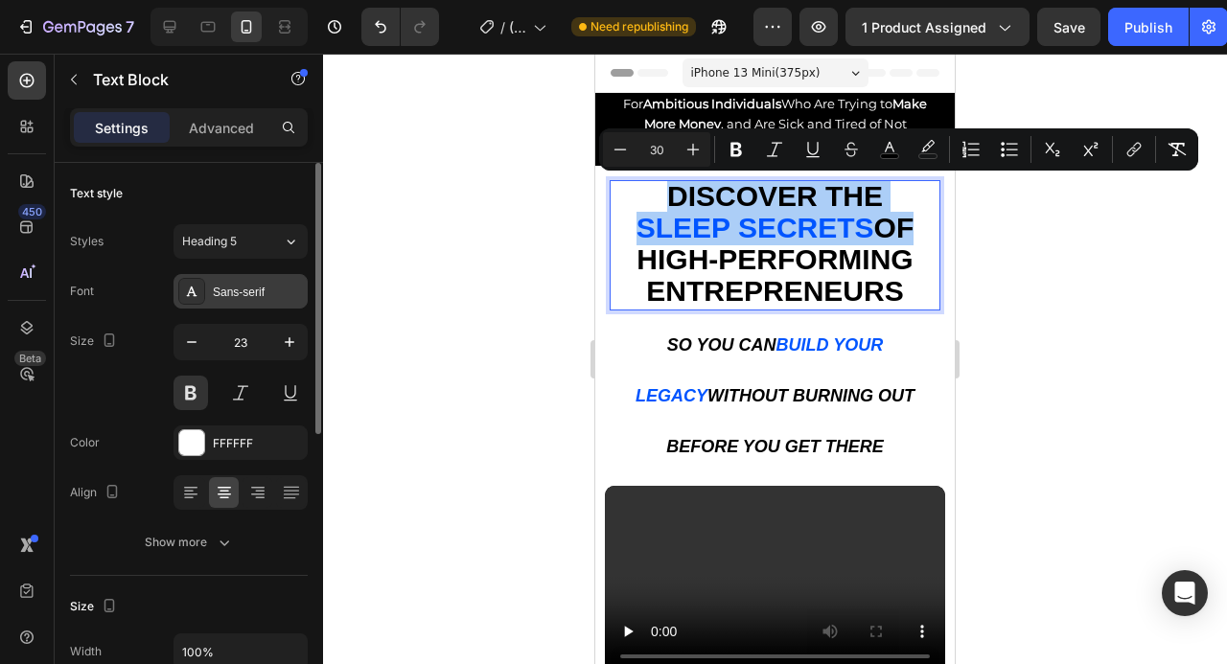
click at [262, 280] on div "Sans-serif" at bounding box center [241, 291] width 134 height 35
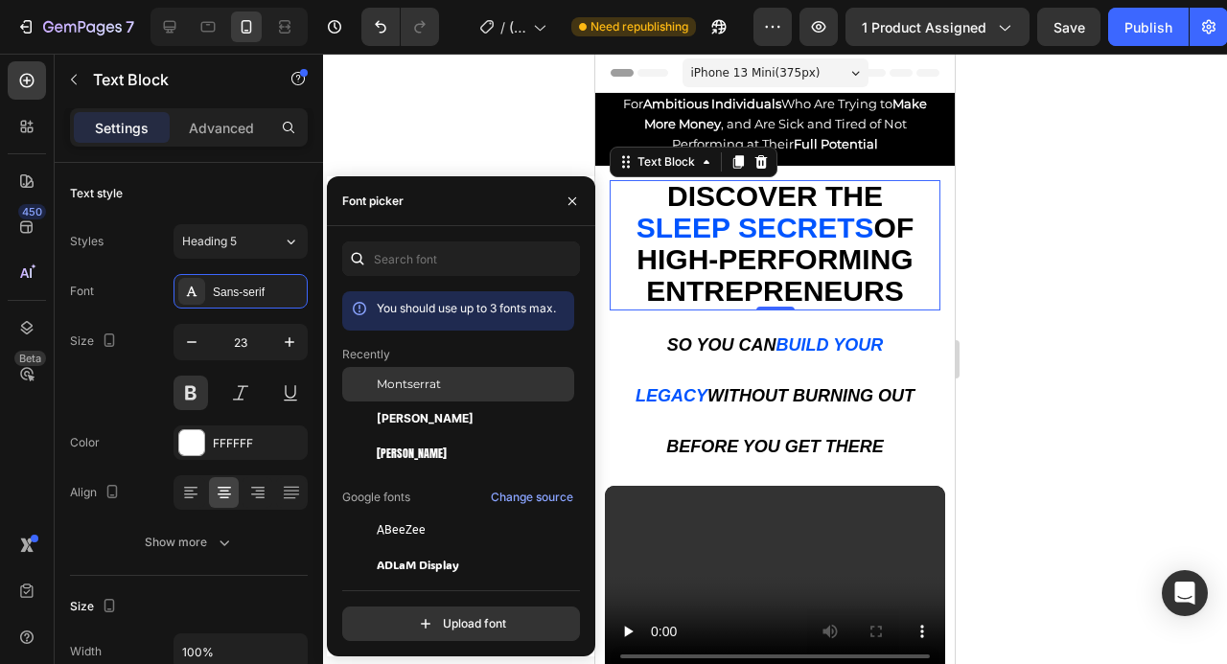
click at [476, 376] on div "Montserrat" at bounding box center [474, 384] width 194 height 17
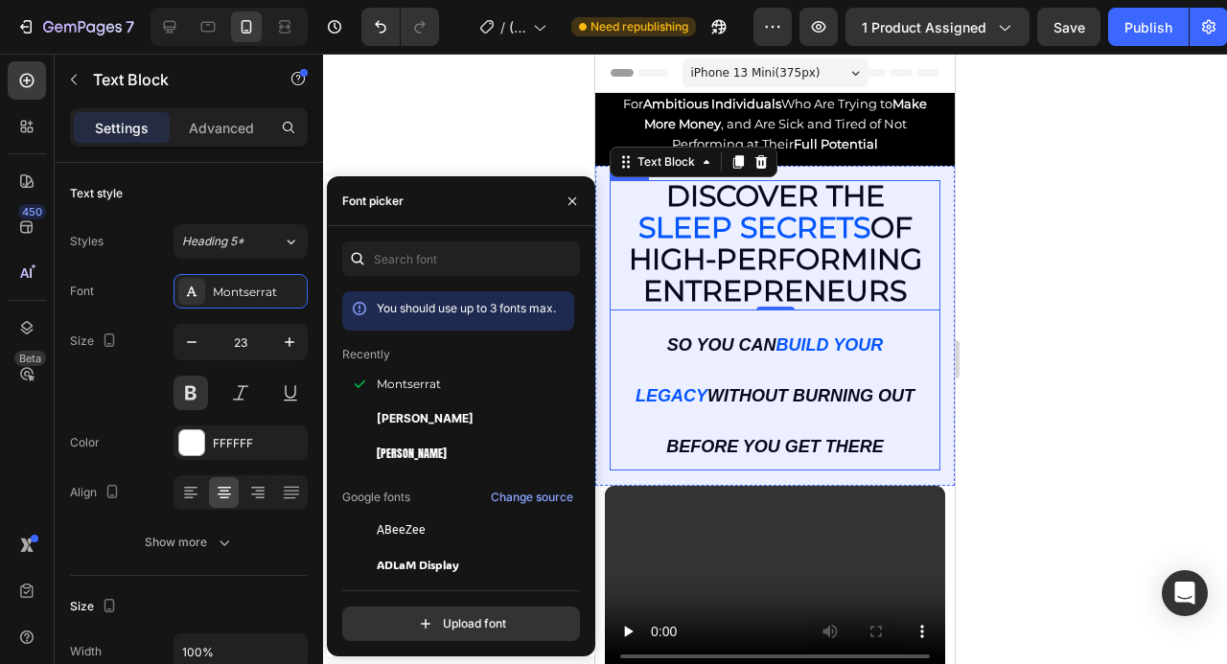
click at [1068, 304] on div at bounding box center [775, 359] width 904 height 611
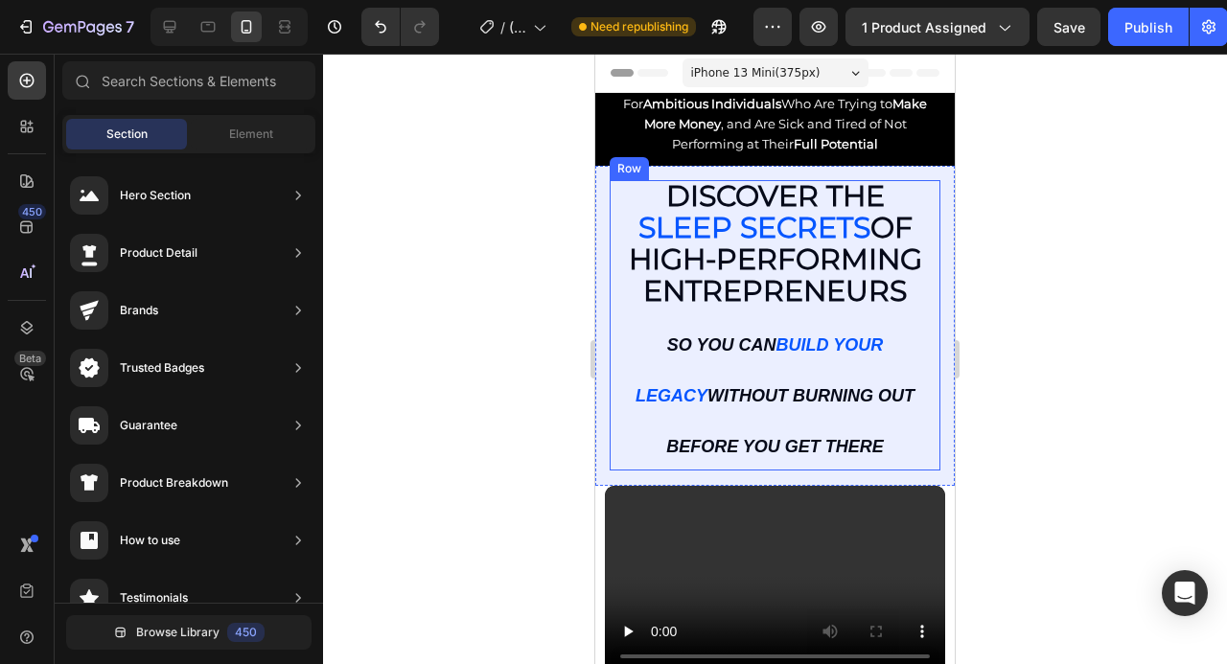
click at [1068, 304] on div at bounding box center [775, 359] width 904 height 611
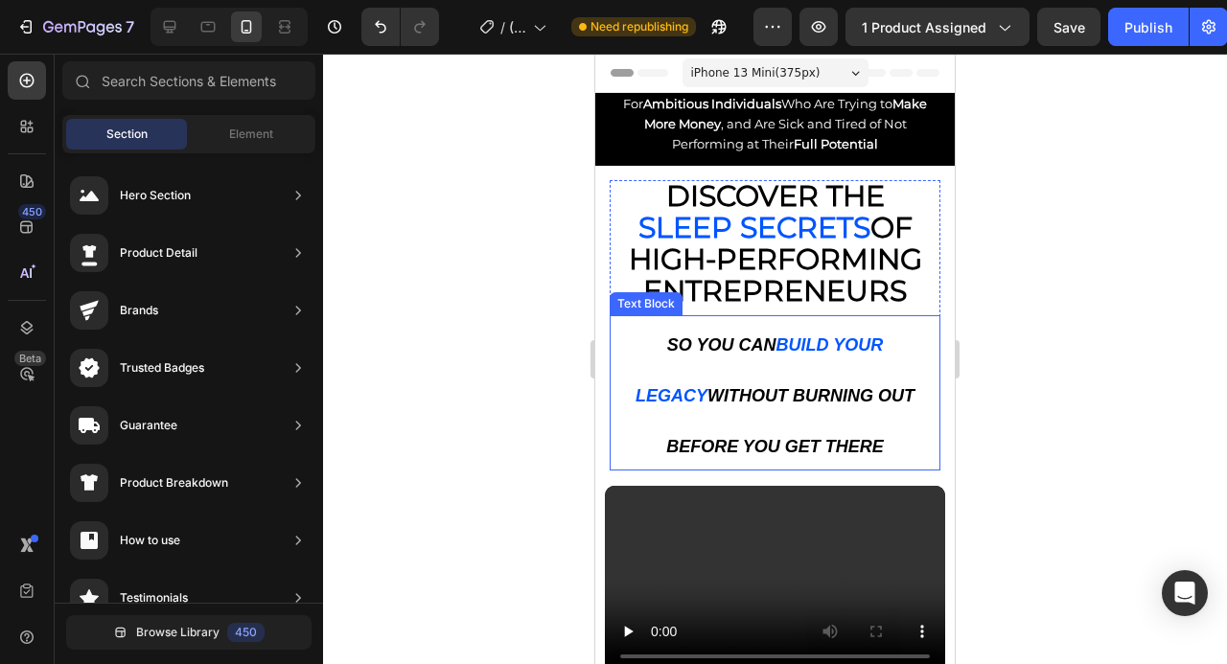
click at [851, 391] on strong "without burning out before you get there" at bounding box center [790, 421] width 248 height 70
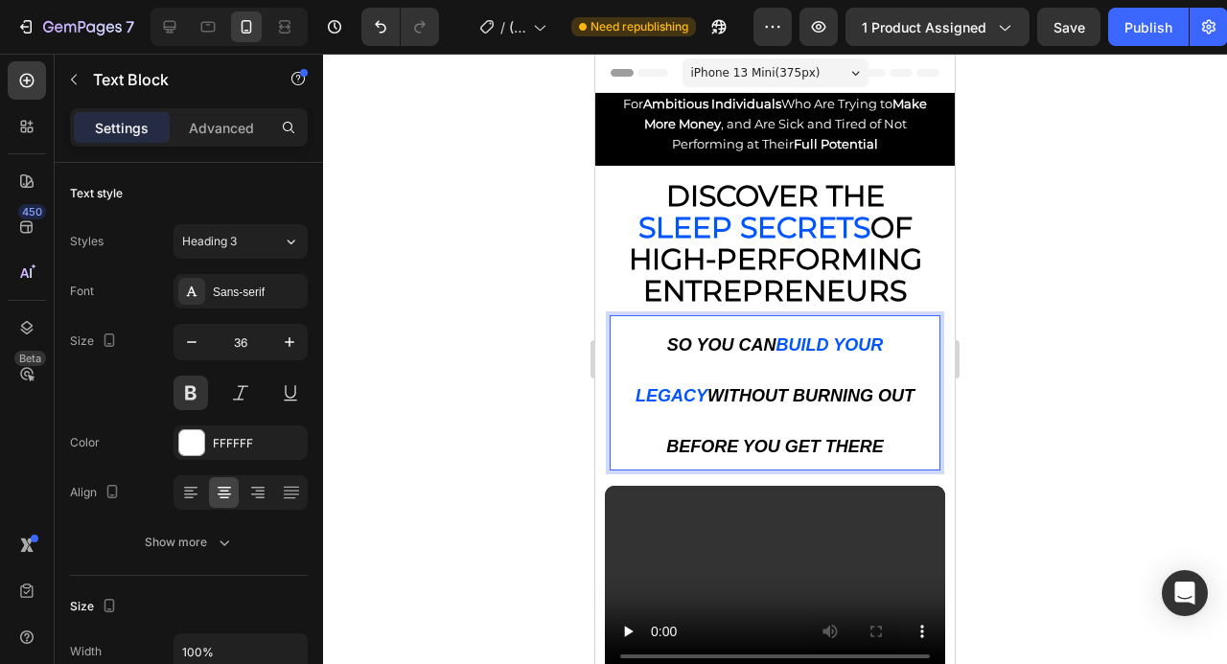
click at [851, 391] on strong "without burning out before you get there" at bounding box center [790, 421] width 248 height 70
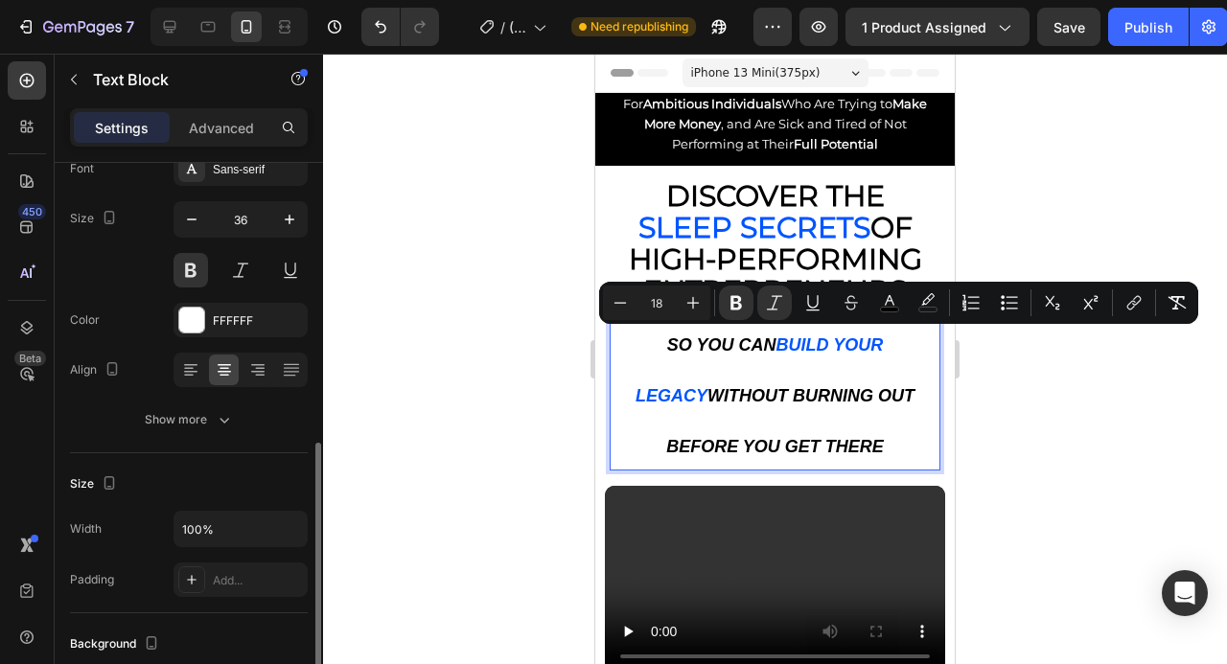
scroll to position [309, 0]
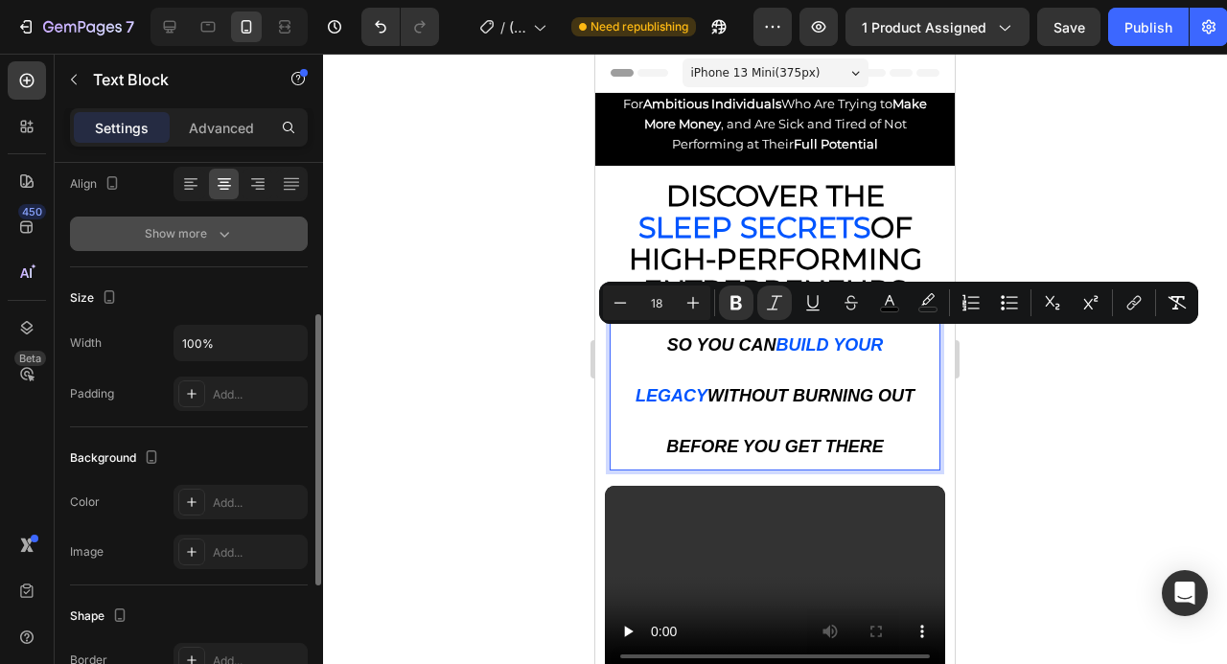
click at [234, 232] on button "Show more" at bounding box center [189, 234] width 238 height 35
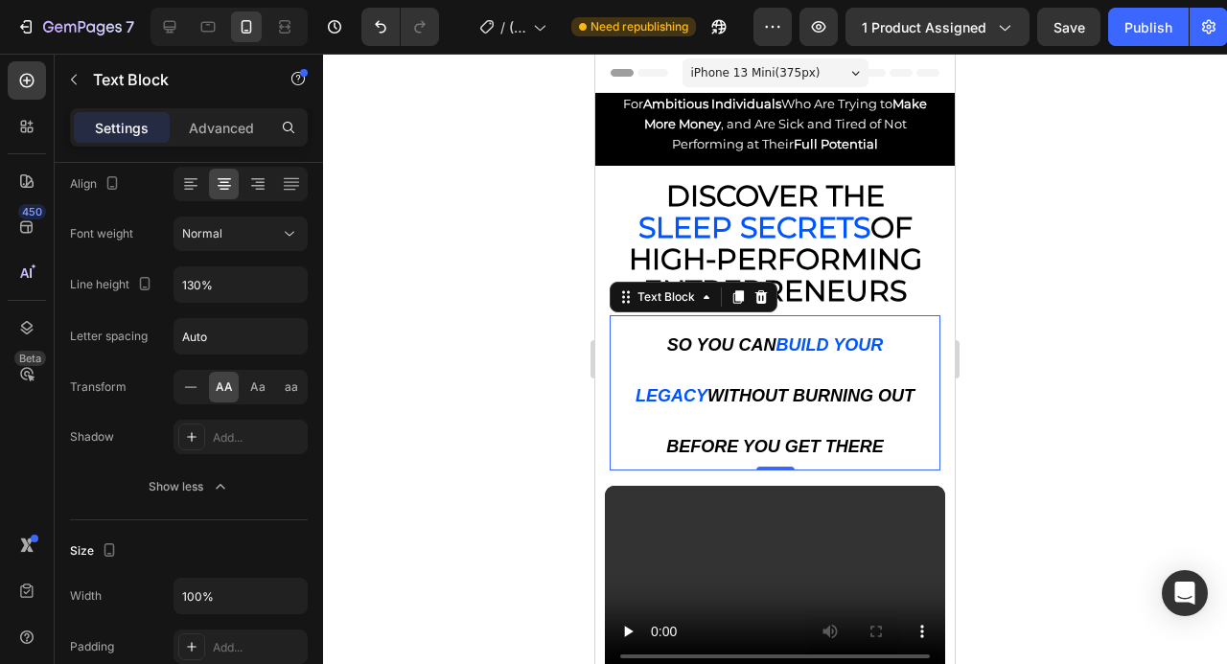
click at [515, 314] on div at bounding box center [775, 359] width 904 height 611
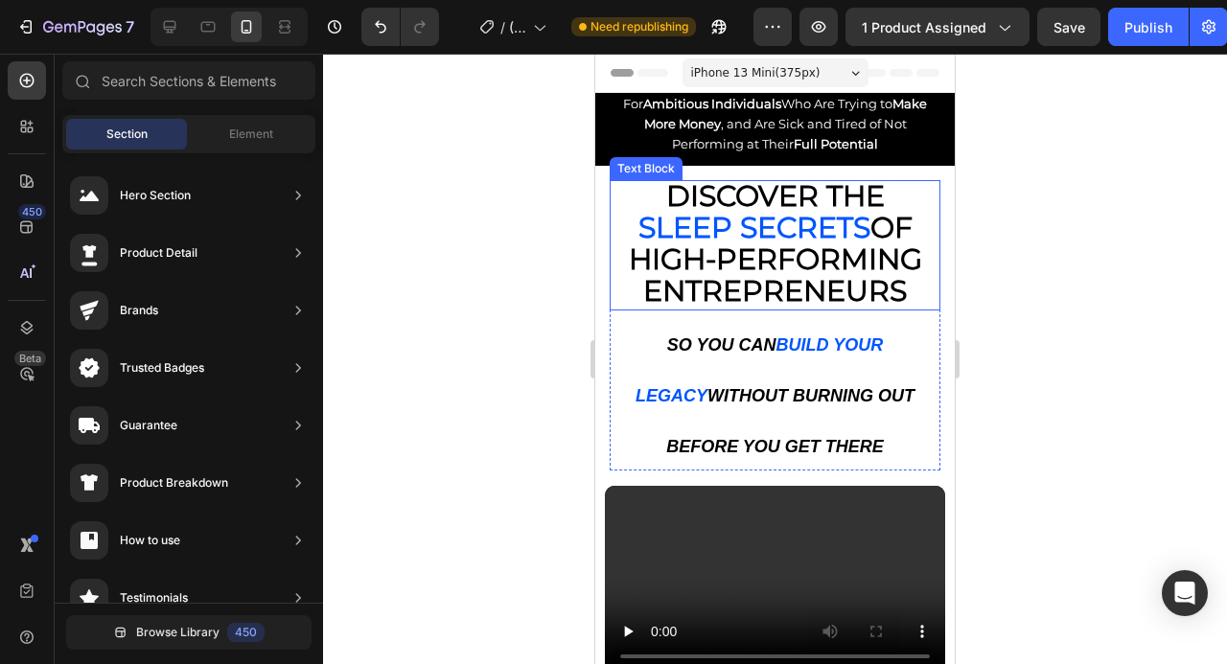
click at [858, 242] on span "HIGH-PERFORMING ENTREPRENEURS" at bounding box center [775, 275] width 293 height 67
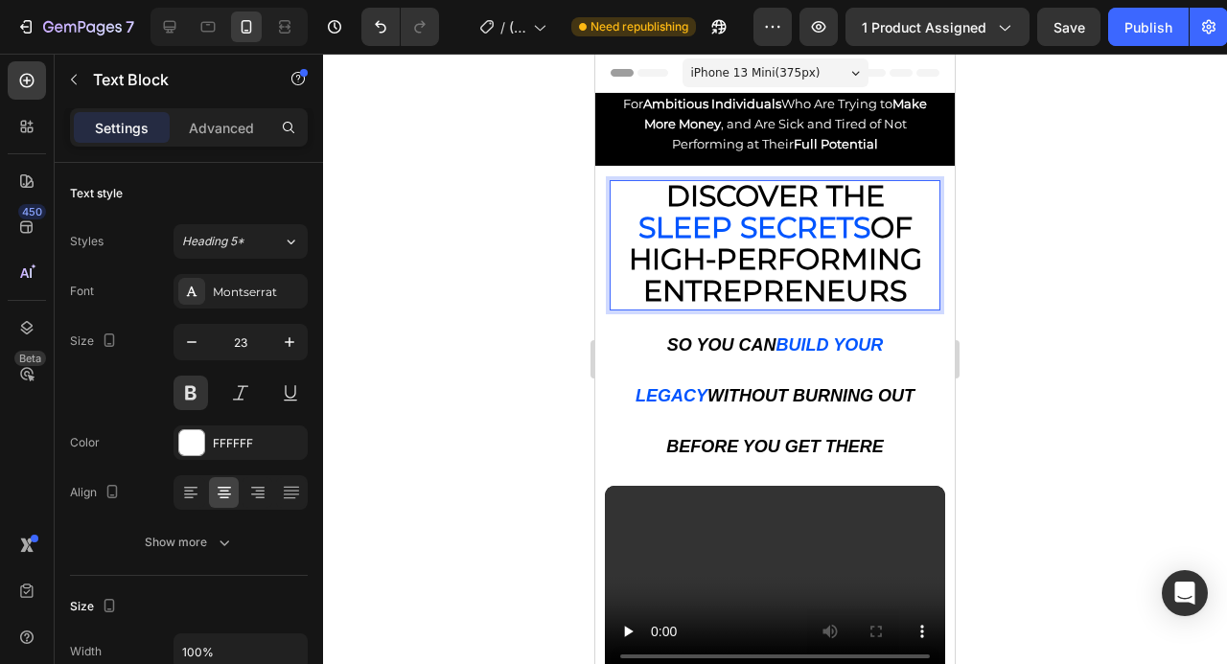
click at [846, 238] on span "SLEEP SECRETS" at bounding box center [754, 227] width 232 height 35
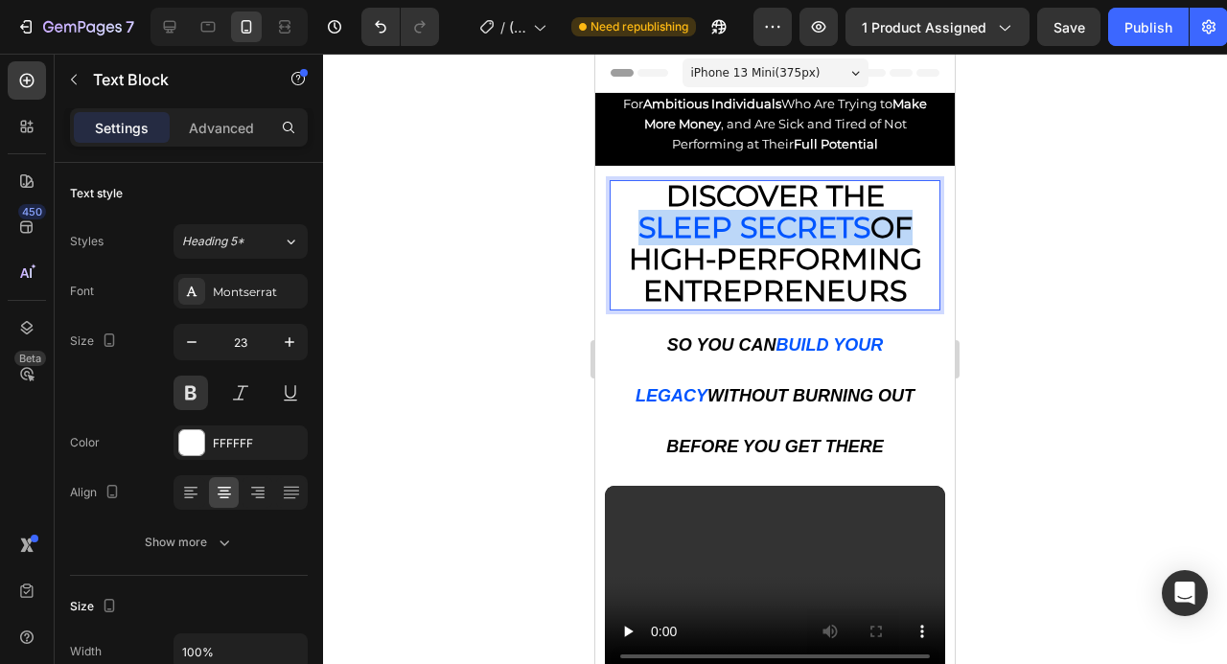
click at [846, 238] on span "SLEEP SECRETS" at bounding box center [754, 227] width 232 height 35
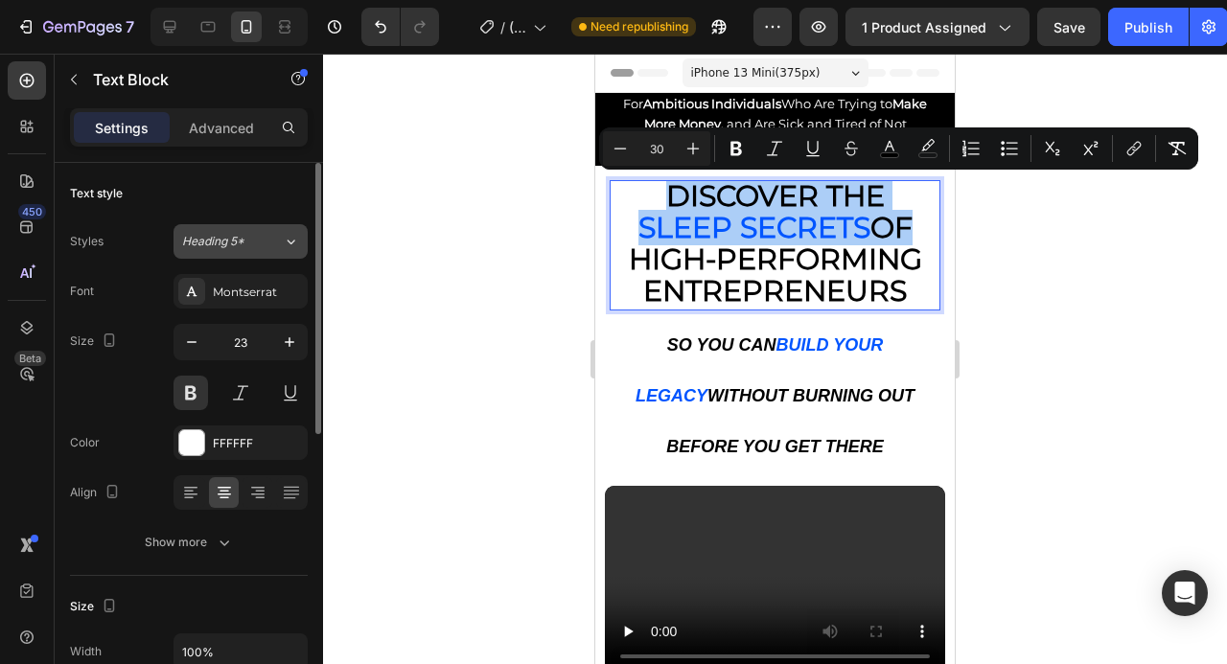
click at [271, 237] on div "Heading 5*" at bounding box center [232, 241] width 101 height 17
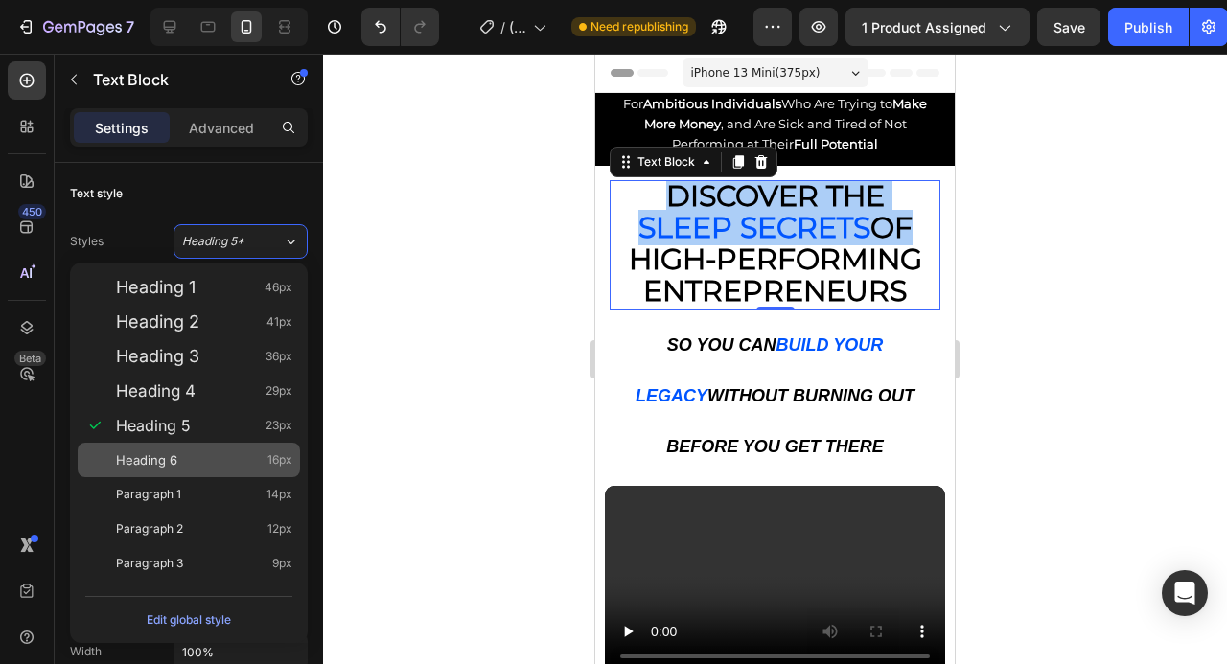
click at [212, 443] on div "Heading 6 16px" at bounding box center [189, 460] width 222 height 35
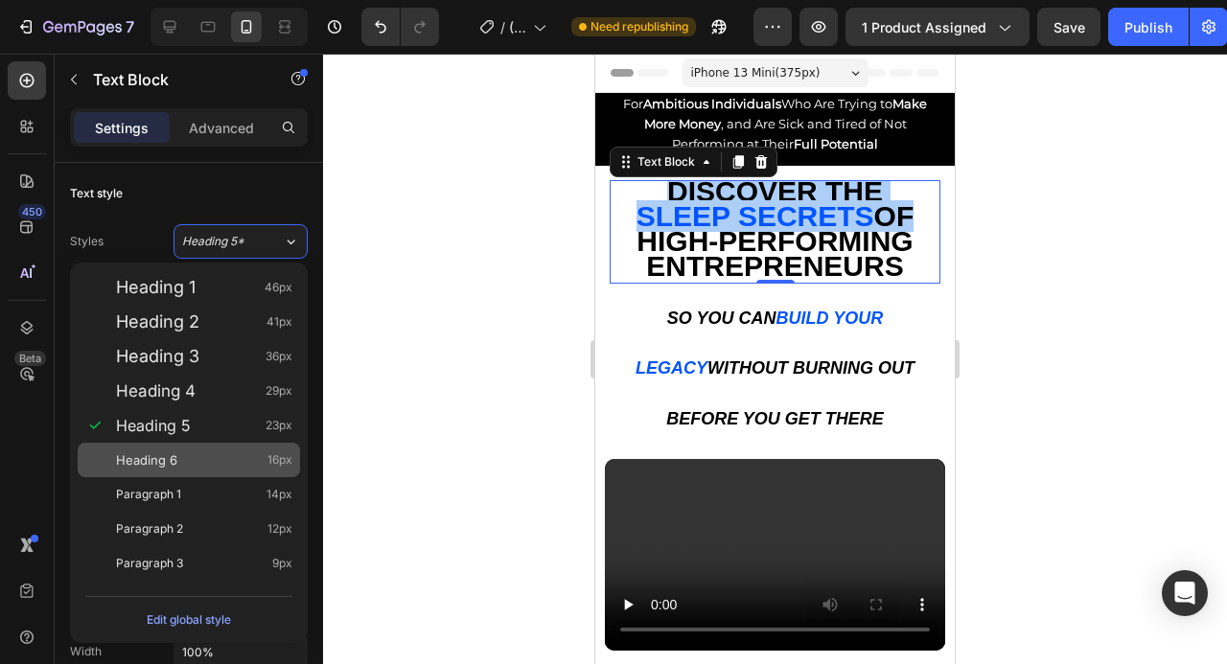
type input "16"
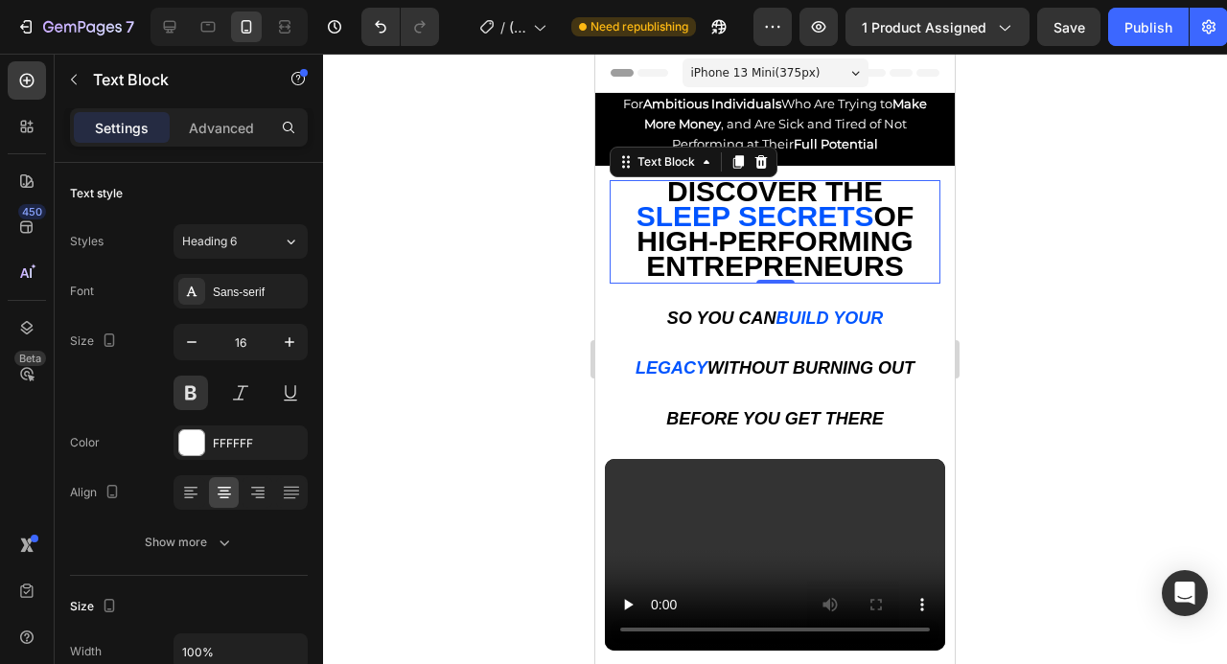
click at [1226, 0] on html "7 / (New) DIGITAL PRODUCT SALES PAGE TEMPLATE | [PERSON_NAME] Planes Need repub…" at bounding box center [613, 0] width 1227 height 0
click at [1165, 260] on div at bounding box center [775, 359] width 904 height 611
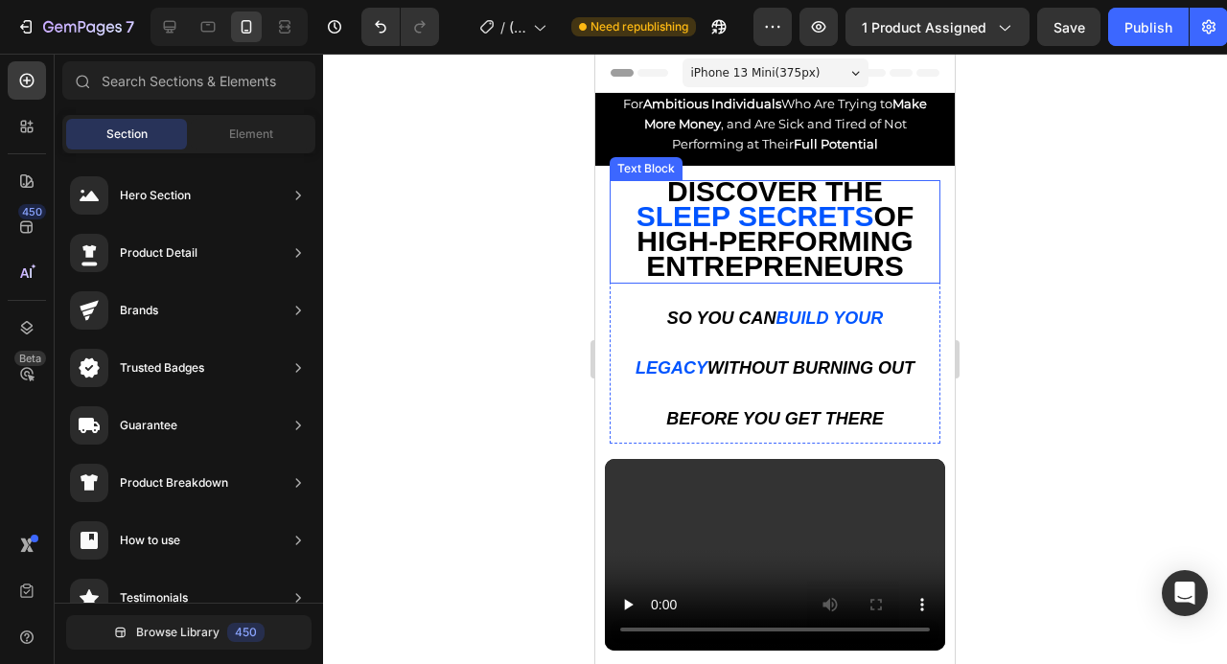
click at [842, 217] on span "SLEEP SECRETS" at bounding box center [756, 216] width 238 height 32
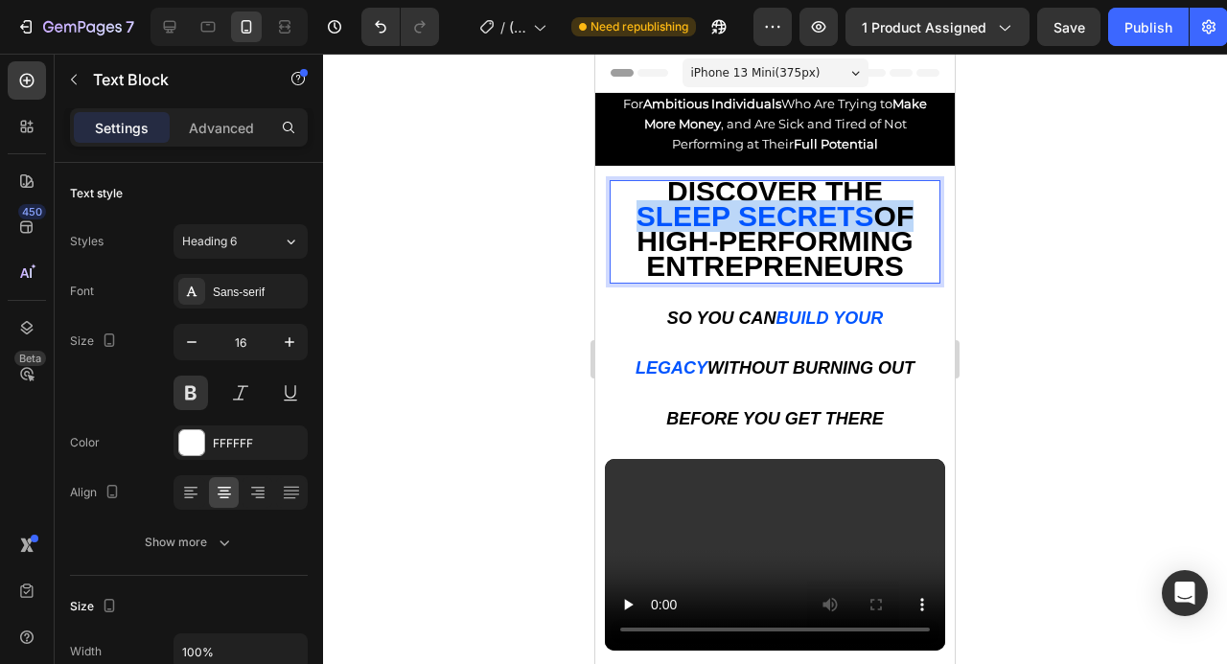
click at [842, 217] on span "SLEEP SECRETS" at bounding box center [756, 216] width 238 height 32
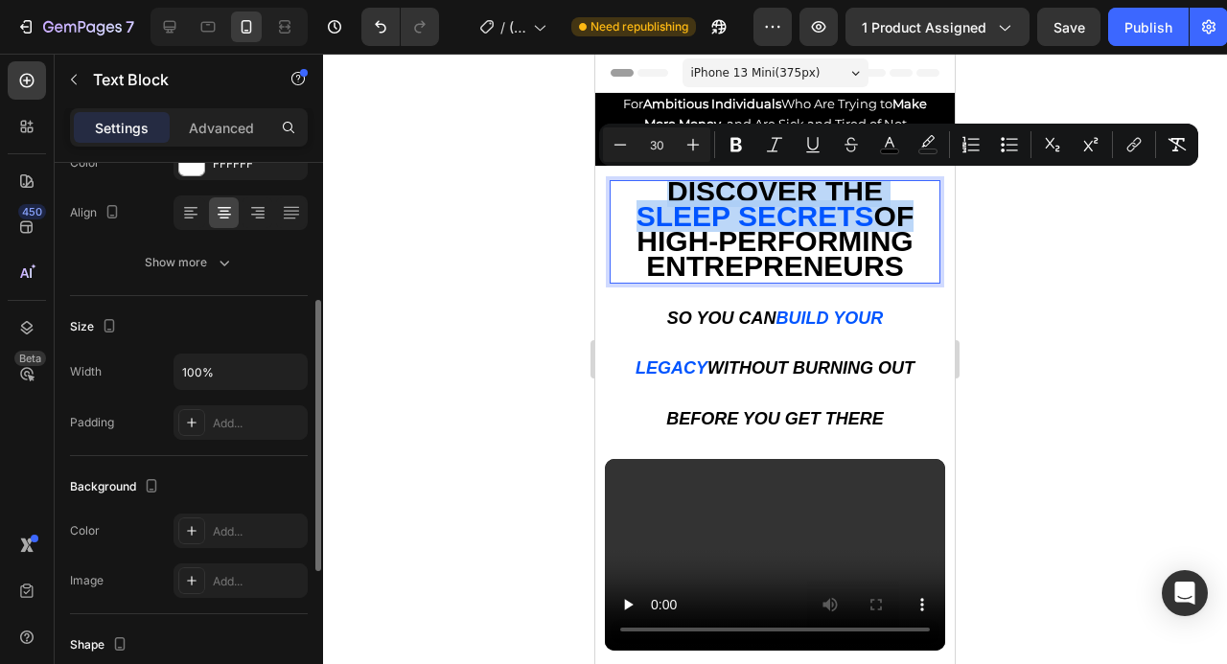
scroll to position [305, 0]
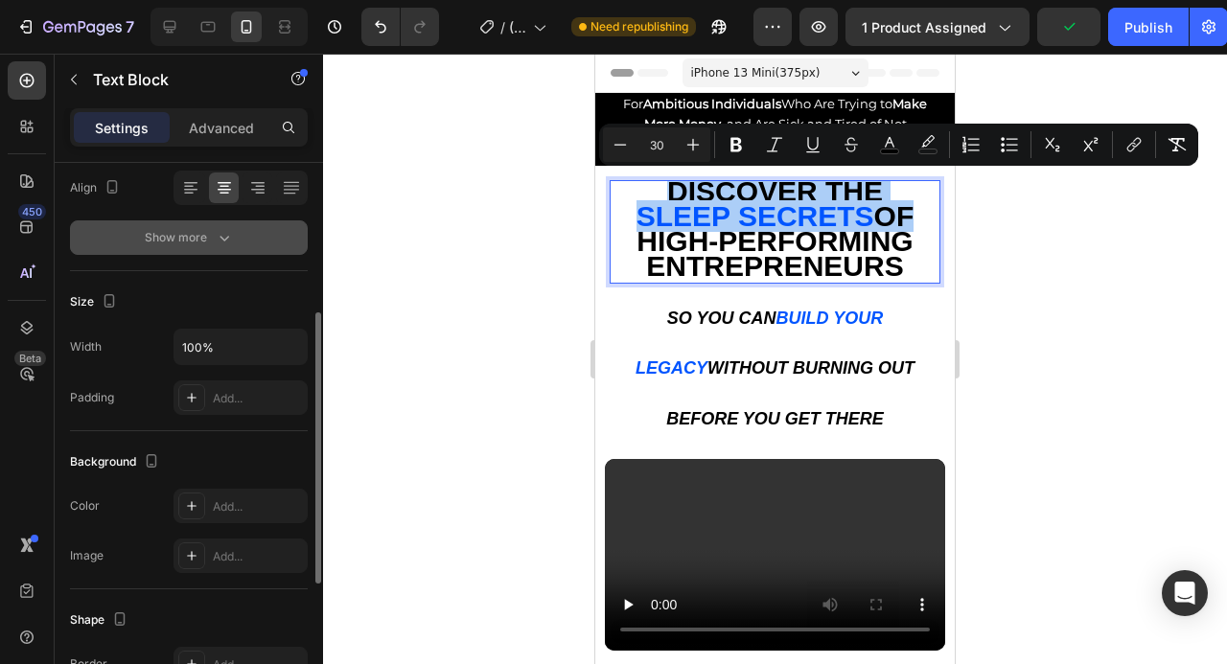
click at [232, 230] on icon "button" at bounding box center [224, 237] width 19 height 19
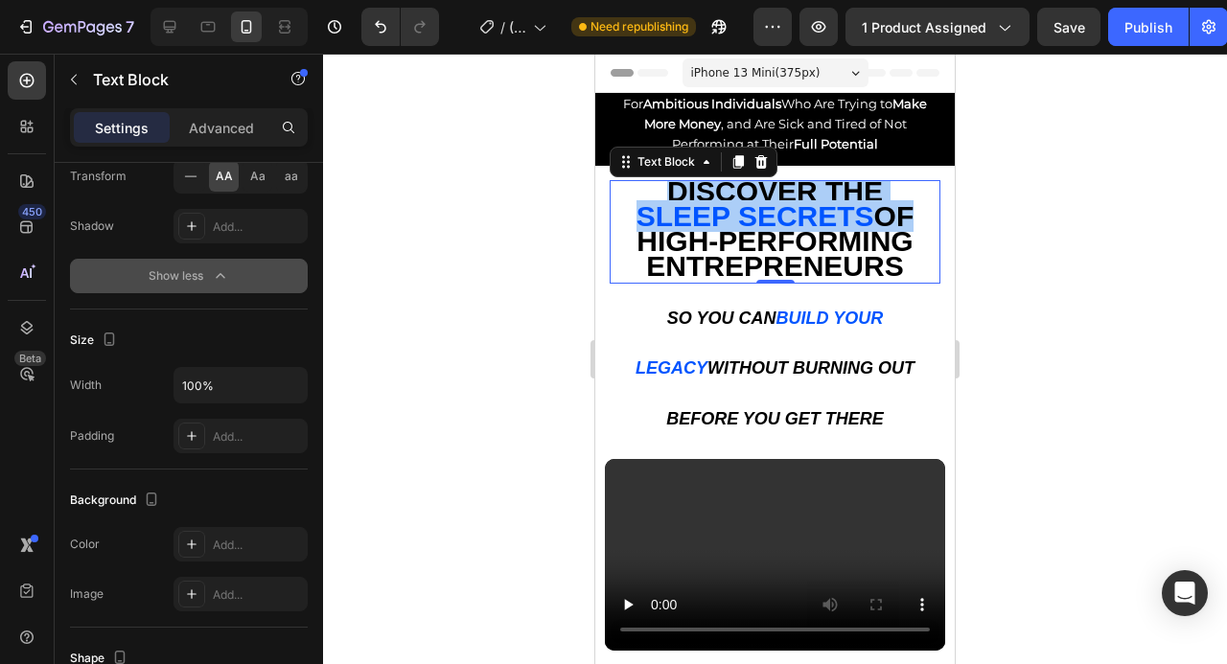
scroll to position [207, 0]
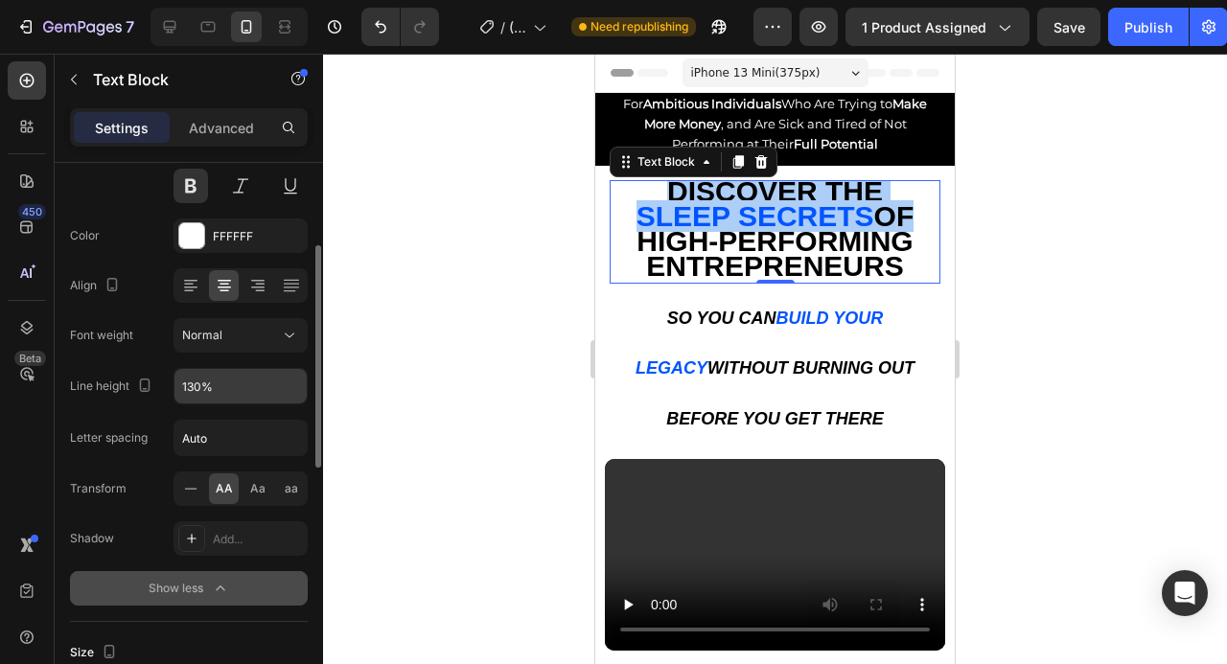
click at [210, 375] on input "130%" at bounding box center [240, 386] width 132 height 35
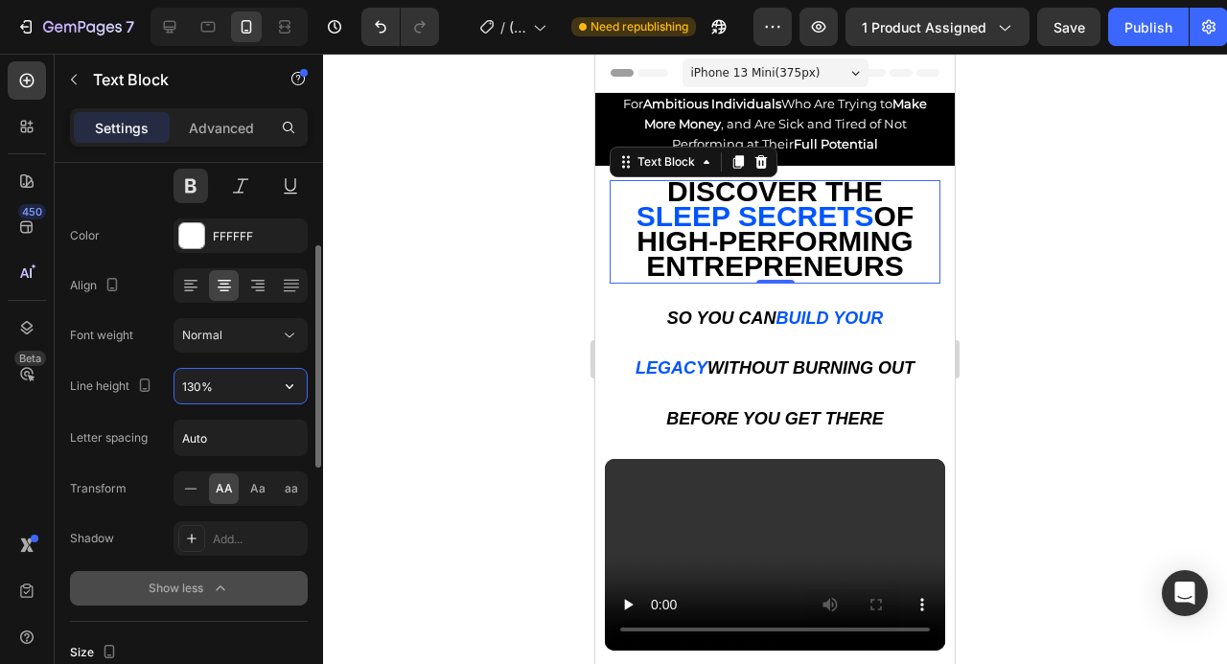
click at [210, 375] on input "130%" at bounding box center [240, 386] width 132 height 35
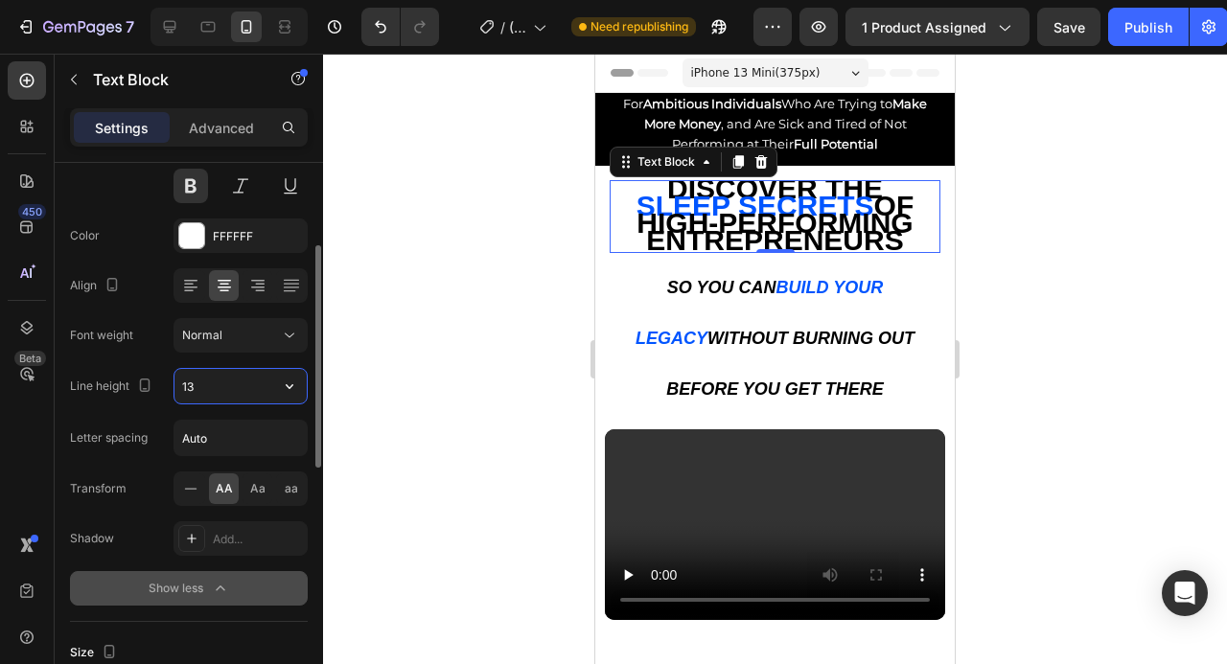
type input "1"
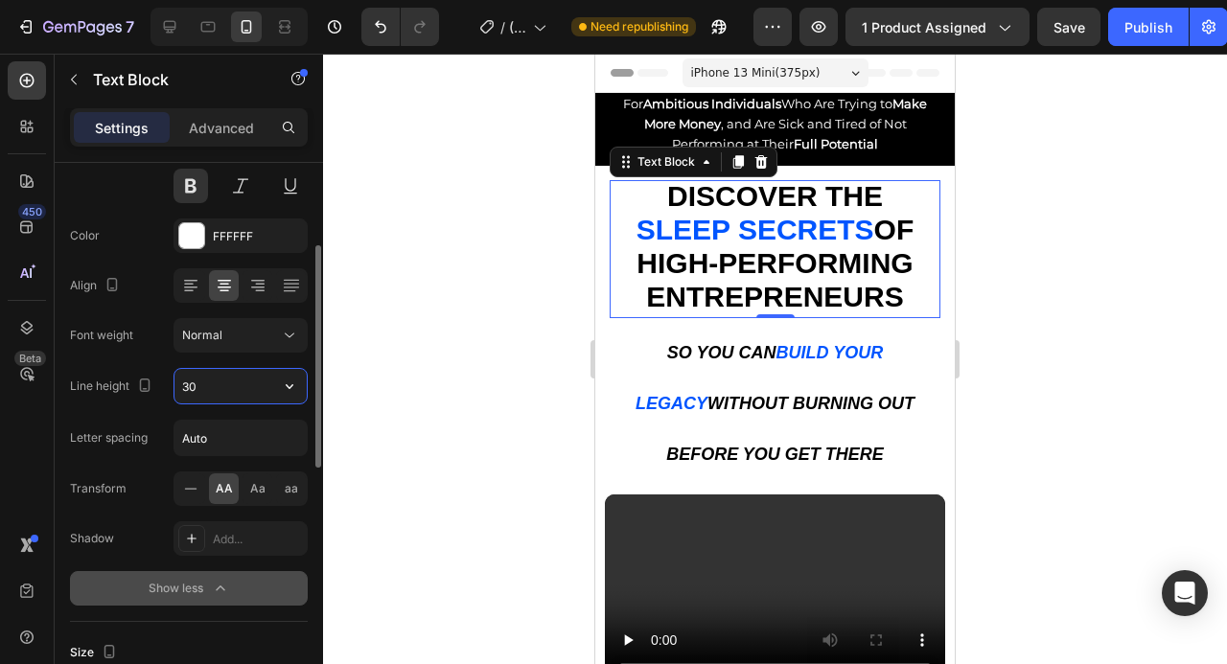
type input "3"
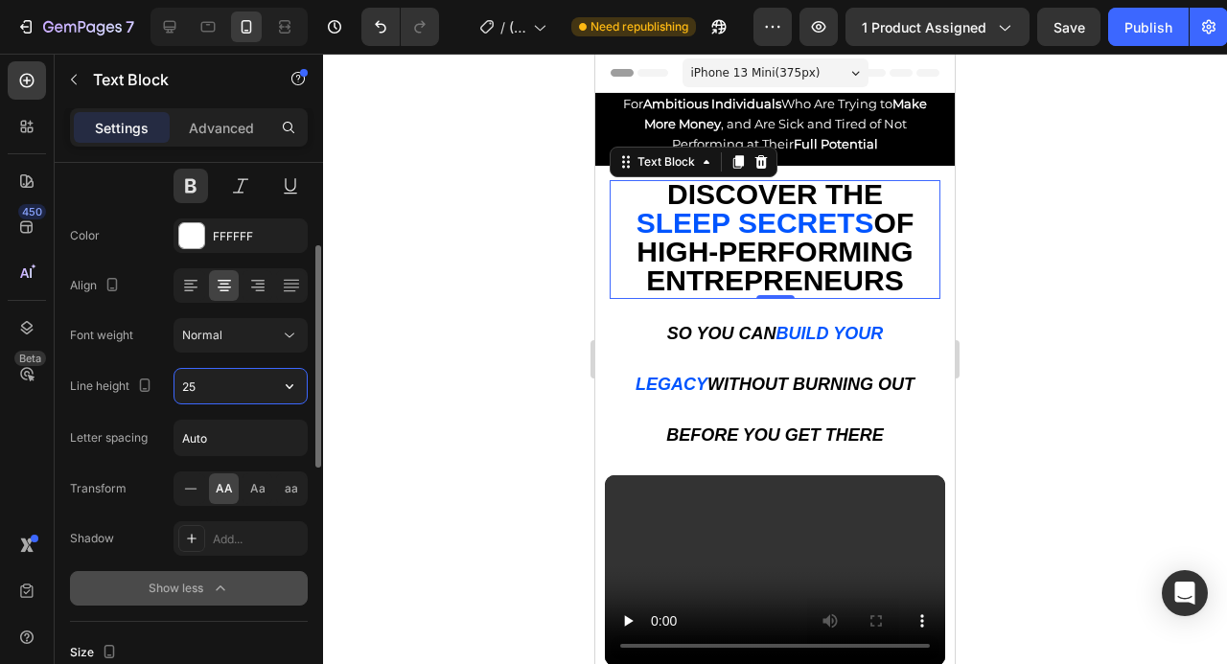
type input "2"
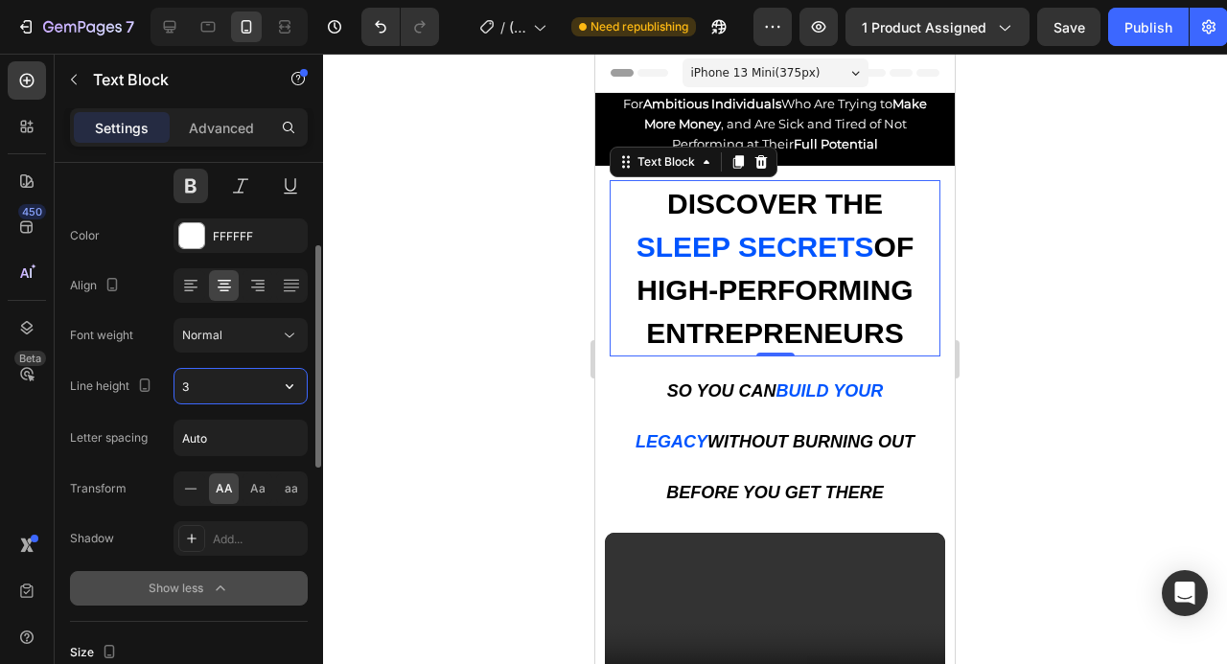
type input "30"
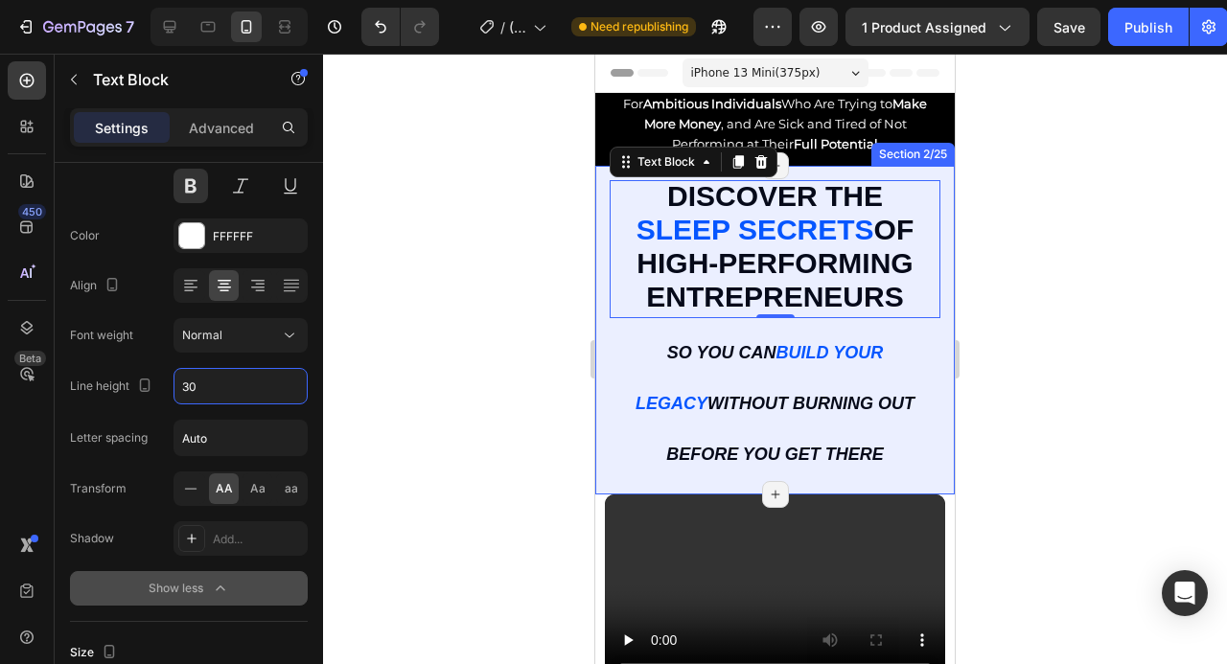
click at [1106, 238] on div at bounding box center [775, 359] width 904 height 611
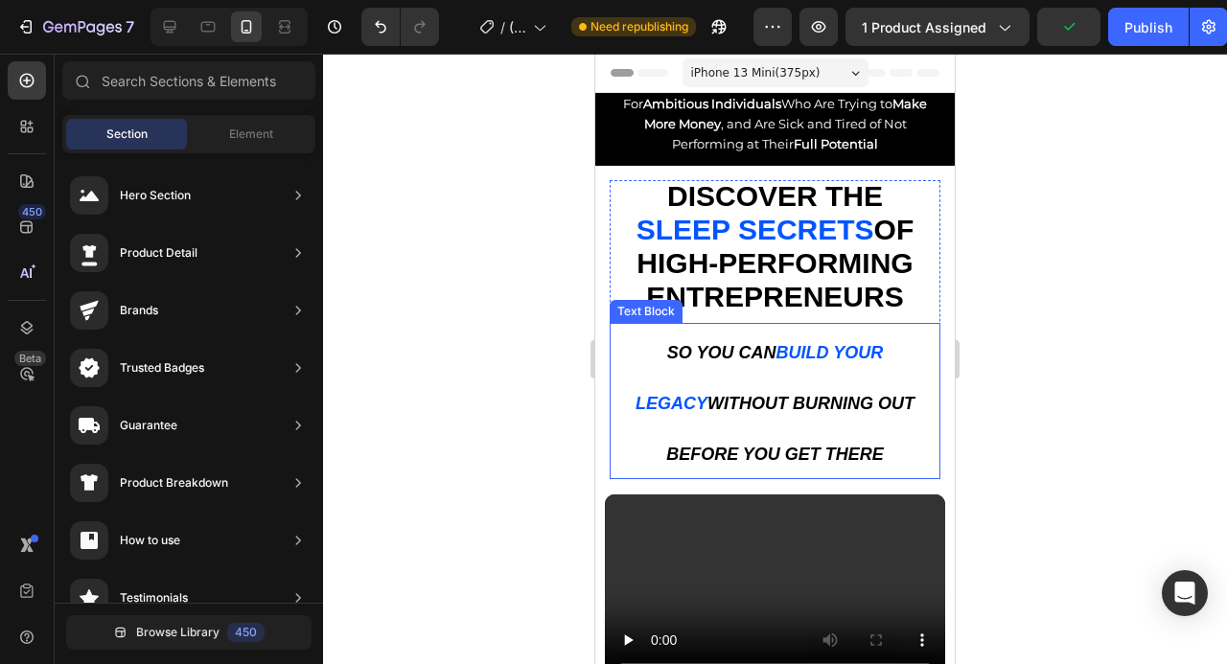
click at [818, 384] on p "So you can build your legacy without burning out before you get there" at bounding box center [775, 400] width 327 height 151
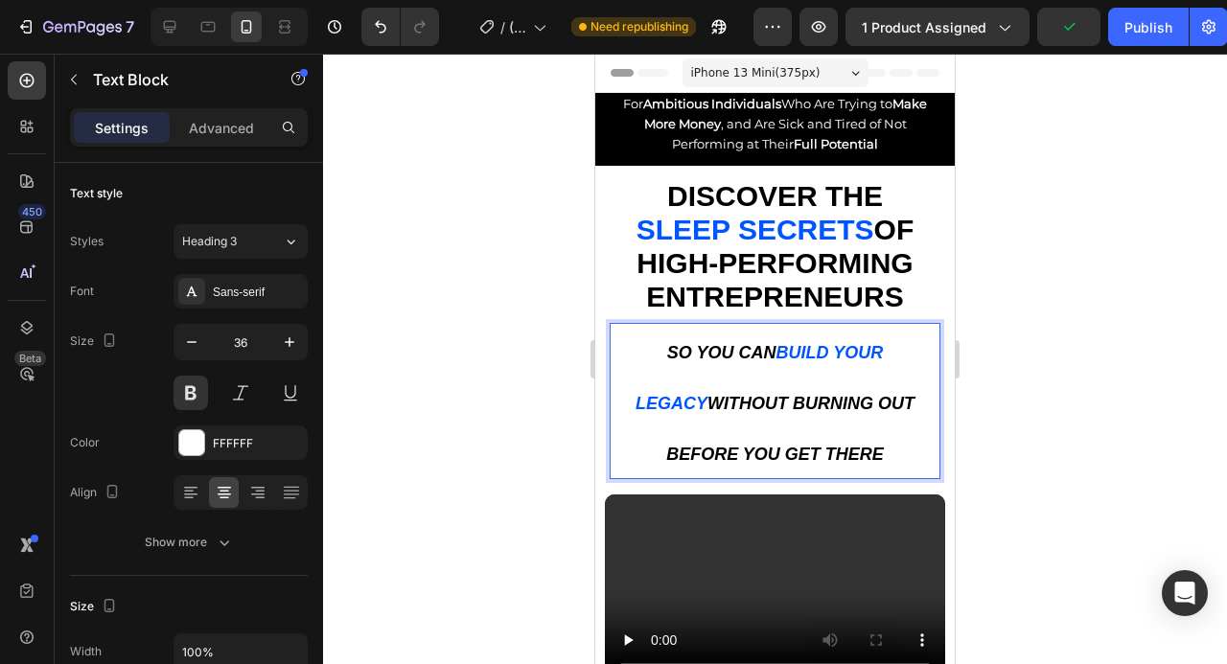
click at [818, 384] on p "So you can build your legacy without burning out before you get there" at bounding box center [775, 400] width 327 height 151
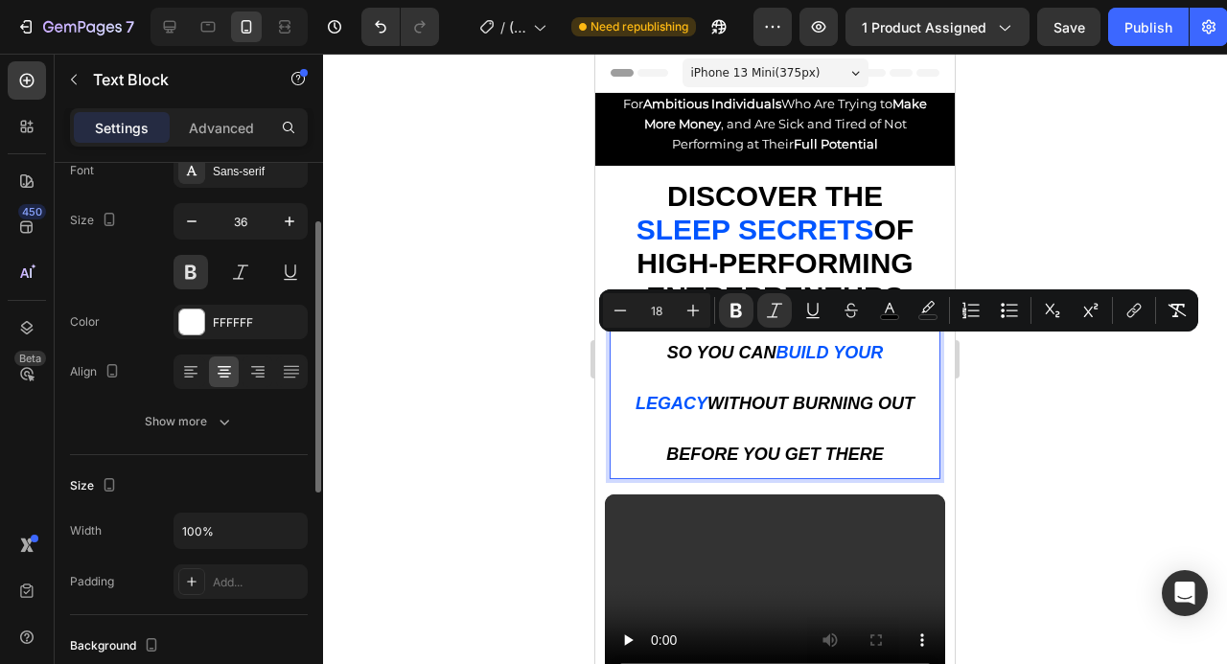
scroll to position [125, 0]
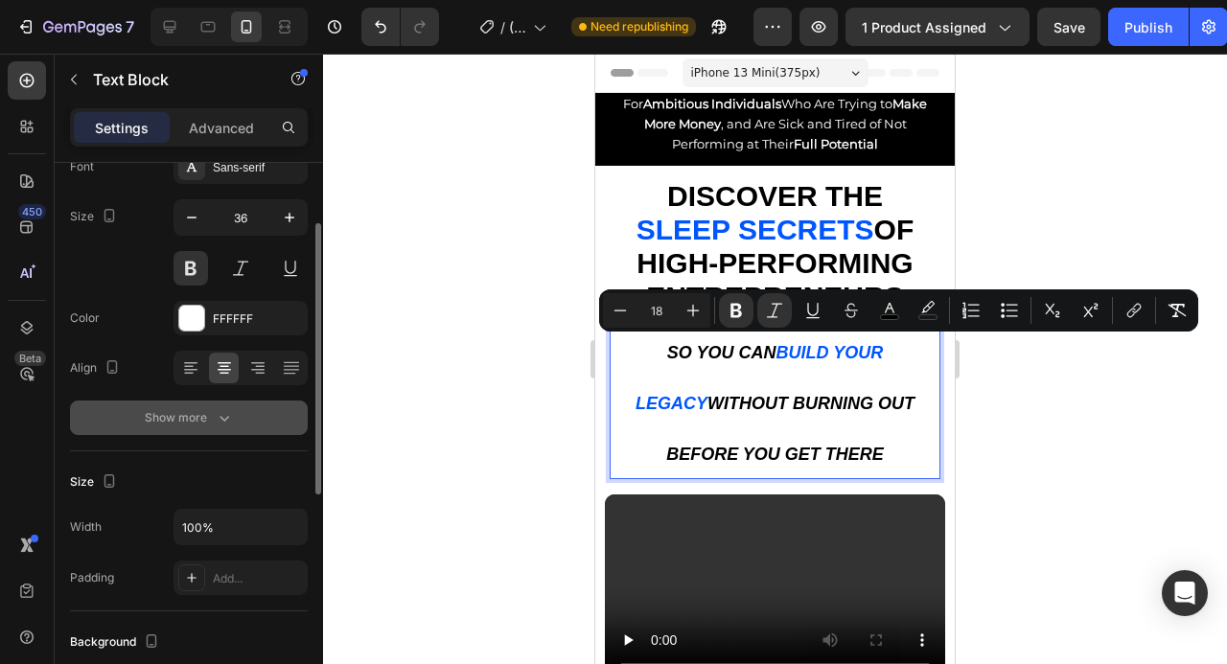
click at [187, 425] on div "Show more" at bounding box center [189, 417] width 89 height 19
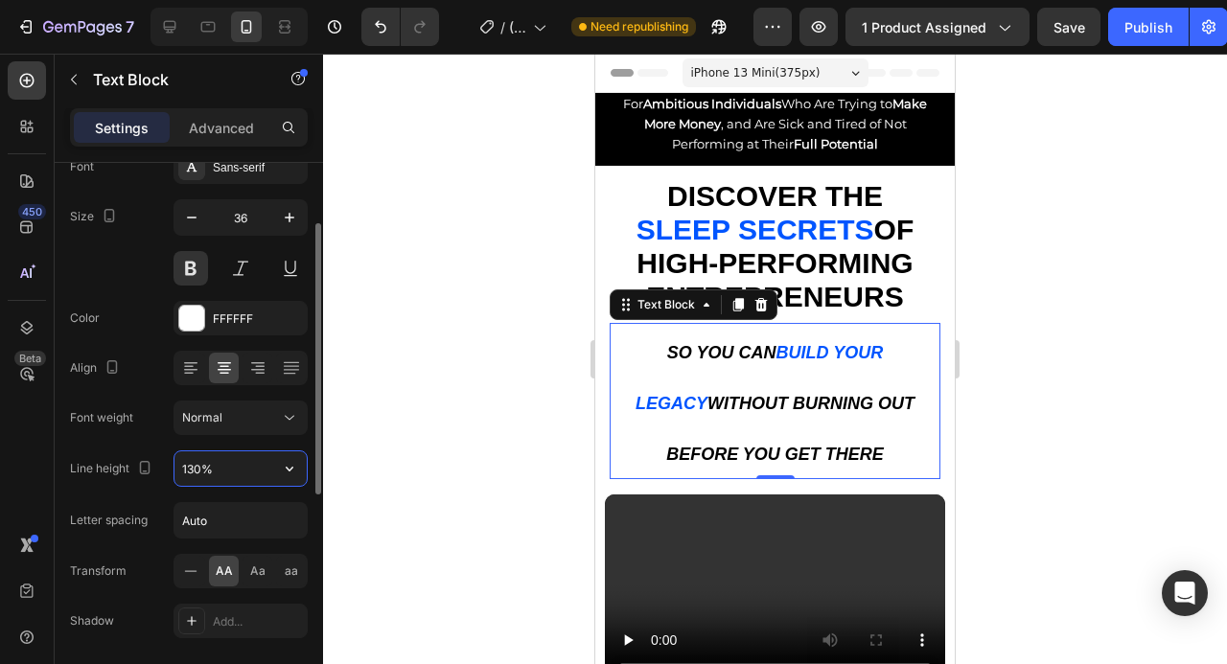
click at [207, 469] on input "130%" at bounding box center [240, 469] width 132 height 35
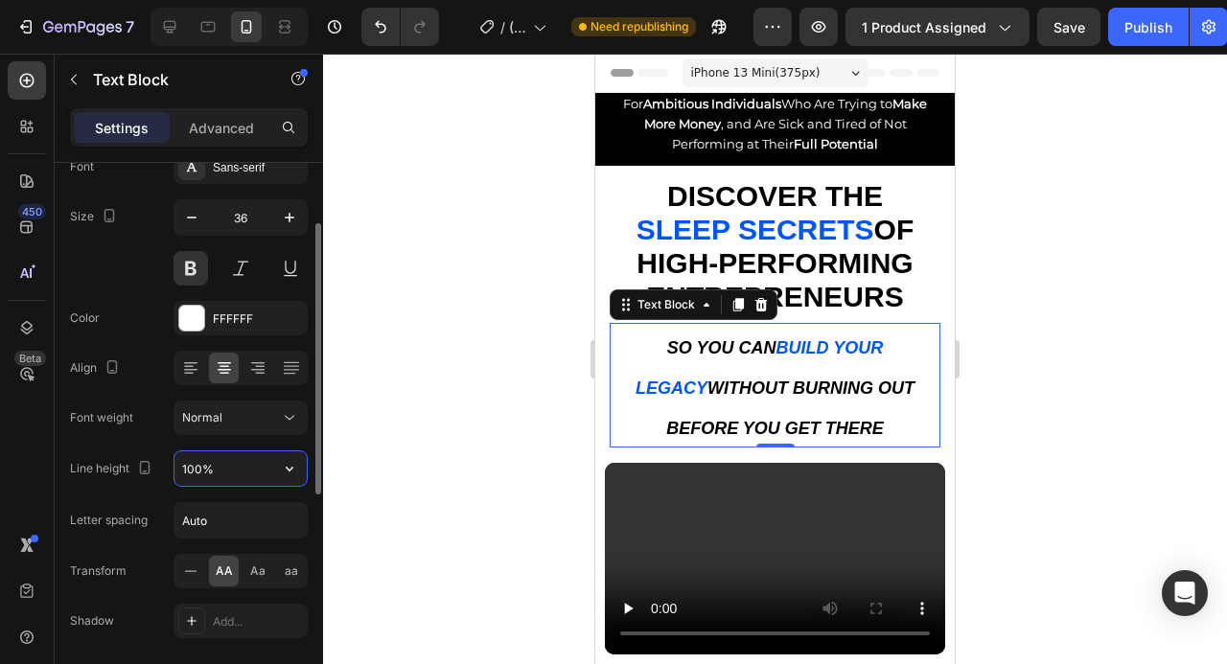
click at [225, 474] on input "100%" at bounding box center [240, 469] width 132 height 35
click at [200, 469] on input "100%" at bounding box center [240, 469] width 132 height 35
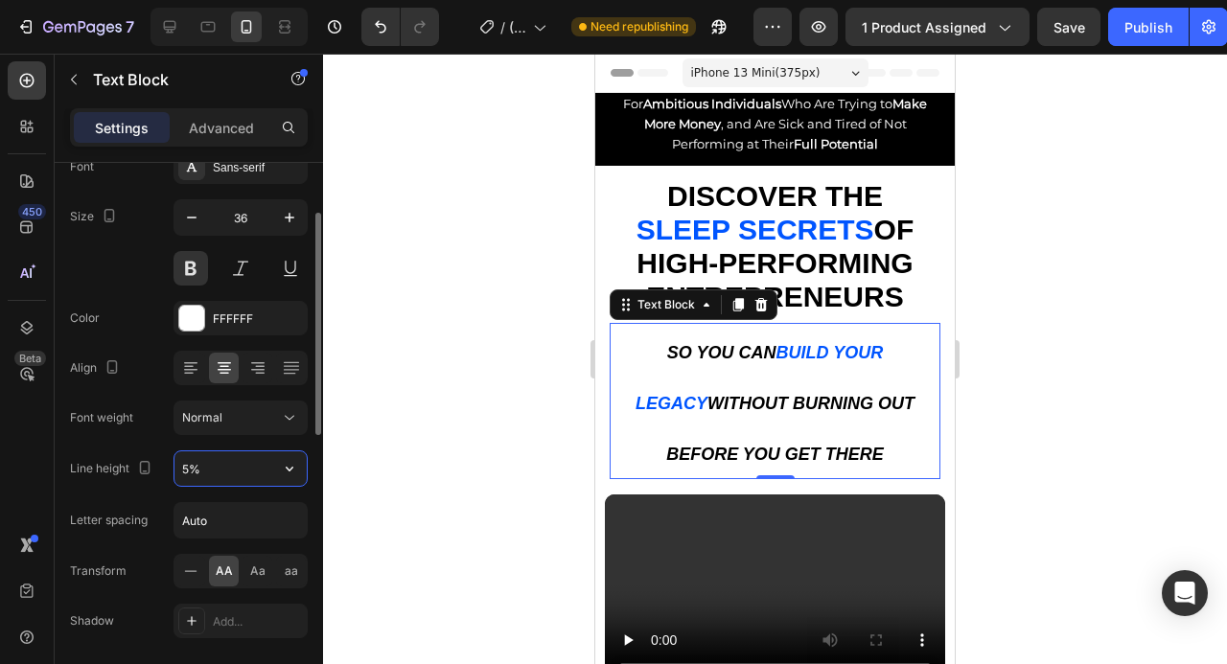
type input "50%"
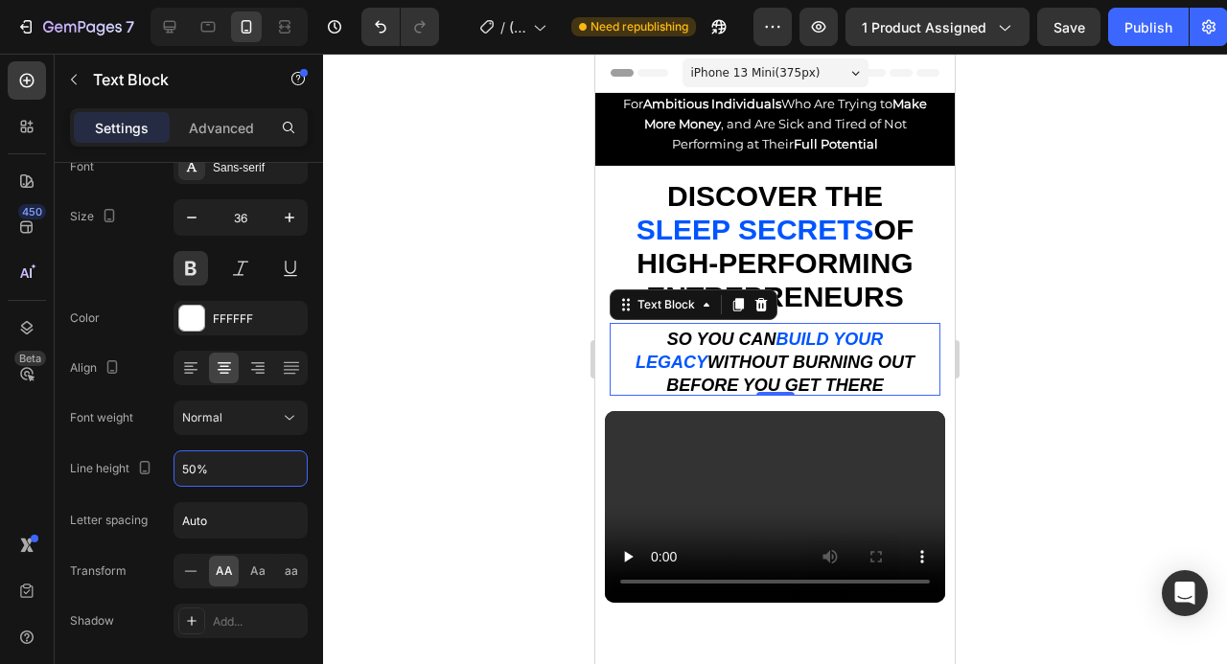
click at [1048, 345] on div at bounding box center [775, 359] width 904 height 611
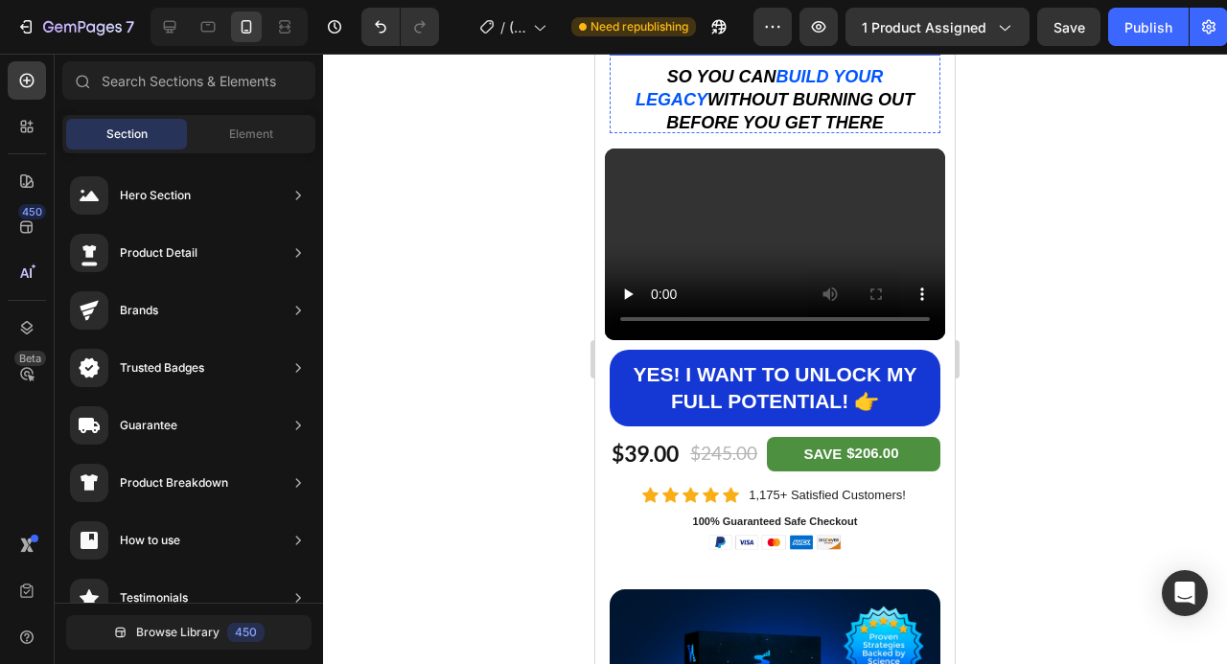
scroll to position [0, 0]
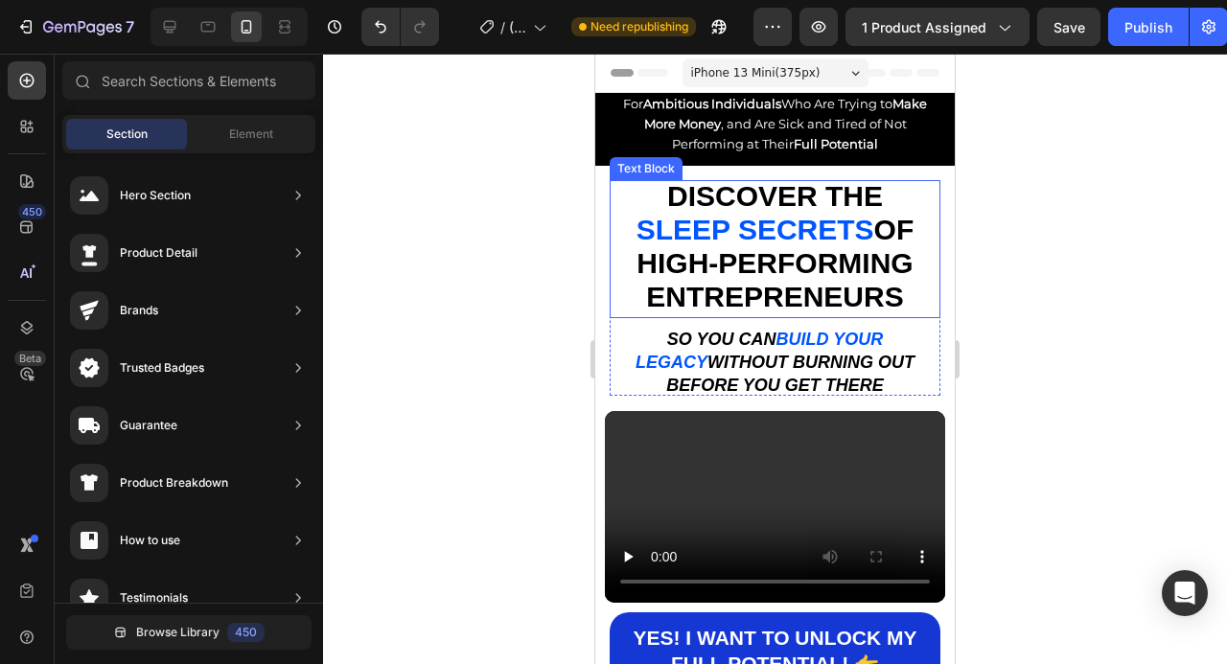
click at [1133, 302] on div at bounding box center [775, 359] width 904 height 611
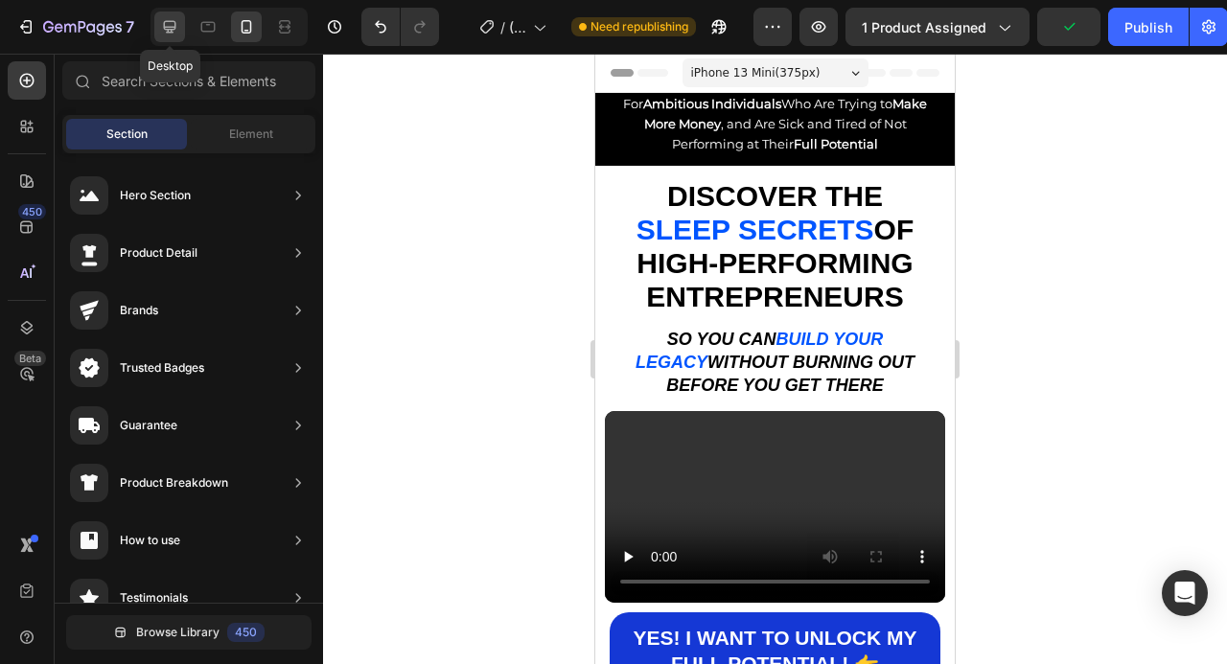
click at [171, 31] on icon at bounding box center [169, 26] width 19 height 19
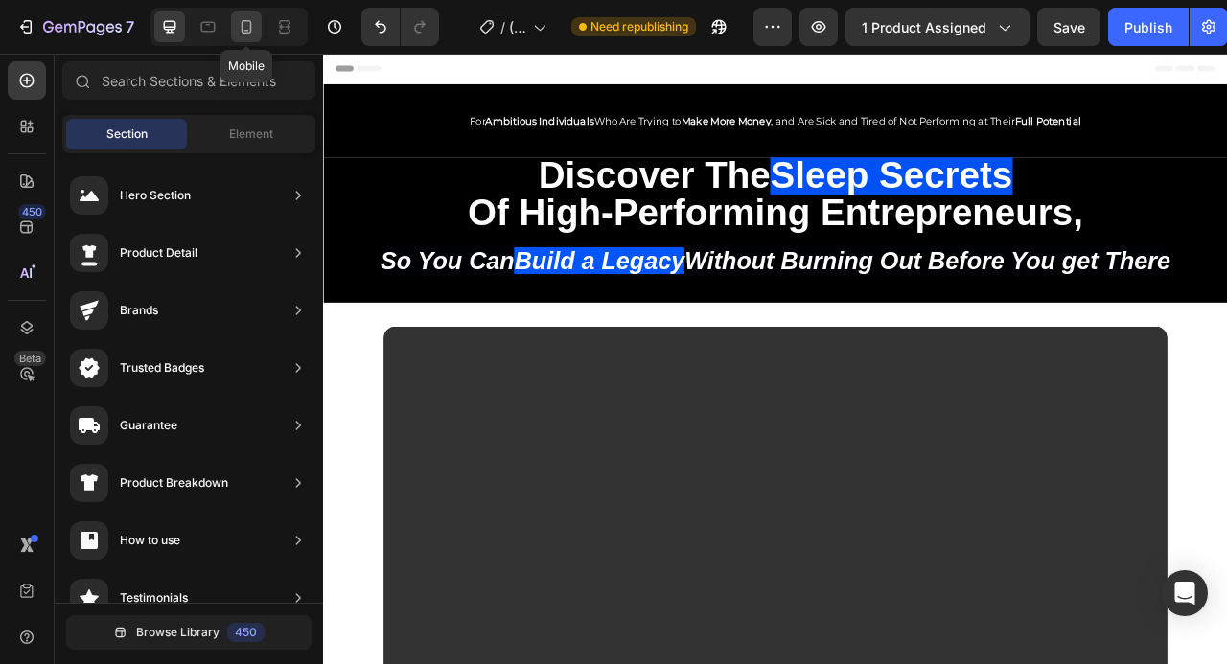
click at [240, 29] on icon at bounding box center [246, 26] width 19 height 19
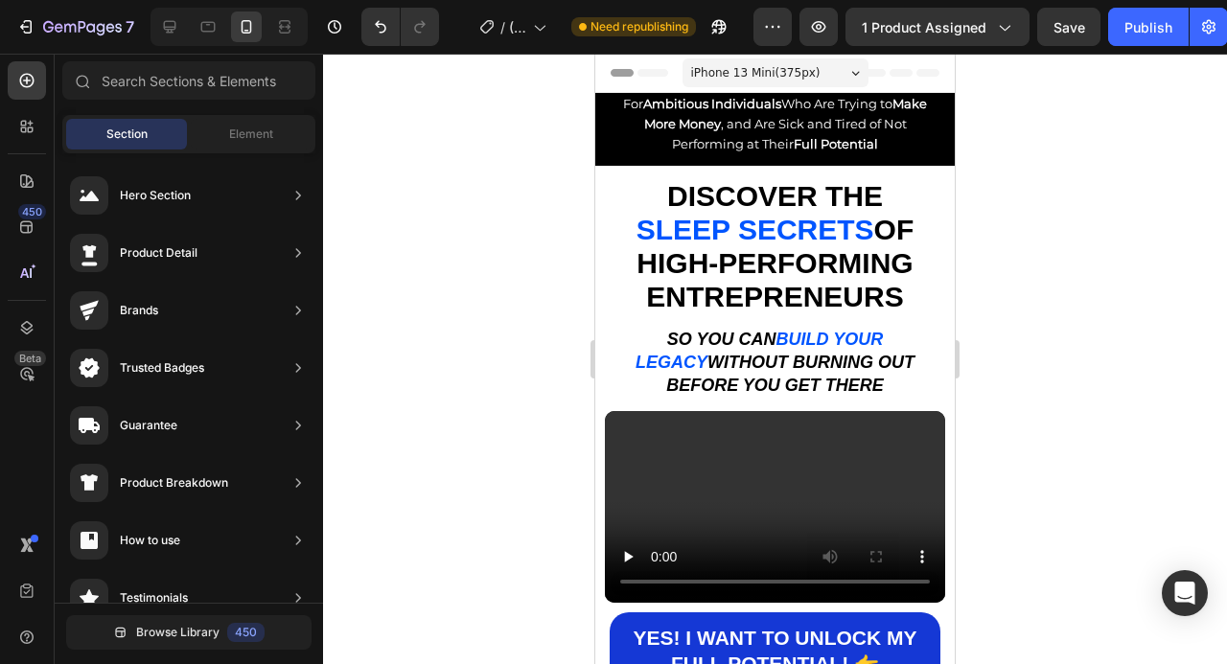
click at [1225, 257] on div at bounding box center [775, 359] width 904 height 611
click at [1189, 263] on div at bounding box center [775, 359] width 904 height 611
click at [858, 226] on span "SLEEP SECRETS" at bounding box center [756, 230] width 238 height 32
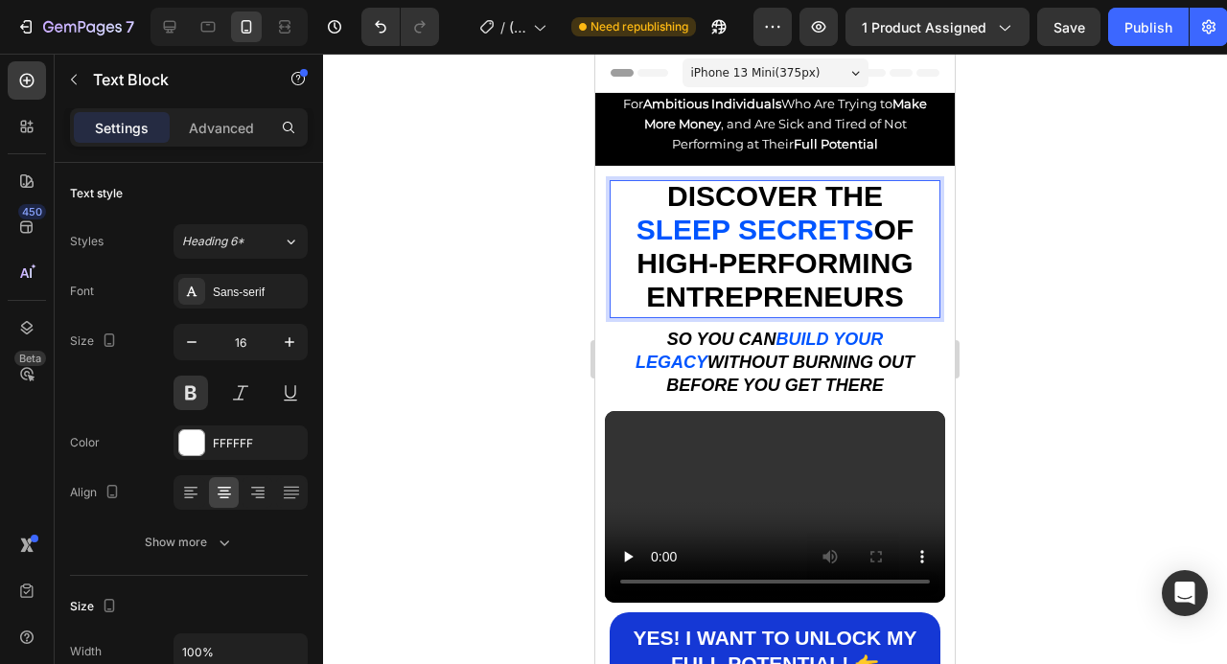
click at [869, 231] on span "SLEEP SECRETS" at bounding box center [756, 230] width 238 height 32
drag, startPoint x: 874, startPoint y: 231, endPoint x: 630, endPoint y: 232, distance: 244.4
click at [630, 232] on p "SLEEP SECRETS OF" at bounding box center [775, 233] width 327 height 34
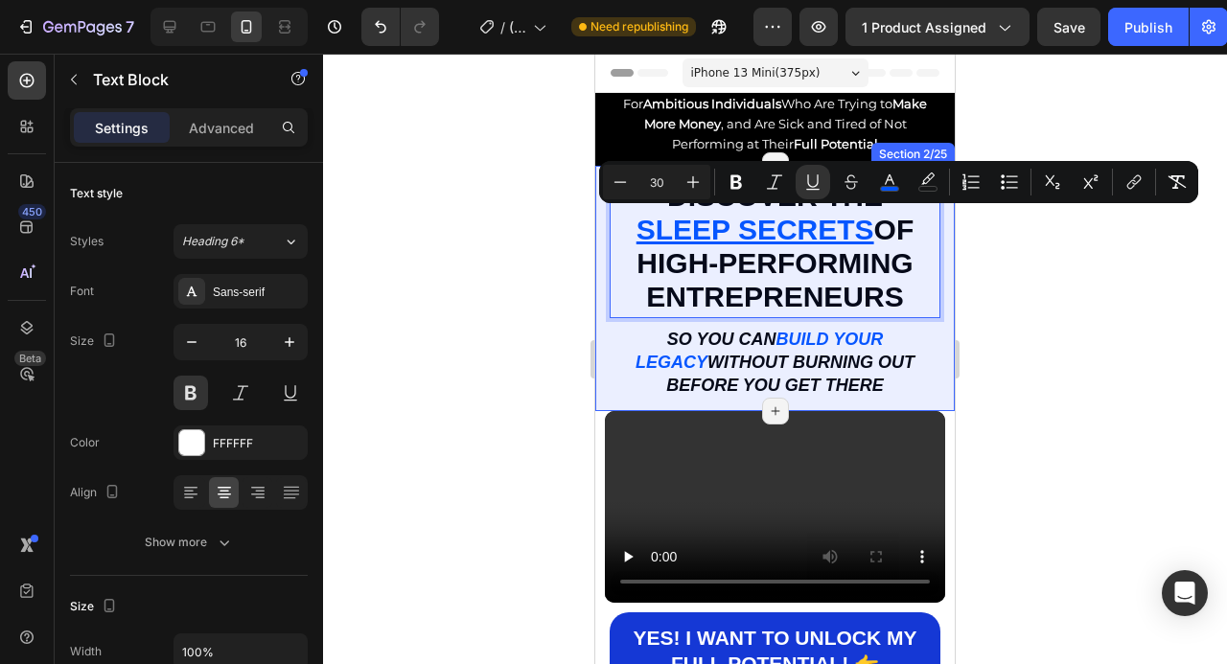
click at [951, 316] on div "Discover the Sleep Secrets of High-Performing Entrepreneurs, Text Block So You …" at bounding box center [774, 288] width 359 height 245
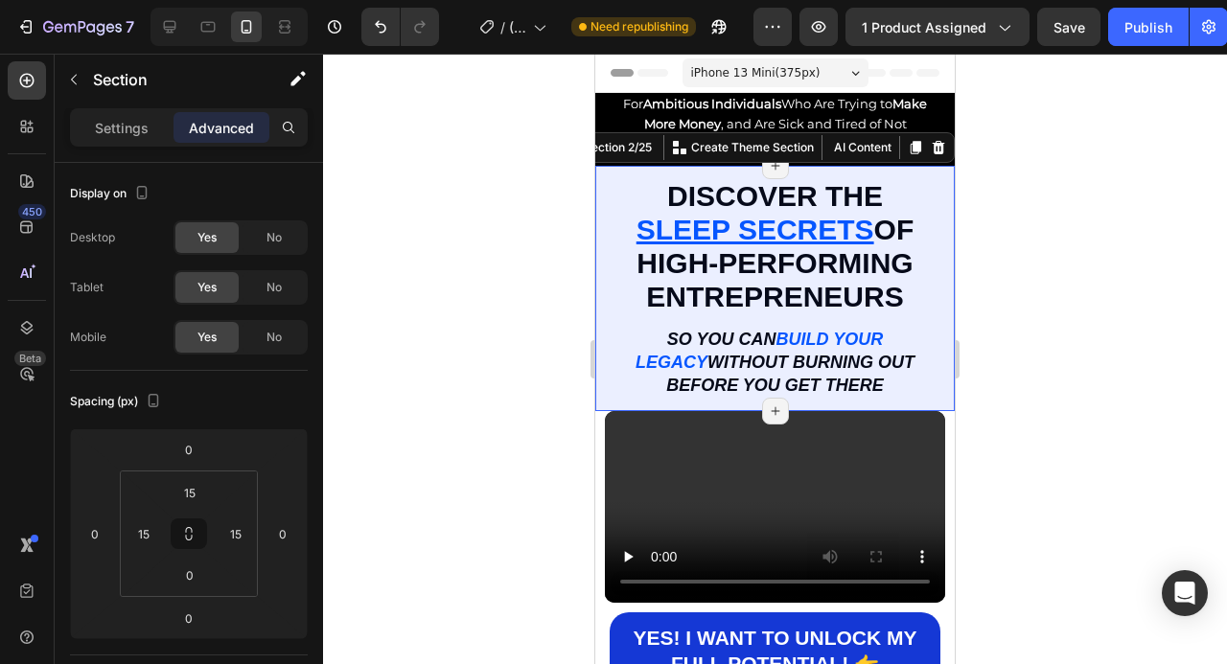
click at [1074, 303] on div at bounding box center [775, 359] width 904 height 611
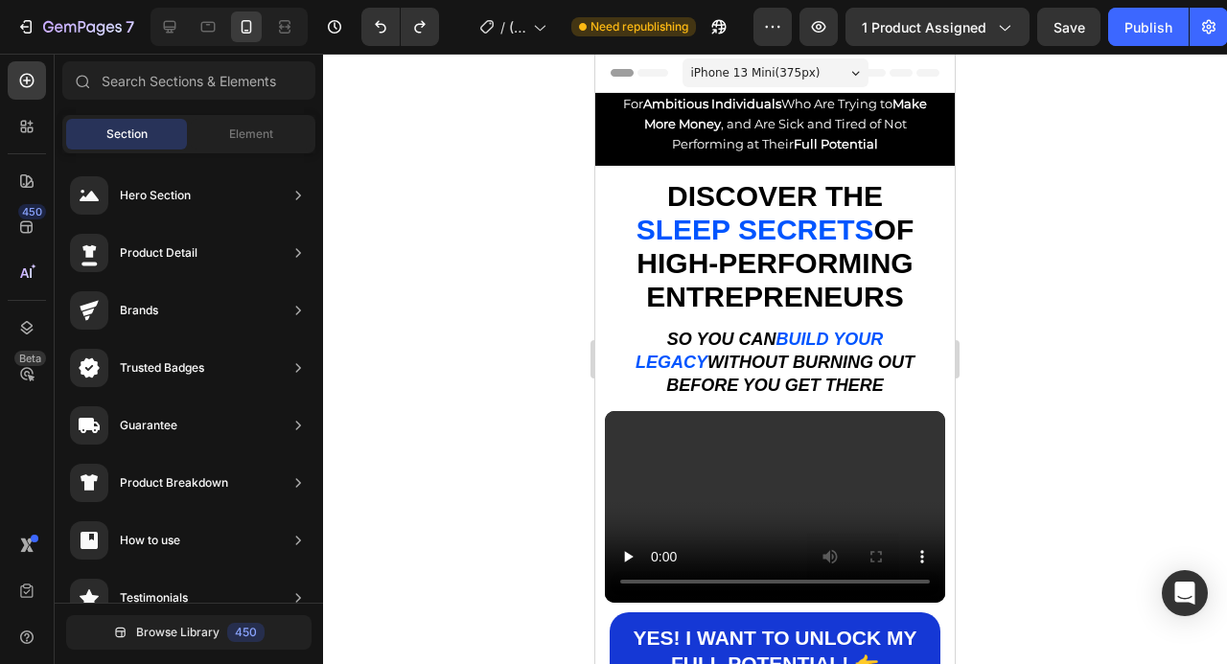
click at [1074, 303] on div at bounding box center [775, 359] width 904 height 611
click at [1152, 23] on div "Publish" at bounding box center [1148, 27] width 48 height 20
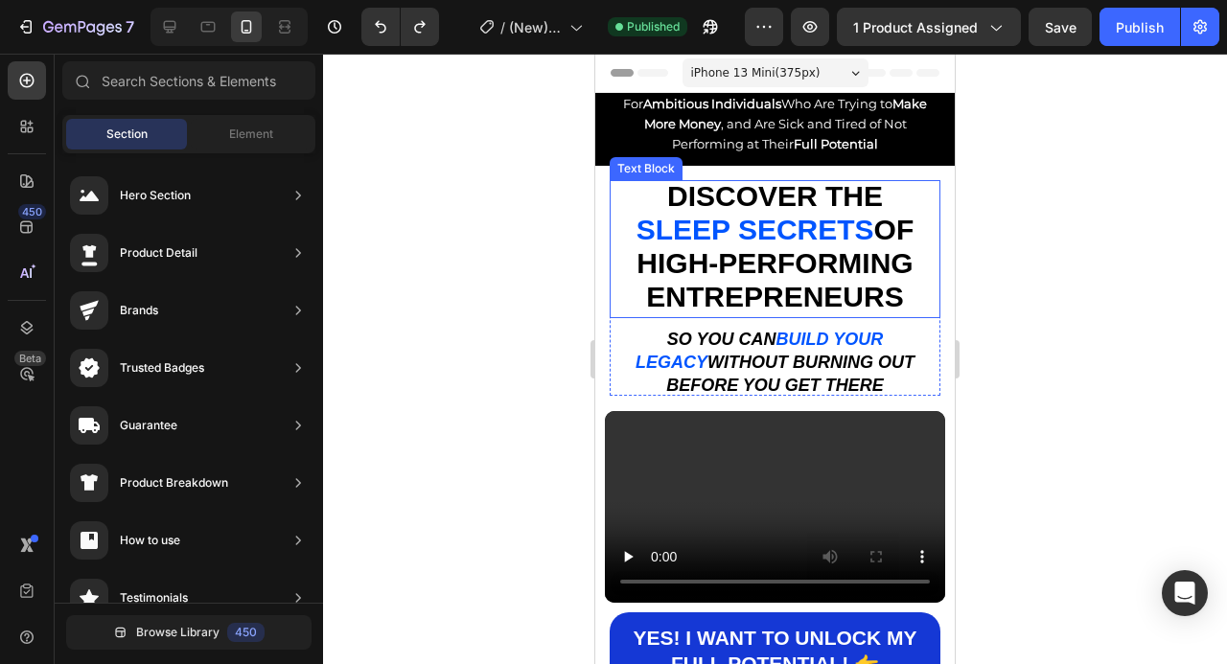
click at [814, 226] on span "SLEEP SECRETS" at bounding box center [756, 230] width 238 height 32
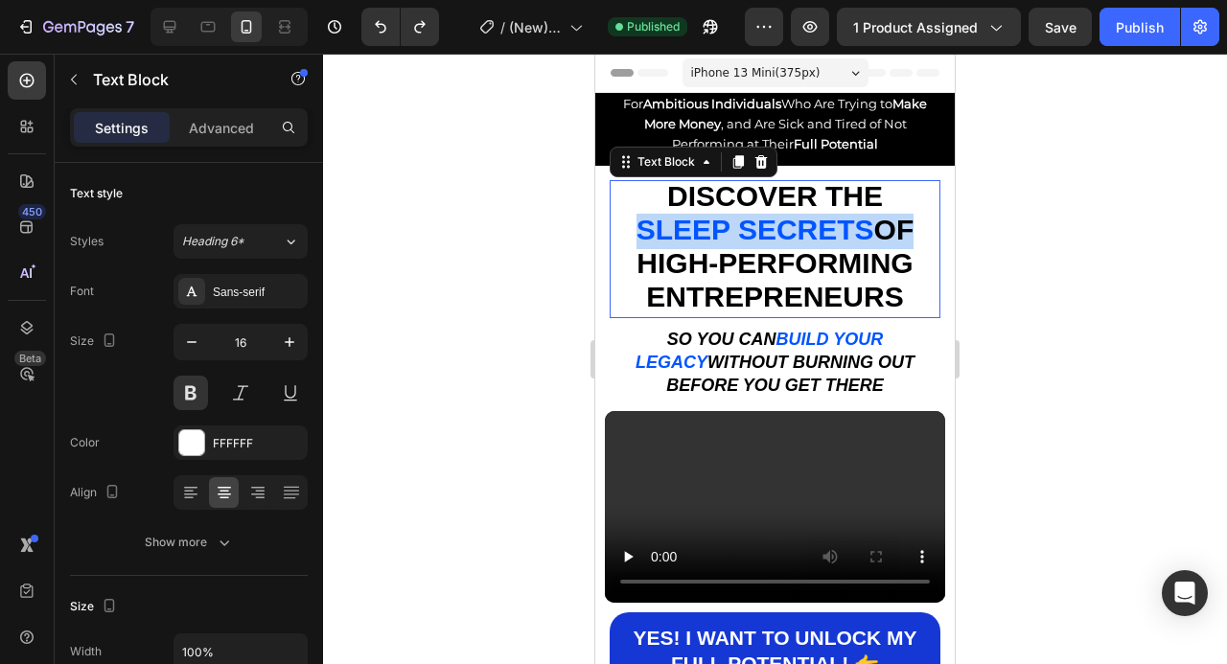
click at [814, 226] on span "SLEEP SECRETS" at bounding box center [756, 230] width 238 height 32
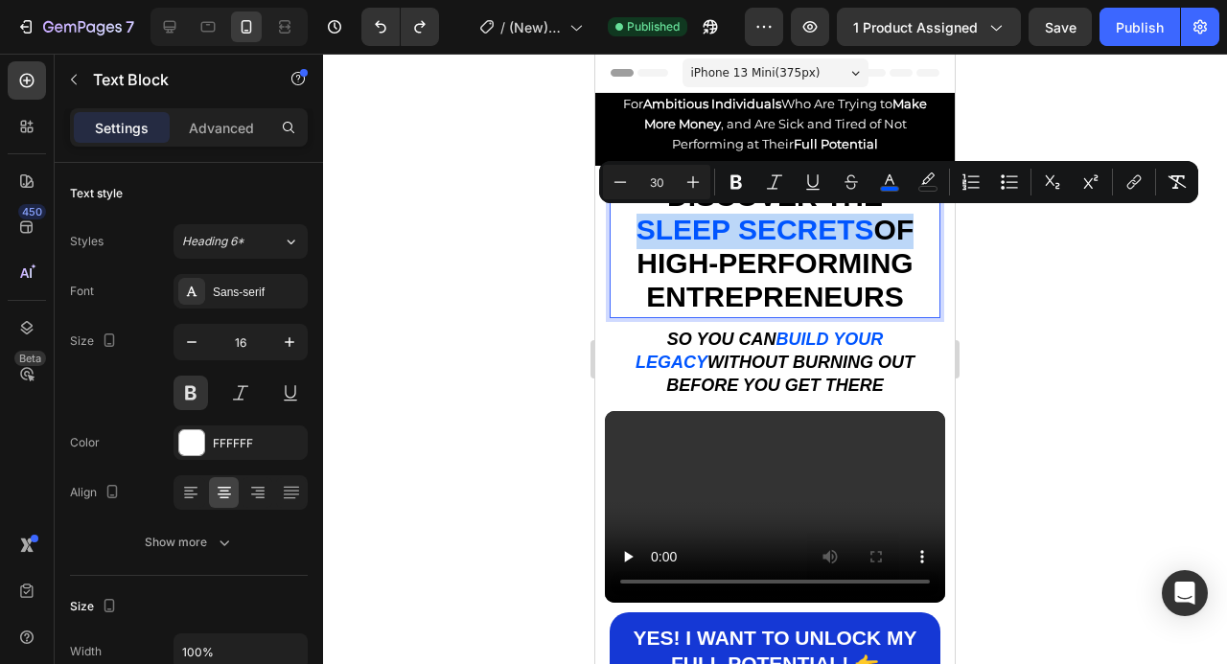
click at [814, 226] on span "SLEEP SECRETS" at bounding box center [756, 230] width 238 height 32
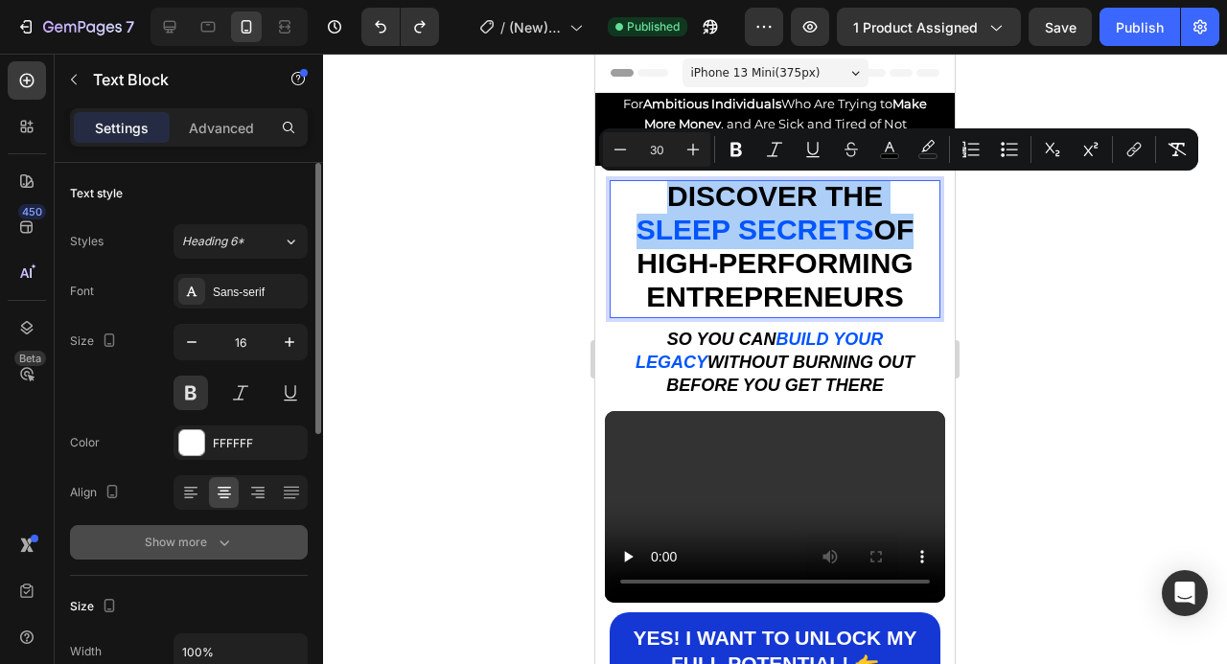
click at [207, 553] on button "Show more" at bounding box center [189, 542] width 238 height 35
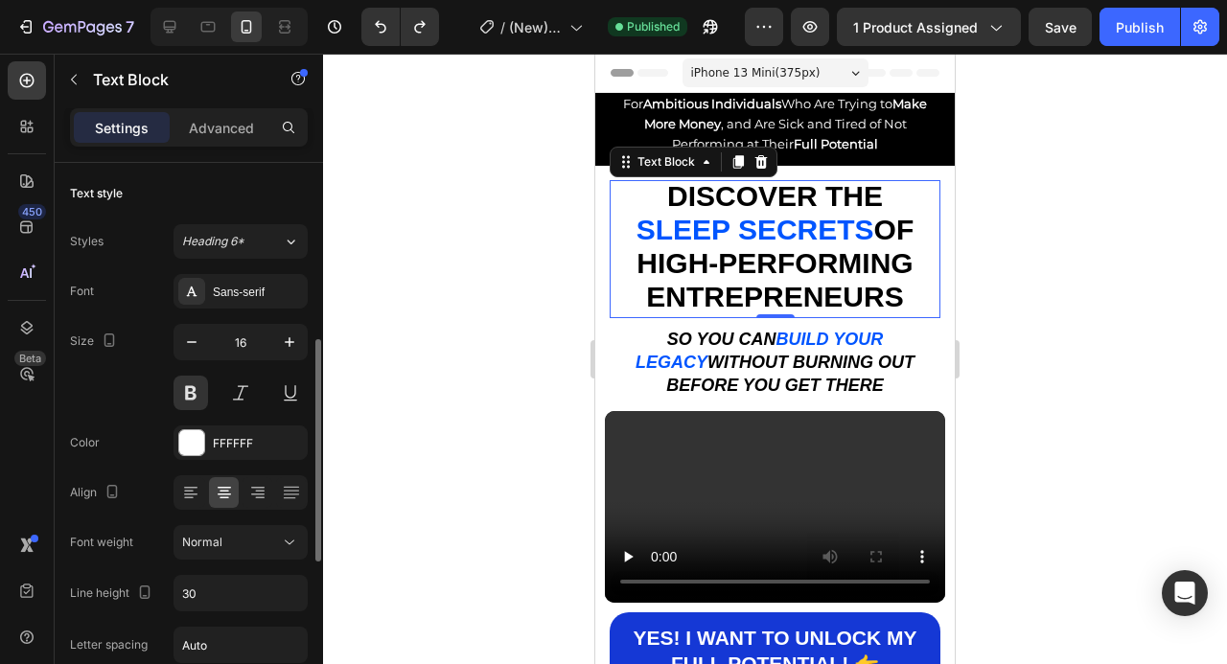
scroll to position [128, 0]
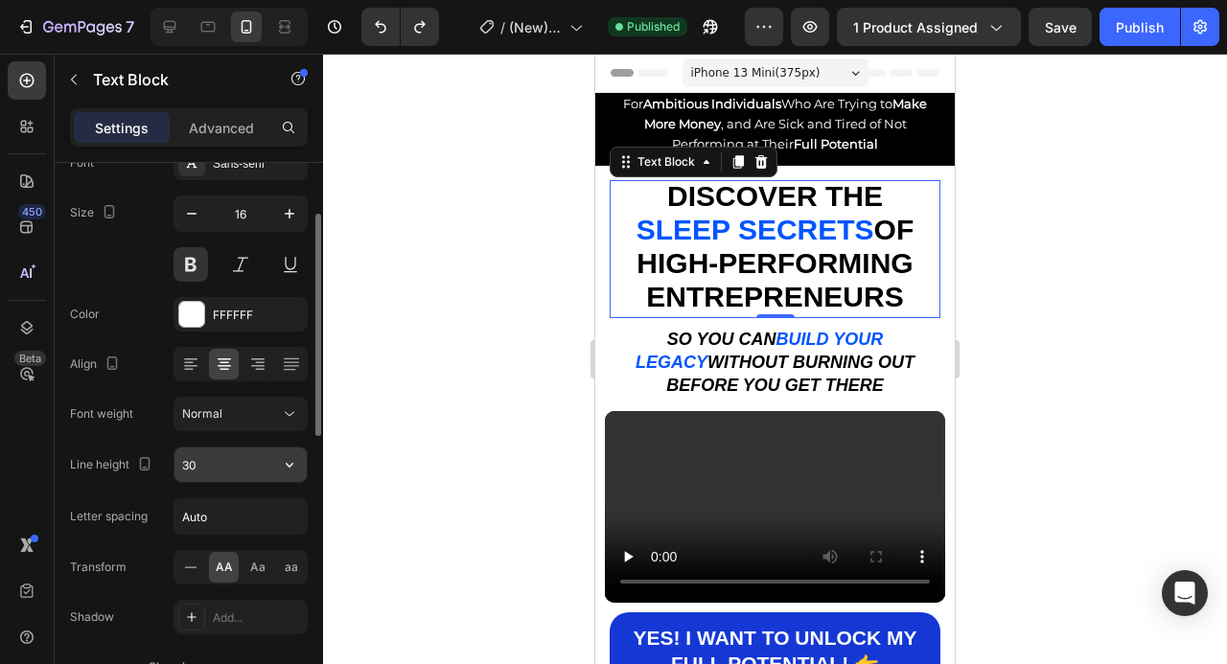
click at [217, 458] on input "30" at bounding box center [240, 465] width 132 height 35
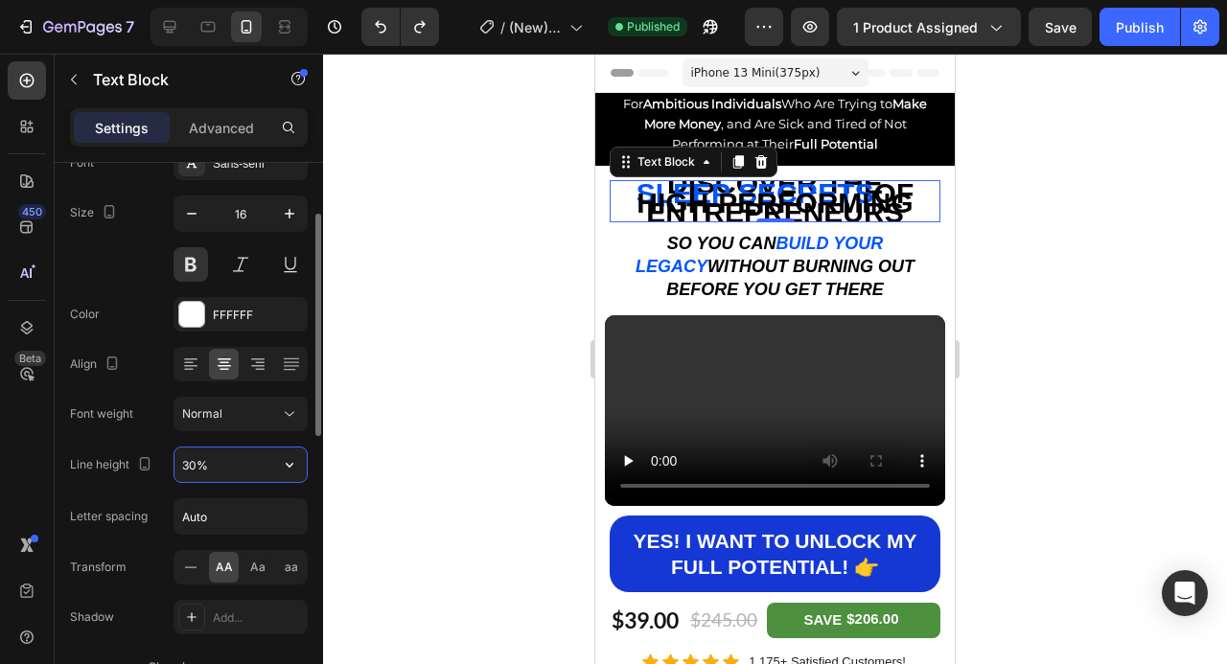
click at [197, 458] on input "30%" at bounding box center [240, 465] width 132 height 35
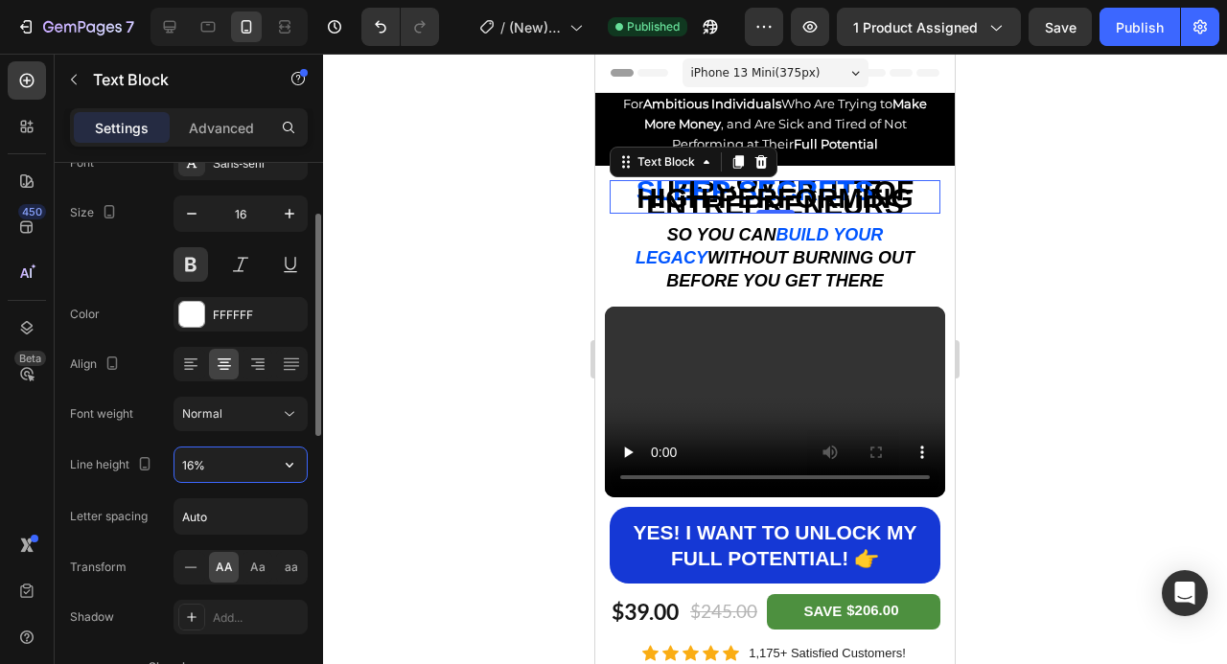
type input "160%"
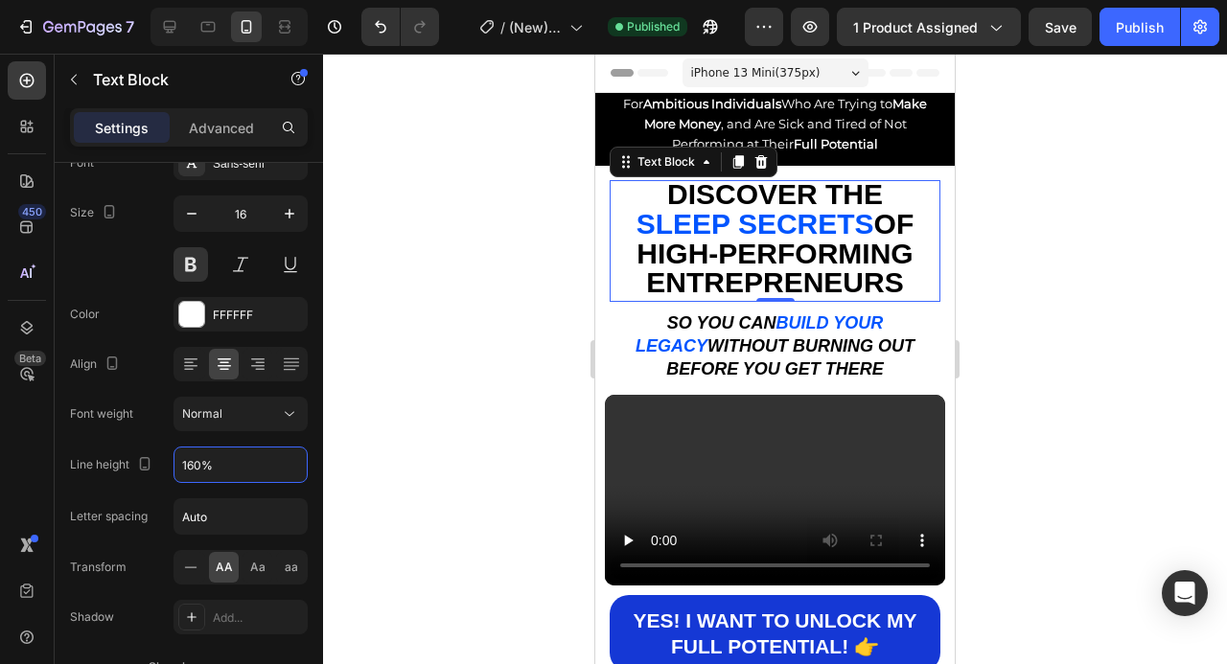
click at [1142, 243] on div at bounding box center [775, 359] width 904 height 611
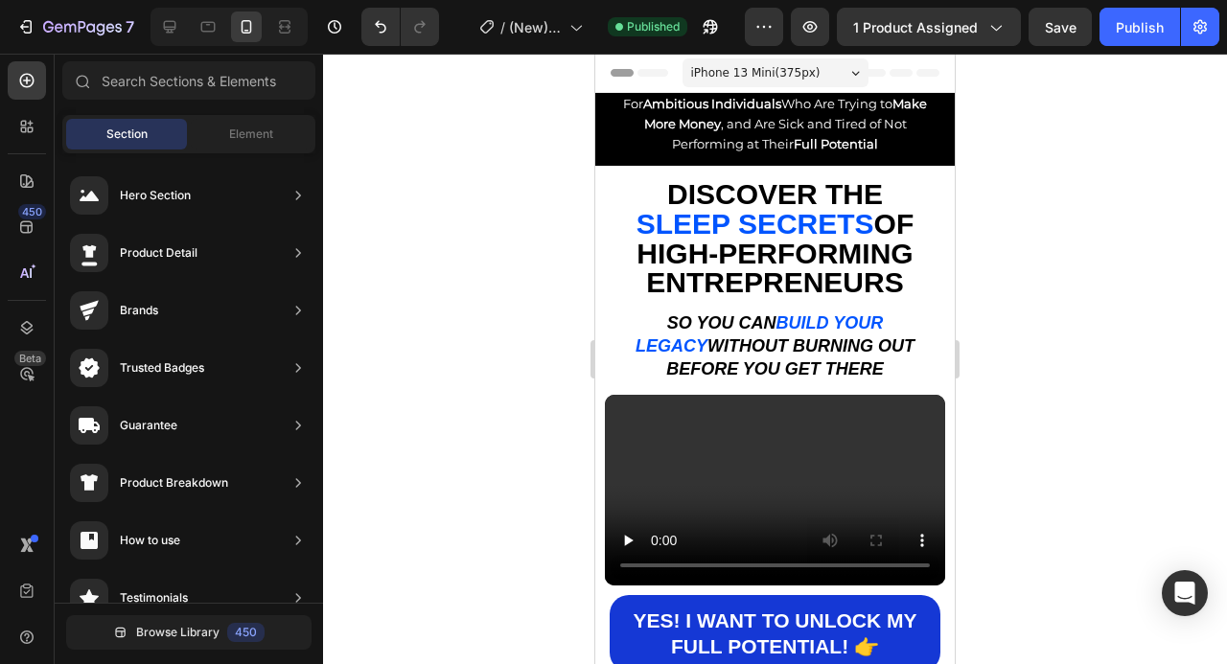
click at [860, 243] on span "HIGH-PERFORMING ENTREPRENEURS" at bounding box center [775, 268] width 276 height 61
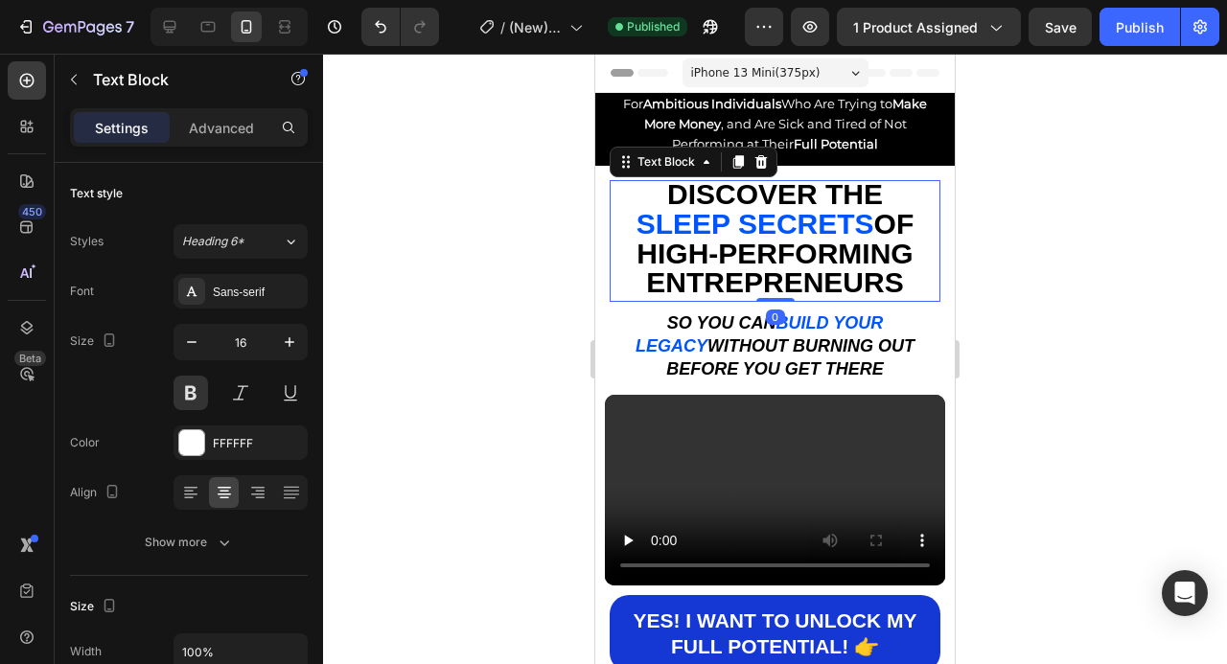
click at [860, 243] on span "HIGH-PERFORMING ENTREPRENEURS" at bounding box center [775, 268] width 276 height 61
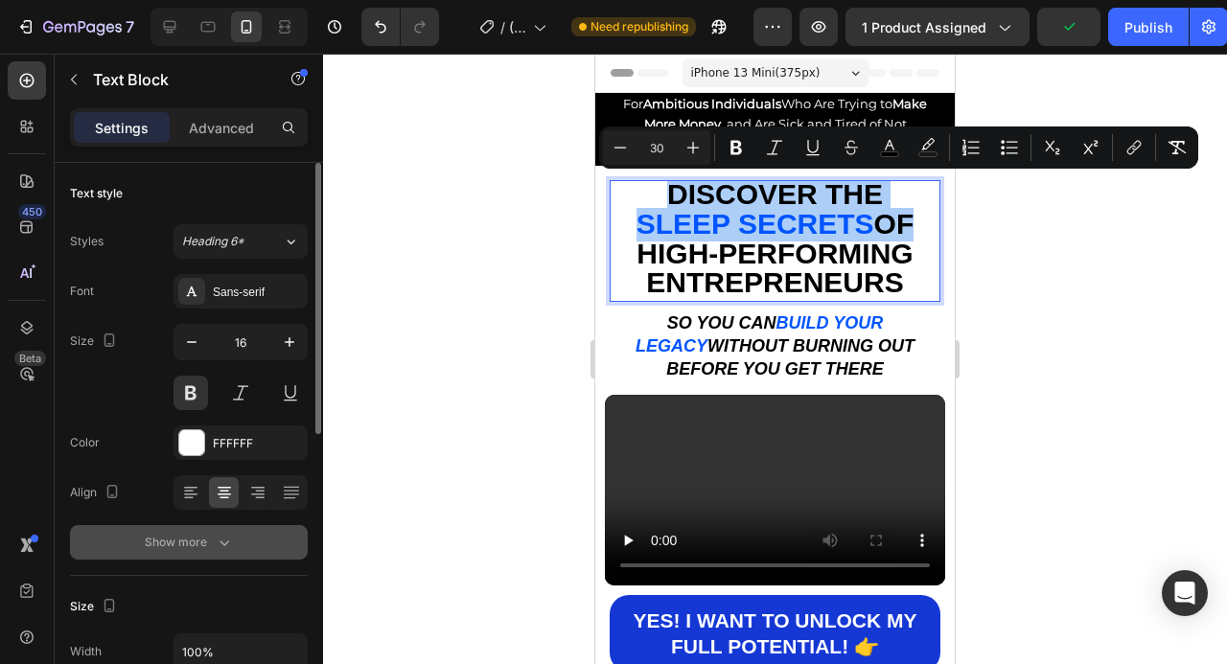
click at [235, 536] on button "Show more" at bounding box center [189, 542] width 238 height 35
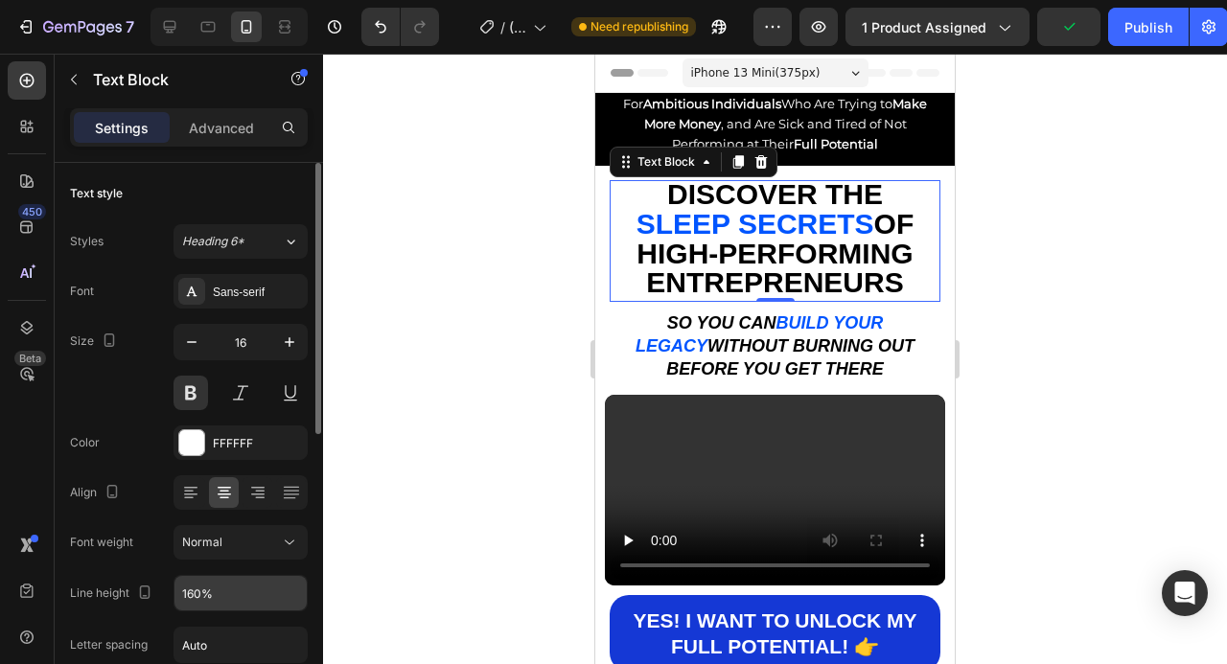
click at [232, 582] on input "160%" at bounding box center [240, 593] width 132 height 35
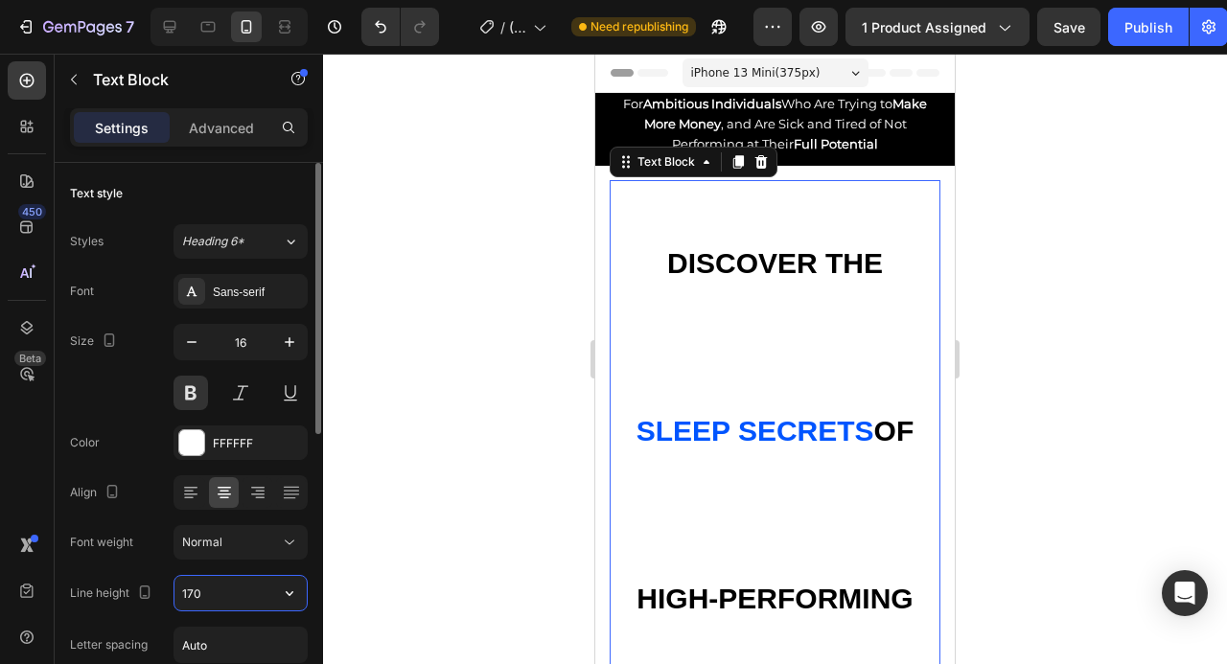
type input "170%"
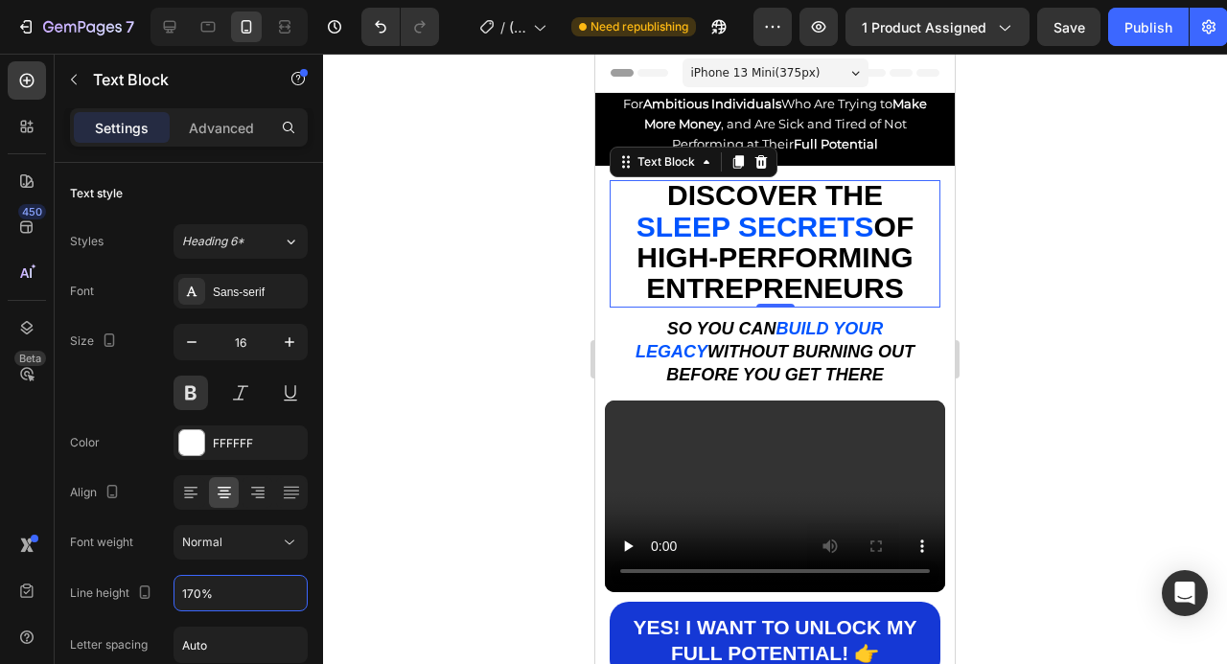
click at [1034, 444] on div at bounding box center [775, 359] width 904 height 611
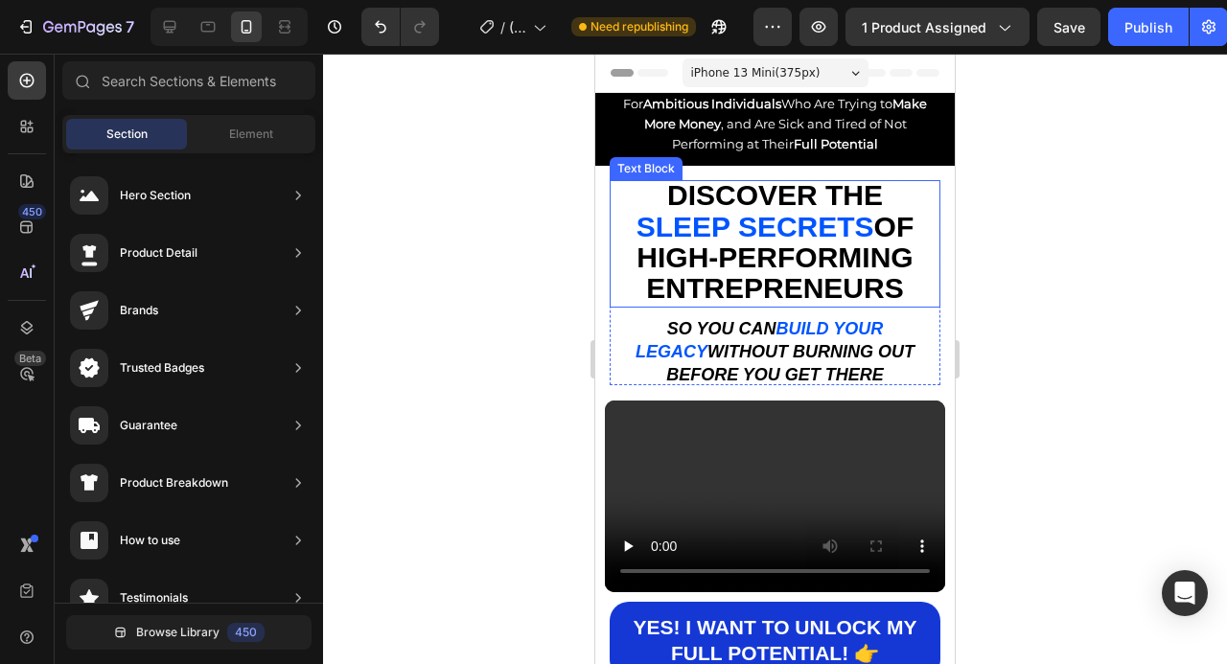
click at [847, 283] on span "HIGH-PERFORMING ENTREPRENEURS" at bounding box center [775, 273] width 276 height 62
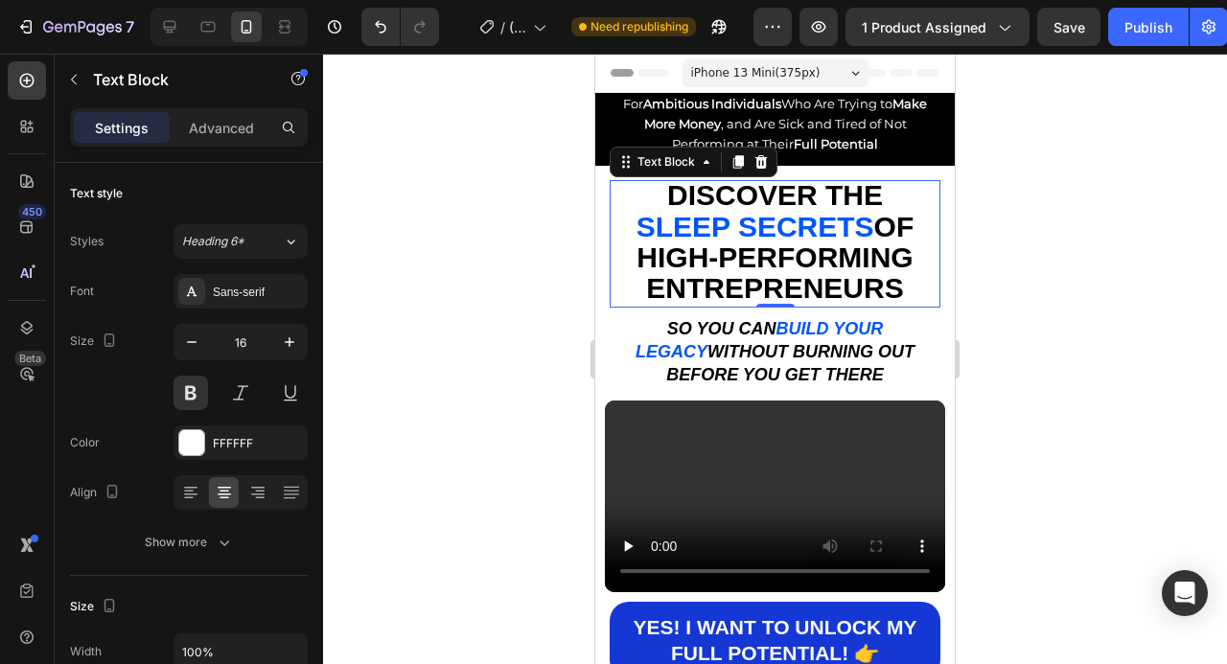
click at [1106, 278] on div at bounding box center [775, 359] width 904 height 611
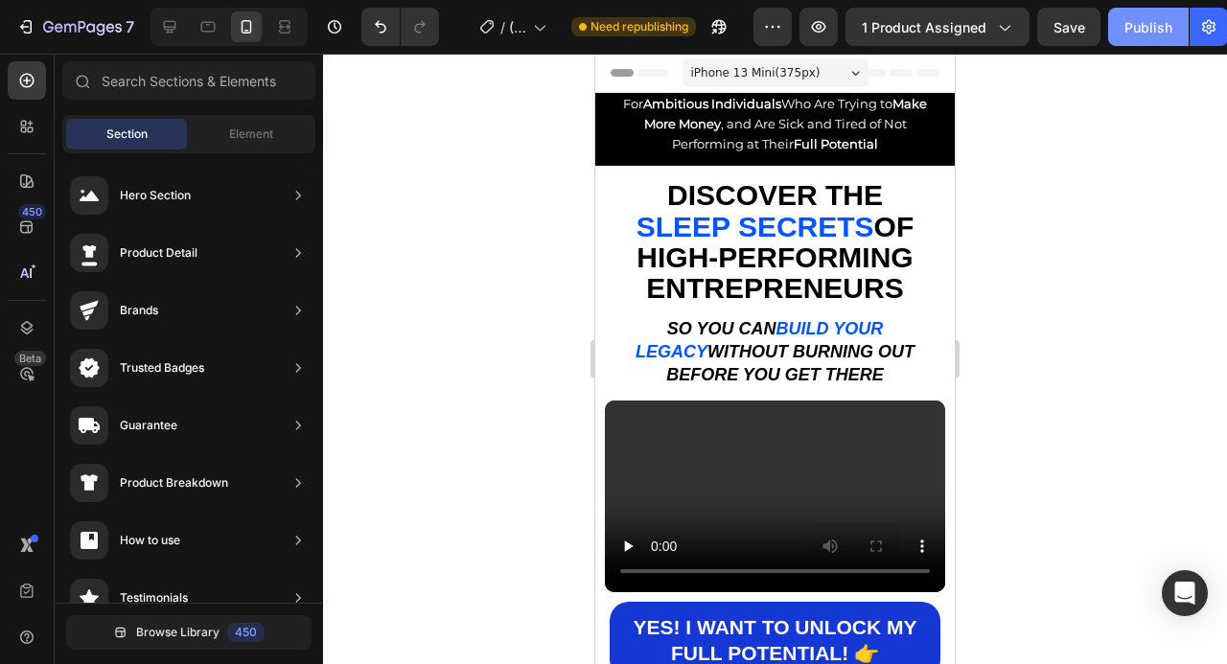
click at [1156, 29] on div "Publish" at bounding box center [1148, 27] width 48 height 20
click at [170, 34] on icon at bounding box center [169, 26] width 19 height 19
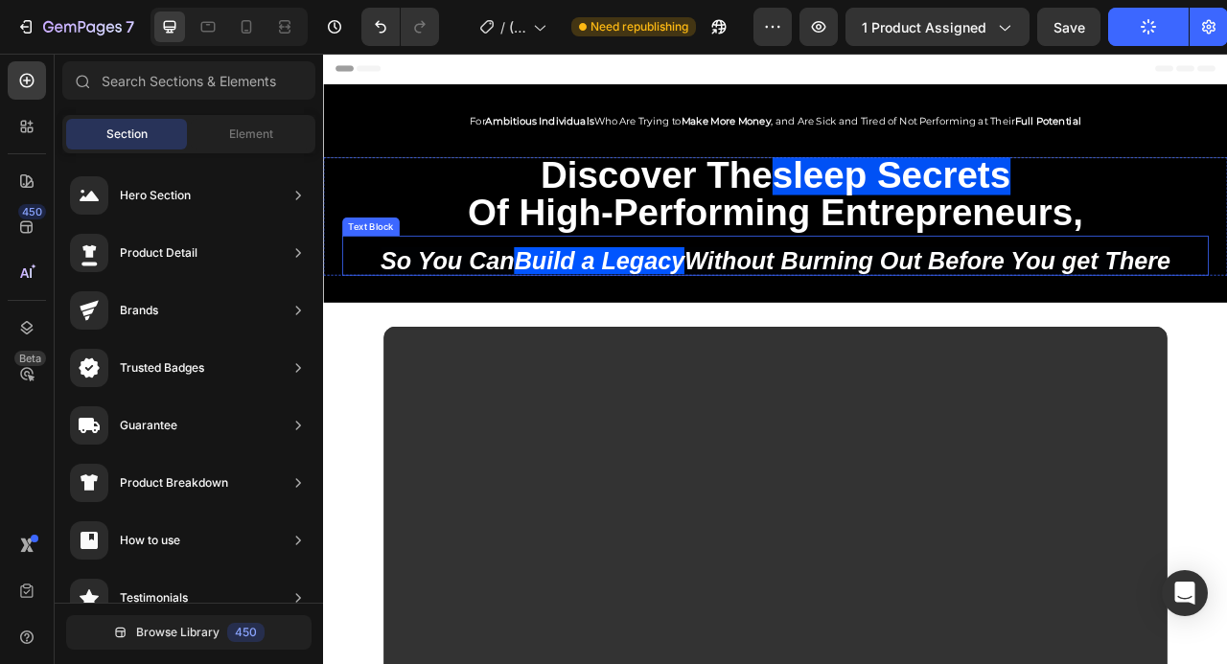
click at [699, 313] on icon "Build a Legacy" at bounding box center [674, 317] width 217 height 35
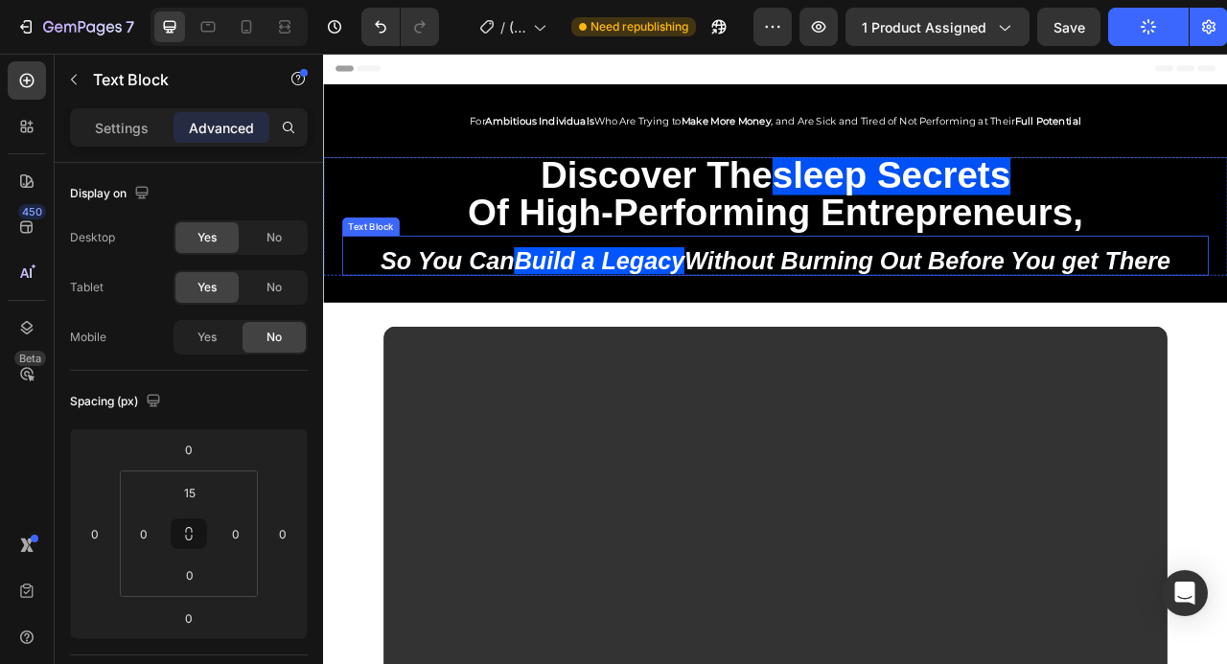
click at [699, 313] on icon "Build a Legacy" at bounding box center [674, 317] width 217 height 35
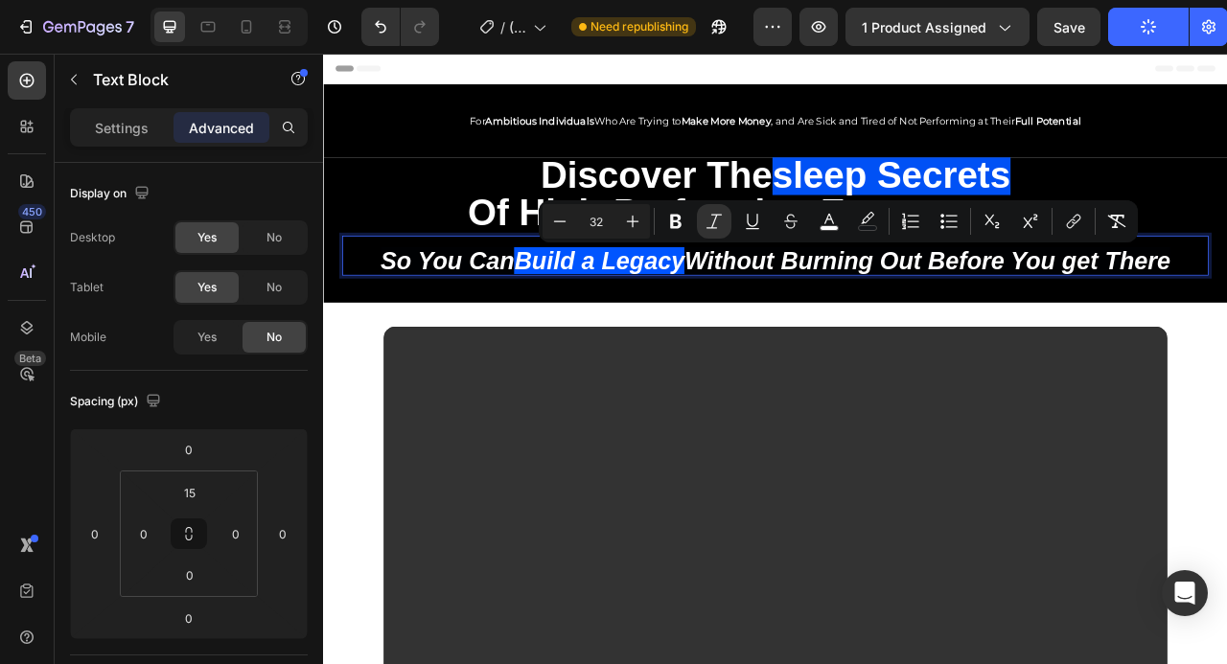
click at [770, 327] on icon "Build a Legacy" at bounding box center [674, 317] width 217 height 35
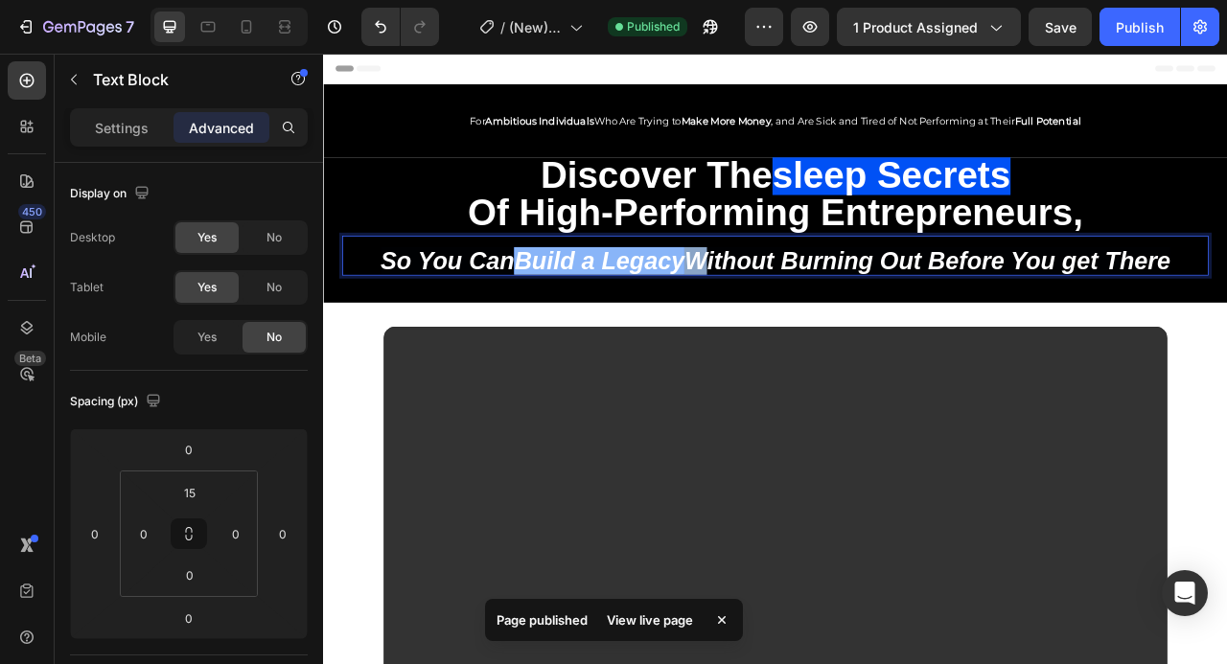
drag, startPoint x: 787, startPoint y: 324, endPoint x: 559, endPoint y: 315, distance: 228.3
click at [559, 315] on p "So You Can Build a Legacy Without Burning Out Before You get There" at bounding box center [898, 319] width 1099 height 34
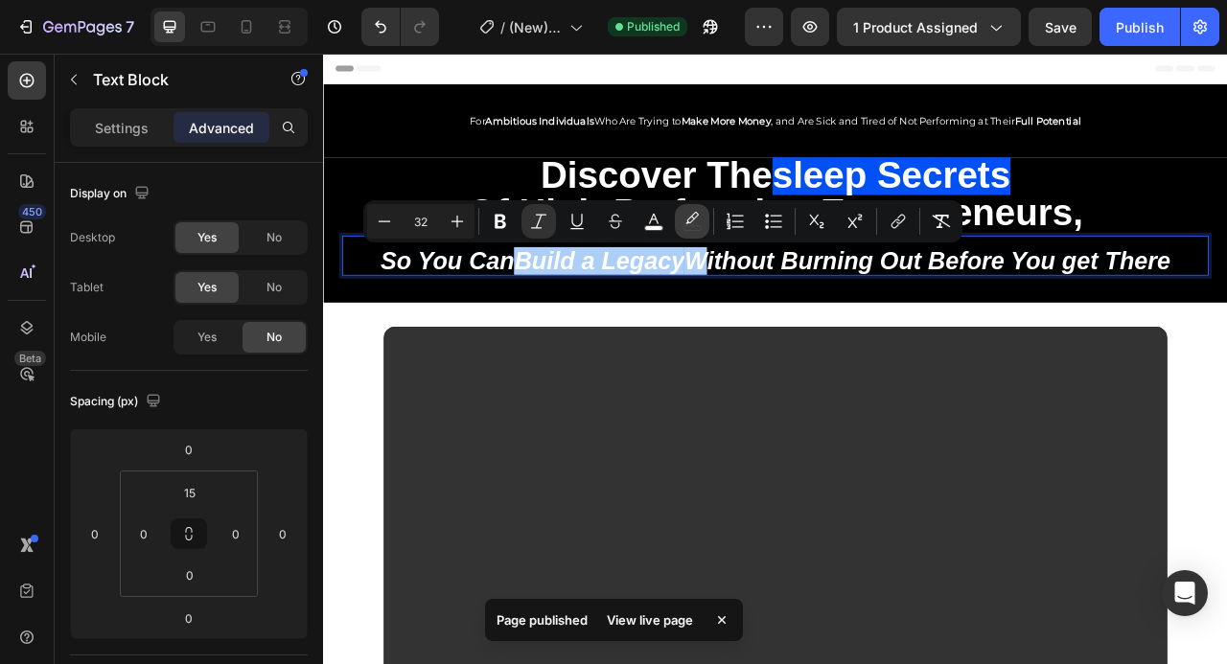
click at [692, 224] on icon "Editor contextual toolbar" at bounding box center [692, 221] width 19 height 19
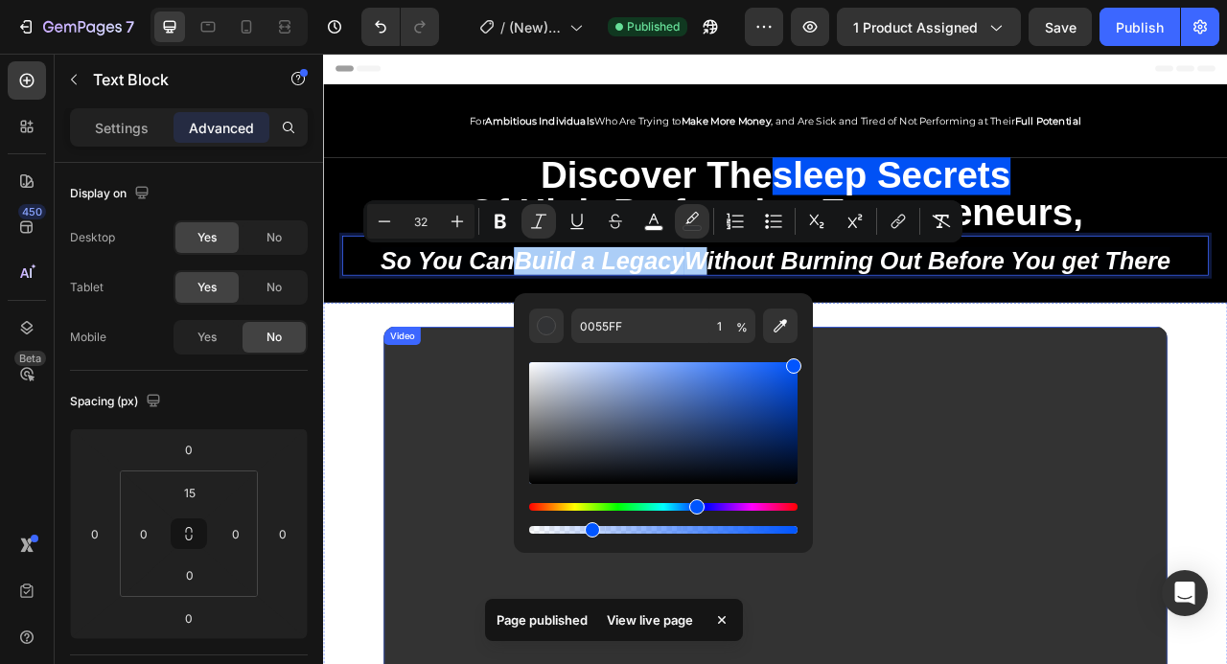
drag, startPoint x: 996, startPoint y: 584, endPoint x: 549, endPoint y: 660, distance: 453.1
type input "0"
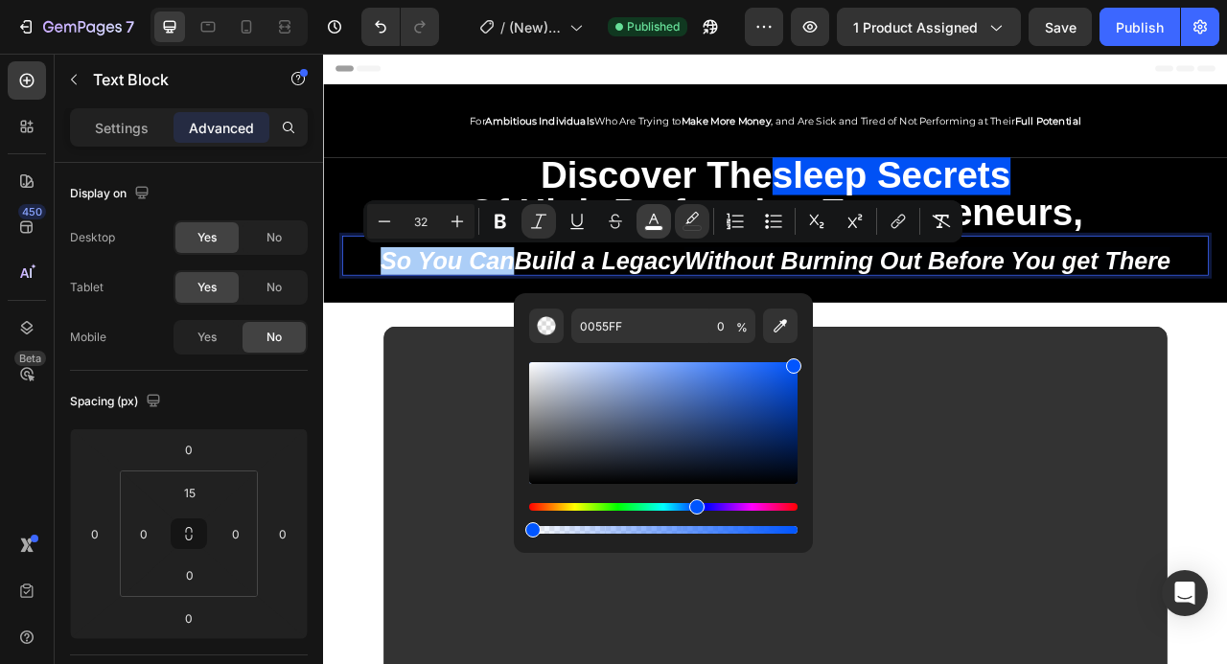
click at [654, 231] on button "color" at bounding box center [654, 221] width 35 height 35
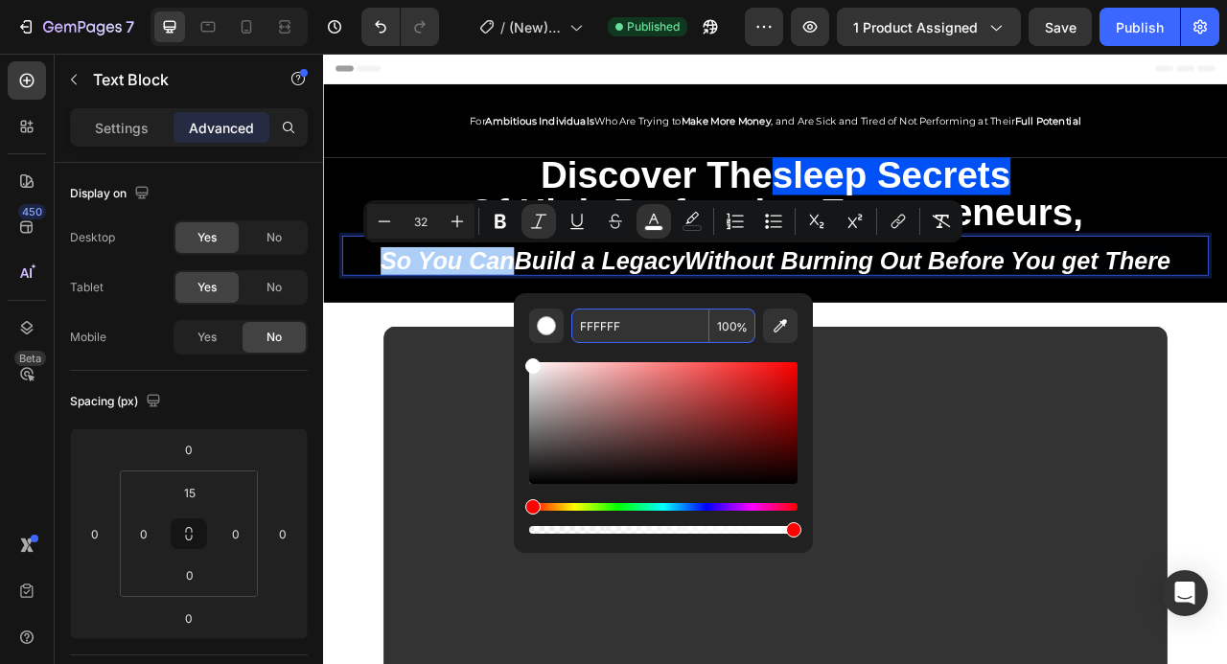
click at [621, 326] on input "FFFFFF" at bounding box center [640, 326] width 138 height 35
type input "0055FF"
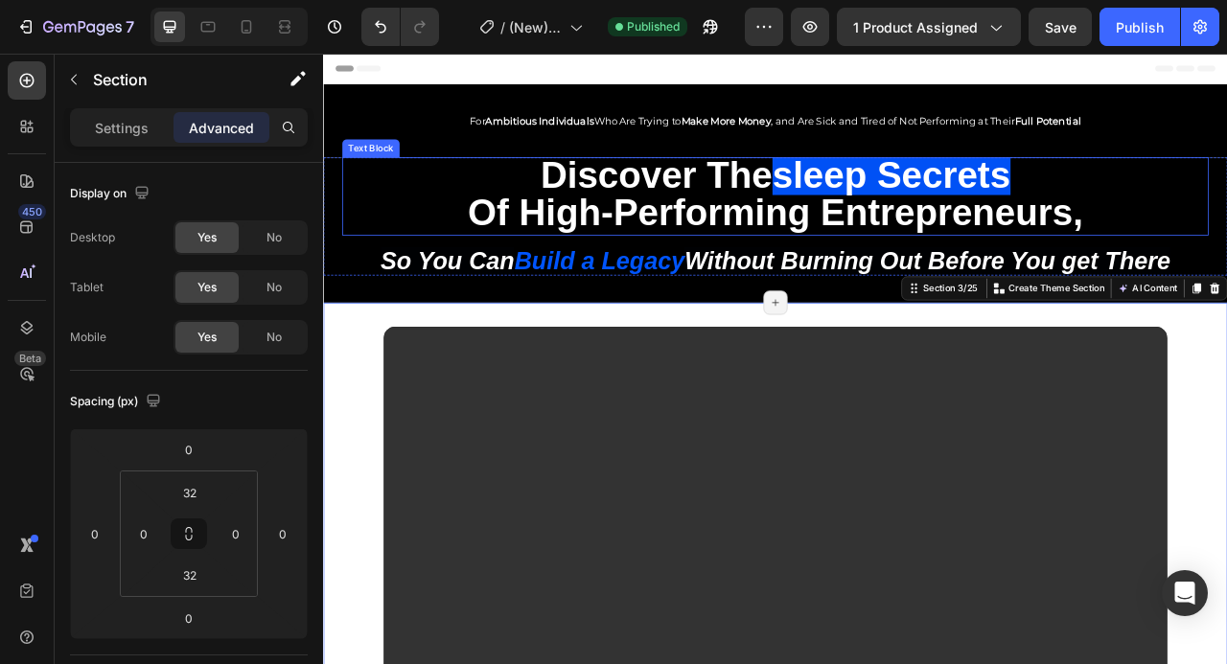
click at [1170, 201] on span "sleep secrets" at bounding box center [1045, 208] width 303 height 52
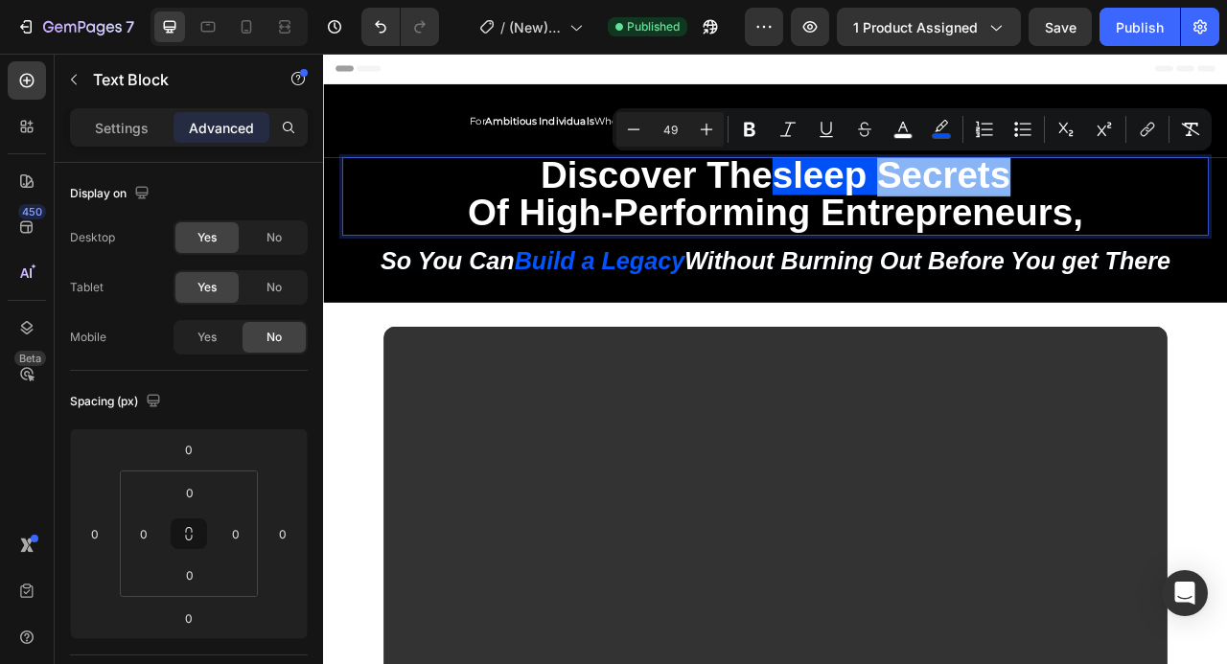
click at [1195, 202] on span "sleep secrets" at bounding box center [1045, 208] width 303 height 52
drag, startPoint x: 1214, startPoint y: 203, endPoint x: 900, endPoint y: 205, distance: 313.5
click at [900, 205] on p "discover the sleep secrets" at bounding box center [898, 212] width 1099 height 48
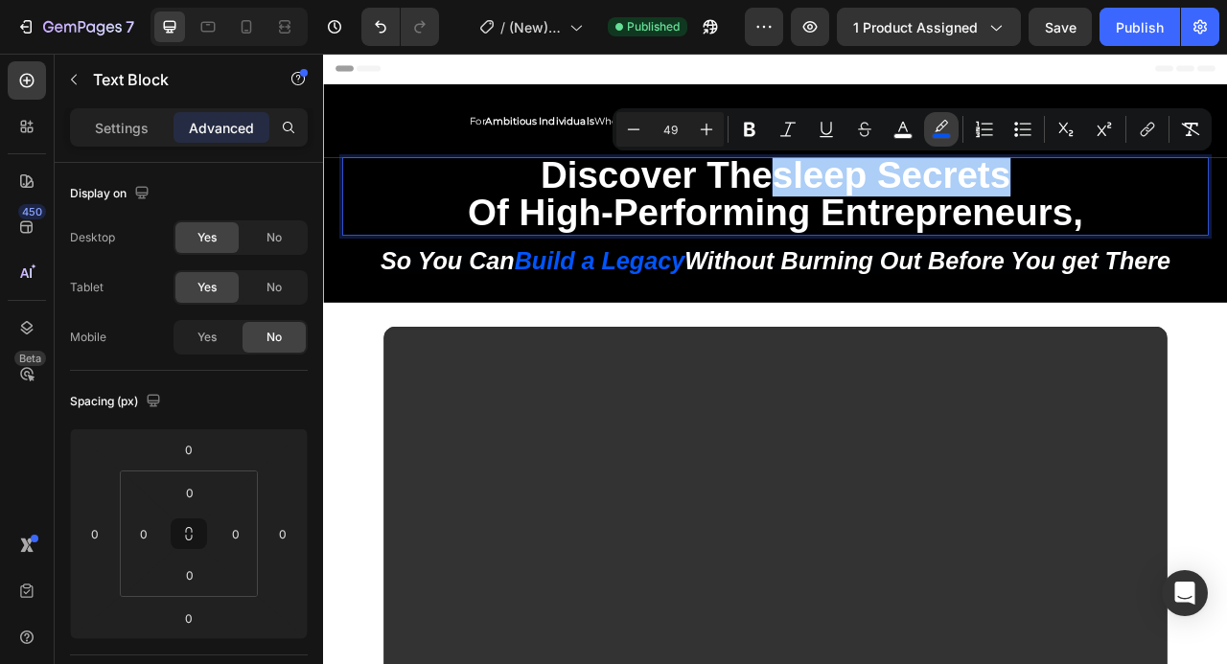
click at [945, 118] on button "color" at bounding box center [941, 129] width 35 height 35
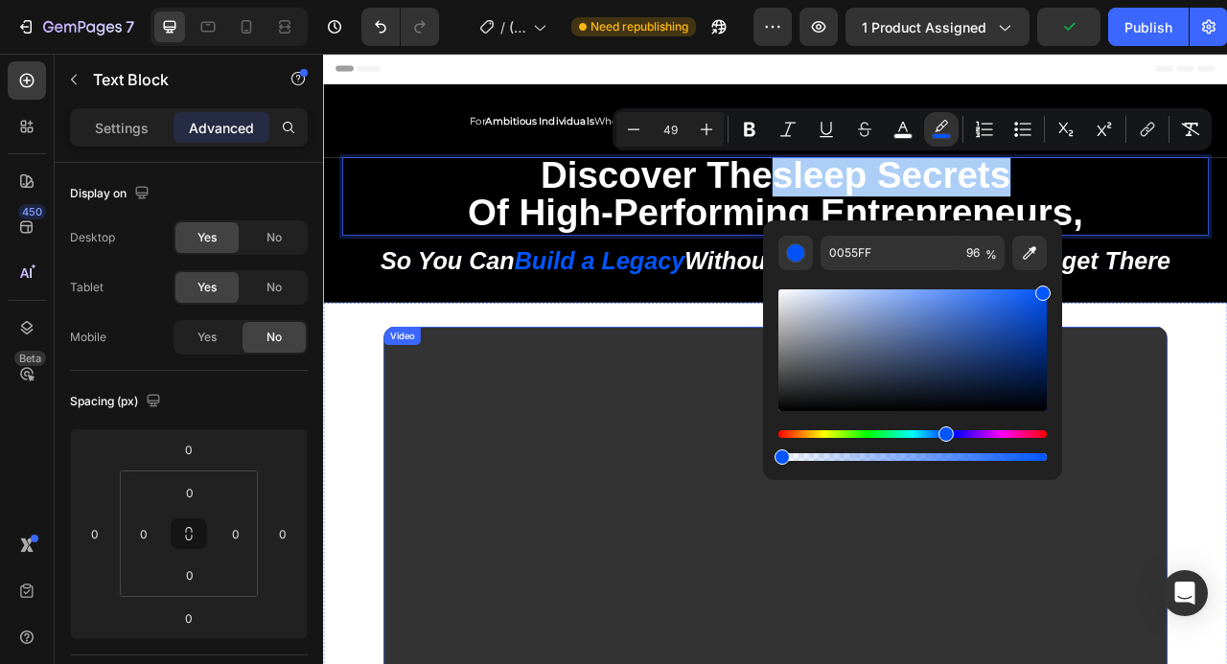
drag, startPoint x: 1210, startPoint y: 513, endPoint x: 867, endPoint y: 567, distance: 347.5
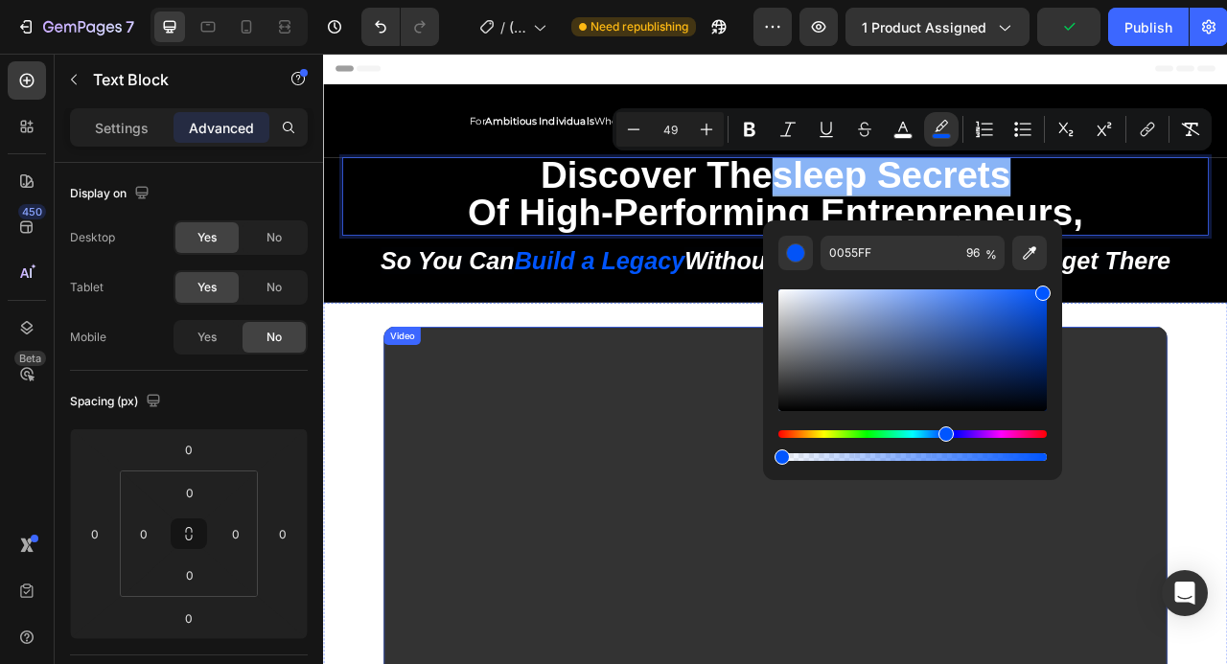
type input "0"
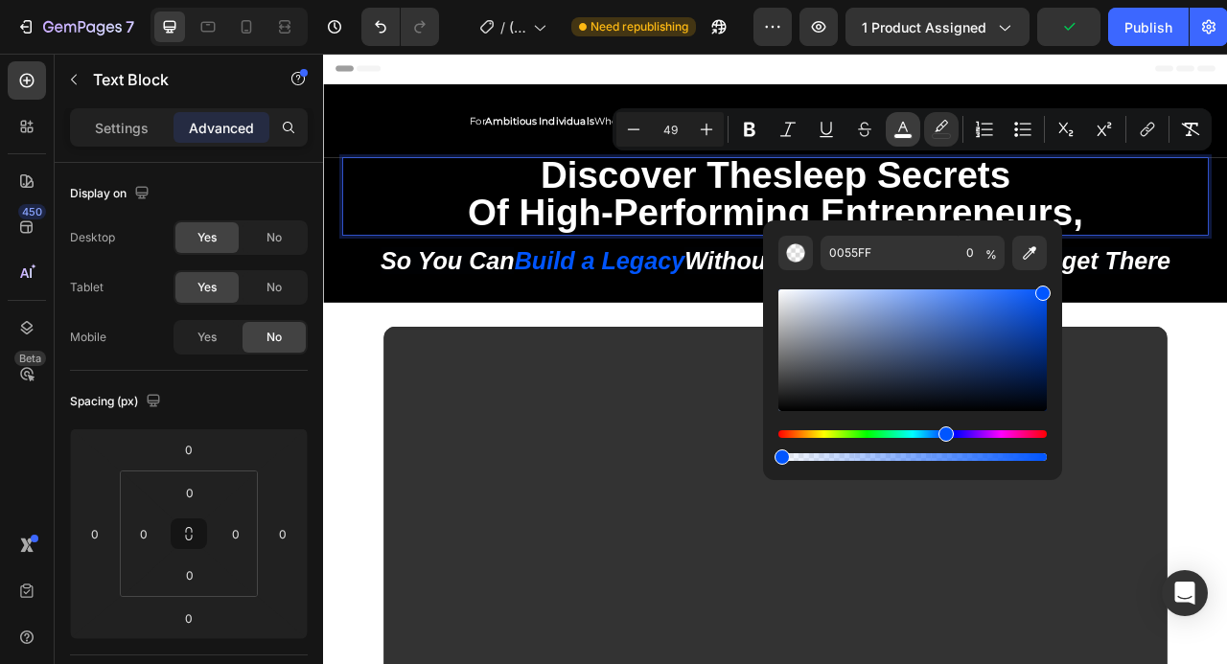
click at [896, 139] on button "color" at bounding box center [903, 129] width 35 height 35
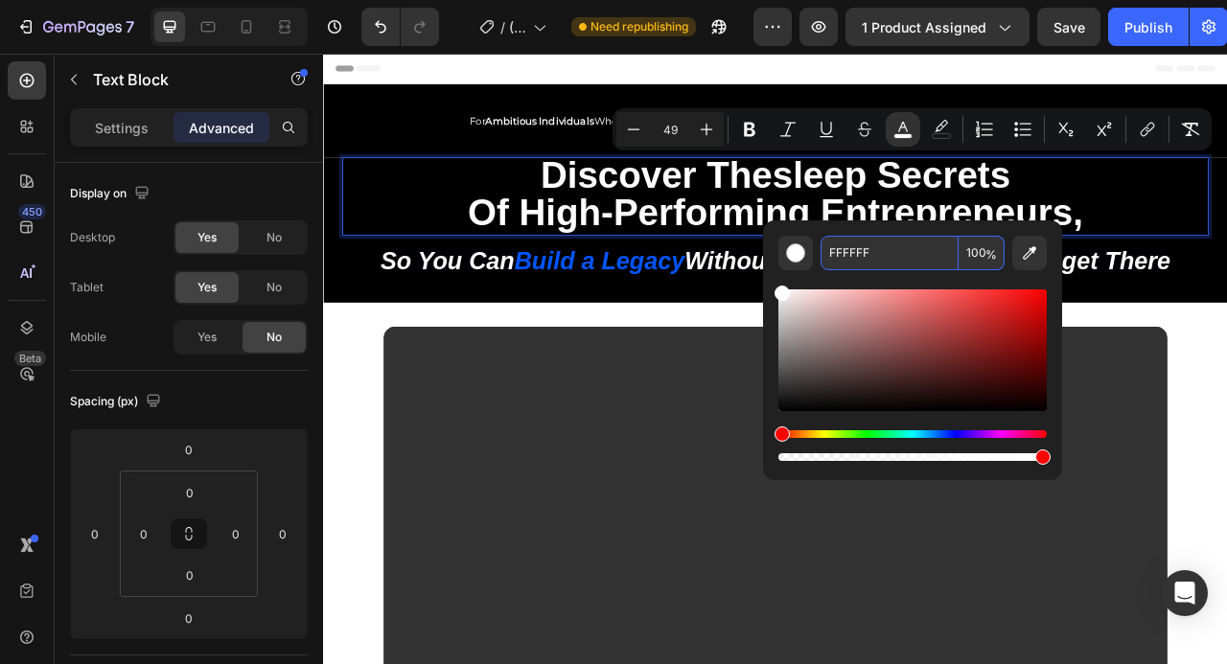
click at [892, 266] on input "FFFFFF" at bounding box center [890, 253] width 138 height 35
type input "0055FF"
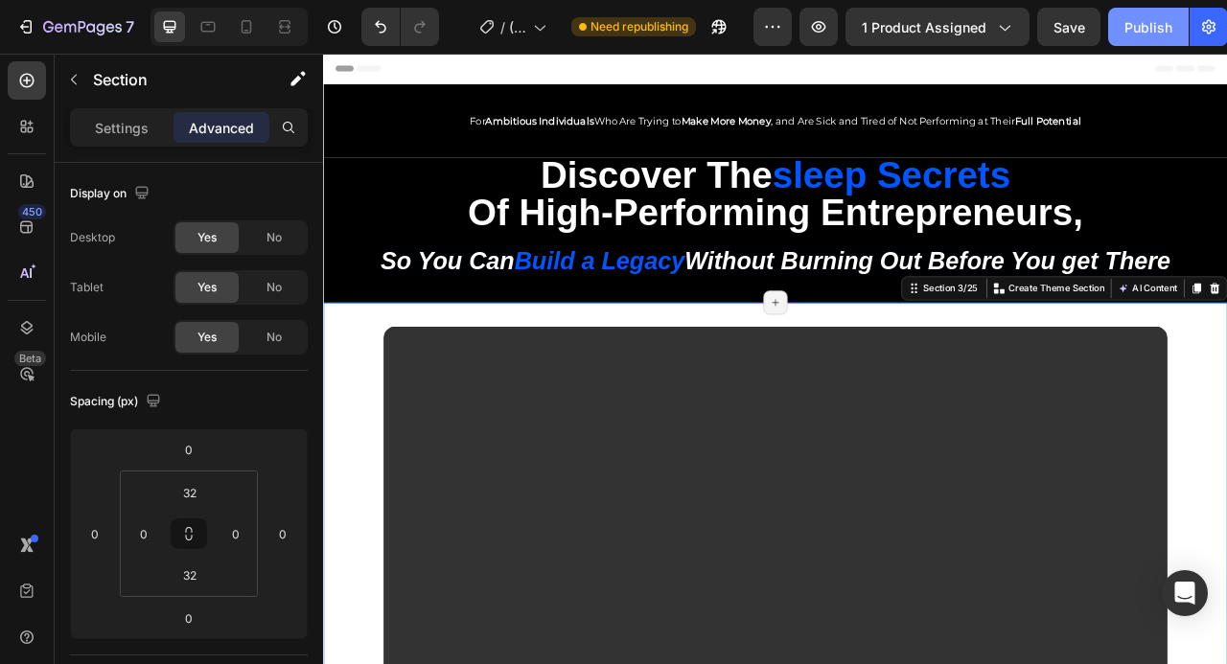
click at [1136, 29] on div "Publish" at bounding box center [1148, 27] width 48 height 20
click at [244, 33] on icon at bounding box center [247, 26] width 11 height 13
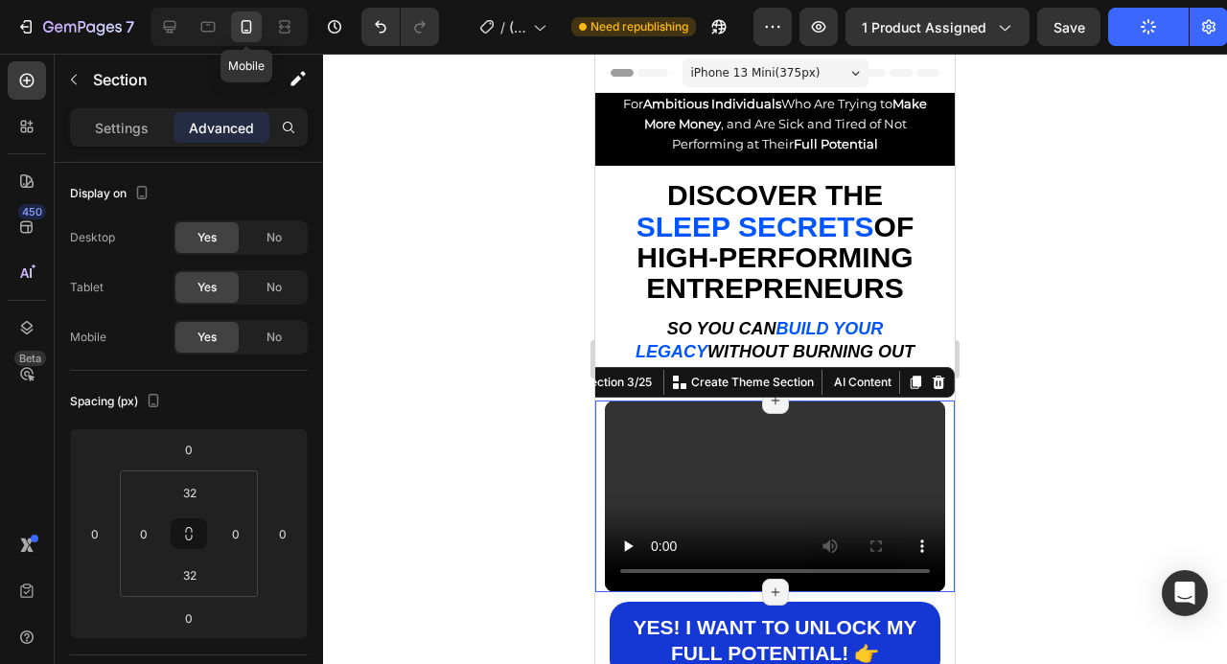
type input "0"
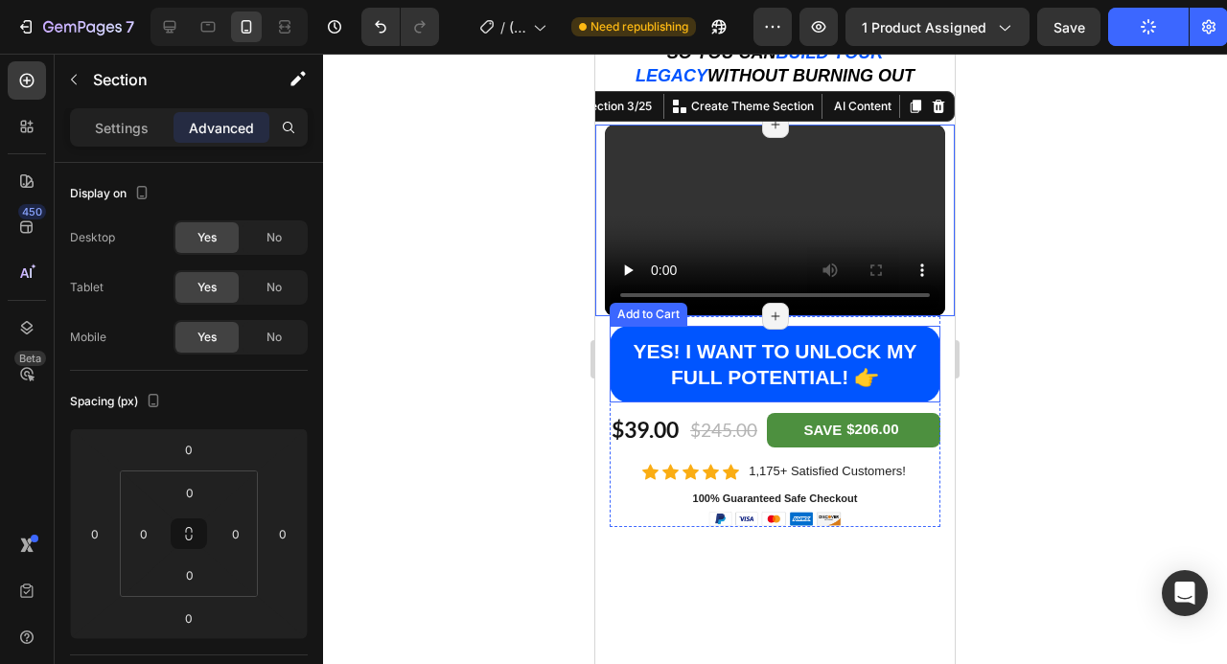
scroll to position [6, 0]
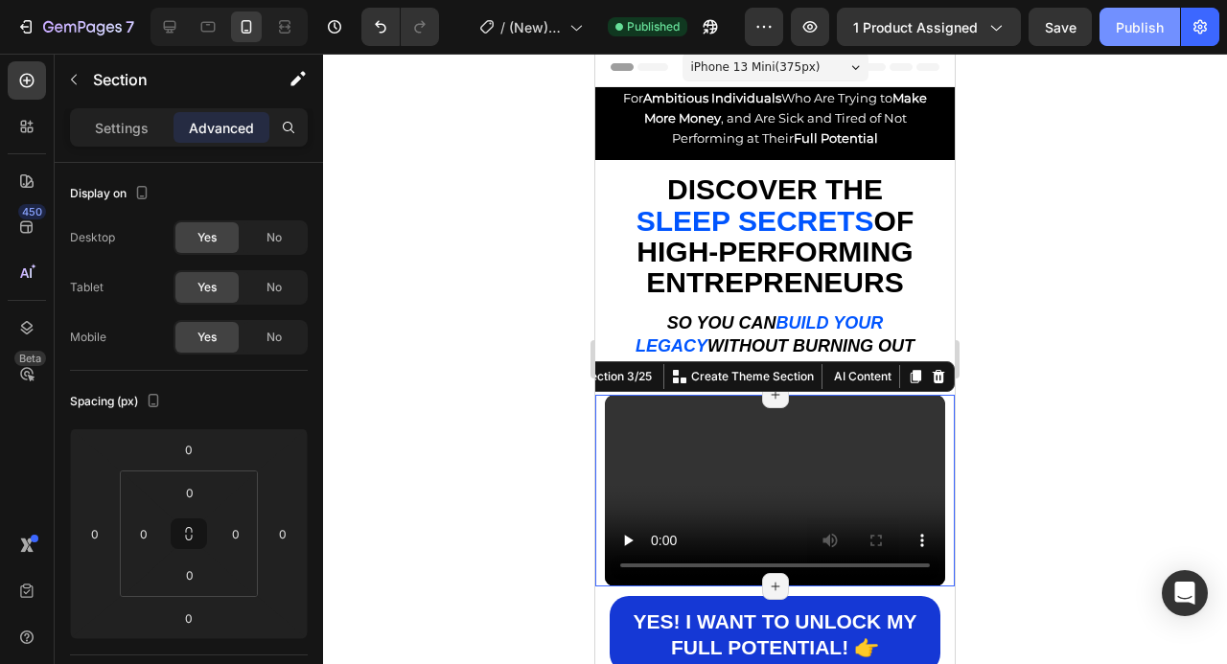
click at [1147, 30] on div "Publish" at bounding box center [1140, 27] width 48 height 20
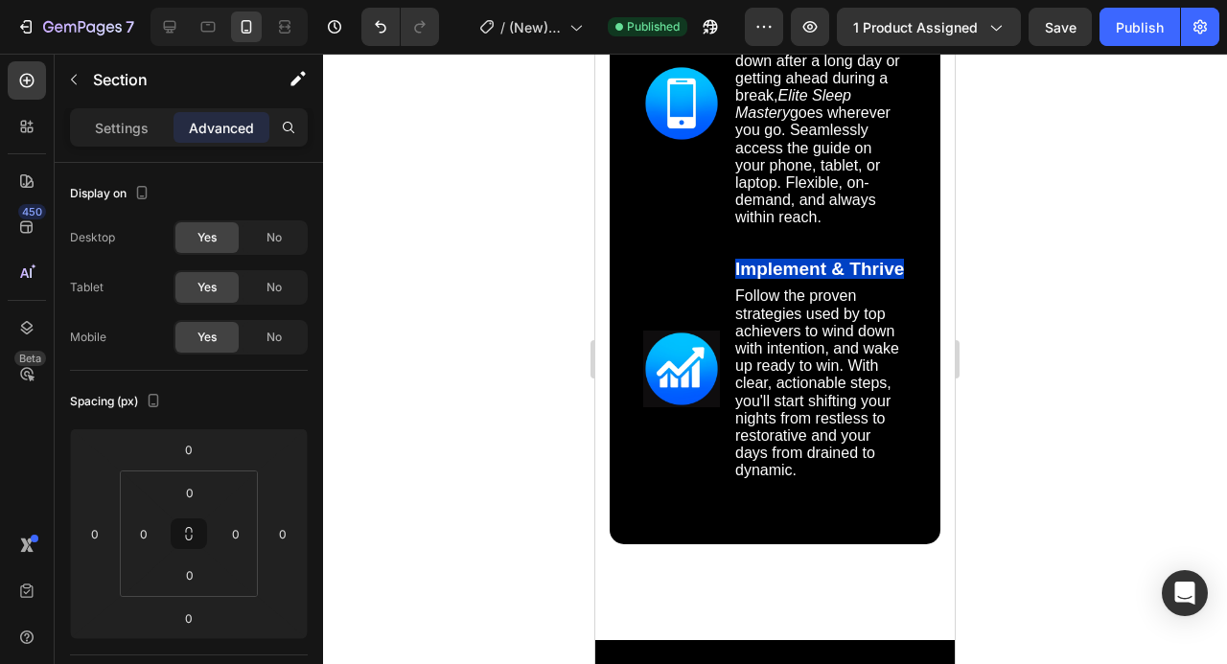
scroll to position [19498, 0]
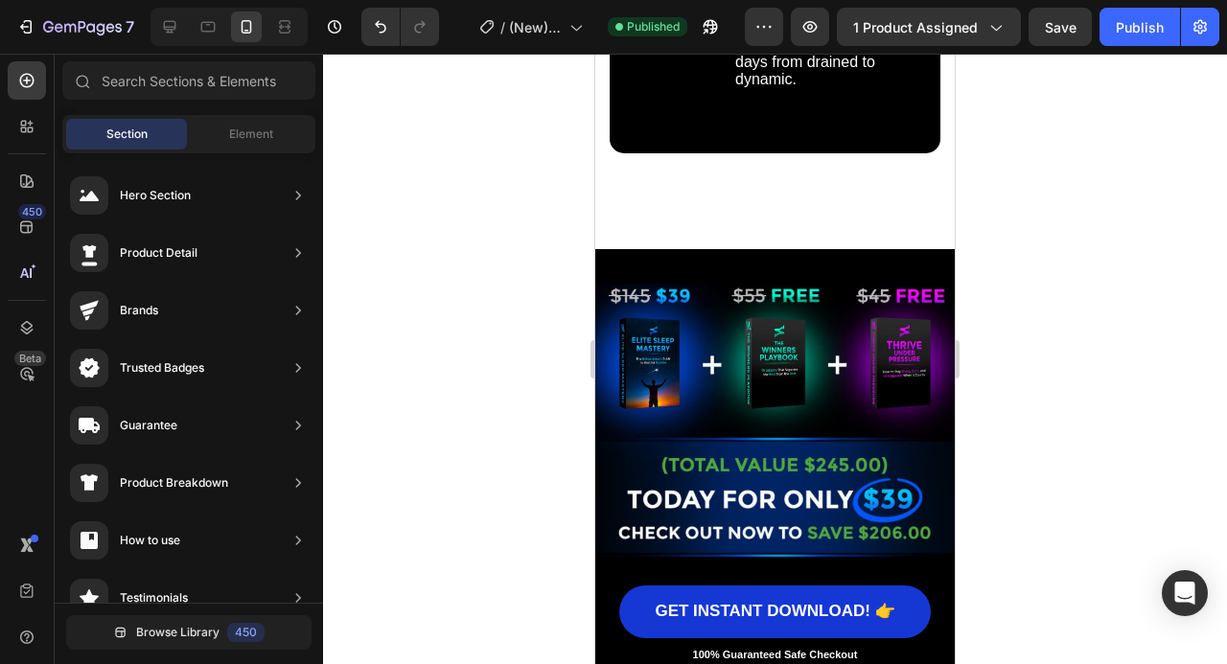
click at [30, 327] on icon at bounding box center [27, 327] width 12 height 13
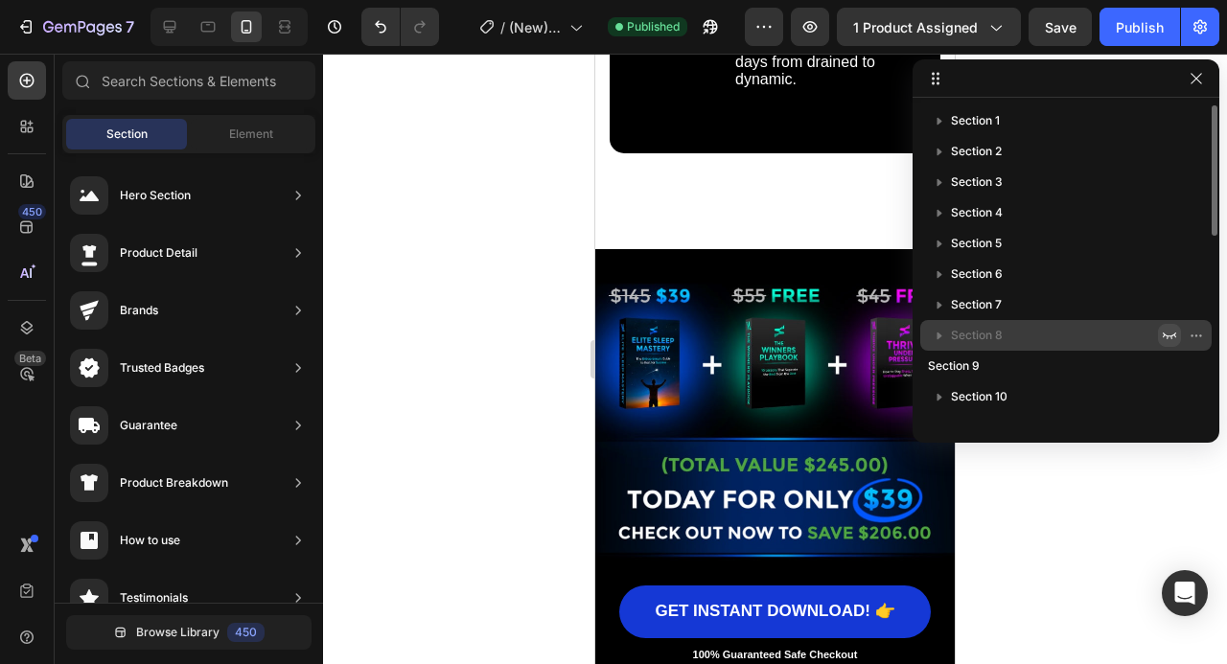
click at [1171, 328] on icon "button" at bounding box center [1169, 335] width 15 height 15
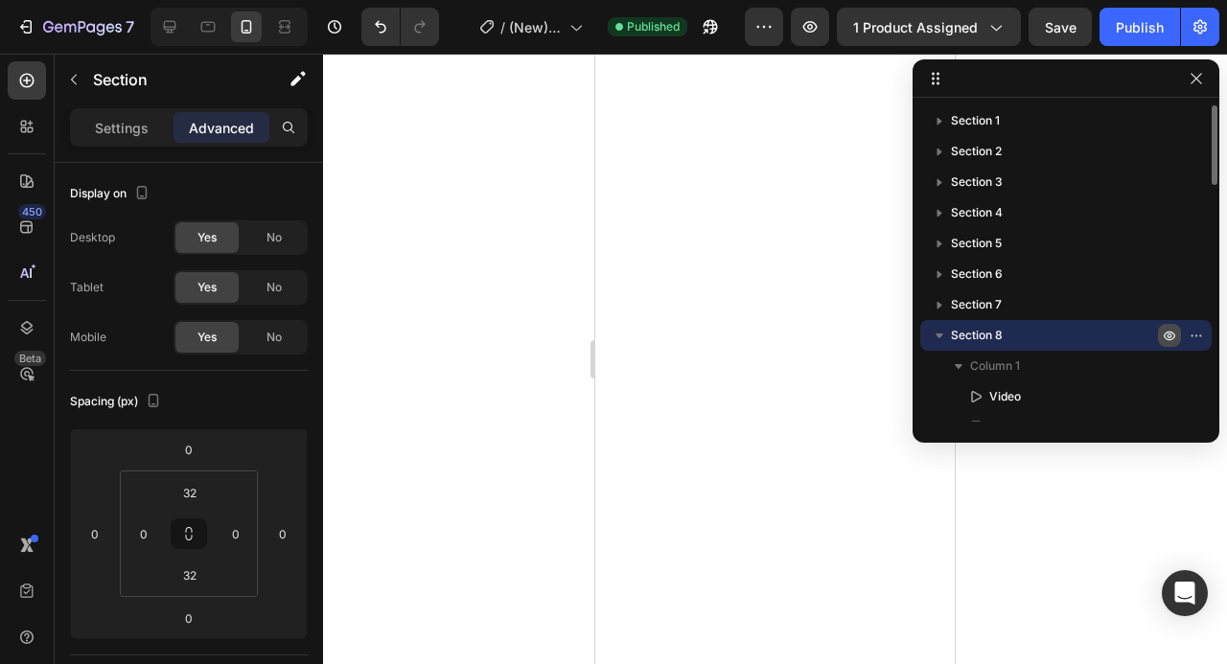
scroll to position [22325, 0]
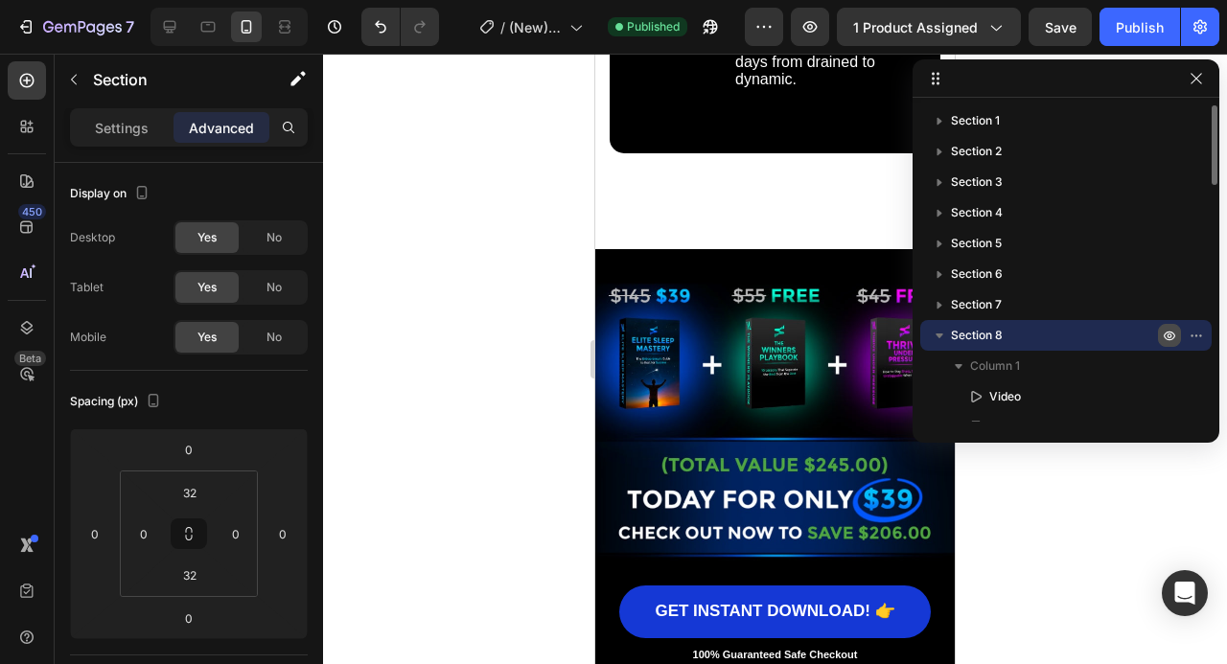
click at [1170, 328] on icon "button" at bounding box center [1169, 335] width 15 height 15
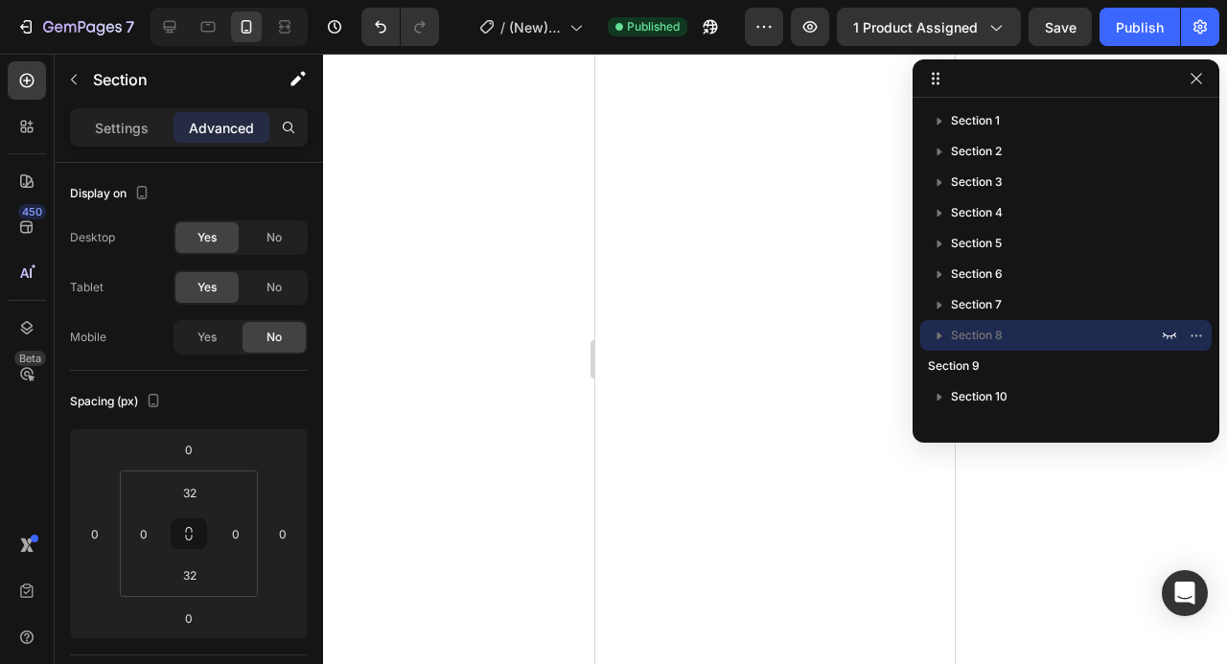
scroll to position [17334, 0]
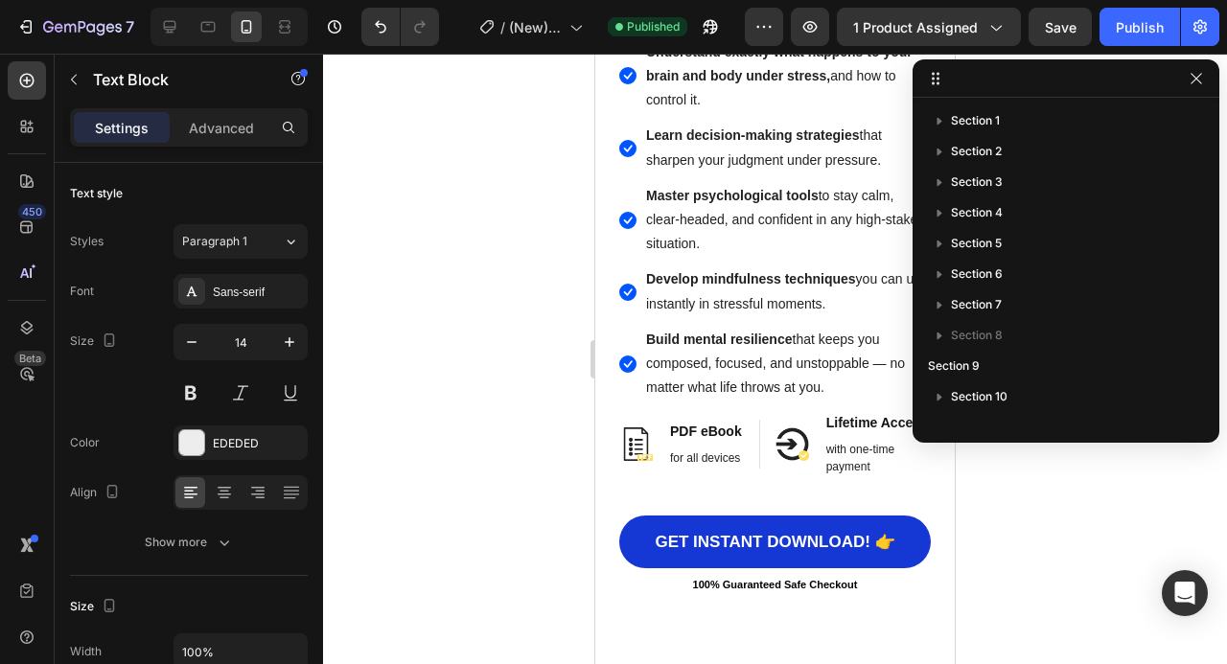
scroll to position [792, 0]
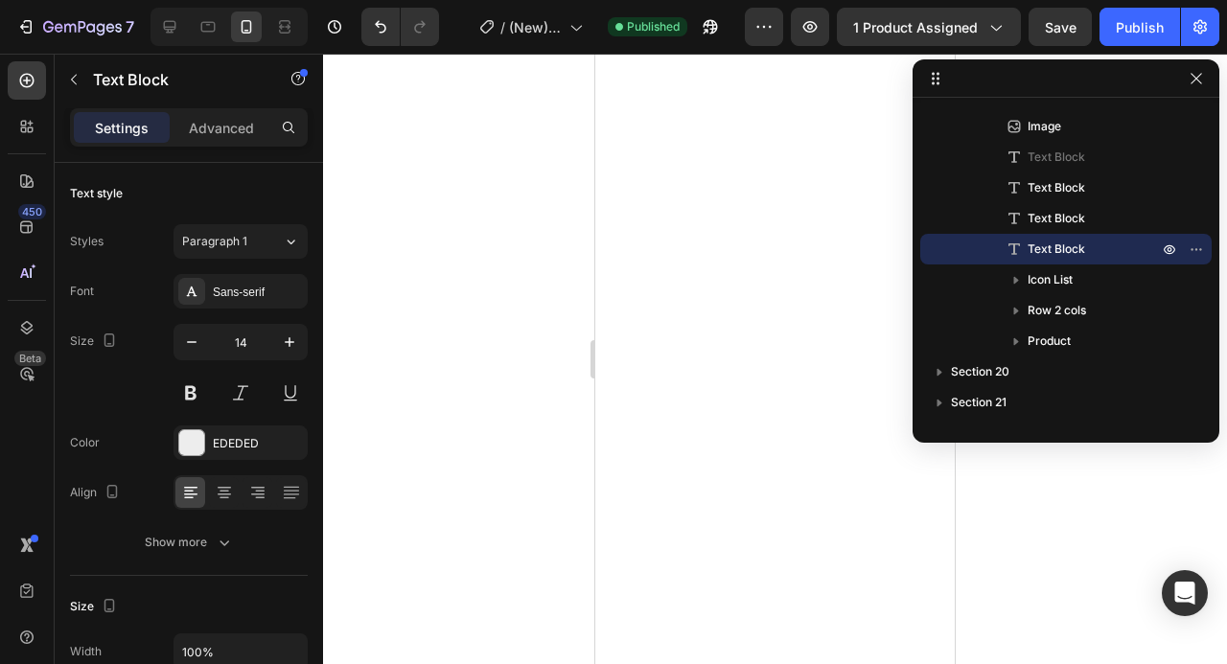
scroll to position [5356, 0]
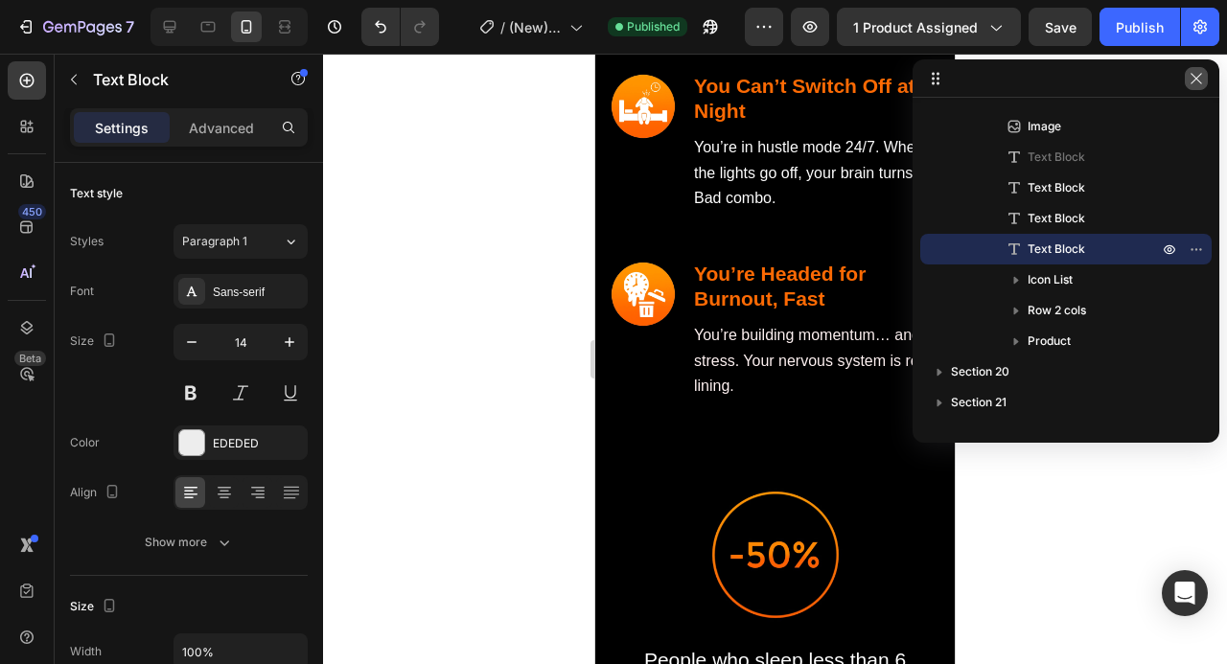
click at [1204, 79] on button "button" at bounding box center [1196, 78] width 23 height 23
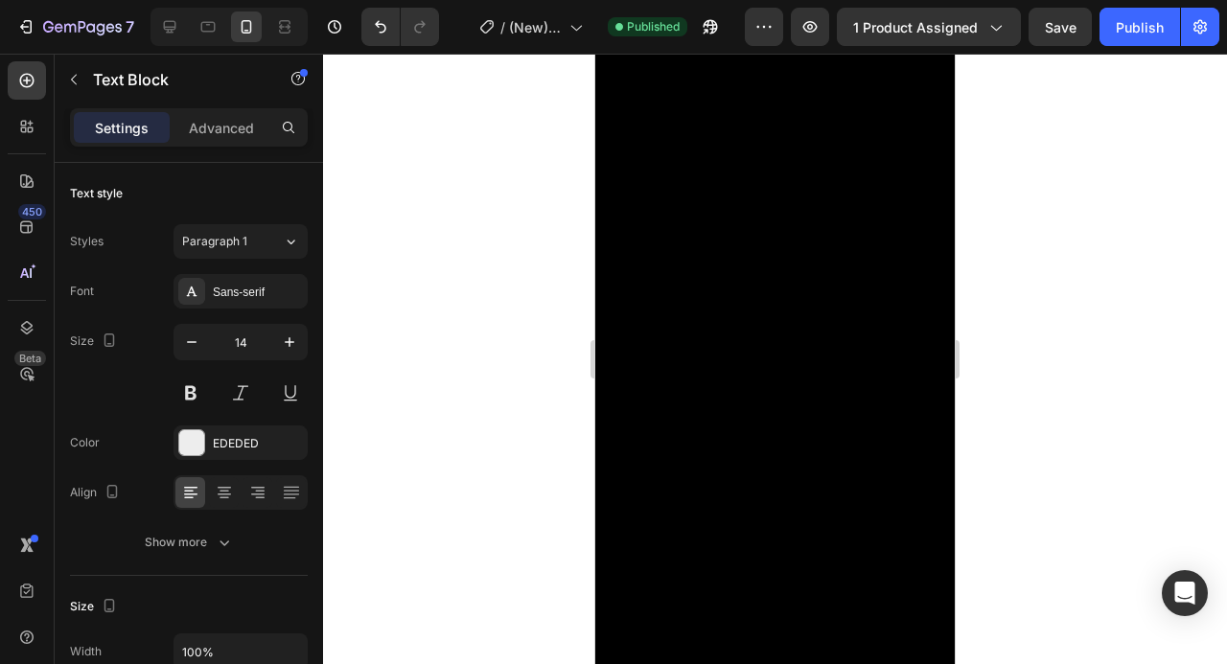
scroll to position [0, 0]
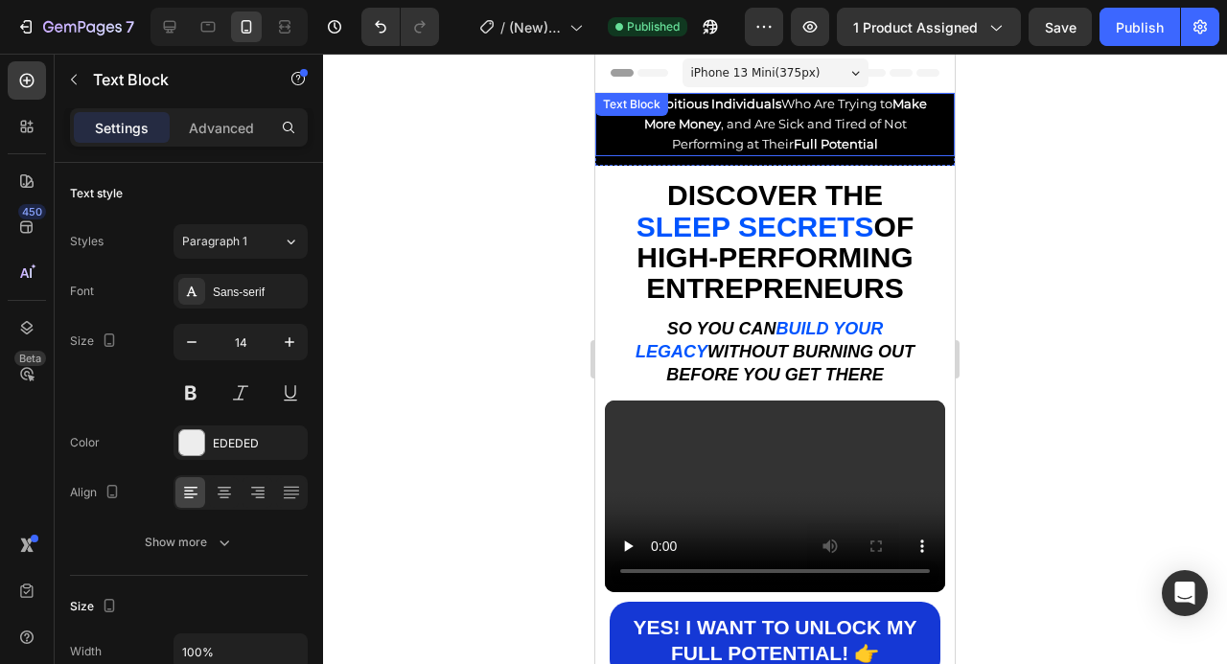
click at [753, 103] on strong "Ambitious Individuals" at bounding box center [712, 103] width 138 height 15
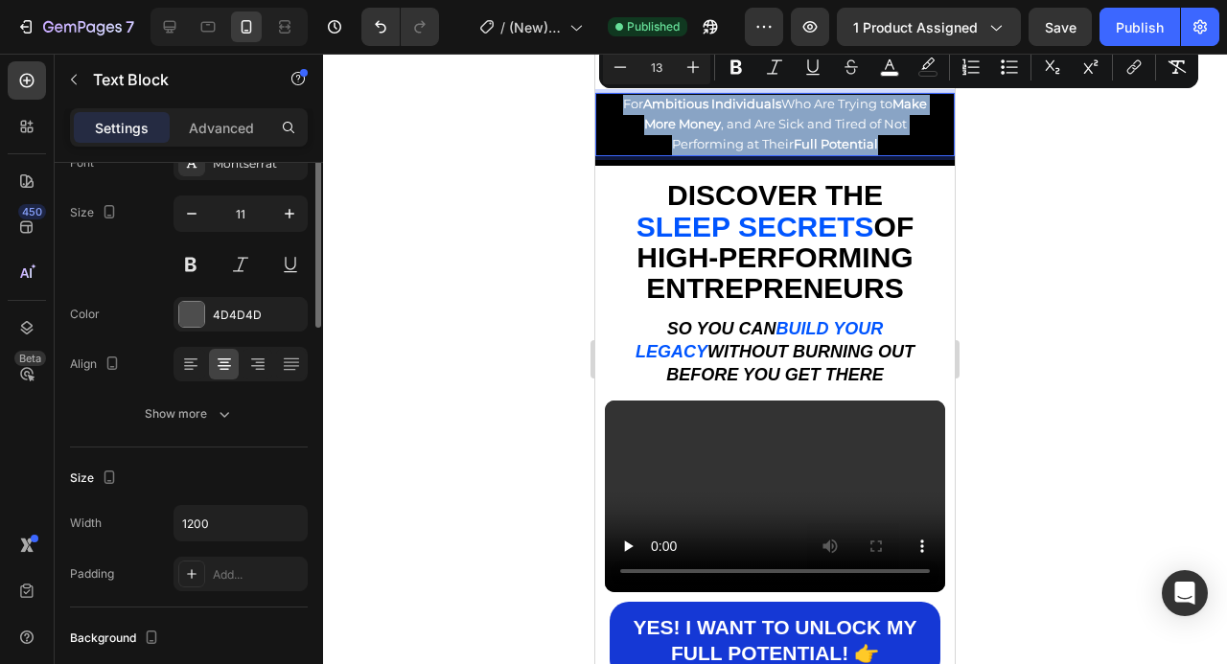
scroll to position [15, 0]
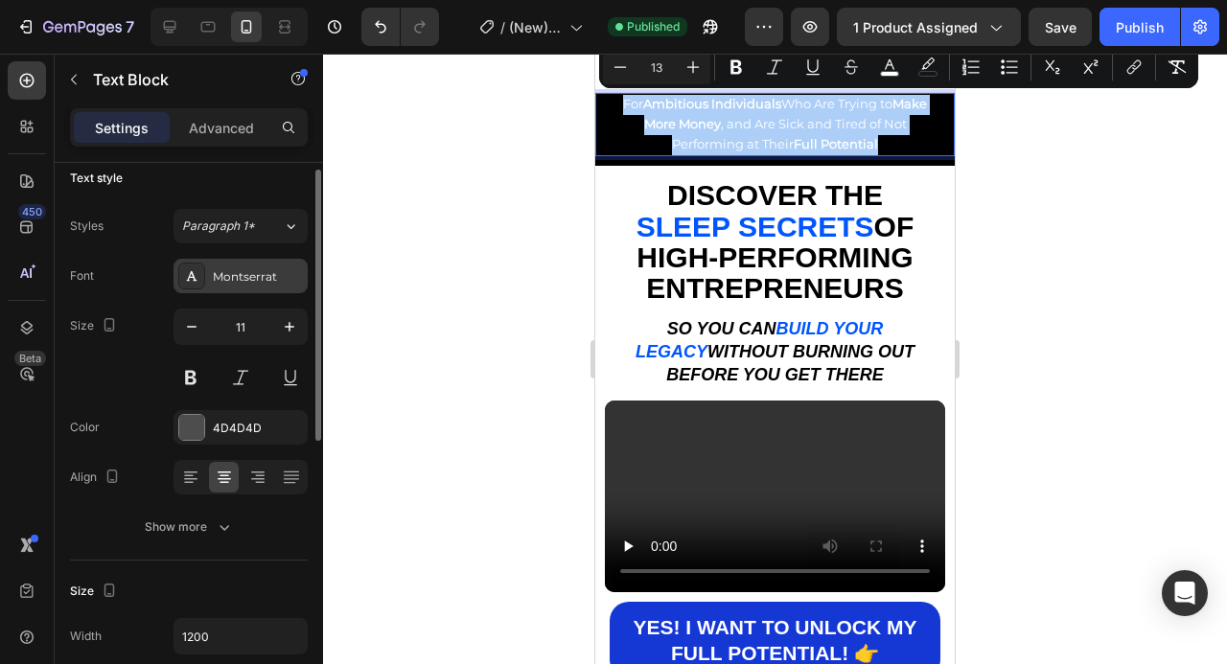
click at [265, 276] on div "Montserrat" at bounding box center [258, 276] width 90 height 17
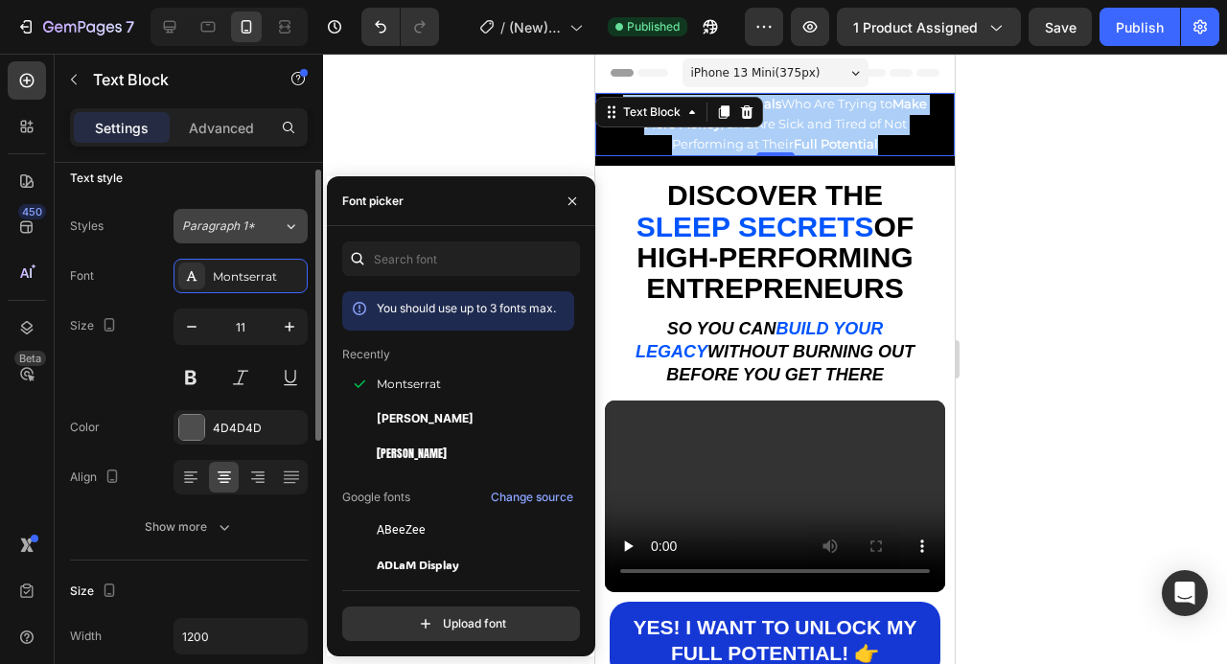
click at [287, 240] on button "Paragraph 1*" at bounding box center [241, 226] width 134 height 35
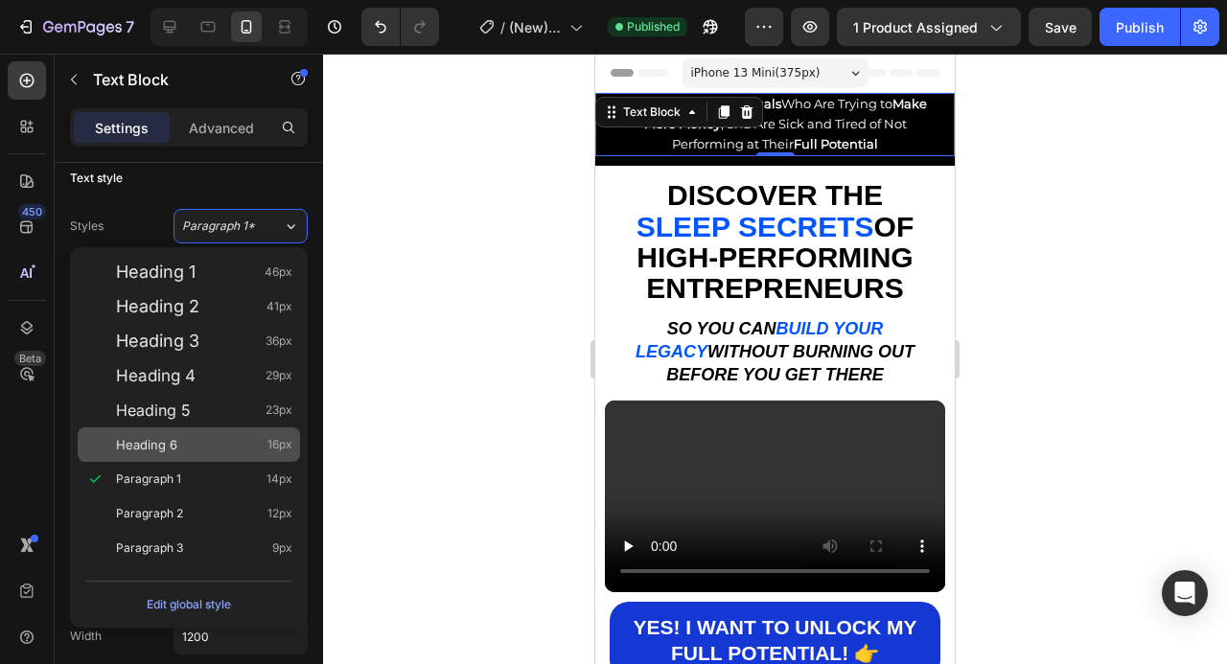
click at [224, 450] on div "Heading 6 16px" at bounding box center [204, 444] width 176 height 19
type input "16"
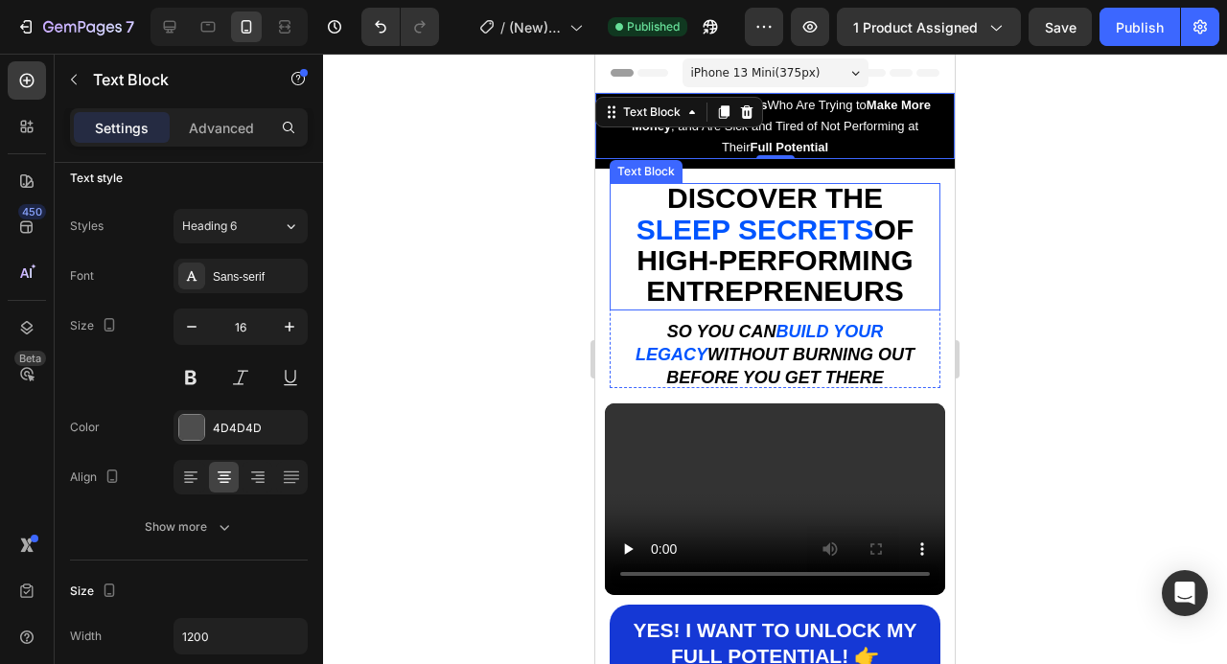
click at [1069, 242] on div at bounding box center [775, 359] width 904 height 611
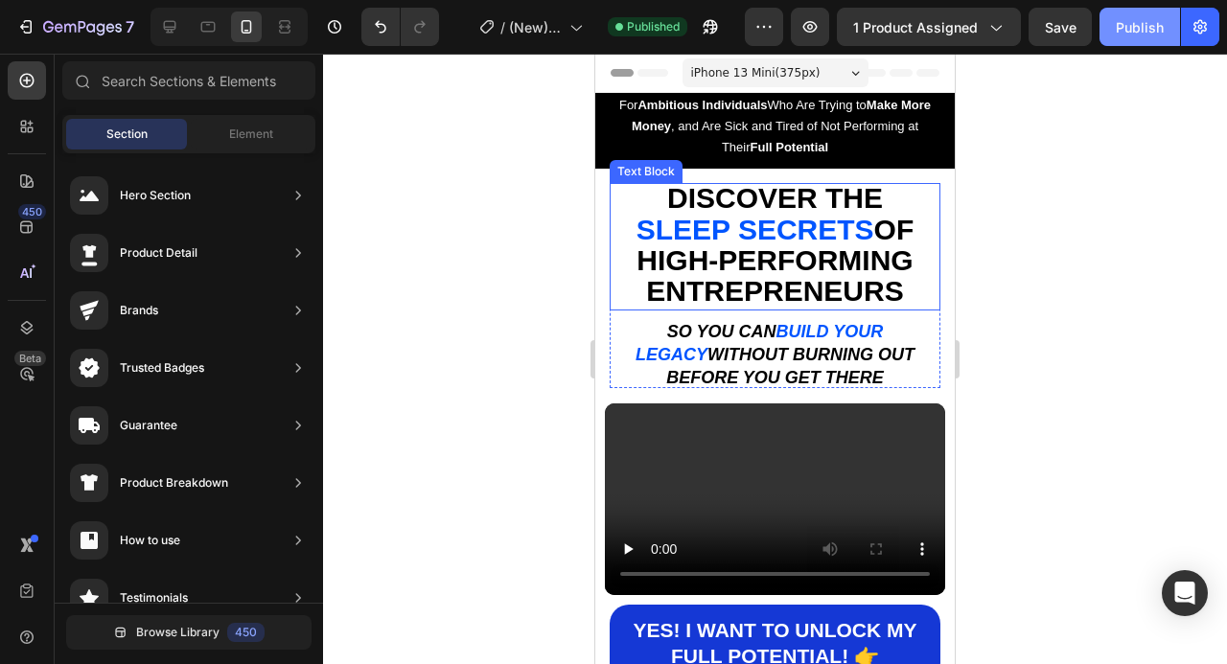
click at [1142, 30] on div "Publish" at bounding box center [1140, 27] width 48 height 20
click at [1029, 167] on div at bounding box center [775, 359] width 904 height 611
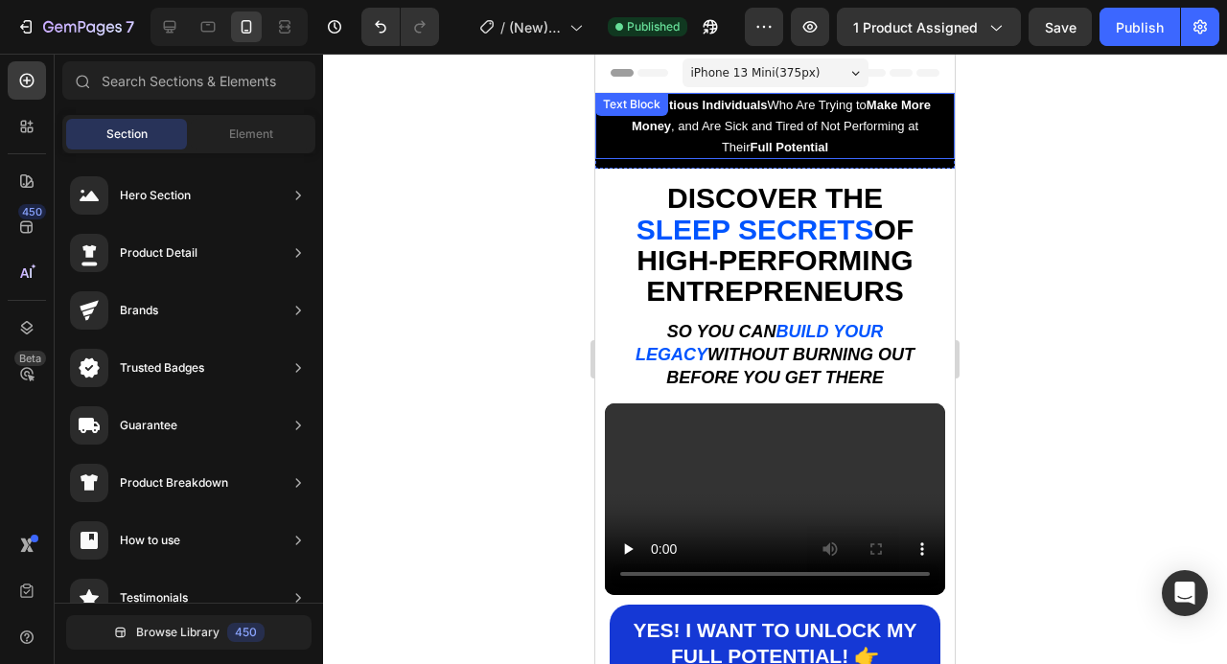
click at [855, 139] on p "For Ambitious Individuals Who Are Trying to Make More Money , and Are Sick and …" at bounding box center [775, 126] width 327 height 62
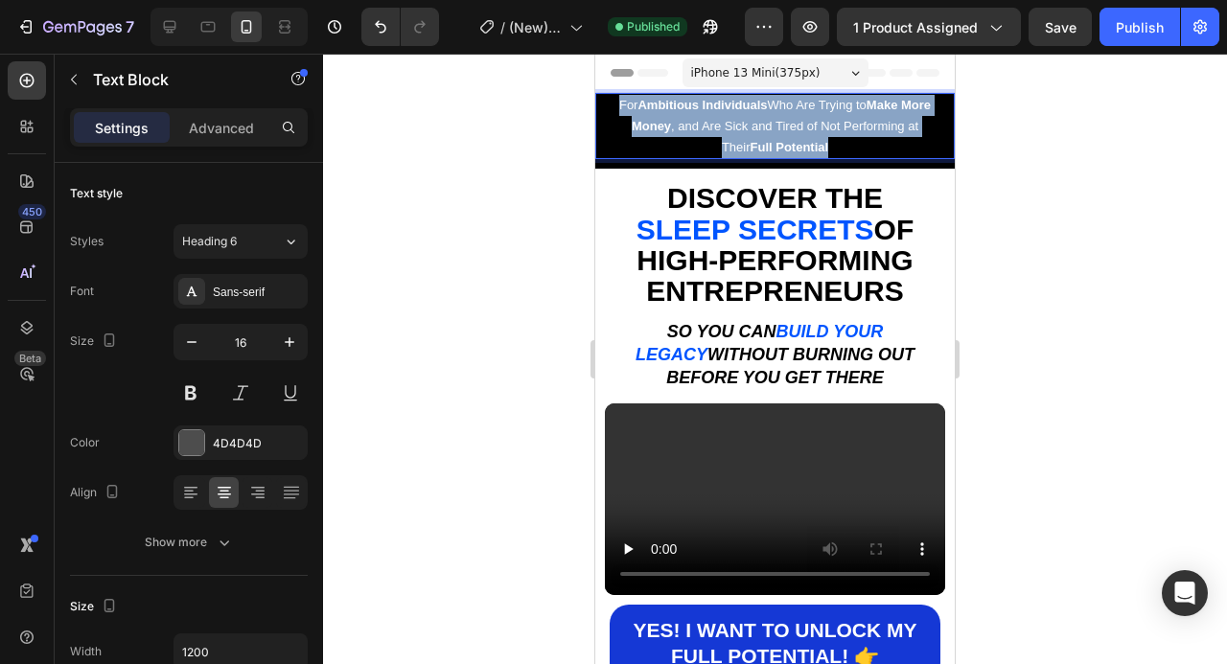
click at [855, 139] on p "For Ambitious Individuals Who Are Trying to Make More Money , and Are Sick and …" at bounding box center [775, 126] width 327 height 62
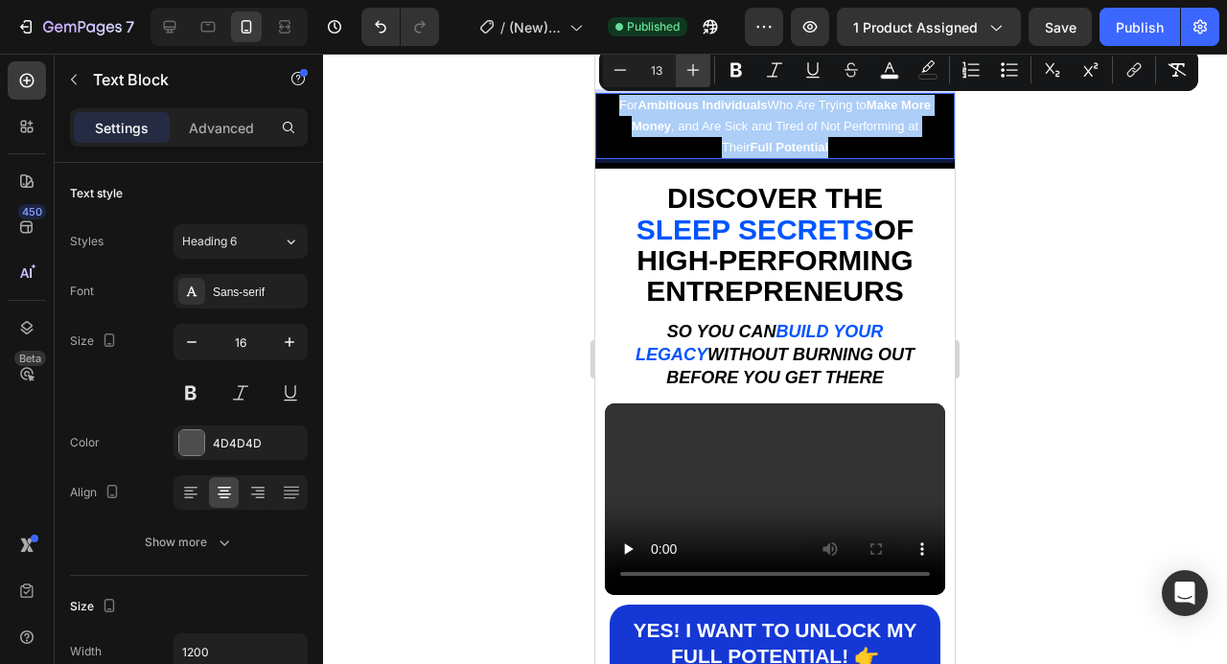
click at [704, 68] on button "Plus" at bounding box center [693, 70] width 35 height 35
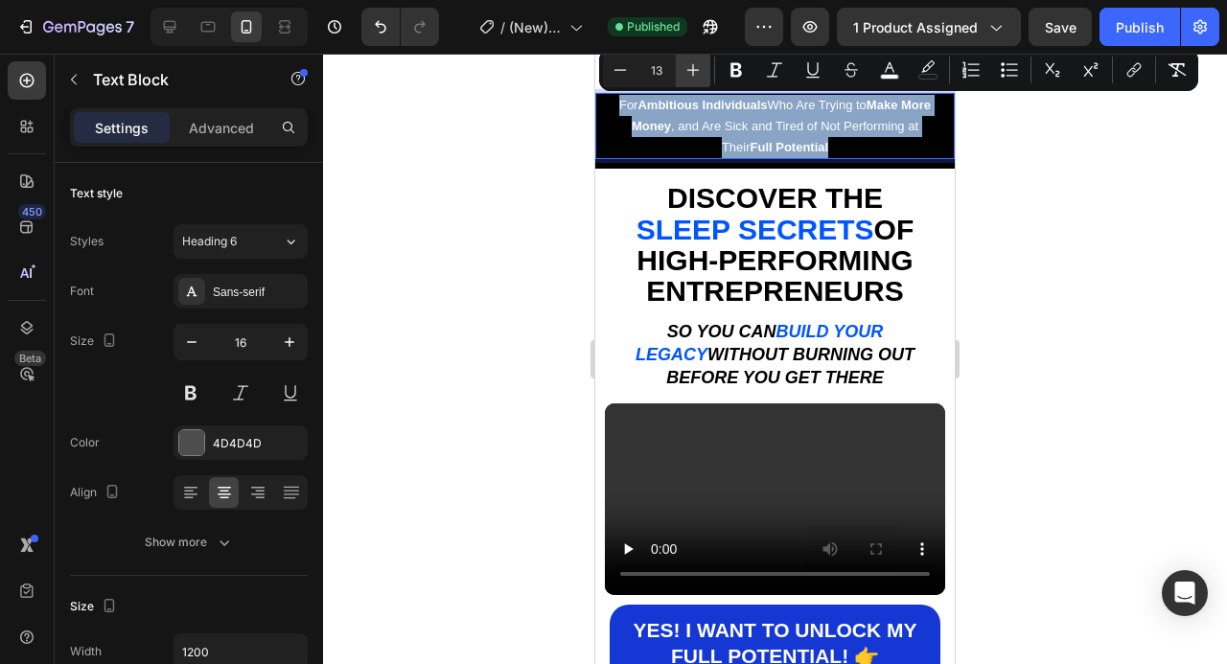
type input "14"
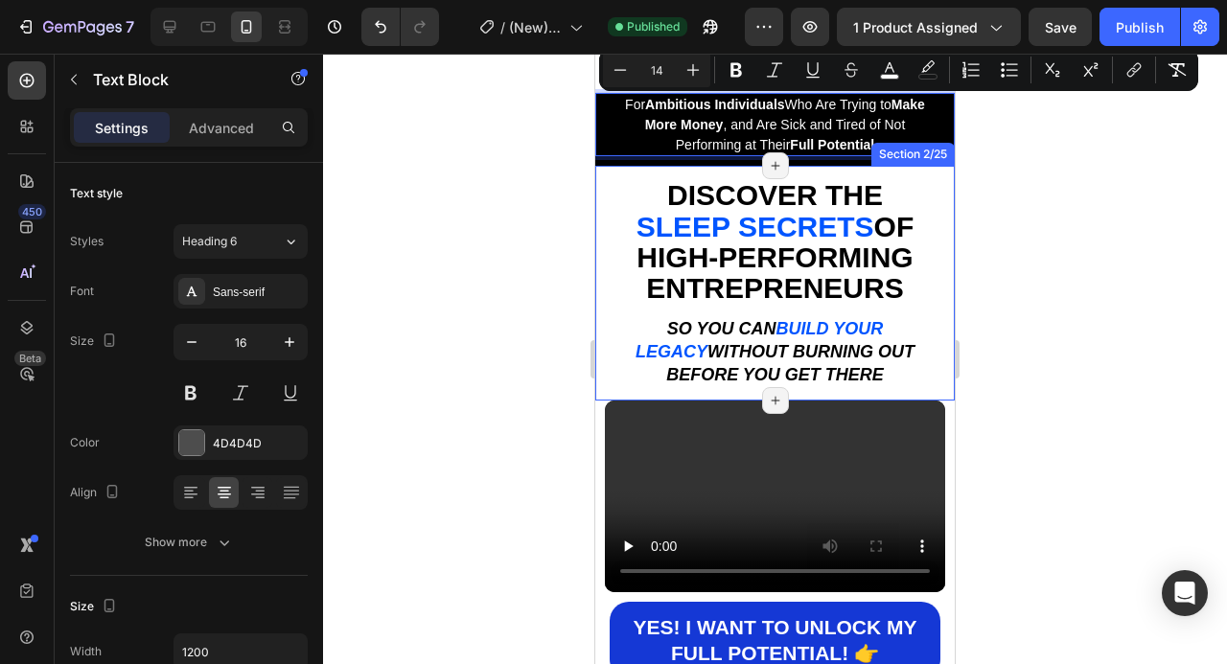
click at [989, 266] on div at bounding box center [775, 359] width 904 height 611
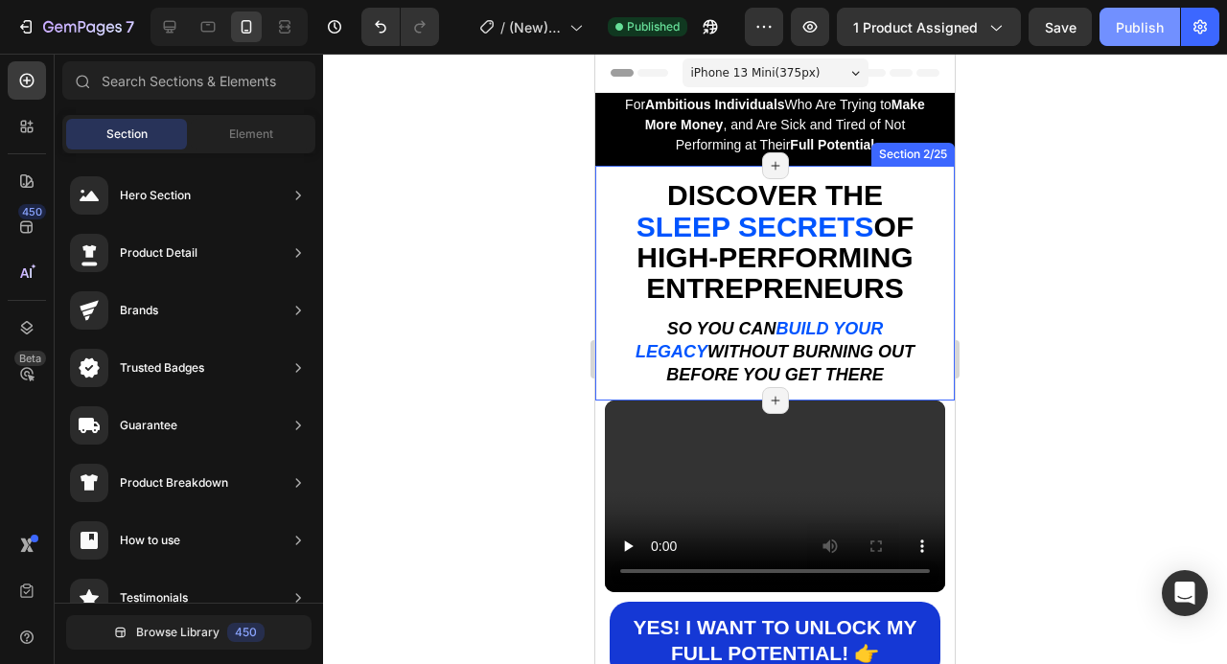
click at [1153, 40] on button "Publish" at bounding box center [1140, 27] width 81 height 38
